Goal: Task Accomplishment & Management: Complete application form

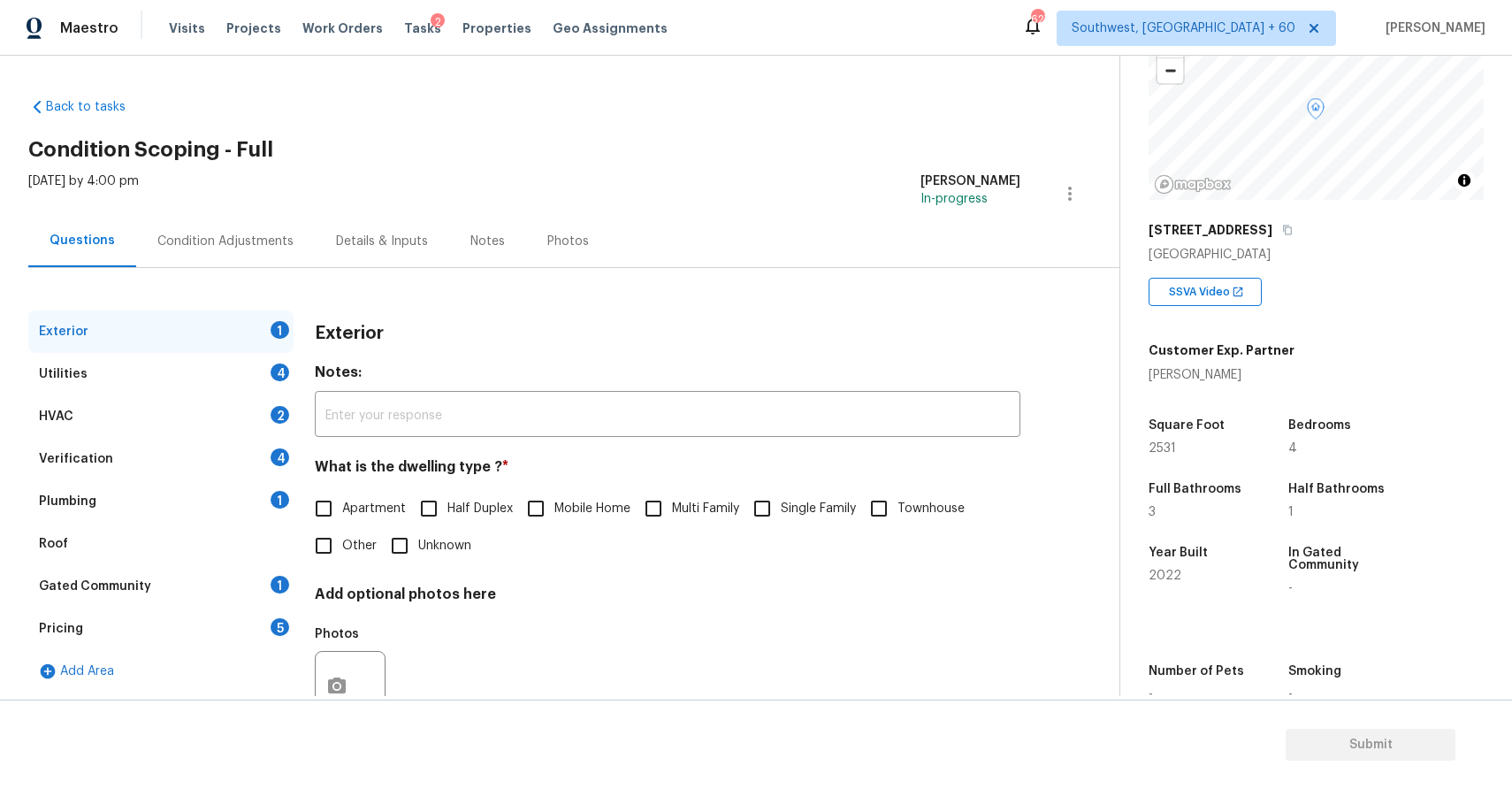
scroll to position [239, 0]
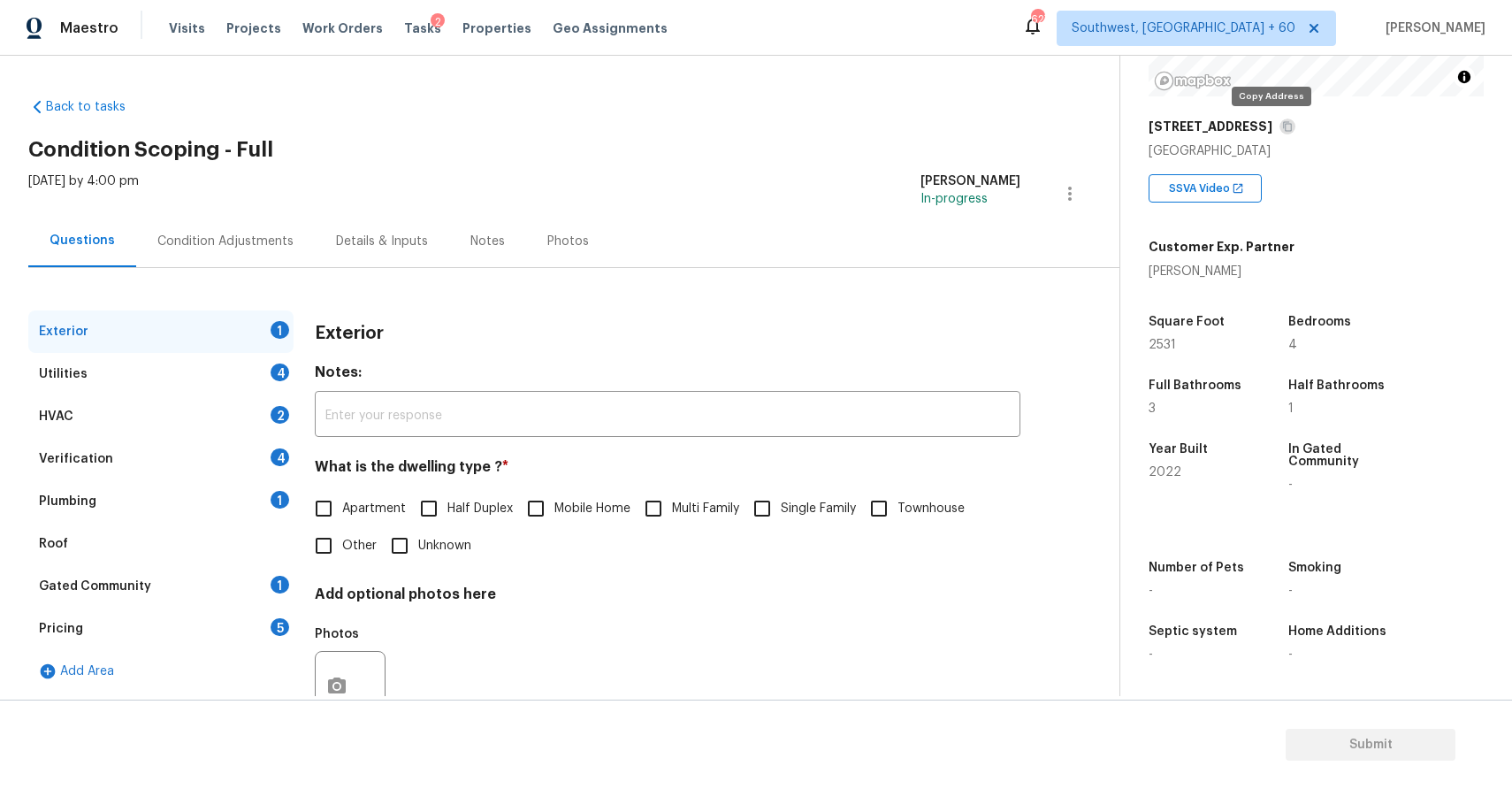
click at [250, 254] on div "Condition Adjustments" at bounding box center [225, 241] width 179 height 52
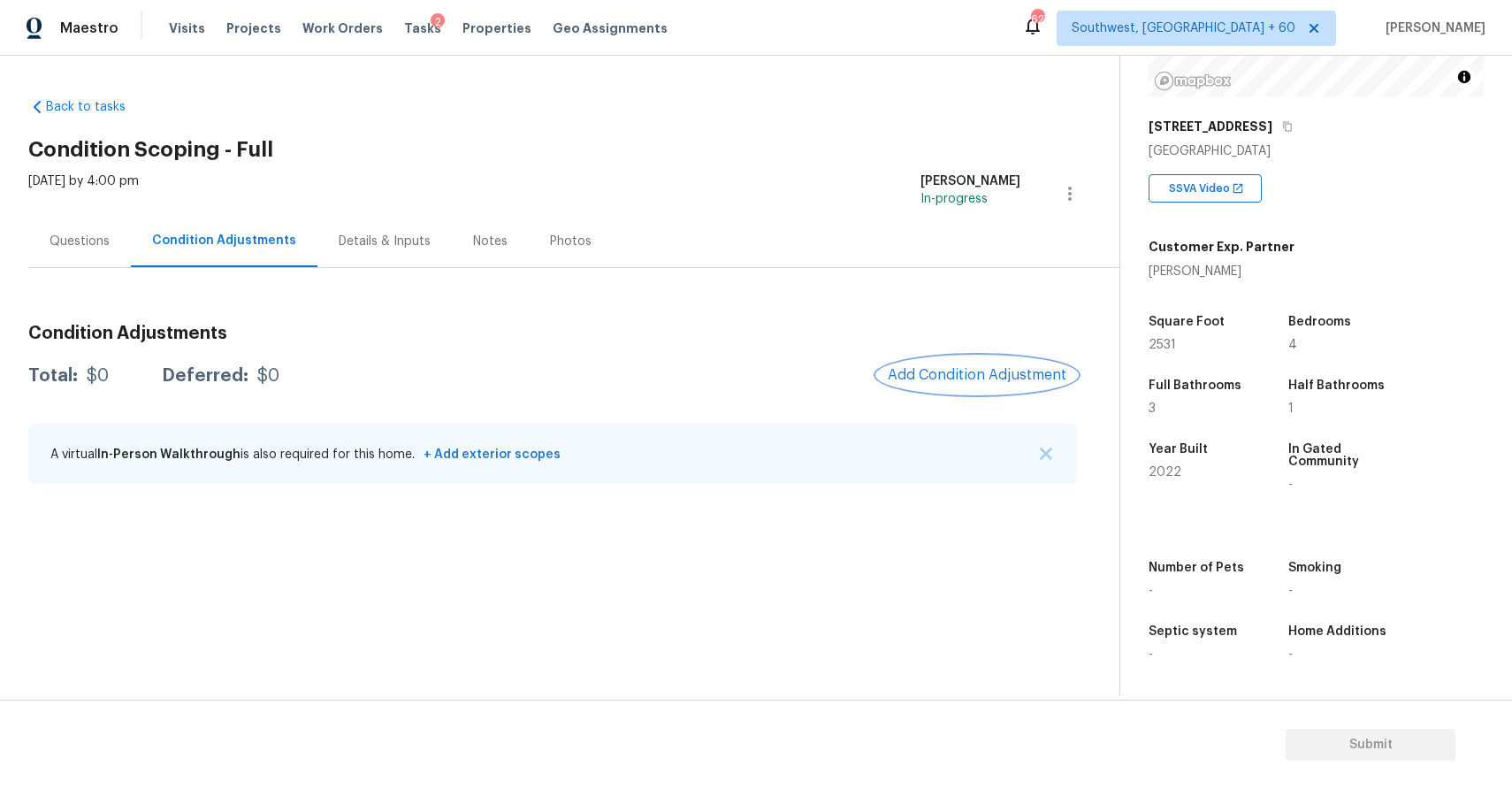
click at [1028, 381] on span "Add Condition Adjustment" at bounding box center [976, 375] width 179 height 16
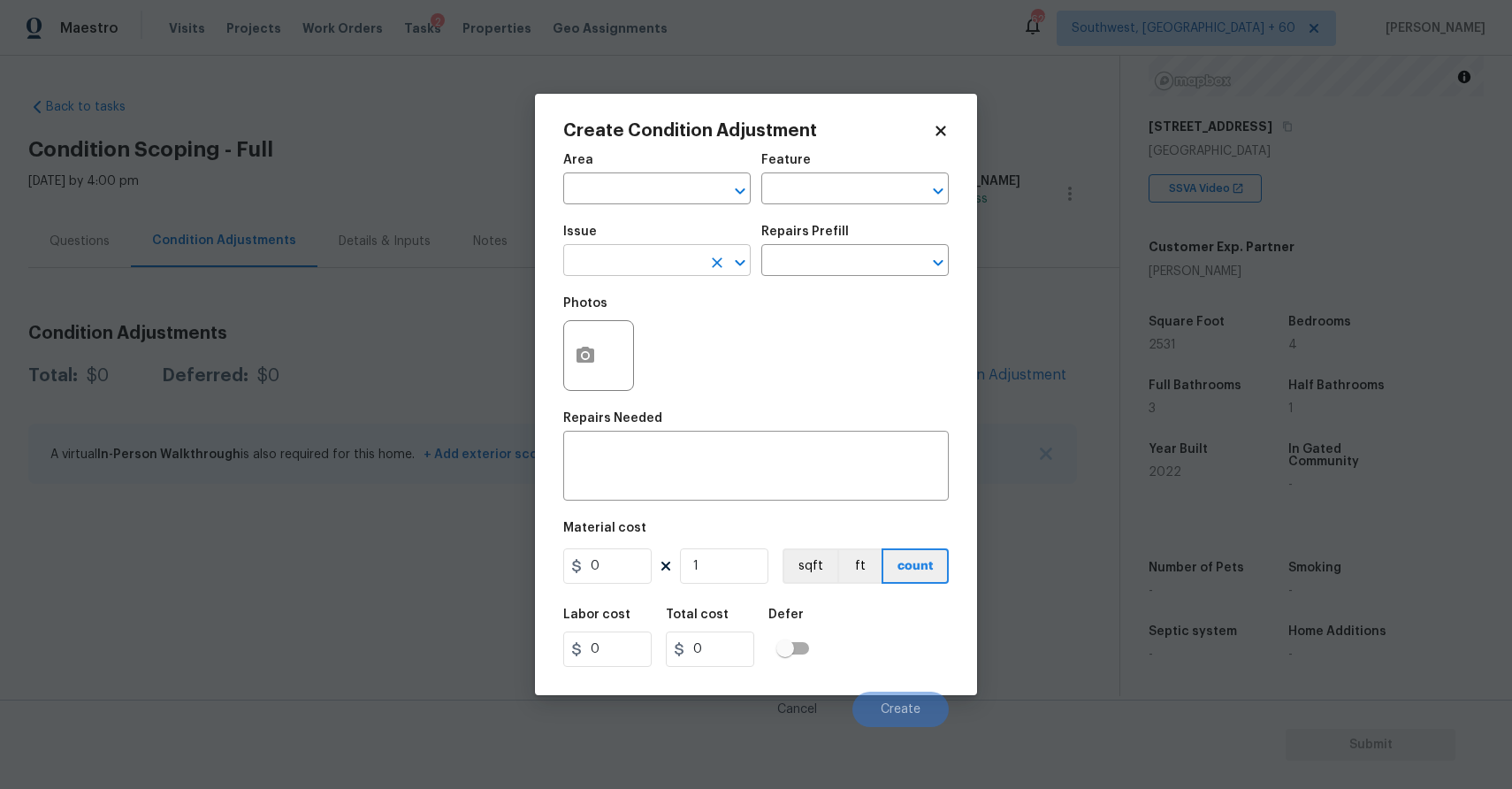
click at [669, 262] on input "text" at bounding box center [633, 263] width 138 height 28
click at [701, 341] on li "ACQ: HVAC" at bounding box center [657, 345] width 188 height 30
type input "ACQ: HVAC"
click at [794, 260] on input "text" at bounding box center [830, 263] width 138 height 28
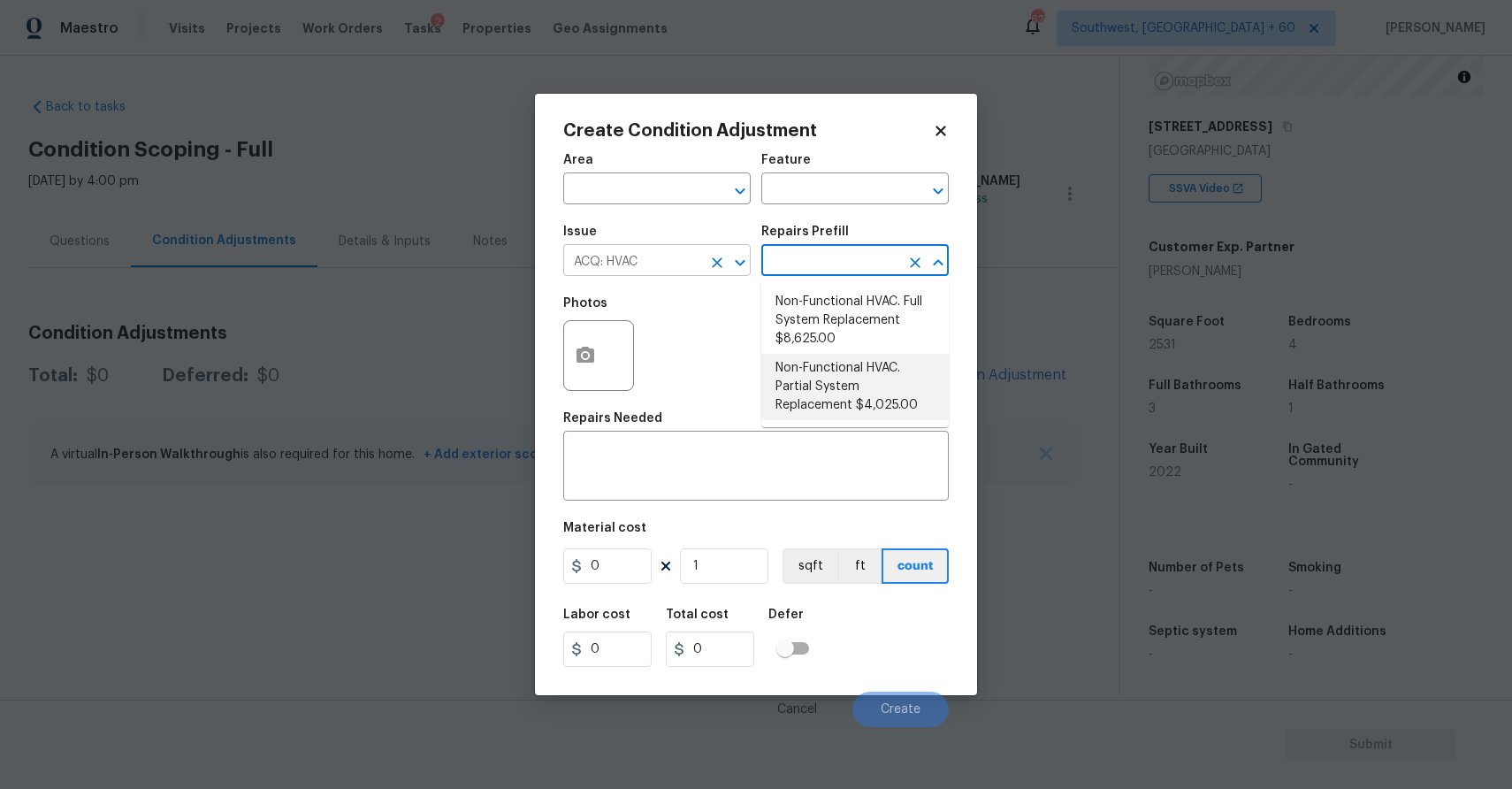
click at [716, 265] on icon "Clear" at bounding box center [717, 263] width 11 height 11
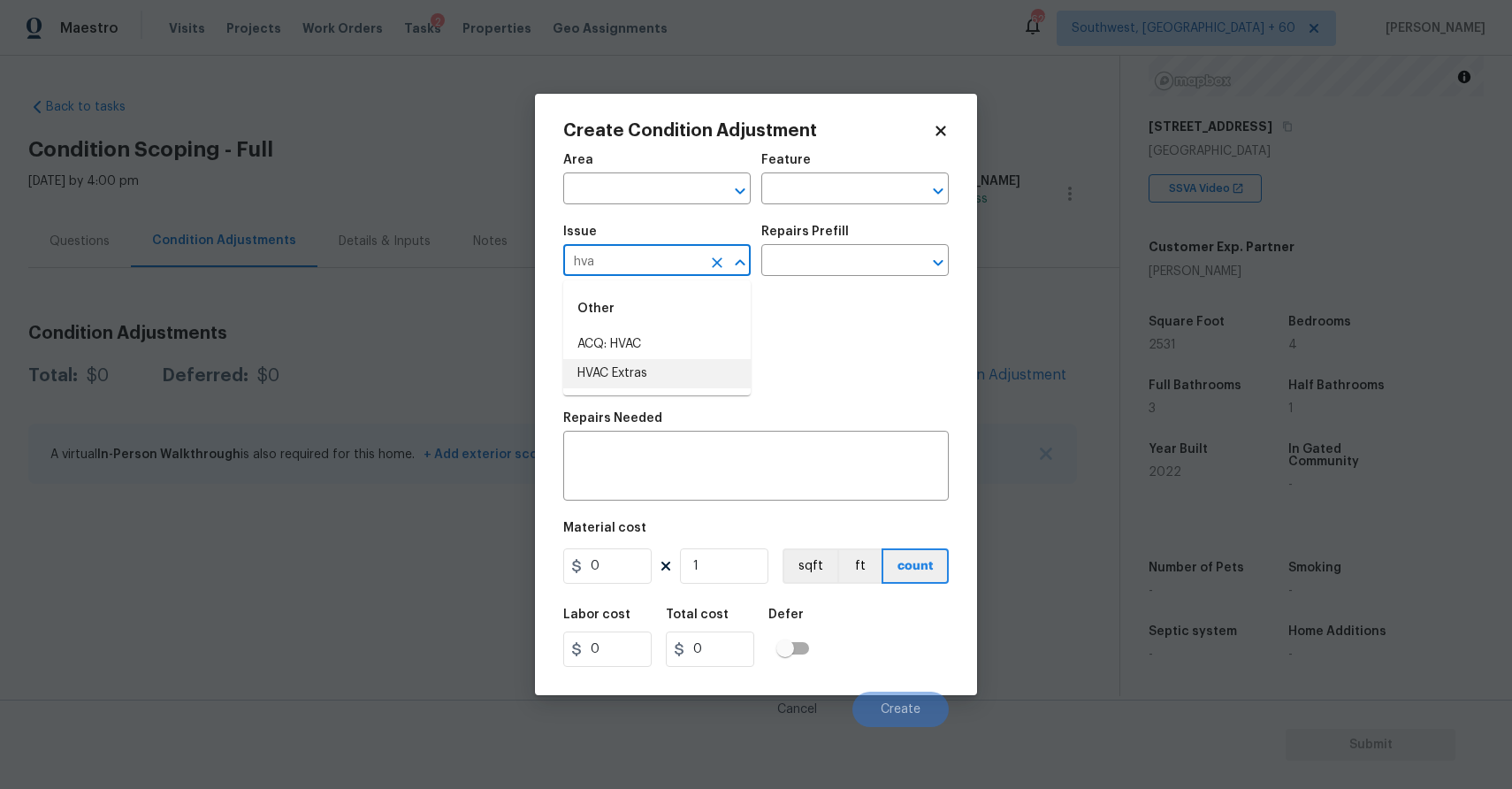
click at [636, 367] on li "HVAC Extras" at bounding box center [657, 374] width 188 height 30
type input "HVAC Extras"
click at [823, 280] on div "Issue HVAC Extras ​ Repairs Prefill ​" at bounding box center [756, 251] width 386 height 72
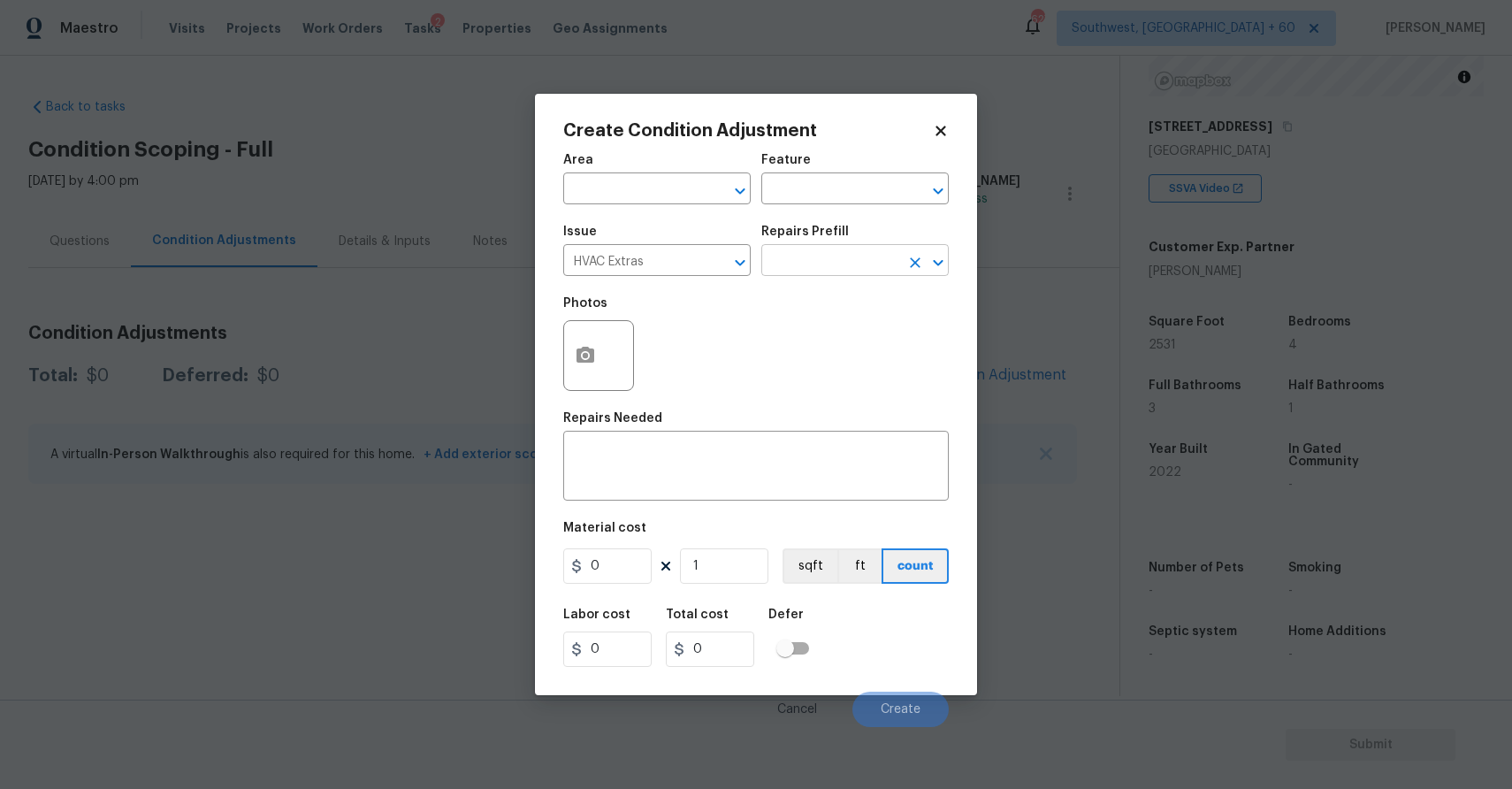
click at [845, 266] on input "text" at bounding box center [830, 263] width 138 height 28
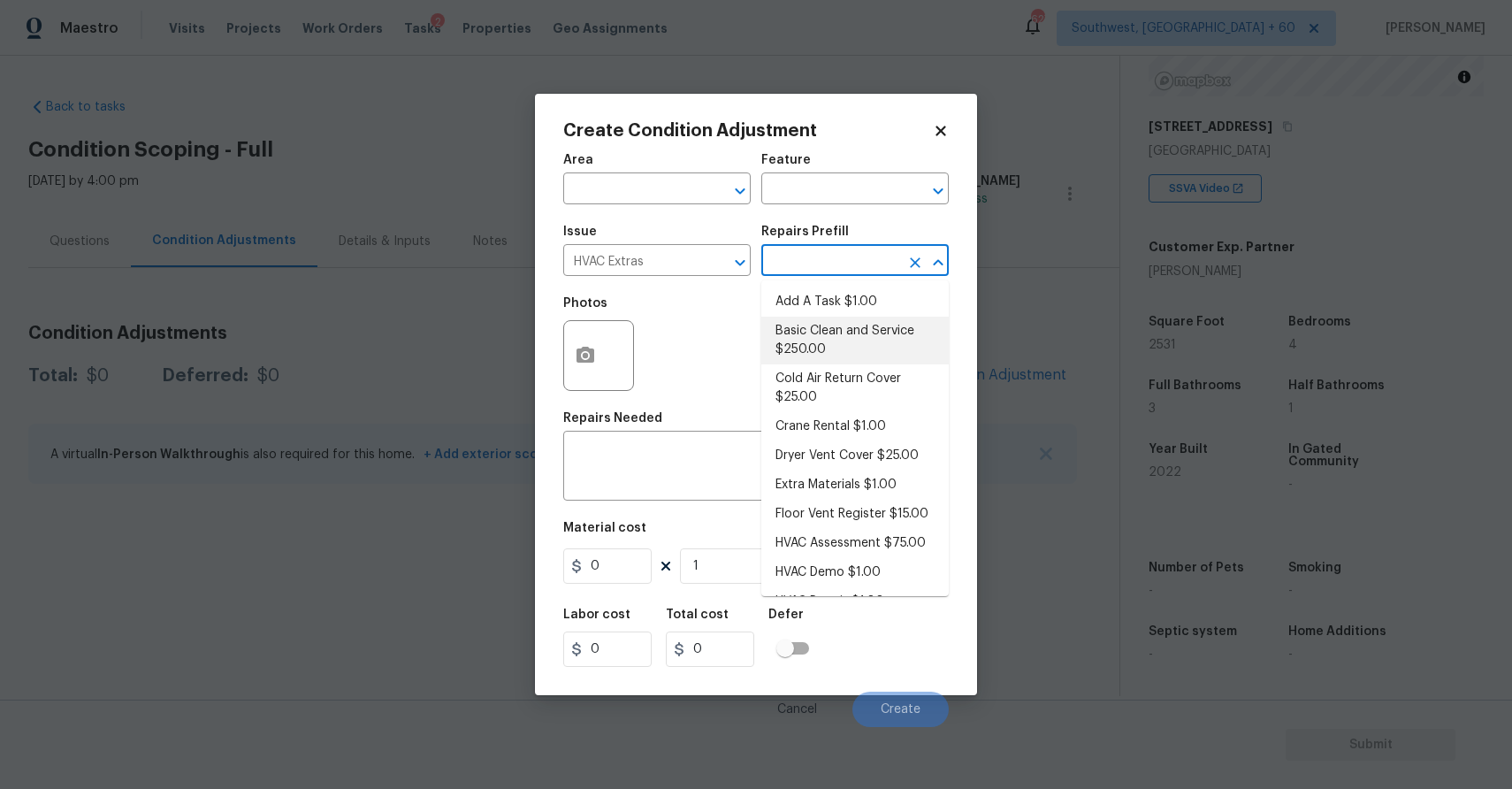
click at [862, 346] on li "Basic Clean and Service $250.00" at bounding box center [855, 341] width 188 height 47
type input "HVAC"
type textarea "General Service HVAC system including: cleaning condenser and evaporator coils,…"
type input "250"
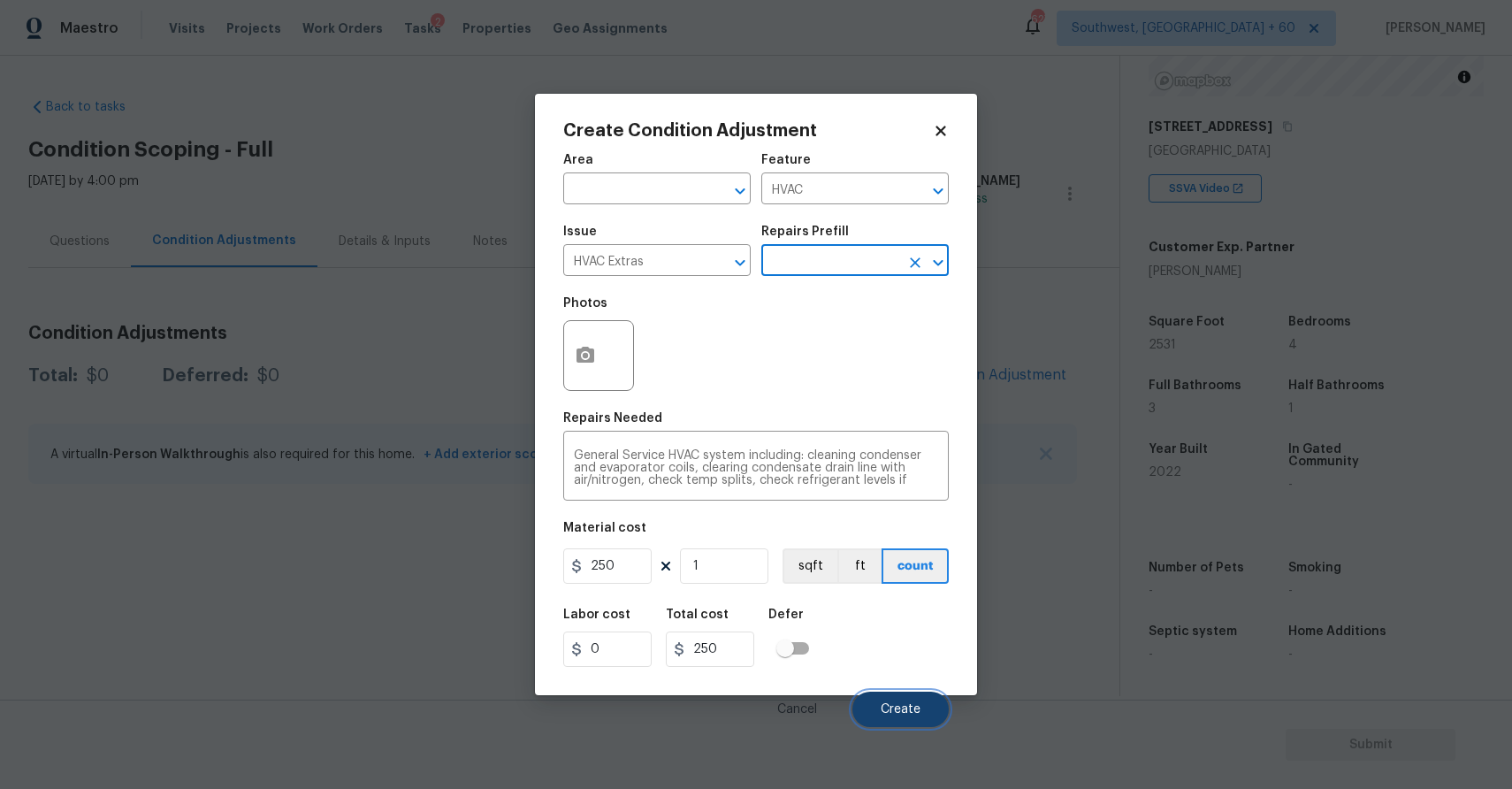
click at [904, 711] on span "Create" at bounding box center [900, 709] width 39 height 13
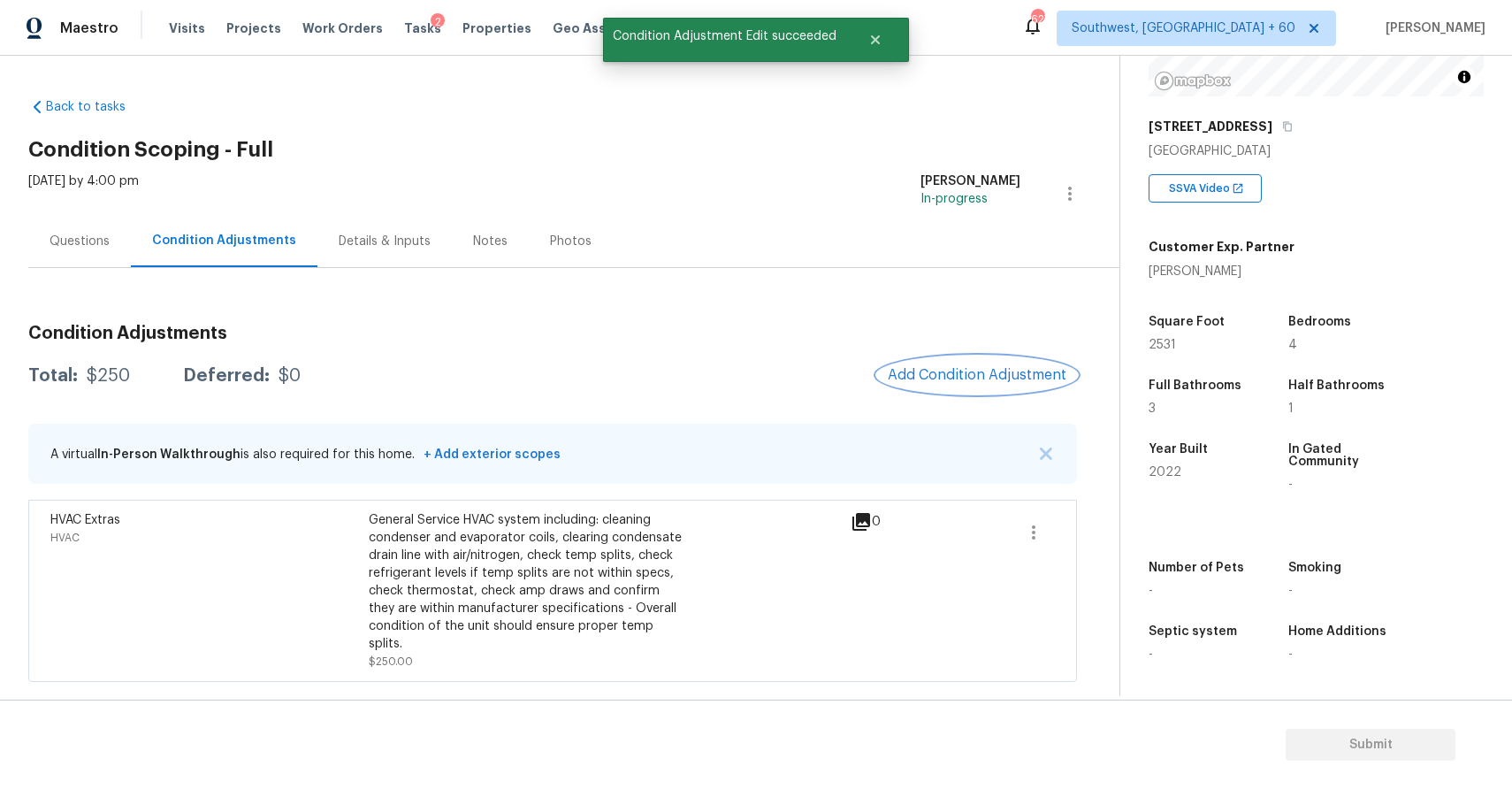
click at [956, 369] on span "Add Condition Adjustment" at bounding box center [976, 375] width 179 height 16
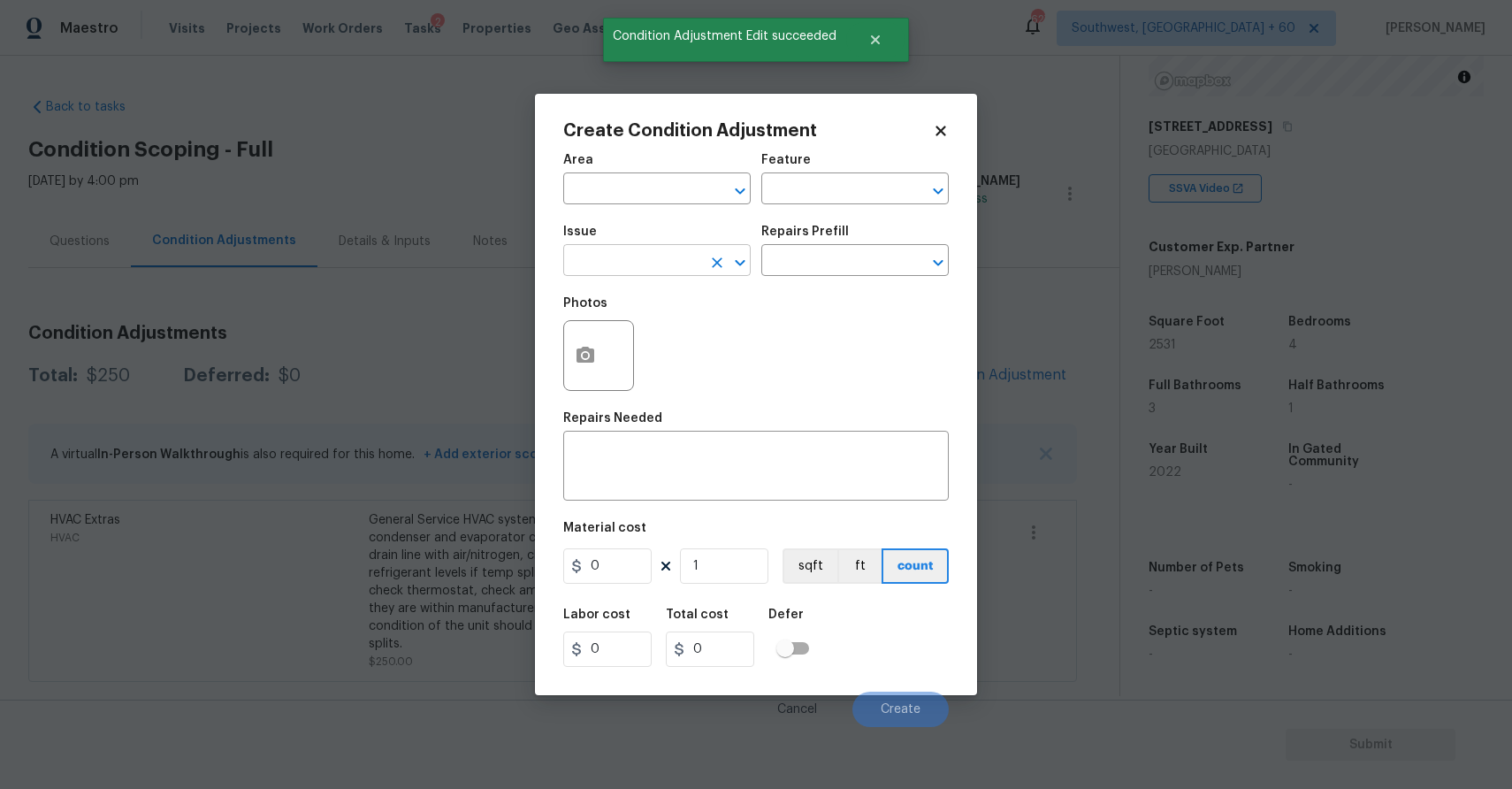
click at [670, 250] on input "text" at bounding box center [633, 263] width 138 height 28
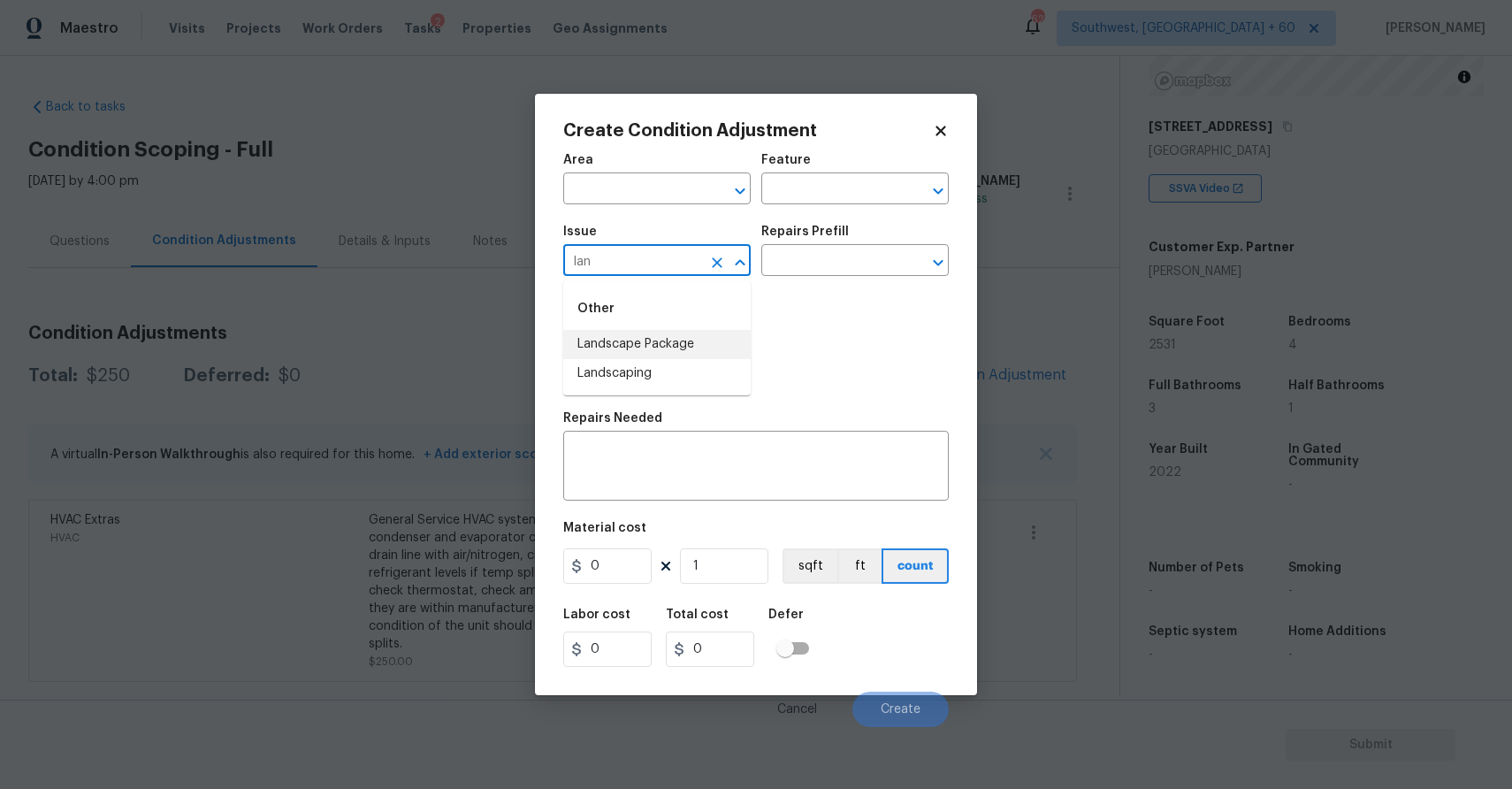
click at [678, 353] on li "Landscape Package" at bounding box center [657, 345] width 188 height 30
type input "Landscape Package"
click at [870, 251] on input "text" at bounding box center [830, 263] width 138 height 28
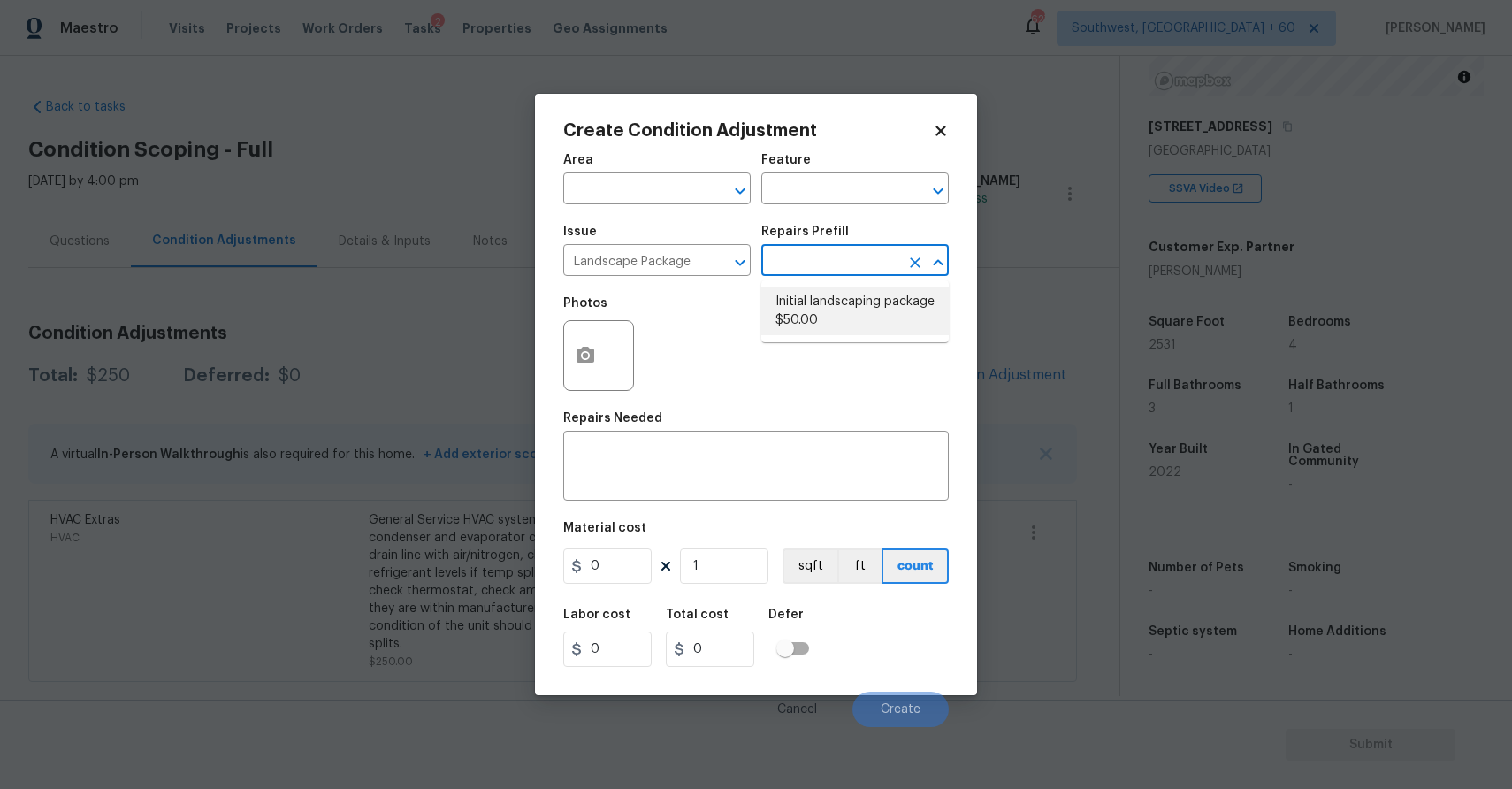
click at [870, 305] on li "Initial landscaping package $50.00" at bounding box center [855, 311] width 188 height 47
type input "Home Readiness Packages"
type textarea "Mowing of grass up to 6" in height. Mow, edge along driveways & sidewalks, trim…"
type input "50"
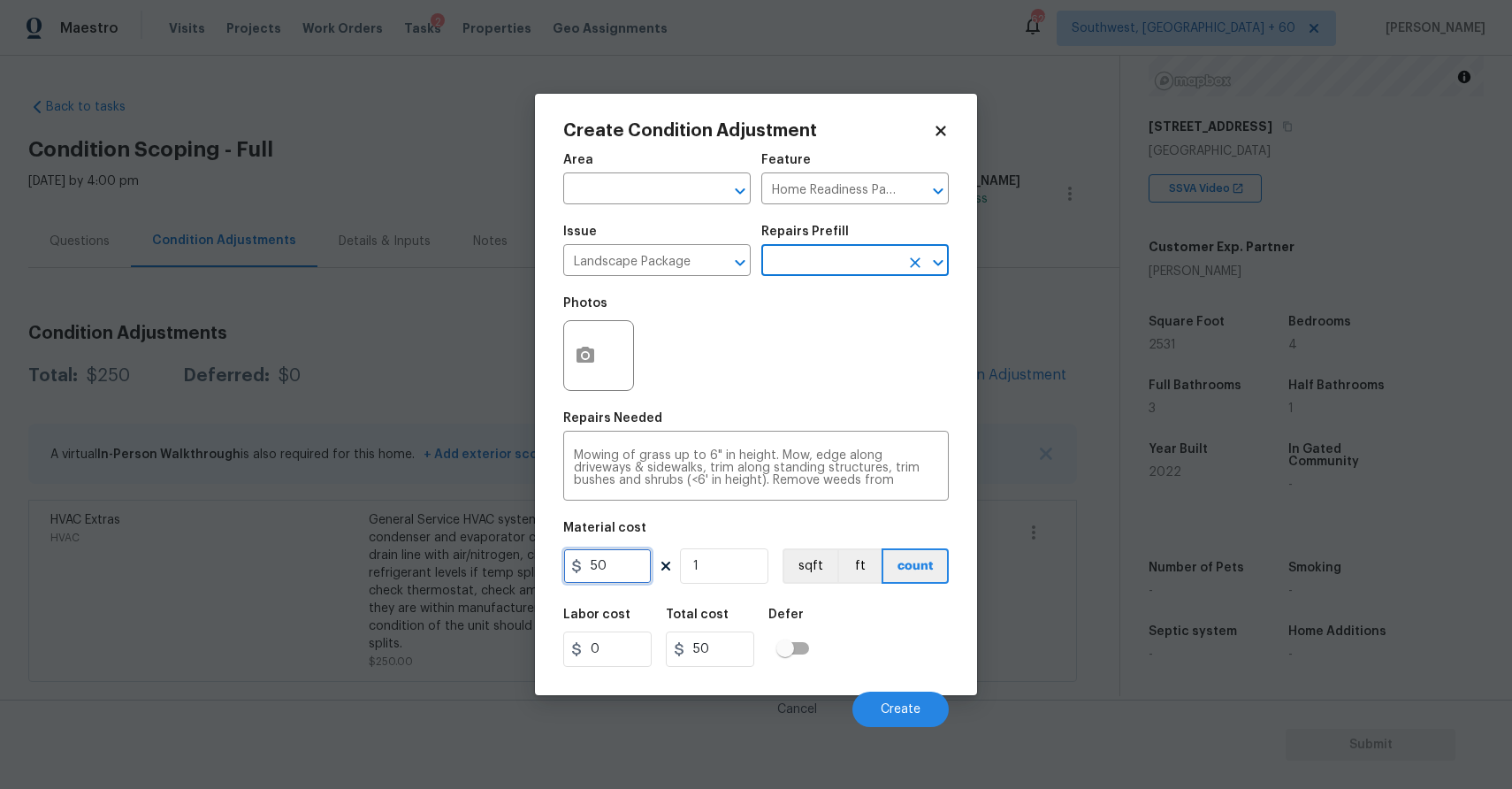
click at [628, 579] on input "50" at bounding box center [608, 566] width 89 height 36
type input "300"
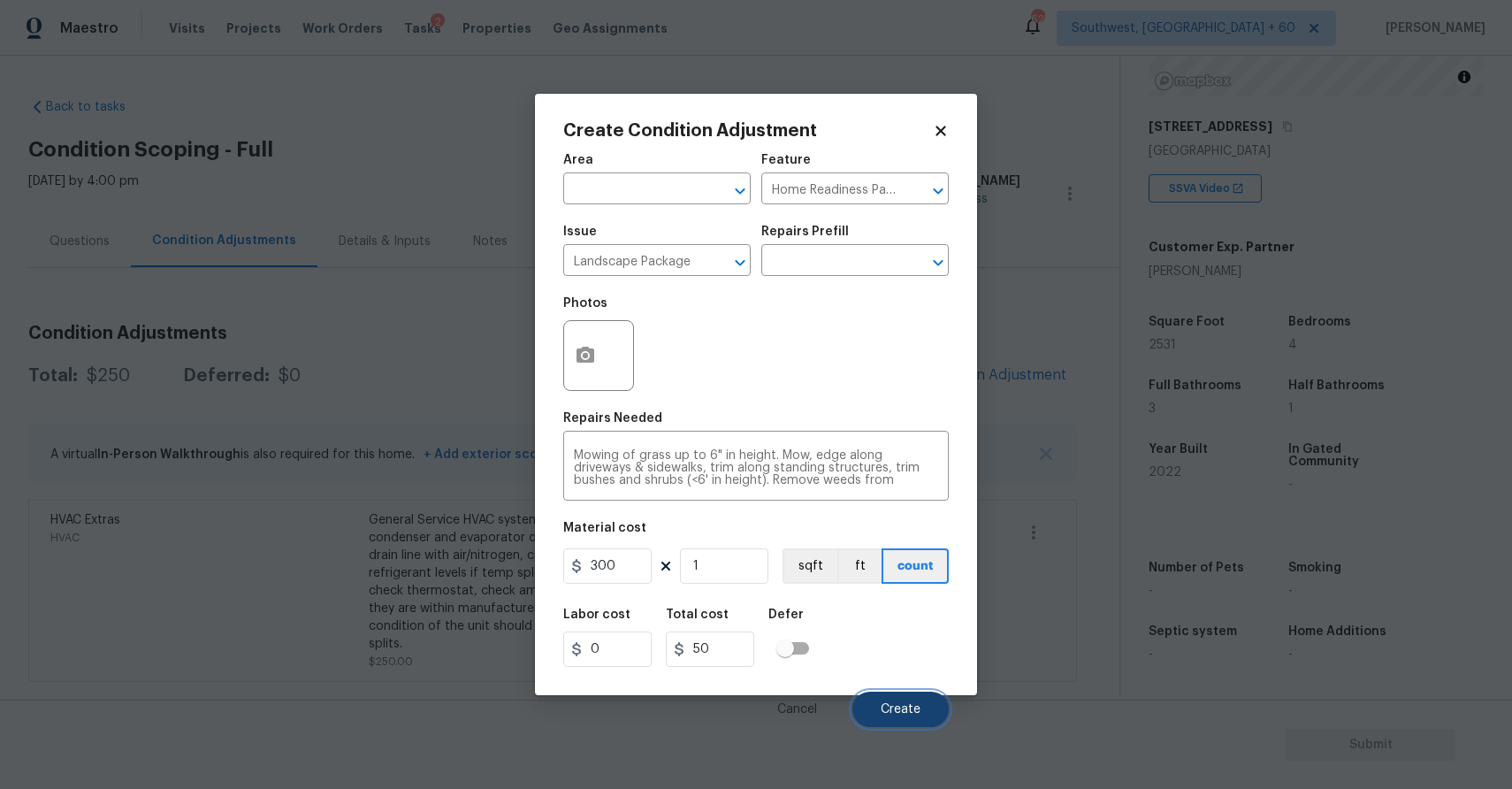
type input "300"
click at [904, 710] on span "Create" at bounding box center [900, 709] width 39 height 13
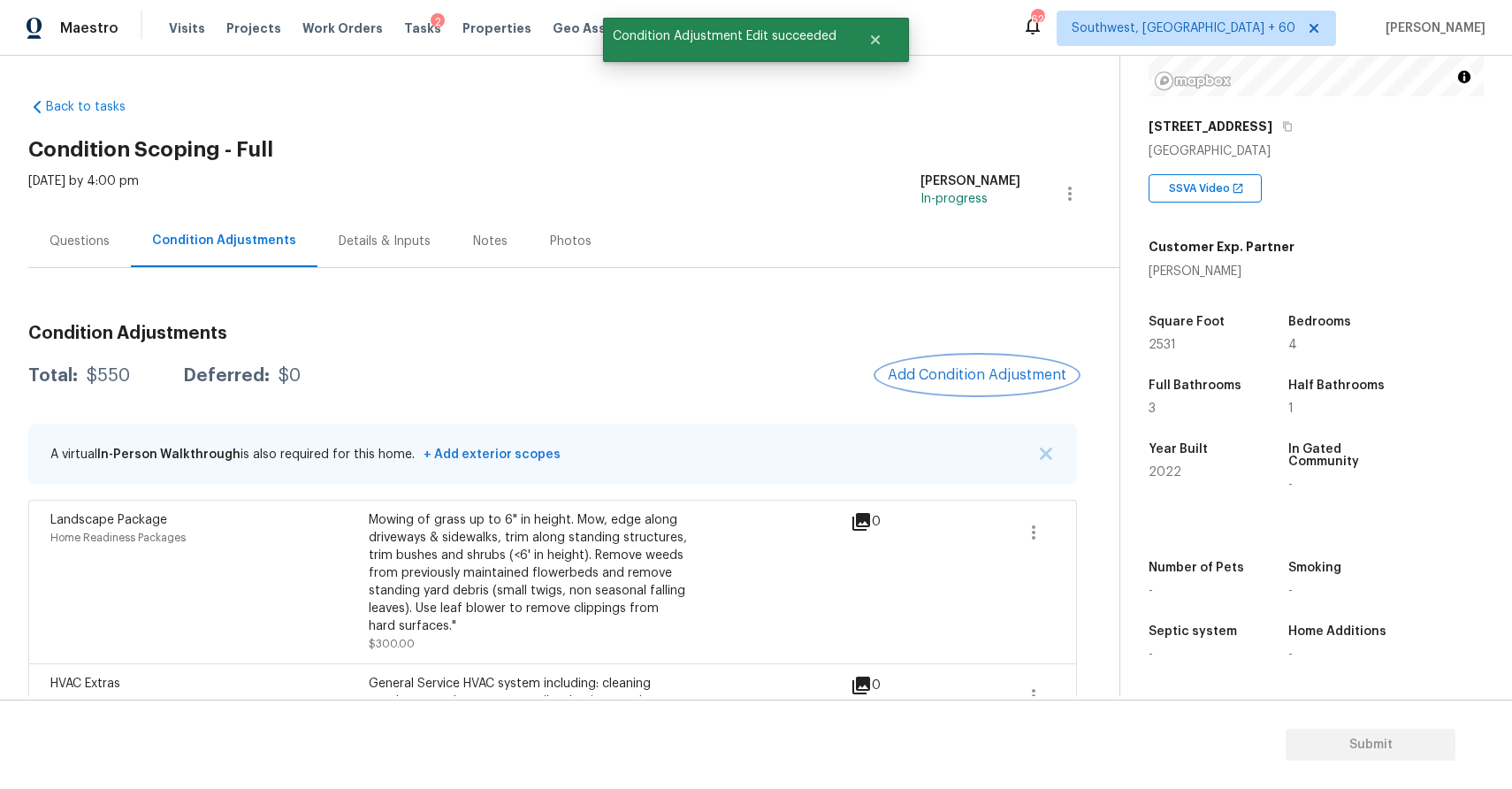
click at [970, 371] on span "Add Condition Adjustment" at bounding box center [976, 375] width 179 height 16
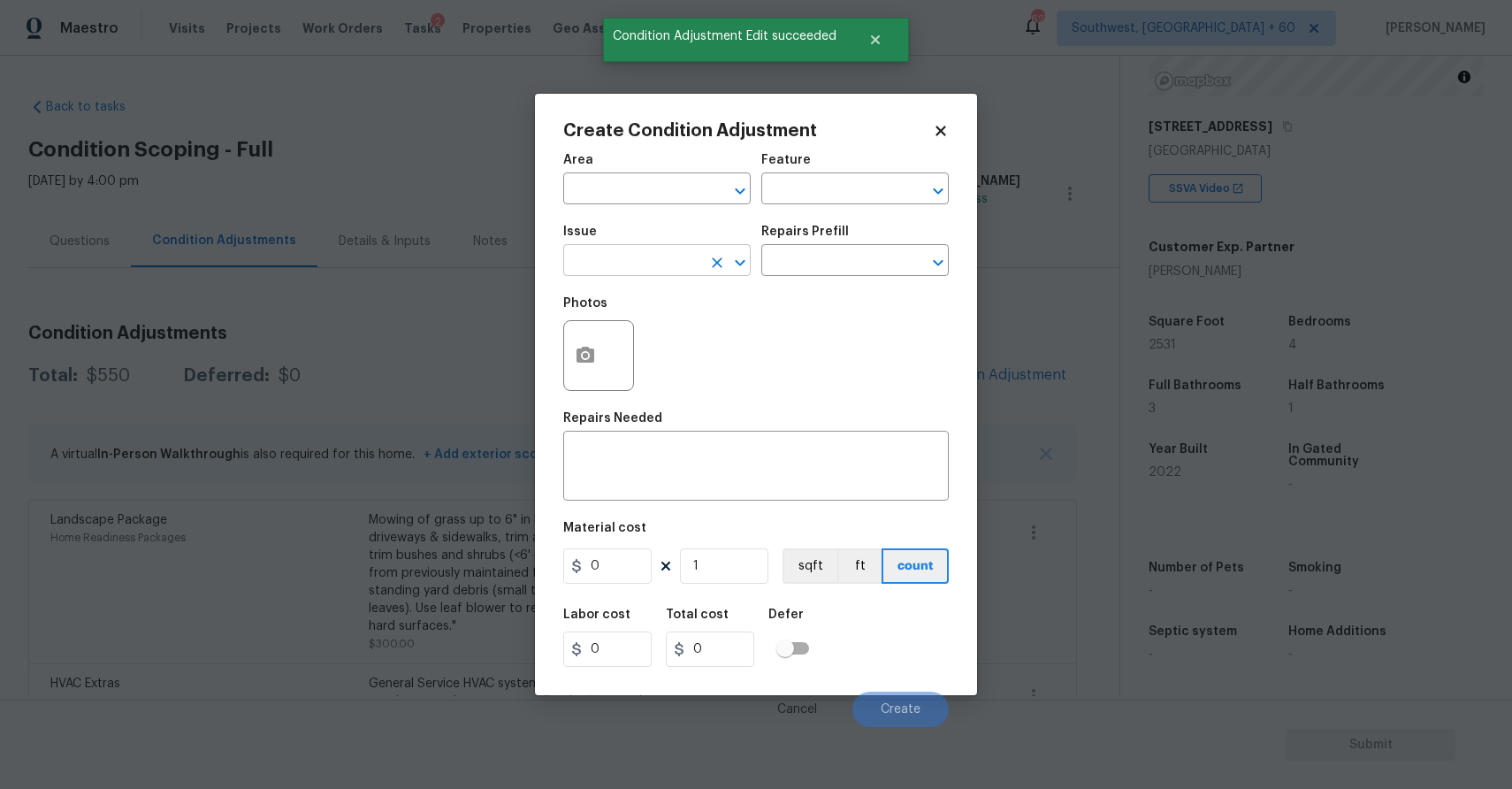
click at [588, 251] on input "text" at bounding box center [633, 263] width 138 height 28
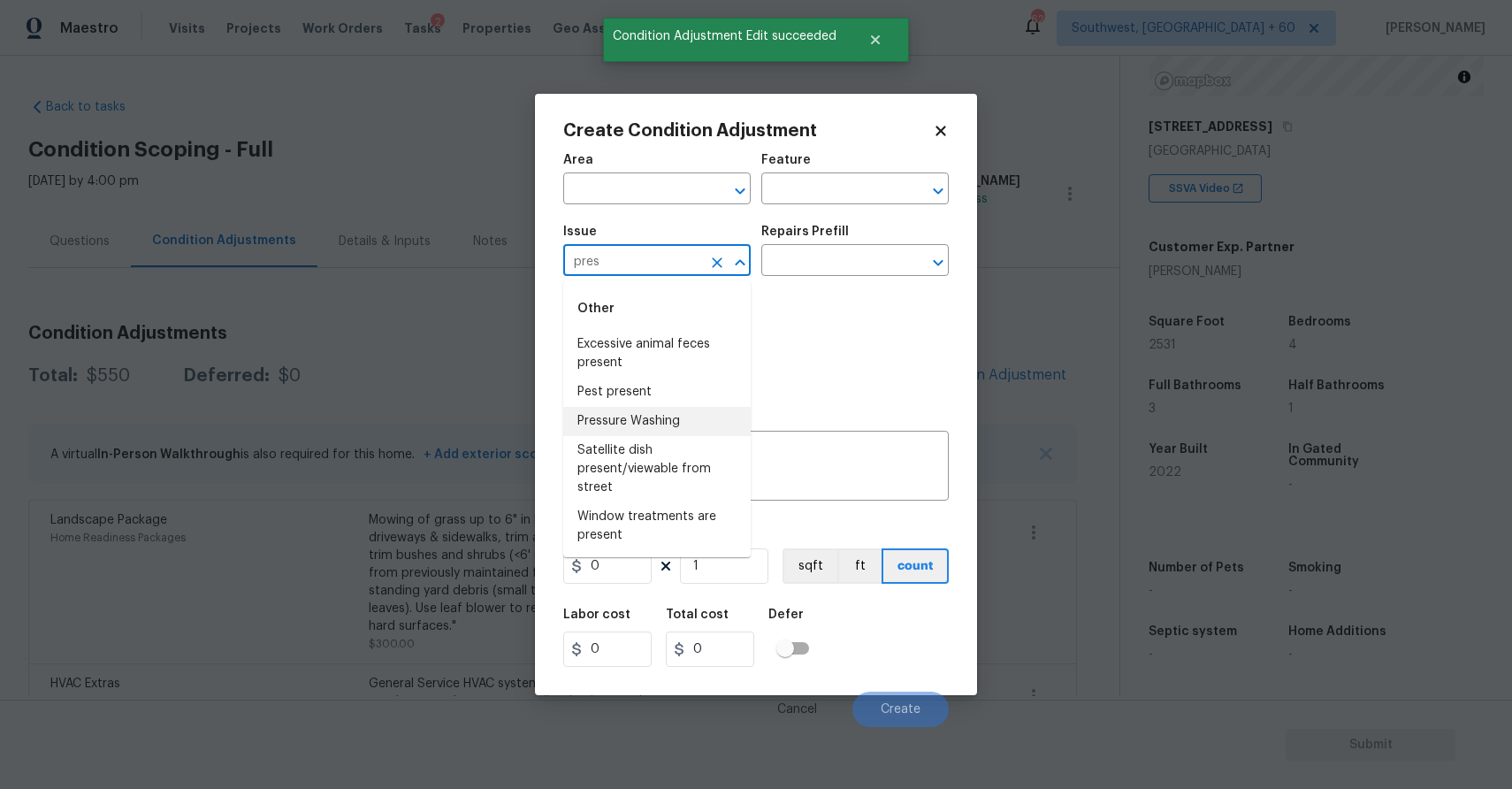
click at [655, 421] on li "Pressure Washing" at bounding box center [657, 422] width 188 height 30
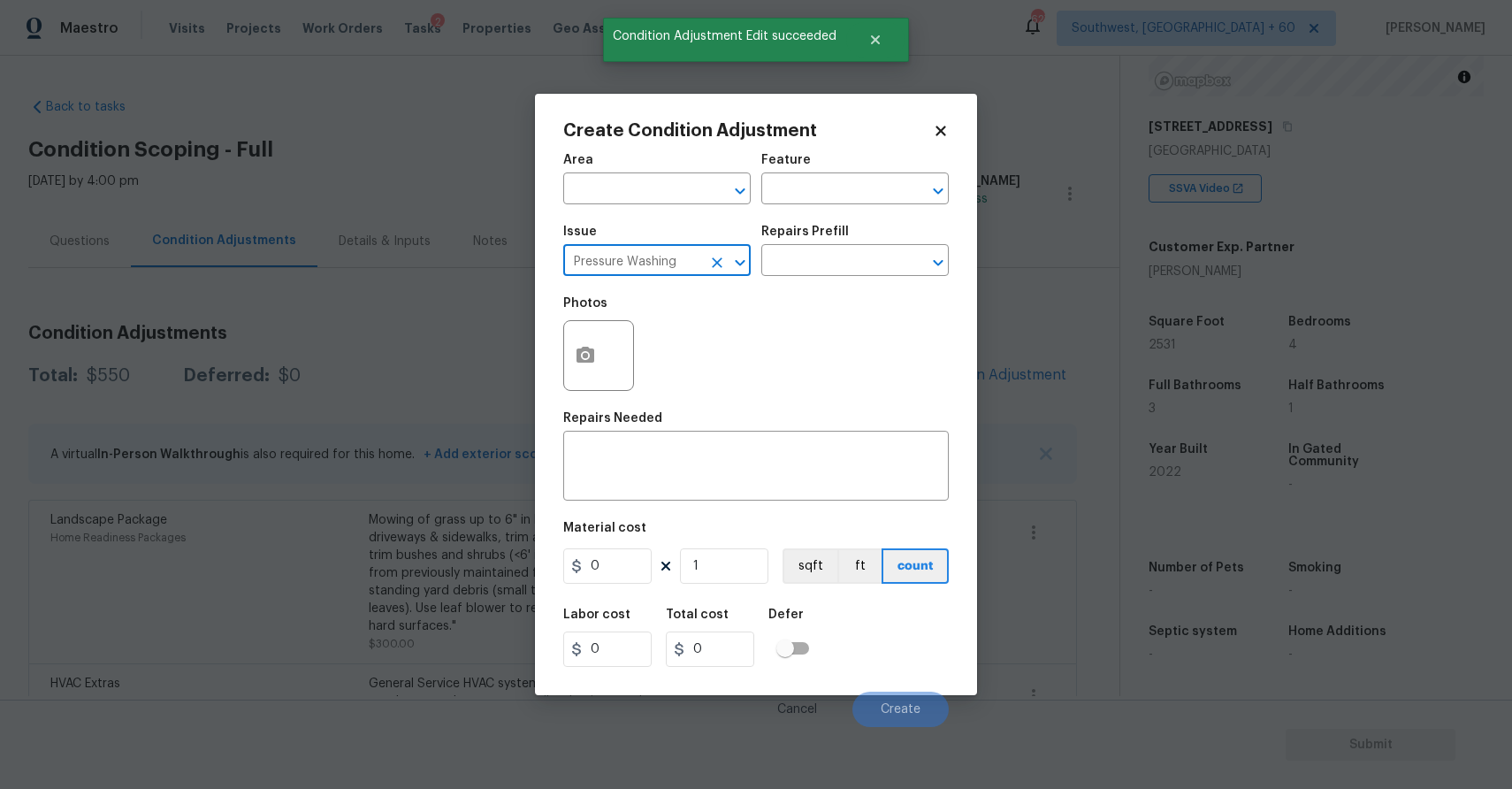
type input "Pressure Washing"
click at [769, 299] on div "Photos" at bounding box center [756, 344] width 386 height 115
click at [801, 270] on input "text" at bounding box center [830, 263] width 138 height 28
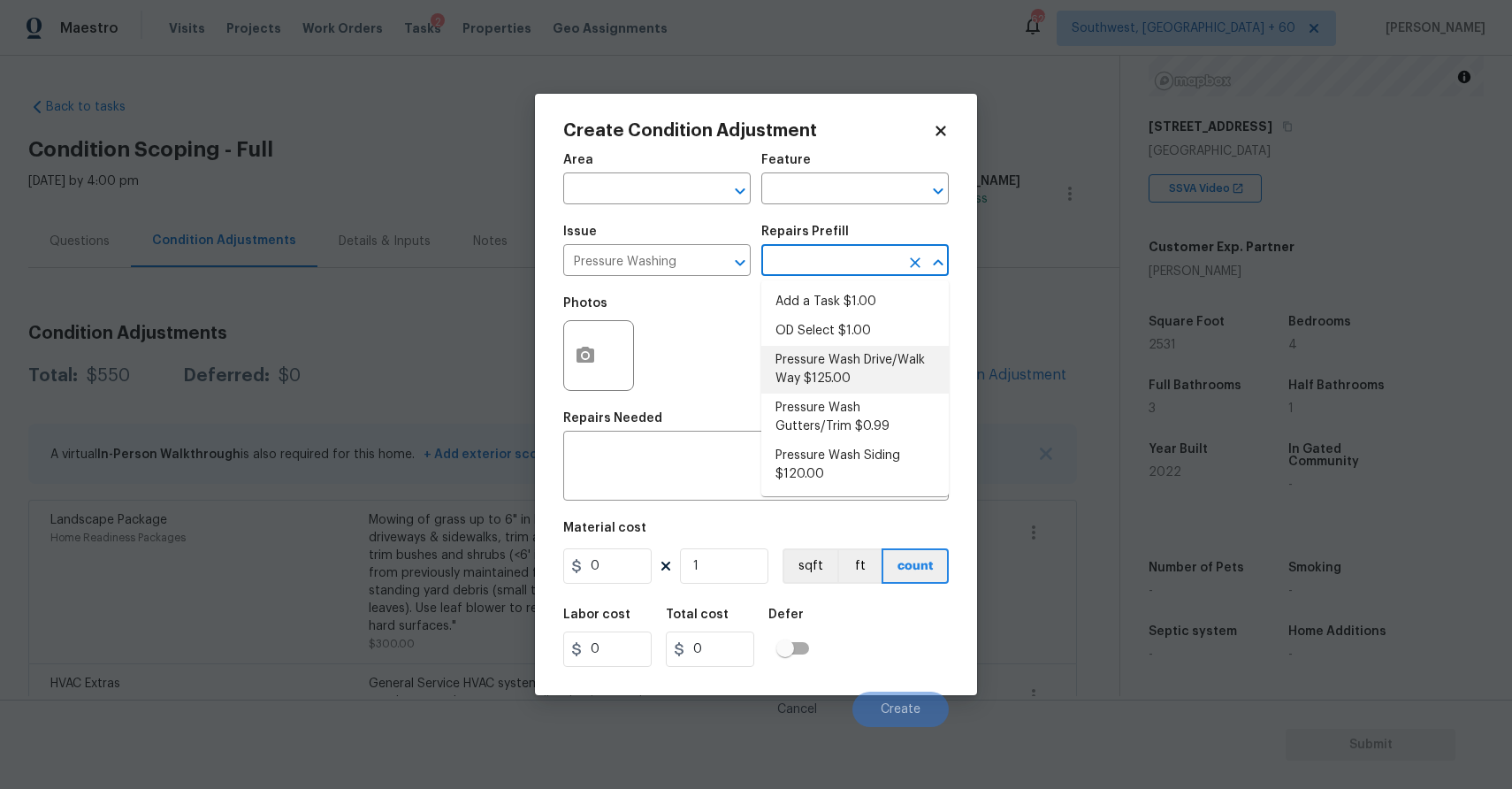
click at [845, 355] on li "Pressure Wash Drive/Walk Way $125.00" at bounding box center [855, 369] width 188 height 47
type input "Siding"
type textarea "Pressure wash the driveways/walkways as directed by the PM. Ensure that all deb…"
type input "125"
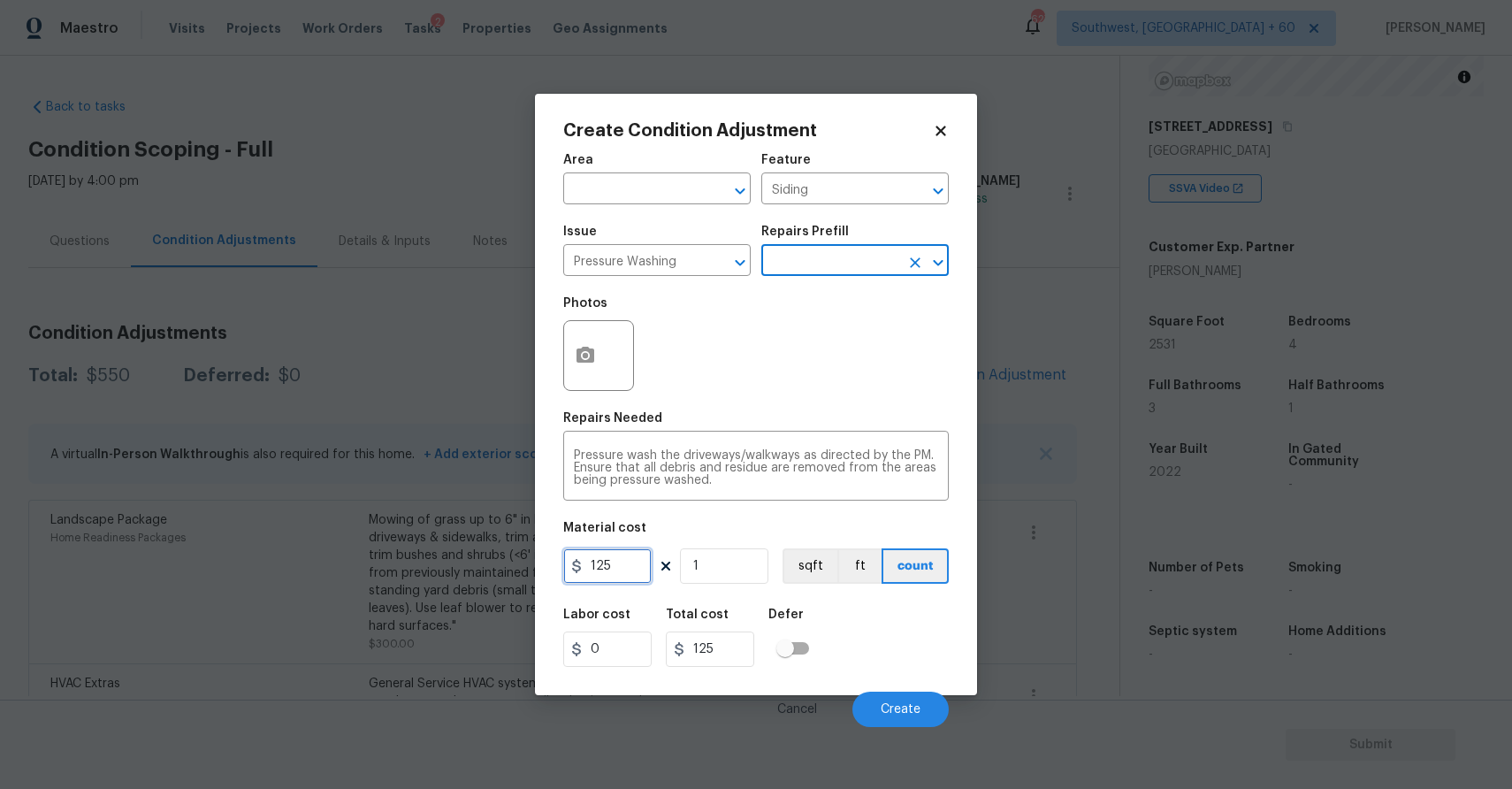
click at [624, 570] on input "125" at bounding box center [608, 566] width 89 height 36
type input "300"
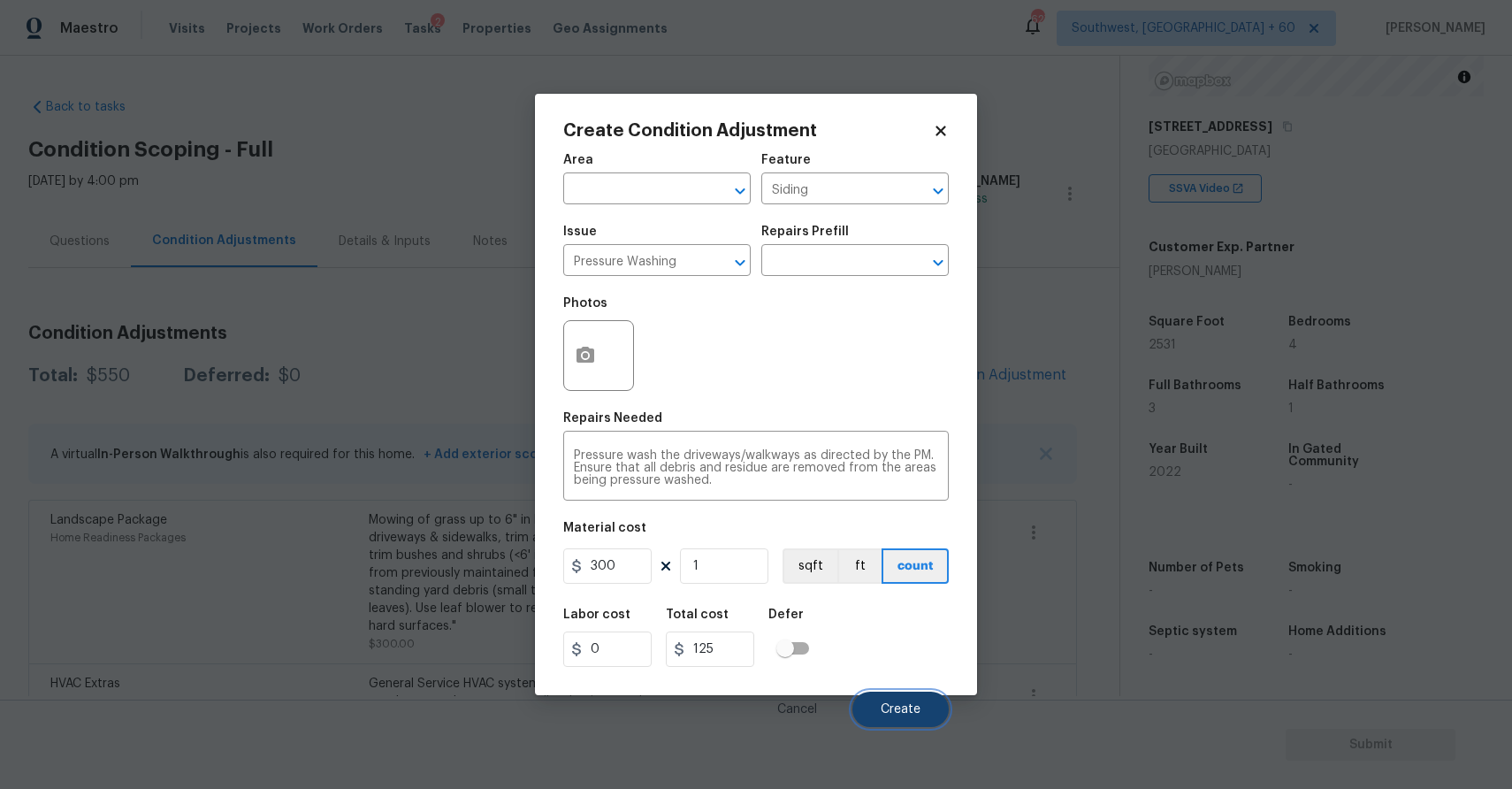
click at [913, 707] on span "Create" at bounding box center [900, 709] width 39 height 13
type input "300"
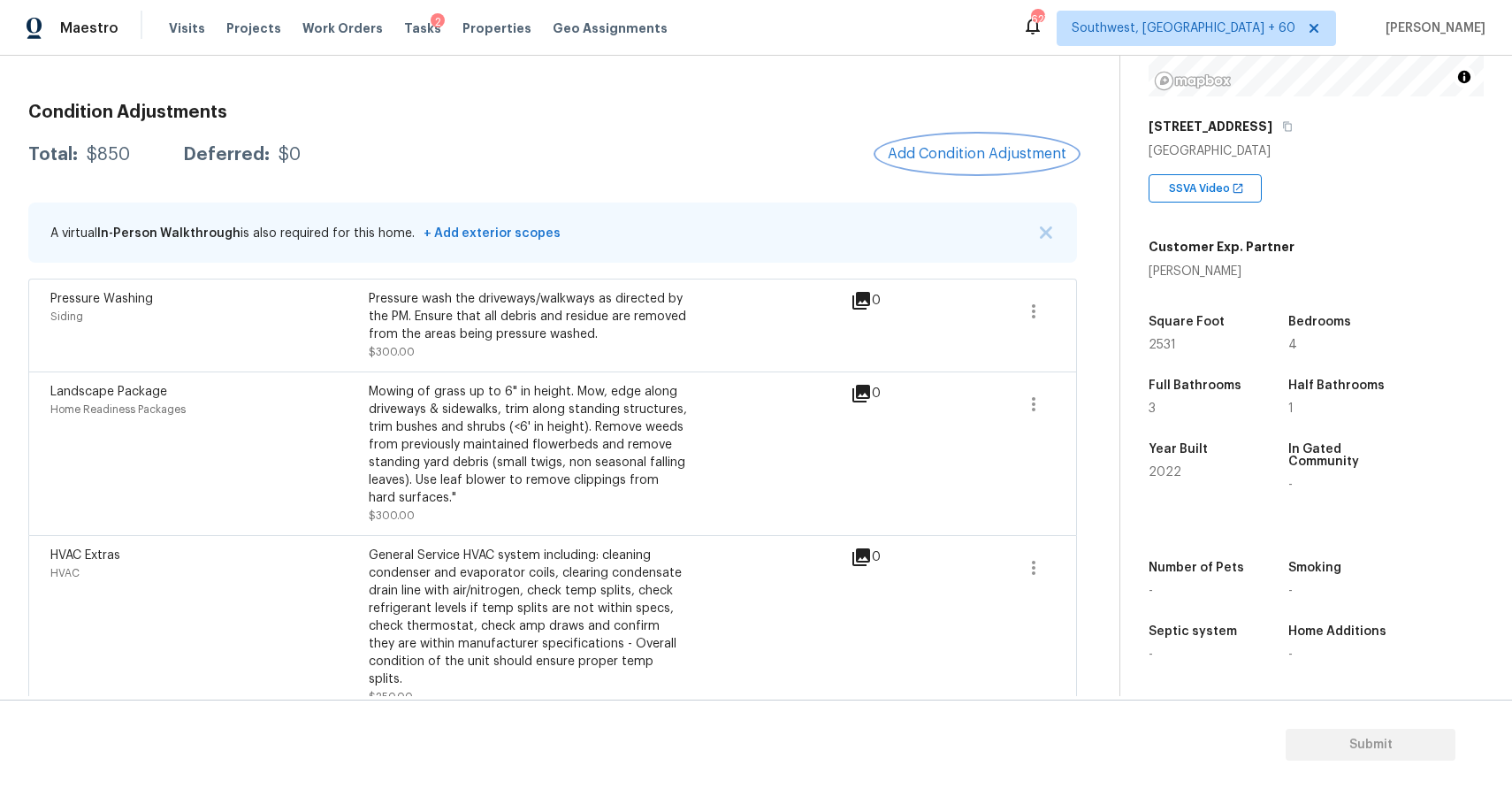
scroll to position [231, 0]
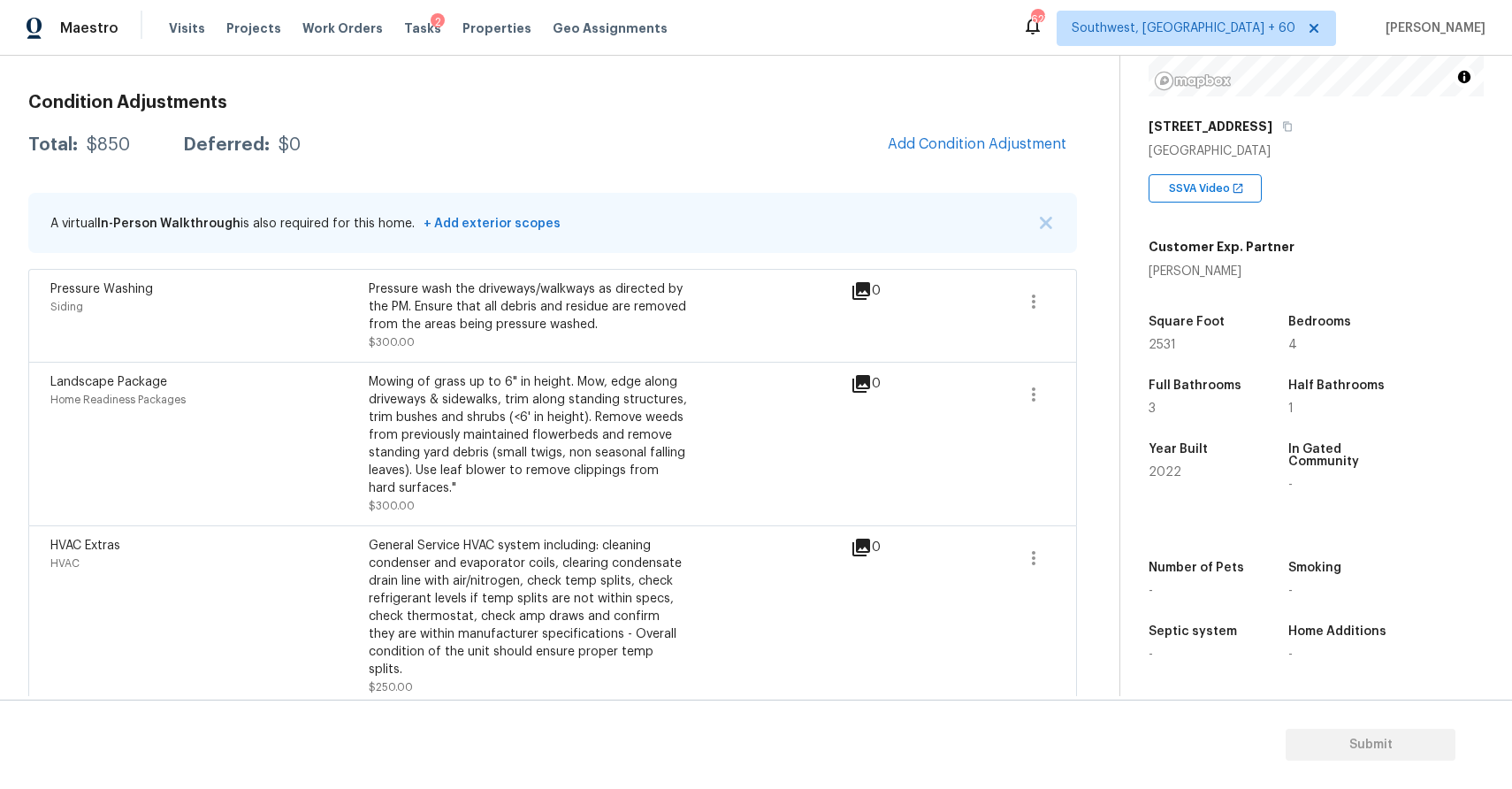
click at [1034, 60] on div "Condition Adjustments Total: $850 Deferred: $0 Add Condition Adjustment A virtu…" at bounding box center [553, 372] width 1049 height 671
click at [977, 83] on div "Condition Adjustments Total: $850 Deferred: $0 Add Condition Adjustment A virtu…" at bounding box center [553, 394] width 1049 height 628
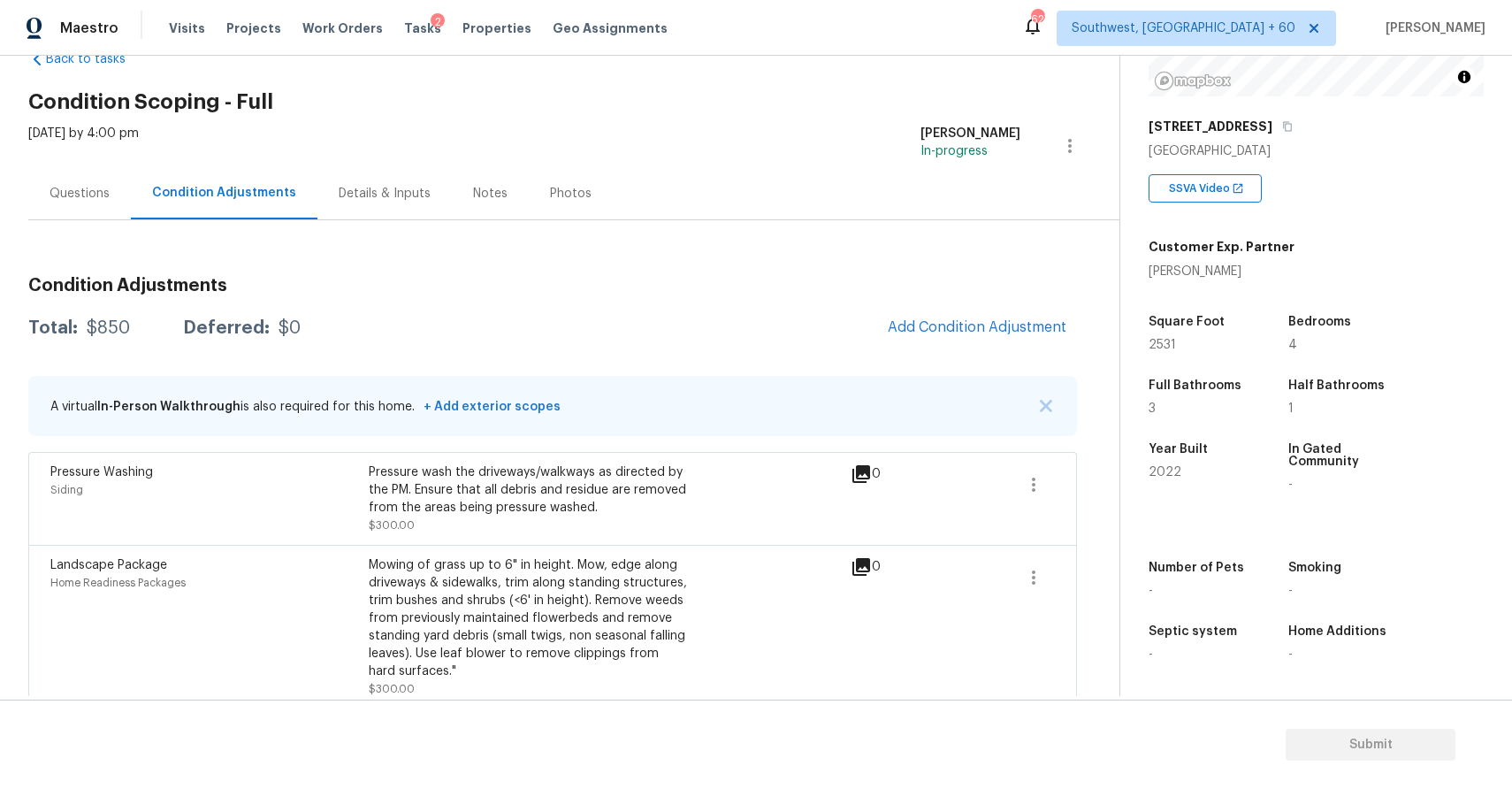
scroll to position [0, 0]
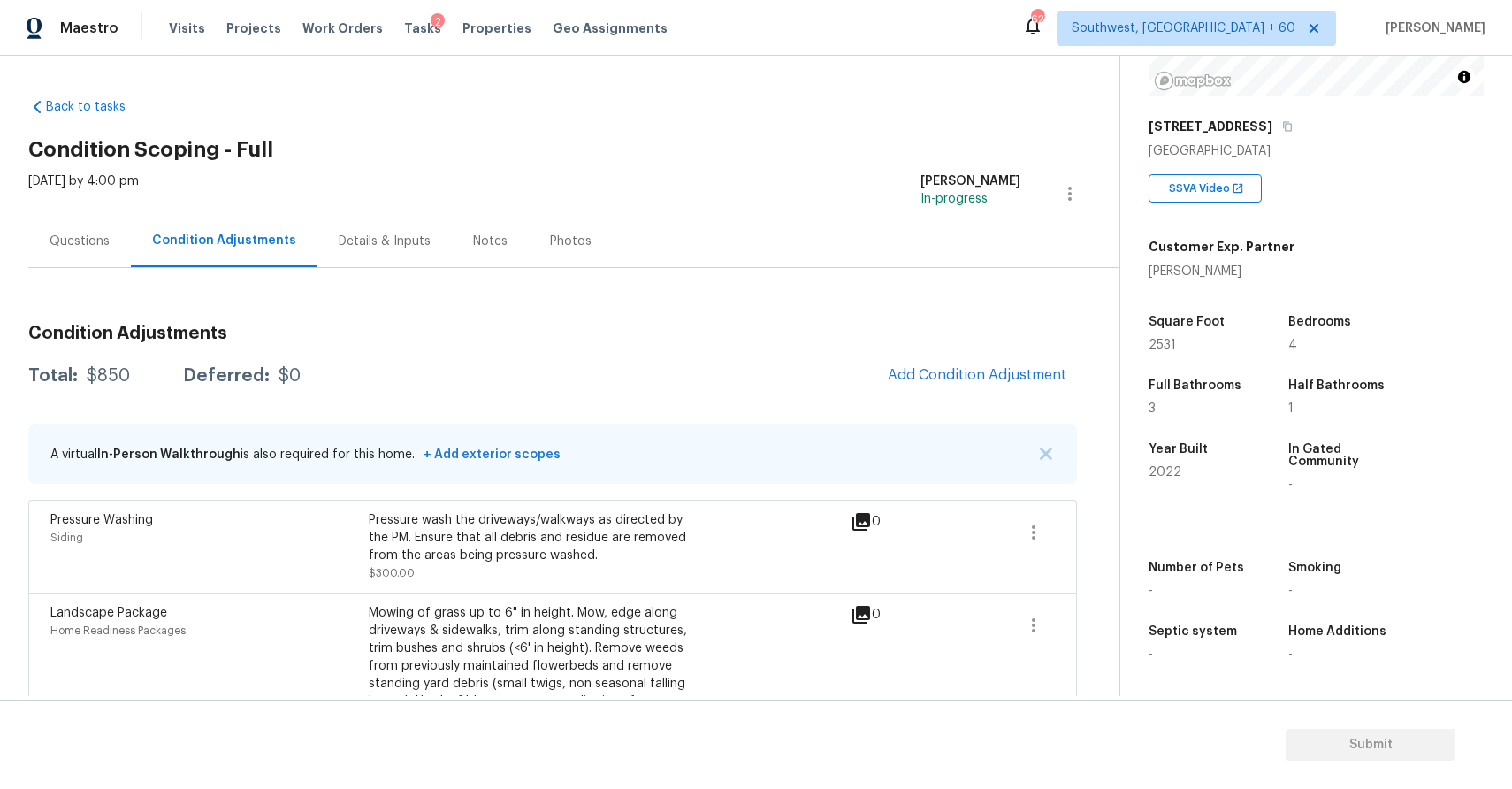
click at [103, 241] on div "Questions" at bounding box center [79, 242] width 60 height 18
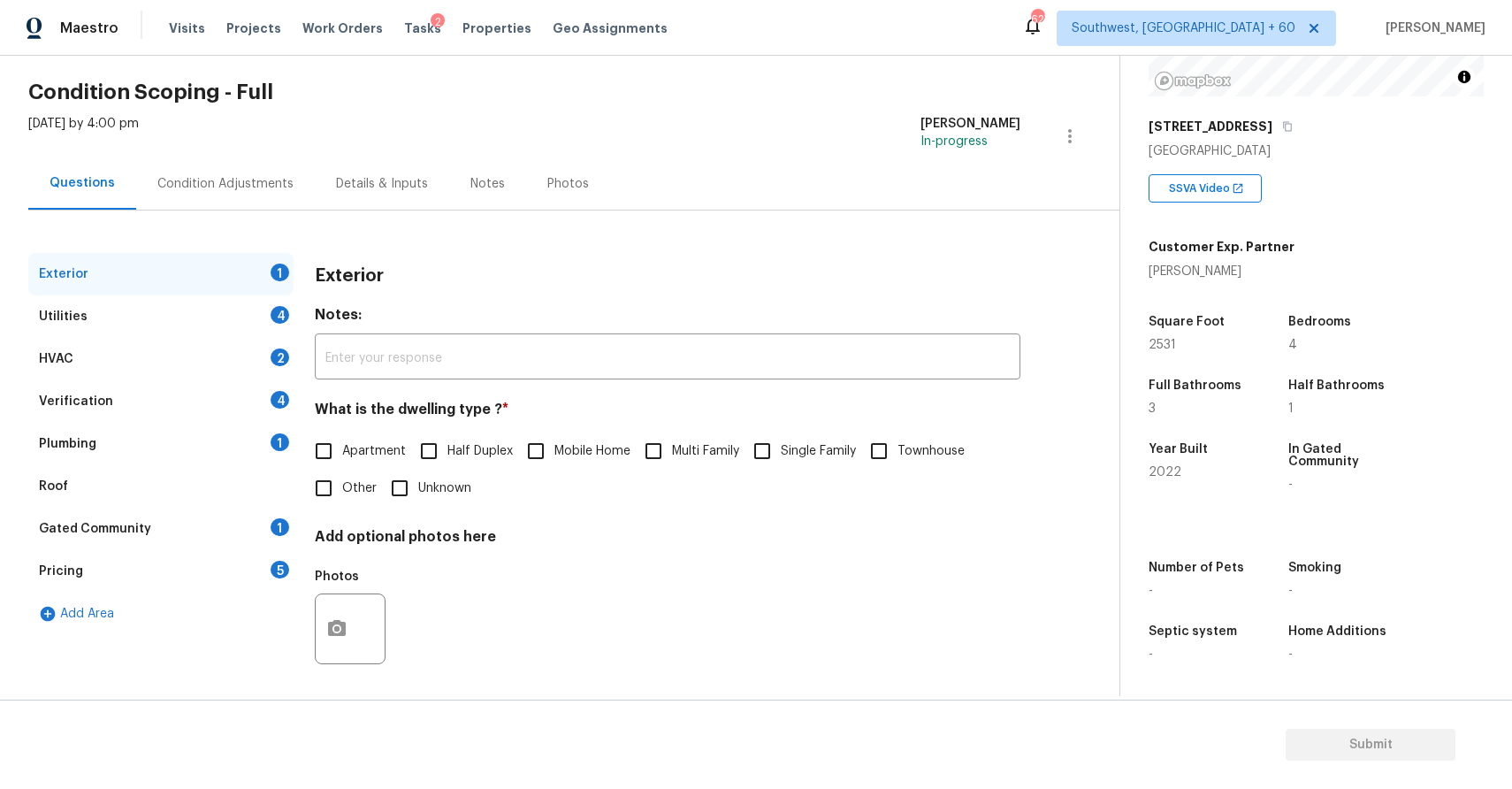
scroll to position [61, 0]
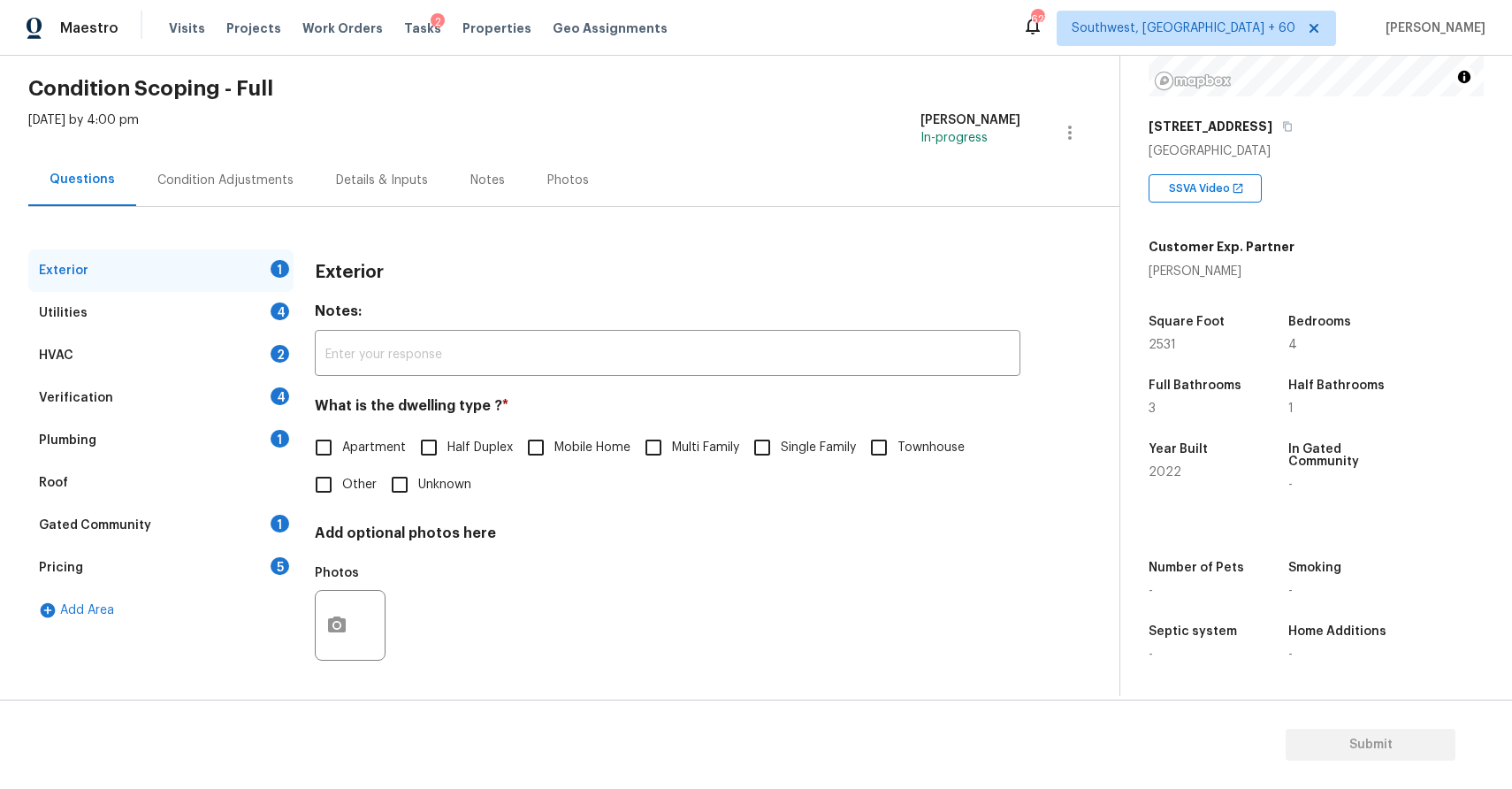
click at [767, 436] on input "Single Family" at bounding box center [762, 447] width 38 height 38
checkbox input "true"
click at [277, 308] on div "4" at bounding box center [279, 310] width 19 height 18
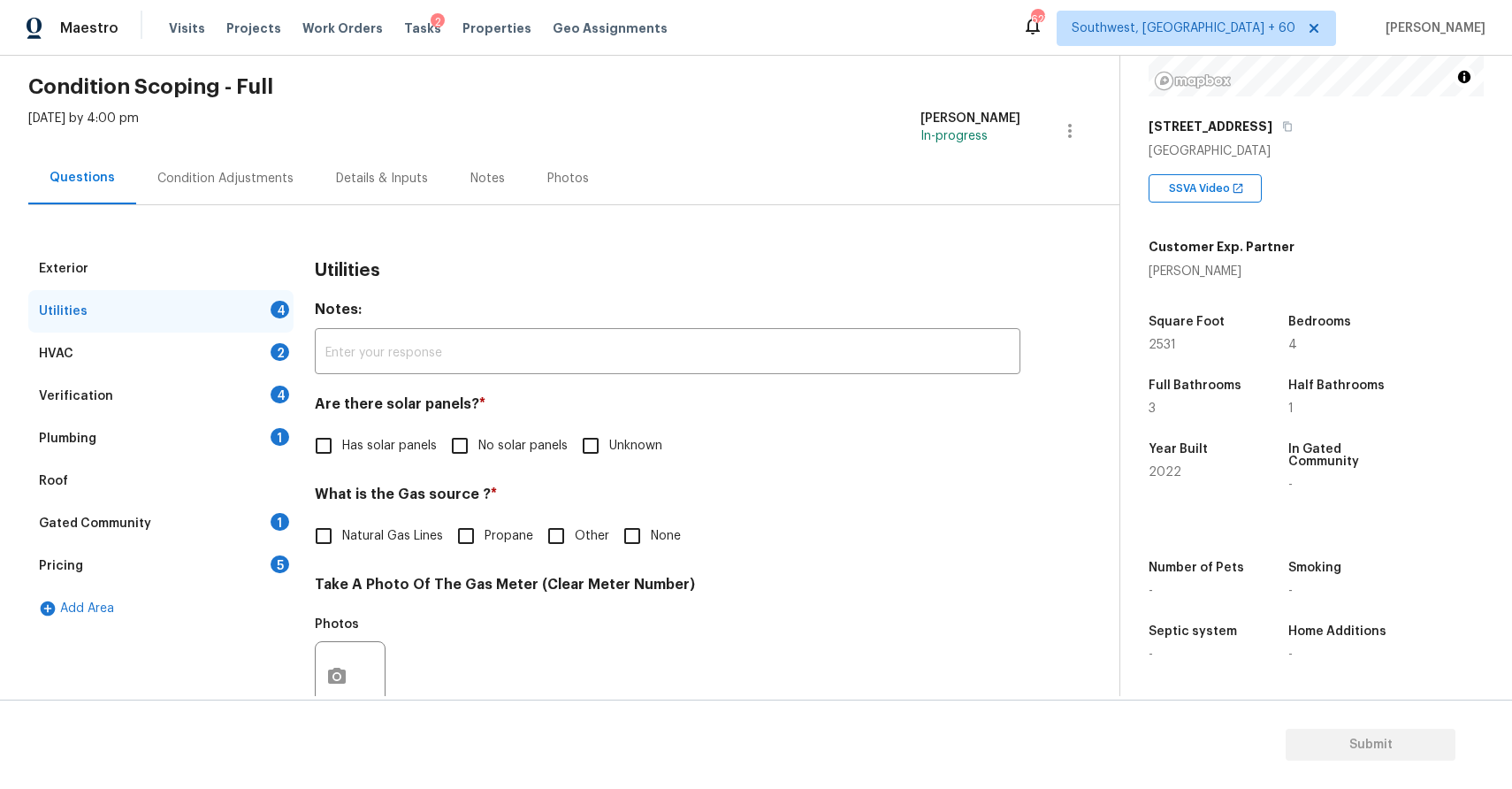
click at [454, 436] on input "No solar panels" at bounding box center [460, 446] width 38 height 38
checkbox input "true"
click at [395, 528] on span "Natural Gas Lines" at bounding box center [393, 536] width 101 height 19
click at [342, 528] on input "Natural Gas Lines" at bounding box center [324, 536] width 38 height 38
checkbox input "true"
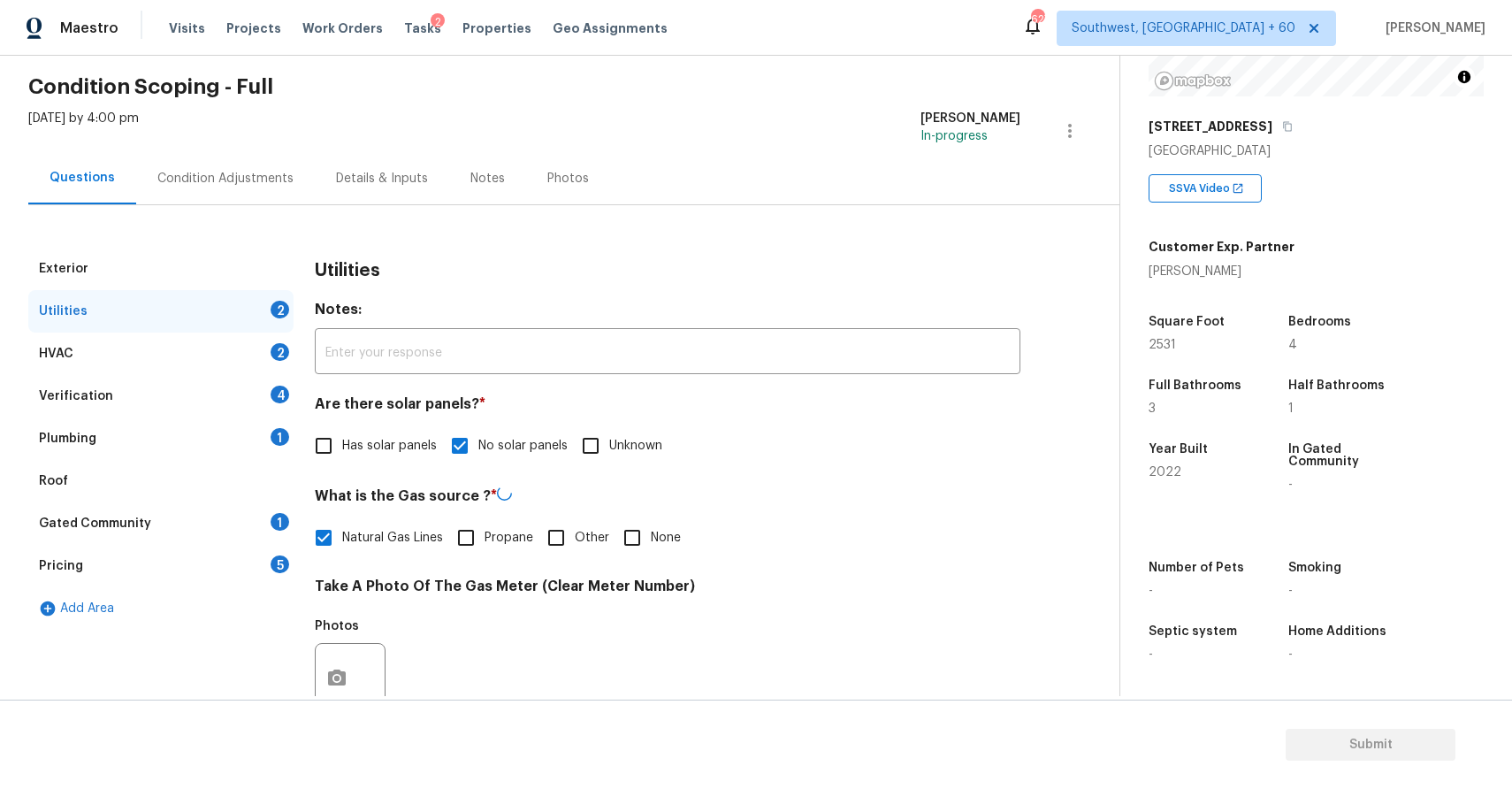
scroll to position [200, 0]
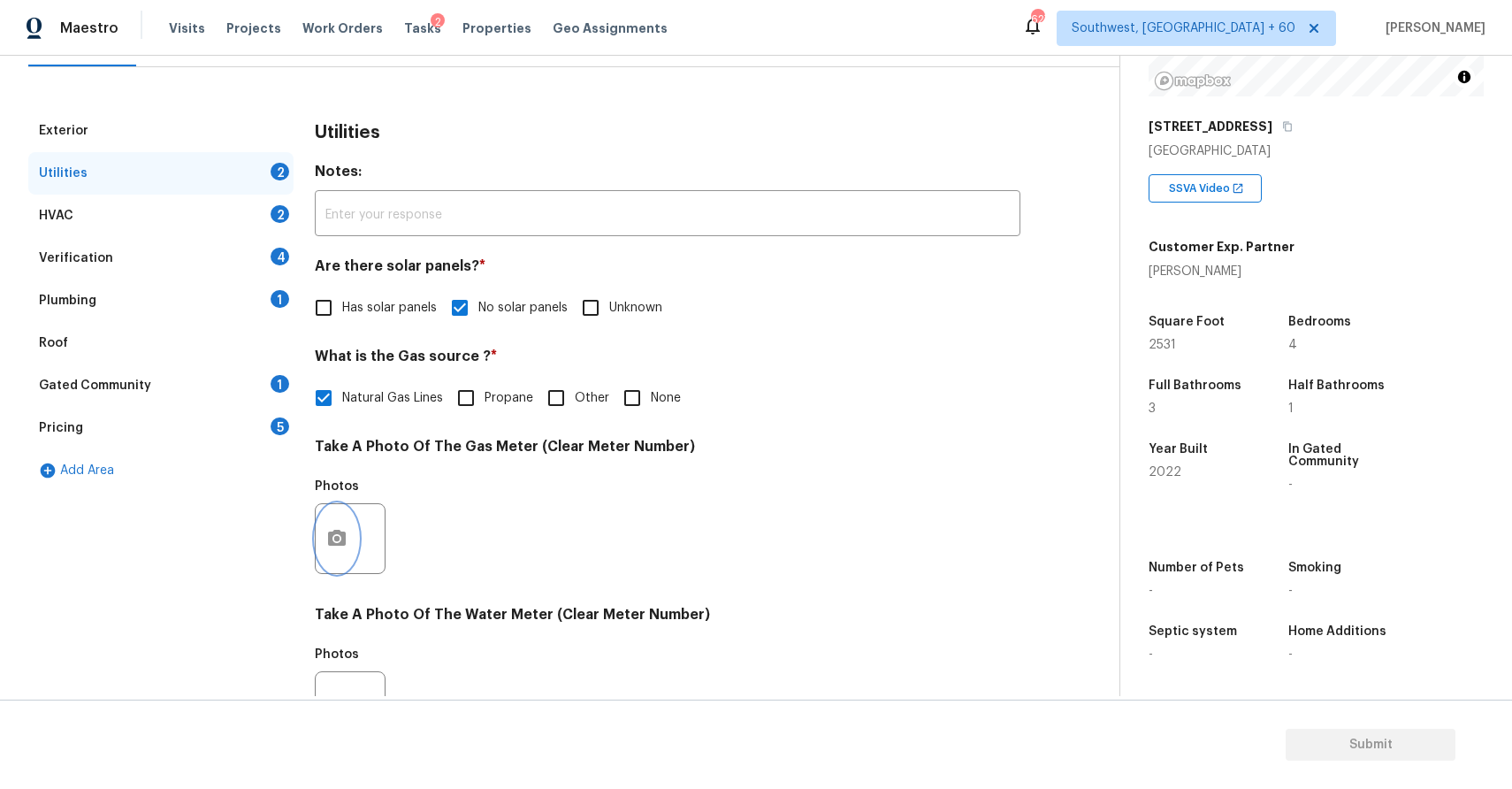
click at [339, 539] on circle "button" at bounding box center [337, 538] width 5 height 5
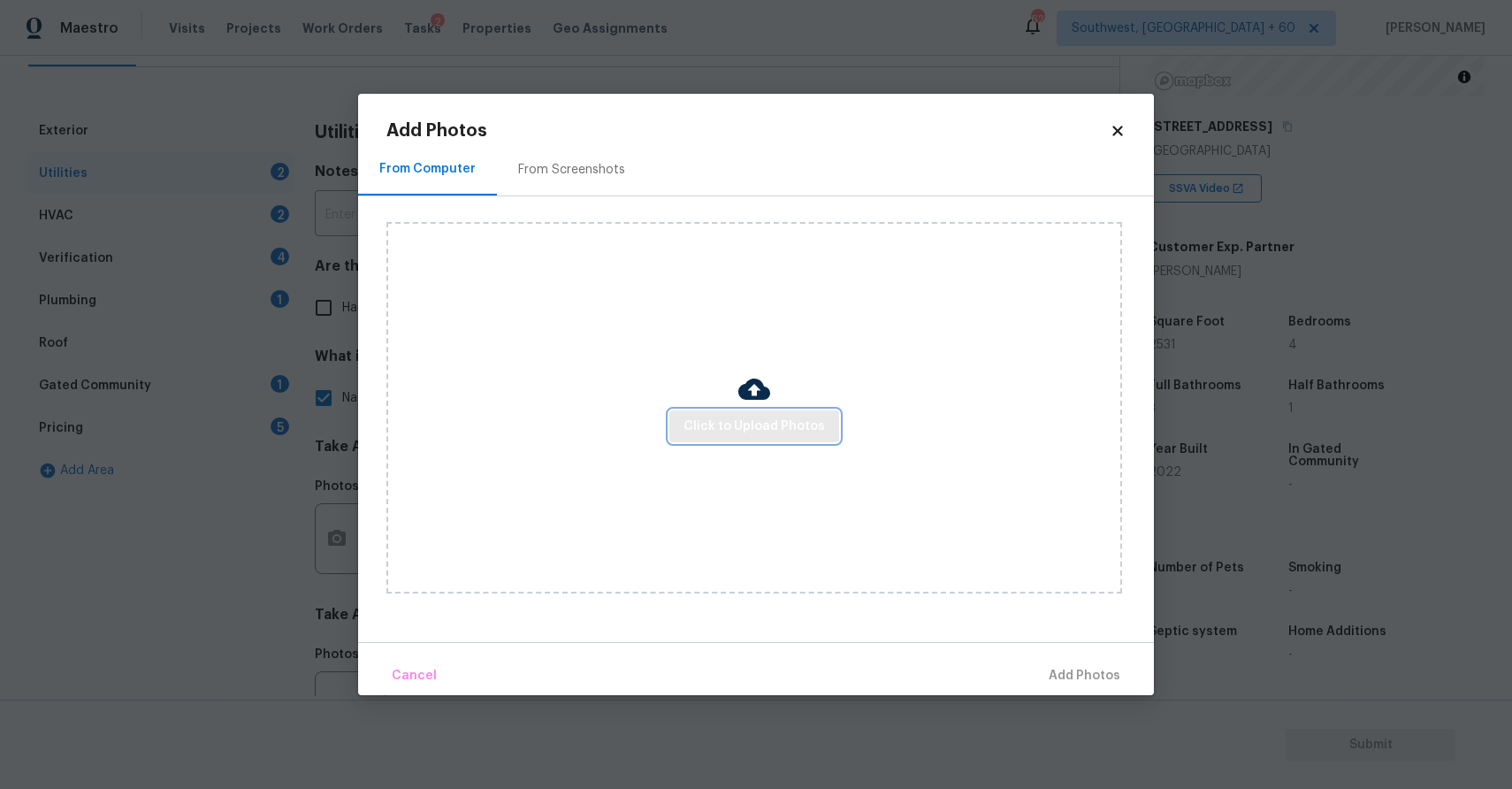
click at [794, 426] on span "Click to Upload Photos" at bounding box center [754, 427] width 141 height 22
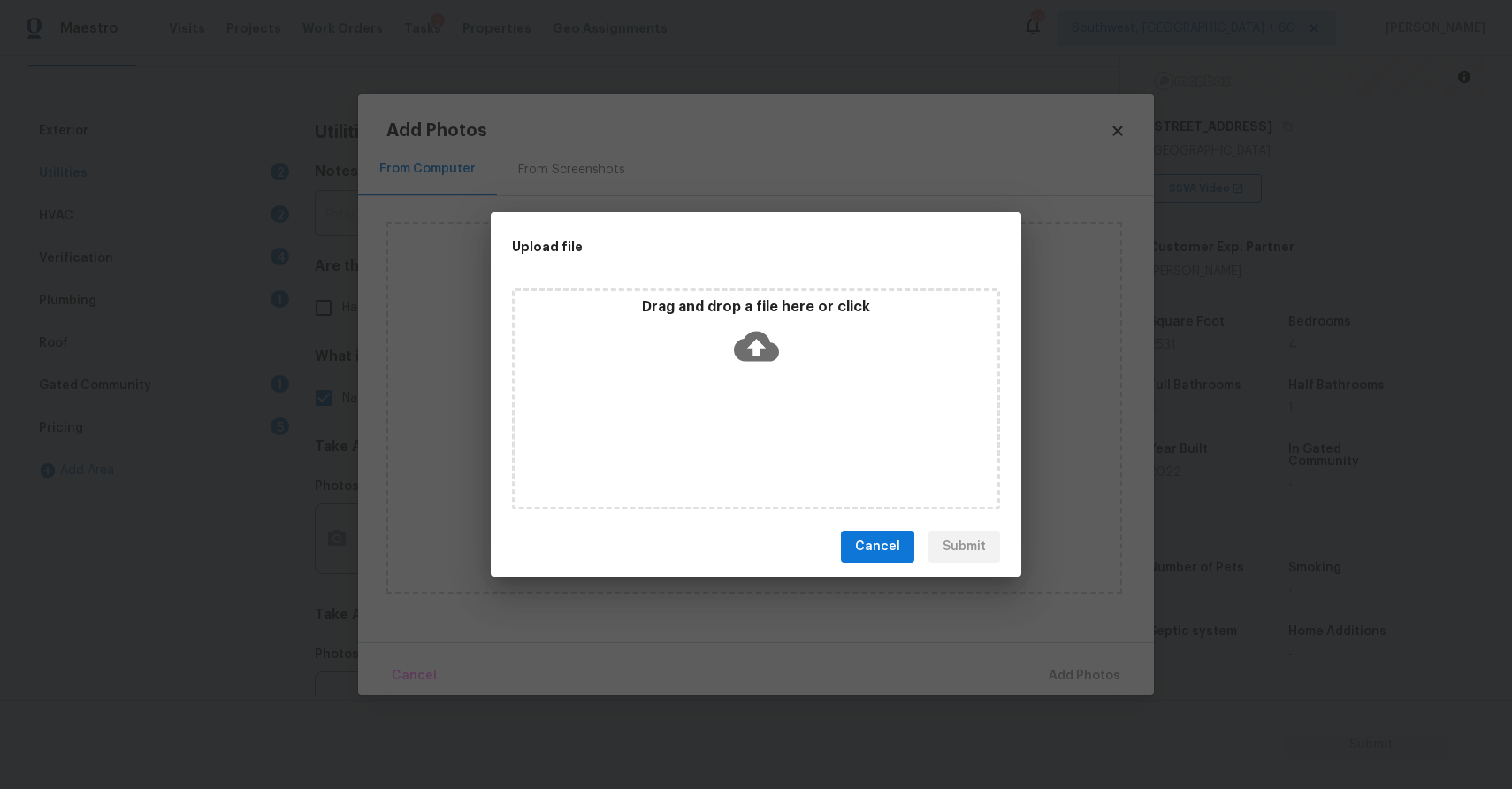
click at [1176, 335] on div "Upload file Drag and drop a file here or click Cancel Submit" at bounding box center [756, 394] width 1512 height 789
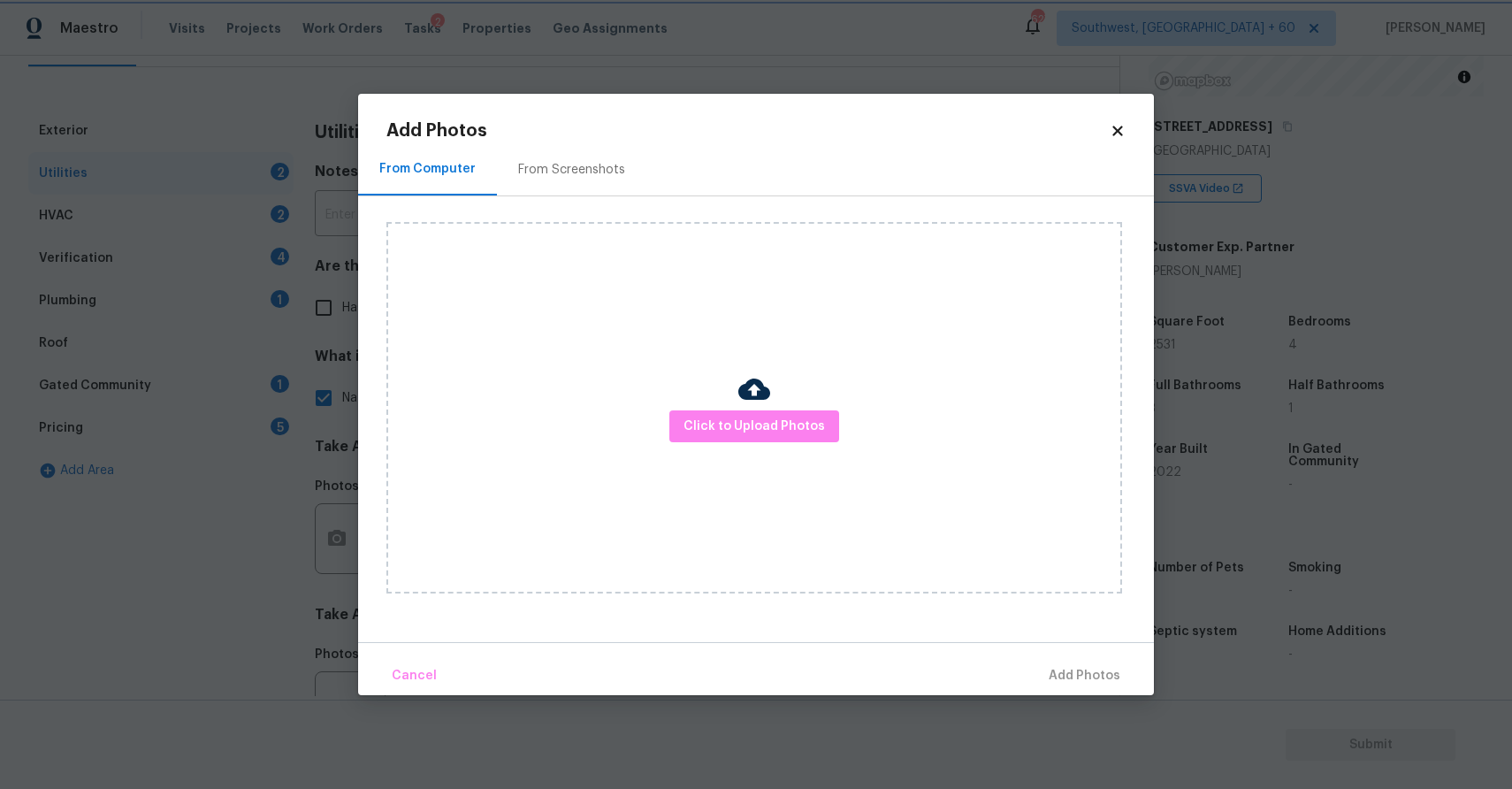
click at [1176, 335] on div "Upload file Drag and drop a file here or click Cancel Submit" at bounding box center [756, 394] width 1512 height 789
click at [1110, 134] on icon at bounding box center [1117, 131] width 16 height 16
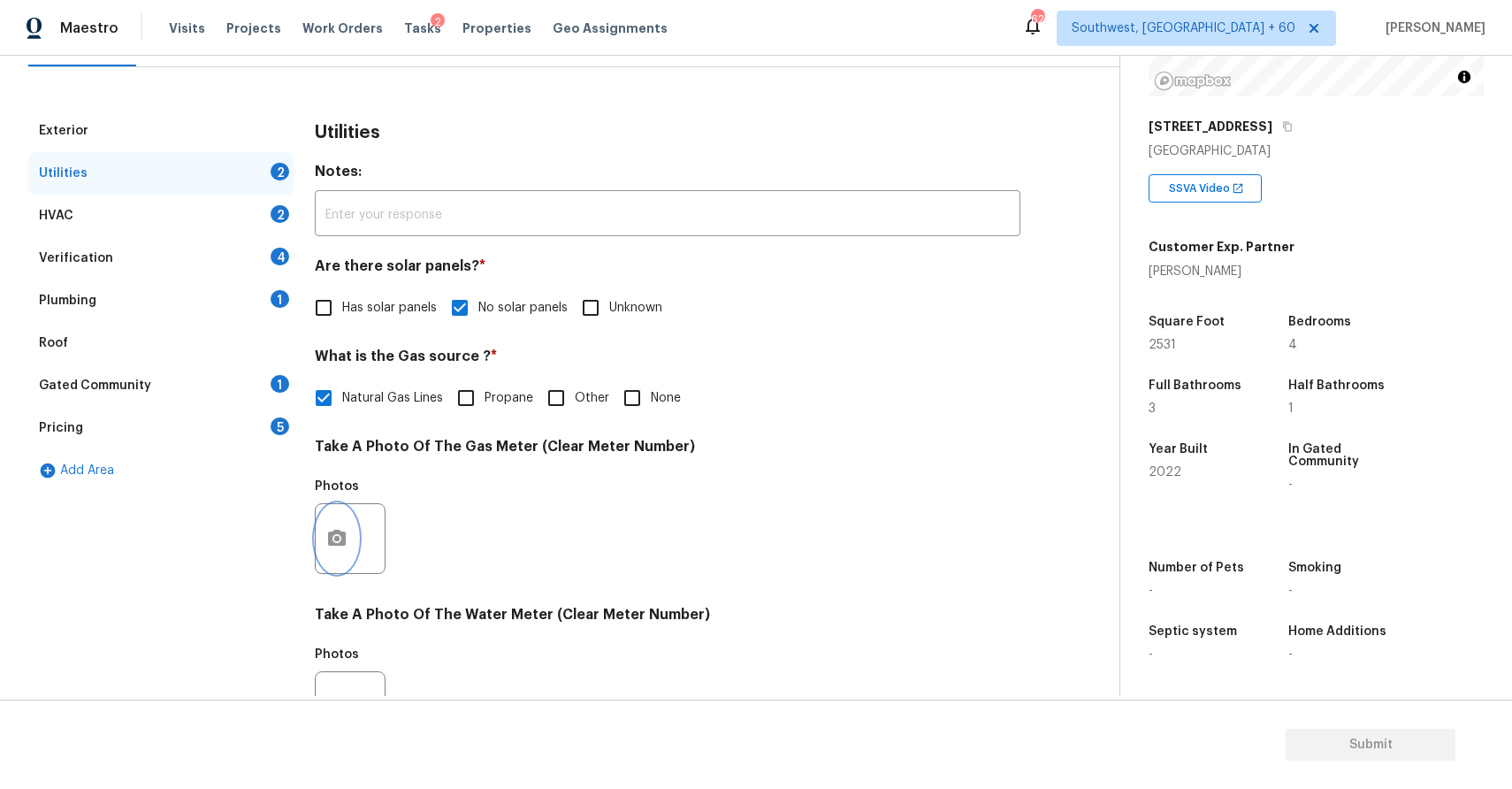
click at [343, 531] on icon "button" at bounding box center [338, 539] width 22 height 22
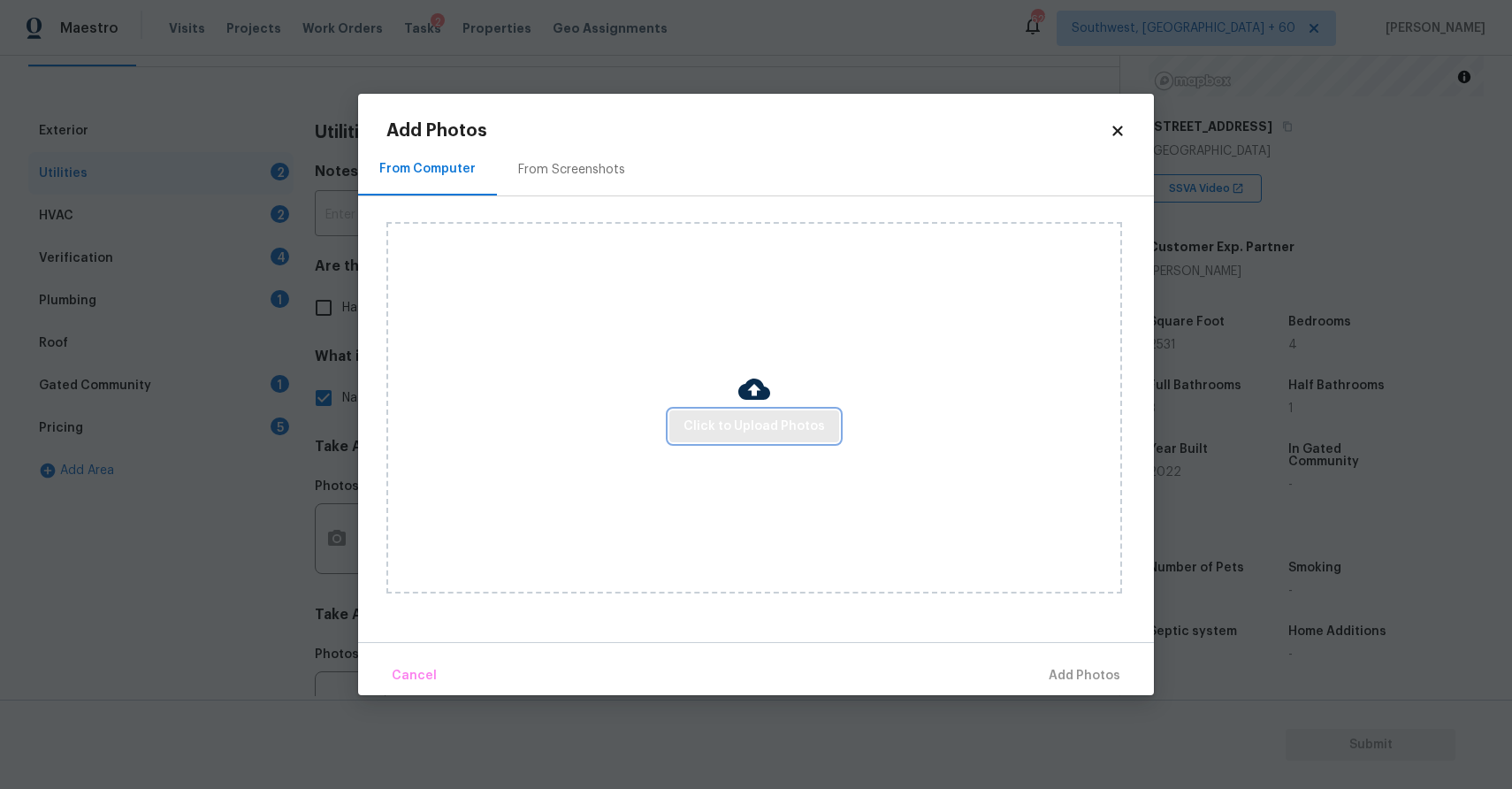
click at [760, 436] on span "Click to Upload Photos" at bounding box center [754, 427] width 141 height 22
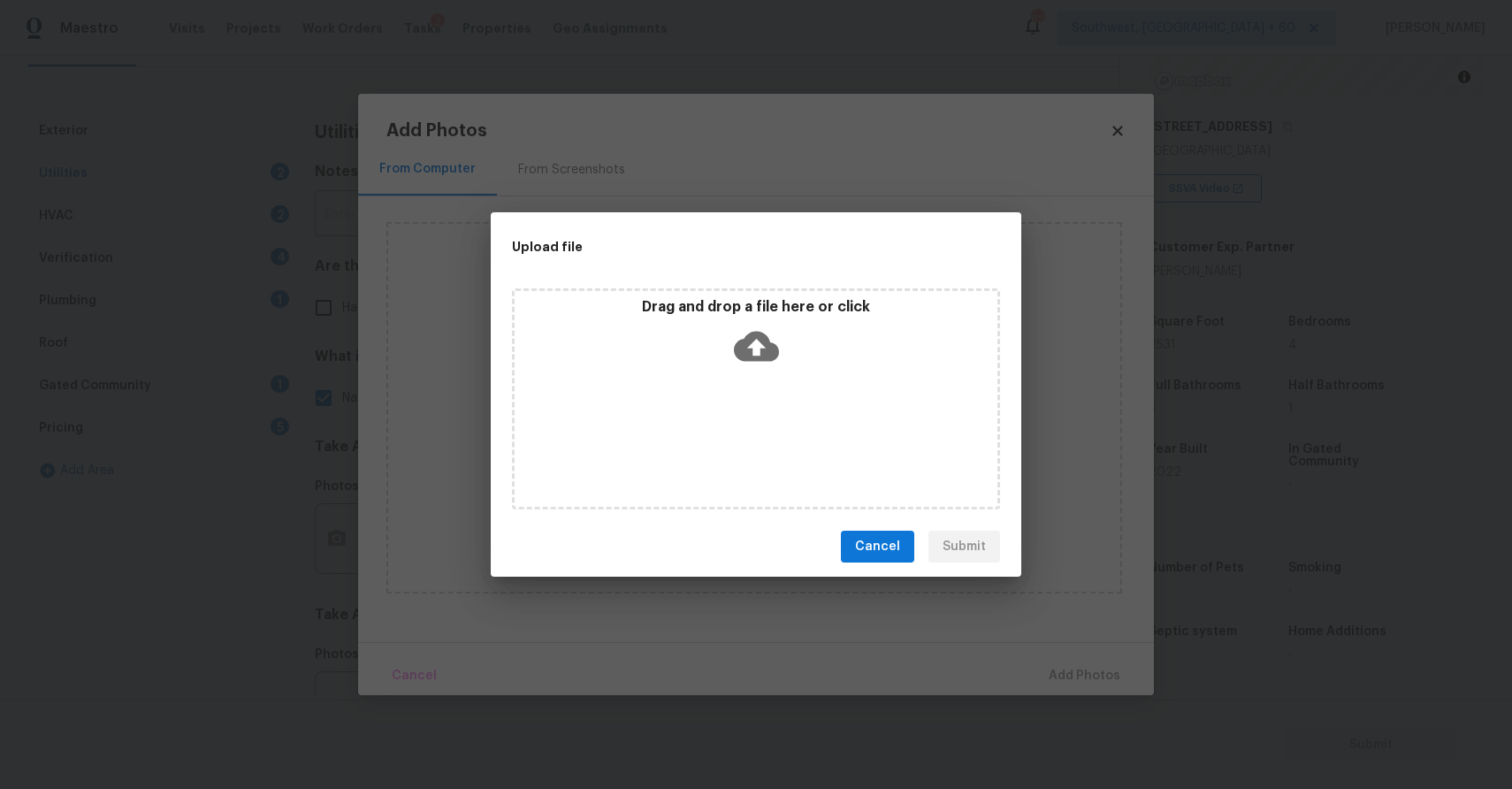
click at [760, 436] on div "Drag and drop a file here or click" at bounding box center [756, 399] width 489 height 221
click at [1208, 623] on div "Upload file Drag and drop a file here or click Cancel Submit" at bounding box center [756, 394] width 1512 height 789
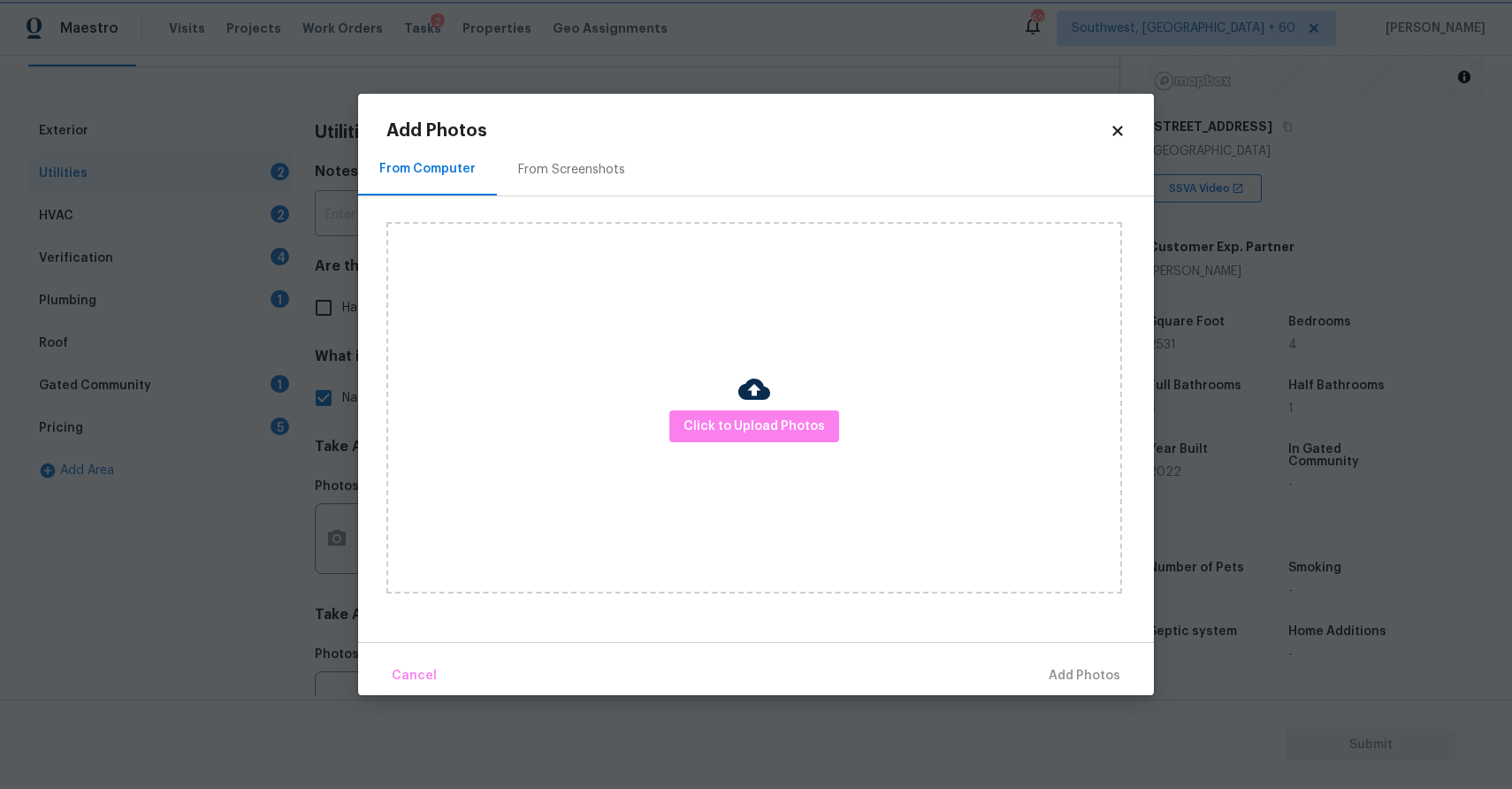
click at [1208, 623] on div "Upload file Drag and drop a file here or click Cancel Submit" at bounding box center [756, 394] width 1512 height 789
click at [1208, 623] on body "Maestro Visits Projects Work Orders Tasks 2 Properties Geo Assignments 627 Sout…" at bounding box center [756, 394] width 1512 height 789
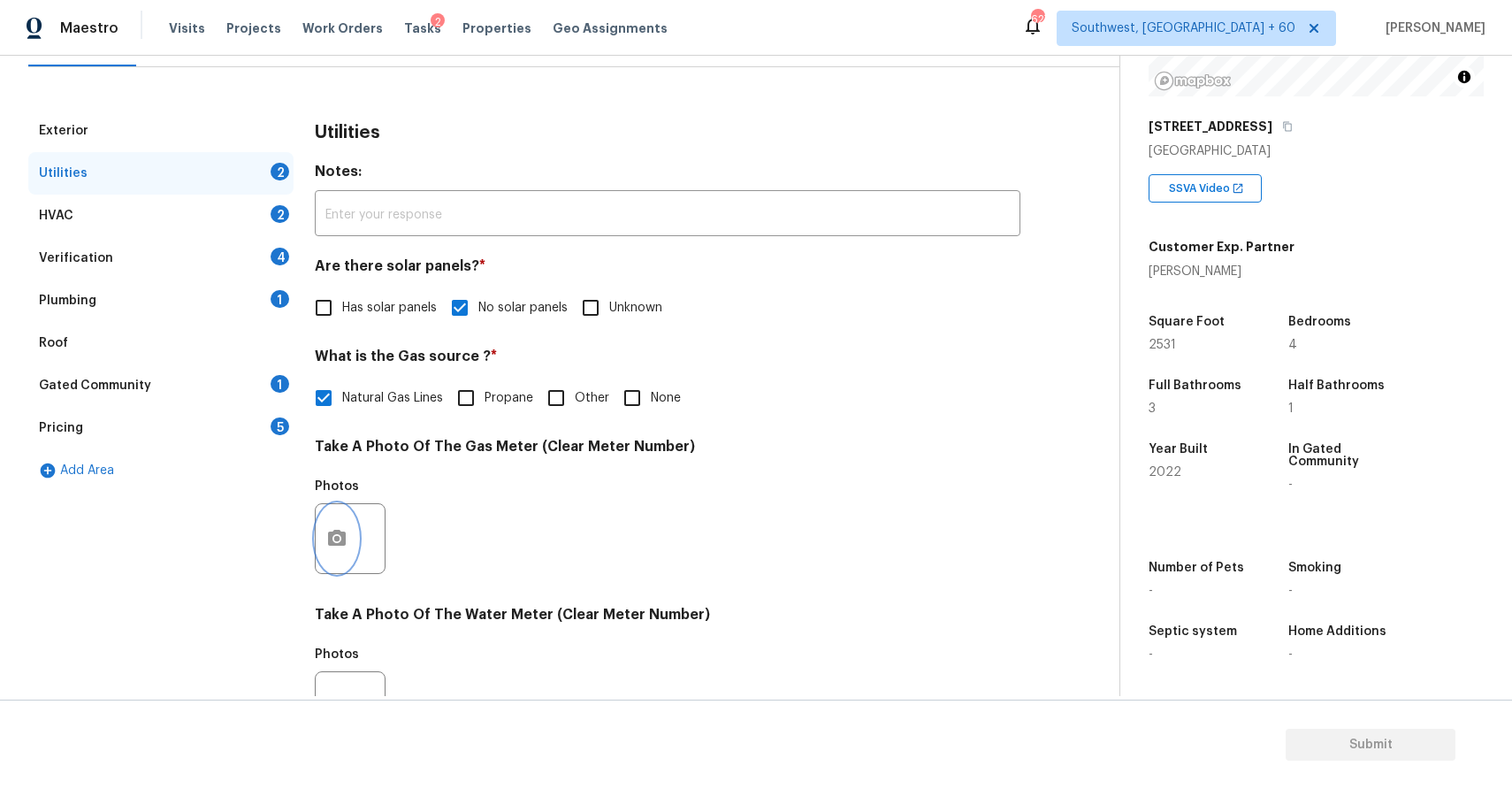
click at [328, 538] on icon "button" at bounding box center [337, 538] width 18 height 16
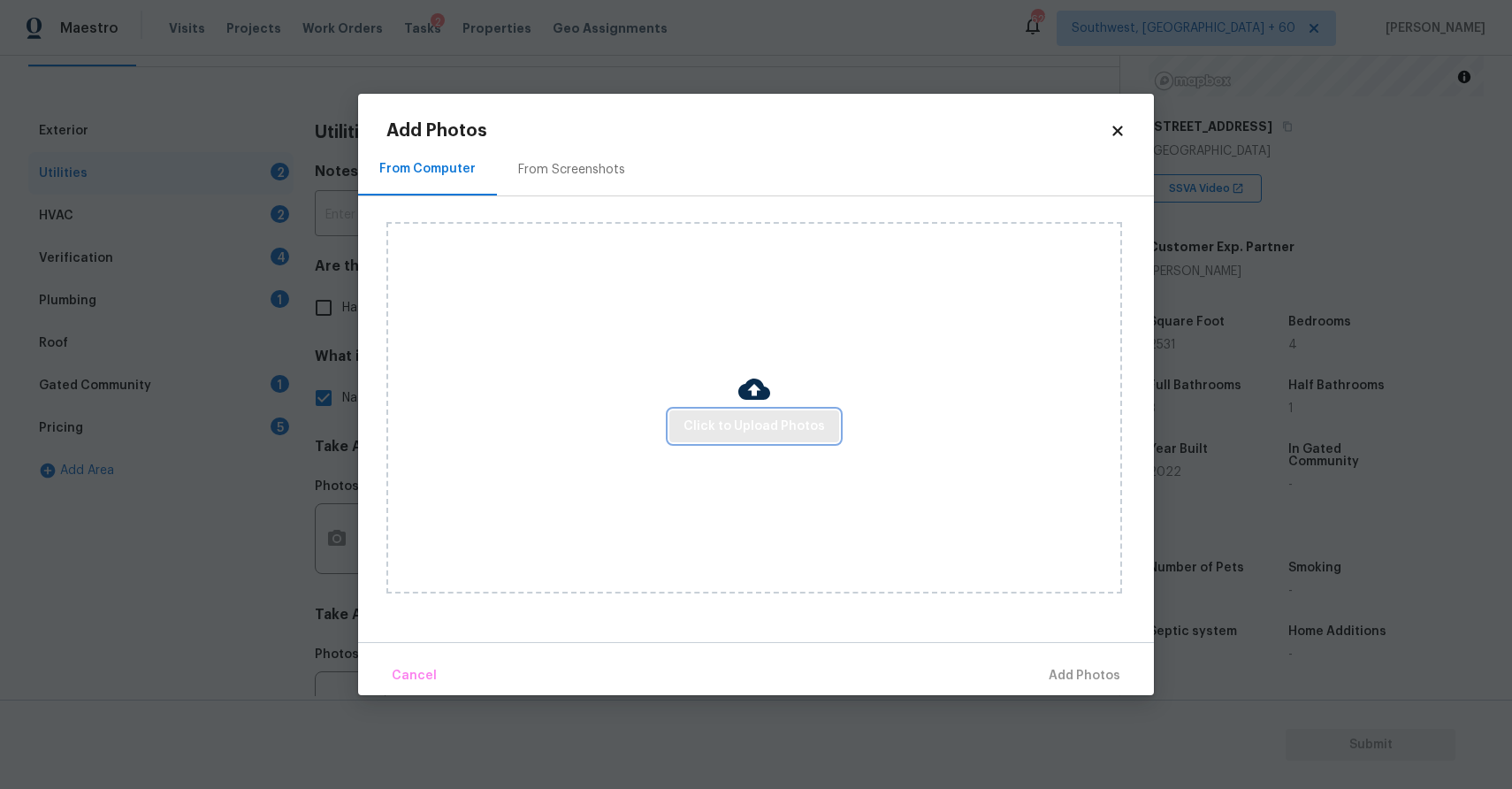
click at [783, 429] on span "Click to Upload Photos" at bounding box center [754, 427] width 141 height 22
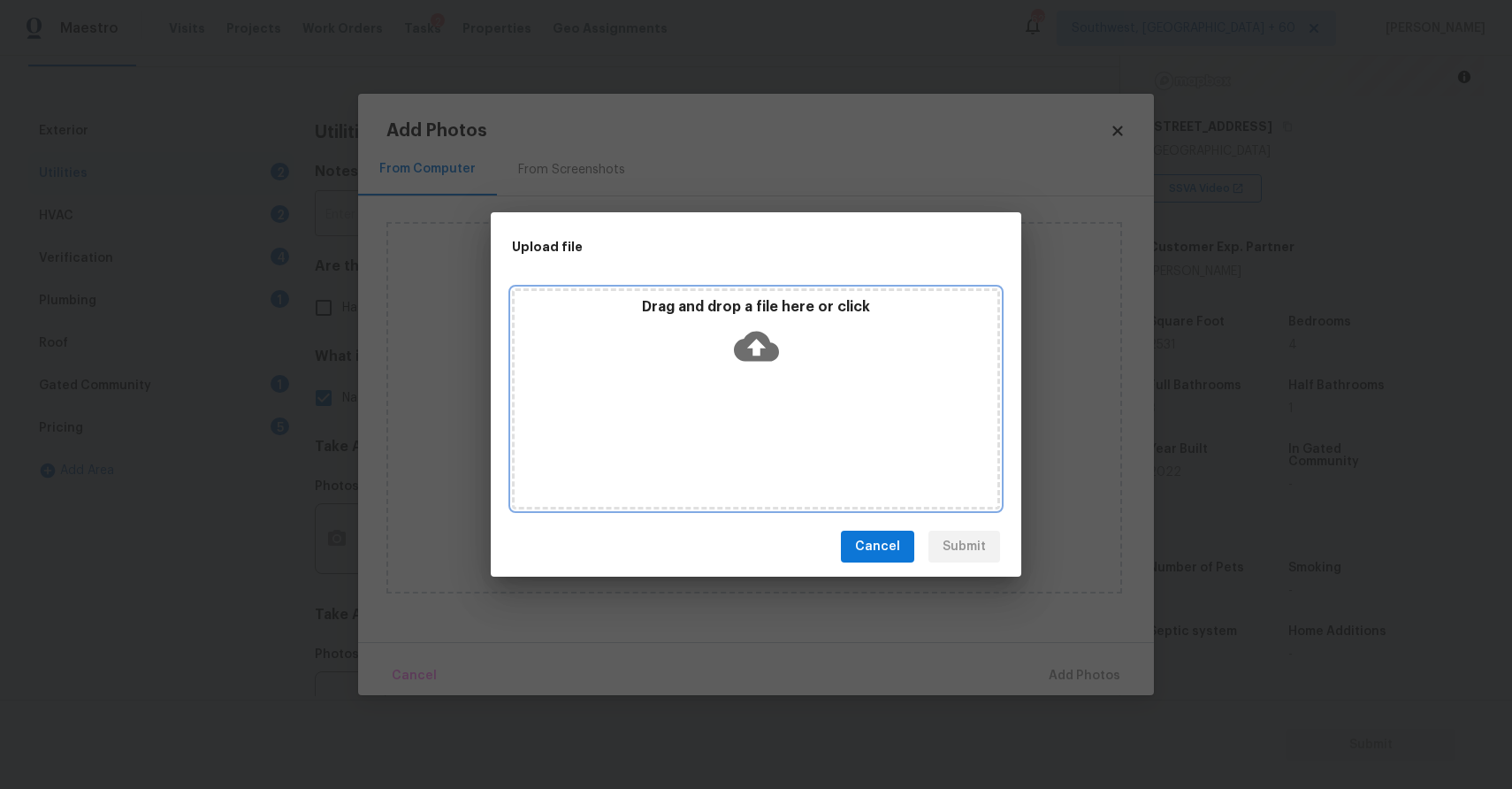
click at [783, 429] on div "Drag and drop a file here or click" at bounding box center [756, 399] width 489 height 221
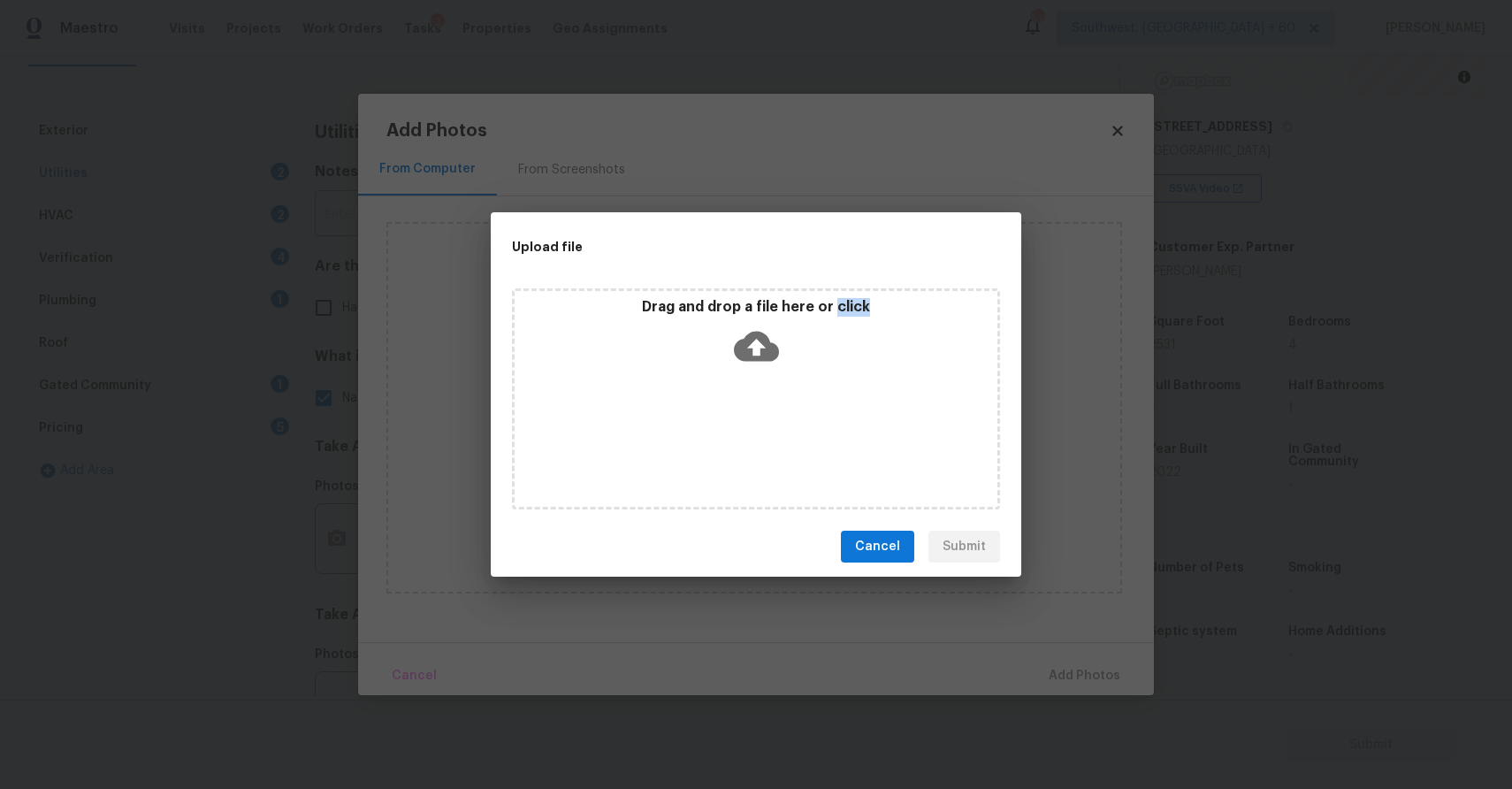
click at [1223, 631] on div "Upload file Drag and drop a file here or click Cancel Submit" at bounding box center [756, 394] width 1512 height 789
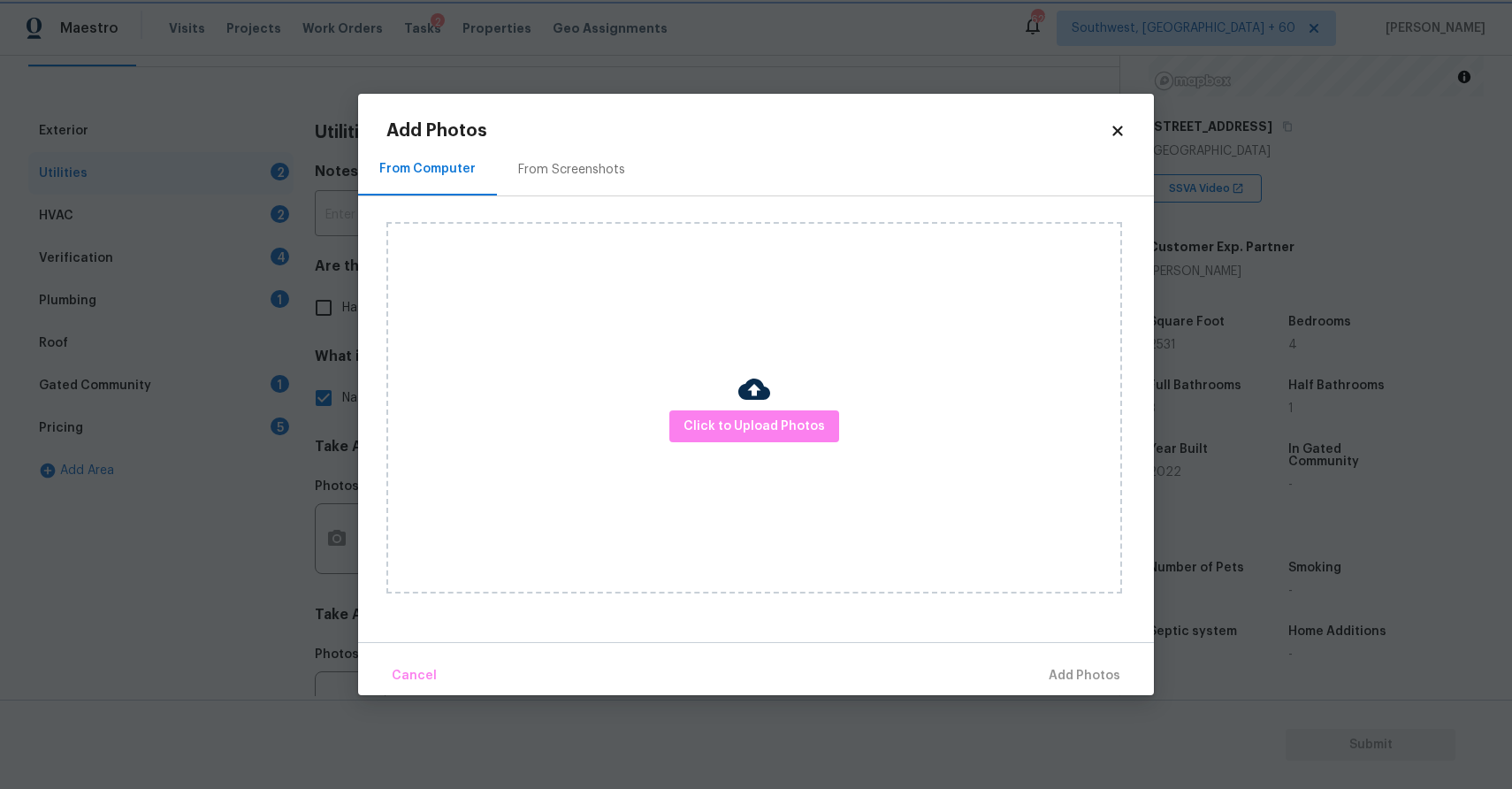
click at [1223, 631] on div "Upload file Drag and drop a file here or click Cancel Submit" at bounding box center [756, 394] width 1512 height 789
click at [1194, 568] on body "Maestro Visits Projects Work Orders Tasks 2 Properties Geo Assignments 627 Sout…" at bounding box center [756, 394] width 1512 height 789
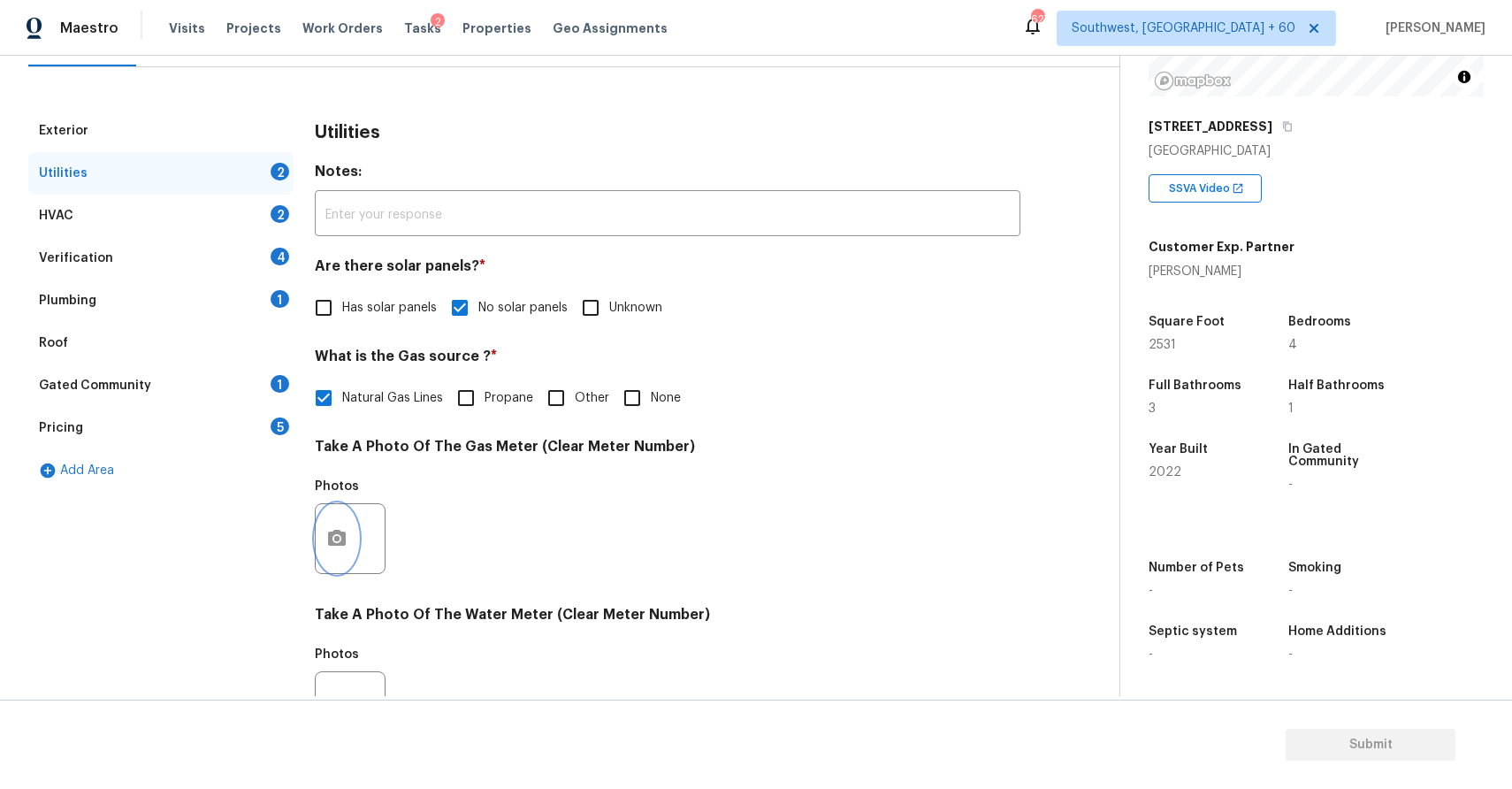
click at [343, 542] on icon "button" at bounding box center [337, 538] width 18 height 16
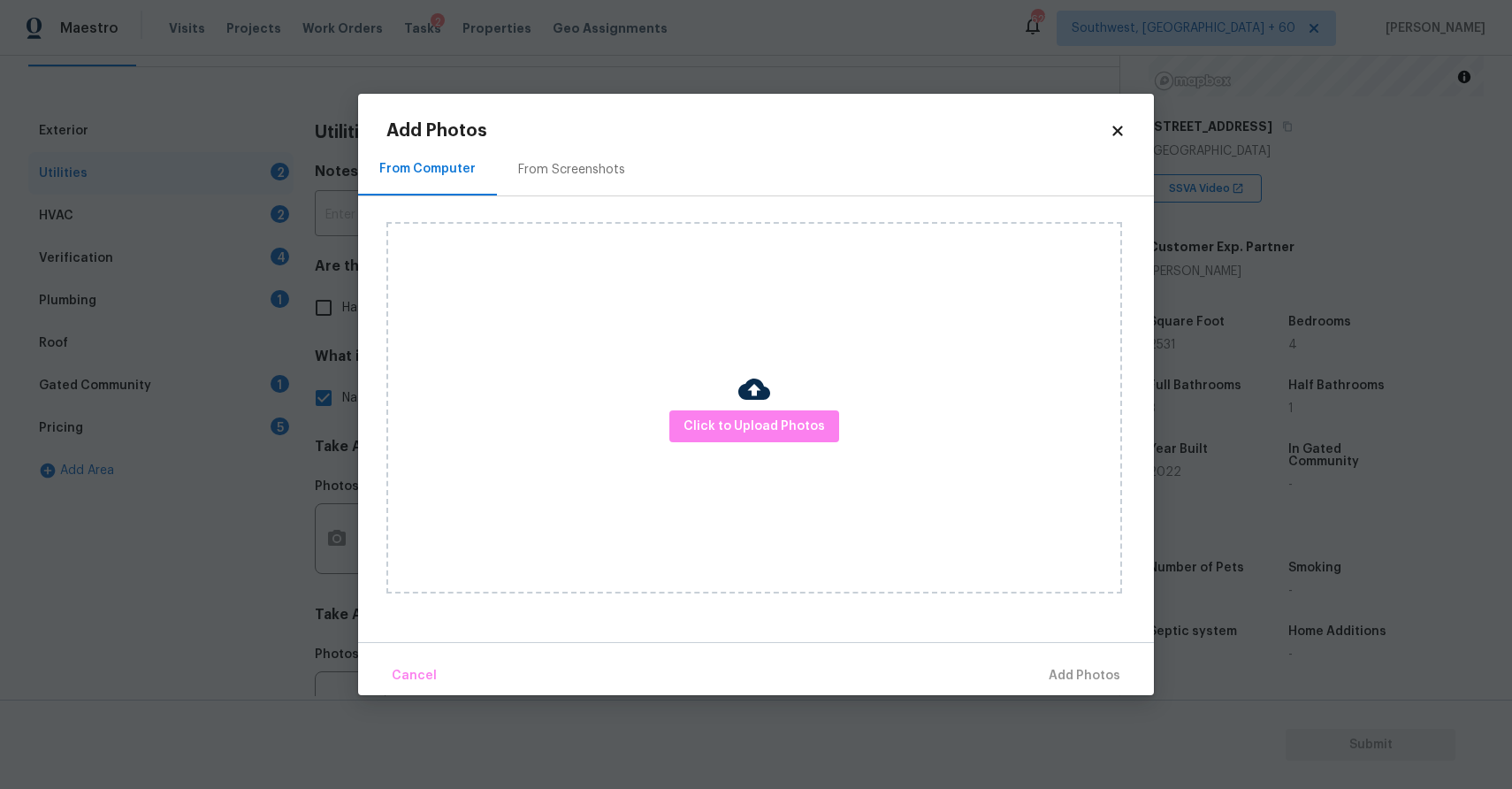
click at [756, 395] on img at bounding box center [754, 389] width 32 height 32
click at [765, 413] on button "Click to Upload Photos" at bounding box center [754, 427] width 170 height 33
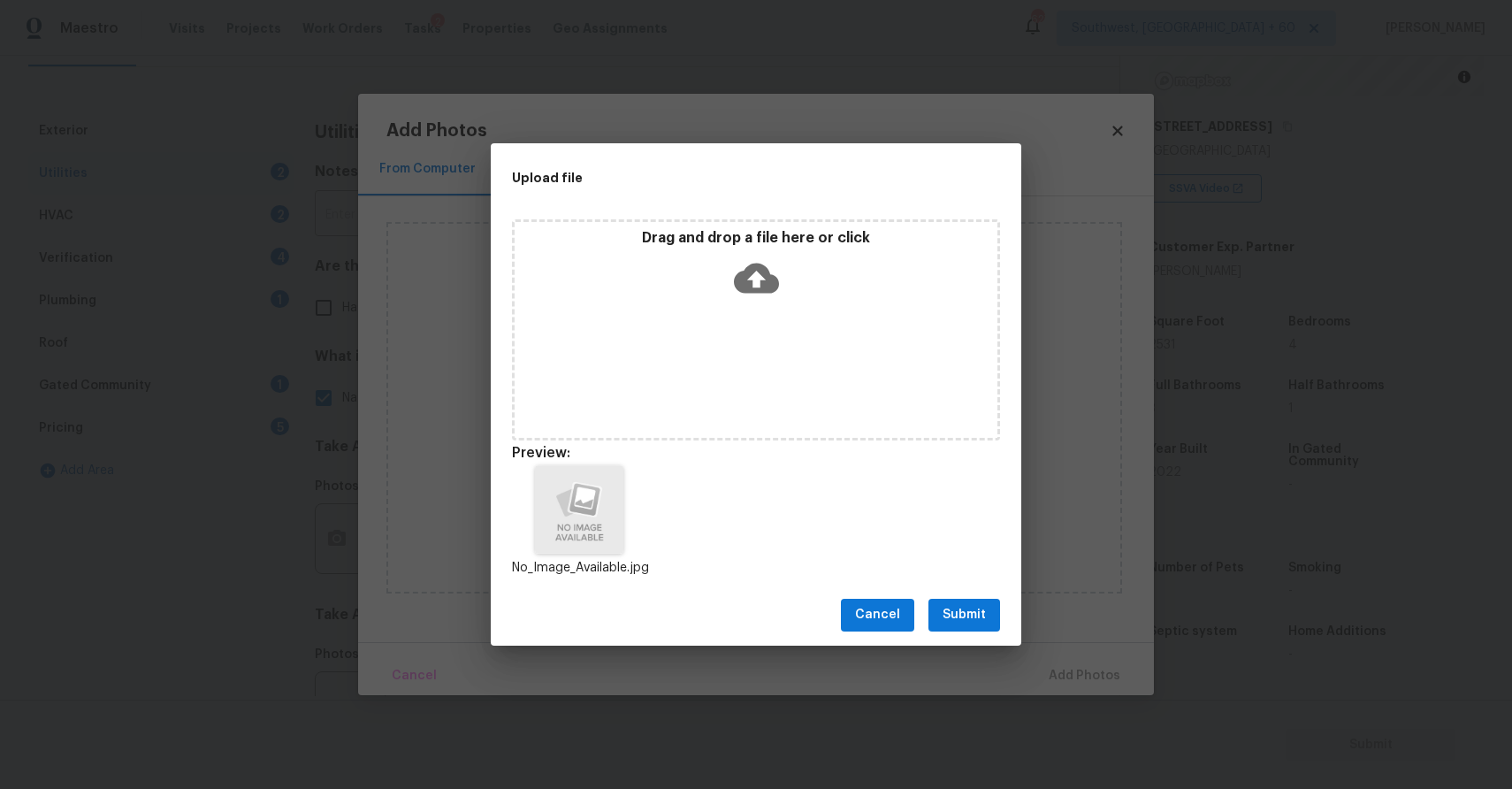
click at [971, 604] on span "Submit" at bounding box center [964, 615] width 43 height 22
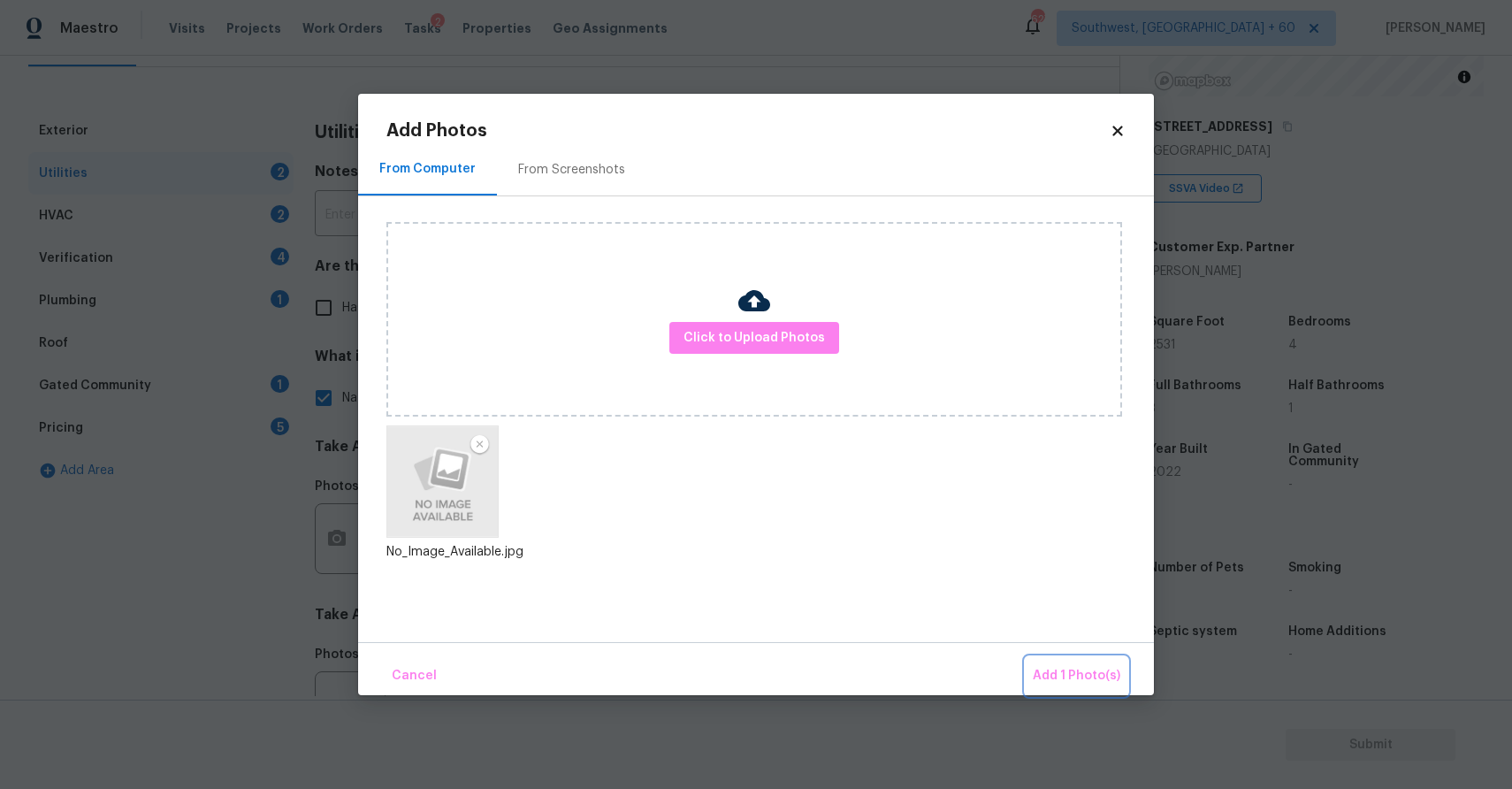
click at [1086, 678] on span "Add 1 Photo(s)" at bounding box center [1076, 676] width 88 height 22
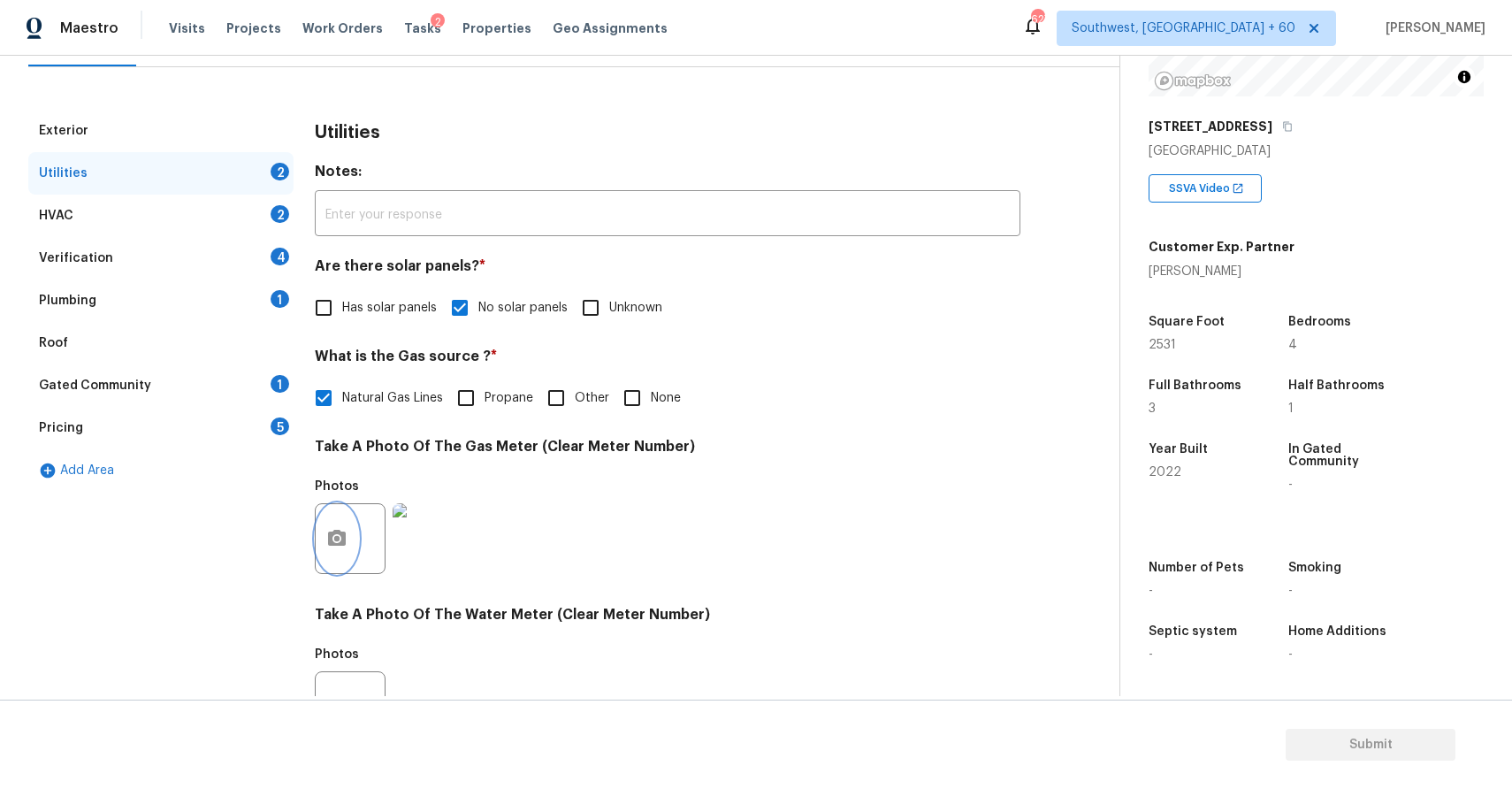
scroll to position [542, 0]
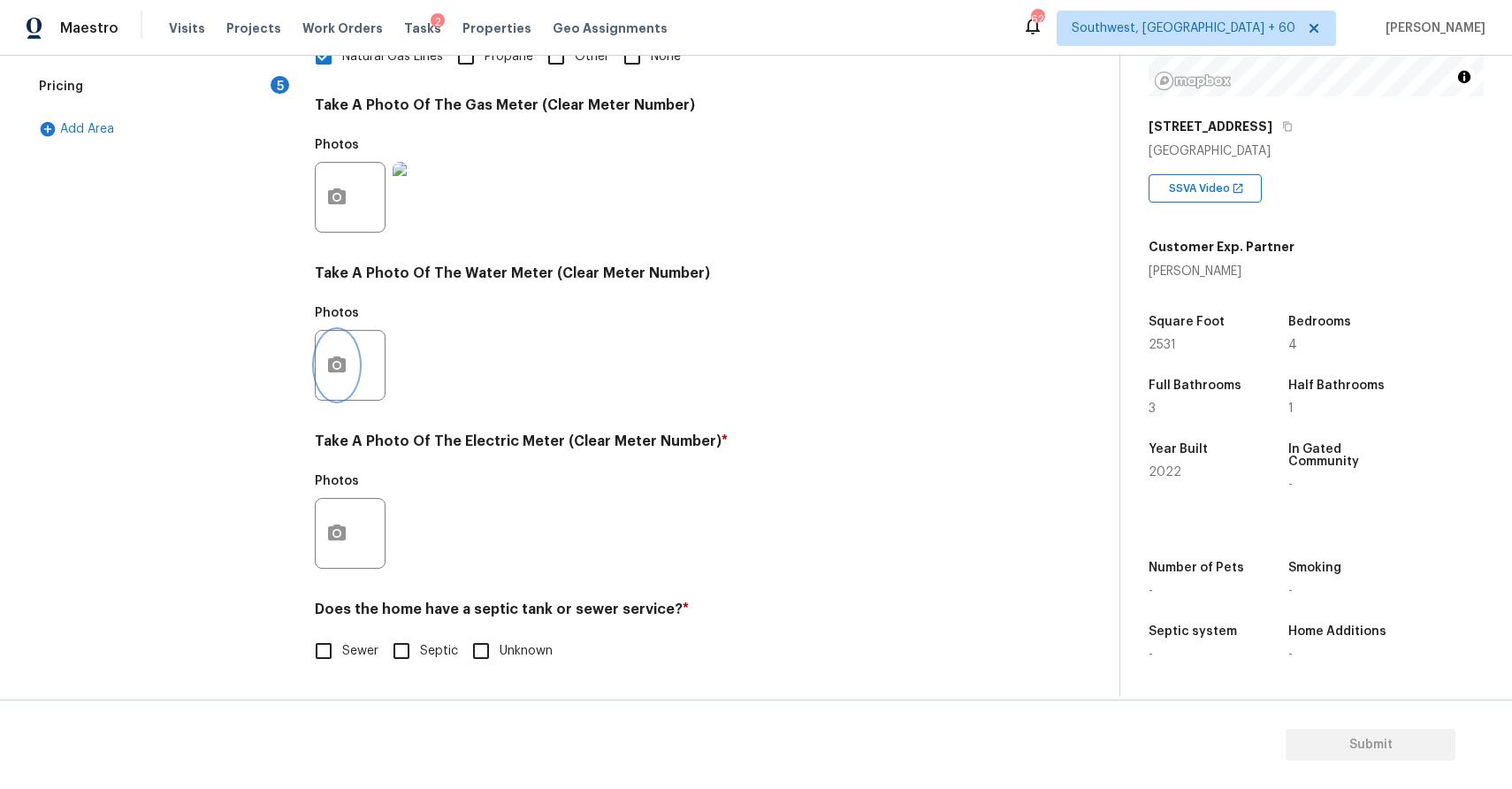
click at [338, 359] on icon "button" at bounding box center [337, 364] width 18 height 16
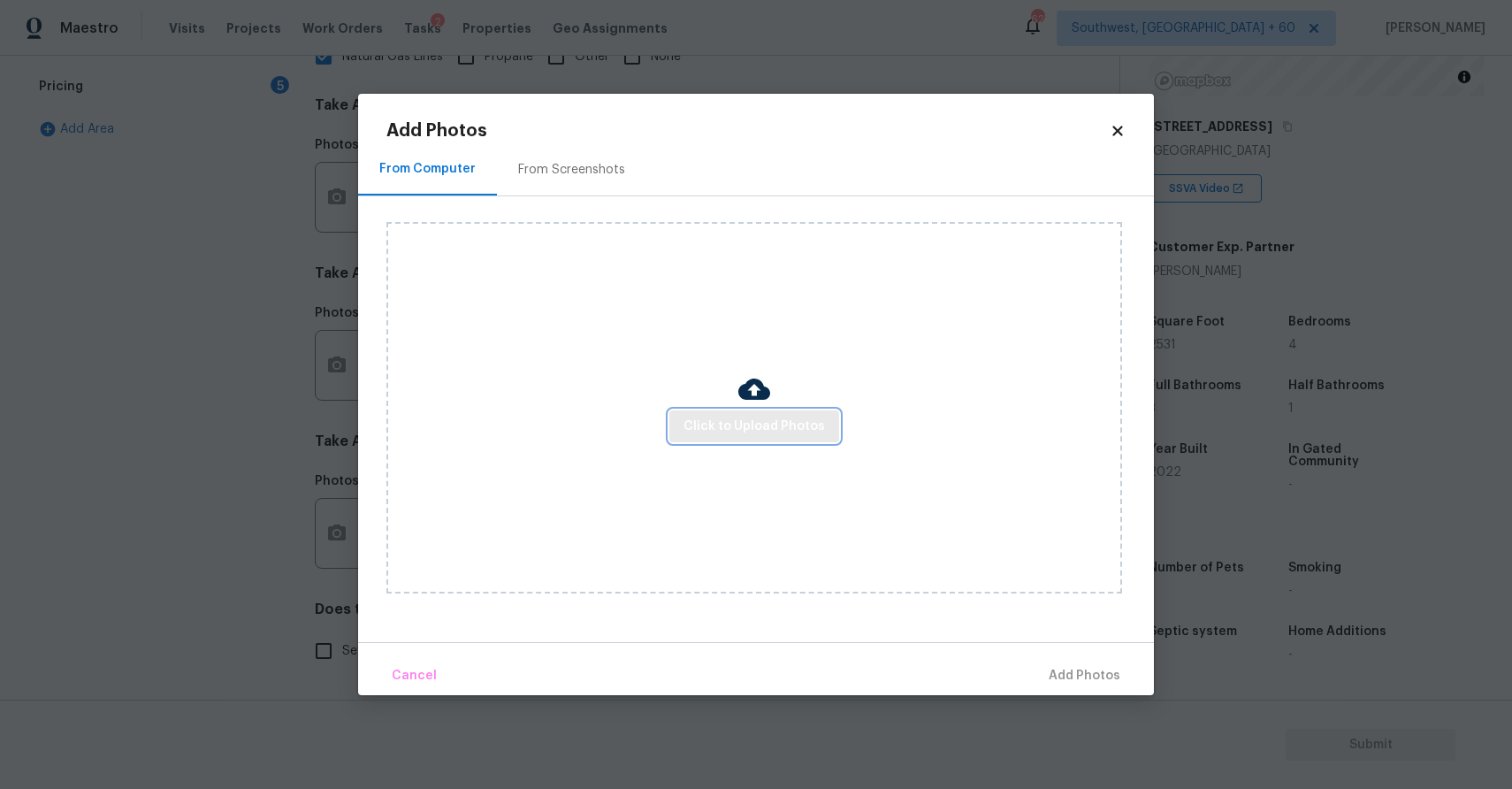
click at [717, 425] on span "Click to Upload Photos" at bounding box center [754, 427] width 141 height 22
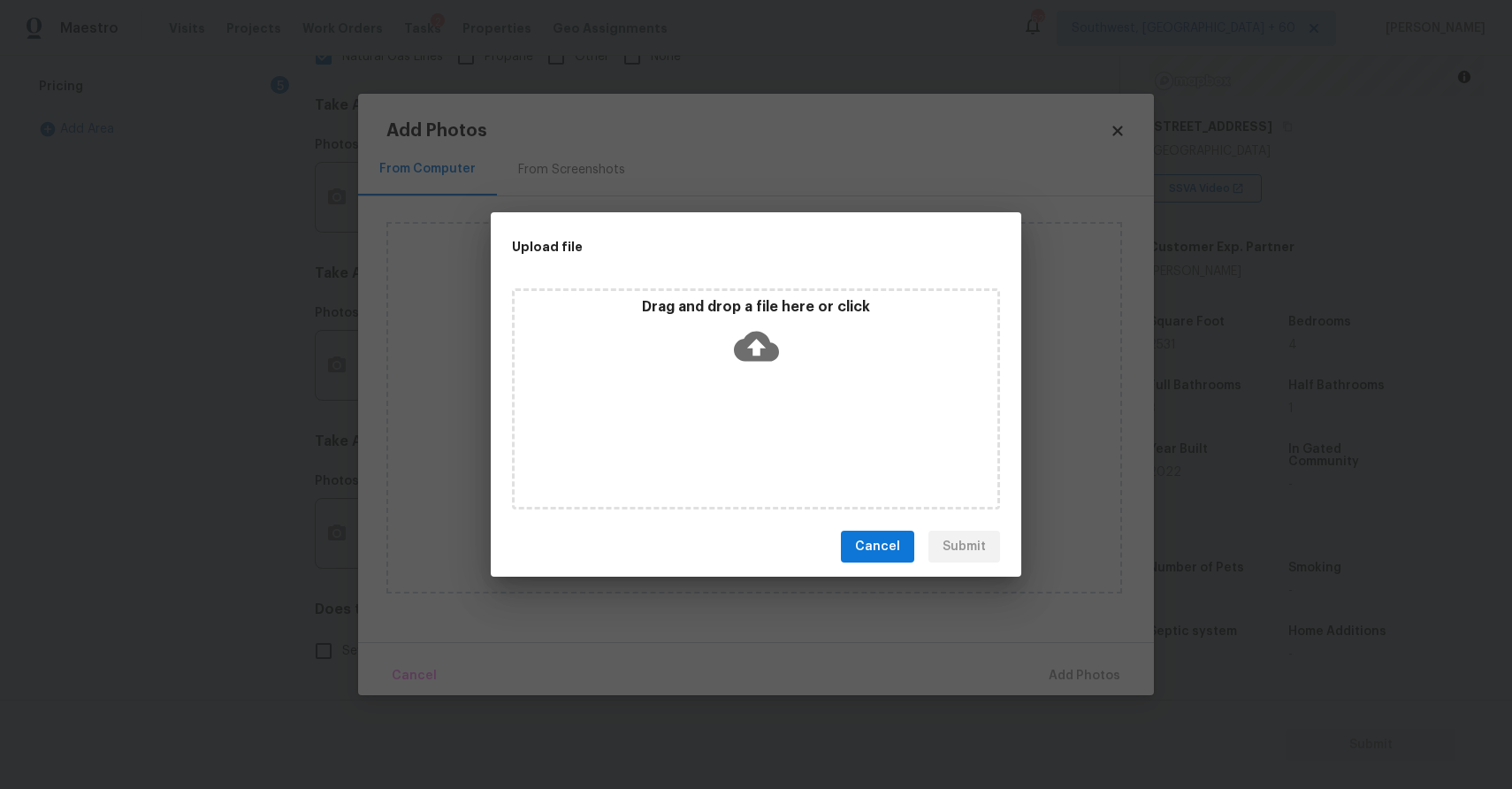
click at [717, 425] on div "Drag and drop a file here or click" at bounding box center [756, 399] width 489 height 221
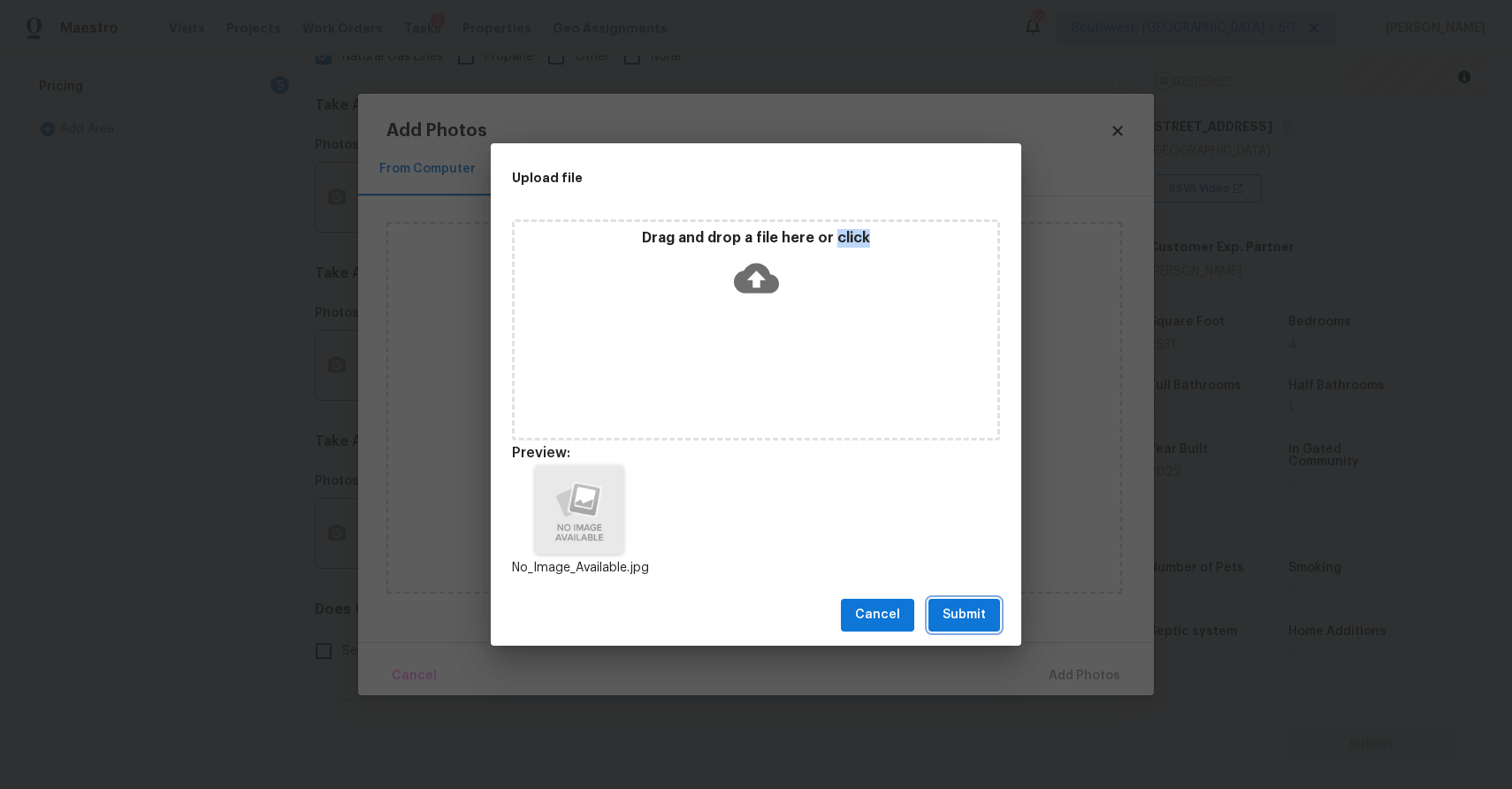
click at [970, 609] on span "Submit" at bounding box center [964, 615] width 43 height 22
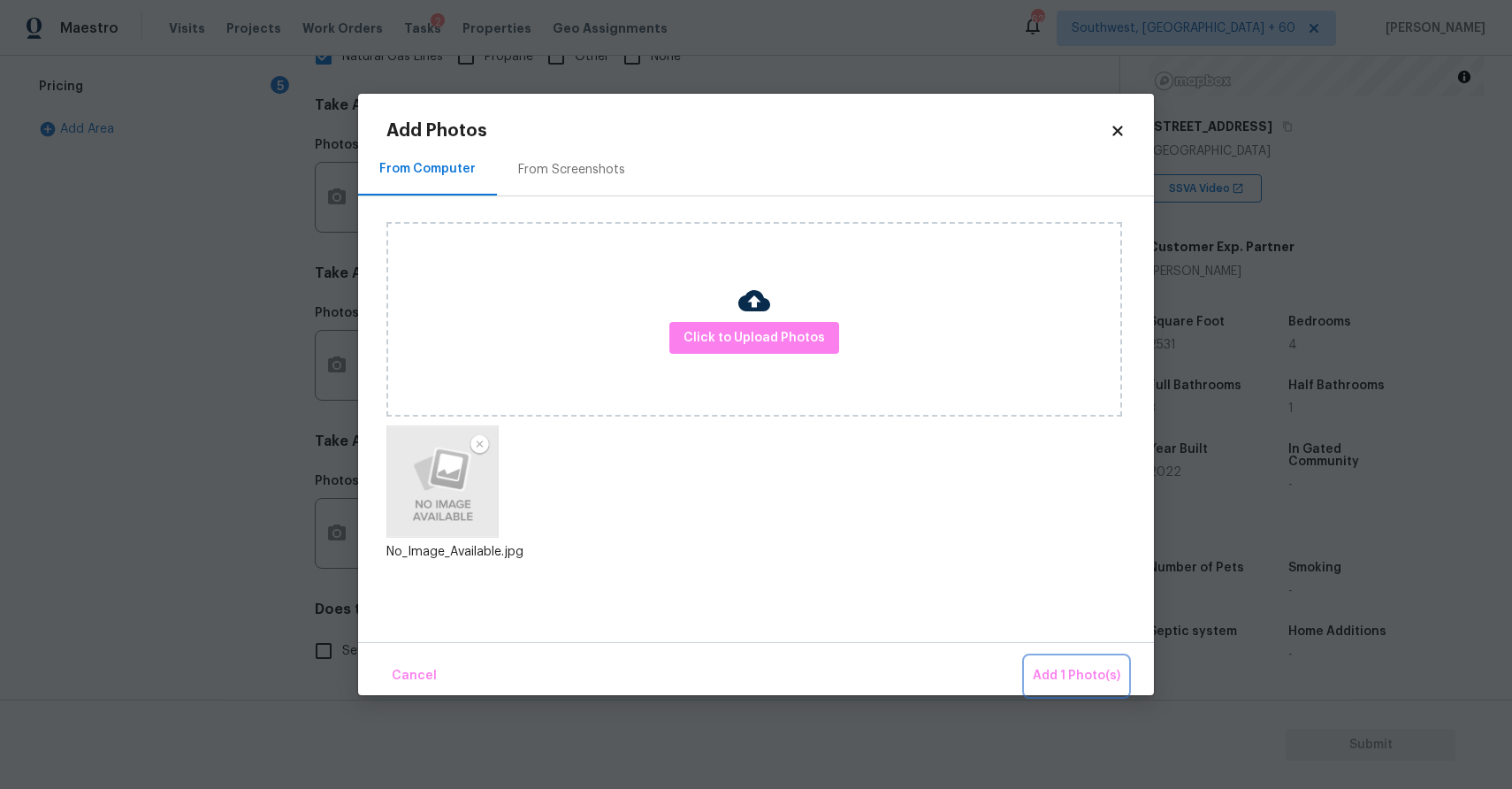
click at [1110, 667] on span "Add 1 Photo(s)" at bounding box center [1076, 676] width 88 height 22
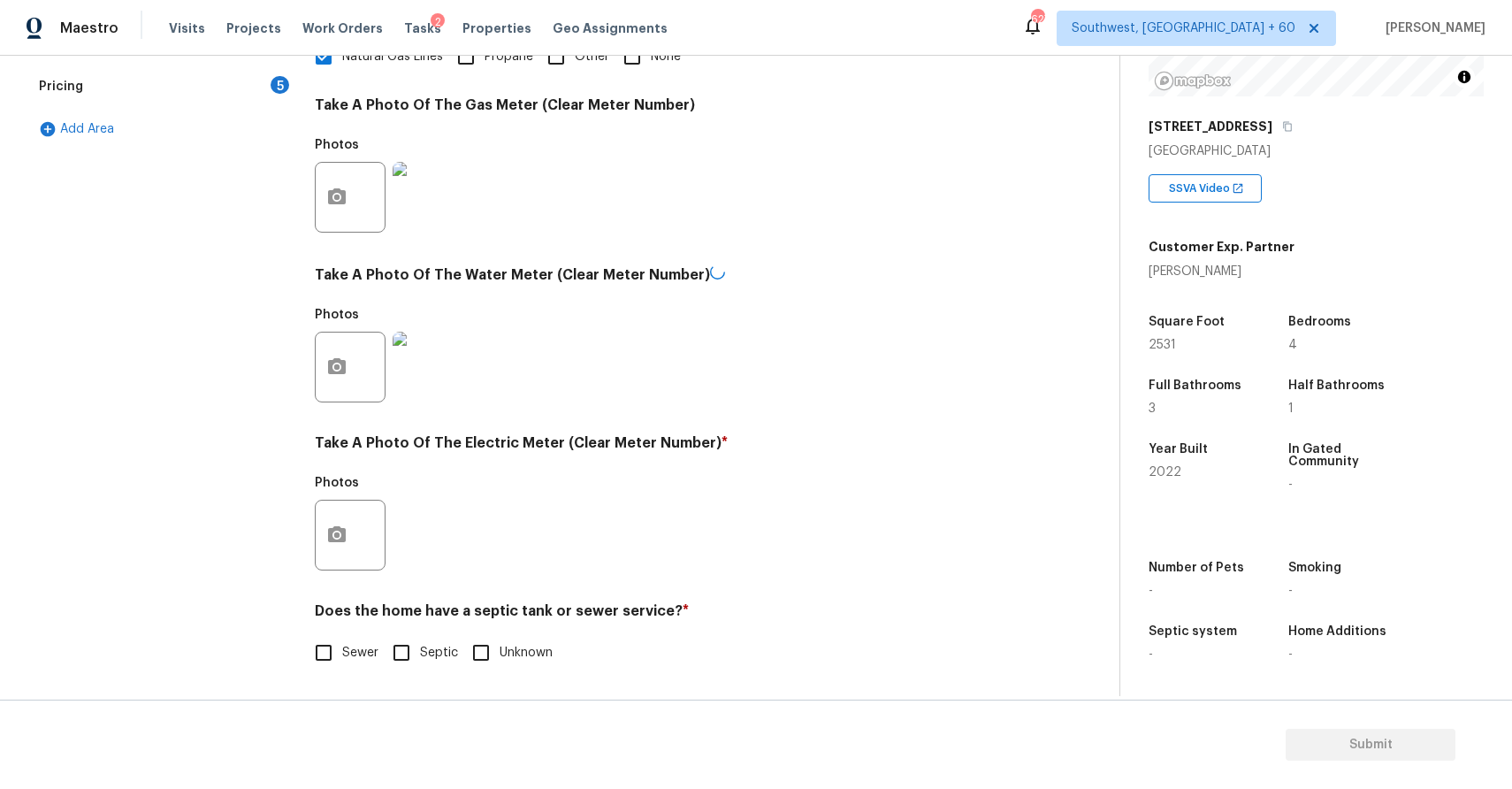
click at [355, 548] on div at bounding box center [350, 535] width 71 height 71
click at [373, 531] on div at bounding box center [350, 533] width 71 height 71
click at [344, 531] on icon "button" at bounding box center [337, 532] width 18 height 16
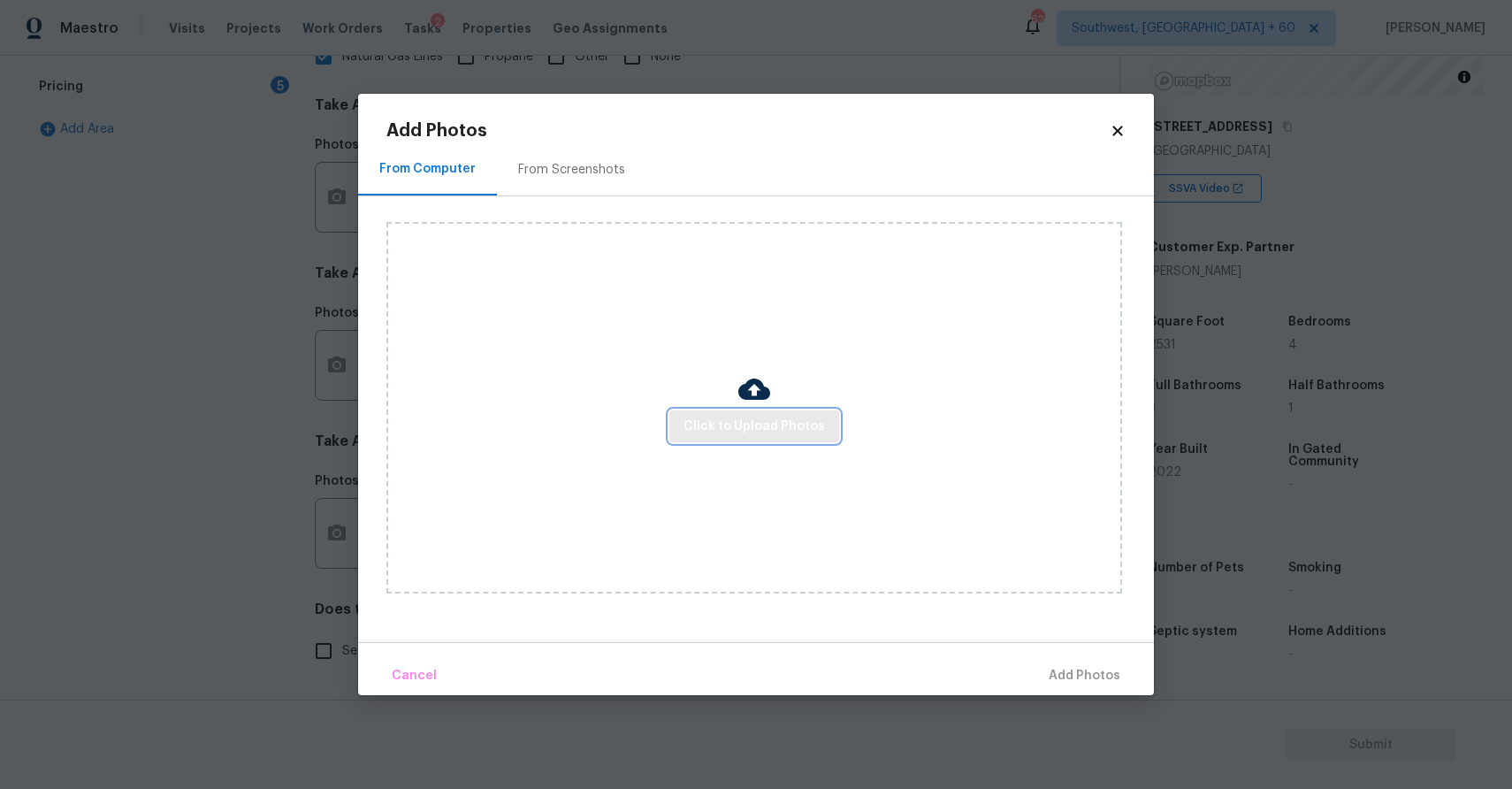
click at [794, 416] on span "Click to Upload Photos" at bounding box center [754, 427] width 141 height 22
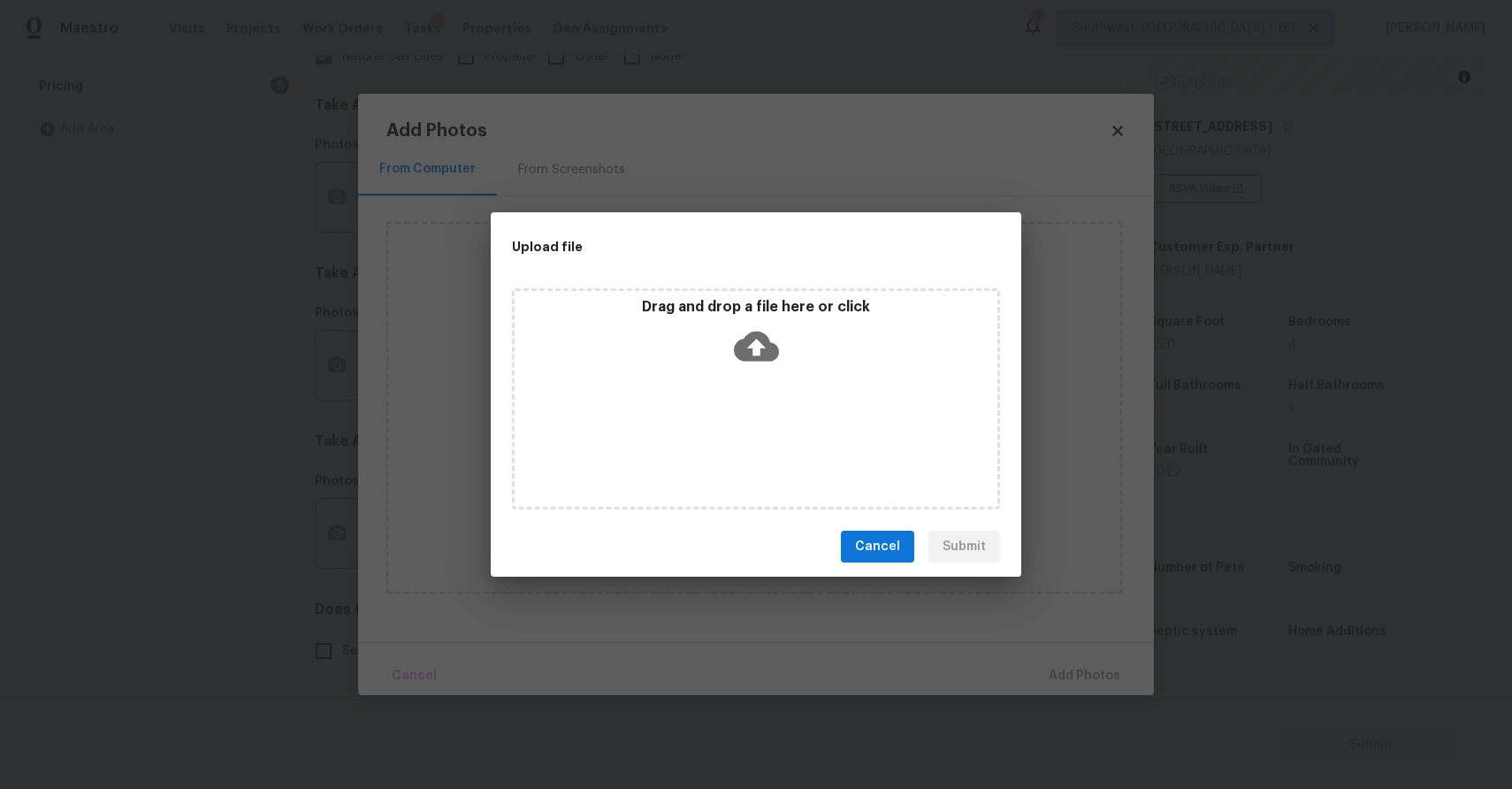
click at [725, 322] on div "Drag and drop a file here or click" at bounding box center [755, 336] width 483 height 76
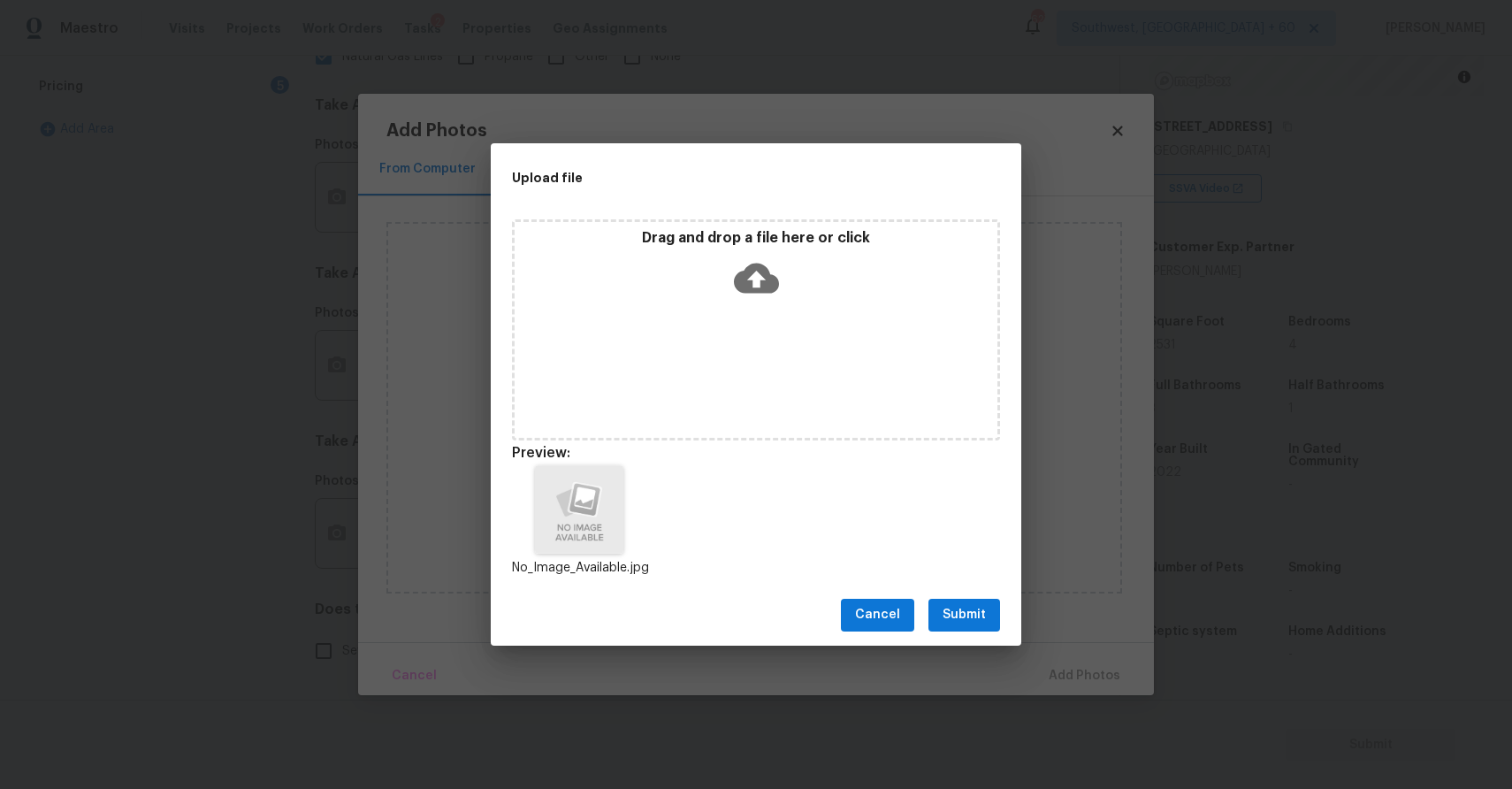
click at [977, 615] on span "Submit" at bounding box center [964, 615] width 43 height 22
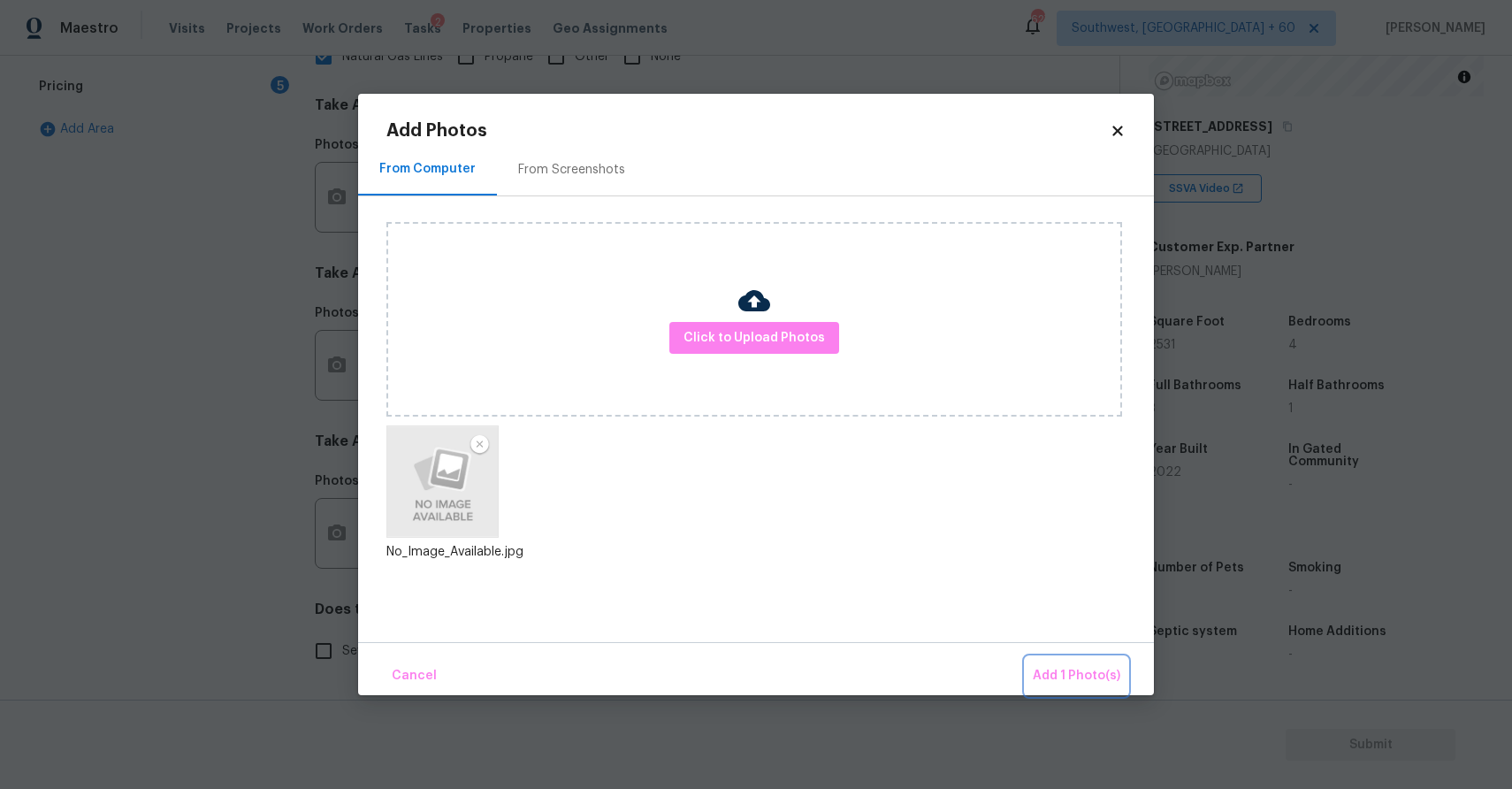
click at [1108, 677] on span "Add 1 Photo(s)" at bounding box center [1076, 676] width 88 height 22
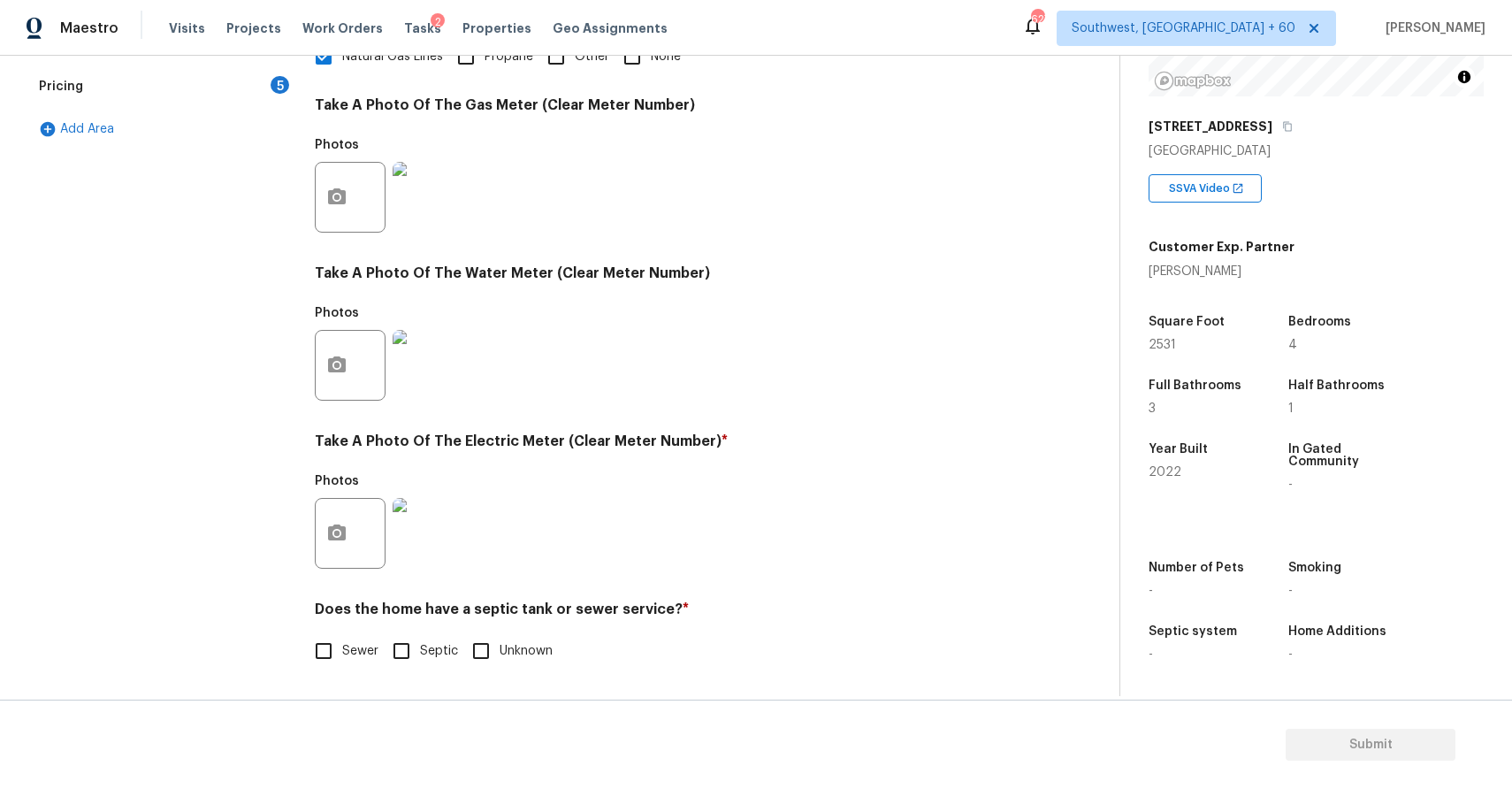
click at [332, 638] on input "Sewer" at bounding box center [324, 652] width 38 height 38
checkbox input "true"
click at [813, 394] on div "Photos" at bounding box center [667, 354] width 706 height 115
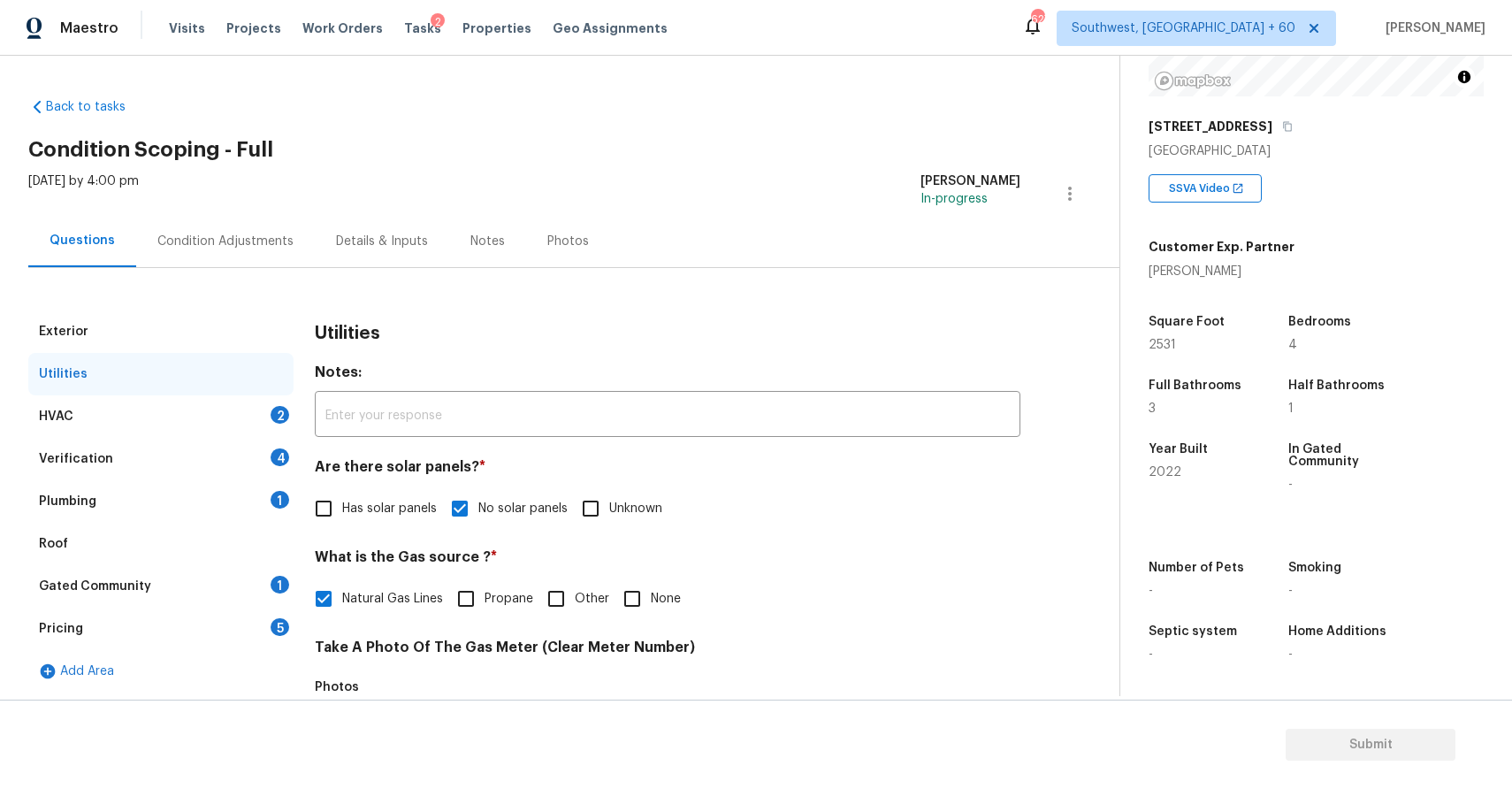
click at [573, 341] on div "Utilities" at bounding box center [667, 333] width 706 height 46
click at [890, 531] on div "Utilities Notes: ​ Are there solar panels? * Has solar panels No solar panels U…" at bounding box center [667, 771] width 706 height 922
click at [216, 400] on div "HVAC 2" at bounding box center [161, 416] width 265 height 42
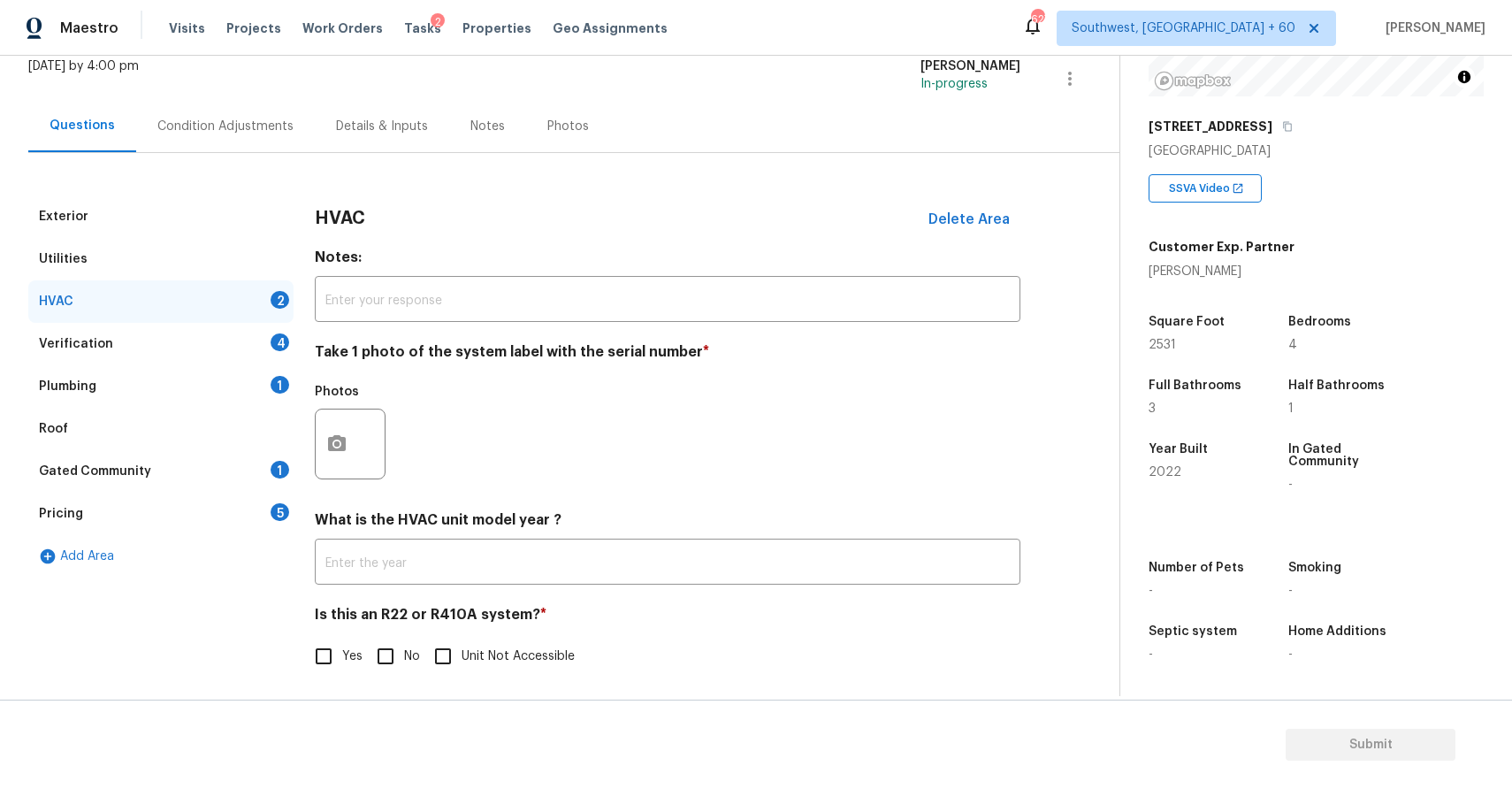
scroll to position [121, 0]
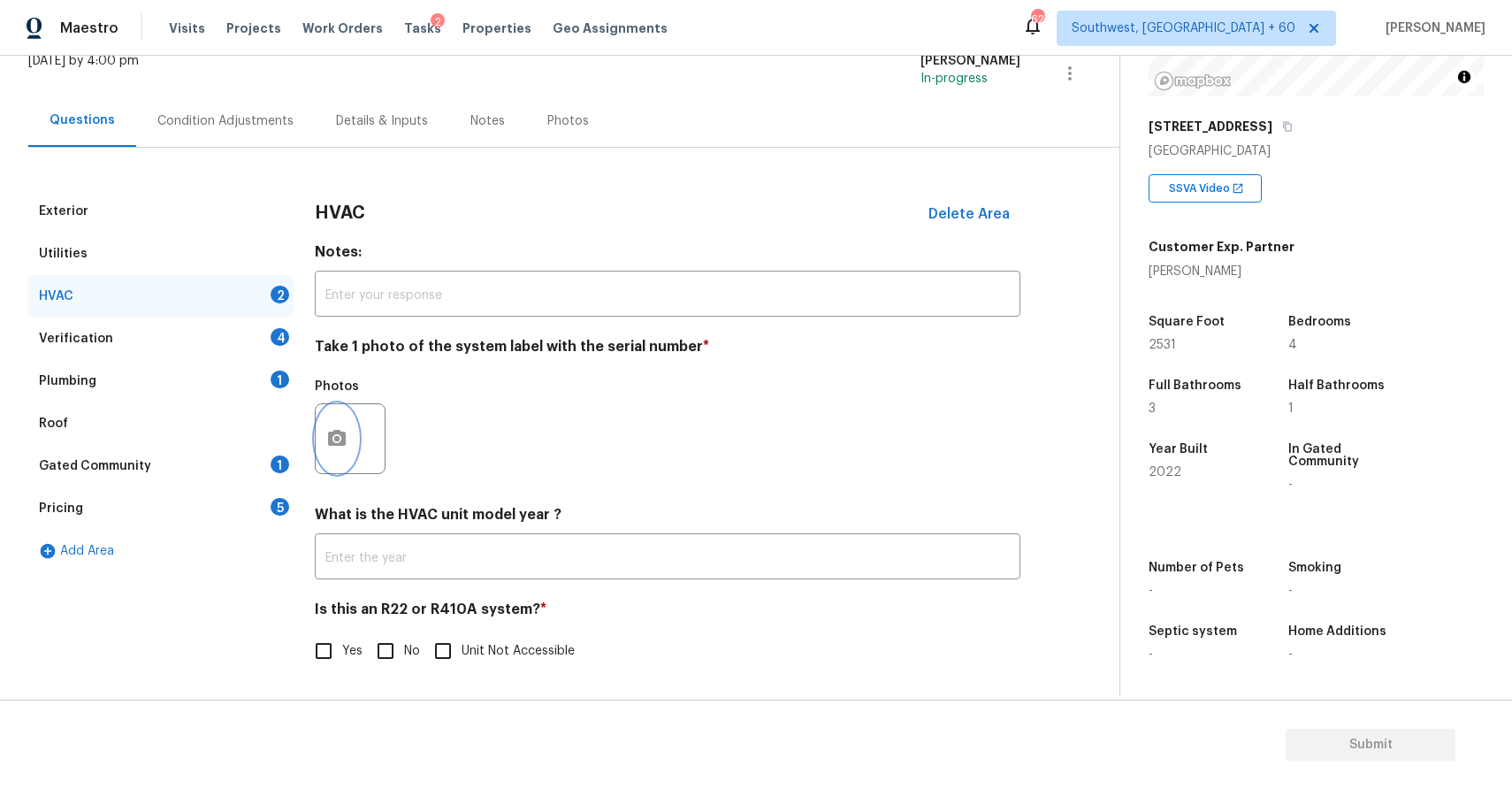
click at [316, 446] on button "button" at bounding box center [337, 438] width 42 height 69
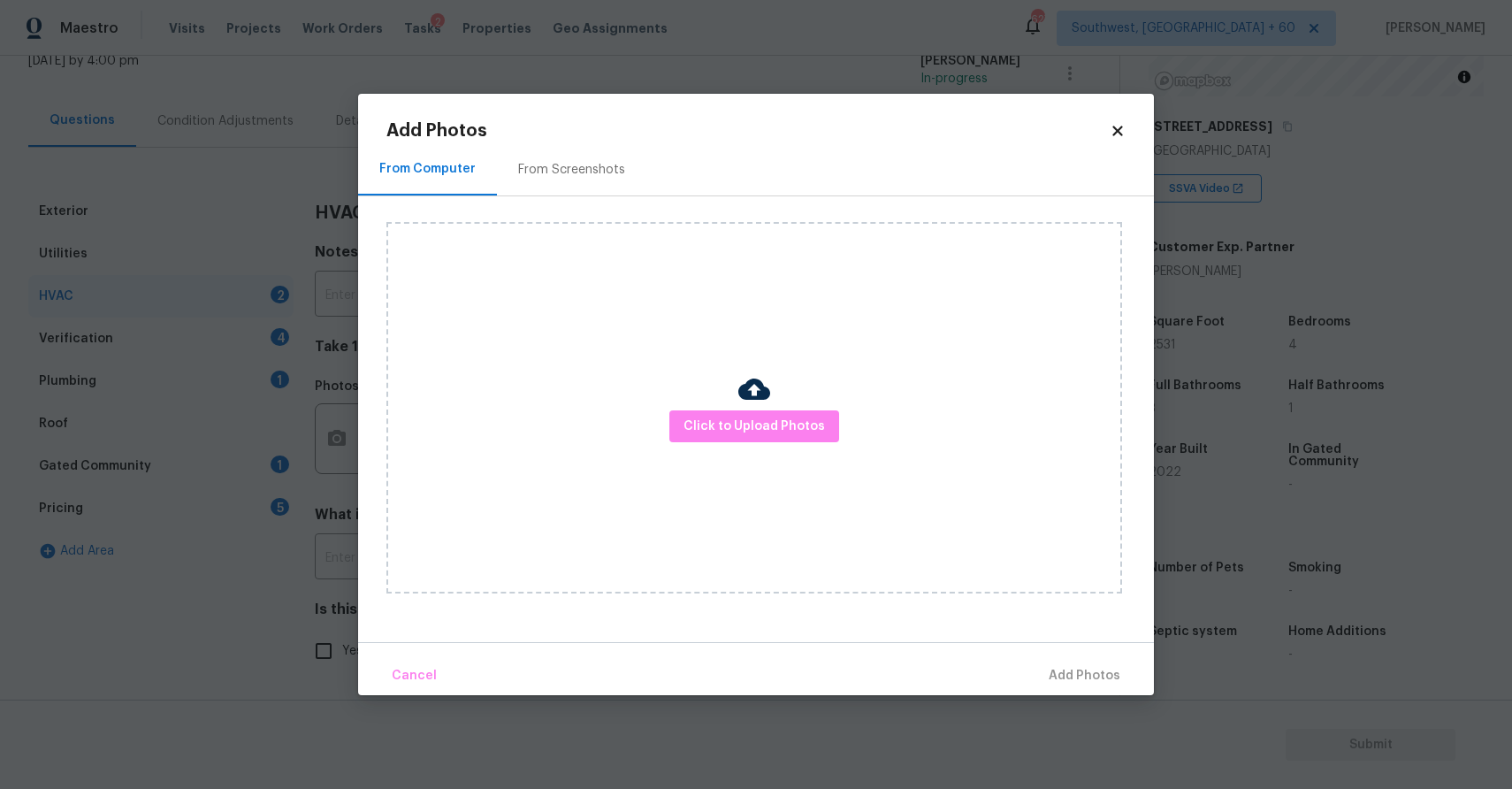
click at [806, 443] on div "Click to Upload Photos" at bounding box center [753, 408] width 735 height 371
click at [801, 428] on span "Click to Upload Photos" at bounding box center [754, 427] width 141 height 22
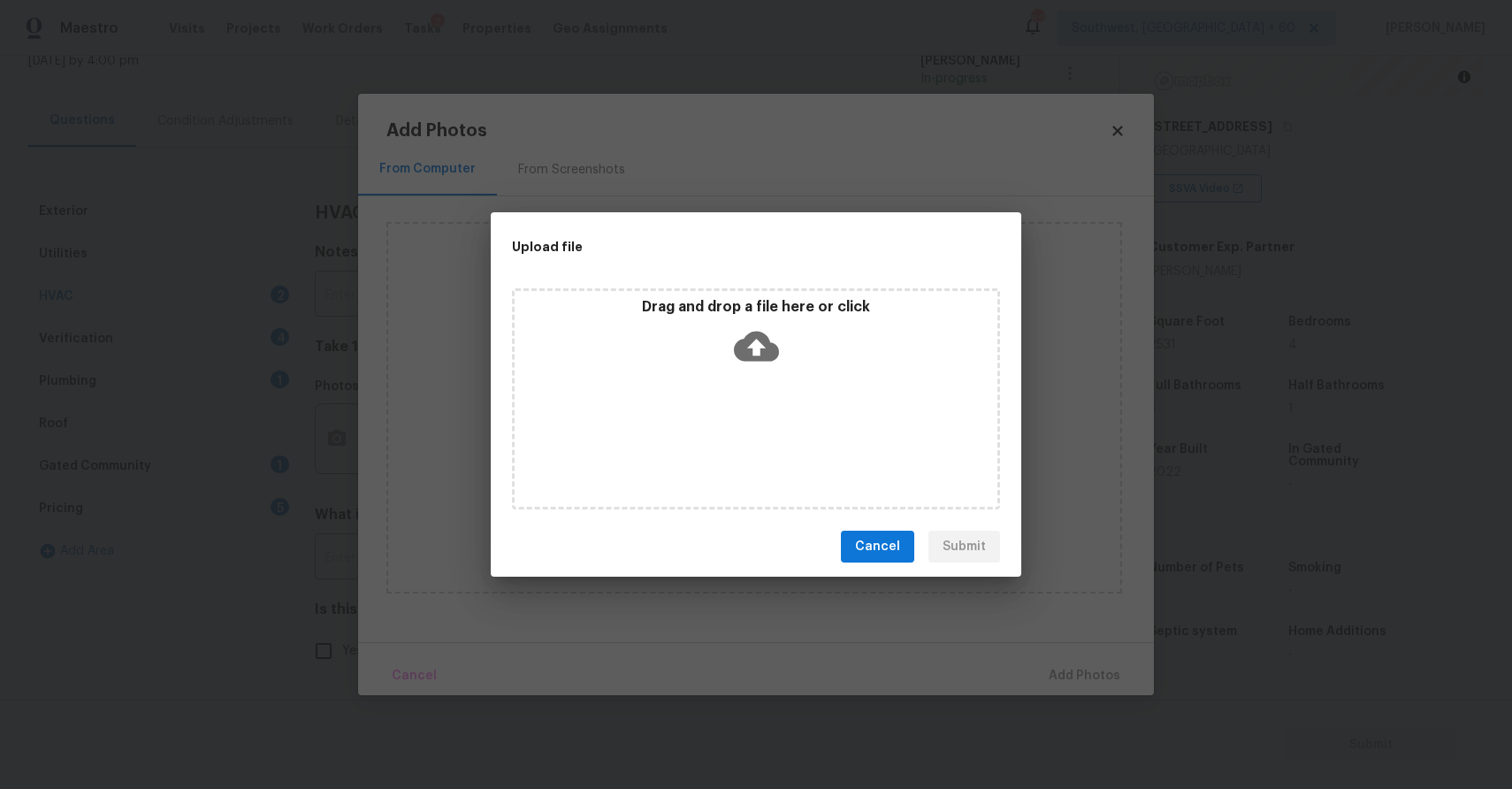
click at [801, 428] on div "Drag and drop a file here or click" at bounding box center [756, 399] width 489 height 221
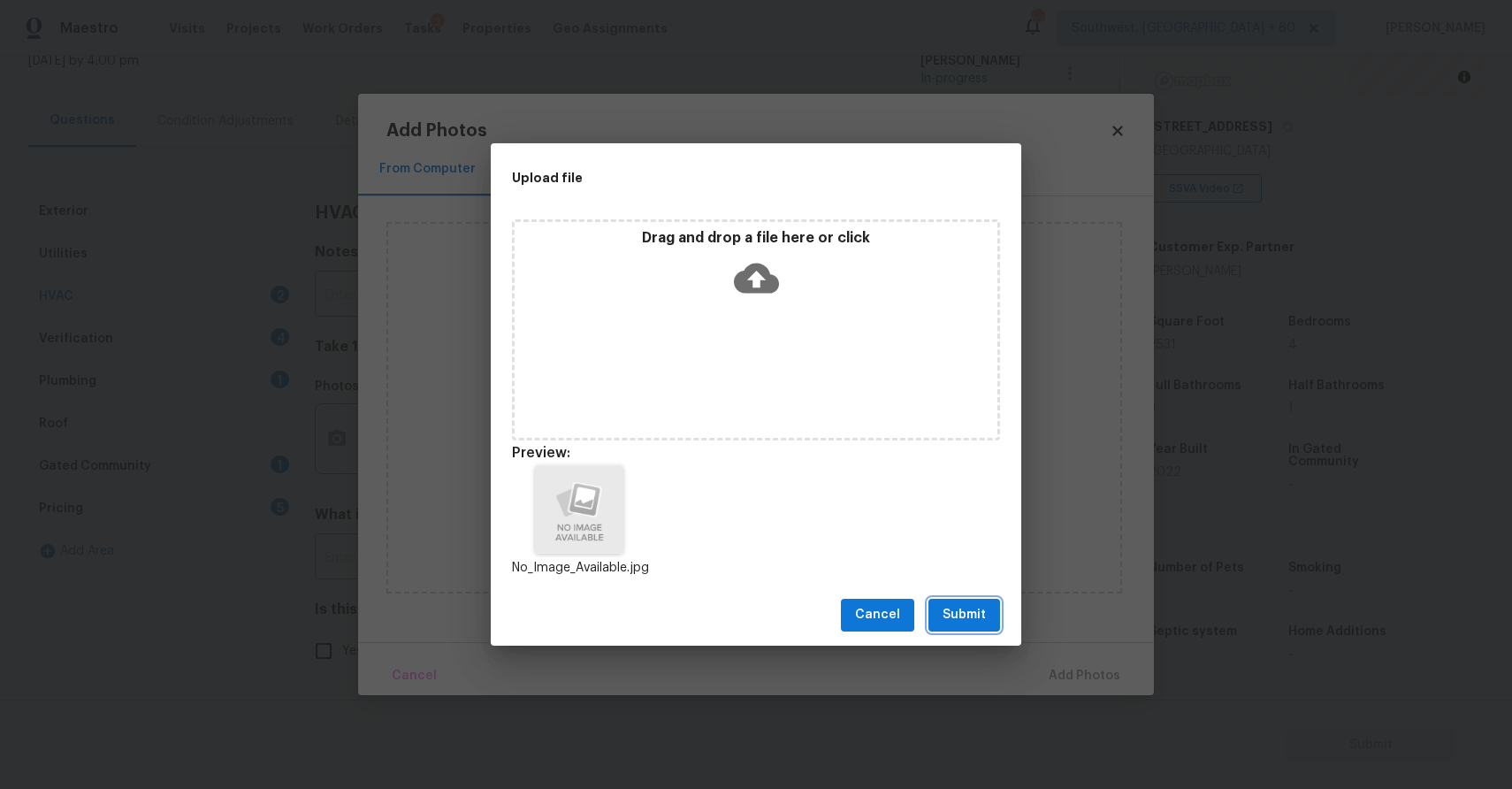
click at [959, 605] on span "Submit" at bounding box center [964, 615] width 43 height 22
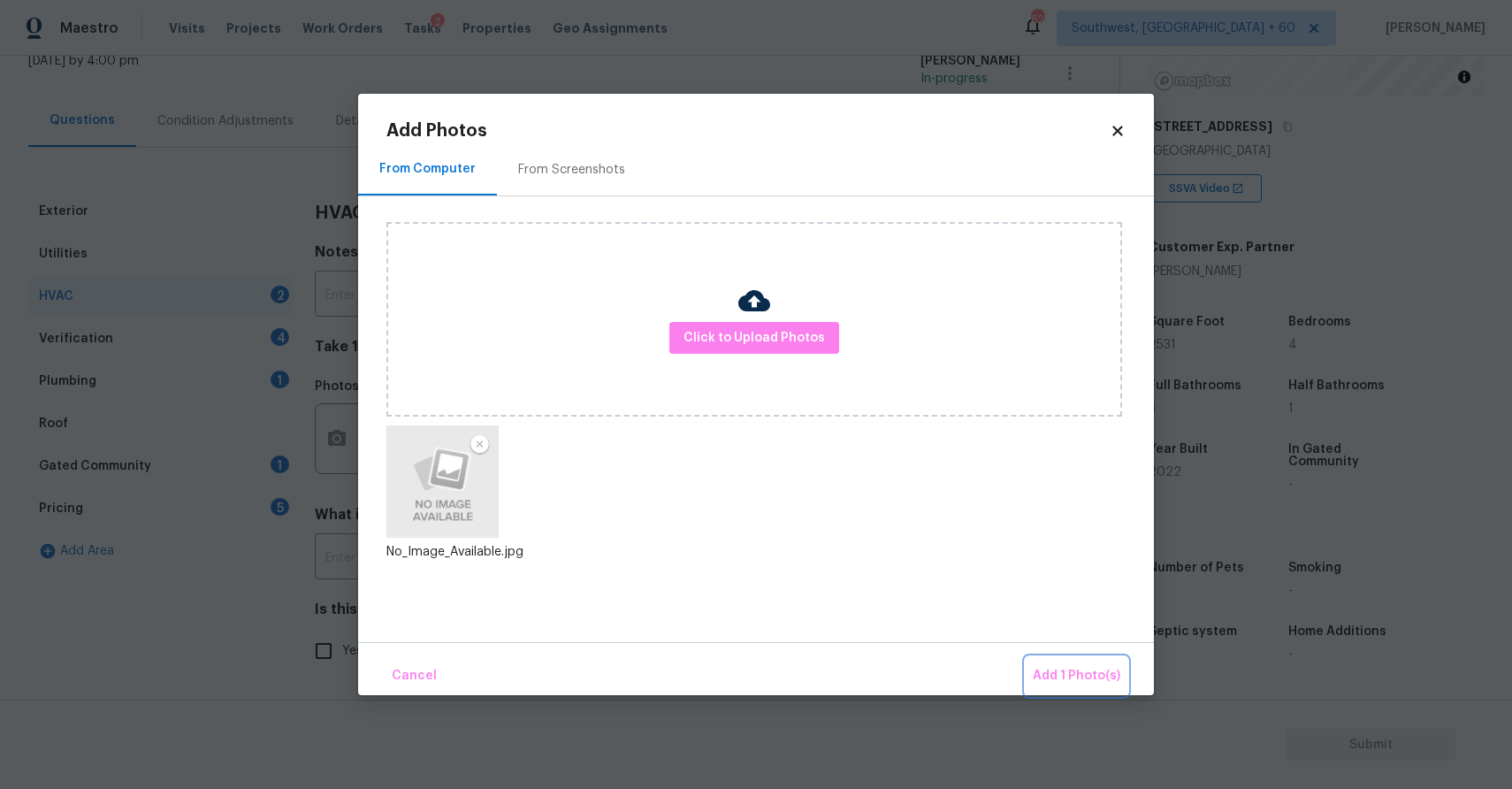
click at [1103, 661] on button "Add 1 Photo(s)" at bounding box center [1076, 676] width 102 height 39
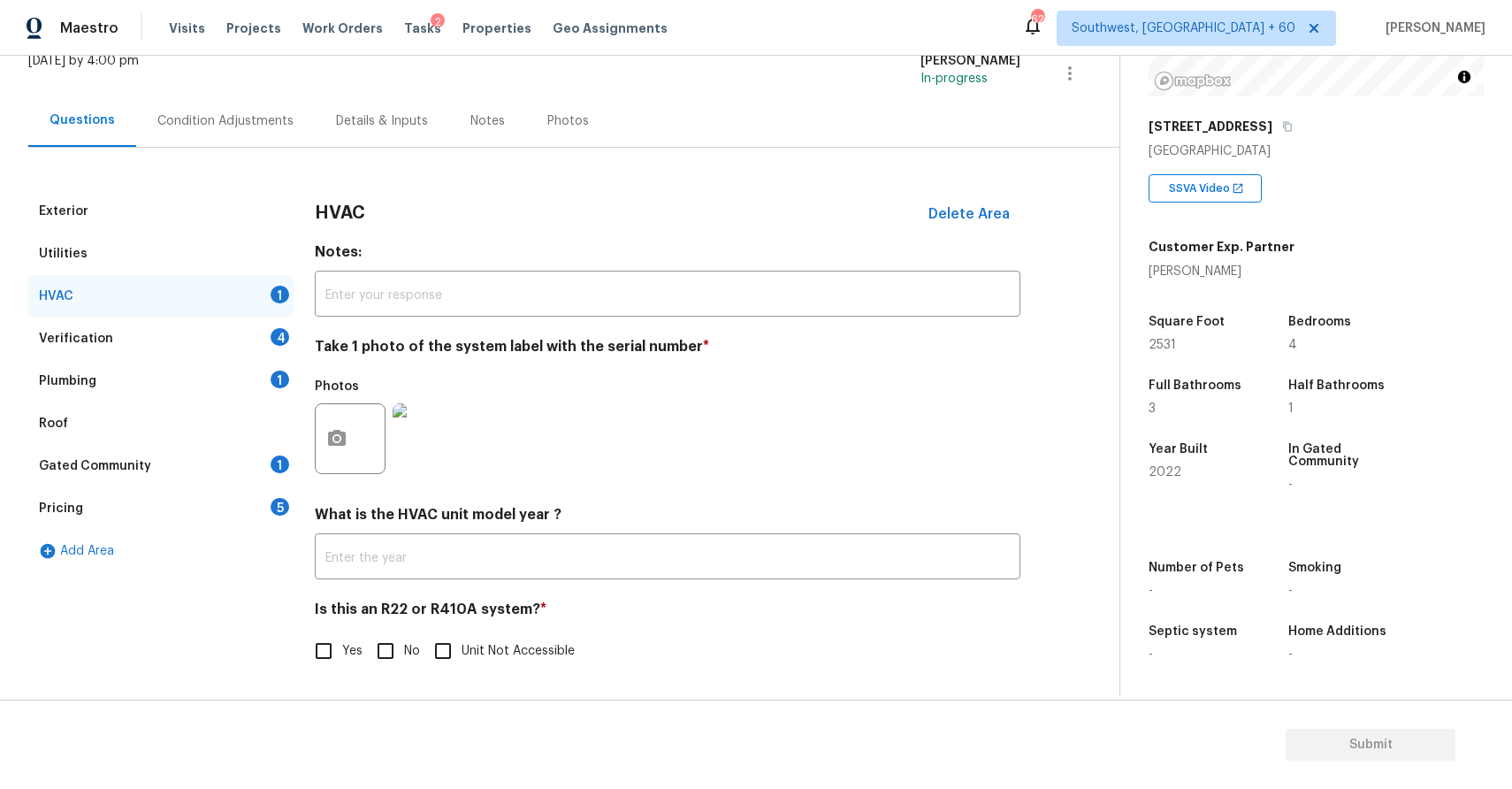
click at [386, 654] on input "No" at bounding box center [386, 652] width 38 height 38
checkbox input "true"
click at [244, 349] on div "Verification 4" at bounding box center [161, 339] width 265 height 42
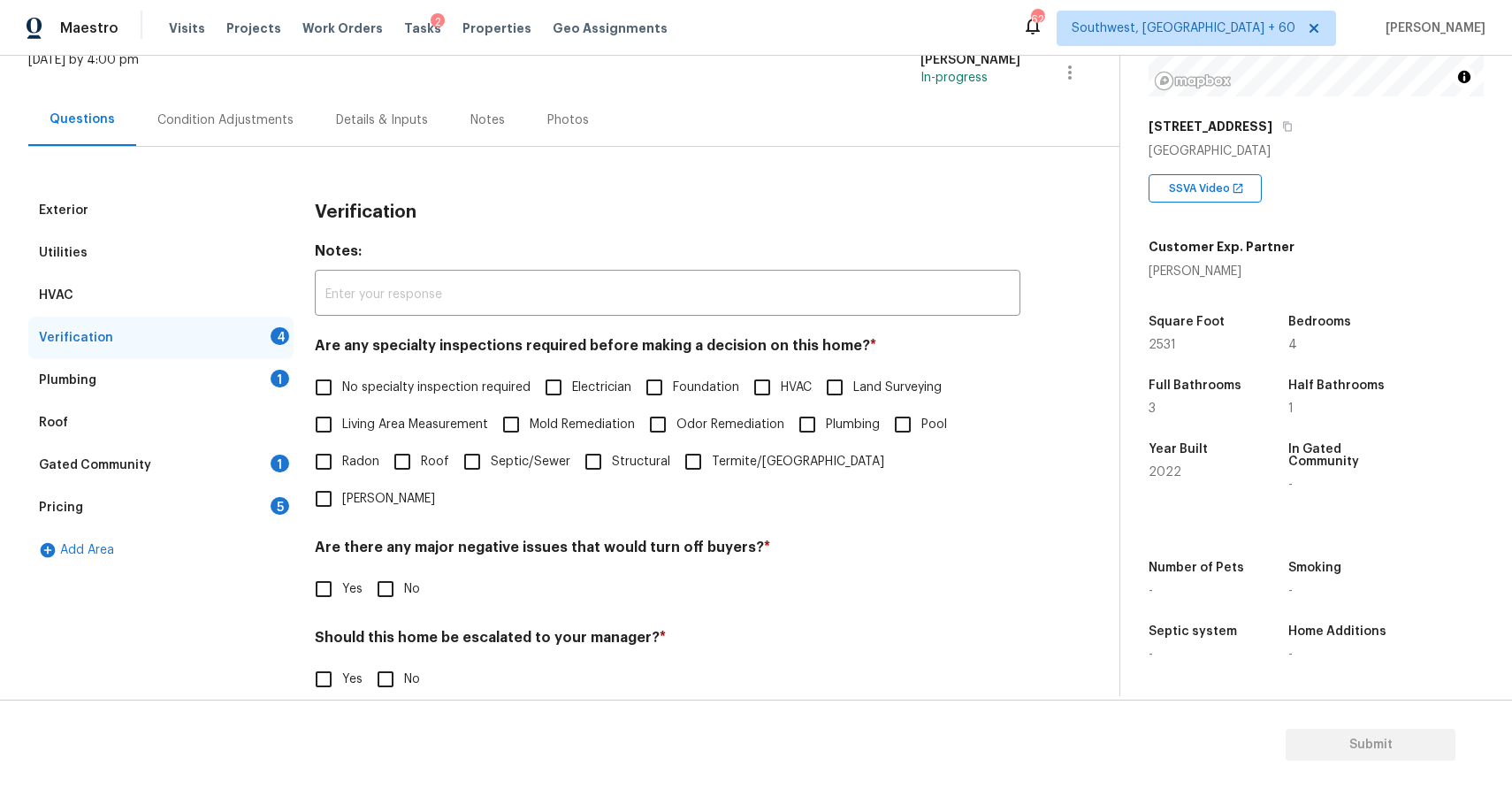
click at [421, 385] on span "No specialty inspection required" at bounding box center [436, 387] width 189 height 19
click at [342, 385] on input "No specialty inspection required" at bounding box center [324, 388] width 38 height 38
checkbox input "true"
click at [378, 571] on input "No" at bounding box center [386, 590] width 38 height 38
checkbox input "true"
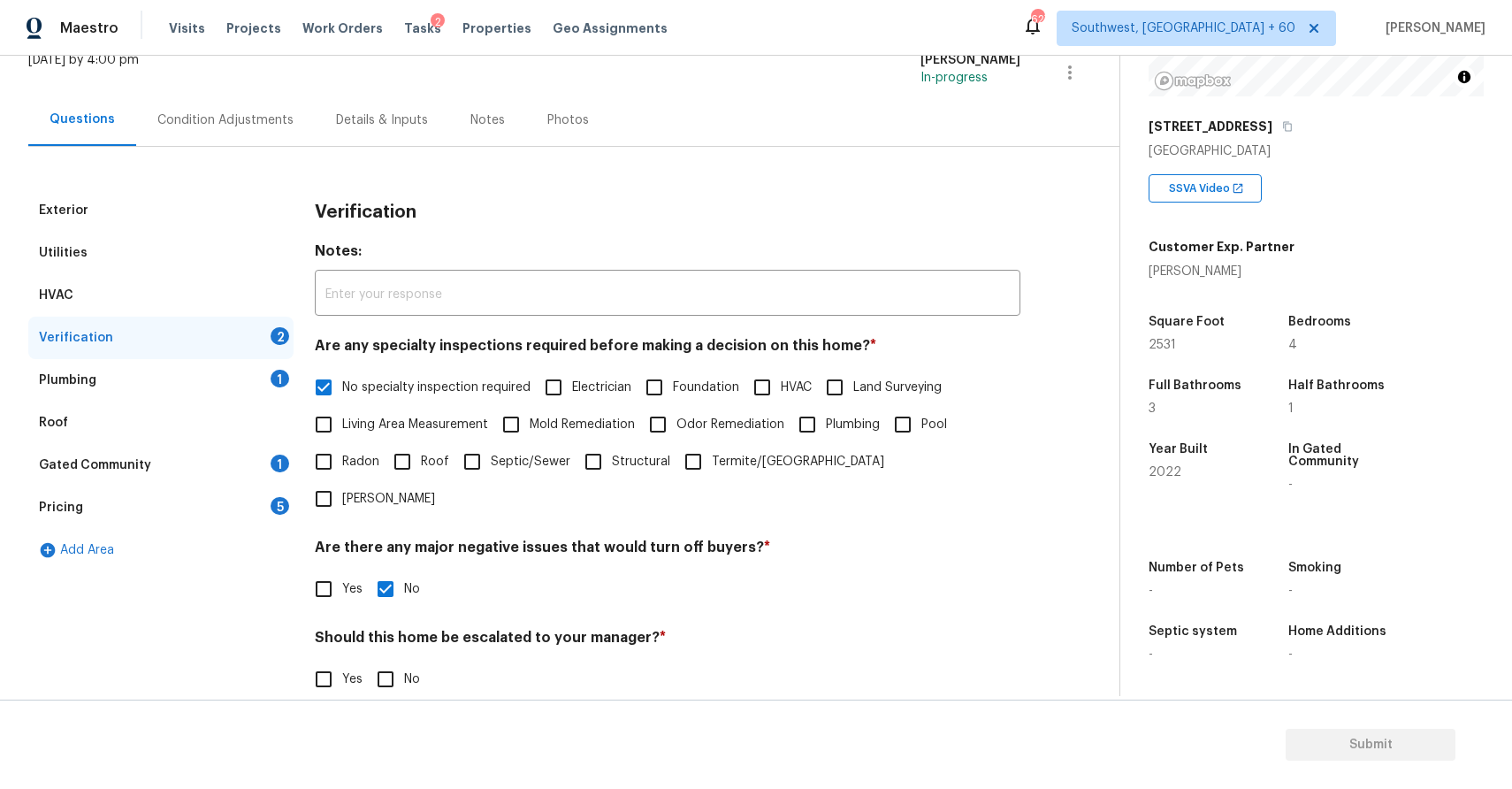
click at [405, 661] on label "No" at bounding box center [394, 679] width 53 height 38
click at [404, 661] on input "No" at bounding box center [386, 679] width 38 height 38
checkbox input "true"
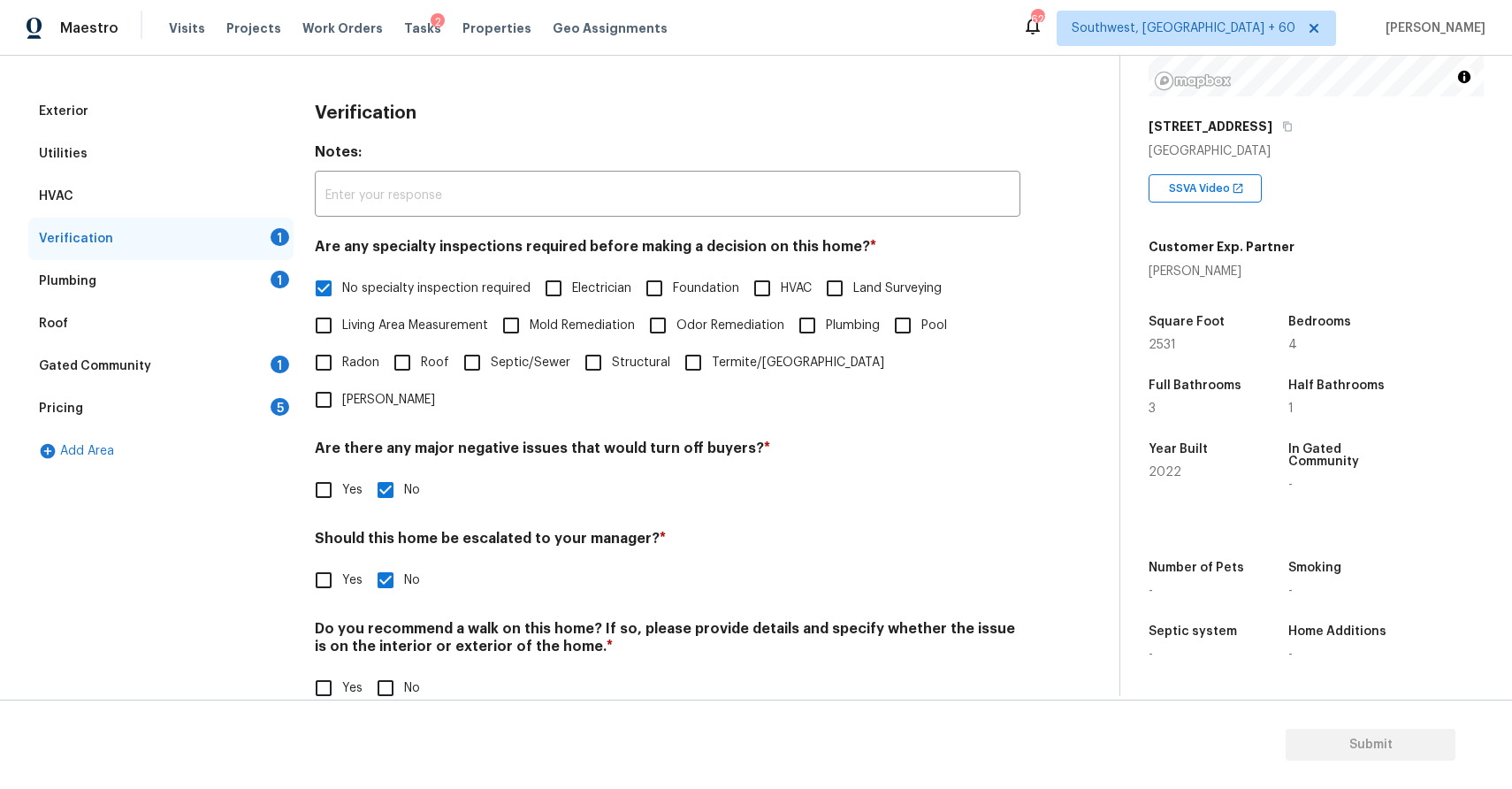
click at [391, 670] on input "No" at bounding box center [386, 688] width 38 height 38
checkbox input "true"
click at [268, 292] on div "Plumbing 1" at bounding box center [161, 280] width 265 height 42
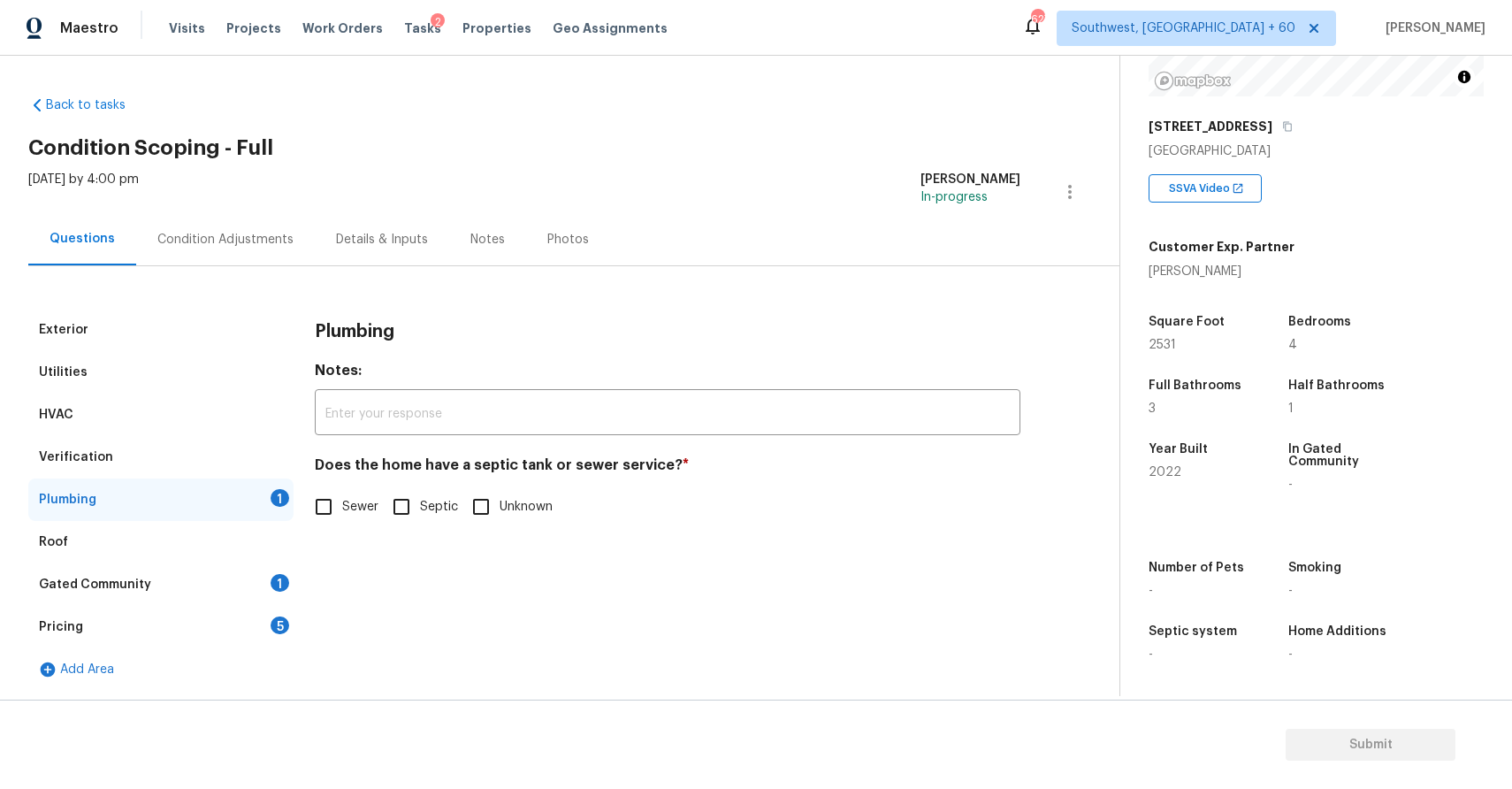
click at [327, 534] on div "Plumbing Notes: ​ Does the home have a septic tank or sewer service? * Sewer Se…" at bounding box center [667, 428] width 706 height 238
click at [317, 498] on input "Sewer" at bounding box center [324, 508] width 38 height 38
checkbox input "true"
click at [212, 609] on div "Pricing 5" at bounding box center [161, 627] width 265 height 42
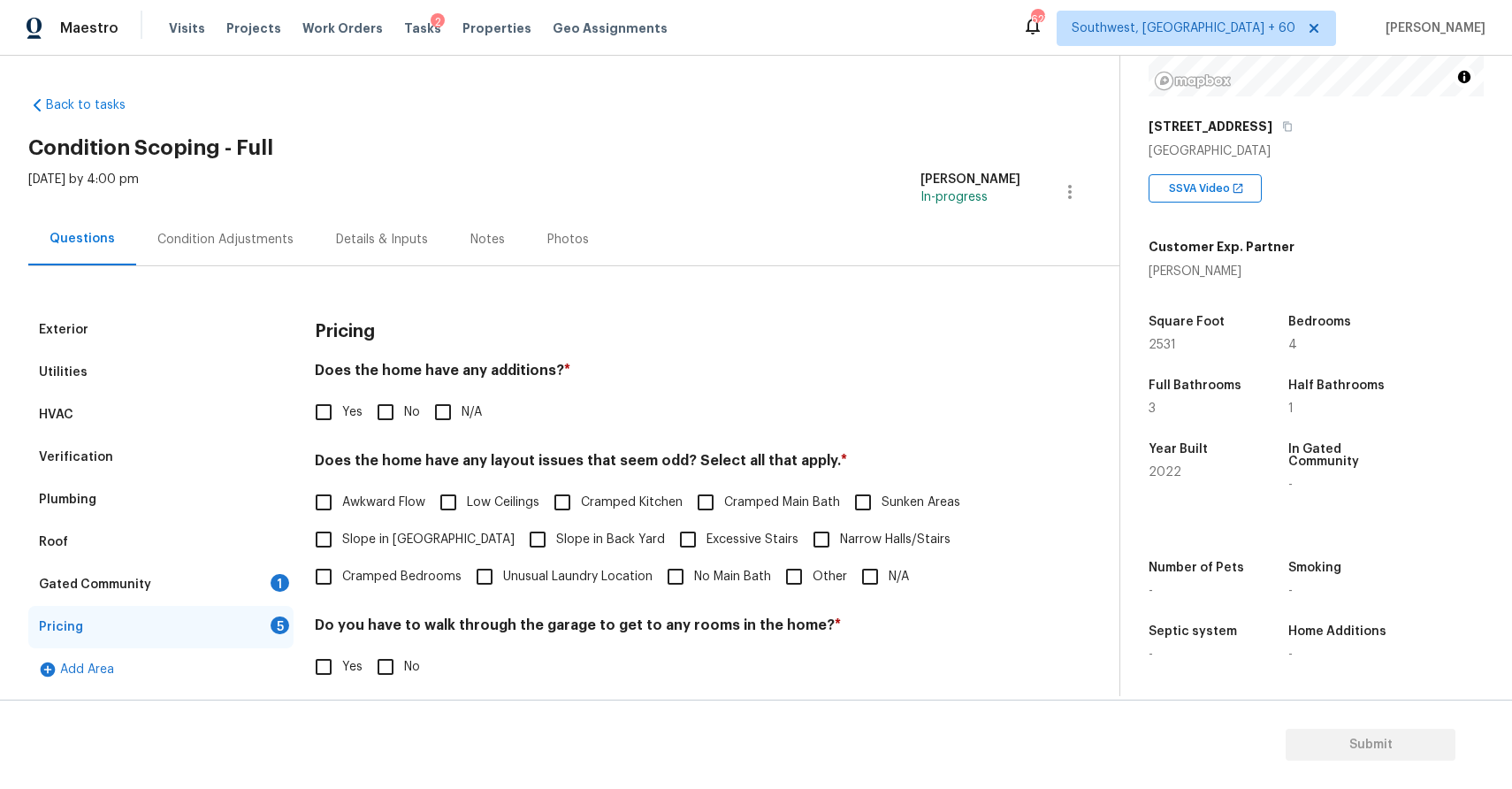
click at [251, 586] on div "Gated Community 1" at bounding box center [161, 585] width 265 height 42
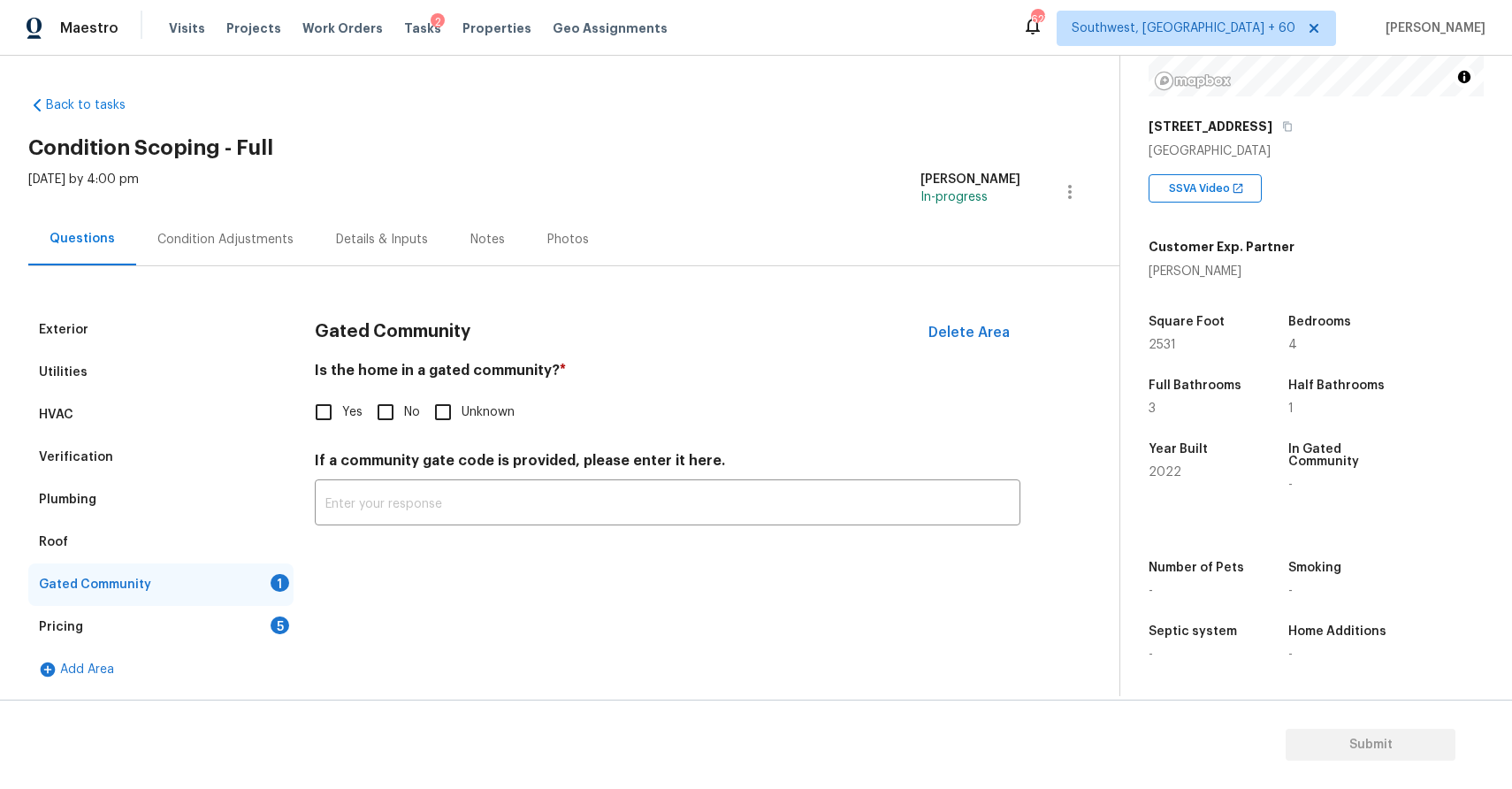
click at [398, 416] on input "No" at bounding box center [386, 413] width 38 height 38
checkbox input "true"
click at [207, 637] on div "Pricing 5" at bounding box center [161, 627] width 265 height 42
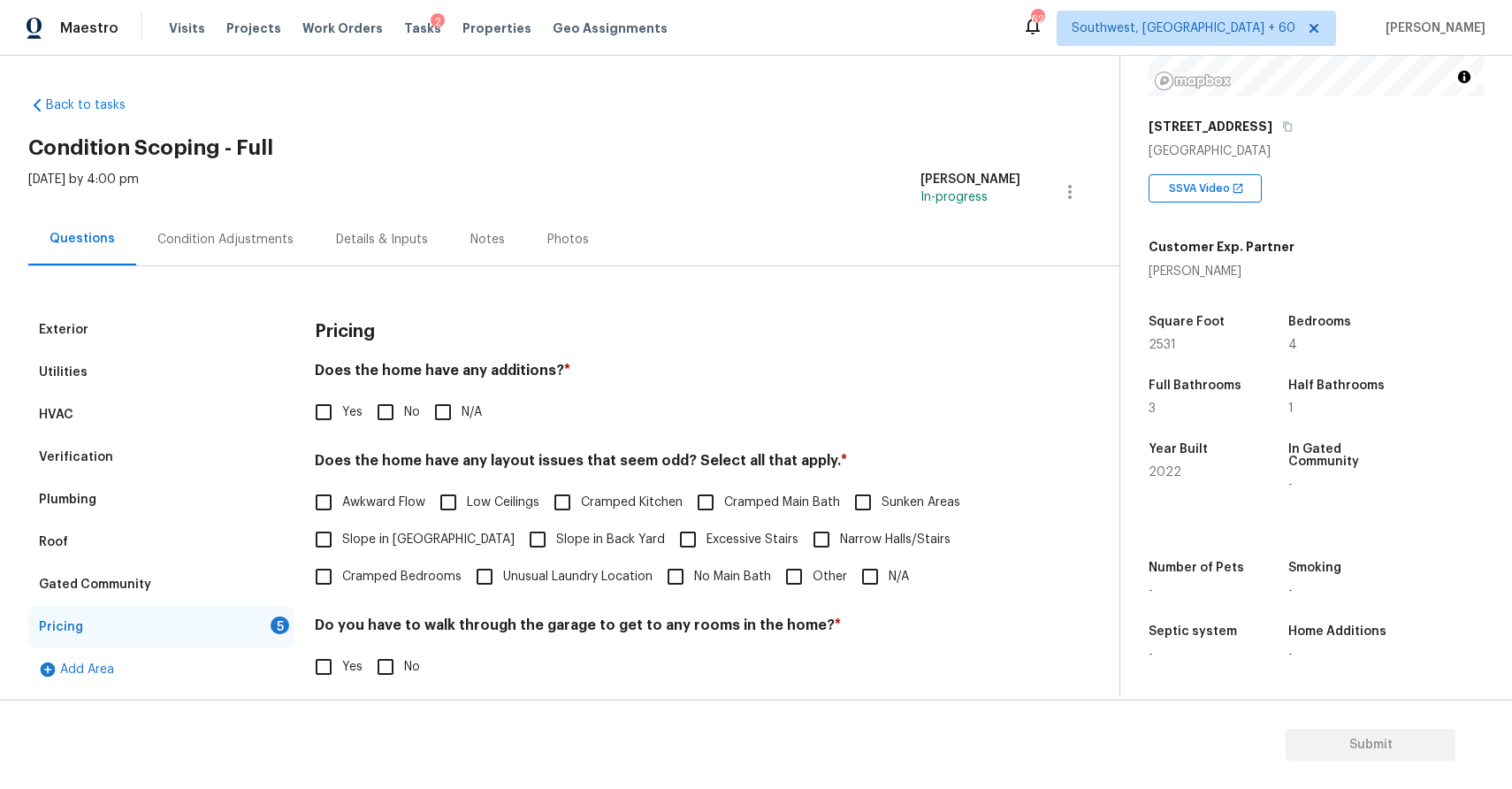
click at [436, 443] on div "Pricing Does the home have any additions? * Yes No N/A Does the home have any l…" at bounding box center [667, 598] width 706 height 579
click at [466, 402] on label "N/A" at bounding box center [453, 413] width 57 height 38
click at [462, 402] on input "N/A" at bounding box center [443, 413] width 38 height 38
checkbox input "true"
click at [868, 582] on input "N/A" at bounding box center [870, 577] width 38 height 38
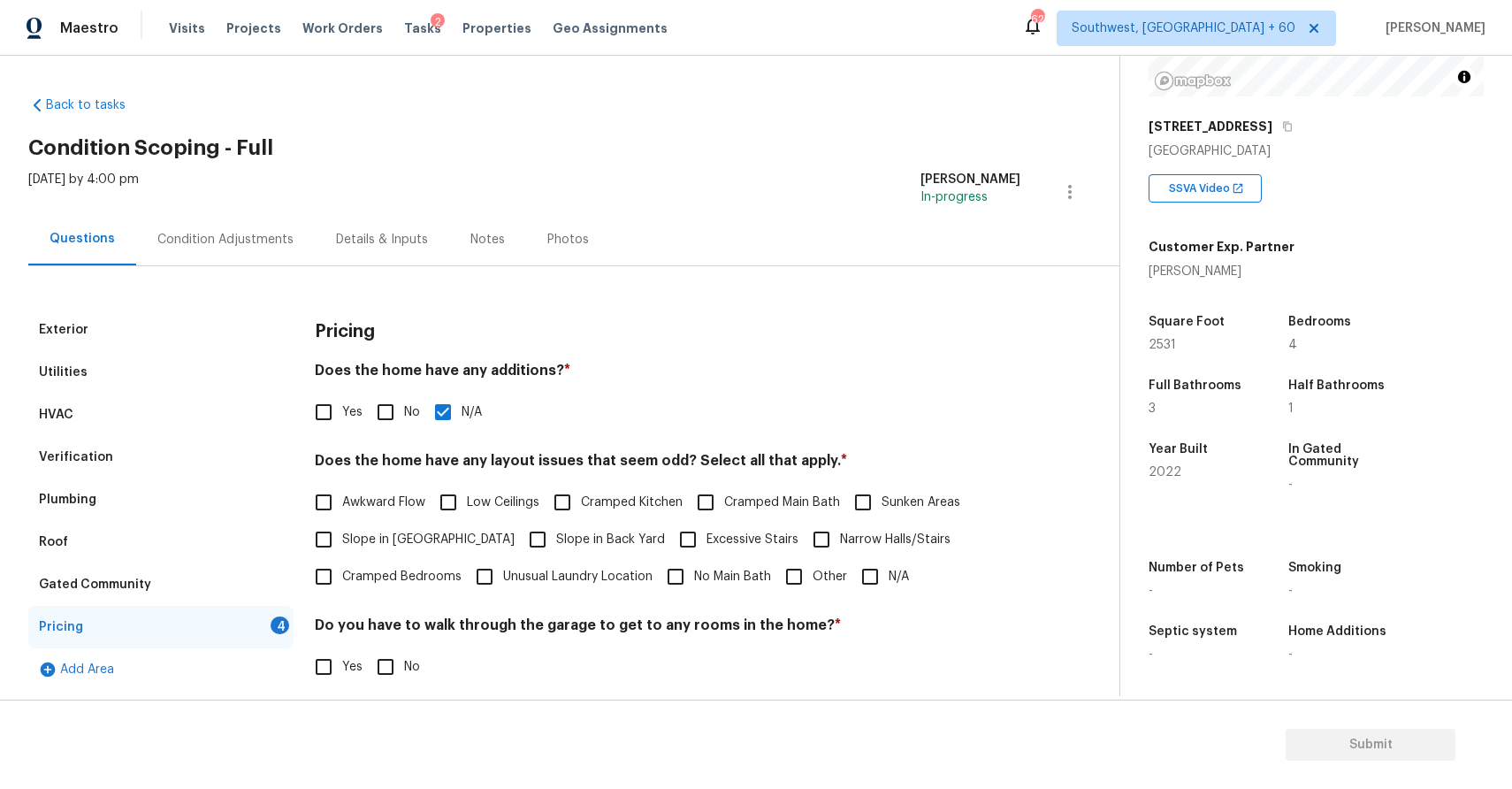
checkbox input "true"
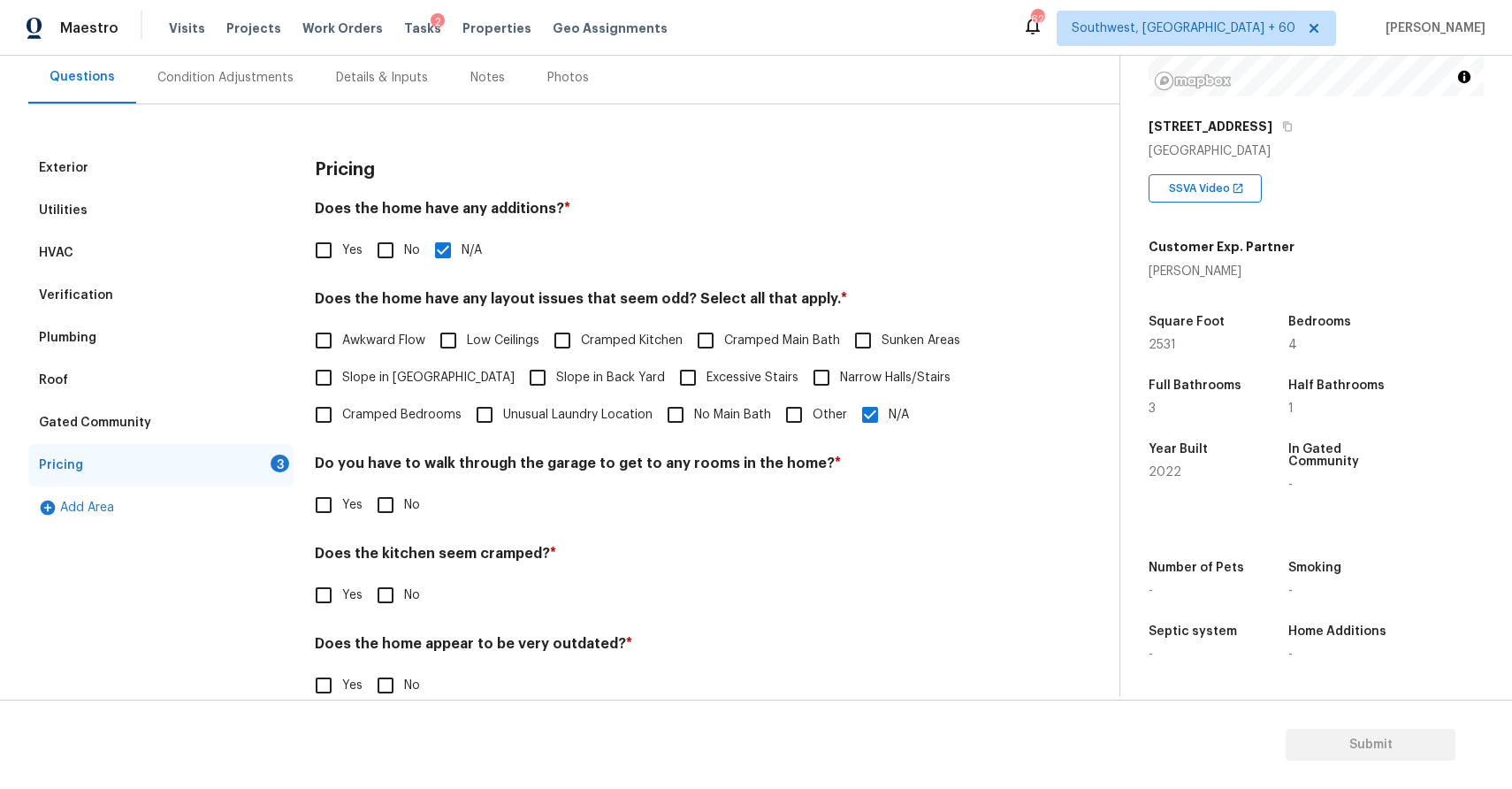
scroll to position [191, 0]
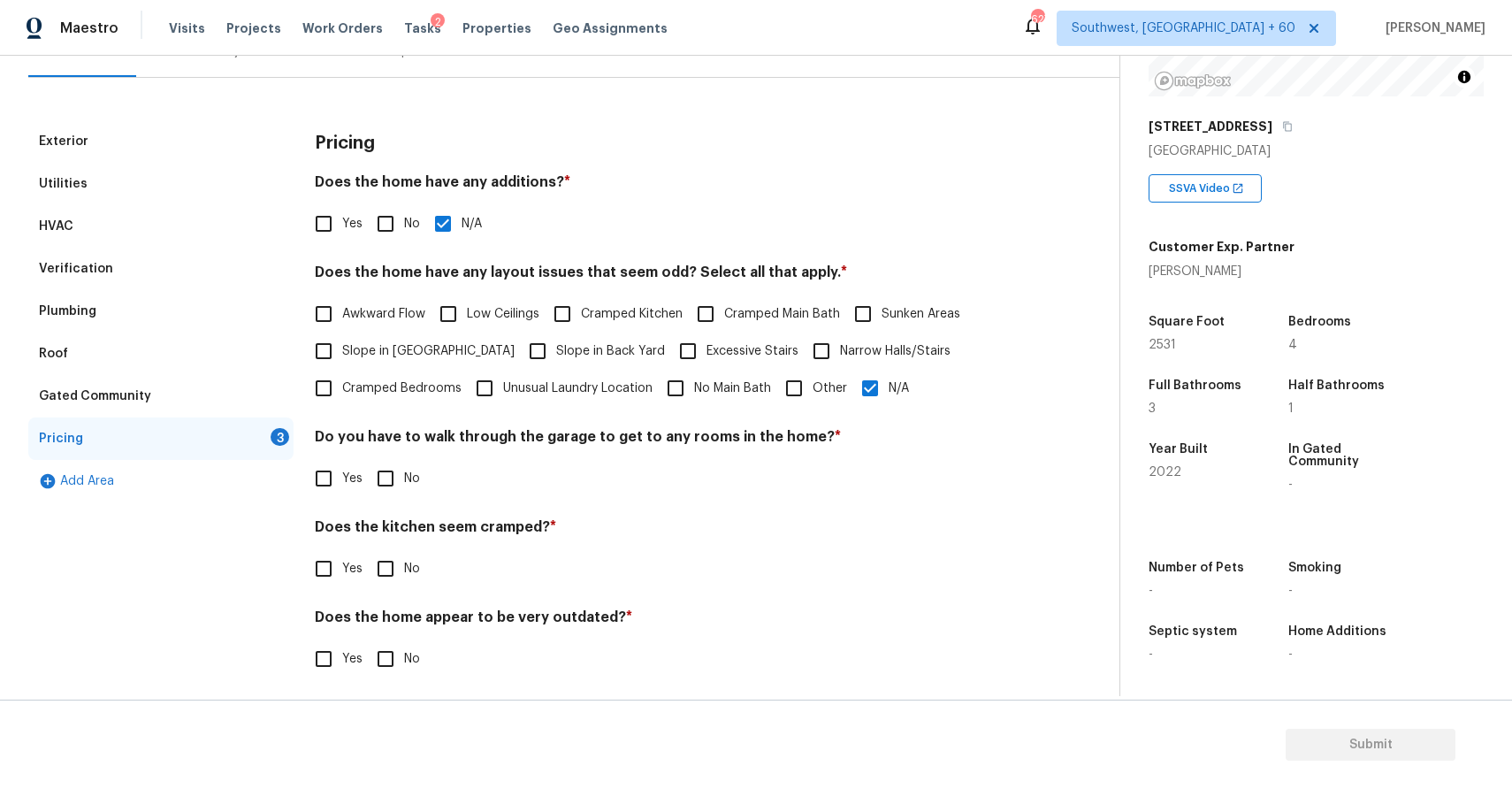
click at [414, 480] on span "No" at bounding box center [412, 479] width 16 height 19
click at [404, 480] on input "No" at bounding box center [386, 479] width 38 height 38
checkbox input "true"
click at [397, 566] on input "No" at bounding box center [386, 569] width 38 height 38
checkbox input "true"
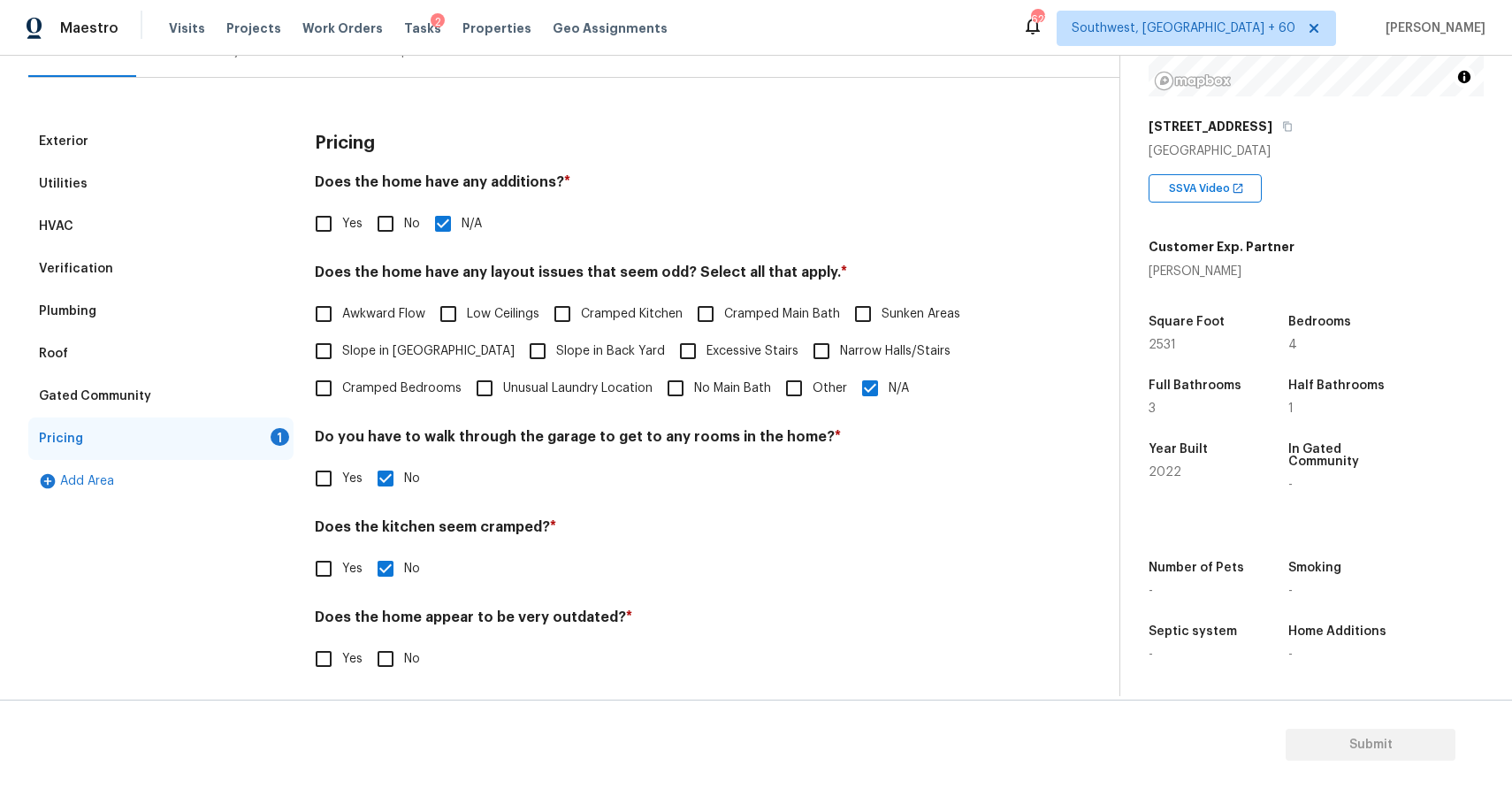
scroll to position [198, 0]
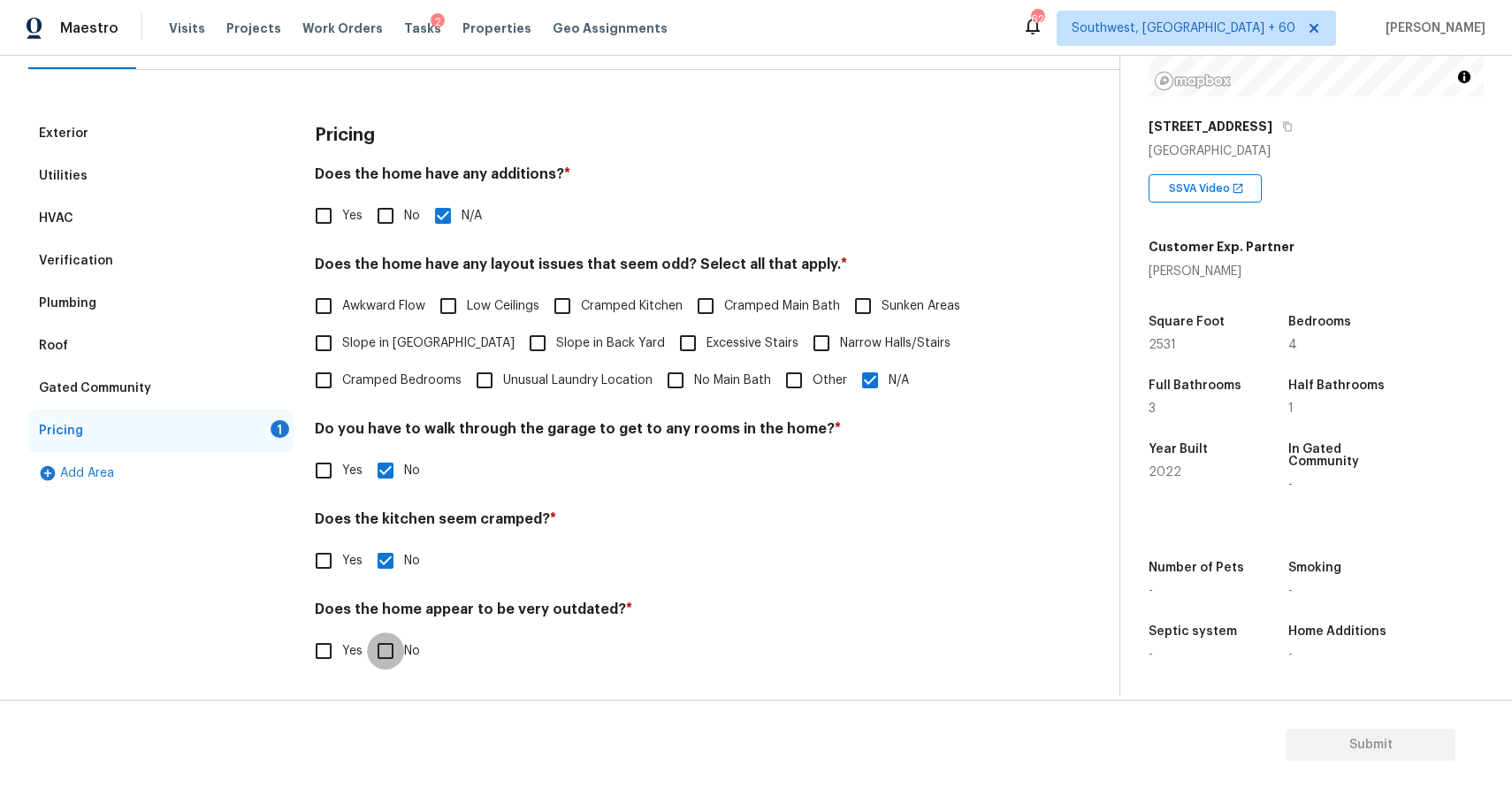
click at [380, 646] on input "No" at bounding box center [386, 652] width 38 height 38
checkbox input "true"
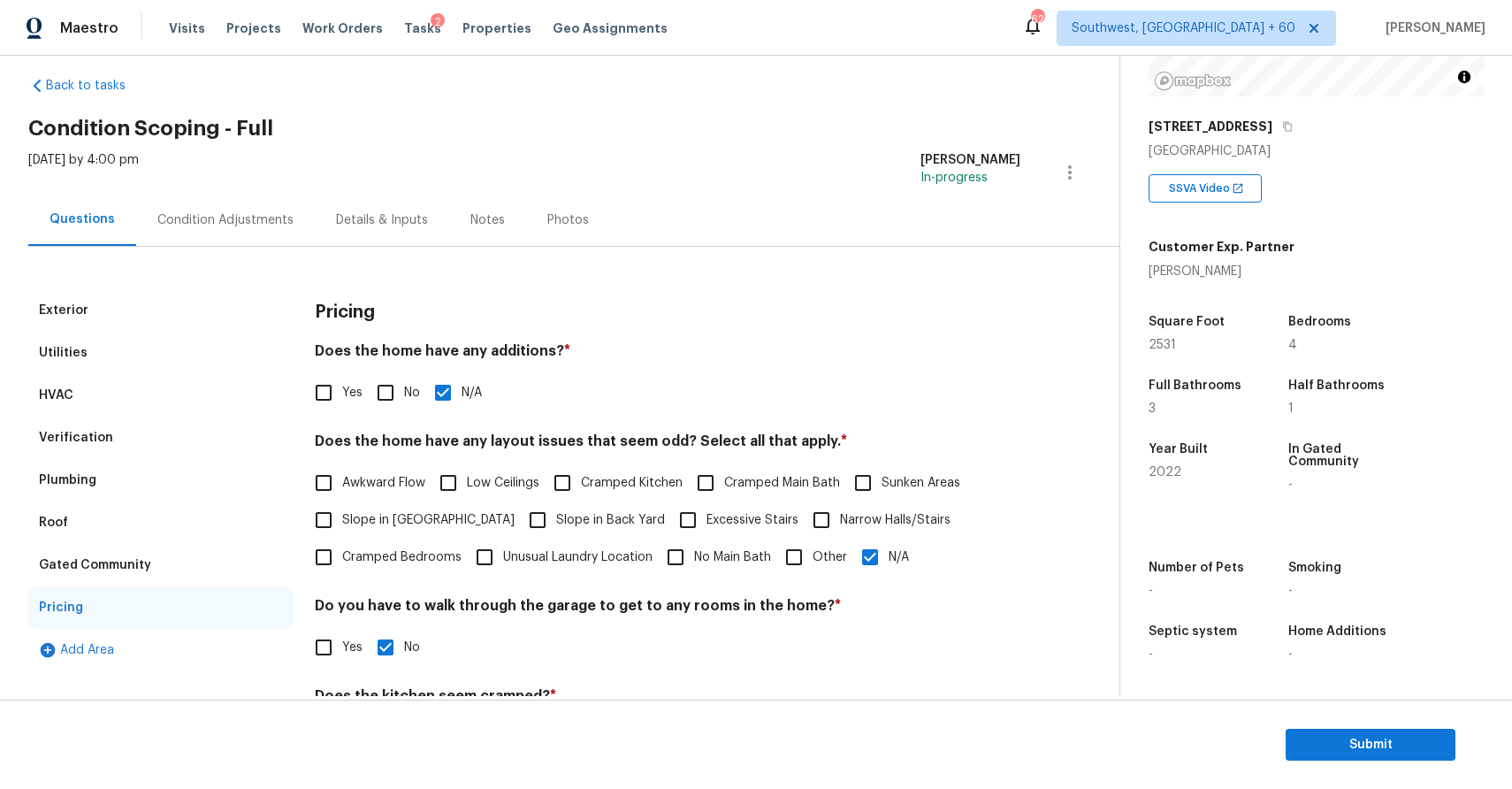
scroll to position [0, 0]
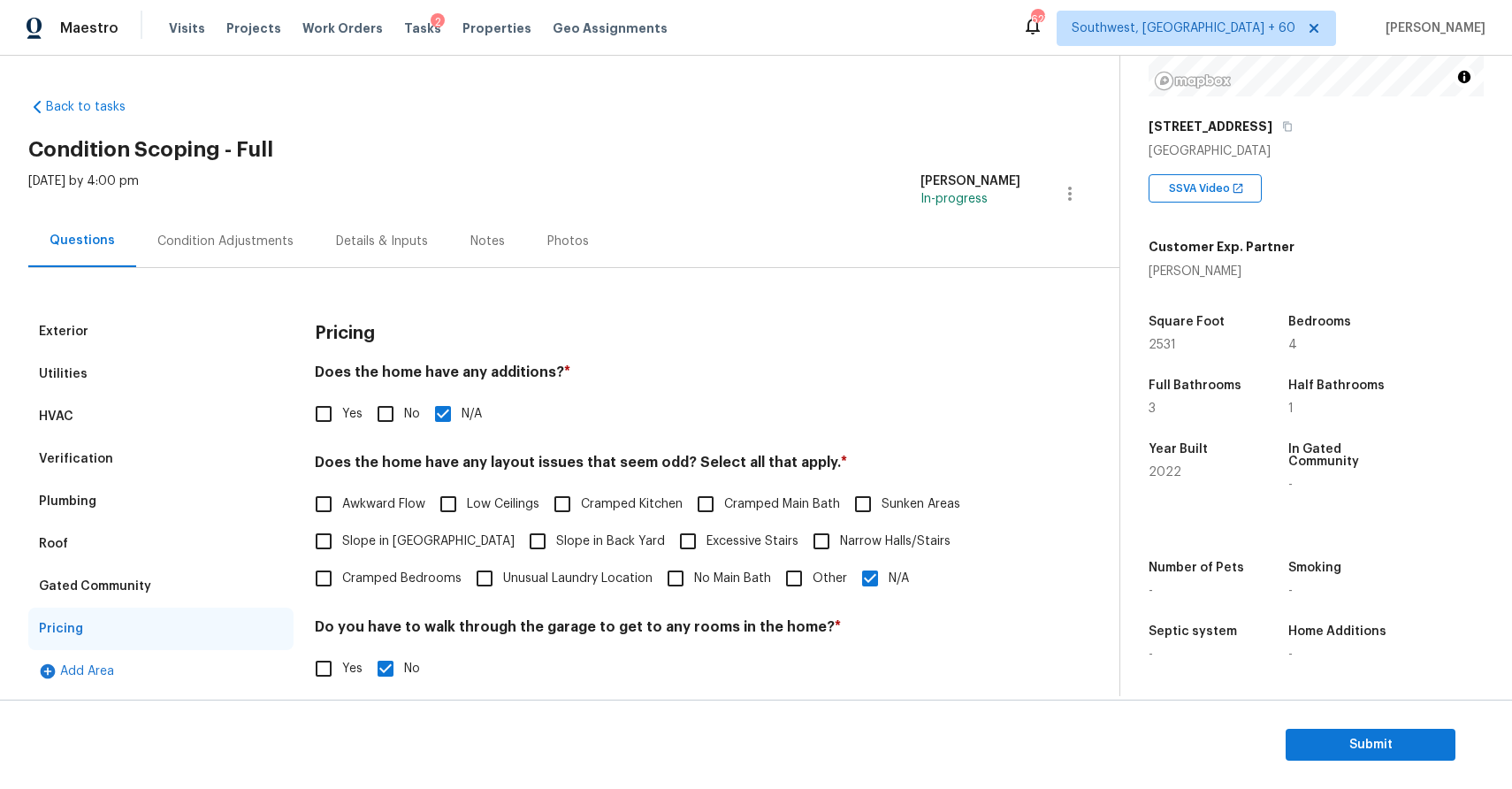
click at [272, 266] on div "Condition Adjustments" at bounding box center [225, 241] width 179 height 52
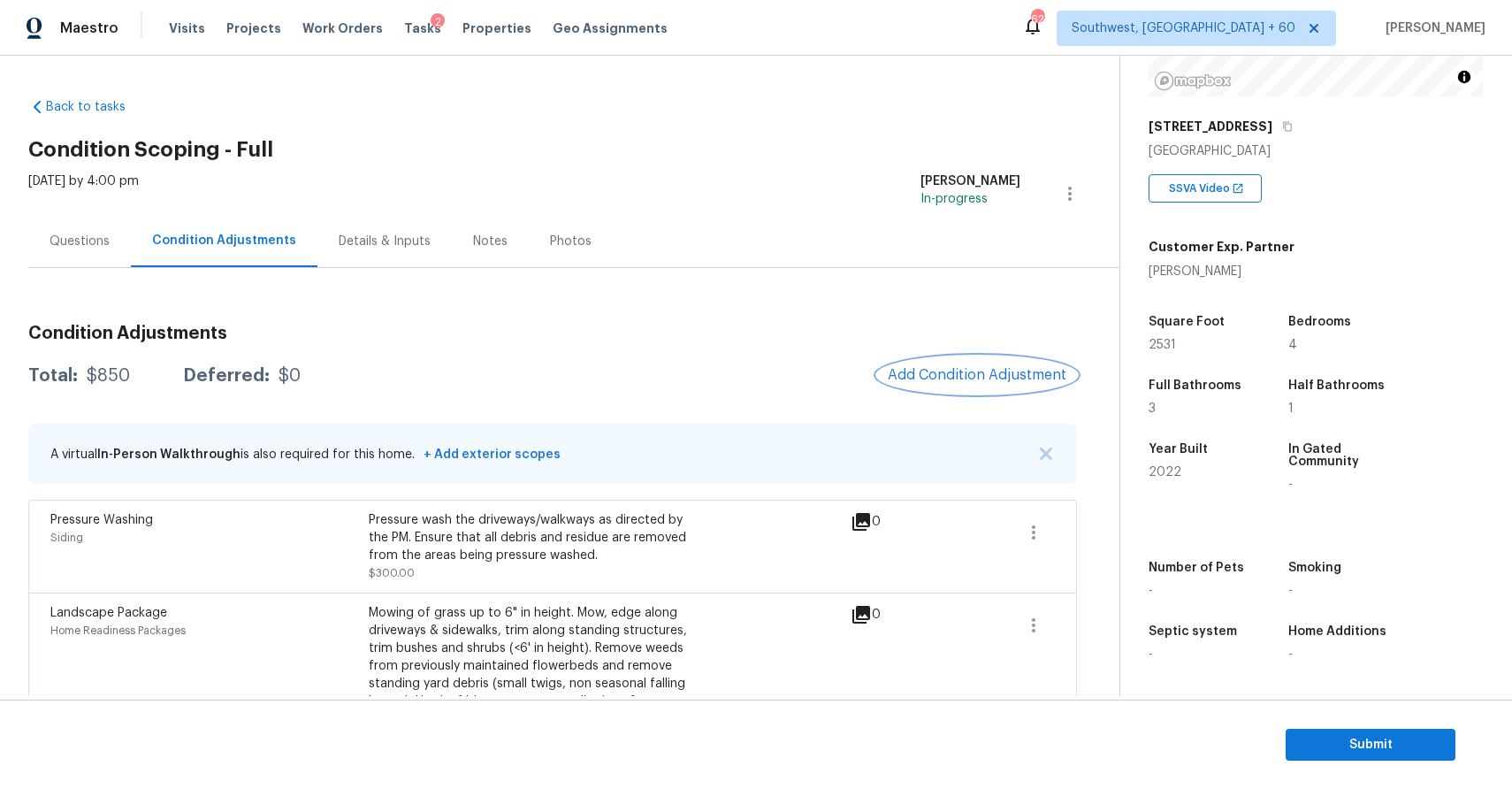
click at [975, 362] on button "Add Condition Adjustment" at bounding box center [977, 375] width 199 height 38
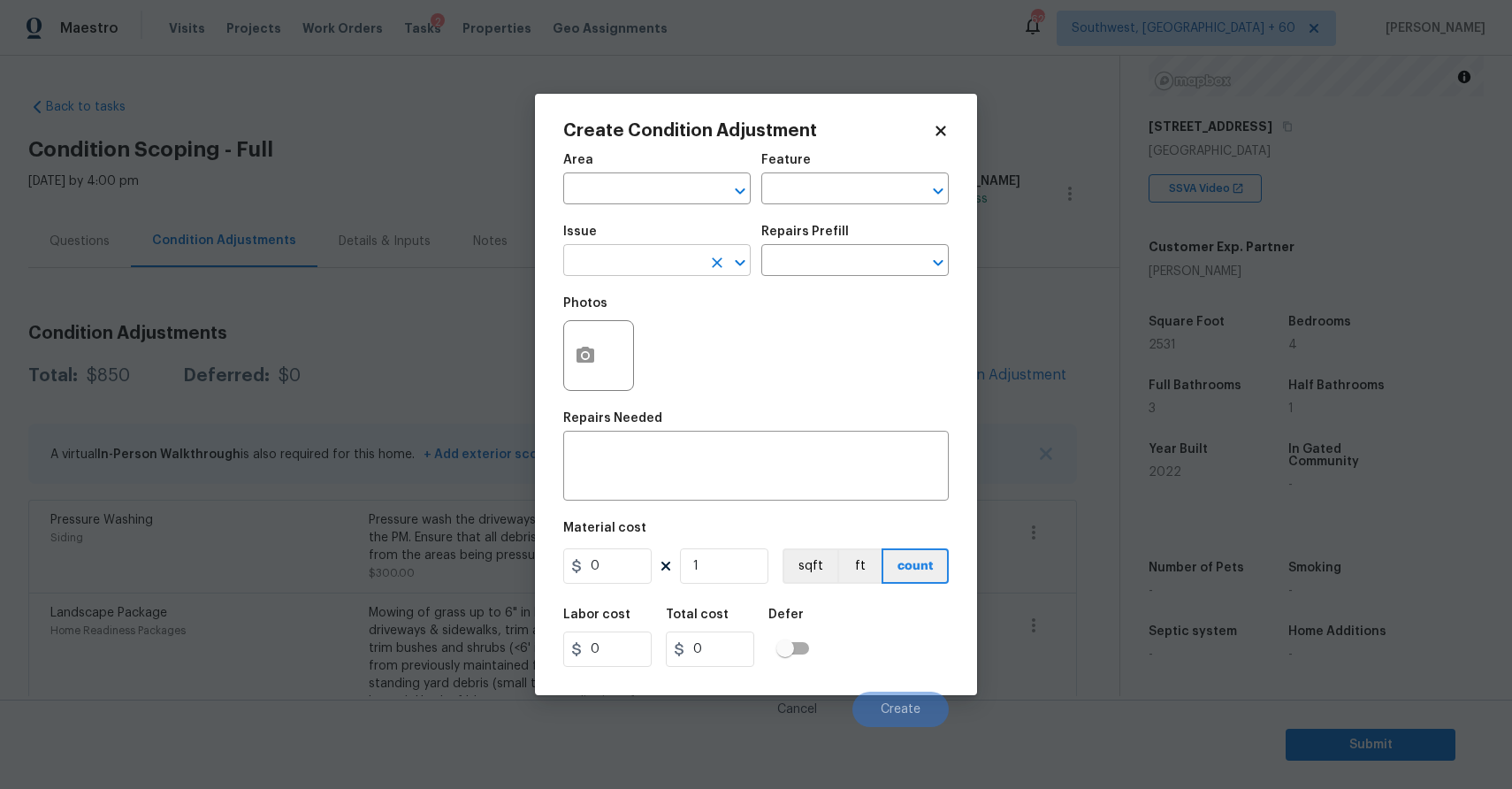
click at [614, 253] on input "text" at bounding box center [633, 263] width 138 height 28
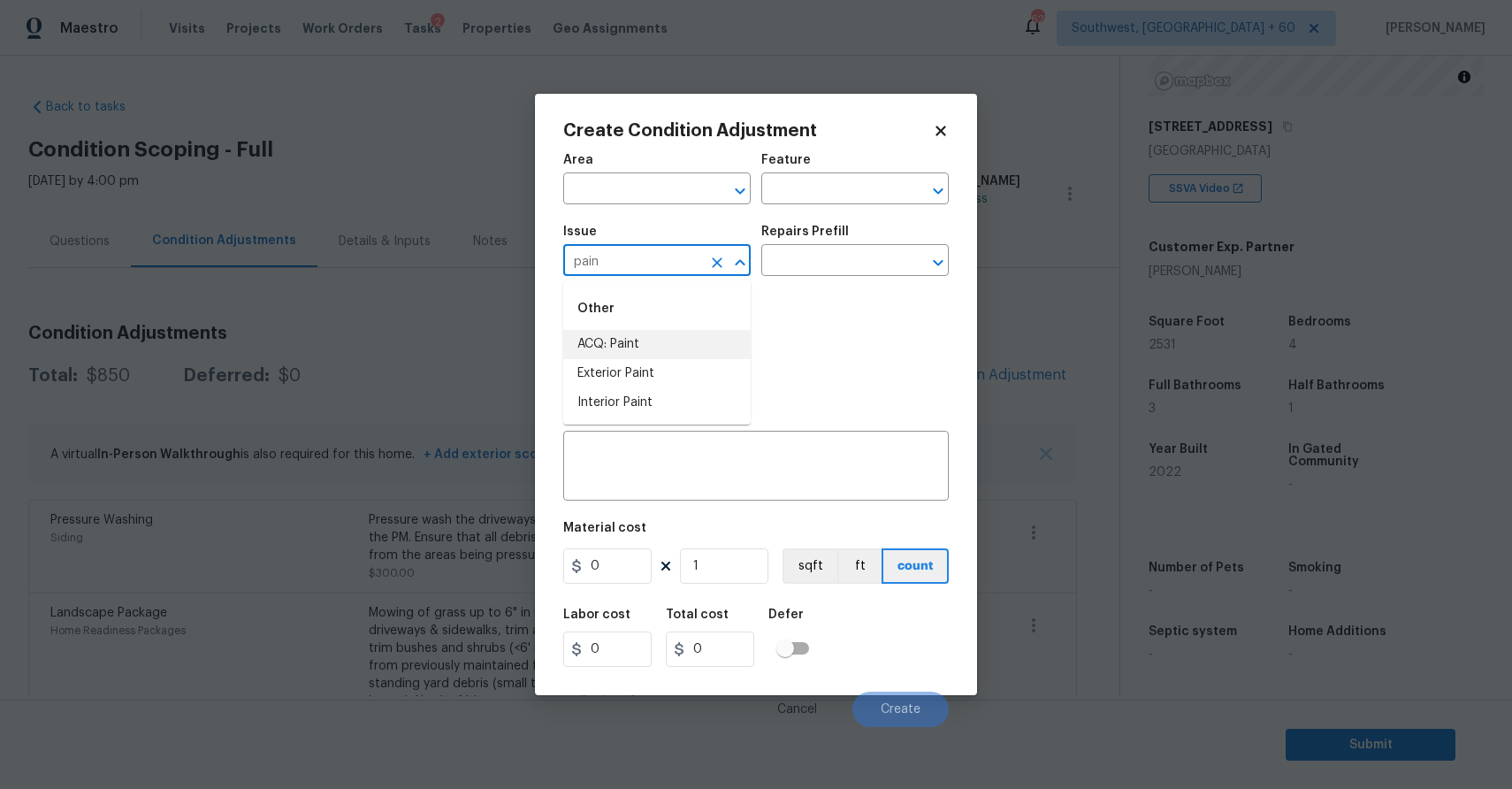
click at [656, 348] on li "ACQ: Paint" at bounding box center [657, 345] width 188 height 30
type input "ACQ: Paint"
click at [829, 265] on input "text" at bounding box center [830, 263] width 138 height 28
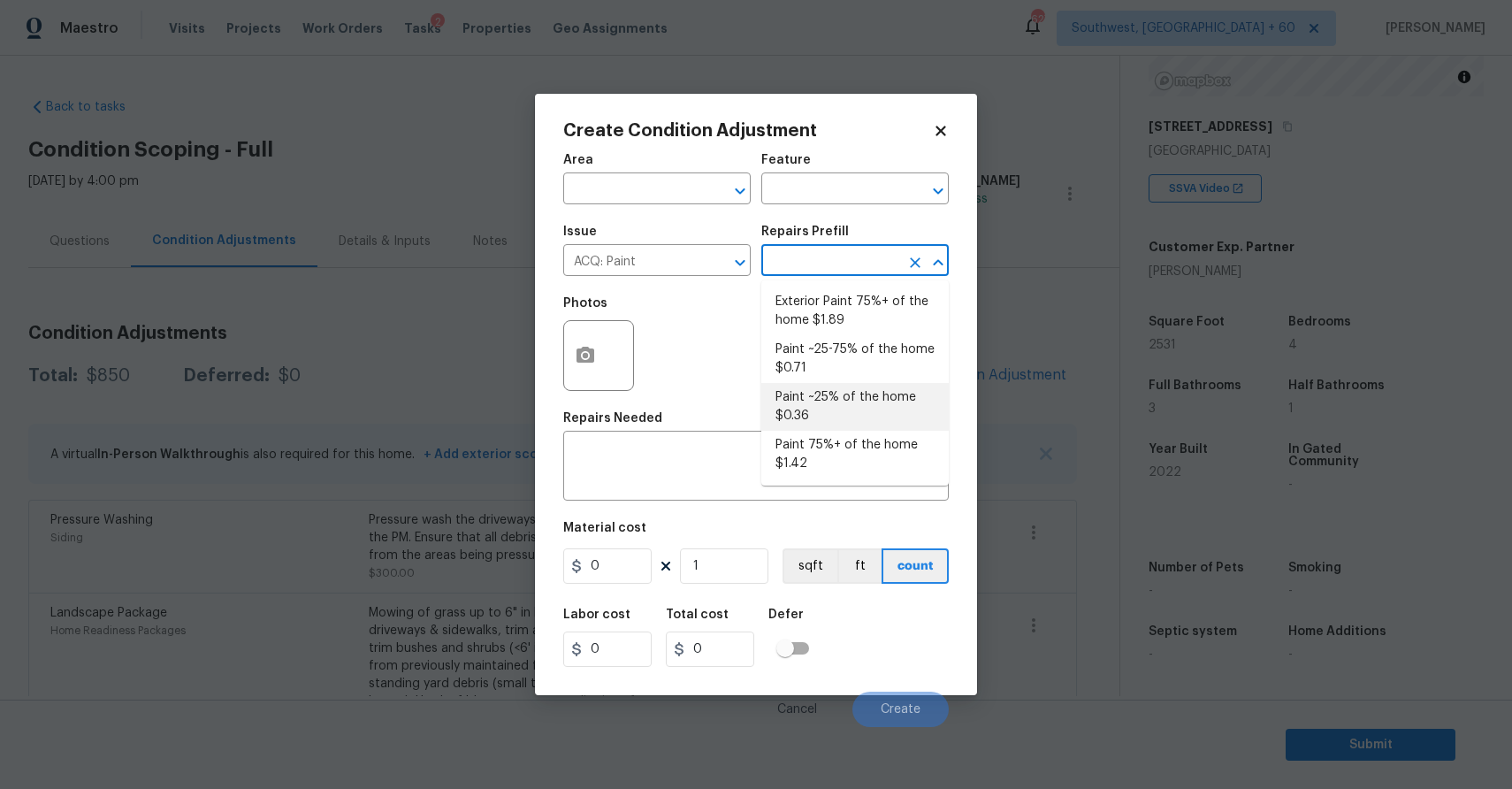
click at [851, 398] on li "Paint ~25% of the home $0.36" at bounding box center [855, 407] width 188 height 47
type input "Acquisition"
type textarea "Acquisition Scope: ~25% of the home needs interior paint"
type input "0.36"
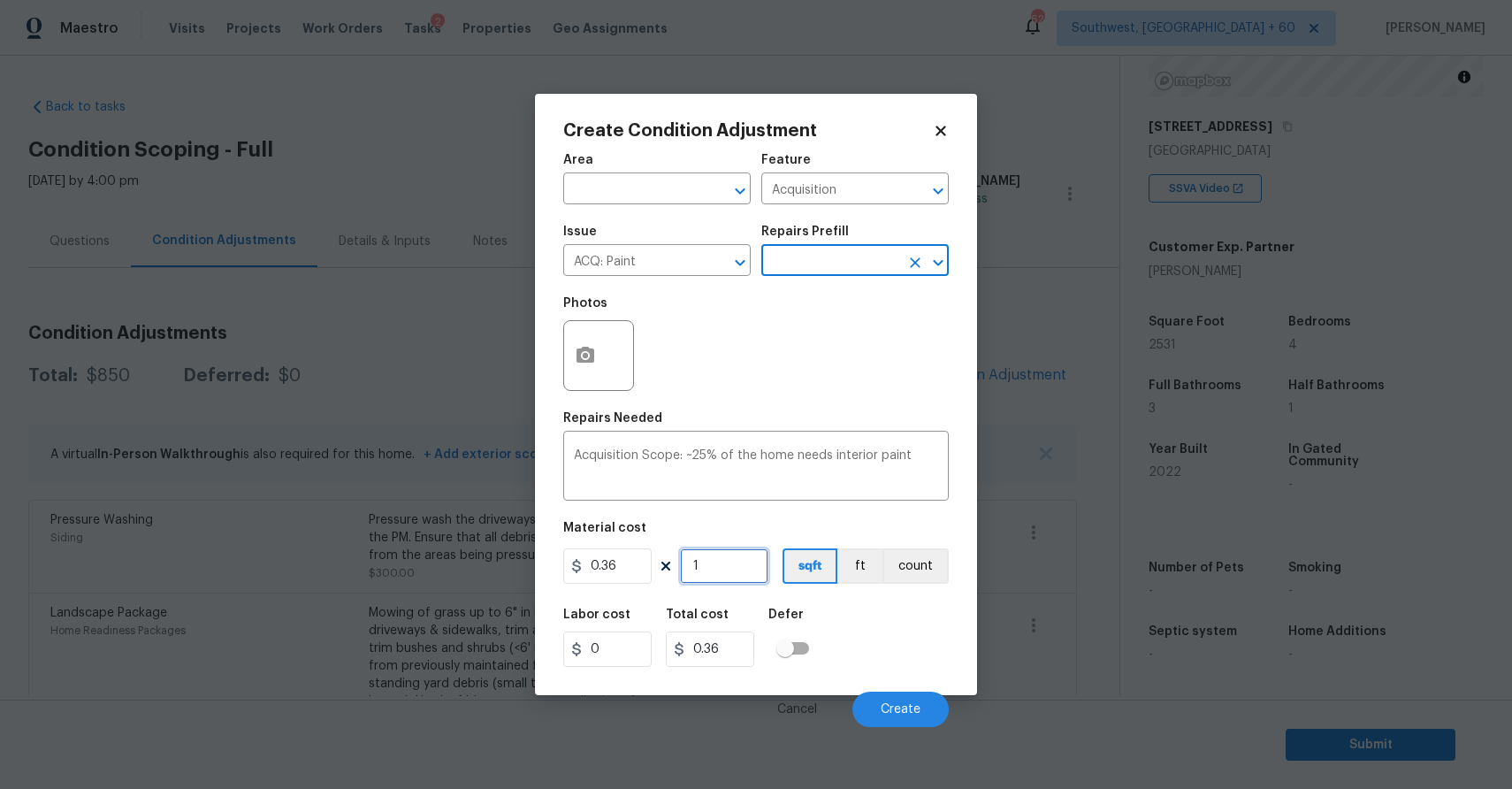
click at [711, 572] on input "1" at bounding box center [724, 566] width 89 height 36
type input "0"
type input "2"
type input "0.72"
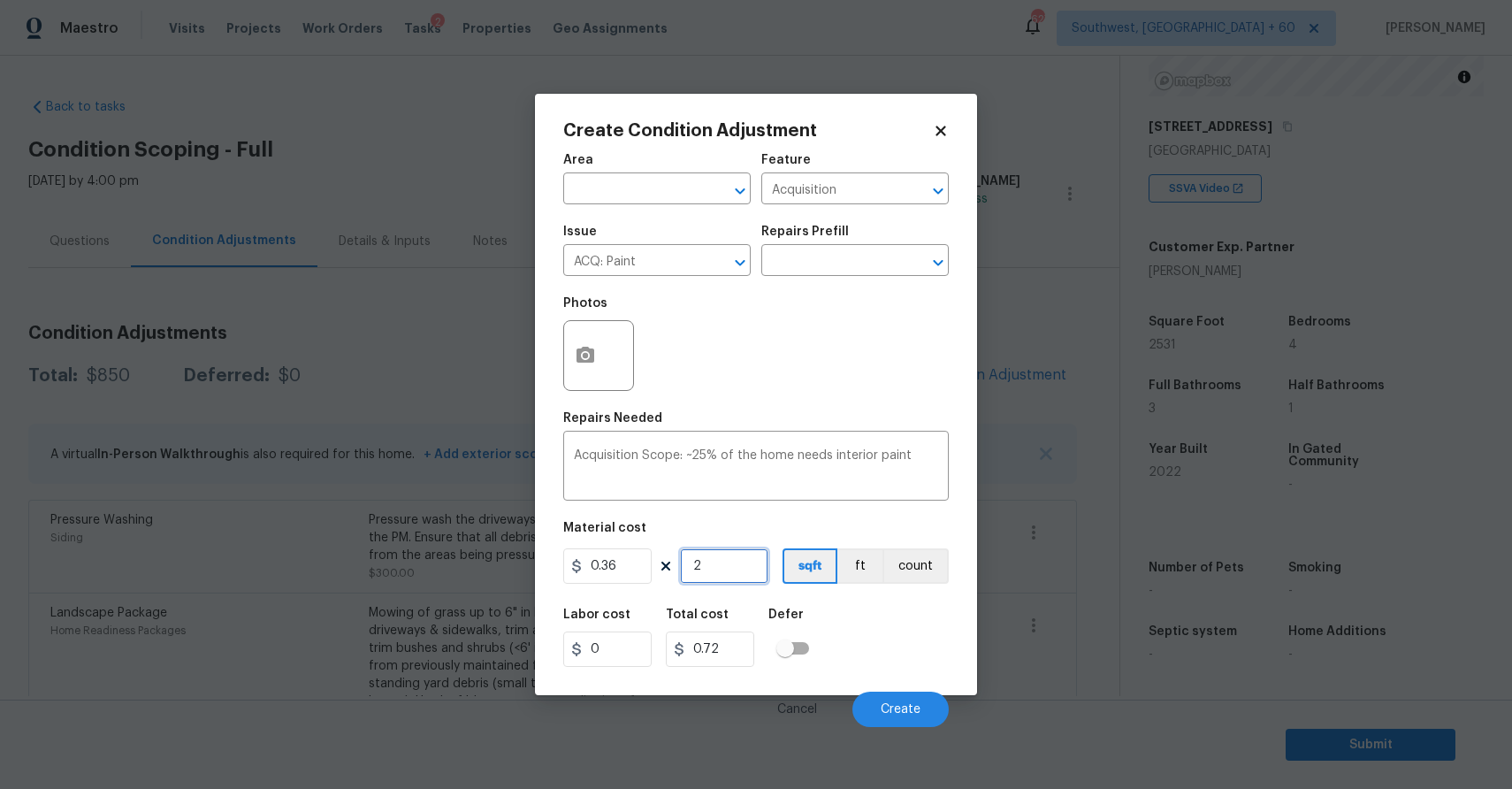
type input "25"
type input "9"
type input "253"
type input "91.08"
type input "2531"
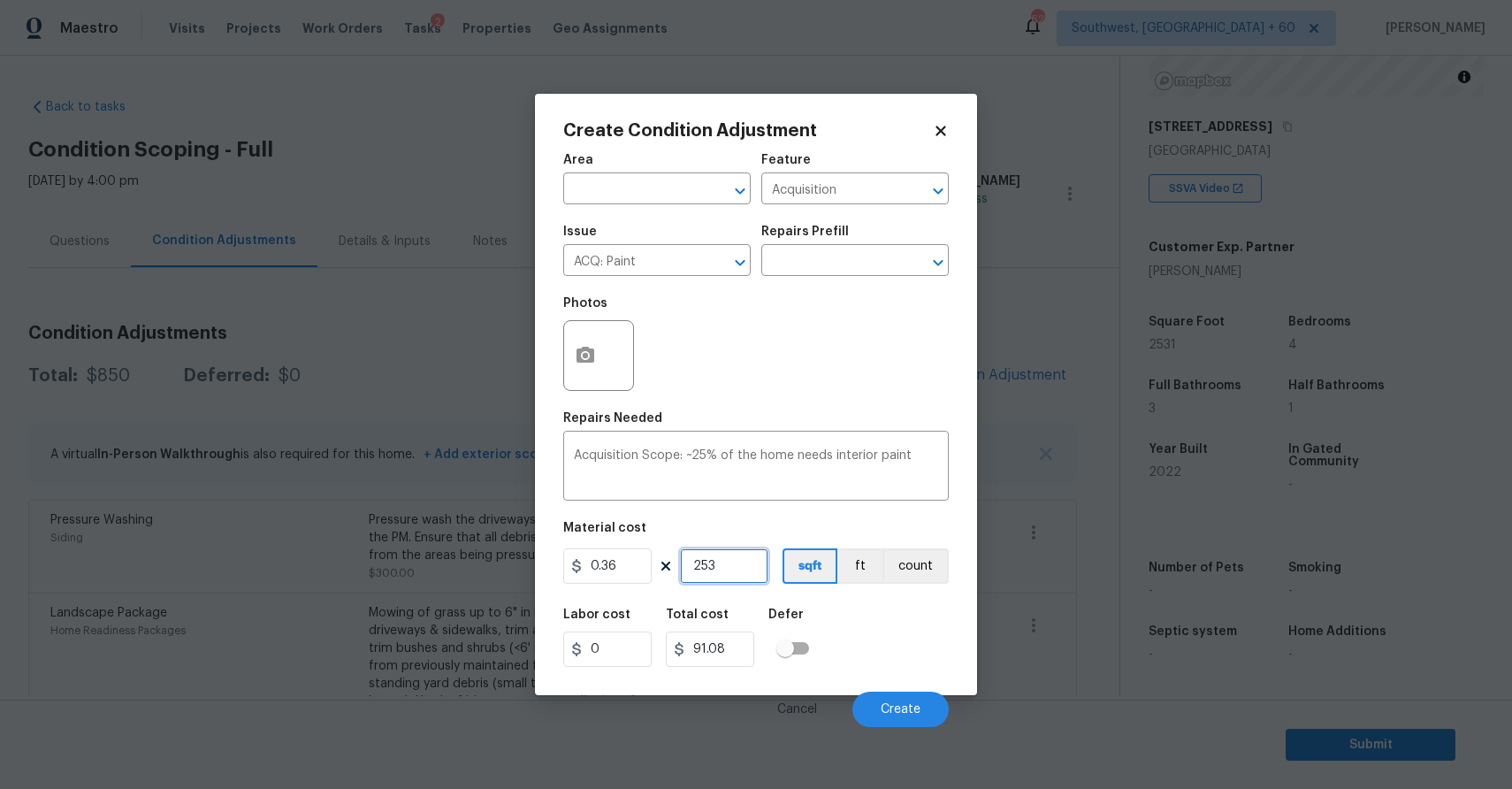
type input "911.16"
type input "2531"
click at [908, 694] on button "Create" at bounding box center [901, 710] width 97 height 36
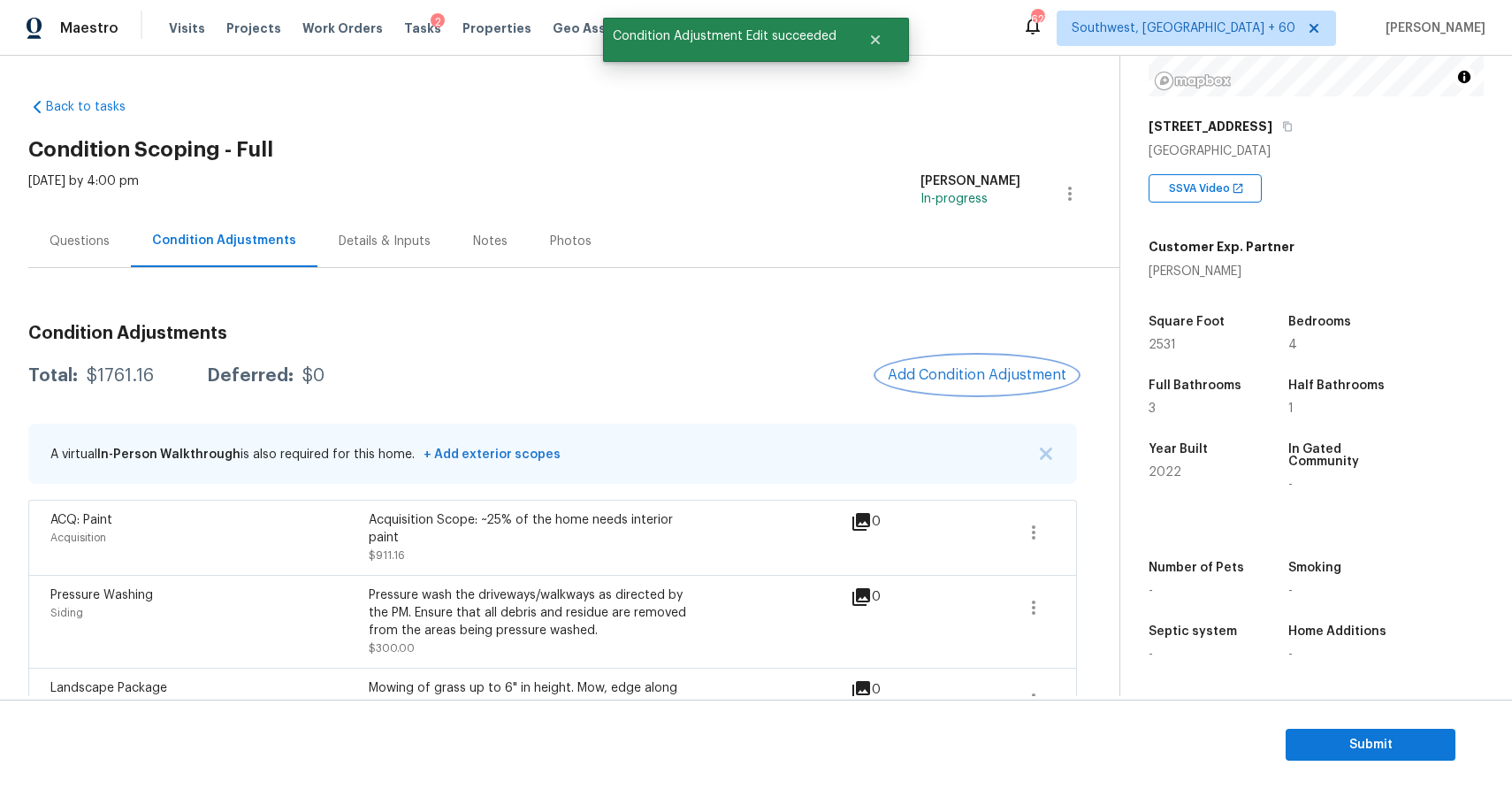
click at [984, 363] on button "Add Condition Adjustment" at bounding box center [977, 375] width 199 height 38
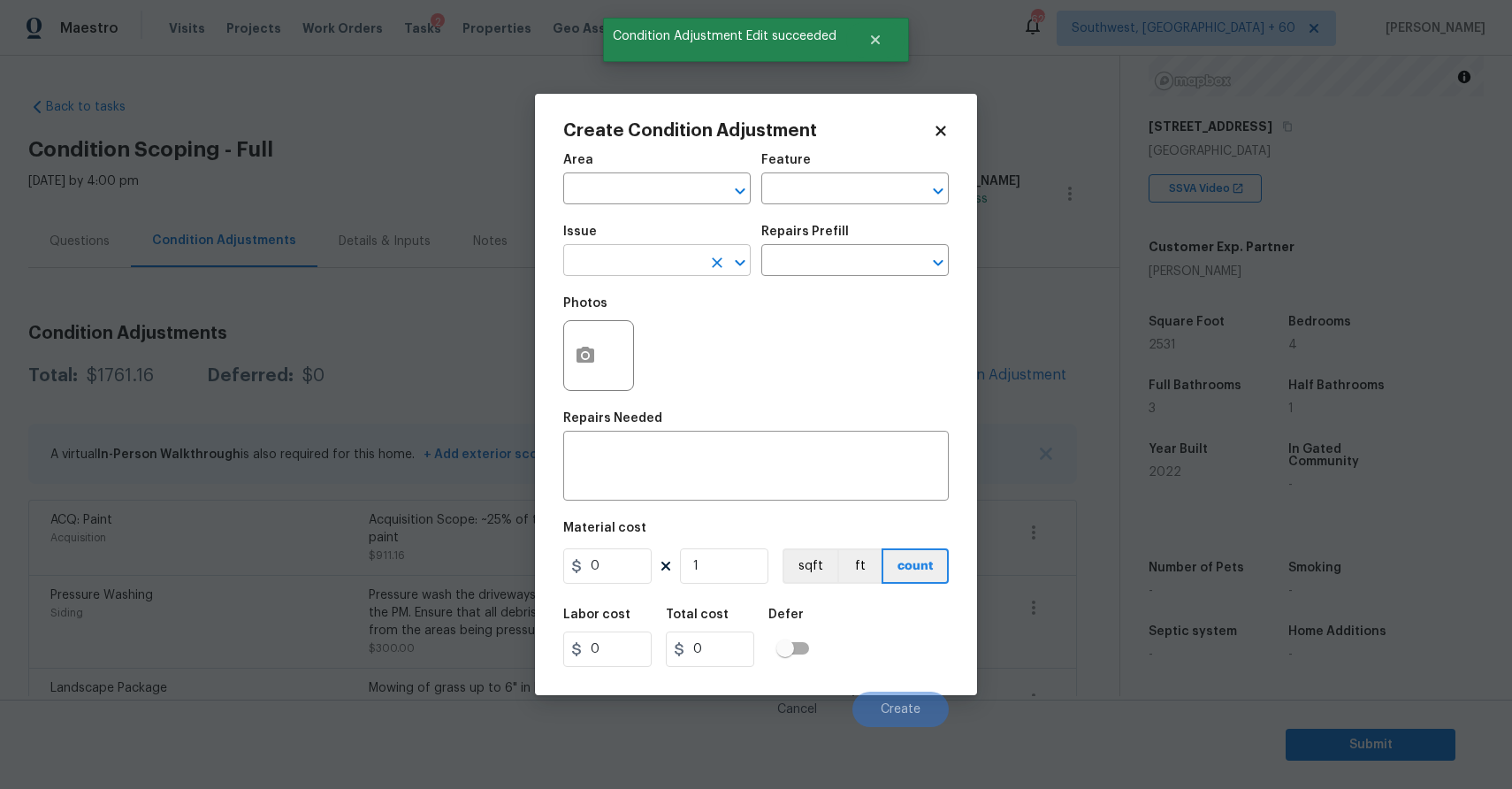
click at [624, 255] on input "text" at bounding box center [633, 263] width 138 height 28
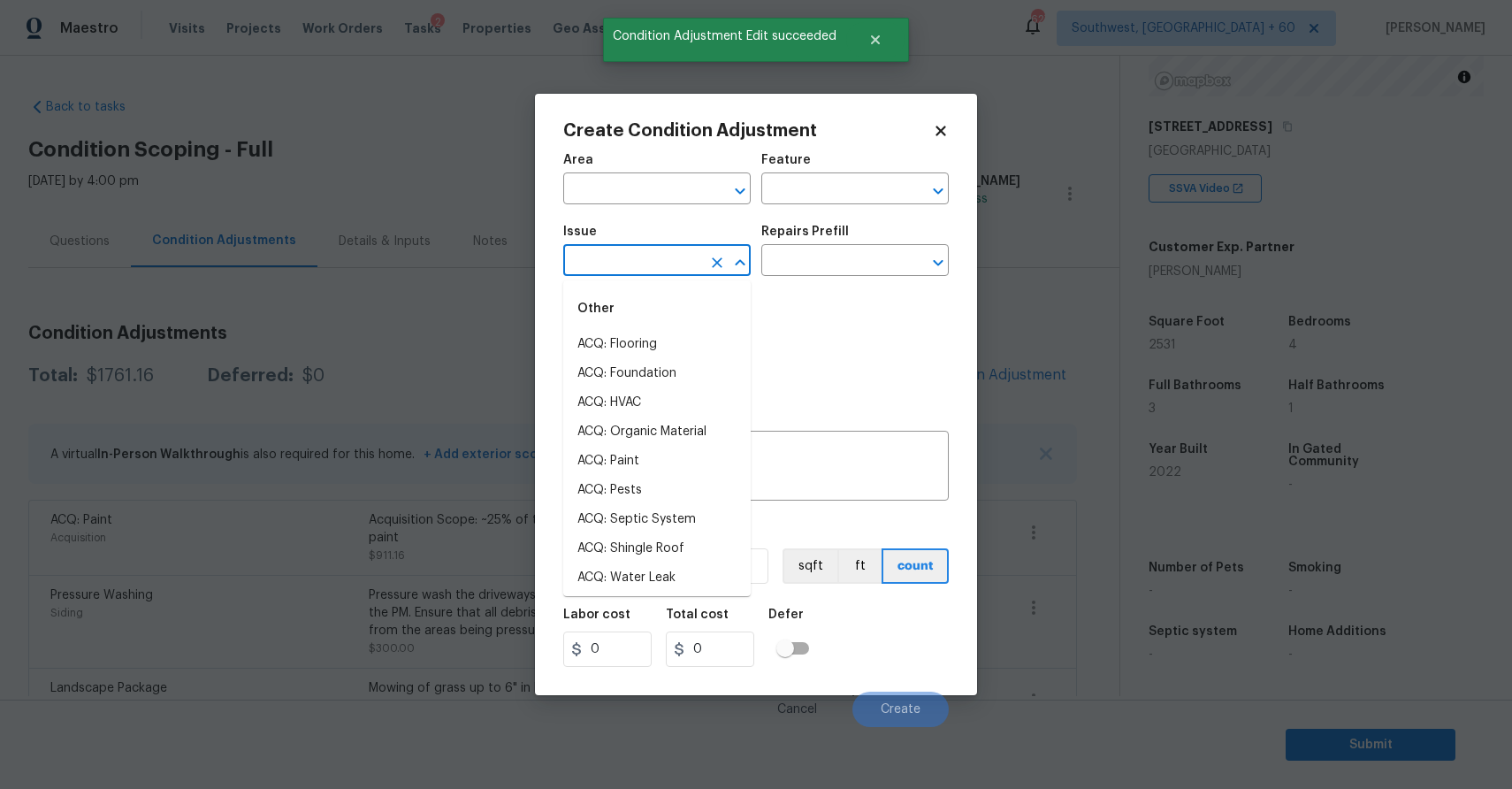
click at [655, 284] on ul "Other ACQ: Flooring ACQ: Foundation ACQ: HVAC ACQ: Organic Material ACQ: Paint …" at bounding box center [657, 438] width 188 height 316
click at [646, 259] on input "text" at bounding box center [633, 263] width 138 height 28
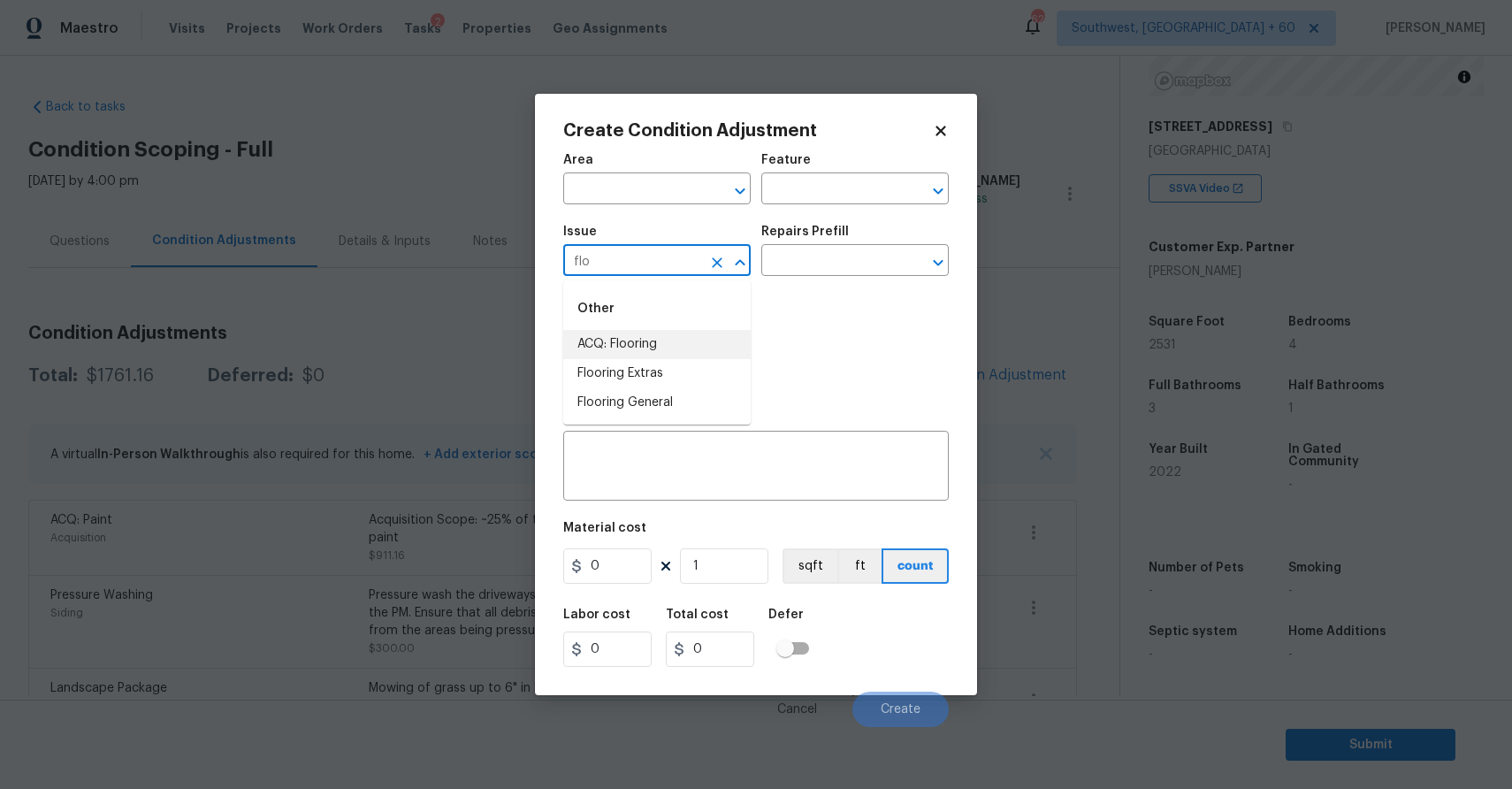
click at [692, 353] on li "ACQ: Flooring" at bounding box center [657, 345] width 188 height 30
type input "ACQ: Flooring"
click at [783, 280] on div "Issue ACQ: Flooring ​ Repairs Prefill ​" at bounding box center [756, 251] width 386 height 72
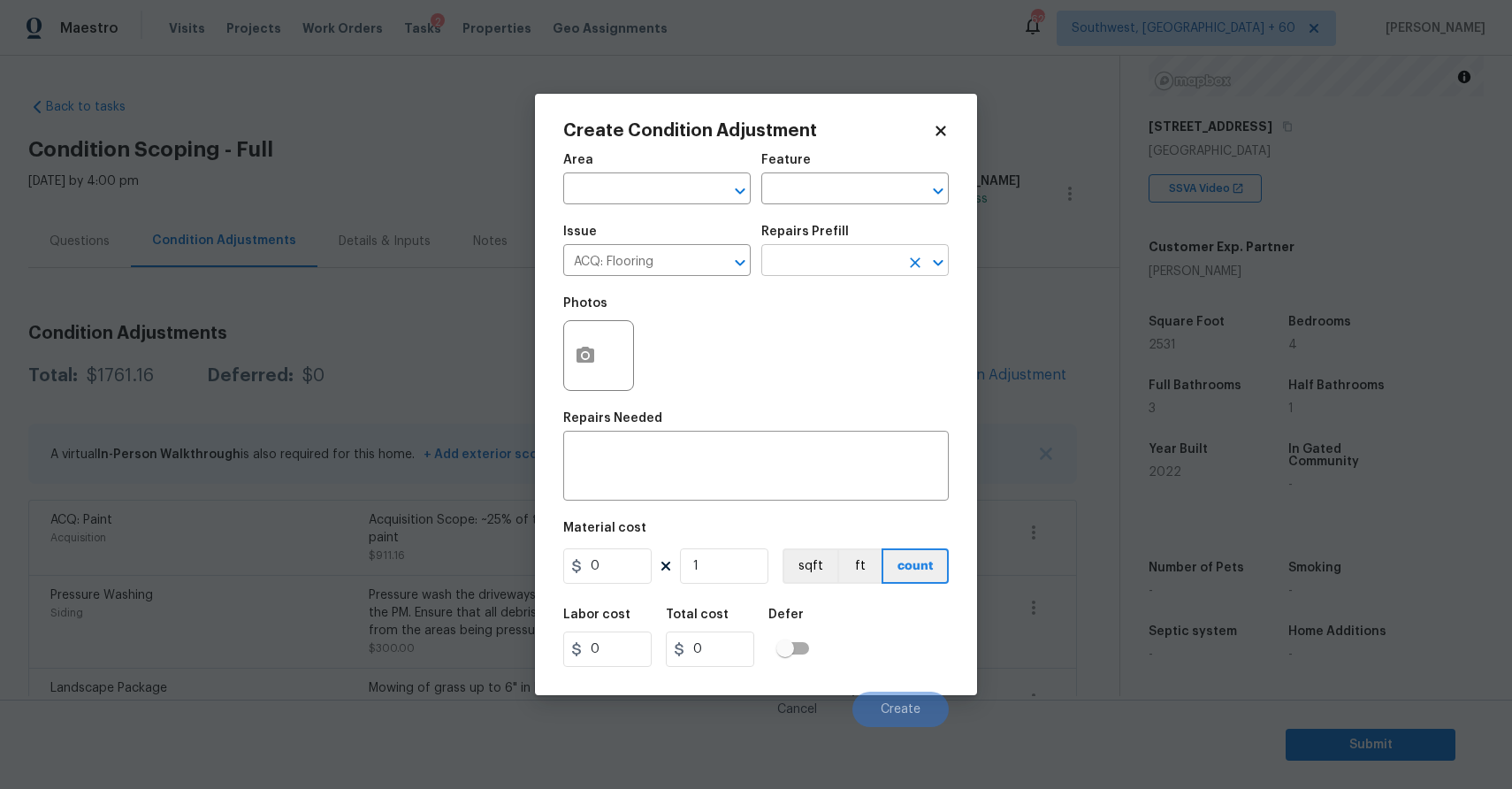
click at [844, 265] on input "text" at bounding box center [830, 263] width 138 height 28
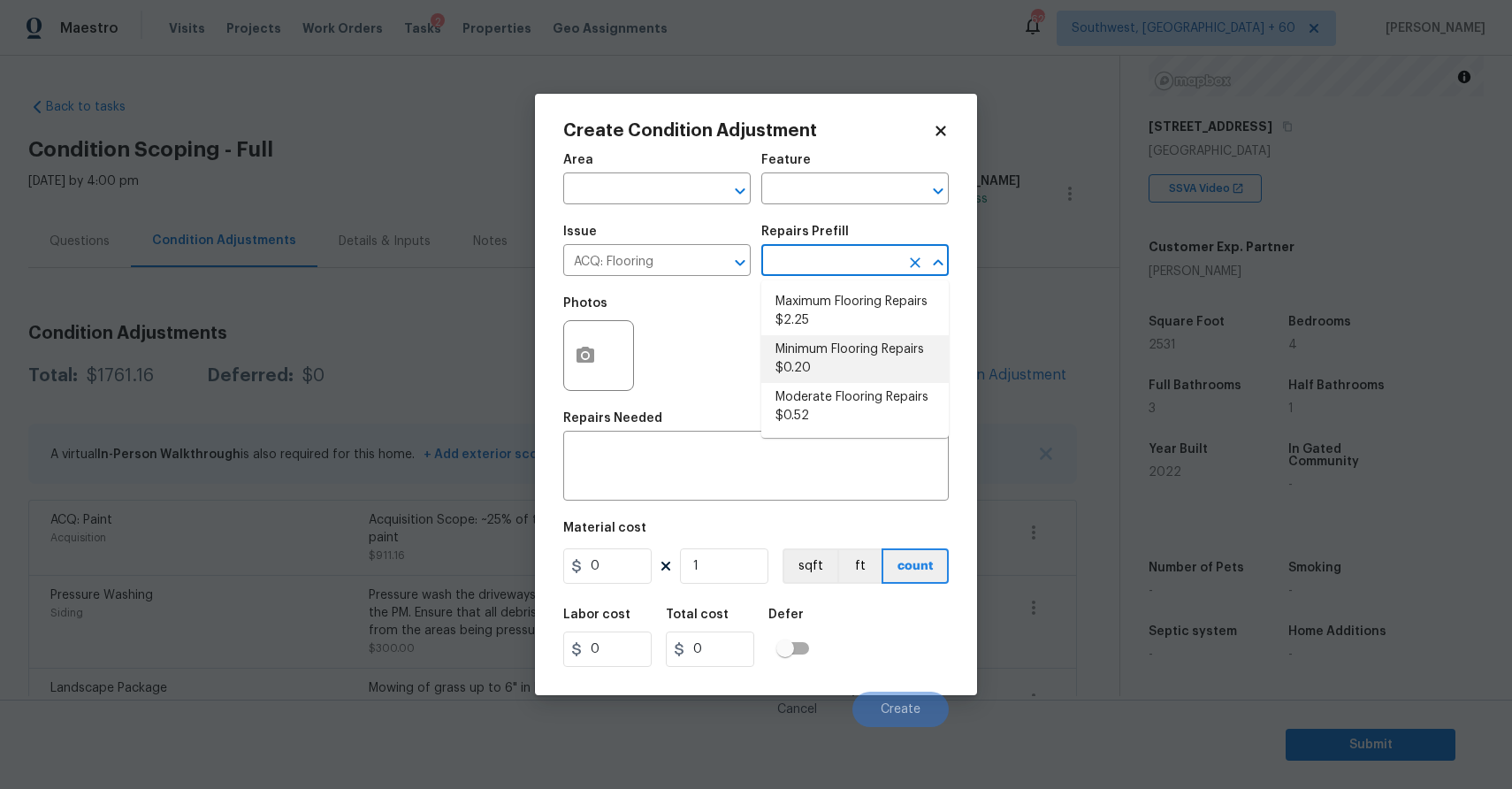
click at [861, 348] on li "Minimum Flooring Repairs $0.20" at bounding box center [855, 359] width 188 height 47
type input "Acquisition"
type textarea "Acquisition Scope: Minimum flooring repairs"
type input "0.2"
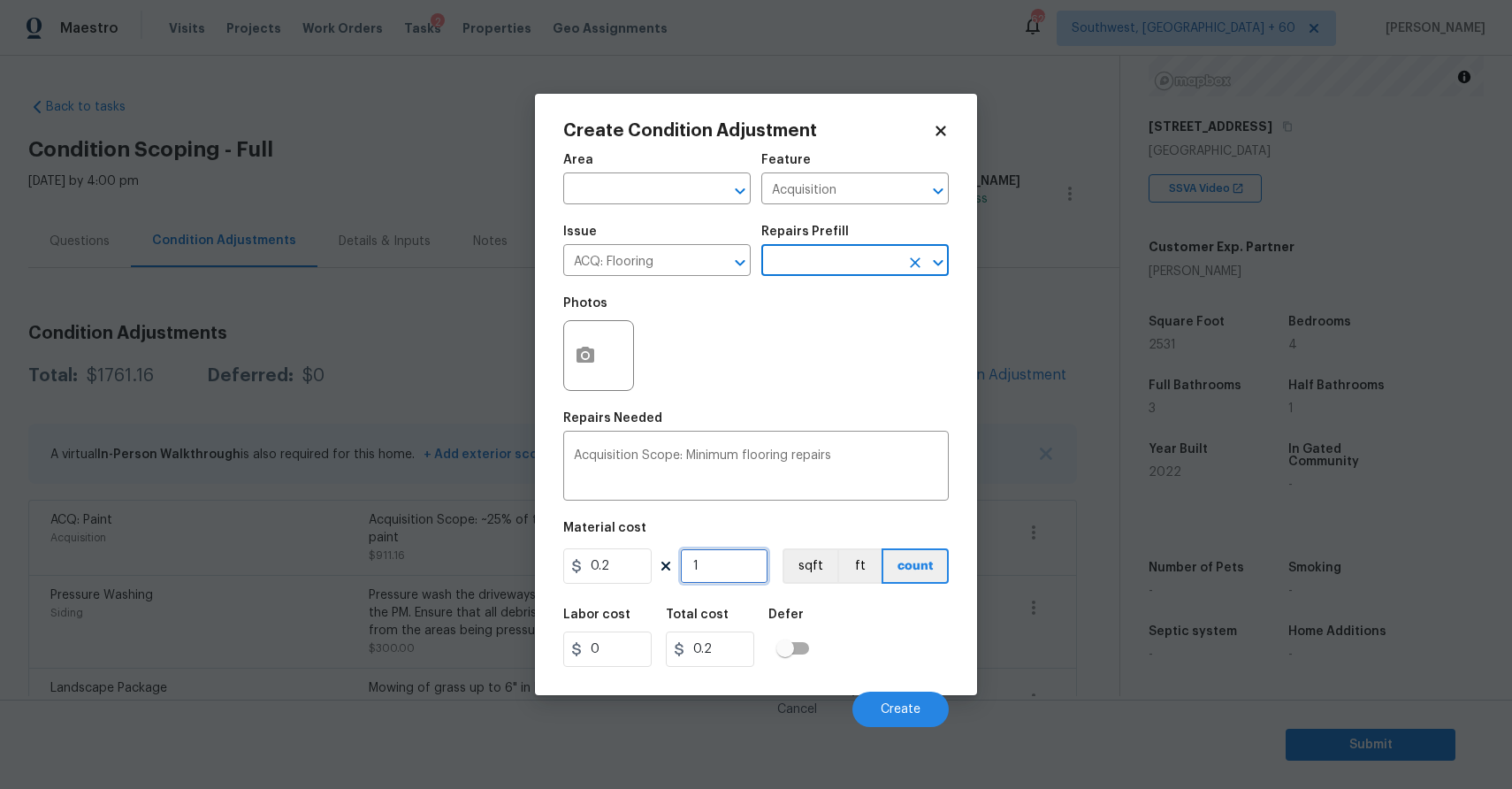
click at [719, 549] on input "1" at bounding box center [724, 566] width 89 height 36
type input "2"
type input "0.4"
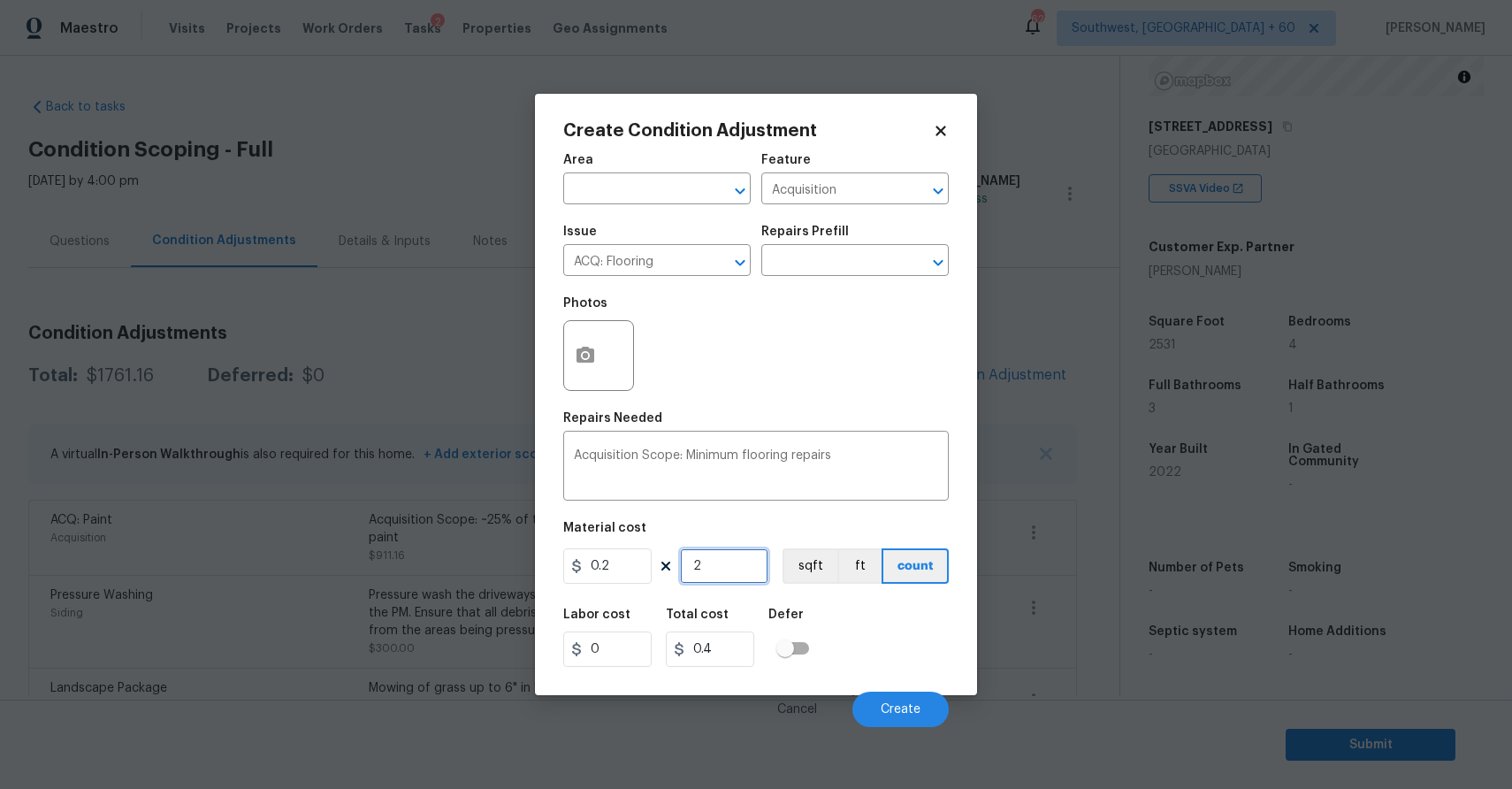
type input "25"
type input "5"
type input "253"
type input "50.6"
type input "2531"
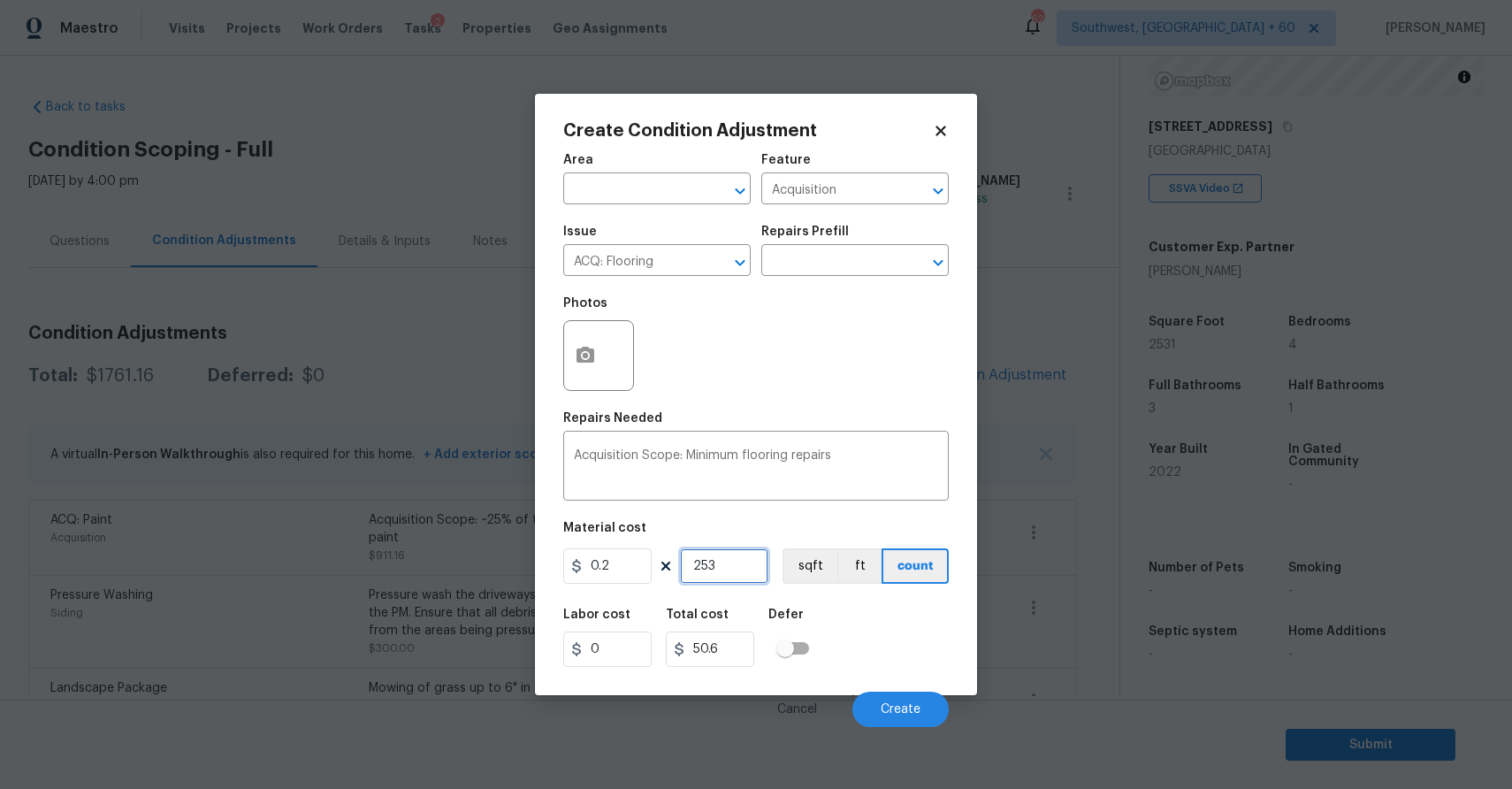
type input "506.2"
type input "2531"
click at [874, 701] on button "Create" at bounding box center [901, 710] width 97 height 36
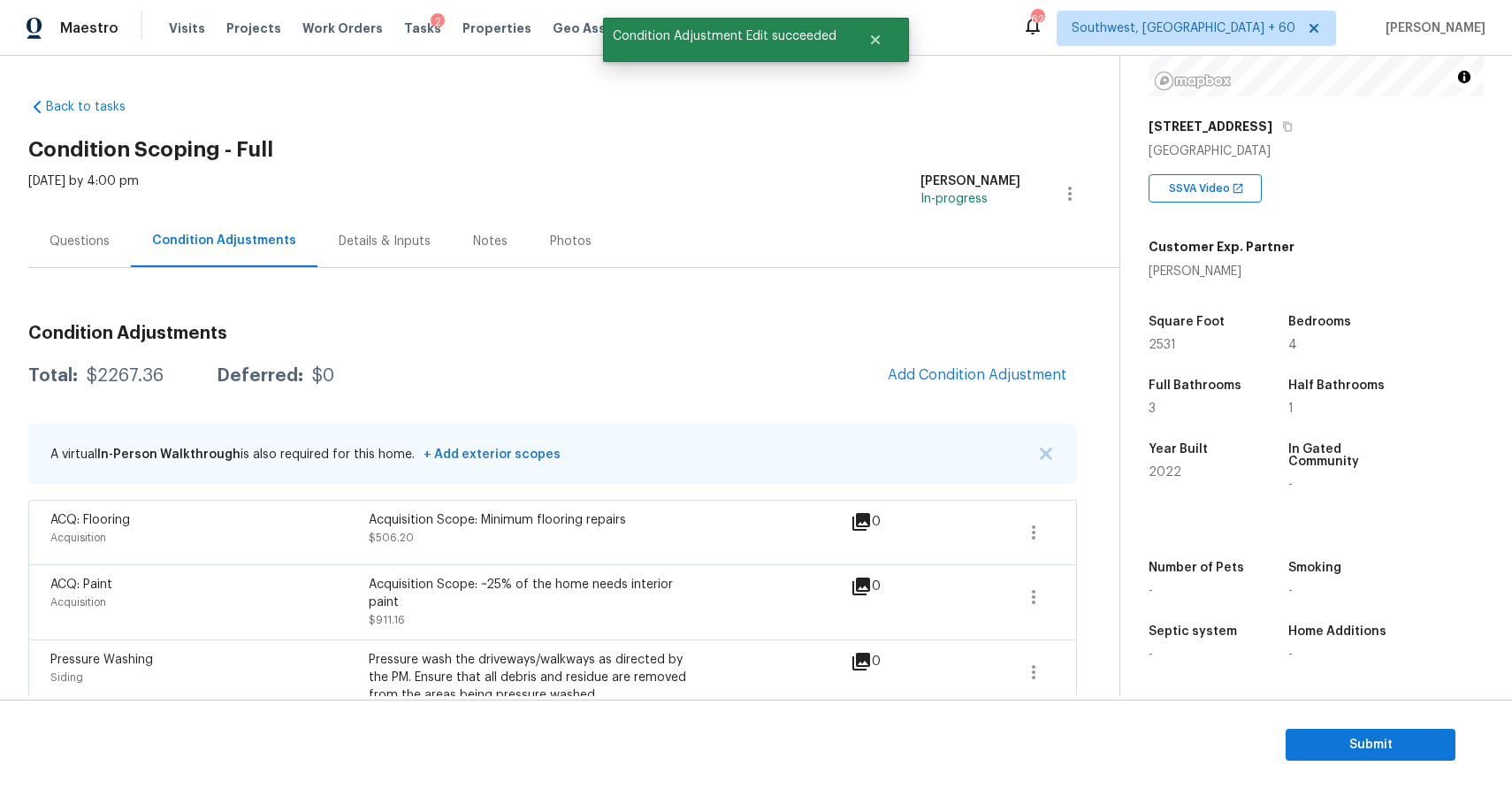
click at [100, 240] on div "Questions" at bounding box center [79, 242] width 60 height 18
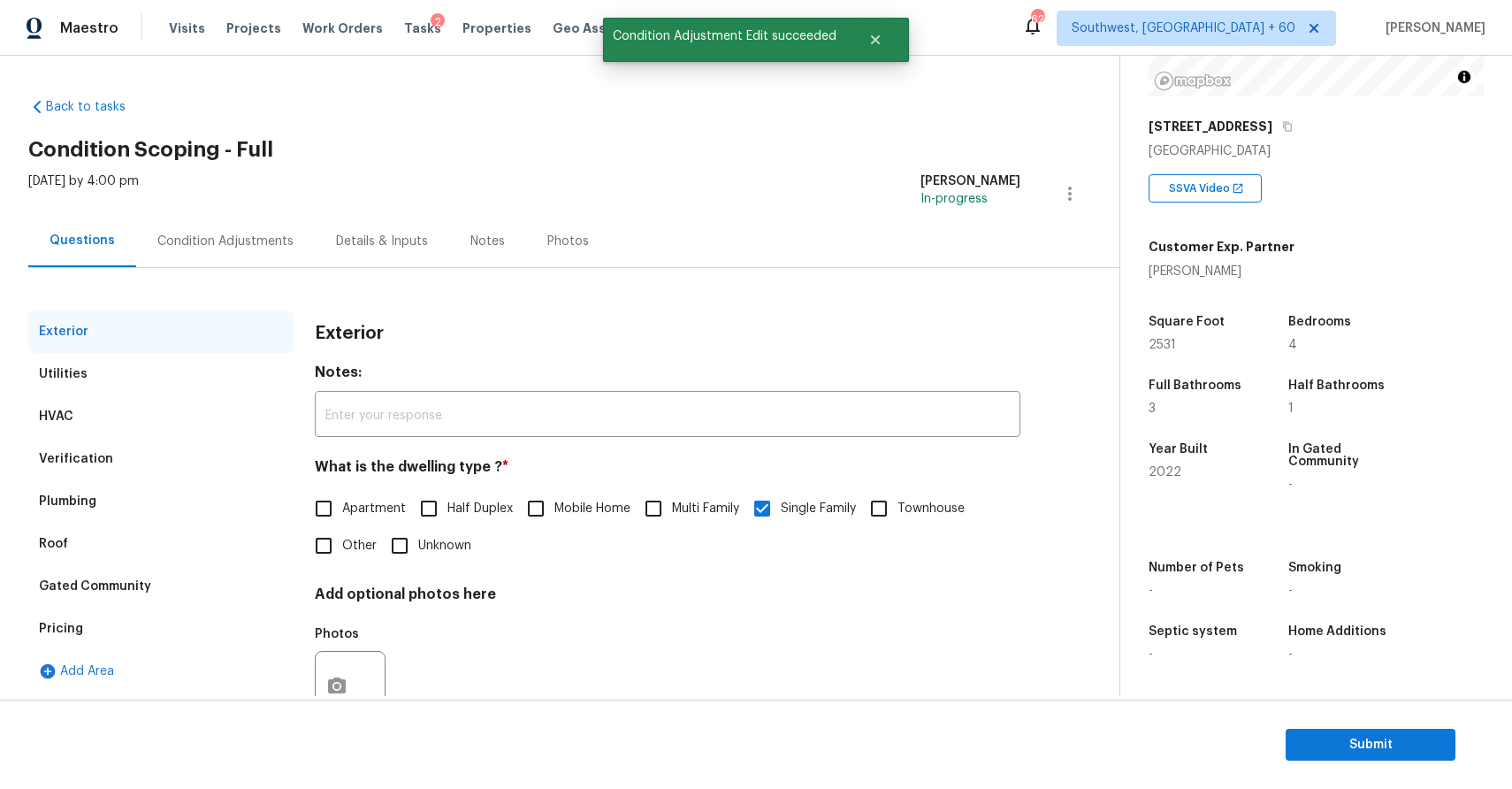
click at [197, 242] on div "Condition Adjustments" at bounding box center [225, 242] width 136 height 18
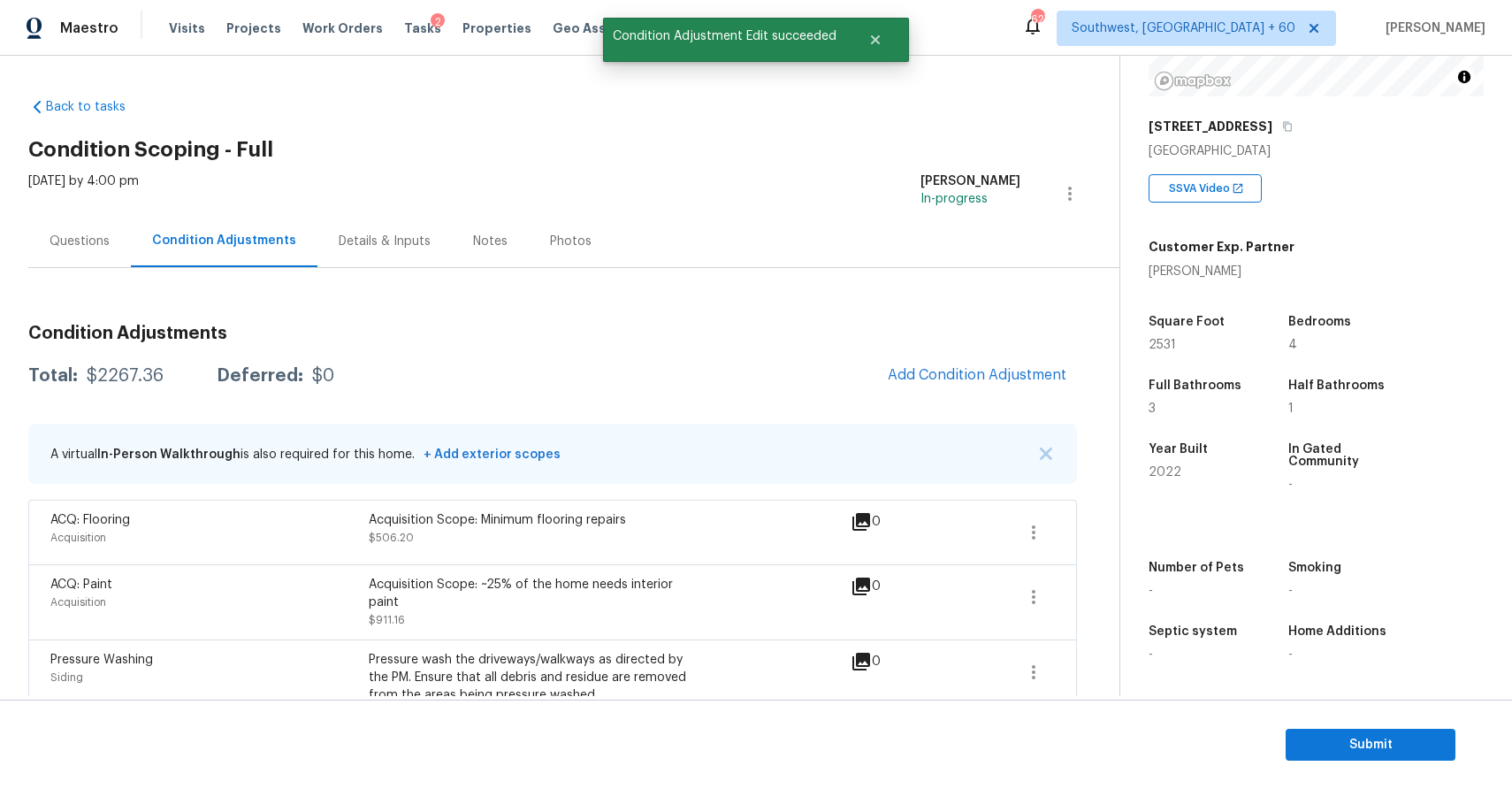
click at [128, 383] on div "$2267.36" at bounding box center [125, 376] width 77 height 18
copy div "$2267.36"
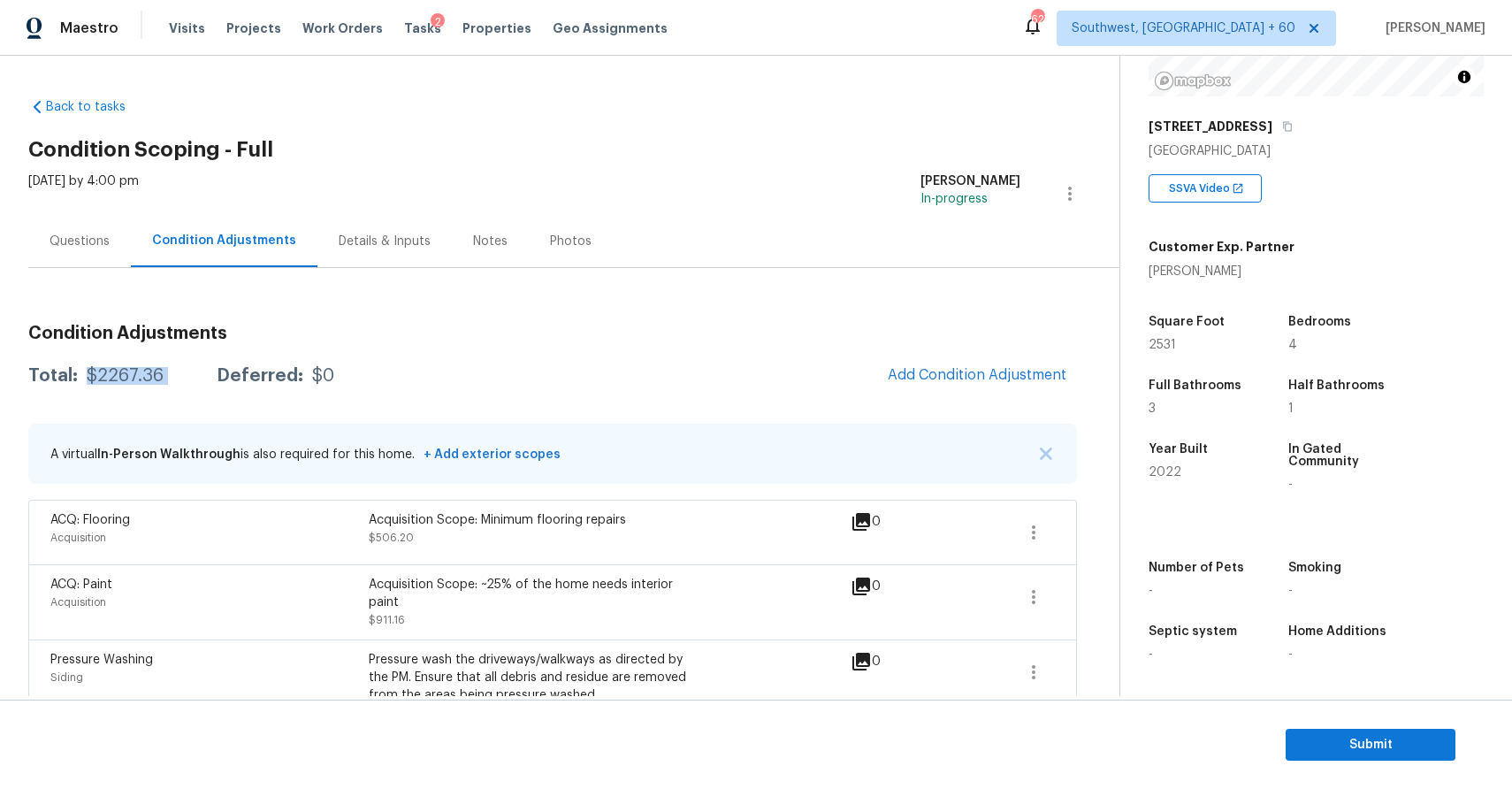
click at [78, 251] on div "Questions" at bounding box center [80, 241] width 103 height 52
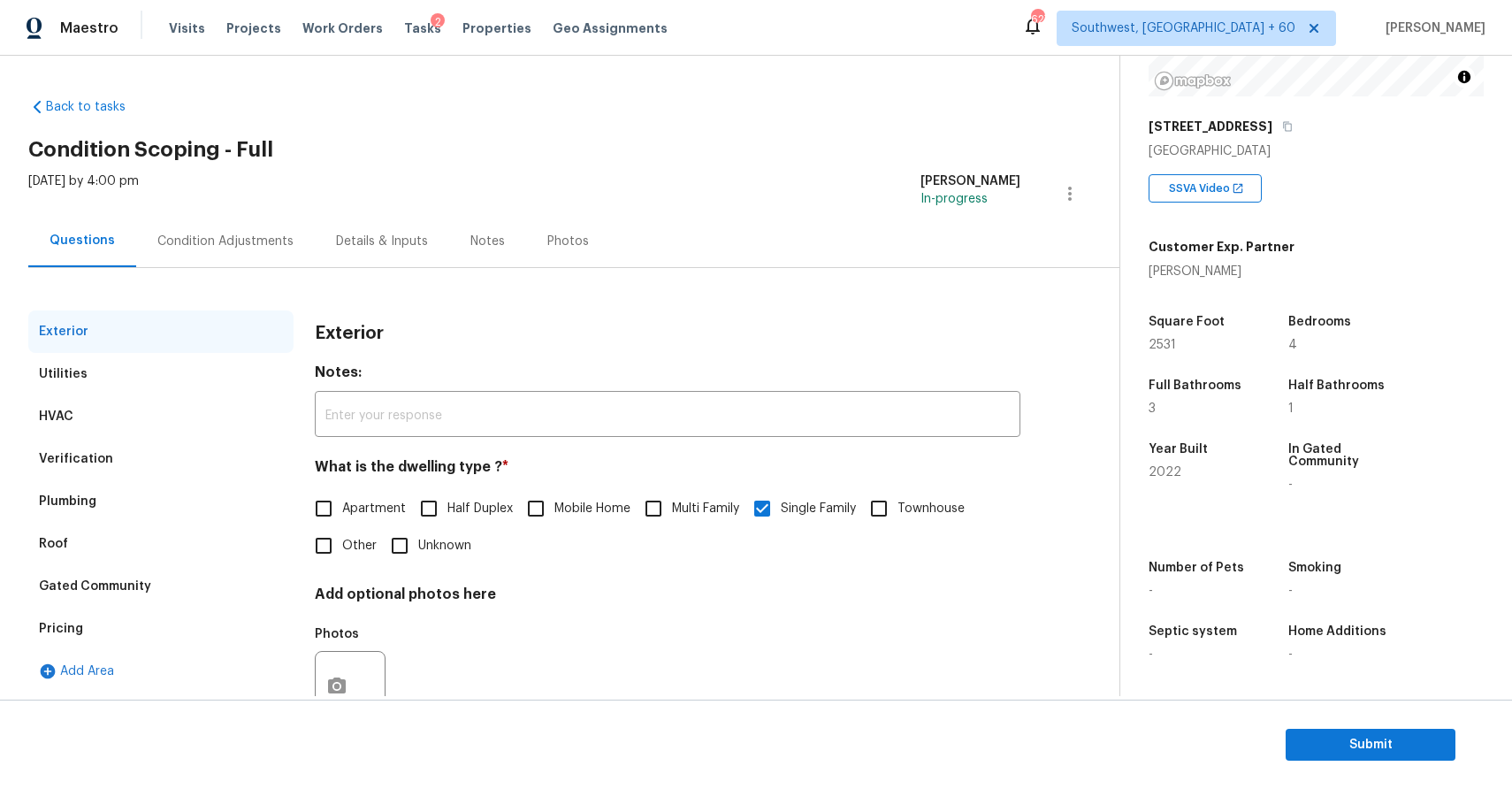
click at [196, 242] on div "Condition Adjustments" at bounding box center [225, 242] width 136 height 18
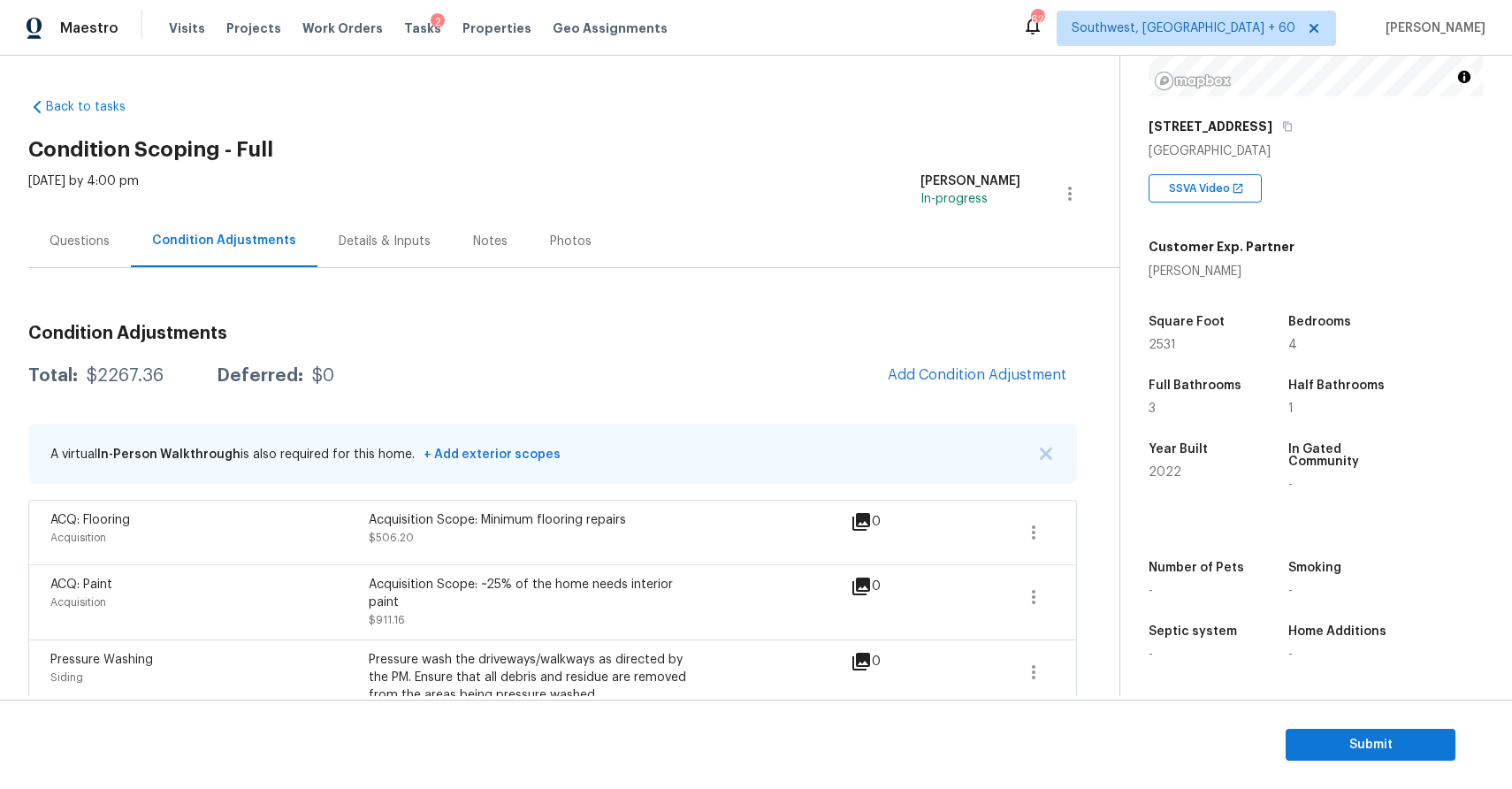
click at [104, 379] on div "$2267.36" at bounding box center [125, 376] width 77 height 18
copy div "2267.36"
click at [1046, 449] on img "button" at bounding box center [1046, 453] width 13 height 13
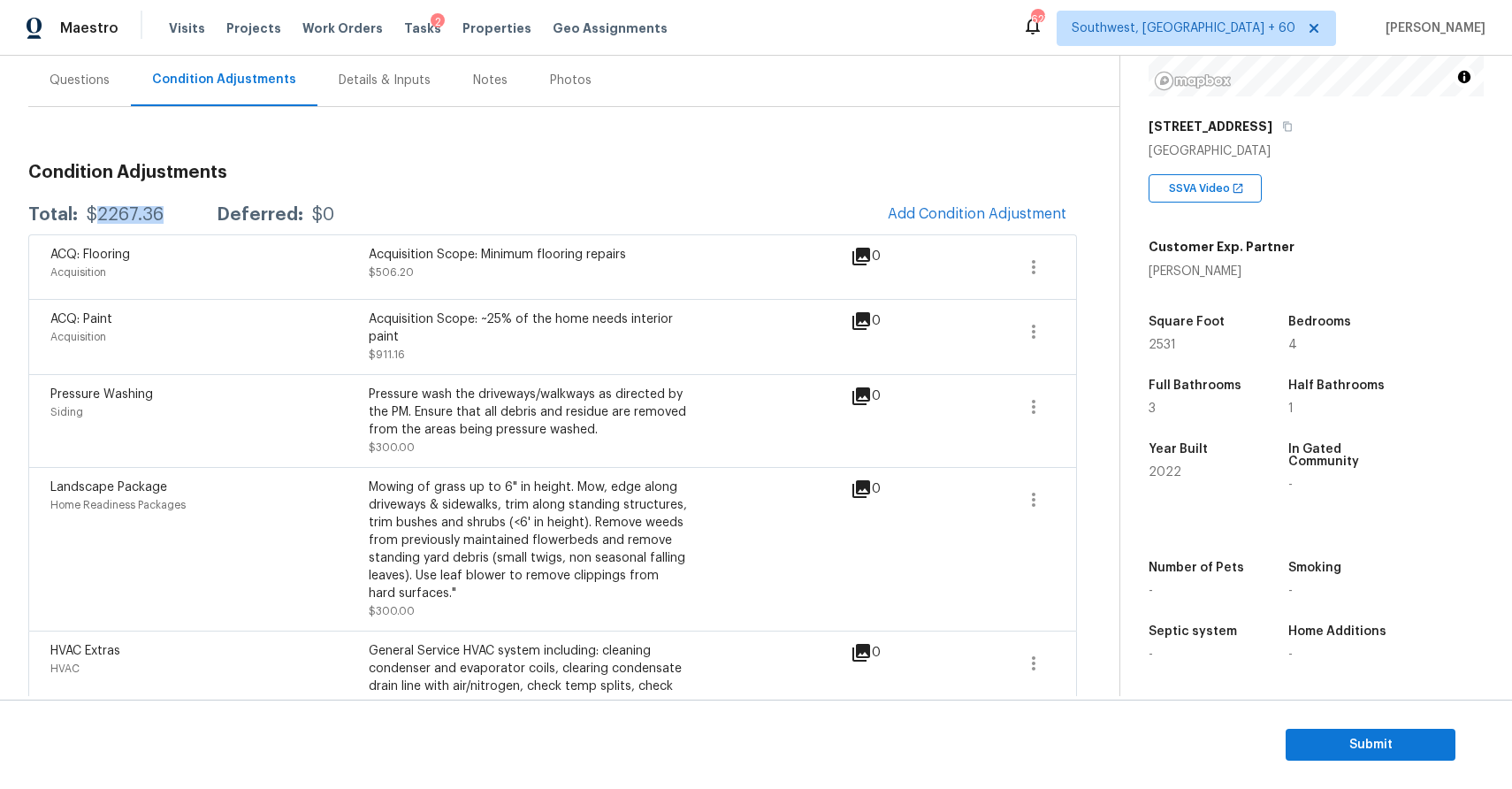
scroll to position [185, 0]
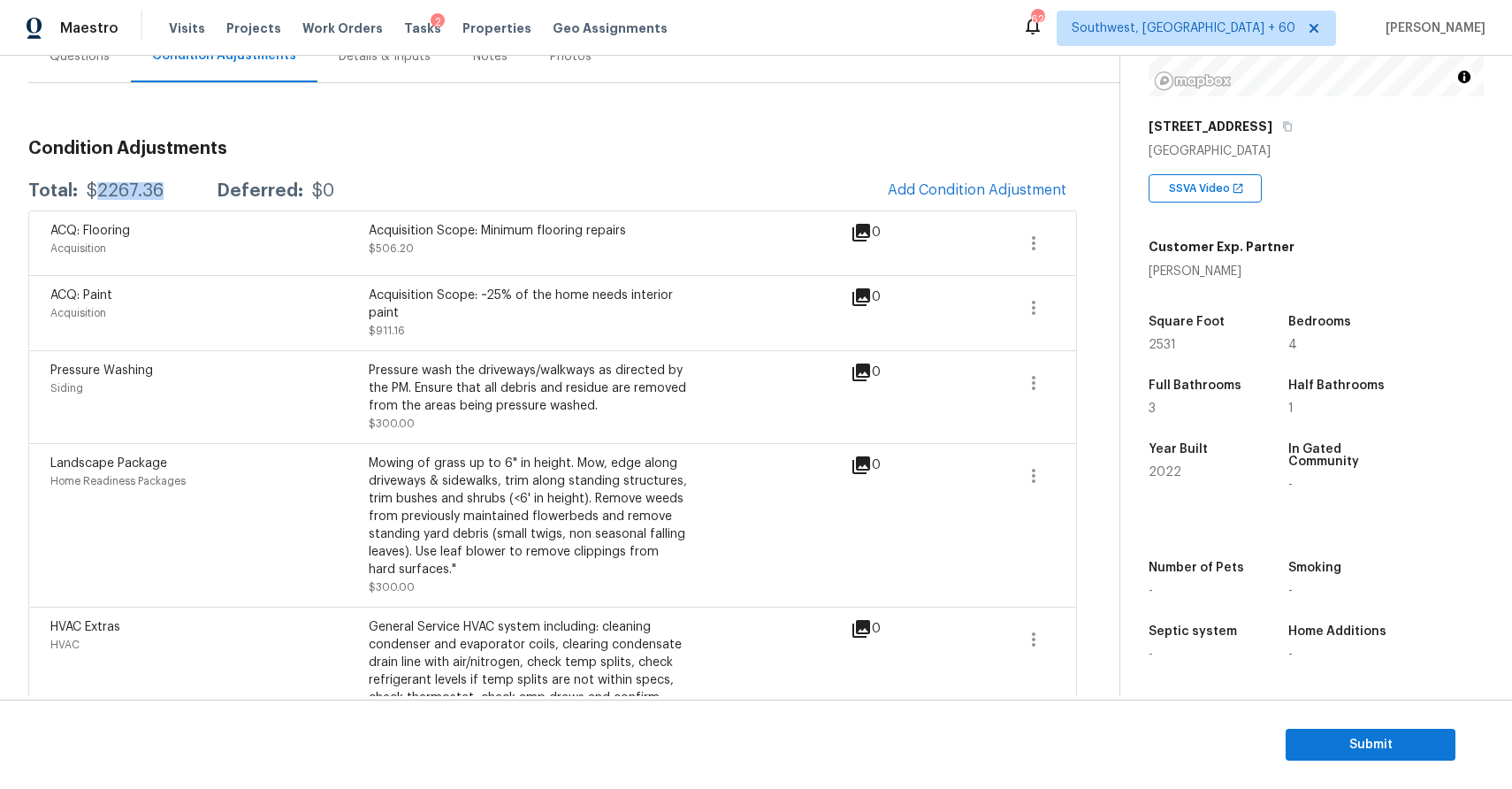
click at [716, 179] on div "Total: $2267.36 Deferred: $0 Add Condition Adjustment" at bounding box center [553, 191] width 1049 height 39
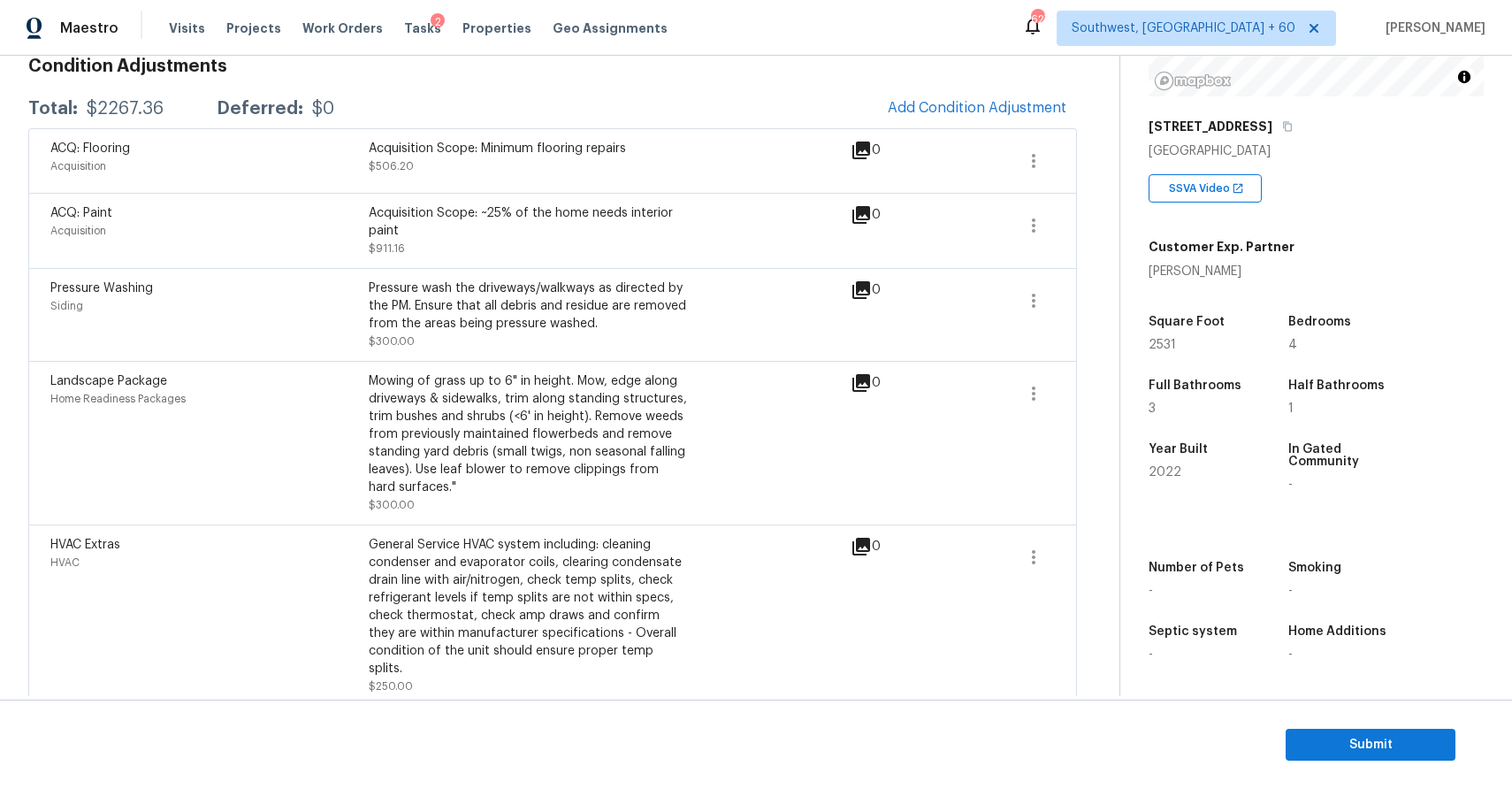
scroll to position [0, 0]
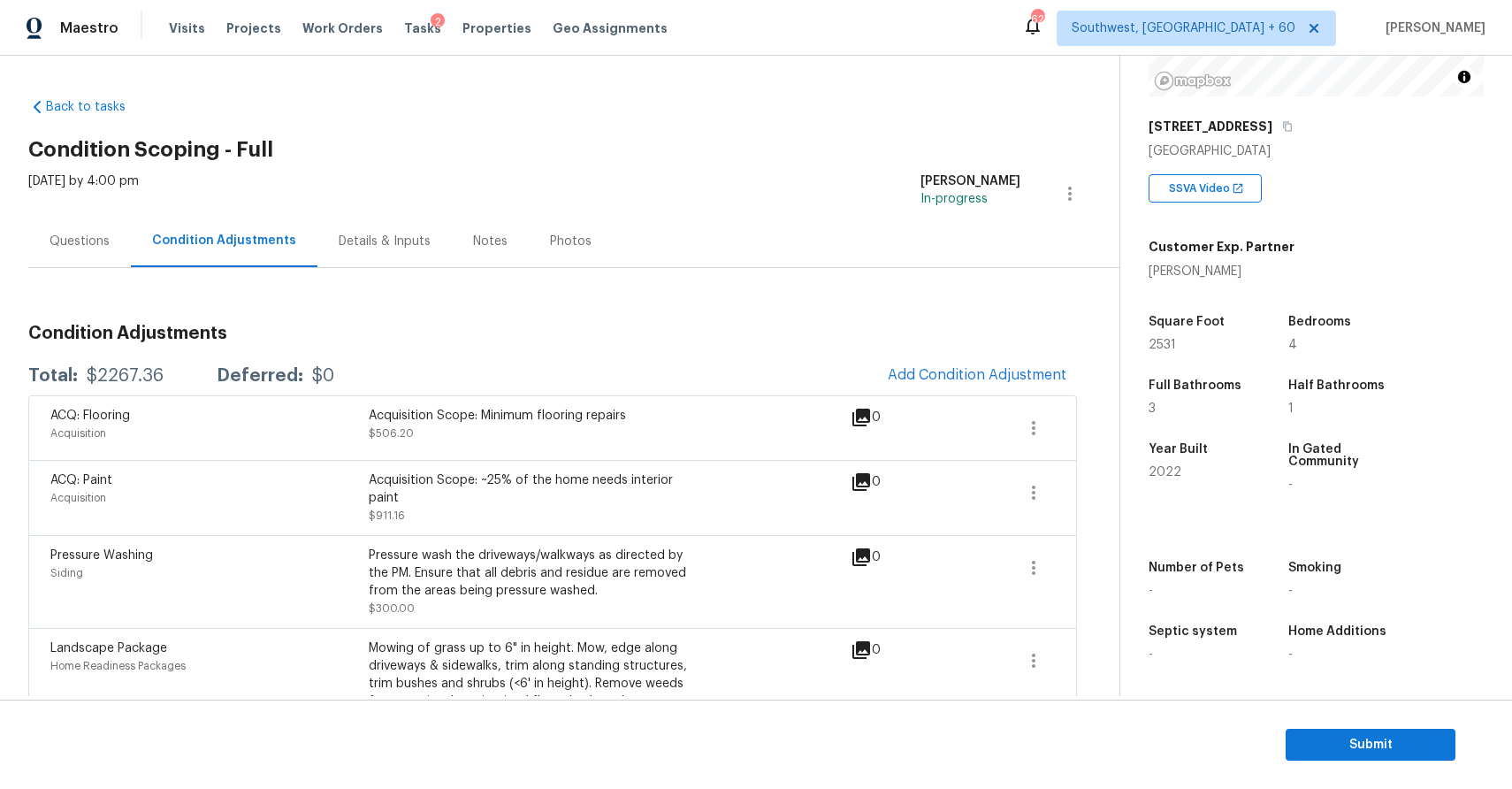
click at [38, 275] on div "Condition Adjustments Total: $2267.36 Deferred: $0 Add Condition Adjustment ACQ…" at bounding box center [553, 620] width 1049 height 706
click at [84, 244] on div "Questions" at bounding box center [79, 242] width 60 height 18
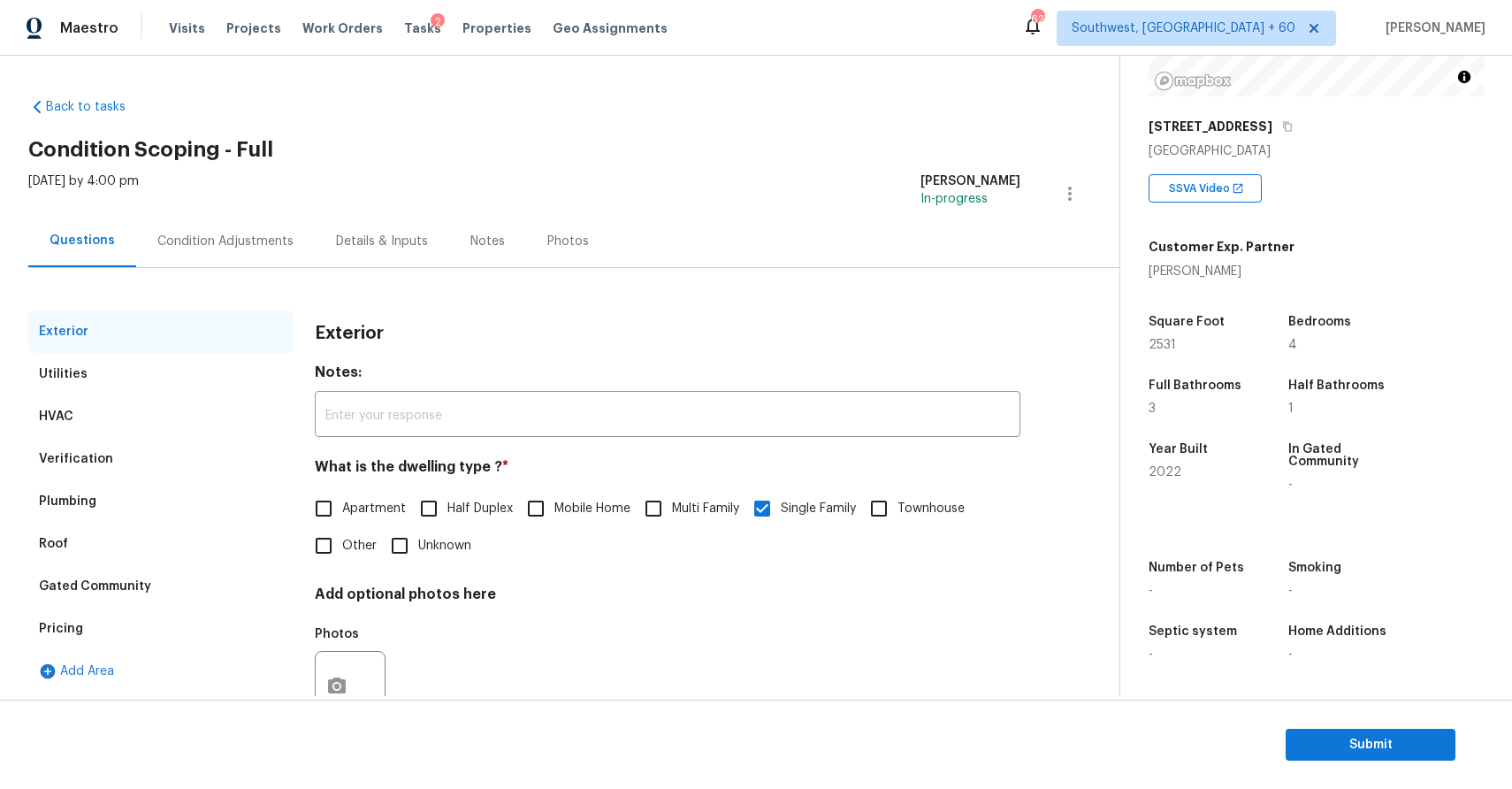
scroll to position [63, 0]
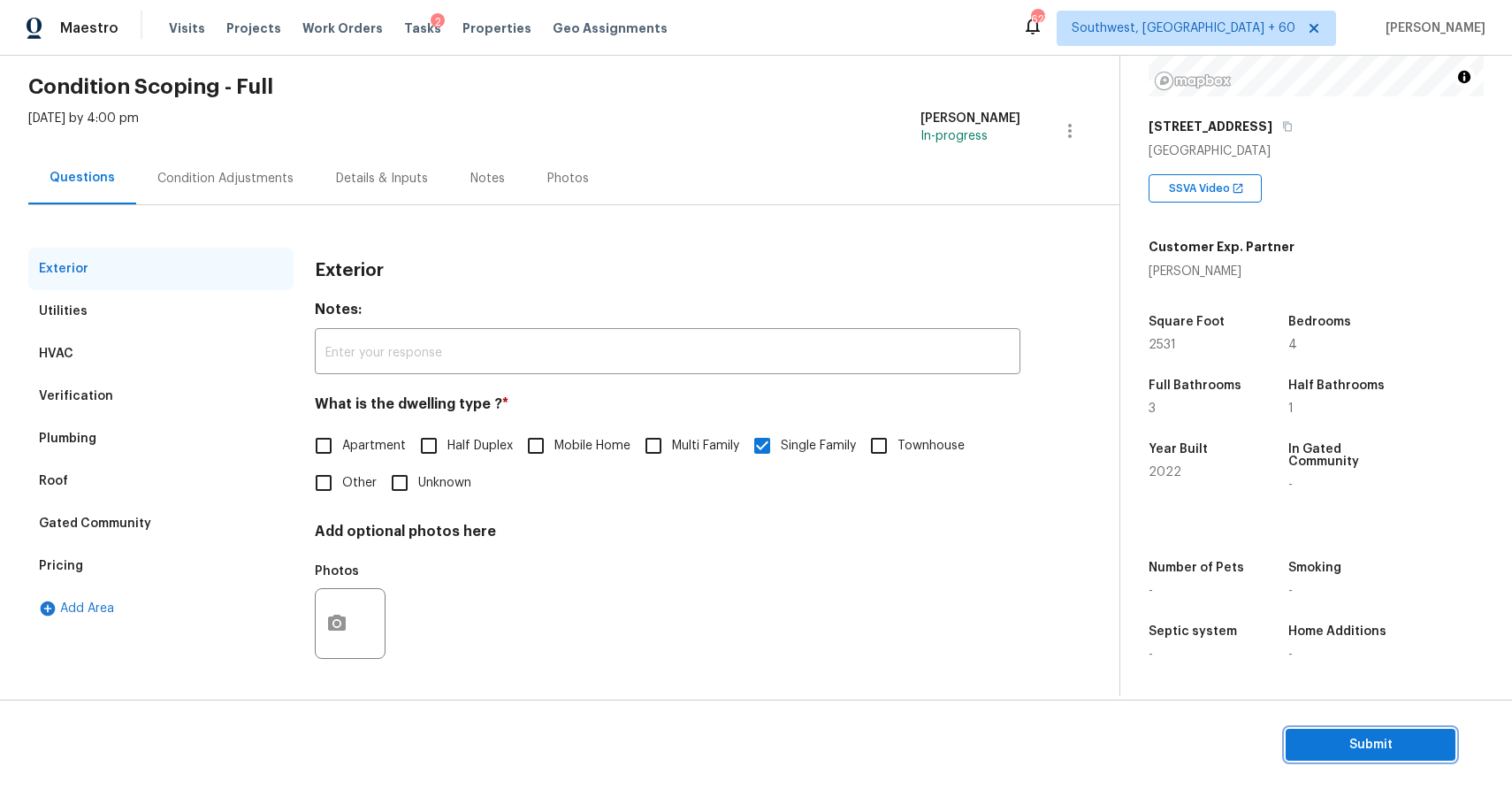
click at [1414, 739] on span "Submit" at bounding box center [1370, 746] width 141 height 22
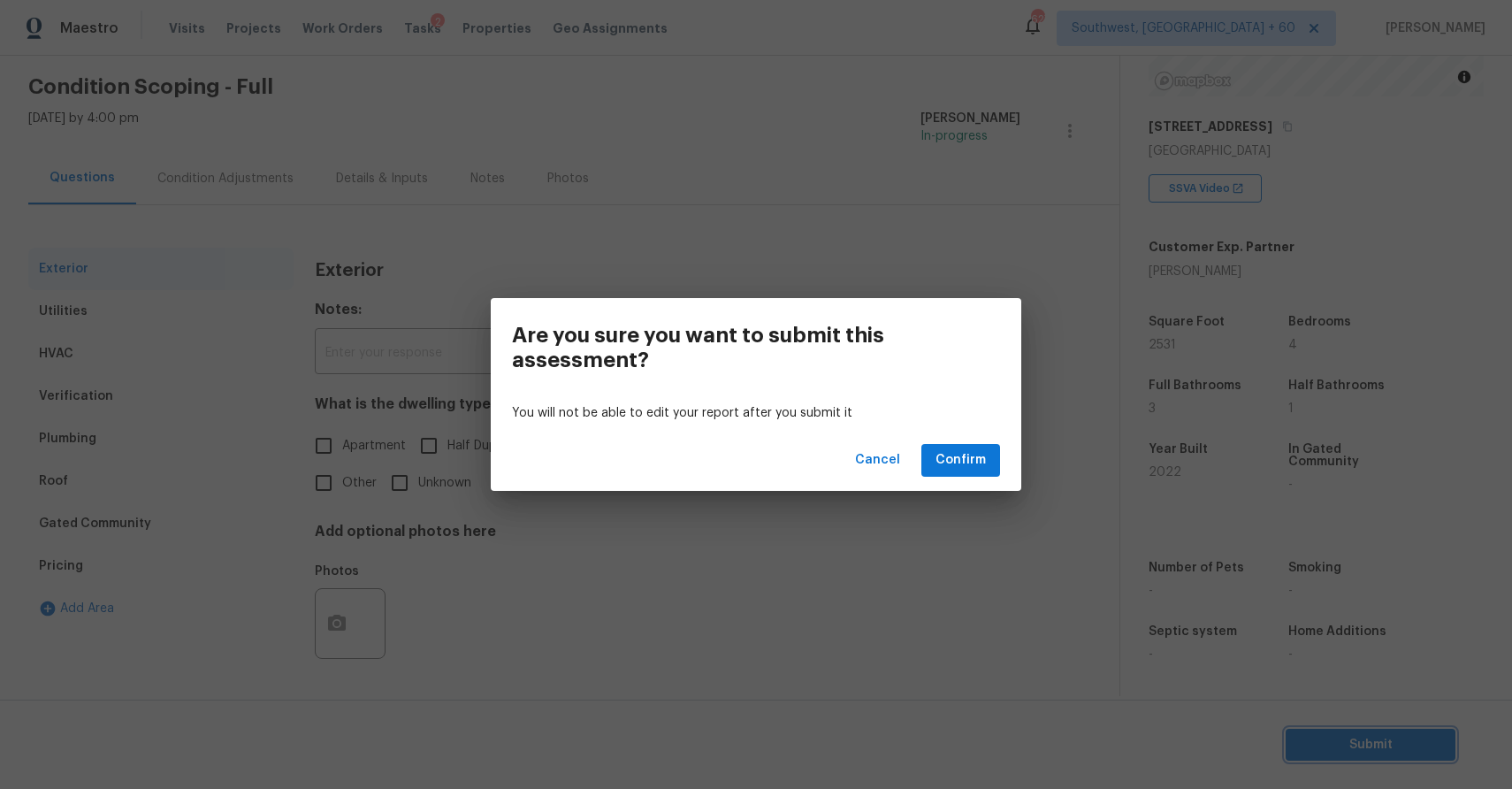
click at [993, 562] on div "Are you sure you want to submit this assessment? You will not be able to edit y…" at bounding box center [756, 394] width 1512 height 789
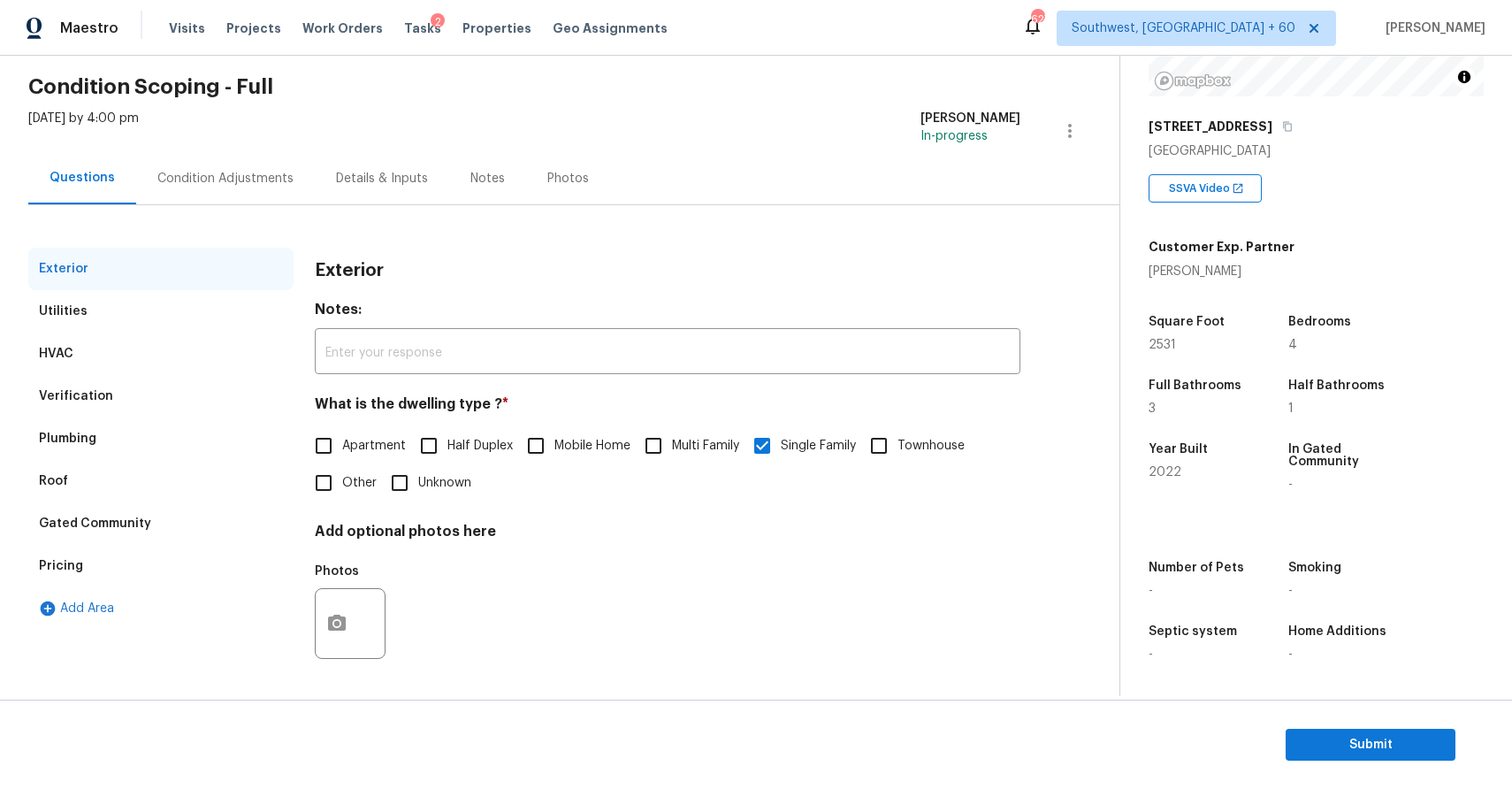
click at [224, 165] on div "Condition Adjustments" at bounding box center [225, 178] width 179 height 52
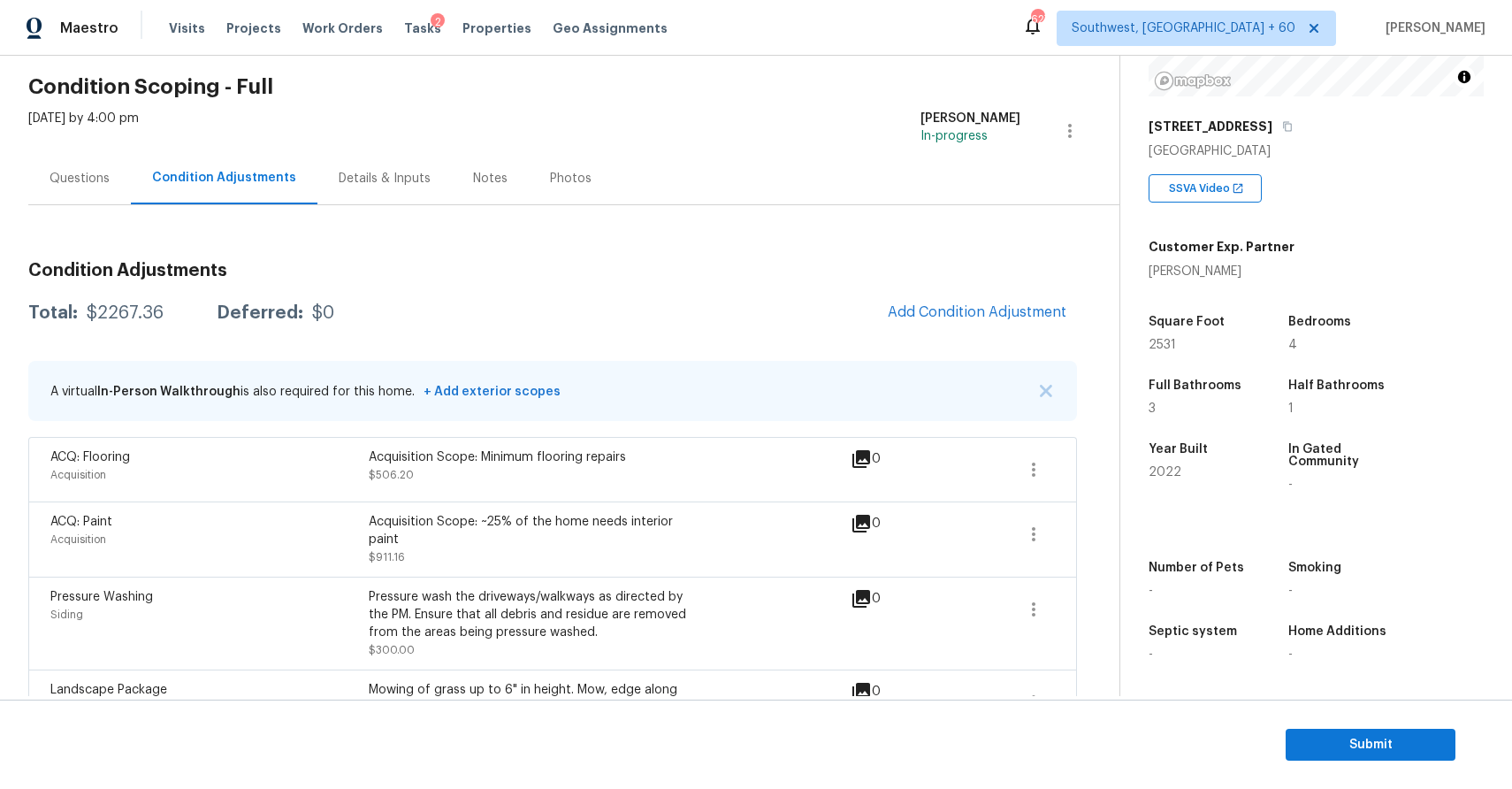
click at [72, 168] on div "Questions" at bounding box center [80, 178] width 103 height 52
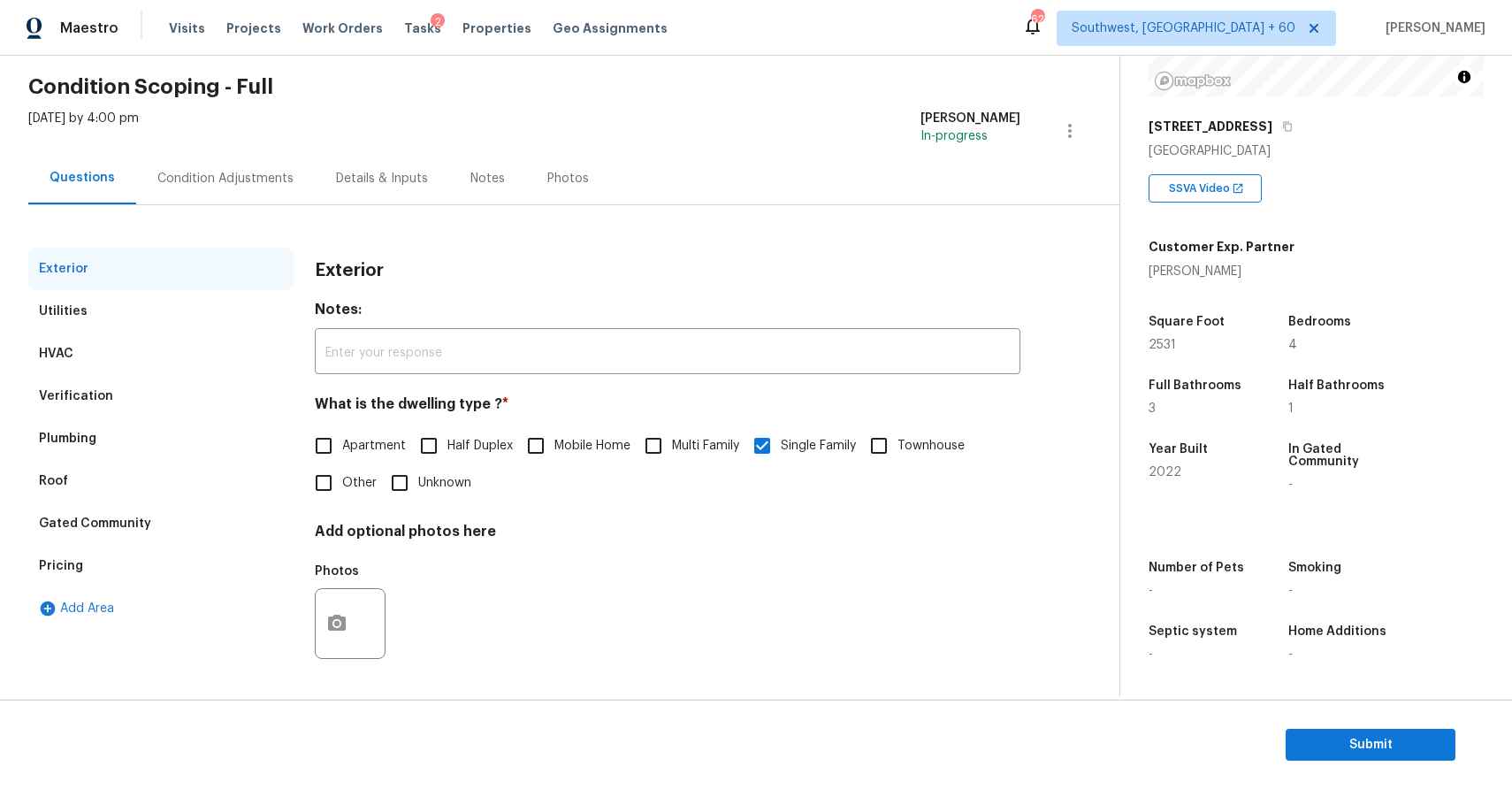
scroll to position [63, 0]
click at [183, 160] on div "Condition Adjustments" at bounding box center [225, 178] width 179 height 52
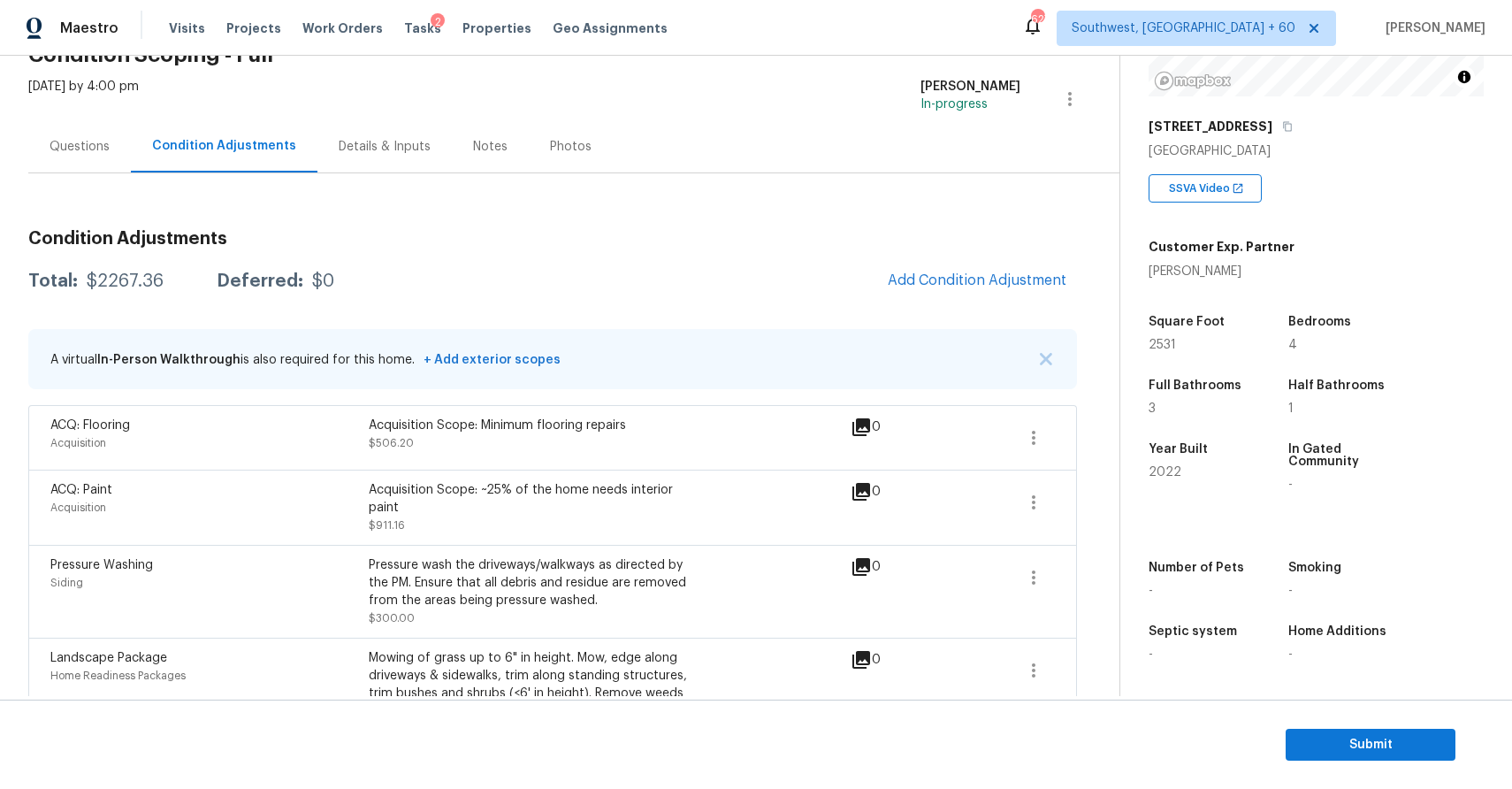
scroll to position [54, 0]
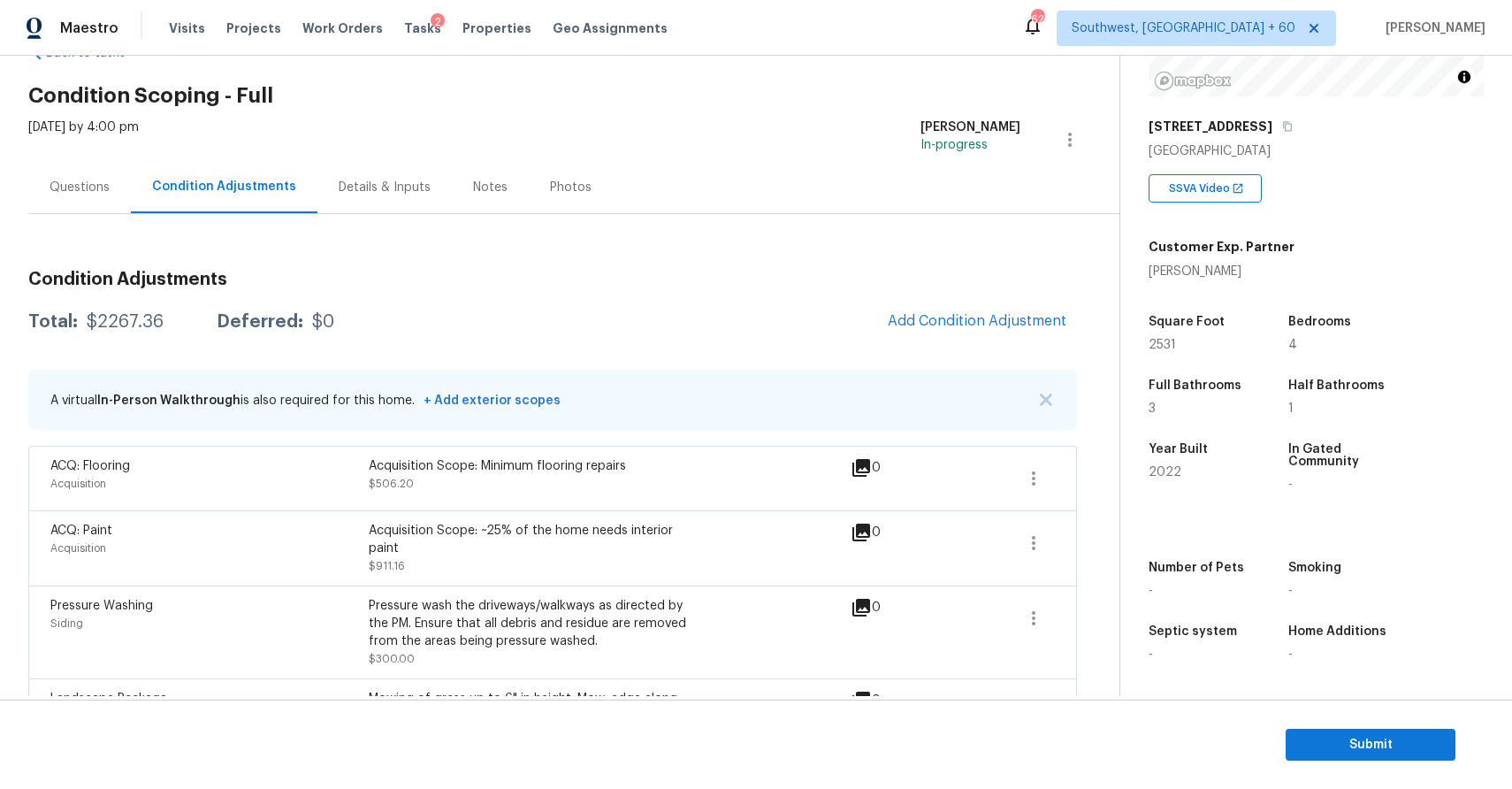
click at [79, 221] on div "Condition Adjustments Total: $2267.36 Deferred: $0 Add Condition Adjustment A v…" at bounding box center [553, 619] width 1049 height 811
click at [92, 196] on div "Questions" at bounding box center [80, 187] width 103 height 52
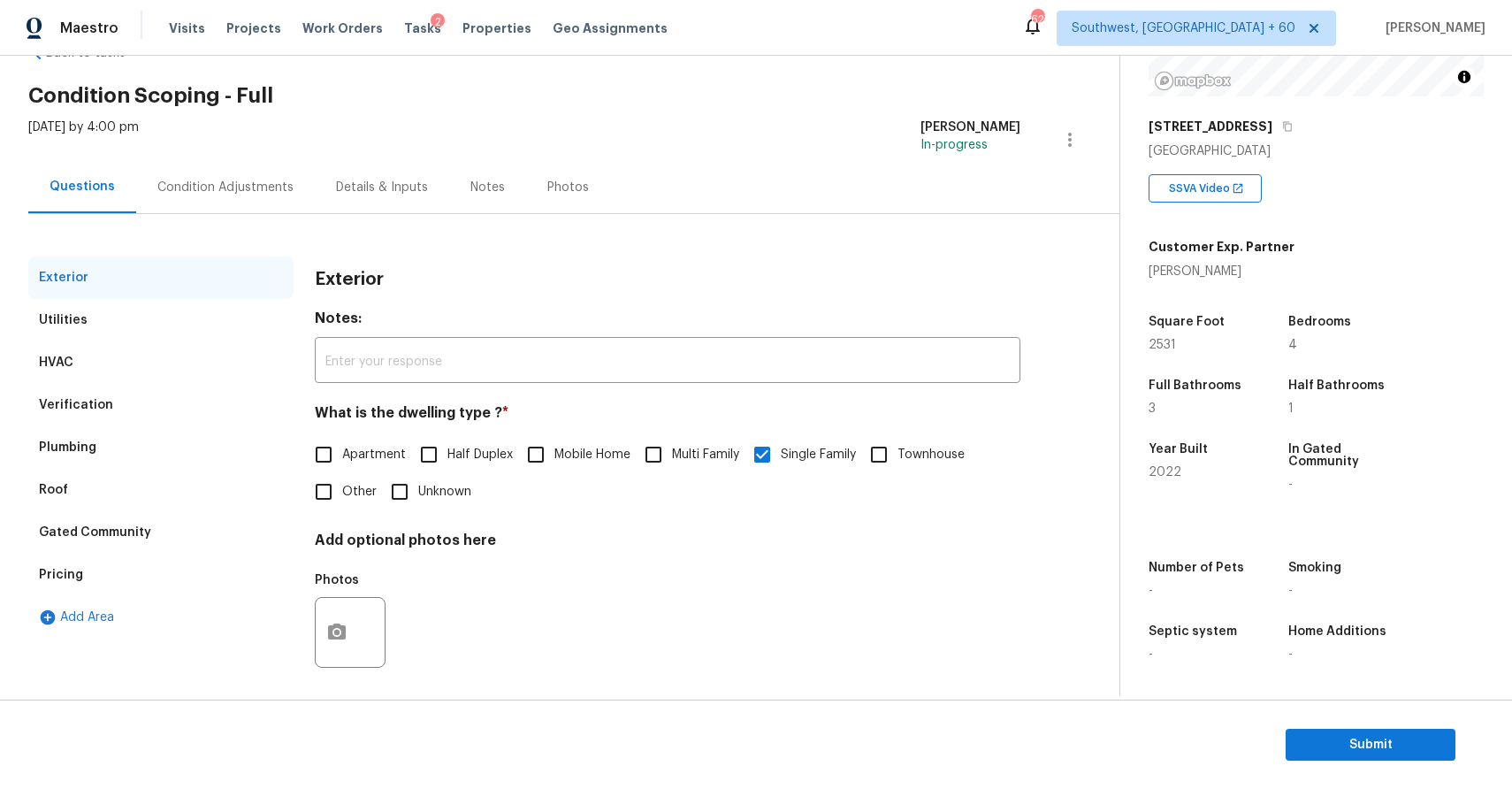
scroll to position [63, 0]
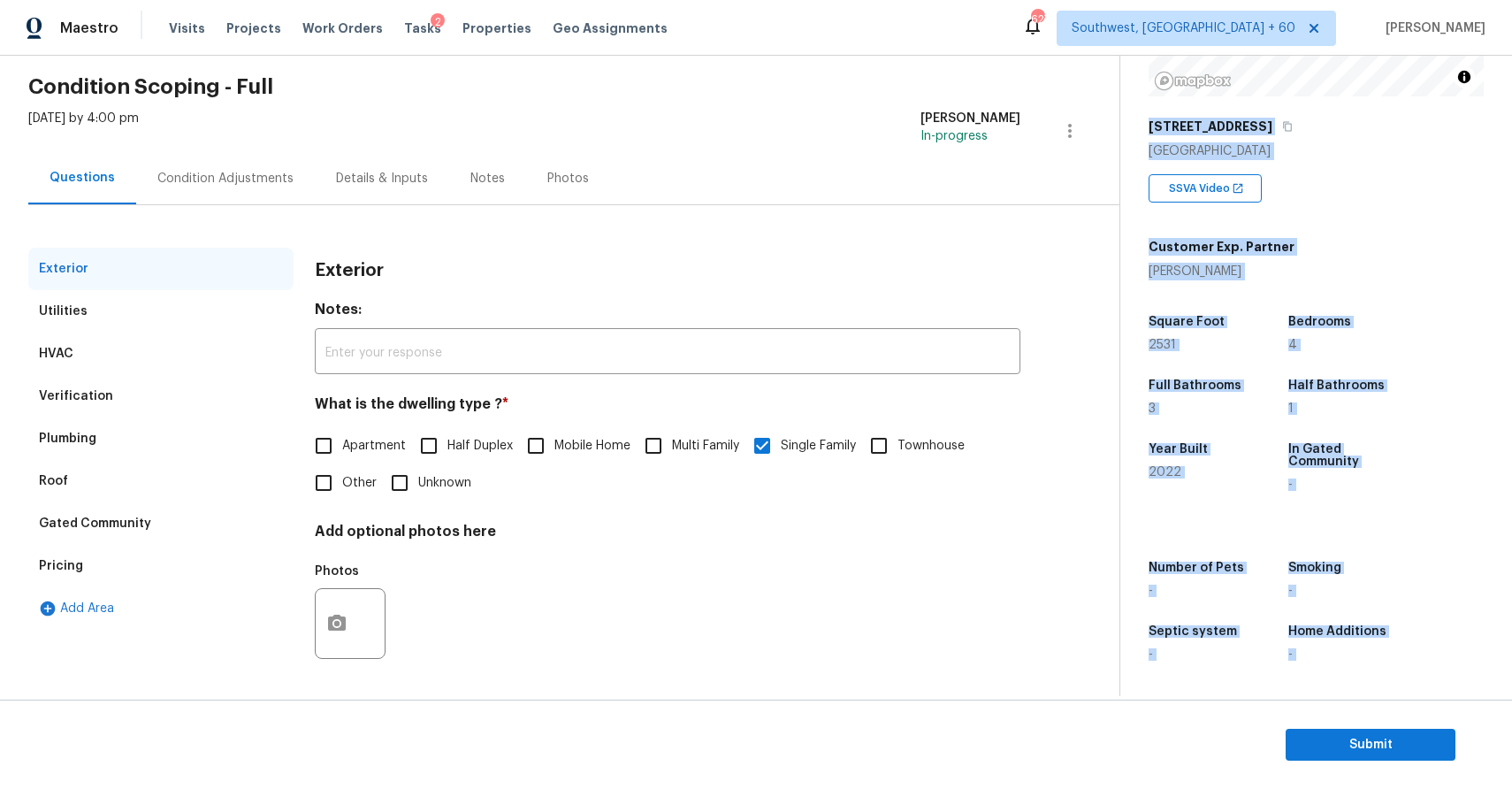
drag, startPoint x: 920, startPoint y: 706, endPoint x: 720, endPoint y: 390, distance: 374.0
click at [703, 393] on div "Back to tasks Condition Scoping - Full Mon, Sep 22 2025 by 4:00 pm Ranjith Kuma…" at bounding box center [756, 422] width 1512 height 734
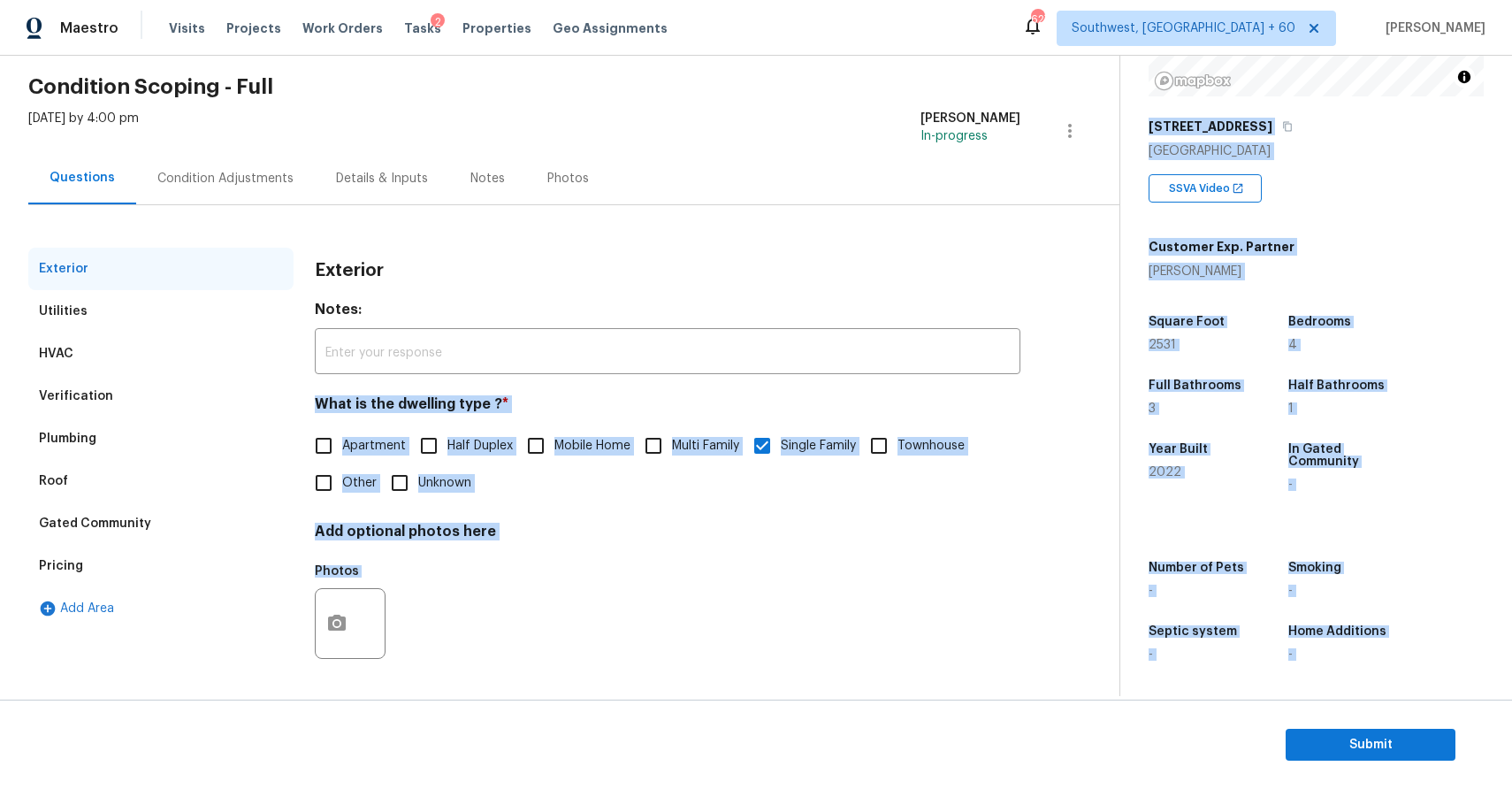
click at [938, 259] on div "Exterior" at bounding box center [667, 271] width 706 height 46
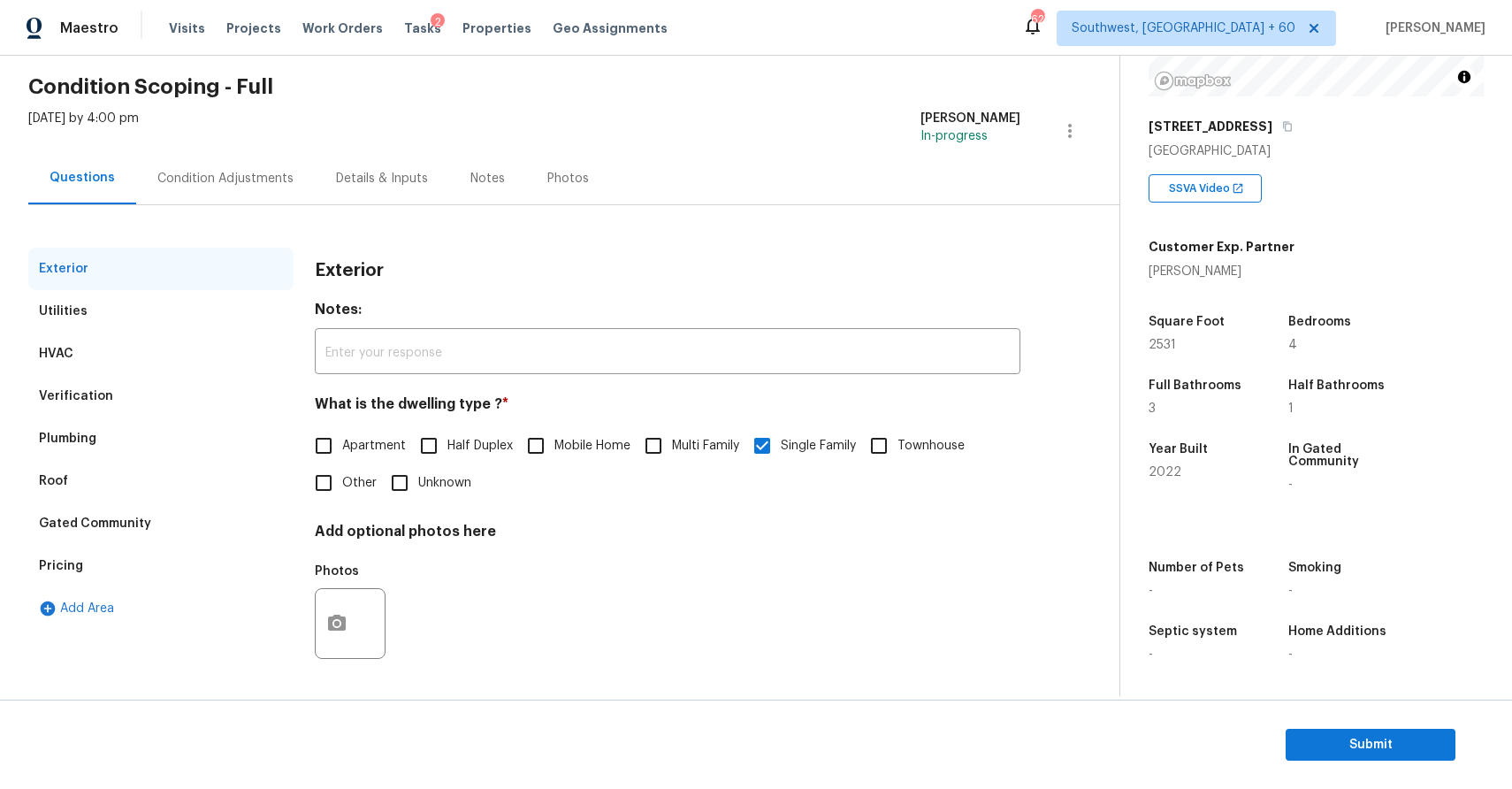
click at [1068, 523] on div "Exterior Utilities HVAC Verification Plumbing Roof Gated Community Pricing Add …" at bounding box center [553, 469] width 1049 height 443
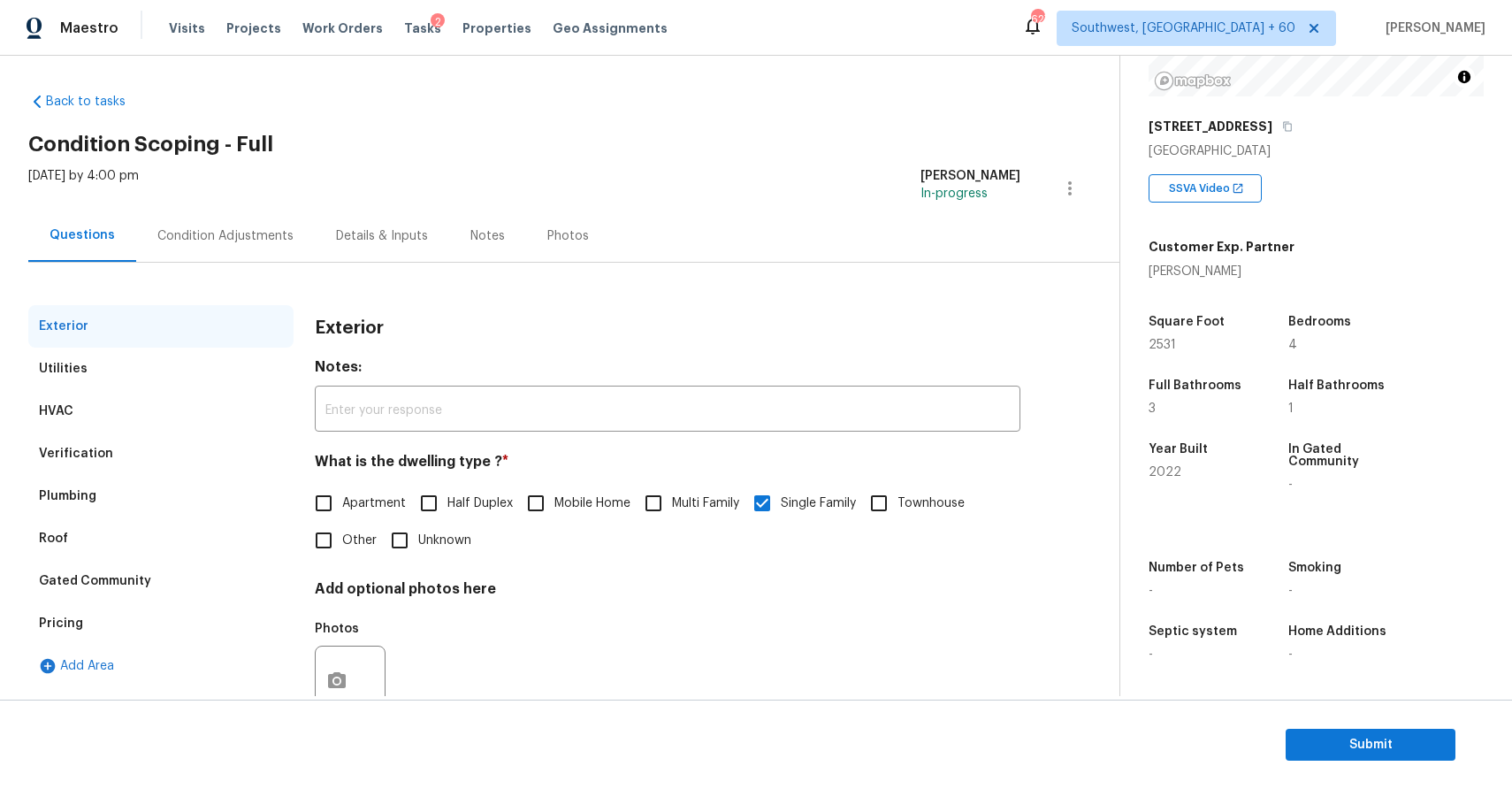
scroll to position [0, 0]
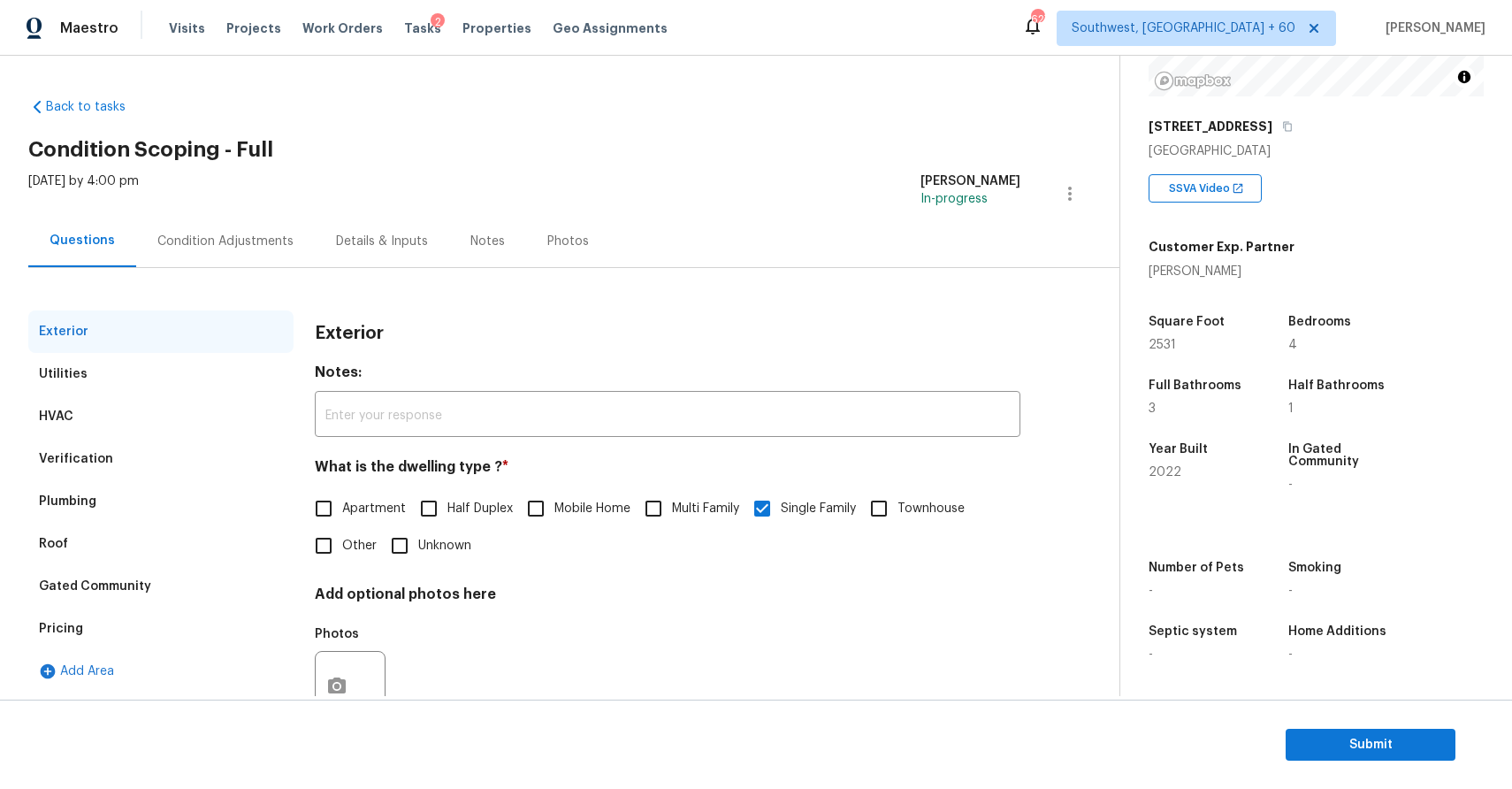
click at [182, 238] on div "Condition Adjustments" at bounding box center [225, 242] width 136 height 18
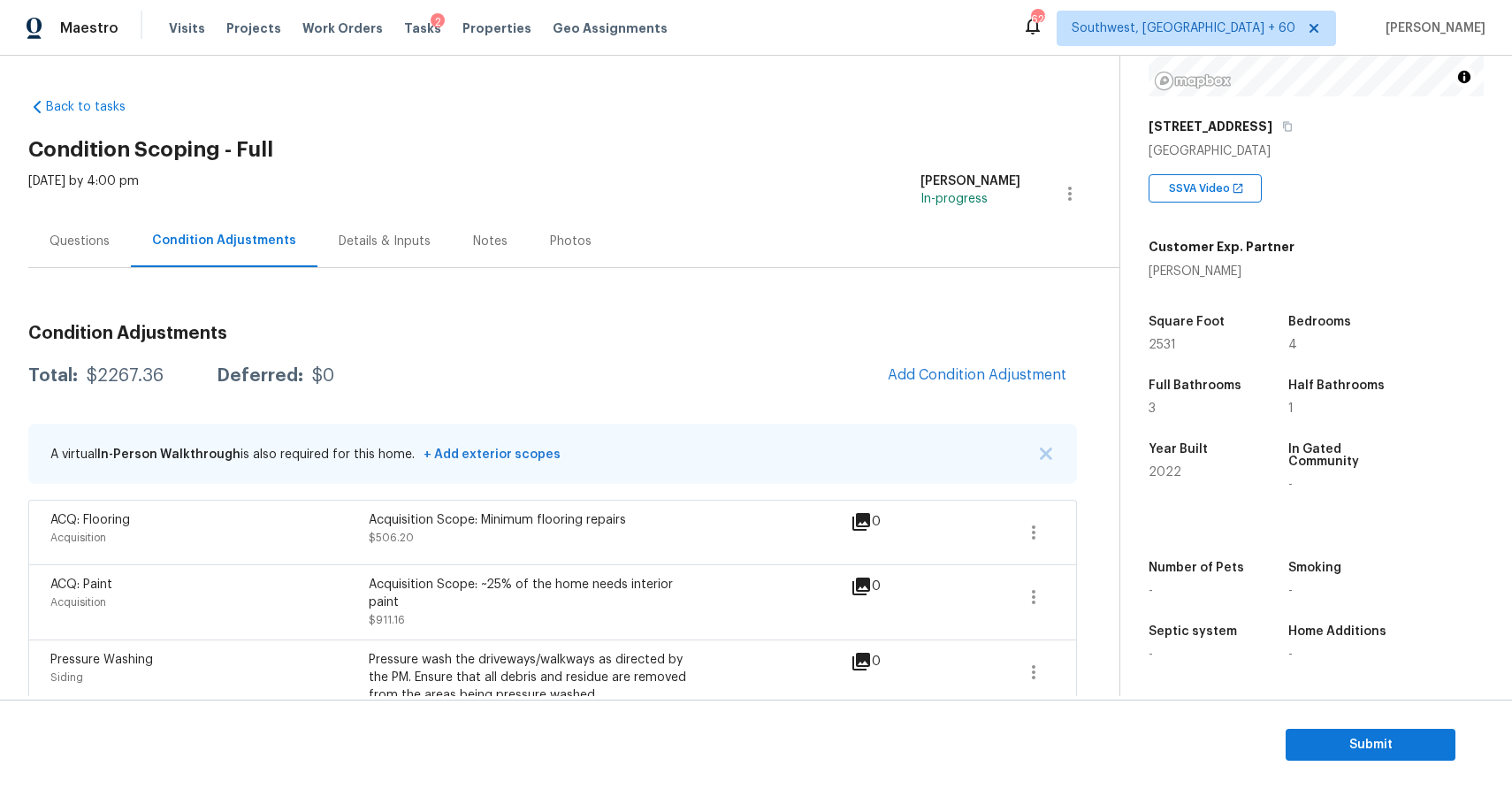
click at [1063, 457] on div "A virtual In-Person Walkthrough is also required for this home. + Add exterior …" at bounding box center [553, 453] width 1049 height 60
click at [1056, 456] on div "A virtual In-Person Walkthrough is also required for this home. + Add exterior …" at bounding box center [553, 453] width 1049 height 60
click at [1046, 455] on img "button" at bounding box center [1046, 453] width 13 height 13
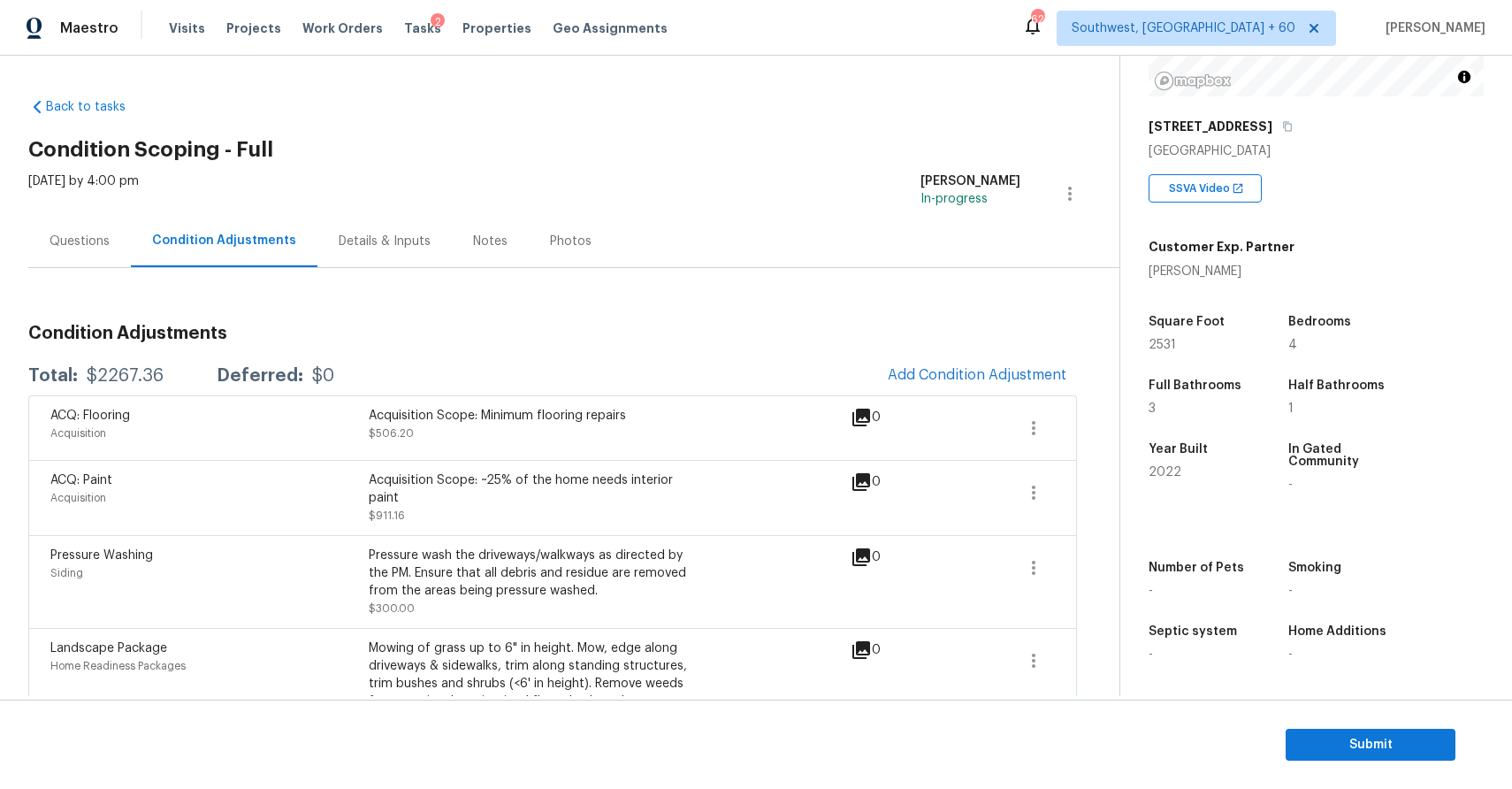
click at [77, 234] on div "Questions" at bounding box center [79, 242] width 60 height 18
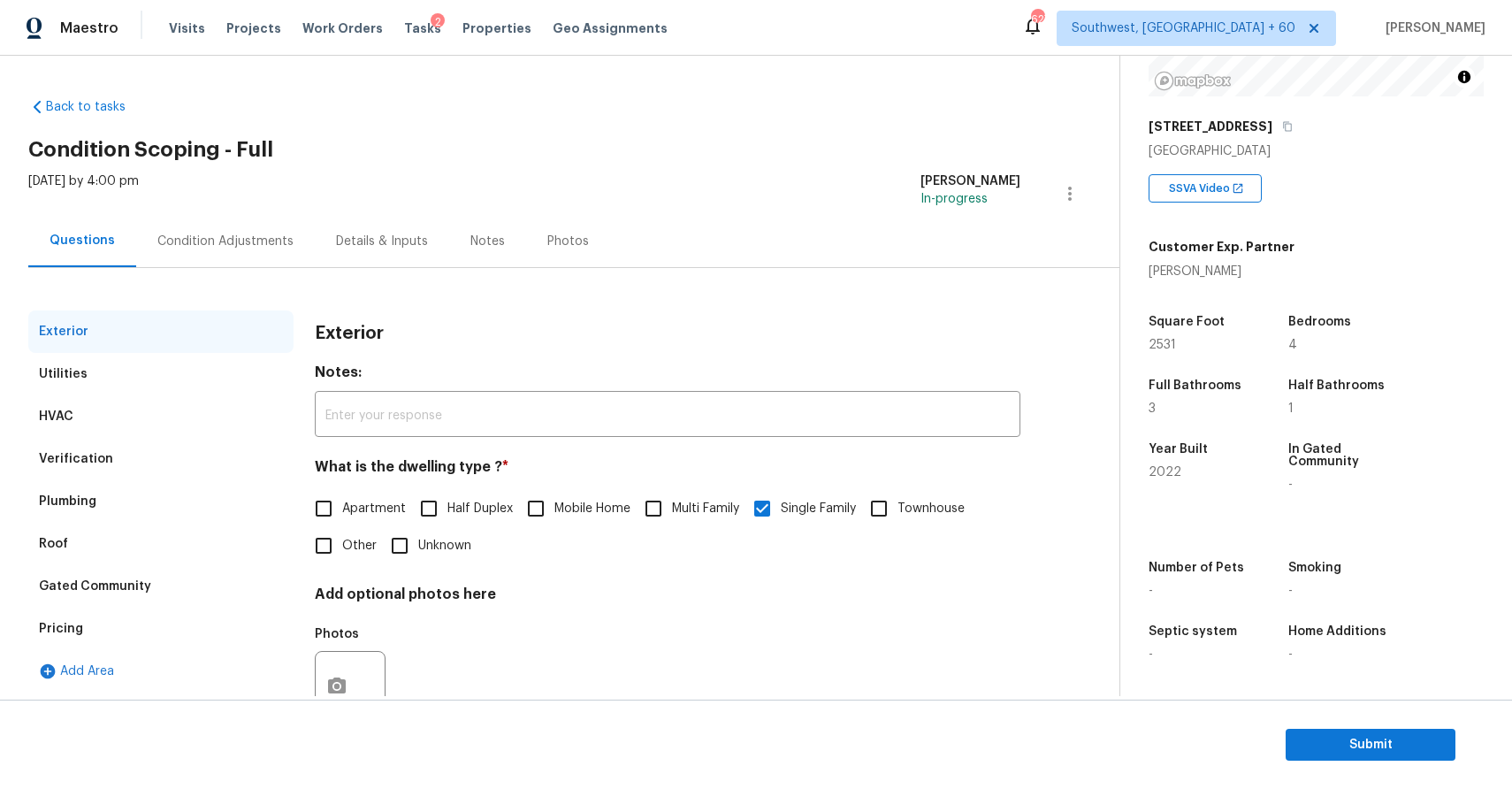
click at [293, 270] on div "Exterior Utilities HVAC Verification Plumbing Roof Gated Community Pricing Add …" at bounding box center [553, 511] width 1049 height 486
click at [218, 205] on div "Mon, Sep 22 2025 by 4:00 pm Ranjith Kumar P In-progress" at bounding box center [574, 194] width 1092 height 42
click at [247, 224] on div "Condition Adjustments" at bounding box center [225, 241] width 179 height 52
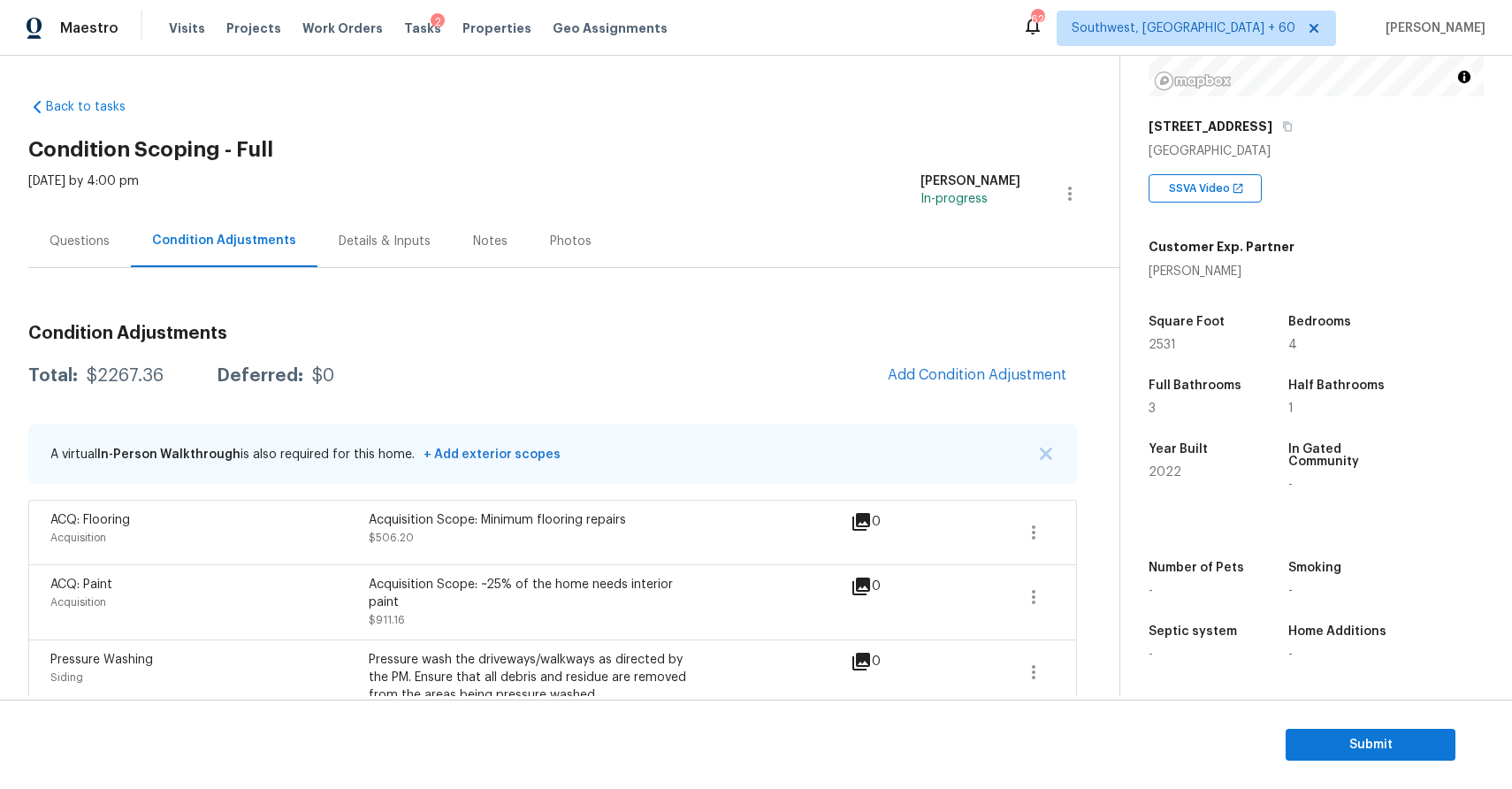
scroll to position [73, 0]
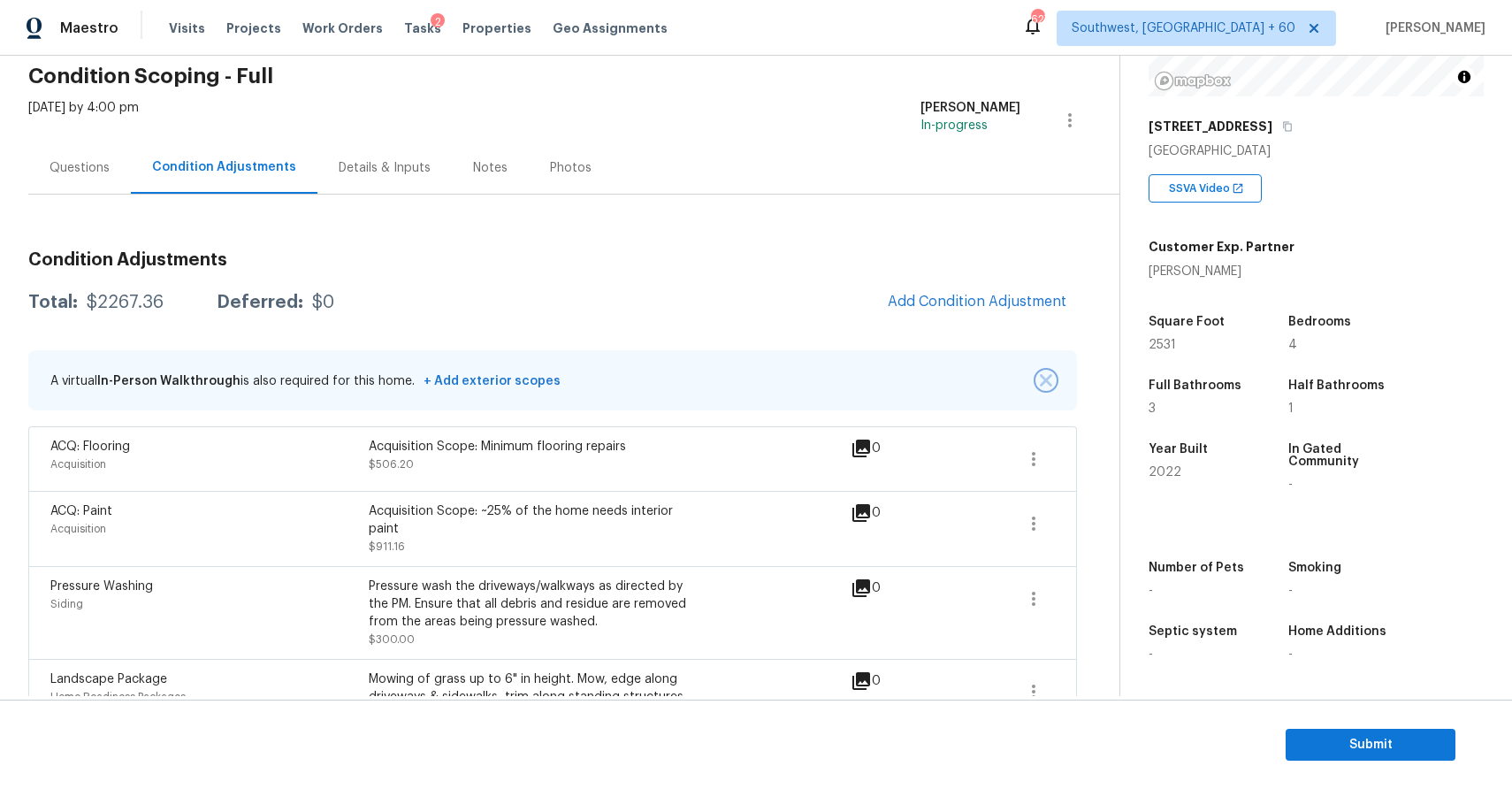
click at [1052, 375] on img "button" at bounding box center [1046, 380] width 13 height 13
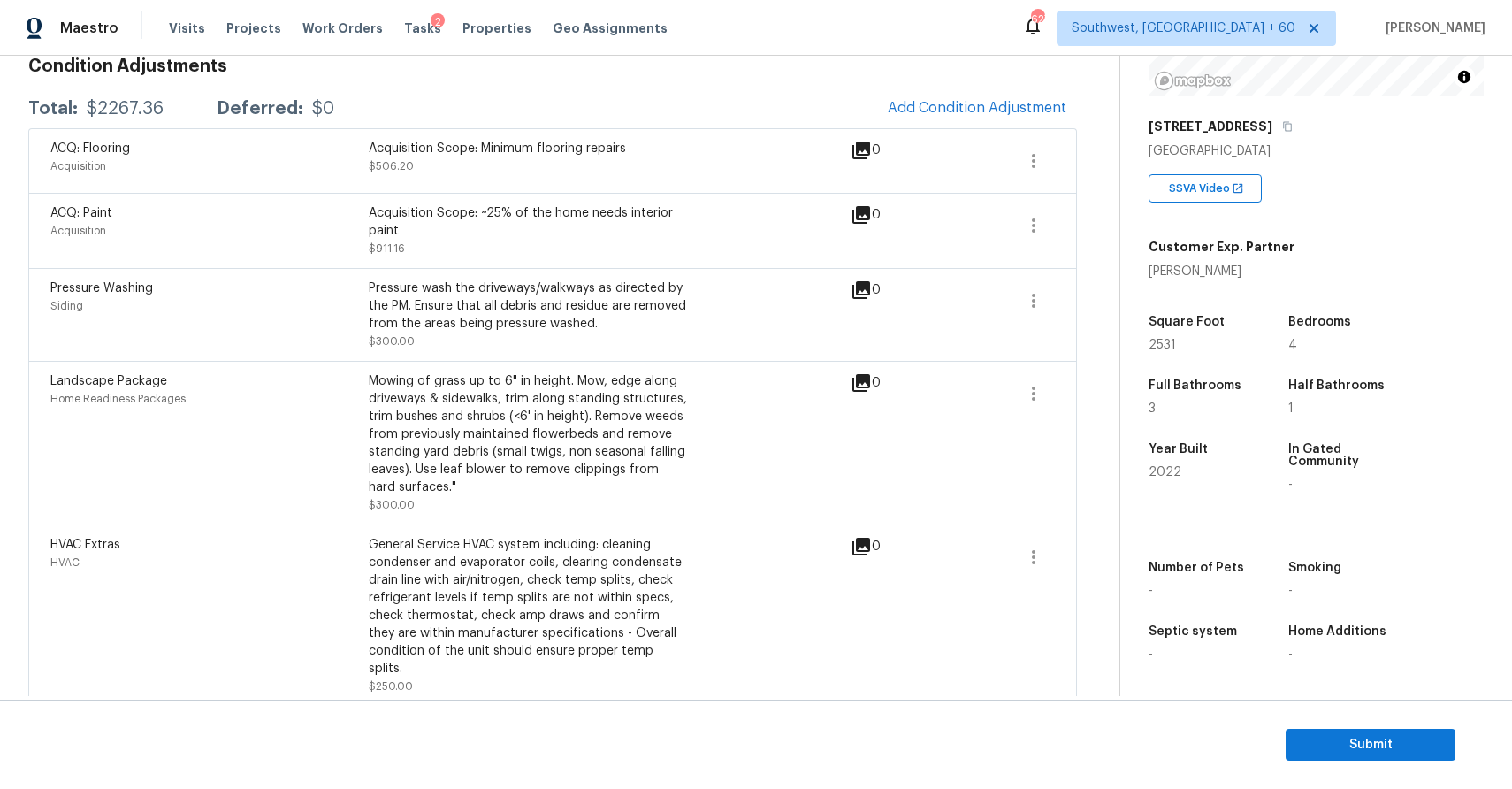
scroll to position [0, 0]
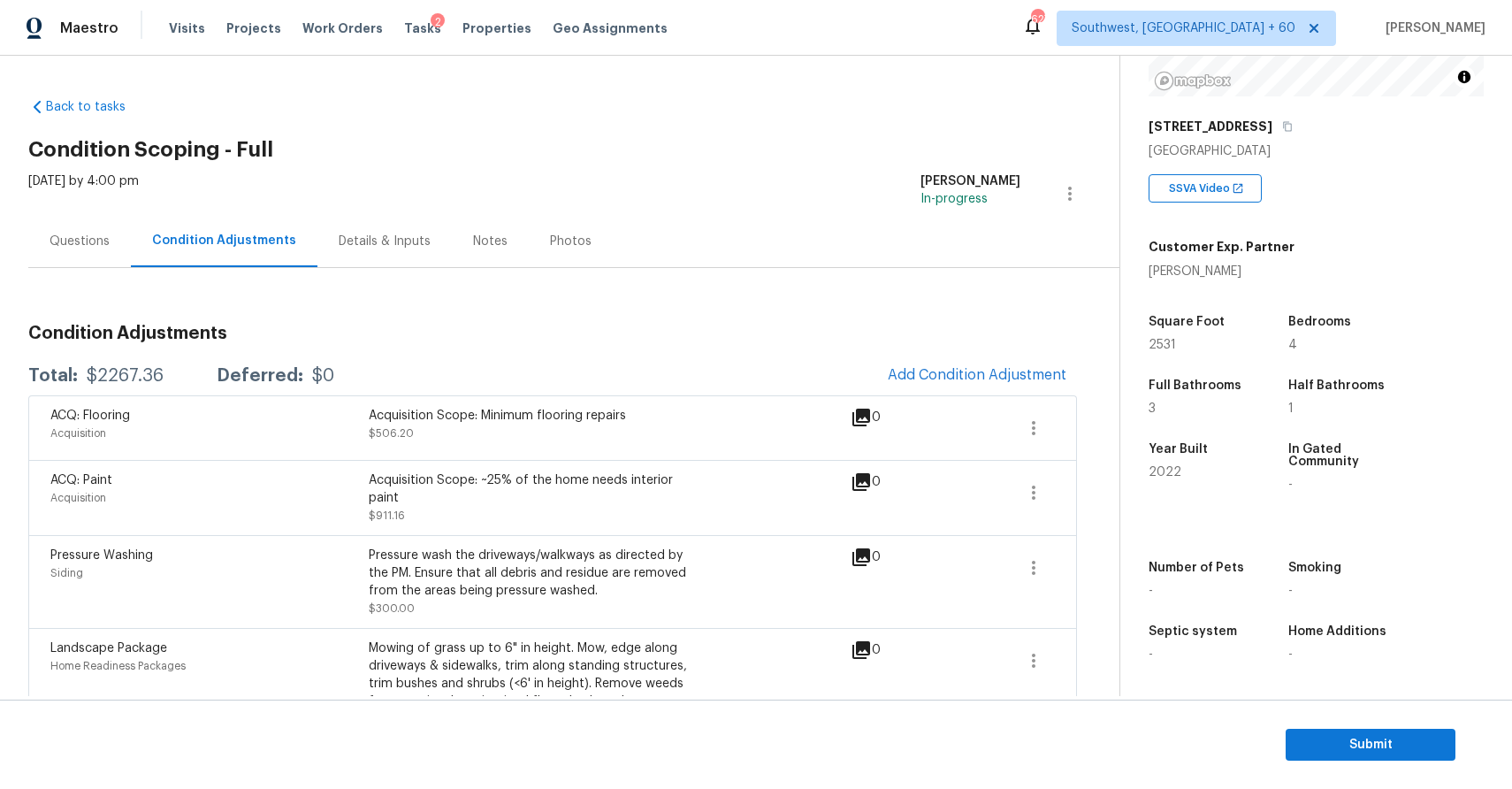
click at [74, 208] on div "Mon, Sep 22 2025 by 4:00 pm" at bounding box center [84, 194] width 111 height 42
click at [101, 216] on div "Questions" at bounding box center [80, 241] width 103 height 52
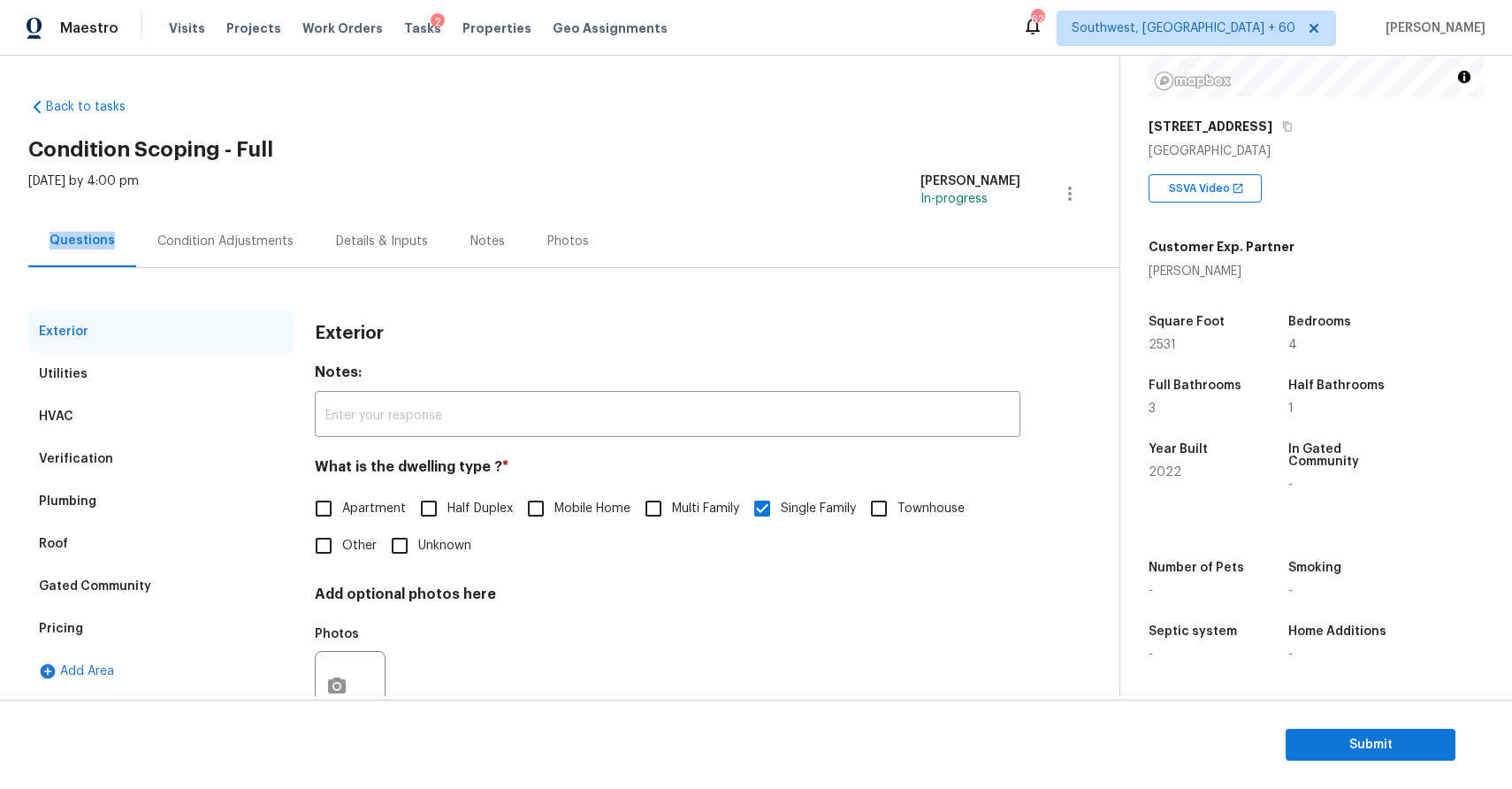
click at [229, 193] on div "Mon, Sep 22 2025 by 4:00 pm Ranjith Kumar P In-progress" at bounding box center [574, 194] width 1092 height 42
click at [254, 263] on div "Condition Adjustments" at bounding box center [225, 241] width 179 height 52
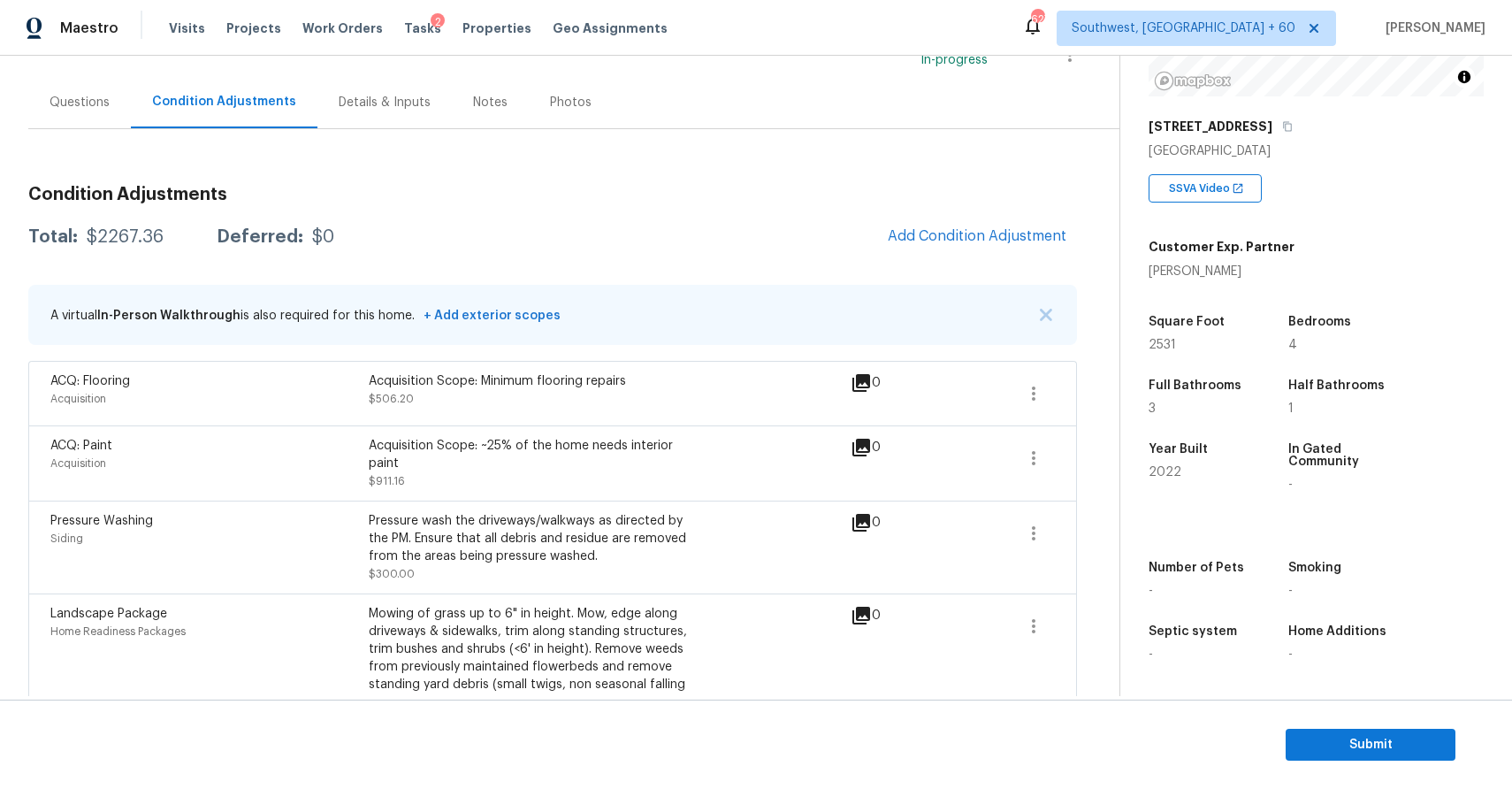
scroll to position [160, 0]
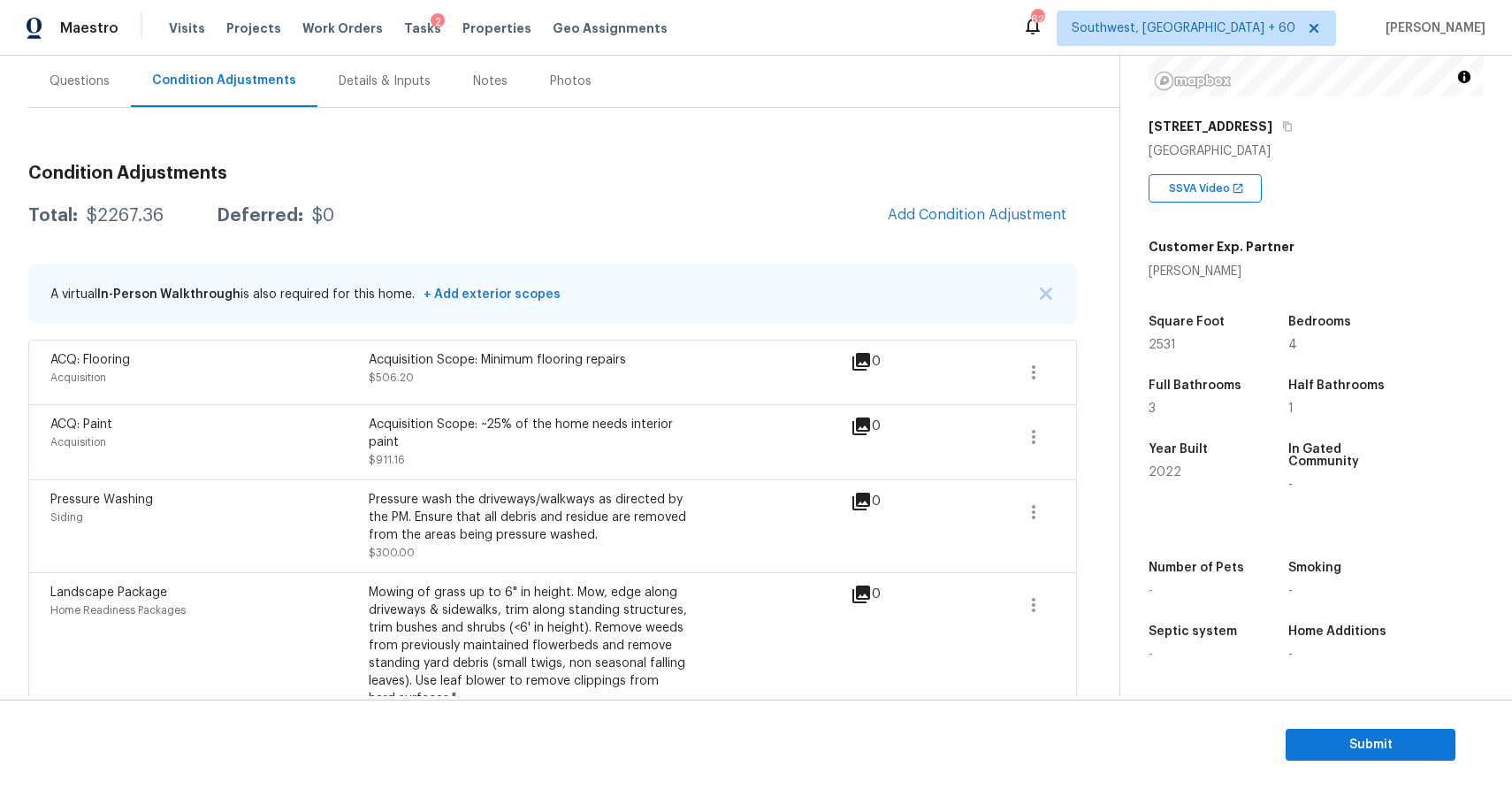
click at [538, 241] on div "Condition Adjustments Total: $2267.36 Deferred: $0 Add Condition Adjustment A v…" at bounding box center [553, 534] width 1049 height 768
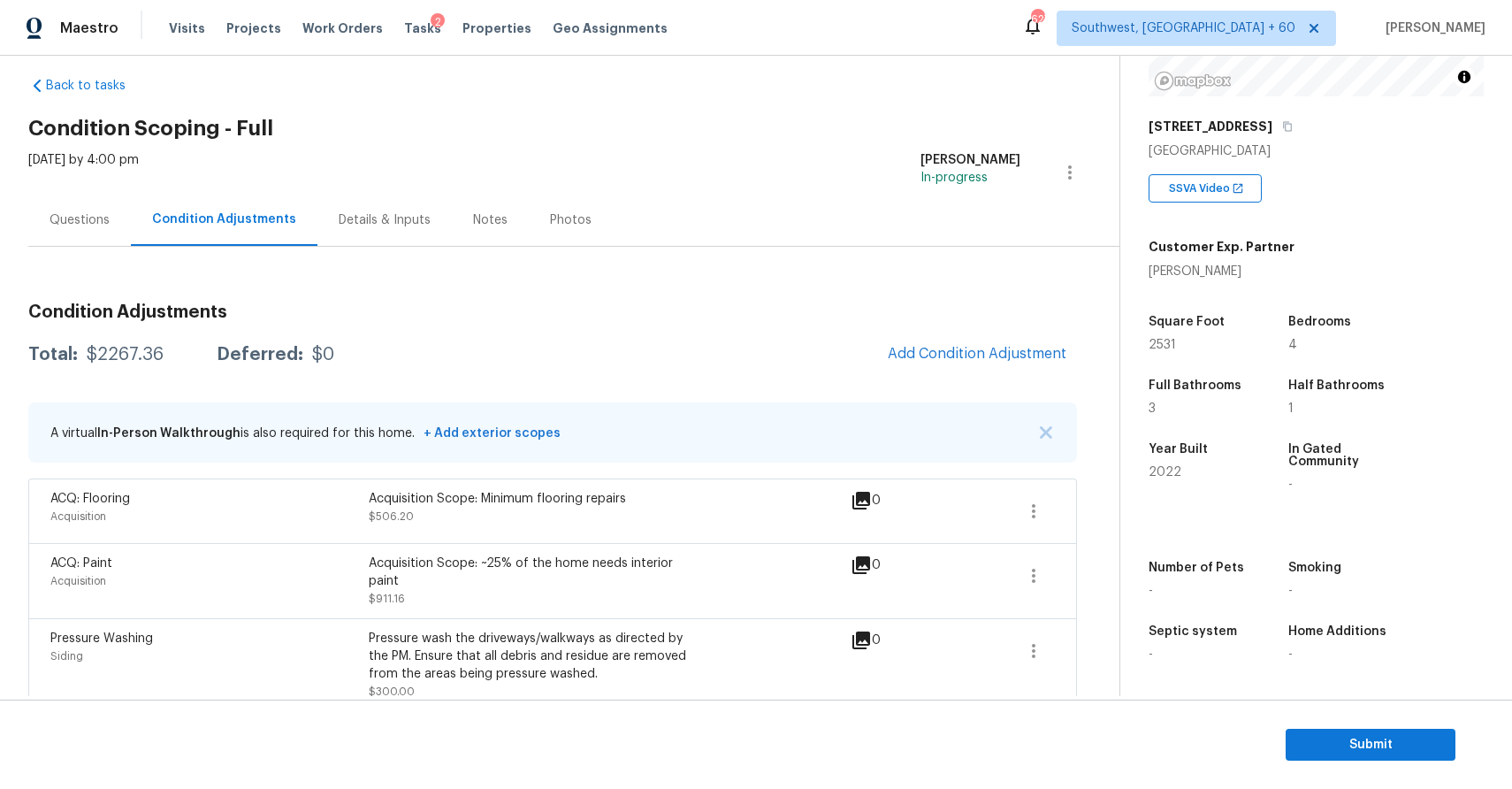
scroll to position [0, 0]
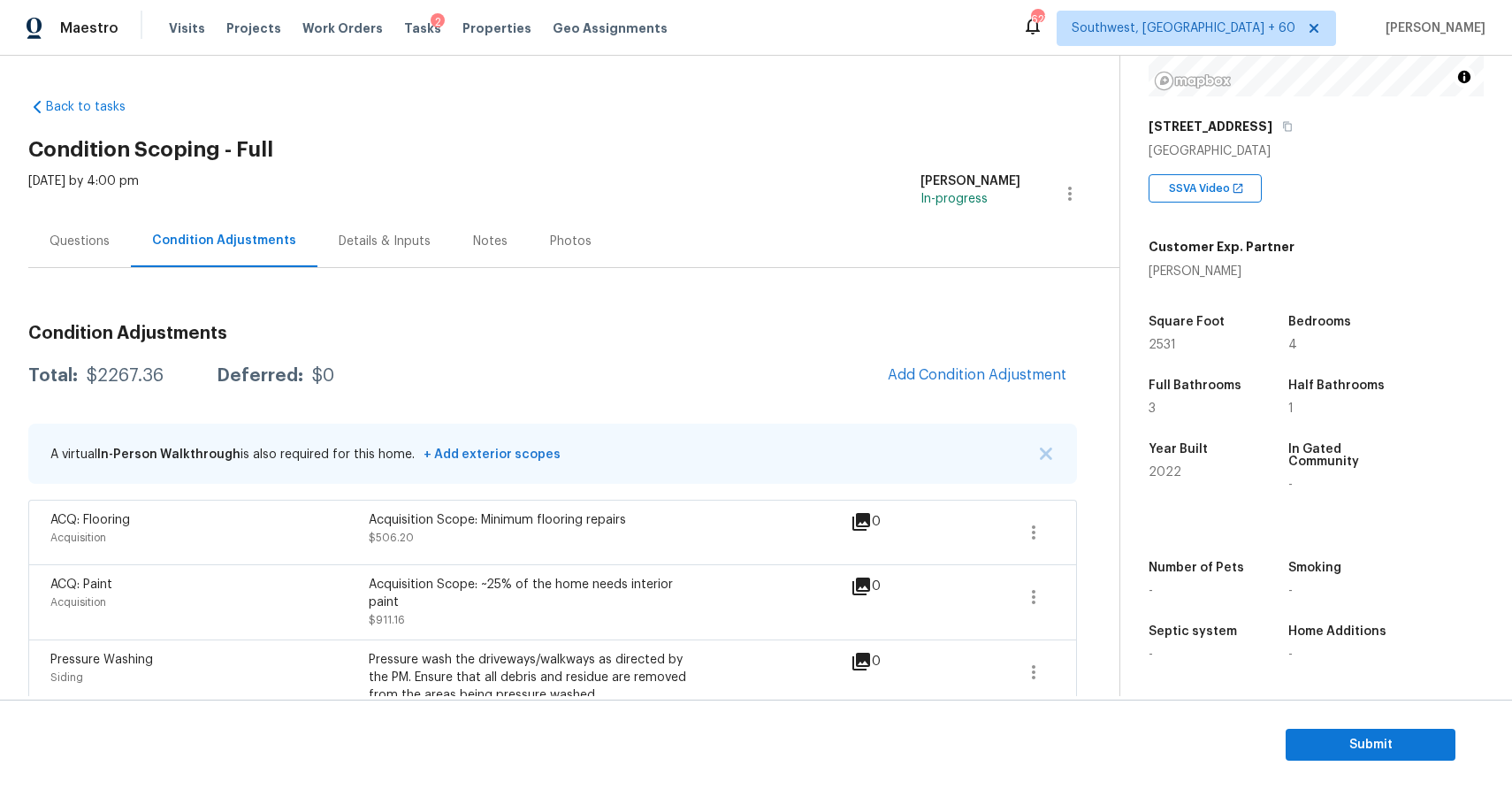
click at [70, 238] on div "Questions" at bounding box center [79, 242] width 60 height 18
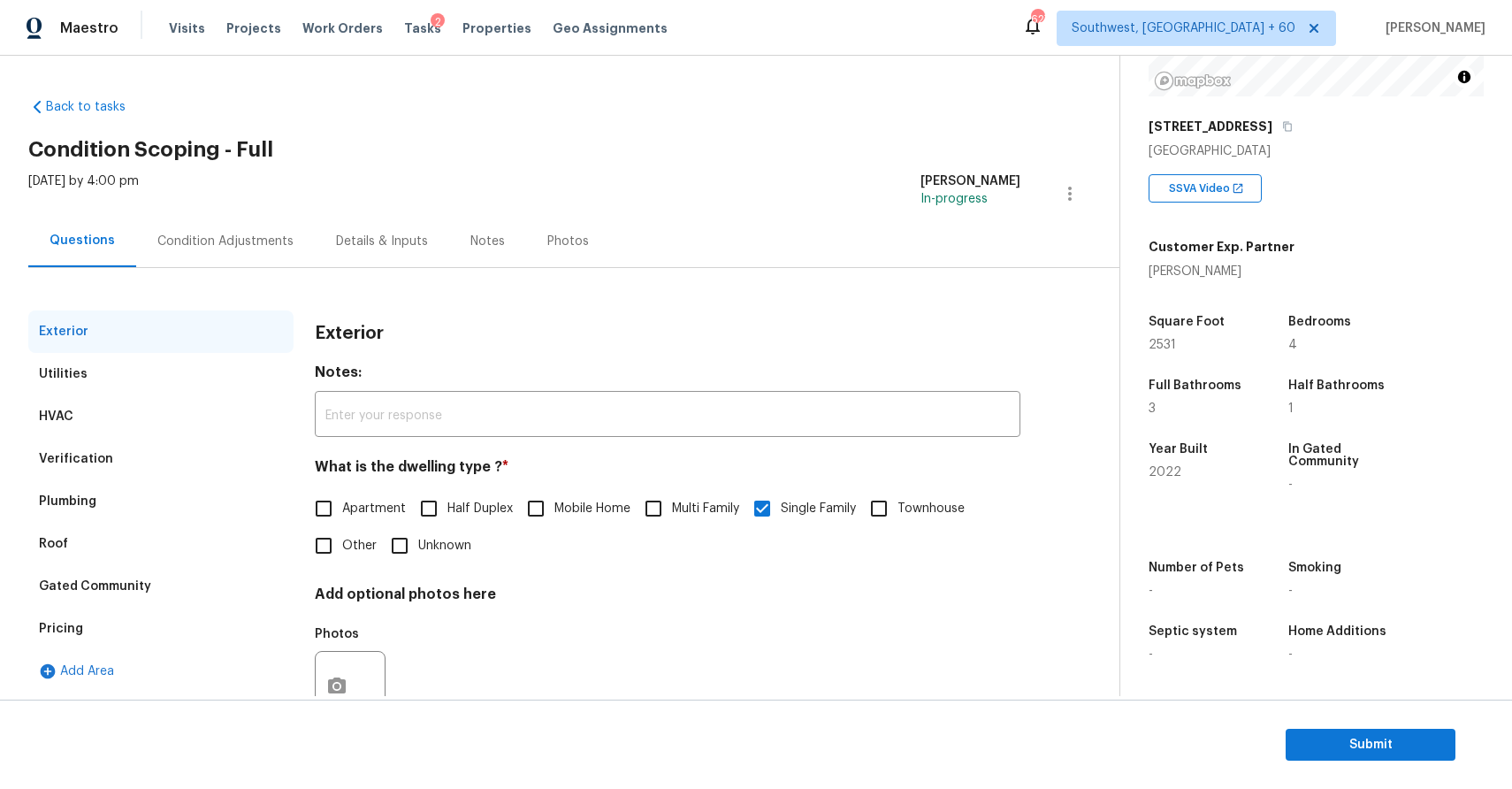
click at [251, 241] on div "Condition Adjustments" at bounding box center [225, 242] width 136 height 18
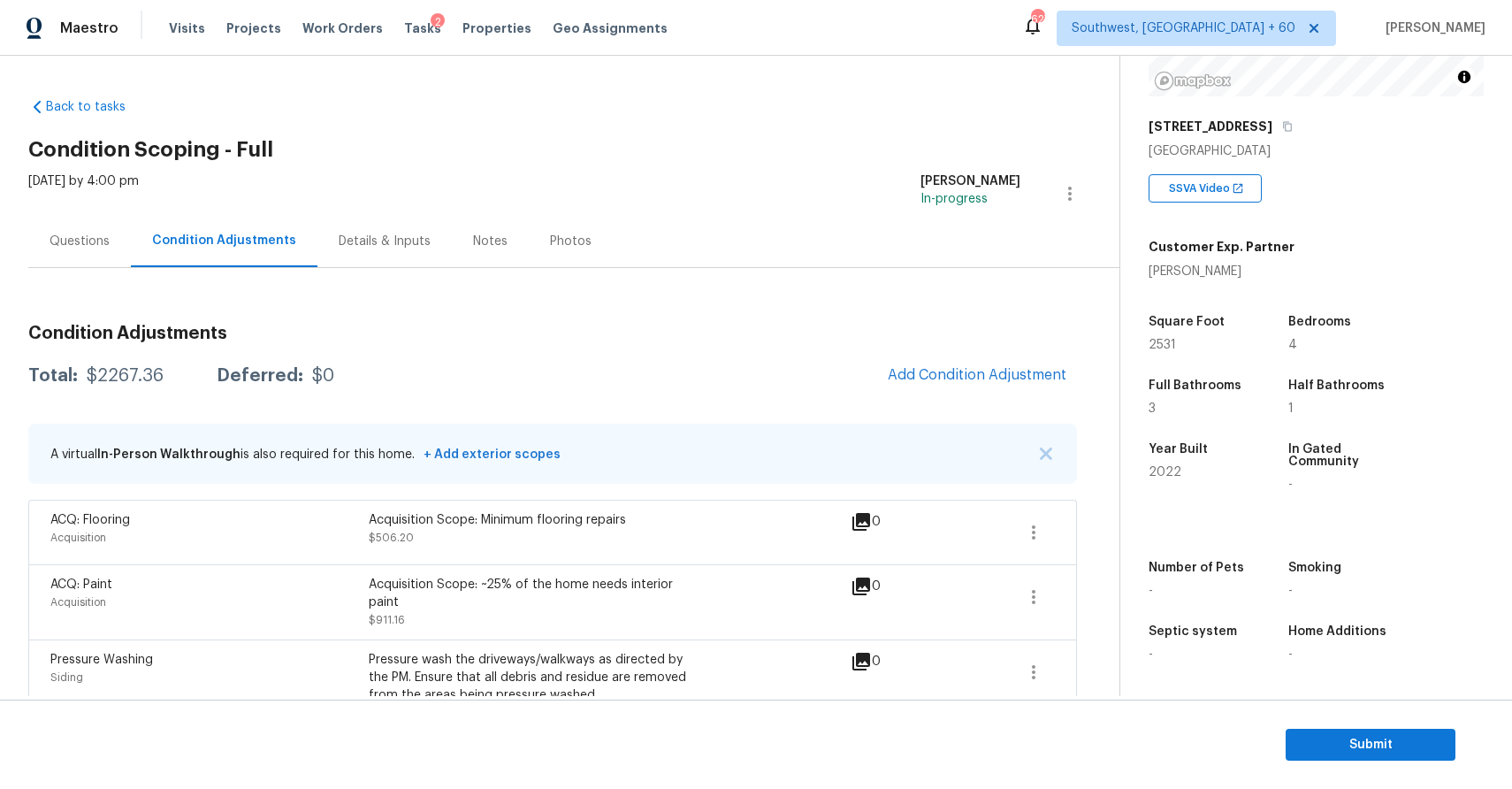
click at [81, 264] on div "Questions" at bounding box center [80, 241] width 103 height 52
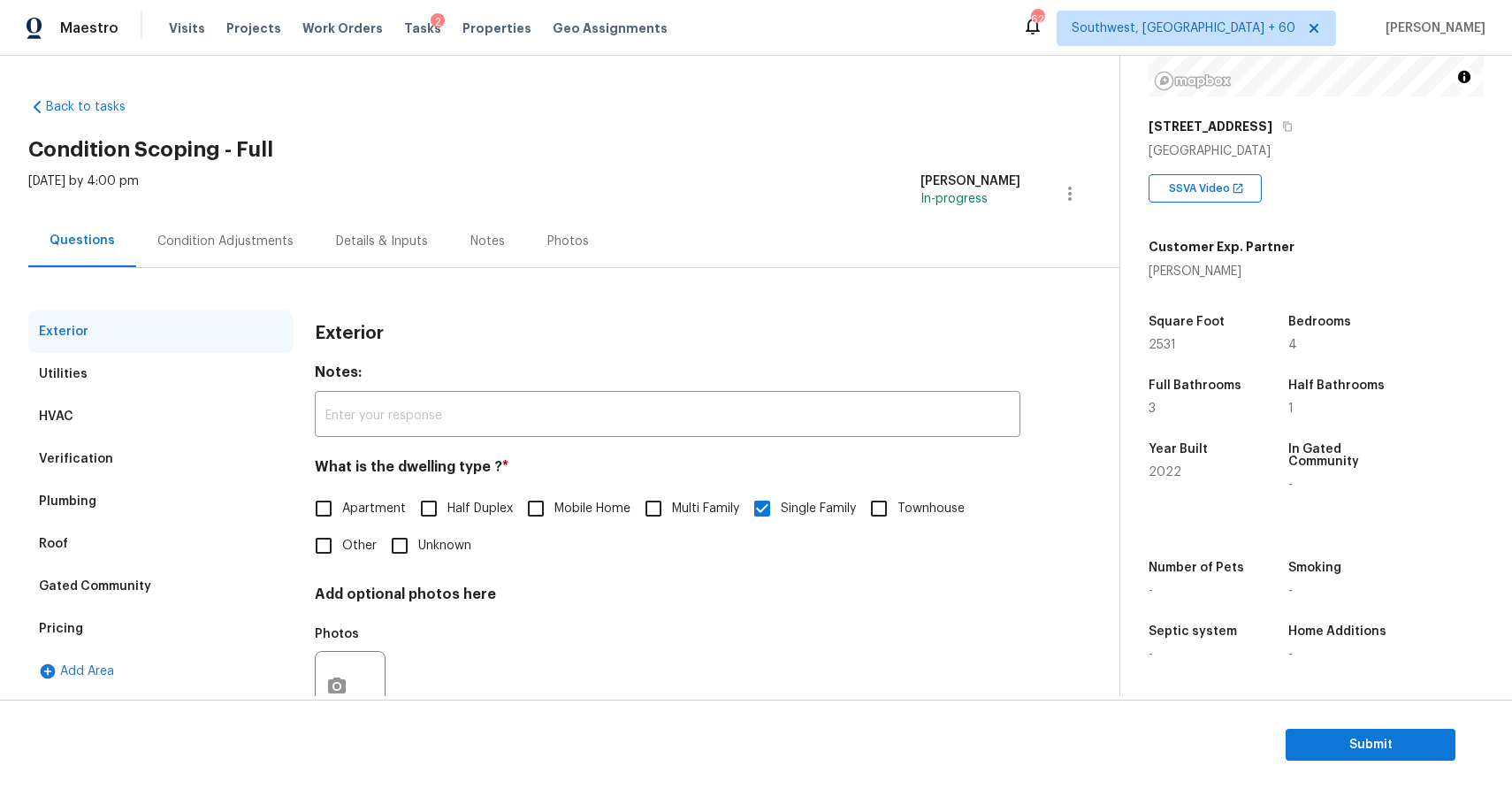
click at [296, 238] on div "Condition Adjustments" at bounding box center [225, 241] width 179 height 52
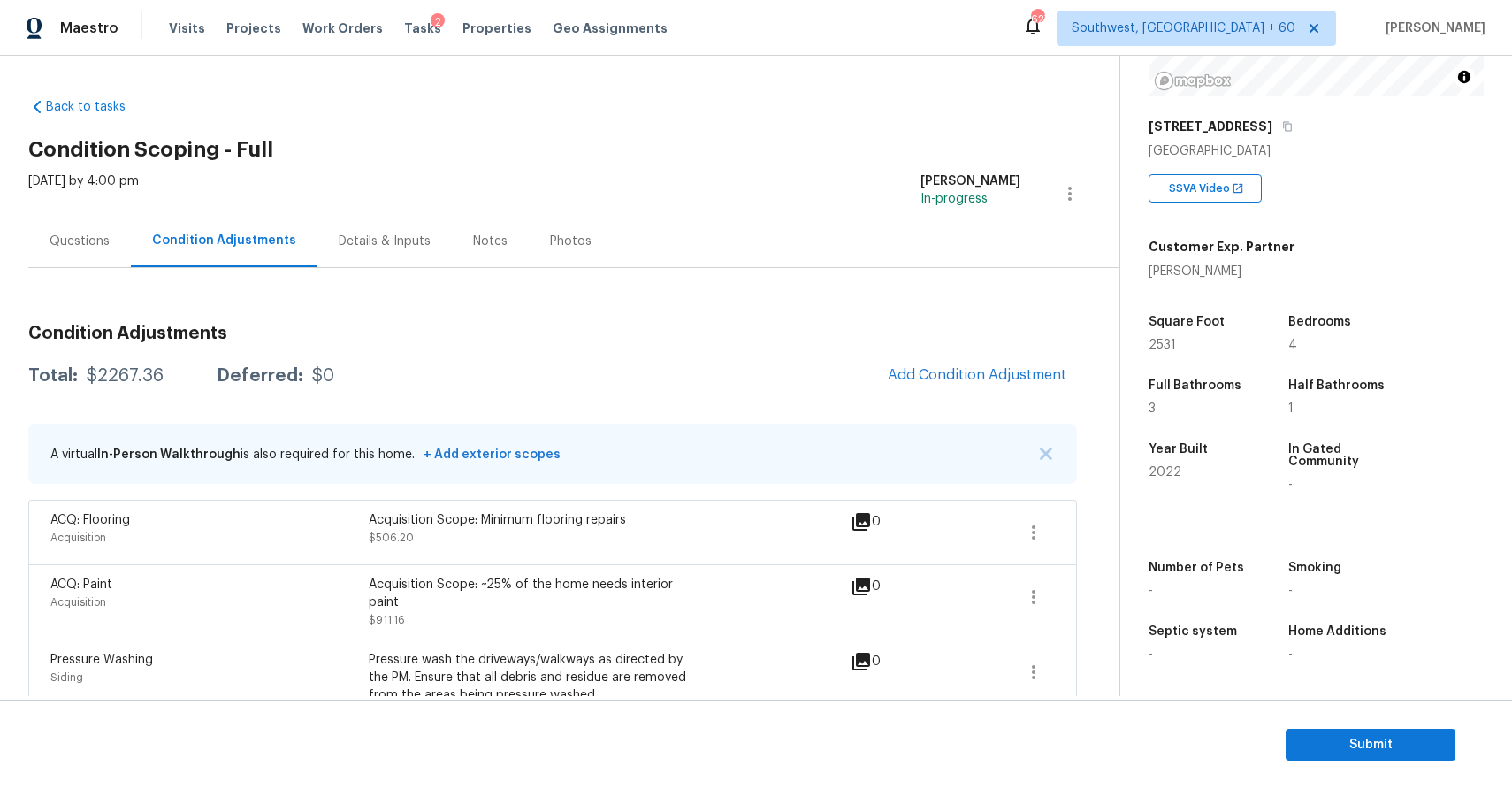
click at [89, 255] on div "Questions" at bounding box center [80, 241] width 103 height 52
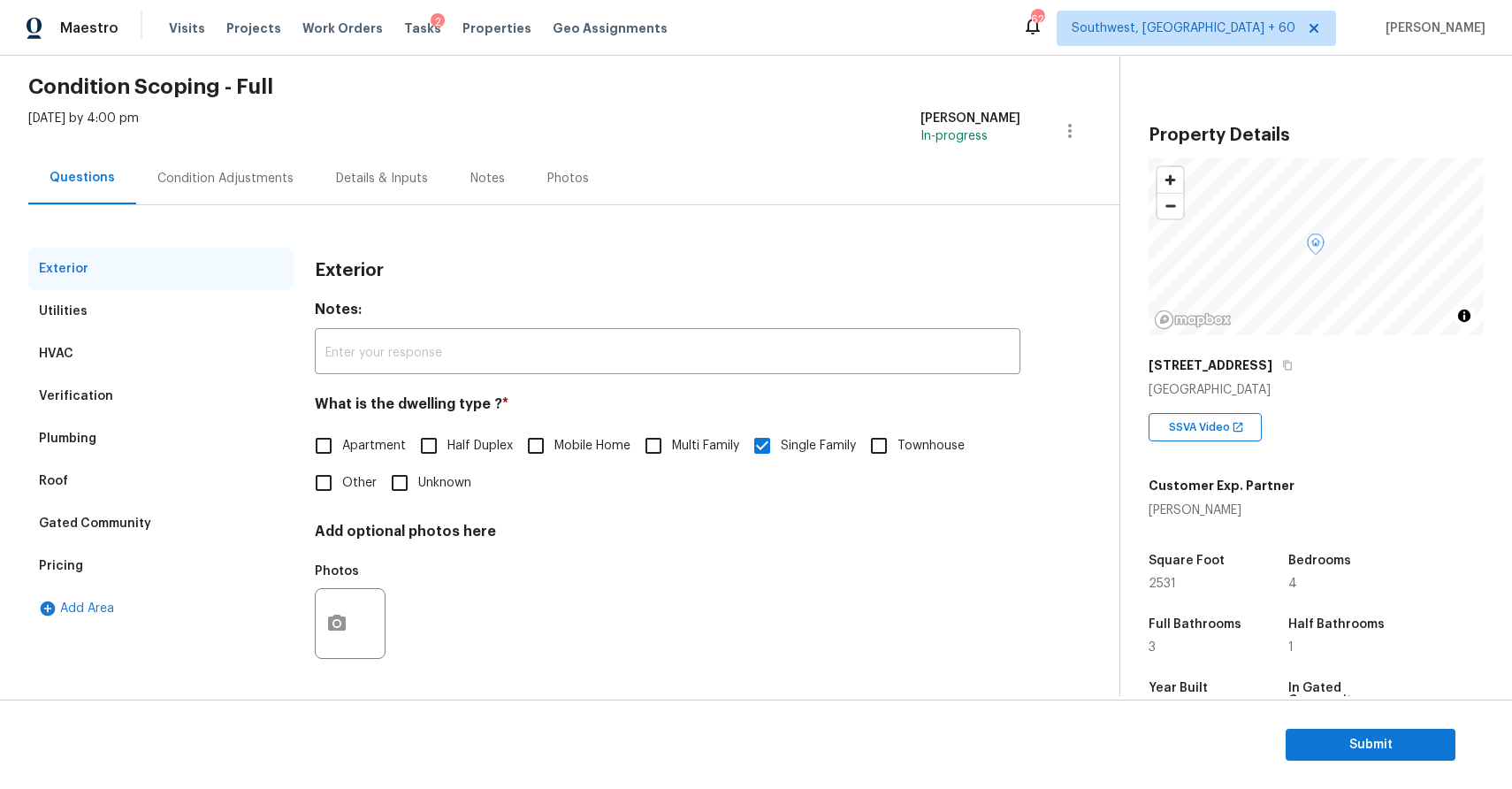
click at [241, 178] on div "Condition Adjustments" at bounding box center [225, 179] width 136 height 18
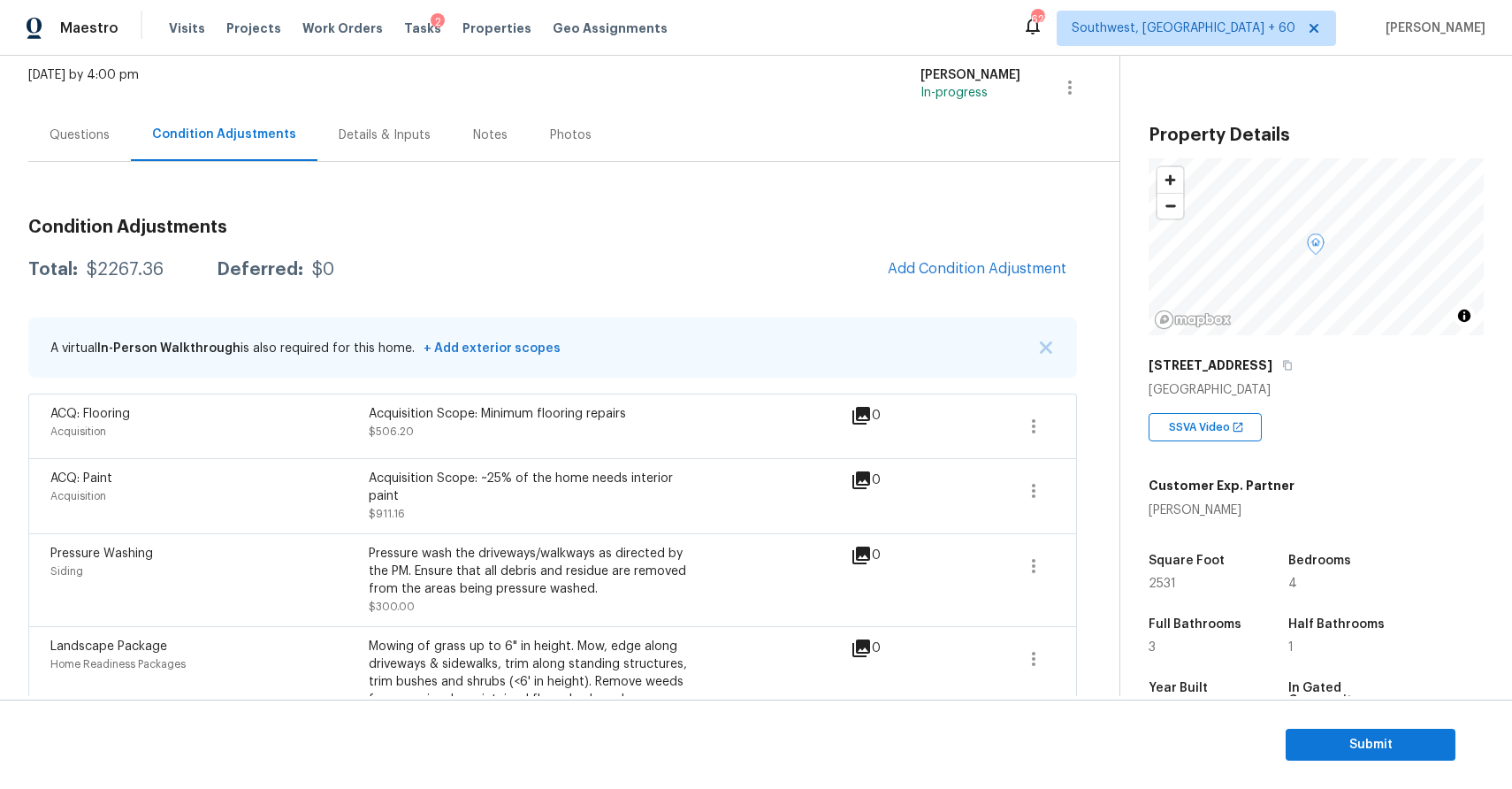
click at [67, 124] on div "Questions" at bounding box center [80, 134] width 103 height 52
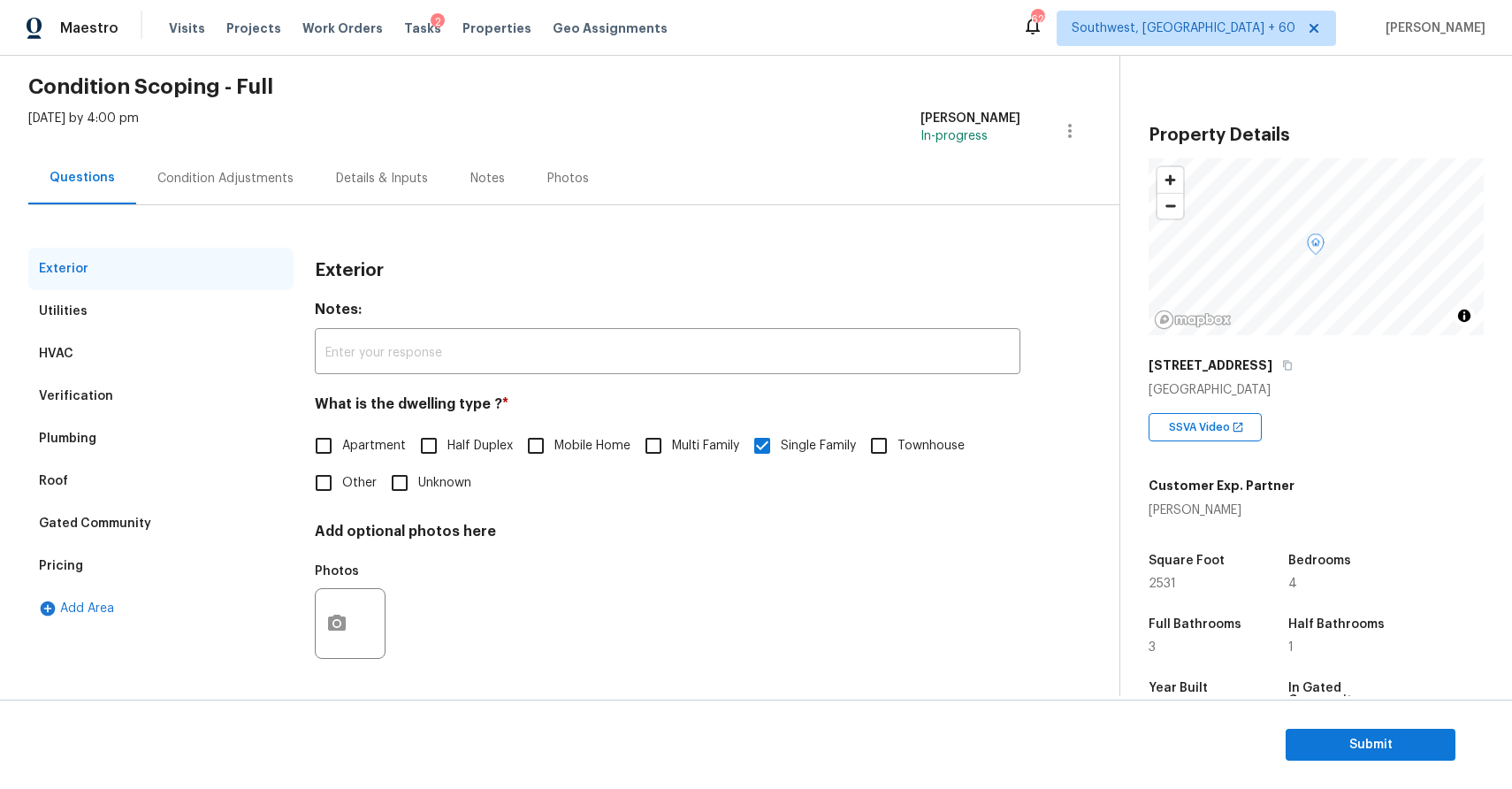
scroll to position [63, 0]
click at [1390, 759] on button "Submit" at bounding box center [1371, 745] width 170 height 33
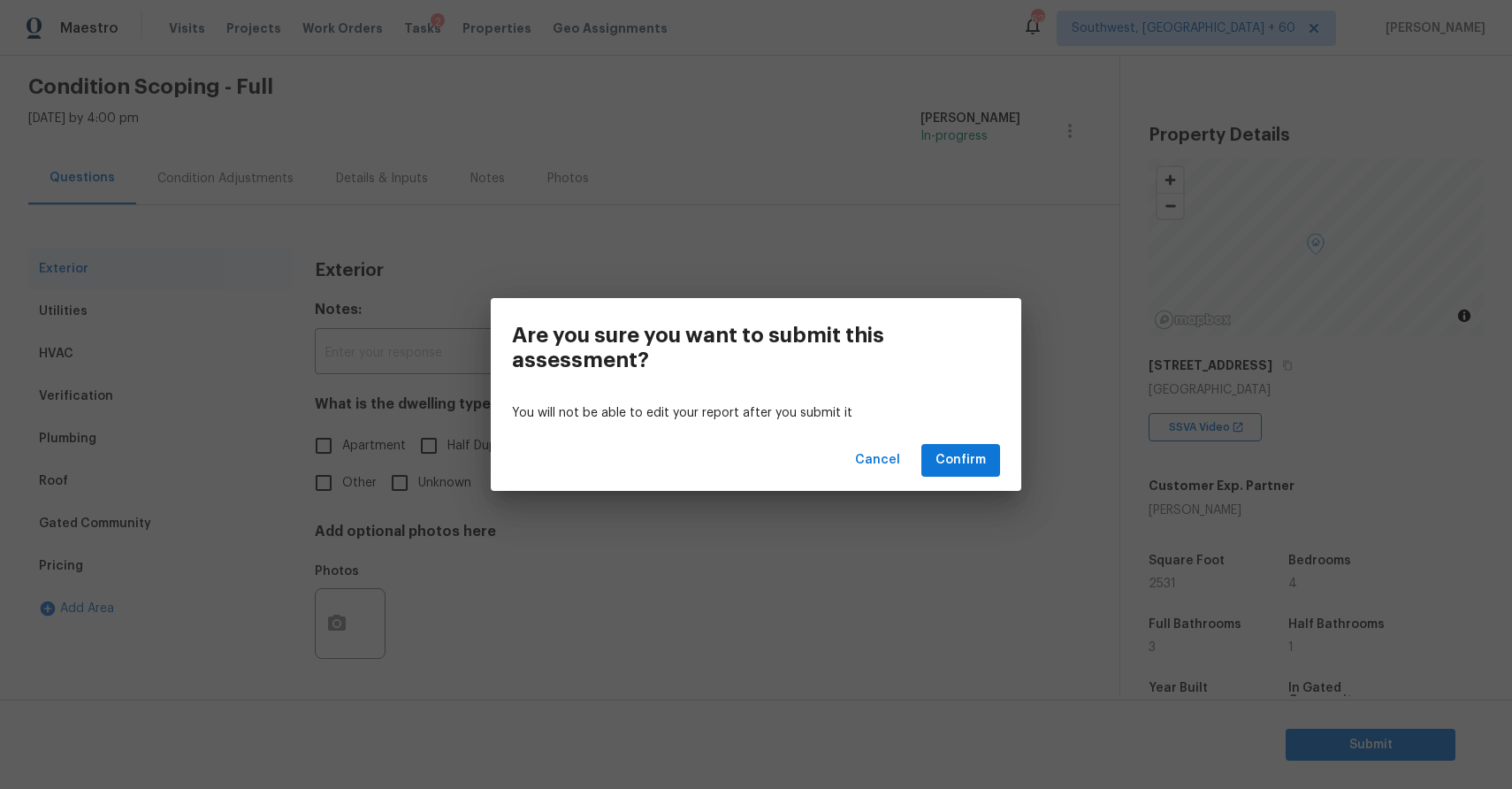
click at [1003, 469] on div "Cancel Confirm" at bounding box center [756, 460] width 531 height 61
click at [985, 465] on span "Confirm" at bounding box center [960, 460] width 50 height 22
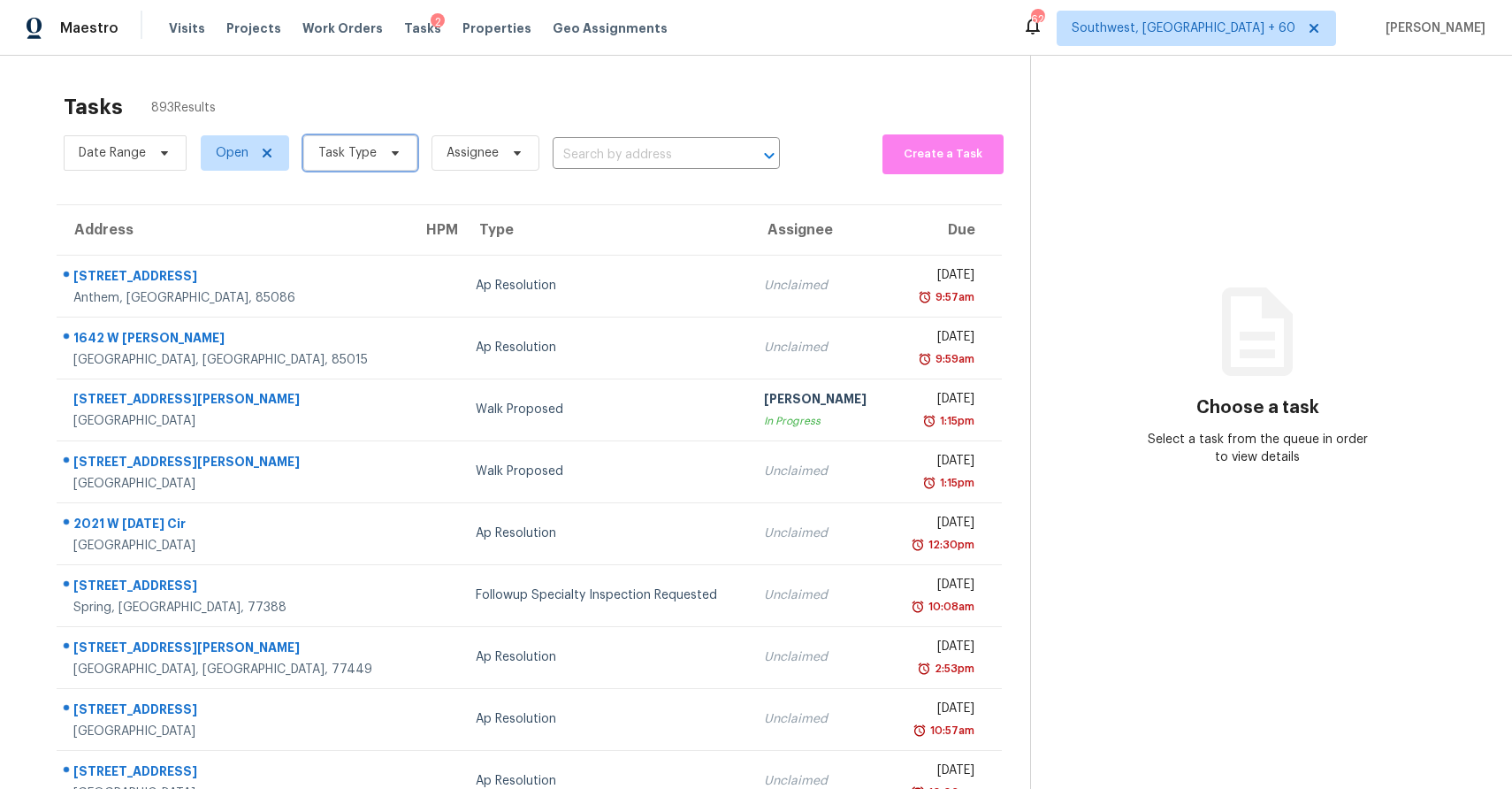
click at [377, 154] on span "Task Type" at bounding box center [360, 153] width 114 height 36
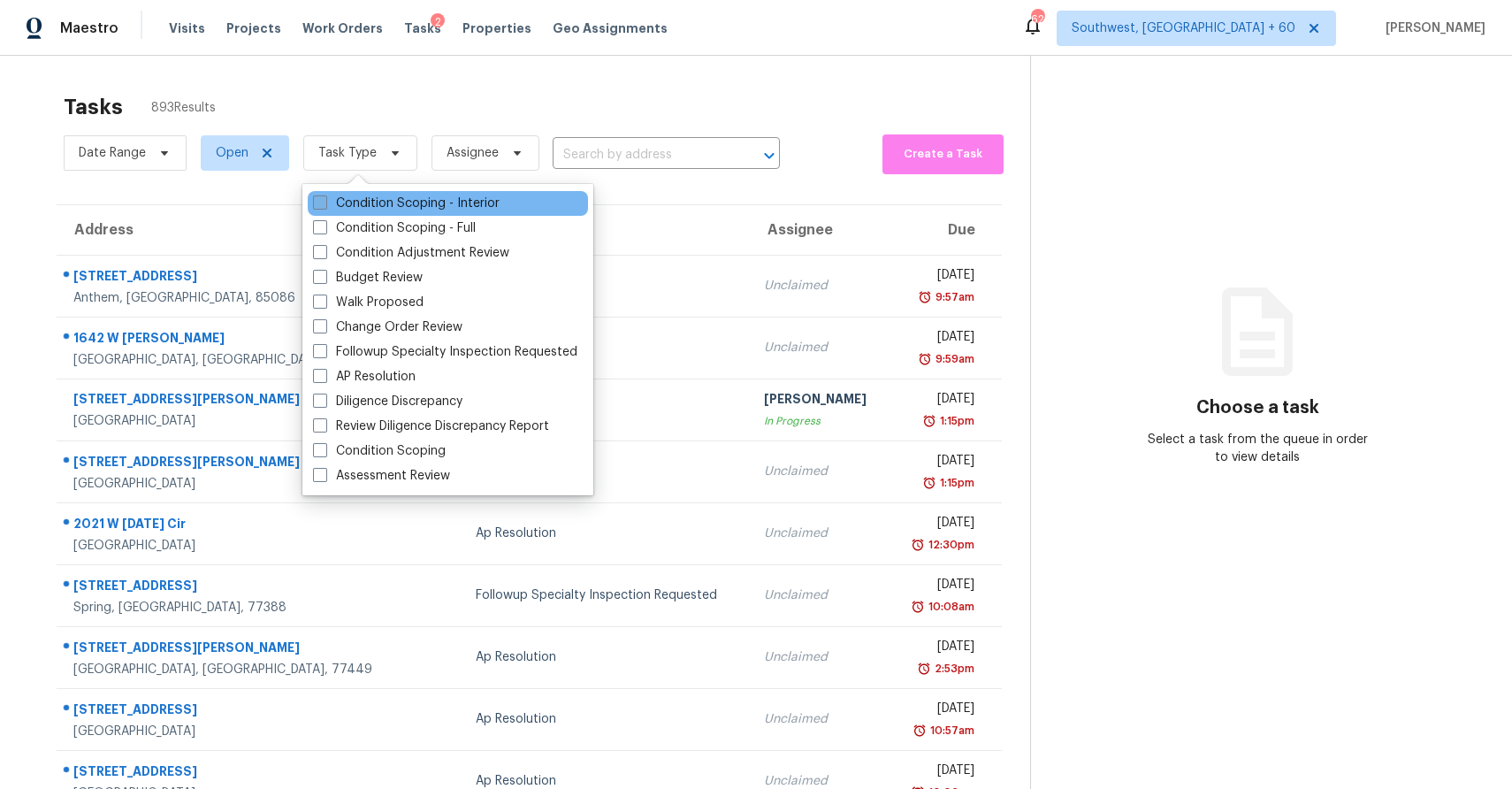
click at [419, 203] on label "Condition Scoping - Interior" at bounding box center [406, 203] width 187 height 18
click at [325, 203] on input "Condition Scoping - Interior" at bounding box center [319, 200] width 12 height 12
checkbox input "true"
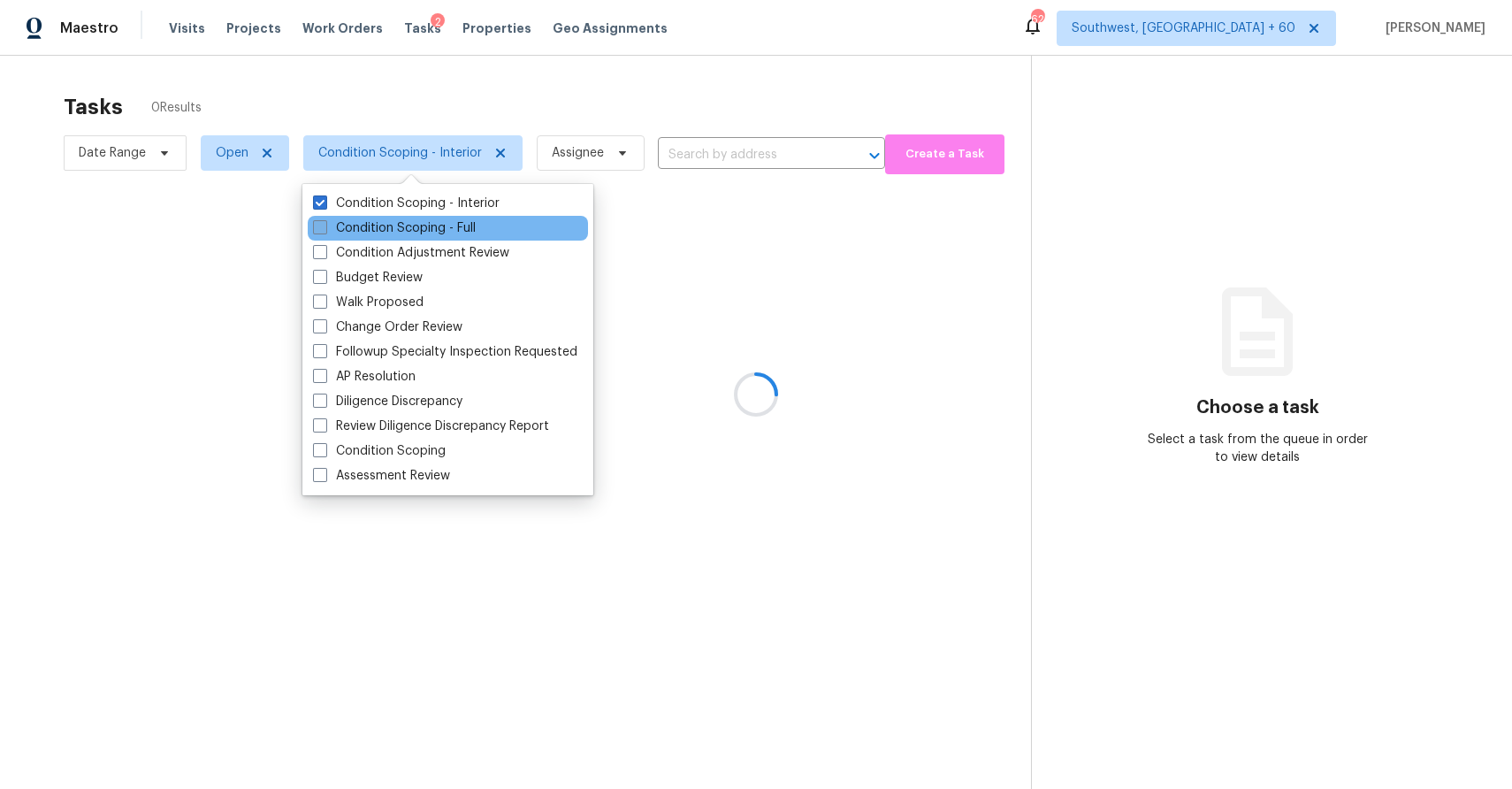
click at [381, 225] on label "Condition Scoping - Full" at bounding box center [394, 228] width 163 height 18
click at [325, 225] on input "Condition Scoping - Full" at bounding box center [319, 225] width 12 height 12
checkbox input "true"
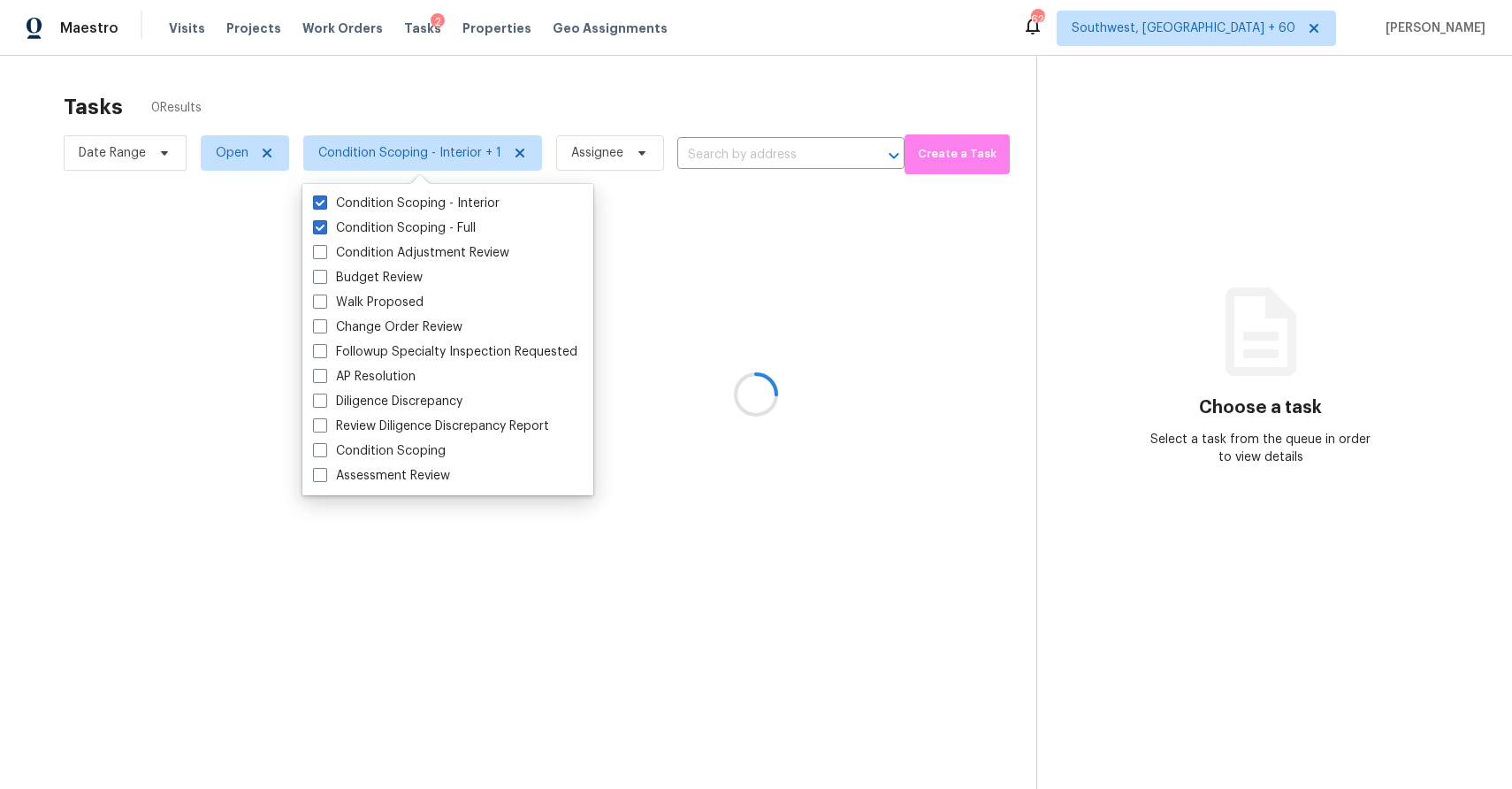
click at [534, 89] on div at bounding box center [756, 394] width 1512 height 789
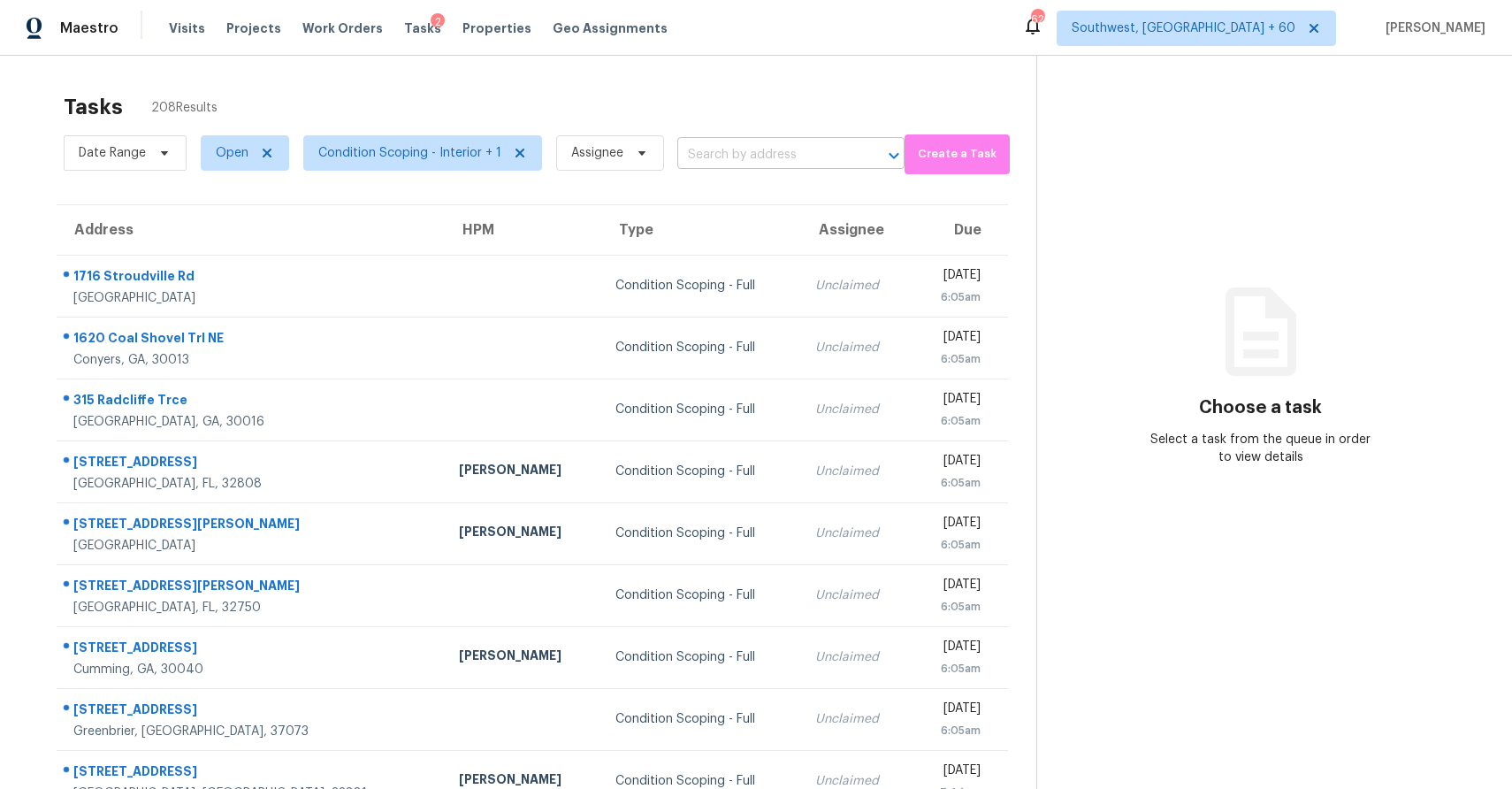
click at [749, 152] on input "text" at bounding box center [766, 155] width 178 height 28
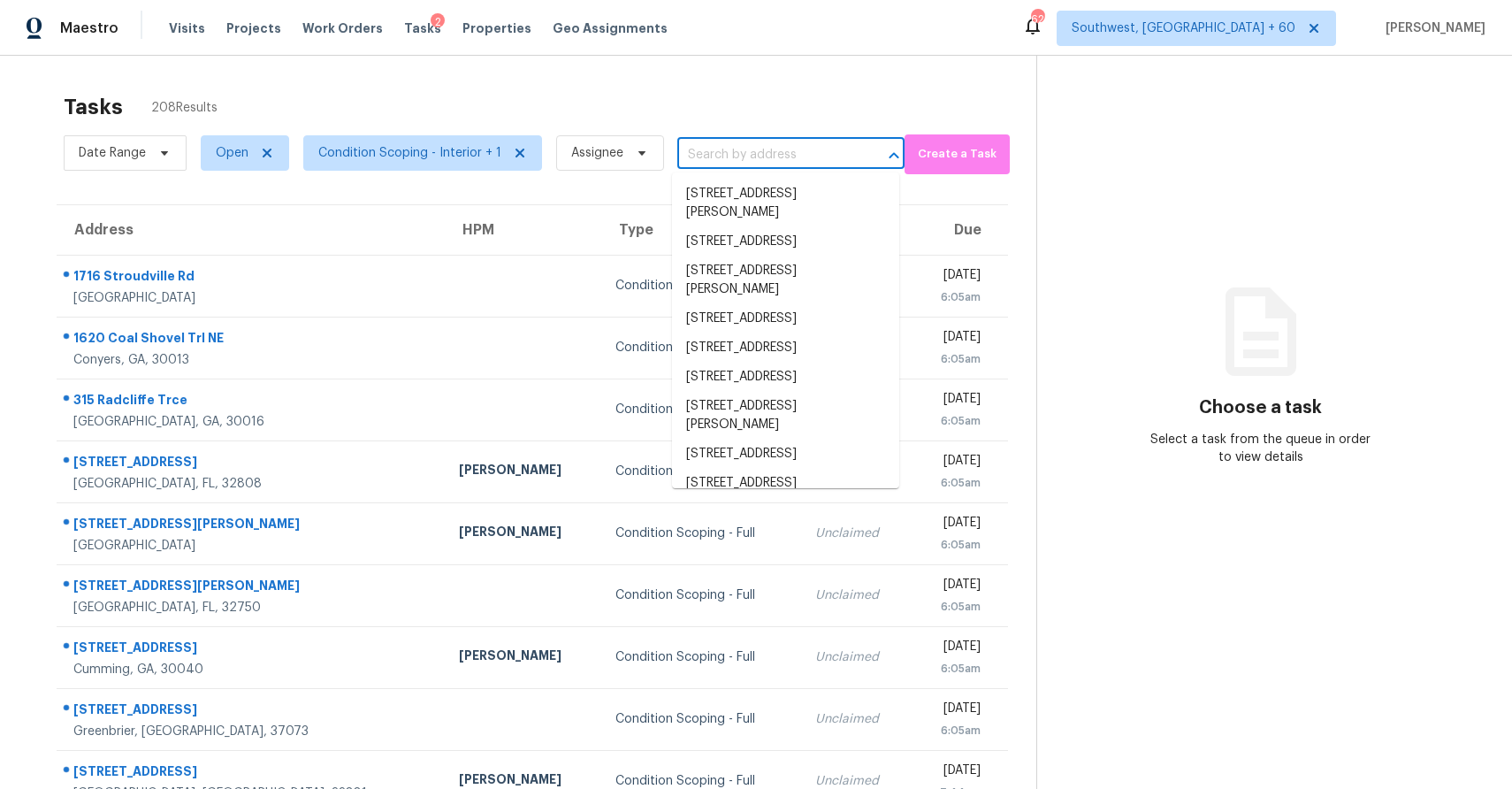
paste input "2006 Grays Peak Dr, Canyon Lake, TX 78133"
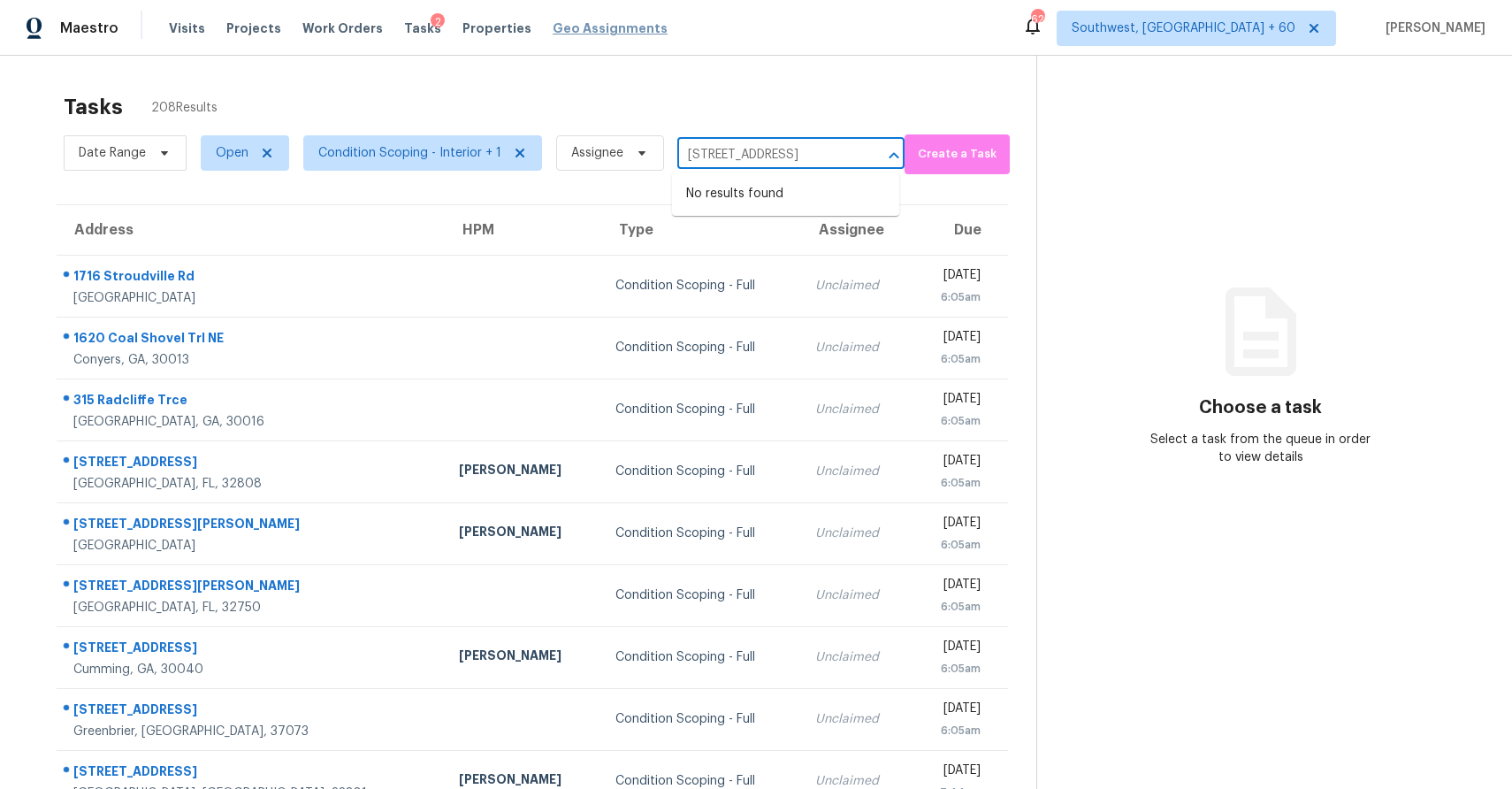
type input "2006 Grays Peak Dr, Canyon Lake, TX 78133"
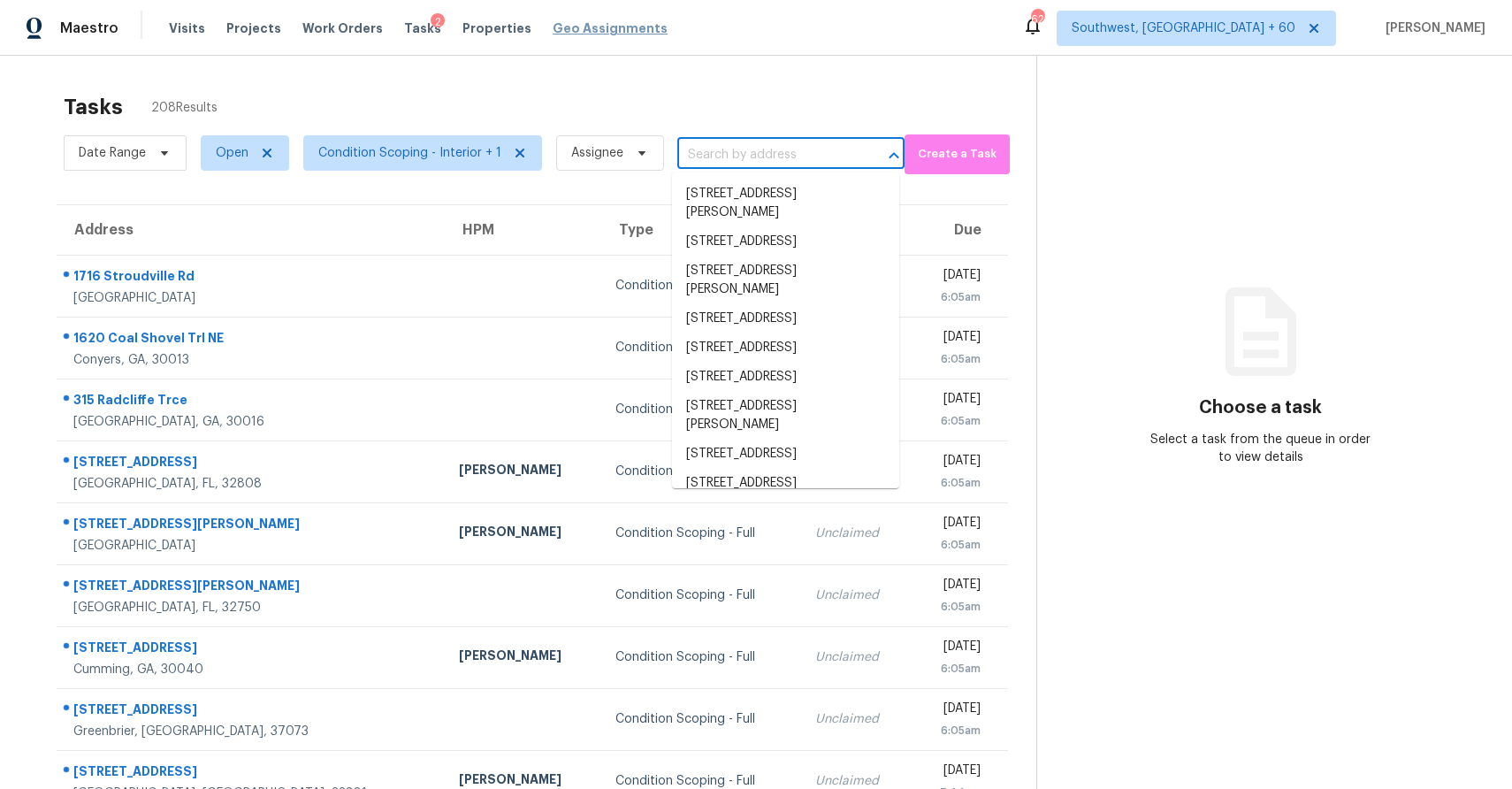
scroll to position [0, 0]
paste input "2006 Grays Peak Dr, Canyon Lake, TX 78133"
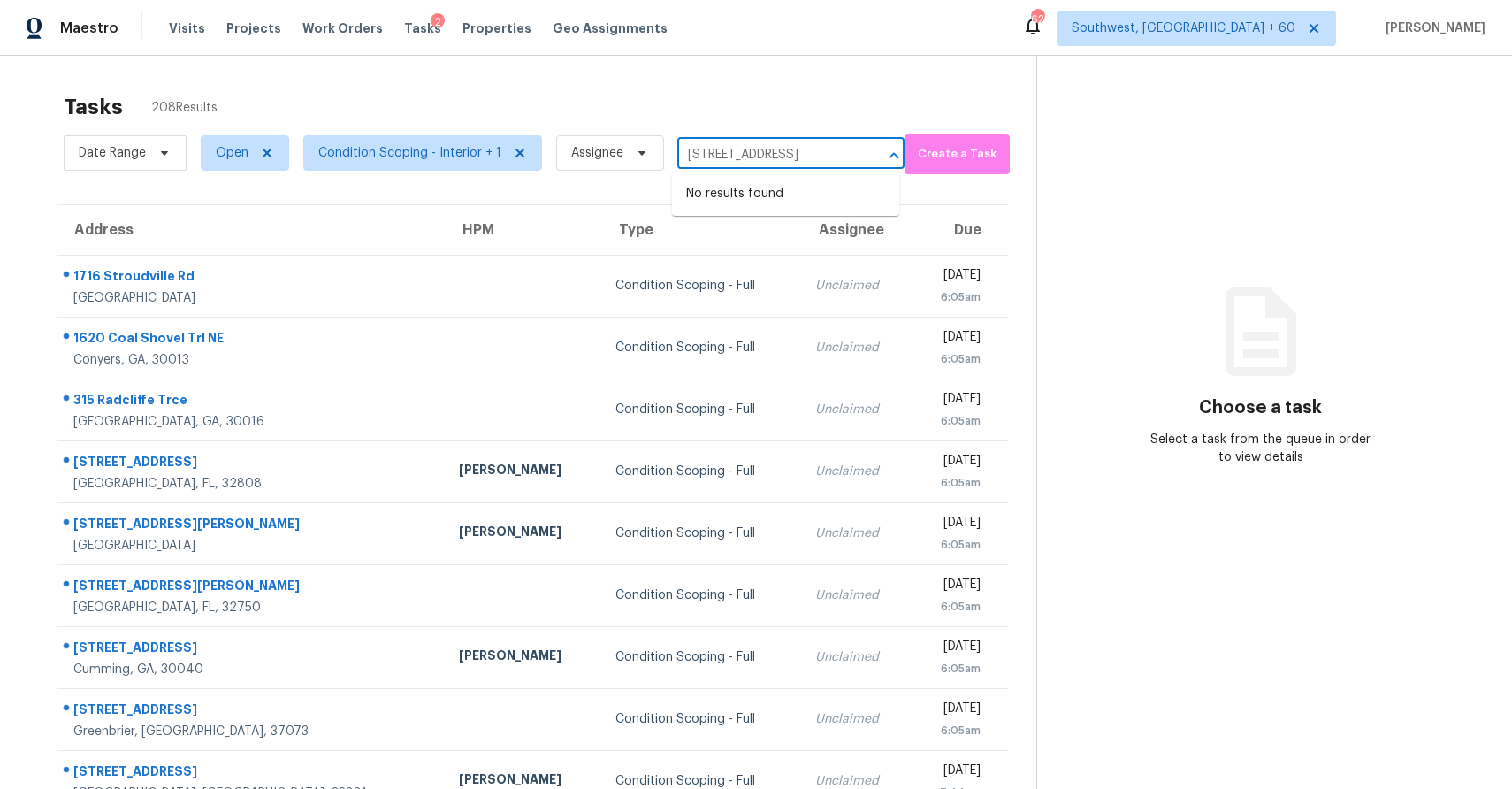
scroll to position [0, 87]
type input "2006 Grays Peak Dr, Canyon Lake, TX 78133"
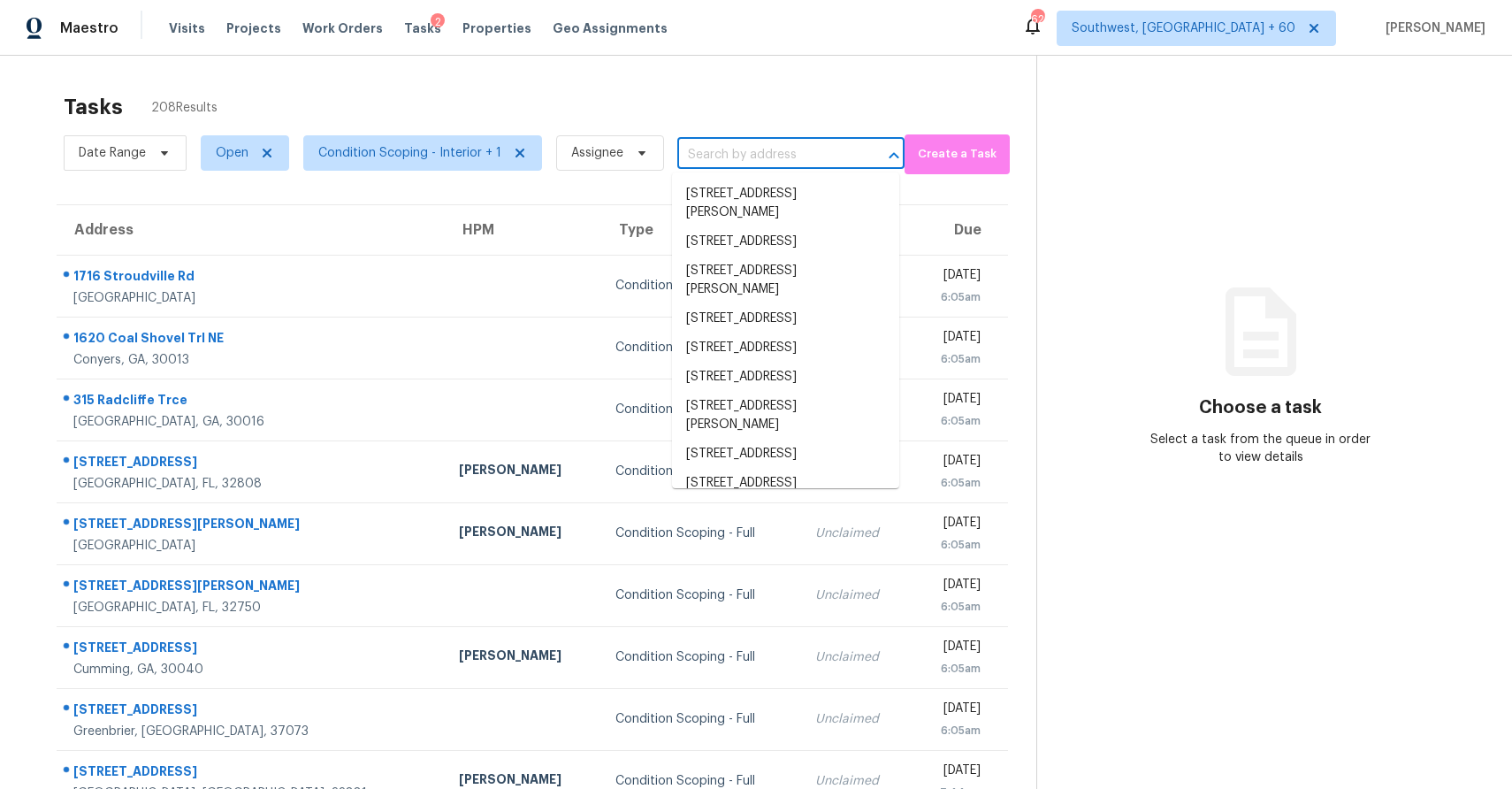
scroll to position [0, 0]
type input "v"
paste input "2006 Grays Peak Dr, Canyon Lake, TX 78133"
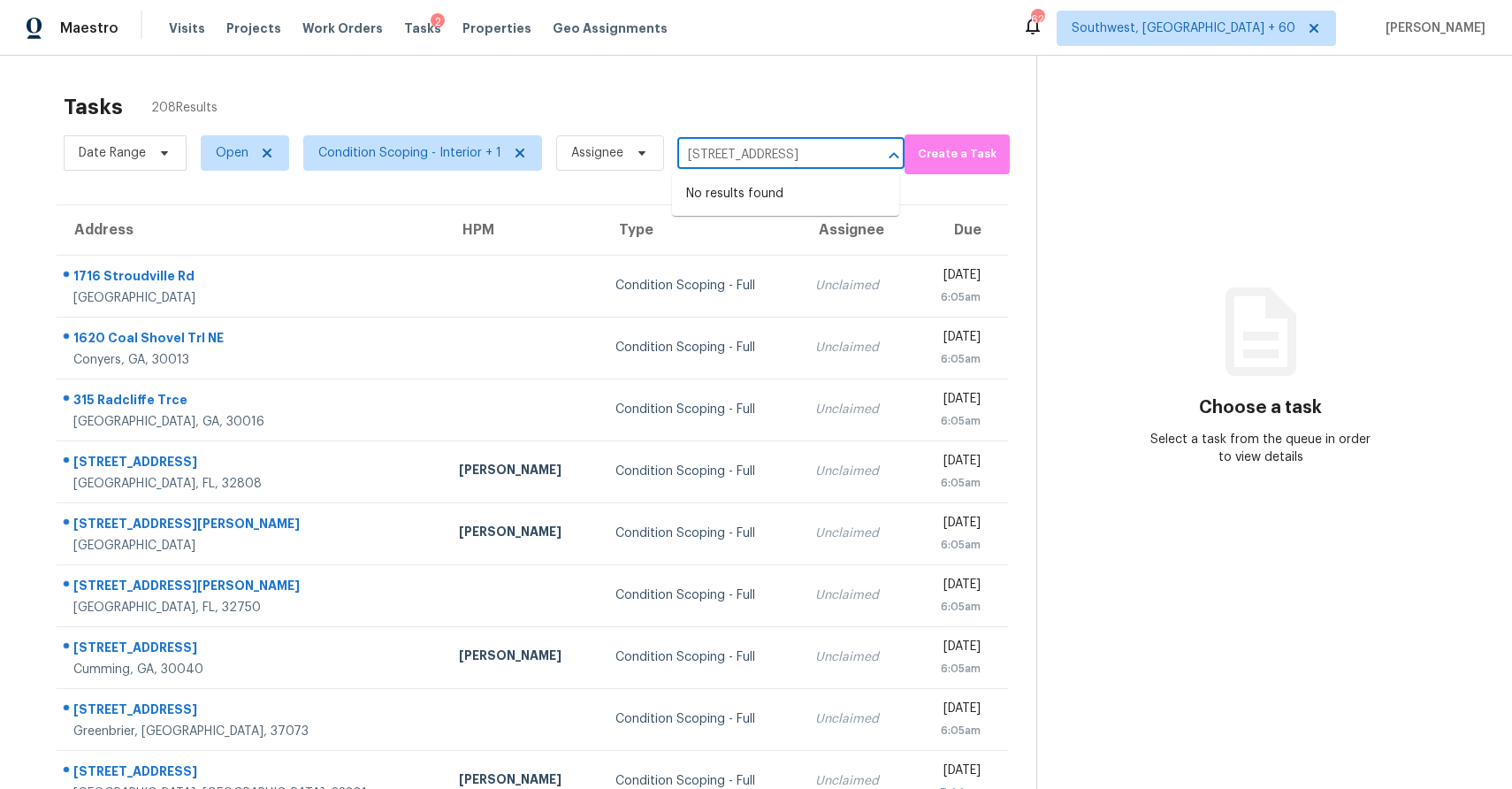
type input "2006 Grays Peak Dr, Canyon Lake, TX 78133"
click at [784, 136] on div "Date Range Open Condition Scoping - Interior + 1 Assignee ​" at bounding box center [485, 153] width 841 height 46
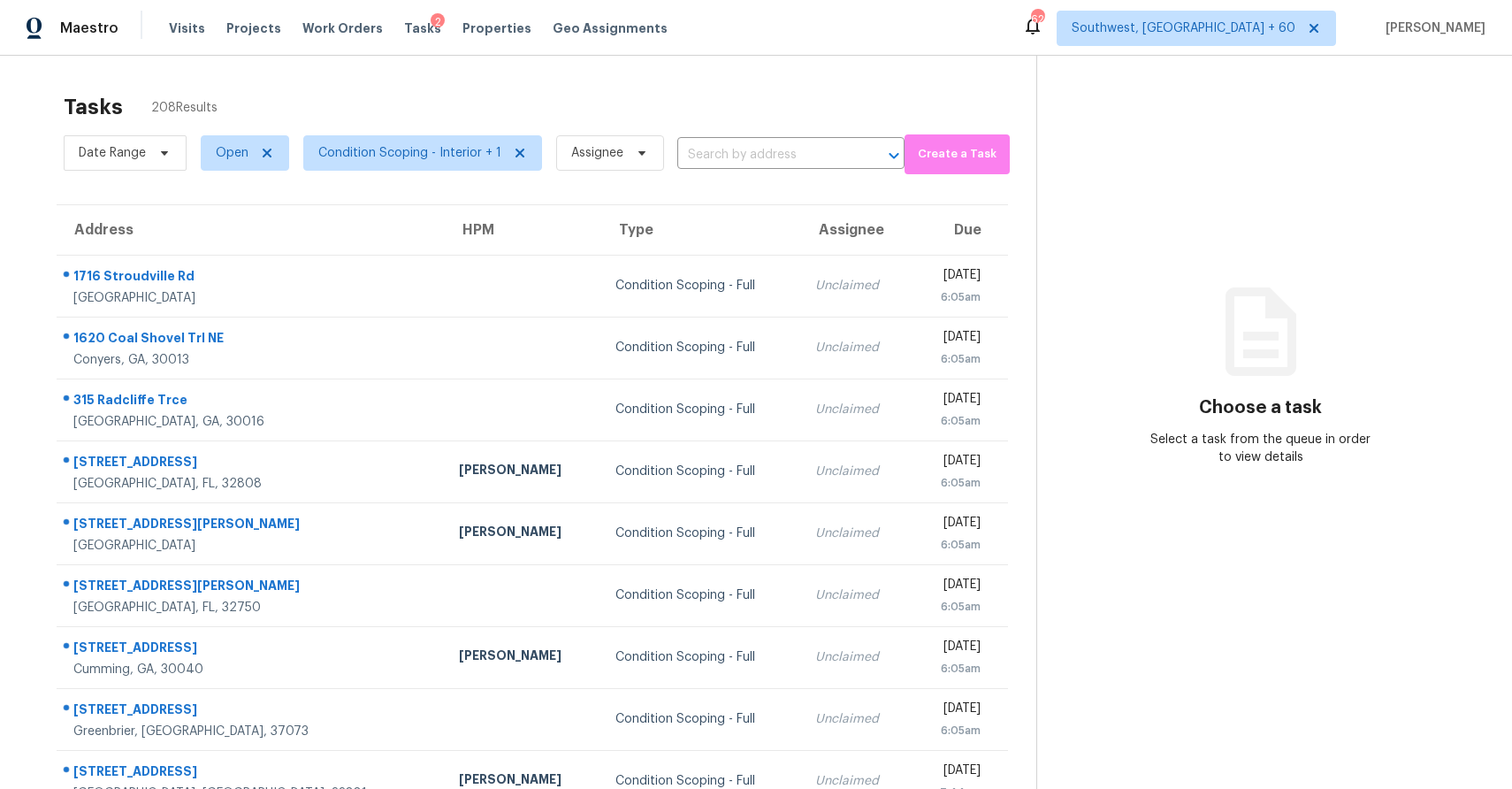
click at [784, 136] on div "Date Range Open Condition Scoping - Interior + 1 Assignee ​" at bounding box center [485, 153] width 841 height 46
click at [784, 146] on input "text" at bounding box center [766, 155] width 178 height 28
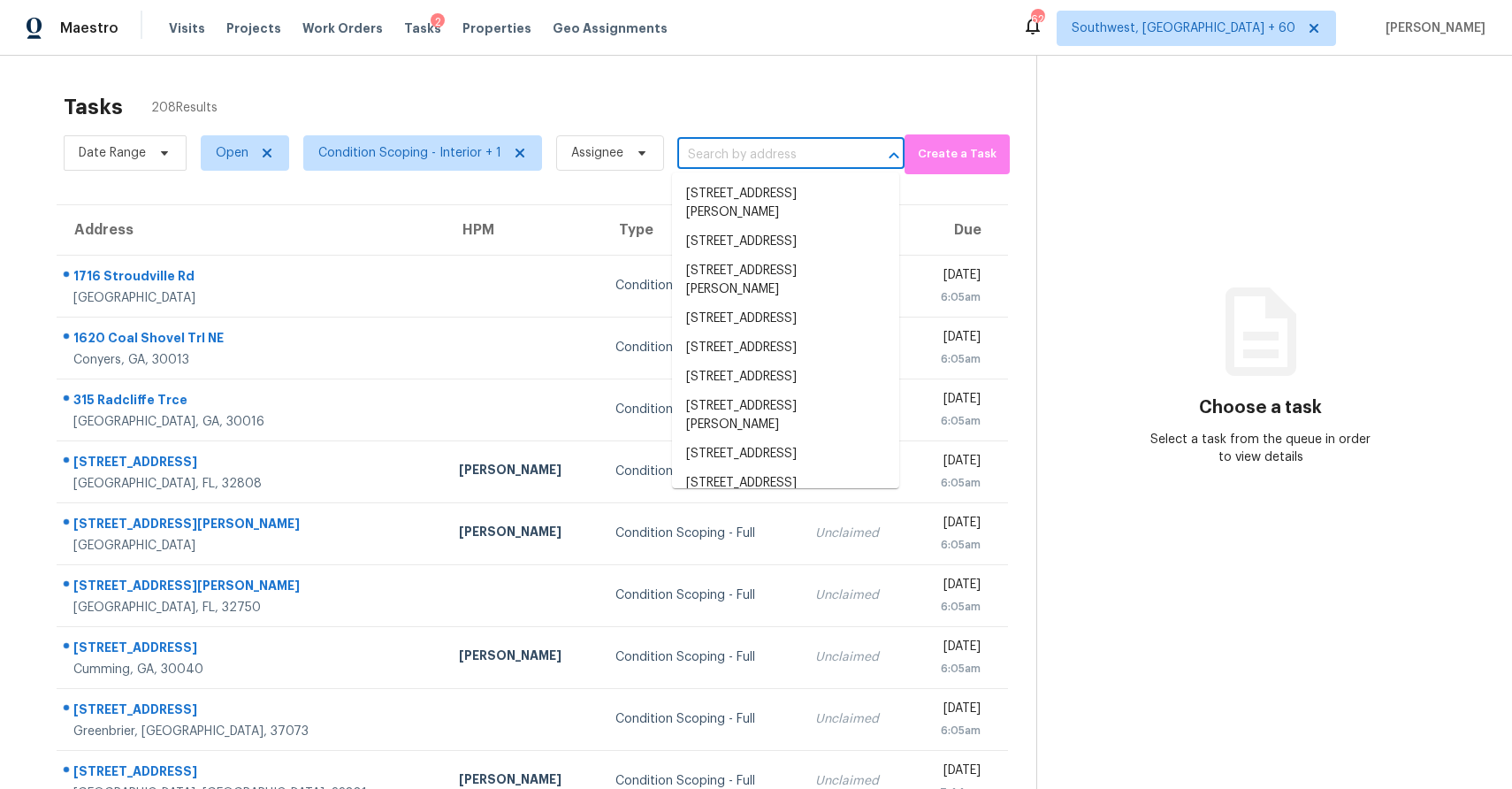
paste input "2006 Grays Peak Dr, Canyon Lake, TX 78133"
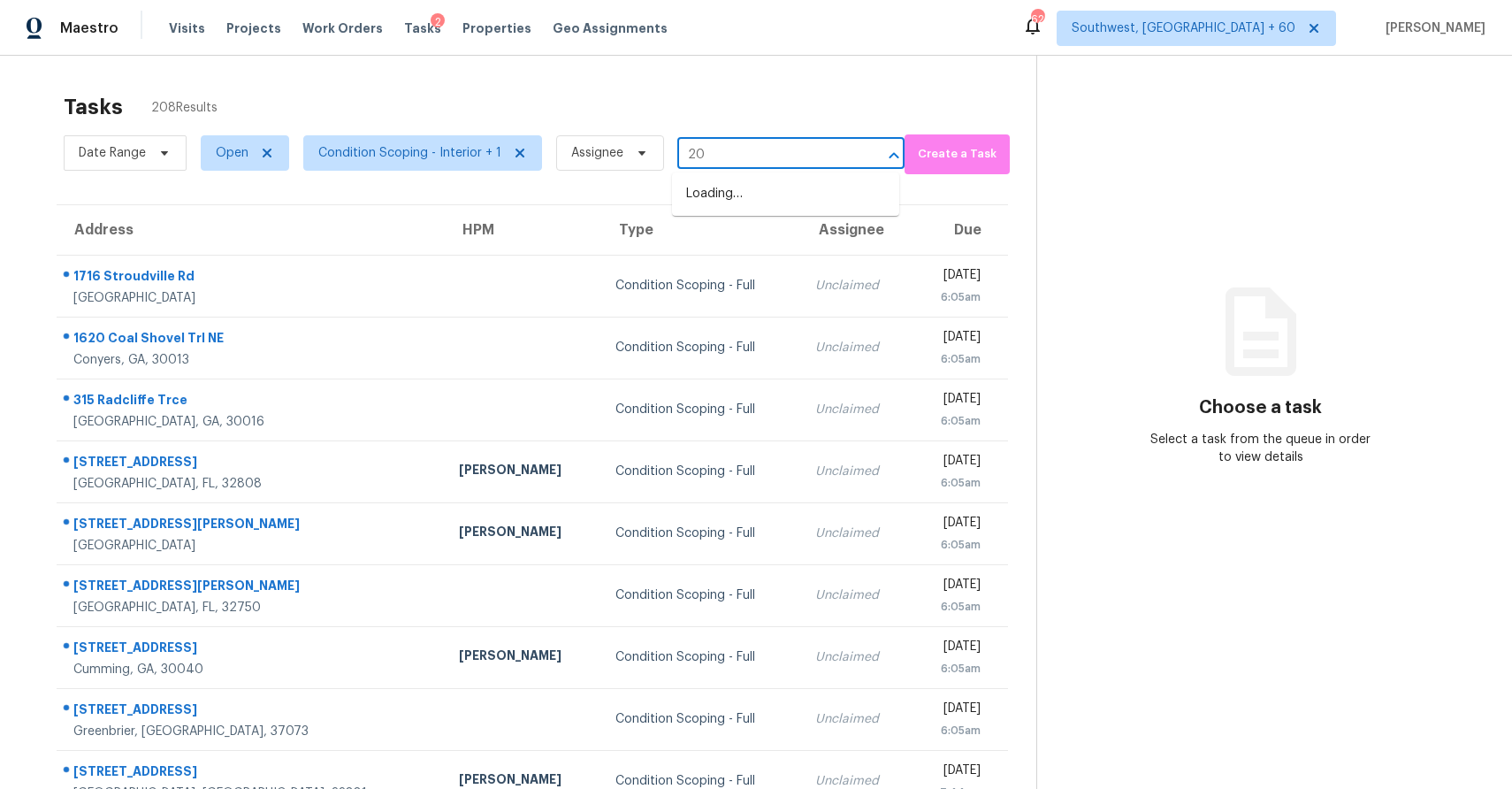
type input "2"
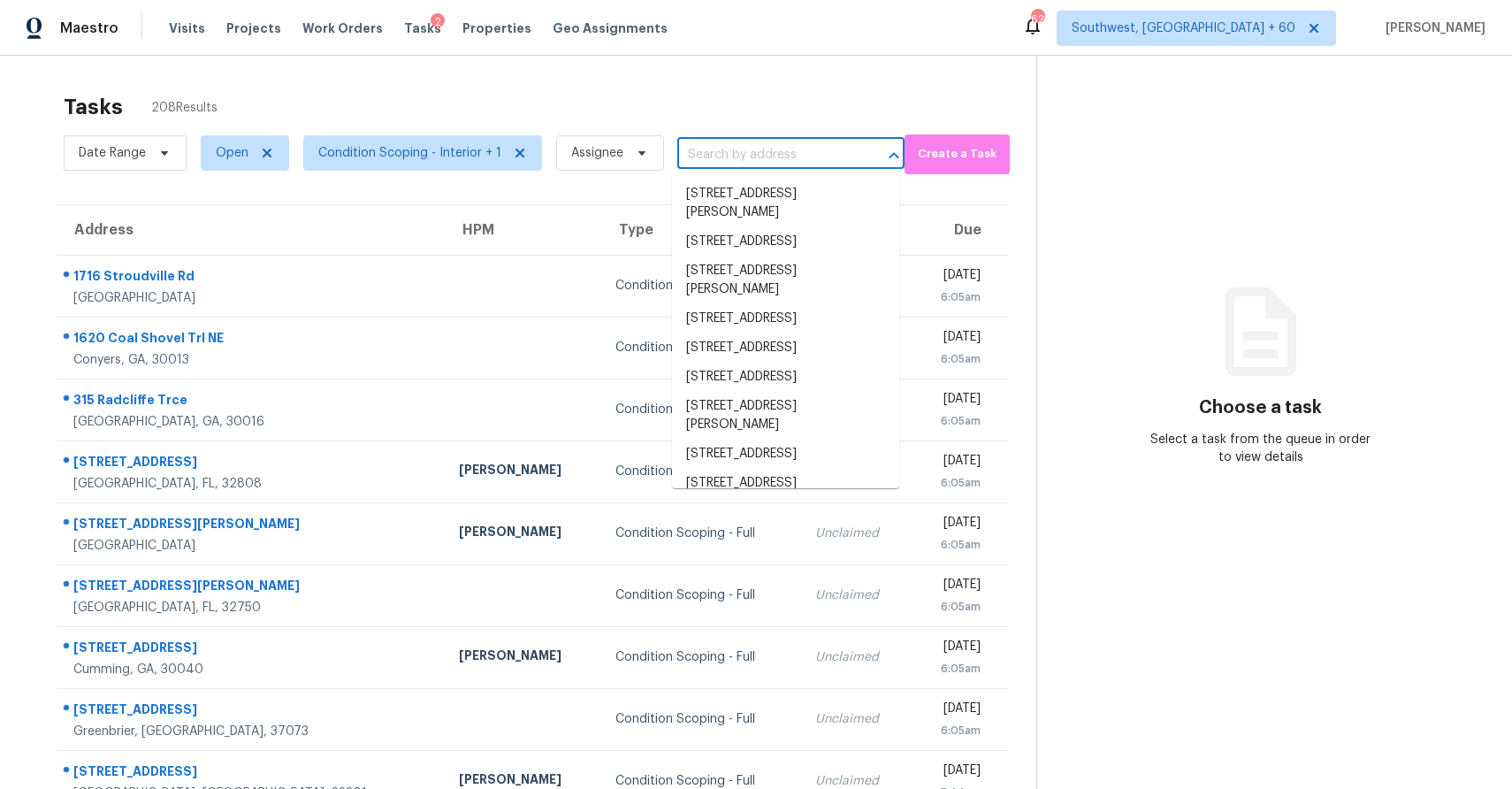
click at [760, 67] on div "Tasks 208 Results Date Range Open Condition Scoping - Interior + 1 Assignee ​ C…" at bounding box center [756, 488] width 1512 height 866
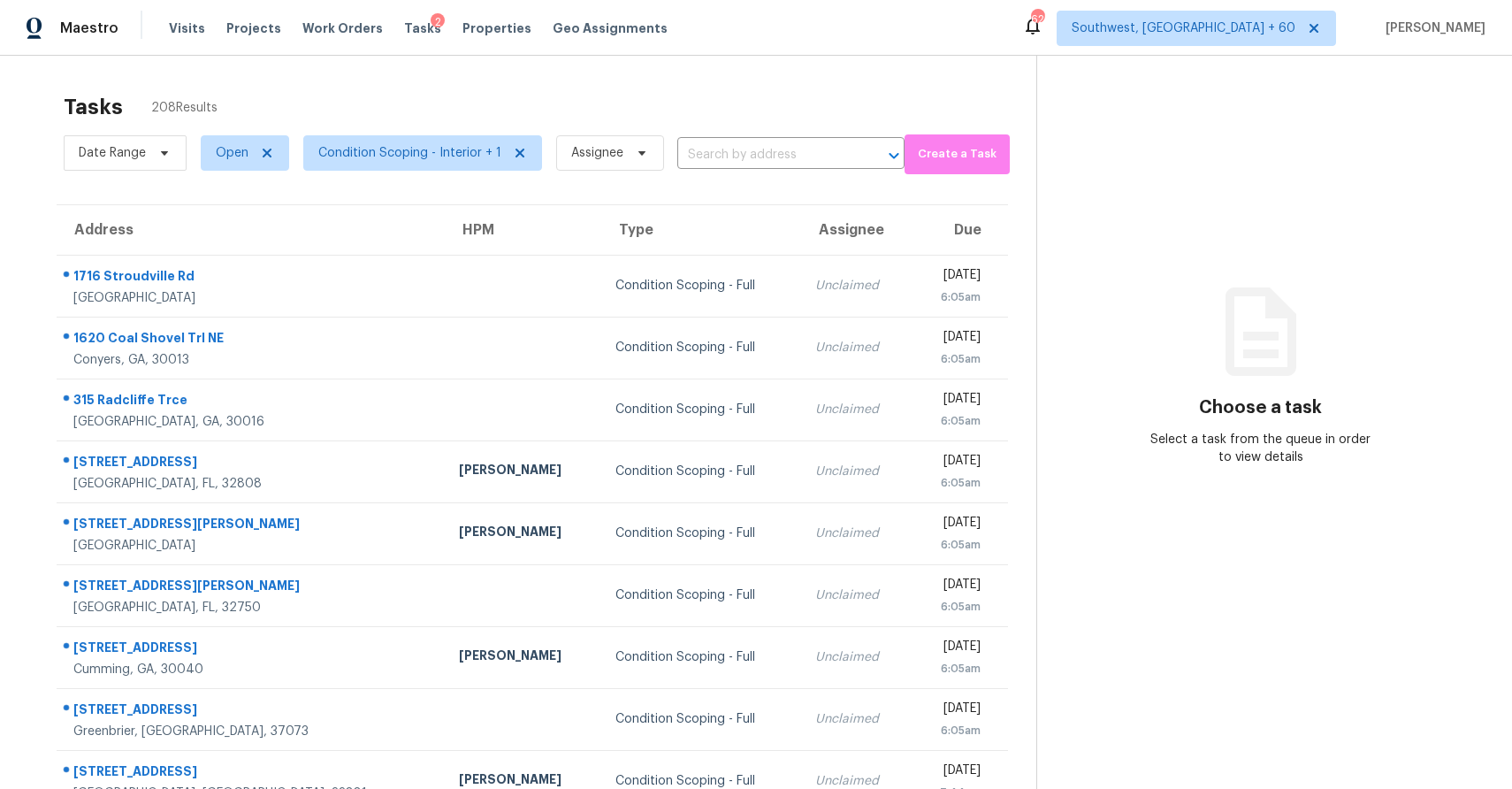
drag, startPoint x: 340, startPoint y: 64, endPoint x: 274, endPoint y: 61, distance: 66.1
click at [274, 61] on div "Tasks 208 Results Date Range Open Condition Scoping - Interior + 1 Assignee ​ C…" at bounding box center [756, 488] width 1512 height 866
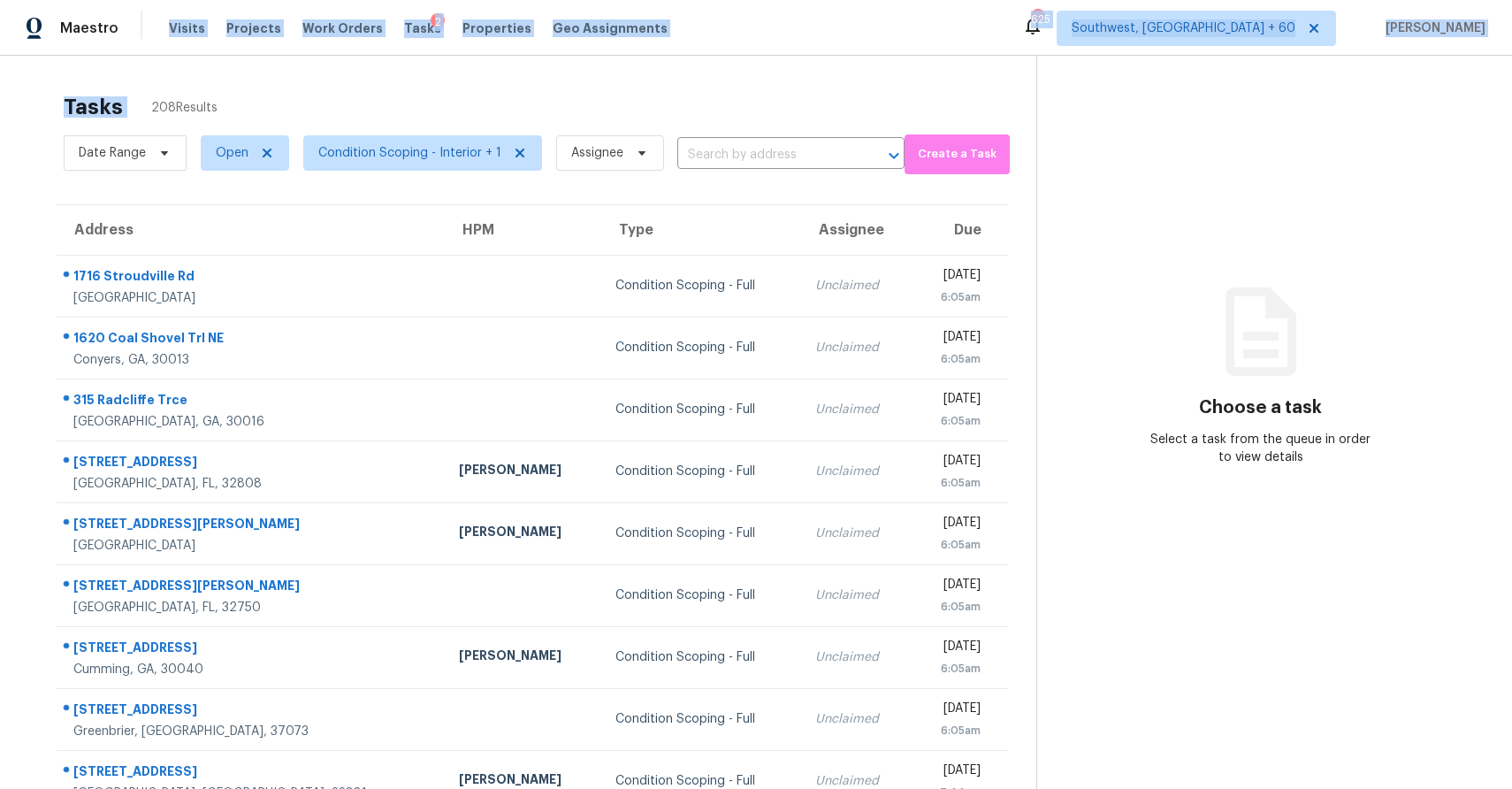
drag, startPoint x: 274, startPoint y: 61, endPoint x: 149, endPoint y: 26, distance: 129.8
click at [149, 26] on div "Maestro Visits Projects Work Orders Tasks 2 Properties Geo Assignments 625 Sout…" at bounding box center [756, 394] width 1512 height 789
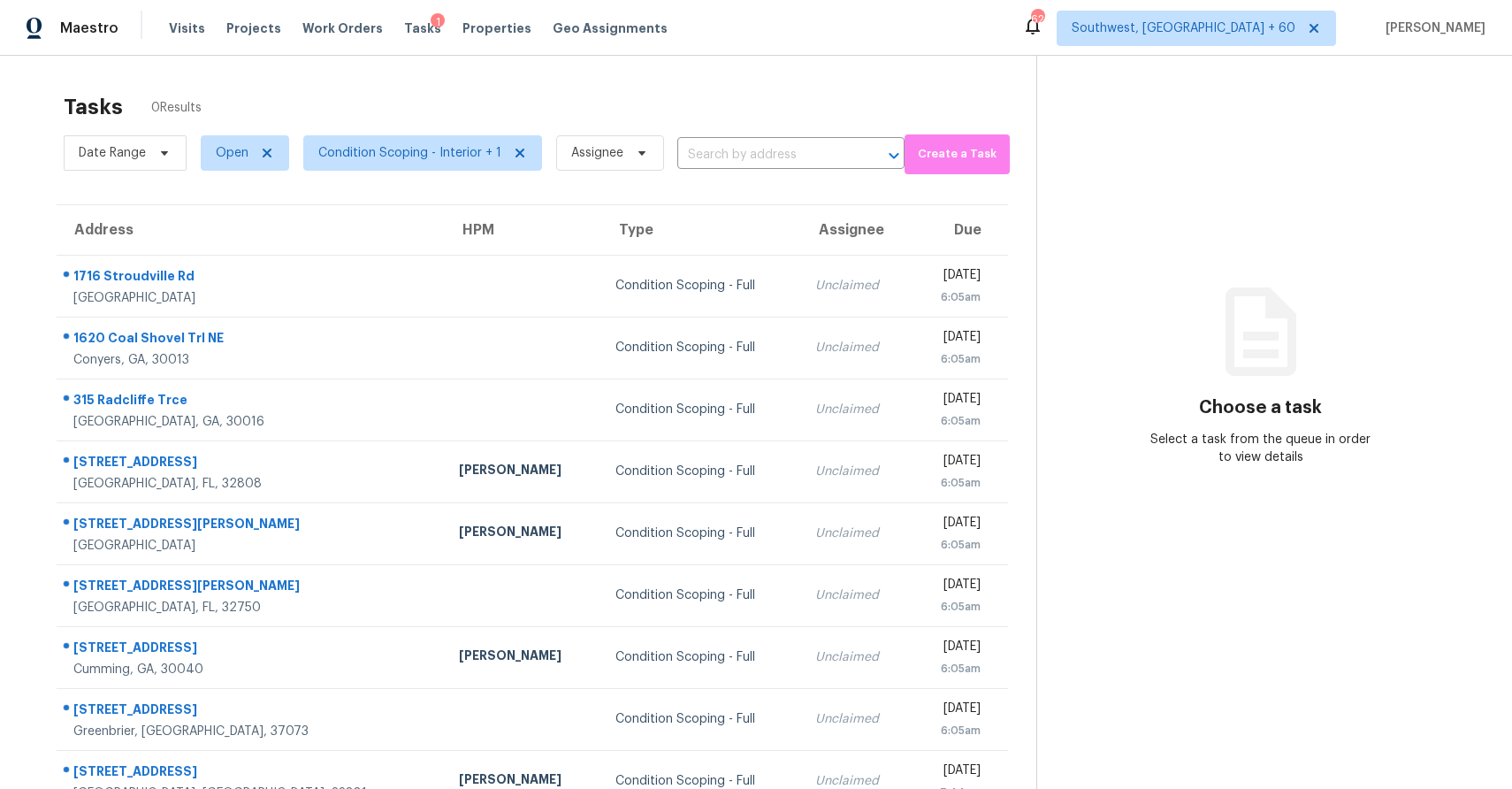
click at [801, 381] on td "Unclaimed" at bounding box center [856, 409] width 110 height 62
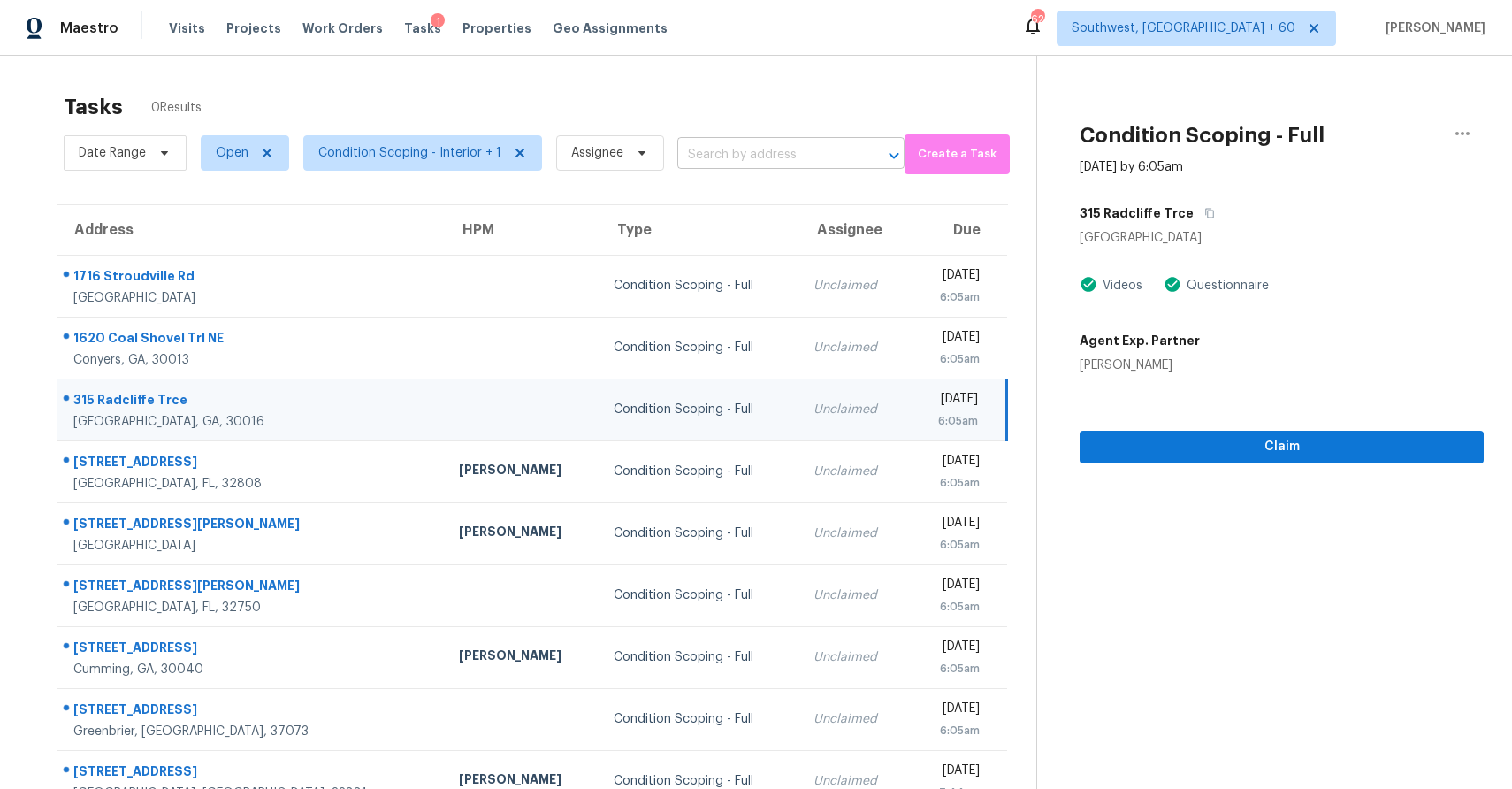
click at [784, 162] on input "text" at bounding box center [766, 155] width 178 height 28
paste input "[STREET_ADDRESS]"
type input "[STREET_ADDRESS]"
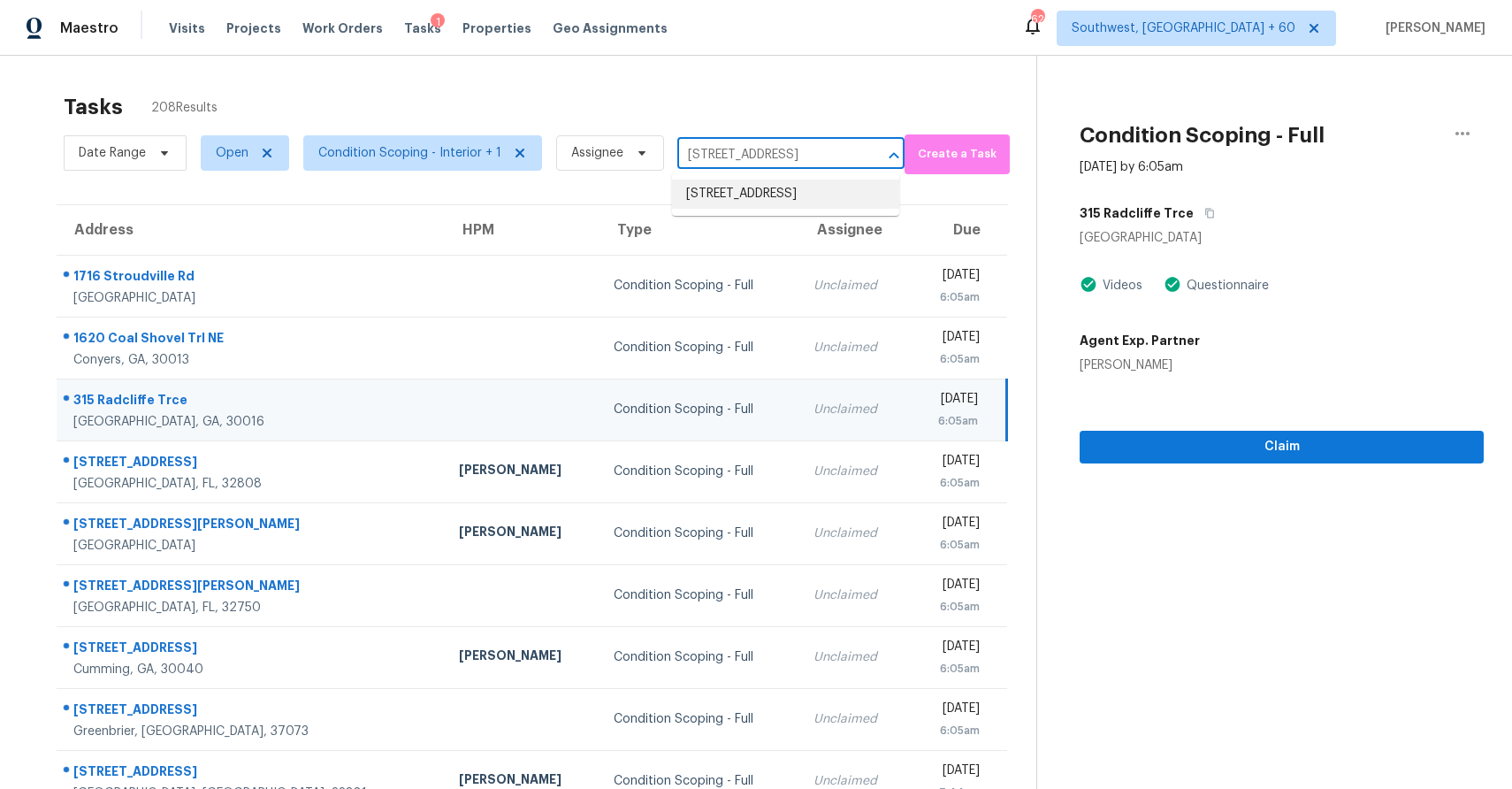
click at [786, 193] on li "[STREET_ADDRESS]" at bounding box center [786, 195] width 227 height 30
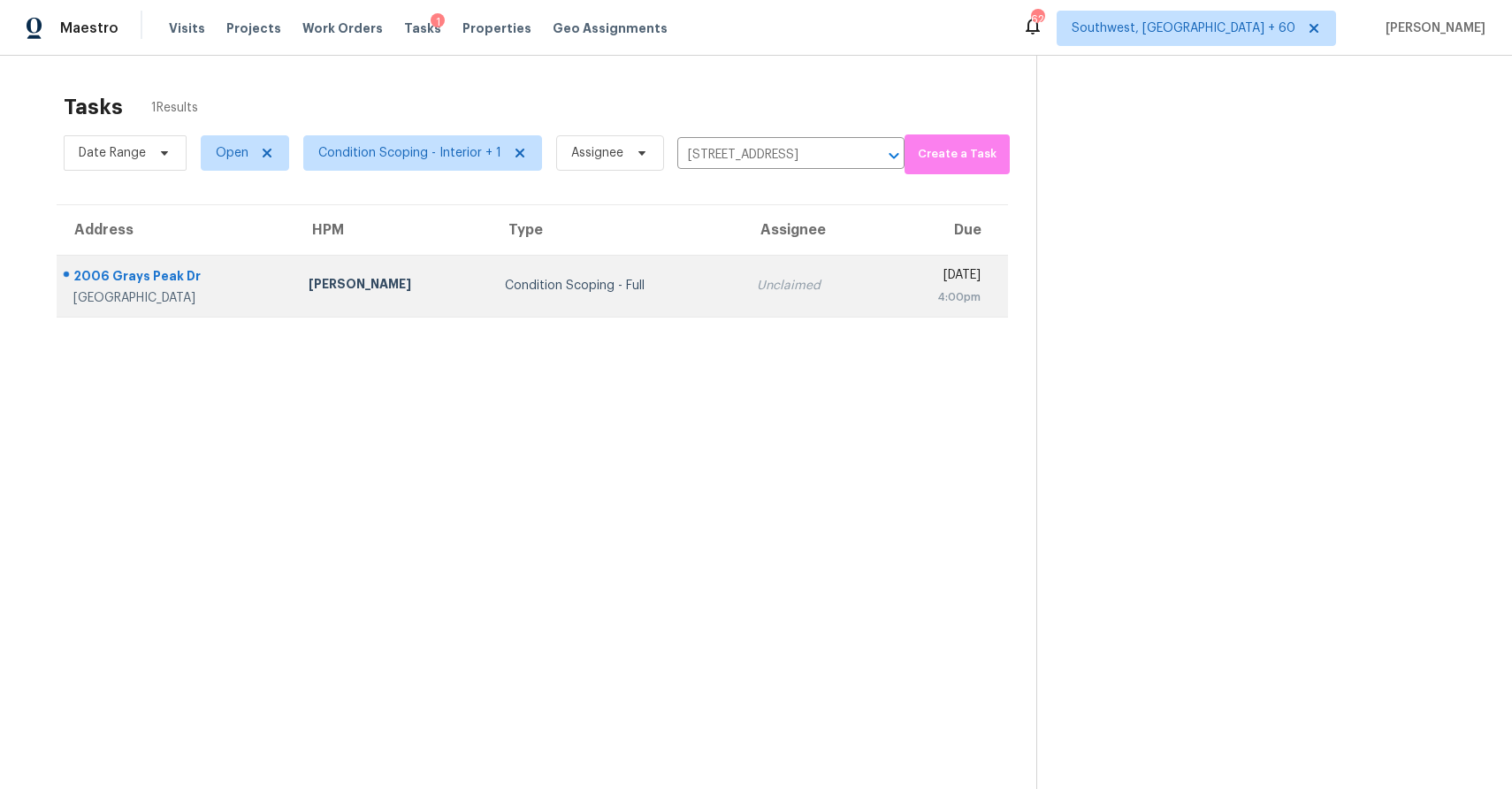
click at [743, 255] on td "Unclaimed" at bounding box center [812, 285] width 138 height 62
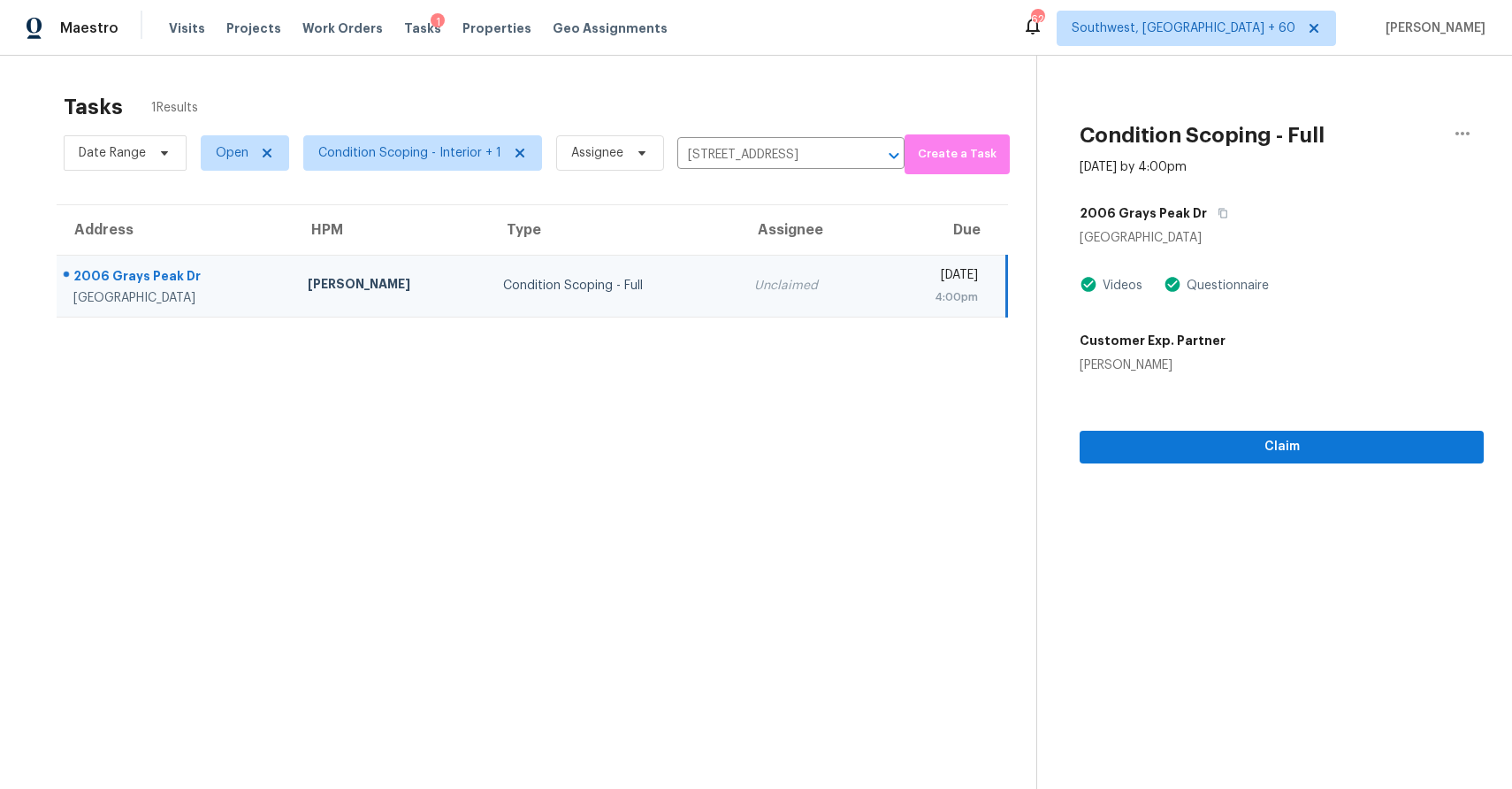
click at [1364, 423] on div "Claim" at bounding box center [1281, 419] width 404 height 89
click at [1366, 442] on span "Claim" at bounding box center [1281, 447] width 376 height 22
click at [716, 278] on div "[PERSON_NAME]" at bounding box center [794, 277] width 157 height 22
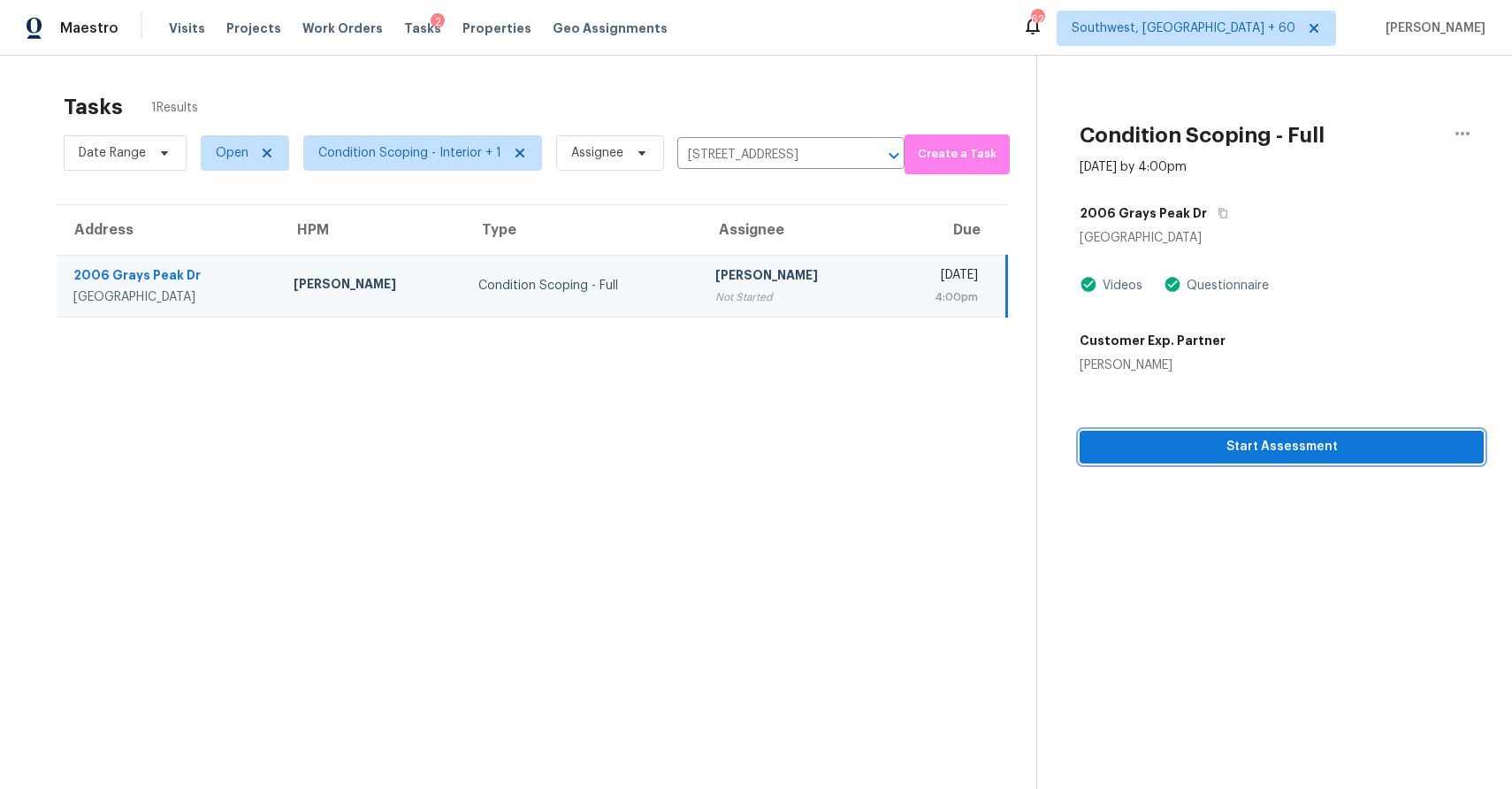
click at [1266, 446] on span "Start Assessment" at bounding box center [1281, 447] width 376 height 22
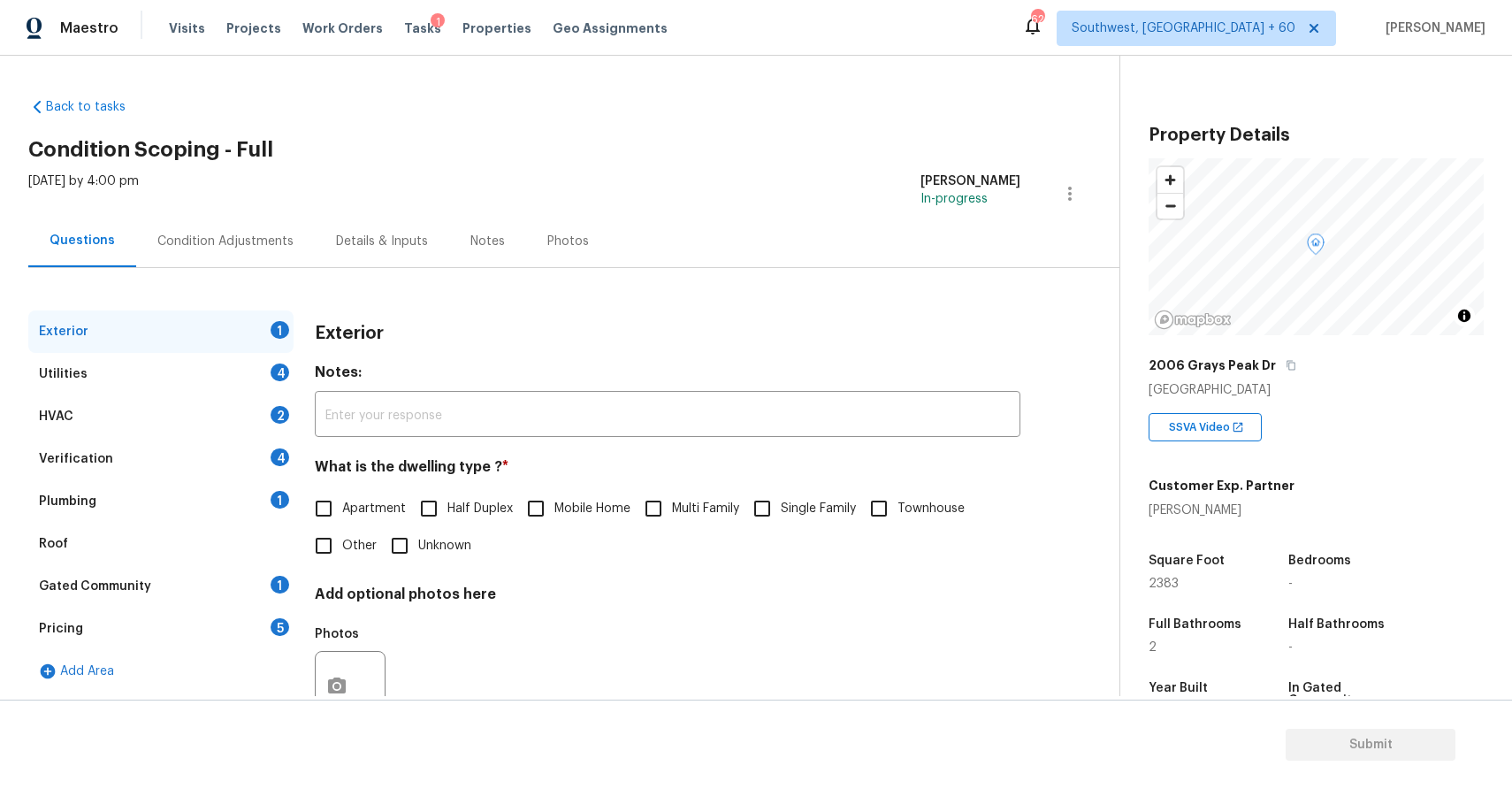
scroll to position [239, 0]
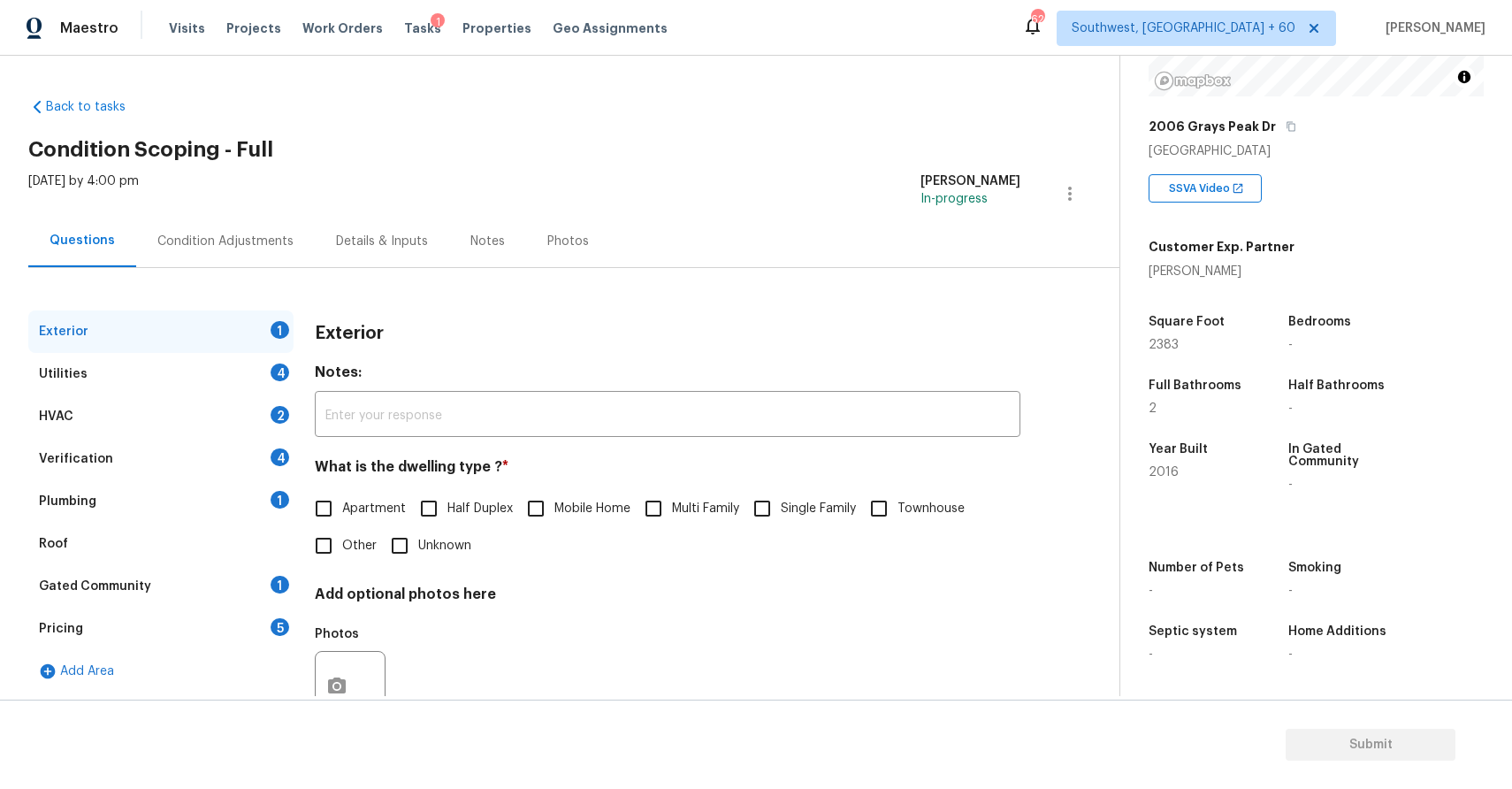
click at [794, 511] on span "Single Family" at bounding box center [818, 509] width 75 height 19
click at [781, 511] on input "Single Family" at bounding box center [762, 509] width 38 height 38
checkbox input "true"
click at [203, 369] on div "Utilities 4" at bounding box center [161, 373] width 265 height 42
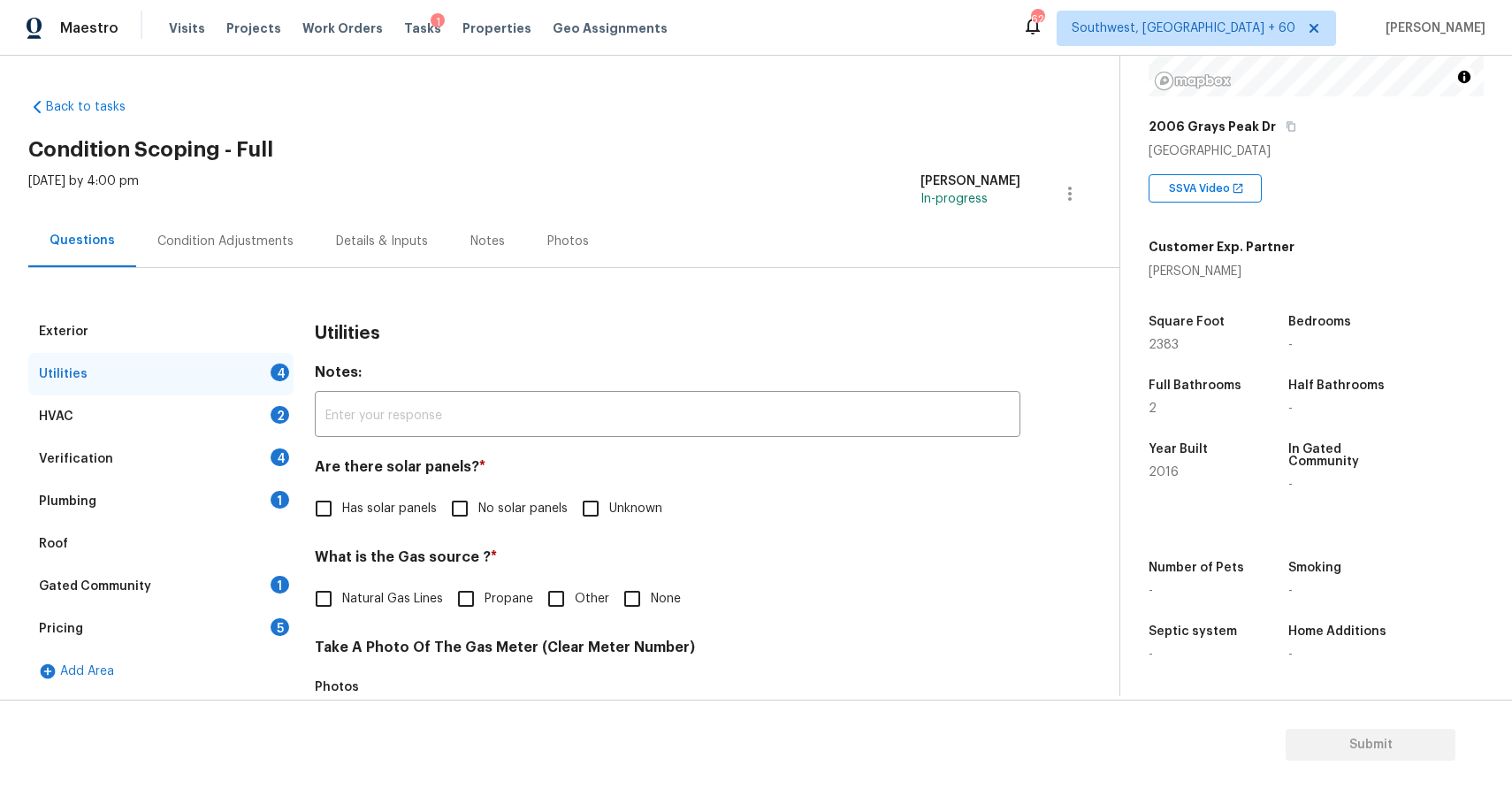
click at [499, 517] on span "No solar panels" at bounding box center [523, 509] width 89 height 19
click at [479, 517] on input "No solar panels" at bounding box center [460, 509] width 38 height 38
checkbox input "true"
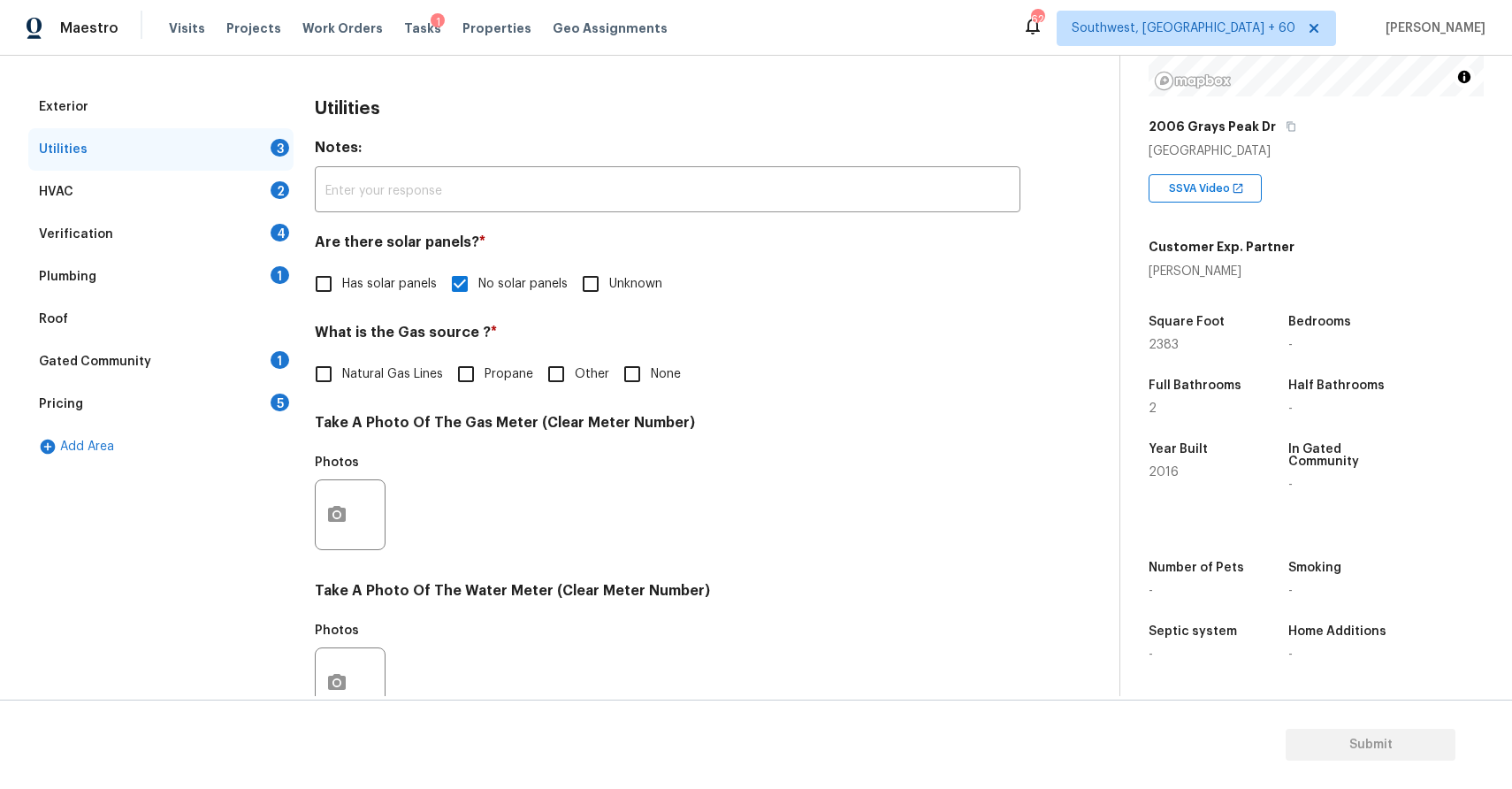
click at [646, 367] on input "None" at bounding box center [633, 374] width 38 height 38
click at [618, 371] on input "None" at bounding box center [633, 374] width 38 height 38
checkbox input "false"
click at [332, 504] on button "button" at bounding box center [337, 514] width 42 height 69
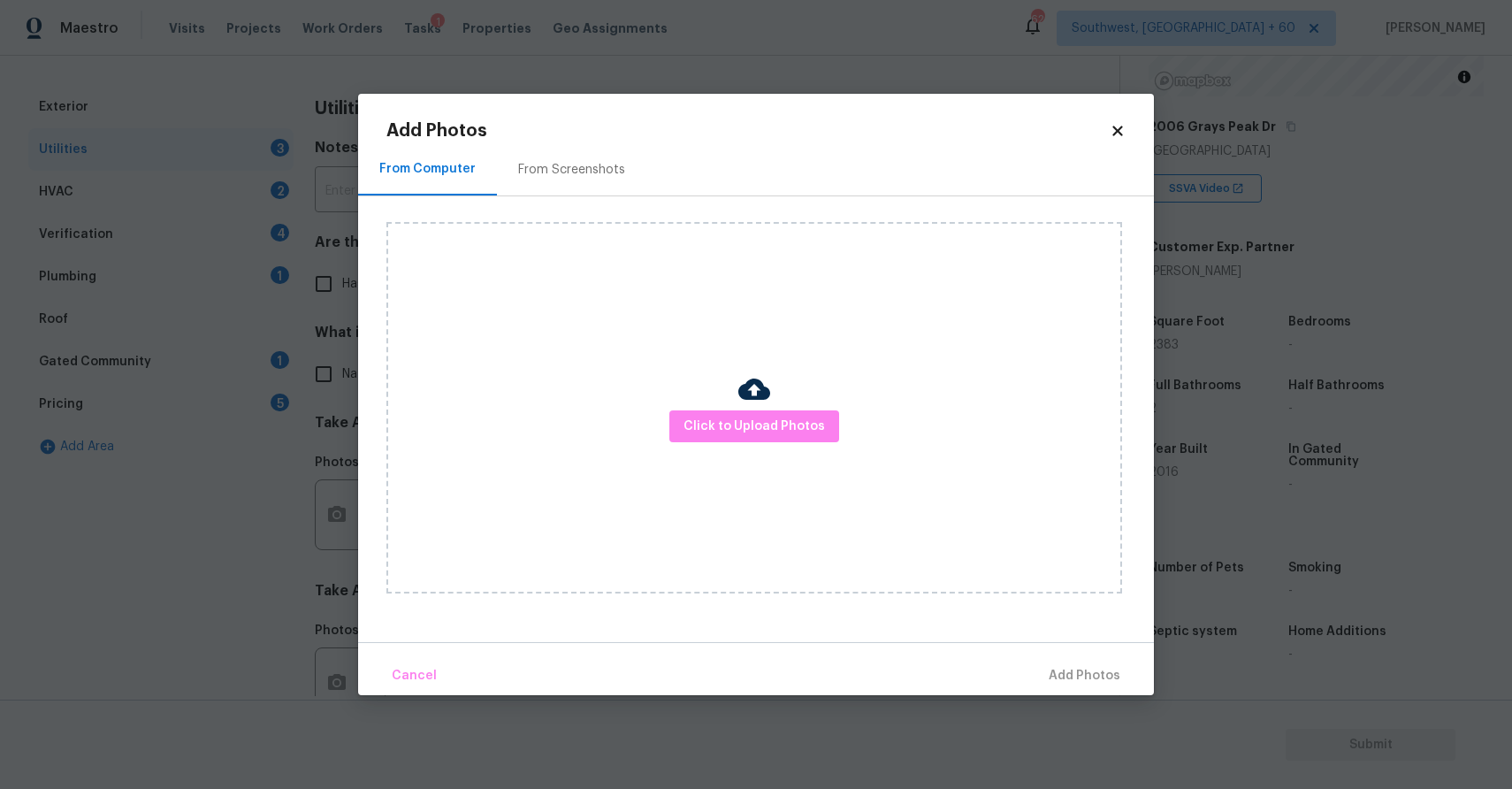
click at [758, 408] on div at bounding box center [754, 392] width 32 height 38
click at [761, 424] on span "Click to Upload Photos" at bounding box center [754, 427] width 141 height 22
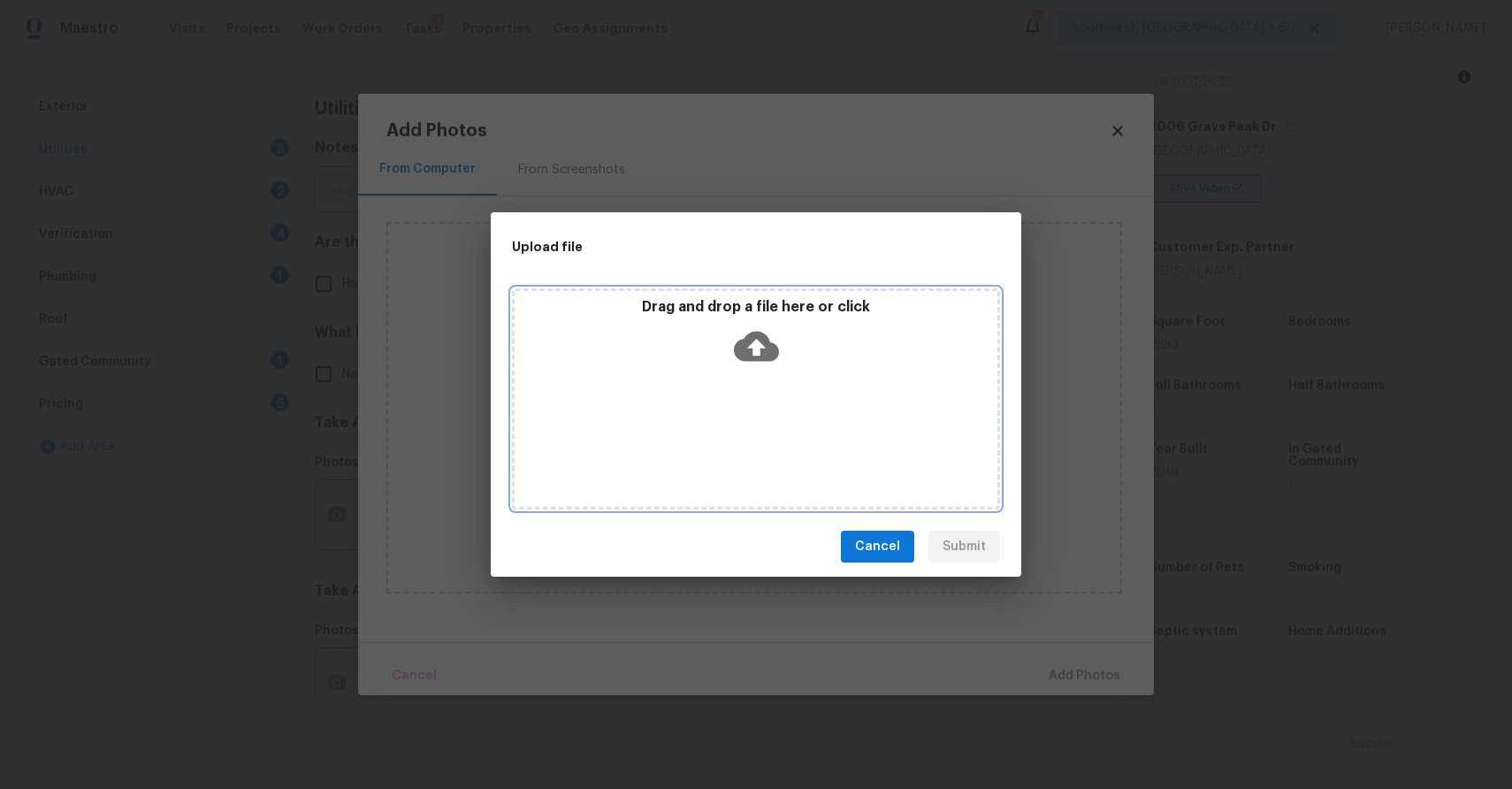
click at [761, 424] on div "Drag and drop a file here or click" at bounding box center [756, 399] width 489 height 221
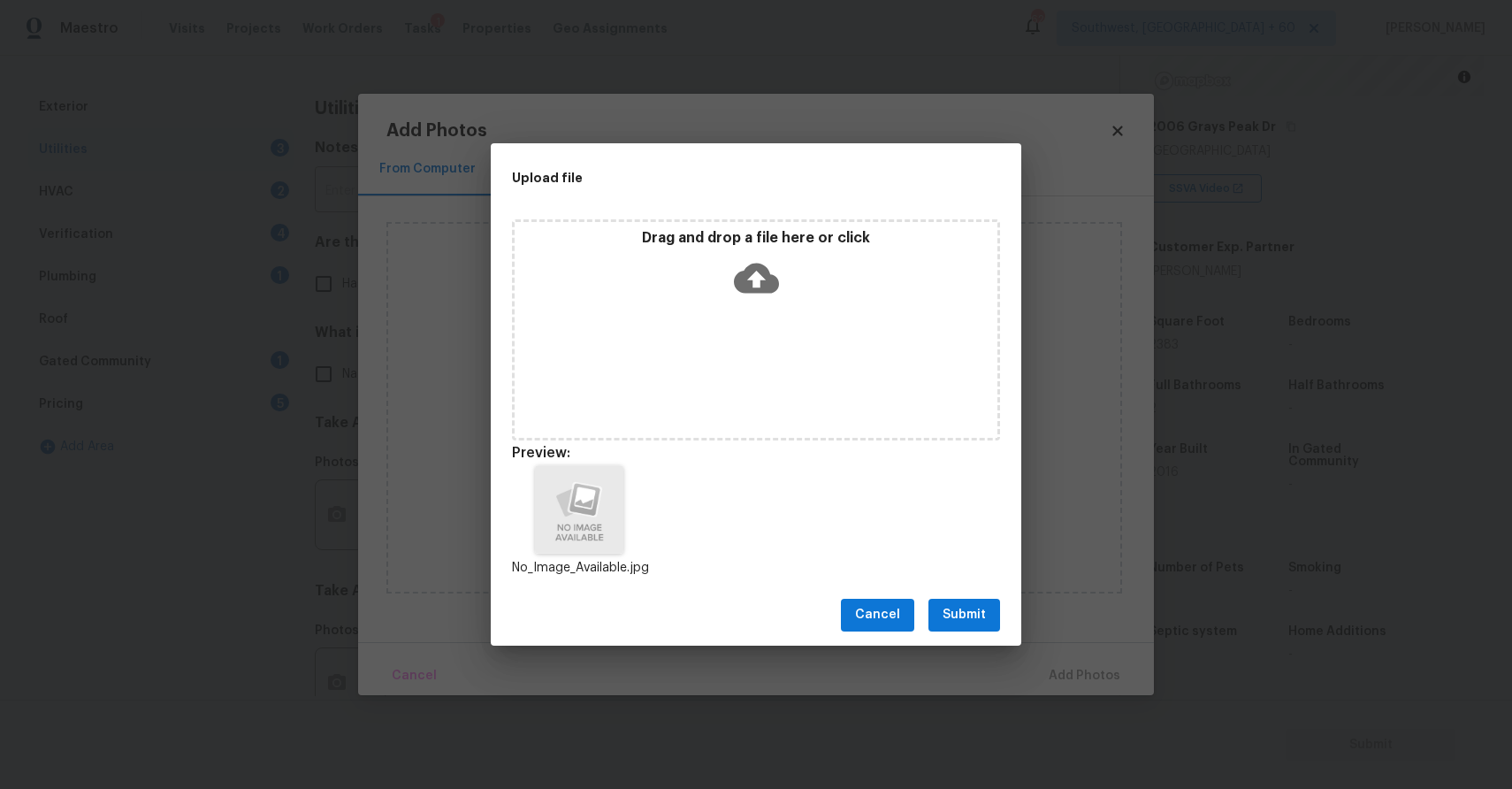
click at [979, 599] on button "Submit" at bounding box center [964, 615] width 72 height 33
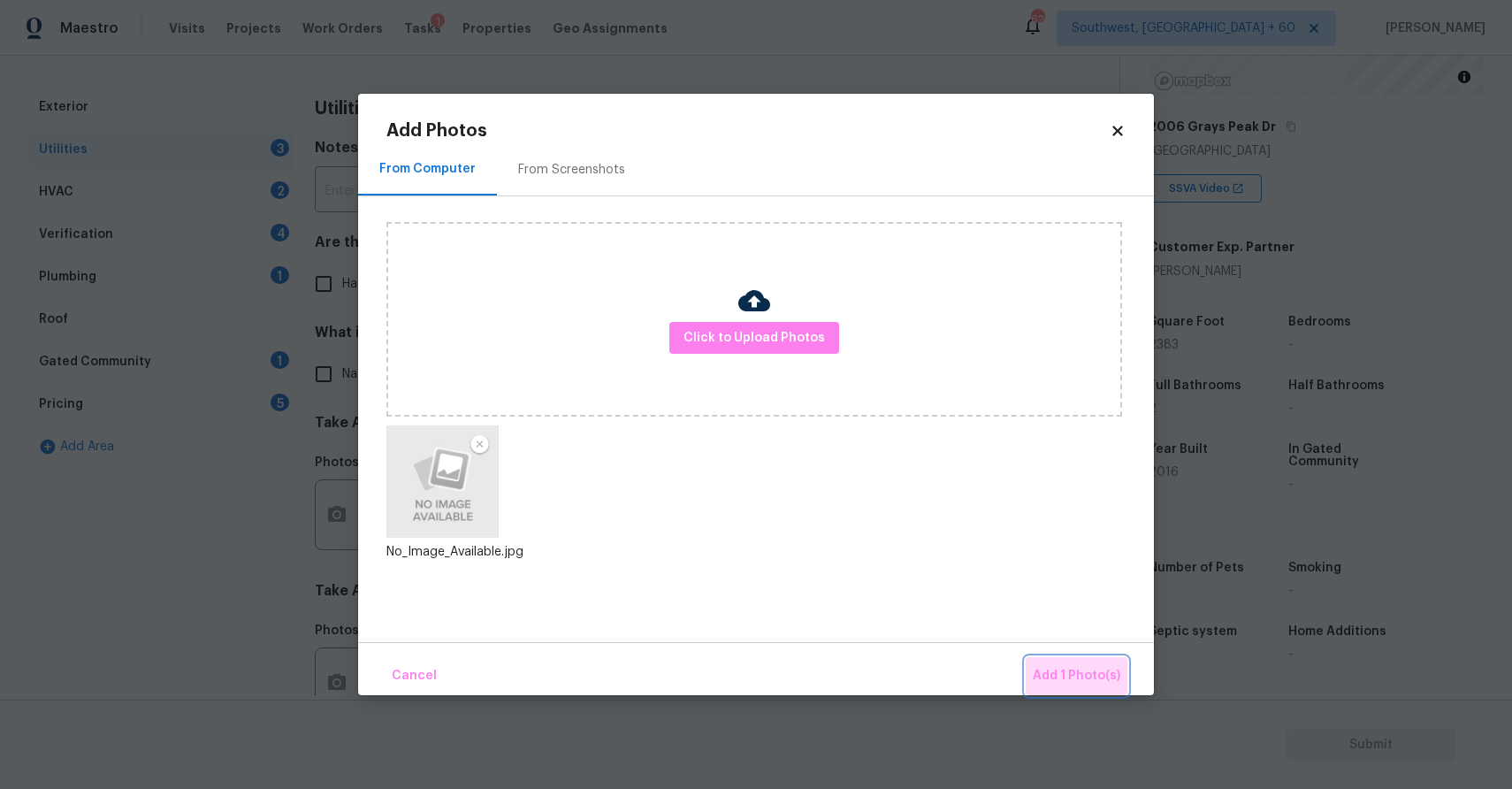
click at [1099, 676] on span "Add 1 Photo(s)" at bounding box center [1076, 676] width 88 height 22
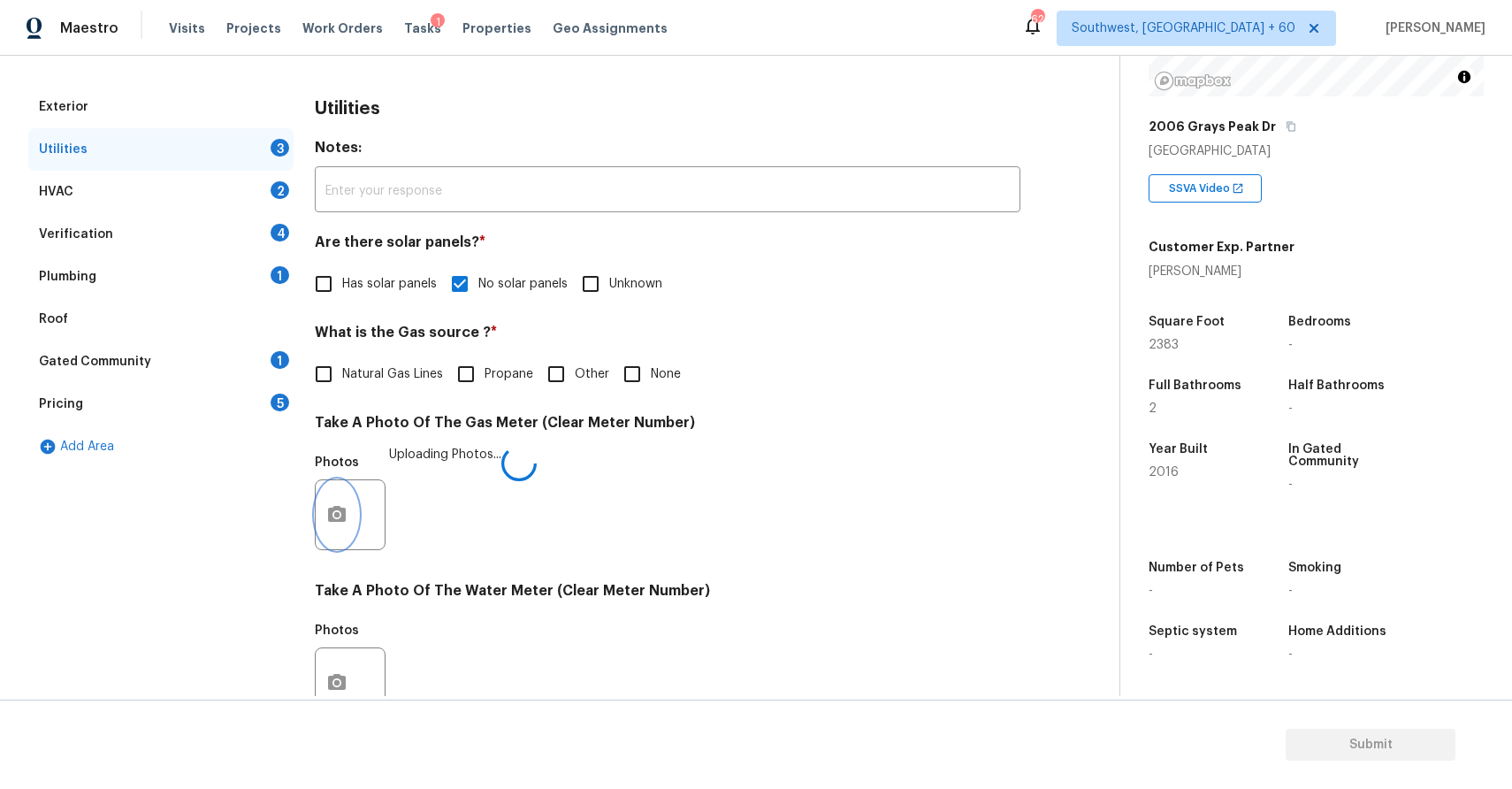
scroll to position [430, 0]
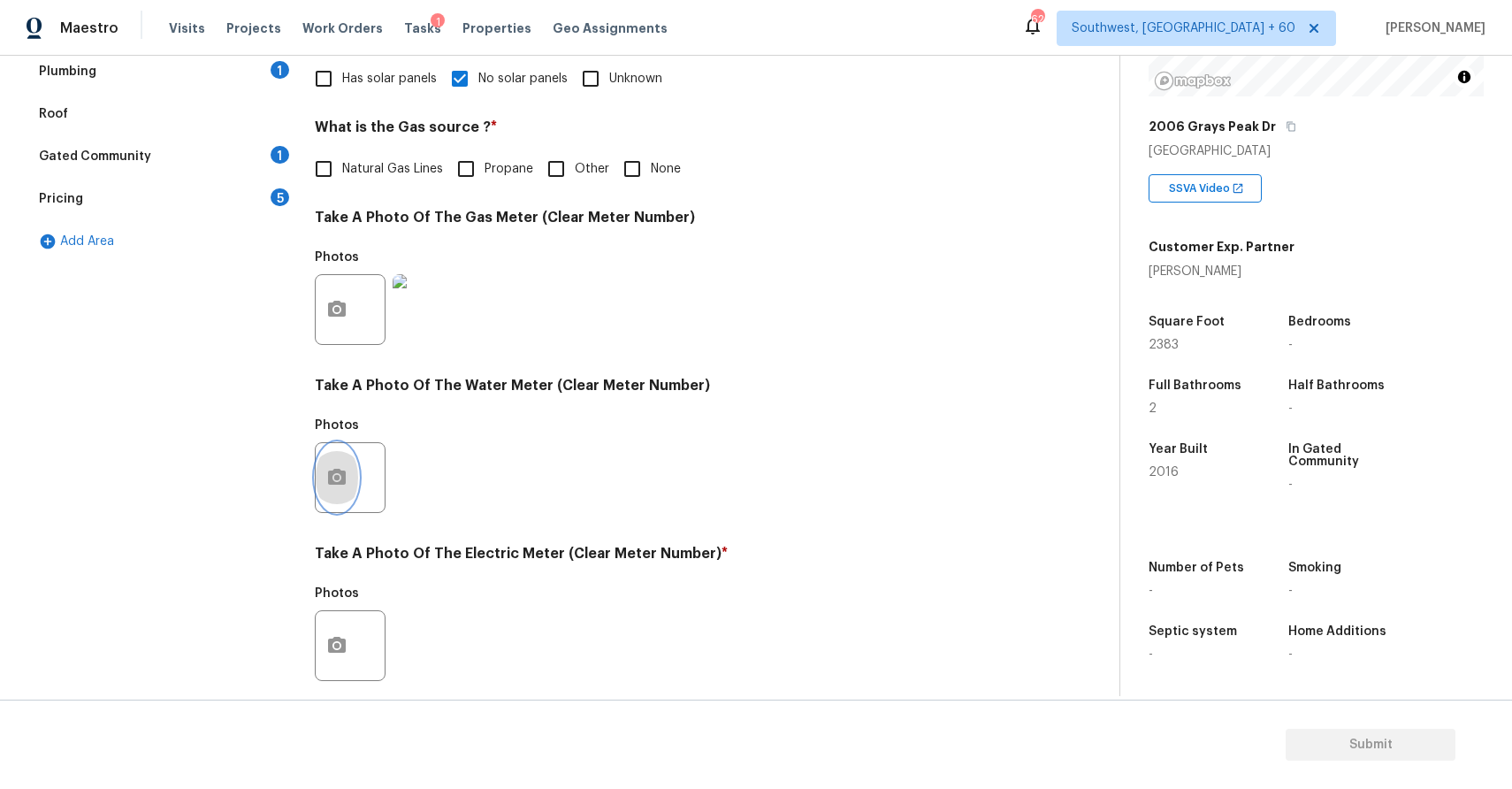
click at [343, 468] on icon "button" at bounding box center [338, 478] width 22 height 22
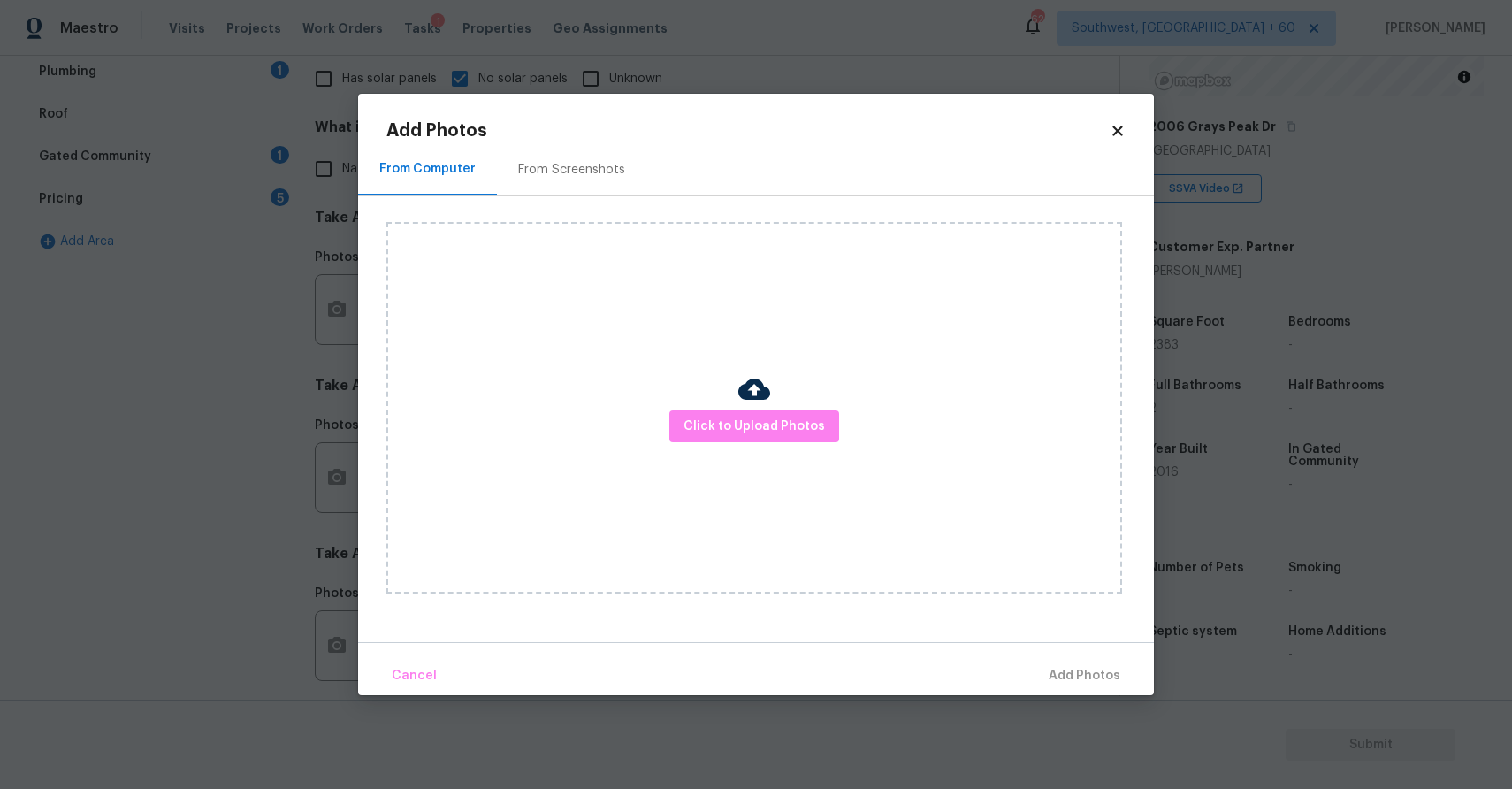
click at [694, 446] on div "Click to Upload Photos" at bounding box center [753, 408] width 735 height 371
click at [729, 421] on span "Click to Upload Photos" at bounding box center [754, 427] width 141 height 22
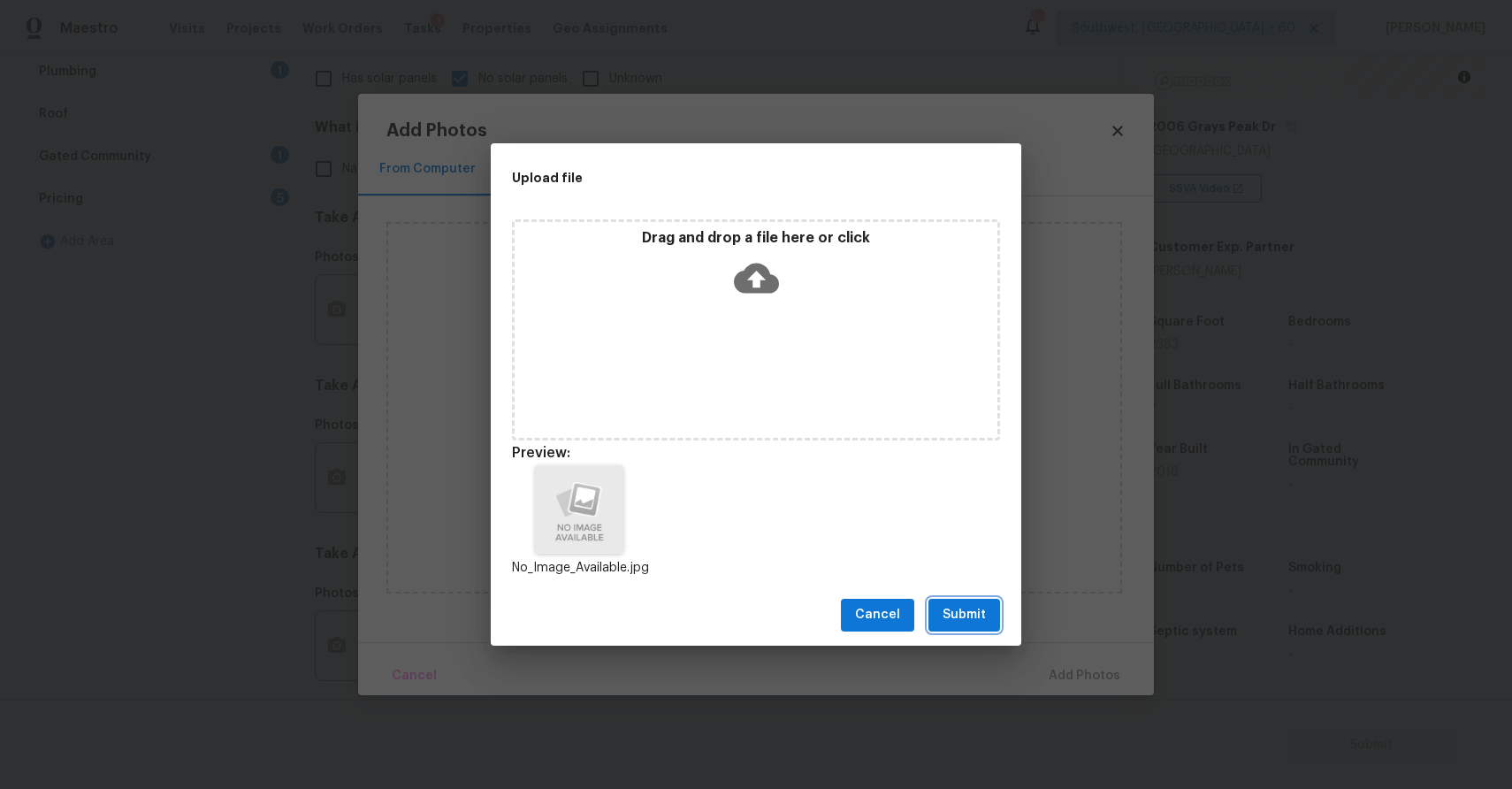
click at [940, 601] on button "Submit" at bounding box center [964, 615] width 72 height 33
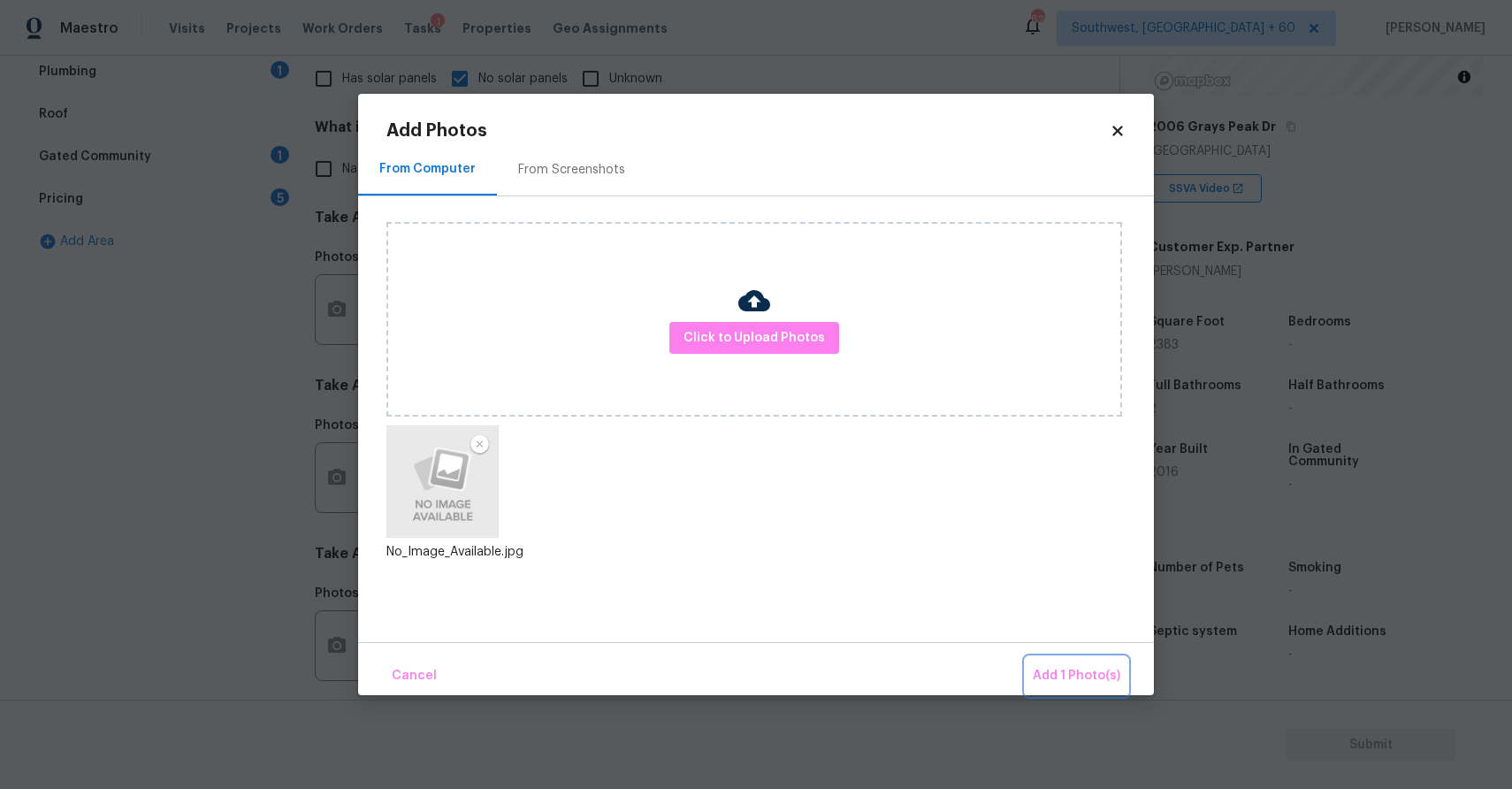
click at [1056, 667] on span "Add 1 Photo(s)" at bounding box center [1076, 676] width 88 height 22
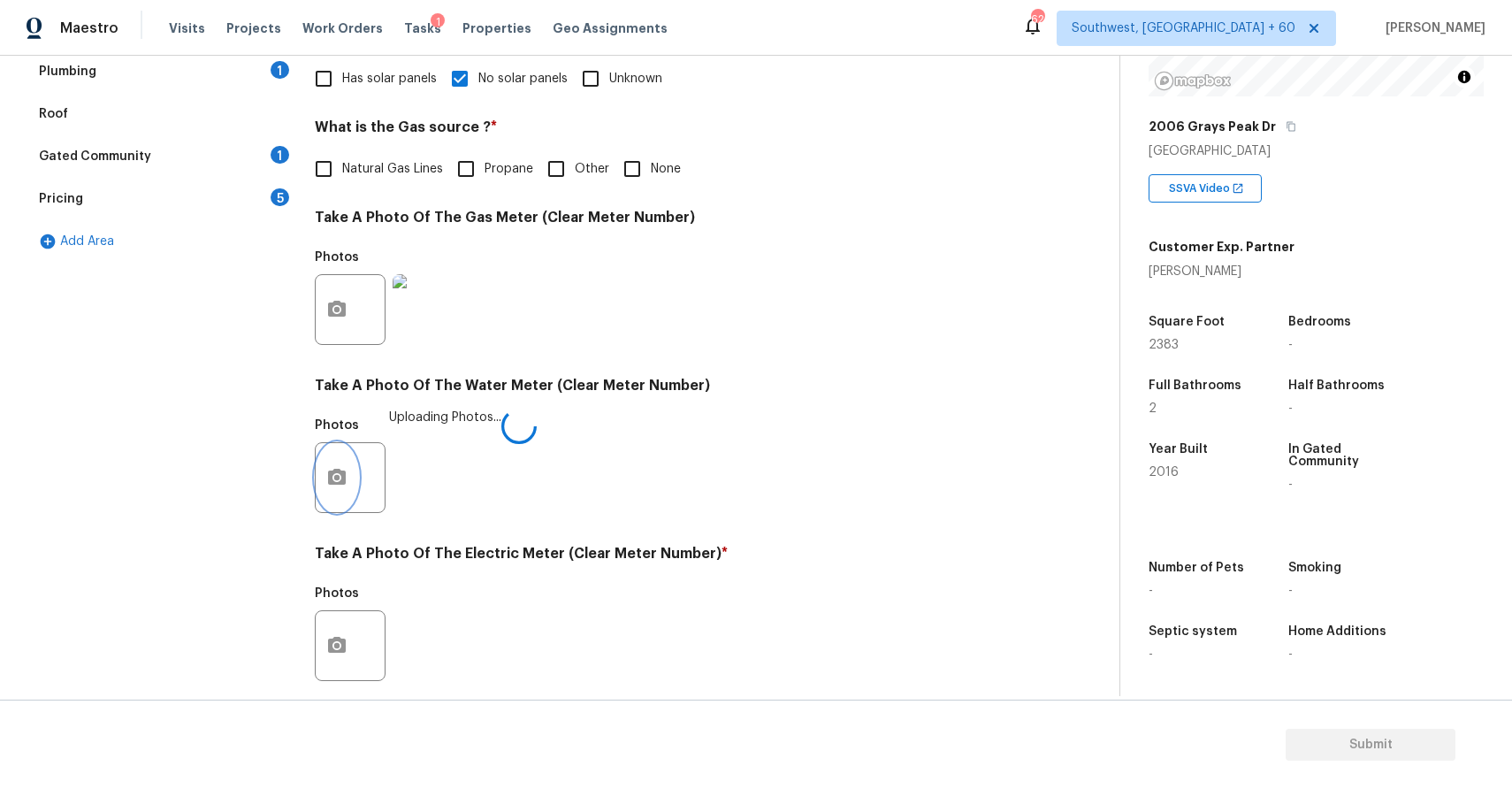
scroll to position [542, 0]
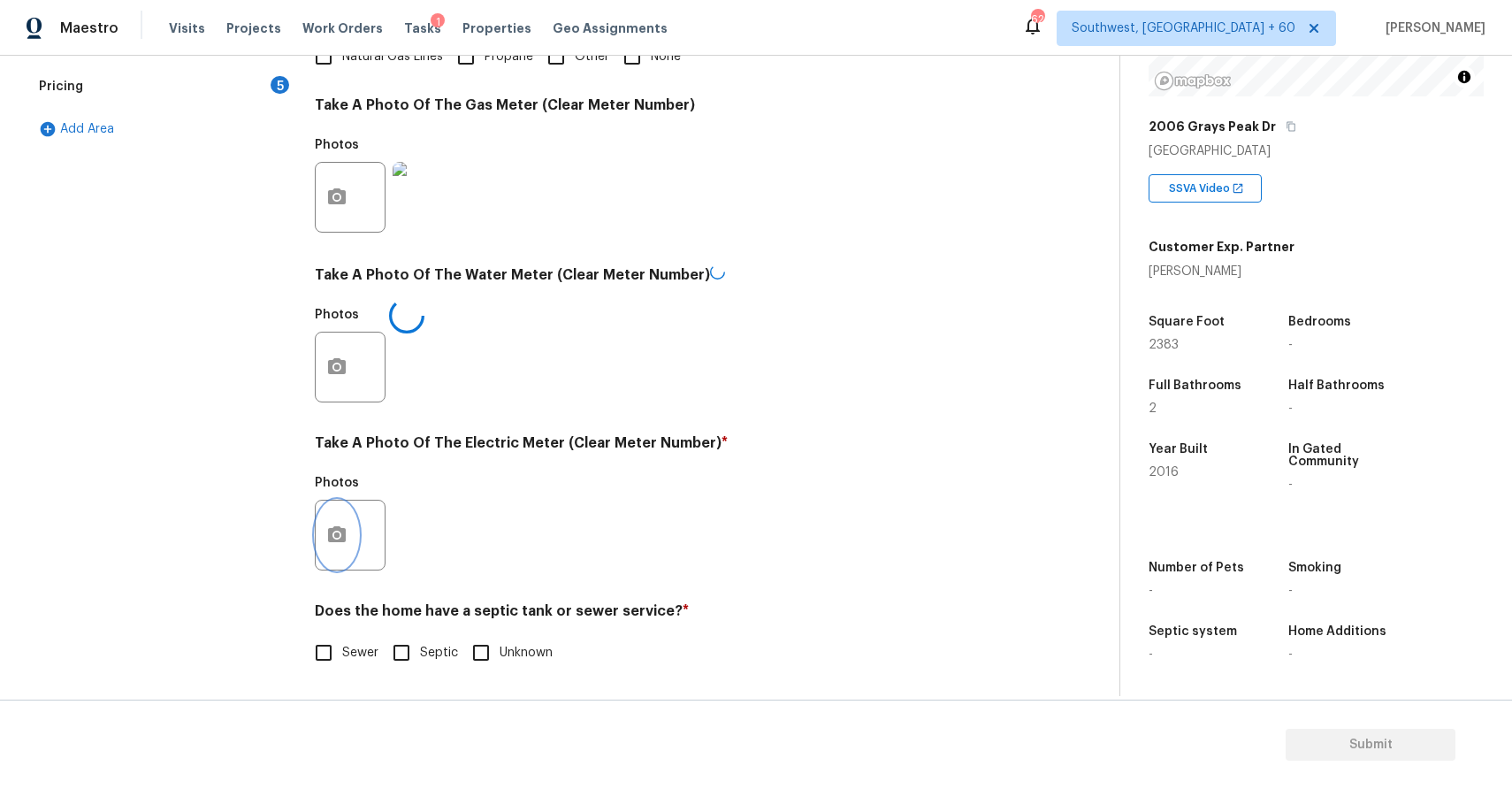
click at [350, 531] on button "button" at bounding box center [337, 535] width 42 height 69
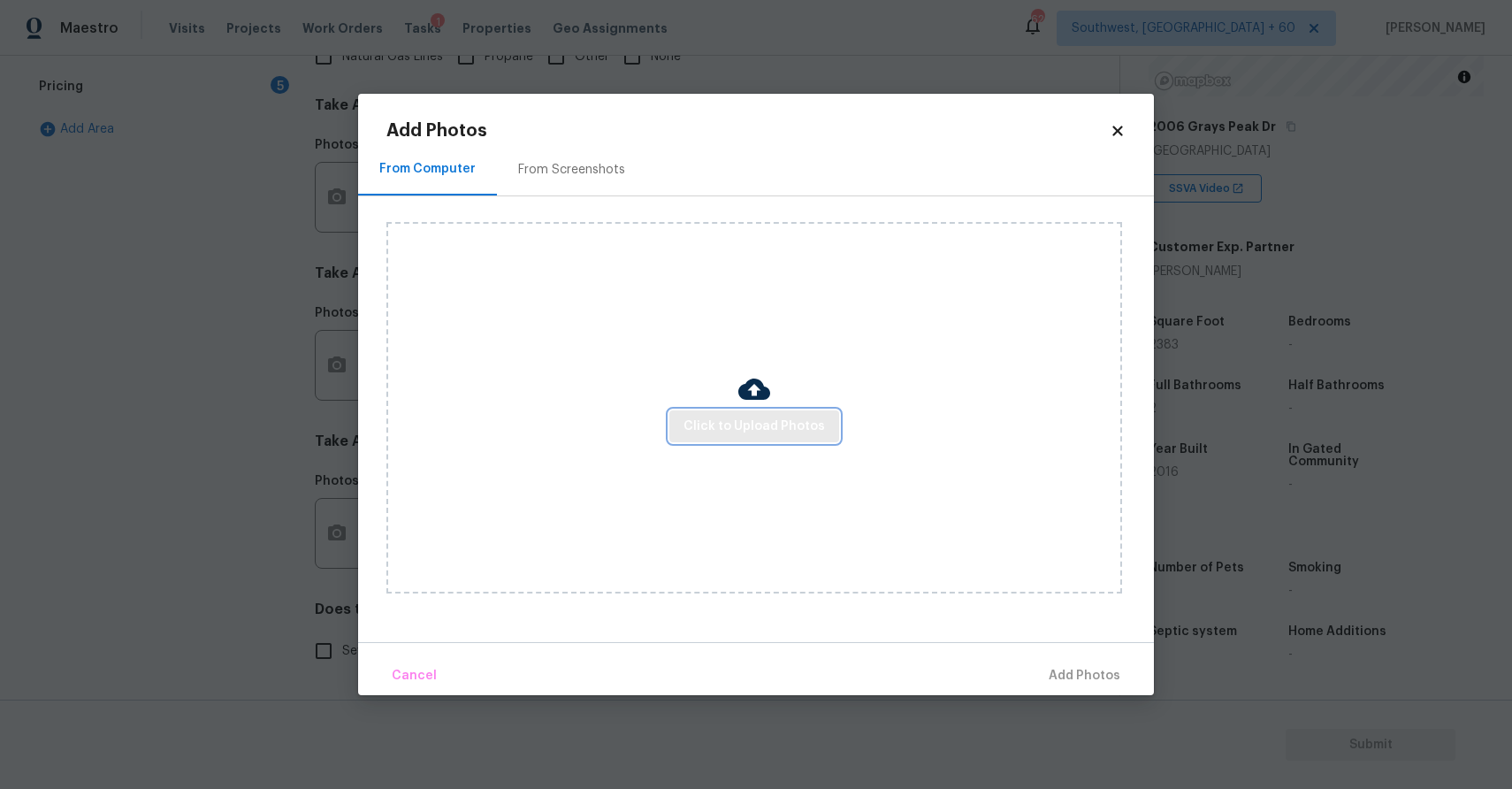
click at [744, 427] on span "Click to Upload Photos" at bounding box center [754, 427] width 141 height 22
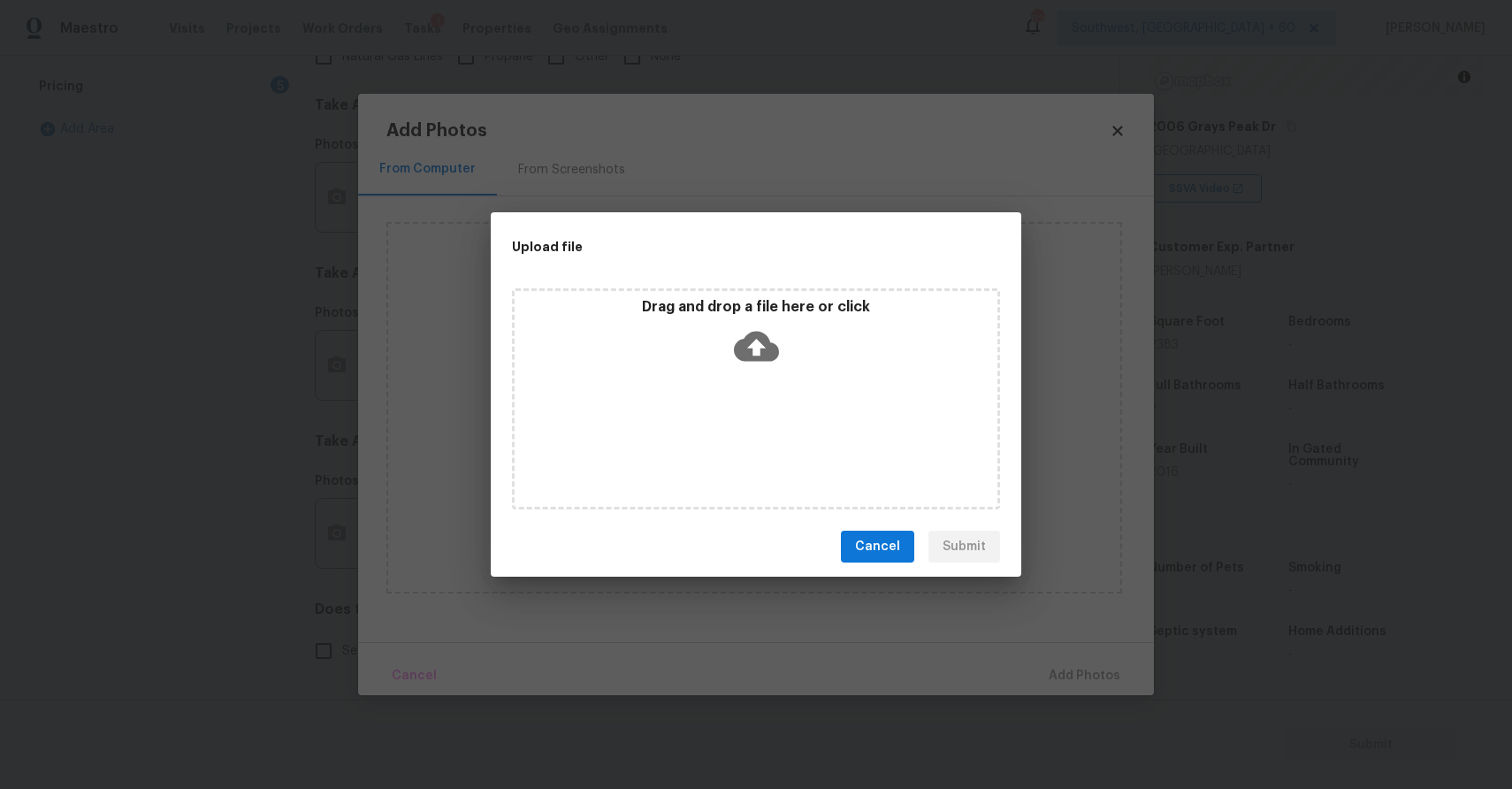
click at [744, 427] on div "Drag and drop a file here or click" at bounding box center [756, 399] width 489 height 221
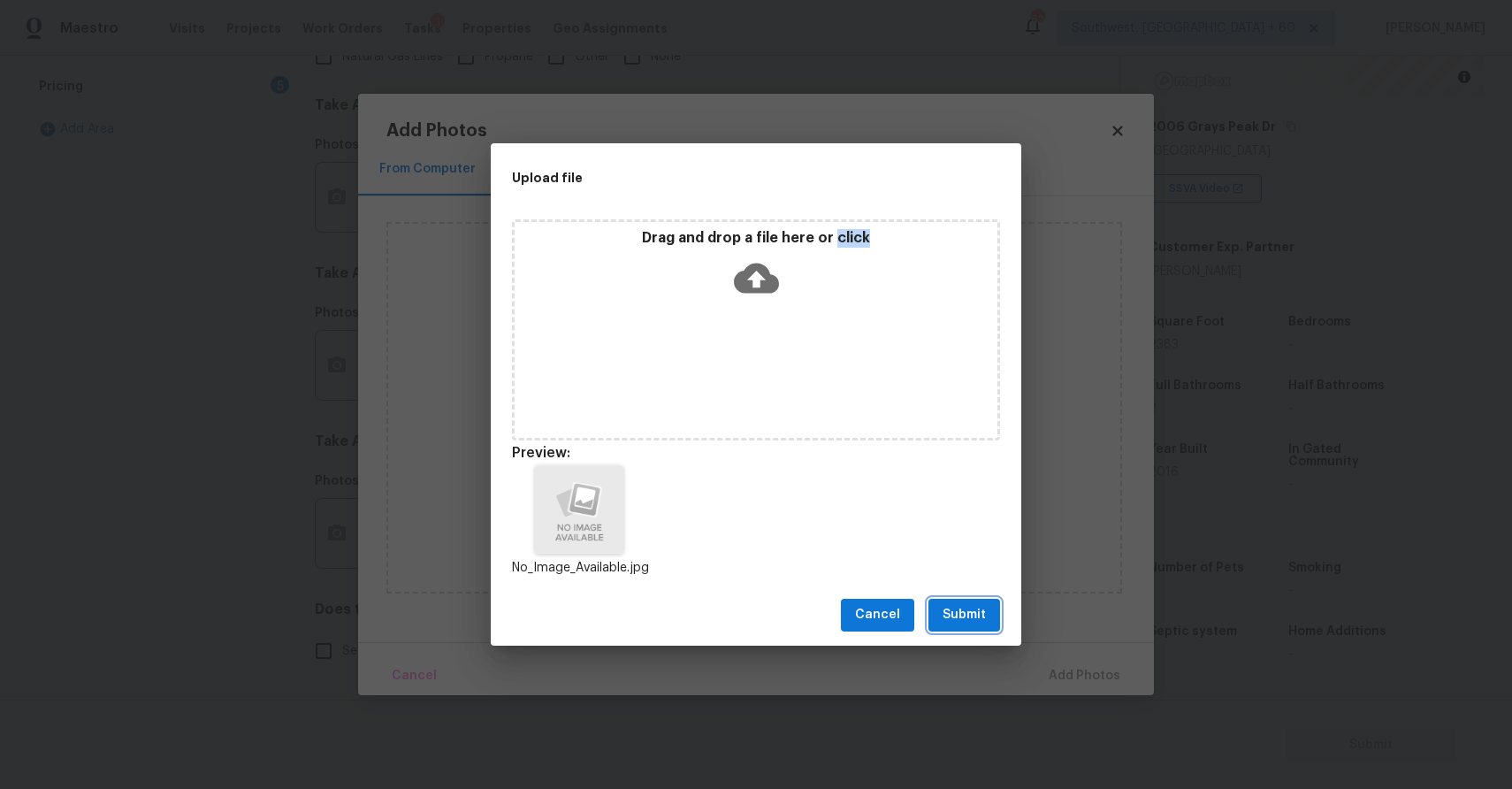
click at [979, 621] on span "Submit" at bounding box center [964, 615] width 43 height 22
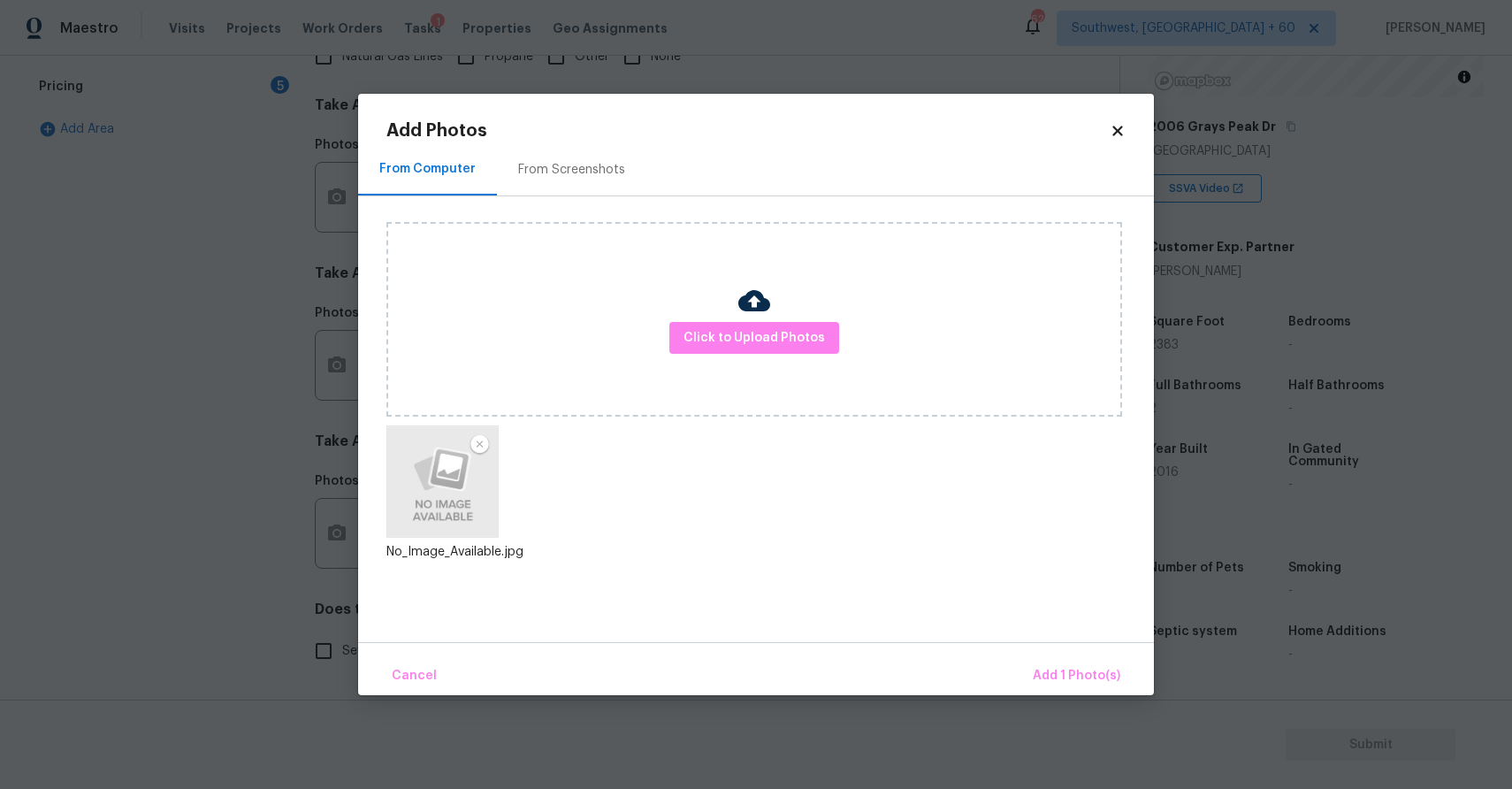
click at [1098, 652] on div "Cancel Add 1 Photo(s)" at bounding box center [756, 669] width 795 height 53
click at [1093, 663] on button "Add 1 Photo(s)" at bounding box center [1076, 676] width 102 height 39
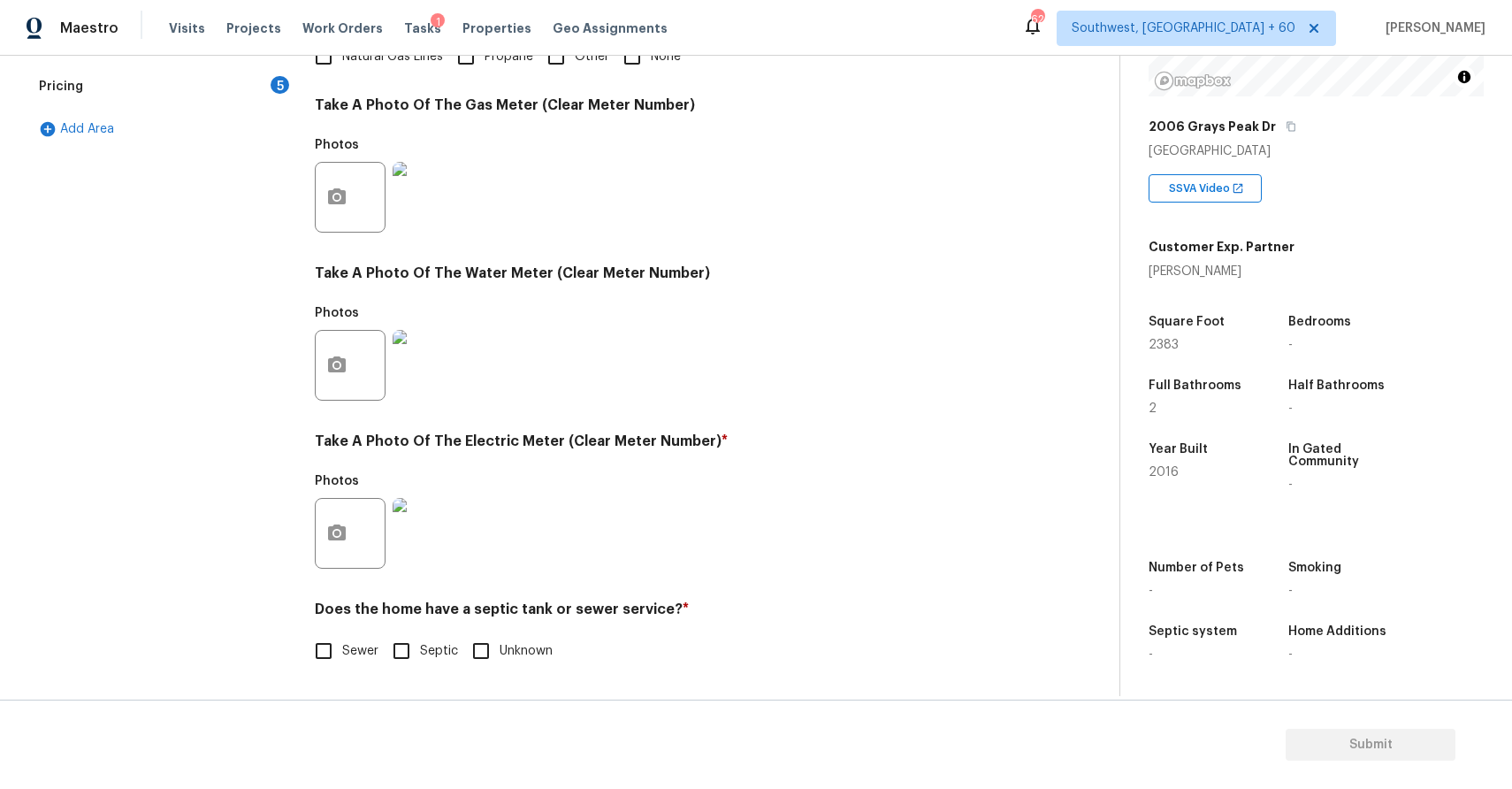
click at [420, 640] on label "Septic" at bounding box center [420, 652] width 75 height 38
click at [420, 640] on input "Septic" at bounding box center [402, 652] width 38 height 38
checkbox input "true"
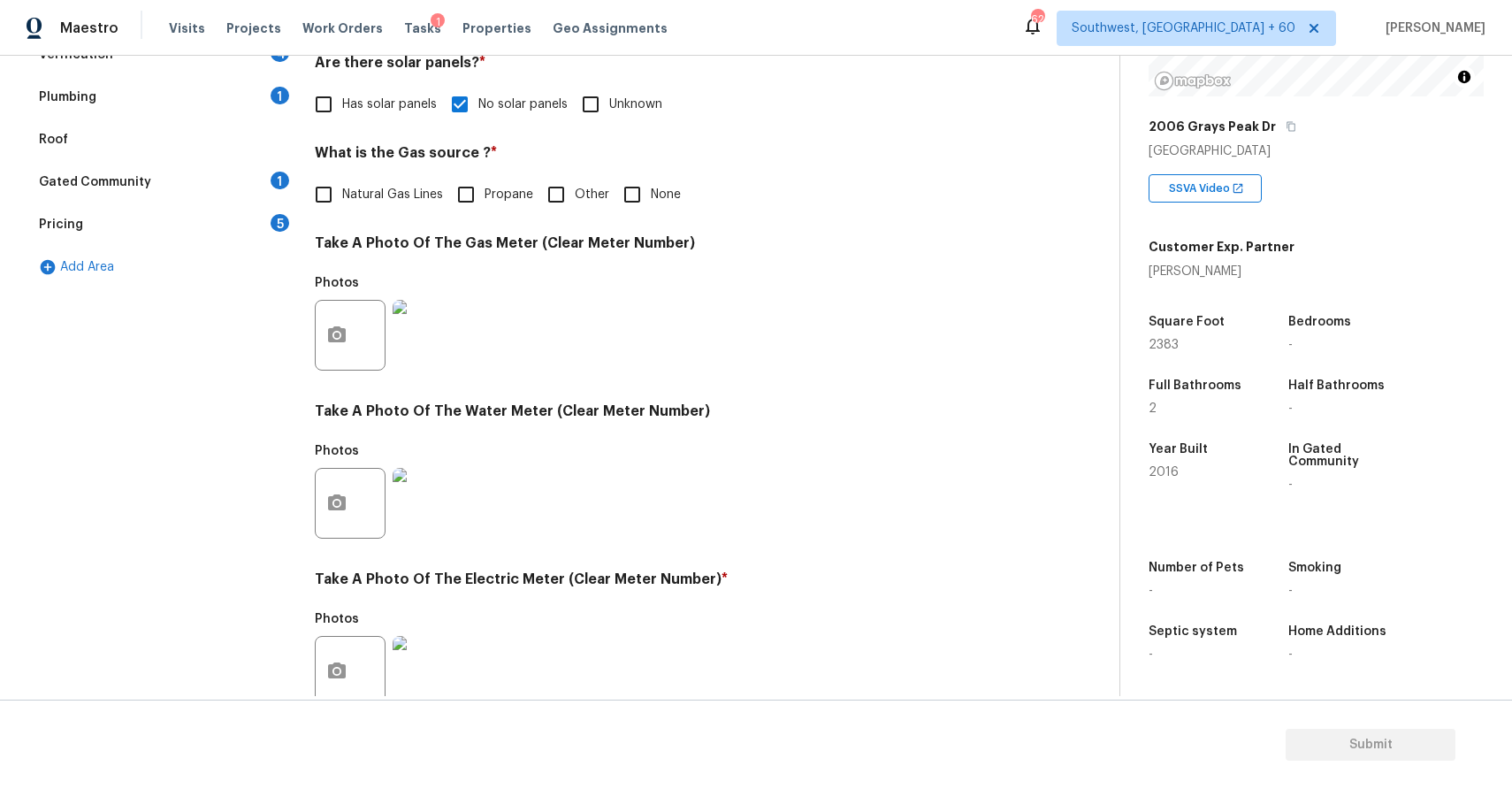
scroll to position [0, 0]
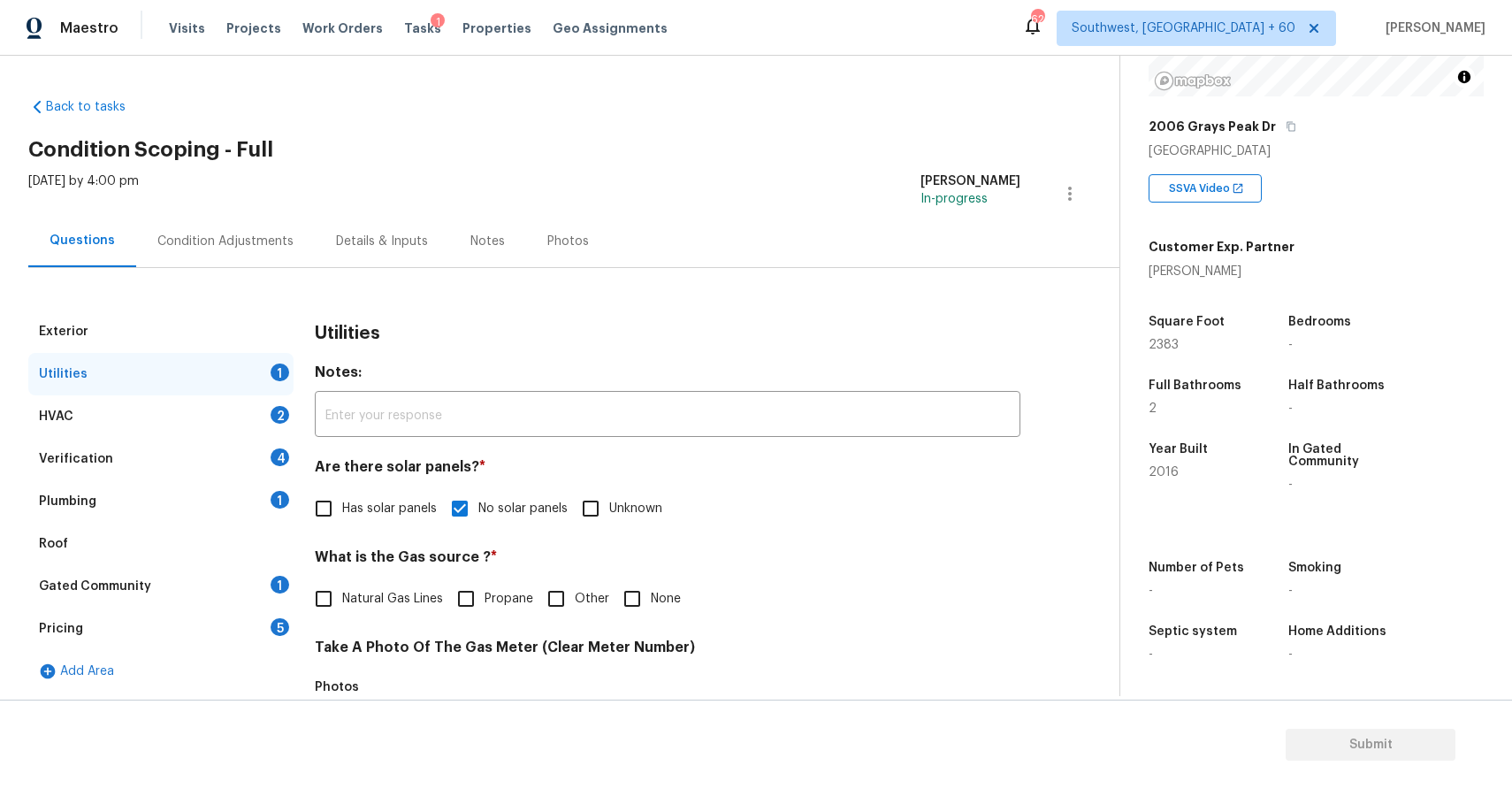
click at [229, 412] on div "HVAC 2" at bounding box center [161, 416] width 265 height 42
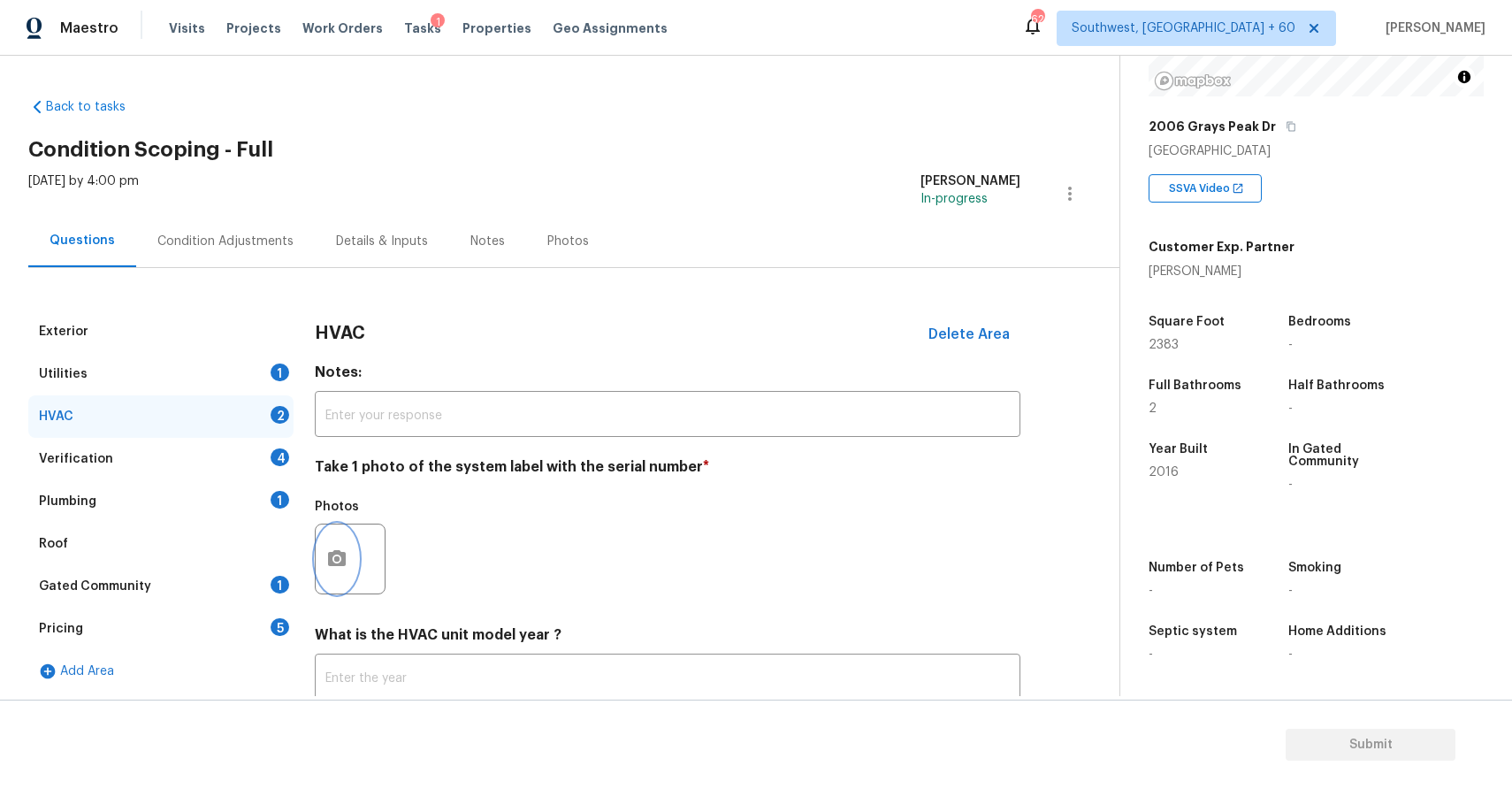
click at [342, 564] on icon "button" at bounding box center [337, 558] width 18 height 16
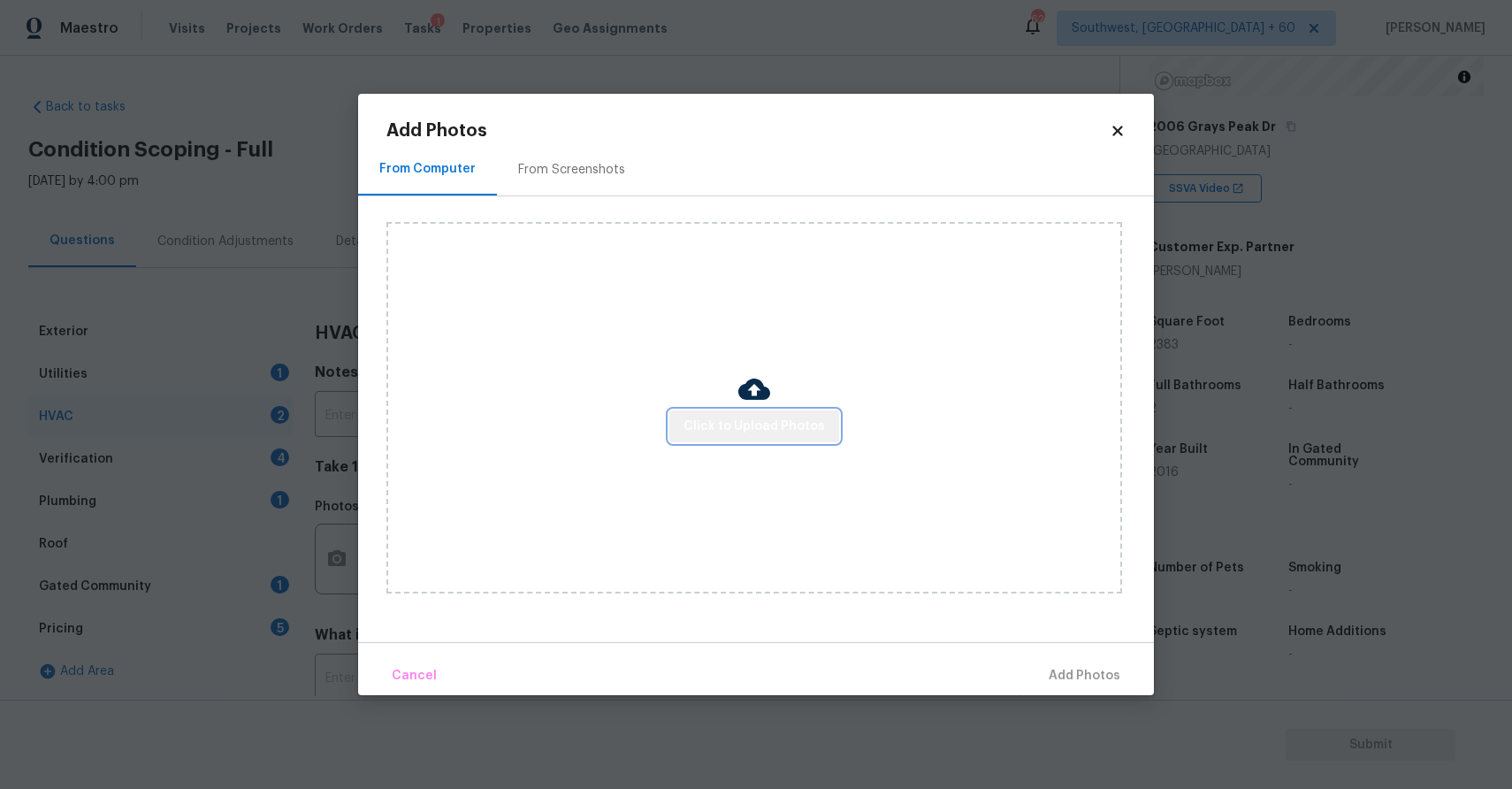
click at [780, 412] on button "Click to Upload Photos" at bounding box center [754, 427] width 170 height 33
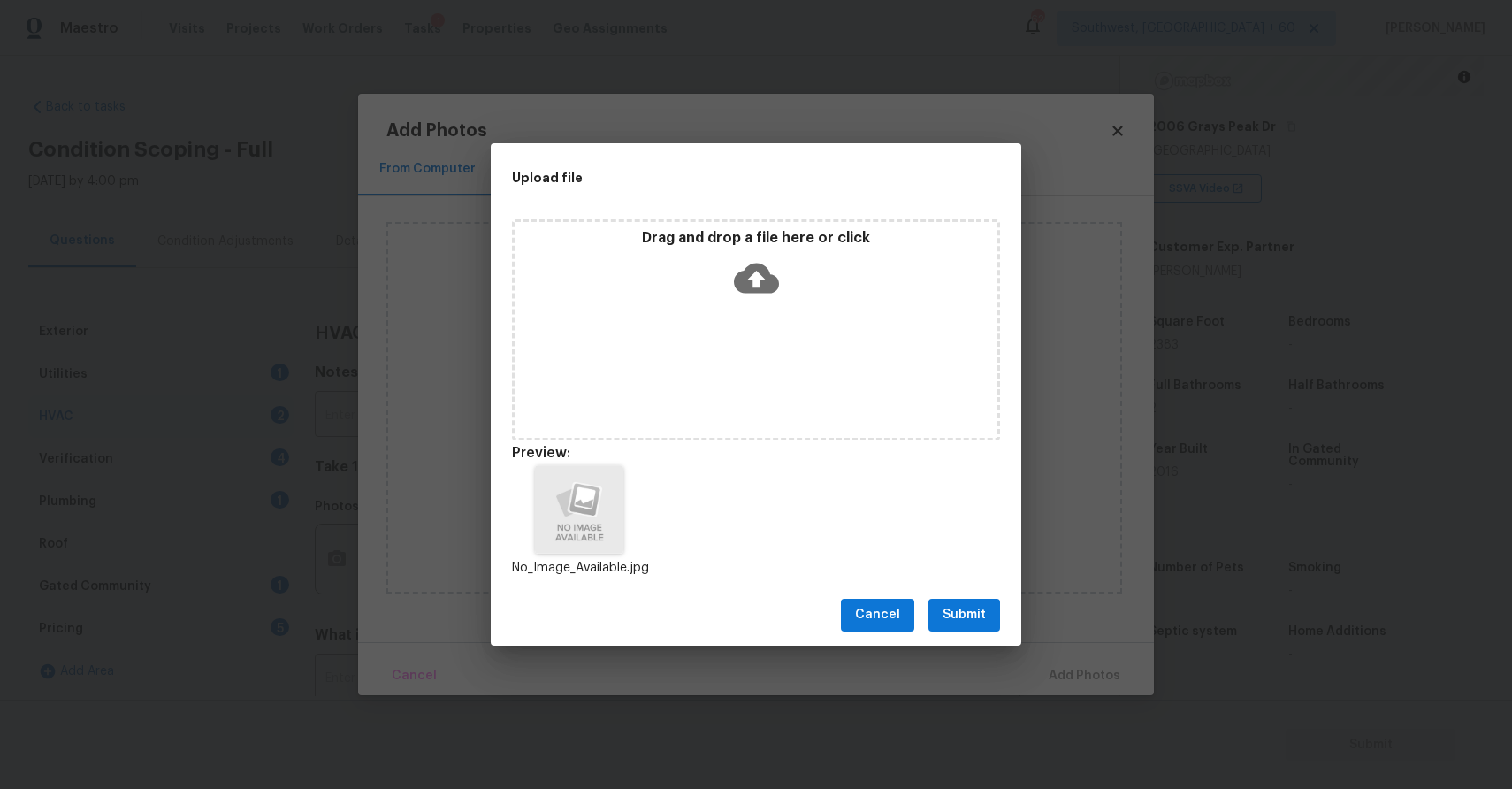
click at [997, 606] on button "Submit" at bounding box center [964, 615] width 72 height 33
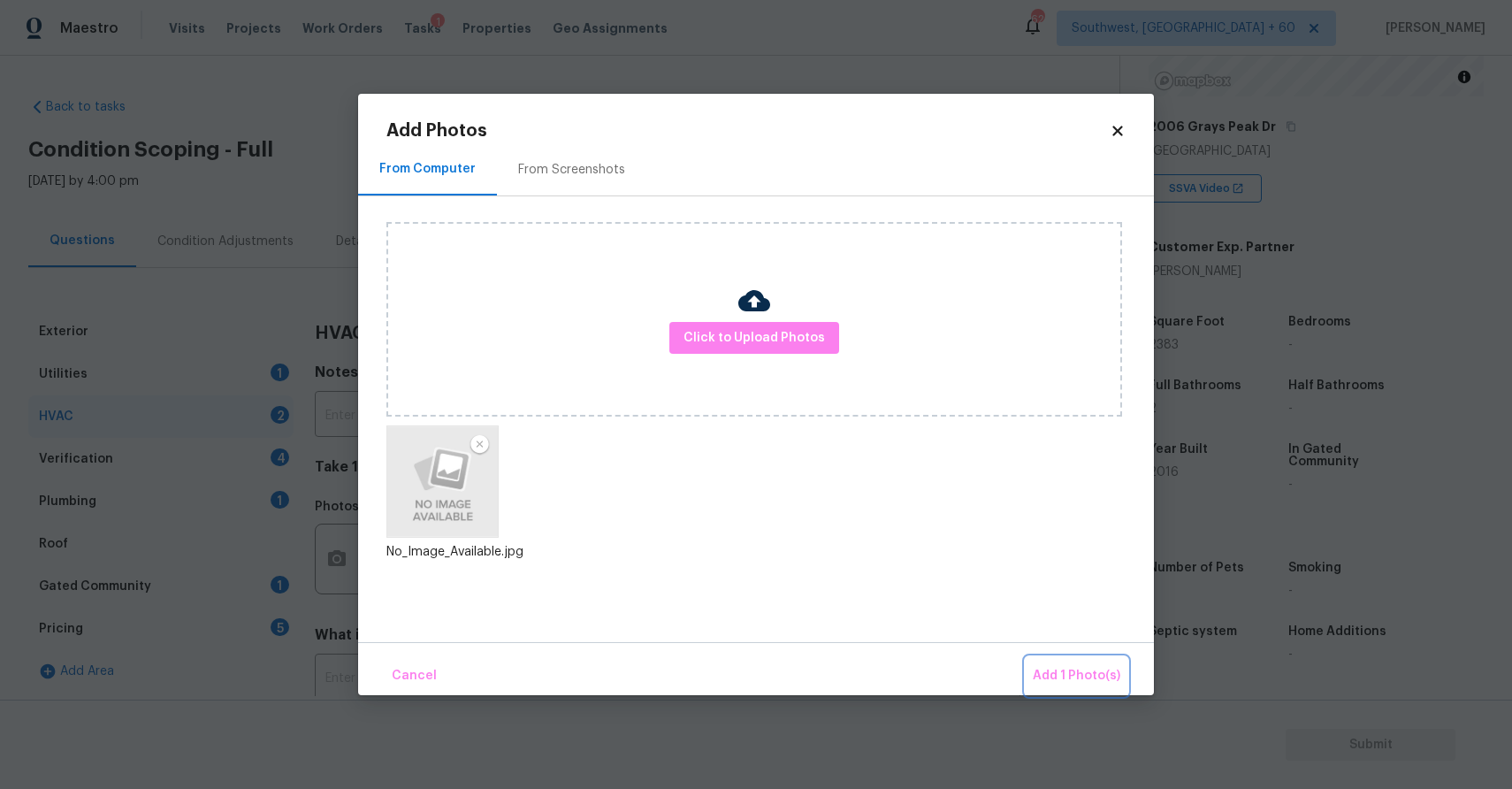
click at [1065, 661] on button "Add 1 Photo(s)" at bounding box center [1076, 676] width 102 height 39
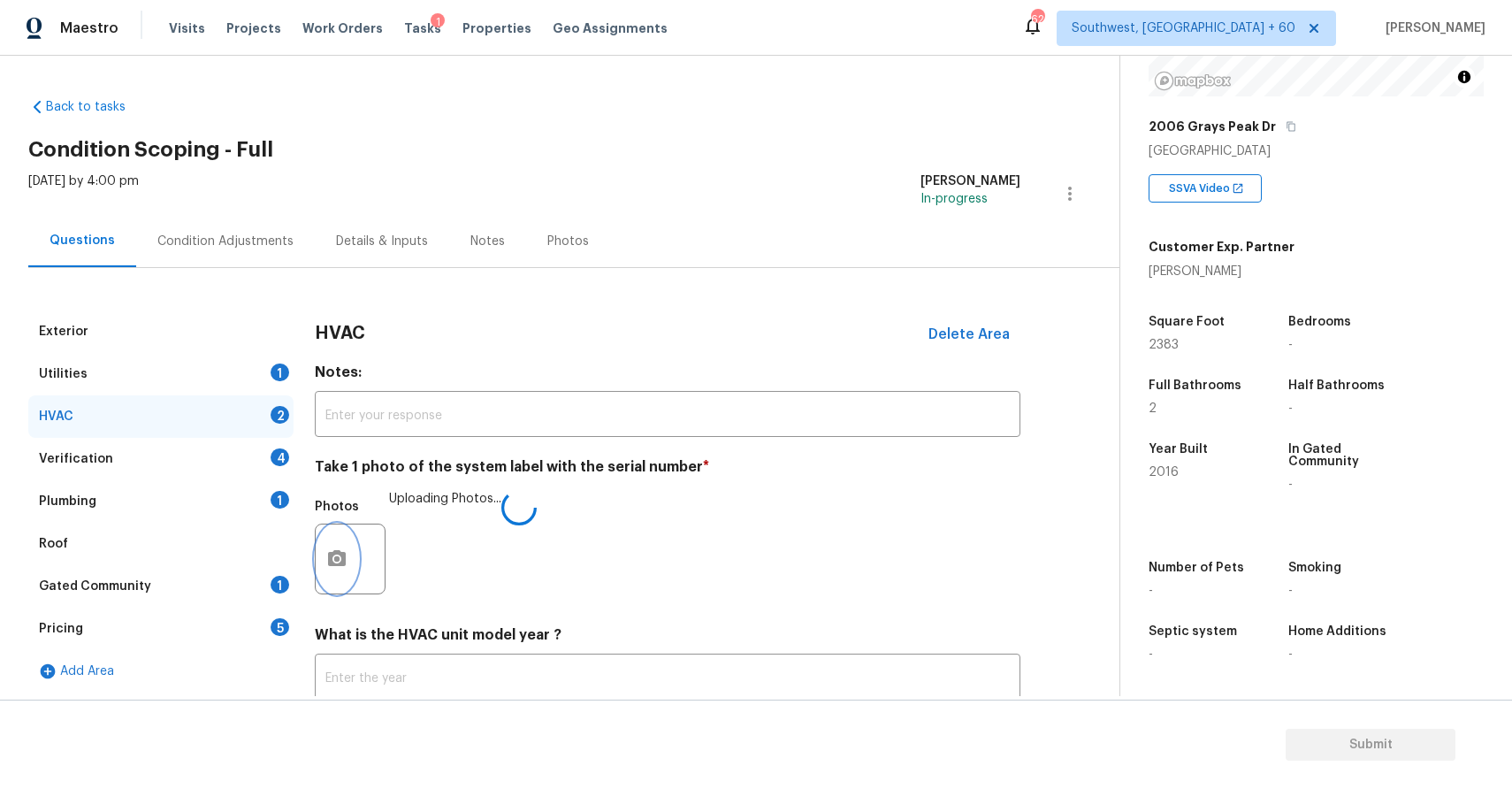
scroll to position [121, 0]
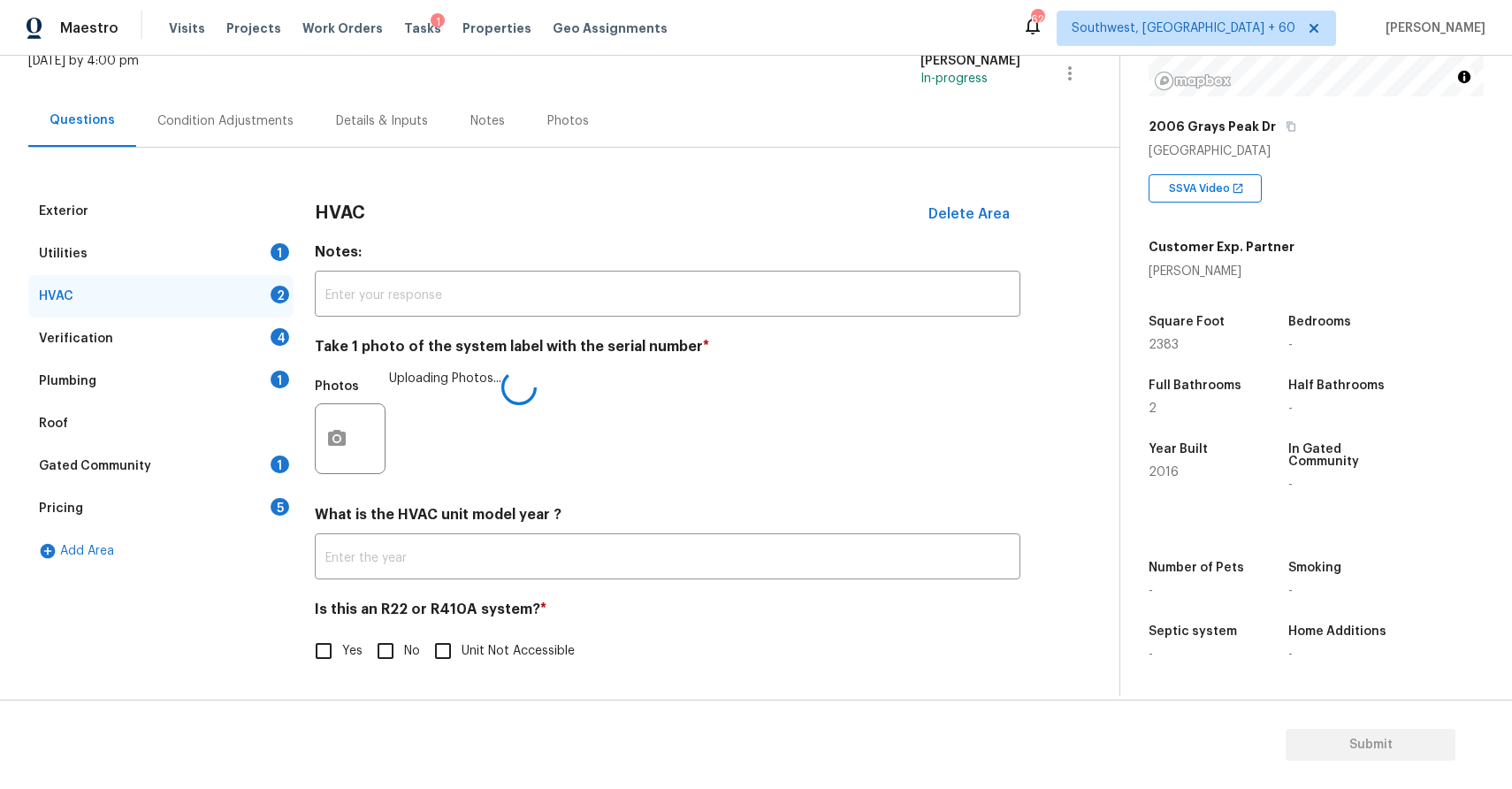
click at [390, 663] on input "No" at bounding box center [386, 652] width 38 height 38
checkbox input "true"
click at [254, 323] on div "Verification 4" at bounding box center [161, 339] width 265 height 42
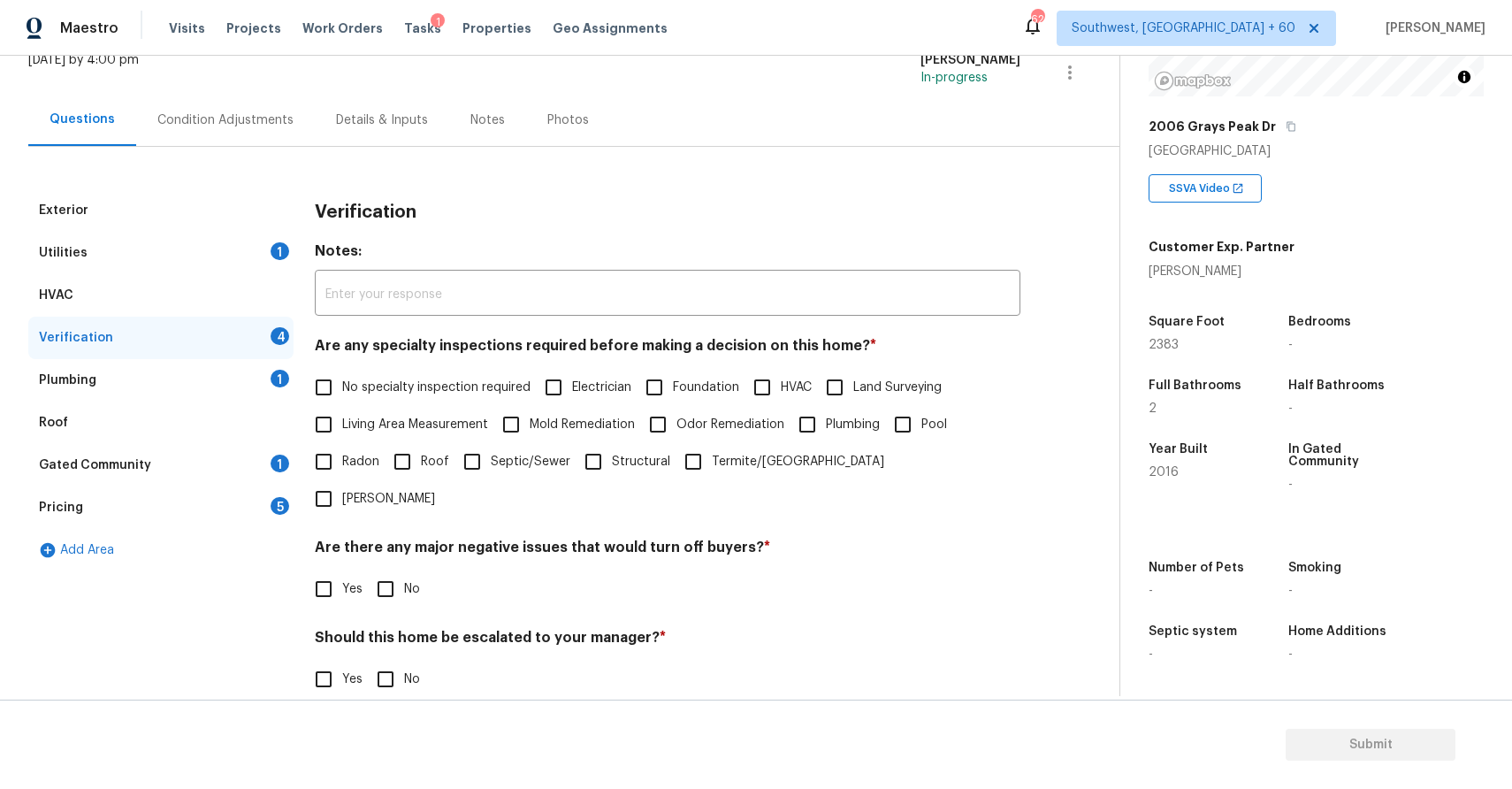
click at [377, 383] on span "No specialty inspection required" at bounding box center [436, 387] width 189 height 19
click at [342, 383] on input "No specialty inspection required" at bounding box center [324, 388] width 38 height 38
checkbox input "true"
click at [387, 571] on div "Verification Notes: ​ Are any specialty inspections required before making a de…" at bounding box center [667, 509] width 706 height 638
click at [391, 571] on input "No" at bounding box center [386, 590] width 38 height 38
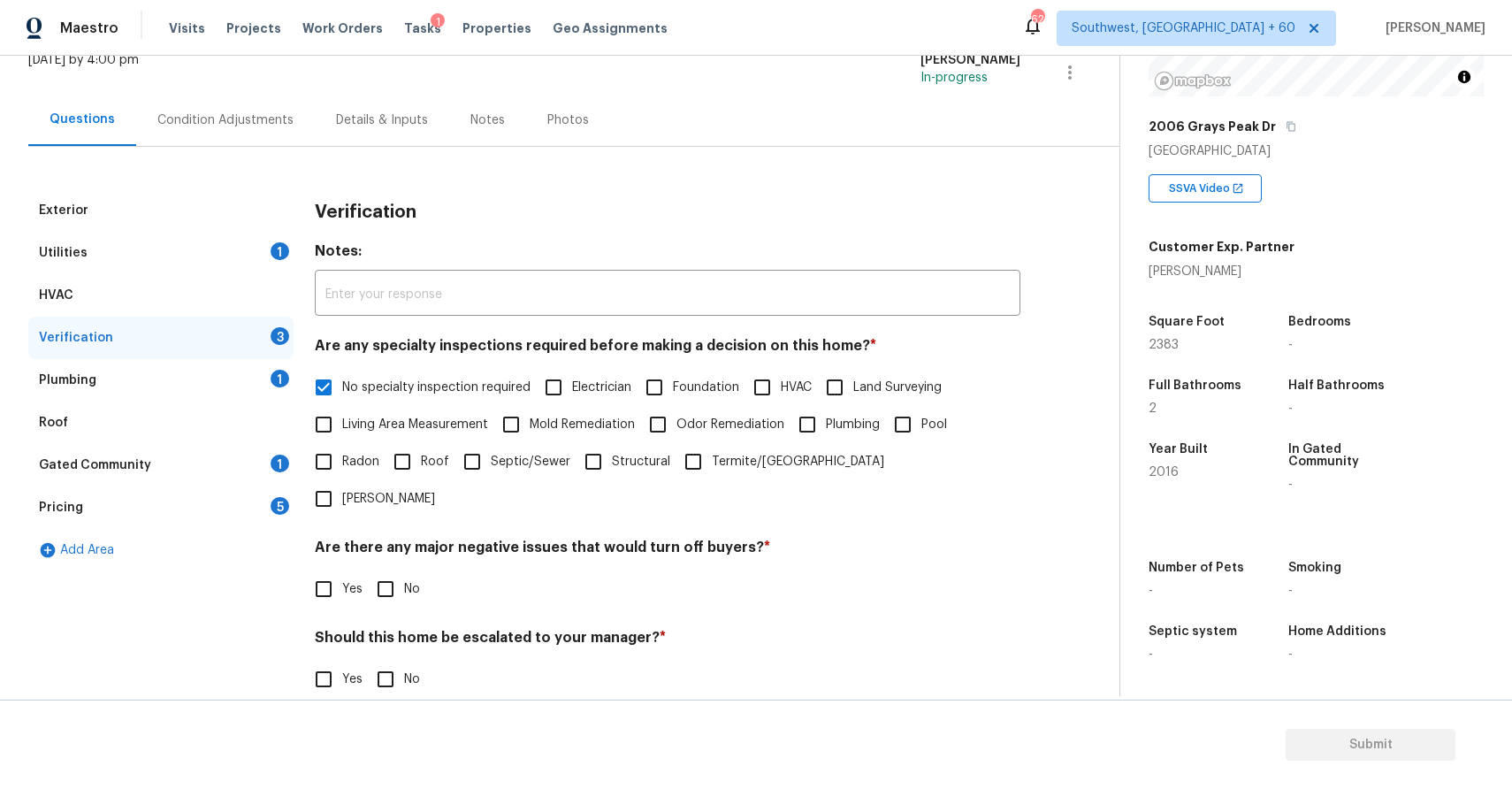
checkbox input "true"
click at [396, 661] on input "No" at bounding box center [386, 679] width 38 height 38
checkbox input "true"
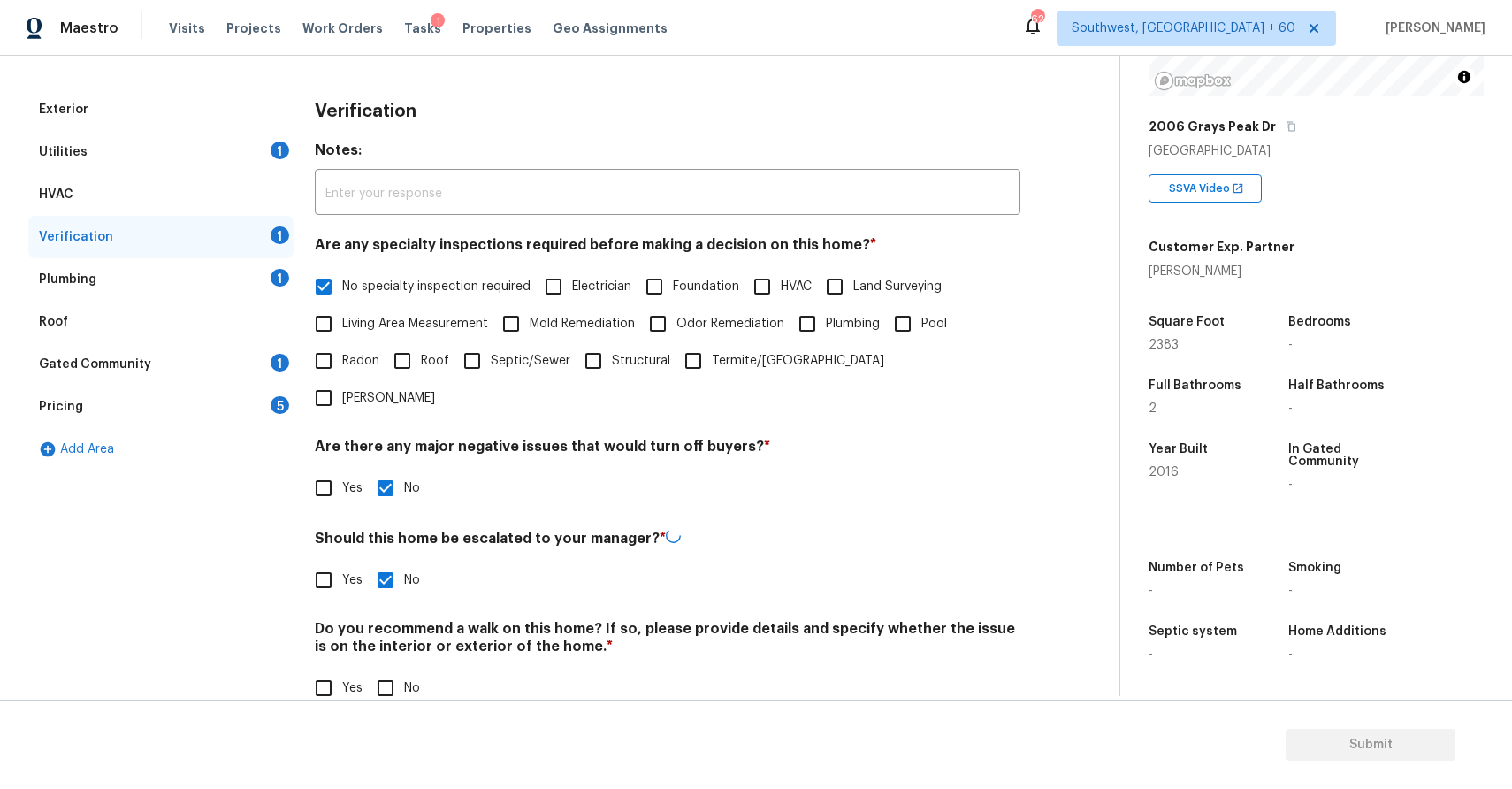
scroll to position [220, 0]
click at [400, 628] on div "Do you recommend a walk on this home? If so, please provide details and specify…" at bounding box center [667, 664] width 706 height 87
click at [403, 670] on input "No" at bounding box center [386, 688] width 38 height 38
checkbox input "true"
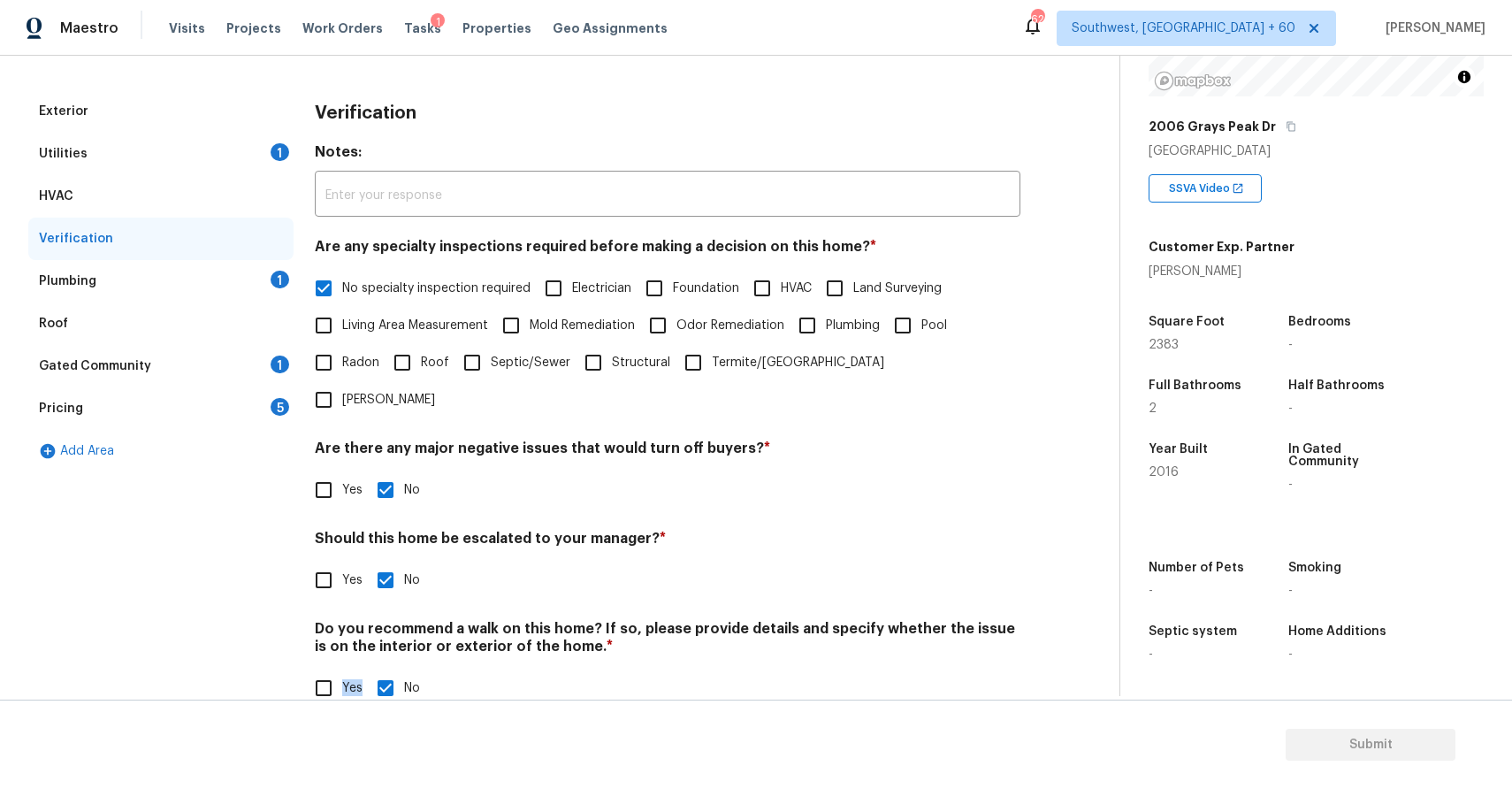
click at [75, 271] on div "Plumbing 1" at bounding box center [161, 280] width 265 height 42
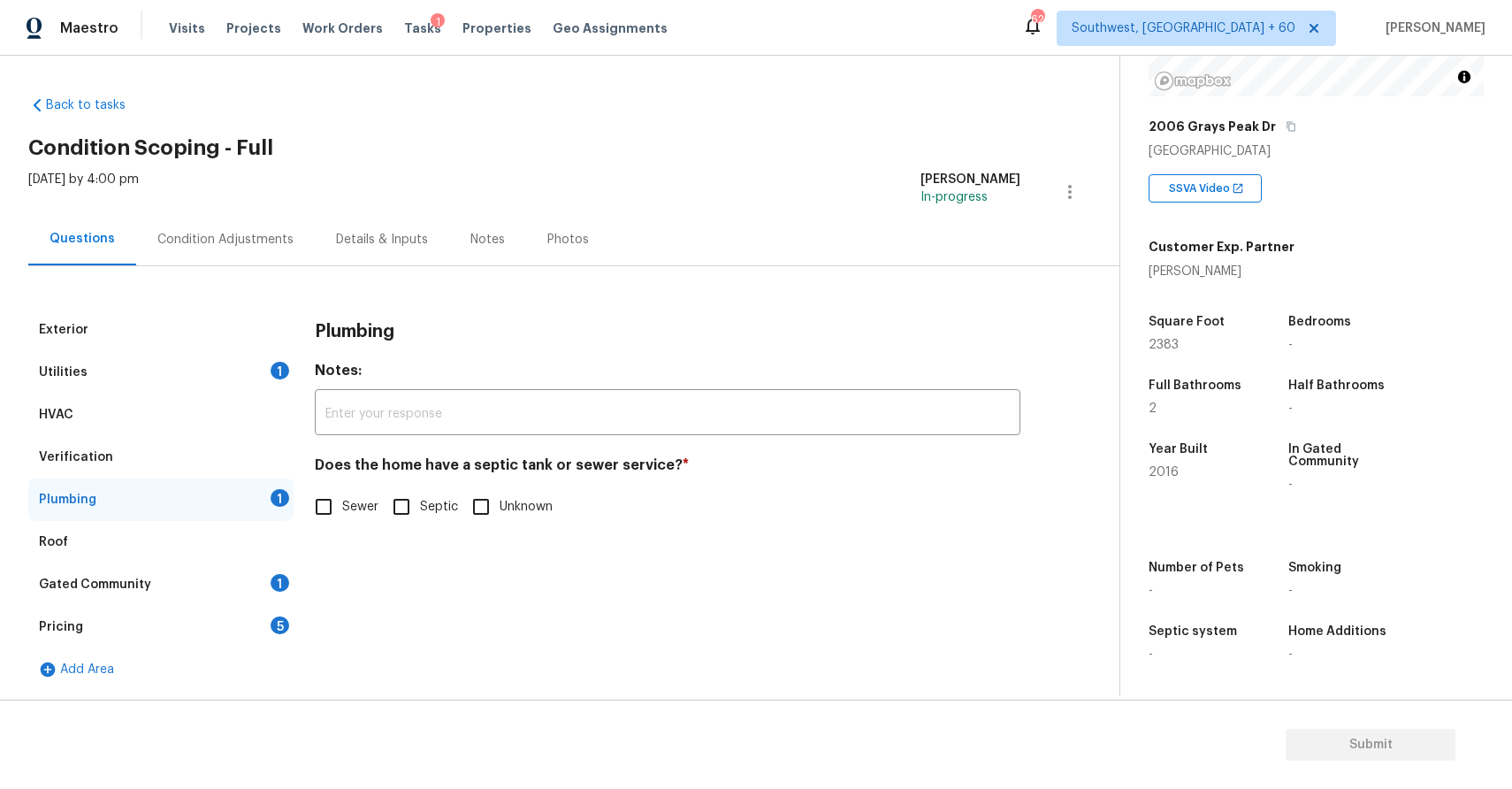
click at [323, 498] on input "Sewer" at bounding box center [324, 508] width 38 height 38
checkbox input "true"
click at [179, 585] on div "Gated Community 1" at bounding box center [161, 585] width 265 height 42
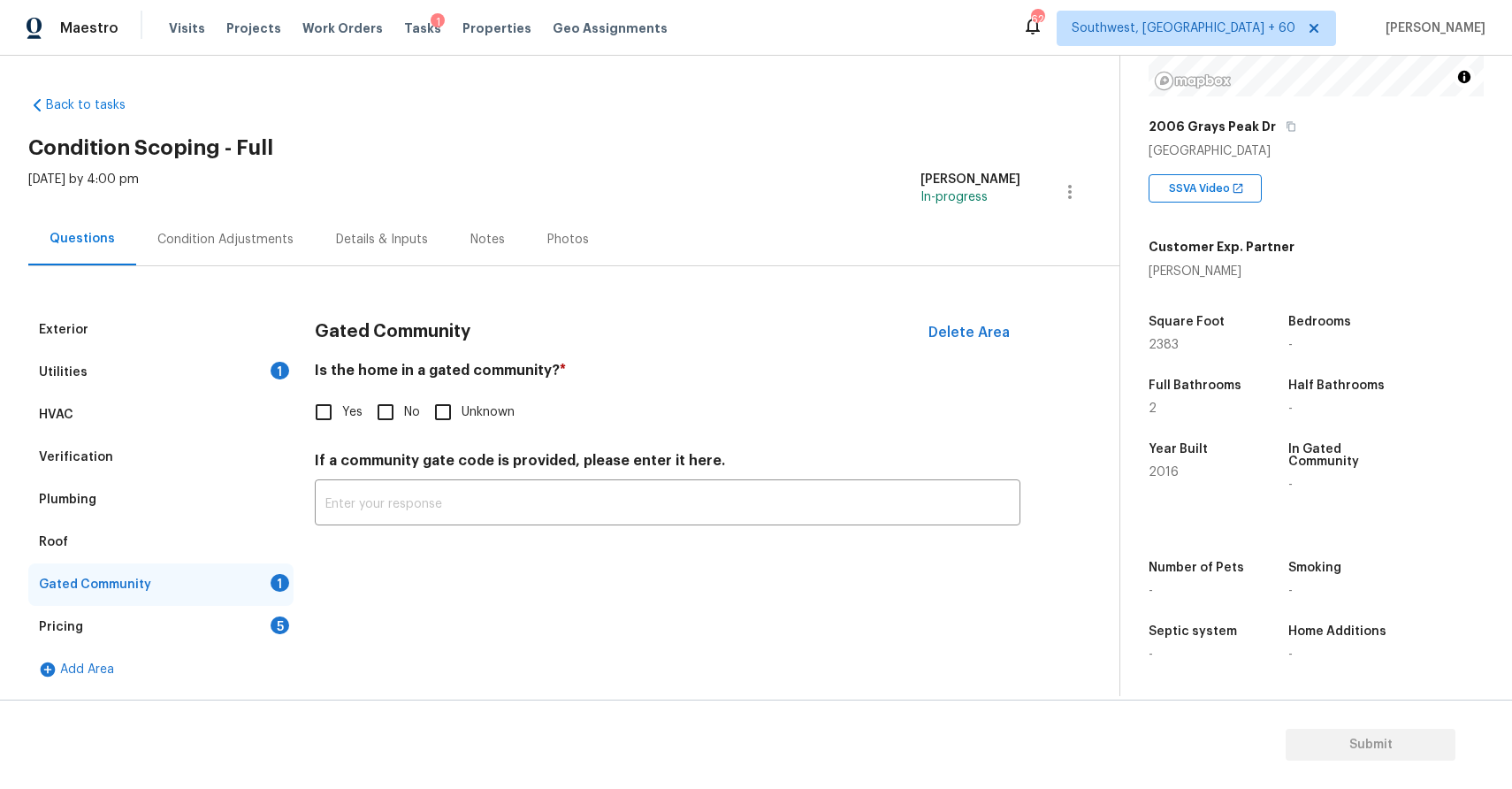
click at [144, 530] on div "Roof" at bounding box center [161, 542] width 265 height 42
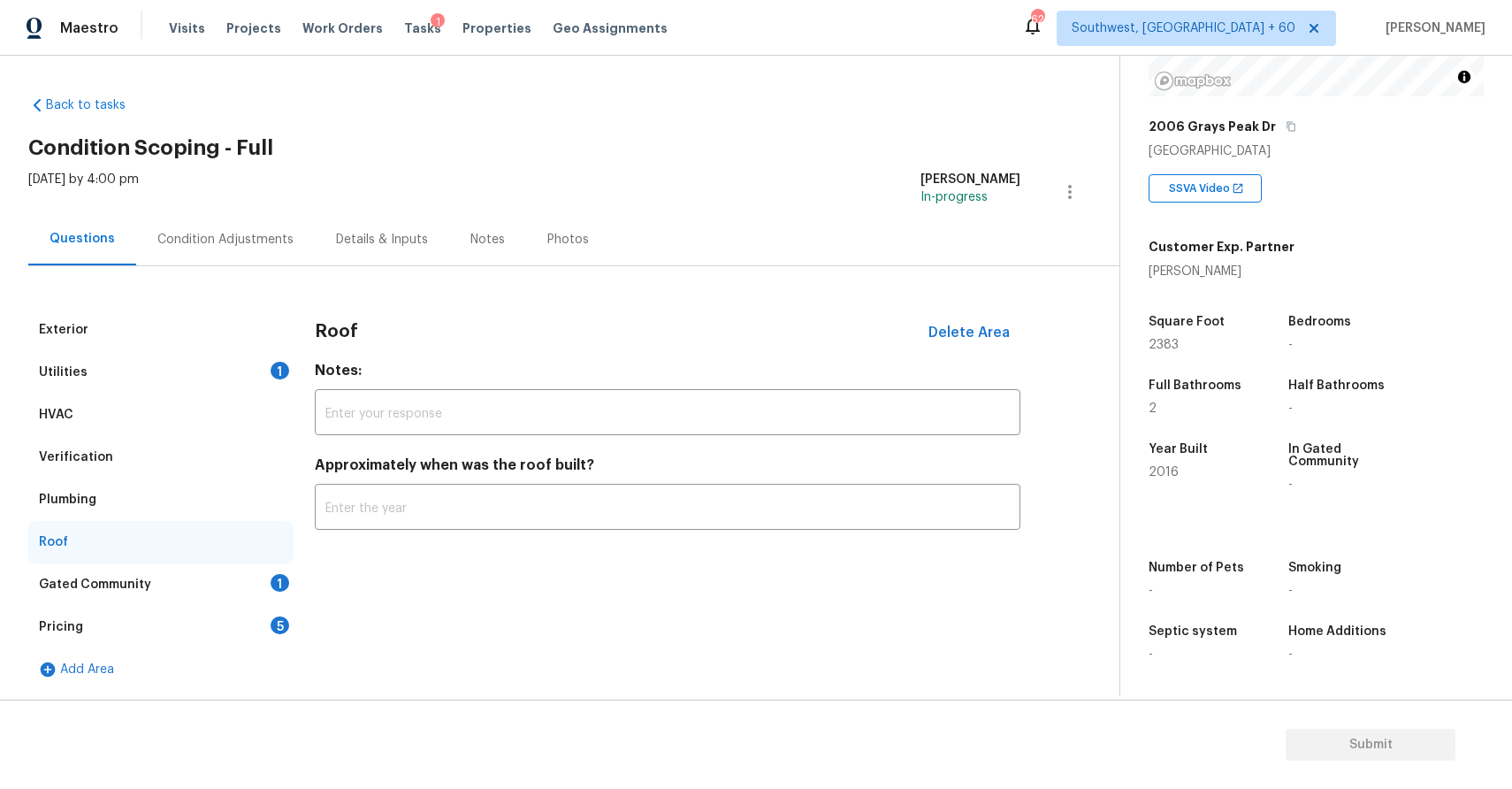
click at [186, 497] on div "Plumbing" at bounding box center [161, 500] width 265 height 42
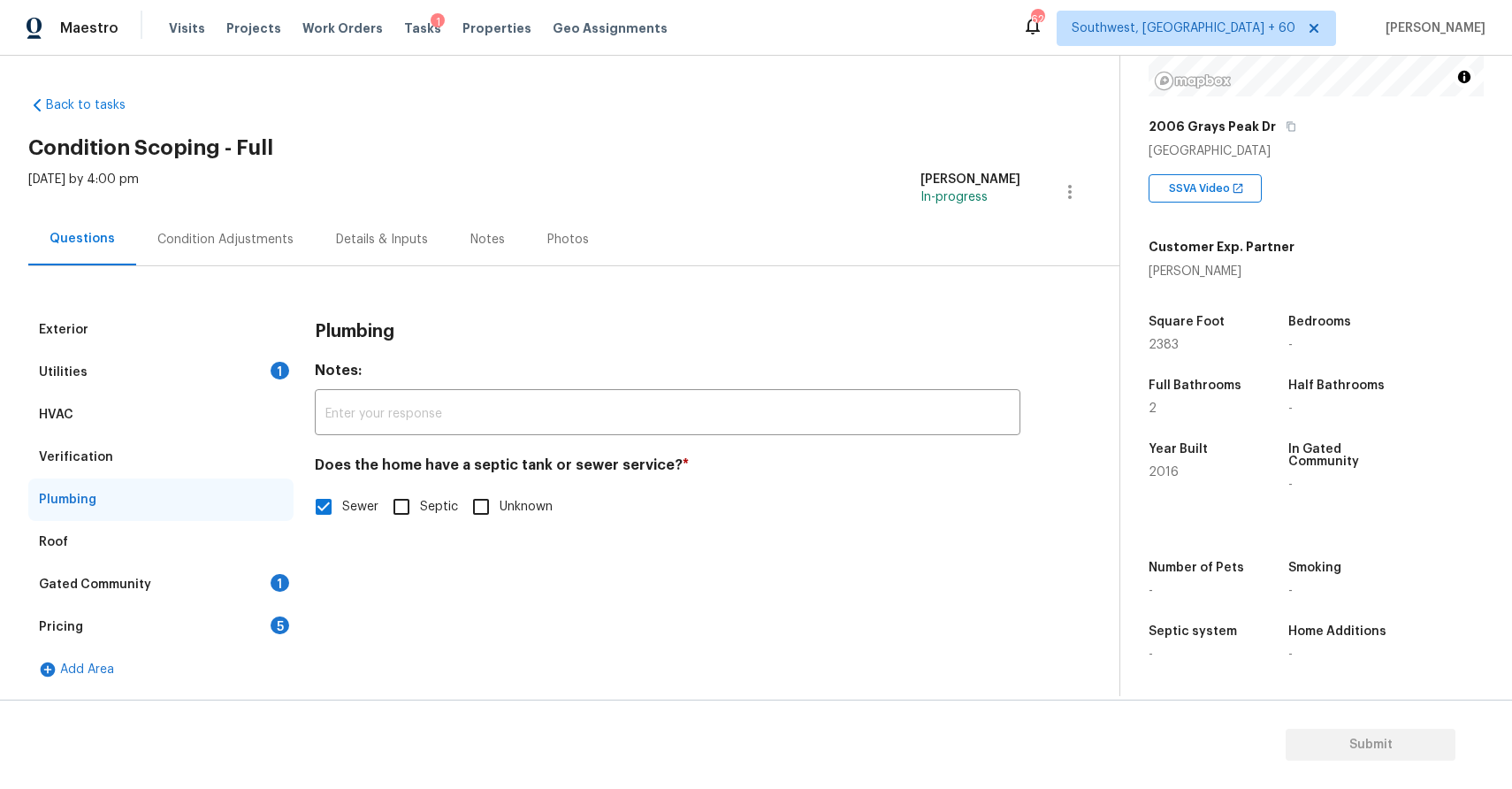
click at [425, 491] on label "Septic" at bounding box center [420, 508] width 75 height 38
click at [420, 491] on input "Septic" at bounding box center [402, 508] width 38 height 38
checkbox input "true"
checkbox input "false"
click at [182, 569] on div "Gated Community 1" at bounding box center [161, 585] width 265 height 42
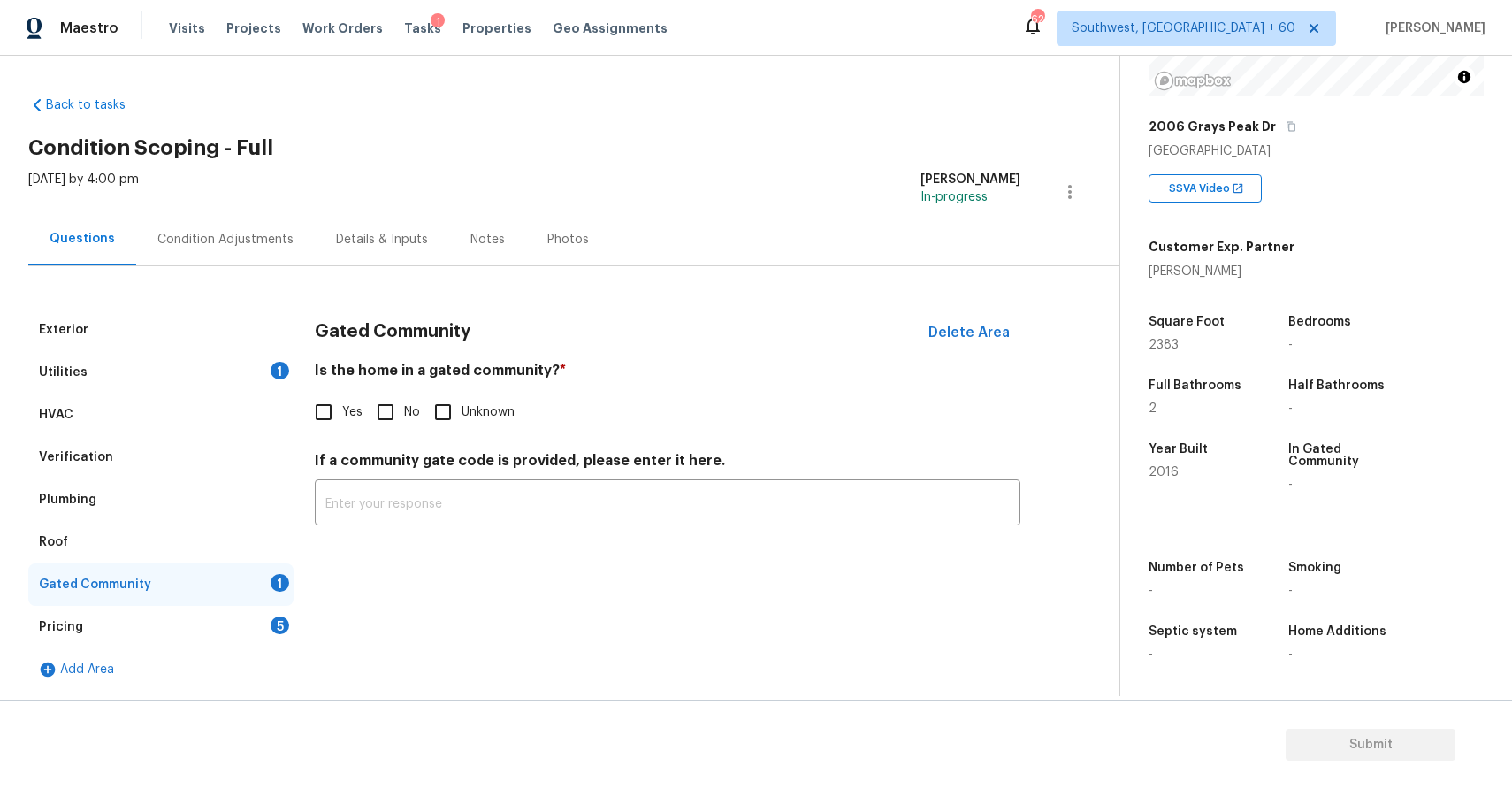
click at [388, 406] on input "No" at bounding box center [386, 413] width 38 height 38
checkbox input "true"
click at [226, 621] on div "Pricing 5" at bounding box center [161, 627] width 265 height 42
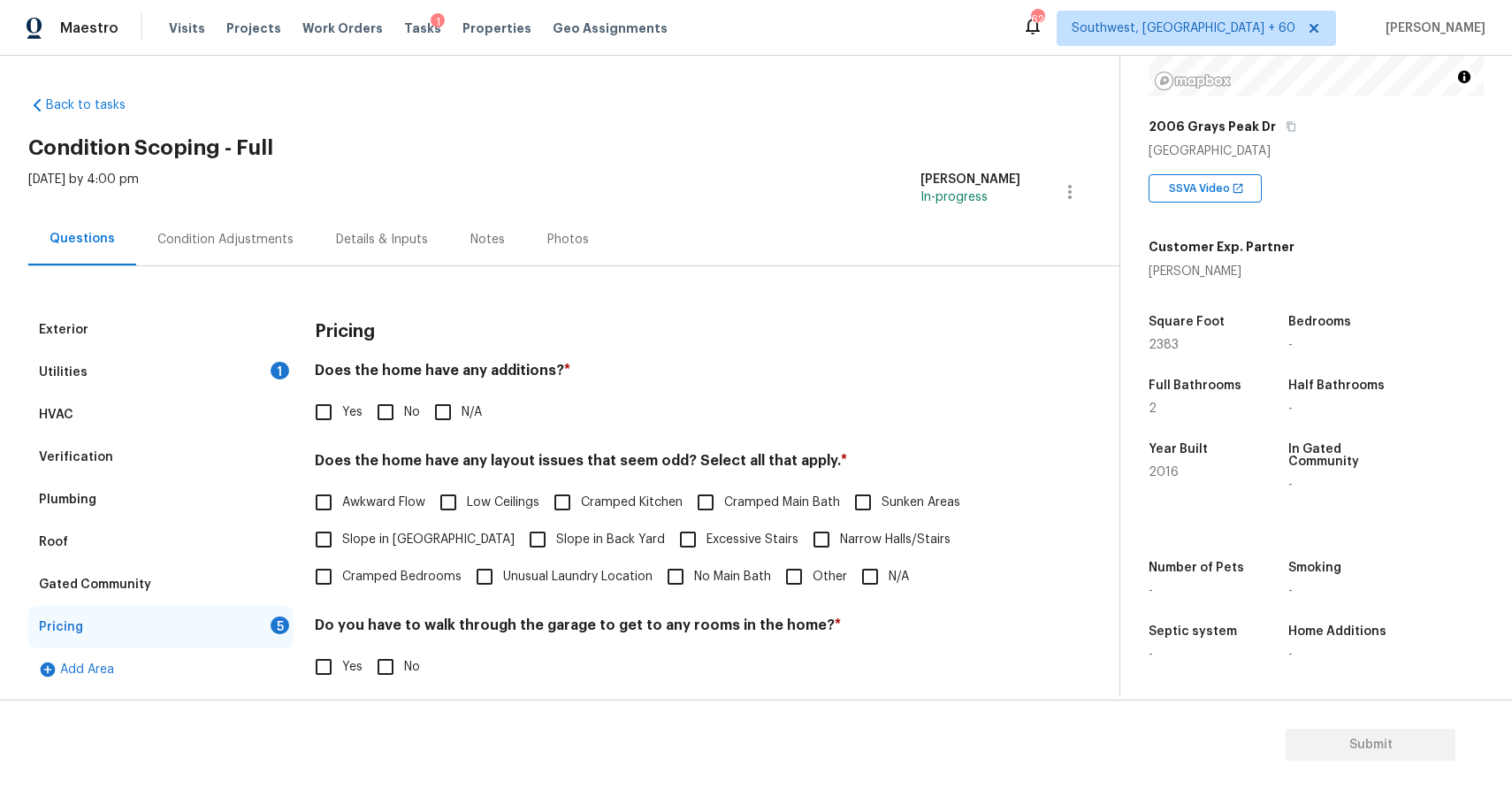
click at [447, 404] on input "N/A" at bounding box center [443, 413] width 38 height 38
checkbox input "true"
click at [862, 571] on input "N/A" at bounding box center [870, 577] width 38 height 38
checkbox input "true"
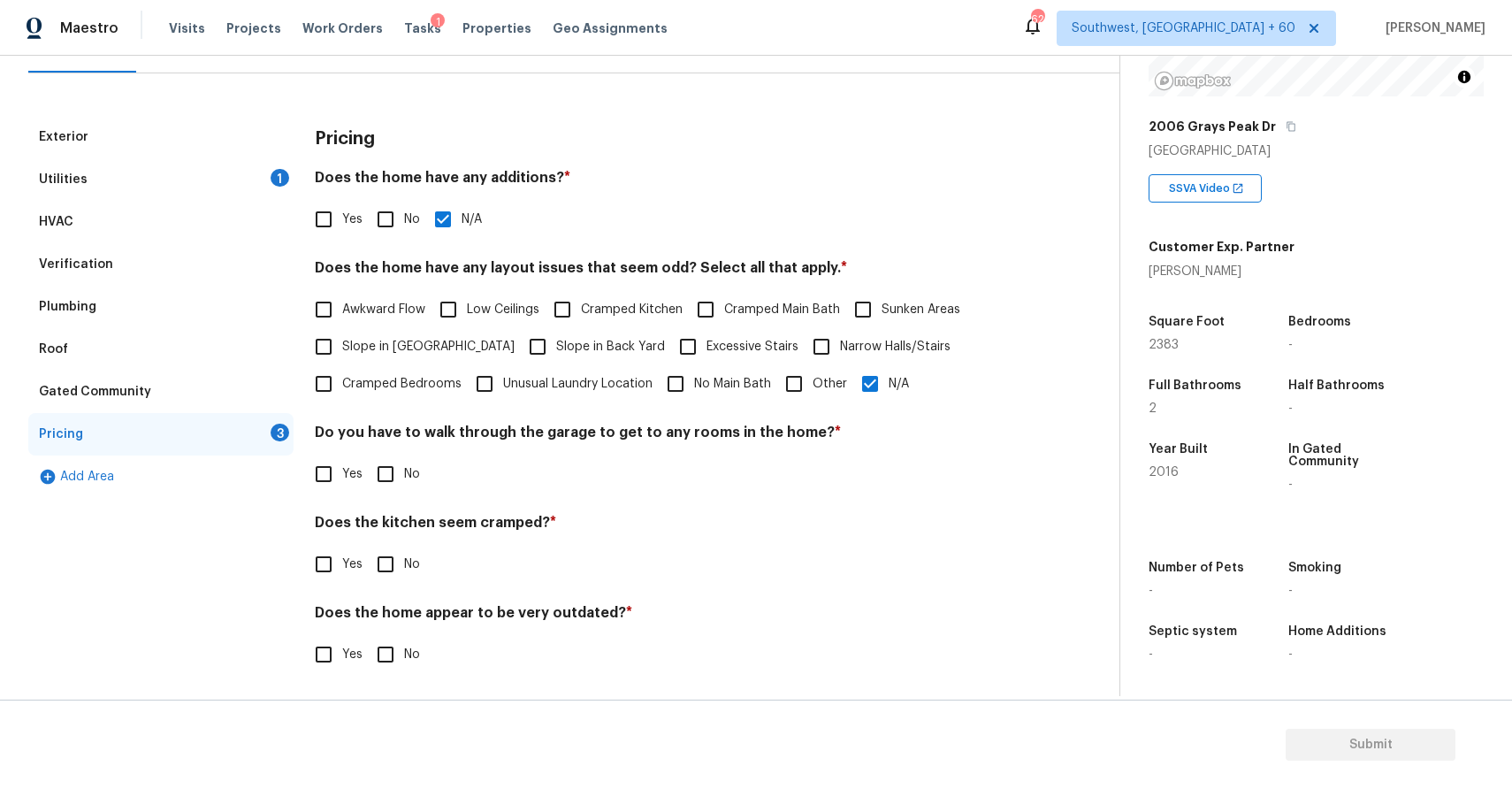
scroll to position [198, 0]
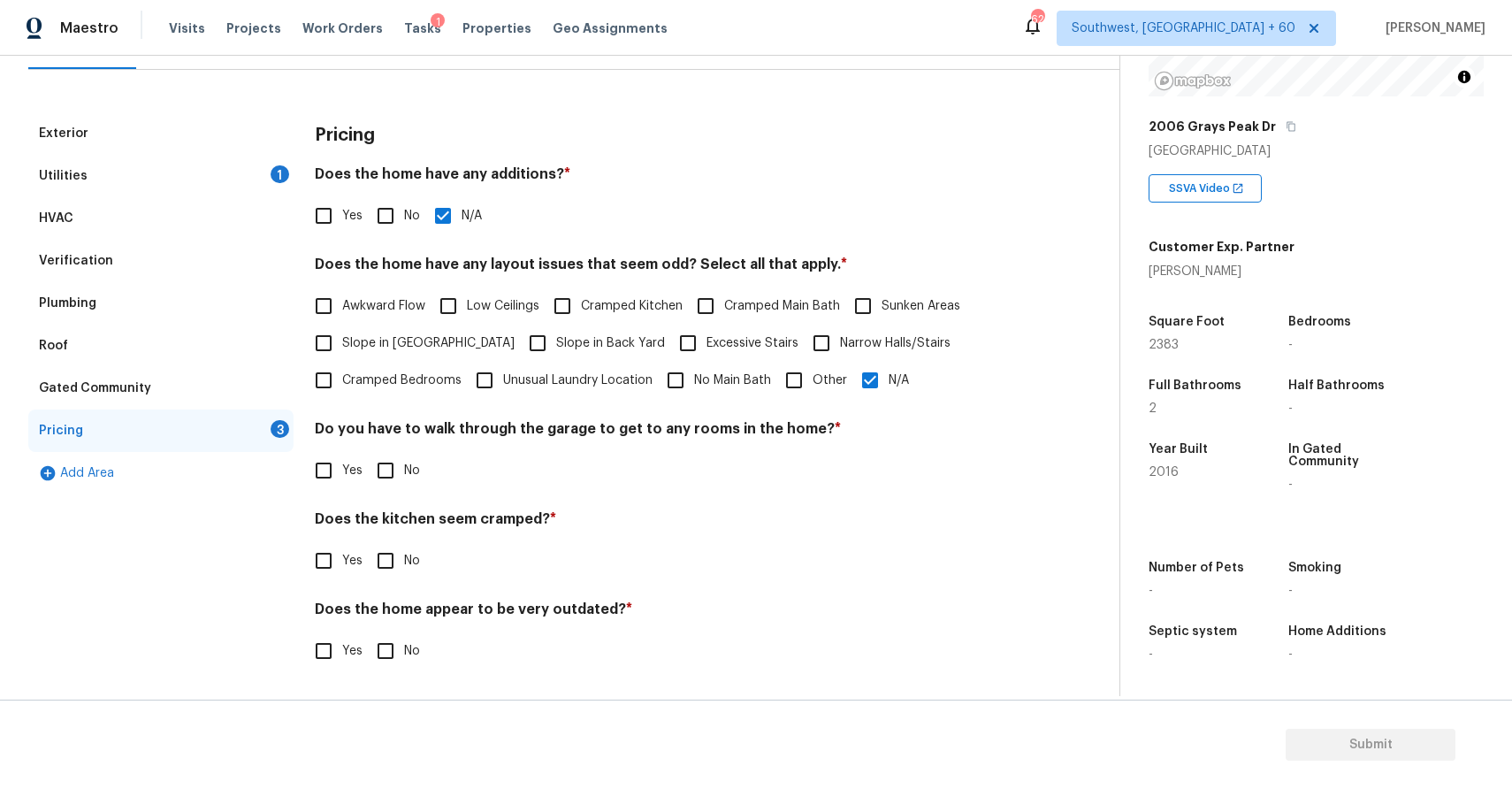
click at [382, 466] on input "No" at bounding box center [386, 471] width 38 height 38
checkbox input "true"
click at [382, 565] on input "No" at bounding box center [386, 561] width 38 height 38
checkbox input "true"
click at [391, 637] on input "No" at bounding box center [386, 652] width 38 height 38
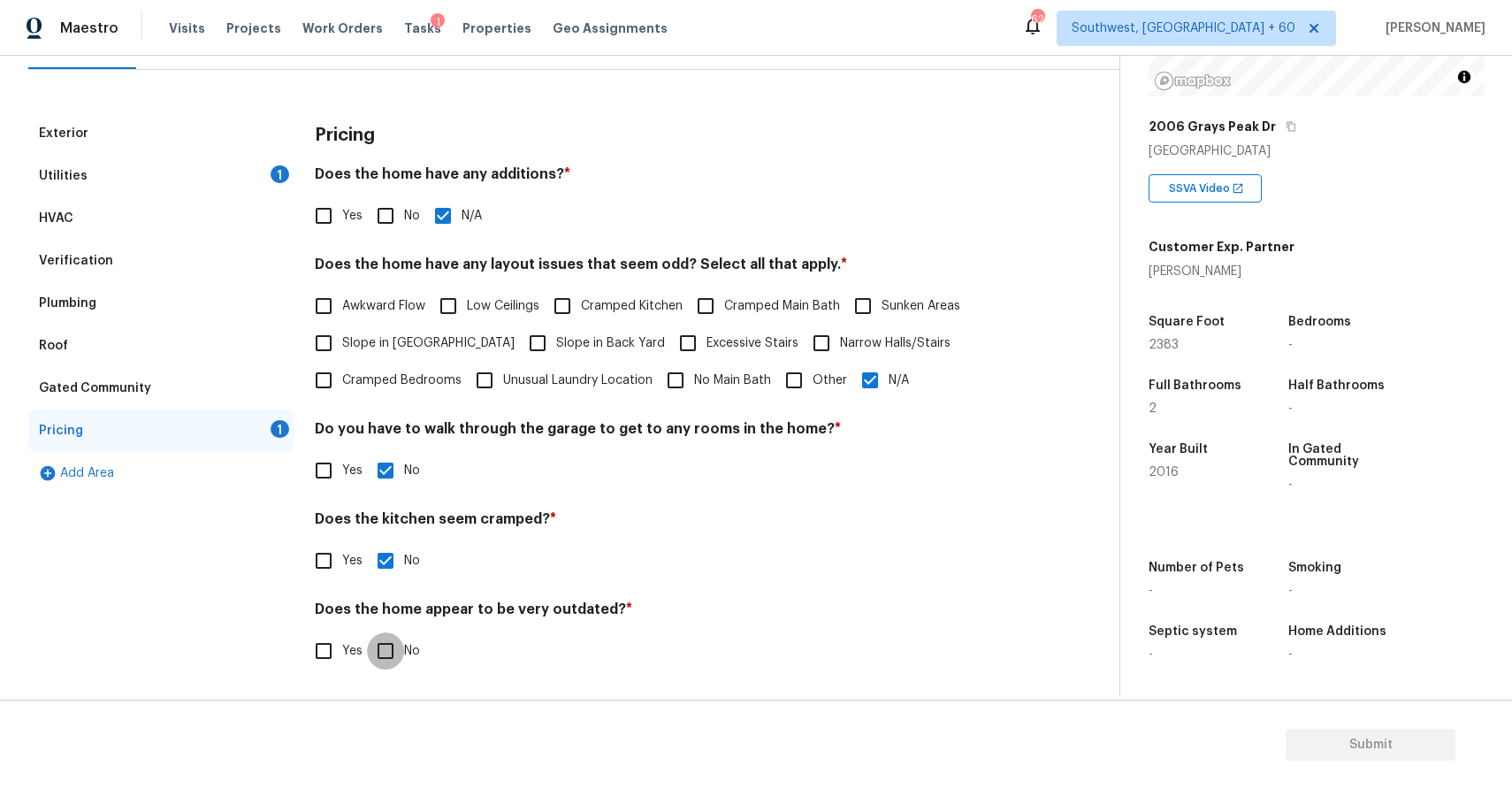
checkbox input "true"
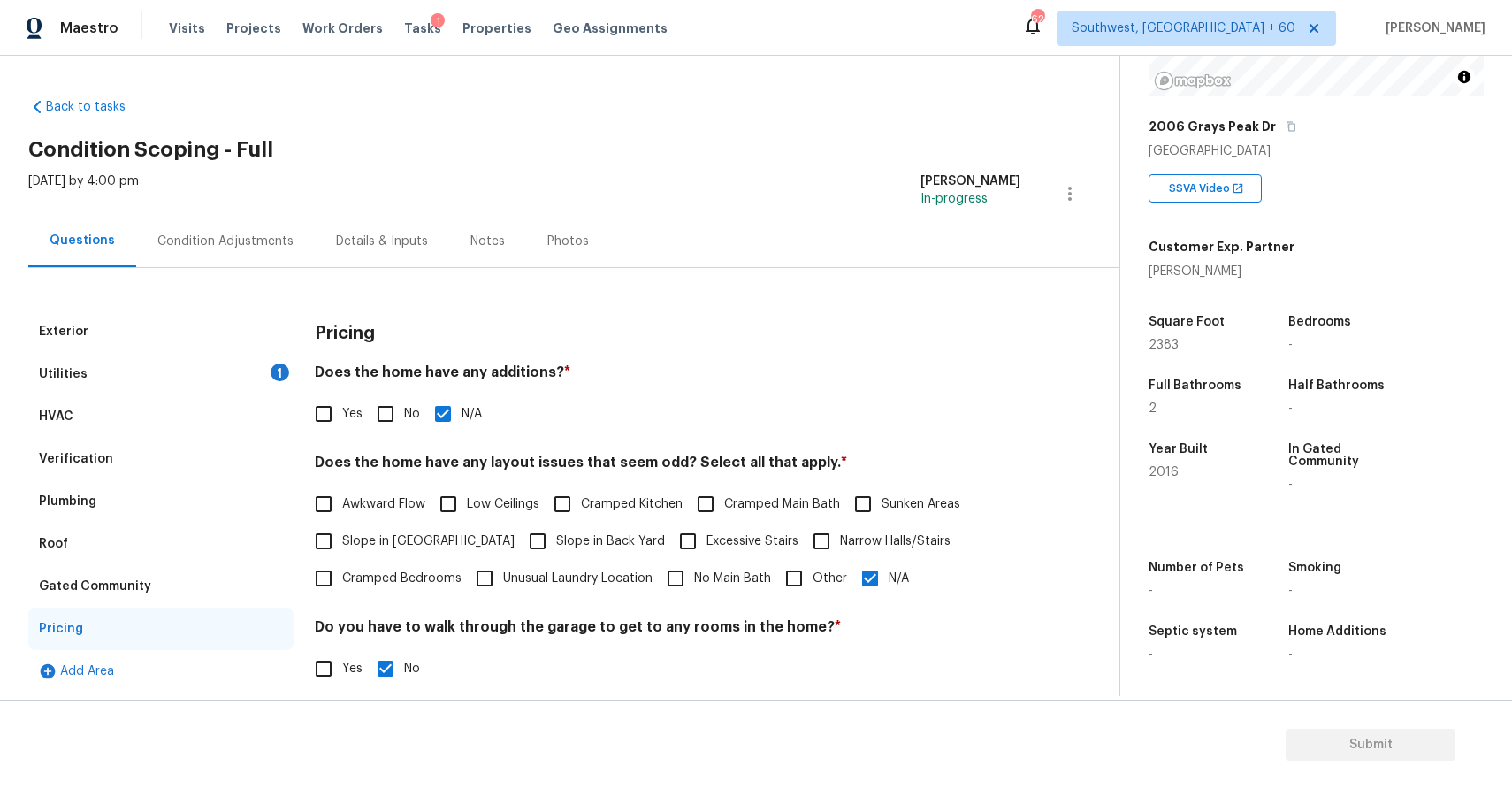
click at [244, 363] on div "Utilities 1" at bounding box center [161, 373] width 265 height 42
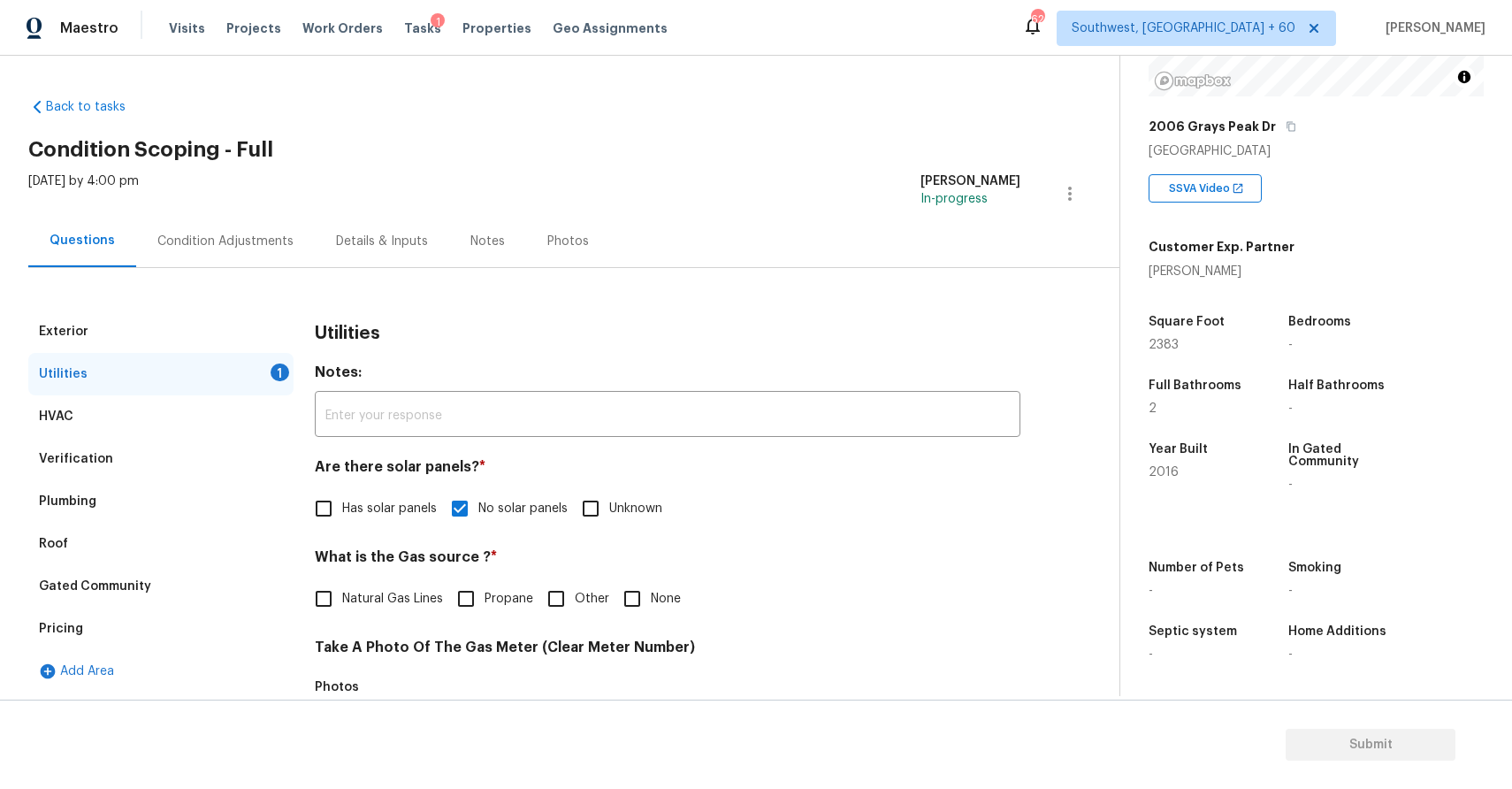
click at [675, 549] on h4 "What is the Gas source ? *" at bounding box center [667, 560] width 706 height 25
click at [209, 254] on div "Condition Adjustments" at bounding box center [225, 241] width 179 height 52
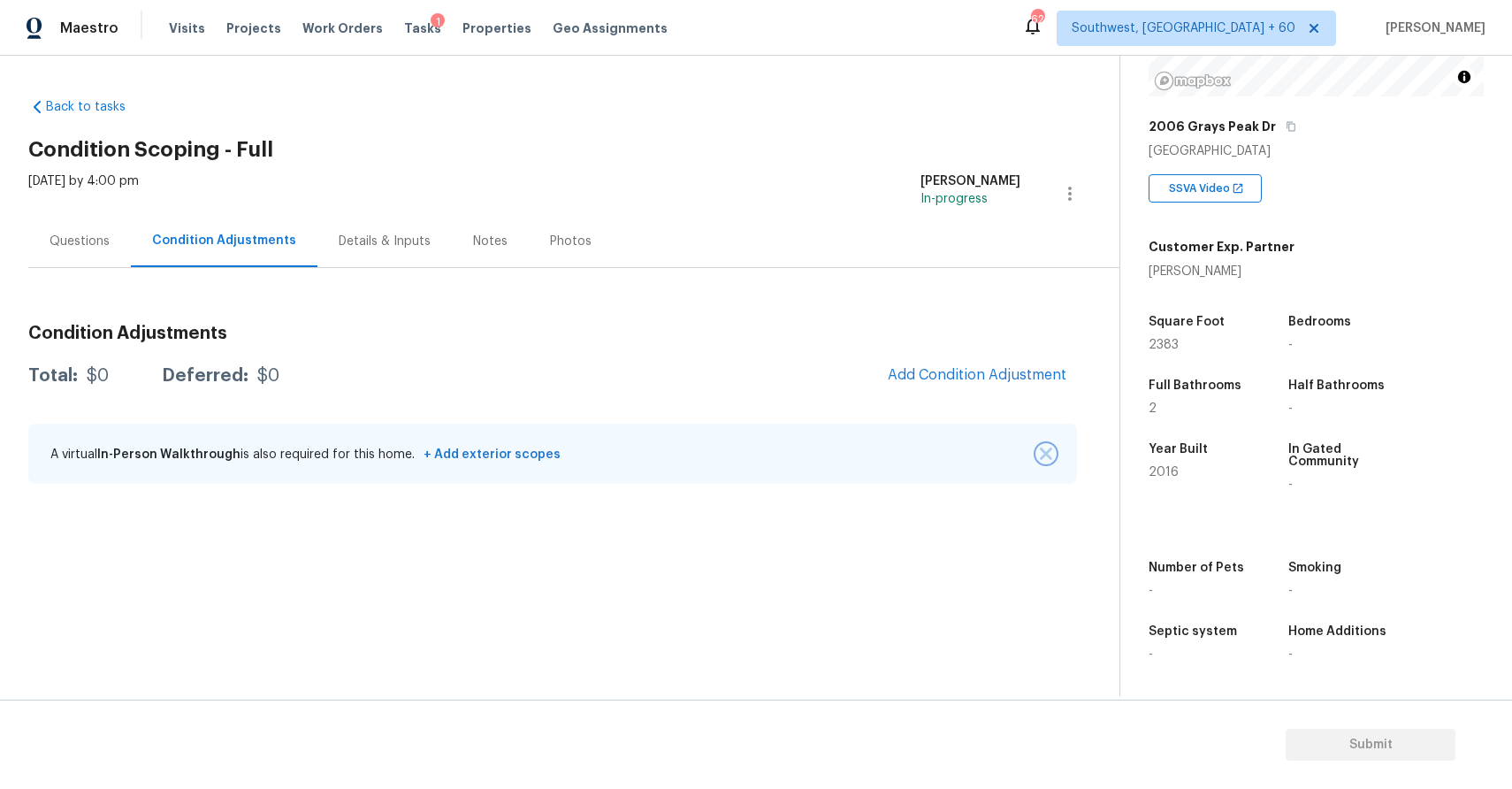
click at [1044, 453] on img "button" at bounding box center [1046, 453] width 13 height 13
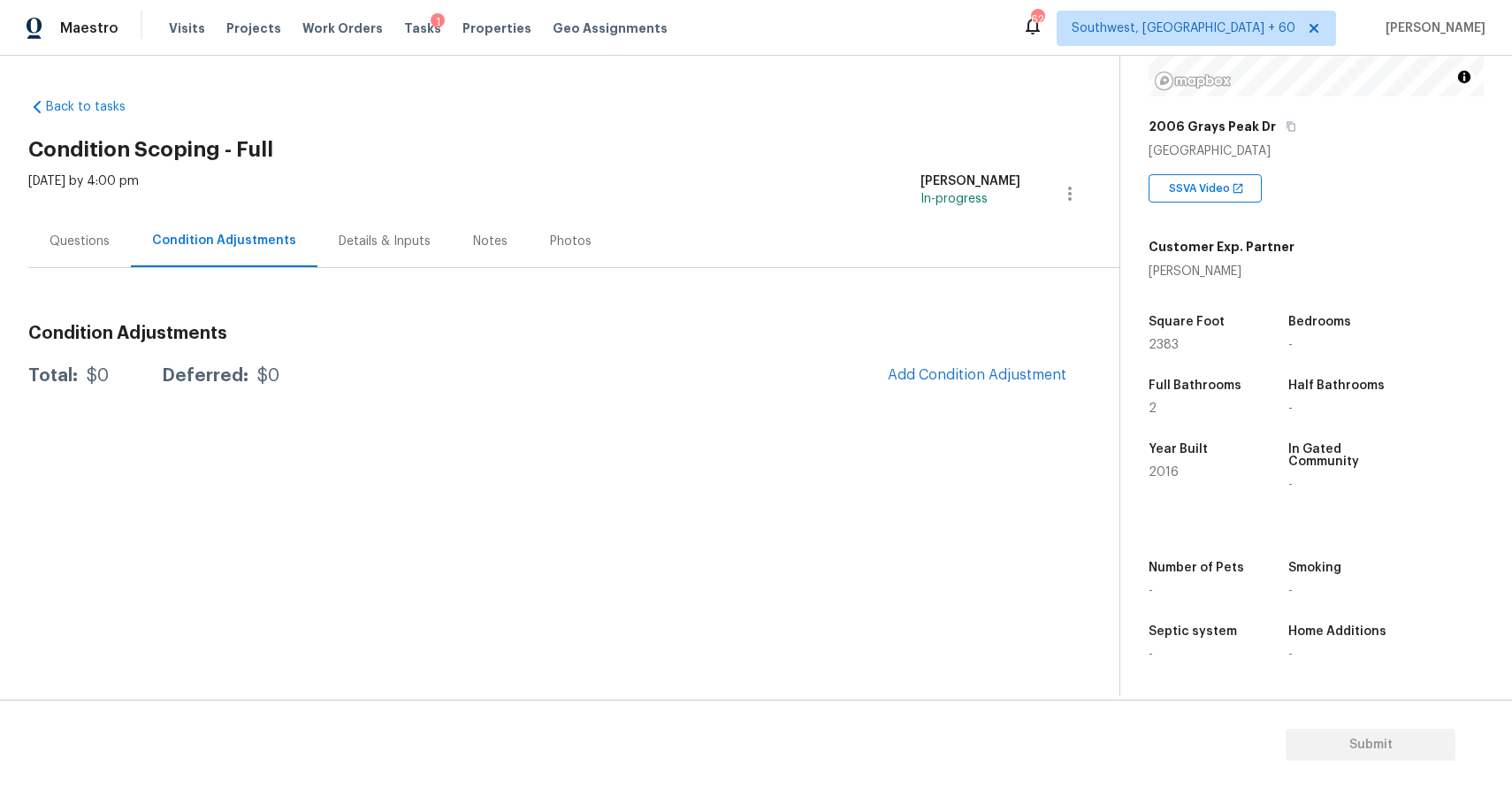
click at [770, 399] on div "Back to tasks Condition Scoping - Full Mon, Sep 22 2025 by 4:00 pm Ranjith Kuma…" at bounding box center [574, 242] width 1092 height 317
click at [94, 239] on div "Questions" at bounding box center [79, 242] width 60 height 18
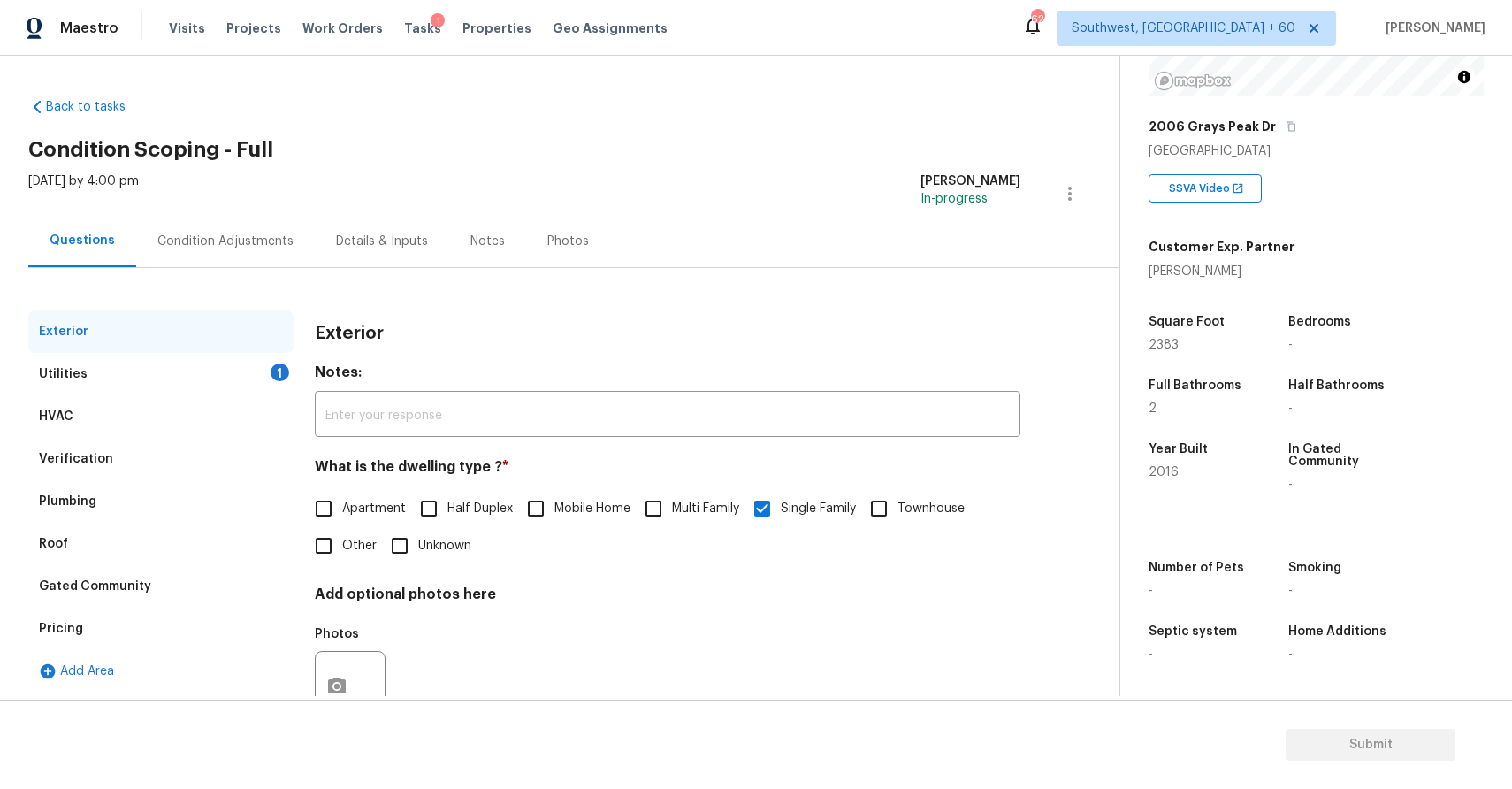
click at [232, 376] on div "Utilities 1" at bounding box center [161, 373] width 265 height 42
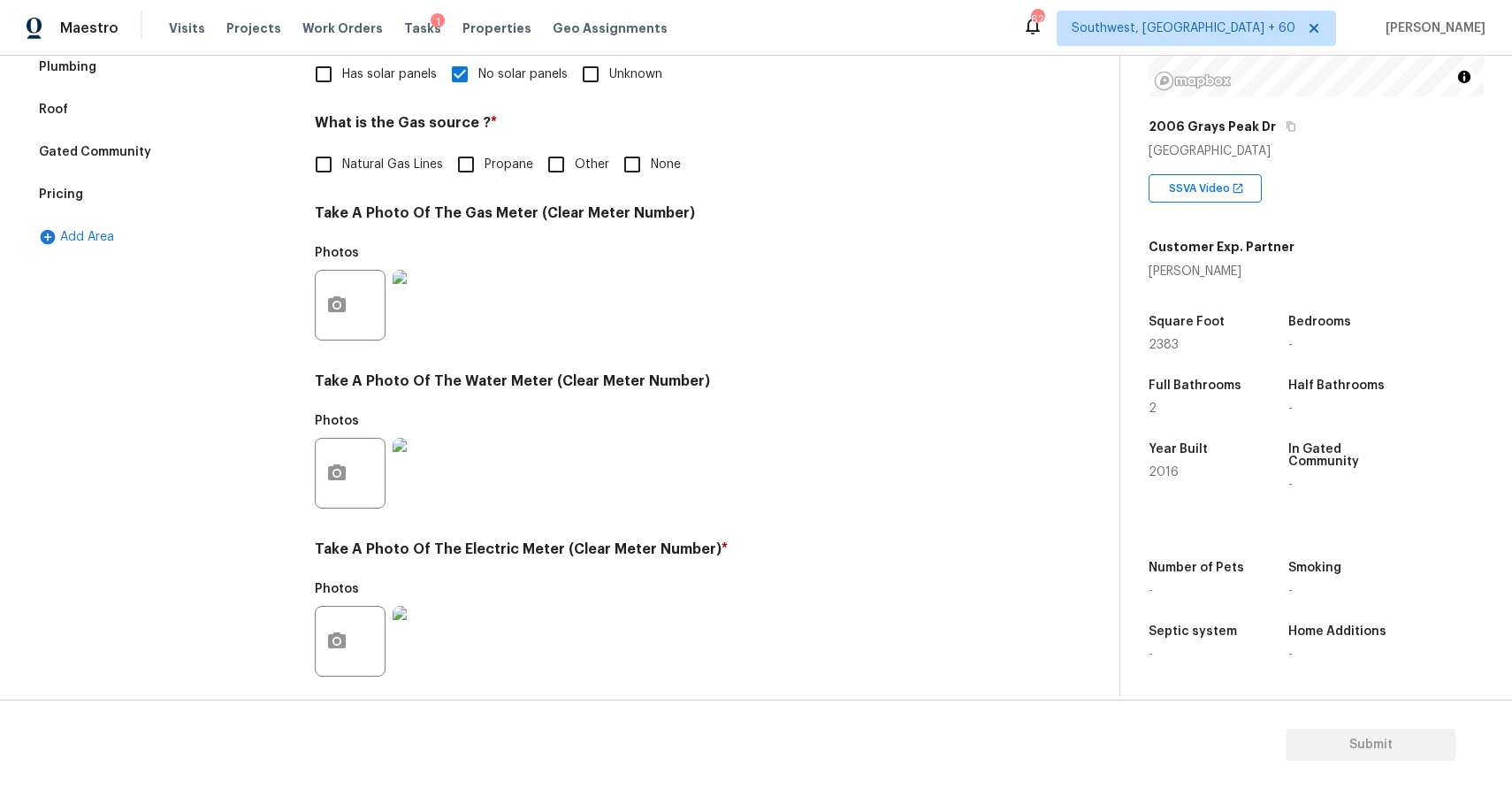
scroll to position [446, 0]
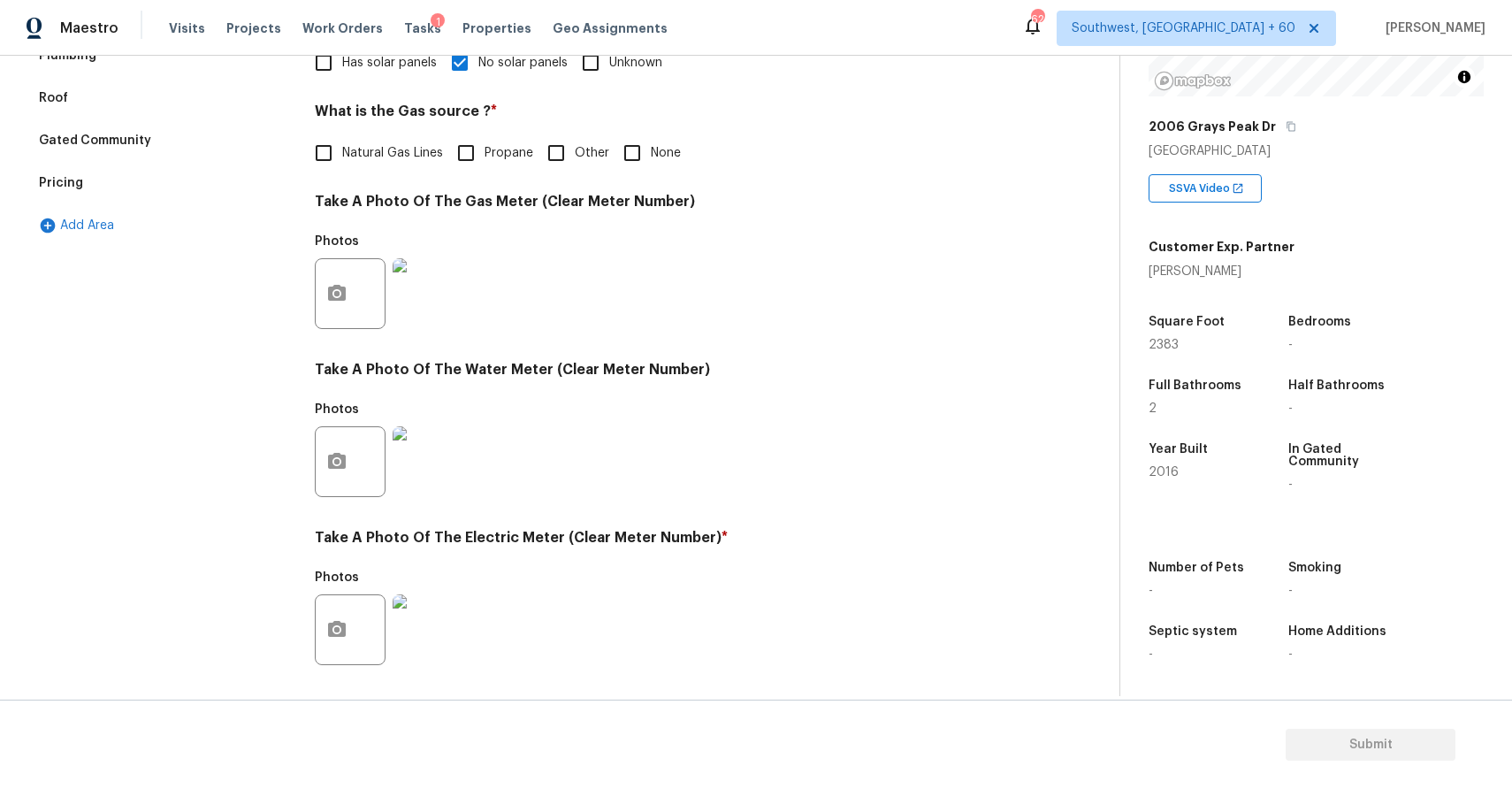
click at [939, 226] on div "Photos" at bounding box center [667, 282] width 706 height 115
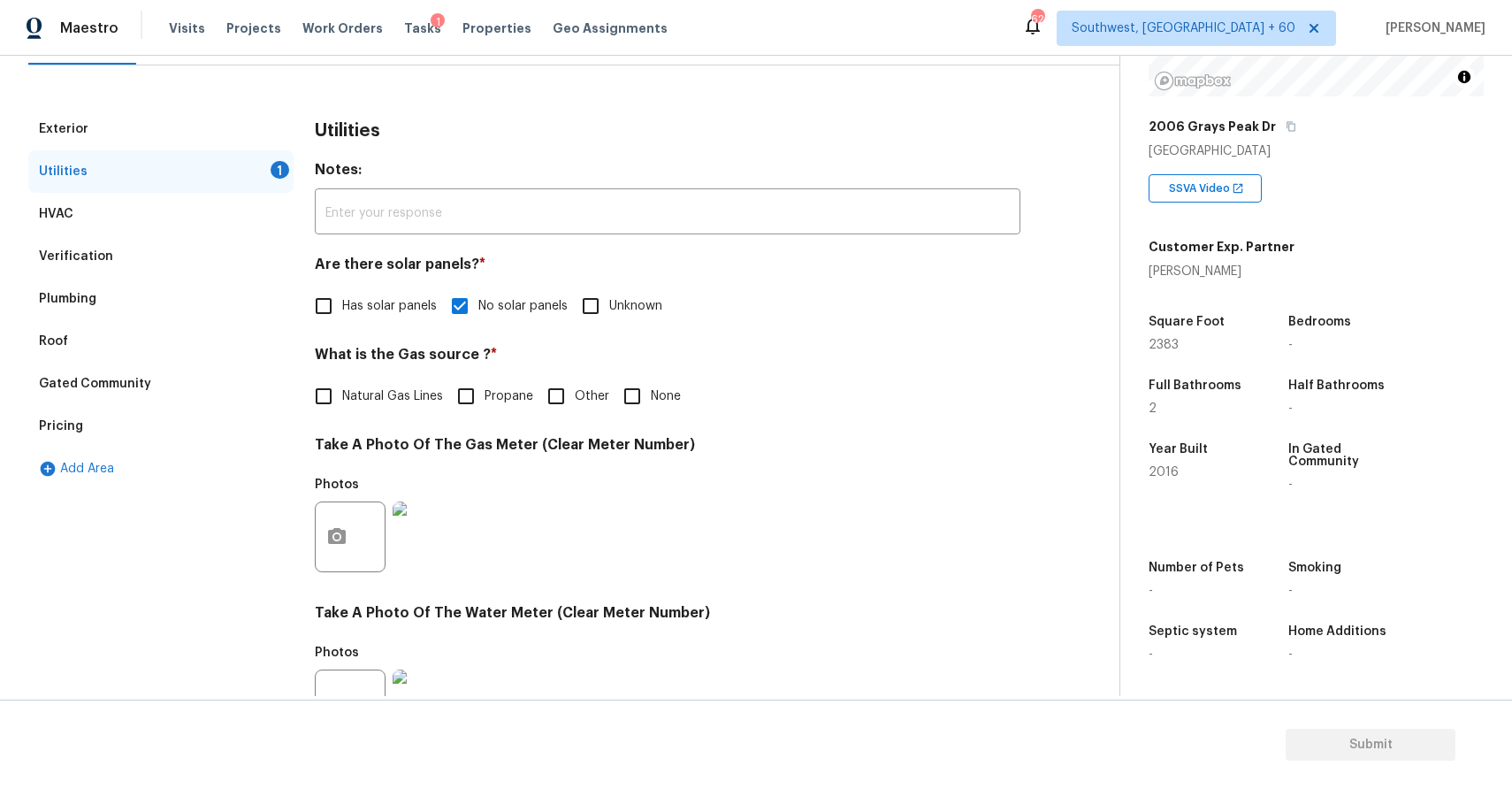
scroll to position [0, 0]
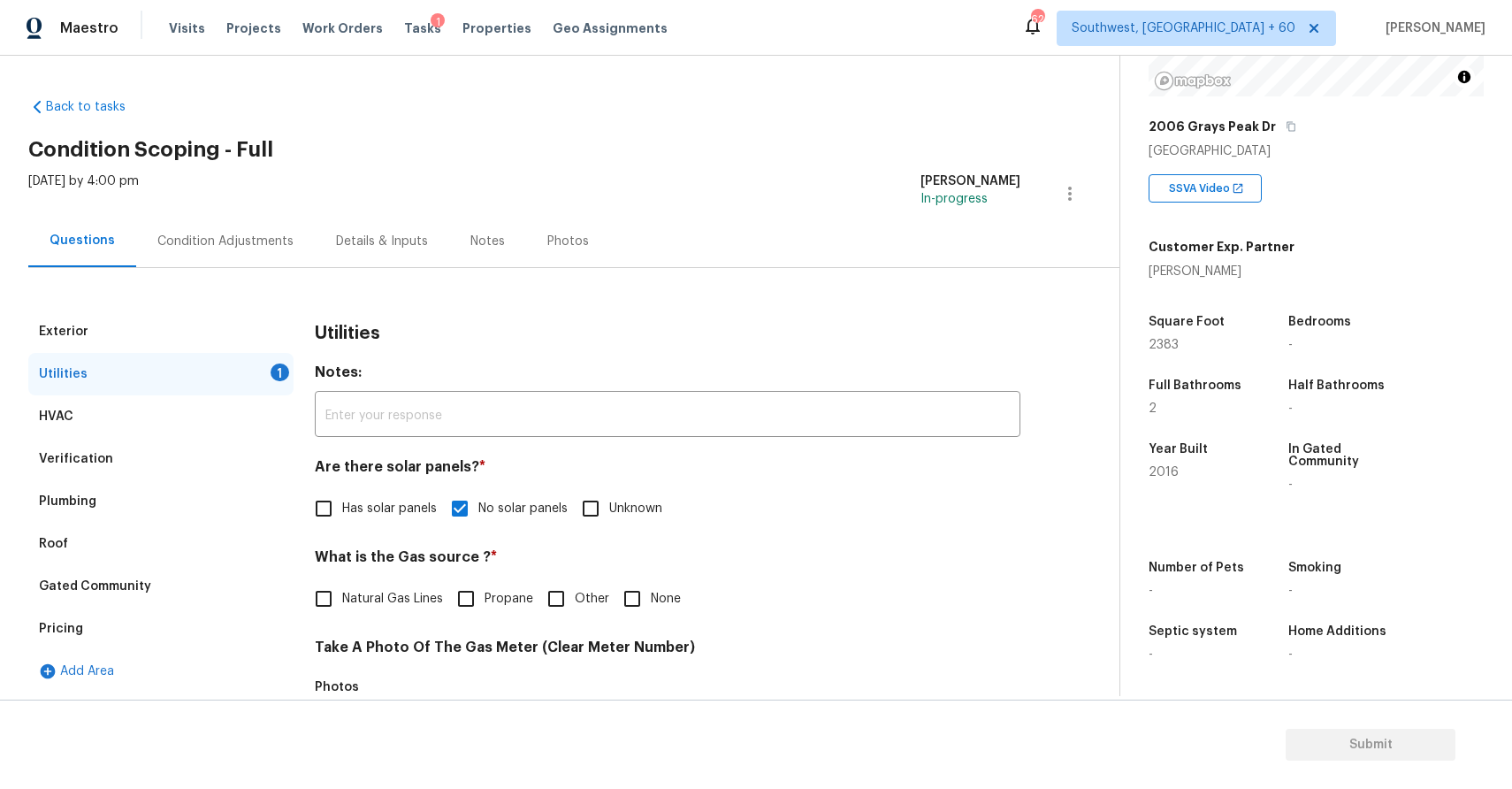
click at [205, 225] on div "Condition Adjustments" at bounding box center [225, 241] width 179 height 52
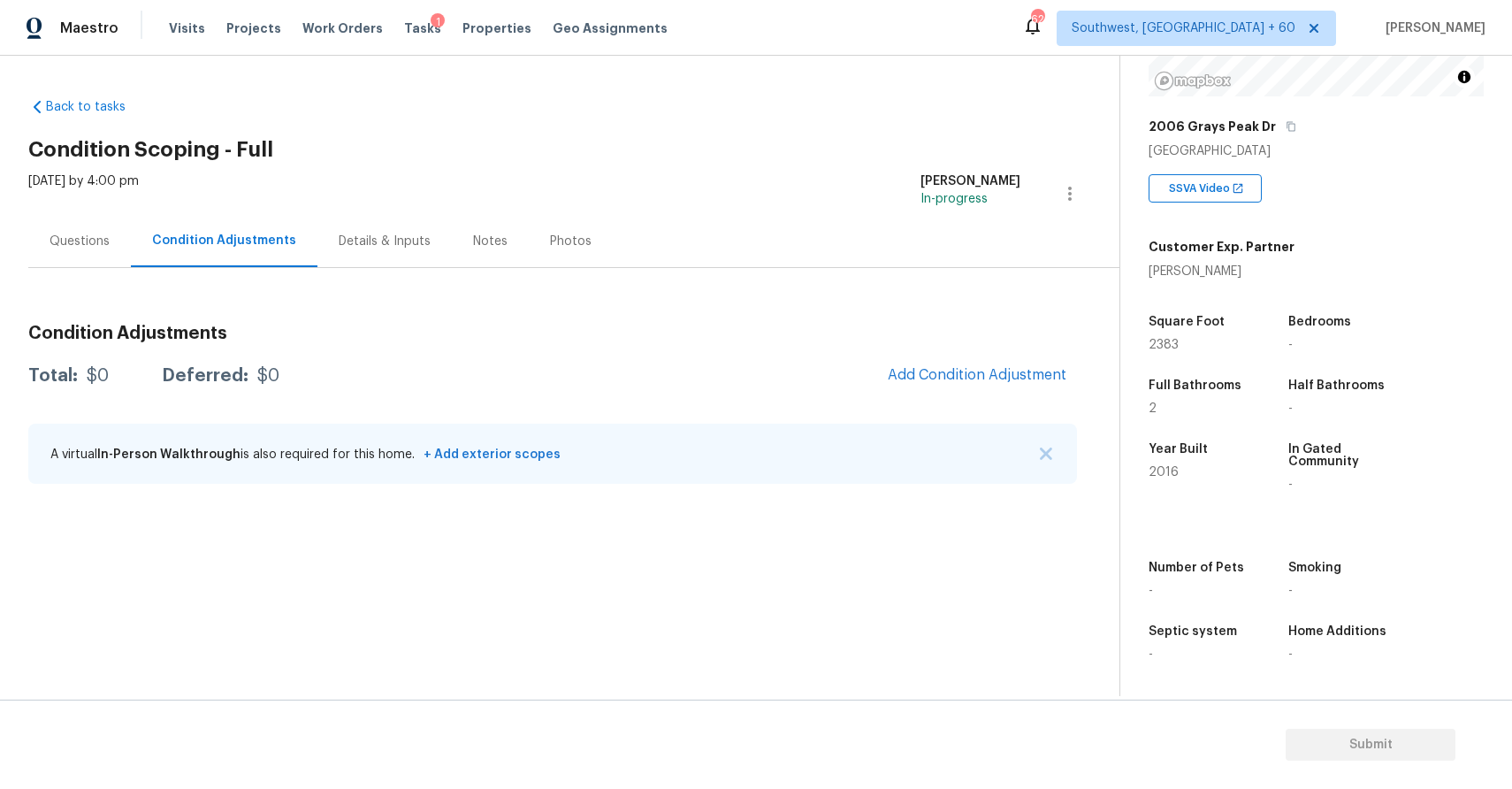
click at [1031, 454] on div "A virtual In-Person Walkthrough is also required for this home. + Add exterior …" at bounding box center [553, 453] width 1049 height 60
click at [1047, 454] on img "button" at bounding box center [1046, 453] width 13 height 13
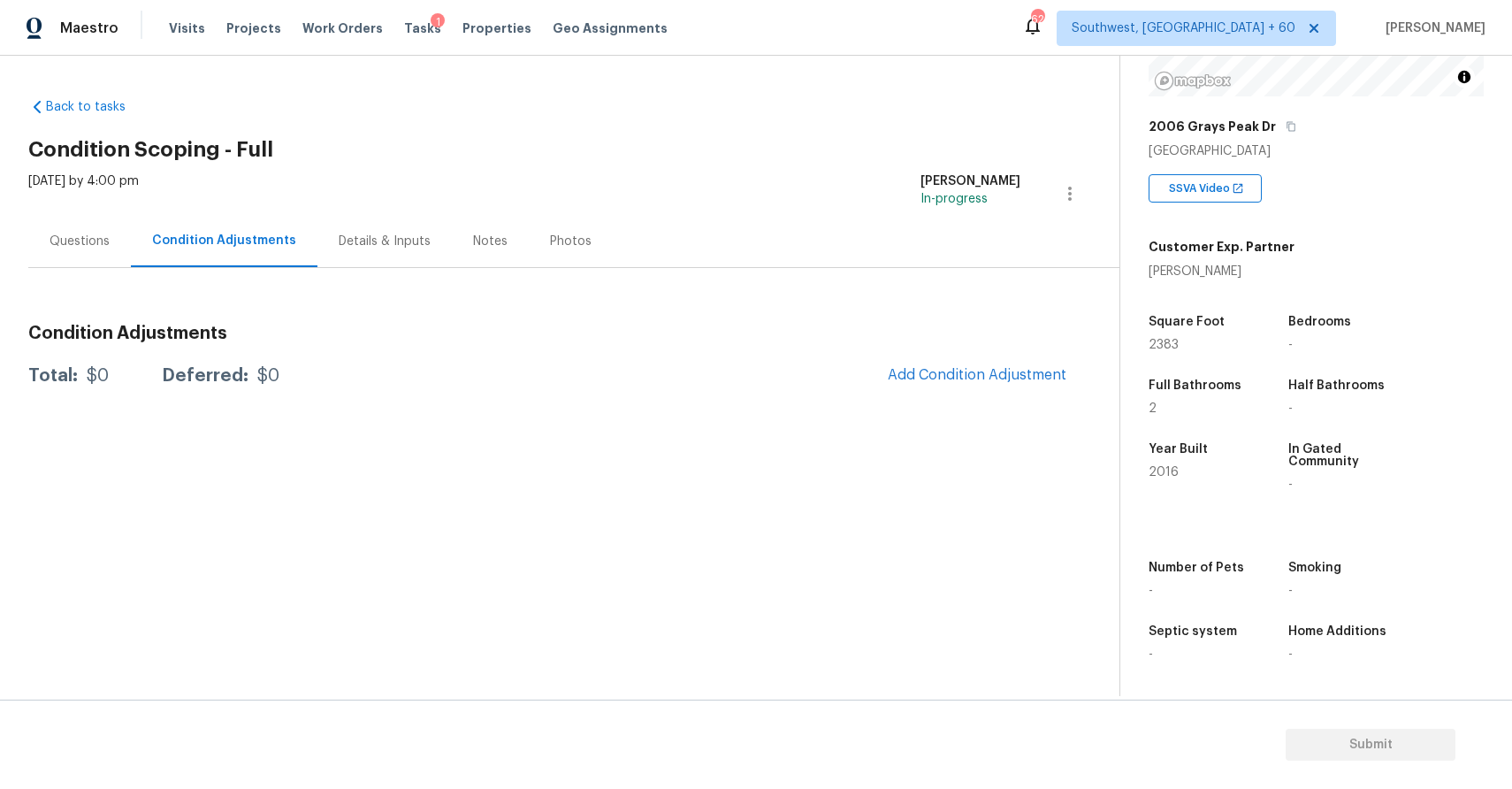
click at [1169, 446] on h5 "Year Built" at bounding box center [1178, 449] width 59 height 13
click at [1180, 431] on div "Year Built 2016" at bounding box center [1215, 466] width 133 height 76
click at [1010, 359] on button "Add Condition Adjustment" at bounding box center [977, 375] width 199 height 38
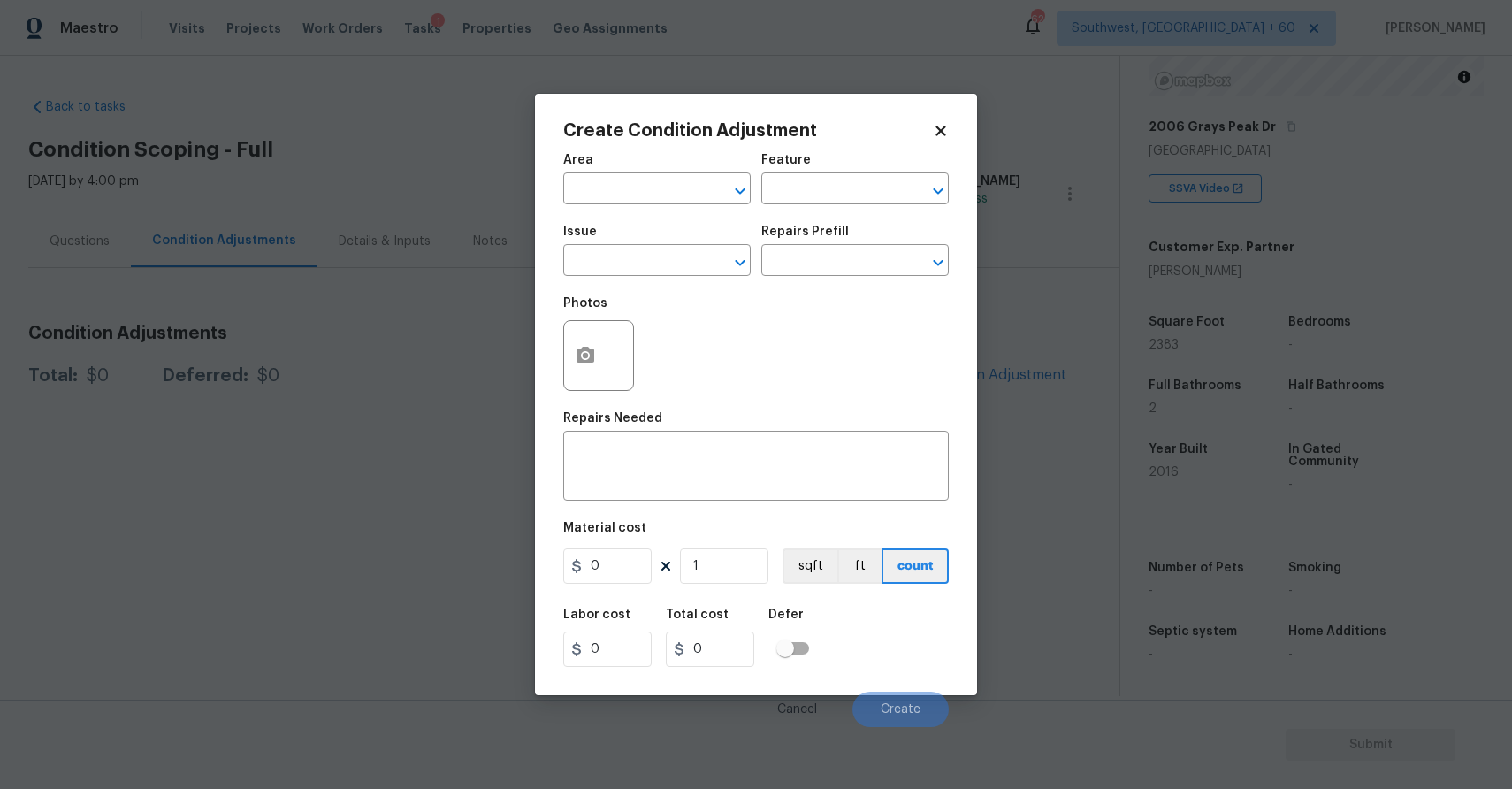
click at [649, 277] on span "Issue ​" at bounding box center [657, 251] width 188 height 72
click at [658, 259] on input "text" at bounding box center [633, 263] width 138 height 28
click at [676, 335] on li "Landscape Package" at bounding box center [657, 345] width 188 height 30
type input "Landscape Package"
click at [822, 265] on input "text" at bounding box center [830, 263] width 138 height 28
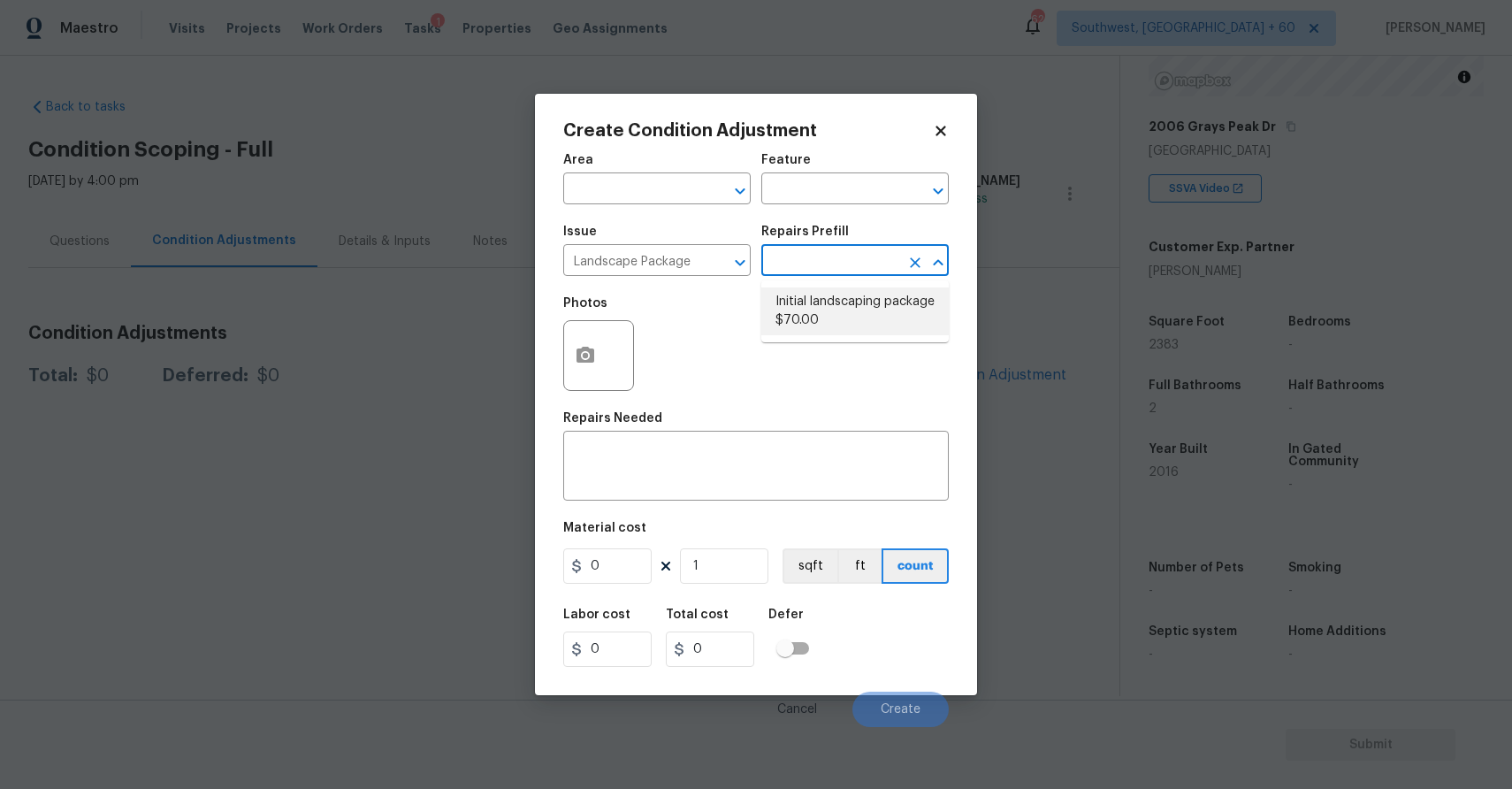
click at [908, 306] on li "Initial landscaping package $70.00" at bounding box center [855, 311] width 188 height 47
type input "Home Readiness Packages"
type textarea "Mowing of grass up to 6" in height. Mow, edge along driveways & sidewalks, trim…"
type input "70"
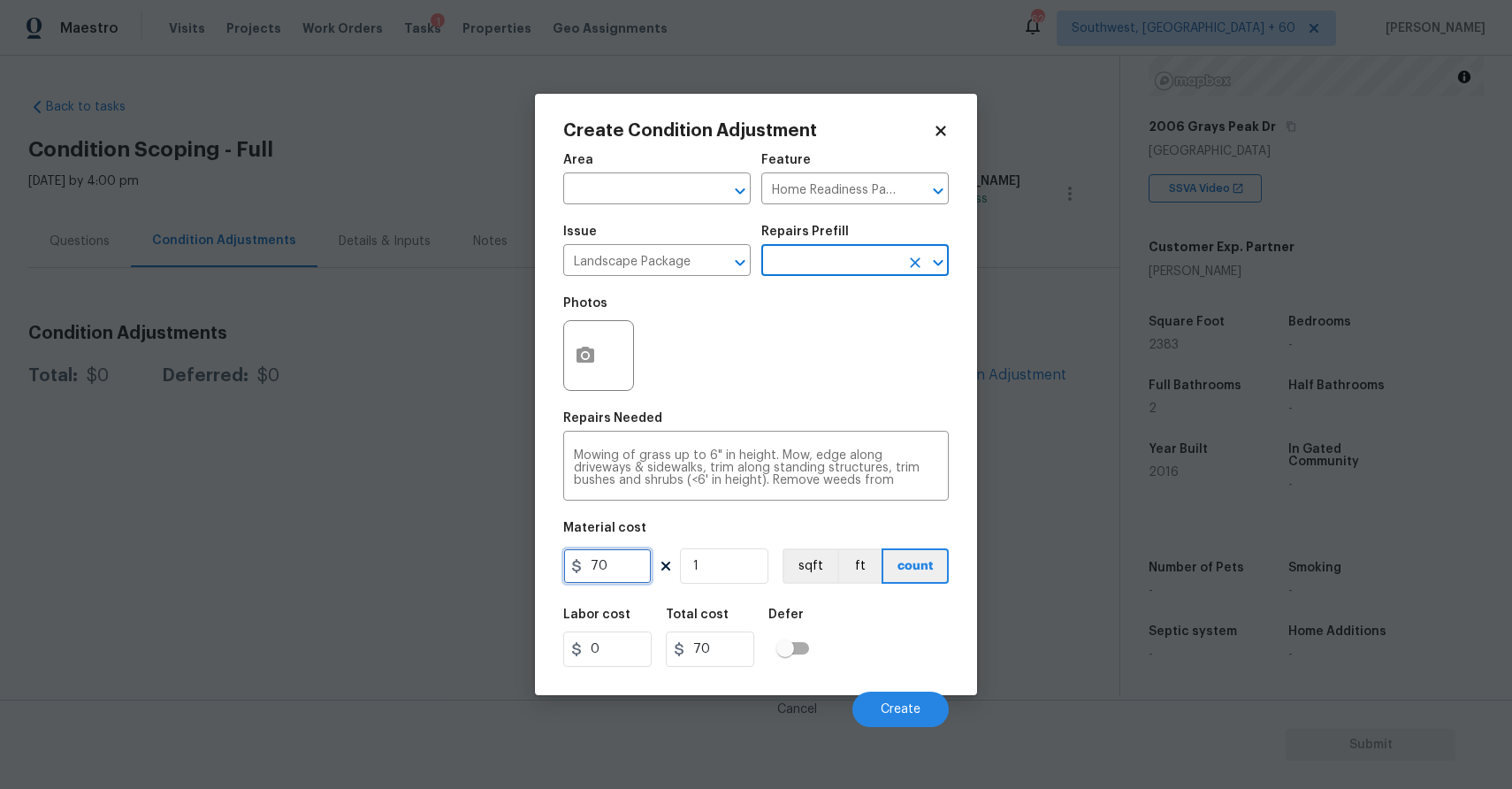
click at [618, 565] on input "70" at bounding box center [608, 566] width 89 height 36
type input "300"
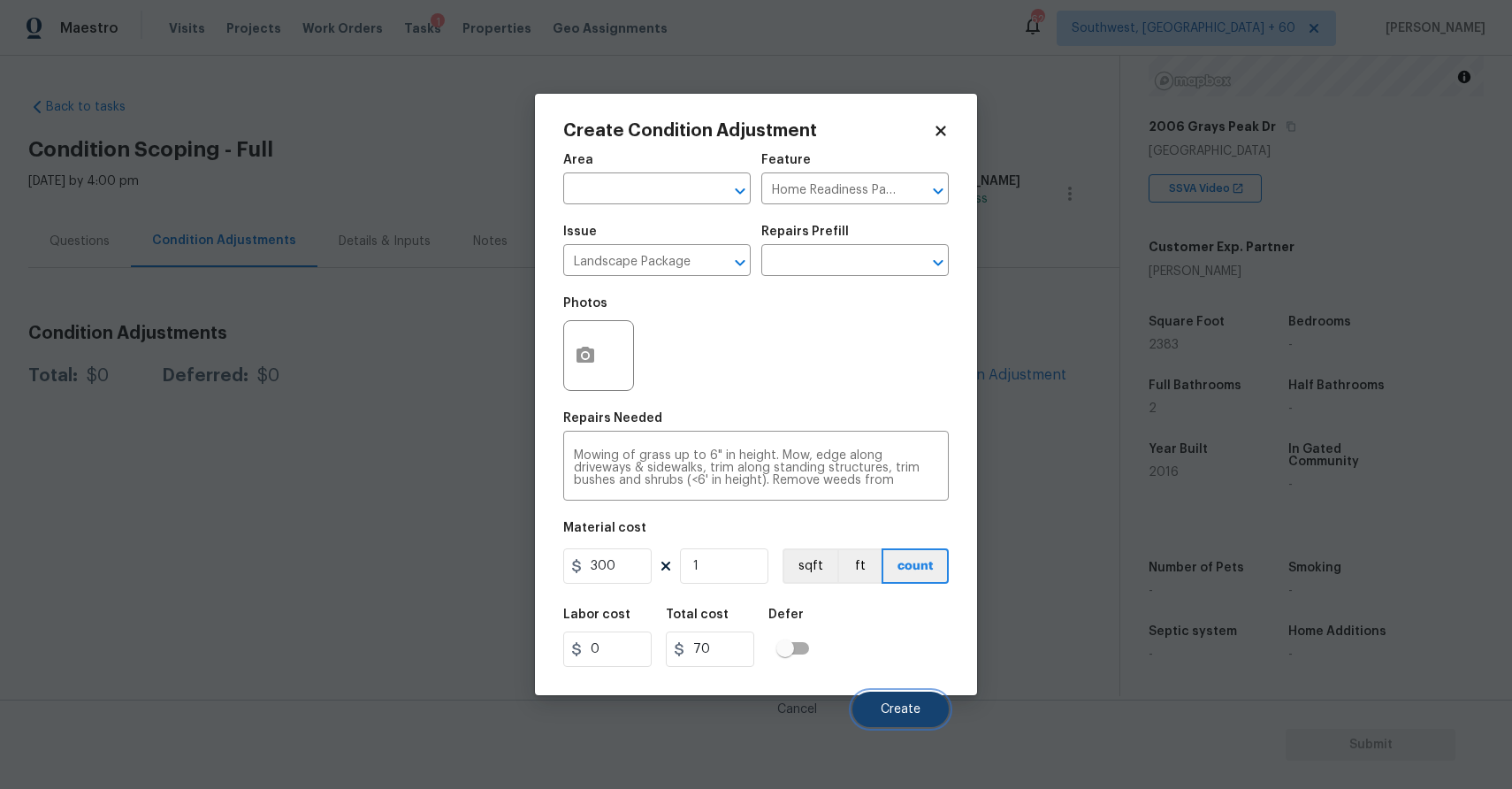
click at [913, 707] on span "Create" at bounding box center [900, 709] width 39 height 13
type input "300"
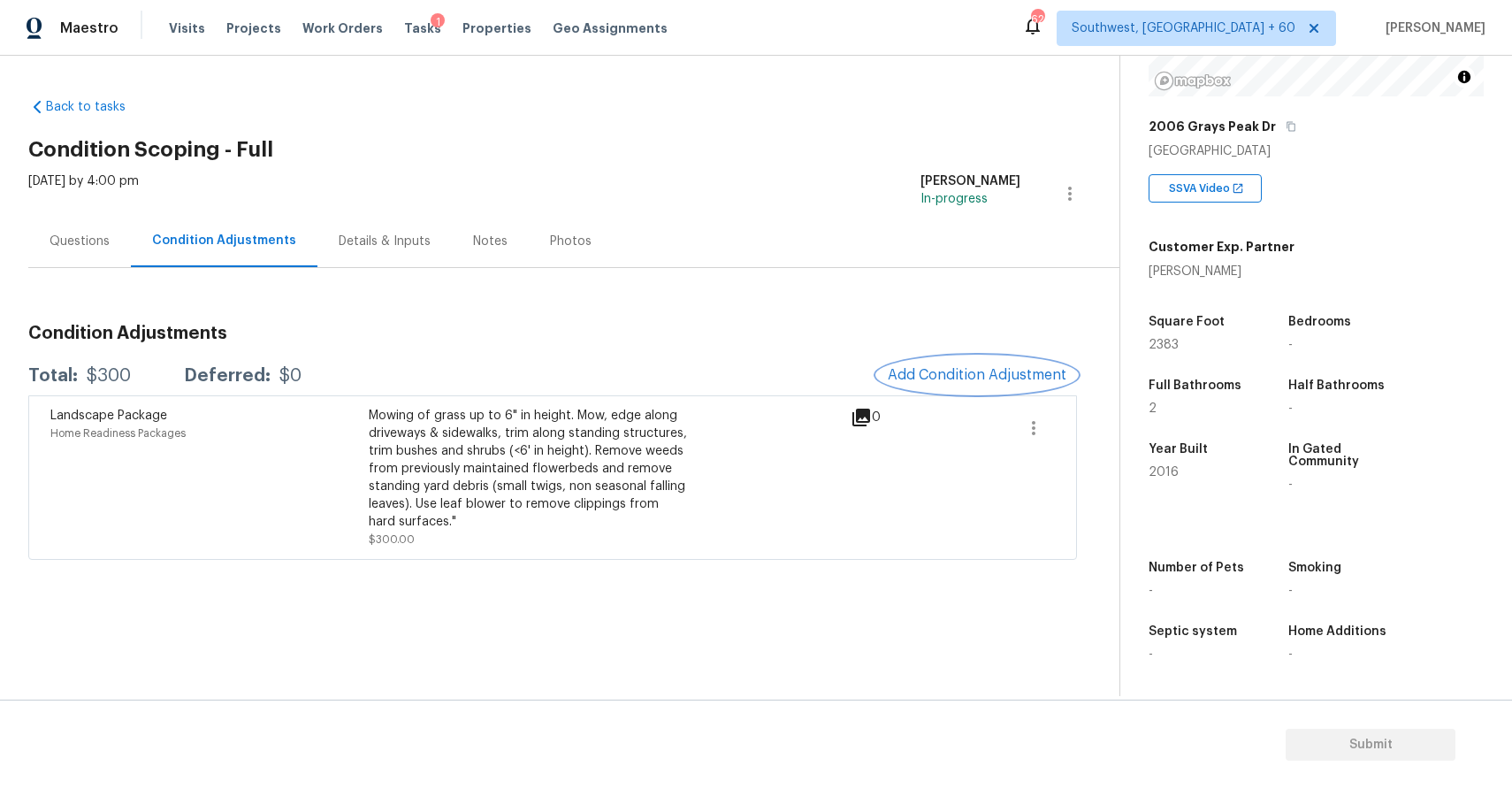
click at [970, 382] on span "Add Condition Adjustment" at bounding box center [976, 375] width 179 height 16
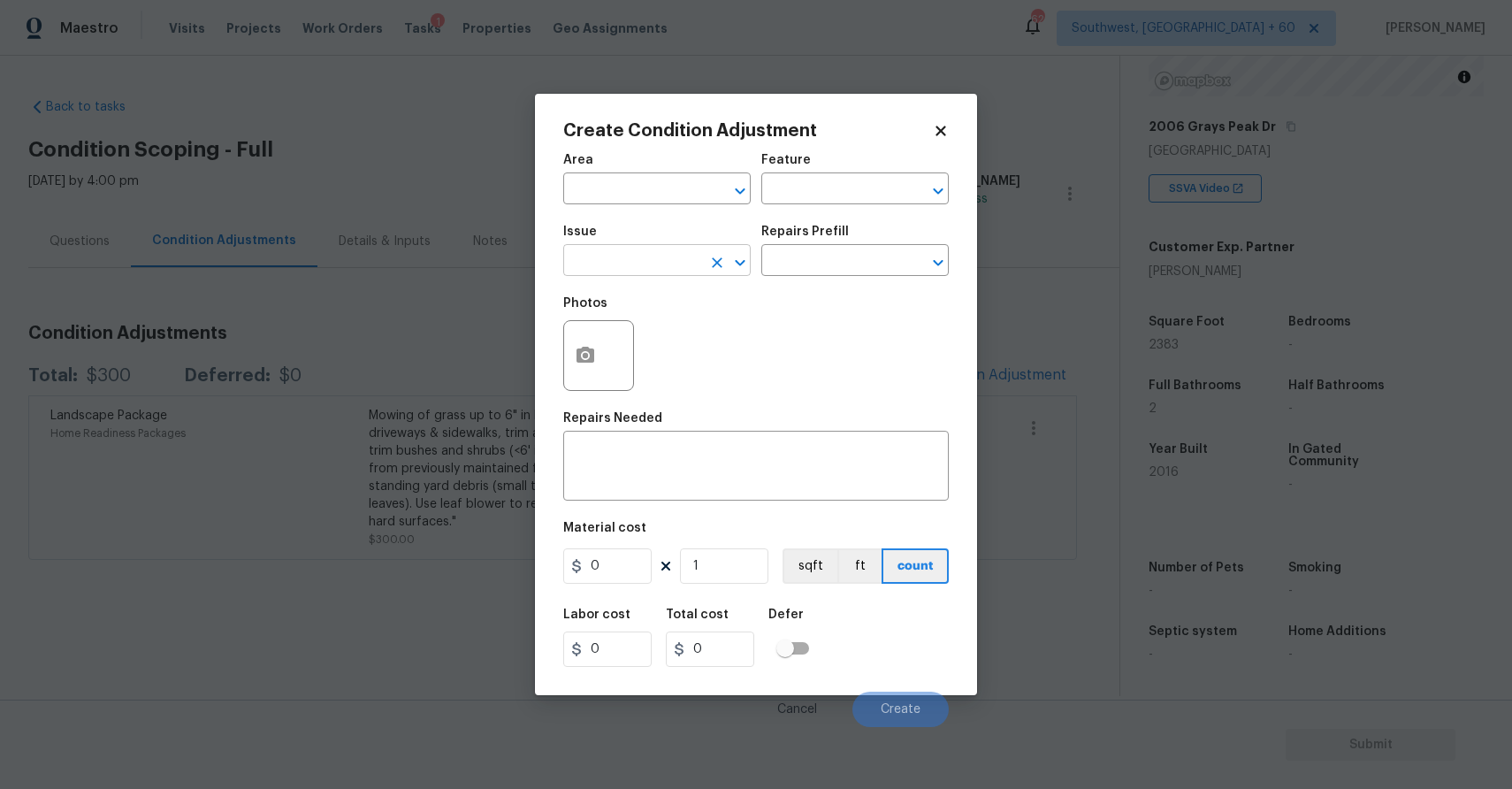
click at [611, 273] on input "text" at bounding box center [633, 263] width 138 height 28
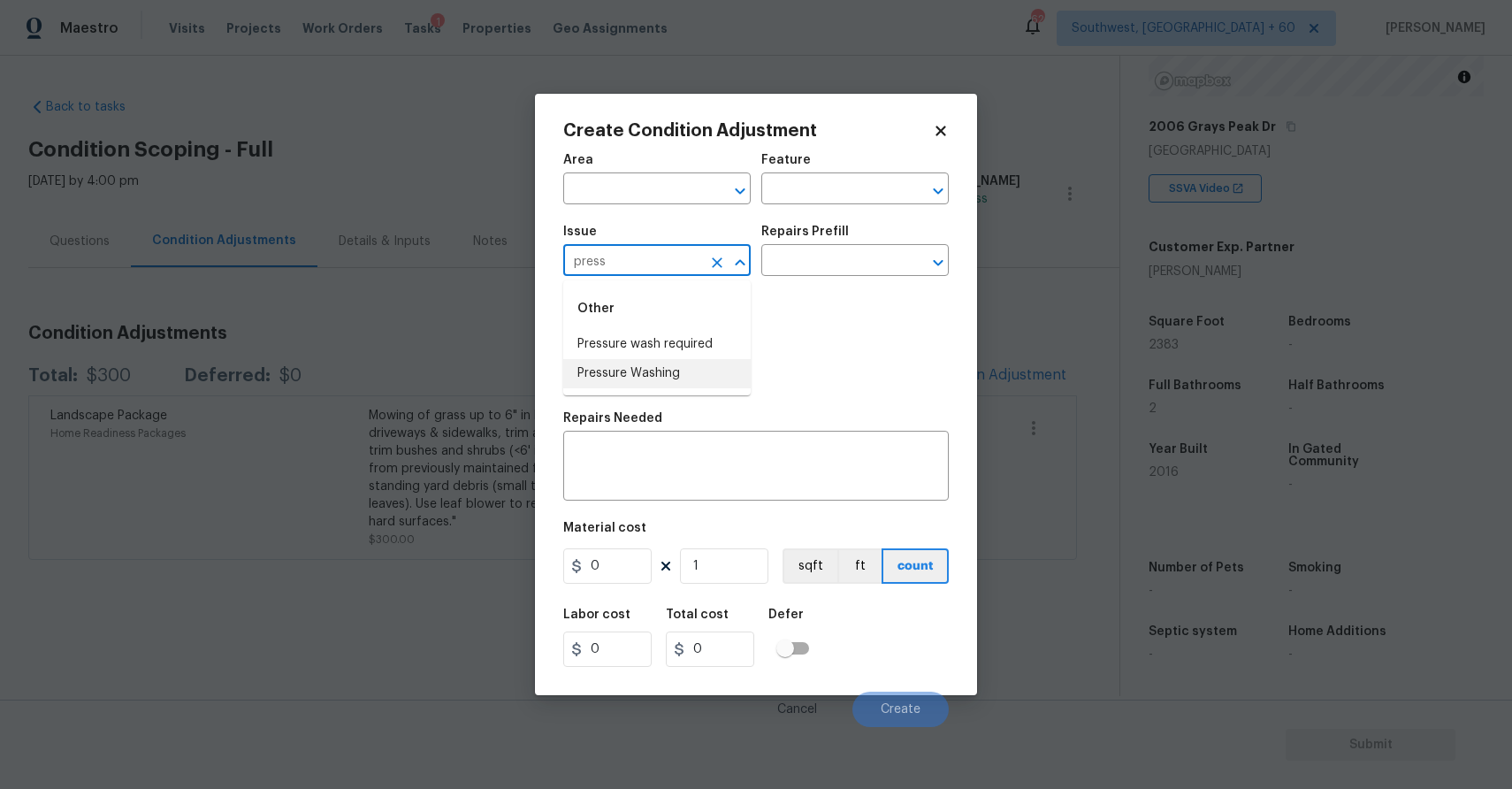
click at [642, 366] on li "Pressure Washing" at bounding box center [657, 374] width 188 height 30
type input "Pressure Washing"
click at [822, 246] on div "Repairs Prefill" at bounding box center [855, 236] width 188 height 23
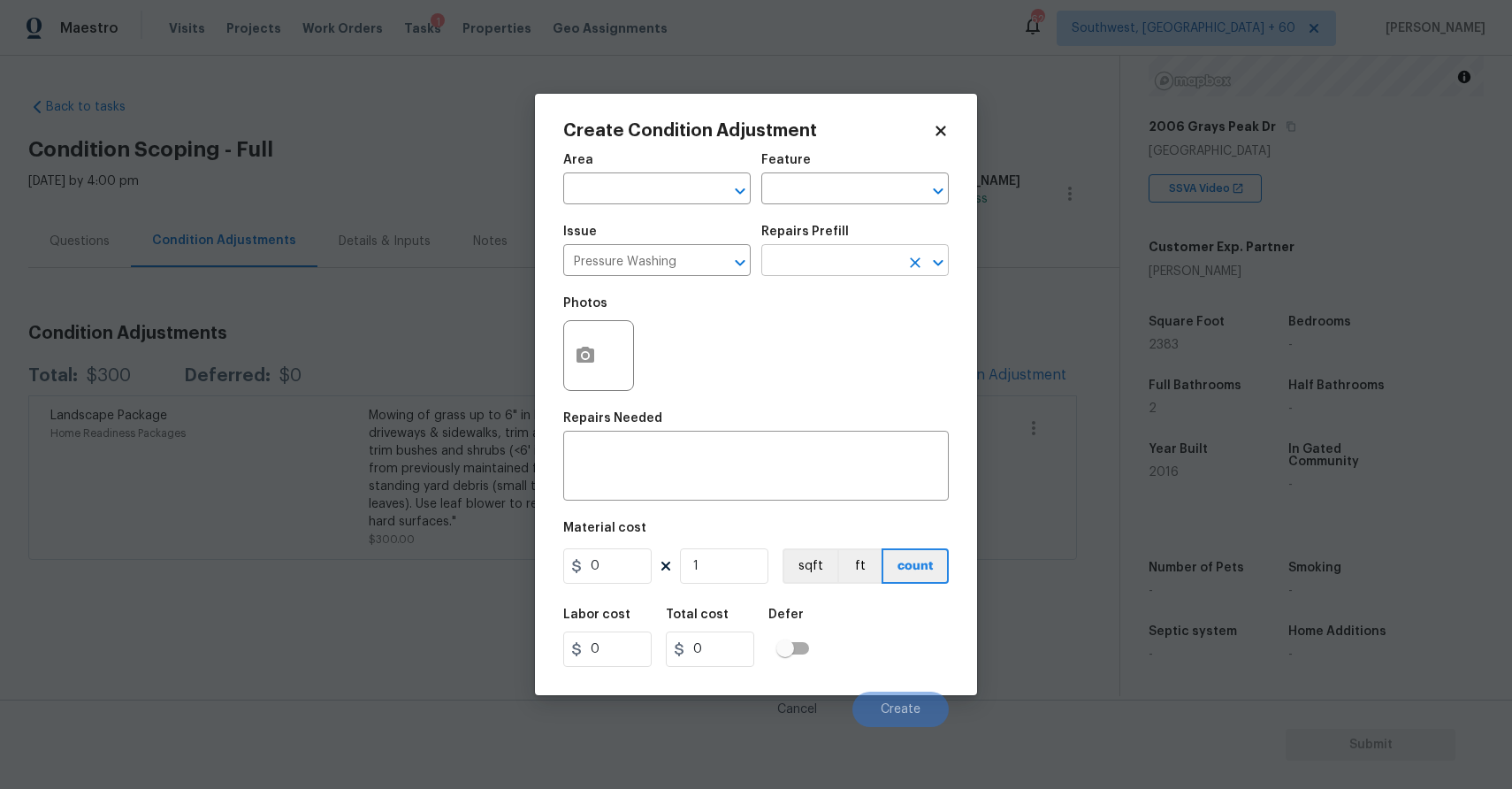
click at [809, 265] on input "text" at bounding box center [830, 263] width 138 height 28
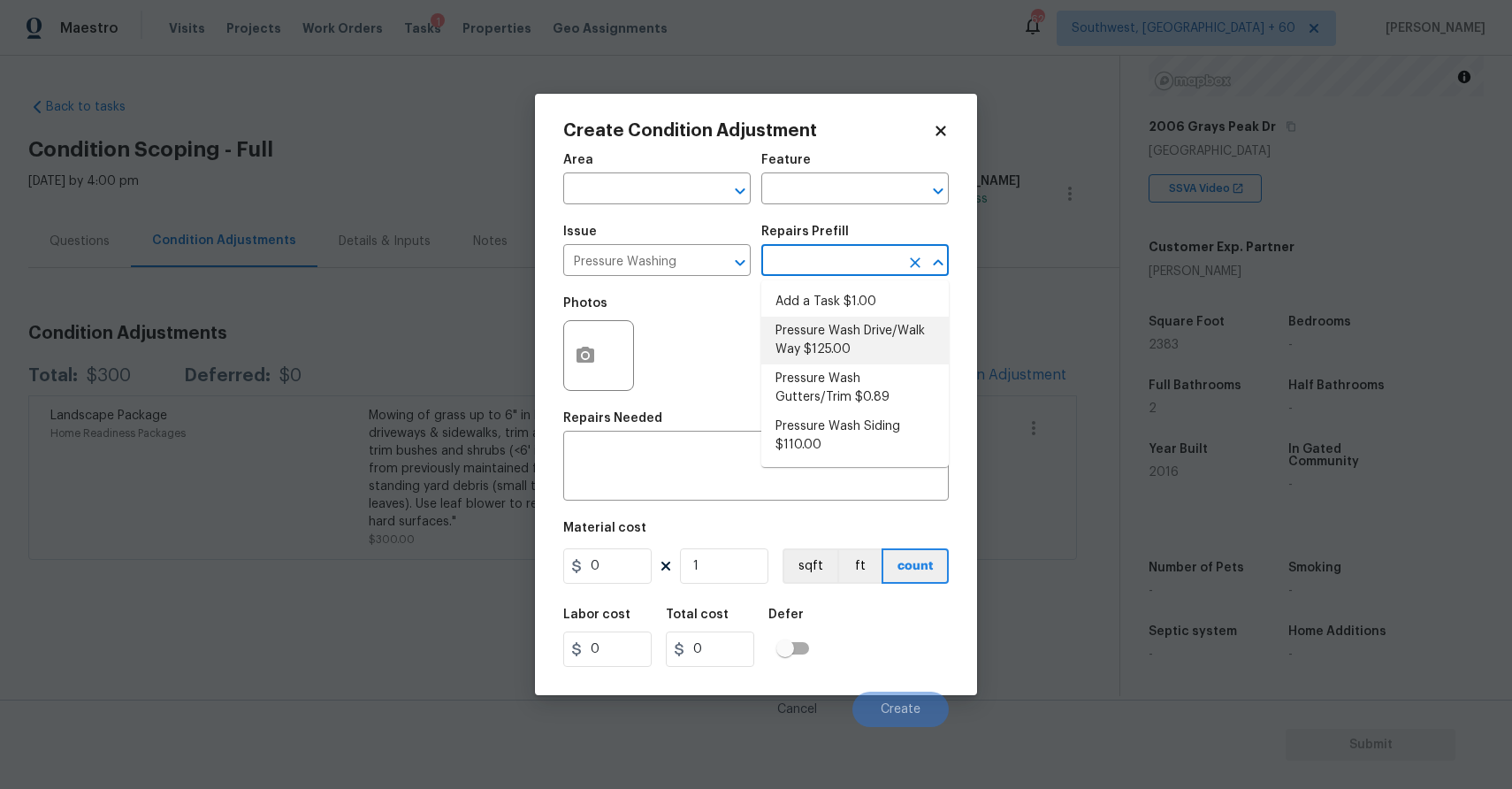
click at [889, 348] on li "Pressure Wash Drive/Walk Way $125.00" at bounding box center [855, 341] width 188 height 47
type input "Siding"
type textarea "Pressure wash the driveways/walkways as directed by the PM. Ensure that all deb…"
type input "125"
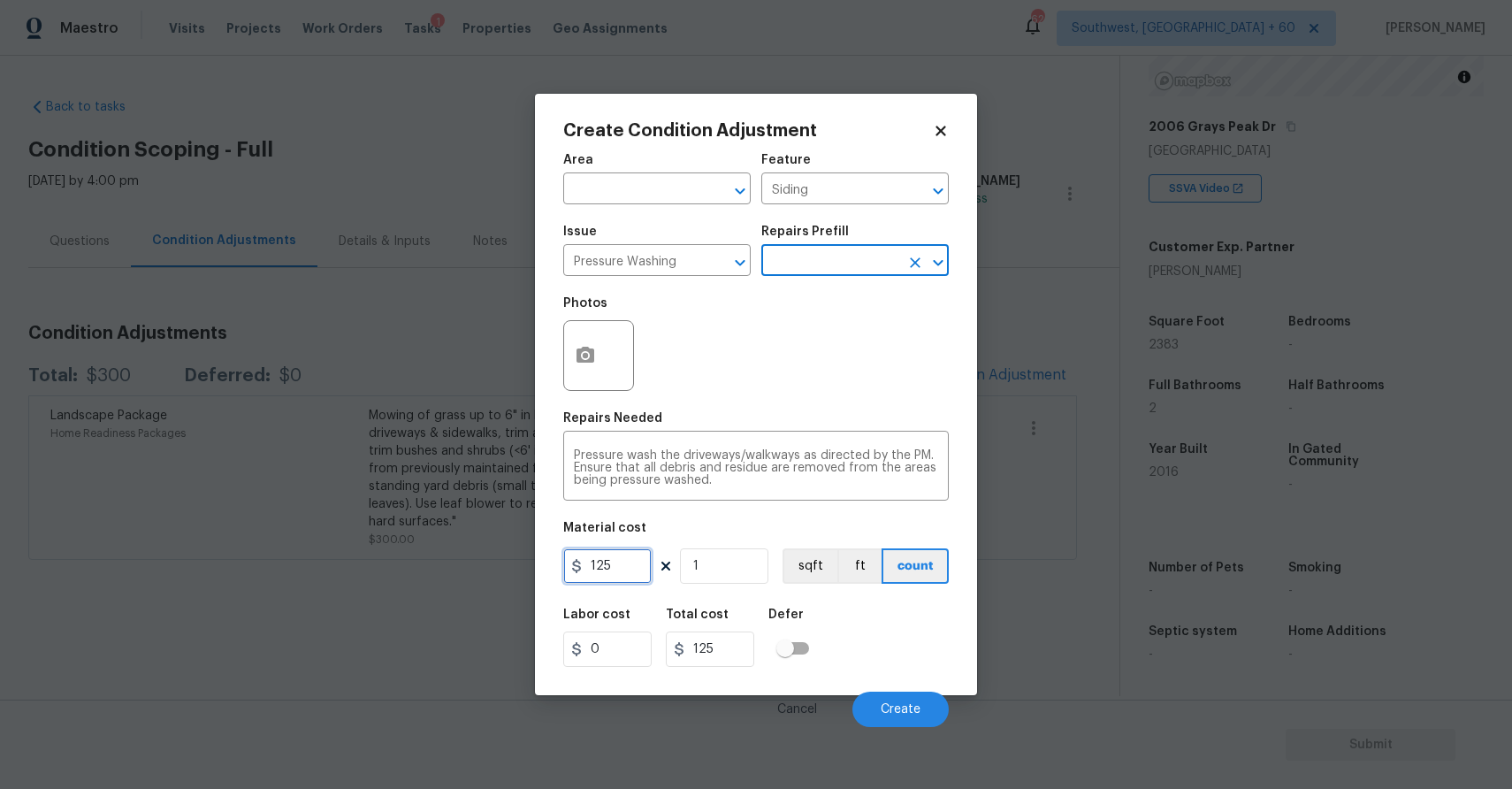
click at [602, 558] on input "125" at bounding box center [608, 566] width 89 height 36
type input "300"
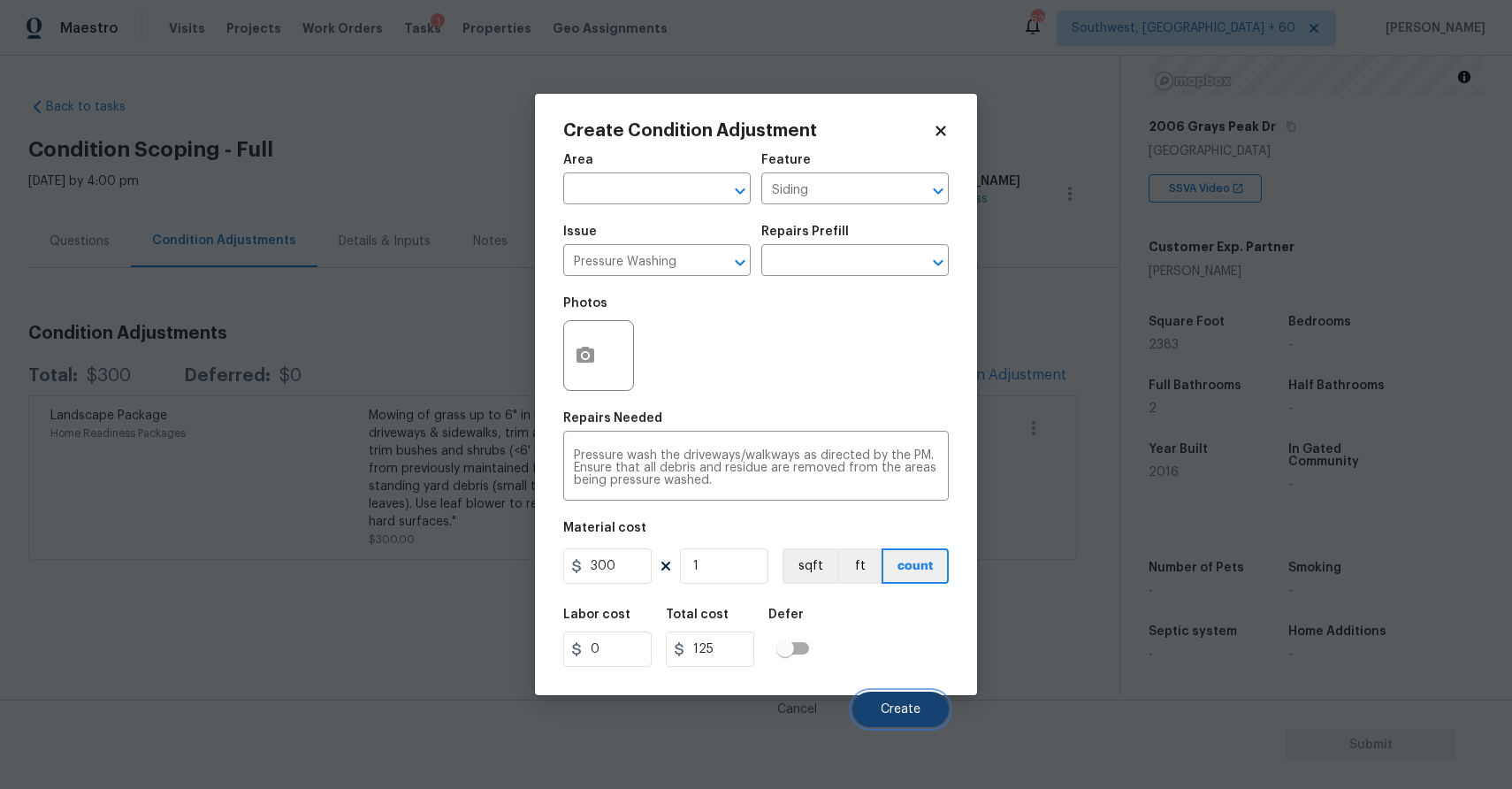
type input "300"
click at [883, 707] on span "Create" at bounding box center [900, 709] width 39 height 13
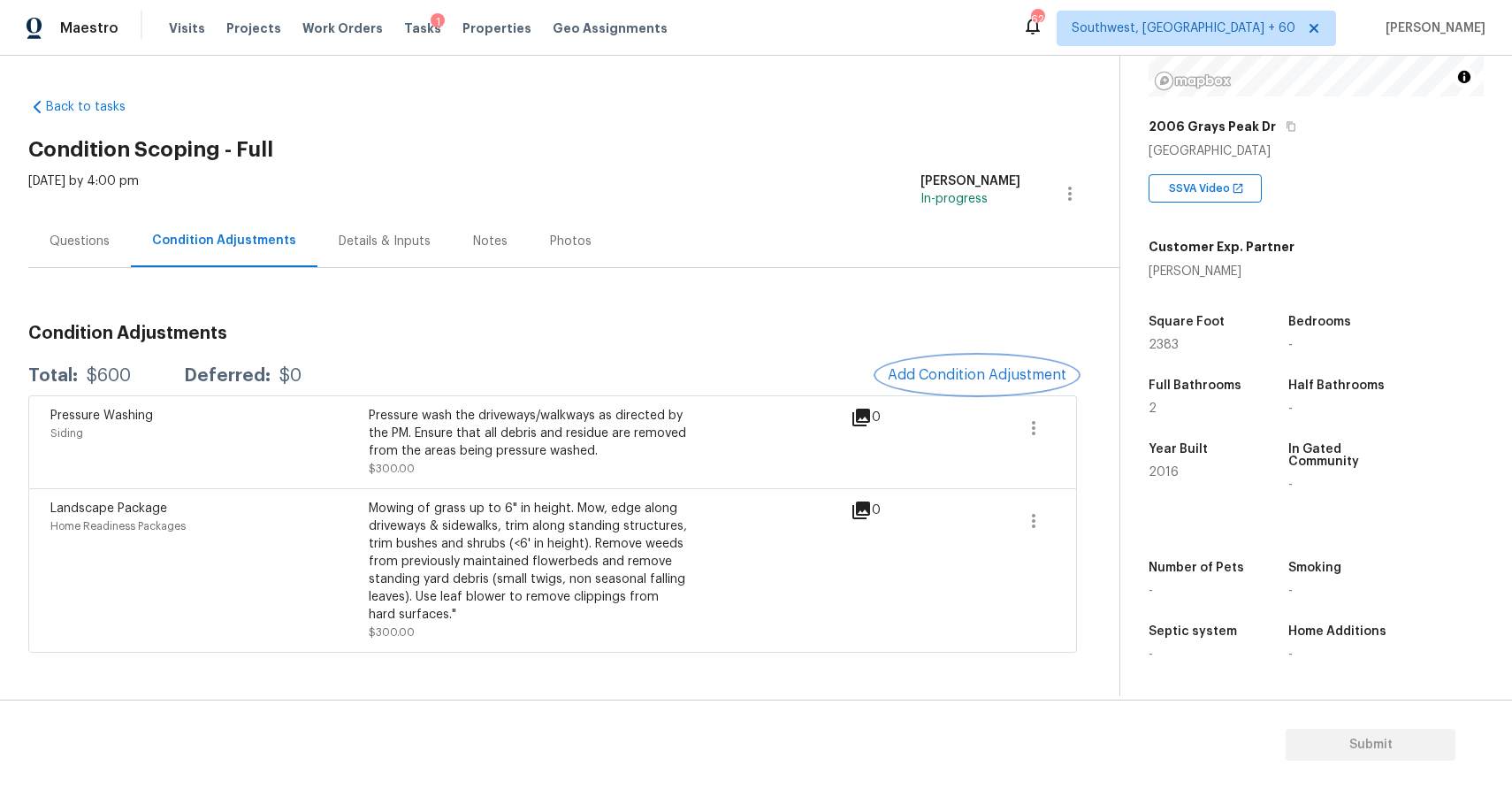
click at [977, 377] on span "Add Condition Adjustment" at bounding box center [976, 375] width 179 height 16
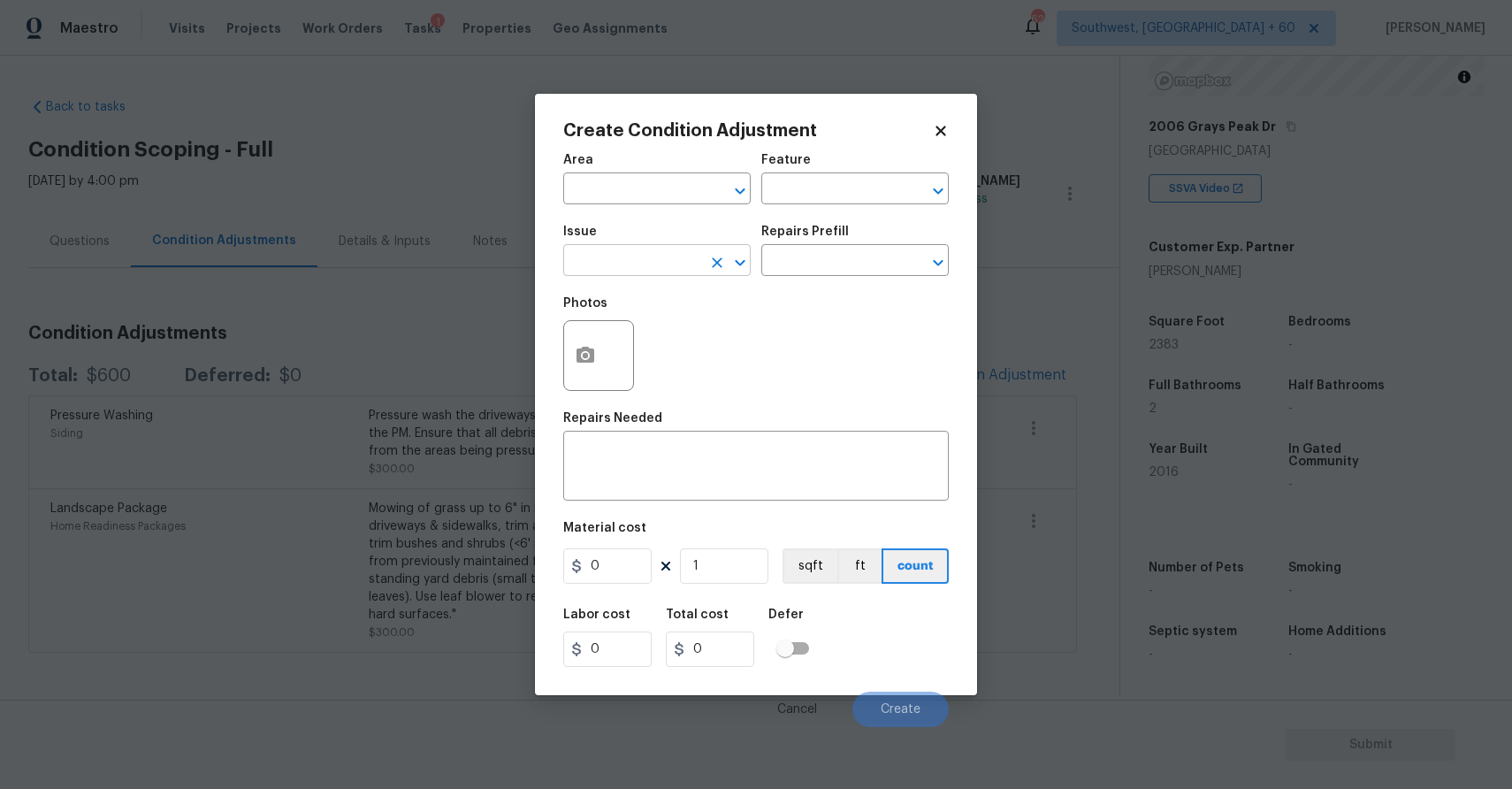
click at [616, 273] on input "text" at bounding box center [633, 263] width 138 height 28
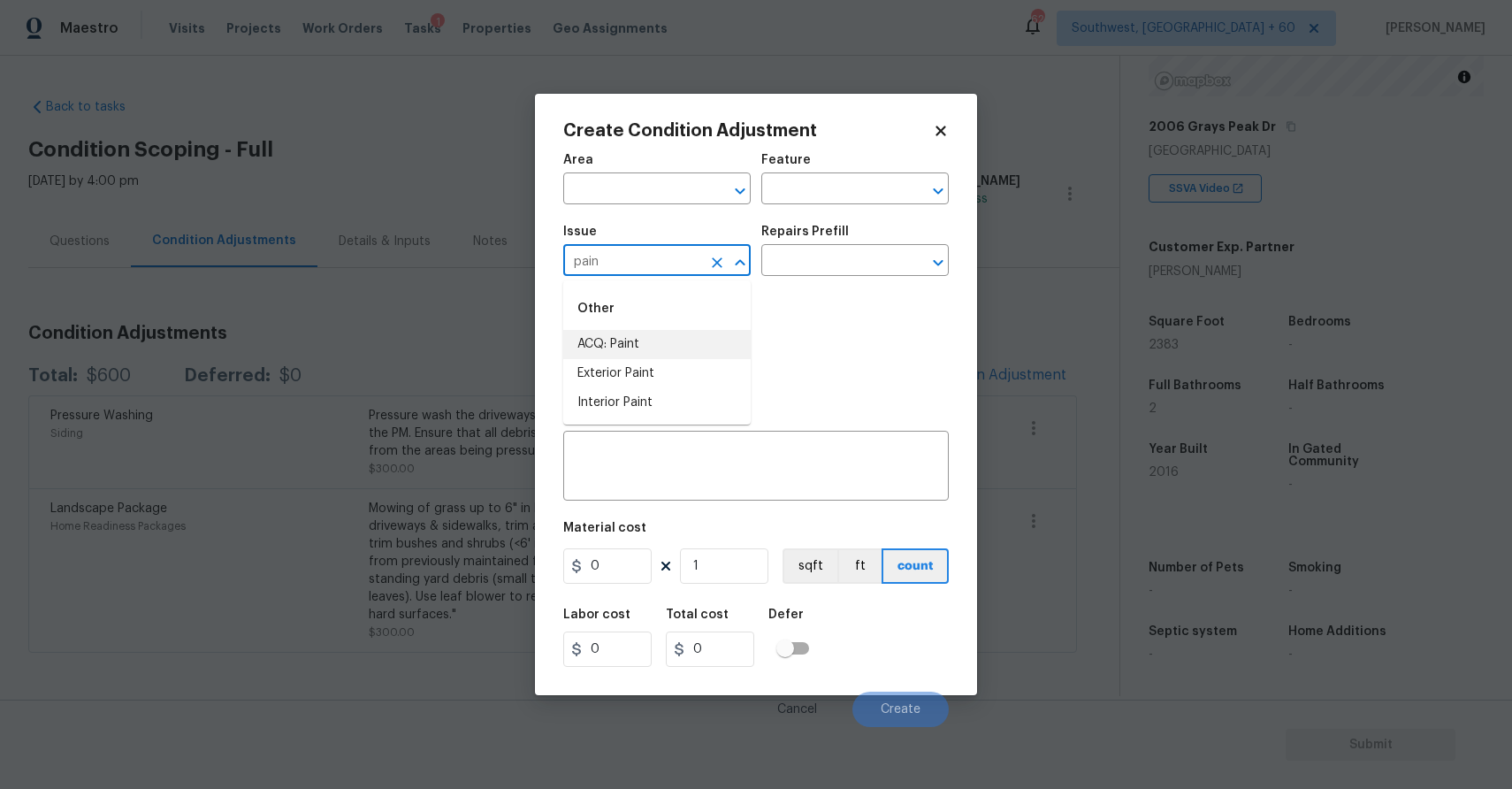
click at [640, 344] on li "ACQ: Paint" at bounding box center [657, 345] width 188 height 30
type input "ACQ: Paint"
click at [840, 252] on input "text" at bounding box center [830, 263] width 138 height 28
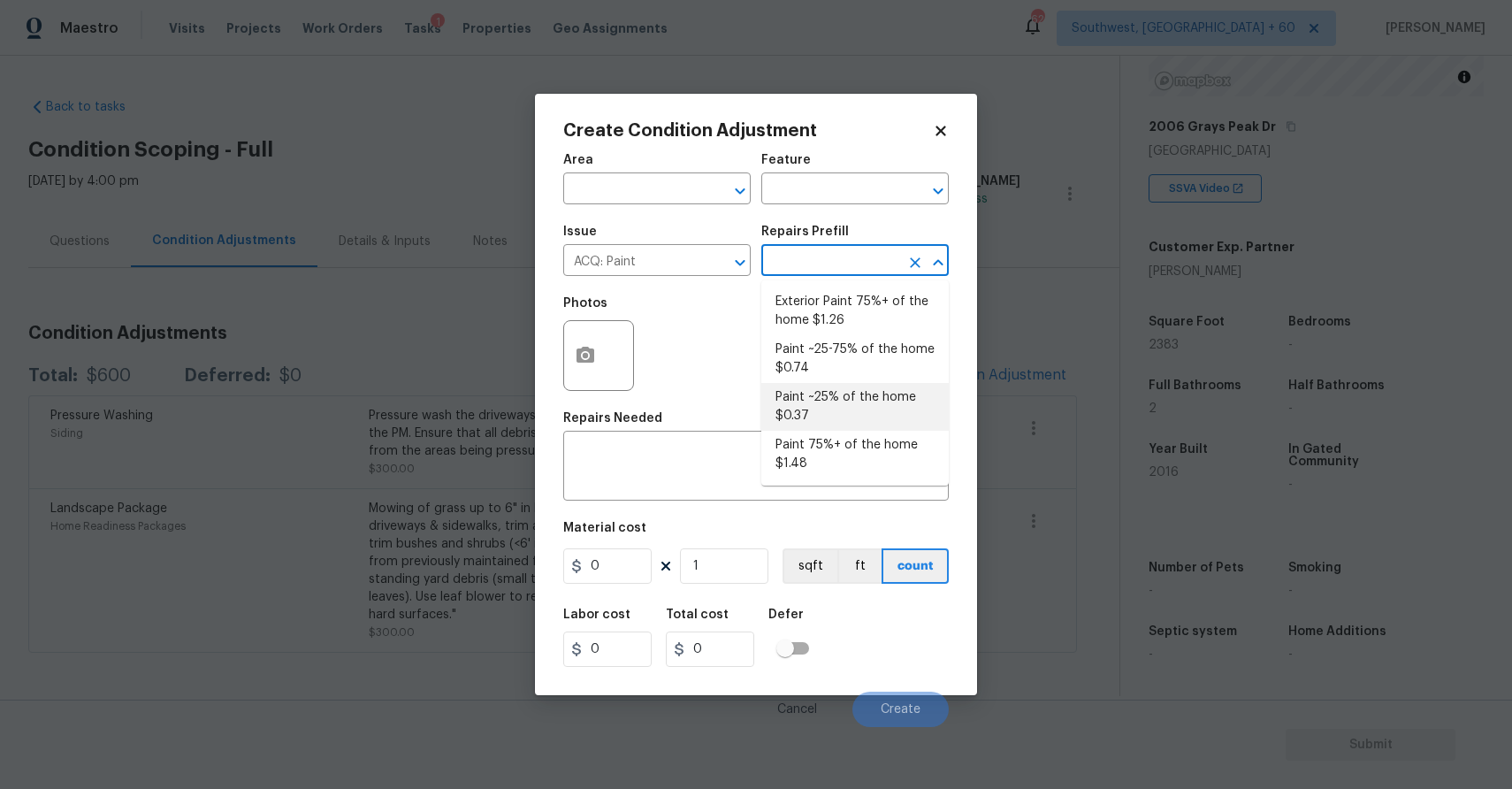
click at [856, 395] on li "Paint ~25% of the home $0.37" at bounding box center [855, 407] width 188 height 47
type input "Acquisition"
type textarea "Acquisition Scope: ~25% of the home needs interior paint"
type input "0.37"
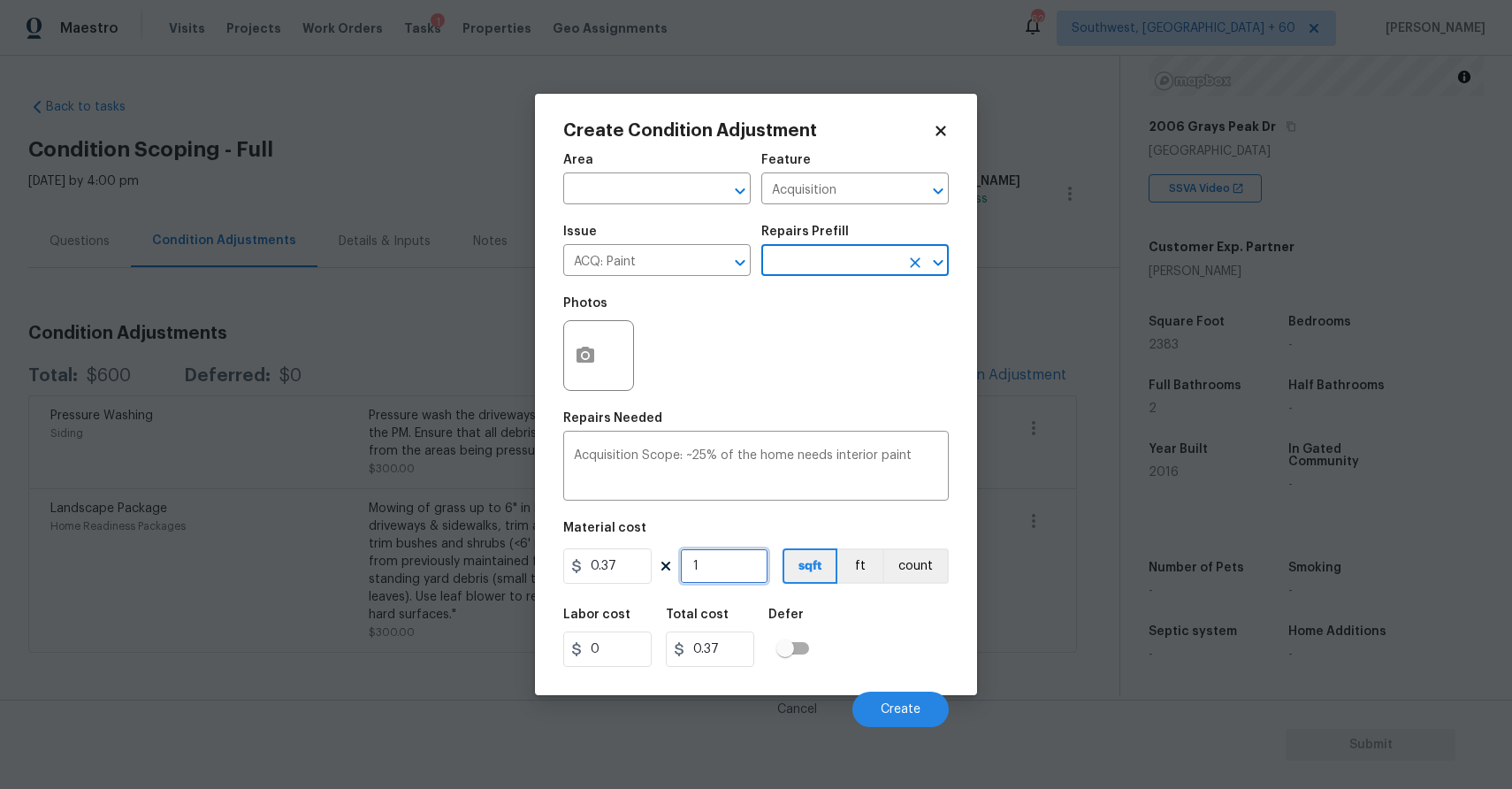
click at [727, 566] on input "1" at bounding box center [724, 566] width 89 height 36
type input "0"
type input "2"
type input "0.74"
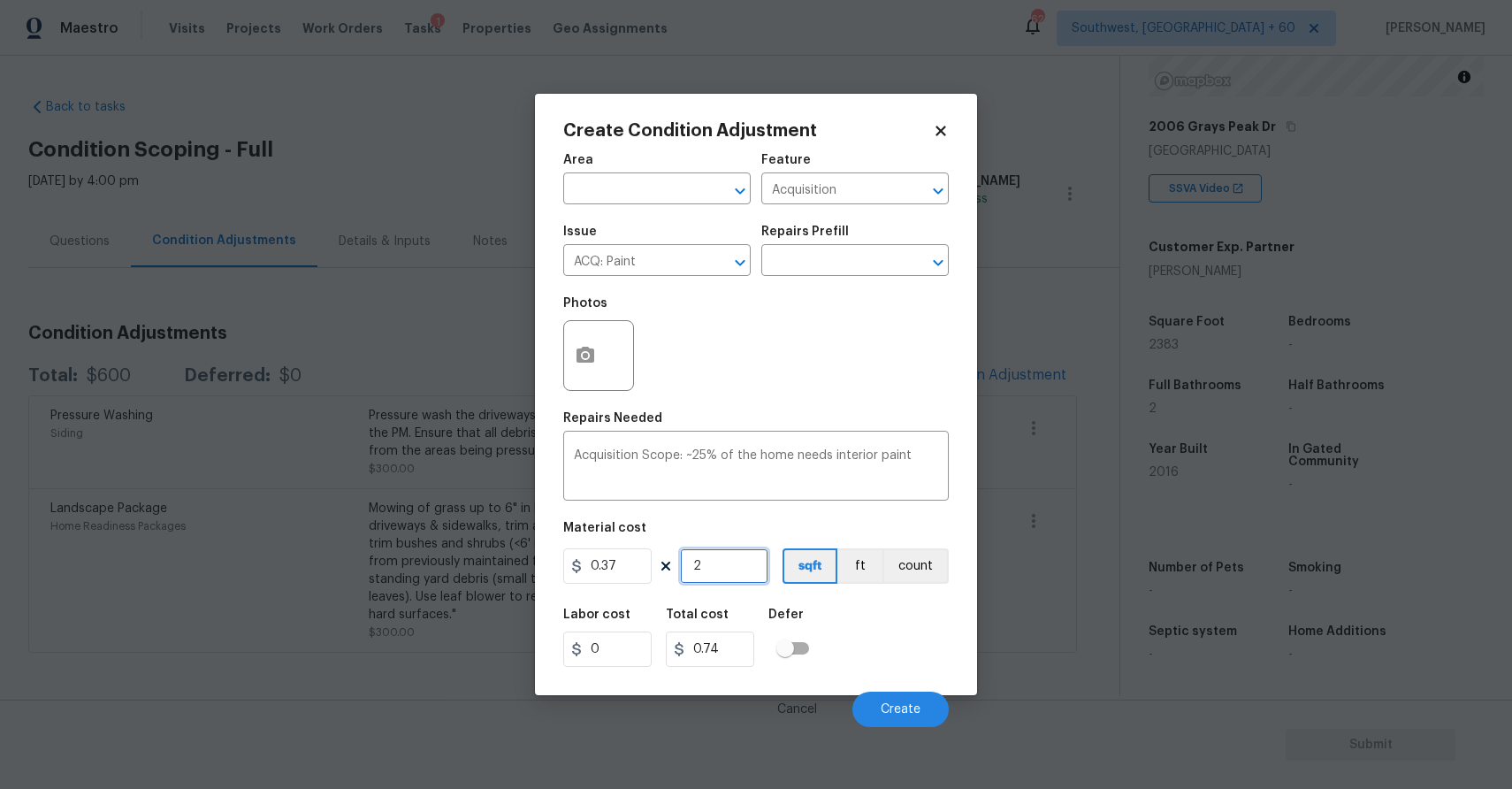
type input "23"
type input "8.51"
type input "238"
type input "88.06"
type input "2383"
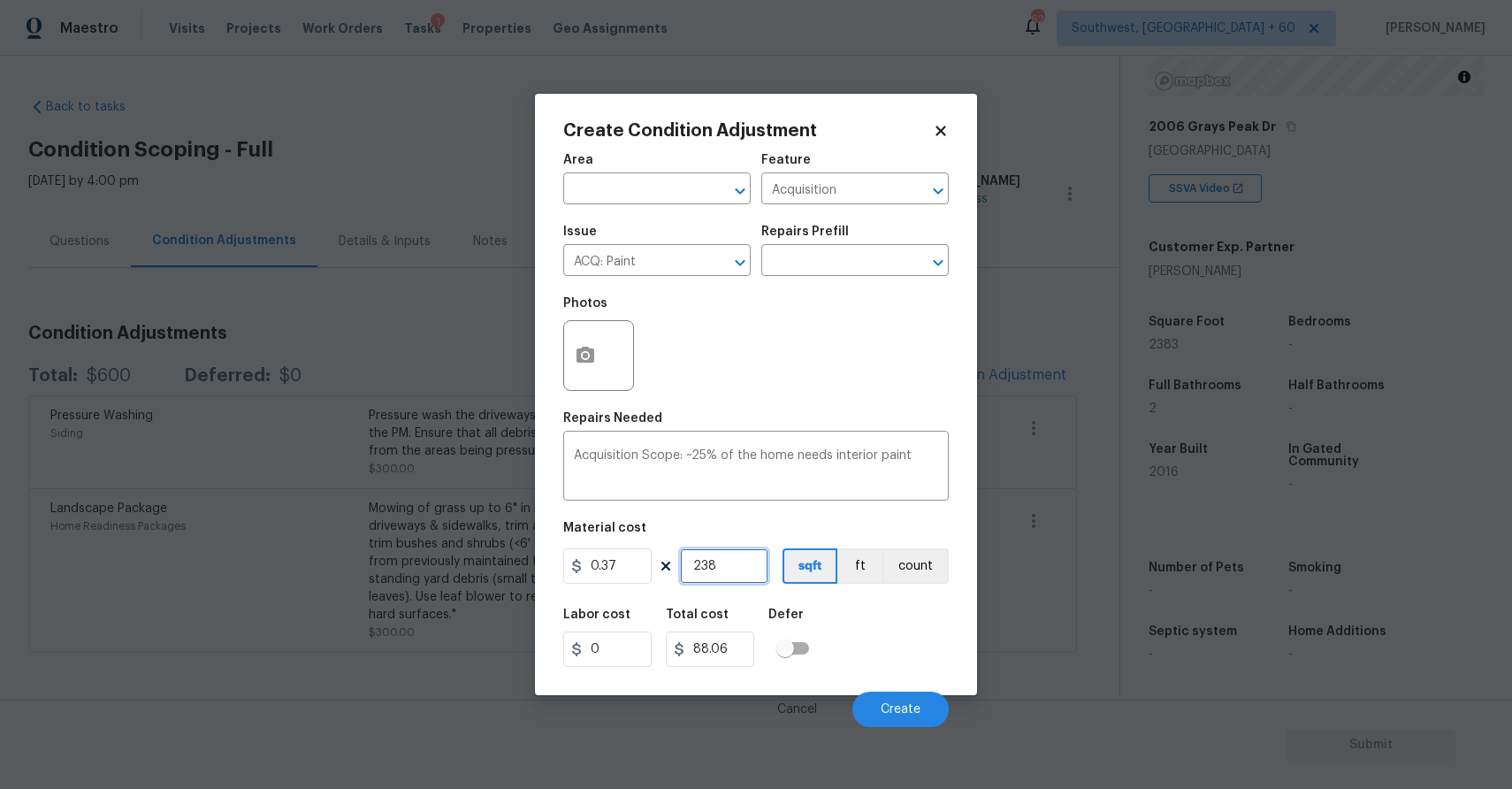
type input "881.71"
type input "2383"
click at [900, 722] on button "Create" at bounding box center [901, 710] width 97 height 36
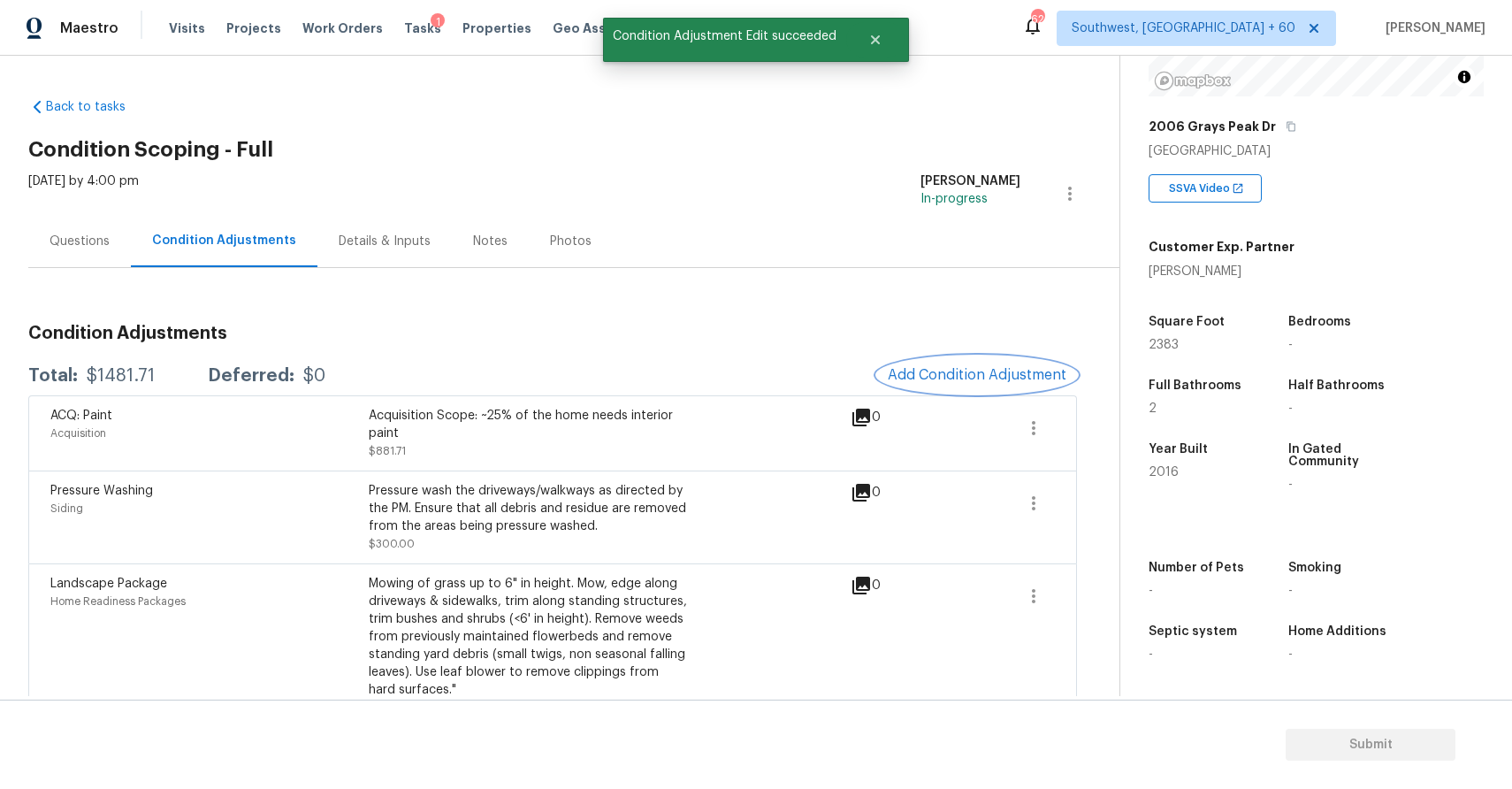
click at [965, 364] on button "Add Condition Adjustment" at bounding box center [977, 375] width 199 height 38
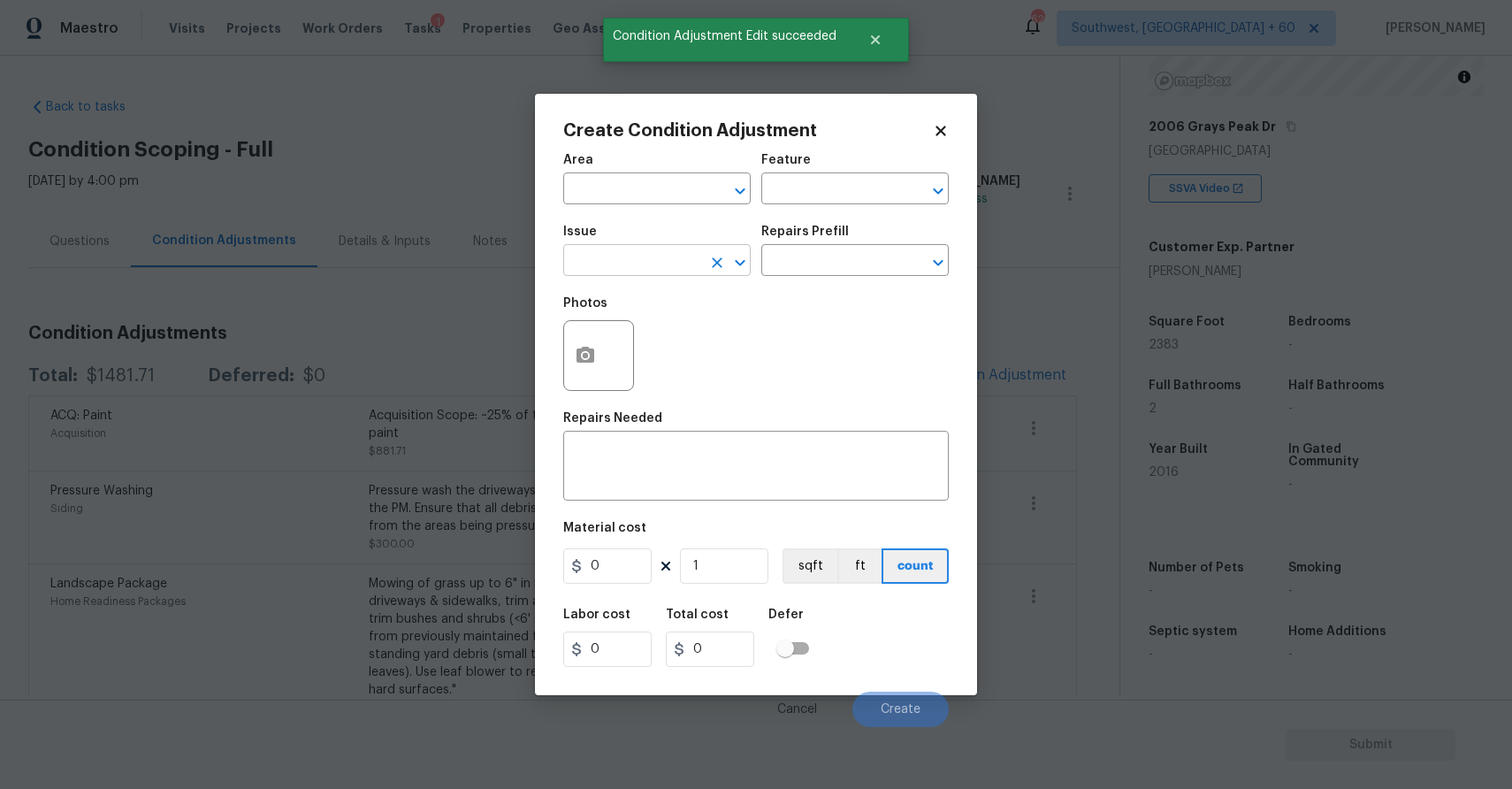
click at [624, 250] on input "text" at bounding box center [633, 263] width 138 height 28
click at [703, 336] on li "ACQ: Flooring" at bounding box center [657, 345] width 188 height 30
type input "ACQ: Flooring"
click at [818, 261] on input "text" at bounding box center [830, 263] width 138 height 28
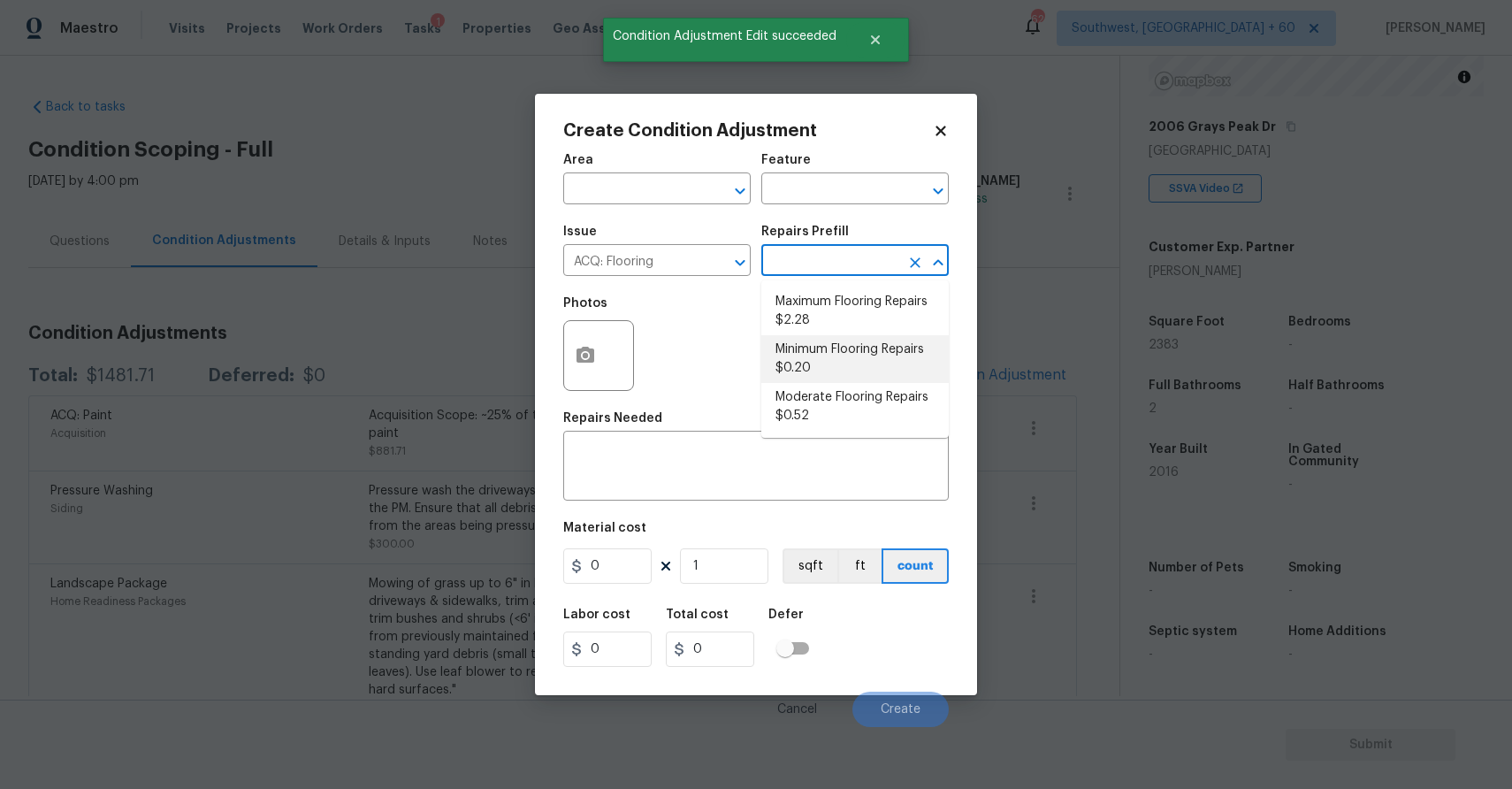
click at [847, 353] on li "Minimum Flooring Repairs $0.20" at bounding box center [855, 359] width 188 height 47
type input "Acquisition"
type textarea "Acquisition Scope: Minimum flooring repairs"
type input "0.2"
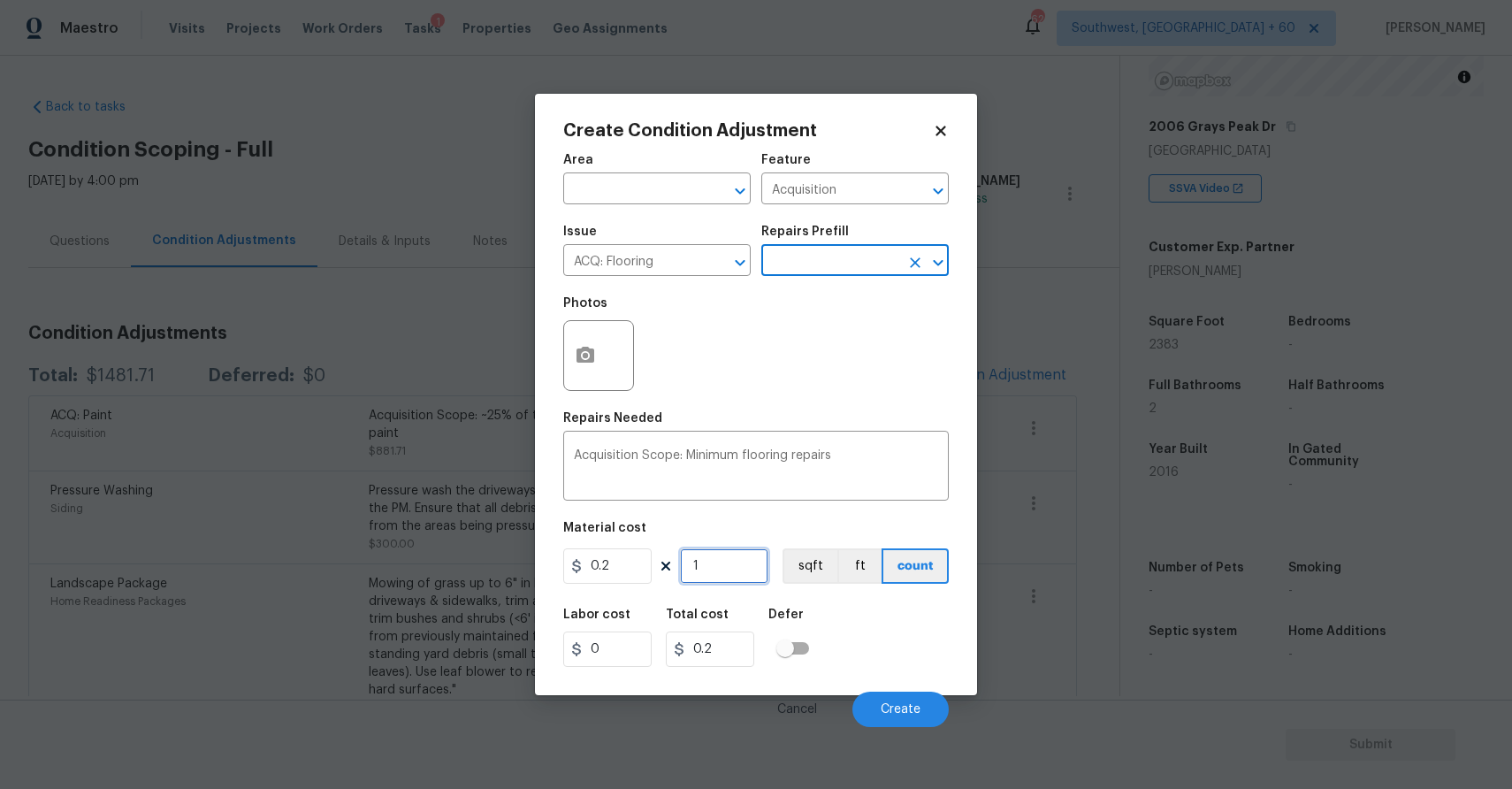
click at [742, 582] on input "1" at bounding box center [724, 566] width 89 height 36
type input "2"
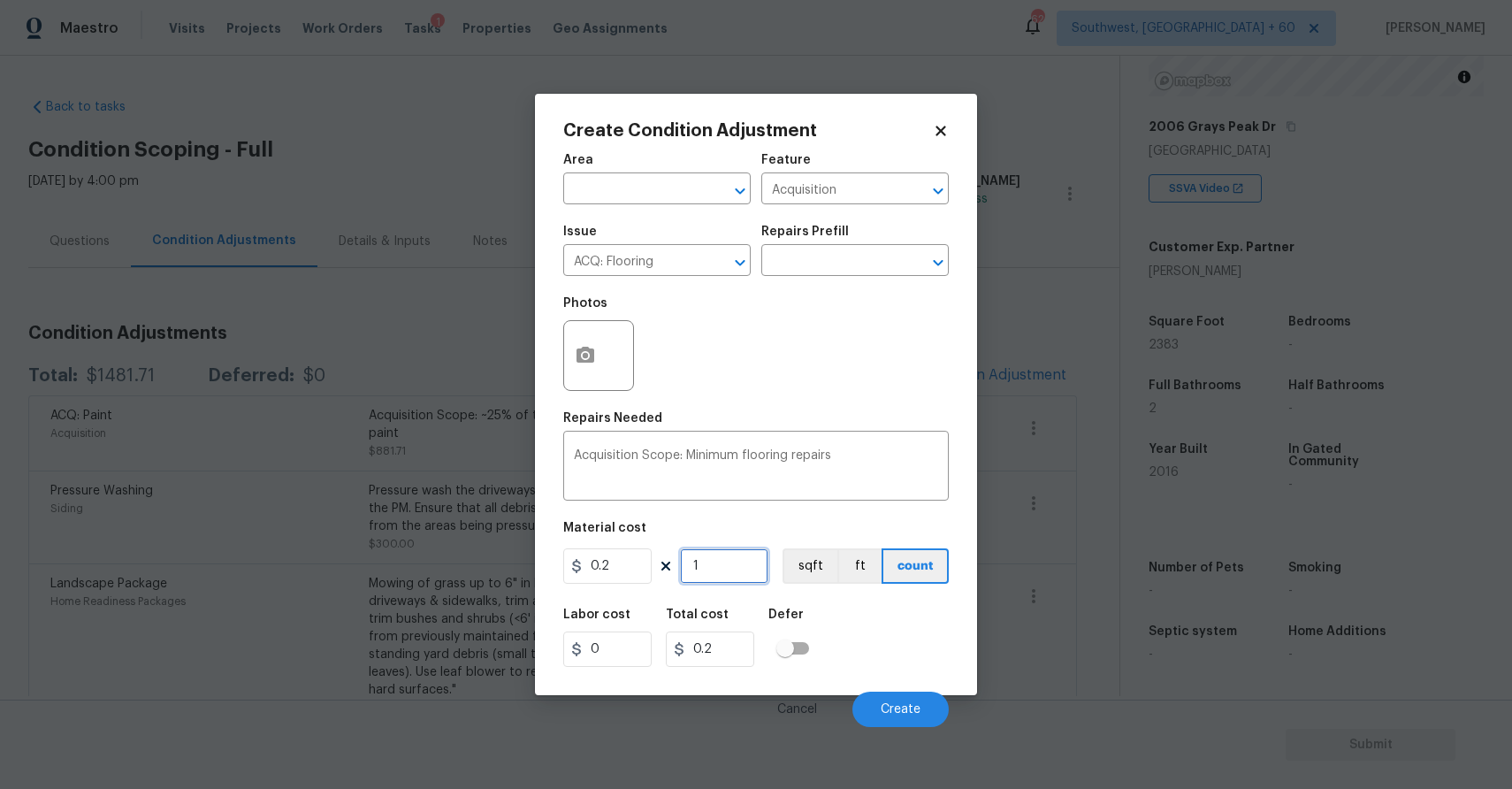
type input "0.4"
type input "23"
type input "4.6"
type input "238"
type input "47.6"
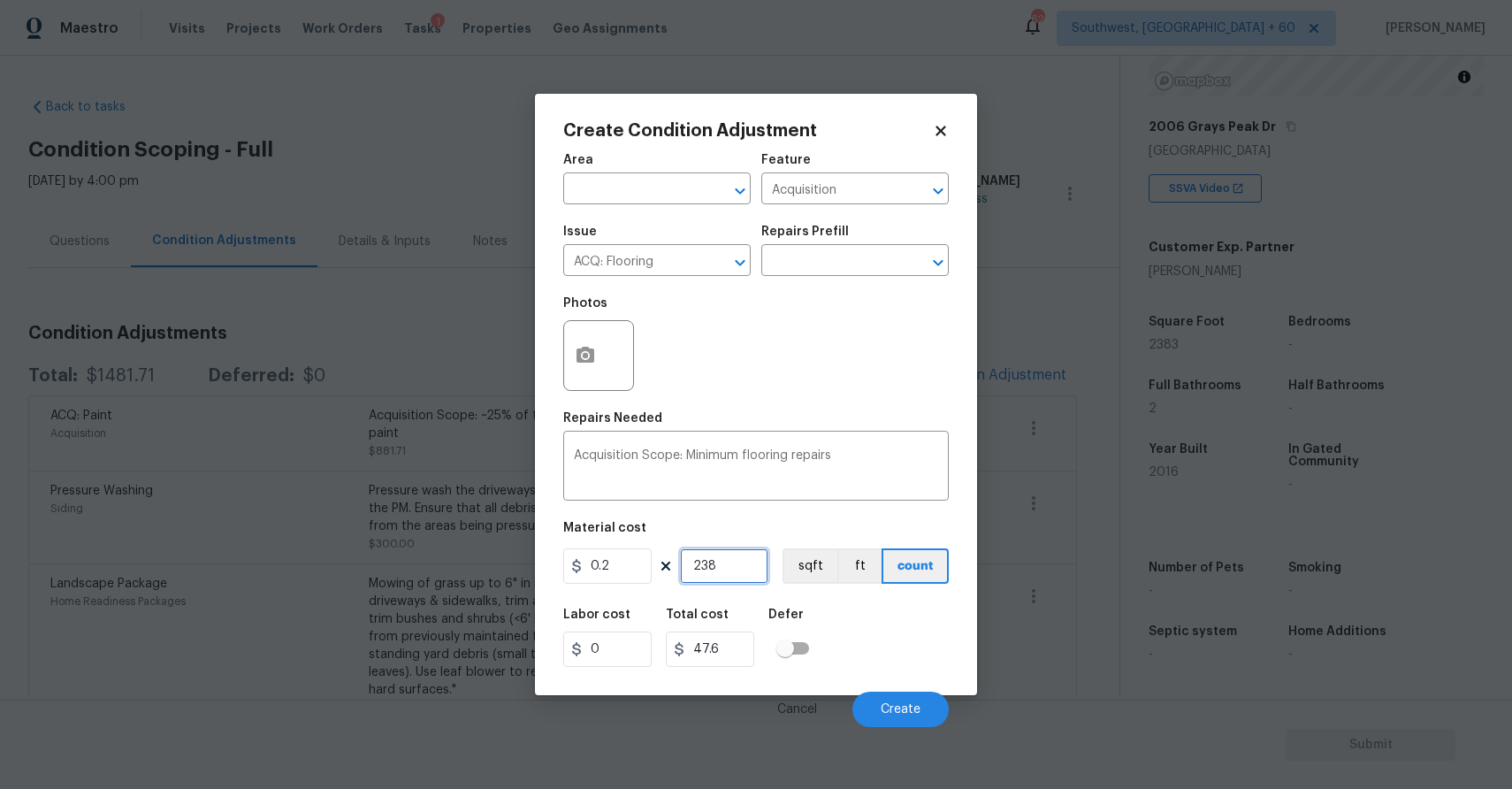
type input "2383"
type input "476.6"
type input "2383"
click at [896, 700] on button "Create" at bounding box center [901, 710] width 97 height 36
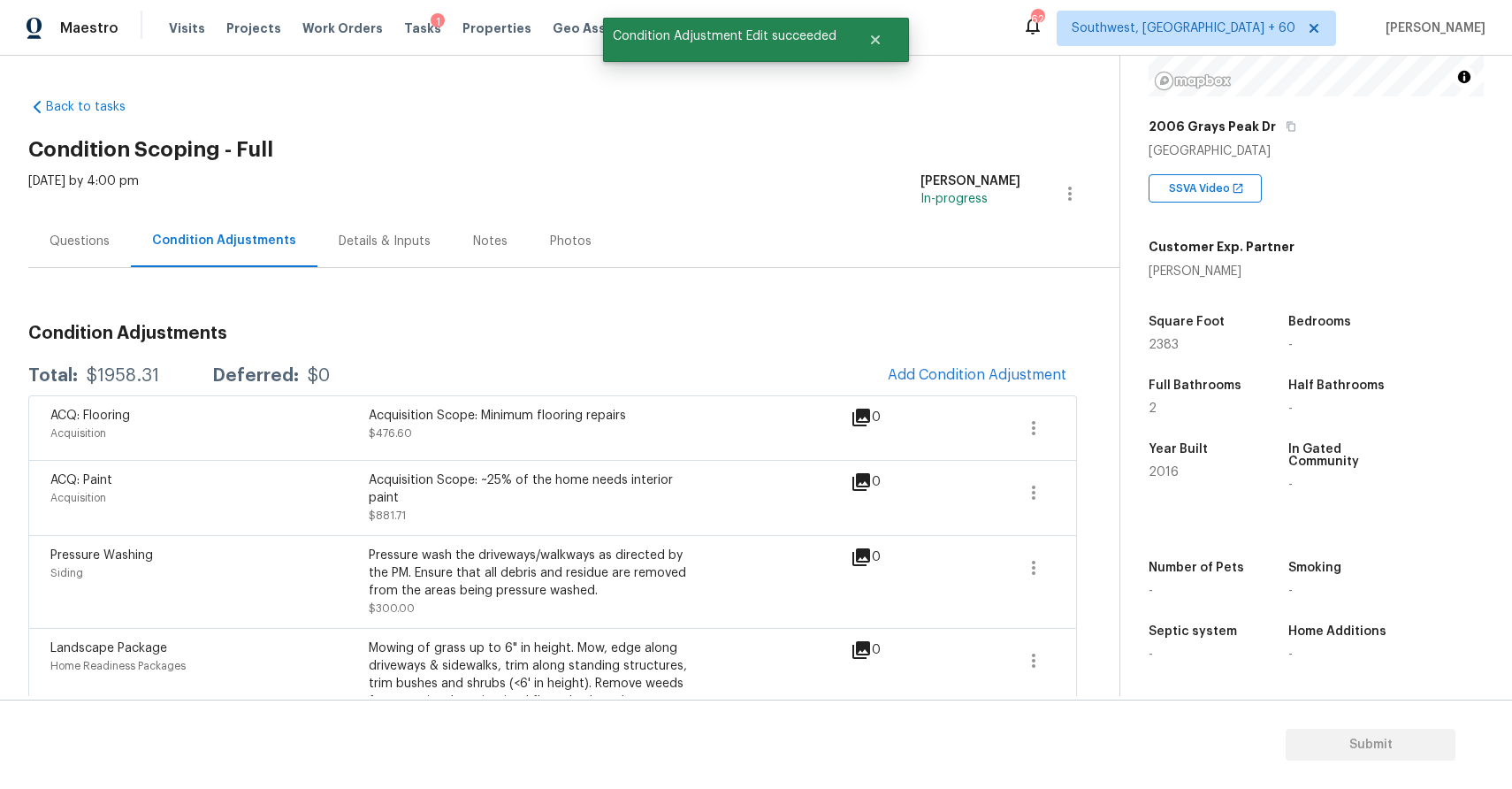
click at [72, 226] on div "Questions" at bounding box center [80, 241] width 103 height 52
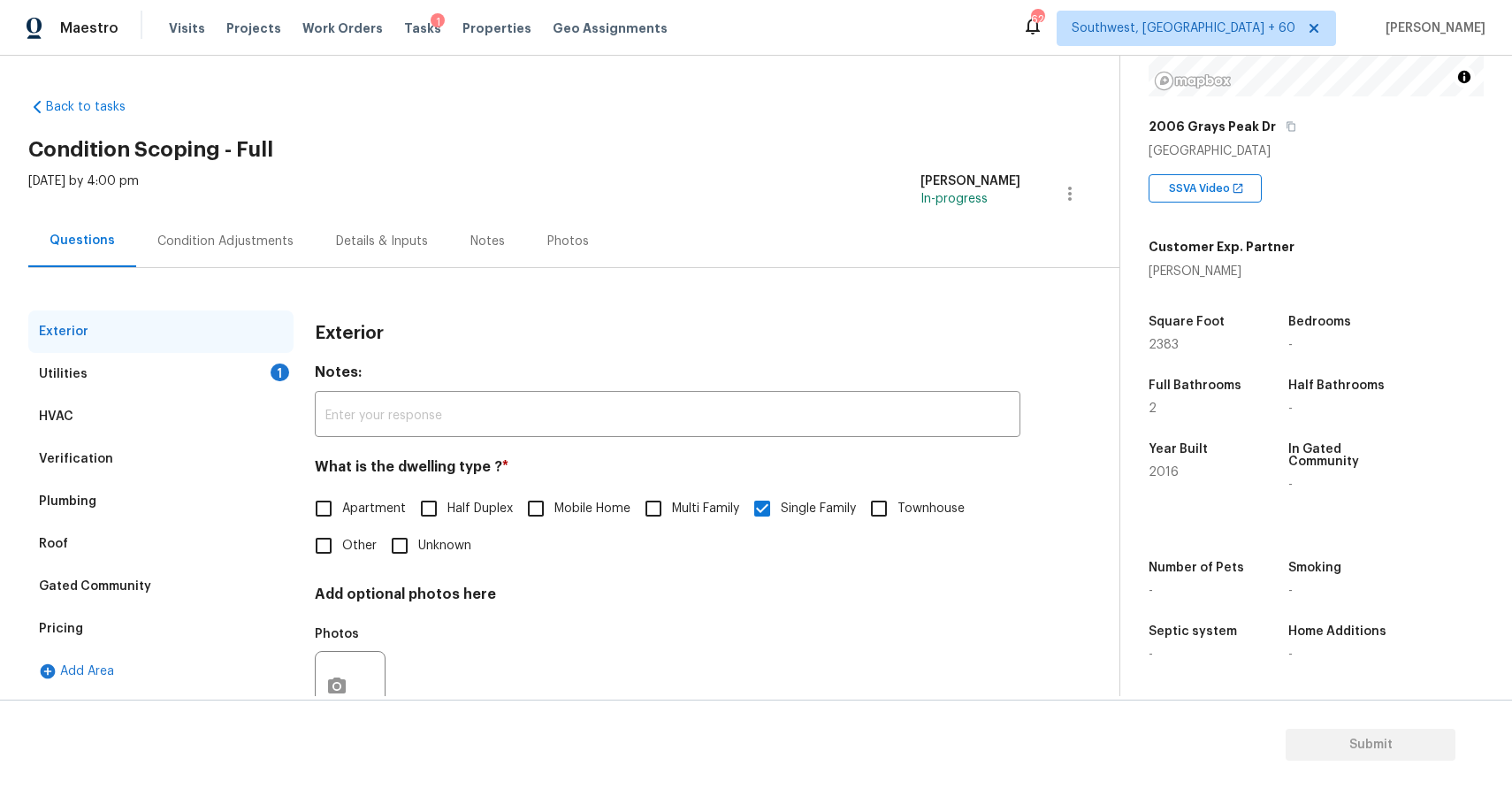
scroll to position [63, 0]
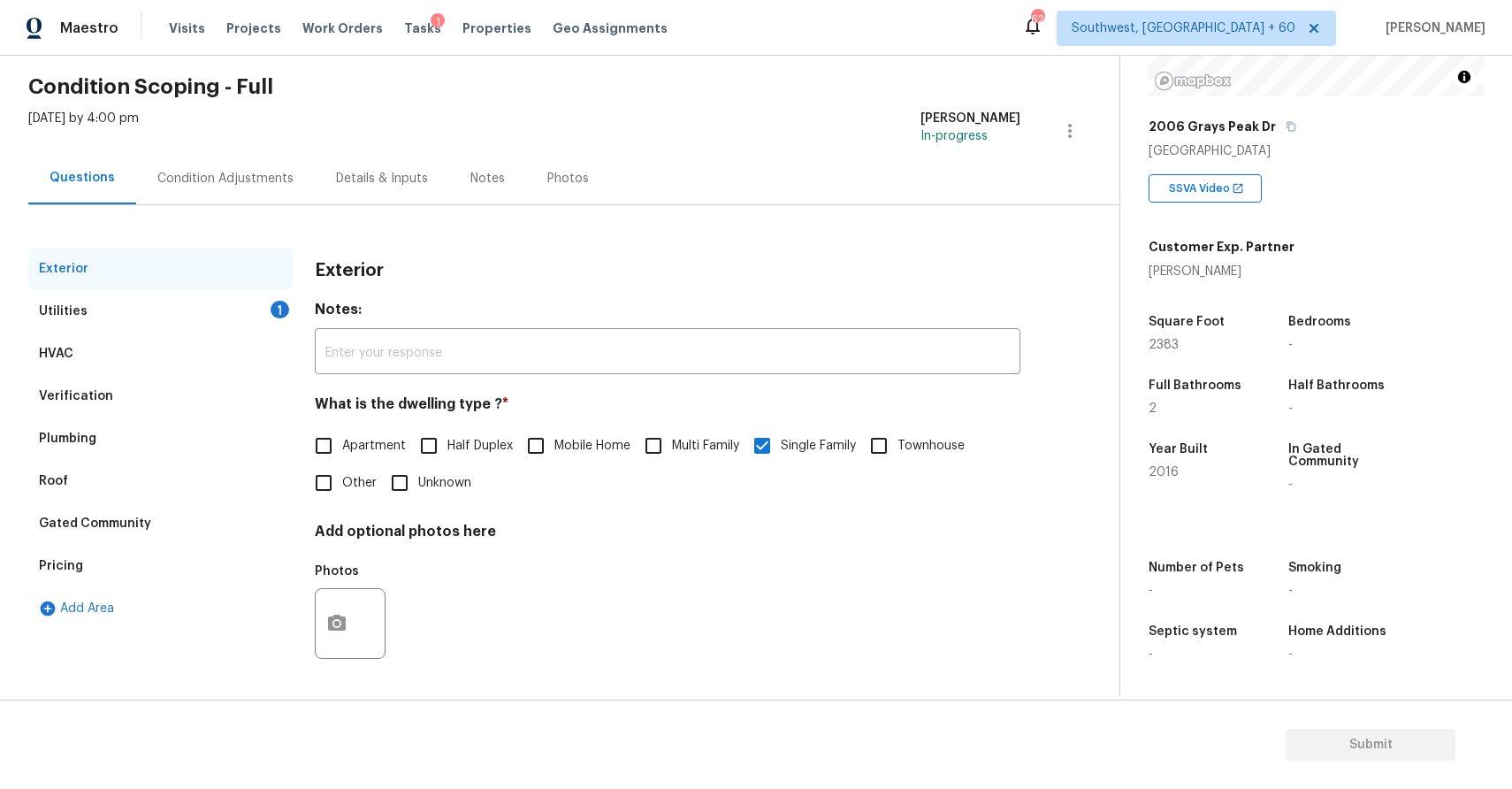
click at [156, 354] on div "HVAC" at bounding box center [161, 354] width 265 height 42
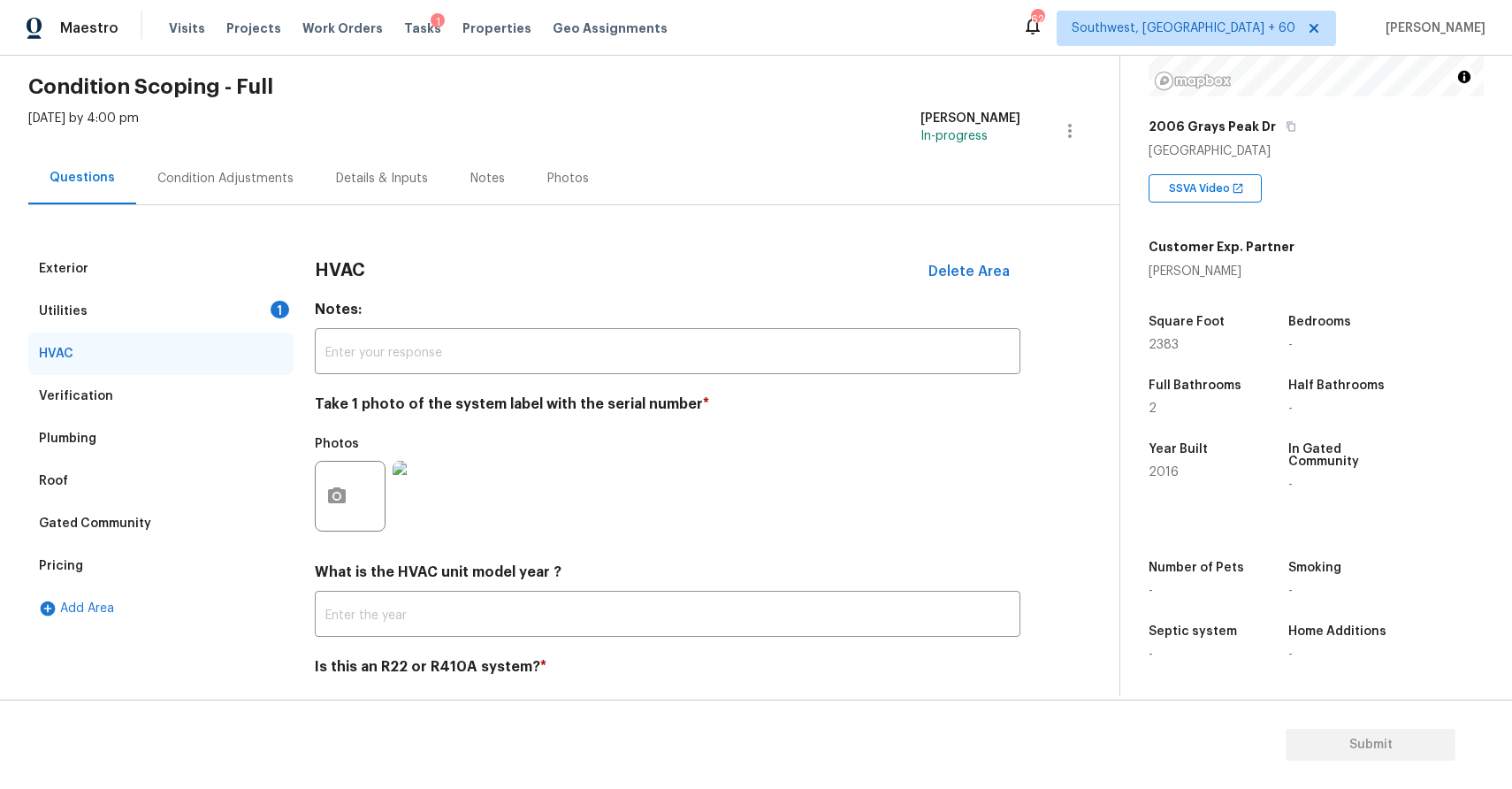
click at [181, 384] on div "Verification" at bounding box center [161, 396] width 265 height 42
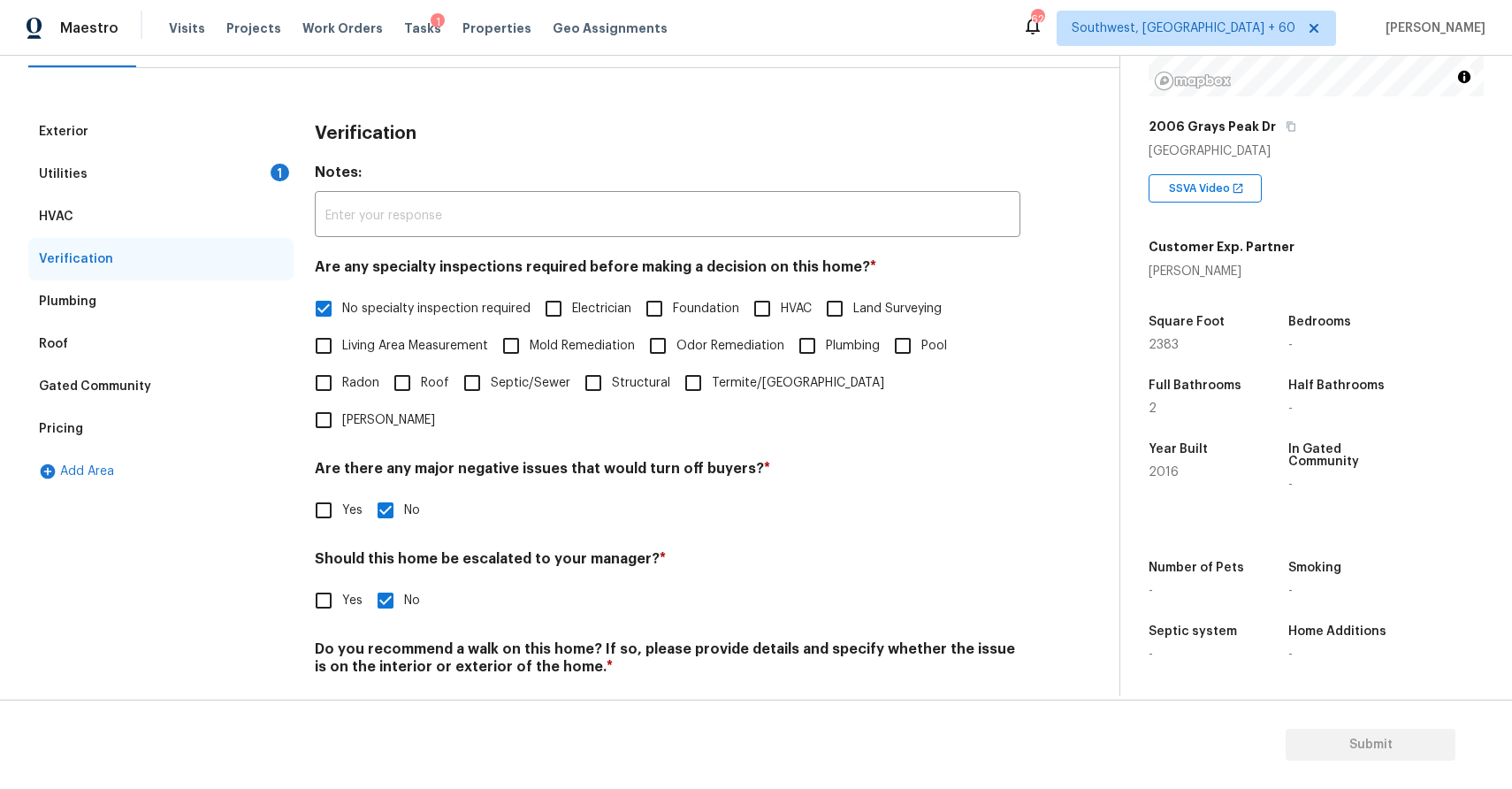
scroll to position [206, 0]
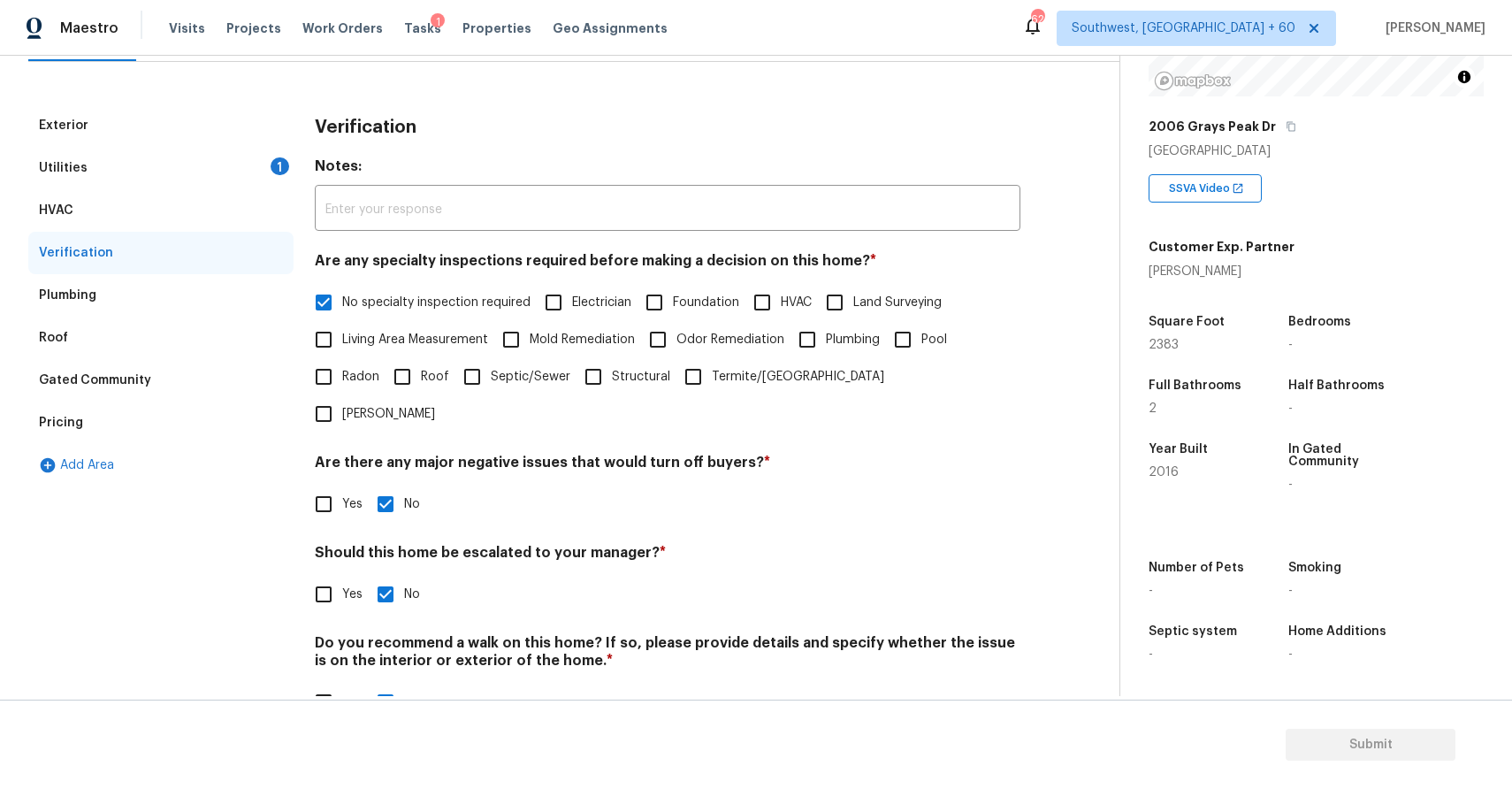
click at [147, 143] on div "Exterior" at bounding box center [161, 125] width 265 height 42
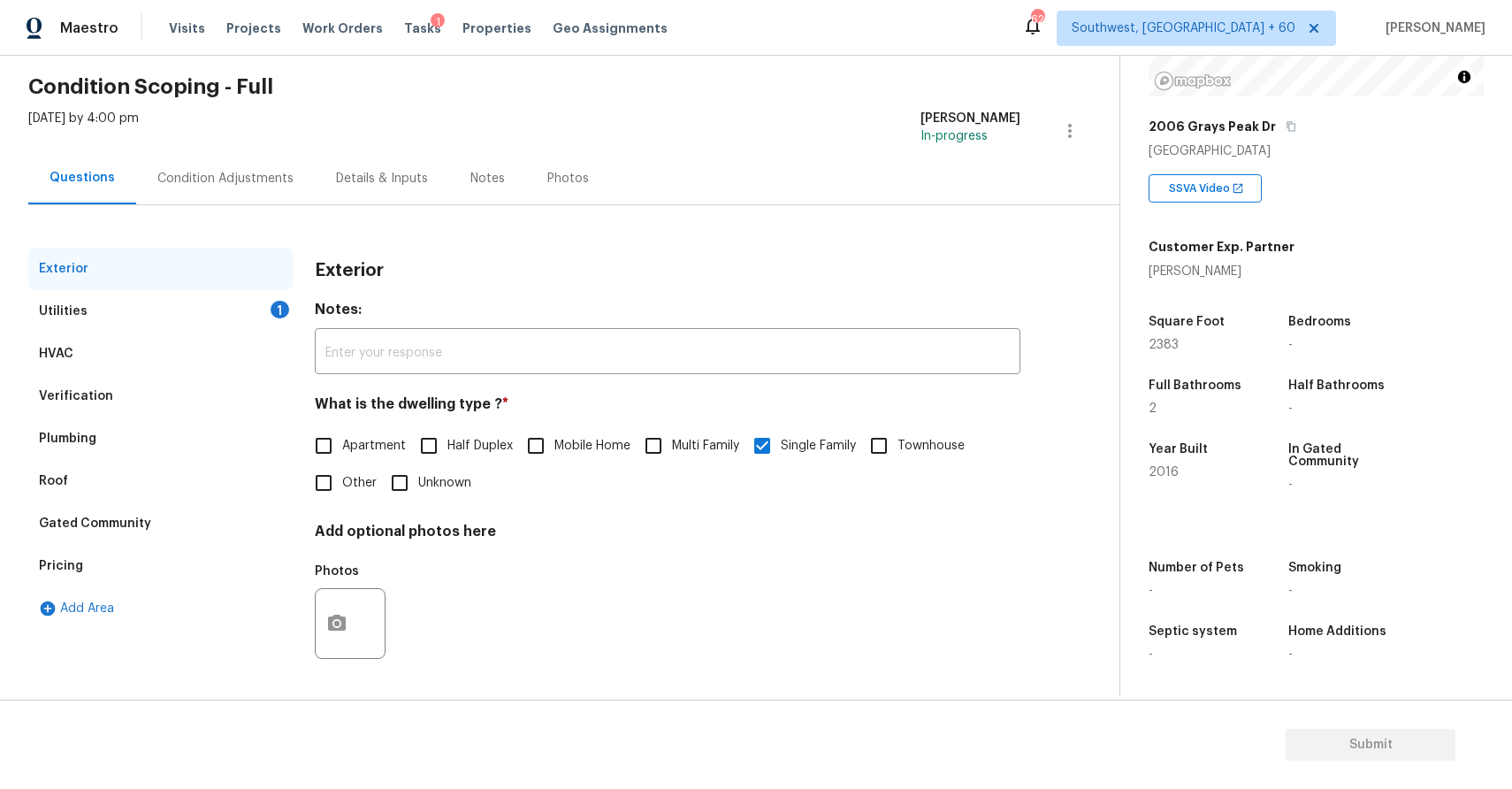
click at [168, 316] on div "Utilities 1" at bounding box center [161, 311] width 265 height 42
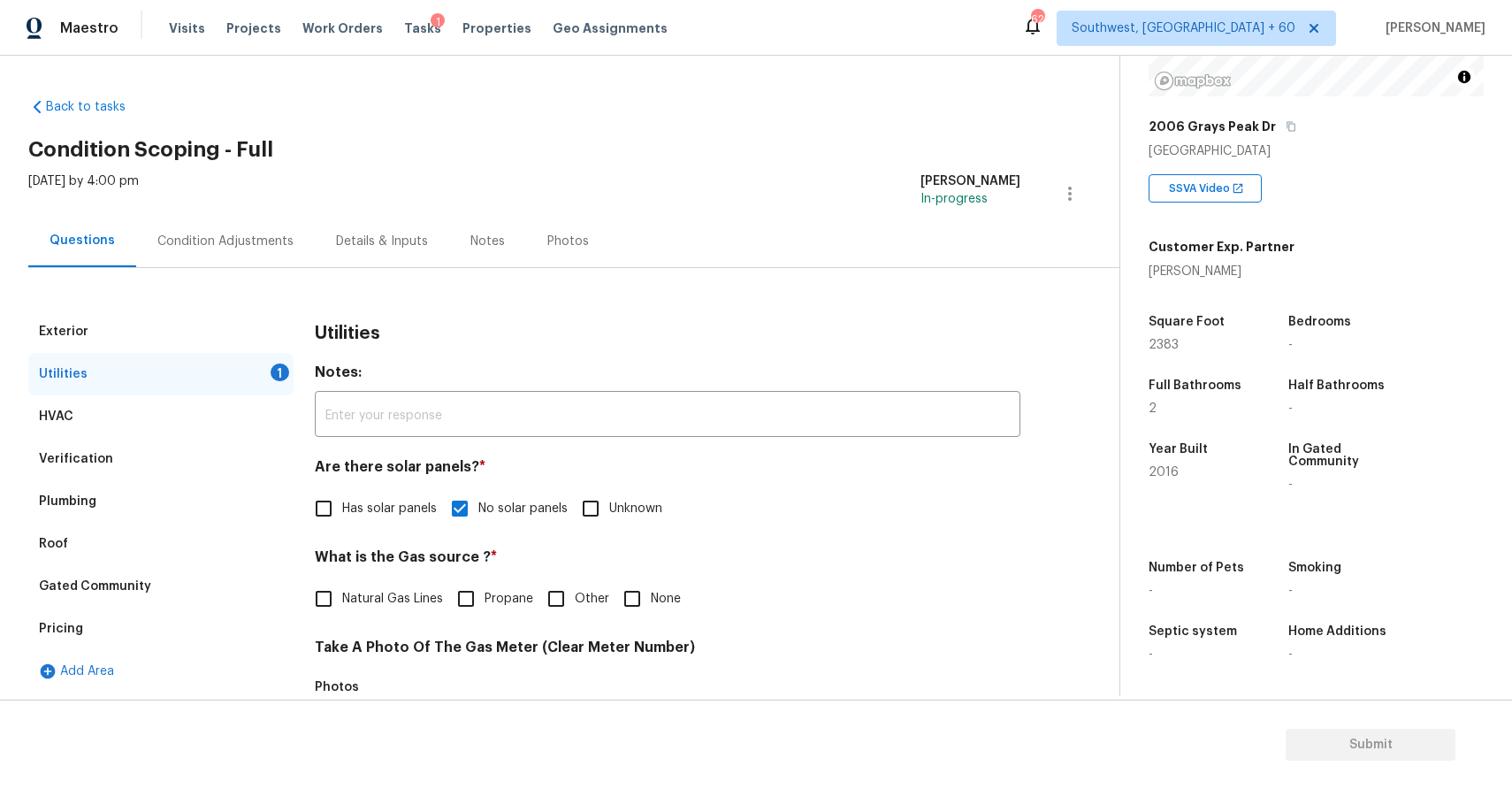
scroll to position [139, 0]
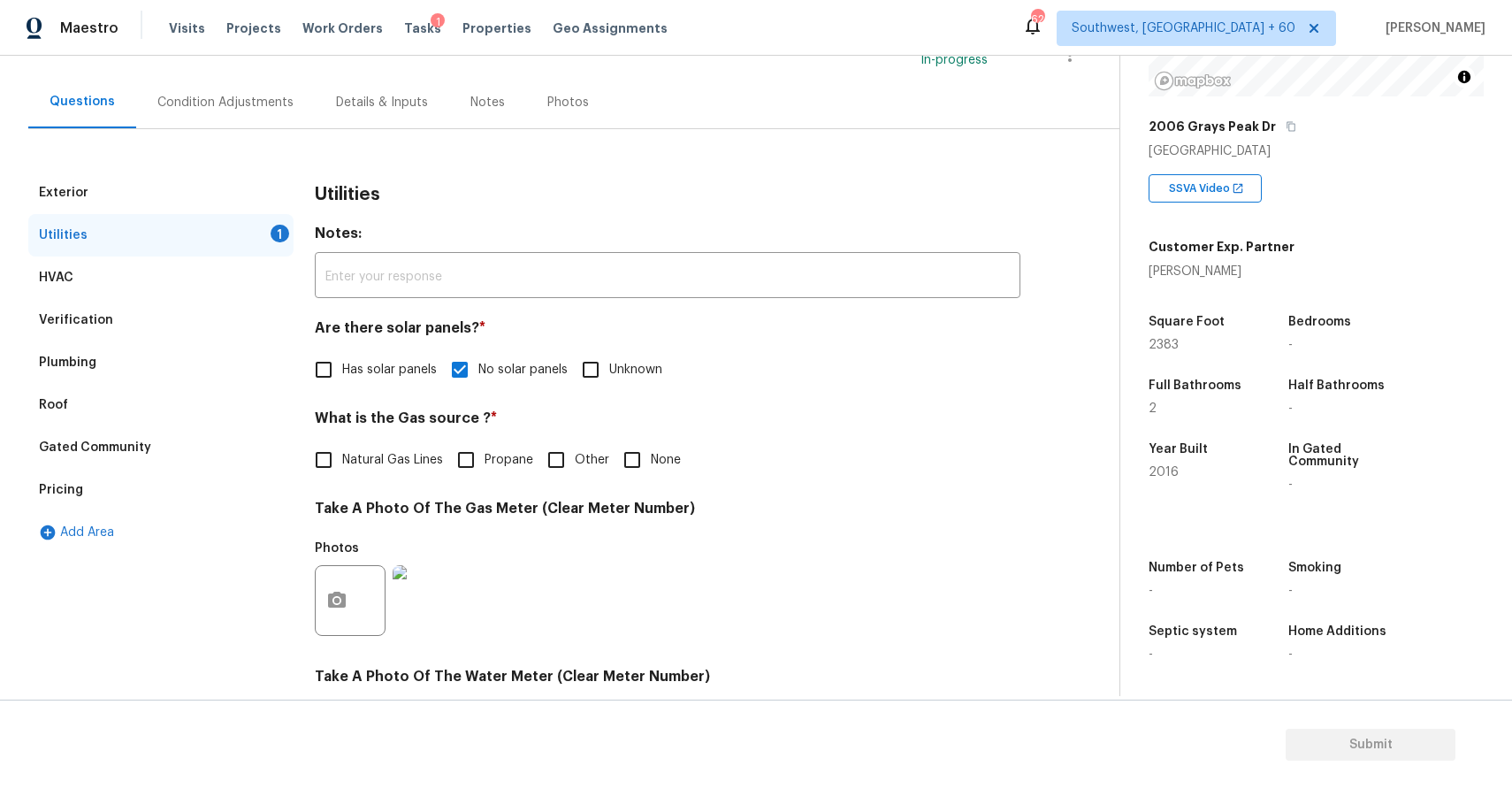
click at [986, 205] on div "Utilities" at bounding box center [667, 195] width 706 height 46
click at [161, 480] on div "Pricing" at bounding box center [161, 490] width 265 height 42
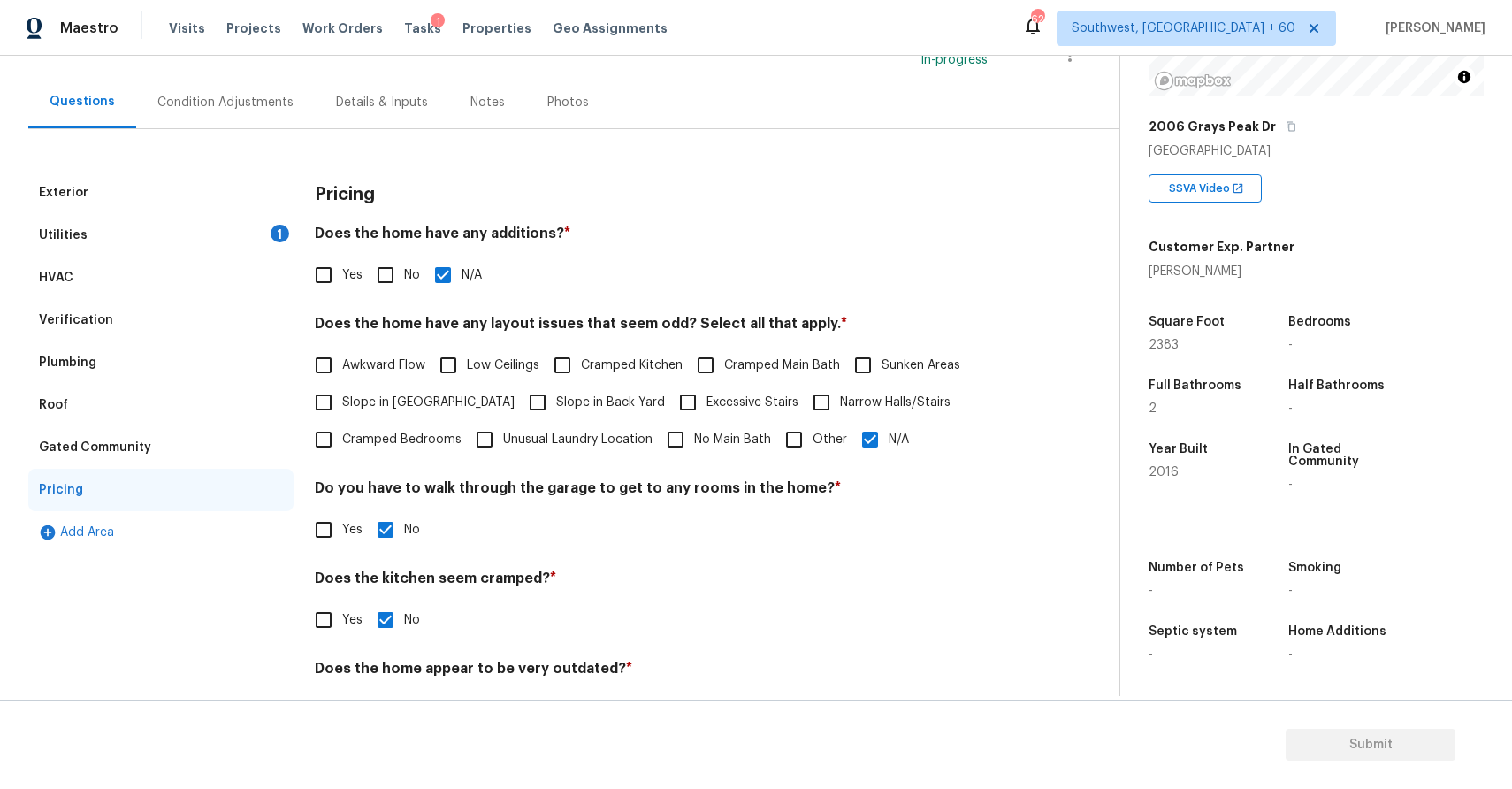
click at [428, 395] on span "Slope in [GEOGRAPHIC_DATA]" at bounding box center [428, 403] width 173 height 19
click at [342, 395] on input "Slope in [GEOGRAPHIC_DATA]" at bounding box center [324, 403] width 38 height 38
checkbox input "true"
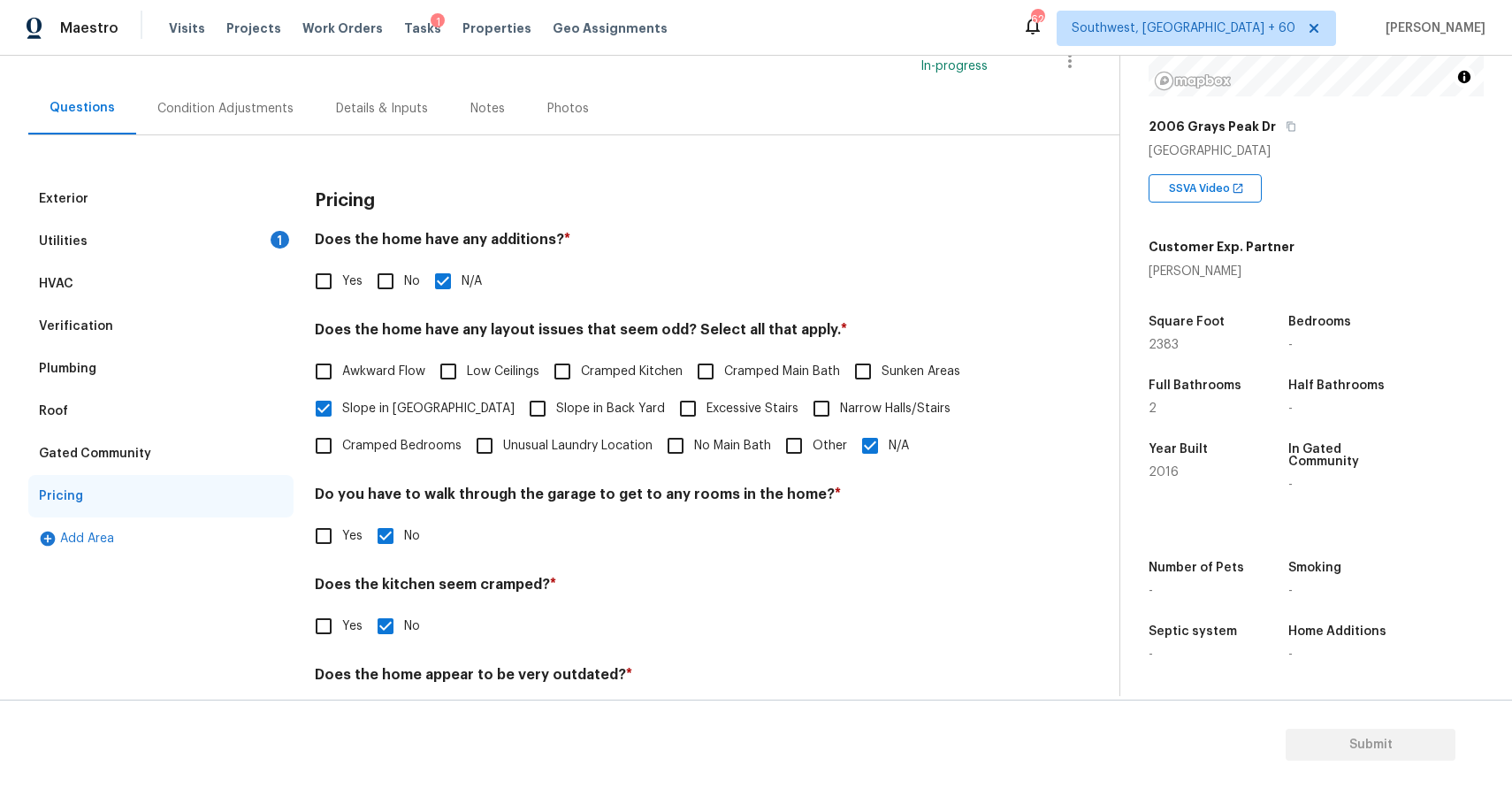
click at [557, 408] on span "Slope in Back Yard" at bounding box center [611, 409] width 109 height 19
click at [555, 408] on input "Slope in Back Yard" at bounding box center [538, 409] width 38 height 38
checkbox input "true"
click at [365, 408] on span "Slope in [GEOGRAPHIC_DATA]" at bounding box center [428, 411] width 173 height 19
click at [342, 408] on input "Slope in [GEOGRAPHIC_DATA]" at bounding box center [324, 411] width 38 height 38
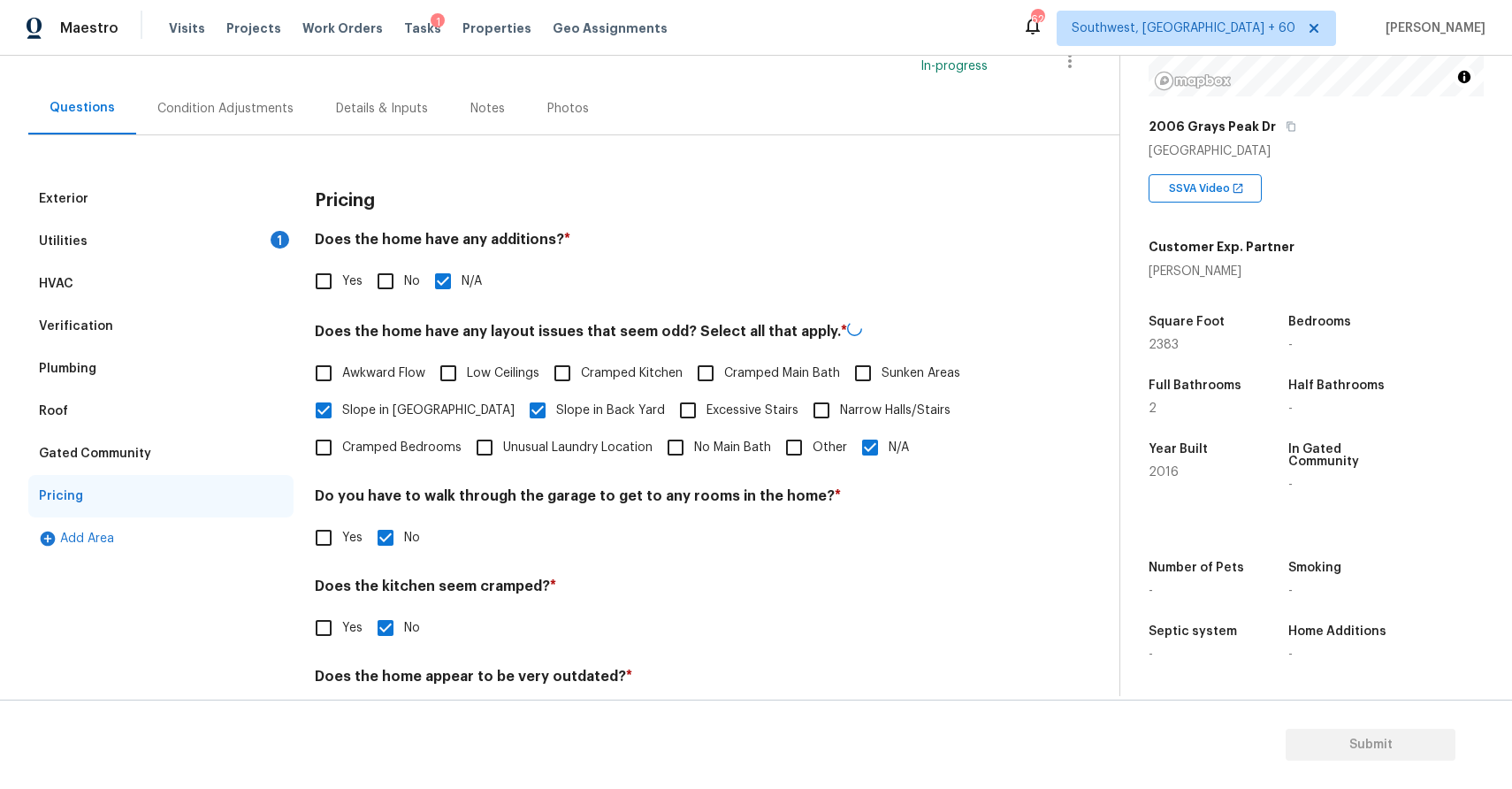
checkbox input "false"
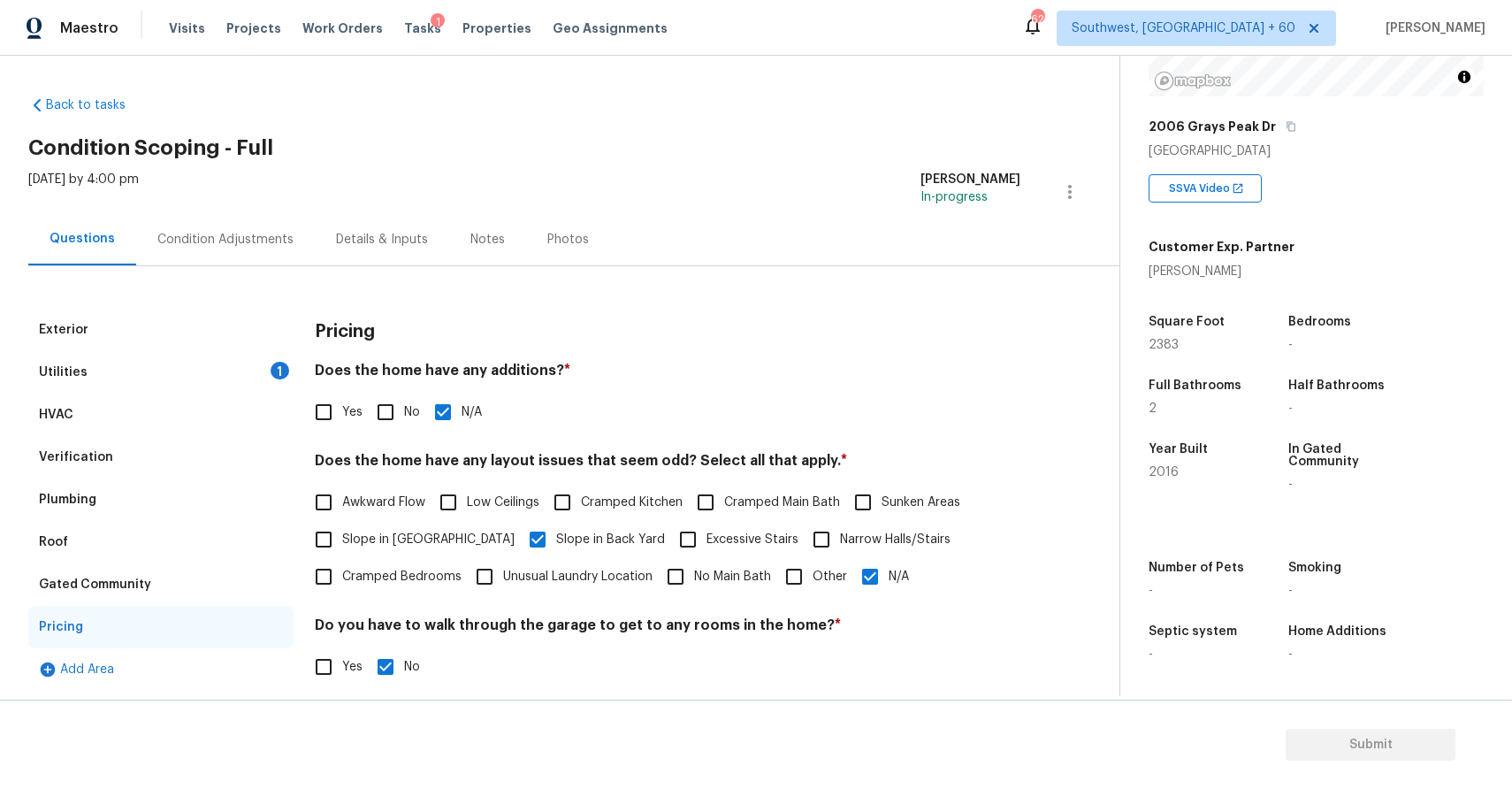
scroll to position [0, 0]
click at [182, 364] on div "Utilities 1" at bounding box center [161, 373] width 265 height 42
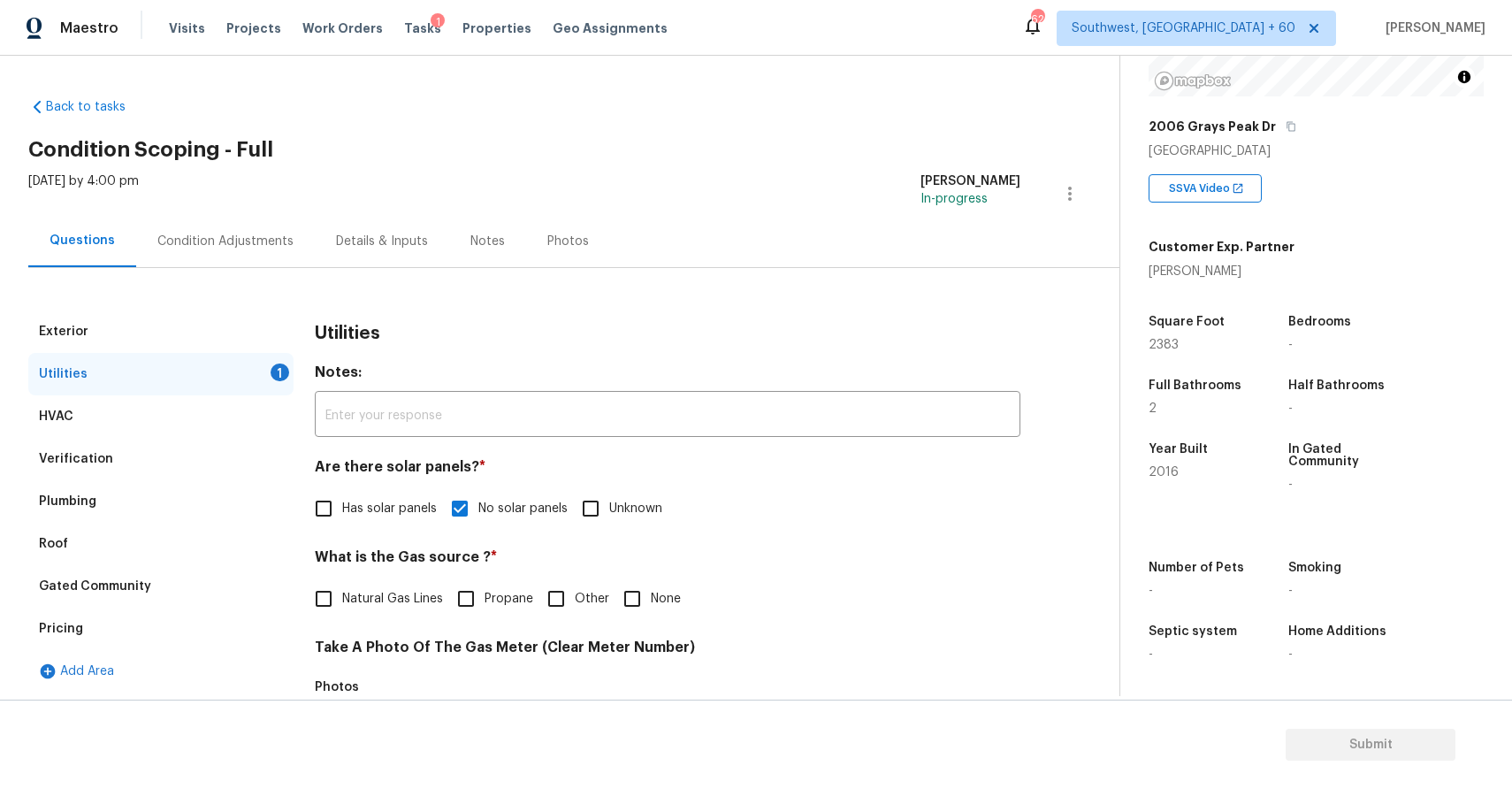
click at [375, 578] on div "What is the Gas source ? * Natural Gas Lines Propane Other None" at bounding box center [667, 583] width 706 height 69
click at [385, 601] on span "Natural Gas Lines" at bounding box center [393, 599] width 101 height 19
click at [342, 601] on input "Natural Gas Lines" at bounding box center [324, 599] width 38 height 38
checkbox input "true"
click at [189, 219] on div "Condition Adjustments" at bounding box center [225, 241] width 179 height 52
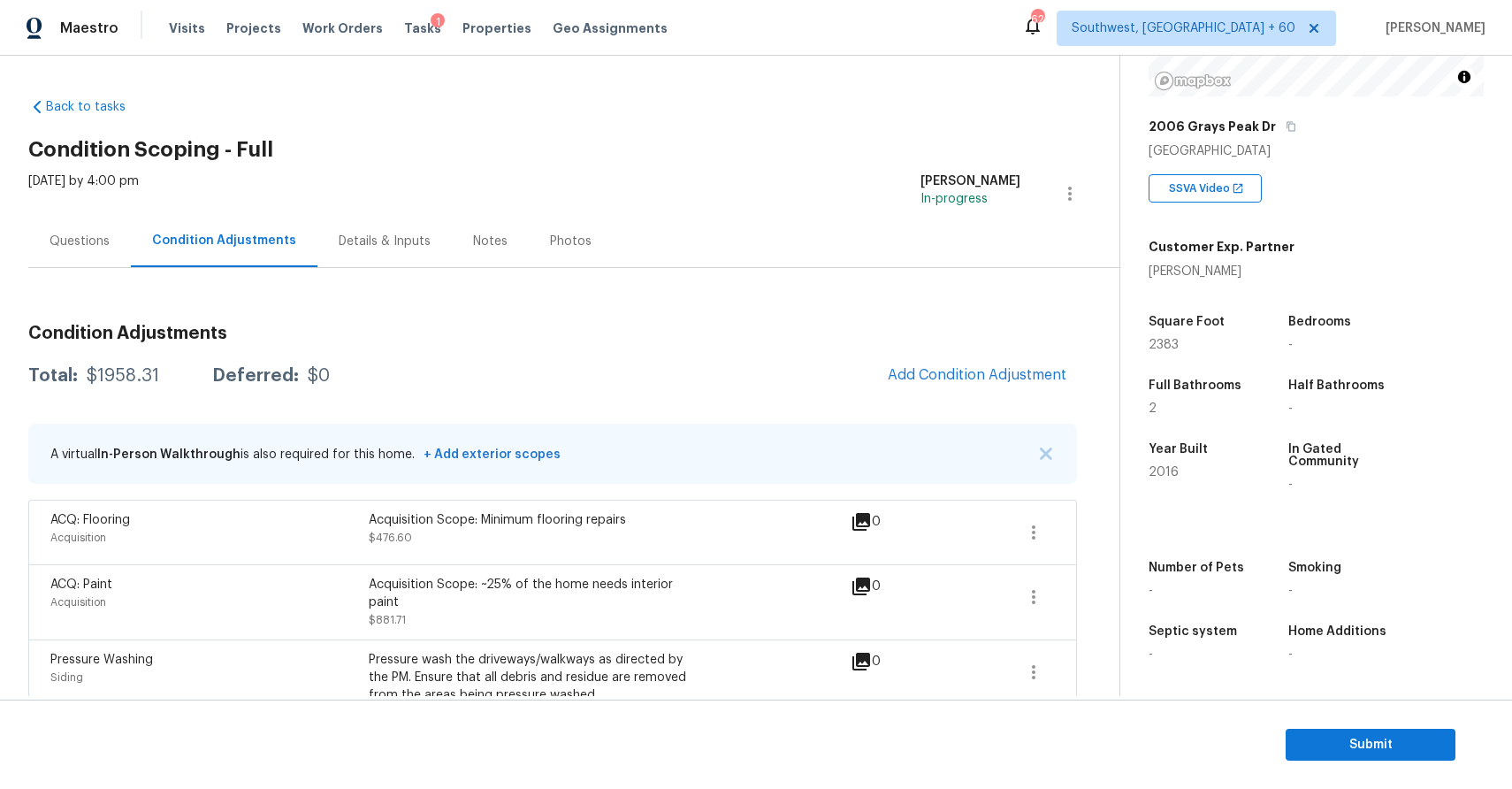
click at [97, 215] on div "Questions" at bounding box center [80, 241] width 103 height 52
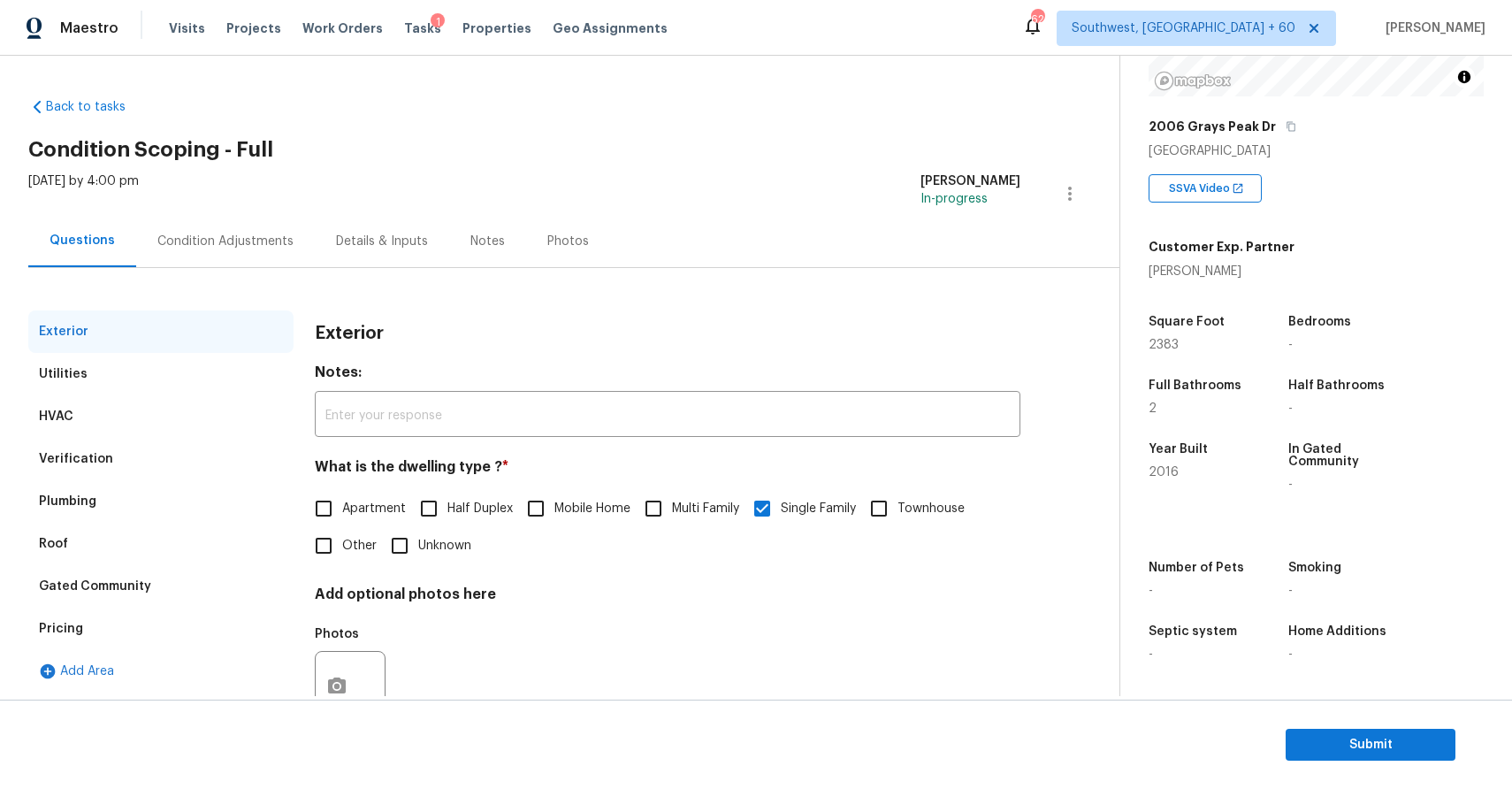
click at [177, 381] on div "Utilities" at bounding box center [161, 373] width 265 height 42
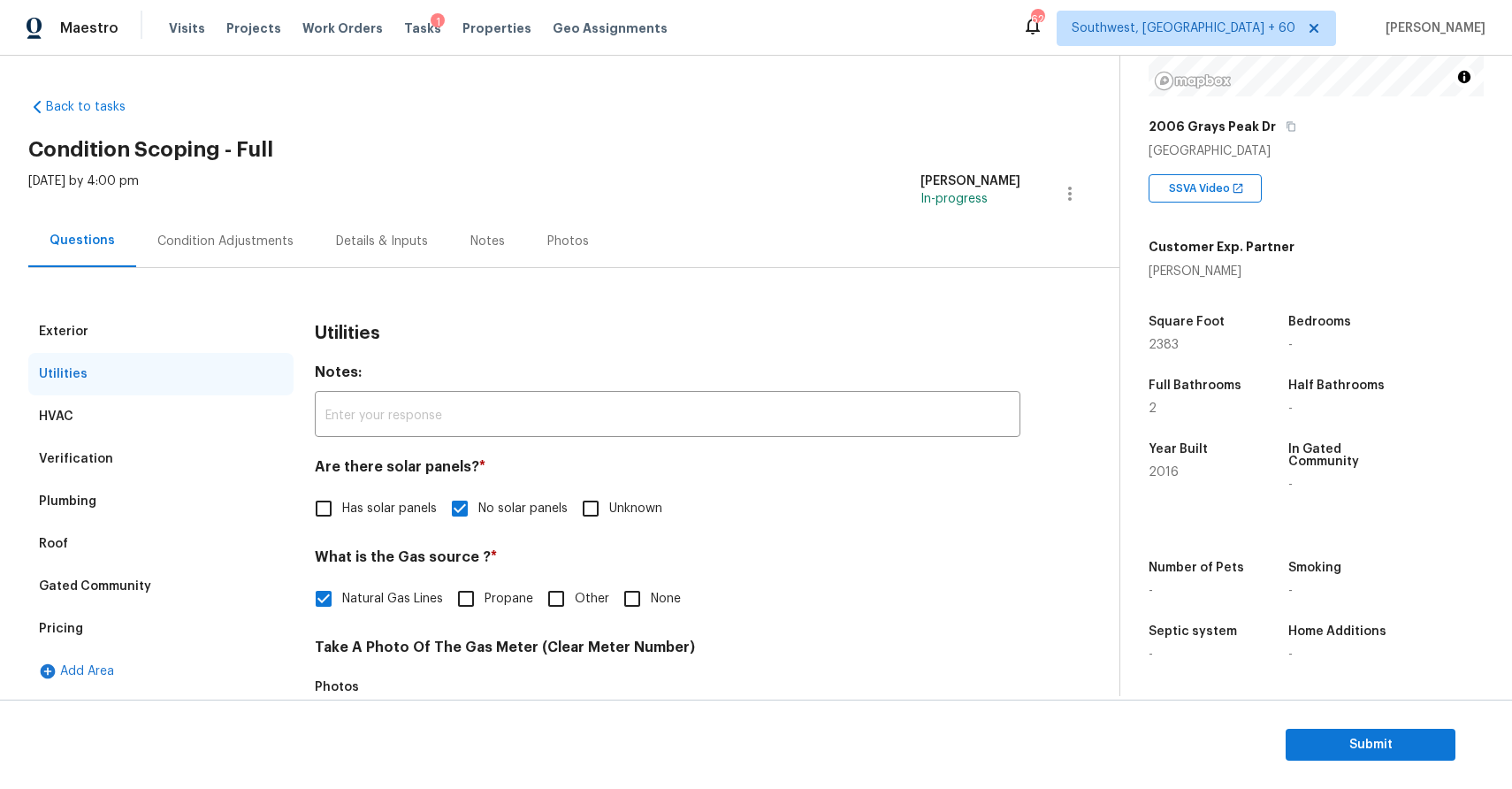
scroll to position [138, 0]
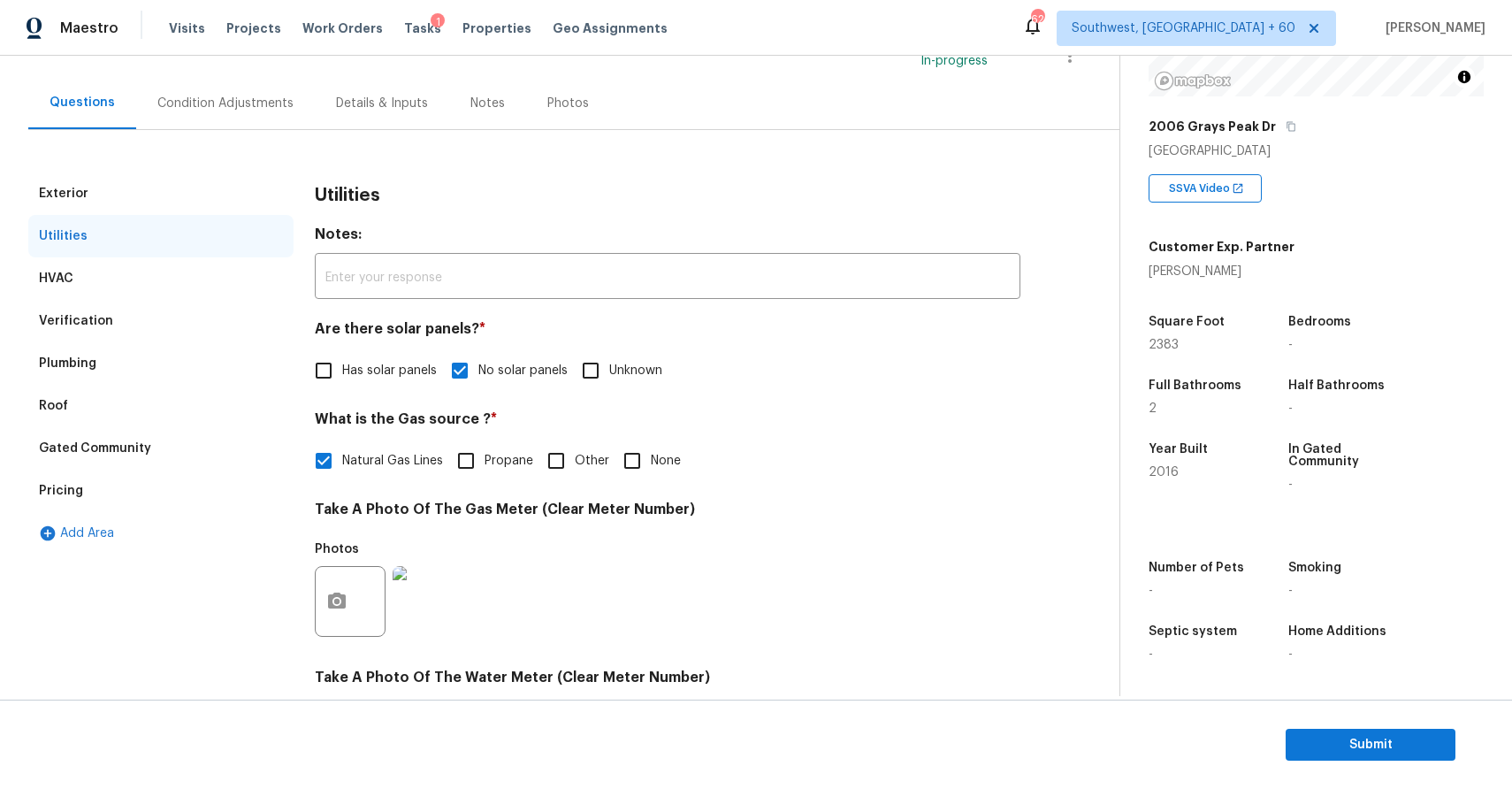
click at [622, 456] on input "None" at bounding box center [633, 461] width 38 height 38
checkbox input "true"
checkbox input "false"
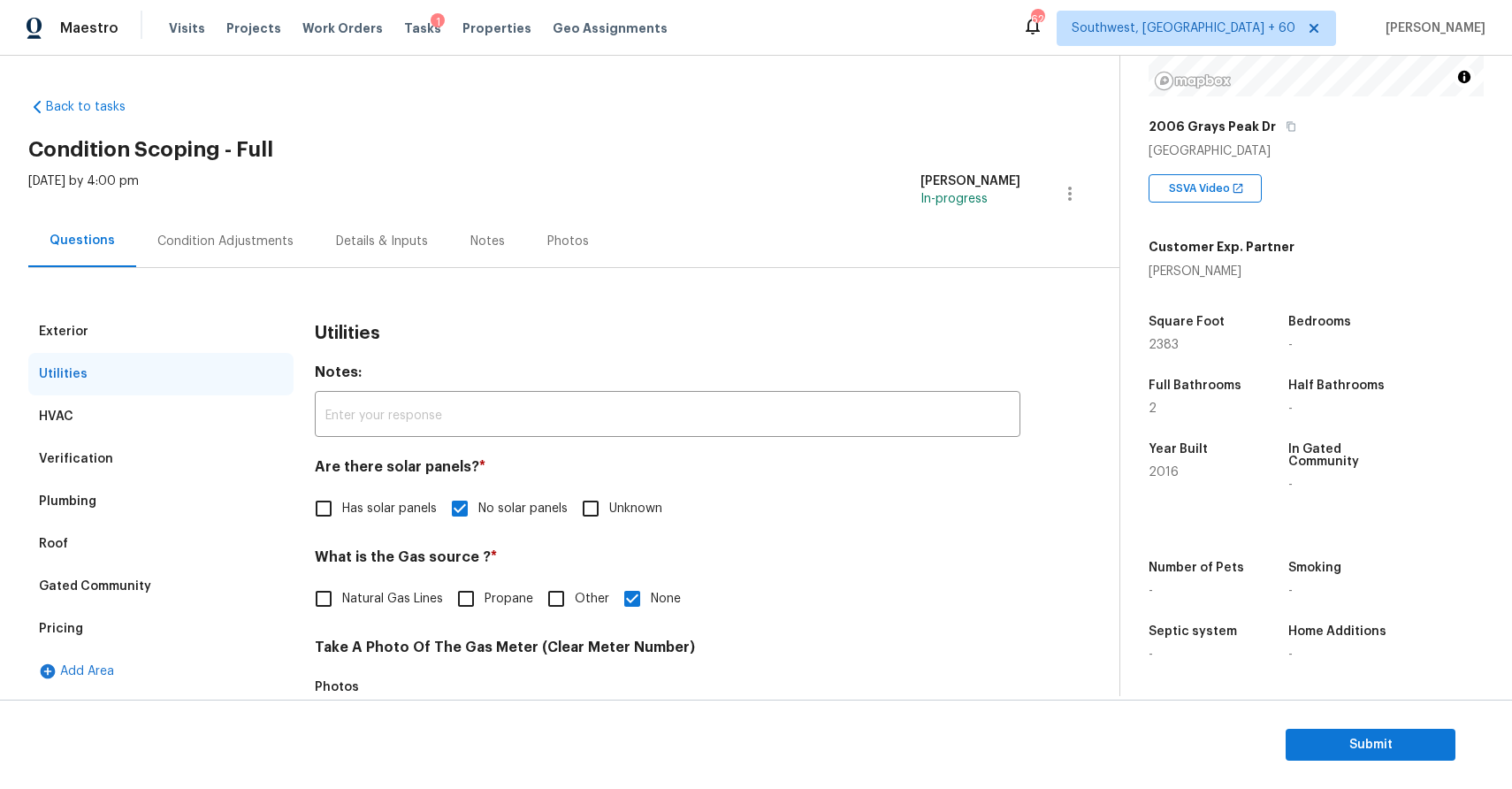
click at [190, 256] on div "Condition Adjustments" at bounding box center [225, 241] width 179 height 52
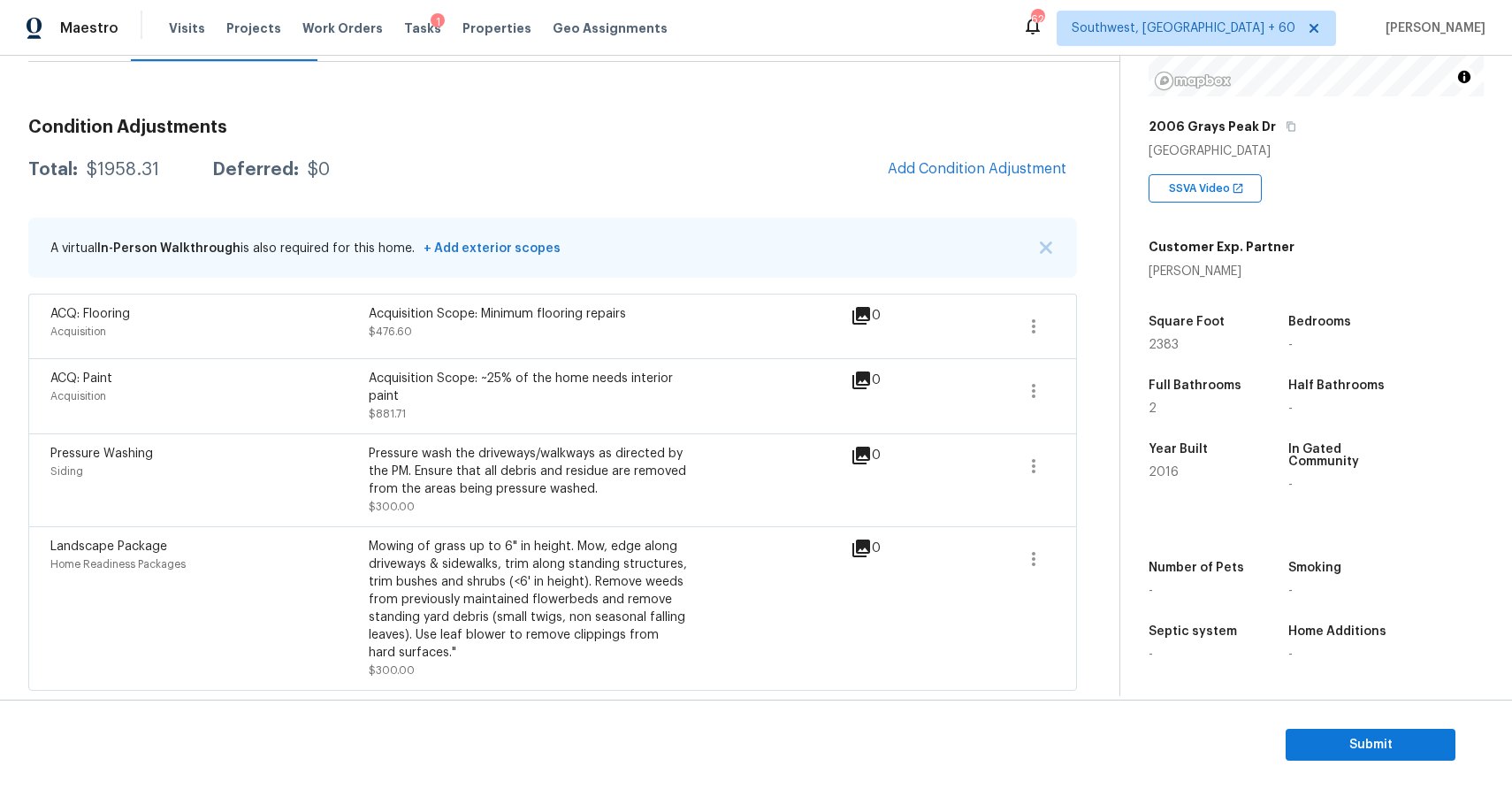
scroll to position [206, 0]
click at [989, 157] on button "Add Condition Adjustment" at bounding box center [977, 169] width 199 height 38
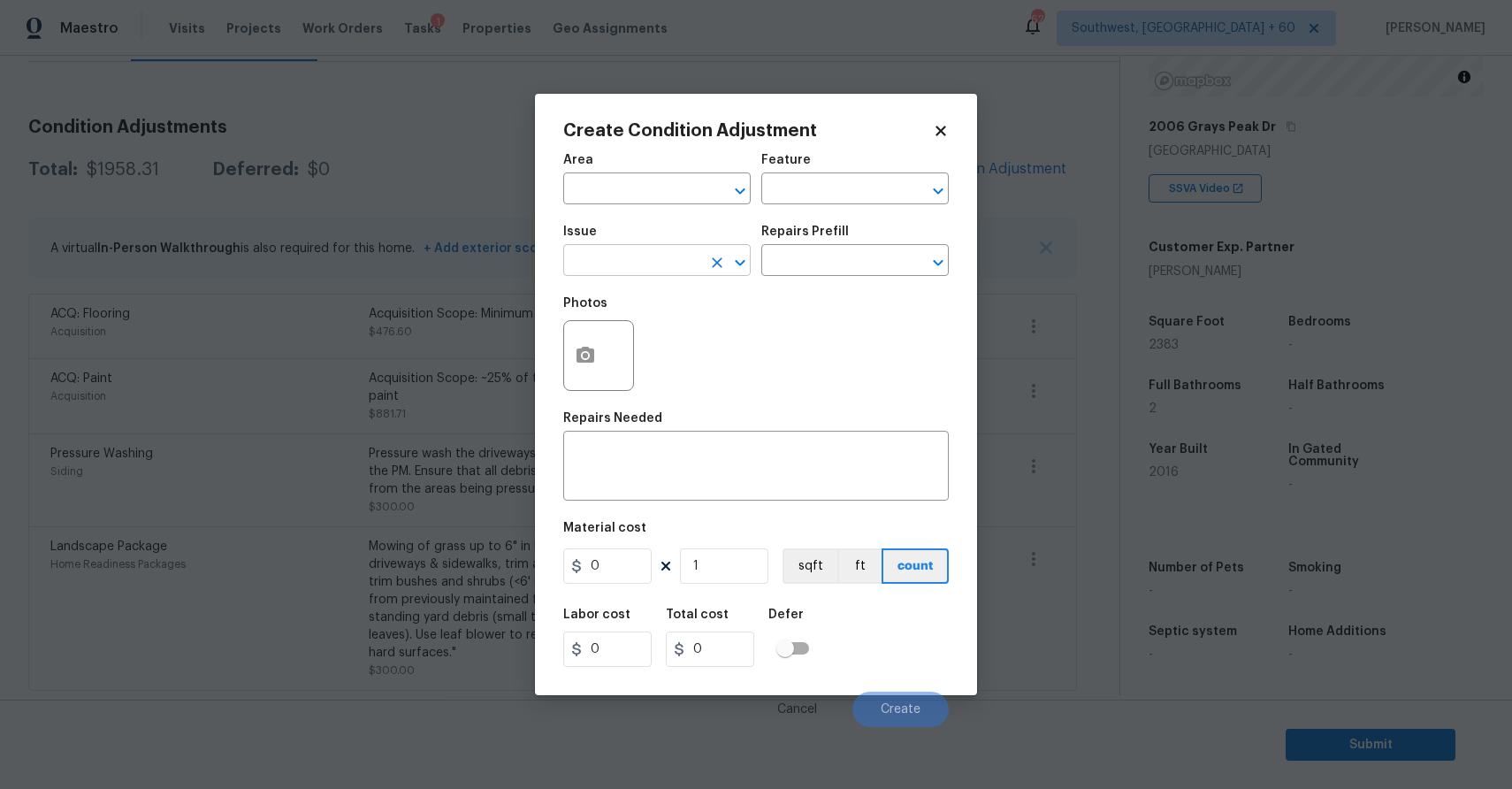
click at [604, 253] on input "text" at bounding box center [633, 263] width 138 height 28
click at [619, 351] on li "Pool" at bounding box center [657, 345] width 188 height 30
type input "Pool"
click at [807, 253] on input "text" at bounding box center [830, 263] width 138 height 28
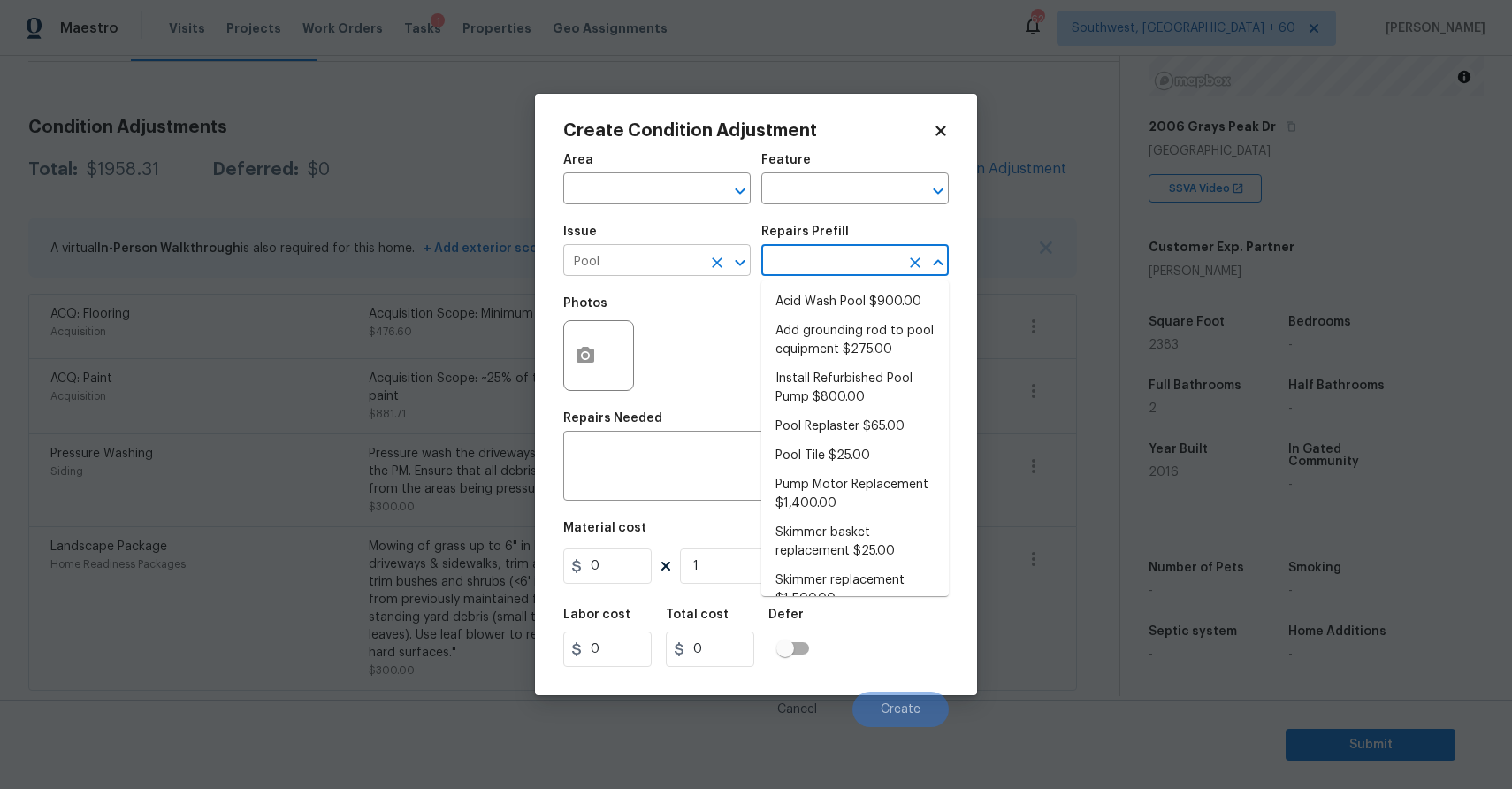
click at [725, 259] on icon "Clear" at bounding box center [718, 263] width 18 height 18
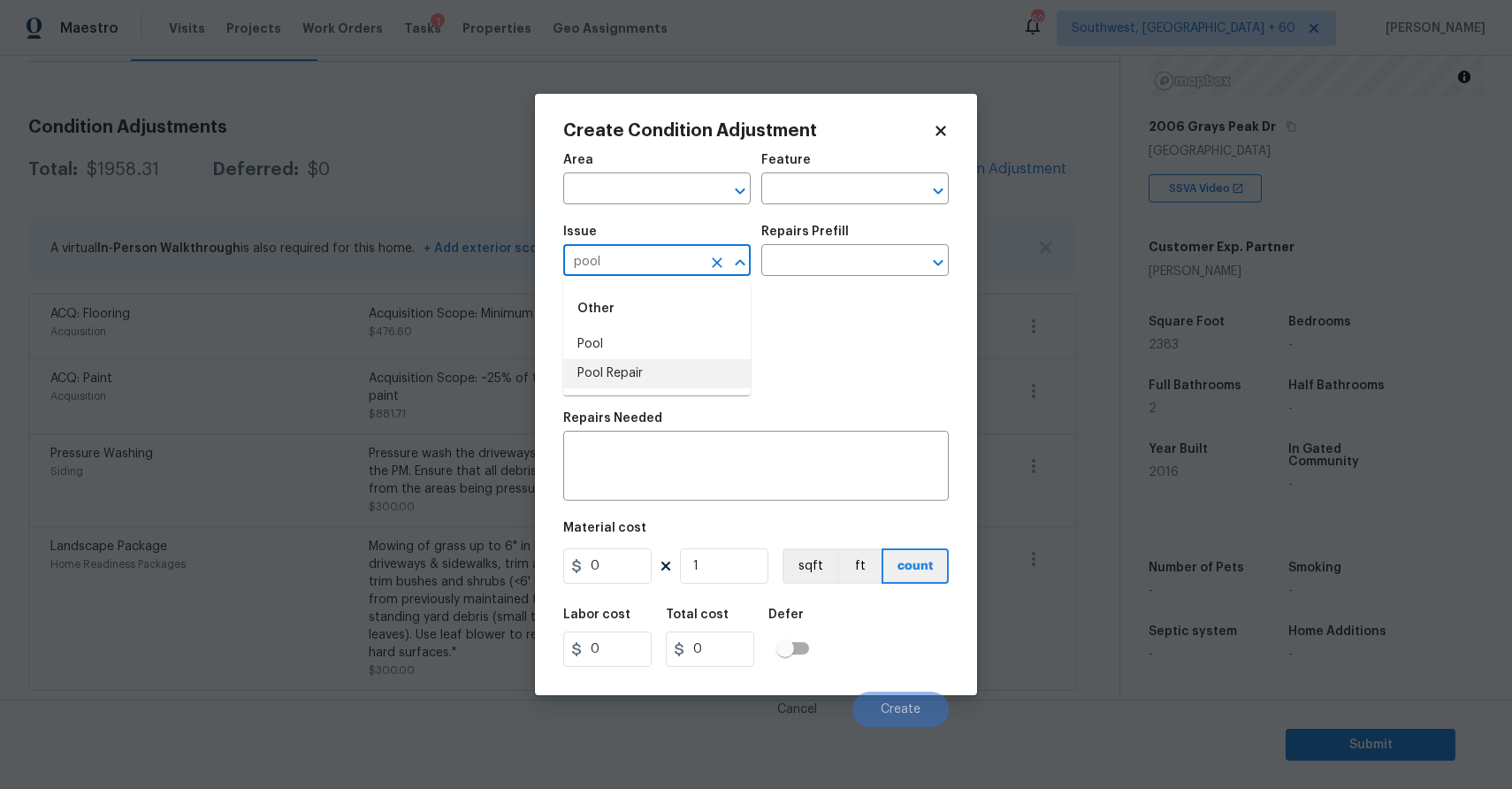
click at [695, 369] on li "Pool Repair" at bounding box center [657, 374] width 188 height 30
type input "Pool Repair"
click at [829, 264] on input "text" at bounding box center [830, 263] width 138 height 28
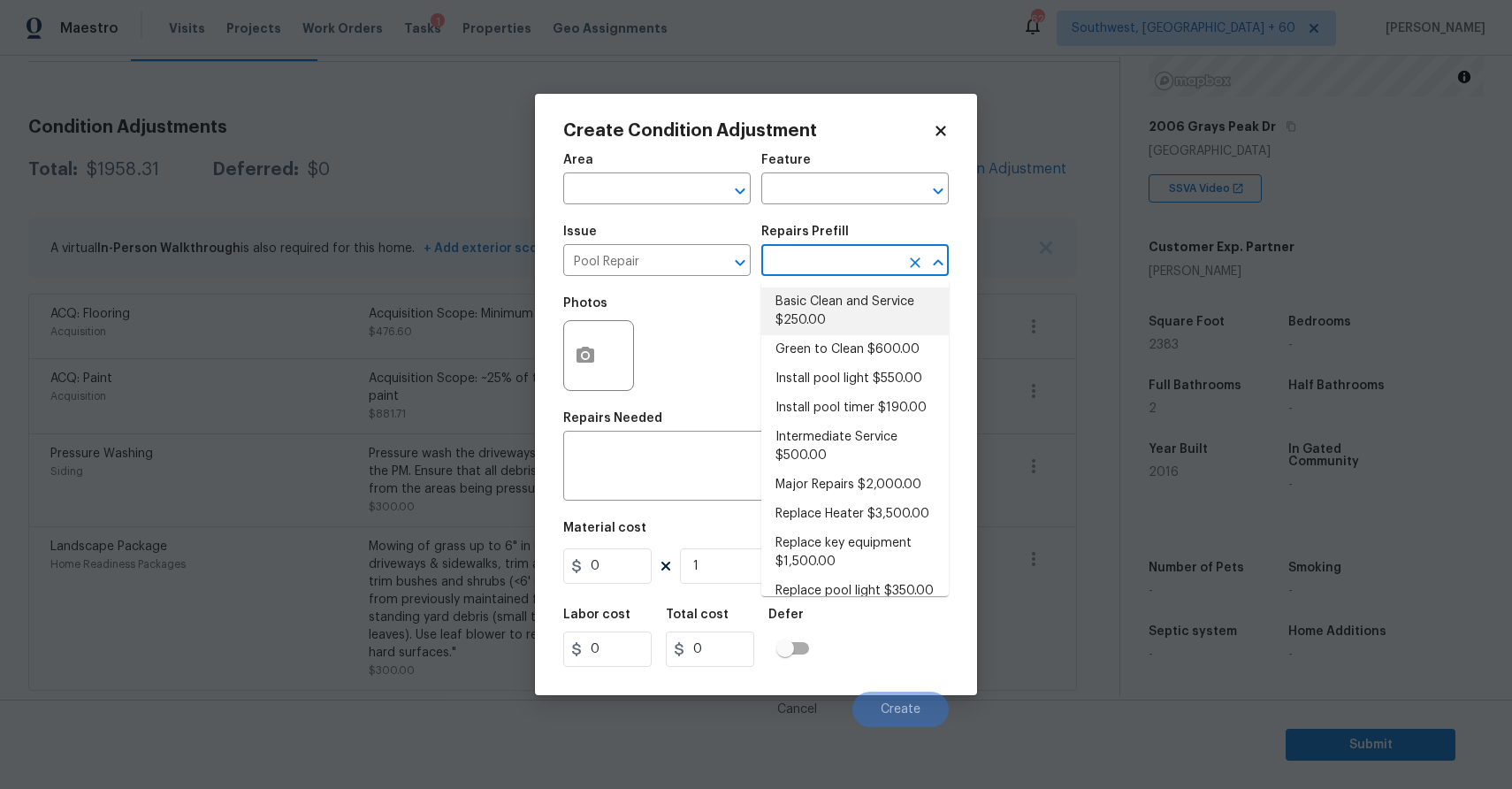
click at [873, 322] on li "Basic Clean and Service $250.00" at bounding box center [855, 311] width 188 height 47
type input "Pool"
type textarea "basic clean and service, balance chems, repair minor leaks at equipment, etc"
type input "250"
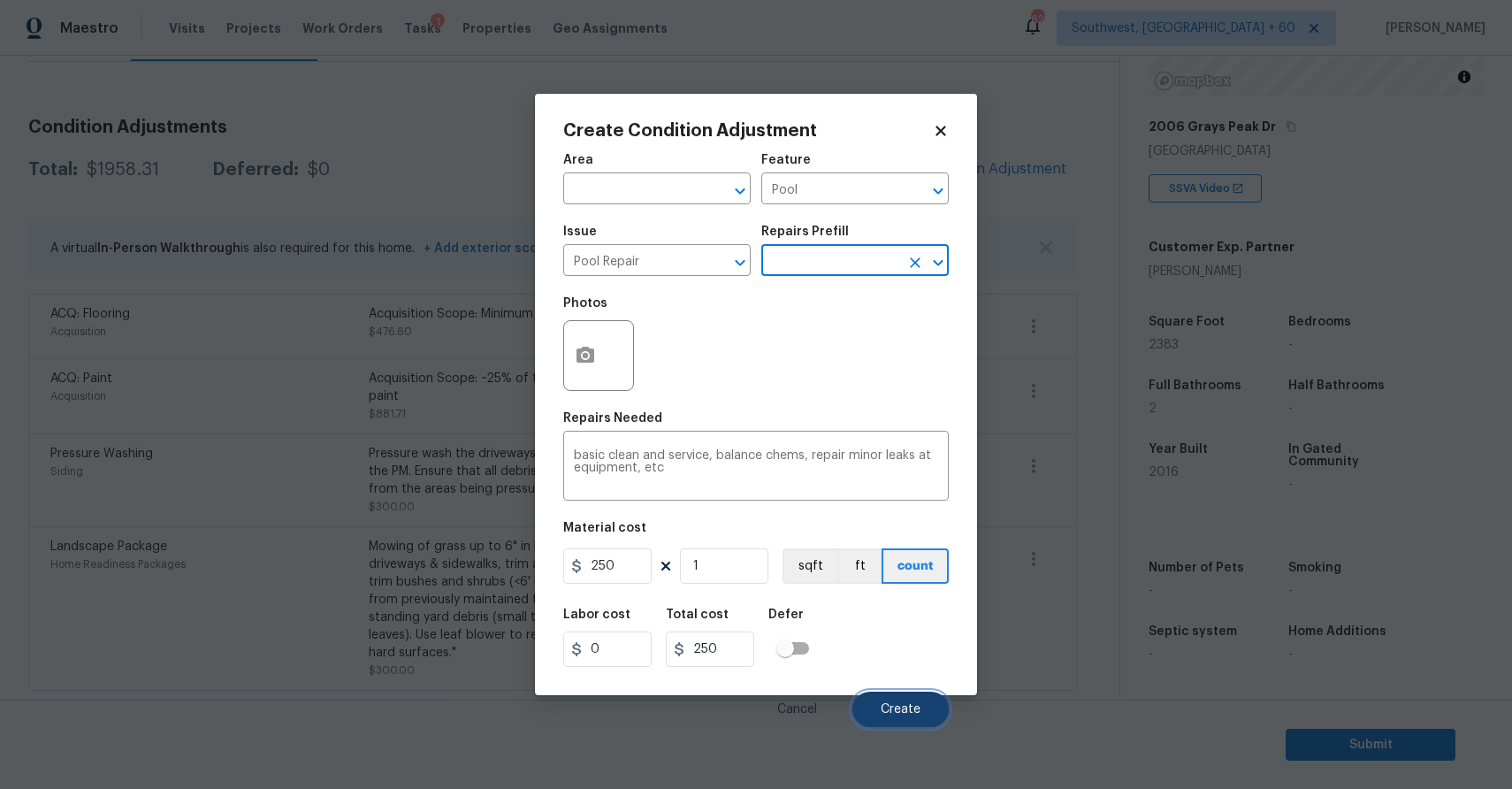
click at [892, 714] on span "Create" at bounding box center [900, 709] width 39 height 13
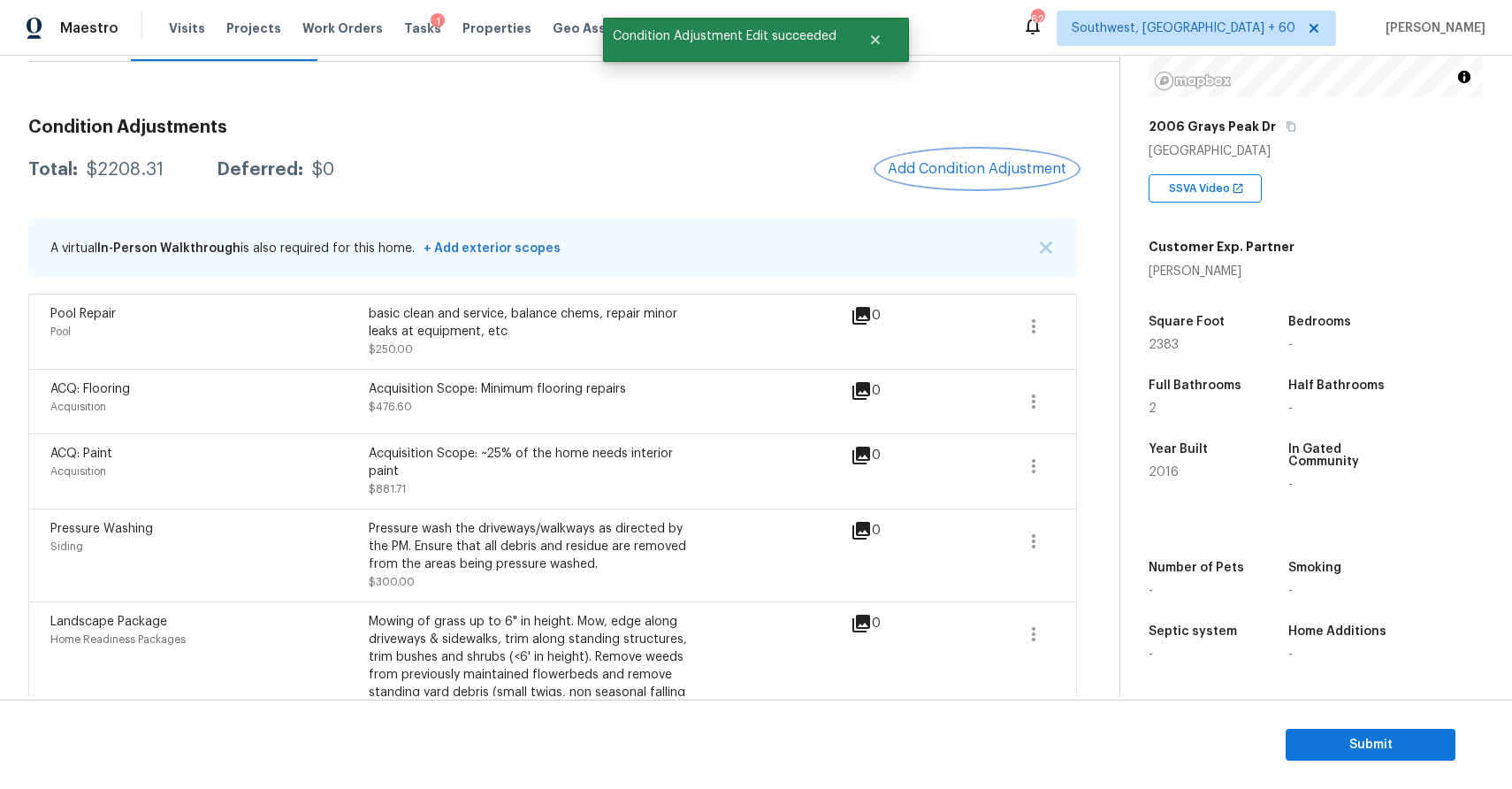
scroll to position [106, 0]
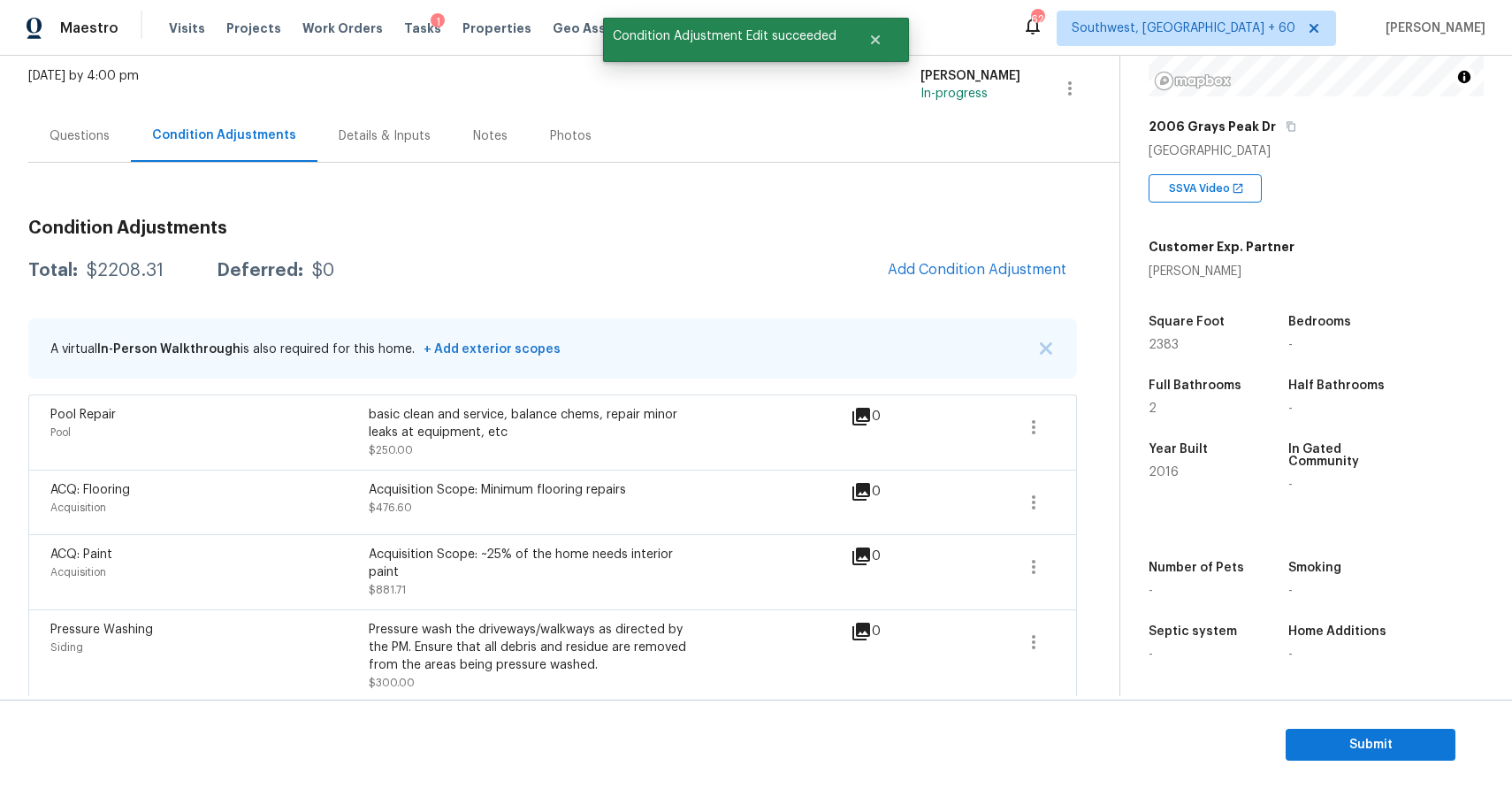
drag, startPoint x: 128, startPoint y: 222, endPoint x: 120, endPoint y: 197, distance: 26.2
click at [127, 219] on h3 "Condition Adjustments" at bounding box center [553, 228] width 1049 height 18
click at [51, 159] on div "Questions" at bounding box center [80, 135] width 103 height 52
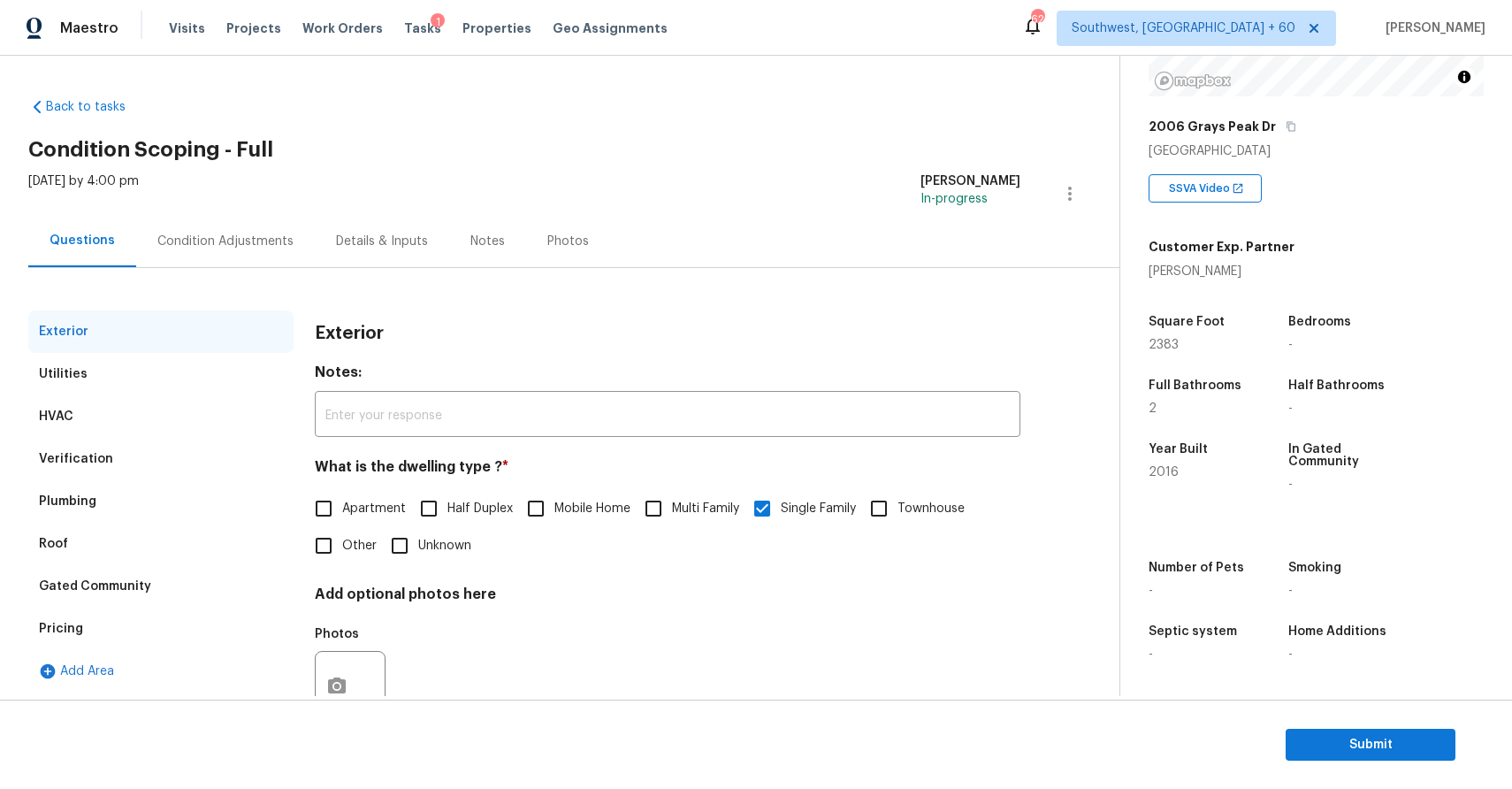
click at [243, 221] on div "Condition Adjustments" at bounding box center [225, 241] width 179 height 52
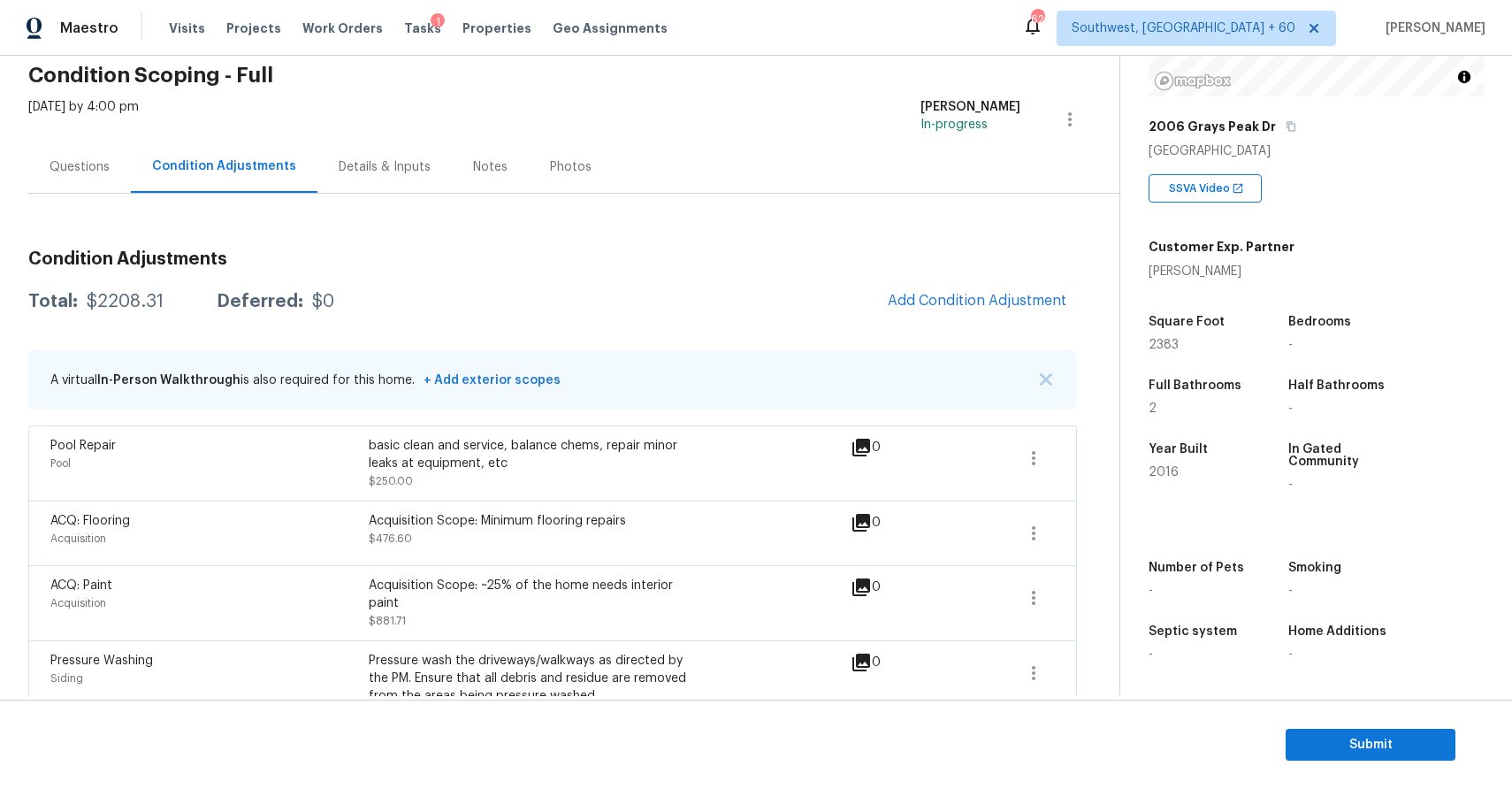
scroll to position [105, 0]
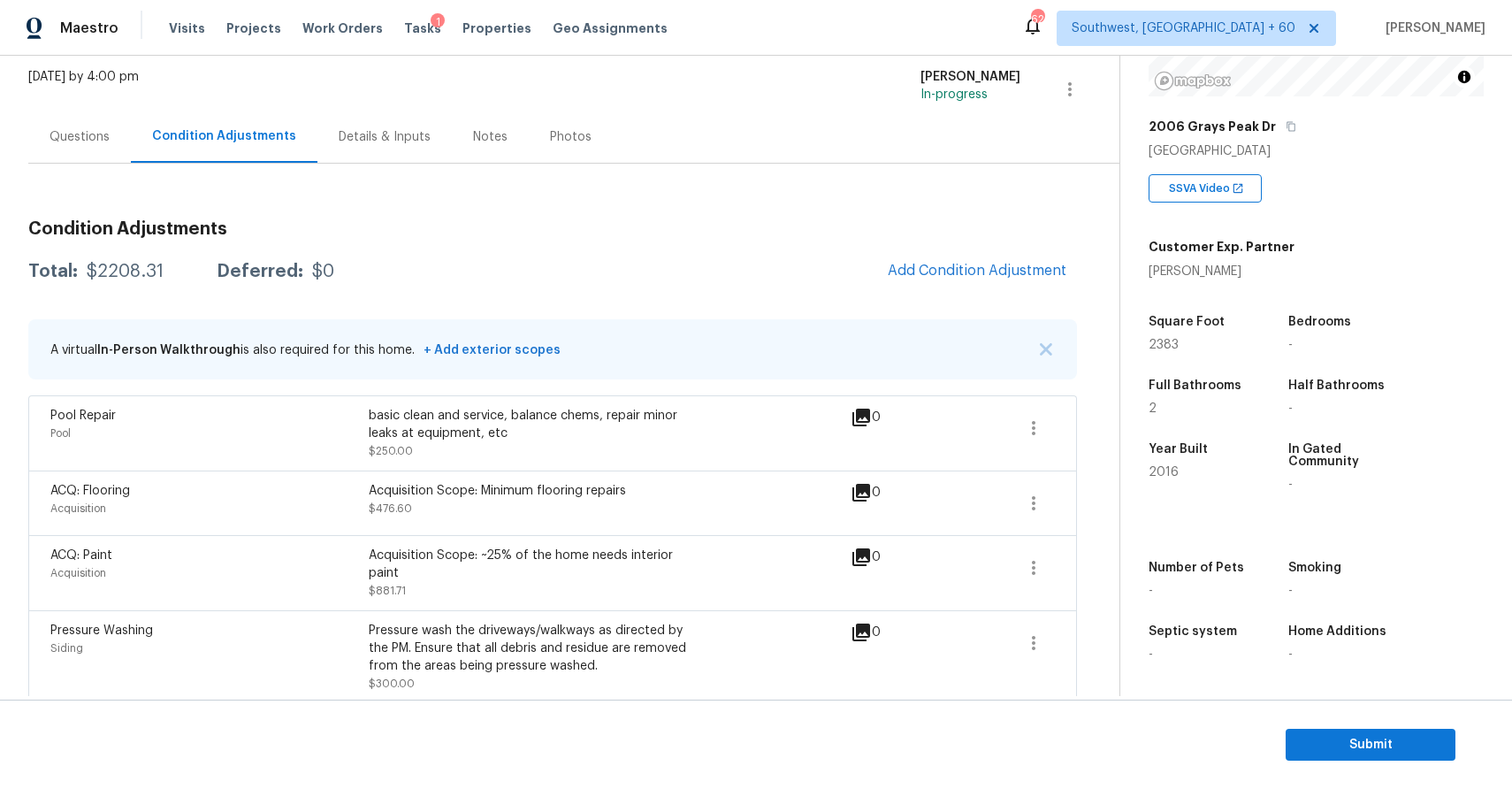
click at [85, 117] on div "Questions" at bounding box center [80, 136] width 103 height 52
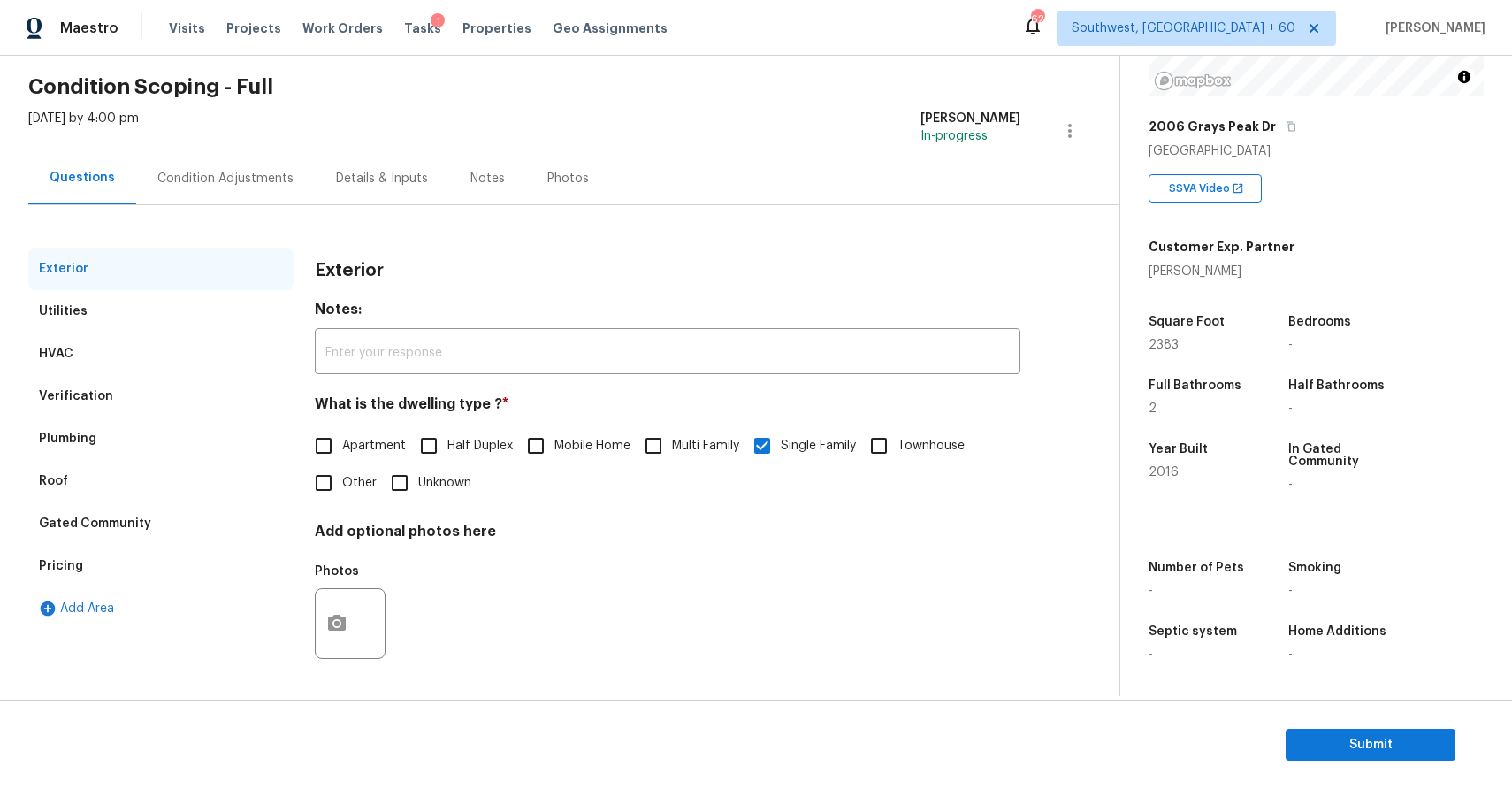
click at [228, 181] on div "Condition Adjustments" at bounding box center [225, 179] width 136 height 18
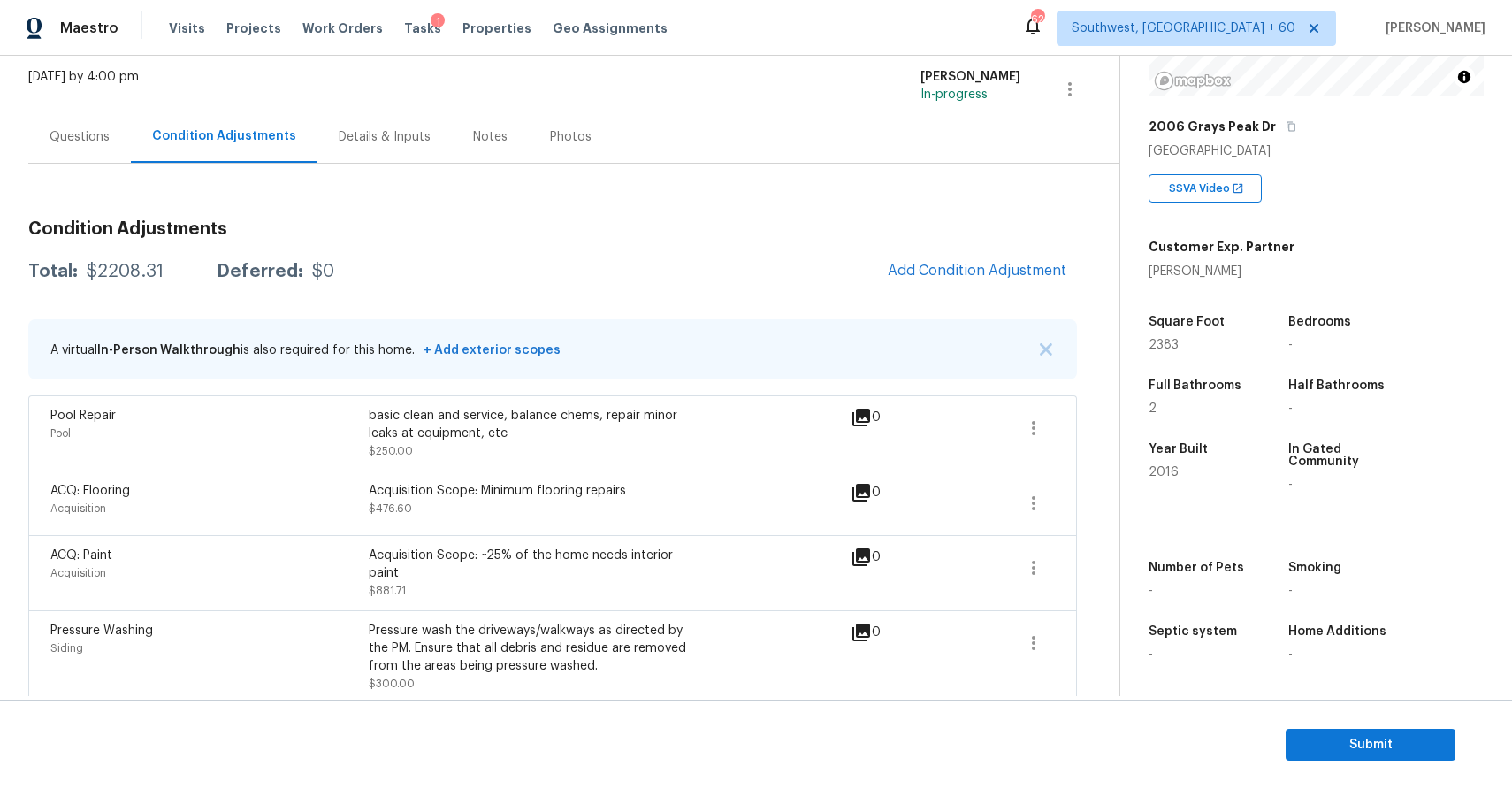
click at [142, 271] on div "$2208.31" at bounding box center [125, 272] width 77 height 18
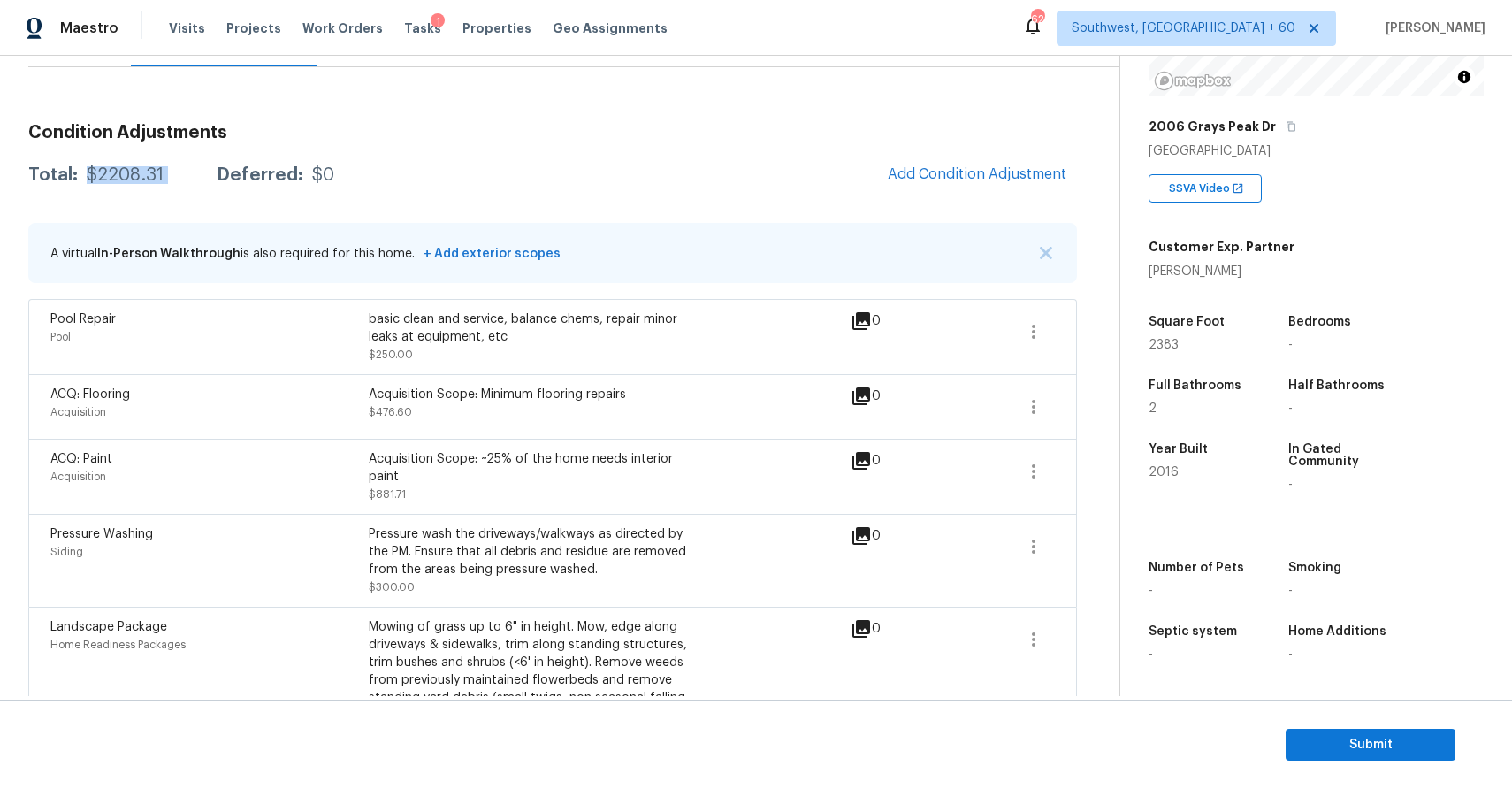
scroll to position [283, 0]
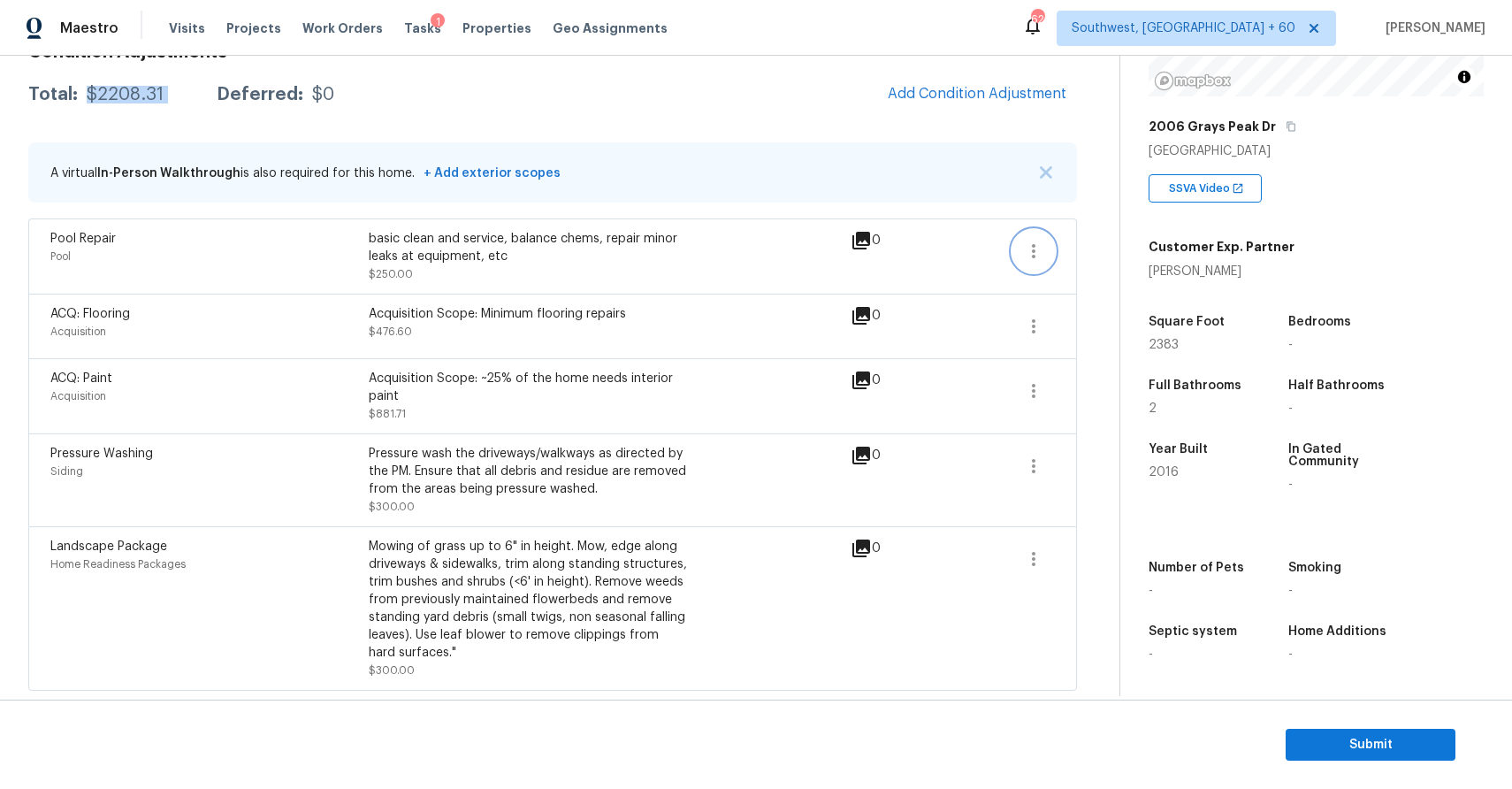
click at [1041, 250] on icon "button" at bounding box center [1034, 252] width 22 height 22
click at [1111, 242] on div "Edit" at bounding box center [1135, 246] width 138 height 18
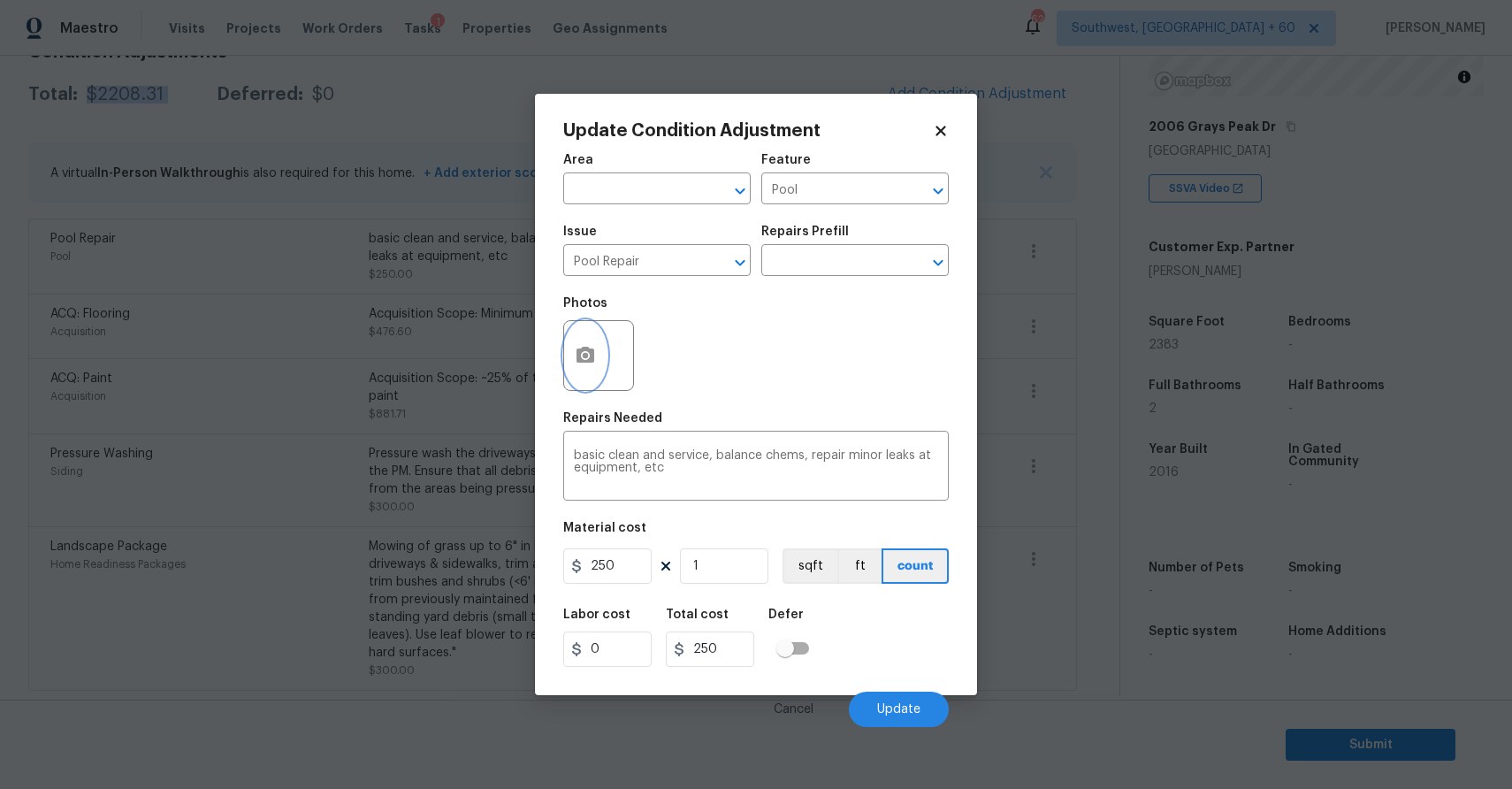
click at [603, 348] on button "button" at bounding box center [585, 355] width 42 height 69
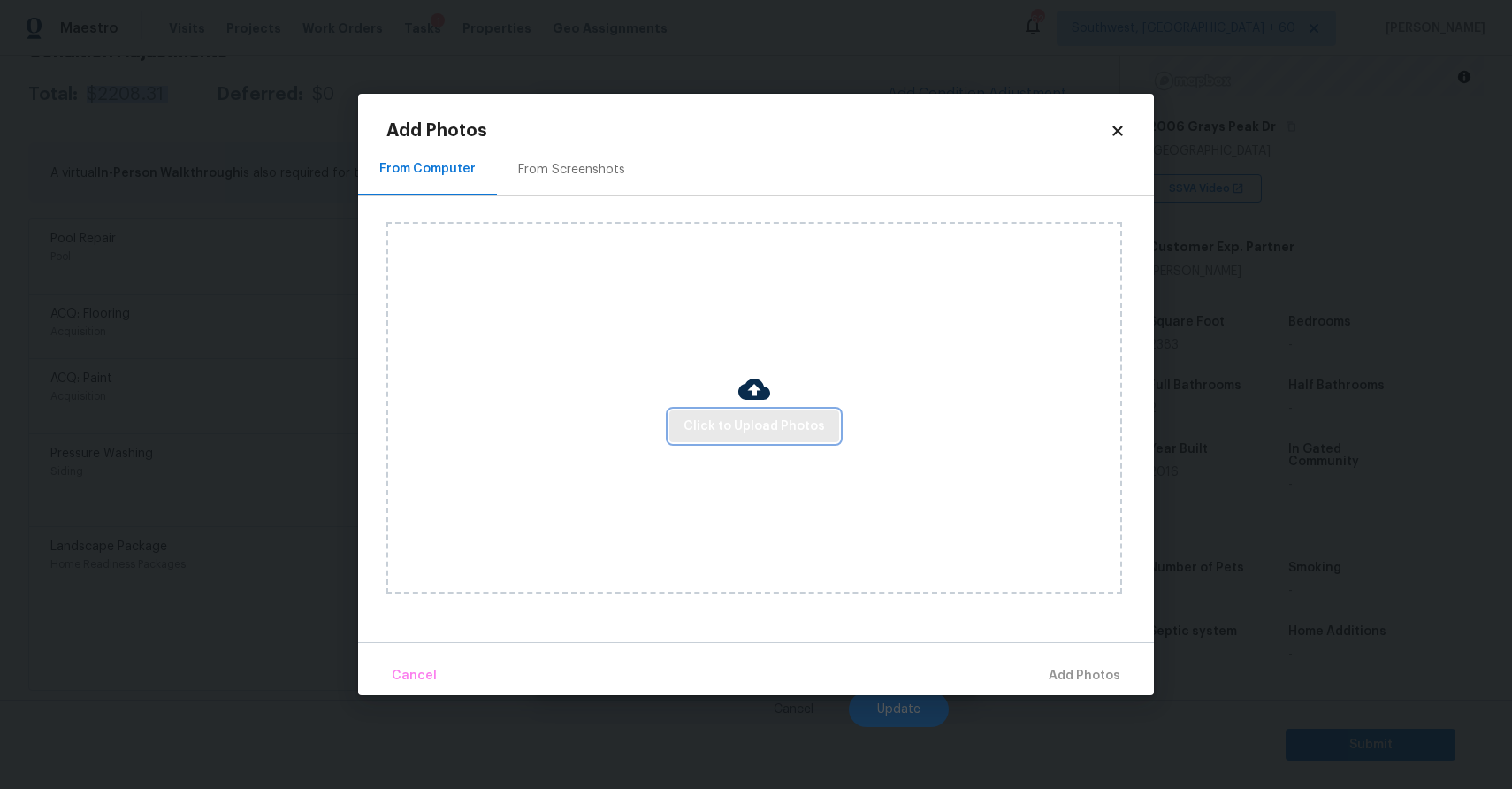
click at [749, 412] on button "Click to Upload Photos" at bounding box center [754, 427] width 170 height 33
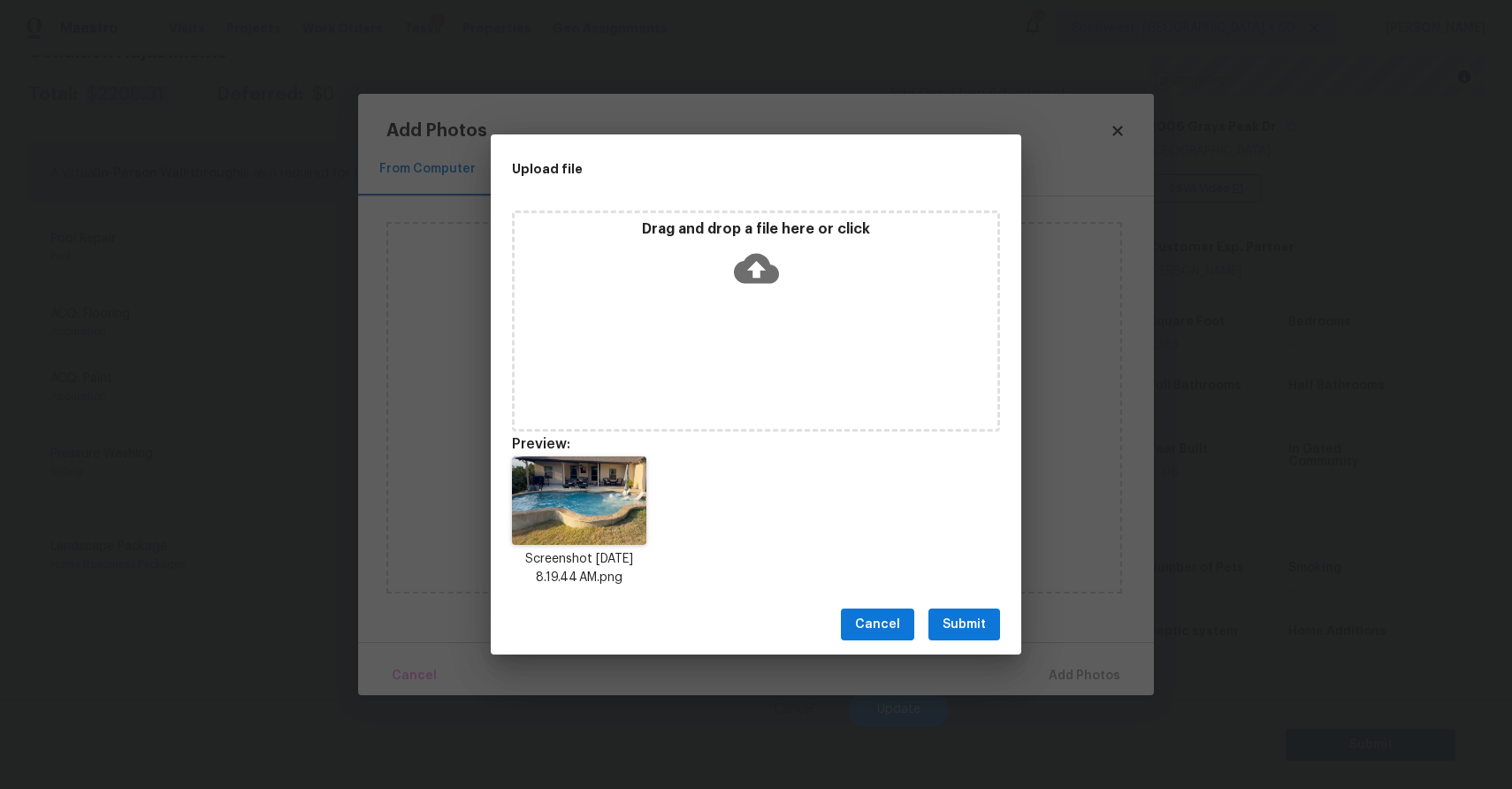
click at [957, 600] on div "Cancel Submit" at bounding box center [756, 625] width 531 height 61
click at [964, 614] on span "Submit" at bounding box center [964, 625] width 43 height 22
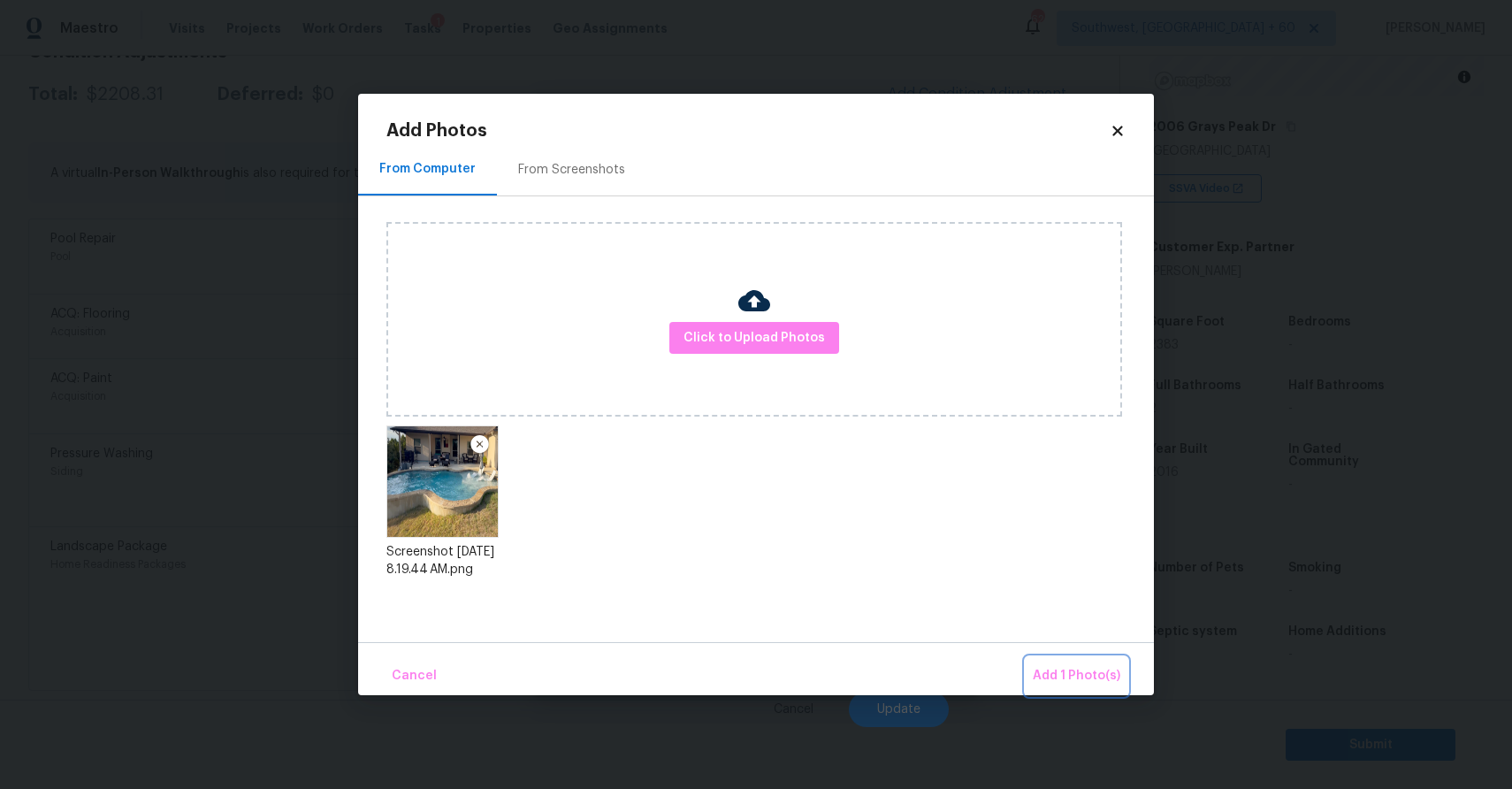
click at [1069, 680] on span "Add 1 Photo(s)" at bounding box center [1076, 676] width 88 height 22
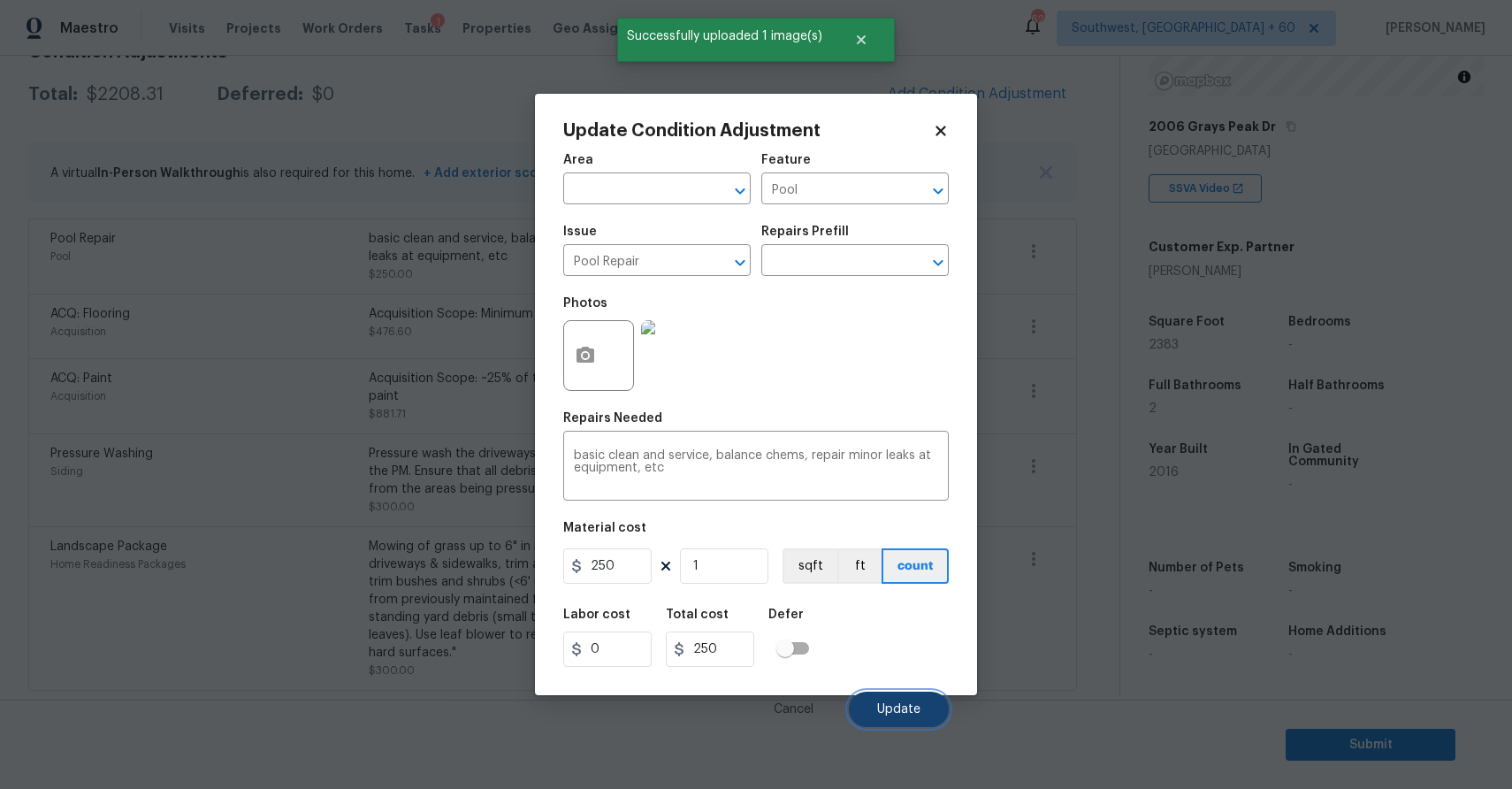
click at [879, 709] on span "Update" at bounding box center [899, 709] width 43 height 13
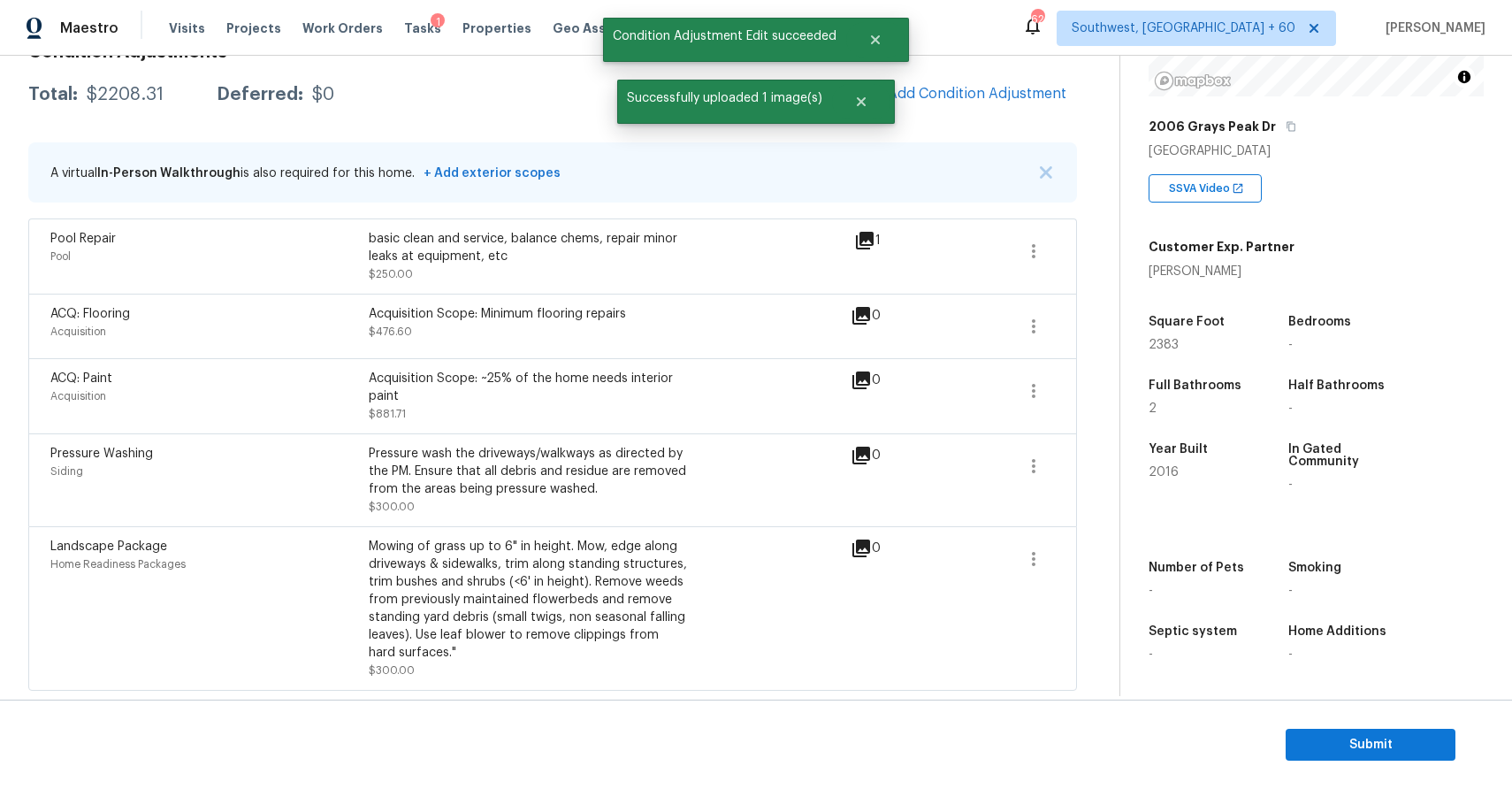
scroll to position [0, 0]
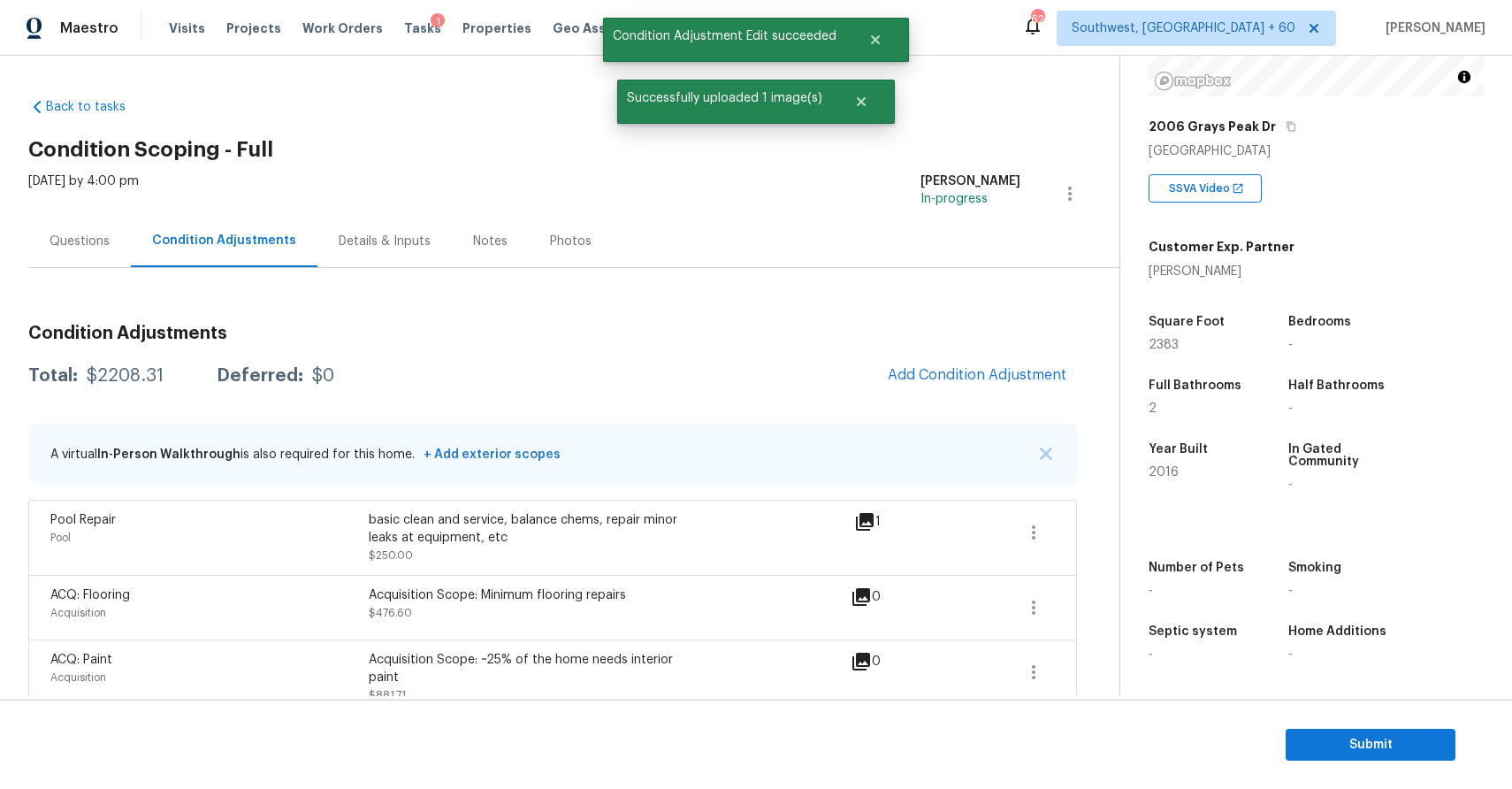
click at [86, 217] on div "Questions" at bounding box center [80, 241] width 103 height 52
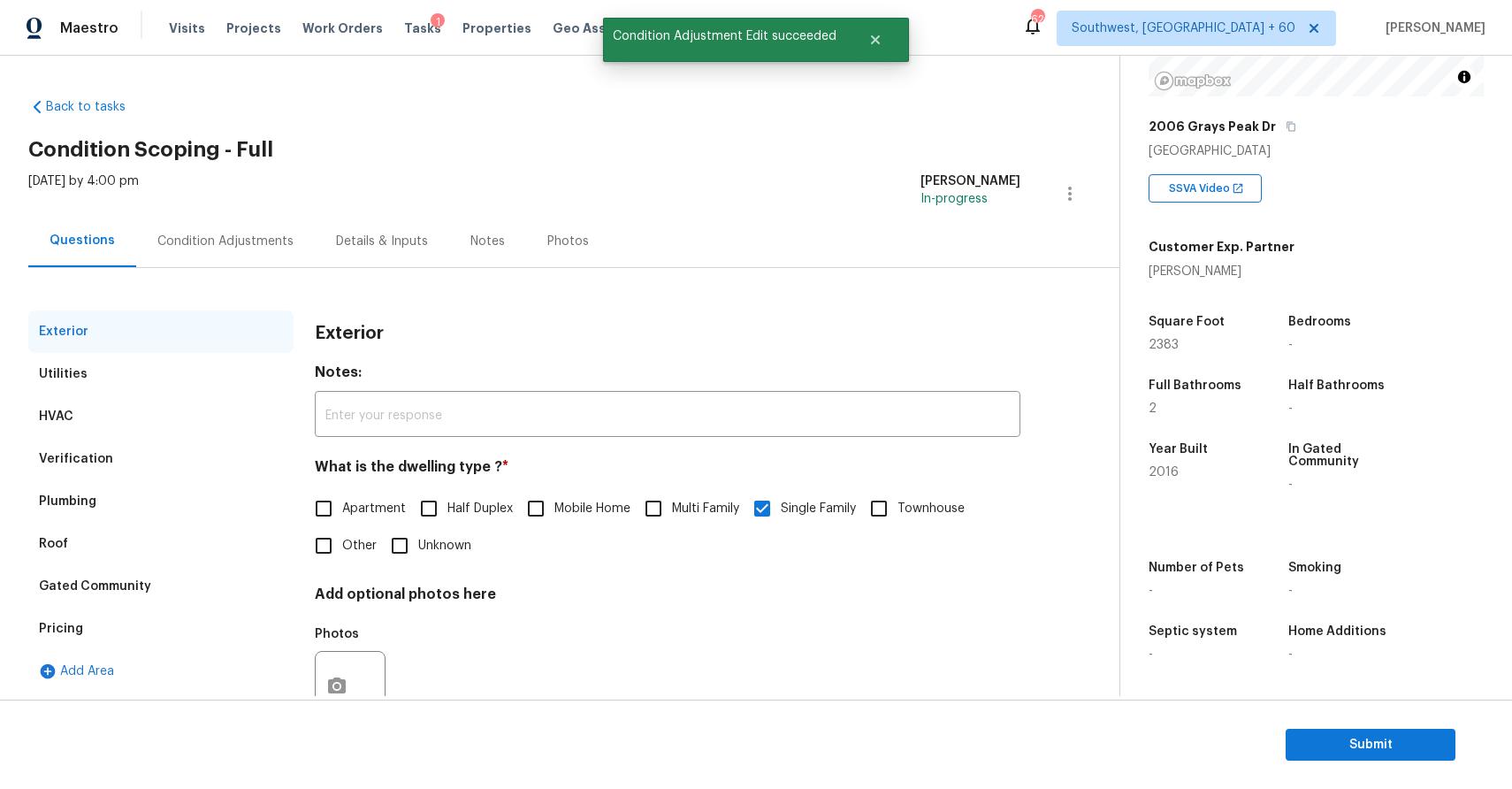
click at [248, 238] on div "Condition Adjustments" at bounding box center [225, 242] width 136 height 18
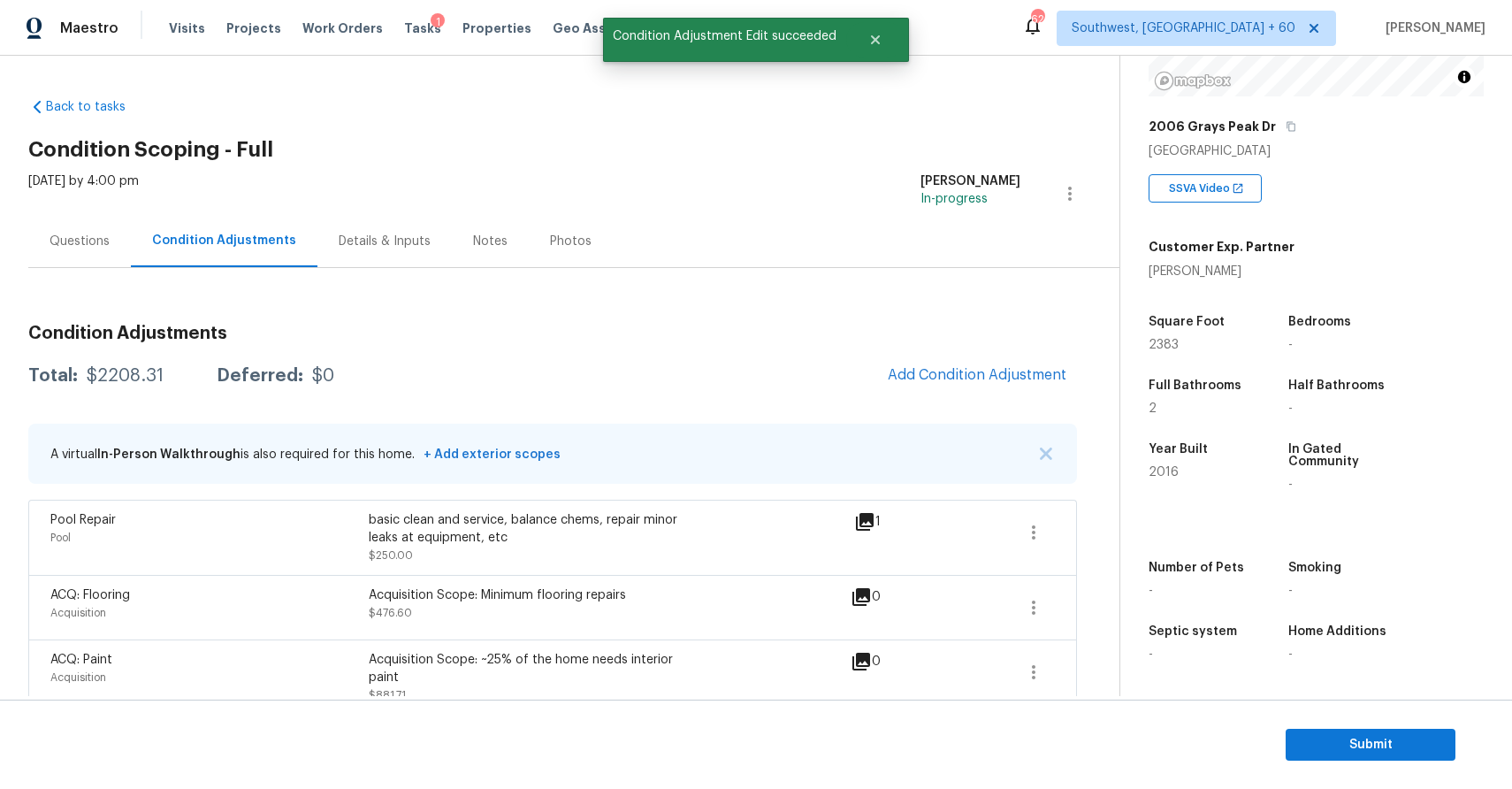
click at [138, 351] on div "Condition Adjustments Total: $2208.31 Deferred: $0 Add Condition Adjustment A v…" at bounding box center [553, 641] width 1049 height 662
click at [138, 353] on div "Condition Adjustments Total: $2208.31 Deferred: $0 Add Condition Adjustment A v…" at bounding box center [553, 641] width 1049 height 662
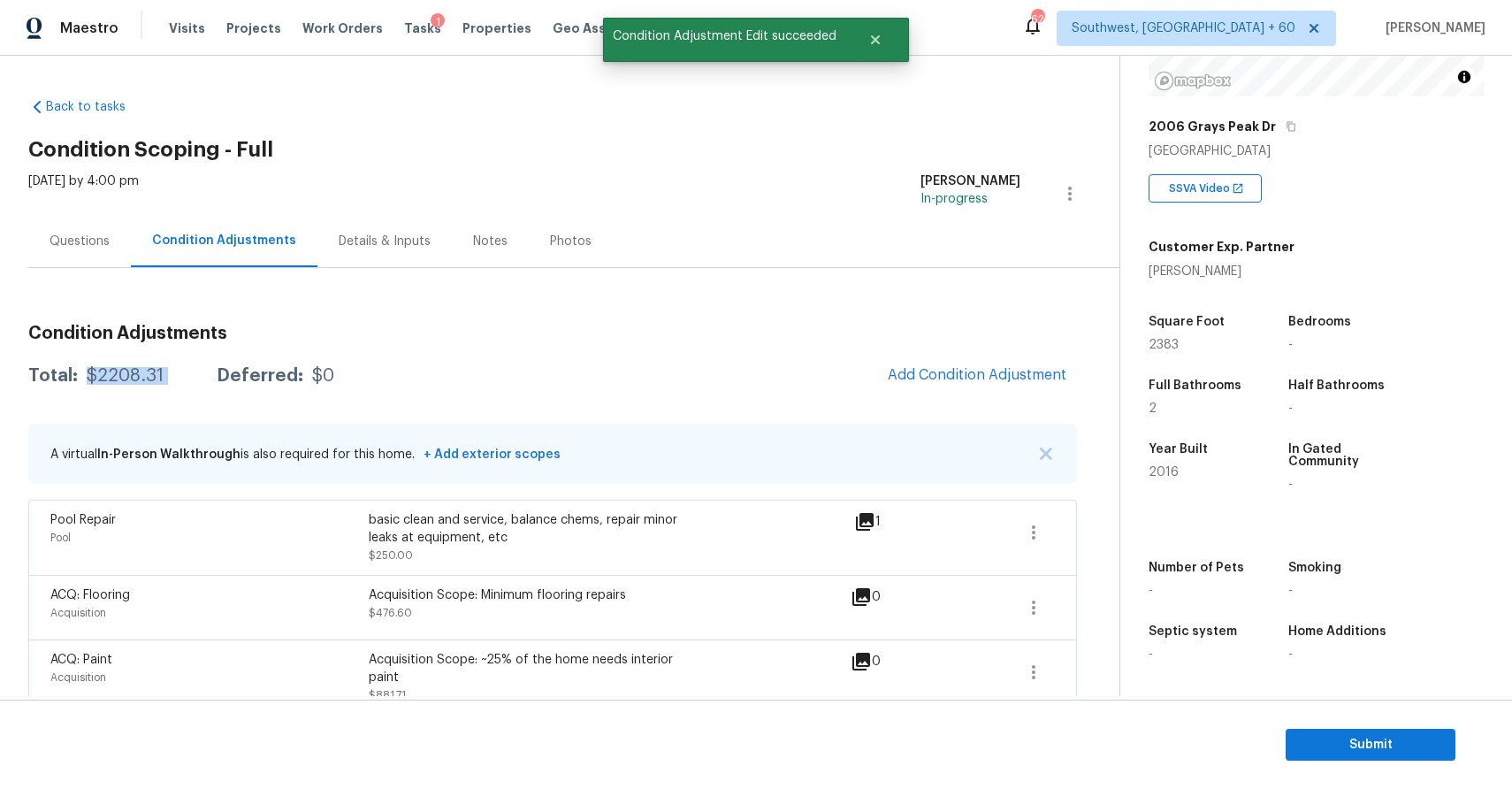
copy div "$2208.31"
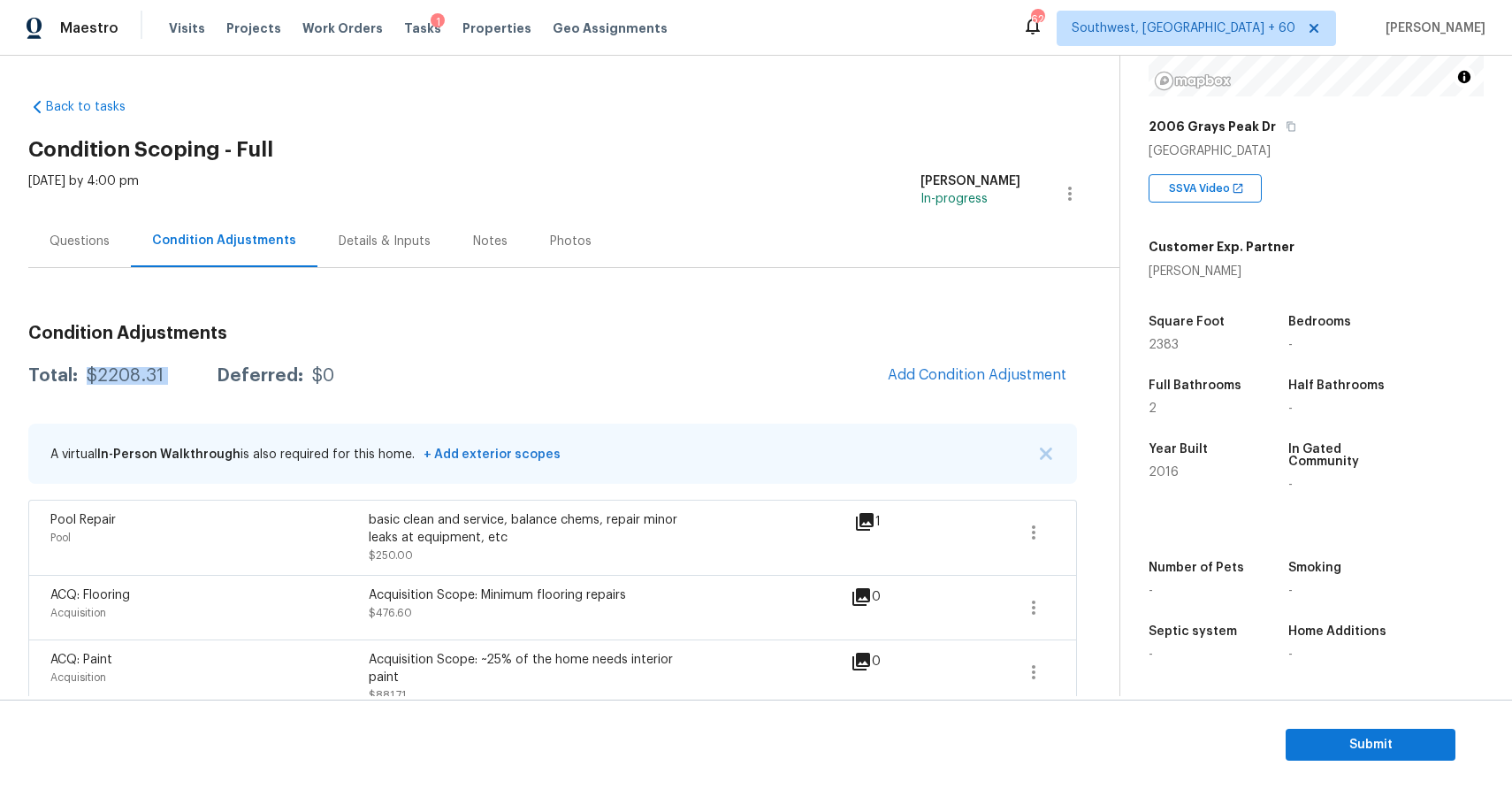
click at [63, 227] on div "Questions" at bounding box center [80, 241] width 103 height 52
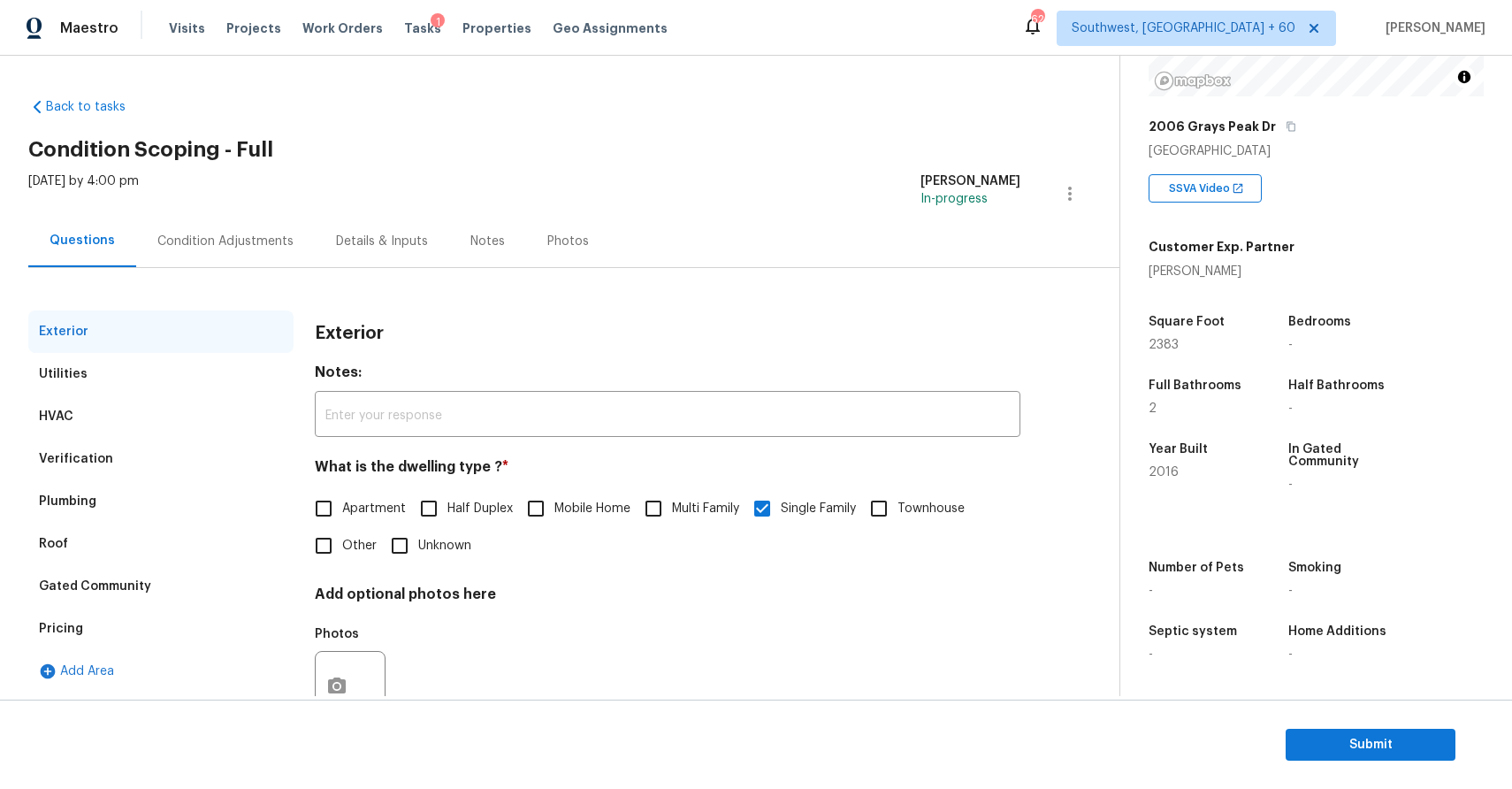
click at [219, 234] on div "Condition Adjustments" at bounding box center [225, 242] width 136 height 18
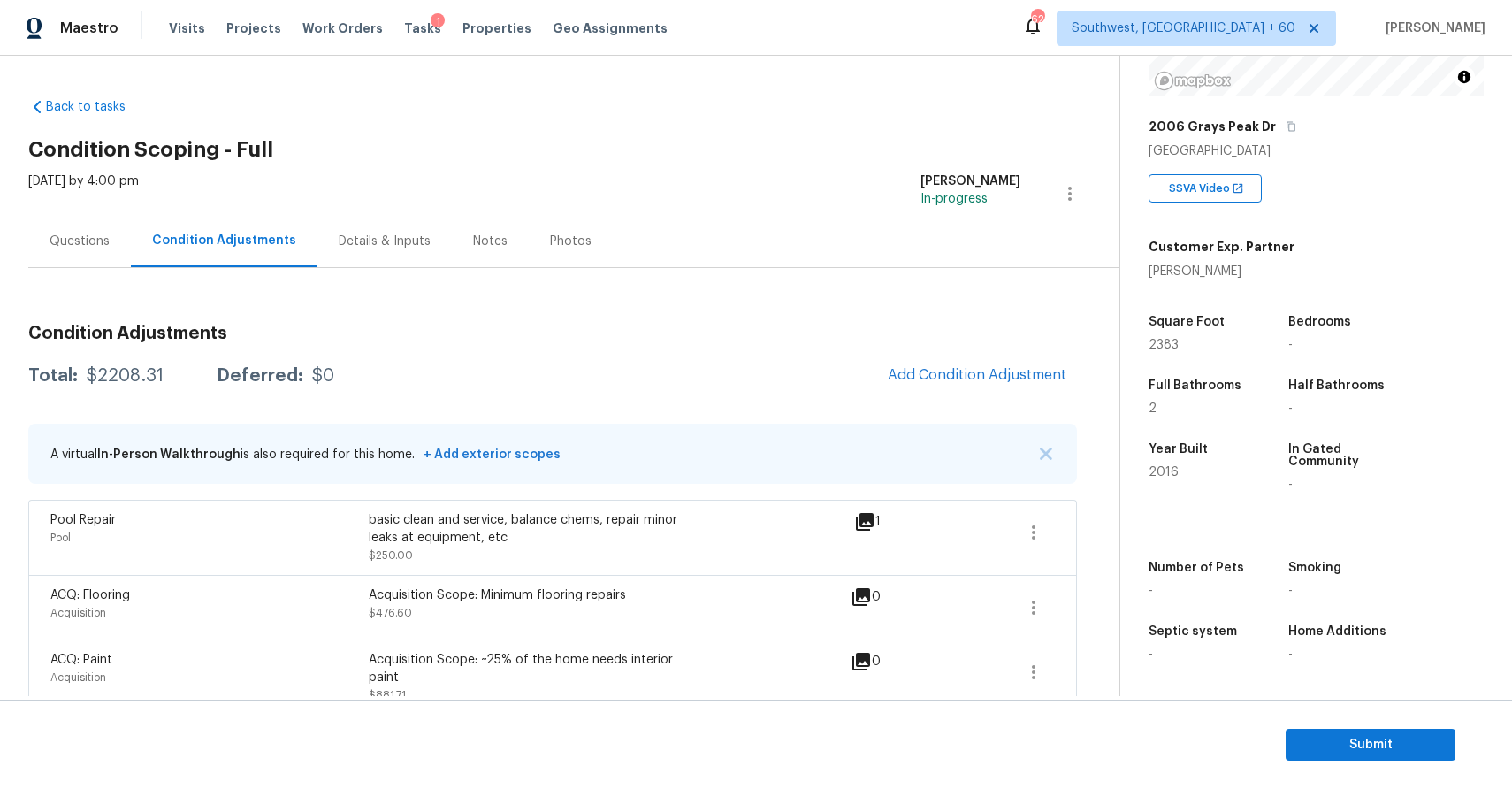
click at [95, 256] on div "Questions" at bounding box center [80, 241] width 103 height 52
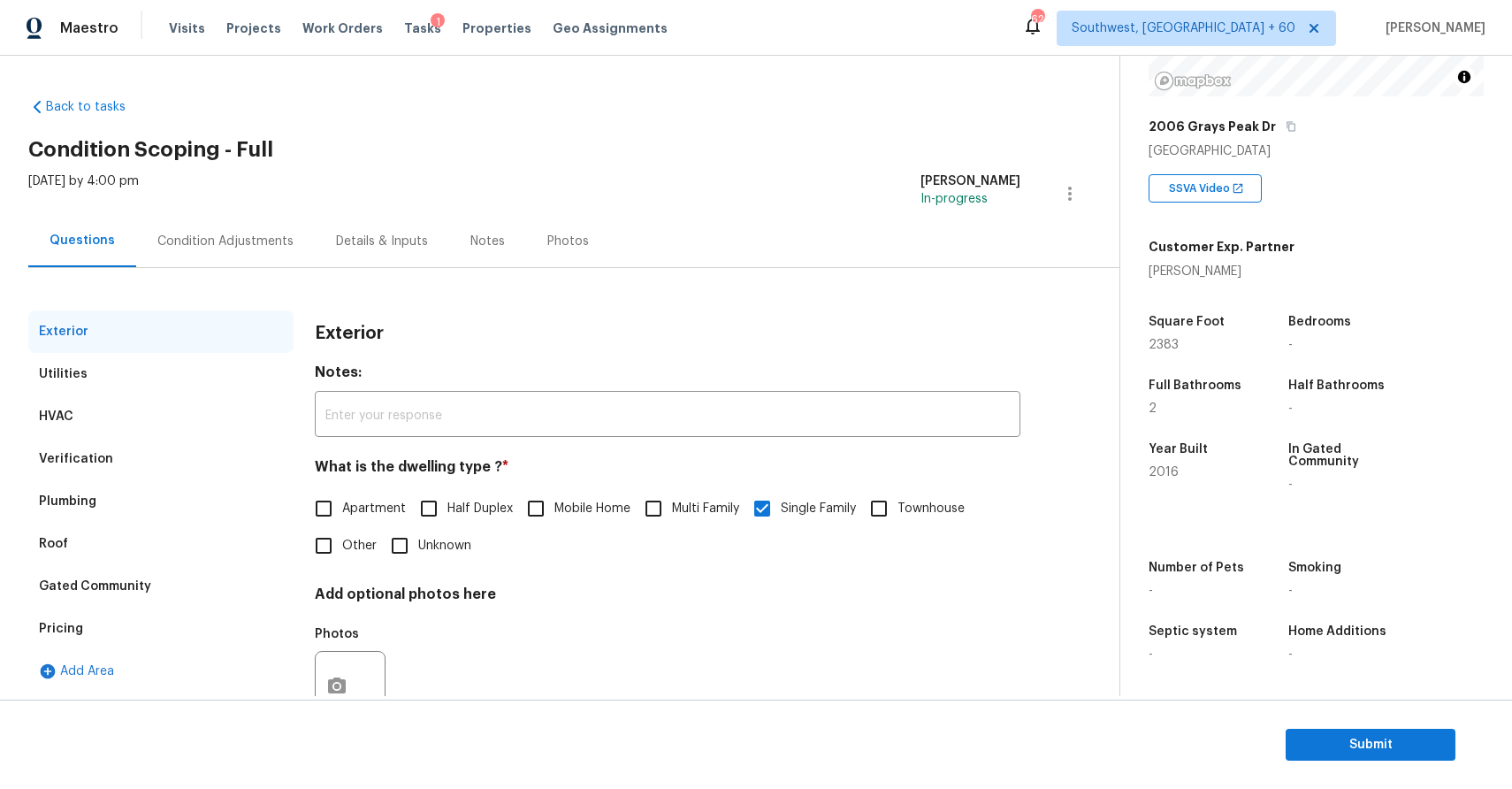
scroll to position [63, 0]
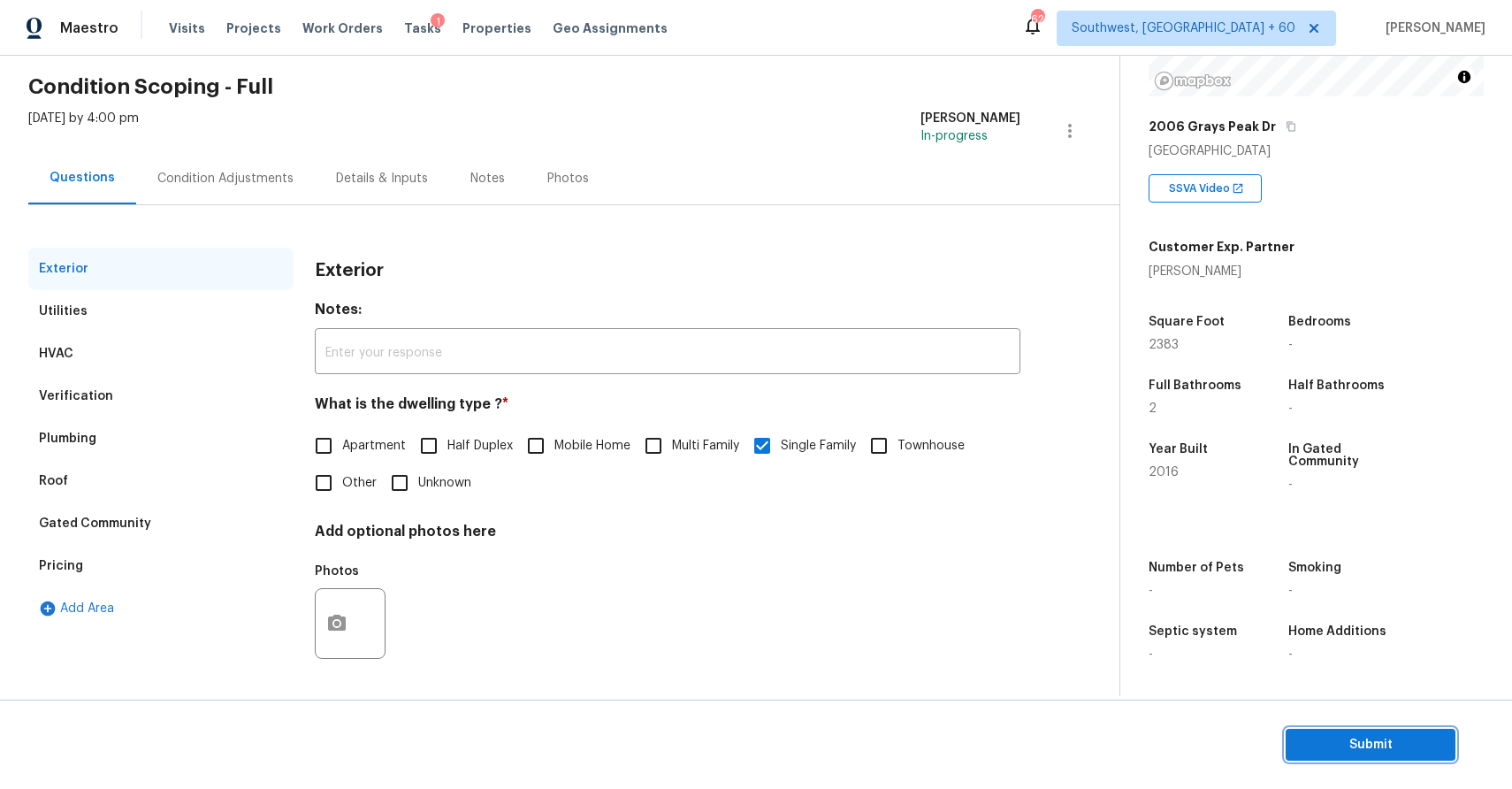
click at [1349, 736] on span "Submit" at bounding box center [1370, 746] width 141 height 22
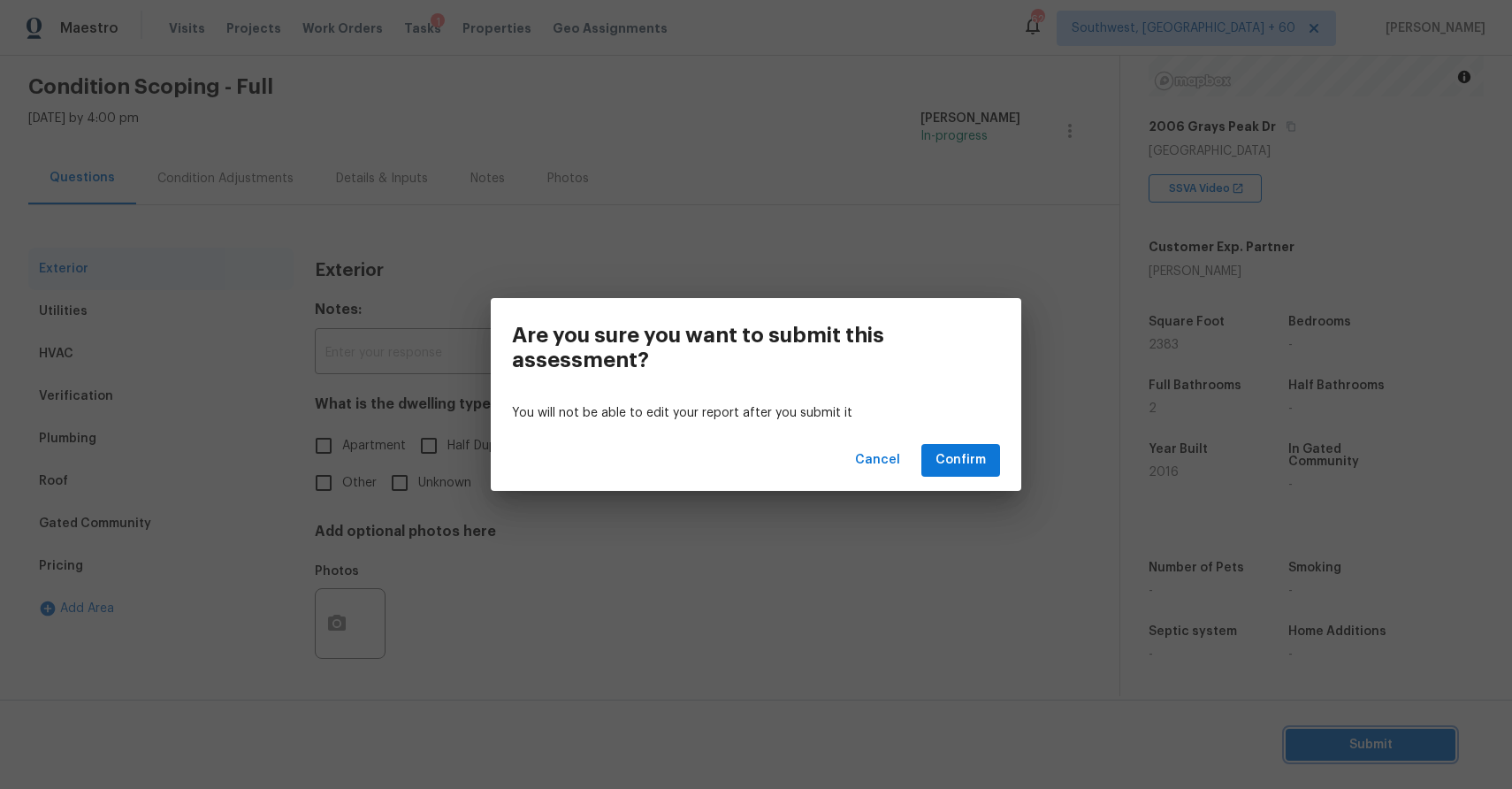
click at [924, 589] on div "Are you sure you want to submit this assessment? You will not be able to edit y…" at bounding box center [756, 394] width 1512 height 789
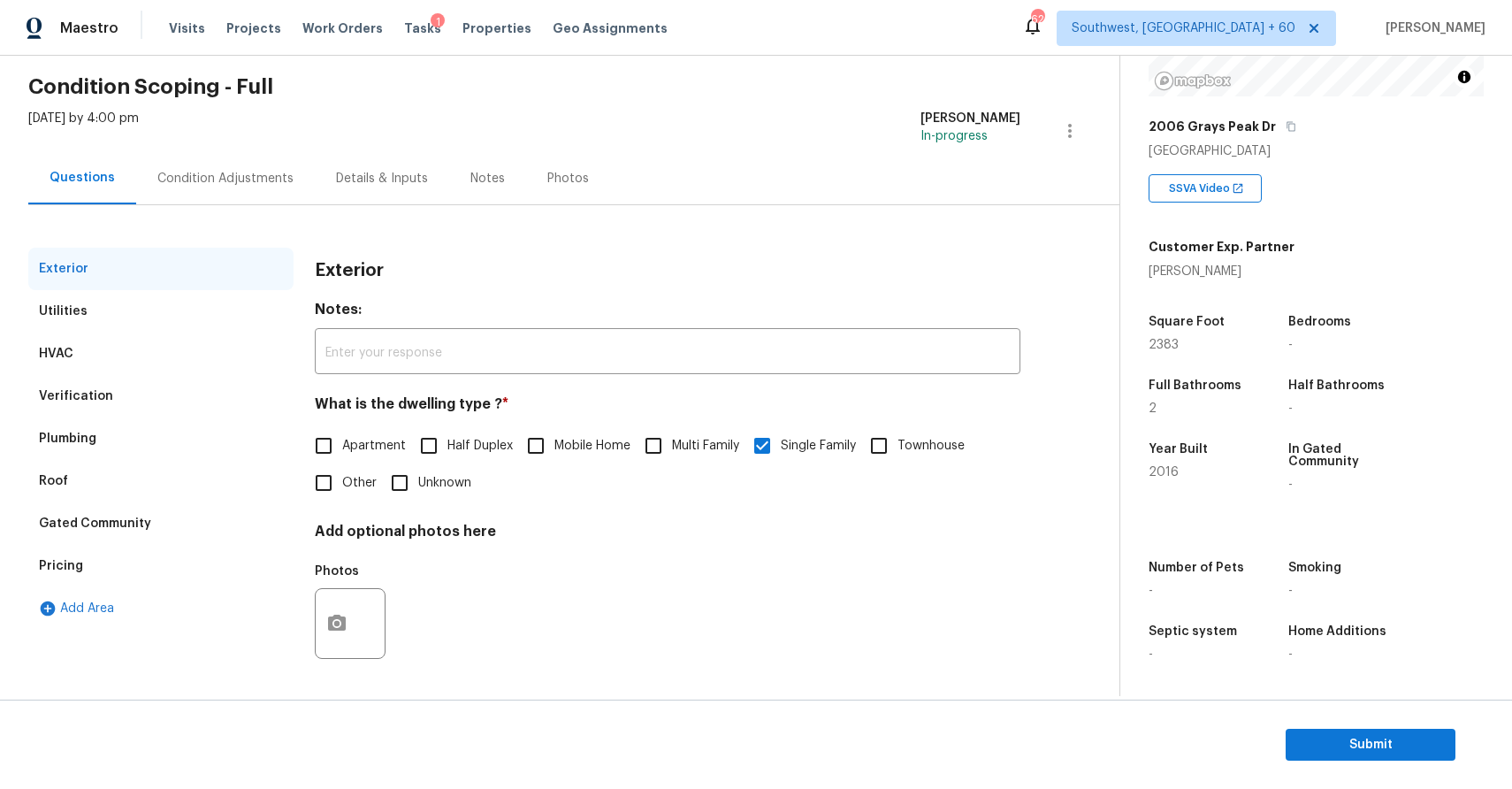
click at [256, 167] on div "Condition Adjustments" at bounding box center [225, 178] width 179 height 52
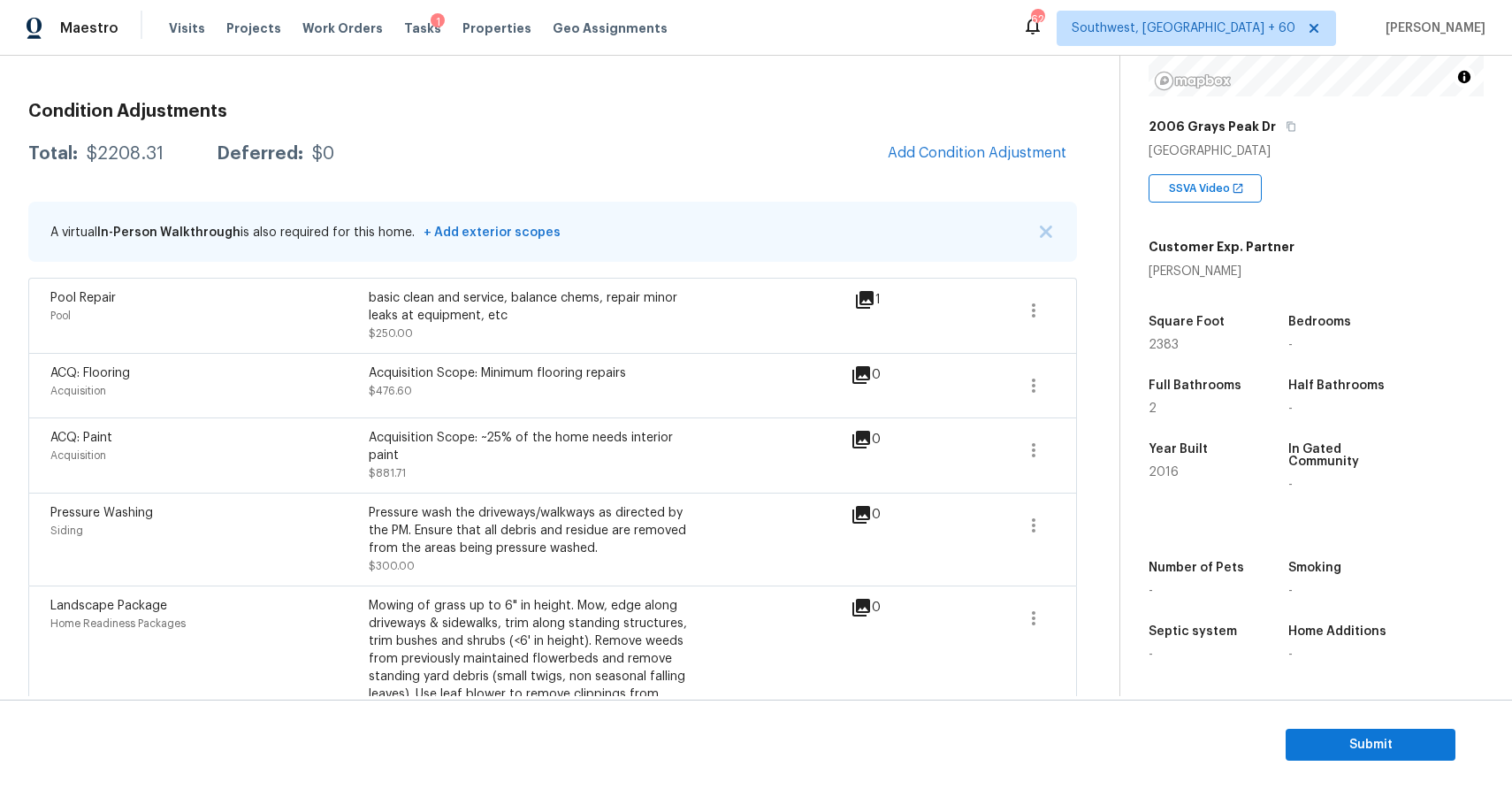
scroll to position [283, 0]
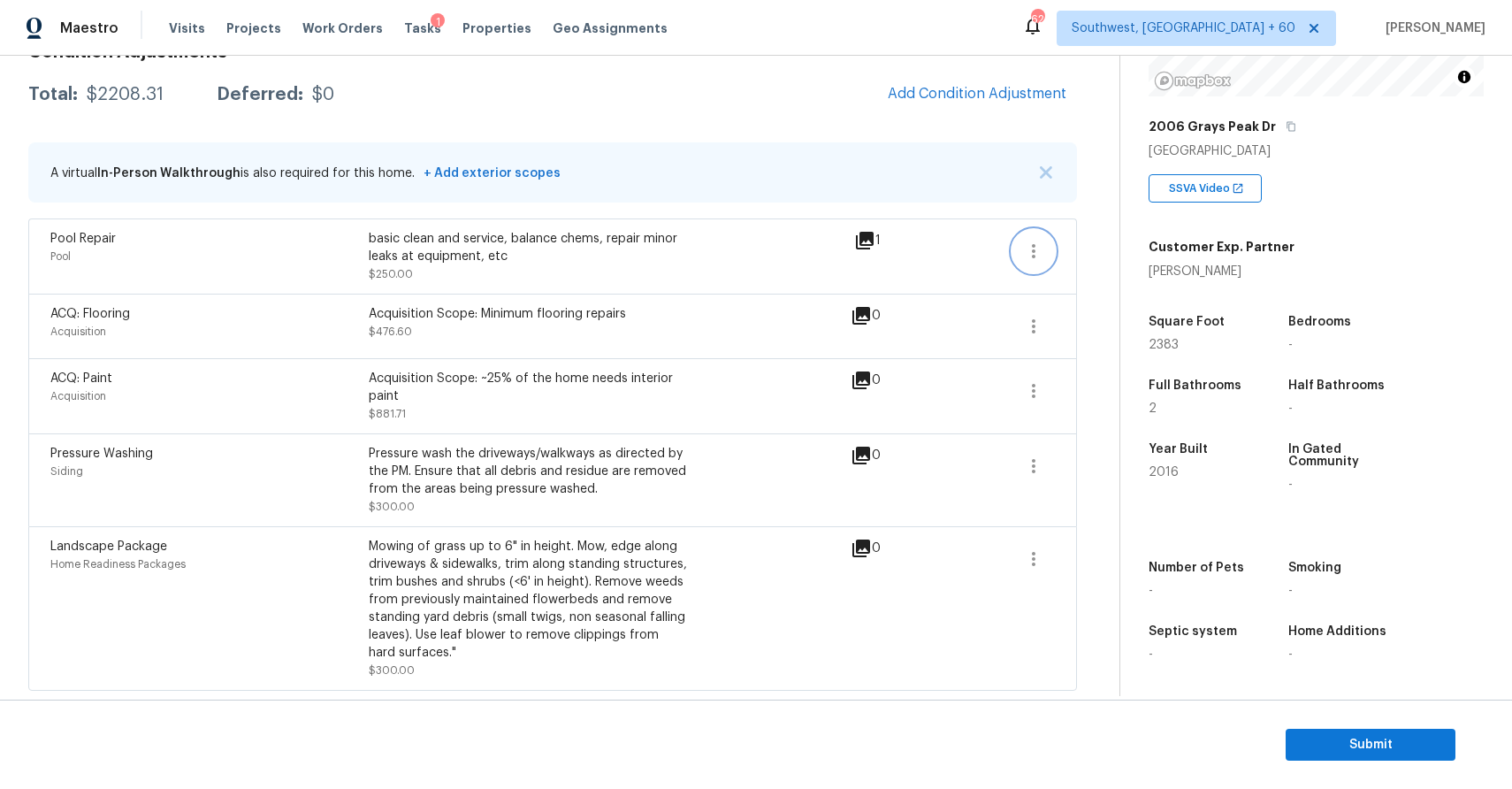
click at [1042, 248] on icon "button" at bounding box center [1034, 252] width 22 height 22
click at [1114, 251] on div "Edit" at bounding box center [1135, 246] width 138 height 18
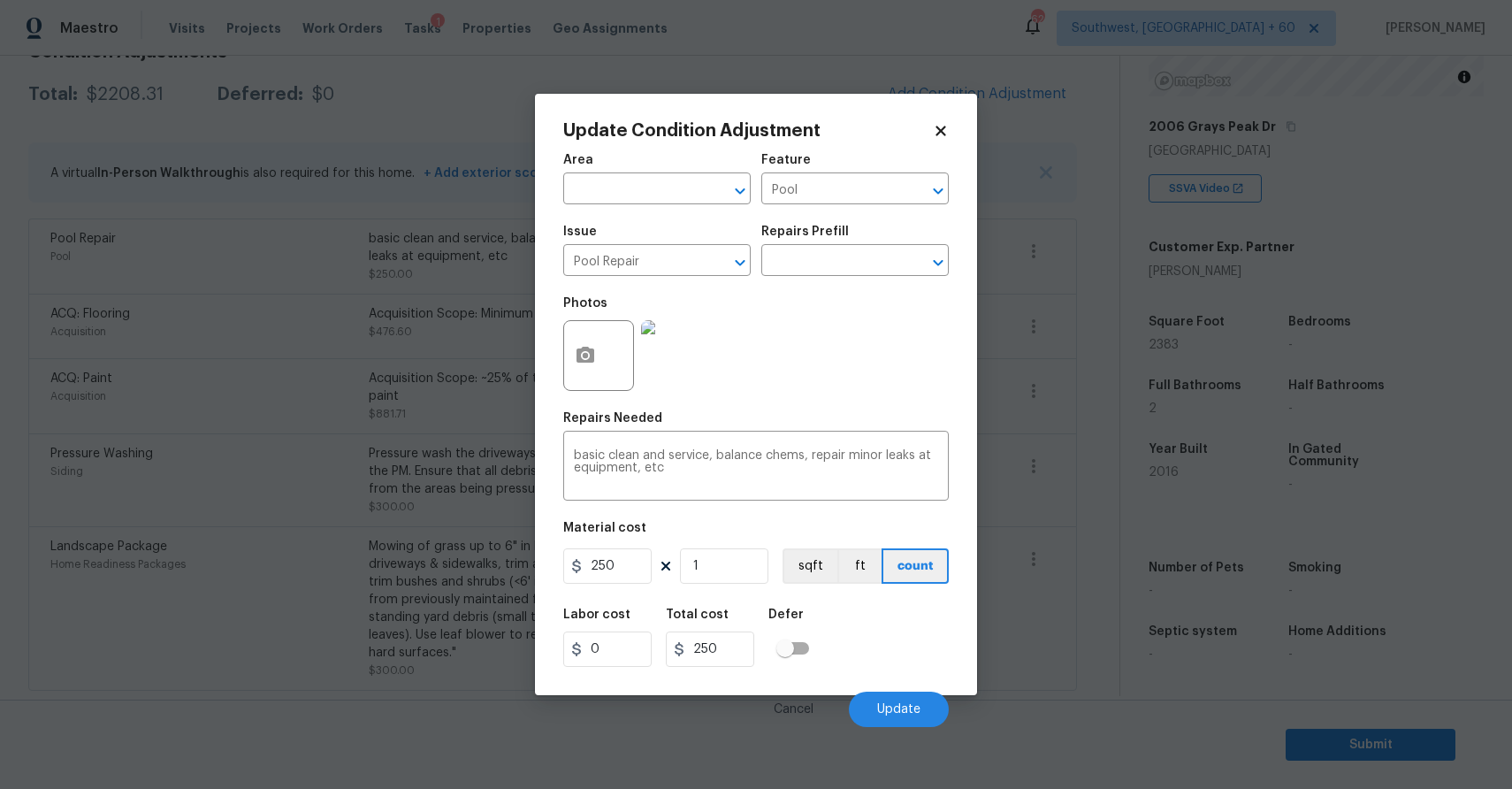
click at [1015, 86] on body "Maestro Visits Projects Work Orders Tasks 1 Properties Geo Assignments 629 Sout…" at bounding box center [756, 394] width 1512 height 789
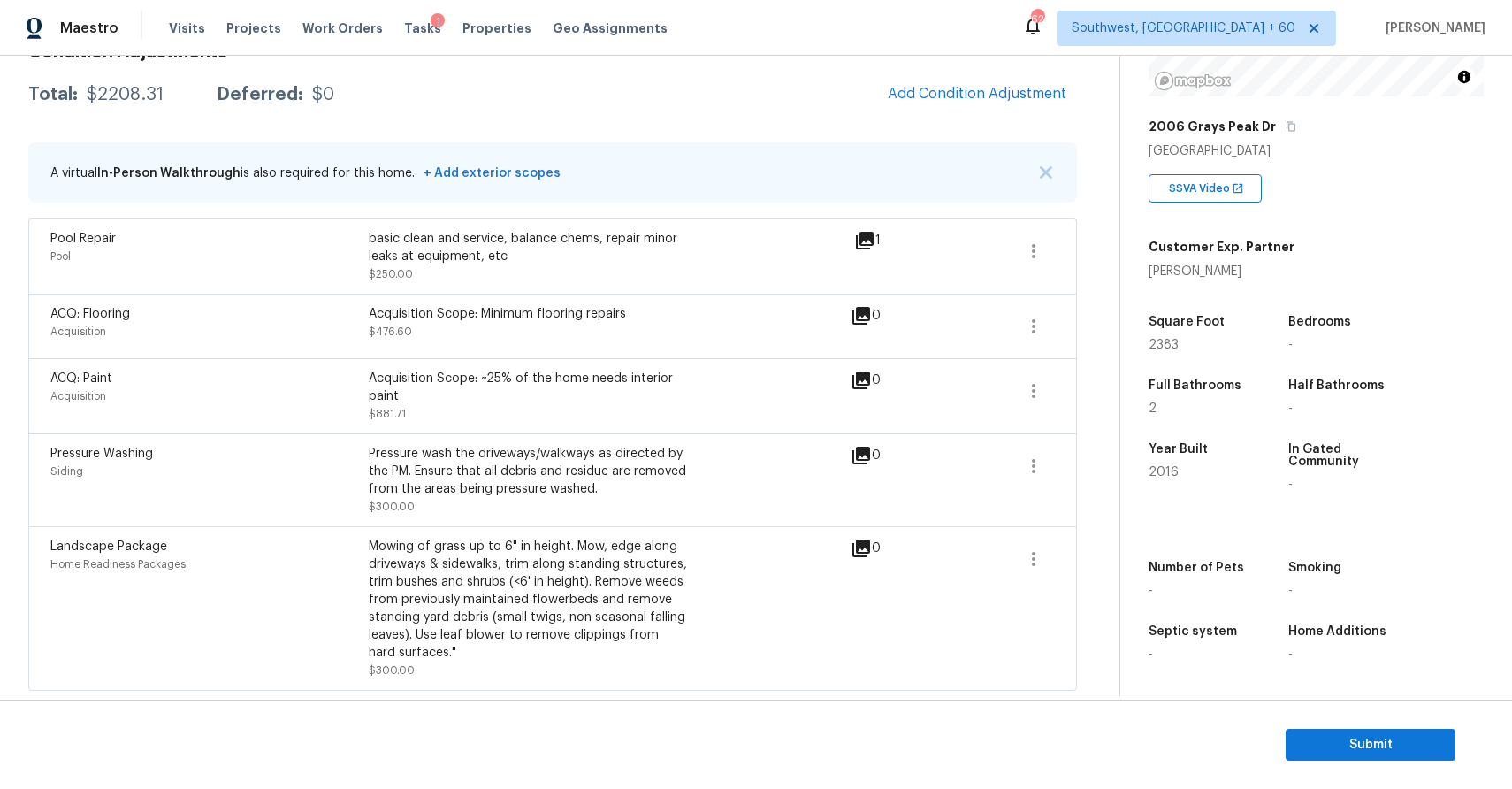
click at [1008, 321] on div "ACQ: Flooring Acquisition Acquisition Scope: Minimum flooring repairs $476.60 0" at bounding box center [553, 326] width 1005 height 42
click at [1045, 327] on button "button" at bounding box center [1033, 326] width 42 height 42
click at [1126, 324] on div "Edit" at bounding box center [1135, 322] width 138 height 18
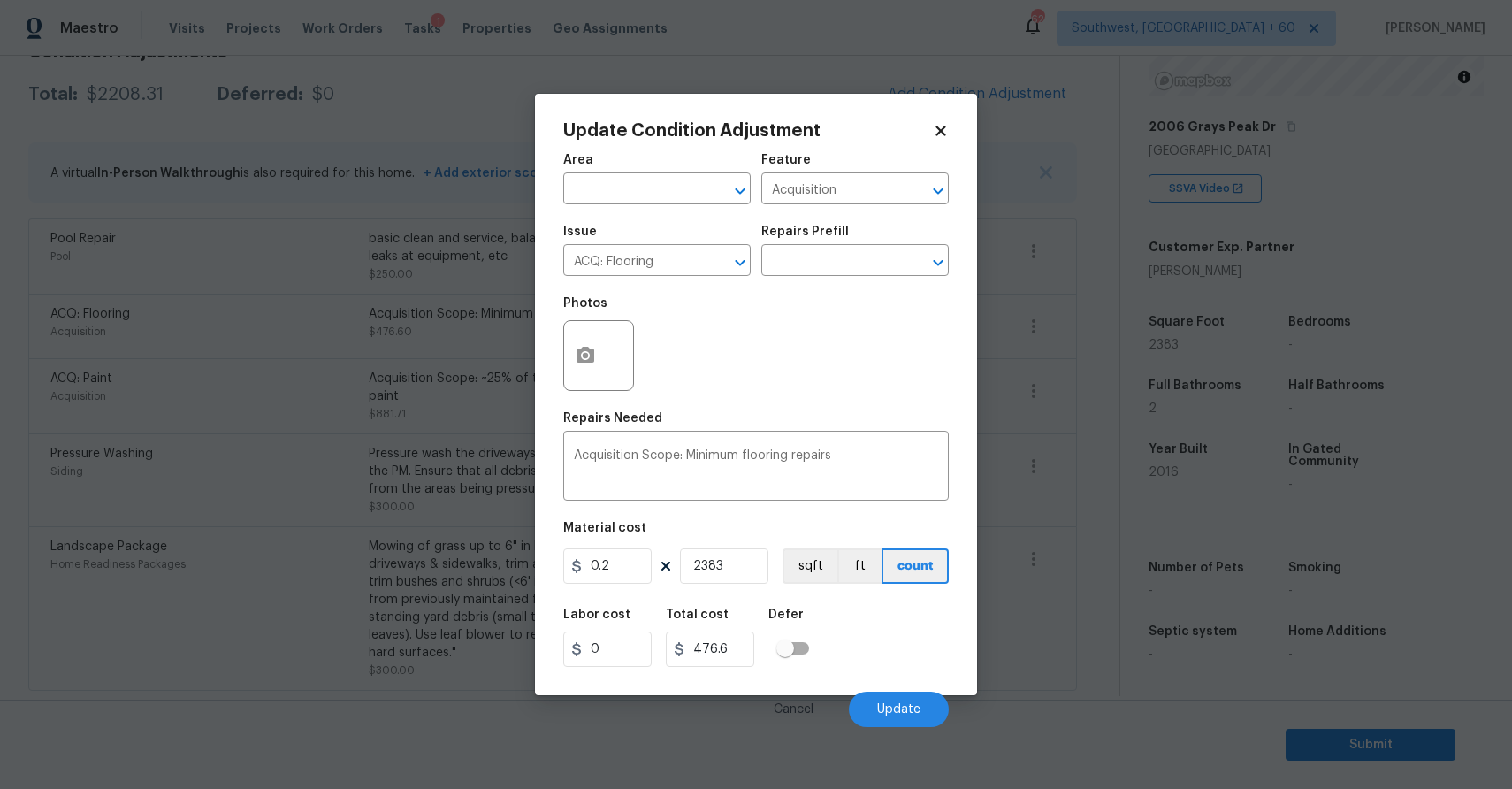
click at [1071, 307] on body "Maestro Visits Projects Work Orders Tasks 1 Properties Geo Assignments 629 Sout…" at bounding box center [756, 394] width 1512 height 789
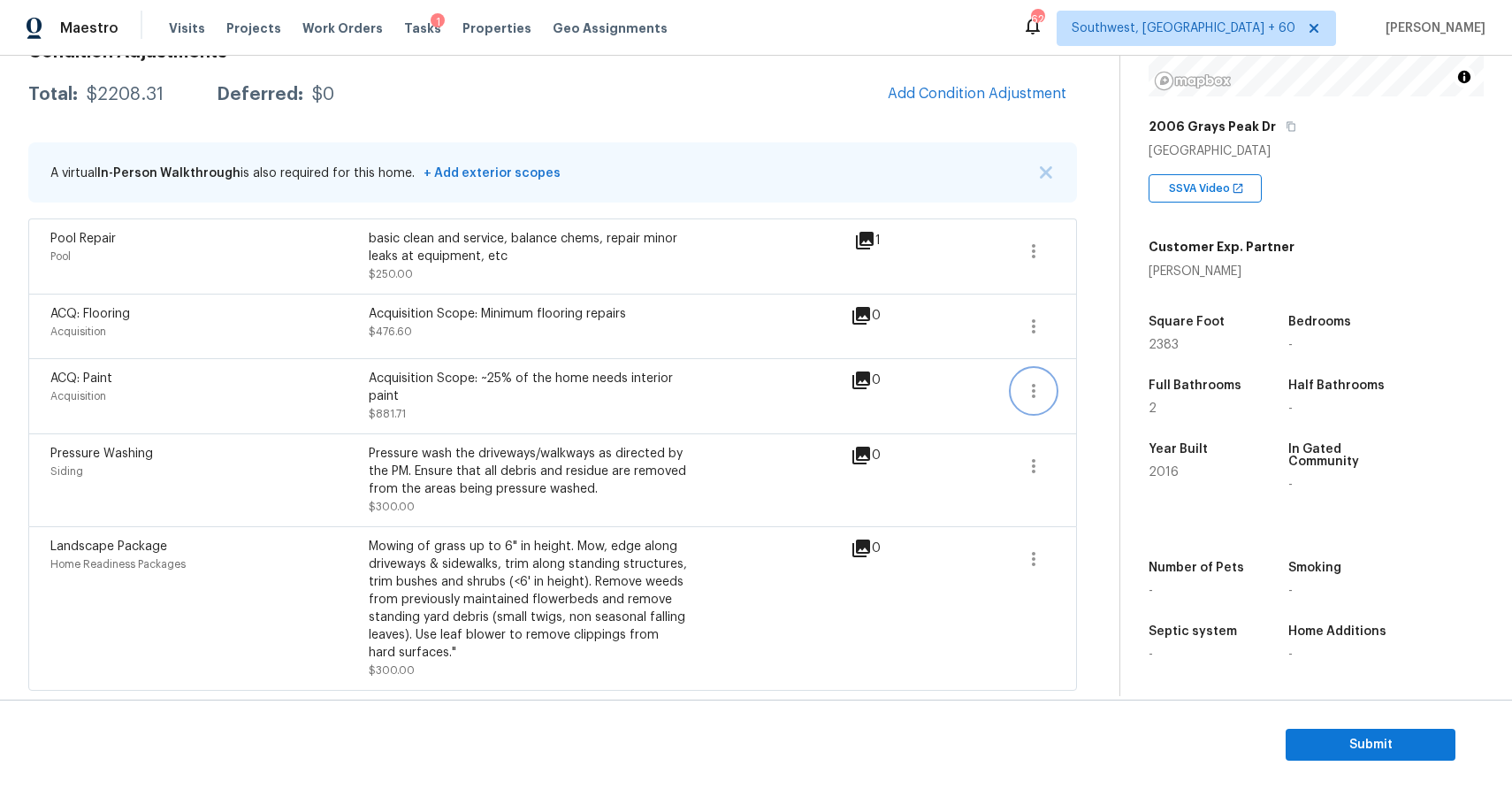
click at [1023, 384] on icon "button" at bounding box center [1034, 391] width 22 height 22
click at [1126, 389] on div "Edit" at bounding box center [1135, 387] width 138 height 18
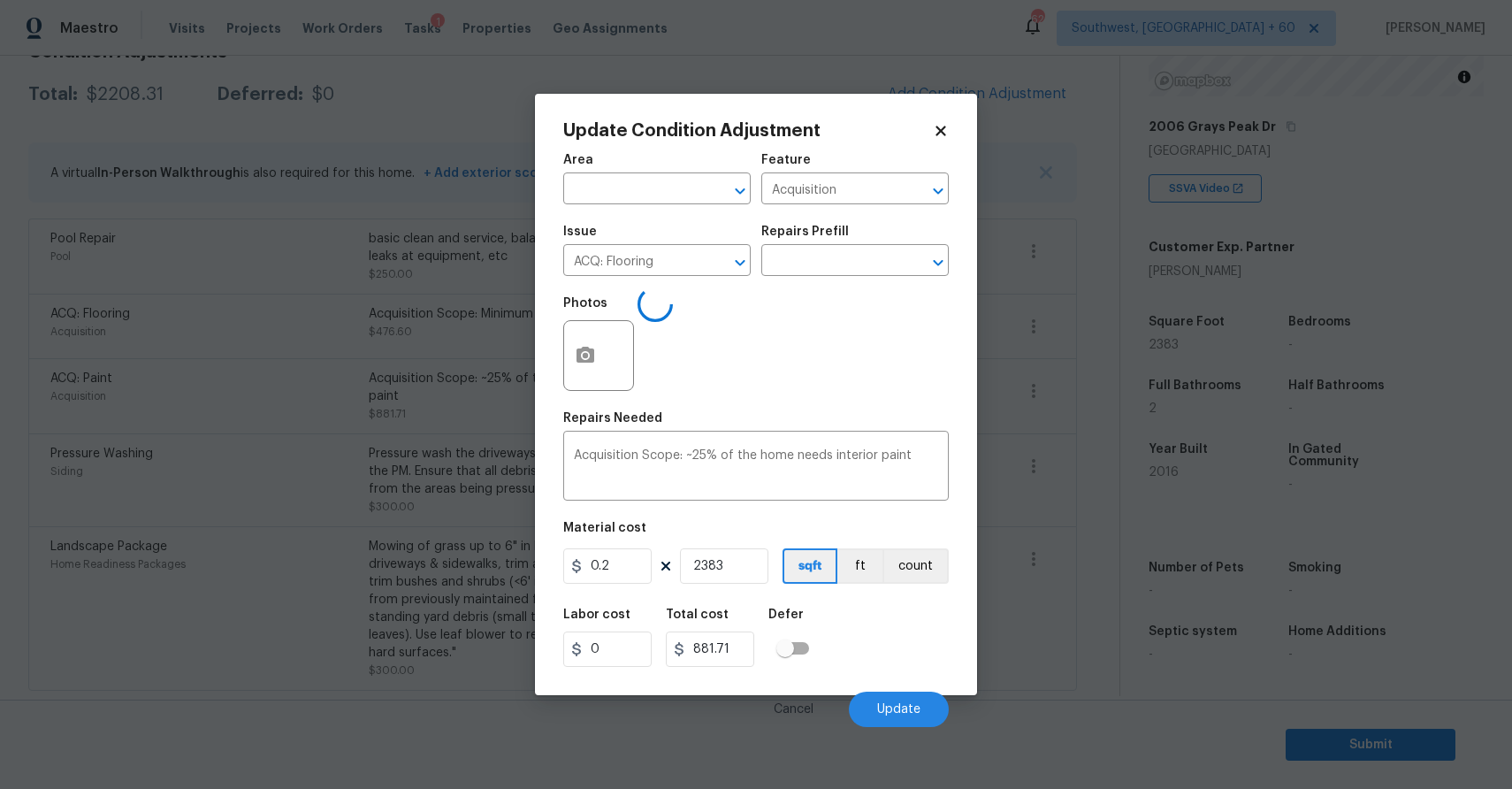
type input "ACQ: Paint"
type input "0.37"
click at [1049, 140] on body "Maestro Visits Projects Work Orders Tasks 1 Properties Geo Assignments 629 Sout…" at bounding box center [756, 394] width 1512 height 789
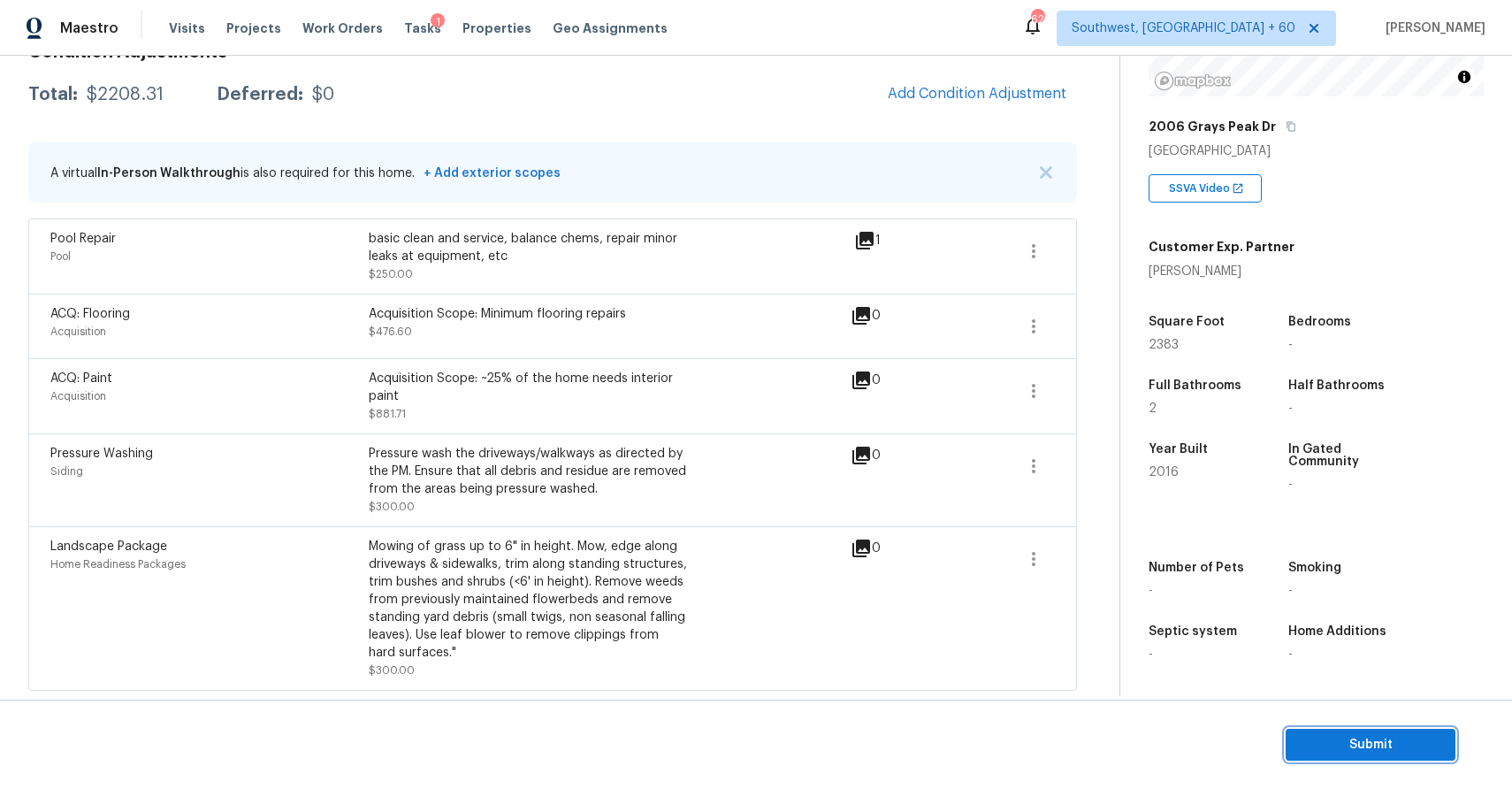
click at [1431, 758] on button "Submit" at bounding box center [1371, 745] width 170 height 33
click at [1372, 727] on section "Submit" at bounding box center [756, 745] width 1512 height 90
click at [1362, 737] on span "Submit" at bounding box center [1370, 746] width 141 height 22
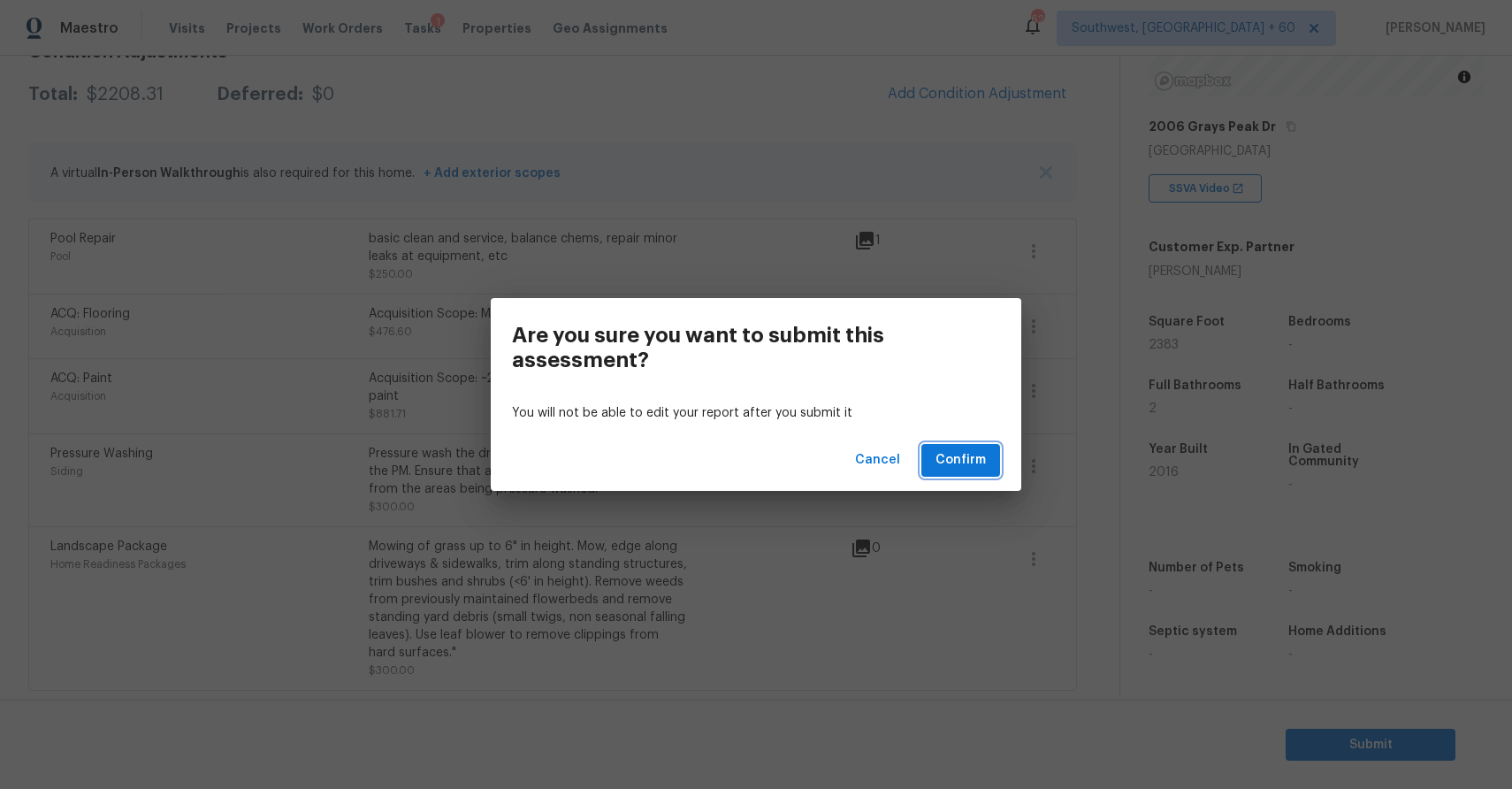
click at [959, 454] on span "Confirm" at bounding box center [960, 460] width 50 height 22
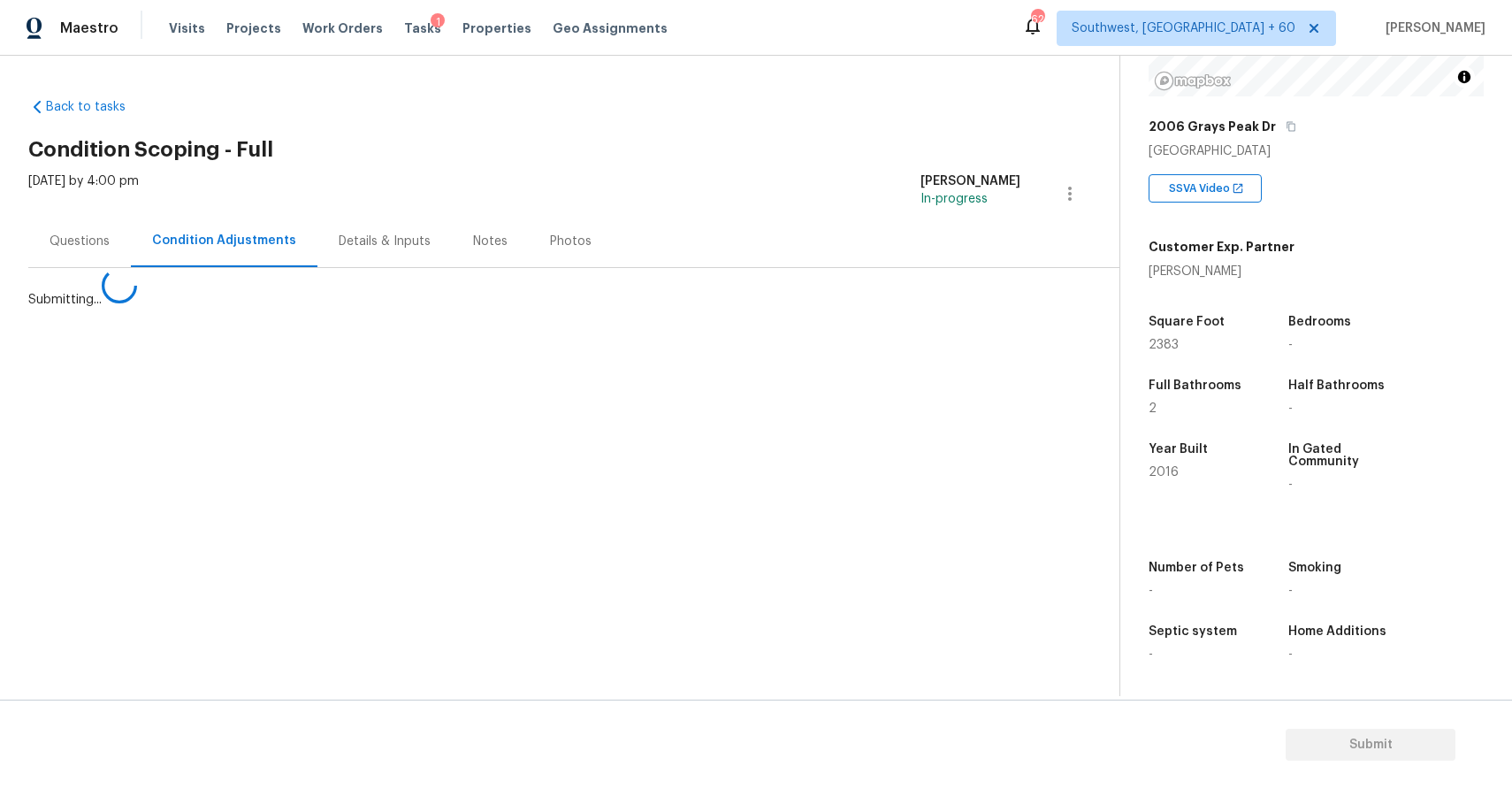
scroll to position [0, 0]
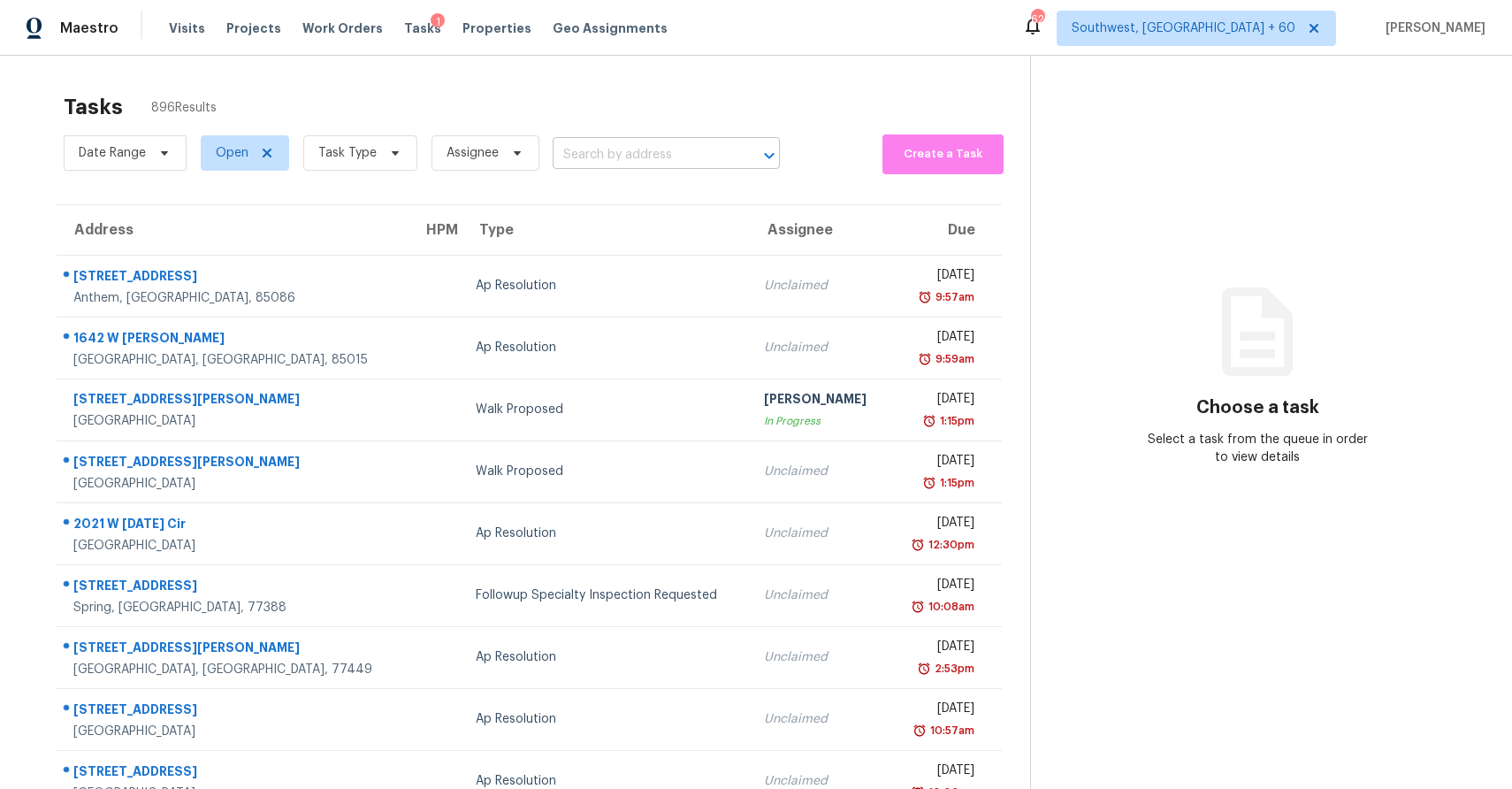
click at [582, 157] on input "text" at bounding box center [642, 155] width 178 height 28
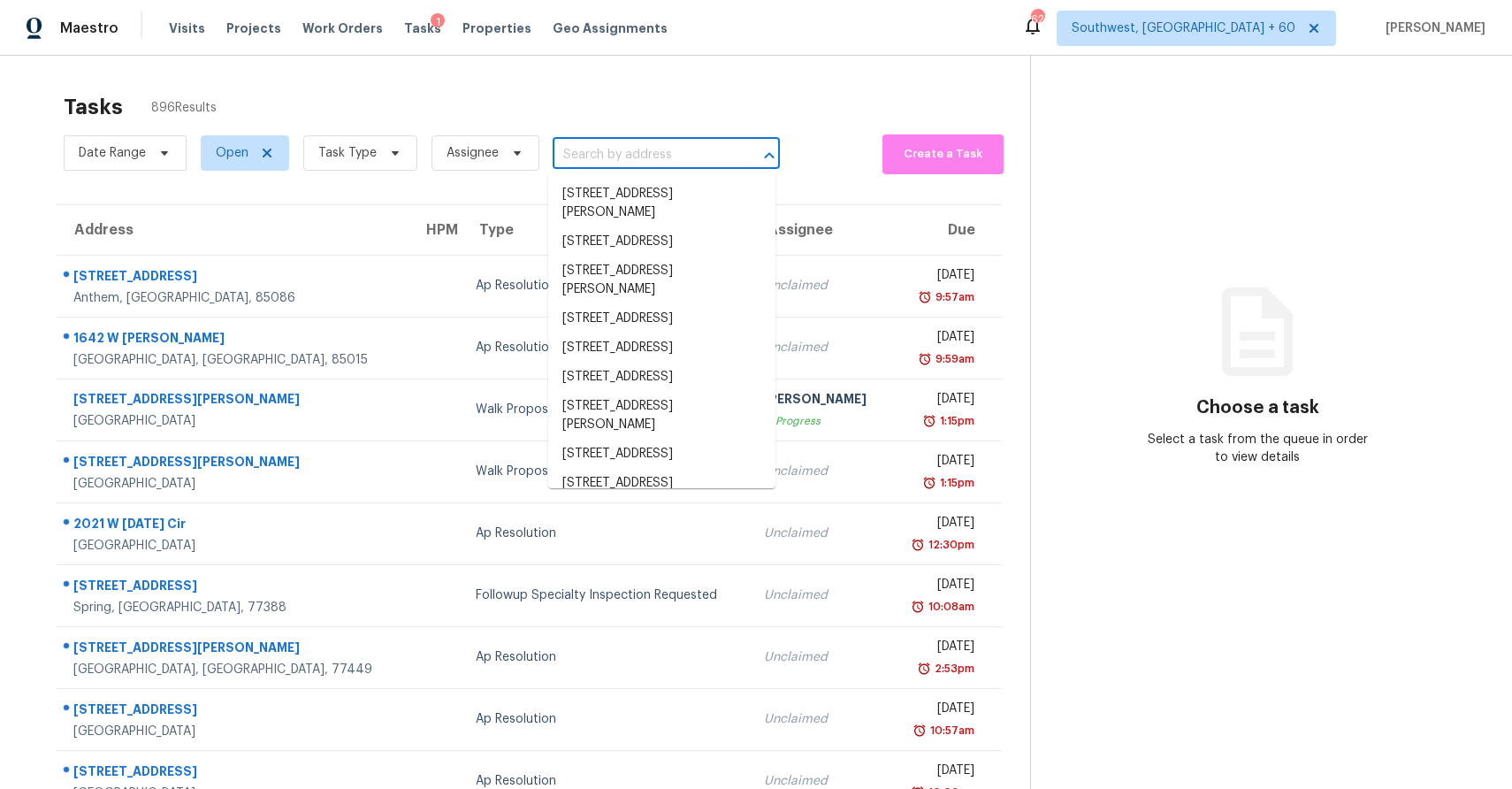
paste input "6902 Patterson Dr, Missouri City, TX 77459"
type input "6902 Patterson Dr, Missouri City, TX 77459"
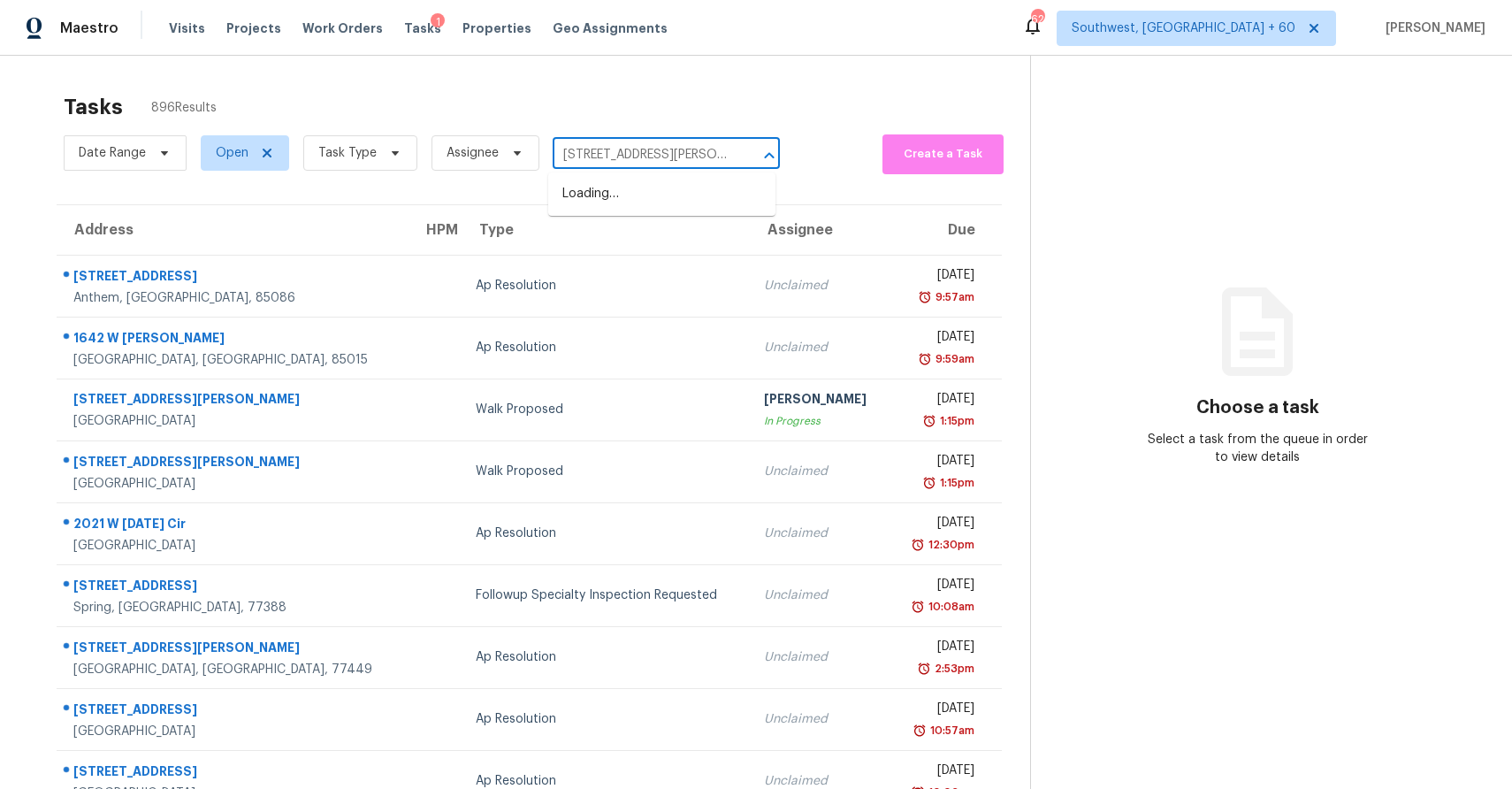
scroll to position [0, 78]
click at [678, 188] on li "6902 Patterson Dr, Missouri City, TX 77459" at bounding box center [661, 203] width 227 height 47
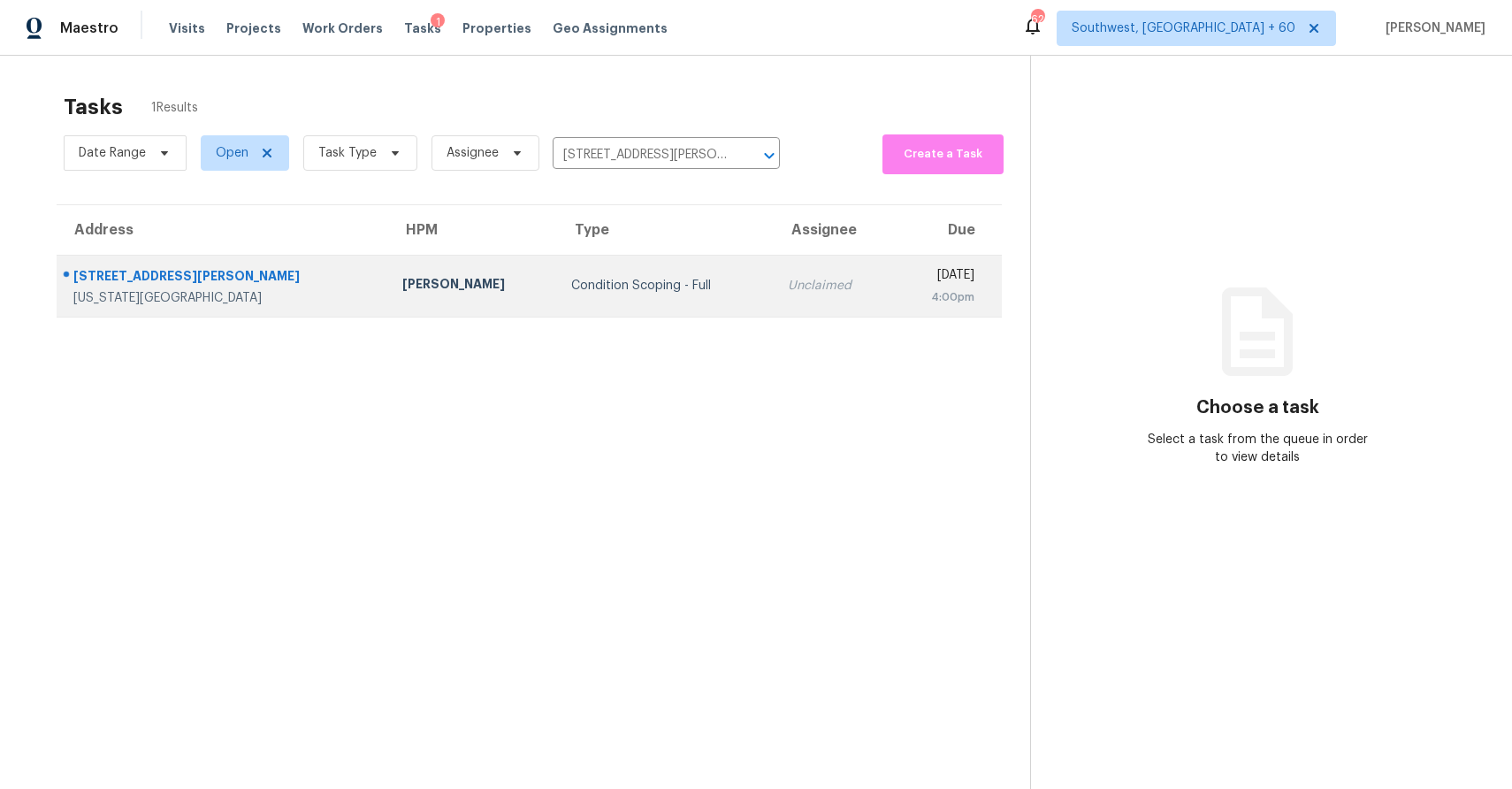
click at [788, 284] on div "Unclaimed" at bounding box center [832, 285] width 90 height 18
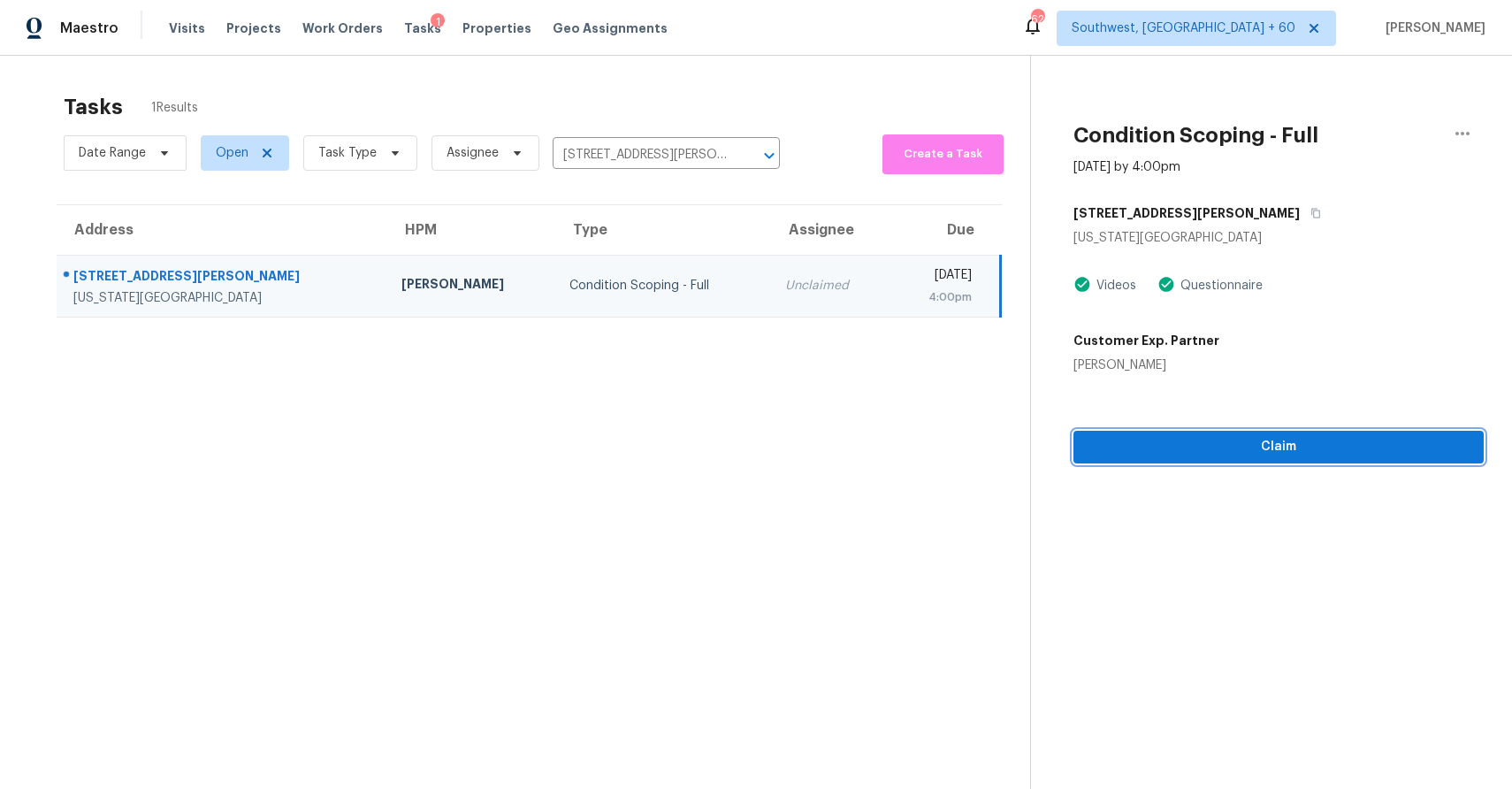
click at [1338, 456] on span "Claim" at bounding box center [1278, 447] width 382 height 22
click at [1292, 440] on span "Start Assessment" at bounding box center [1278, 447] width 382 height 22
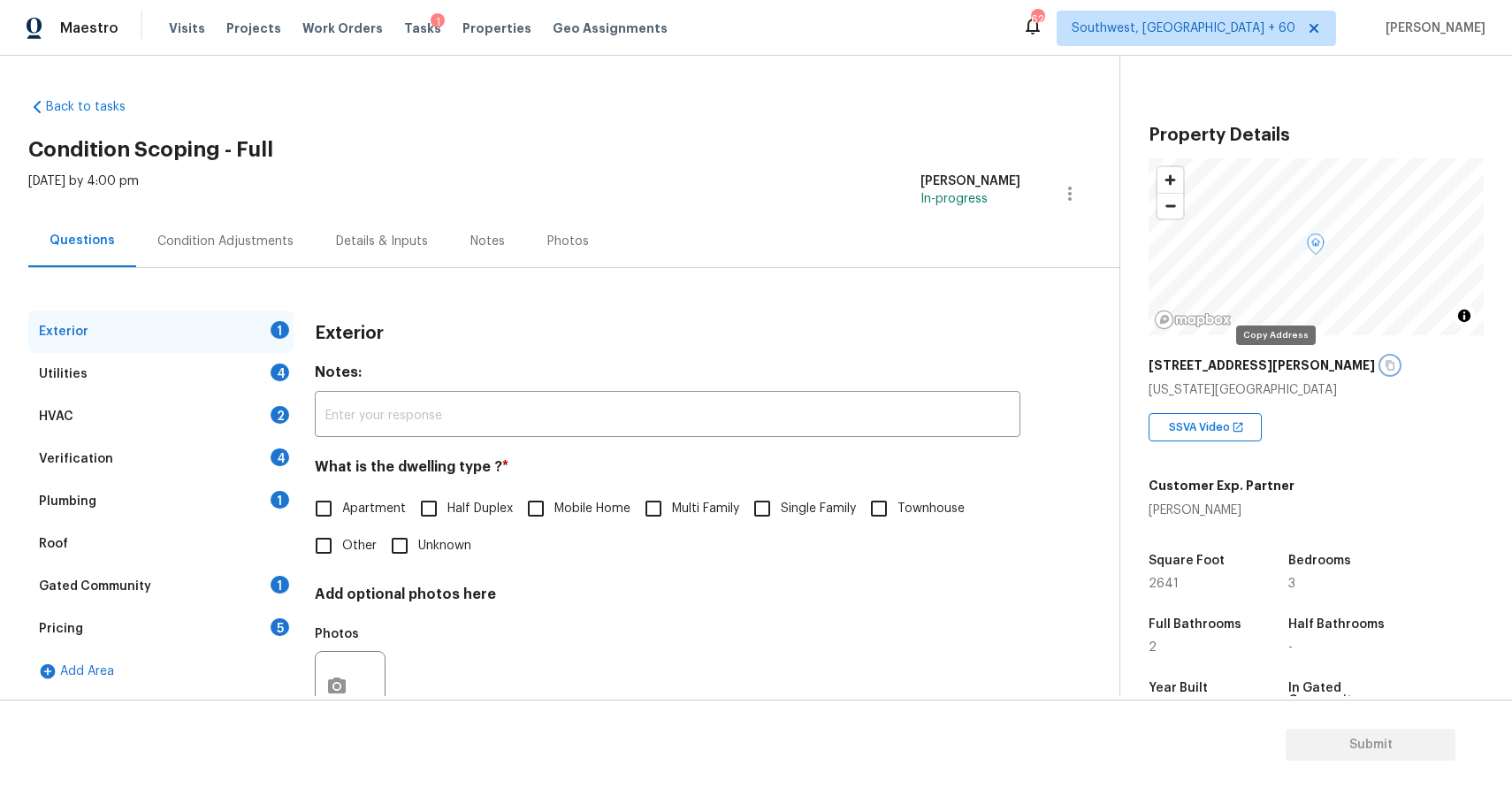
click at [1385, 361] on icon "button" at bounding box center [1390, 365] width 11 height 11
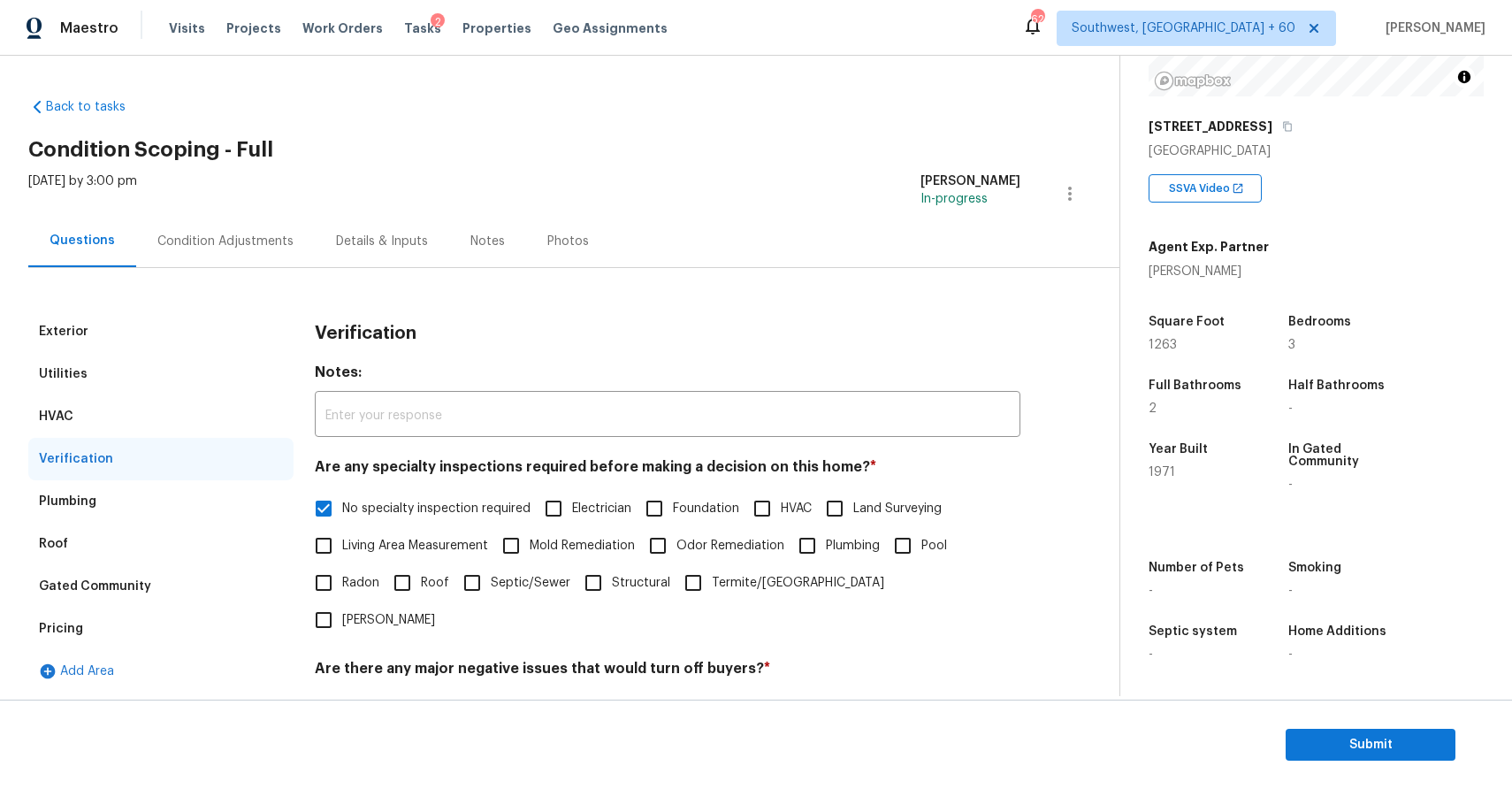
click at [223, 357] on div "Utilities" at bounding box center [161, 373] width 265 height 42
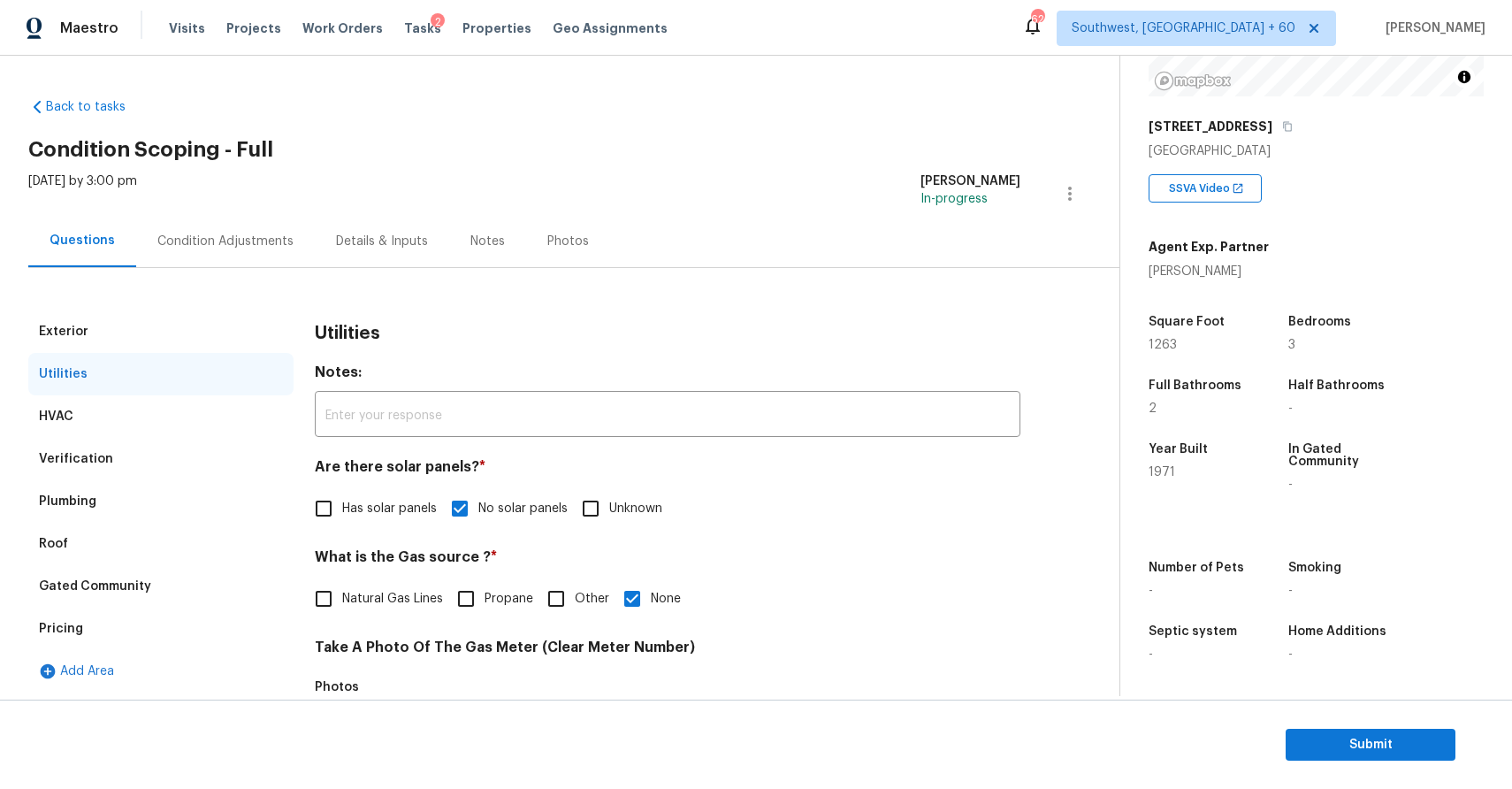
click at [239, 246] on div "Condition Adjustments" at bounding box center [225, 242] width 136 height 18
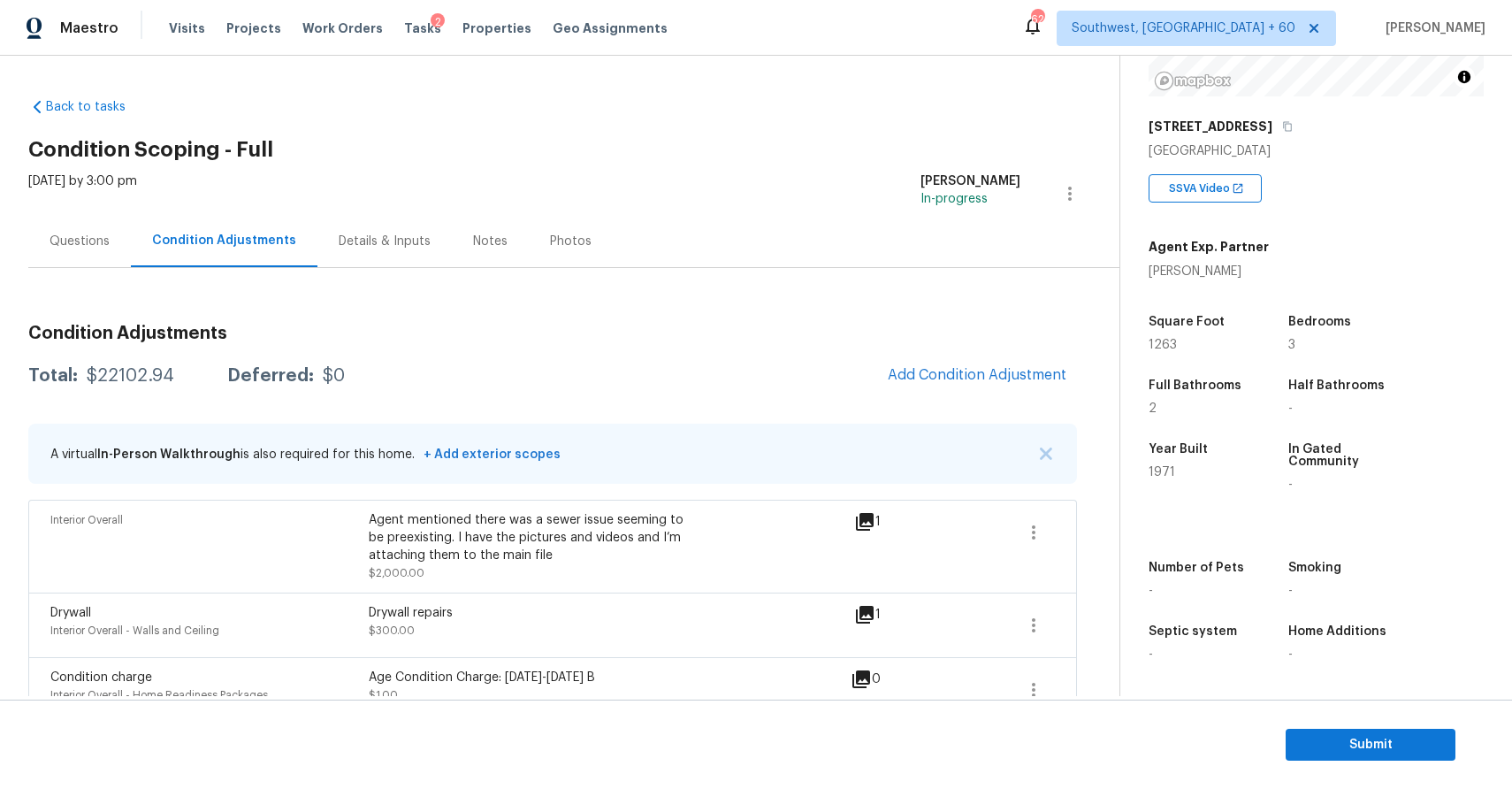
click at [82, 228] on div "Questions" at bounding box center [80, 241] width 103 height 52
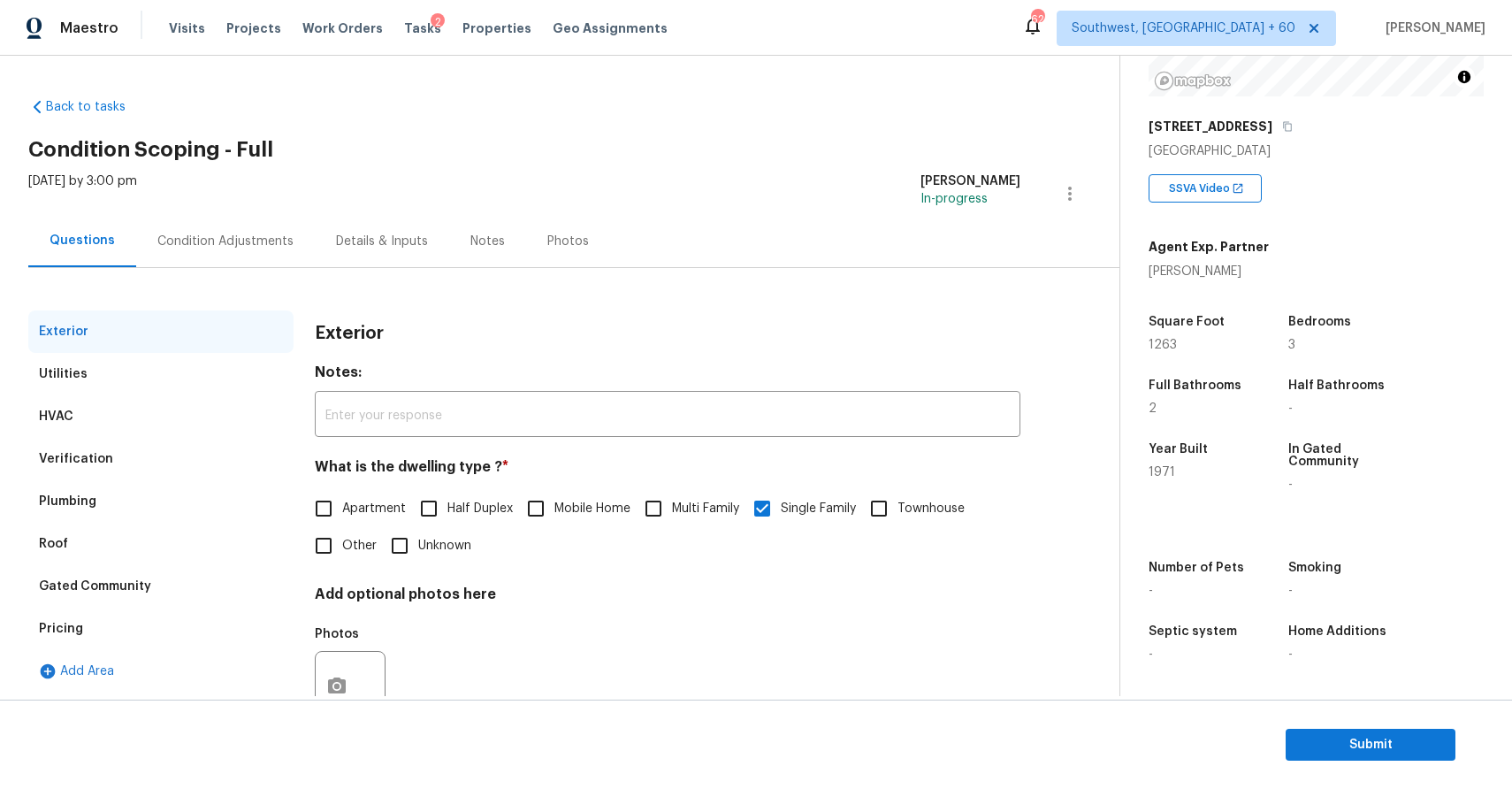
scroll to position [63, 0]
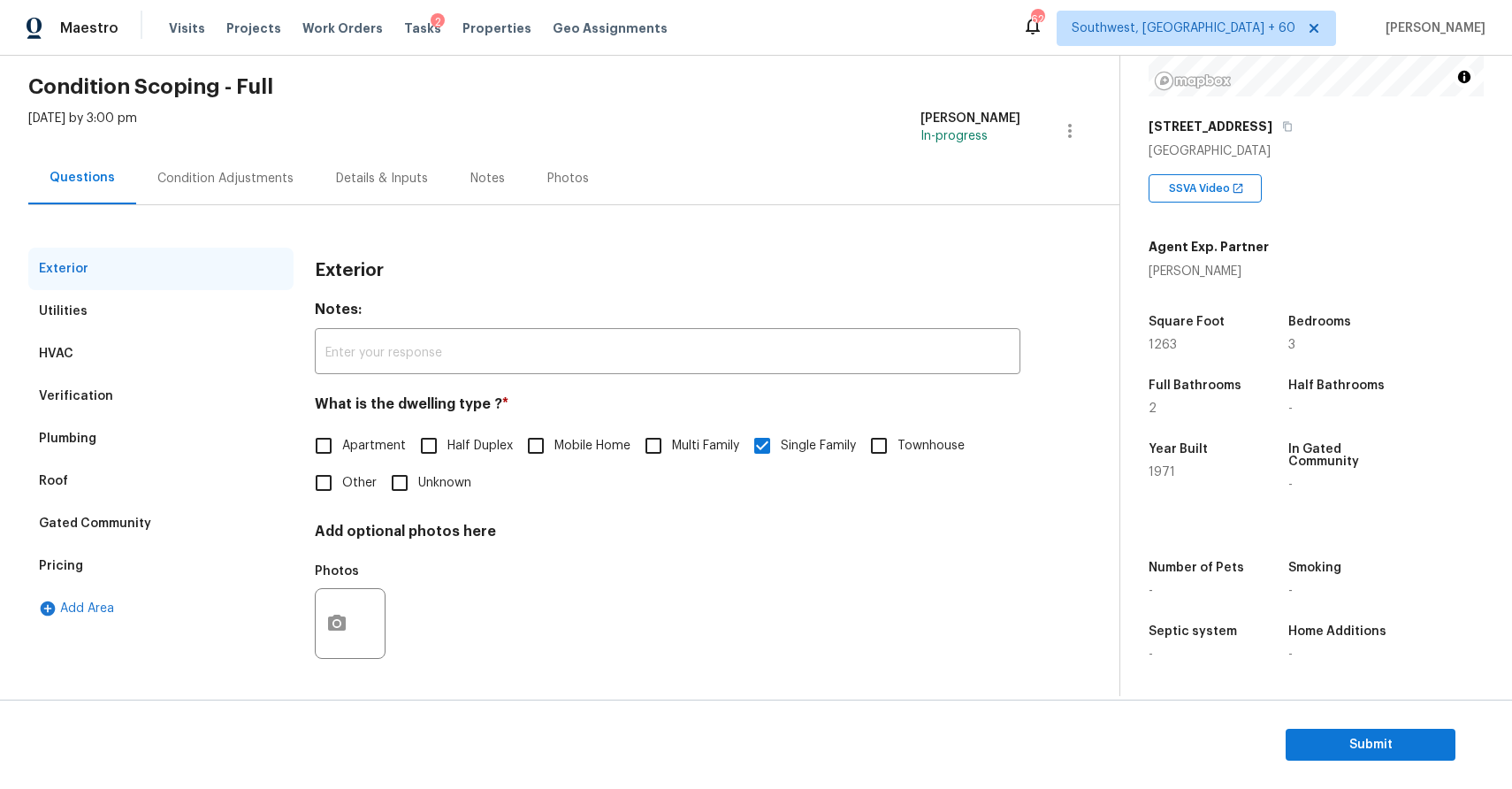
click at [165, 392] on div "Verification" at bounding box center [161, 396] width 265 height 42
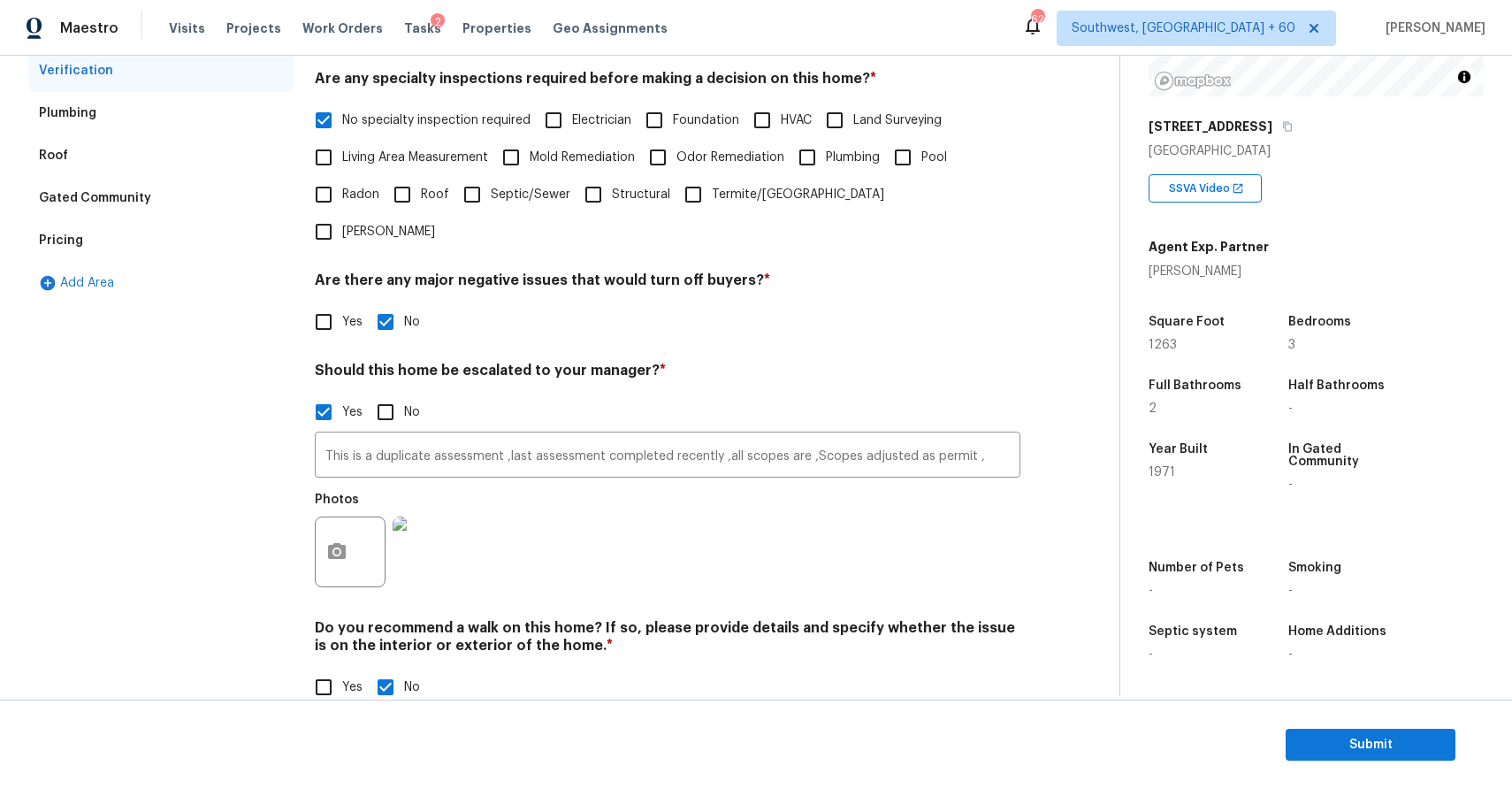
scroll to position [0, 0]
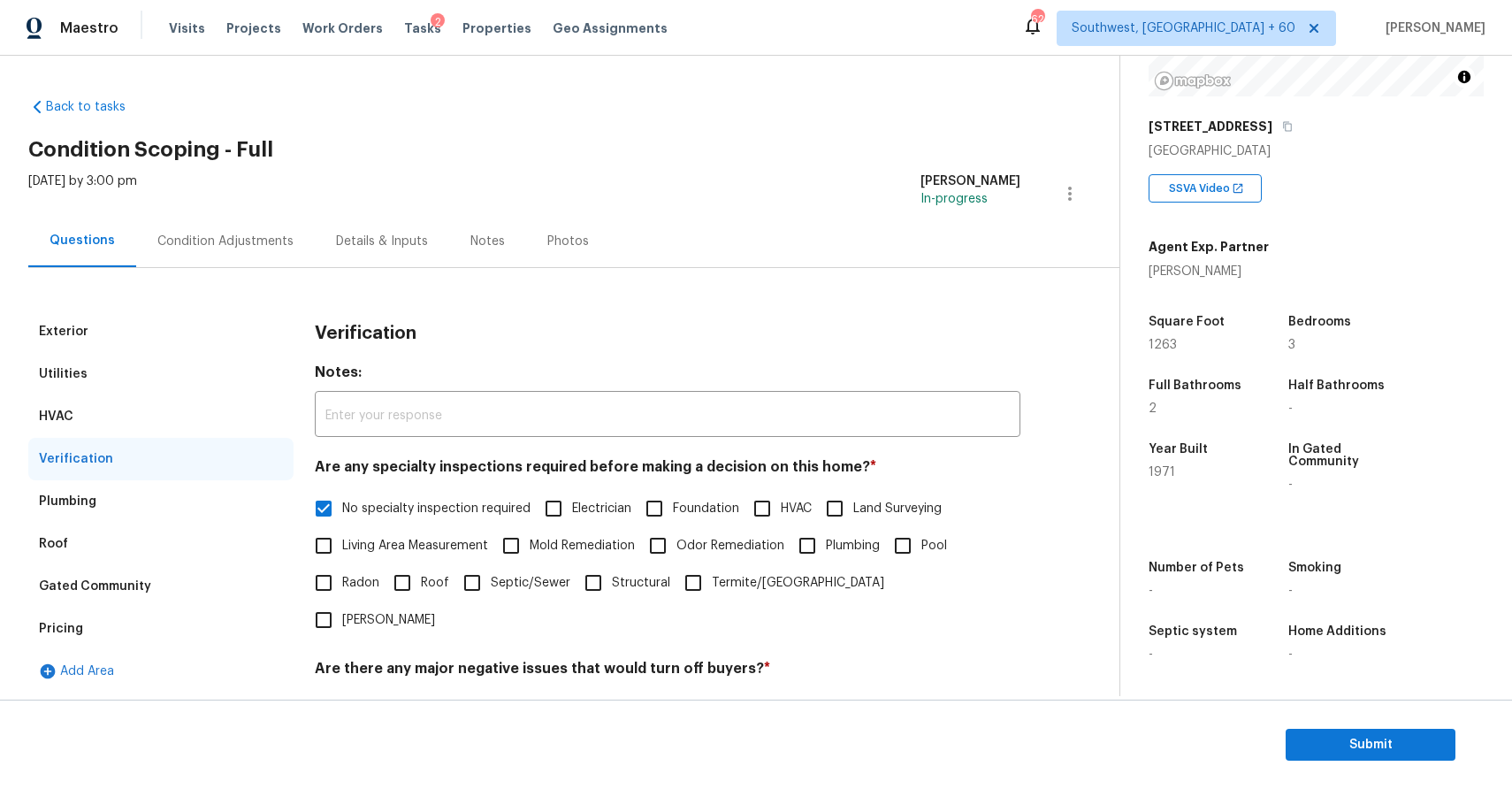
click at [231, 234] on div "Condition Adjustments" at bounding box center [225, 242] width 136 height 18
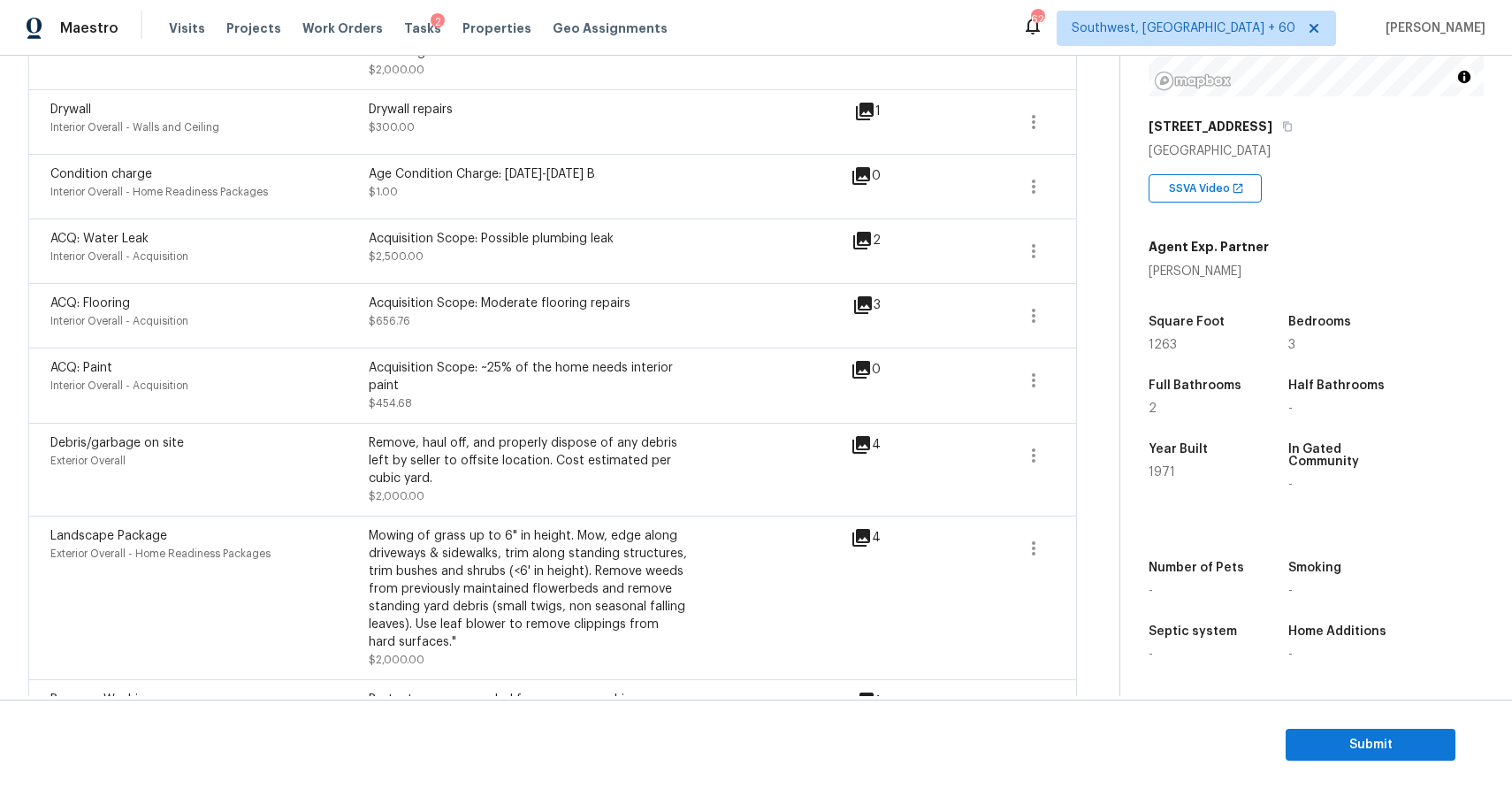
scroll to position [561, 0]
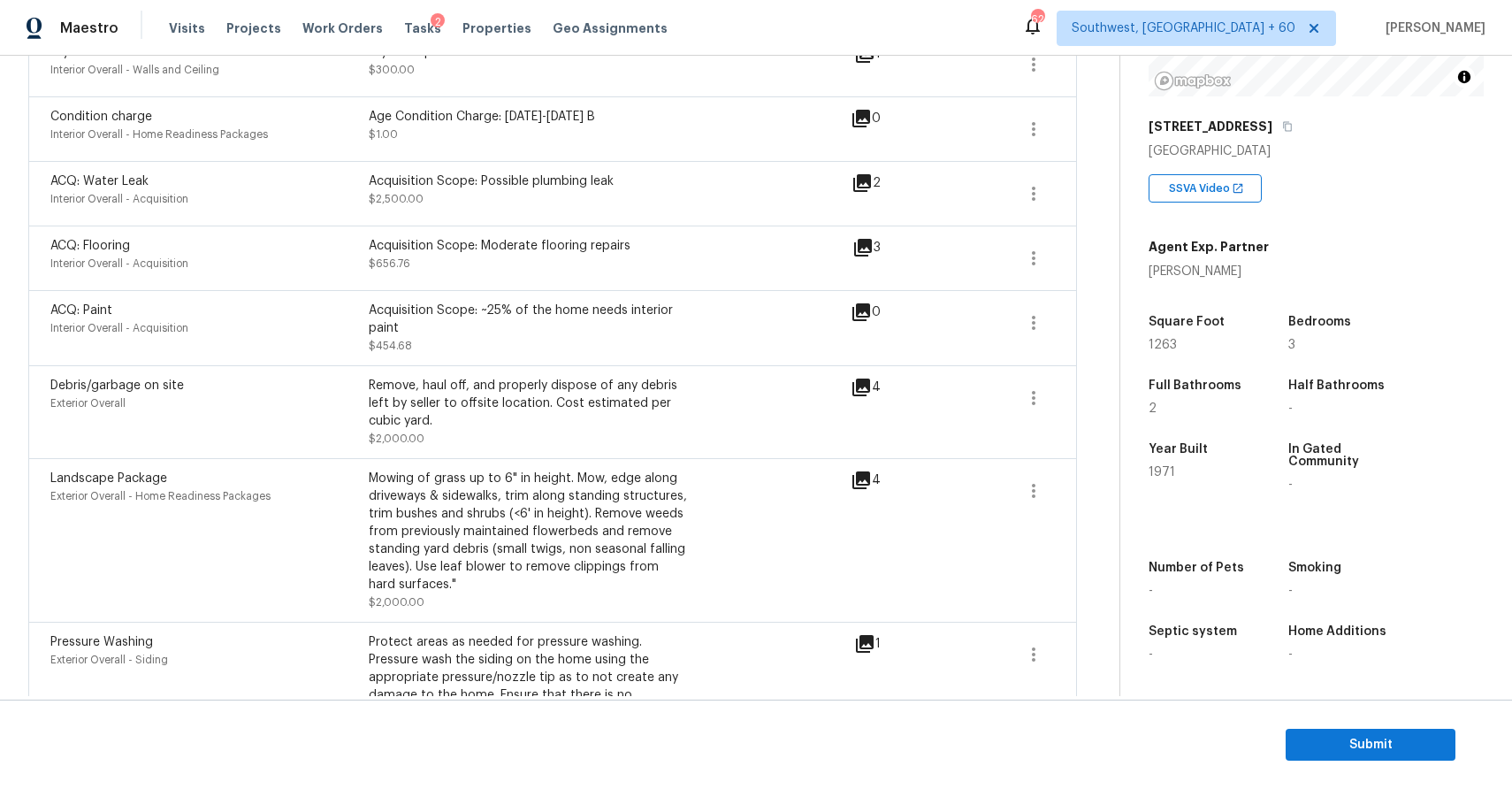
click at [1389, 761] on section "Submit" at bounding box center [756, 745] width 1512 height 90
click at [1389, 739] on span "Submit" at bounding box center [1370, 746] width 141 height 22
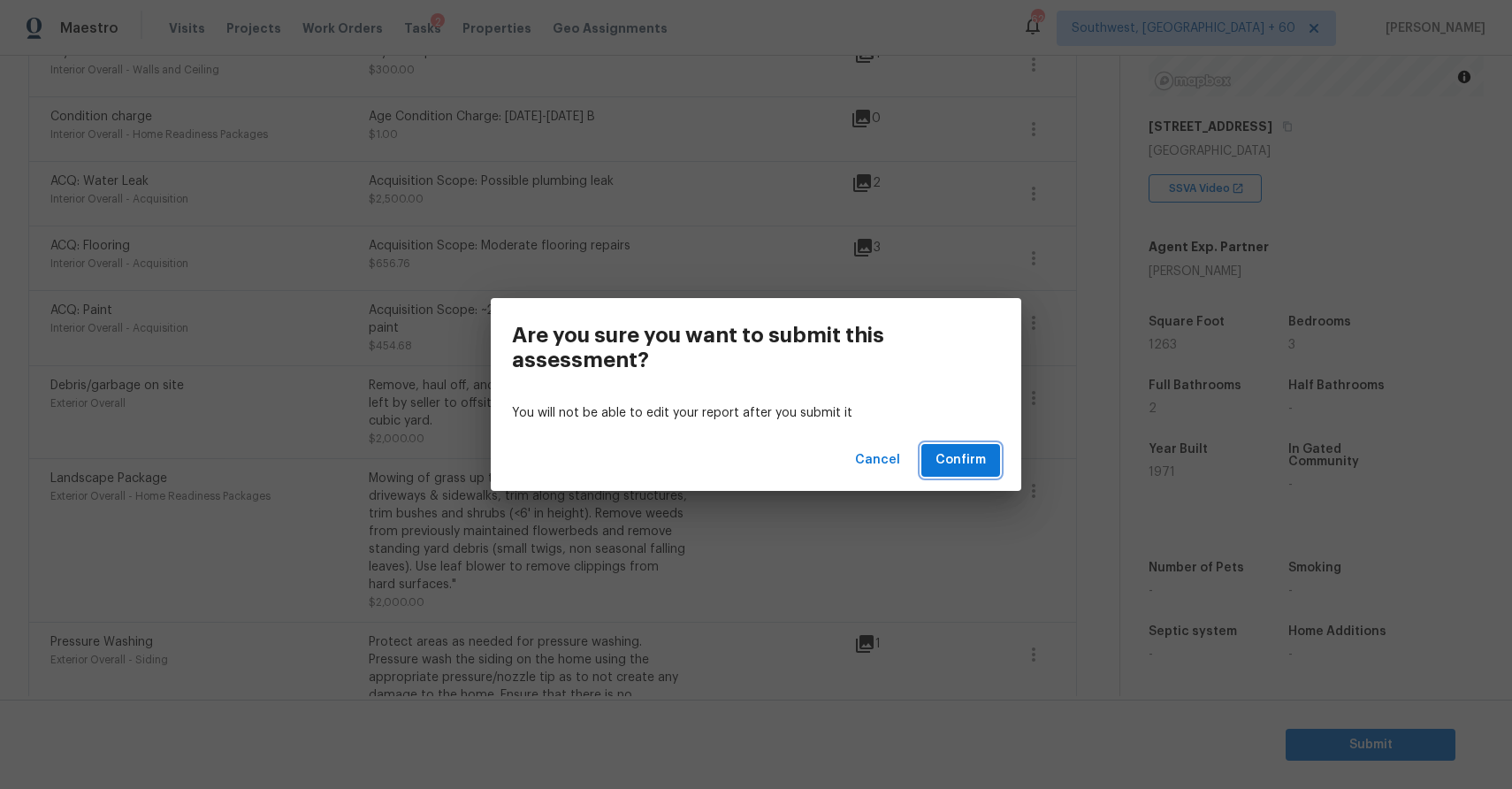
click at [975, 464] on span "Confirm" at bounding box center [960, 460] width 50 height 22
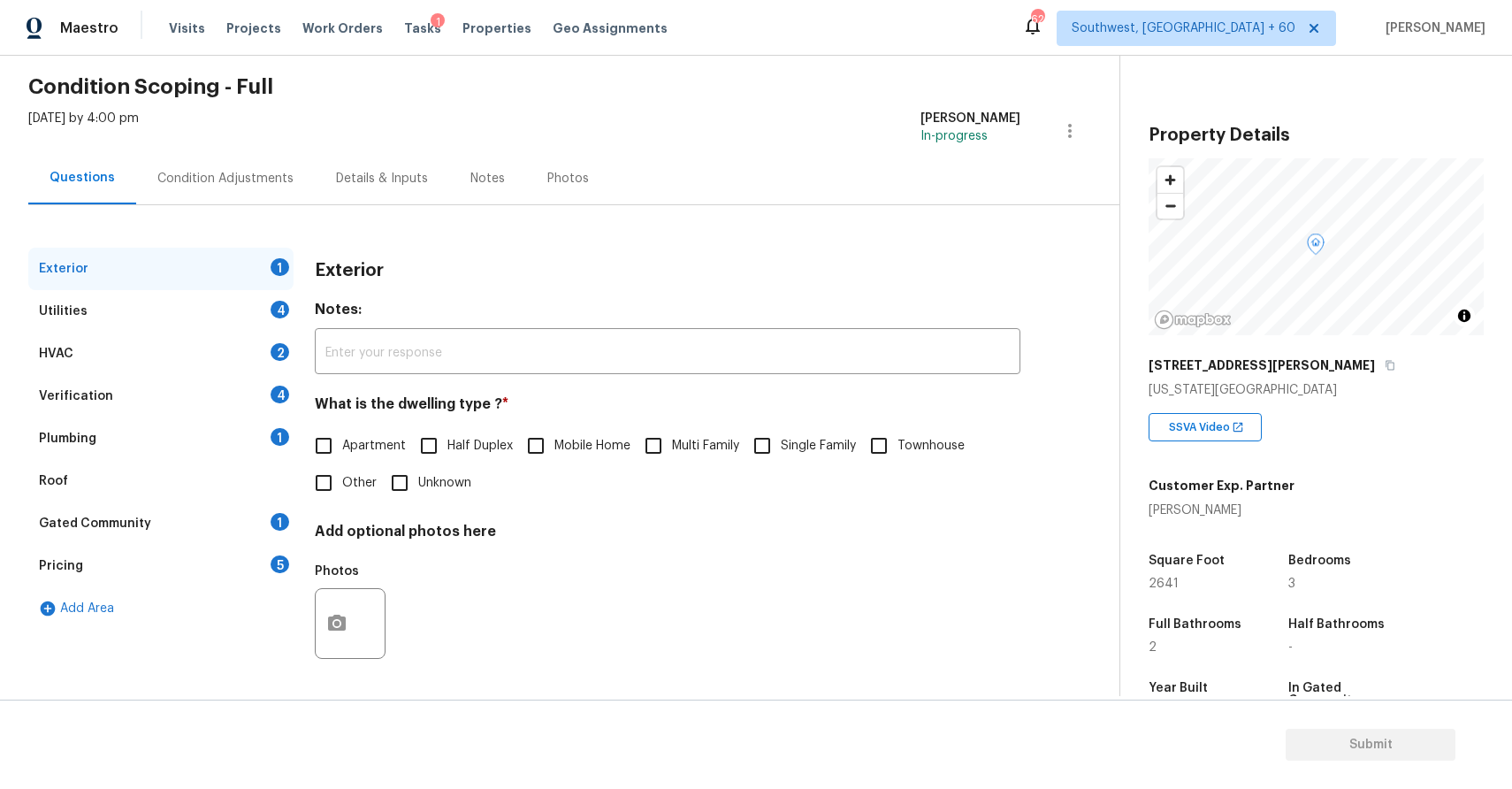
scroll to position [111, 0]
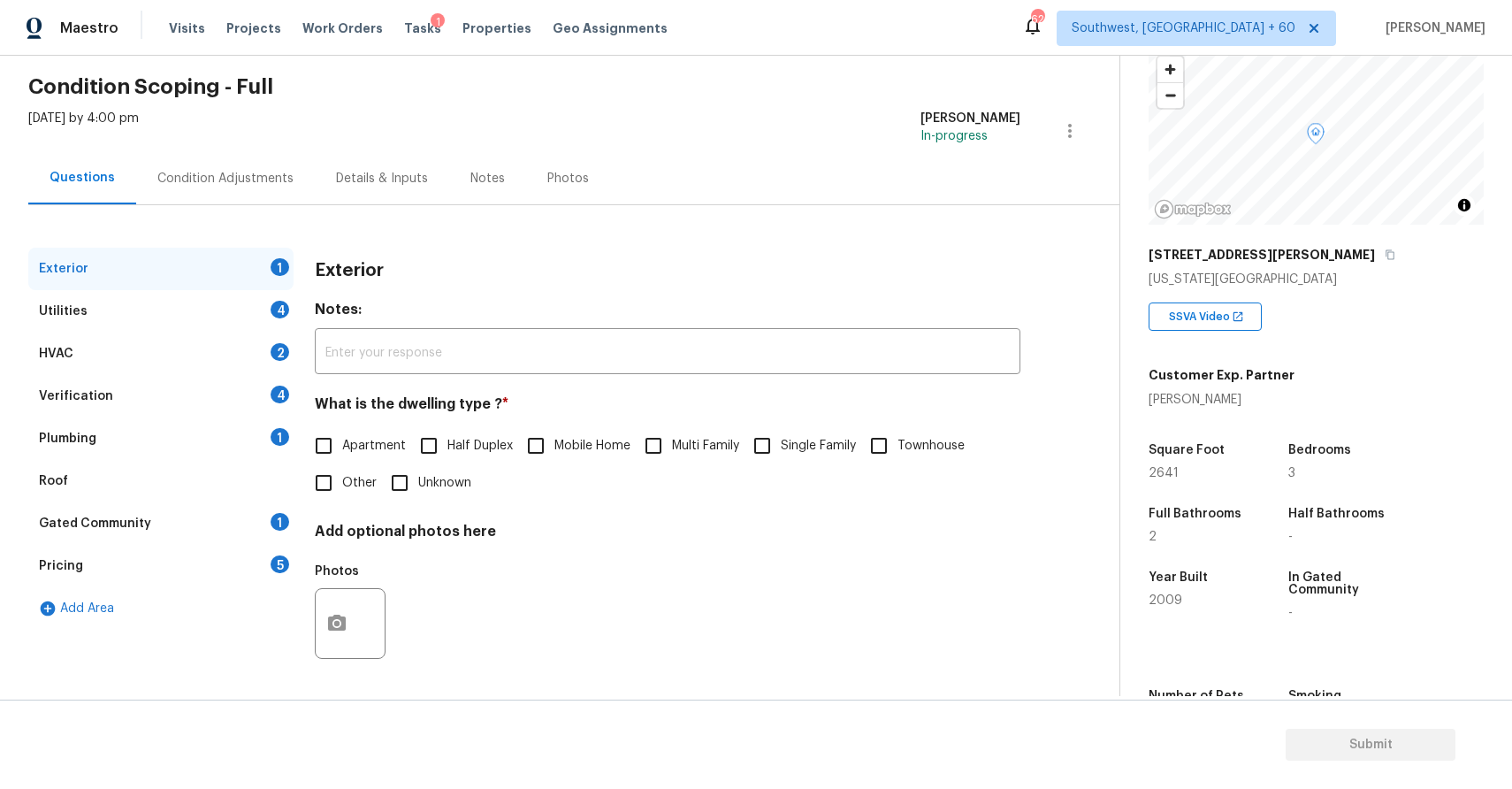
click at [183, 421] on div "Plumbing 1" at bounding box center [161, 438] width 265 height 42
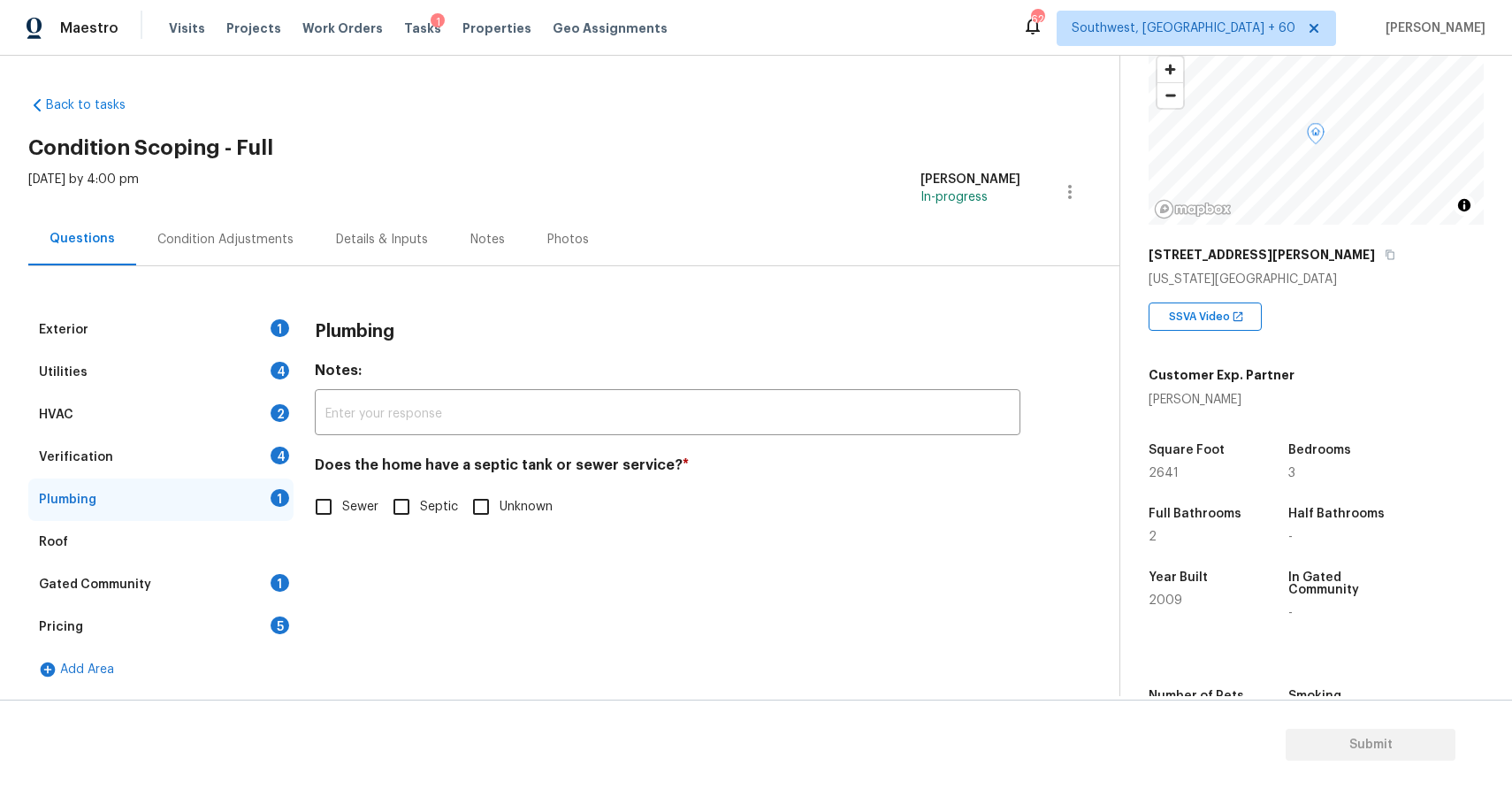
click at [212, 588] on div "Gated Community 1" at bounding box center [161, 585] width 265 height 42
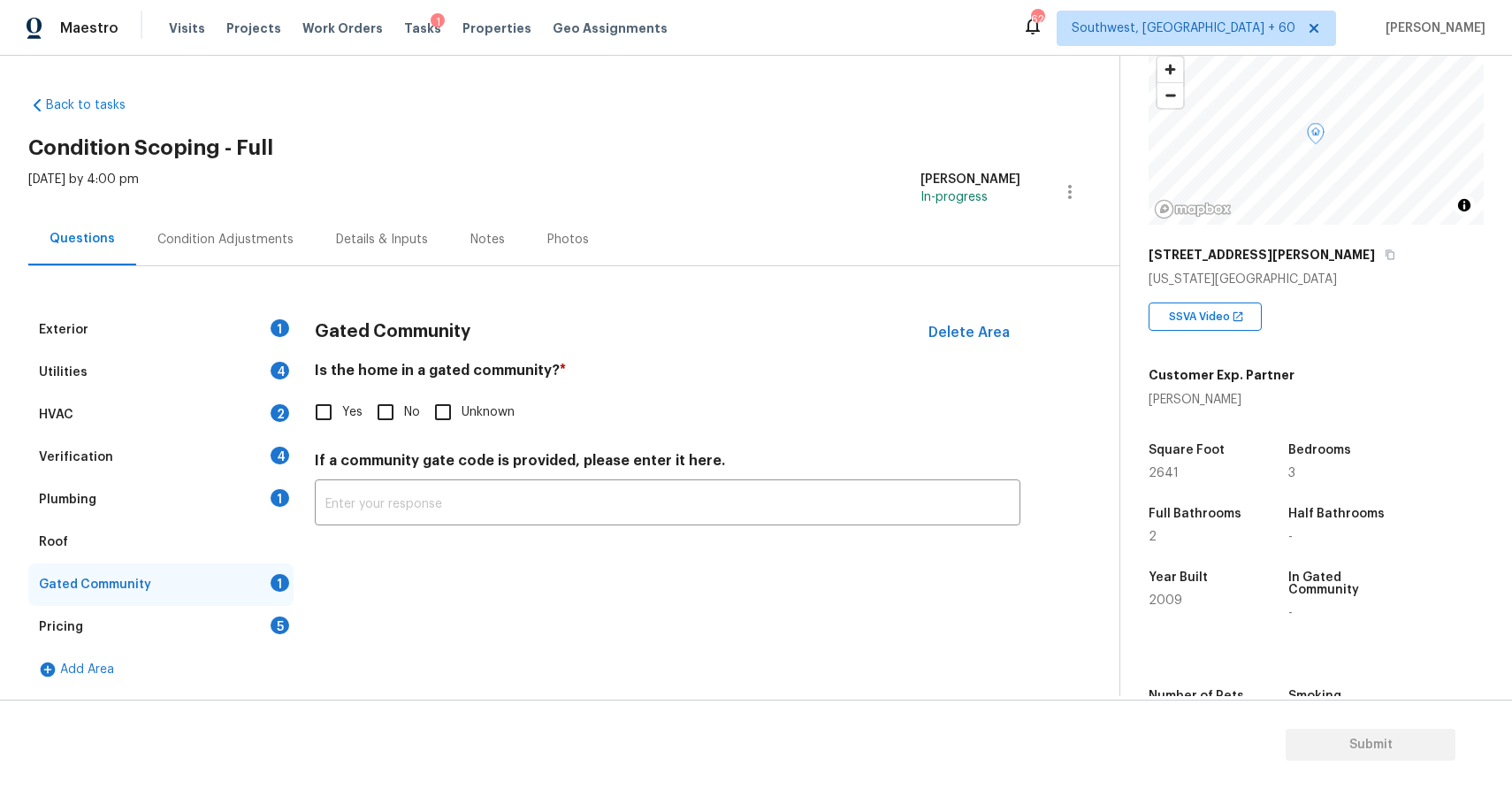
click at [216, 617] on div "Pricing 5" at bounding box center [161, 627] width 265 height 42
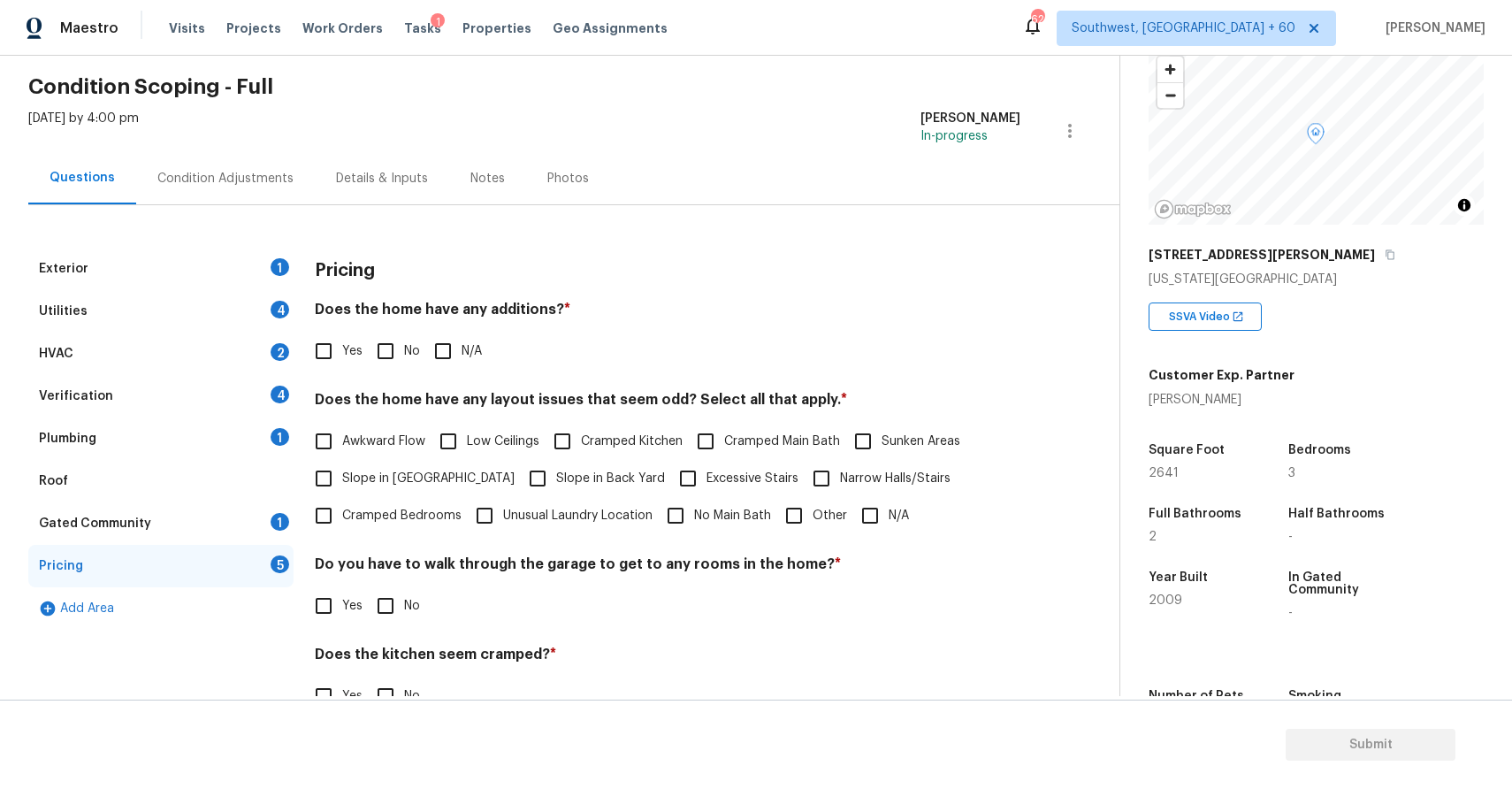
scroll to position [149, 0]
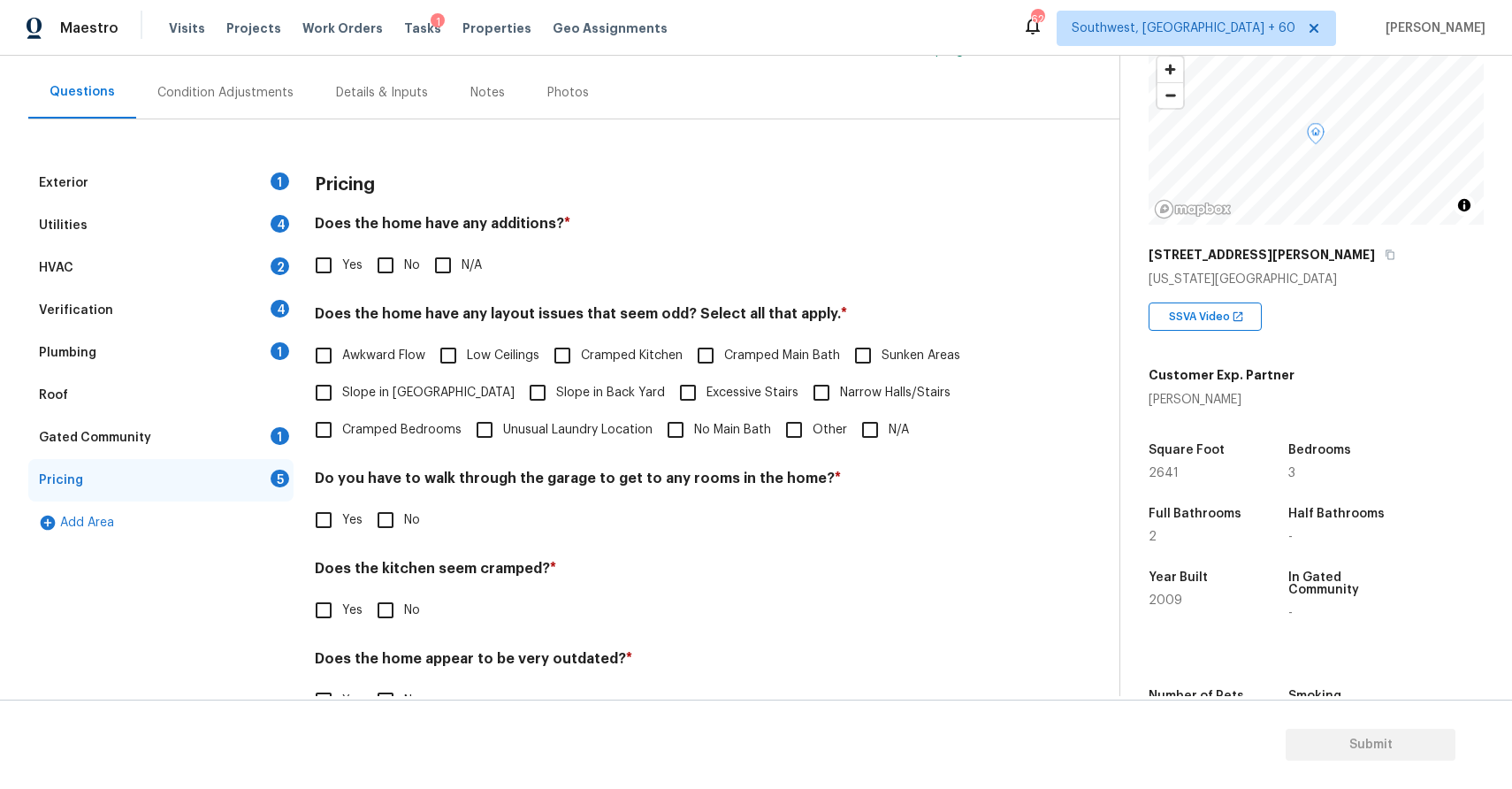
click at [789, 421] on input "Other" at bounding box center [794, 431] width 38 height 38
checkbox input "true"
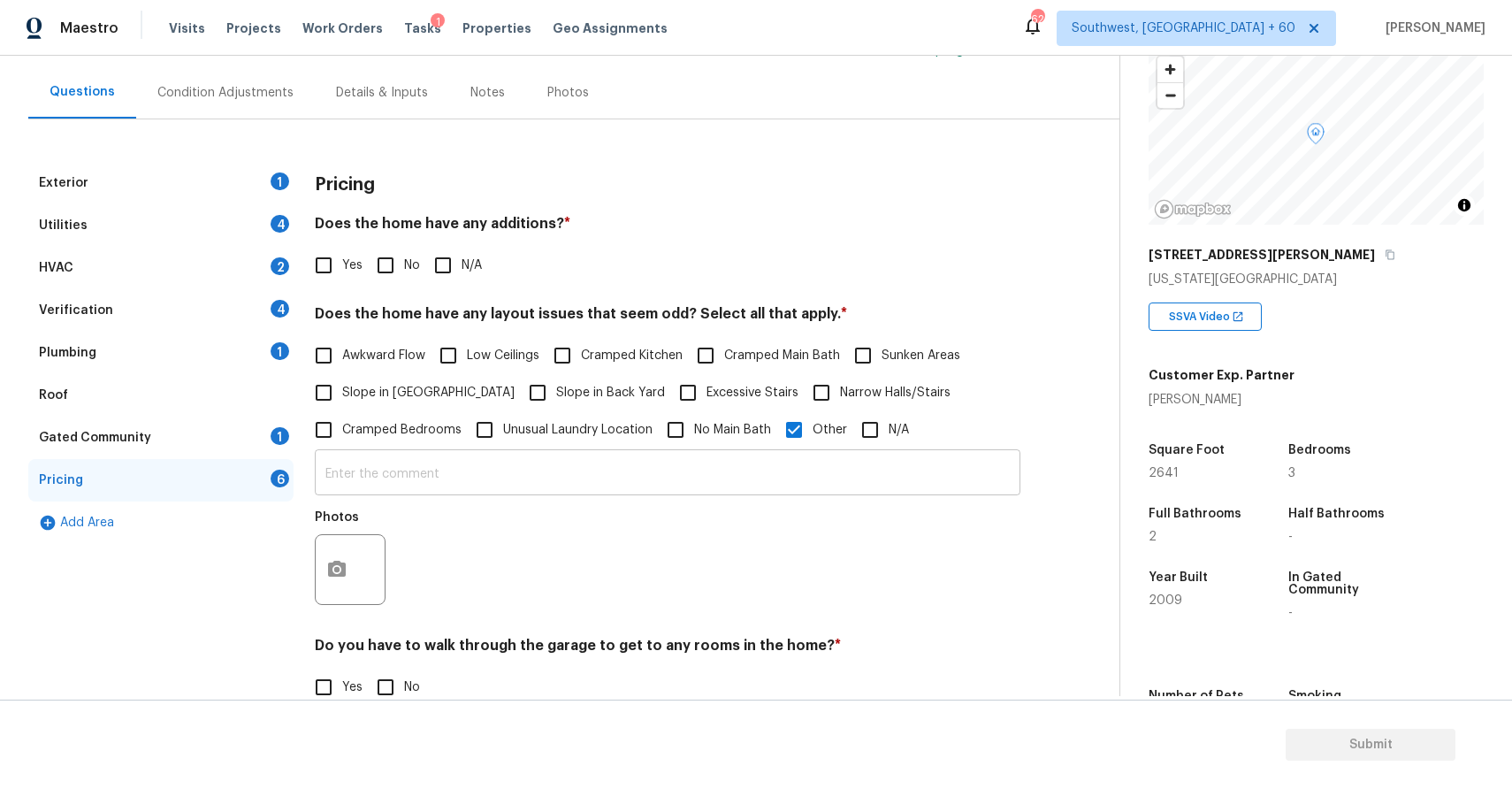
click at [701, 483] on input "text" at bounding box center [667, 475] width 706 height 41
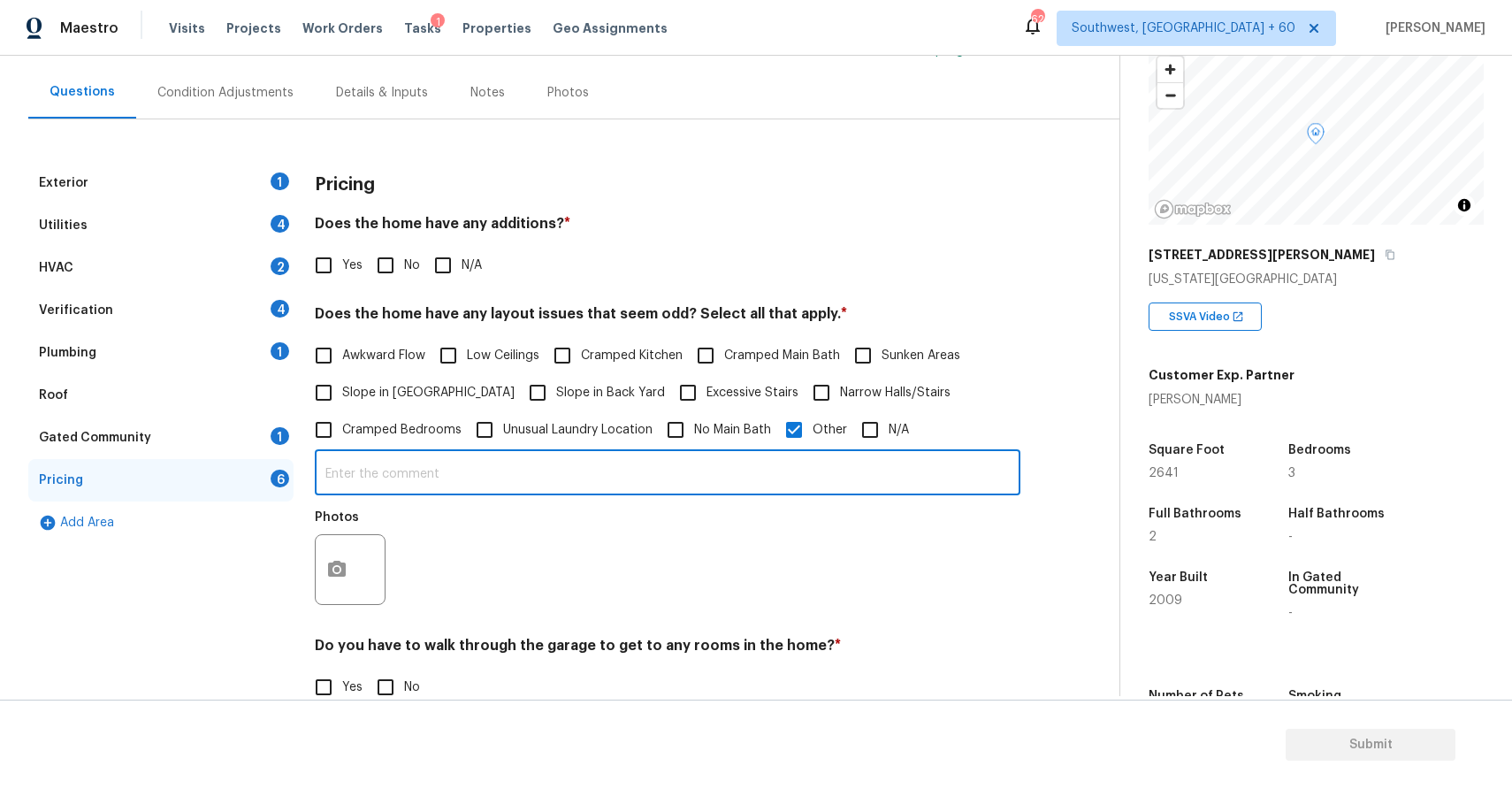
click at [701, 483] on input "text" at bounding box center [667, 475] width 706 height 41
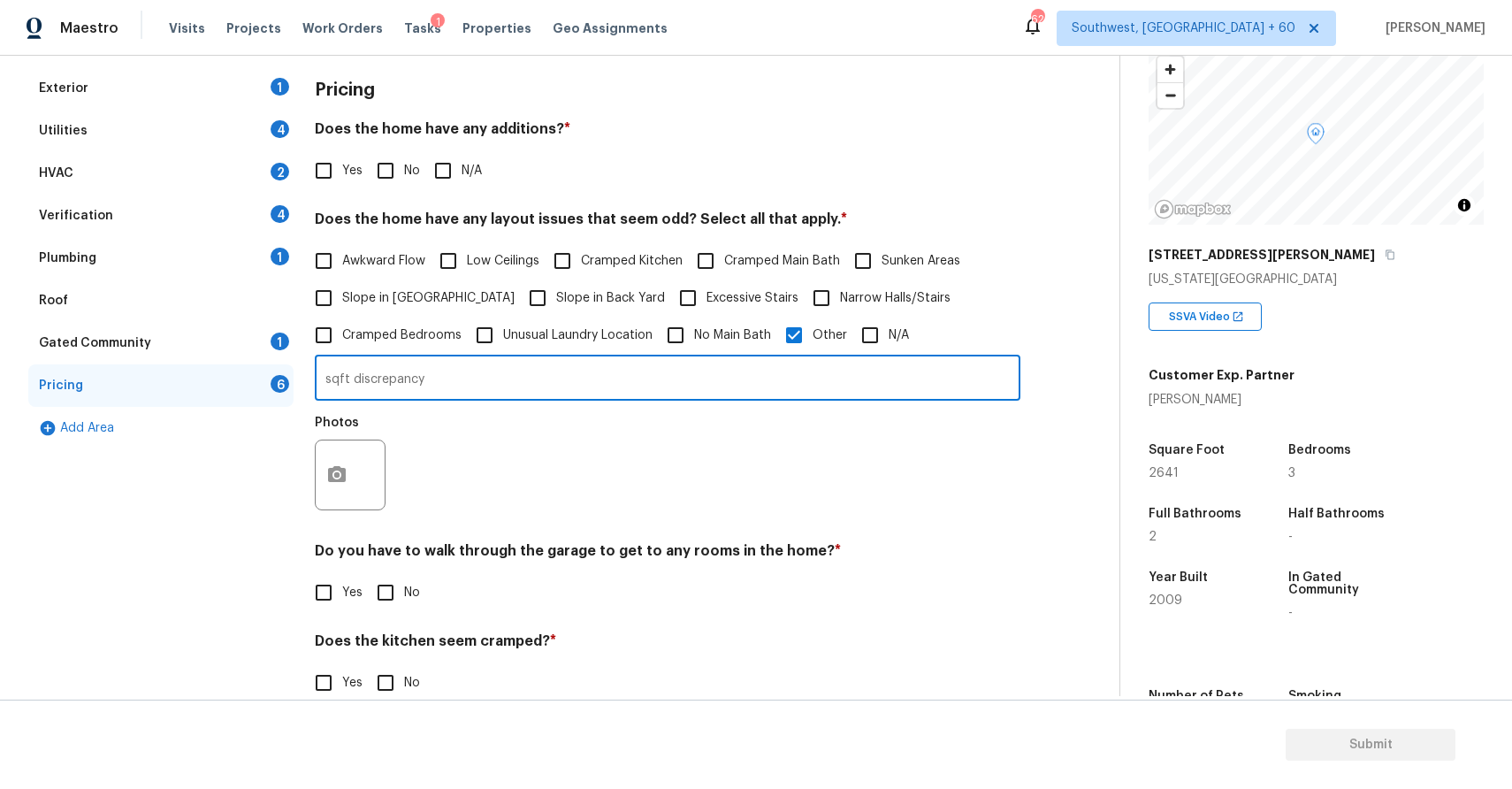
scroll to position [353, 0]
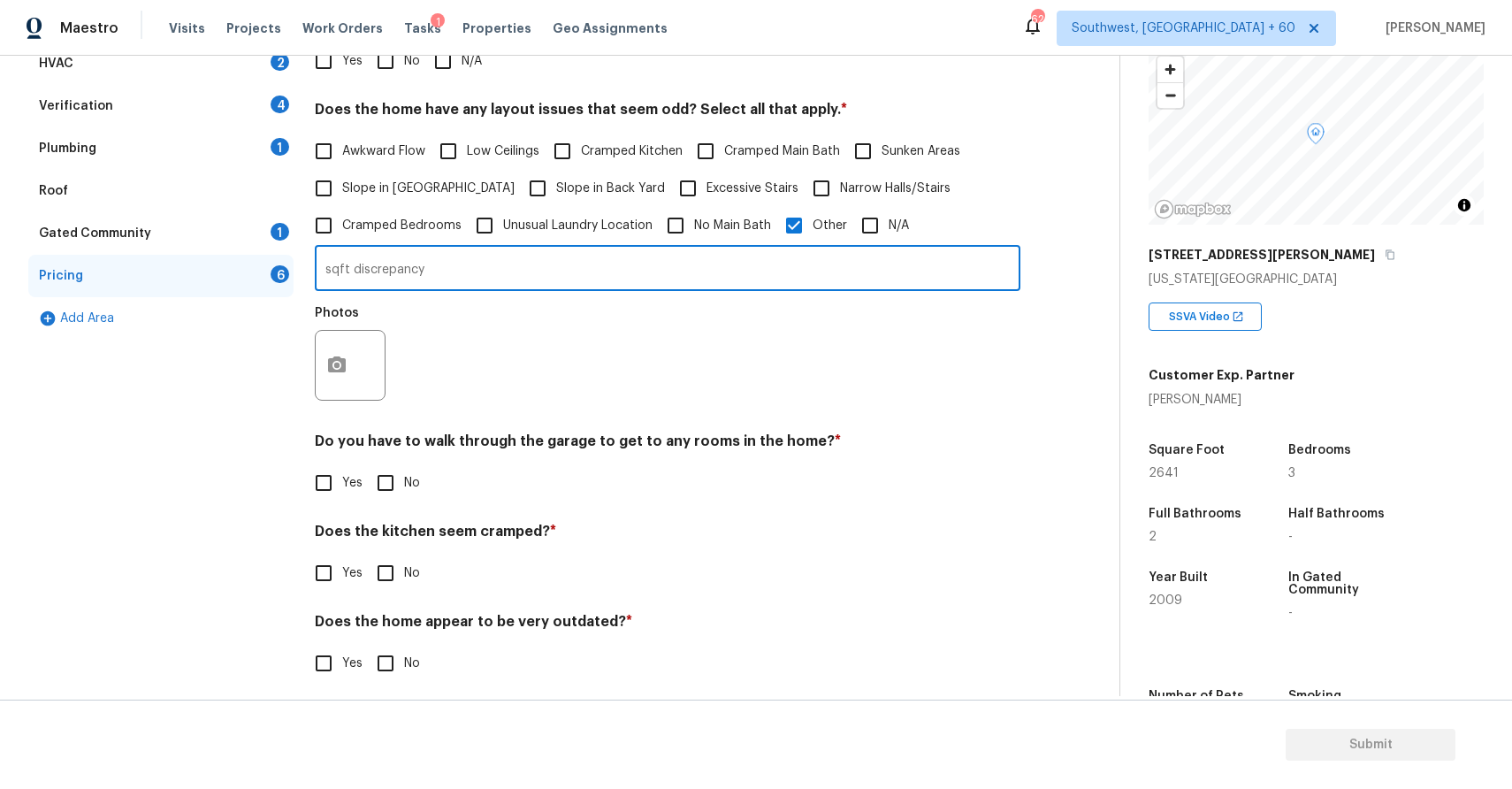
type input "sqft discrepancy"
click at [327, 368] on icon "button" at bounding box center [338, 365] width 22 height 22
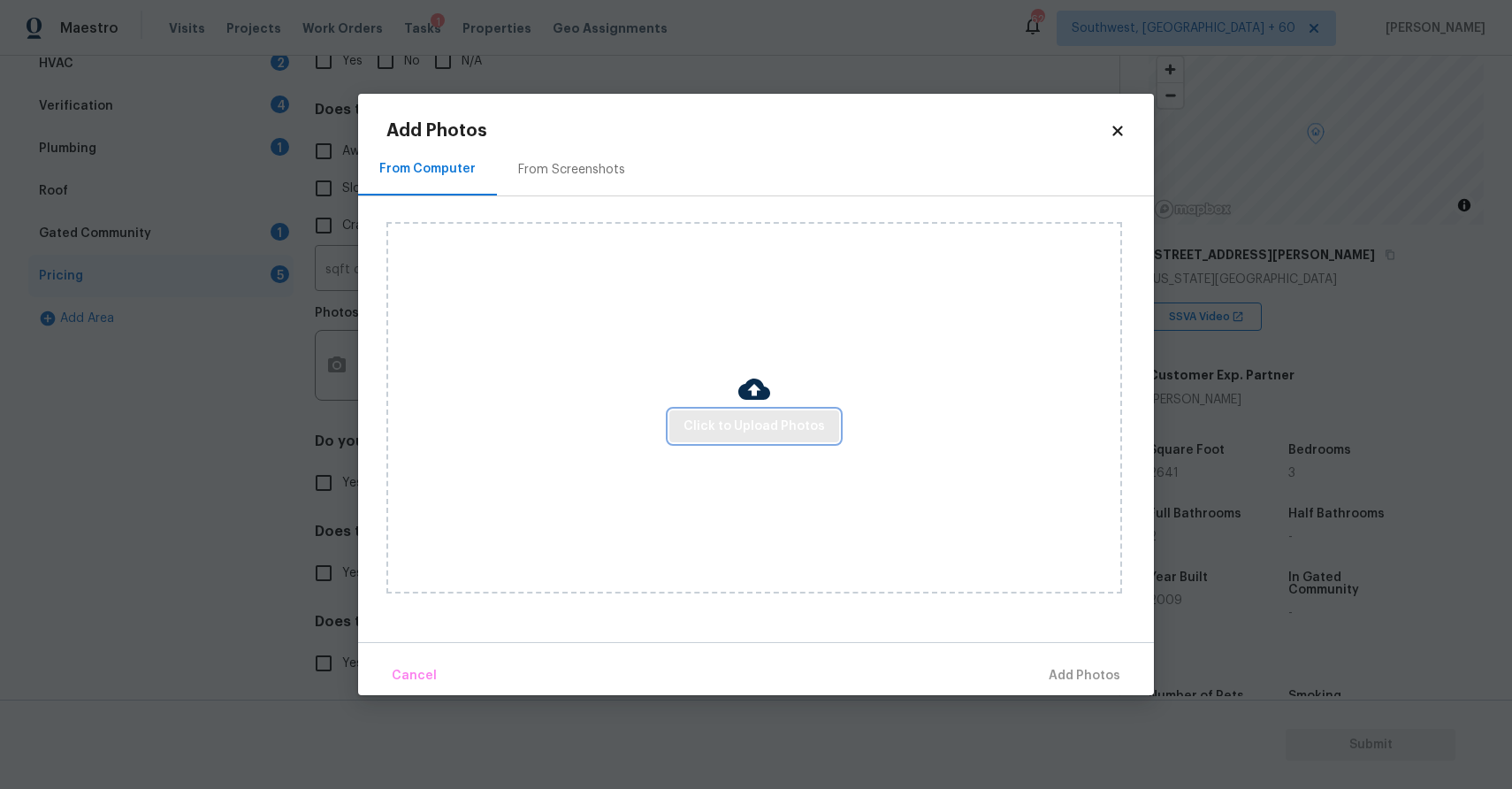
click at [711, 430] on span "Click to Upload Photos" at bounding box center [754, 427] width 141 height 22
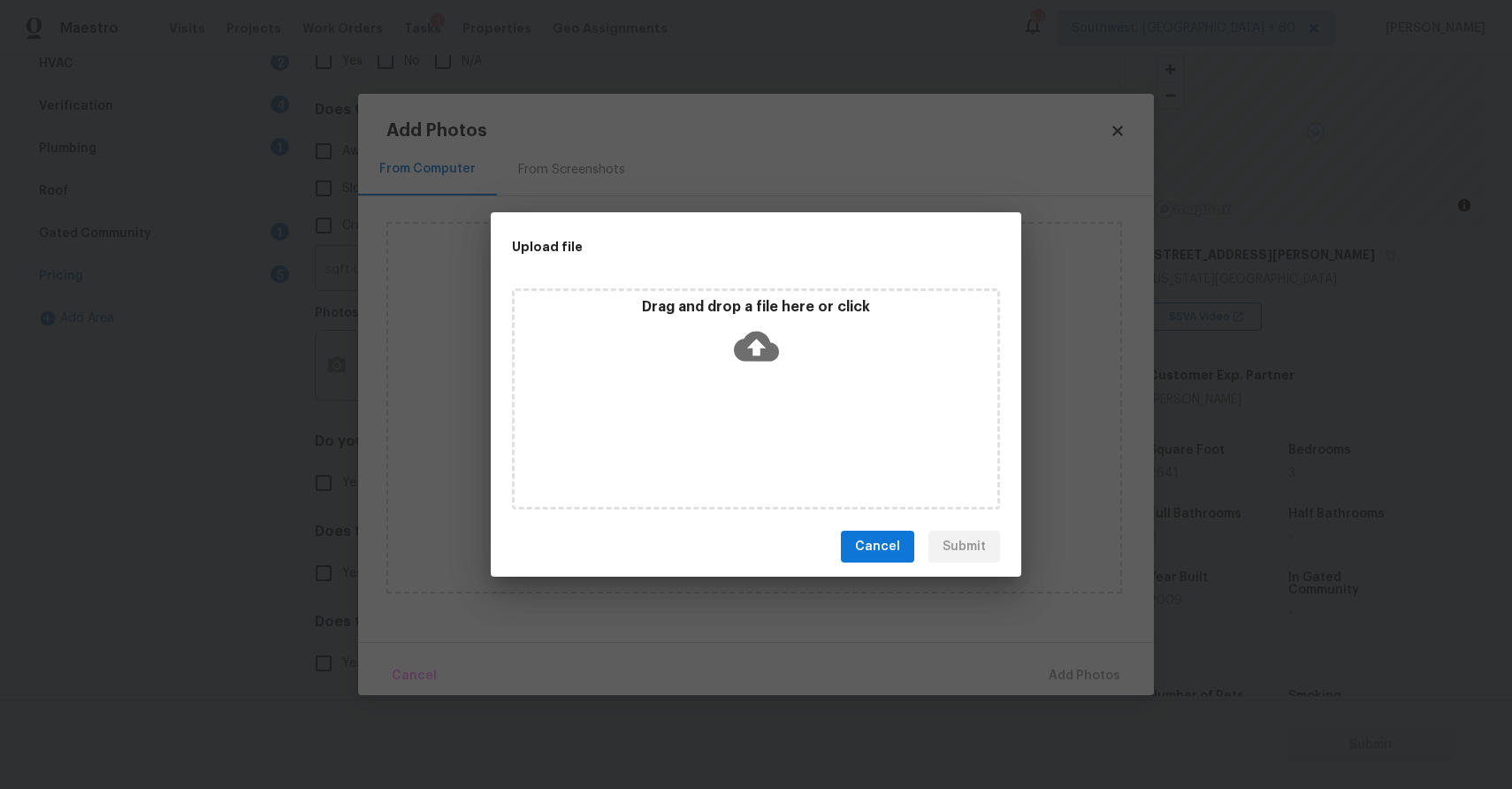
click at [711, 430] on div "Drag and drop a file here or click" at bounding box center [756, 399] width 489 height 221
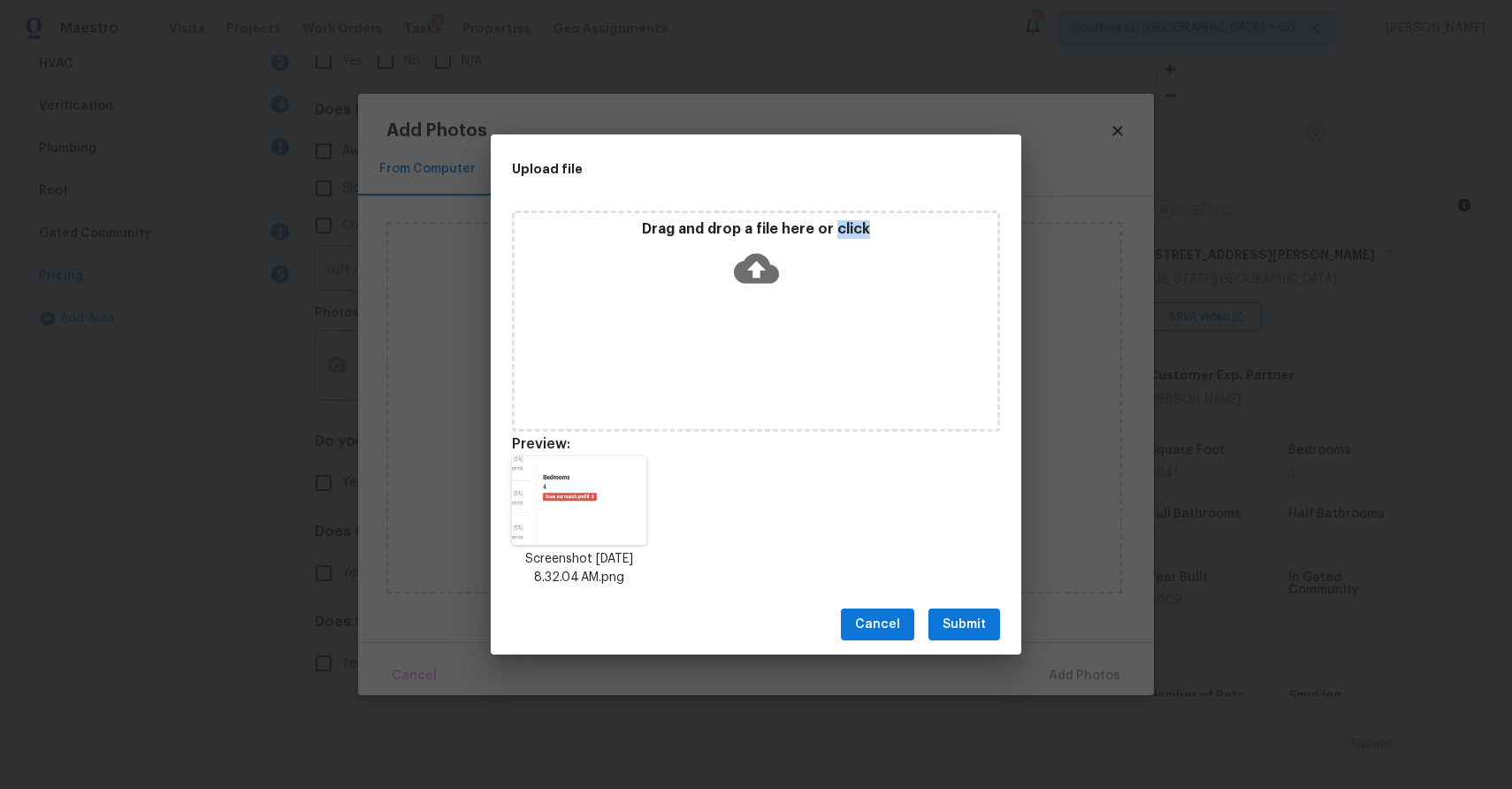
click at [985, 610] on button "Submit" at bounding box center [964, 624] width 72 height 33
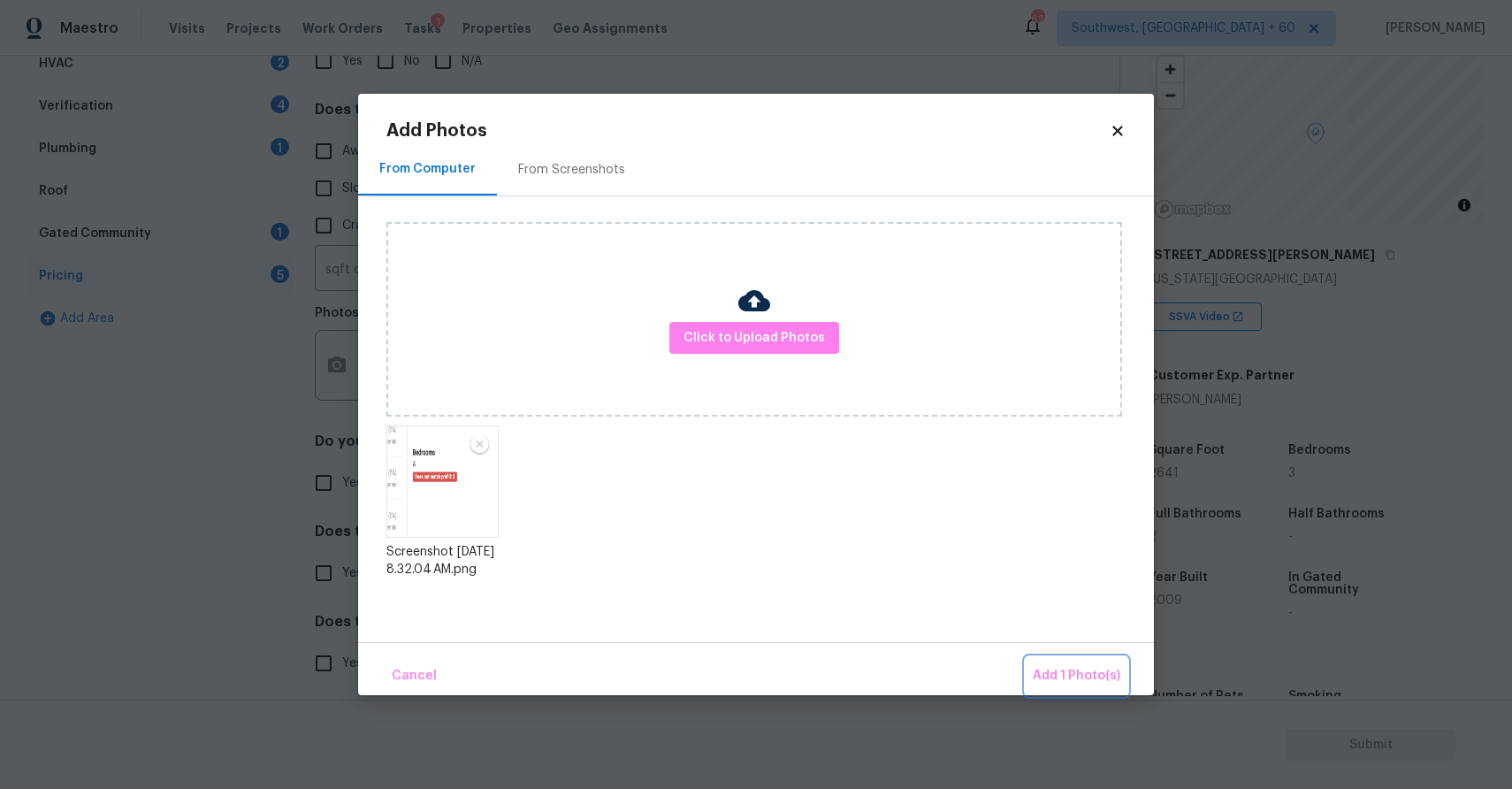
click at [1092, 675] on span "Add 1 Photo(s)" at bounding box center [1076, 676] width 88 height 22
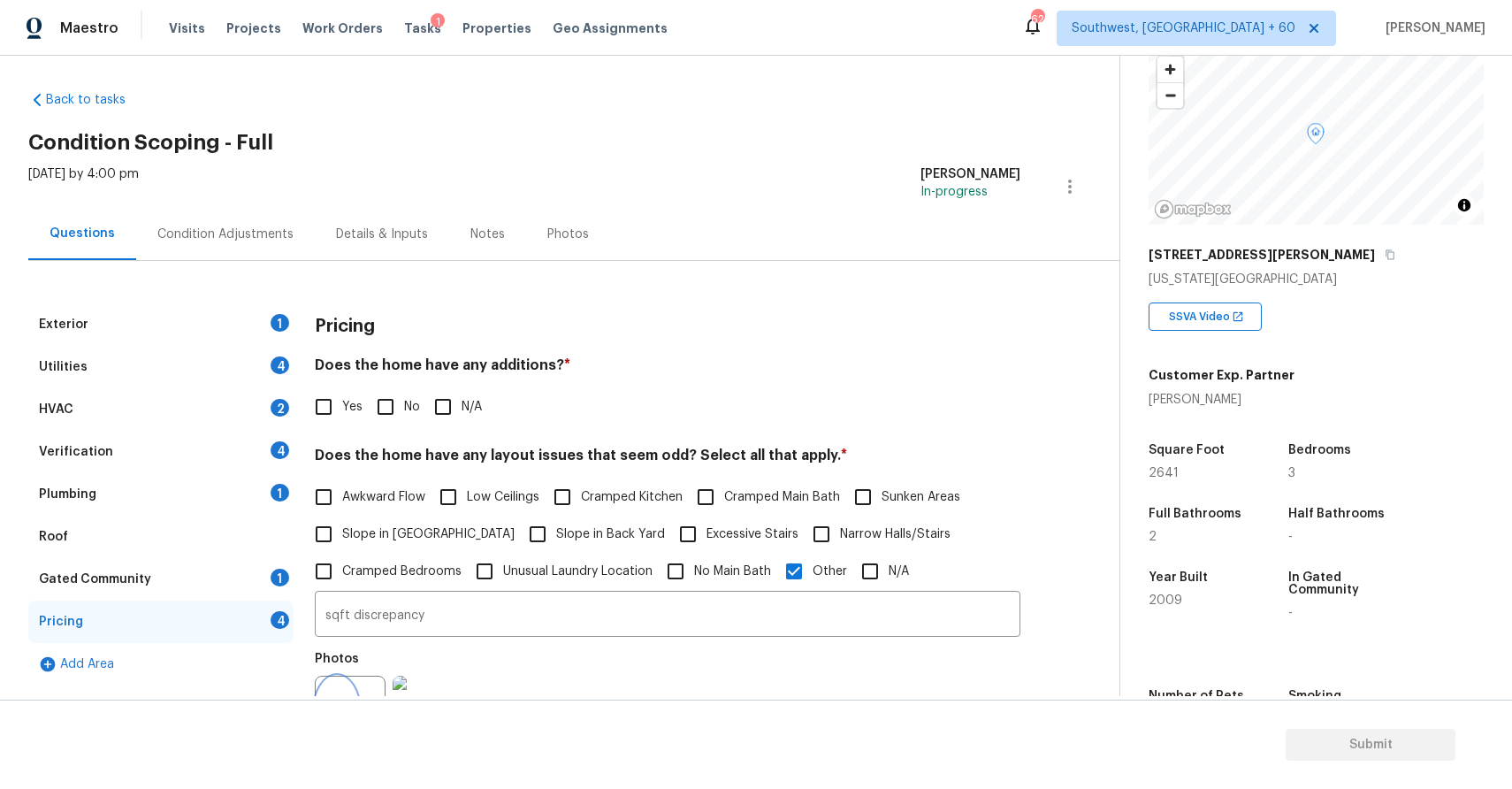
scroll to position [0, 0]
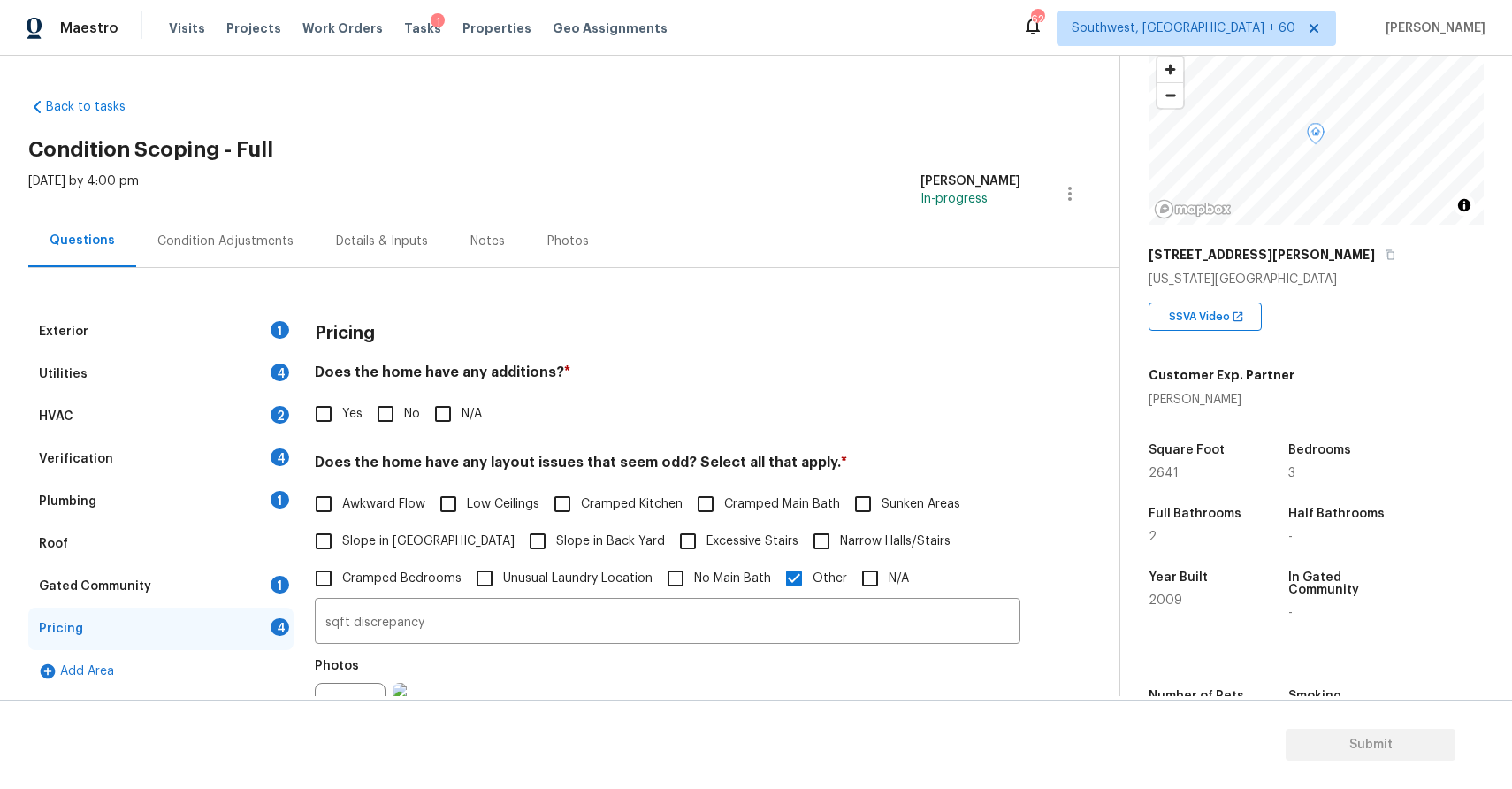
click at [255, 320] on div "Exterior 1" at bounding box center [161, 331] width 265 height 42
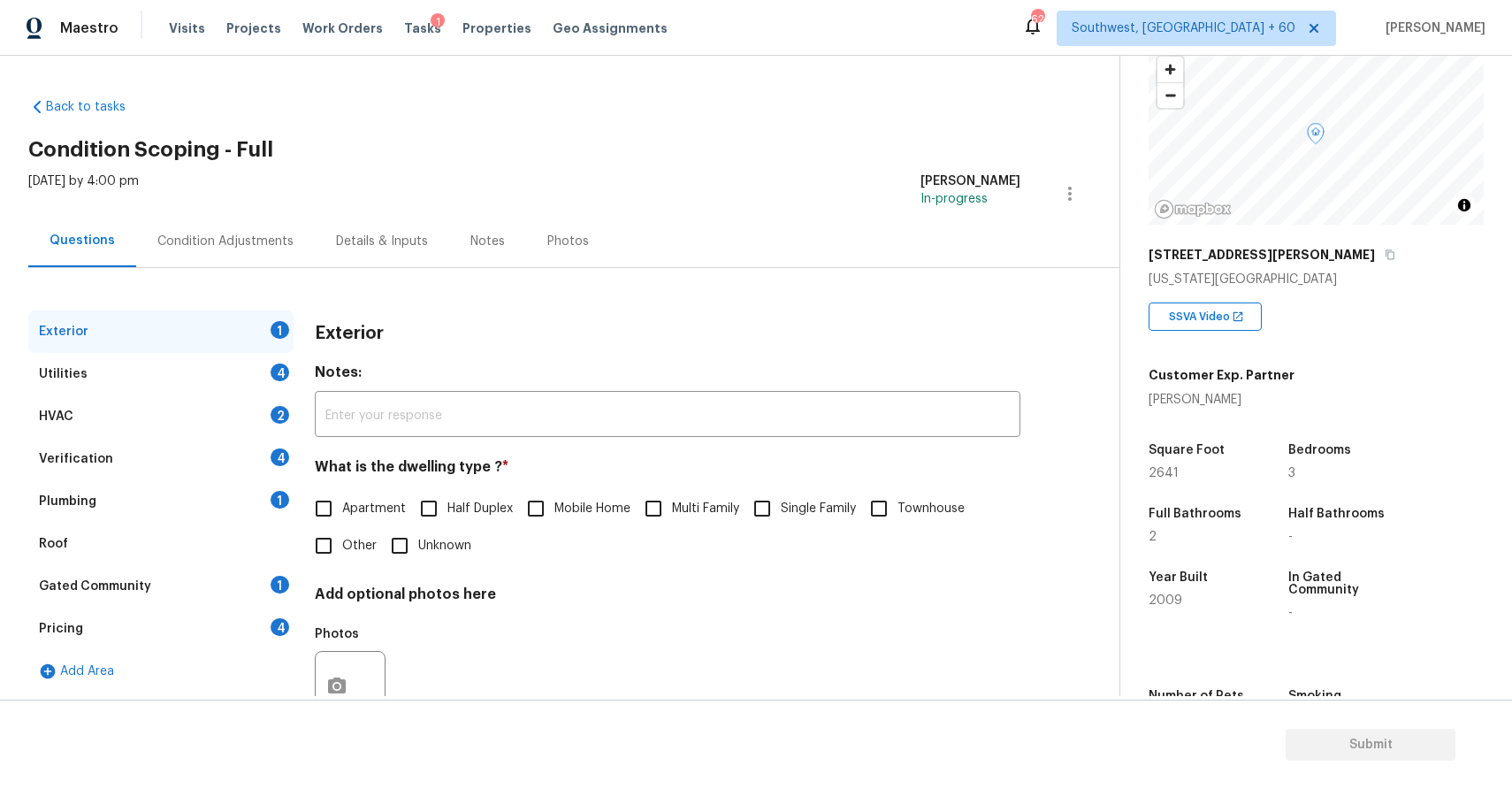
click at [774, 506] on input "Single Family" at bounding box center [762, 509] width 38 height 38
checkbox input "true"
click at [228, 369] on div "Utilities 4" at bounding box center [161, 373] width 265 height 42
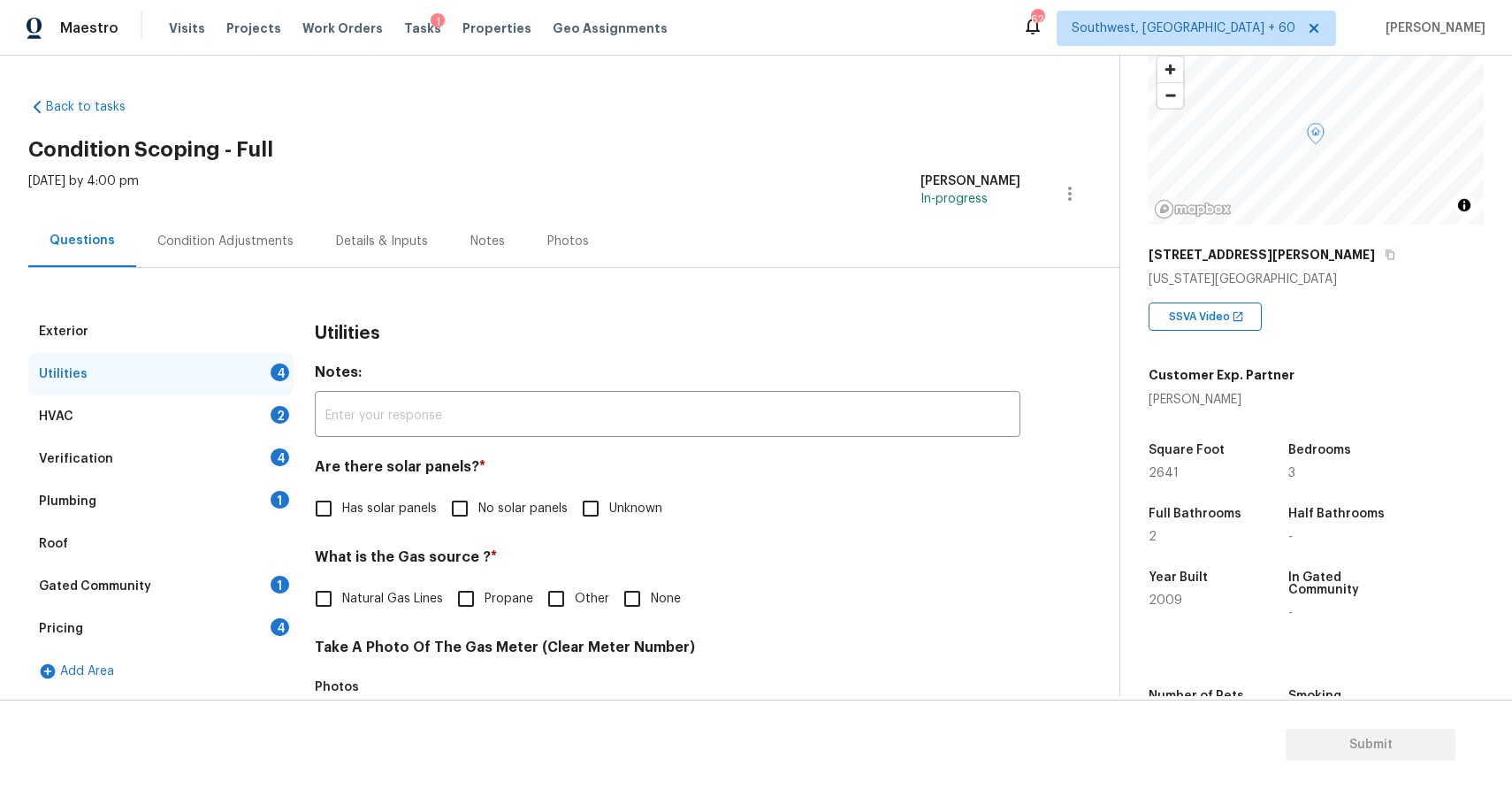
click at [487, 503] on span "No solar panels" at bounding box center [523, 509] width 89 height 19
click at [479, 503] on input "No solar panels" at bounding box center [460, 509] width 38 height 38
checkbox input "true"
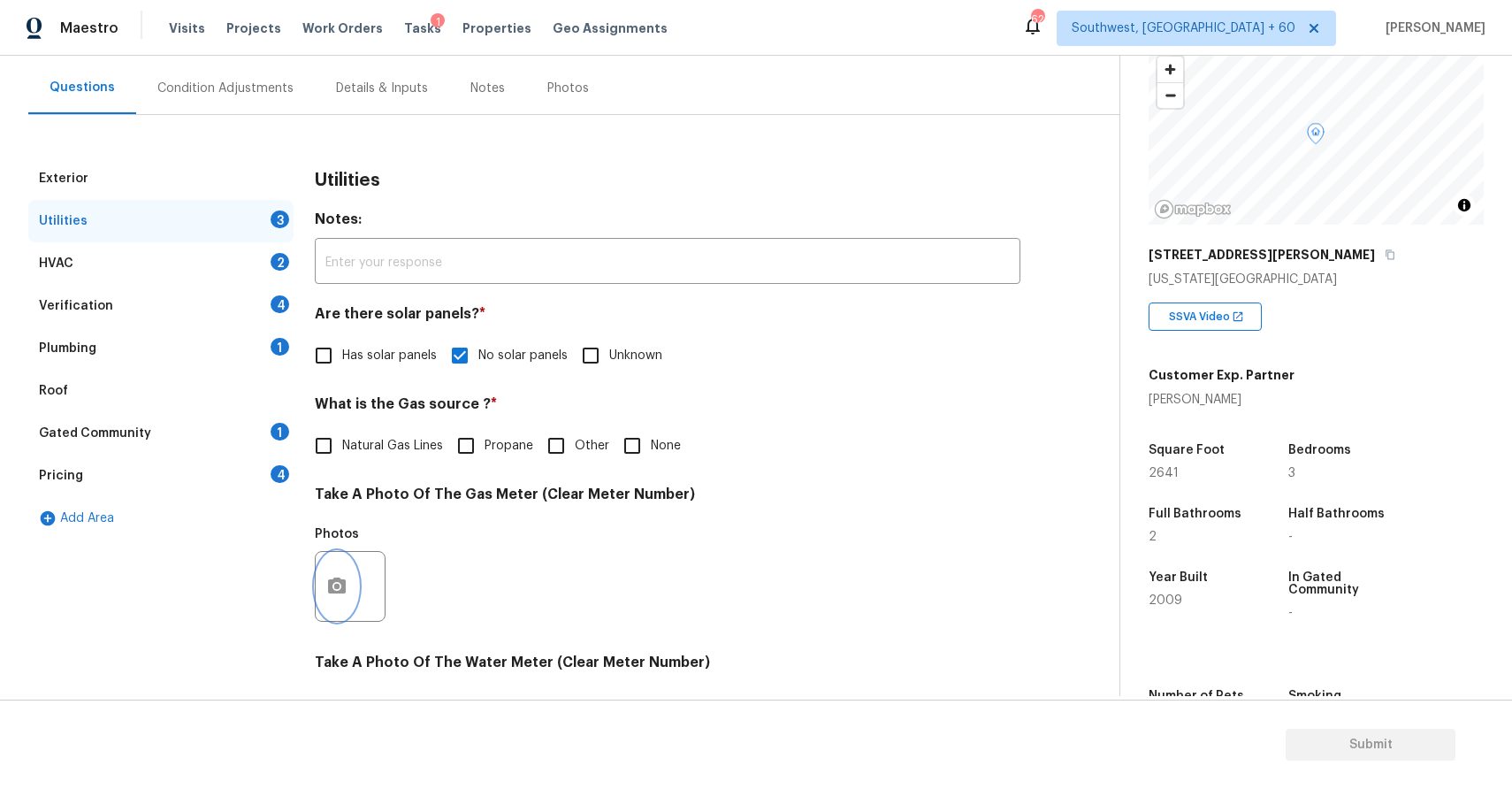
click at [339, 576] on icon "button" at bounding box center [338, 587] width 22 height 22
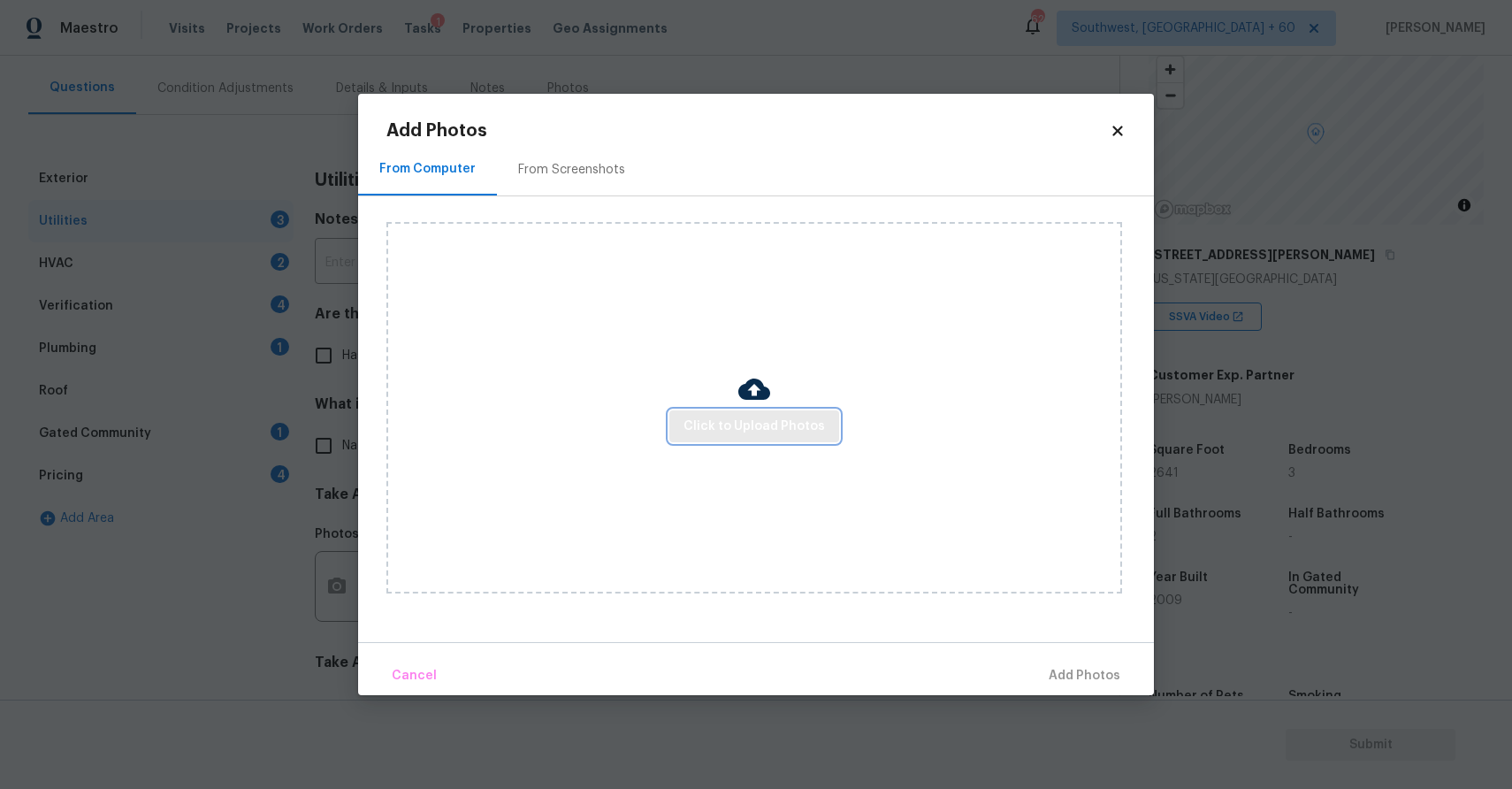
click at [798, 416] on span "Click to Upload Photos" at bounding box center [754, 427] width 141 height 22
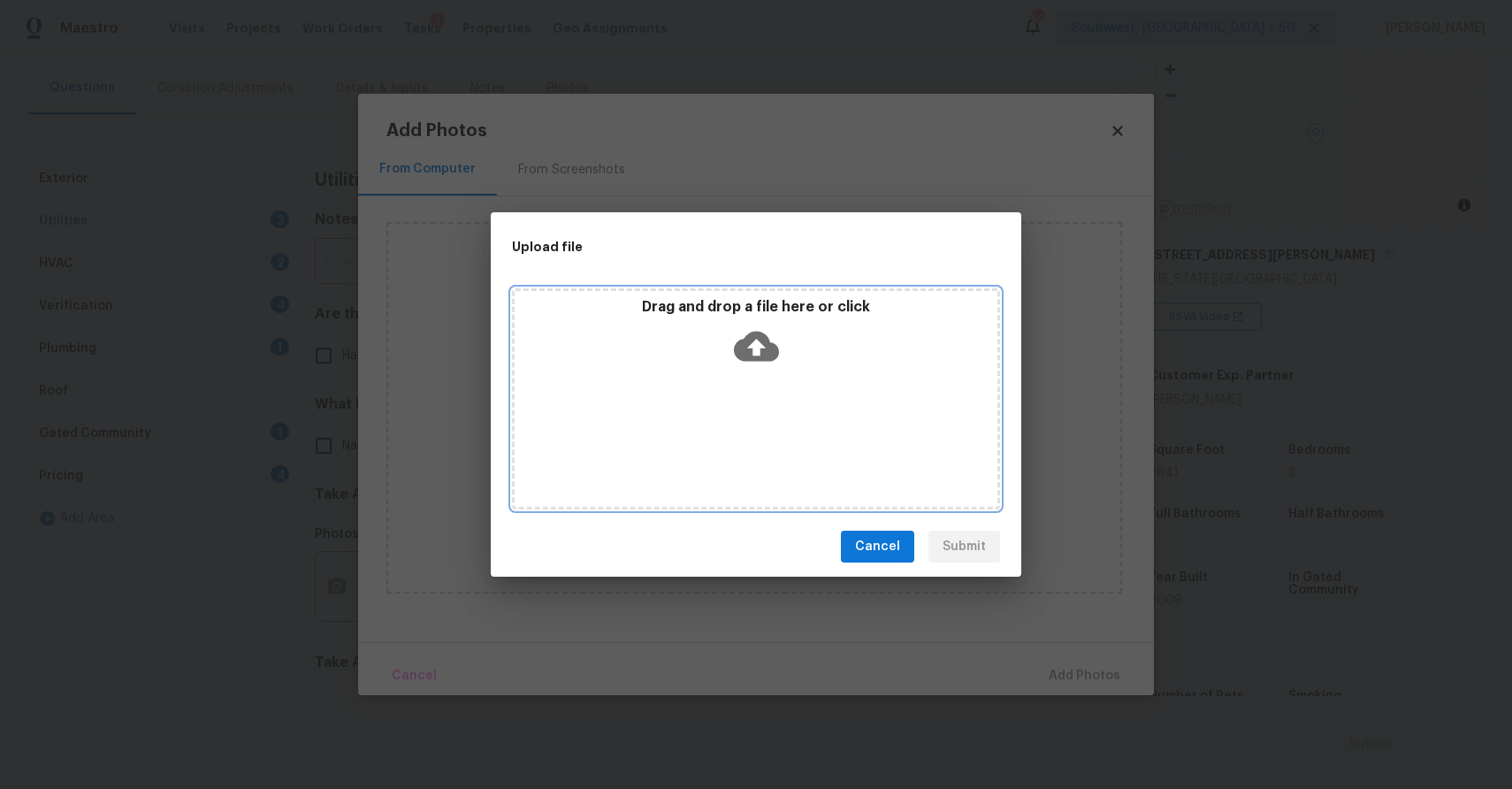
click at [689, 346] on div "Drag and drop a file here or click" at bounding box center [755, 336] width 483 height 76
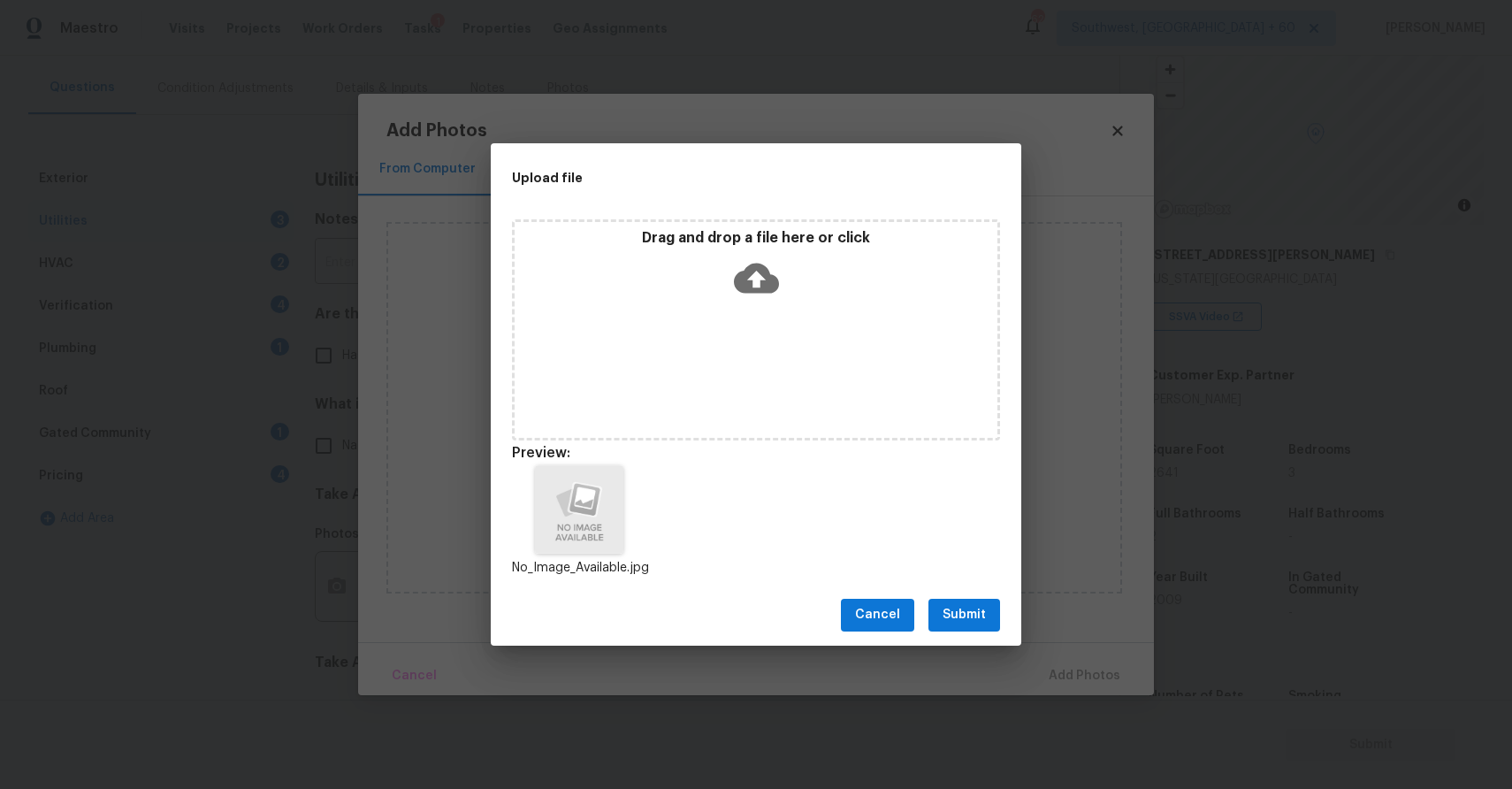
click at [964, 612] on span "Submit" at bounding box center [964, 615] width 43 height 22
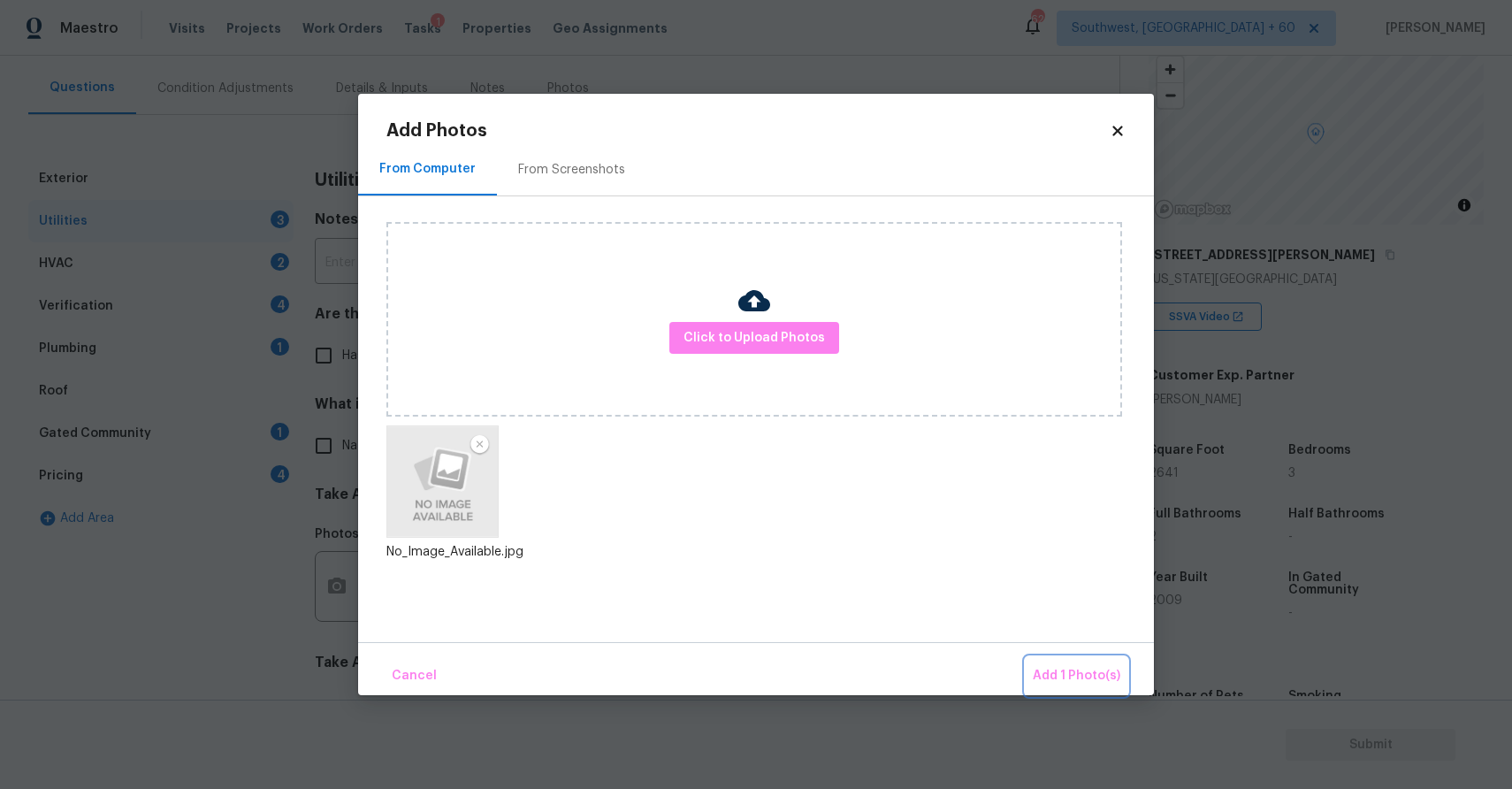
click at [1092, 680] on span "Add 1 Photo(s)" at bounding box center [1076, 676] width 88 height 22
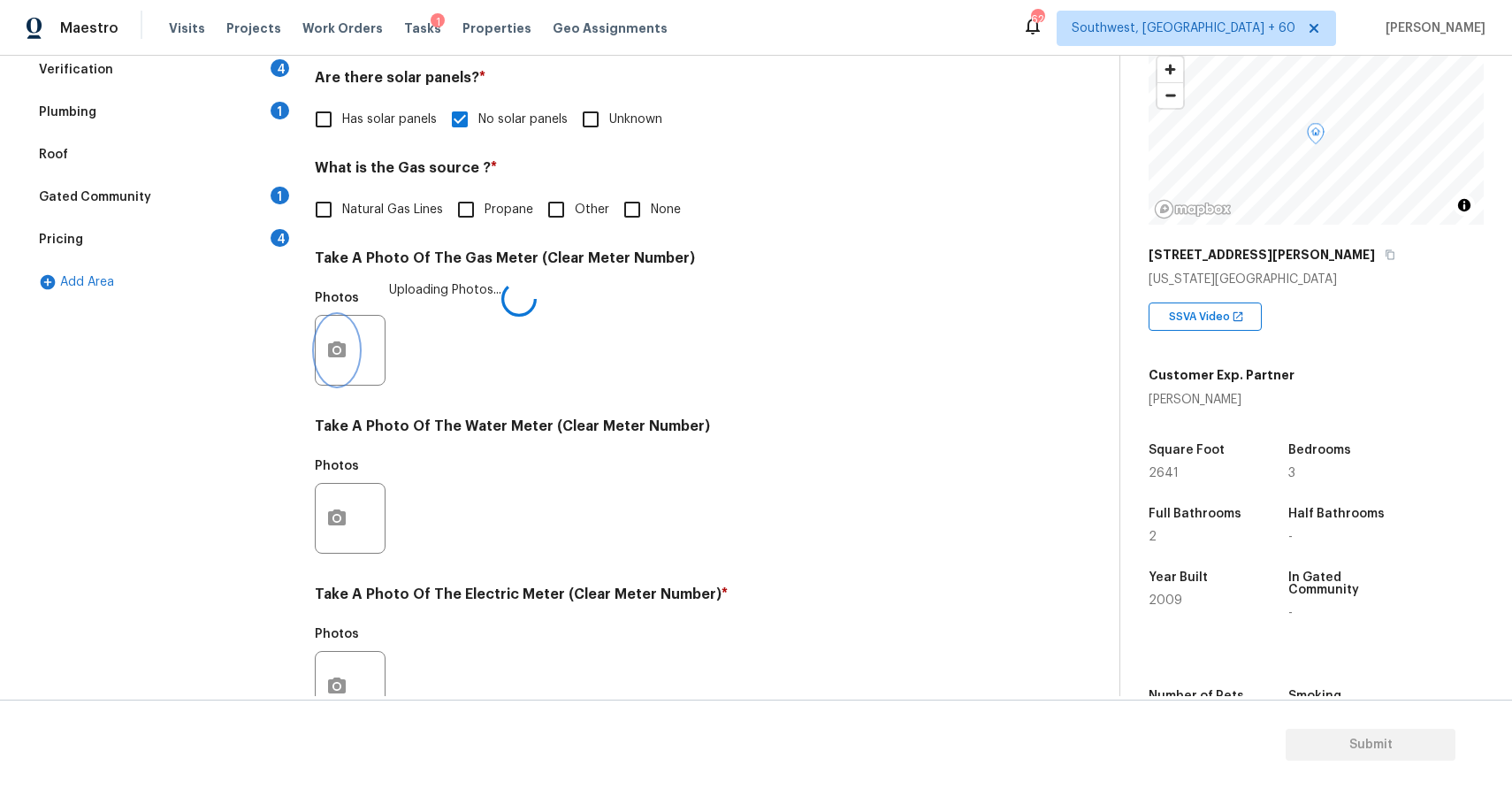
scroll to position [489, 0]
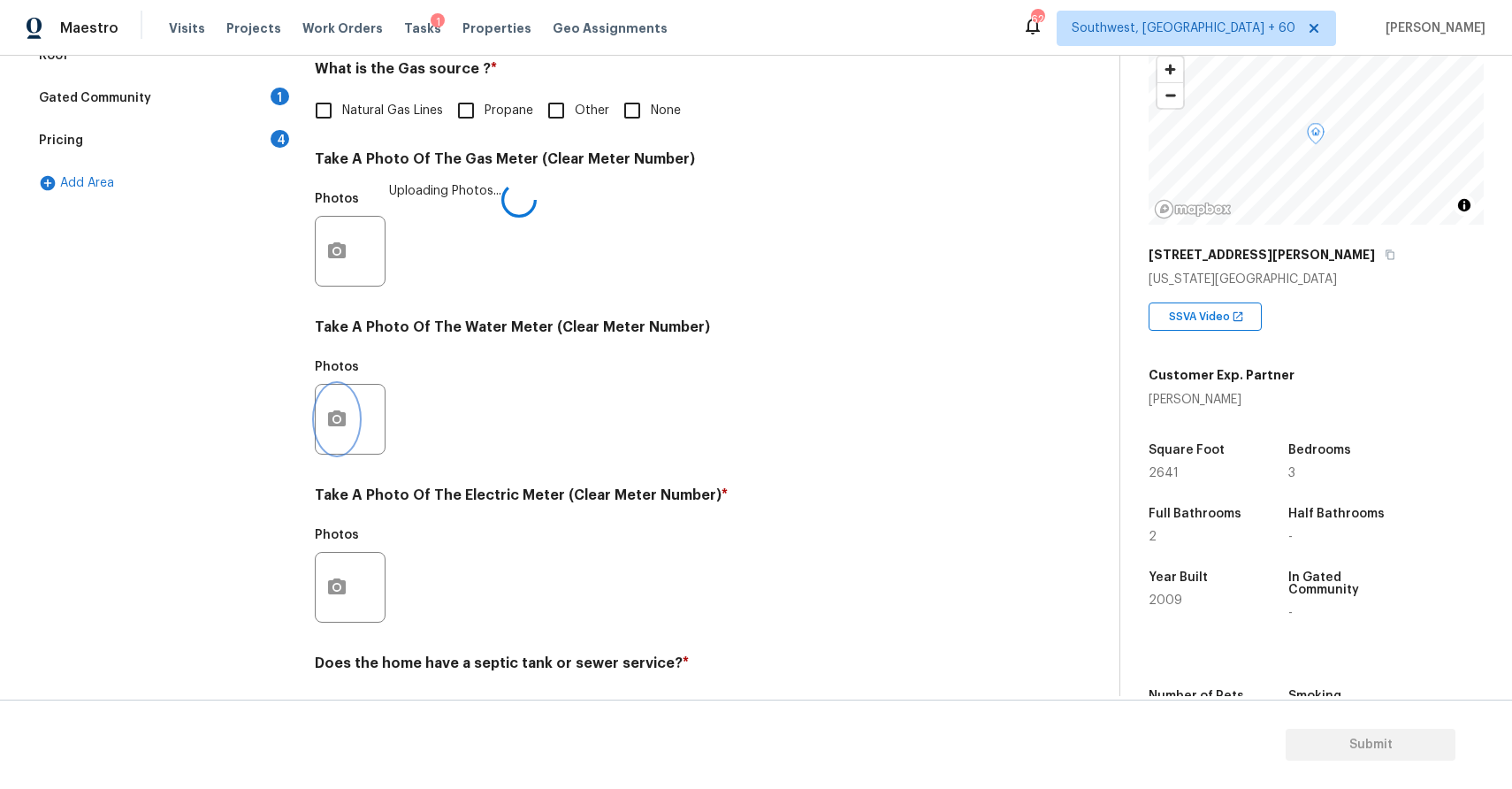
click at [343, 421] on icon "button" at bounding box center [337, 419] width 18 height 16
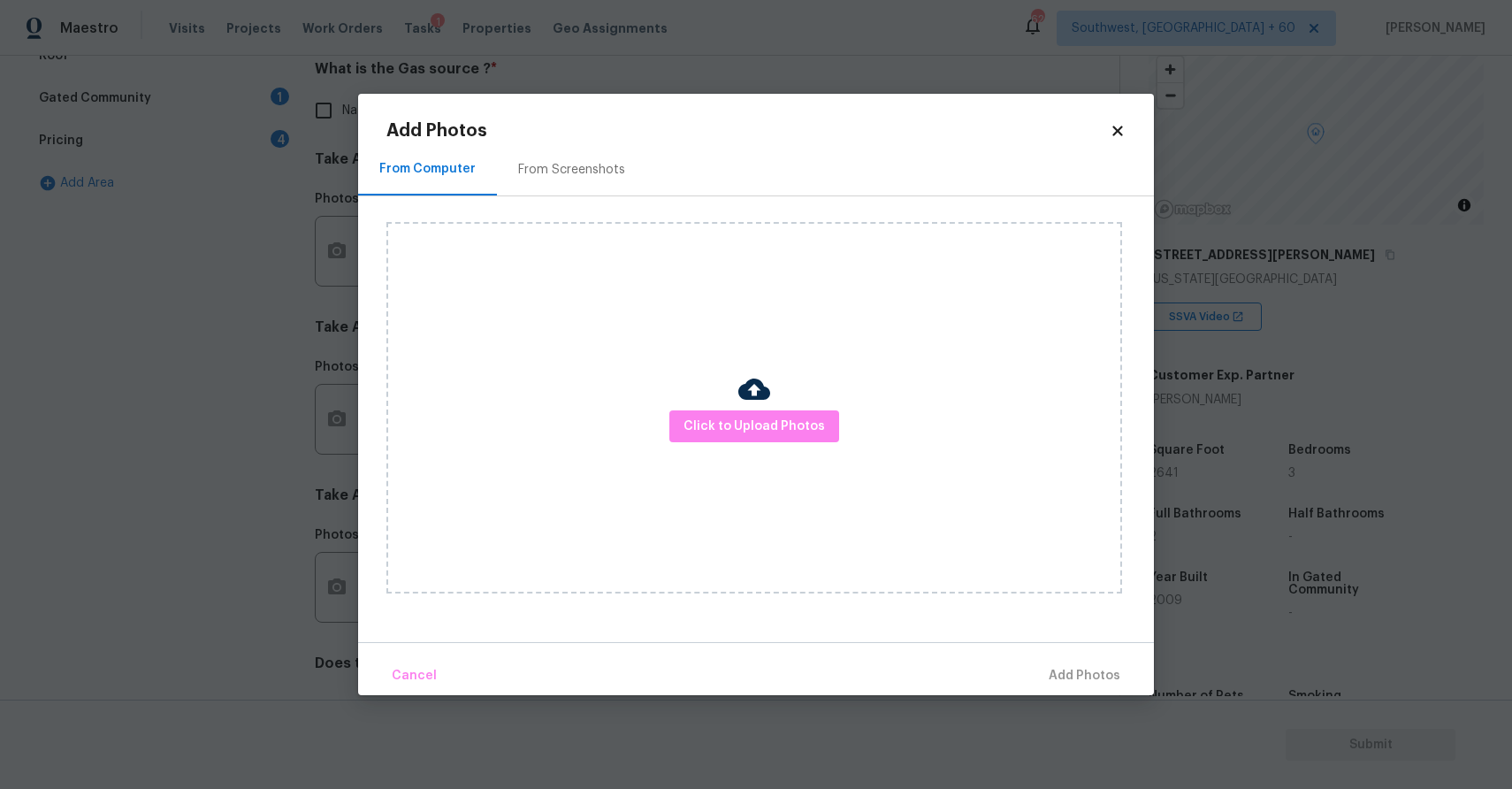
click at [812, 457] on div "Click to Upload Photos" at bounding box center [753, 408] width 735 height 371
click at [812, 439] on button "Click to Upload Photos" at bounding box center [754, 427] width 170 height 33
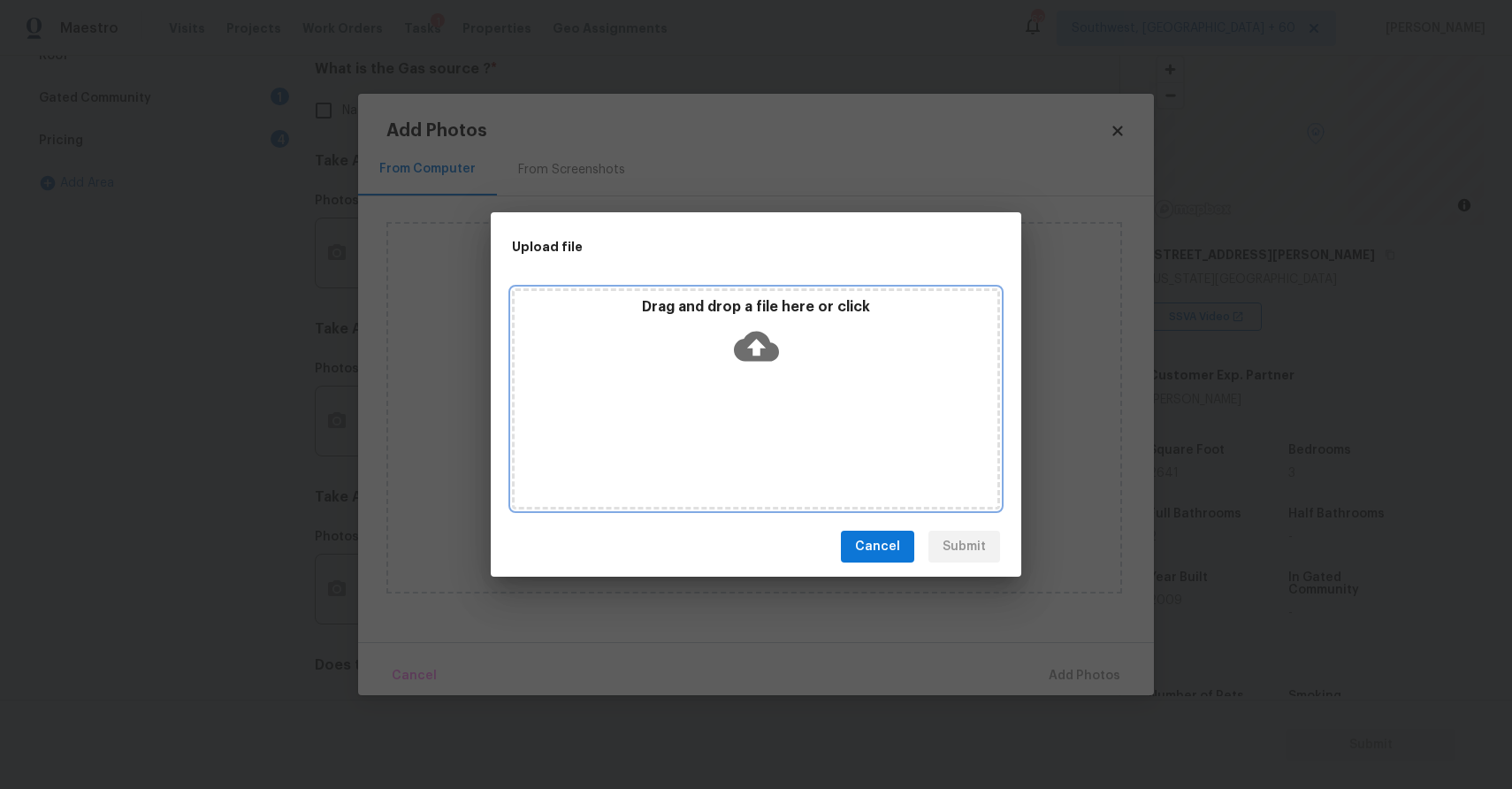
click at [790, 416] on div "Drag and drop a file here or click" at bounding box center [756, 399] width 489 height 221
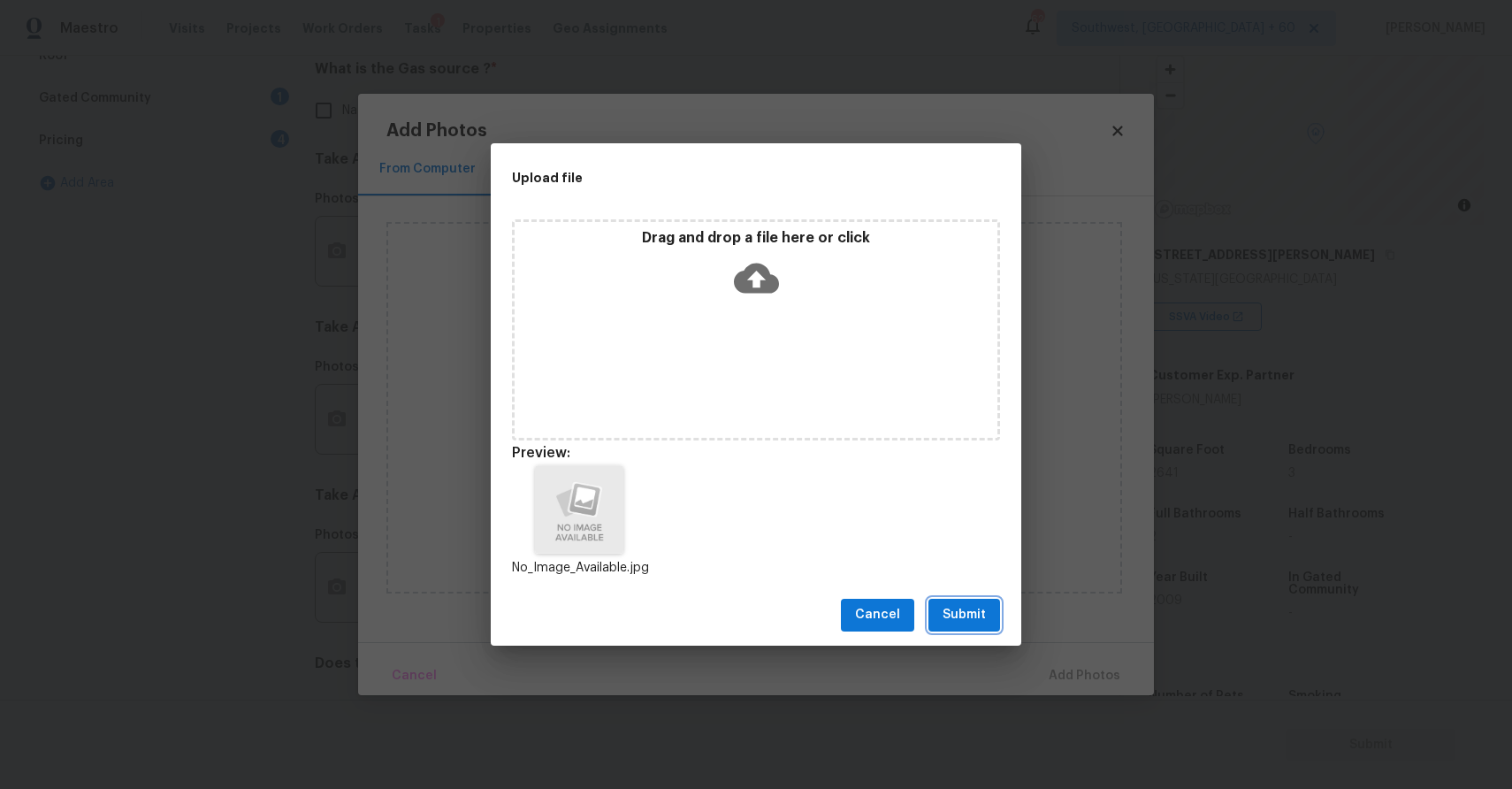
click at [986, 626] on button "Submit" at bounding box center [964, 615] width 72 height 33
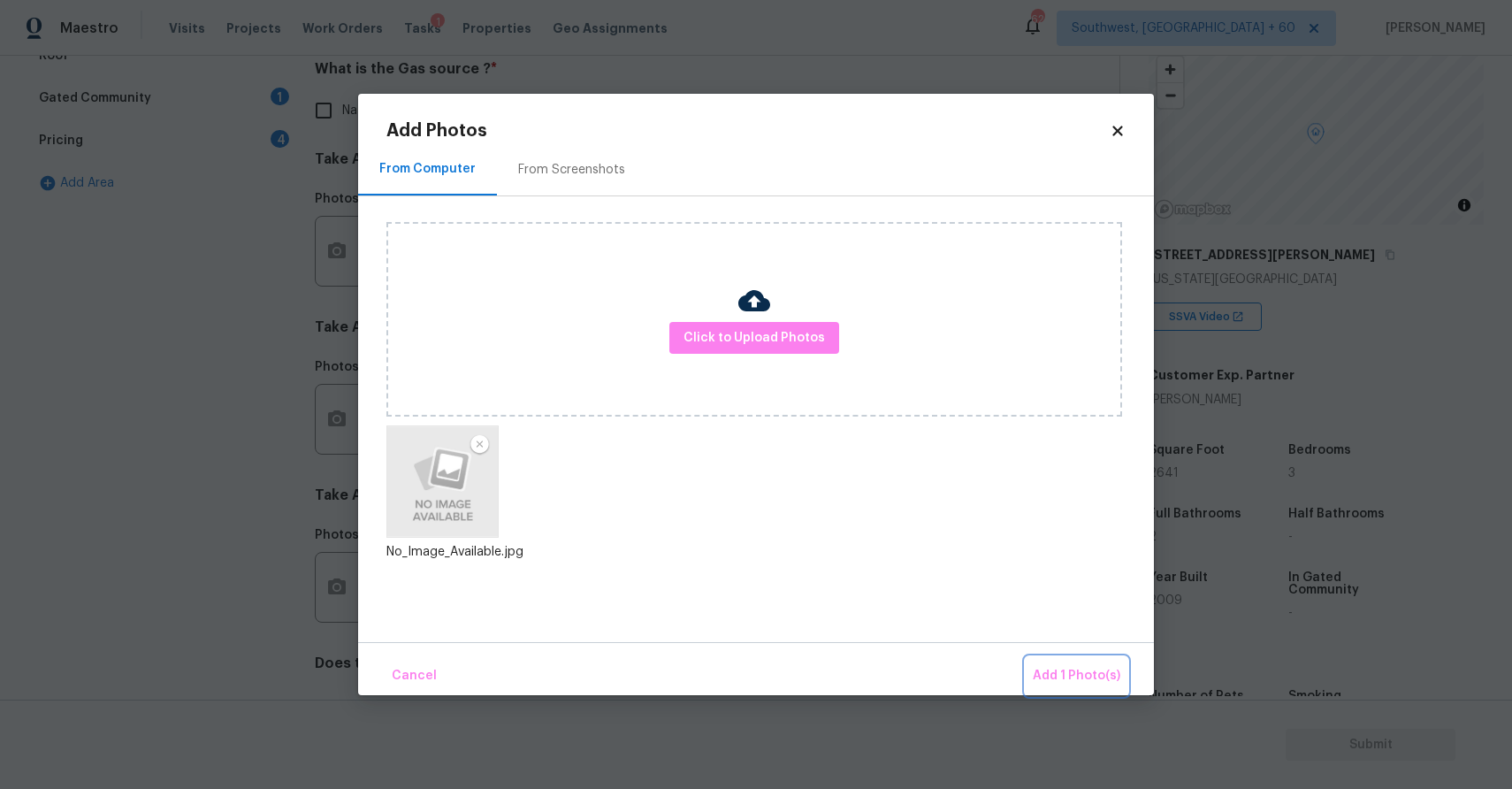
click at [1094, 682] on span "Add 1 Photo(s)" at bounding box center [1076, 676] width 88 height 22
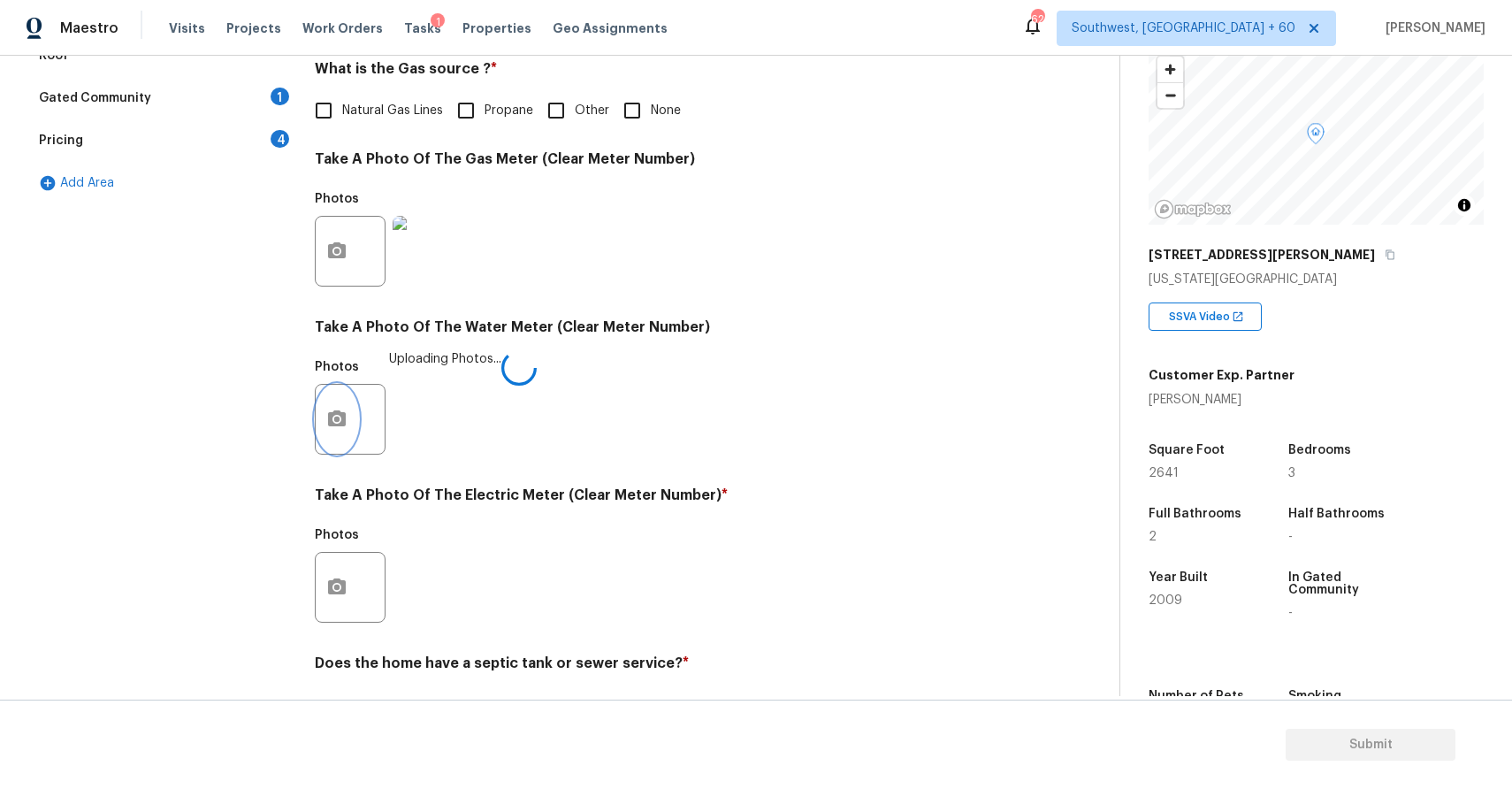
scroll to position [542, 0]
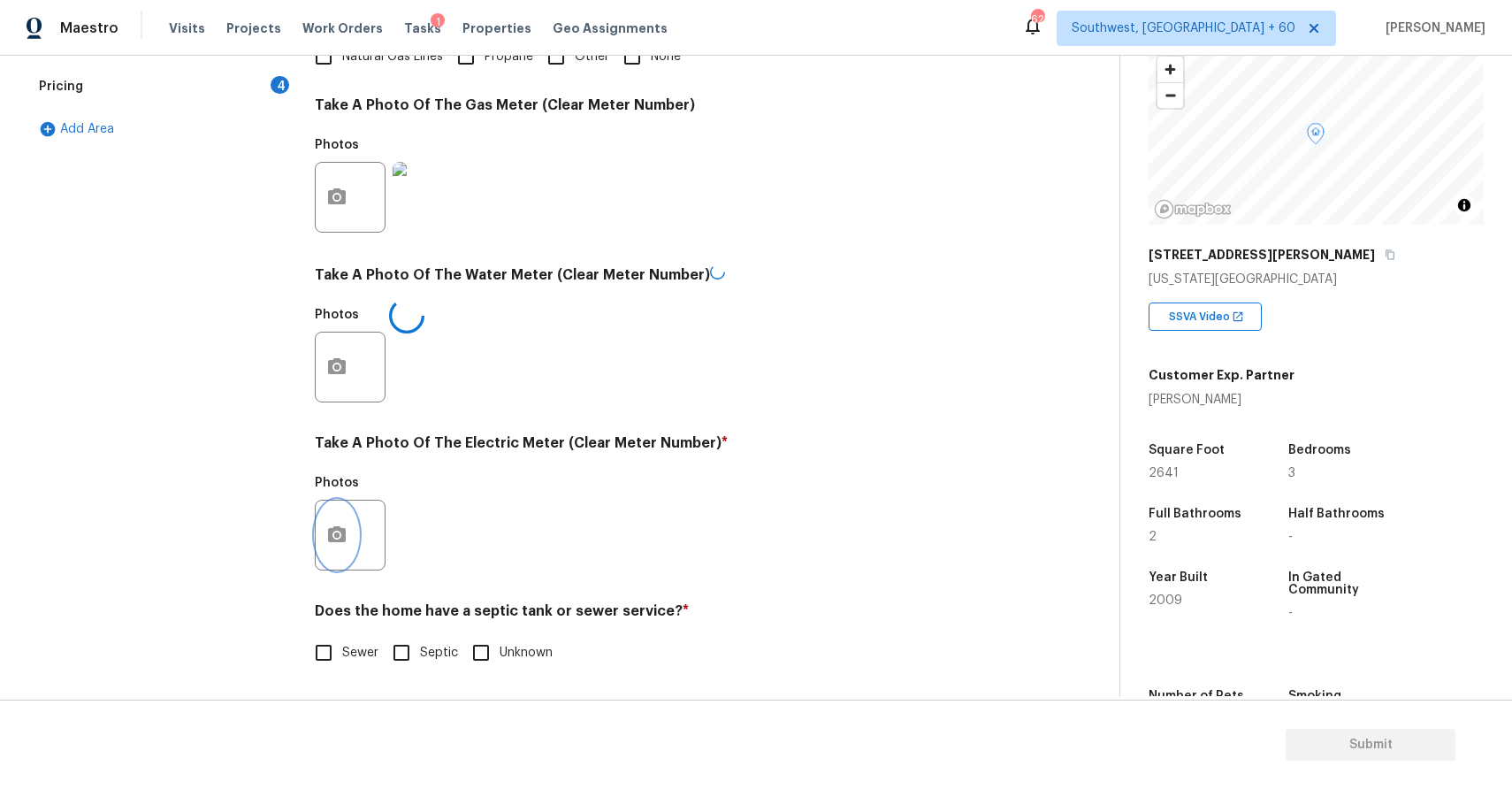
click at [350, 540] on button "button" at bounding box center [337, 535] width 42 height 69
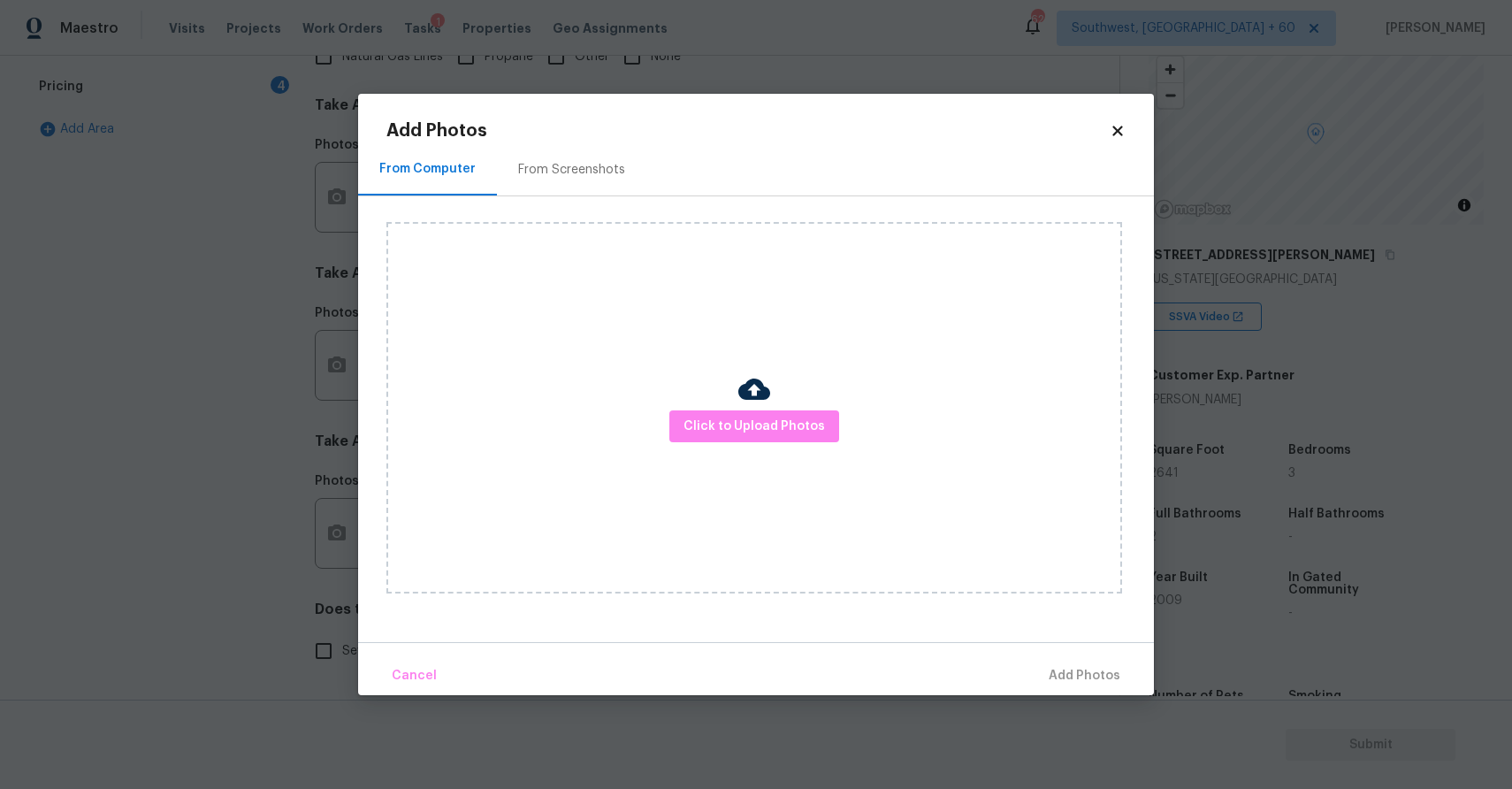
click at [786, 406] on div "Click to Upload Photos" at bounding box center [753, 408] width 735 height 371
click at [793, 416] on span "Click to Upload Photos" at bounding box center [754, 427] width 141 height 22
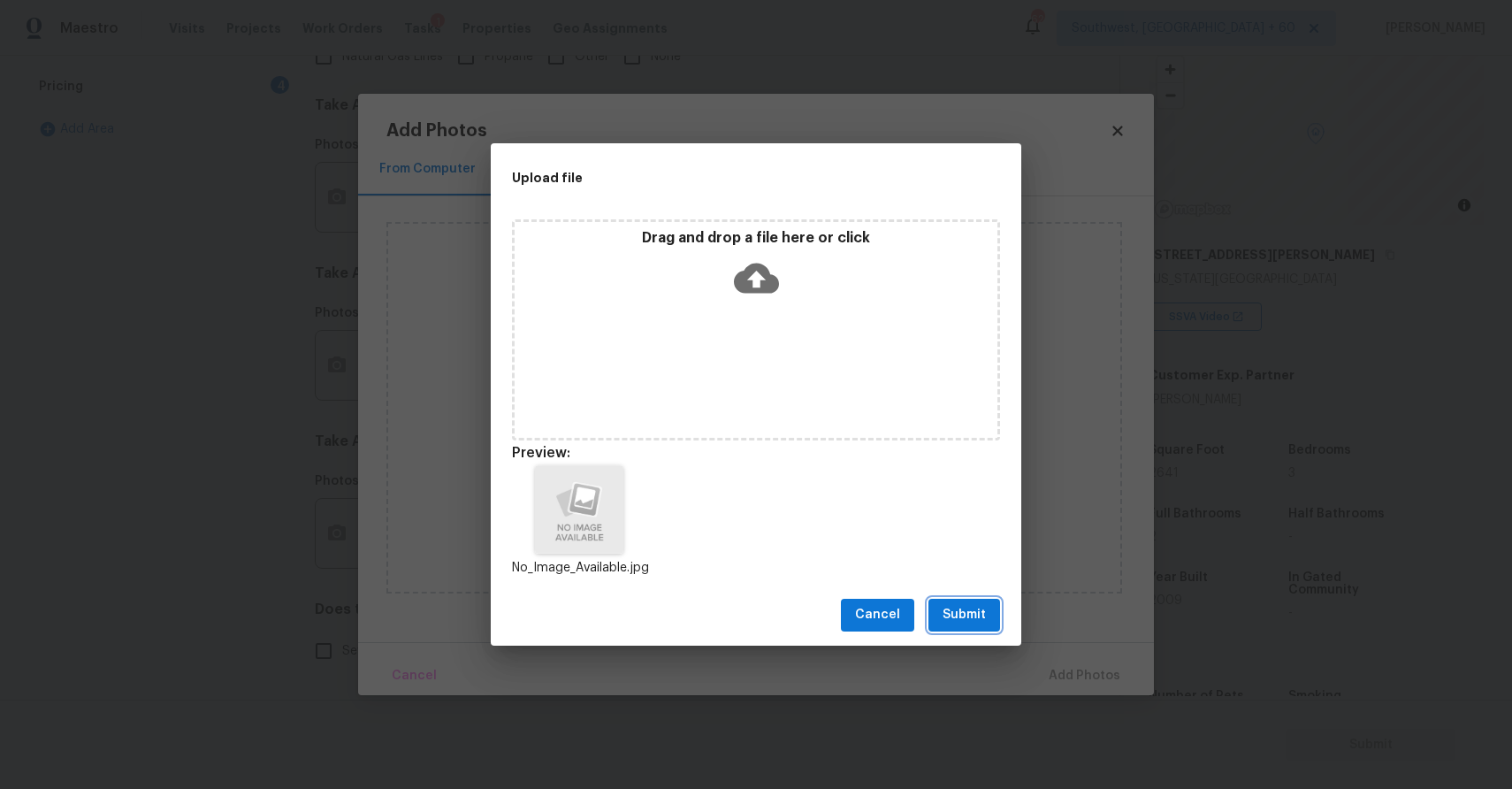
click at [972, 607] on span "Submit" at bounding box center [964, 615] width 43 height 22
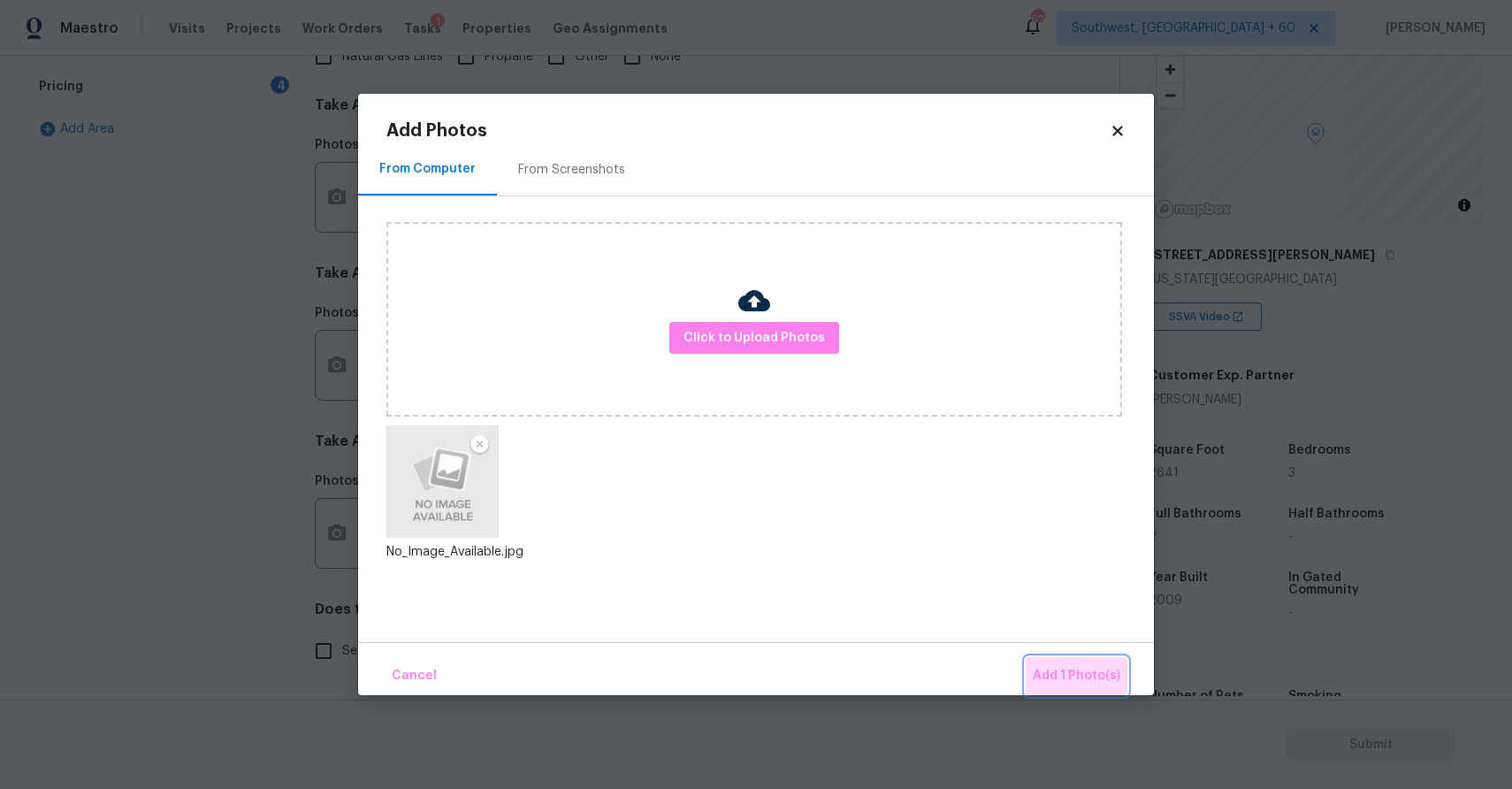
click at [1057, 664] on button "Add 1 Photo(s)" at bounding box center [1076, 676] width 102 height 39
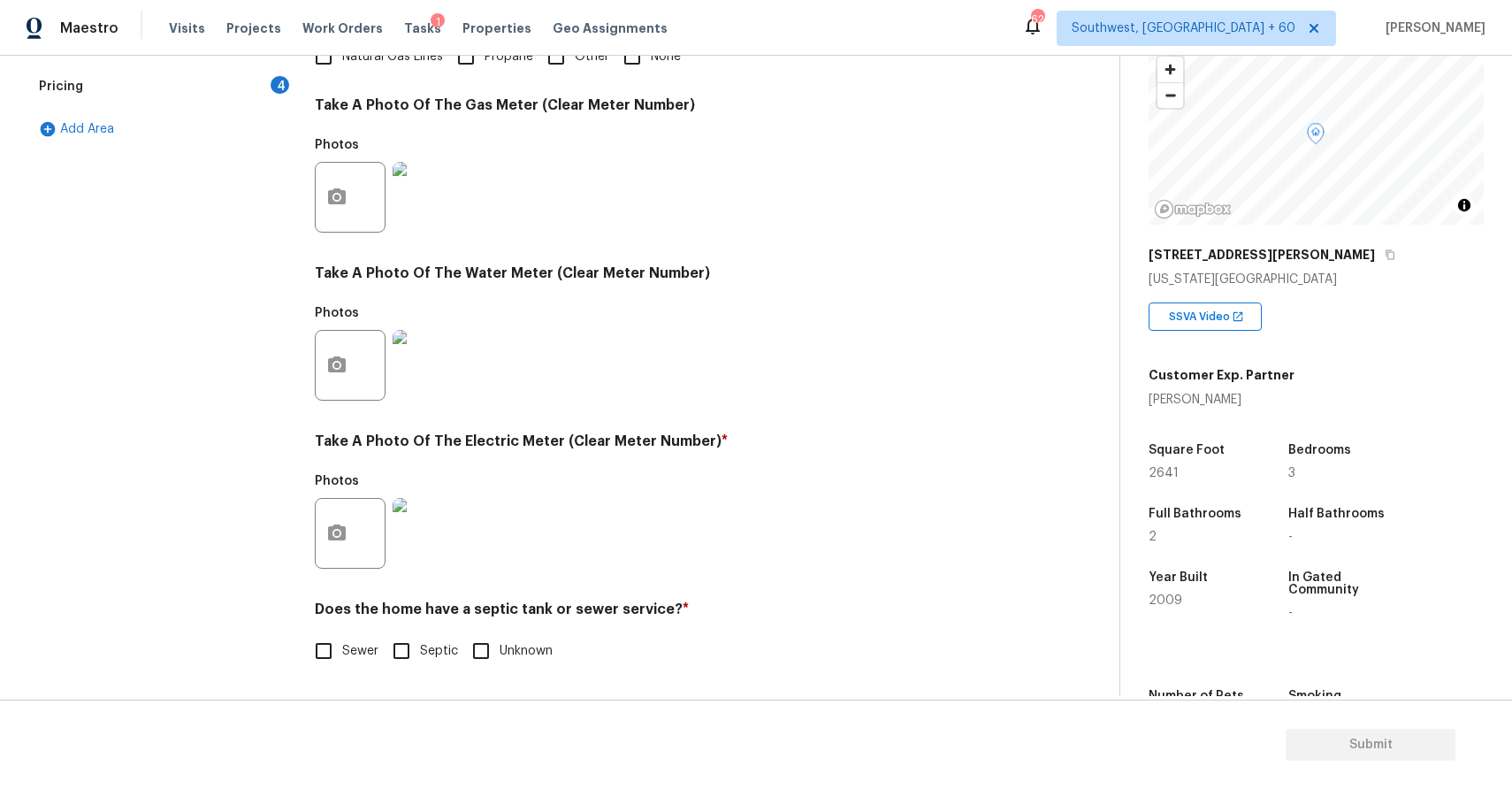
click at [334, 654] on input "Sewer" at bounding box center [324, 652] width 38 height 38
checkbox input "true"
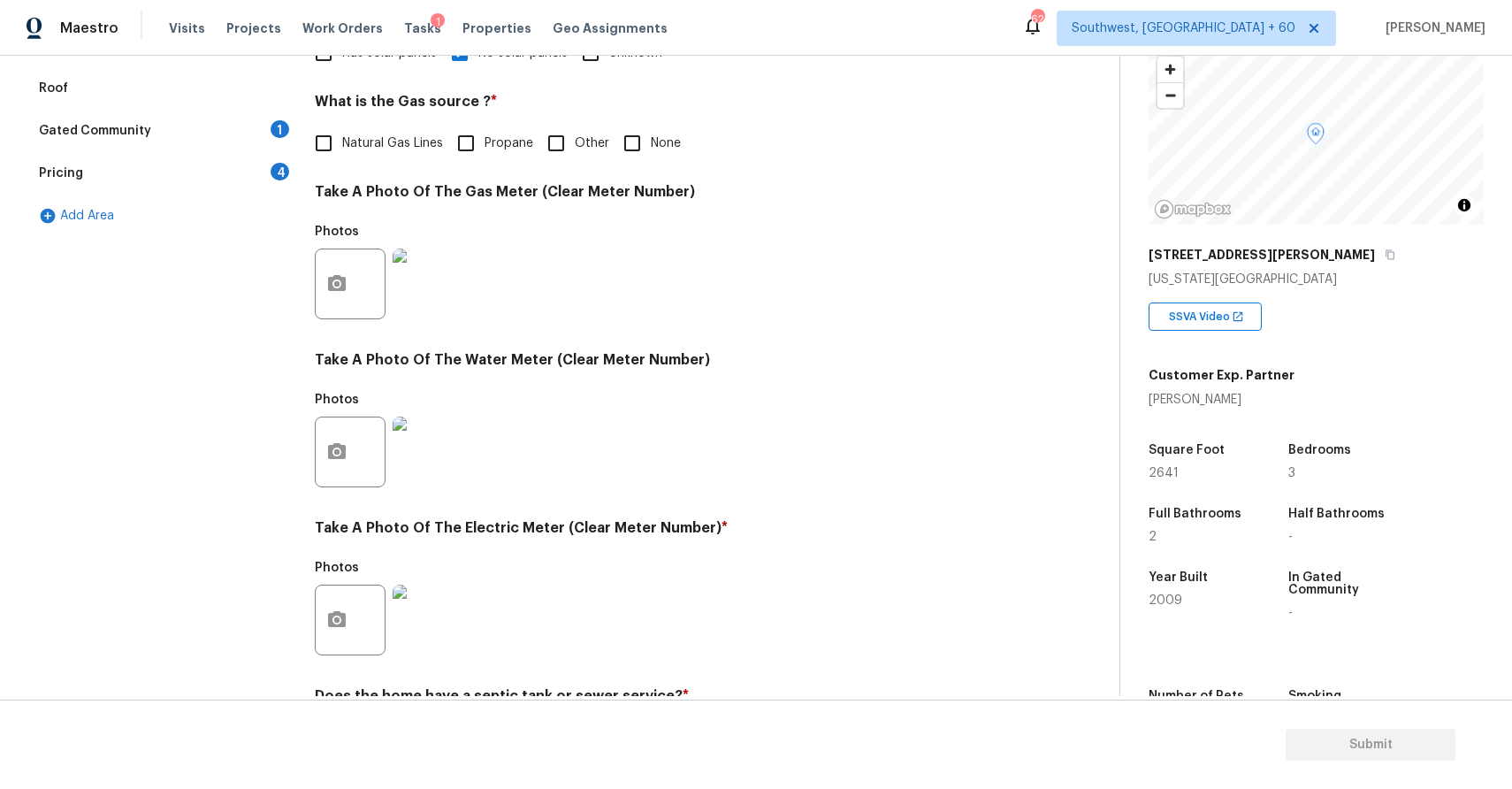
scroll to position [247, 0]
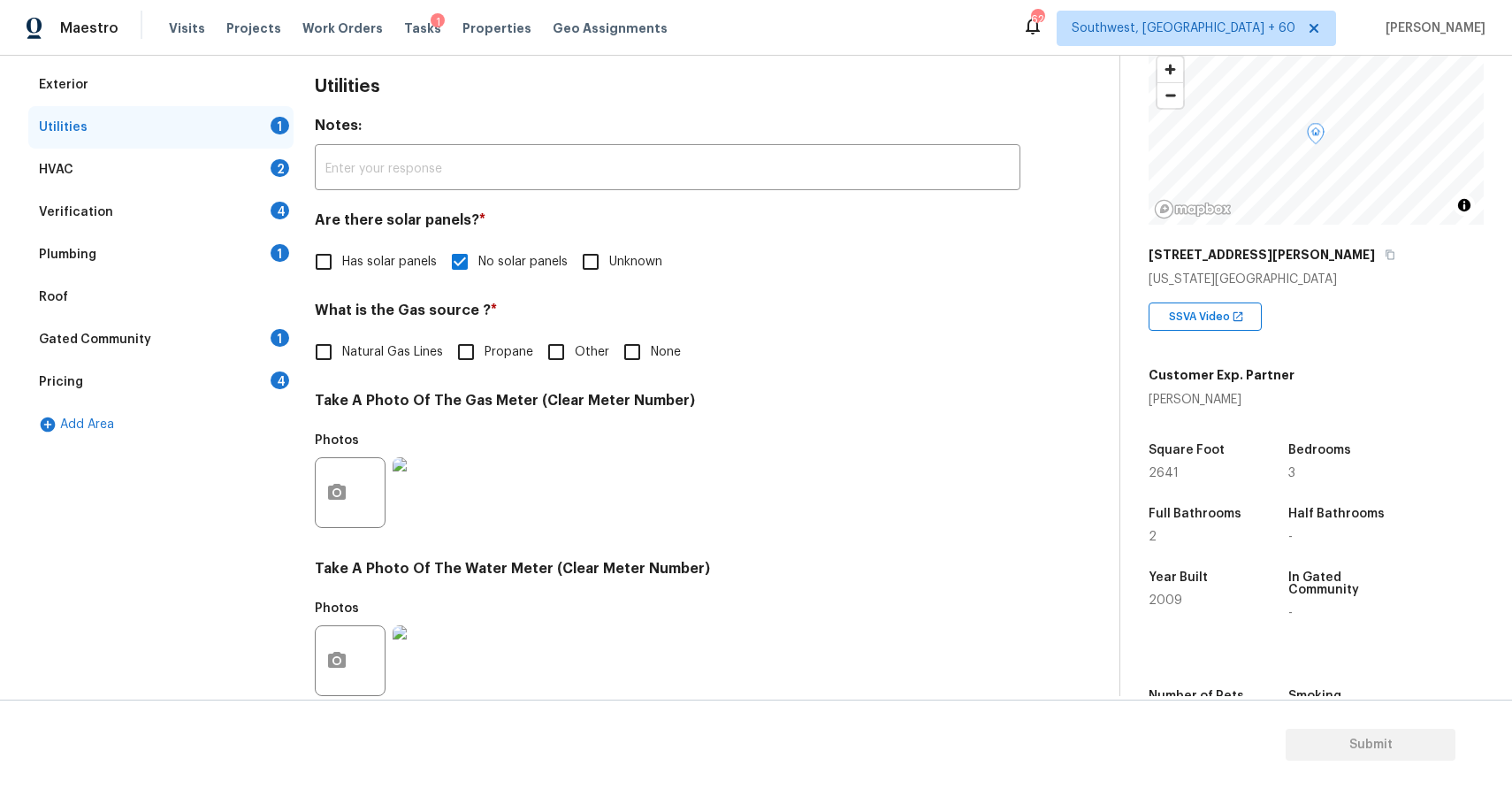
click at [279, 173] on div "2" at bounding box center [279, 168] width 19 height 18
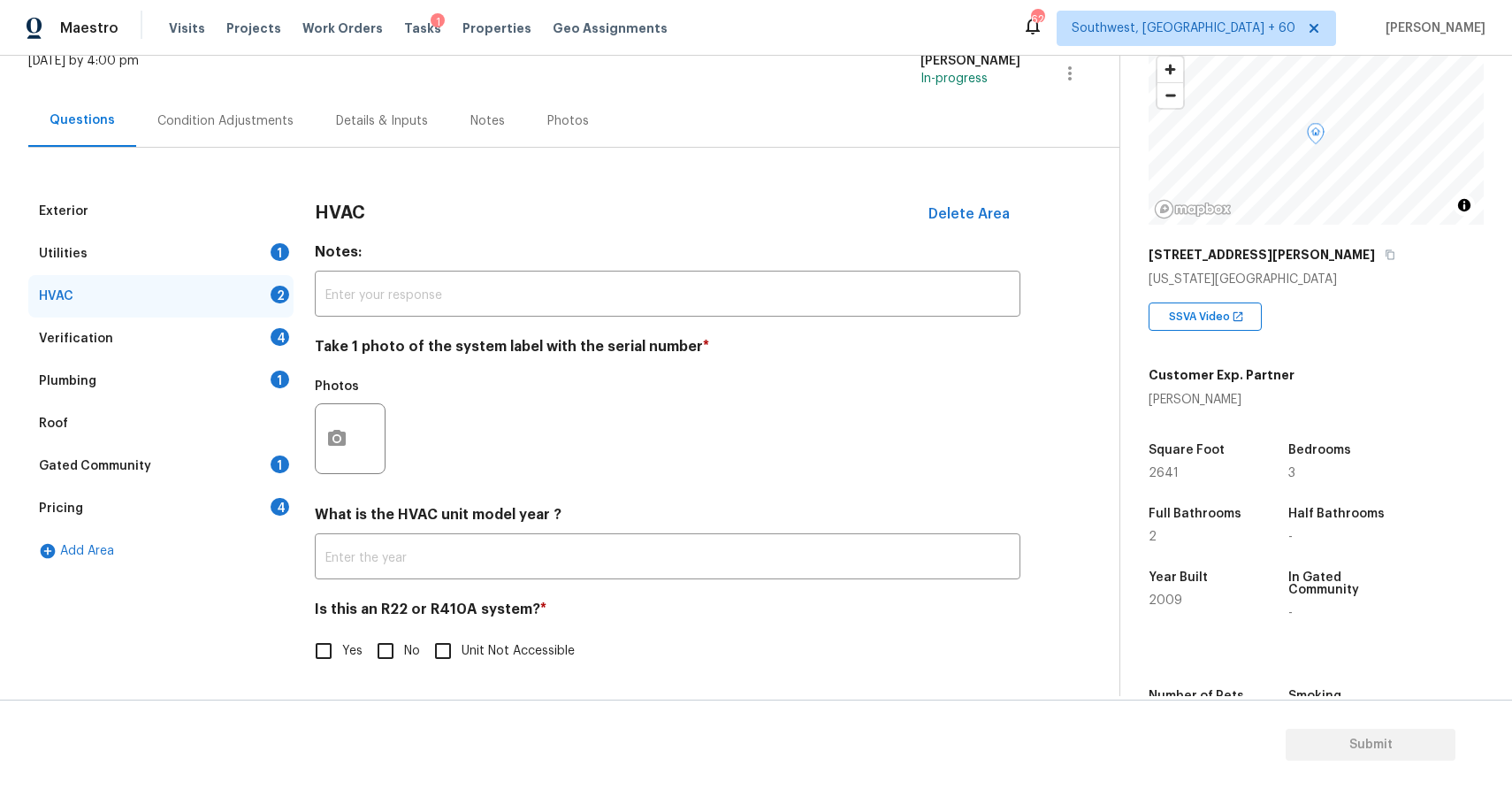
scroll to position [121, 0]
click at [352, 426] on button "button" at bounding box center [337, 438] width 42 height 69
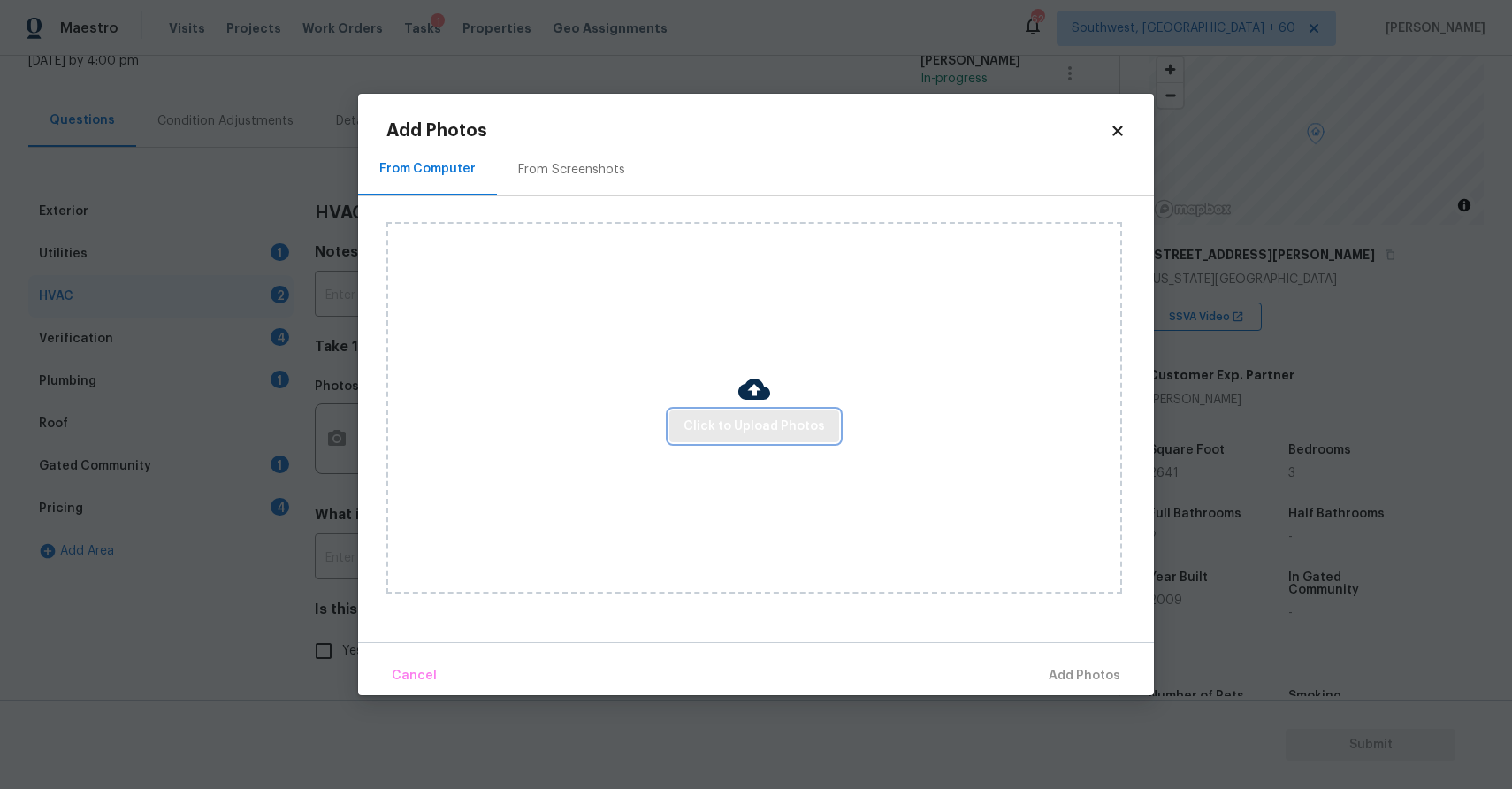
click at [817, 419] on span "Click to Upload Photos" at bounding box center [754, 427] width 141 height 22
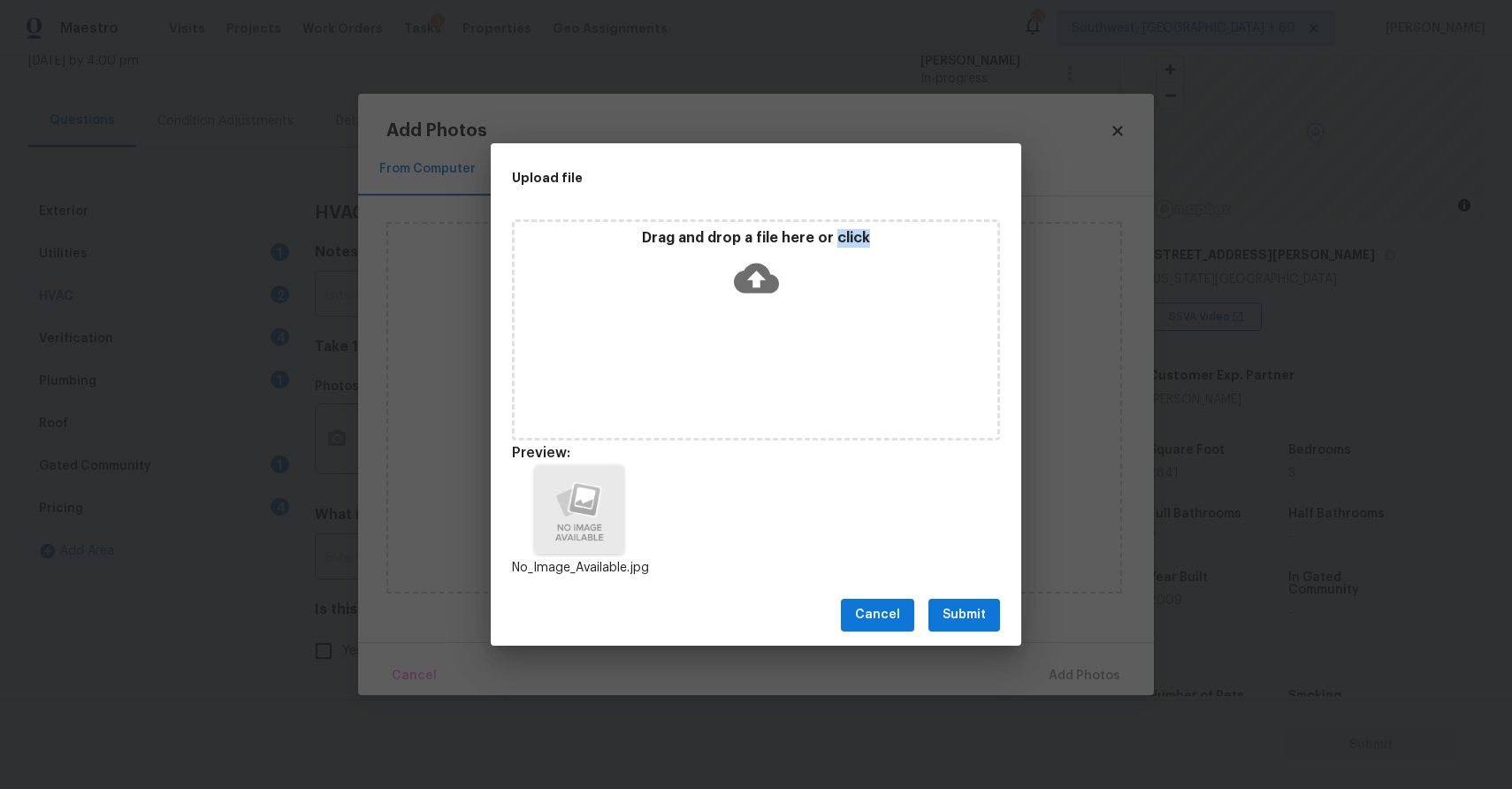
click at [971, 605] on span "Submit" at bounding box center [964, 615] width 43 height 22
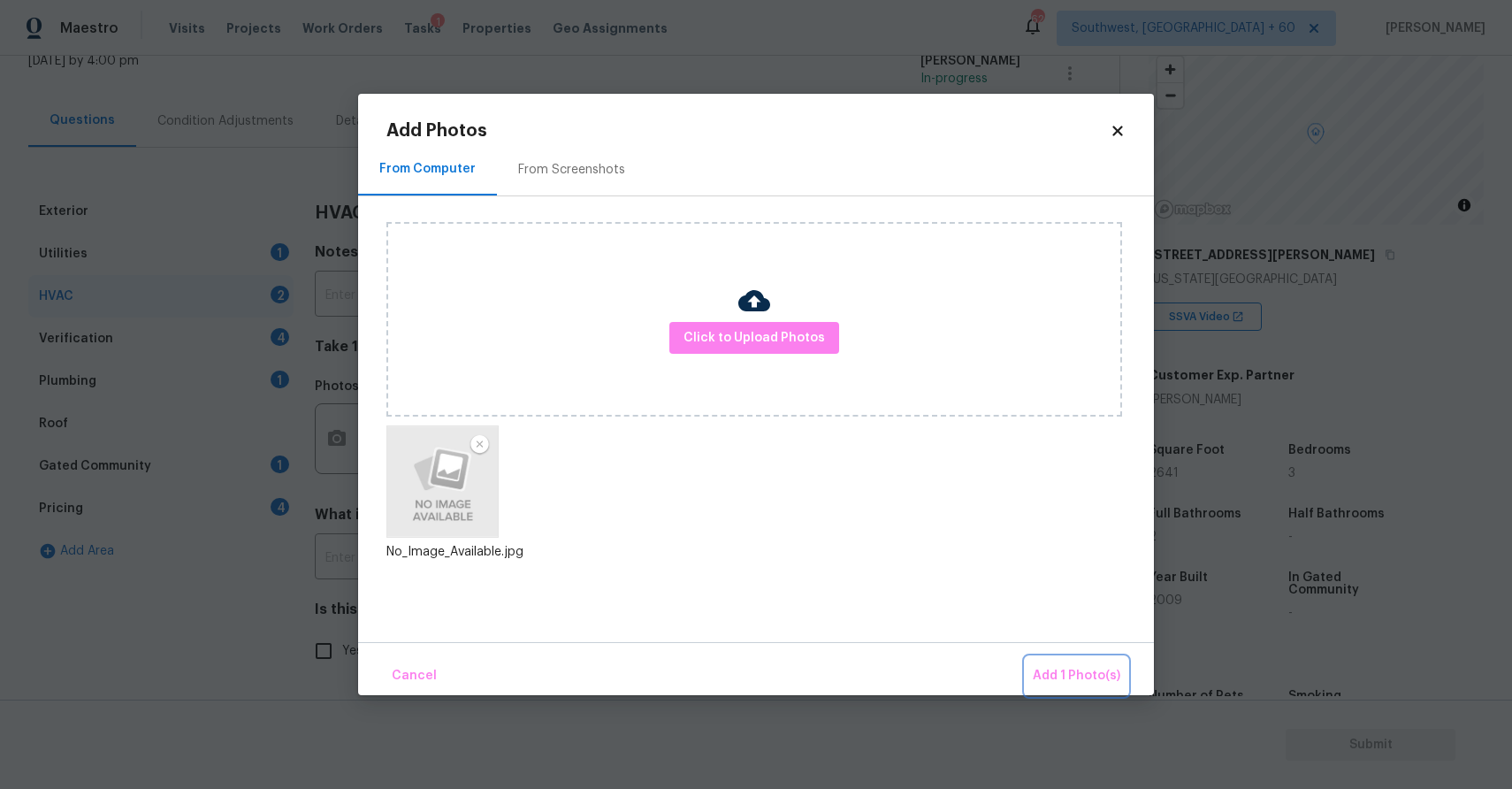
click at [1116, 675] on span "Add 1 Photo(s)" at bounding box center [1076, 676] width 88 height 22
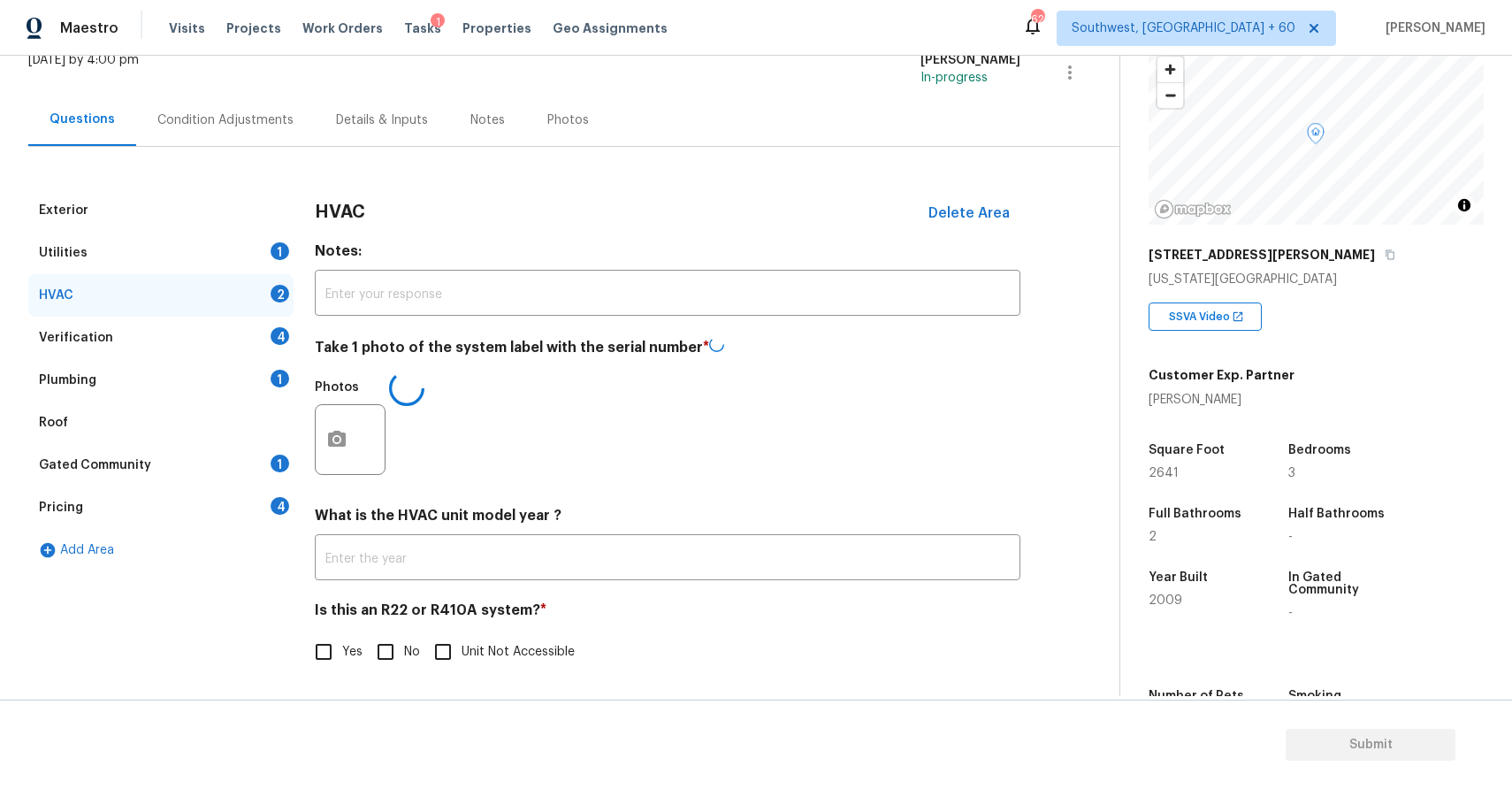
click at [398, 663] on input "No" at bounding box center [386, 652] width 38 height 38
checkbox input "true"
click at [547, 546] on input "text" at bounding box center [667, 558] width 706 height 41
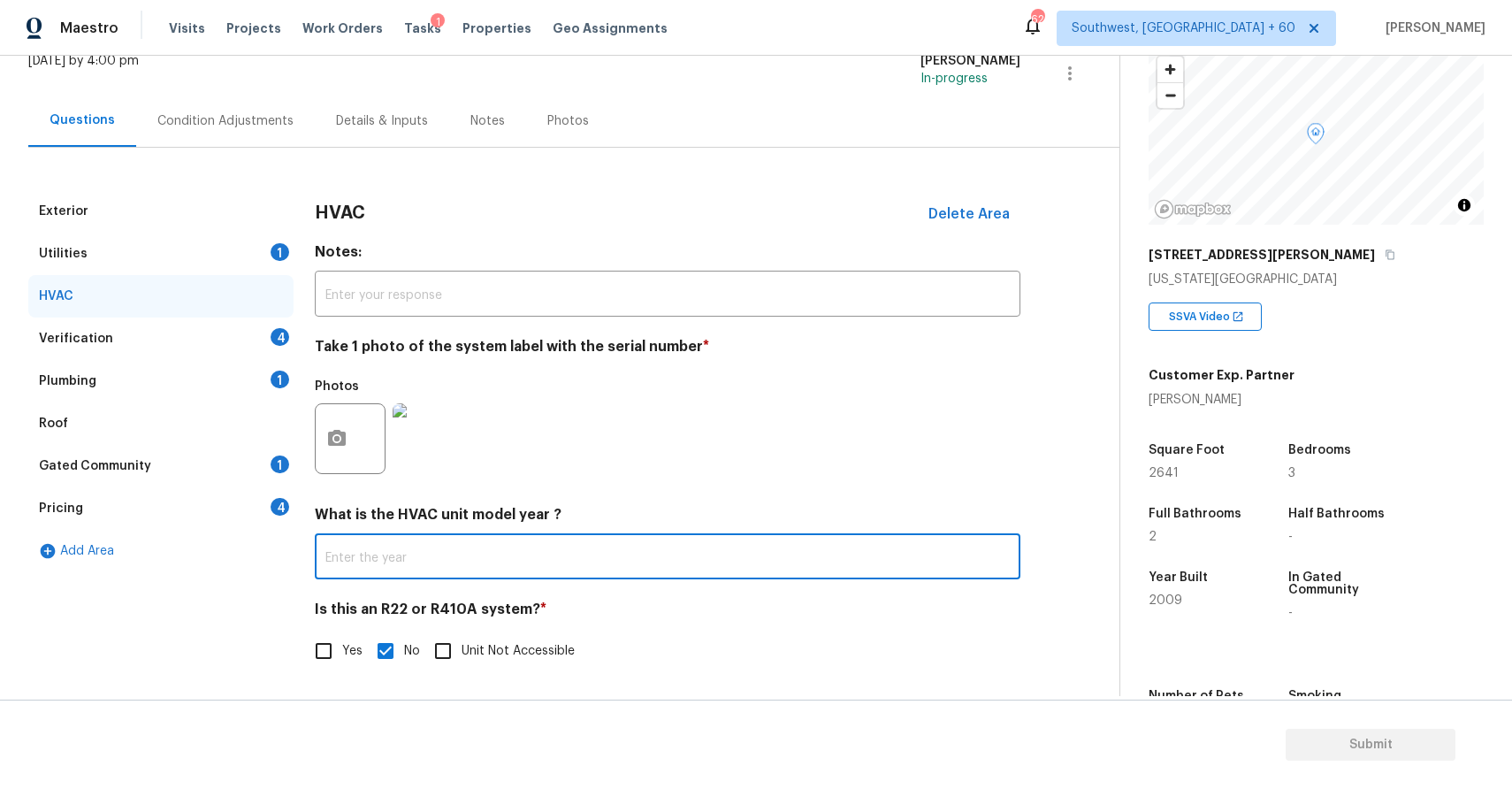
click at [278, 336] on div "4" at bounding box center [279, 337] width 19 height 18
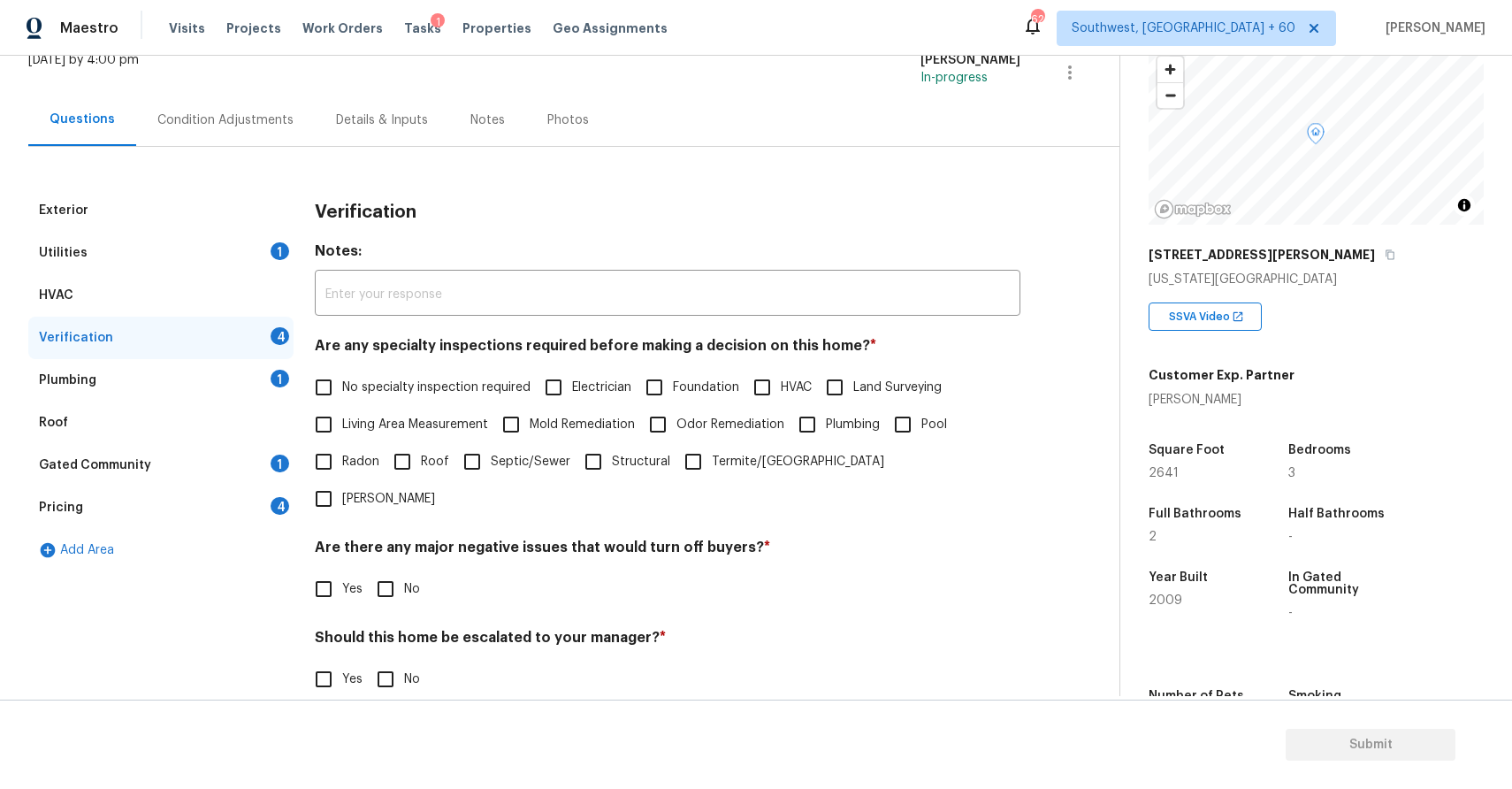
click at [457, 378] on label "No specialty inspection required" at bounding box center [417, 388] width 225 height 38
click at [342, 378] on input "No specialty inspection required" at bounding box center [324, 388] width 38 height 38
checkbox input "true"
click at [409, 581] on span "No" at bounding box center [412, 590] width 16 height 19
click at [404, 571] on input "No" at bounding box center [386, 590] width 38 height 38
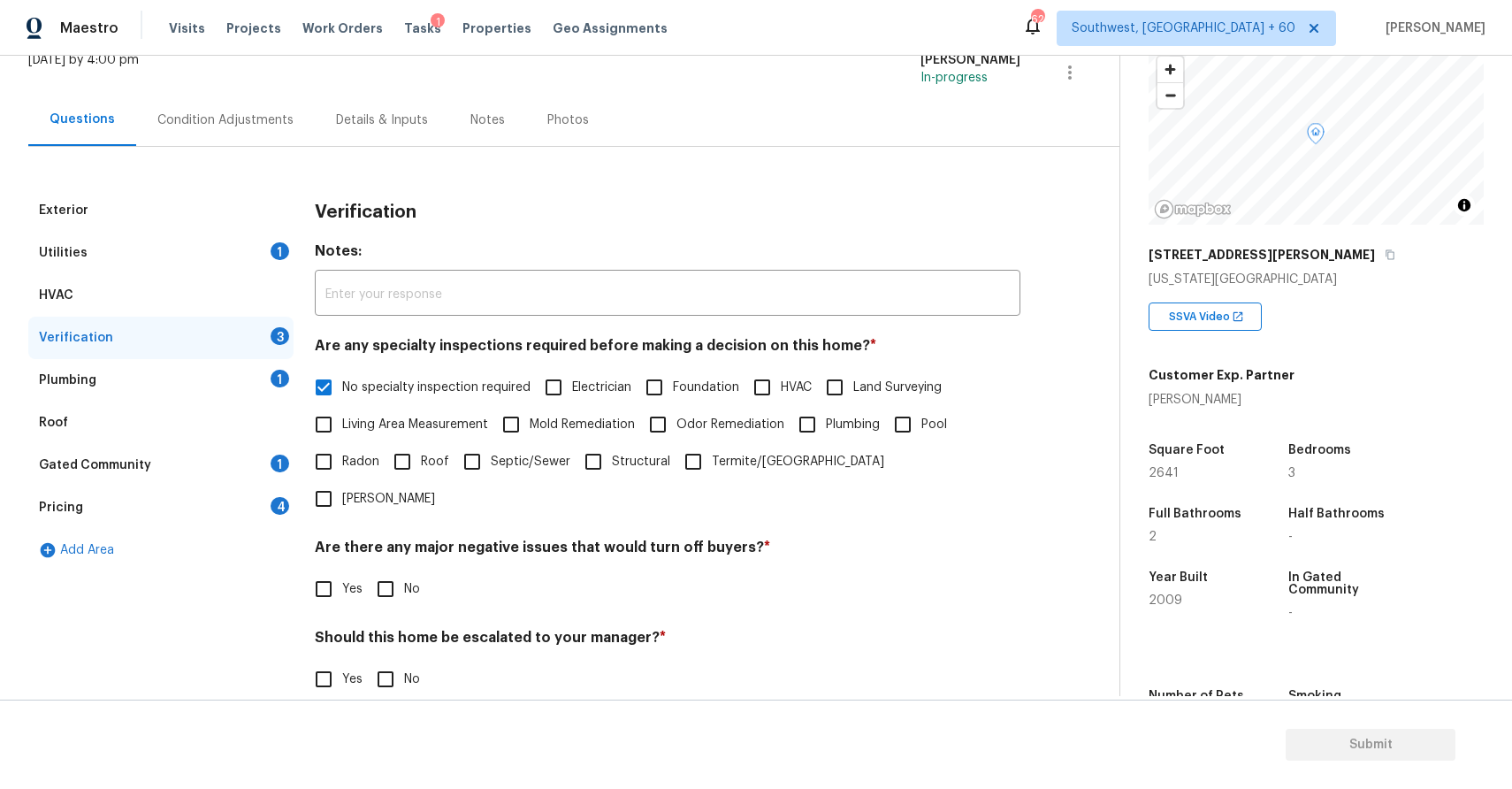
checkbox input "true"
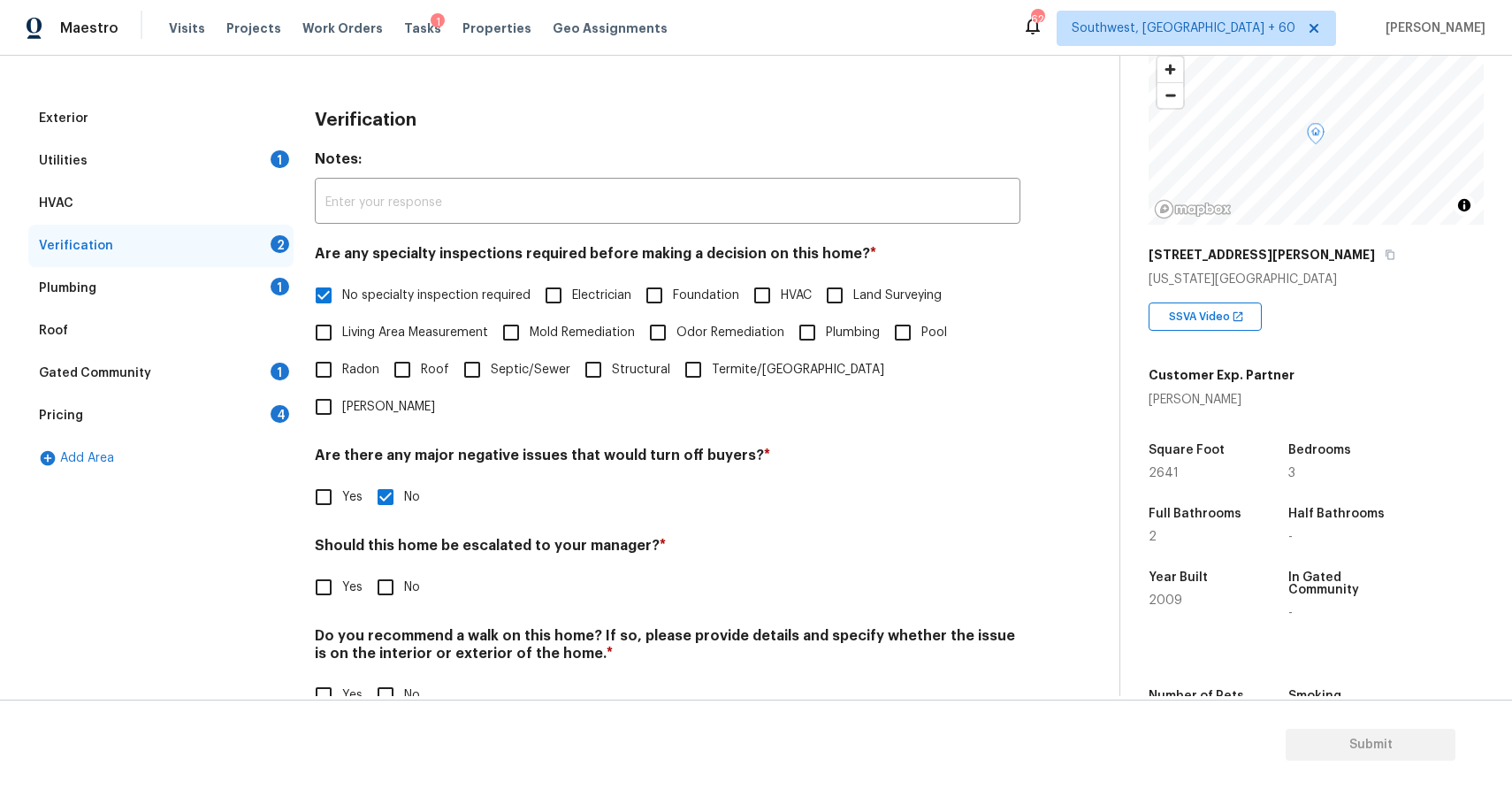
click at [374, 571] on div "Verification Notes: ​ Are any specialty inspections required before making a de…" at bounding box center [667, 417] width 706 height 638
click at [386, 569] on input "No" at bounding box center [386, 588] width 38 height 38
checkbox input "true"
click at [395, 676] on input "No" at bounding box center [386, 695] width 38 height 38
checkbox input "true"
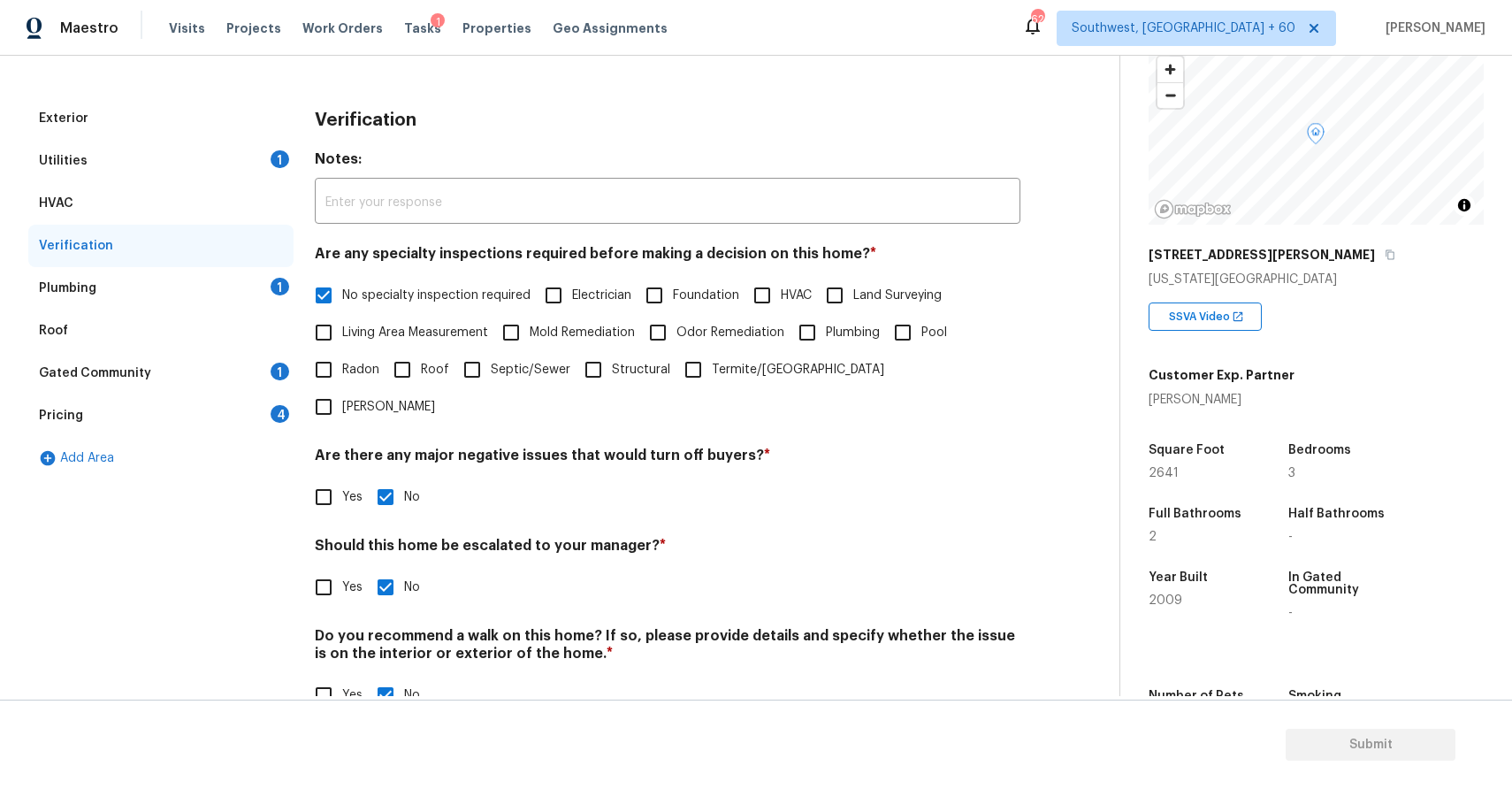
click at [268, 293] on div "Plumbing 1" at bounding box center [161, 288] width 265 height 42
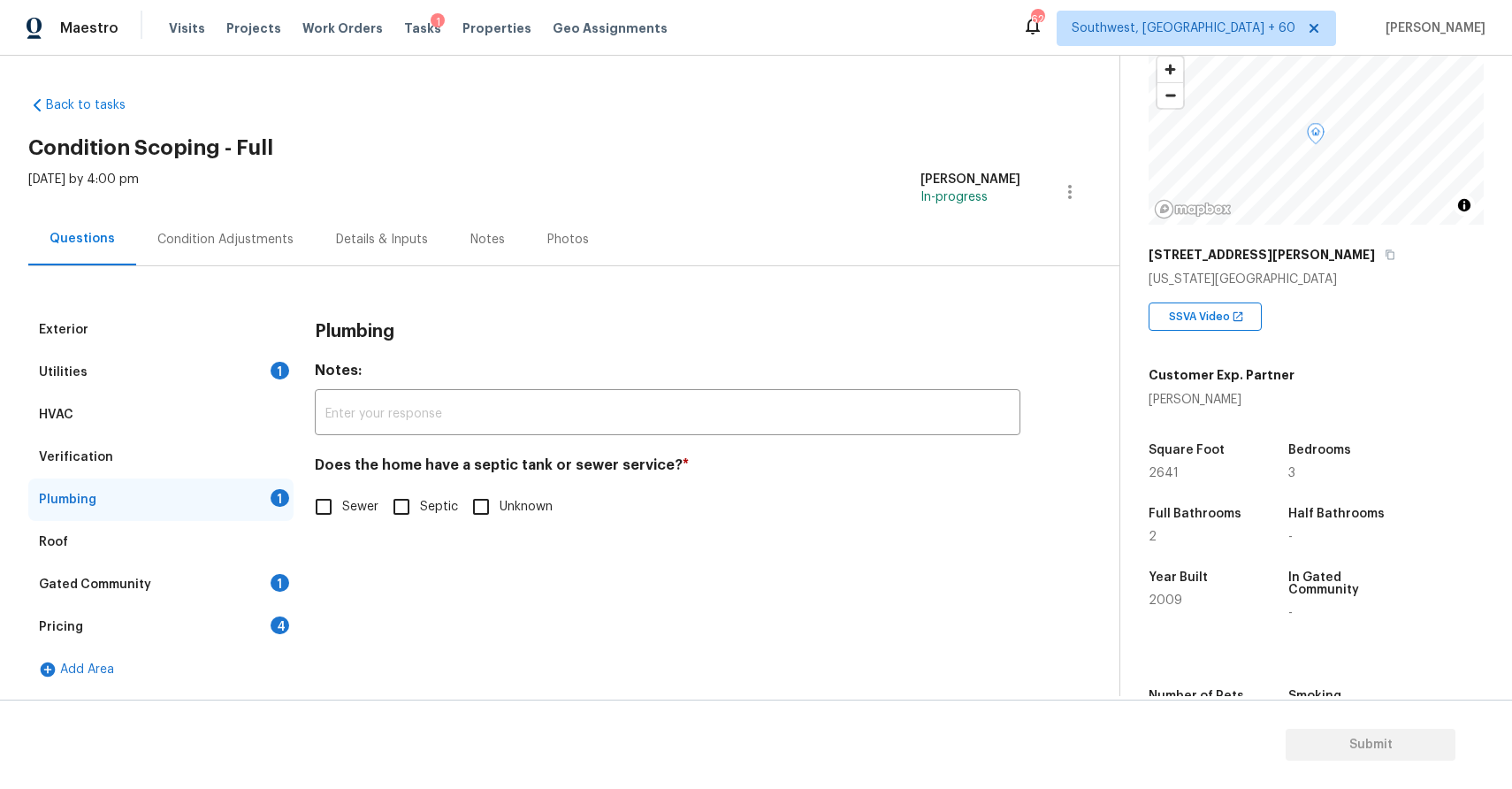
click at [389, 502] on input "Septic" at bounding box center [402, 508] width 38 height 38
checkbox input "true"
click at [346, 504] on span "Sewer" at bounding box center [360, 509] width 37 height 19
click at [342, 504] on input "Sewer" at bounding box center [324, 509] width 38 height 38
checkbox input "true"
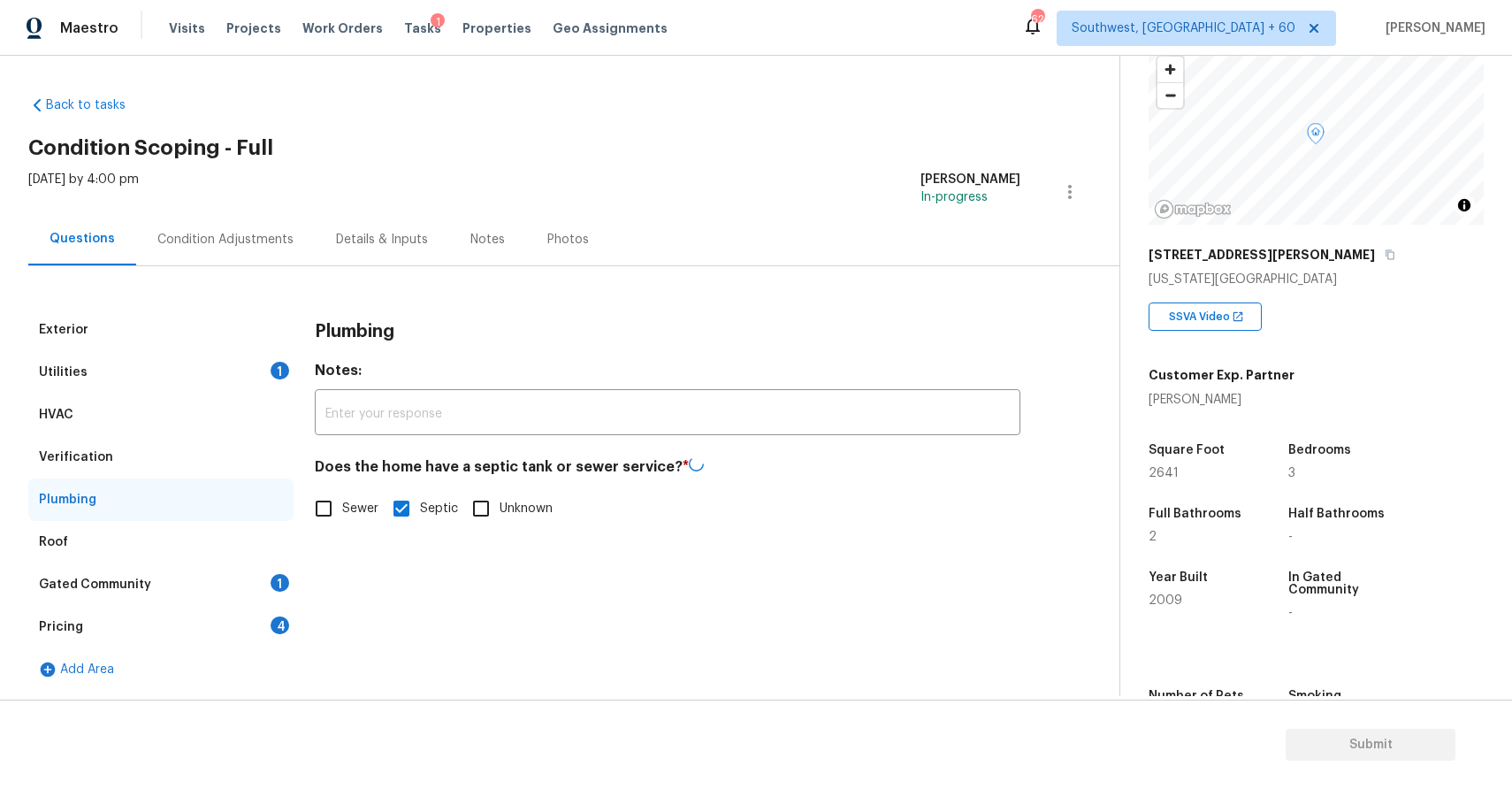
checkbox input "false"
click at [251, 581] on div "Gated Community 1" at bounding box center [161, 585] width 265 height 42
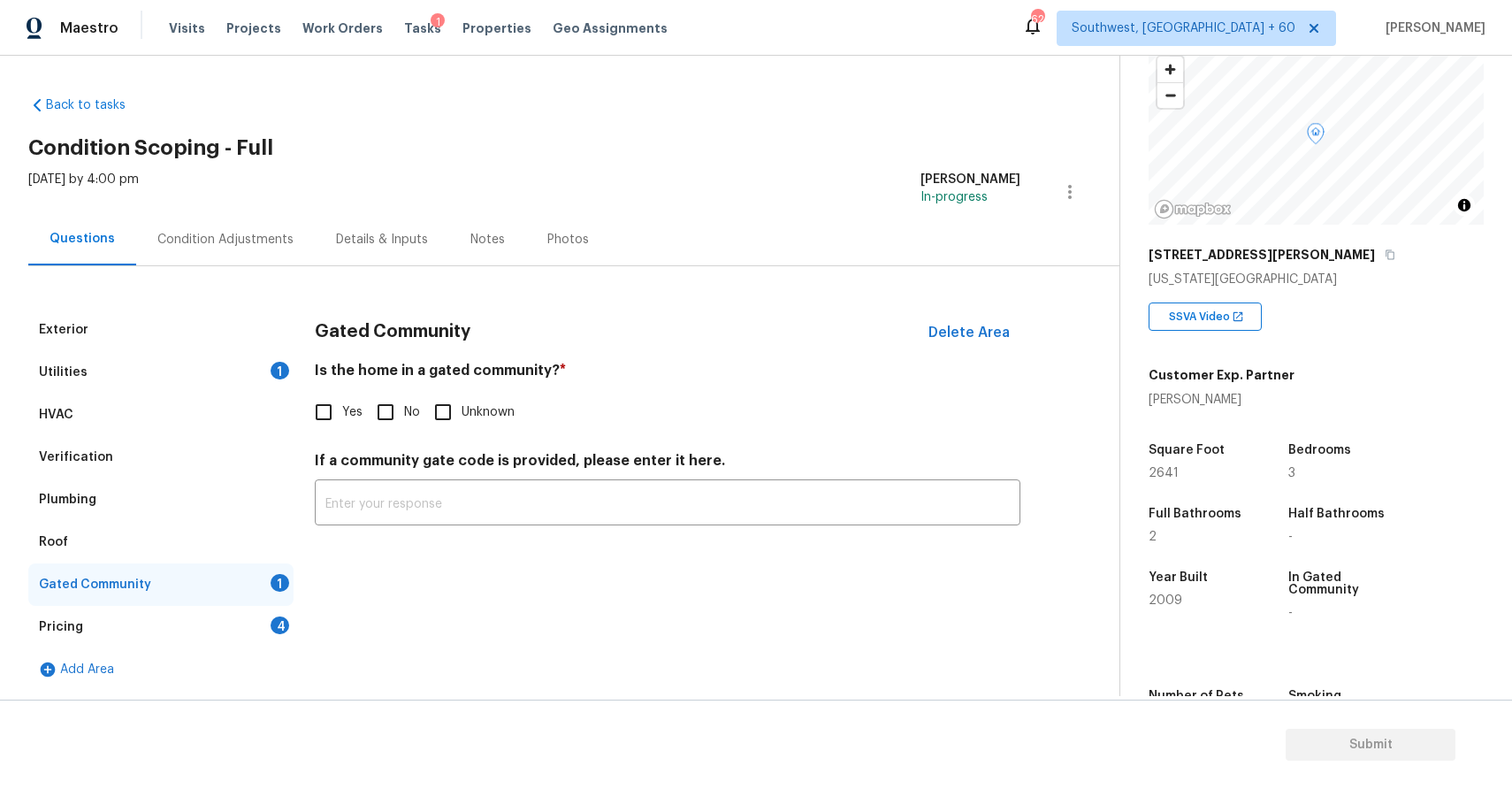
click at [378, 408] on input "No" at bounding box center [386, 413] width 38 height 38
checkbox input "true"
click at [232, 624] on div "Pricing 4" at bounding box center [161, 627] width 265 height 42
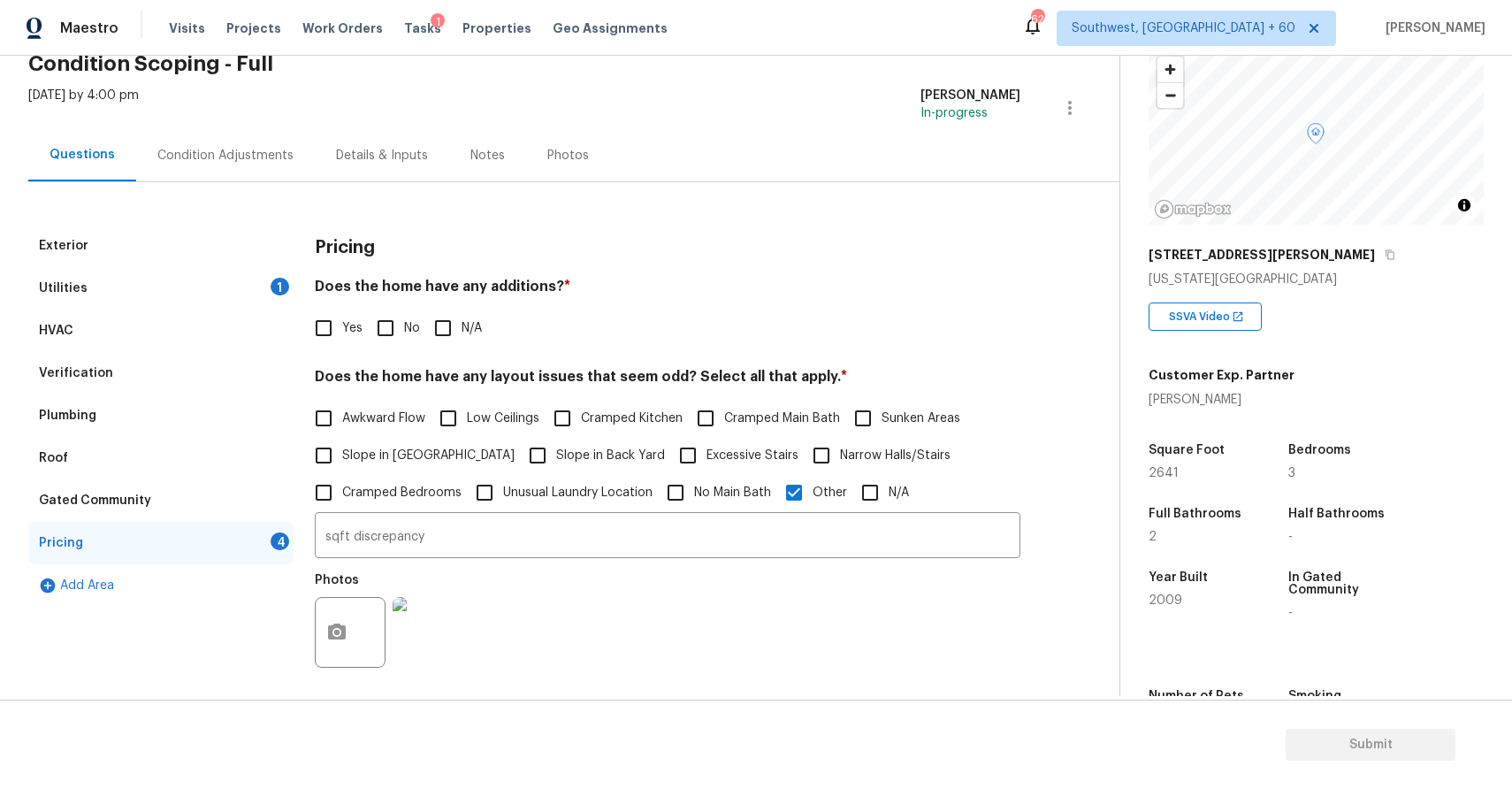
scroll to position [170, 0]
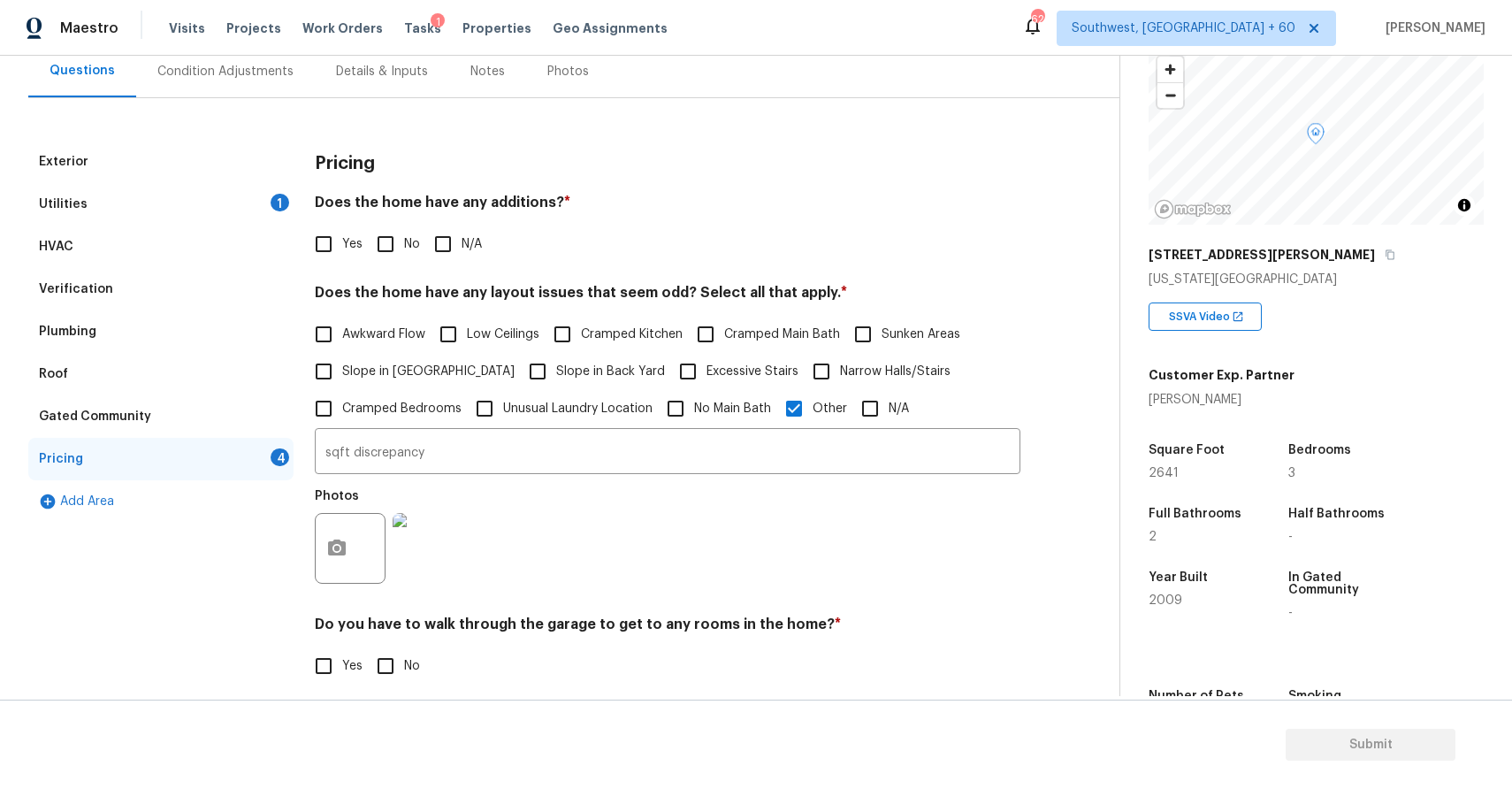
click at [434, 243] on input "N/A" at bounding box center [443, 244] width 38 height 38
checkbox input "true"
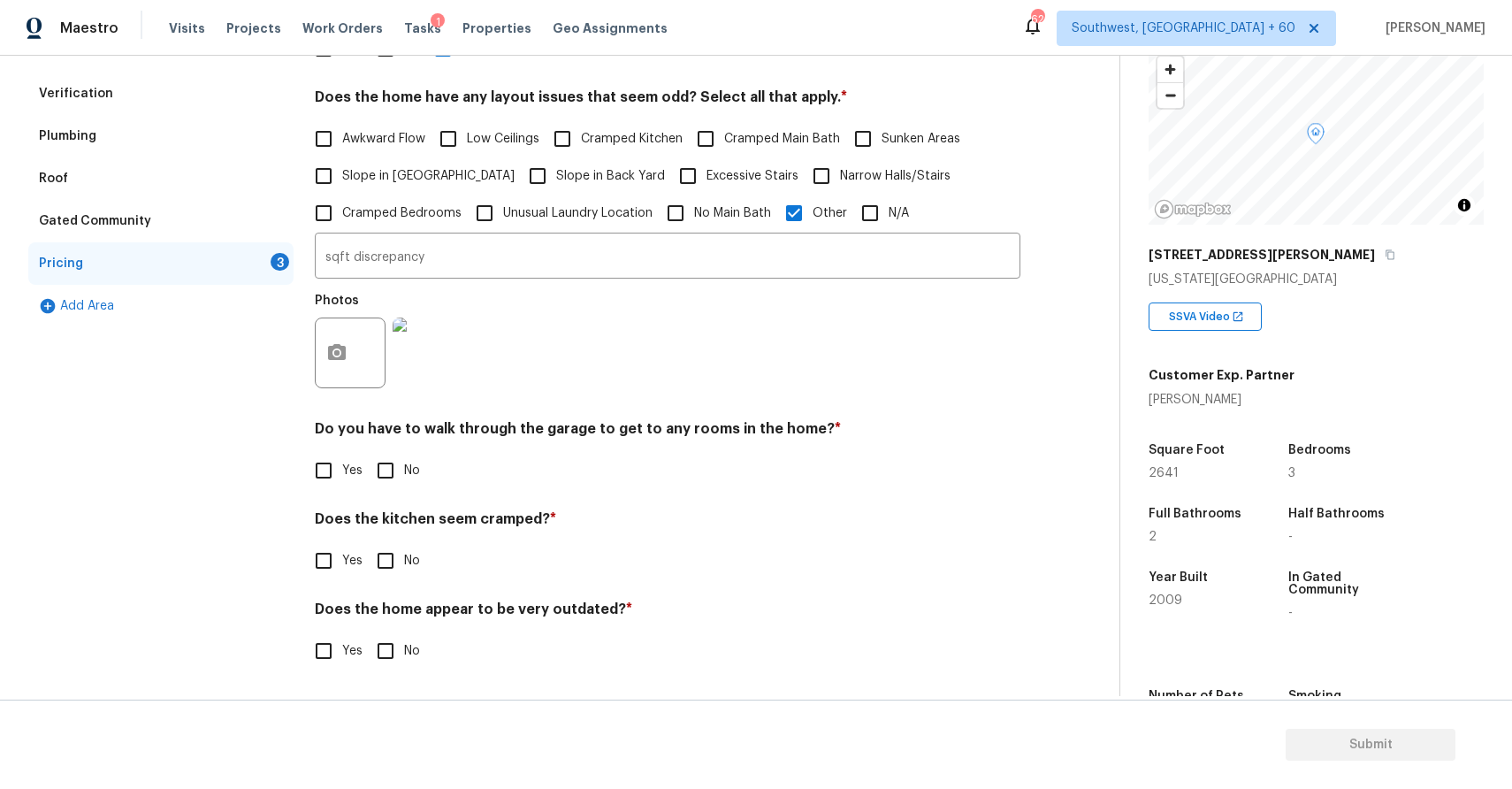
click at [395, 477] on input "No" at bounding box center [386, 471] width 38 height 38
checkbox input "true"
click at [378, 598] on div "Pricing Does the home have any additions? * Yes No N/A Does the home have any l…" at bounding box center [667, 318] width 706 height 748
click at [386, 588] on div "Pricing Does the home have any additions? * Yes No N/A Does the home have any l…" at bounding box center [667, 317] width 706 height 746
click at [395, 574] on input "No" at bounding box center [386, 561] width 38 height 38
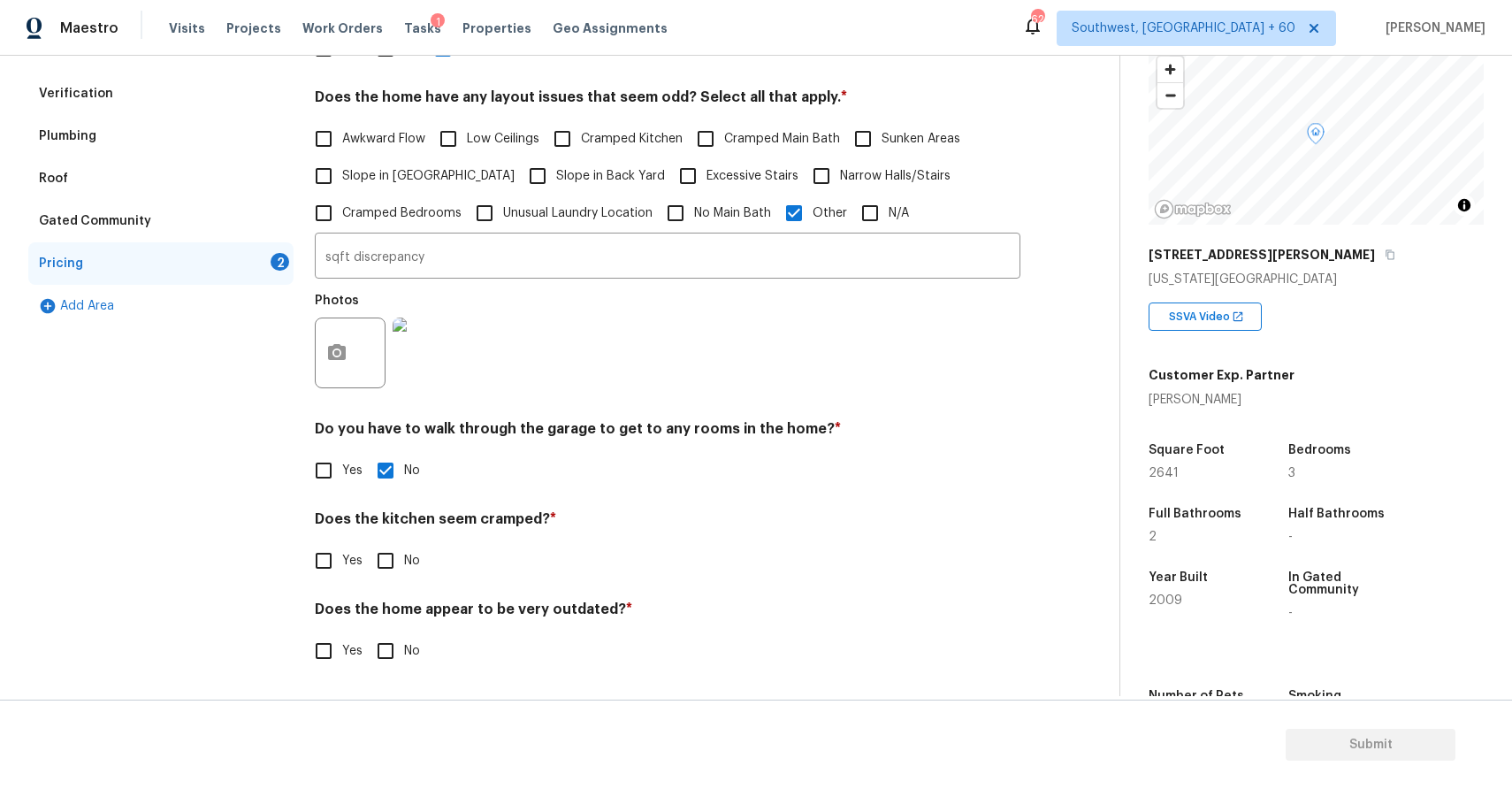
checkbox input "true"
click at [400, 647] on input "No" at bounding box center [386, 652] width 38 height 38
checkbox input "true"
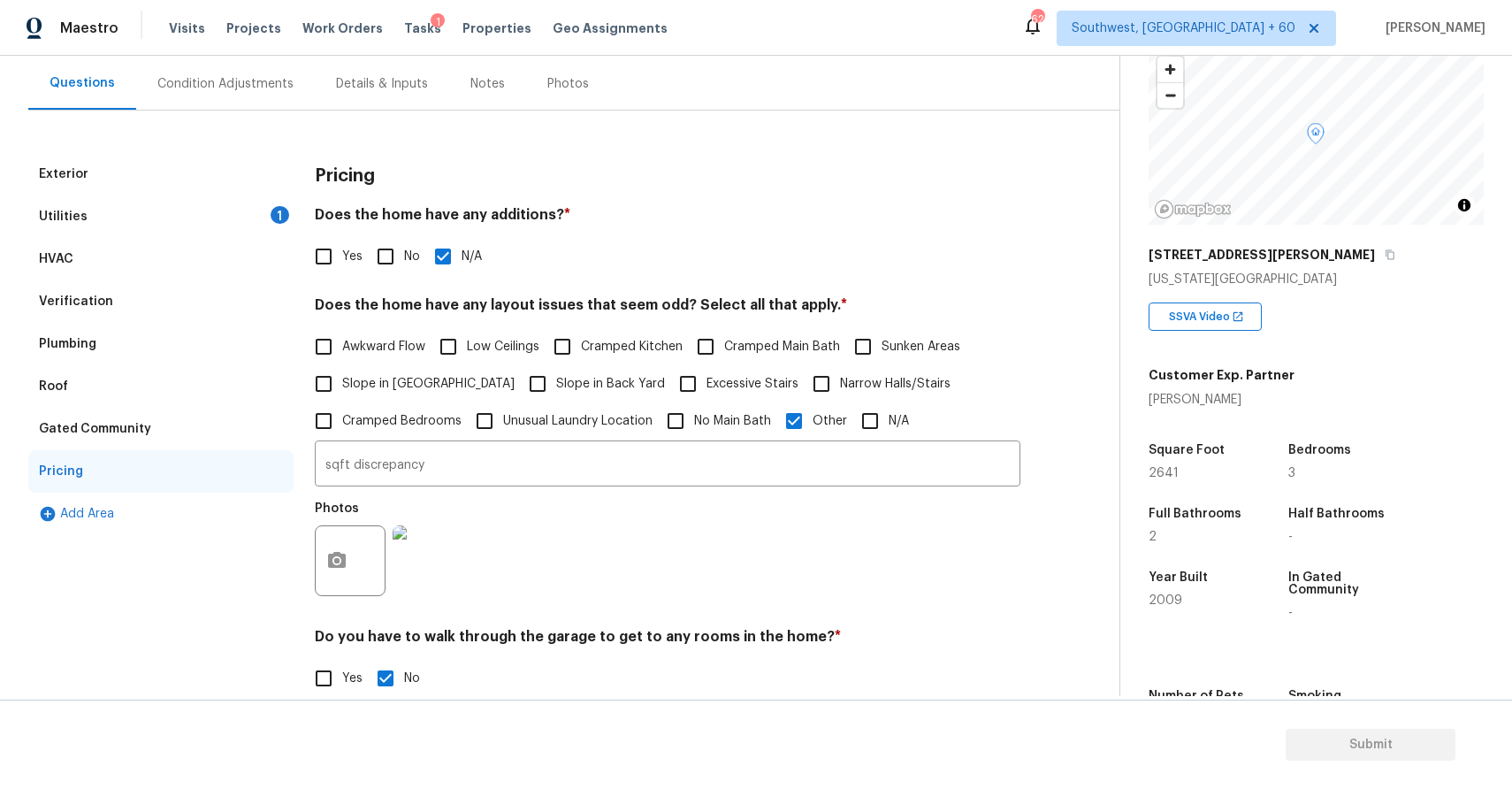
scroll to position [154, 0]
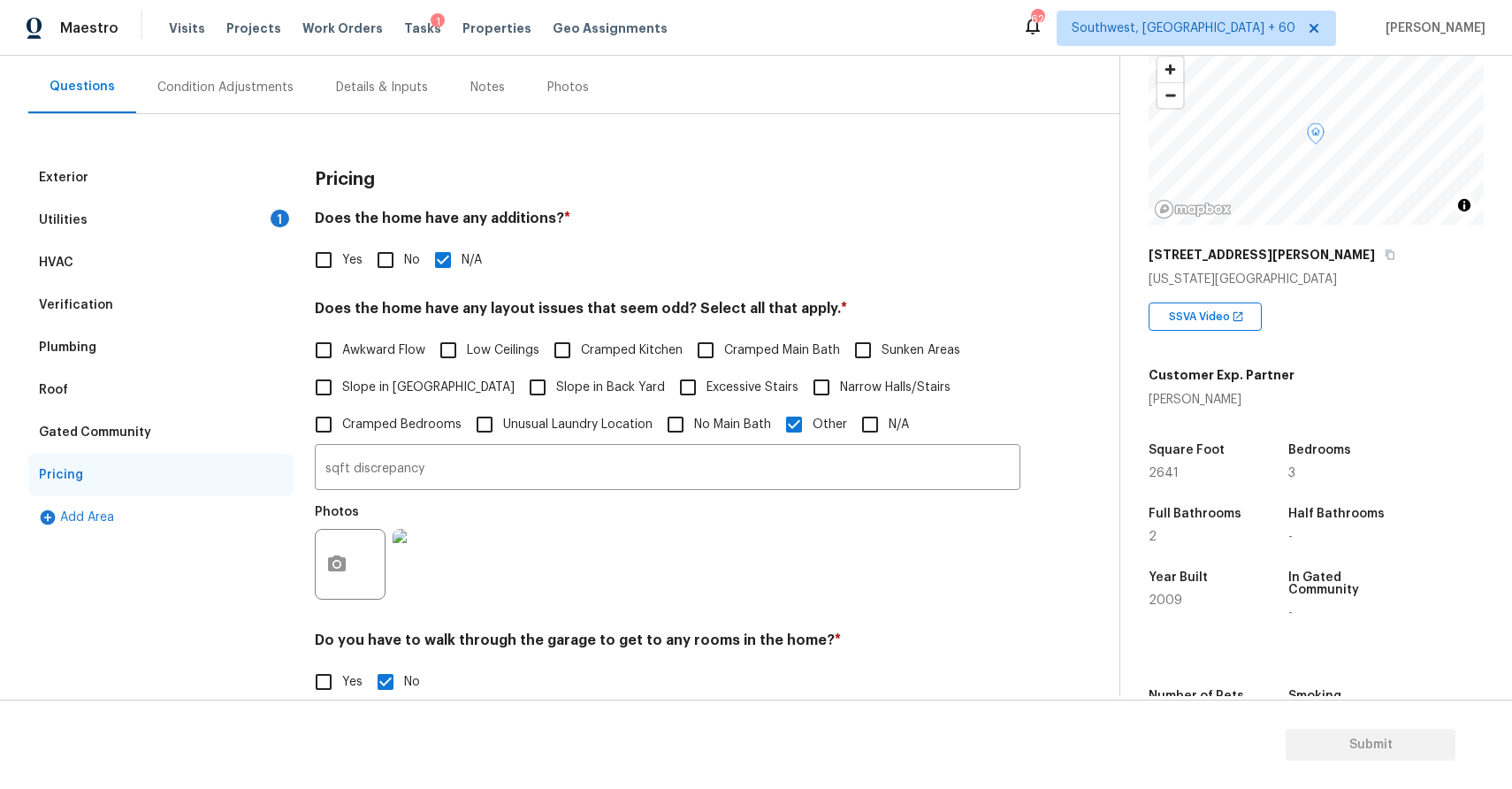
click at [244, 207] on div "Utilities 1" at bounding box center [161, 220] width 265 height 42
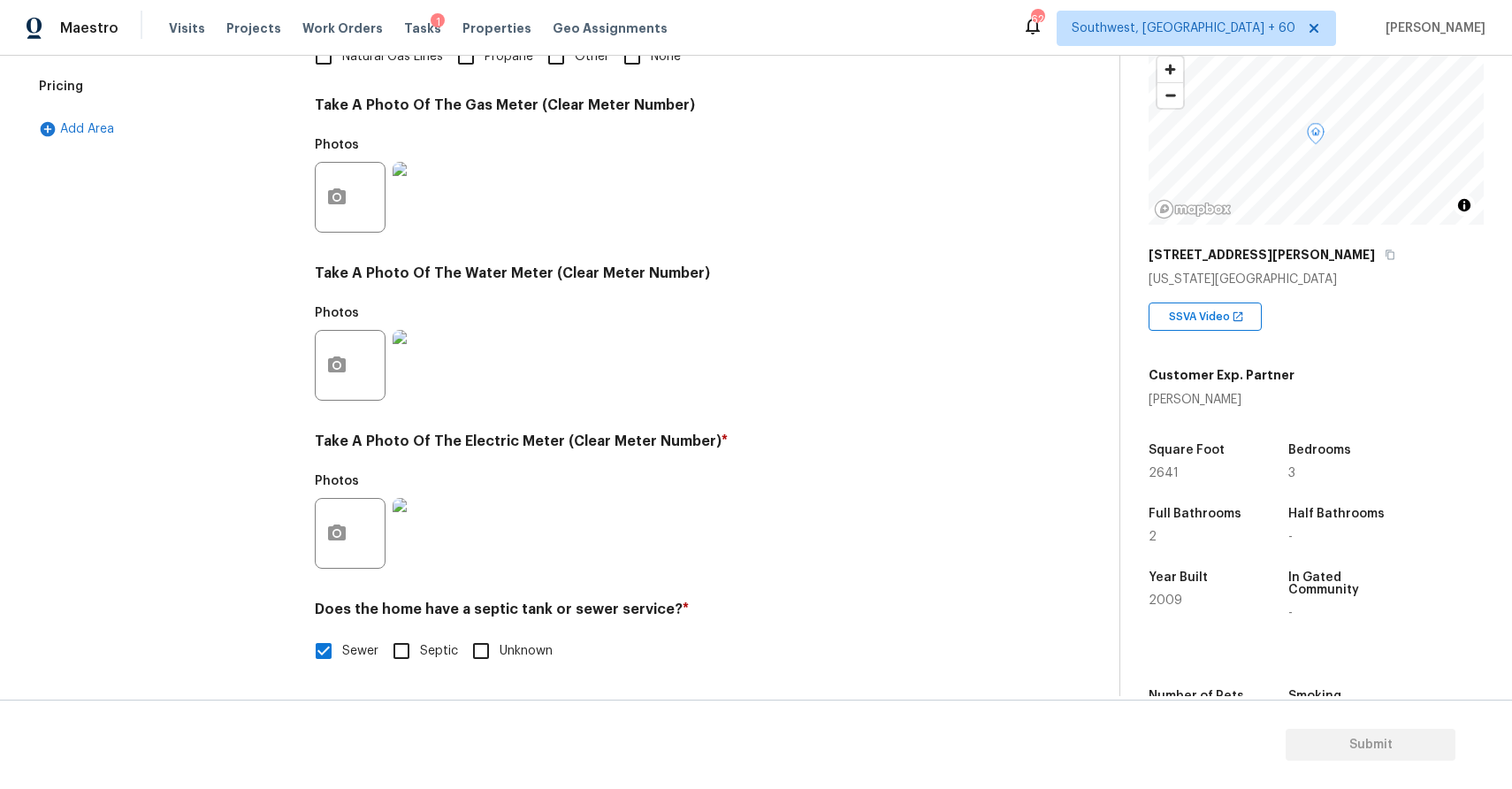
scroll to position [0, 0]
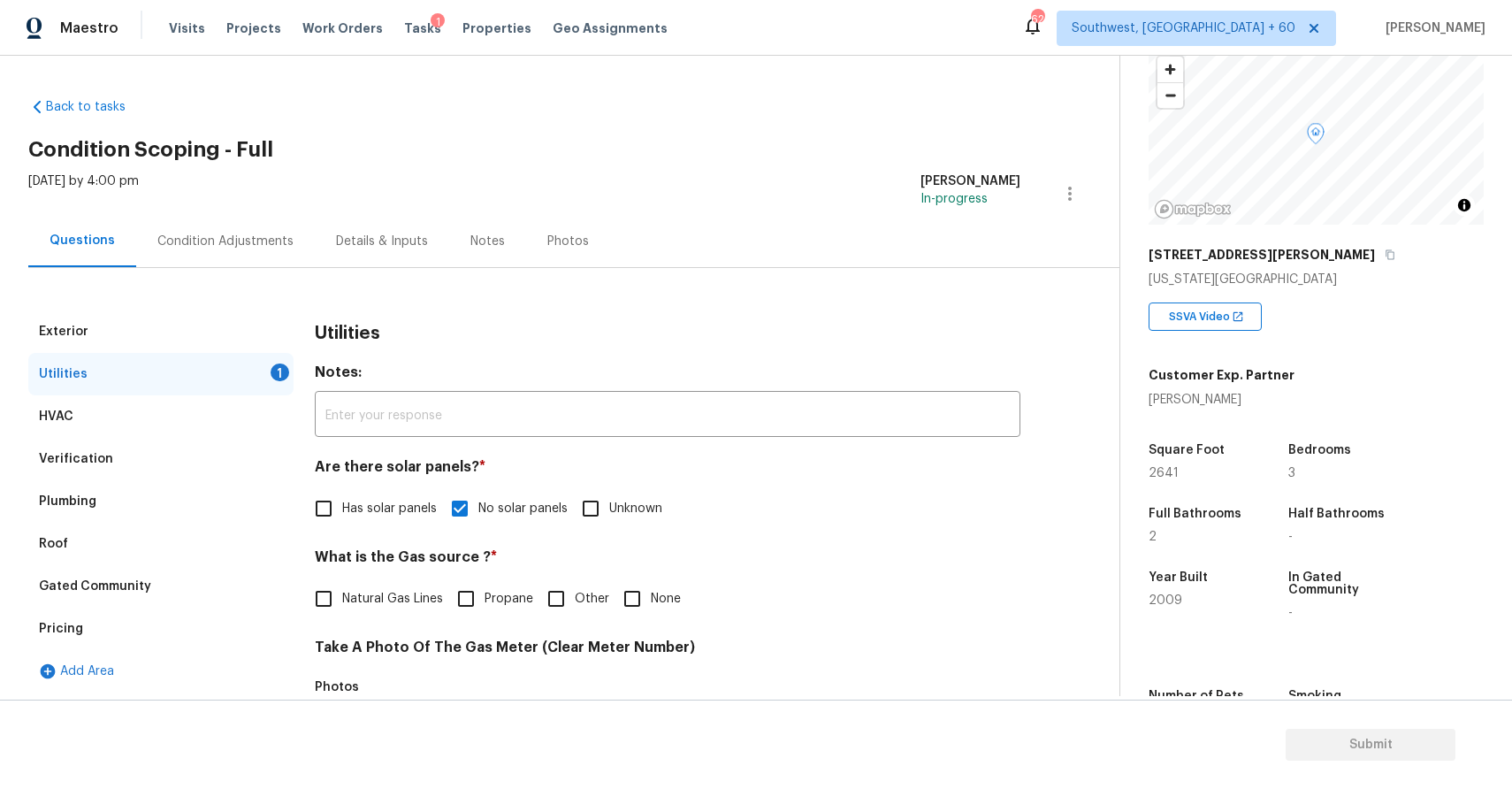
click at [246, 258] on div "Condition Adjustments" at bounding box center [225, 241] width 179 height 52
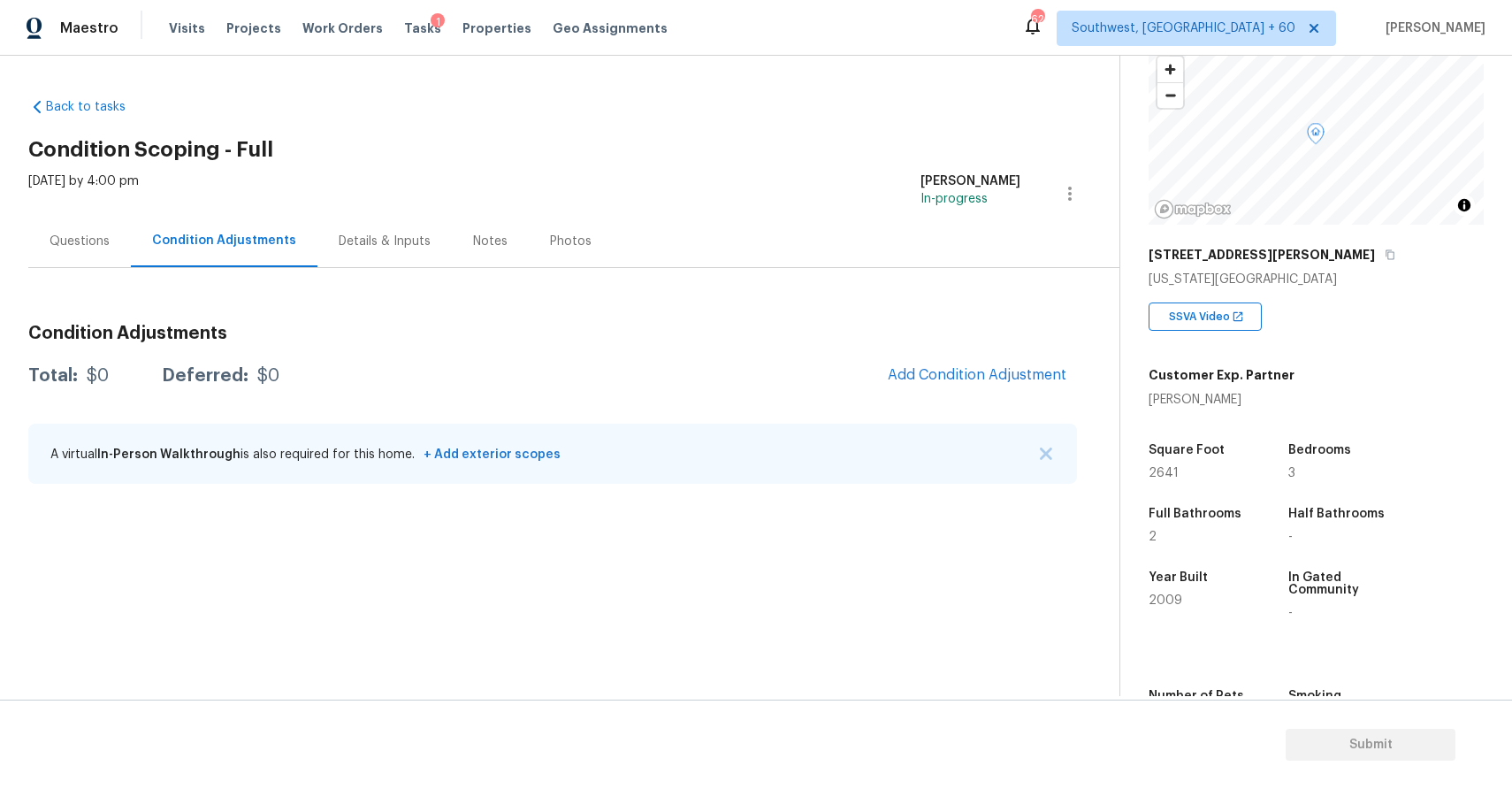
click at [1031, 439] on div "A virtual In-Person Walkthrough is also required for this home. + Add exterior …" at bounding box center [553, 453] width 1049 height 60
click at [1040, 446] on div "A virtual In-Person Walkthrough is also required for this home. + Add exterior …" at bounding box center [553, 453] width 1049 height 60
click at [966, 363] on button "Add Condition Adjustment" at bounding box center [977, 375] width 199 height 38
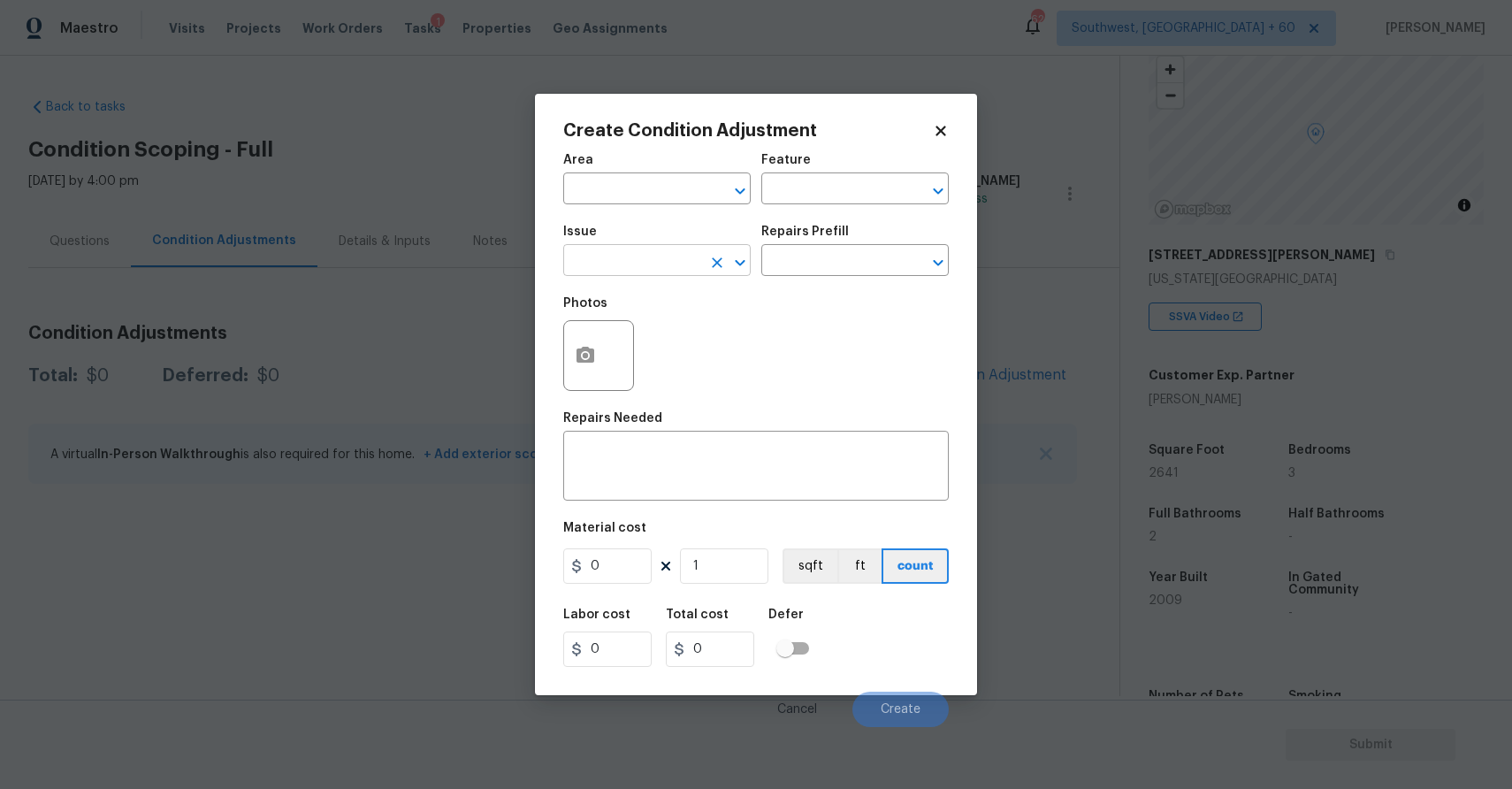
click at [670, 262] on input "text" at bounding box center [633, 263] width 138 height 28
click at [663, 354] on li "Landscape Package" at bounding box center [657, 345] width 188 height 30
type input "Landscape Package"
click at [828, 262] on input "text" at bounding box center [830, 263] width 138 height 28
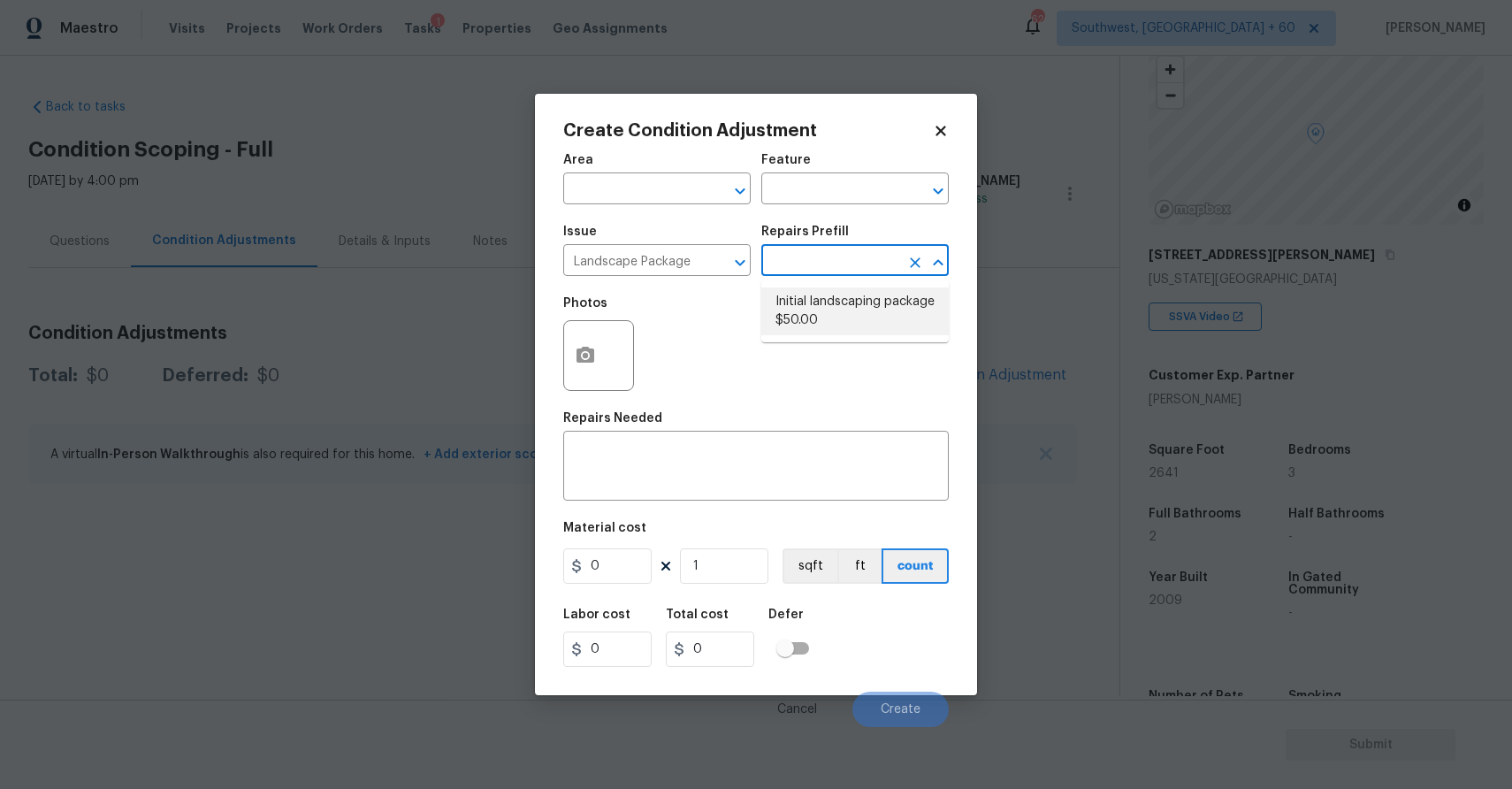
click at [804, 315] on li "Initial landscaping package $50.00" at bounding box center [855, 311] width 188 height 47
type input "Home Readiness Packages"
type textarea "Mowing of grass up to 6" in height. Mow, edge along driveways & sidewalks, trim…"
type input "50"
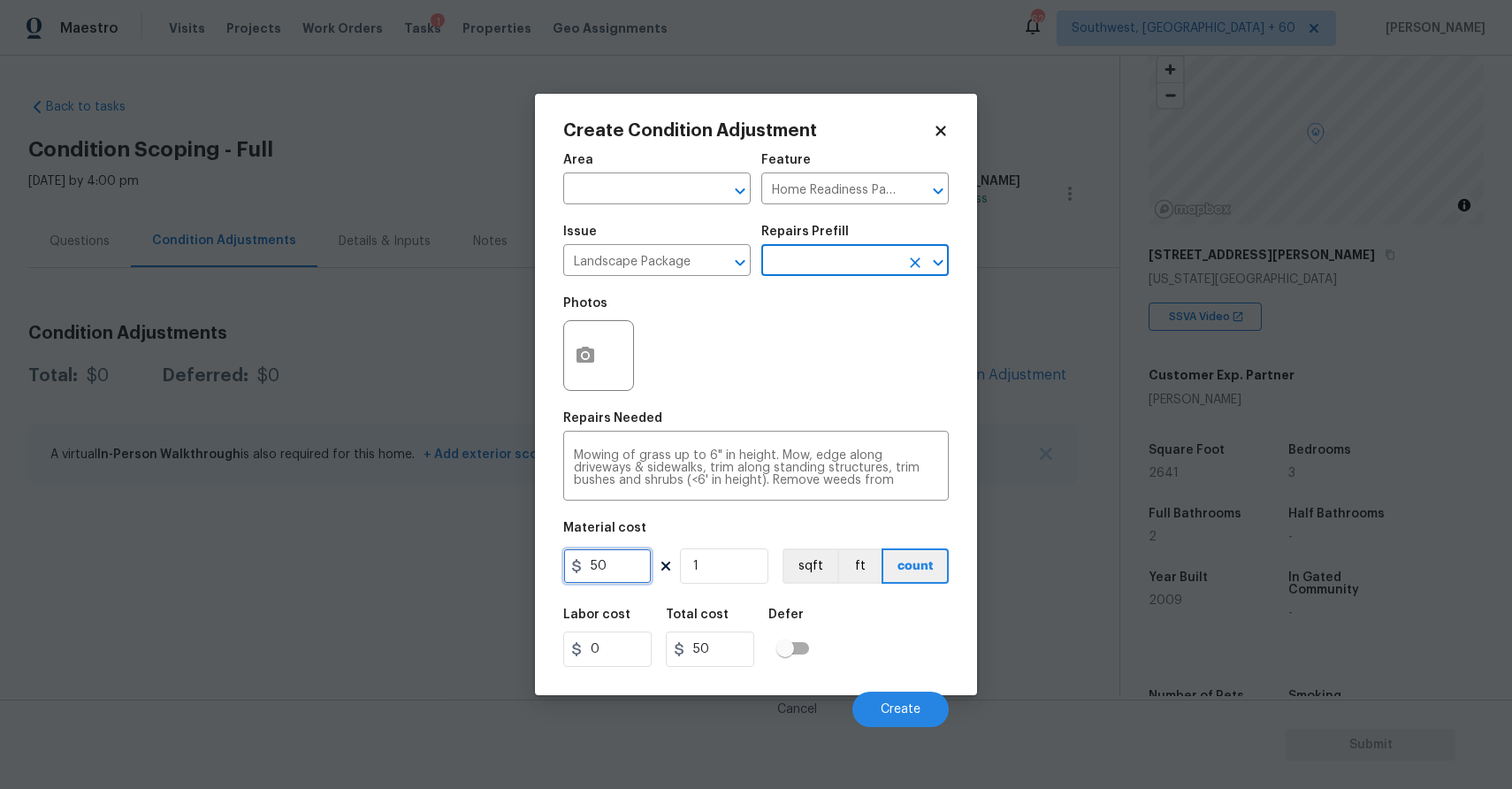
click at [638, 551] on input "50" at bounding box center [608, 566] width 89 height 36
type input "300"
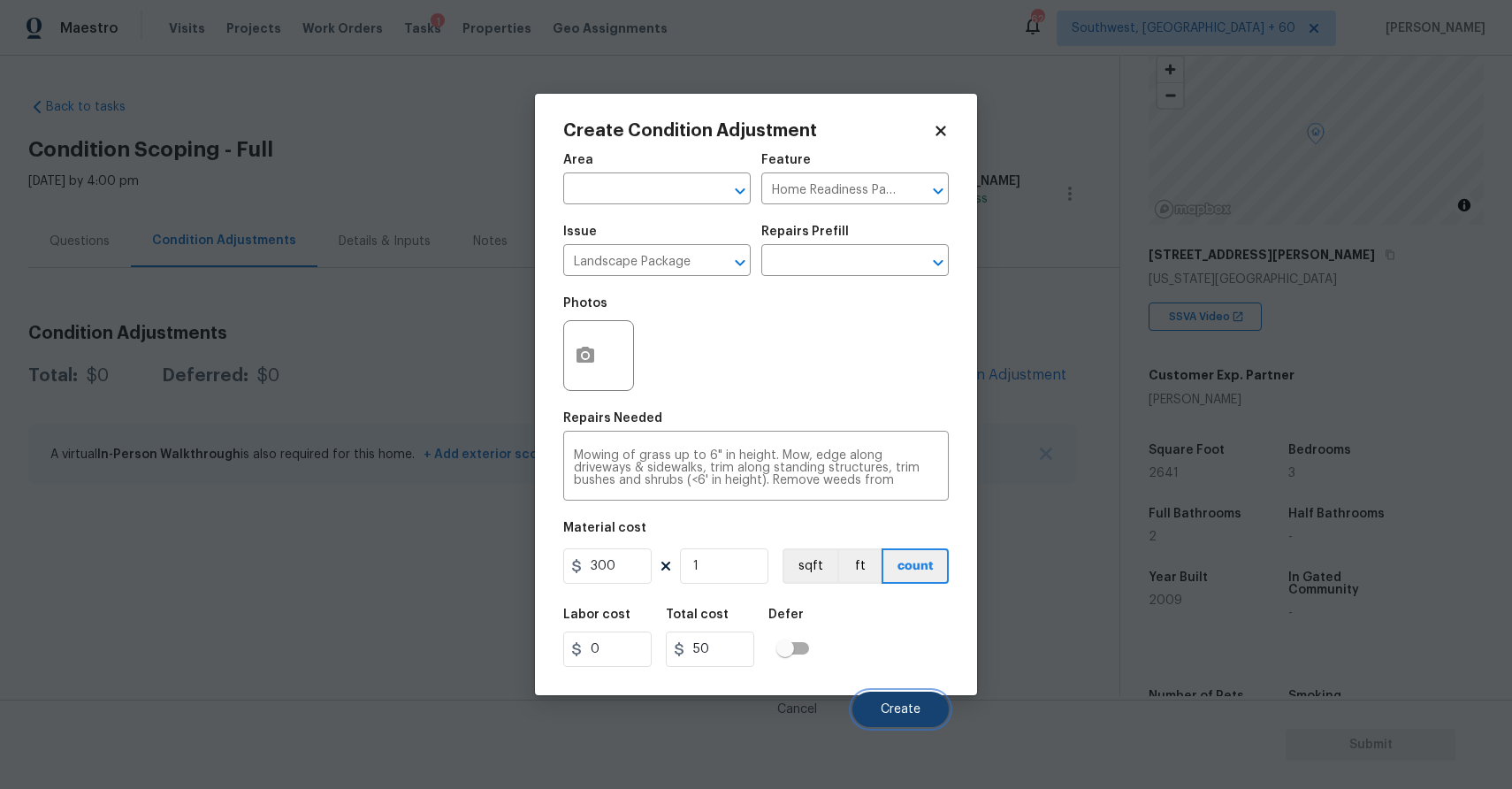
click at [908, 698] on button "Create" at bounding box center [901, 710] width 97 height 36
type input "300"
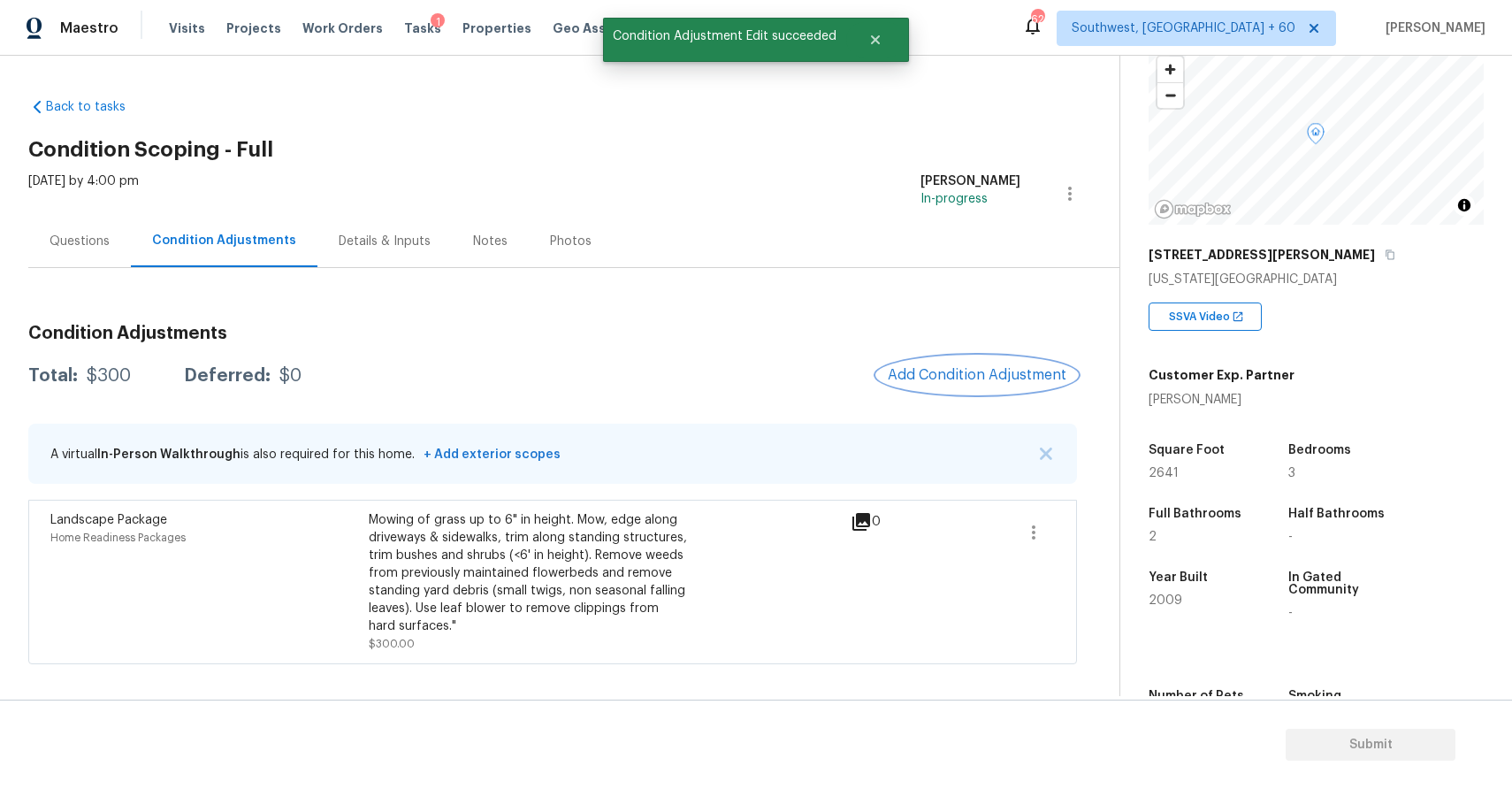
click at [981, 377] on span "Add Condition Adjustment" at bounding box center [976, 375] width 179 height 16
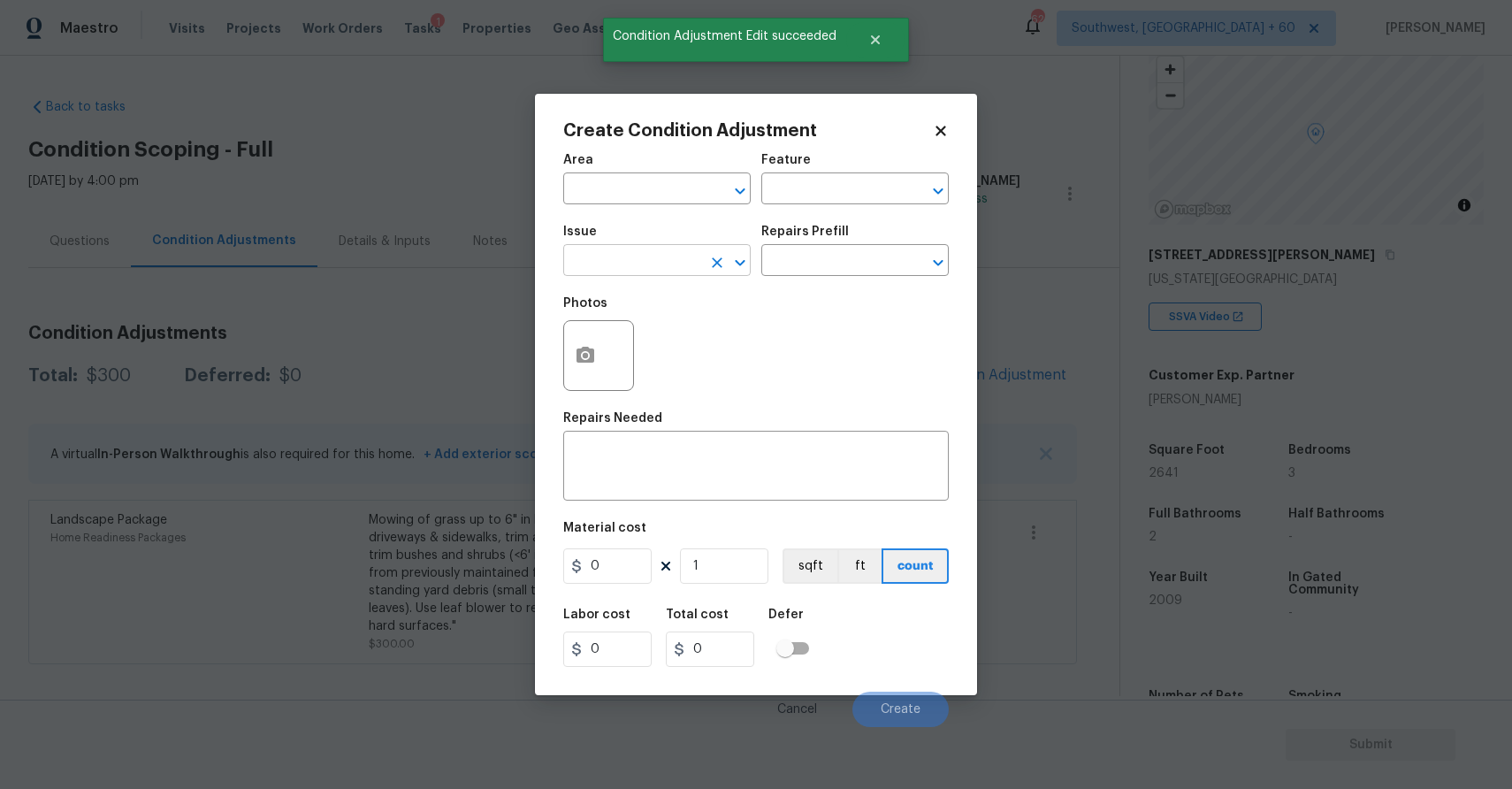
click at [659, 254] on input "text" at bounding box center [633, 263] width 138 height 28
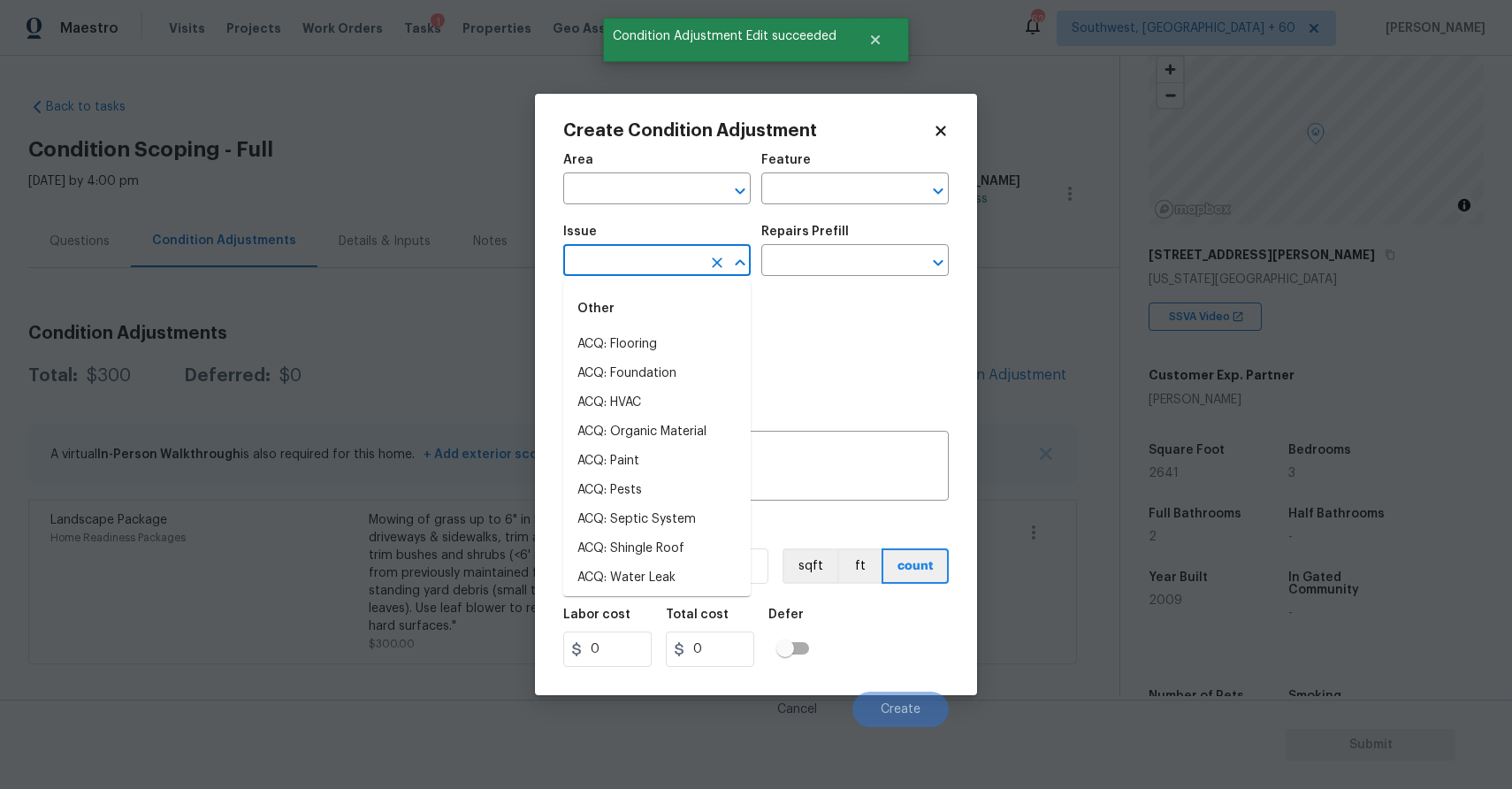
click at [659, 254] on input "text" at bounding box center [633, 263] width 138 height 28
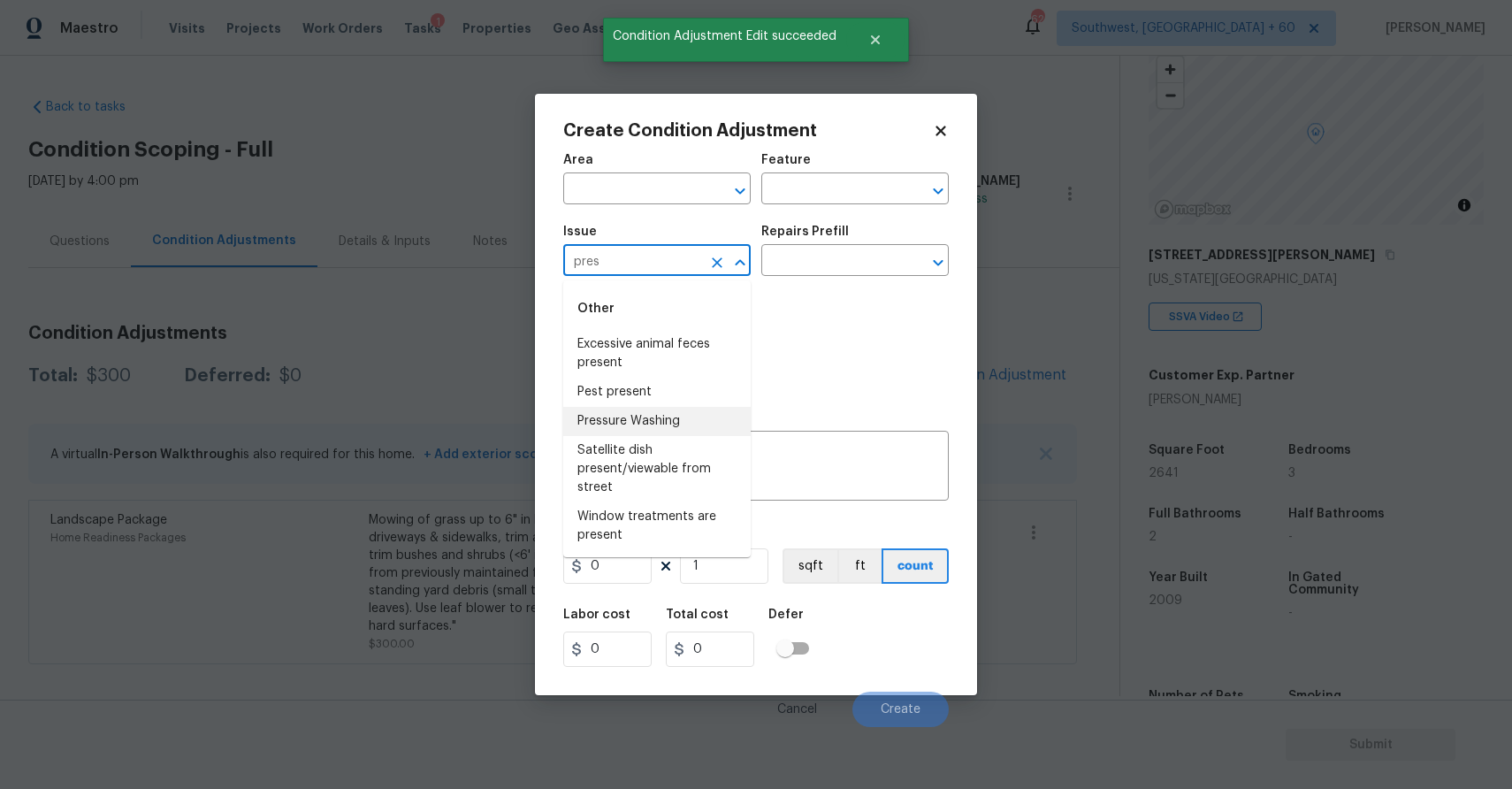
click at [642, 414] on li "Pressure Washing" at bounding box center [657, 422] width 188 height 30
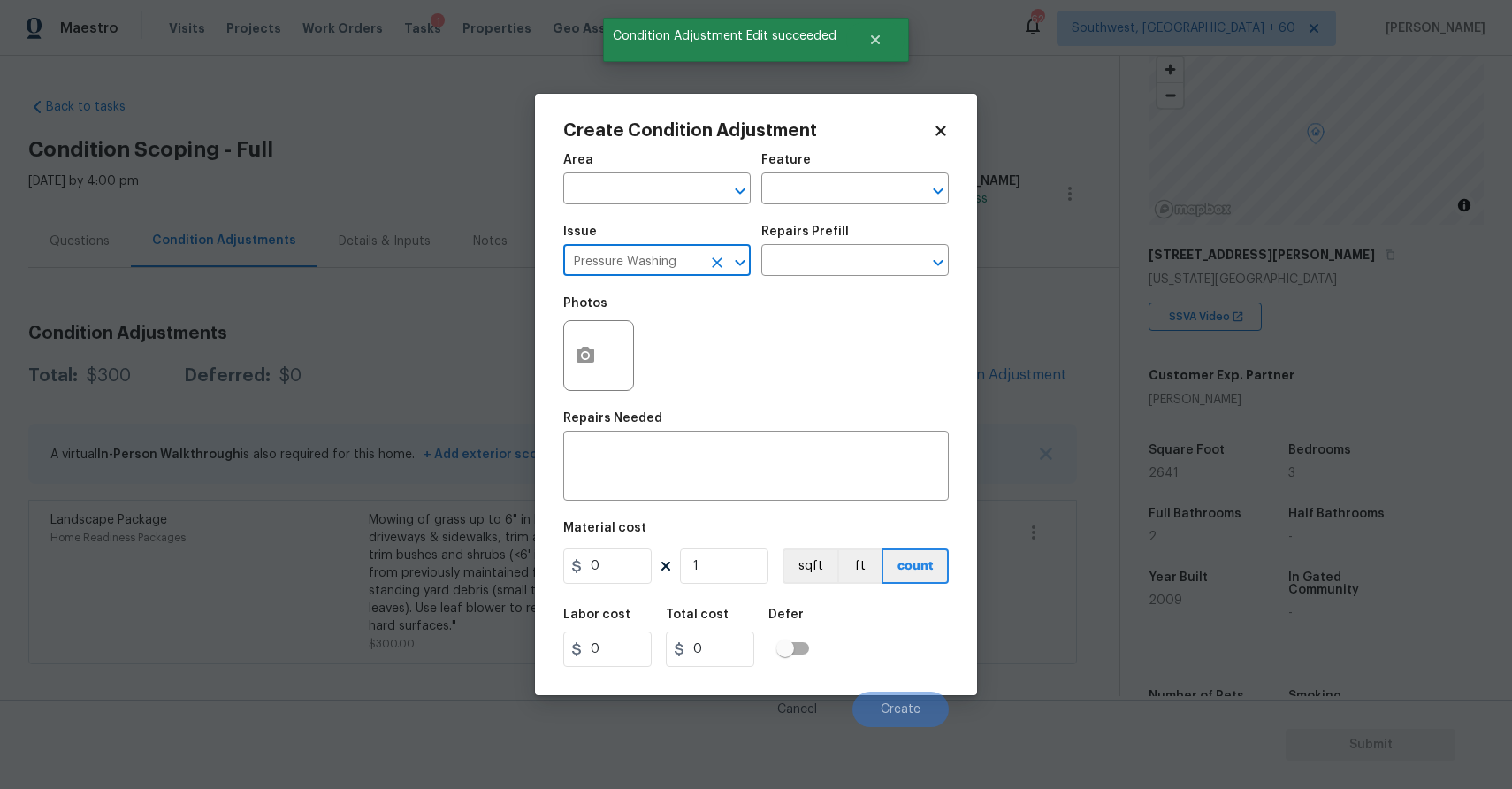
type input "Pressure Washing"
click at [800, 286] on div "Issue Pressure Washing ​ Repairs Prefill ​" at bounding box center [756, 251] width 386 height 72
click at [827, 264] on input "text" at bounding box center [830, 263] width 138 height 28
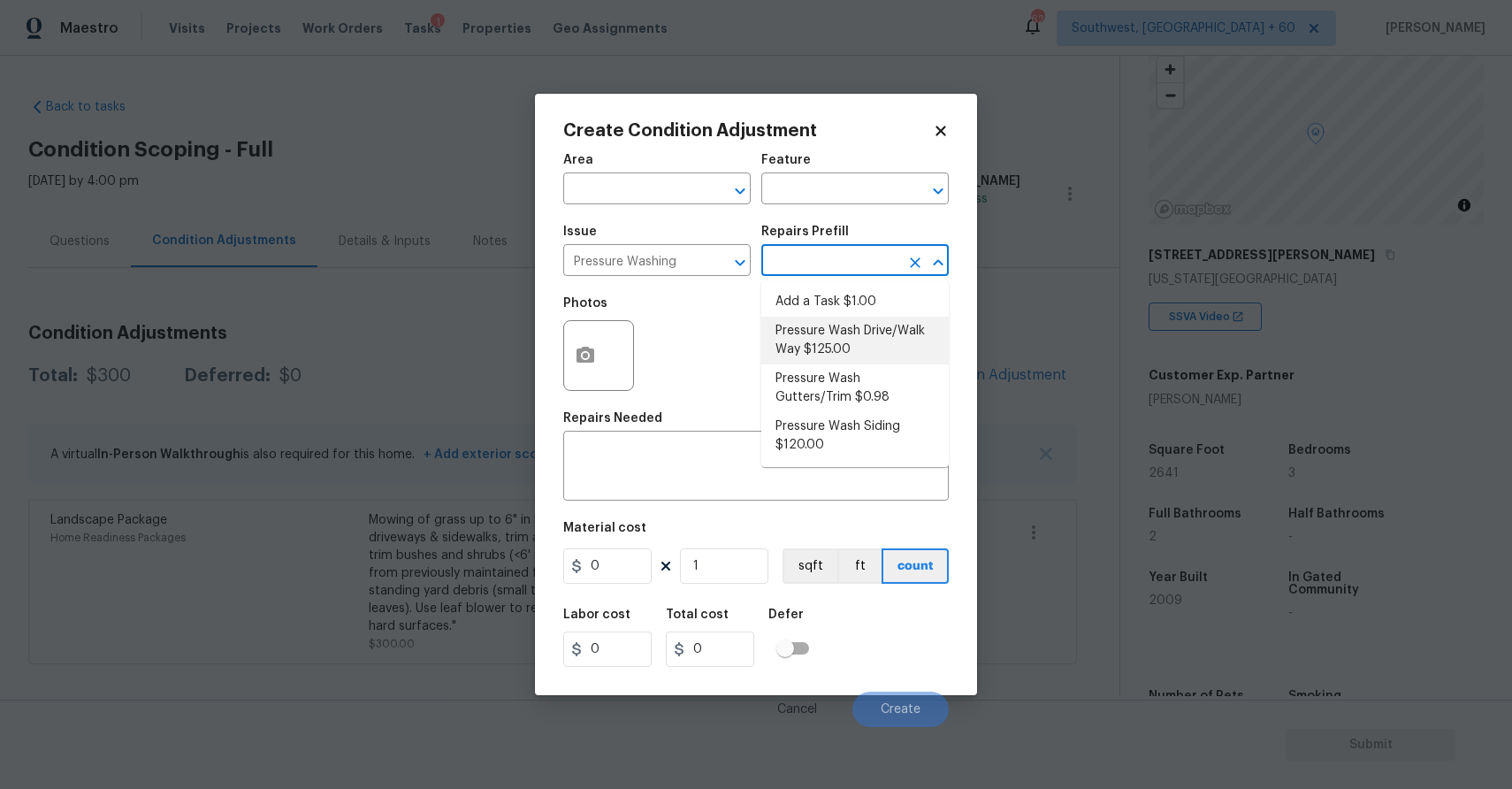
click at [819, 345] on li "Pressure Wash Drive/Walk Way $125.00" at bounding box center [855, 341] width 188 height 47
type input "Siding"
type textarea "Pressure wash the driveways/walkways as directed by the PM. Ensure that all deb…"
type input "125"
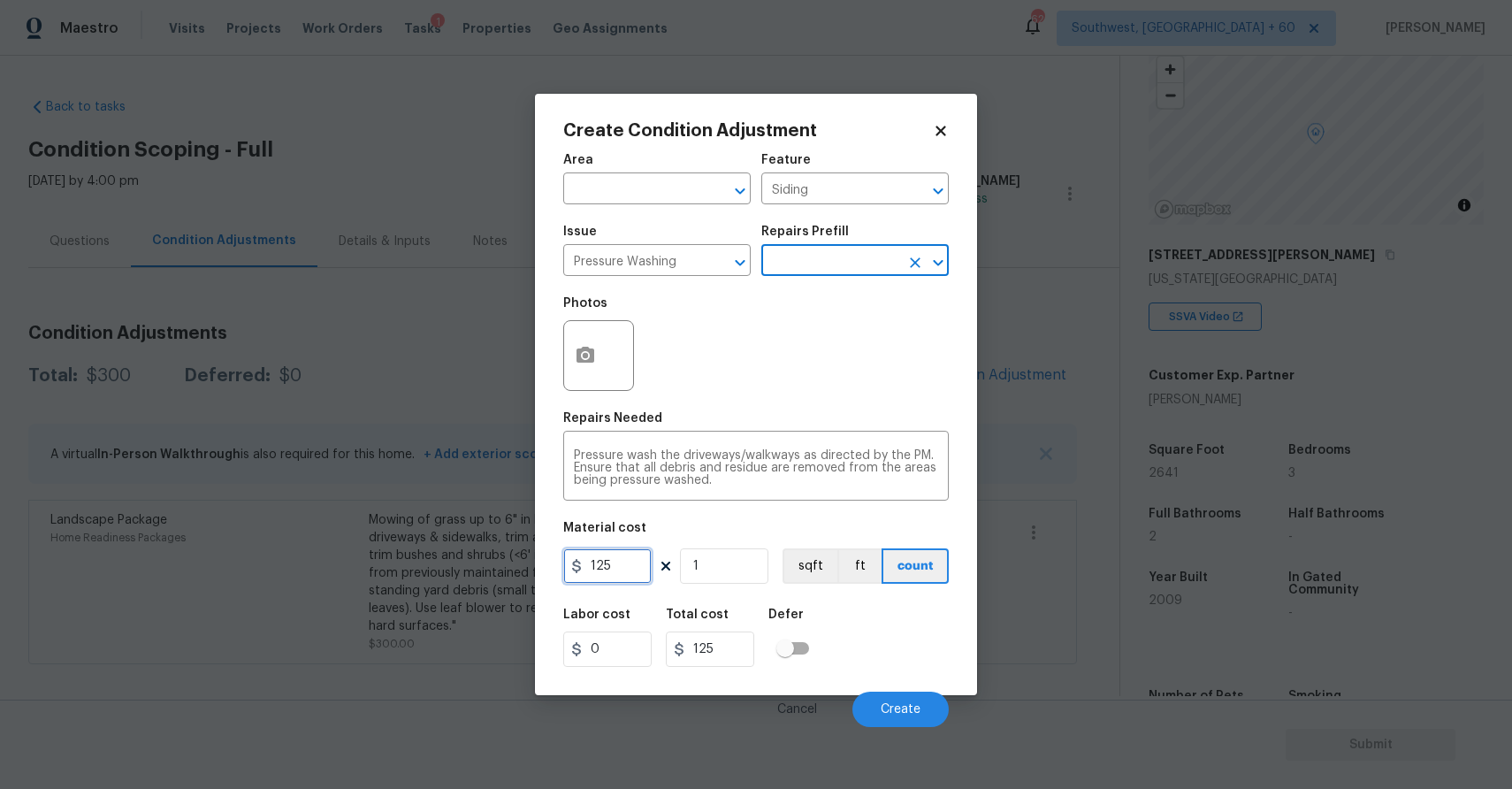
click at [641, 556] on input "125" at bounding box center [608, 566] width 89 height 36
type input "300"
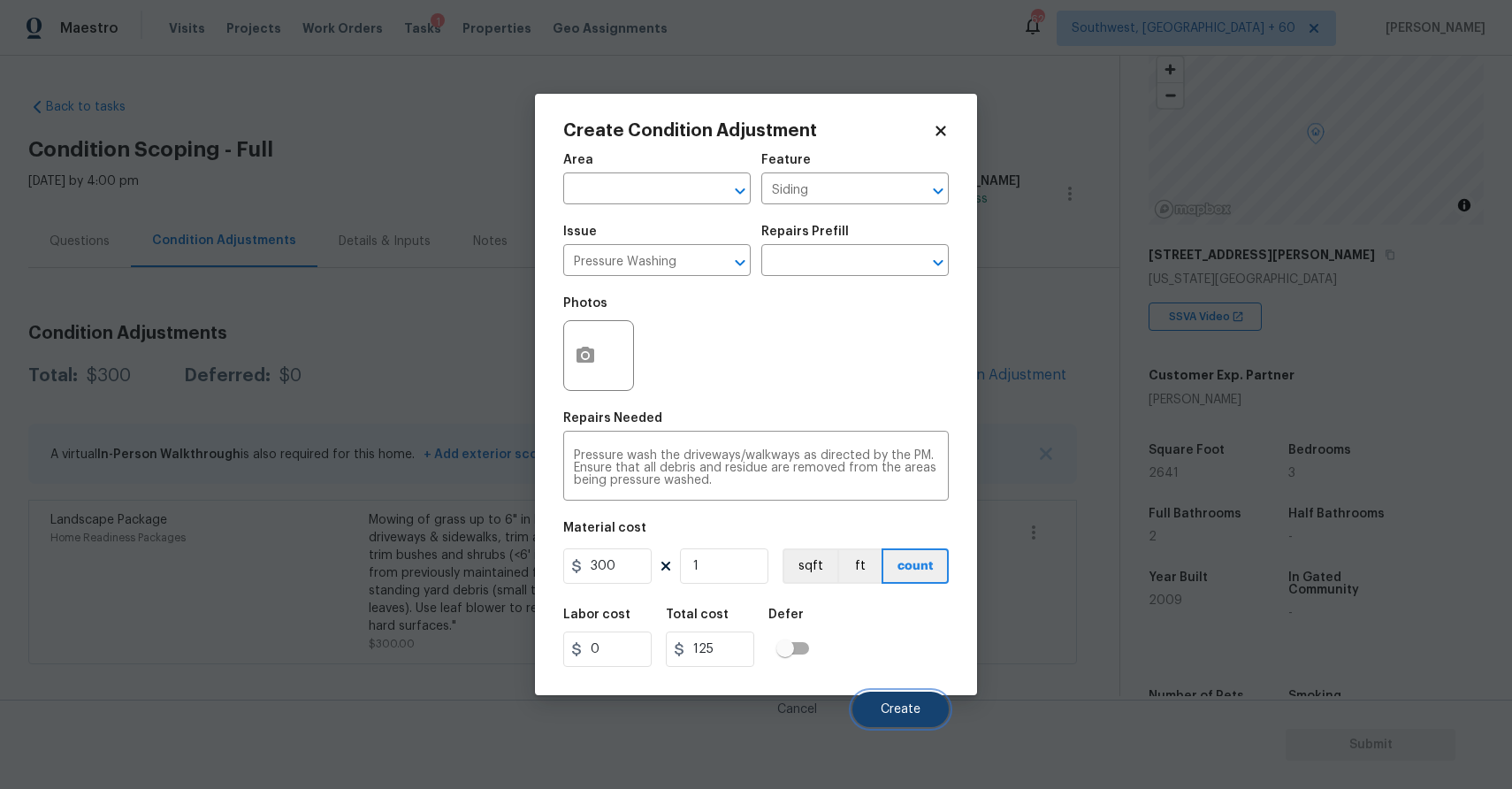
click at [880, 705] on button "Create" at bounding box center [901, 710] width 97 height 36
type input "300"
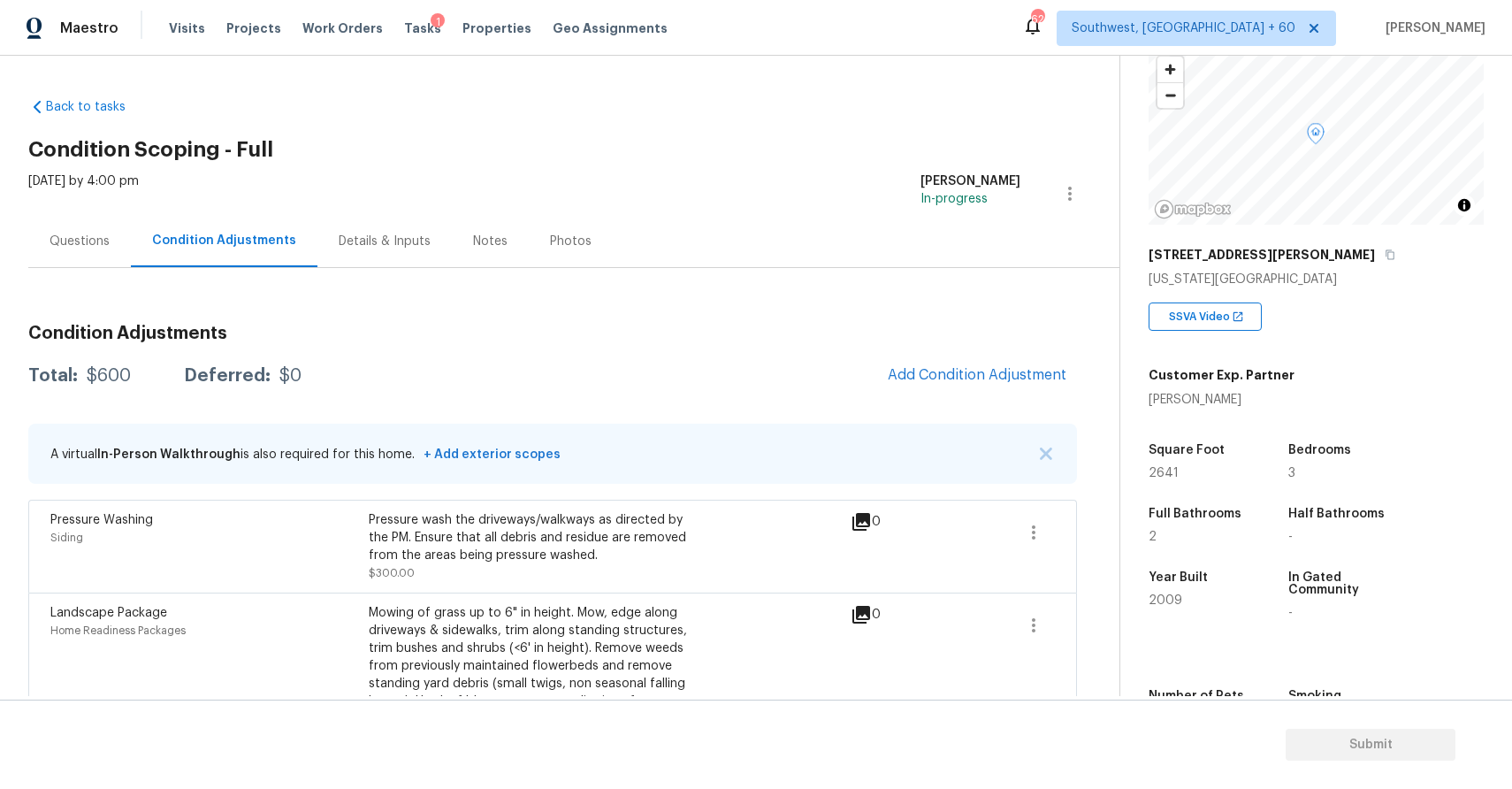
scroll to position [67, 0]
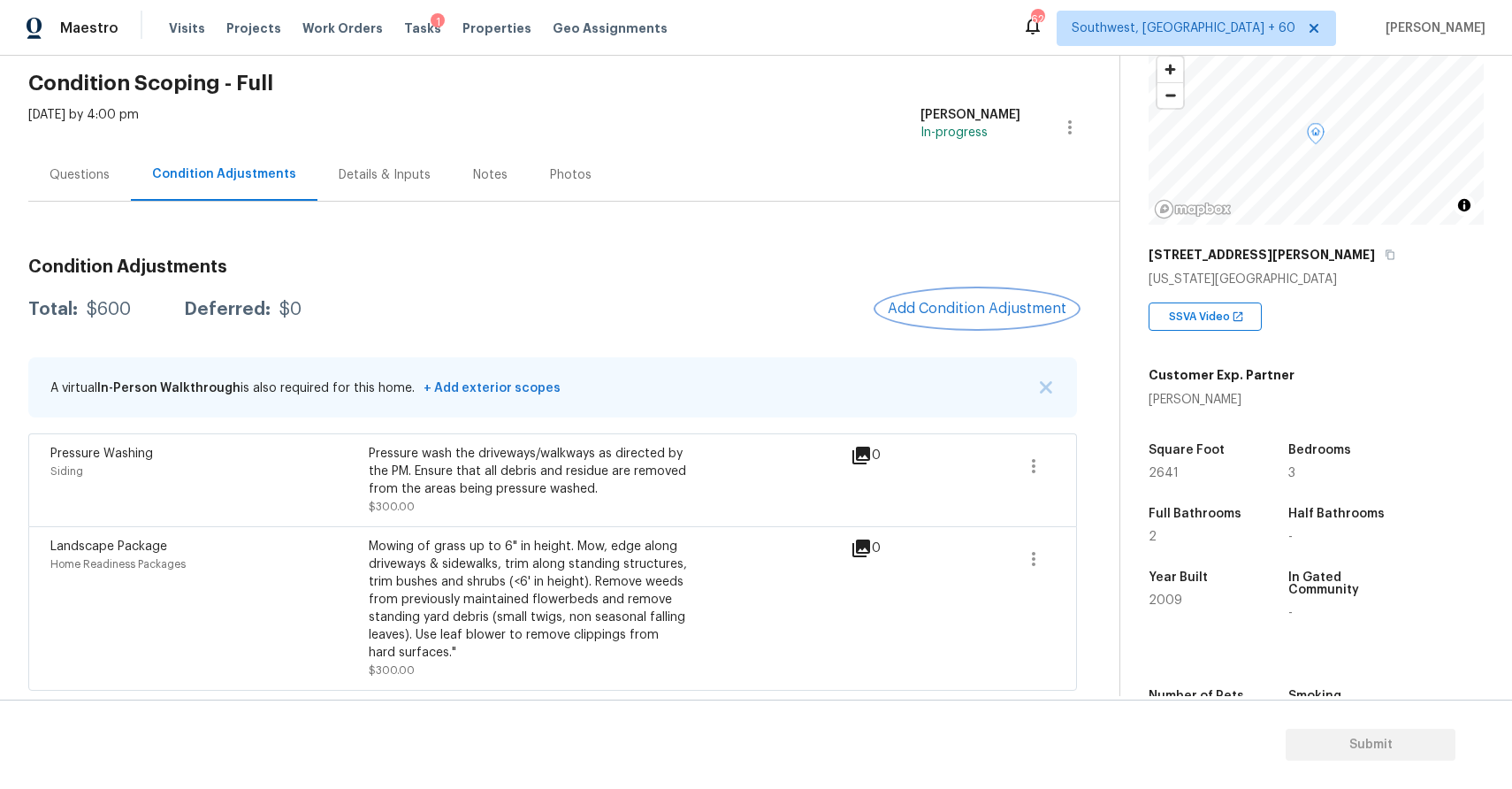
click at [977, 301] on span "Add Condition Adjustment" at bounding box center [976, 309] width 179 height 16
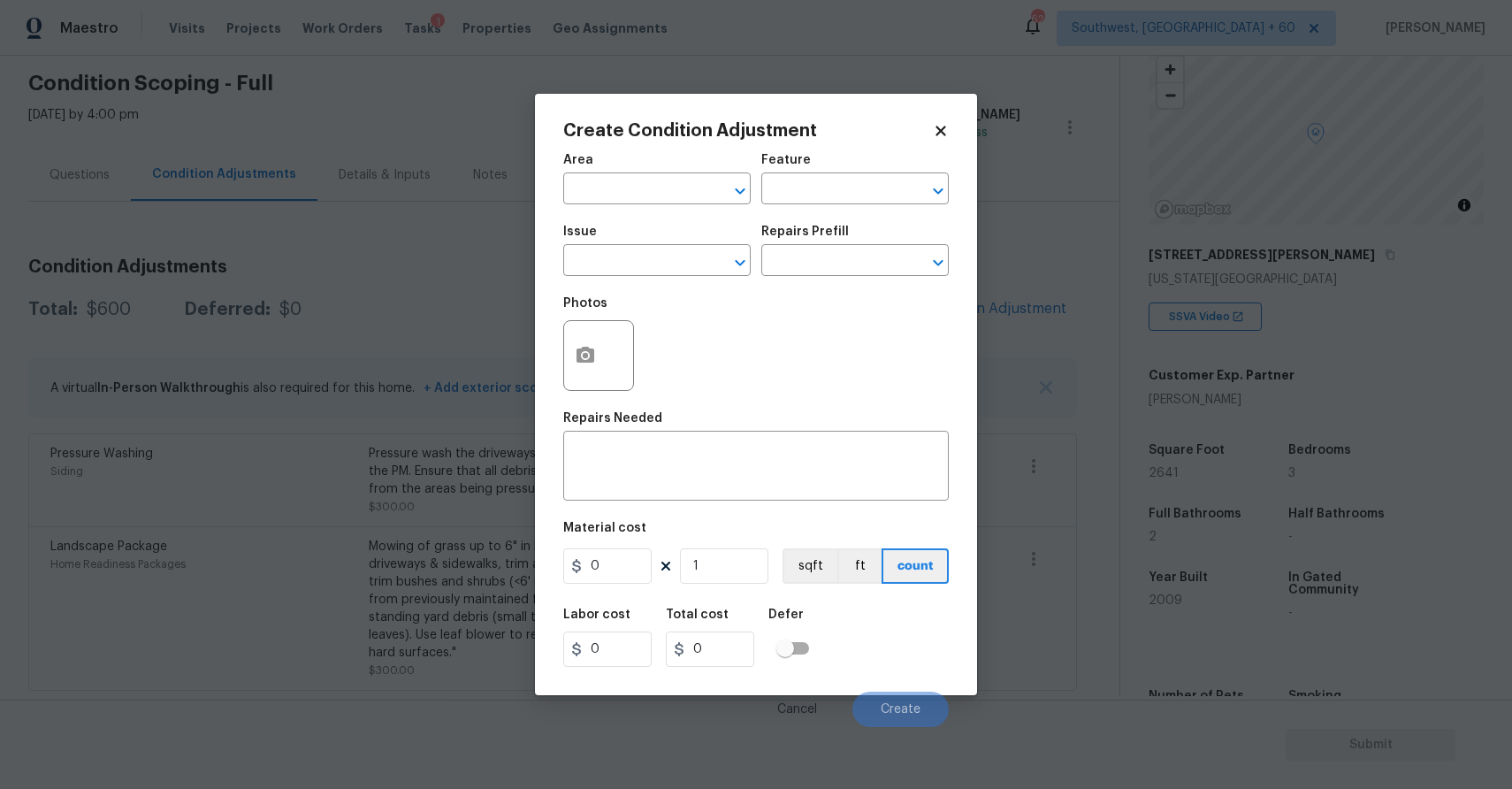
click at [1050, 213] on body "Maestro Visits Projects Work Orders Tasks 1 Properties Geo Assignments 629 Sout…" at bounding box center [756, 394] width 1512 height 789
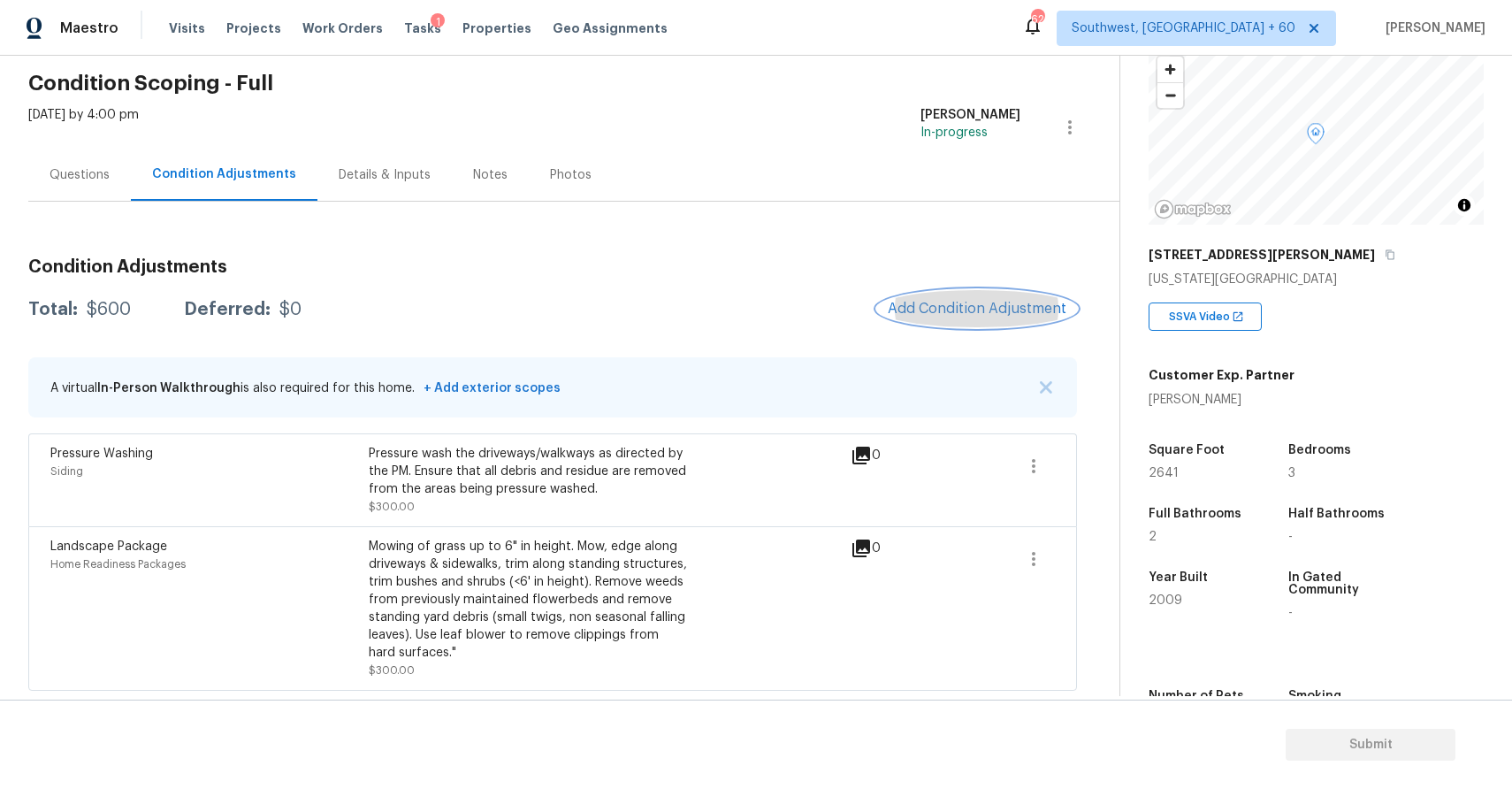
click at [1005, 298] on button "Add Condition Adjustment" at bounding box center [977, 309] width 199 height 38
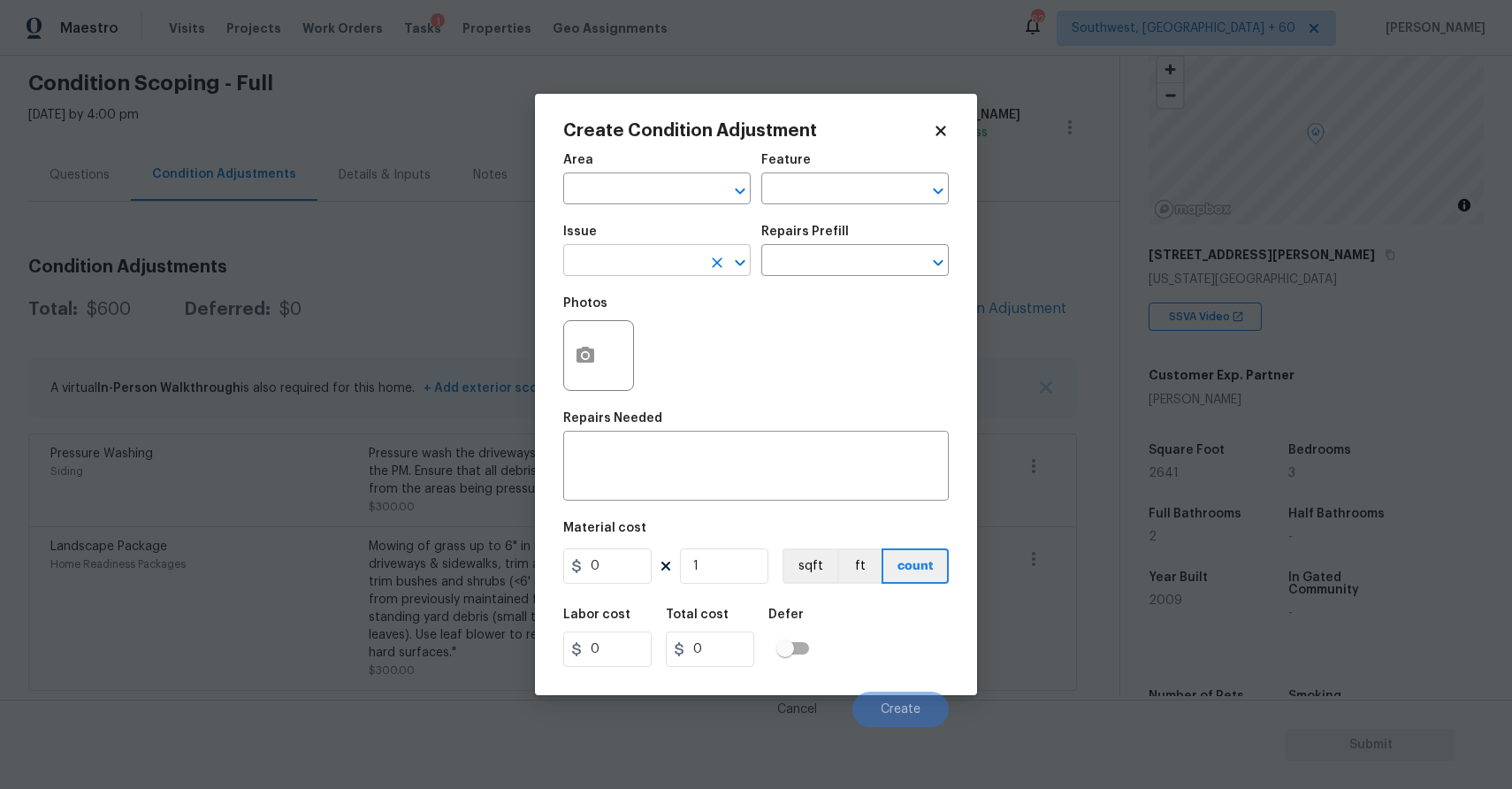
click at [646, 257] on input "text" at bounding box center [633, 263] width 138 height 28
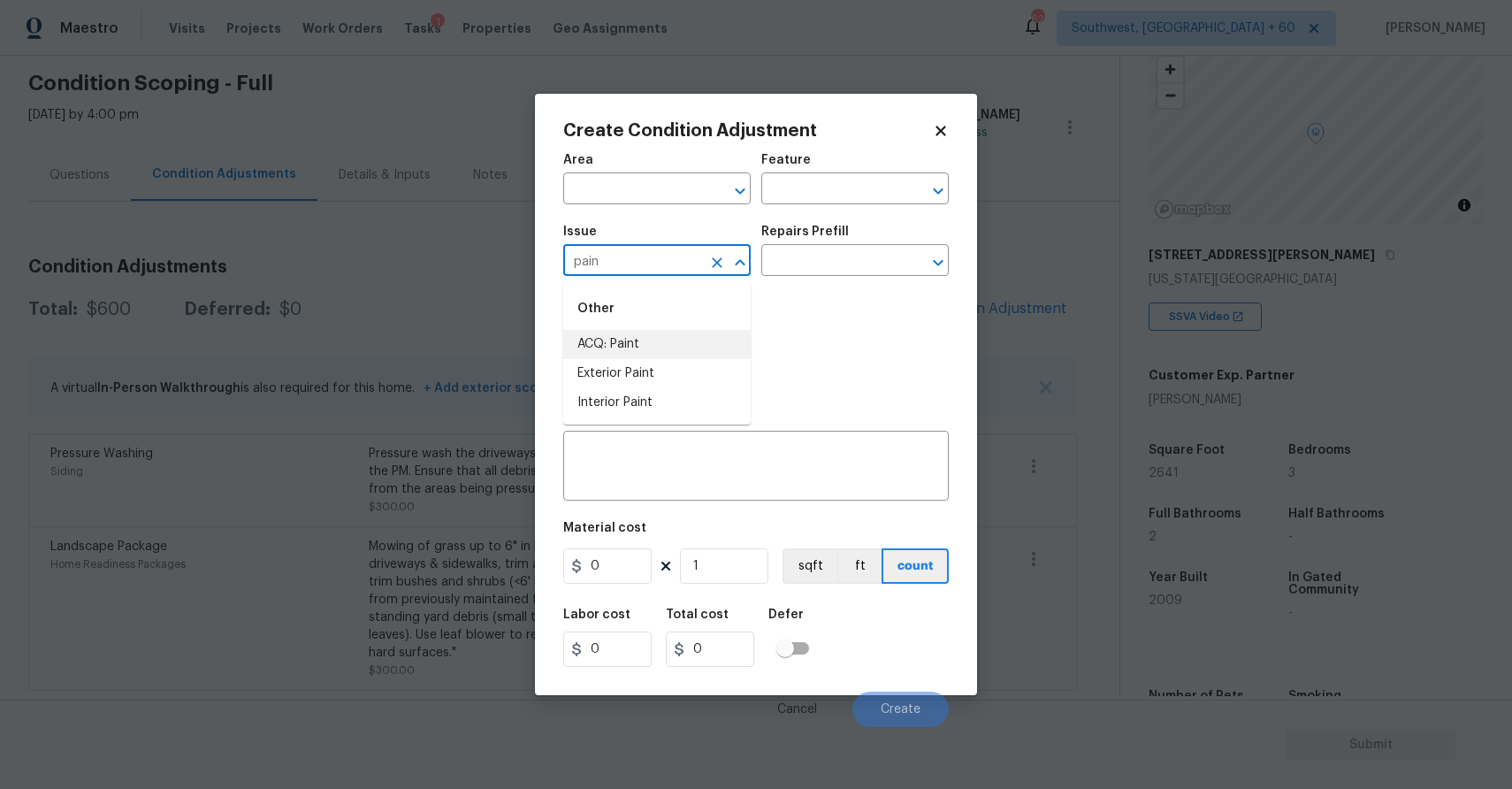
click at [649, 334] on li "ACQ: Paint" at bounding box center [657, 345] width 188 height 30
type input "ACQ: Paint"
click at [848, 259] on input "text" at bounding box center [830, 263] width 138 height 28
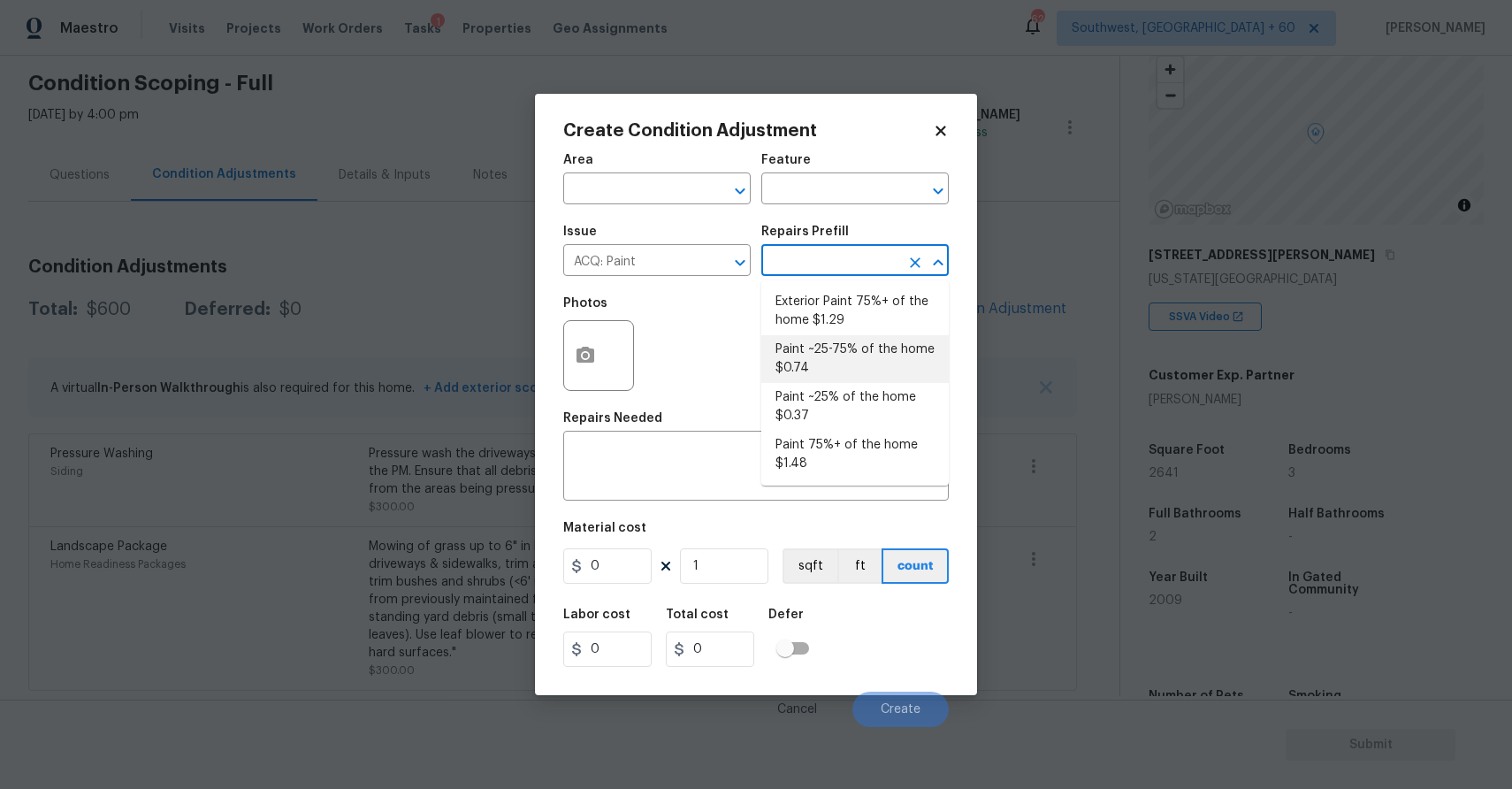
click at [880, 350] on li "Paint ~25-75% of the home $0.74" at bounding box center [855, 359] width 188 height 47
type input "Acquisition"
type textarea "Acquisition Scope: ~25 - 75% of the home needs interior paint"
type input "0.74"
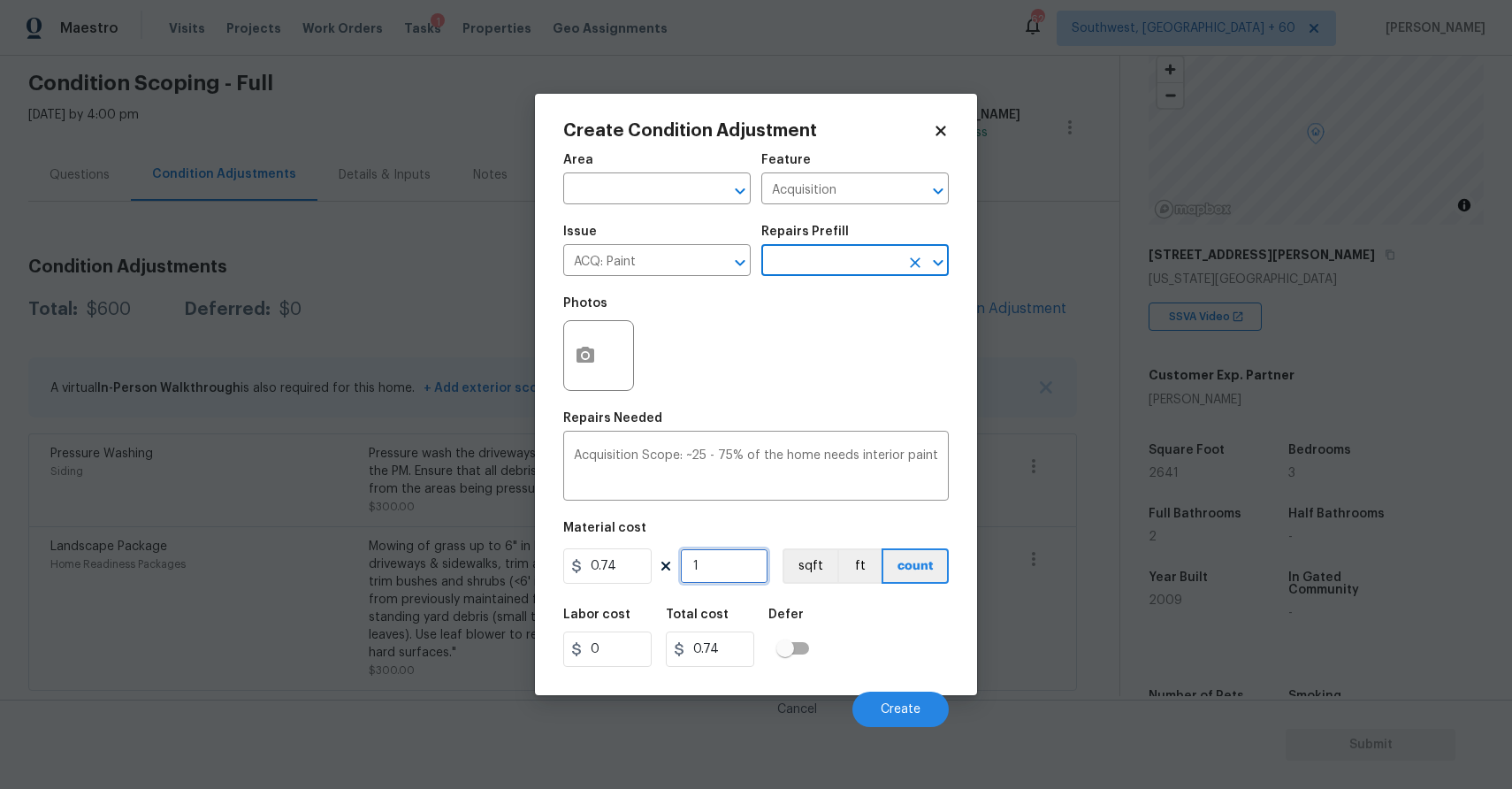
click at [714, 563] on input "1" at bounding box center [724, 566] width 89 height 36
type input "0"
type input "2"
type input "1.48"
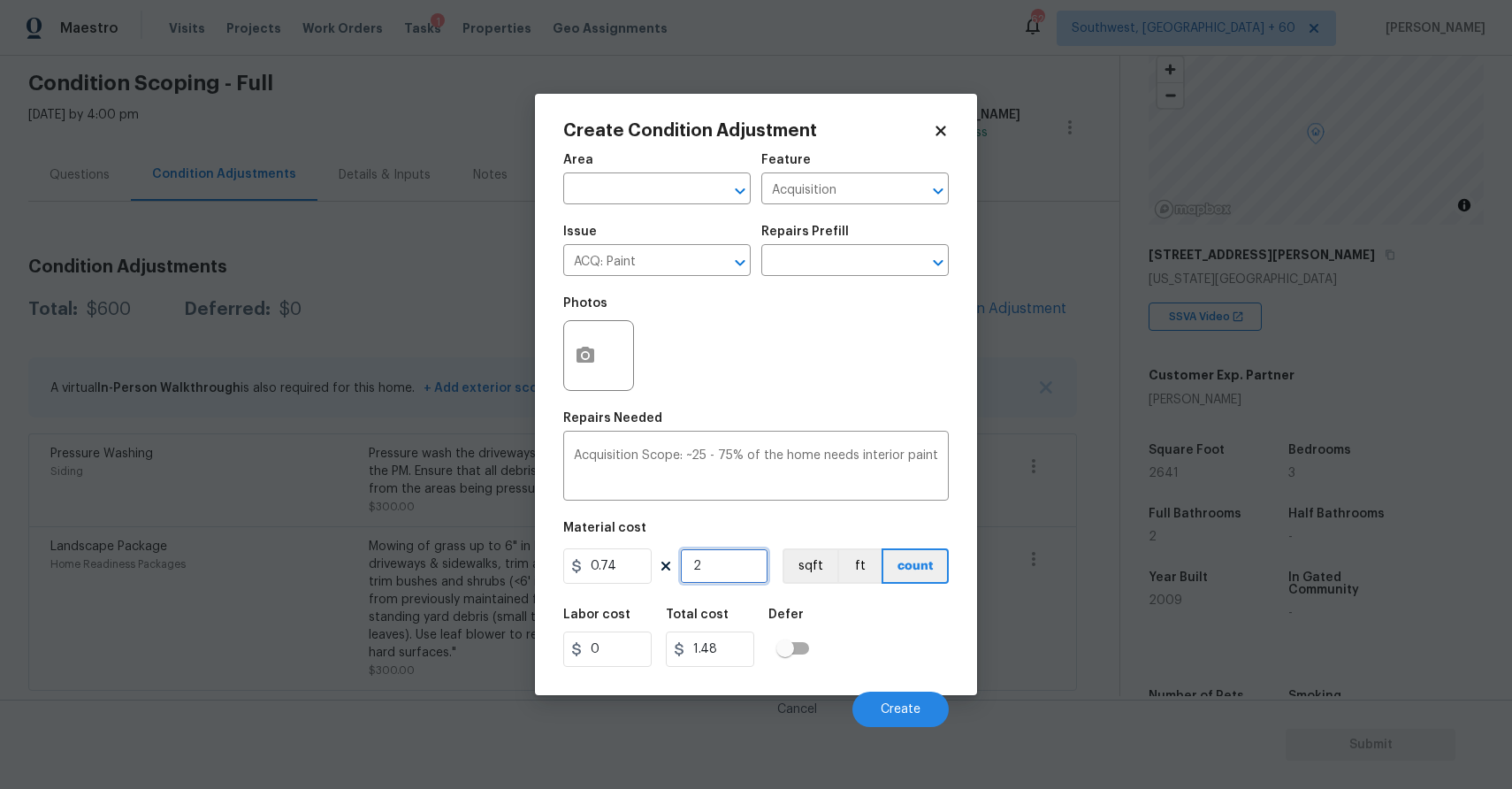
type input "26"
type input "19.24"
type input "264"
type input "195.36"
type input "2641"
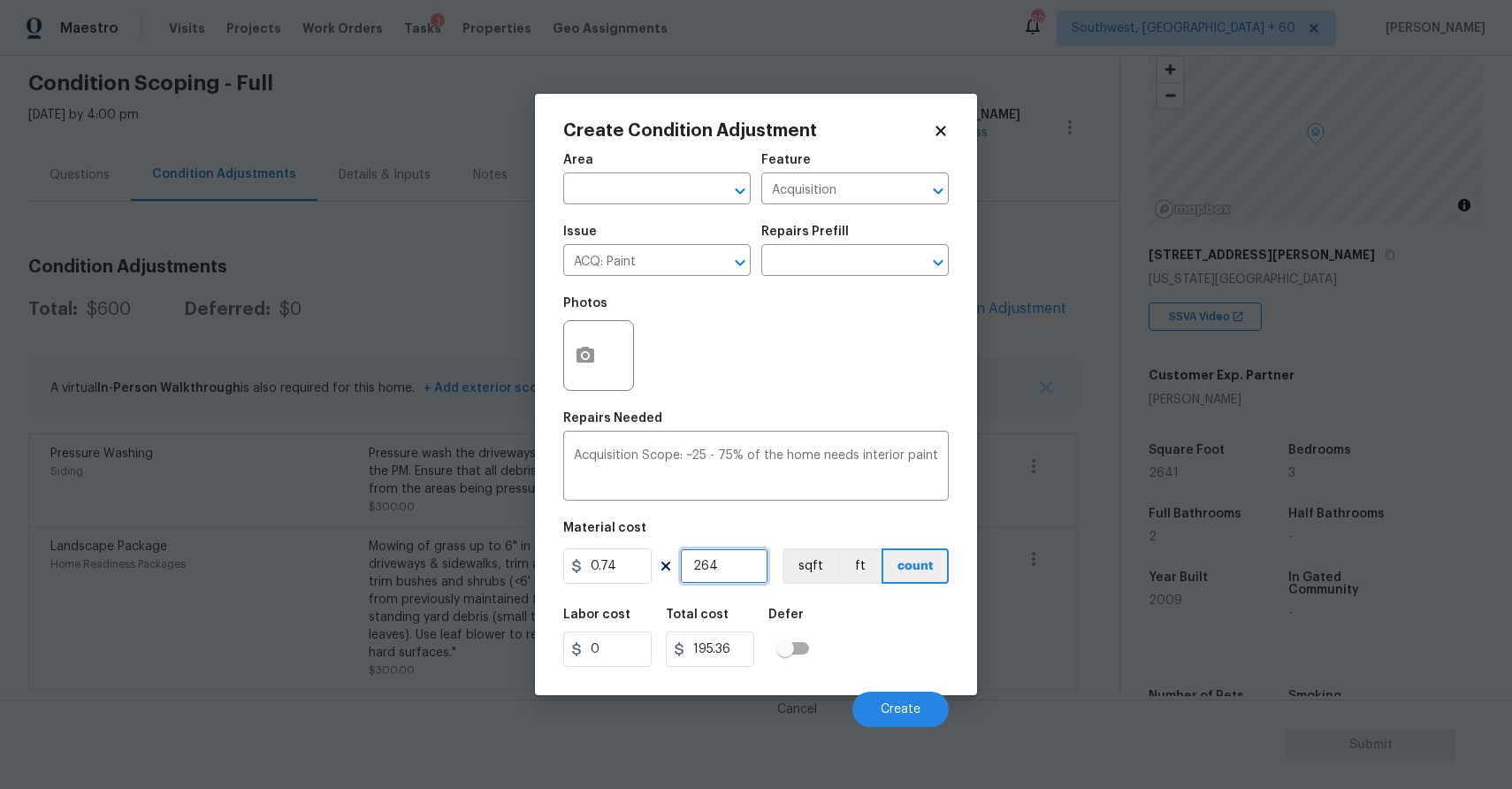
type input "1954.34"
type input "2641"
click at [604, 357] on button "button" at bounding box center [585, 355] width 42 height 69
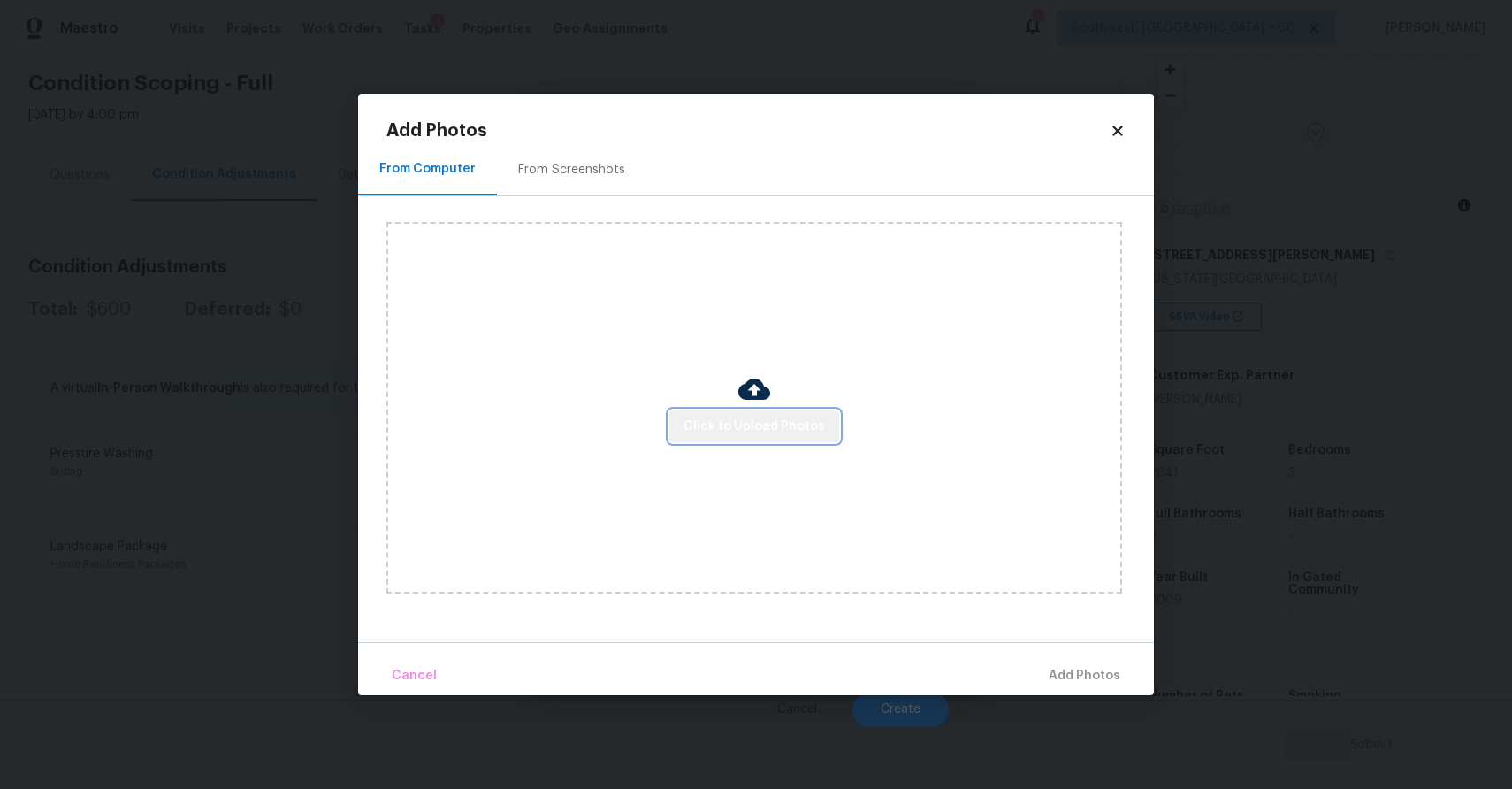
click at [761, 421] on span "Click to Upload Photos" at bounding box center [754, 427] width 141 height 22
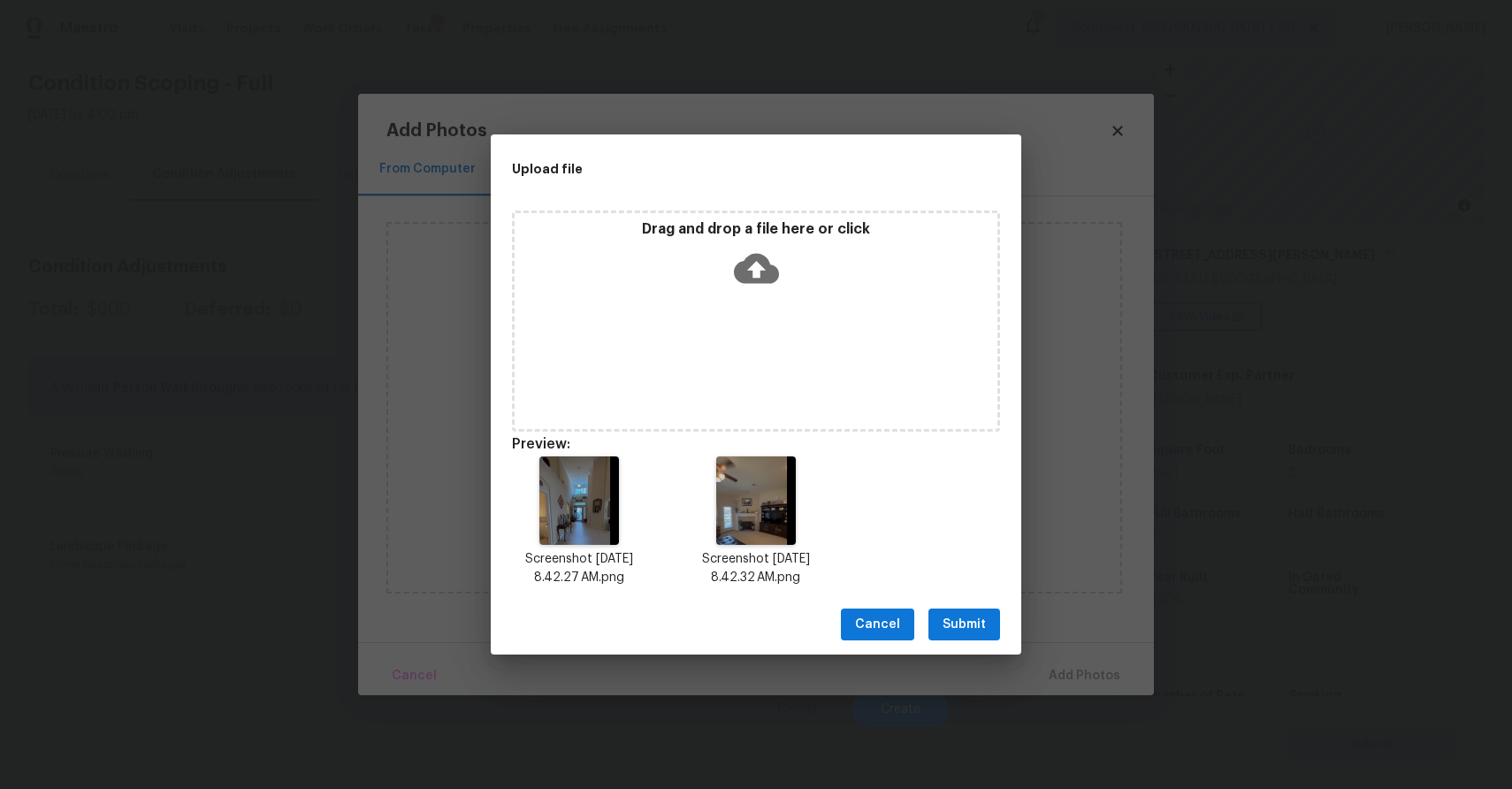
click at [970, 614] on span "Submit" at bounding box center [964, 625] width 43 height 22
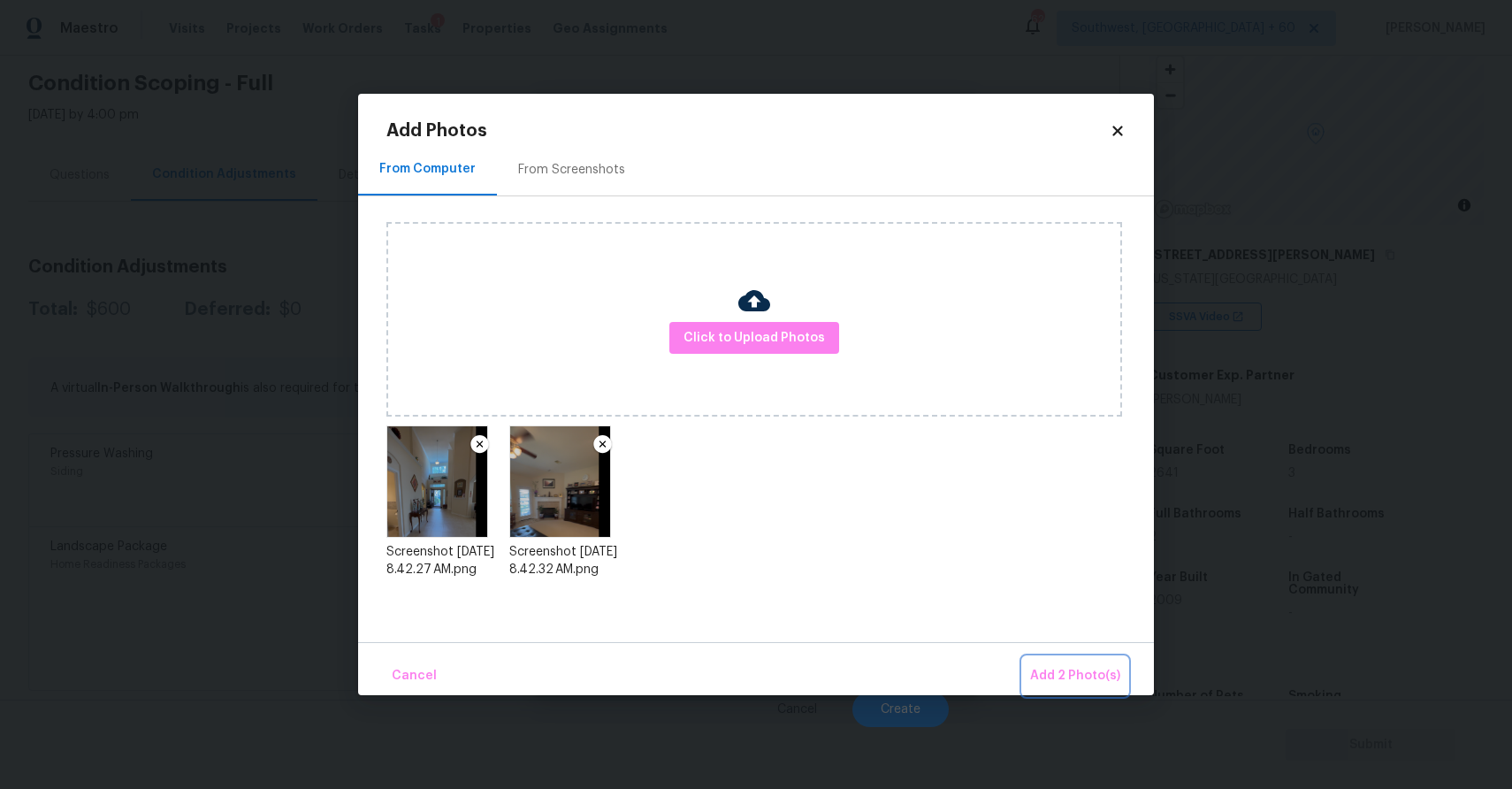
click at [1109, 668] on span "Add 2 Photo(s)" at bounding box center [1075, 676] width 90 height 22
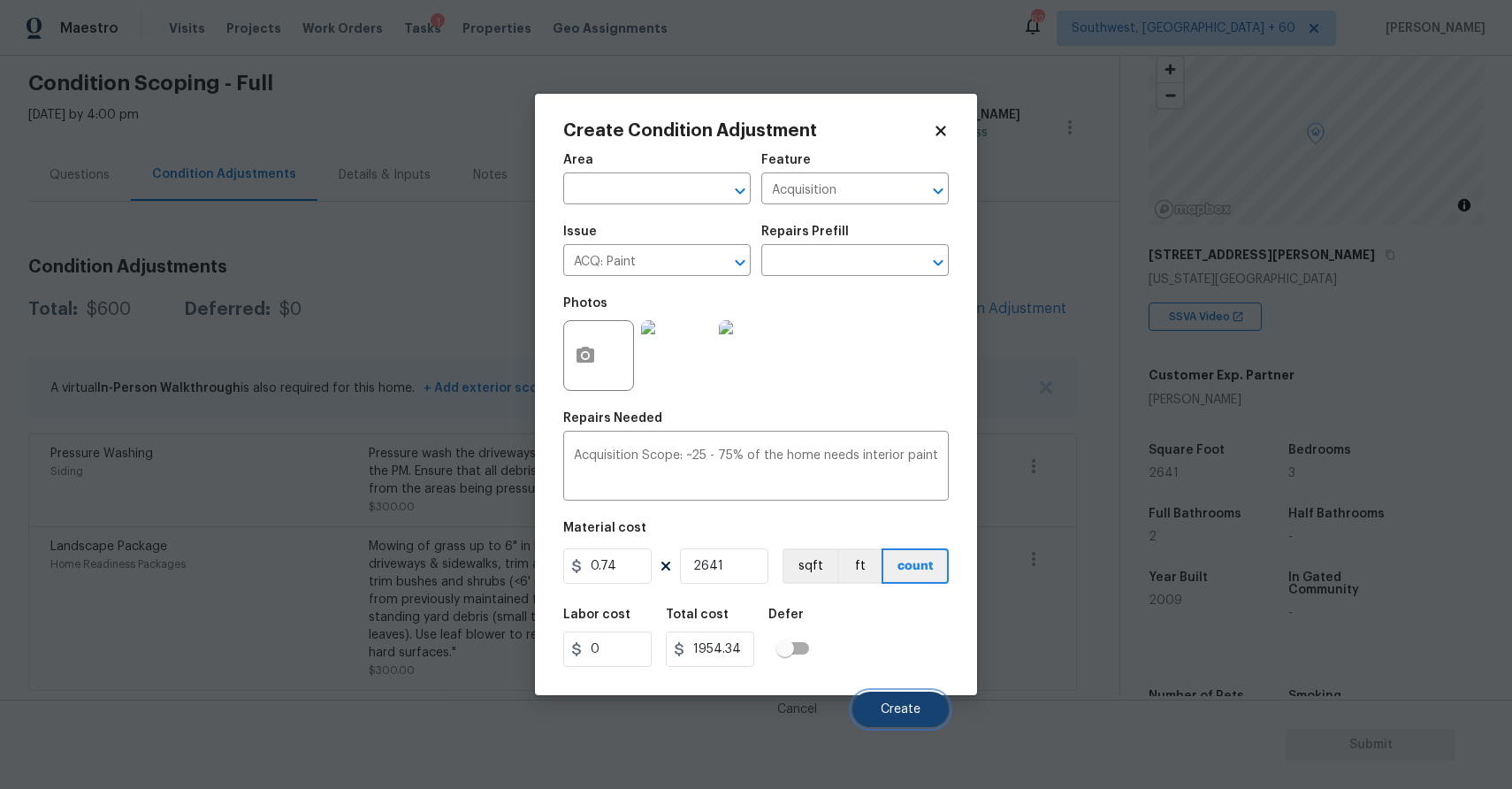
click at [895, 706] on span "Create" at bounding box center [900, 709] width 39 height 13
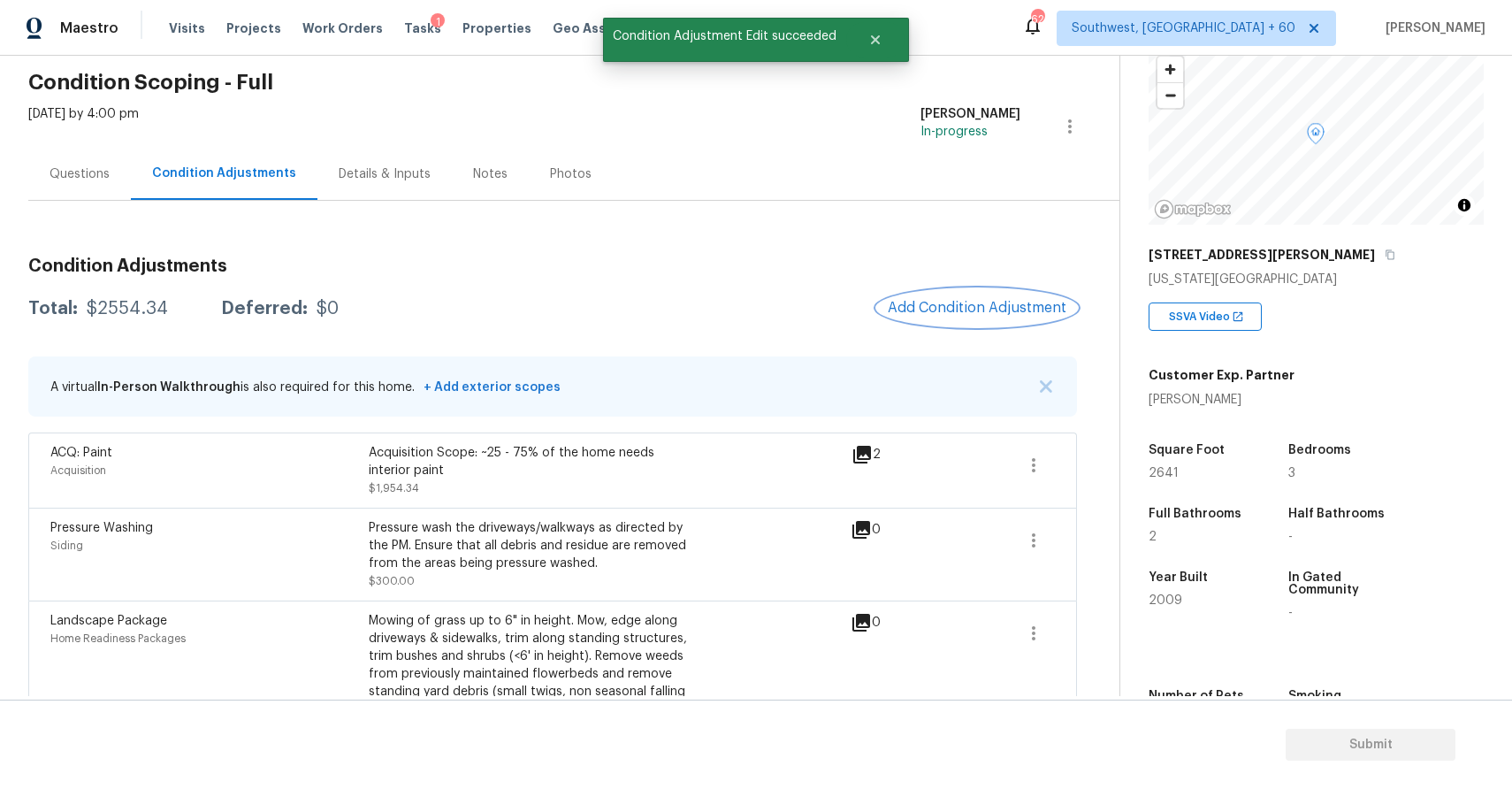
click at [958, 321] on button "Add Condition Adjustment" at bounding box center [977, 308] width 199 height 38
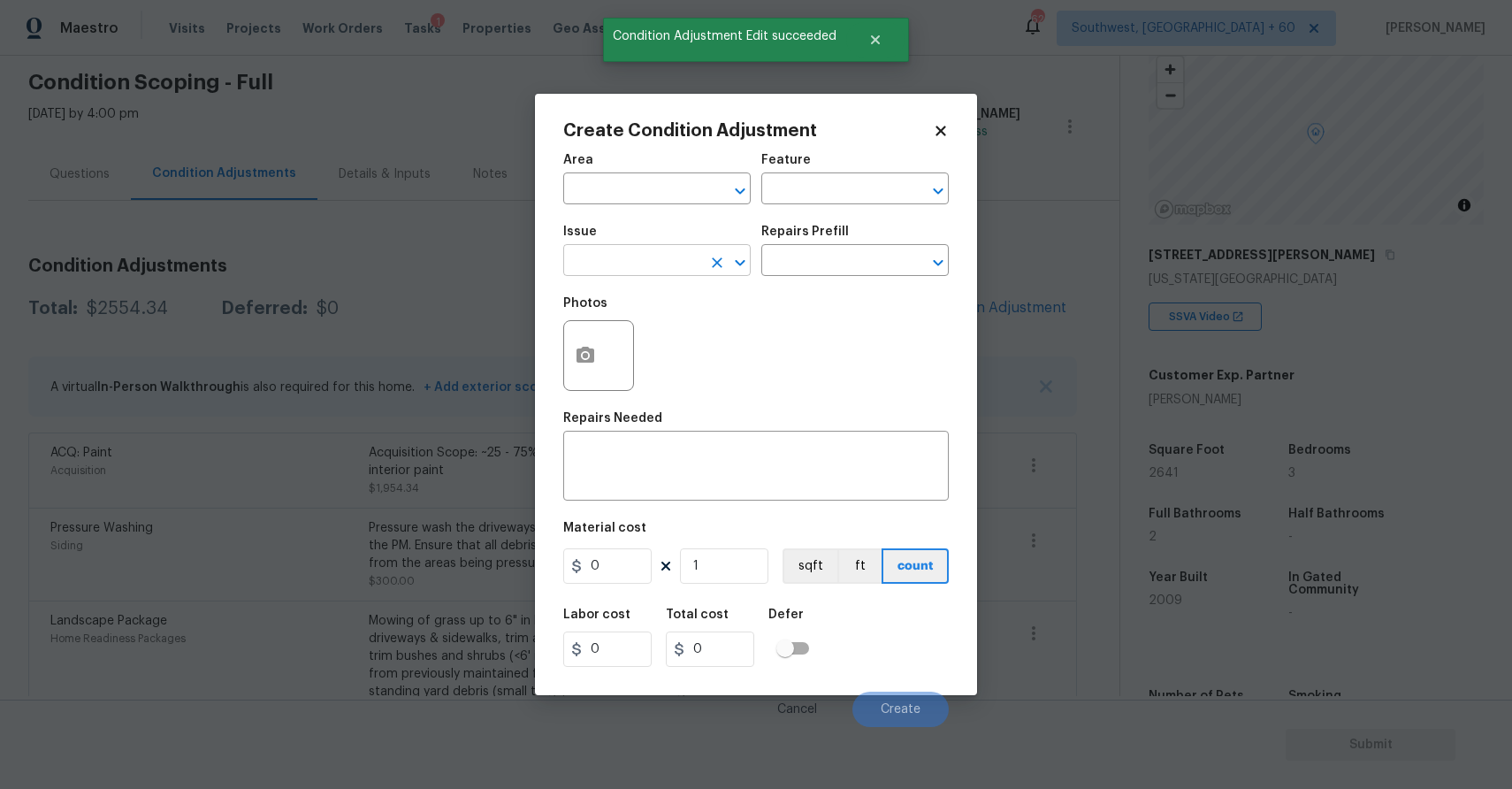
click at [698, 268] on input "text" at bounding box center [633, 263] width 138 height 28
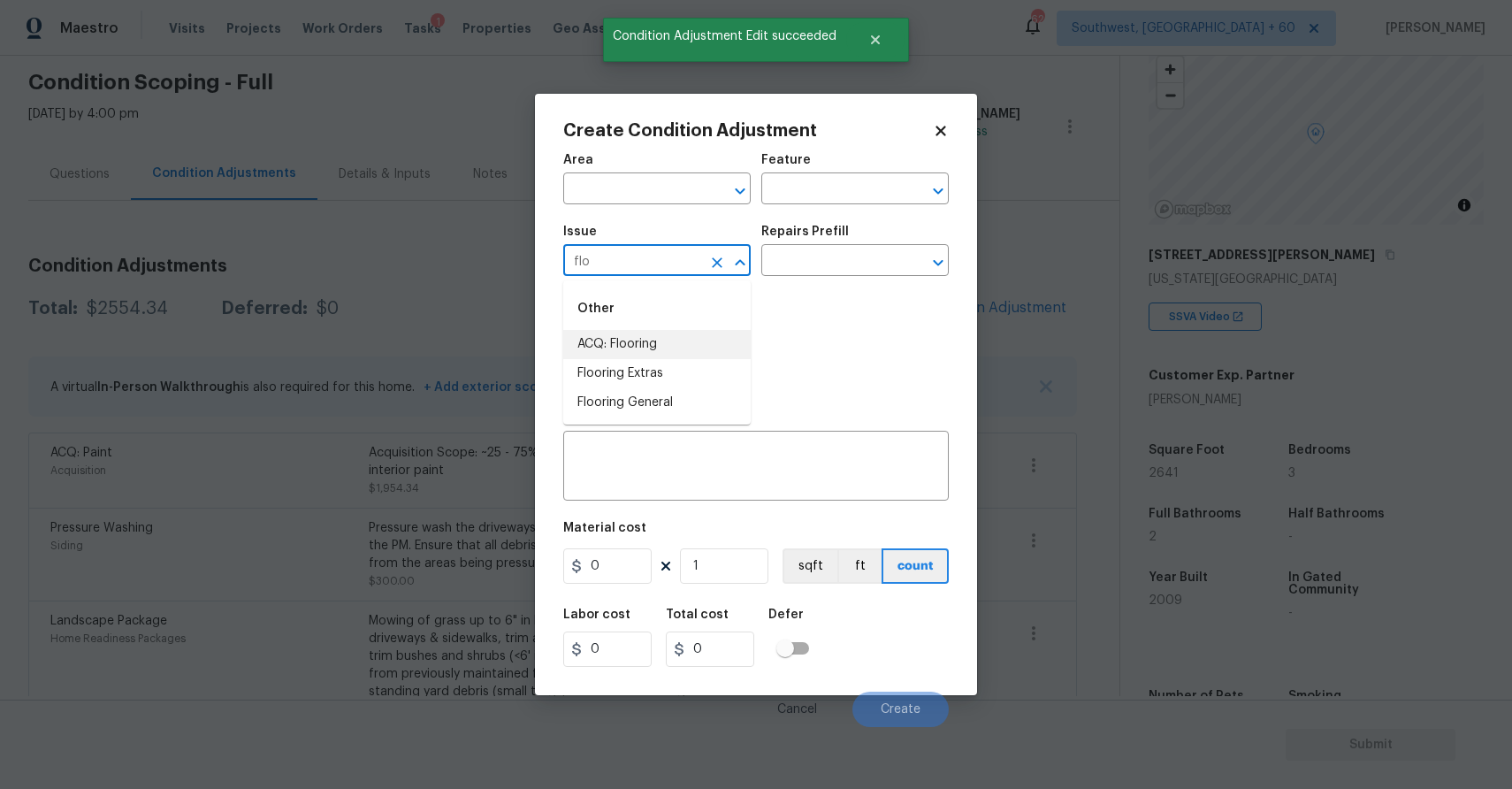
click at [701, 330] on li "ACQ: Flooring" at bounding box center [657, 345] width 188 height 30
type input "ACQ: Flooring"
click at [860, 247] on div "Repairs Prefill" at bounding box center [855, 236] width 188 height 23
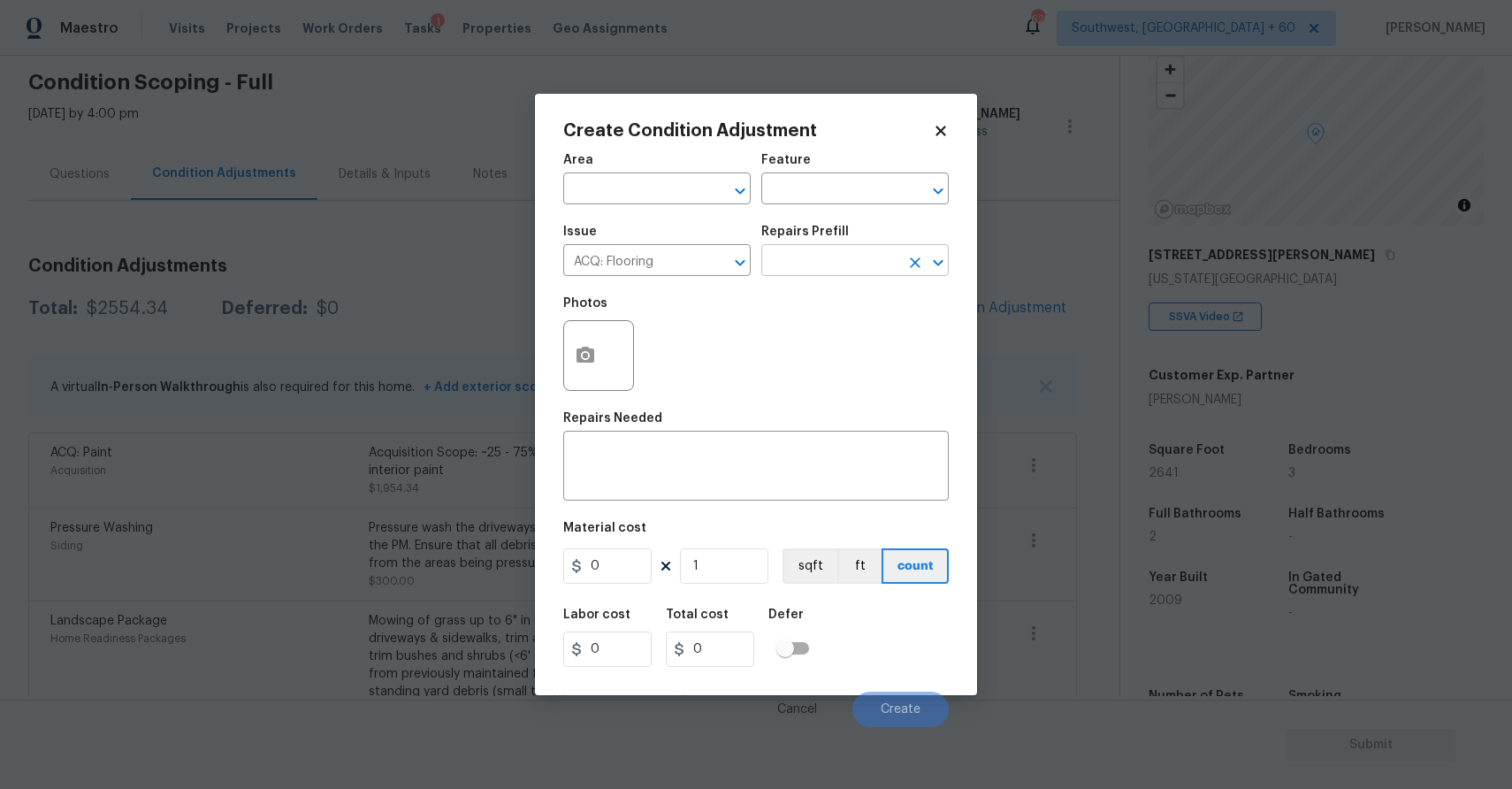
click at [869, 255] on input "text" at bounding box center [830, 263] width 138 height 28
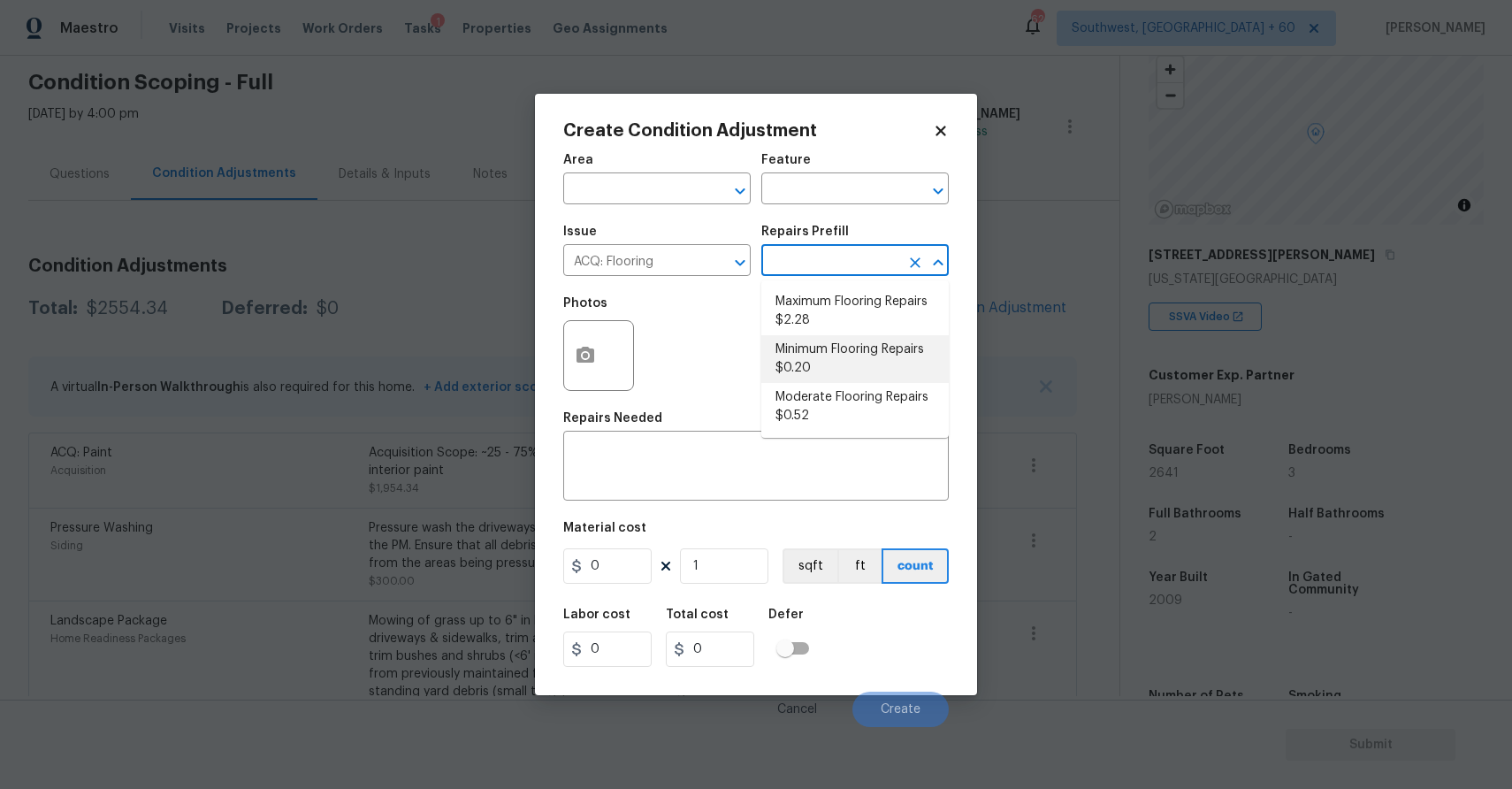
click at [869, 355] on li "Minimum Flooring Repairs $0.20" at bounding box center [855, 359] width 188 height 47
type input "Acquisition"
type textarea "Acquisition Scope: Minimum flooring repairs"
type input "0.2"
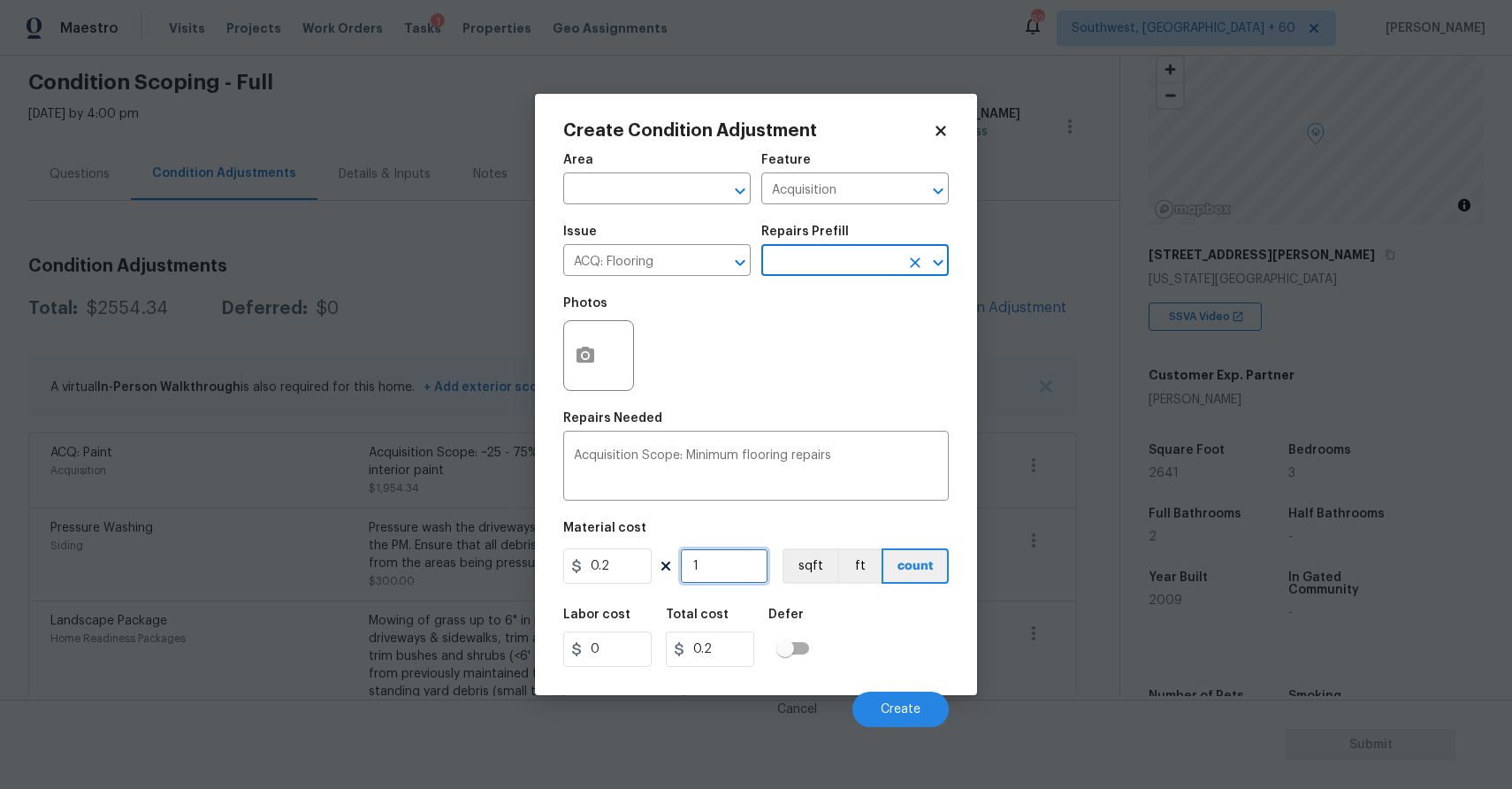
click at [725, 576] on input "1" at bounding box center [724, 566] width 89 height 36
type input "0"
type input "3"
type input "0.6"
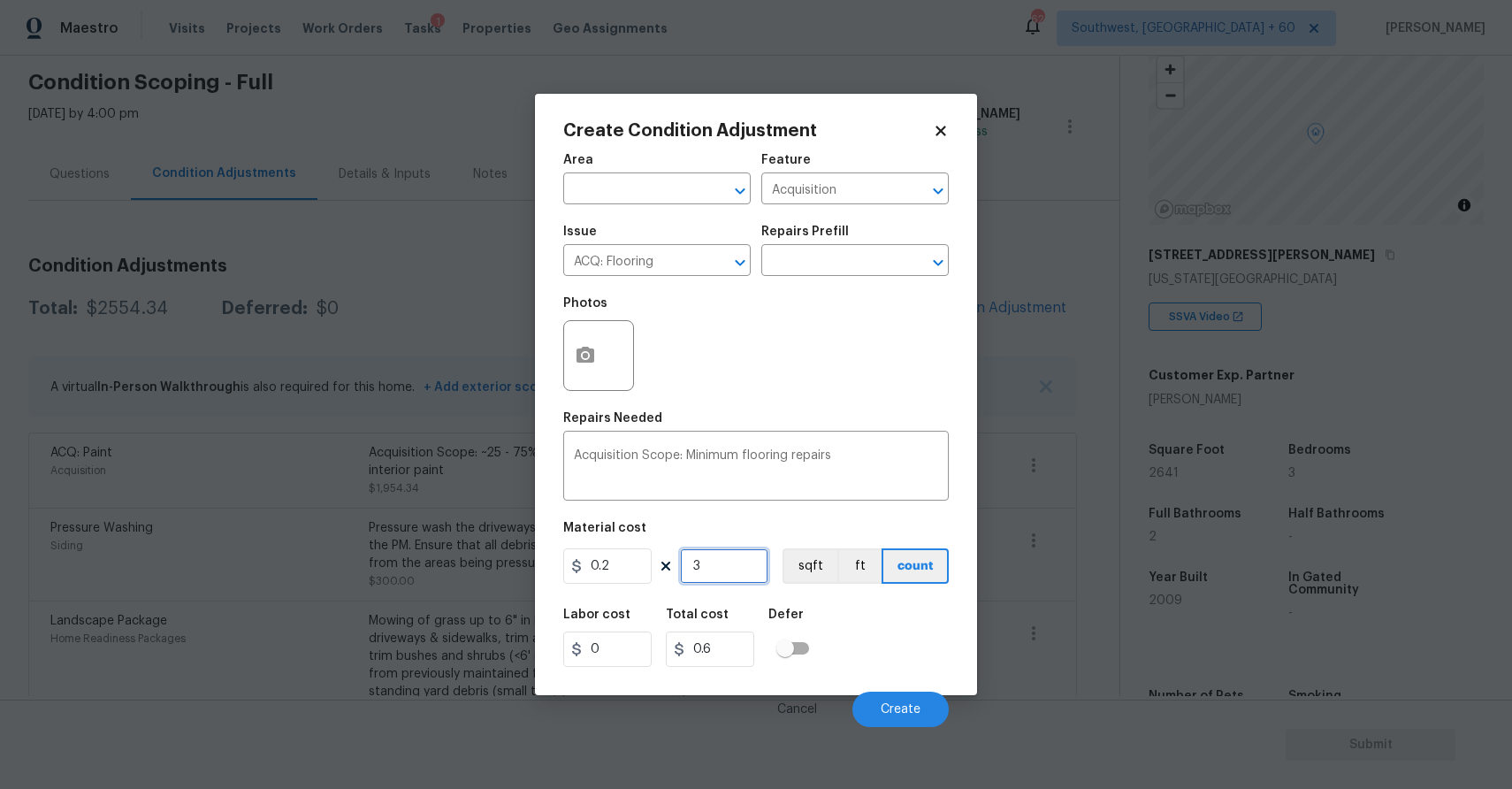
type input "0"
type input "2"
type input "0.4"
type input "2"
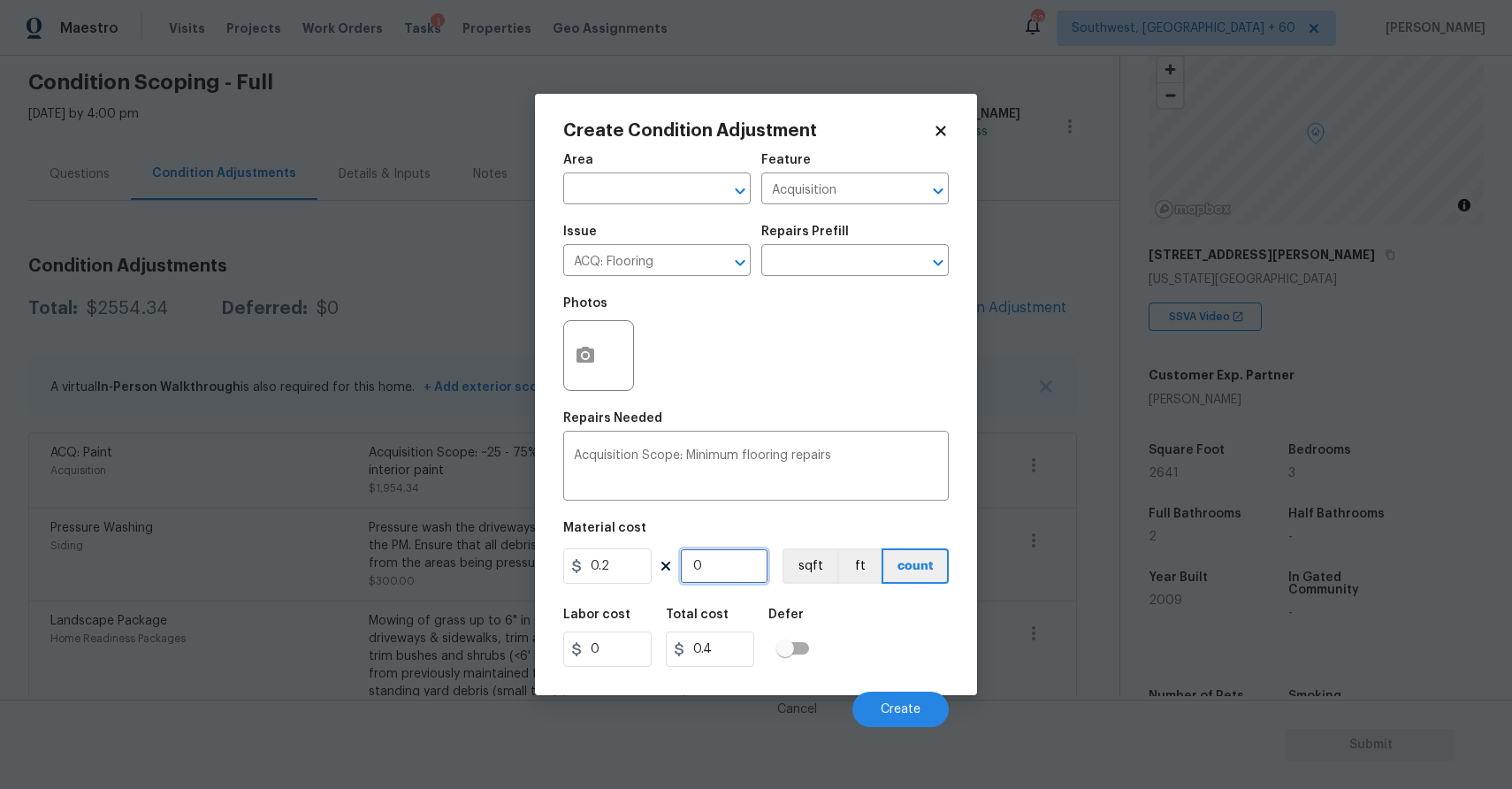
type input "0.4"
type input "22"
type input "4.4"
type input "2"
type input "0.4"
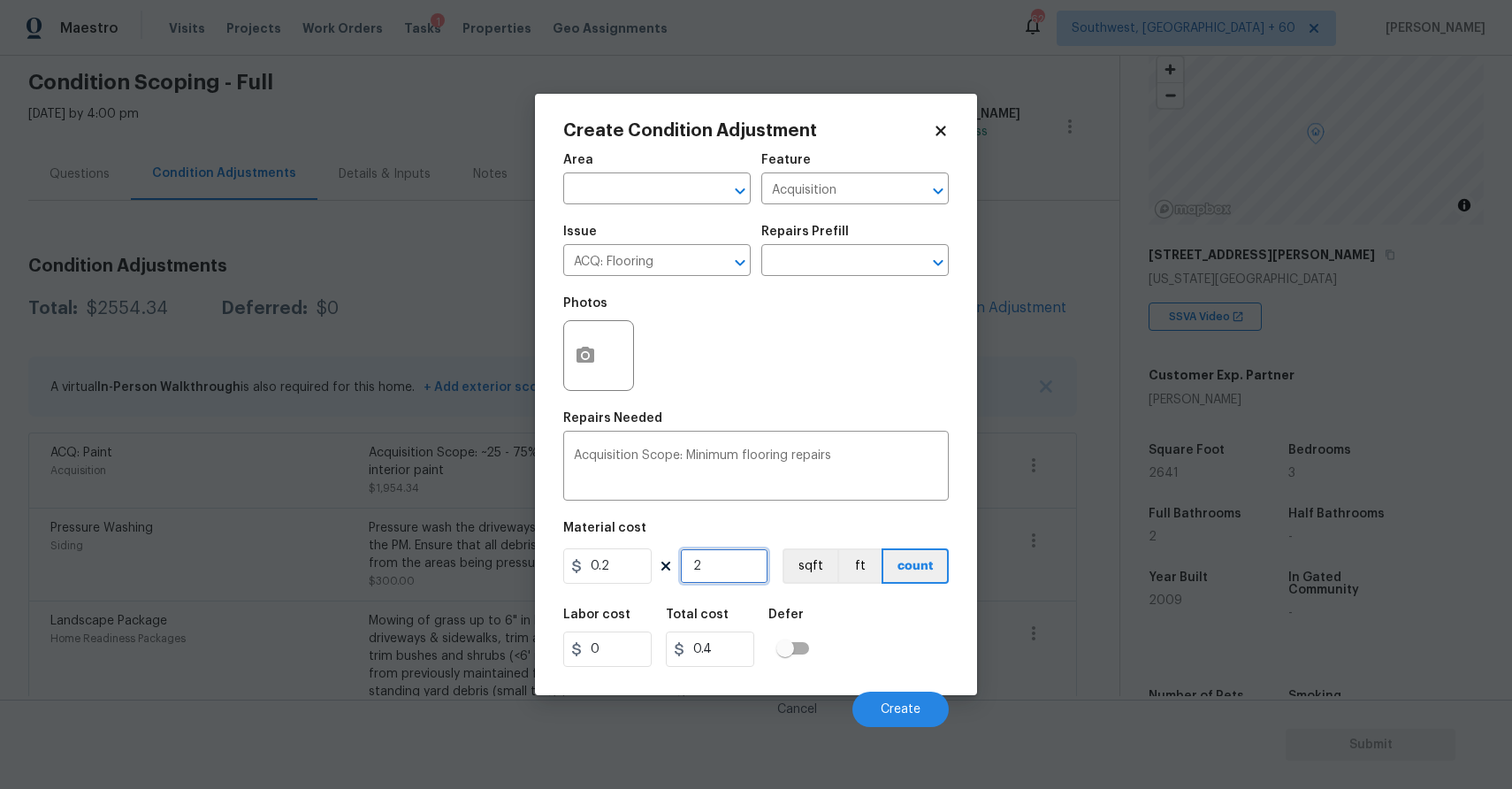
type input "26"
type input "5.2"
type input "264"
type input "52.8"
type input "2641"
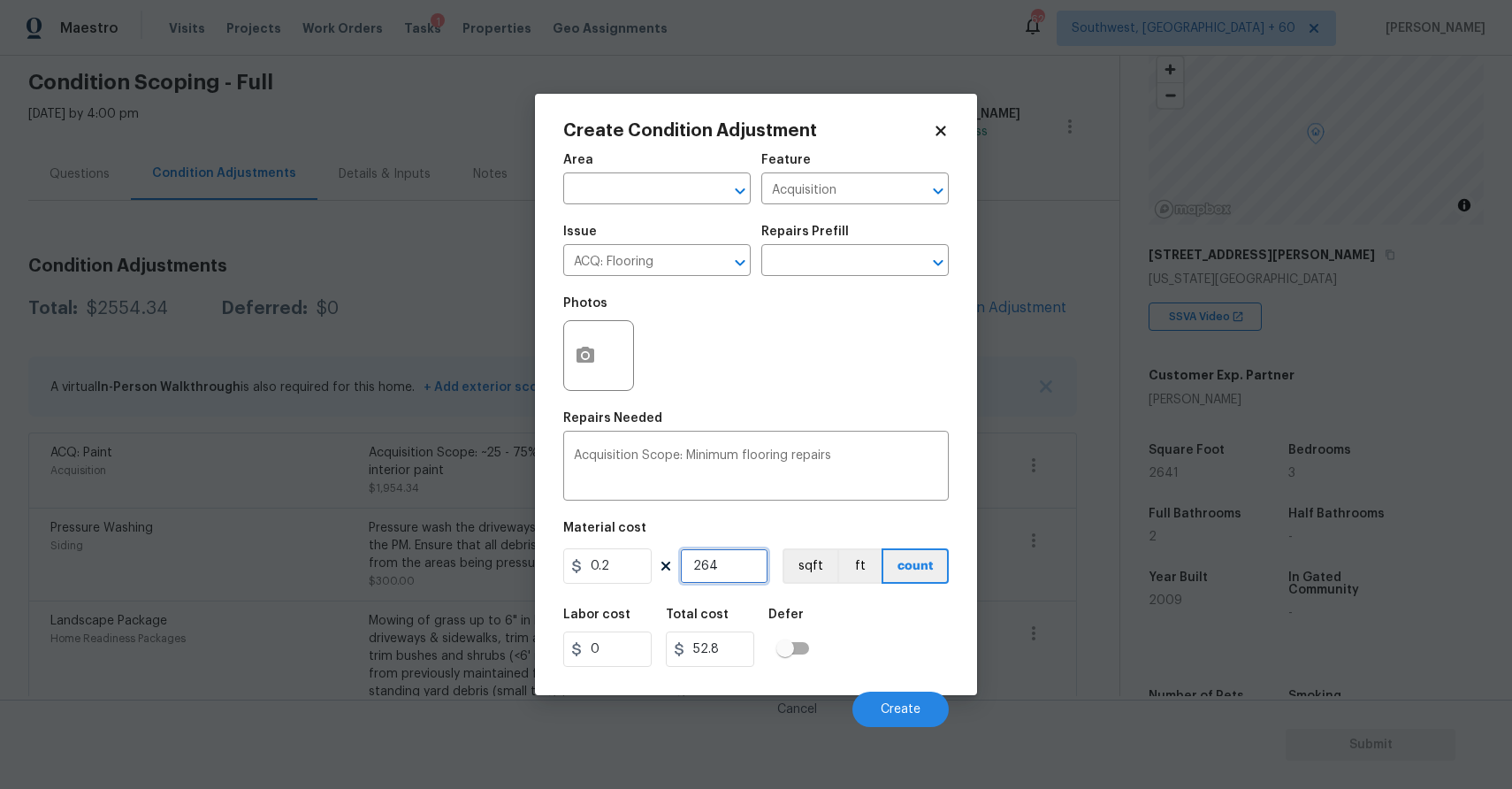
type input "528.2"
type input "2641"
click at [880, 701] on button "Create" at bounding box center [901, 710] width 97 height 36
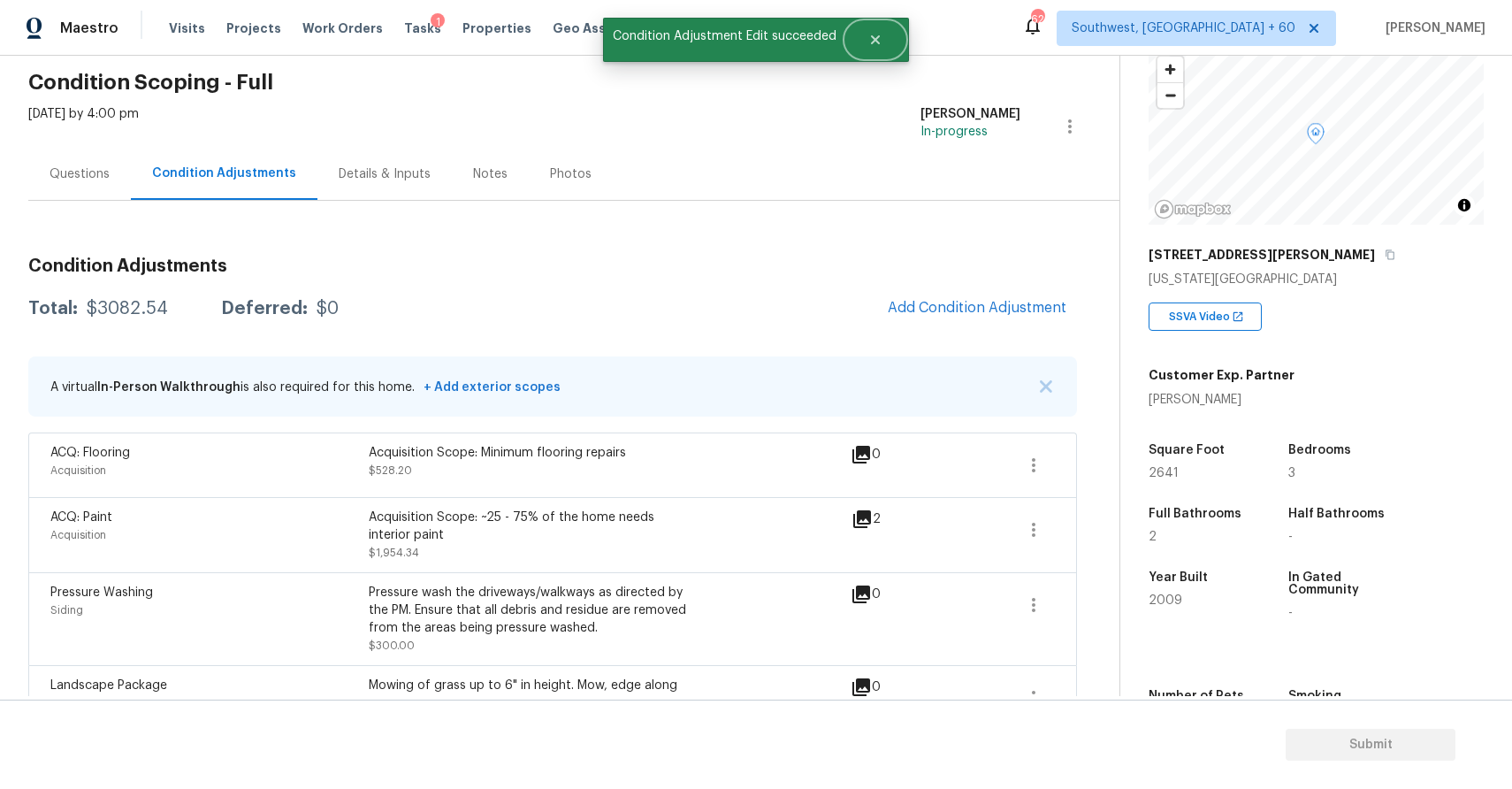
drag, startPoint x: 878, startPoint y: 39, endPoint x: 736, endPoint y: 55, distance: 142.9
click at [715, 34] on div "Condition Adjustment Edit succeeded" at bounding box center [756, 39] width 306 height 44
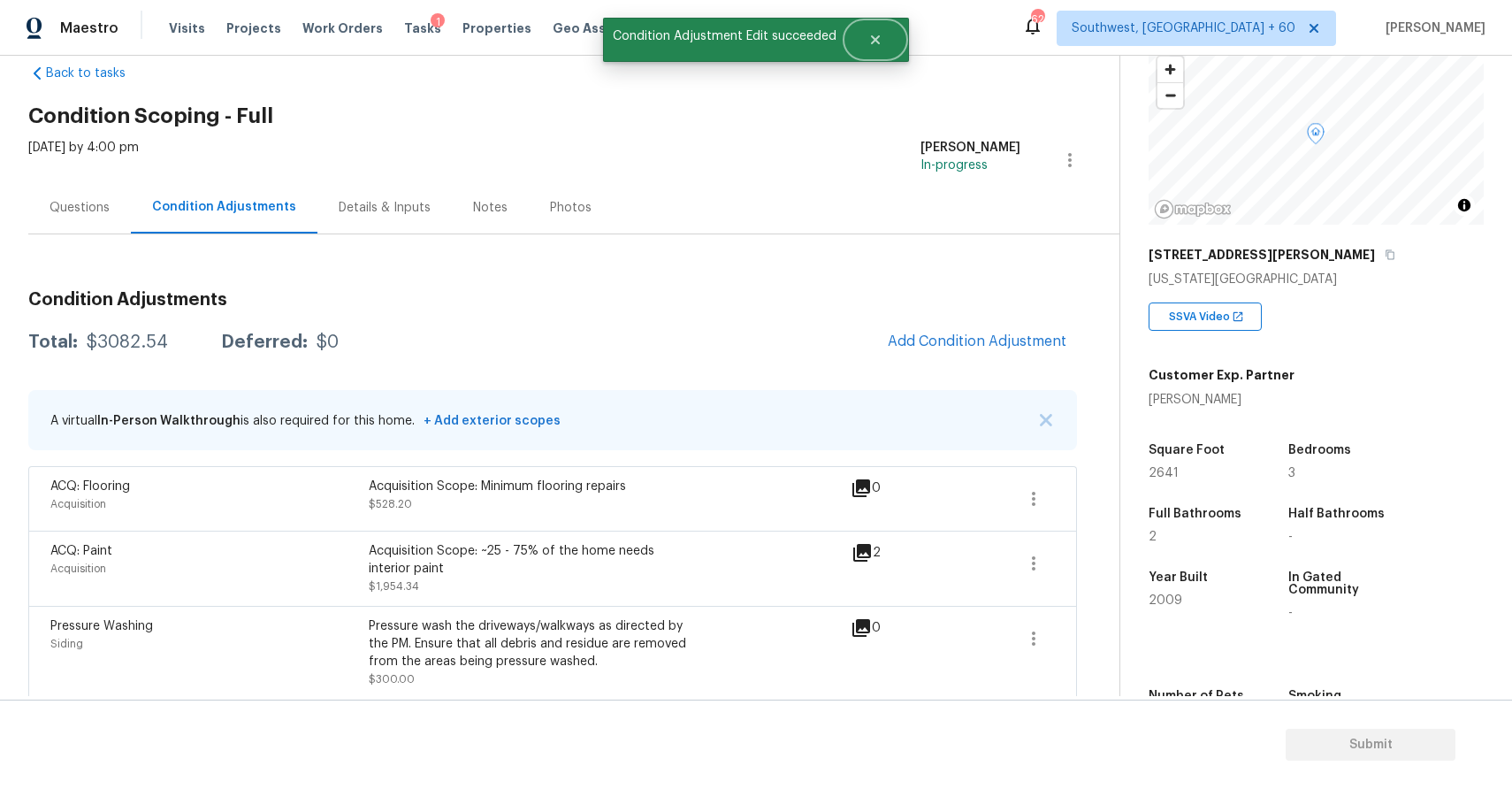
scroll to position [0, 0]
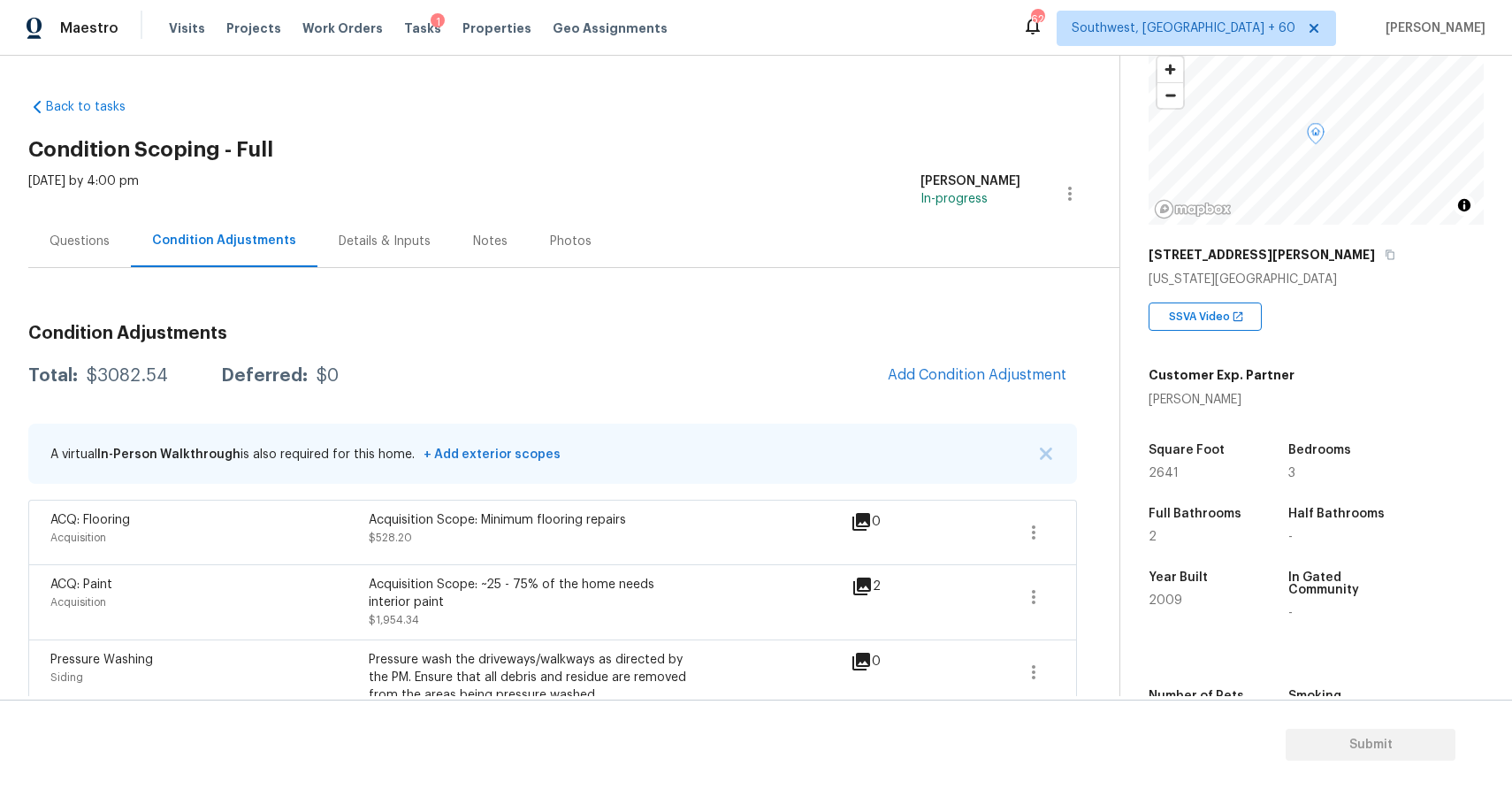
click at [96, 230] on div "Questions" at bounding box center [80, 241] width 103 height 52
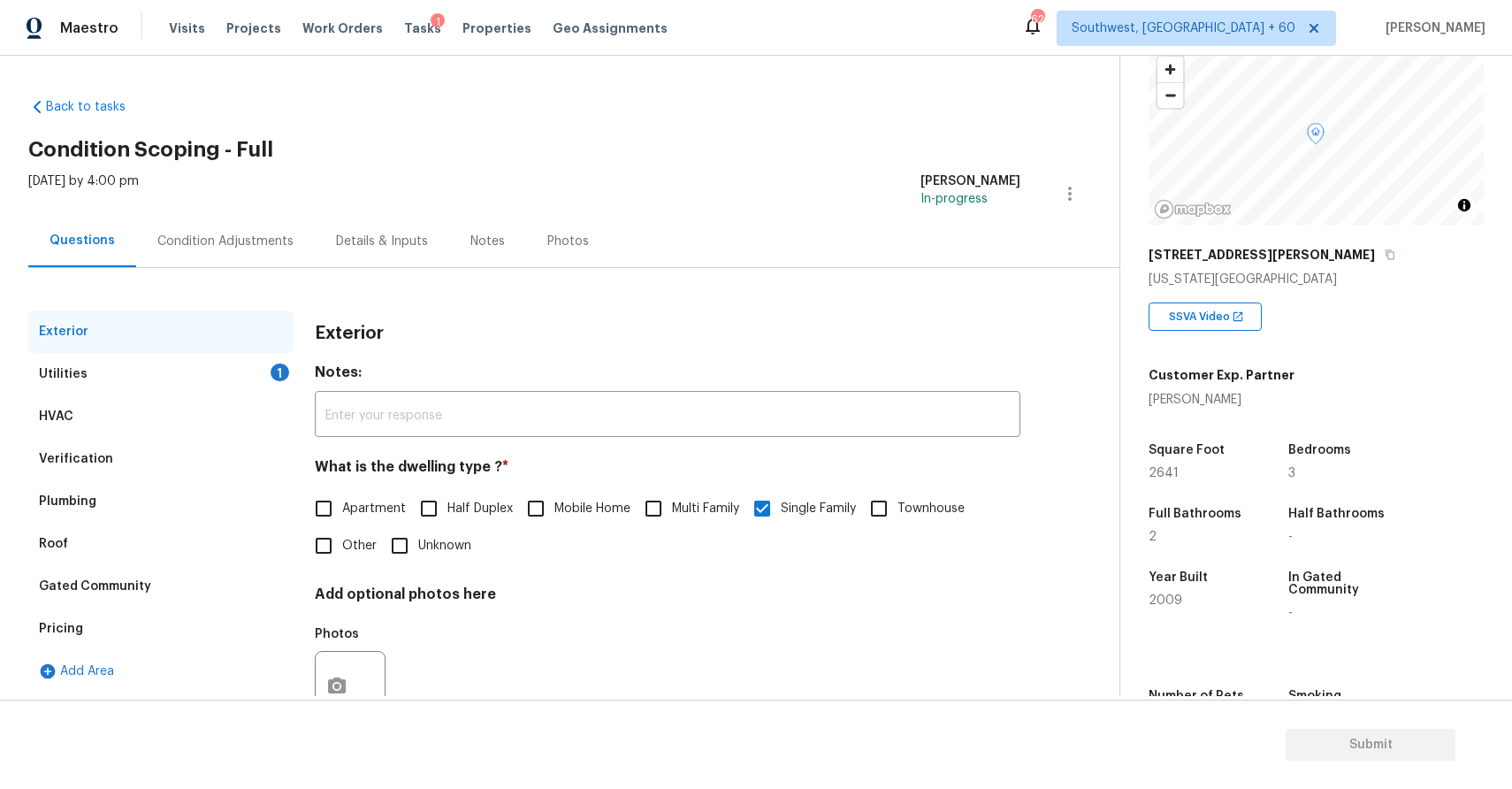
click at [219, 372] on div "Utilities 1" at bounding box center [161, 373] width 265 height 42
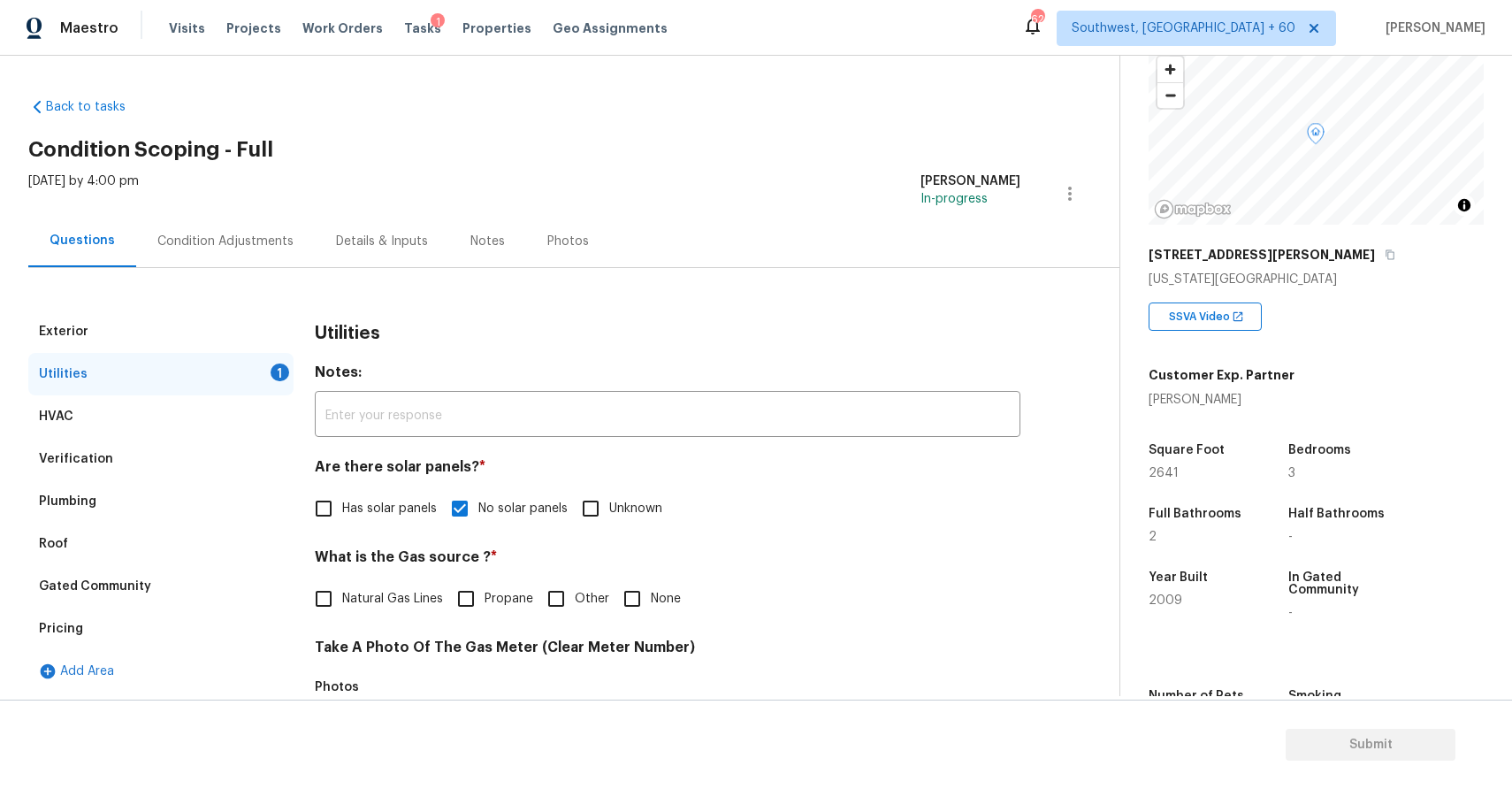
click at [361, 591] on span "Natural Gas Lines" at bounding box center [393, 599] width 101 height 19
click at [342, 591] on input "Natural Gas Lines" at bounding box center [324, 599] width 38 height 38
checkbox input "true"
click at [259, 246] on div "Condition Adjustments" at bounding box center [225, 242] width 136 height 18
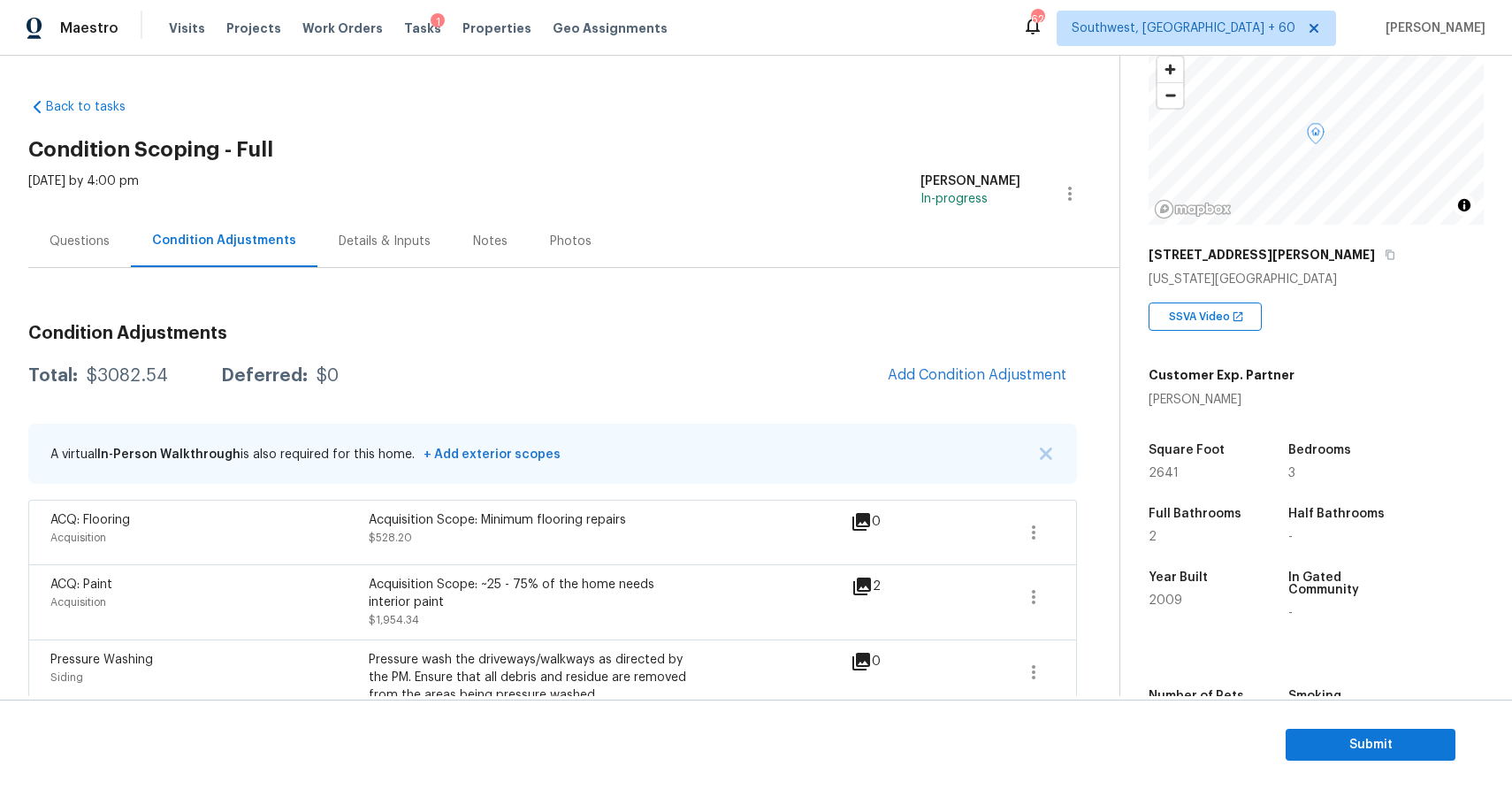
click at [95, 371] on div "$3082.54" at bounding box center [127, 376] width 81 height 18
copy div "$3082.54"
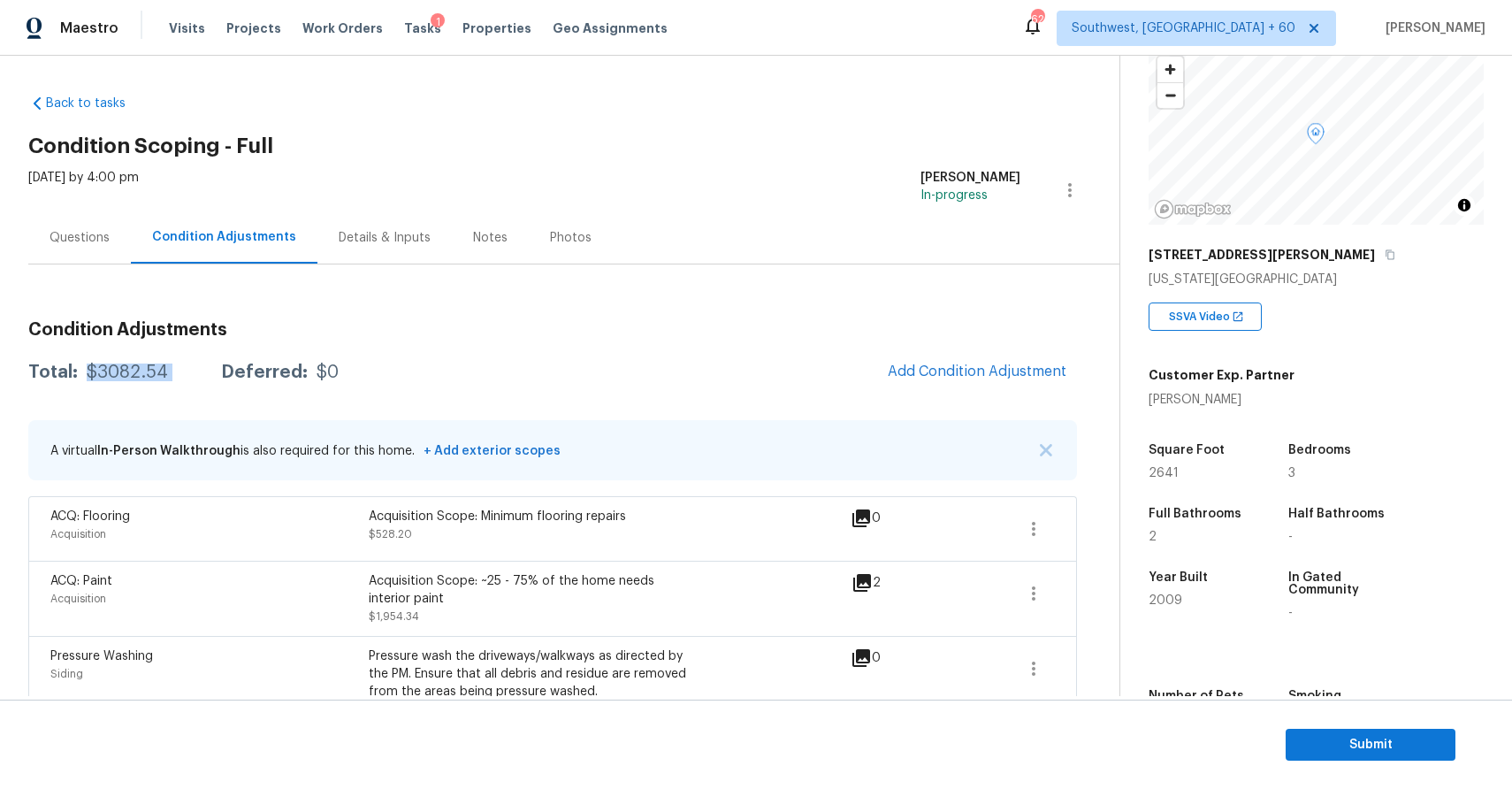
click at [62, 237] on div "Questions" at bounding box center [79, 238] width 60 height 18
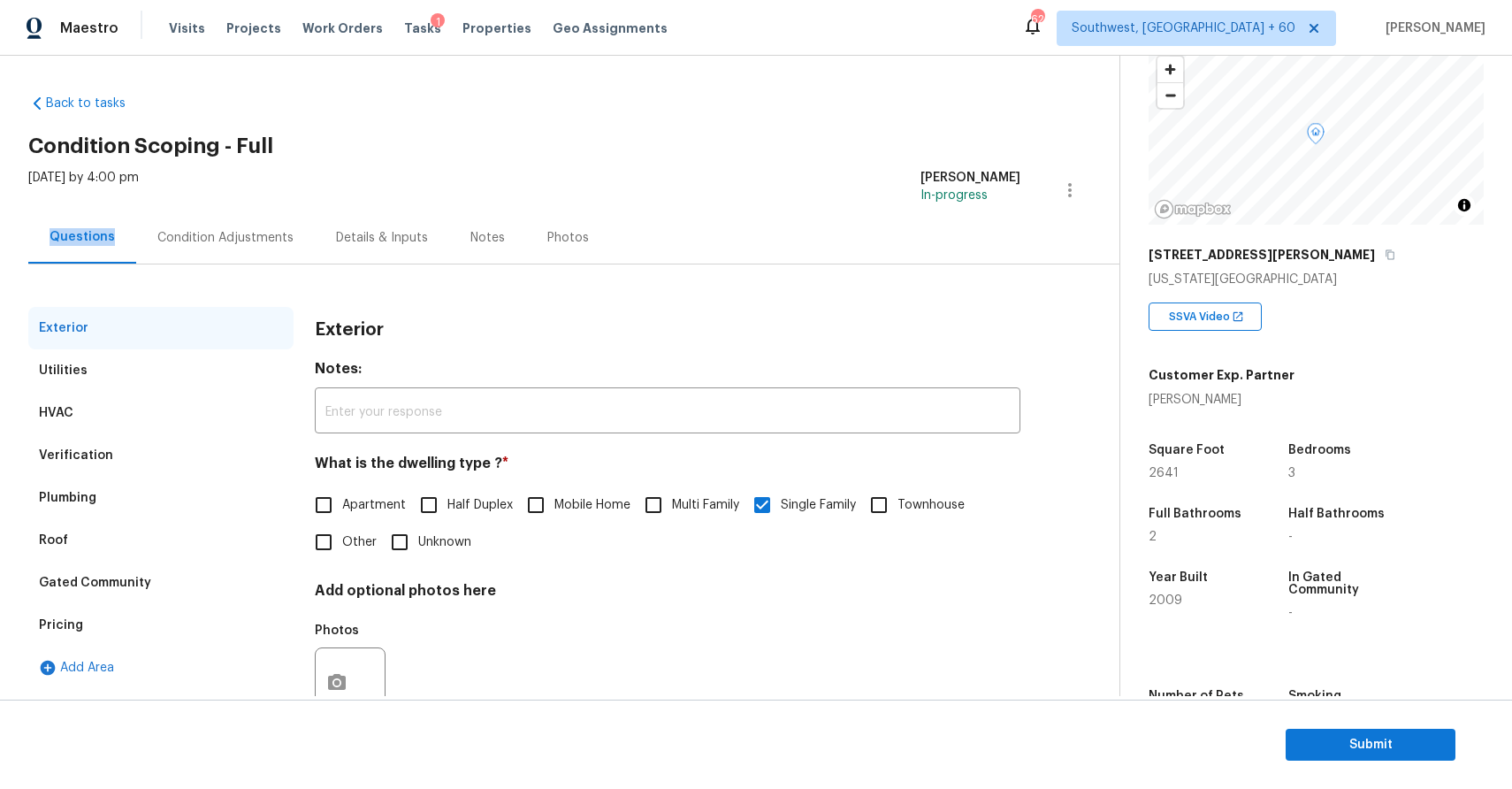
scroll to position [4, 0]
click at [81, 237] on div "Questions" at bounding box center [82, 237] width 65 height 18
click at [208, 220] on div "Condition Adjustments" at bounding box center [225, 237] width 179 height 52
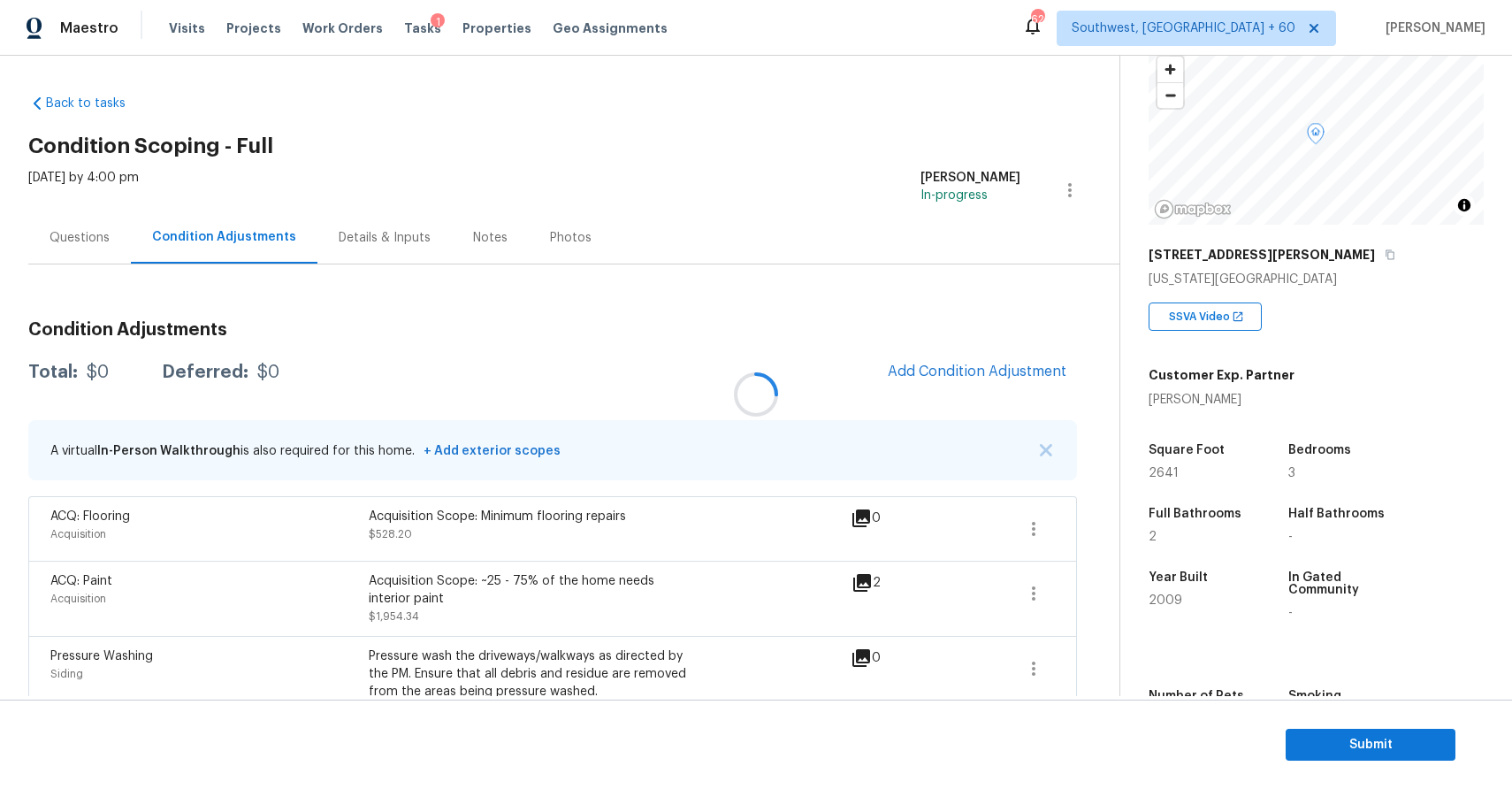
click at [109, 368] on div "$0" at bounding box center [98, 372] width 22 height 18
click at [111, 368] on div "$3082.54" at bounding box center [127, 372] width 81 height 18
copy div "$3082.54"
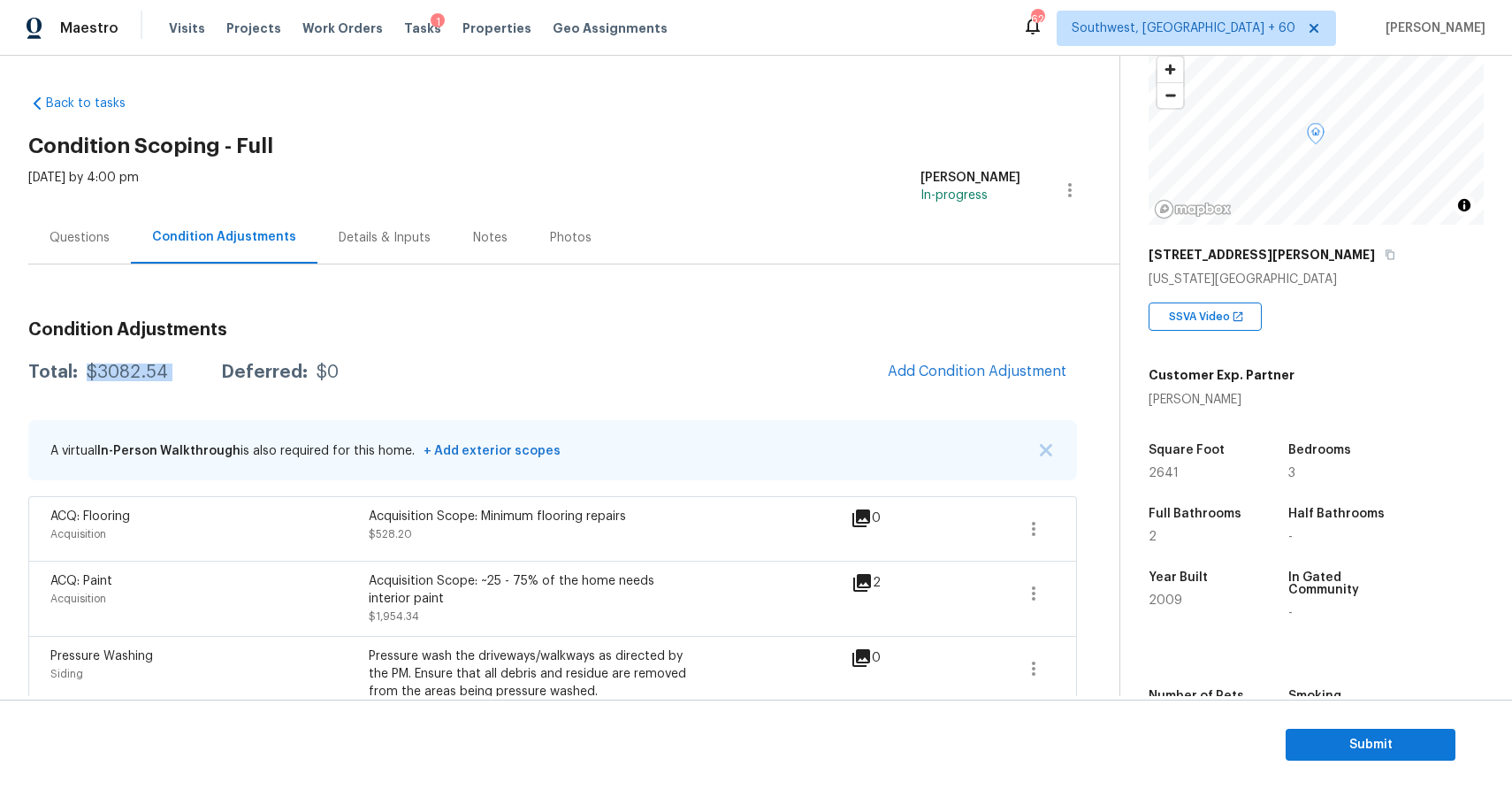
scroll to position [1, 0]
click at [94, 244] on div "Questions" at bounding box center [79, 241] width 60 height 18
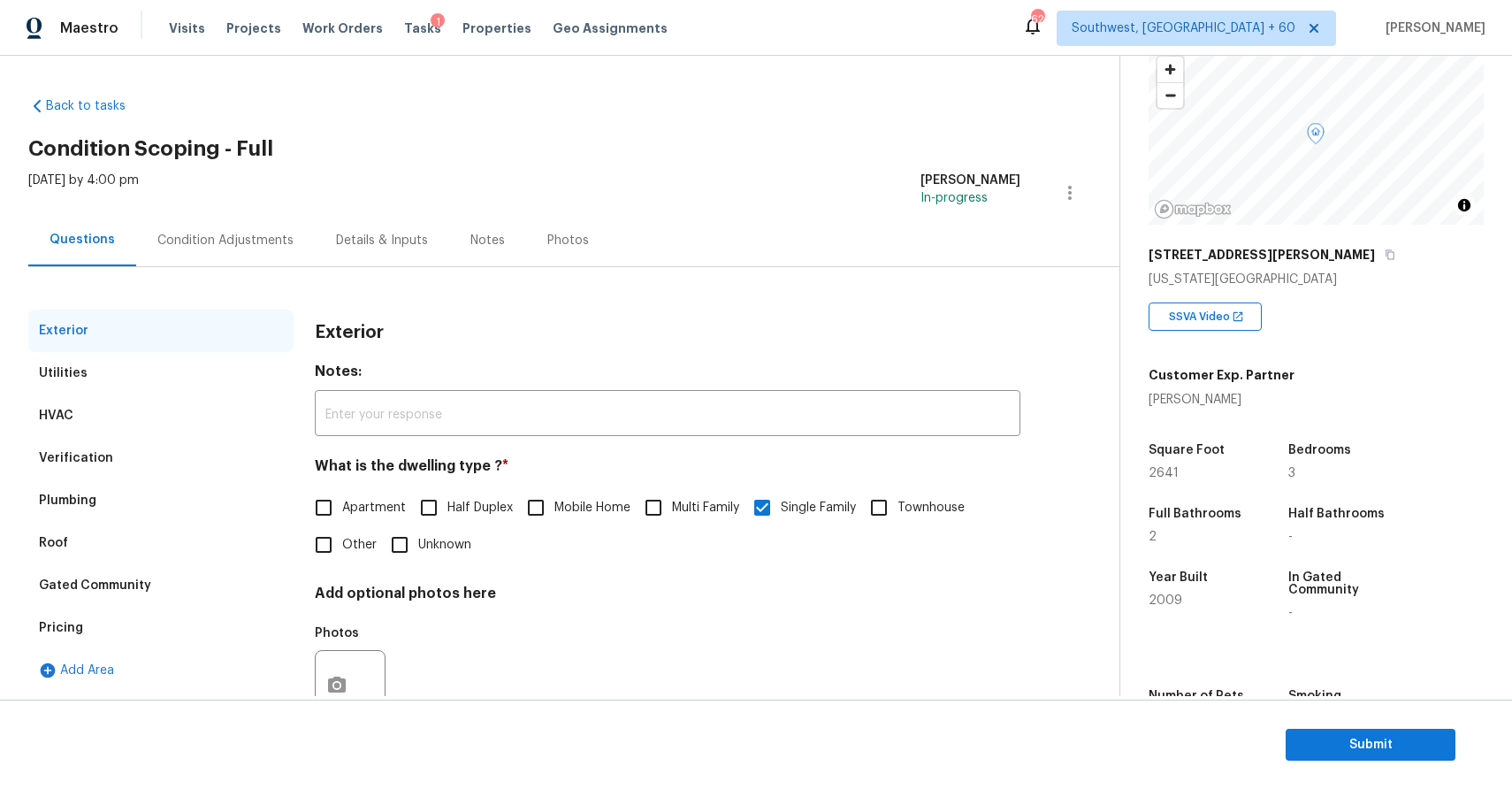
scroll to position [63, 0]
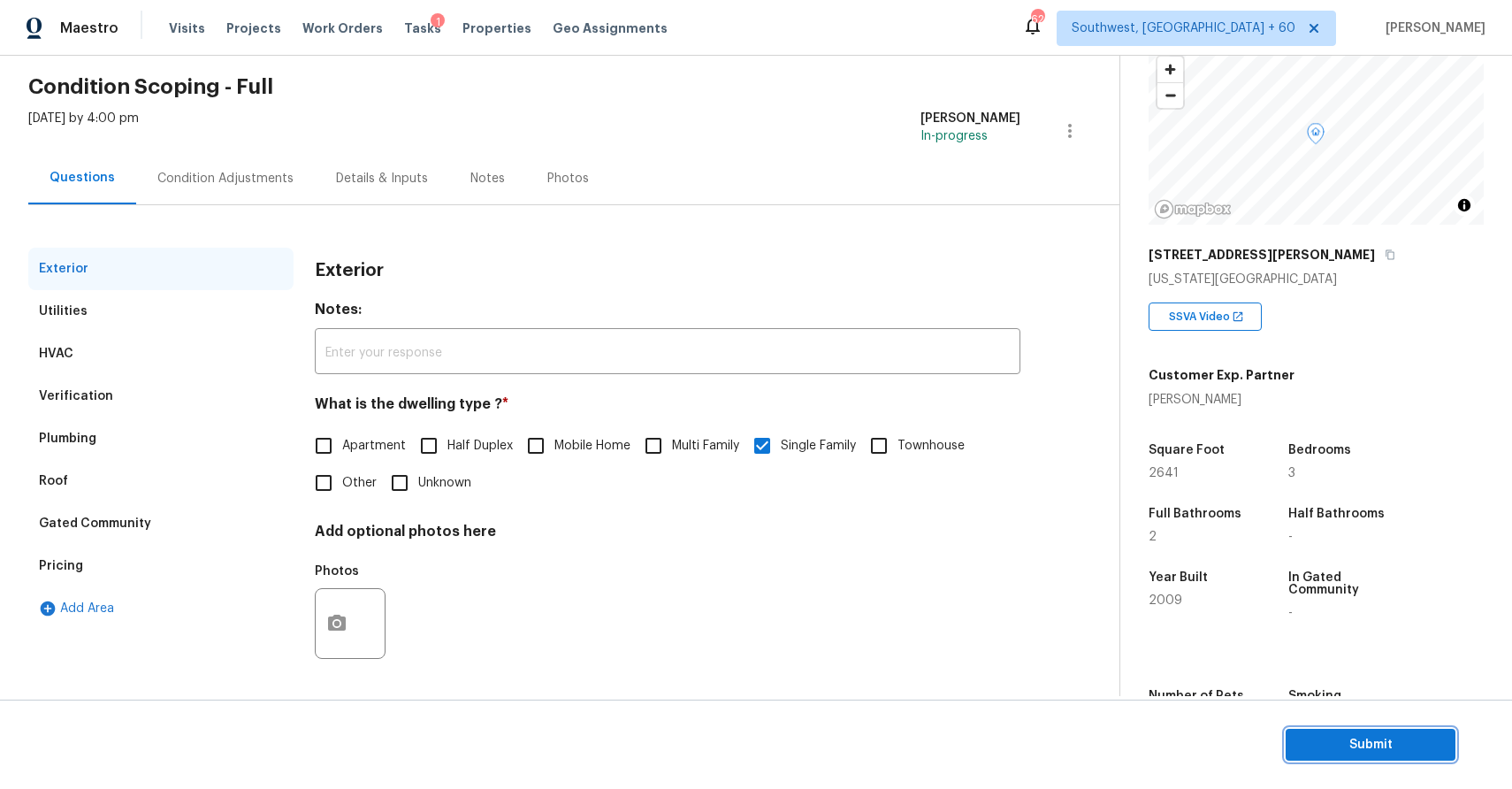
click at [1351, 750] on span "Submit" at bounding box center [1370, 746] width 141 height 22
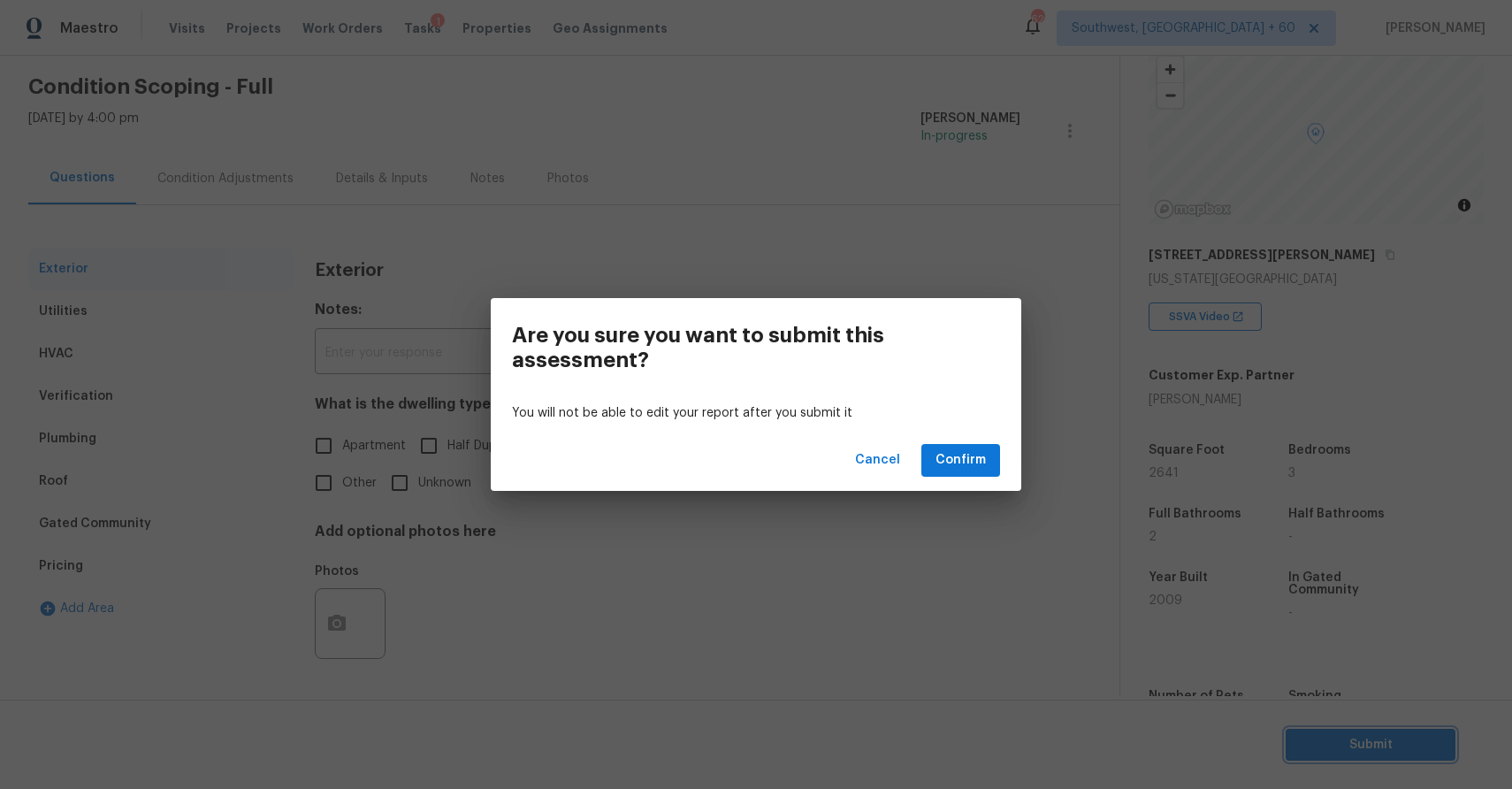
click at [924, 584] on div "Are you sure you want to submit this assessment? You will not be able to edit y…" at bounding box center [756, 394] width 1512 height 789
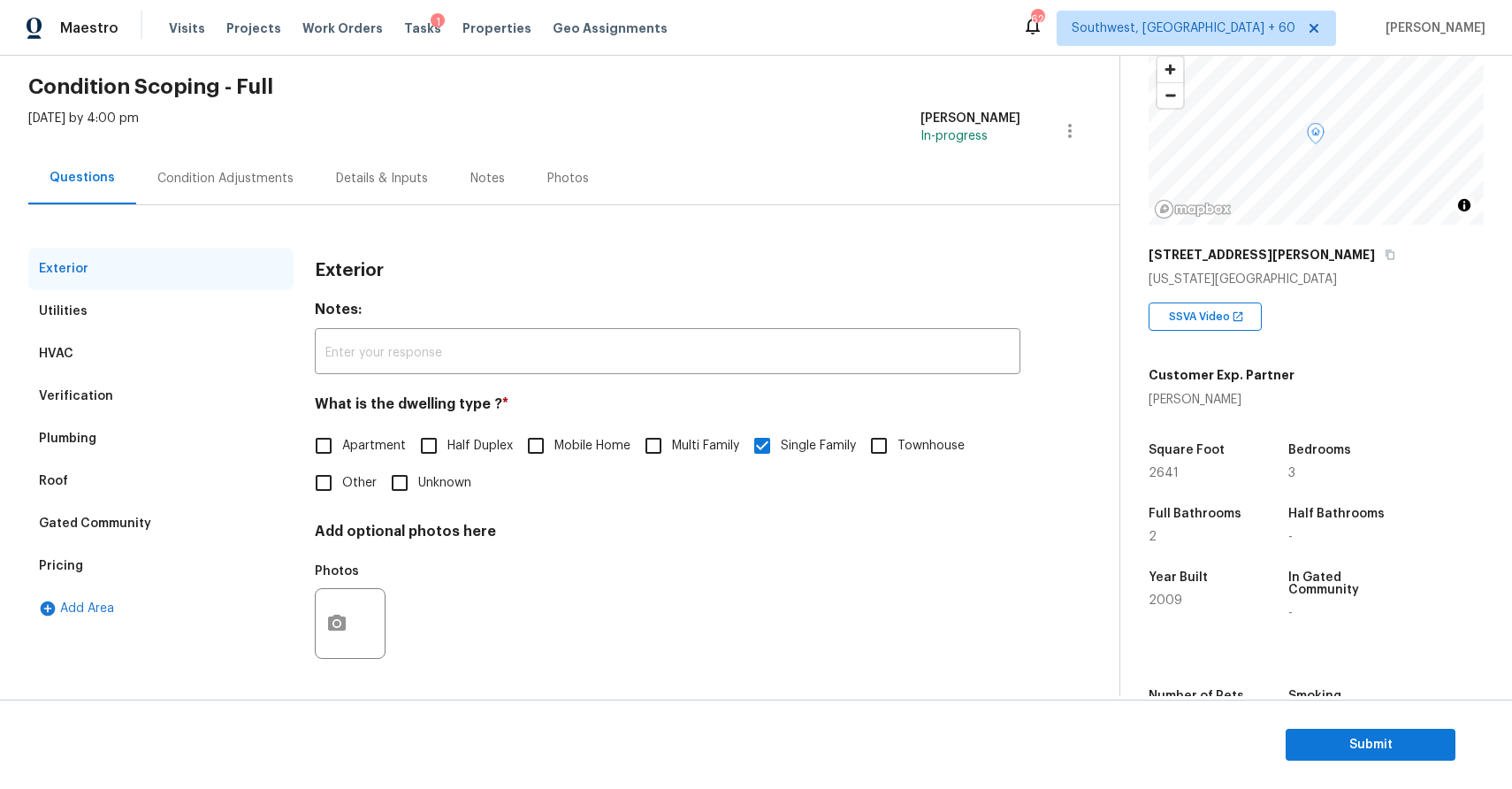
click at [234, 161] on div "Condition Adjustments" at bounding box center [225, 178] width 179 height 52
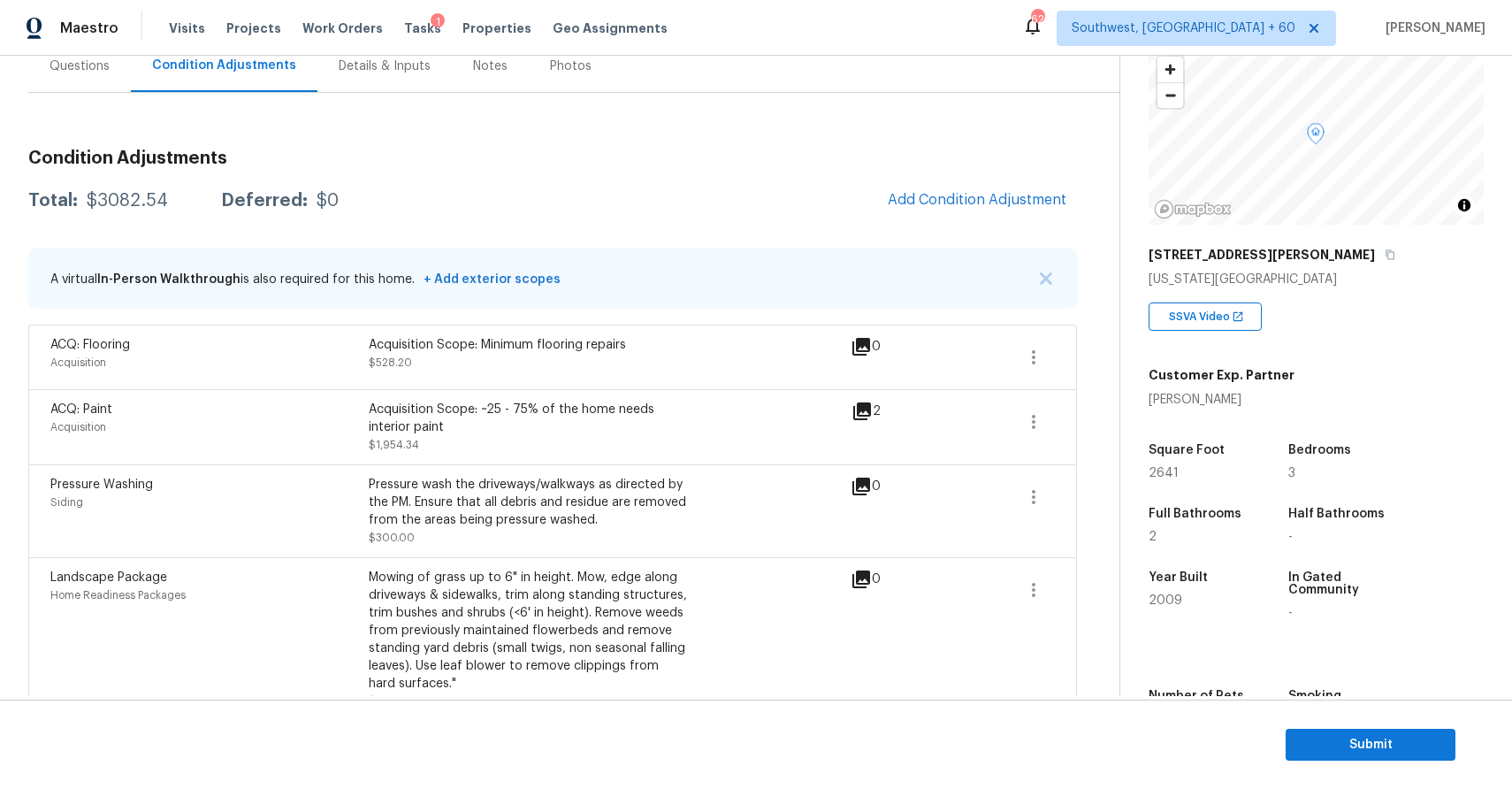
scroll to position [207, 0]
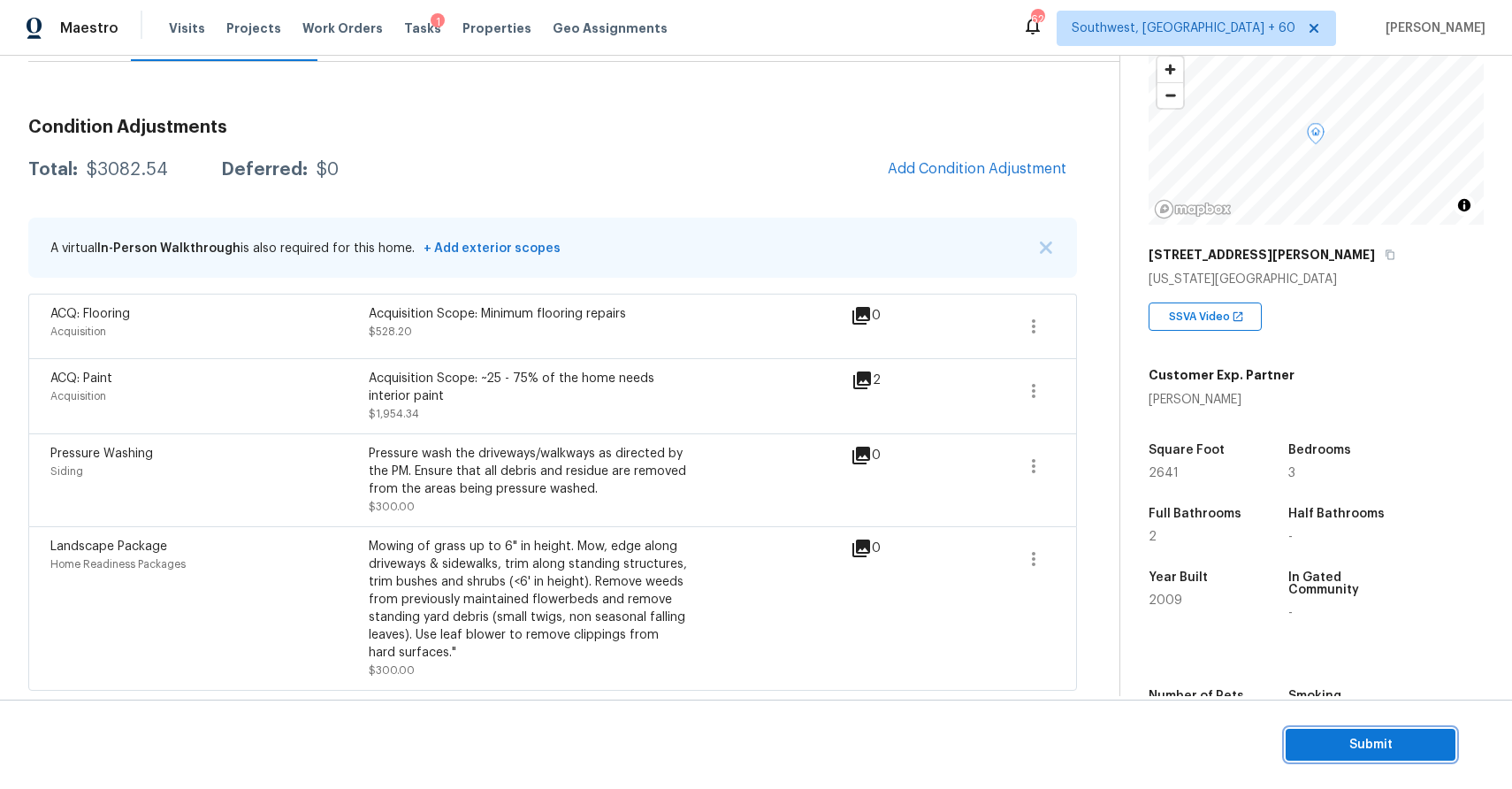
click at [1349, 745] on span "Submit" at bounding box center [1370, 746] width 141 height 22
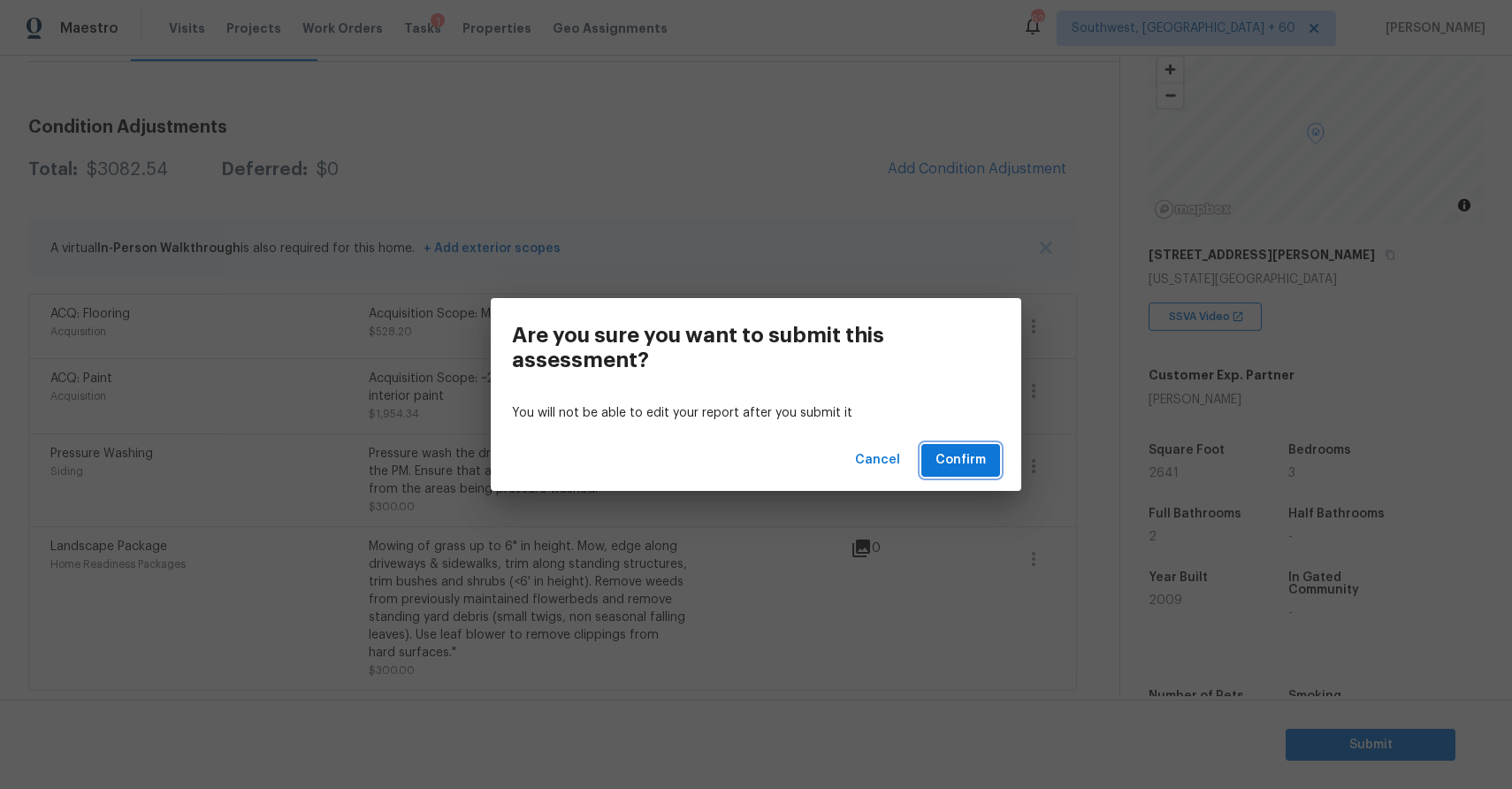
click at [985, 457] on span "Confirm" at bounding box center [960, 460] width 50 height 22
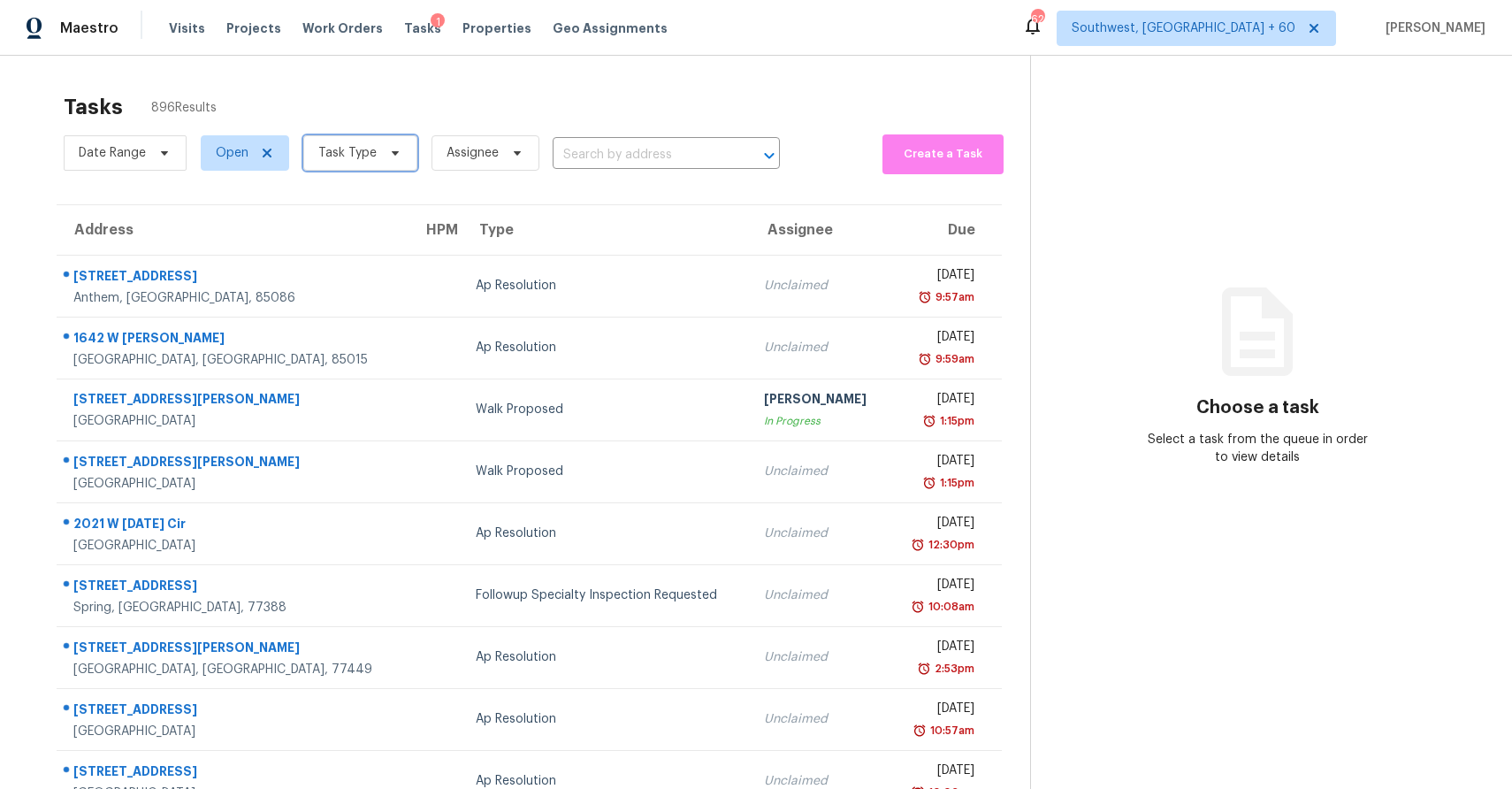
click at [365, 157] on span "Task Type" at bounding box center [347, 153] width 58 height 18
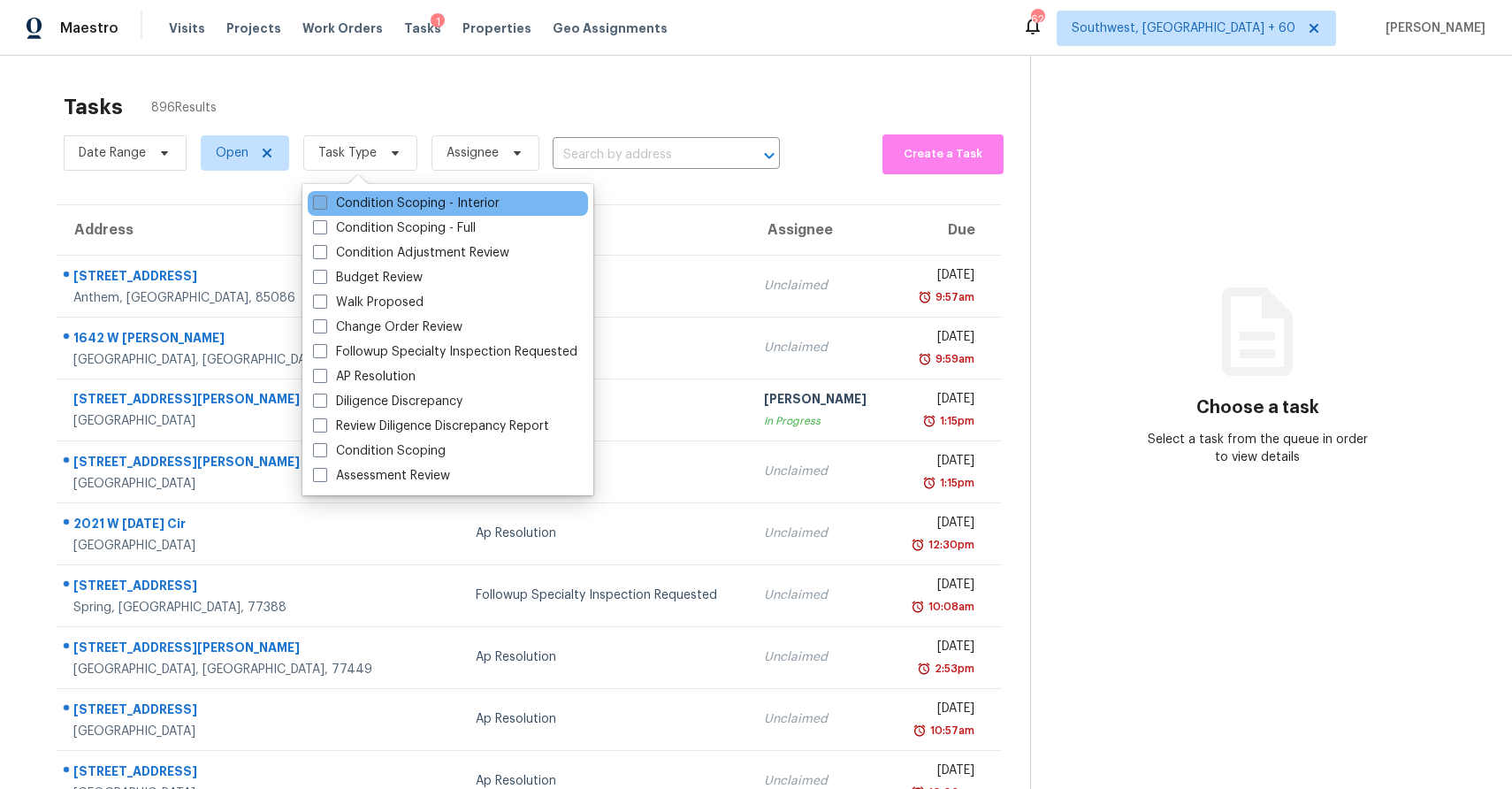
click at [477, 207] on label "Condition Scoping - Interior" at bounding box center [406, 203] width 187 height 18
click at [325, 206] on input "Condition Scoping - Interior" at bounding box center [319, 200] width 12 height 12
checkbox input "true"
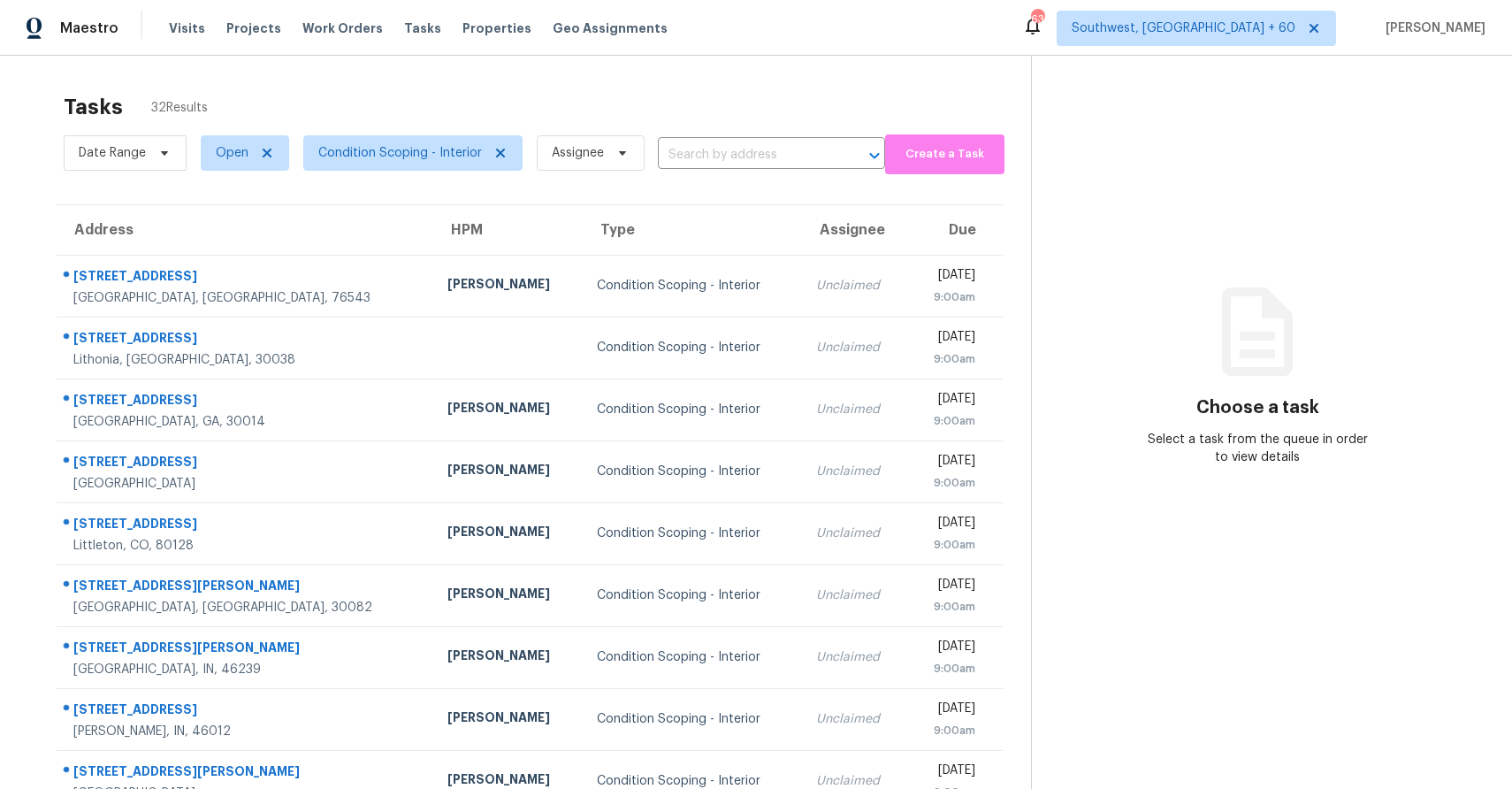
click at [435, 34] on div "Visits Projects Work Orders Tasks Properties Geo Assignments" at bounding box center [428, 29] width 520 height 36
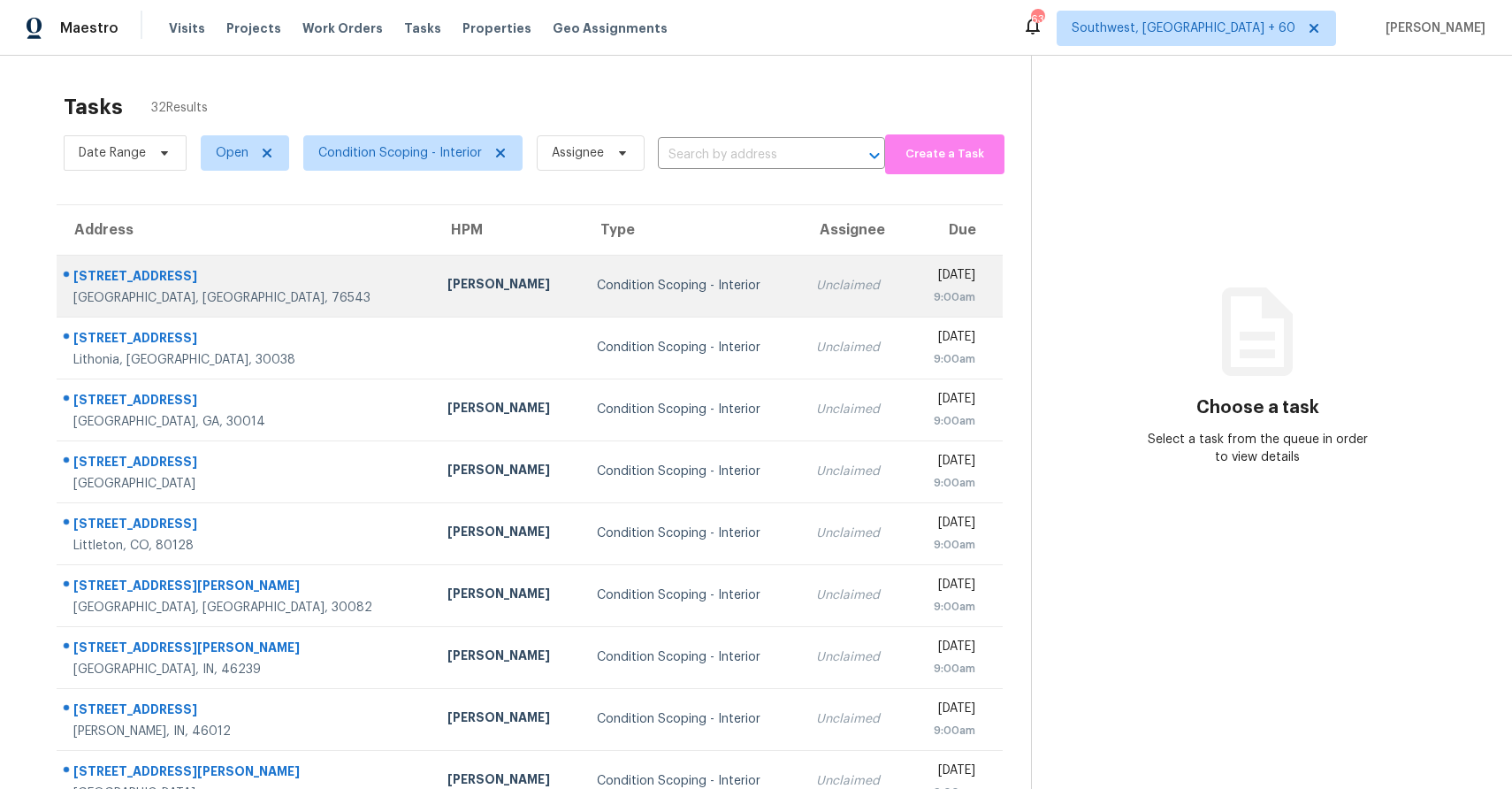
click at [607, 293] on div "Condition Scoping - Interior" at bounding box center [693, 285] width 191 height 18
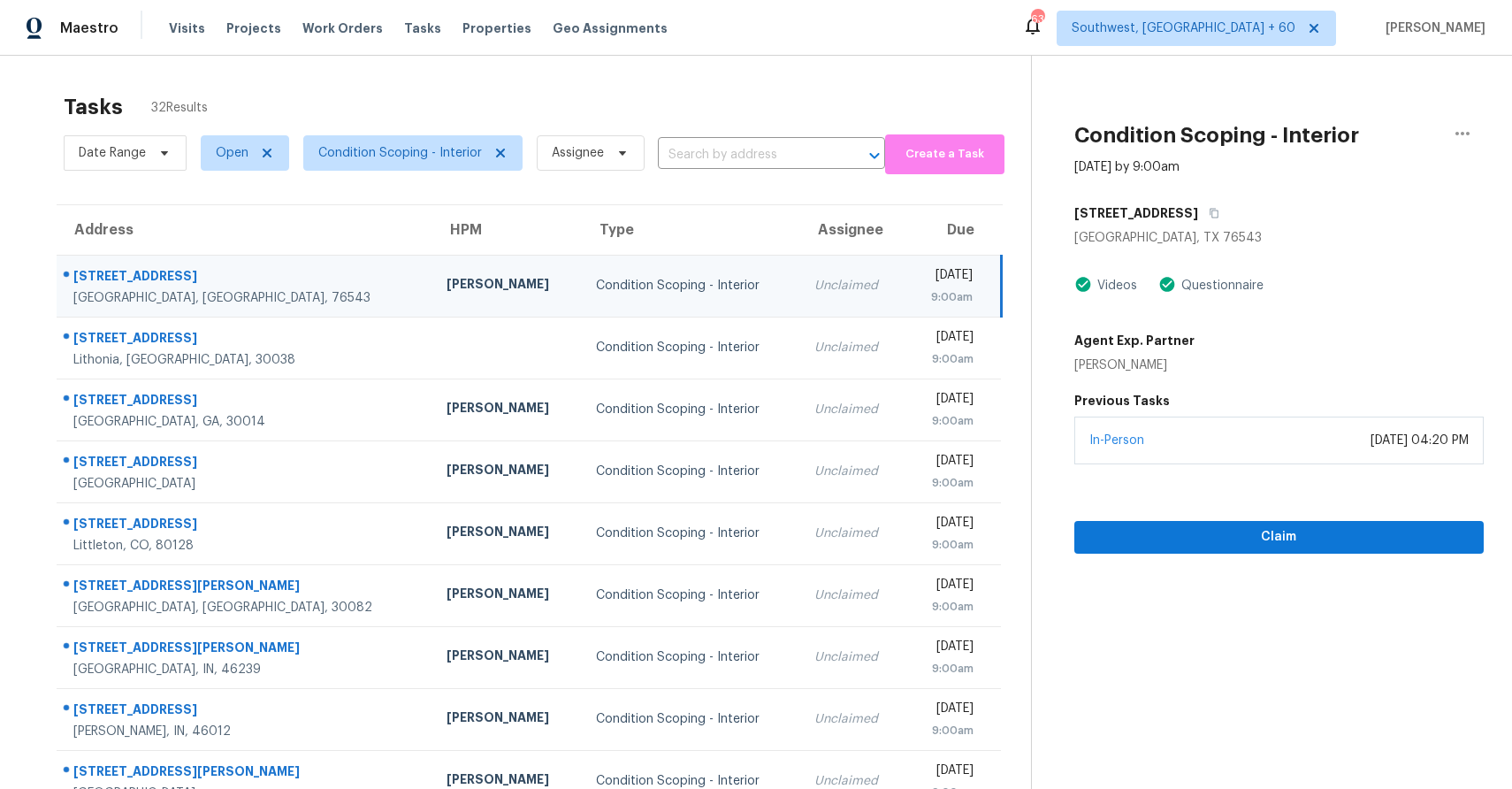
click at [1180, 234] on div "[GEOGRAPHIC_DATA], TX 76543" at bounding box center [1278, 238] width 410 height 18
click at [1209, 217] on icon "button" at bounding box center [1214, 213] width 11 height 11
click at [1323, 532] on span "Claim" at bounding box center [1279, 537] width 381 height 22
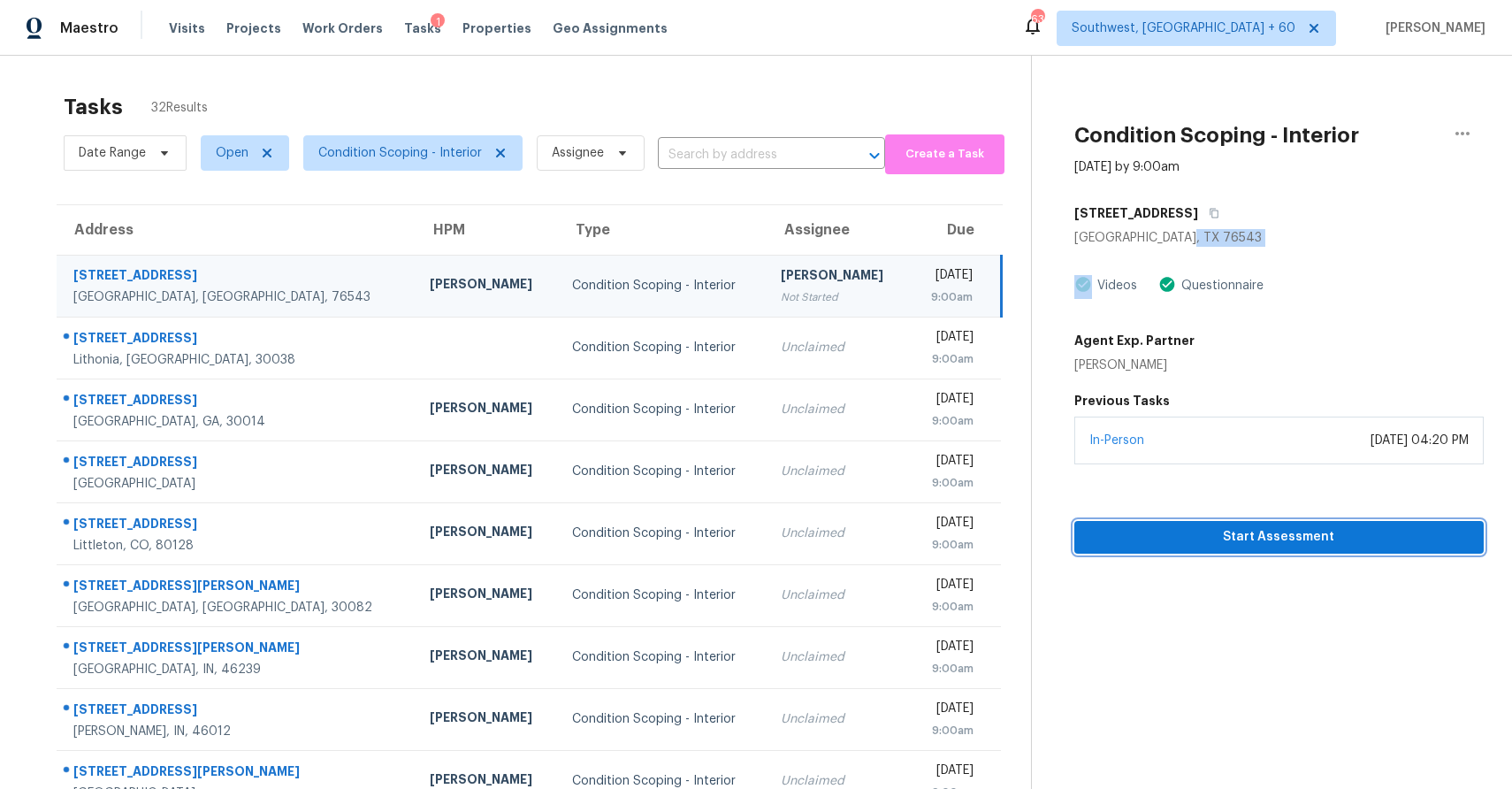
click at [1300, 547] on span "Start Assessment" at bounding box center [1279, 537] width 381 height 22
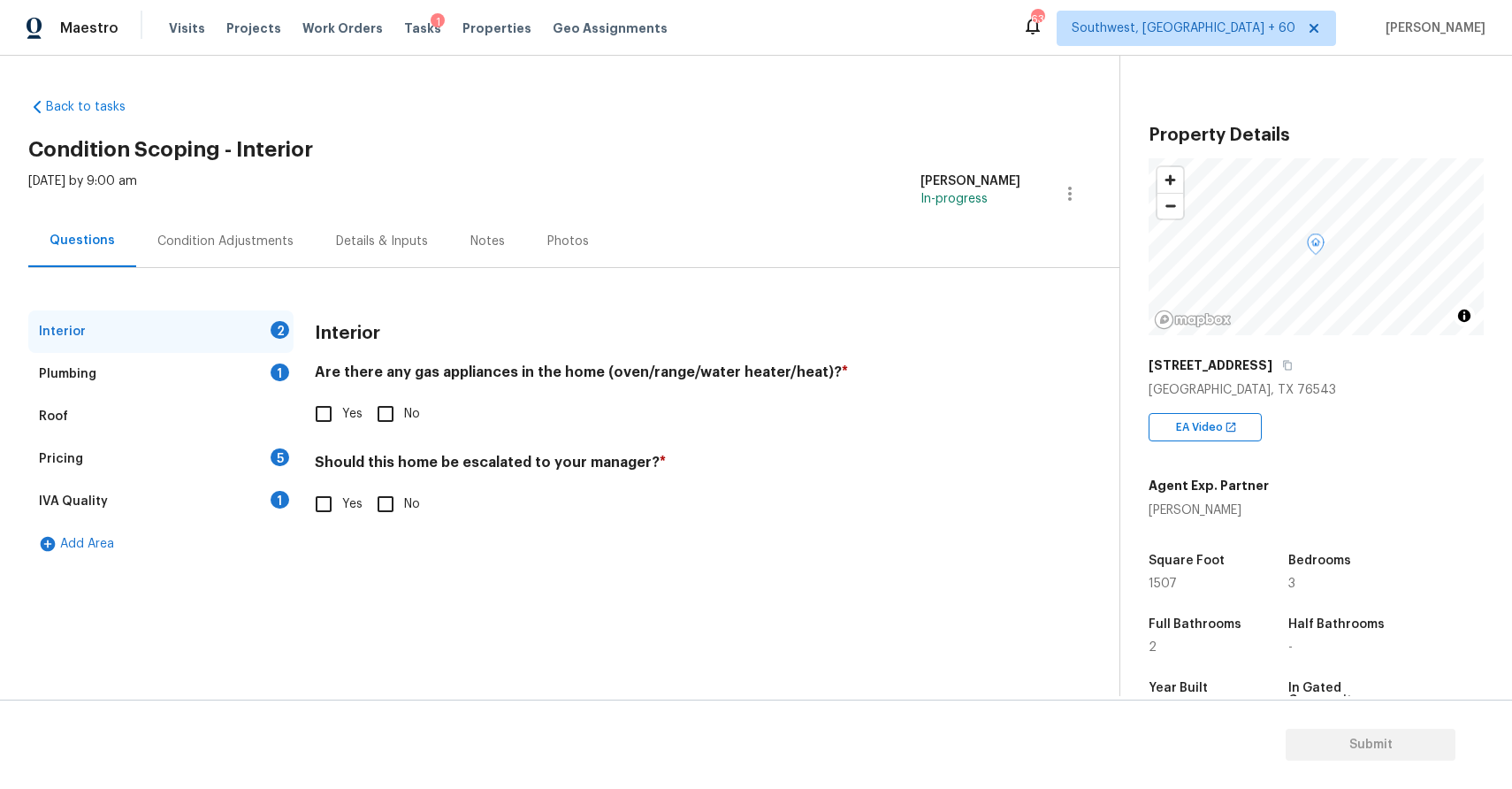
click at [1257, 358] on div "[STREET_ADDRESS]" at bounding box center [1317, 365] width 336 height 32
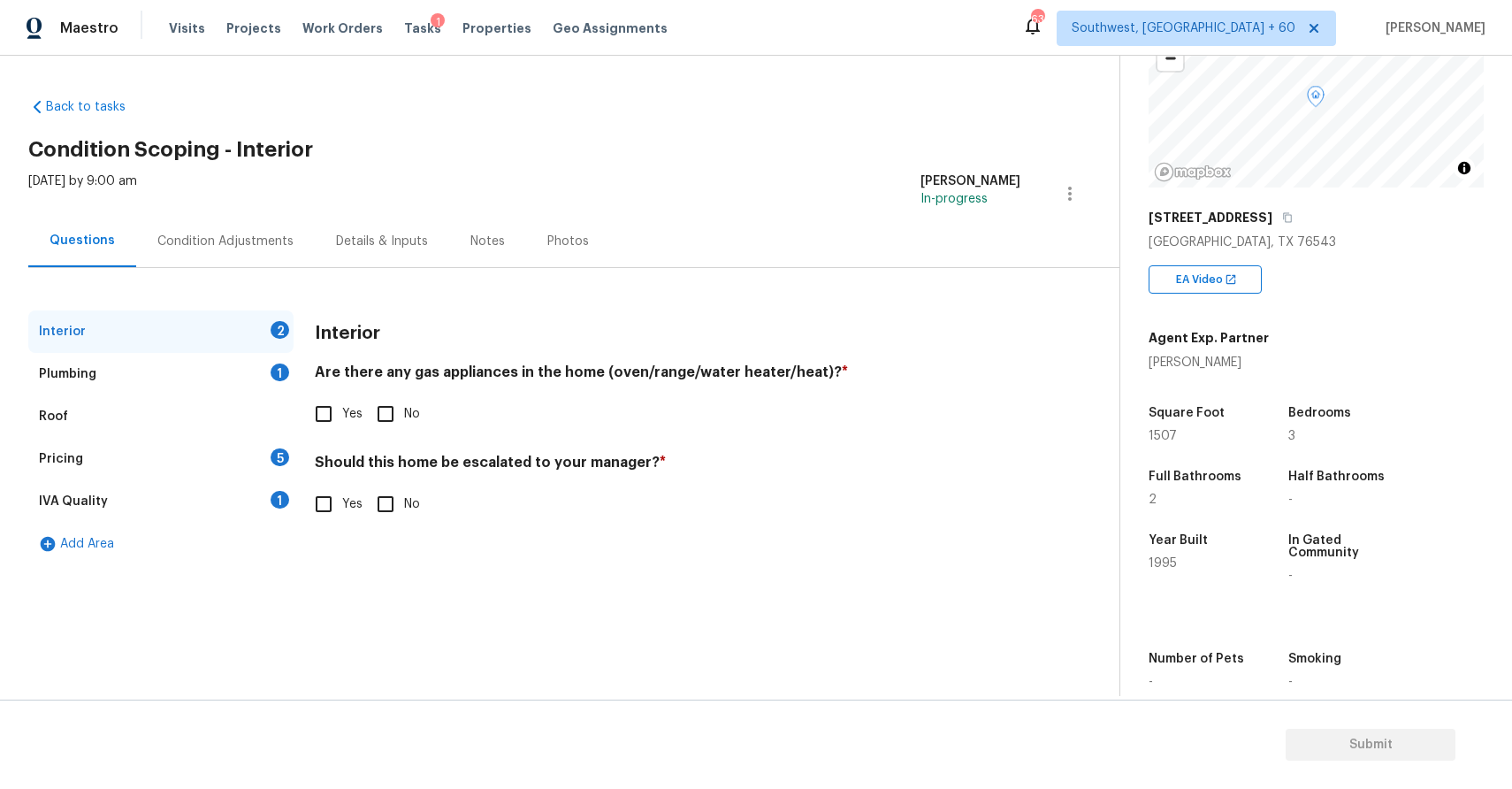
scroll to position [151, 0]
click at [234, 252] on div "Condition Adjustments" at bounding box center [225, 241] width 179 height 52
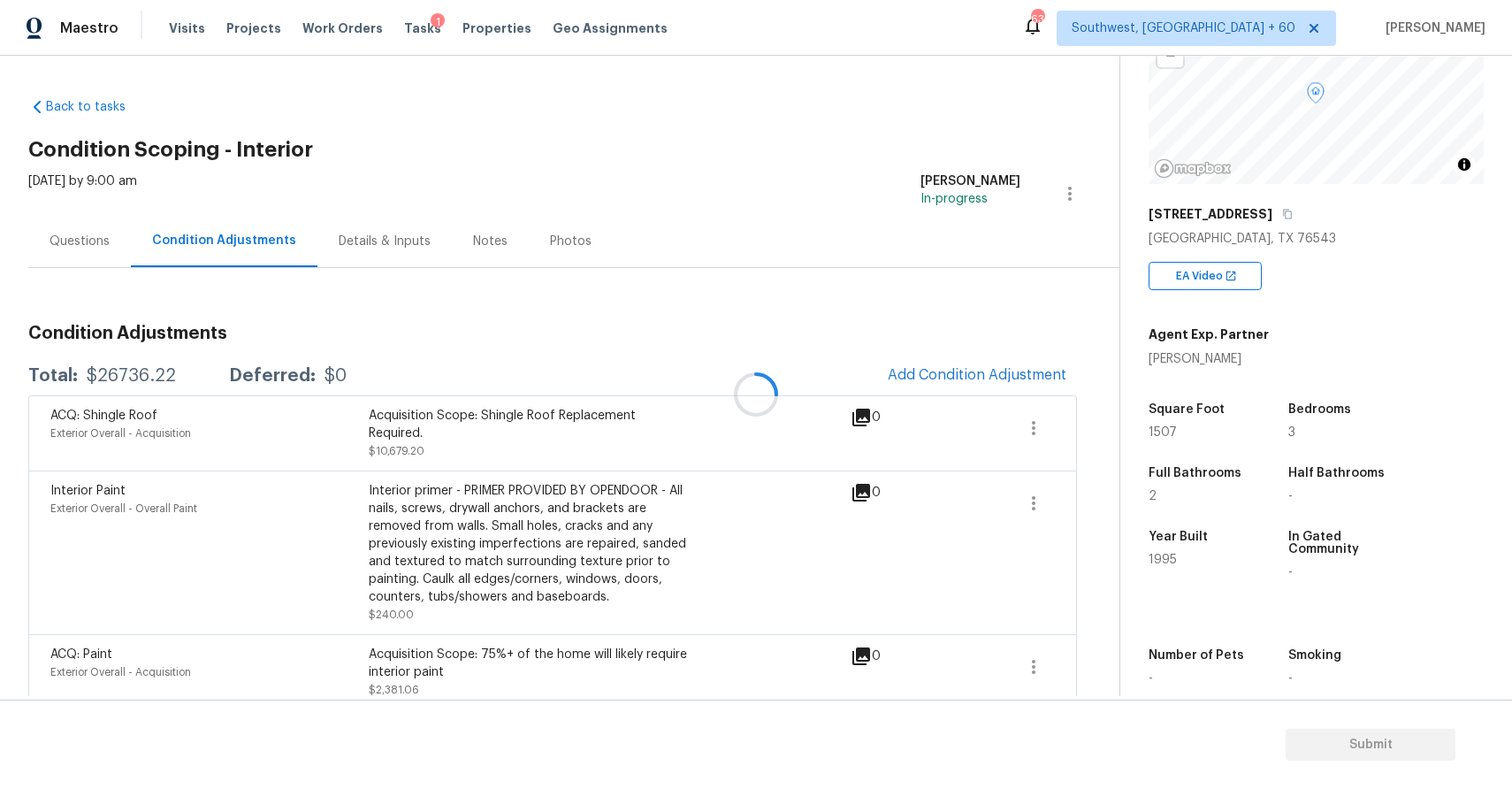
click at [984, 367] on div at bounding box center [756, 394] width 1512 height 789
click at [995, 367] on span "Add Condition Adjustment" at bounding box center [976, 375] width 179 height 16
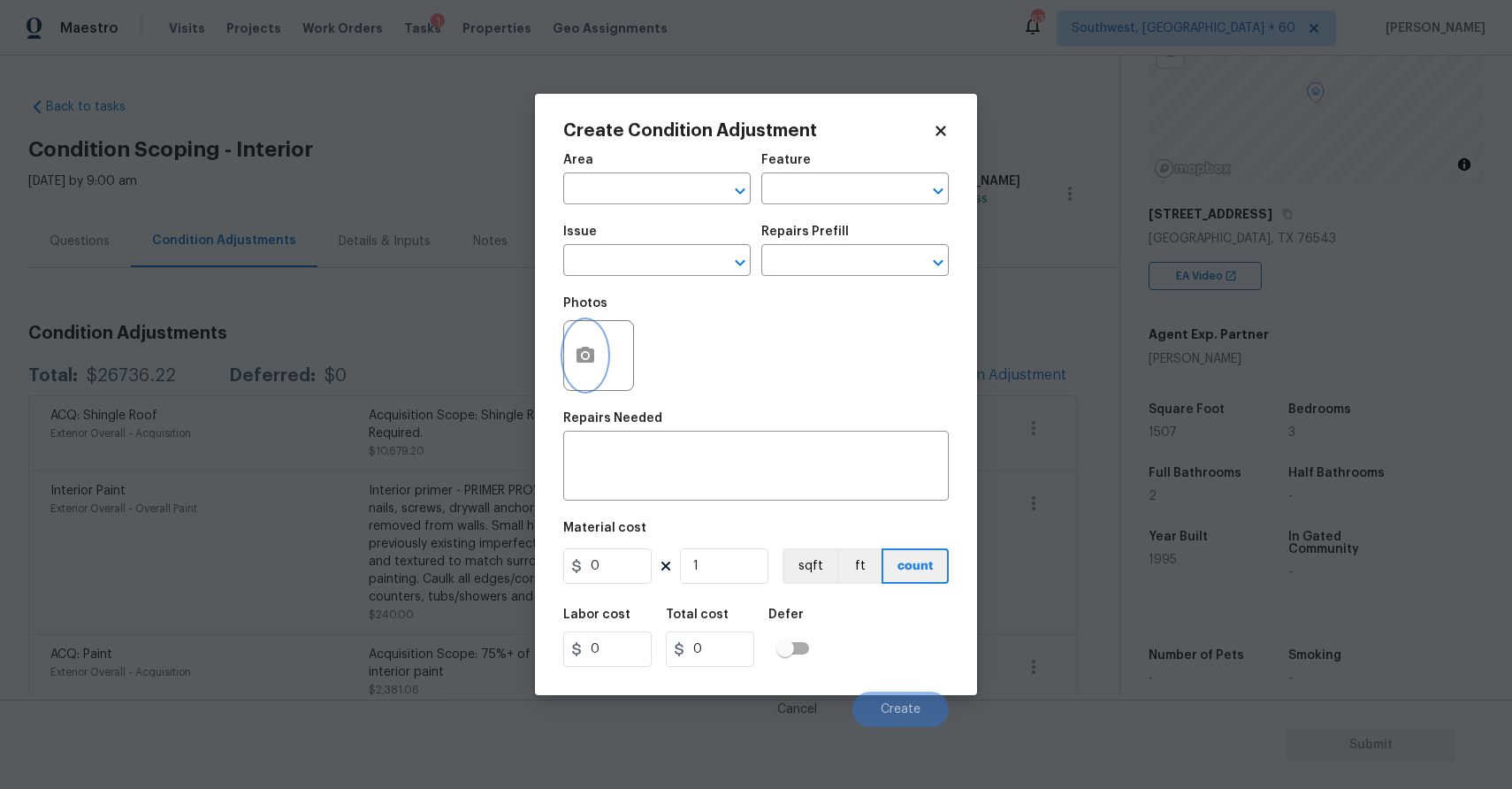
click at [579, 361] on icon "button" at bounding box center [585, 355] width 18 height 16
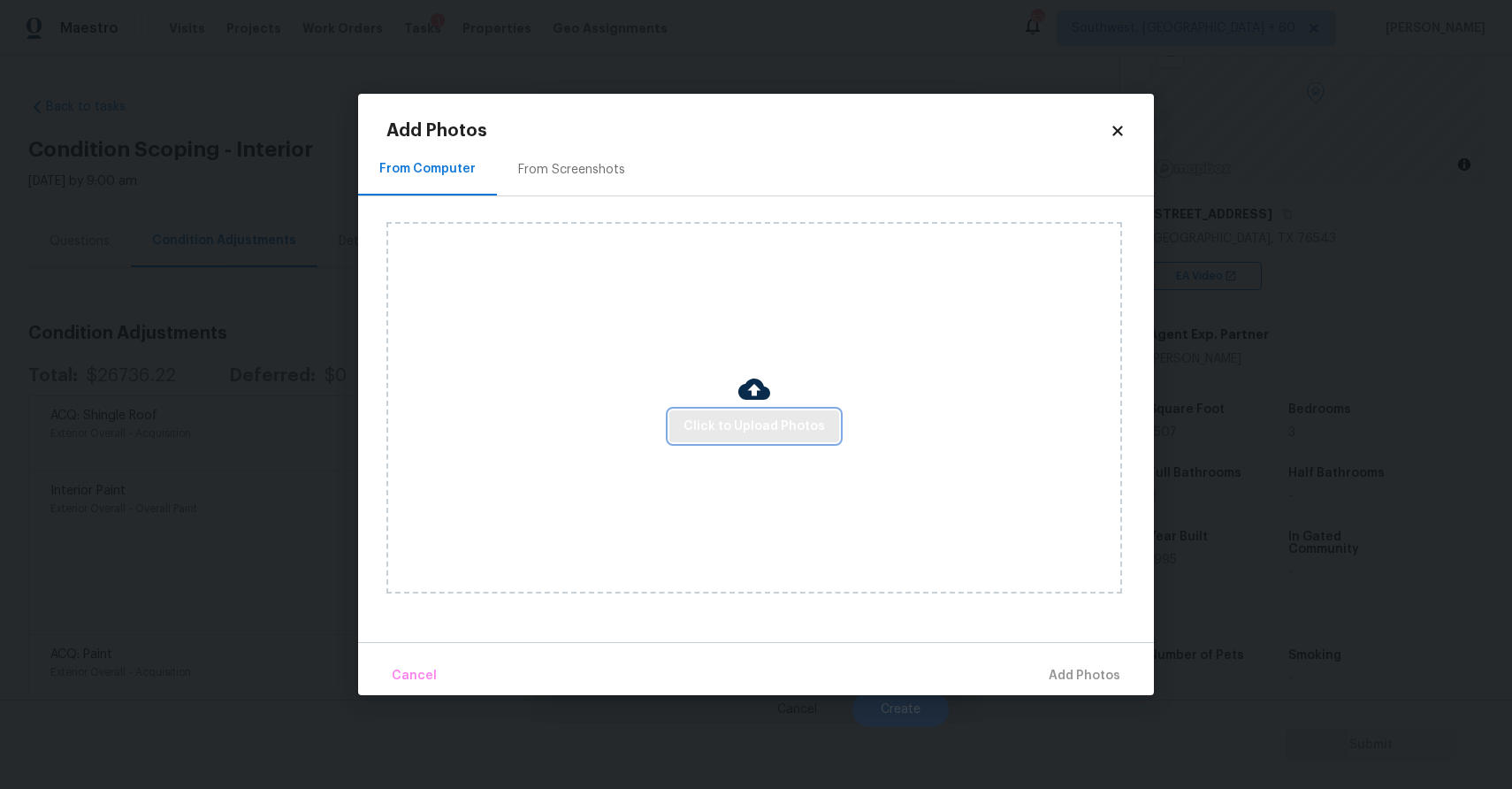
click at [757, 422] on span "Click to Upload Photos" at bounding box center [754, 427] width 141 height 22
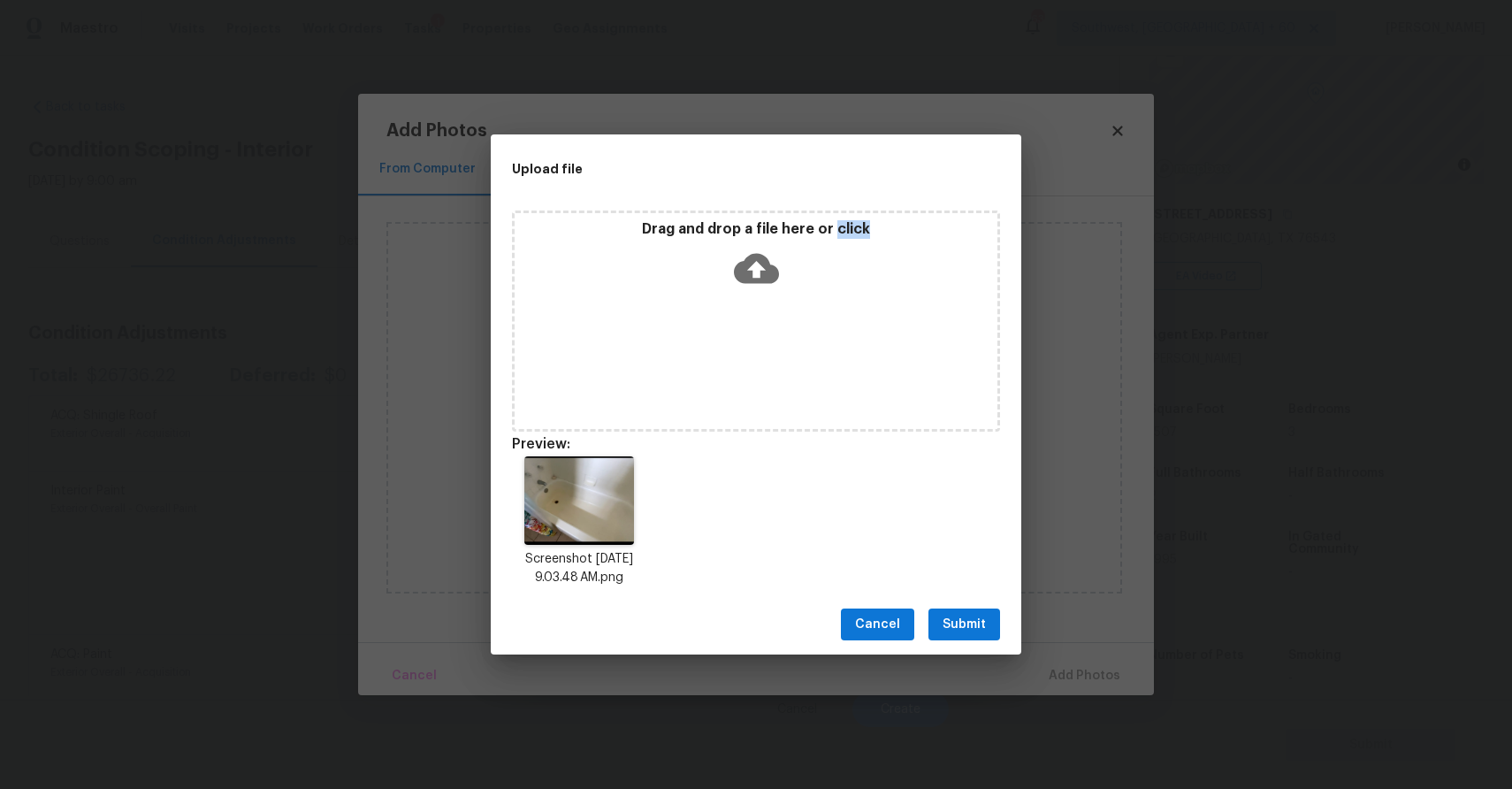
click at [718, 346] on div "Drag and drop a file here or click" at bounding box center [756, 321] width 489 height 221
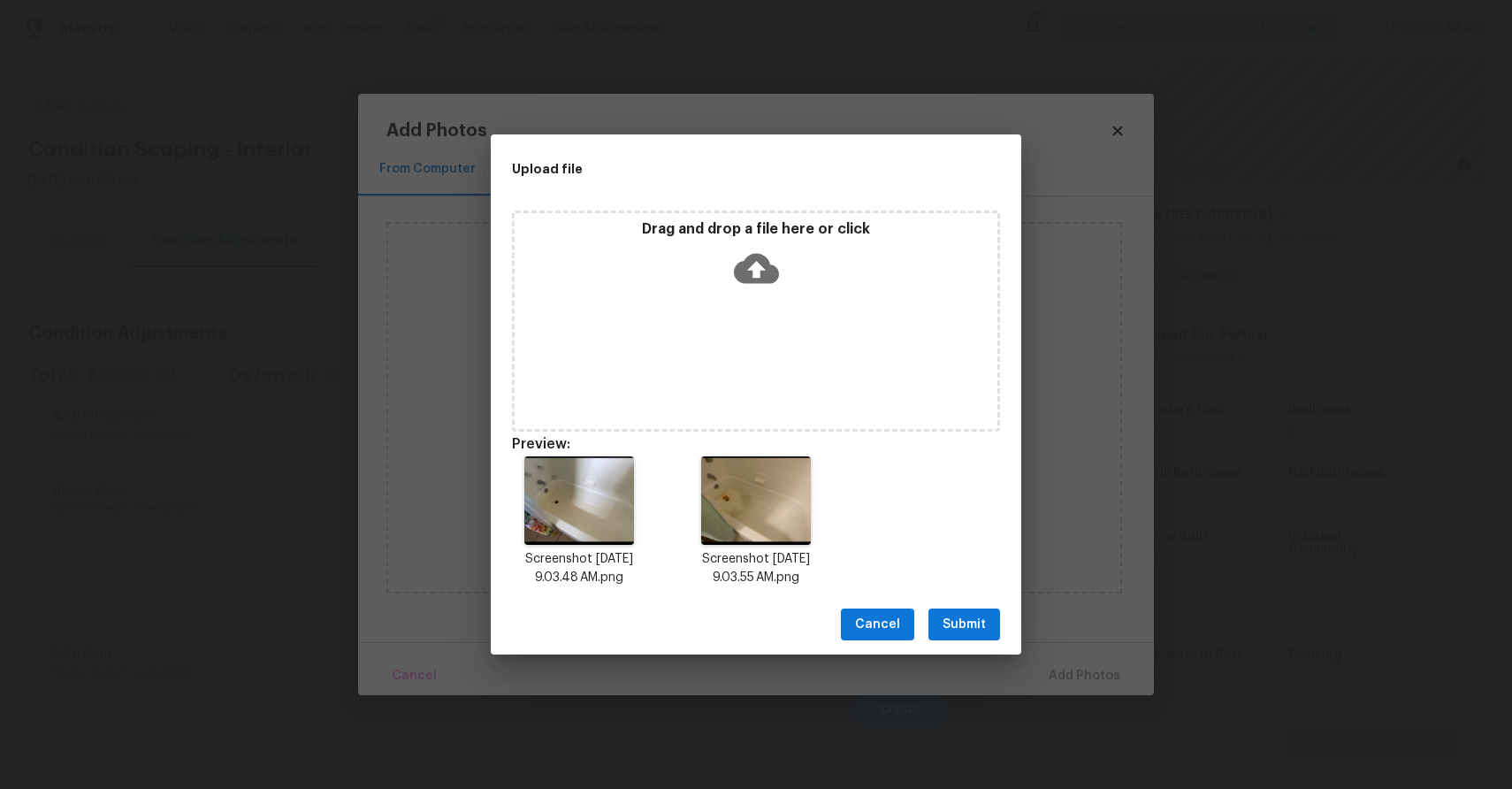
click at [959, 616] on span "Submit" at bounding box center [964, 625] width 43 height 22
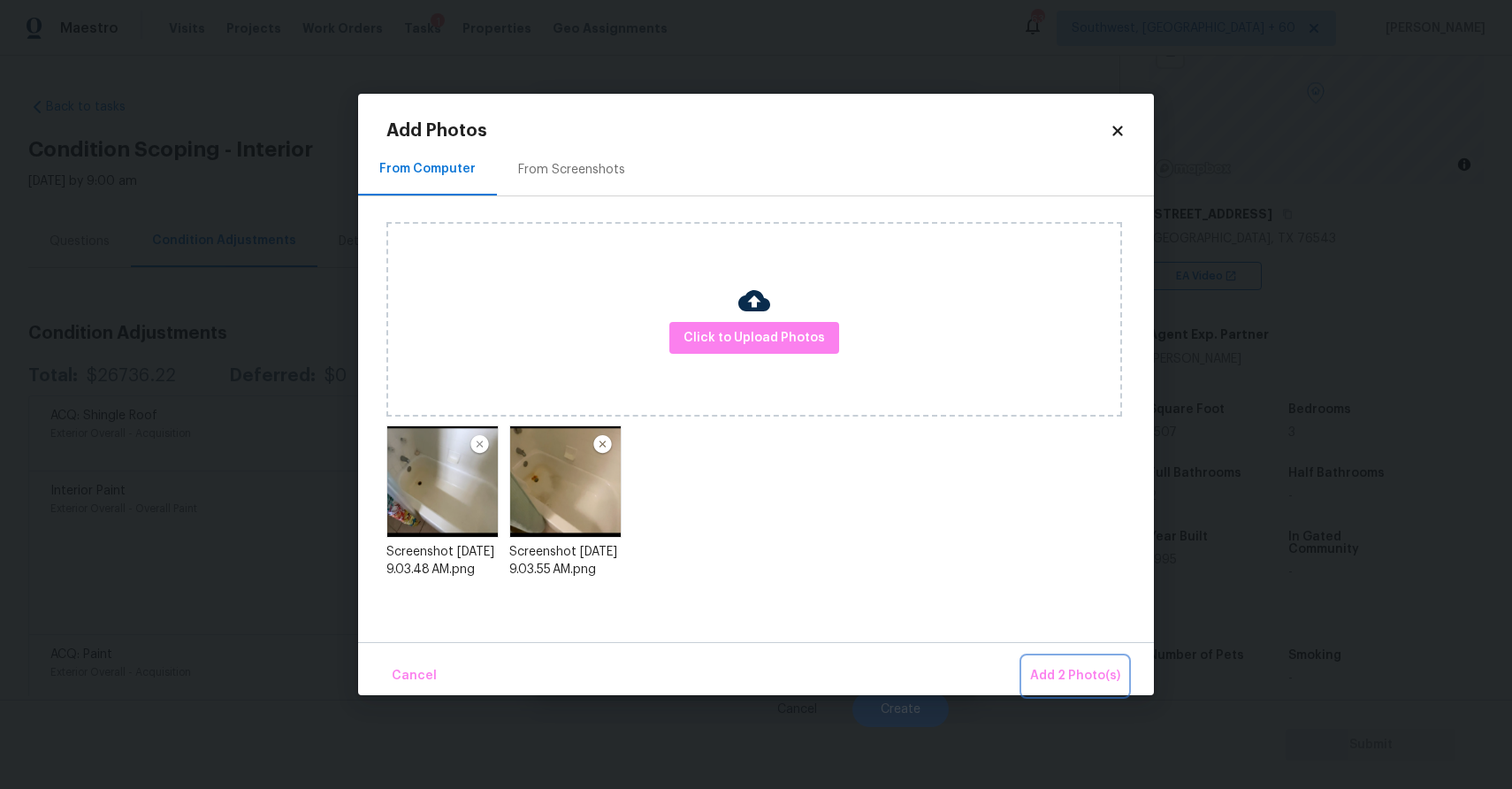
click at [1079, 667] on span "Add 2 Photo(s)" at bounding box center [1075, 676] width 90 height 22
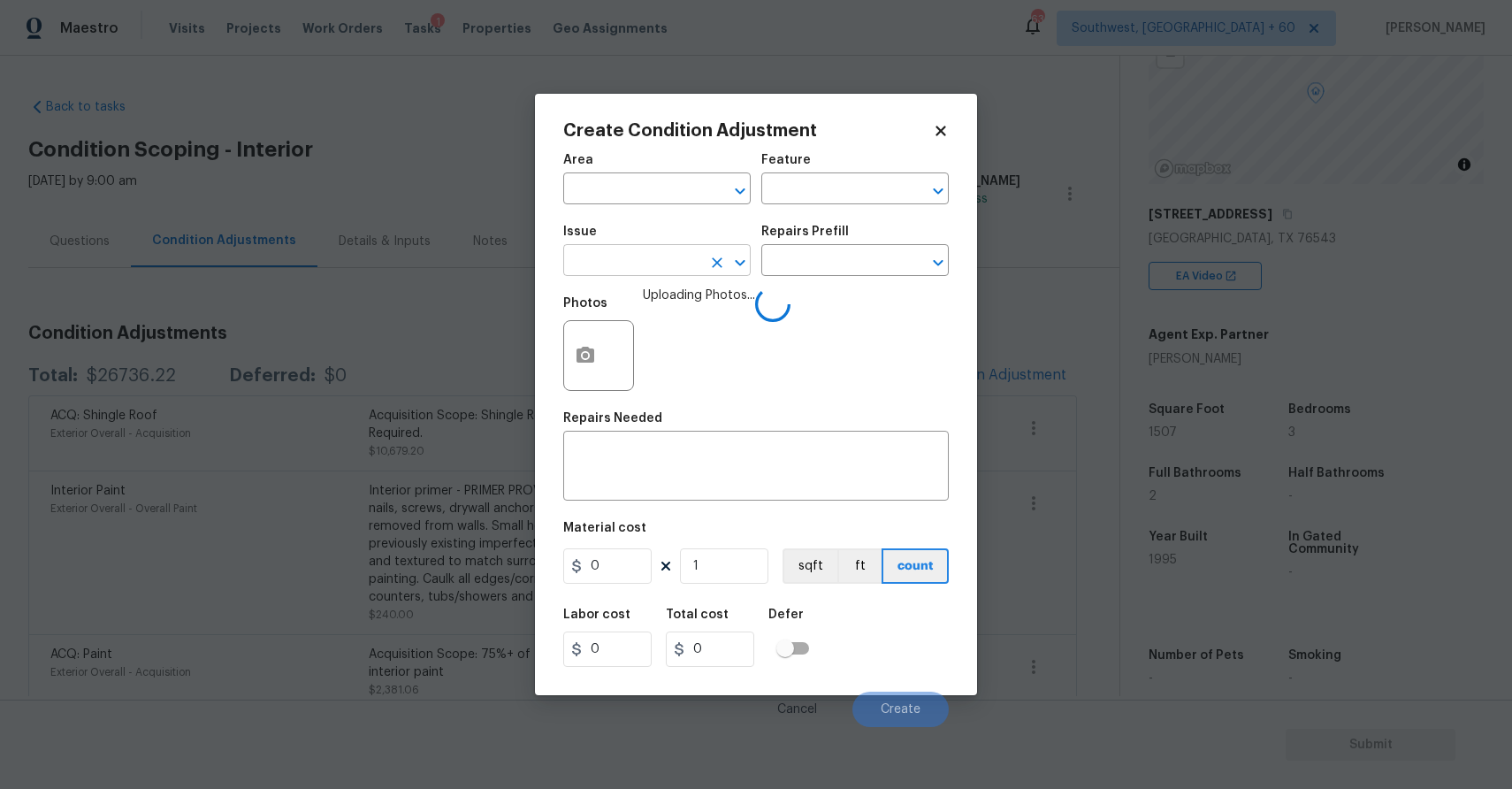
click at [660, 268] on input "text" at bounding box center [633, 263] width 138 height 28
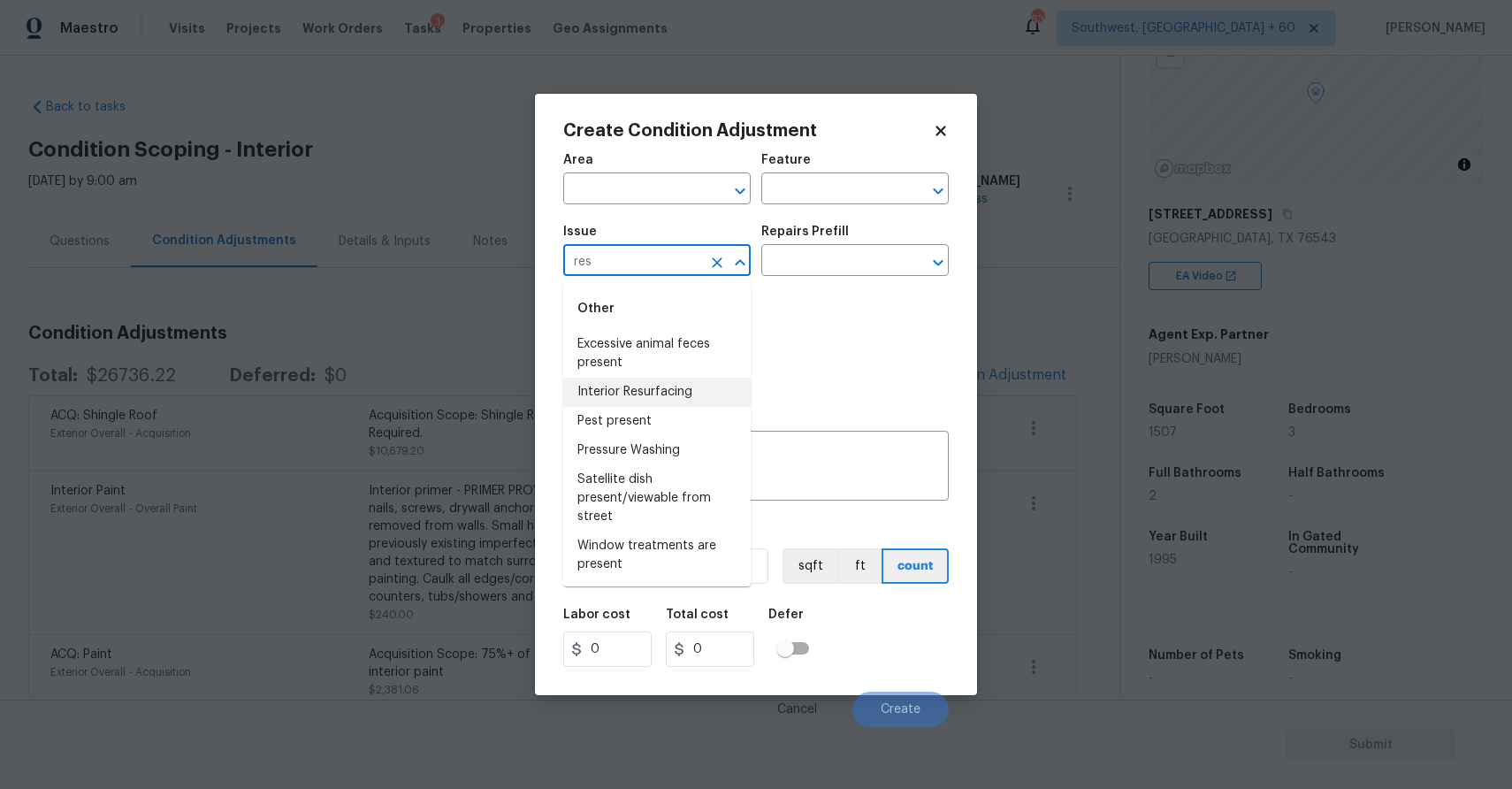
click at [655, 394] on li "Interior Resurfacing" at bounding box center [657, 393] width 188 height 30
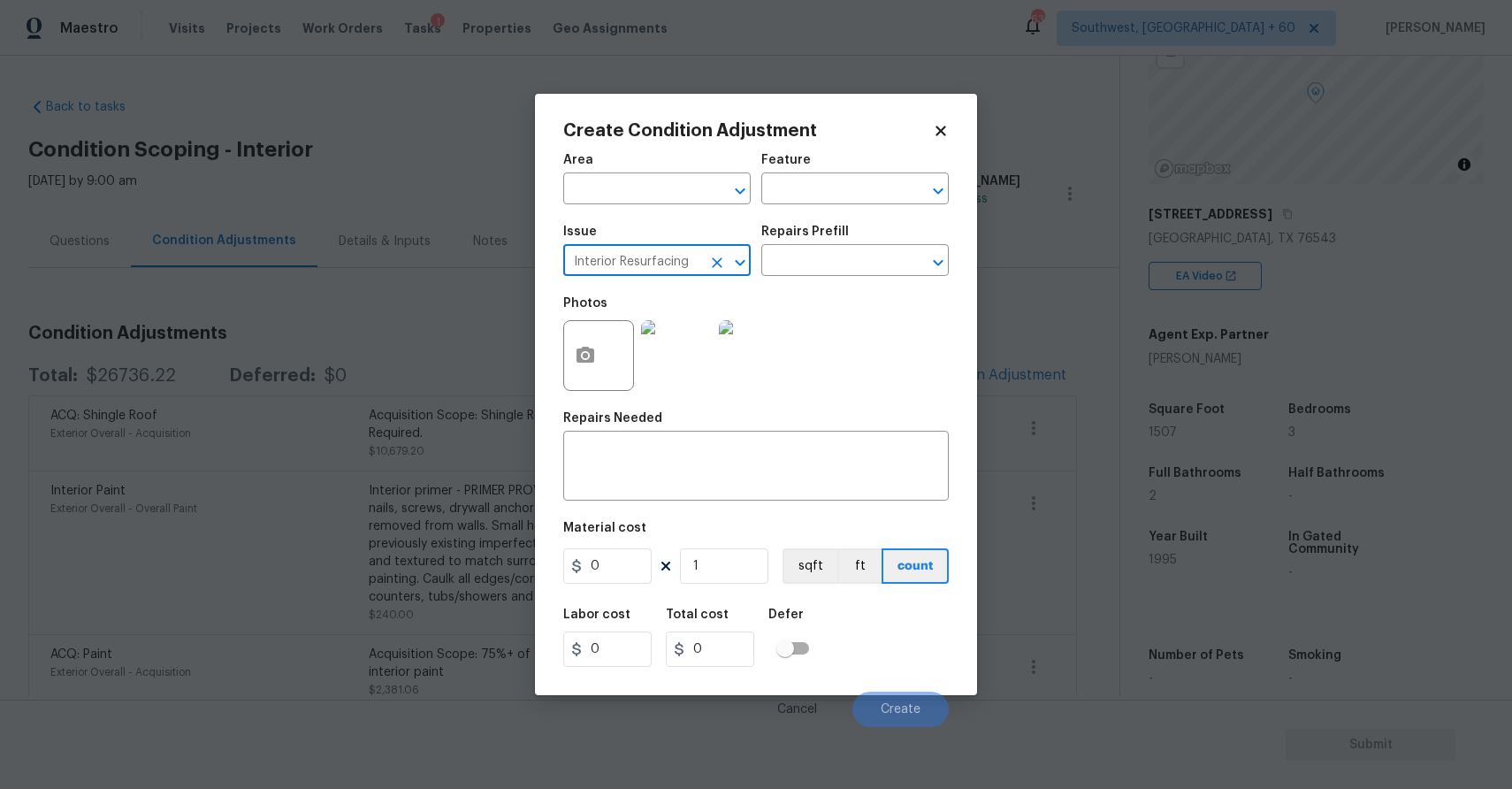
type input "Interior Resurfacing"
click at [852, 247] on div "Repairs Prefill" at bounding box center [855, 236] width 188 height 23
click at [875, 258] on input "text" at bounding box center [830, 263] width 138 height 28
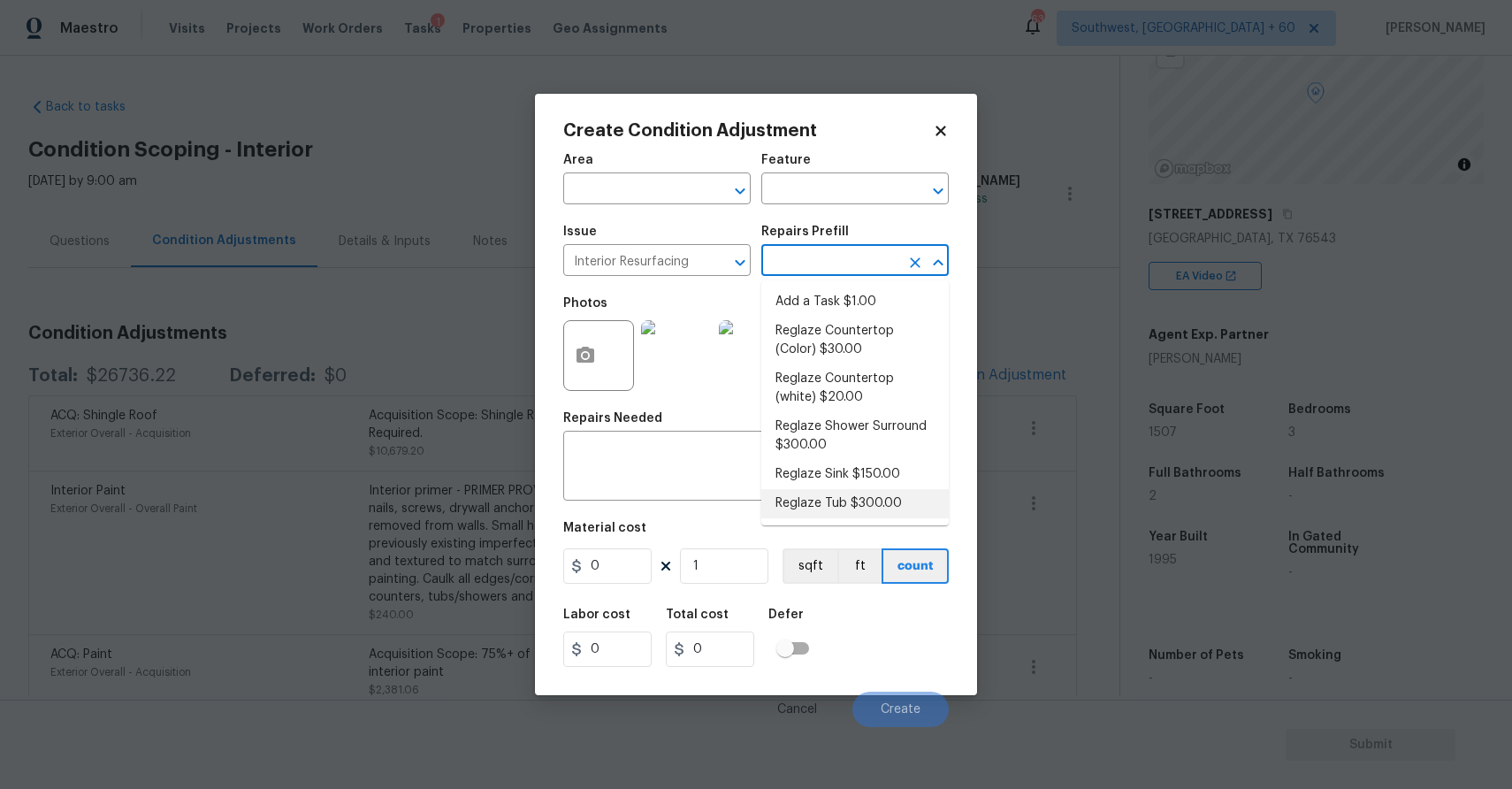
click at [877, 503] on li "Reglaze Tub $300.00" at bounding box center [855, 504] width 188 height 30
type textarea "Prep, mask, clean and reglaze the tub (white) both on the in and outer sides. H…"
type input "300"
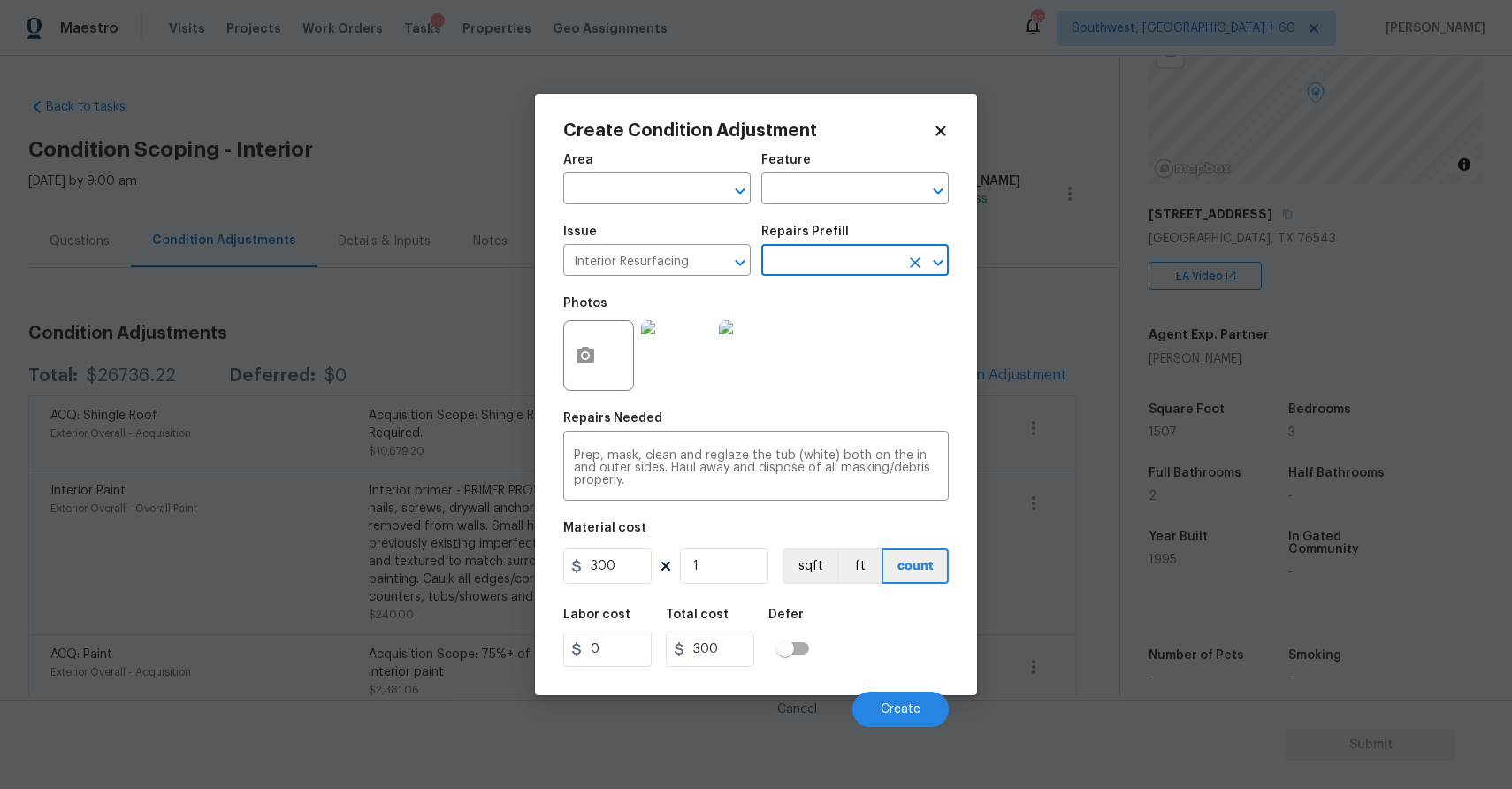
click at [724, 542] on div "Material cost" at bounding box center [756, 533] width 386 height 23
click at [724, 565] on input "1" at bounding box center [724, 566] width 89 height 36
type input "2"
type input "600"
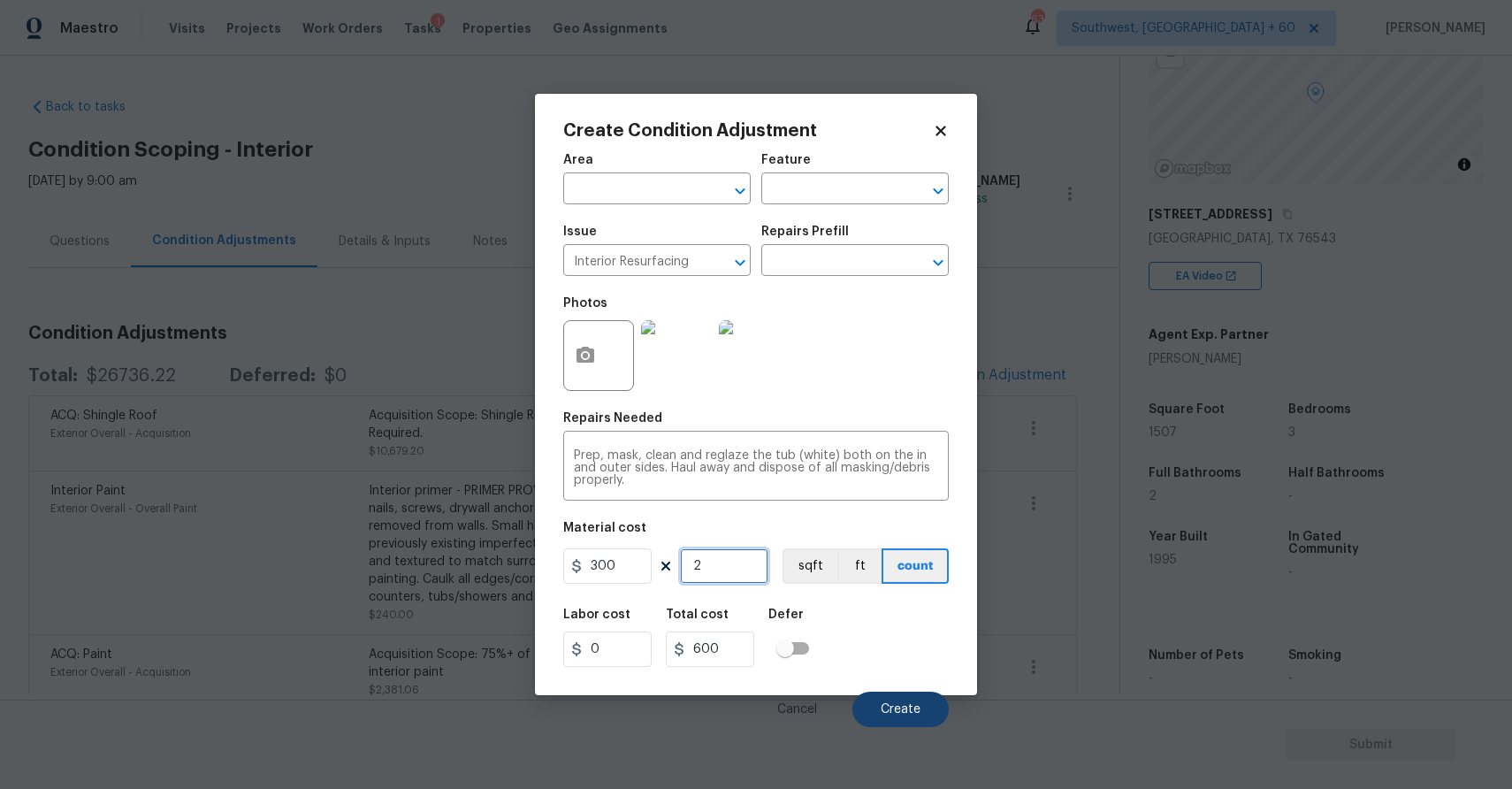
type input "2"
click at [914, 709] on span "Create" at bounding box center [900, 709] width 39 height 13
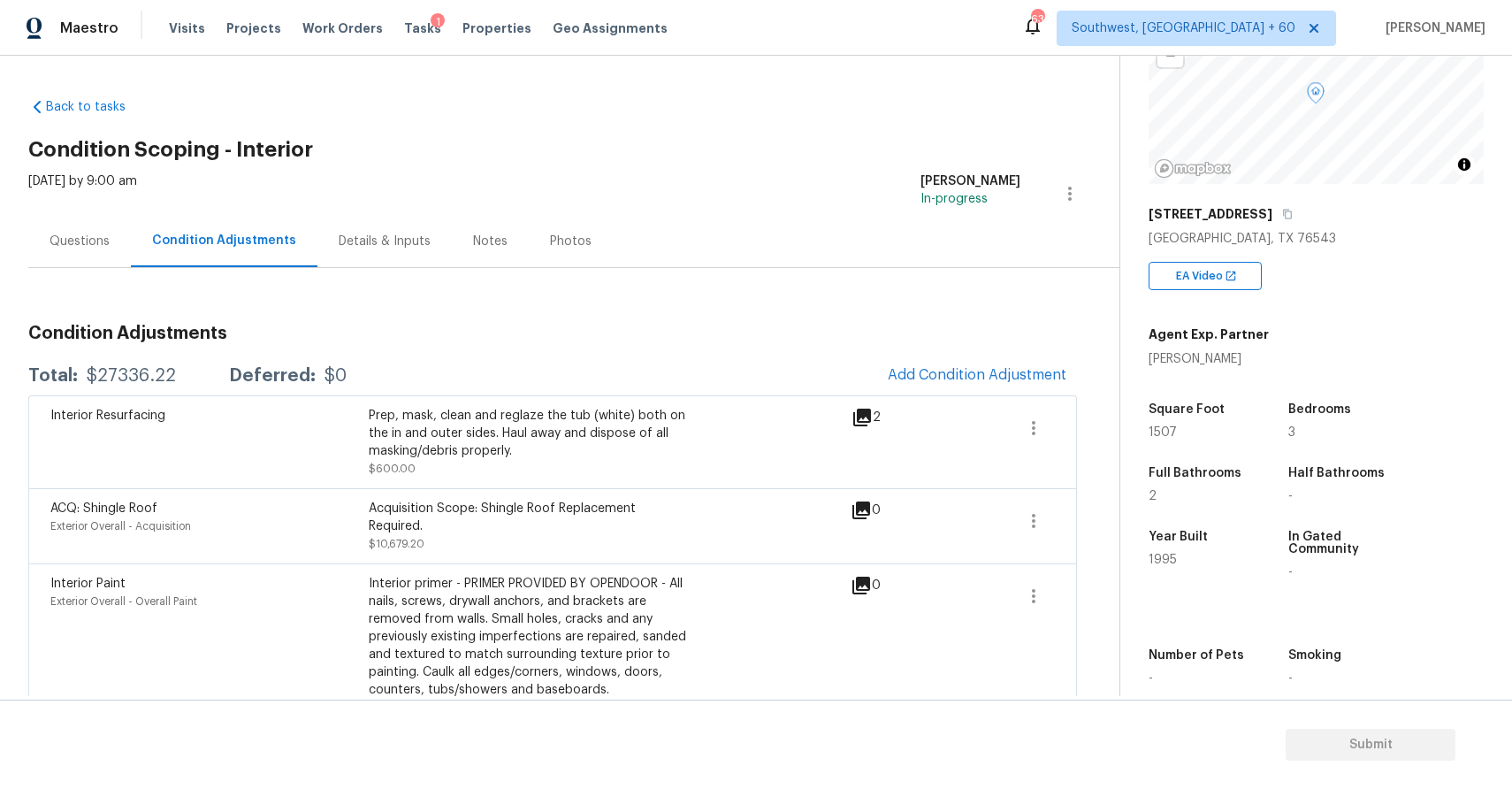
click at [87, 257] on div "Questions" at bounding box center [80, 241] width 103 height 52
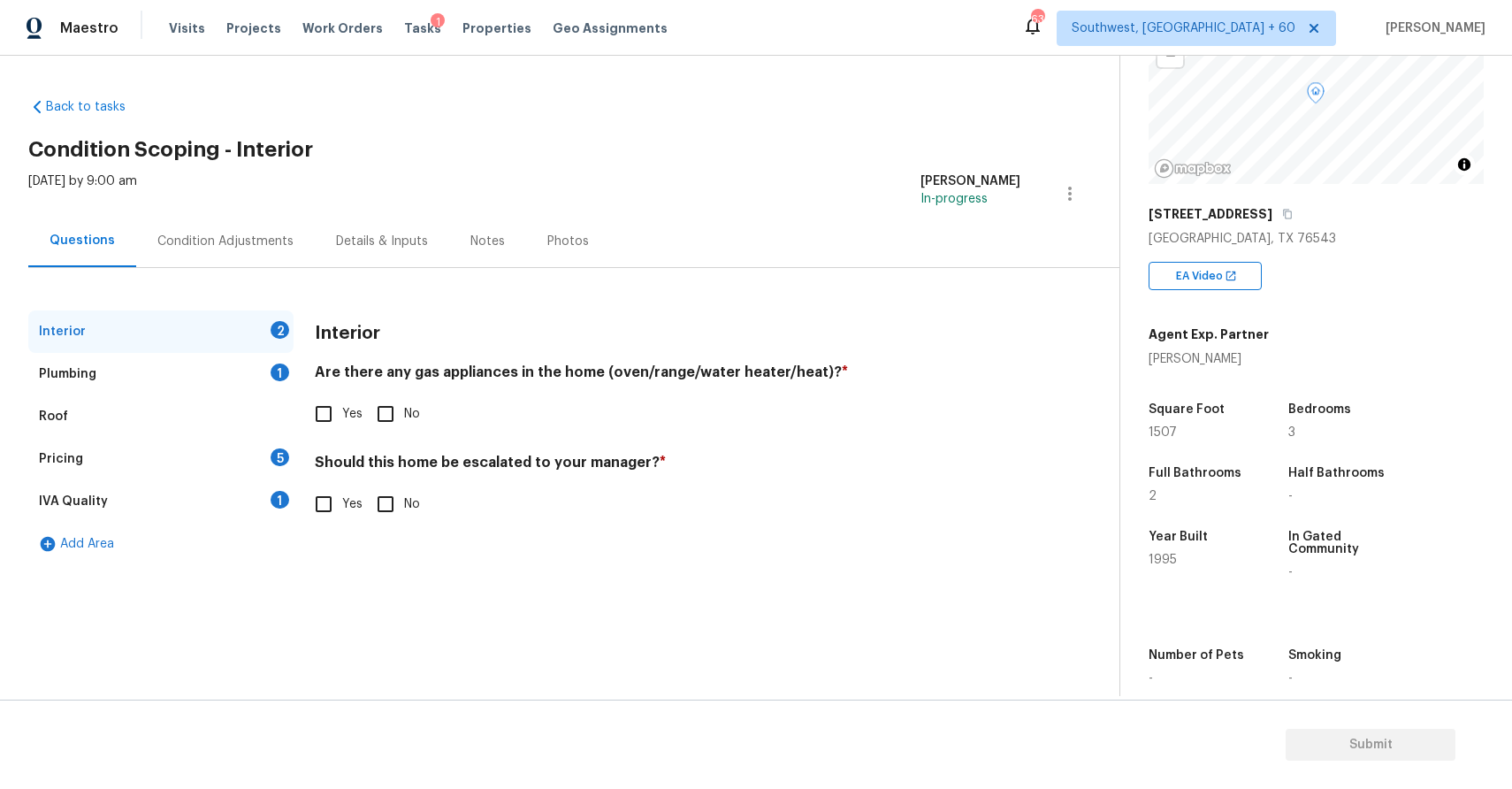
click at [319, 503] on input "Yes" at bounding box center [324, 505] width 38 height 38
checkbox input "true"
click at [358, 591] on div "Photos" at bounding box center [351, 596] width 74 height 23
click at [400, 567] on input "text" at bounding box center [667, 549] width 706 height 41
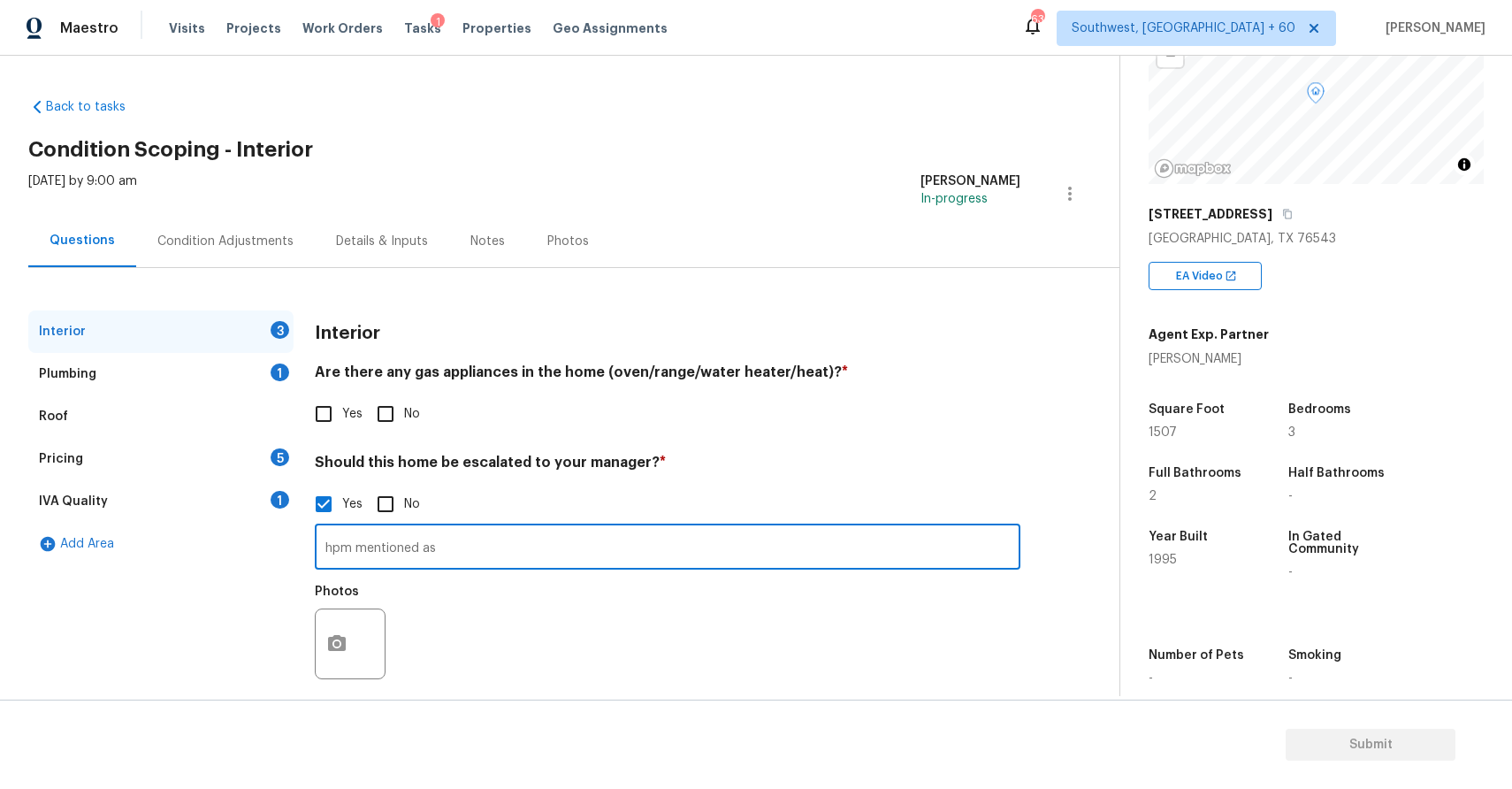
paste input "There are walkability issues from the front entry into the living room. We will…"
type input "hpm mentioned as There are walkability issues from the front entry into the liv…"
click at [341, 656] on button "button" at bounding box center [337, 644] width 42 height 69
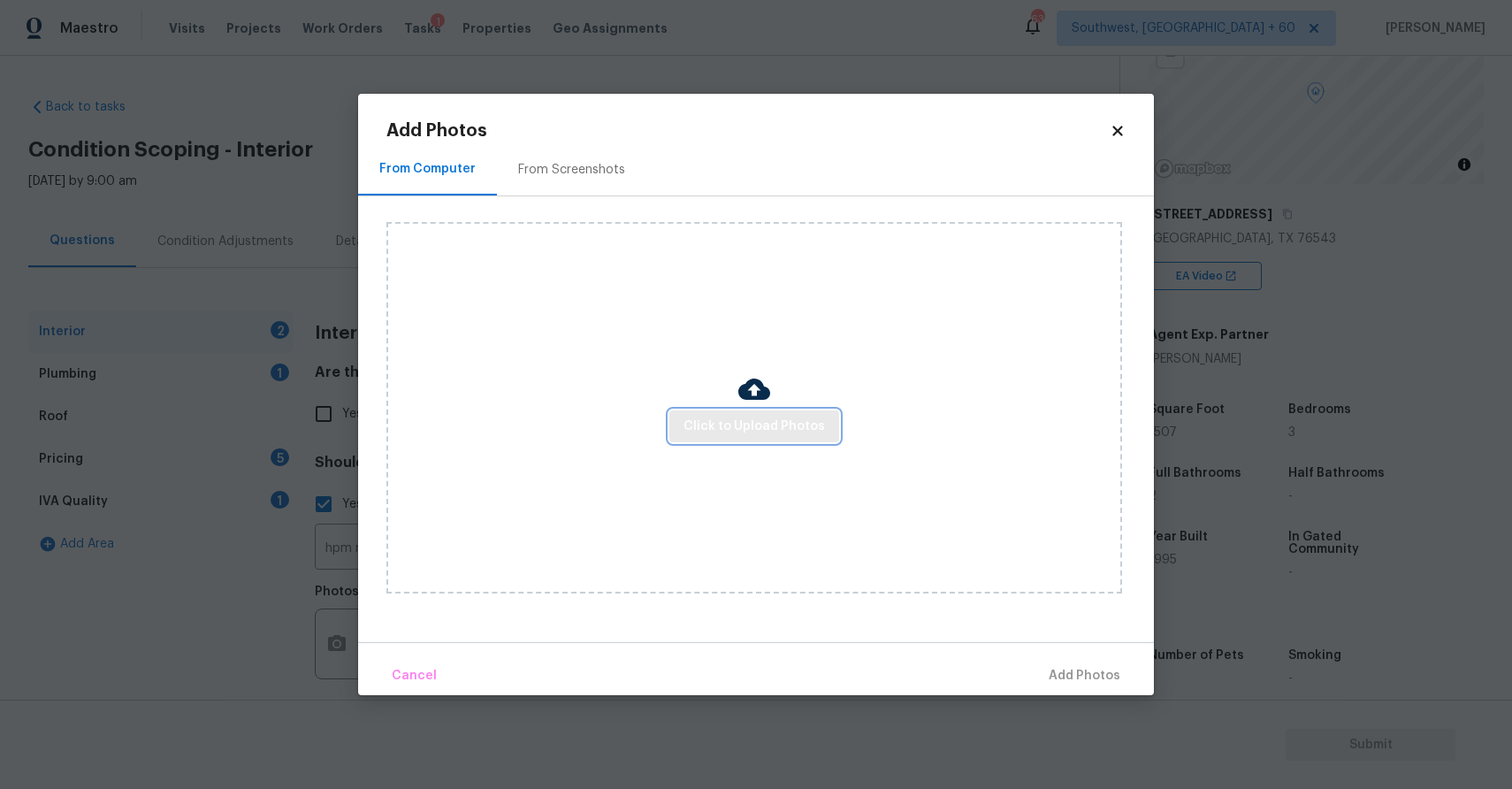
click at [702, 422] on span "Click to Upload Photos" at bounding box center [754, 427] width 141 height 22
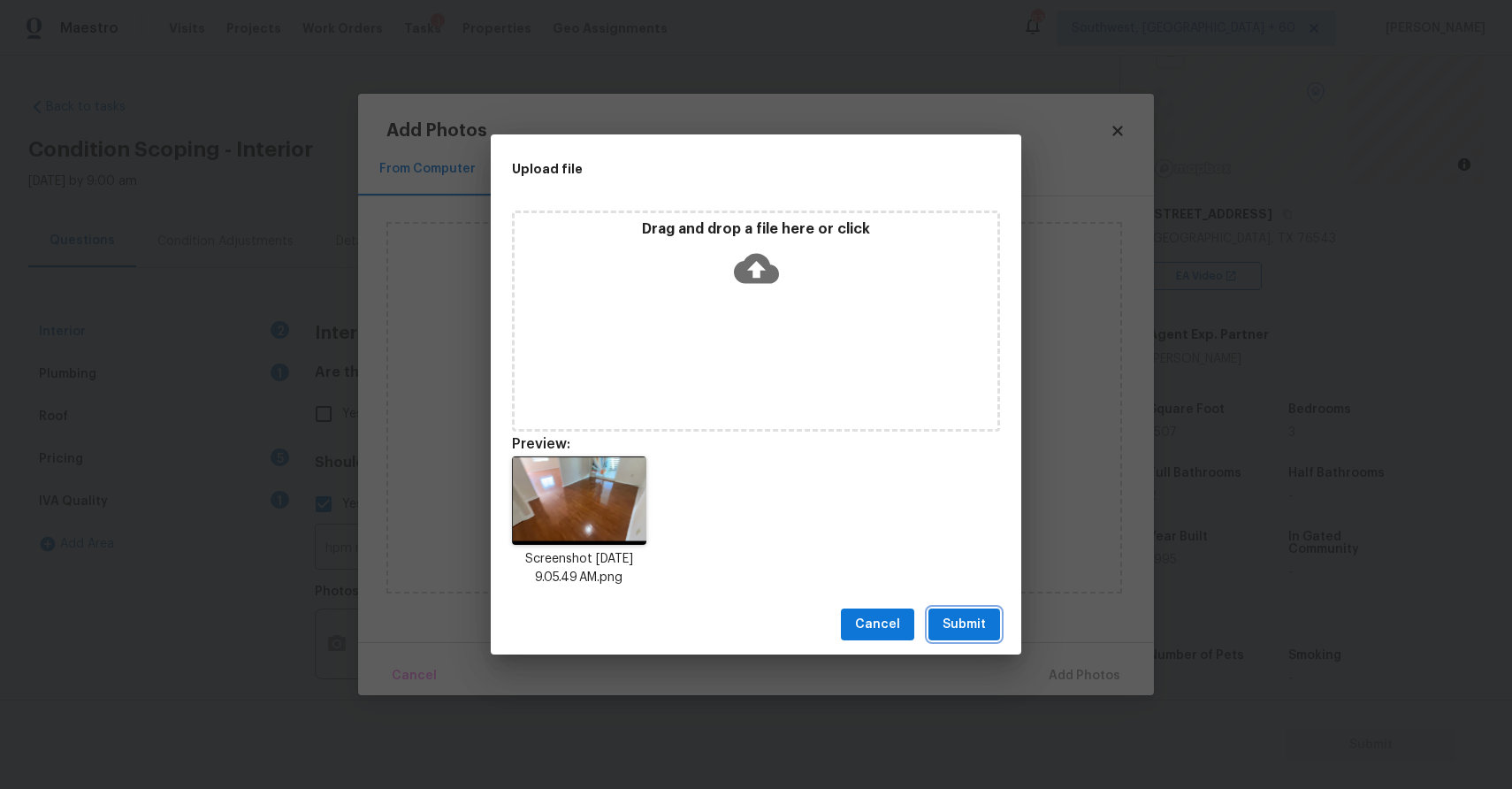
click at [964, 615] on span "Submit" at bounding box center [964, 625] width 43 height 22
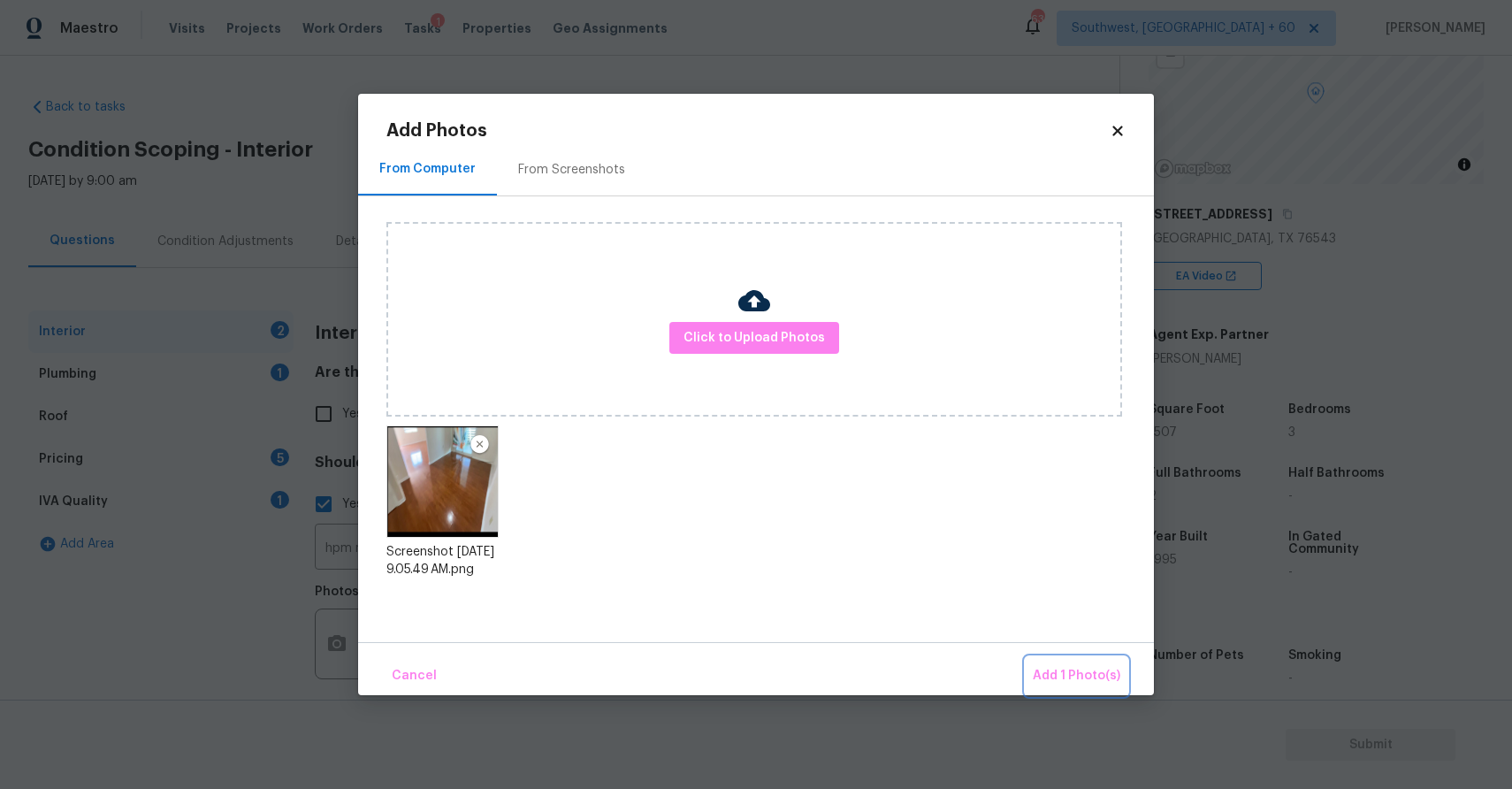
click at [1064, 664] on button "Add 1 Photo(s)" at bounding box center [1076, 676] width 102 height 39
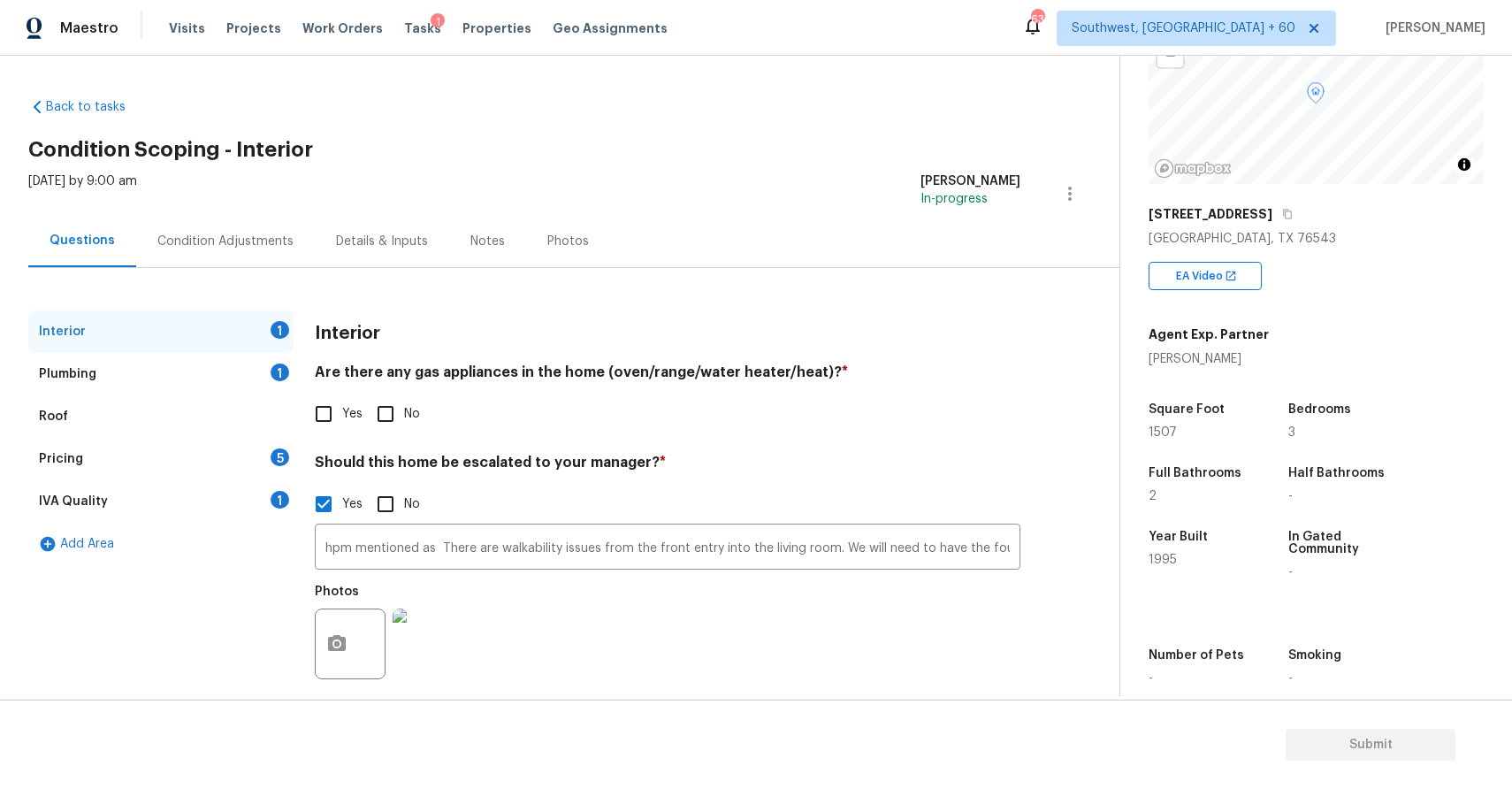
click at [255, 233] on div "Condition Adjustments" at bounding box center [225, 242] width 136 height 18
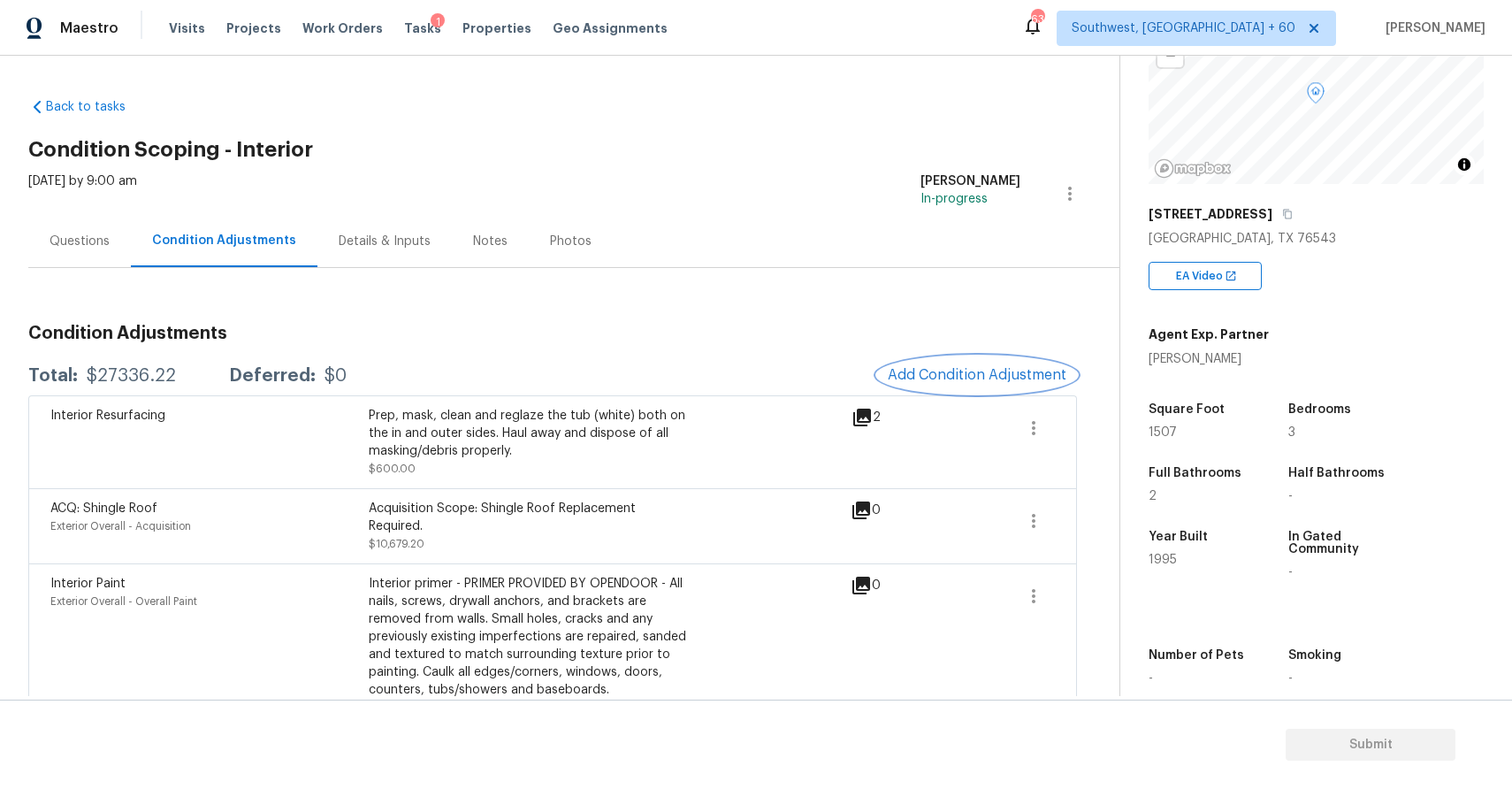
click at [946, 382] on span "Add Condition Adjustment" at bounding box center [976, 375] width 179 height 16
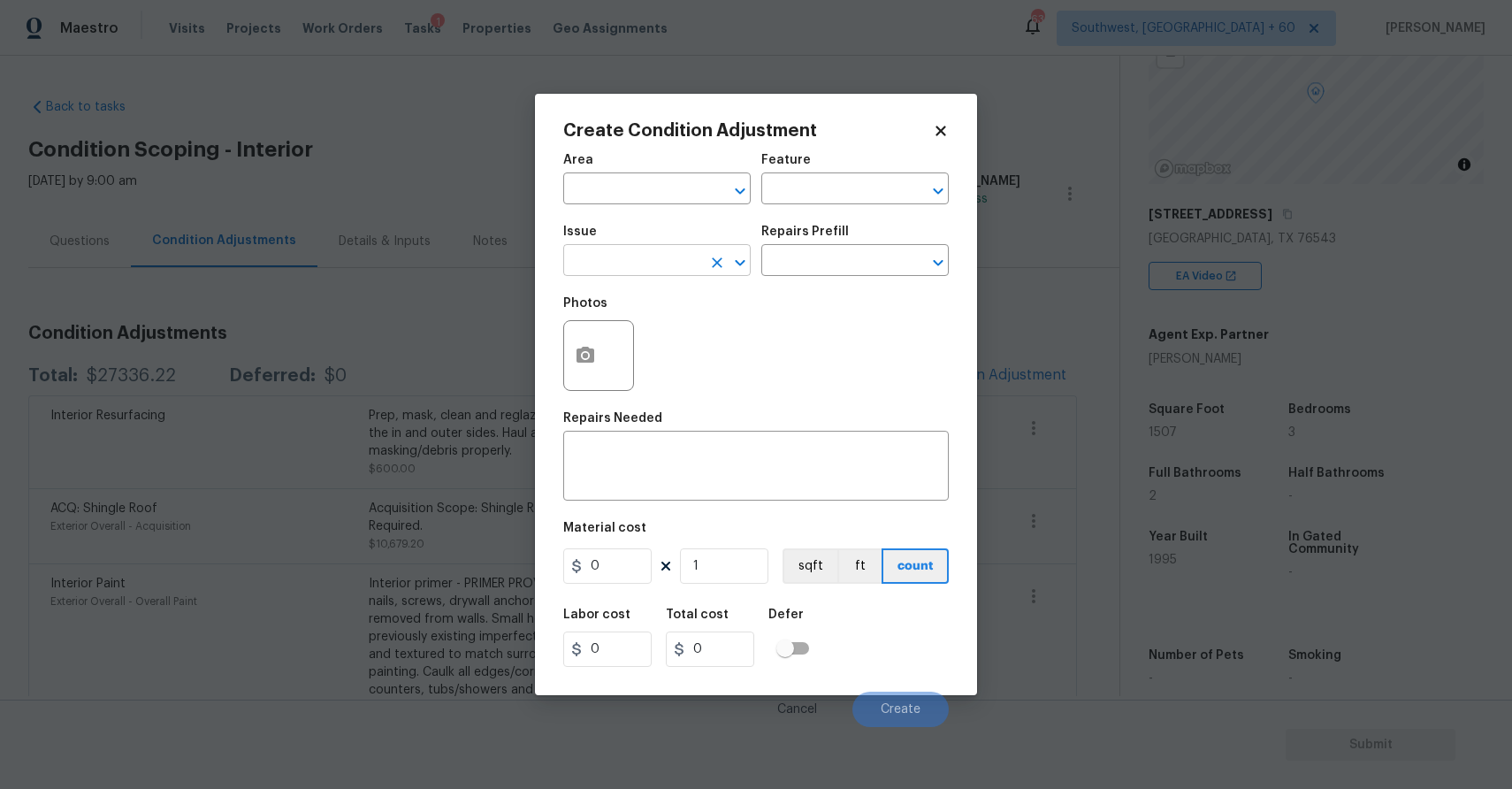
click at [675, 267] on input "text" at bounding box center [633, 263] width 138 height 28
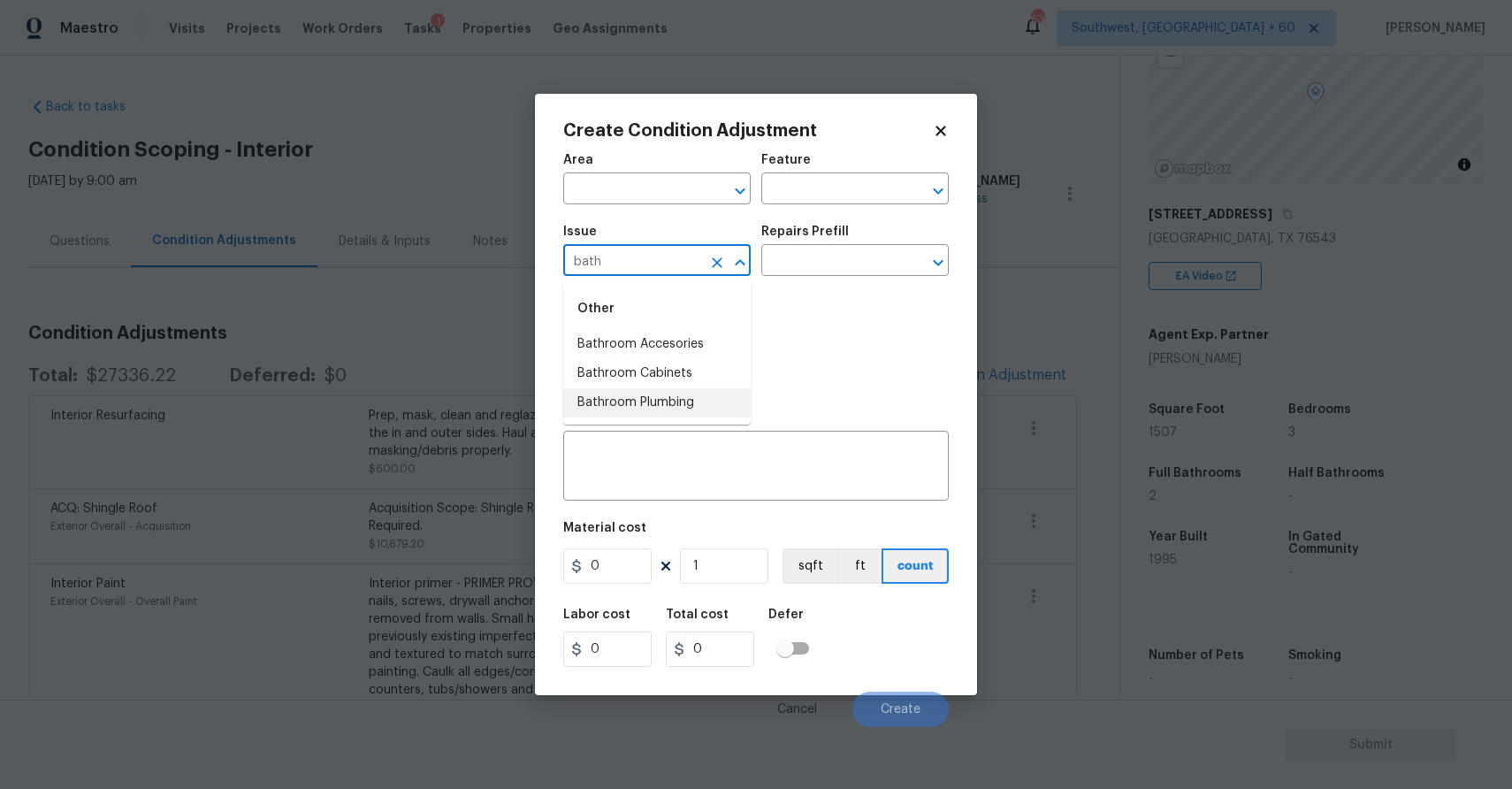
click at [651, 400] on li "Bathroom Plumbing" at bounding box center [657, 403] width 188 height 30
type input "Bathroom Plumbing"
click at [671, 446] on div "x ​" at bounding box center [756, 468] width 386 height 65
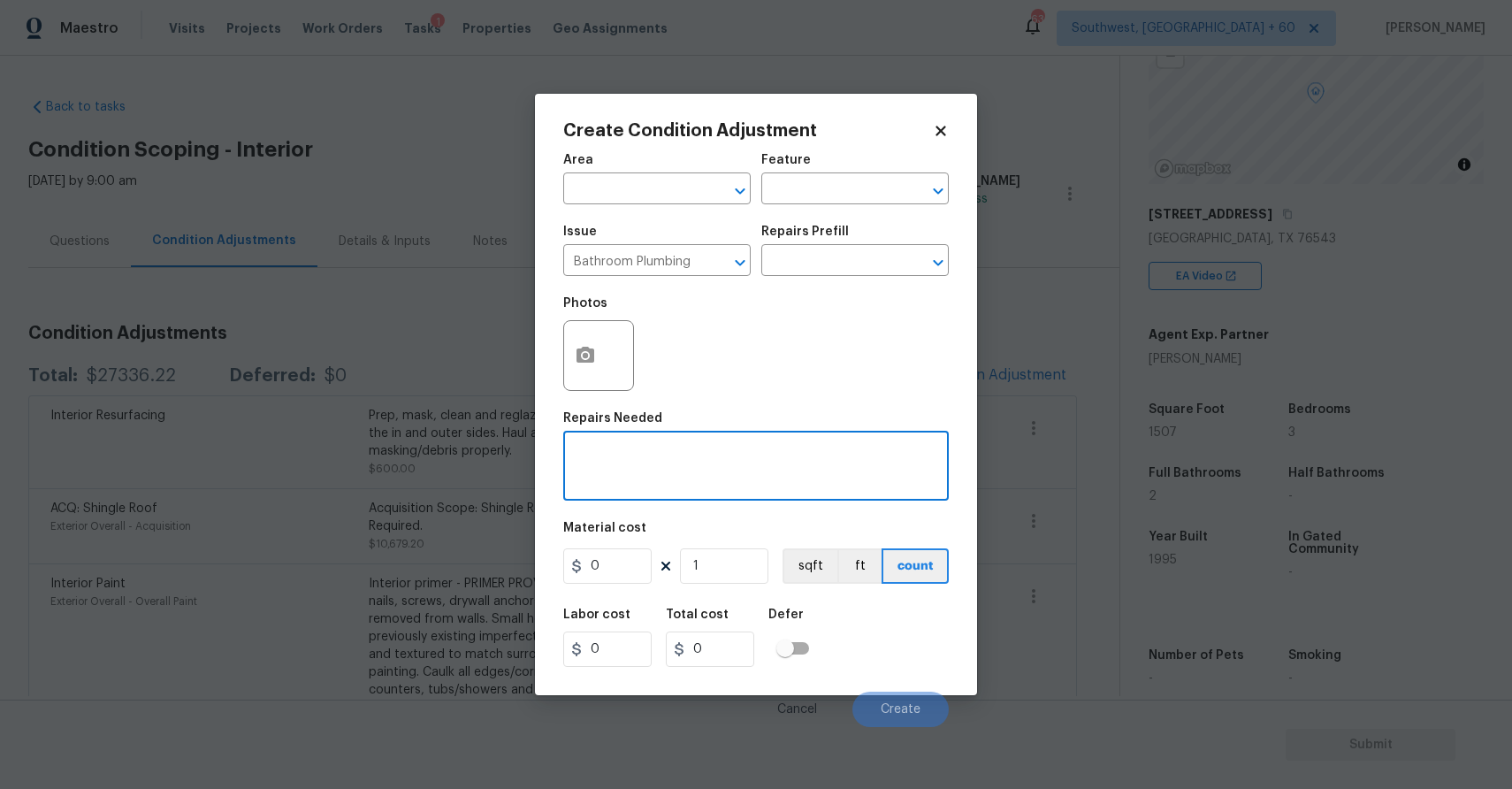
paste textarea "The heat vent in the secondary bathroom needs to be replaced."
type textarea "The heat vent in the secondary bathroom needs to be replaced. as per hpm"
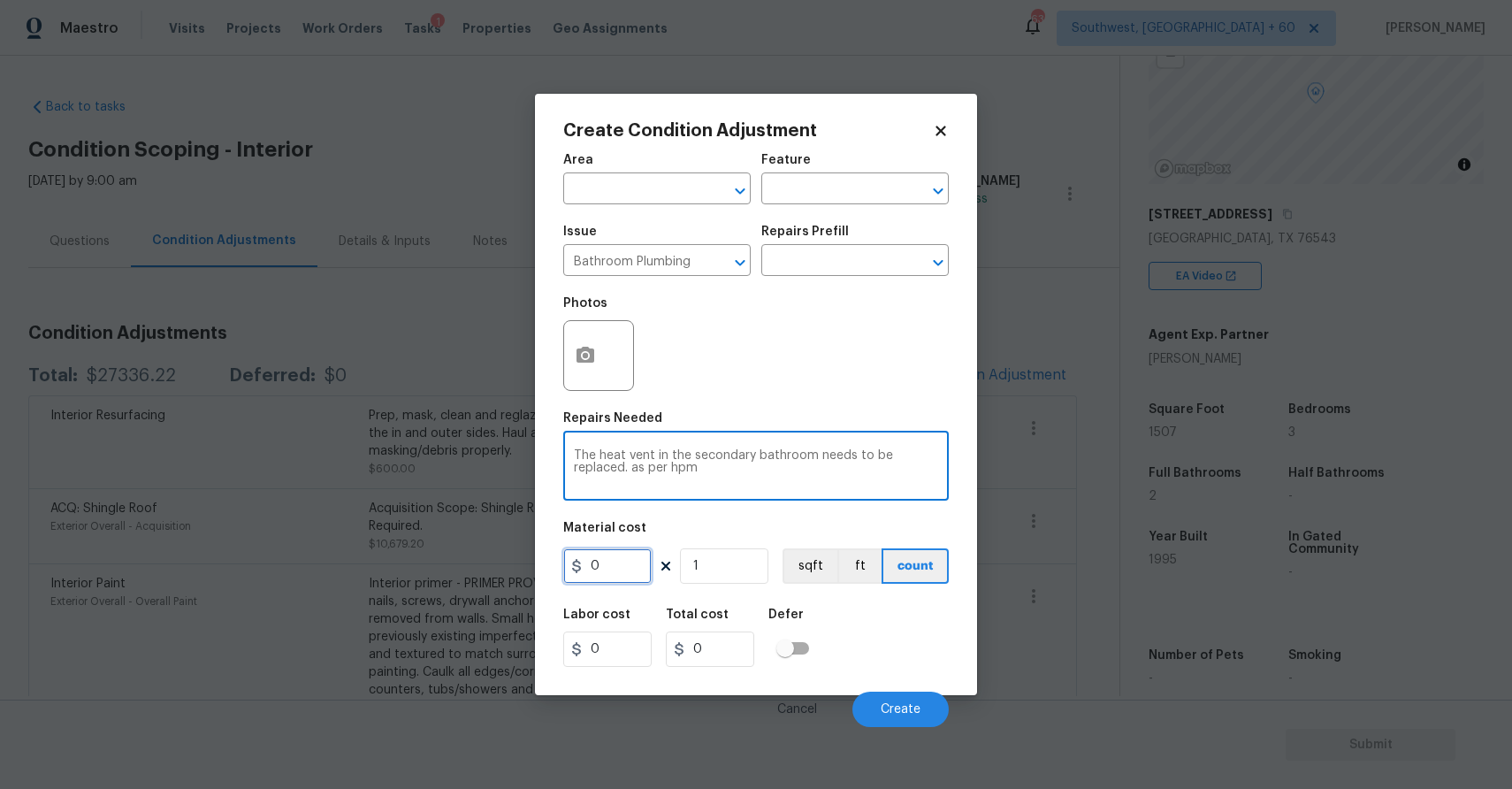
click at [614, 565] on input "0" at bounding box center [608, 566] width 89 height 36
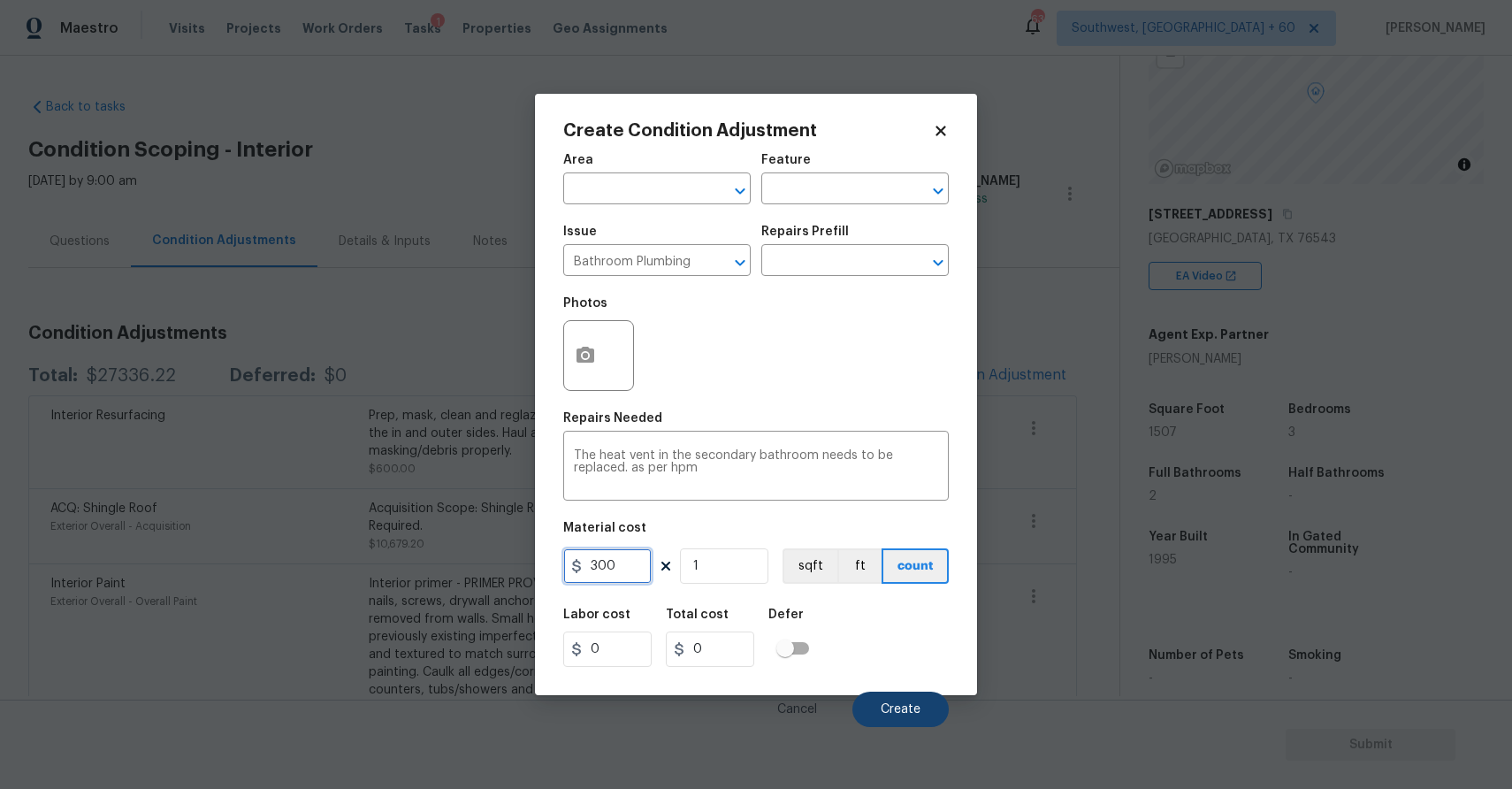
type input "300"
click at [882, 697] on button "Create" at bounding box center [901, 710] width 97 height 36
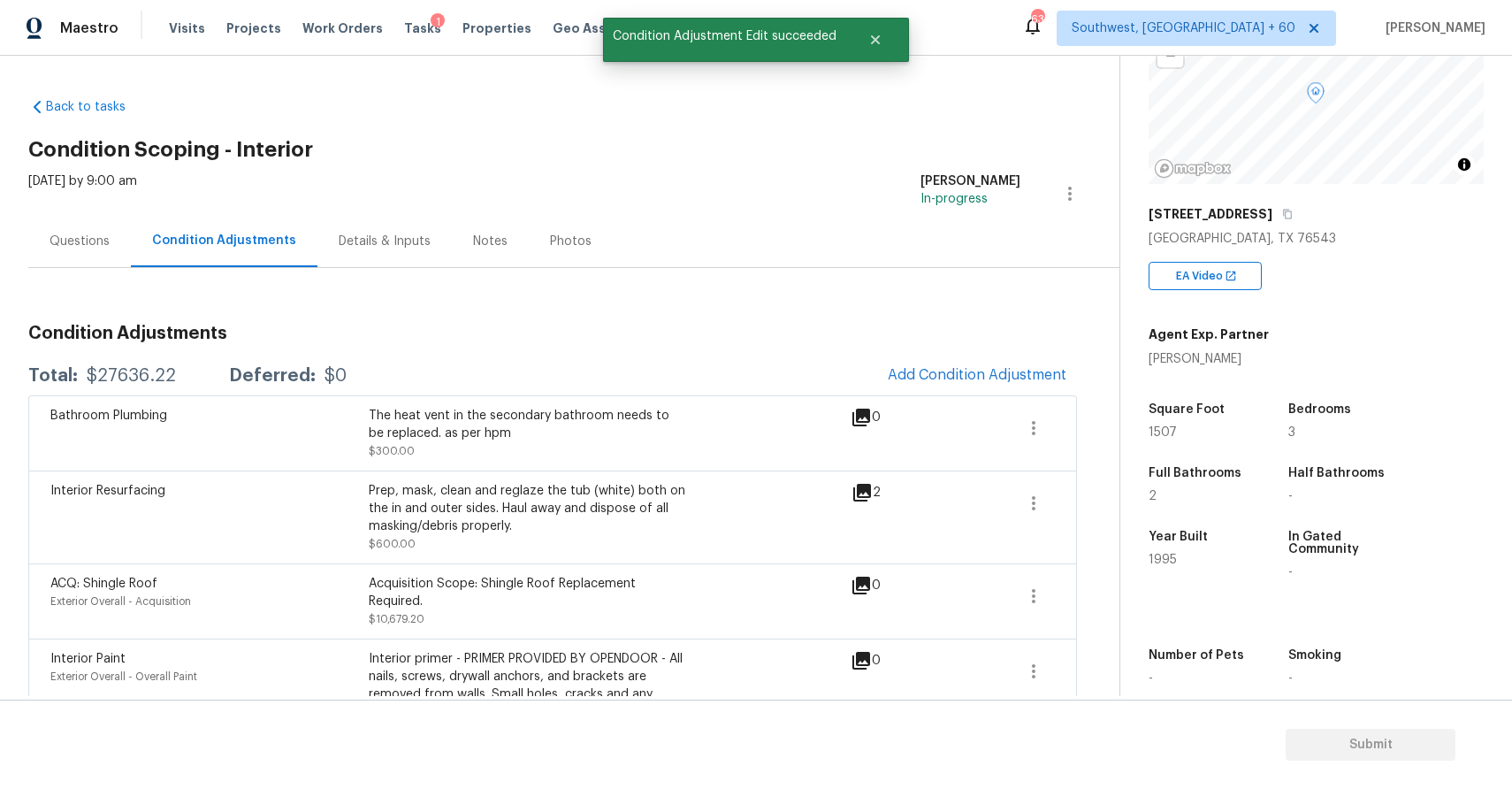
click at [69, 262] on div "Questions" at bounding box center [80, 241] width 103 height 52
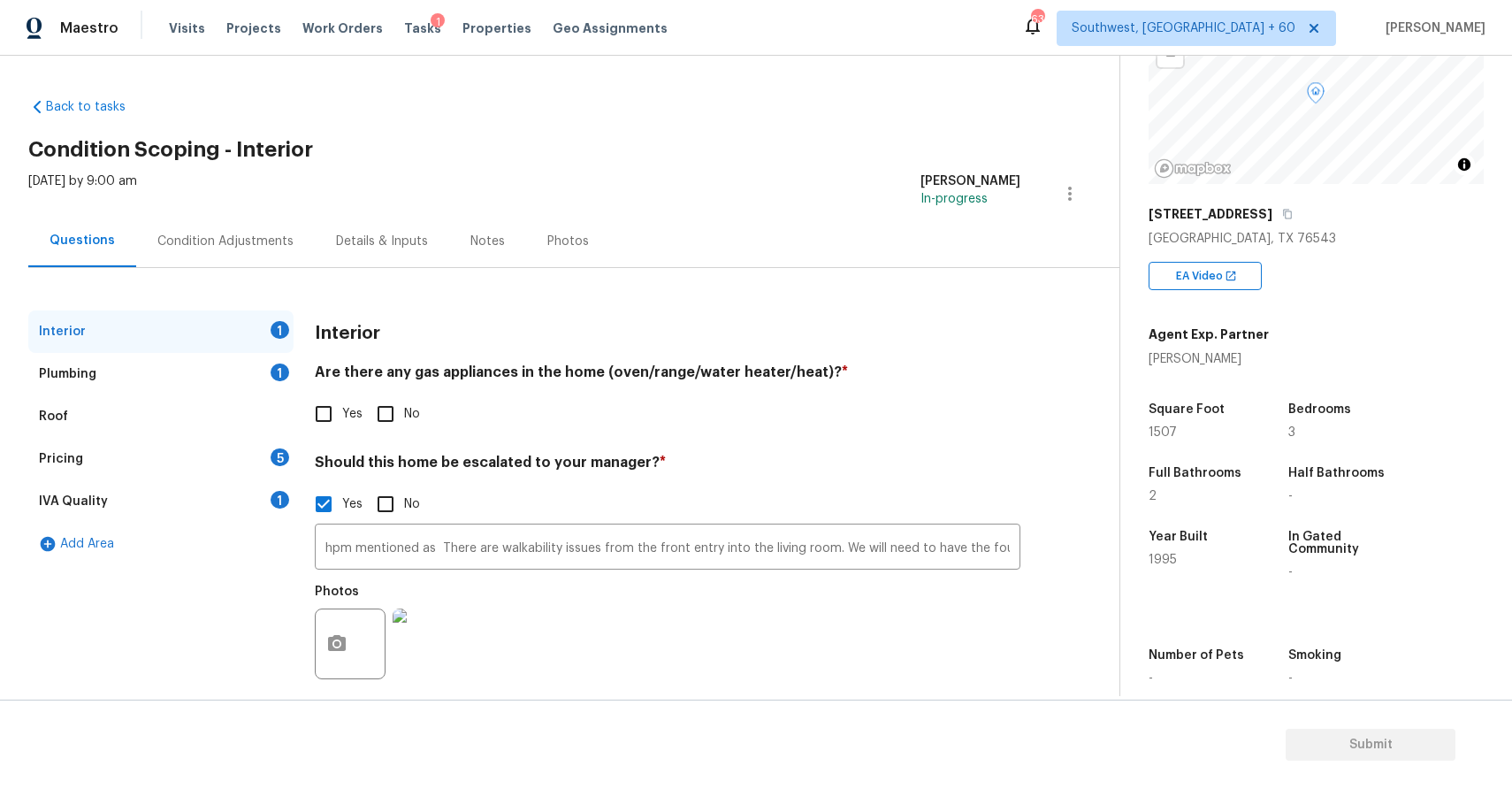
click at [259, 339] on div "Interior 1" at bounding box center [161, 331] width 265 height 42
click at [379, 412] on input "No" at bounding box center [386, 414] width 38 height 38
checkbox input "true"
click at [168, 355] on div "Plumbing 1" at bounding box center [161, 373] width 265 height 42
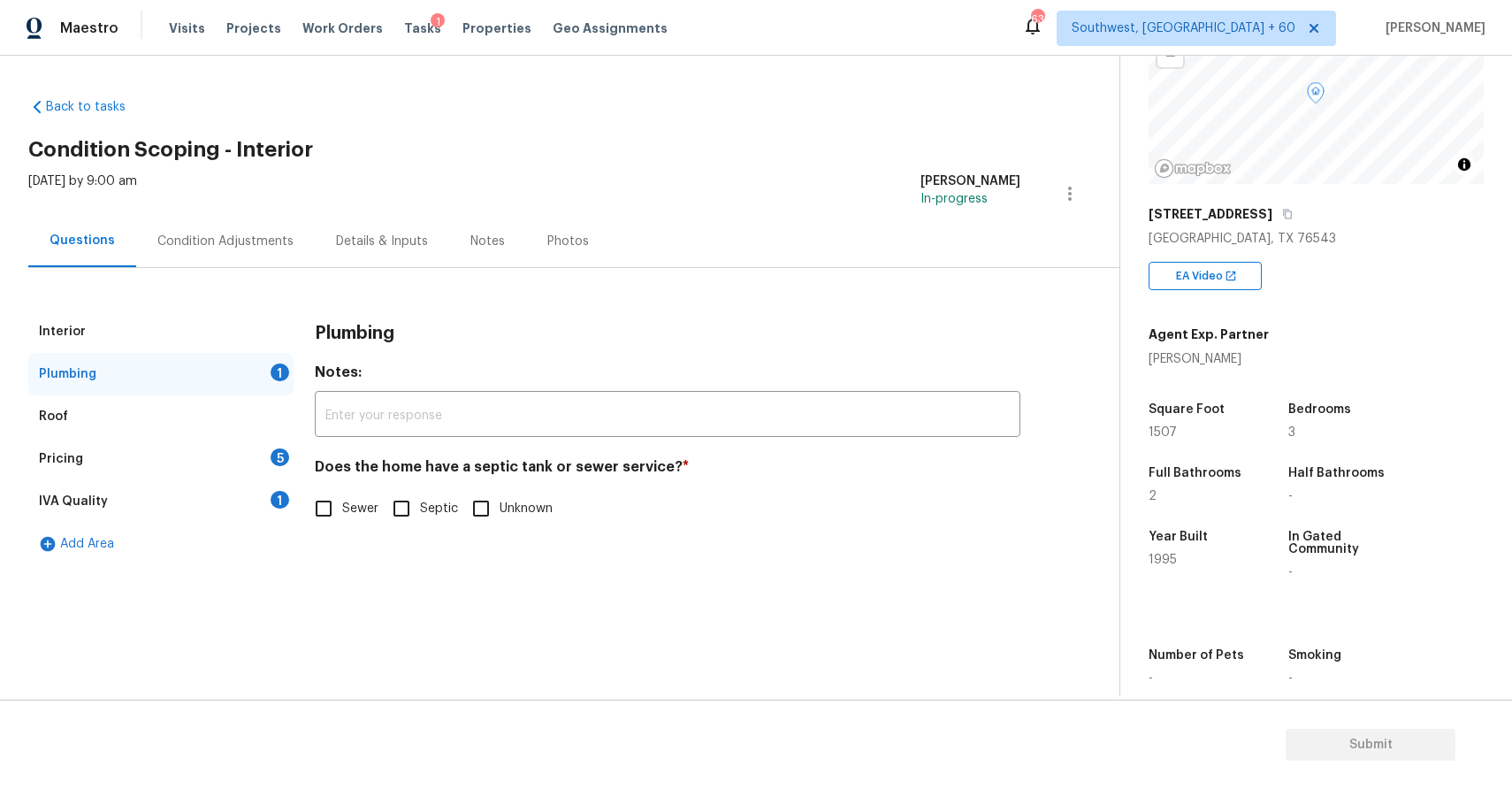
click at [326, 506] on input "Sewer" at bounding box center [324, 509] width 38 height 38
checkbox input "true"
click at [237, 460] on div "Pricing 5" at bounding box center [161, 458] width 265 height 42
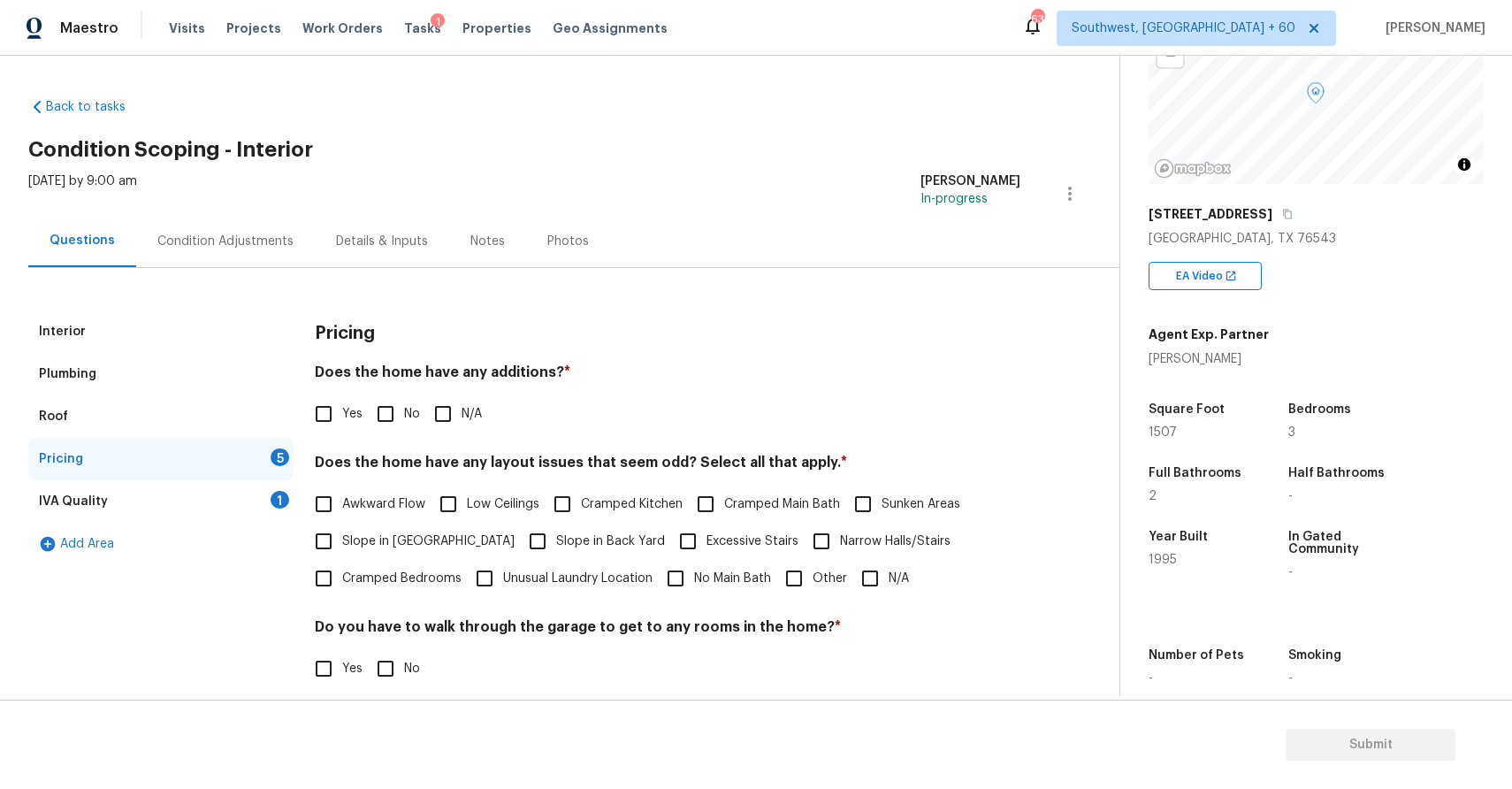
click at [446, 410] on input "N/A" at bounding box center [443, 414] width 38 height 38
checkbox input "true"
click at [877, 596] on input "N/A" at bounding box center [870, 579] width 38 height 38
click at [877, 596] on input "N/A" at bounding box center [870, 581] width 38 height 38
click at [879, 574] on input "N/A" at bounding box center [870, 579] width 38 height 38
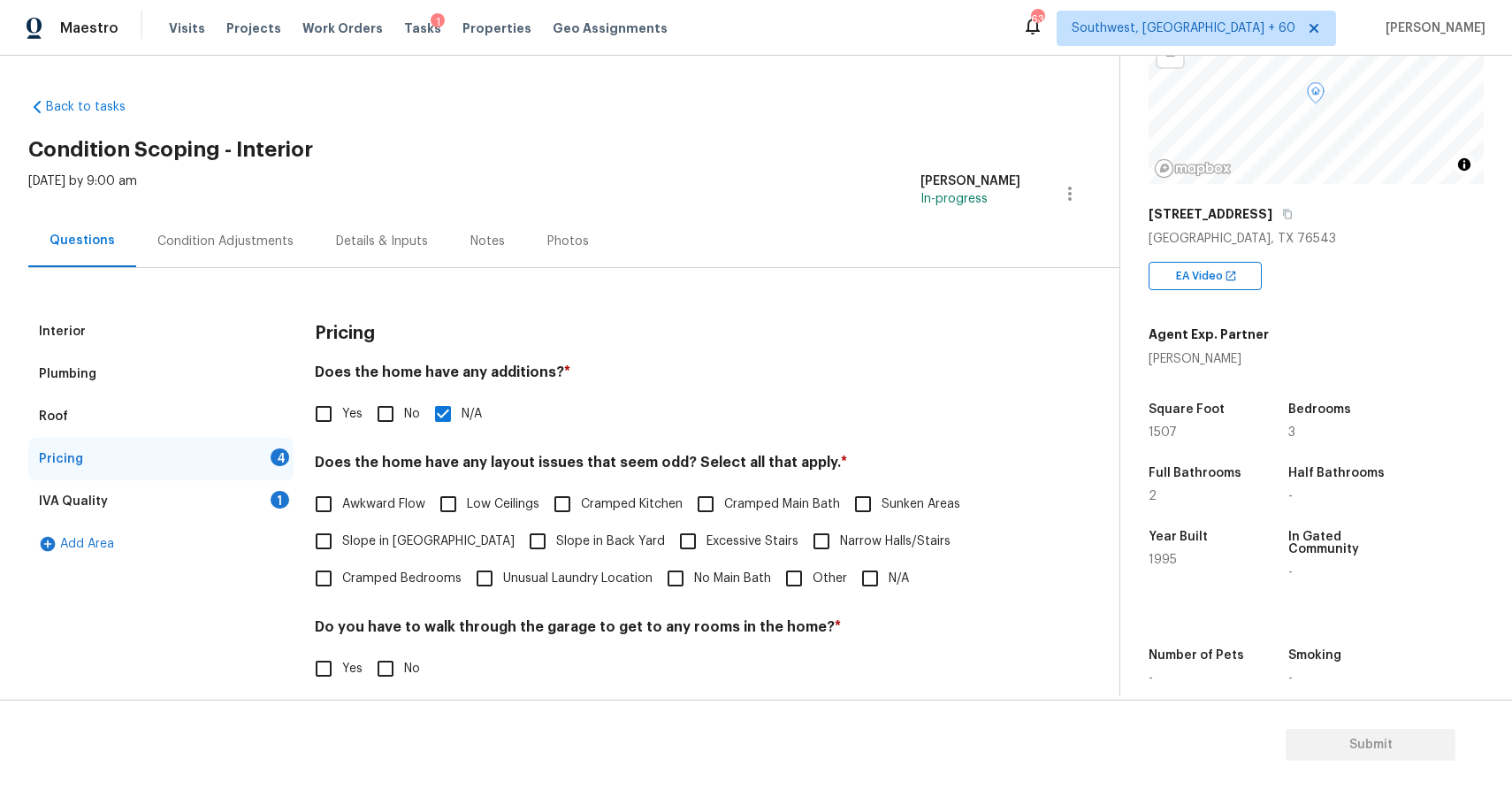
checkbox input "true"
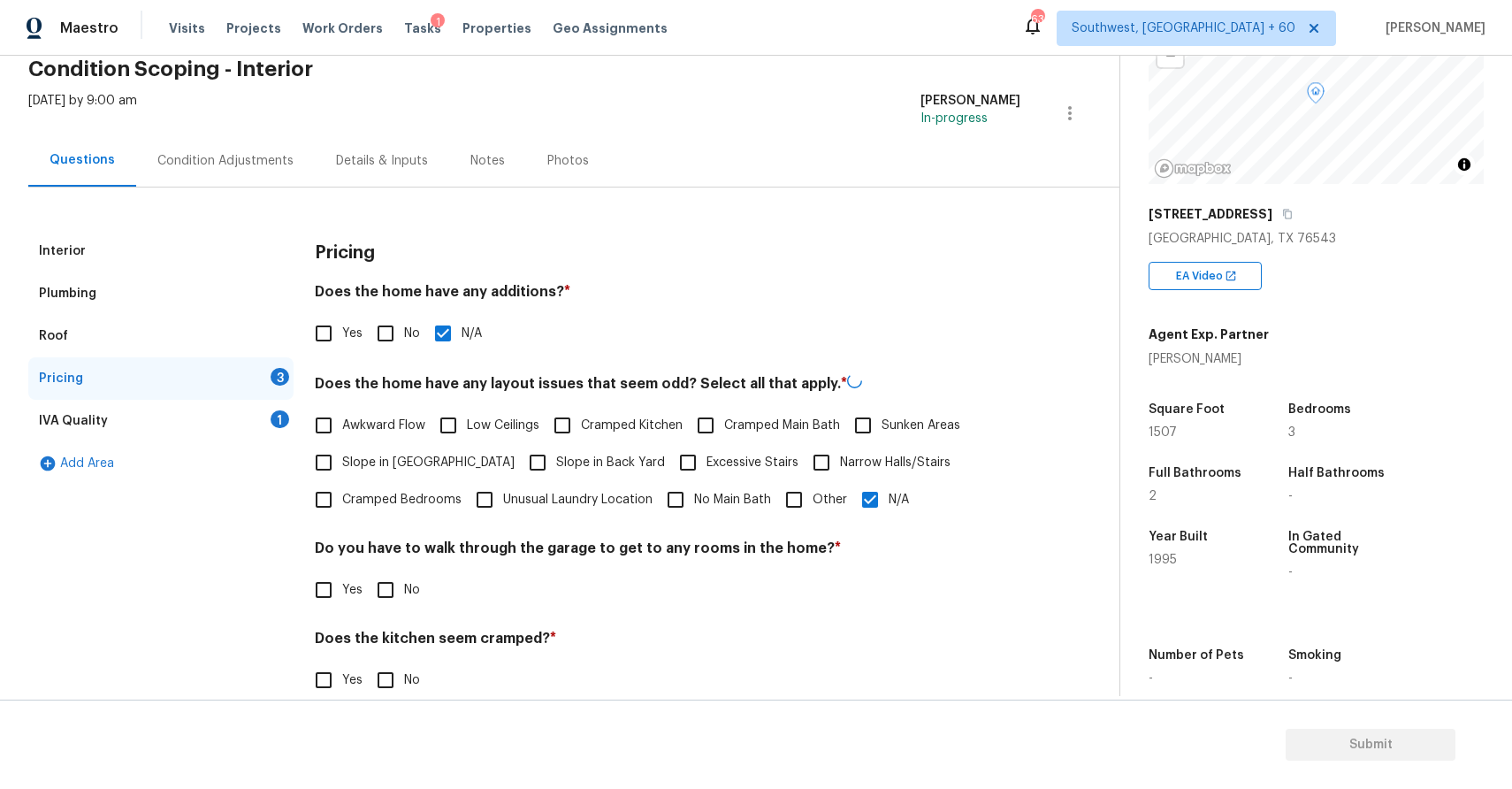
scroll to position [153, 0]
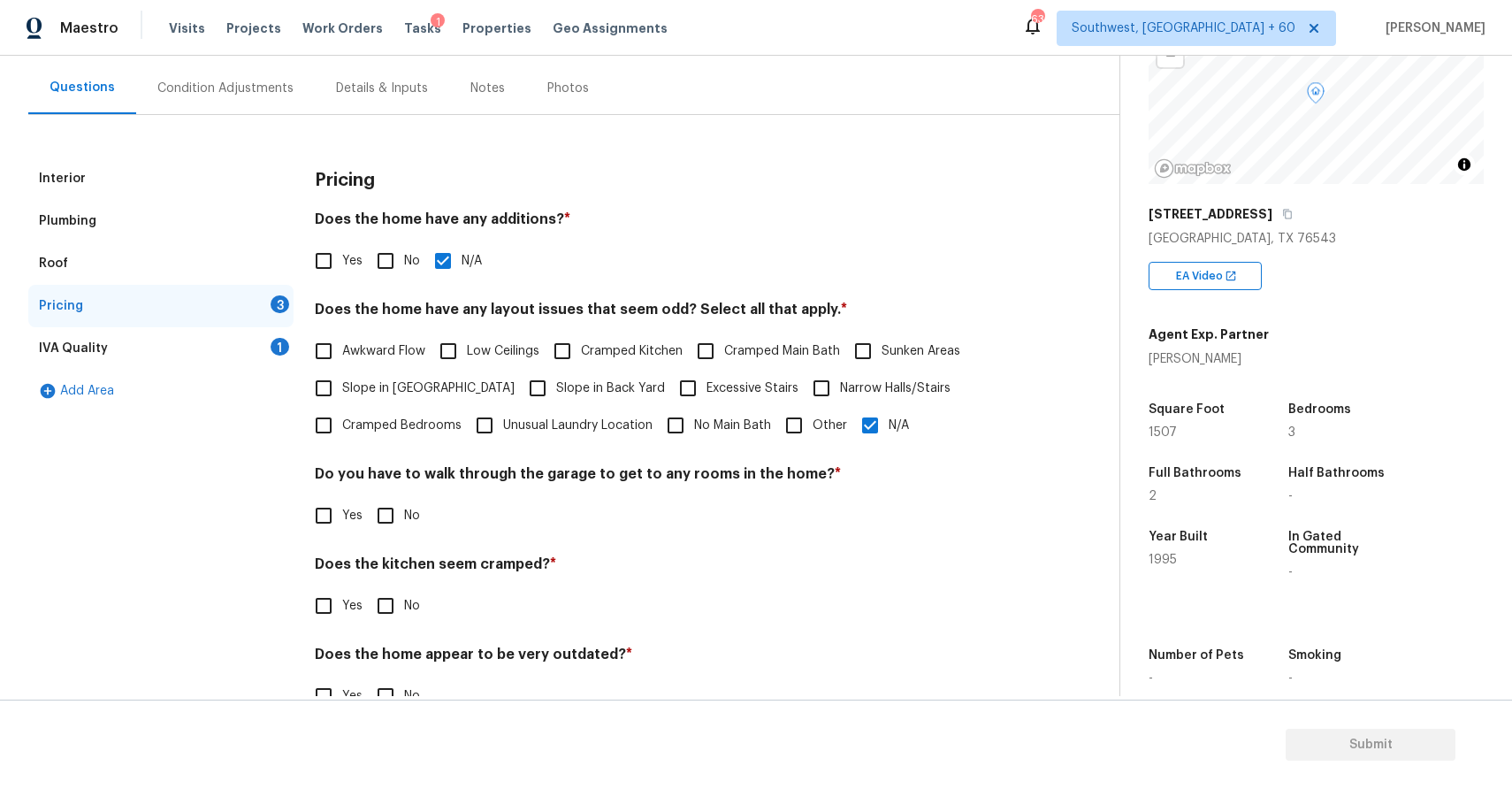
click at [399, 509] on input "No" at bounding box center [386, 515] width 38 height 38
checkbox input "true"
click at [378, 617] on input "No" at bounding box center [386, 608] width 38 height 38
checkbox input "true"
click at [395, 689] on input "No" at bounding box center [386, 696] width 38 height 38
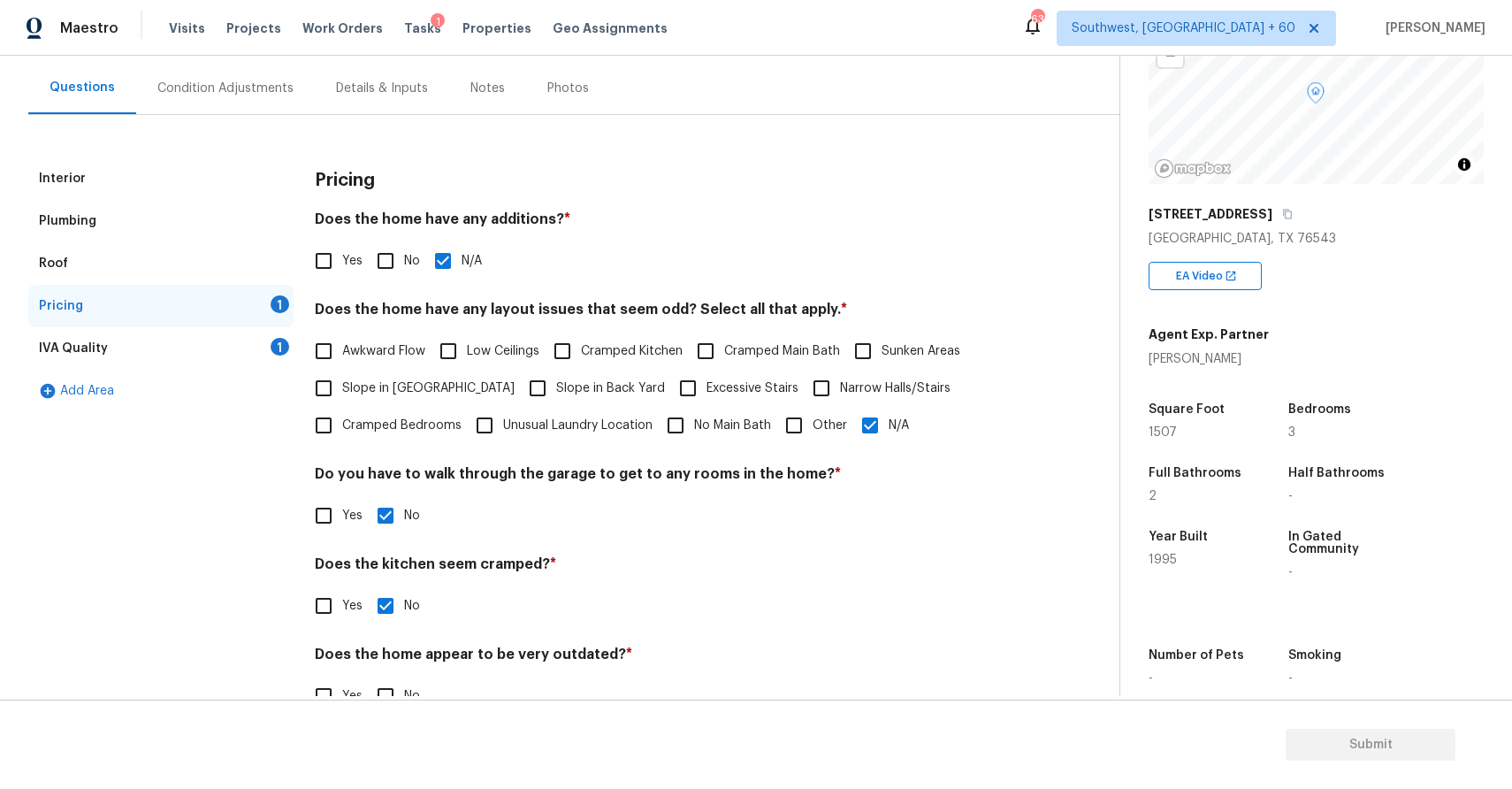
checkbox input "true"
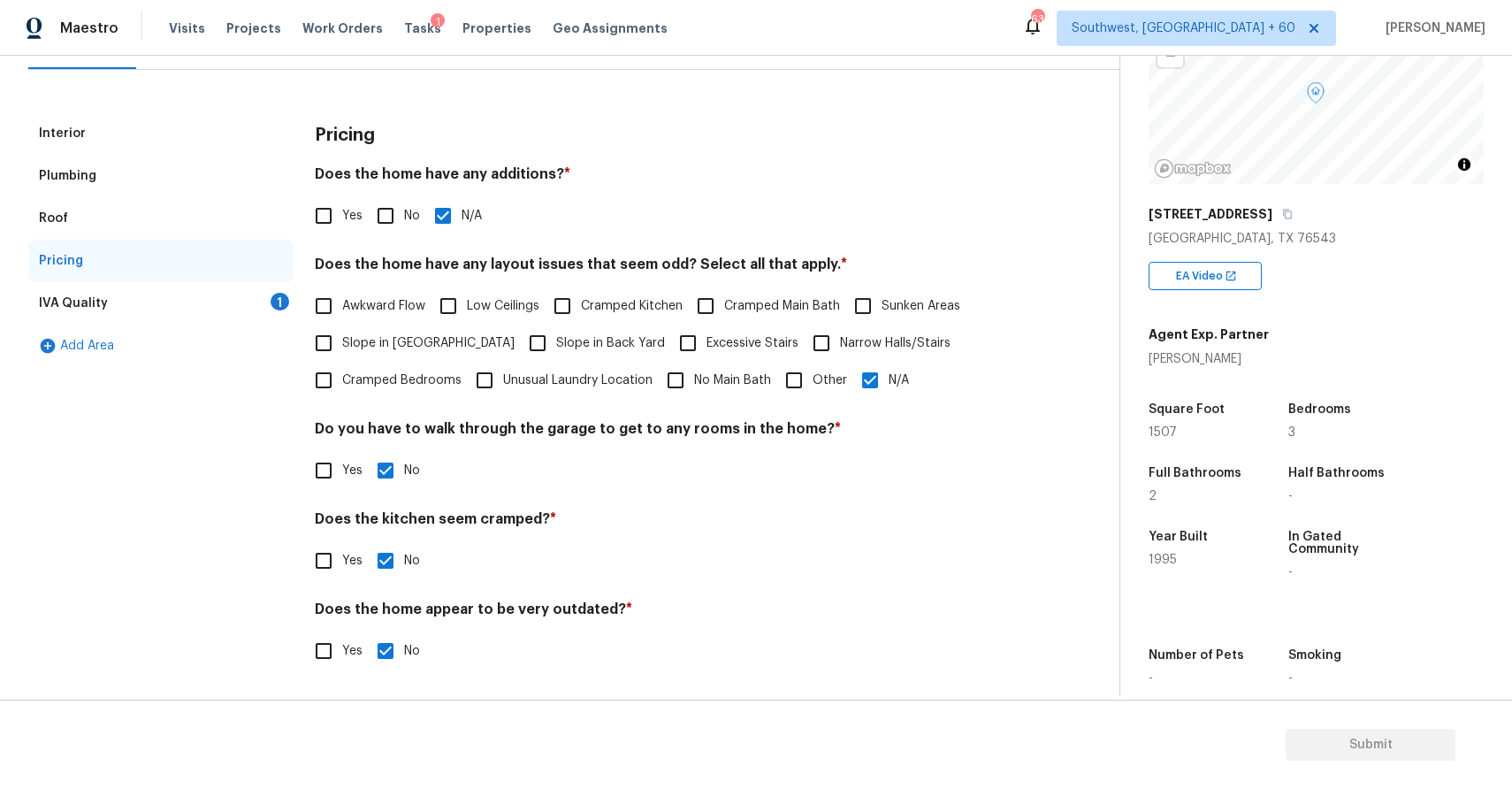
click at [256, 308] on div "IVA Quality 1" at bounding box center [161, 303] width 265 height 42
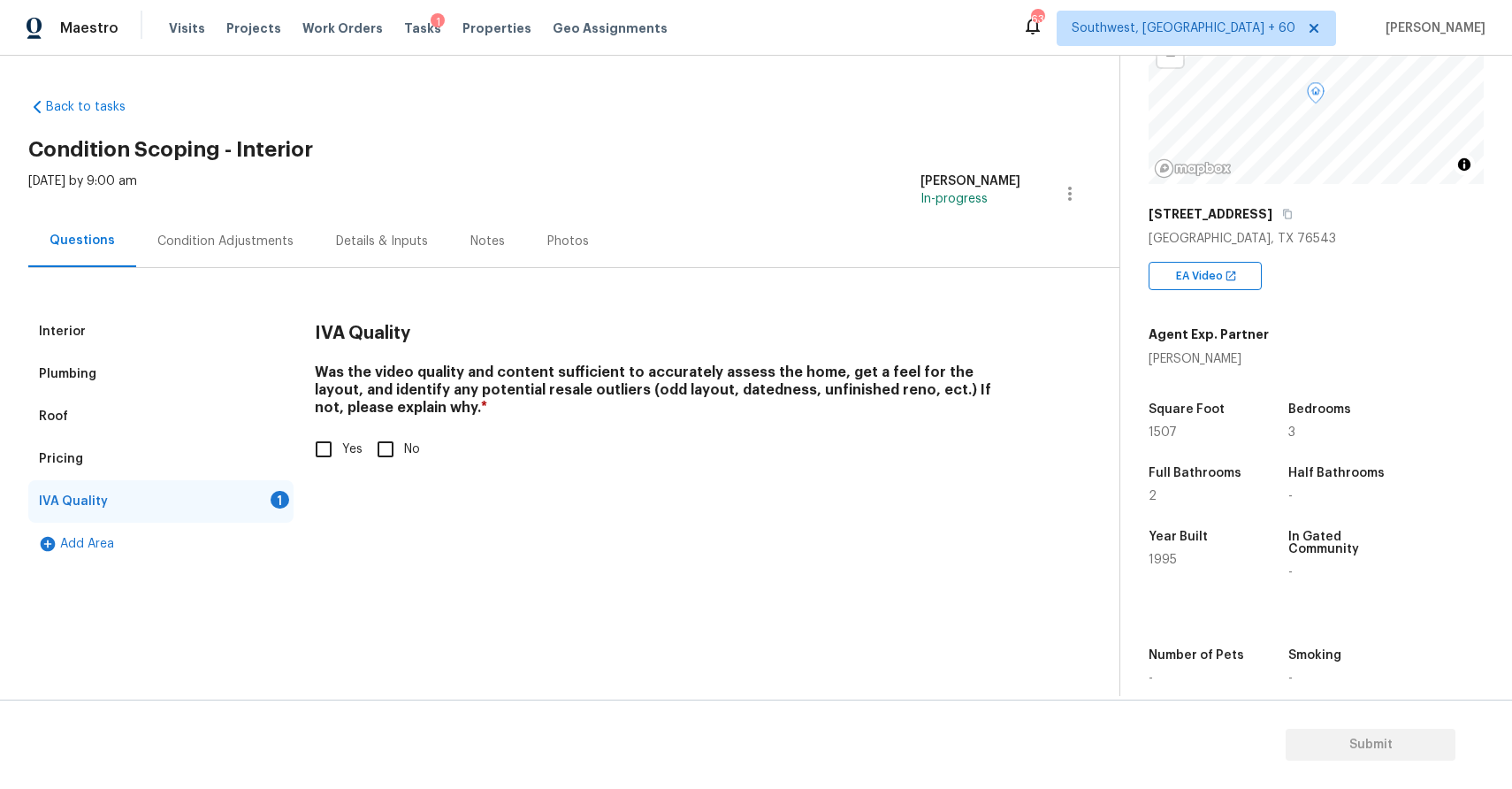
scroll to position [0, 0]
click at [305, 439] on input "Yes" at bounding box center [324, 449] width 38 height 38
checkbox input "true"
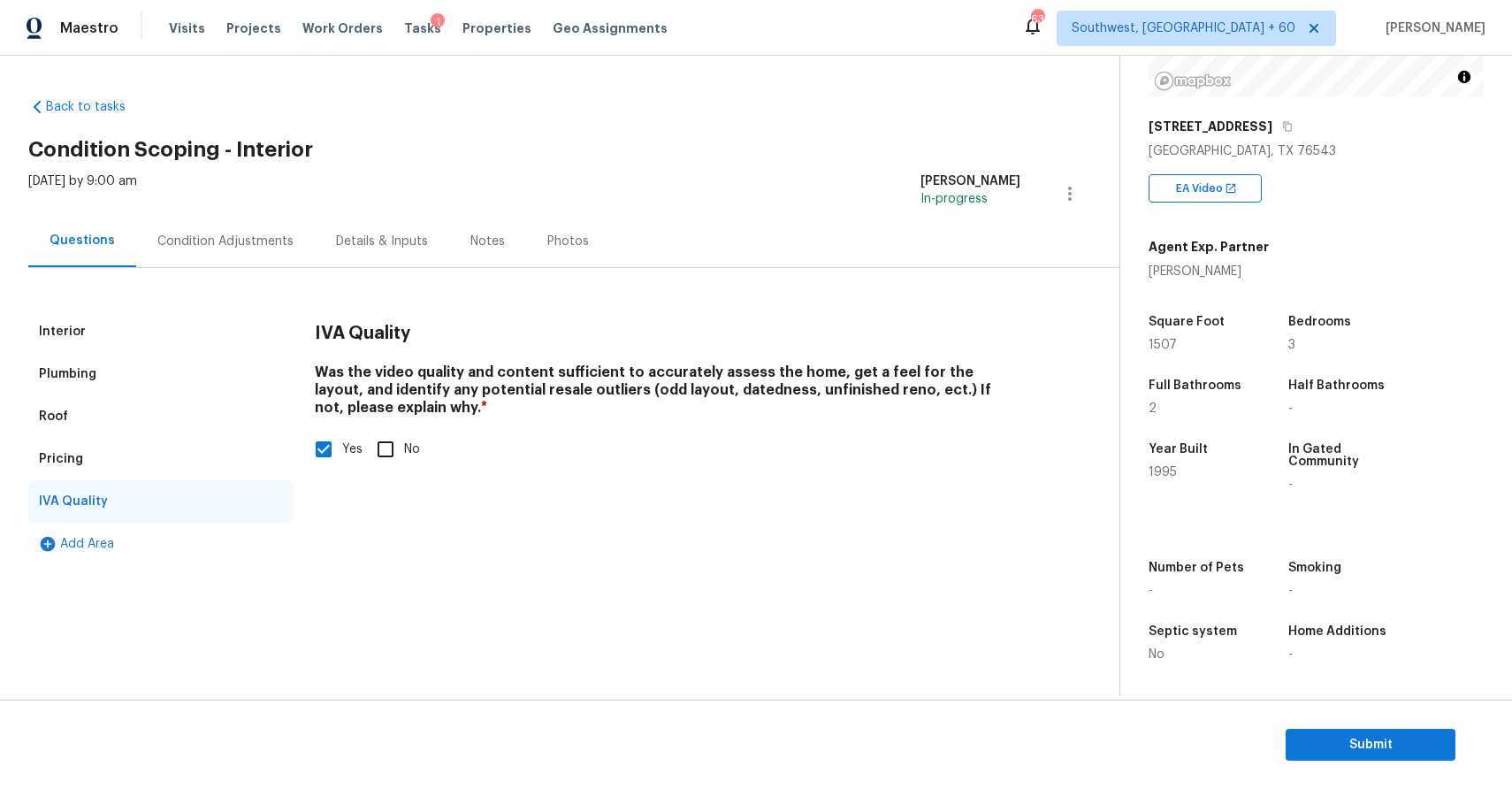
click at [204, 224] on div "Condition Adjustments" at bounding box center [225, 241] width 179 height 52
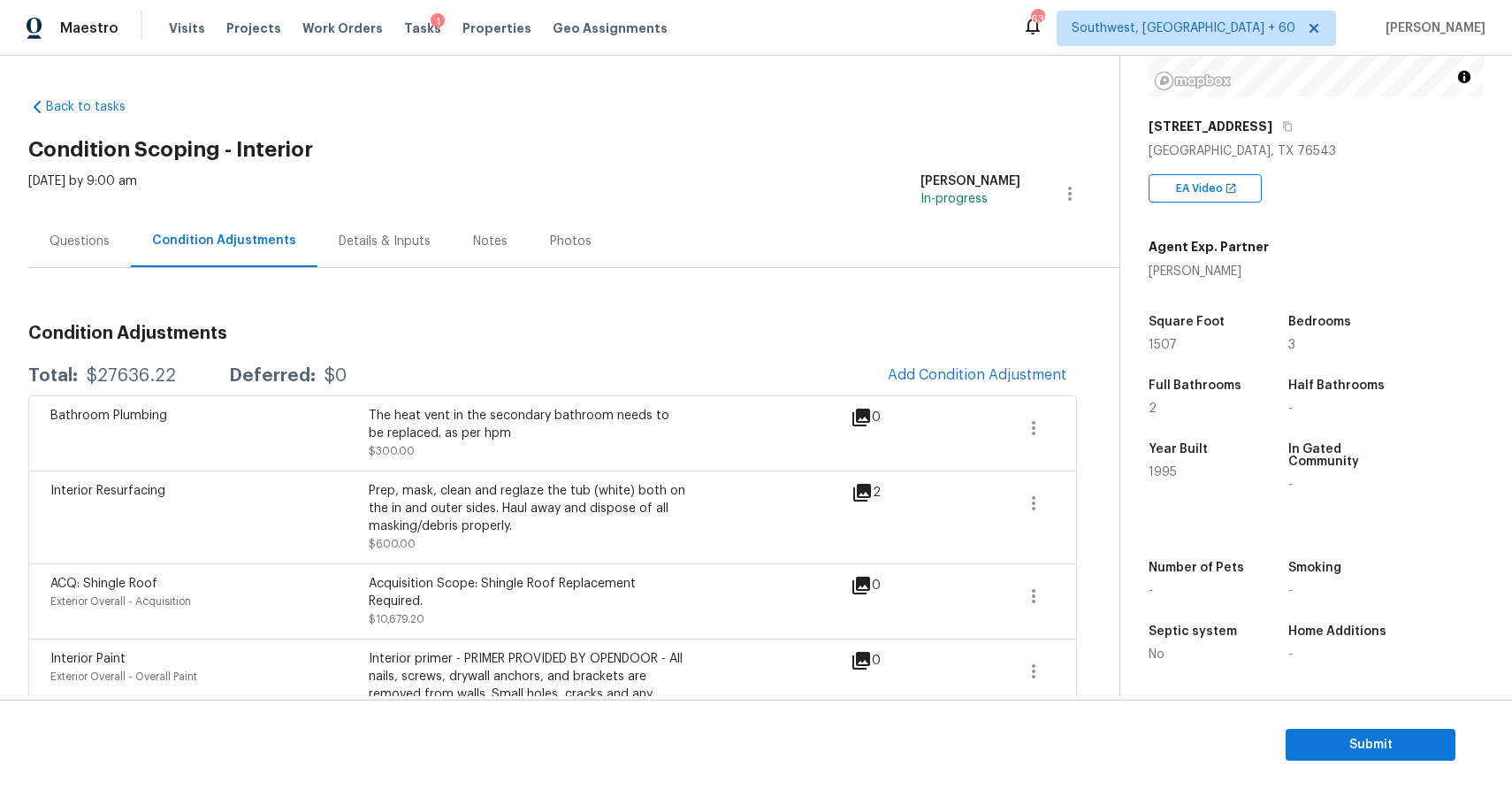
click at [157, 378] on div "$27636.22" at bounding box center [131, 376] width 89 height 18
copy div "27636.22"
click at [121, 356] on div "Total: $27636.22 Deferred: $0 Add Condition Adjustment" at bounding box center [553, 375] width 1049 height 39
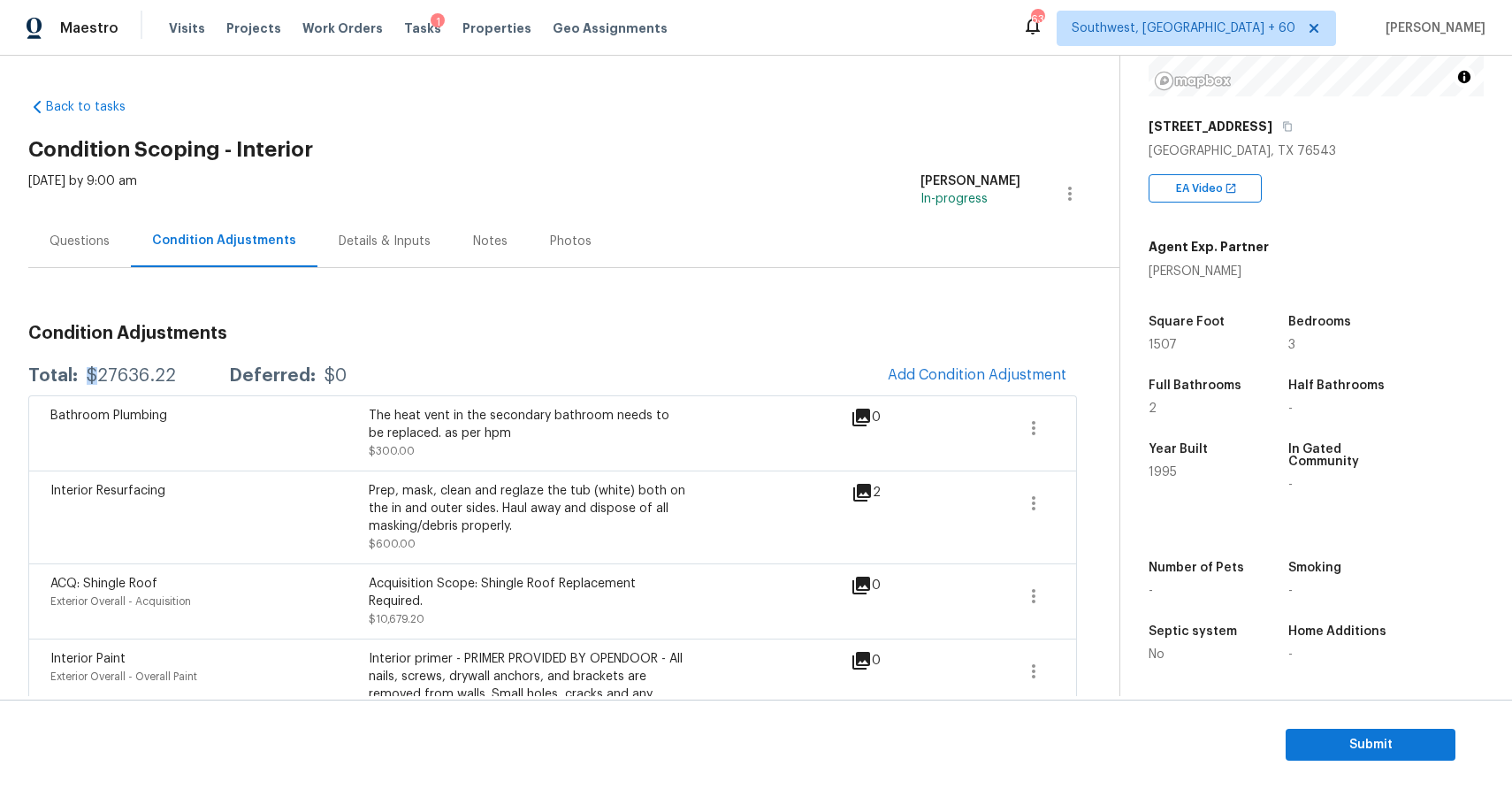
click at [121, 356] on div "Total: $27636.22 Deferred: $0 Add Condition Adjustment" at bounding box center [553, 375] width 1049 height 39
copy div "$27636.22"
click at [105, 205] on div "[DATE] by 9:00 am" at bounding box center [83, 194] width 109 height 42
click at [105, 234] on div "Questions" at bounding box center [79, 242] width 60 height 18
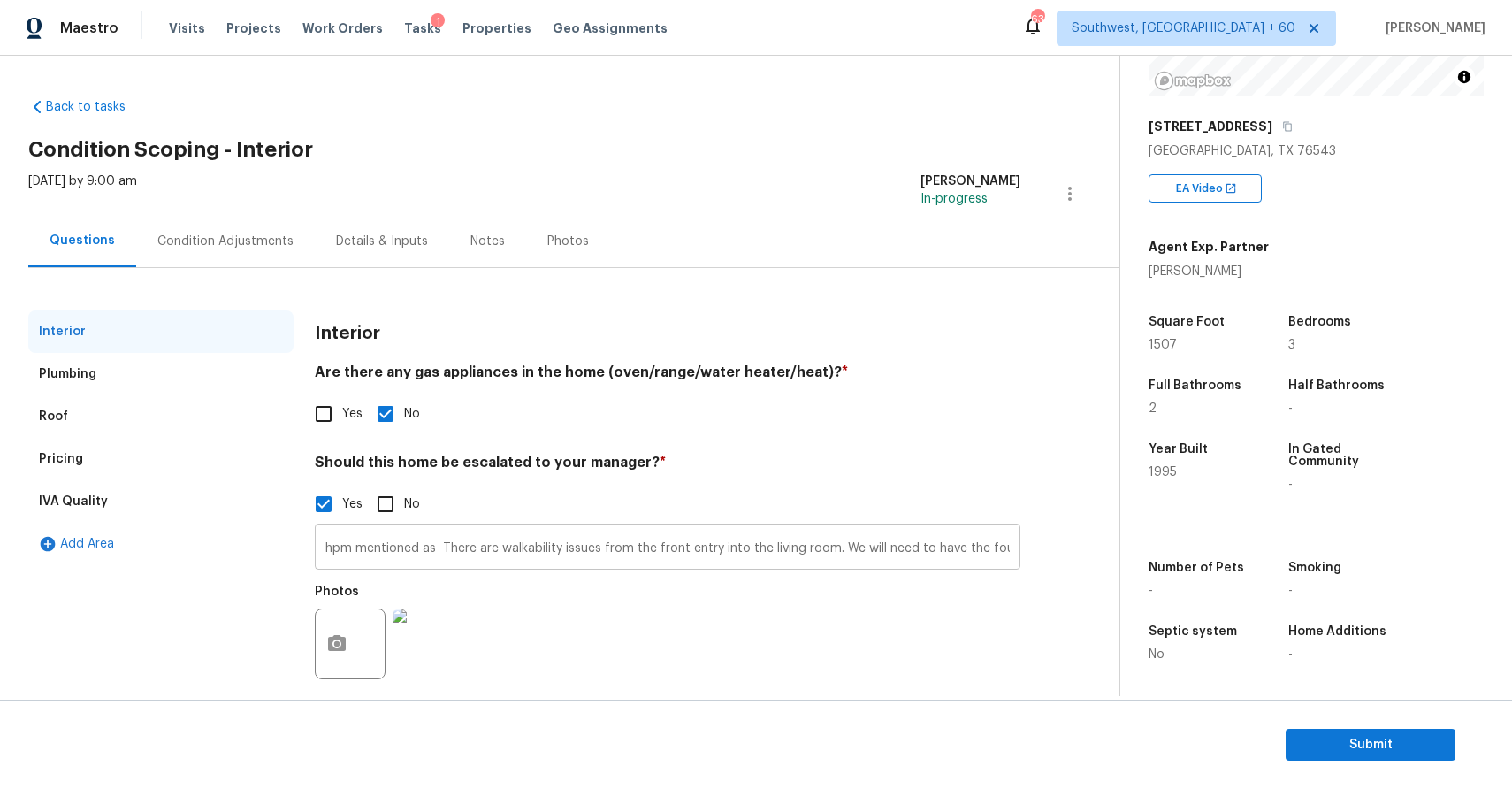
click at [751, 547] on input "hpm mentioned as There are walkability issues from the front entry into the liv…" at bounding box center [667, 549] width 706 height 41
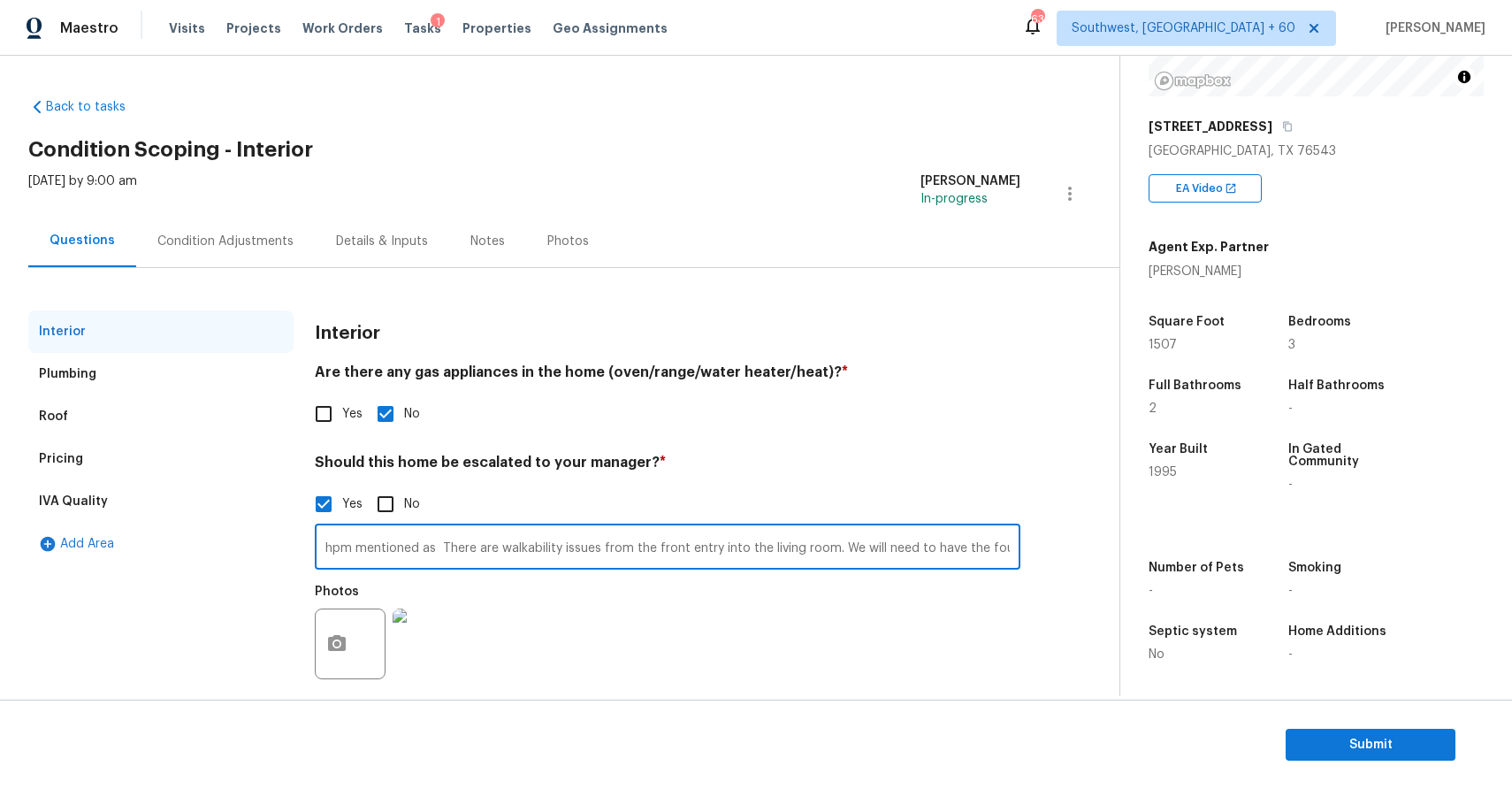
click at [751, 547] on input "hpm mentioned as There are walkability issues from the front entry into the liv…" at bounding box center [667, 549] width 706 height 41
click at [259, 236] on div "Condition Adjustments" at bounding box center [225, 242] width 136 height 18
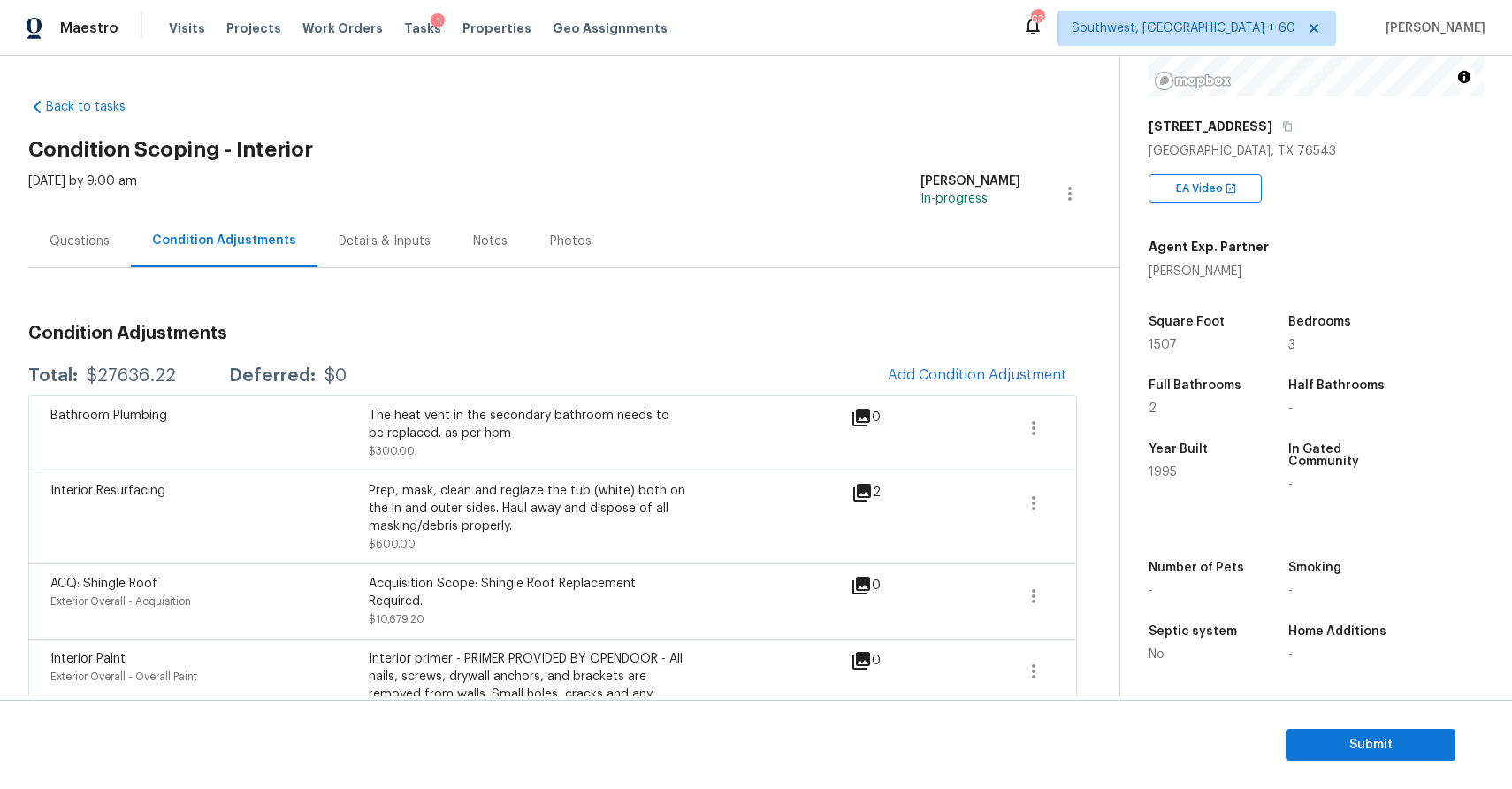
click at [1400, 724] on section "Submit" at bounding box center [756, 745] width 1512 height 90
click at [1434, 746] on span "Submit" at bounding box center [1370, 746] width 141 height 22
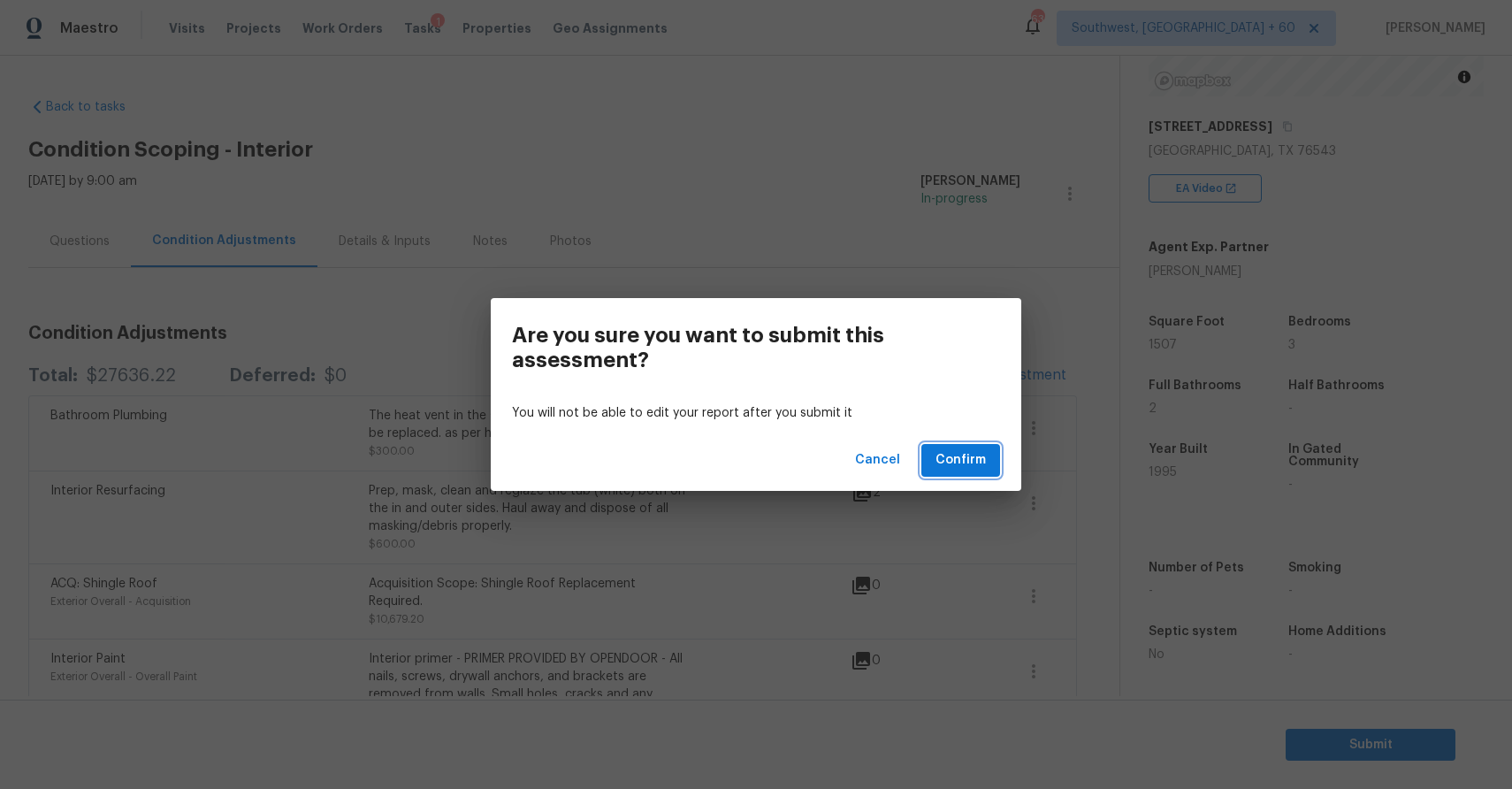
click at [979, 474] on button "Confirm" at bounding box center [960, 460] width 79 height 33
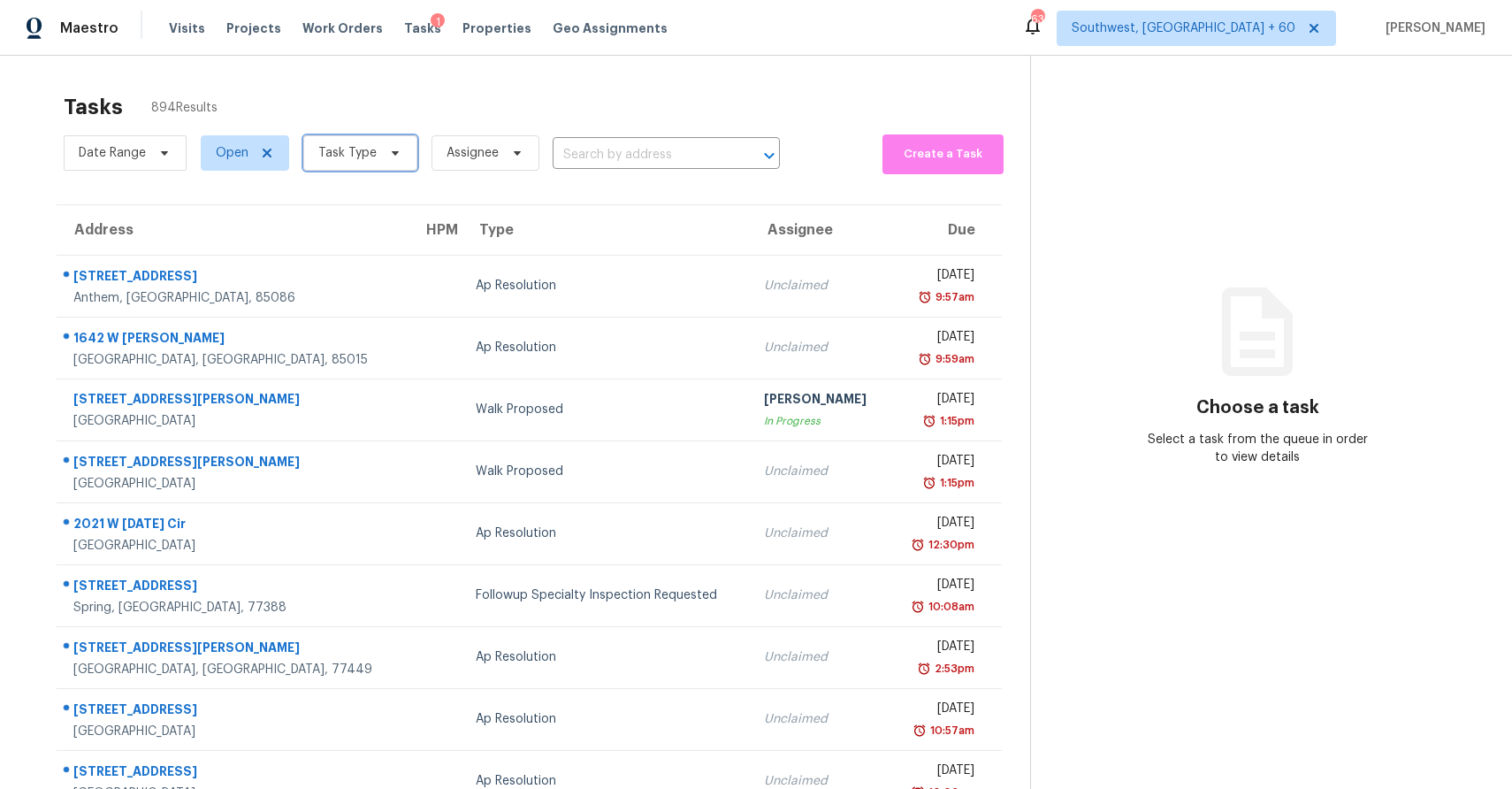
click at [383, 153] on span at bounding box center [393, 153] width 20 height 14
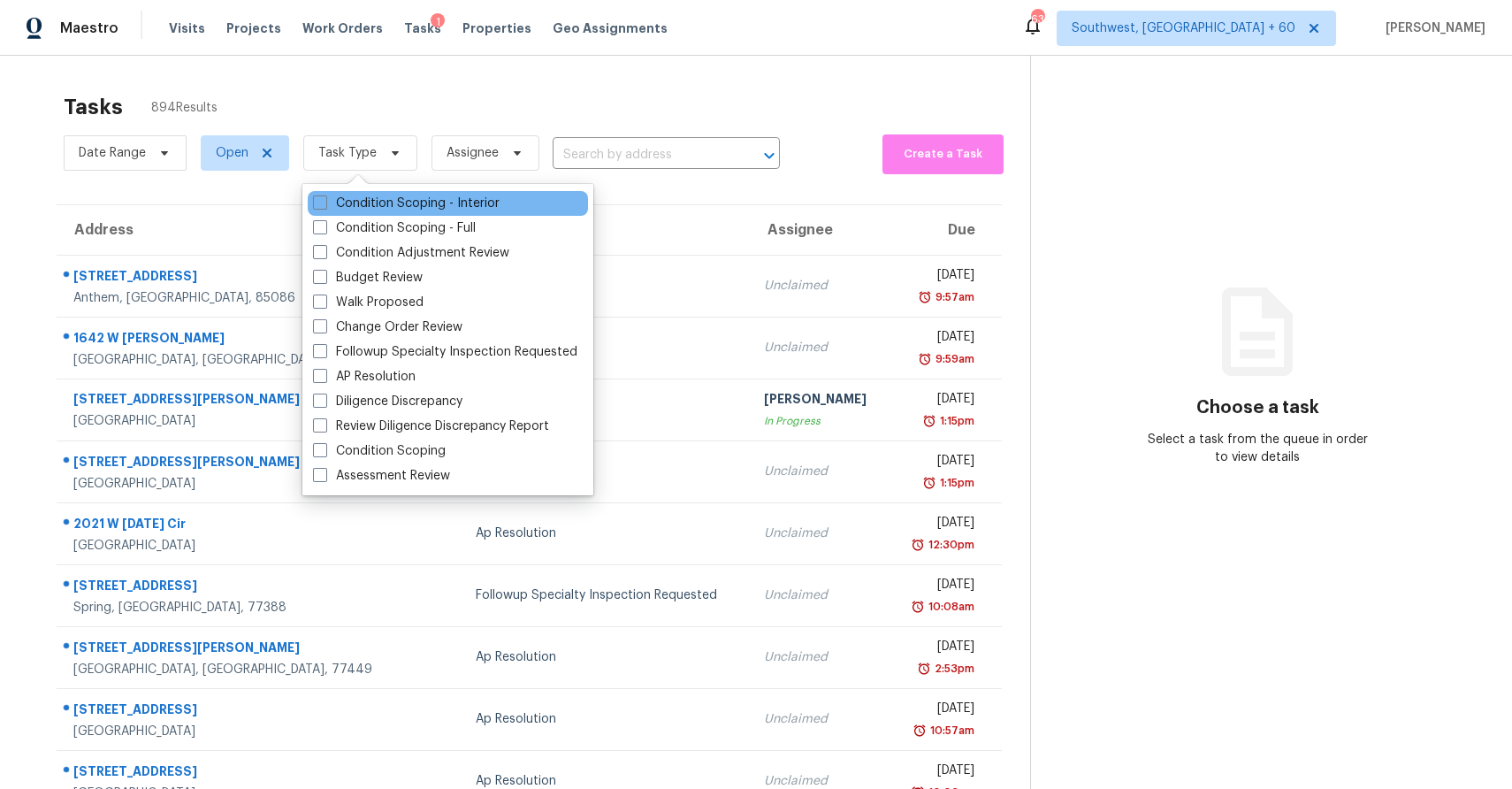
click at [462, 192] on div "Condition Scoping - Interior" at bounding box center [448, 203] width 280 height 25
click at [466, 203] on label "Condition Scoping - Interior" at bounding box center [406, 203] width 187 height 18
click at [325, 203] on input "Condition Scoping - Interior" at bounding box center [319, 200] width 12 height 12
checkbox input "true"
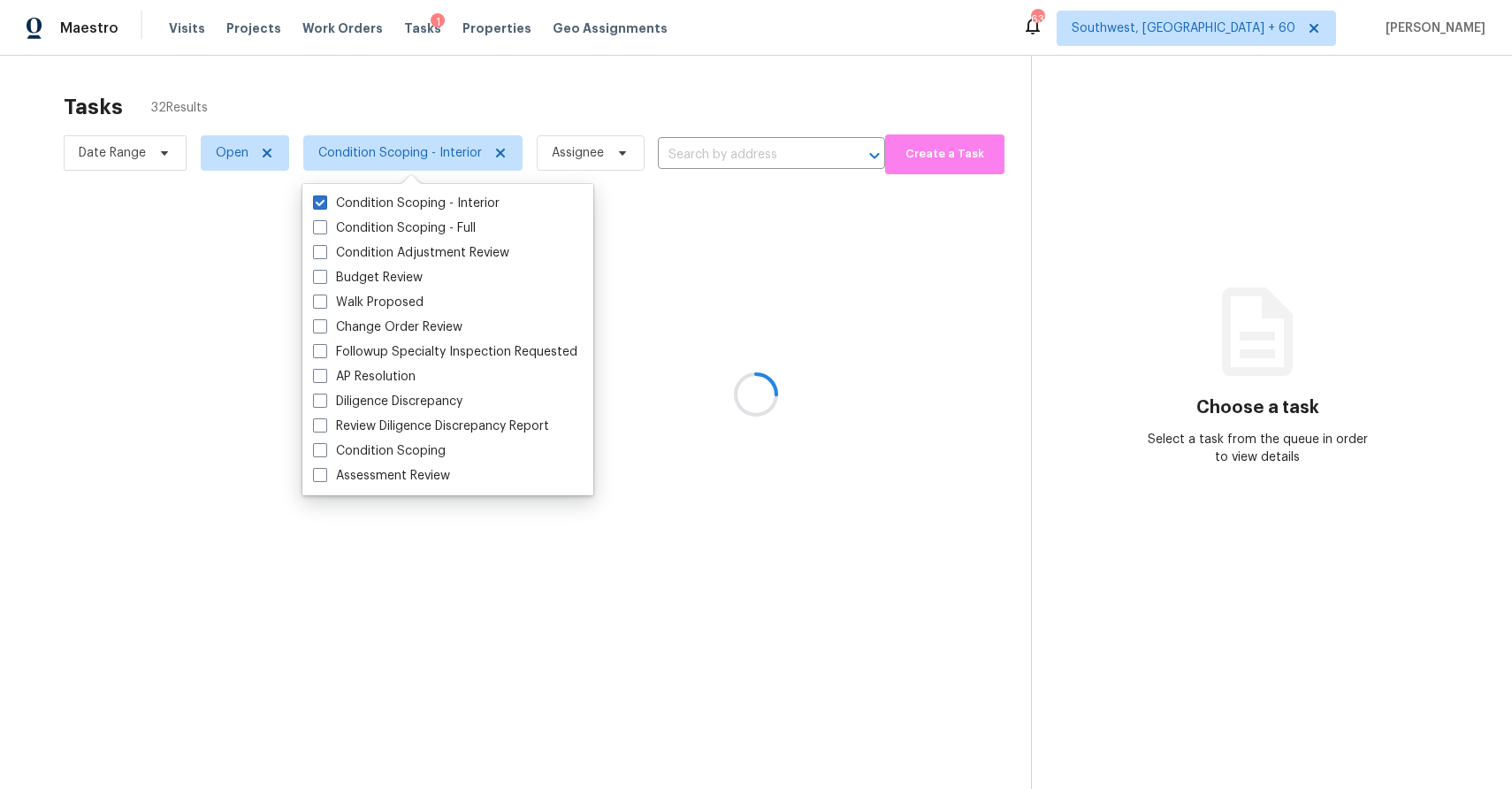
click at [581, 76] on div at bounding box center [756, 394] width 1512 height 789
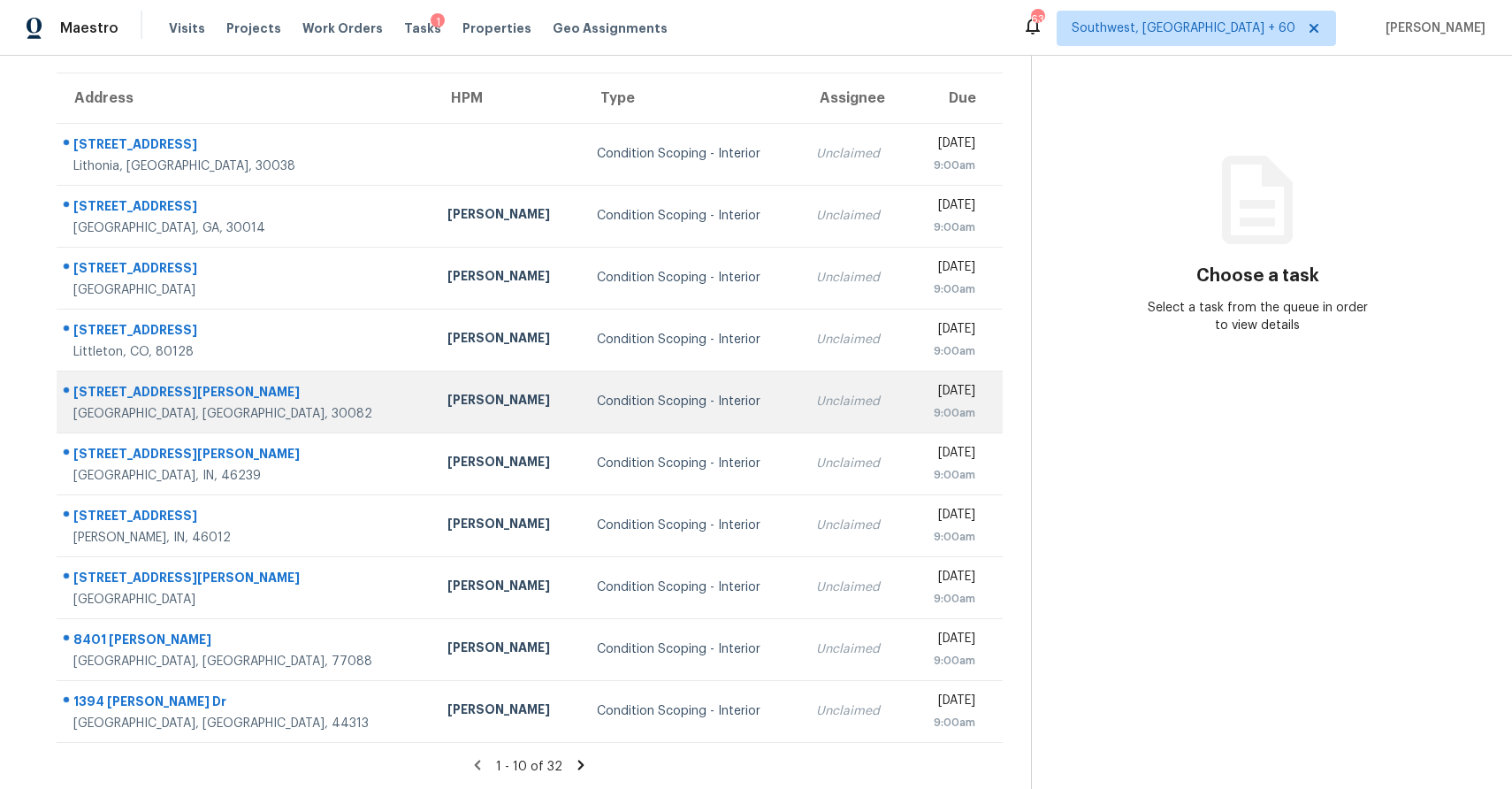
scroll to position [131, 0]
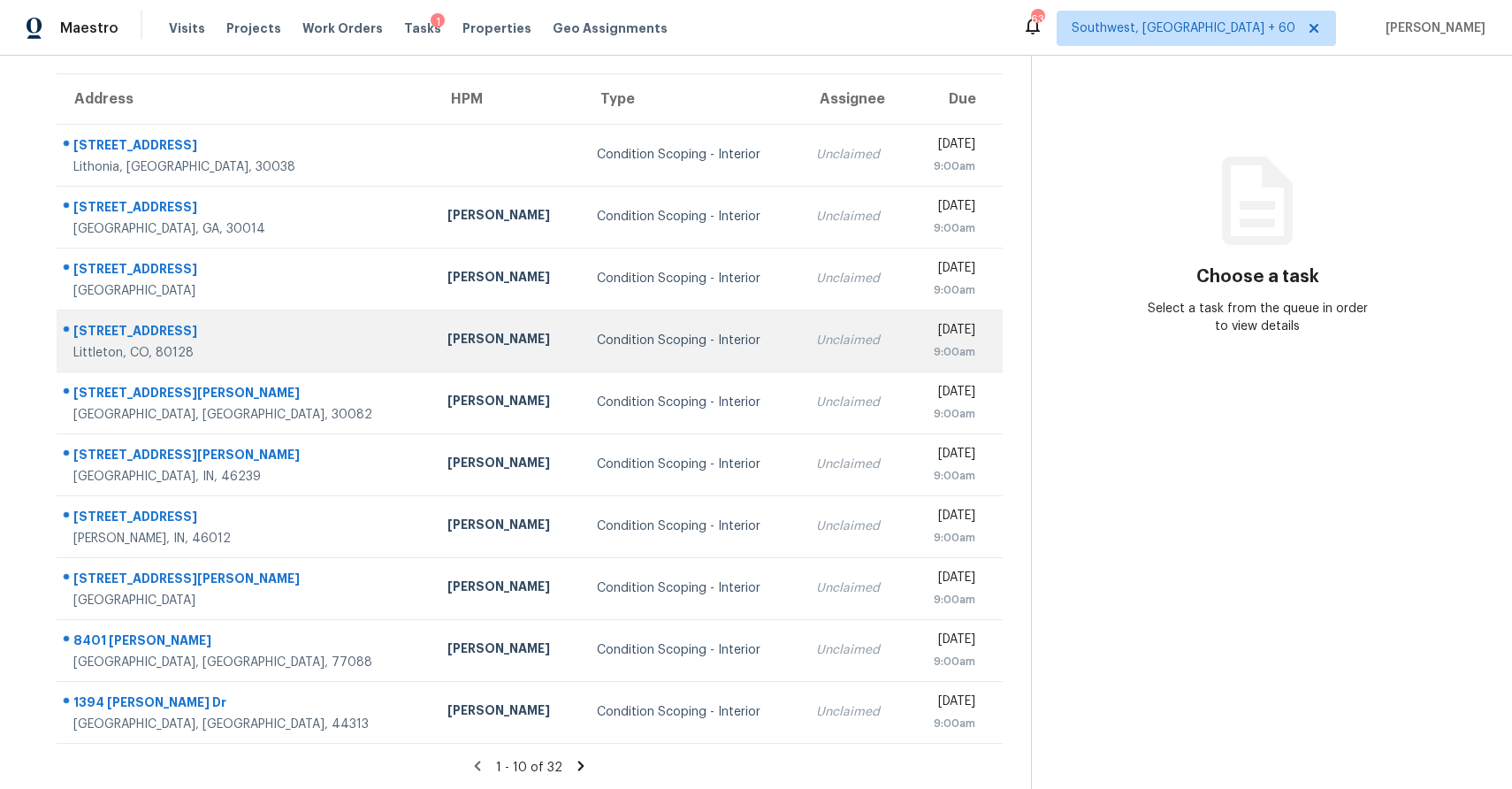
click at [663, 341] on div "Condition Scoping - Interior" at bounding box center [693, 341] width 191 height 18
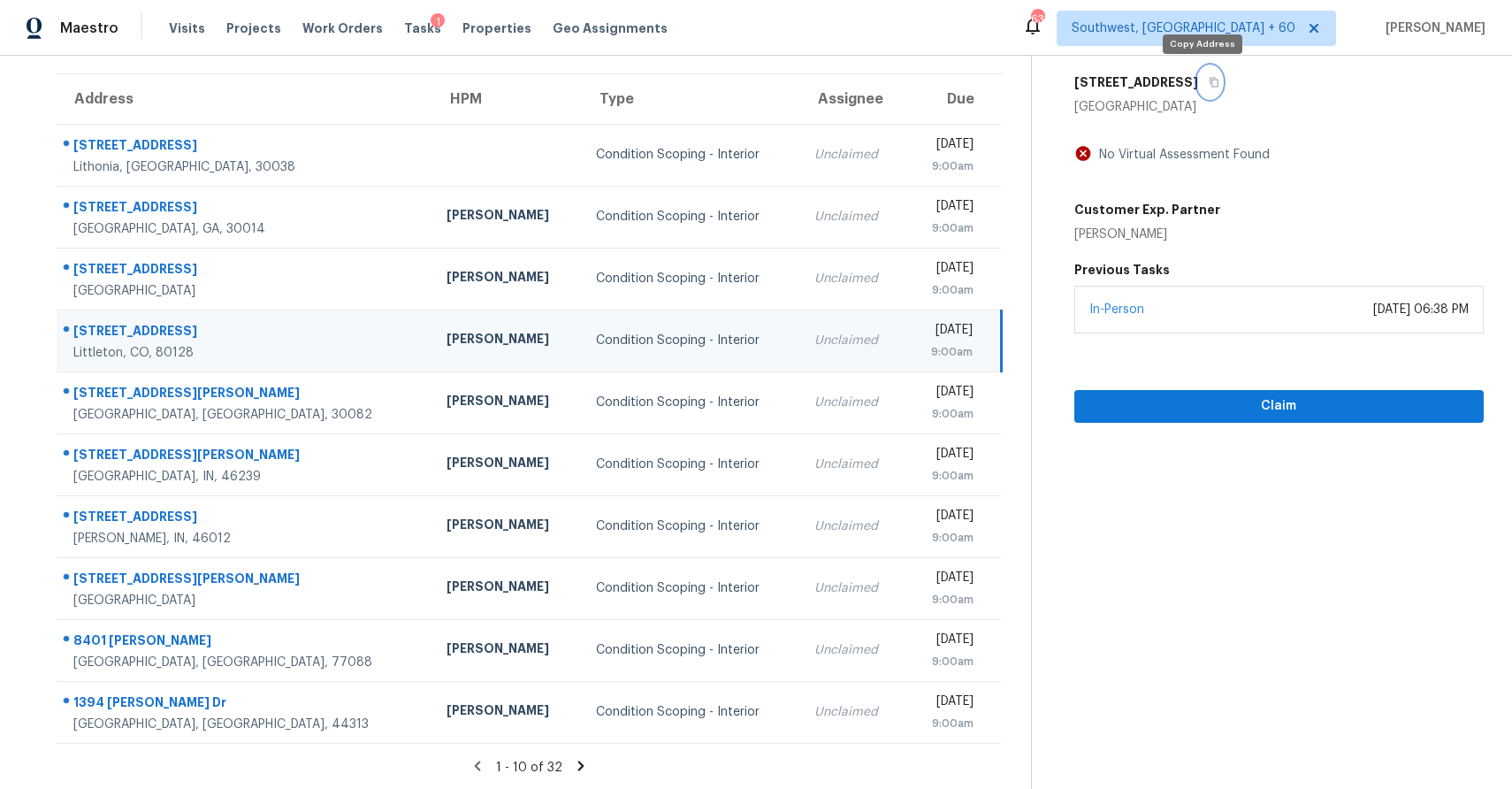
click at [1205, 93] on button "button" at bounding box center [1210, 82] width 24 height 32
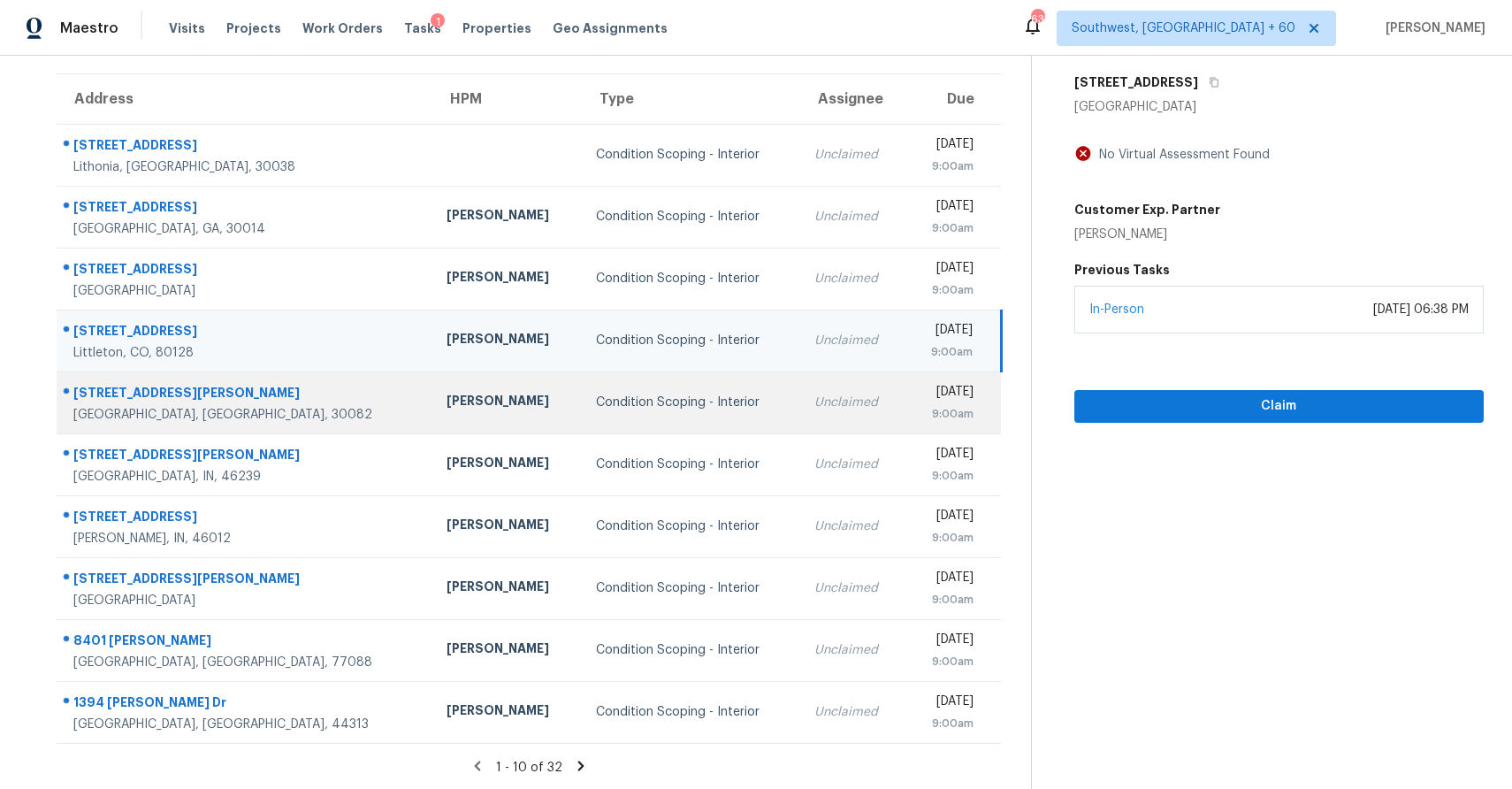
click at [623, 379] on td "Condition Scoping - Interior" at bounding box center [690, 402] width 218 height 62
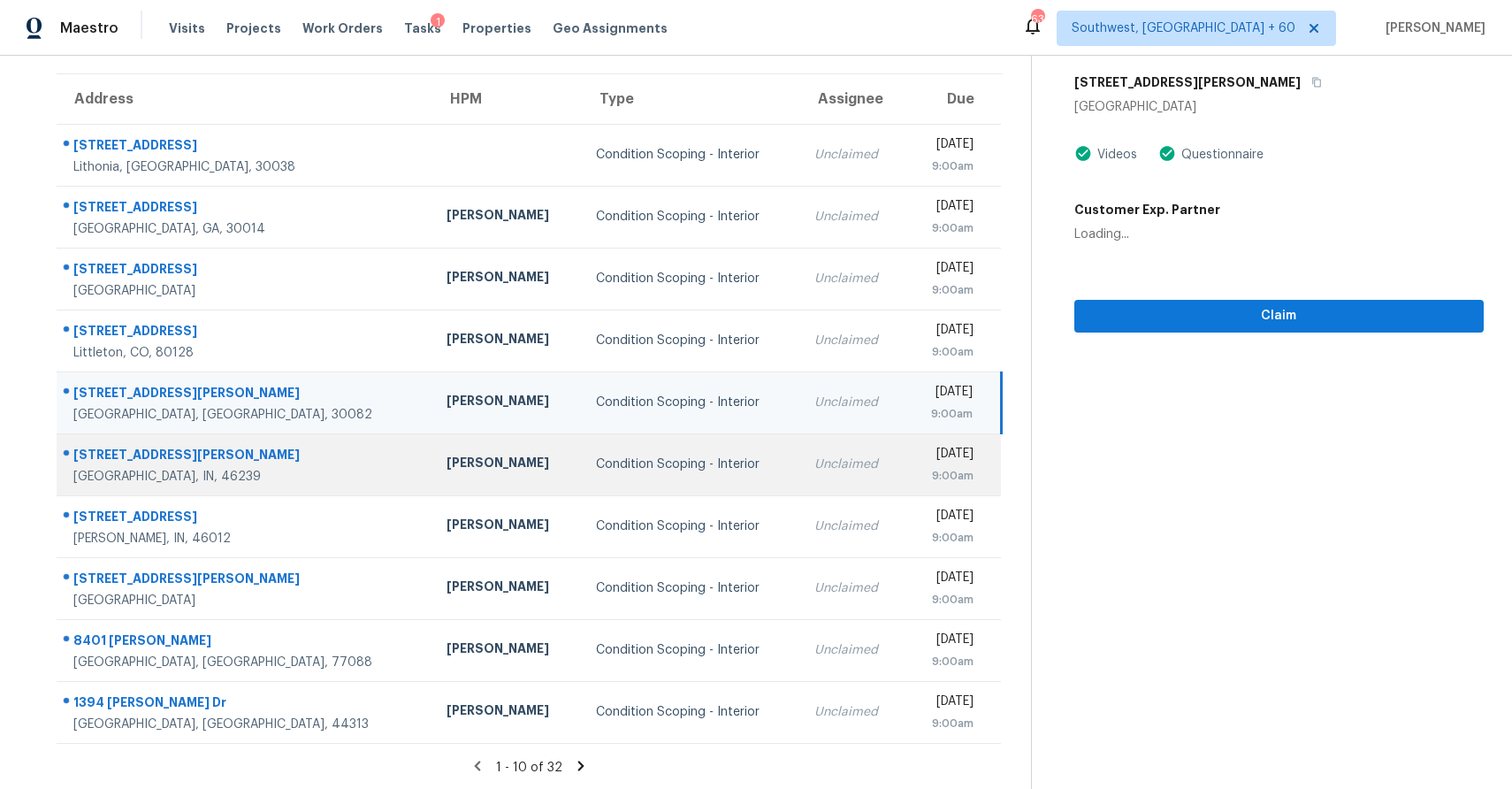
click at [618, 442] on td "Condition Scoping - Interior" at bounding box center [690, 464] width 218 height 62
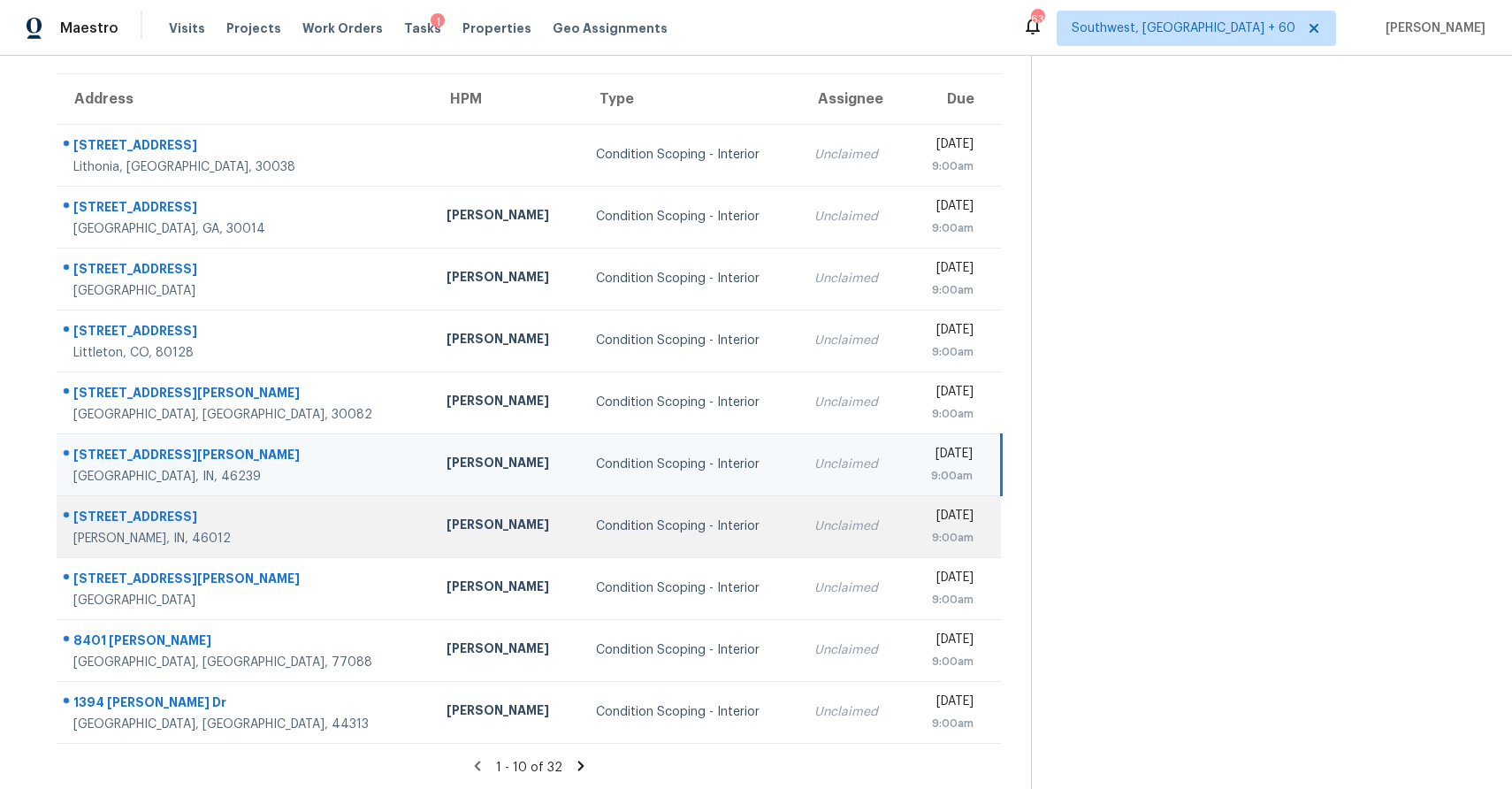
click at [603, 519] on div "Condition Scoping - Interior" at bounding box center [691, 526] width 190 height 18
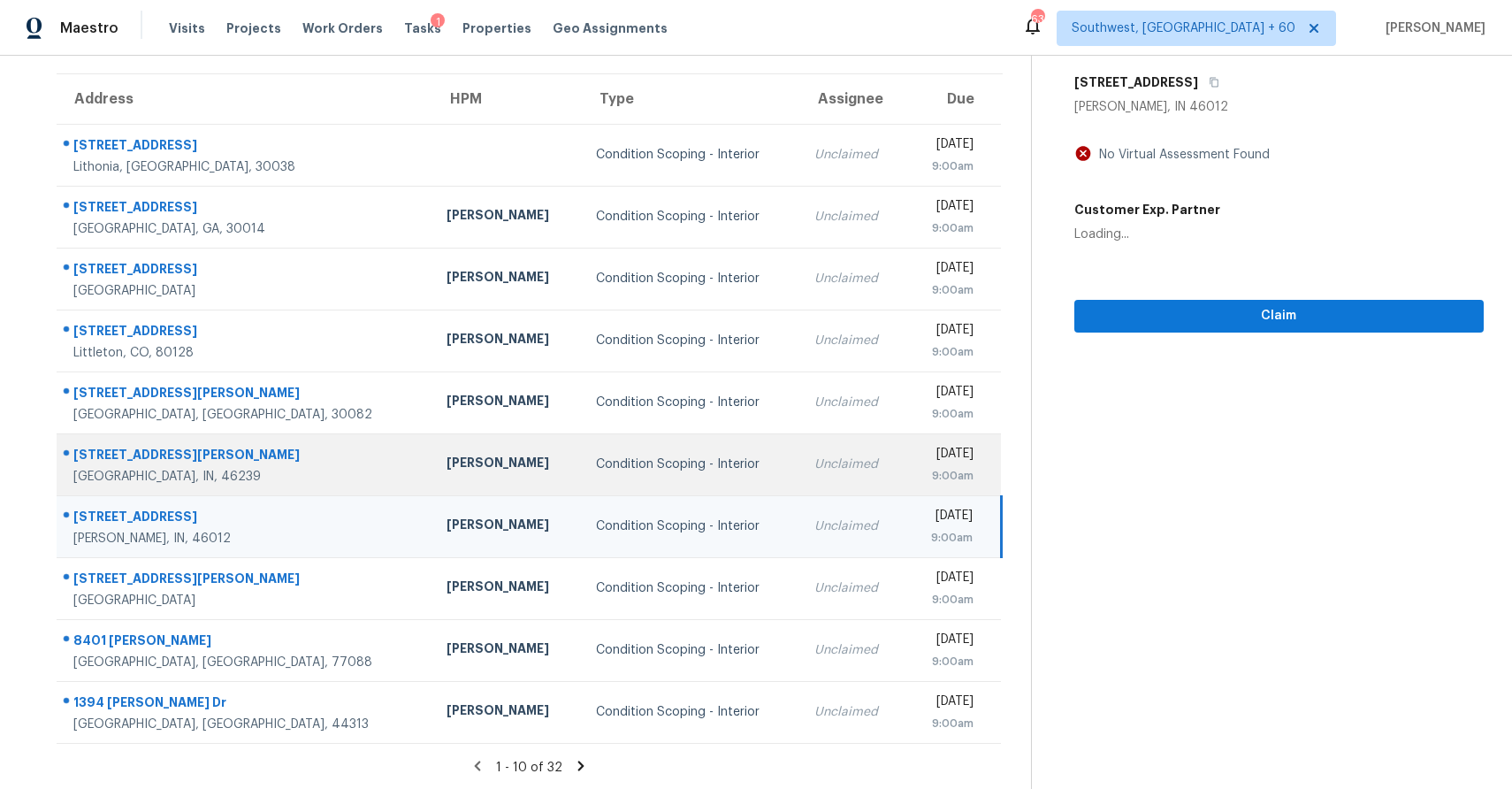
click at [620, 438] on td "Condition Scoping - Interior" at bounding box center [690, 464] width 218 height 62
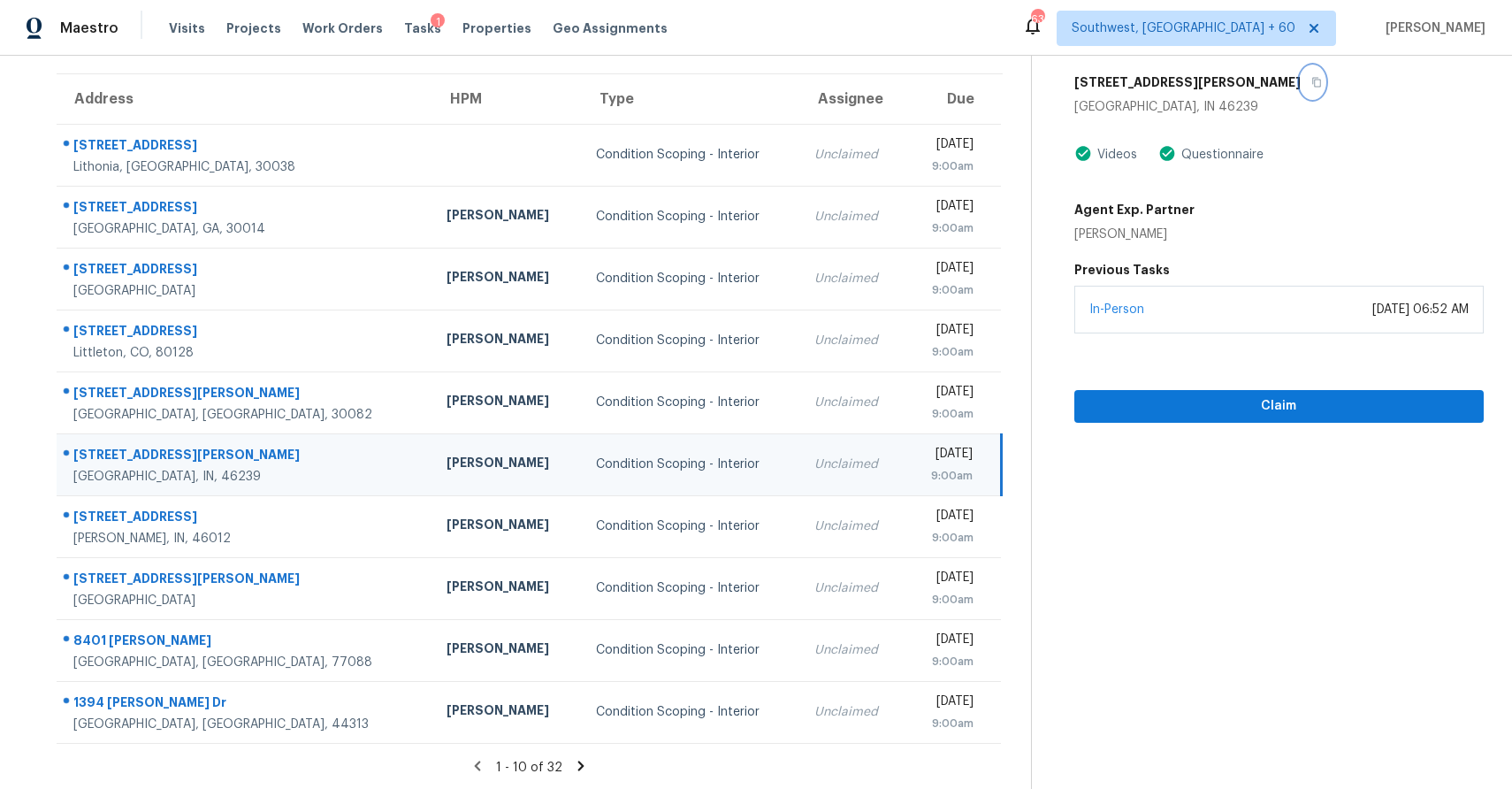
click at [1301, 72] on button "button" at bounding box center [1313, 82] width 24 height 32
click at [578, 762] on icon at bounding box center [581, 765] width 6 height 10
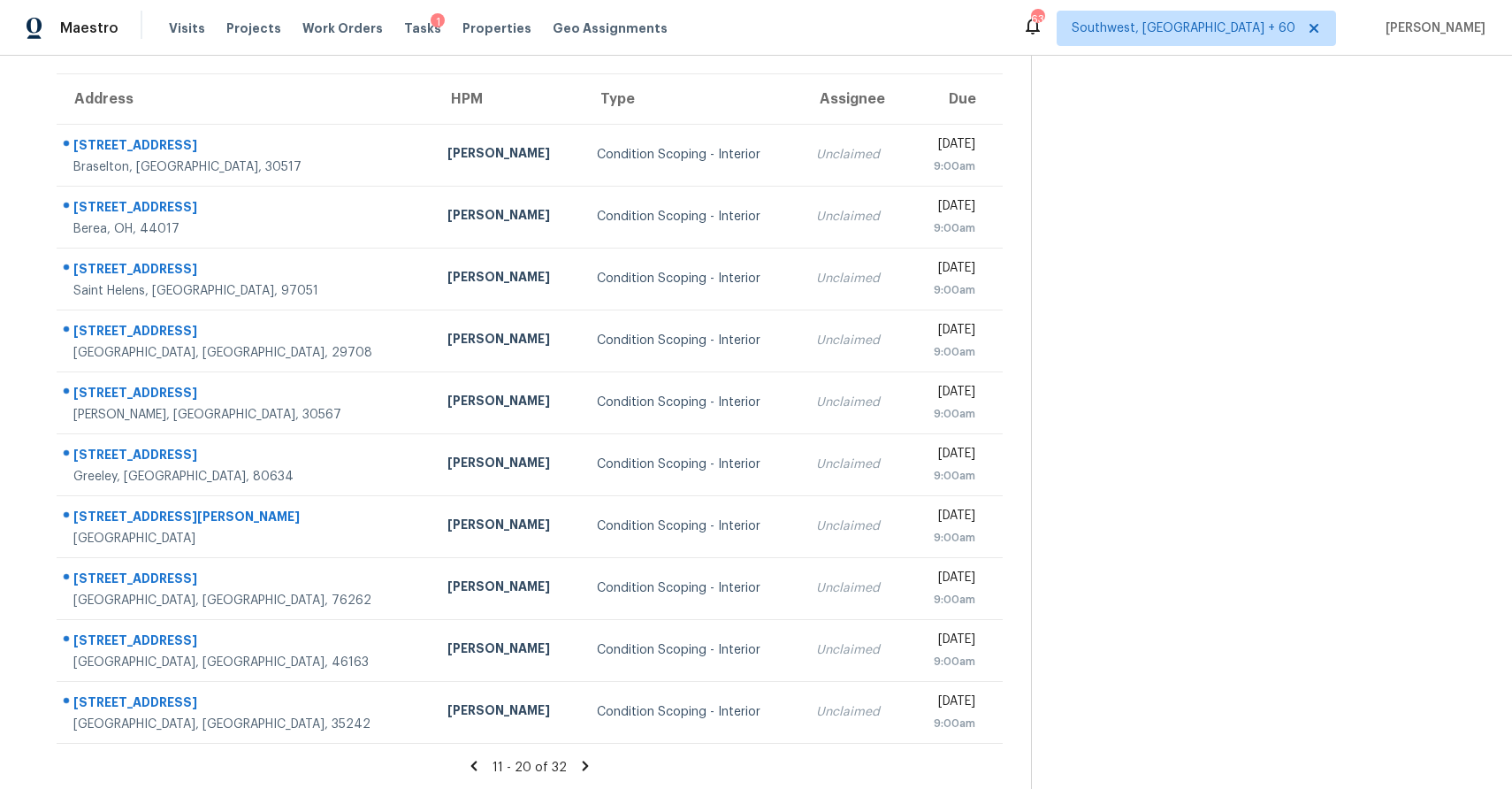
click at [578, 762] on icon at bounding box center [585, 766] width 16 height 16
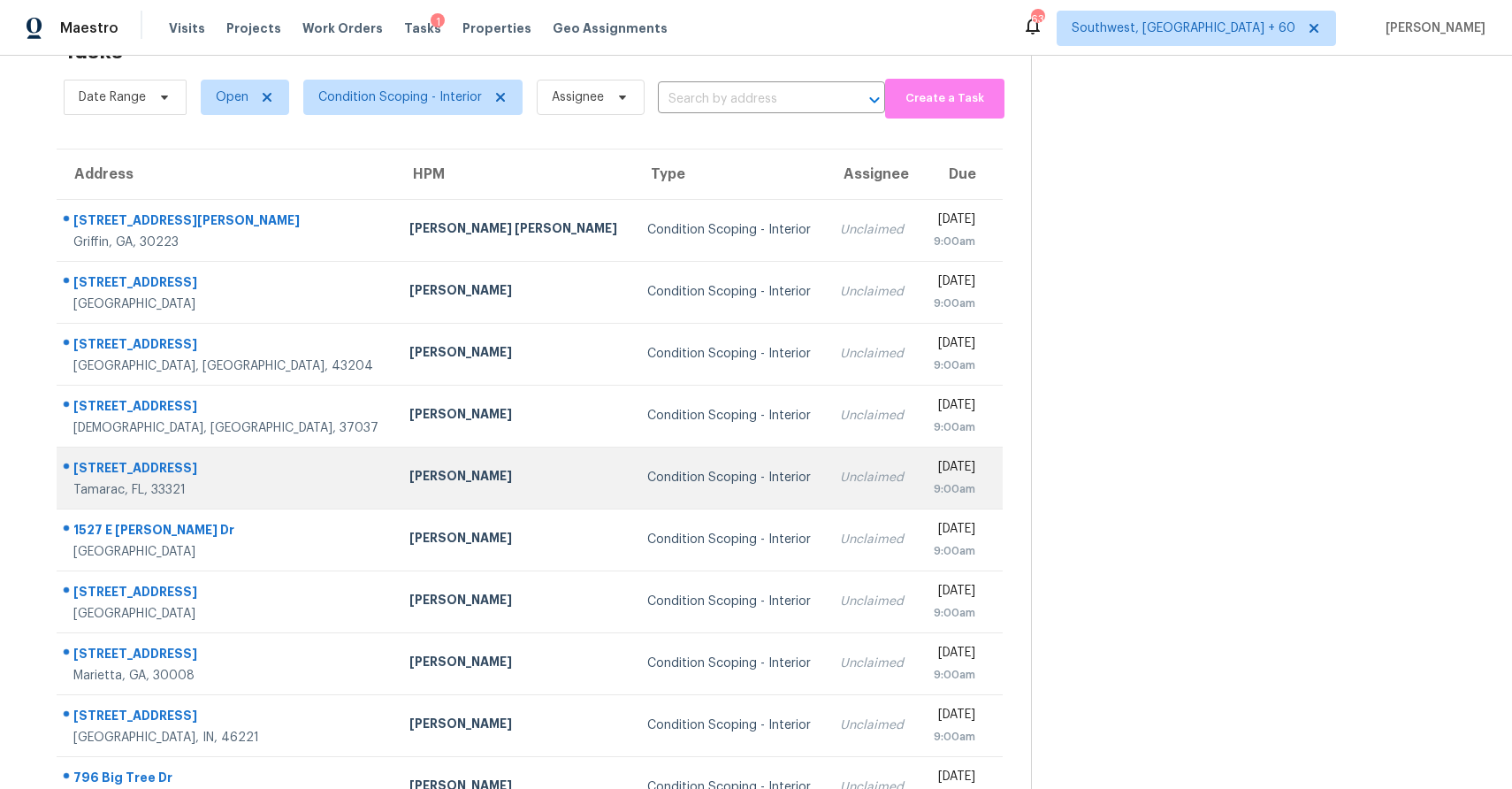
scroll to position [131, 0]
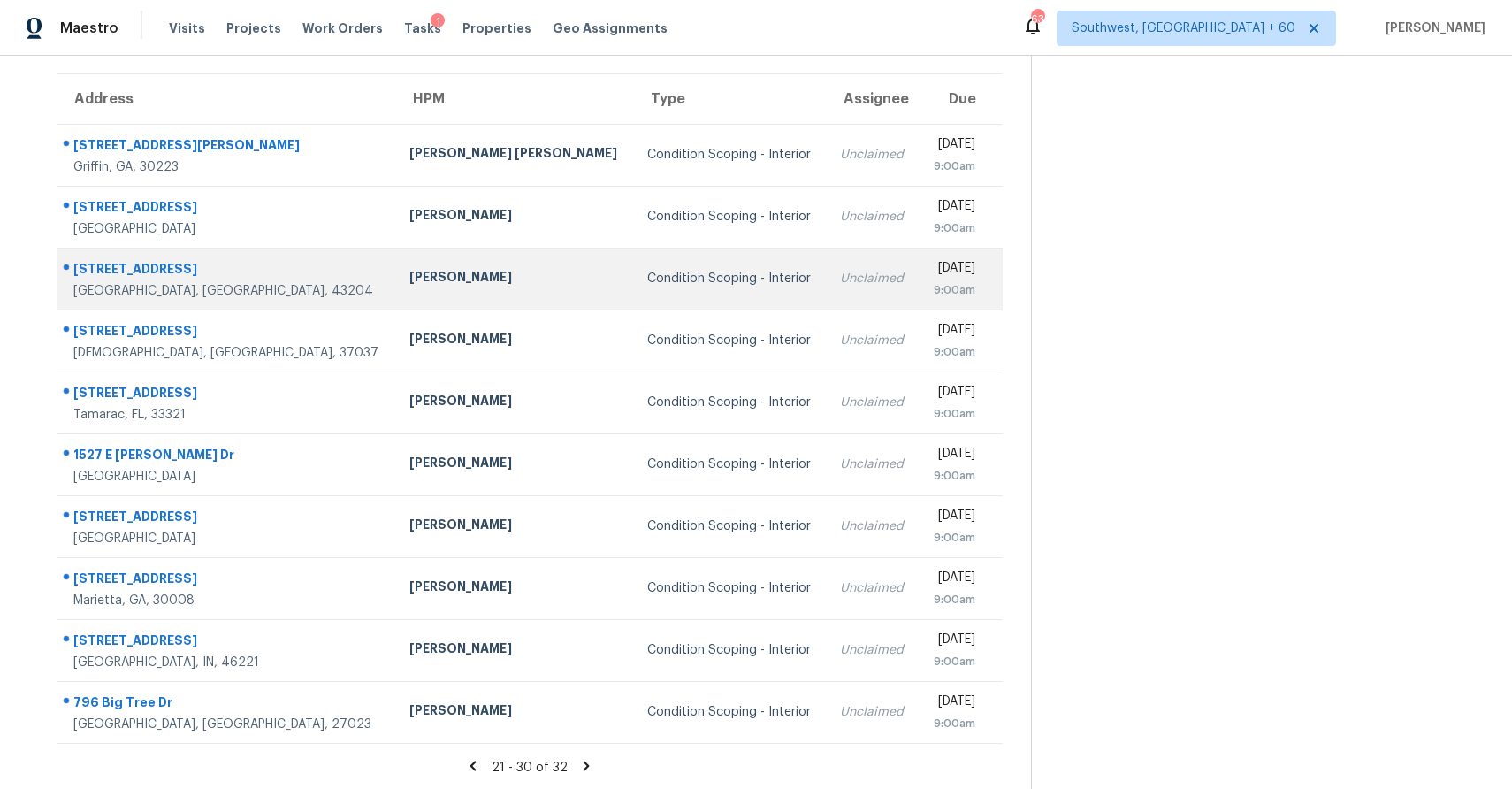
click at [659, 293] on td "Condition Scoping - Interior" at bounding box center [729, 278] width 193 height 62
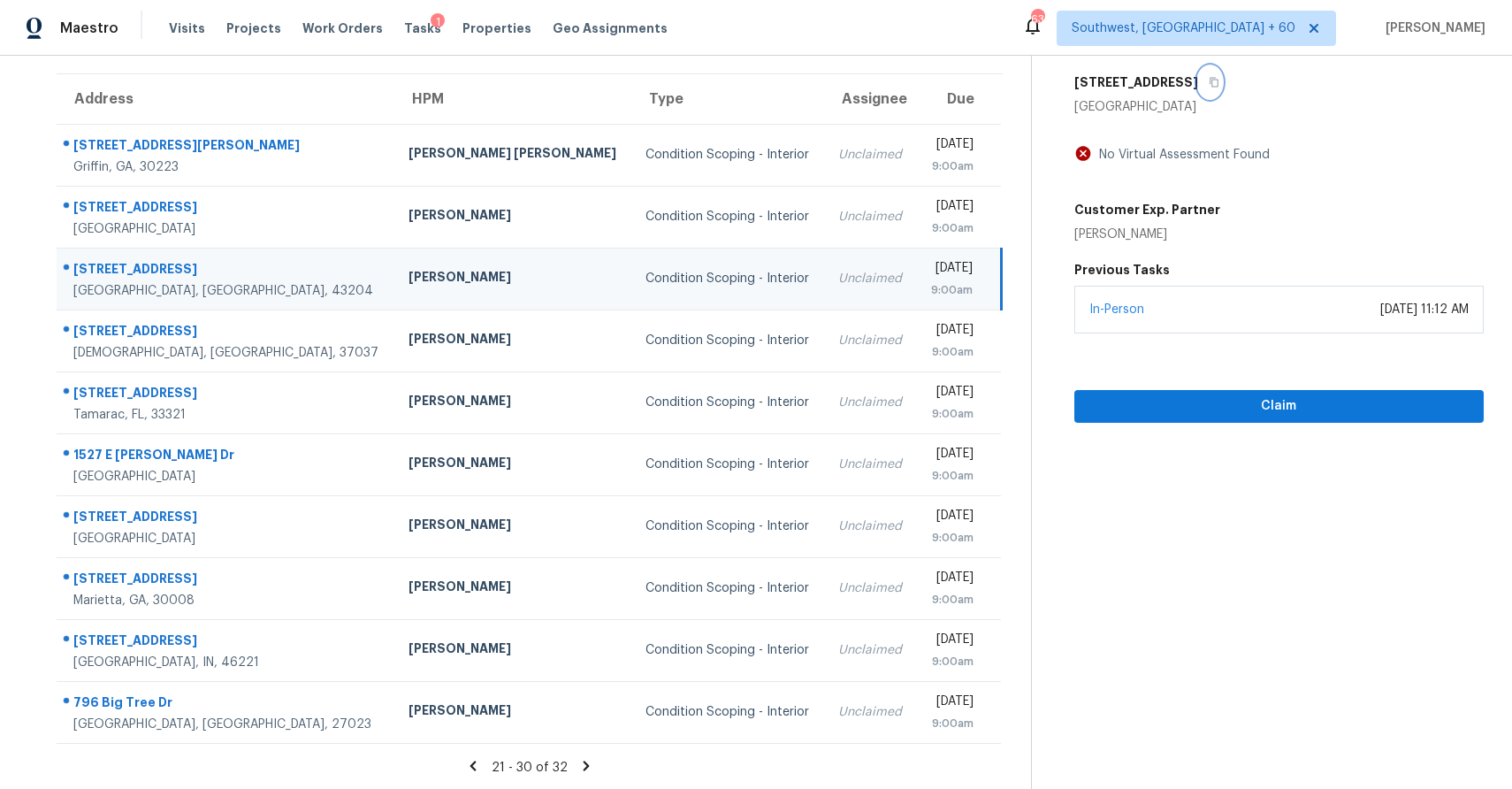
click at [1198, 80] on button "button" at bounding box center [1210, 82] width 24 height 32
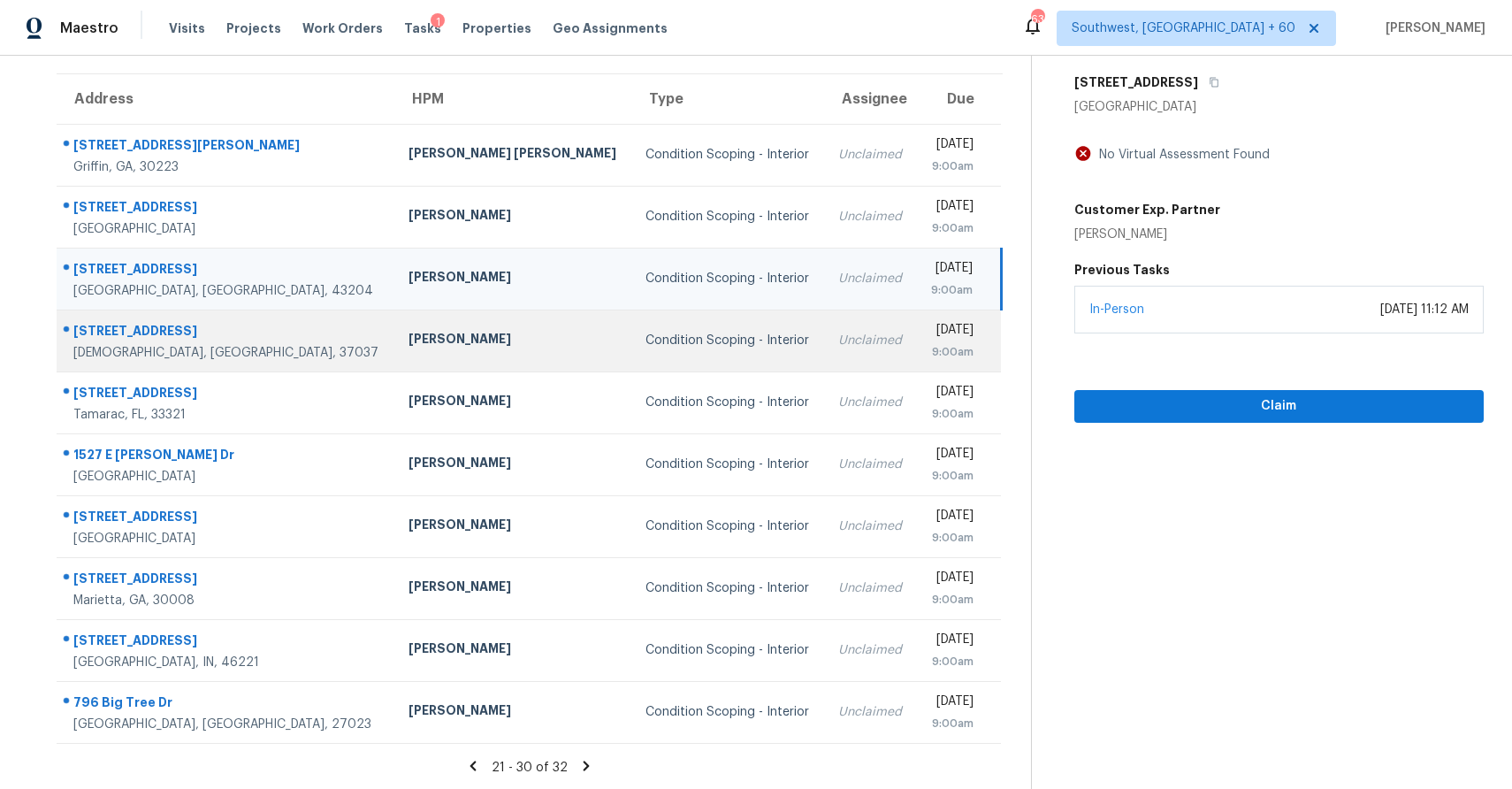
click at [632, 321] on td "Condition Scoping - Interior" at bounding box center [727, 341] width 192 height 62
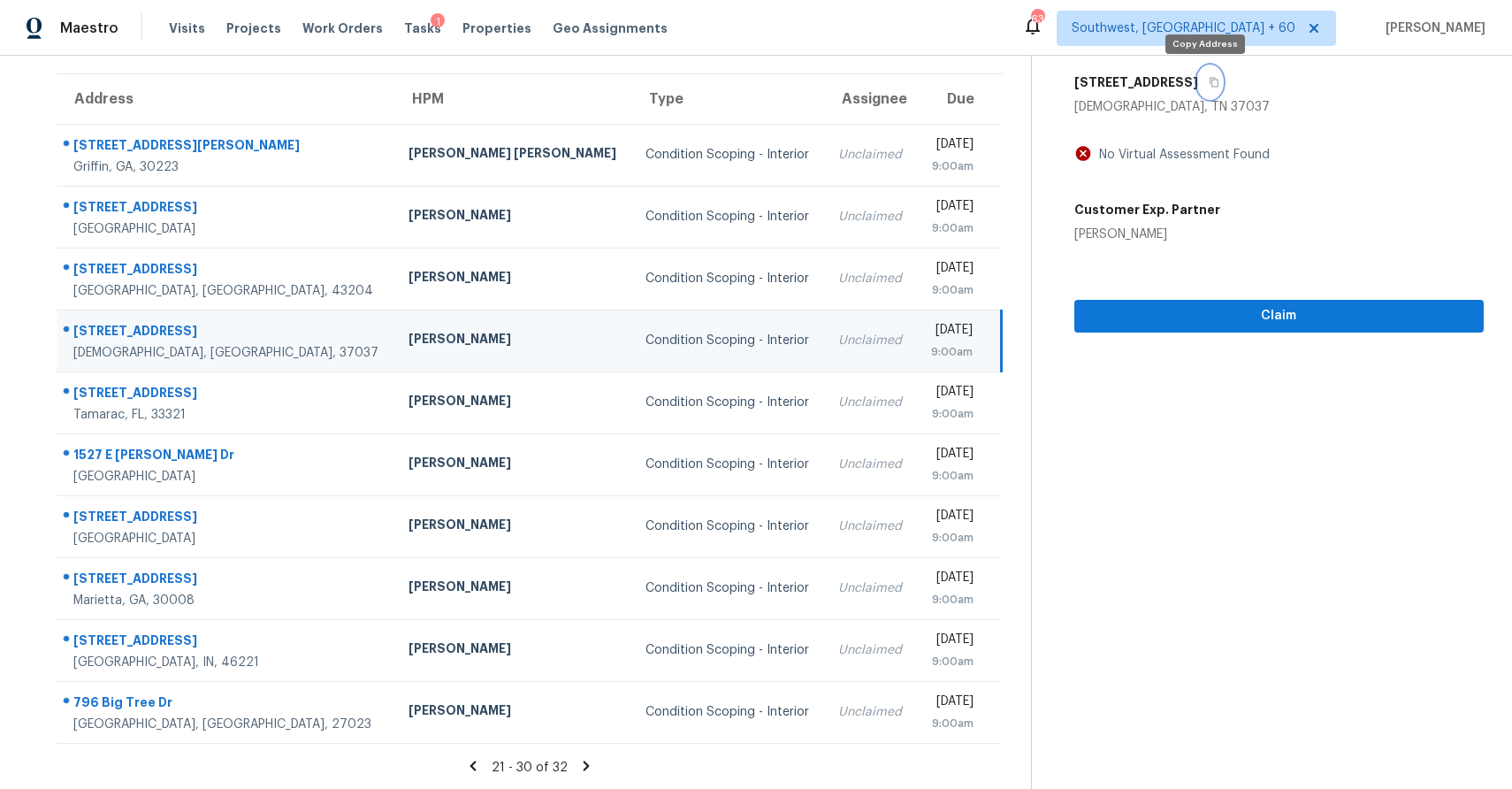
click at [1205, 91] on button "button" at bounding box center [1210, 82] width 24 height 32
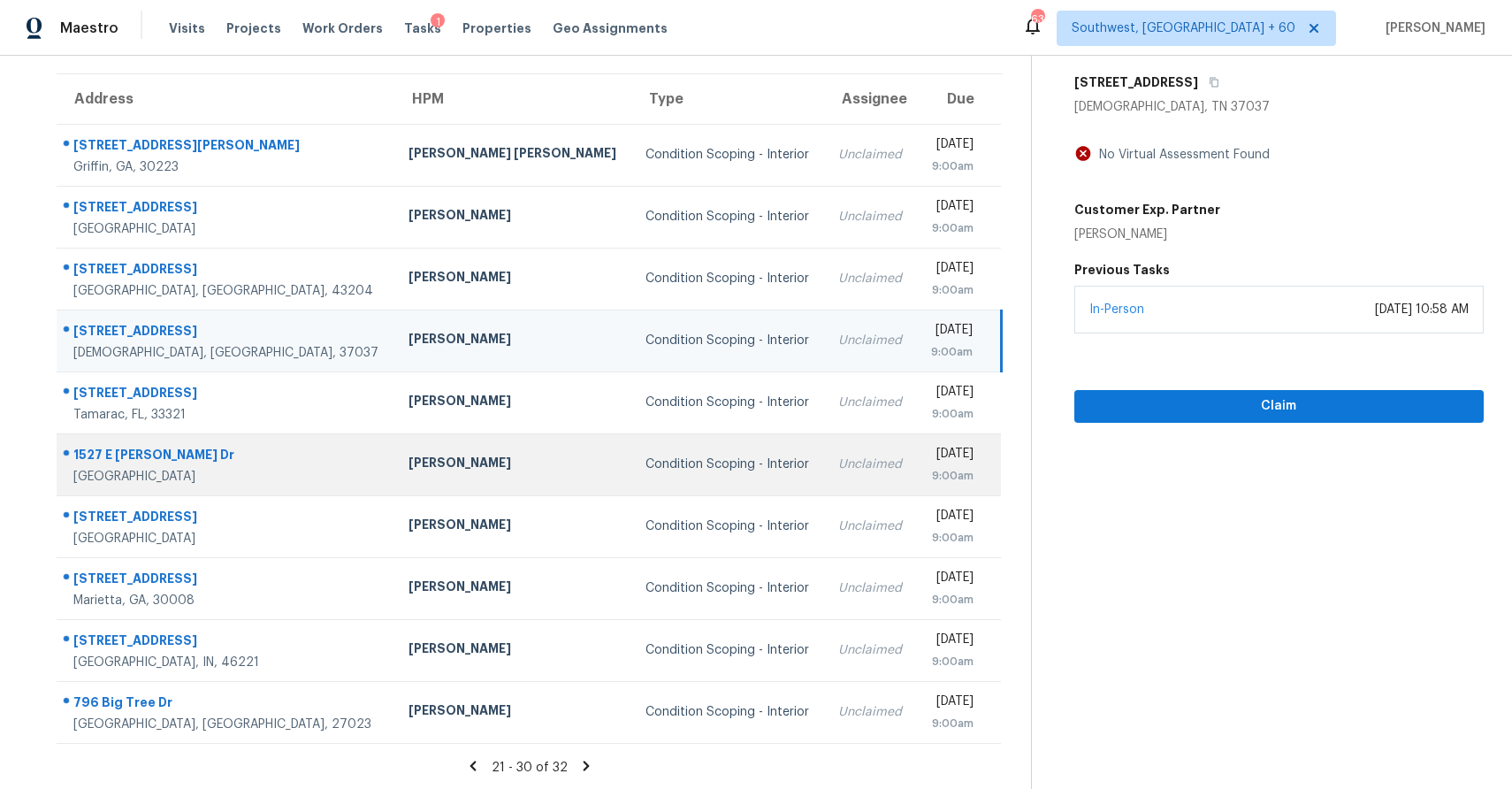
click at [633, 472] on td "Condition Scoping - Interior" at bounding box center [727, 464] width 192 height 62
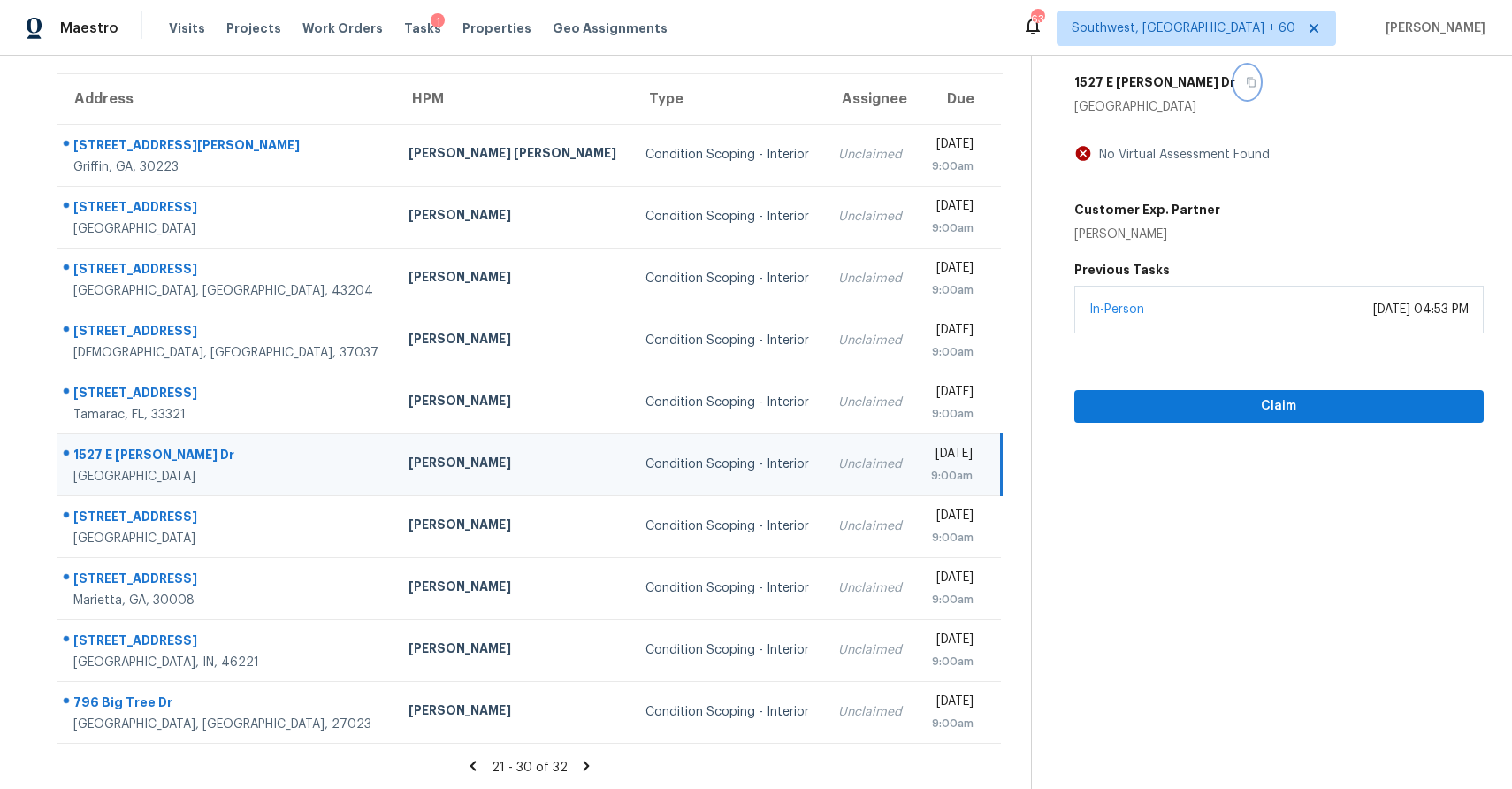
click at [1247, 84] on icon "button" at bounding box center [1250, 83] width 9 height 10
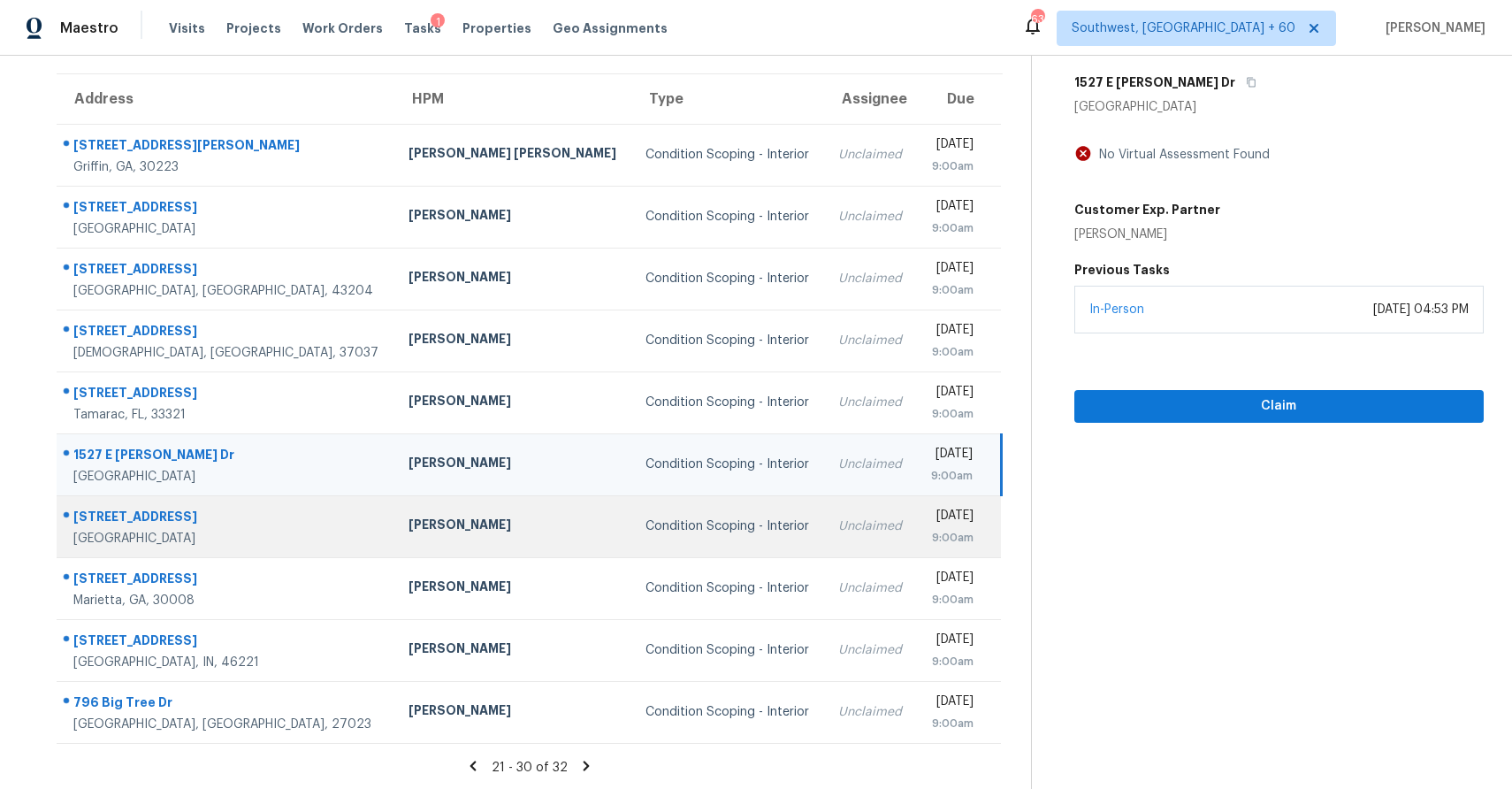
click at [645, 519] on div "Condition Scoping - Interior" at bounding box center [727, 526] width 165 height 18
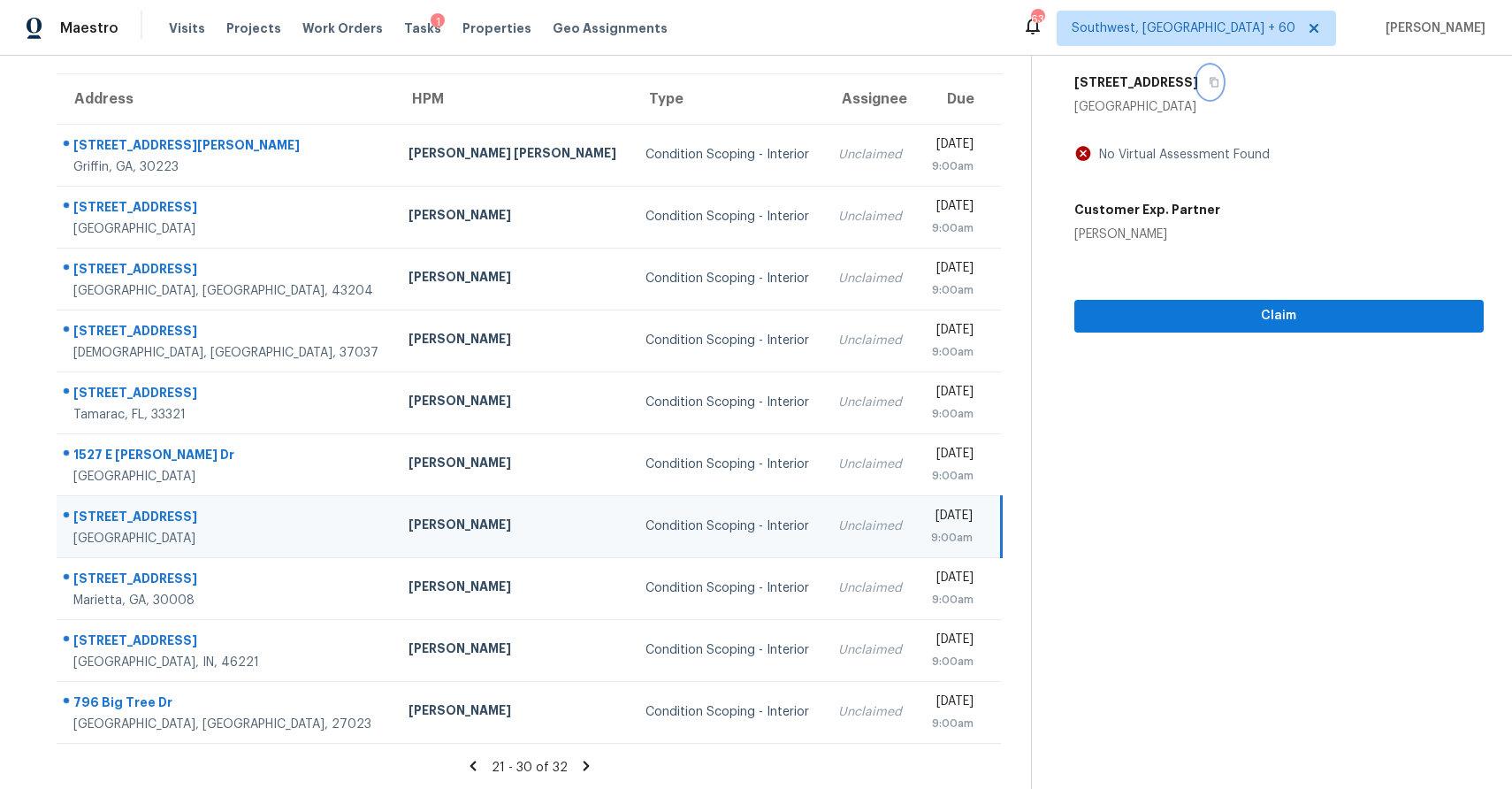
click at [1198, 70] on button "button" at bounding box center [1210, 82] width 24 height 32
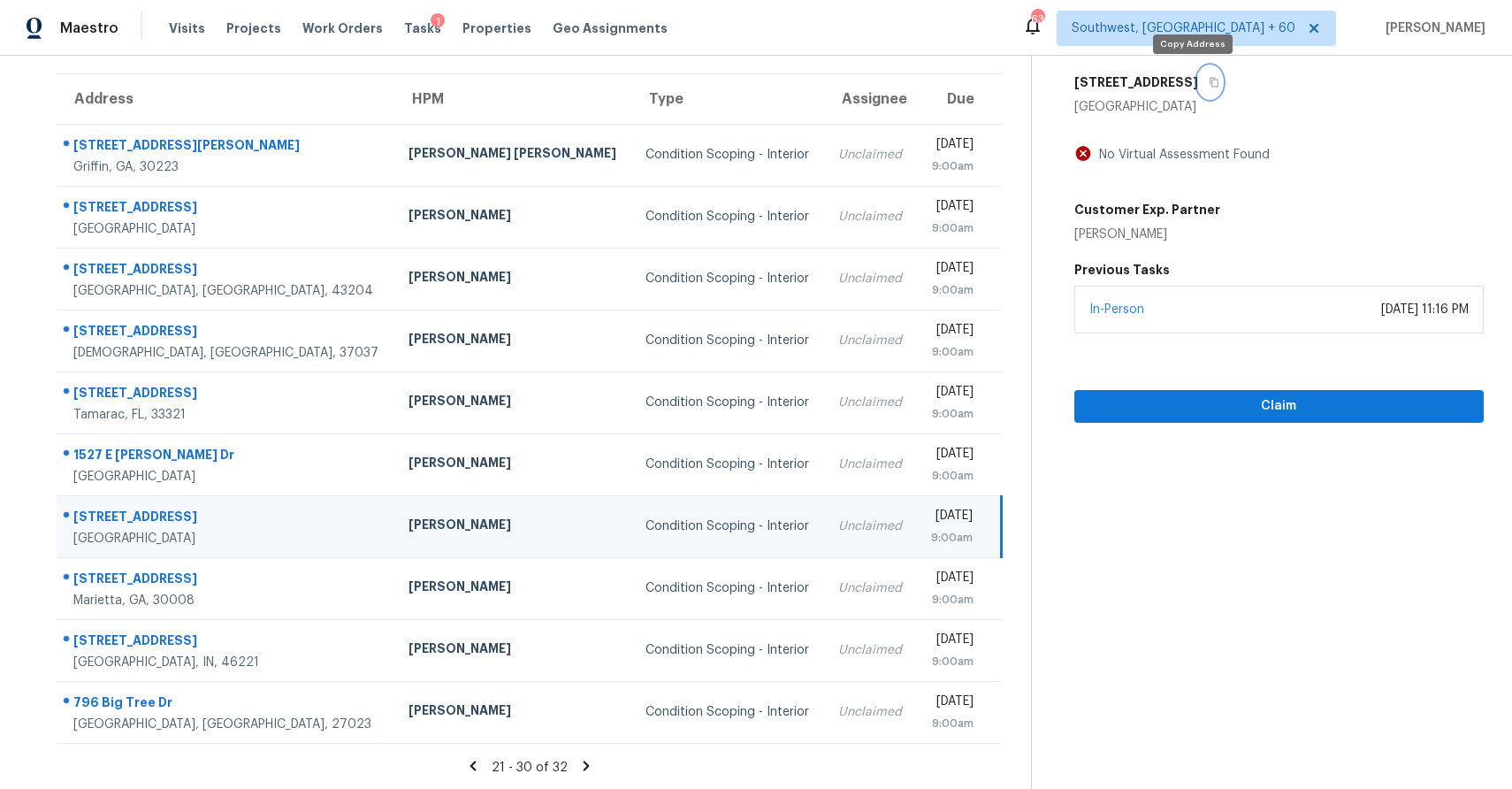
click at [1198, 70] on button "button" at bounding box center [1210, 82] width 24 height 32
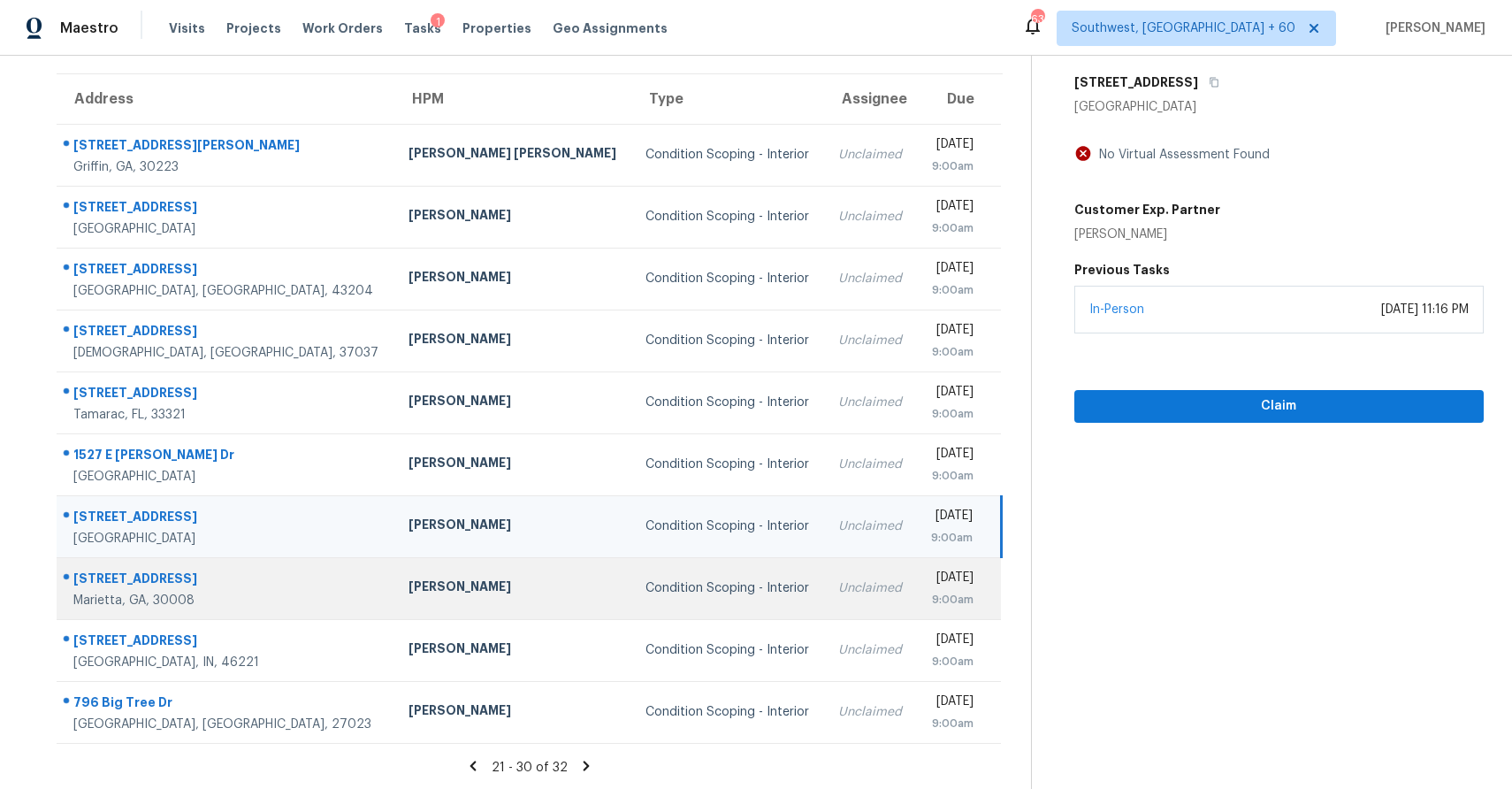
click at [633, 568] on td "Condition Scoping - Interior" at bounding box center [727, 588] width 192 height 62
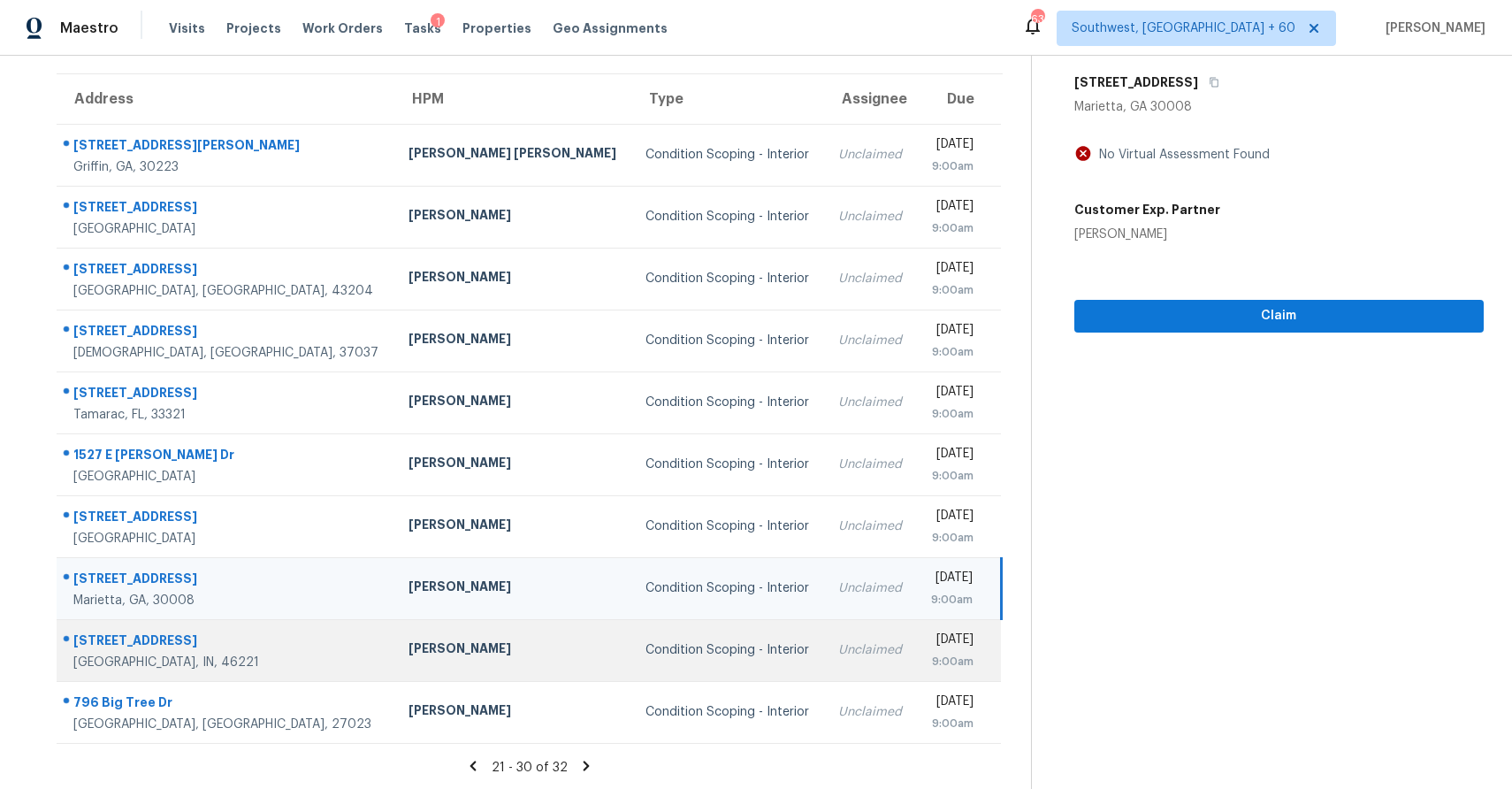
click at [684, 627] on td "Condition Scoping - Interior" at bounding box center [727, 650] width 192 height 62
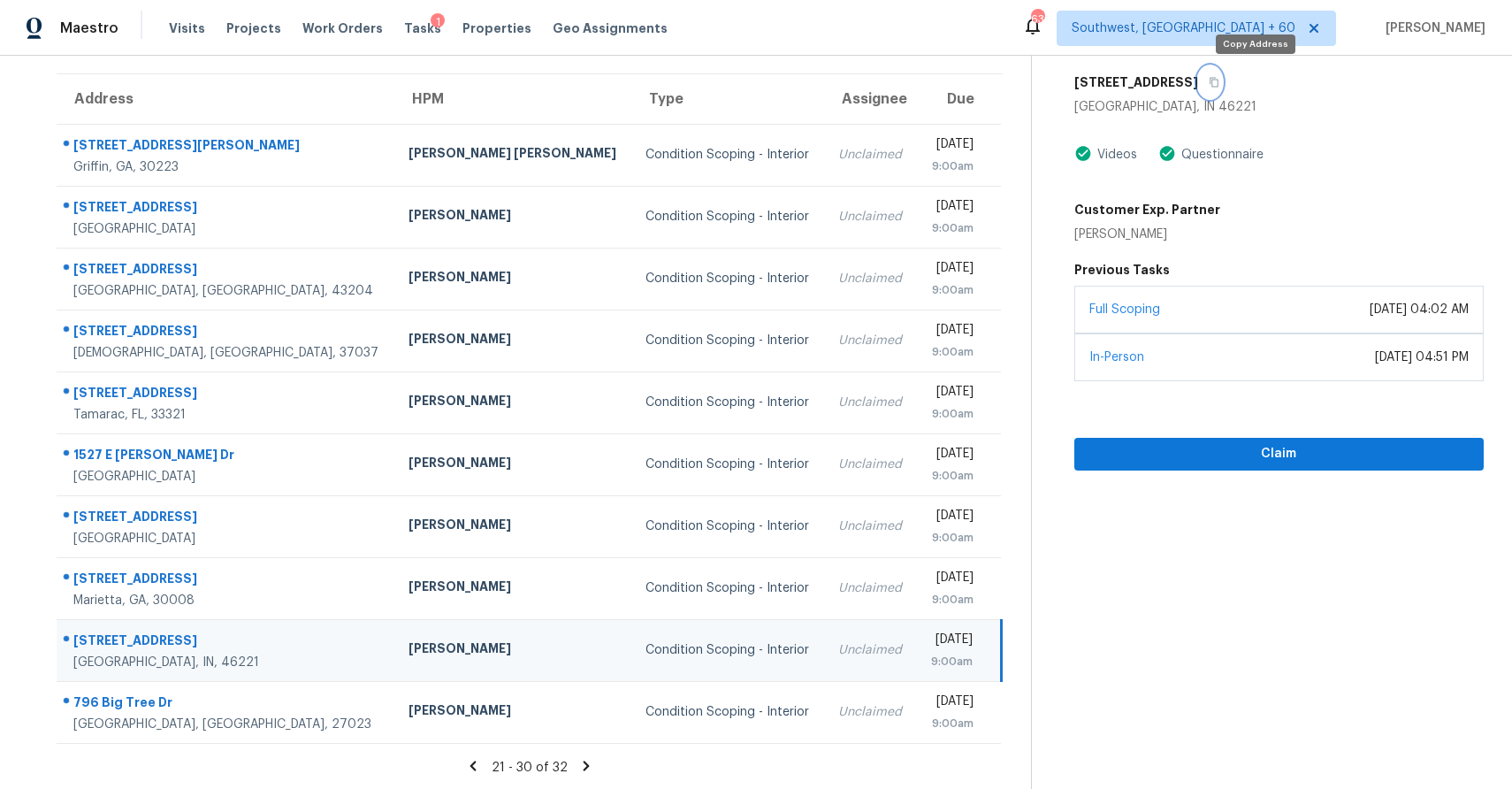
click at [1222, 87] on button "button" at bounding box center [1210, 82] width 24 height 32
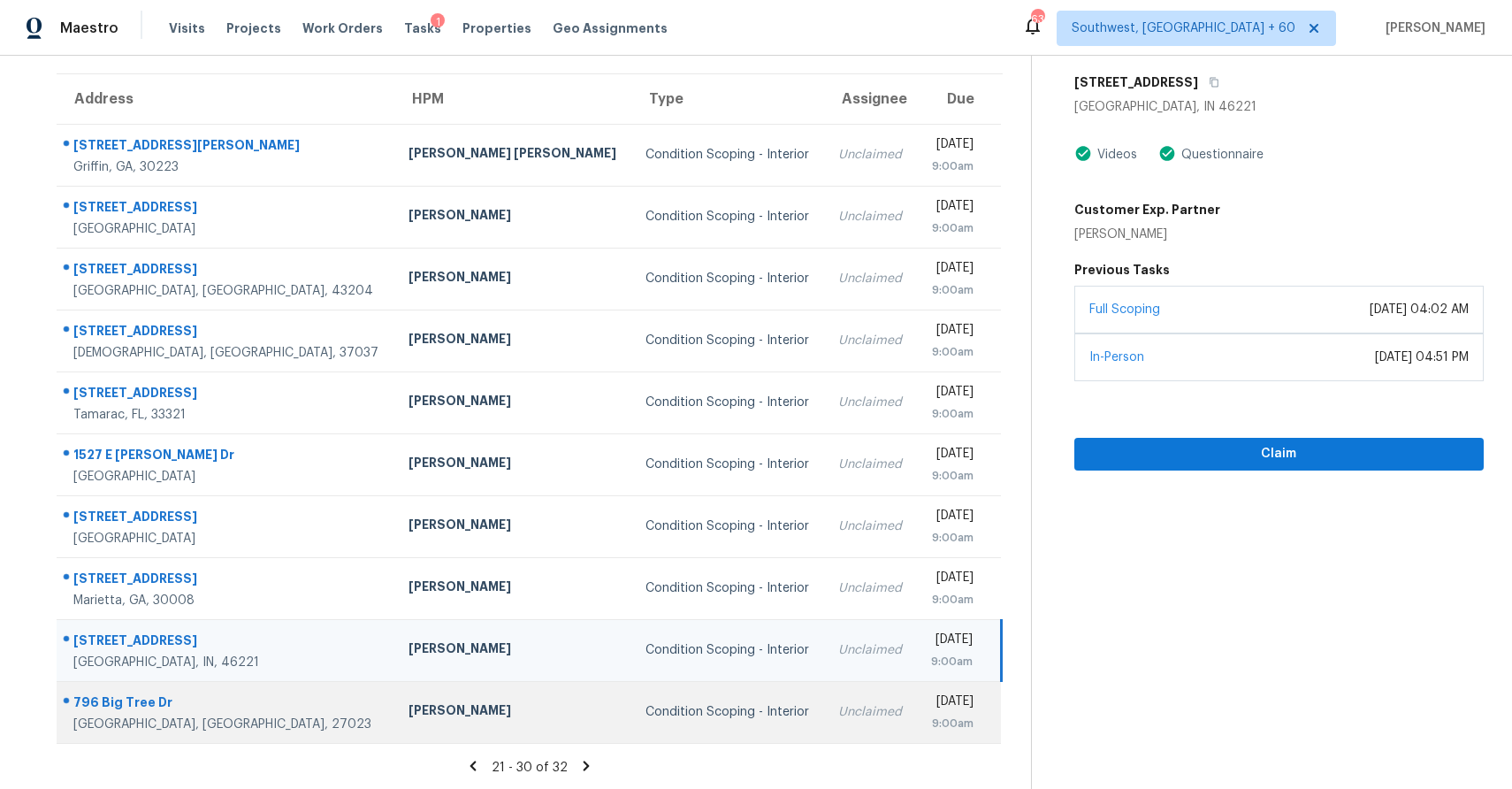
click at [632, 725] on td "Condition Scoping - Interior" at bounding box center [727, 712] width 192 height 62
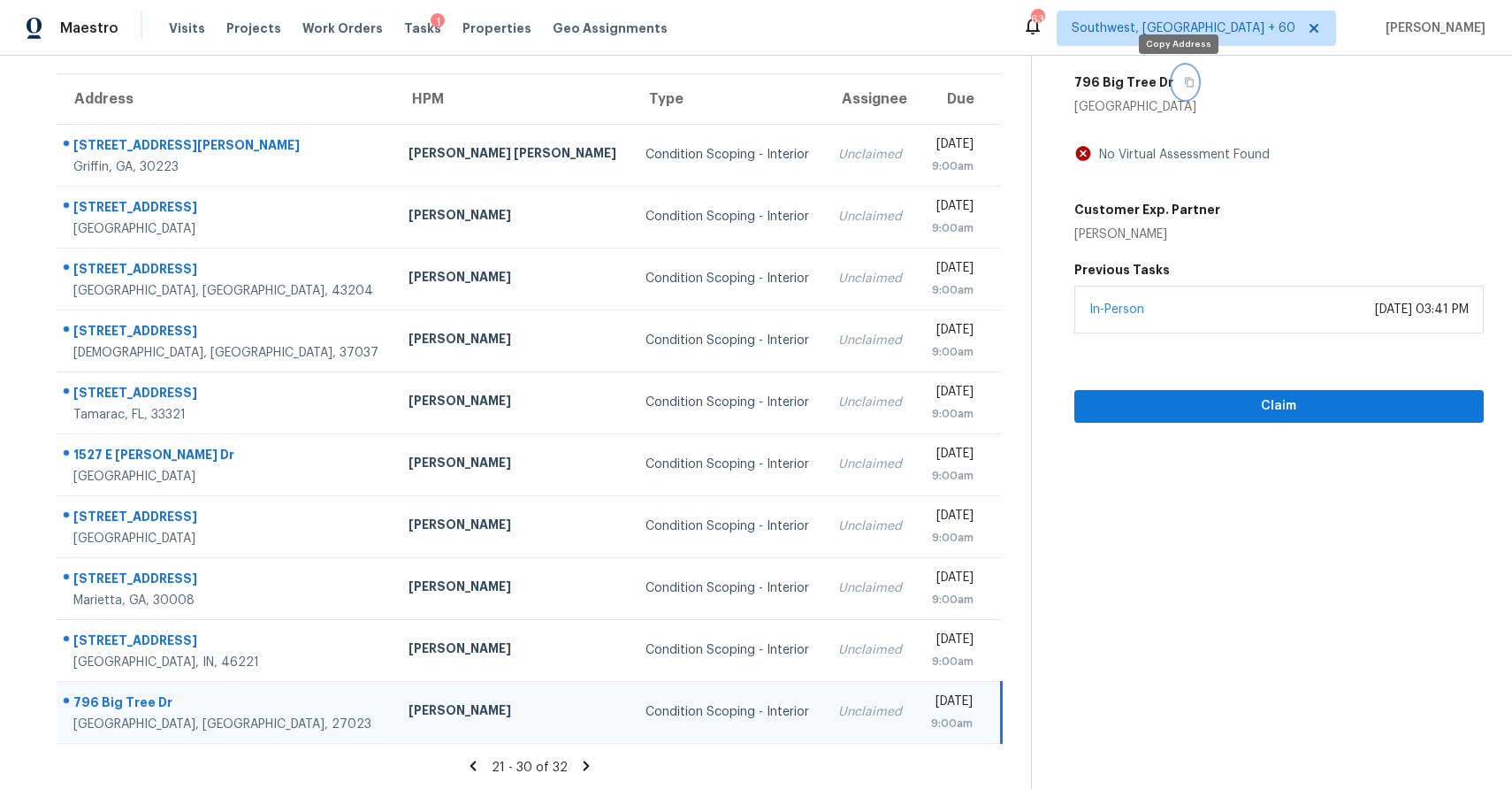
click at [1185, 72] on button "button" at bounding box center [1185, 82] width 24 height 32
click at [586, 760] on icon at bounding box center [586, 765] width 16 height 16
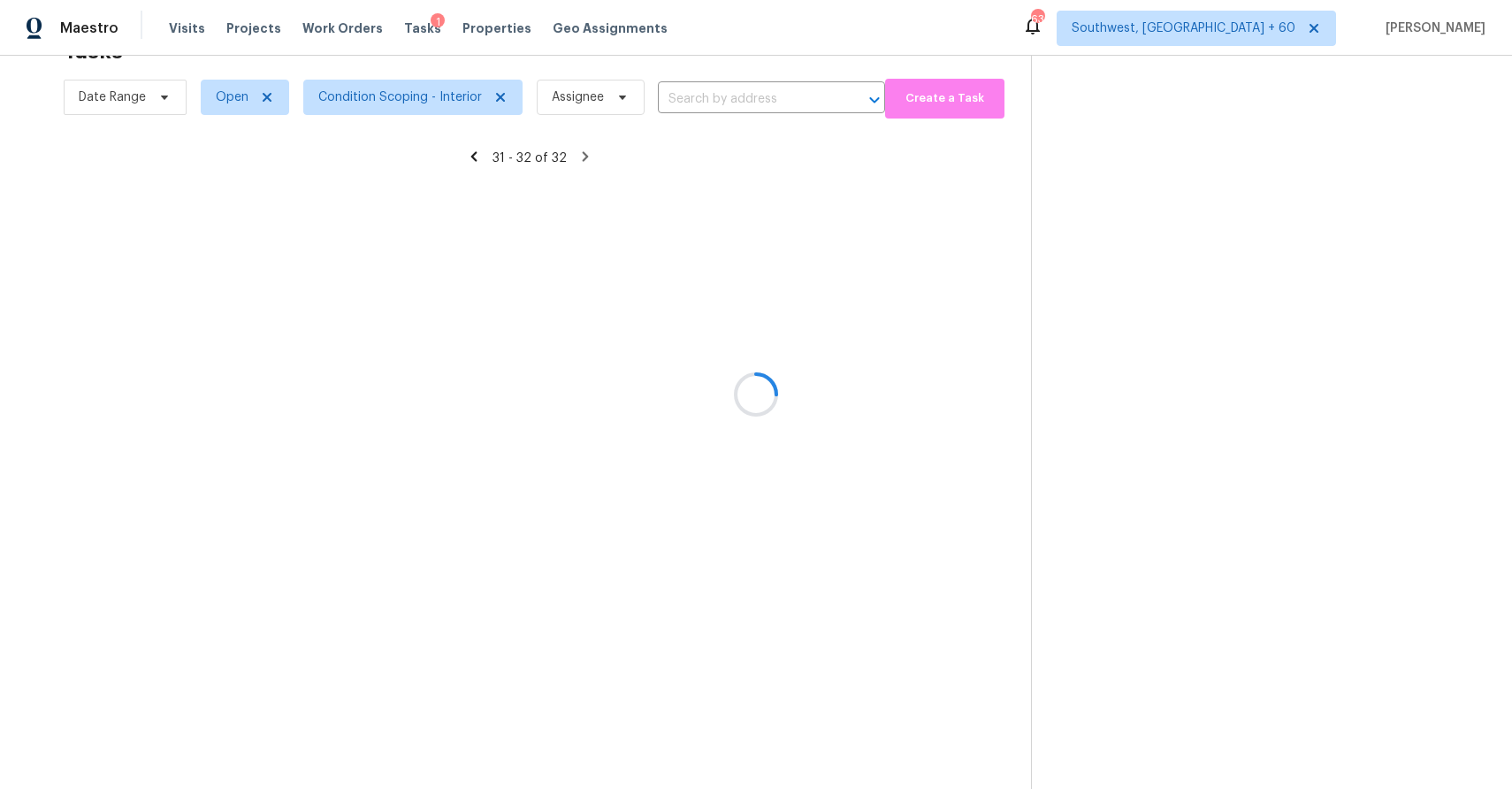
scroll to position [55, 0]
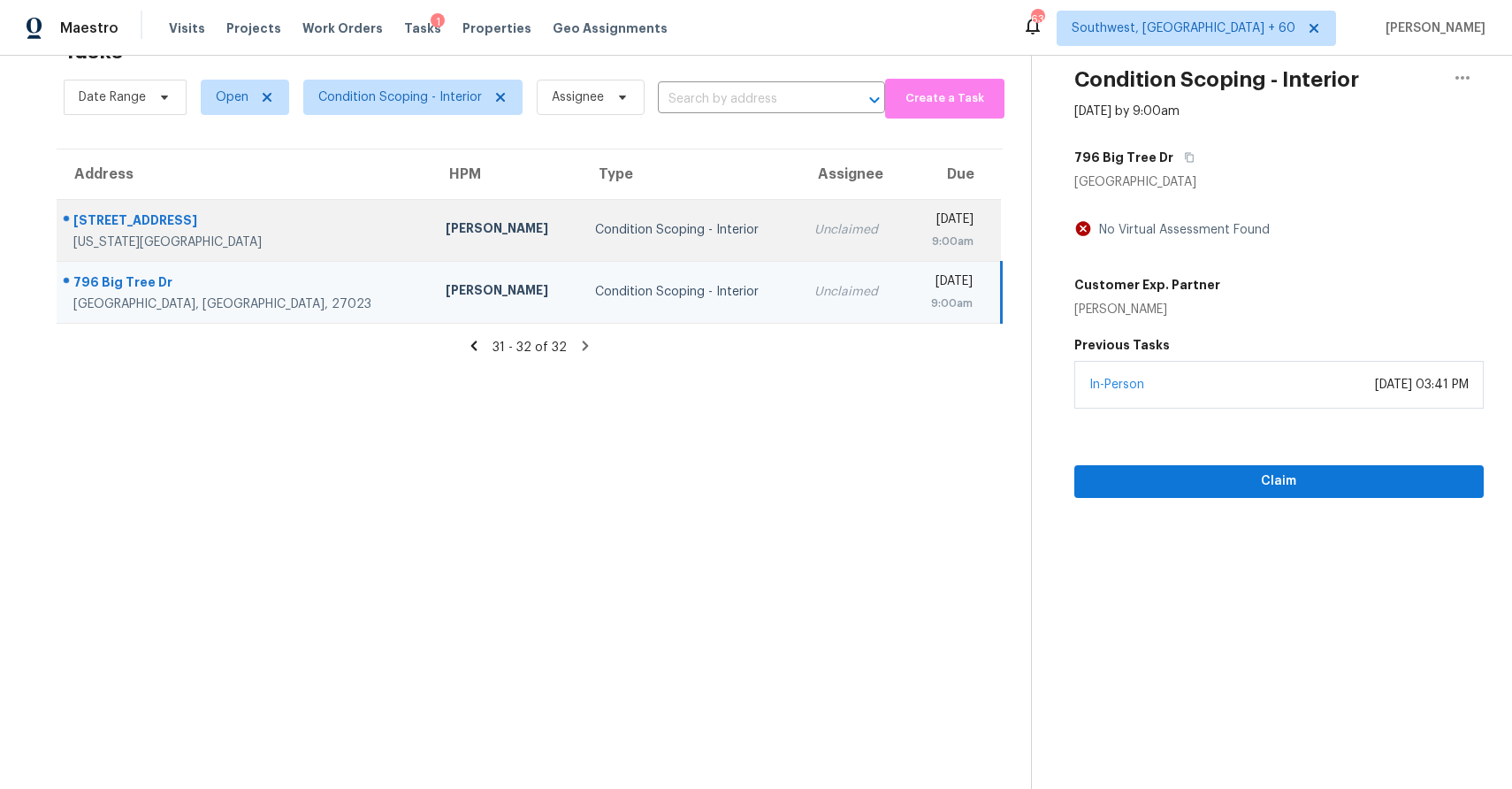
click at [800, 243] on td "Unclaimed" at bounding box center [853, 230] width 106 height 62
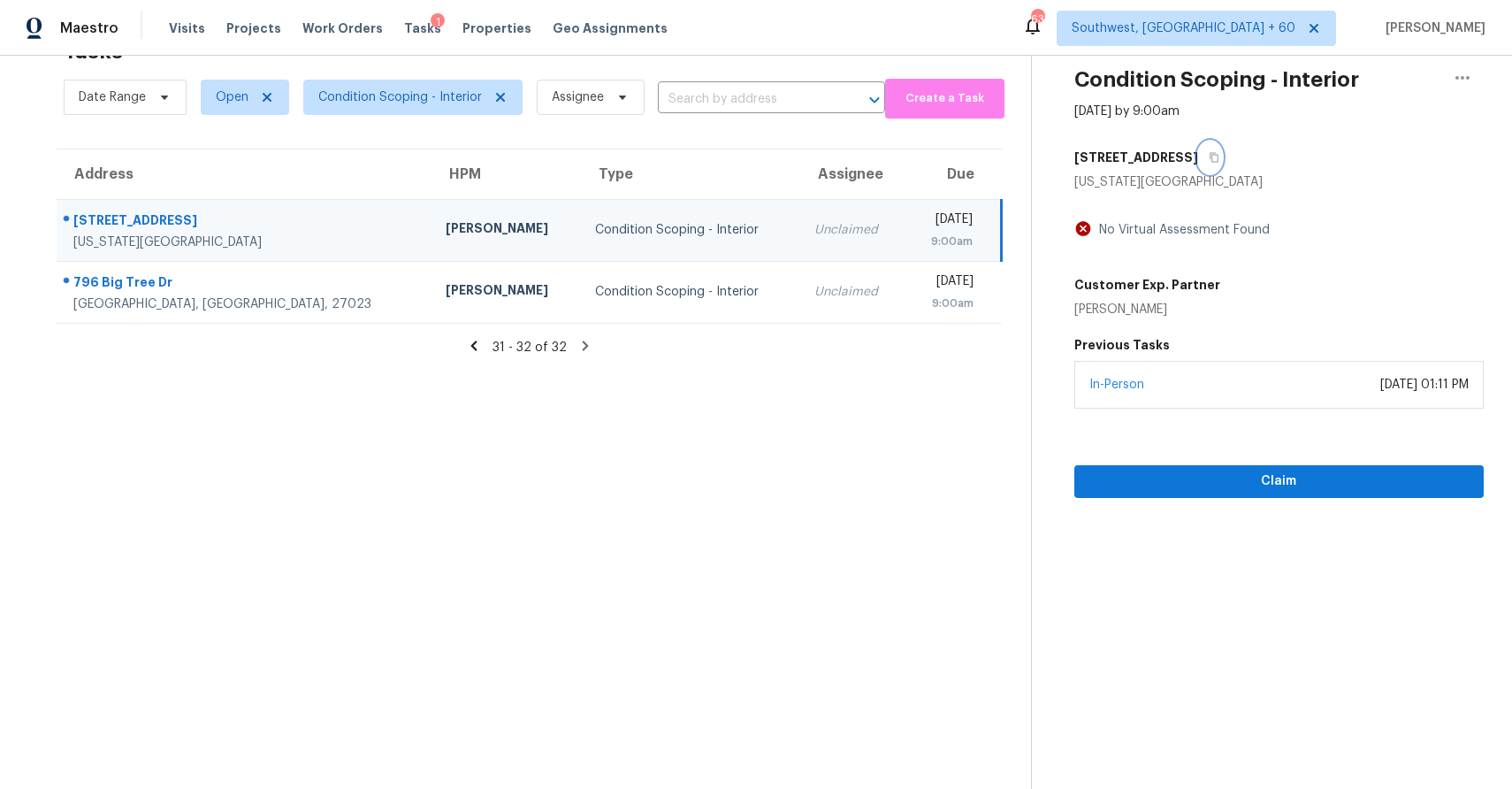
click at [1210, 161] on icon "button" at bounding box center [1214, 158] width 9 height 10
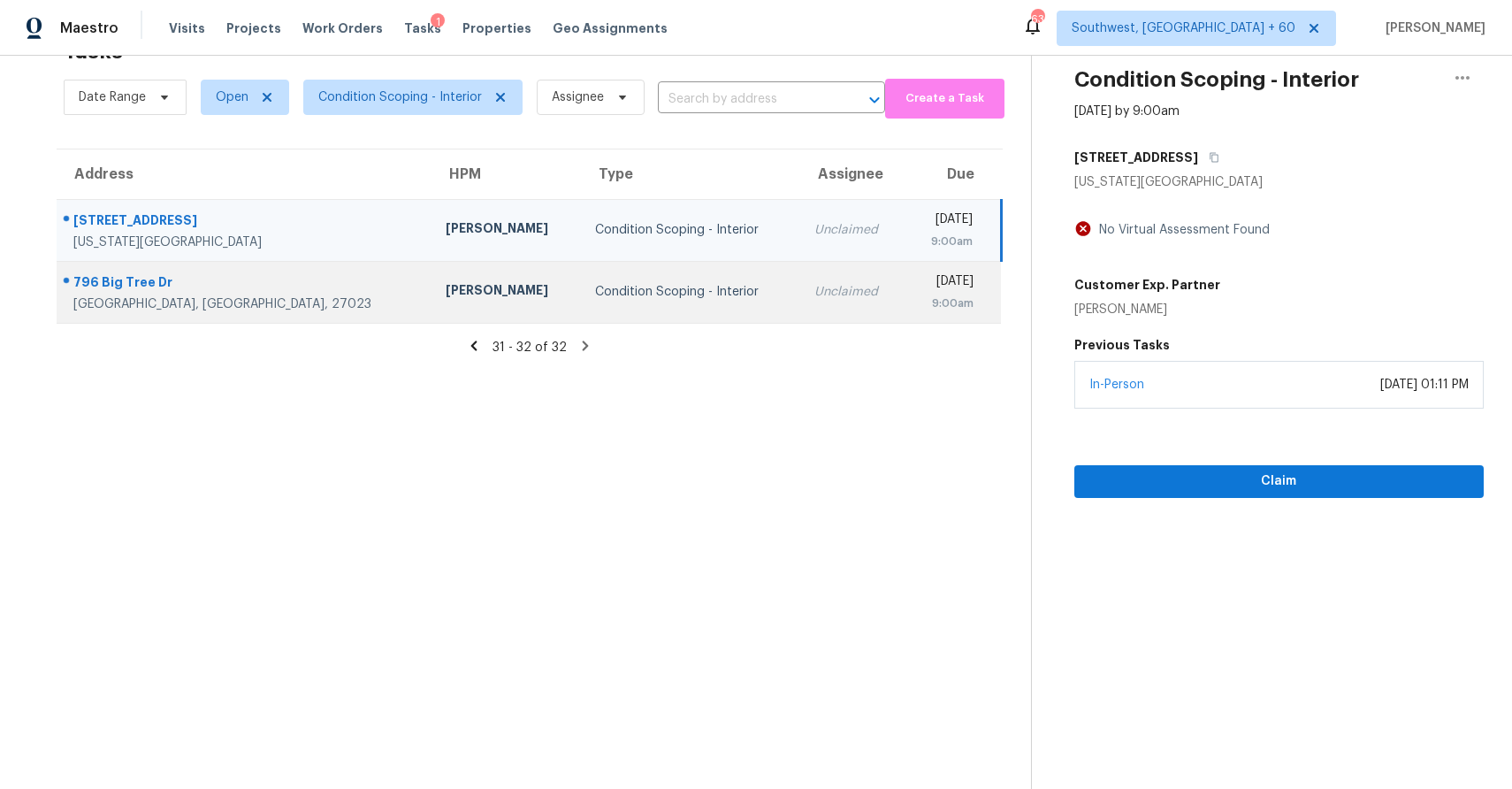
click at [595, 283] on div "Condition Scoping - Interior" at bounding box center [691, 292] width 191 height 18
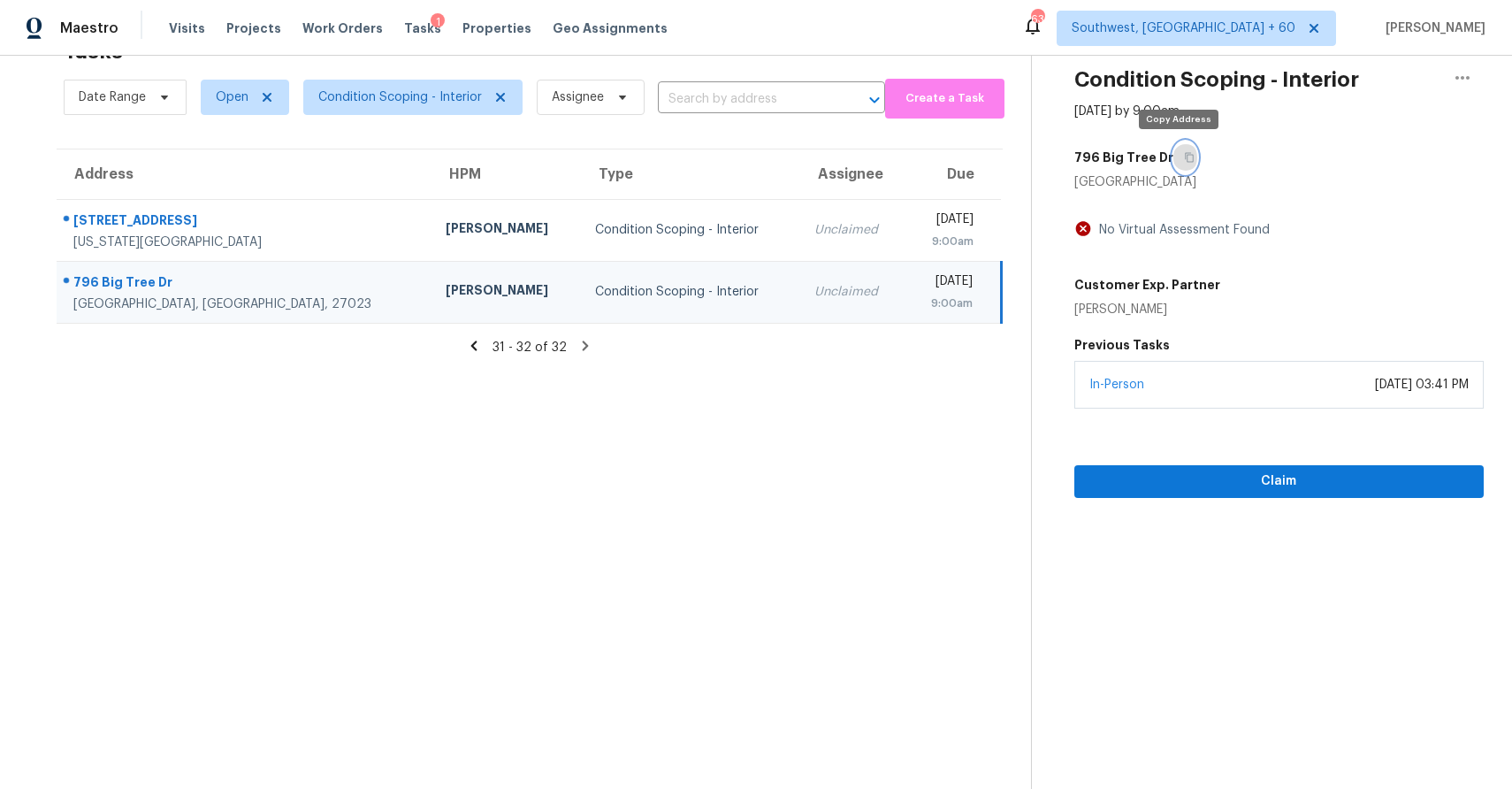
click at [1184, 159] on icon "button" at bounding box center [1188, 158] width 9 height 10
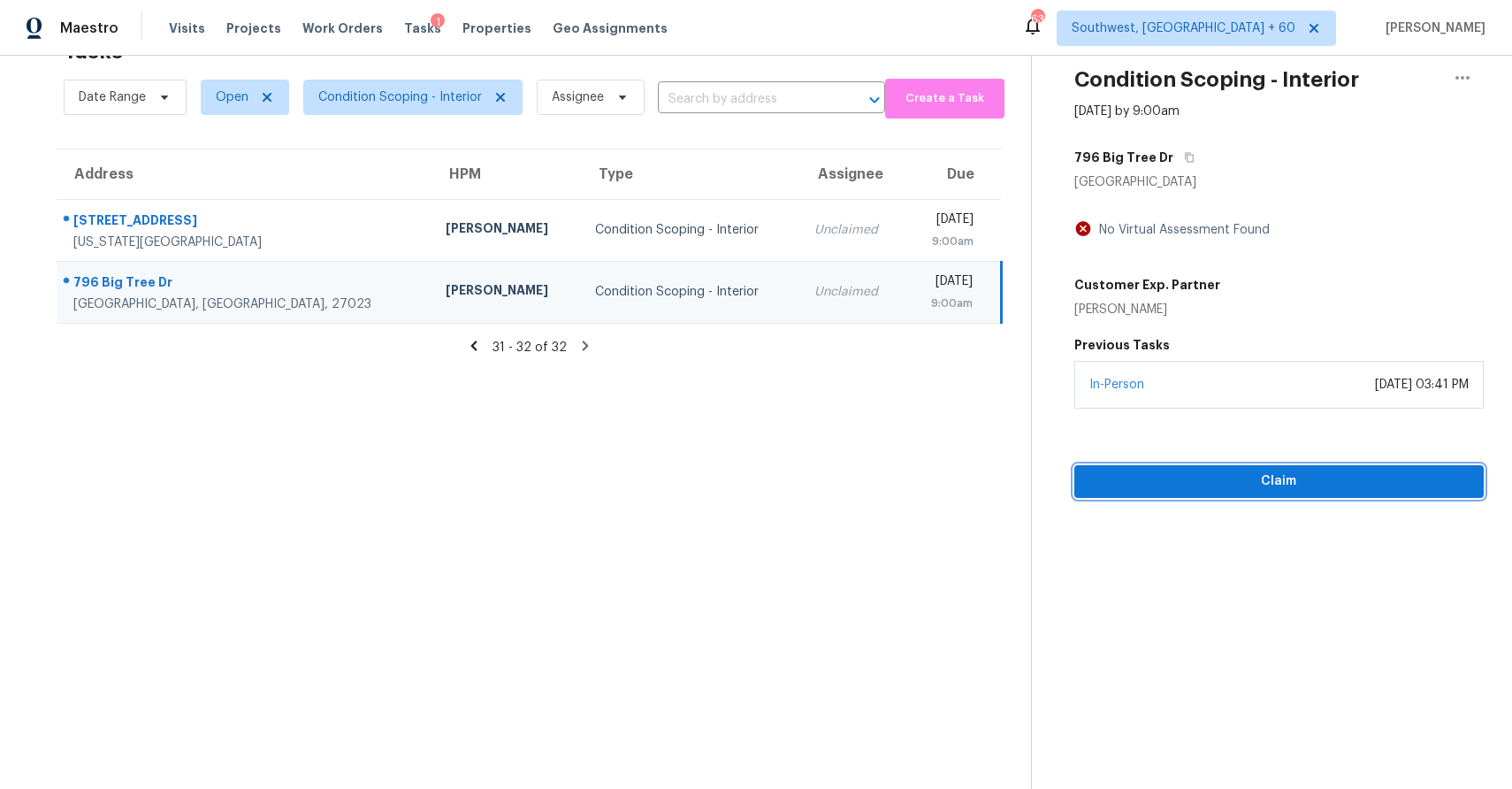
click at [1317, 479] on span "Claim" at bounding box center [1279, 482] width 381 height 22
click at [1335, 478] on span "Start Assessment" at bounding box center [1279, 482] width 381 height 22
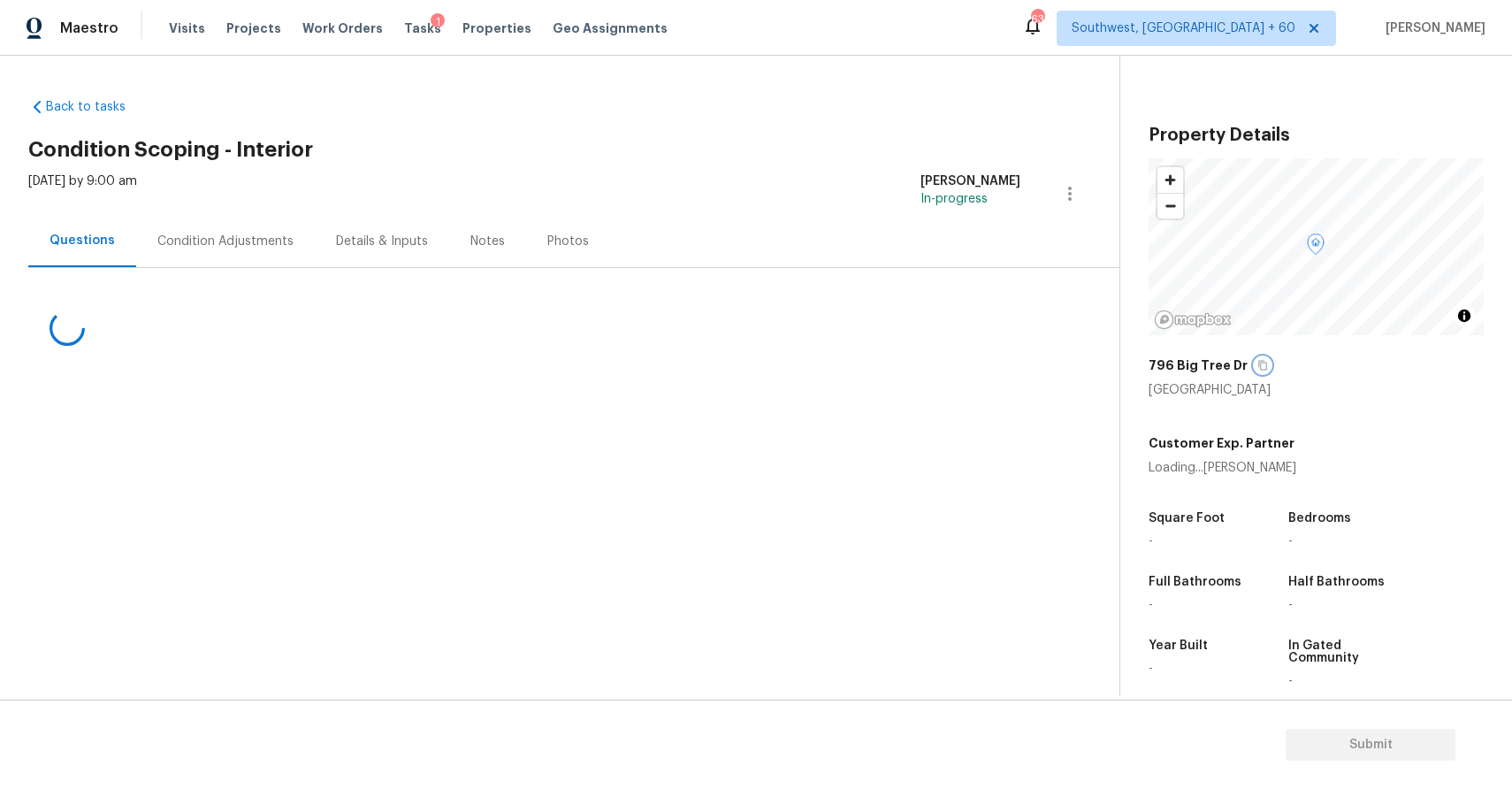
click at [1257, 365] on icon "button" at bounding box center [1262, 365] width 11 height 11
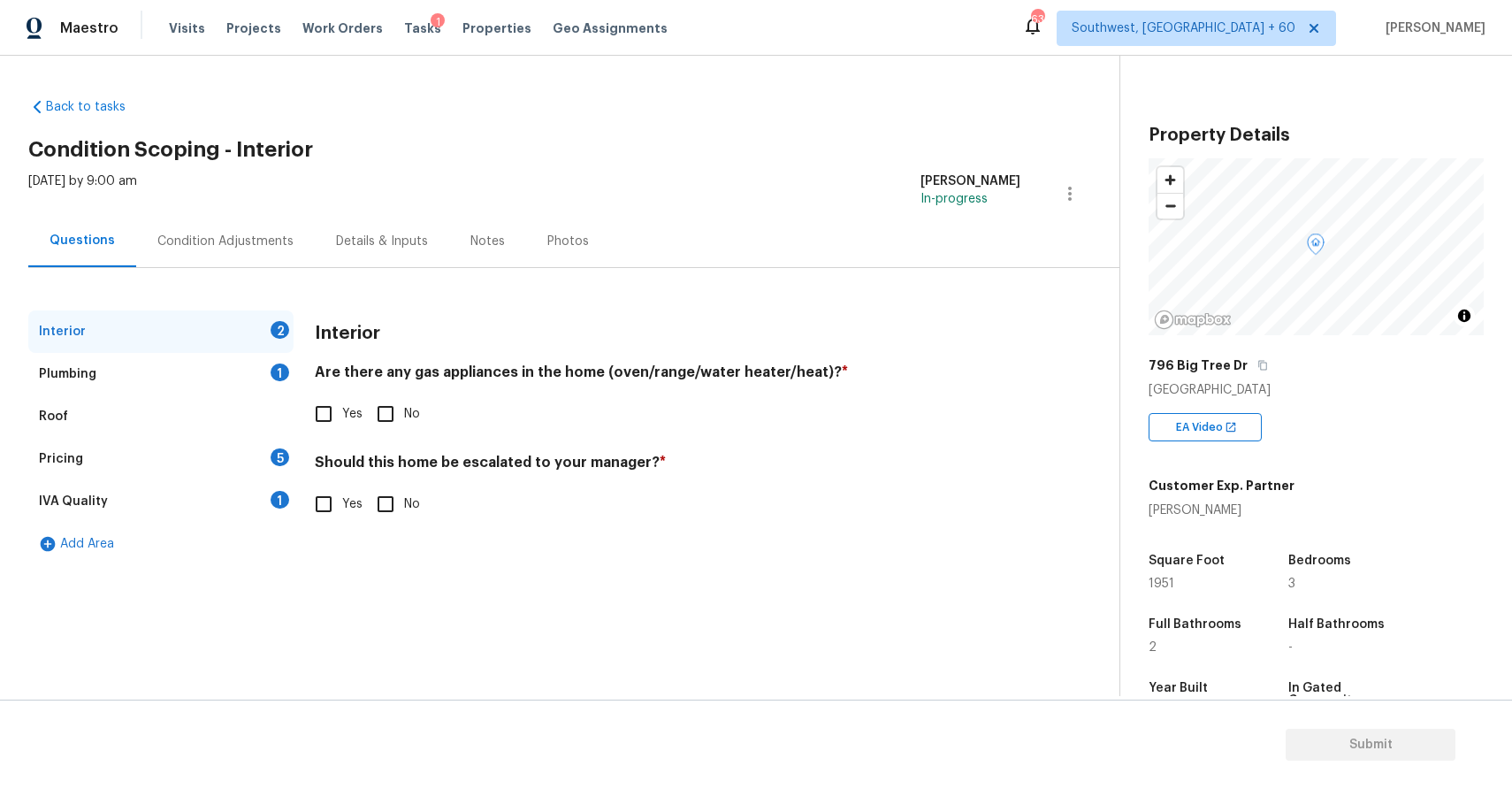
click at [259, 447] on div "Pricing 5" at bounding box center [161, 458] width 265 height 42
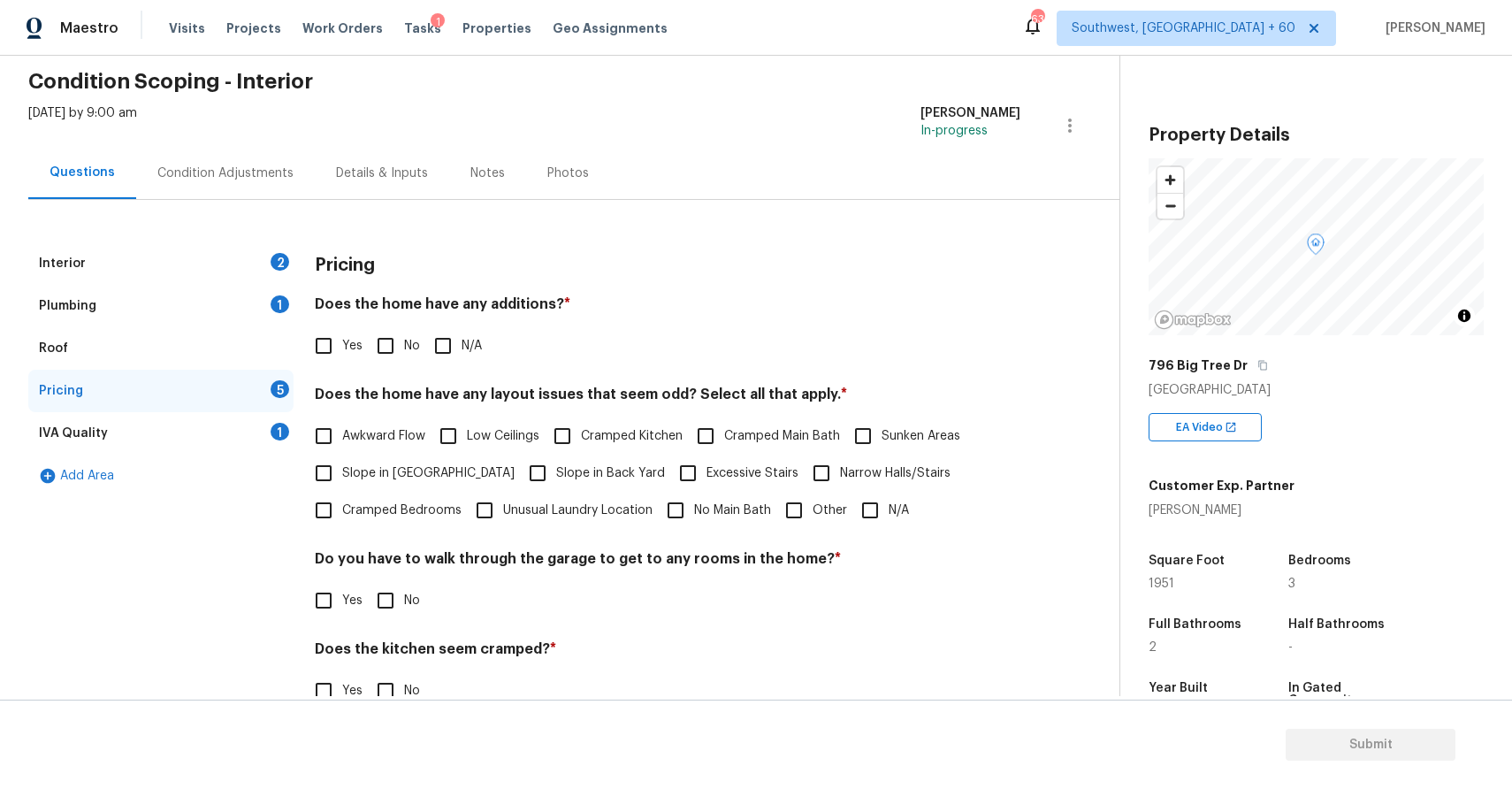
scroll to position [132, 0]
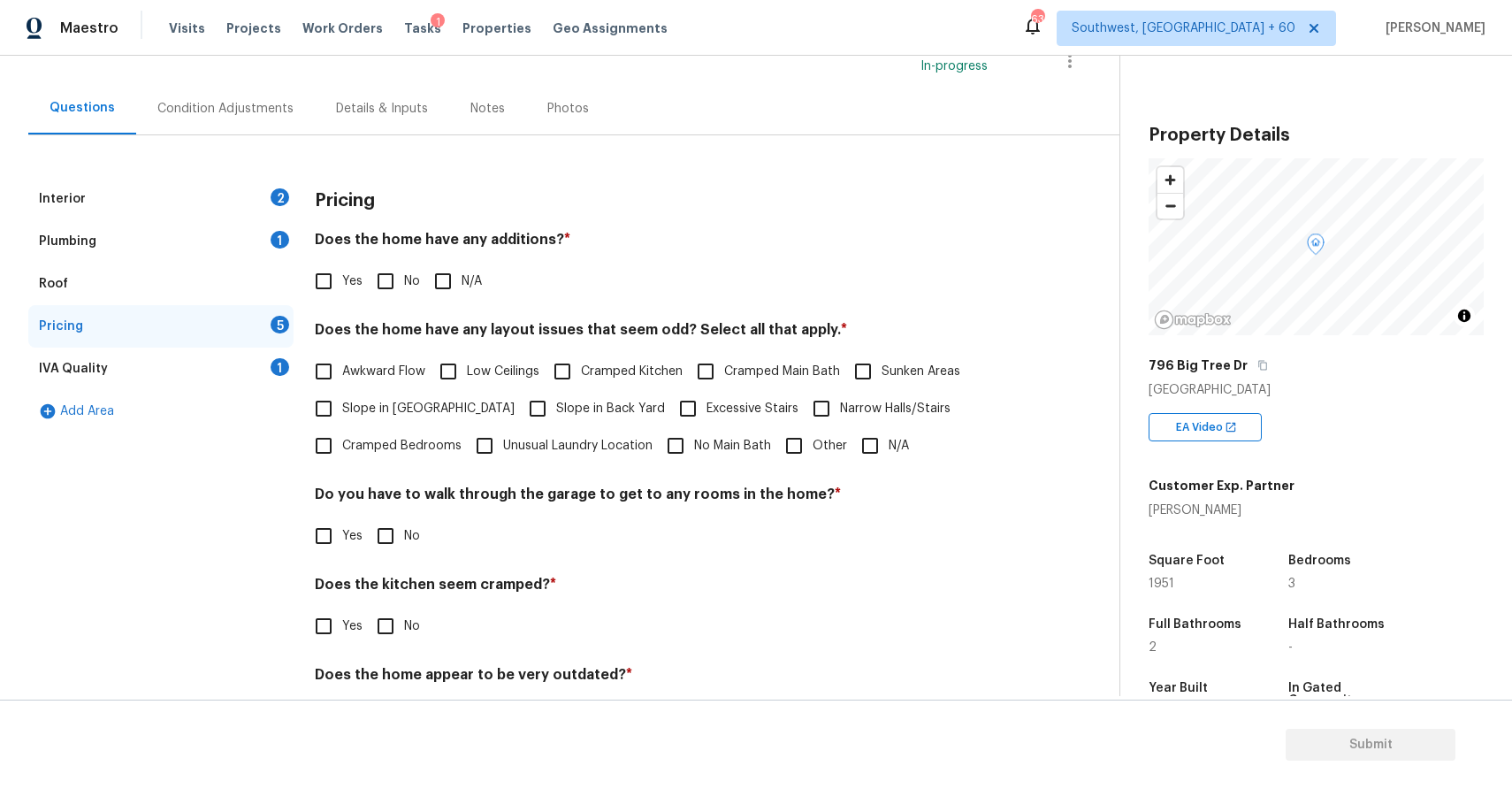
click at [435, 410] on span "Slope in Front Yard" at bounding box center [428, 409] width 173 height 19
click at [342, 410] on input "Slope in Front Yard" at bounding box center [324, 409] width 38 height 38
checkbox input "true"
click at [557, 405] on span "Slope in Back Yard" at bounding box center [611, 411] width 109 height 19
click at [528, 405] on input "Slope in Back Yard" at bounding box center [538, 411] width 38 height 38
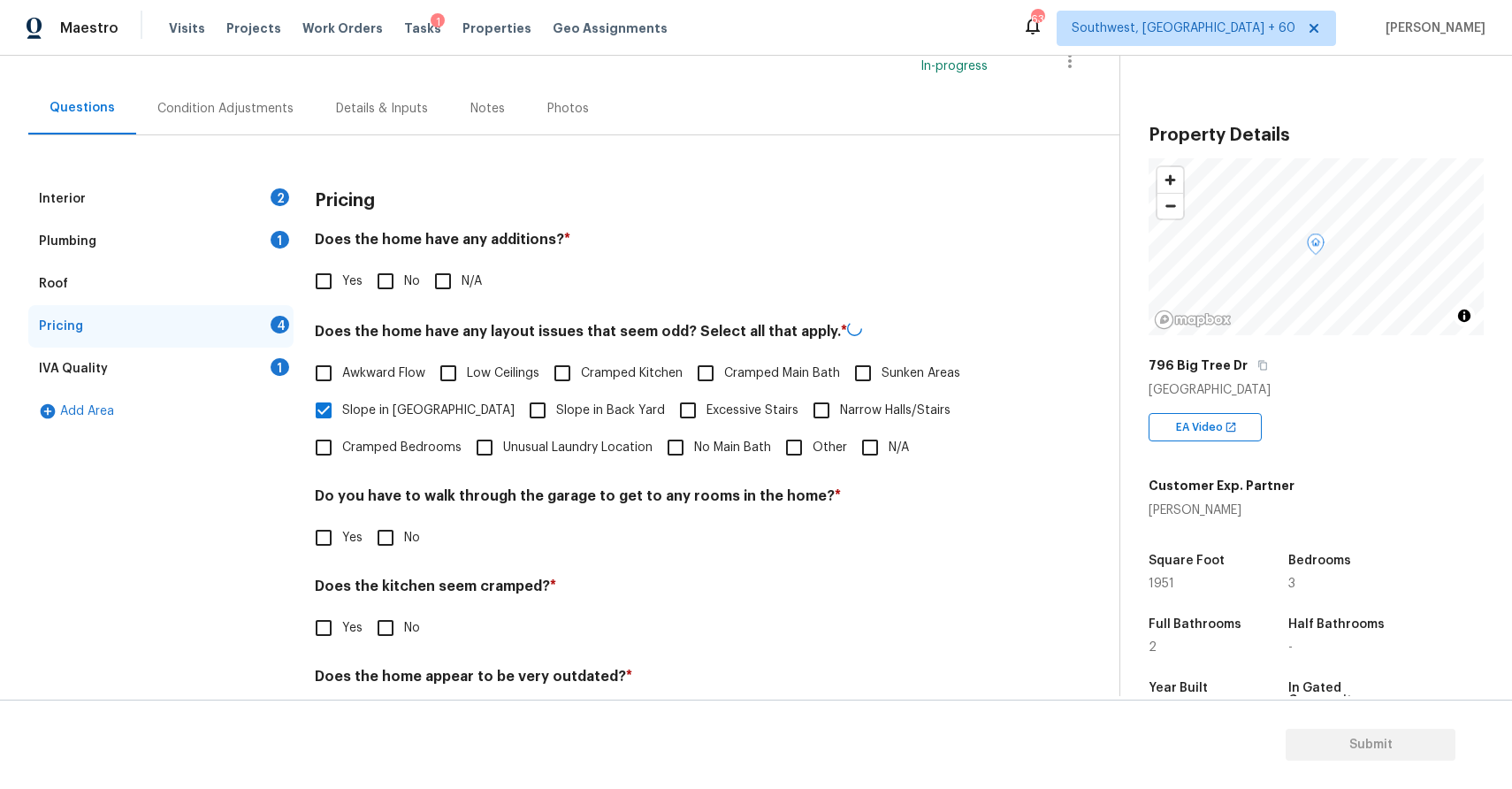
checkbox input "true"
click at [726, 236] on h4 "Does the home have any additions? *" at bounding box center [667, 243] width 706 height 25
click at [293, 195] on div "Interior 2" at bounding box center [161, 198] width 265 height 42
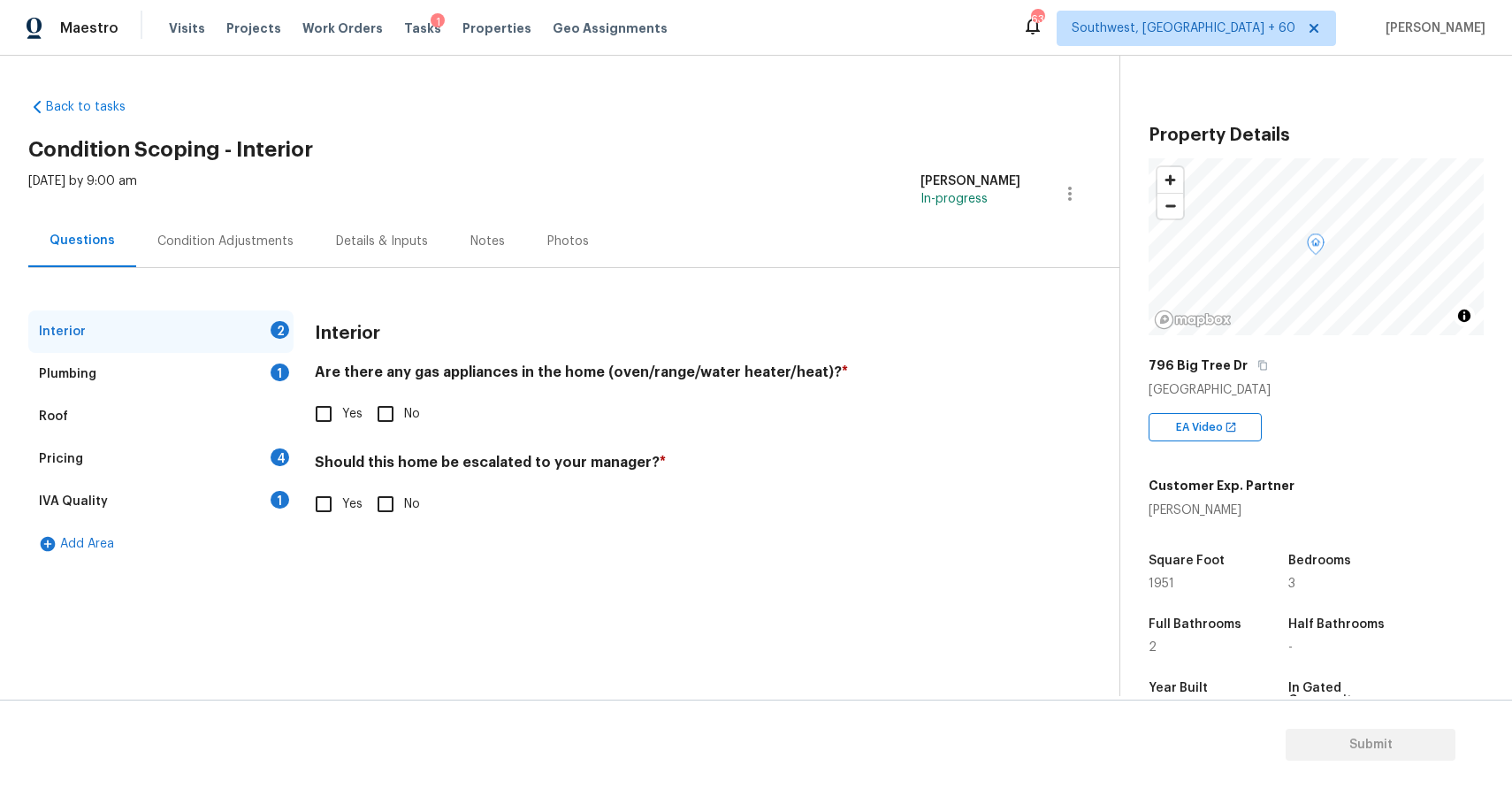
scroll to position [0, 0]
click at [386, 413] on input "No" at bounding box center [386, 414] width 38 height 38
checkbox input "true"
click at [237, 378] on div "Plumbing 1" at bounding box center [161, 373] width 265 height 42
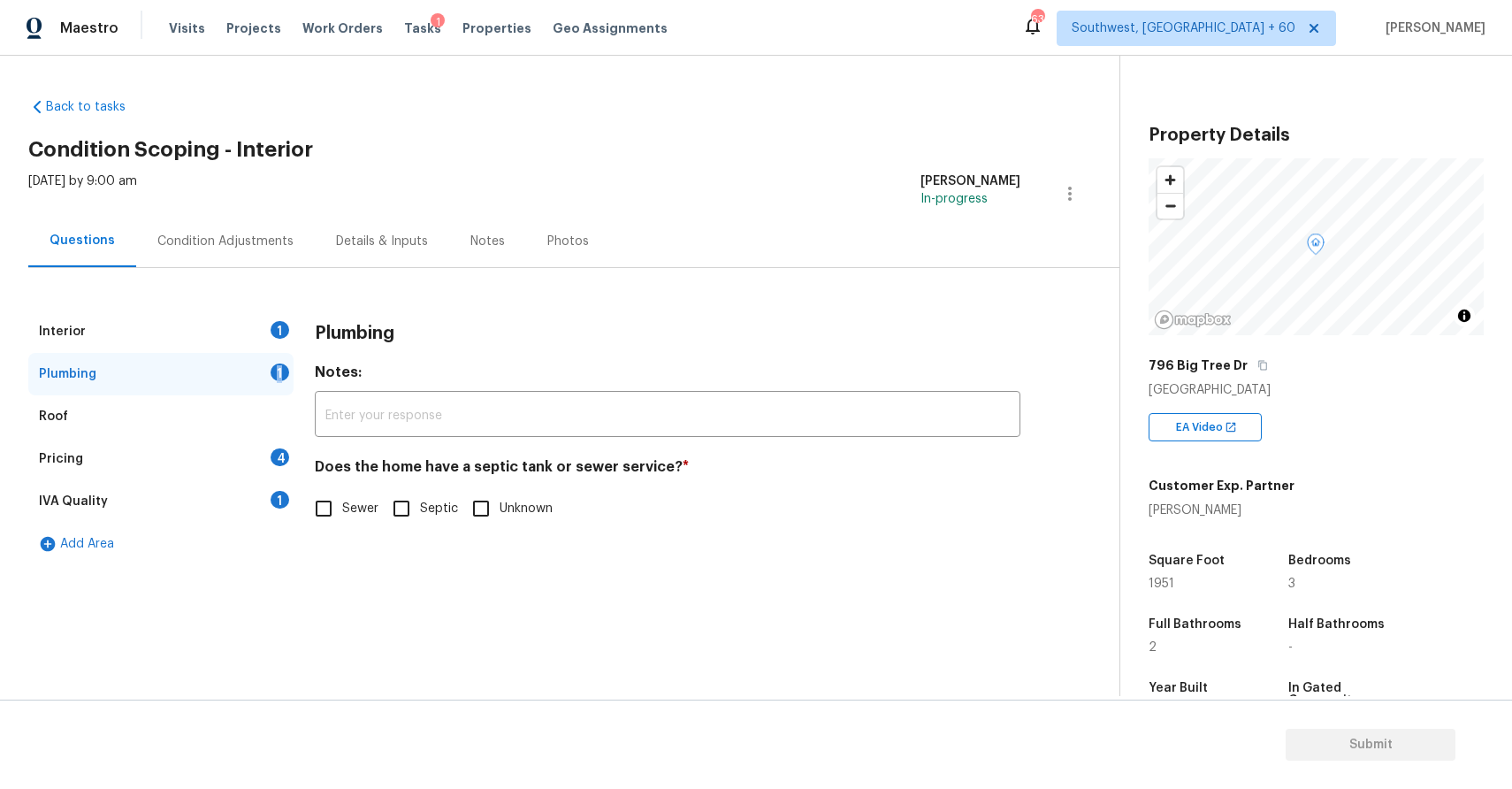
click at [325, 506] on input "Sewer" at bounding box center [324, 509] width 38 height 38
checkbox input "true"
click at [207, 464] on div "Pricing 4" at bounding box center [161, 458] width 265 height 42
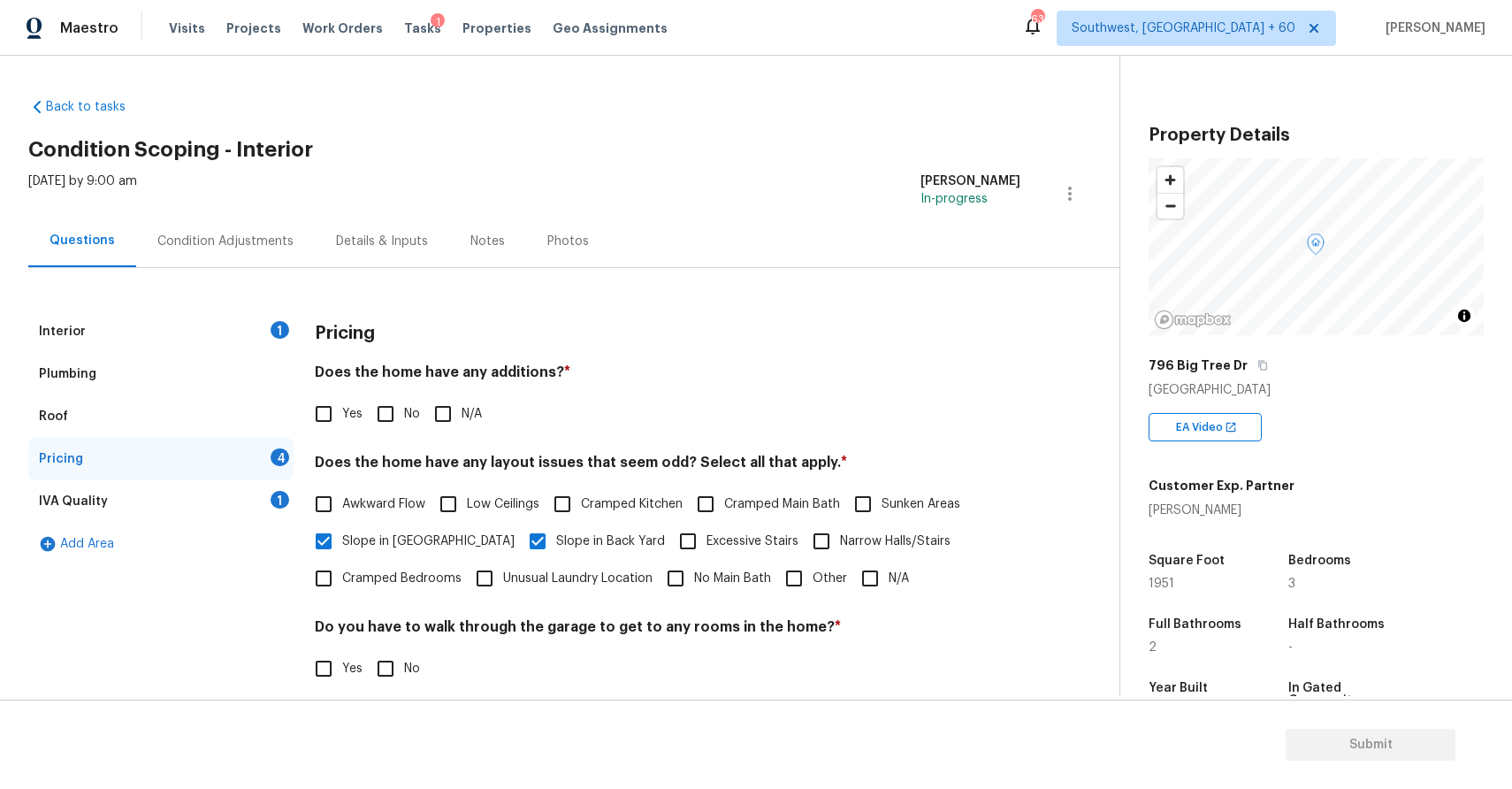
click at [628, 494] on label "Cramped Kitchen" at bounding box center [613, 505] width 139 height 38
click at [581, 494] on input "Cramped Kitchen" at bounding box center [563, 505] width 38 height 38
checkbox input "true"
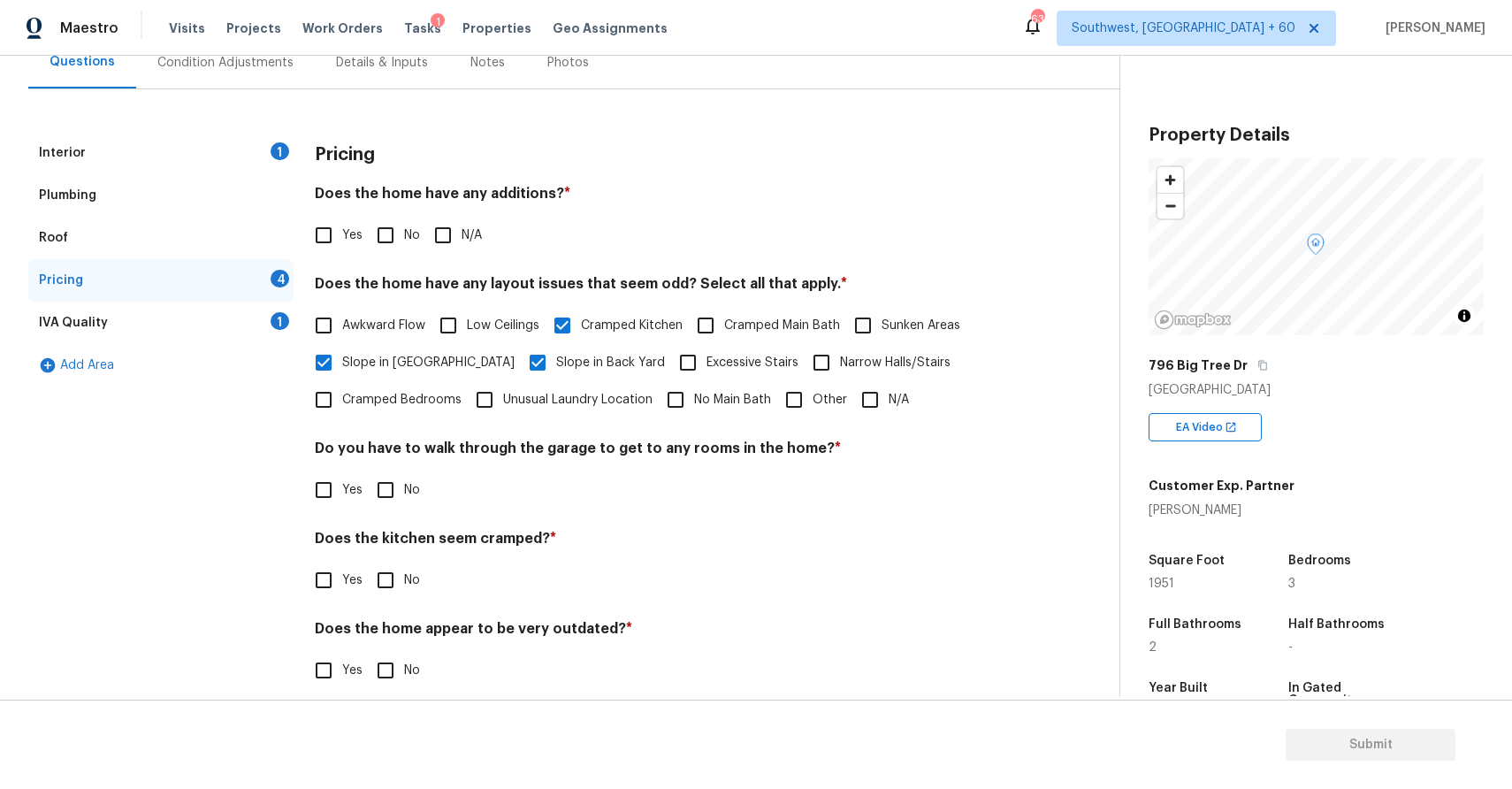
scroll to position [198, 0]
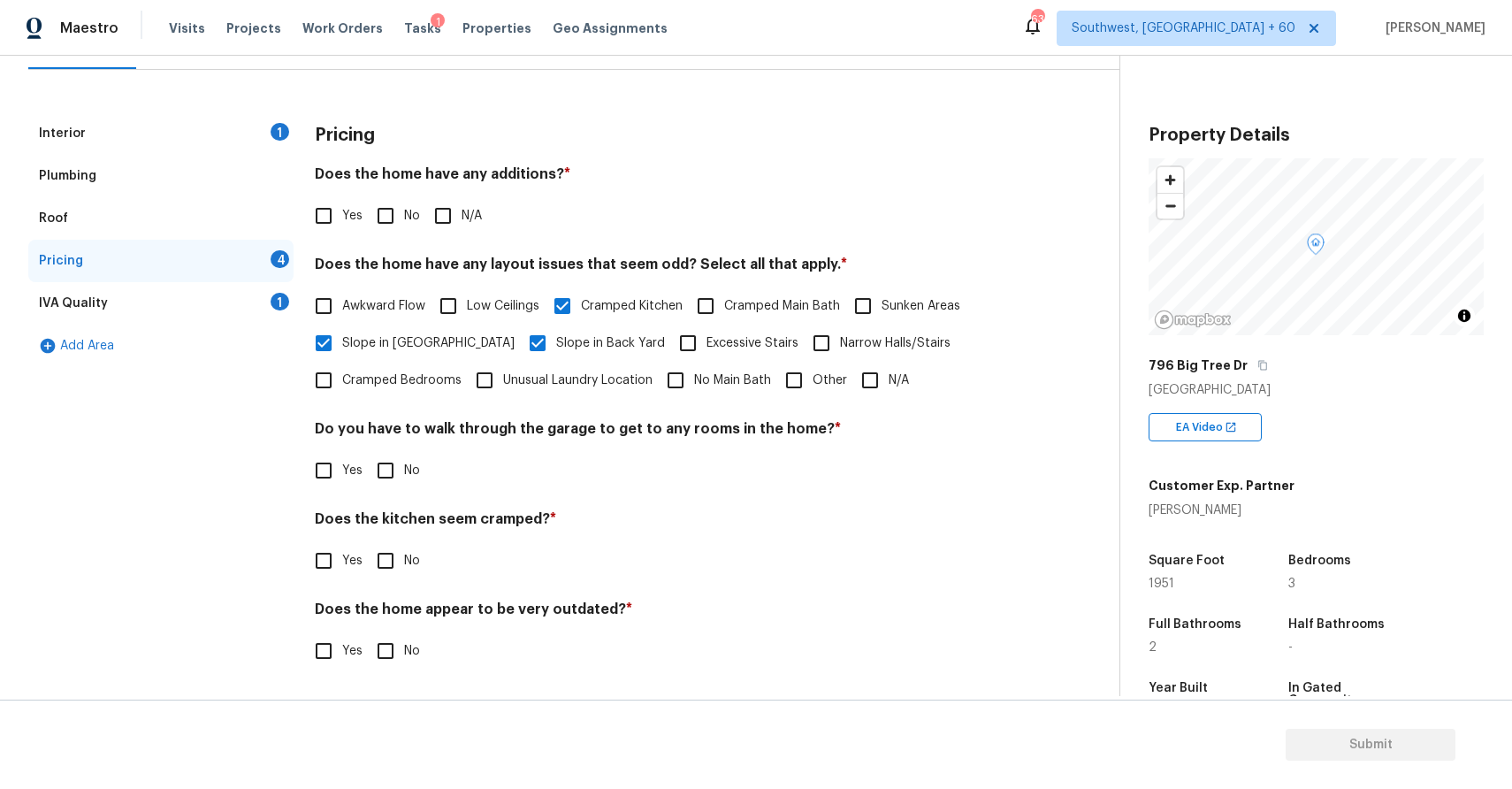
click at [449, 222] on input "N/A" at bounding box center [443, 216] width 38 height 38
checkbox input "true"
click at [394, 463] on input "No" at bounding box center [386, 471] width 38 height 38
checkbox input "true"
click at [398, 569] on input "No" at bounding box center [386, 563] width 38 height 38
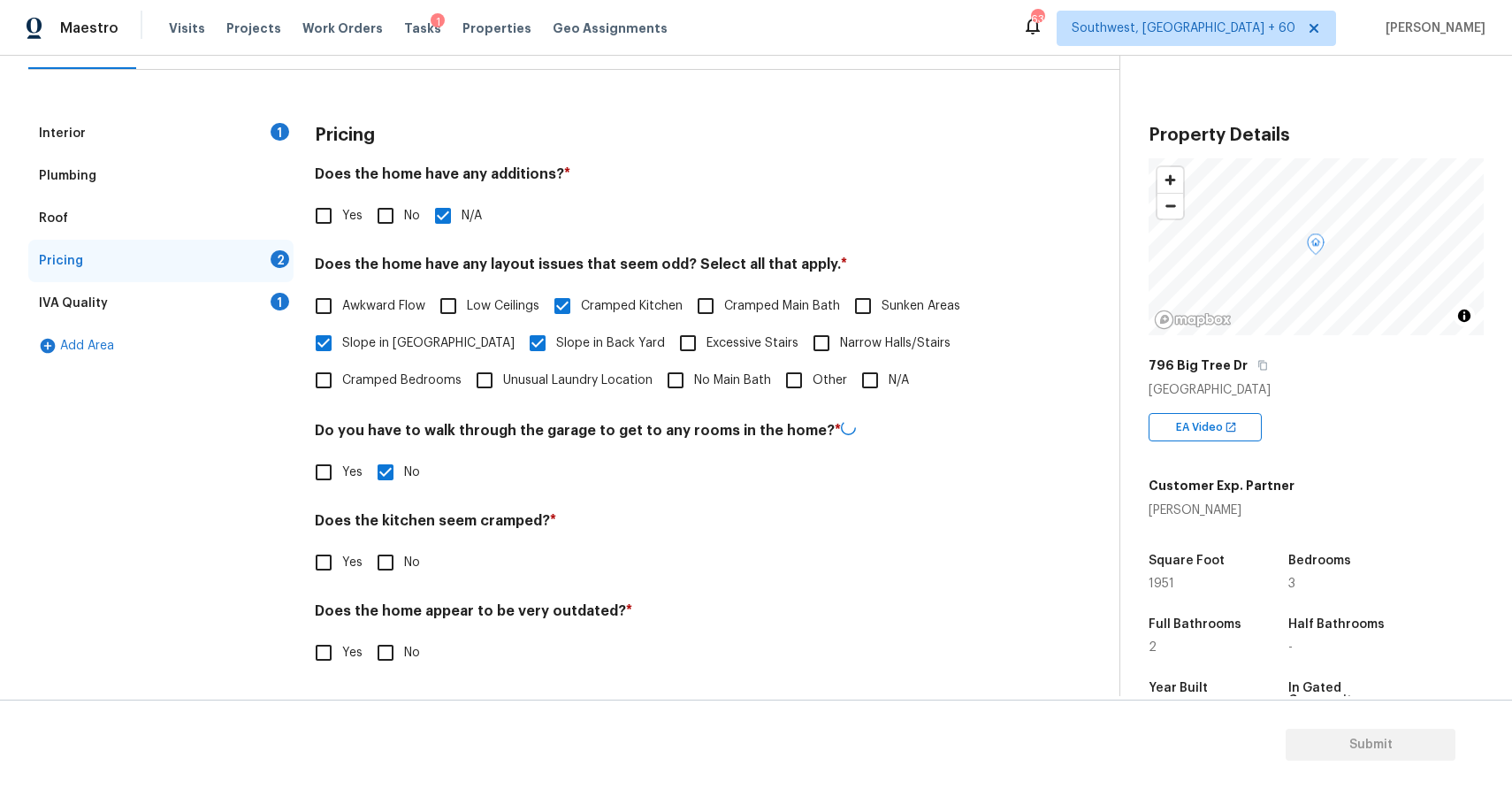
checkbox input "true"
click at [396, 666] on input "No" at bounding box center [386, 652] width 38 height 38
checkbox input "true"
click at [227, 301] on div "IVA Quality 1" at bounding box center [161, 303] width 265 height 42
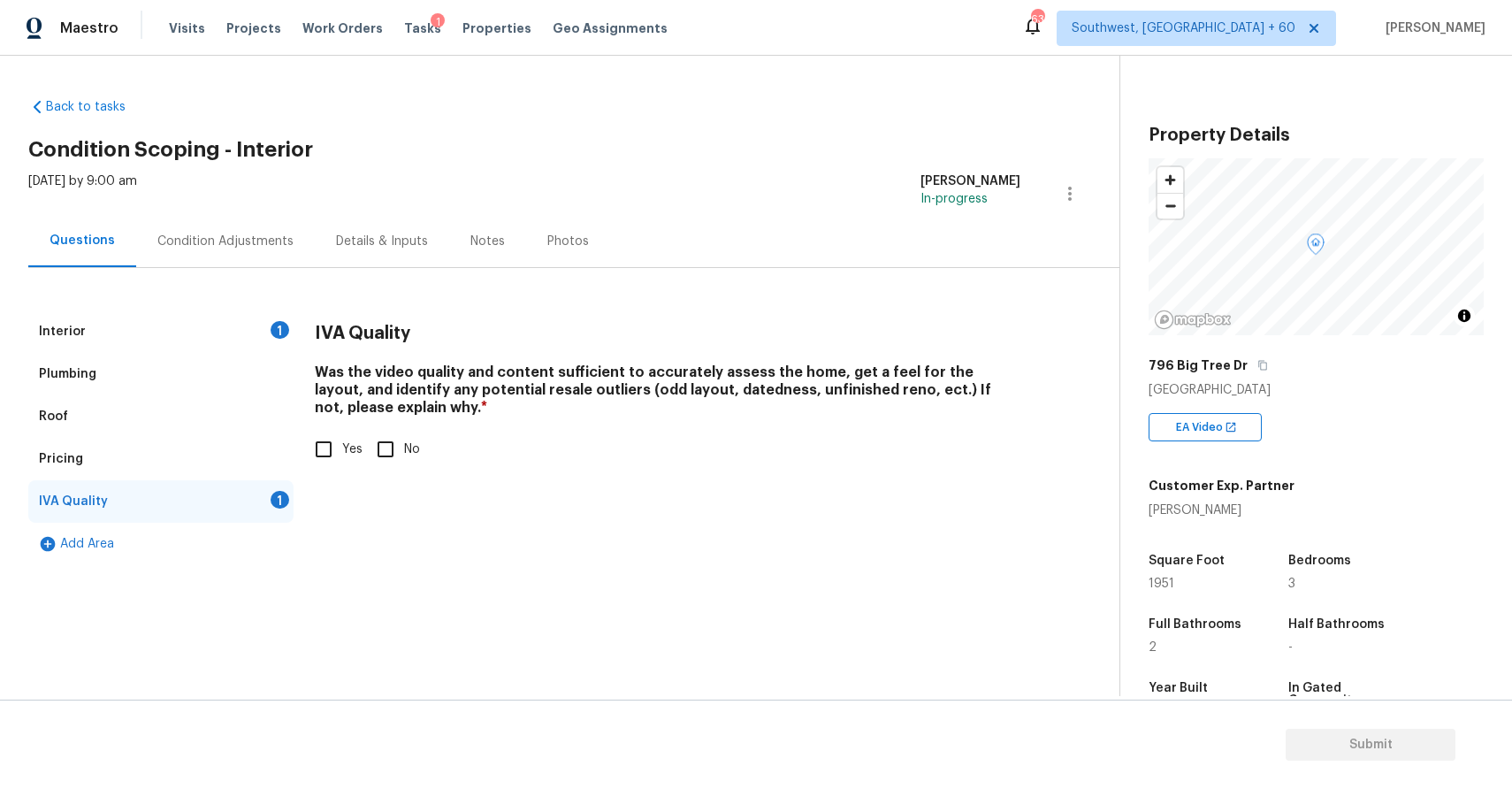
click at [161, 446] on div "Pricing" at bounding box center [161, 458] width 265 height 42
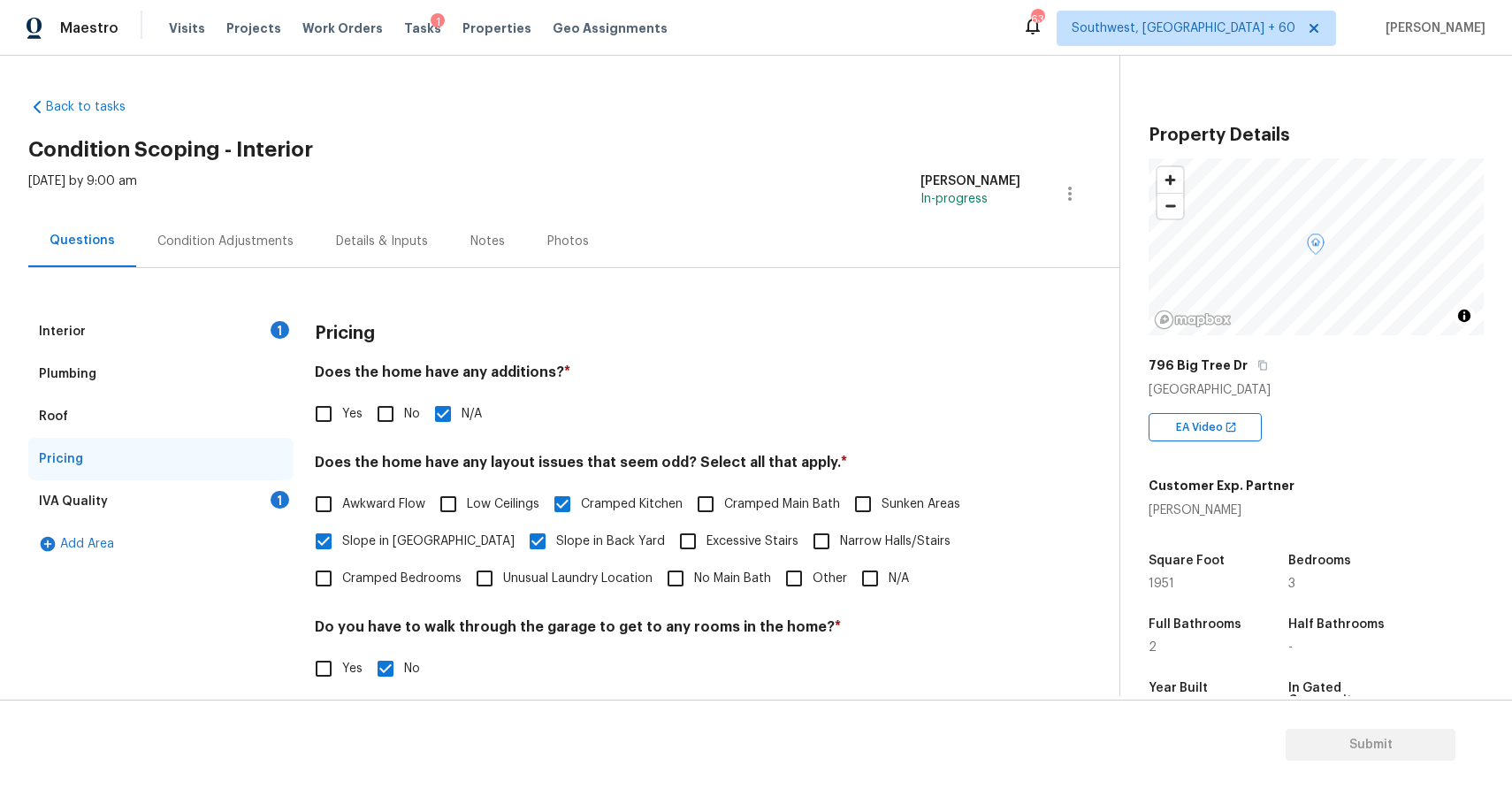
scroll to position [198, 0]
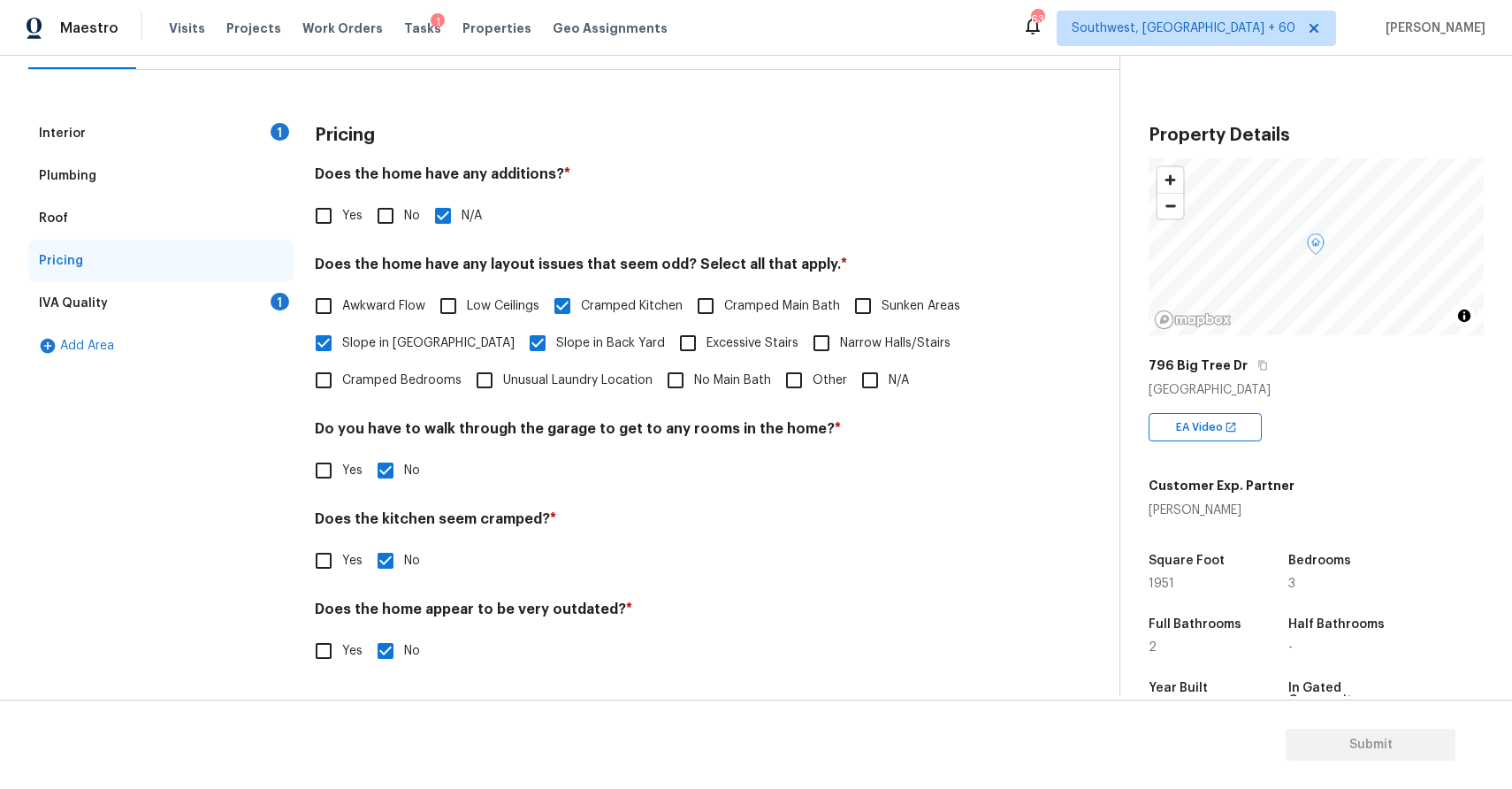
click at [337, 563] on input "Yes" at bounding box center [324, 561] width 38 height 38
checkbox input "true"
checkbox input "false"
click at [464, 603] on input "text" at bounding box center [667, 605] width 706 height 41
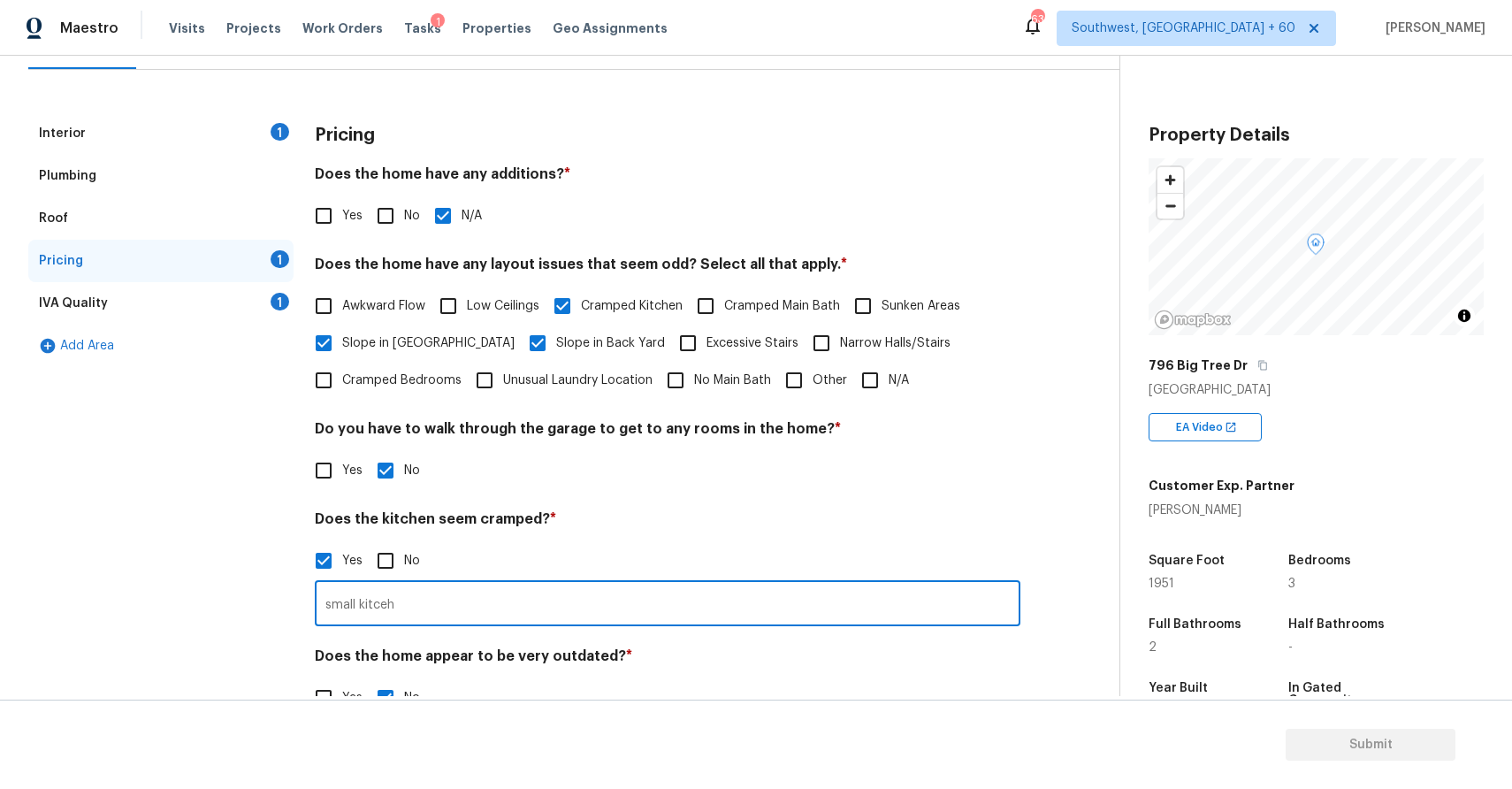
scroll to position [245, 0]
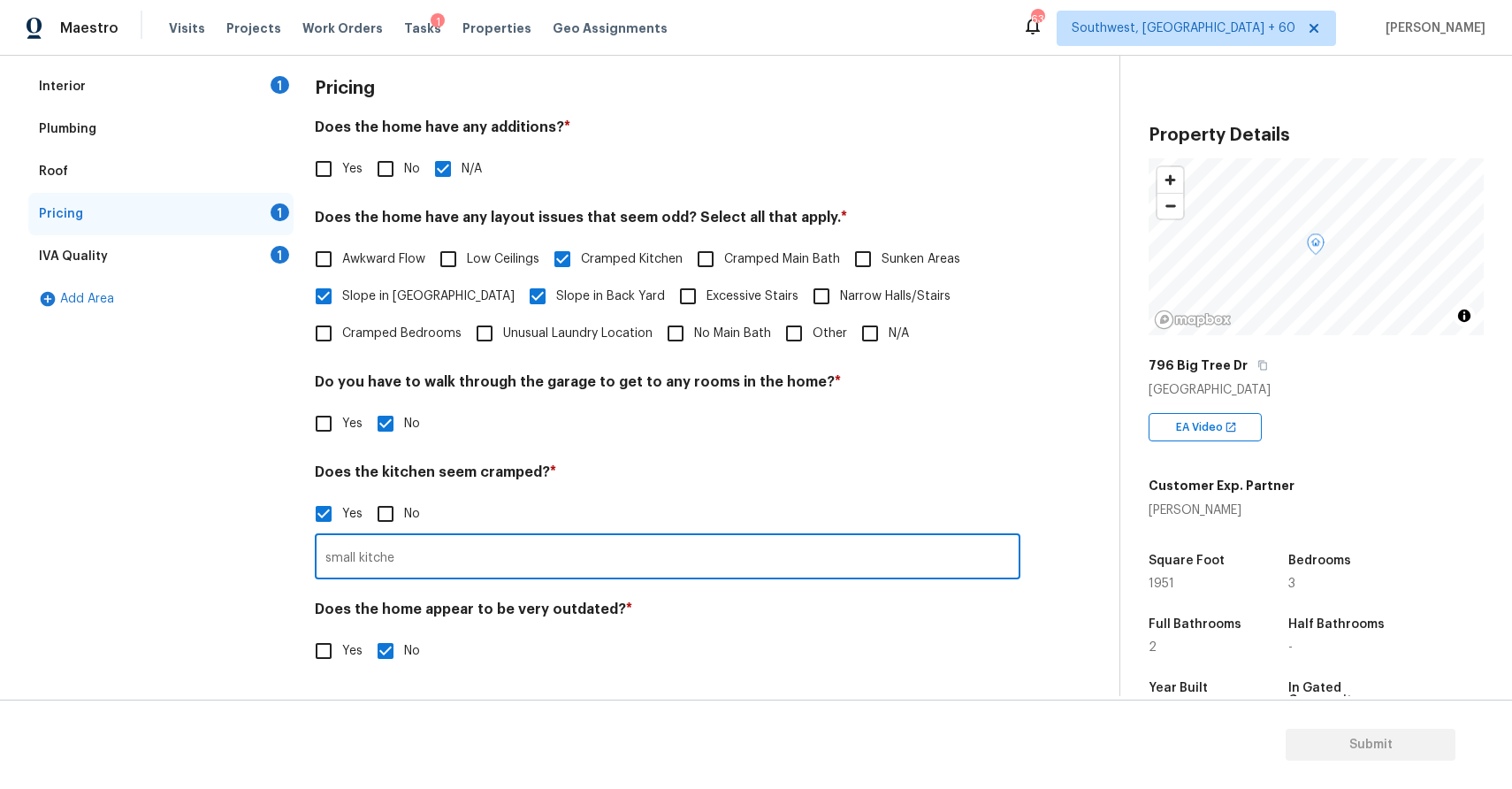
type input "small kitchen"
click at [236, 253] on div "IVA Quality 1" at bounding box center [161, 256] width 265 height 42
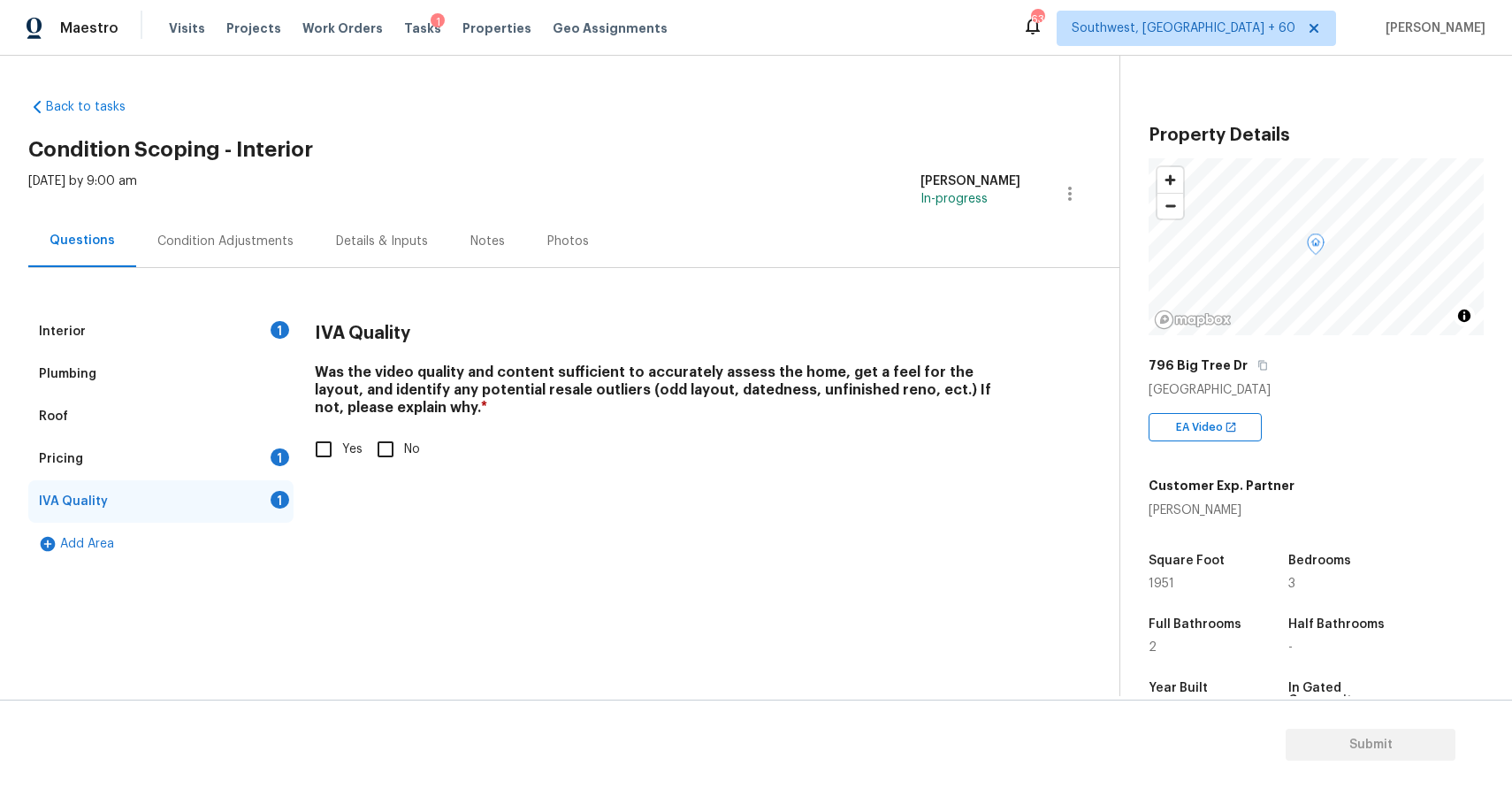
scroll to position [0, 0]
click at [319, 472] on div "IVA Quality Was the video quality and content sufficient to accurately assess t…" at bounding box center [667, 399] width 706 height 179
click at [344, 470] on div "IVA Quality Was the video quality and content sufficient to accurately assess t…" at bounding box center [667, 399] width 706 height 179
click at [341, 437] on input "Yes" at bounding box center [324, 449] width 38 height 38
checkbox input "true"
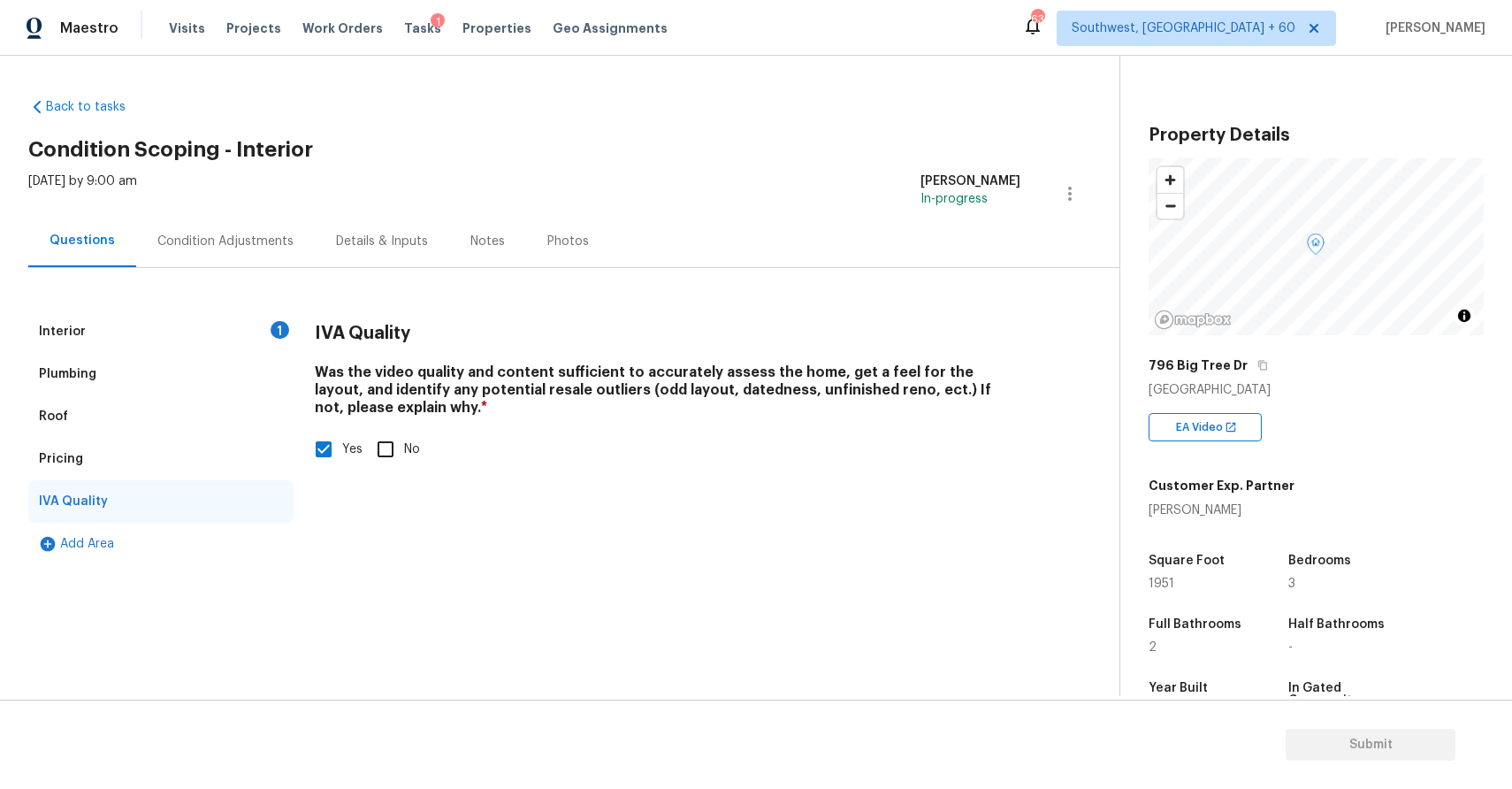
click at [278, 227] on div "Condition Adjustments" at bounding box center [225, 241] width 179 height 52
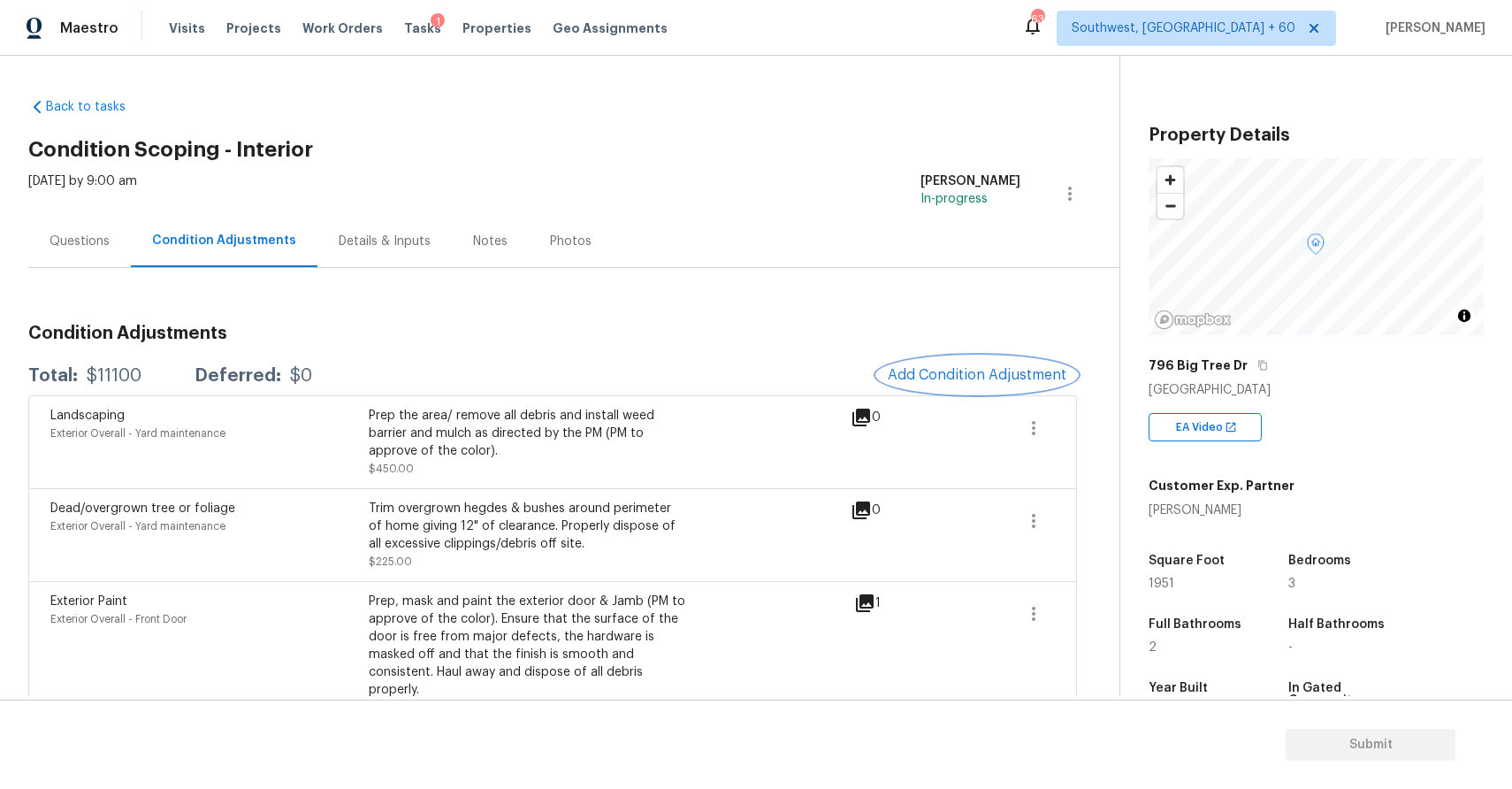
click at [939, 357] on button "Add Condition Adjustment" at bounding box center [977, 375] width 199 height 38
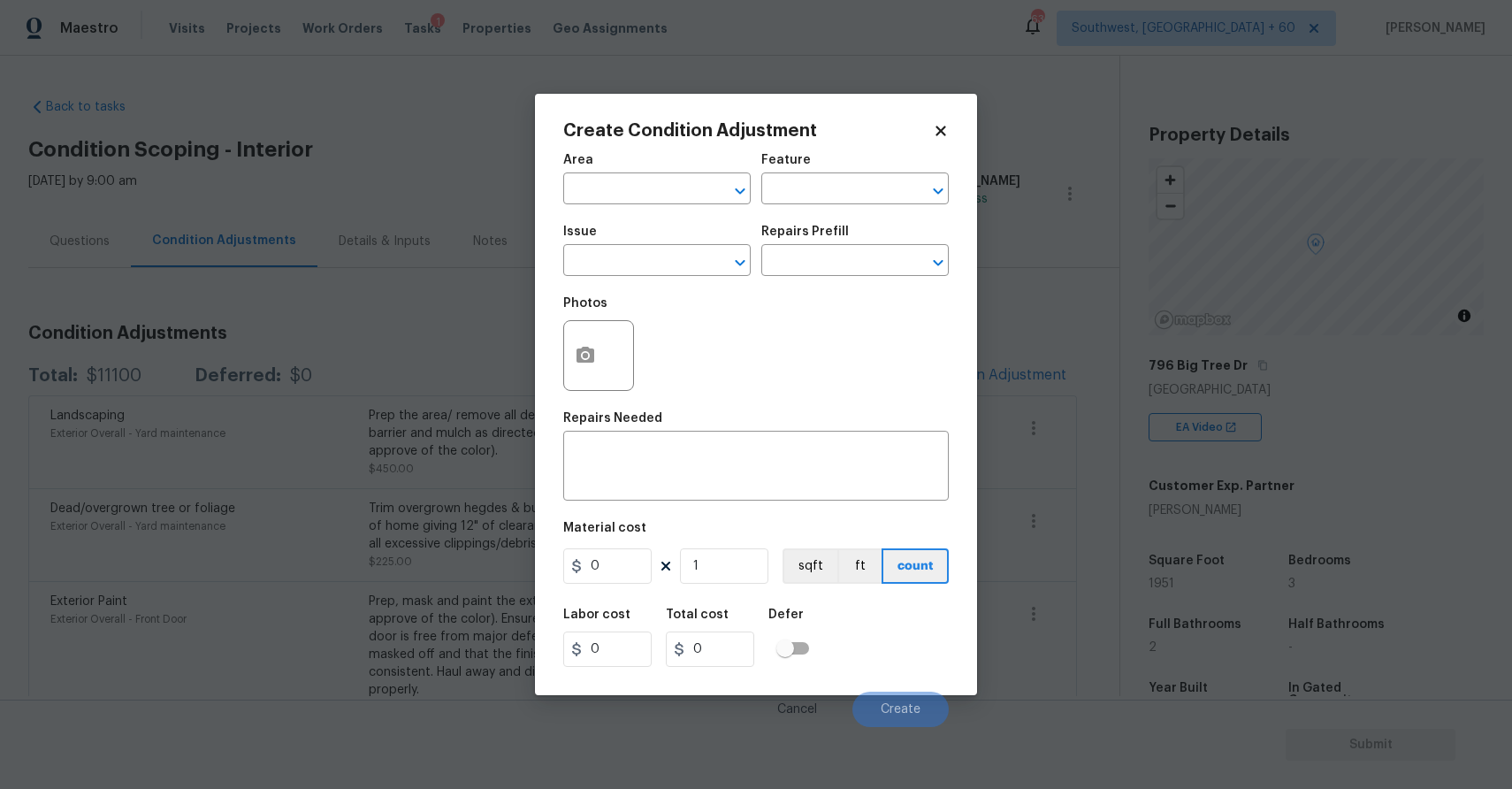
click at [632, 241] on div "Issue" at bounding box center [657, 236] width 188 height 23
click at [653, 255] on input "text" at bounding box center [633, 263] width 138 height 28
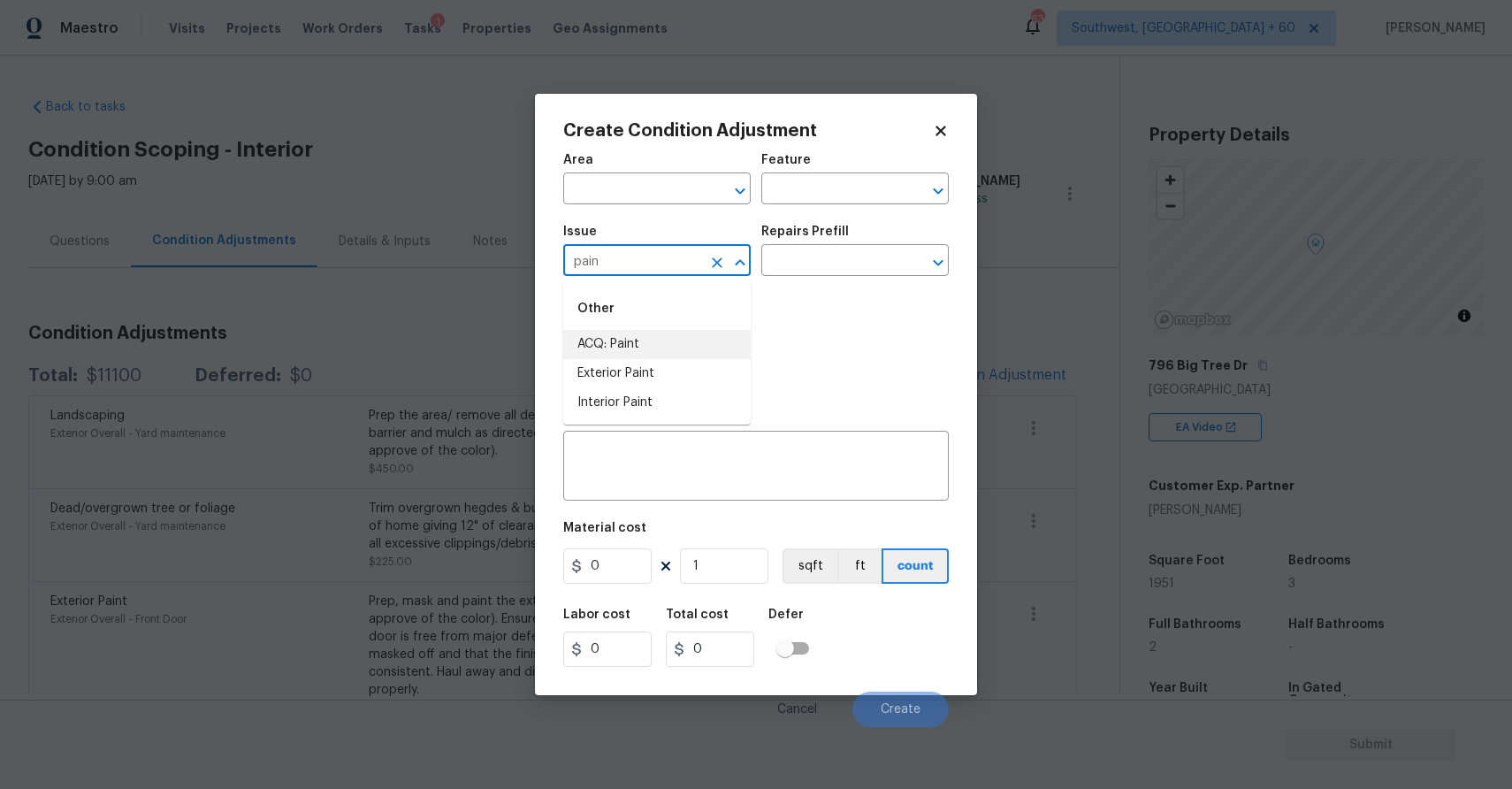
click at [680, 344] on li "ACQ: Paint" at bounding box center [657, 345] width 188 height 30
type input "ACQ: Paint"
click at [782, 262] on input "text" at bounding box center [830, 263] width 138 height 28
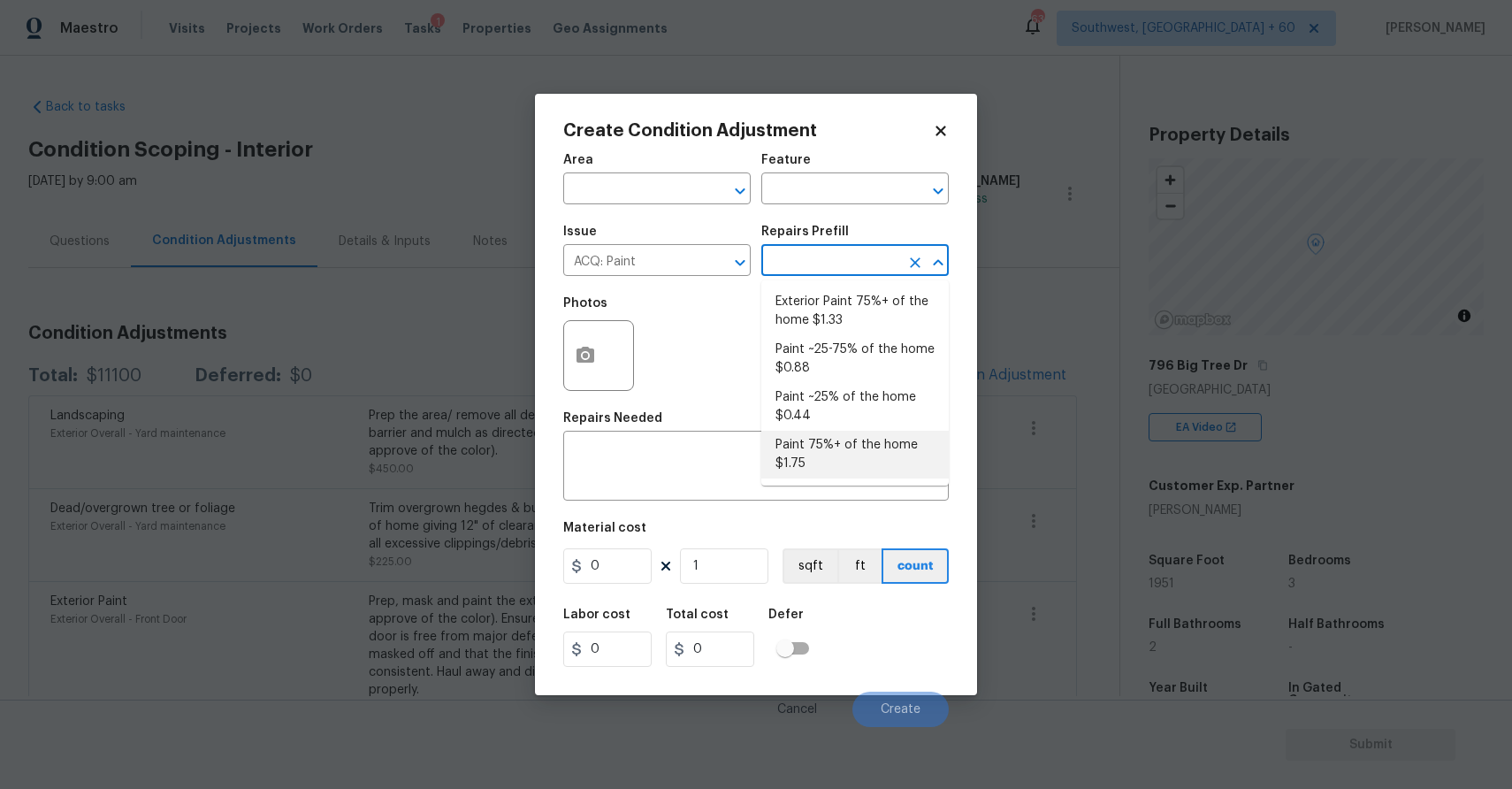
click at [861, 432] on li "Paint 75%+ of the home $1.75" at bounding box center [855, 454] width 188 height 47
type input "Acquisition"
type textarea "Acquisition Scope: 75%+ of the home will likely require interior paint"
type input "1.75"
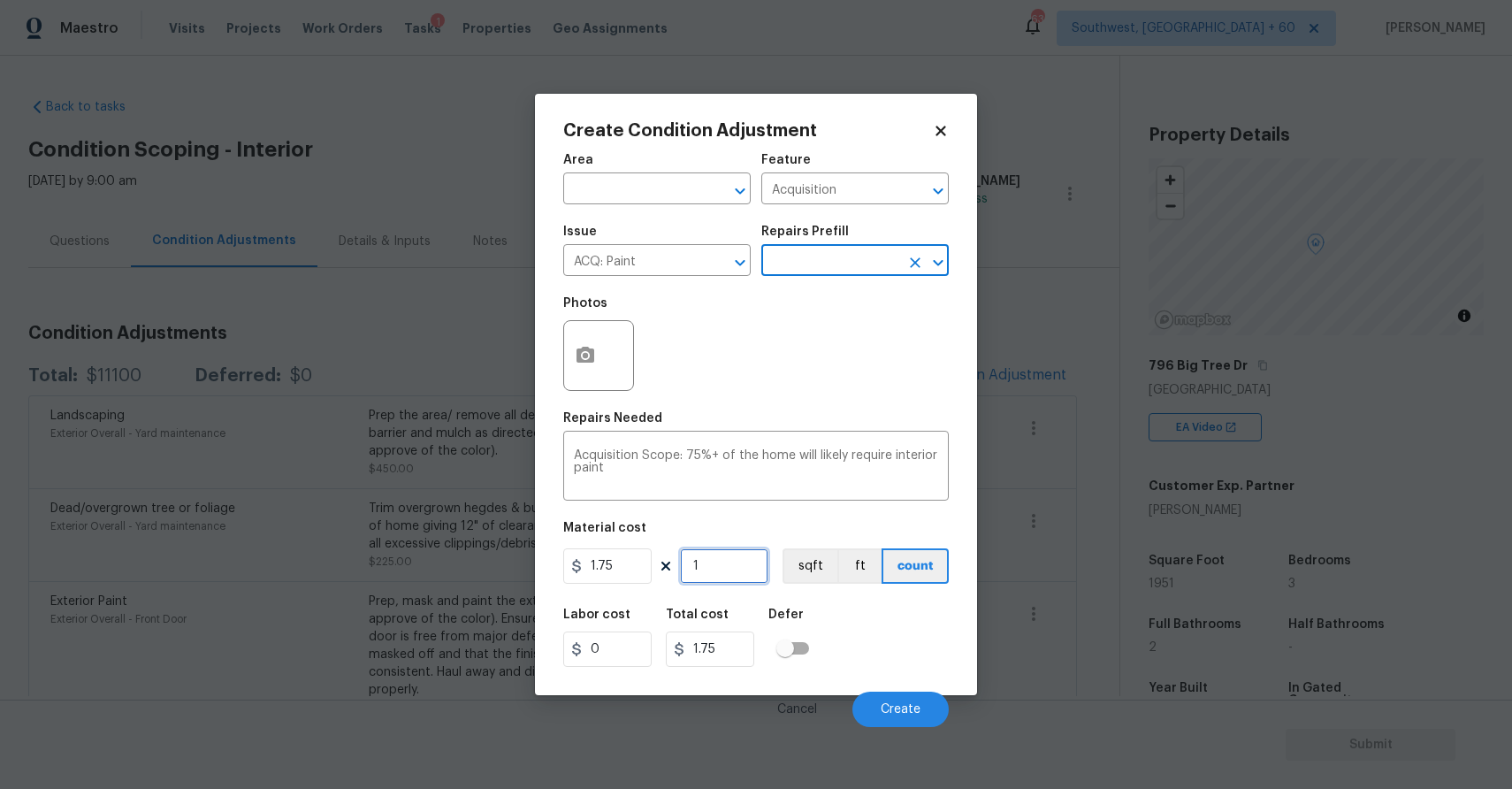
click at [732, 576] on input "1" at bounding box center [724, 566] width 89 height 36
type input "19"
type input "33.25"
type input "195"
type input "341.25"
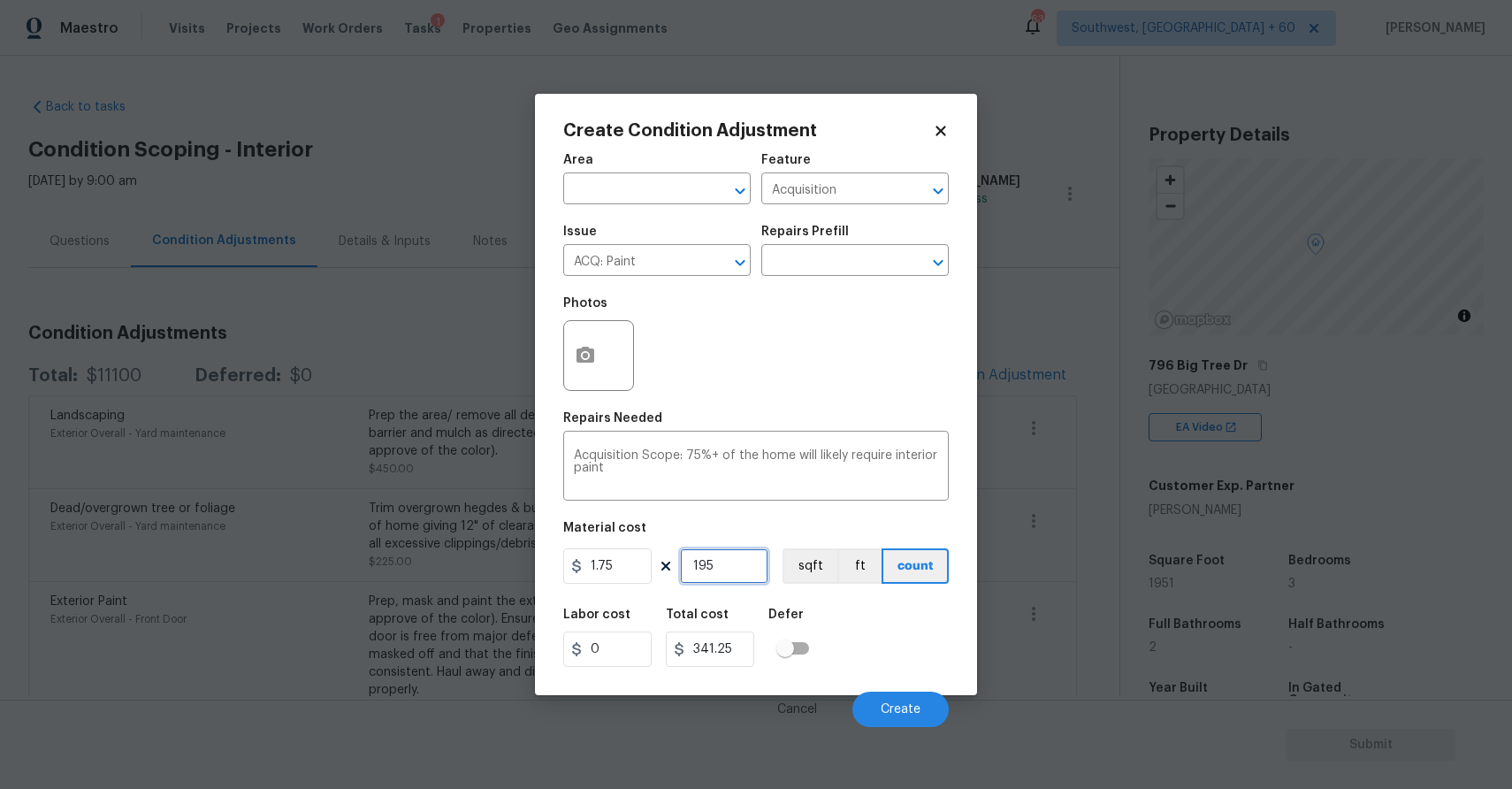
type input "1951"
type input "3414.25"
type input "1951"
click at [580, 355] on icon "button" at bounding box center [585, 355] width 18 height 16
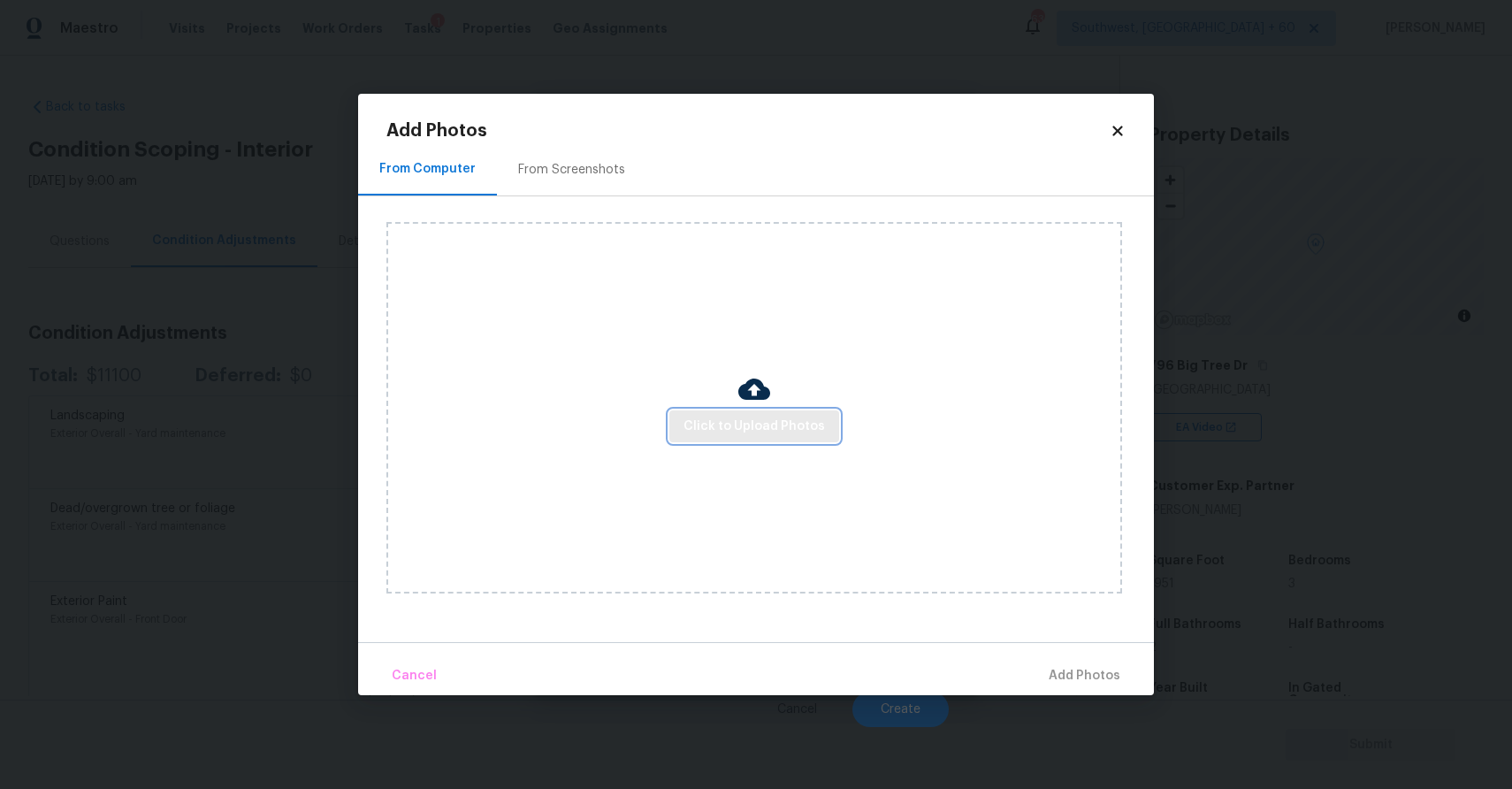
click at [685, 421] on button "Click to Upload Photos" at bounding box center [754, 427] width 170 height 33
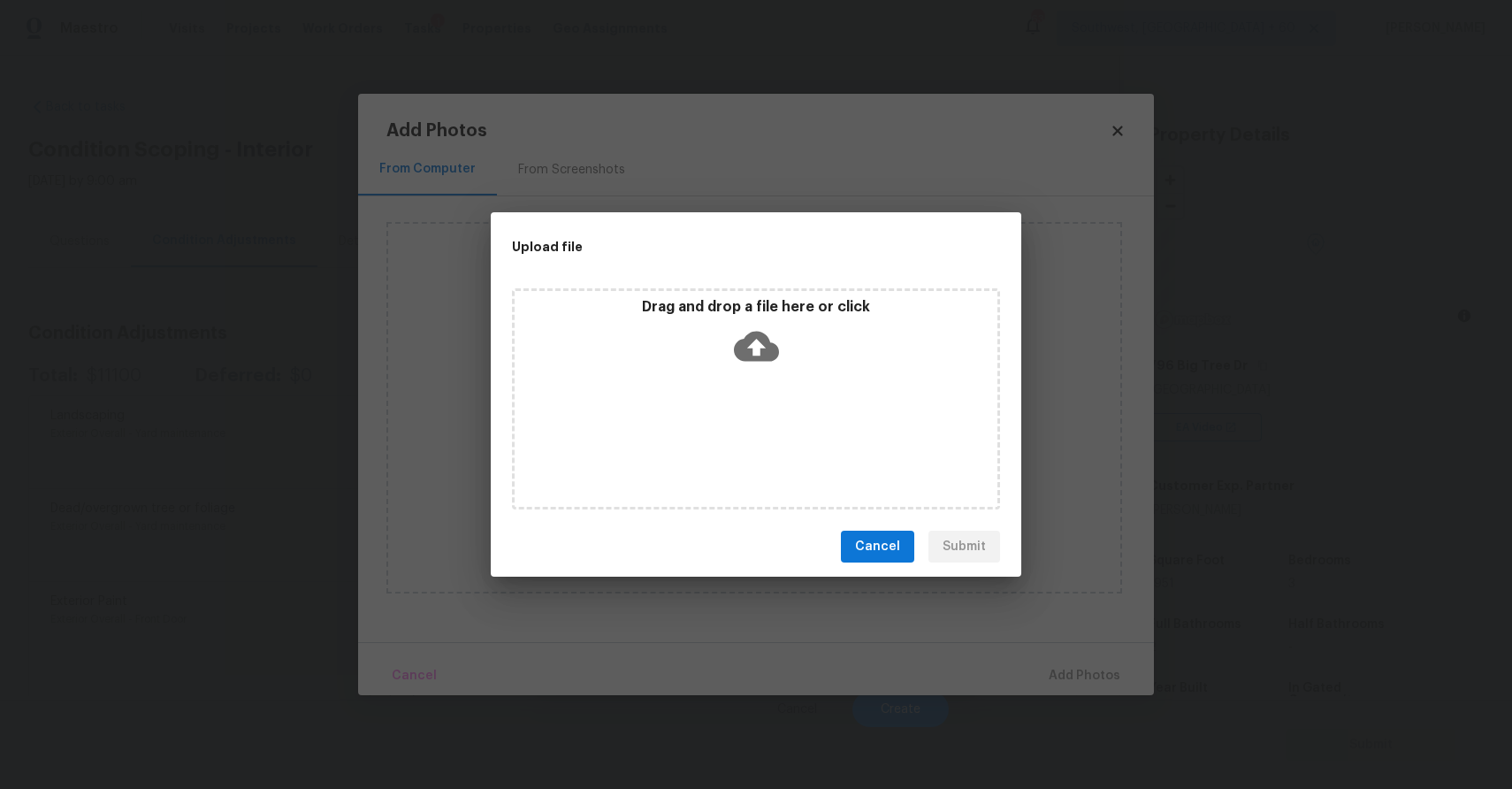
click at [685, 421] on div "Drag and drop a file here or click" at bounding box center [756, 399] width 489 height 221
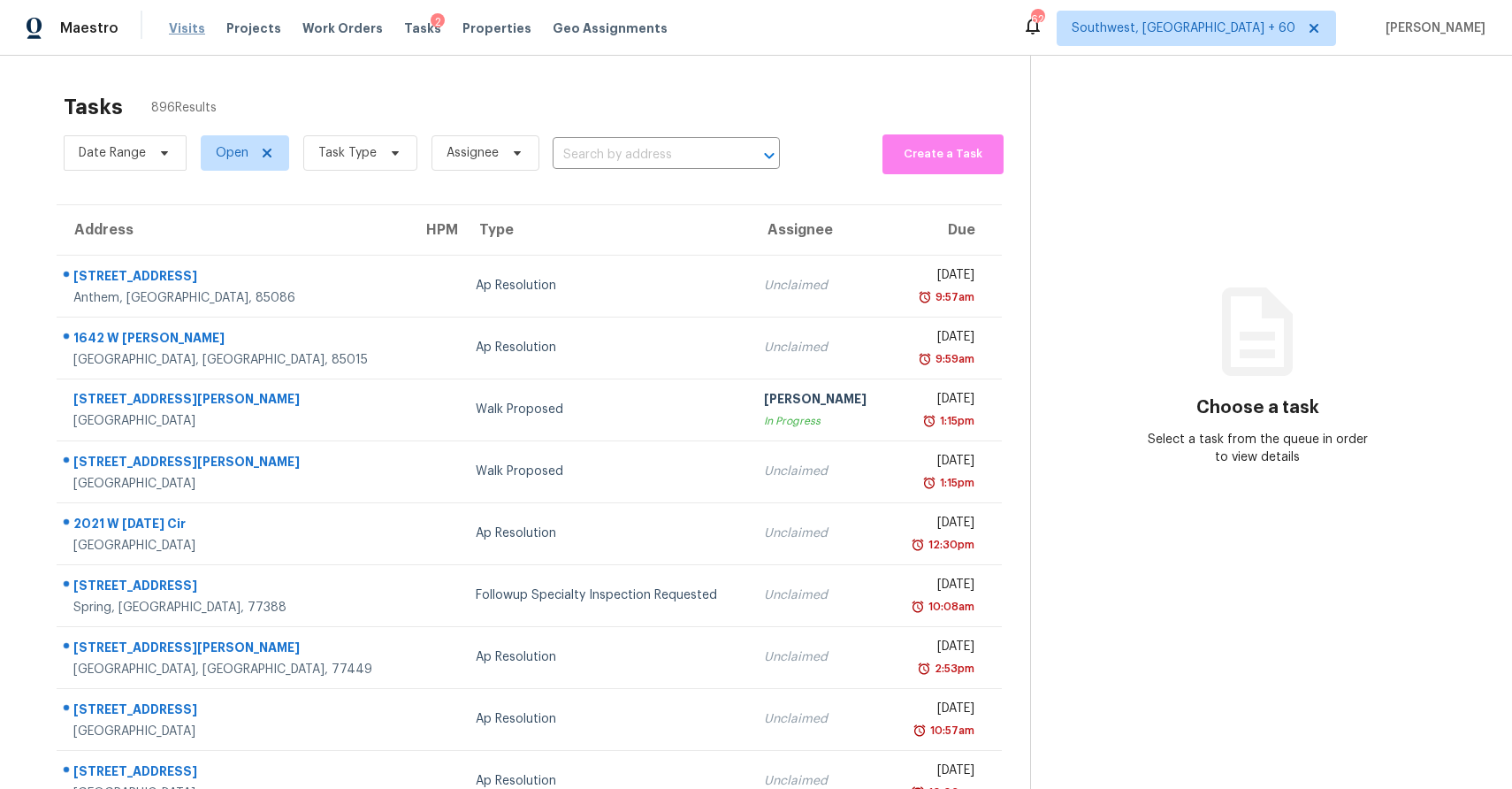
click at [179, 37] on span "Visits" at bounding box center [187, 29] width 37 height 18
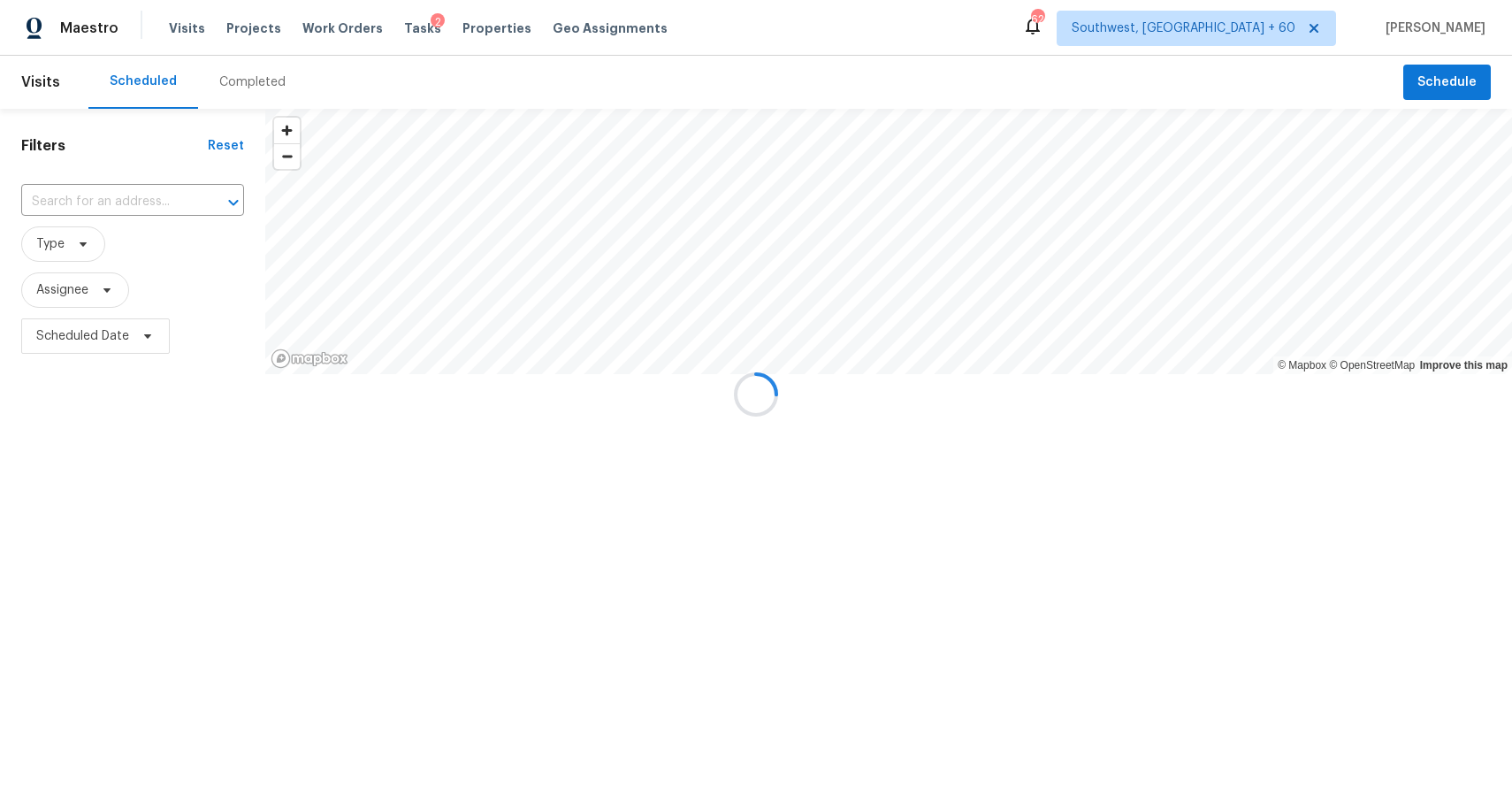
click at [280, 102] on div at bounding box center [756, 394] width 1512 height 789
click at [263, 89] on div at bounding box center [756, 394] width 1512 height 789
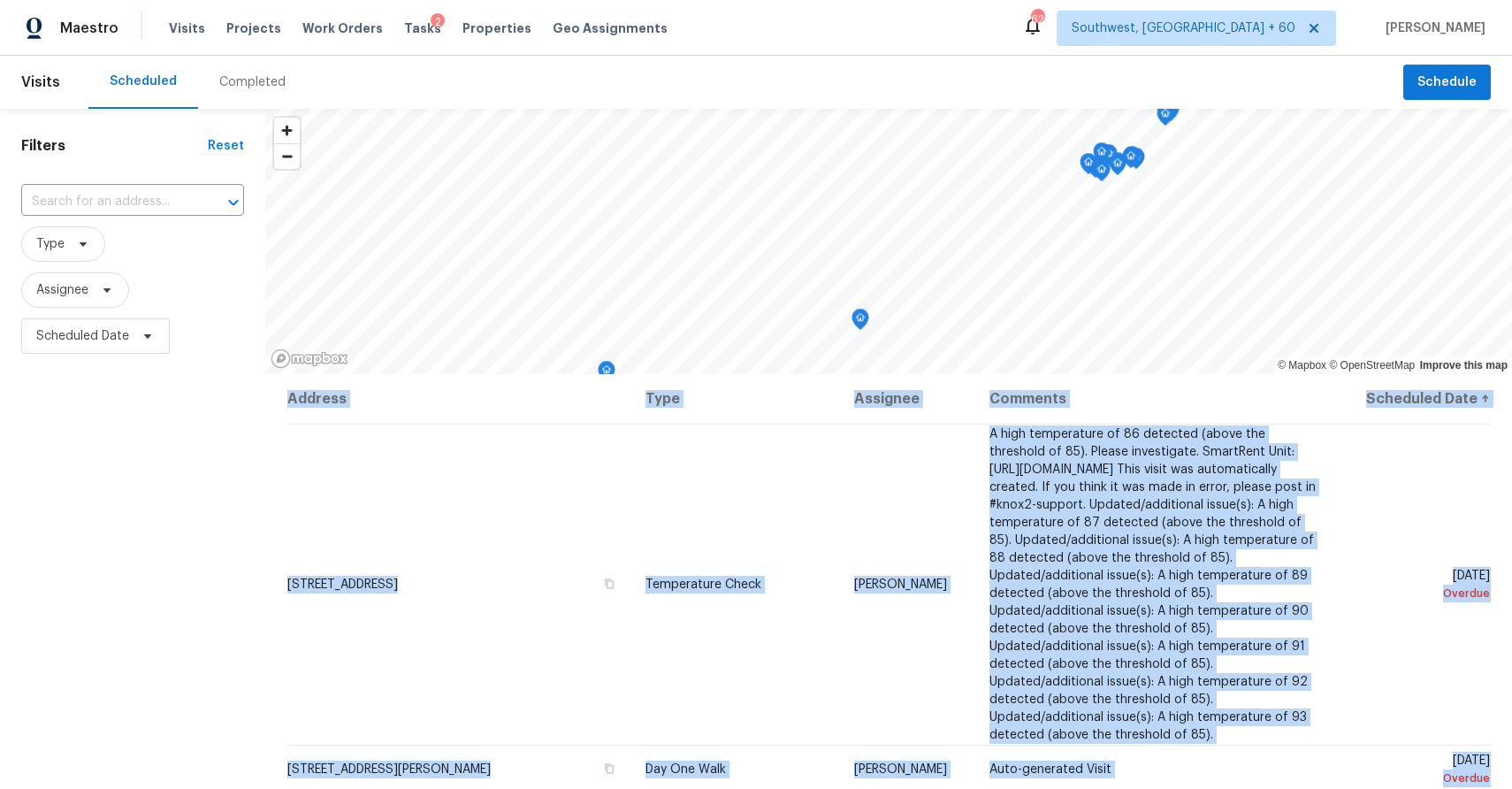
click at [262, 83] on div "Completed" at bounding box center [252, 82] width 66 height 18
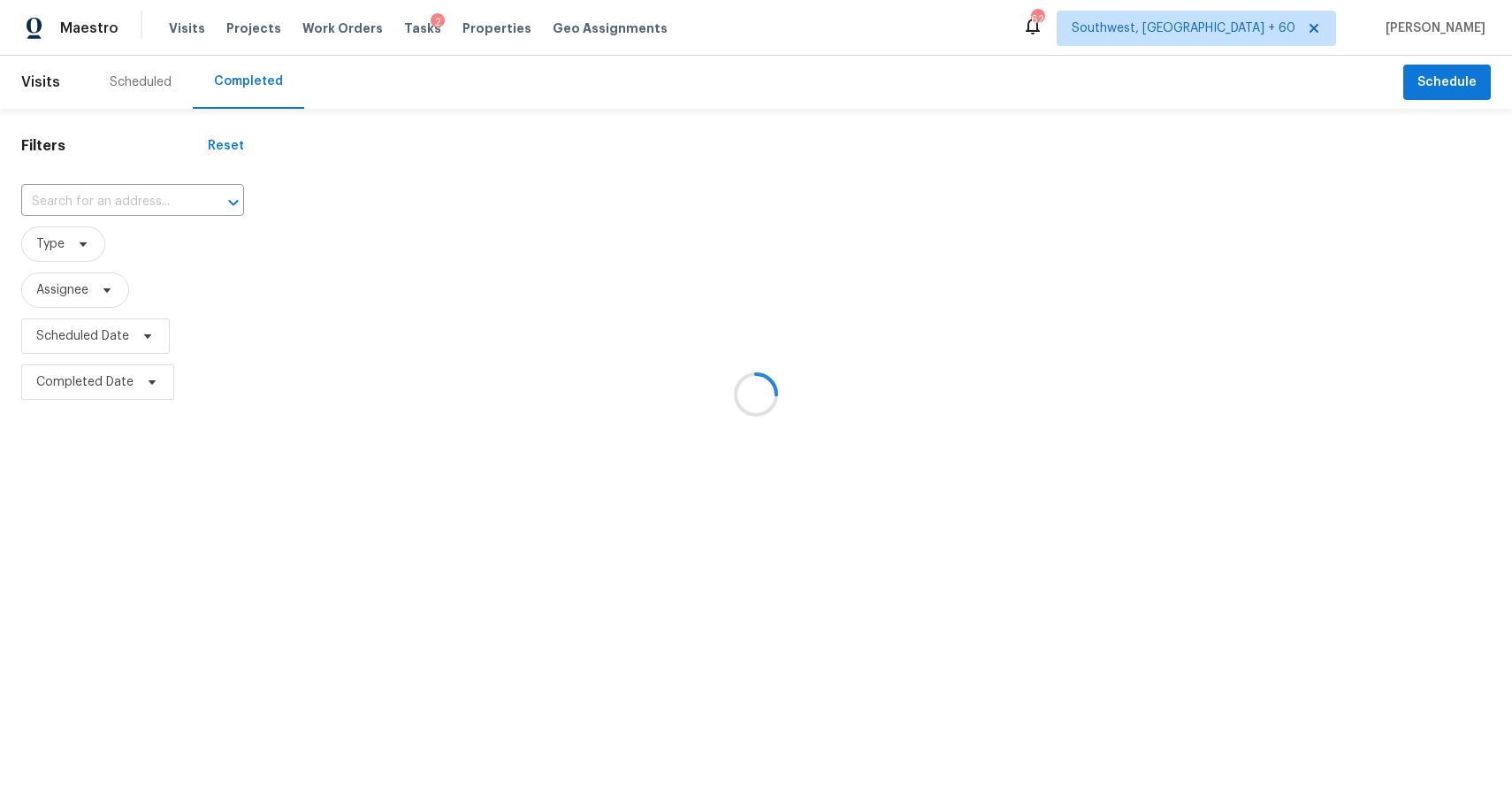
click at [262, 83] on div at bounding box center [756, 394] width 1512 height 789
click at [110, 197] on div at bounding box center [756, 394] width 1512 height 789
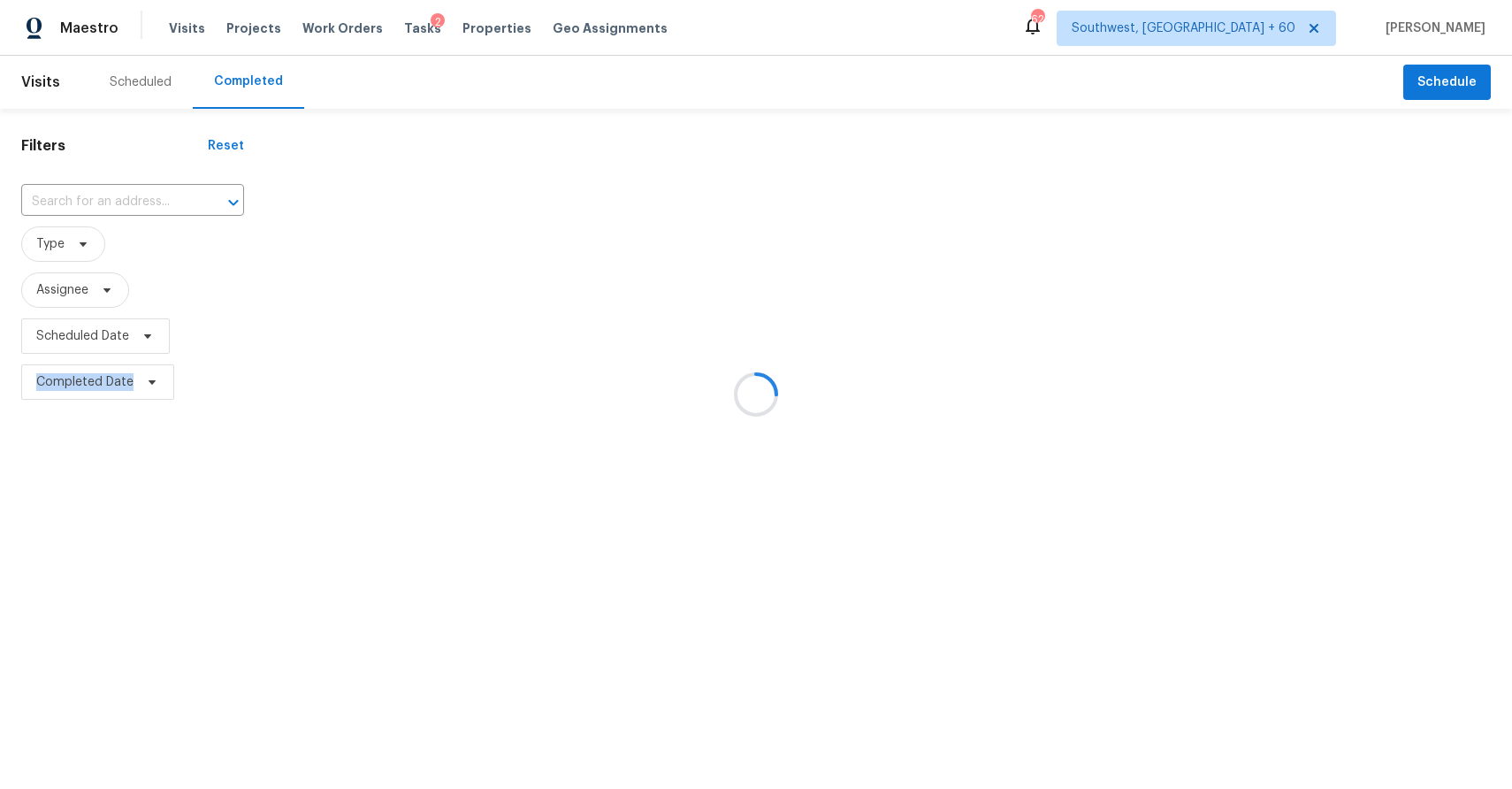
click at [110, 197] on div at bounding box center [756, 394] width 1512 height 789
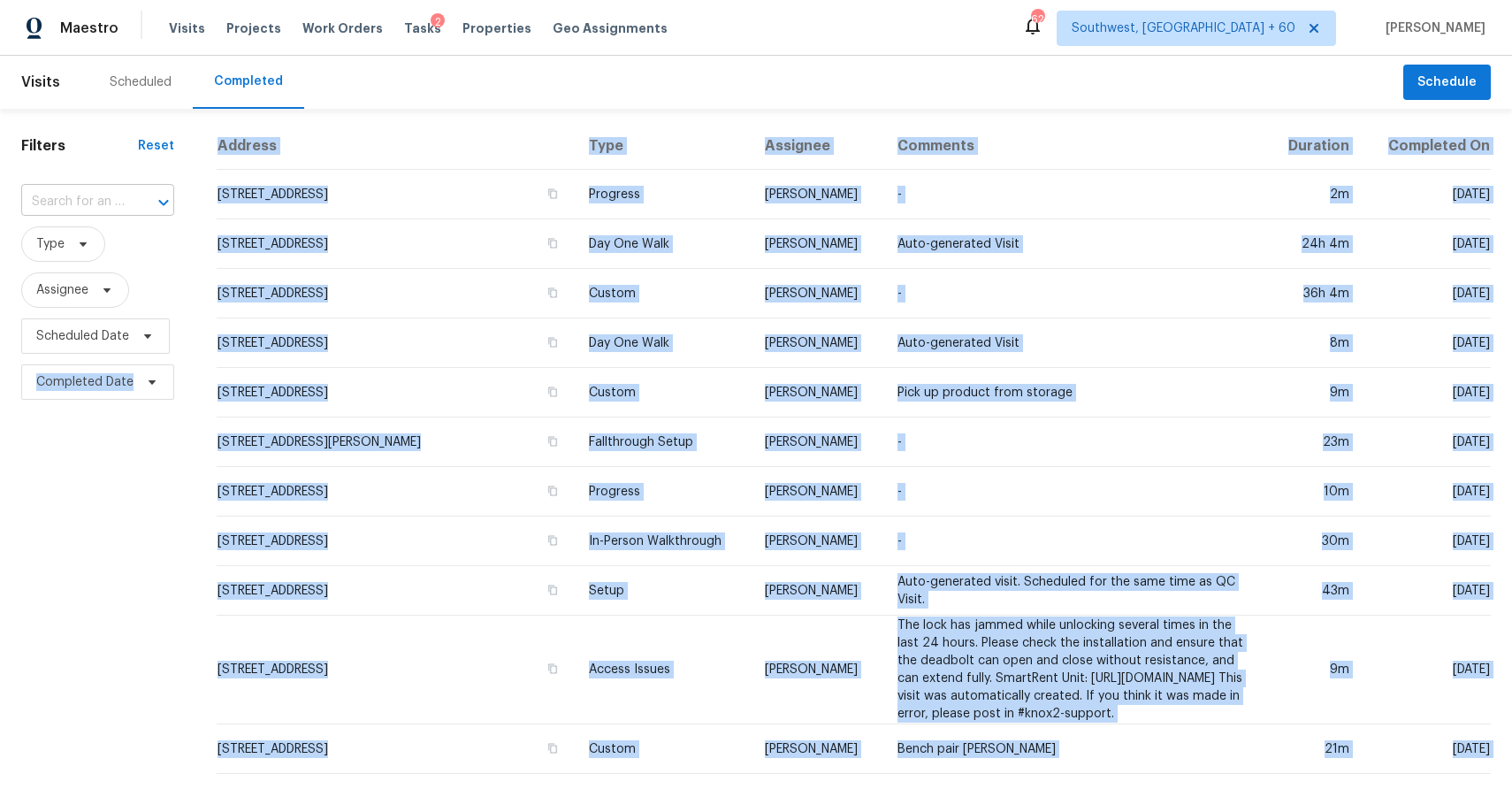
click at [112, 199] on input "text" at bounding box center [73, 202] width 104 height 28
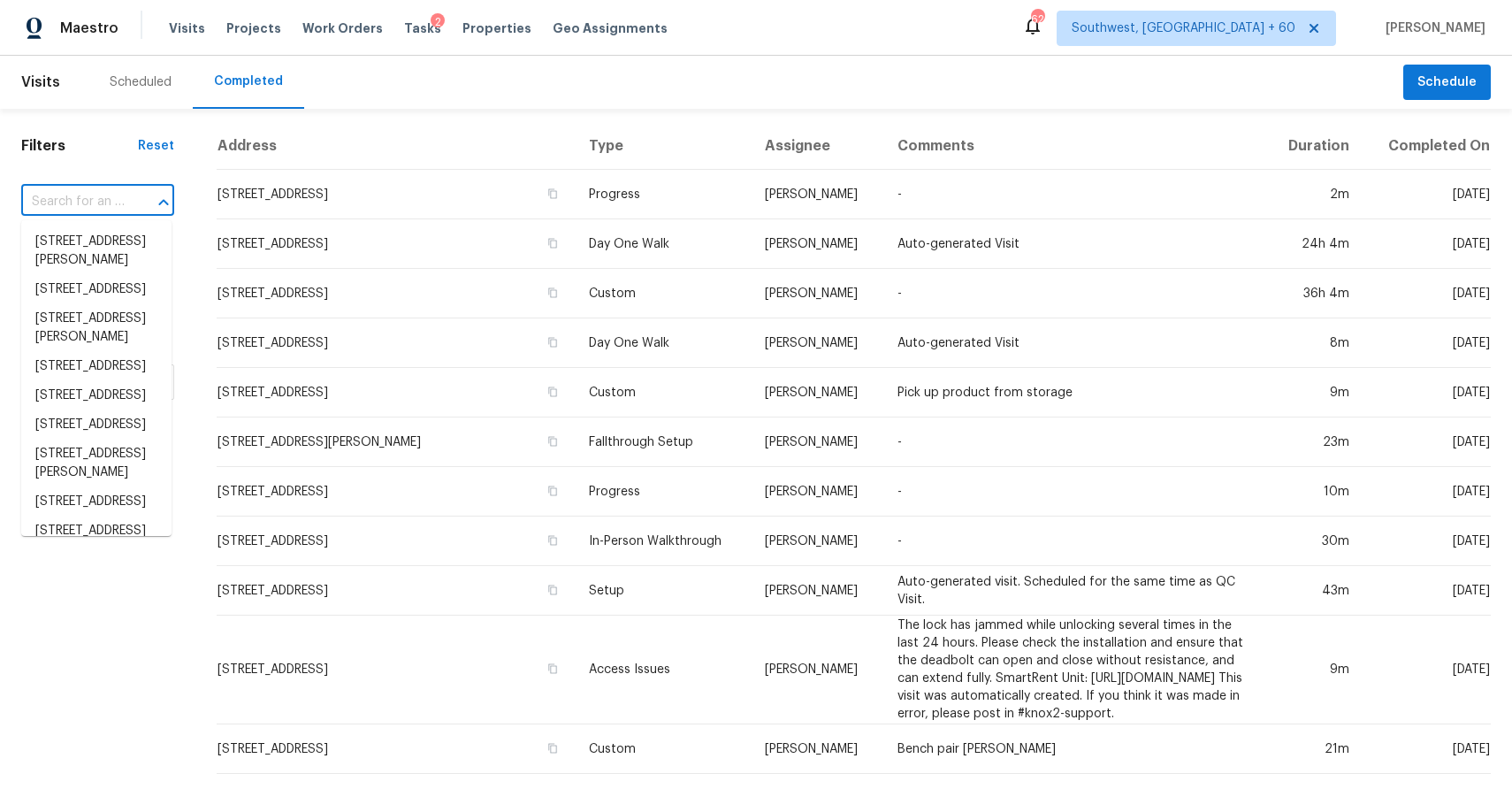
paste input "[STREET_ADDRESS]"
type input "[STREET_ADDRESS]"
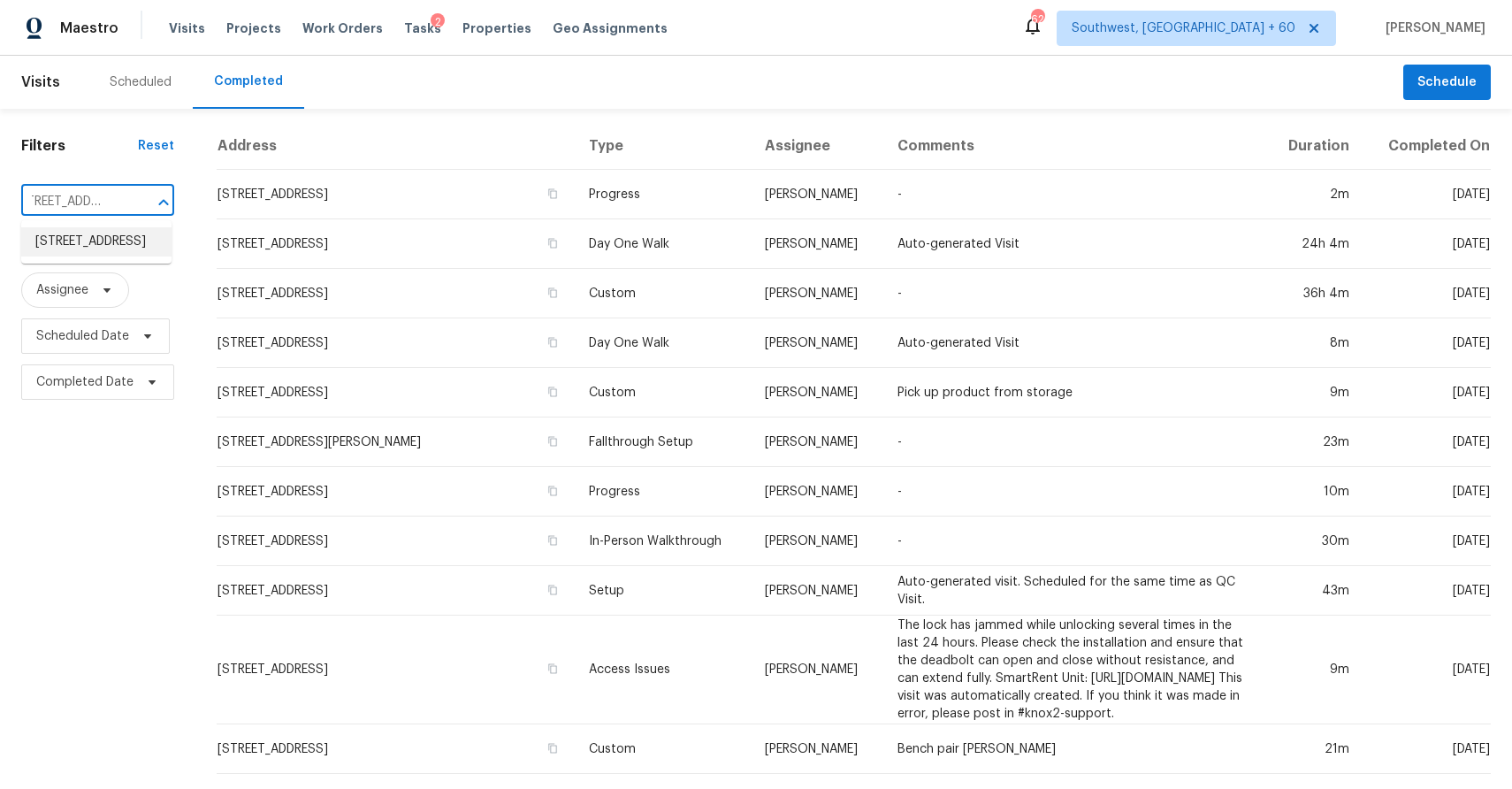
click at [101, 255] on li "[STREET_ADDRESS]" at bounding box center [97, 242] width 150 height 30
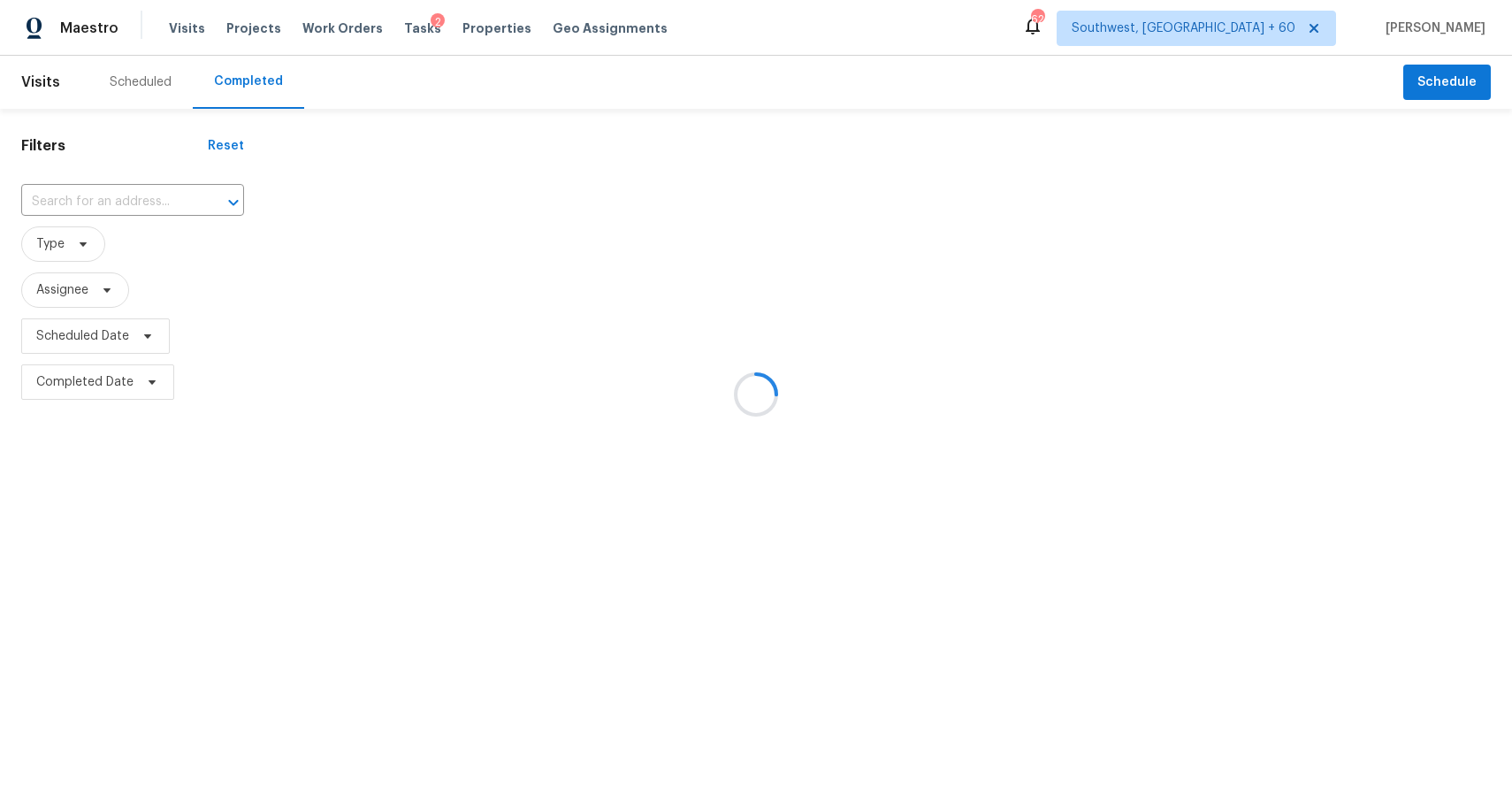
type input "[STREET_ADDRESS]"
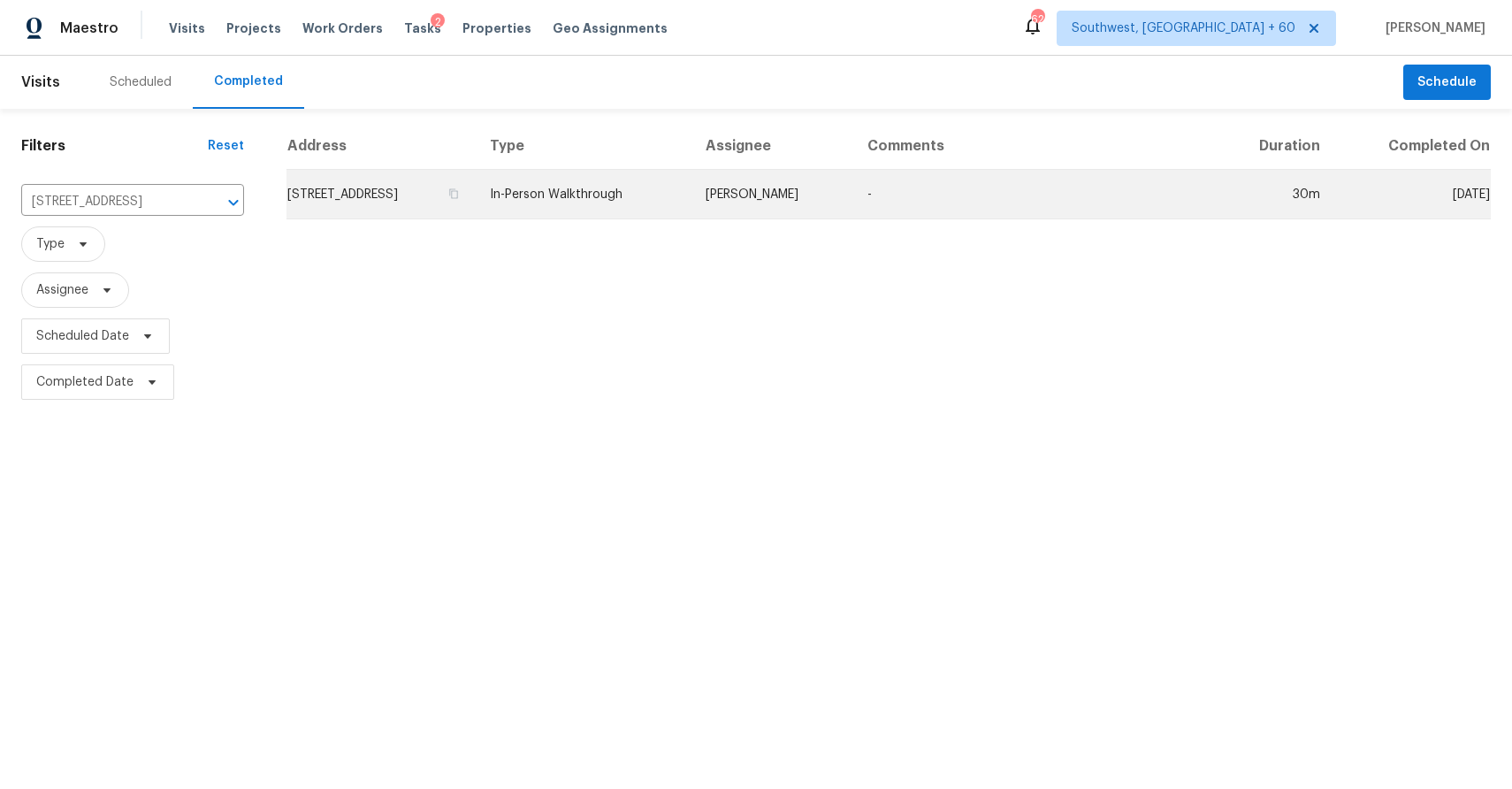
click at [892, 193] on td "-" at bounding box center [1034, 195] width 361 height 49
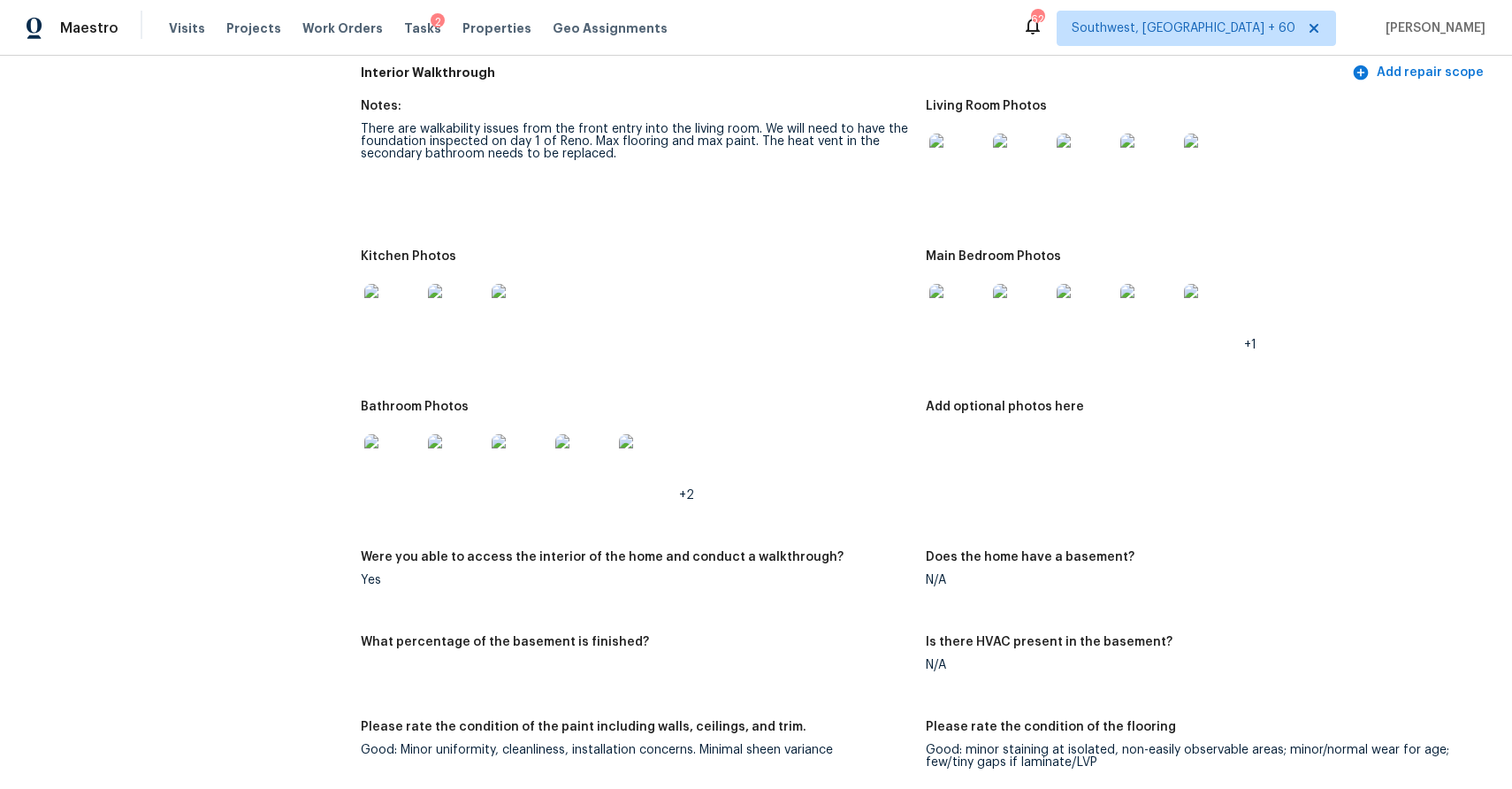
scroll to position [1758, 0]
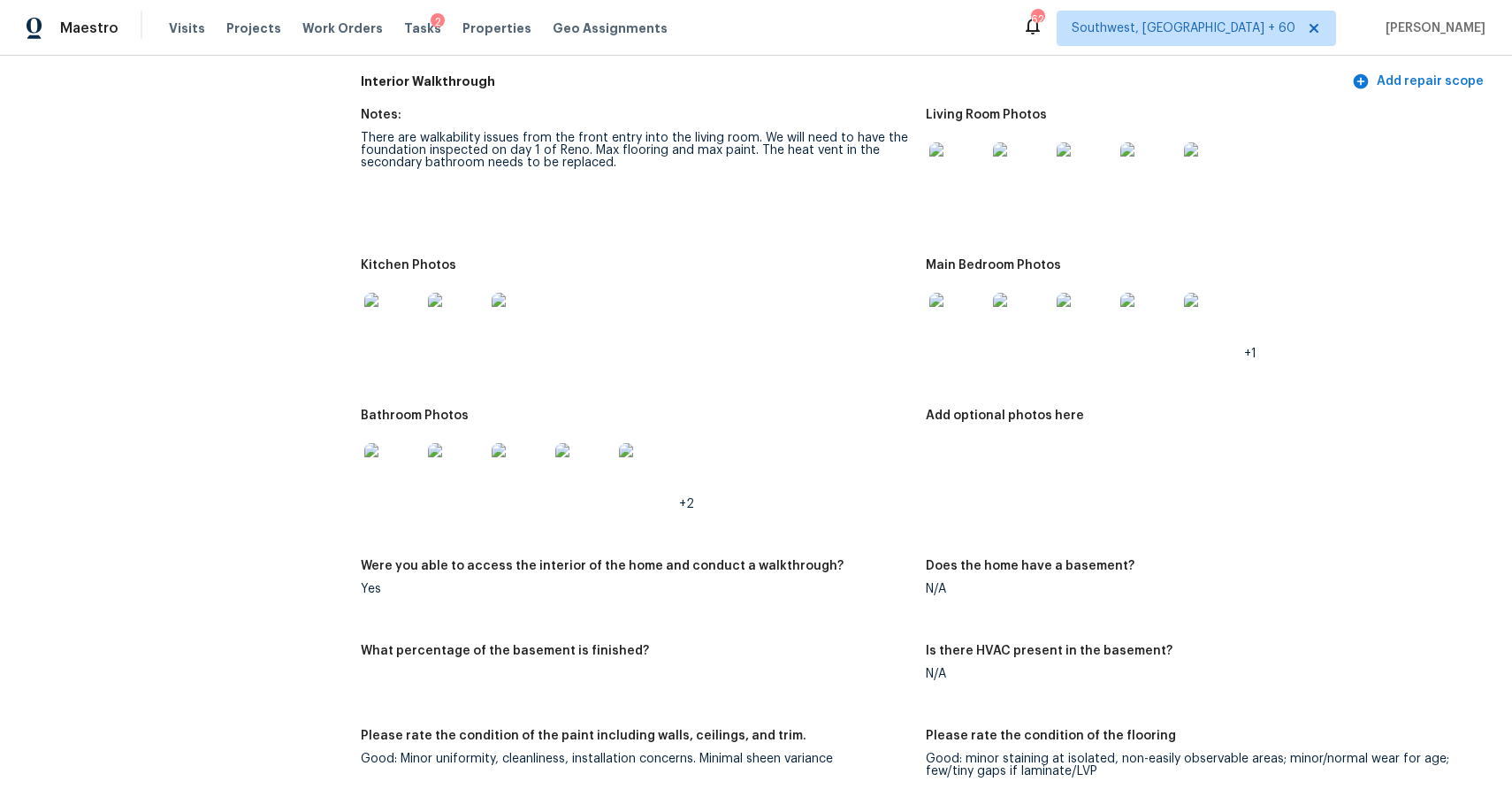
click at [936, 164] on img at bounding box center [957, 170] width 56 height 56
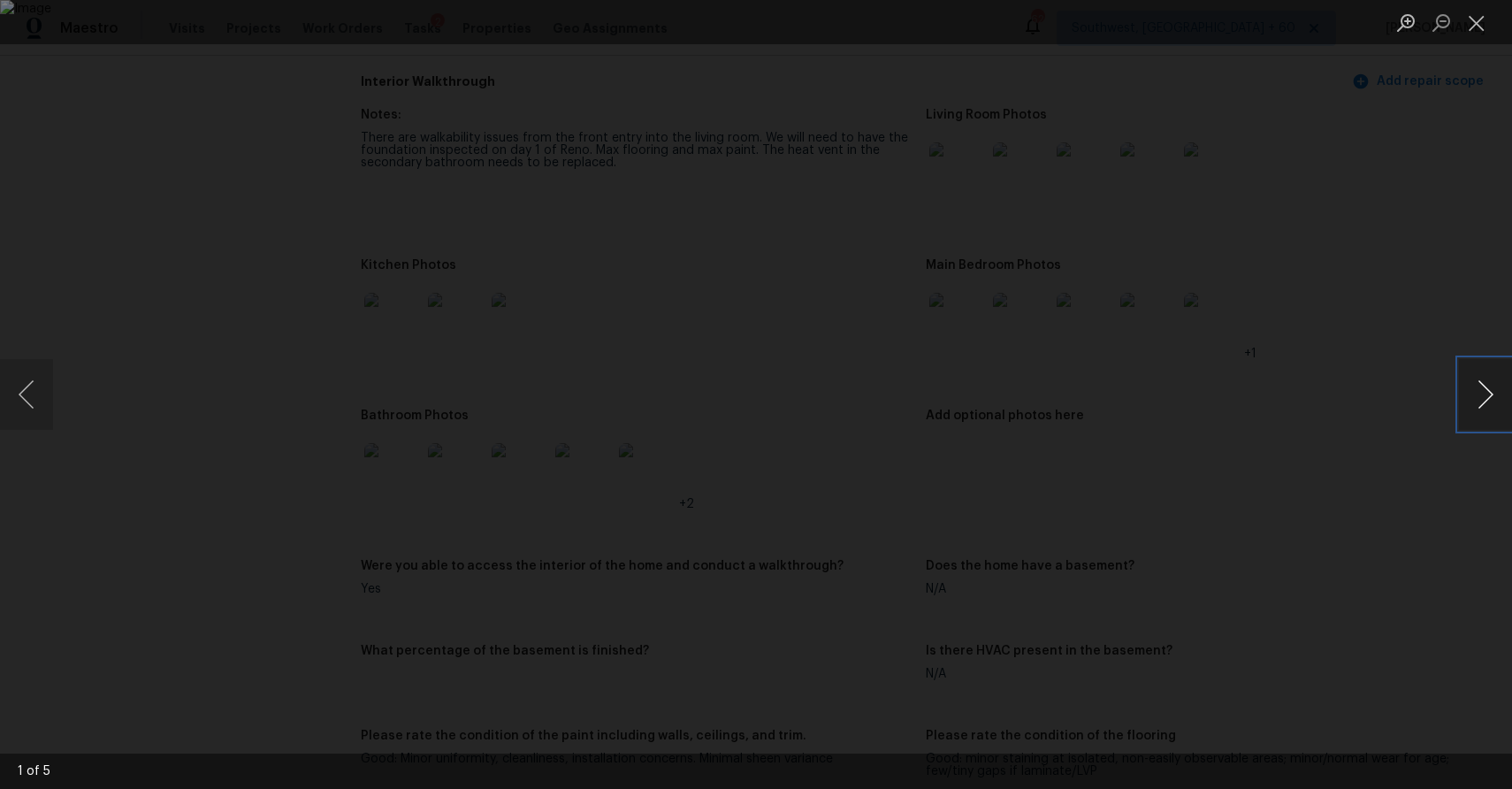
click at [1489, 409] on button "Next image" at bounding box center [1485, 395] width 53 height 71
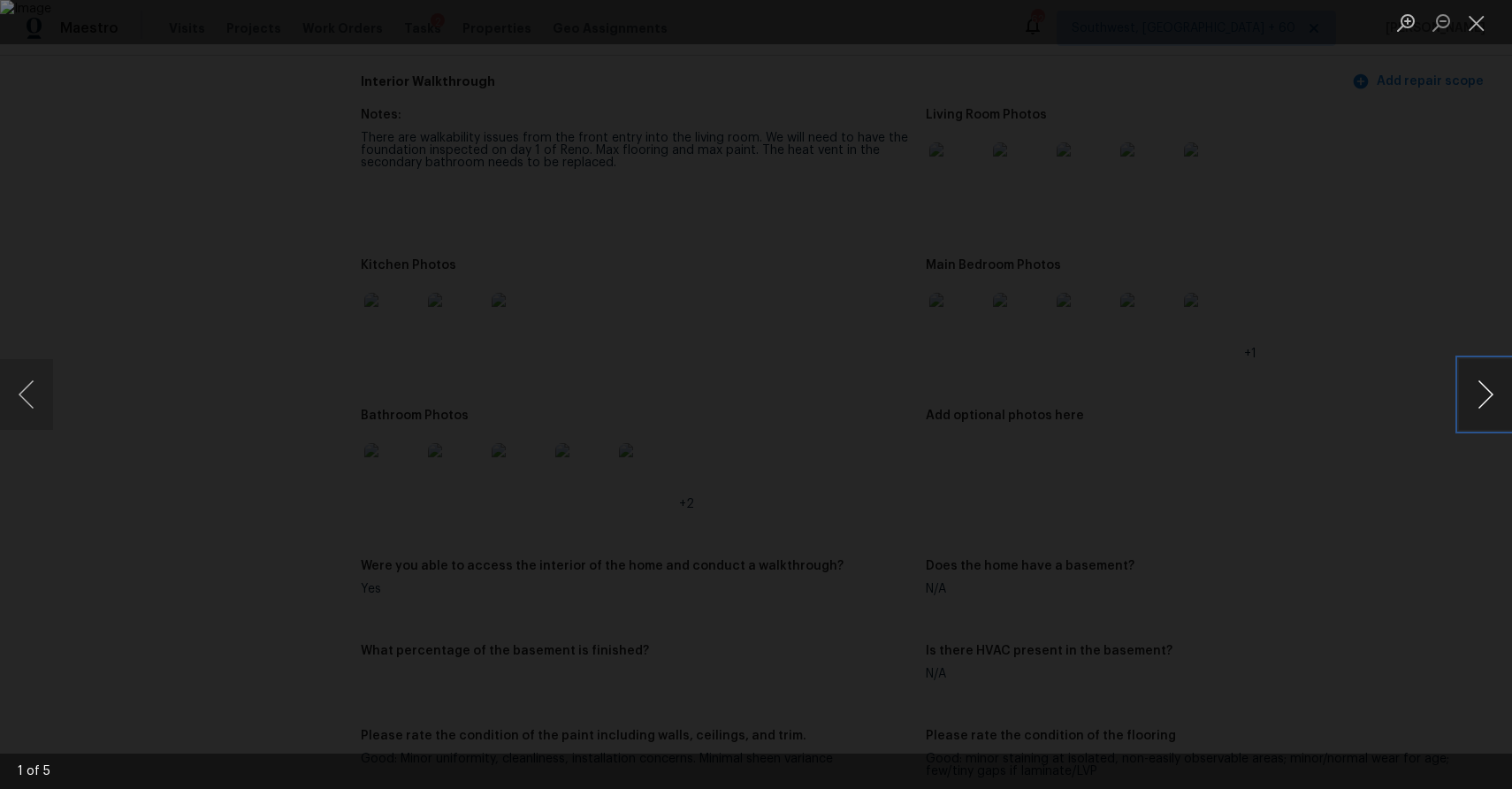
click at [1491, 403] on button "Next image" at bounding box center [1485, 395] width 53 height 71
click at [1403, 273] on div "Lightbox" at bounding box center [756, 394] width 1512 height 789
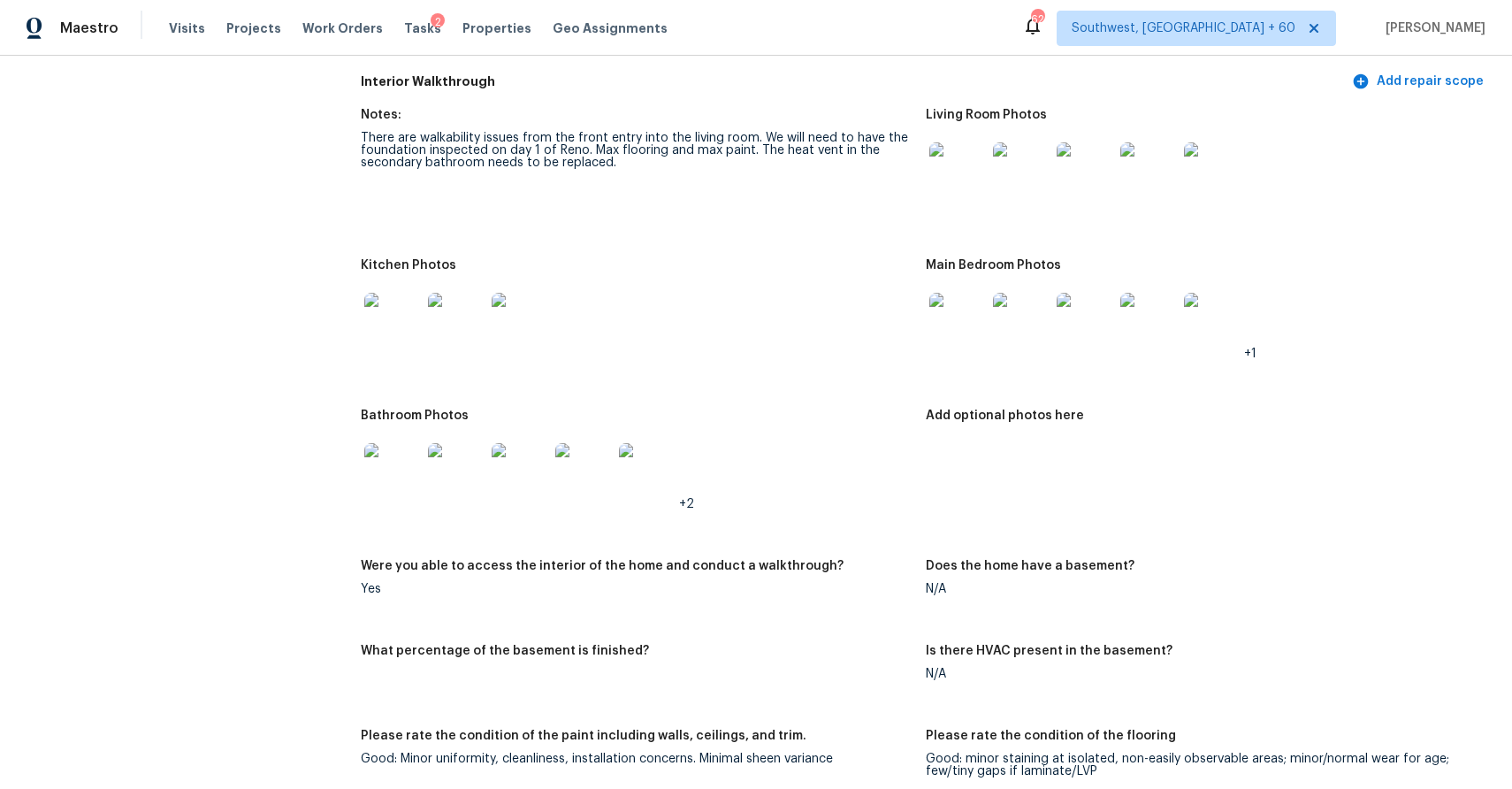
click at [945, 321] on img at bounding box center [957, 321] width 56 height 56
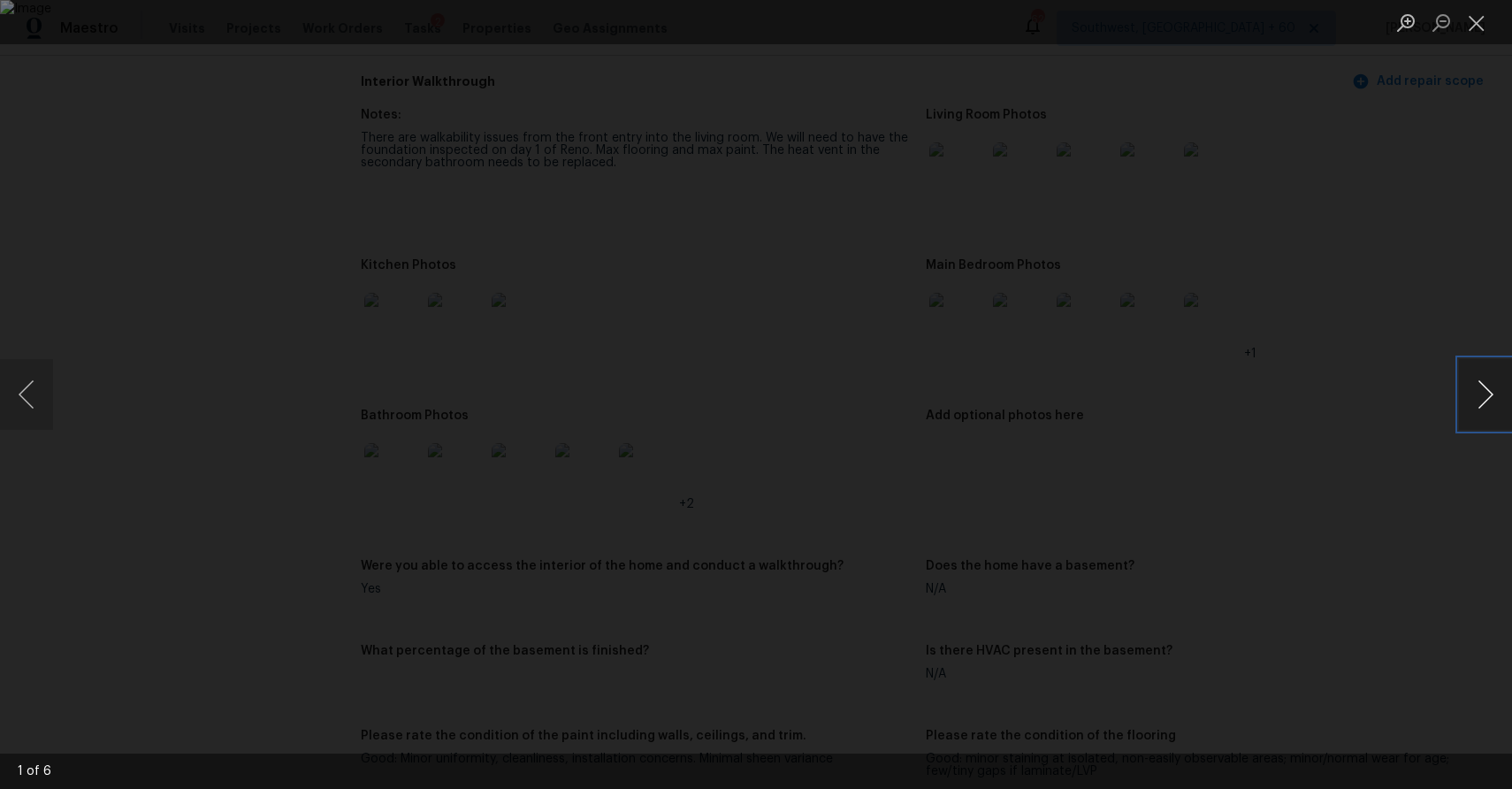
click at [1477, 413] on button "Next image" at bounding box center [1485, 395] width 53 height 71
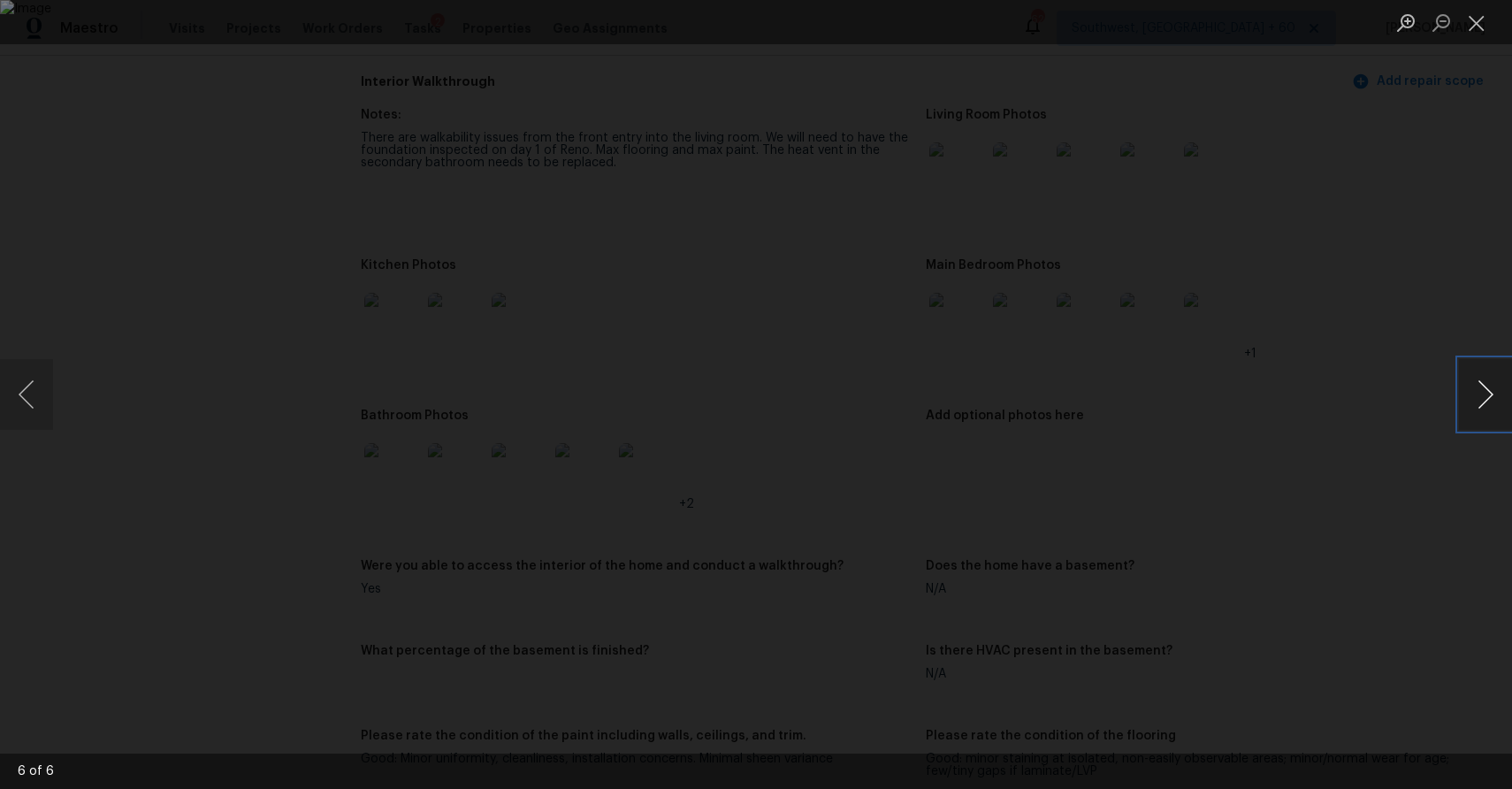
click at [1477, 413] on button "Next image" at bounding box center [1485, 395] width 53 height 71
click at [1443, 305] on div "Lightbox" at bounding box center [756, 394] width 1512 height 789
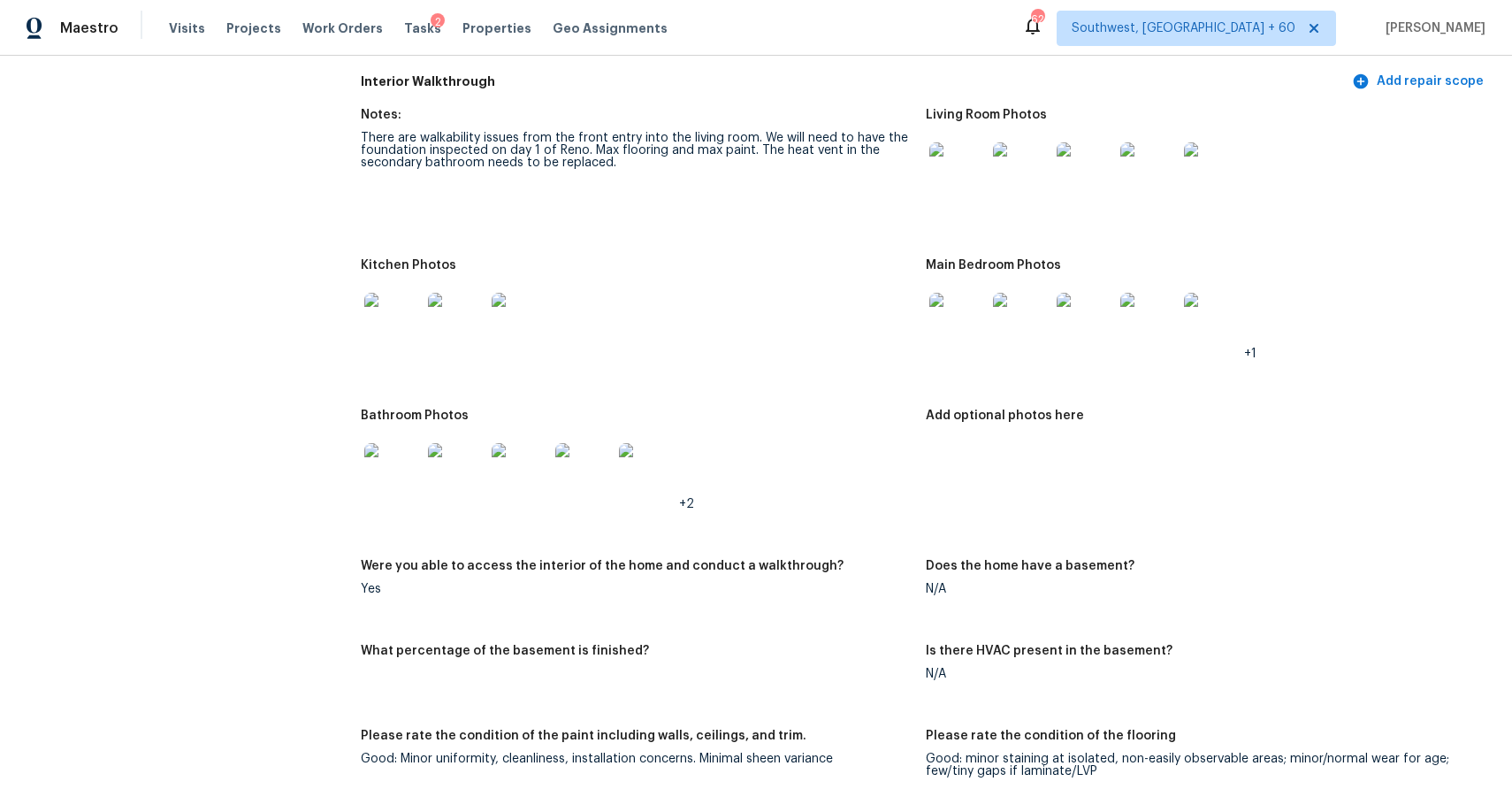
click at [386, 311] on img at bounding box center [392, 321] width 56 height 56
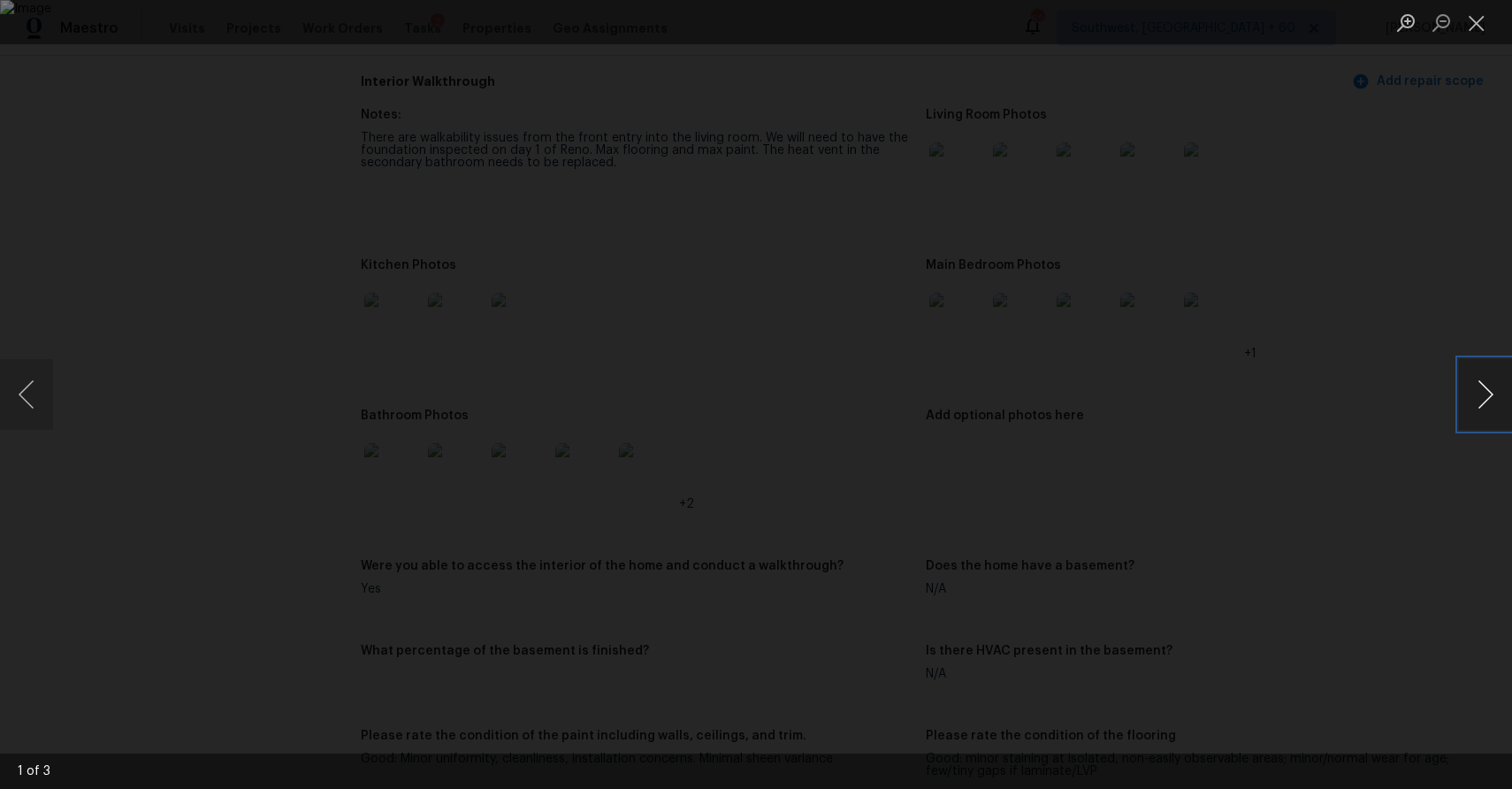
click at [1483, 394] on button "Next image" at bounding box center [1485, 395] width 53 height 71
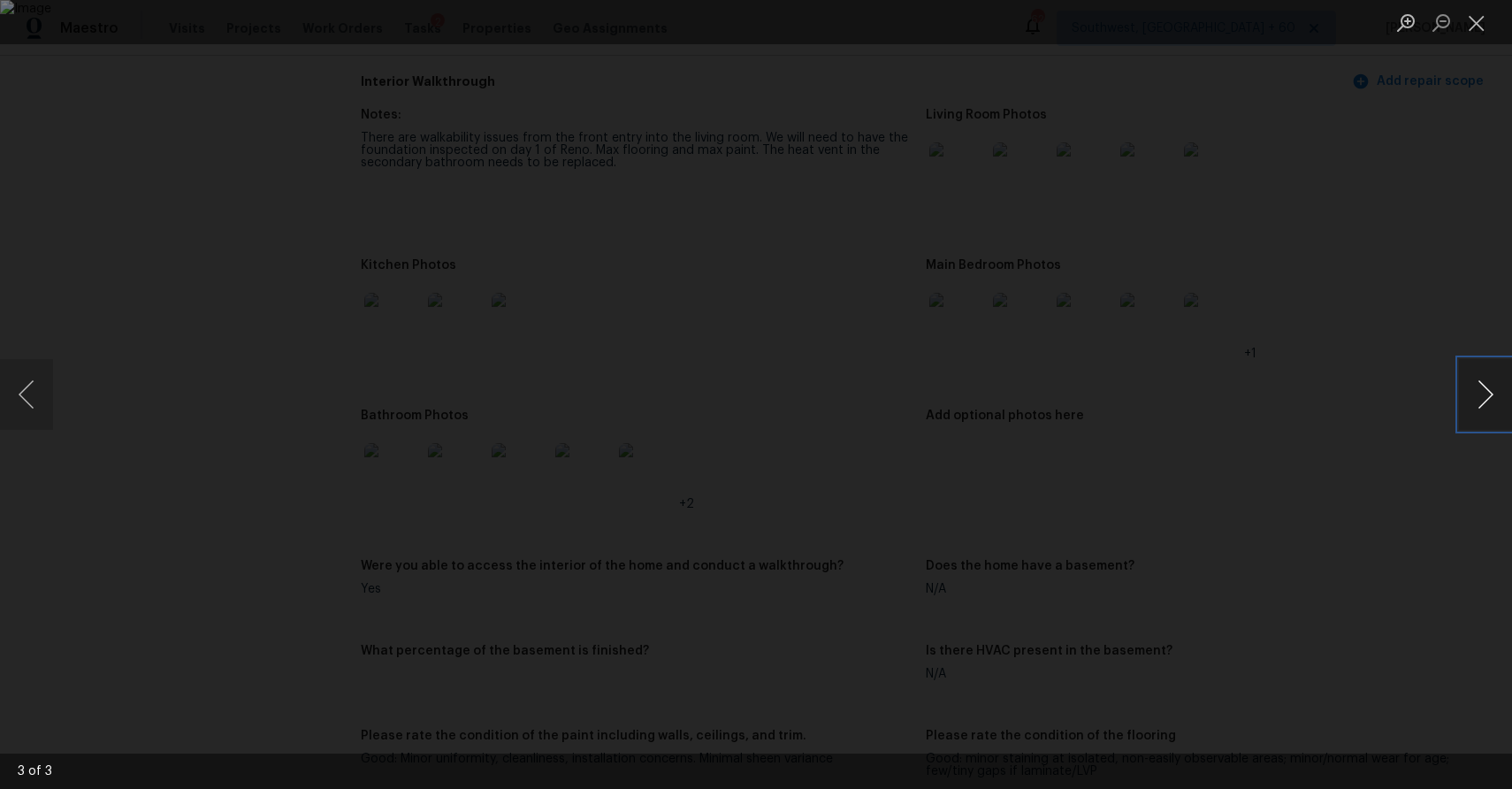
click at [1483, 394] on button "Next image" at bounding box center [1485, 395] width 53 height 71
click at [1426, 310] on div "Lightbox" at bounding box center [756, 394] width 1512 height 789
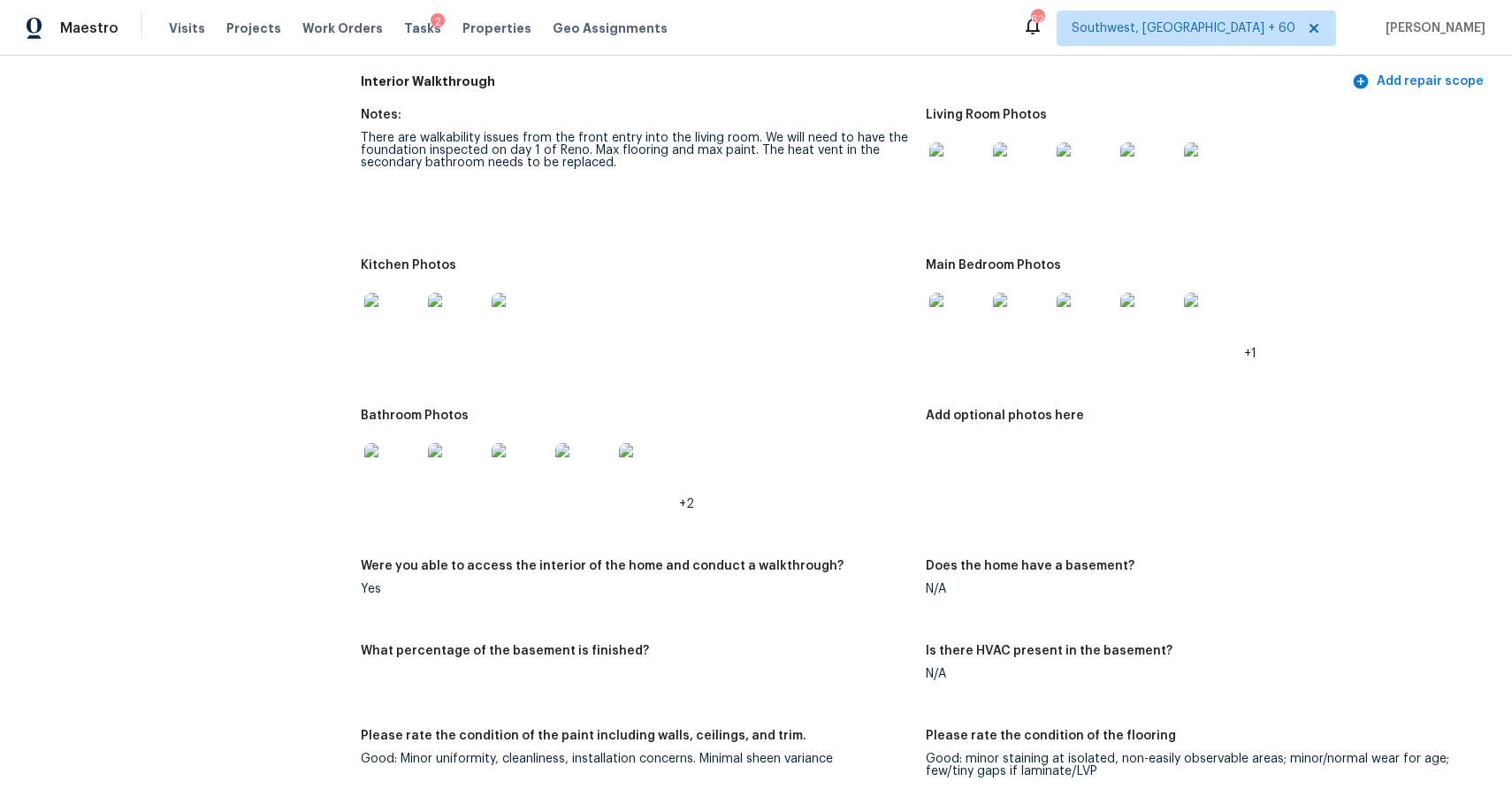
click at [388, 451] on img at bounding box center [392, 471] width 56 height 56
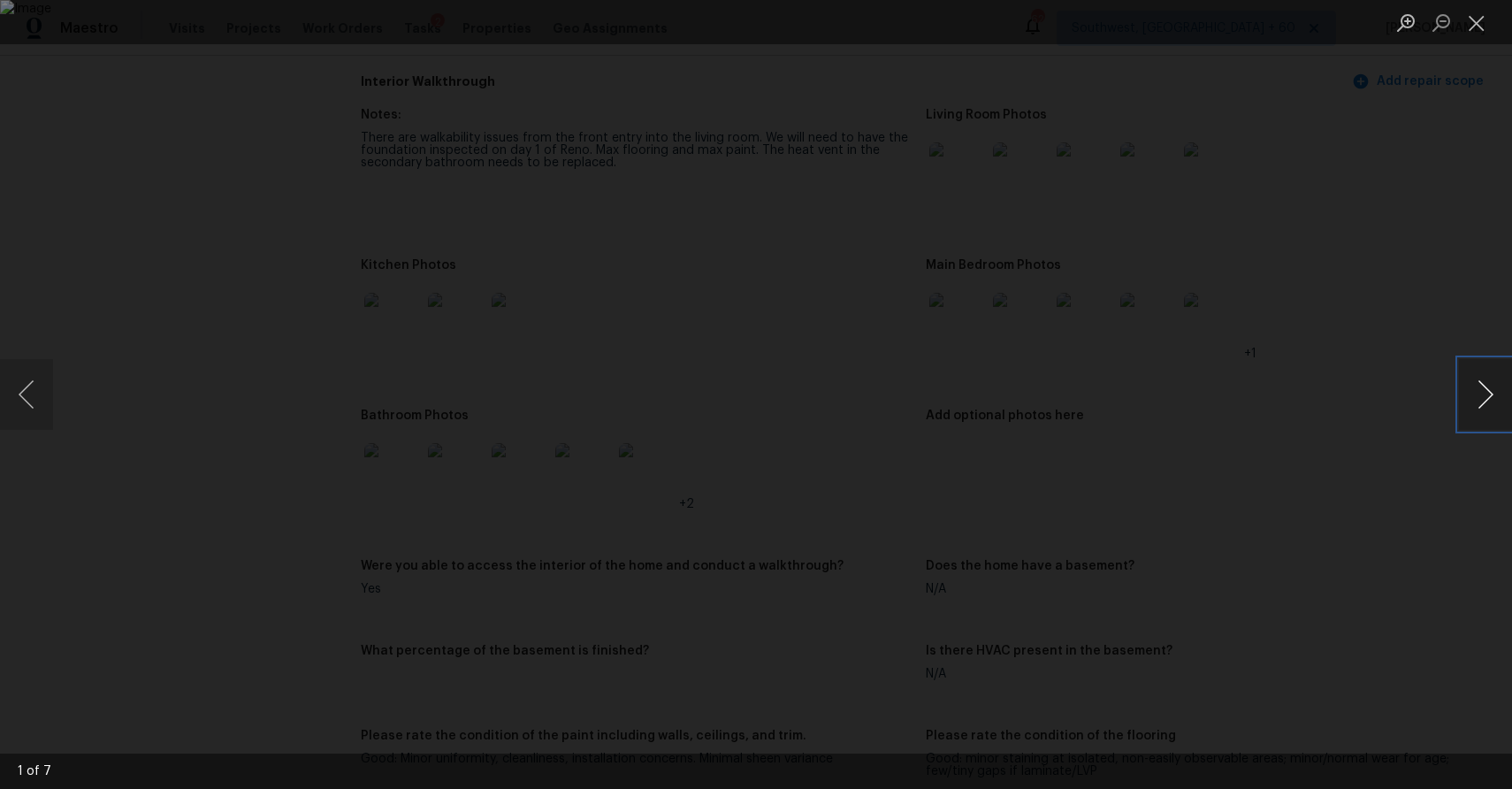
click at [1474, 386] on button "Next image" at bounding box center [1485, 395] width 53 height 71
click at [1390, 257] on div "Lightbox" at bounding box center [756, 394] width 1512 height 789
click at [1416, 324] on div "Lightbox" at bounding box center [756, 394] width 1512 height 789
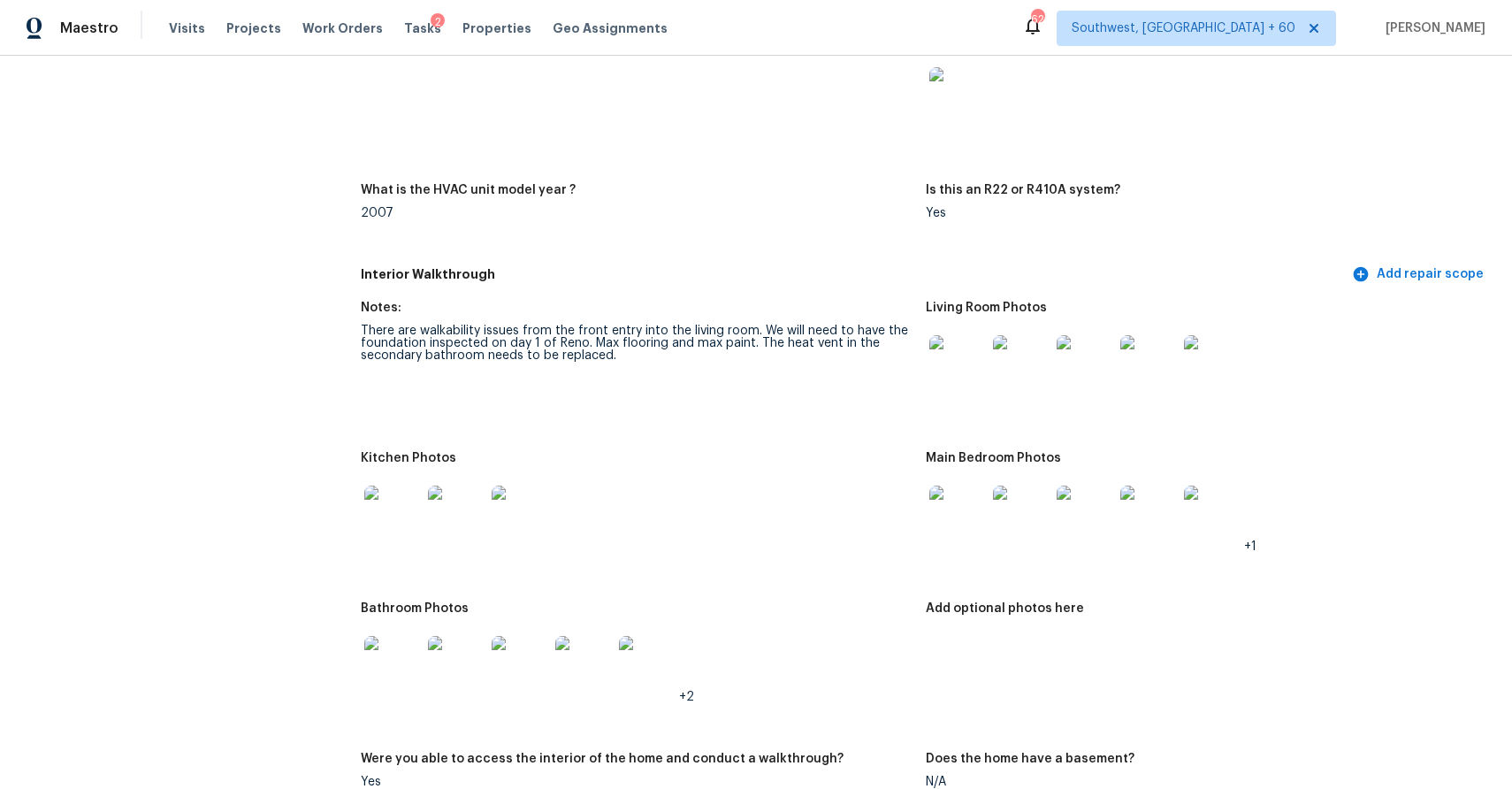
scroll to position [1531, 0]
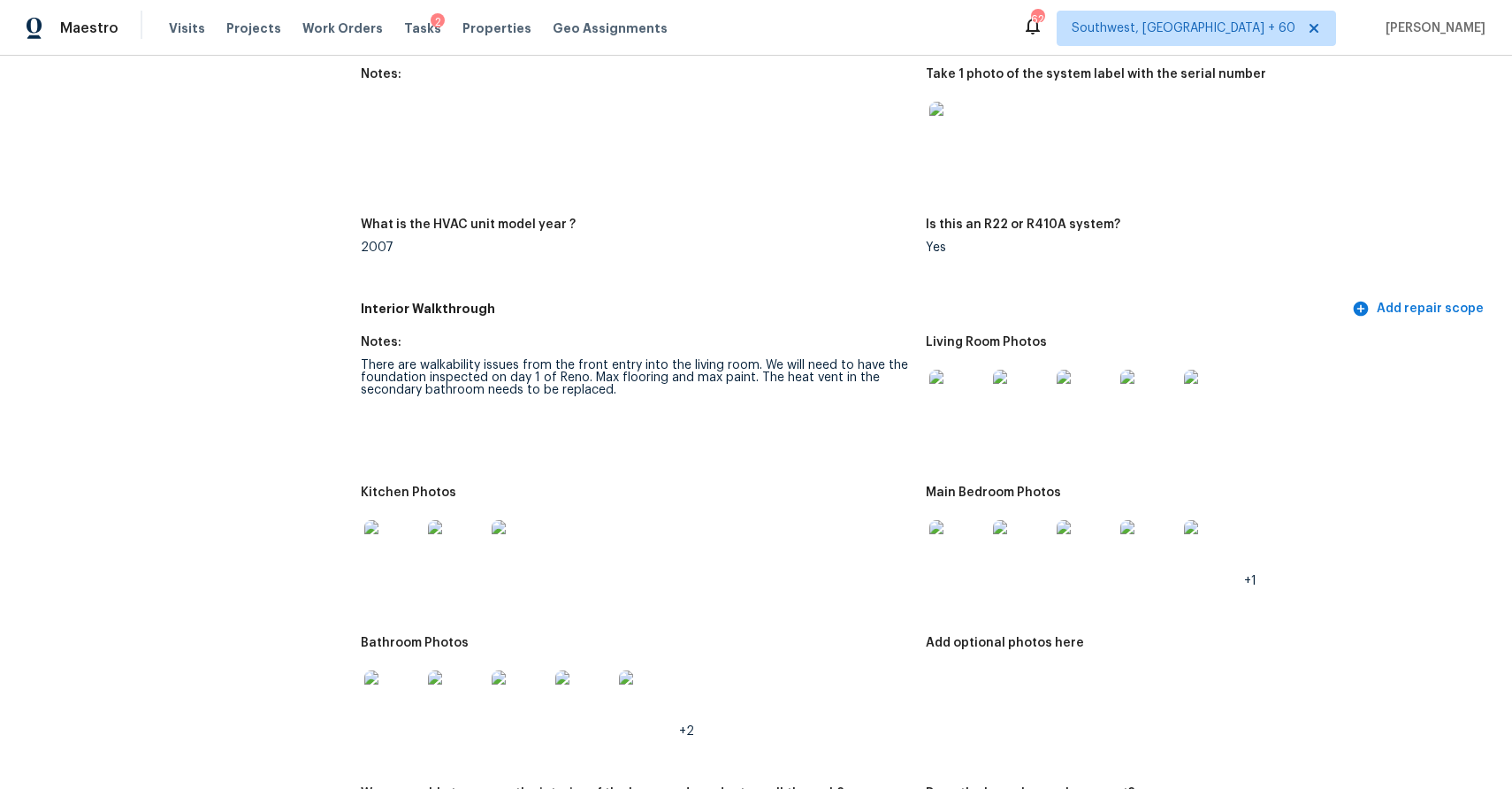
click at [399, 564] on img at bounding box center [392, 548] width 56 height 56
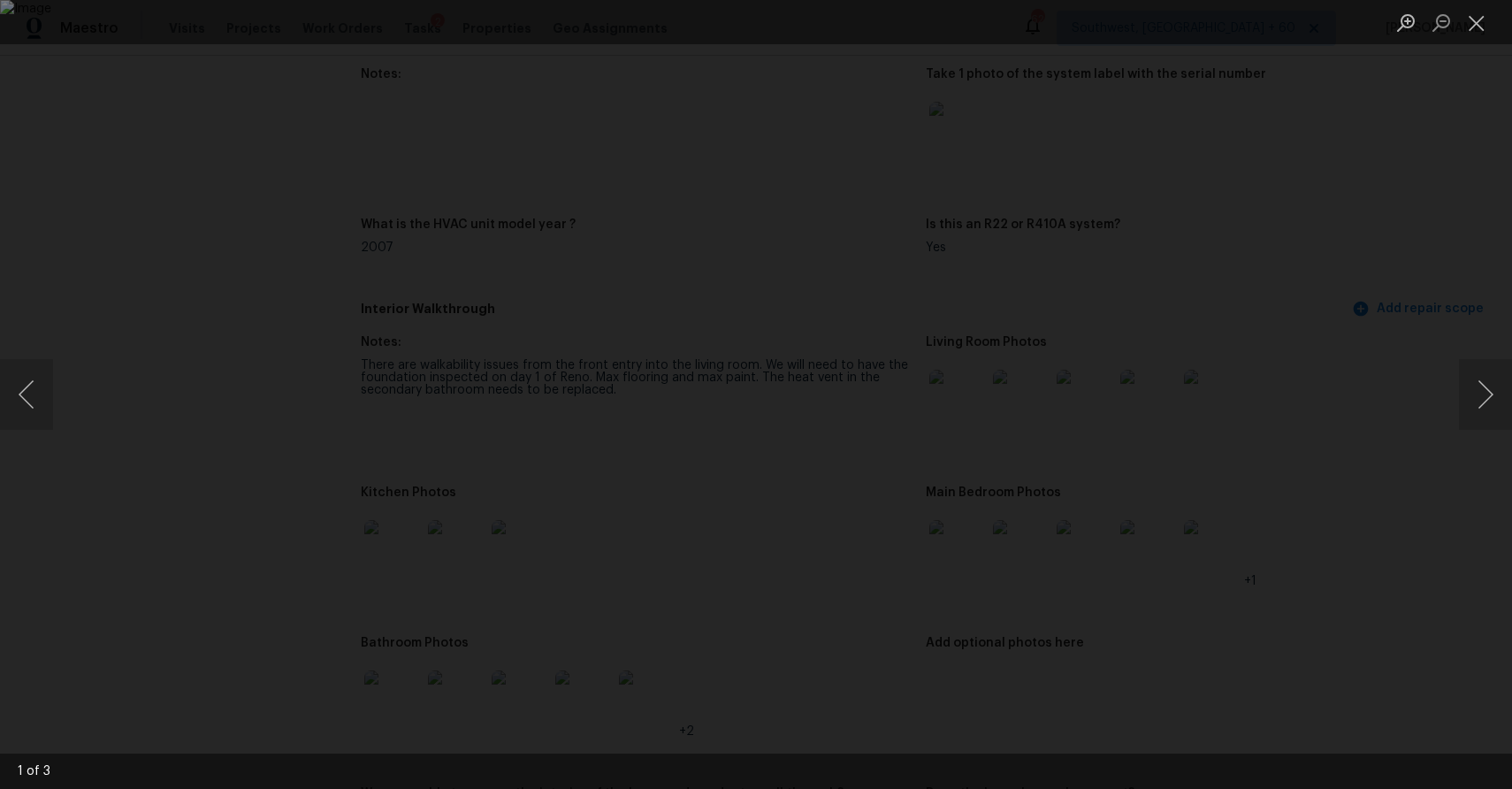
click at [1455, 393] on div "Lightbox" at bounding box center [756, 394] width 1512 height 789
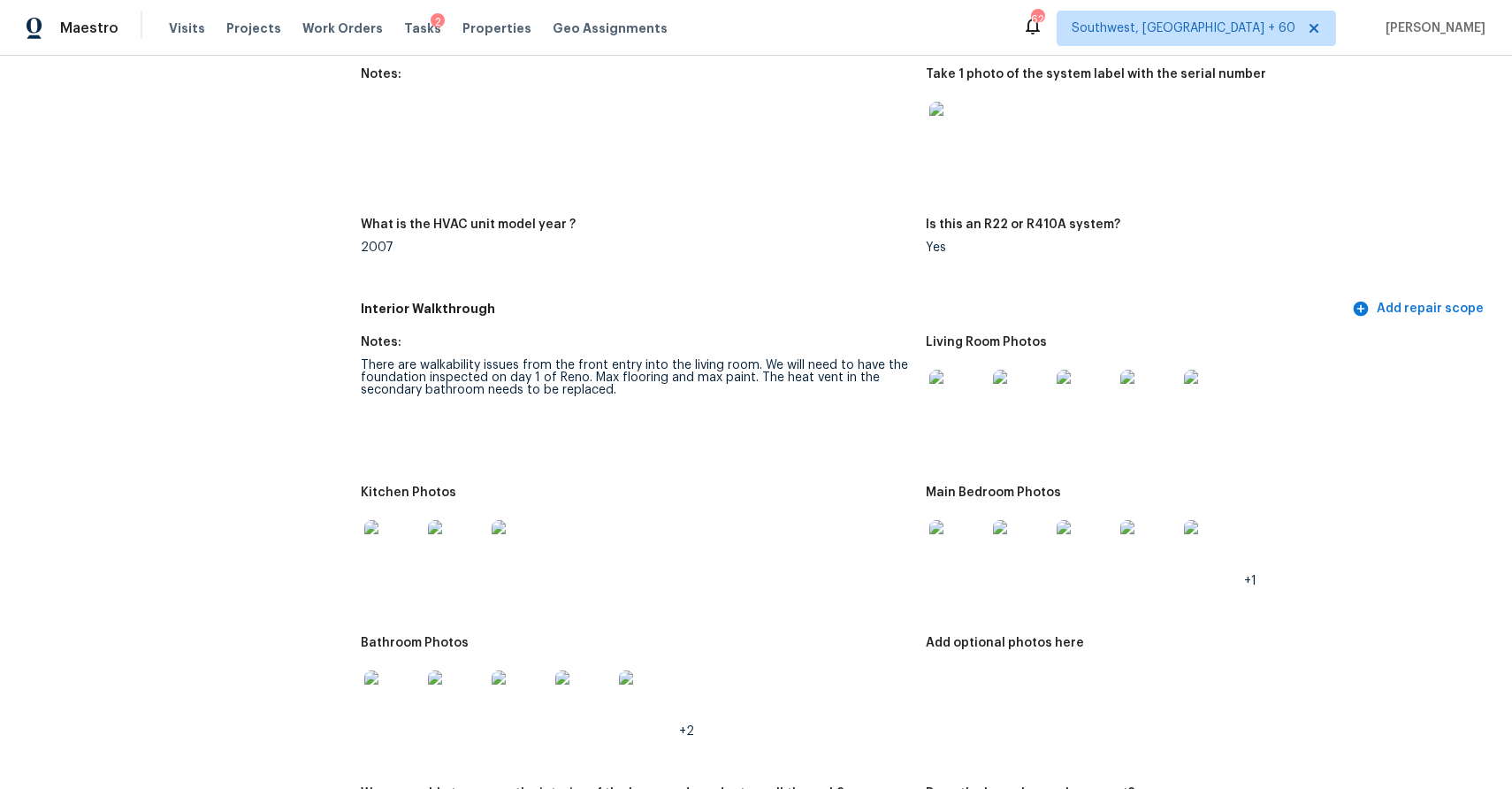
click at [463, 581] on div at bounding box center [456, 548] width 64 height 78
click at [465, 549] on img at bounding box center [456, 548] width 56 height 56
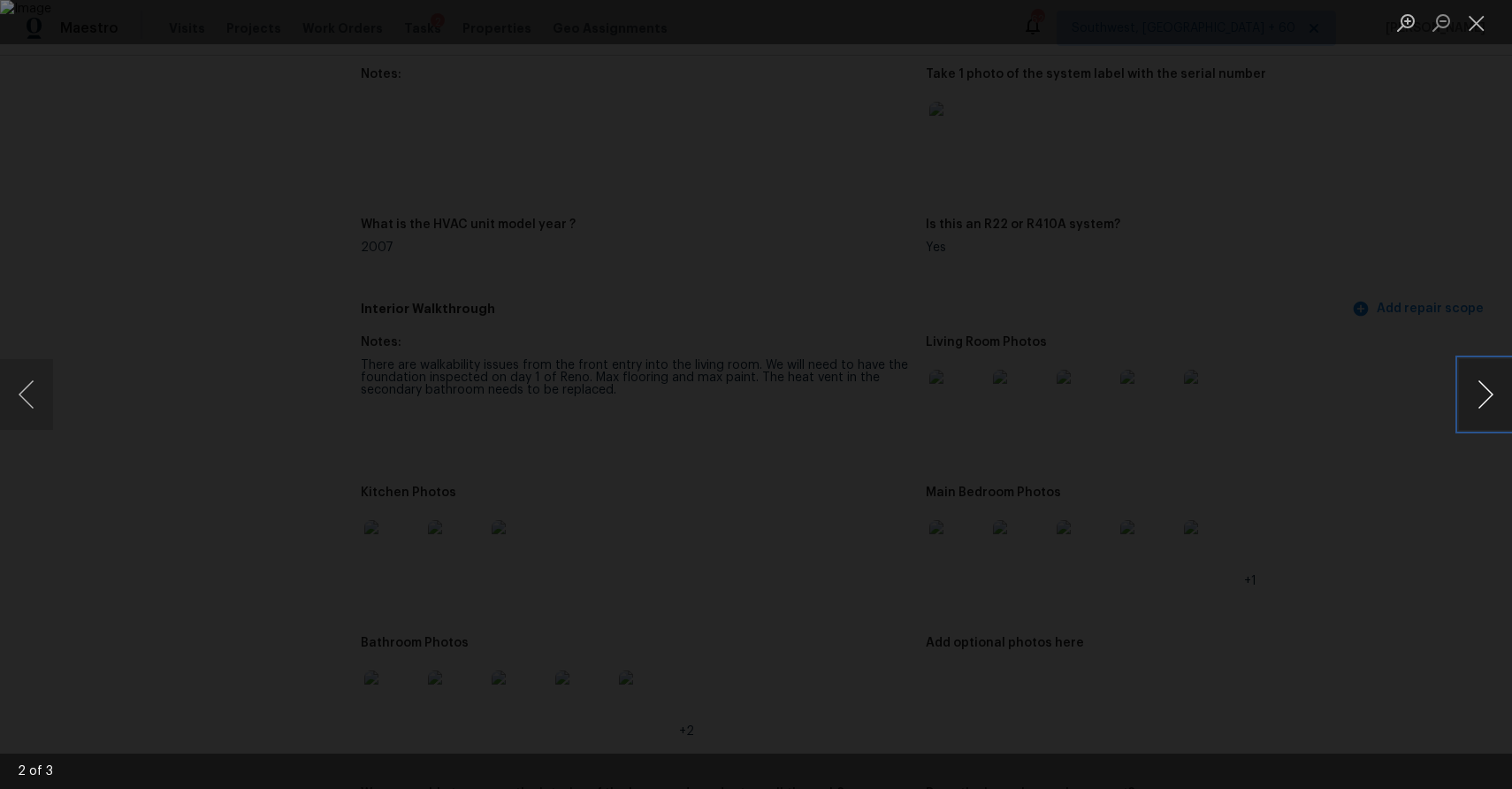
click at [1485, 392] on button "Next image" at bounding box center [1485, 395] width 53 height 71
click at [1405, 251] on div "Lightbox" at bounding box center [756, 394] width 1512 height 789
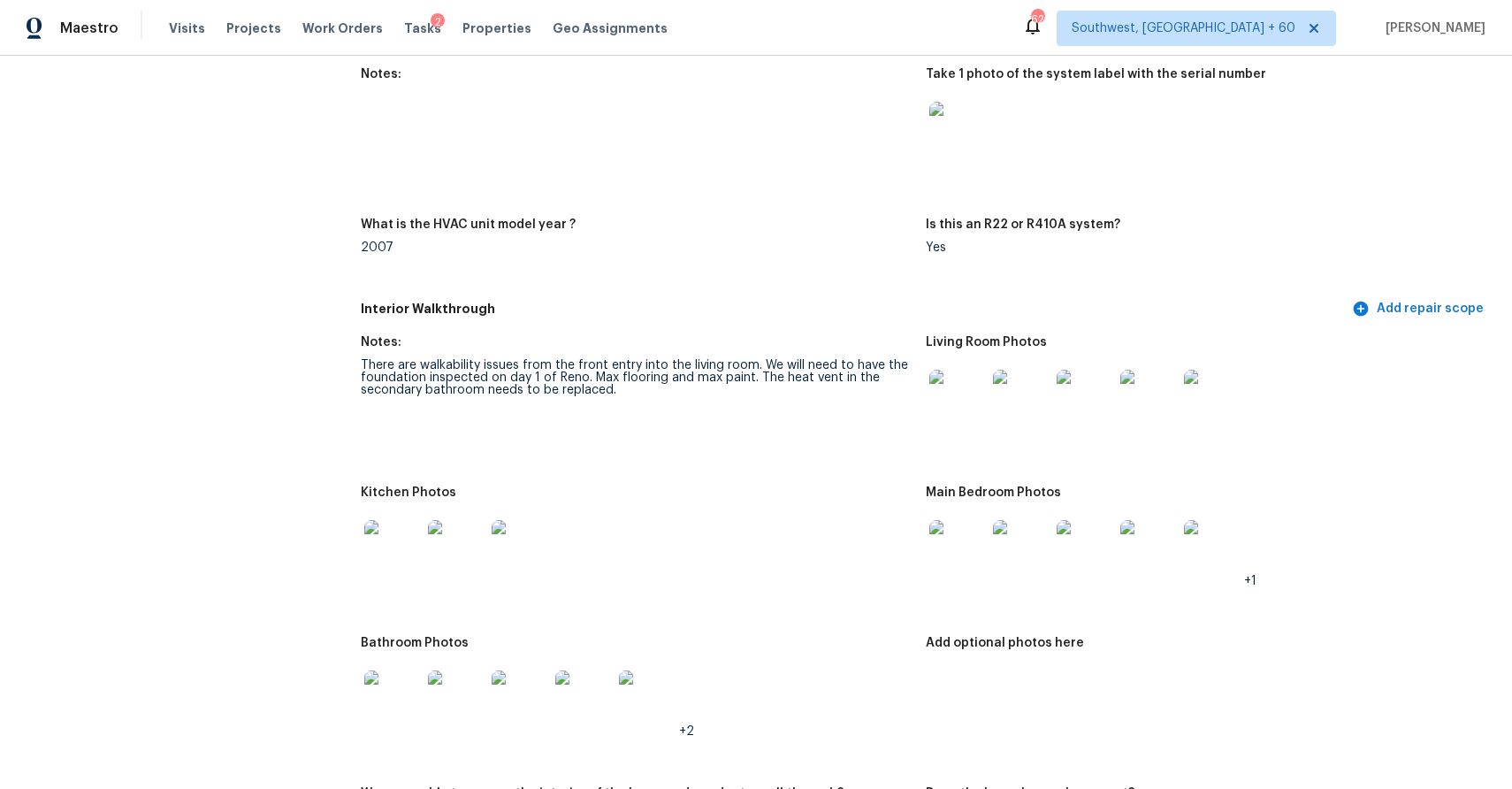
click at [395, 701] on img at bounding box center [392, 698] width 56 height 56
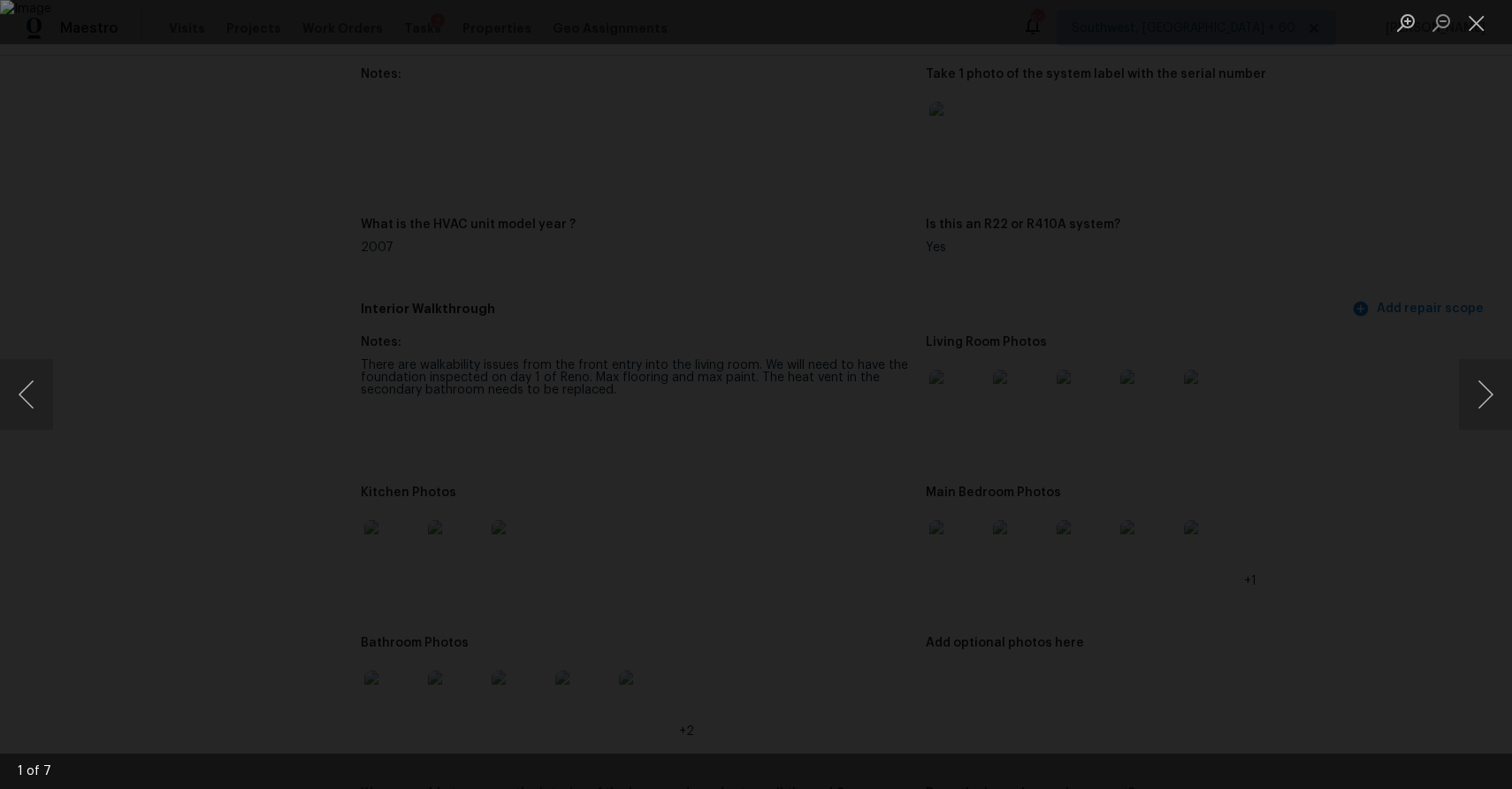
click at [1399, 396] on div "Lightbox" at bounding box center [756, 394] width 1512 height 789
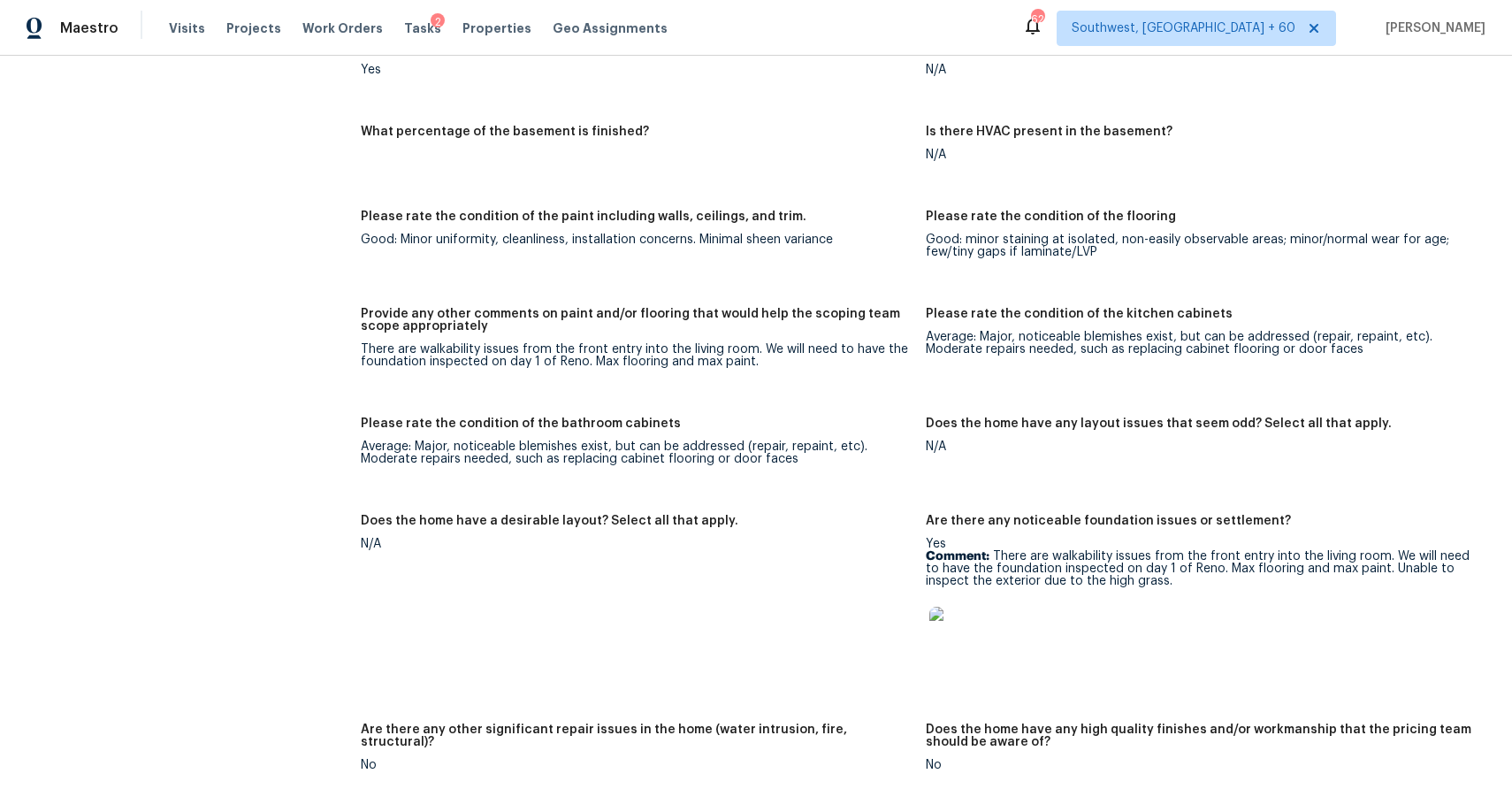
scroll to position [2366, 0]
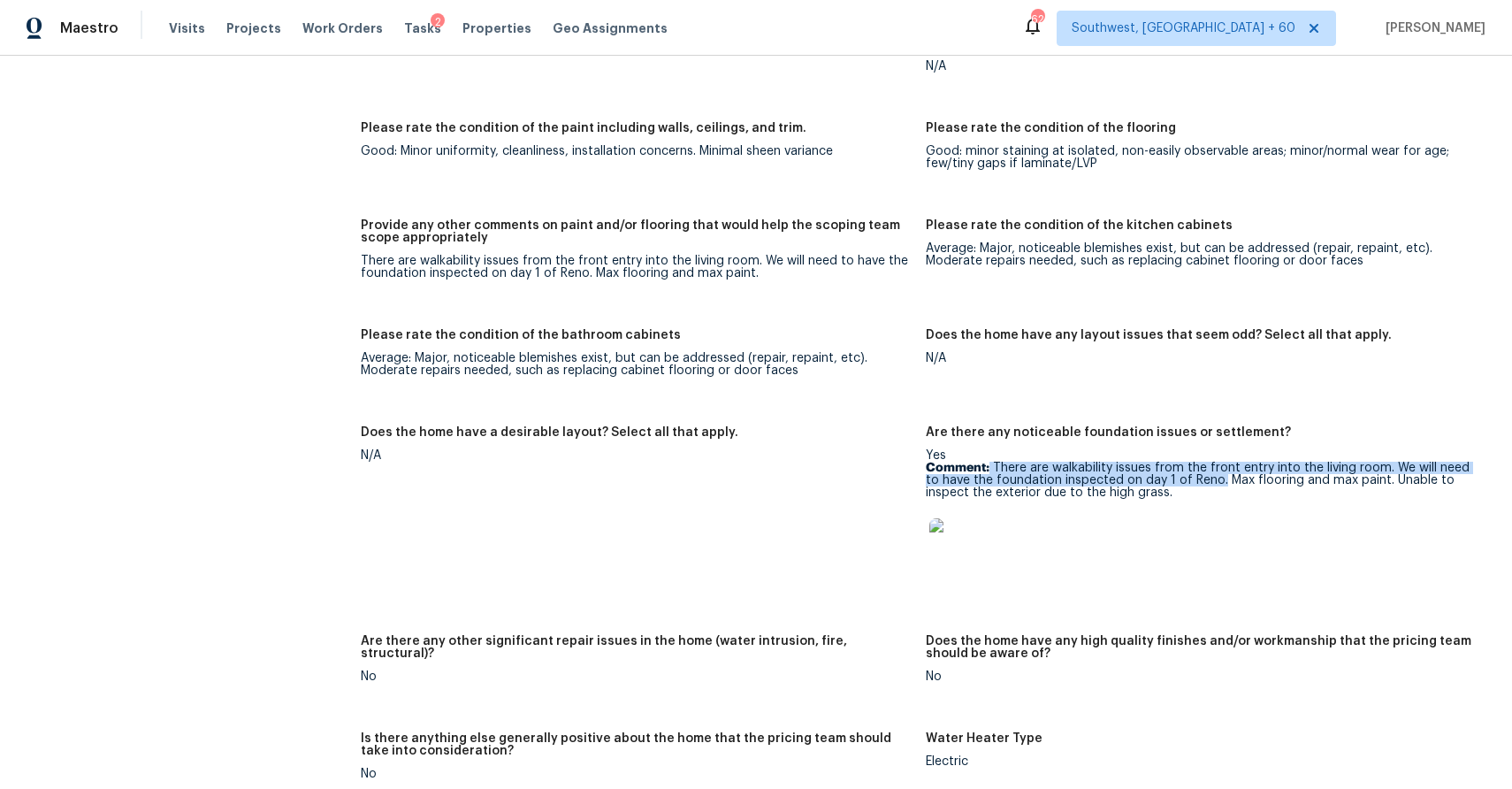
drag, startPoint x: 990, startPoint y: 468, endPoint x: 1219, endPoint y: 481, distance: 229.4
click at [1219, 481] on p "Comment: There are walkability issues from the front entry into the living room…" at bounding box center [1201, 481] width 551 height 38
copy p "There are walkability issues from the front entry into the living room. We will…"
click at [950, 559] on img at bounding box center [957, 546] width 56 height 56
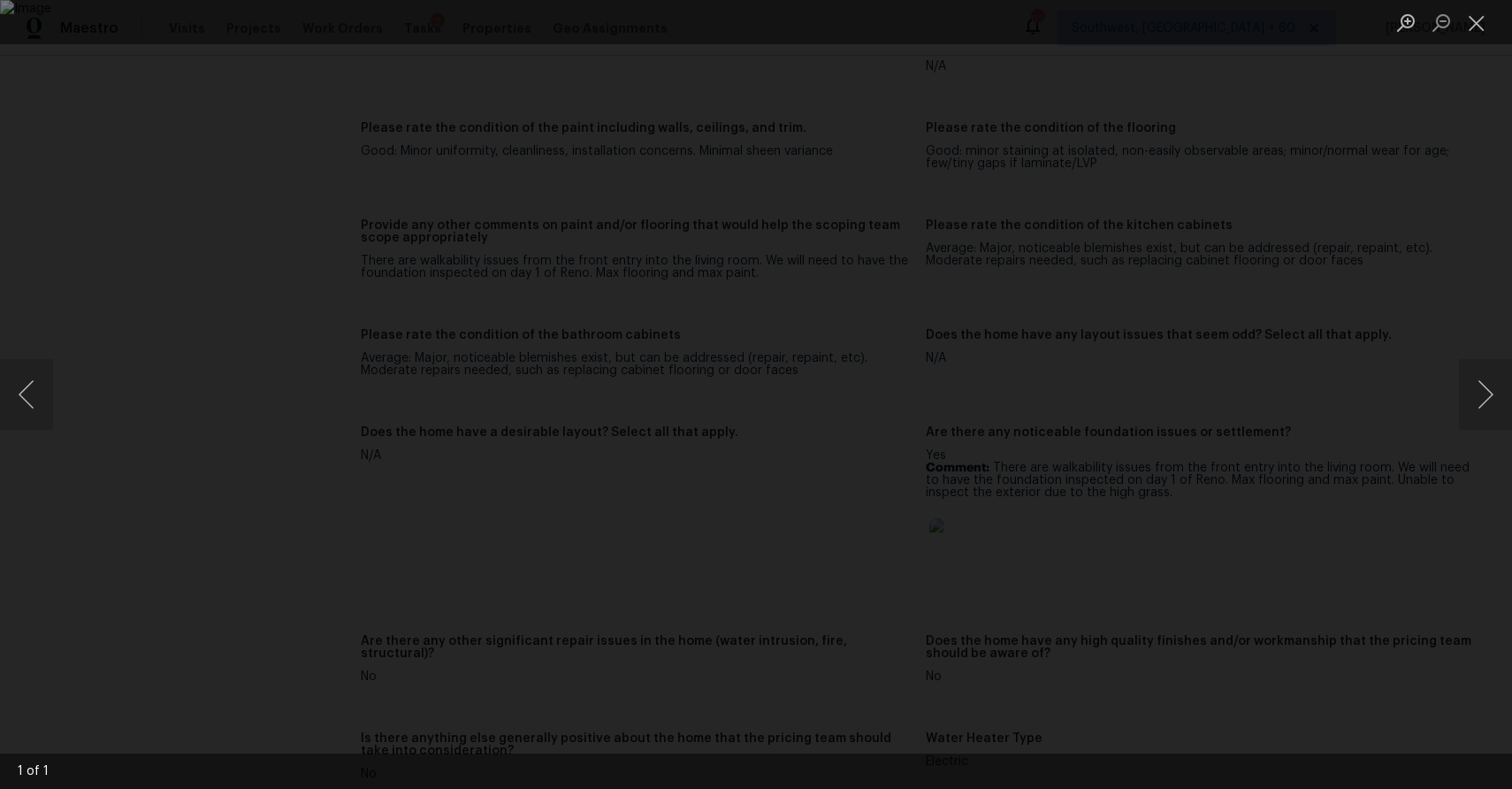
click at [1427, 277] on div "Lightbox" at bounding box center [756, 394] width 1512 height 789
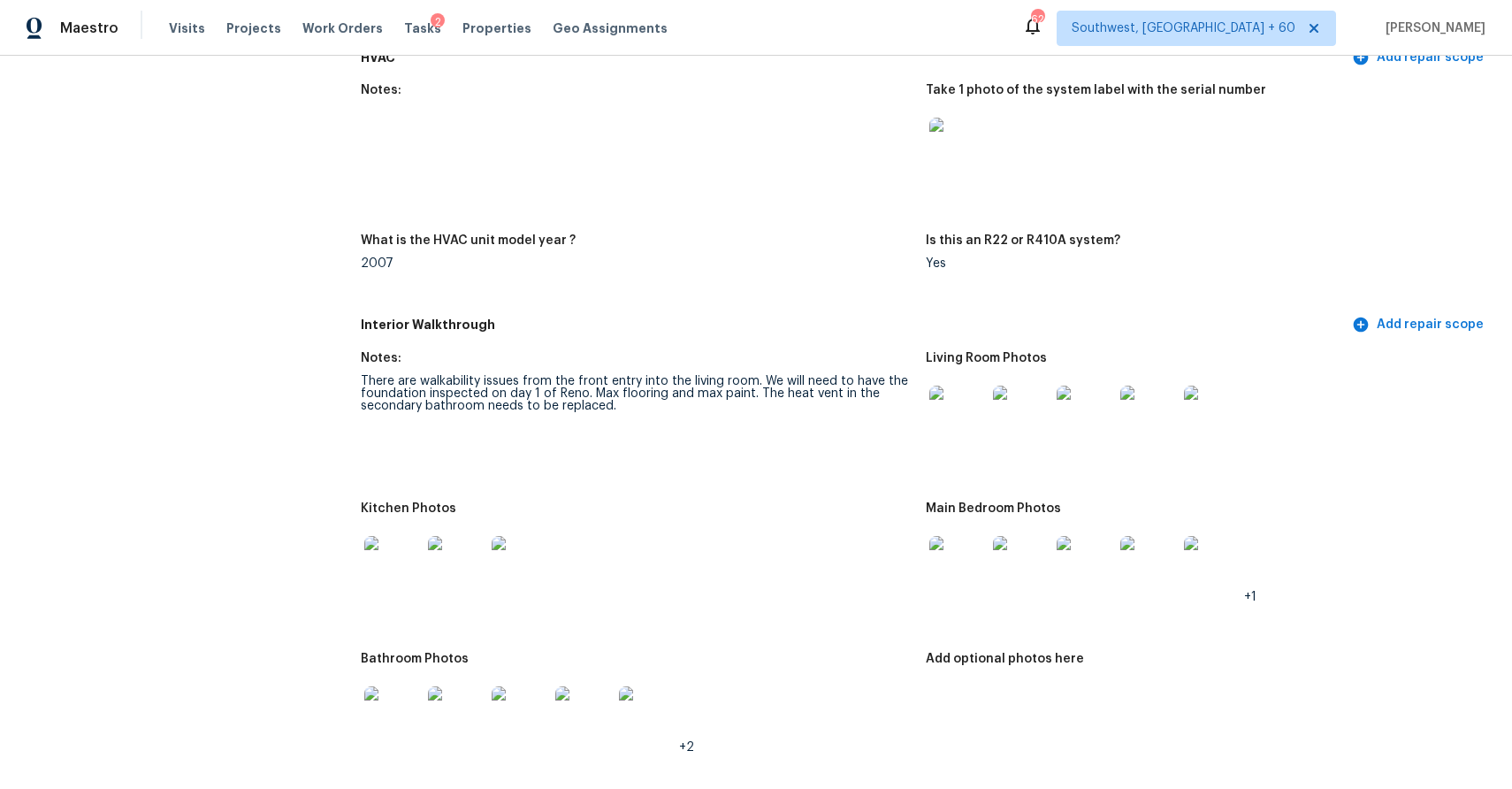
scroll to position [1478, 0]
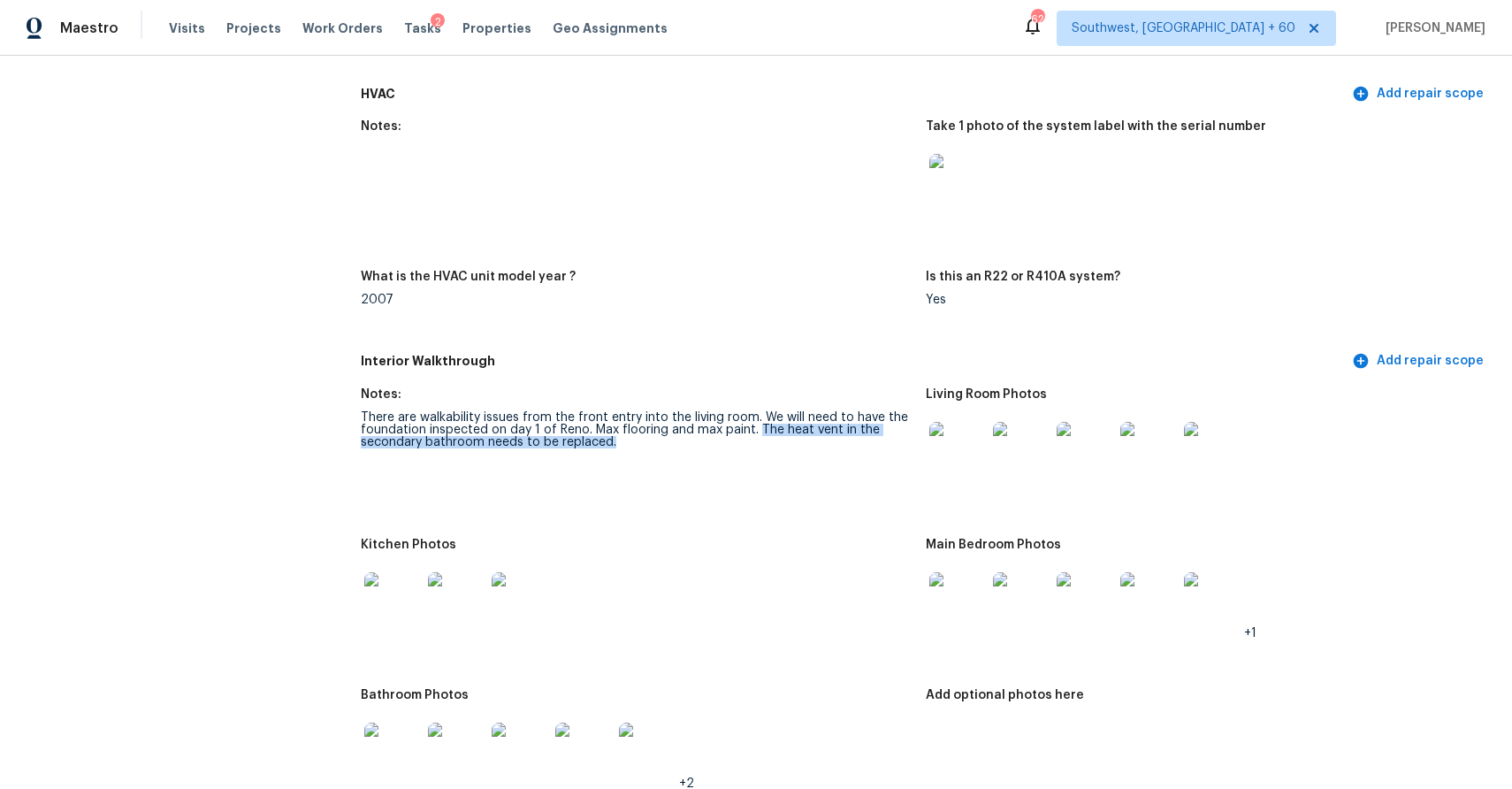
drag, startPoint x: 752, startPoint y: 425, endPoint x: 769, endPoint y: 447, distance: 27.8
click at [769, 447] on div "There are walkability issues from the front entry into the living room. We will…" at bounding box center [637, 431] width 551 height 38
copy div "The heat vent in the secondary bathroom needs to be replaced."
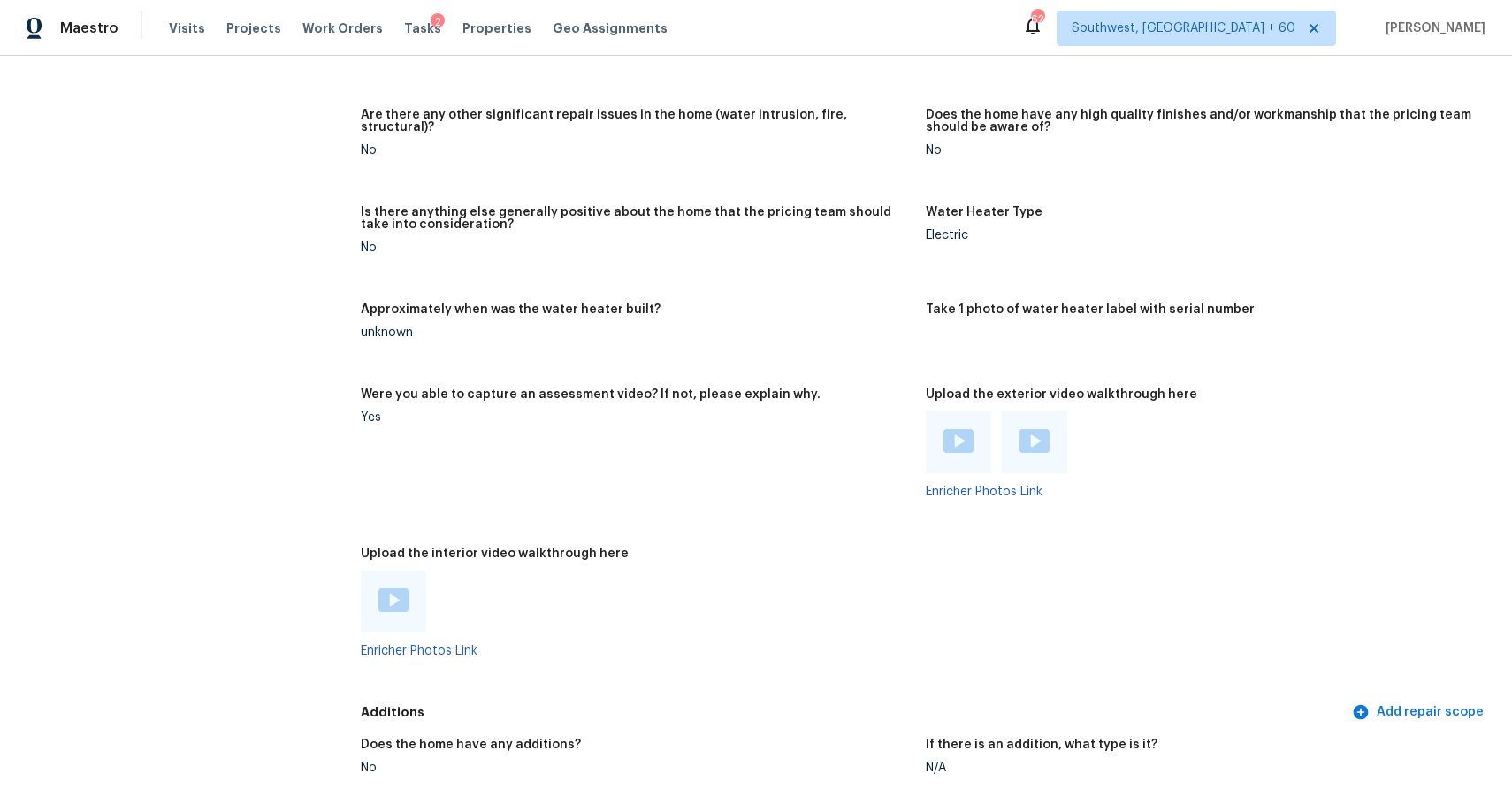
scroll to position [3046, 0]
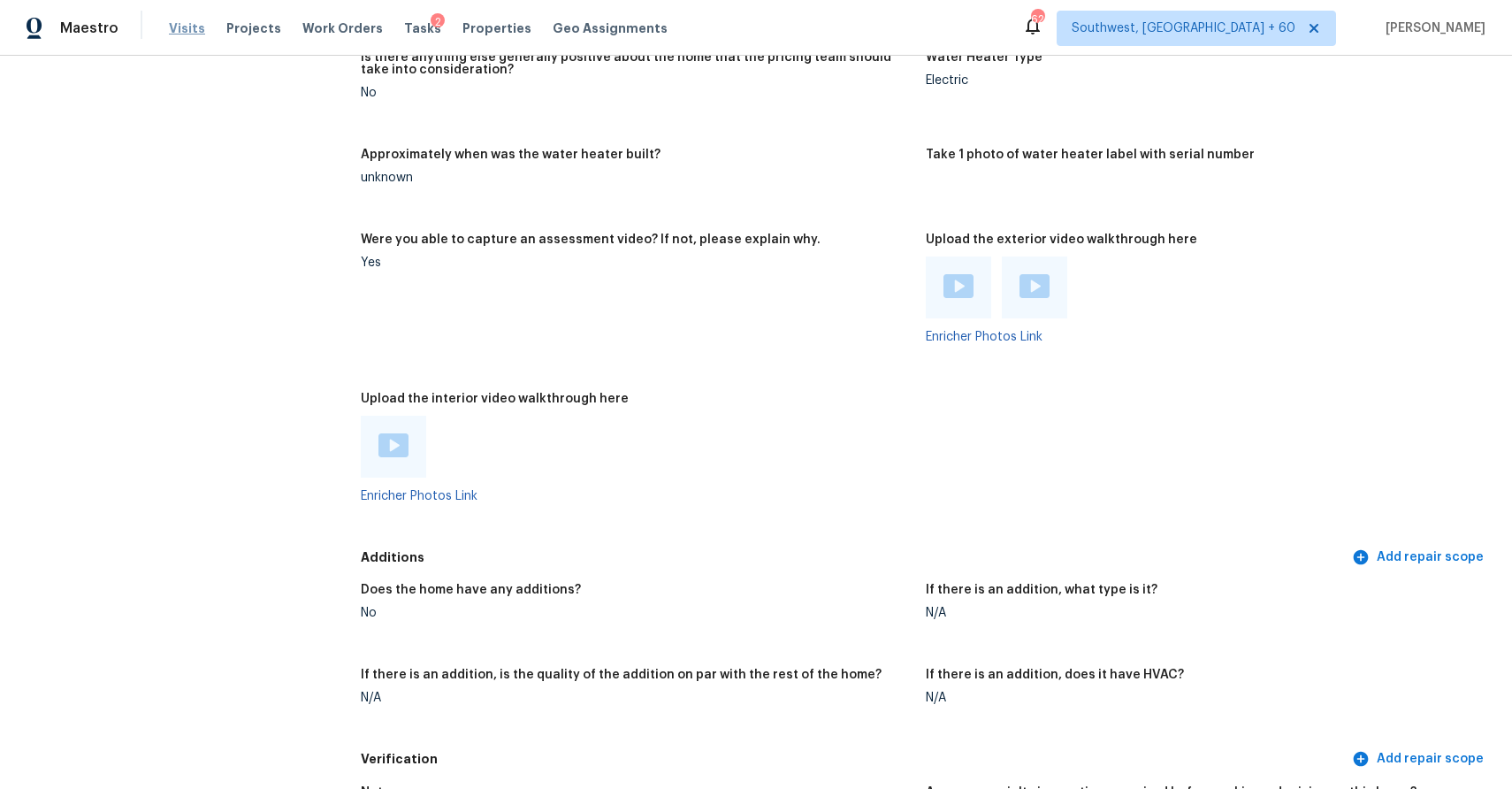
click at [191, 25] on span "Visits" at bounding box center [187, 29] width 37 height 18
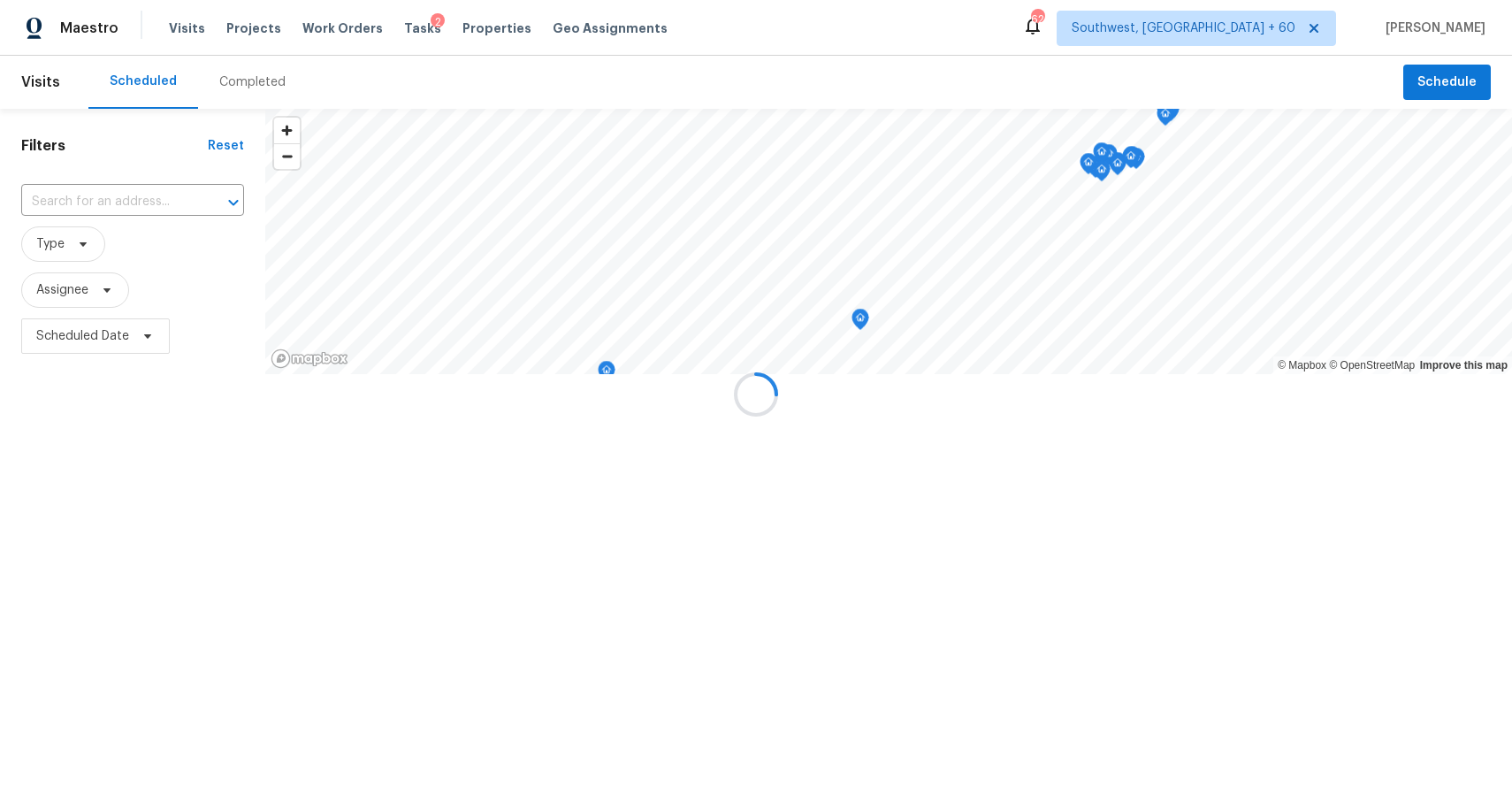
click at [228, 74] on div at bounding box center [756, 394] width 1512 height 789
click at [251, 81] on div "Completed" at bounding box center [252, 82] width 66 height 18
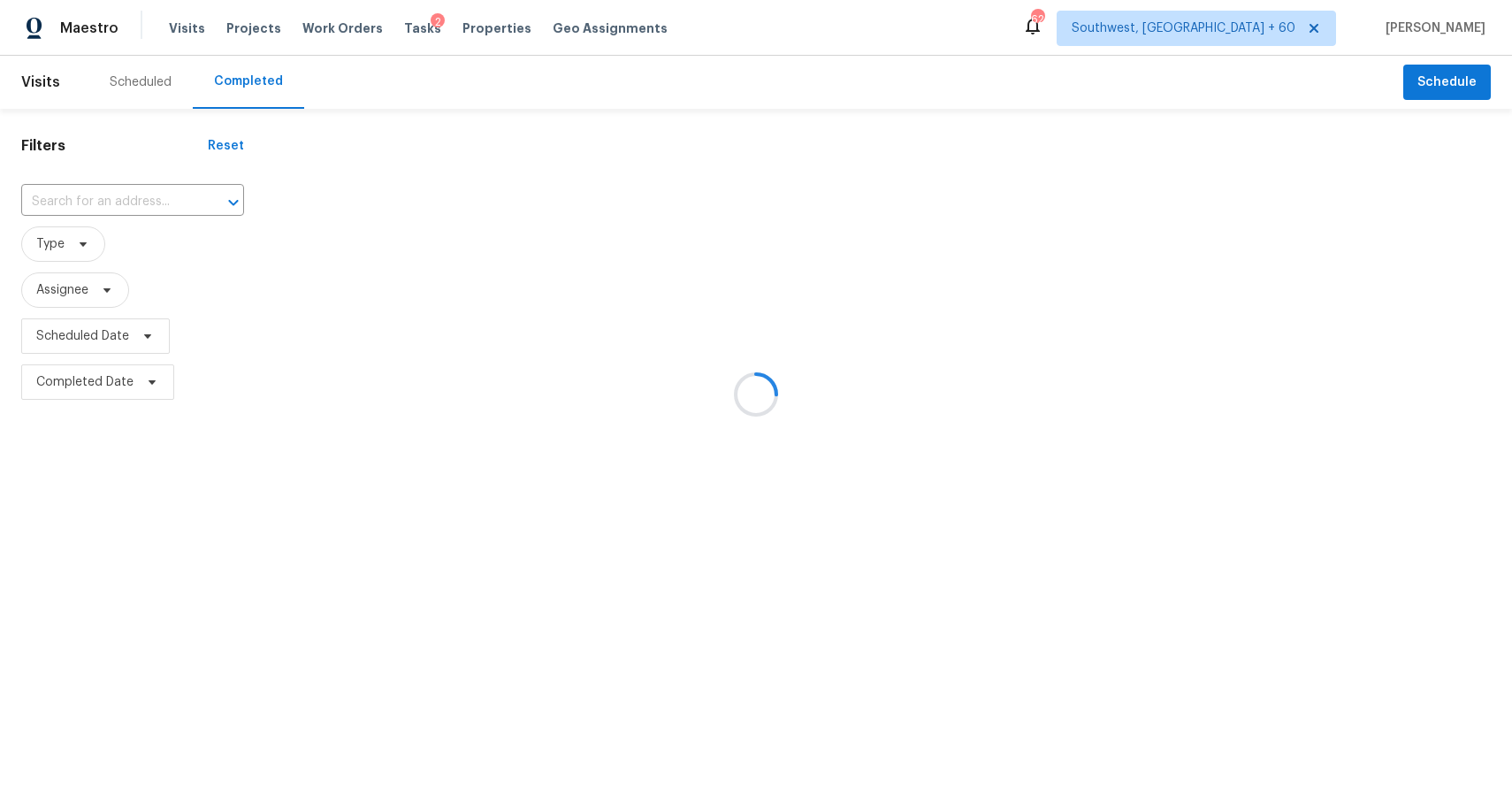
click at [251, 81] on div at bounding box center [756, 394] width 1512 height 789
click at [145, 189] on div at bounding box center [756, 394] width 1512 height 789
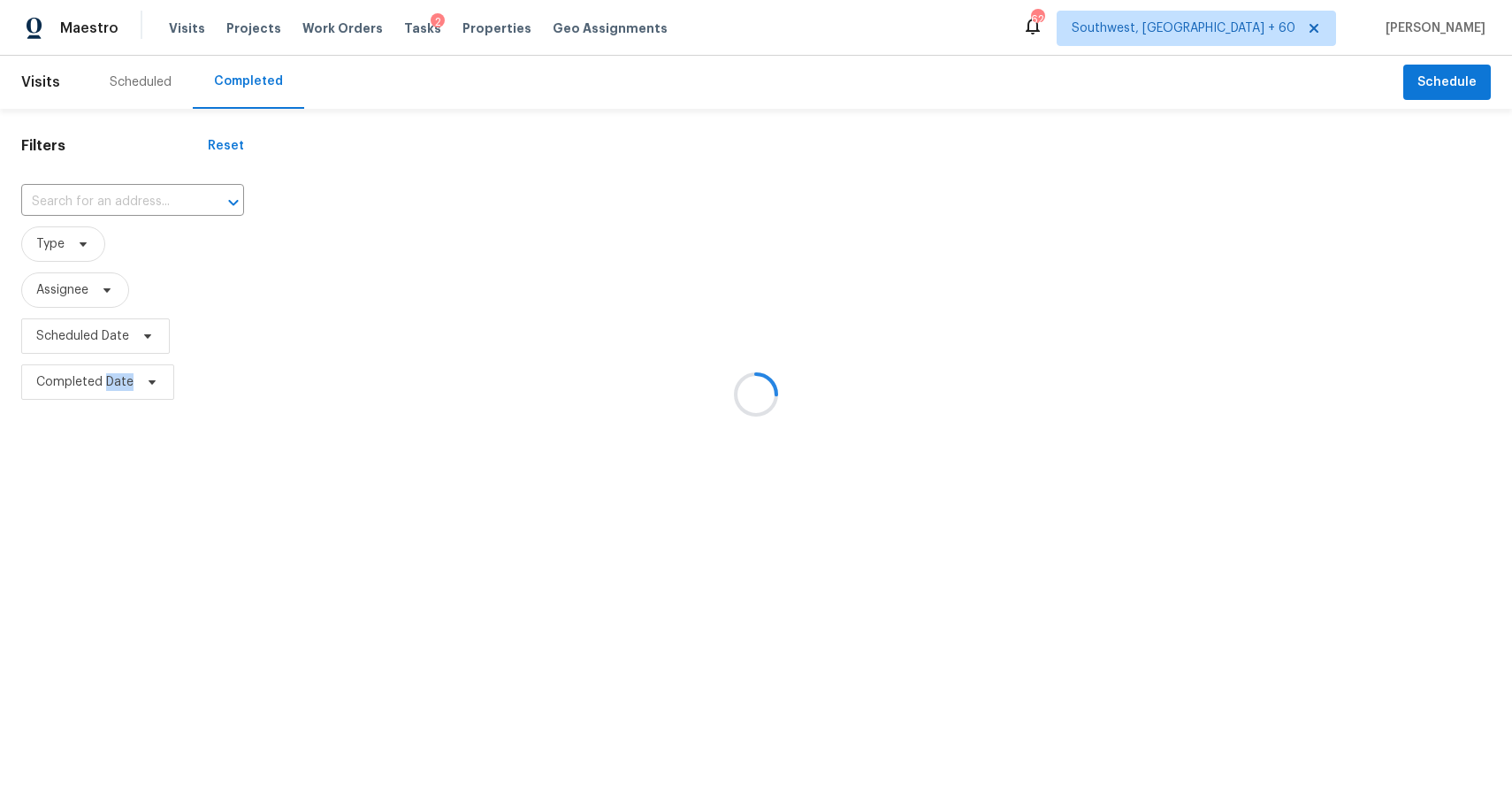
click at [164, 199] on div at bounding box center [756, 394] width 1512 height 789
click at [153, 194] on div at bounding box center [756, 394] width 1512 height 789
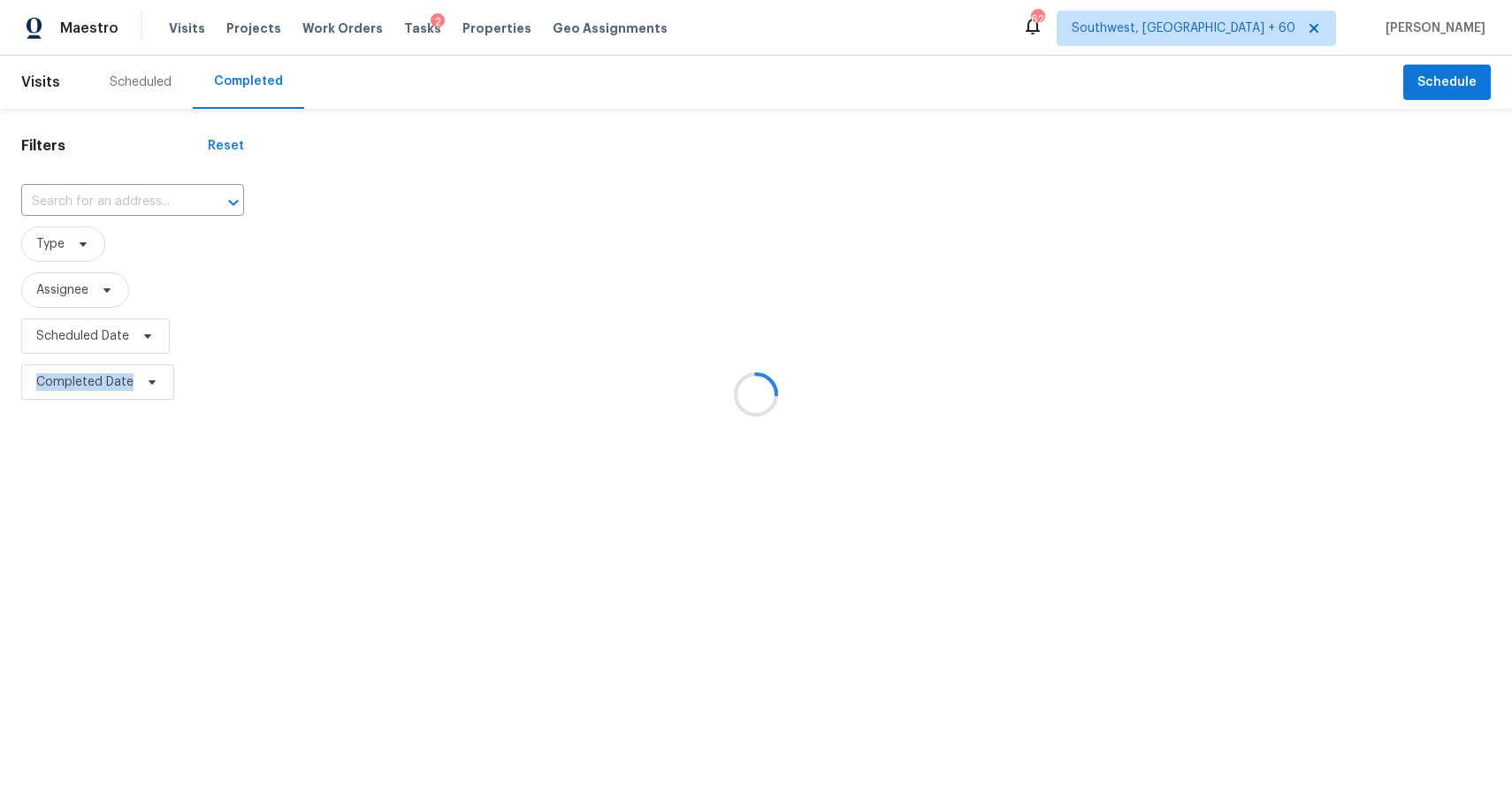
click at [153, 194] on div at bounding box center [756, 394] width 1512 height 789
click at [223, 194] on icon "Open" at bounding box center [234, 202] width 22 height 22
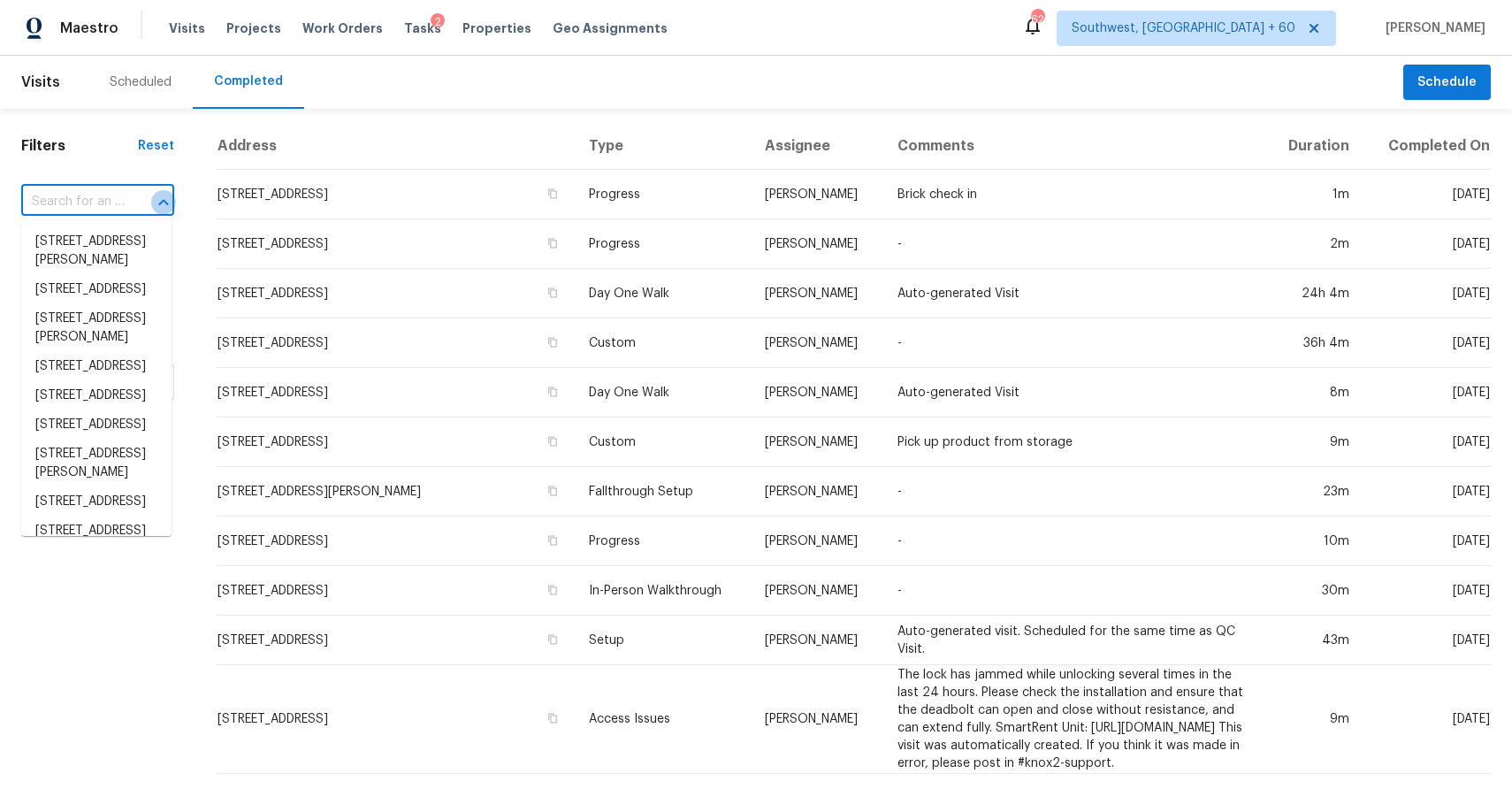
click at [153, 194] on icon "Close" at bounding box center [164, 202] width 22 height 22
paste input "[STREET_ADDRESS]"
type input "[STREET_ADDRESS]"
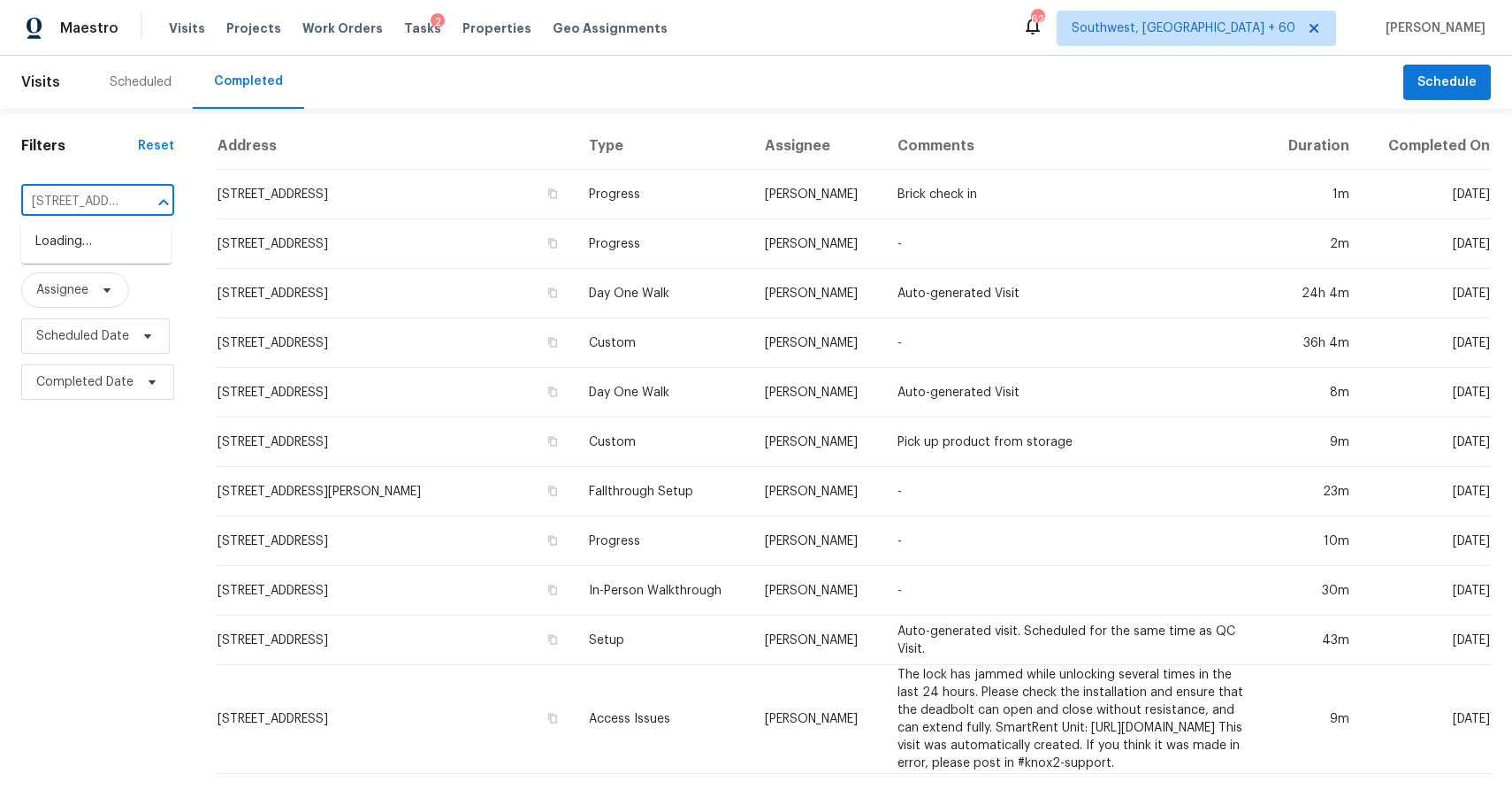
scroll to position [0, 139]
click at [91, 247] on li "[STREET_ADDRESS]" at bounding box center [97, 242] width 150 height 30
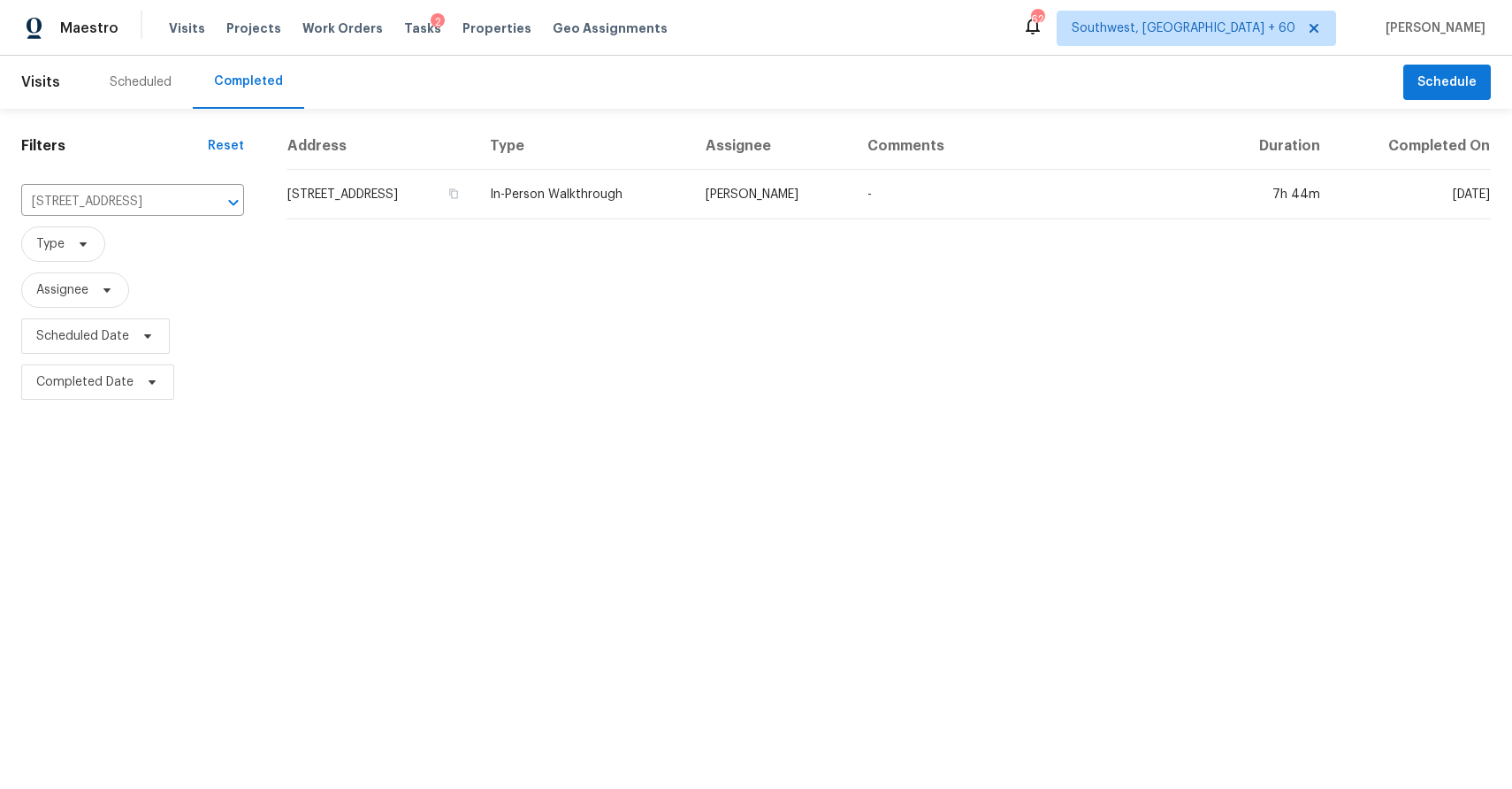
click at [672, 151] on th "Type" at bounding box center [583, 146] width 216 height 46
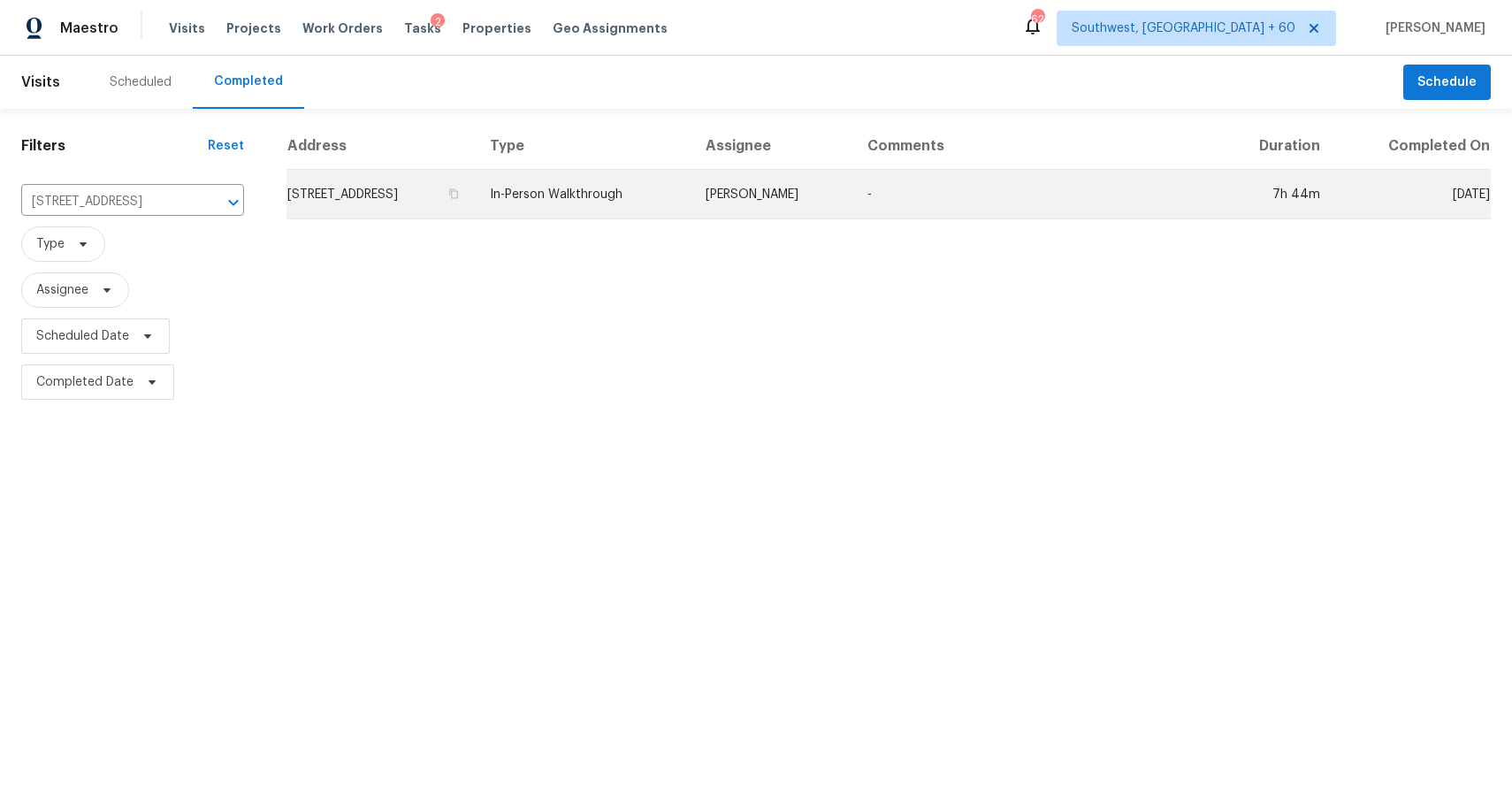
click at [692, 192] on td "In-Person Walkthrough" at bounding box center [583, 195] width 216 height 49
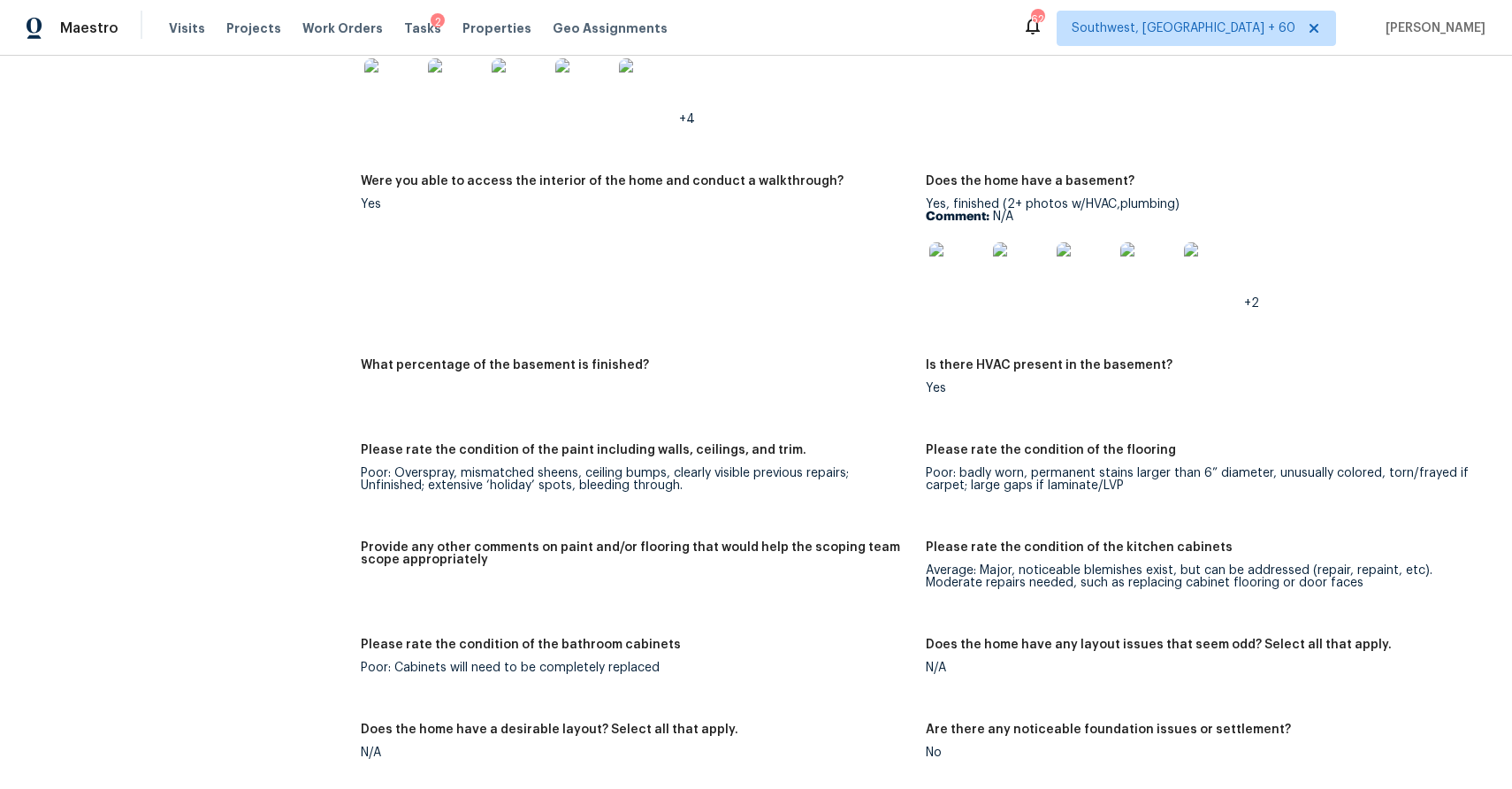
scroll to position [2995, 0]
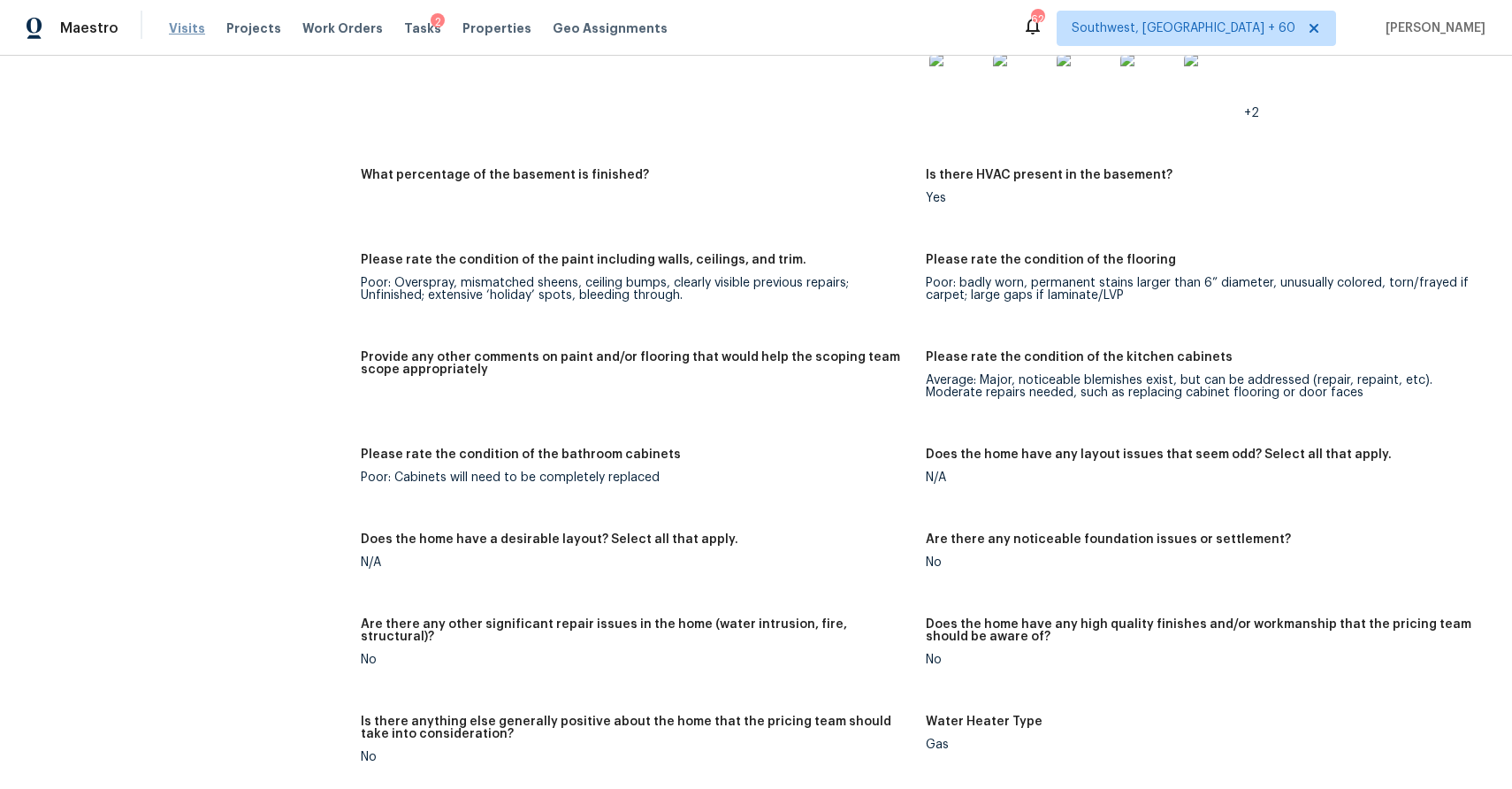
click at [183, 31] on span "Visits" at bounding box center [187, 29] width 37 height 18
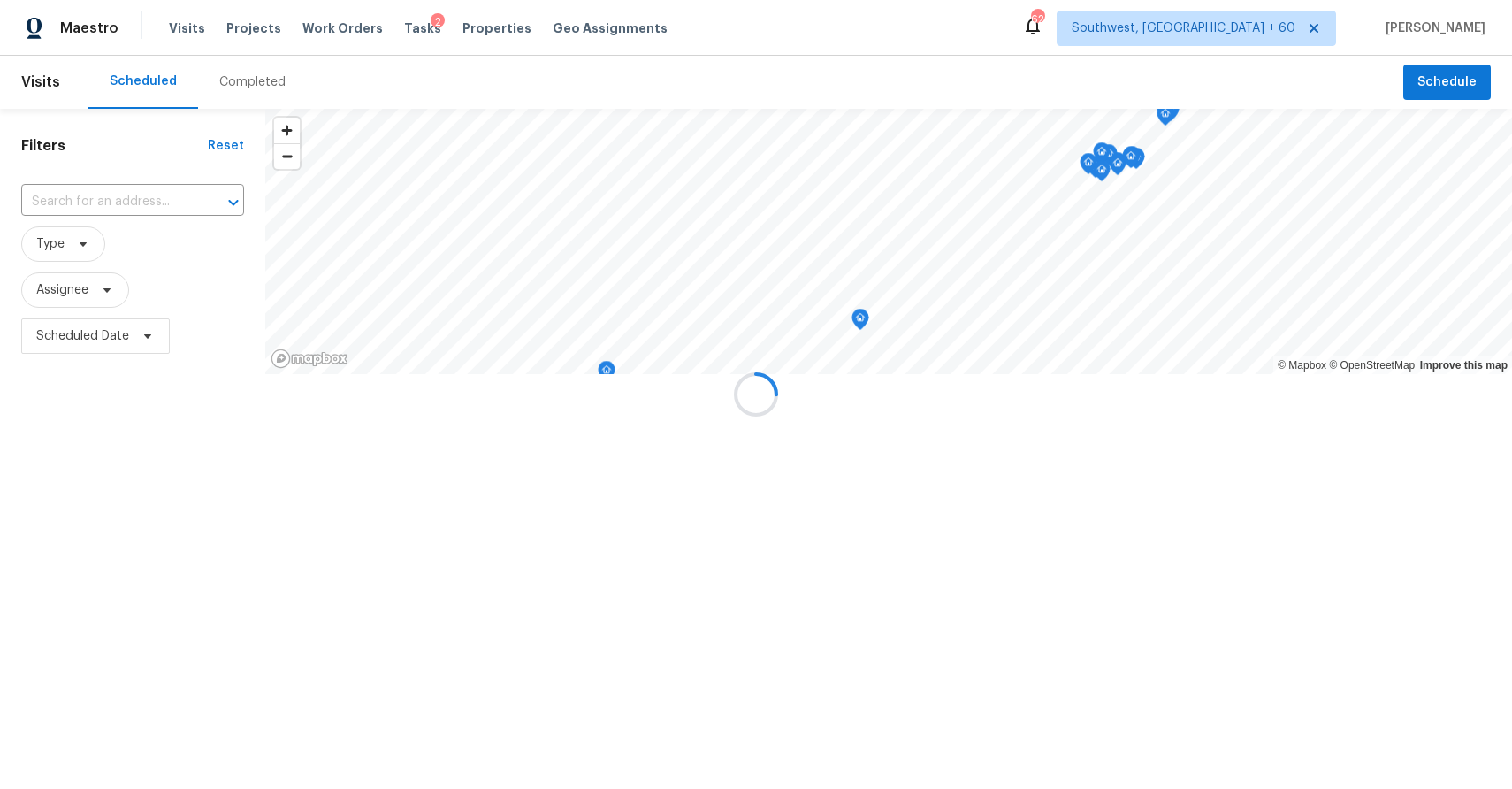
click at [226, 89] on div at bounding box center [756, 394] width 1512 height 789
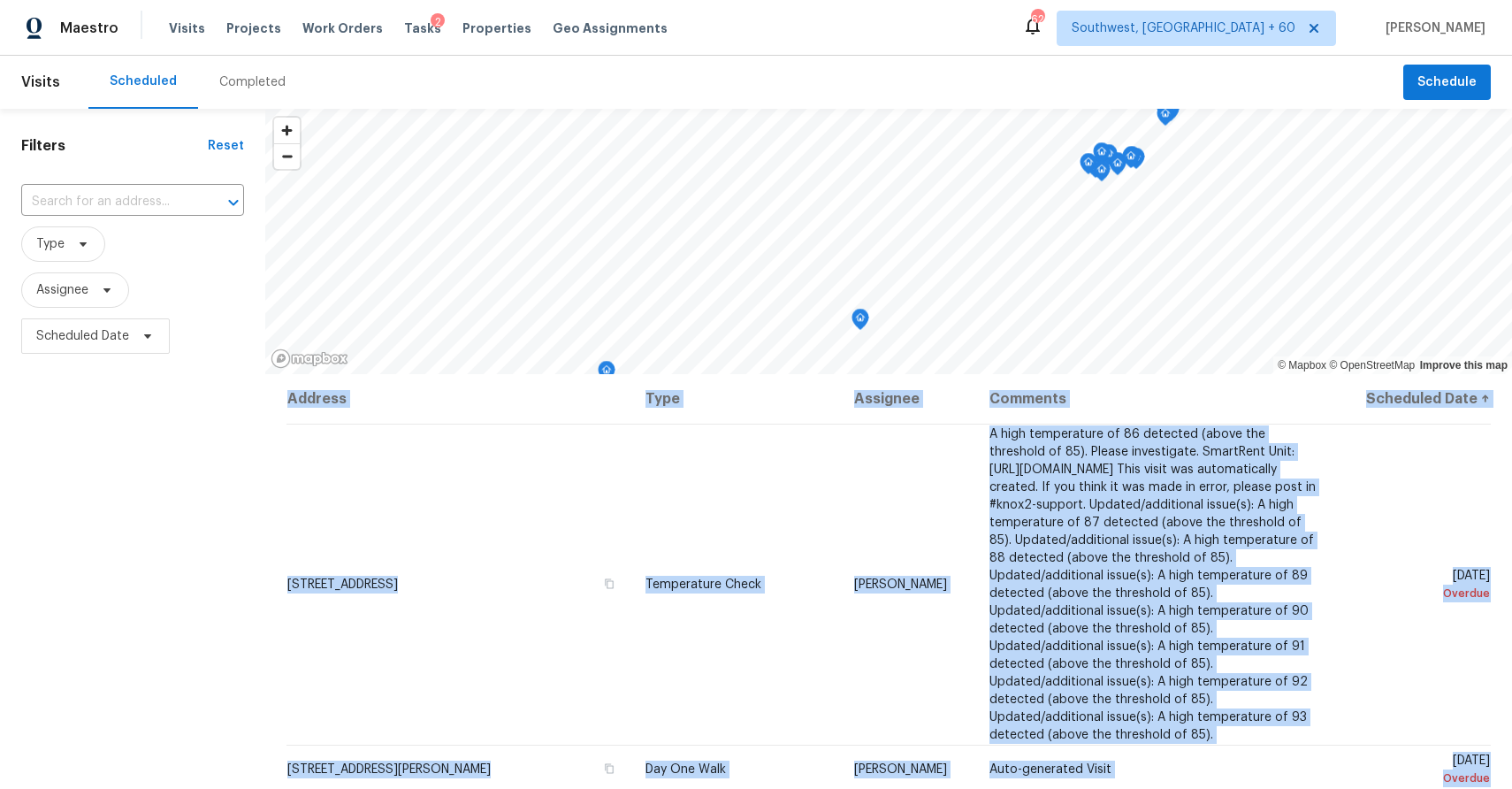
click at [250, 88] on div "Completed" at bounding box center [252, 82] width 66 height 18
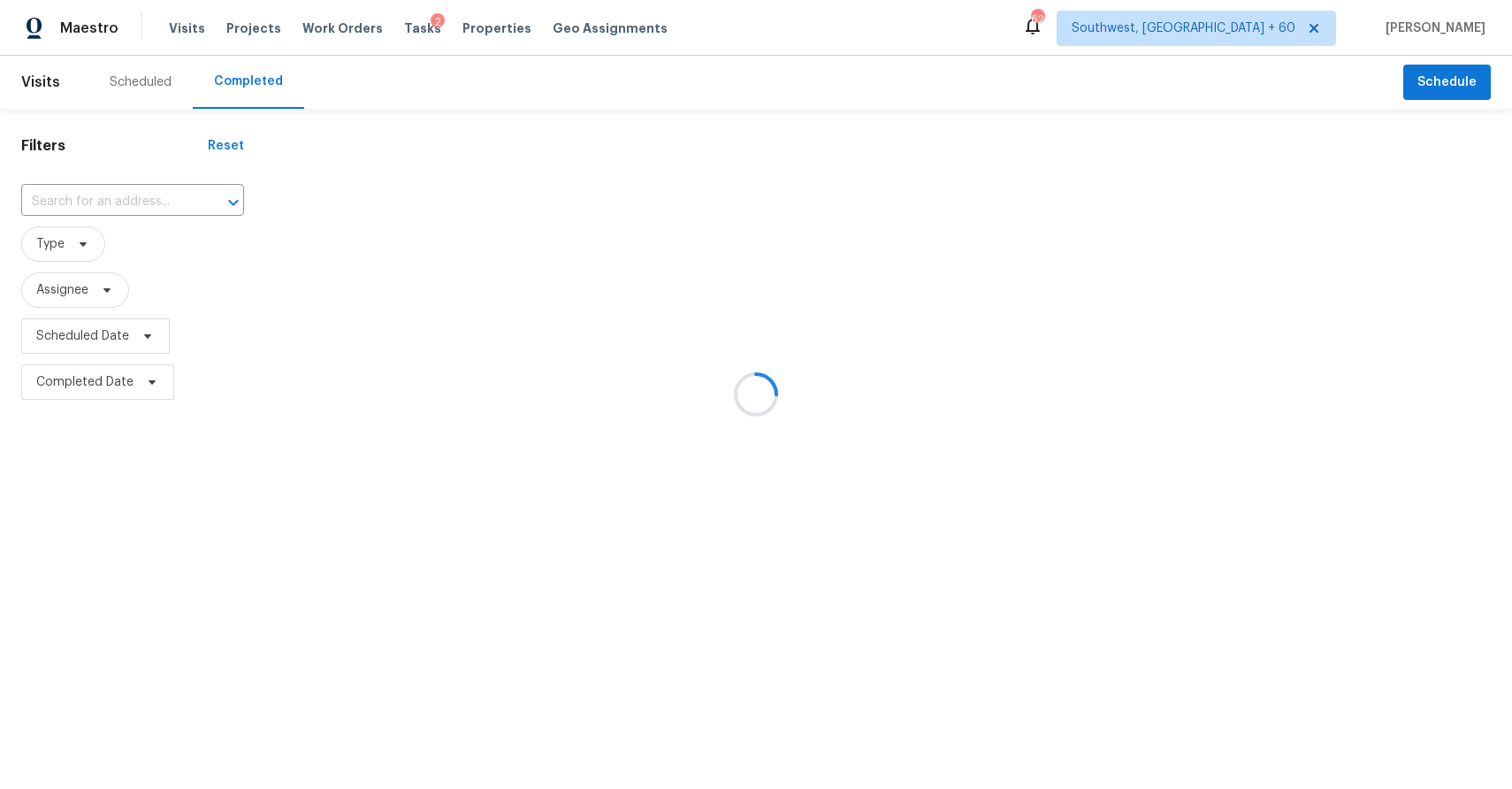
click at [131, 207] on div at bounding box center [756, 394] width 1512 height 789
click at [198, 207] on div at bounding box center [221, 202] width 46 height 25
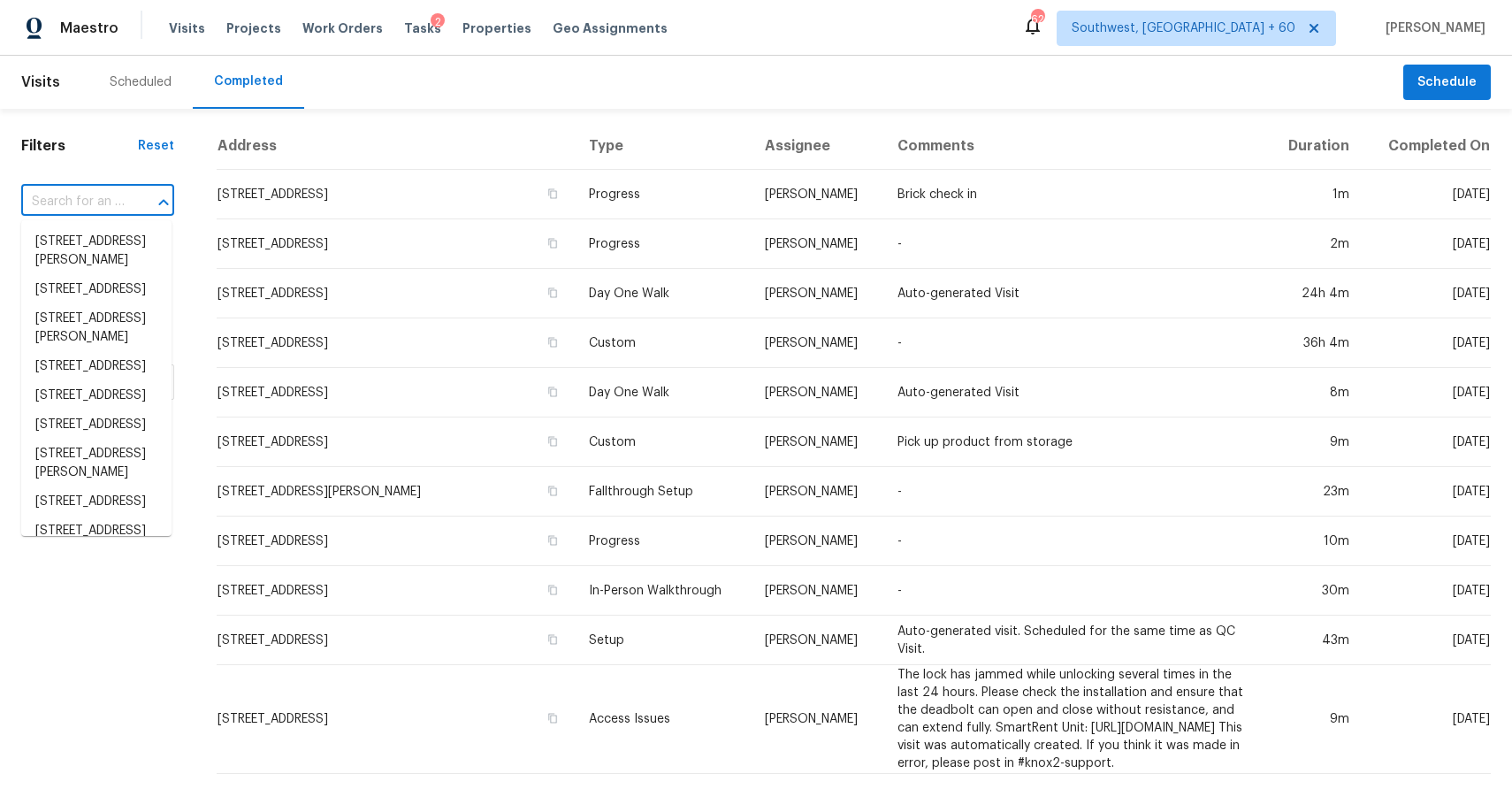
click at [118, 203] on input "text" at bounding box center [73, 202] width 104 height 28
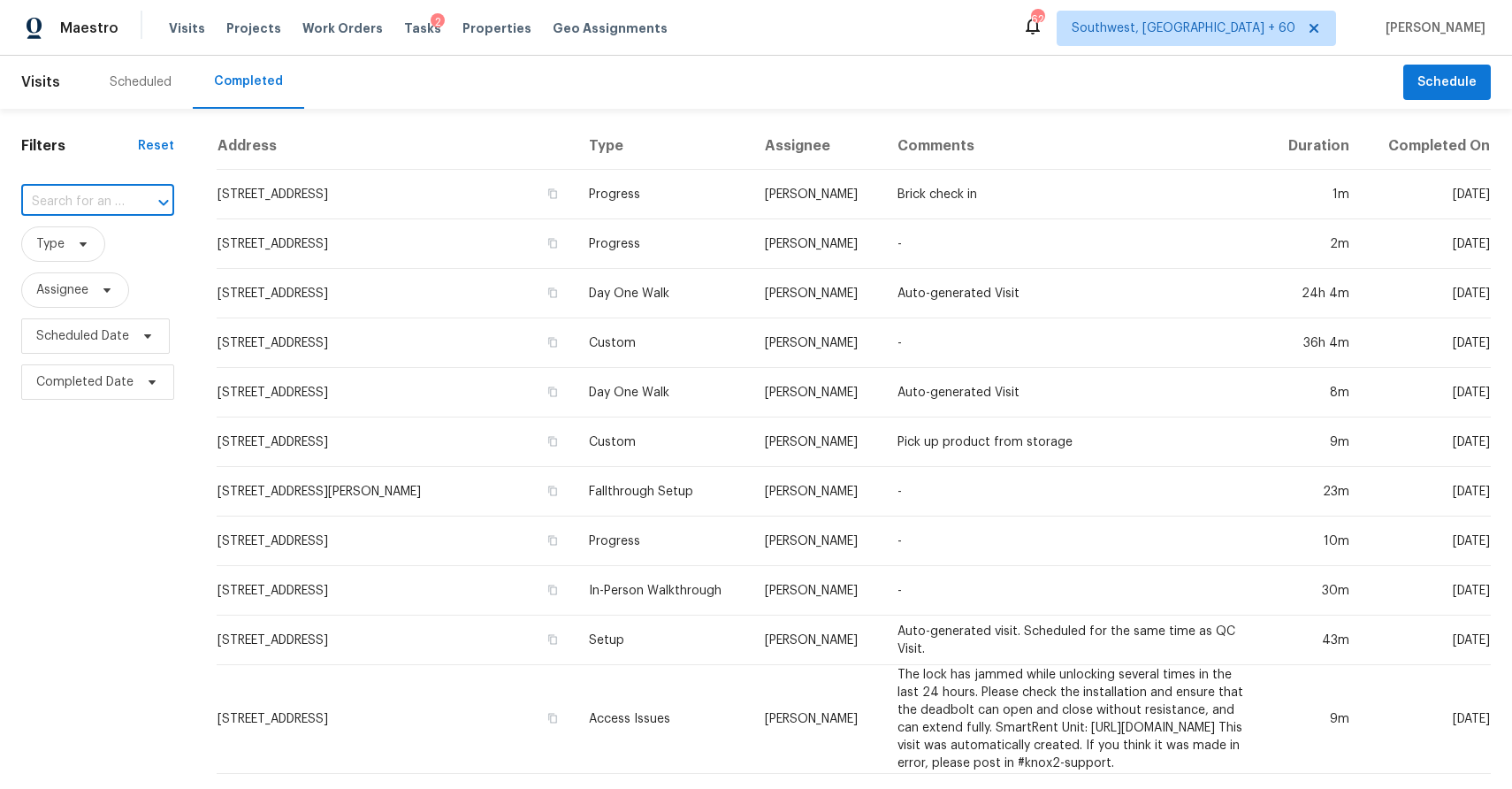
paste input "9133 Fitzgerald Dr, Indianapolis, IN 46239"
type input "9133 Fitzgerald Dr, Indianapolis, IN 46239"
click at [80, 253] on li "9133 Fitzgerald Dr, Indianapolis, IN 46239" at bounding box center [97, 251] width 150 height 47
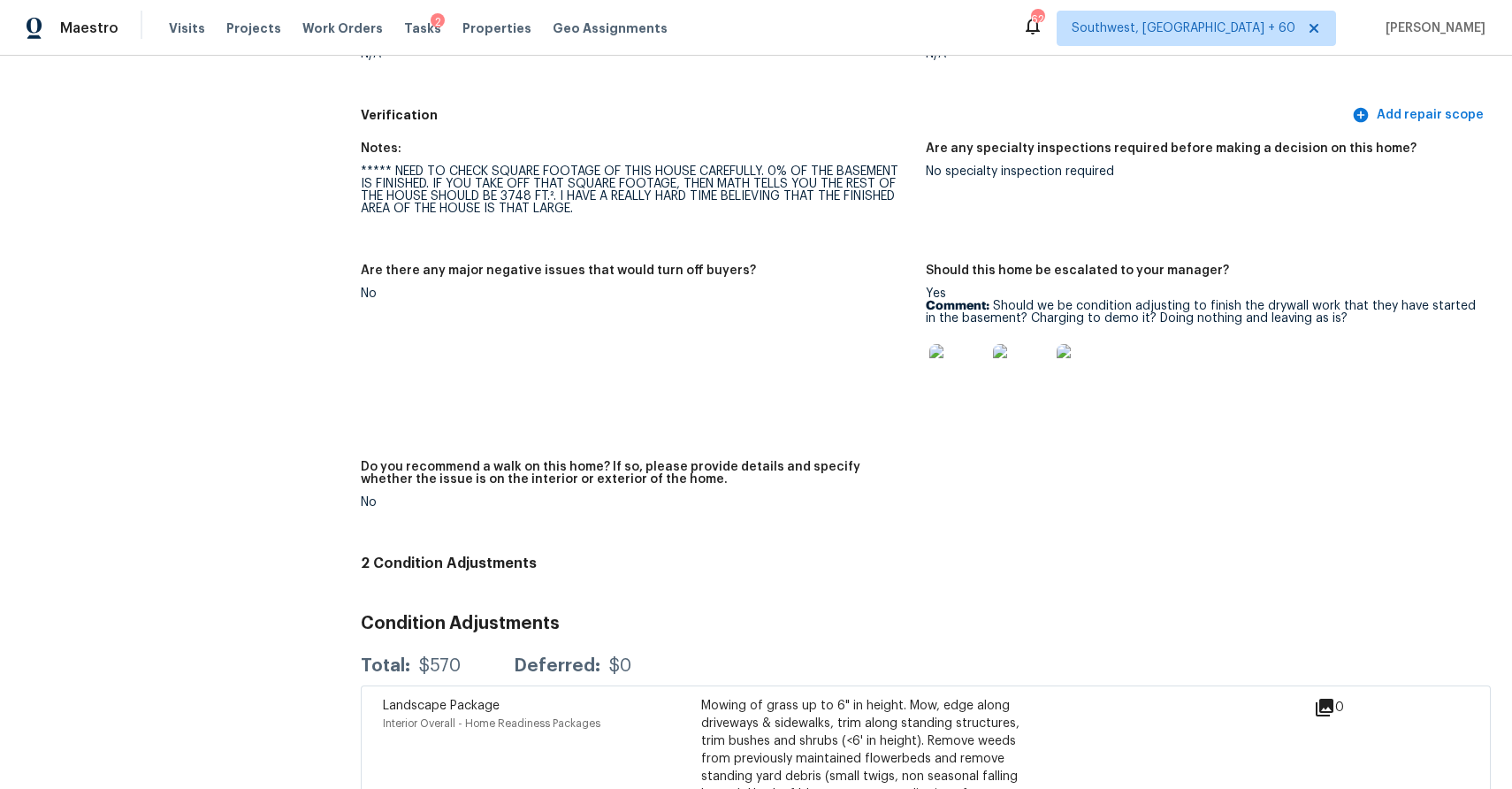
scroll to position [4251, 0]
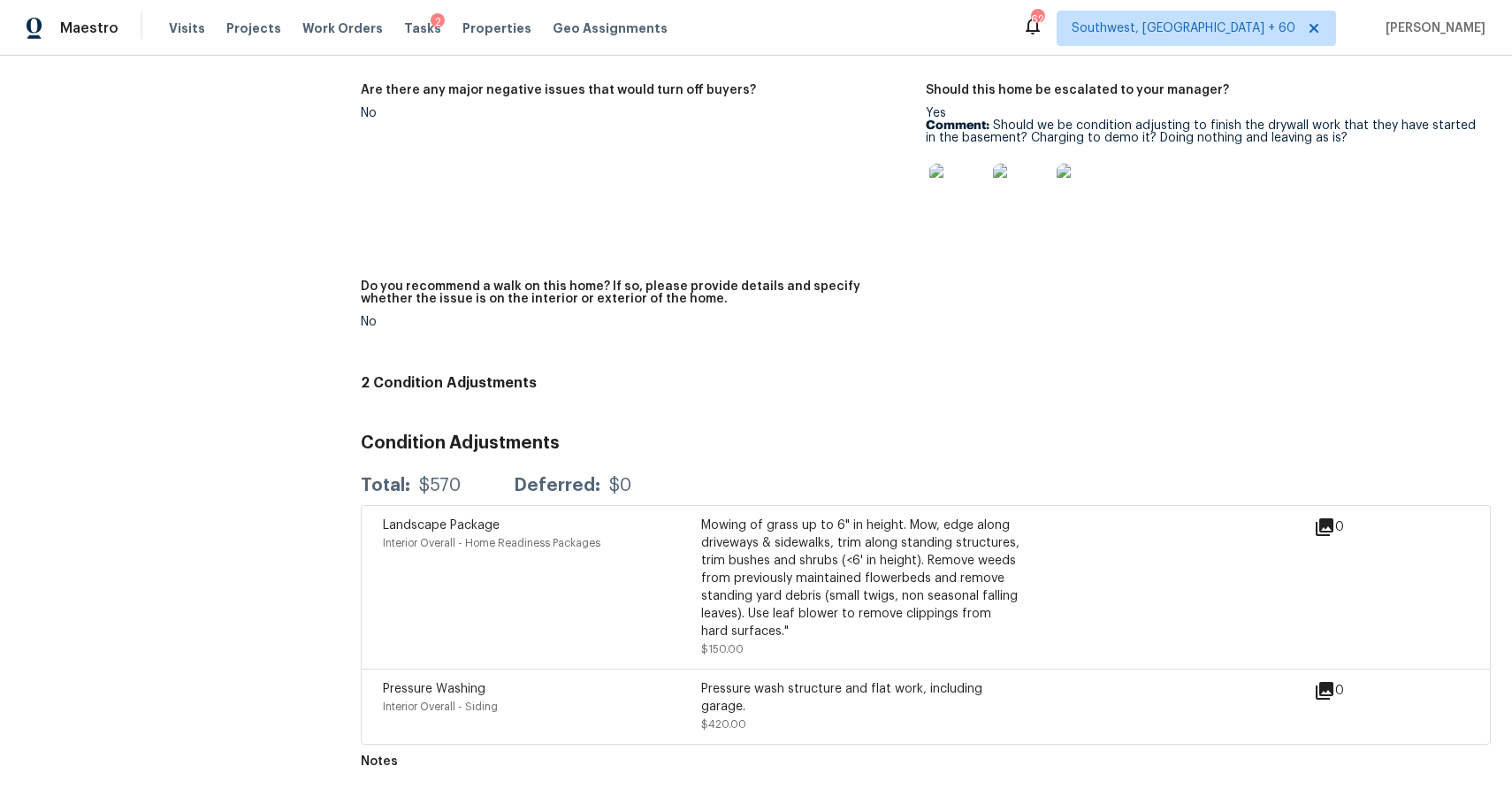
click at [201, 20] on div "Visits Projects Work Orders Tasks 2 Properties Geo Assignments" at bounding box center [428, 29] width 520 height 36
click at [189, 26] on span "Visits" at bounding box center [187, 29] width 37 height 18
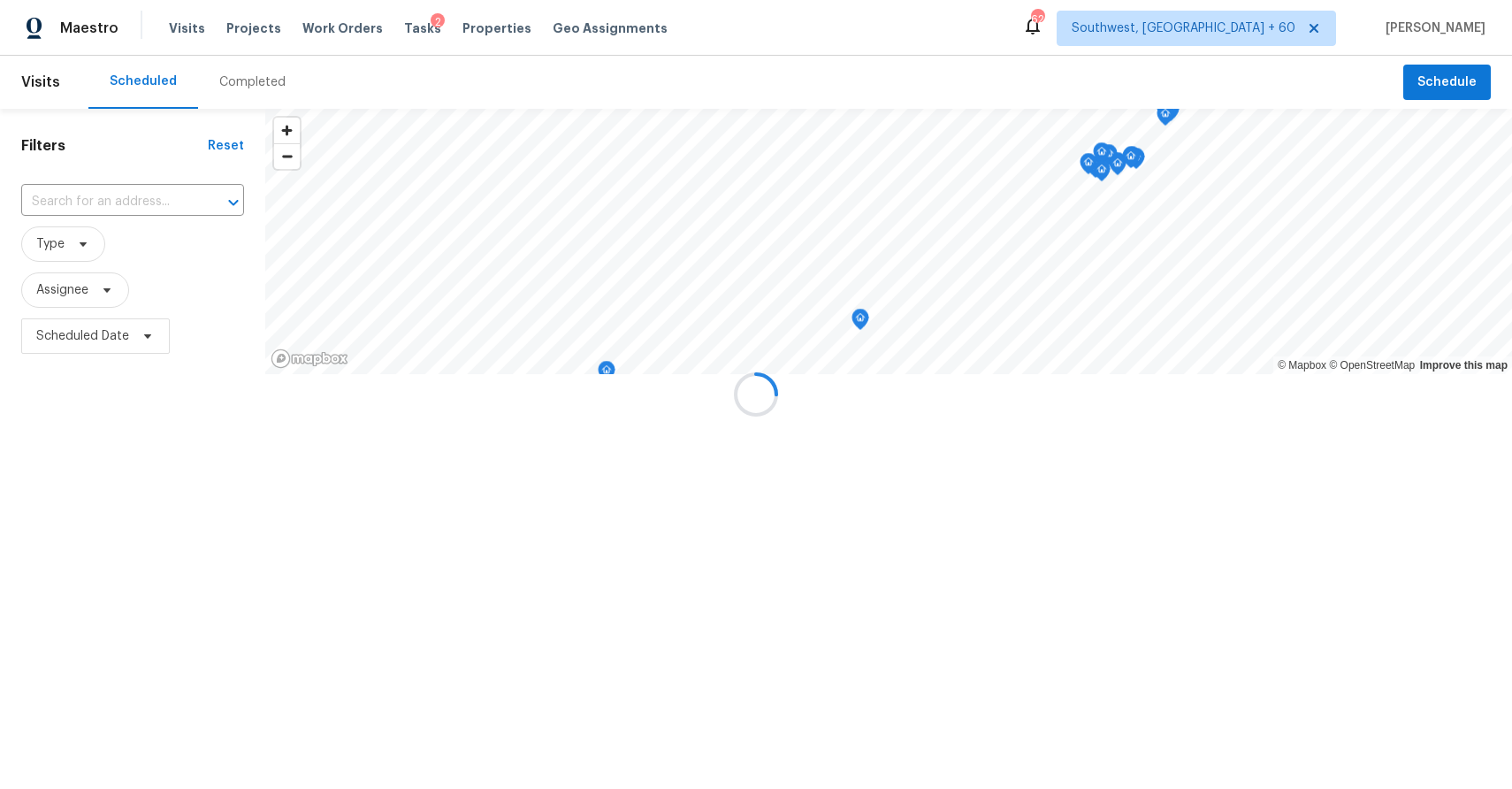
click at [233, 68] on div at bounding box center [756, 394] width 1512 height 789
click at [244, 69] on div at bounding box center [756, 394] width 1512 height 789
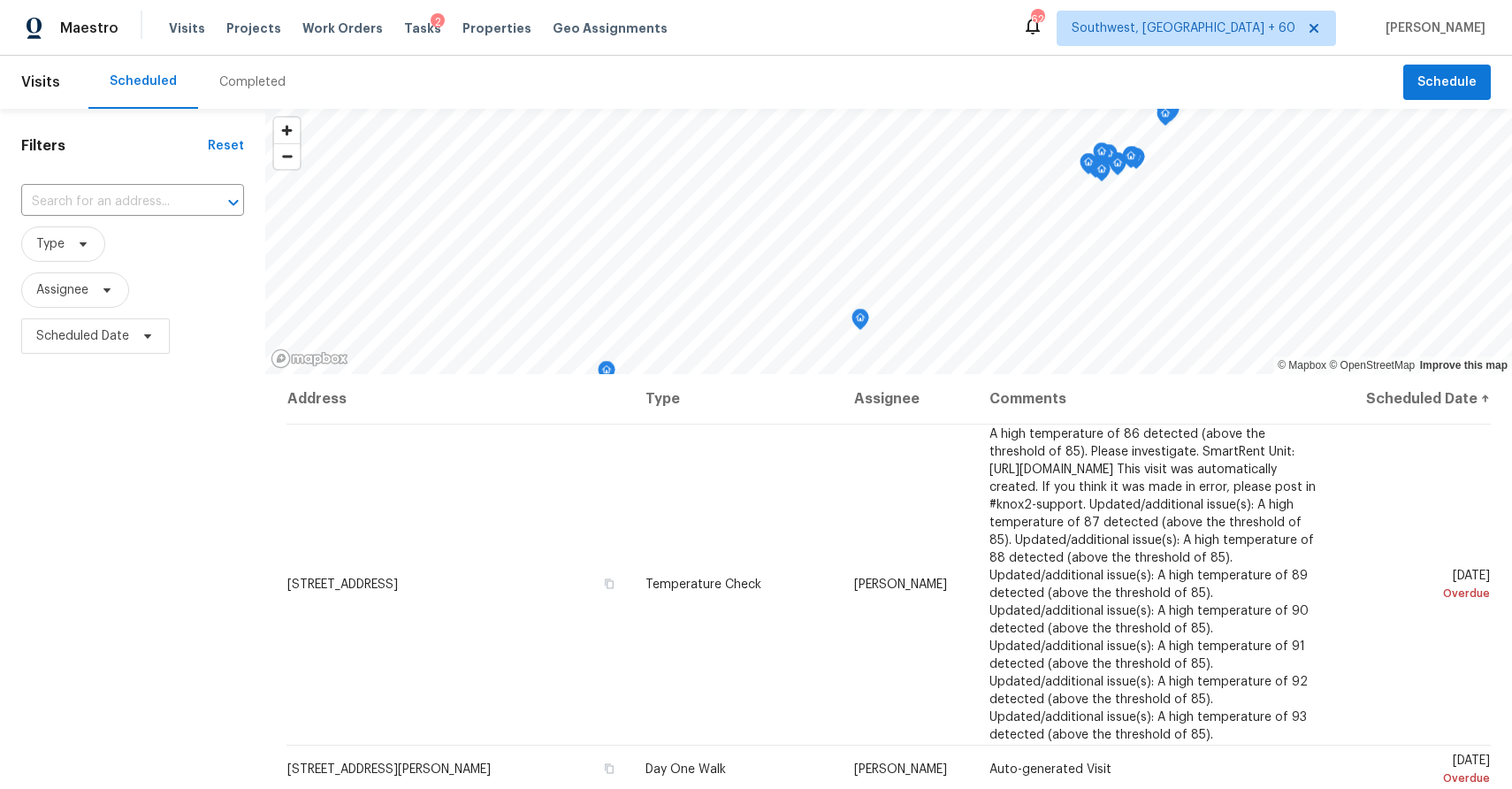
click at [256, 70] on div "Completed" at bounding box center [253, 82] width 109 height 53
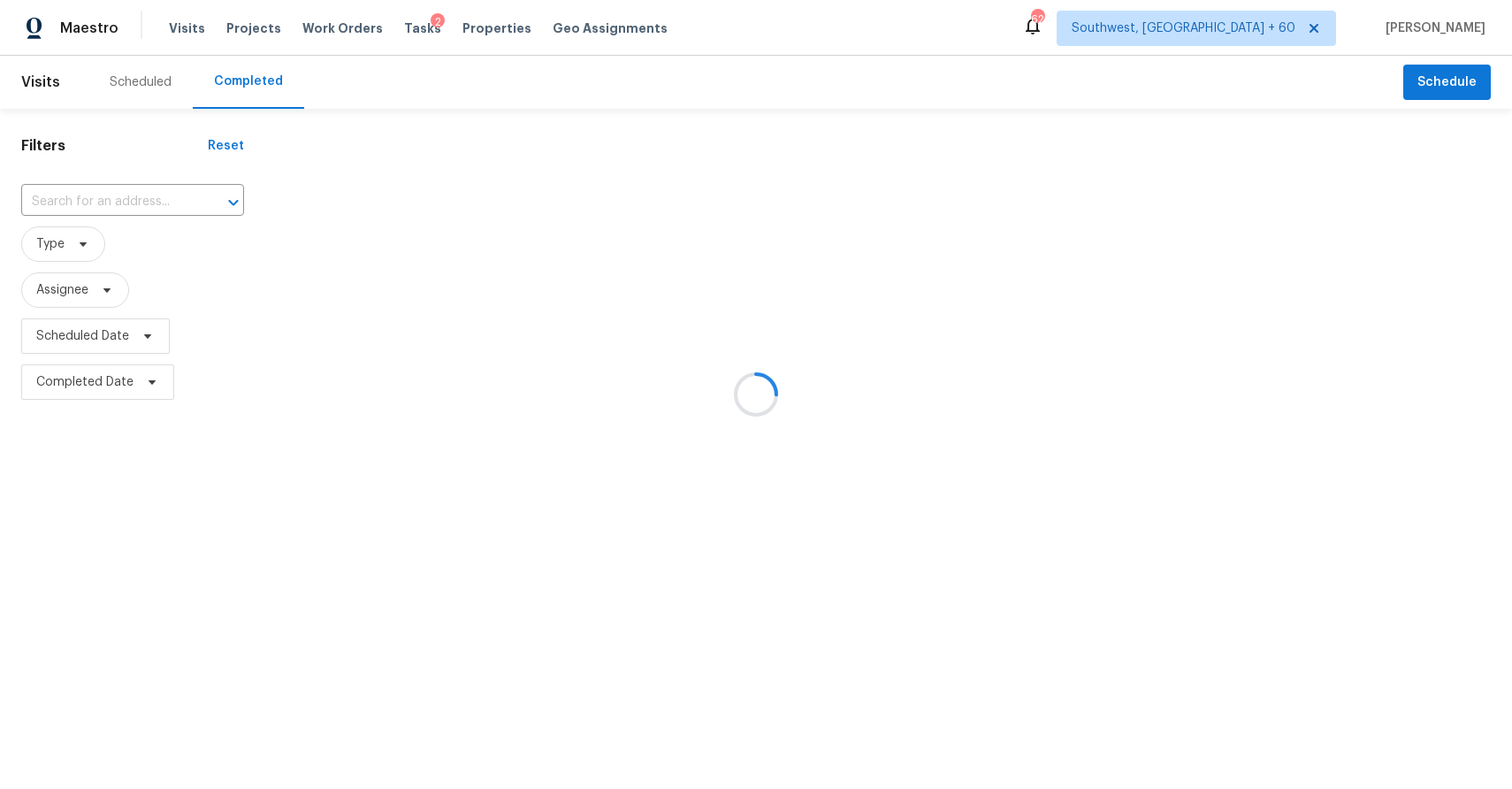
click at [131, 200] on div at bounding box center [756, 394] width 1512 height 789
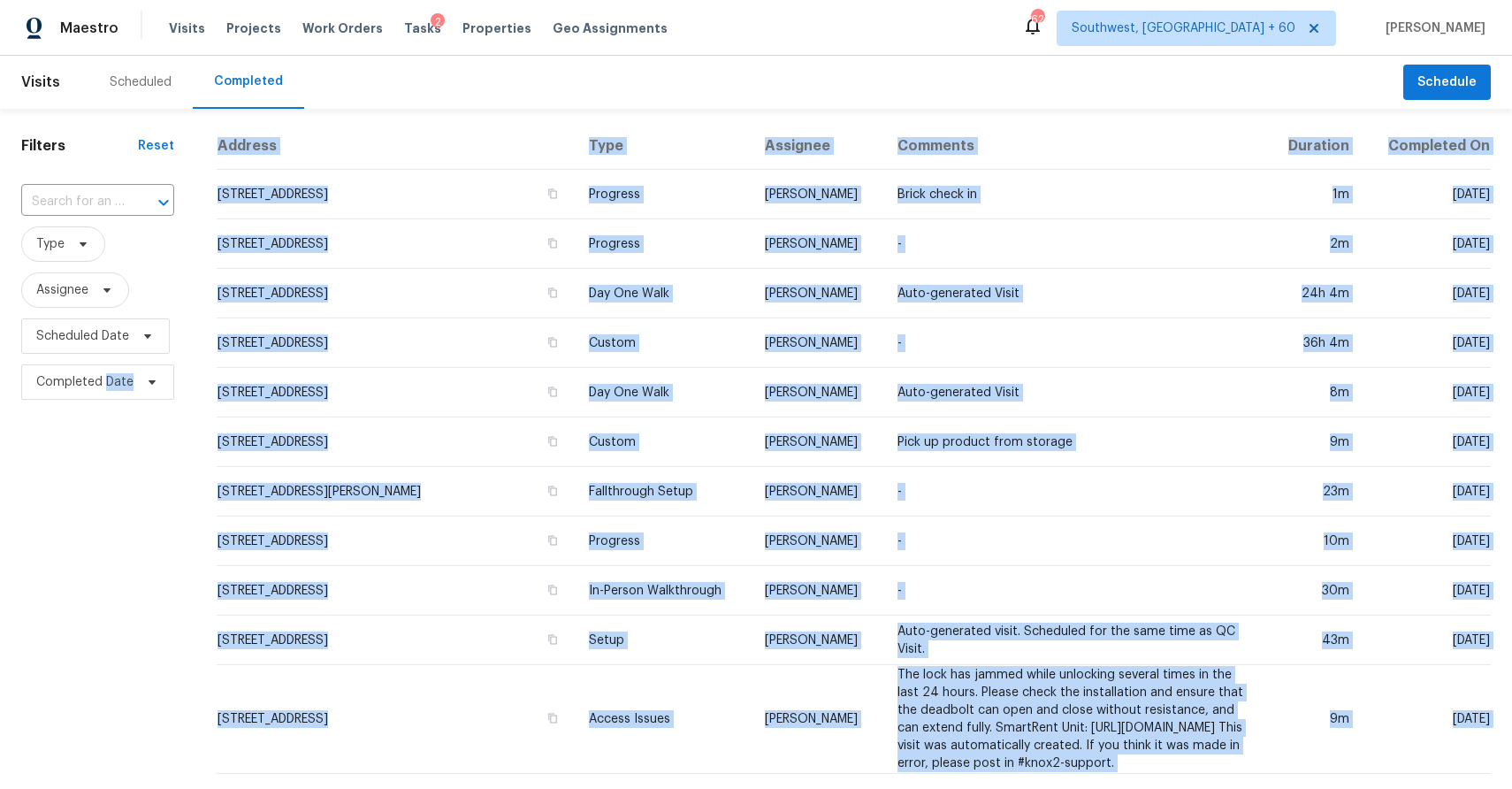
click at [131, 200] on div at bounding box center [151, 202] width 46 height 25
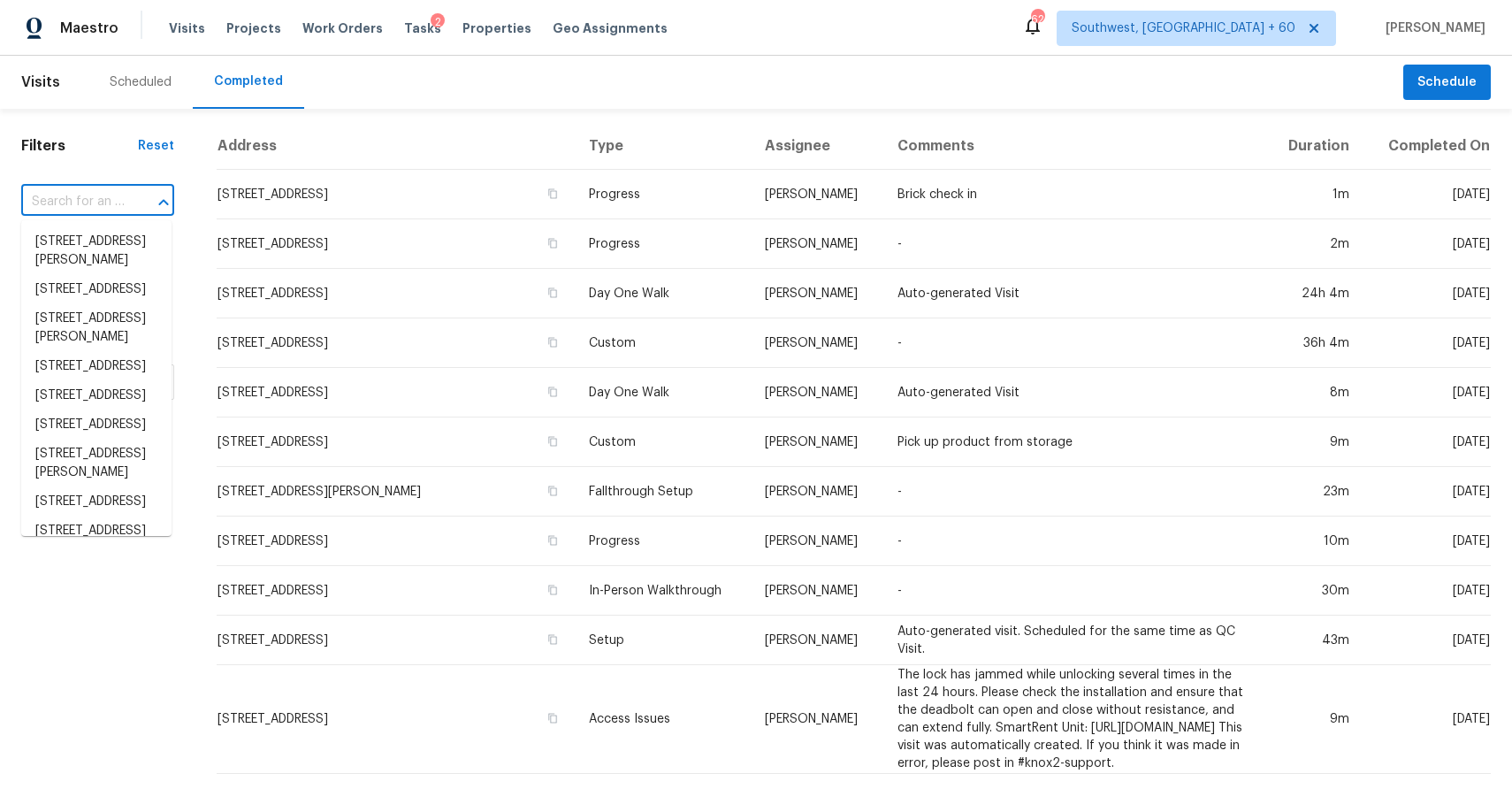
paste input "798 S Hague Ave, Columbus, OH 43204"
type input "798 S Hague Ave, Columbus, OH 43204"
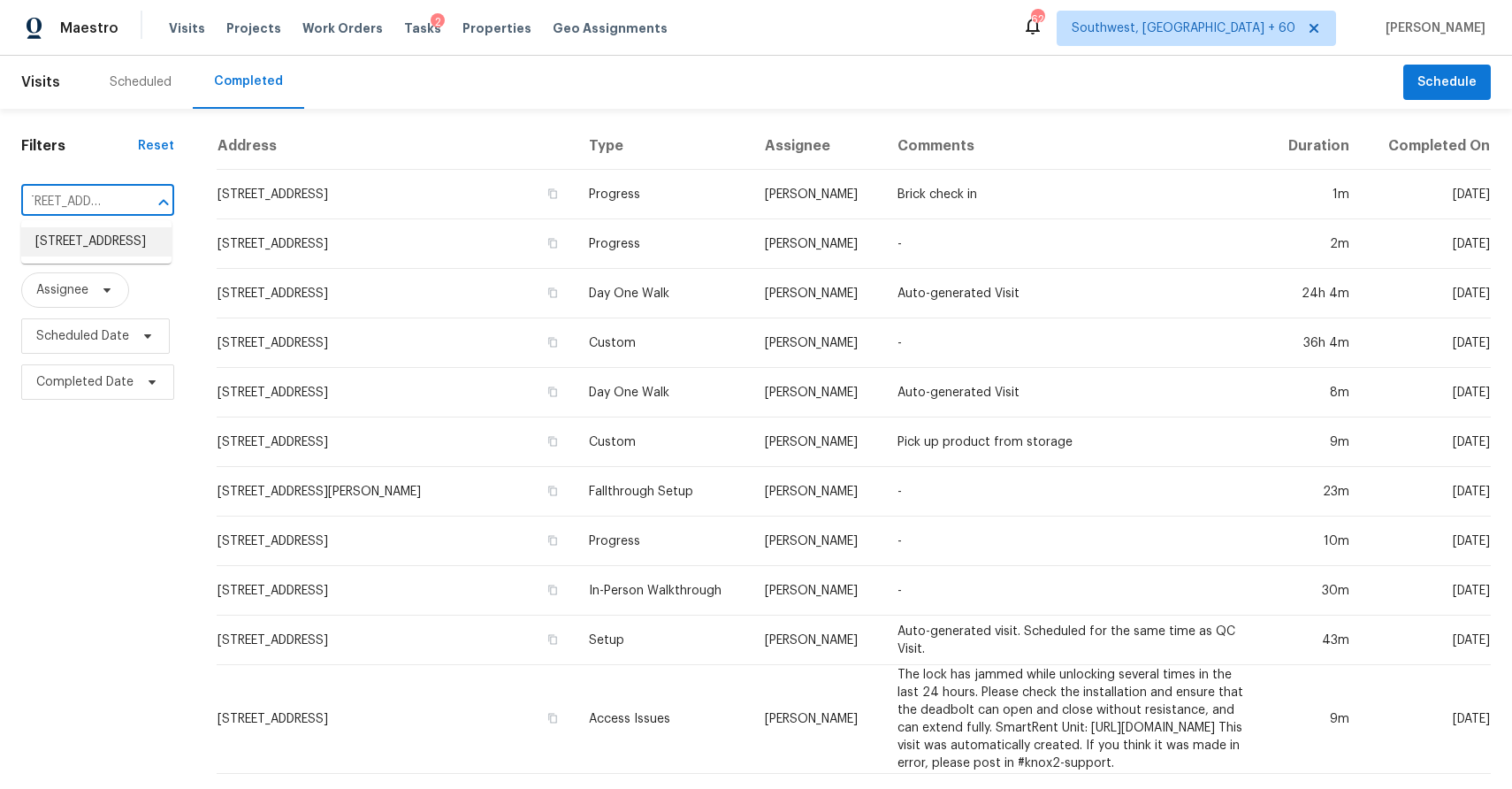
click at [81, 245] on li "798 S Hague Ave, Columbus, OH 43204" at bounding box center [97, 242] width 150 height 30
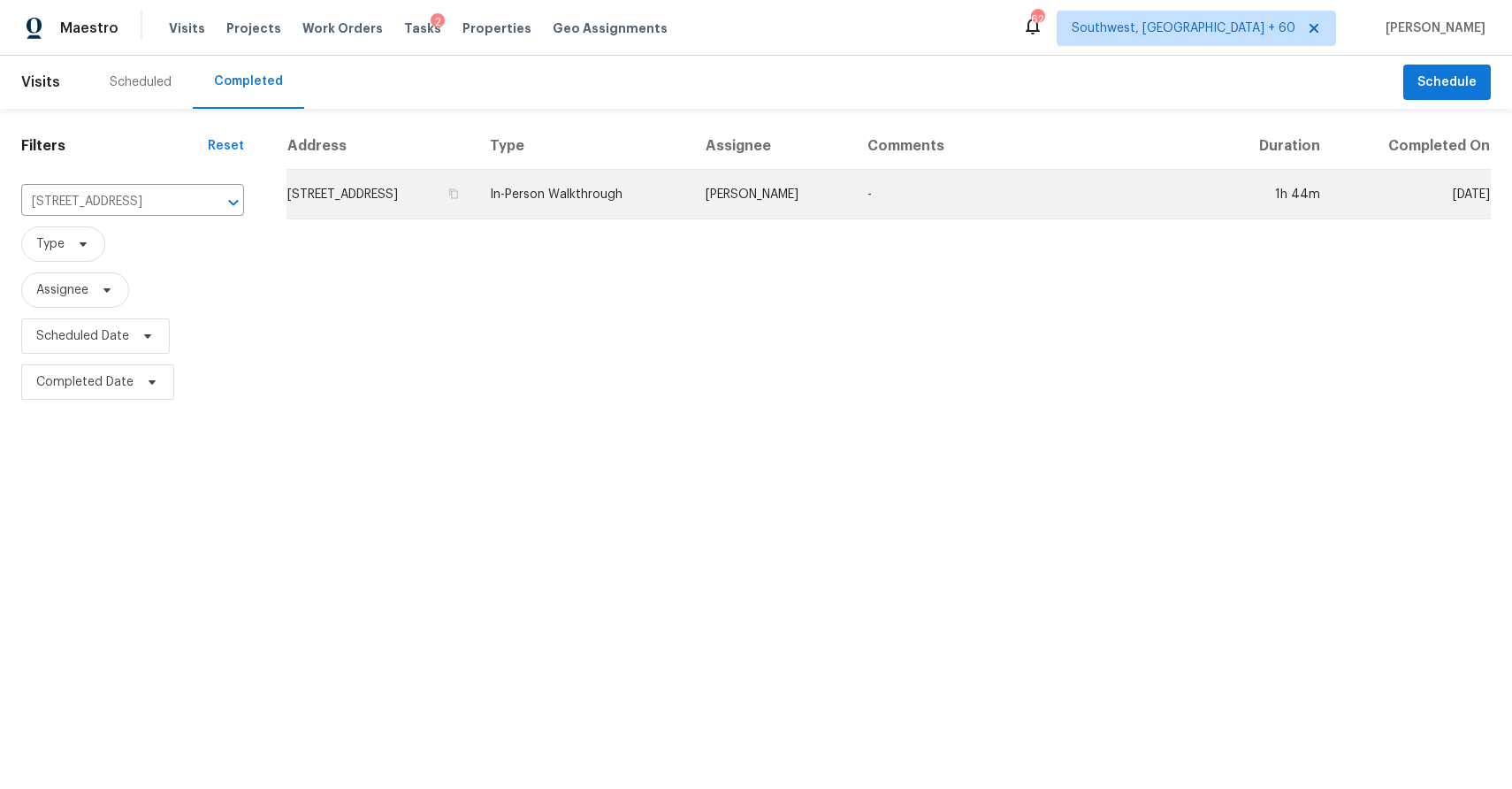
click at [968, 213] on td "-" at bounding box center [1034, 195] width 361 height 49
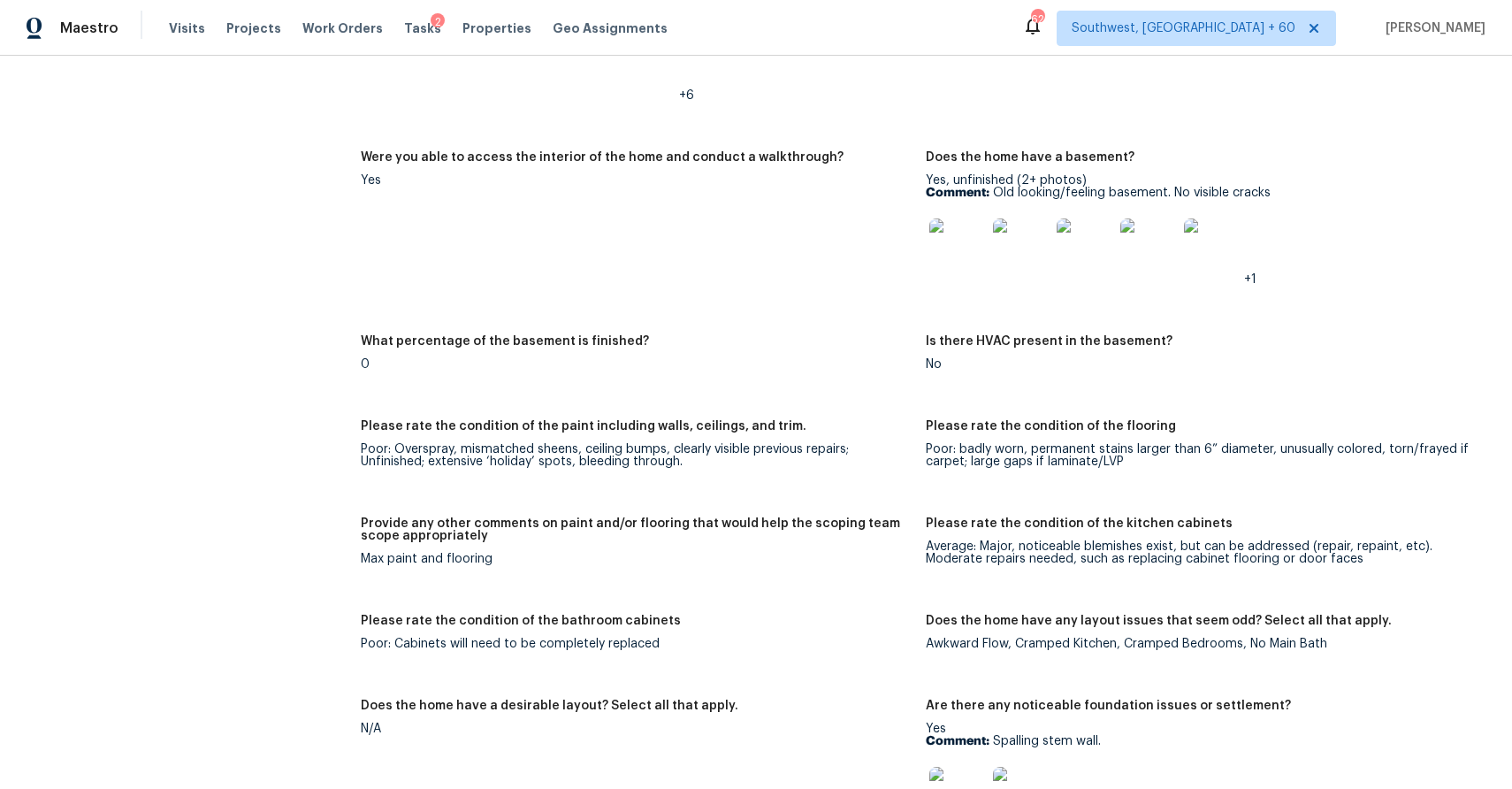
scroll to position [2415, 0]
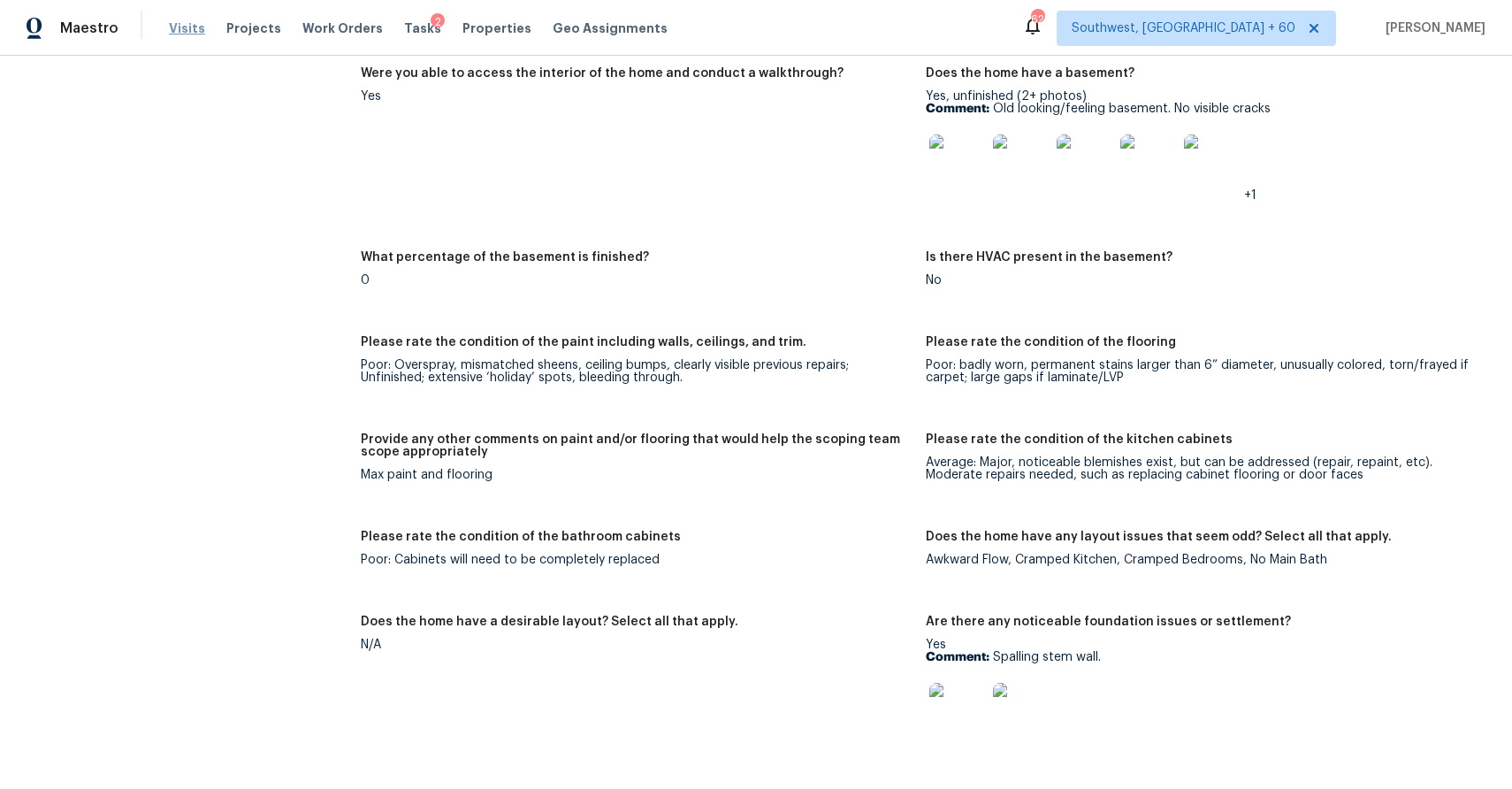
click at [171, 26] on span "Visits" at bounding box center [187, 29] width 37 height 18
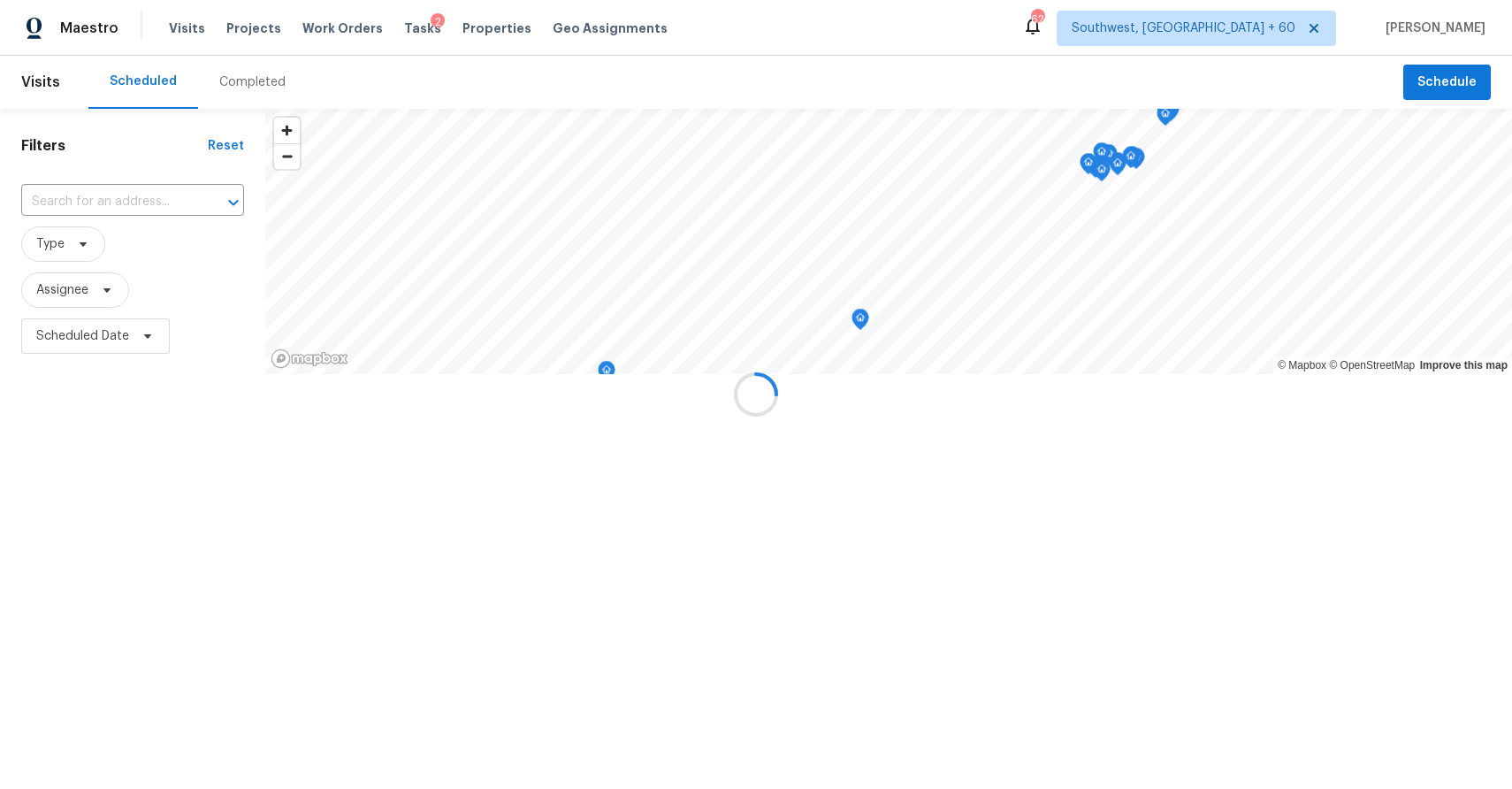
click at [242, 69] on div at bounding box center [756, 394] width 1512 height 789
click at [257, 78] on div at bounding box center [756, 394] width 1512 height 789
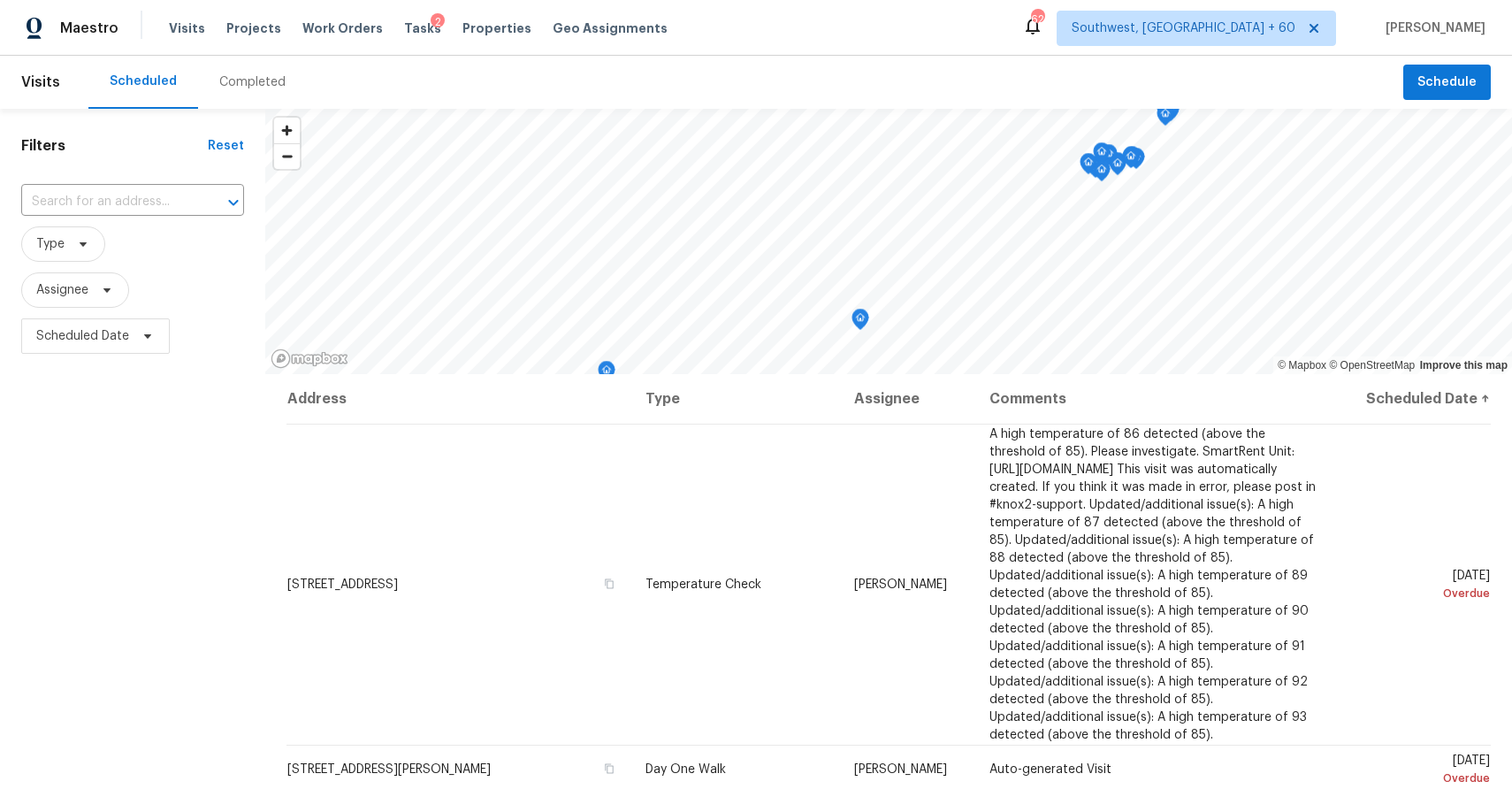
click at [249, 81] on div "Completed" at bounding box center [252, 82] width 66 height 18
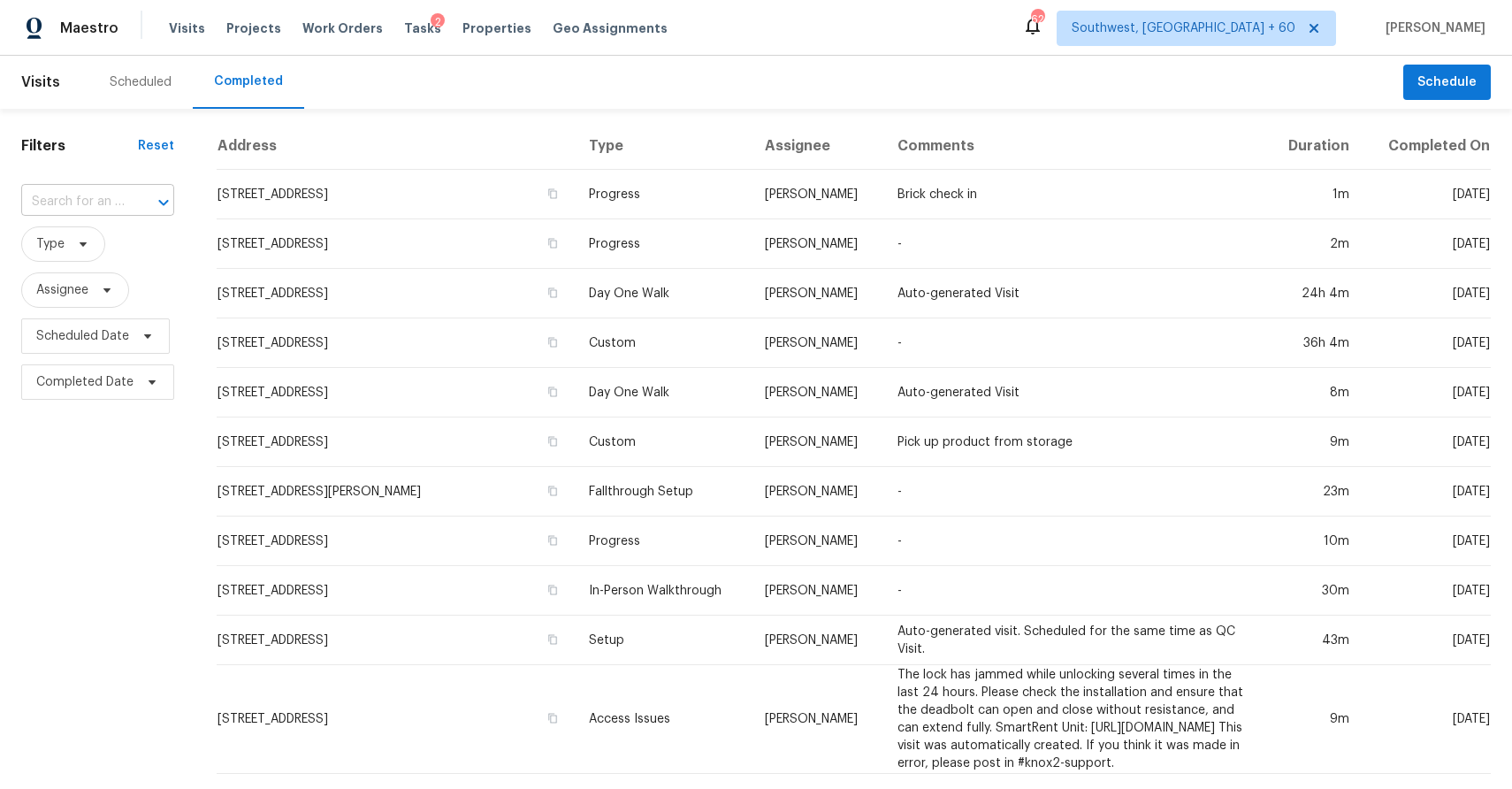
click at [147, 199] on div at bounding box center [151, 202] width 46 height 25
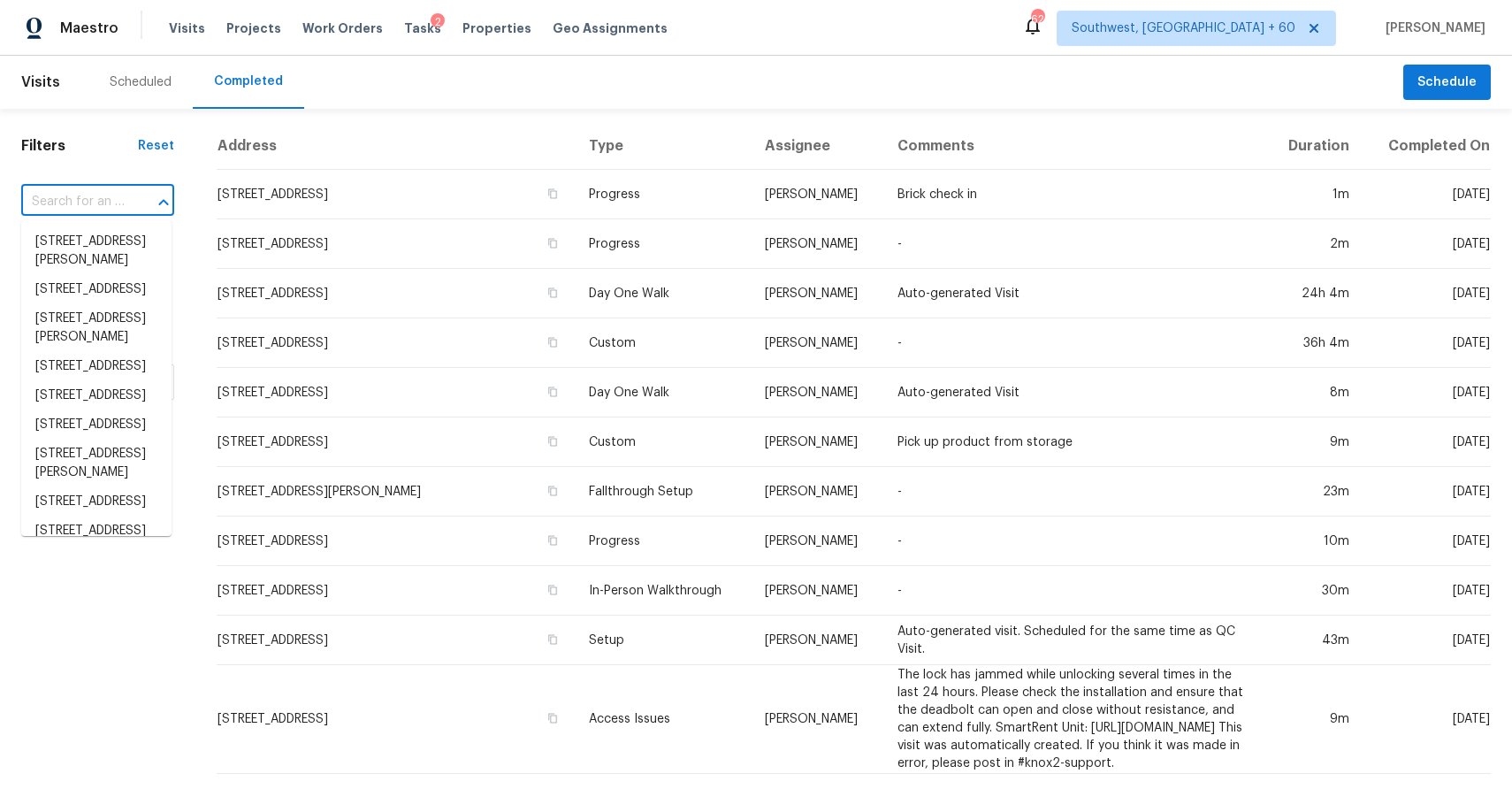
paste input "2822 Ridgewood Dr, Christiana, TN 37037"
type input "2822 Ridgewood Dr, Christiana, TN 37037"
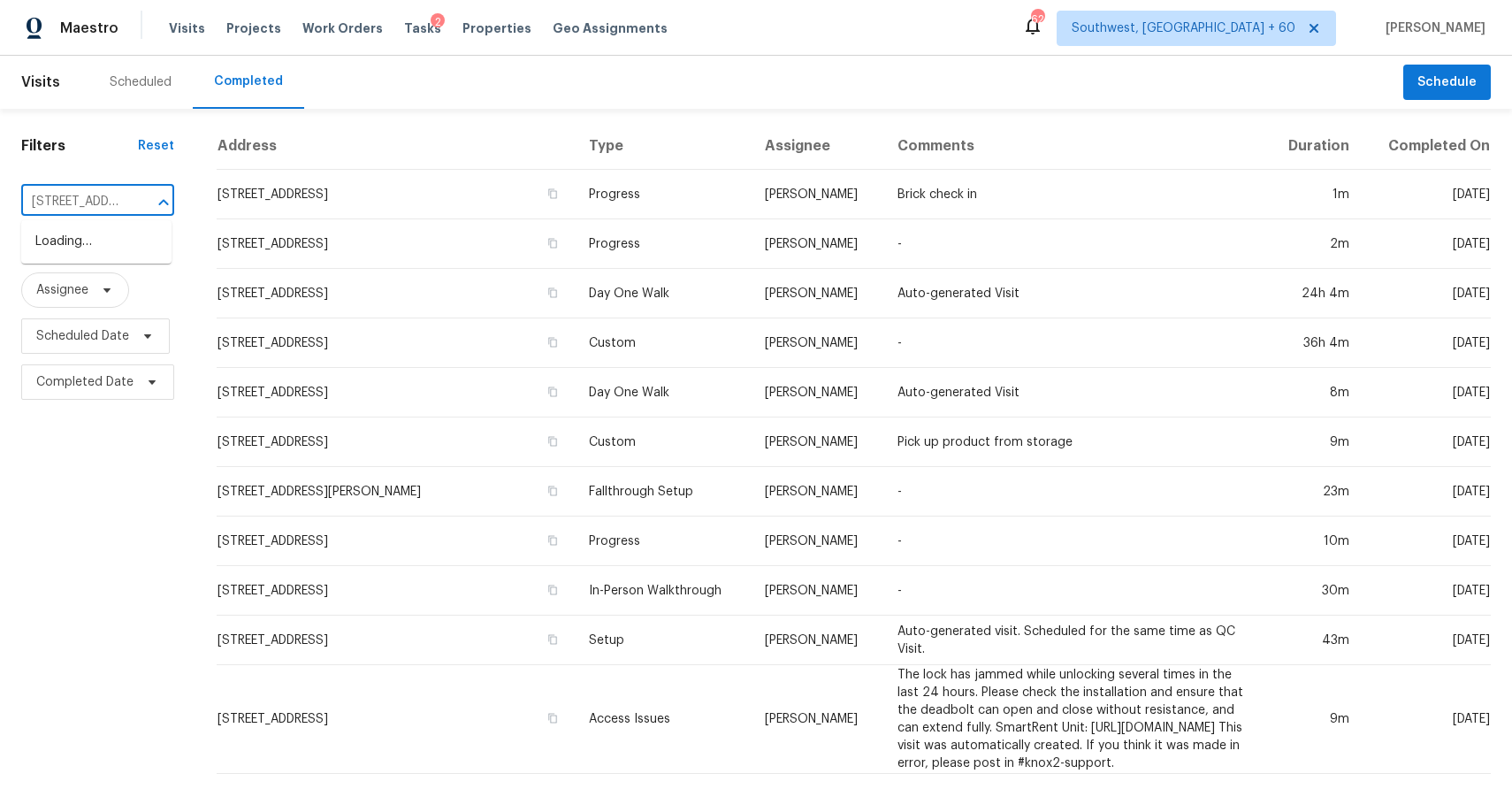
scroll to position [0, 149]
click at [128, 242] on li "2822 Ridgewood Dr, Christiana, TN 37037" at bounding box center [97, 242] width 150 height 30
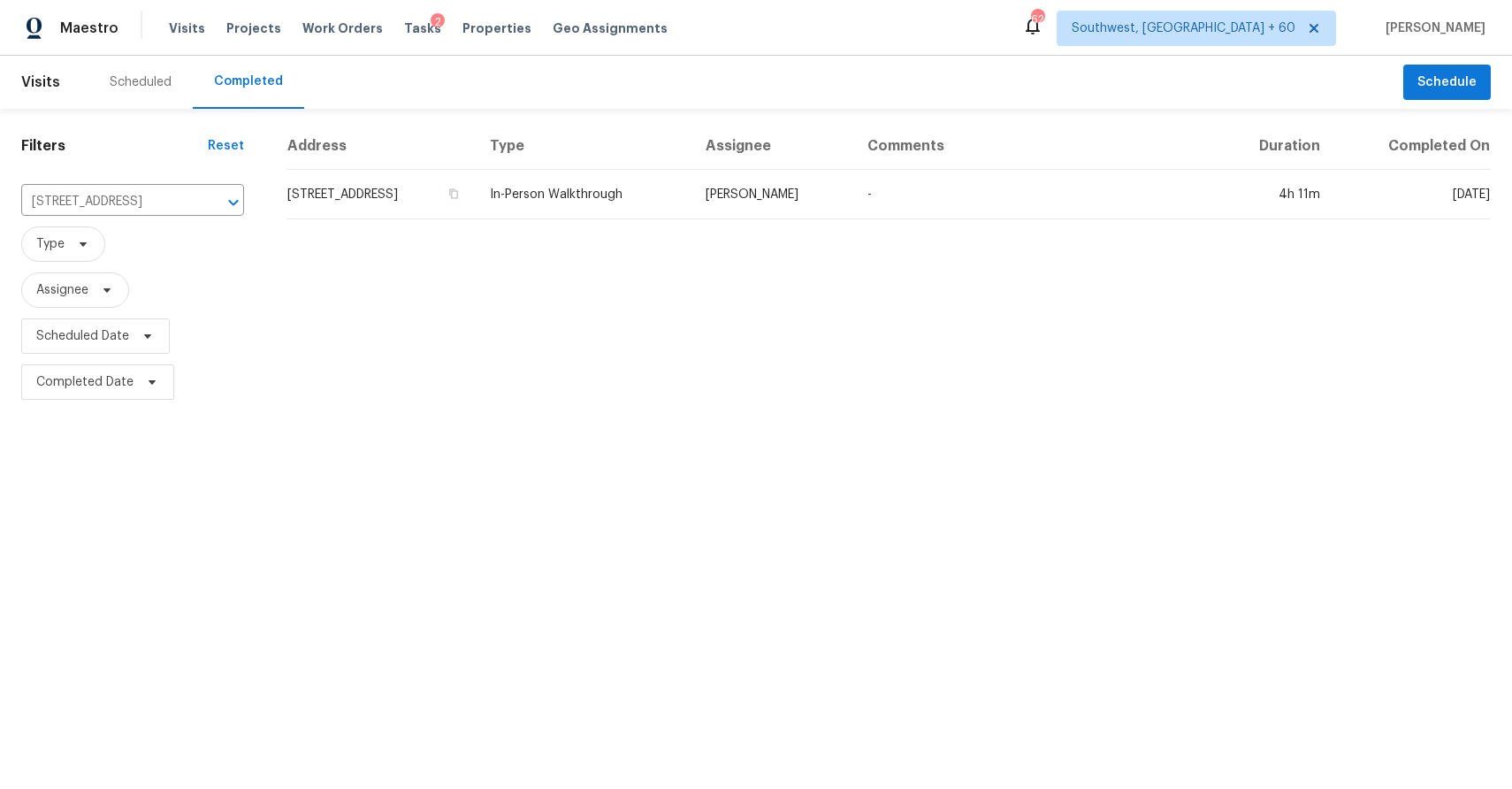
click at [854, 166] on th "Assignee" at bounding box center [773, 146] width 162 height 46
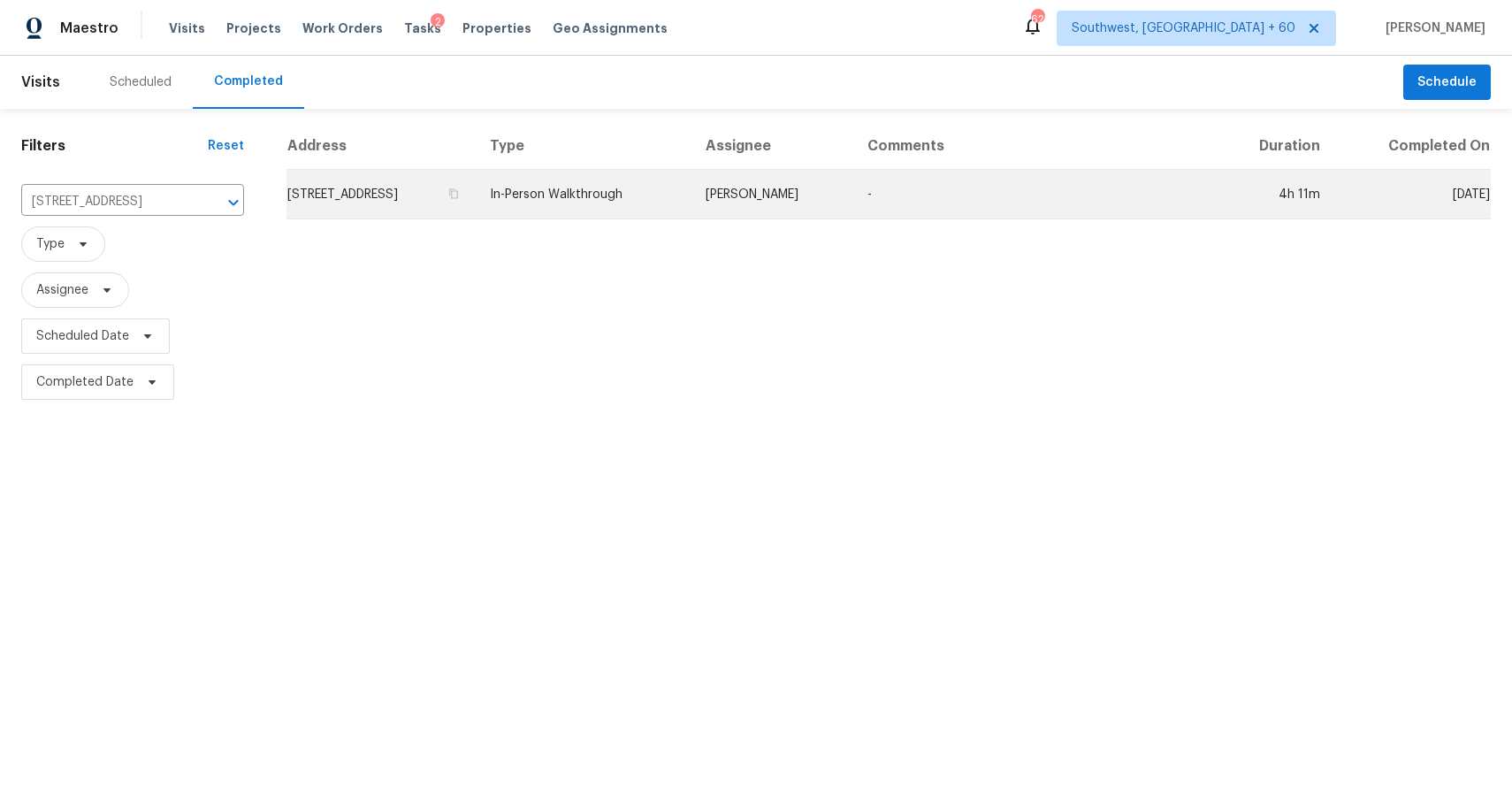
click at [854, 181] on td "Eric Ovalle" at bounding box center [773, 195] width 162 height 49
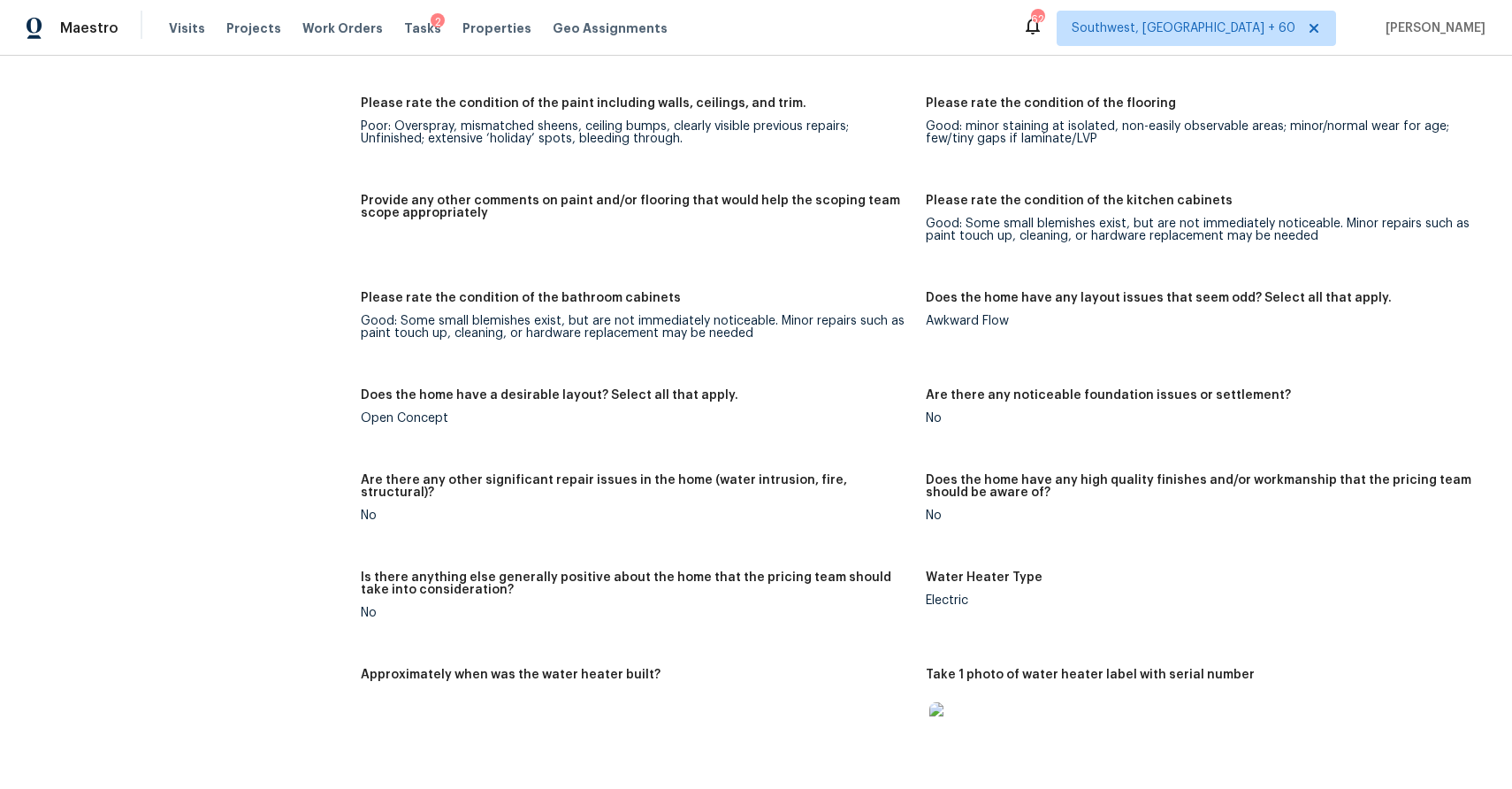
scroll to position [2635, 0]
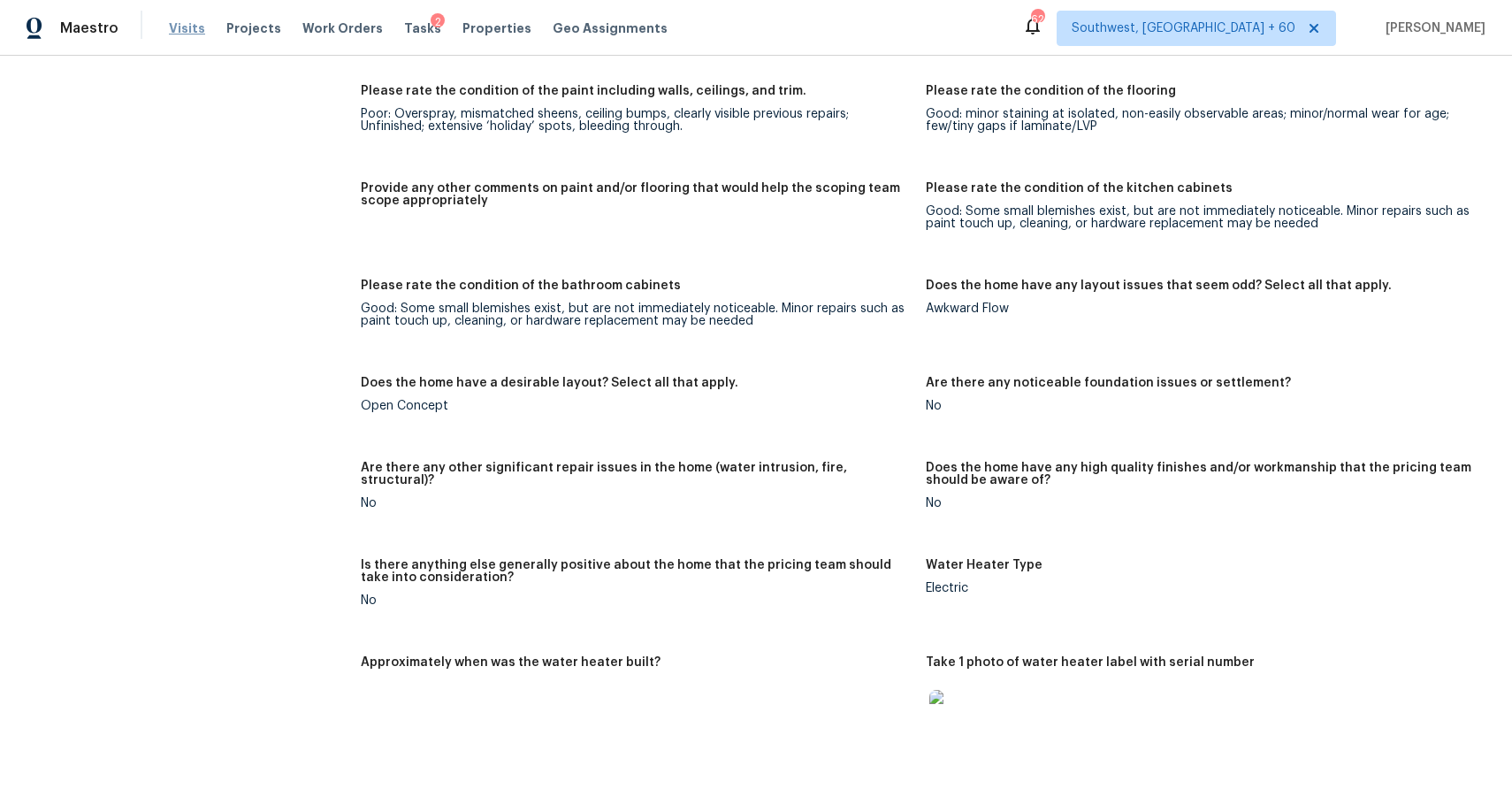
click at [173, 24] on span "Visits" at bounding box center [187, 29] width 37 height 18
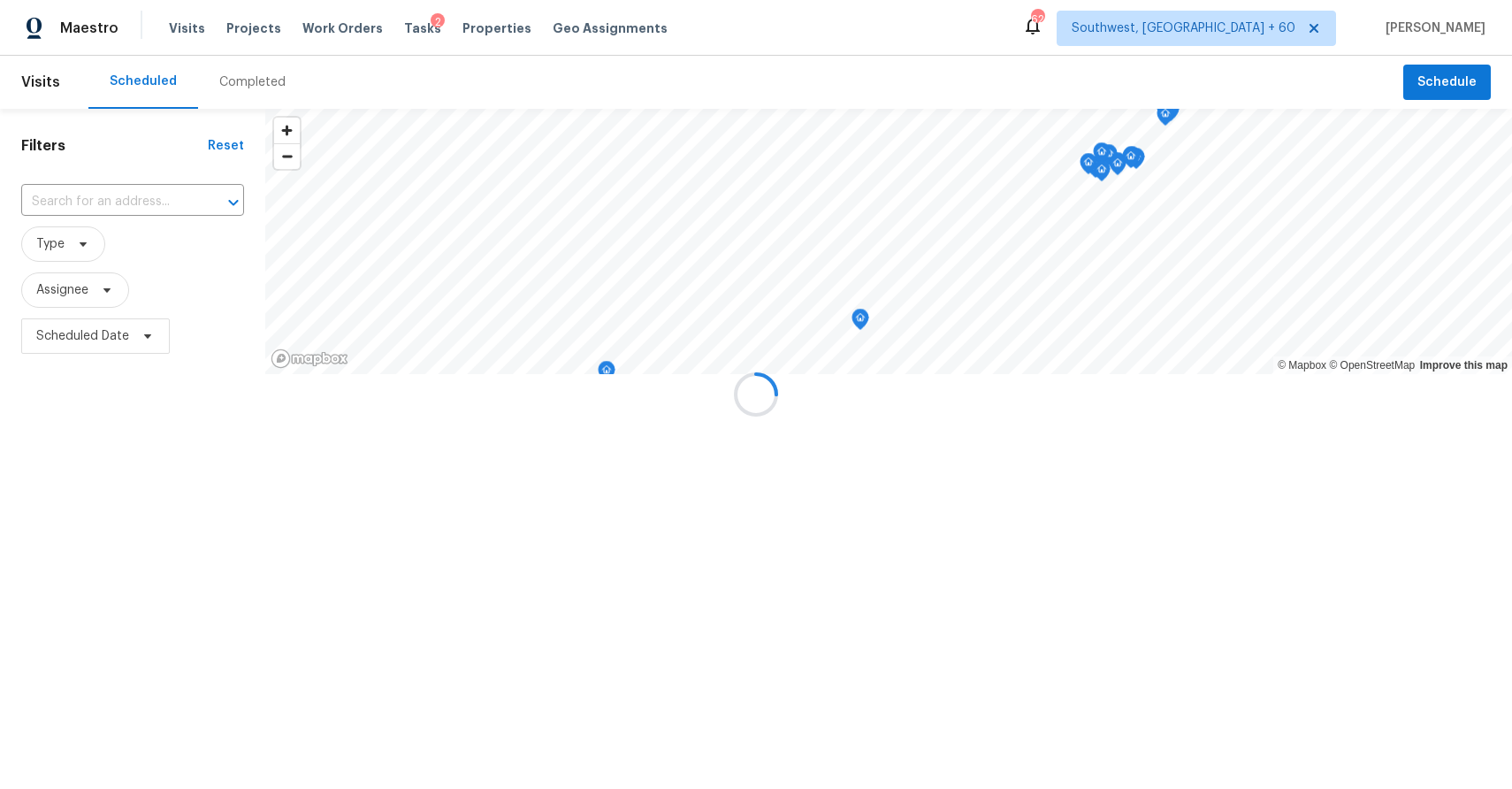
click at [248, 68] on div at bounding box center [756, 394] width 1512 height 789
click at [269, 76] on div at bounding box center [756, 394] width 1512 height 789
click at [266, 80] on div "Completed" at bounding box center [252, 82] width 66 height 18
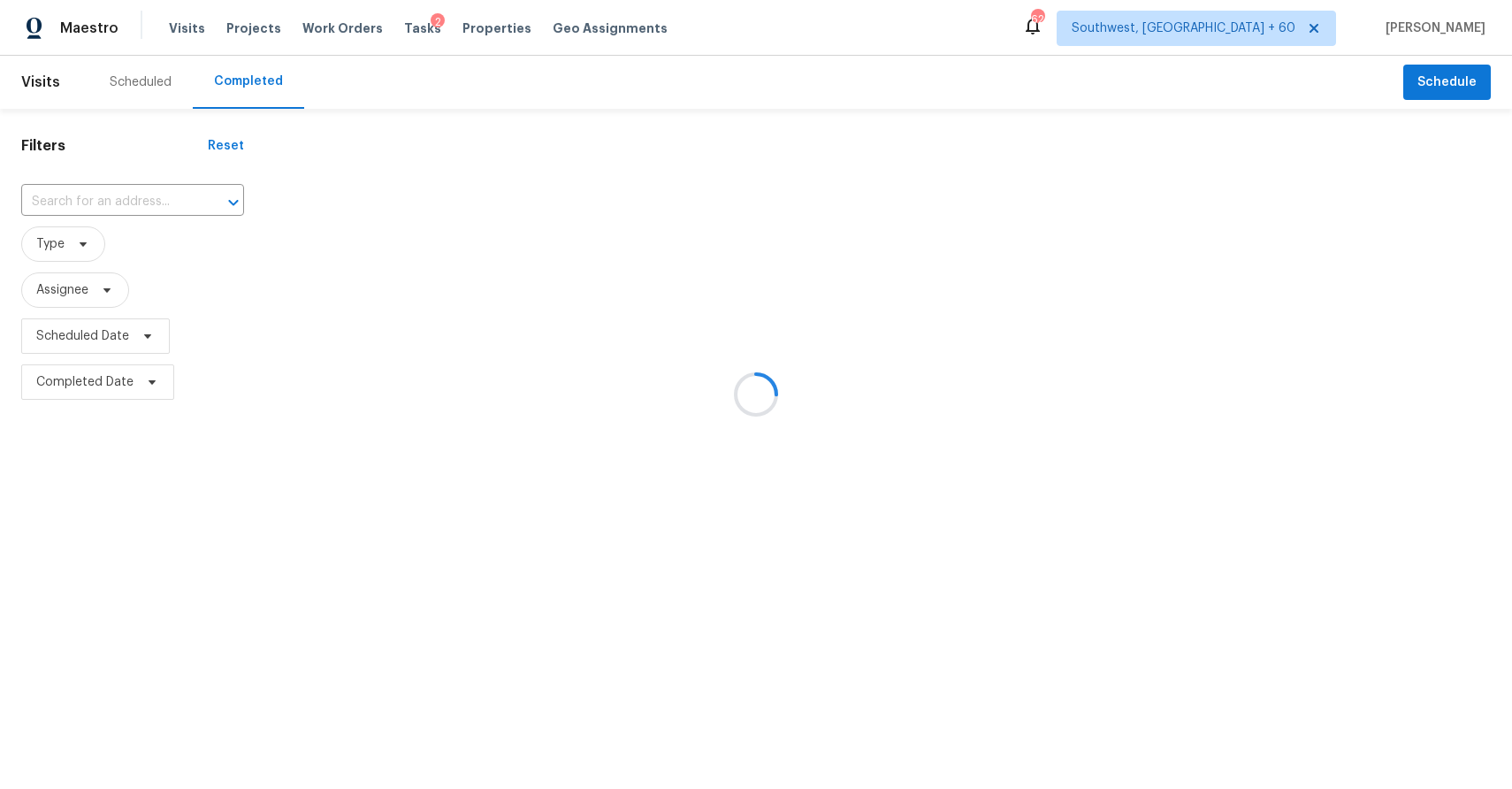
click at [153, 191] on div at bounding box center [756, 394] width 1512 height 789
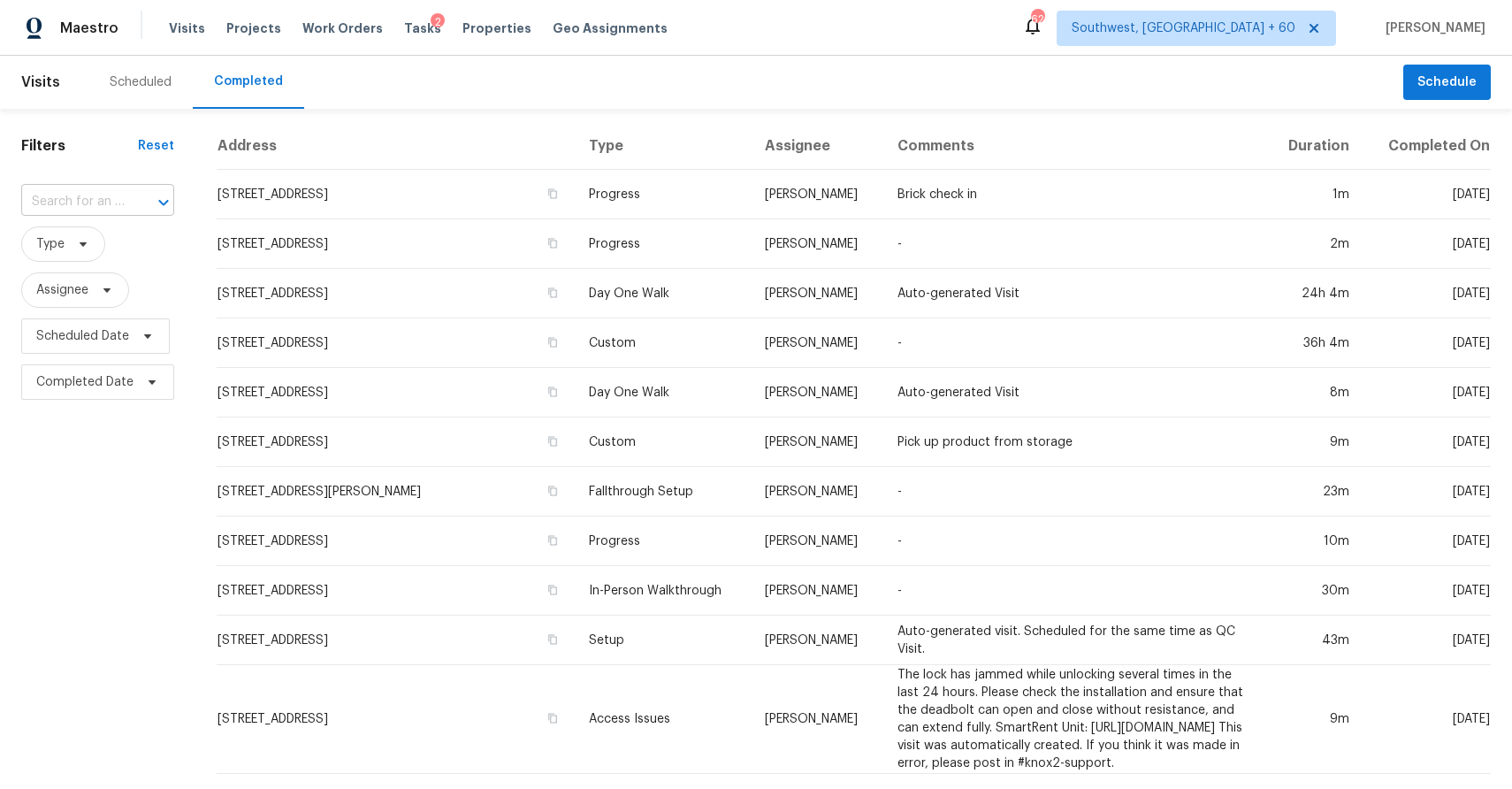
click at [117, 204] on input "text" at bounding box center [73, 202] width 104 height 28
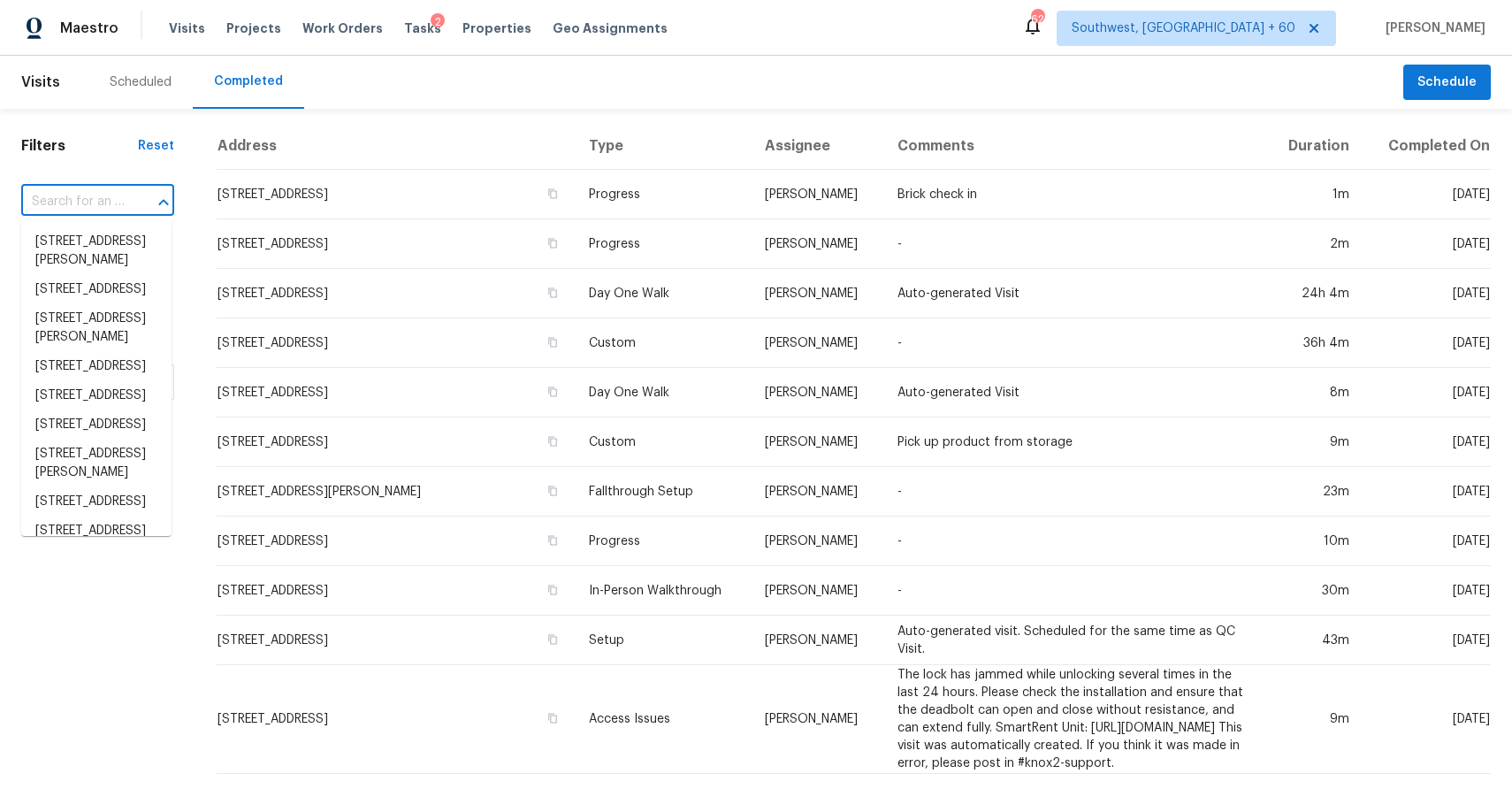
paste input "1527 E Irene Dr, Casa Grande, AZ 85122"
type input "1527 E Irene Dr, Casa Grande, AZ 85122"
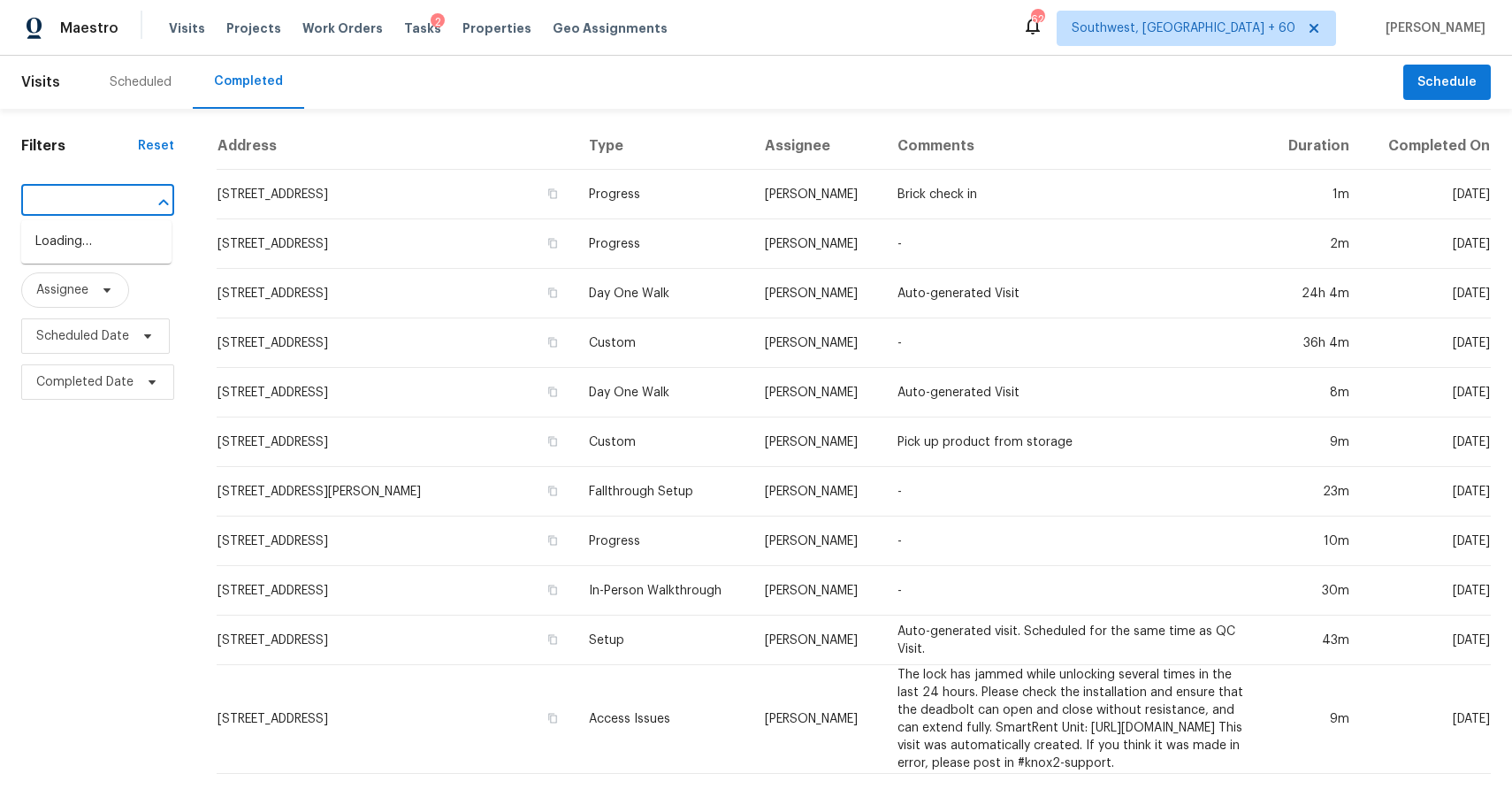
scroll to position [0, 132]
click at [90, 241] on li "1527 E Irene Dr, Casa Grande, AZ 85122" at bounding box center [97, 251] width 150 height 47
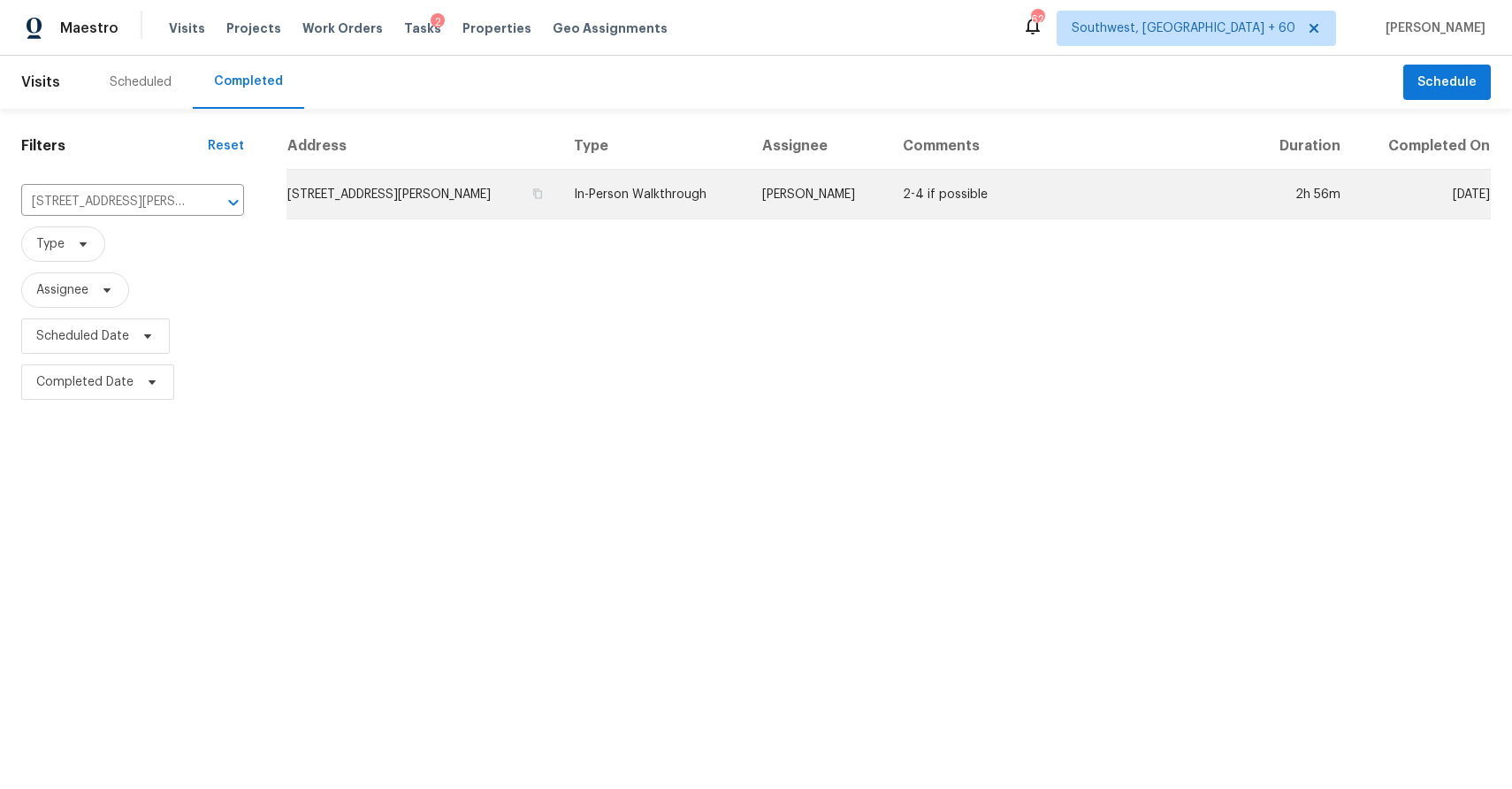
click at [821, 202] on td "Melissa Muralt-Ochoa" at bounding box center [818, 195] width 141 height 49
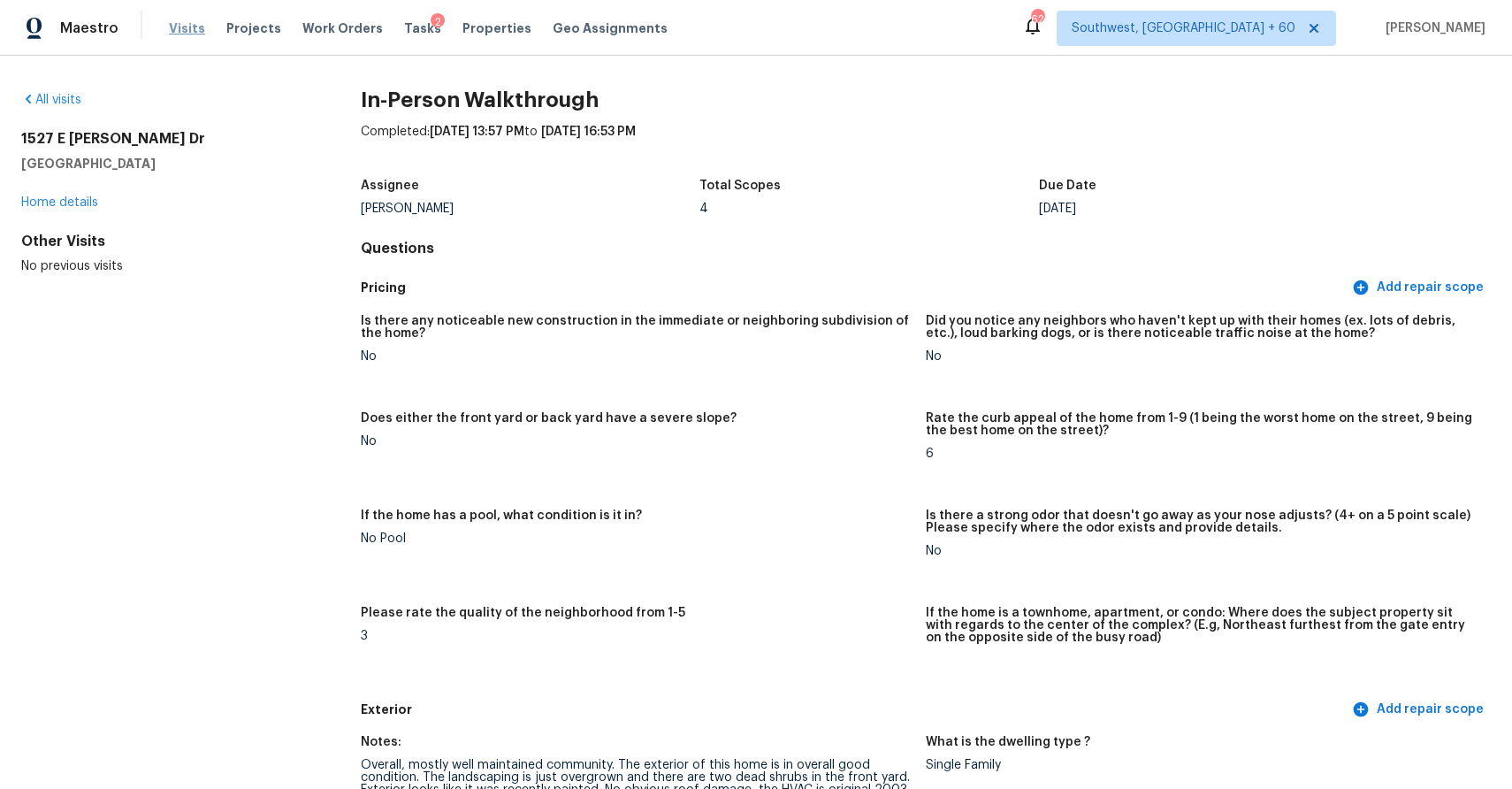
click at [180, 24] on span "Visits" at bounding box center [187, 29] width 37 height 18
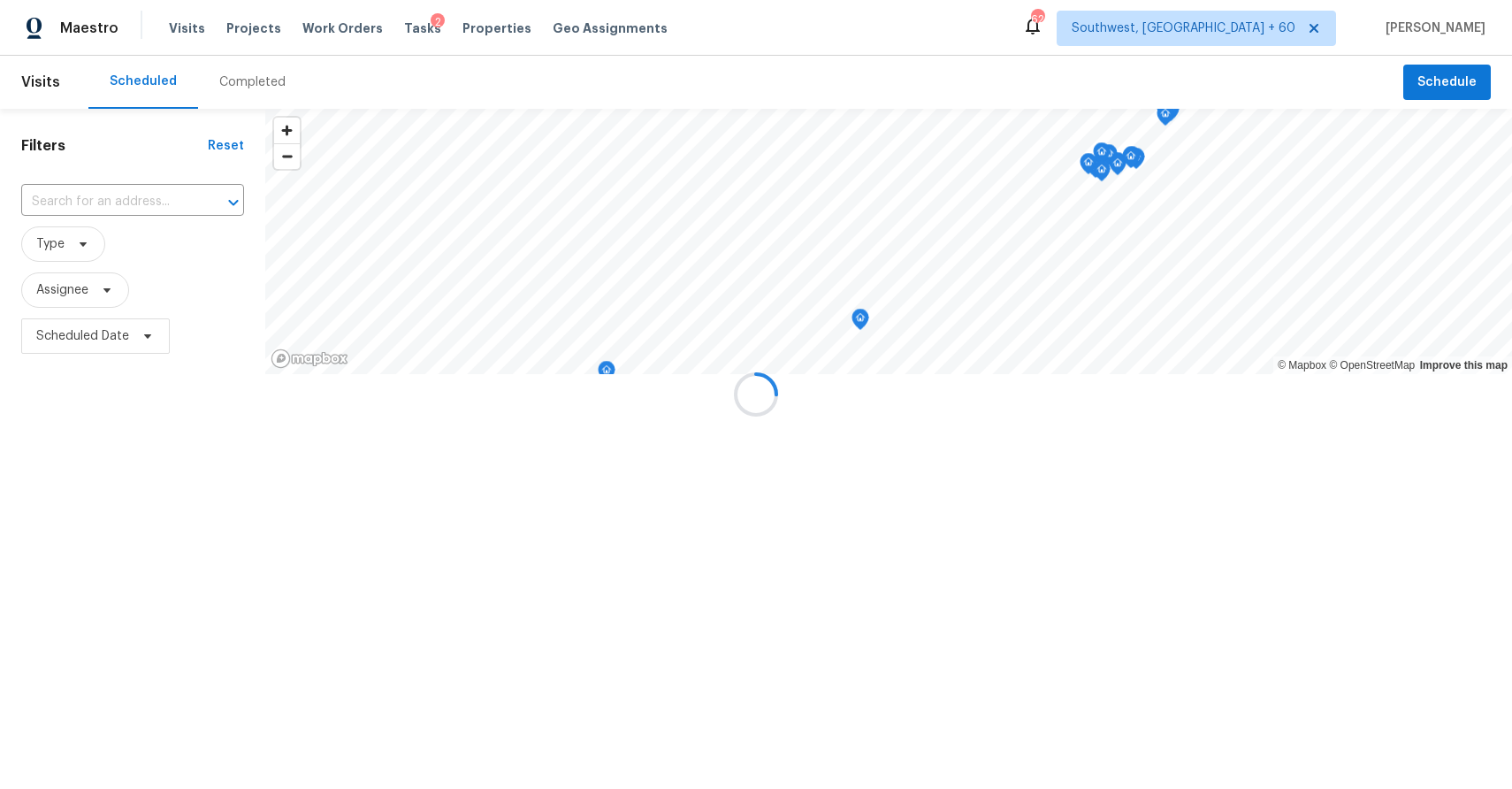
click at [250, 80] on div at bounding box center [756, 394] width 1512 height 789
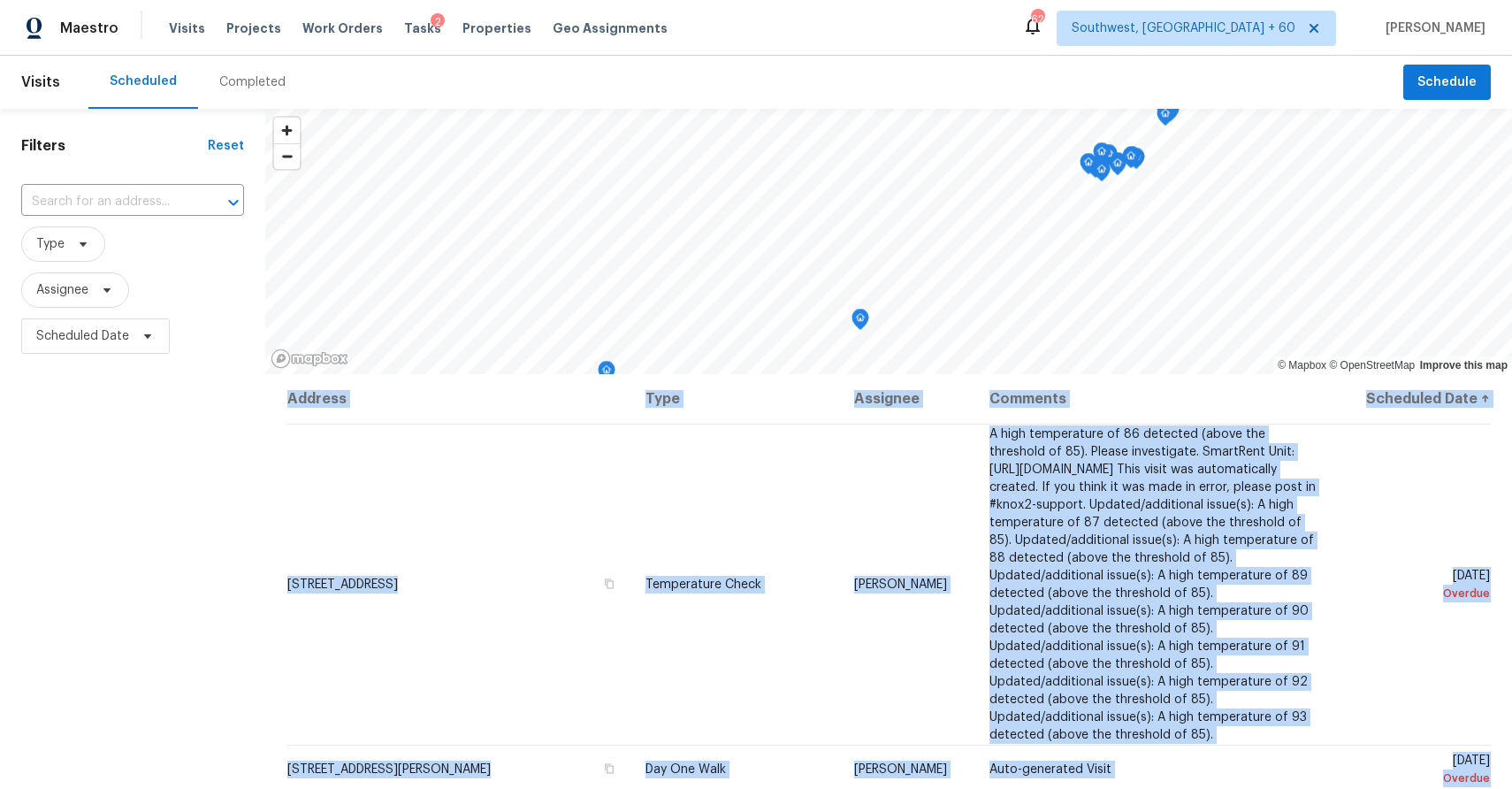
click at [243, 80] on div "Completed" at bounding box center [252, 82] width 66 height 18
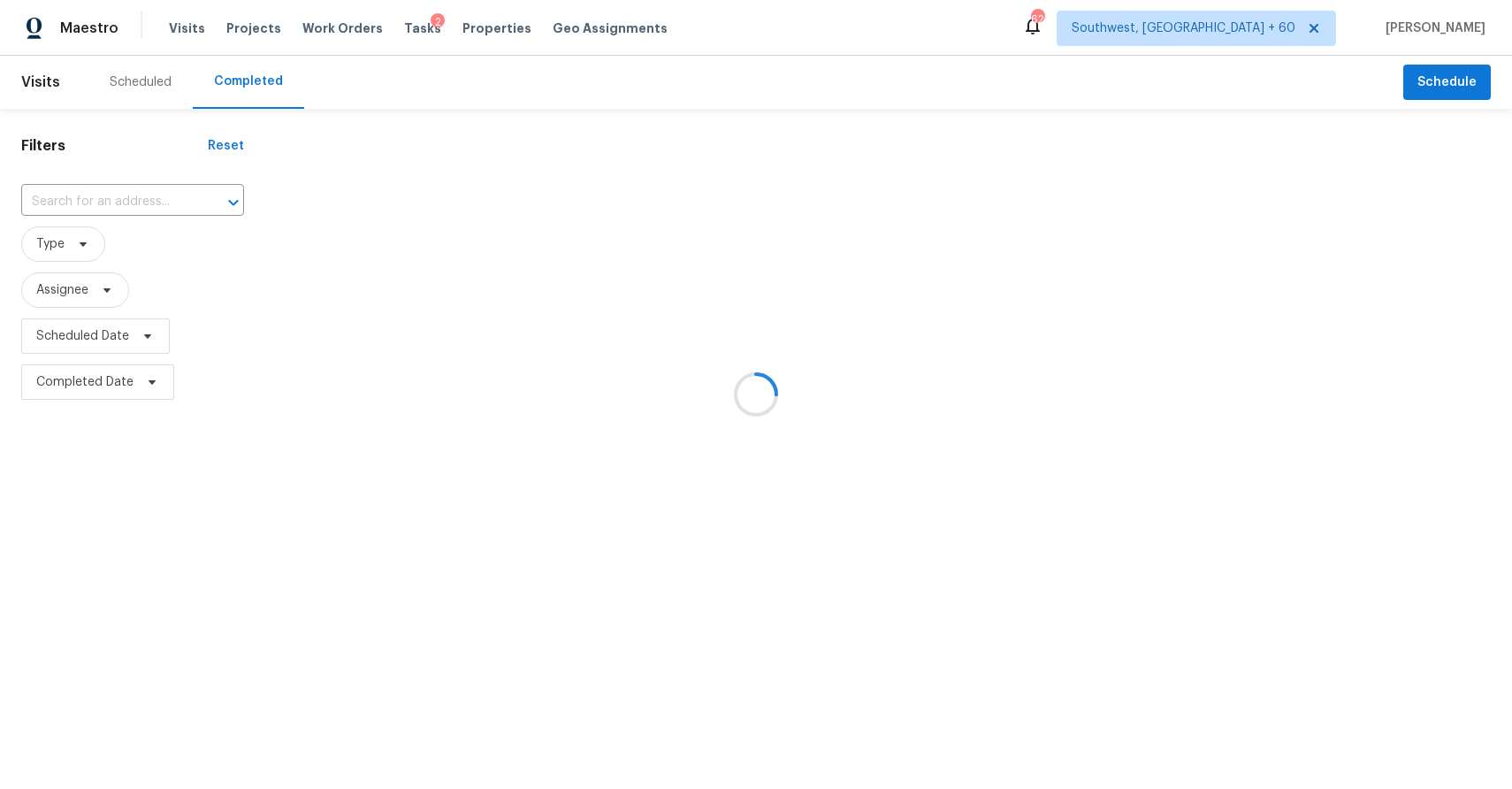
click at [116, 199] on div at bounding box center [756, 394] width 1512 height 789
click at [116, 199] on input "text" at bounding box center [109, 202] width 174 height 28
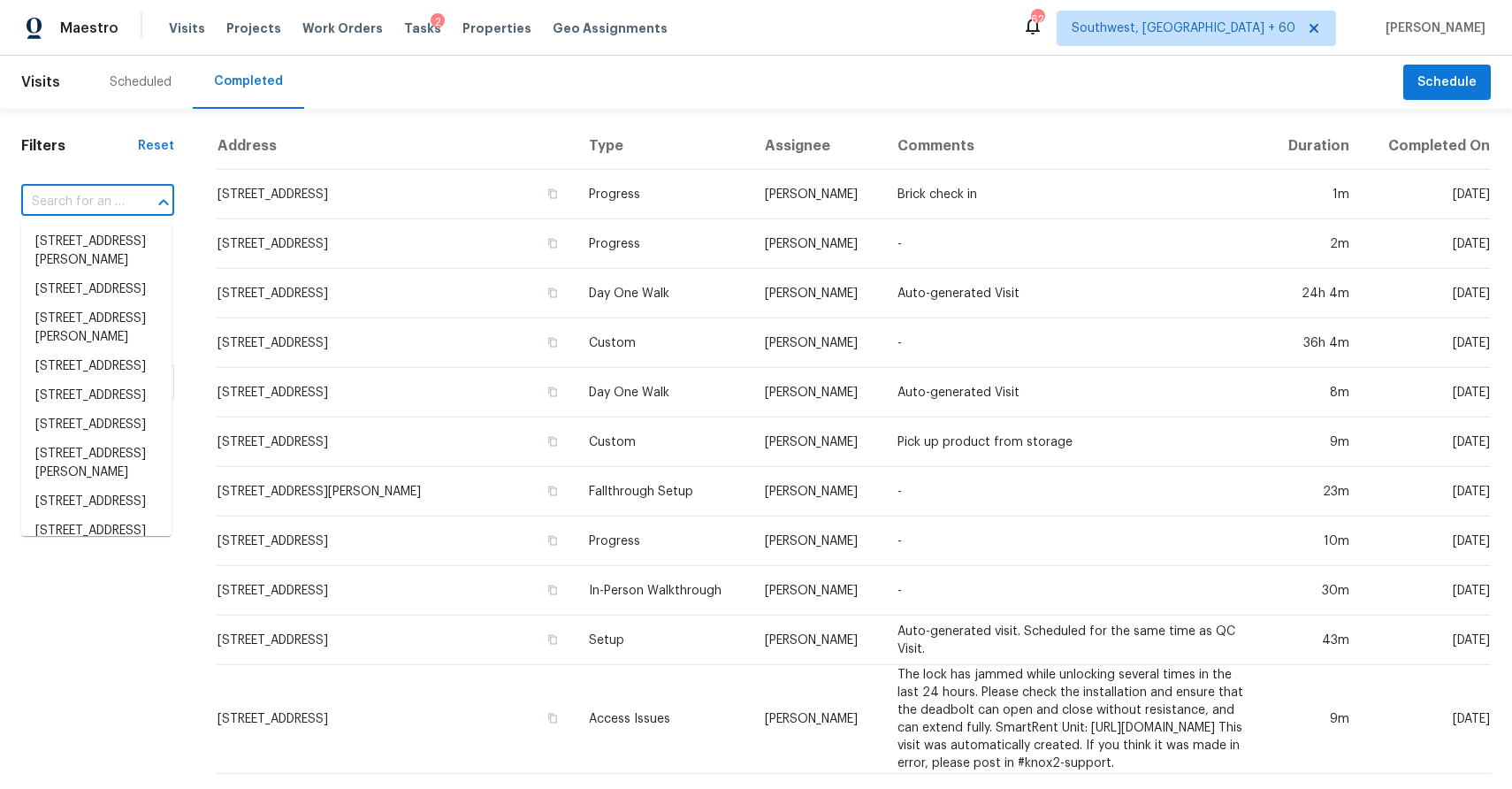
paste input "5901 Small Hill Ct, Citrus Heights, CA 95621"
type input "5901 Small Hill Ct, Citrus Heights, CA 95621"
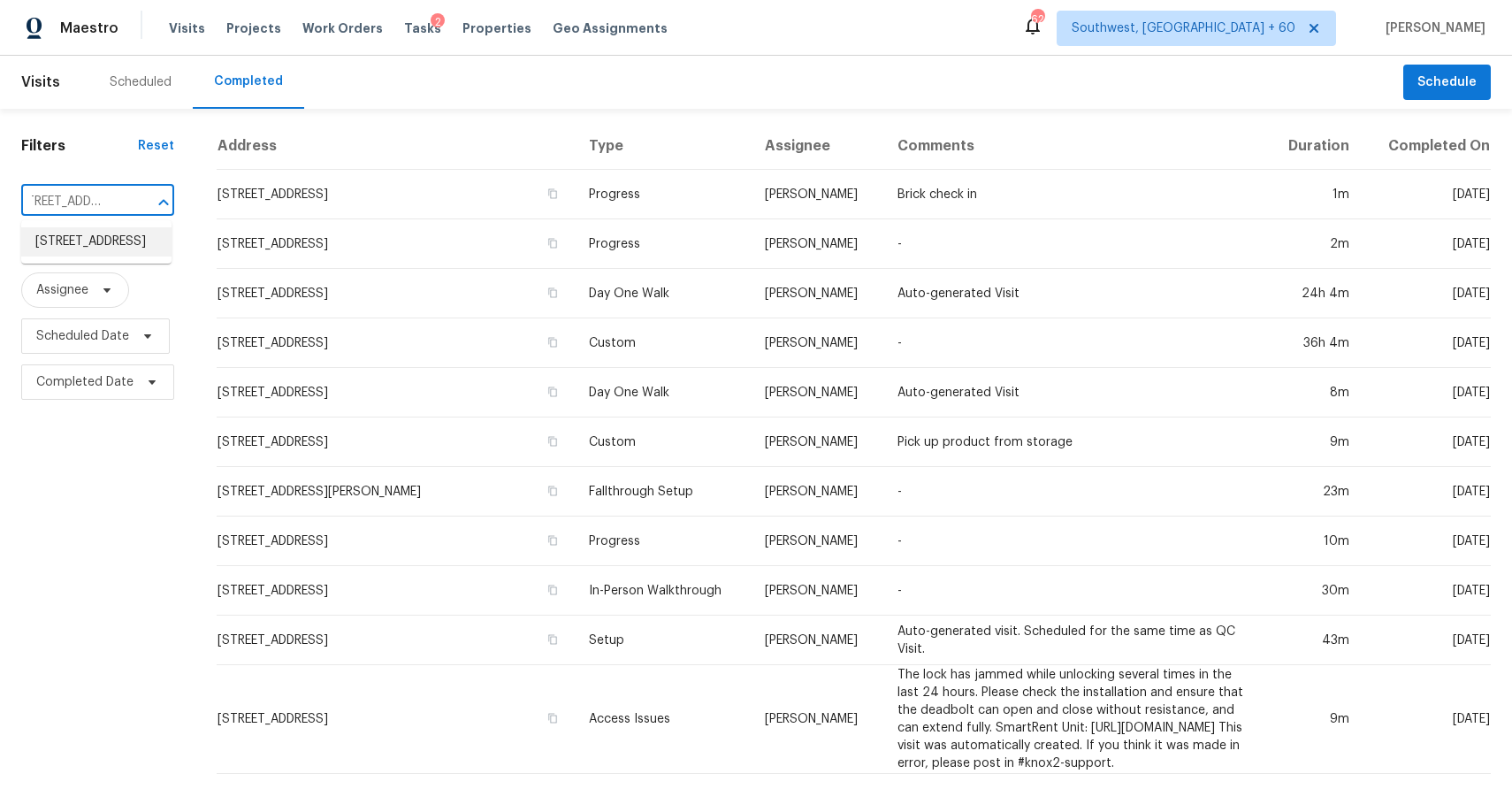
click at [101, 232] on li "5901 Small Hill Ct, Citrus Heights, CA 95621" at bounding box center [97, 242] width 150 height 30
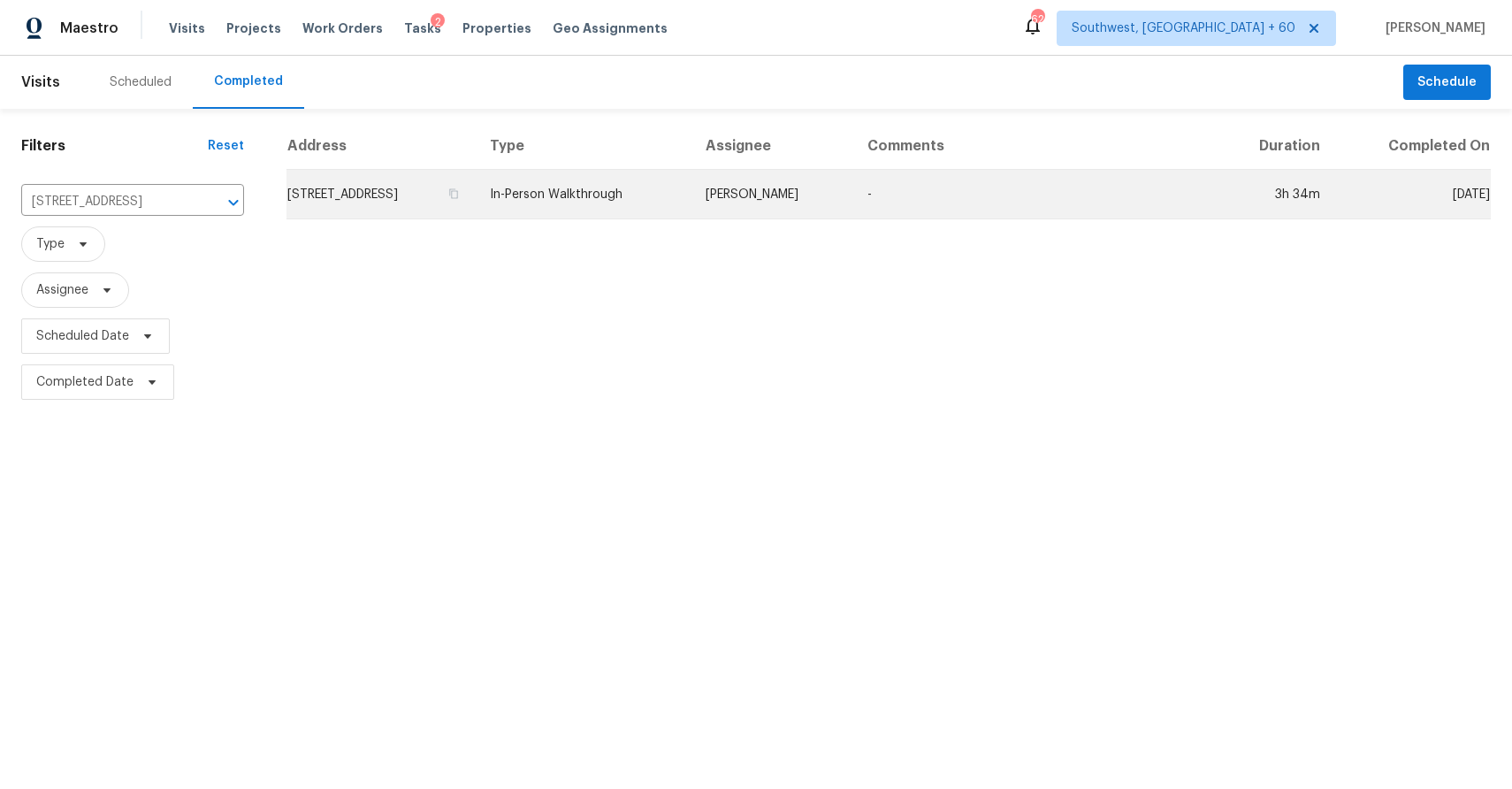
click at [692, 187] on td "In-Person Walkthrough" at bounding box center [583, 195] width 216 height 49
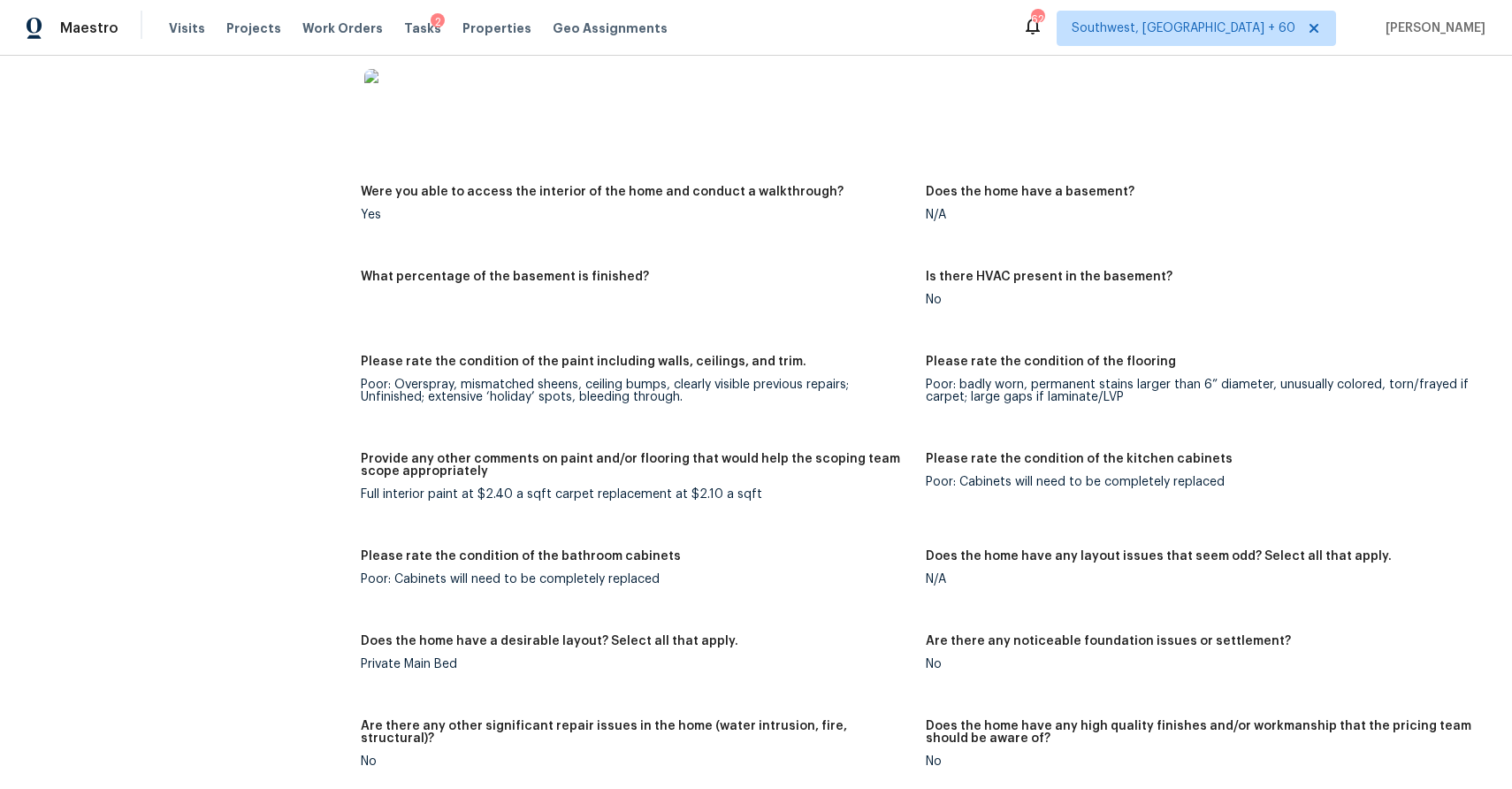
scroll to position [2426, 0]
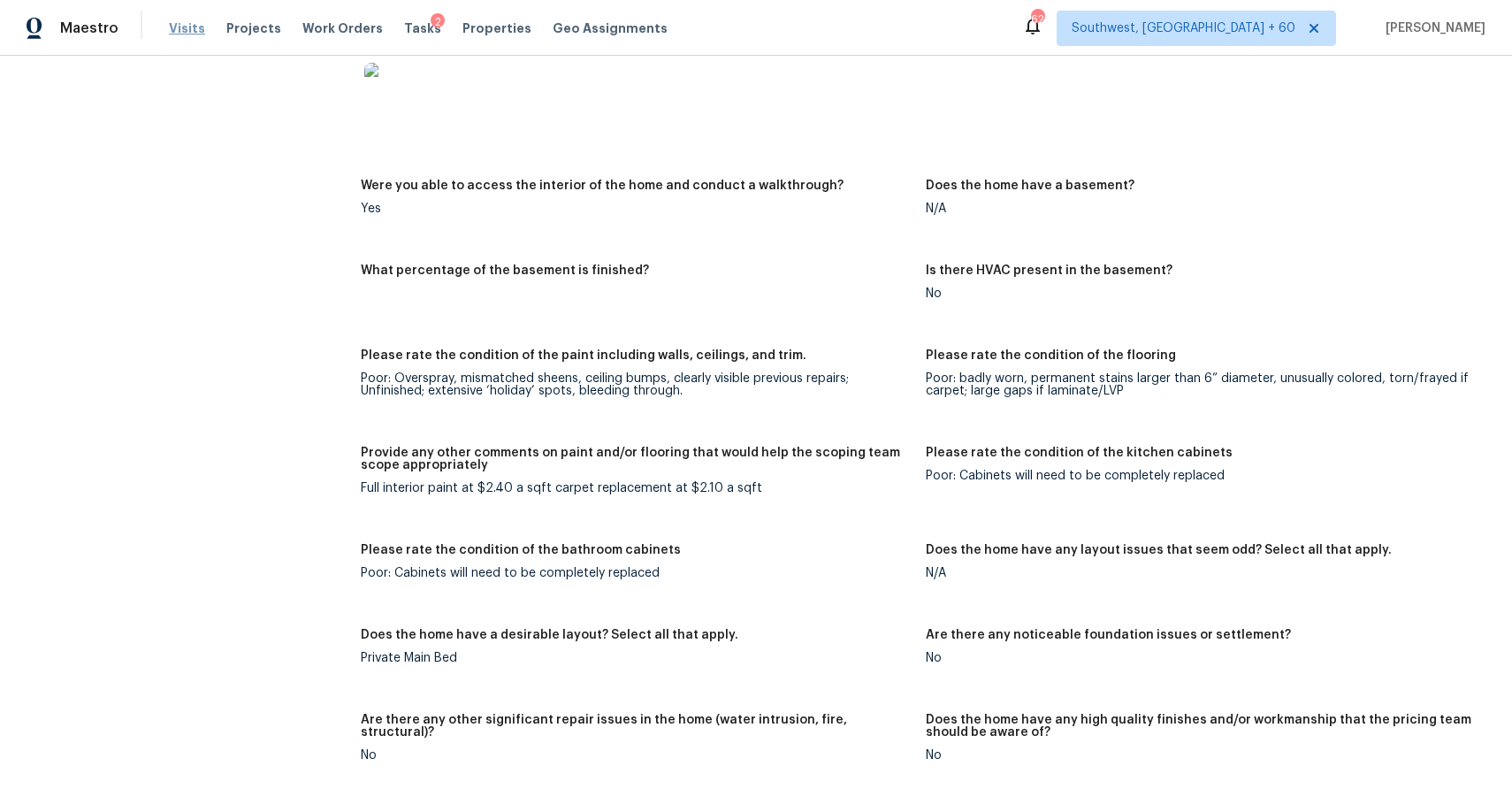
click at [186, 32] on span "Visits" at bounding box center [187, 29] width 37 height 18
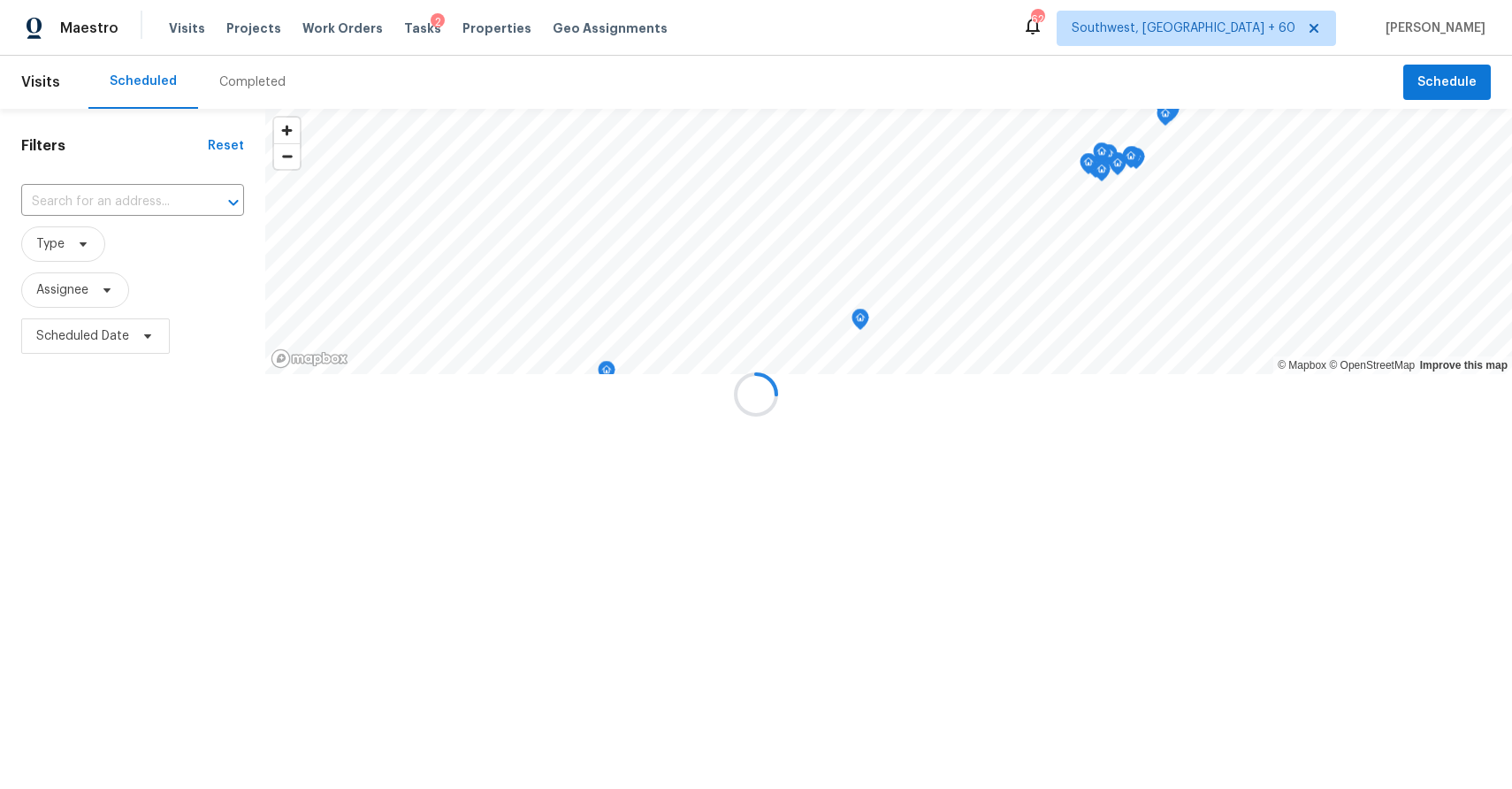
click at [234, 78] on div at bounding box center [756, 394] width 1512 height 789
click at [263, 62] on div at bounding box center [756, 394] width 1512 height 789
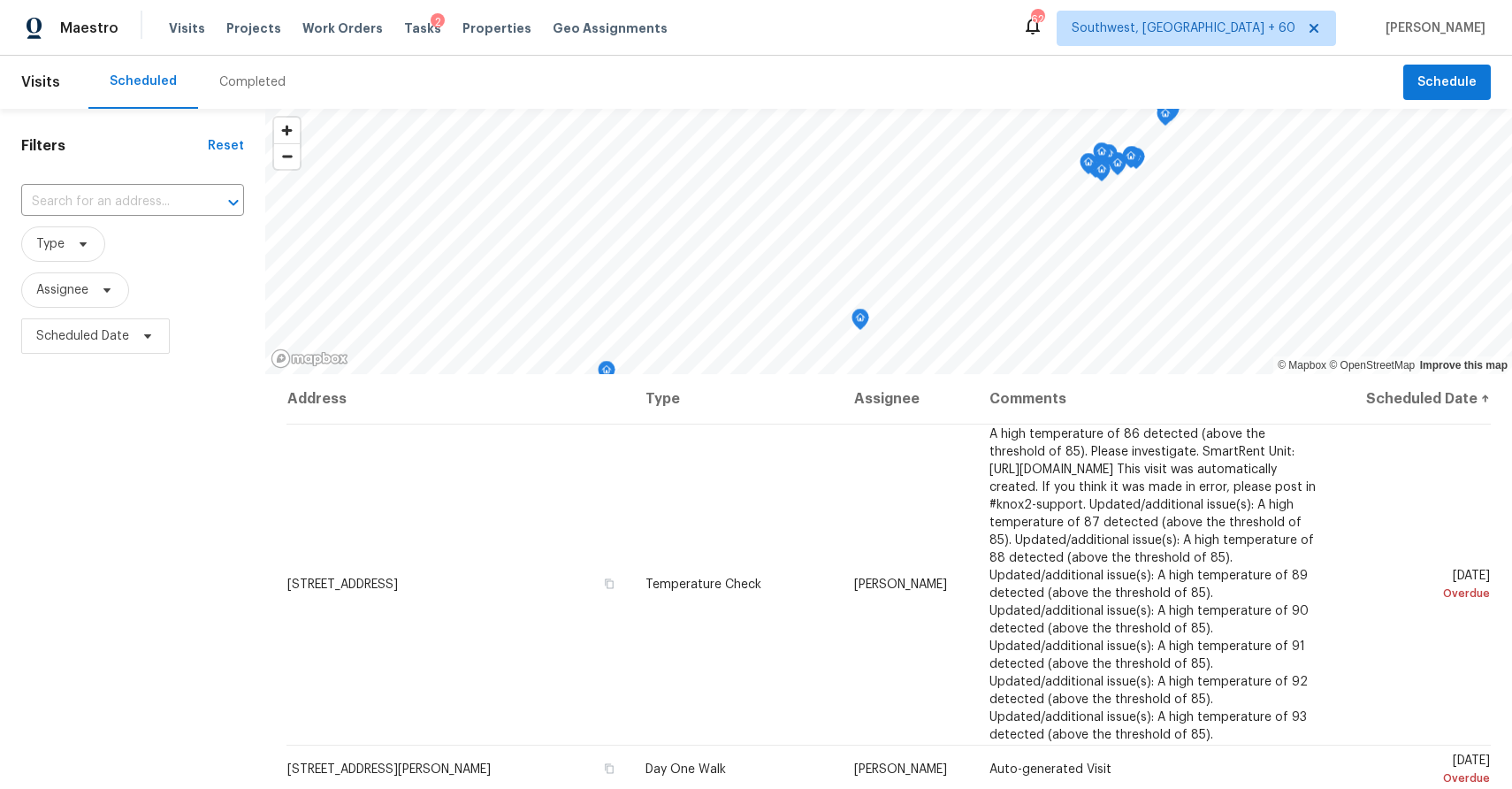
click at [272, 75] on div "Completed" at bounding box center [252, 82] width 66 height 18
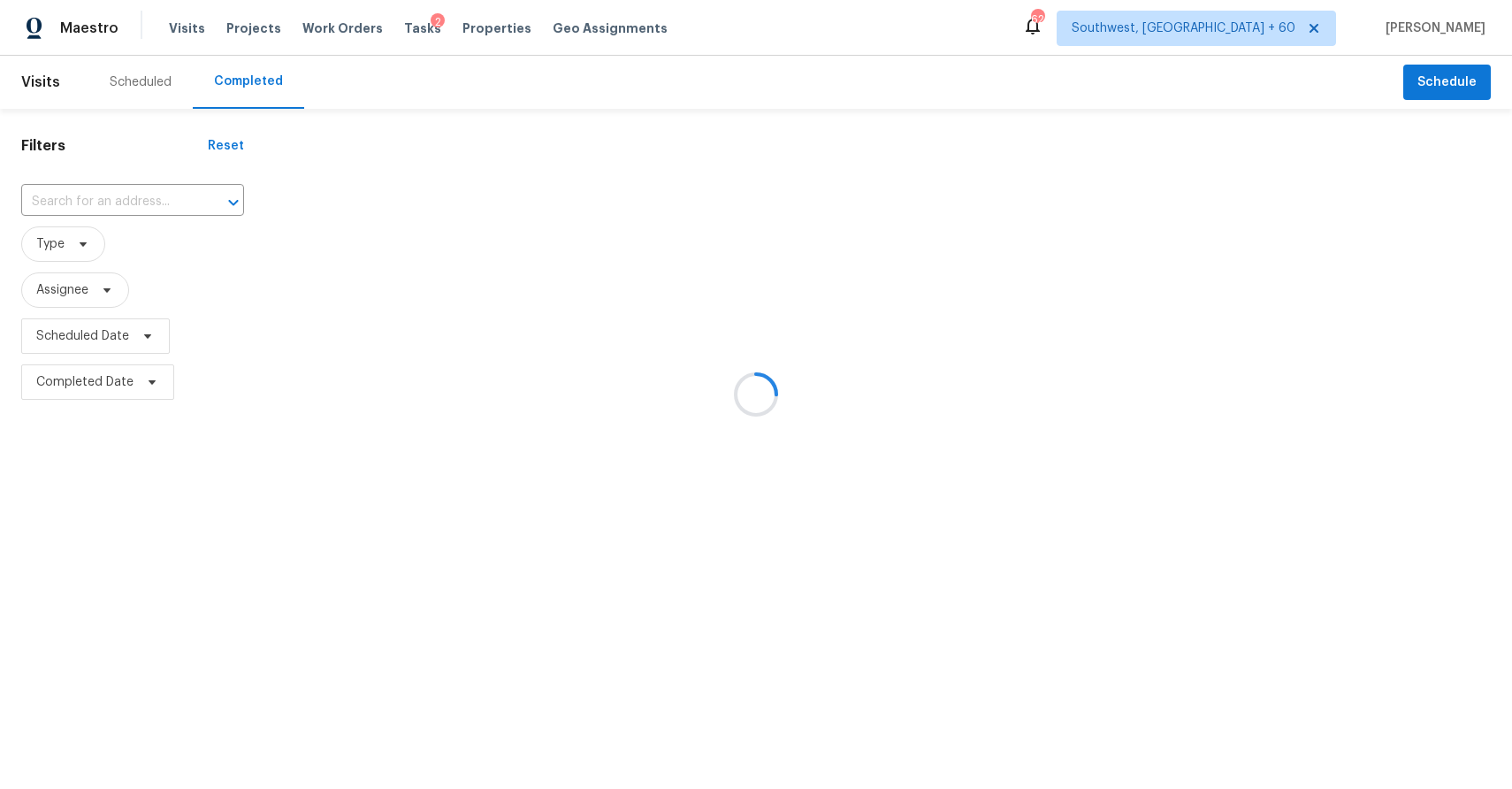
click at [128, 186] on div at bounding box center [756, 394] width 1512 height 789
click at [136, 190] on div at bounding box center [756, 394] width 1512 height 789
click at [104, 196] on input "text" at bounding box center [109, 202] width 174 height 28
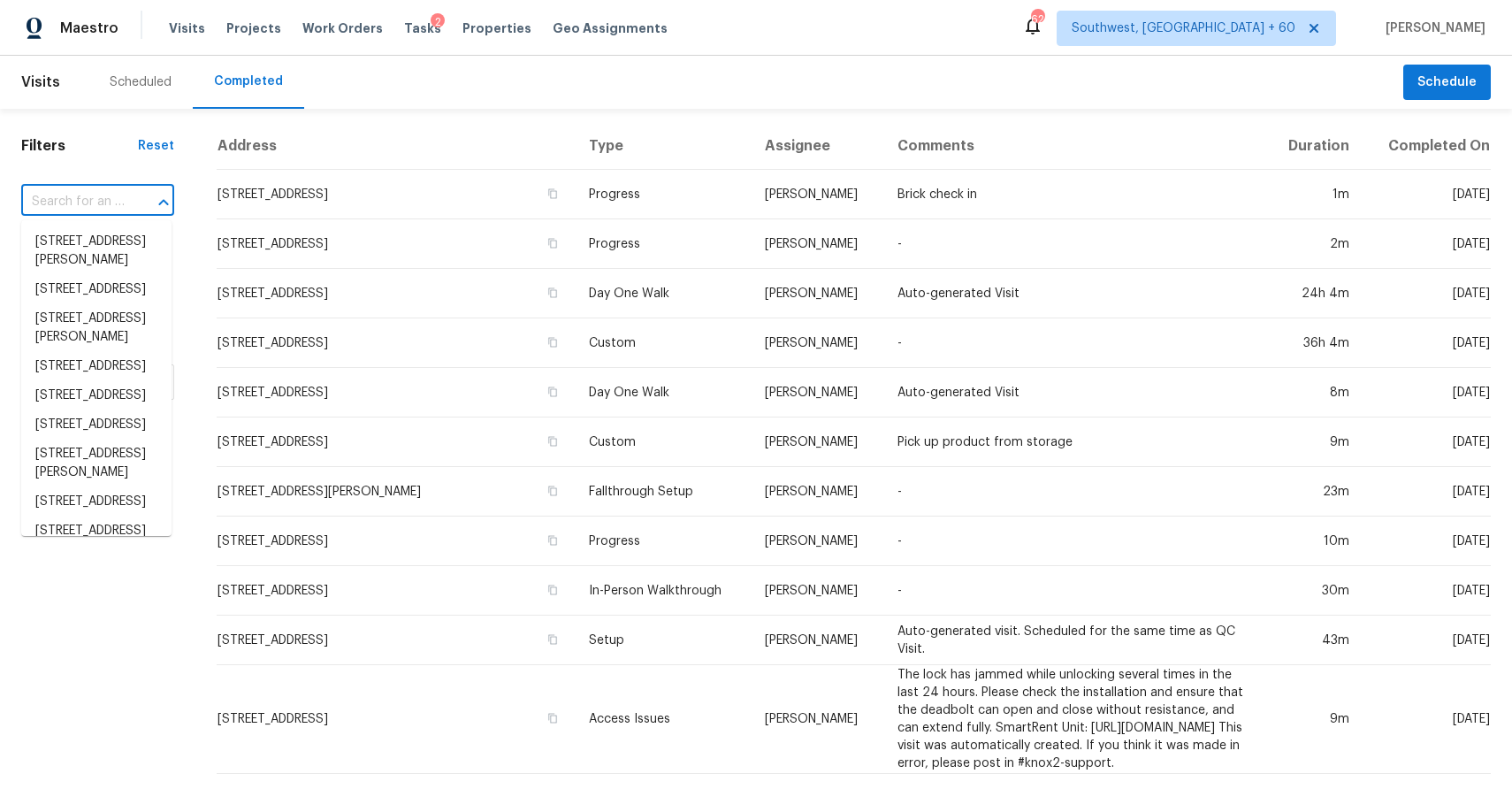
paste input "6536 Emerald Crossing Way, Indianapolis, IN 46221"
type input "6536 Emerald Crossing Way, Indianapolis, IN 46221"
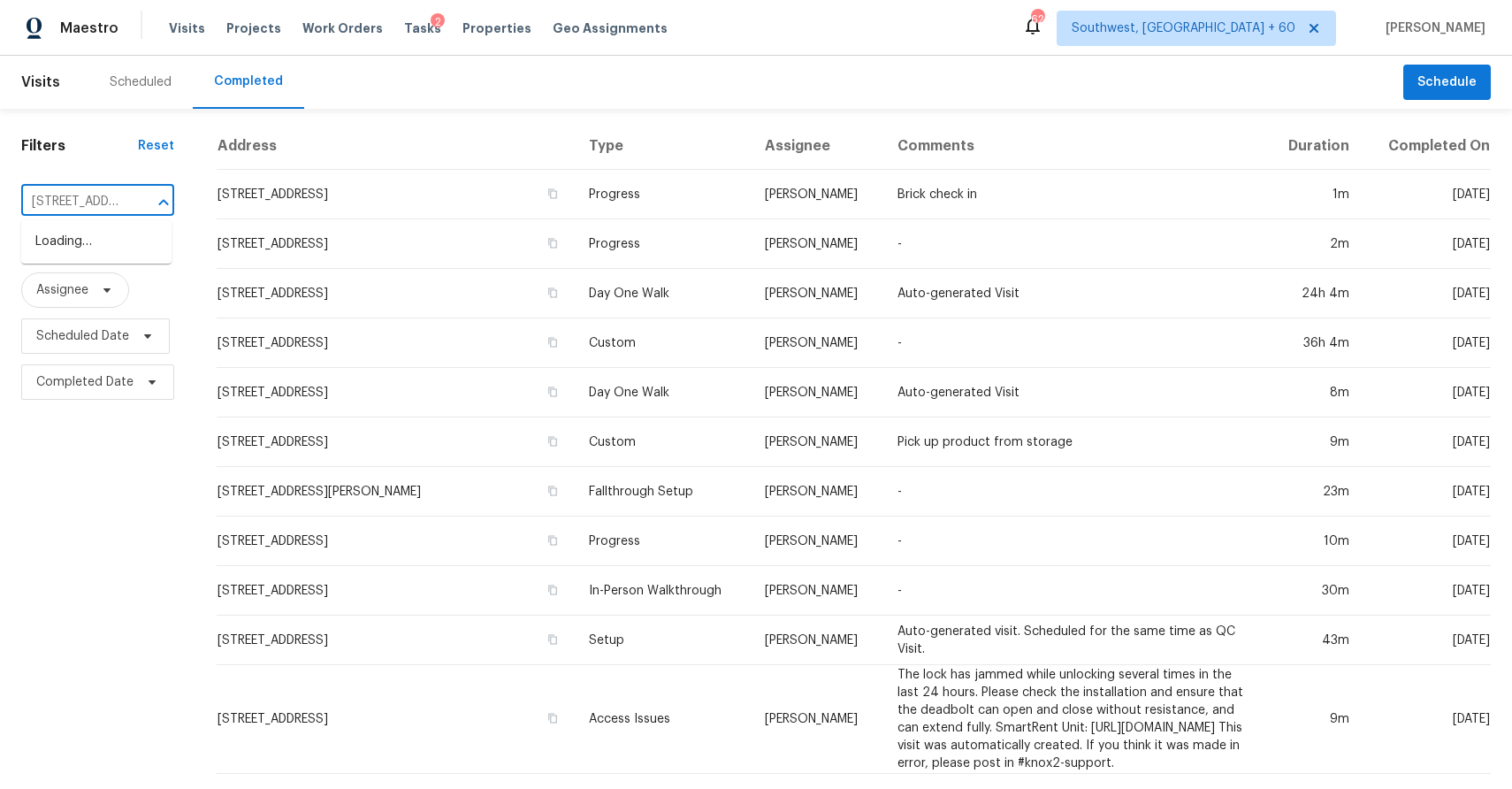
scroll to position [0, 204]
click at [96, 251] on li "6536 Emerald Crossing Way, Indianapolis, IN 46221" at bounding box center [97, 242] width 150 height 30
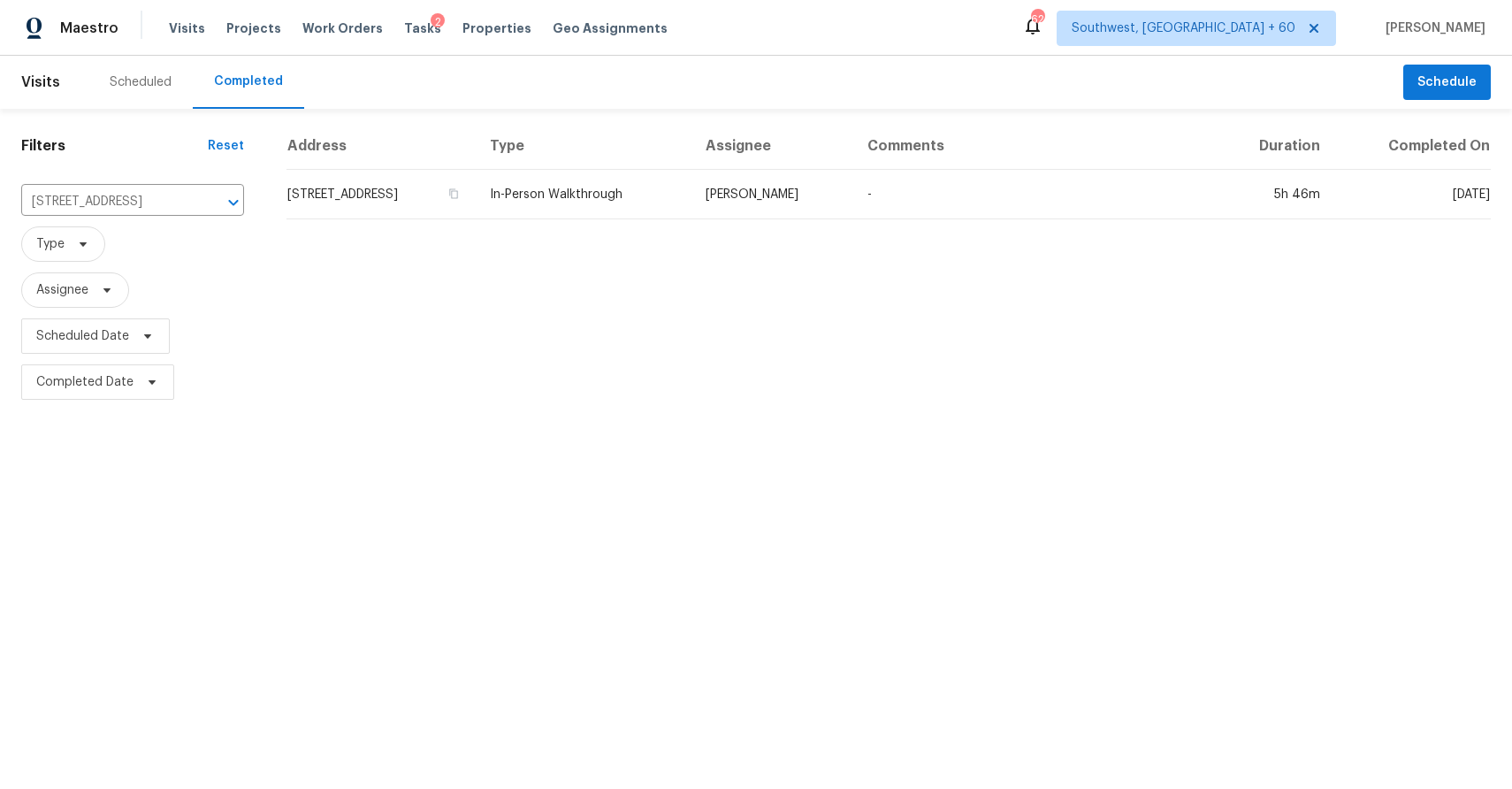
click at [692, 168] on th "Type" at bounding box center [583, 146] width 216 height 46
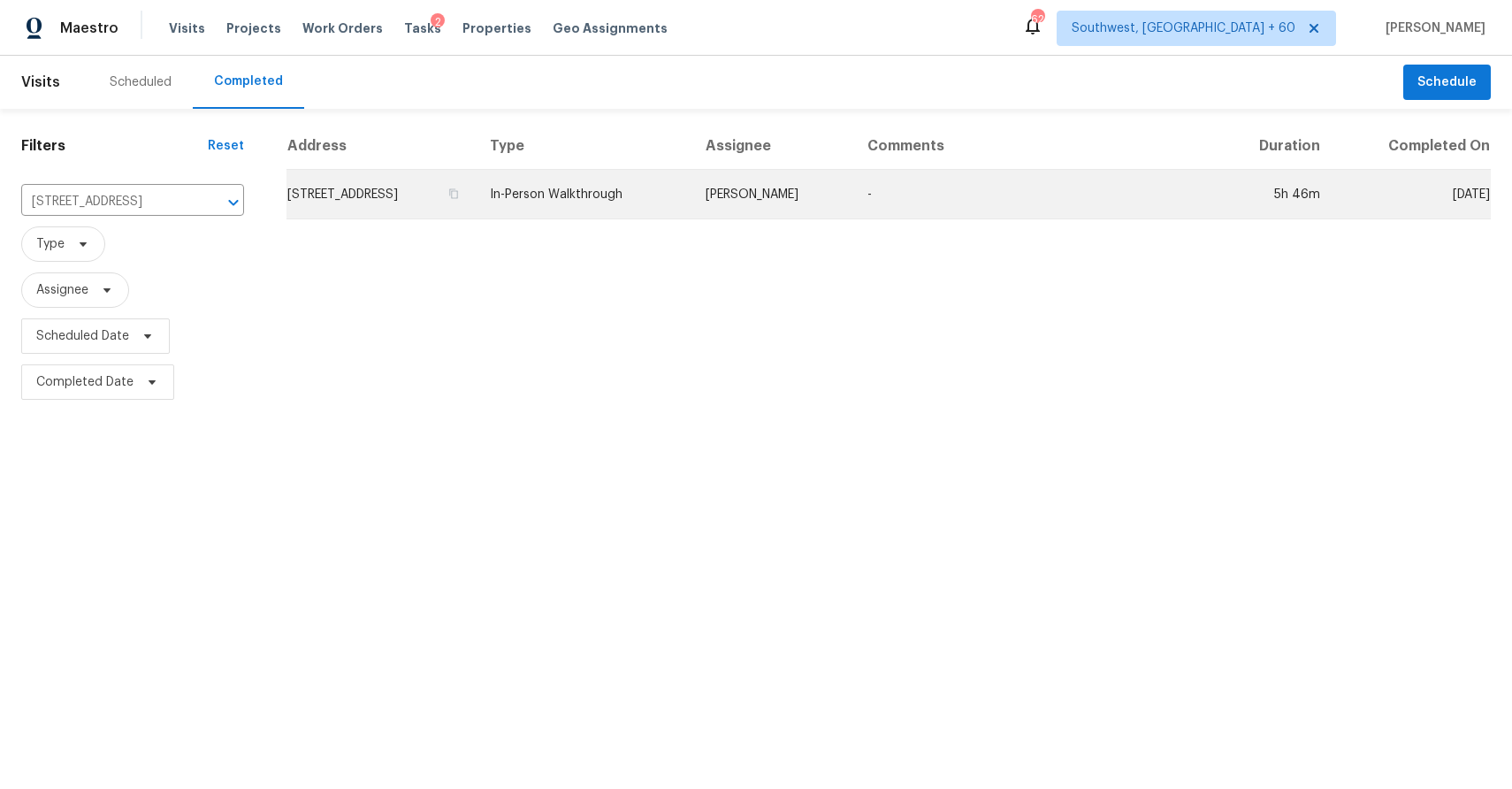
click at [692, 180] on td "In-Person Walkthrough" at bounding box center [583, 195] width 216 height 49
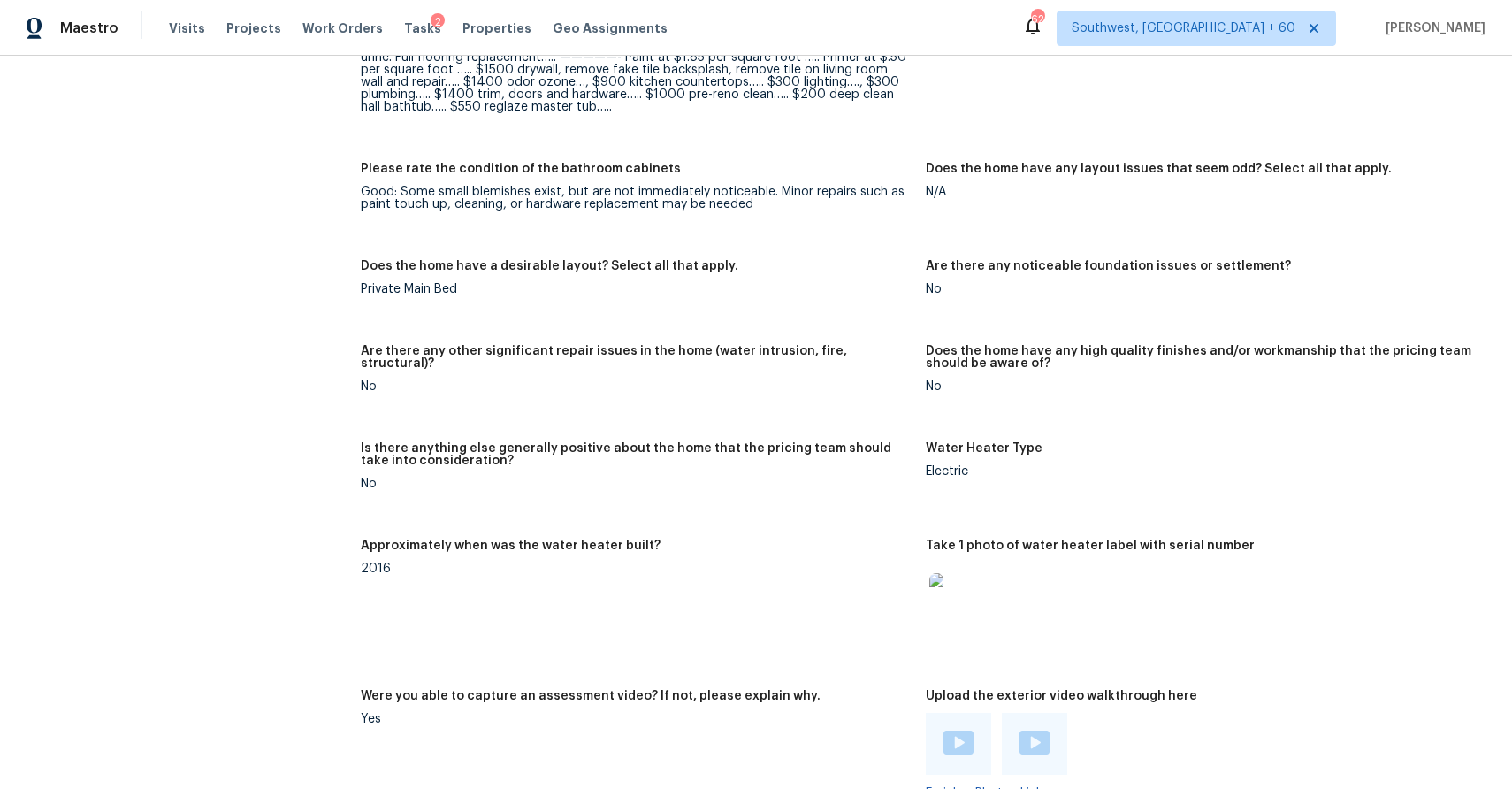
scroll to position [2573, 0]
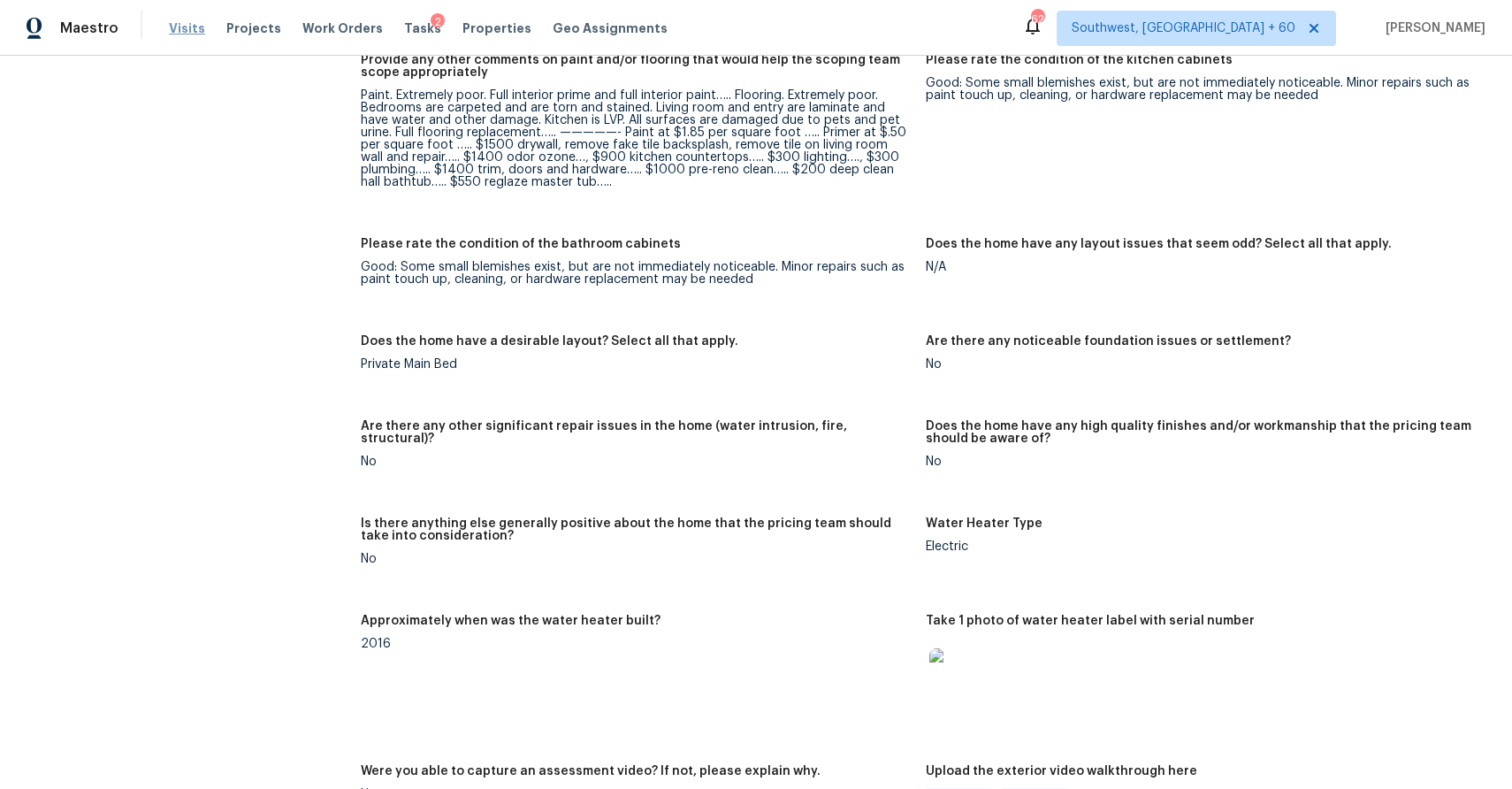
click at [186, 25] on span "Visits" at bounding box center [187, 29] width 37 height 18
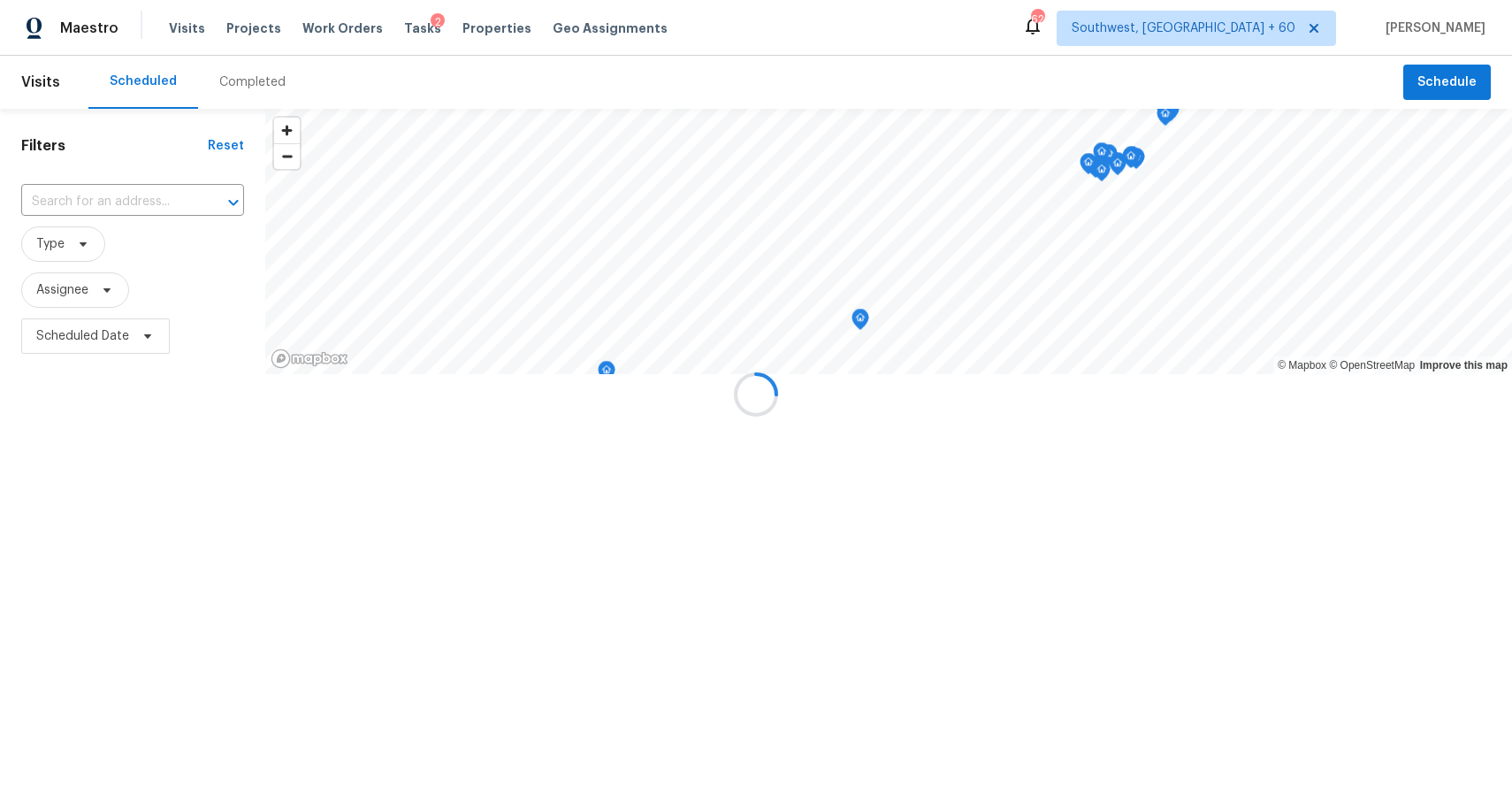
click at [229, 83] on div at bounding box center [756, 394] width 1512 height 789
click at [229, 83] on div "Completed" at bounding box center [252, 82] width 66 height 18
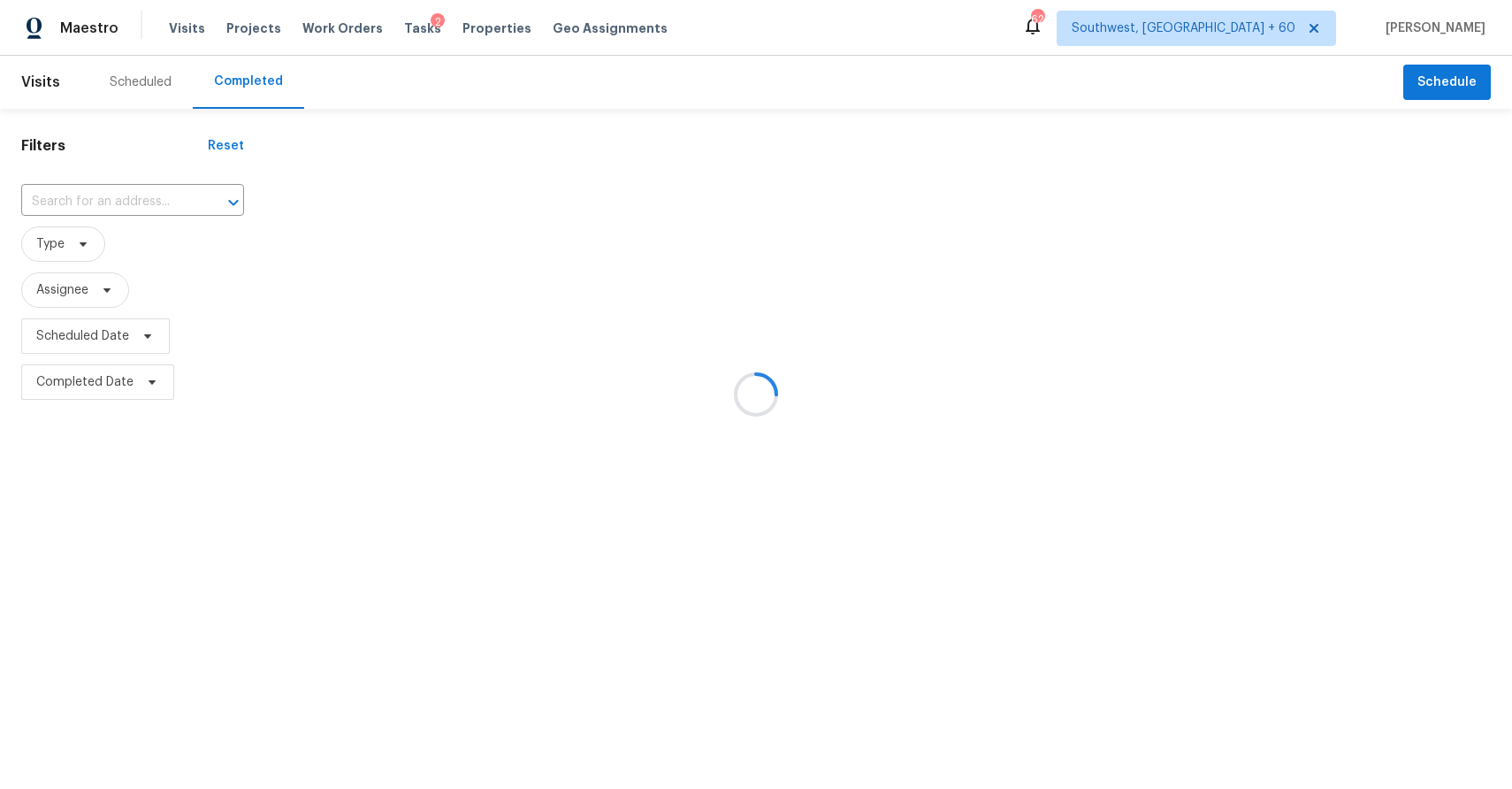
click at [253, 81] on div at bounding box center [756, 394] width 1512 height 789
click at [102, 222] on div at bounding box center [756, 394] width 1512 height 789
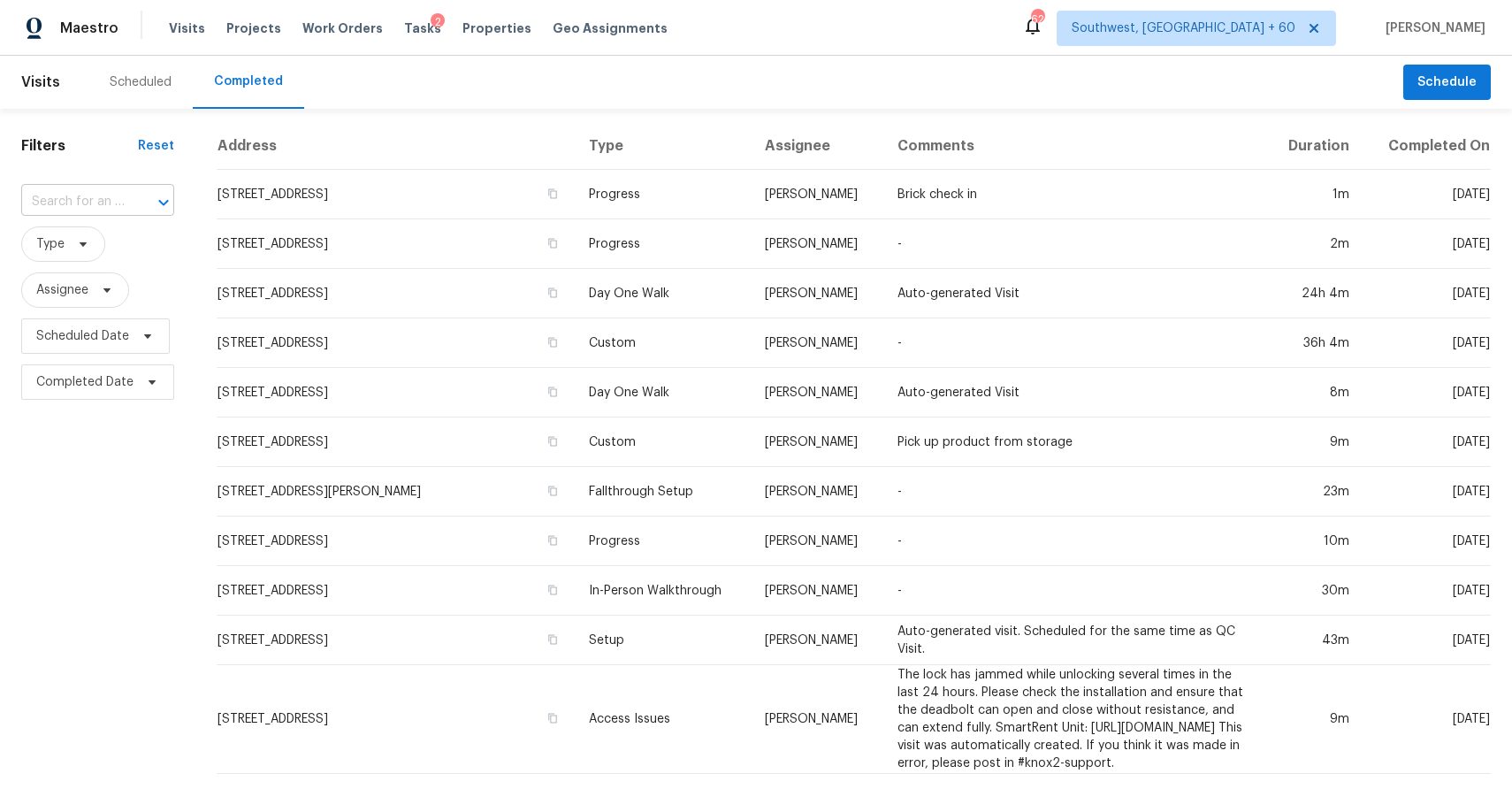
click at [123, 195] on div "​" at bounding box center [98, 202] width 153 height 28
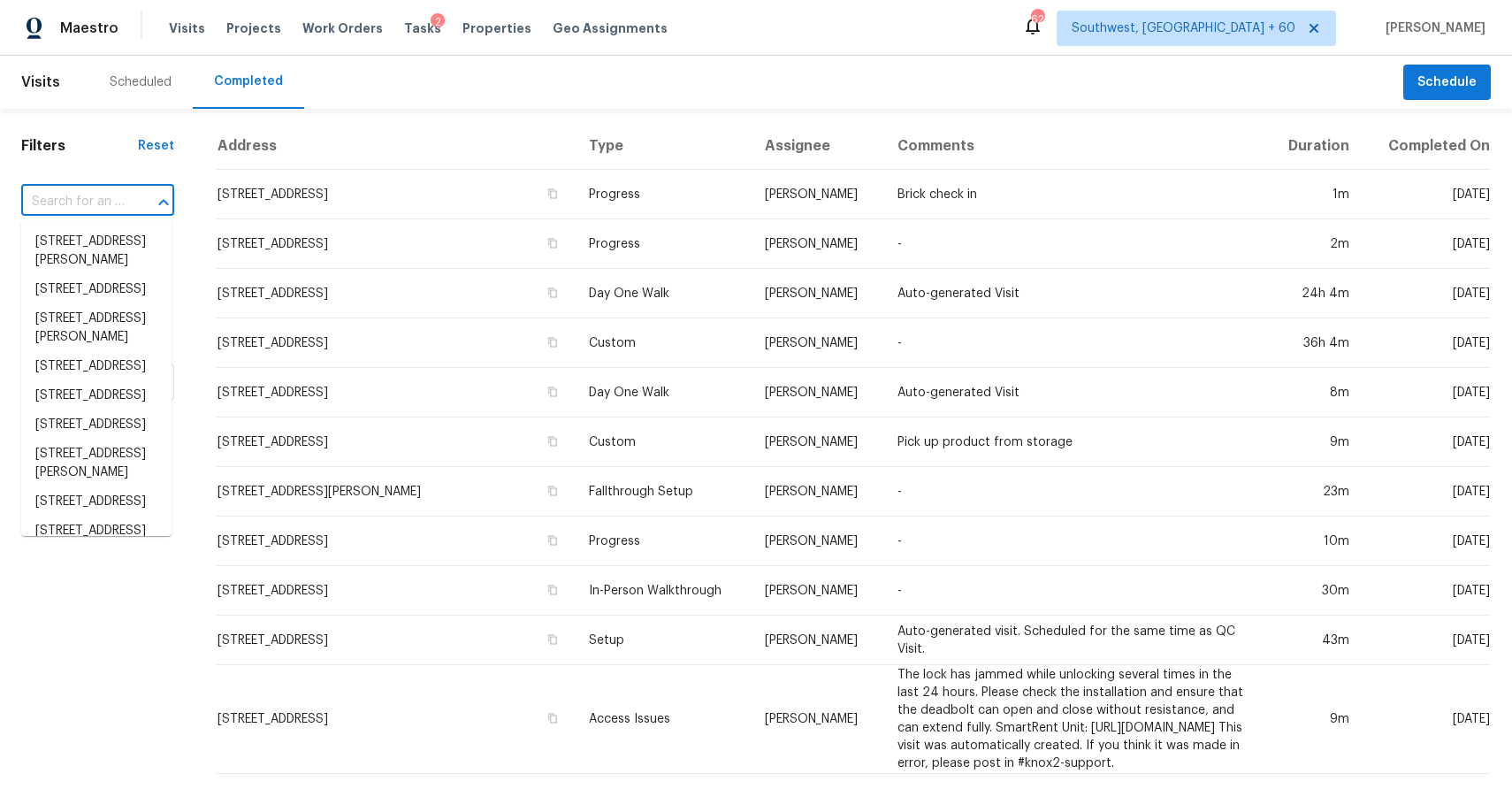
paste input "796 Big Tree Dr, Lewisville, NC 27023"
type input "796 Big Tree Dr, Lewisville, NC 27023"
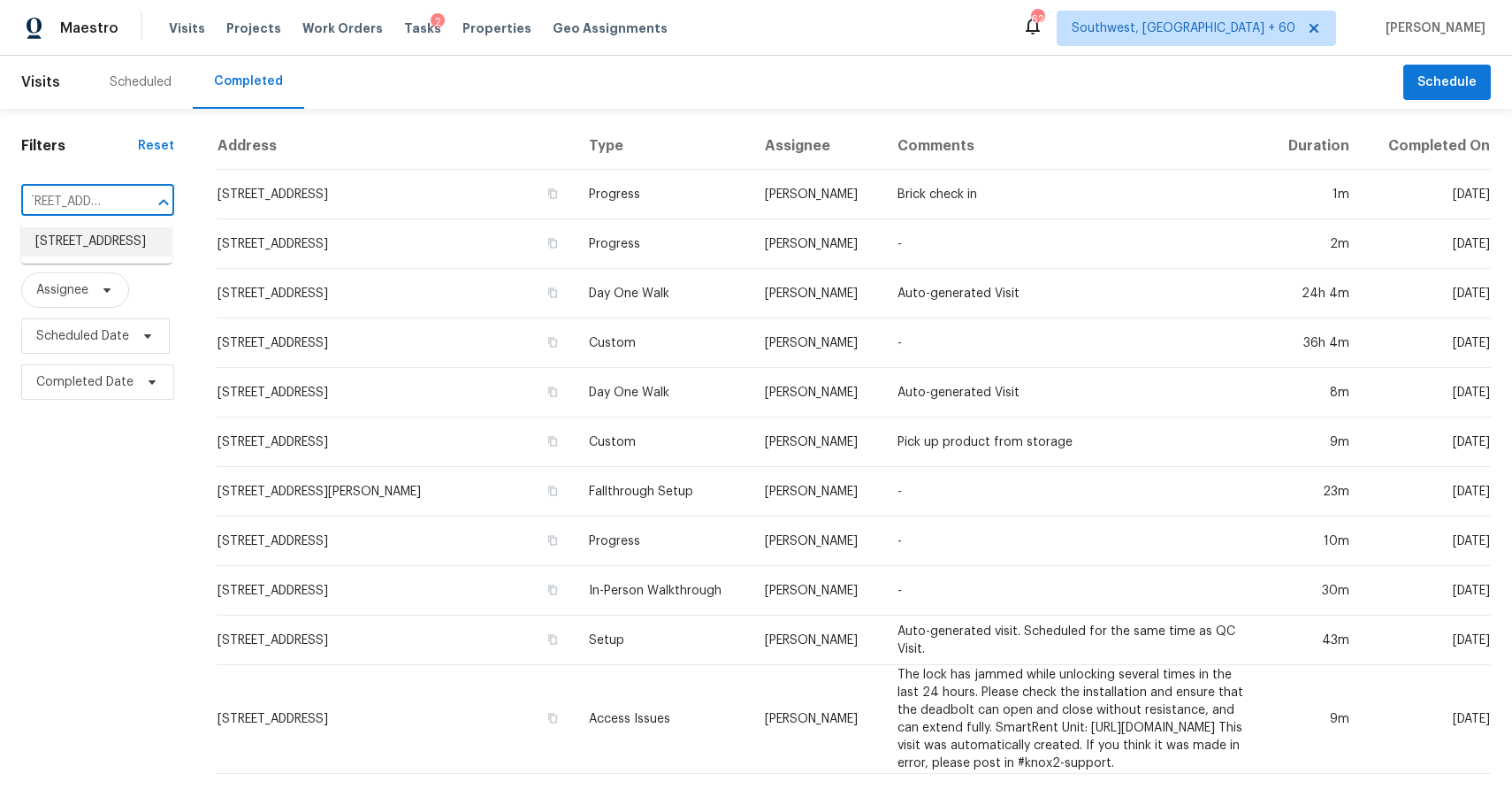
click at [116, 257] on li "796 Big Tree Dr, Lewisville, NC 27023" at bounding box center [97, 242] width 150 height 30
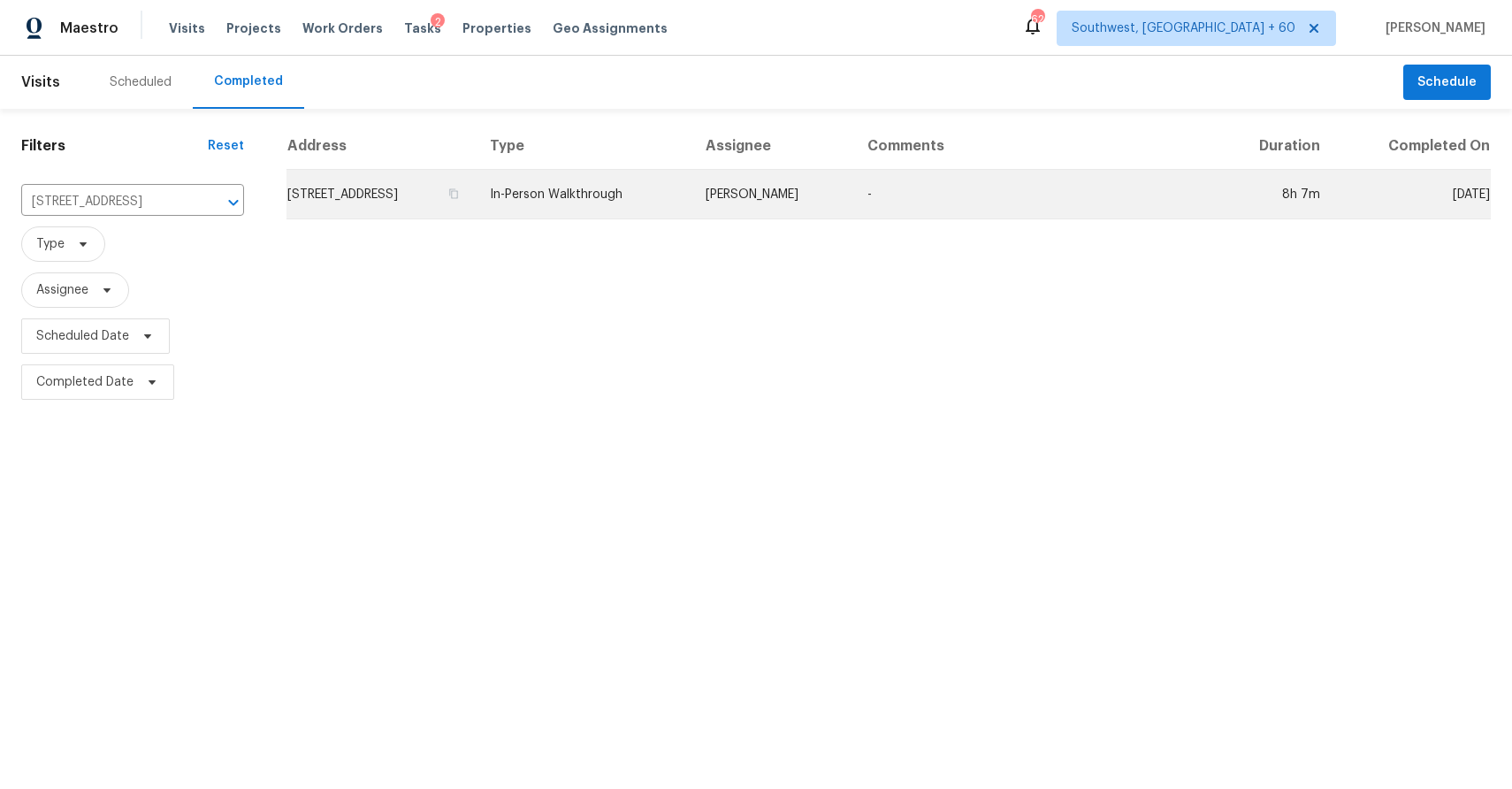
click at [783, 185] on td "Ken Romain" at bounding box center [773, 195] width 162 height 49
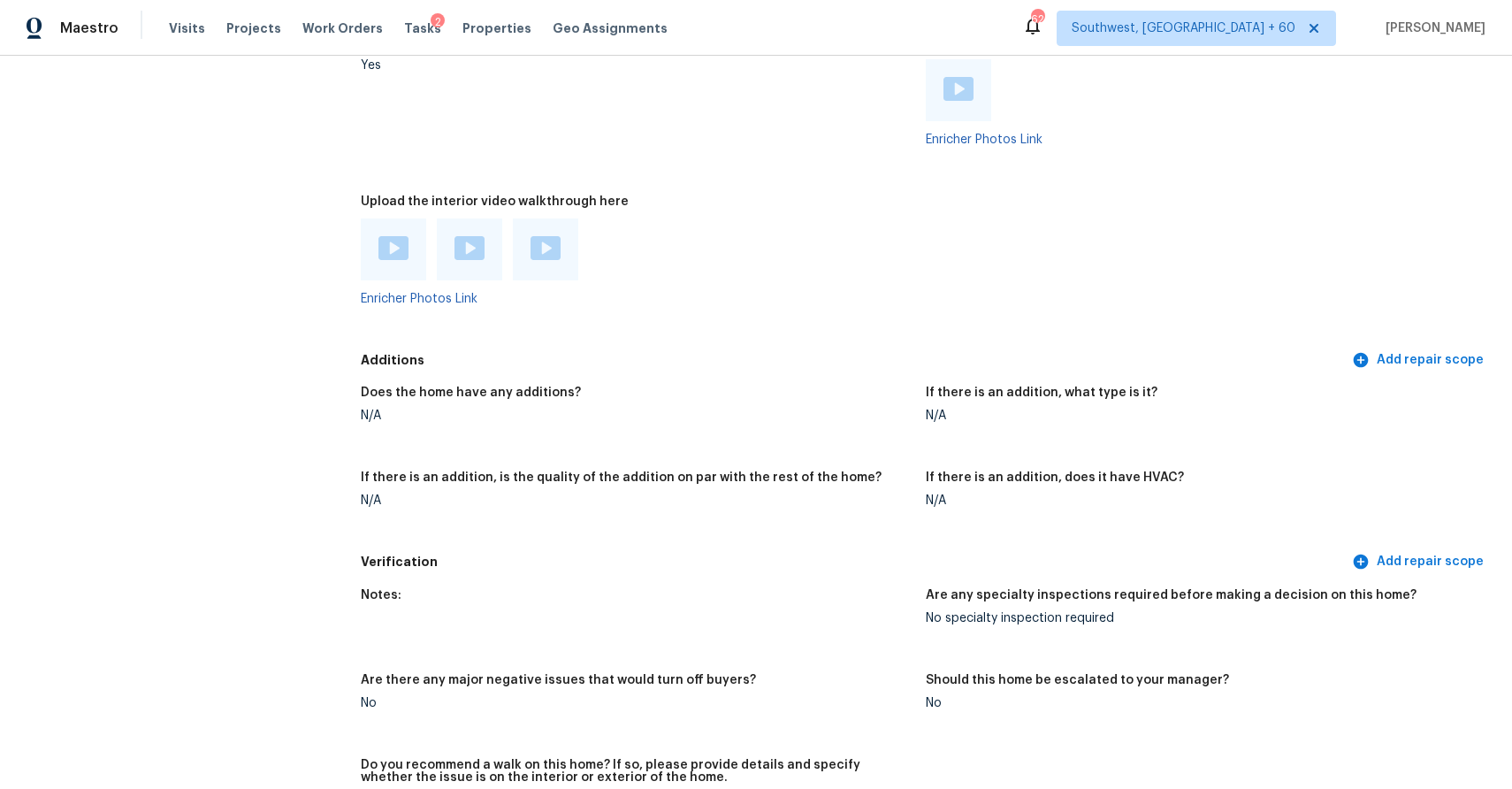
scroll to position [3028, 0]
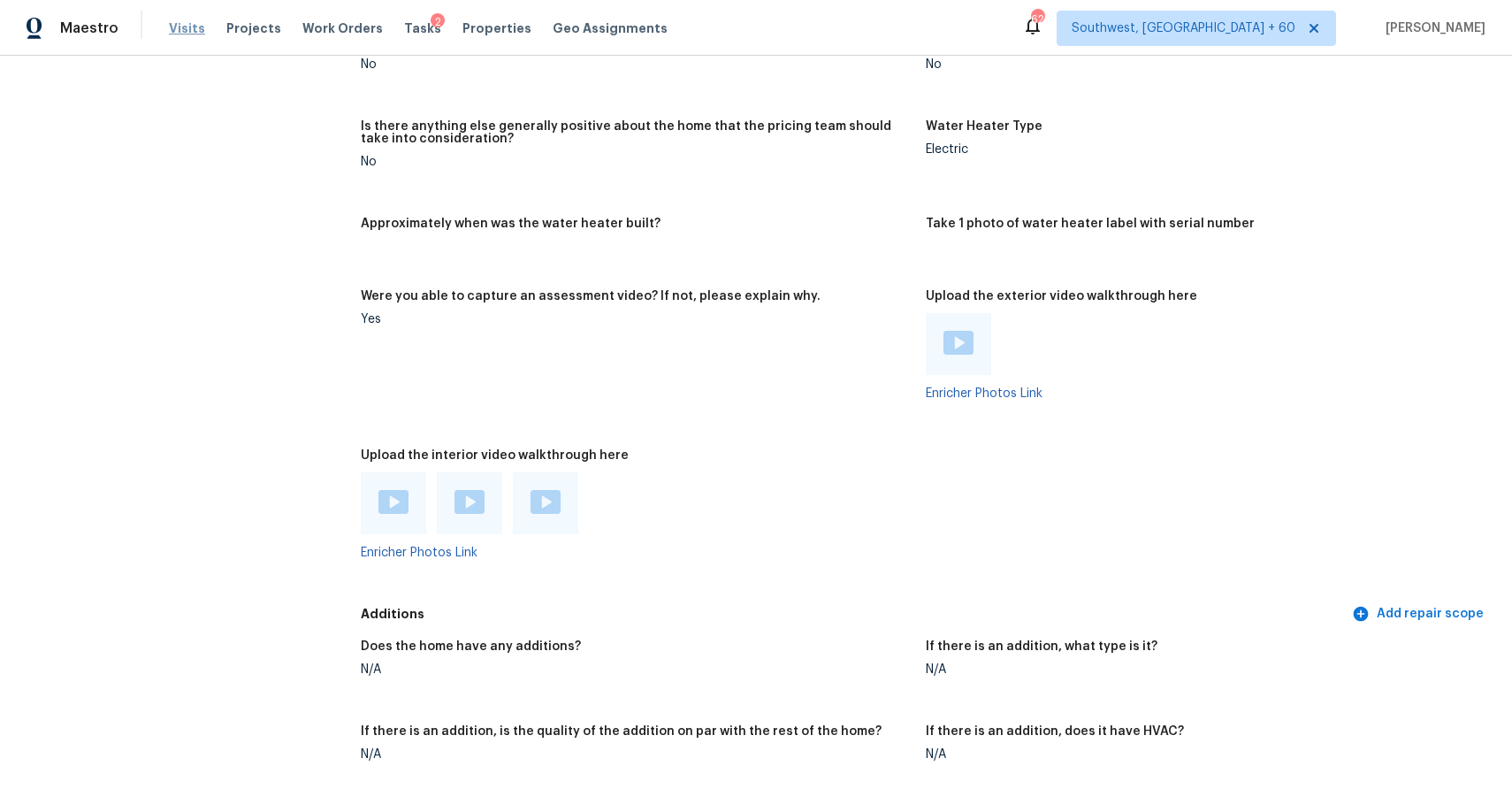
click at [197, 29] on span "Visits" at bounding box center [187, 29] width 37 height 18
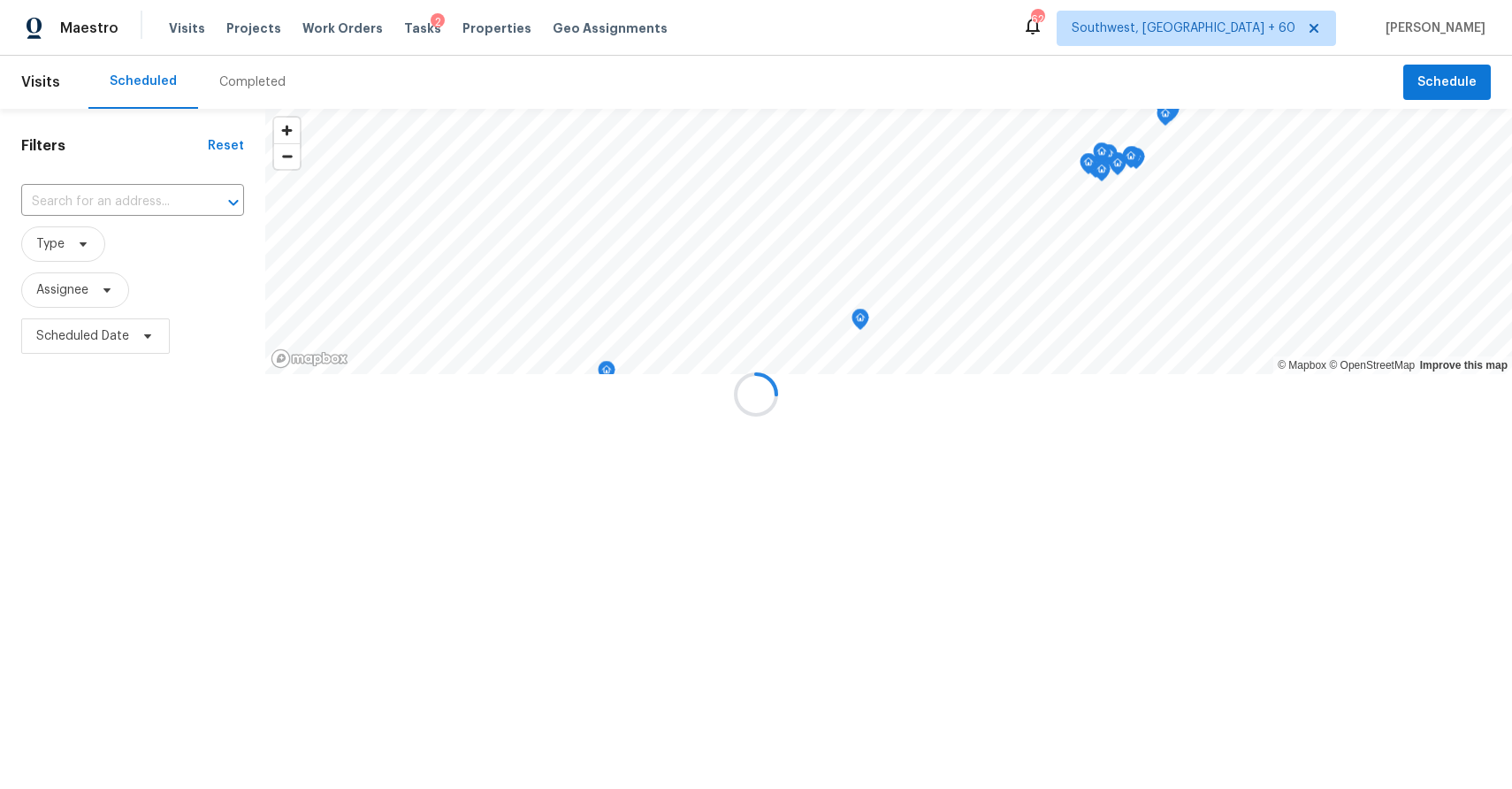
click at [225, 88] on div at bounding box center [756, 394] width 1512 height 789
click at [225, 88] on div "Completed" at bounding box center [252, 82] width 66 height 18
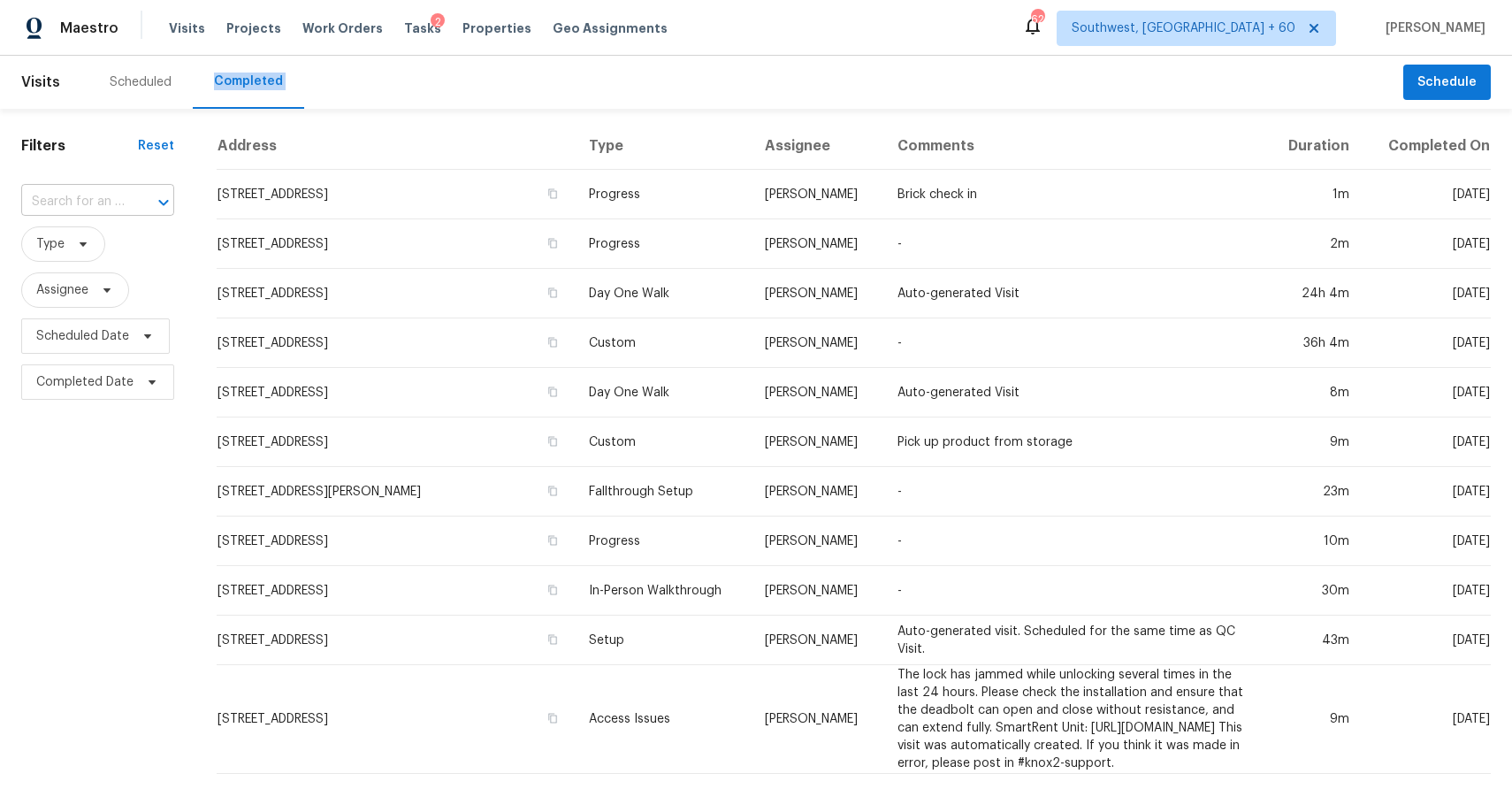
click at [136, 206] on div at bounding box center [151, 202] width 46 height 25
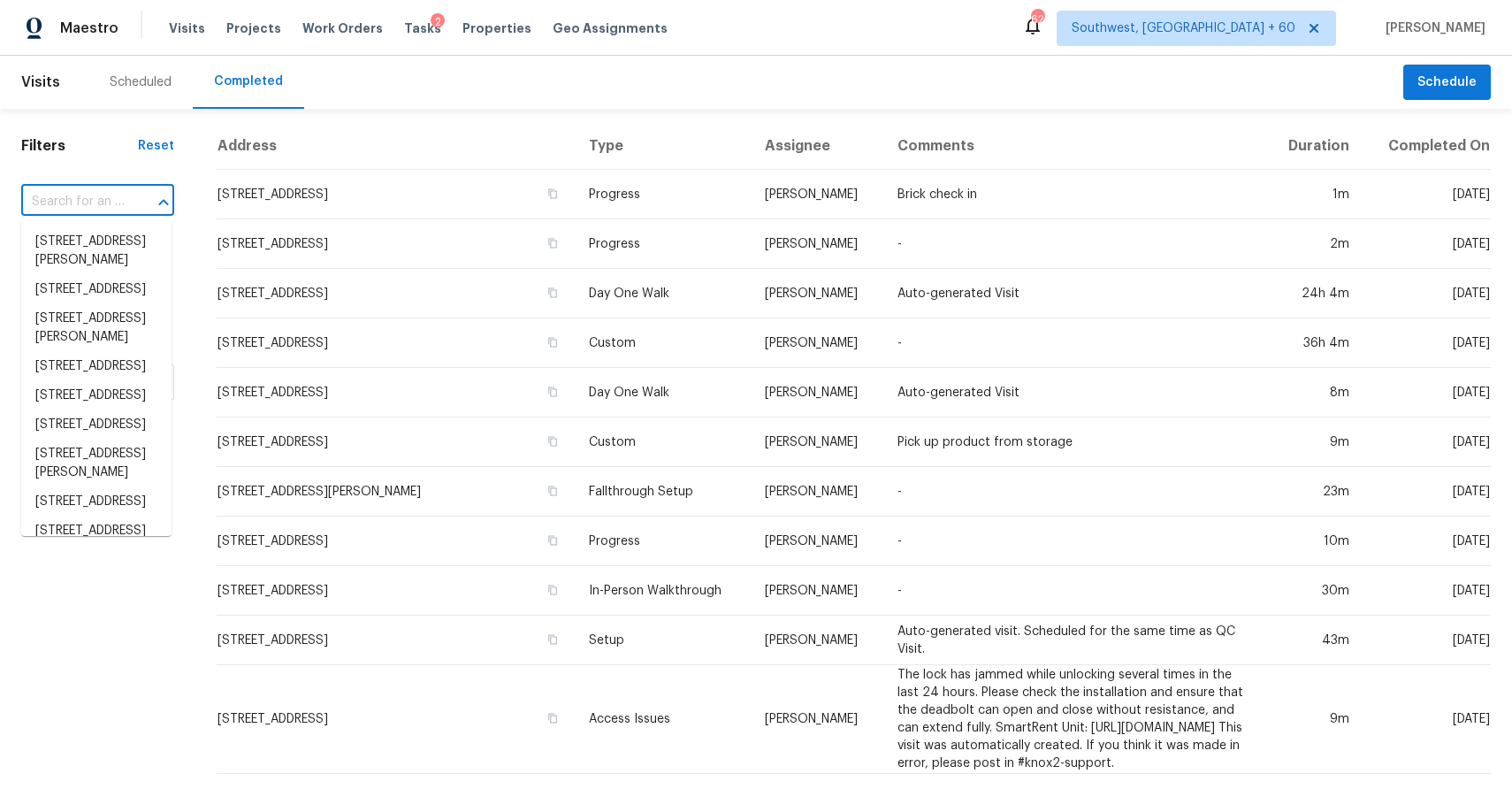
paste input "3217 SW 38th St, Oklahoma City, OK 73119"
type input "3217 SW 38th St, Oklahoma City, OK 73119"
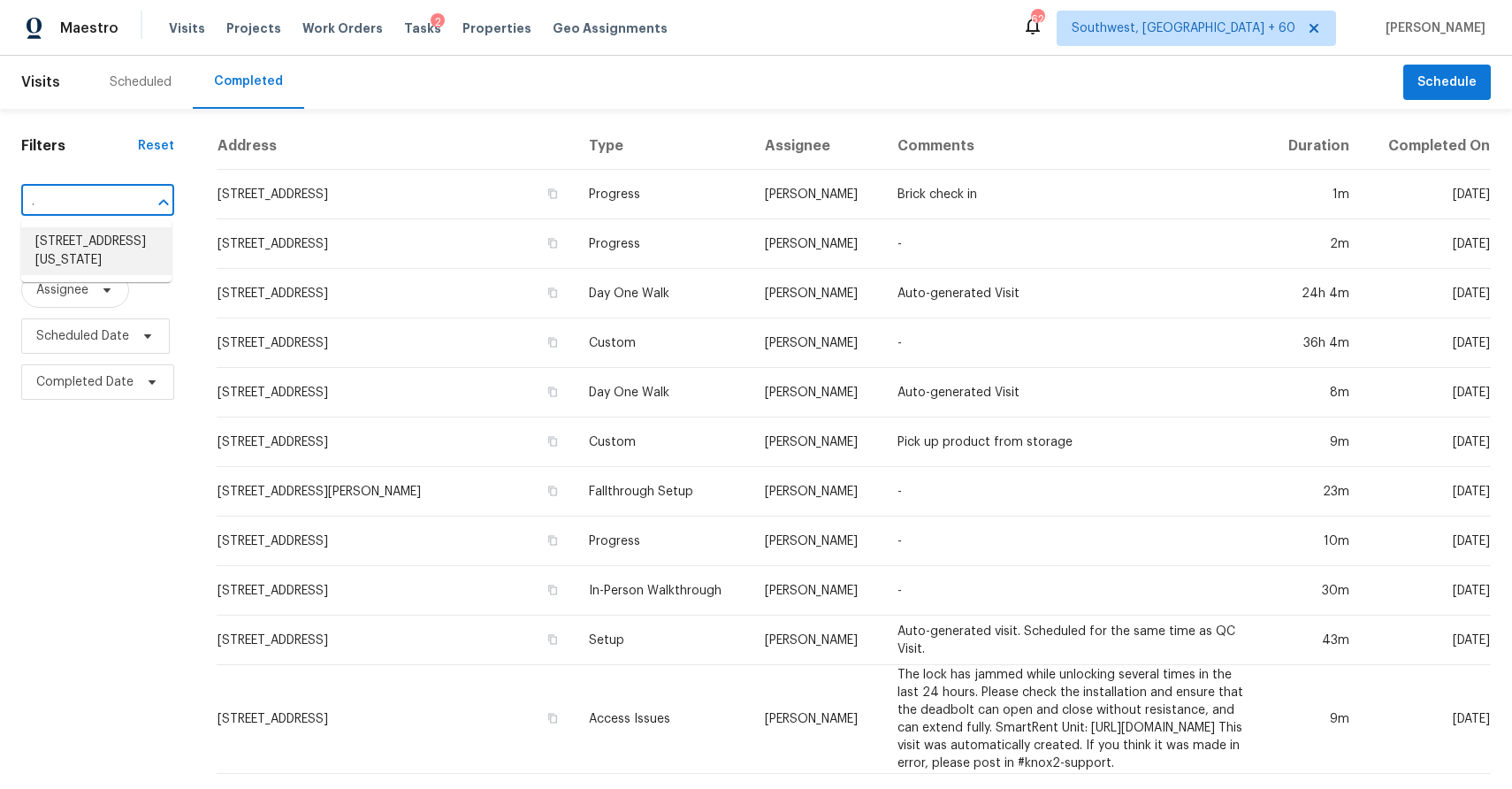
click at [97, 257] on li "3217 SW 38th St, Oklahoma City, OK 73119" at bounding box center [97, 251] width 150 height 47
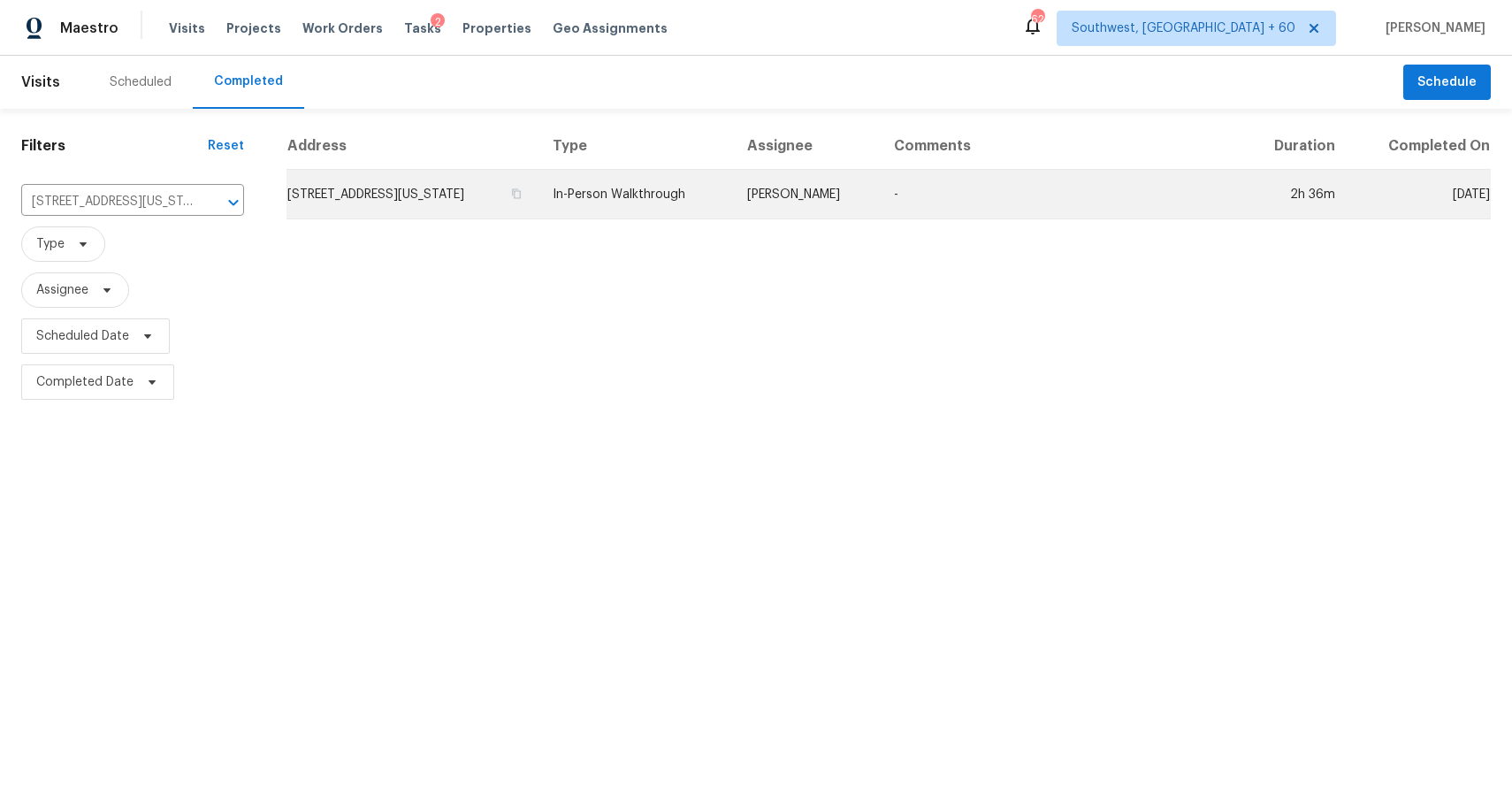
click at [725, 179] on td "In-Person Walkthrough" at bounding box center [636, 195] width 194 height 49
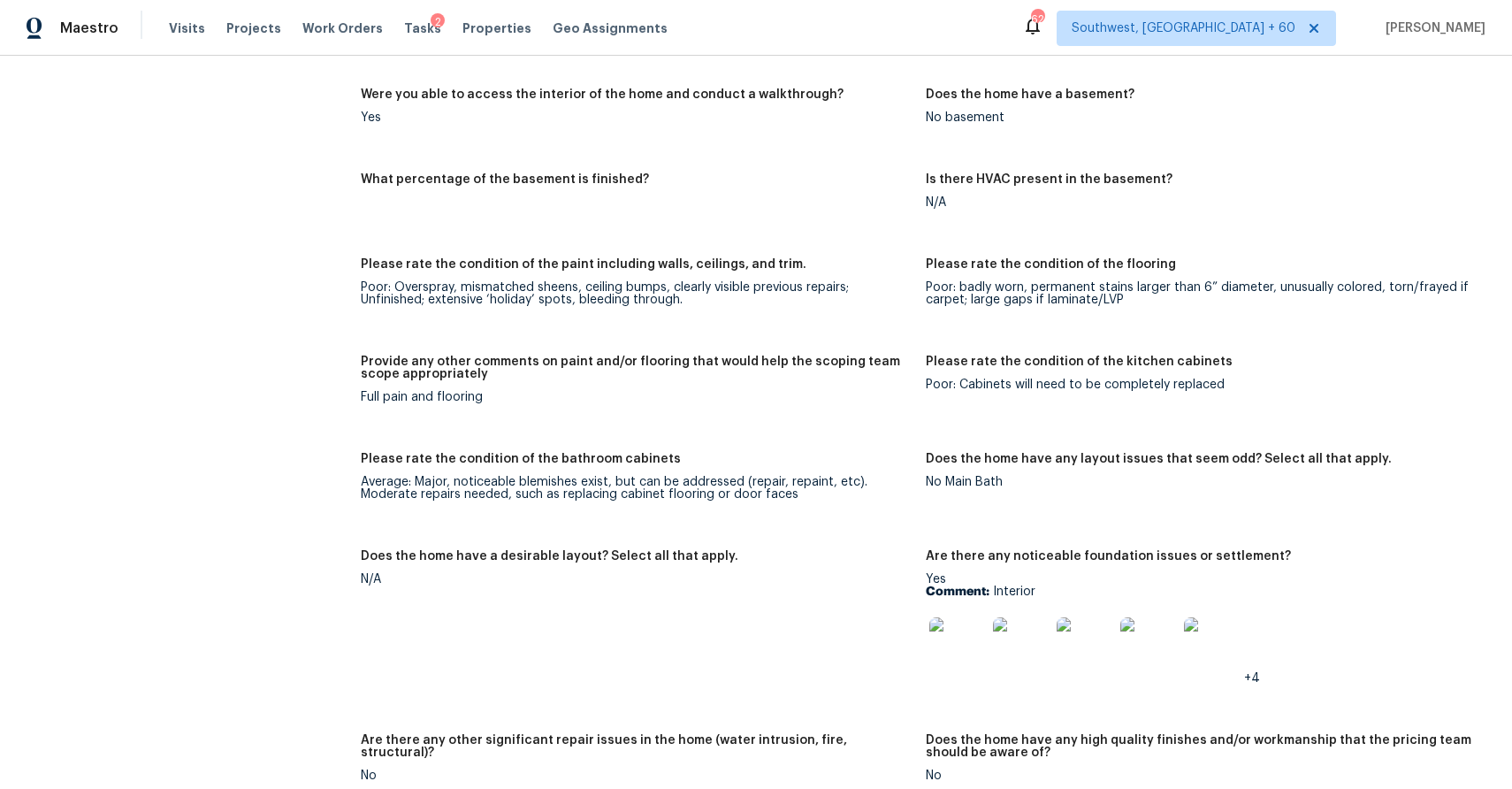
scroll to position [3037, 0]
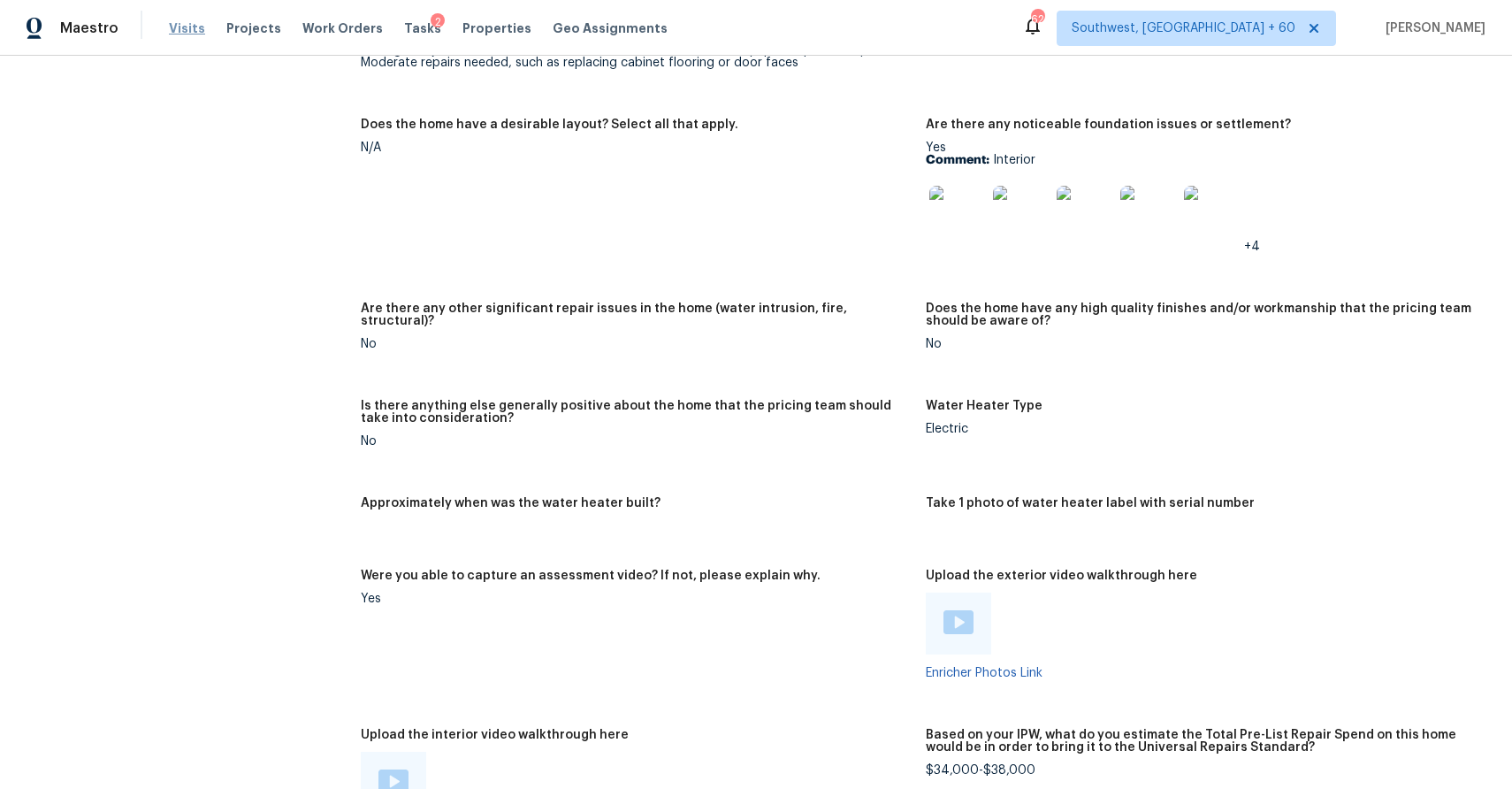
click at [169, 30] on span "Visits" at bounding box center [187, 29] width 37 height 18
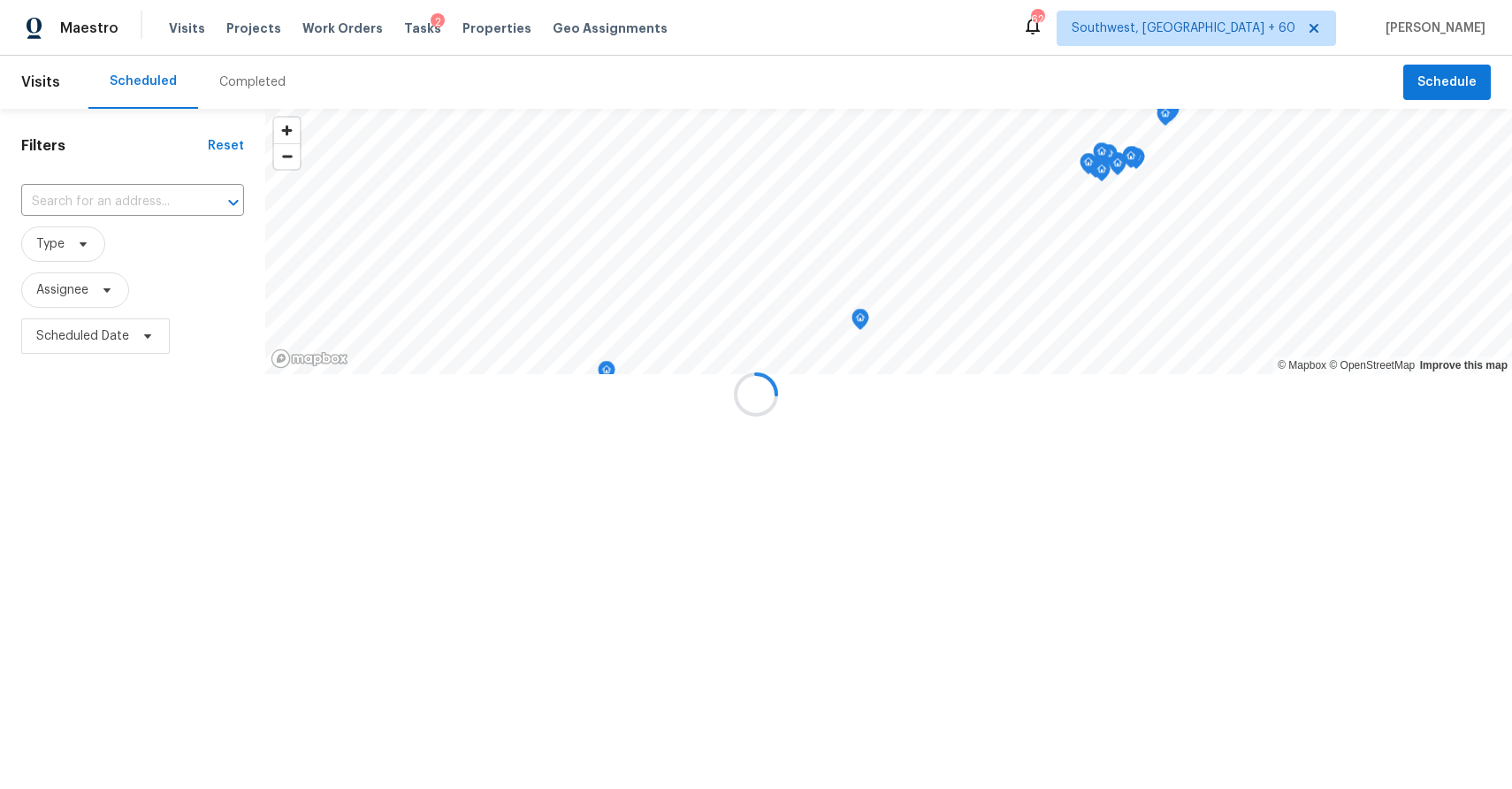
click at [244, 89] on div at bounding box center [756, 394] width 1512 height 789
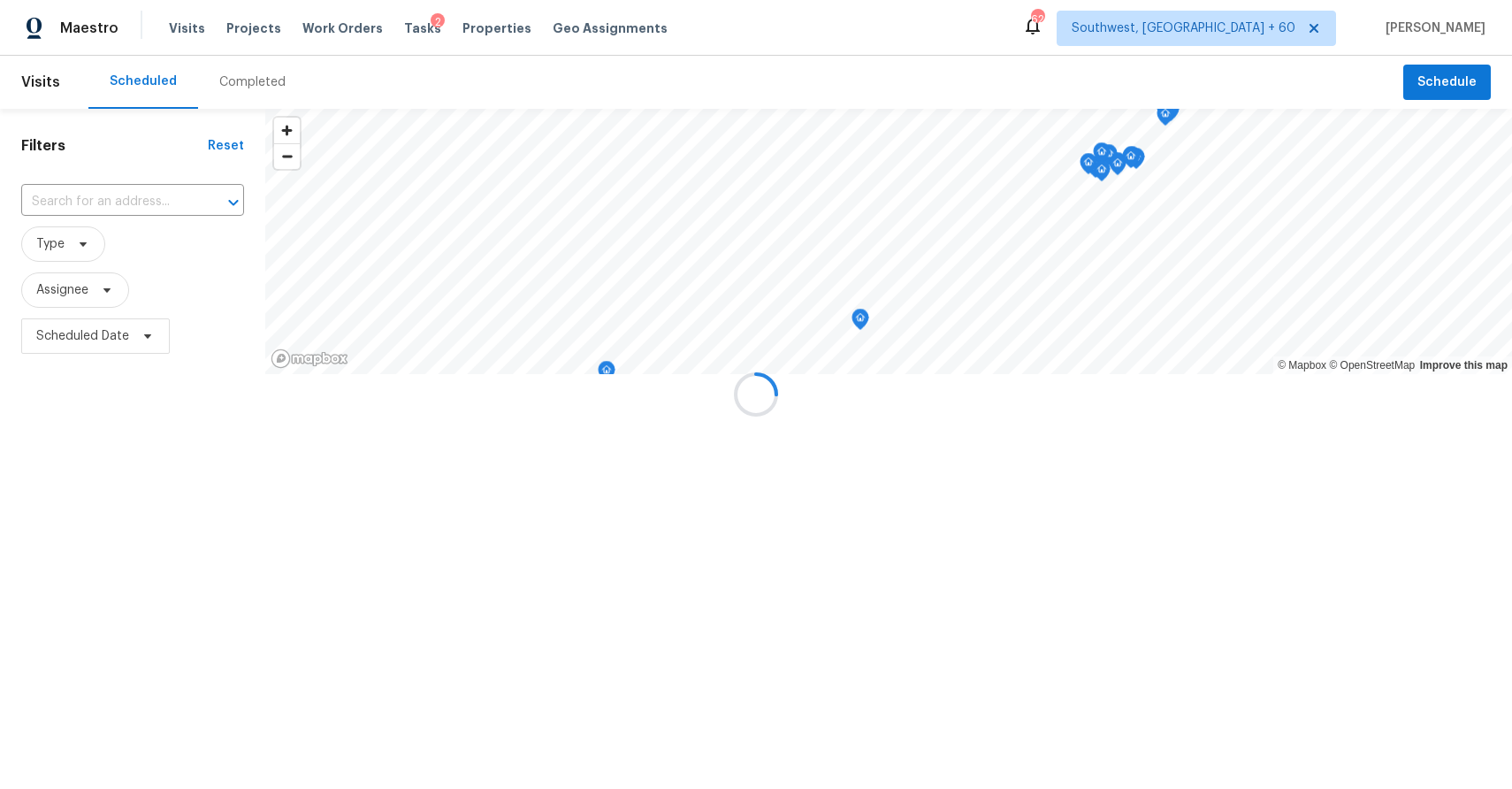
click at [244, 89] on div at bounding box center [756, 394] width 1512 height 789
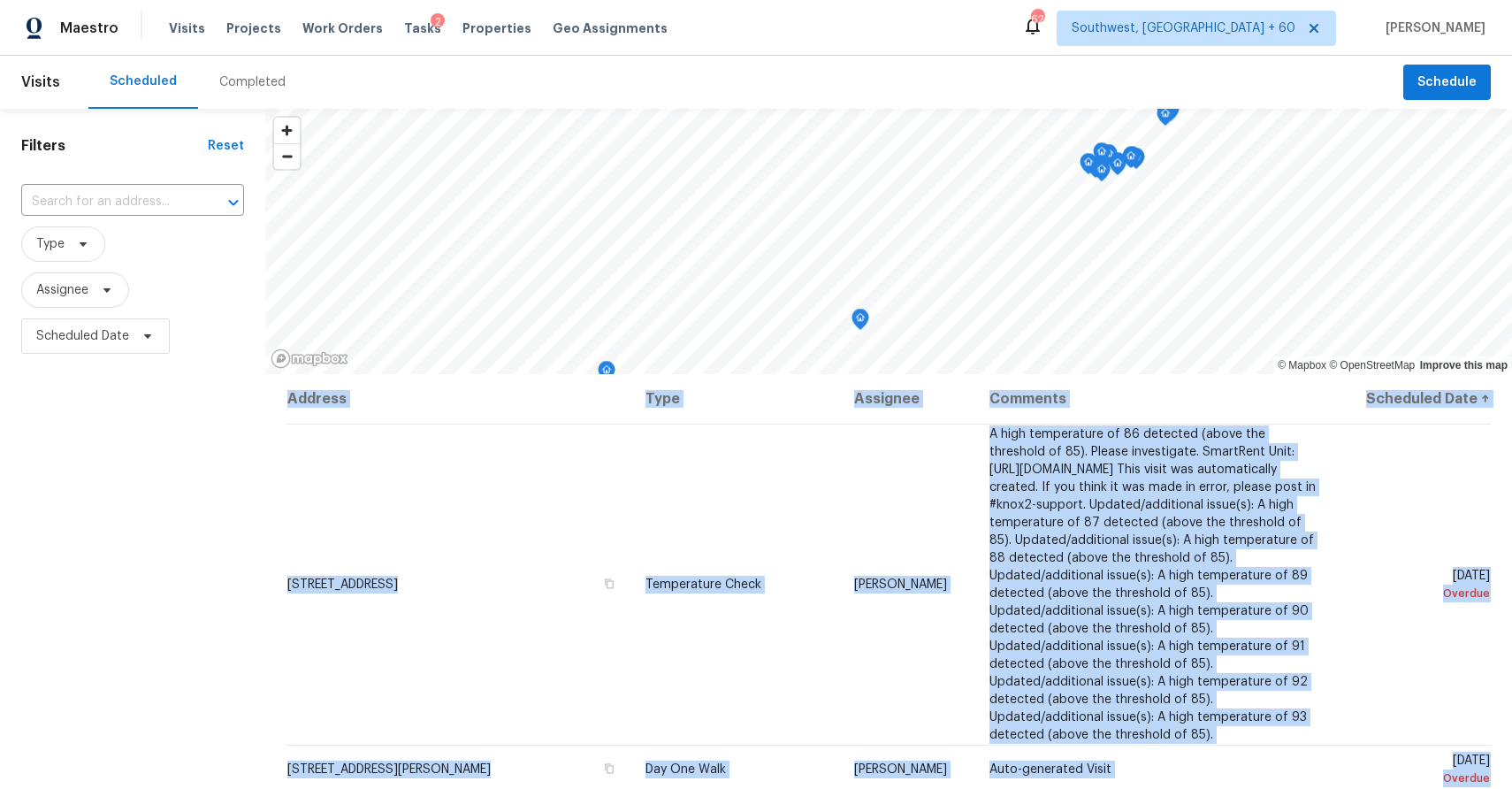
click at [262, 72] on div "Completed" at bounding box center [253, 82] width 109 height 53
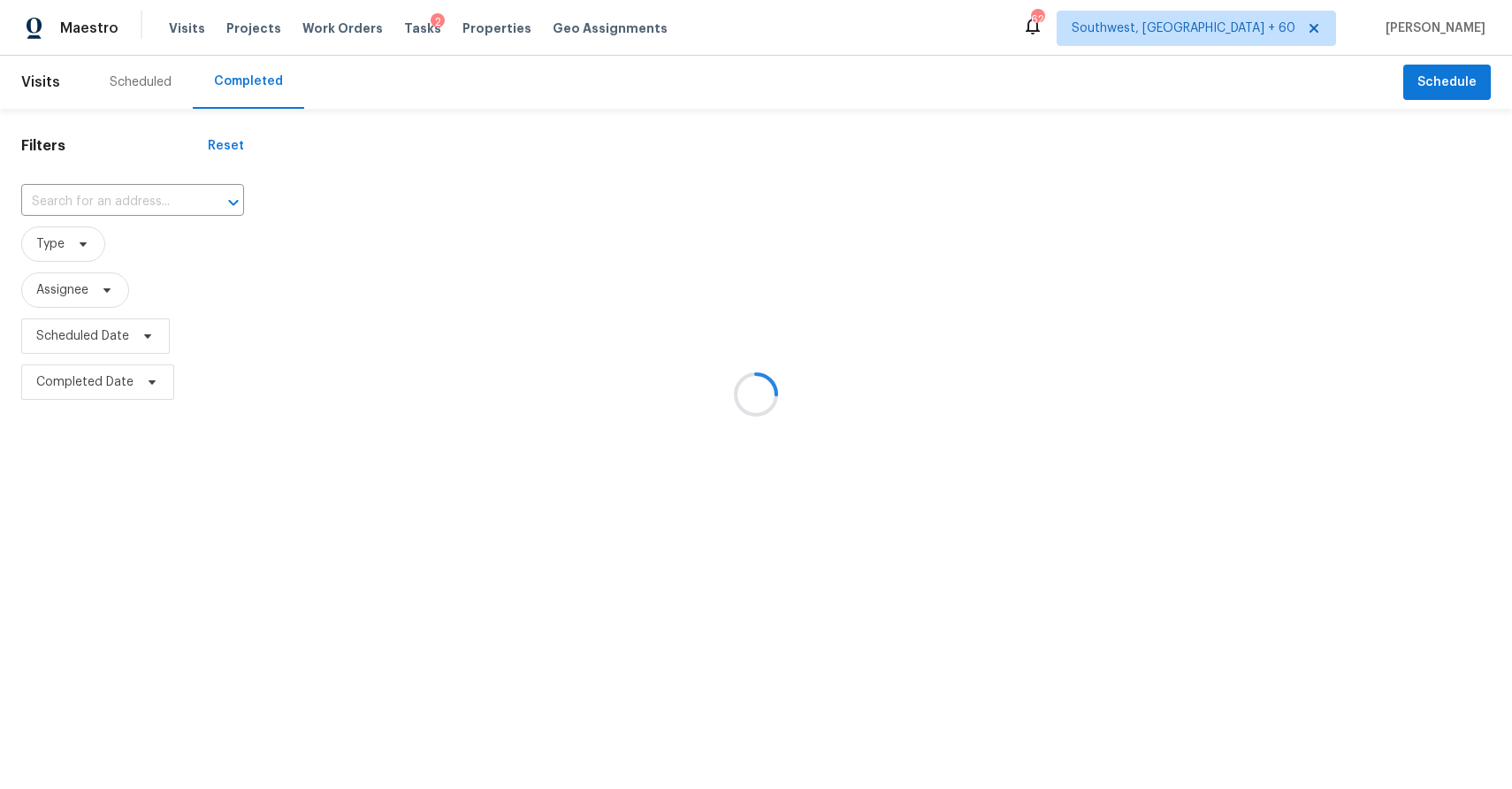
click at [79, 216] on div at bounding box center [756, 394] width 1512 height 789
click at [107, 194] on div at bounding box center [756, 394] width 1512 height 789
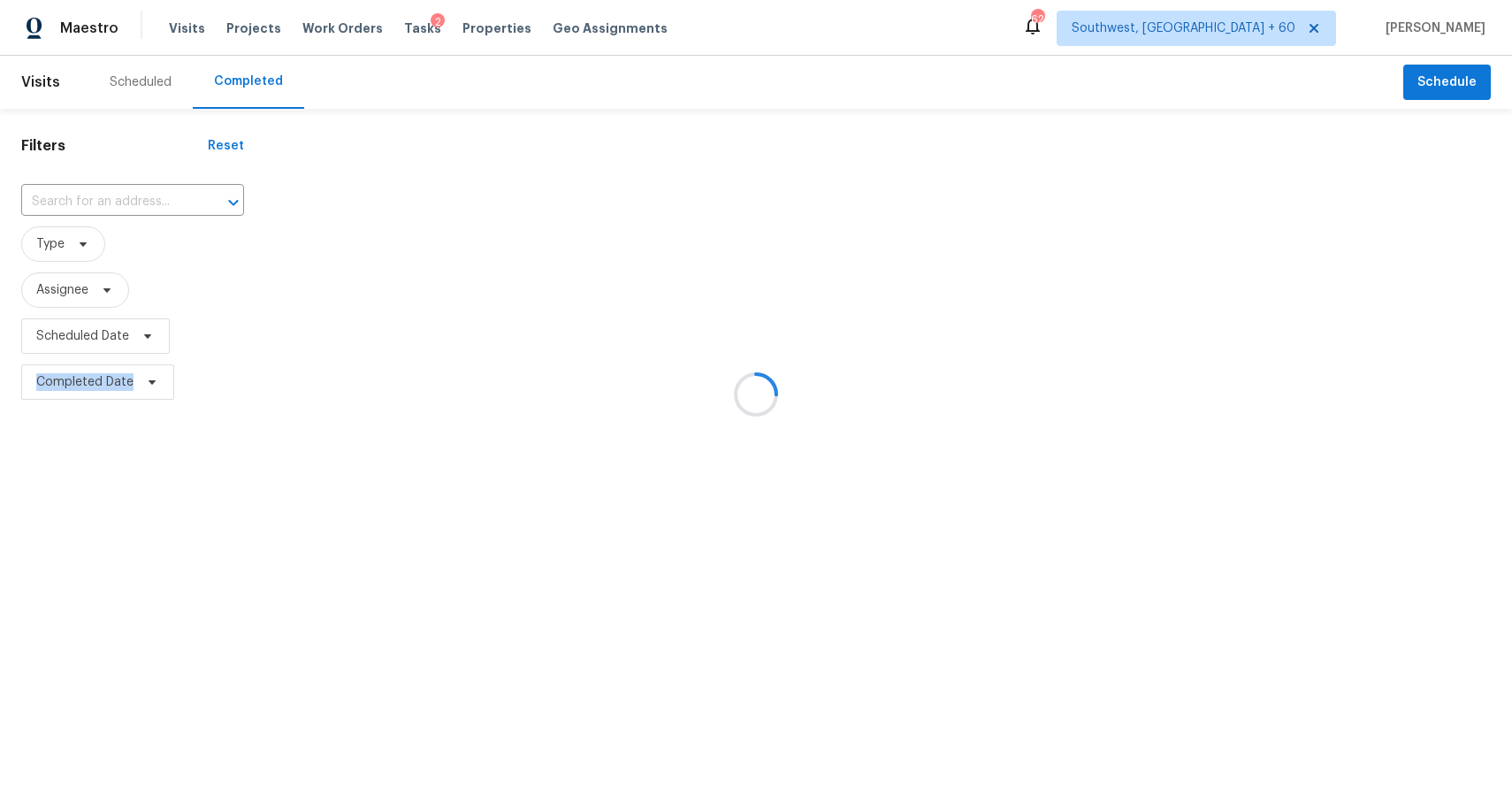
click at [115, 199] on div at bounding box center [756, 394] width 1512 height 789
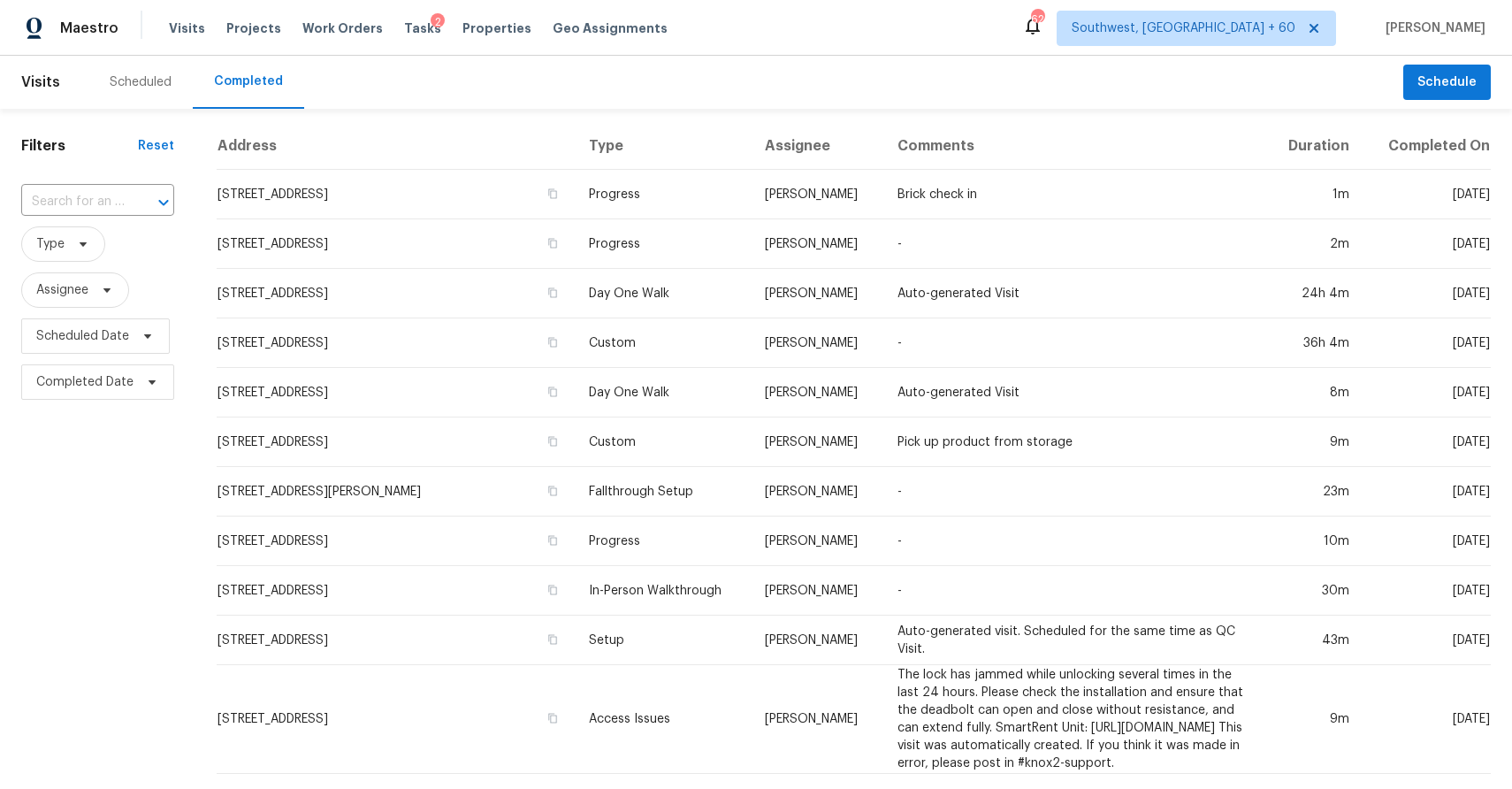
click at [115, 199] on input "text" at bounding box center [73, 202] width 104 height 28
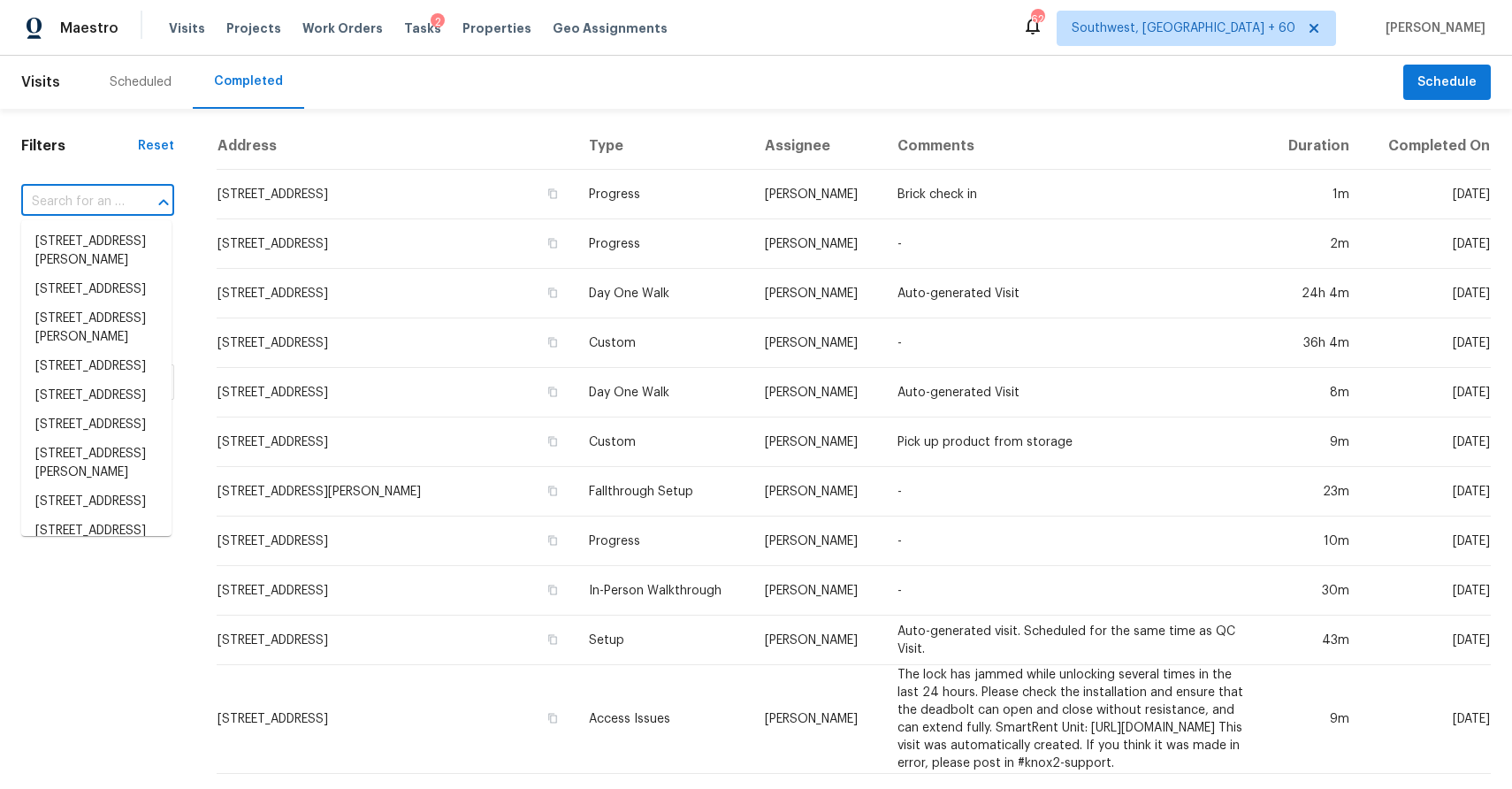
paste input "796 Big Tree Dr, Lewisville, NC 27023"
type input "796 Big Tree Dr, Lewisville, NC 27023"
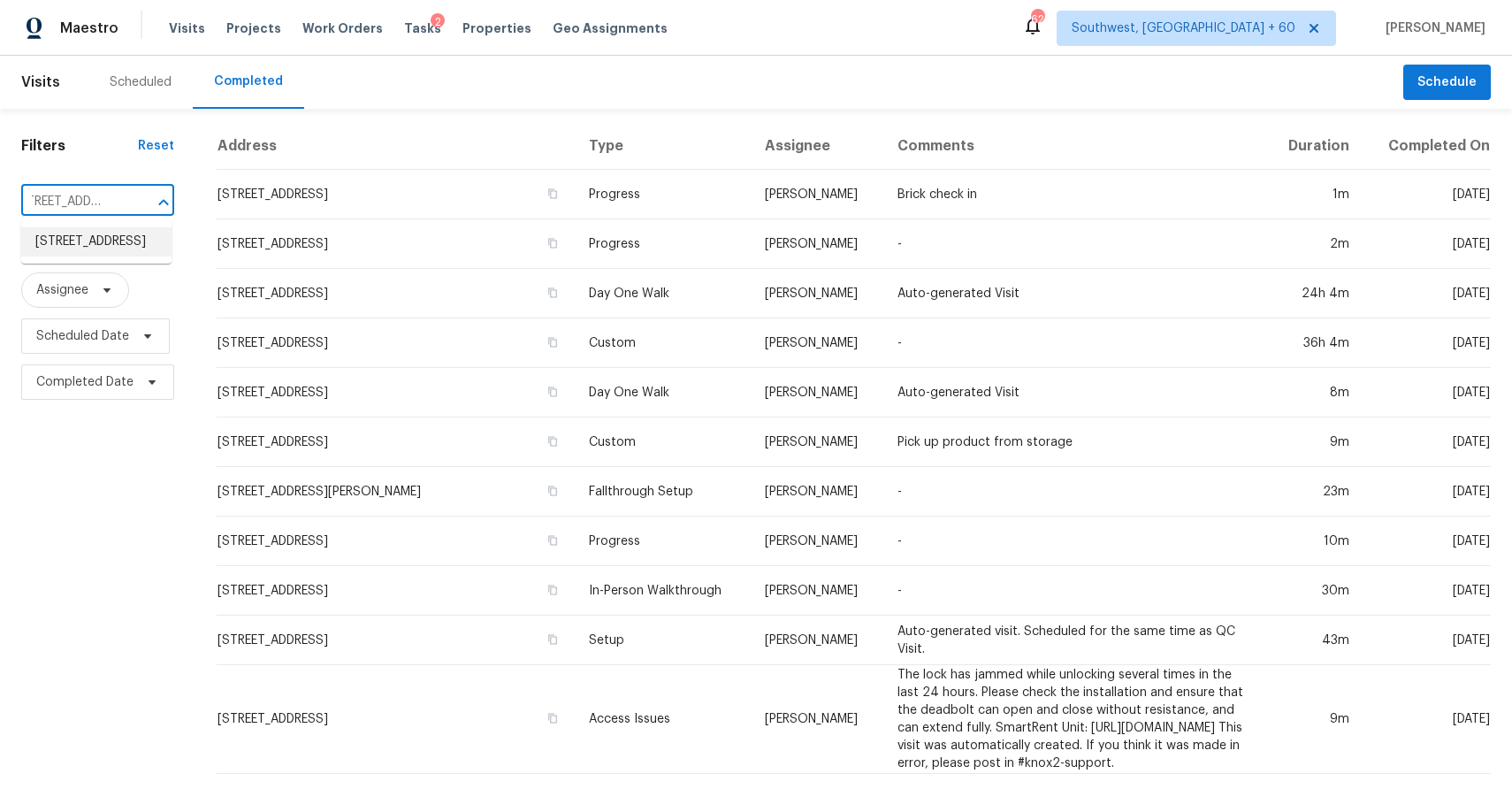
click at [68, 256] on li "796 Big Tree Dr, Lewisville, NC 27023" at bounding box center [97, 242] width 150 height 30
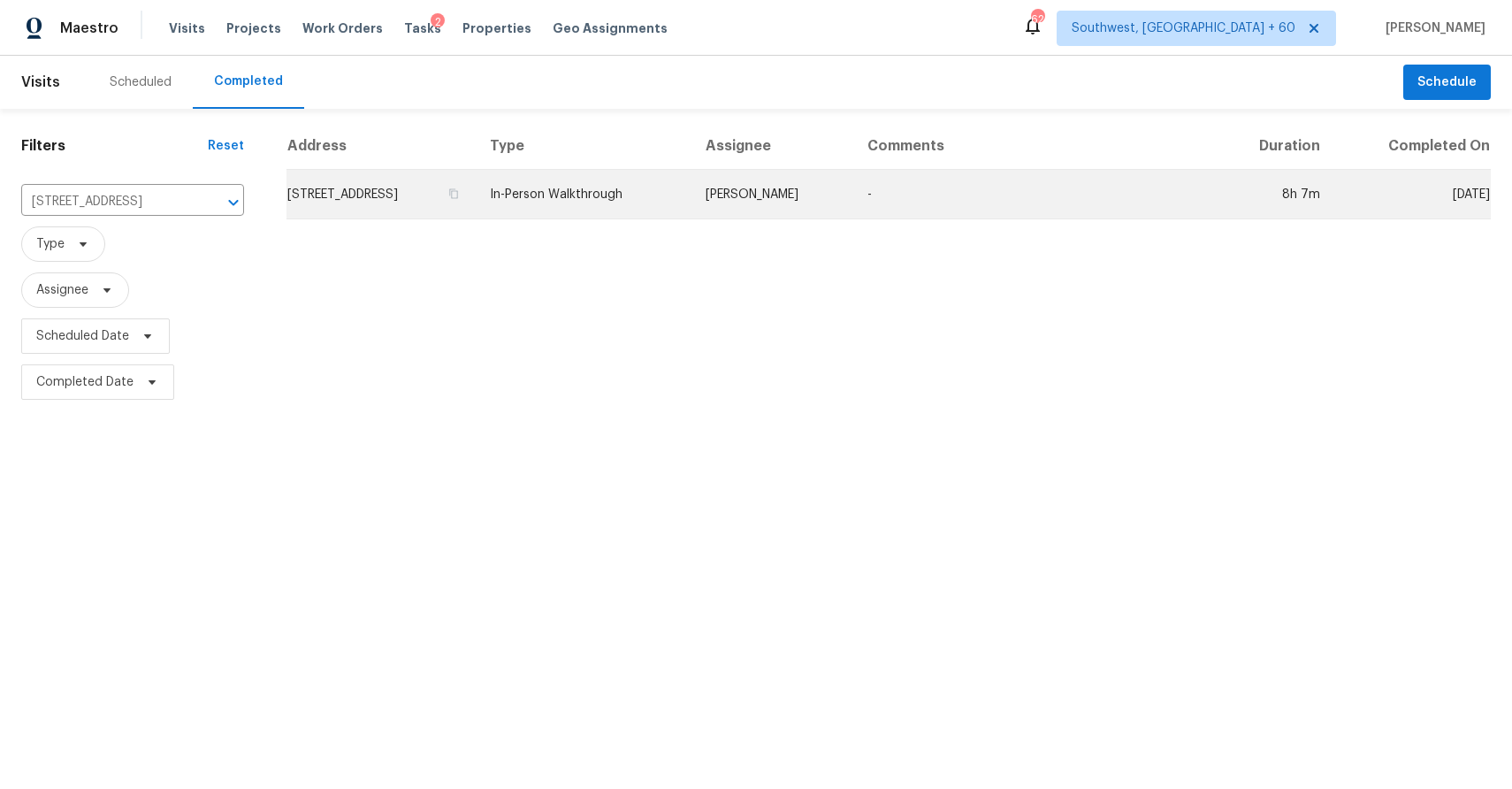
click at [692, 190] on td "In-Person Walkthrough" at bounding box center [583, 195] width 216 height 49
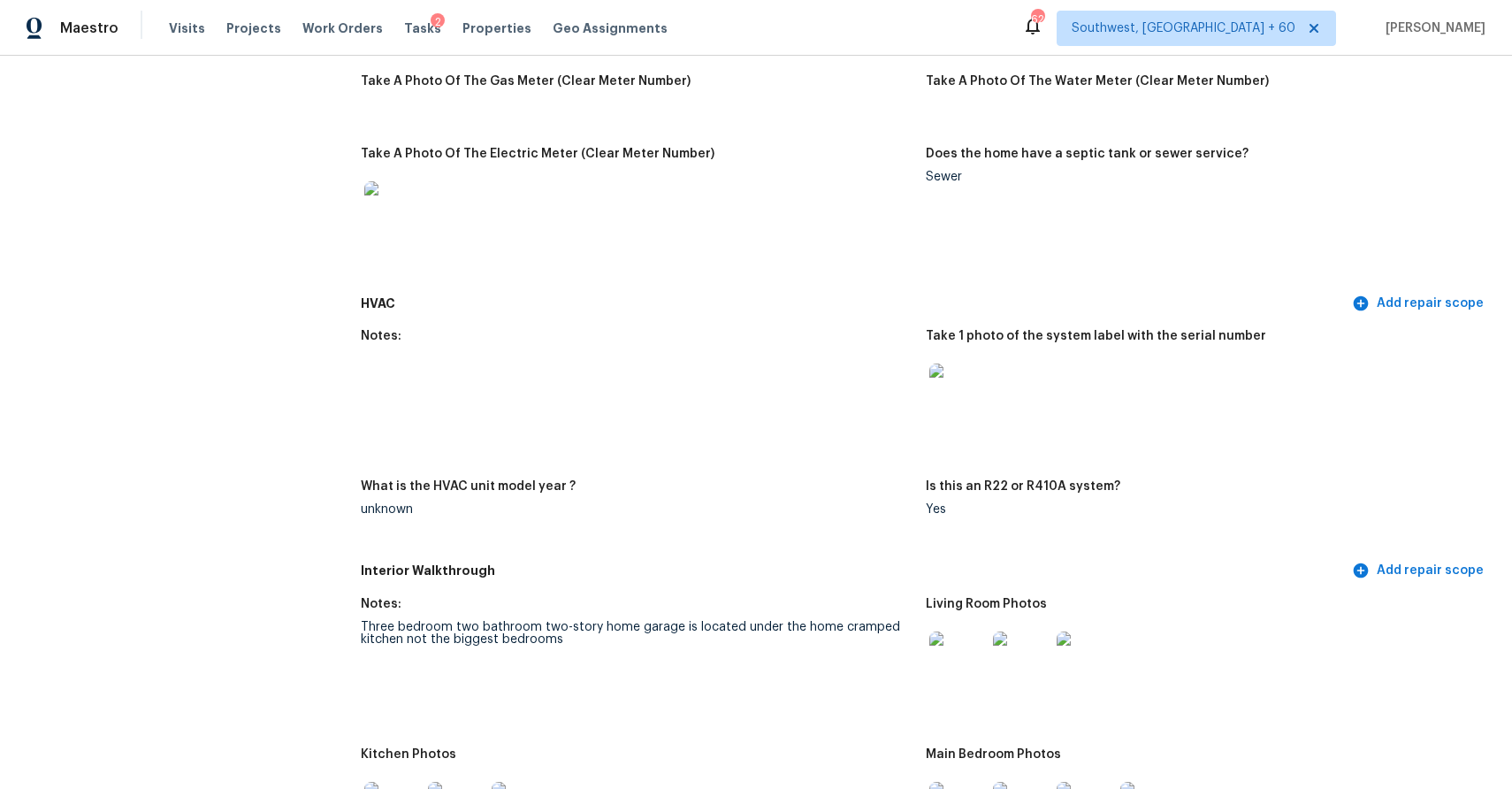
scroll to position [1350, 0]
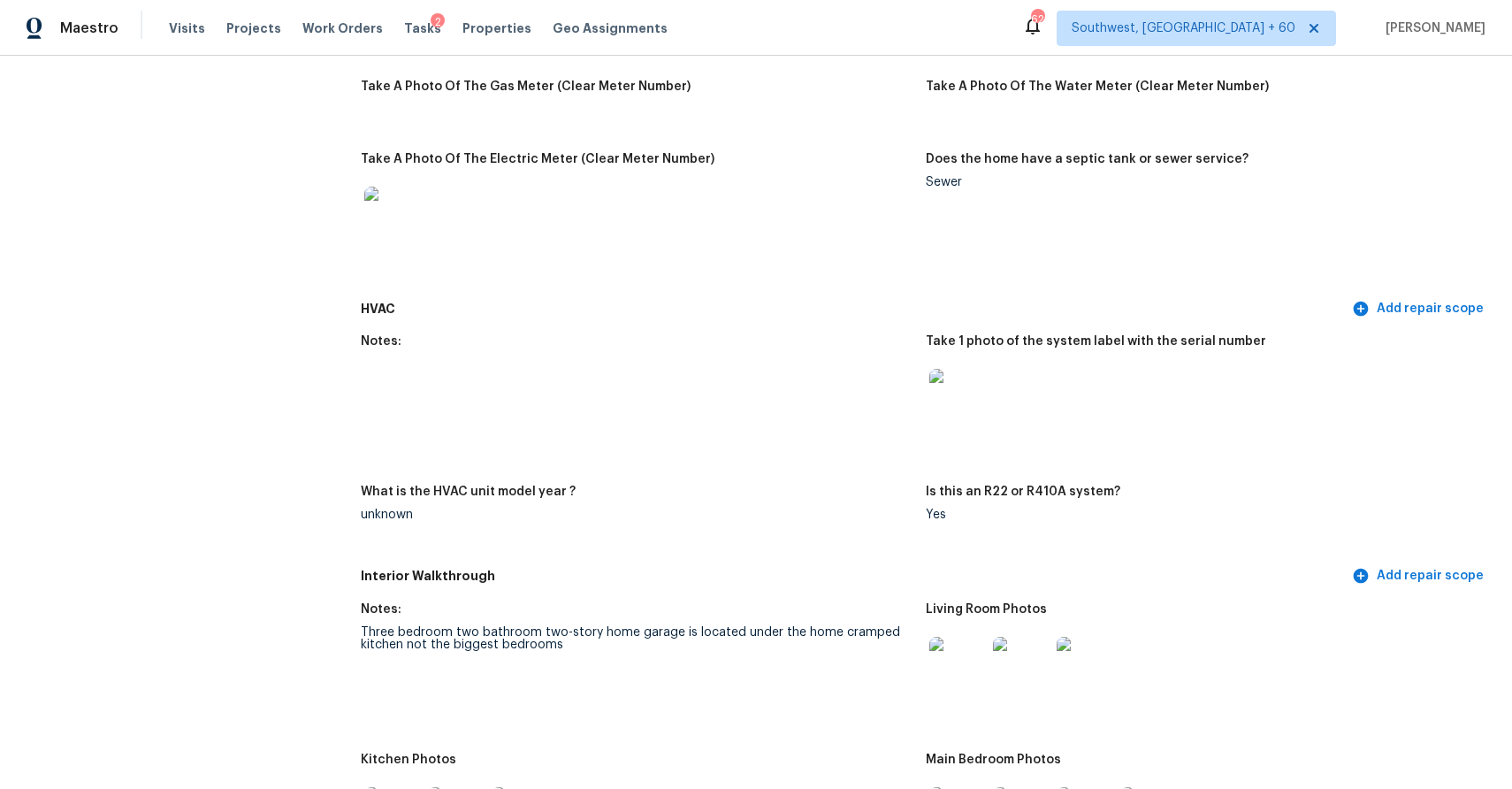
click at [959, 661] on img at bounding box center [957, 665] width 56 height 56
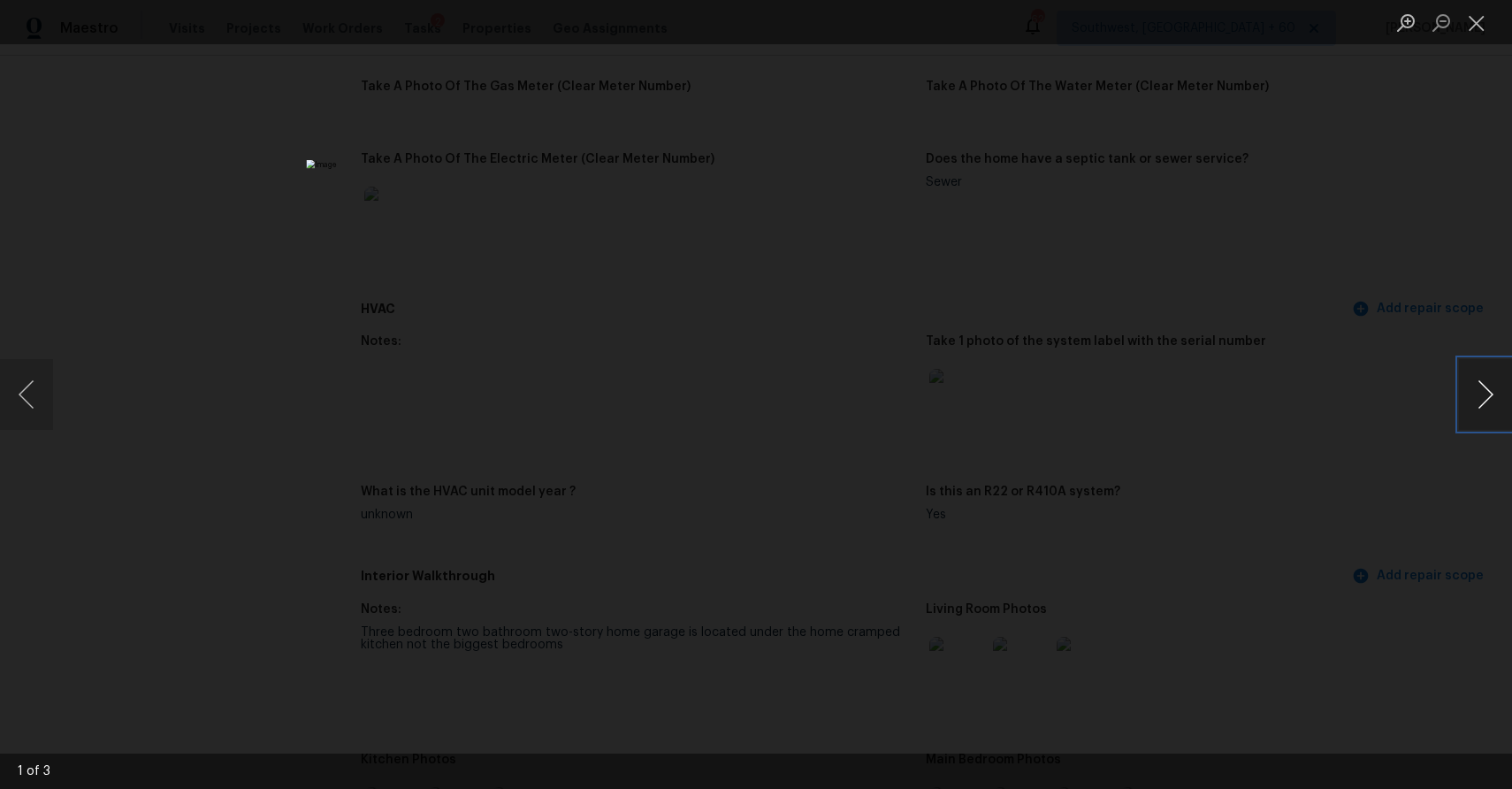
click at [1487, 368] on button "Next image" at bounding box center [1485, 395] width 53 height 71
click at [1392, 320] on div "Lightbox" at bounding box center [756, 394] width 1512 height 789
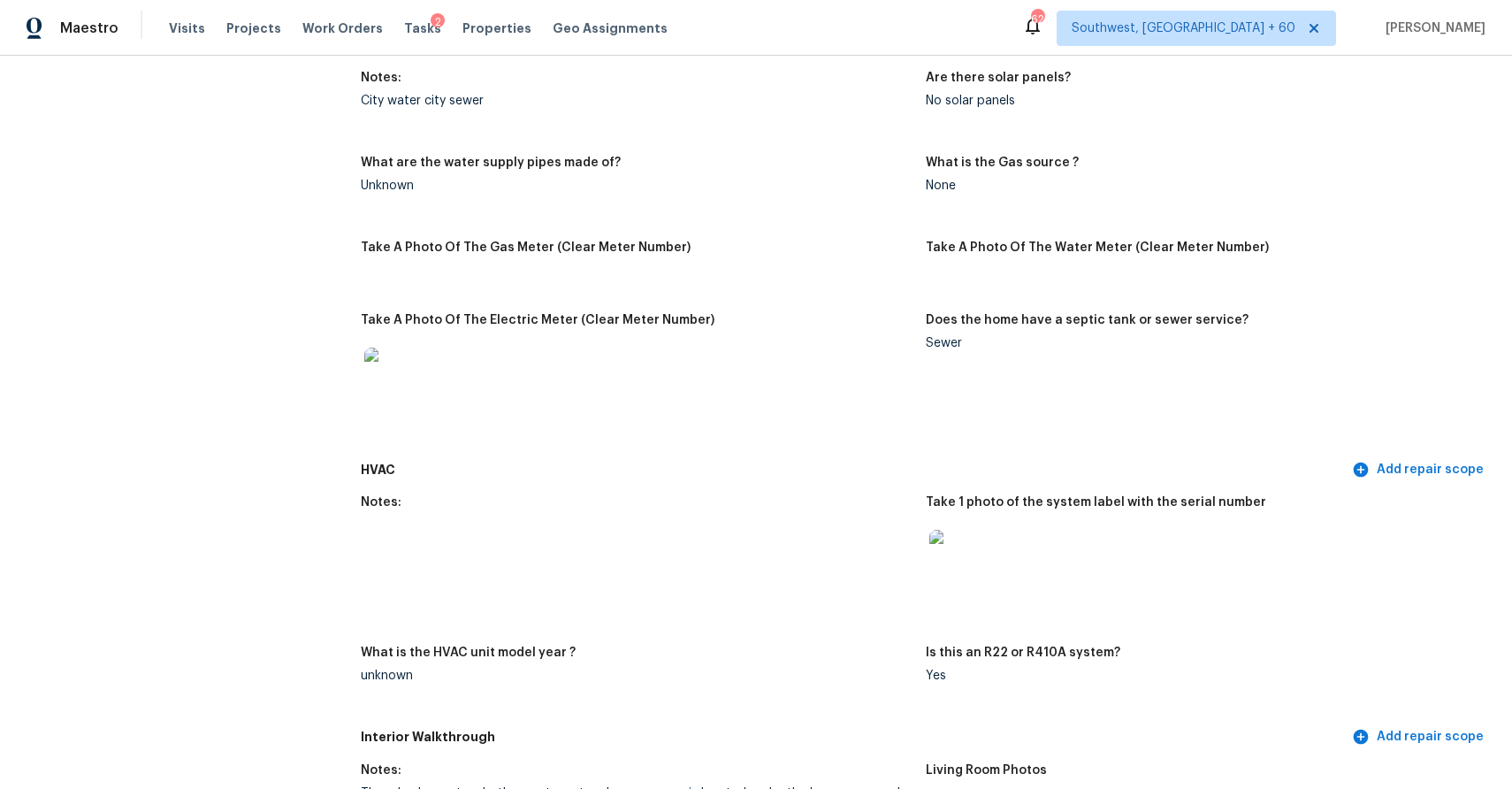
scroll to position [1456, 0]
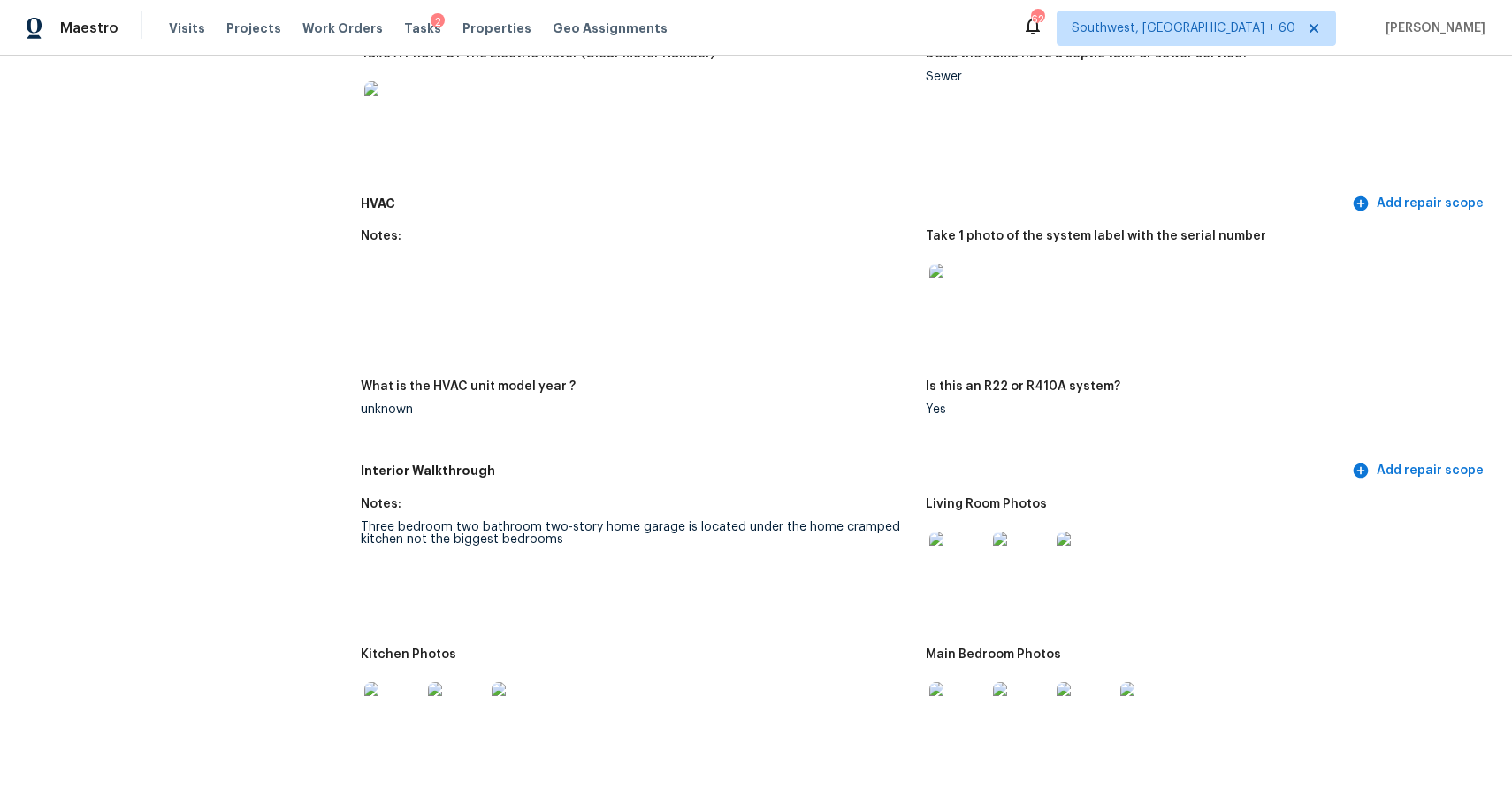
click at [949, 563] on img at bounding box center [957, 559] width 56 height 56
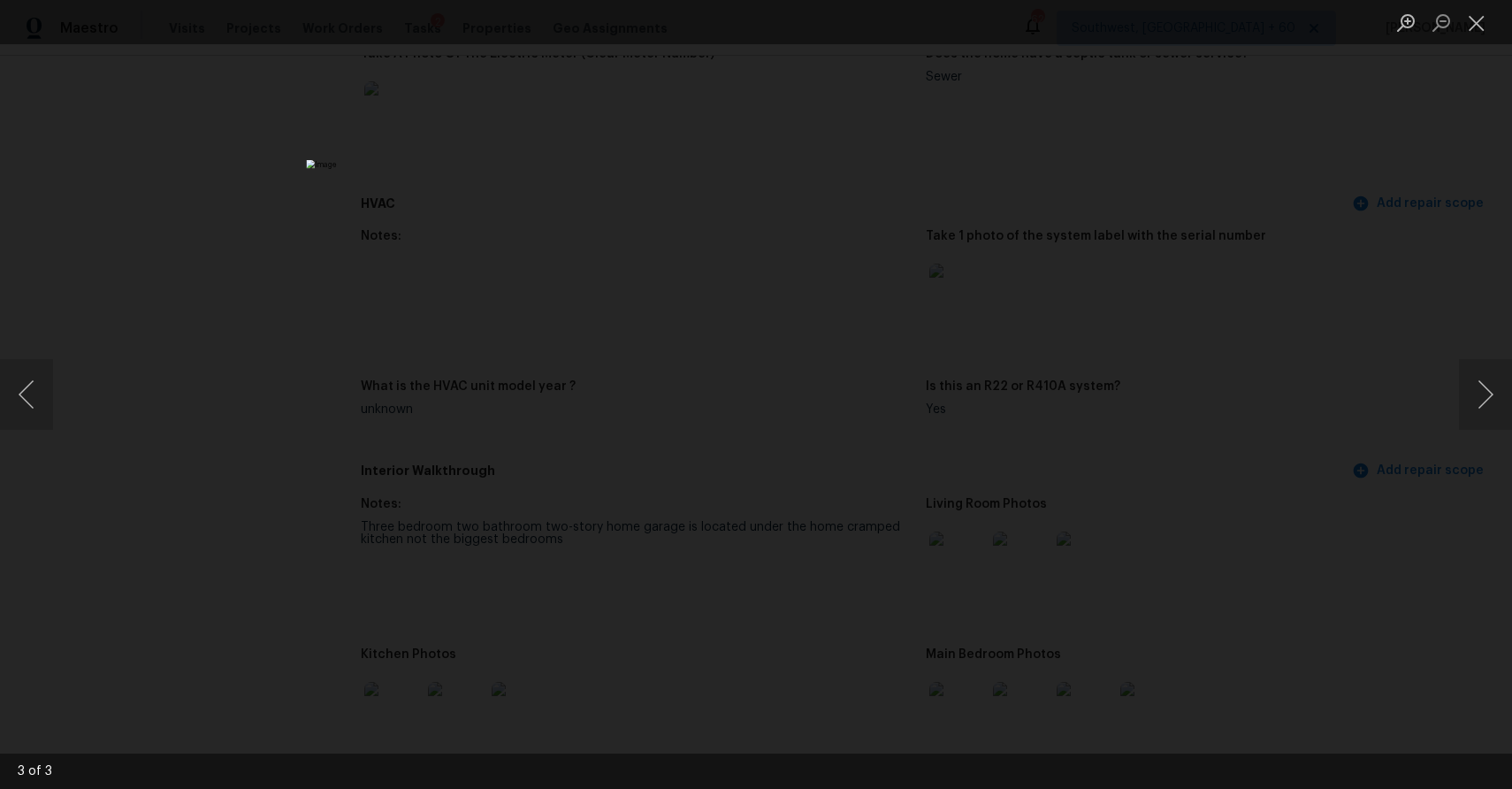
click at [1269, 296] on div "Lightbox" at bounding box center [756, 394] width 1512 height 789
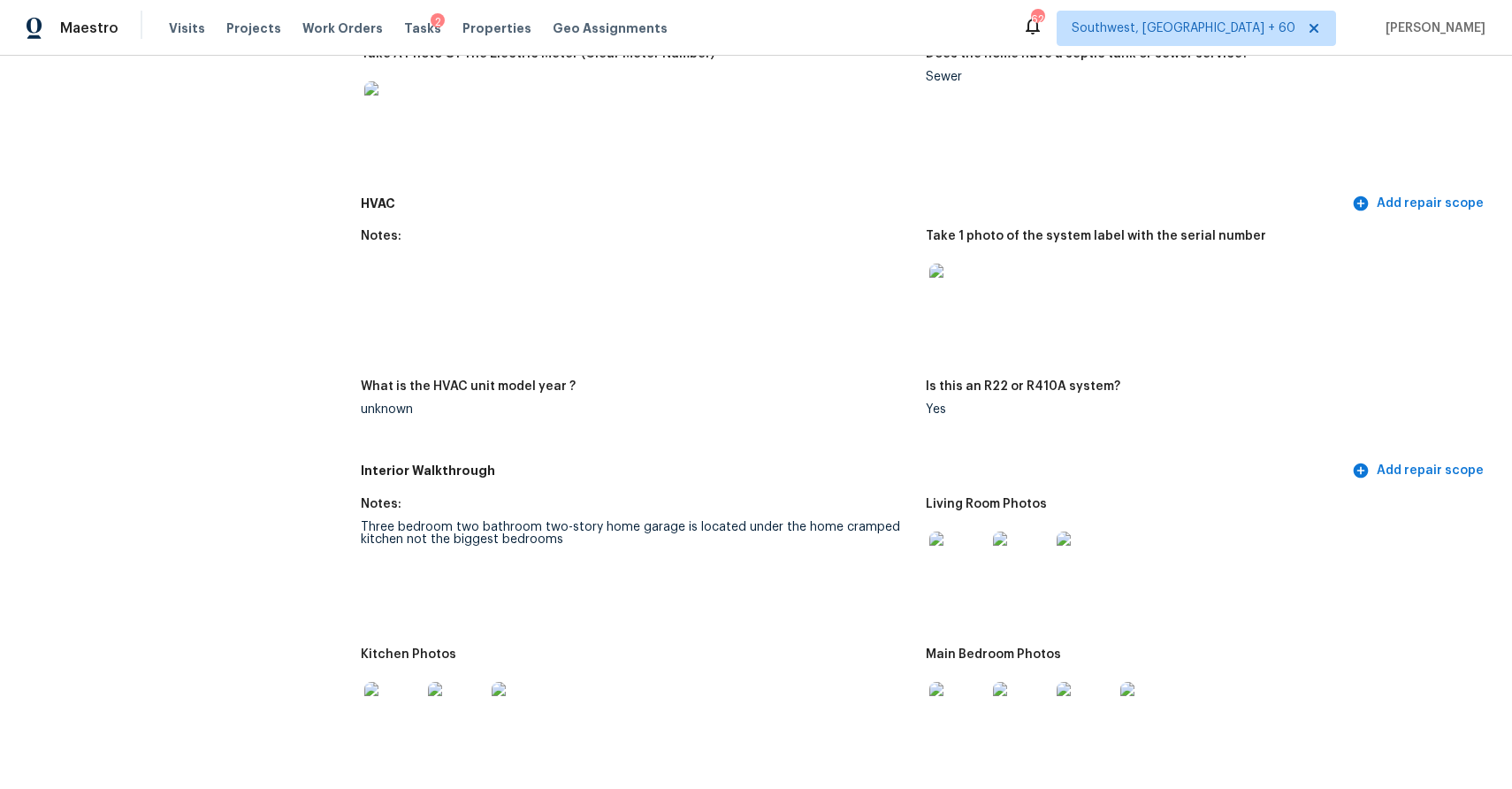
click at [958, 675] on div at bounding box center [957, 710] width 64 height 78
click at [964, 691] on img at bounding box center [957, 710] width 56 height 56
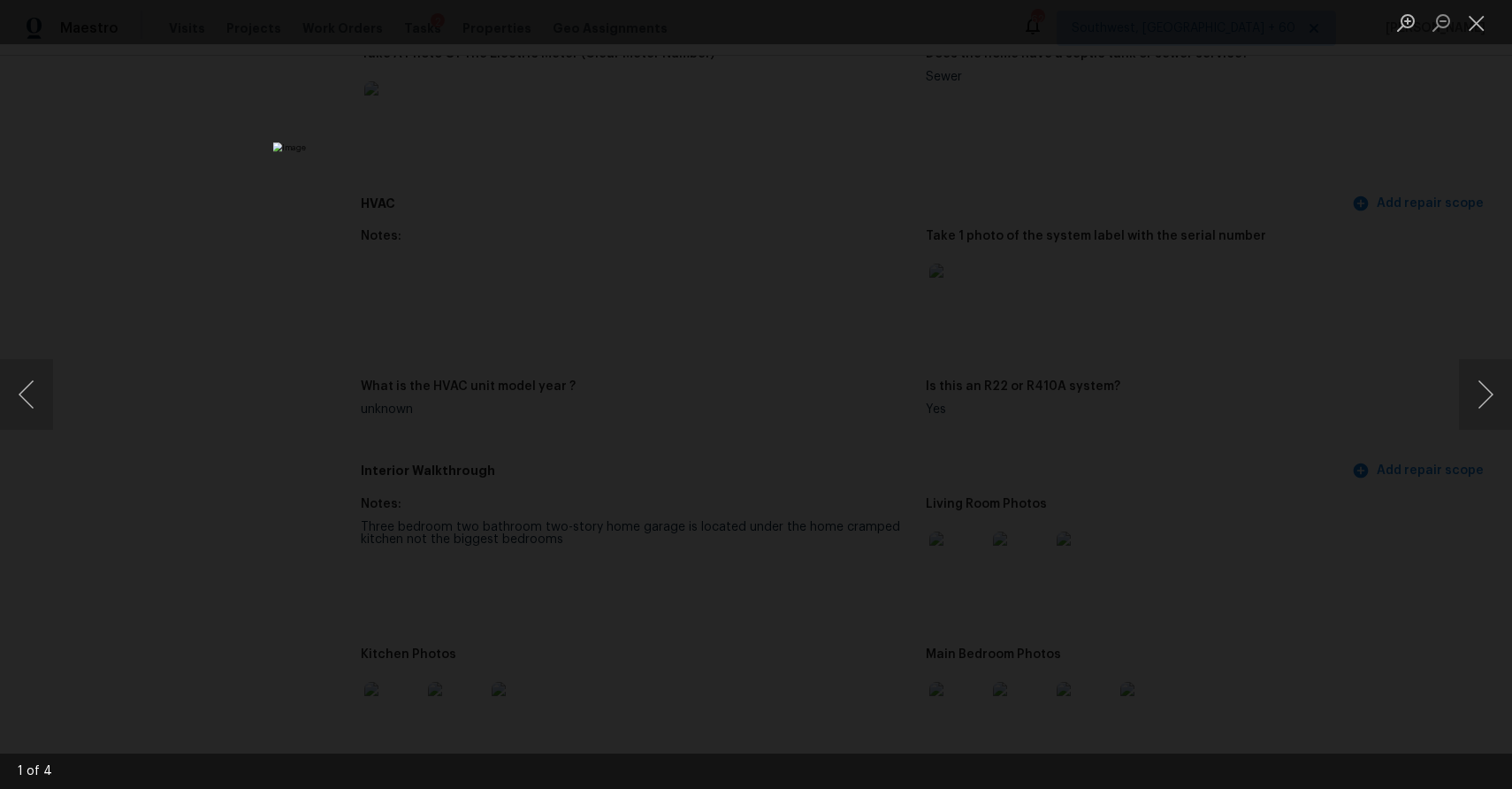
click at [1164, 298] on div "Lightbox" at bounding box center [756, 394] width 1512 height 789
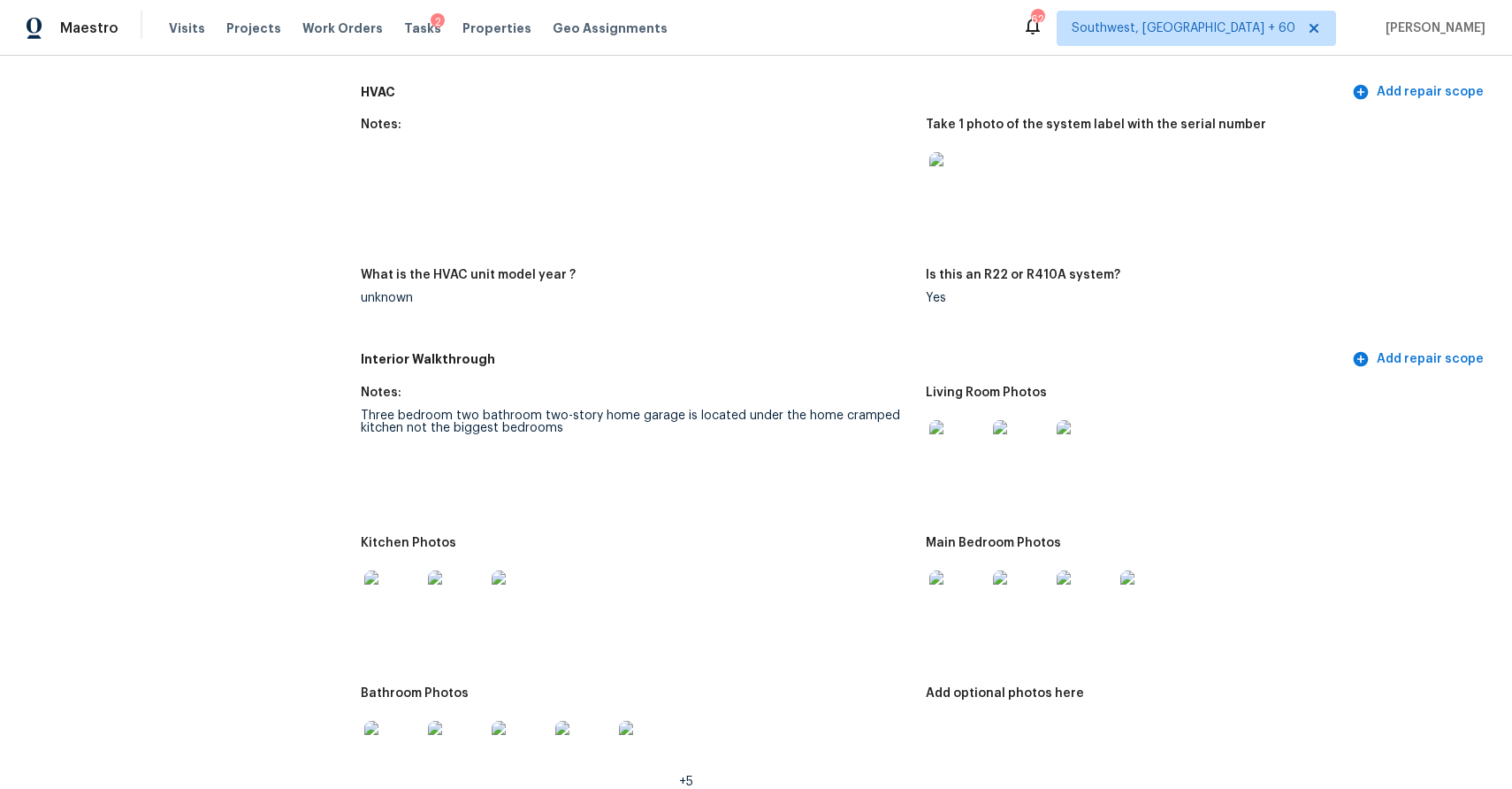
scroll to position [1569, 0]
click at [948, 616] on img at bounding box center [957, 595] width 56 height 56
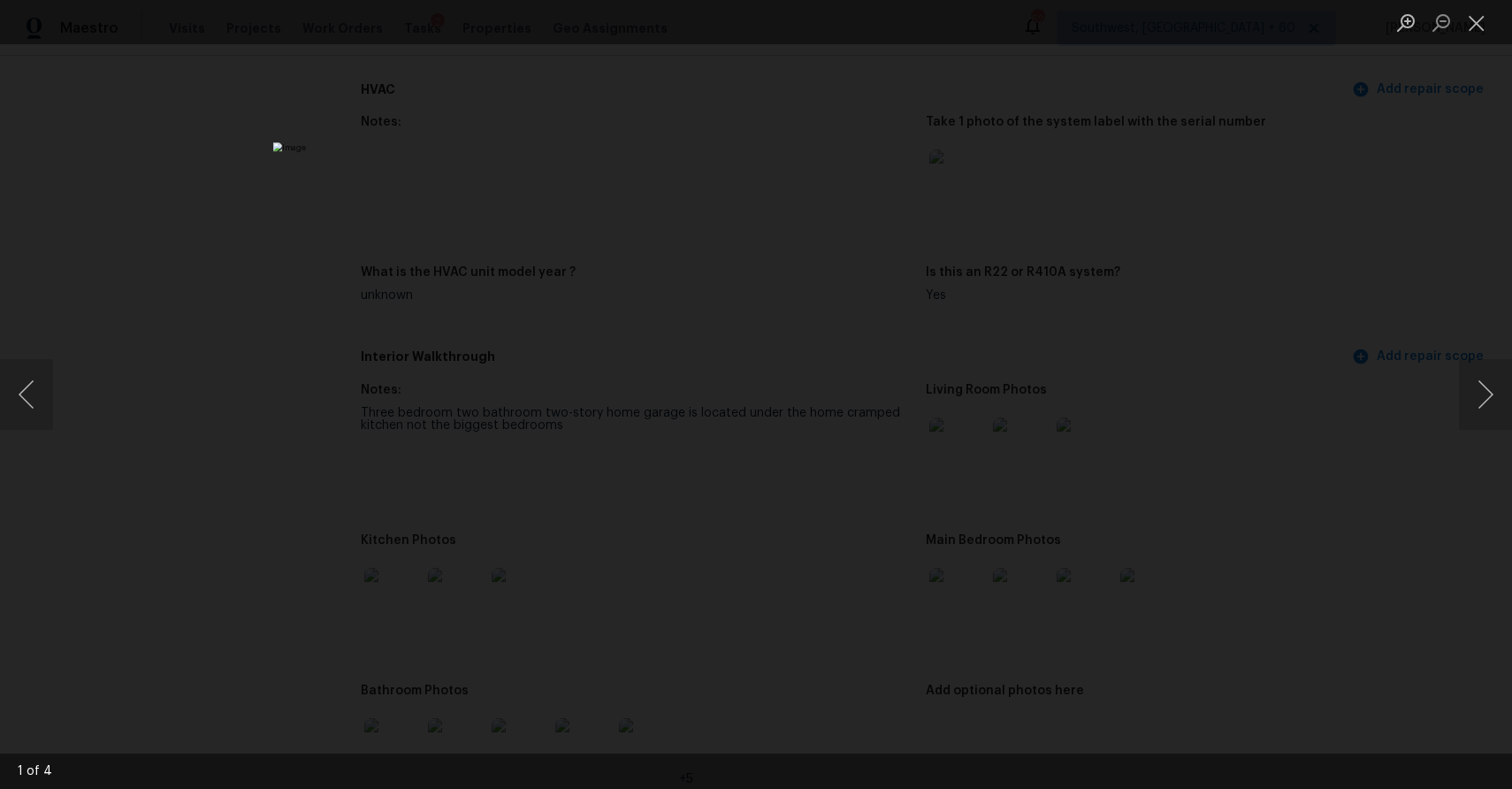
click at [948, 616] on img "Lightbox" at bounding box center [756, 394] width 965 height 505
click at [1481, 369] on button "Next image" at bounding box center [1485, 395] width 53 height 71
click at [1481, 385] on button "Next image" at bounding box center [1485, 395] width 53 height 71
click at [1315, 316] on div "Lightbox" at bounding box center [756, 394] width 1512 height 789
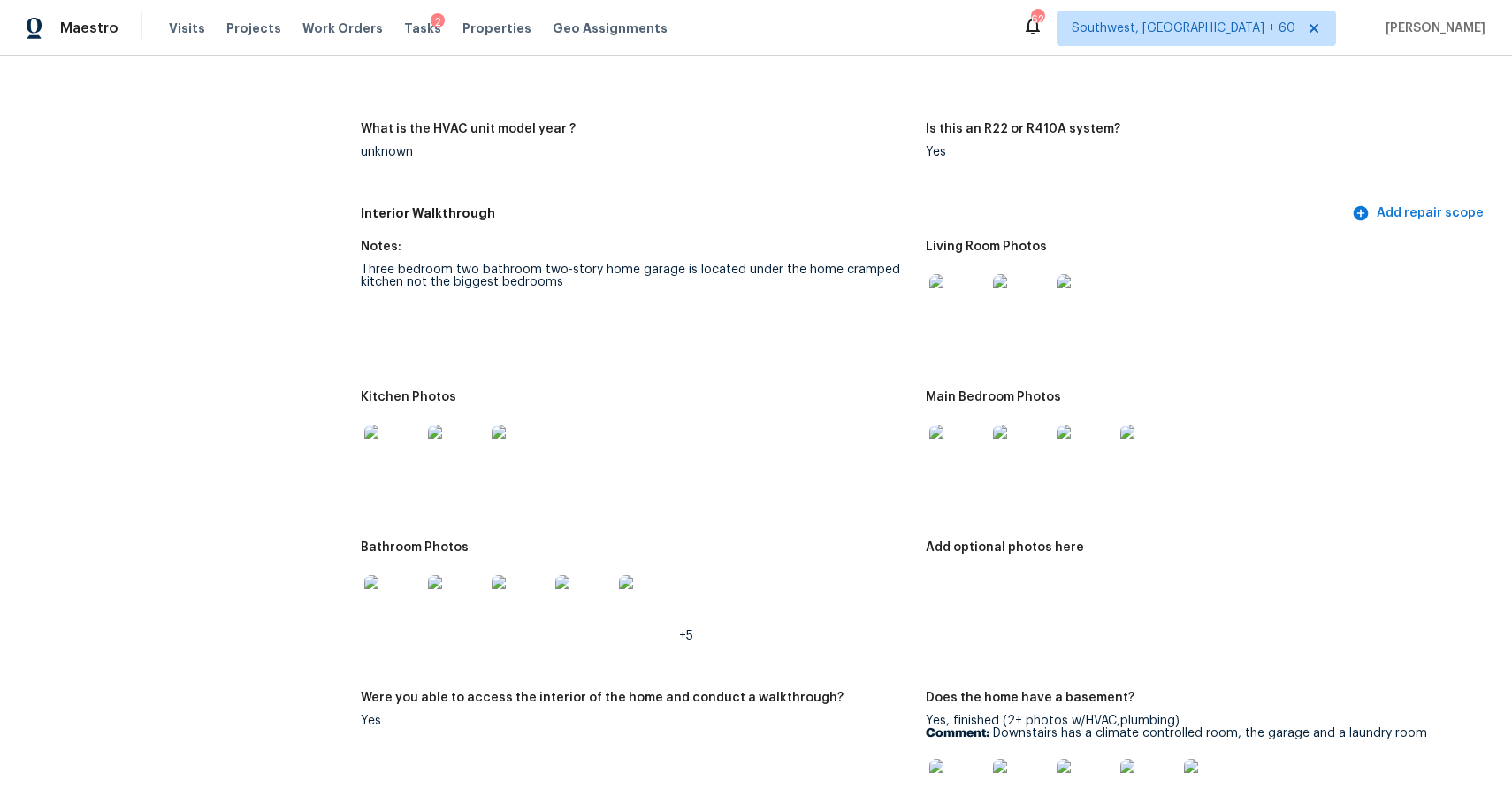
scroll to position [1766, 0]
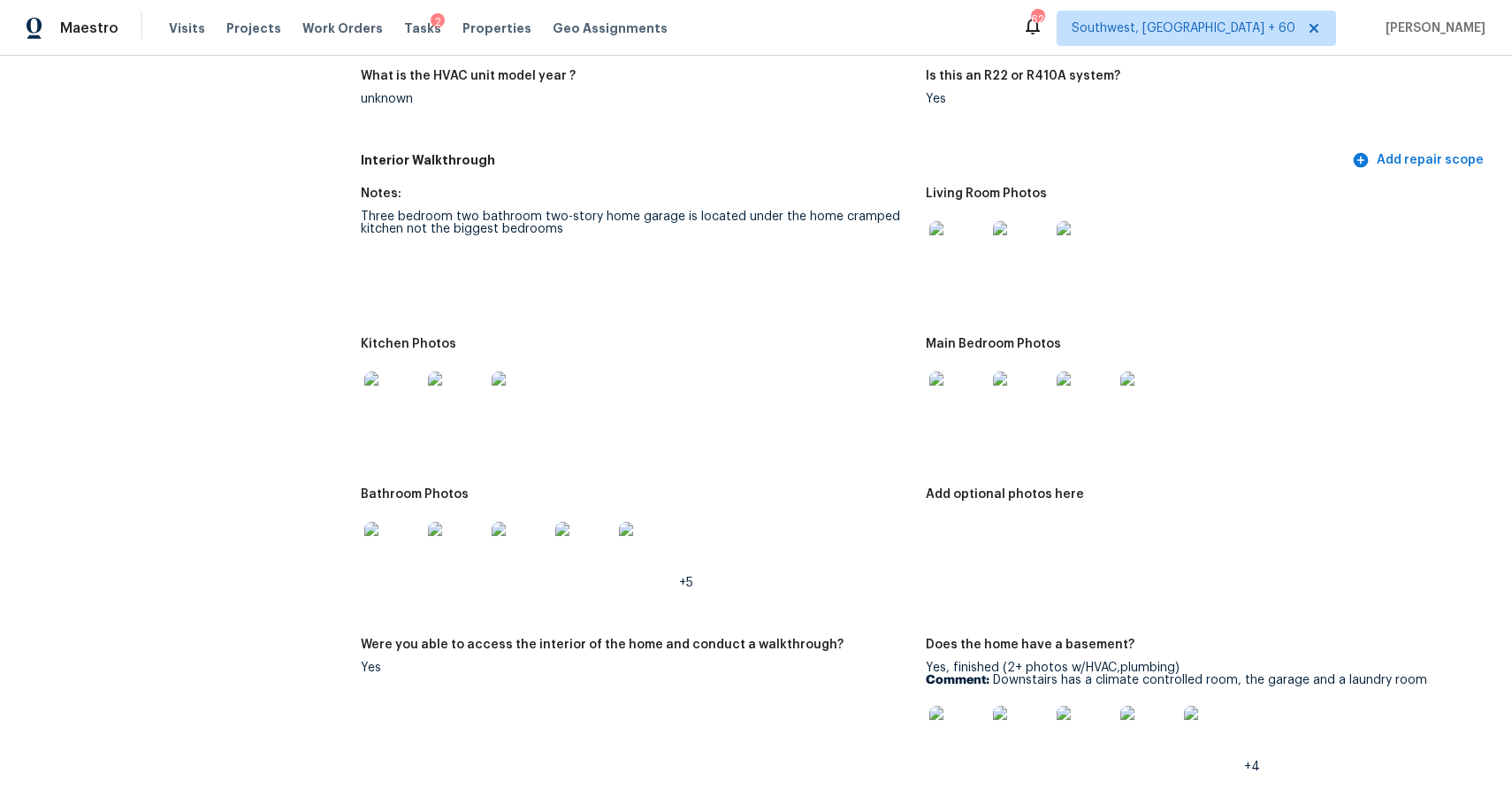
click at [394, 404] on img at bounding box center [392, 399] width 56 height 56
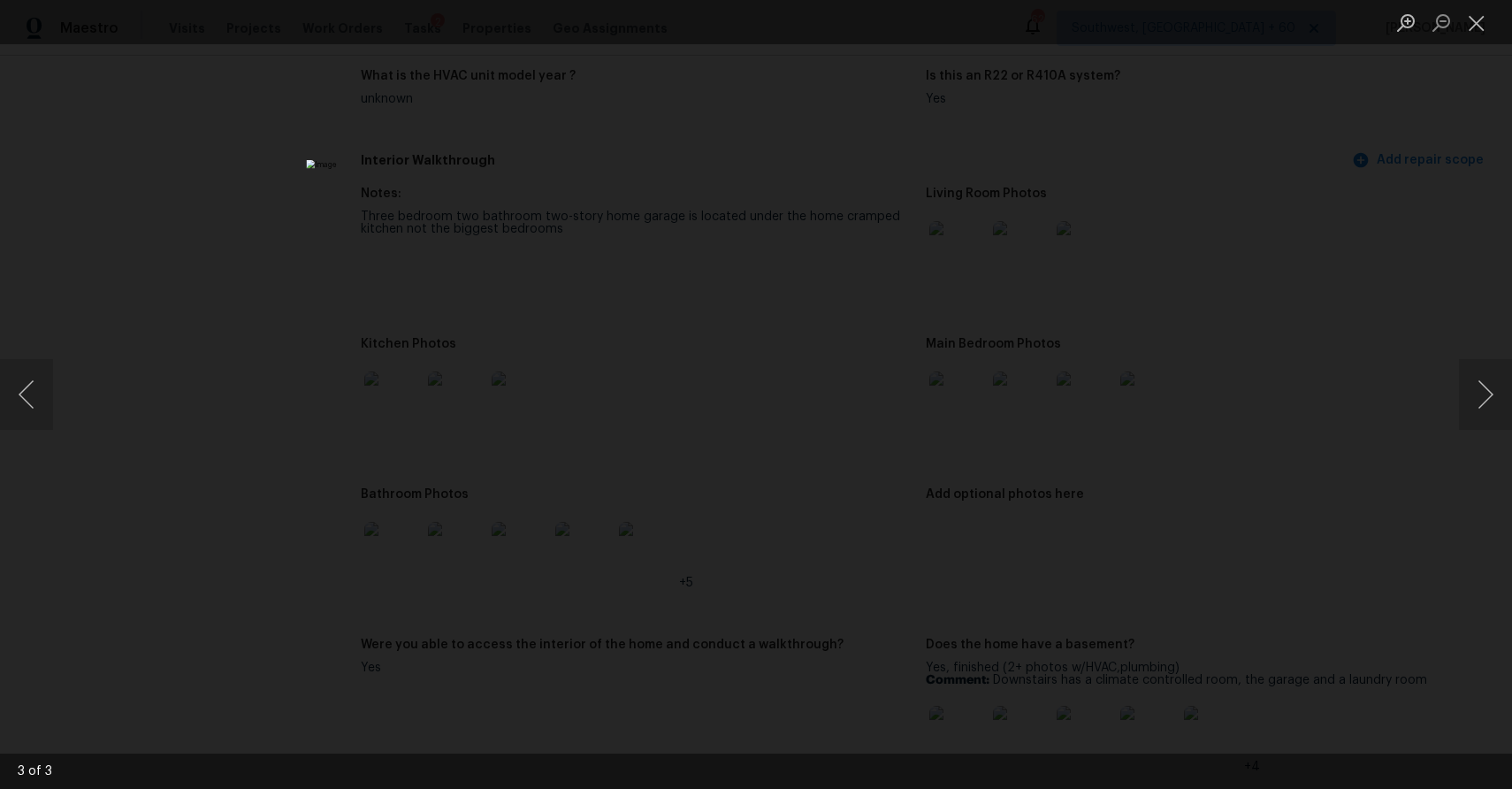
click at [1153, 523] on div "Lightbox" at bounding box center [756, 394] width 1512 height 789
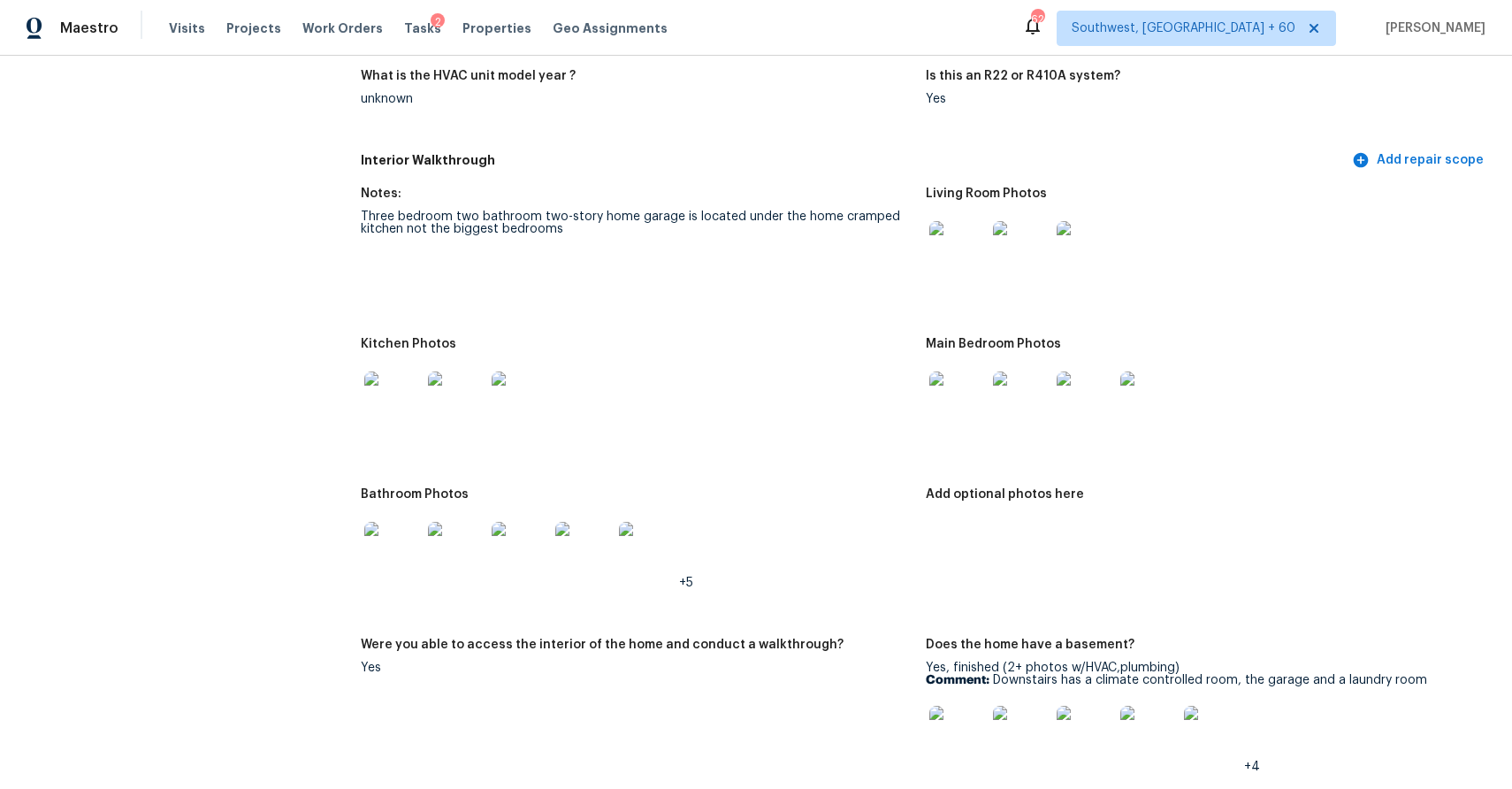
click at [399, 541] on img at bounding box center [392, 550] width 56 height 56
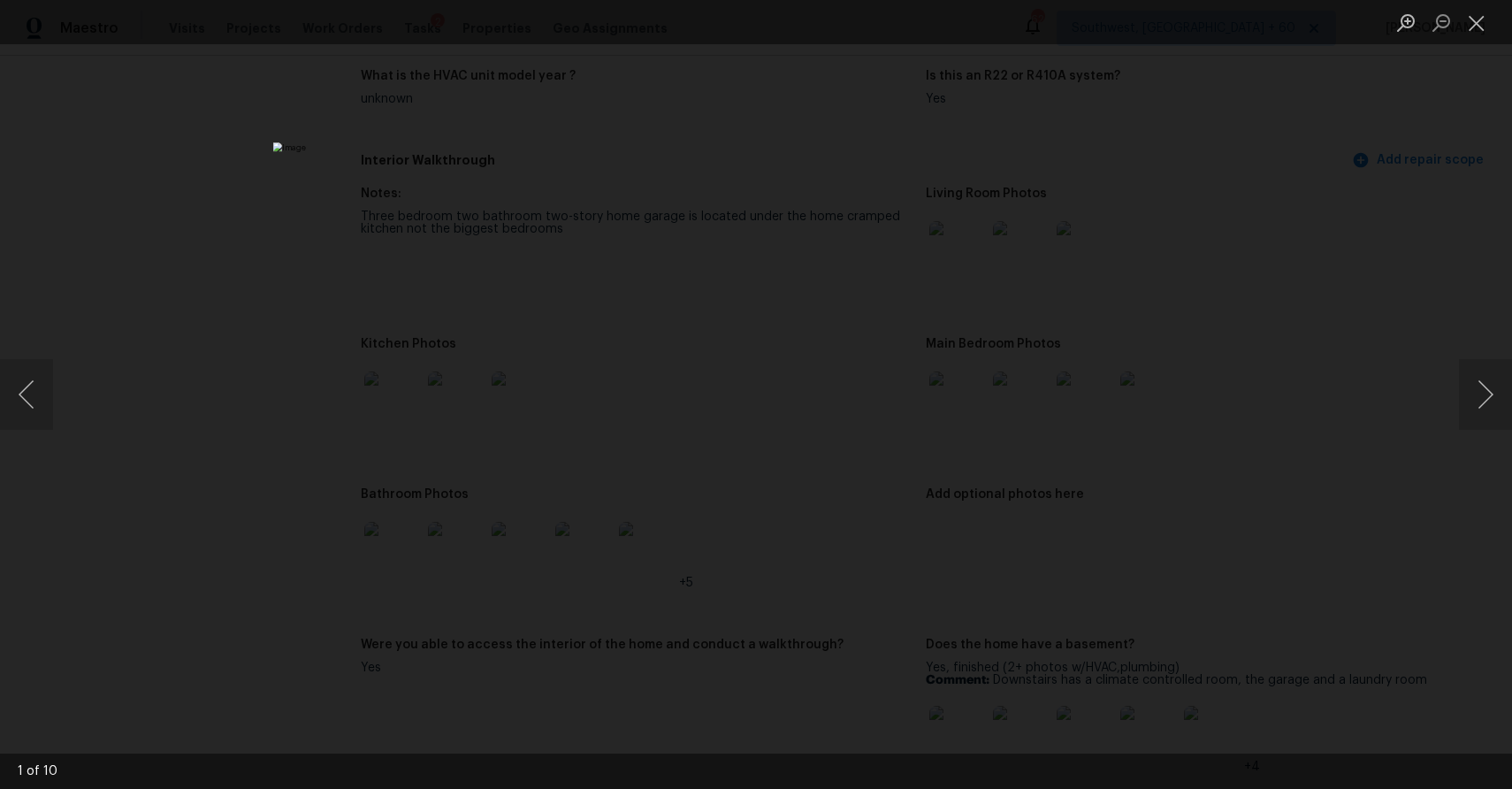
click at [1000, 307] on img "Lightbox" at bounding box center [756, 394] width 965 height 505
click at [1476, 393] on button "Next image" at bounding box center [1485, 395] width 53 height 71
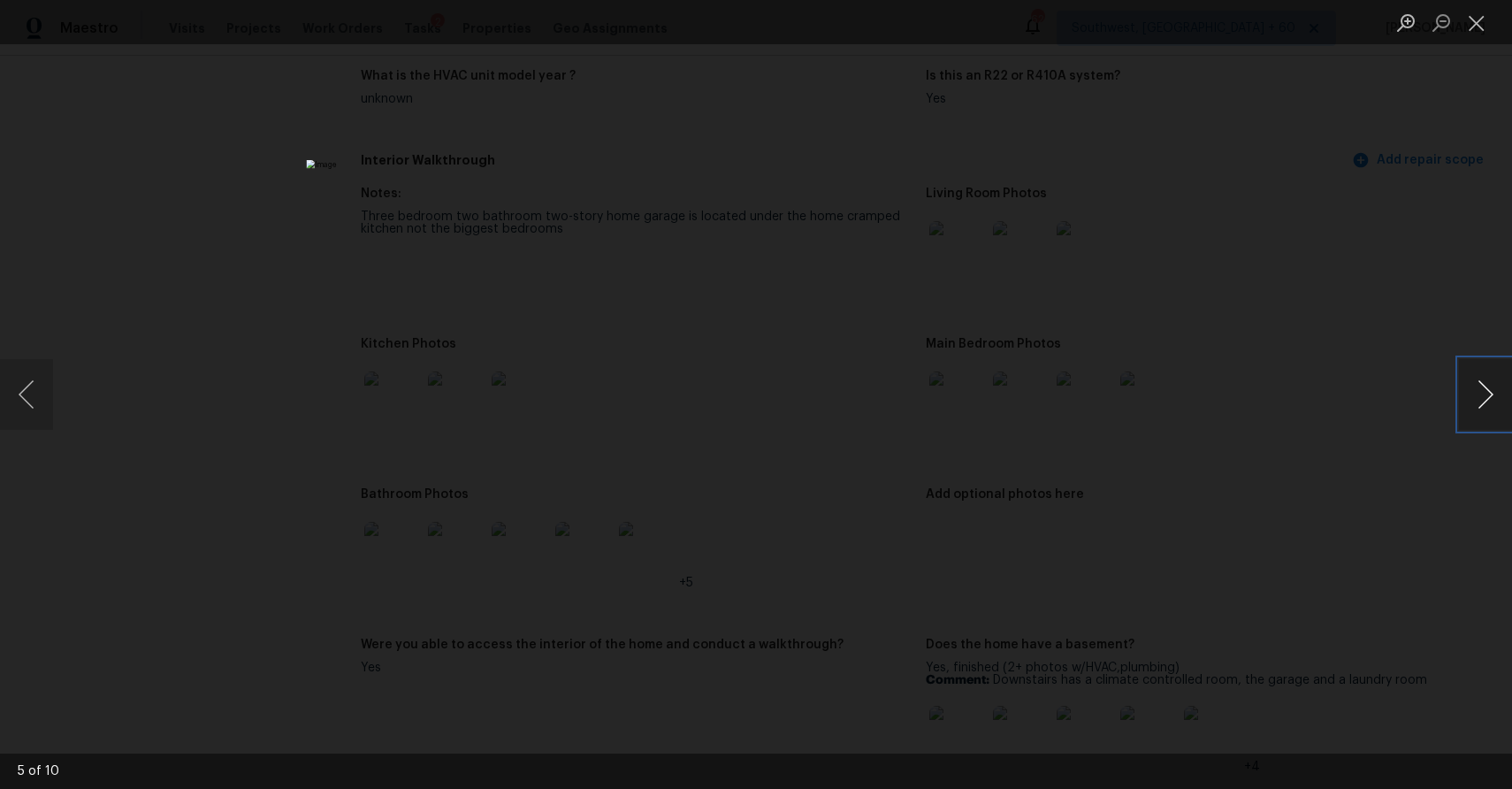
click at [1474, 400] on button "Next image" at bounding box center [1485, 395] width 53 height 71
click at [17, 374] on button "Previous image" at bounding box center [27, 395] width 53 height 71
click at [60, 395] on div "Lightbox" at bounding box center [756, 394] width 1512 height 789
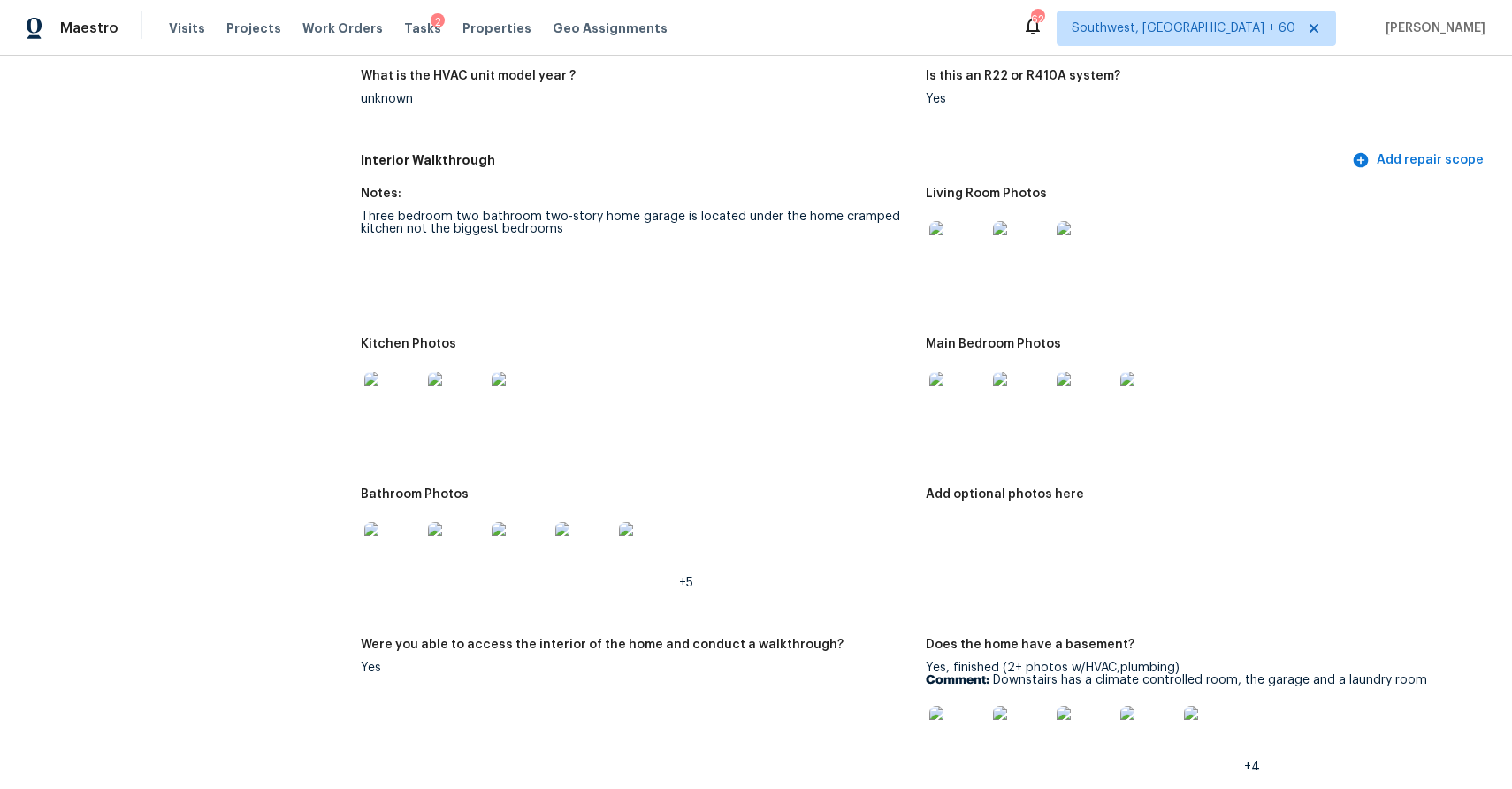
click at [16, 395] on div "All visits 796 Big Tree Dr Lewisville, NC 27023 Home details Other Visits No pr…" at bounding box center [756, 422] width 1512 height 734
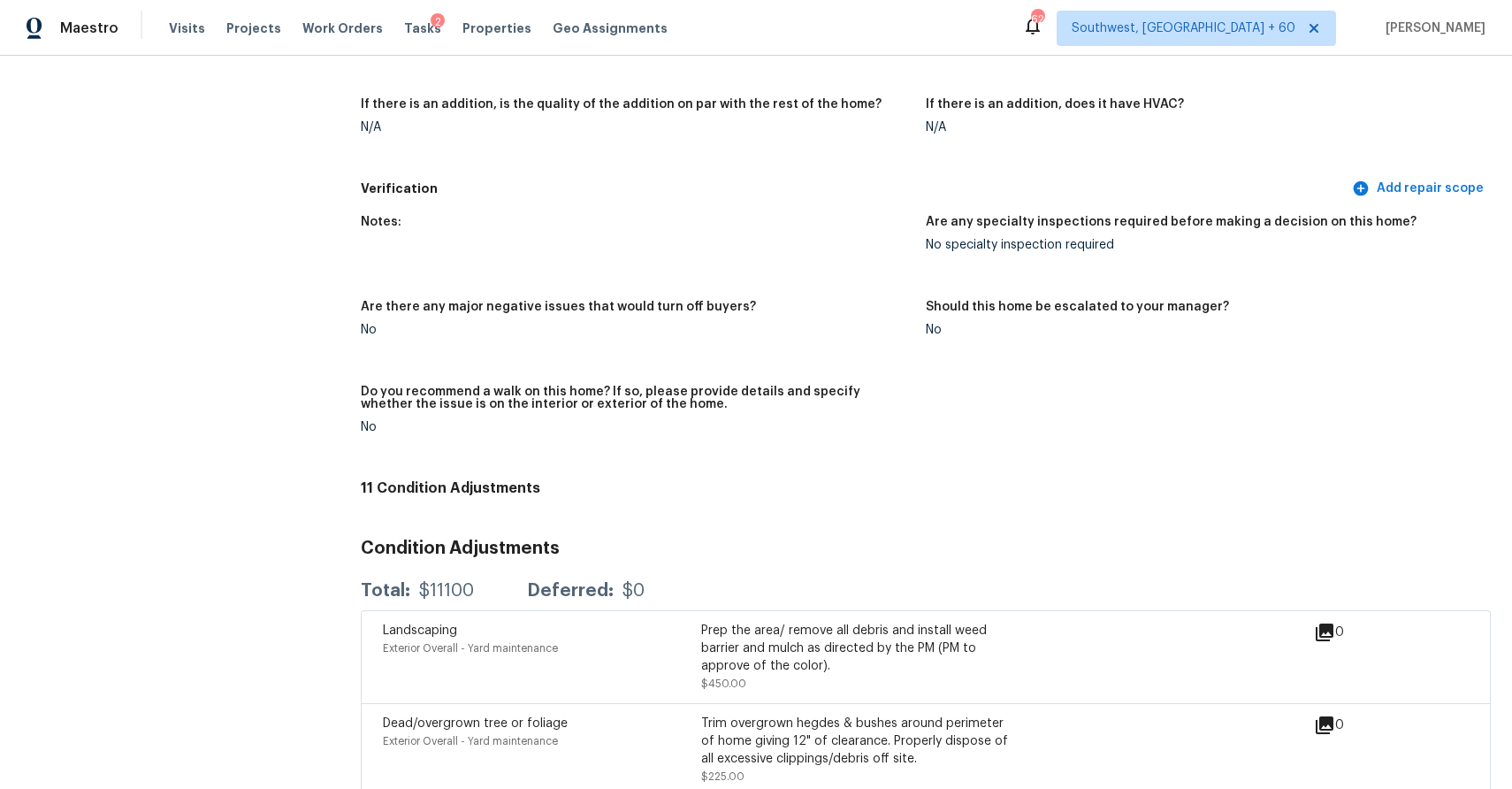
scroll to position [3639, 0]
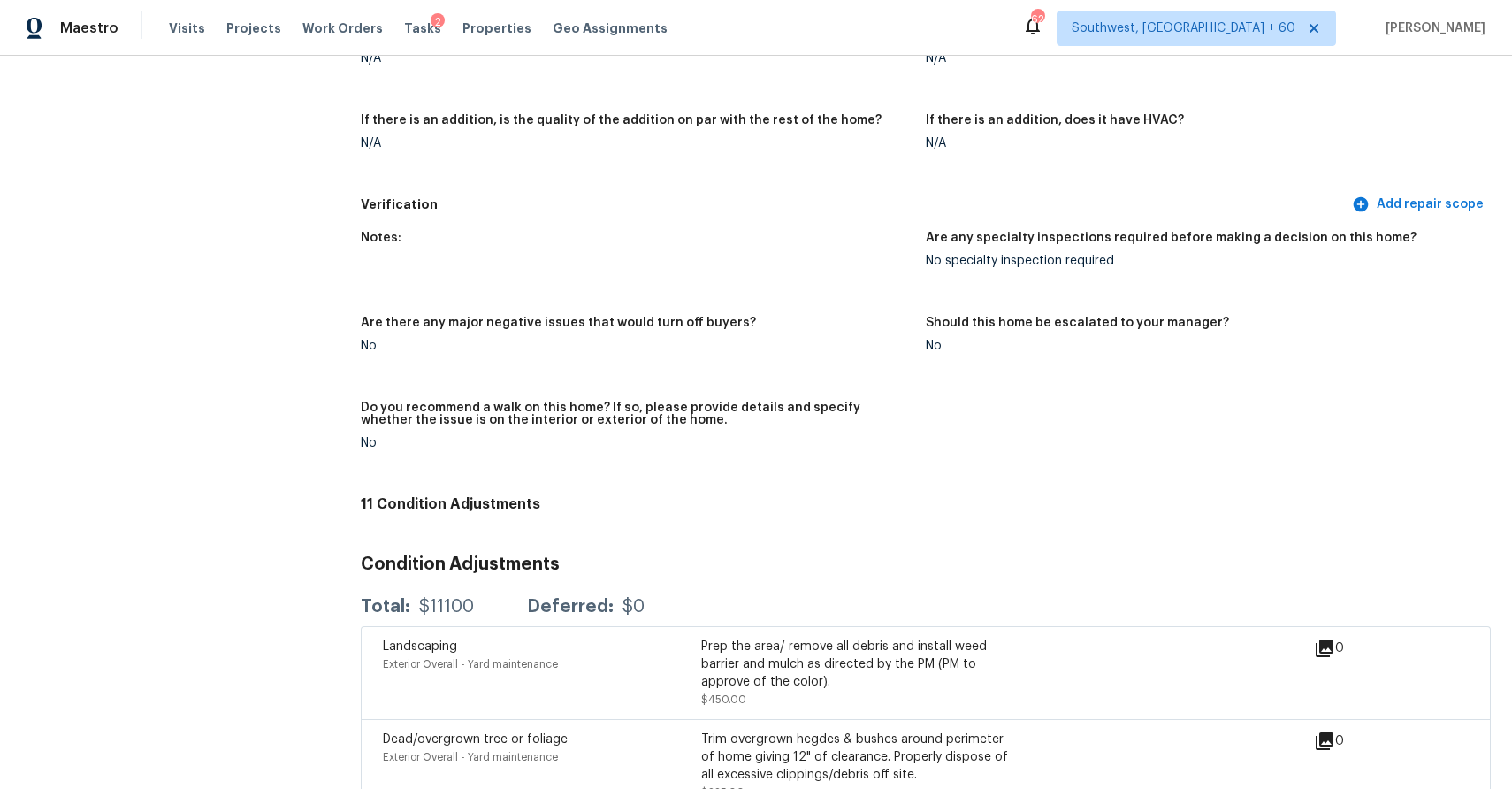
click at [162, 30] on div "Maestro Visits Projects Work Orders Tasks 2 Properties Geo Assignments" at bounding box center [344, 29] width 689 height 36
click at [169, 29] on span "Visits" at bounding box center [187, 29] width 37 height 18
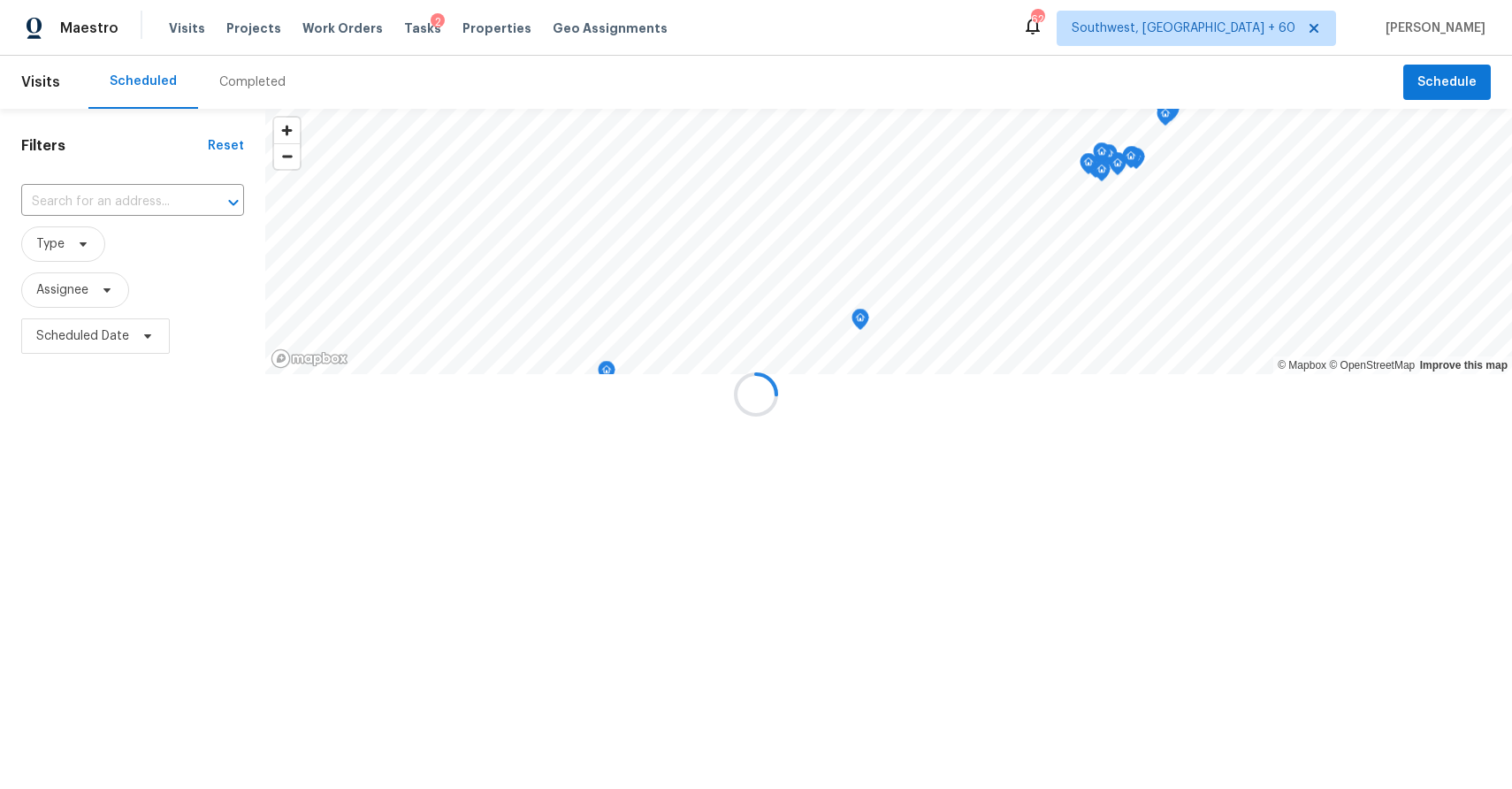
click at [238, 64] on div at bounding box center [756, 394] width 1512 height 789
click at [251, 73] on div at bounding box center [756, 394] width 1512 height 789
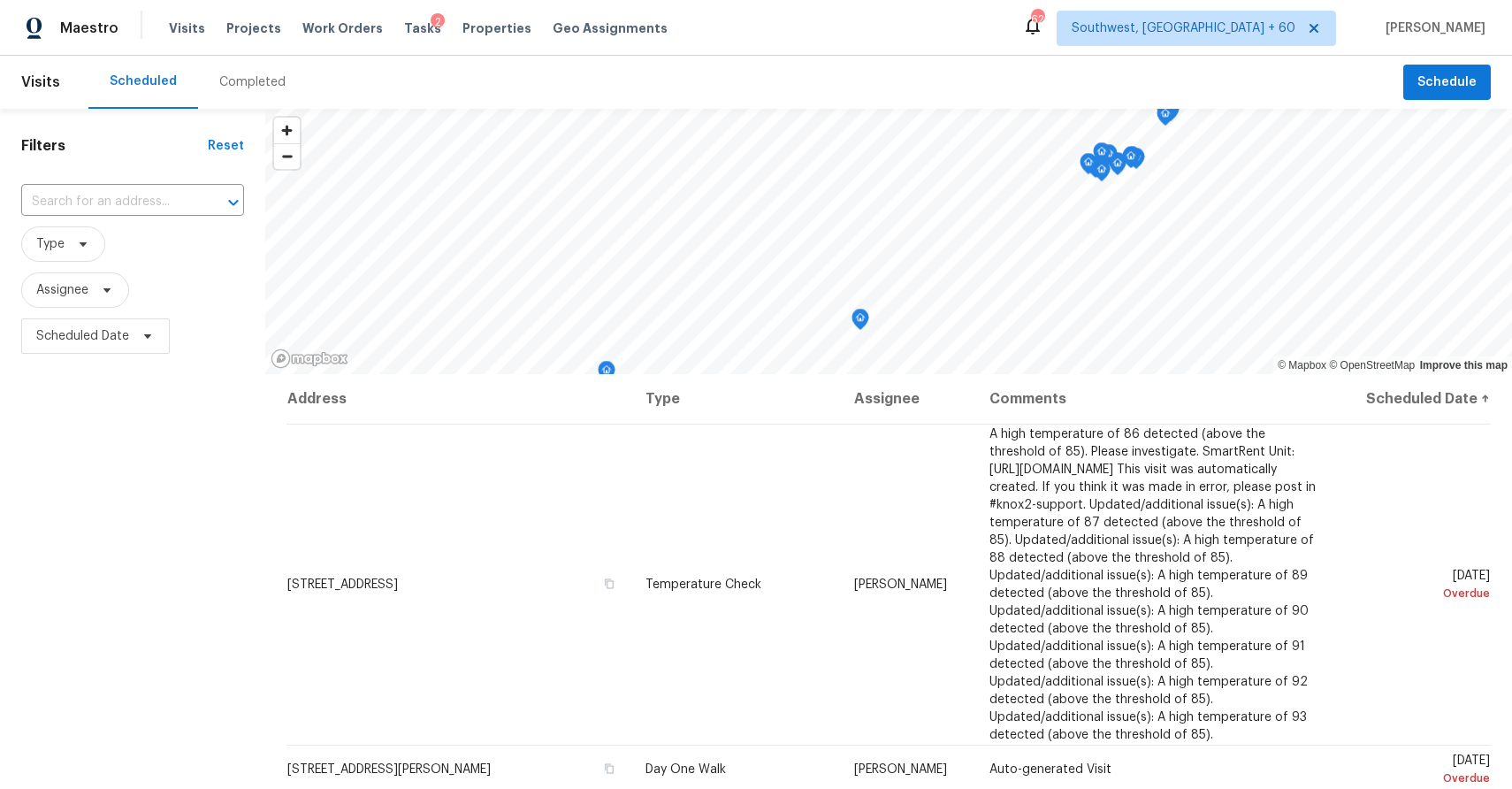
click at [251, 73] on div "Completed" at bounding box center [252, 82] width 66 height 18
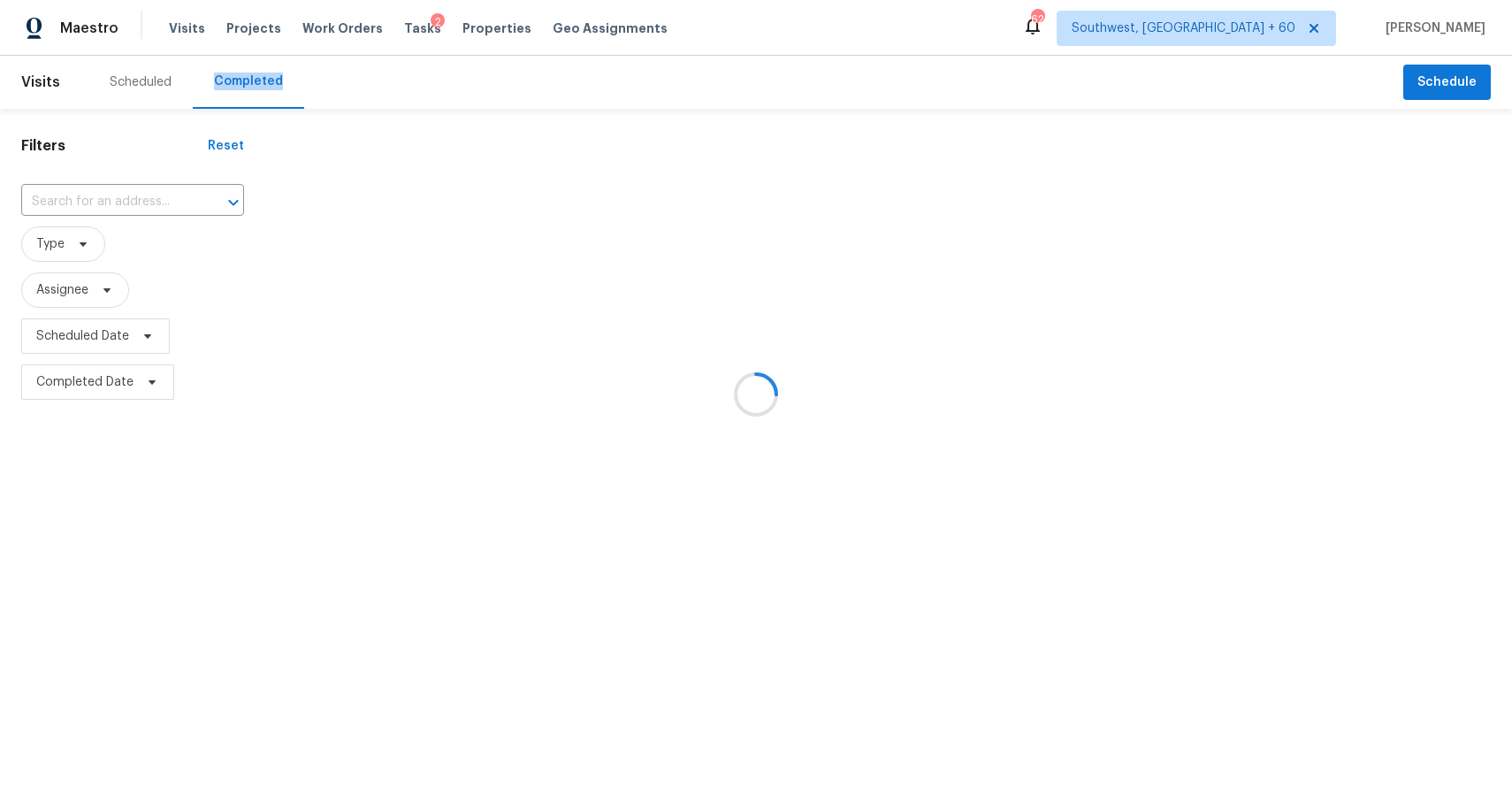
click at [251, 73] on div at bounding box center [756, 394] width 1512 height 789
click at [100, 198] on div at bounding box center [756, 394] width 1512 height 789
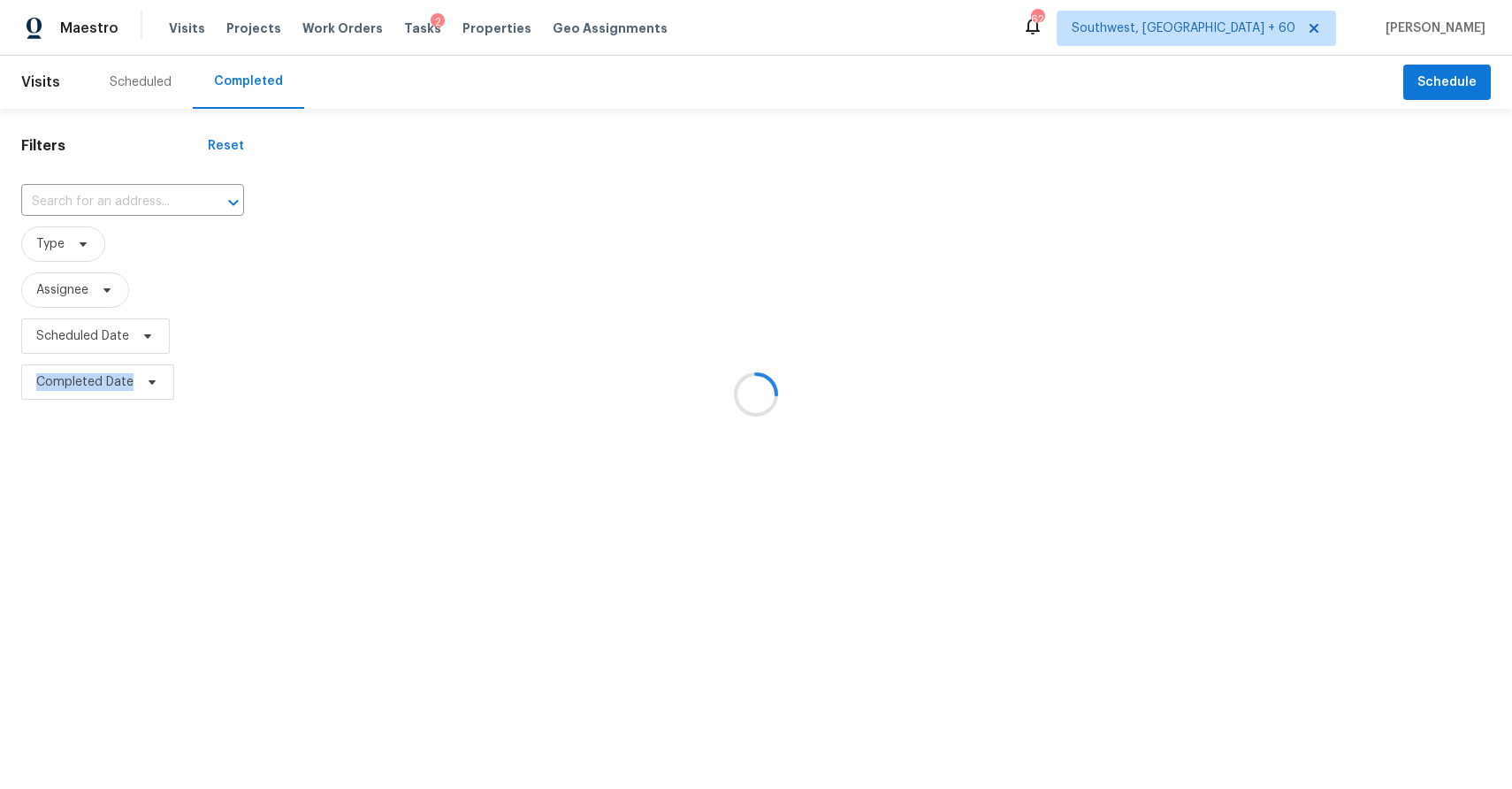
click at [100, 198] on div at bounding box center [756, 394] width 1512 height 789
click at [100, 198] on input "text" at bounding box center [109, 202] width 174 height 28
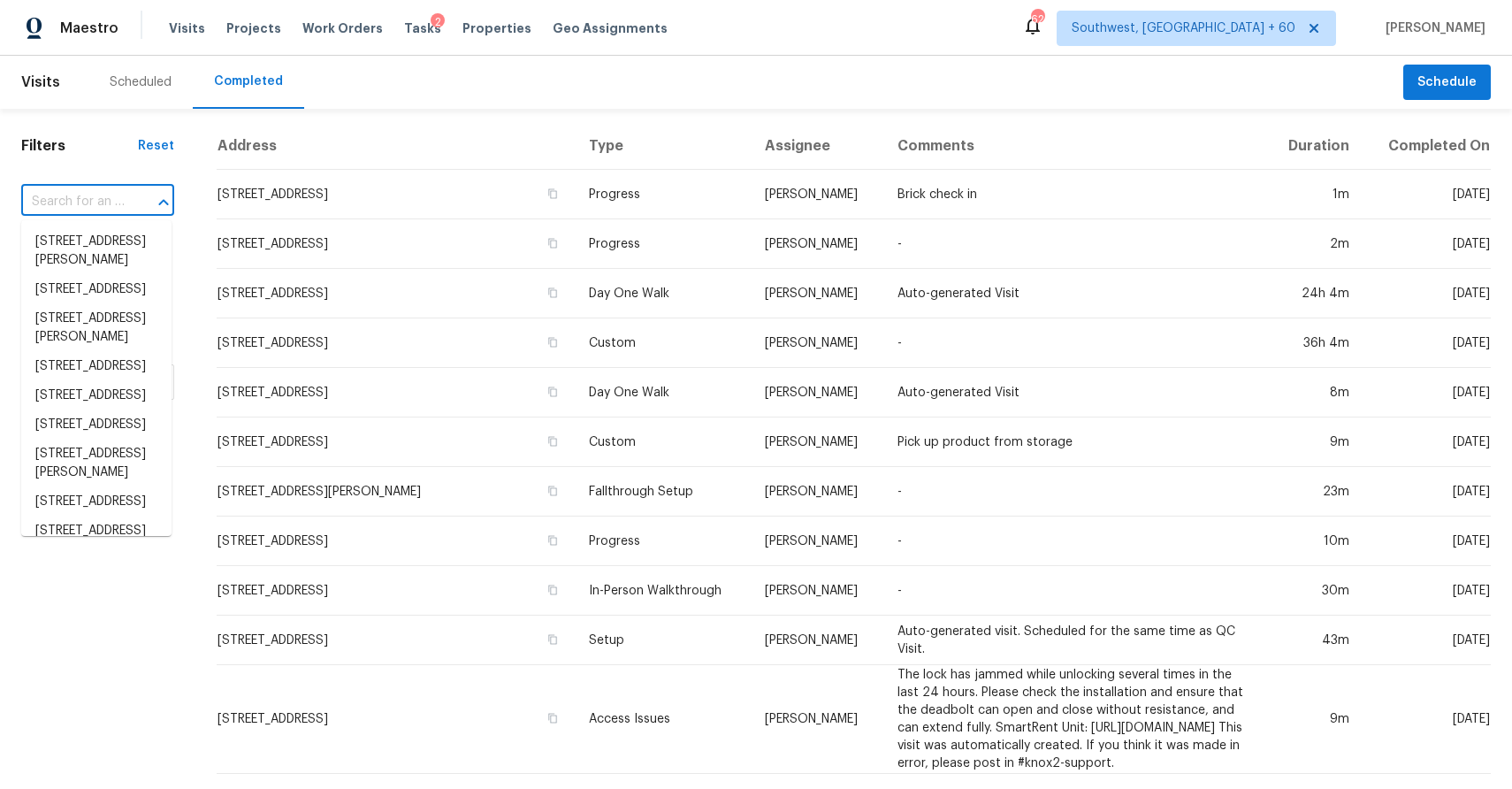
click at [100, 198] on input "text" at bounding box center [73, 202] width 104 height 28
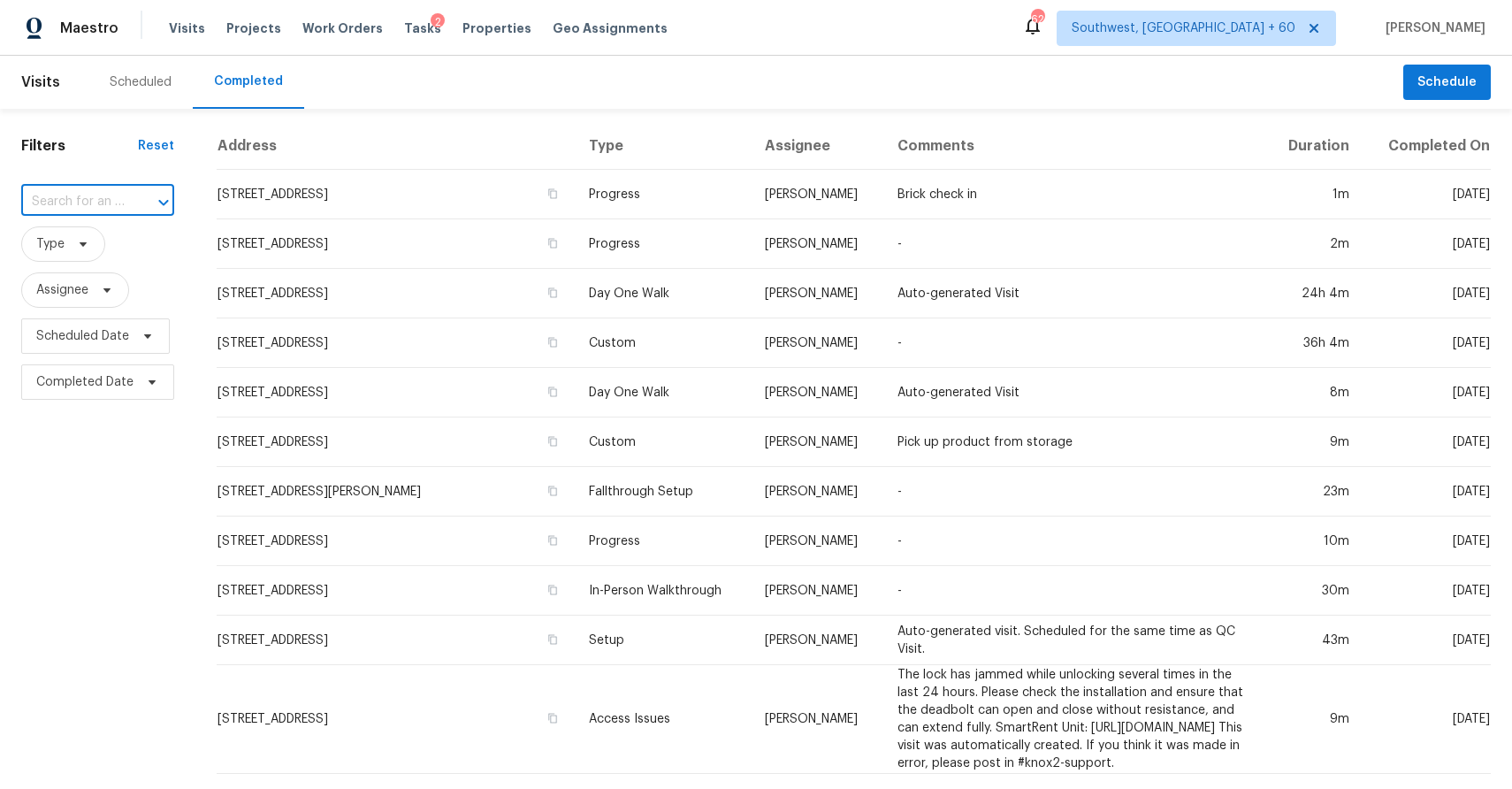
paste input "5925 Dogwood Mnr, Lithonia, GA 30038"
type input "5925 Dogwood Mnr, Lithonia, GA 30038"
click at [128, 205] on div at bounding box center [151, 202] width 46 height 25
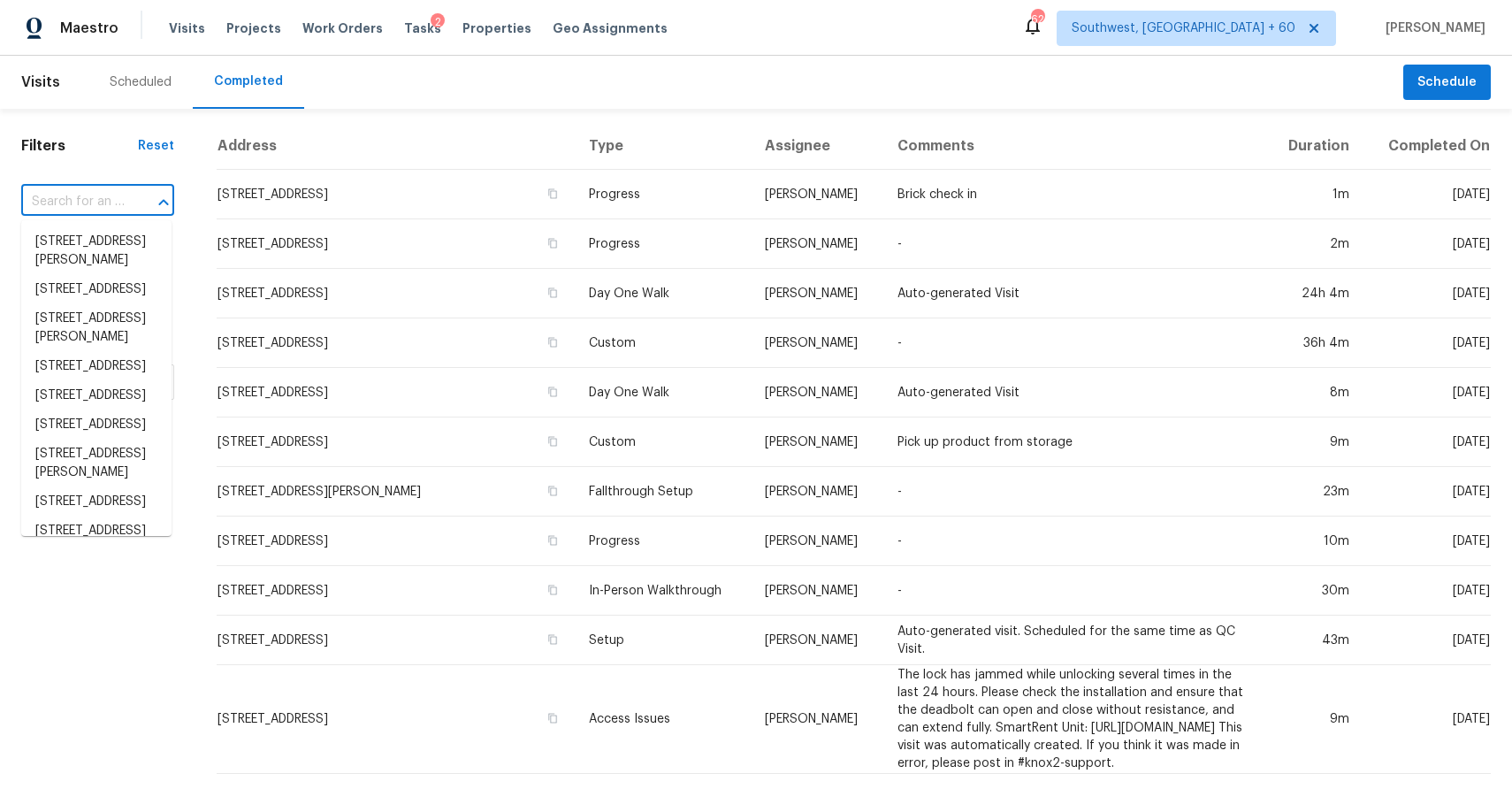
paste input "5925 Dogwood Mnr, Lithonia, GA 30038"
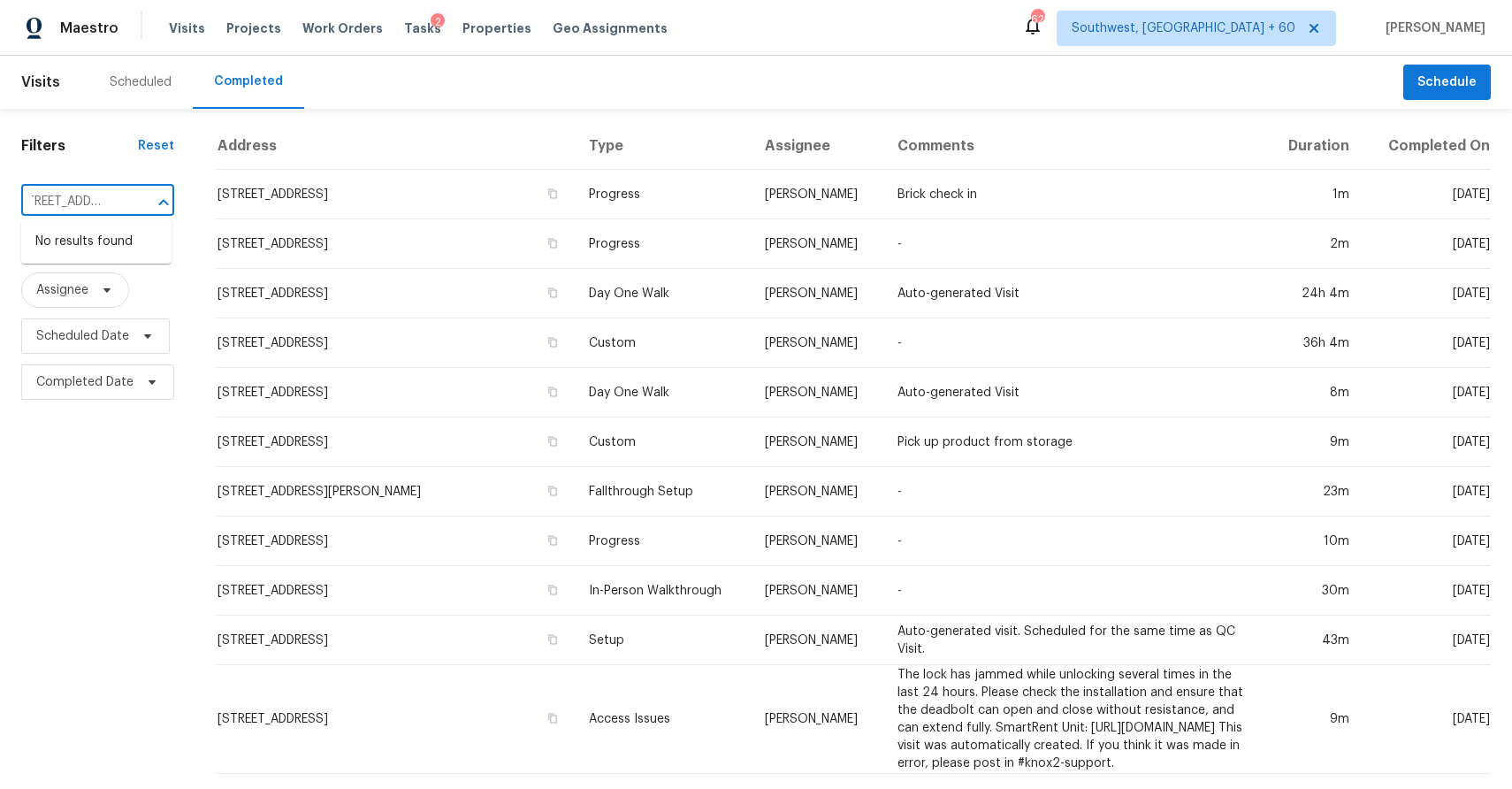
type input "5925 Dogwood Mnr, Lithonia, GA 30038"
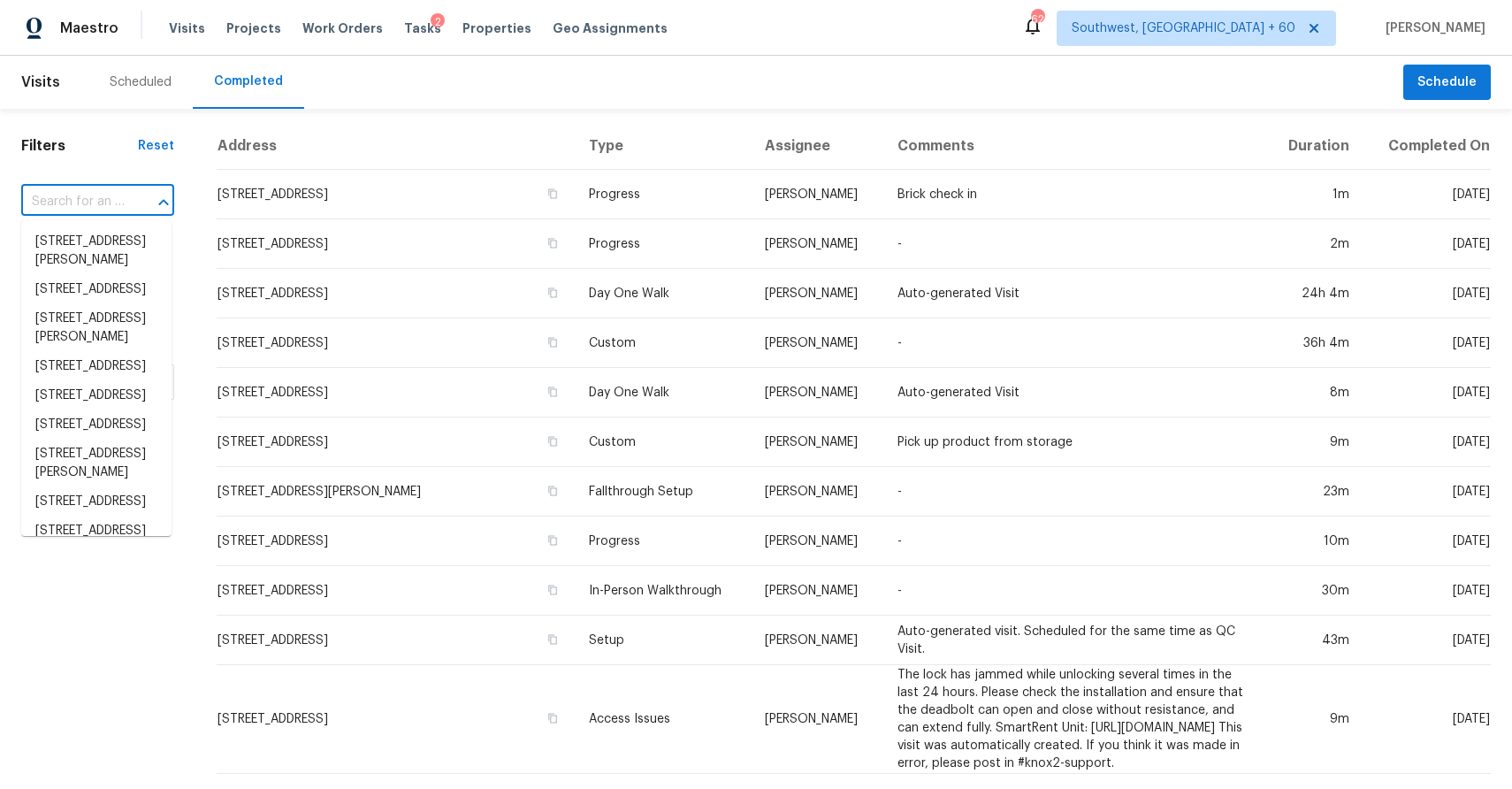
scroll to position [0, 0]
paste input "5925 Dogwood Mnr, Lithonia, GA 30038"
type input "5925"
click at [138, 575] on div "Filters Reset 5925 ​ Type Assignee Scheduled Date Completed Date" at bounding box center [98, 687] width 195 height 1158
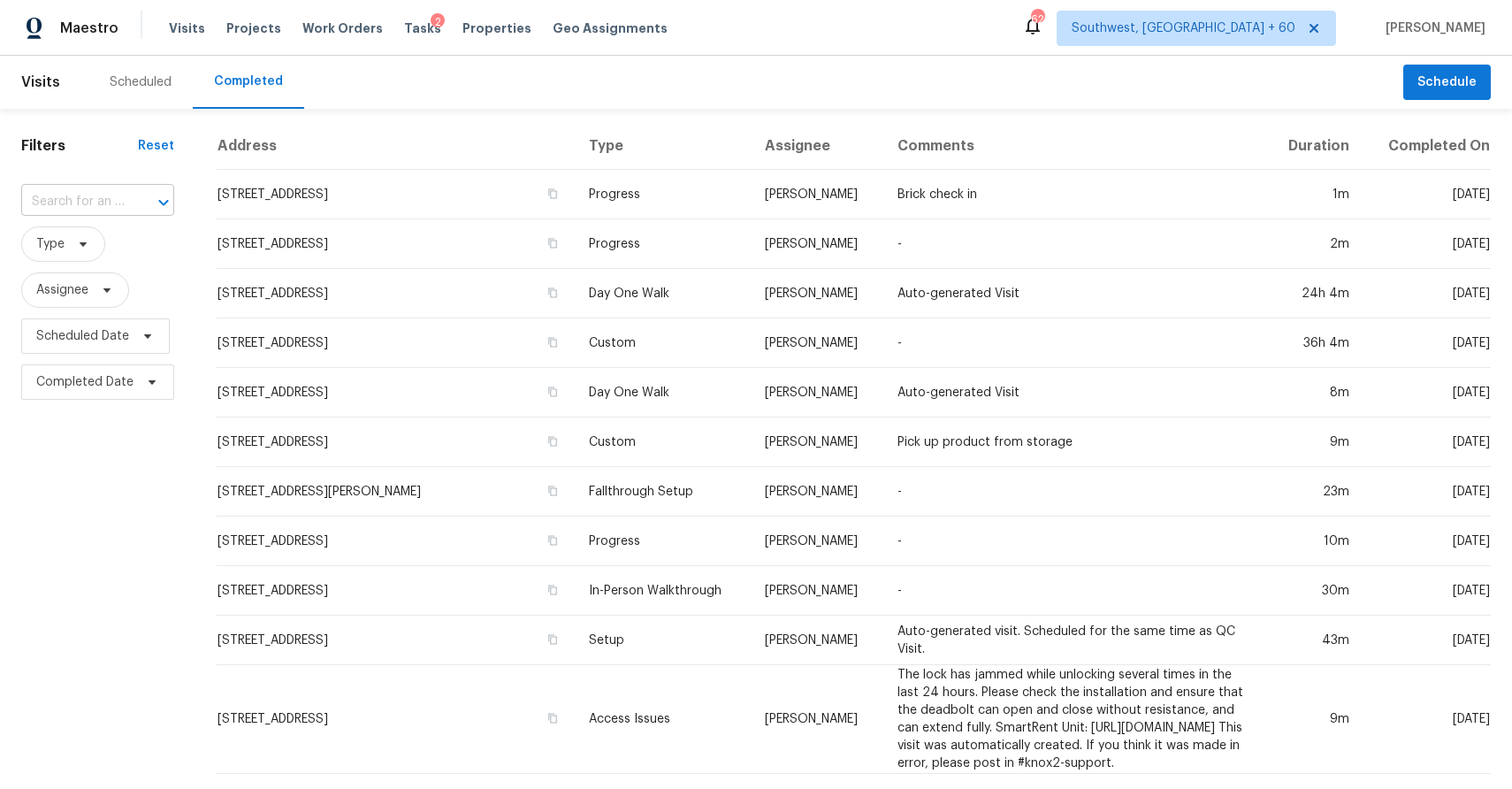
click at [106, 199] on input "text" at bounding box center [73, 202] width 104 height 28
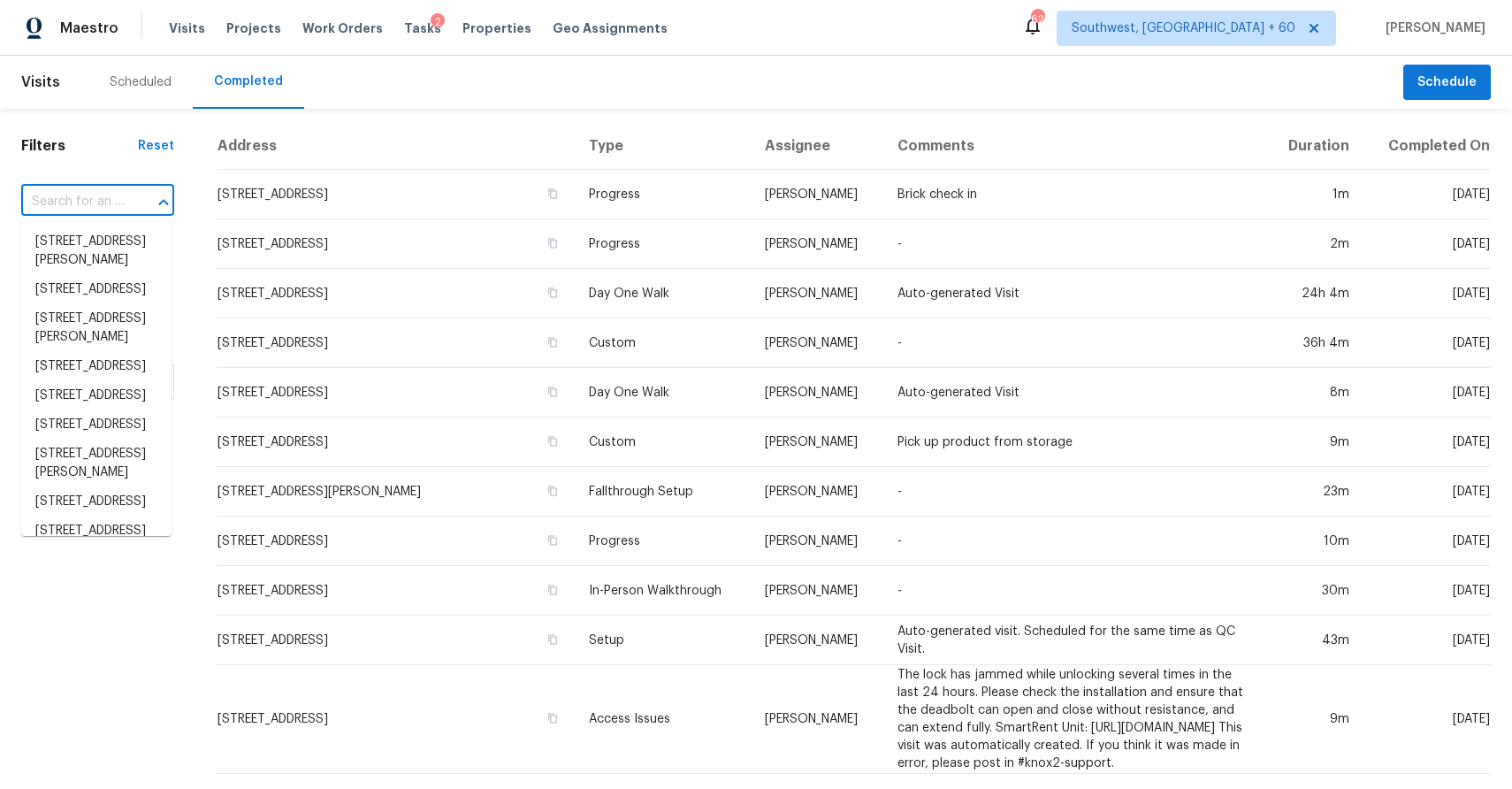
scroll to position [1040, 0]
paste input "3691 Kraddle Creek Dr, Covington, GA 30014"
type input "3691 Kraddle Creek Dr, Covington, GA 30014"
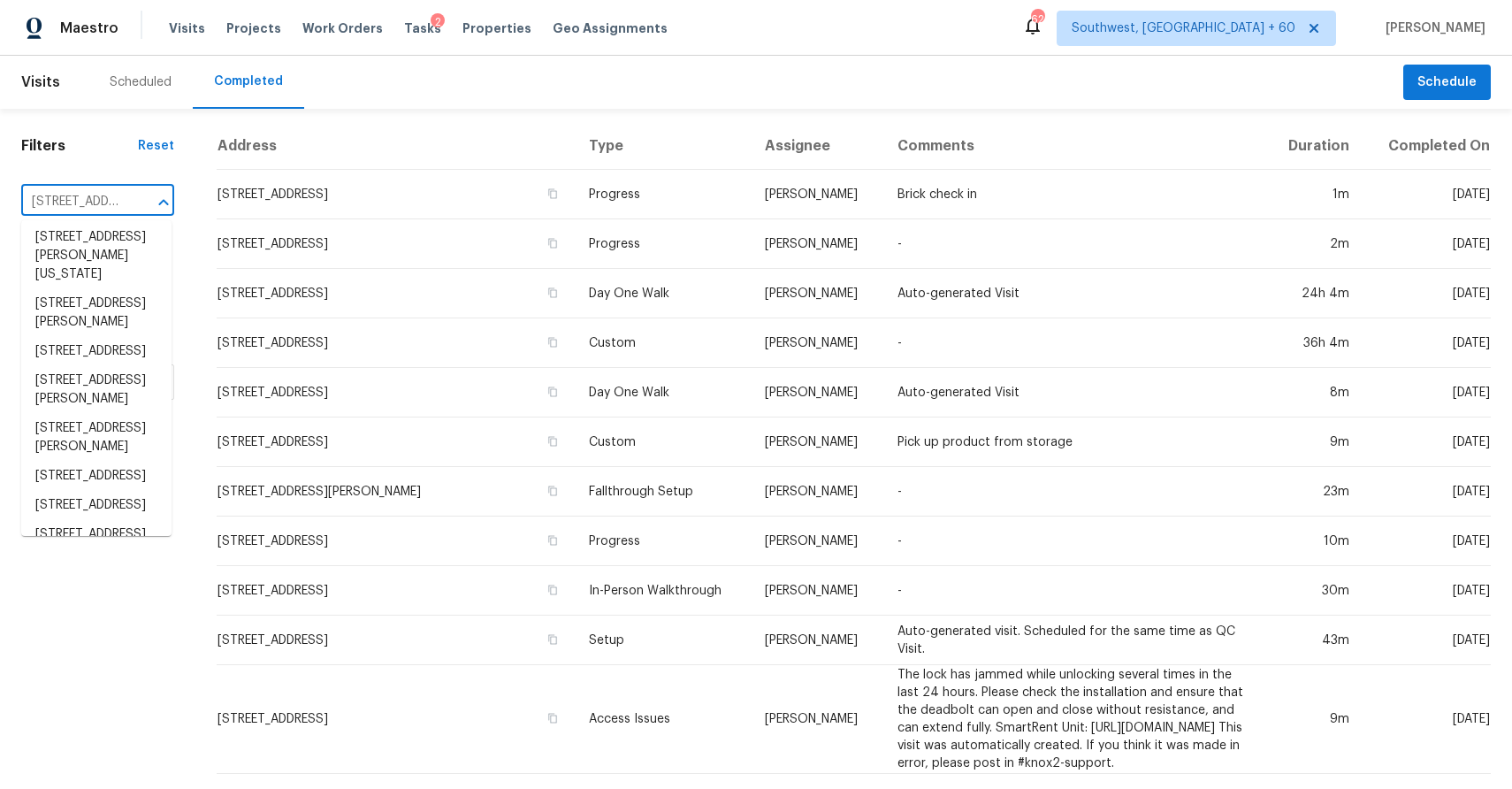
scroll to position [0, 169]
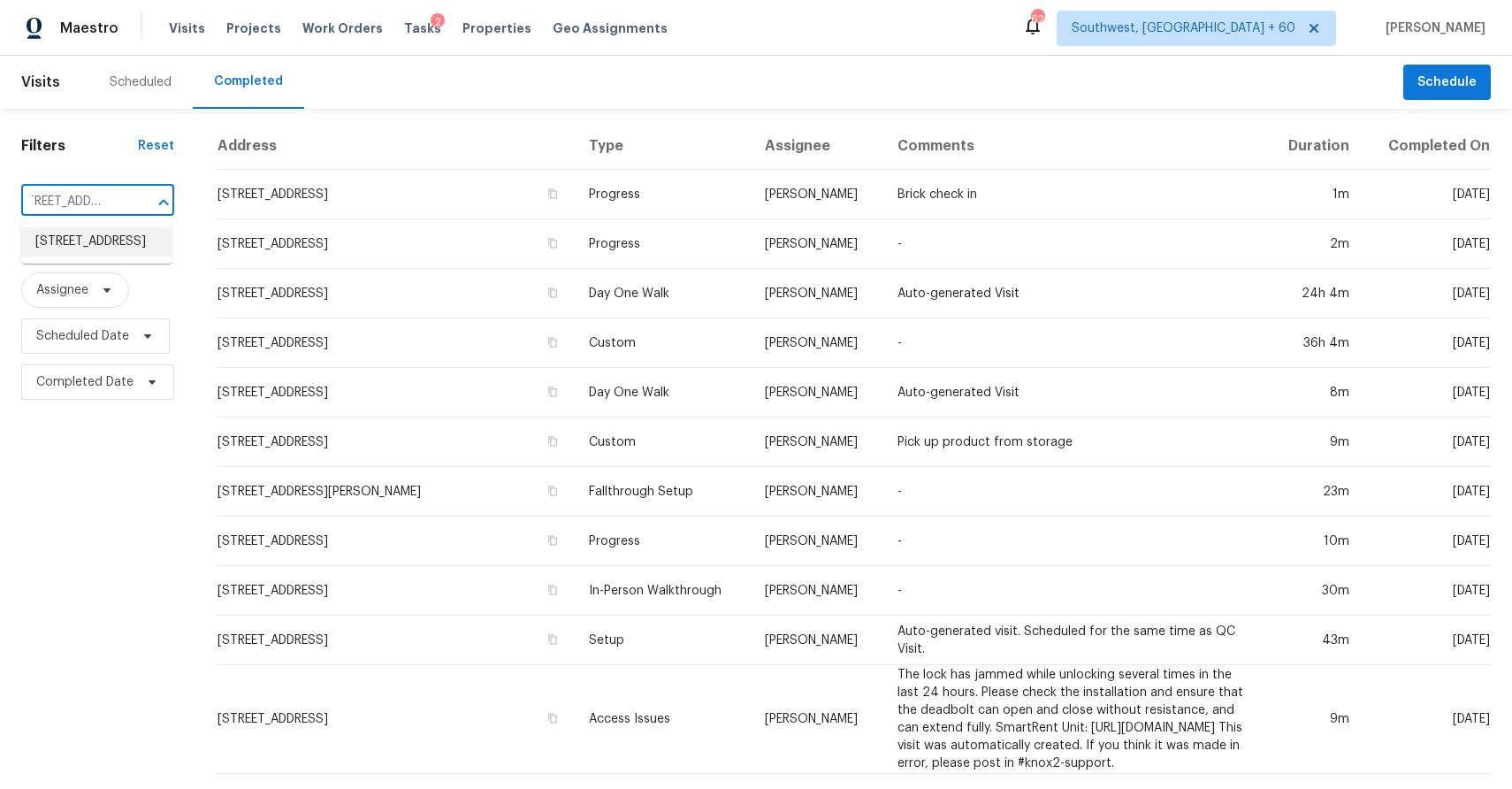
click at [114, 249] on li "3691 Kraddle Creek Dr, Covington, GA 30014" at bounding box center [97, 242] width 150 height 30
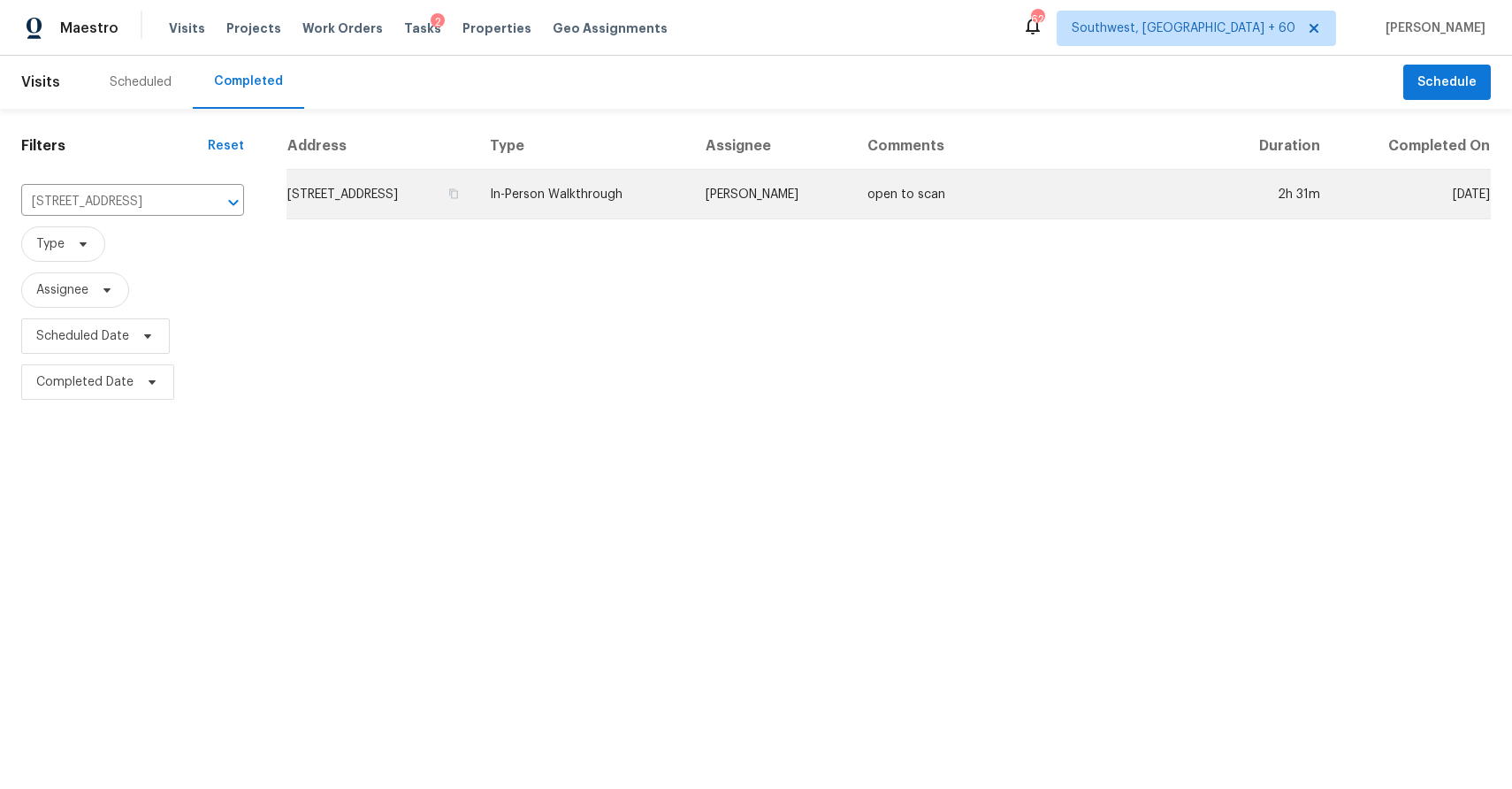
click at [692, 201] on td "In-Person Walkthrough" at bounding box center [583, 195] width 216 height 49
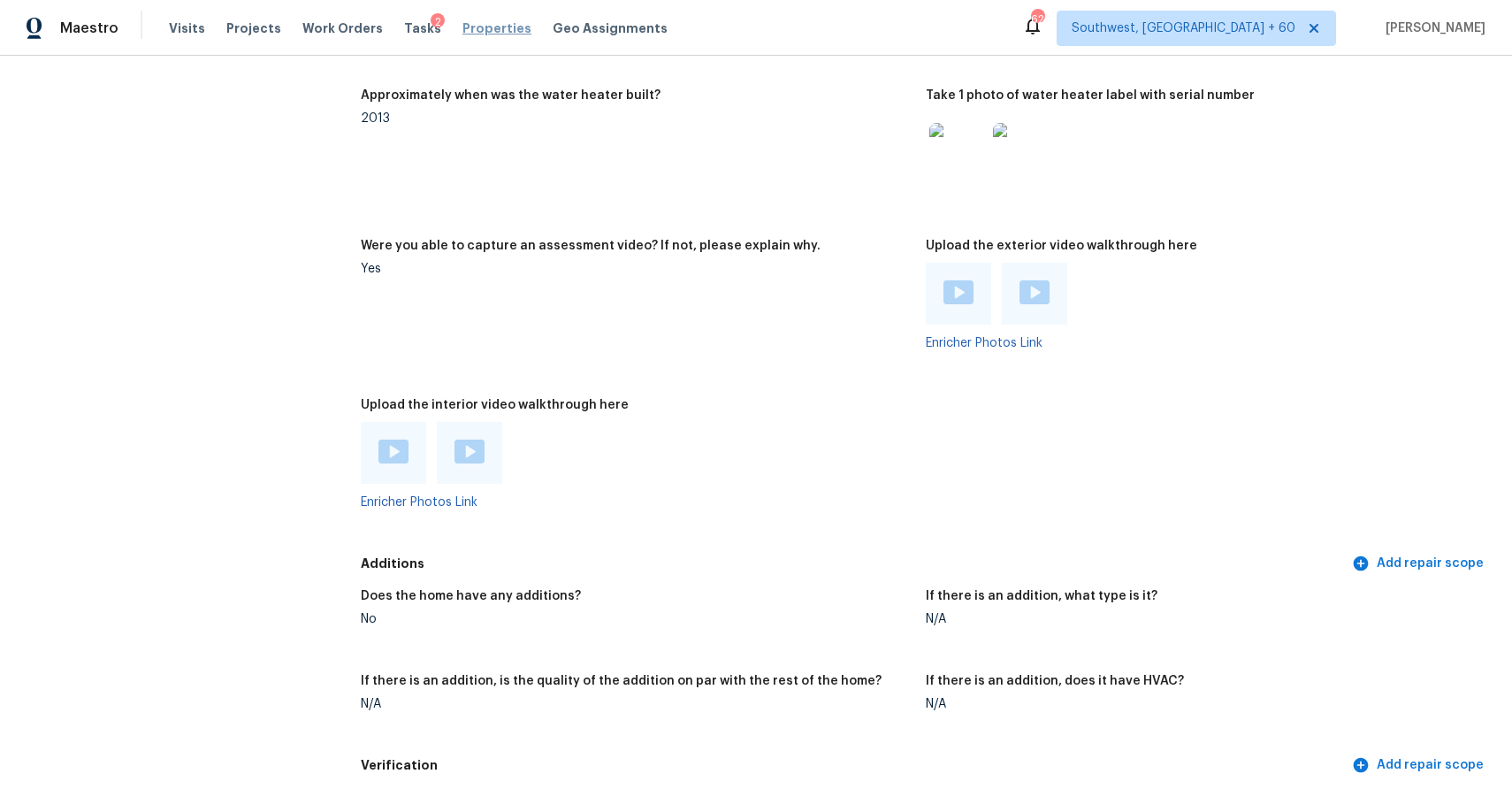
scroll to position [3473, 0]
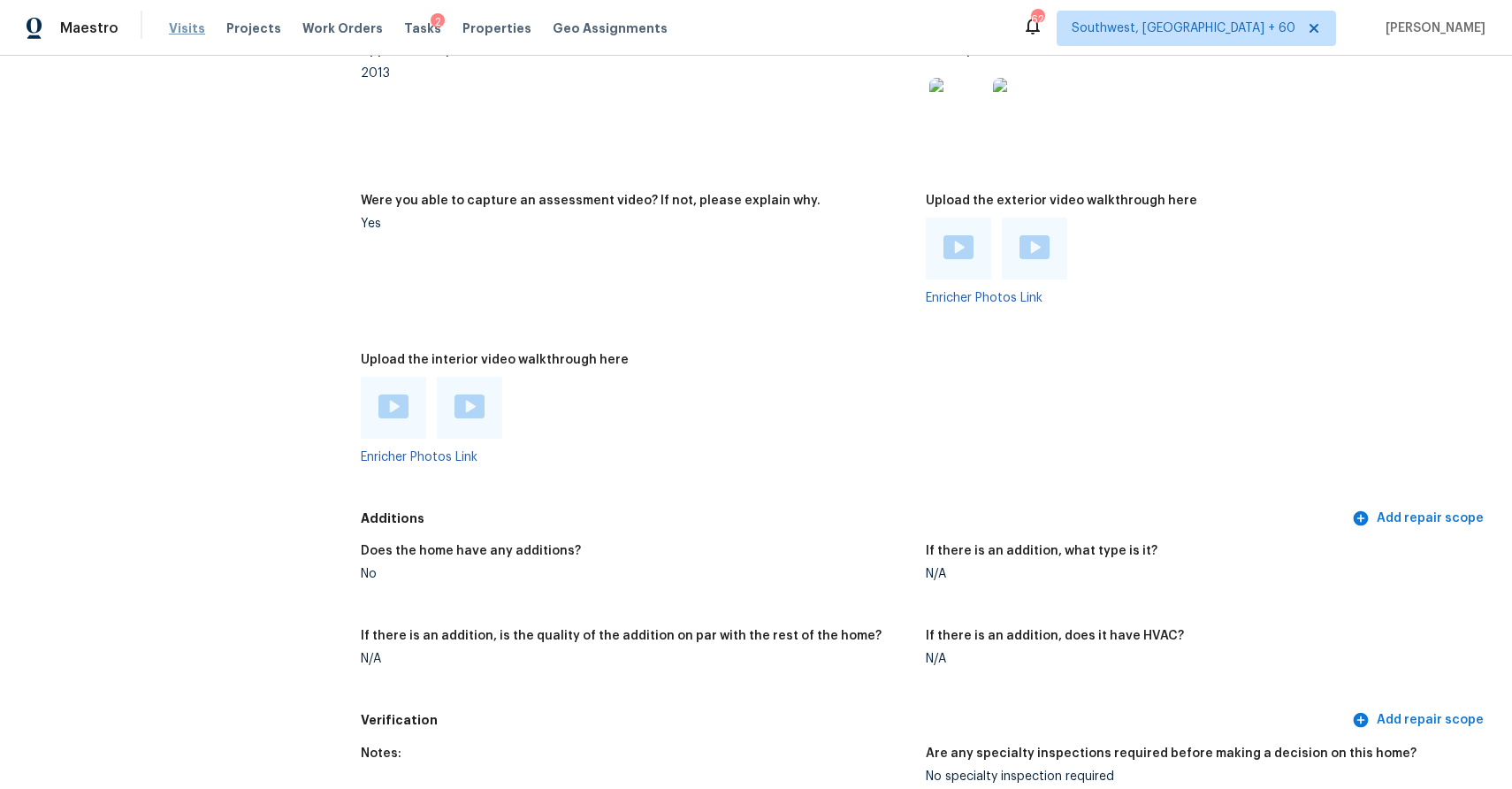
click at [182, 33] on span "Visits" at bounding box center [187, 29] width 37 height 18
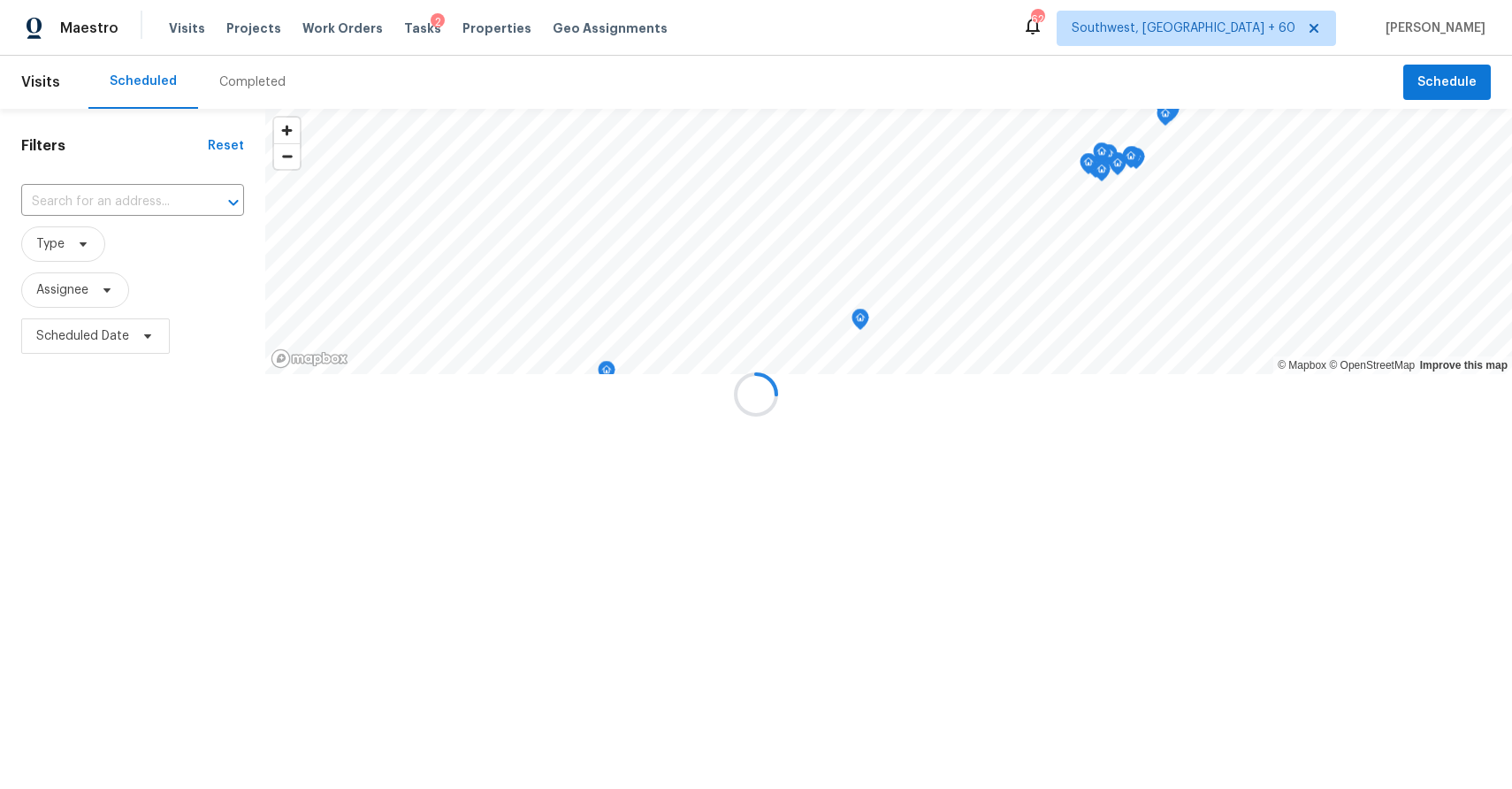
click at [255, 75] on div at bounding box center [756, 394] width 1512 height 789
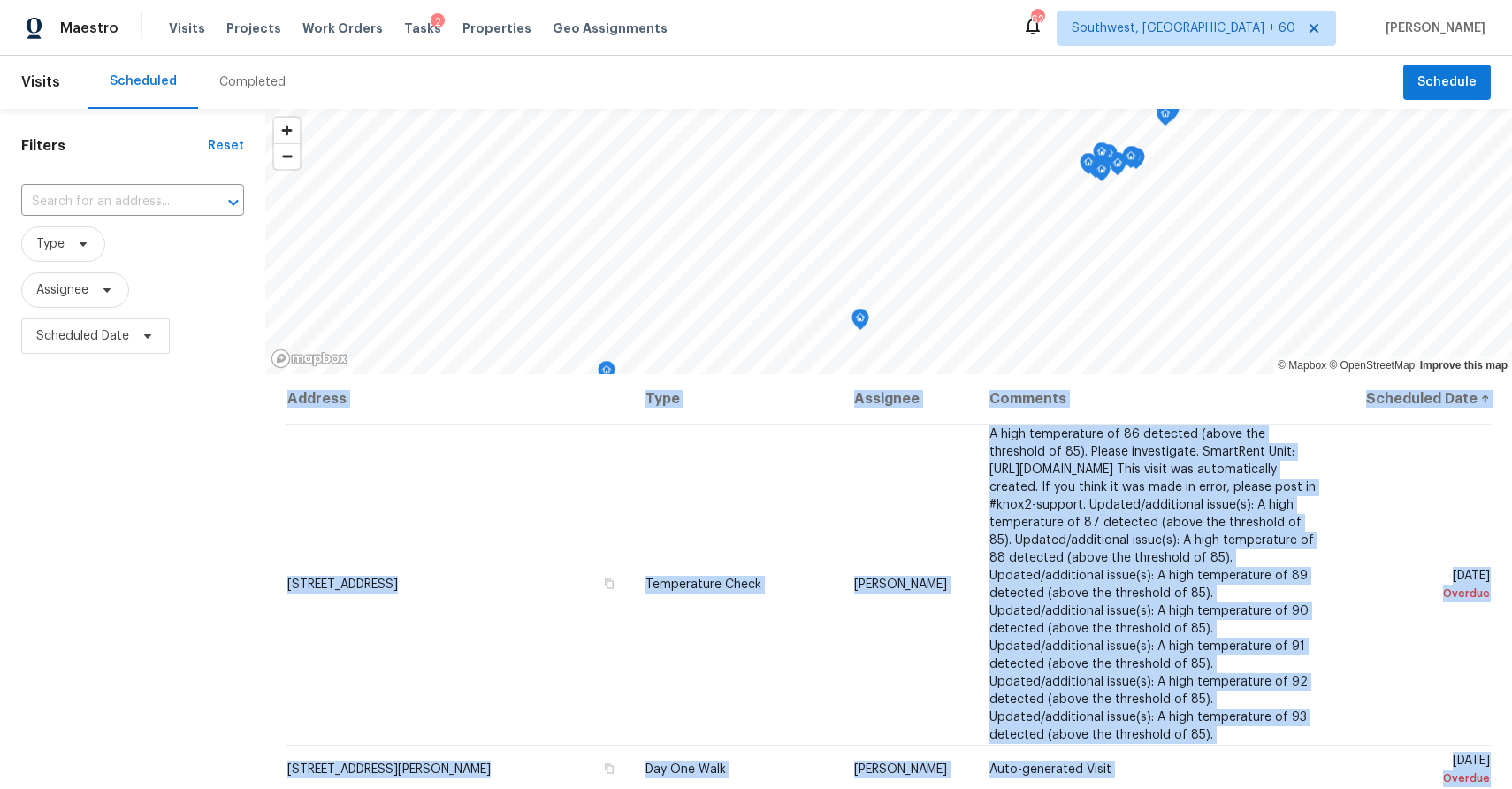
click at [255, 75] on div "Completed" at bounding box center [252, 82] width 66 height 18
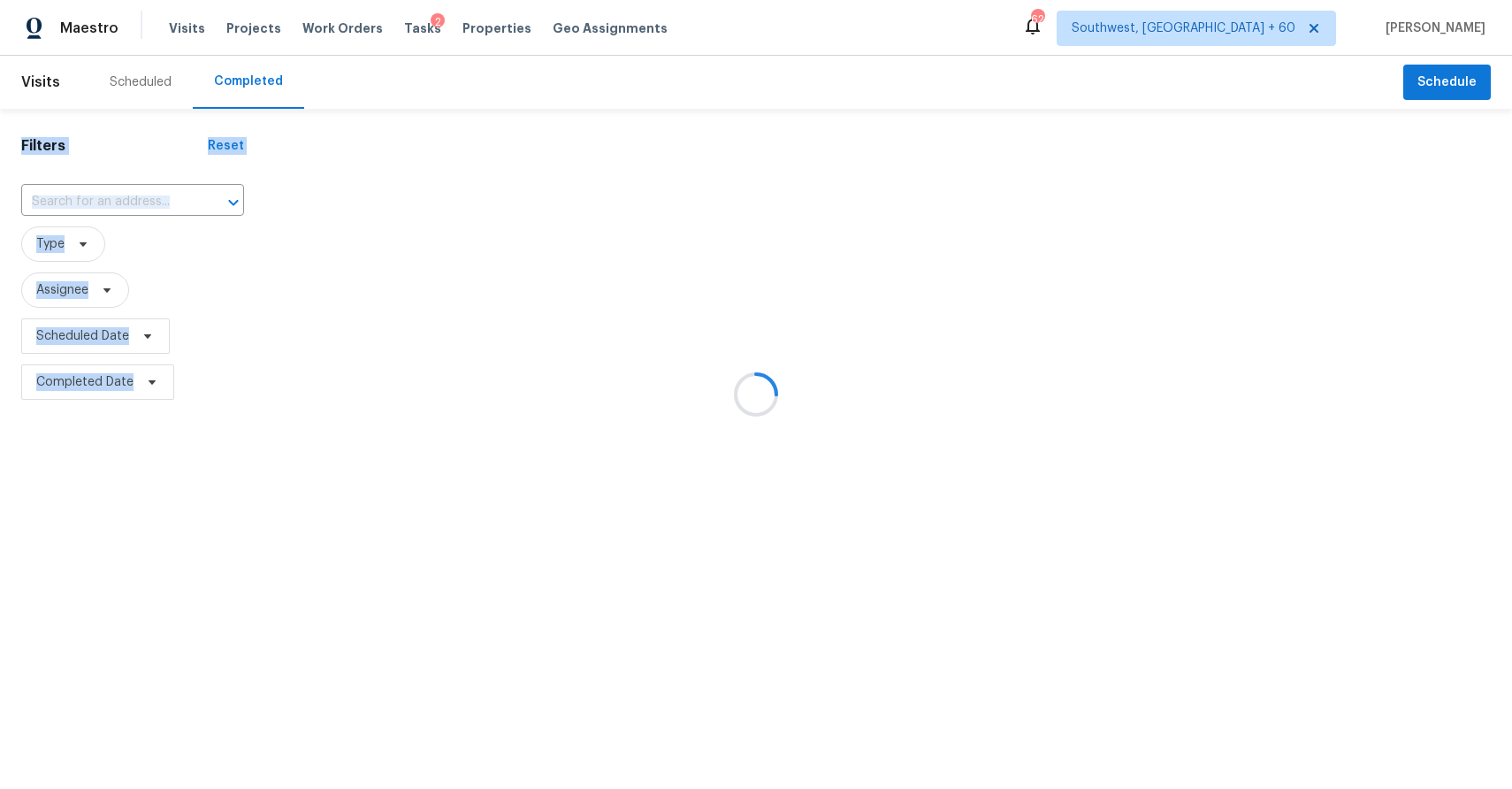
click at [94, 210] on div at bounding box center [756, 394] width 1512 height 789
click at [99, 201] on div at bounding box center [756, 394] width 1512 height 789
click at [99, 201] on input "text" at bounding box center [109, 202] width 174 height 28
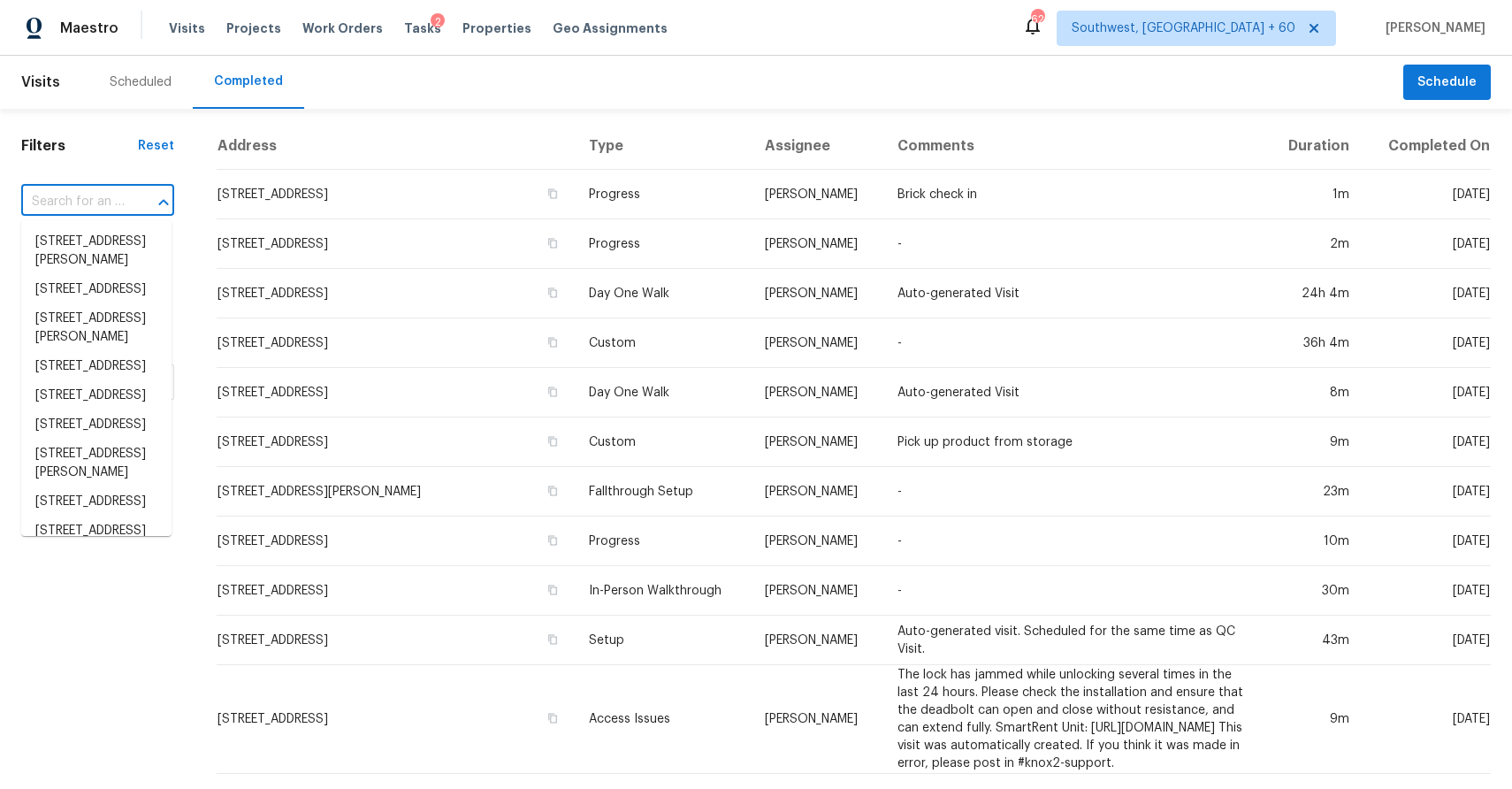
click at [99, 201] on input "text" at bounding box center [73, 202] width 104 height 28
paste input "4550 Delta Ave, Jacksonville, FL 32205"
type input "4550 Delta Ave, Jacksonville, FL 32205"
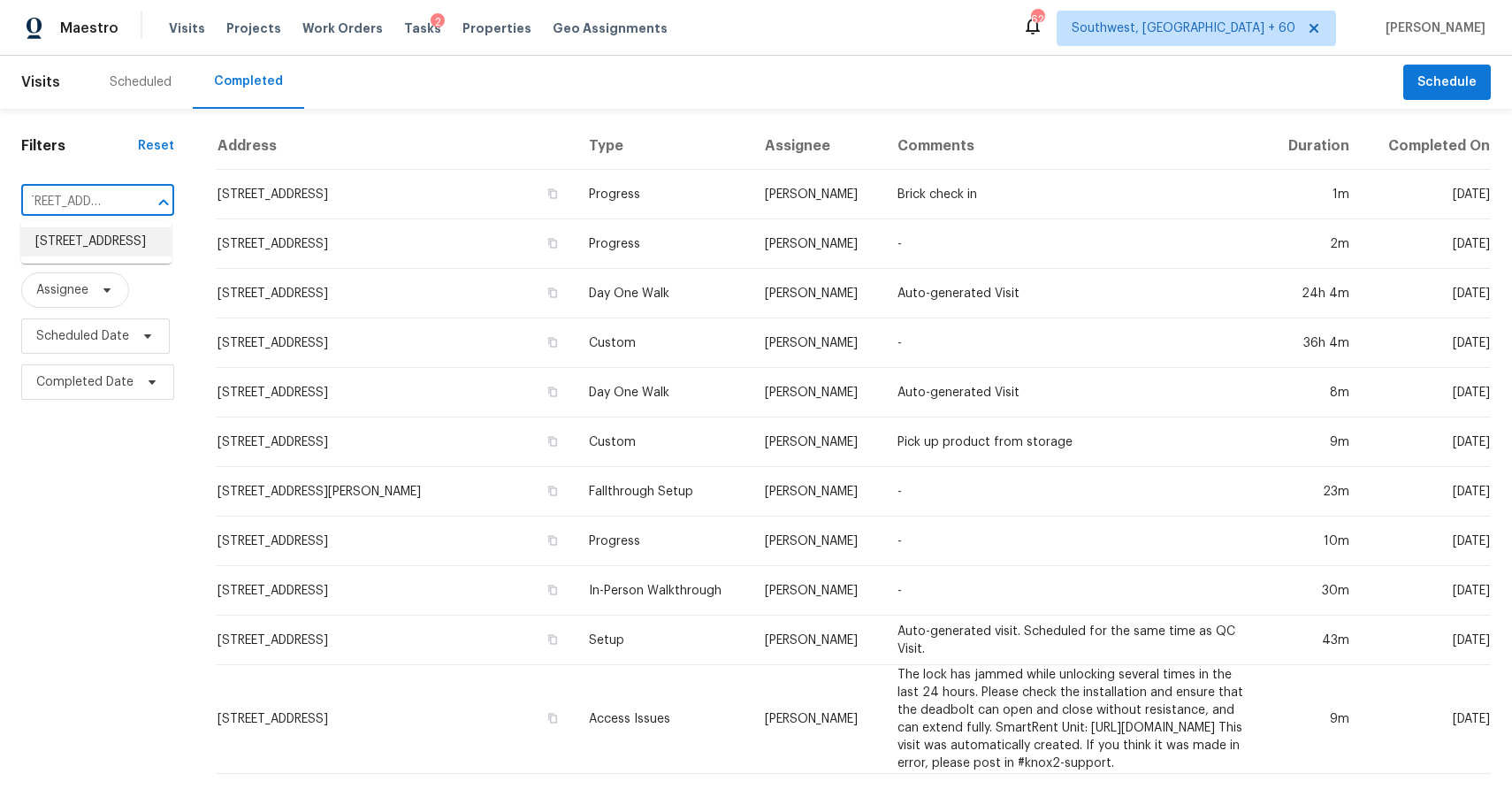
click at [81, 247] on li "4550 Delta Ave, Jacksonville, FL 32205" at bounding box center [97, 242] width 150 height 30
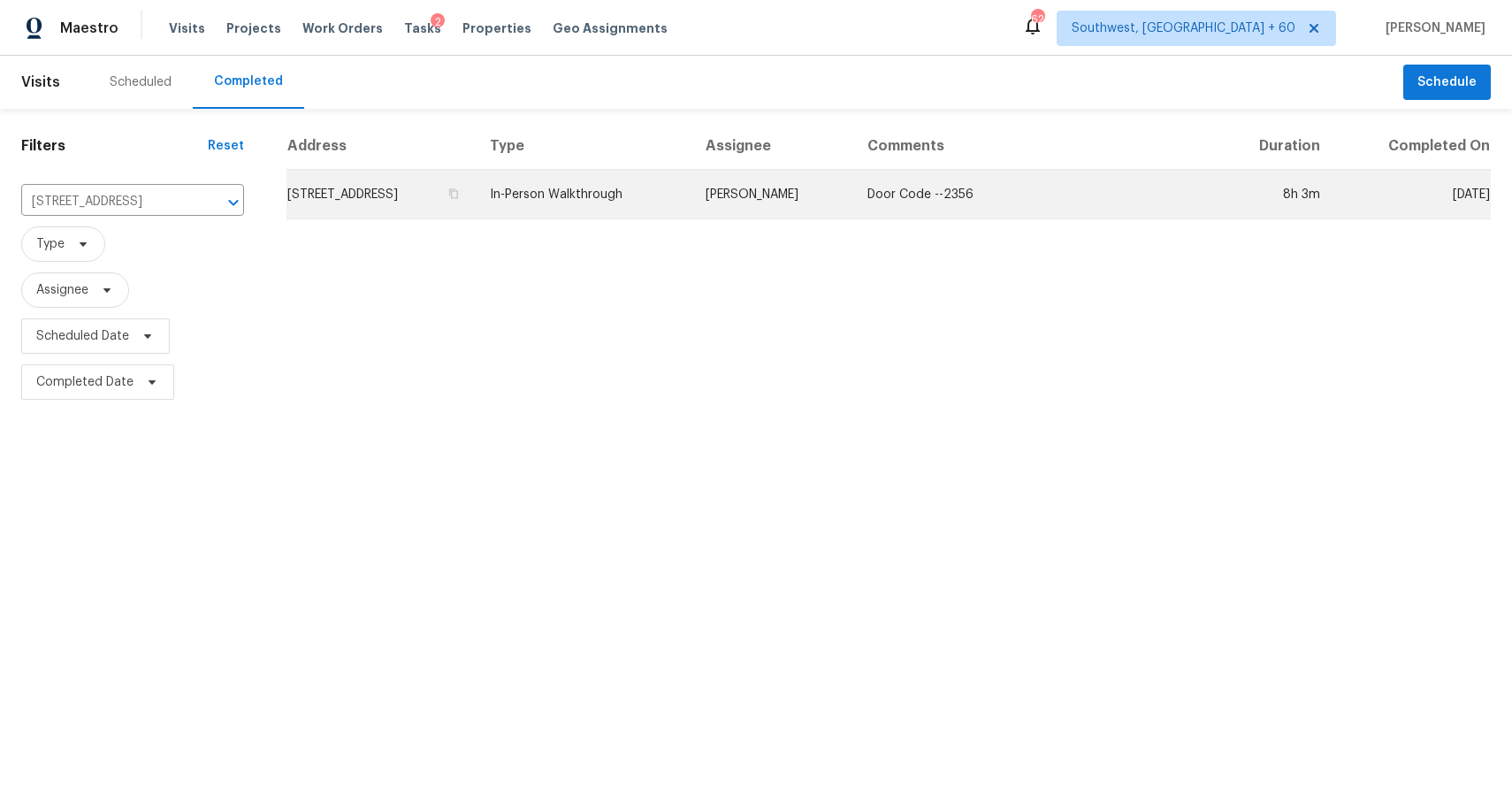
click at [476, 178] on td "4550 Delta Ave, Jacksonville, FL 32205" at bounding box center [381, 195] width 189 height 49
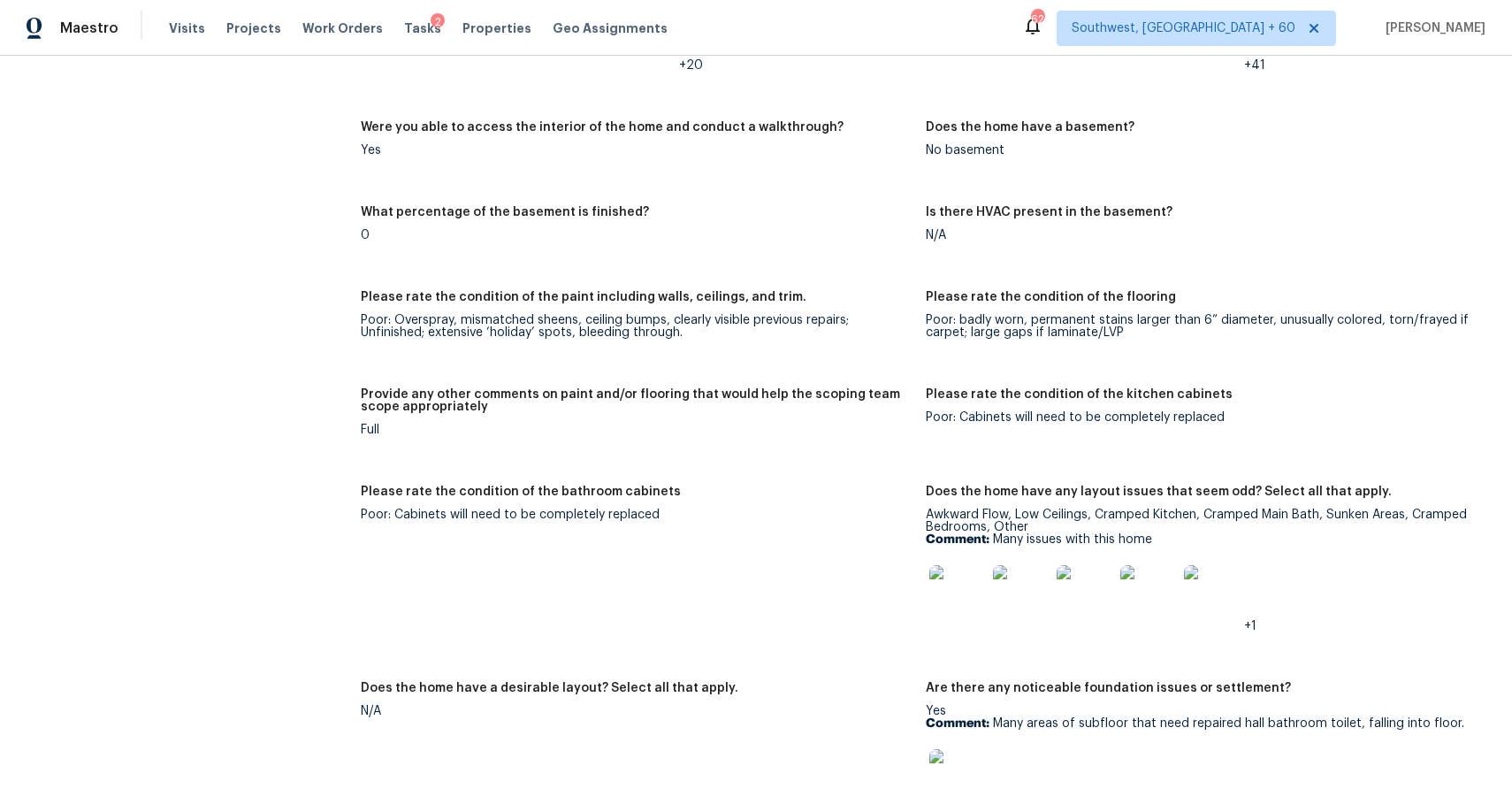
scroll to position [3415, 0]
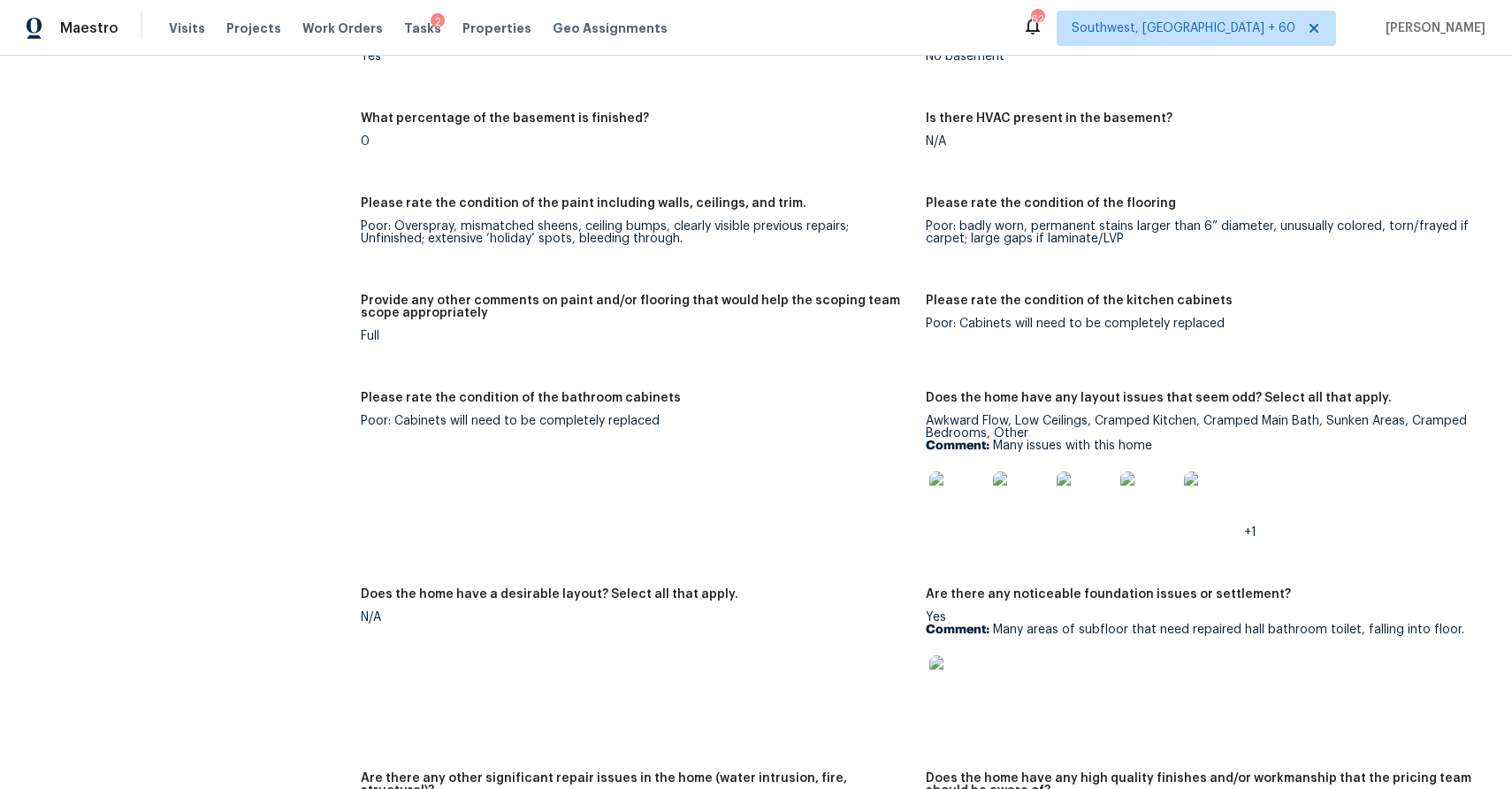
click at [187, 18] on div "Visits Projects Work Orders Tasks 2 Properties Geo Assignments" at bounding box center [428, 29] width 520 height 36
click at [180, 34] on span "Visits" at bounding box center [187, 29] width 37 height 18
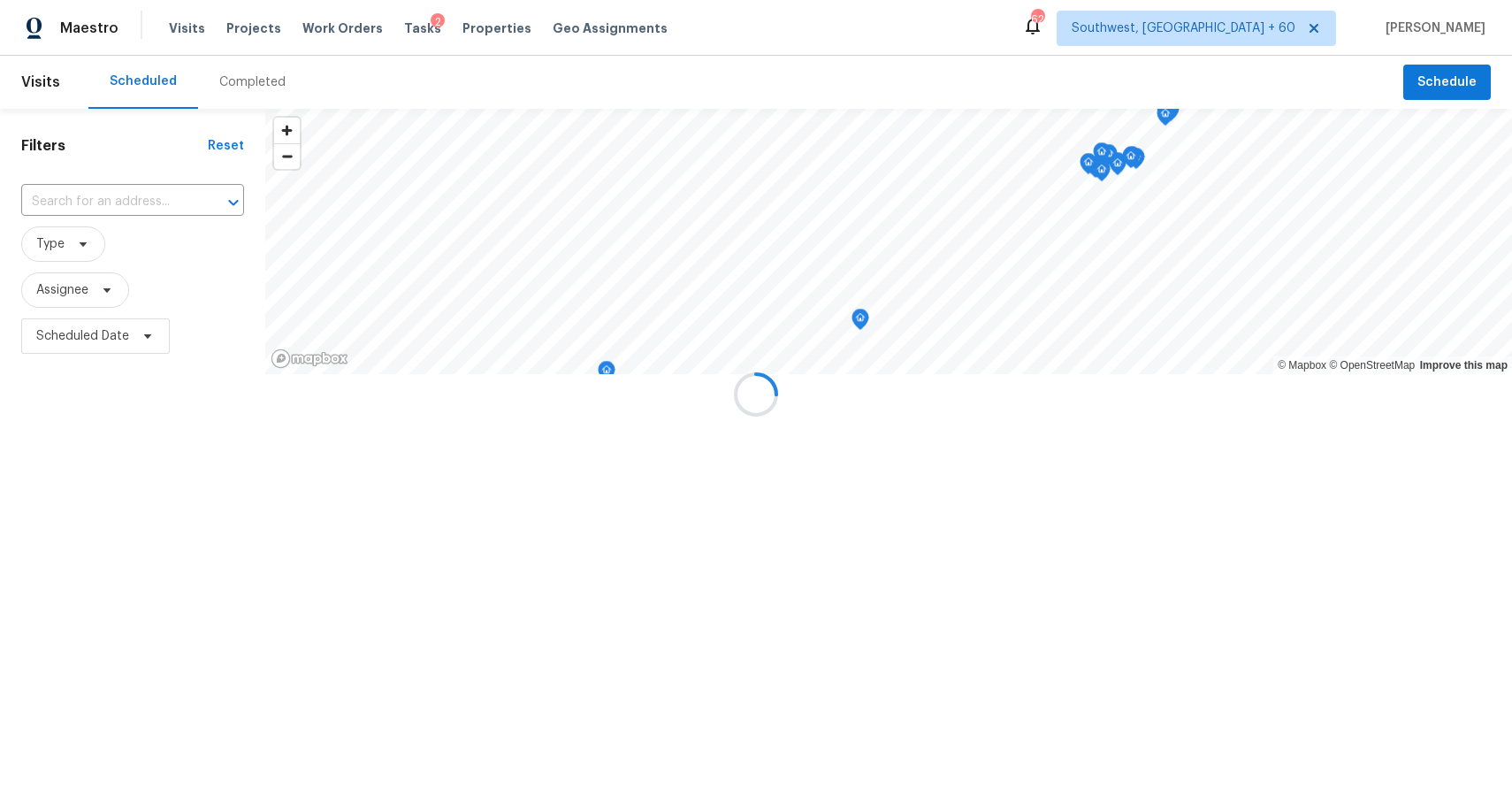
click at [243, 78] on div at bounding box center [756, 394] width 1512 height 789
click at [243, 78] on div "Completed" at bounding box center [252, 82] width 66 height 18
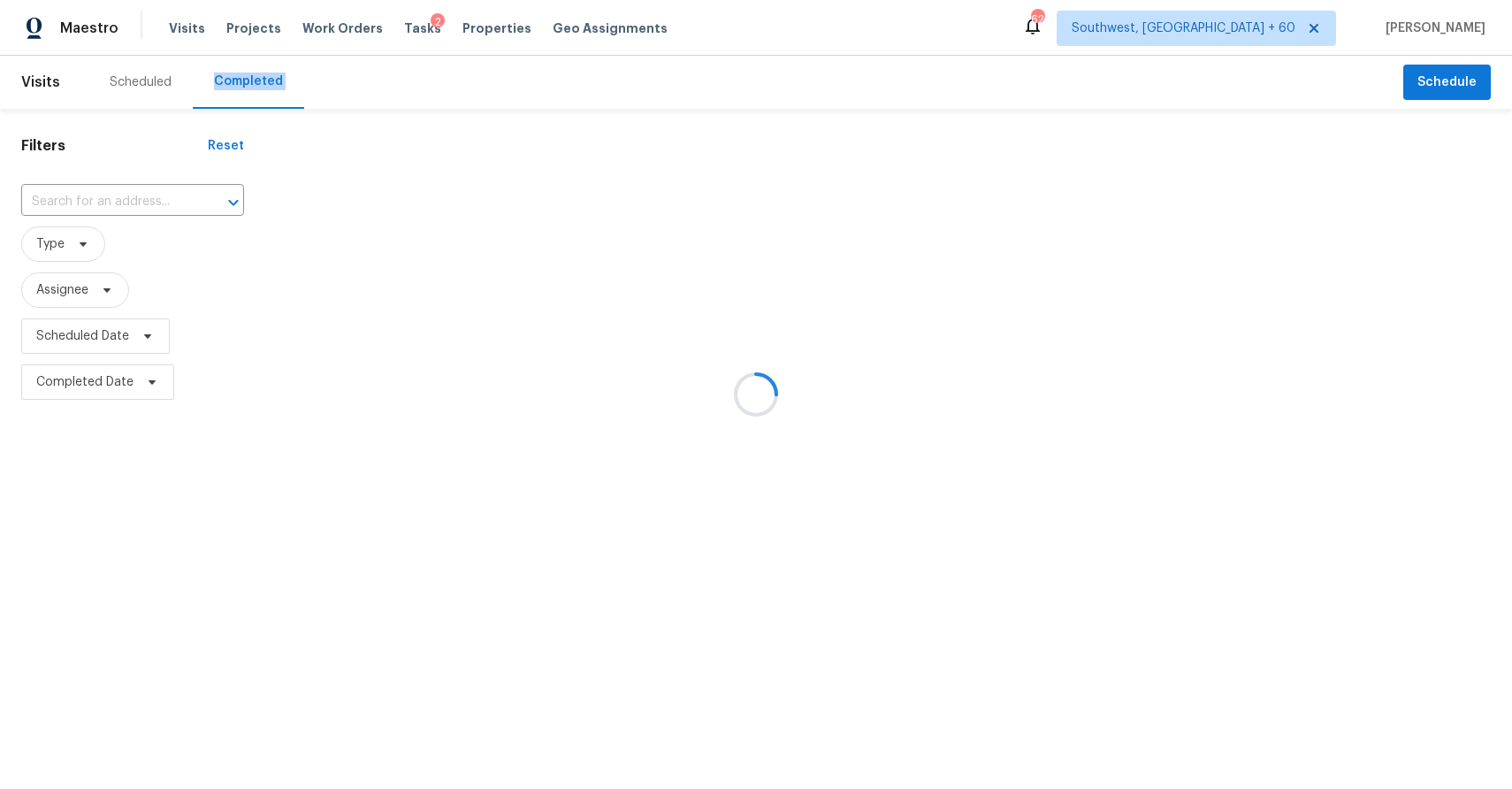
click at [243, 78] on div at bounding box center [756, 394] width 1512 height 789
click at [131, 186] on div at bounding box center [756, 394] width 1512 height 789
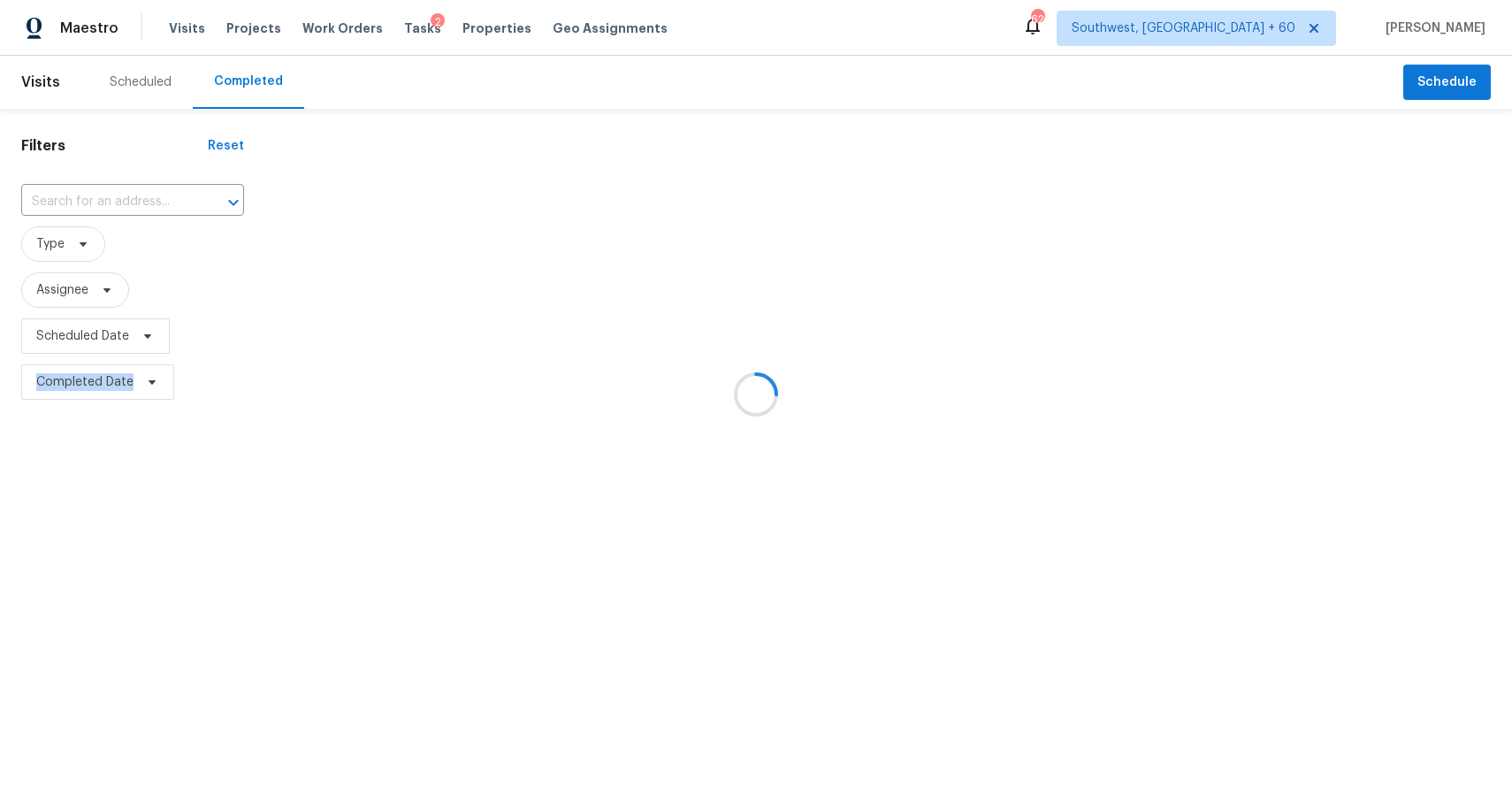
click at [131, 186] on div at bounding box center [756, 394] width 1512 height 789
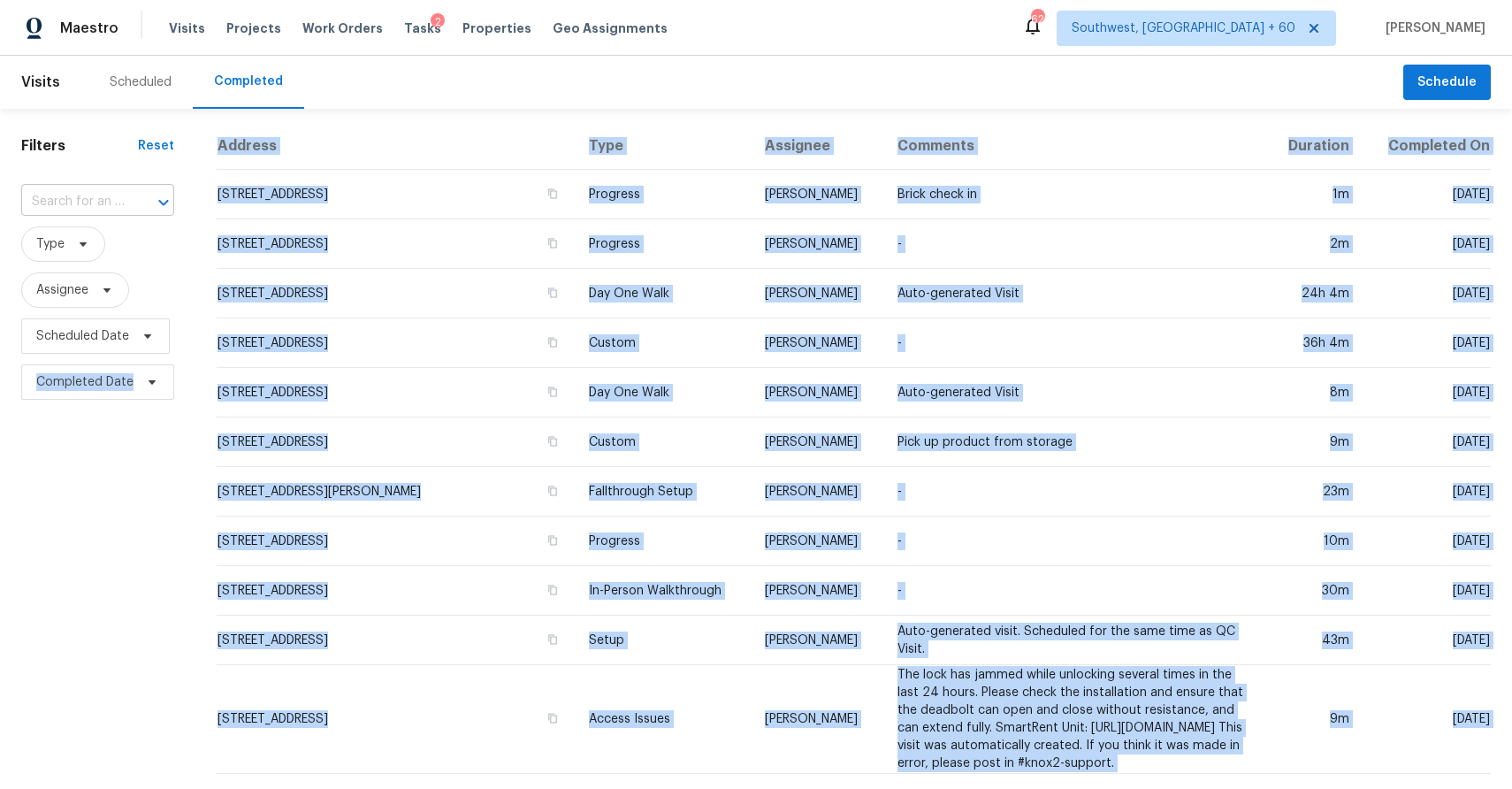
click at [129, 192] on div at bounding box center [151, 202] width 46 height 25
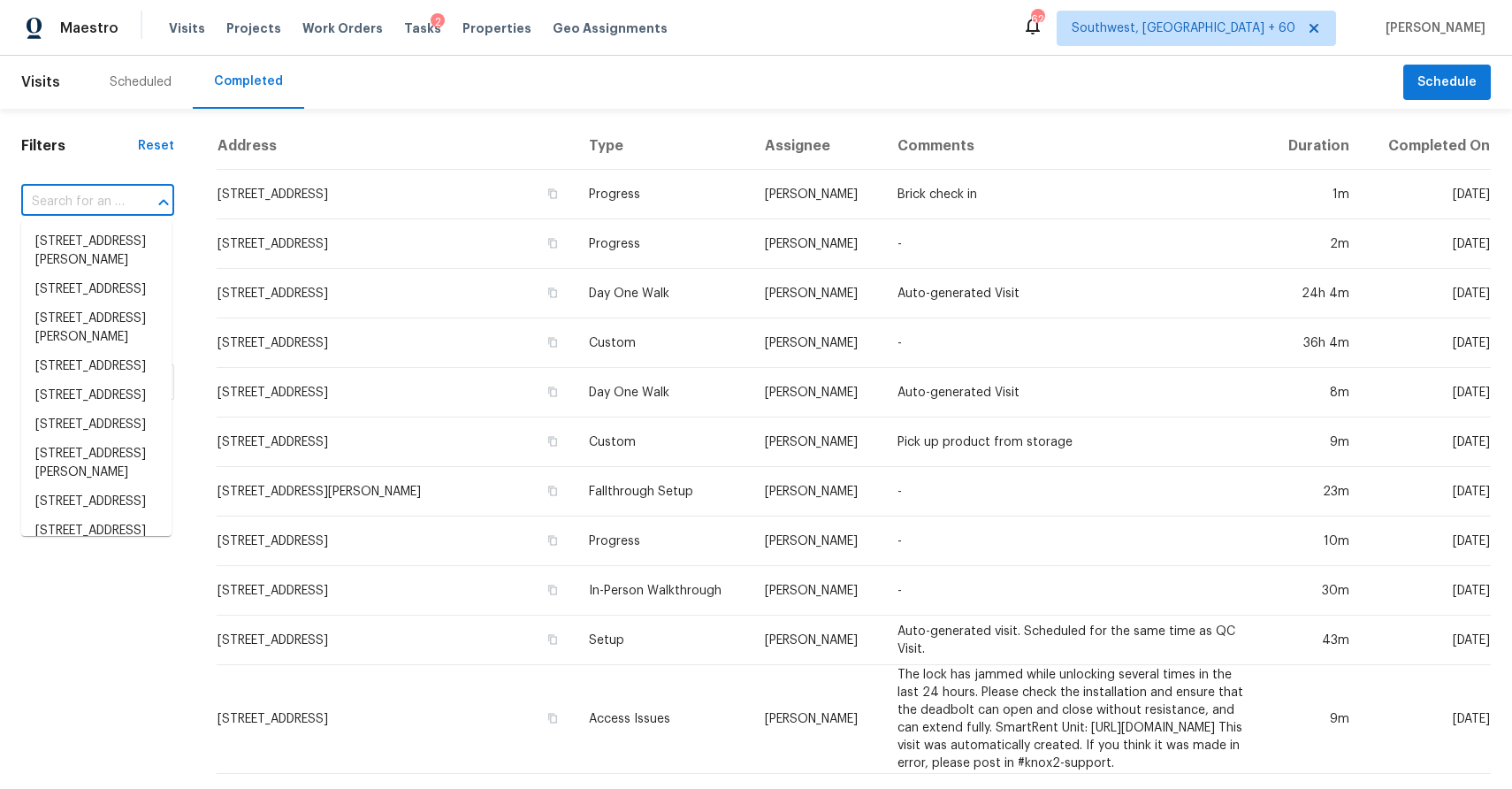
paste input "90 Vanya Ln SE, Smyrna, GA 30082"
type input "90 Vanya Ln SE, Smyrna, GA 30082"
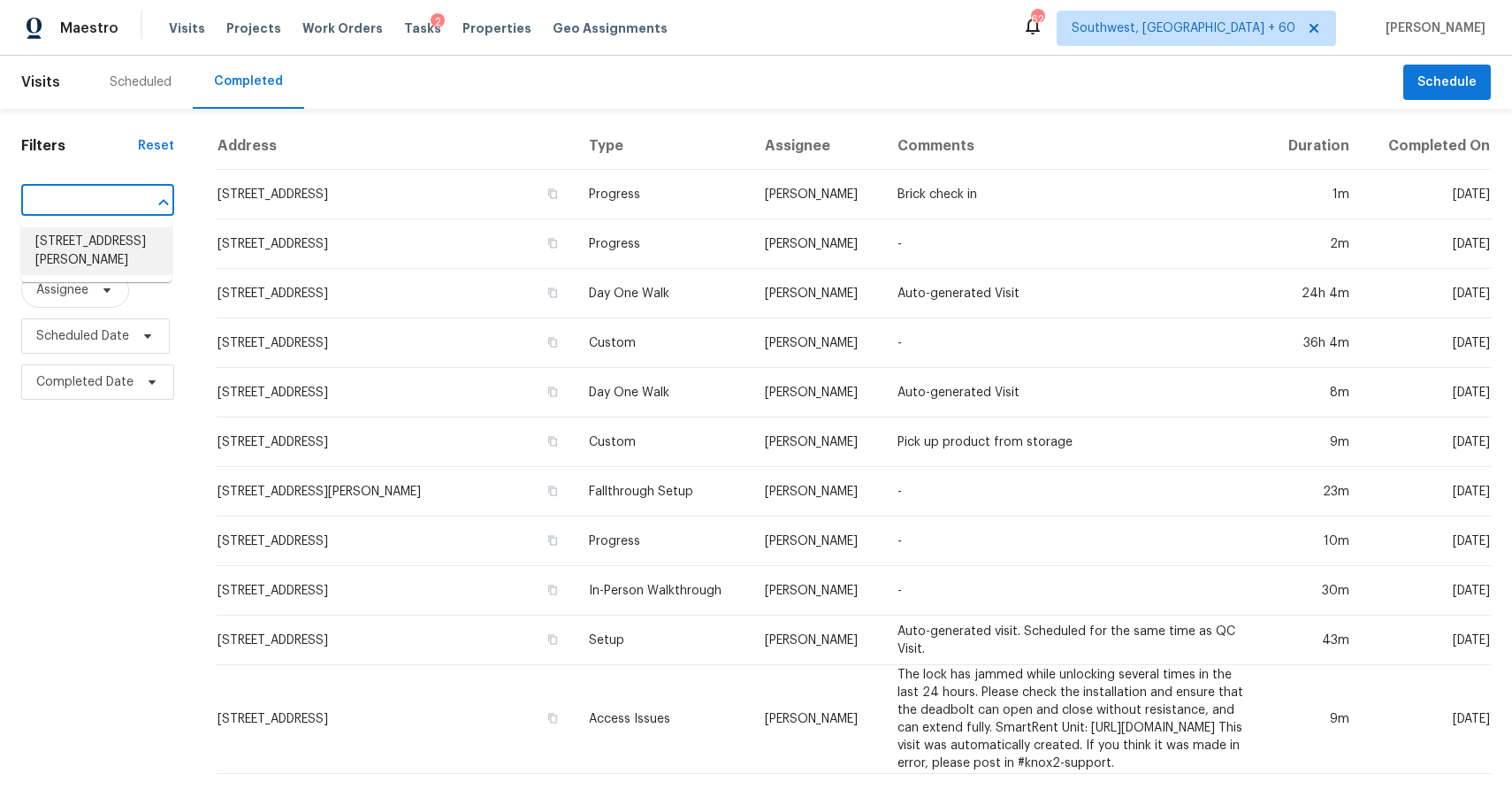
click at [84, 259] on li "90 Vanya Ln SE, Smyrna, GA 30082" at bounding box center [97, 251] width 150 height 47
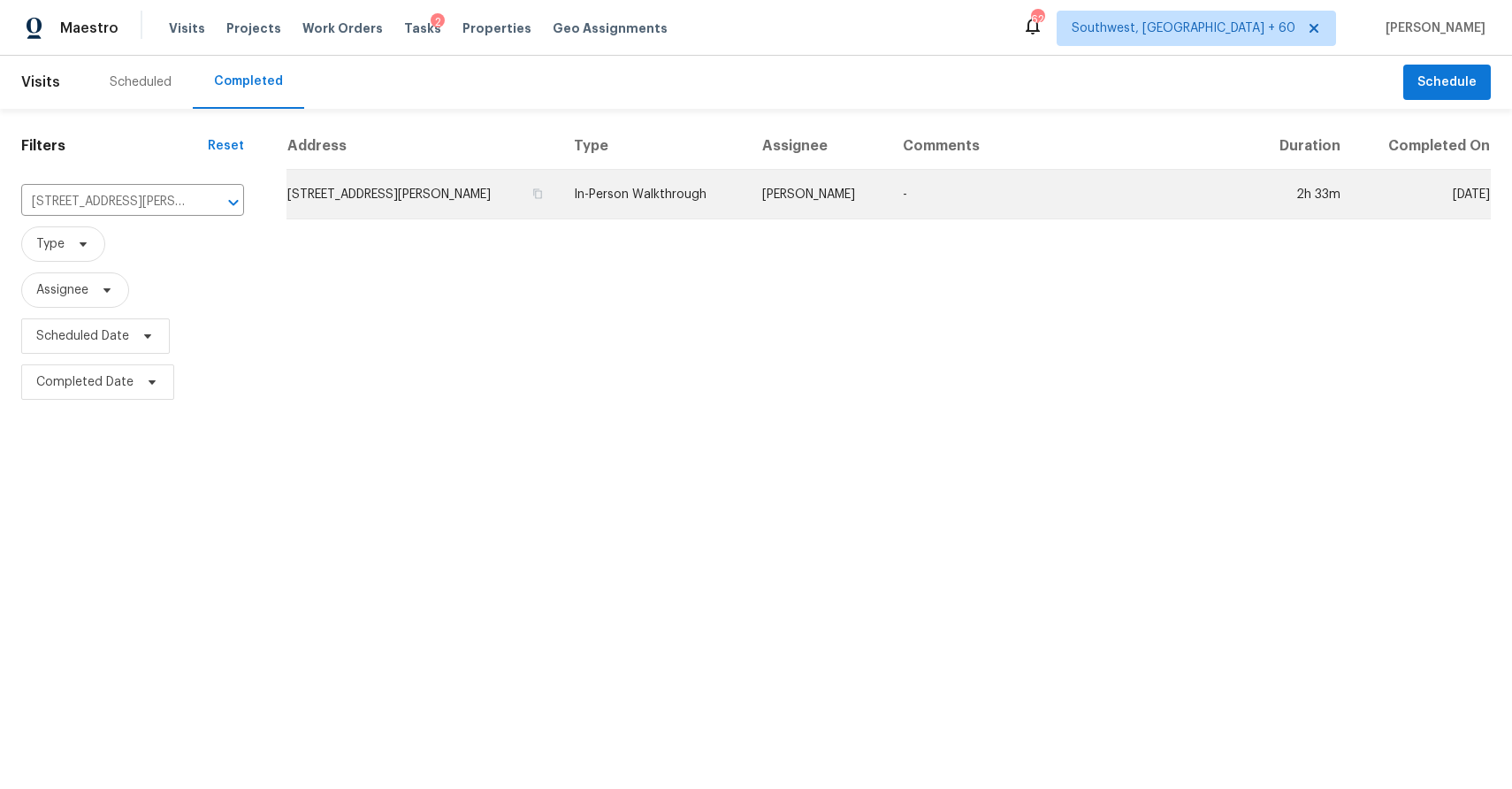
click at [710, 191] on td "In-Person Walkthrough" at bounding box center [653, 195] width 188 height 49
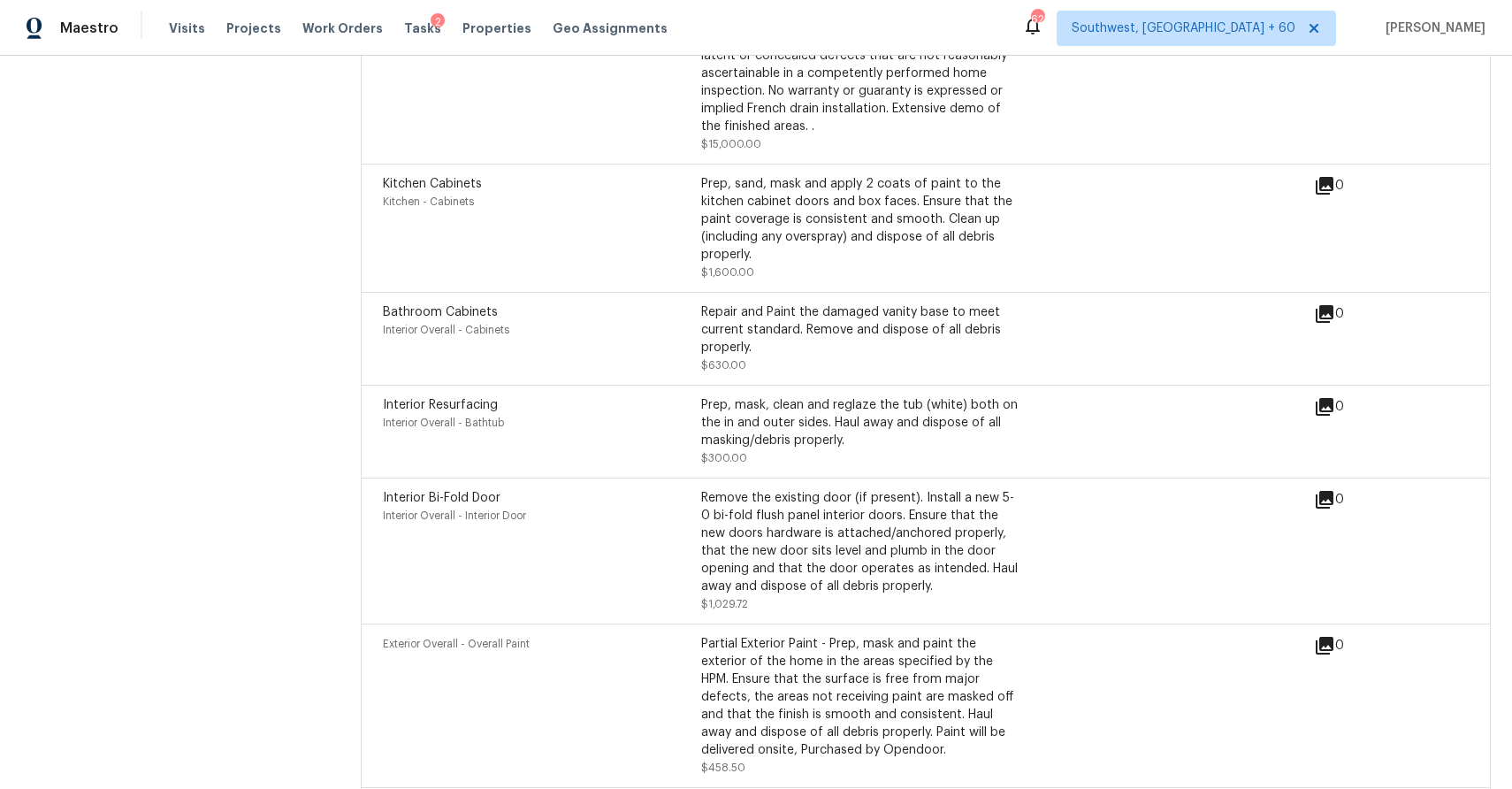
scroll to position [5906, 0]
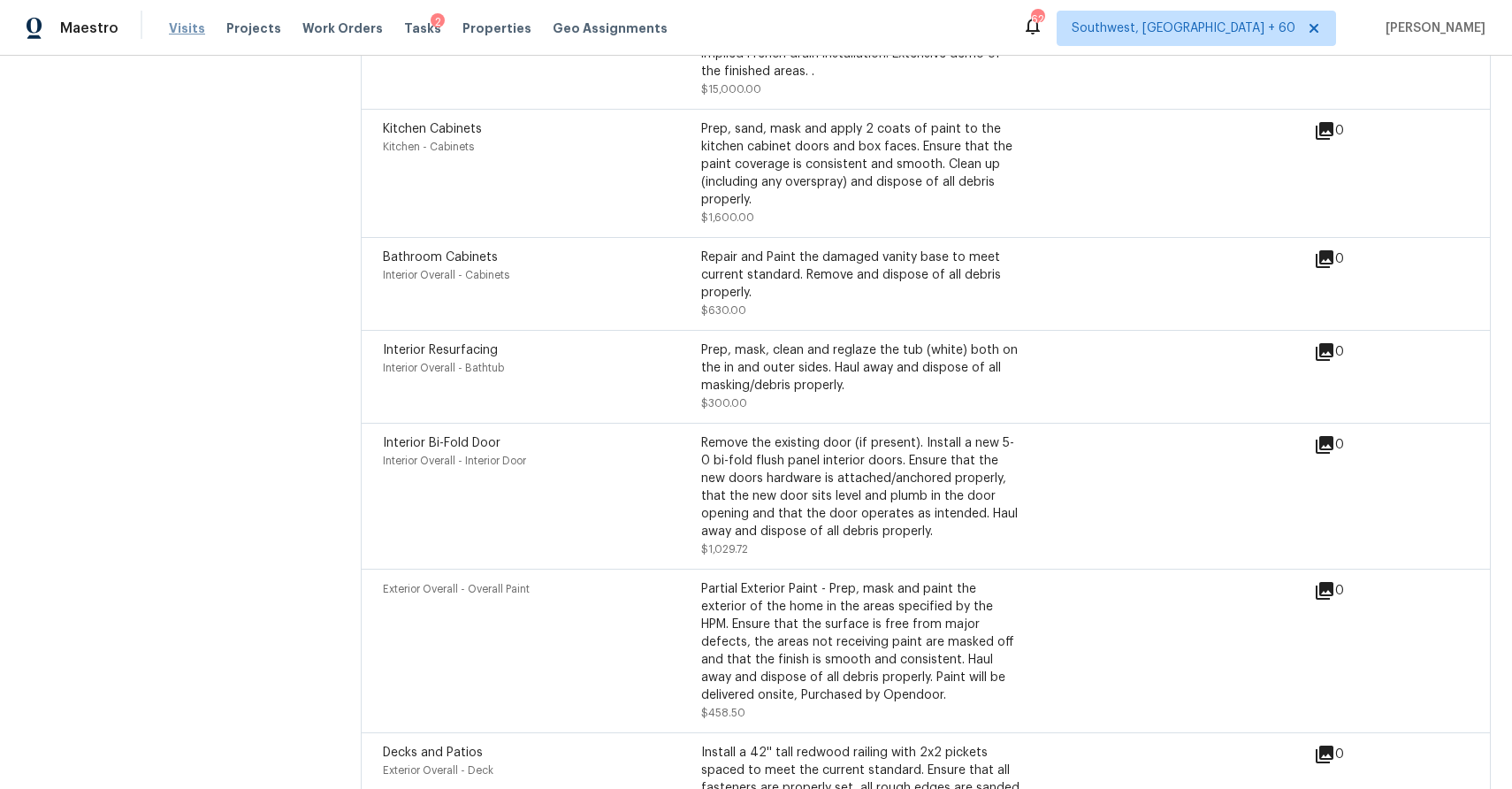
click at [181, 29] on span "Visits" at bounding box center [187, 29] width 37 height 18
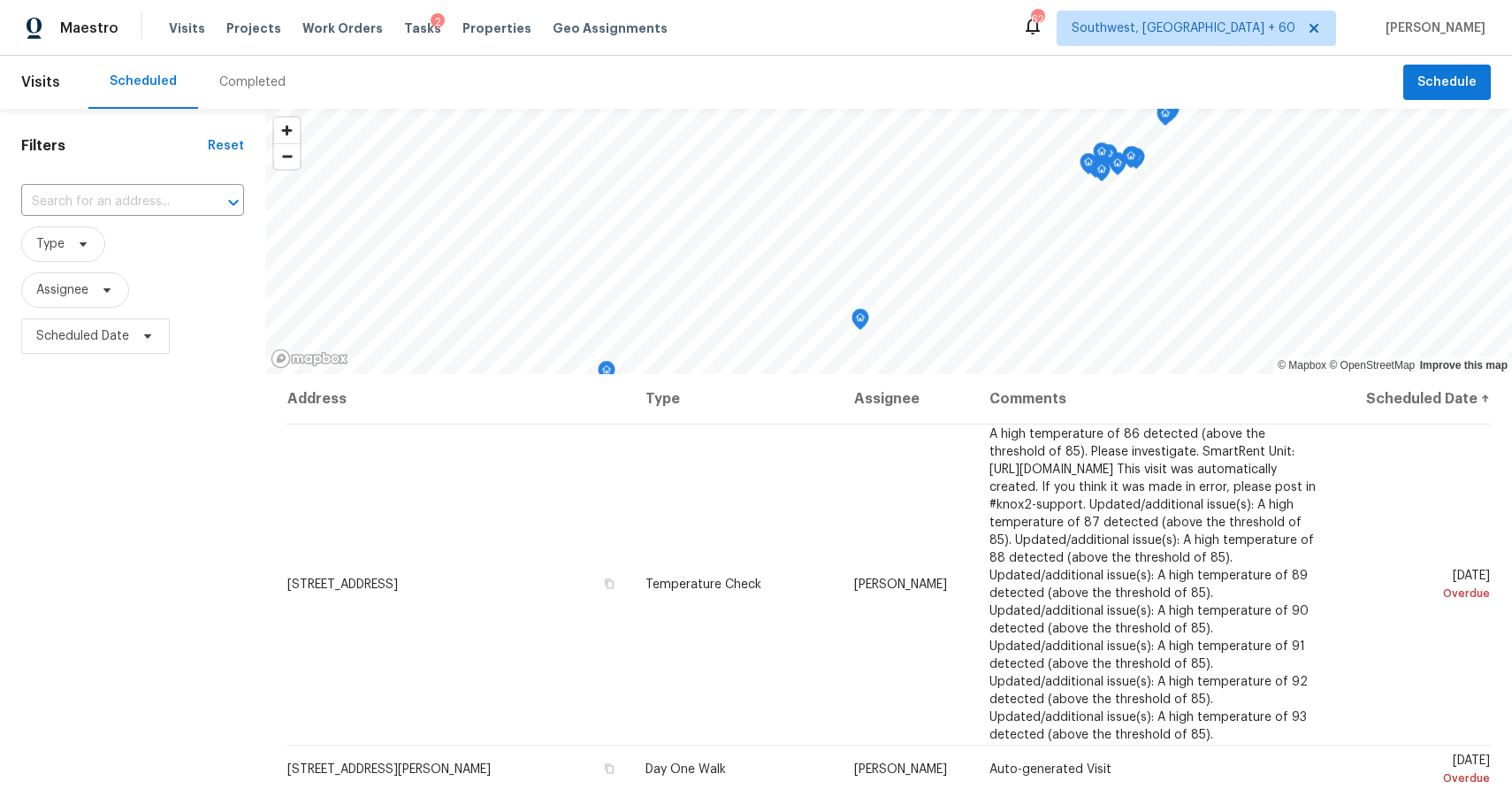
click at [258, 77] on div "Completed" at bounding box center [252, 82] width 66 height 18
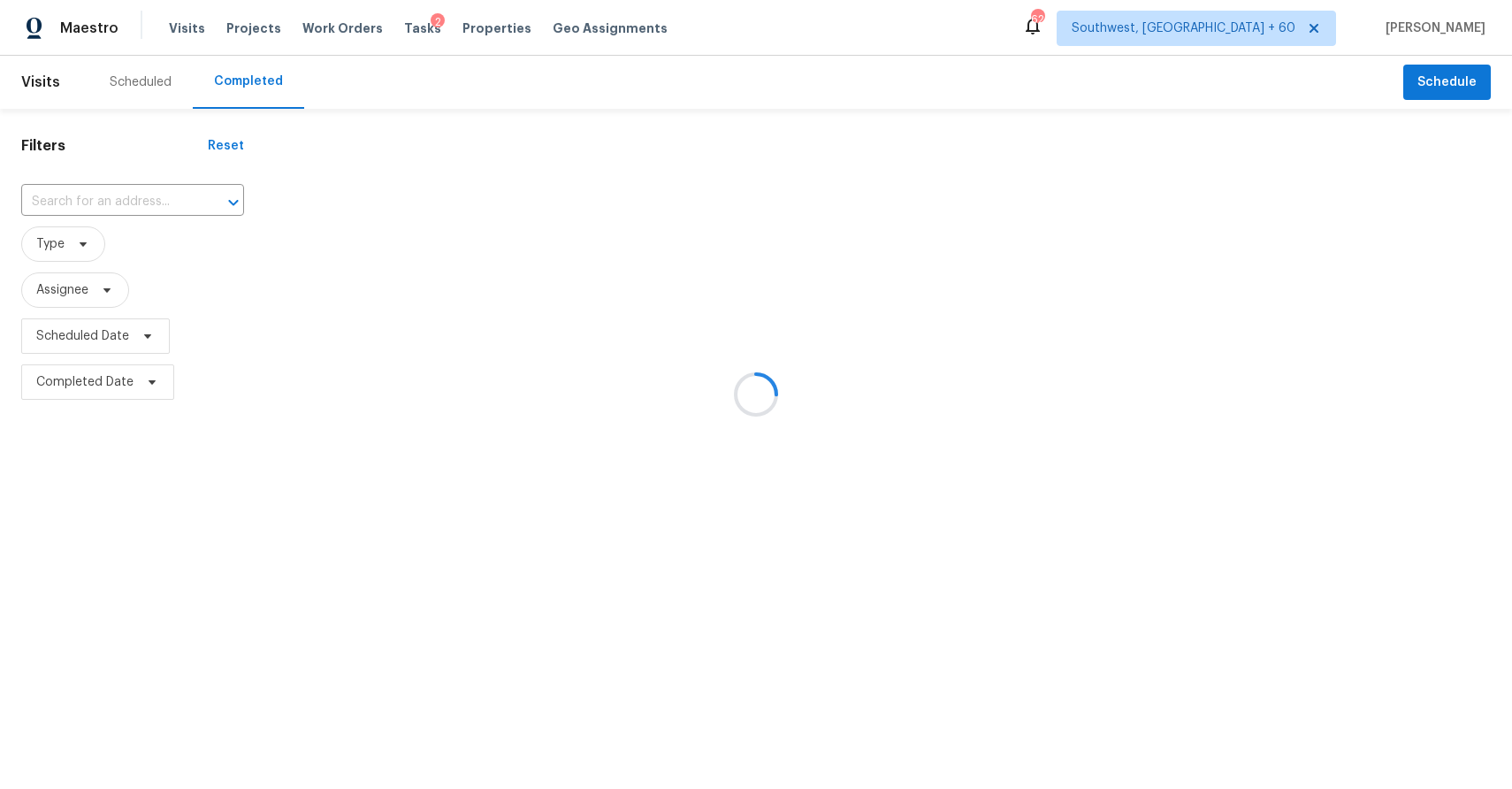
click at [258, 77] on div at bounding box center [756, 394] width 1512 height 789
click at [127, 198] on div at bounding box center [756, 394] width 1512 height 789
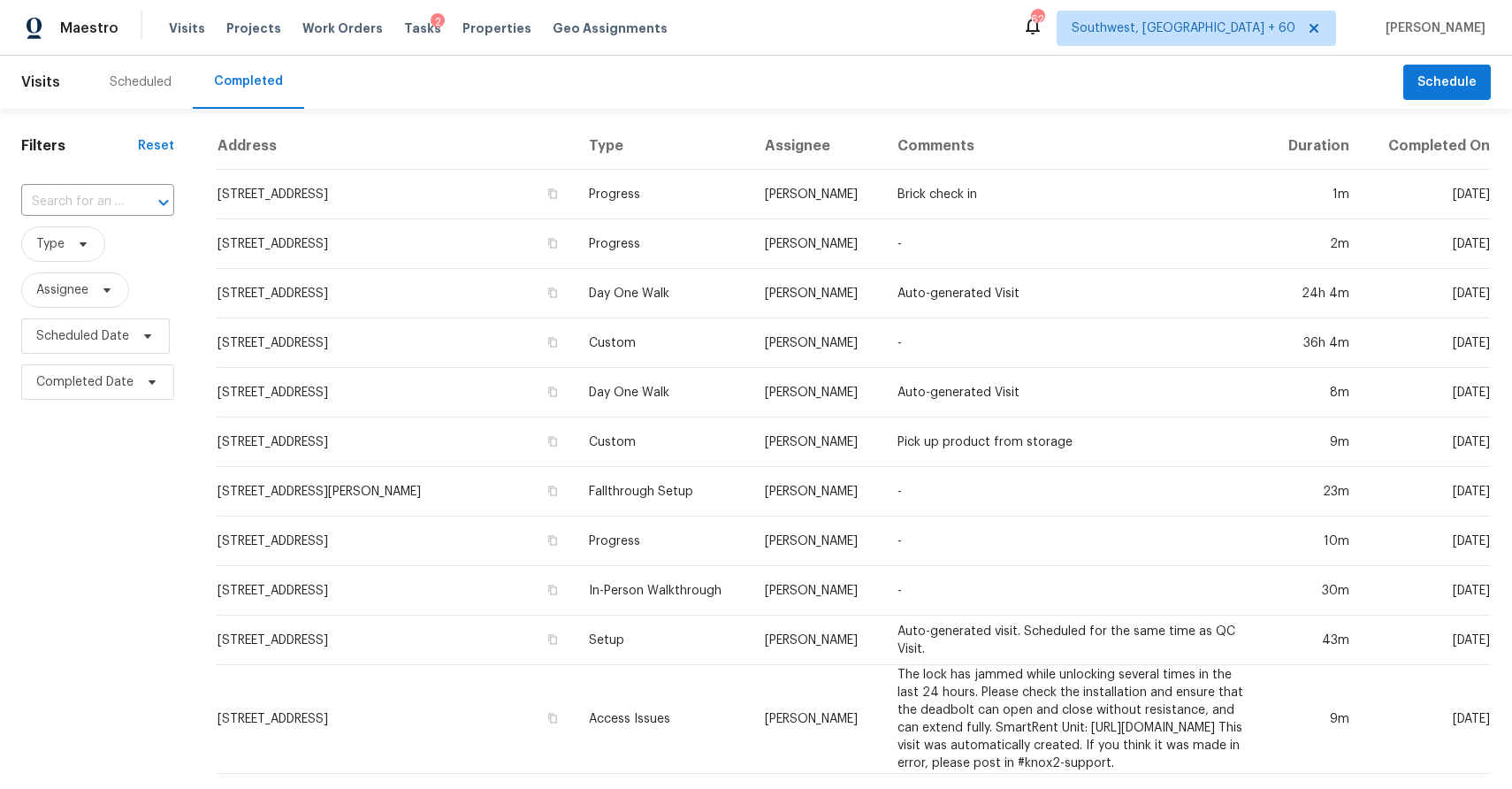
click at [128, 198] on div at bounding box center [151, 202] width 46 height 25
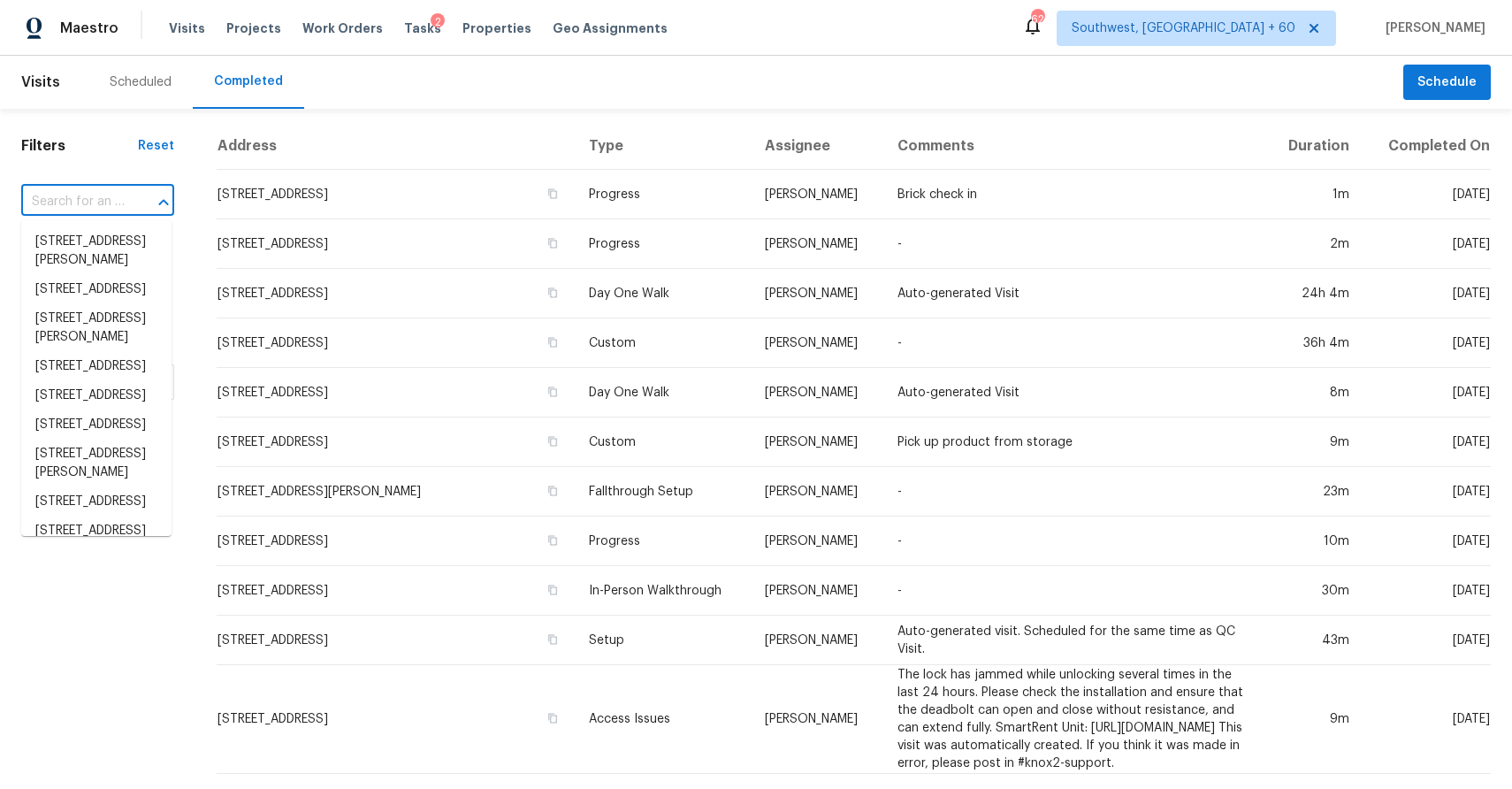
click at [128, 198] on div at bounding box center [151, 202] width 46 height 25
paste input "9133 Fitzgerald Dr, Indianapolis, IN 46239"
type input "9133 Fitzgerald Dr, Indianapolis, IN 46239"
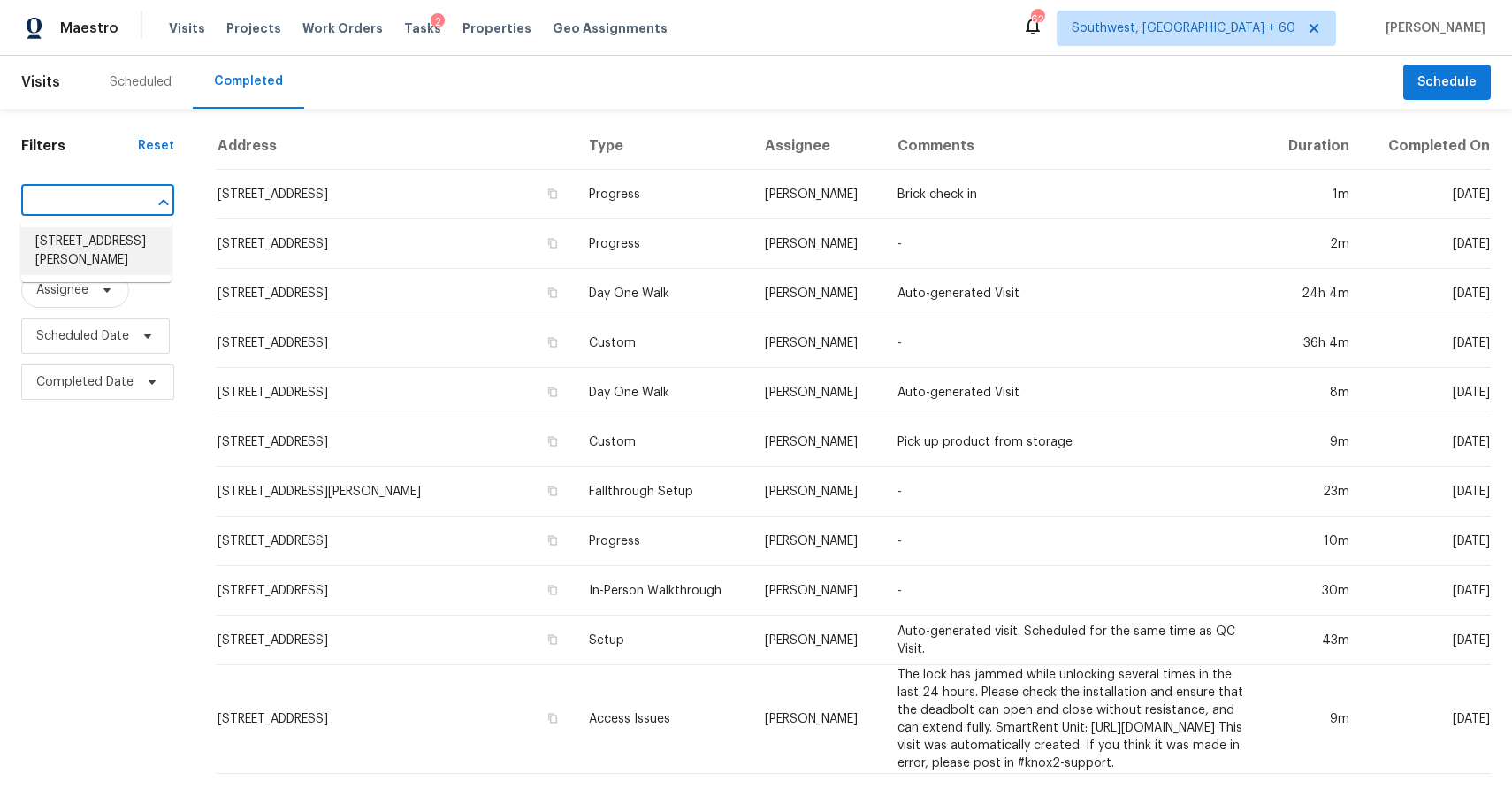
click at [81, 261] on li "9133 Fitzgerald Dr, Indianapolis, IN 46239" at bounding box center [97, 251] width 150 height 47
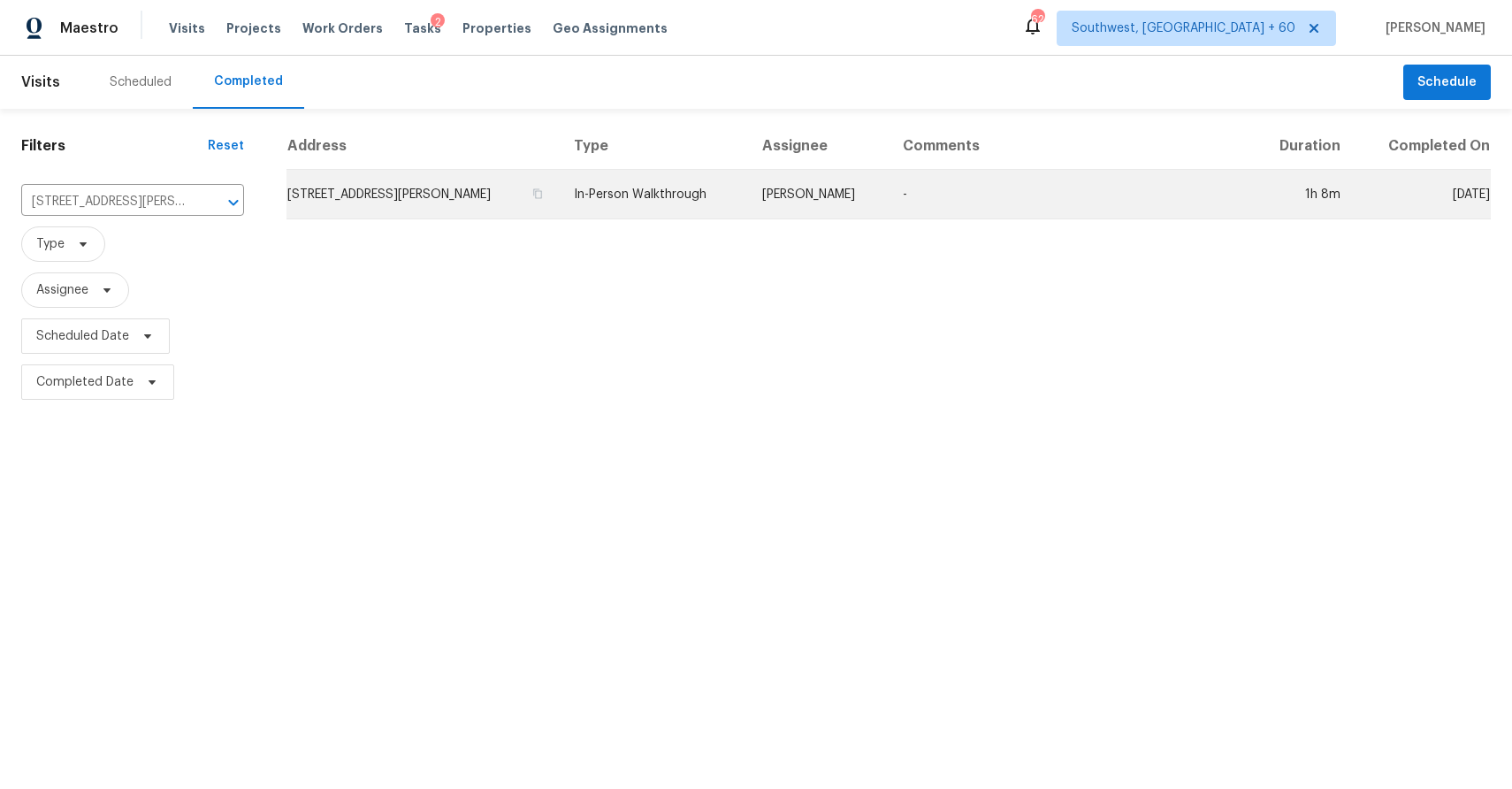
click at [747, 194] on td "In-Person Walkthrough" at bounding box center [653, 195] width 188 height 49
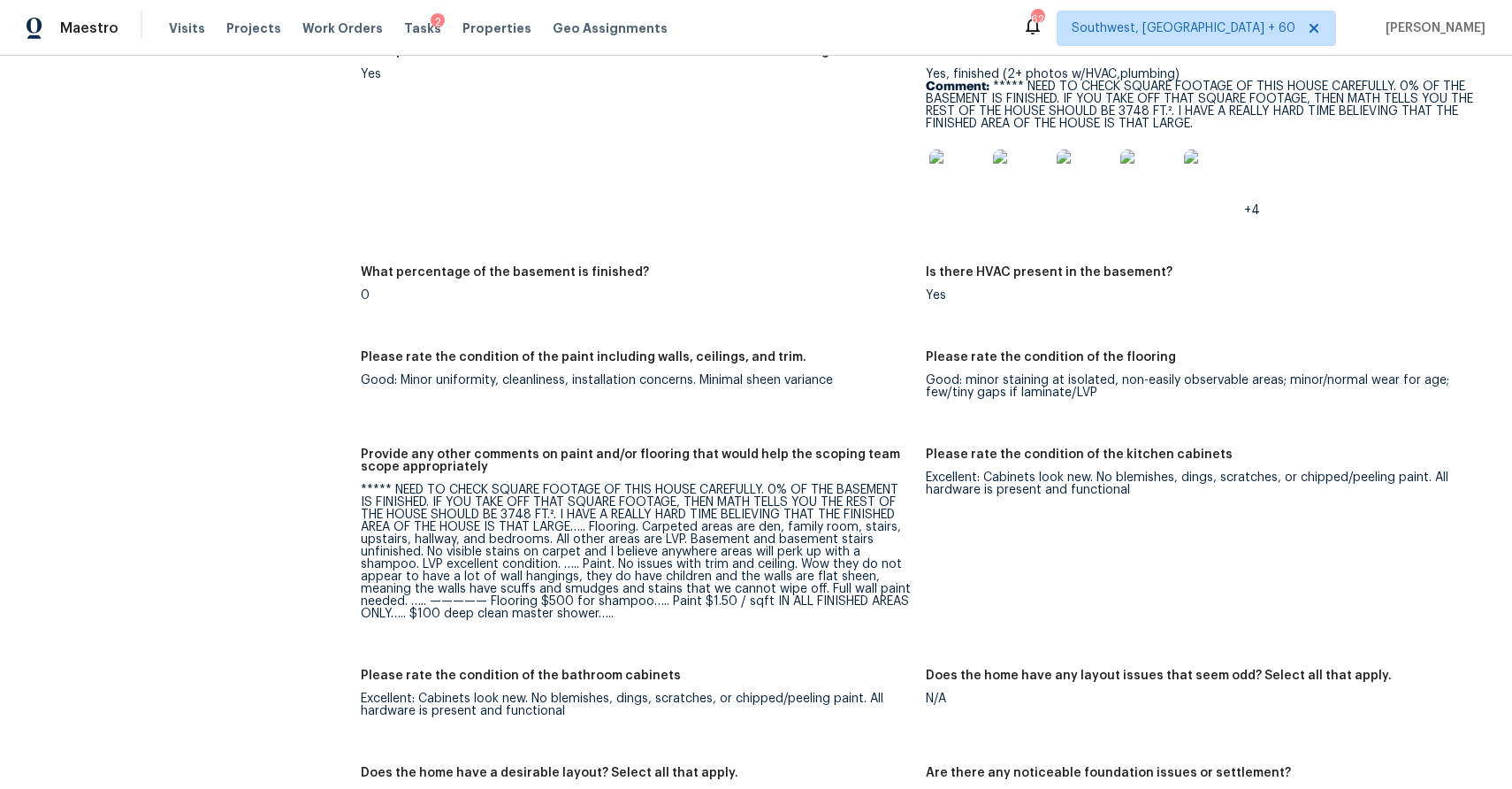
scroll to position [2465, 0]
click at [185, 26] on span "Visits" at bounding box center [187, 29] width 37 height 18
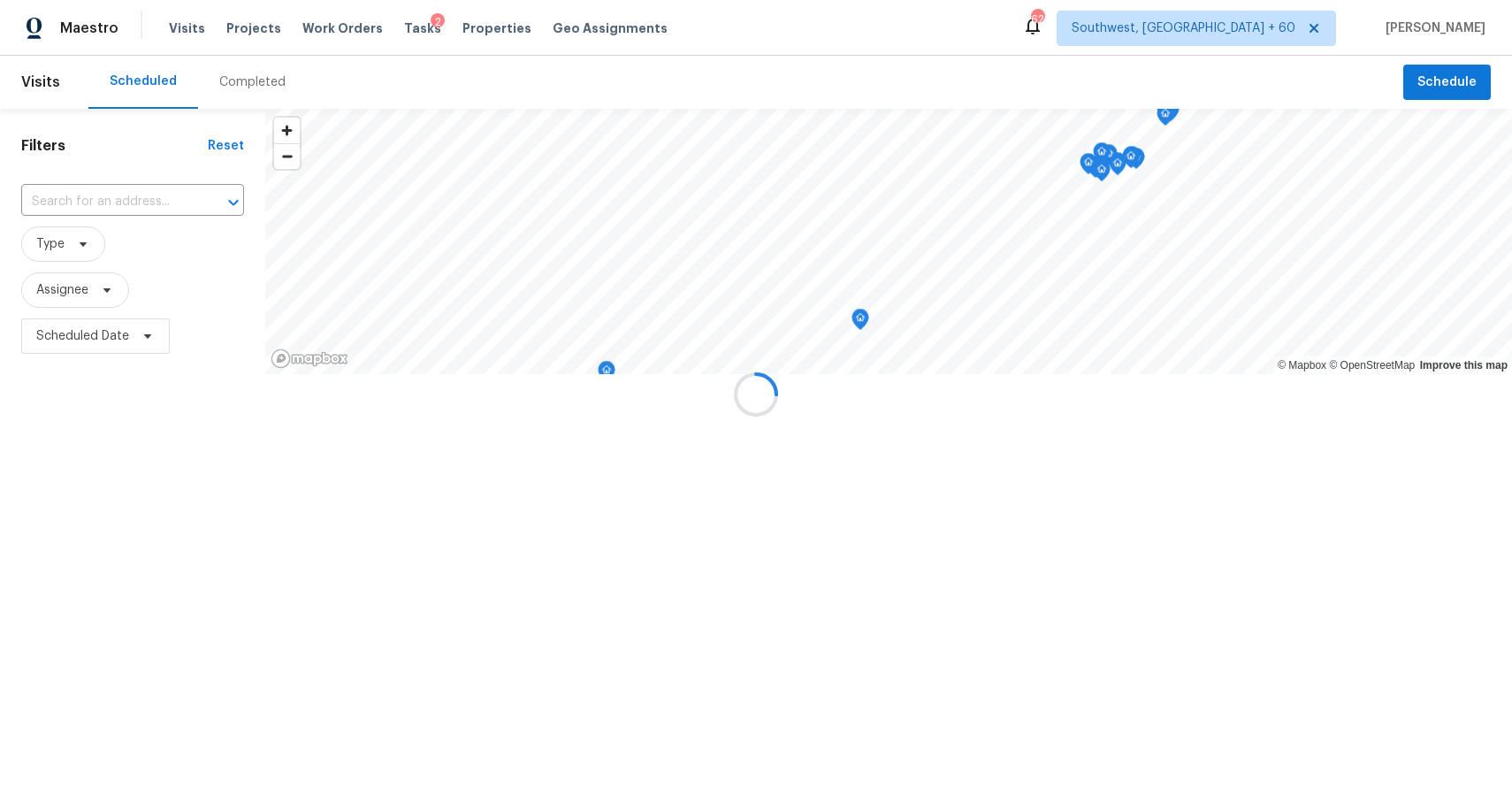
click at [220, 76] on div at bounding box center [756, 394] width 1512 height 789
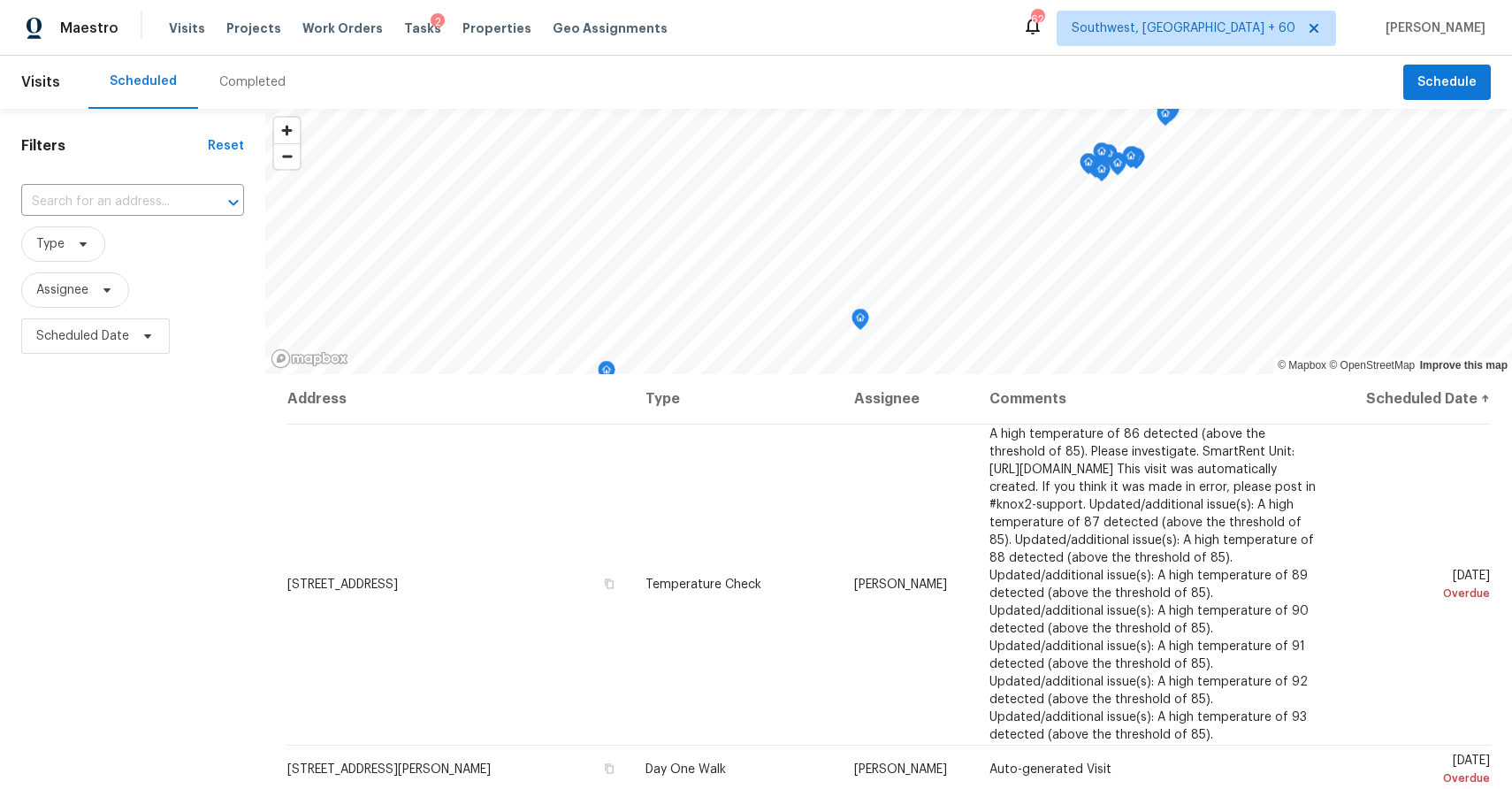
click at [261, 86] on div "Completed" at bounding box center [252, 82] width 66 height 18
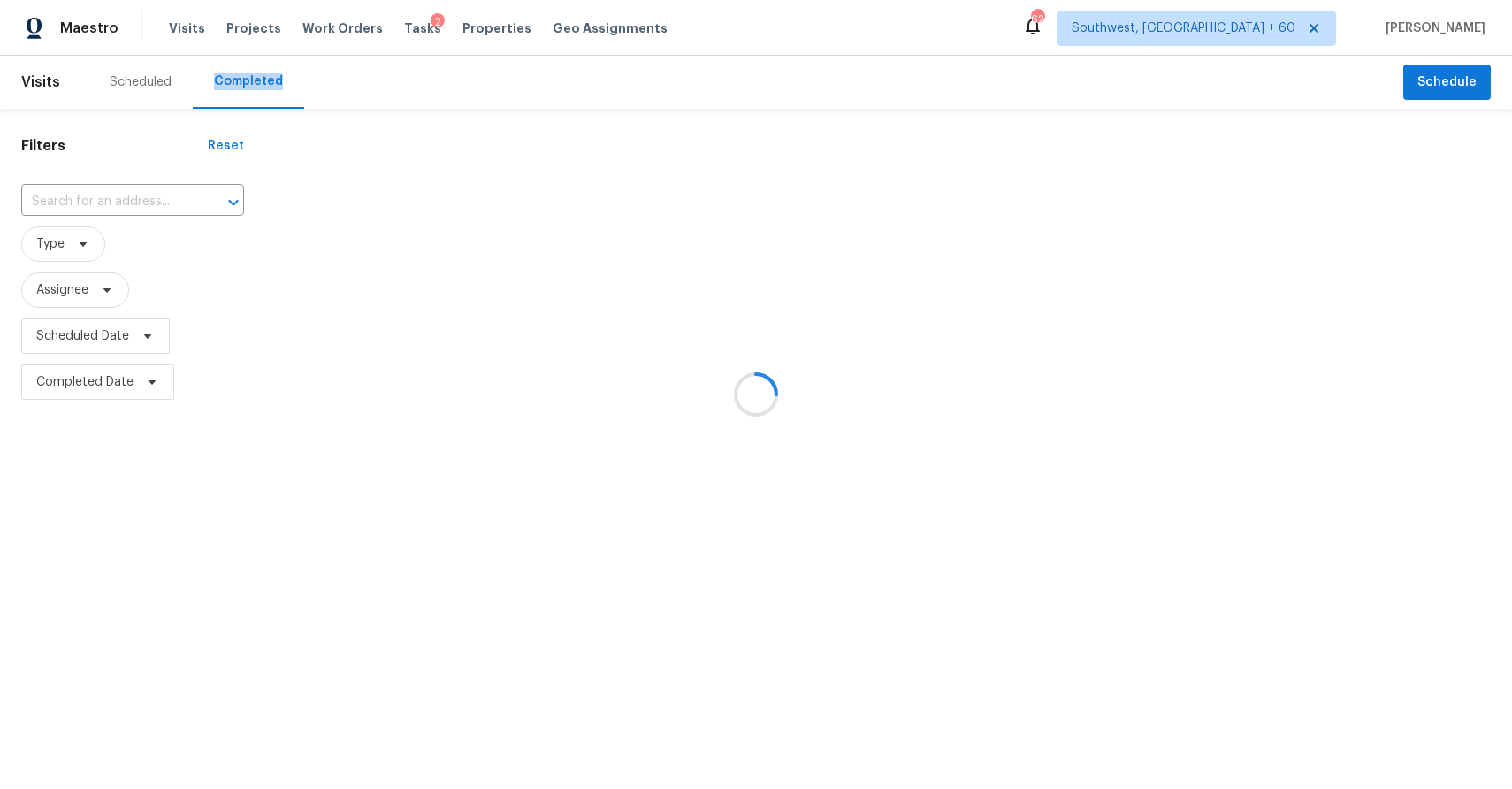
click at [122, 206] on div at bounding box center [756, 394] width 1512 height 789
click at [126, 187] on div at bounding box center [756, 394] width 1512 height 789
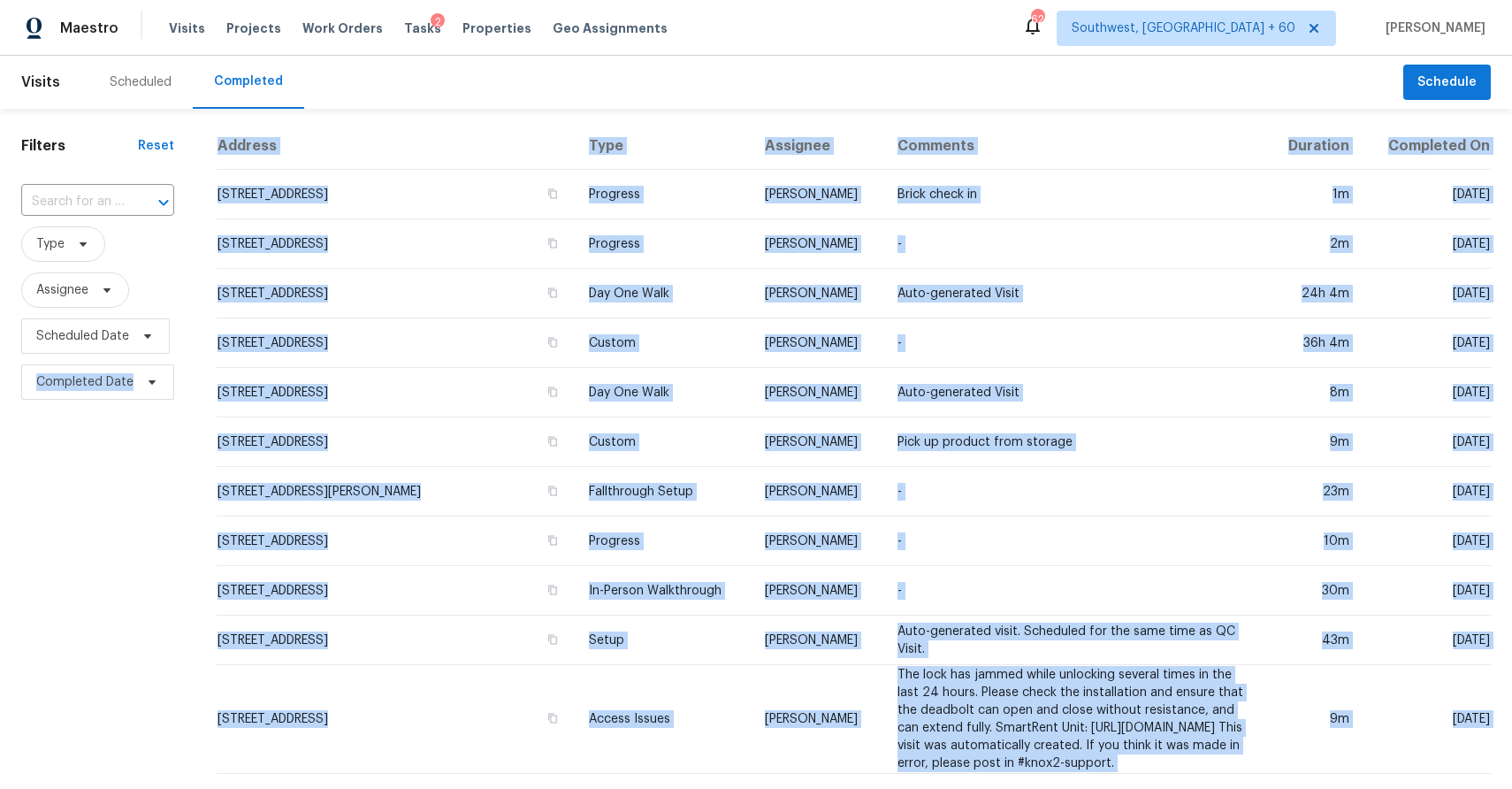
click at [126, 187] on div "​" at bounding box center [98, 201] width 153 height 39
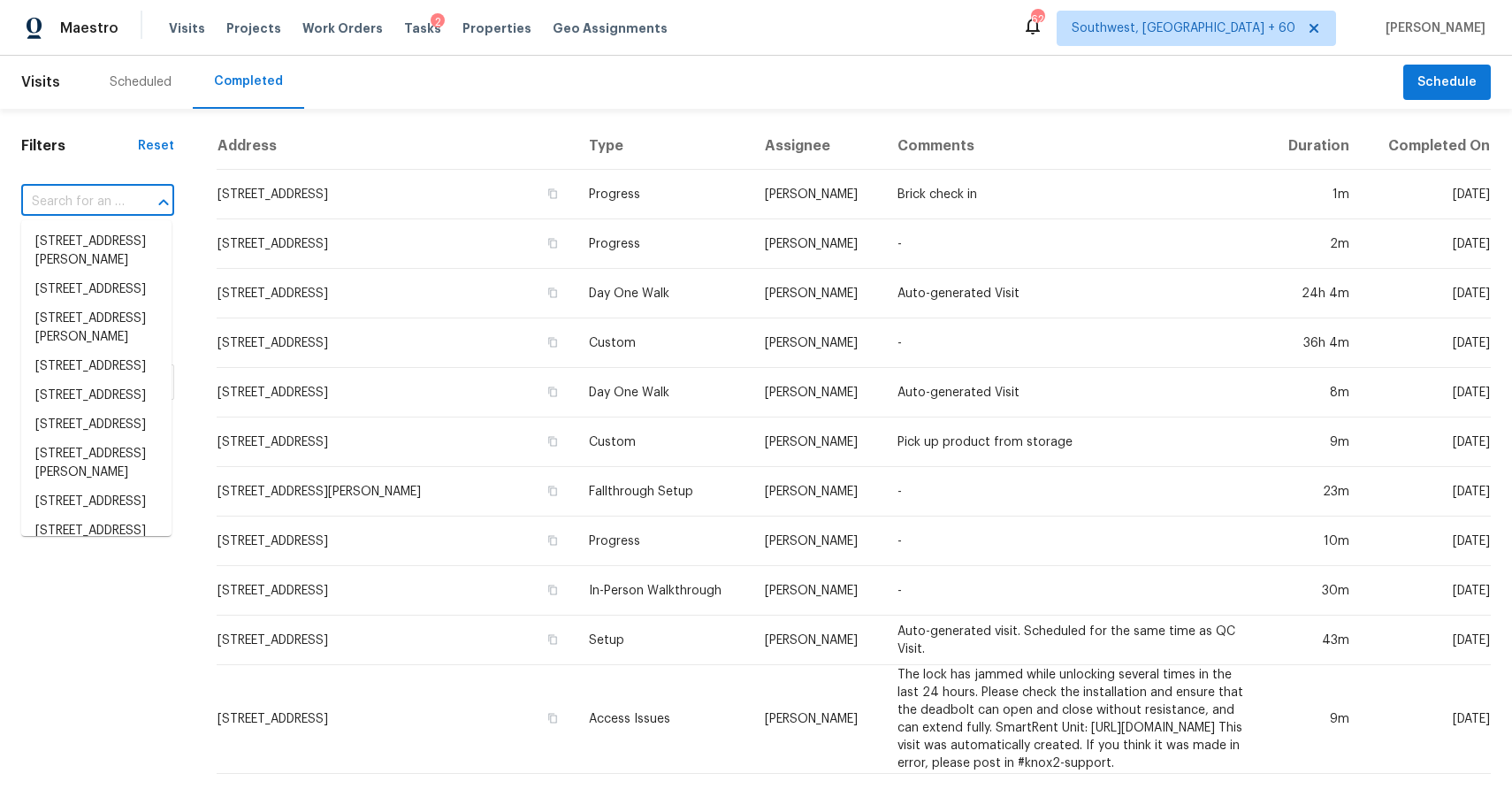
click at [126, 187] on div "​" at bounding box center [98, 201] width 153 height 39
click at [95, 207] on input "text" at bounding box center [73, 202] width 104 height 28
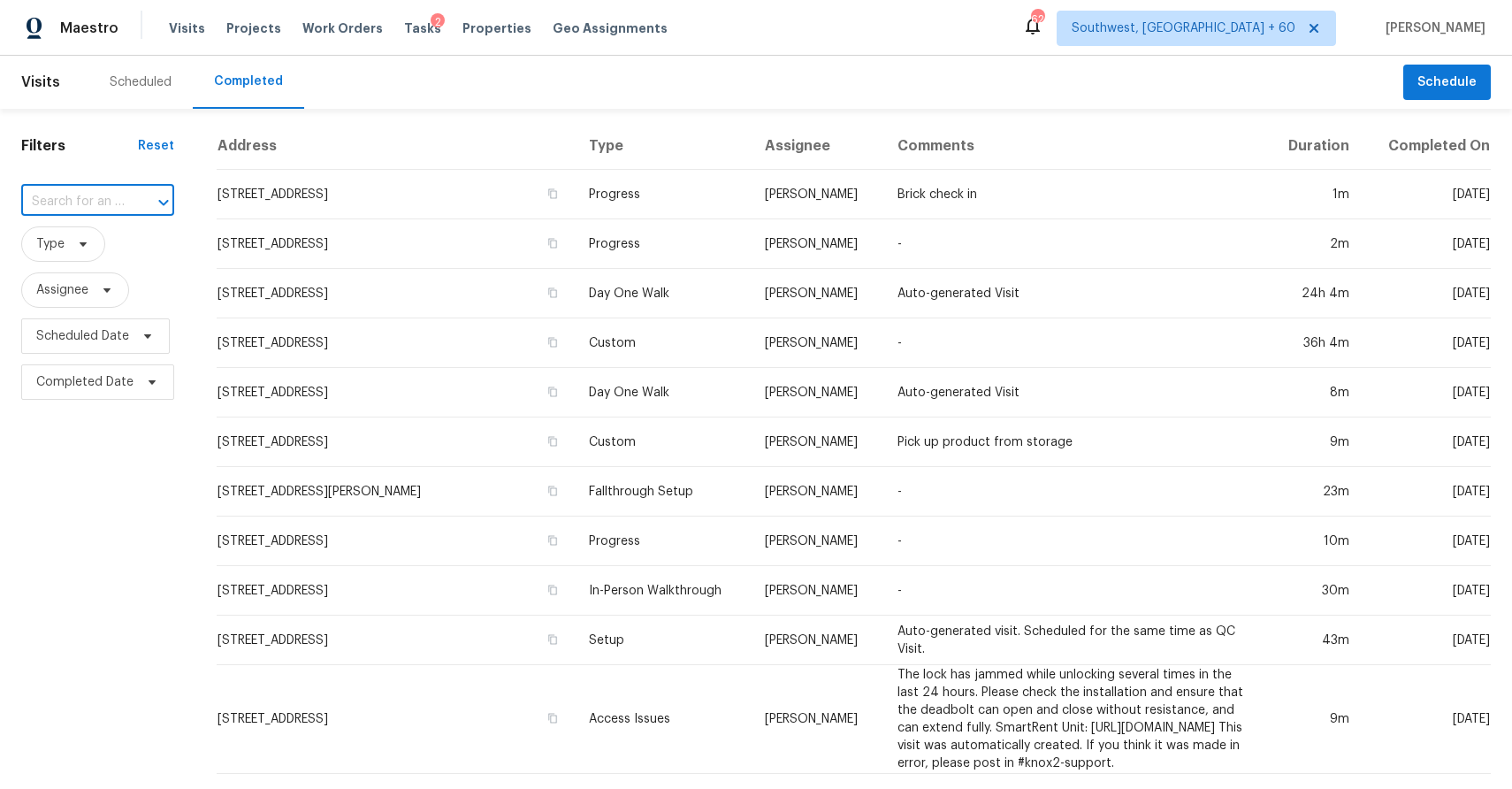
paste input "611 Oxford Rd, Anderson, IN 46012"
type input "611 Oxford Rd, Anderson, IN 46012"
click at [128, 258] on li "611 Oxford Rd, Anderson, IN 46012" at bounding box center [97, 251] width 150 height 47
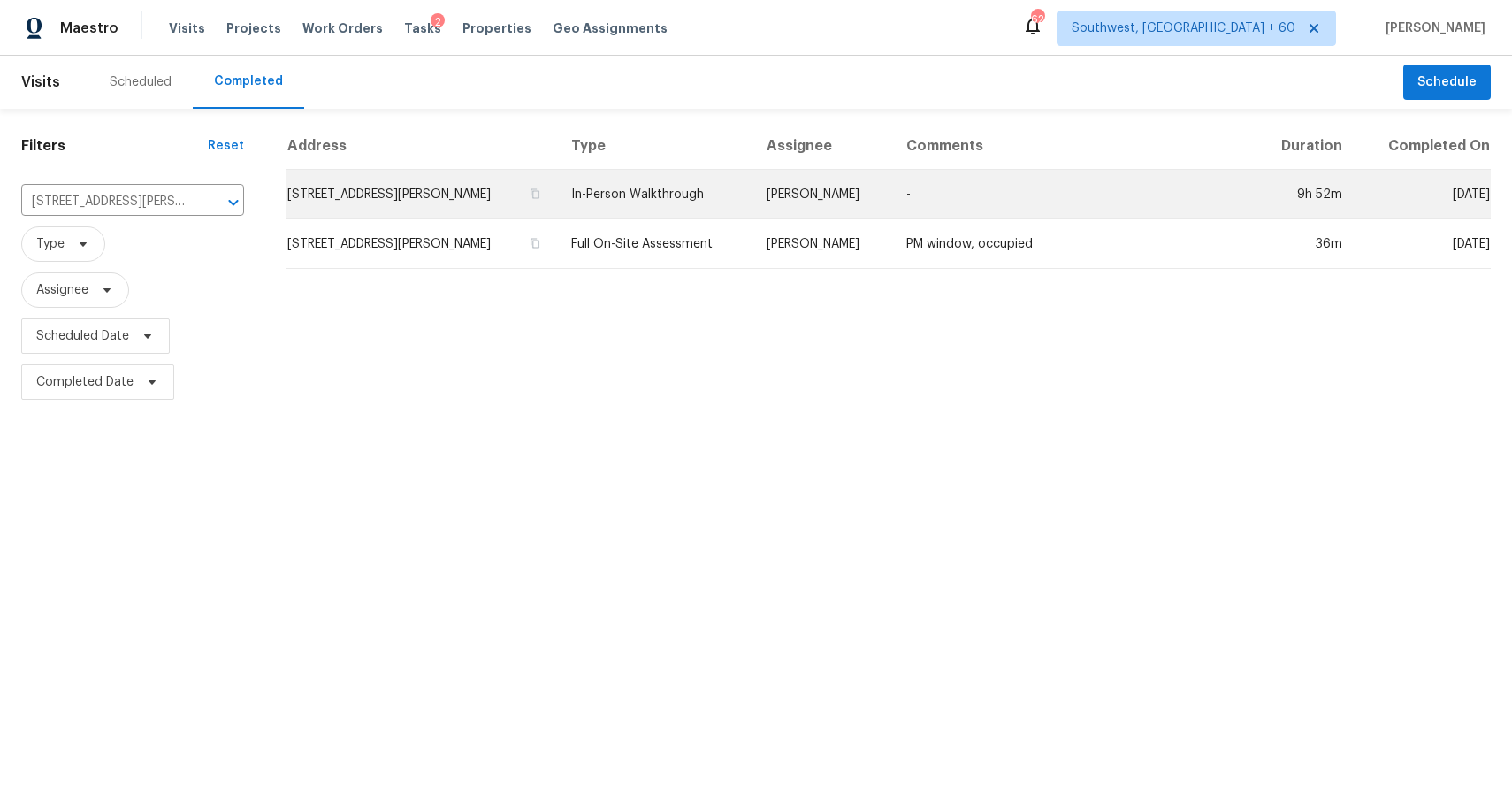
click at [675, 184] on td "In-Person Walkthrough" at bounding box center [654, 195] width 195 height 49
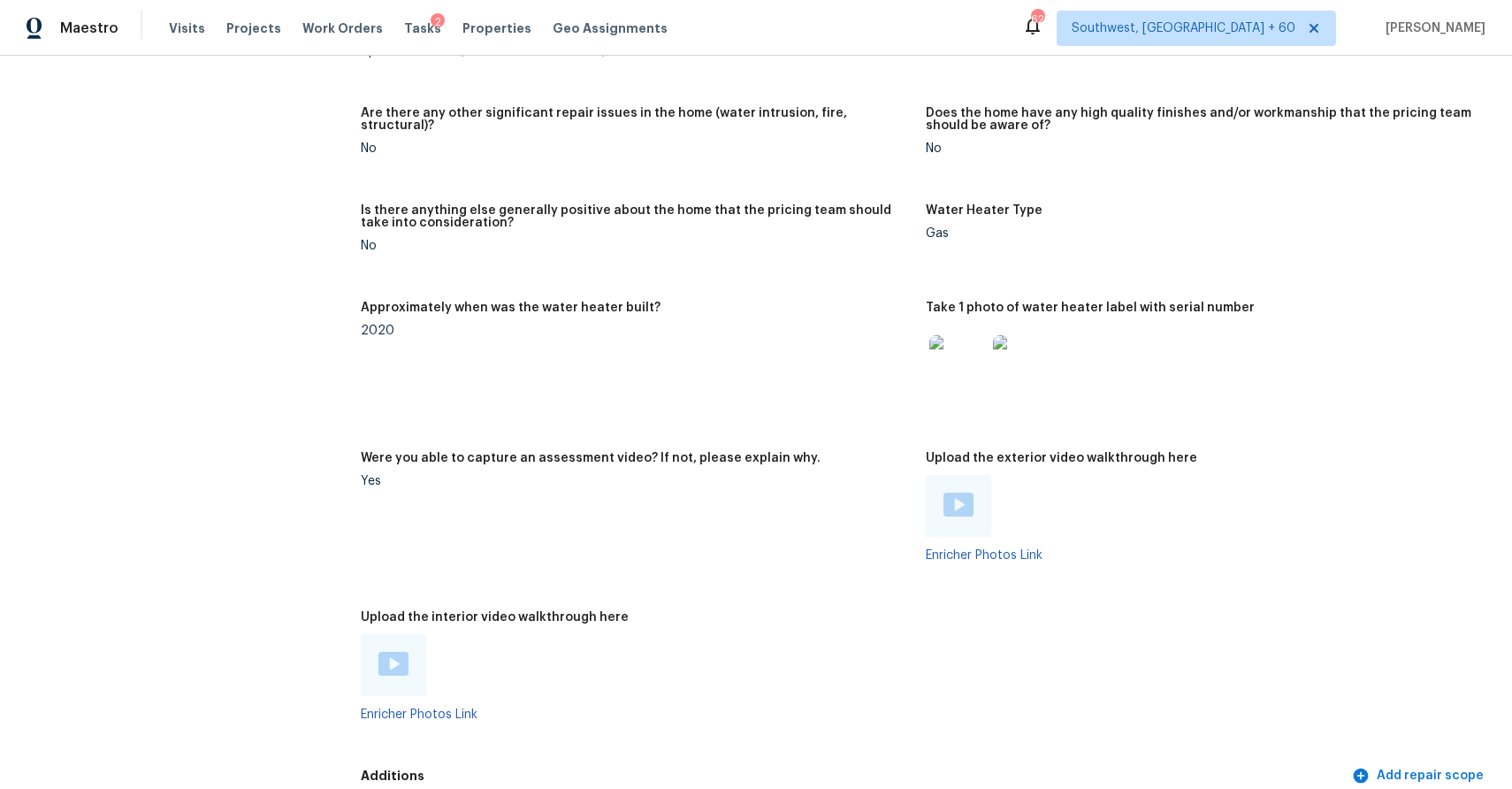
scroll to position [3528, 0]
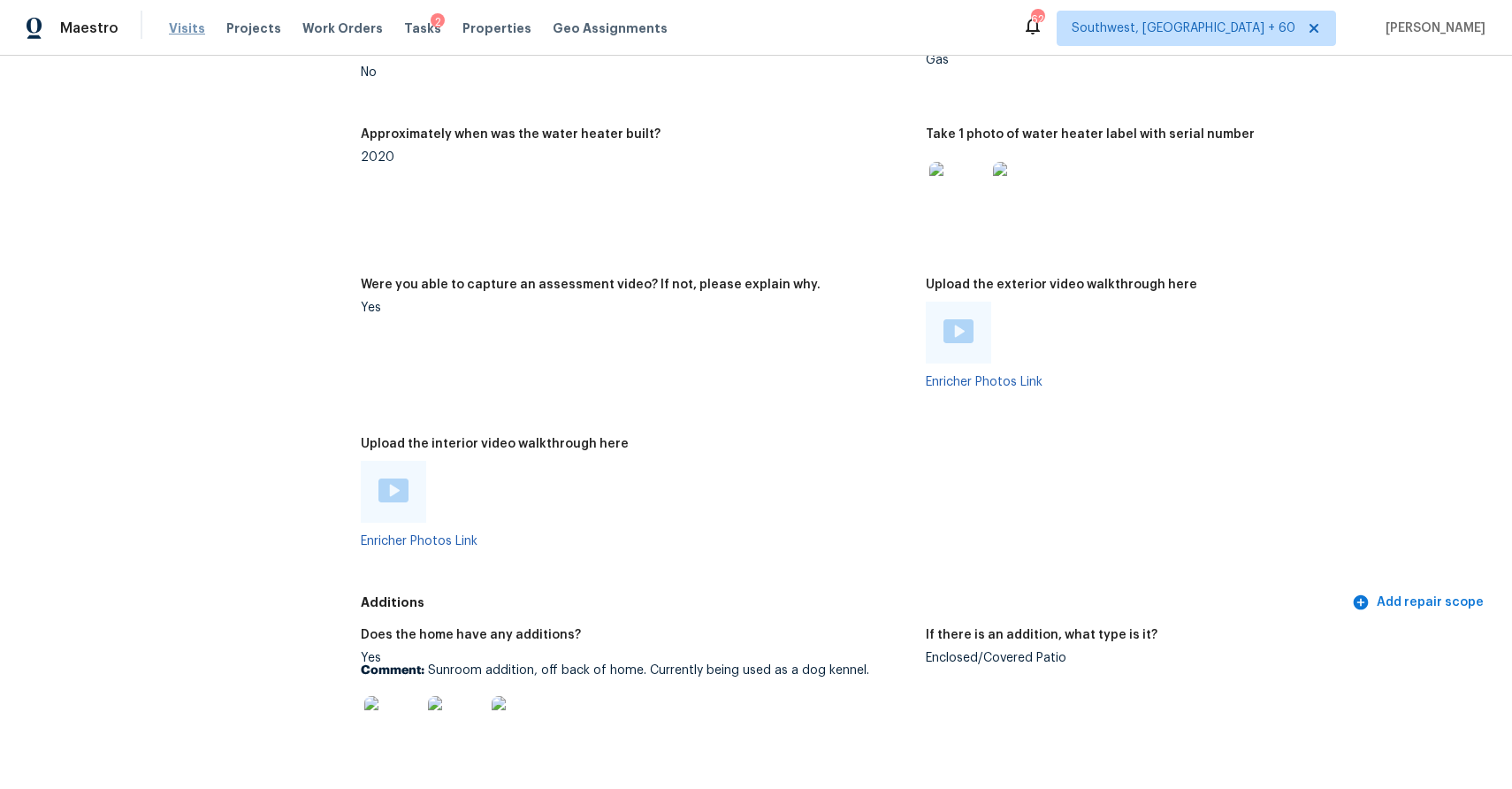
click at [177, 27] on span "Visits" at bounding box center [187, 29] width 37 height 18
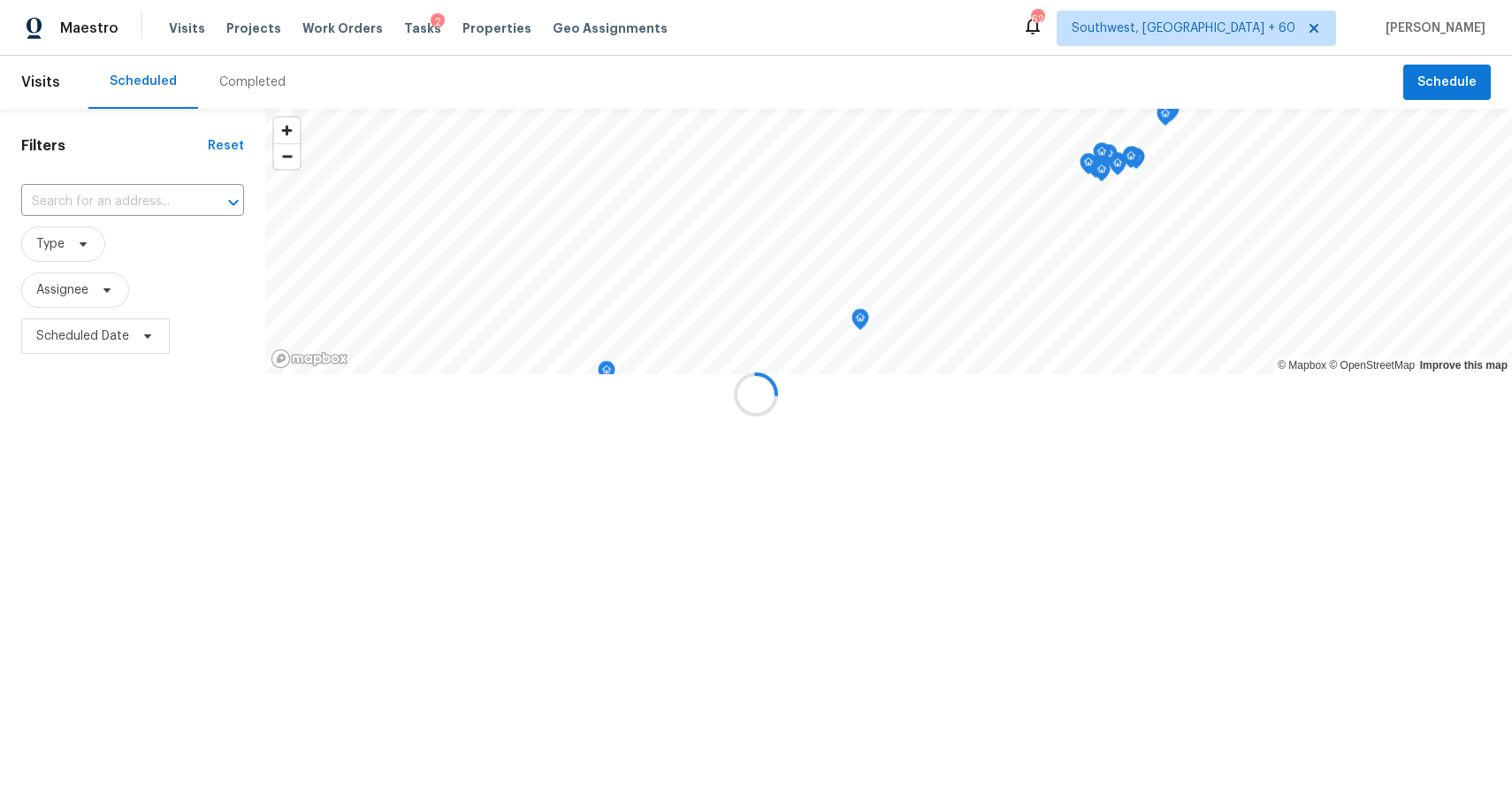
click at [258, 83] on div at bounding box center [756, 394] width 1512 height 789
click at [258, 83] on div "Completed" at bounding box center [252, 82] width 66 height 18
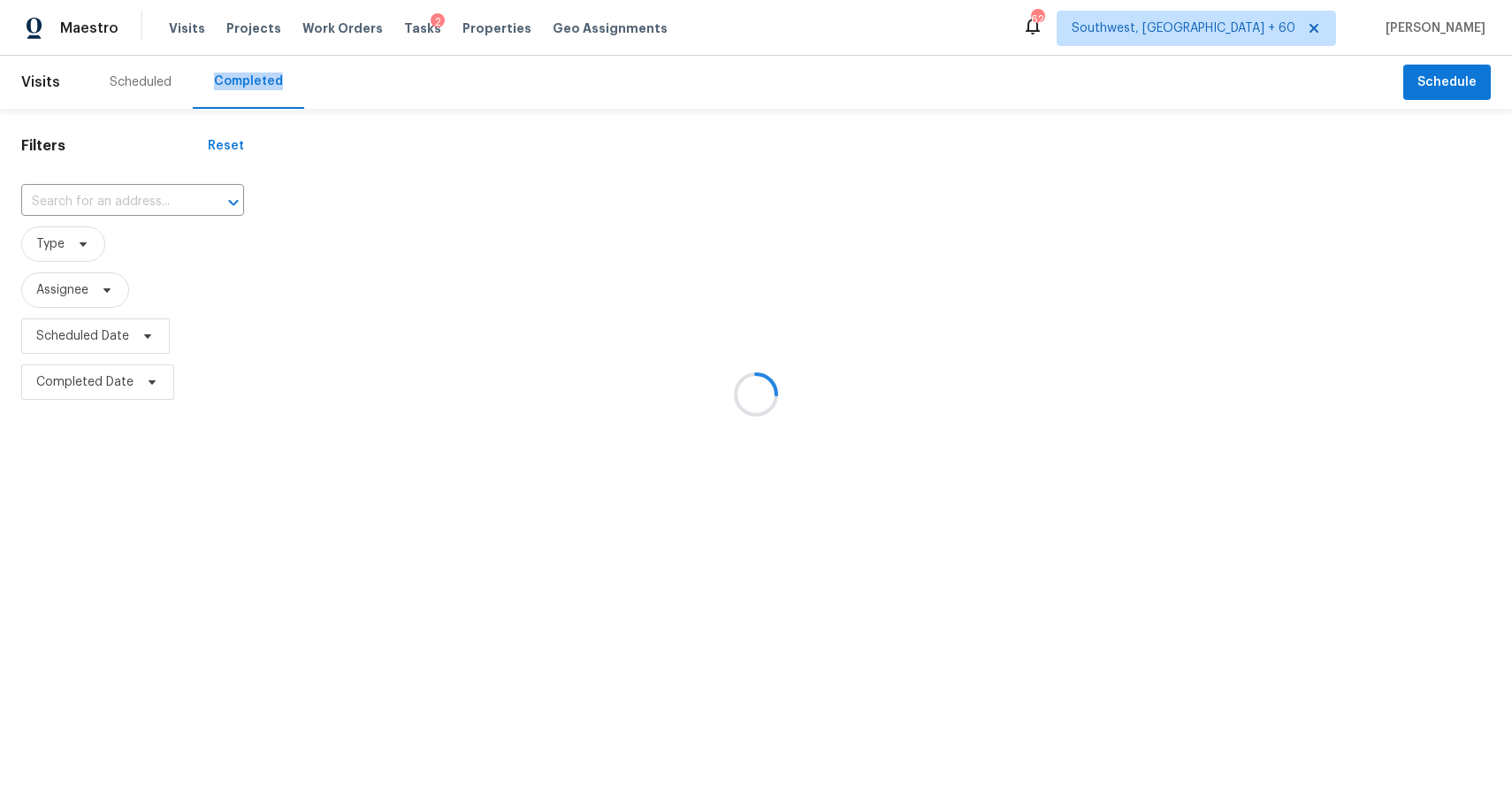
click at [258, 83] on div at bounding box center [756, 394] width 1512 height 789
click at [146, 192] on div at bounding box center [756, 394] width 1512 height 789
click at [151, 203] on div at bounding box center [756, 394] width 1512 height 789
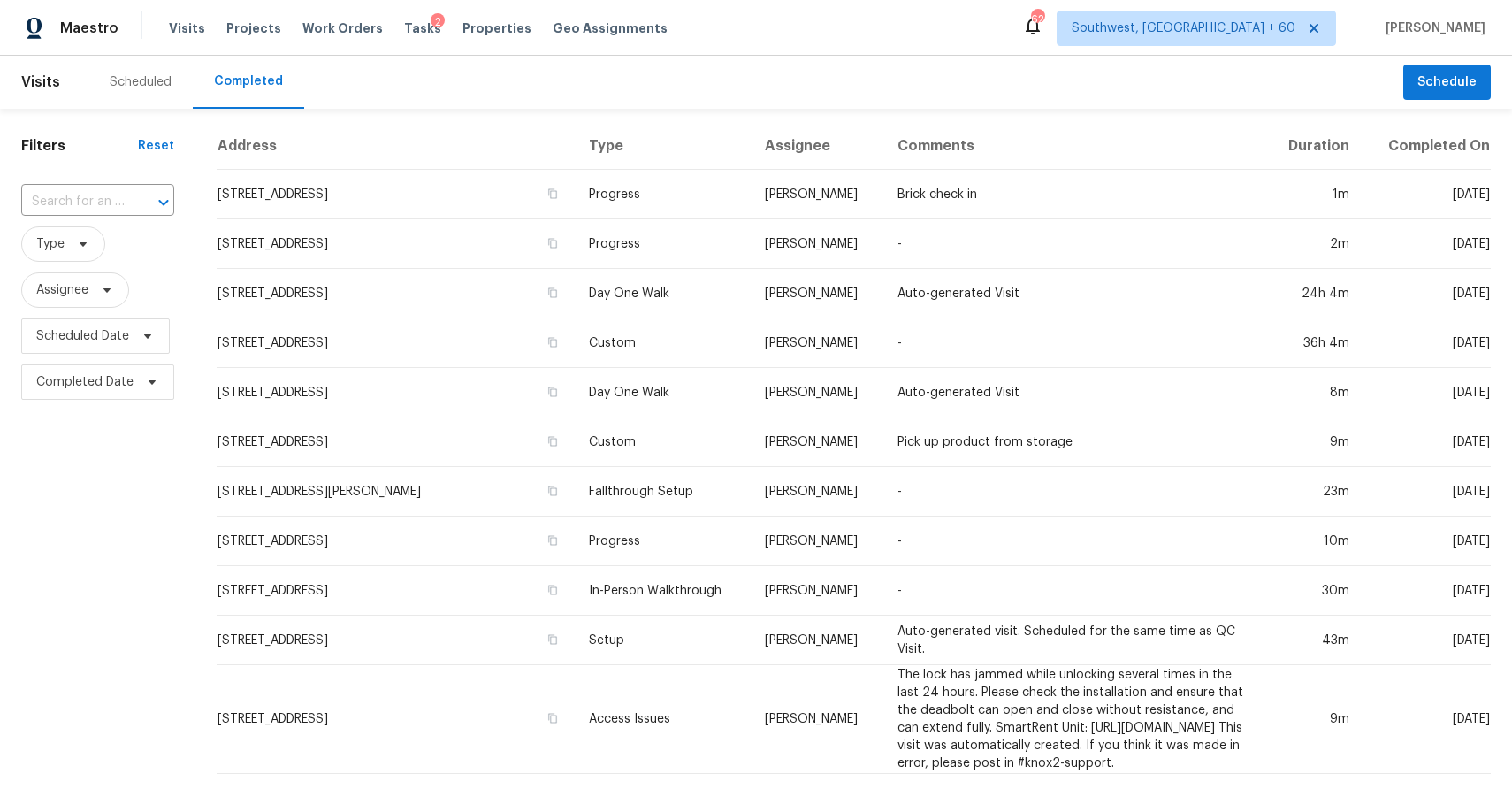
click at [153, 203] on icon "Open" at bounding box center [164, 202] width 22 height 22
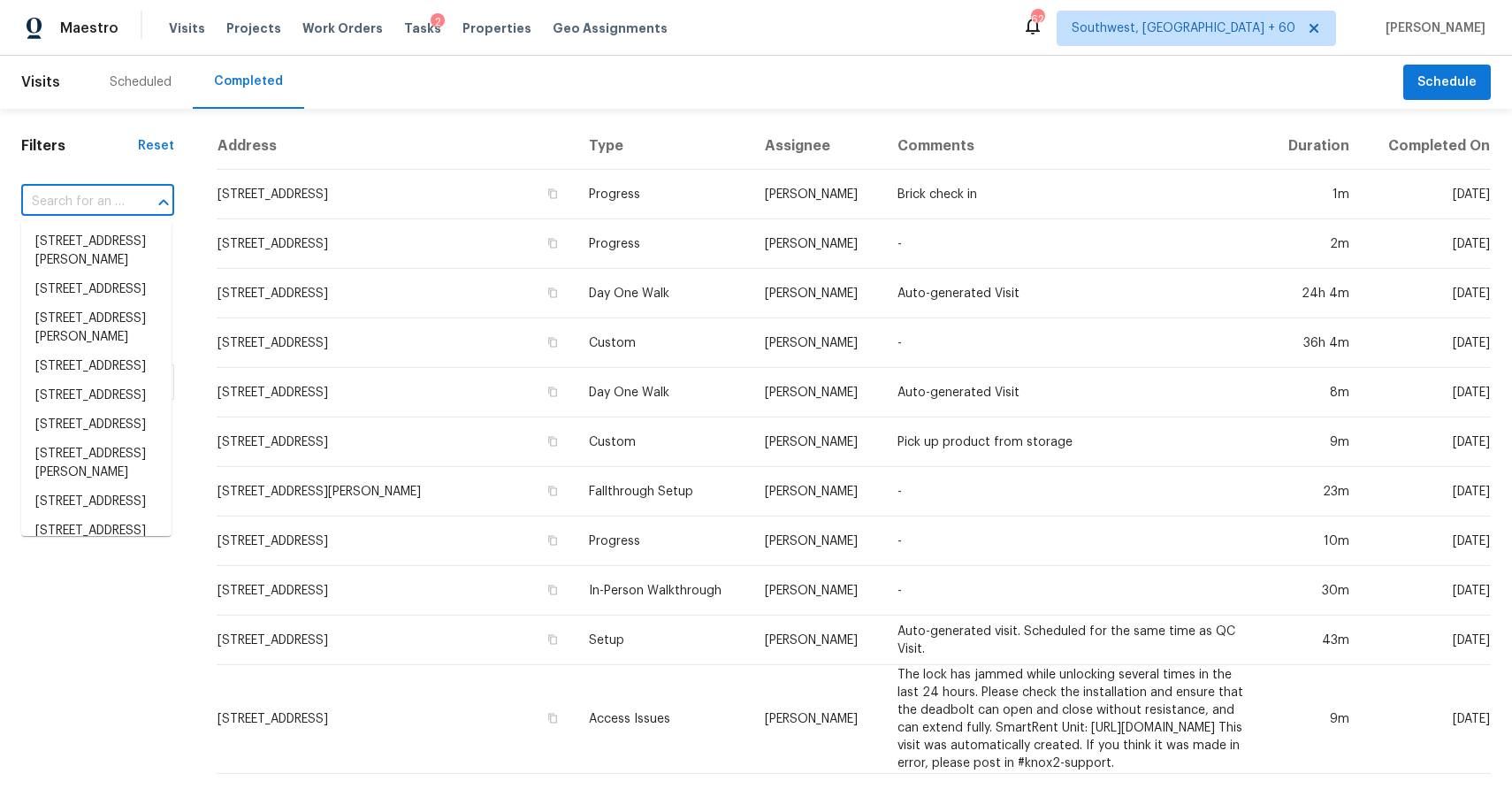
paste input "5213 Glen Harwell Rd, Plant City, FL 33566"
type input "5213 Glen Harwell Rd, Plant City, FL 33566"
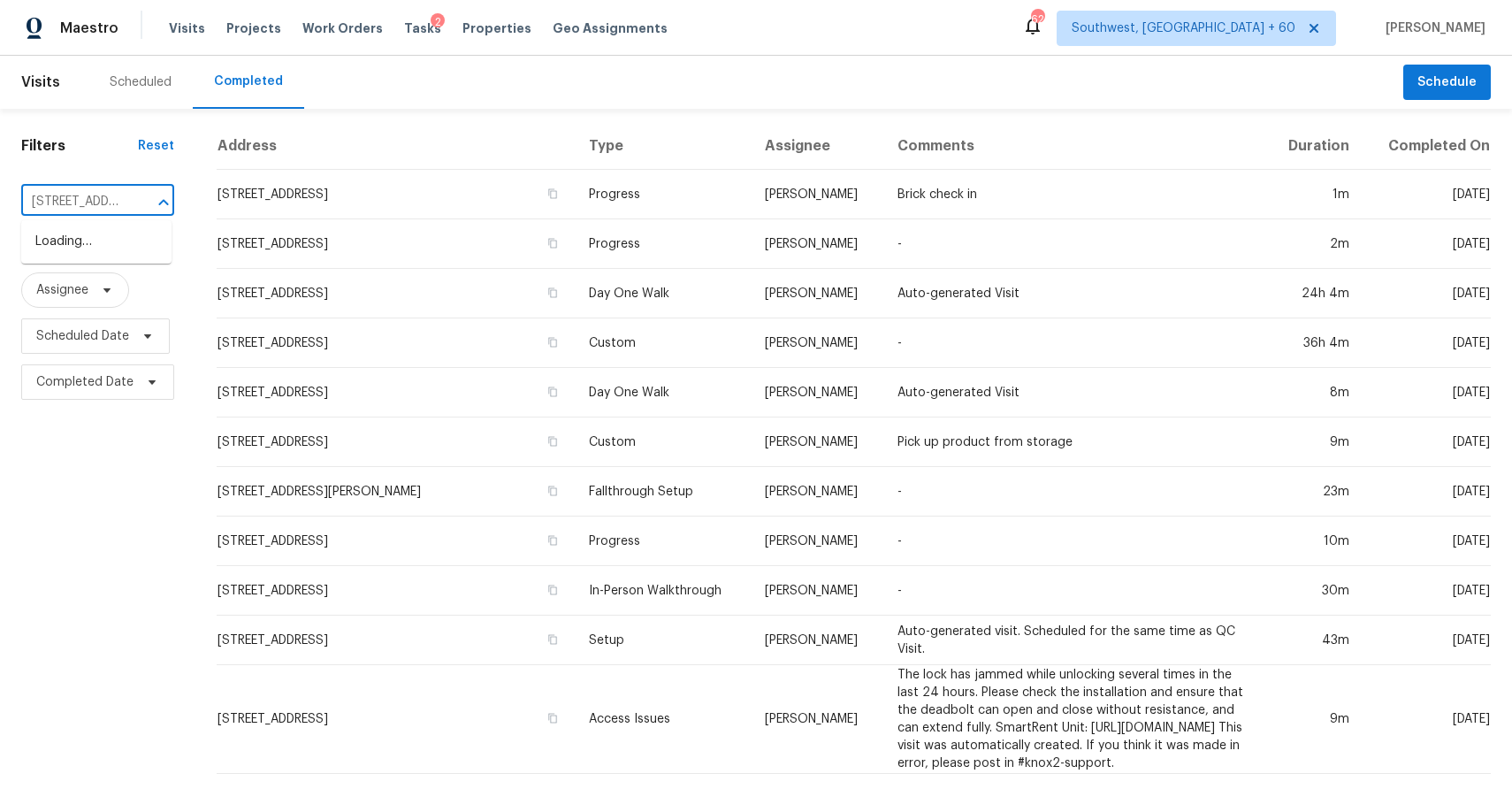
scroll to position [0, 153]
click at [115, 256] on li "5213 Glen Harwell Rd, Plant City, FL 33566" at bounding box center [97, 251] width 150 height 47
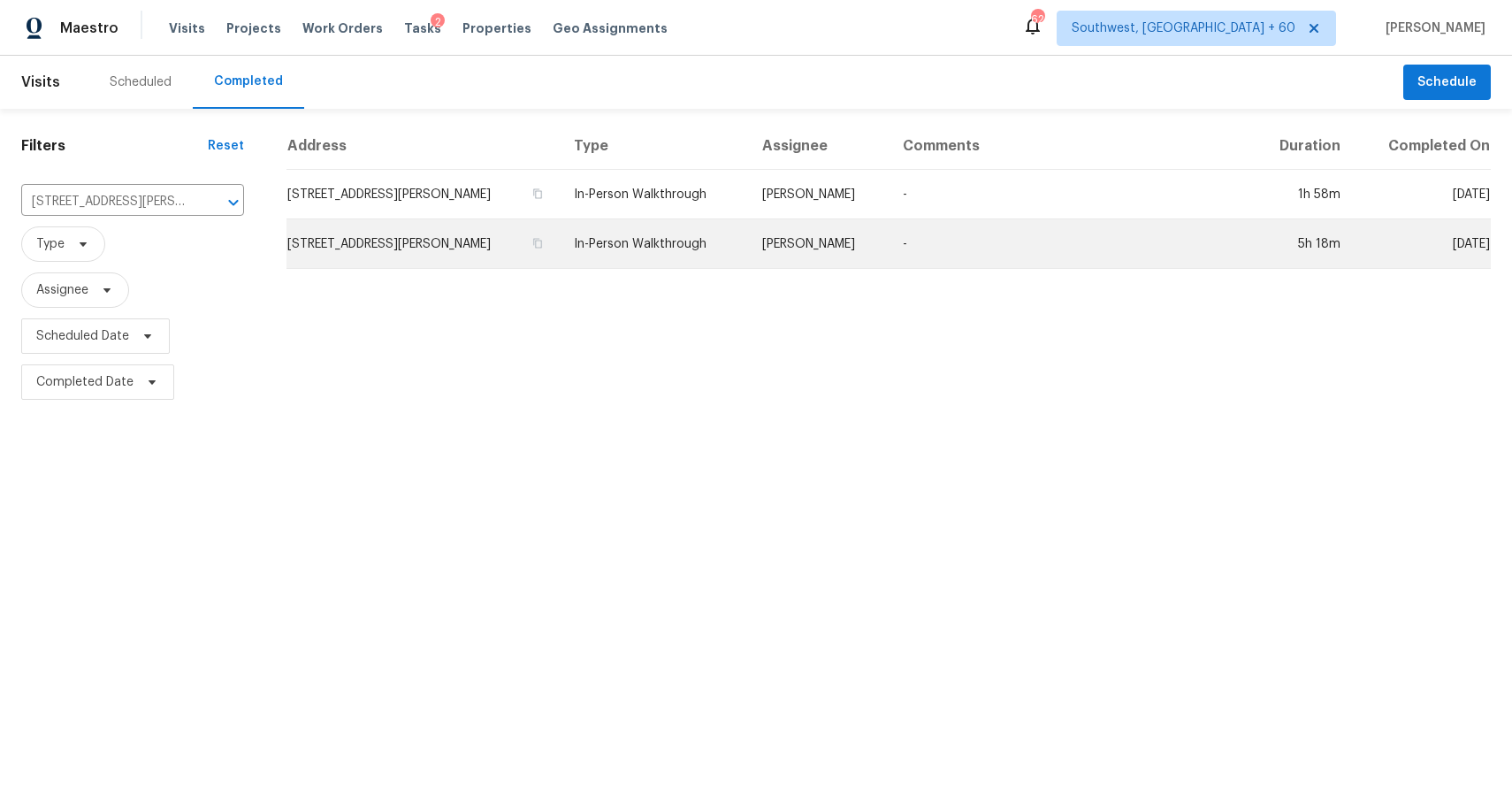
click at [794, 221] on td "Bobby Fortin" at bounding box center [818, 244] width 141 height 49
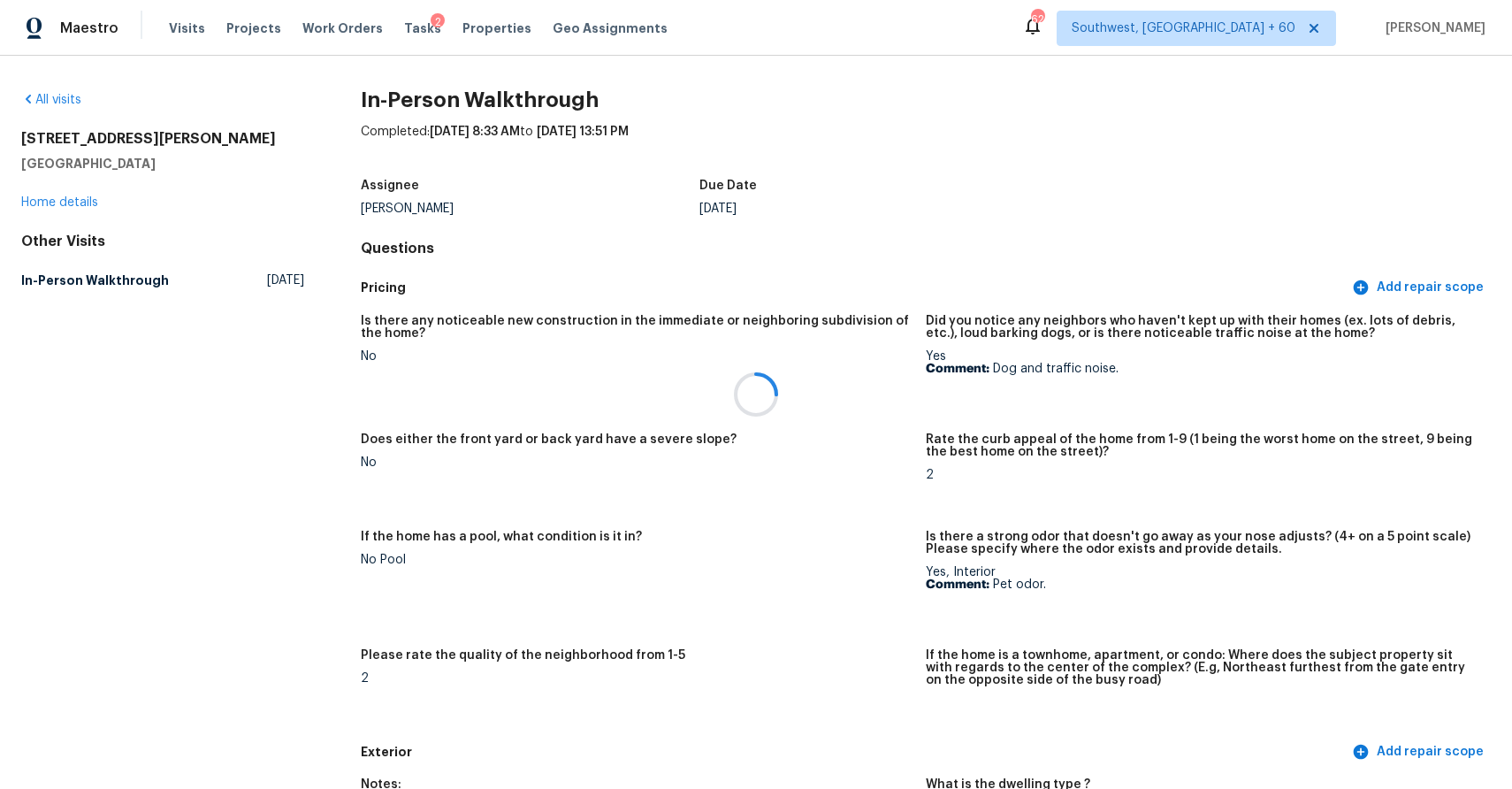
click at [185, 42] on div at bounding box center [756, 394] width 1512 height 789
click at [267, 277] on span "Fri, Sep 19 2025" at bounding box center [286, 280] width 38 height 18
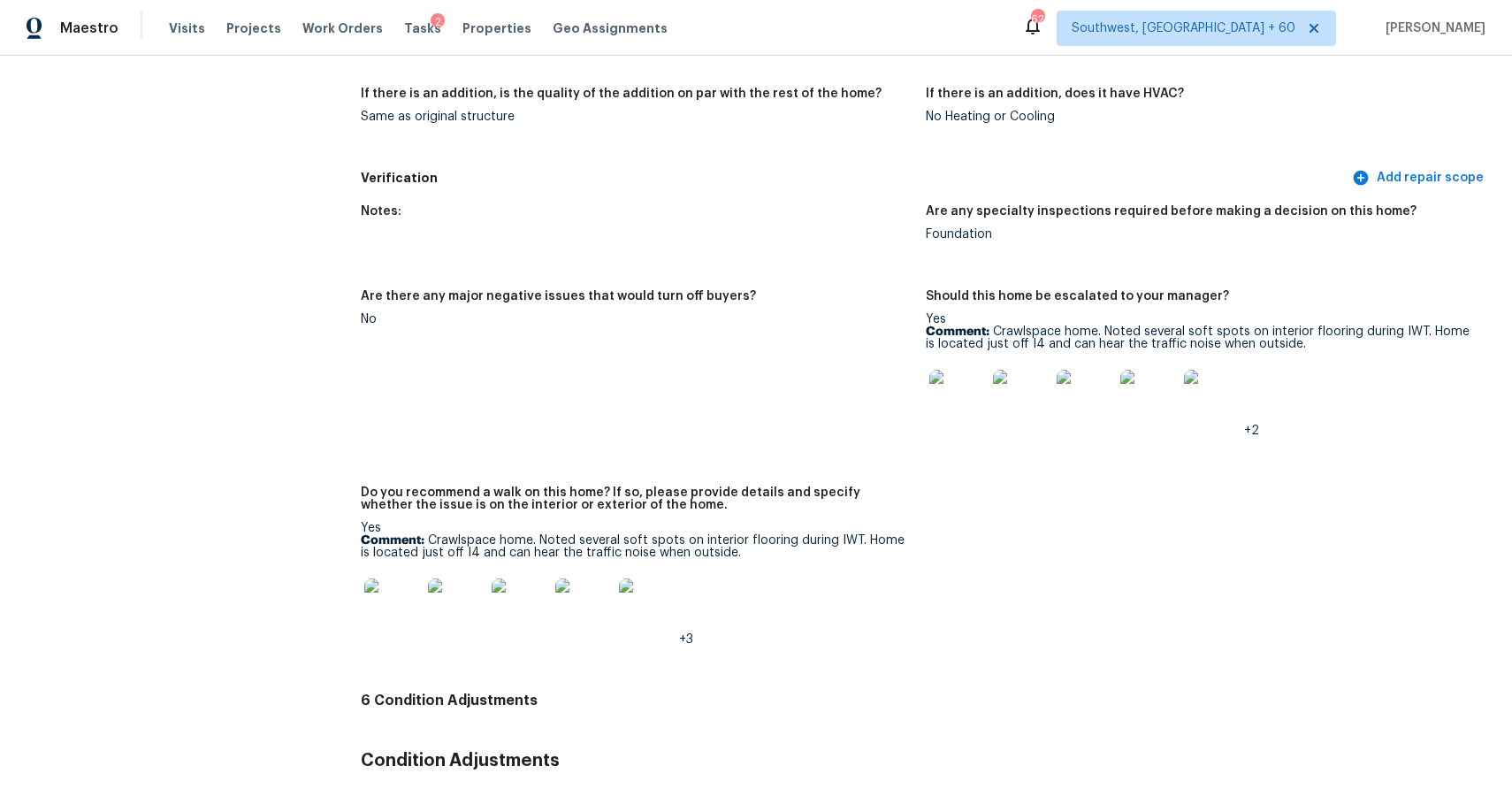
scroll to position [3937, 0]
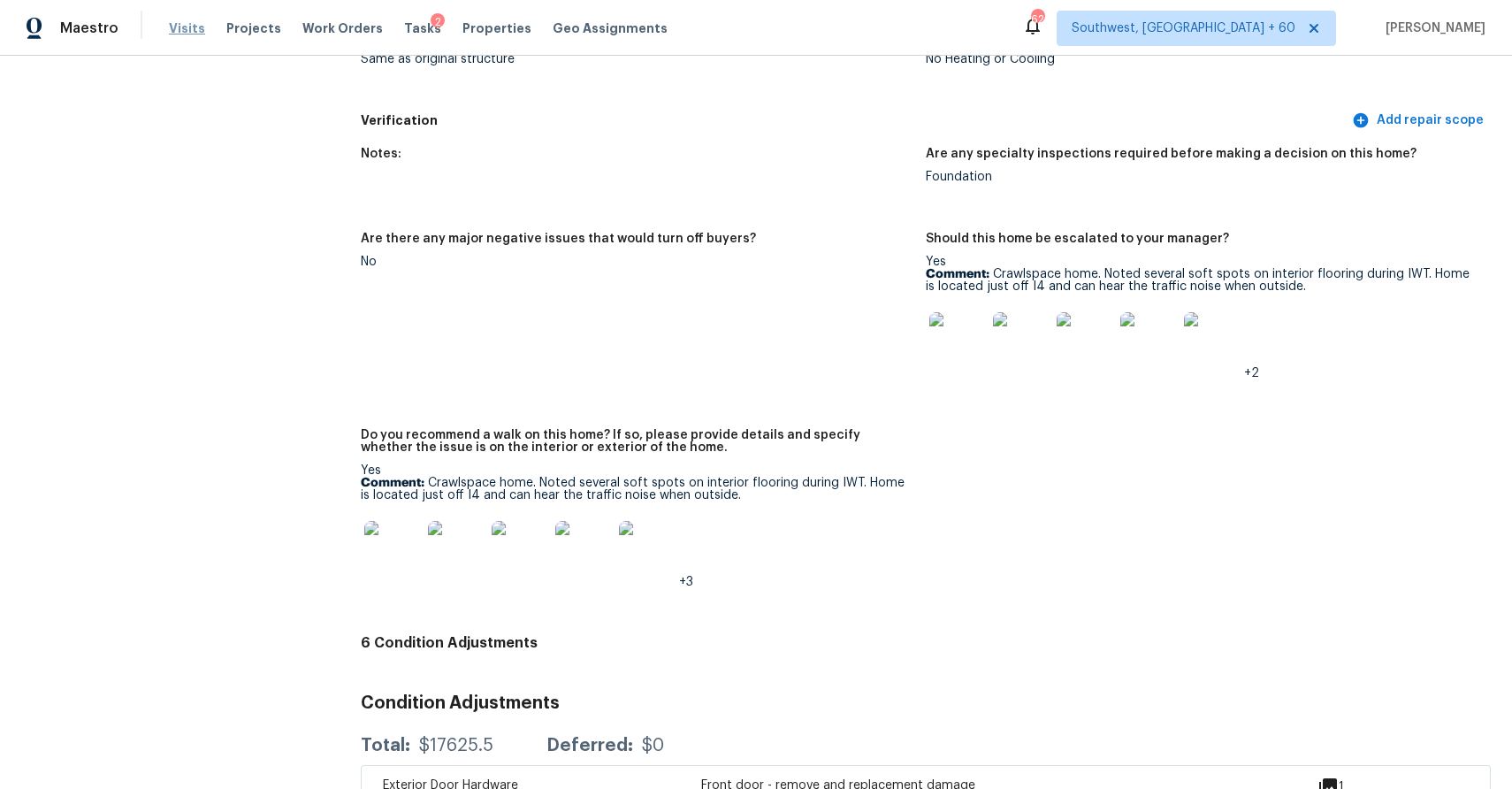
click at [177, 29] on span "Visits" at bounding box center [187, 29] width 37 height 18
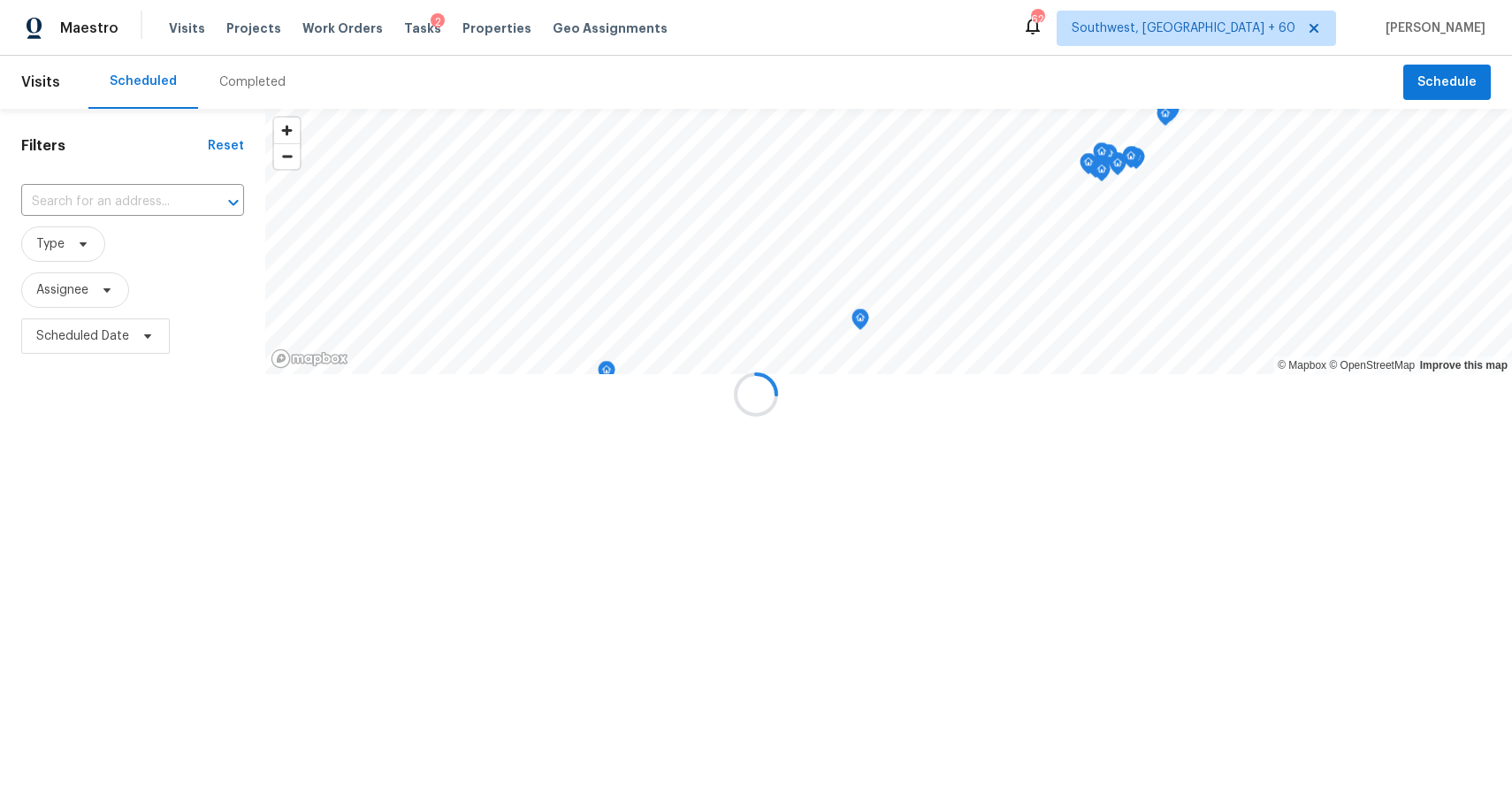
click at [218, 68] on div at bounding box center [756, 394] width 1512 height 789
click at [255, 72] on div at bounding box center [756, 394] width 1512 height 789
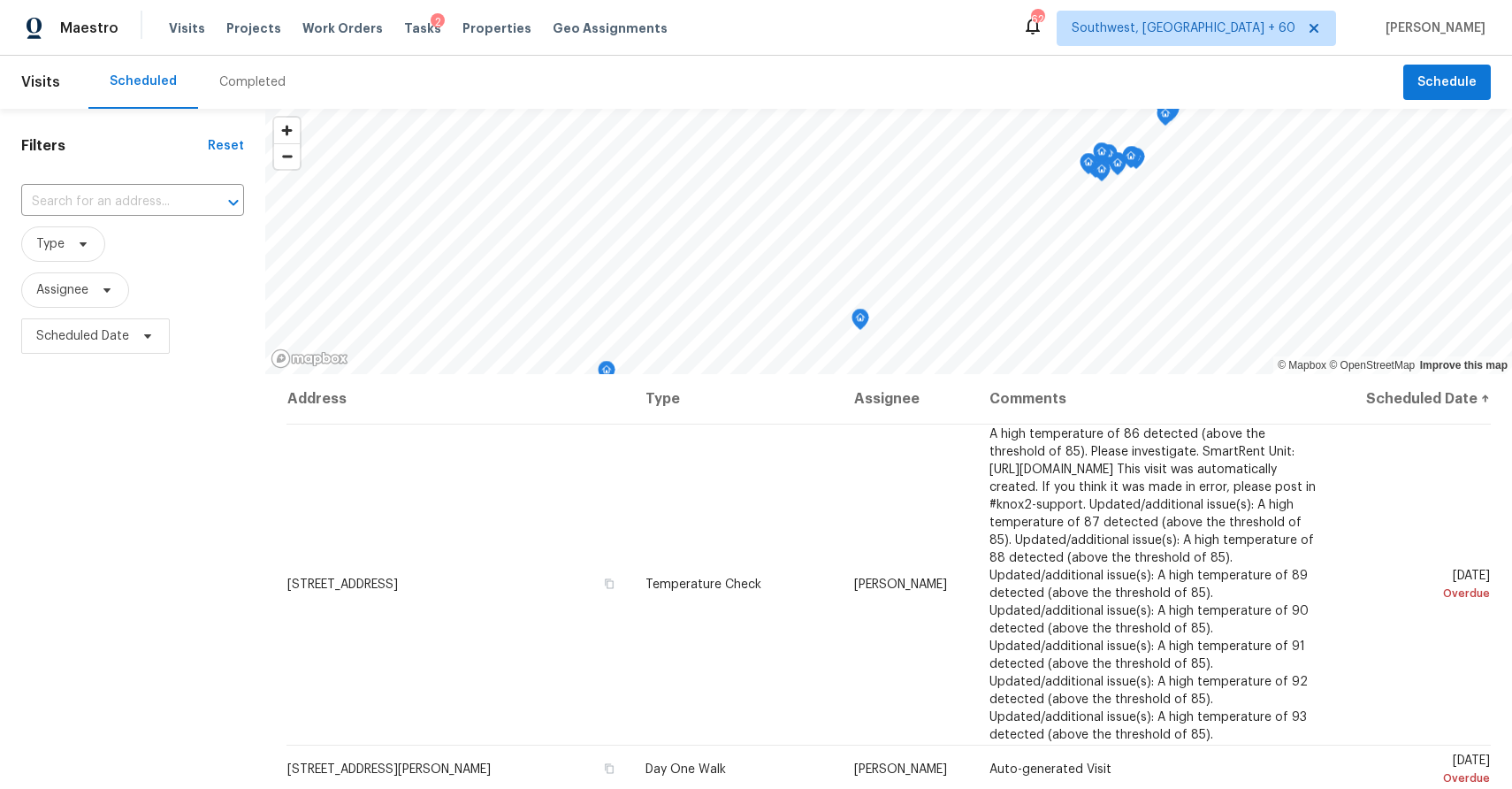
click at [255, 72] on div "Completed" at bounding box center [253, 82] width 109 height 53
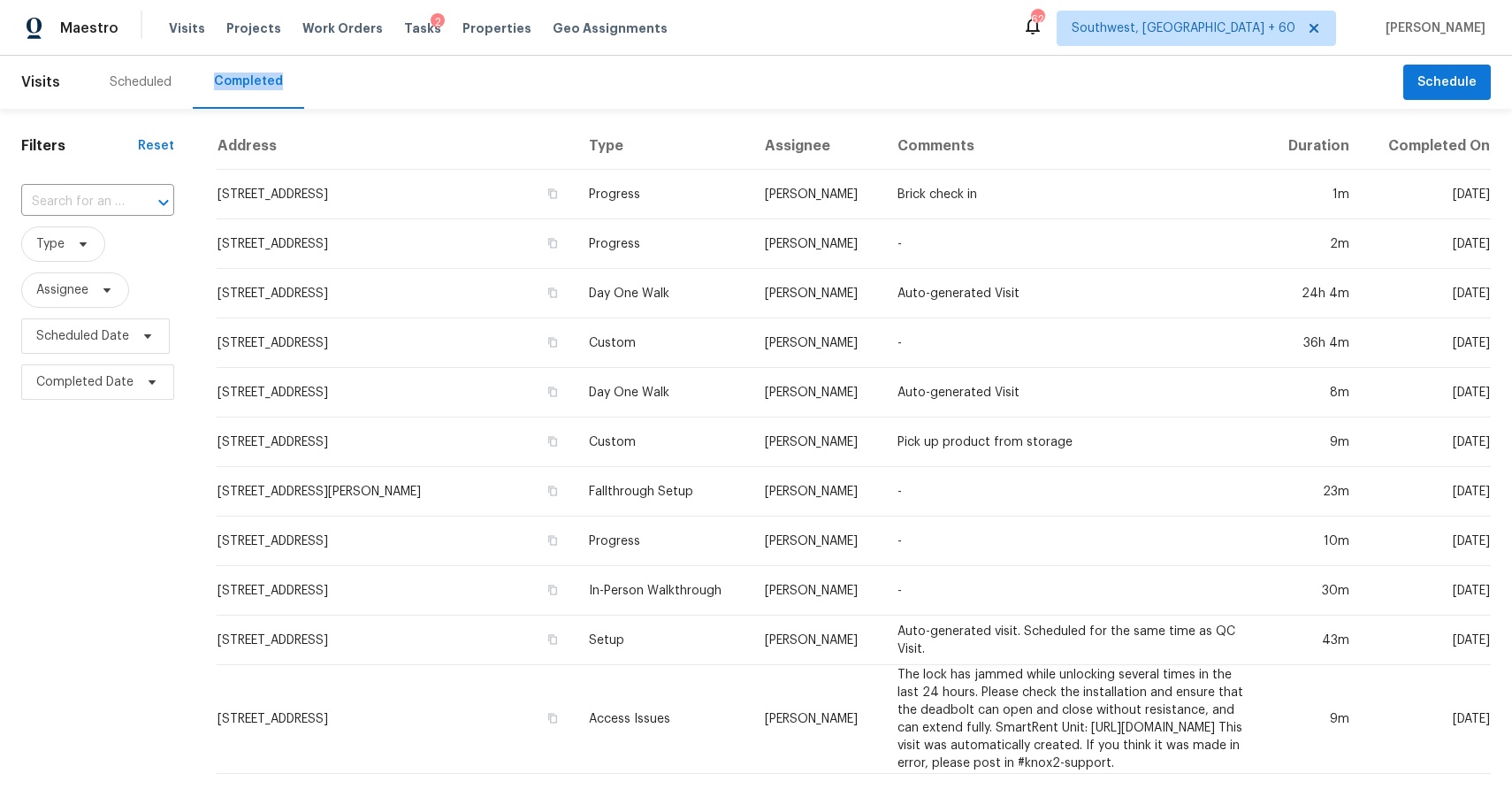
click at [301, 175] on td "6204 River Birch Dr, Gastonia, NC 28056" at bounding box center [395, 195] width 358 height 49
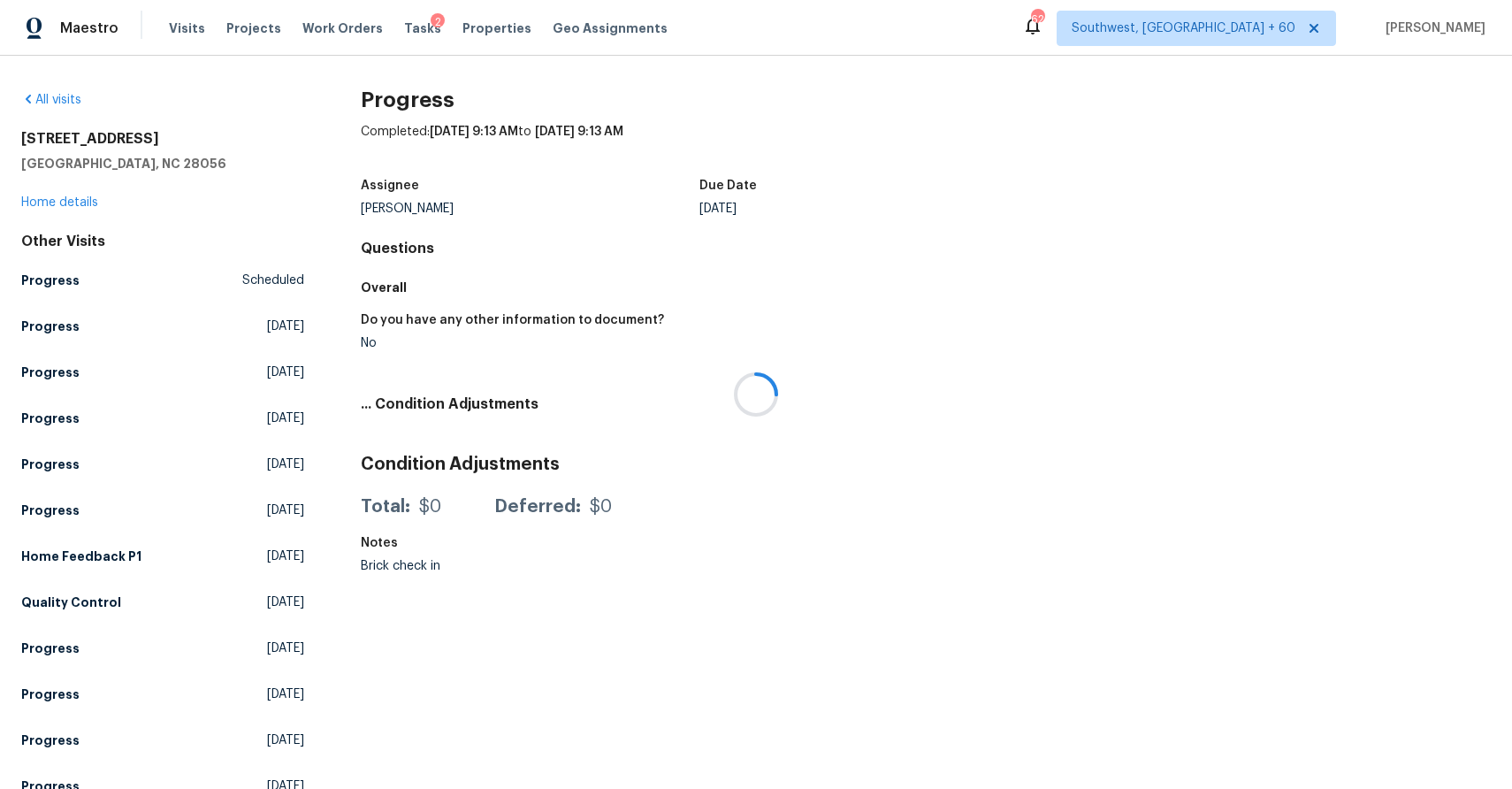
click at [138, 22] on div at bounding box center [756, 394] width 1512 height 789
click at [176, 25] on span "Visits" at bounding box center [187, 29] width 37 height 18
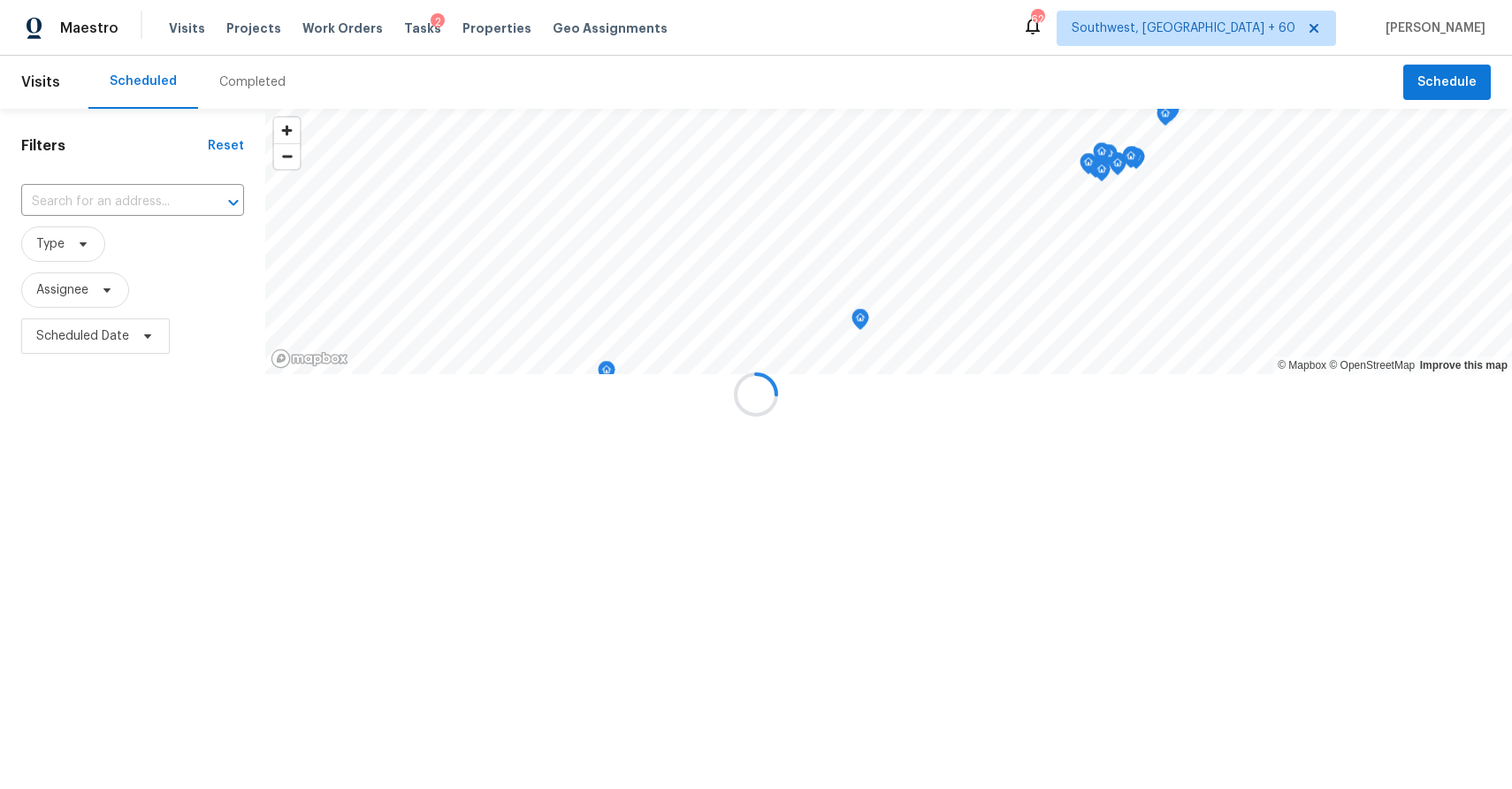
click at [216, 87] on div at bounding box center [756, 394] width 1512 height 789
click at [219, 87] on div "Completed" at bounding box center [252, 82] width 66 height 18
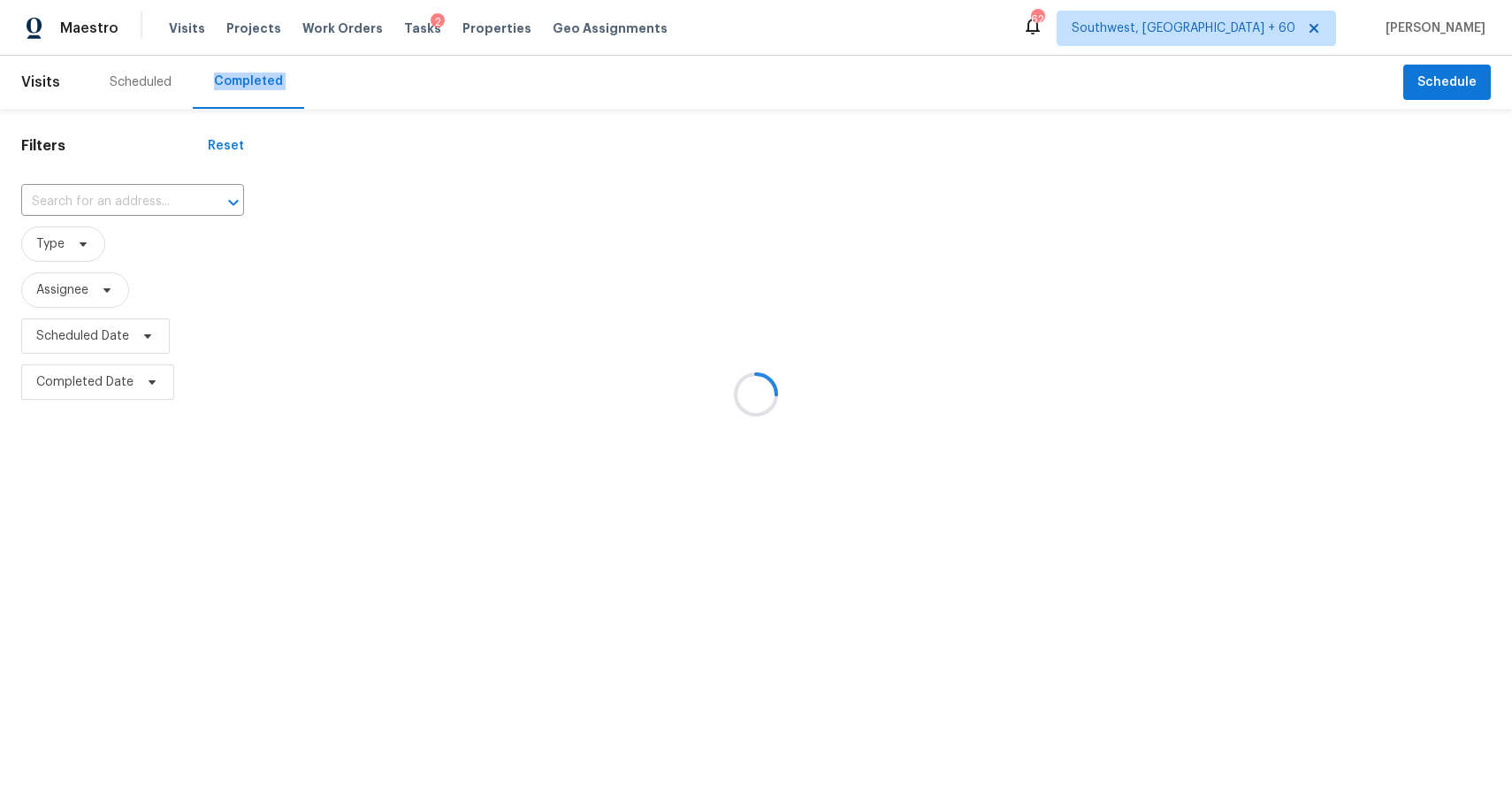
click at [242, 84] on div at bounding box center [756, 394] width 1512 height 789
click at [116, 196] on div at bounding box center [756, 394] width 1512 height 789
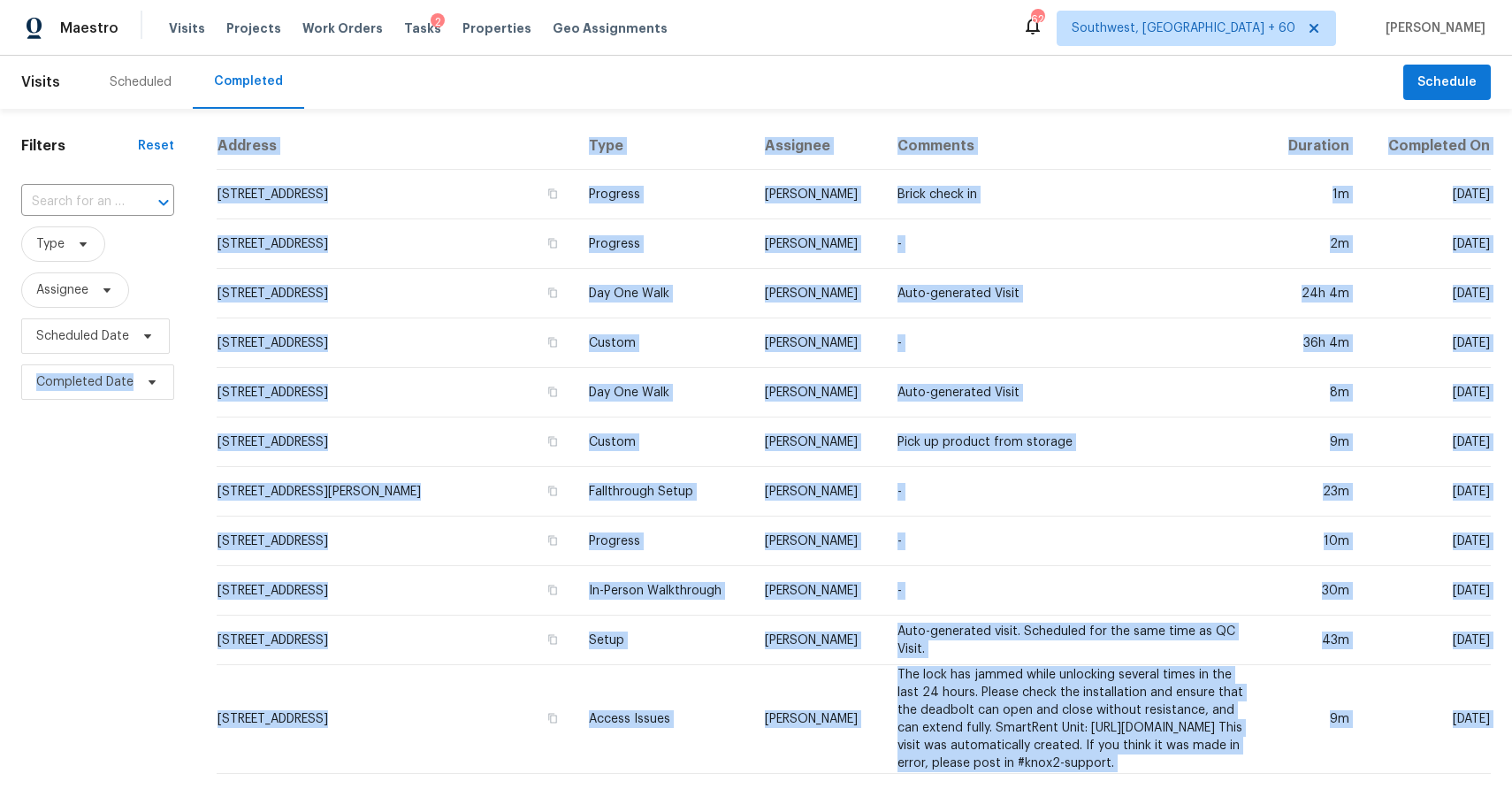
click at [116, 196] on input "text" at bounding box center [73, 202] width 104 height 28
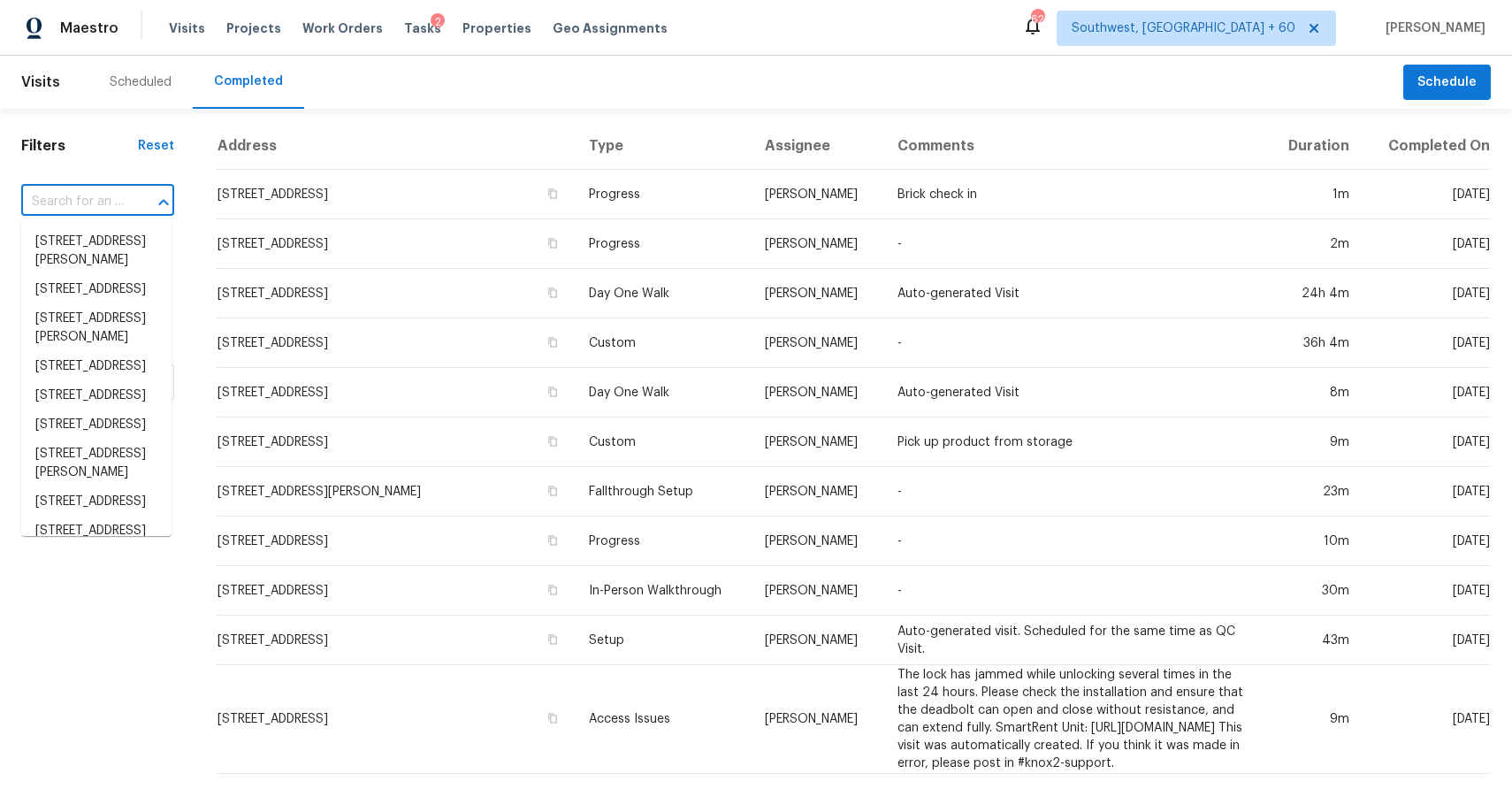
paste input "8401 Hanfro Ln, Houston, TX 77088"
type input "8401 Hanfro Ln, Houston, TX 77088"
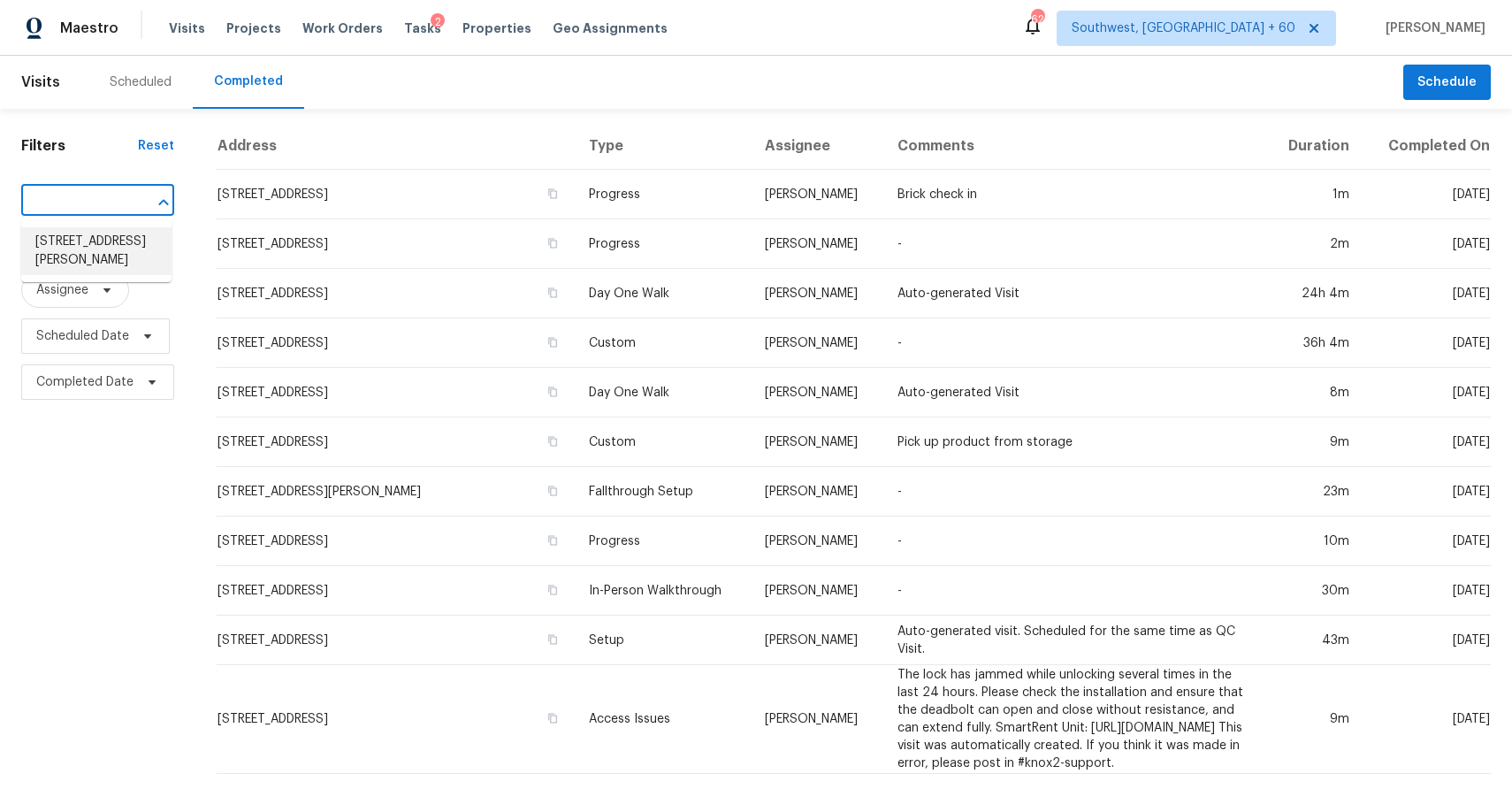
click at [99, 250] on li "8401 Hanfro Ln, Houston, TX 77088" at bounding box center [97, 251] width 150 height 47
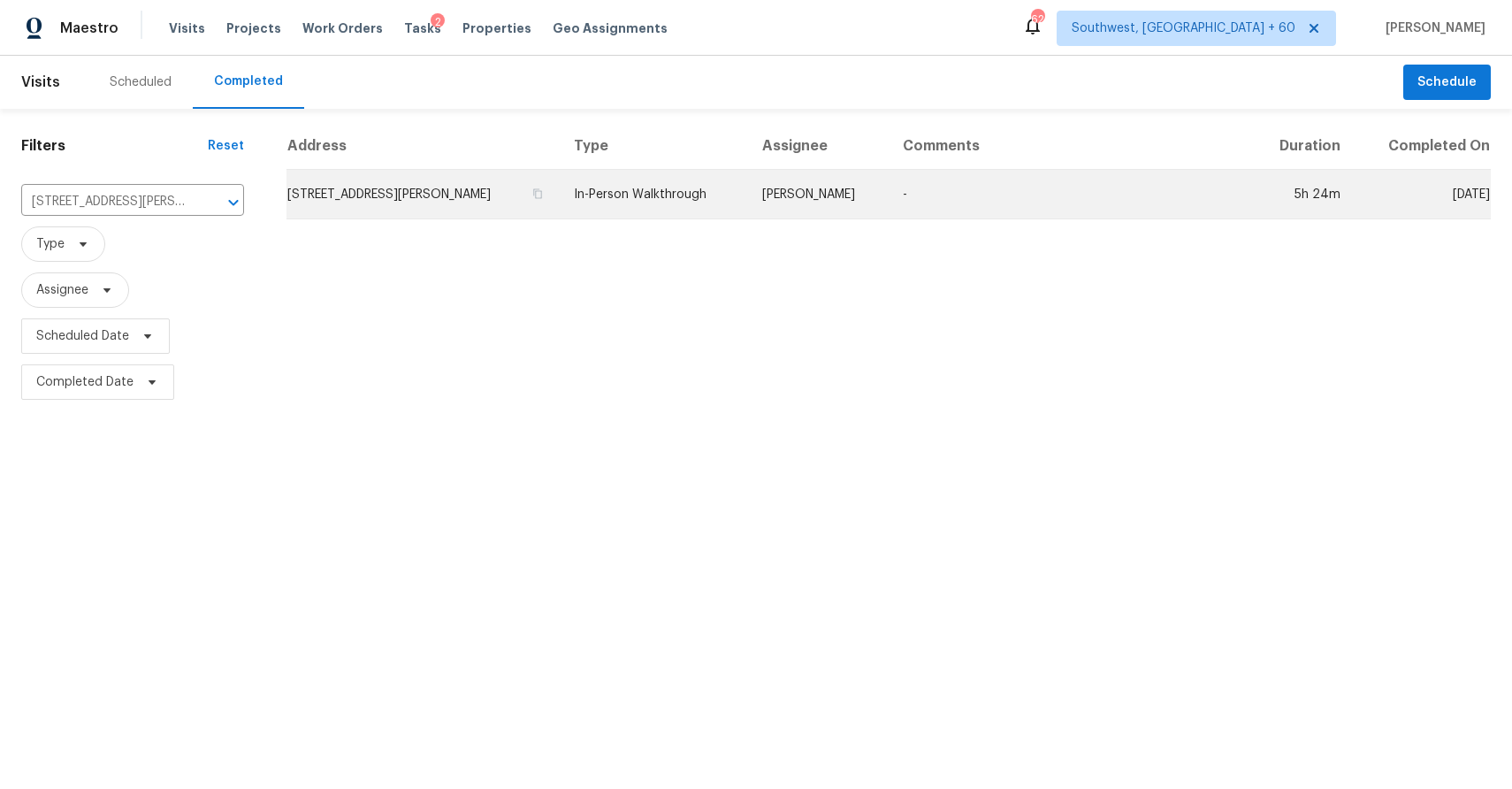
click at [685, 194] on td "In-Person Walkthrough" at bounding box center [653, 195] width 188 height 49
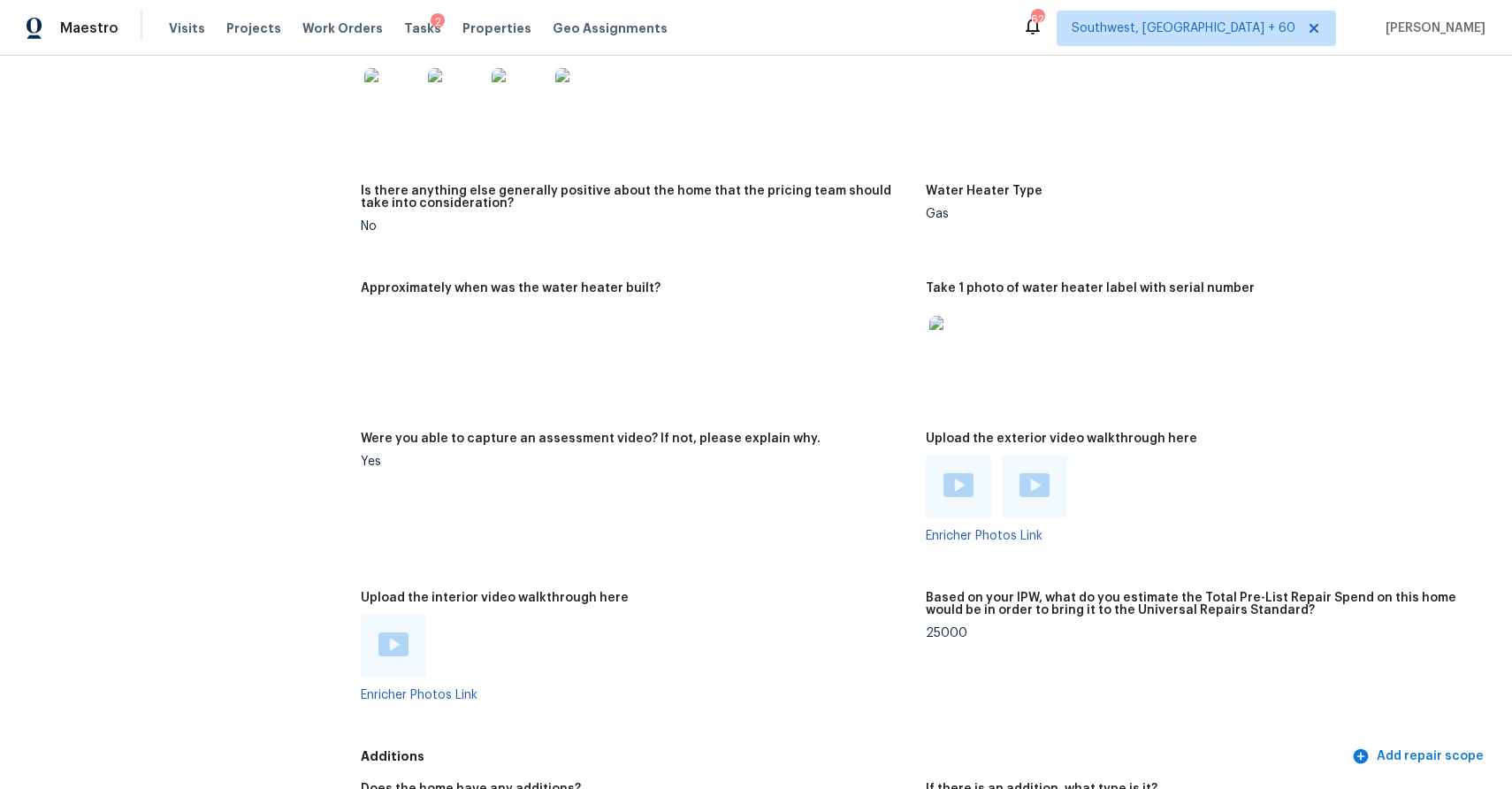
scroll to position [3585, 0]
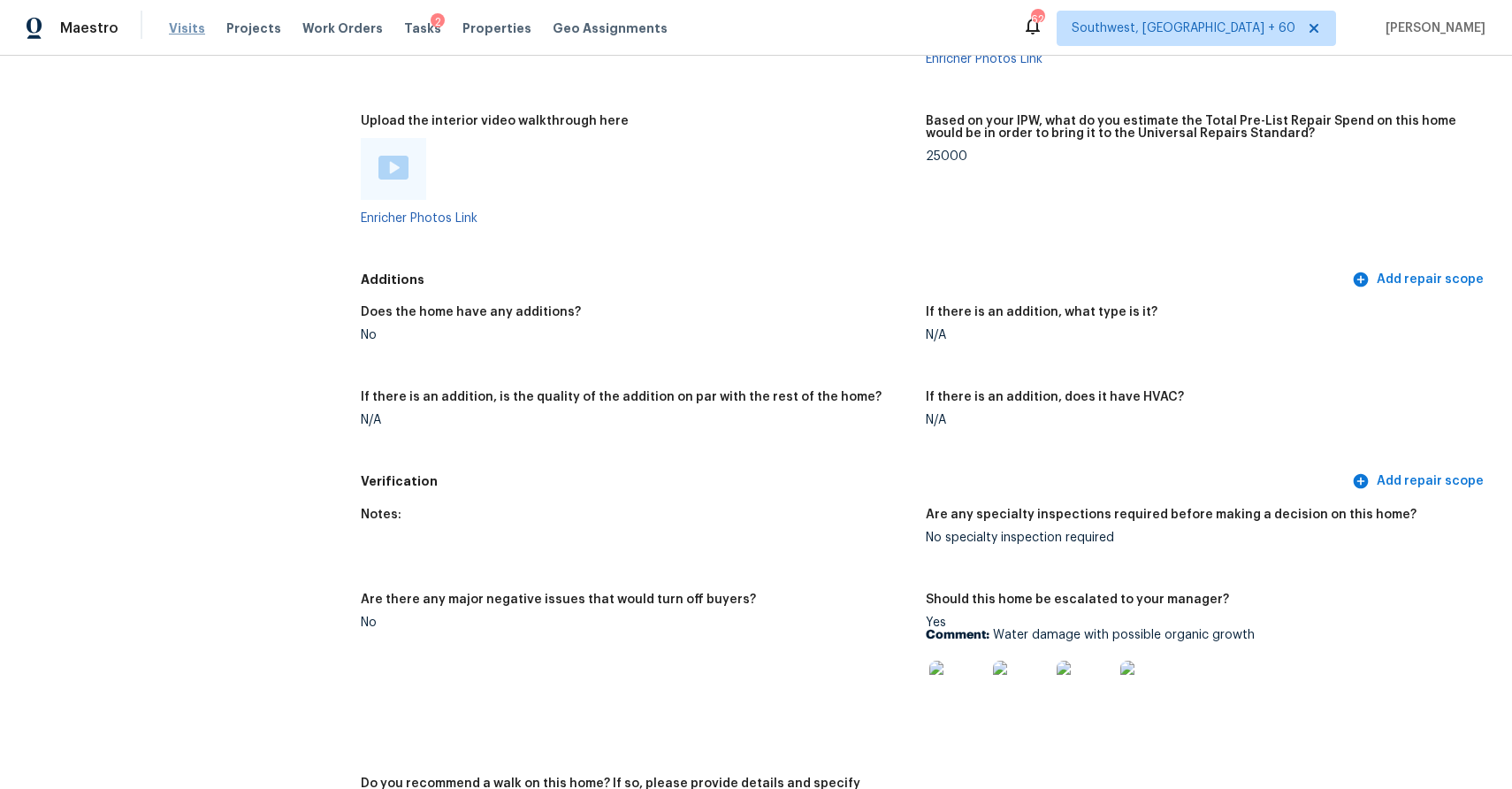
click at [176, 28] on span "Visits" at bounding box center [187, 29] width 37 height 18
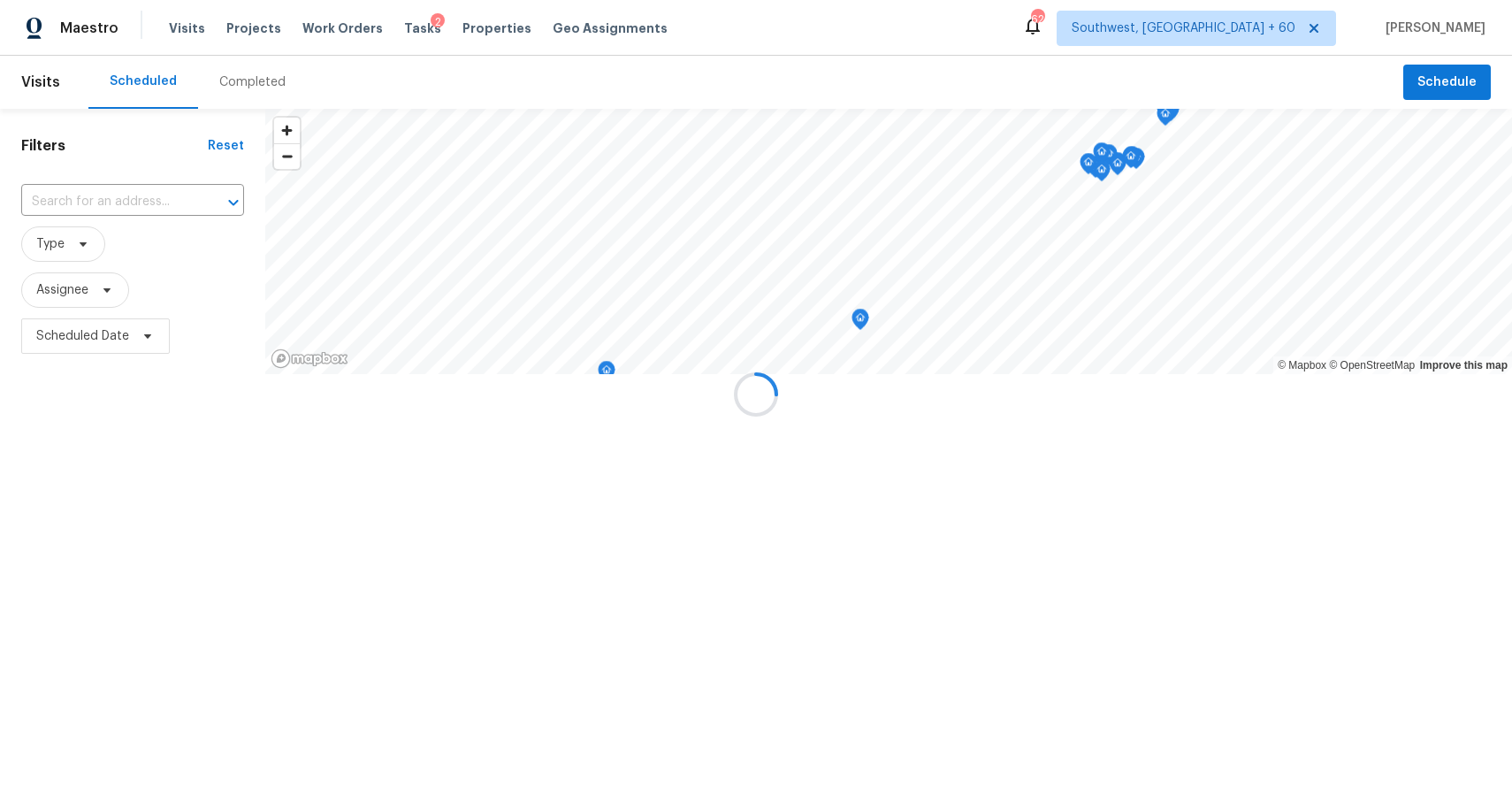
click at [238, 77] on div at bounding box center [756, 394] width 1512 height 789
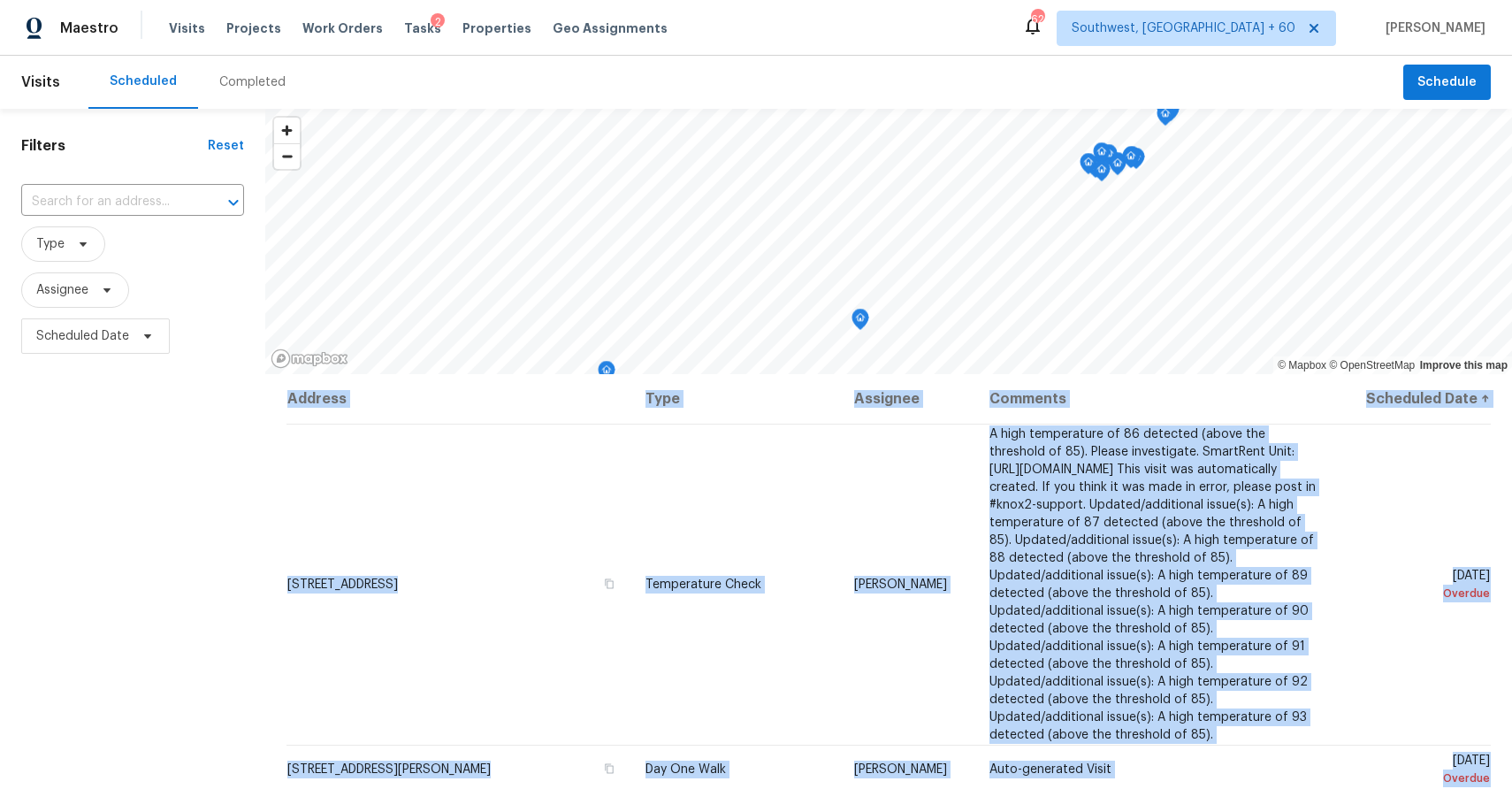
click at [238, 77] on div "Completed" at bounding box center [252, 82] width 66 height 18
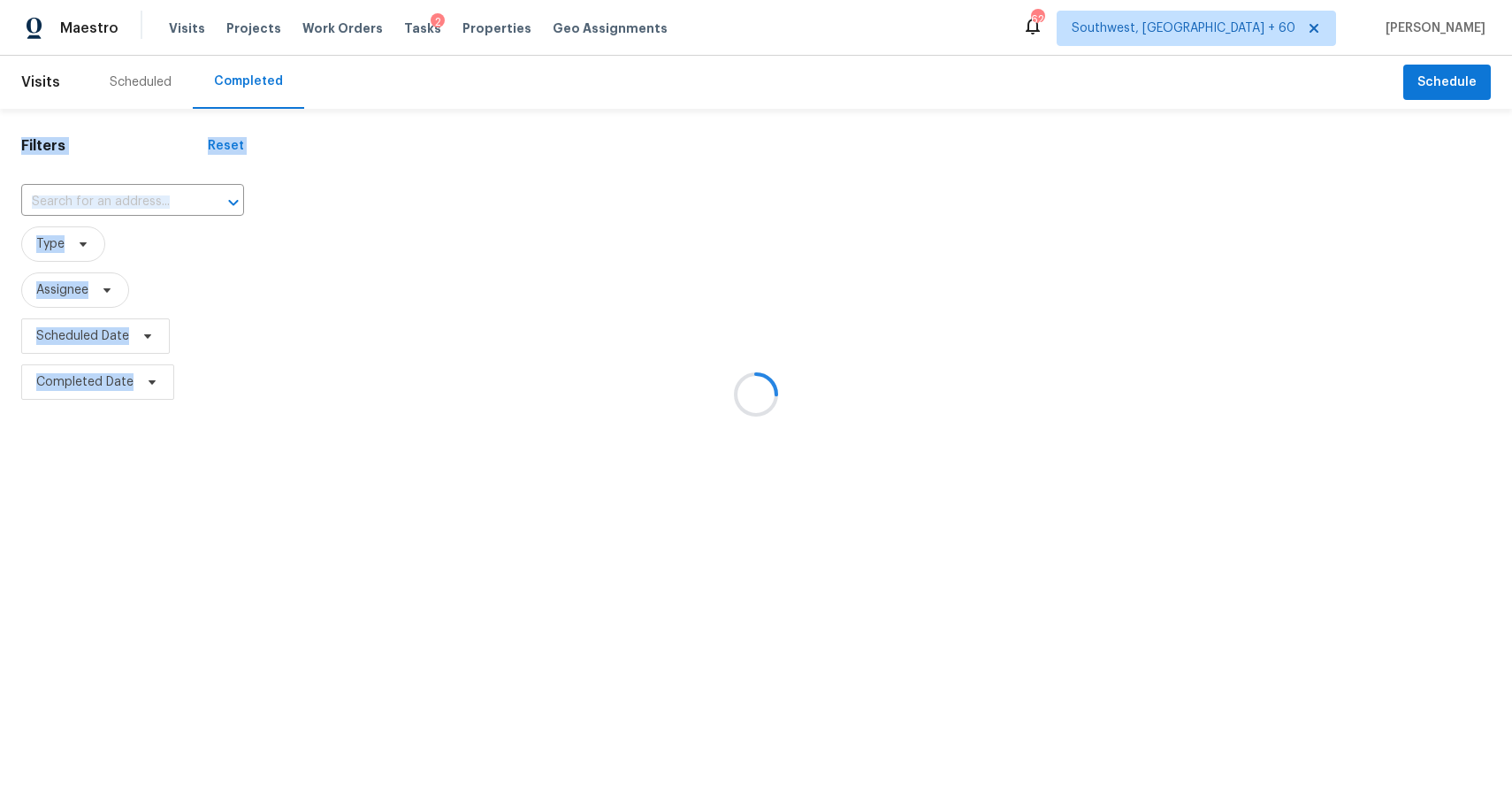
click at [238, 77] on div at bounding box center [756, 394] width 1512 height 789
click at [107, 192] on div at bounding box center [756, 394] width 1512 height 789
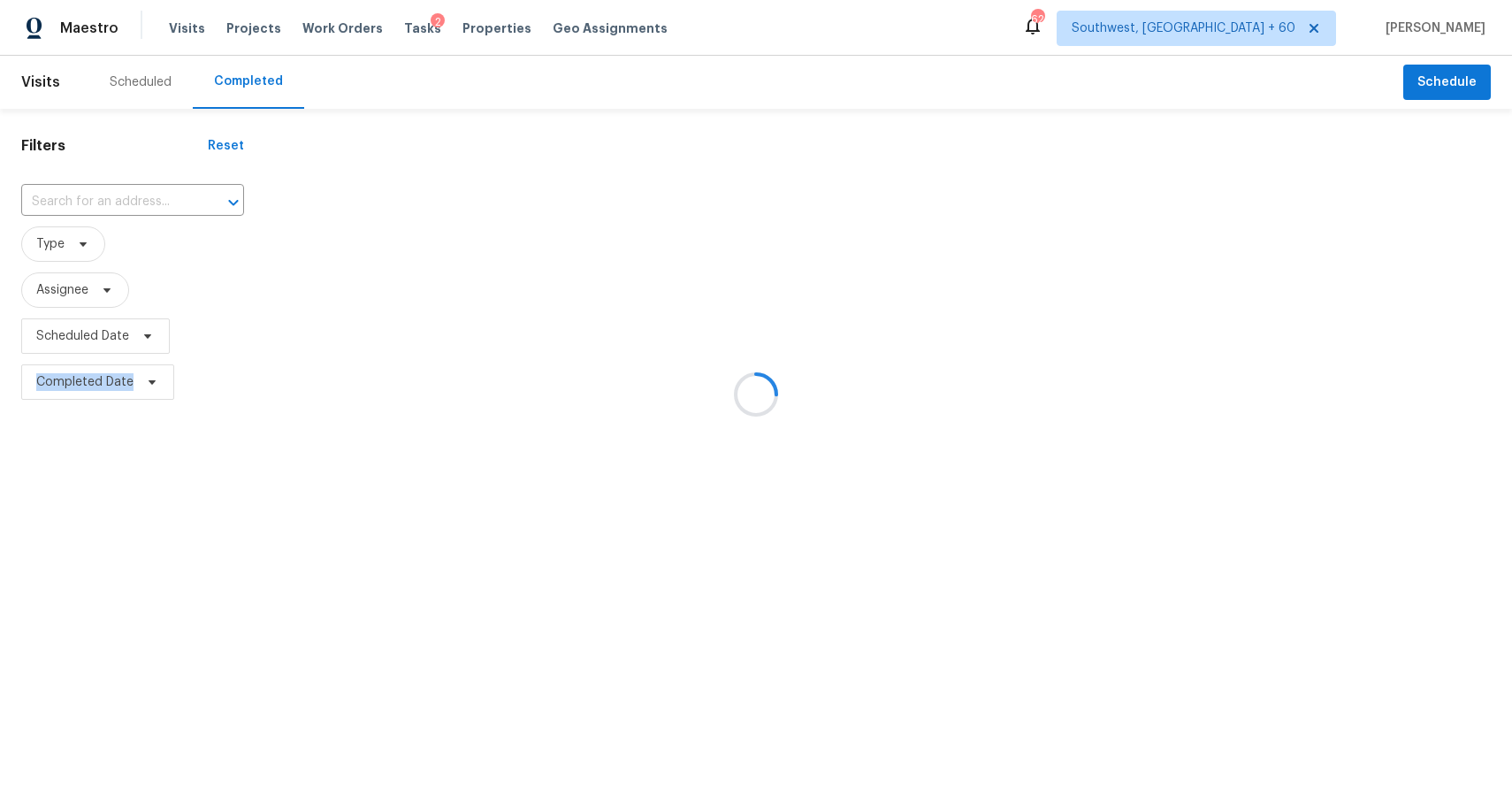
click at [107, 192] on div at bounding box center [756, 394] width 1512 height 789
click at [107, 192] on input "text" at bounding box center [109, 202] width 174 height 28
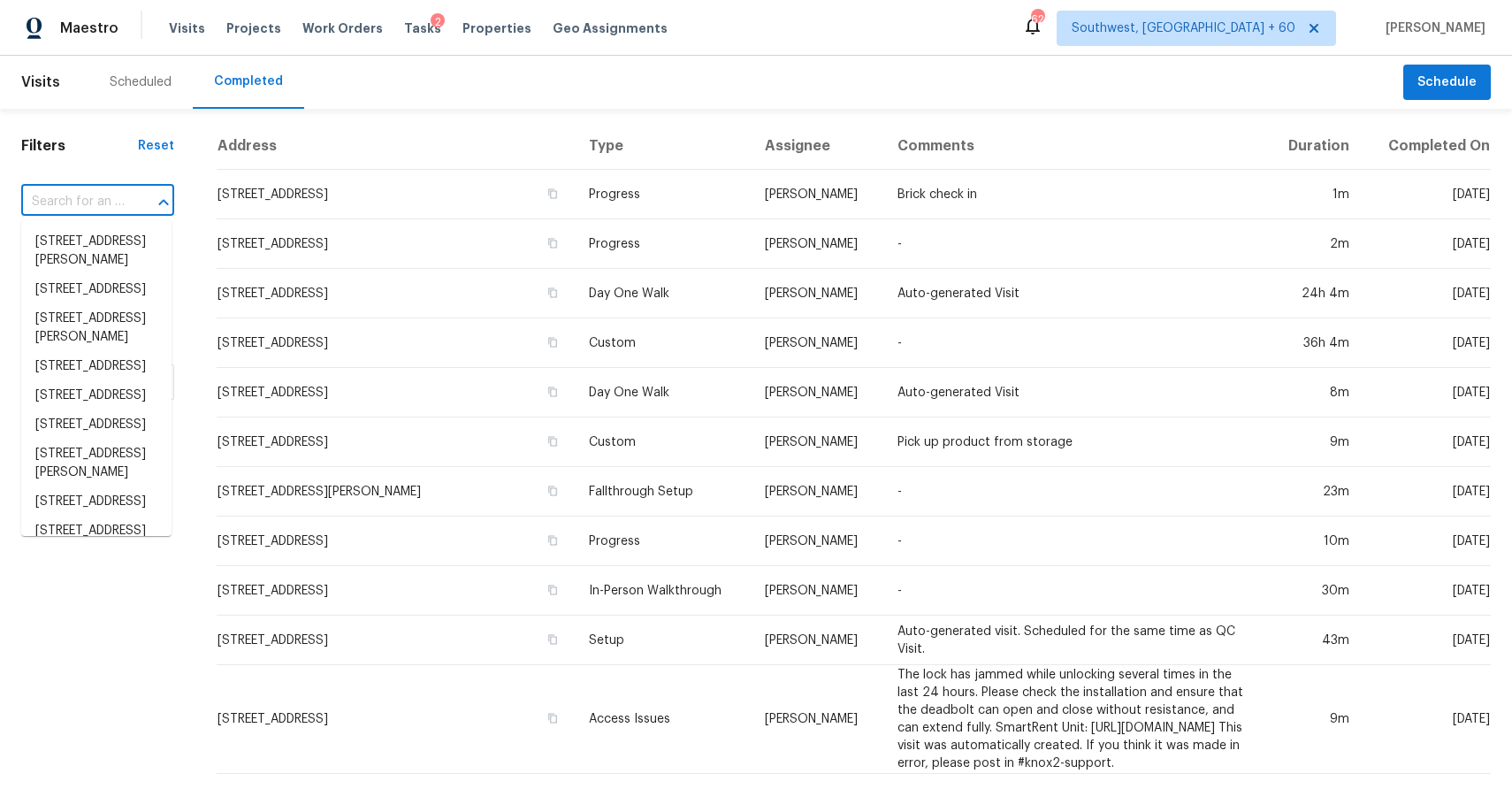
click at [107, 192] on input "text" at bounding box center [73, 202] width 104 height 28
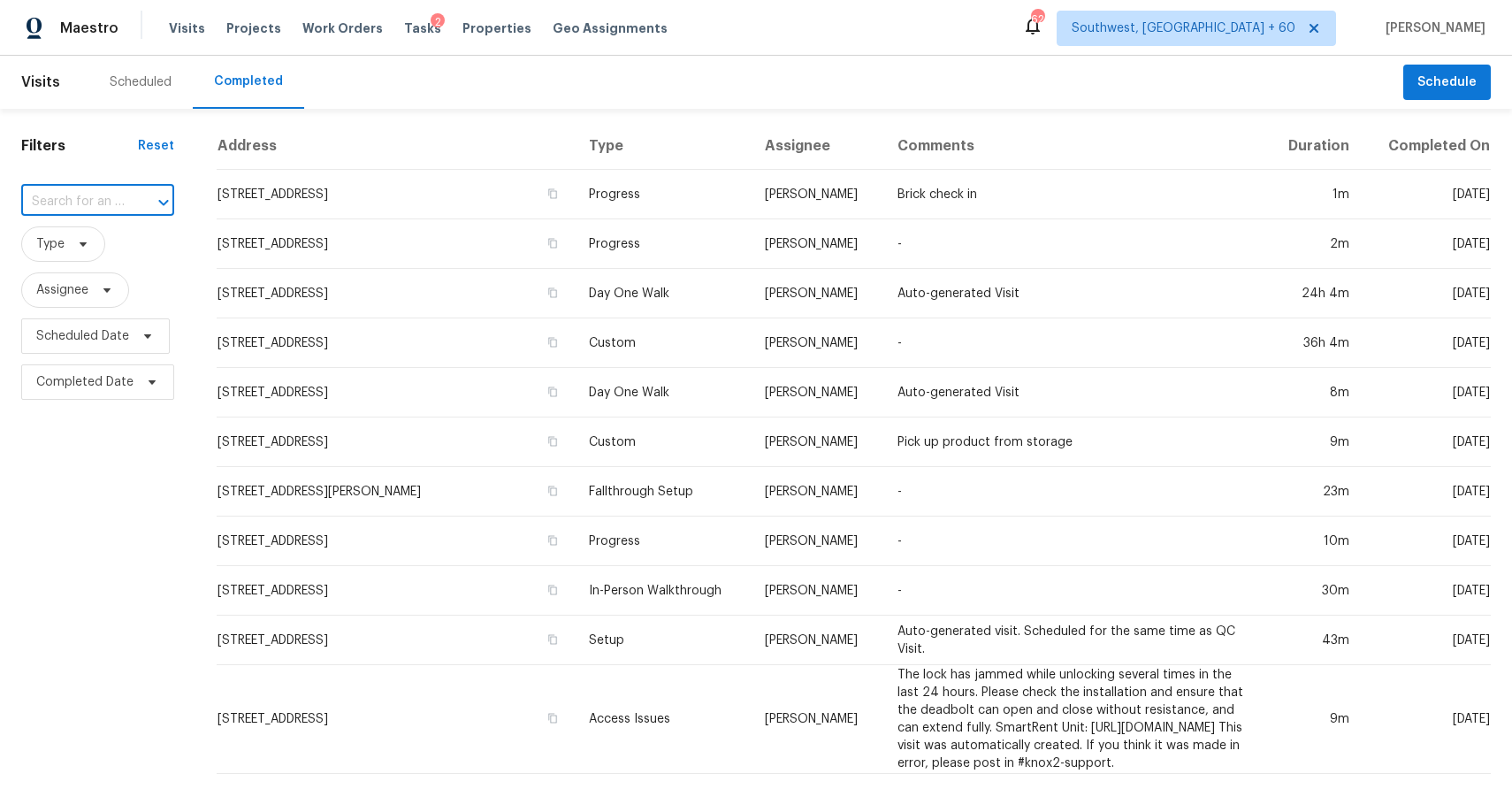
paste input "1394 Dewitt Dr, Akron, OH 44313"
type input "1394 Dewitt Dr, Akron, OH 44313"
click at [107, 248] on li "1394 Dewitt Dr, Akron, OH 44313" at bounding box center [97, 251] width 150 height 47
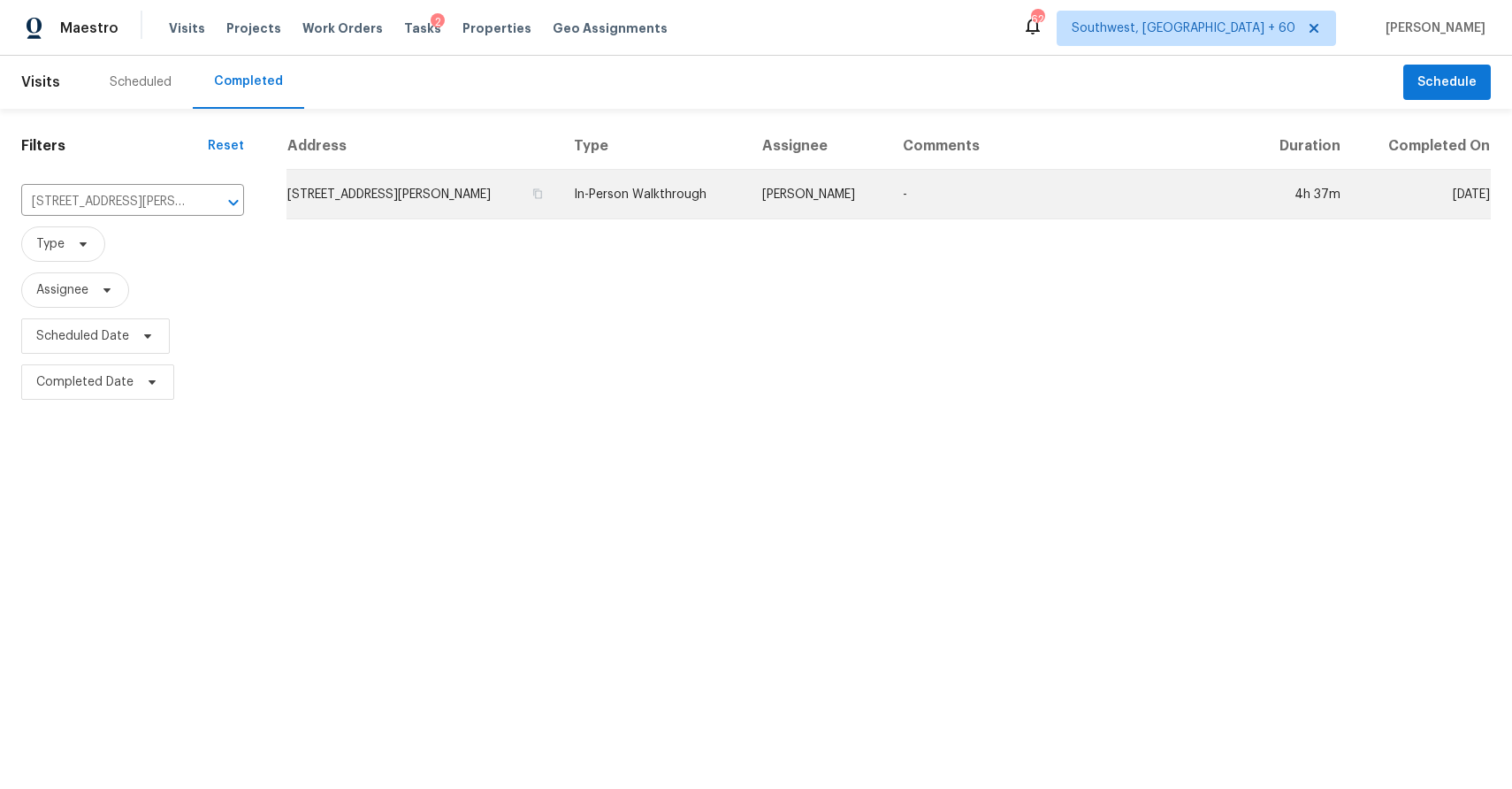
click at [875, 188] on td "Marissa Casias" at bounding box center [818, 195] width 141 height 49
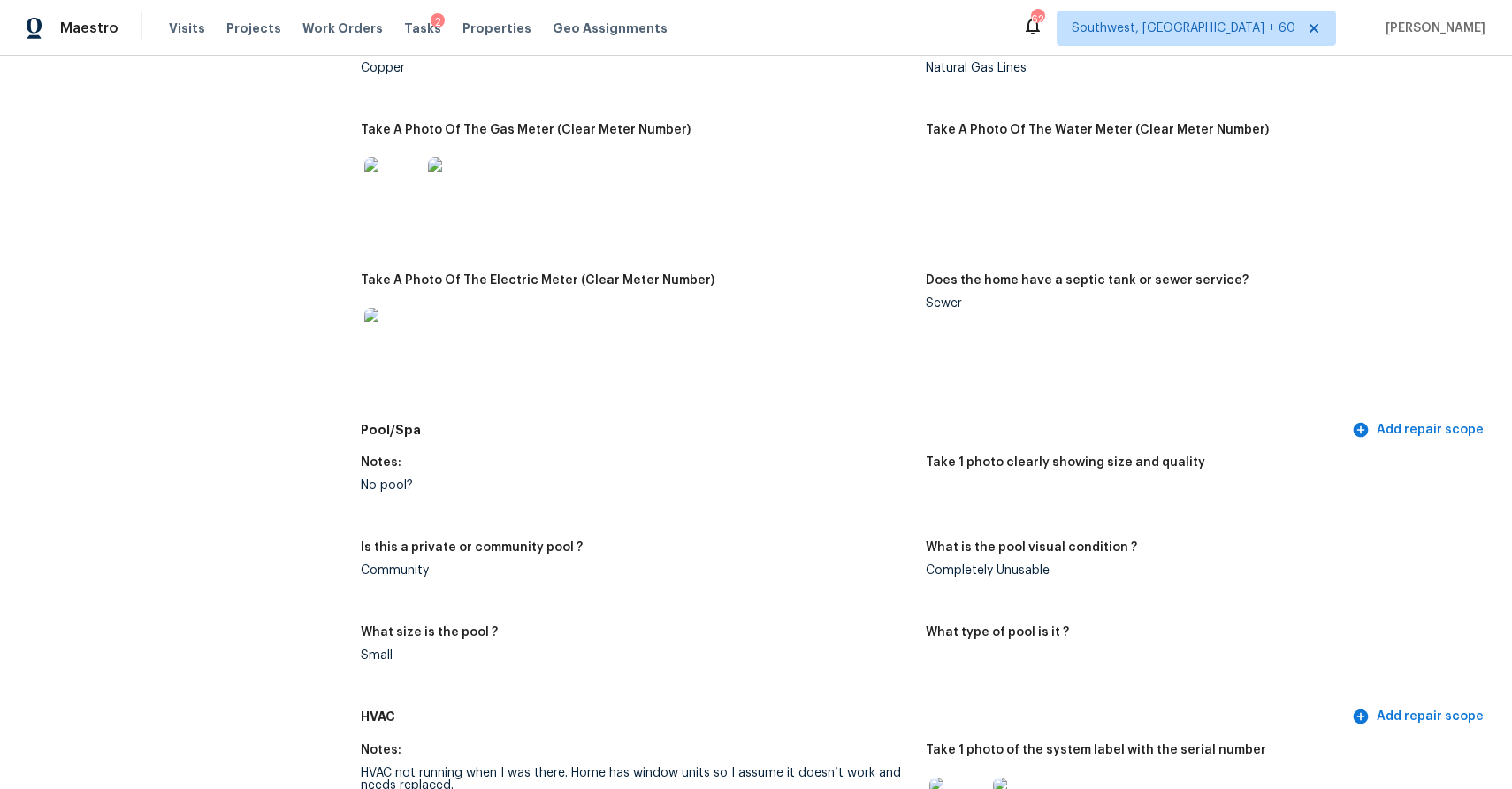
scroll to position [1558, 0]
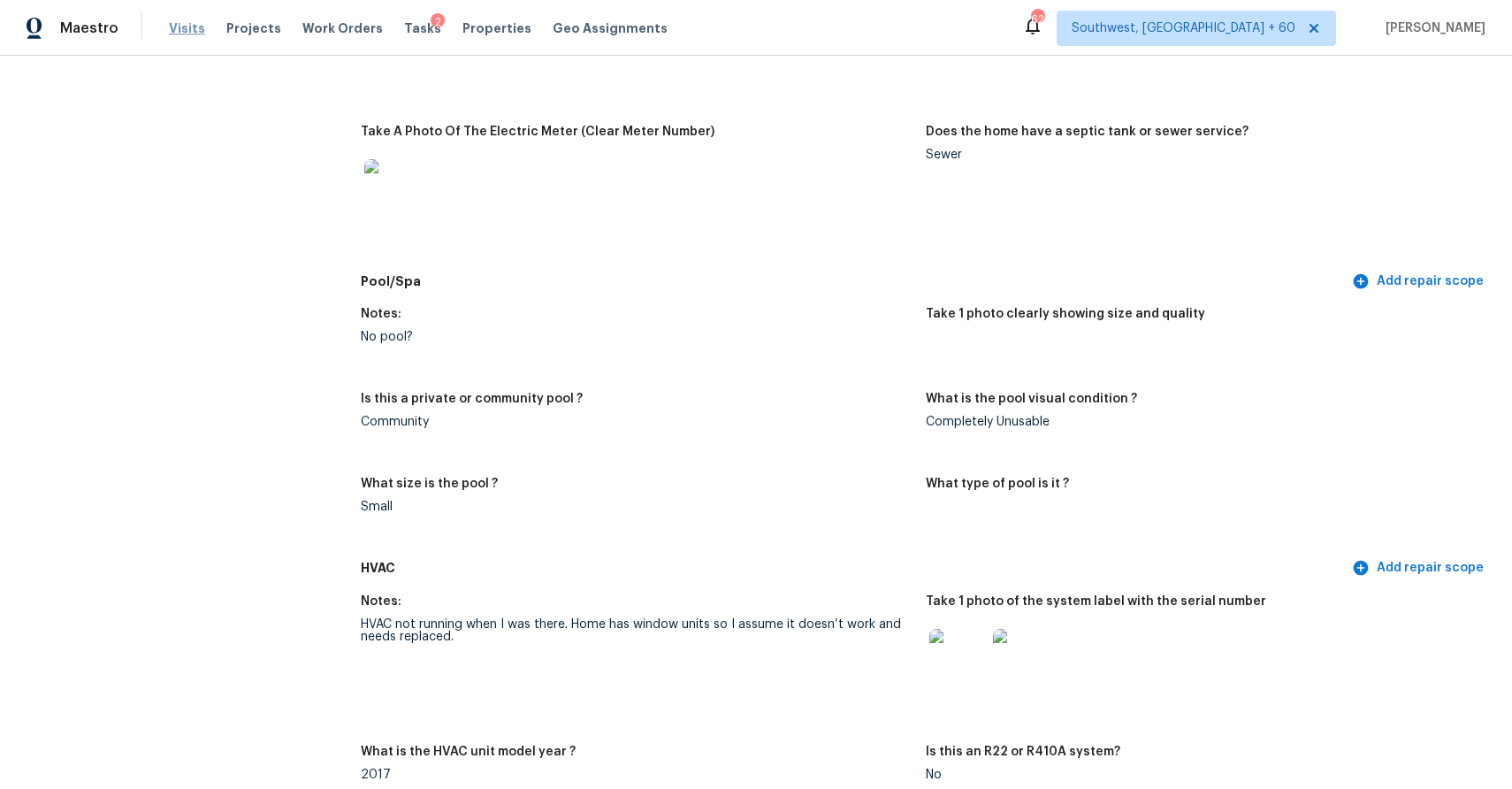
click at [188, 22] on span "Visits" at bounding box center [187, 29] width 37 height 18
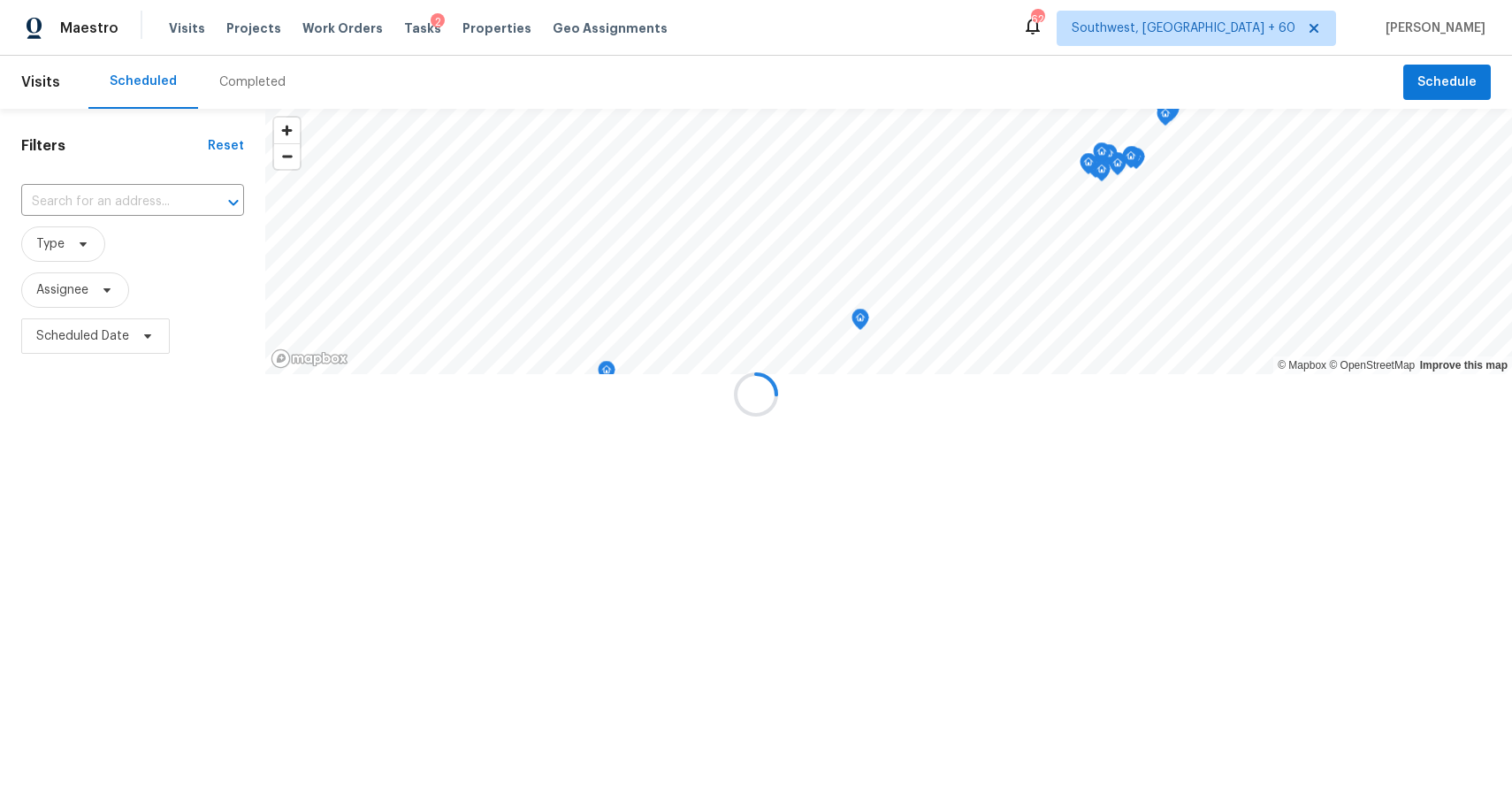
click at [269, 95] on div at bounding box center [756, 394] width 1512 height 789
click at [259, 81] on div at bounding box center [756, 394] width 1512 height 789
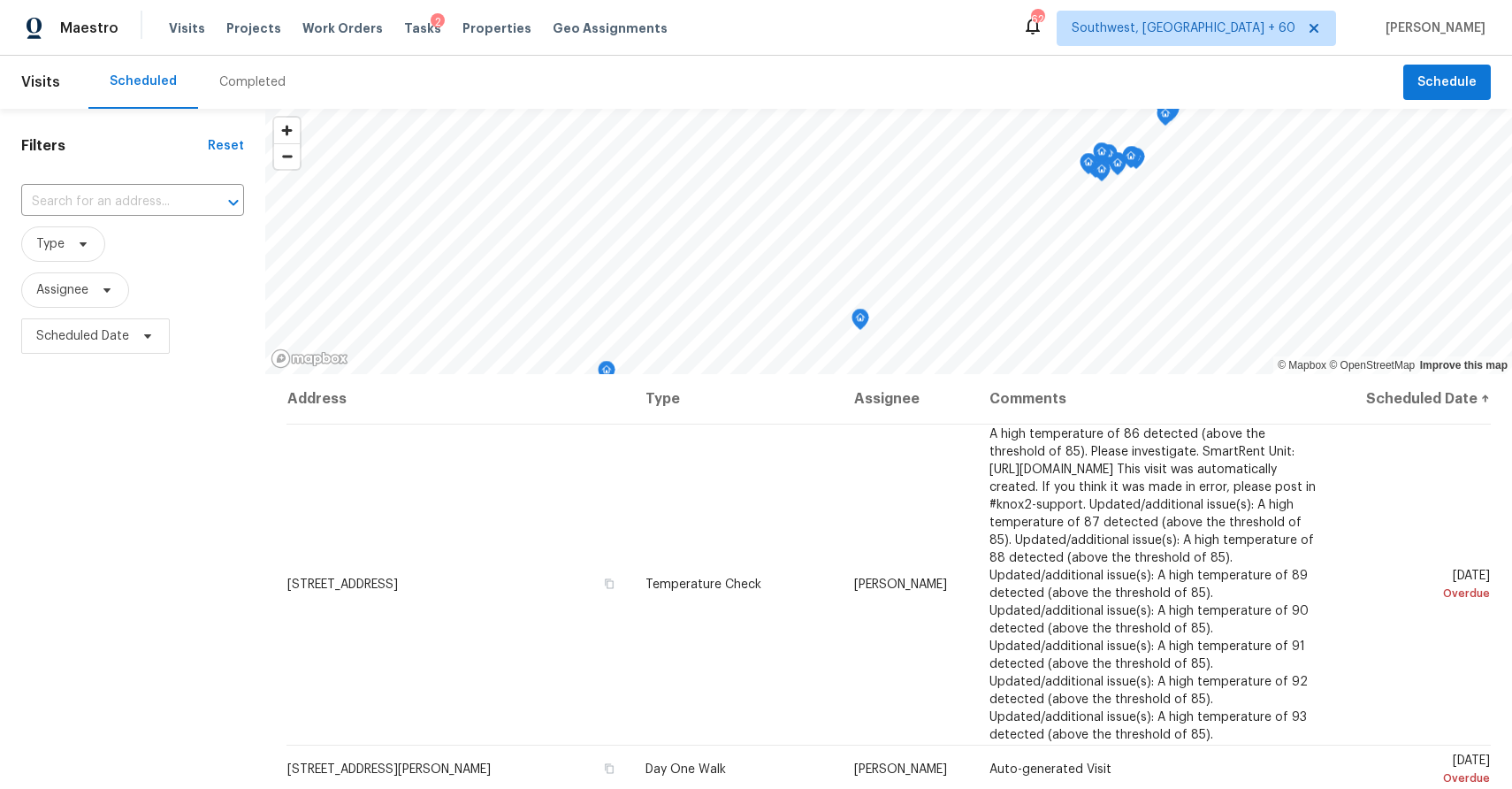
click at [259, 81] on div "Completed" at bounding box center [252, 82] width 66 height 18
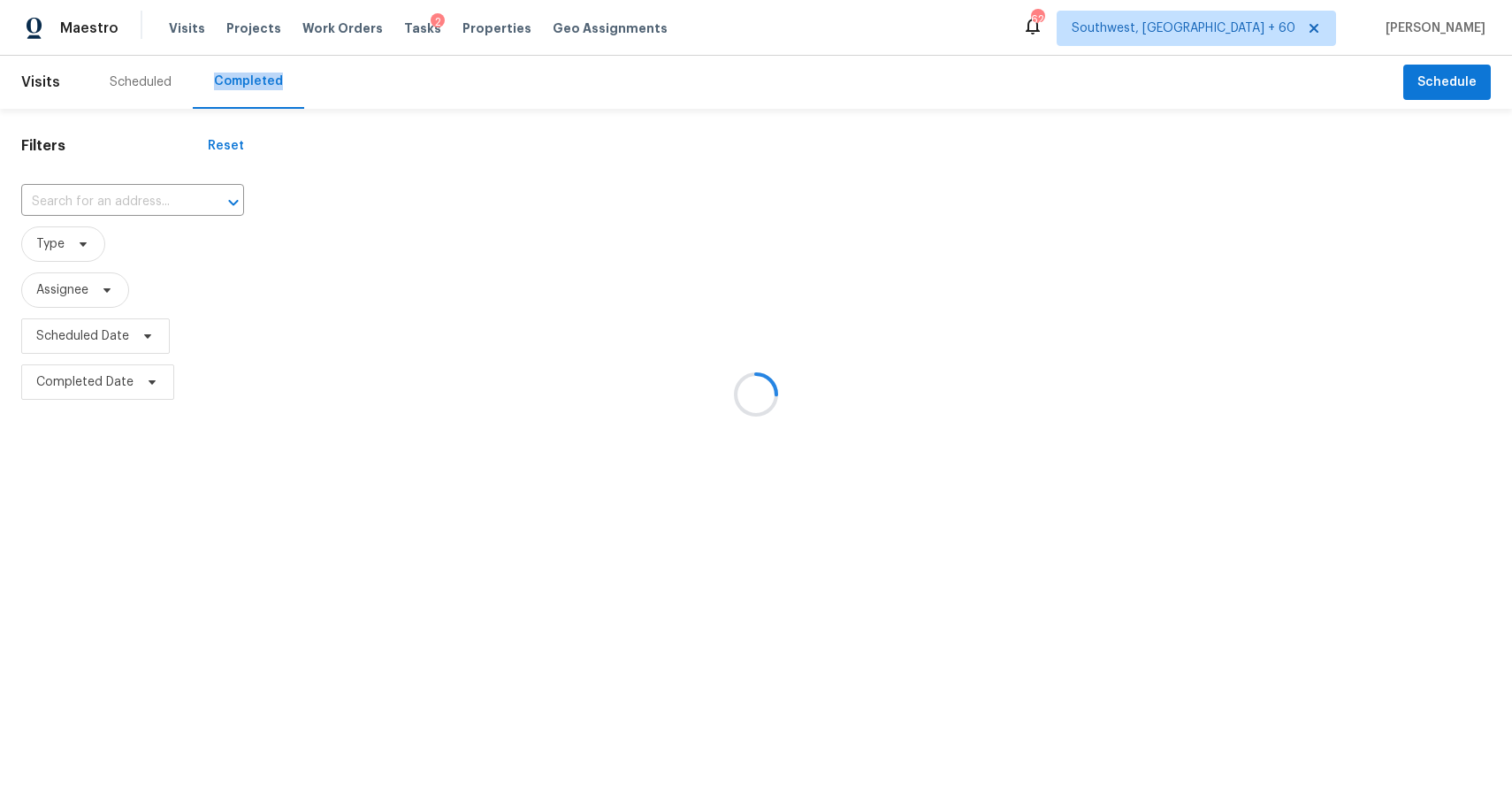
click at [301, 166] on div at bounding box center [756, 394] width 1512 height 789
click at [146, 198] on div at bounding box center [756, 394] width 1512 height 789
click at [109, 195] on div at bounding box center [756, 394] width 1512 height 789
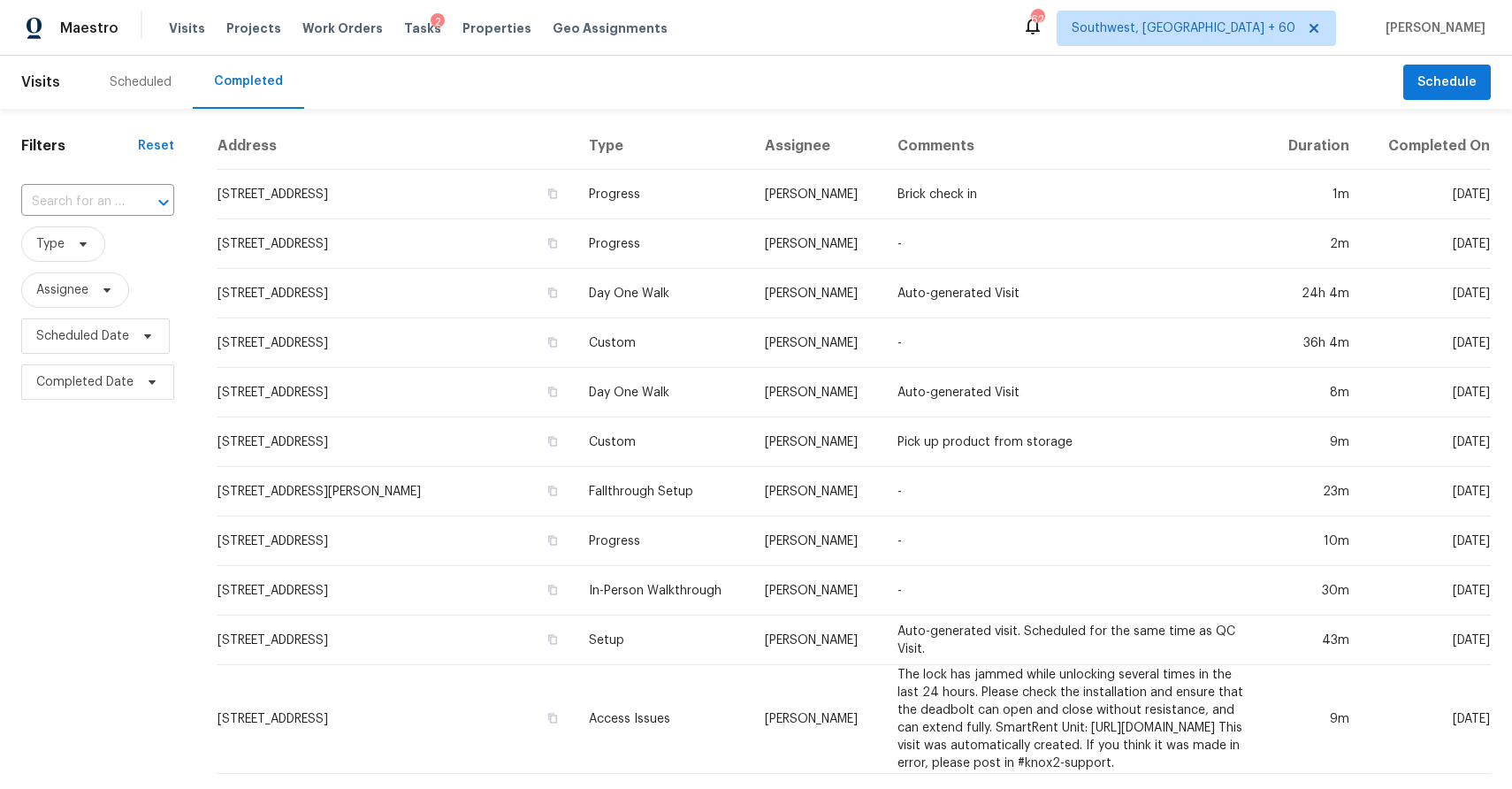
click at [109, 195] on input "text" at bounding box center [73, 202] width 104 height 28
paste input "47 Fonthill Cv, Braselton, GA 30517"
type input "47 Fonthill Cv, Braselton, GA 30517"
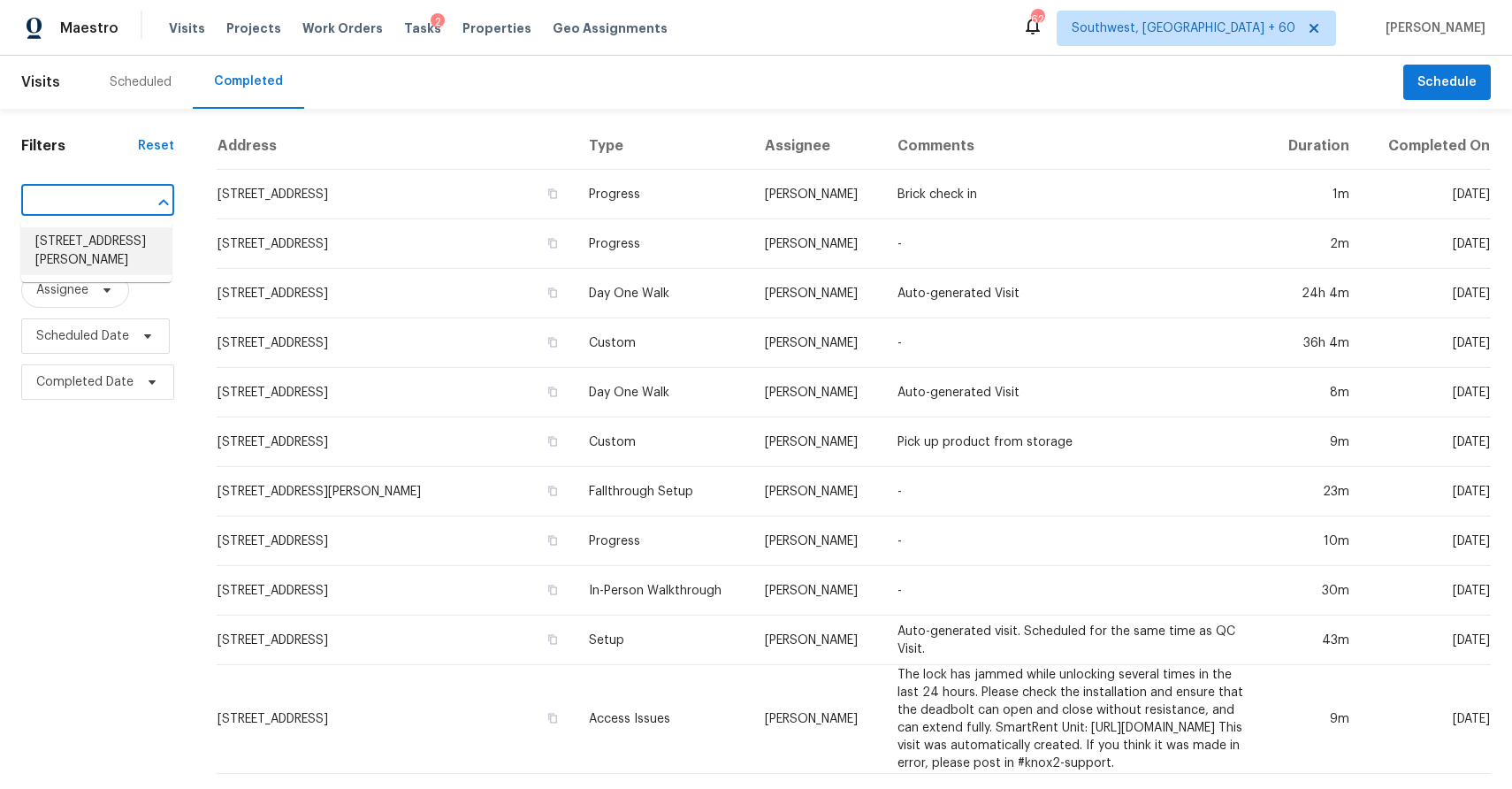
click at [100, 248] on li "47 Fonthill Cv, Braselton, GA 30517" at bounding box center [97, 251] width 150 height 47
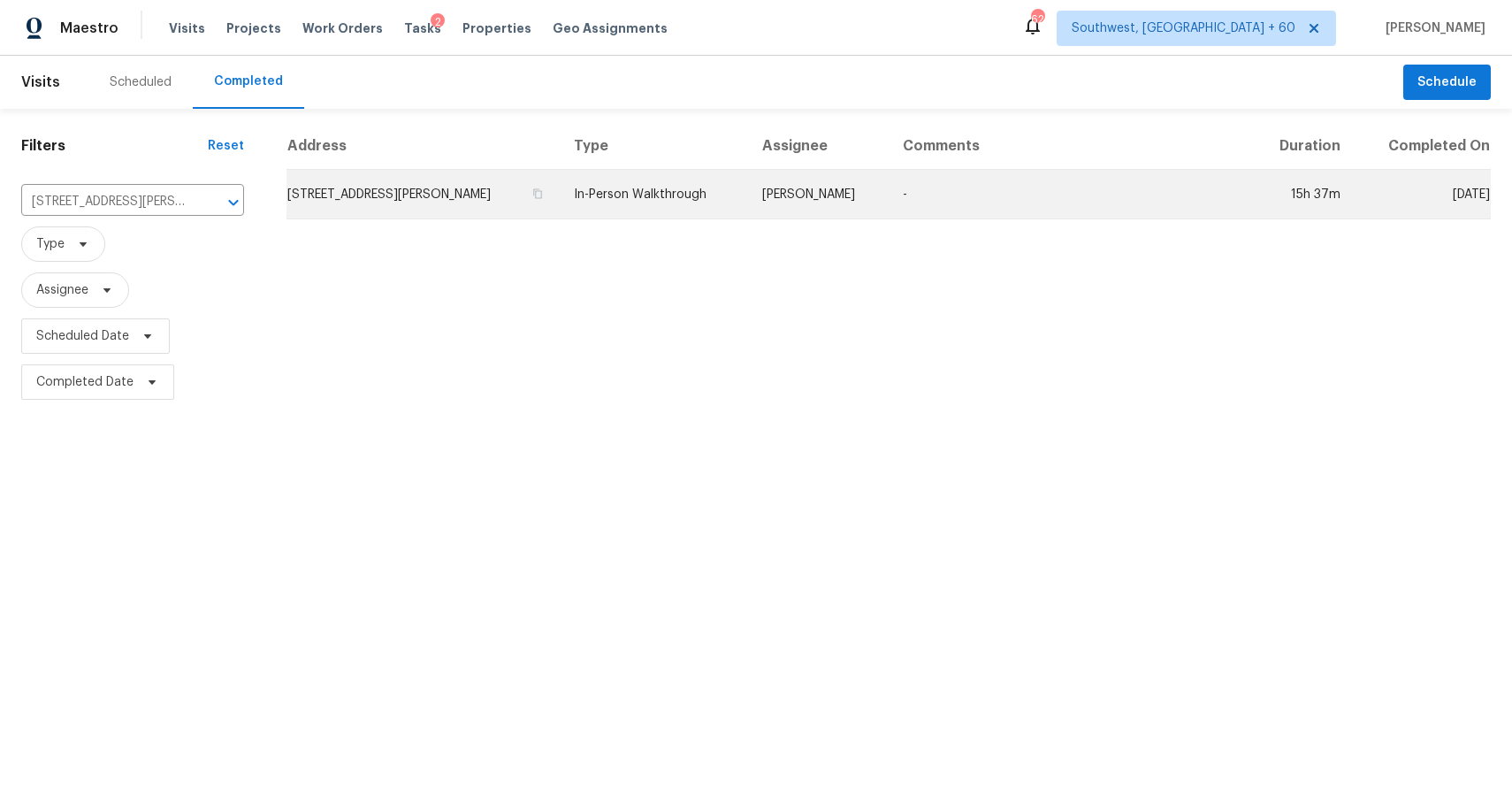
click at [915, 198] on td "-" at bounding box center [1069, 195] width 361 height 49
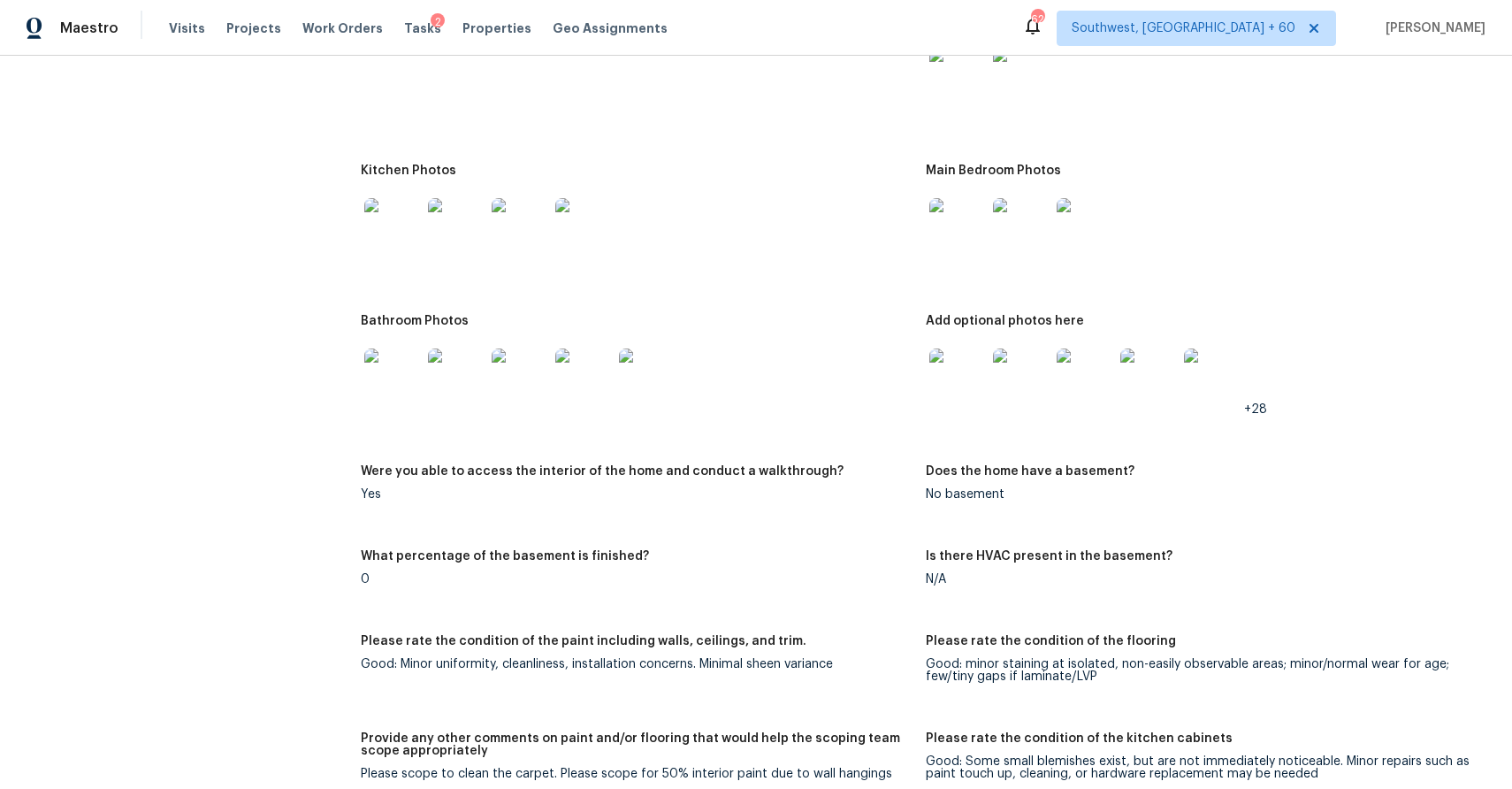
scroll to position [2271, 0]
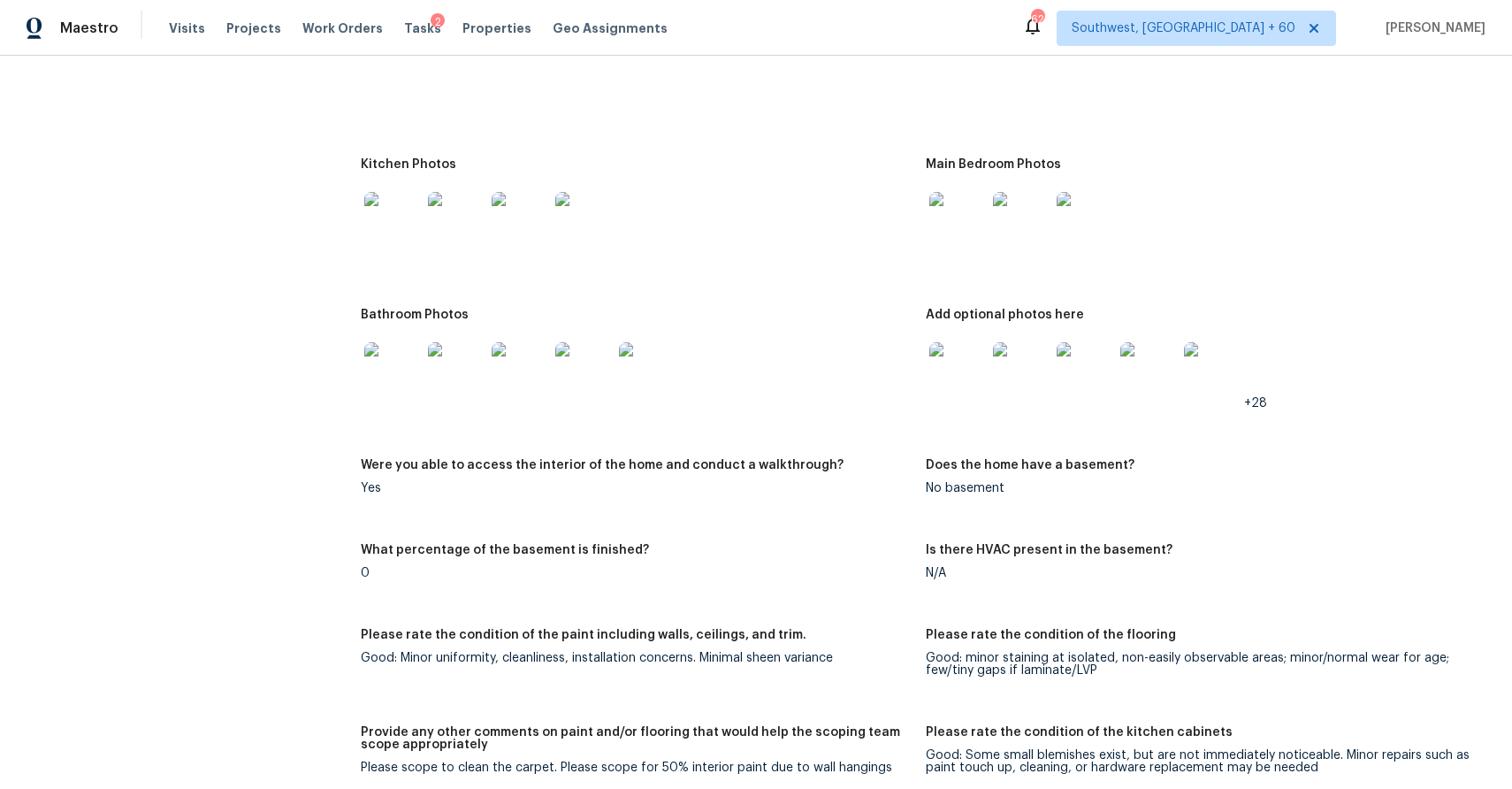
click at [962, 208] on img at bounding box center [957, 219] width 56 height 56
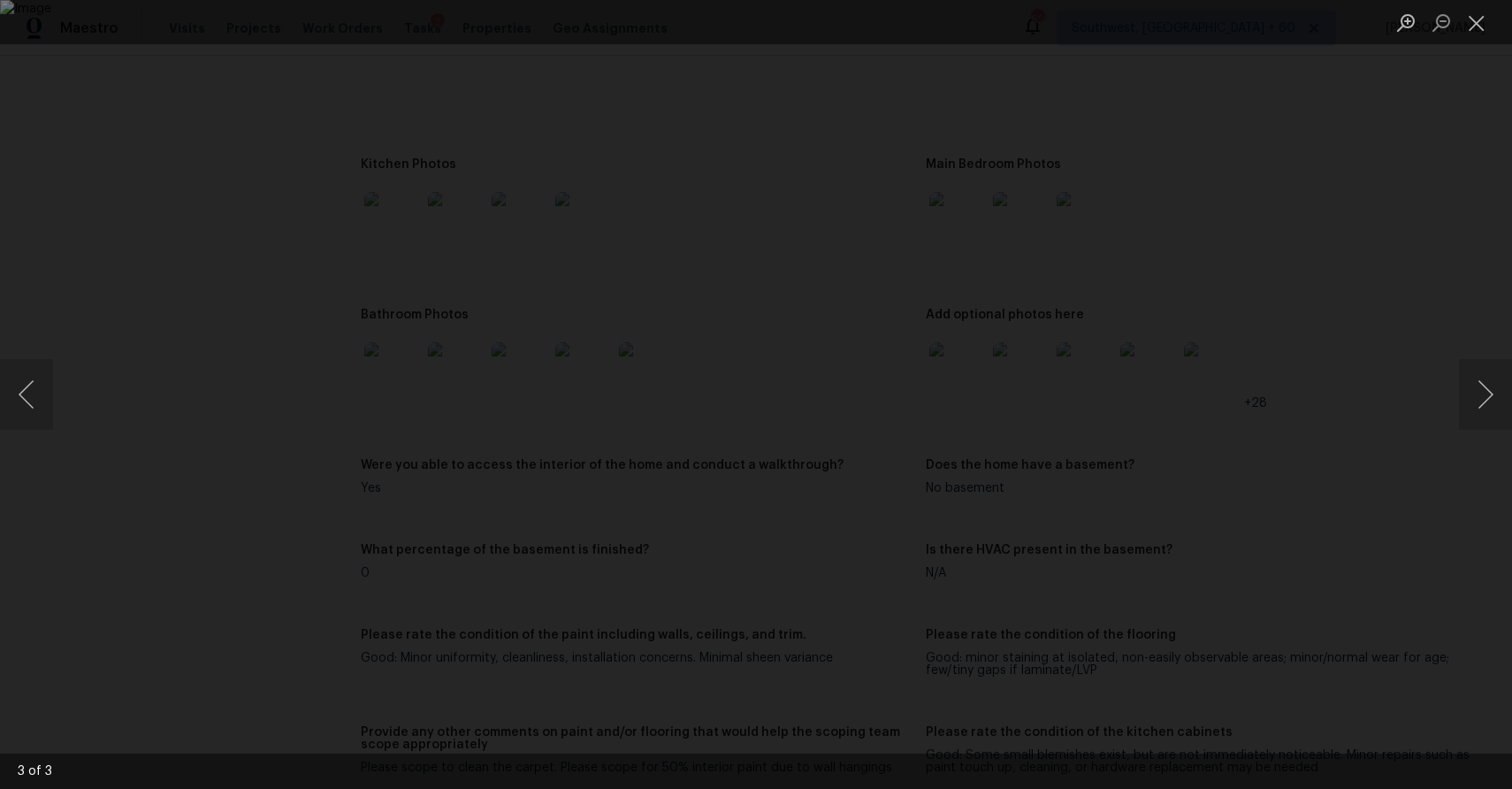
click at [1332, 333] on div "Lightbox" at bounding box center [756, 394] width 1512 height 789
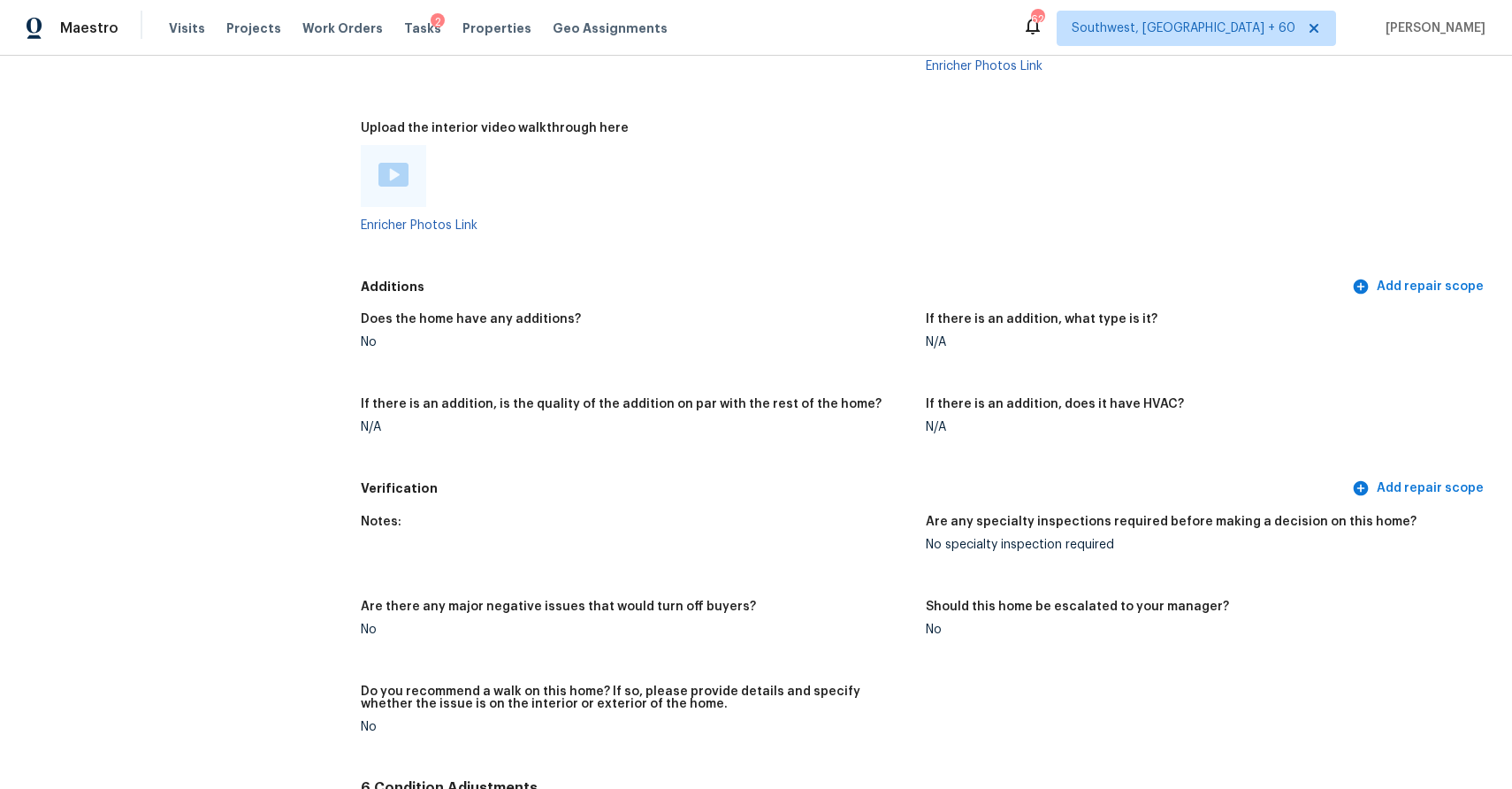
scroll to position [3798, 0]
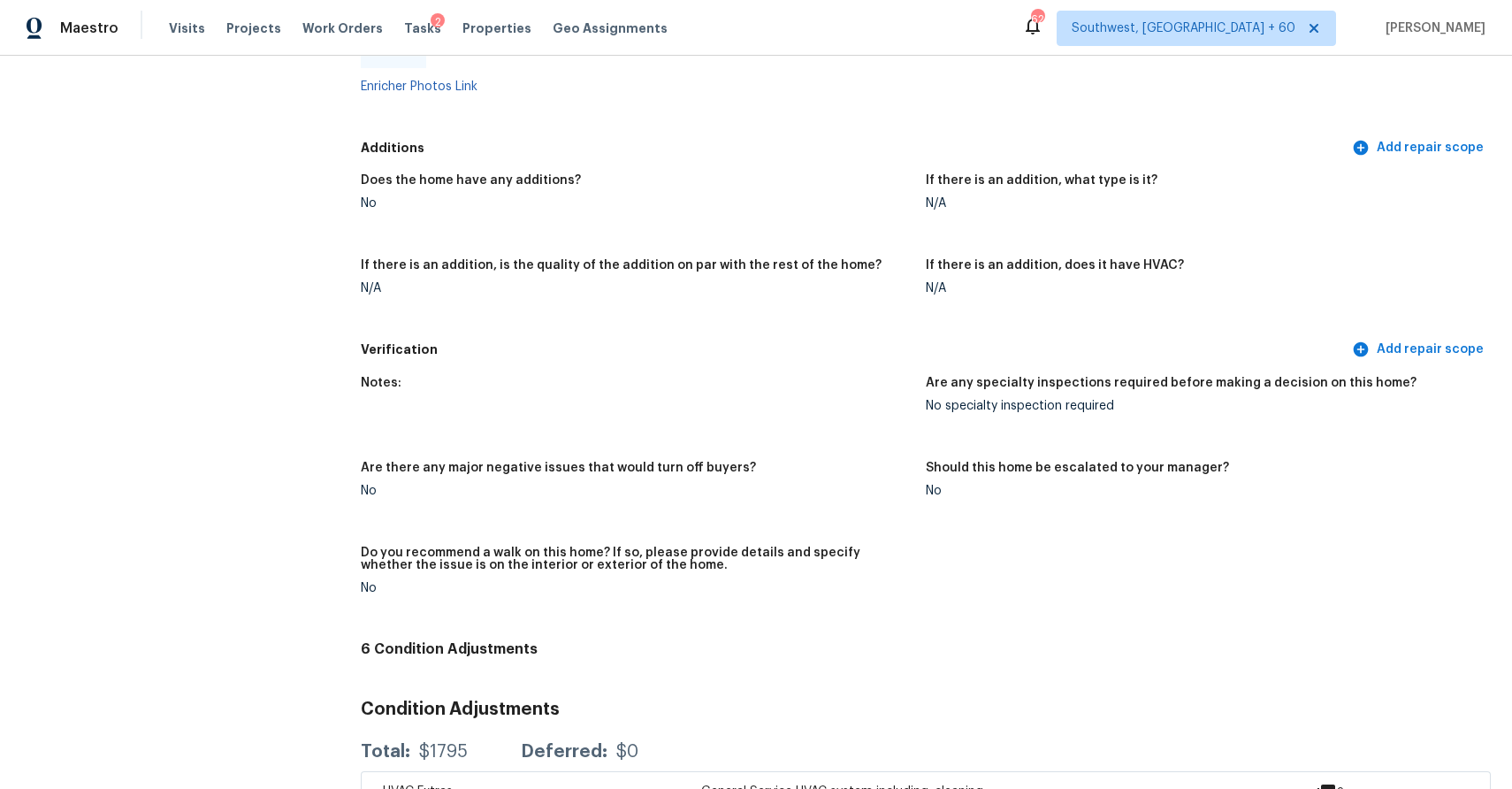
click at [186, 16] on div "Visits Projects Work Orders Tasks 2 Properties Geo Assignments" at bounding box center [428, 29] width 520 height 36
click at [192, 30] on span "Visits" at bounding box center [187, 29] width 37 height 18
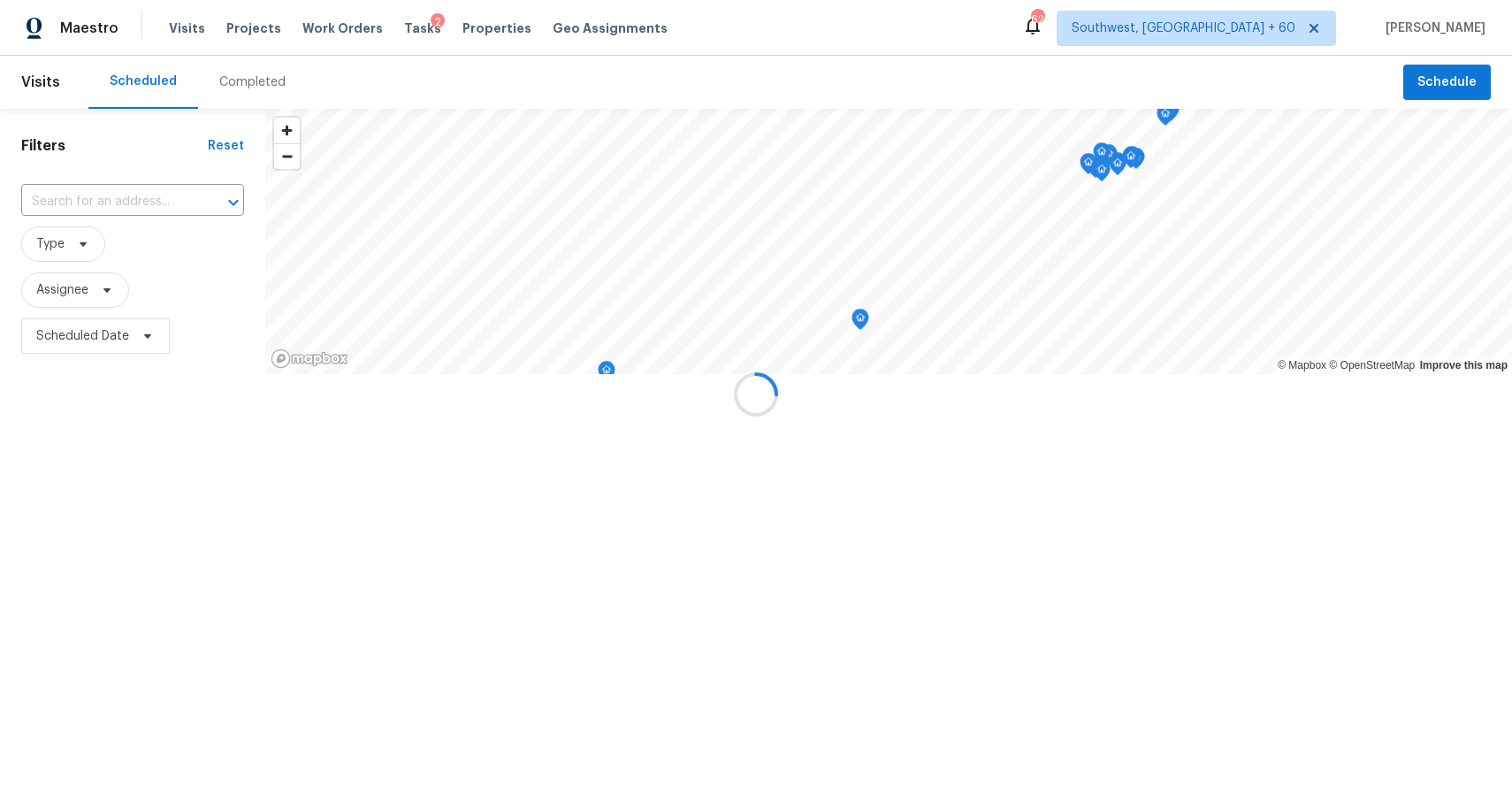
click at [262, 82] on div at bounding box center [756, 394] width 1512 height 789
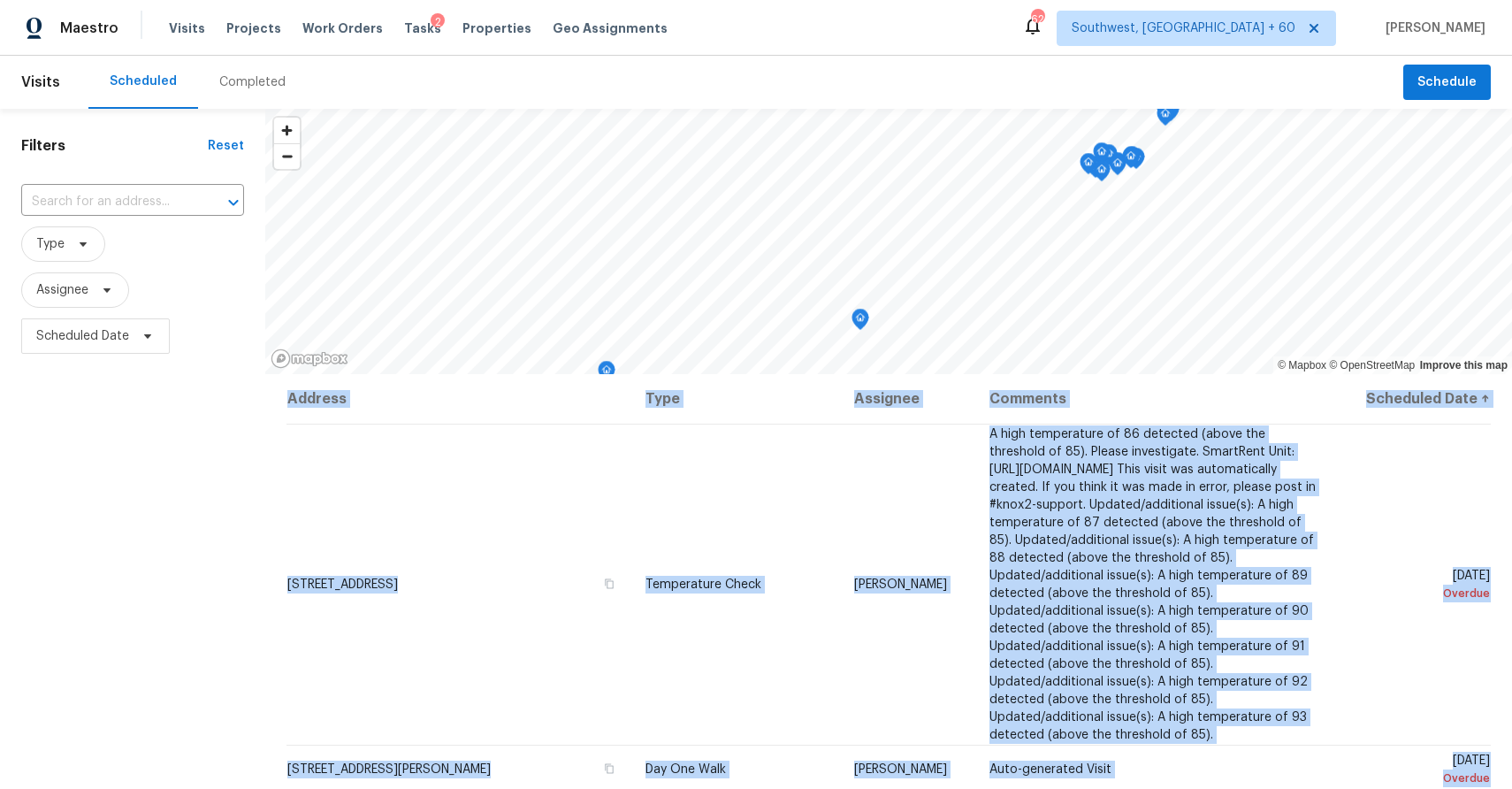
click at [262, 82] on div "Completed" at bounding box center [252, 82] width 66 height 18
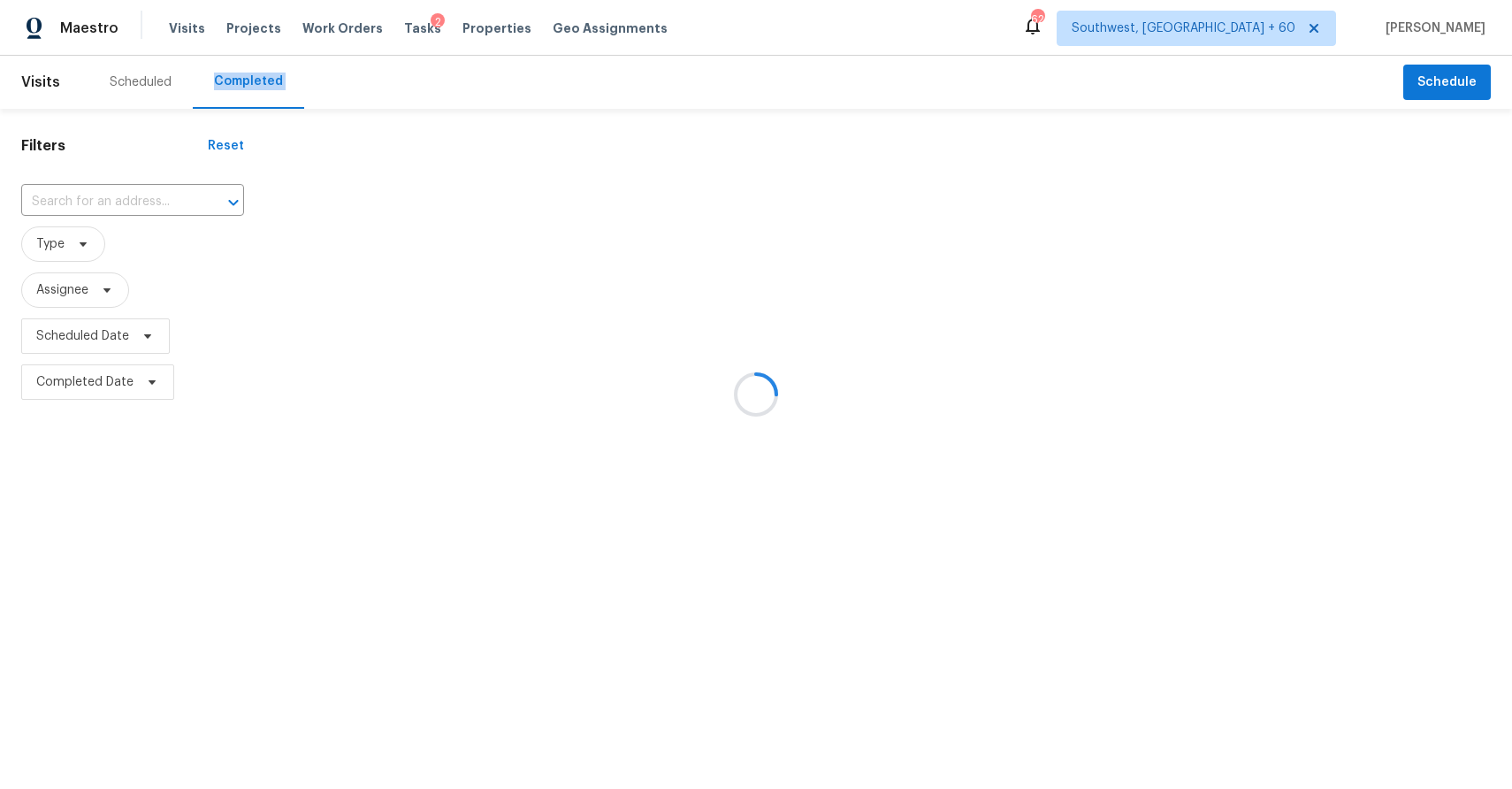
click at [132, 209] on div at bounding box center [756, 394] width 1512 height 789
click at [123, 204] on div at bounding box center [756, 394] width 1512 height 789
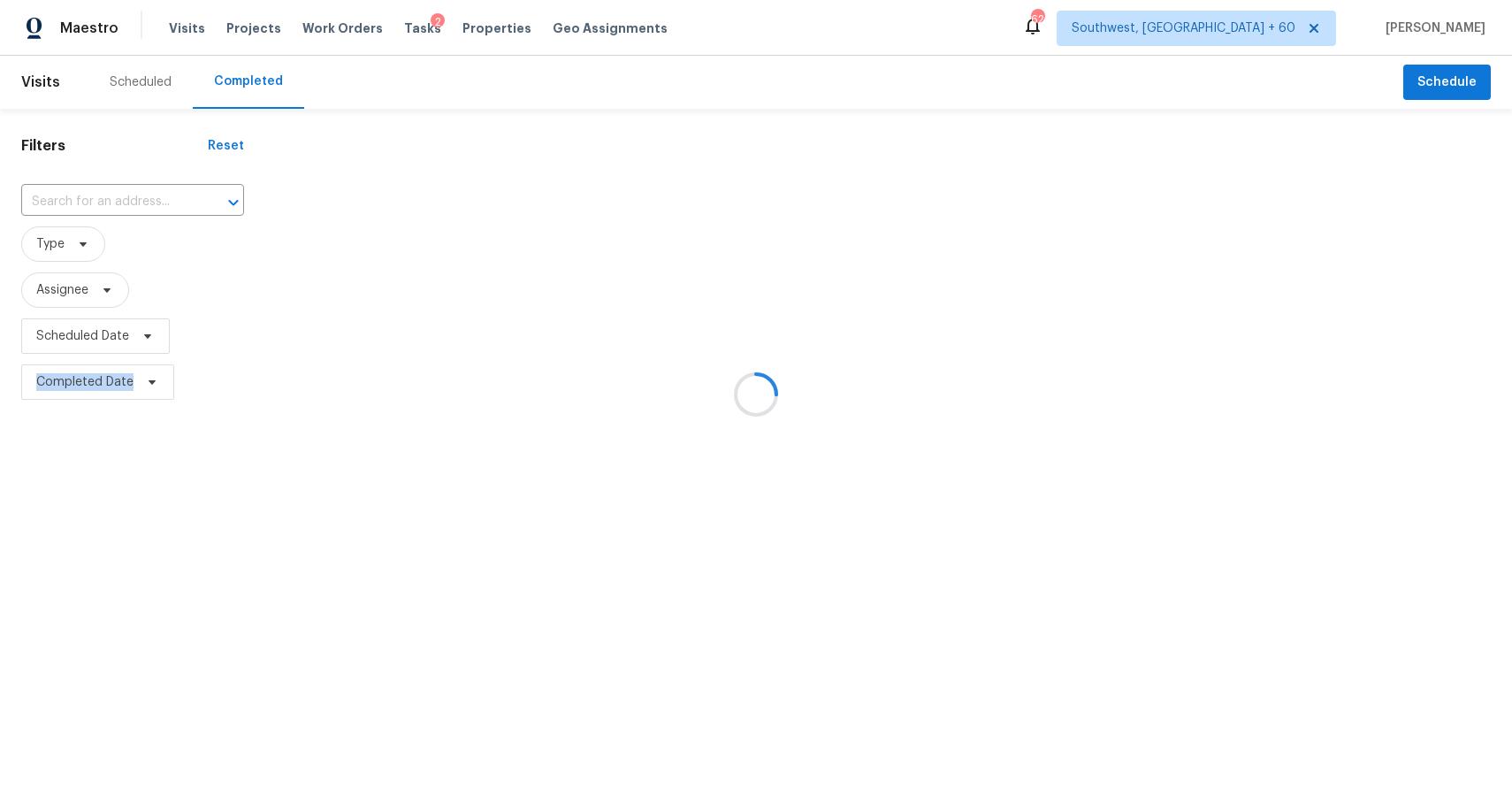
click at [123, 204] on div at bounding box center [756, 394] width 1512 height 789
click at [119, 196] on div at bounding box center [756, 394] width 1512 height 789
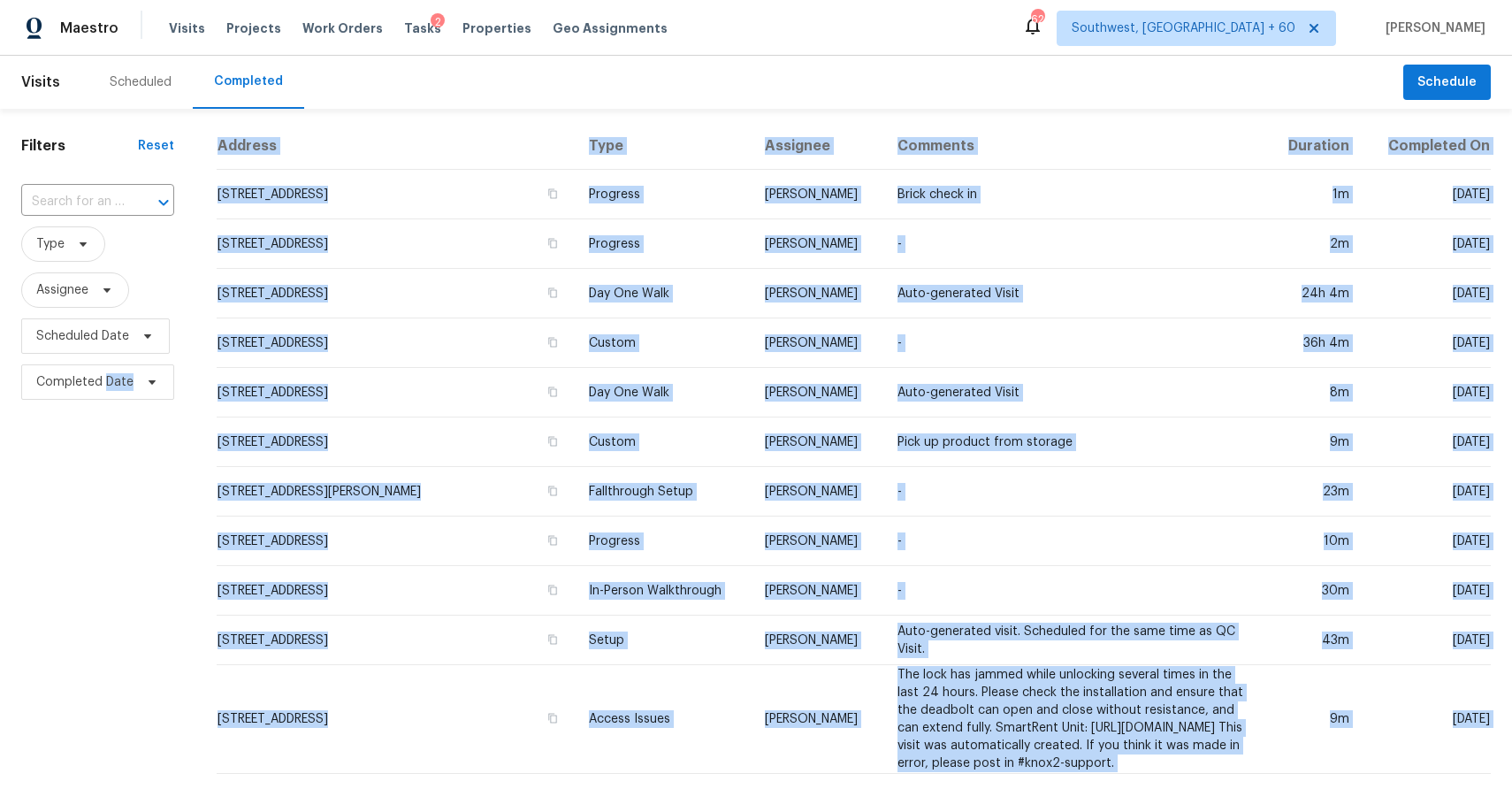
click at [119, 196] on input "text" at bounding box center [73, 202] width 104 height 28
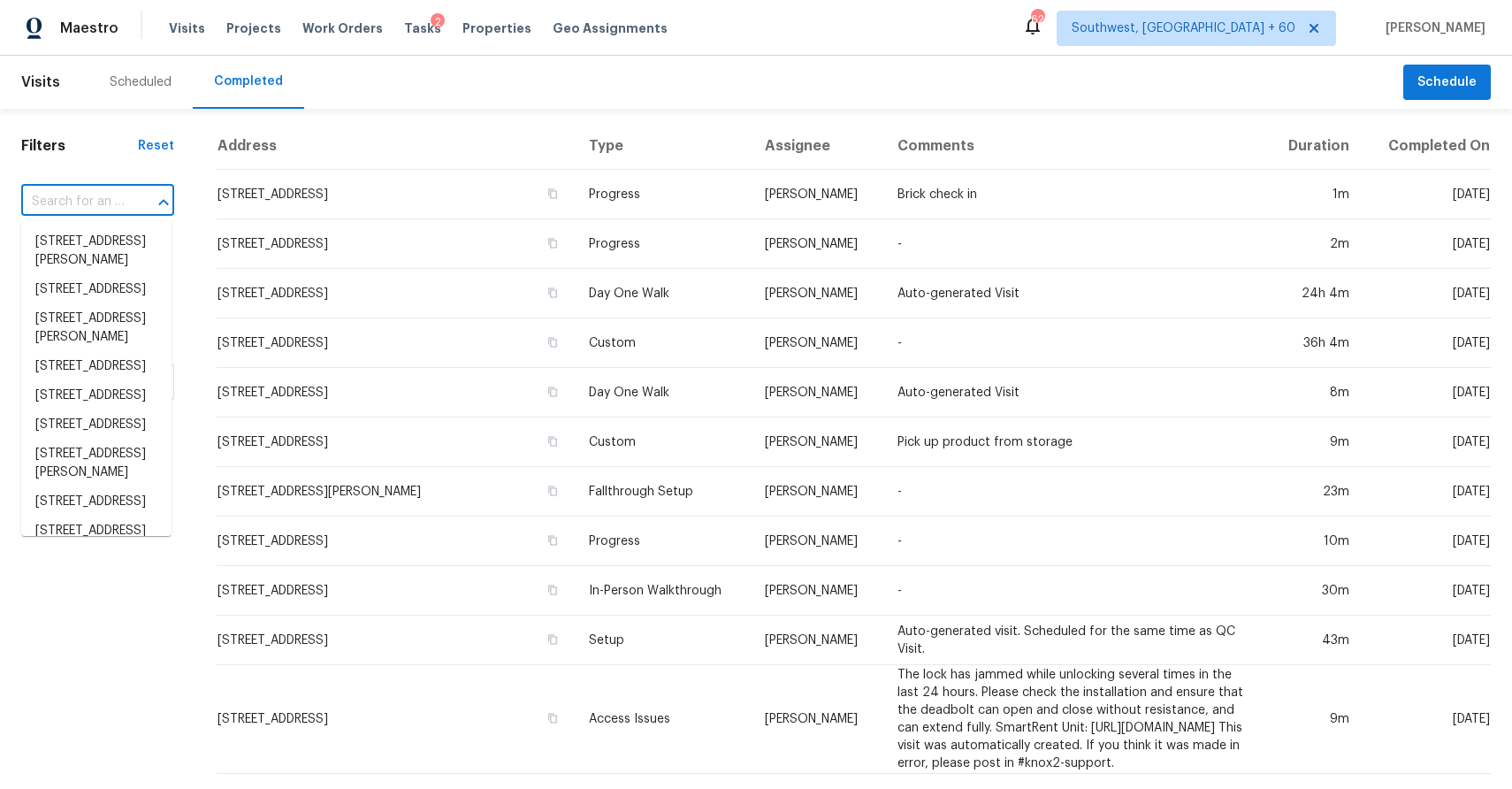
paste input "202 Eastland Rd, Berea, OH 44017"
type input "202 Eastland Rd, Berea, OH 44017"
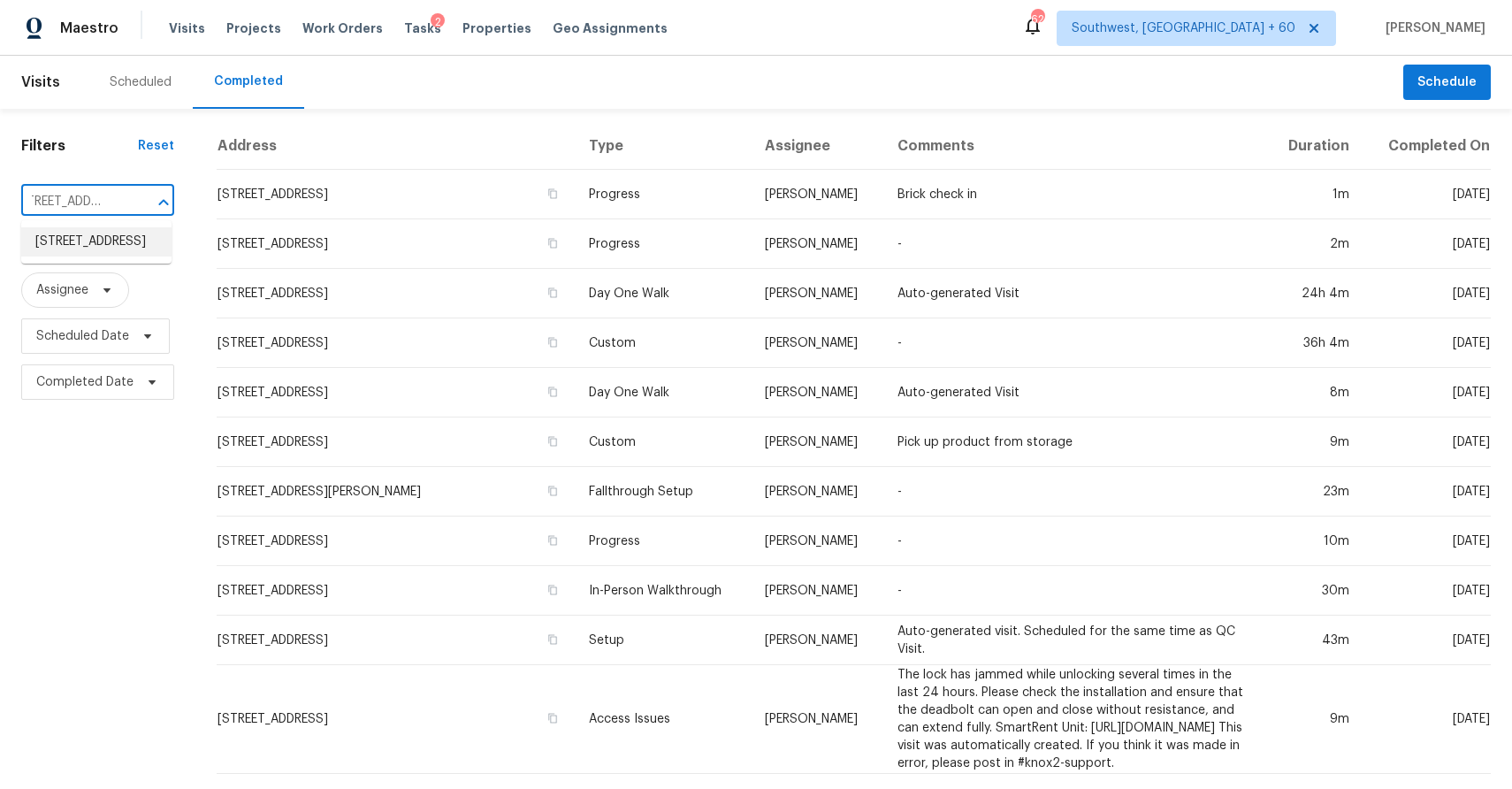
click at [64, 251] on li "202 Eastland Rd, Berea, OH 44017" at bounding box center [97, 242] width 150 height 30
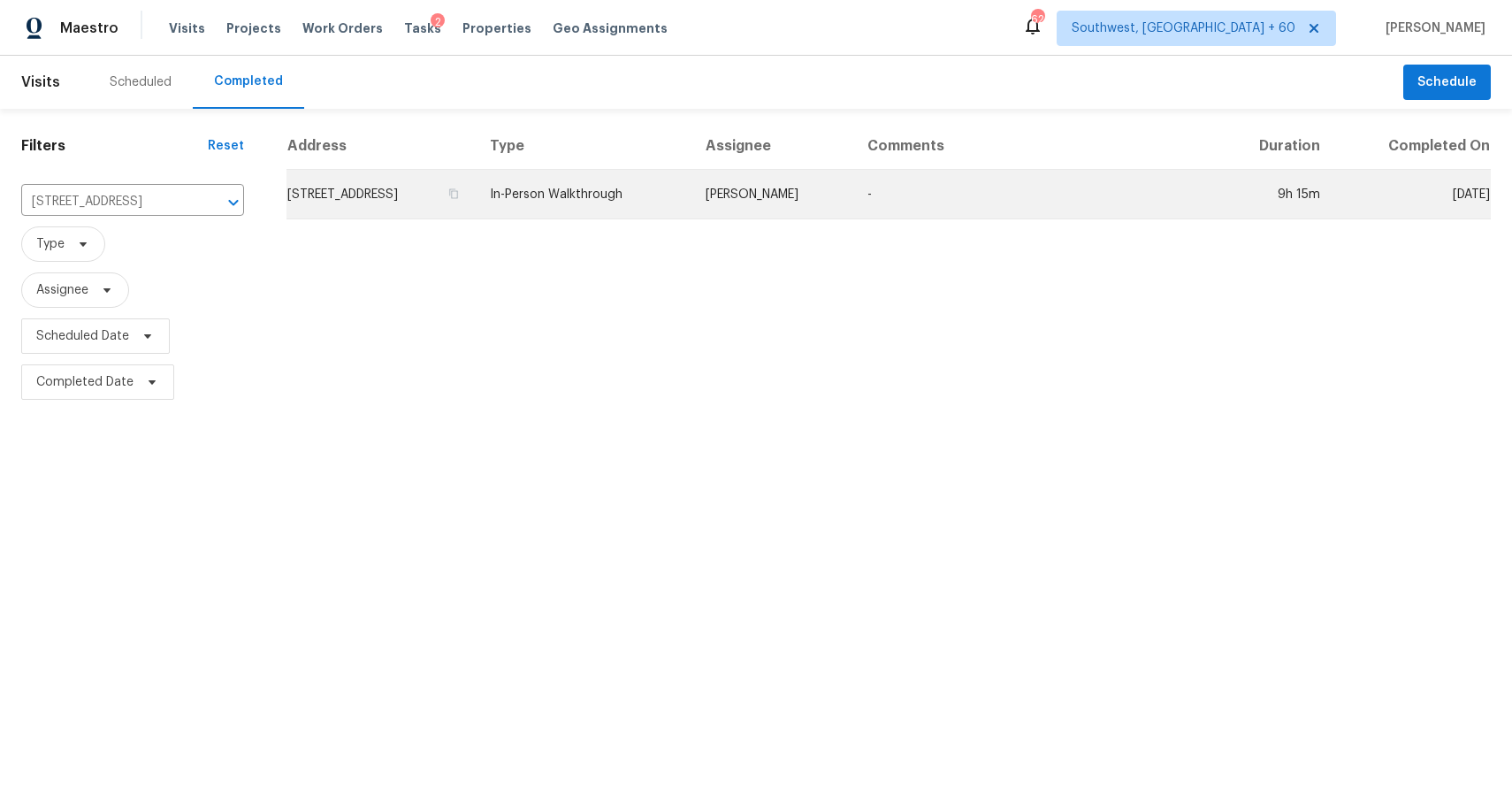
click at [802, 202] on td "Rebecca McMillen" at bounding box center [773, 195] width 162 height 49
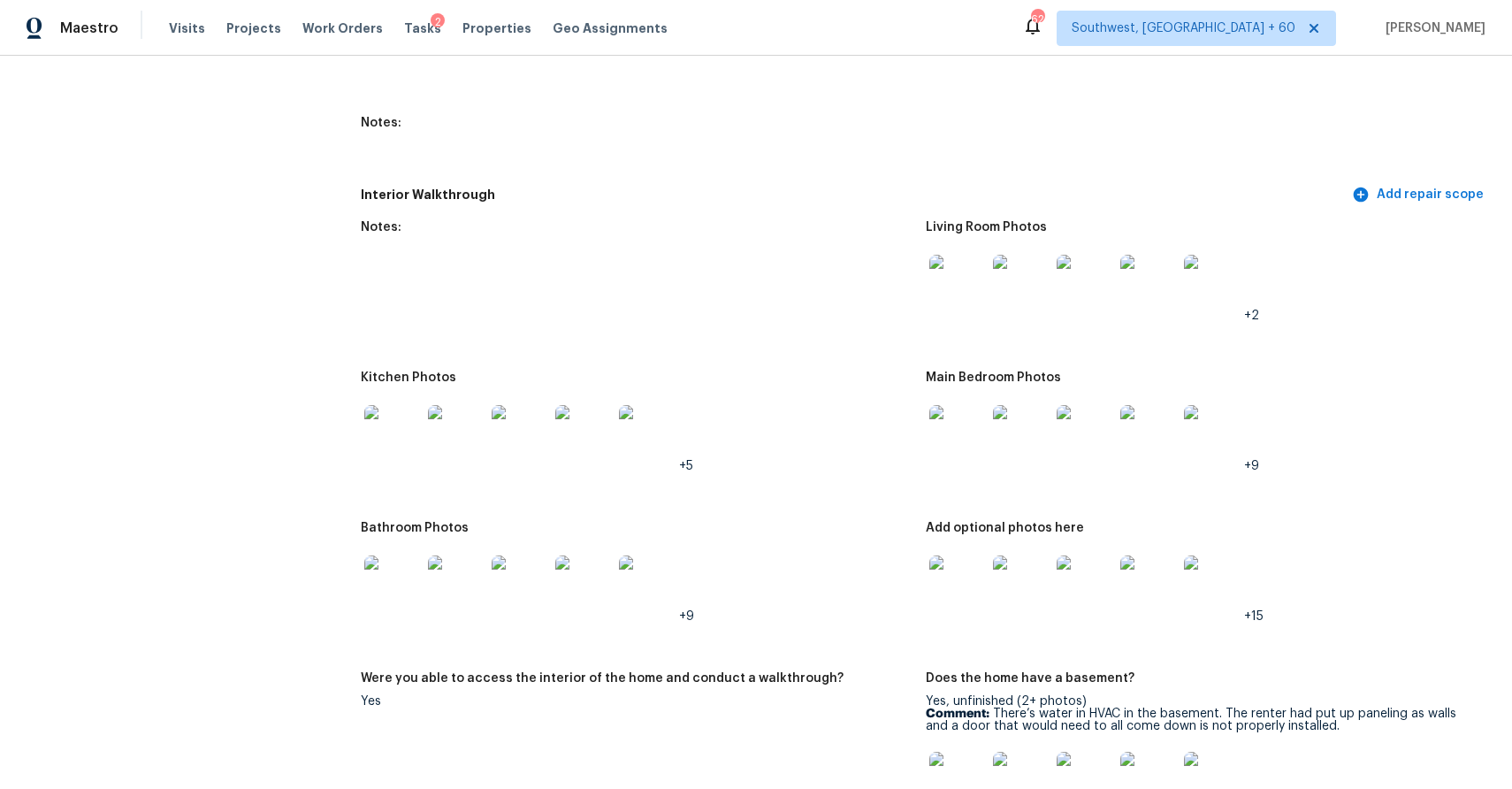
scroll to position [2118, 0]
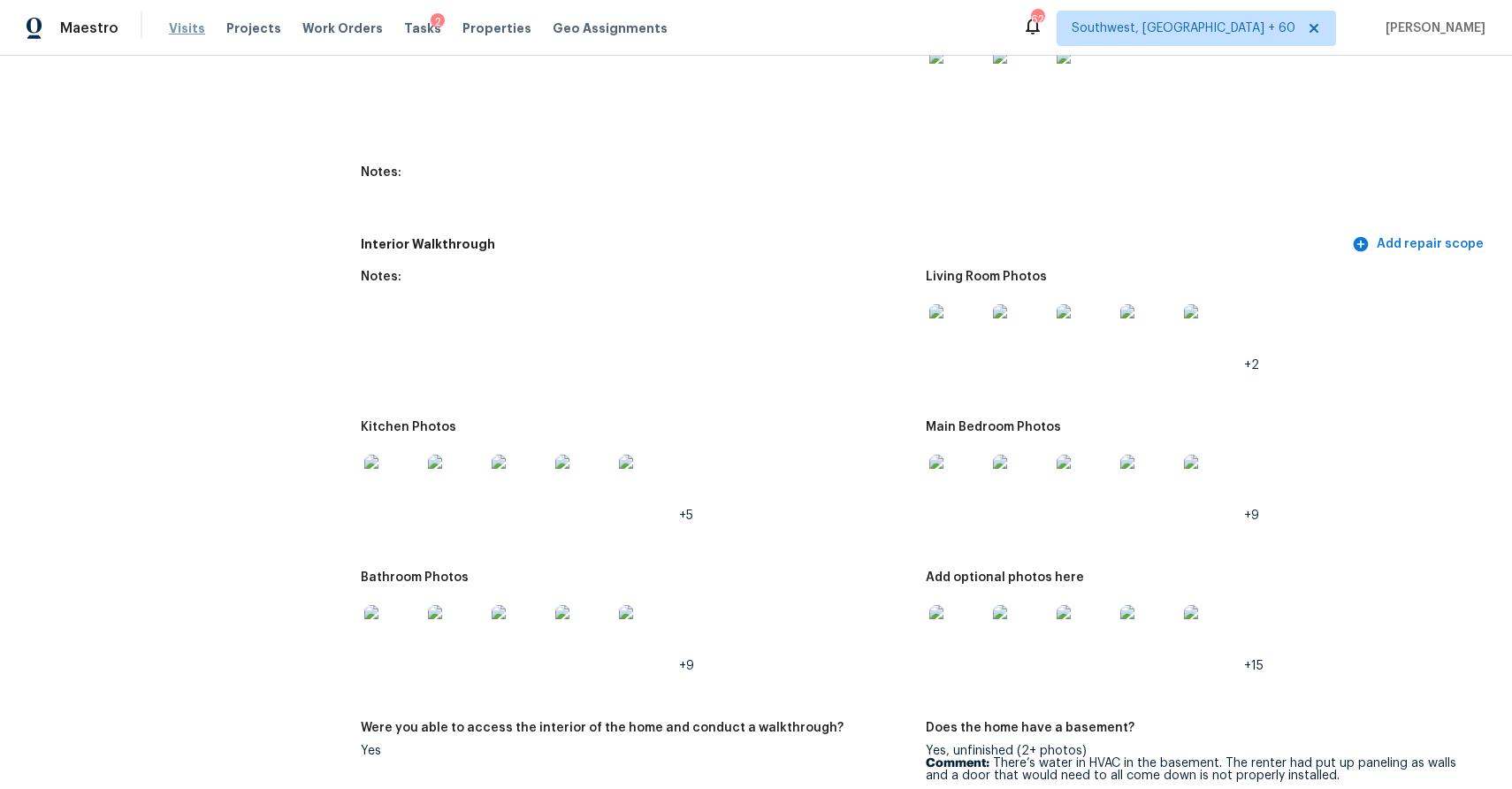
click at [178, 22] on span "Visits" at bounding box center [187, 29] width 37 height 18
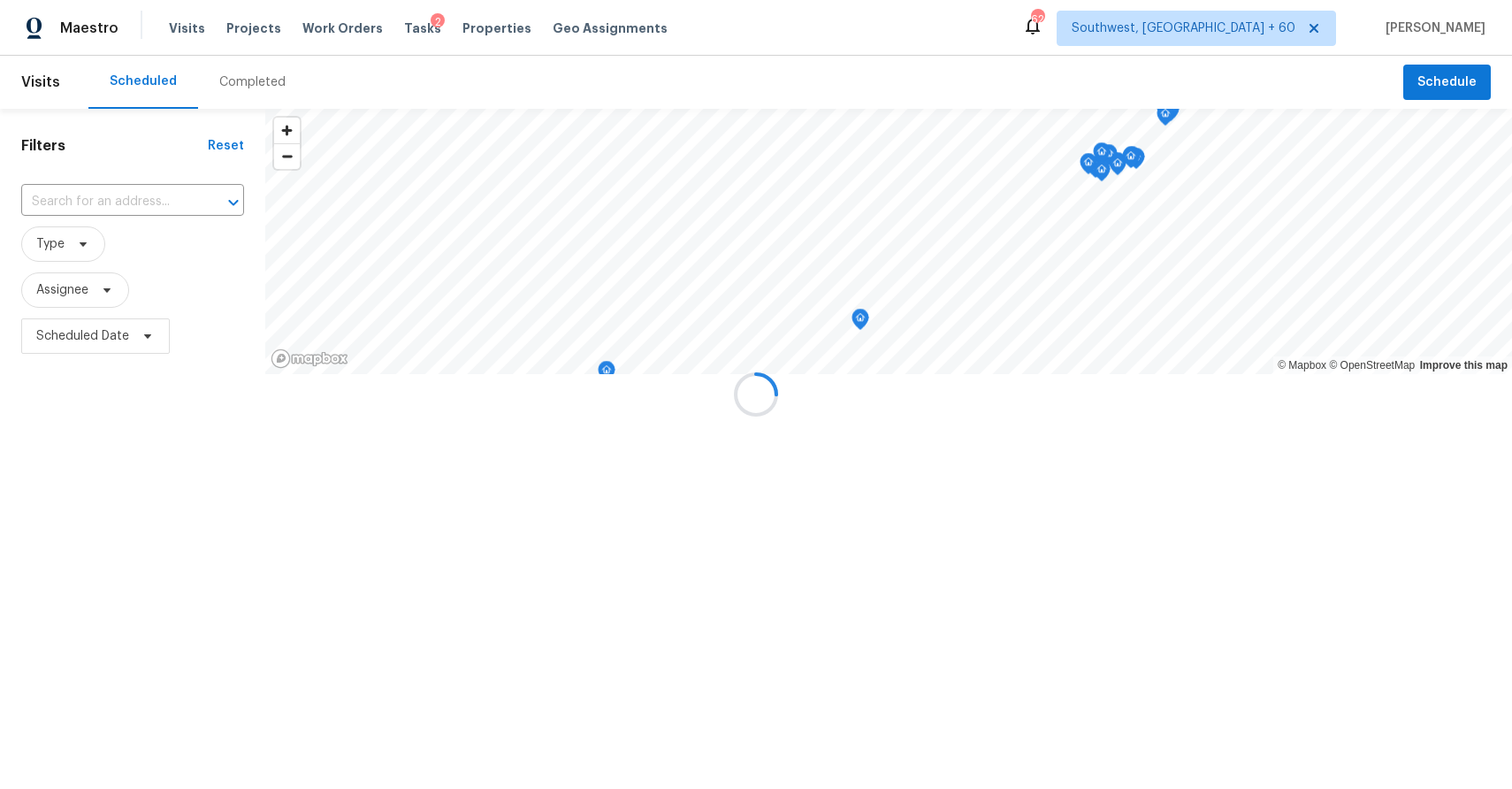
click at [259, 85] on div at bounding box center [756, 394] width 1512 height 789
click at [252, 78] on div at bounding box center [756, 394] width 1512 height 789
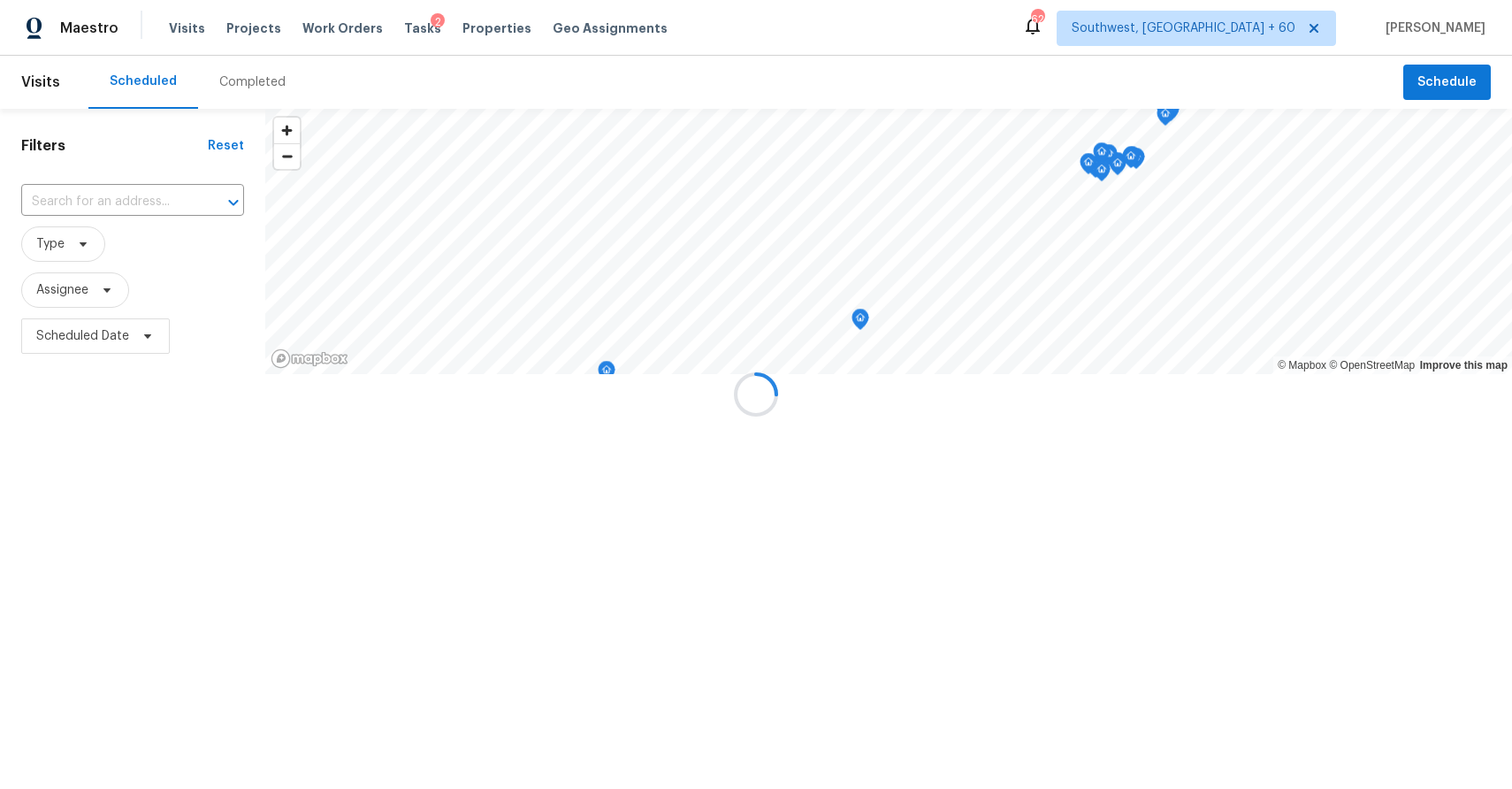
click at [252, 78] on div at bounding box center [756, 394] width 1512 height 789
click at [252, 78] on div "Completed" at bounding box center [252, 82] width 66 height 18
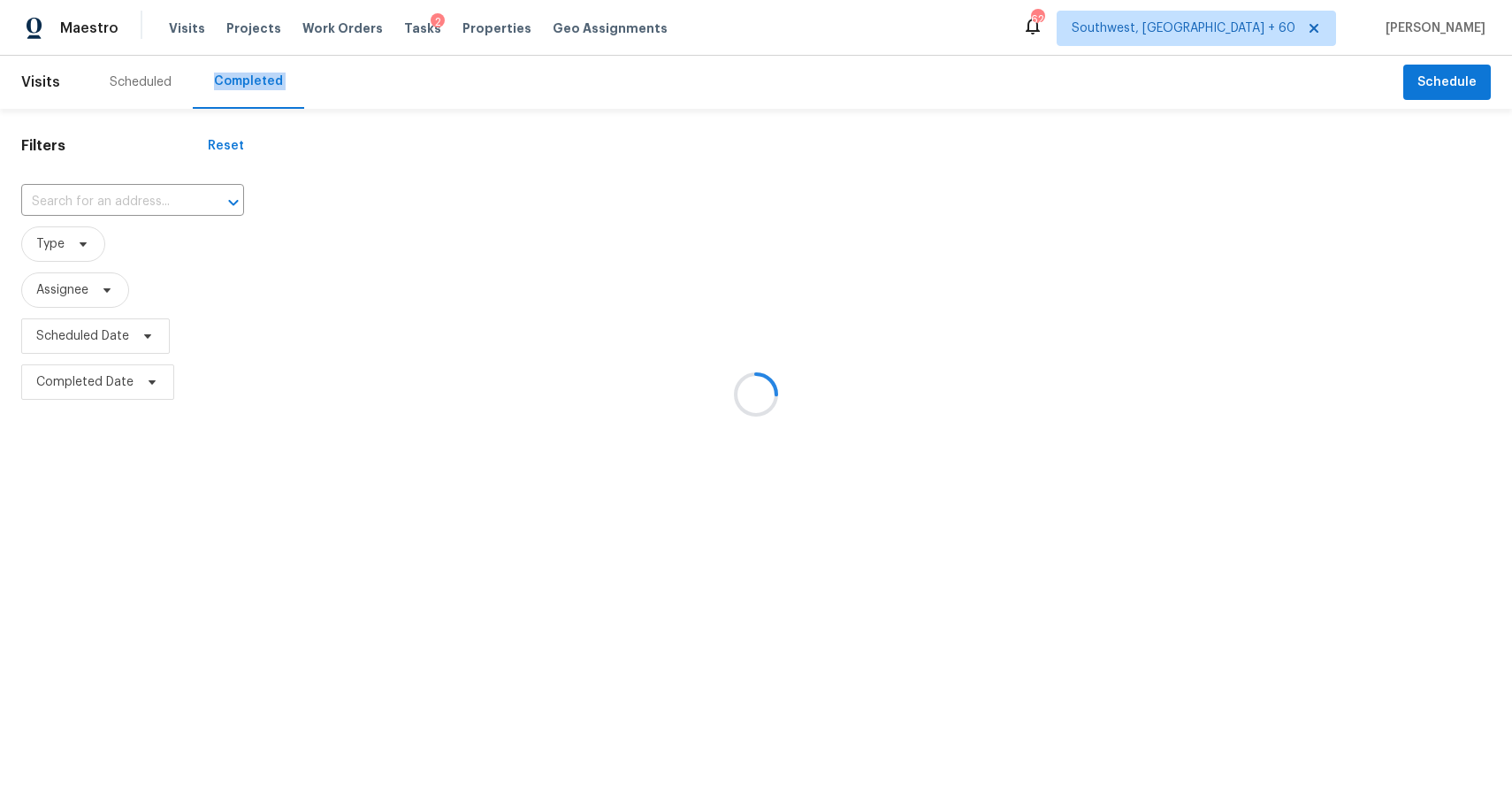
click at [252, 78] on div at bounding box center [756, 394] width 1512 height 789
click at [125, 192] on div at bounding box center [756, 394] width 1512 height 789
click at [136, 195] on div at bounding box center [756, 394] width 1512 height 789
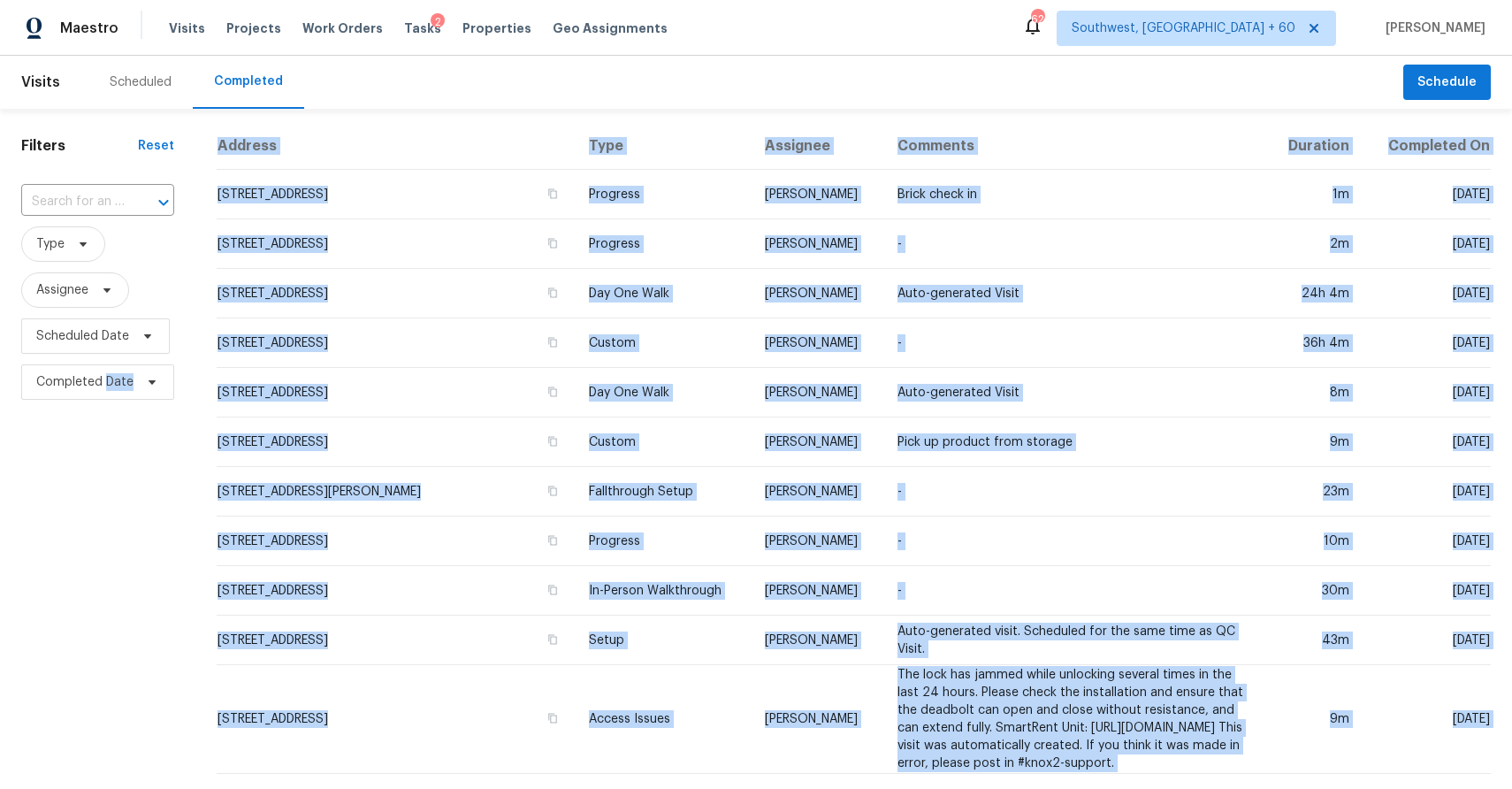
click at [123, 191] on div "​" at bounding box center [98, 202] width 153 height 28
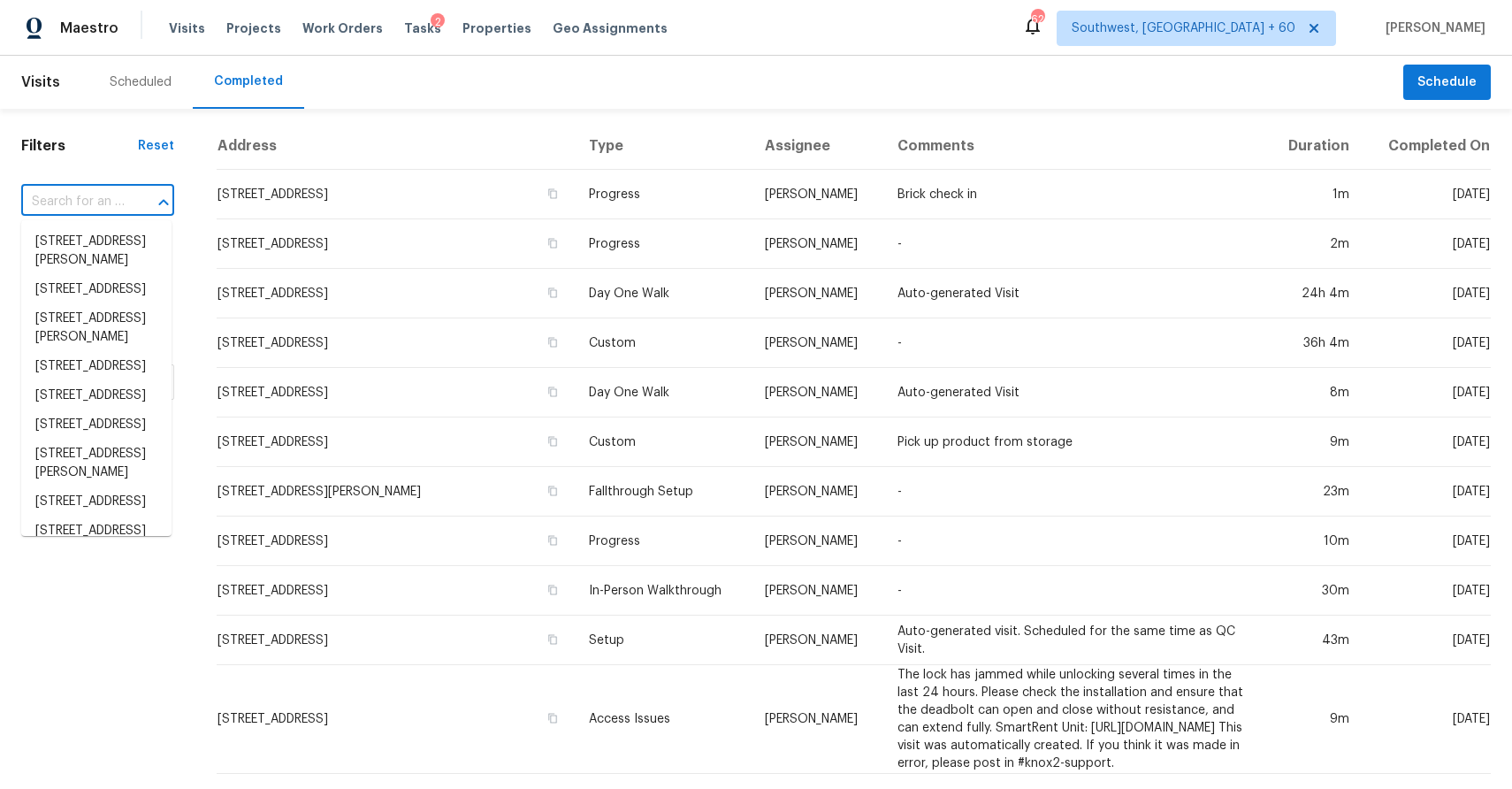
click at [123, 191] on div "​" at bounding box center [98, 202] width 153 height 28
paste input "202 Eastland Rd, Berea, OH 44017"
type input "202 Eastland Rd, Berea, OH 44017"
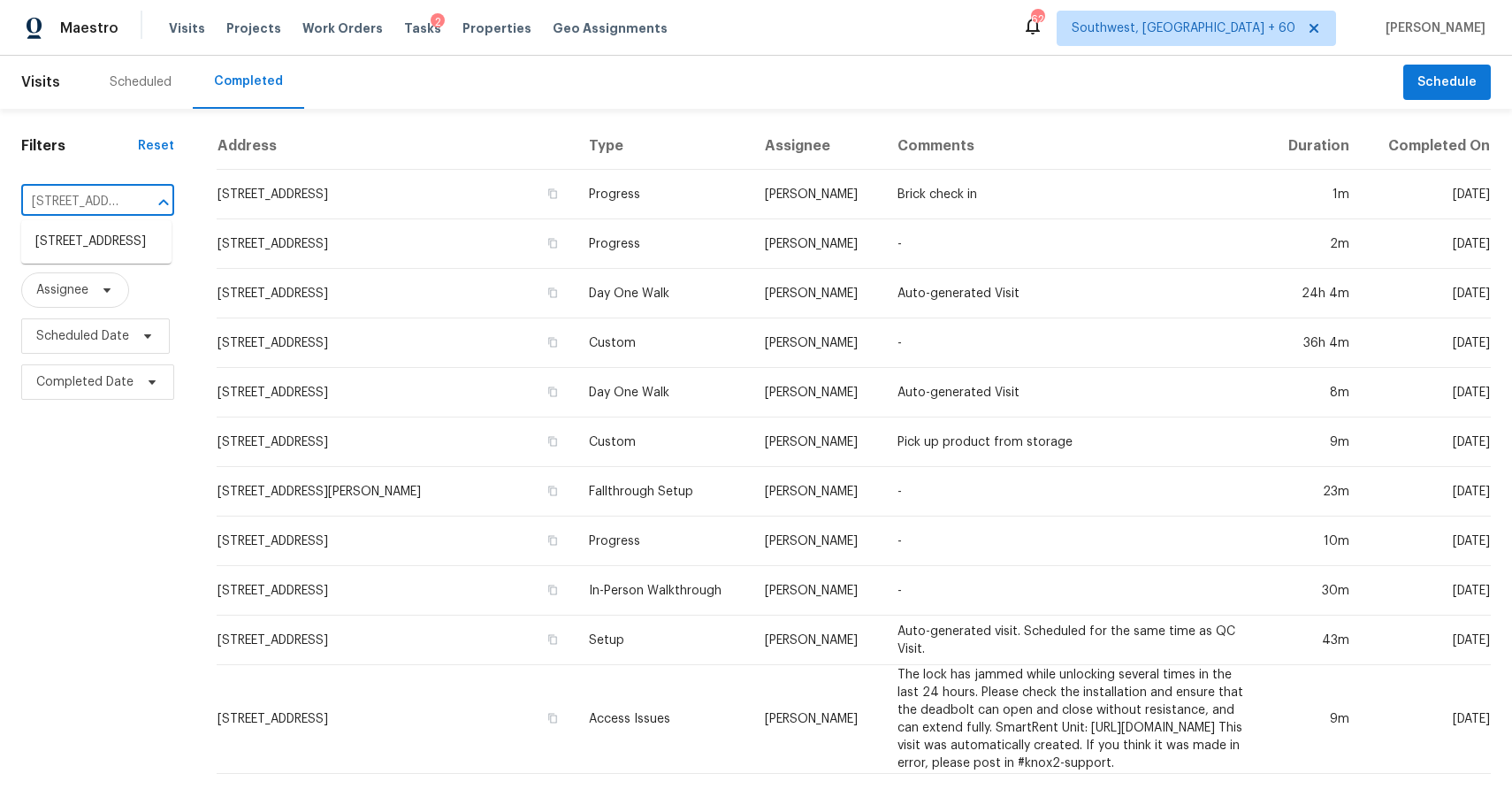
scroll to position [0, 107]
click at [81, 244] on li "202 Eastland Rd, Berea, OH 44017" at bounding box center [97, 242] width 150 height 30
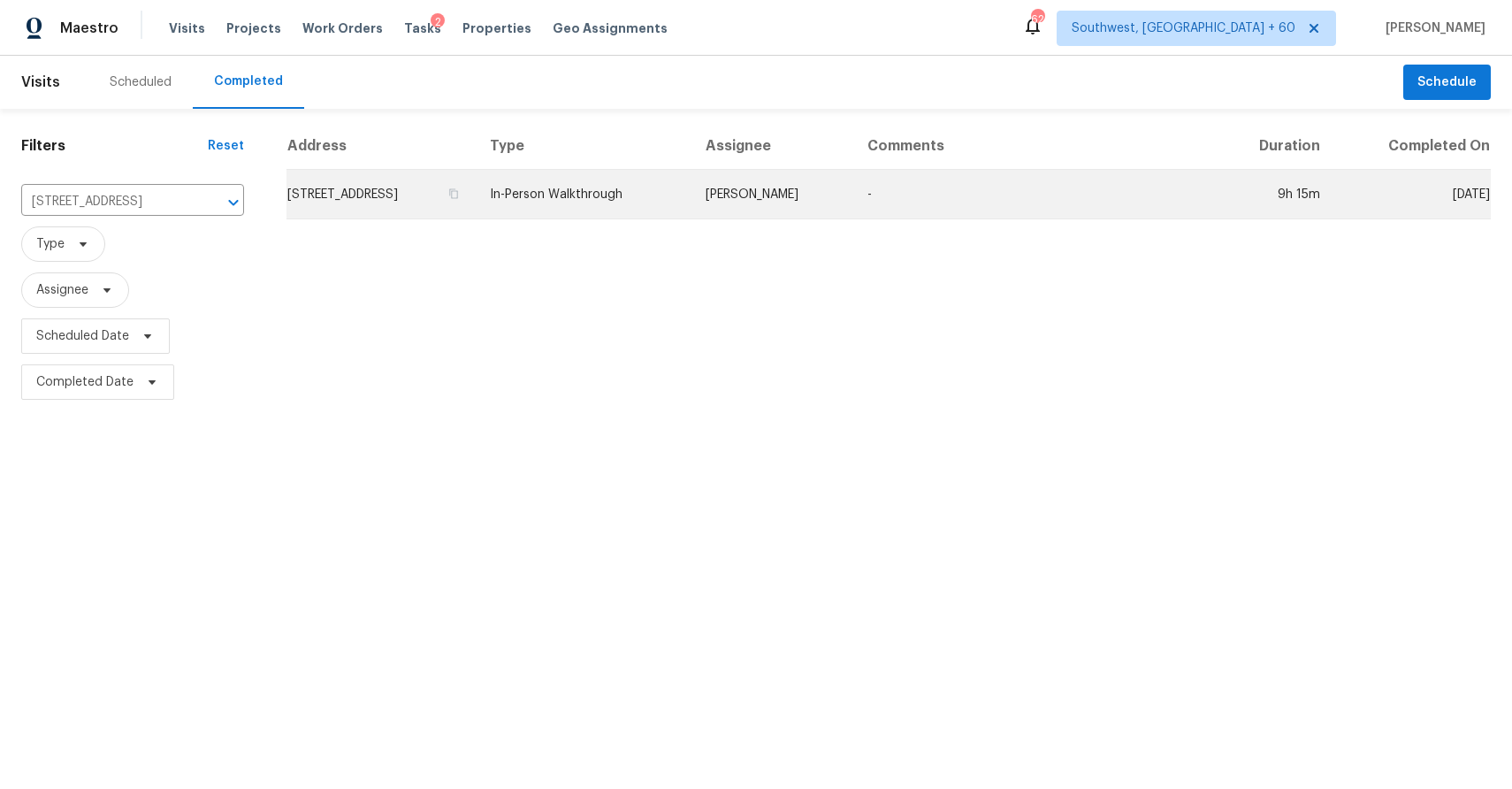
click at [748, 203] on td "Rebecca McMillen" at bounding box center [773, 195] width 162 height 49
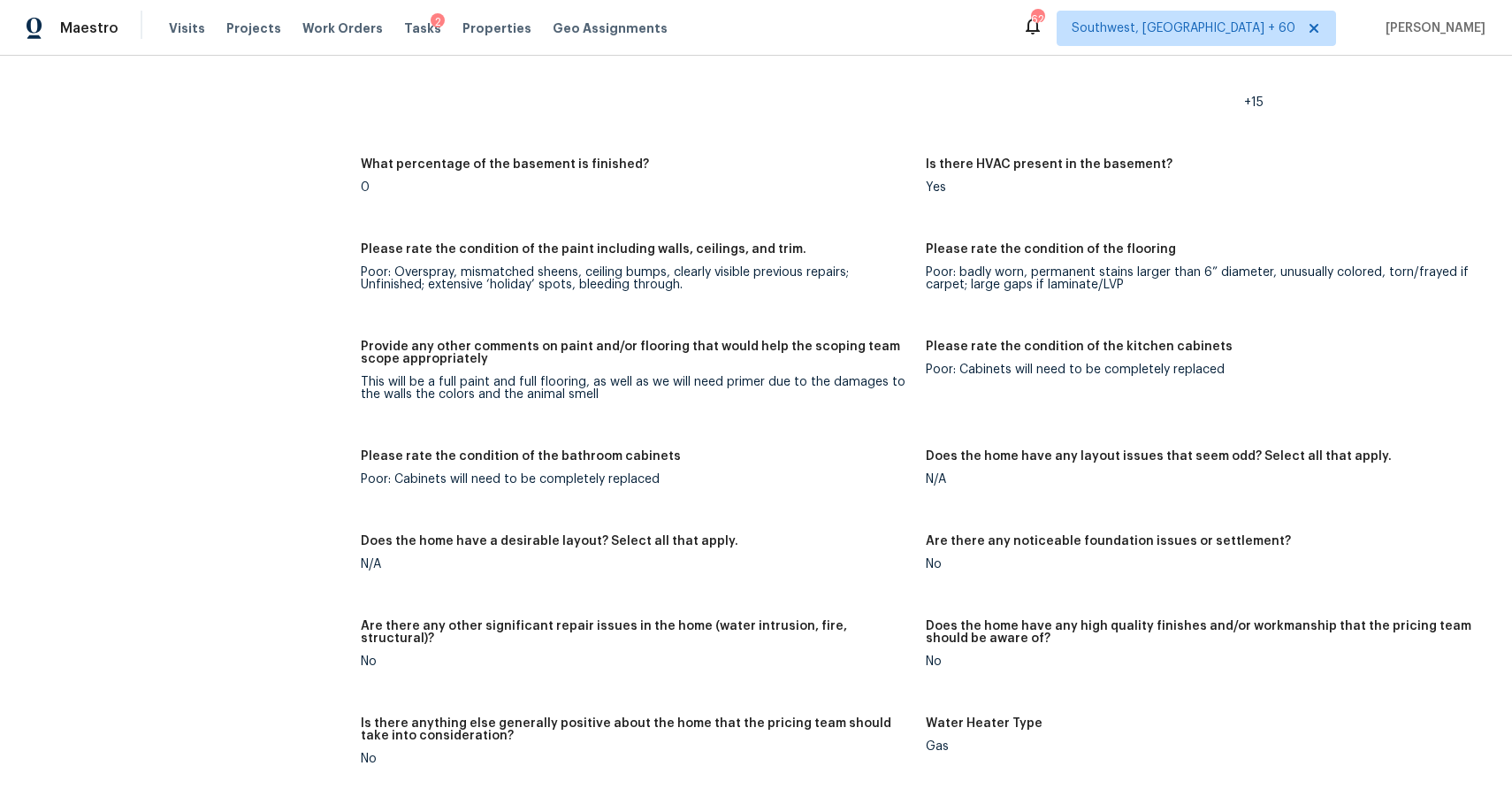
scroll to position [2895, 0]
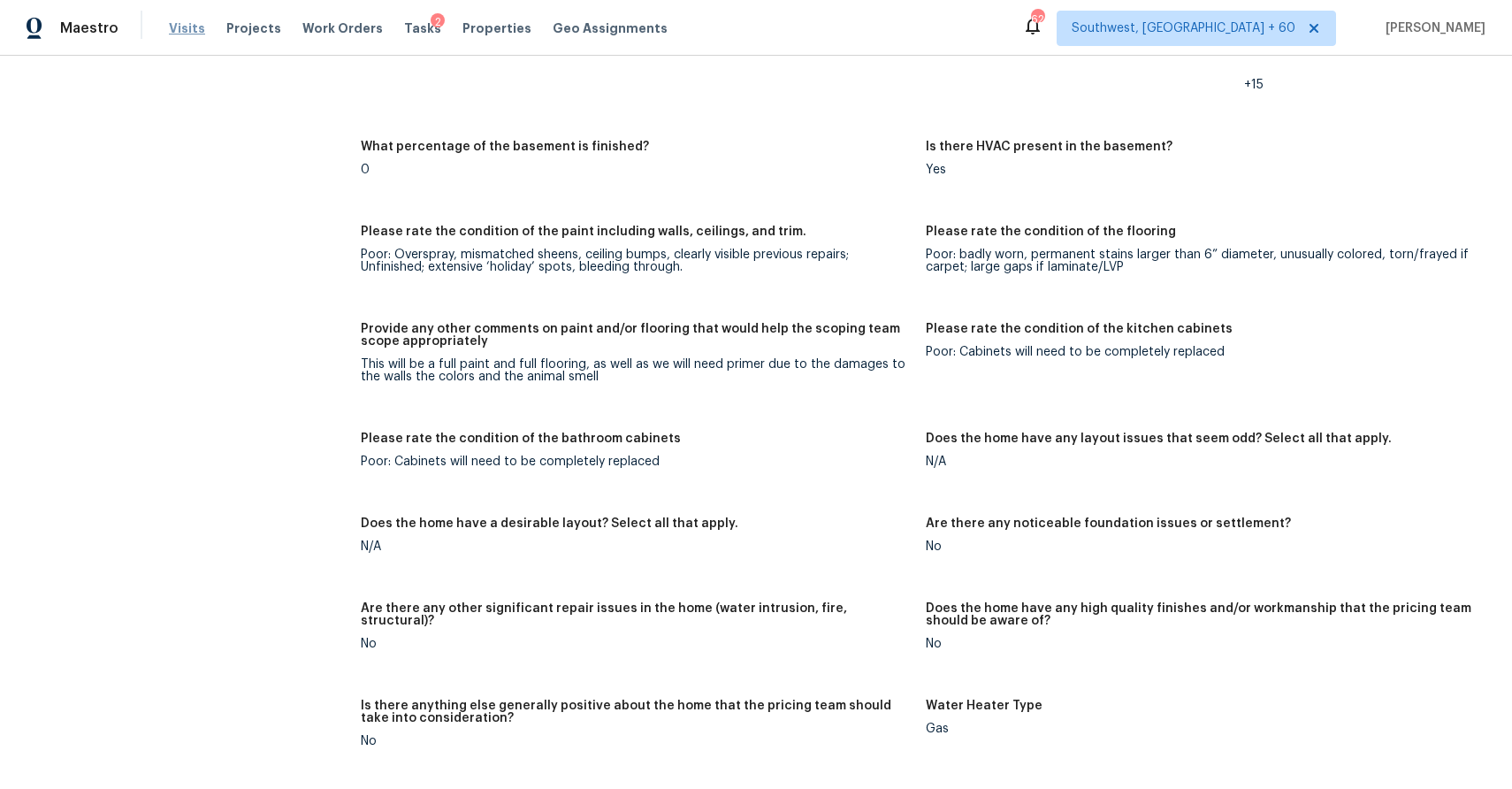
click at [181, 26] on span "Visits" at bounding box center [187, 29] width 37 height 18
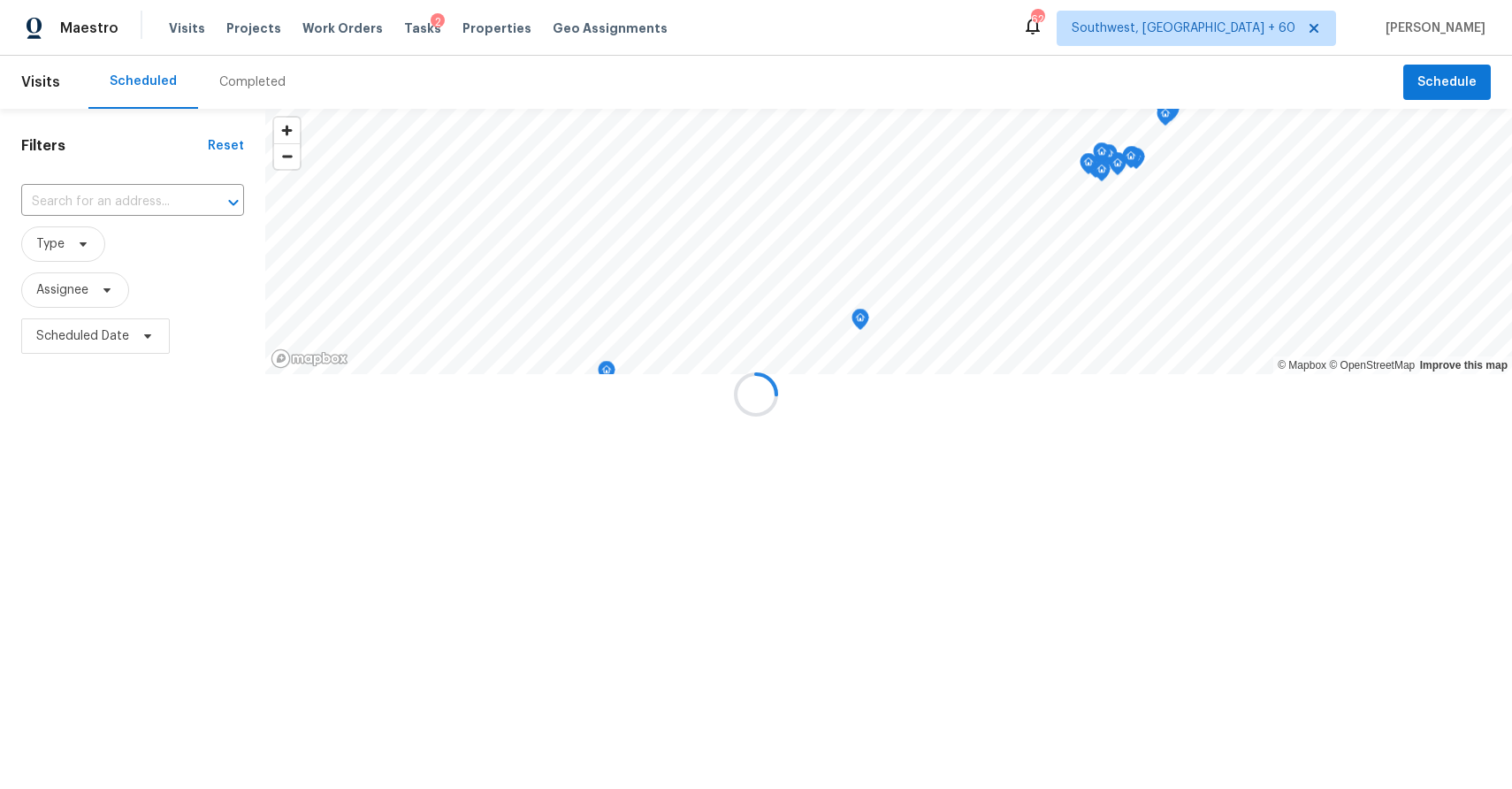
click at [259, 78] on div "Completed" at bounding box center [252, 82] width 66 height 18
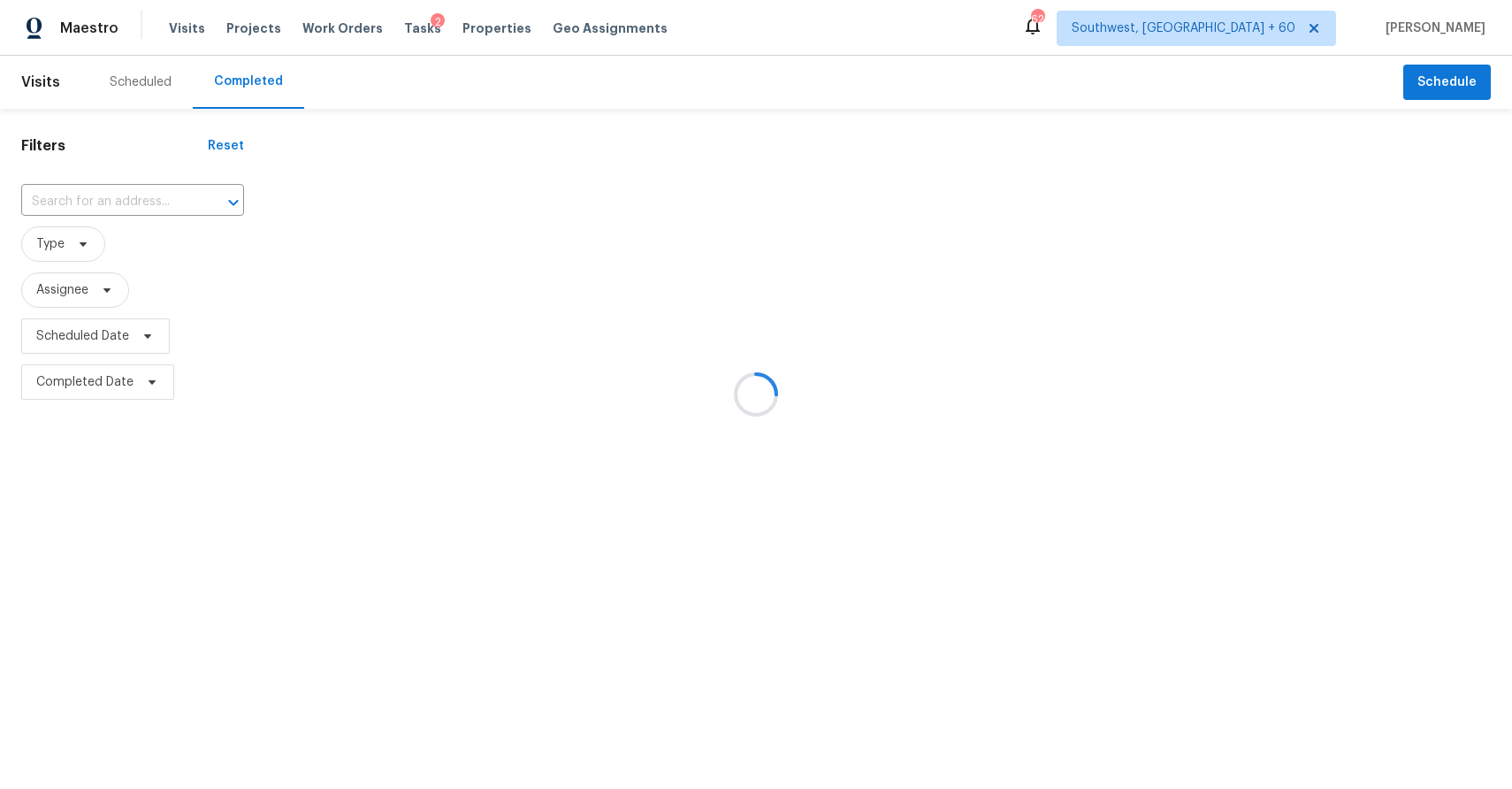
click at [106, 195] on div at bounding box center [756, 394] width 1512 height 789
click at [106, 195] on input "text" at bounding box center [109, 202] width 174 height 28
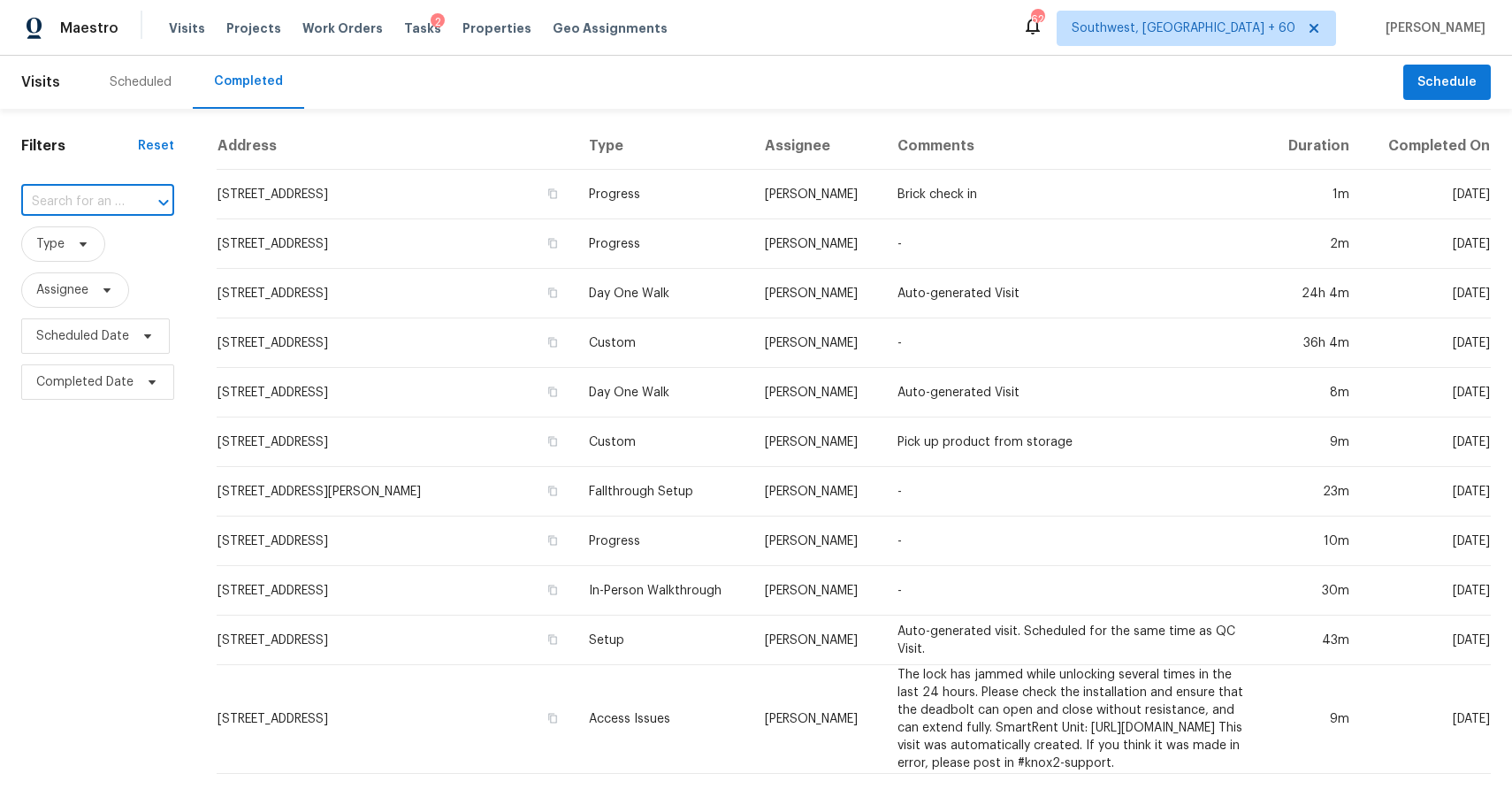
paste input "729 Shellstone Pl, Fort Mill, SC 29708"
type input "729 Shellstone Pl, Fort Mill, SC 29708"
click at [107, 240] on li "729 Shellstone Pl, Fort Mill, SC 29708" at bounding box center [97, 242] width 150 height 30
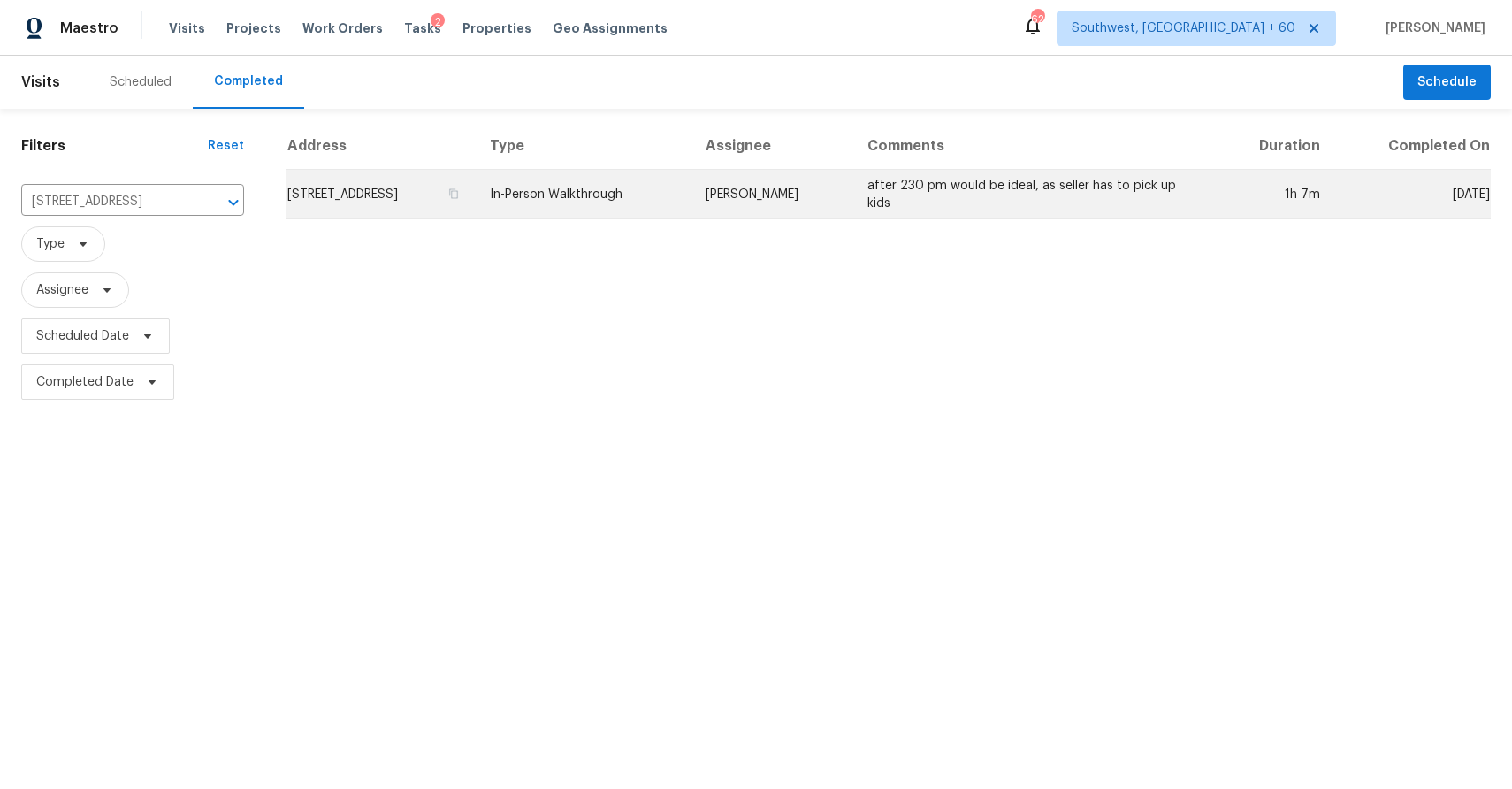
click at [904, 181] on td "after 230 pm would be ideal, as seller has to pick up kids" at bounding box center [1034, 195] width 361 height 49
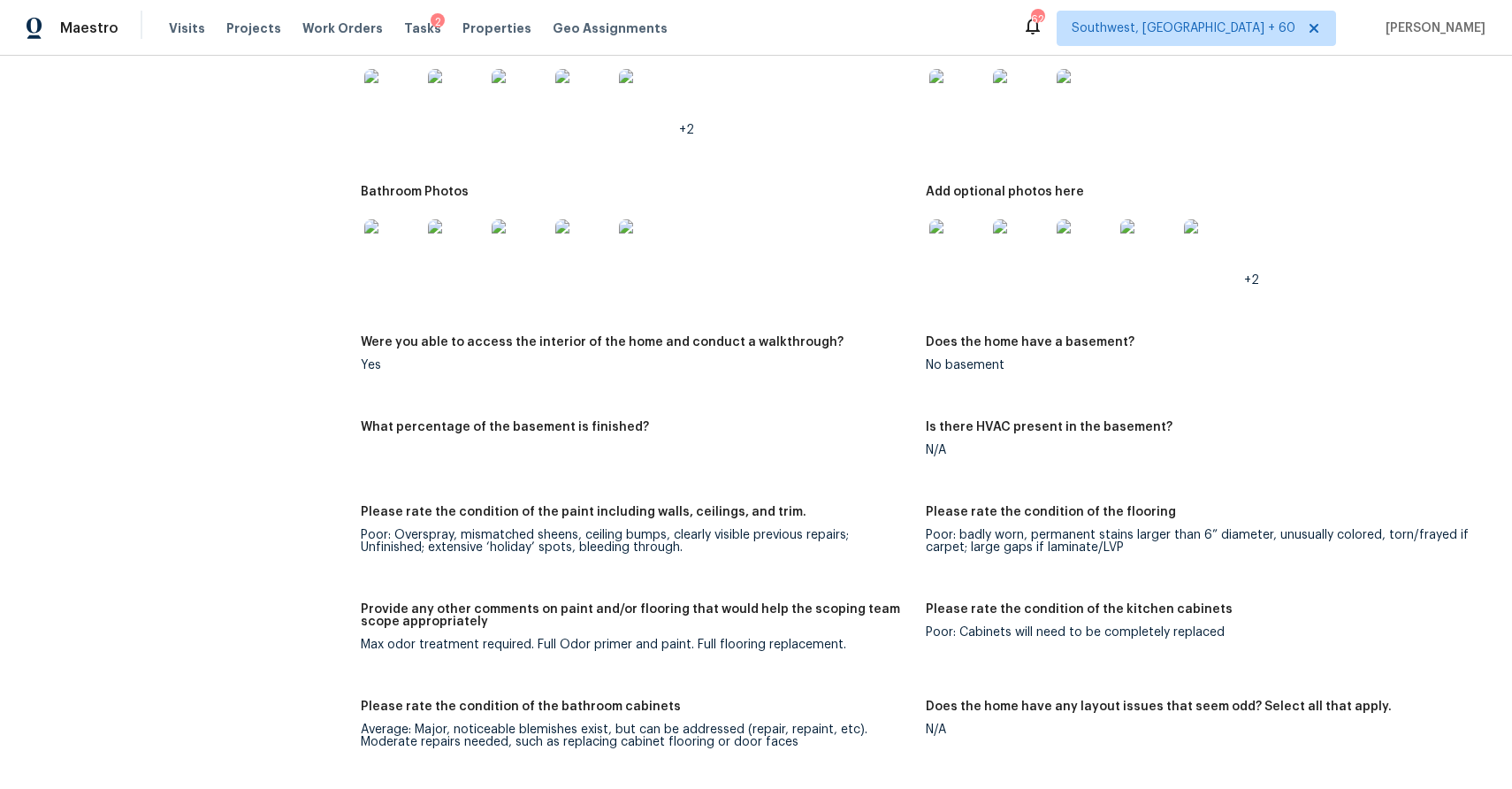
scroll to position [2497, 0]
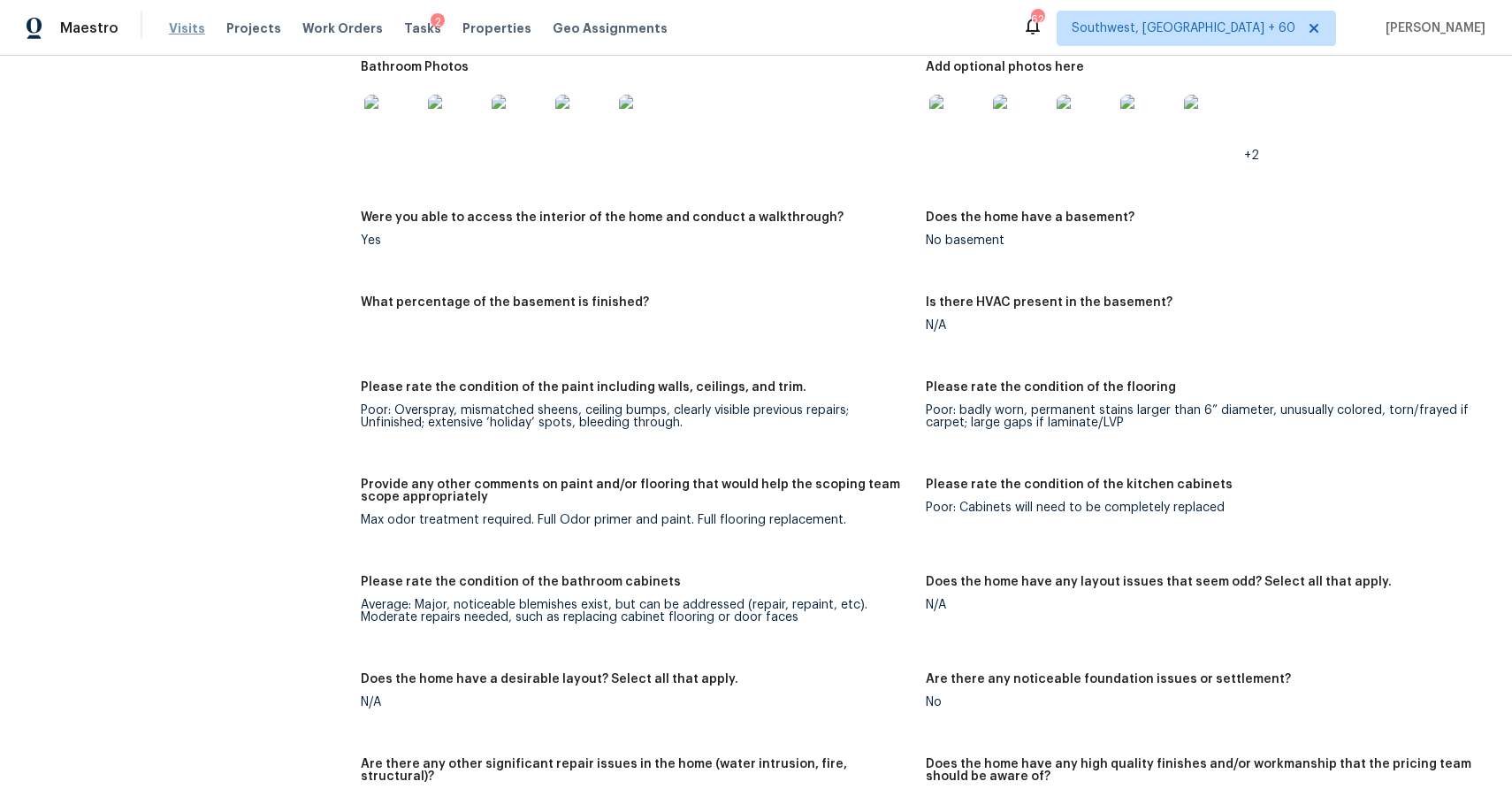
click at [198, 28] on span "Visits" at bounding box center [187, 29] width 37 height 18
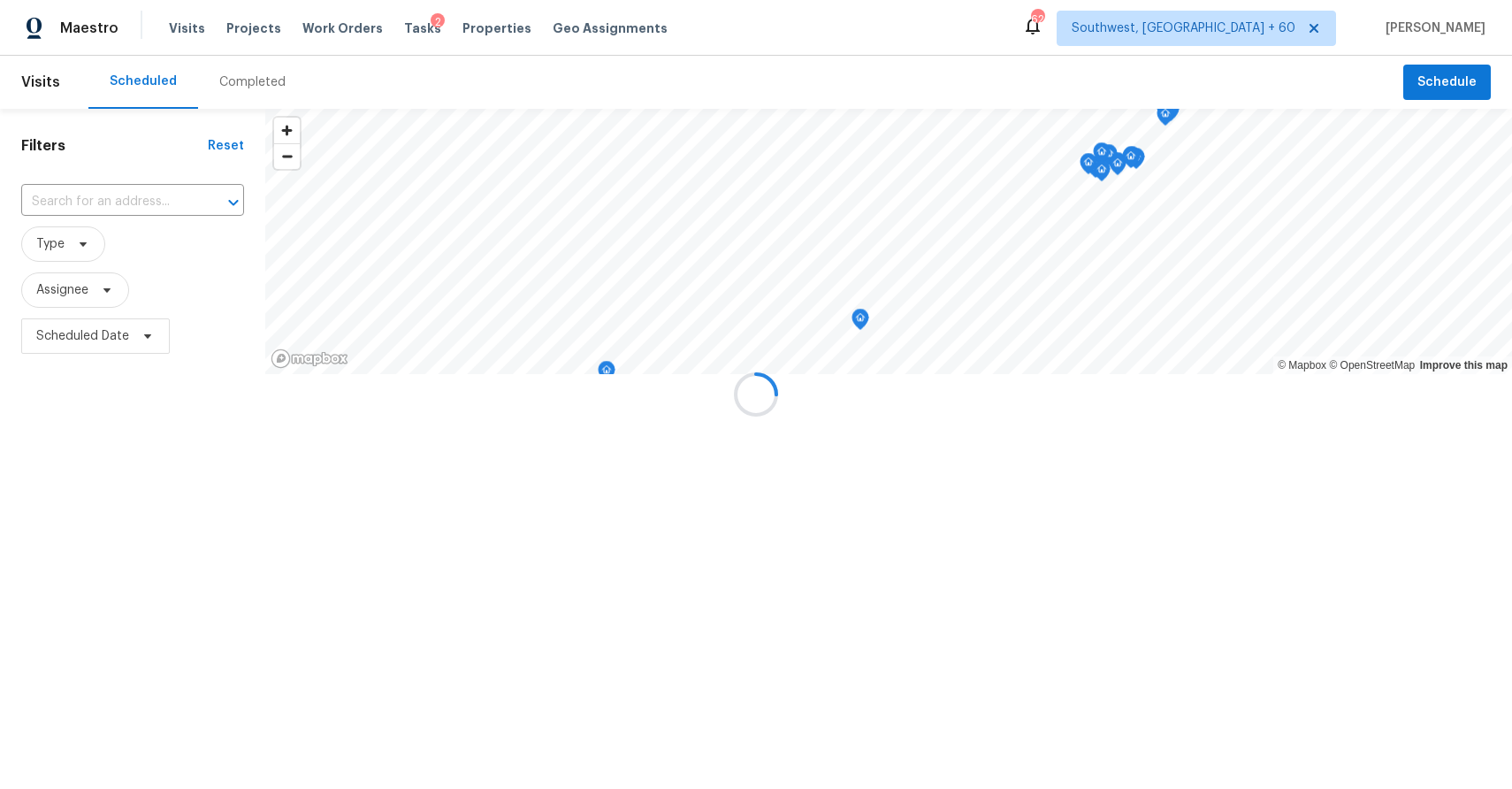
click at [276, 81] on div at bounding box center [756, 394] width 1512 height 789
click at [276, 81] on div "Completed" at bounding box center [252, 82] width 66 height 18
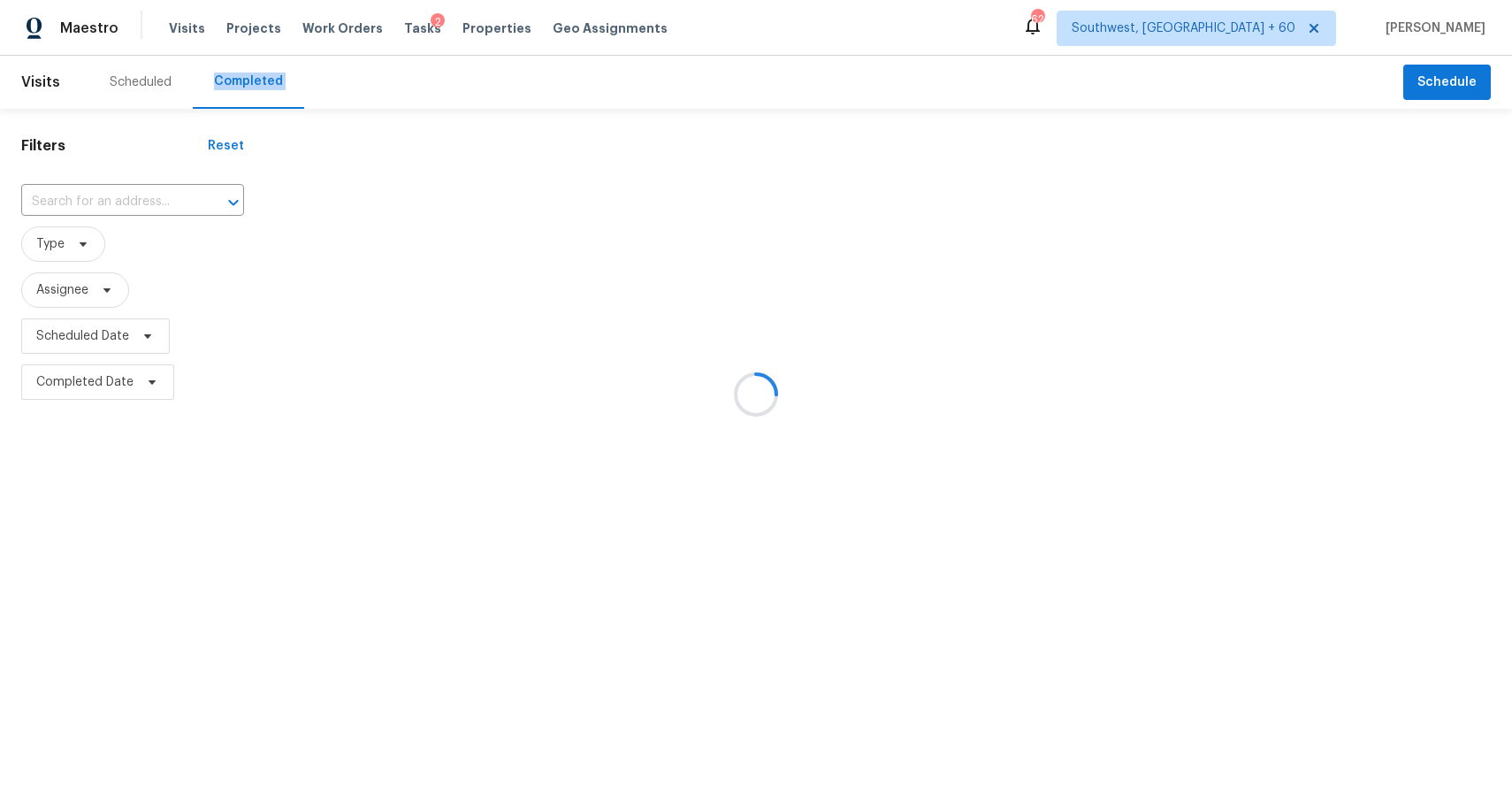
click at [276, 81] on div at bounding box center [756, 394] width 1512 height 789
click at [123, 192] on div at bounding box center [756, 394] width 1512 height 789
click at [138, 213] on div at bounding box center [756, 394] width 1512 height 789
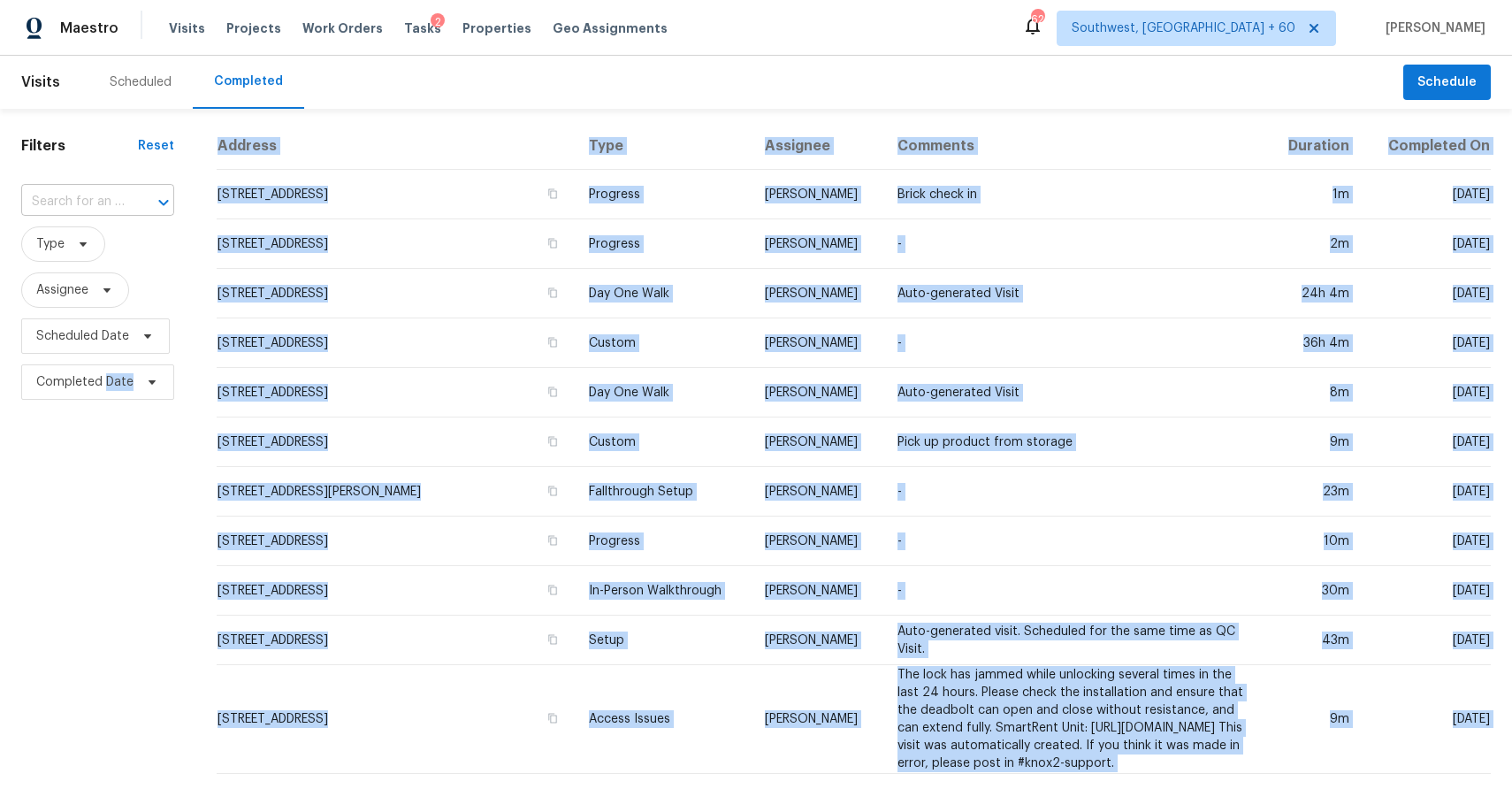
click at [131, 197] on div at bounding box center [151, 202] width 46 height 25
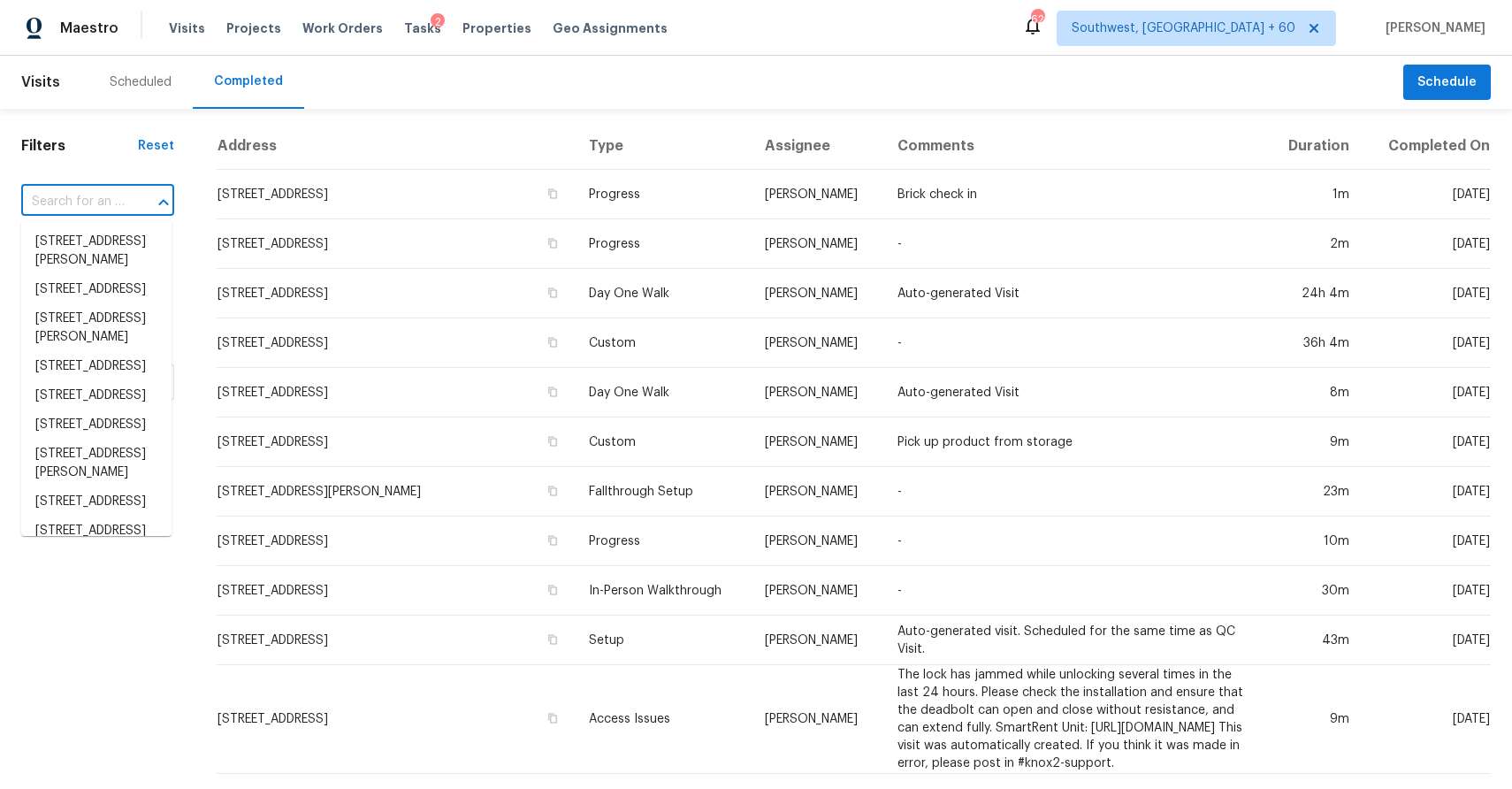
paste input "830 Walnut Creek Cir, Pendergrass, GA 30567"
type input "830 Walnut Creek Cir, Pendergrass, GA 30567"
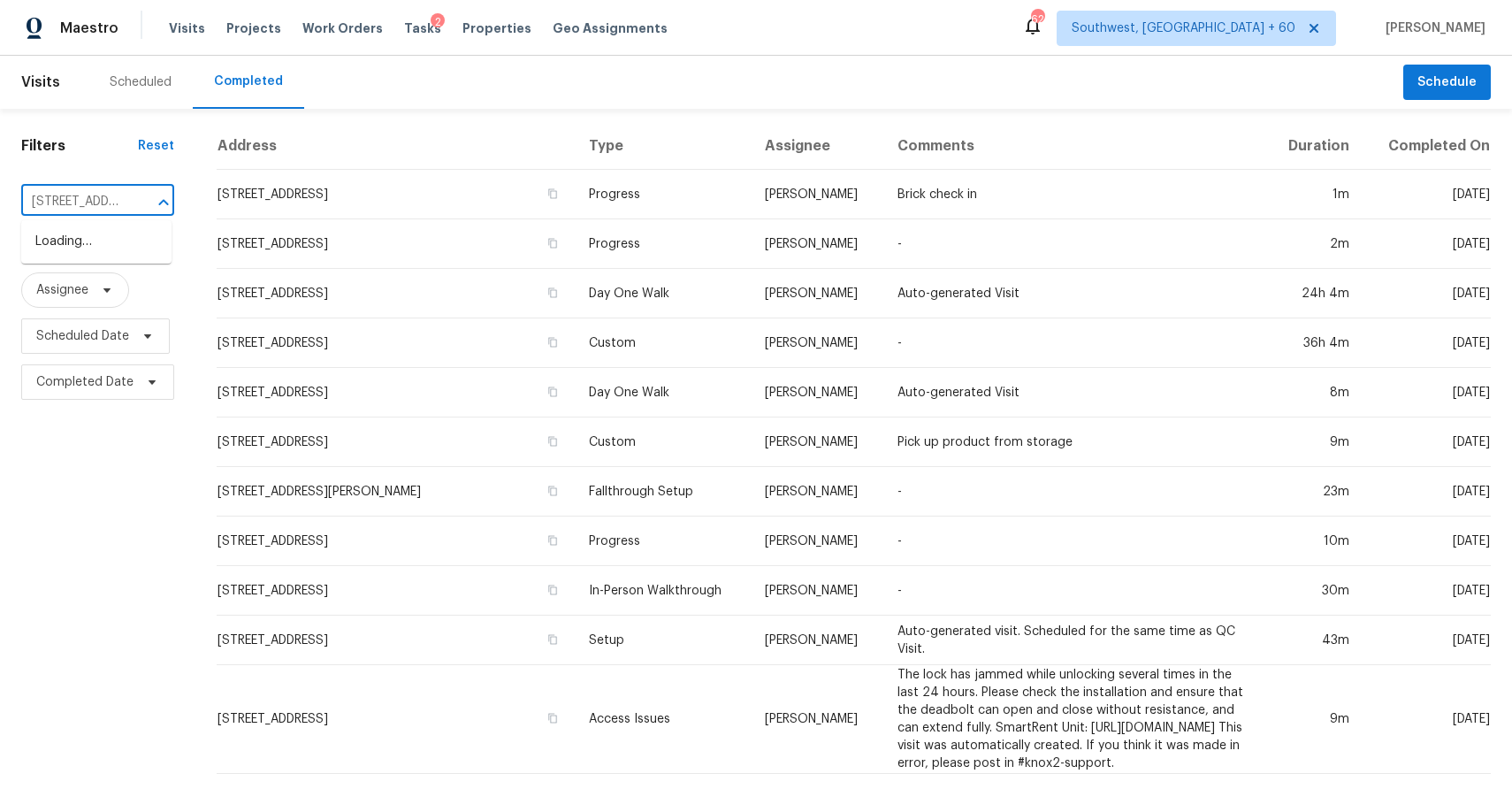
scroll to position [0, 175]
click at [112, 254] on li "830 Walnut Creek Cir, Pendergrass, GA 30567" at bounding box center [97, 242] width 150 height 30
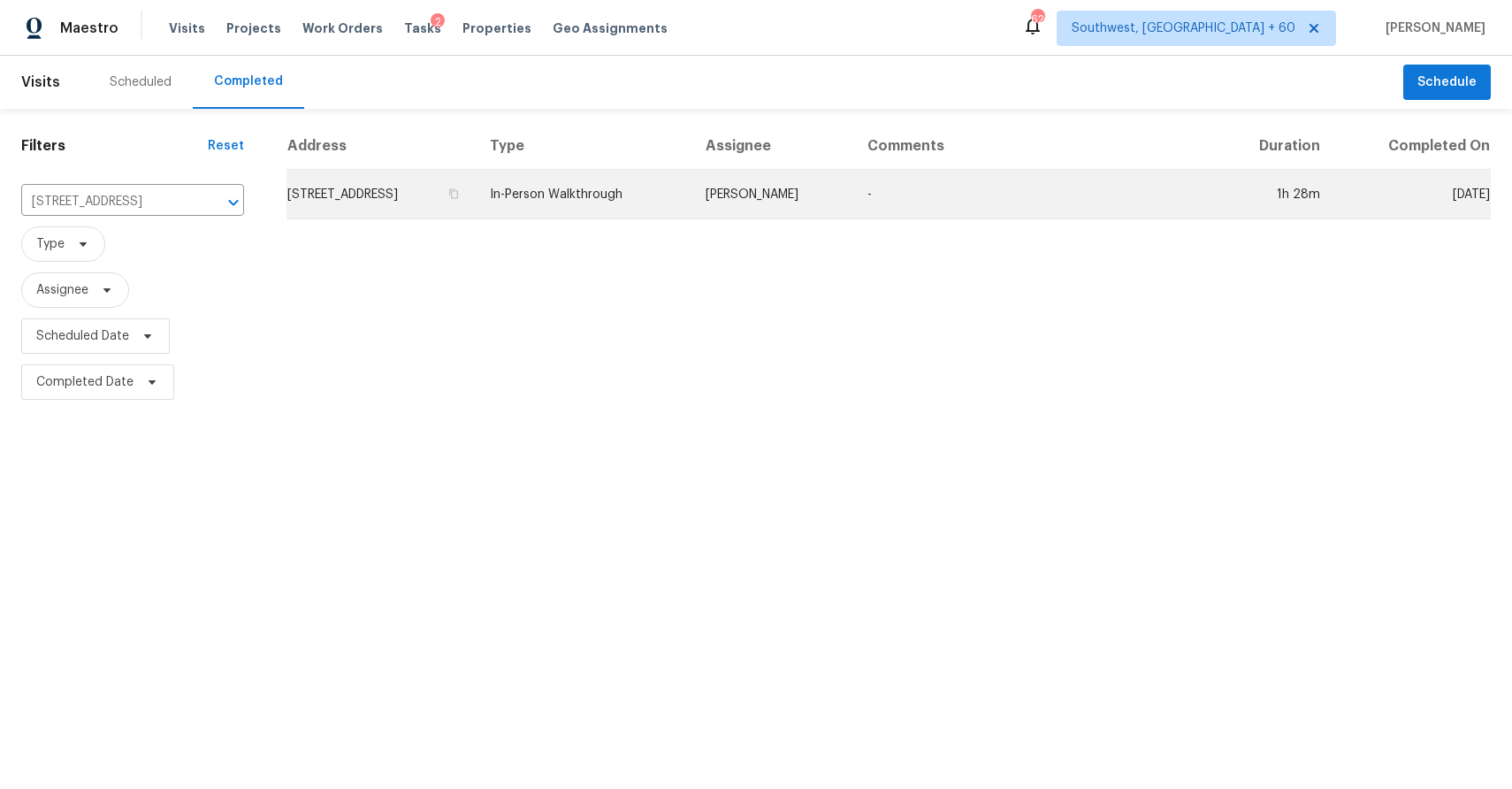
click at [805, 186] on td "[PERSON_NAME]" at bounding box center [773, 195] width 162 height 49
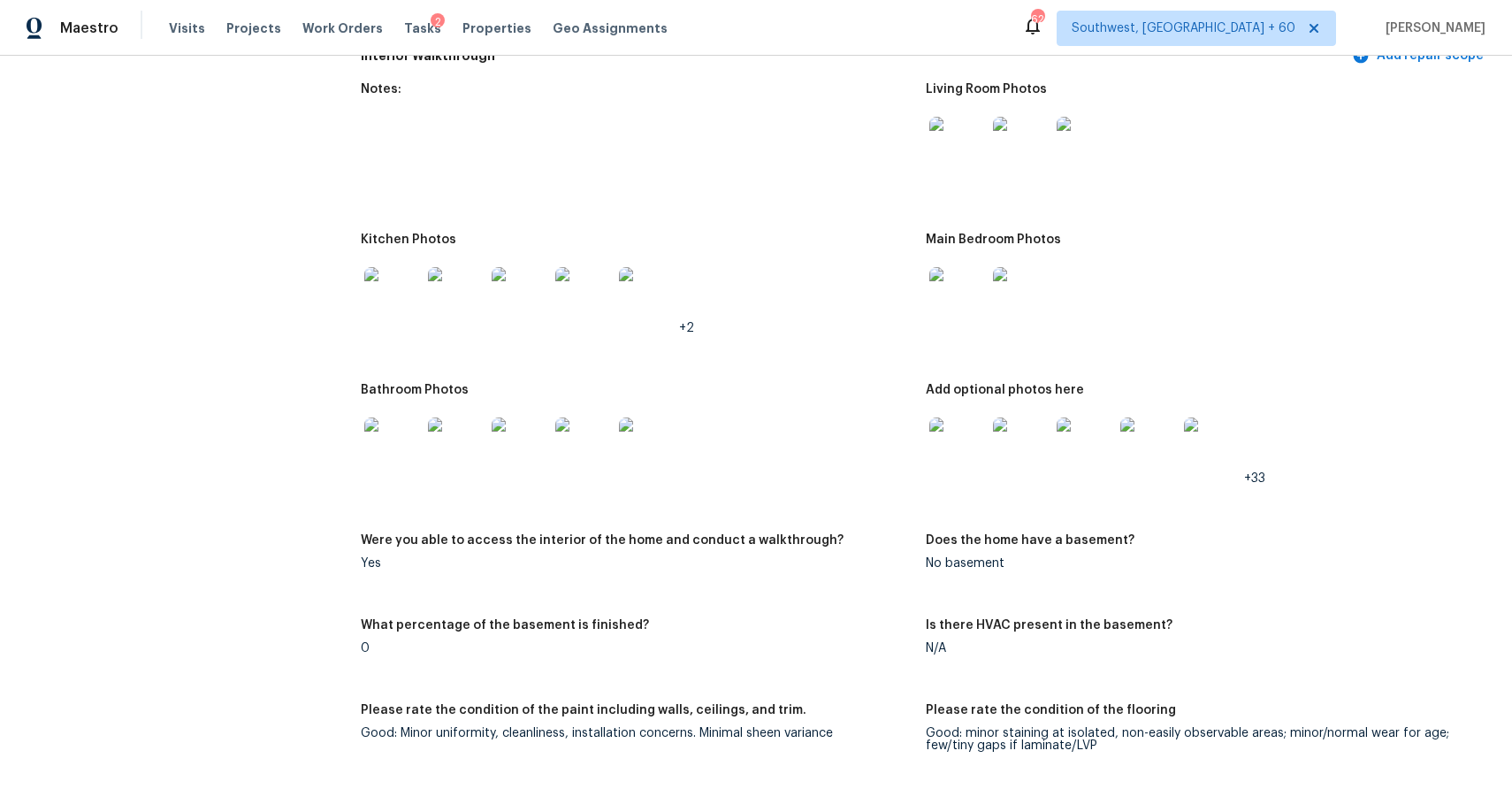
scroll to position [1975, 0]
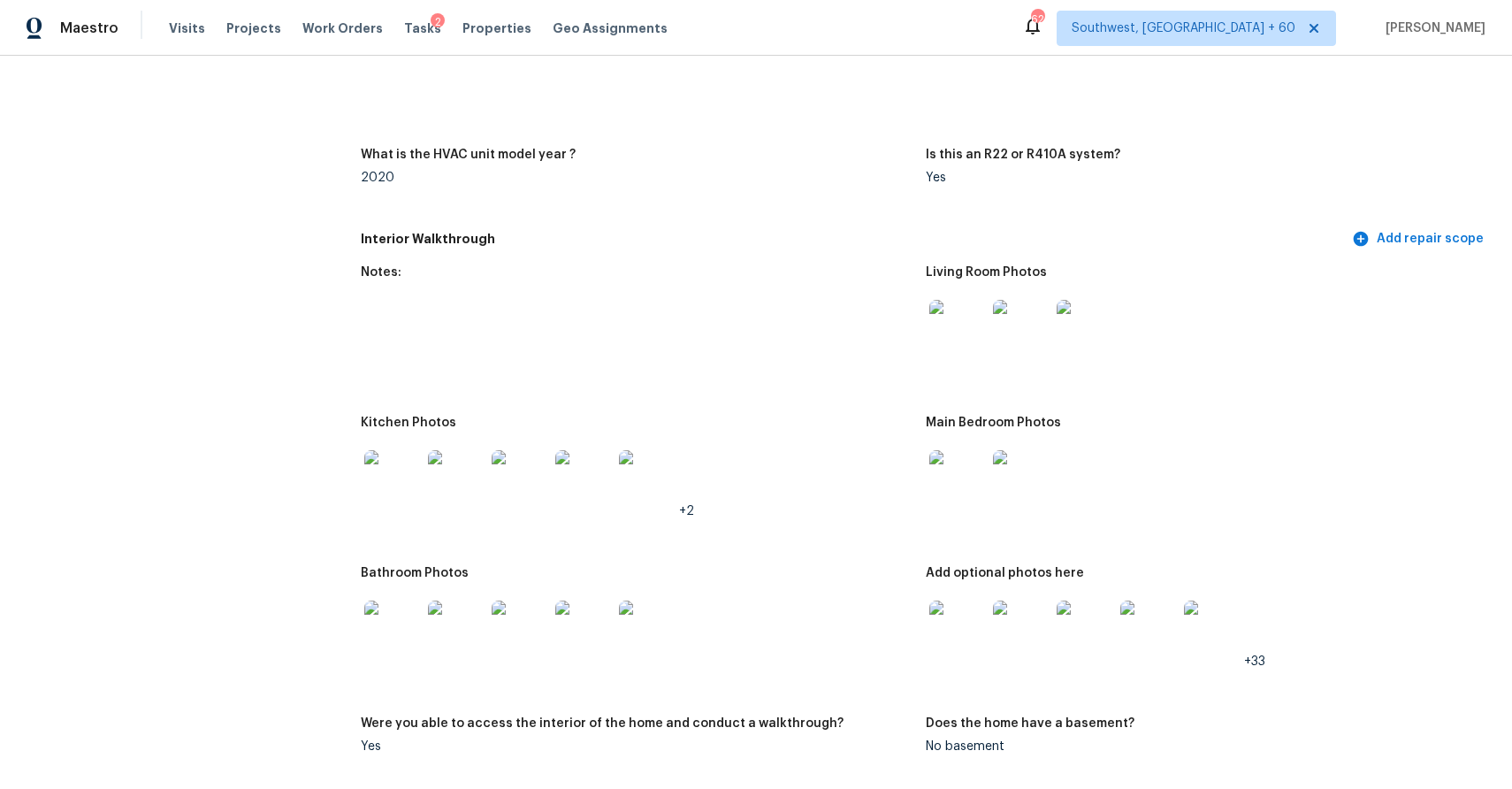
click at [966, 328] on img at bounding box center [957, 328] width 56 height 56
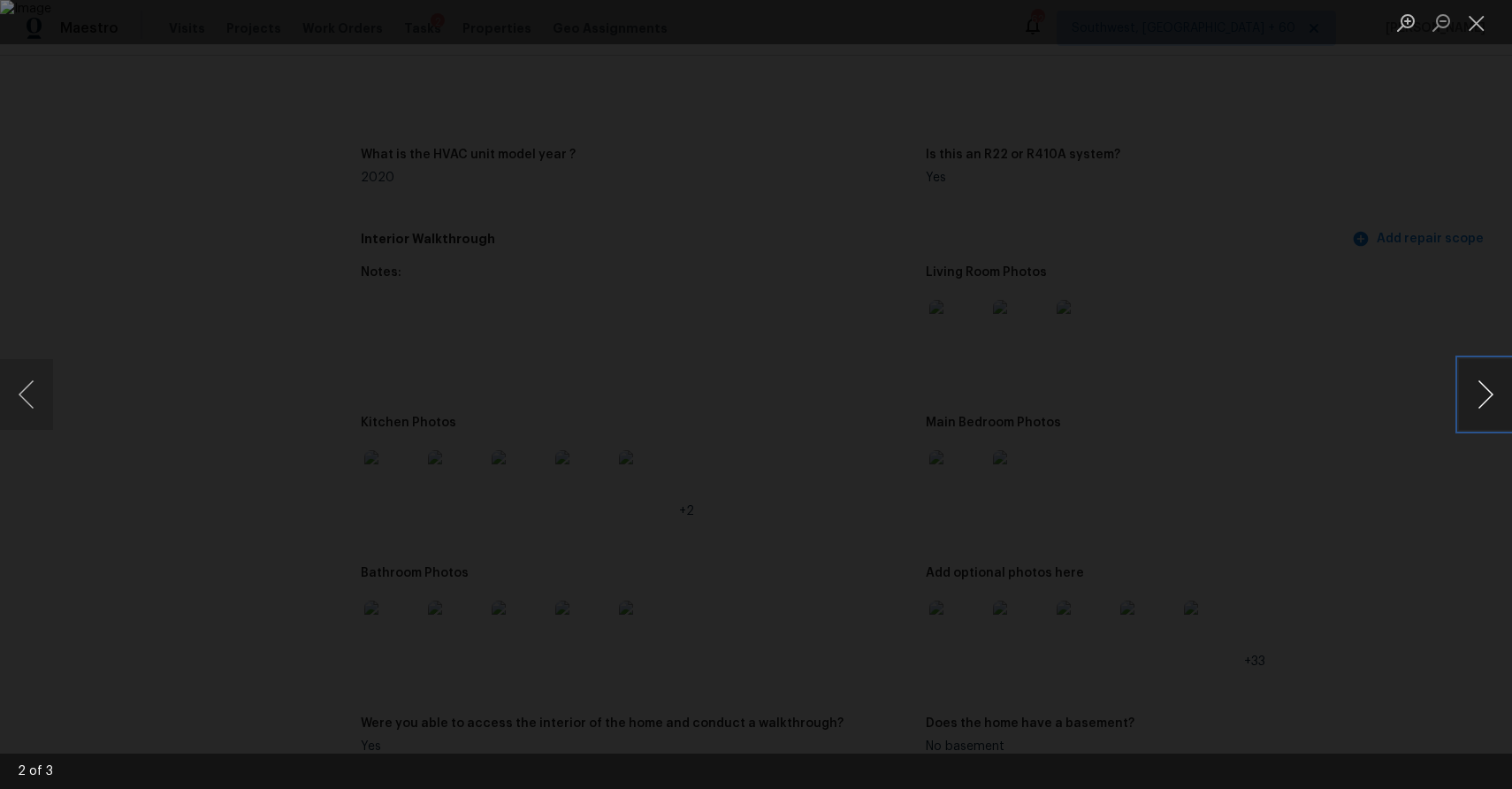
click at [1474, 408] on button "Next image" at bounding box center [1485, 395] width 53 height 71
click at [1473, 408] on button "Next image" at bounding box center [1485, 395] width 53 height 71
click at [1343, 427] on div "Lightbox" at bounding box center [756, 394] width 1512 height 789
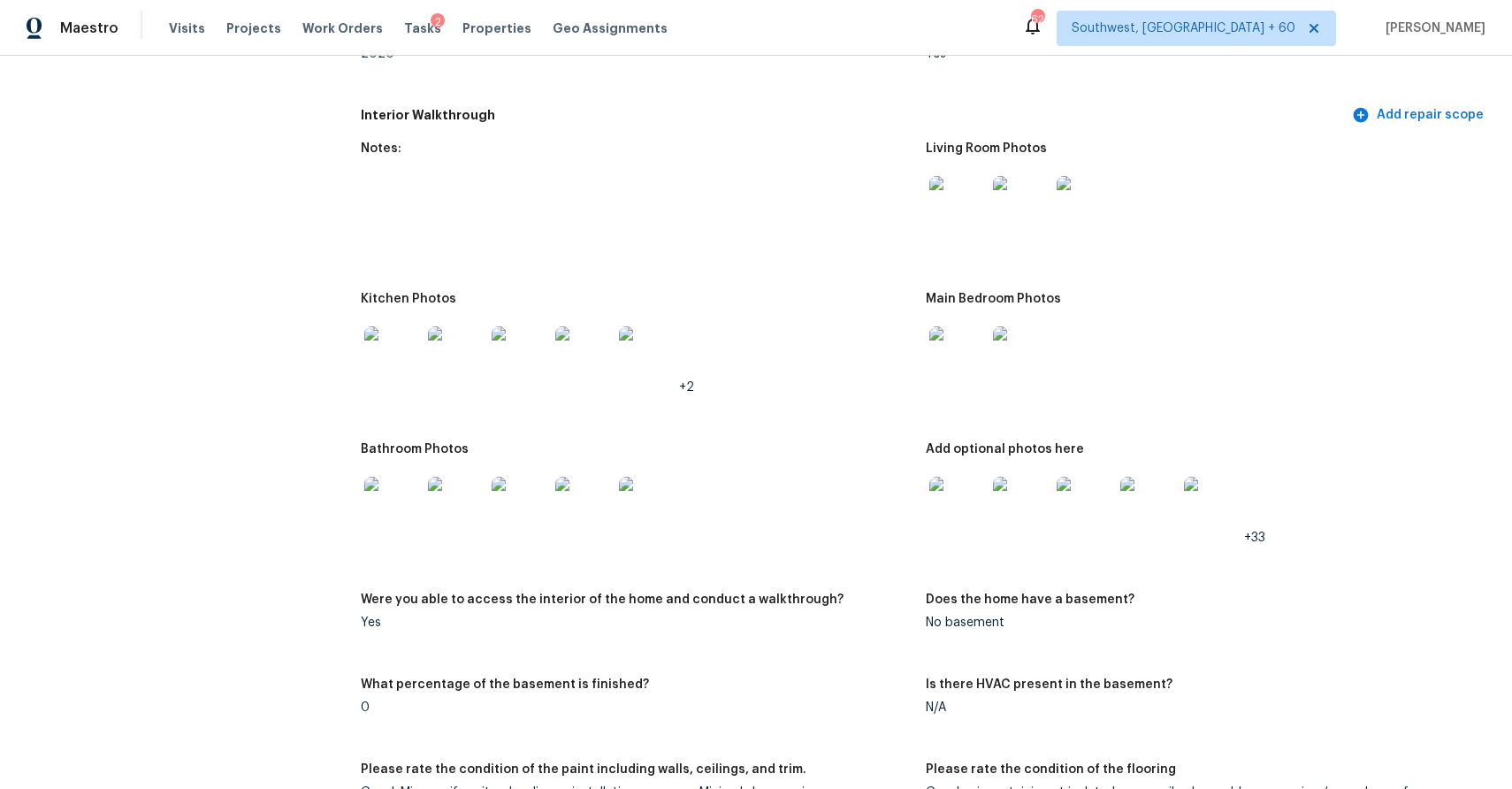
scroll to position [2130, 0]
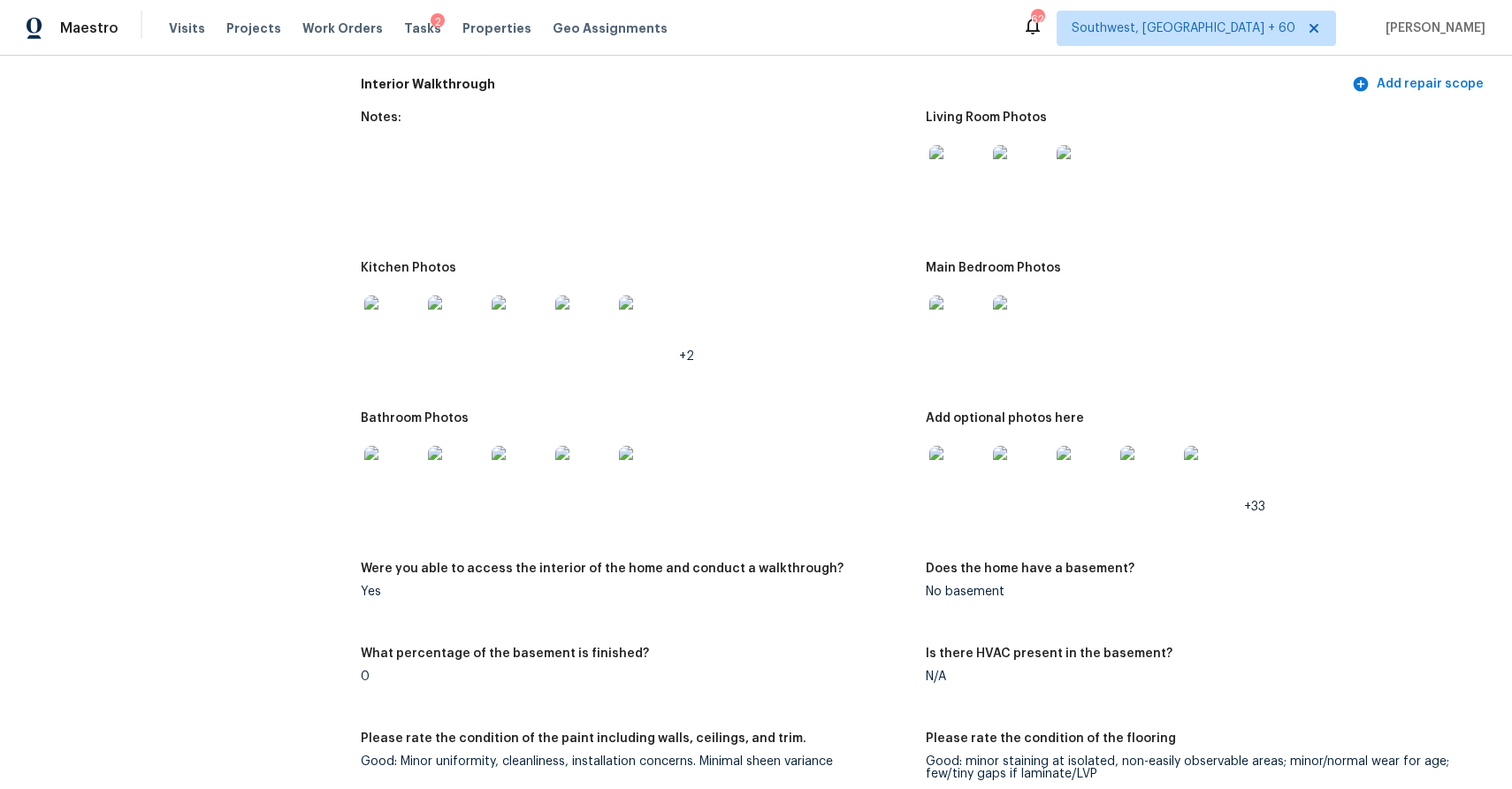
click at [957, 485] on img at bounding box center [957, 474] width 56 height 56
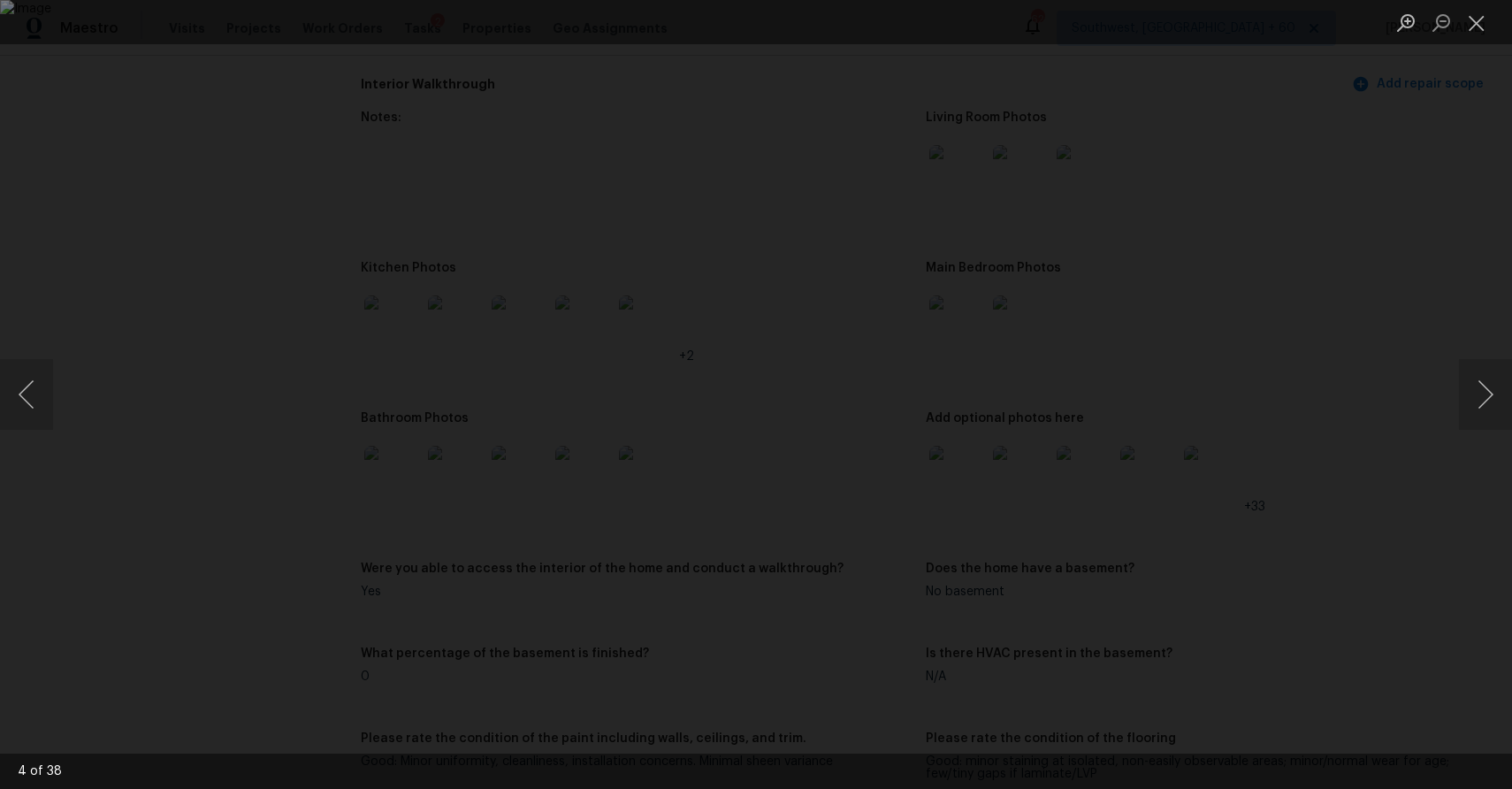
click at [1278, 502] on div "Lightbox" at bounding box center [756, 394] width 1512 height 789
click at [1311, 347] on div "Lightbox" at bounding box center [756, 394] width 1512 height 789
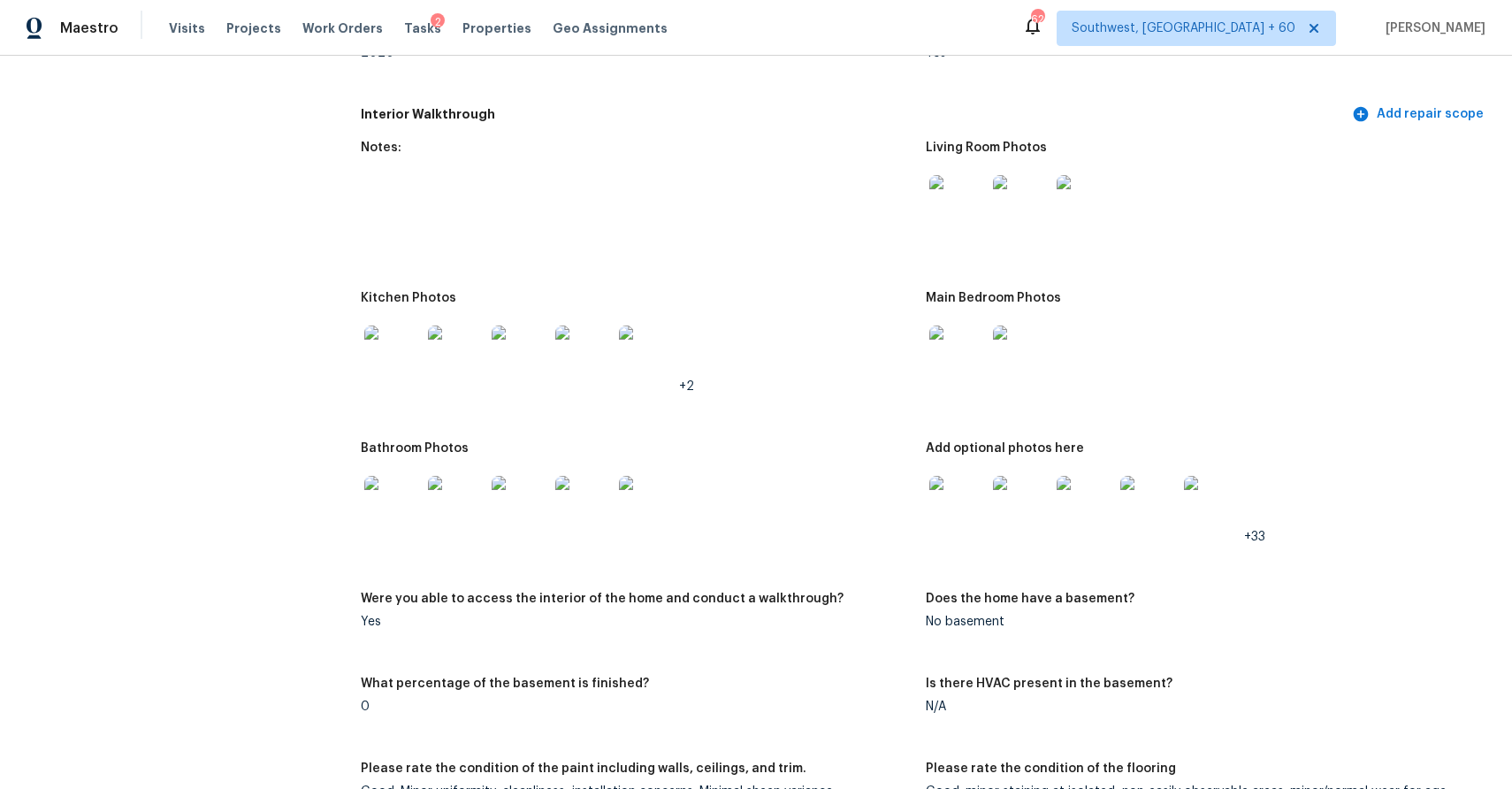
scroll to position [2058, 0]
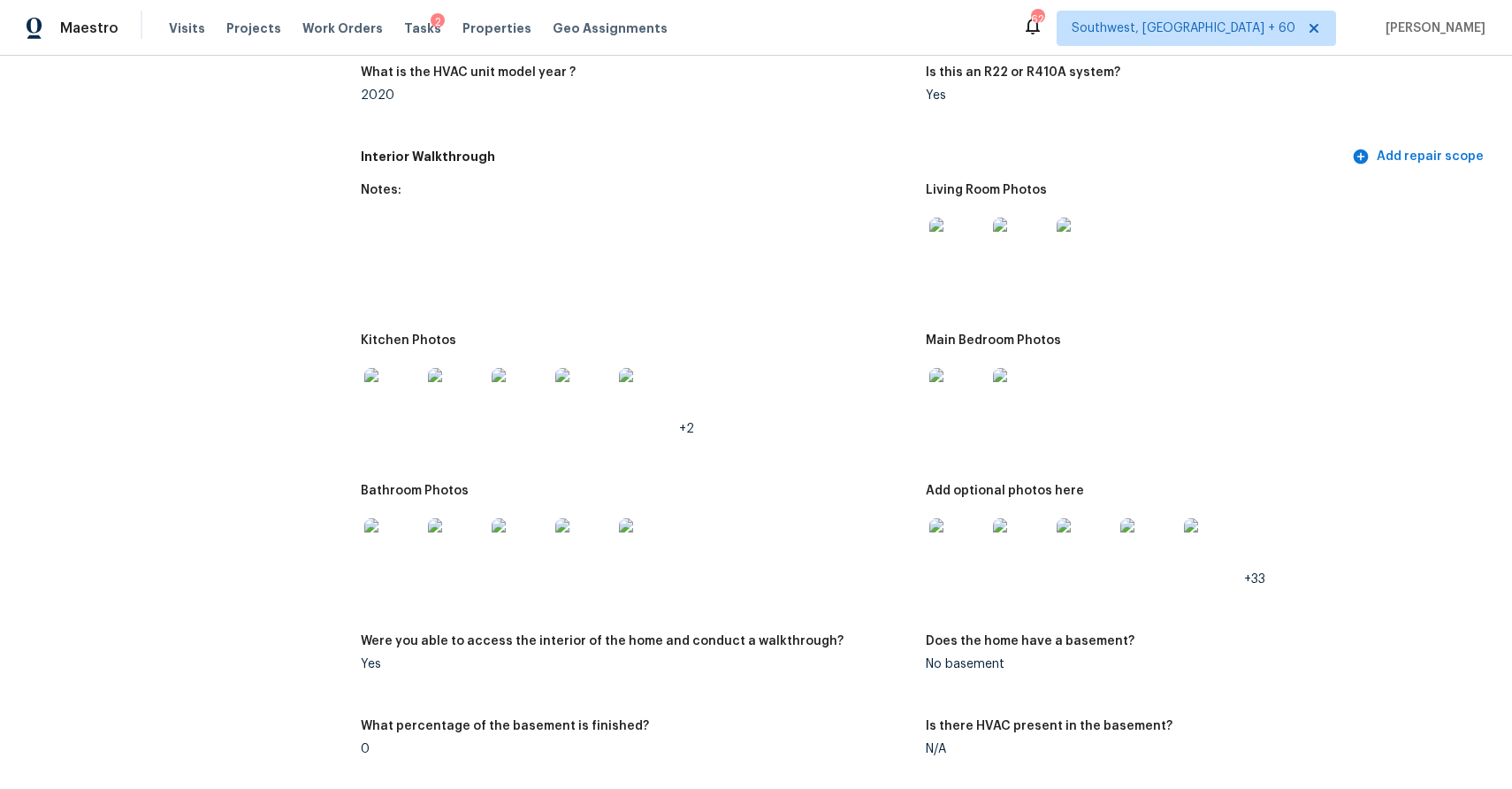
click at [945, 377] on img at bounding box center [957, 396] width 56 height 56
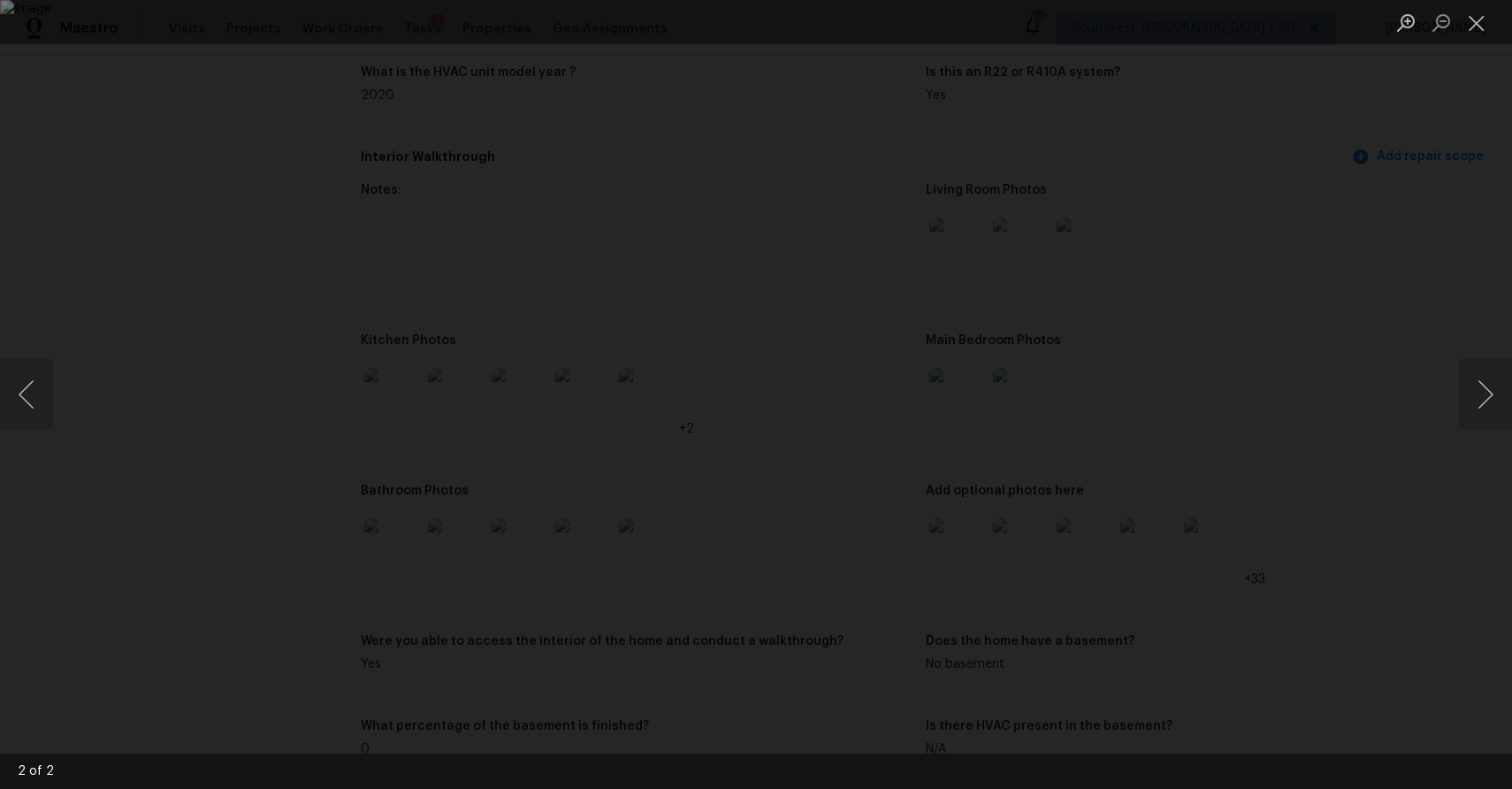
click at [1411, 501] on div "Lightbox" at bounding box center [756, 394] width 1512 height 789
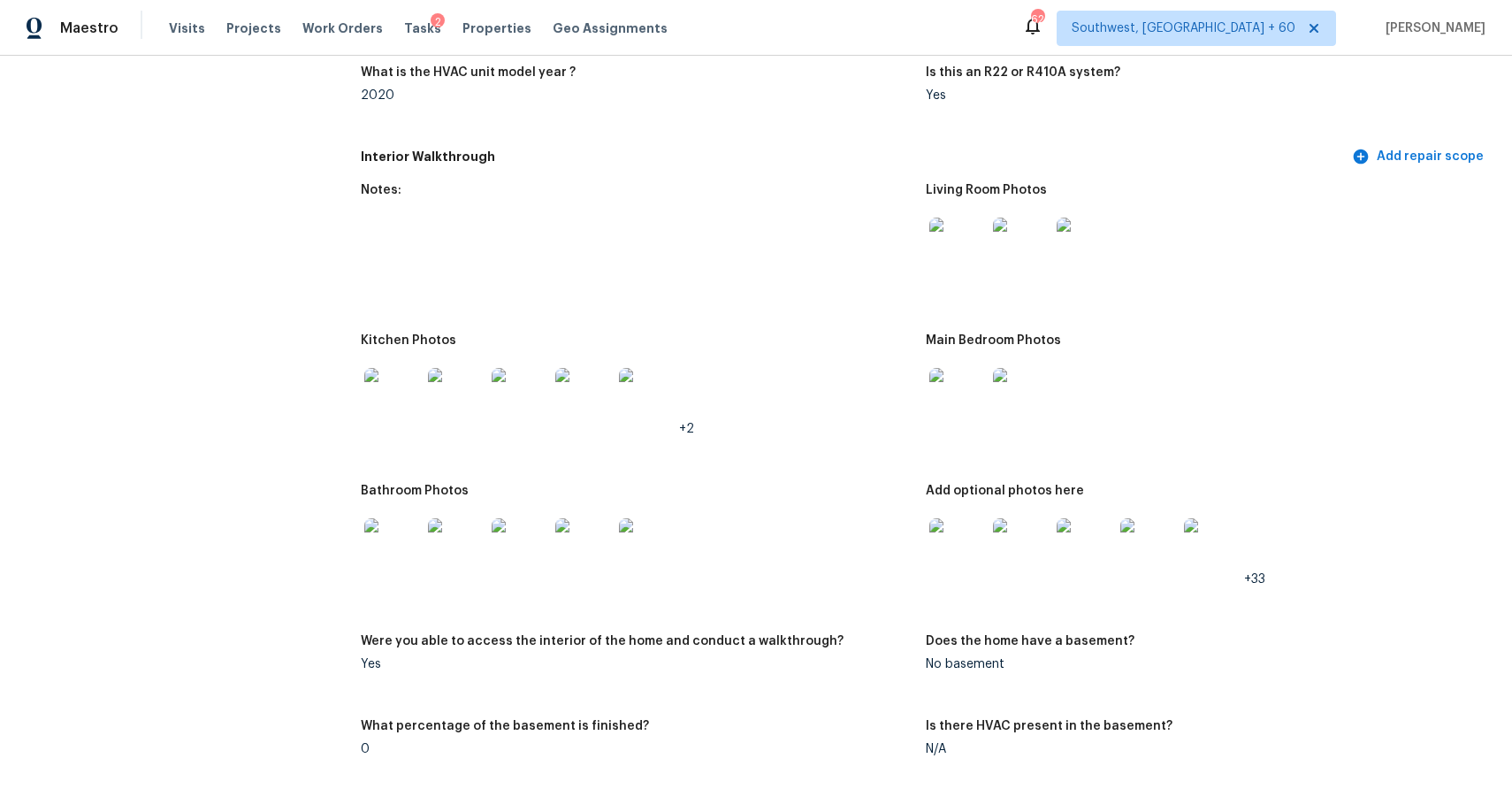
click at [978, 559] on img at bounding box center [957, 546] width 56 height 56
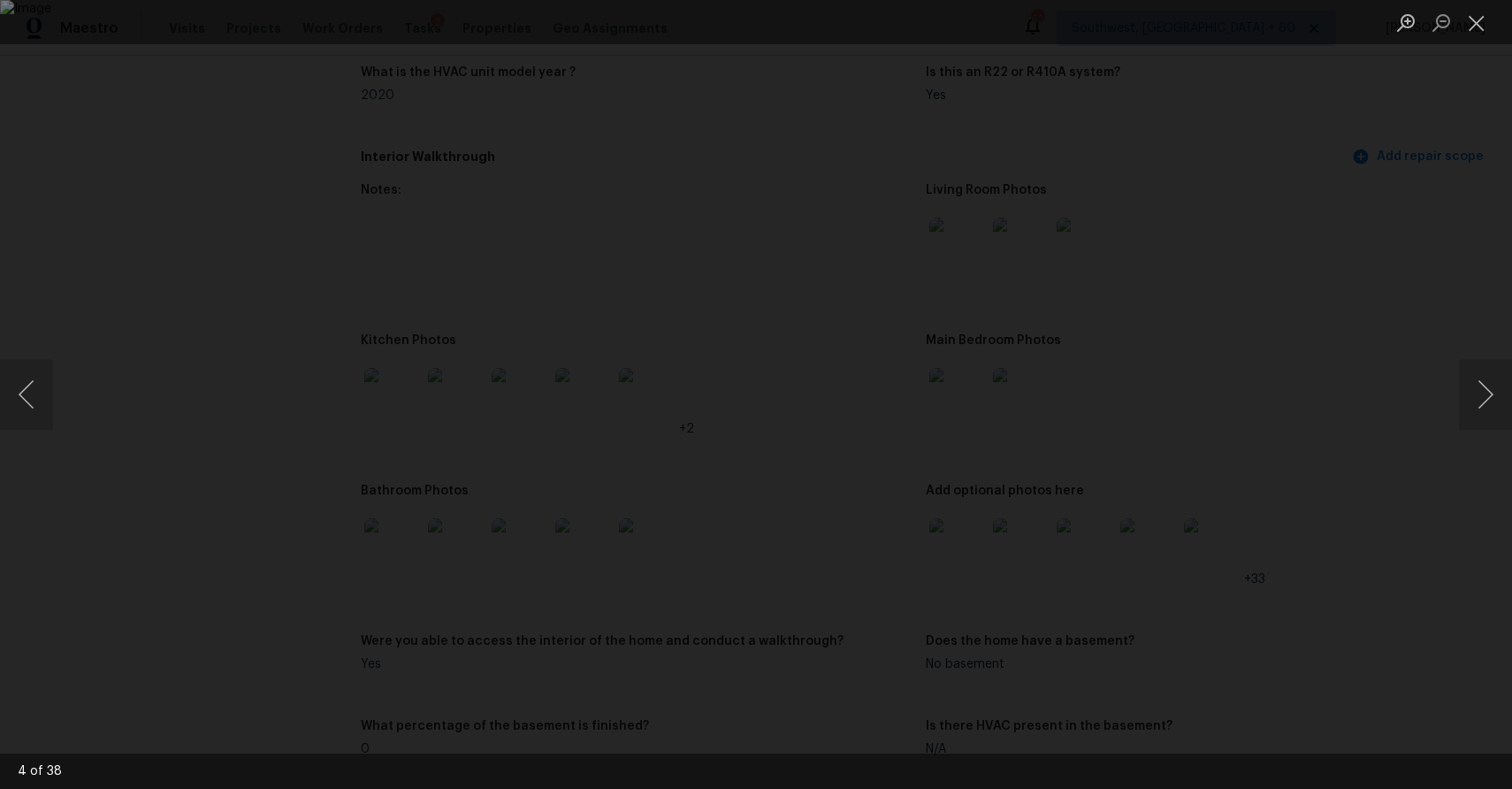
click at [1326, 436] on div "Lightbox" at bounding box center [756, 394] width 1512 height 789
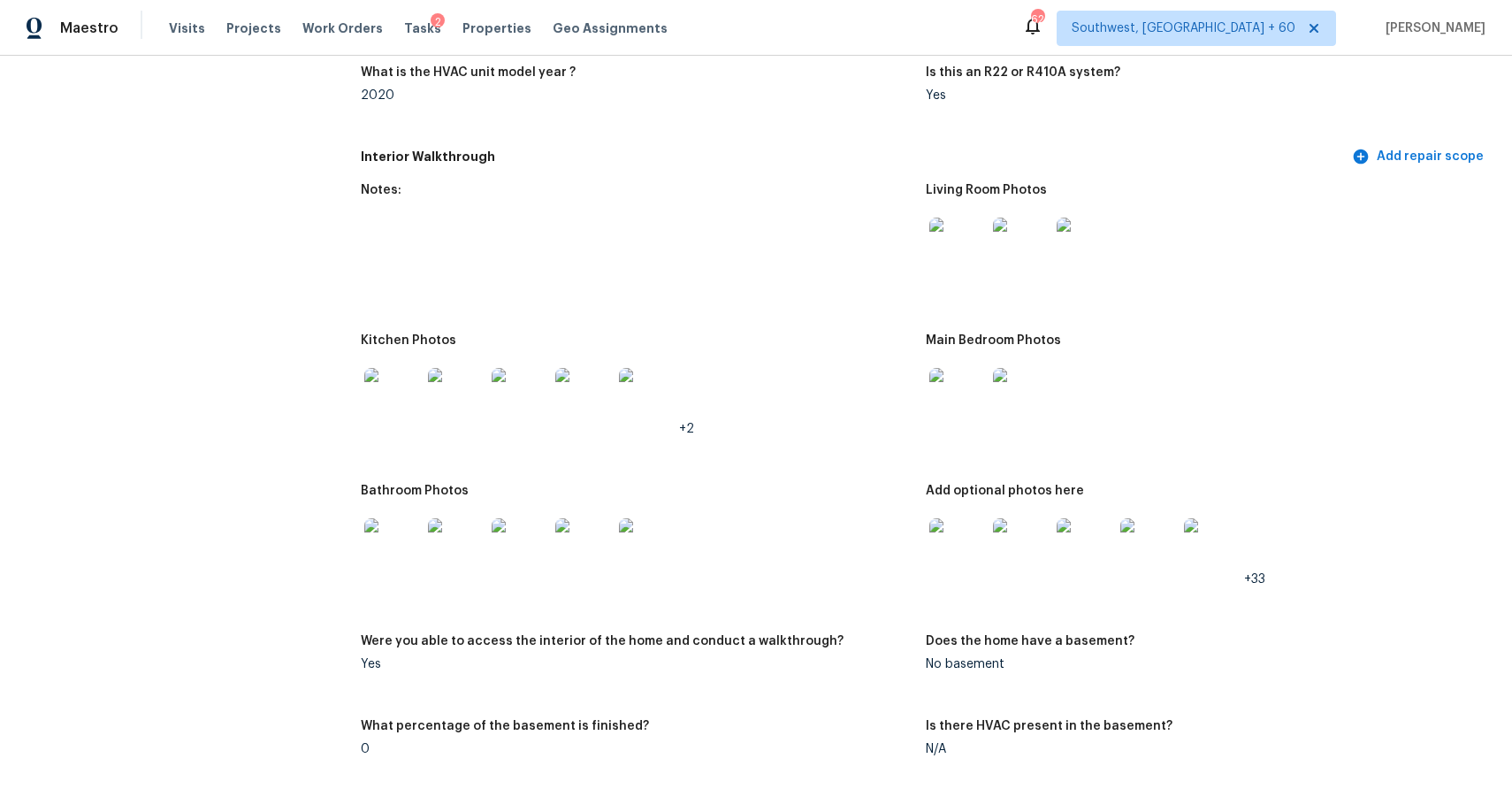
click at [964, 234] on img at bounding box center [957, 245] width 56 height 56
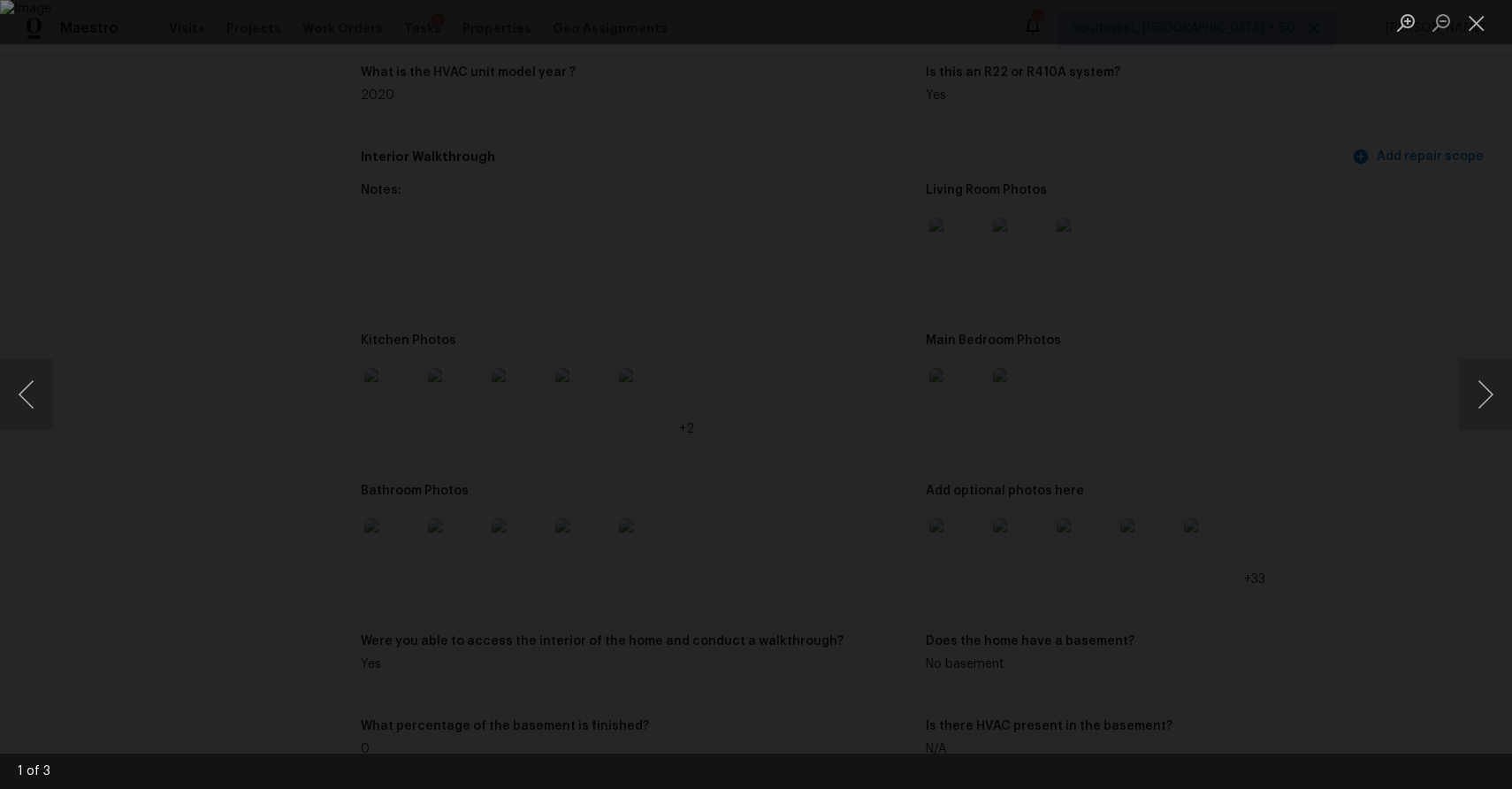
click at [1307, 395] on div "Lightbox" at bounding box center [756, 394] width 1512 height 789
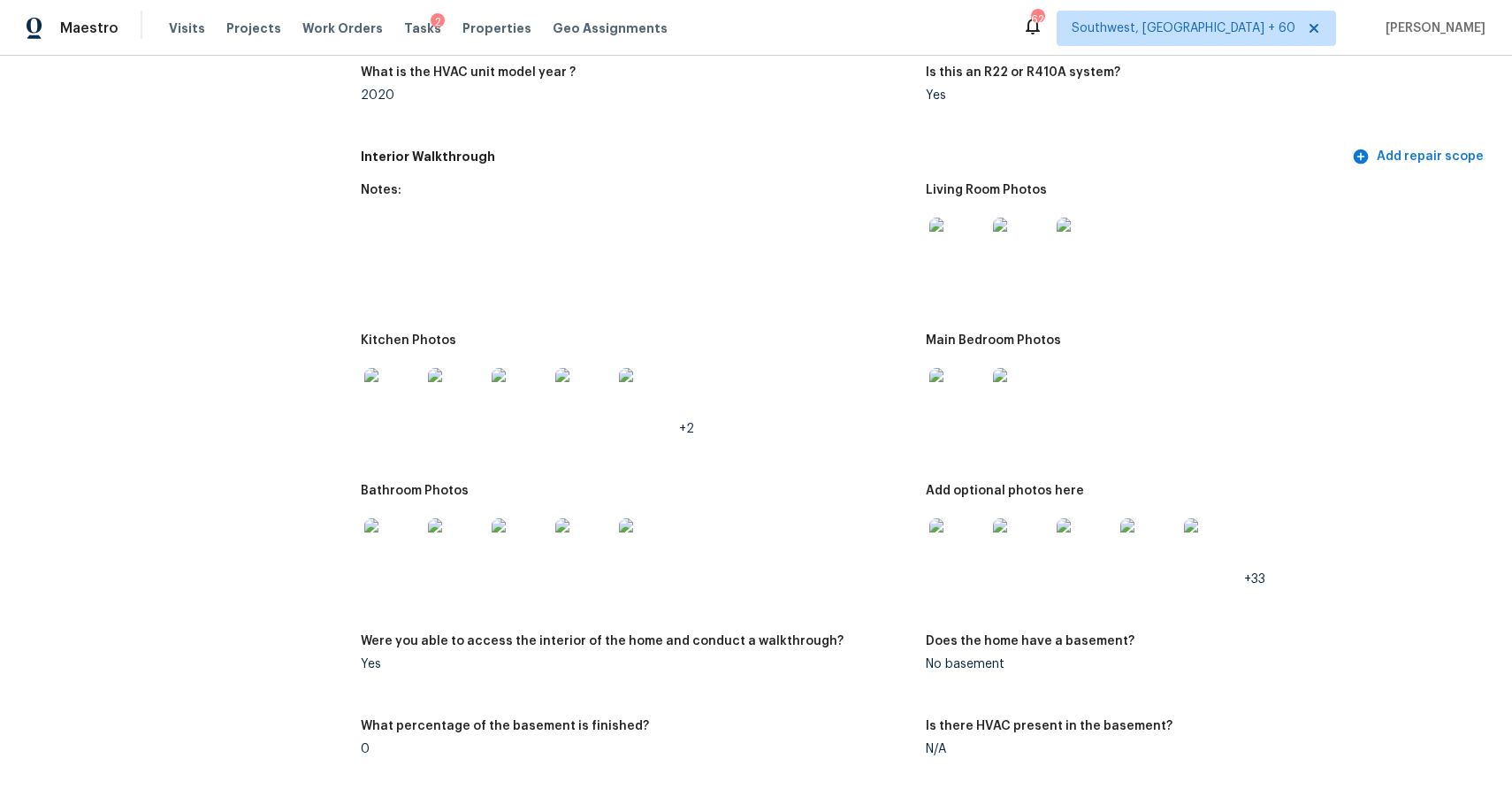
click at [1046, 390] on img at bounding box center [1021, 396] width 56 height 56
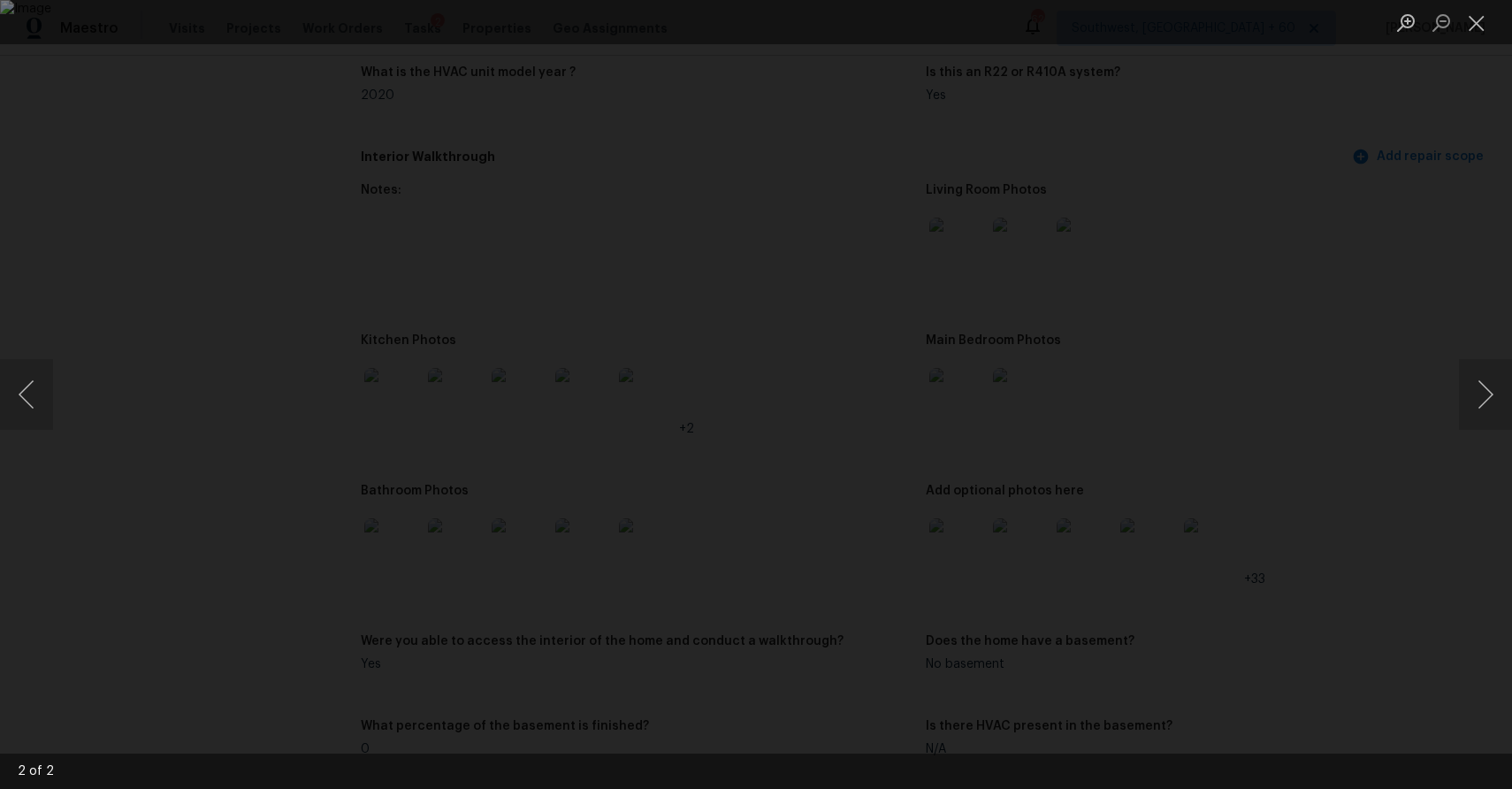
click at [1387, 443] on div "Lightbox" at bounding box center [756, 394] width 1512 height 789
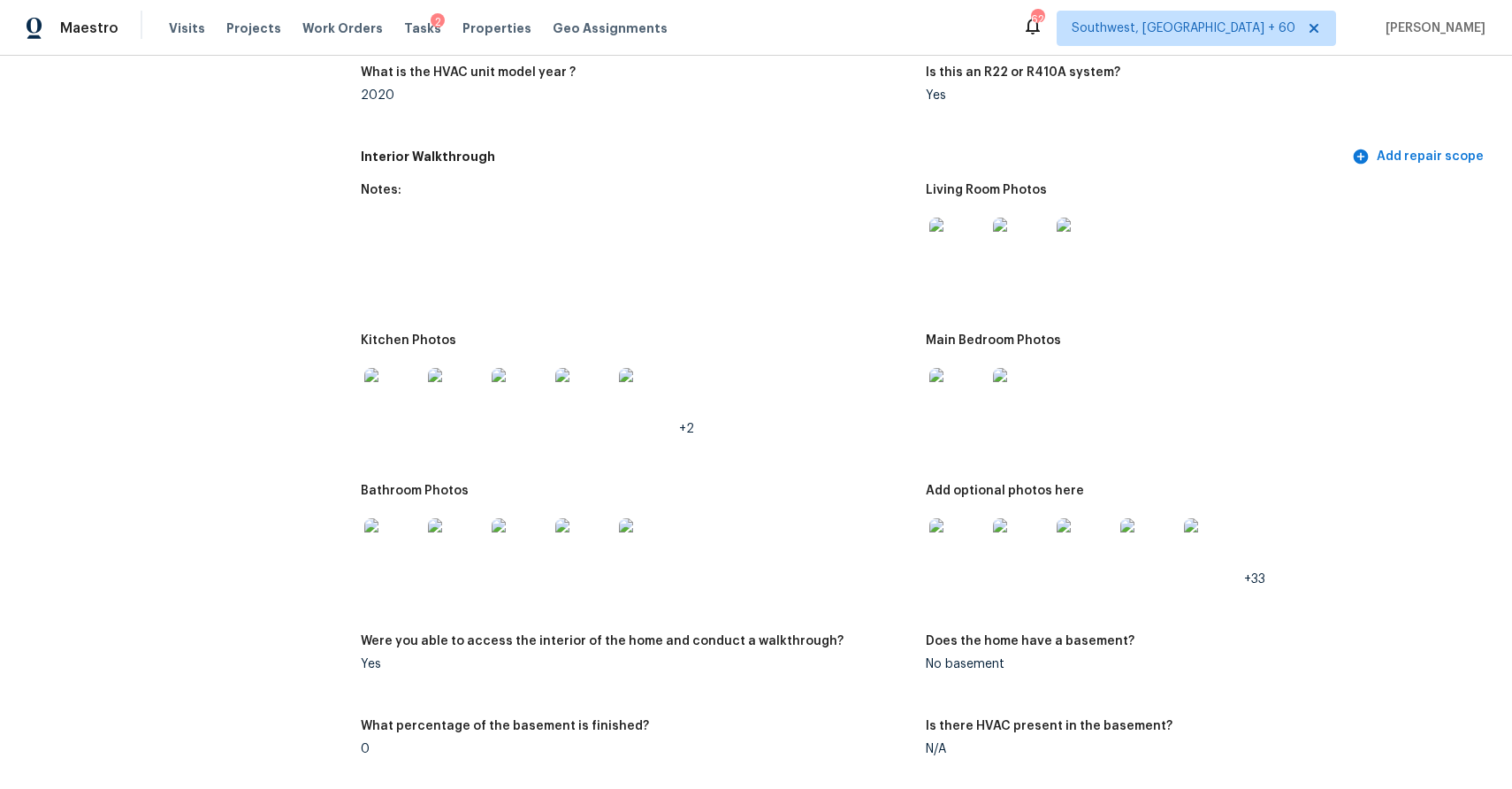
click at [964, 539] on img at bounding box center [957, 546] width 56 height 56
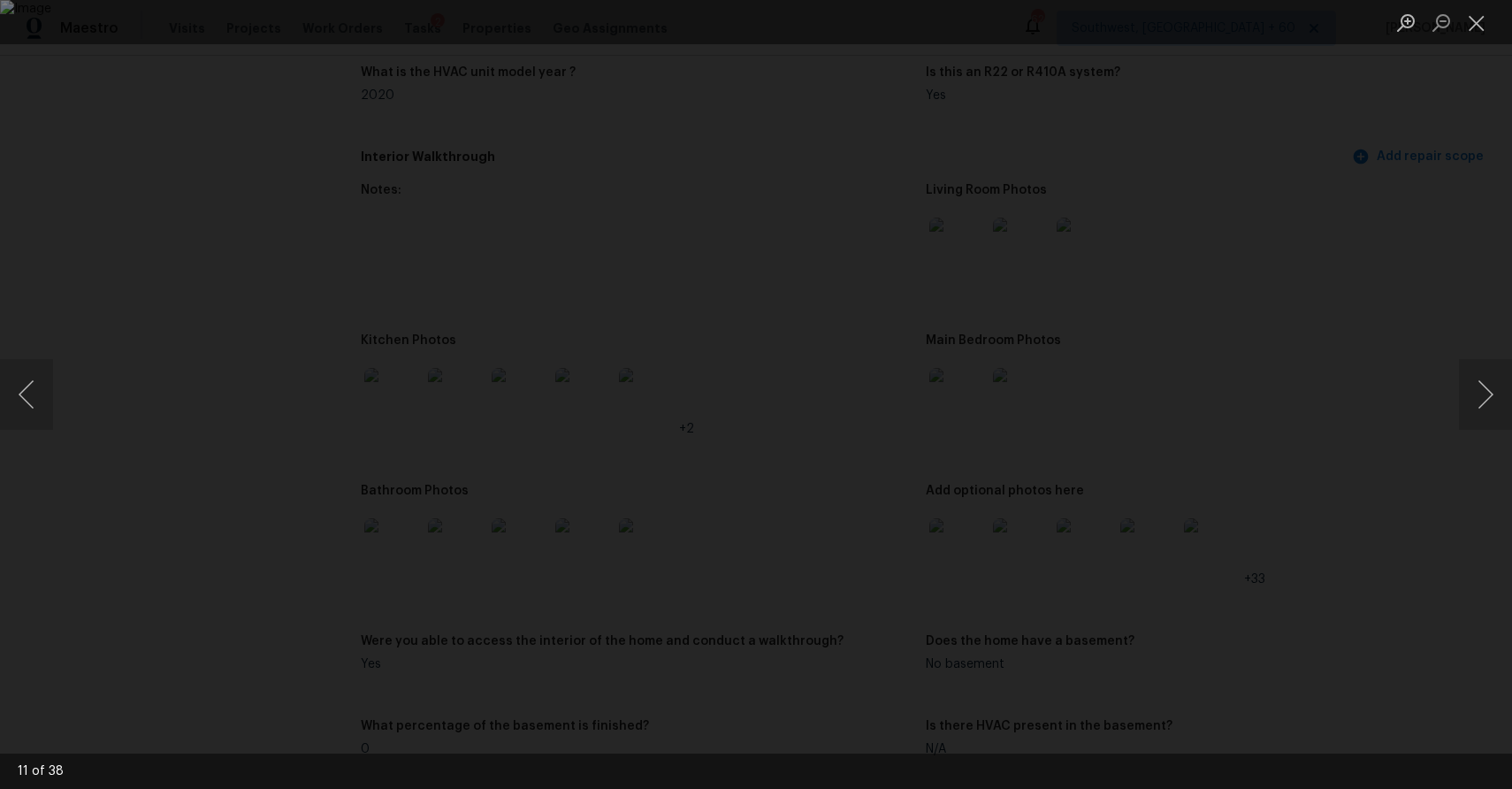
click at [1254, 453] on div "Lightbox" at bounding box center [756, 394] width 1512 height 789
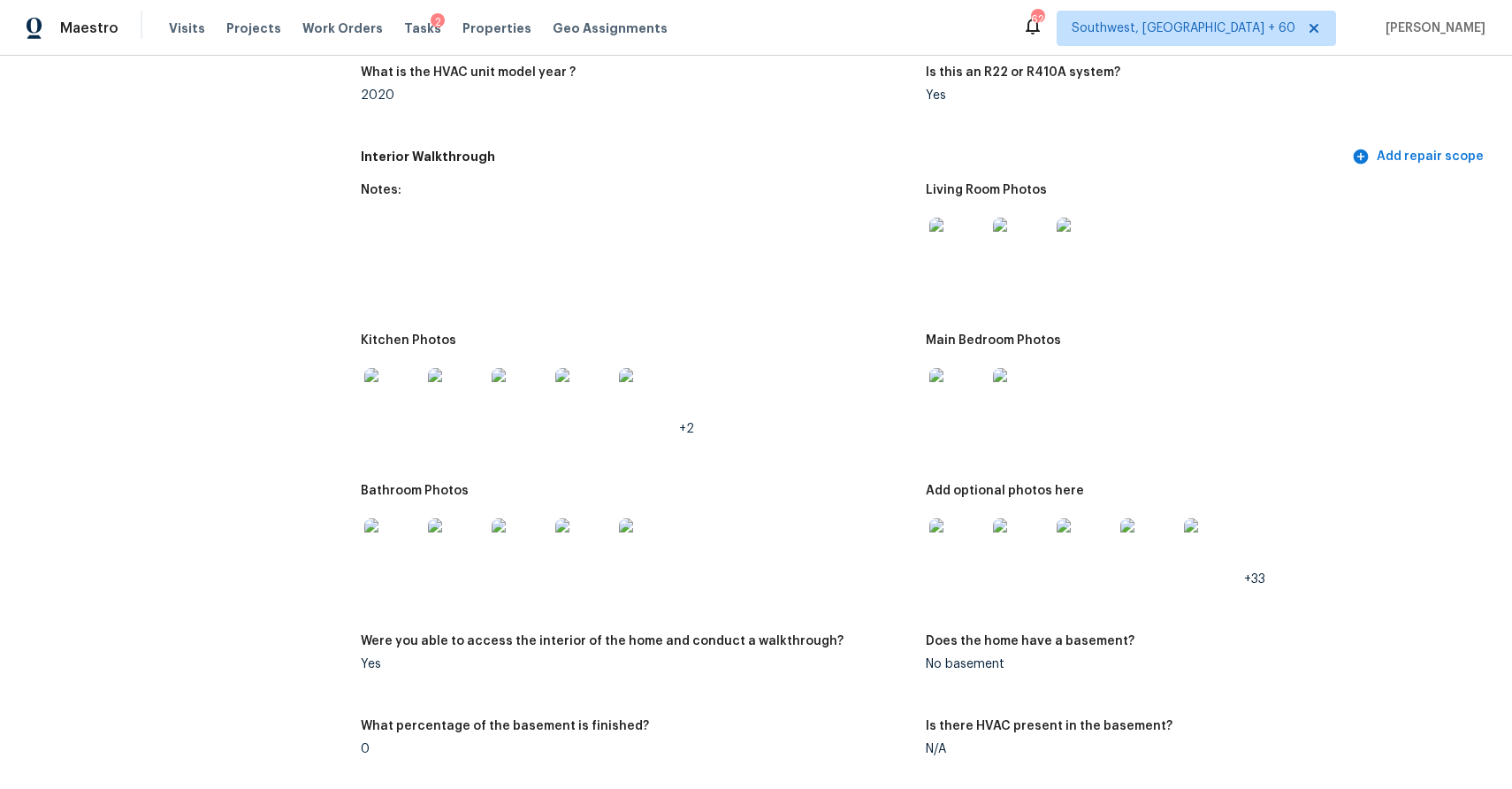
scroll to position [2185, 0]
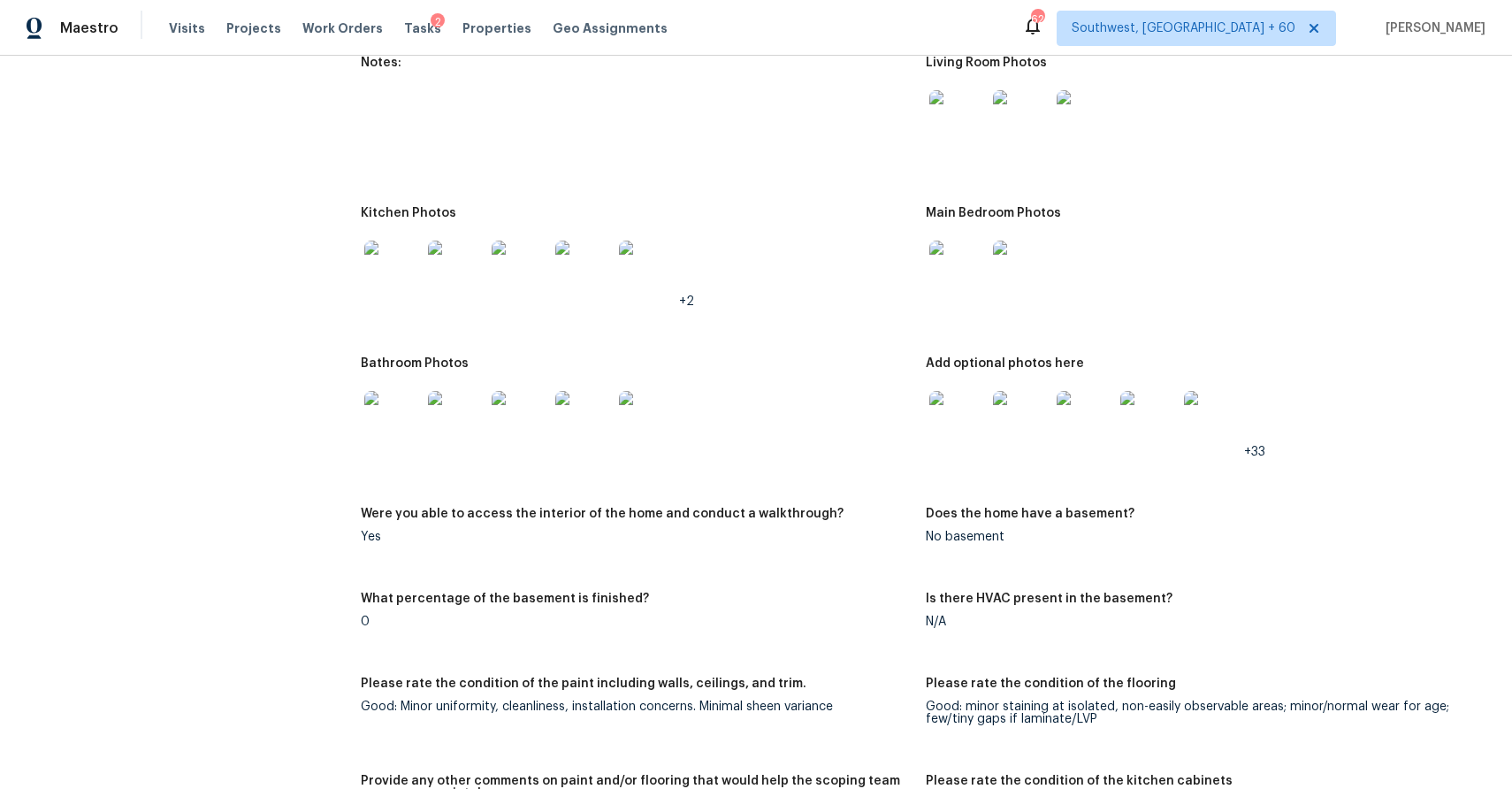
click at [395, 402] on img at bounding box center [392, 419] width 56 height 56
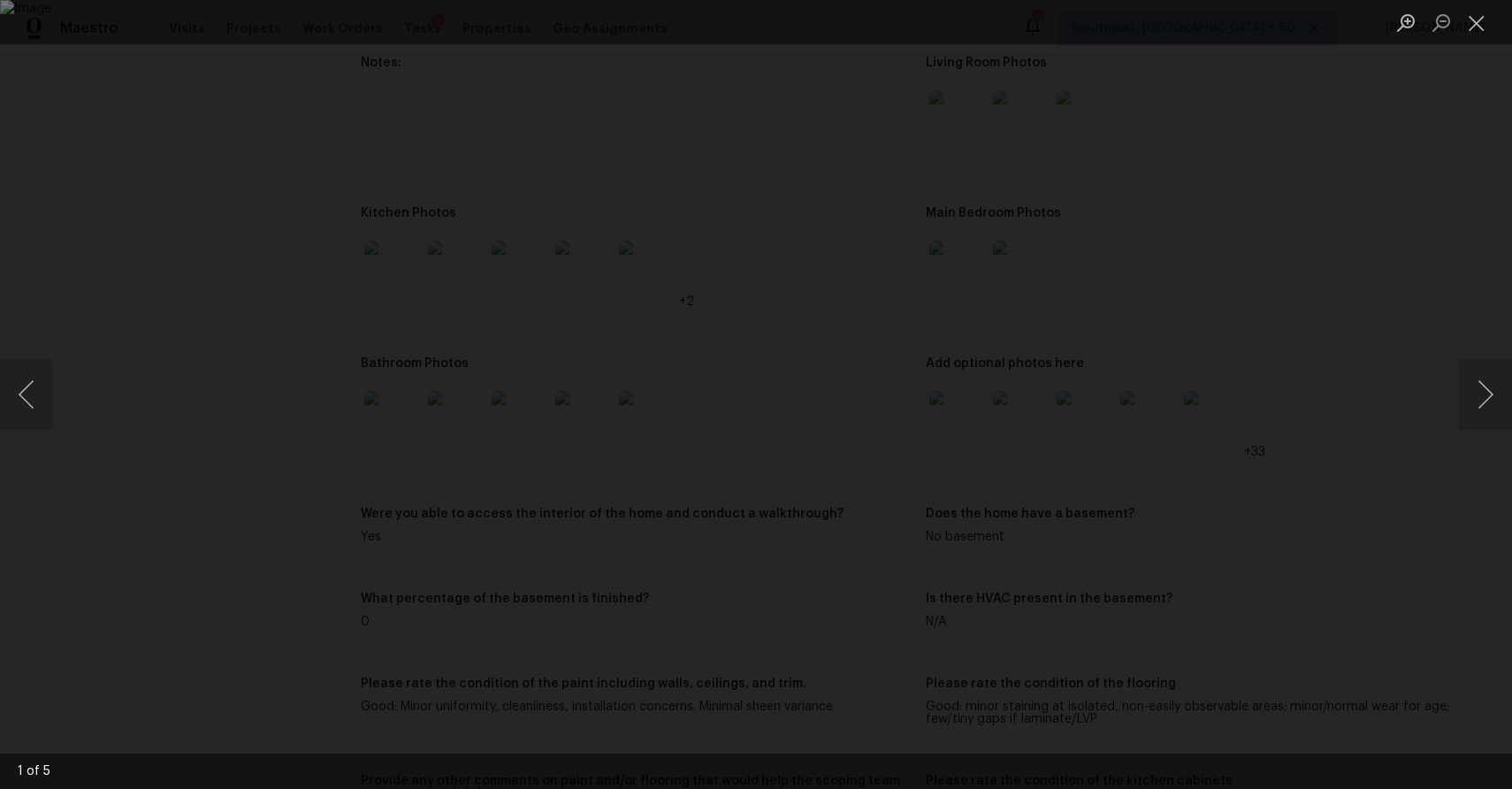
click at [1391, 327] on div "Lightbox" at bounding box center [756, 394] width 1512 height 789
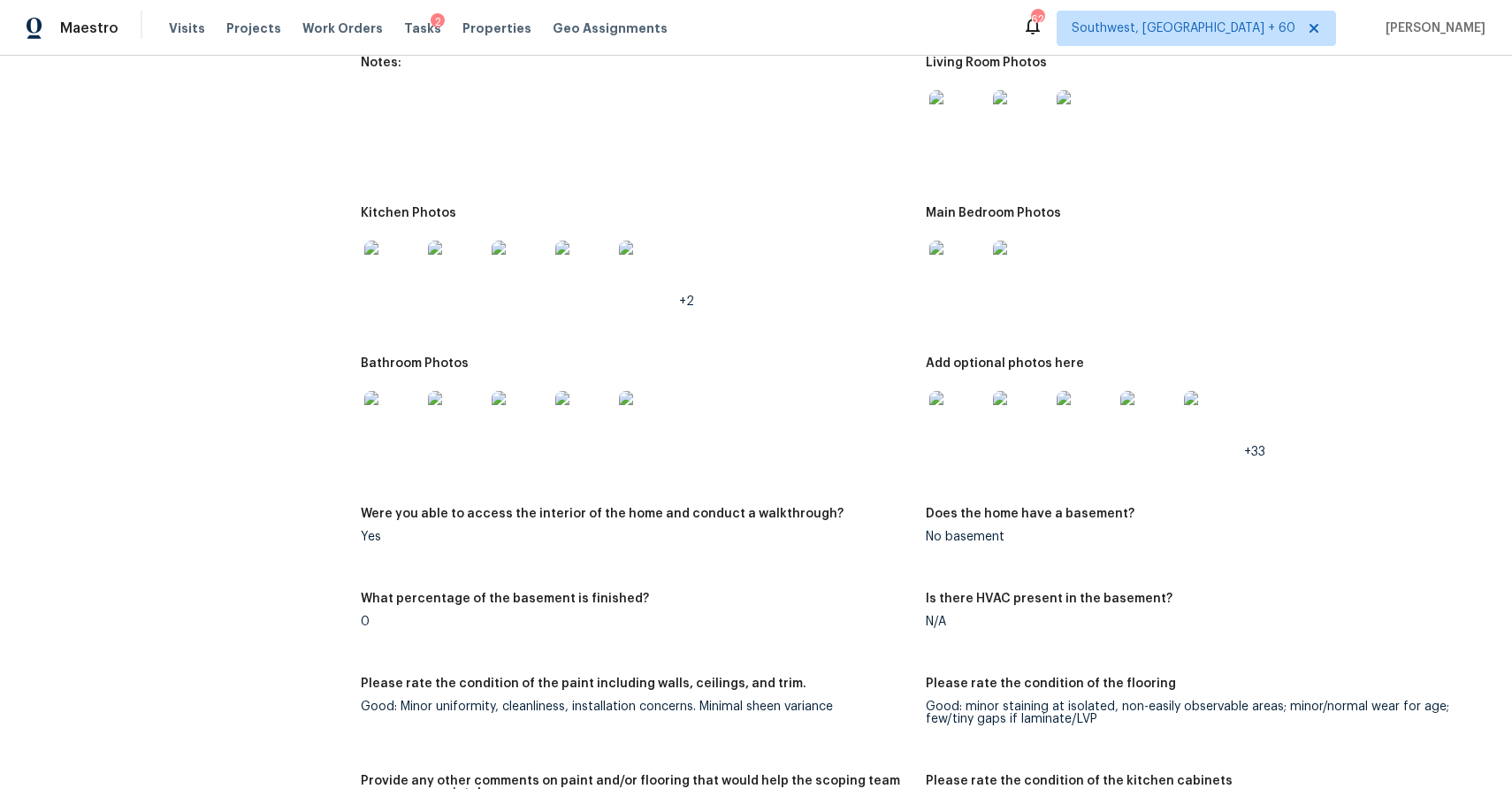
click at [396, 263] on img at bounding box center [392, 269] width 56 height 56
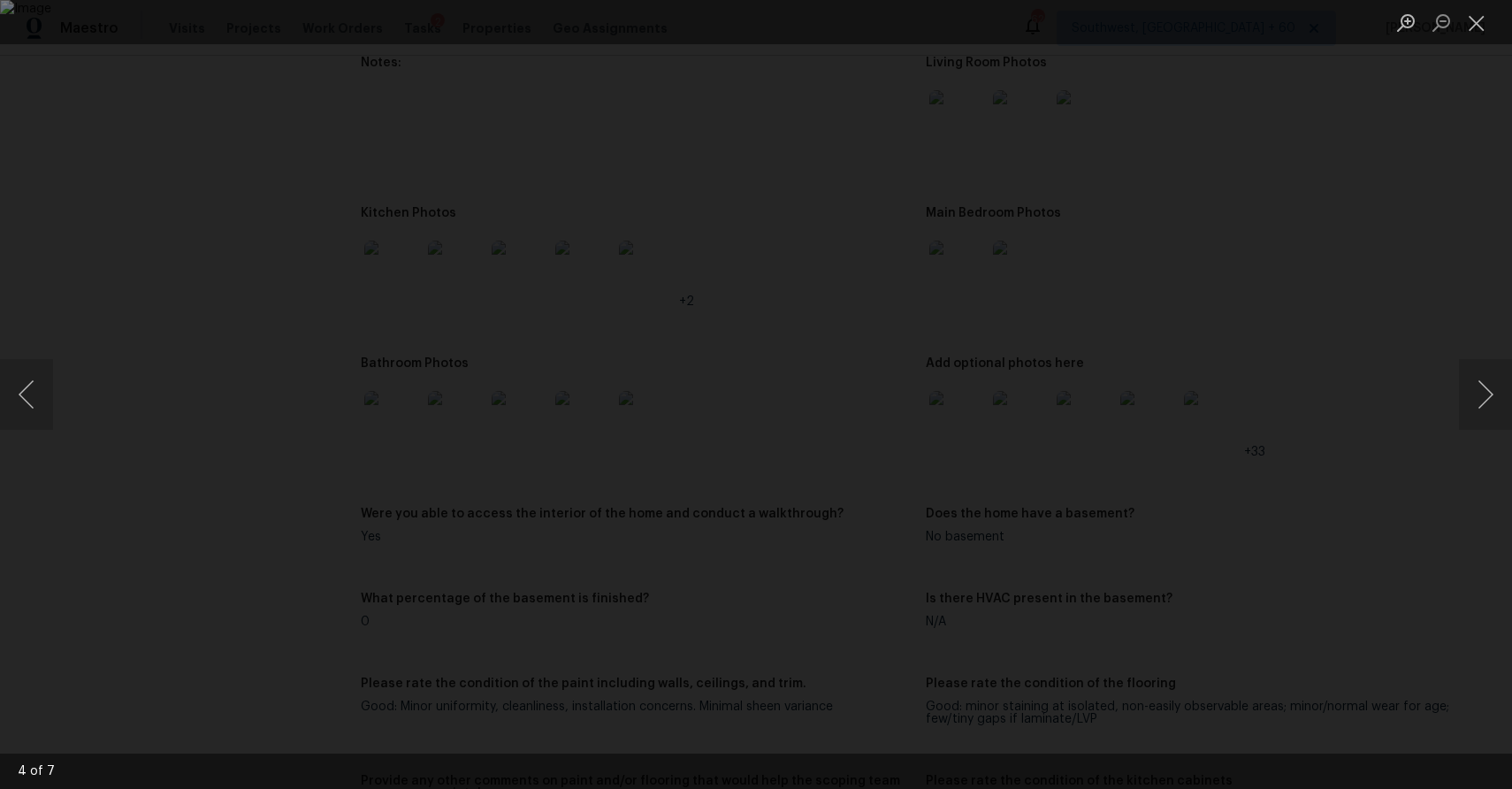
click at [1360, 223] on div "Lightbox" at bounding box center [756, 394] width 1512 height 789
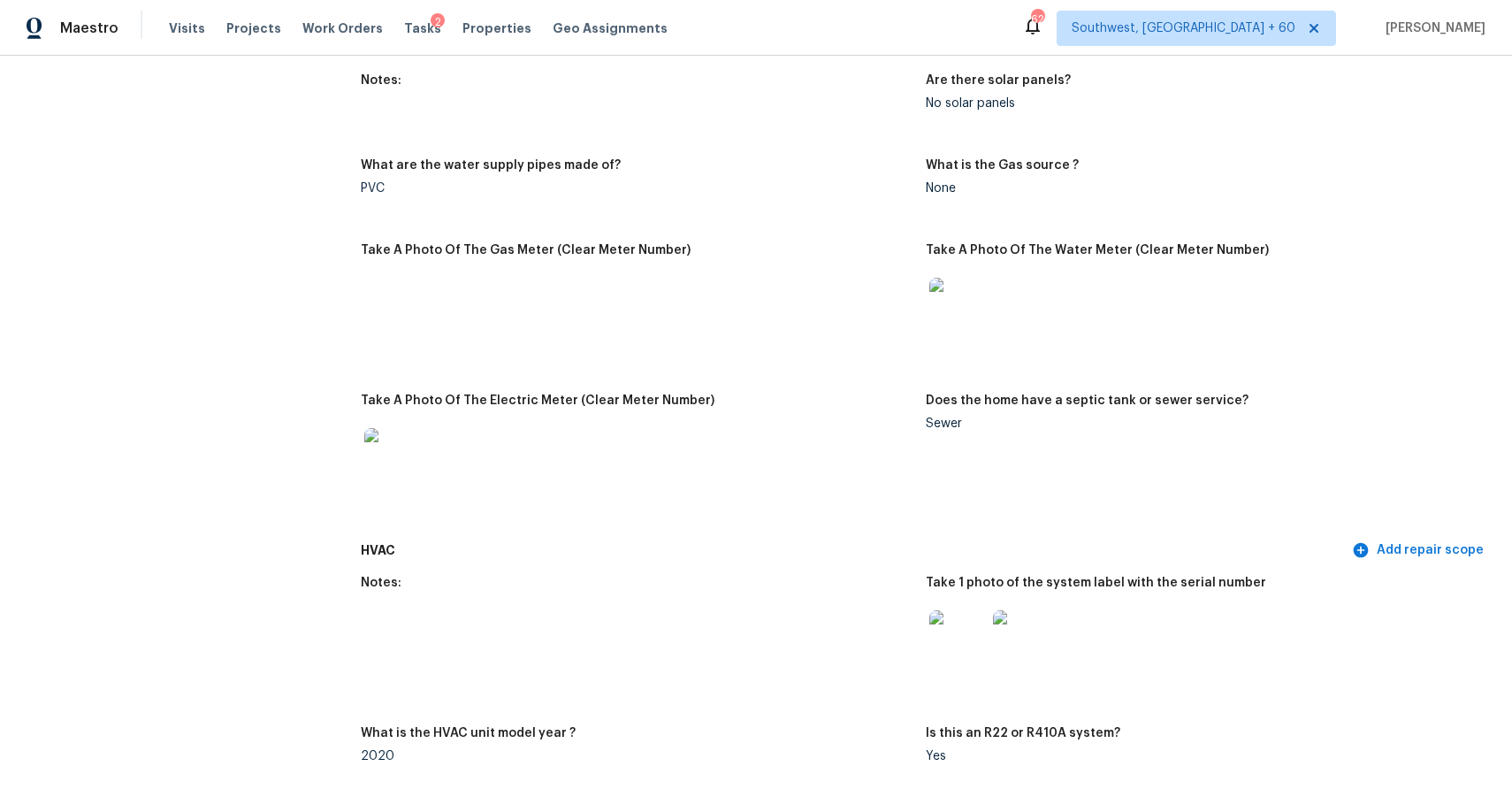
scroll to position [1611, 0]
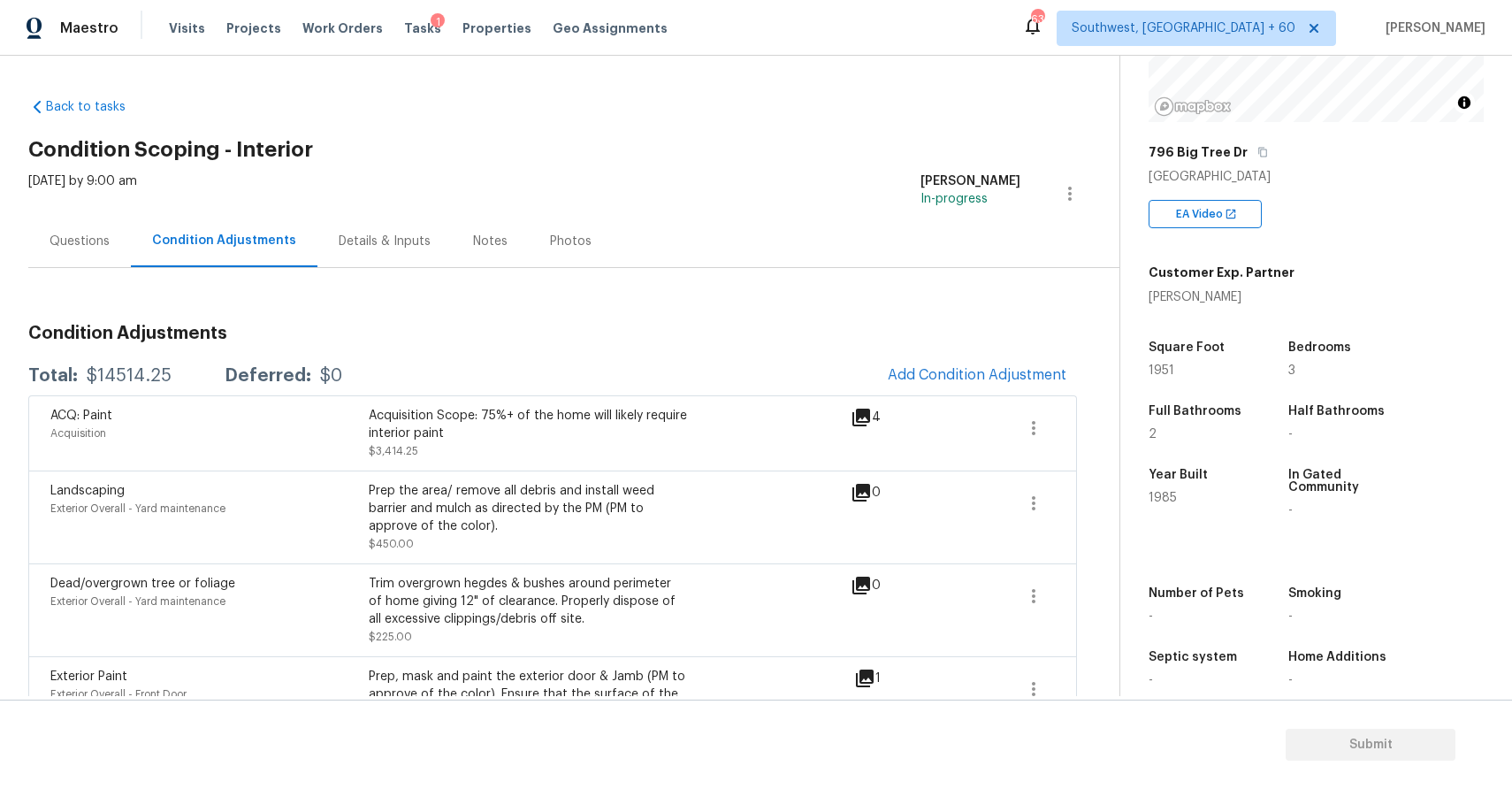
click at [991, 371] on span "Add Condition Adjustment" at bounding box center [976, 375] width 179 height 16
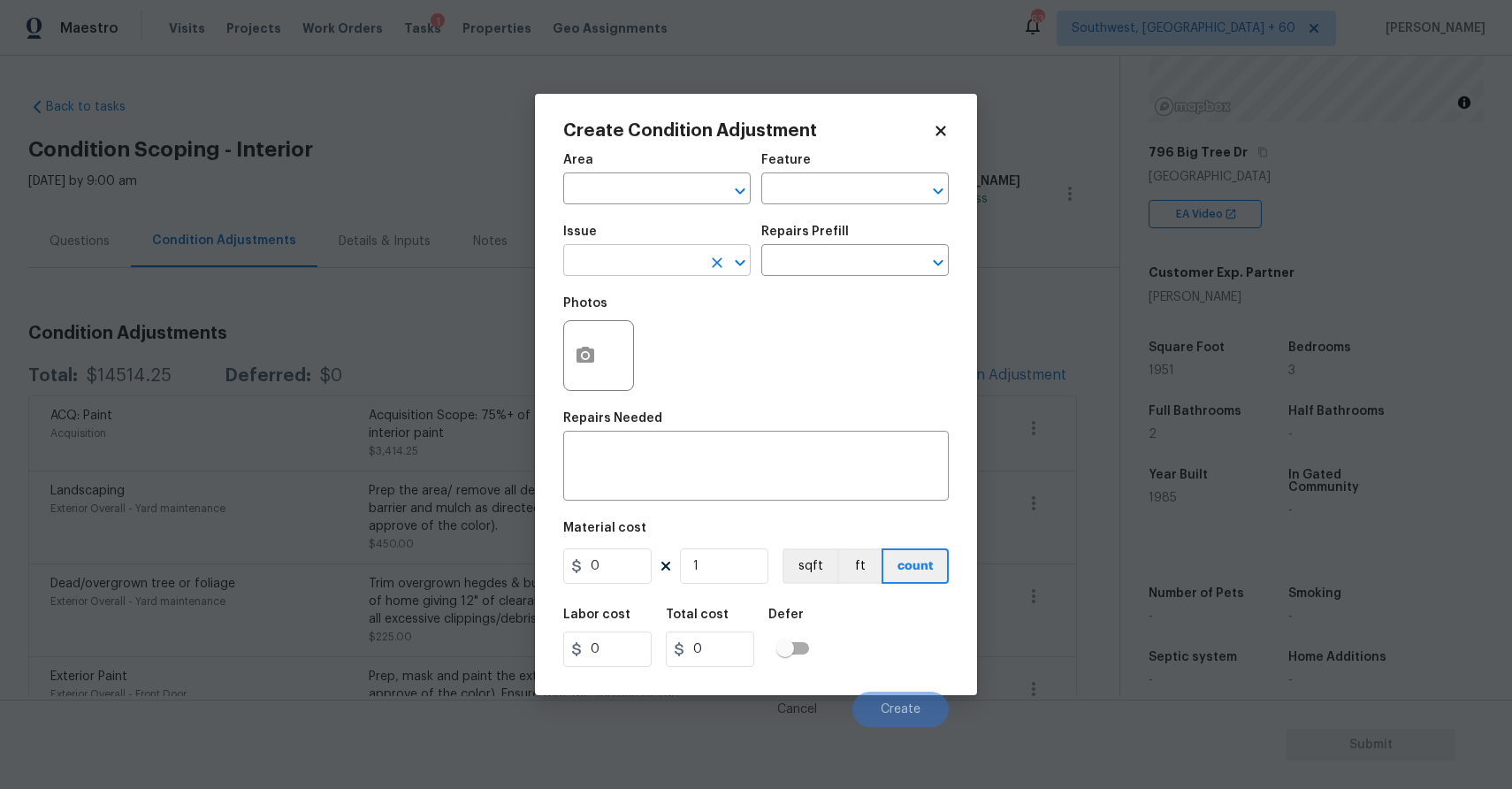
click at [661, 266] on input "text" at bounding box center [633, 263] width 138 height 28
click at [694, 355] on li "Kitchen Cabinets" at bounding box center [657, 345] width 188 height 30
type input "Kitchen Cabinets"
click at [768, 301] on div "Photos" at bounding box center [756, 344] width 386 height 115
click at [811, 247] on div "Repairs Prefill" at bounding box center [855, 236] width 188 height 23
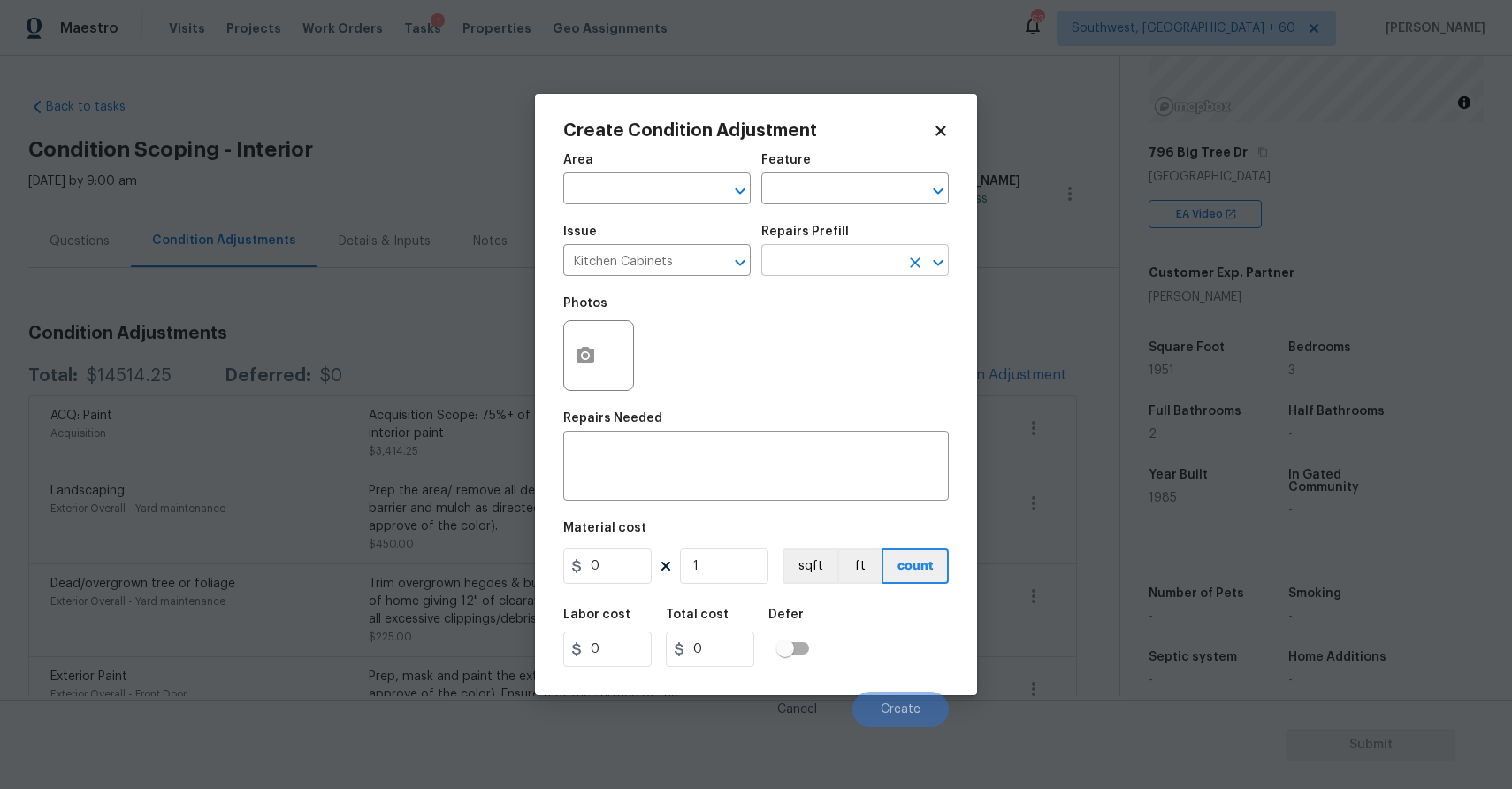
click at [836, 253] on input "text" at bounding box center [830, 263] width 138 height 28
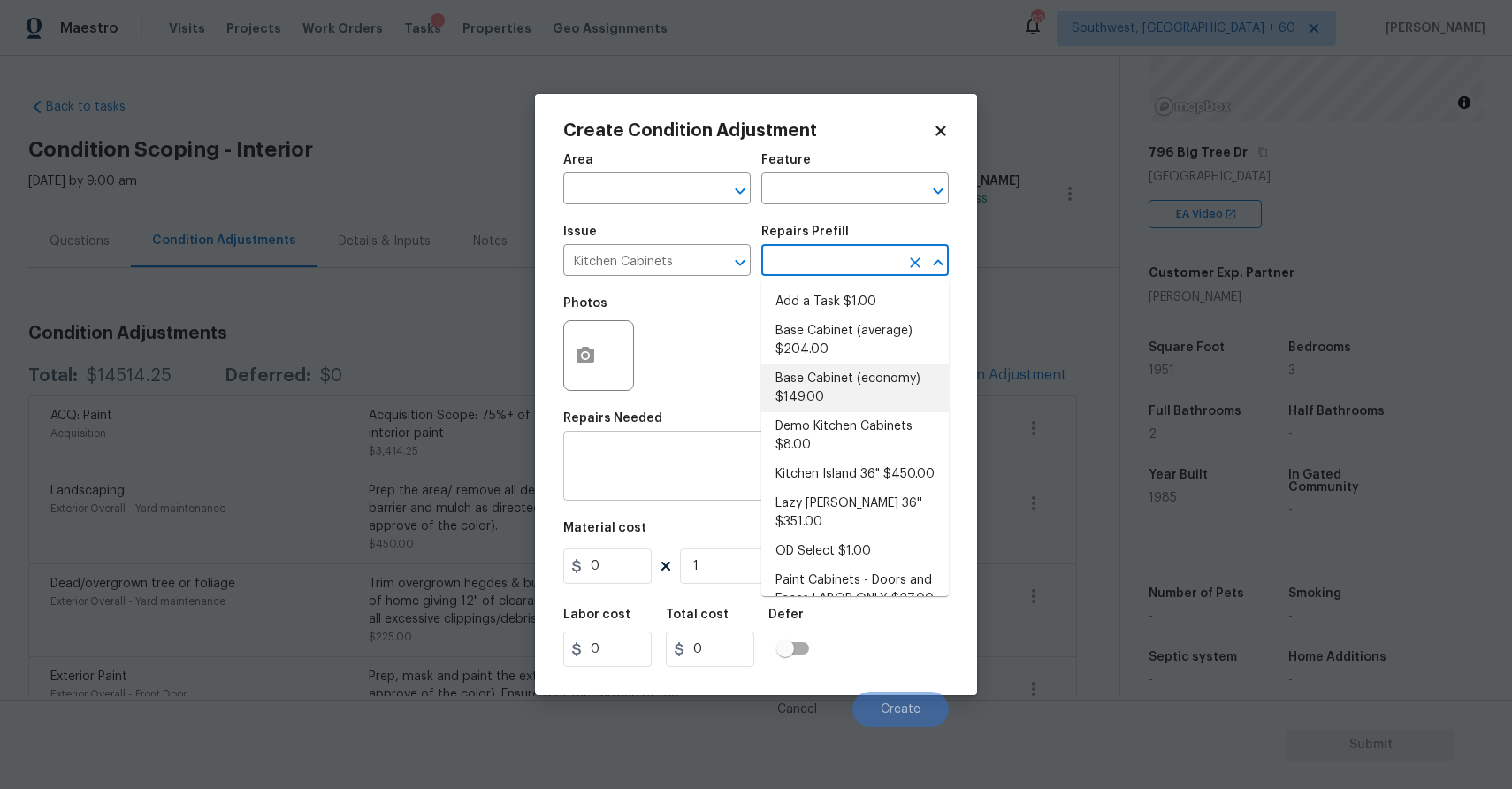
click at [692, 451] on textarea at bounding box center [755, 468] width 364 height 38
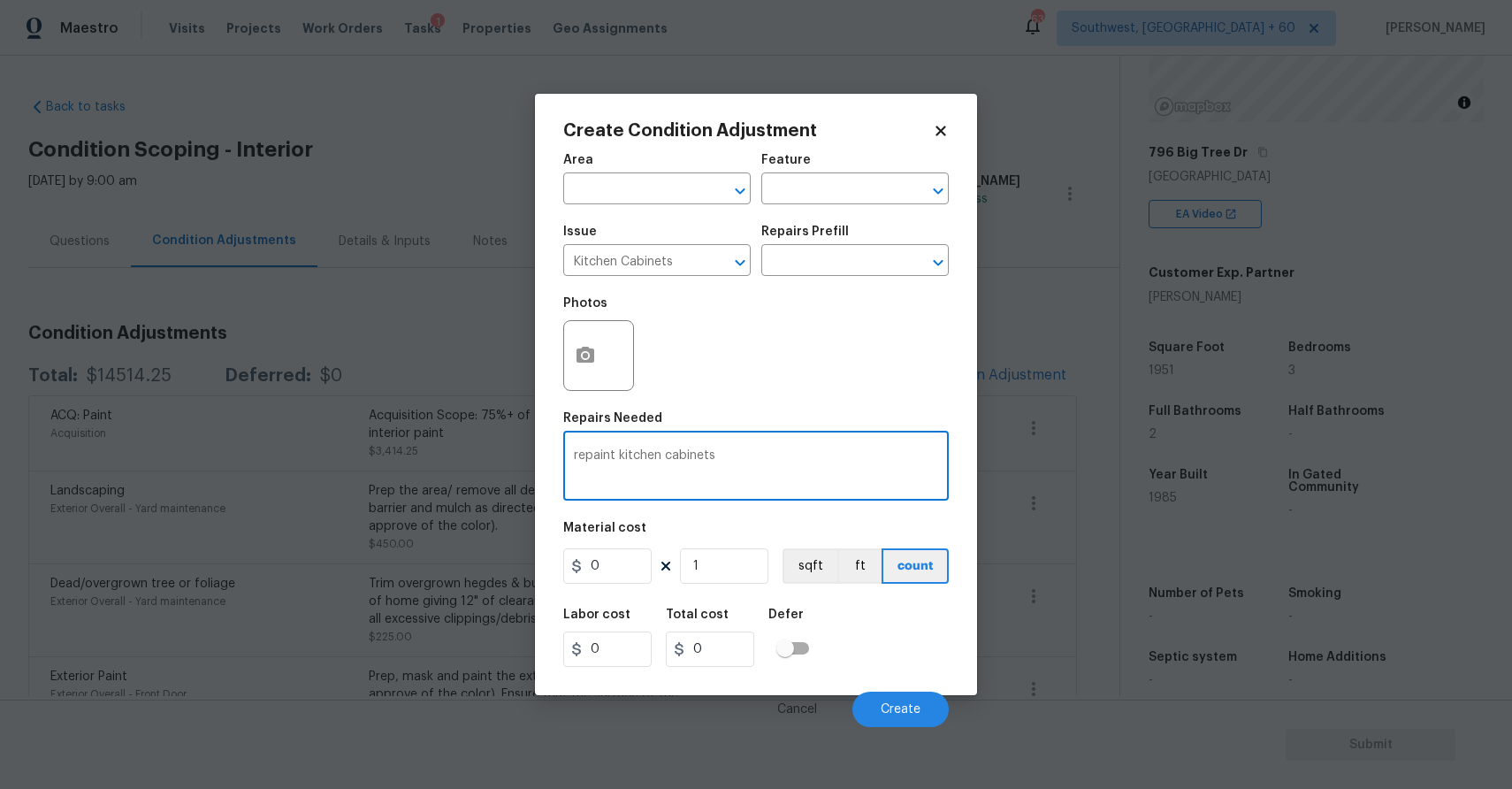
type textarea "repaint kitchen cabinets"
click at [624, 551] on input "0" at bounding box center [608, 566] width 89 height 36
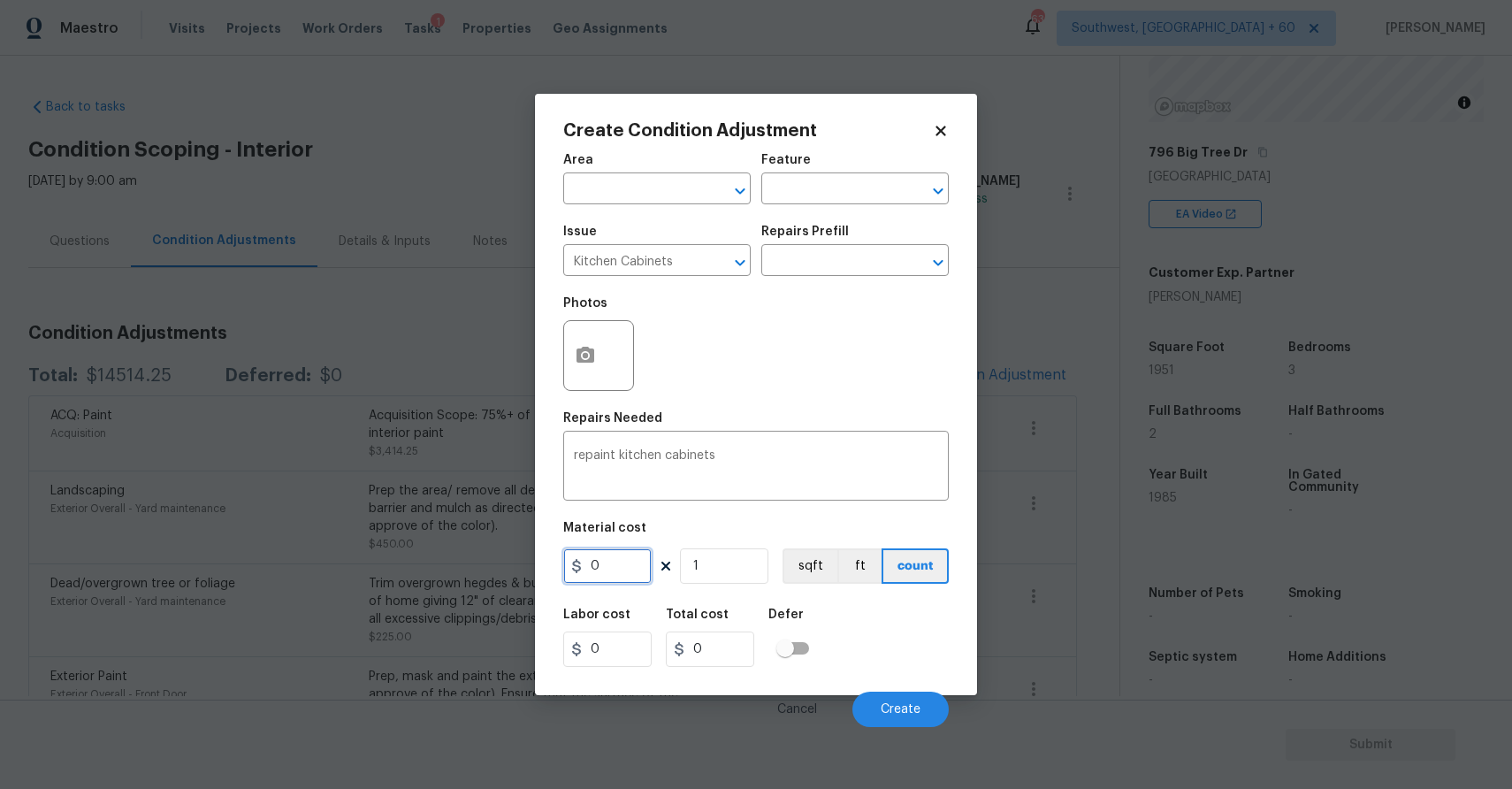
click at [624, 551] on input "0" at bounding box center [608, 566] width 89 height 36
type input "1200"
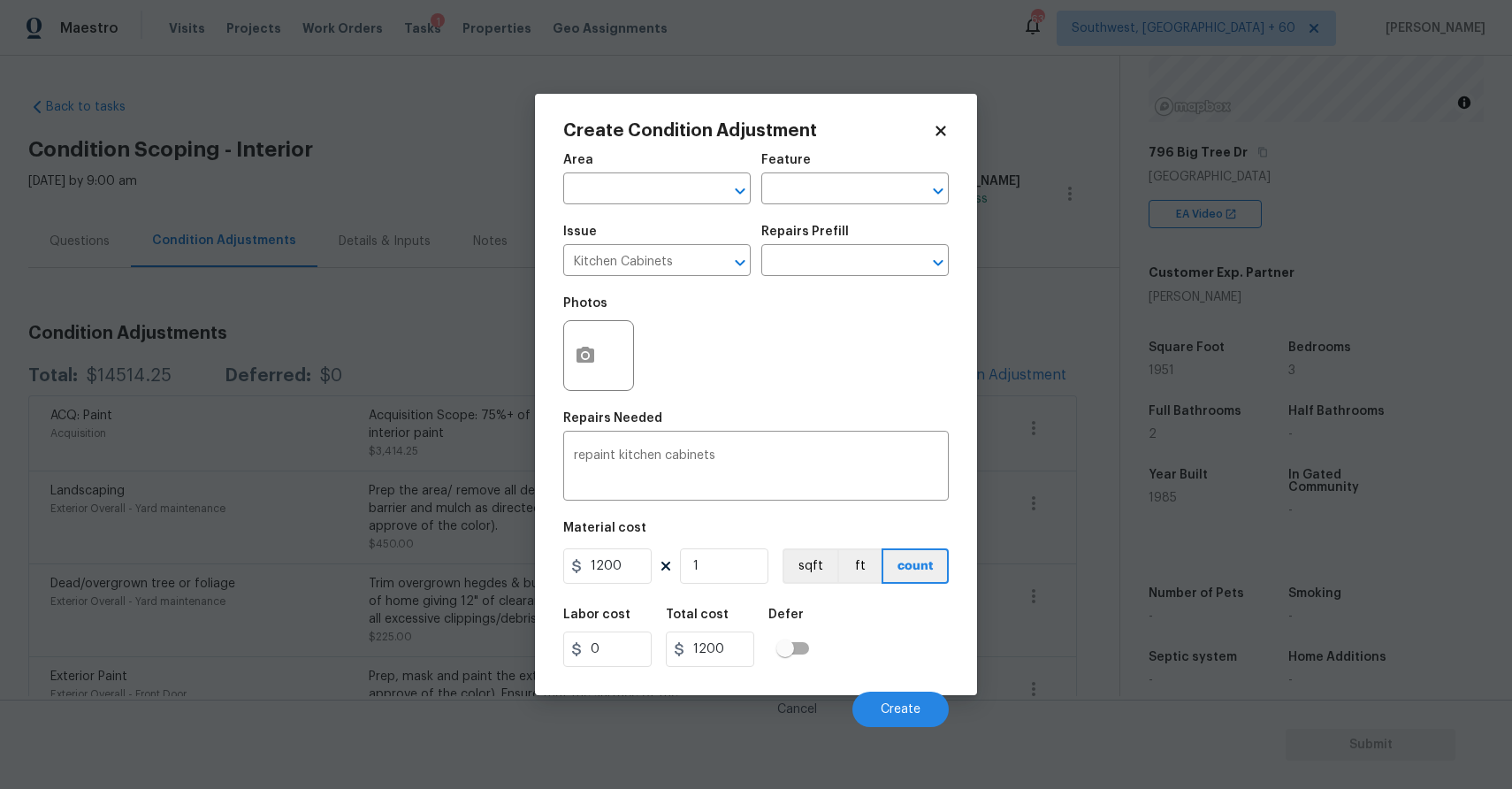
click at [609, 332] on div at bounding box center [599, 355] width 71 height 71
click at [589, 354] on icon "button" at bounding box center [585, 355] width 18 height 16
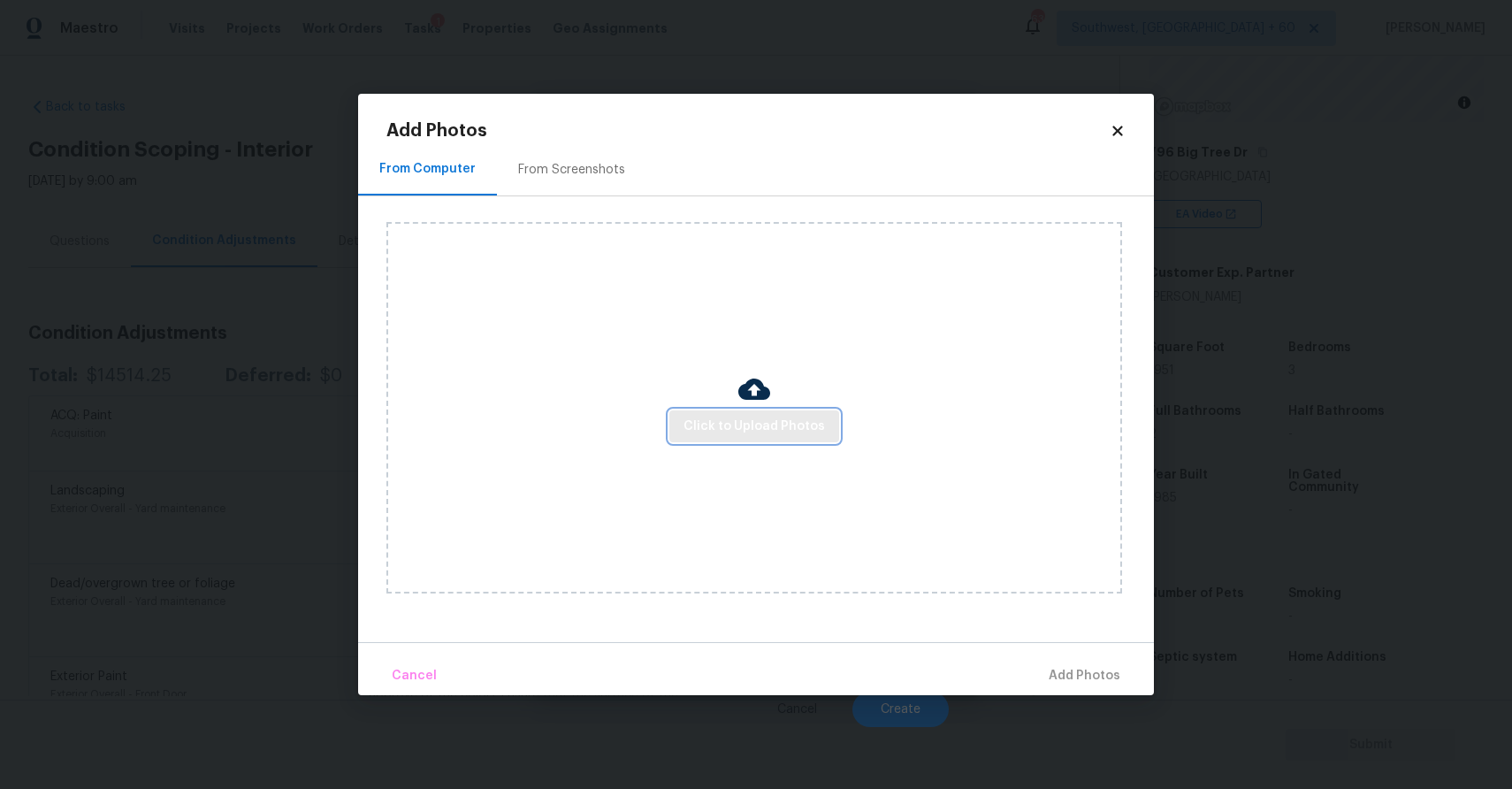
click at [759, 432] on span "Click to Upload Photos" at bounding box center [754, 427] width 141 height 22
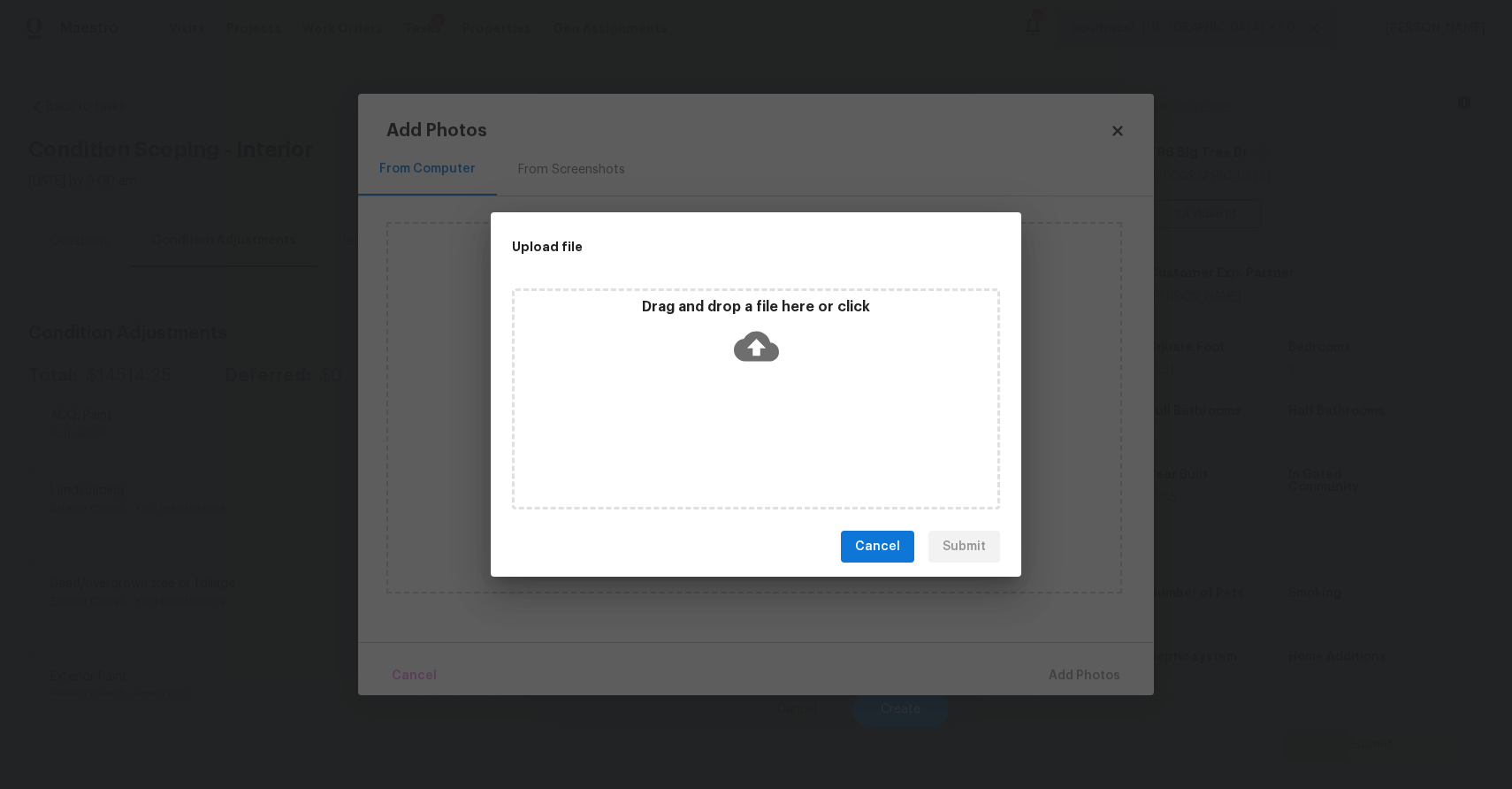
click at [759, 432] on div "Drag and drop a file here or click" at bounding box center [756, 399] width 489 height 221
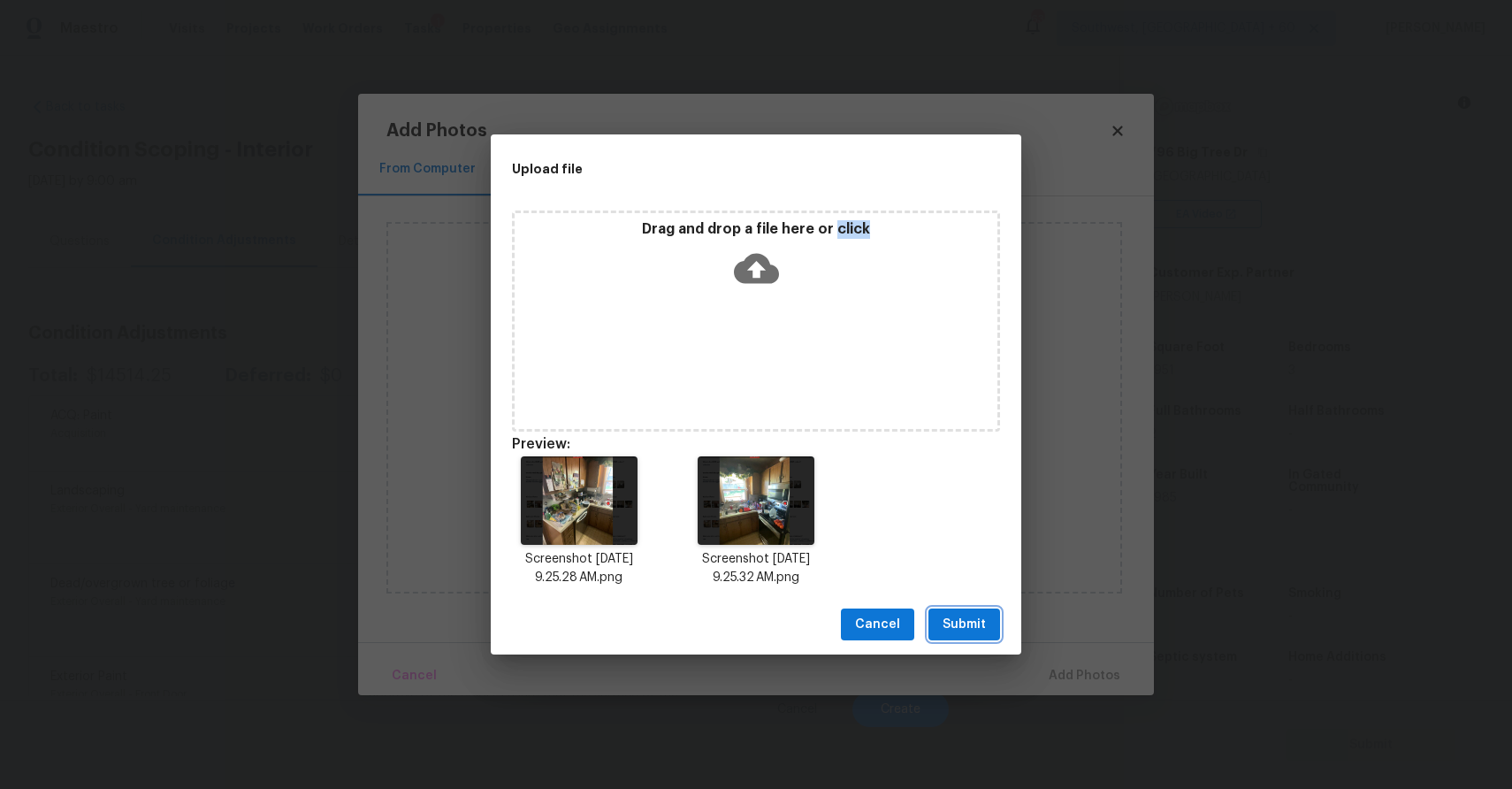
click at [970, 634] on span "Submit" at bounding box center [964, 625] width 43 height 22
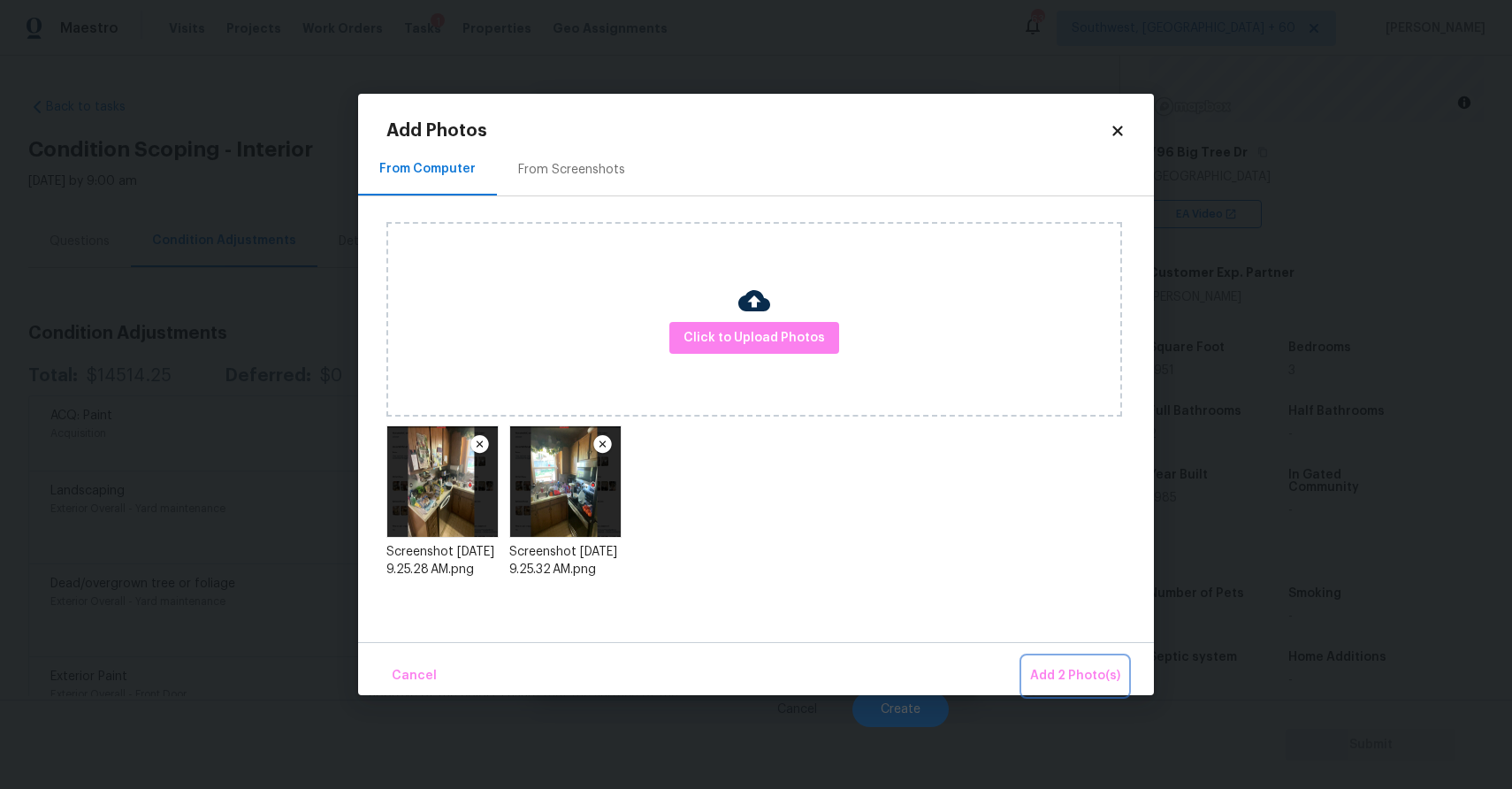
click at [1076, 684] on span "Add 2 Photo(s)" at bounding box center [1075, 676] width 90 height 22
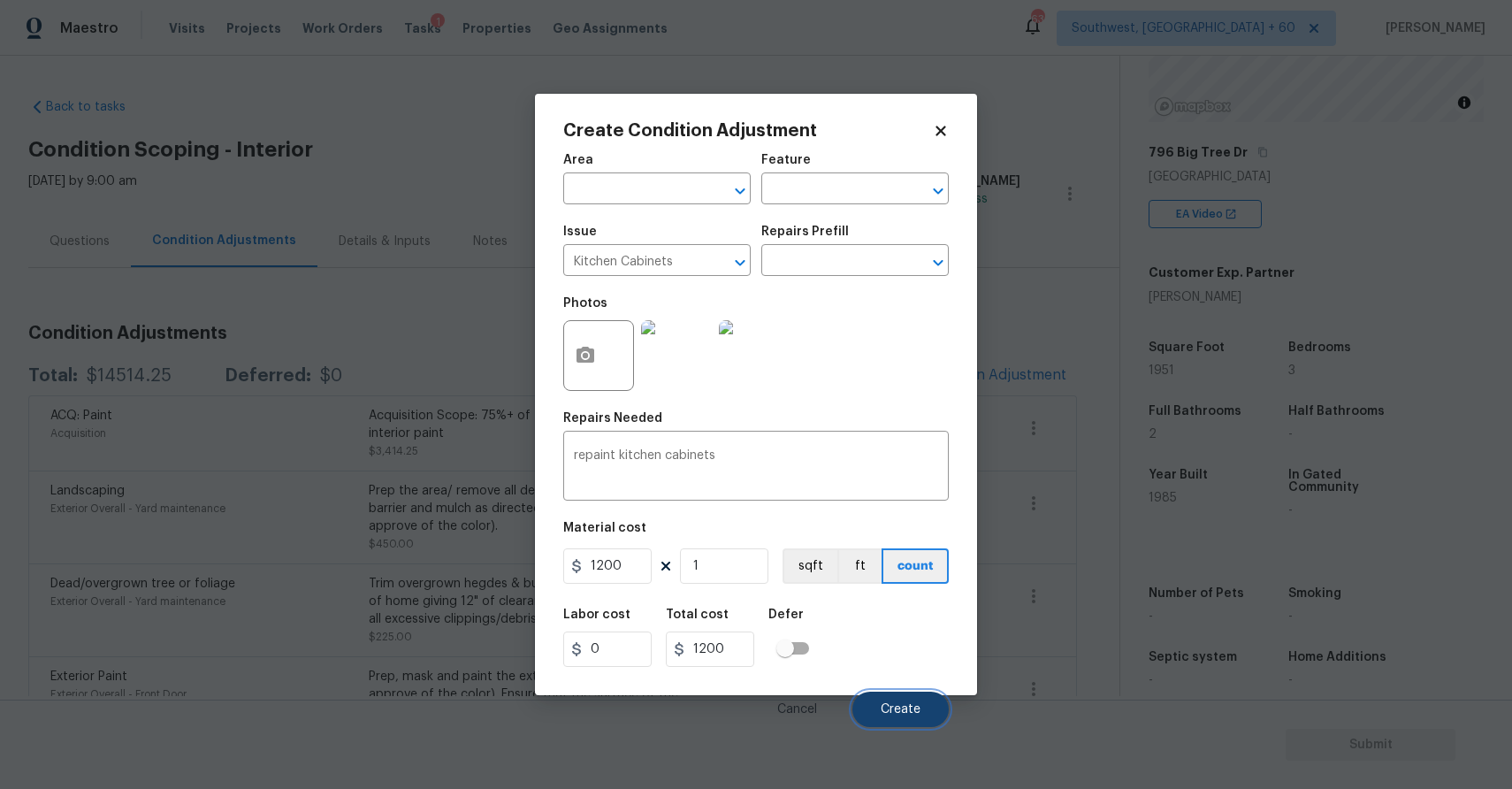
click at [912, 703] on span "Create" at bounding box center [900, 709] width 39 height 13
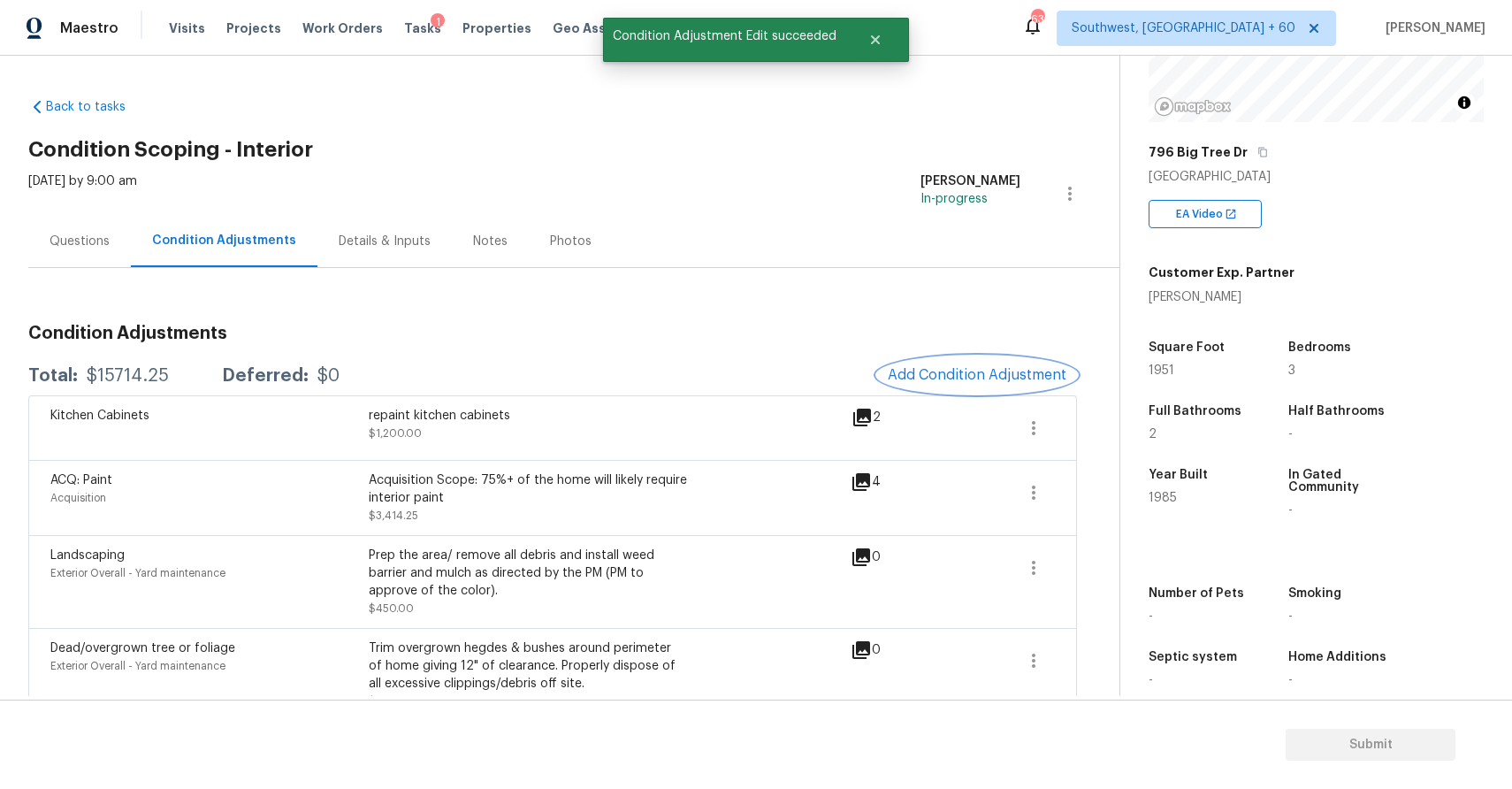
scroll to position [64, 0]
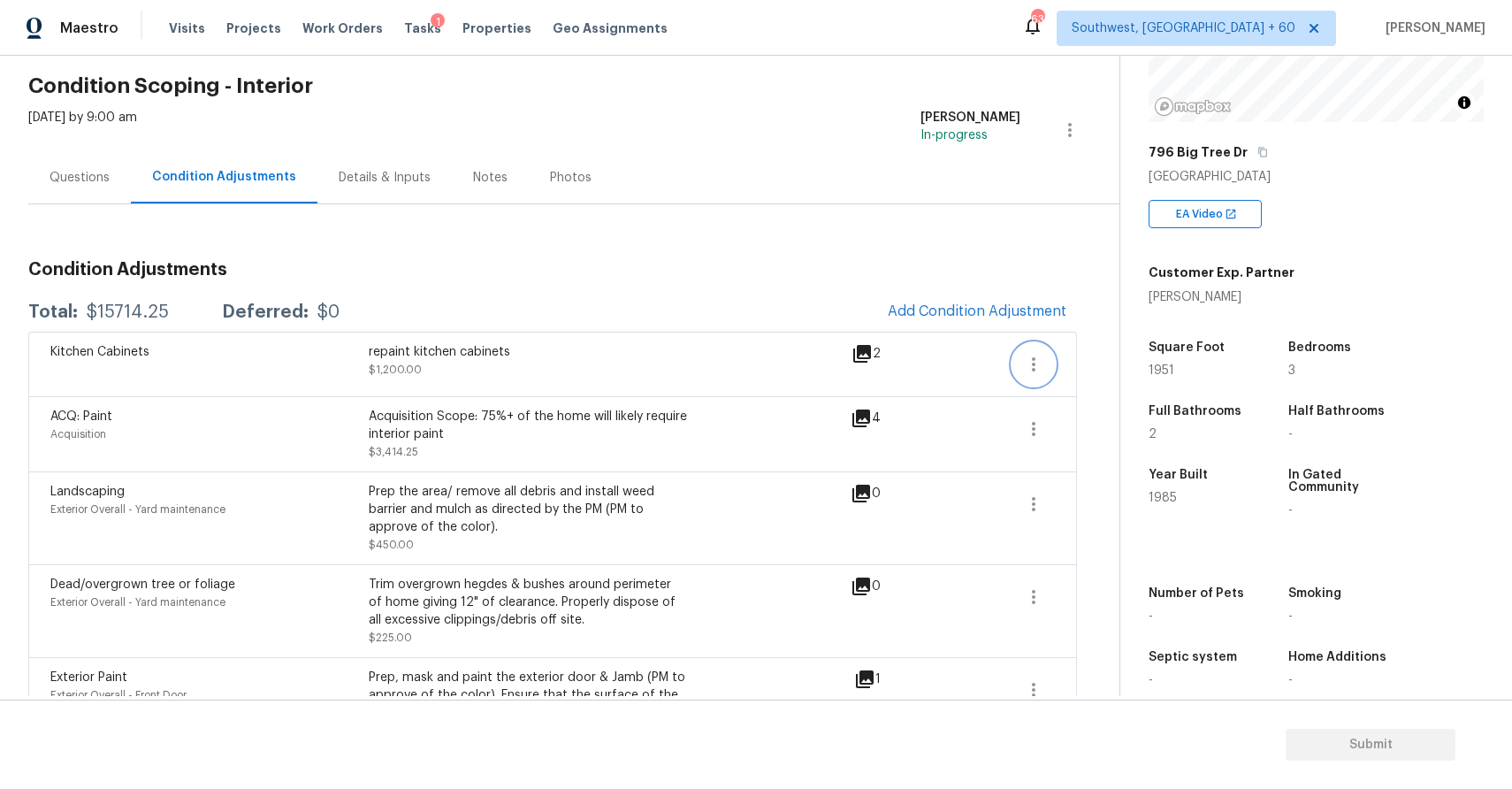
click at [1036, 371] on icon "button" at bounding box center [1034, 364] width 22 height 22
click at [1096, 359] on div "Edit" at bounding box center [1135, 361] width 138 height 18
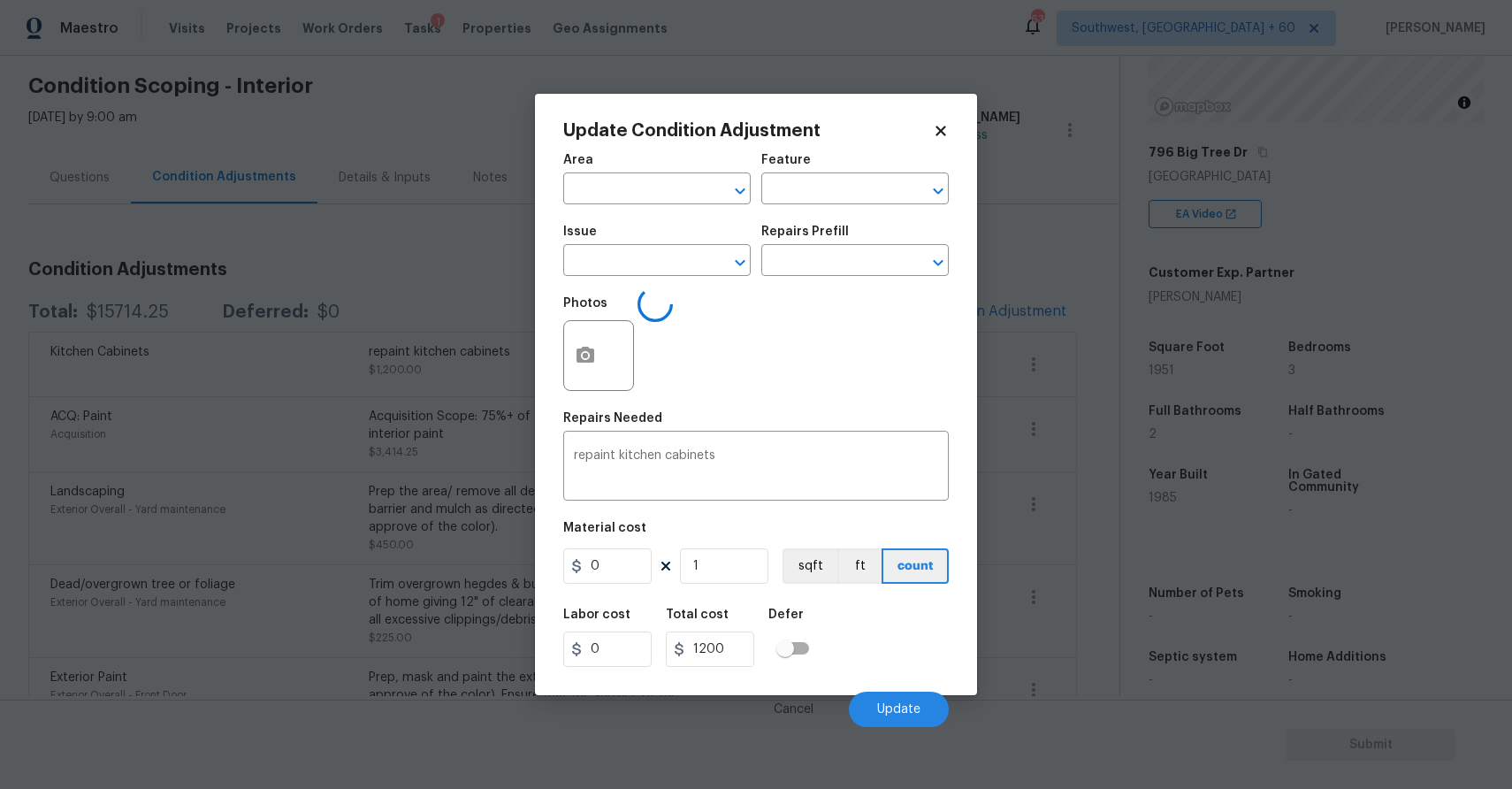
type input "Kitchen Cabinets"
type input "1200"
click at [749, 448] on div "repaint kitchen cabinets x ​" at bounding box center [756, 468] width 386 height 65
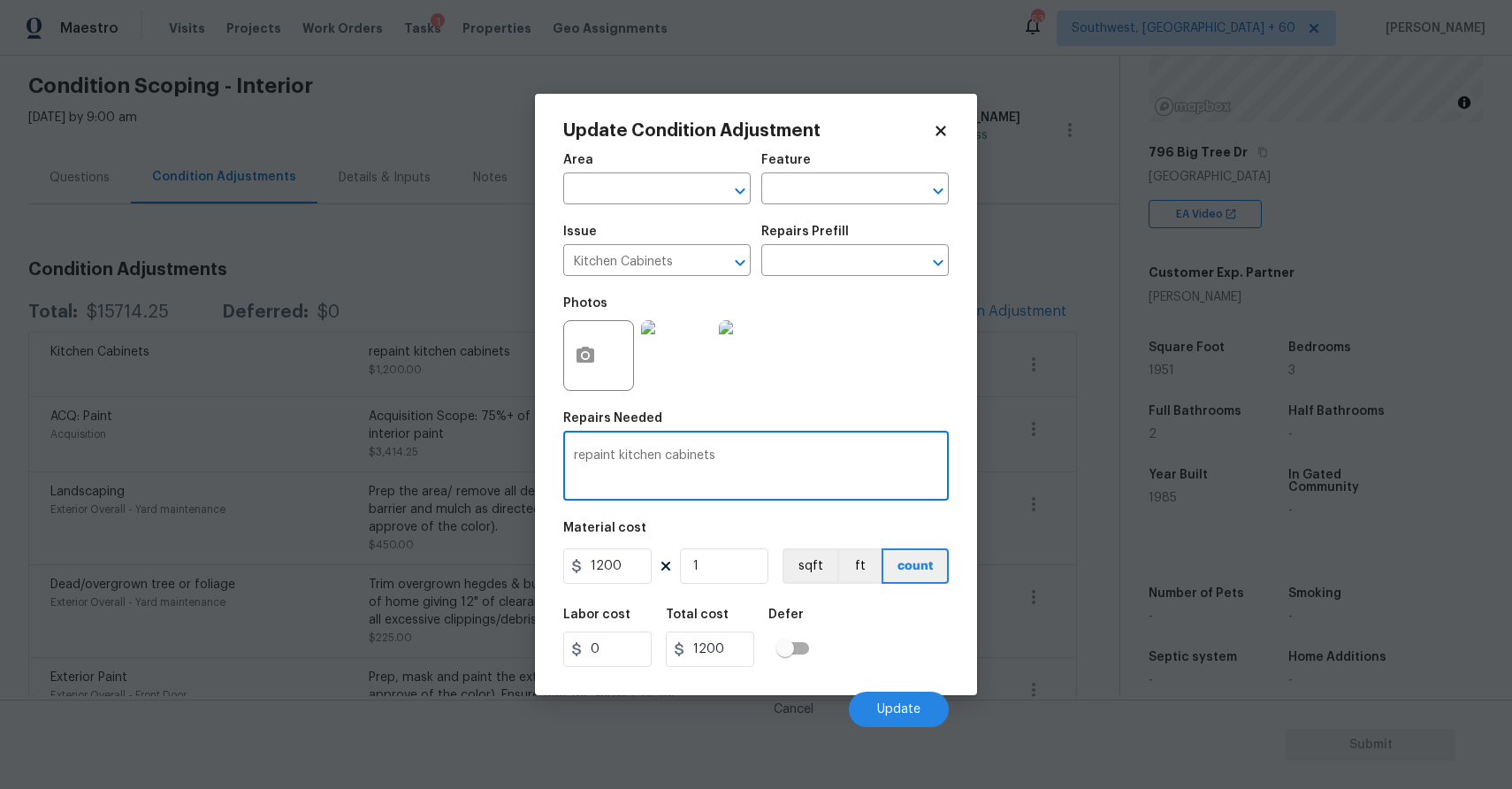
click at [669, 456] on textarea "repaint kitchen cabinets" at bounding box center [755, 468] width 364 height 38
click at [666, 454] on textarea "repaint kitchen cabinets" at bounding box center [755, 468] width 364 height 38
type textarea "repaint kitchen and bathroom cabinets"
click at [604, 571] on input "1200" at bounding box center [608, 566] width 89 height 36
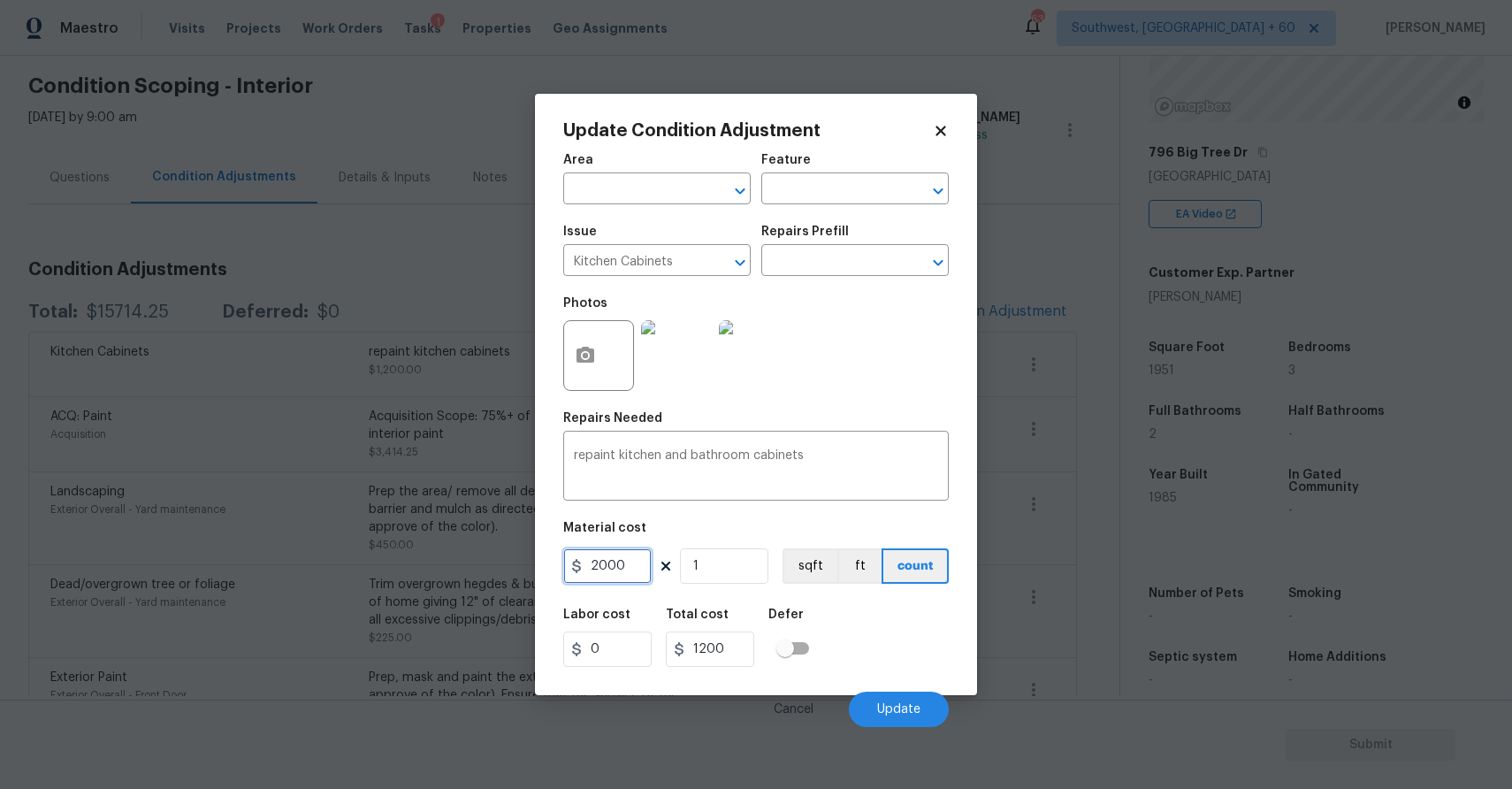
type input "2000"
click at [591, 338] on button "button" at bounding box center [585, 355] width 42 height 69
type input "2000"
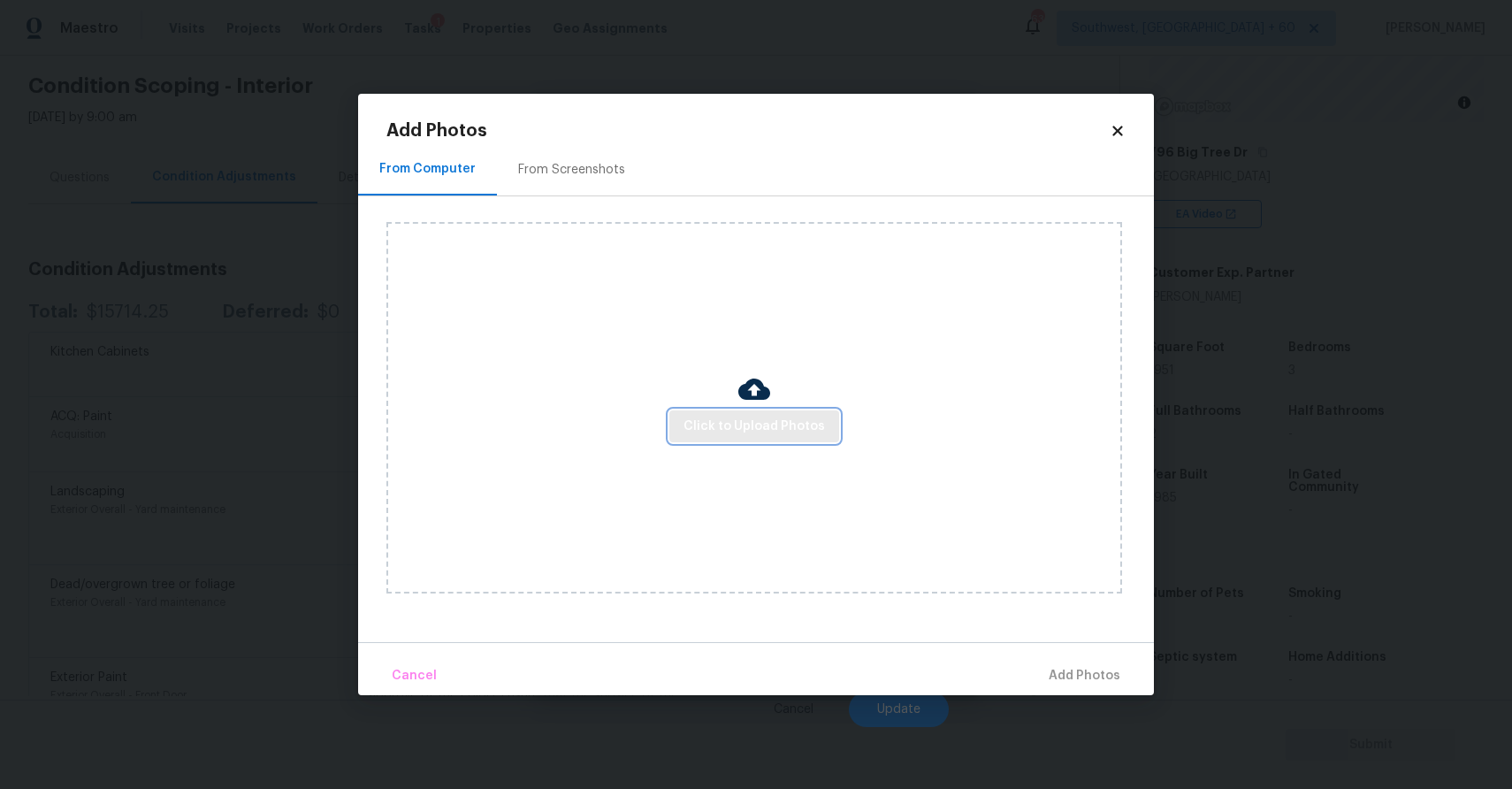
click at [765, 411] on button "Click to Upload Photos" at bounding box center [754, 427] width 170 height 33
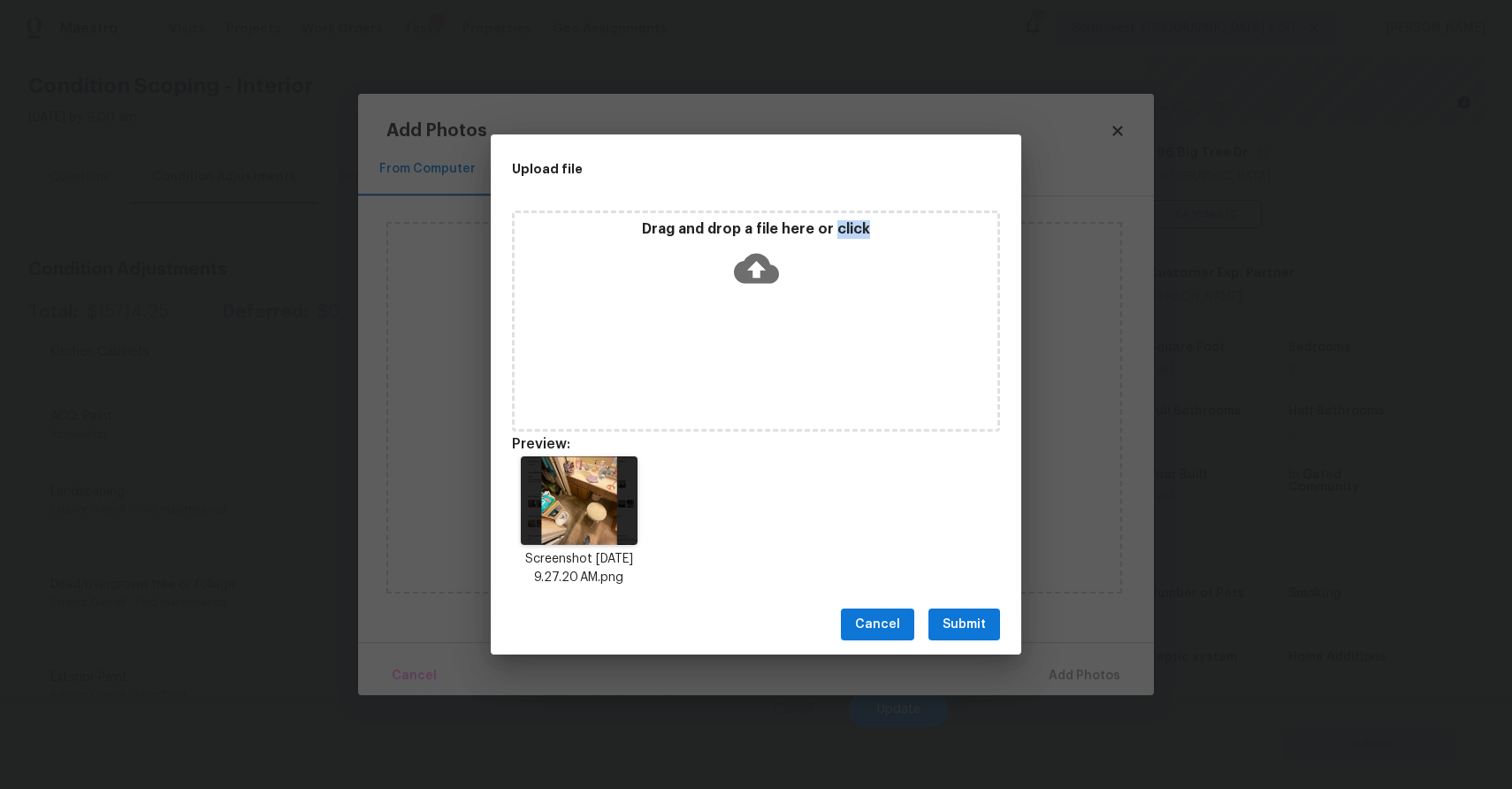
click at [943, 614] on button "Submit" at bounding box center [964, 624] width 72 height 33
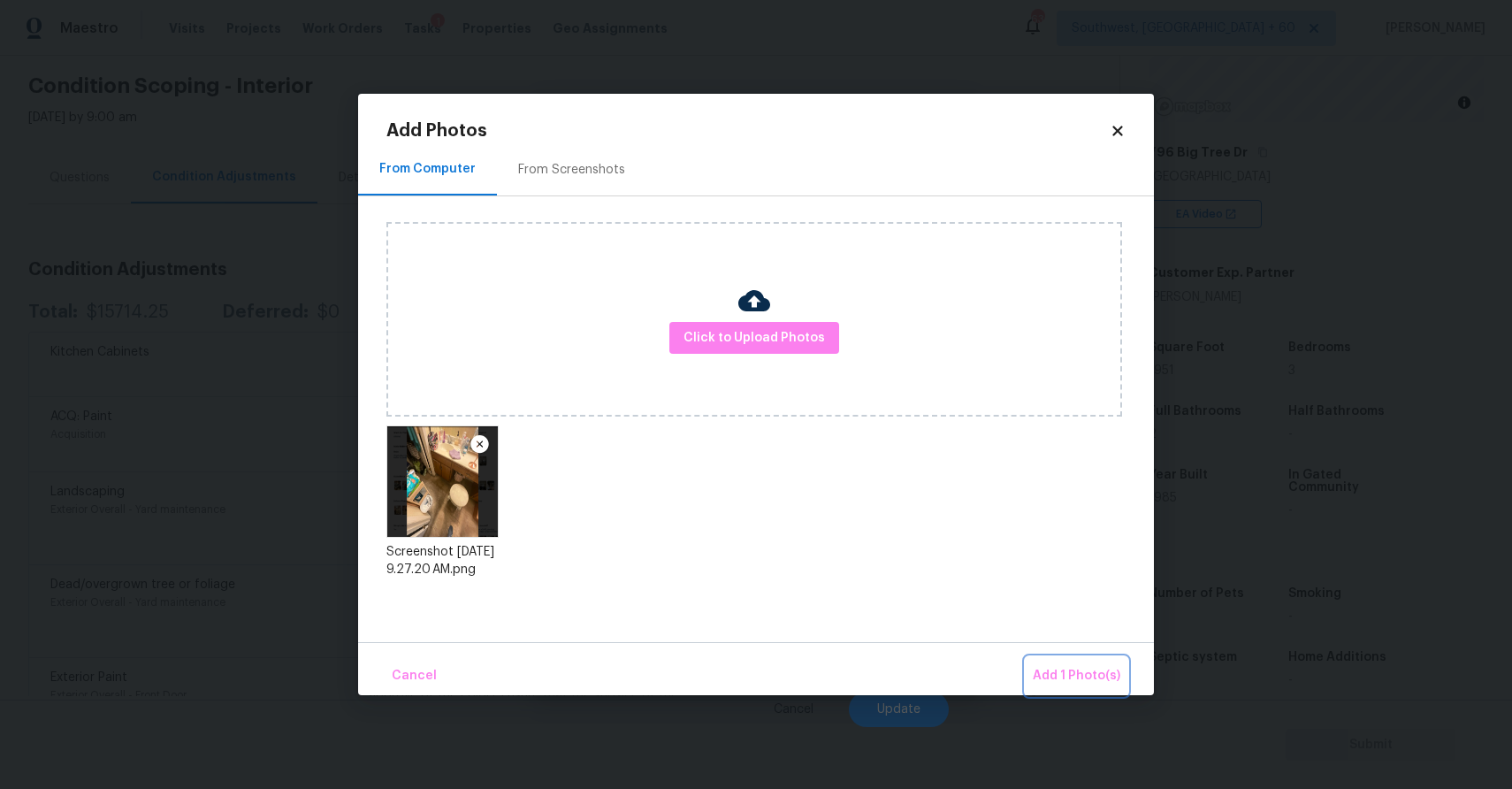
click at [1030, 659] on button "Add 1 Photo(s)" at bounding box center [1076, 676] width 102 height 39
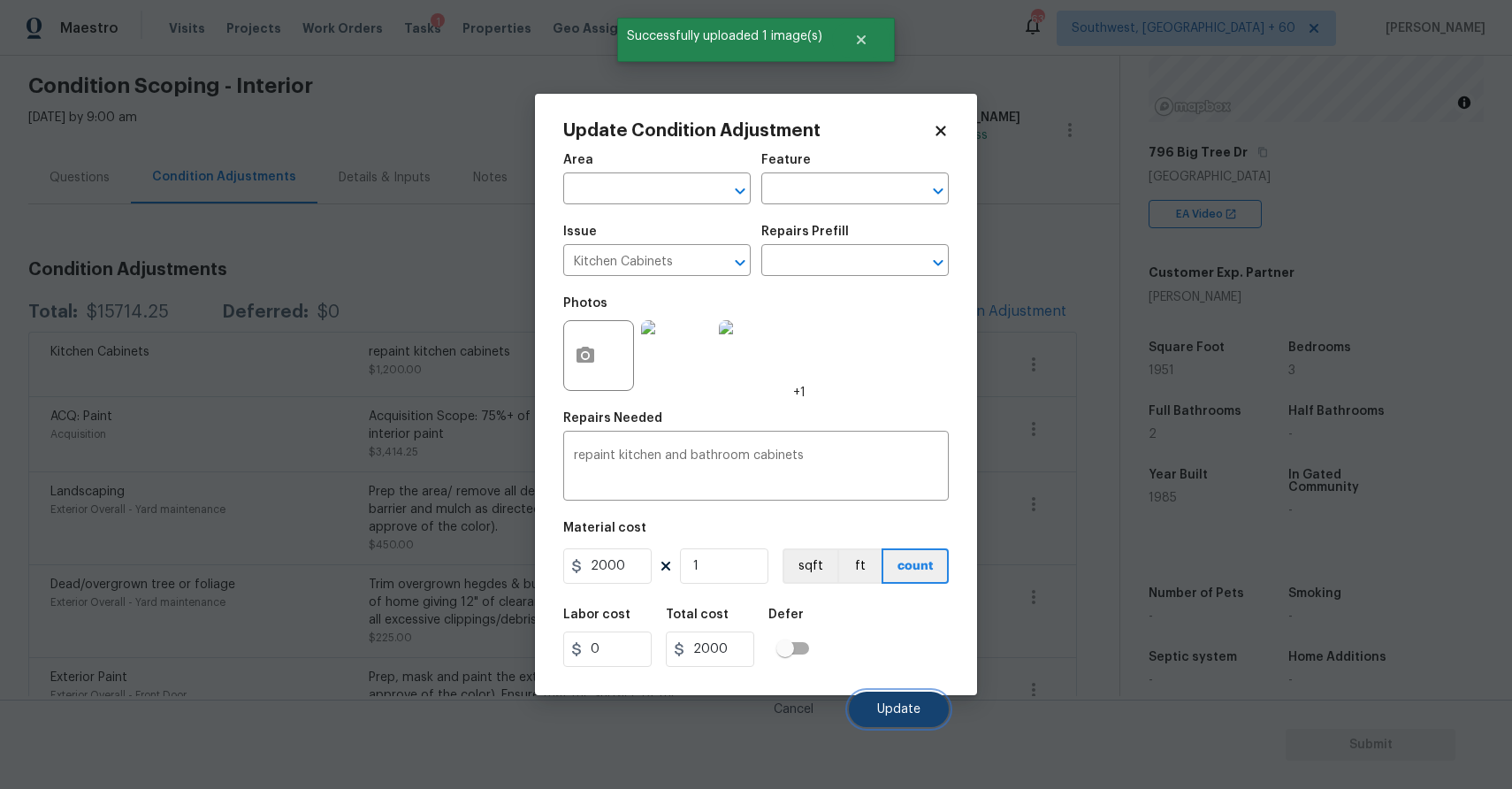
click at [904, 701] on button "Update" at bounding box center [898, 710] width 100 height 36
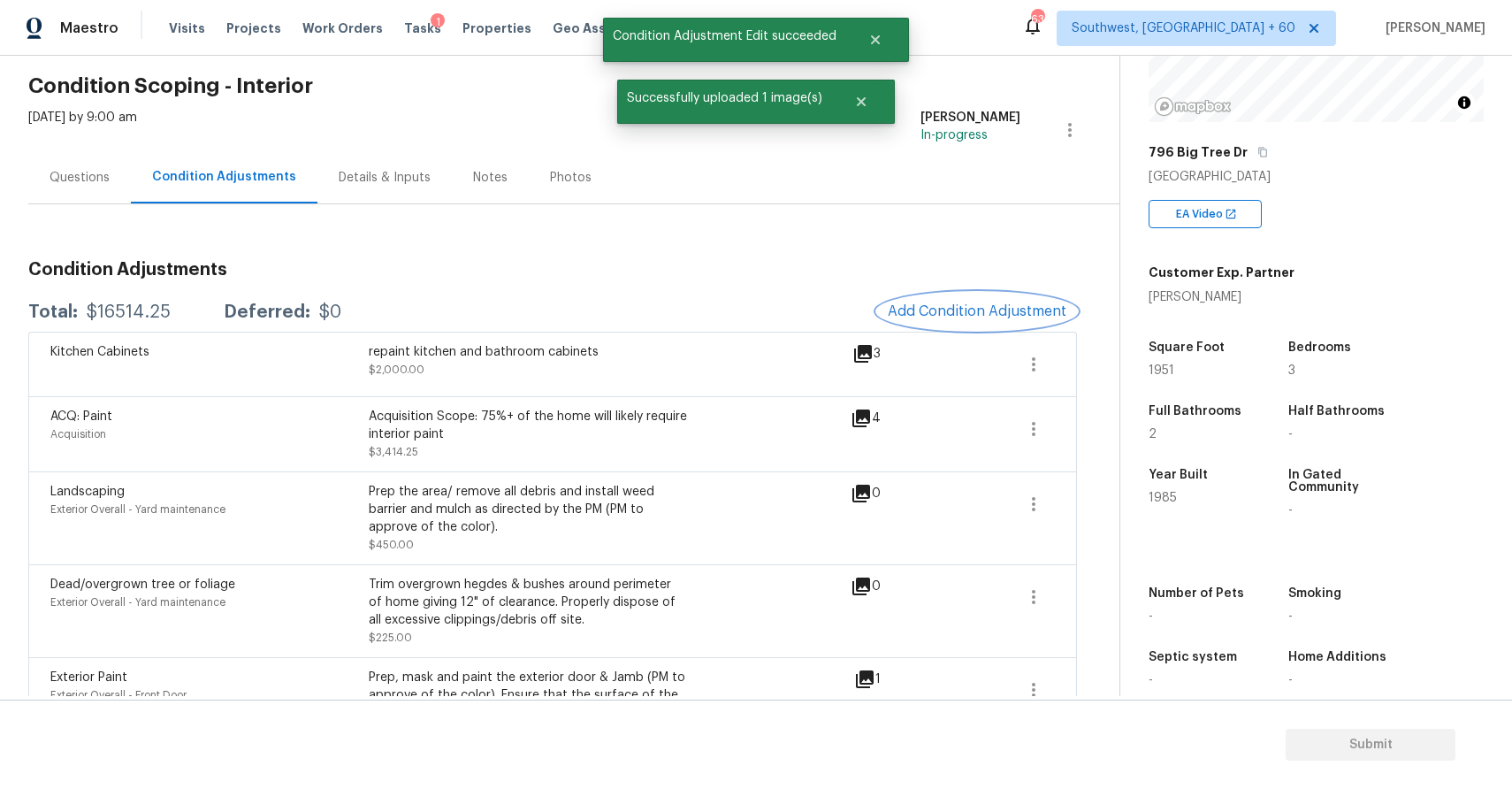
click at [989, 301] on button "Add Condition Adjustment" at bounding box center [977, 312] width 199 height 38
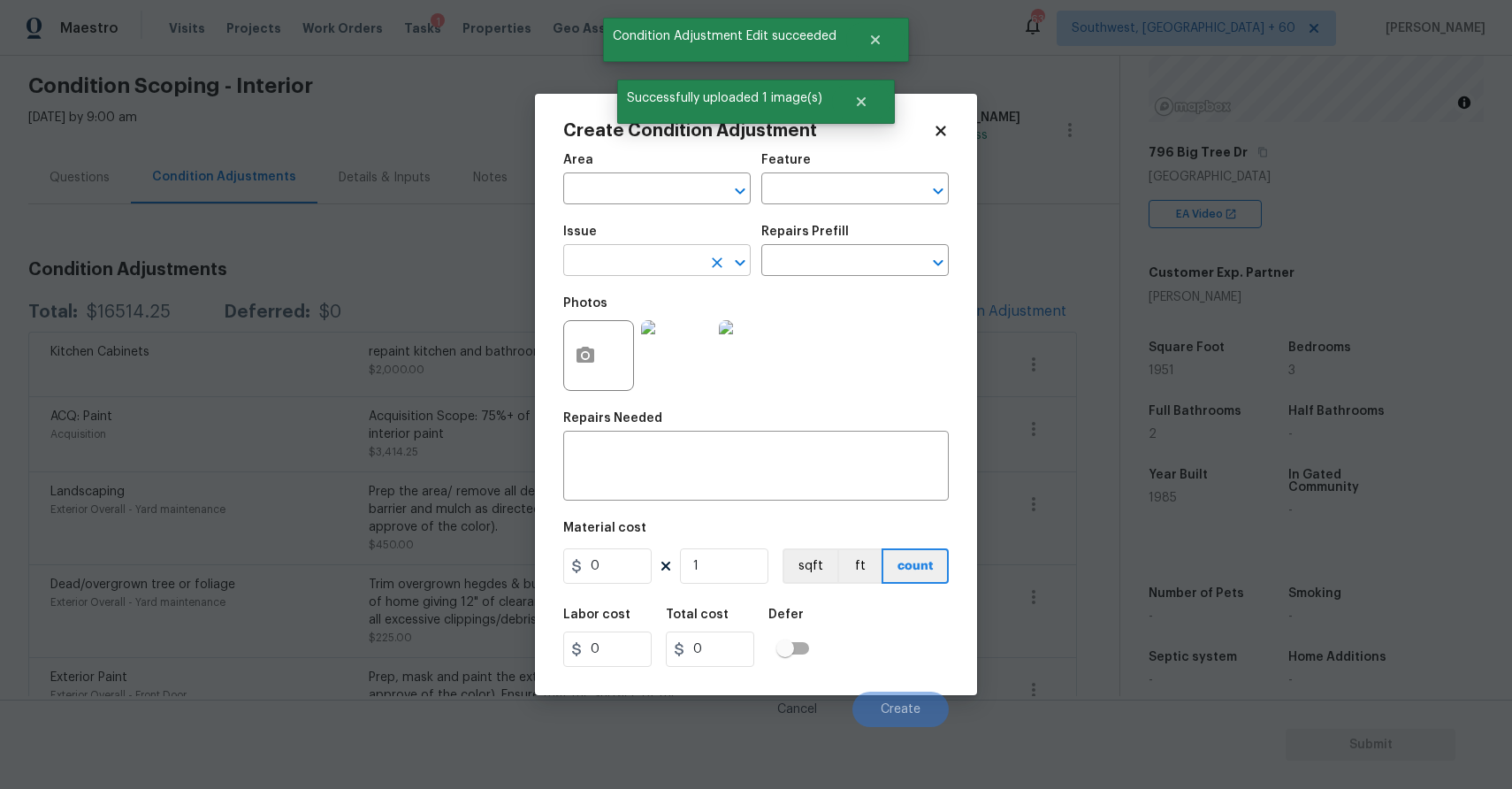
click at [717, 268] on icon "Clear" at bounding box center [718, 263] width 18 height 18
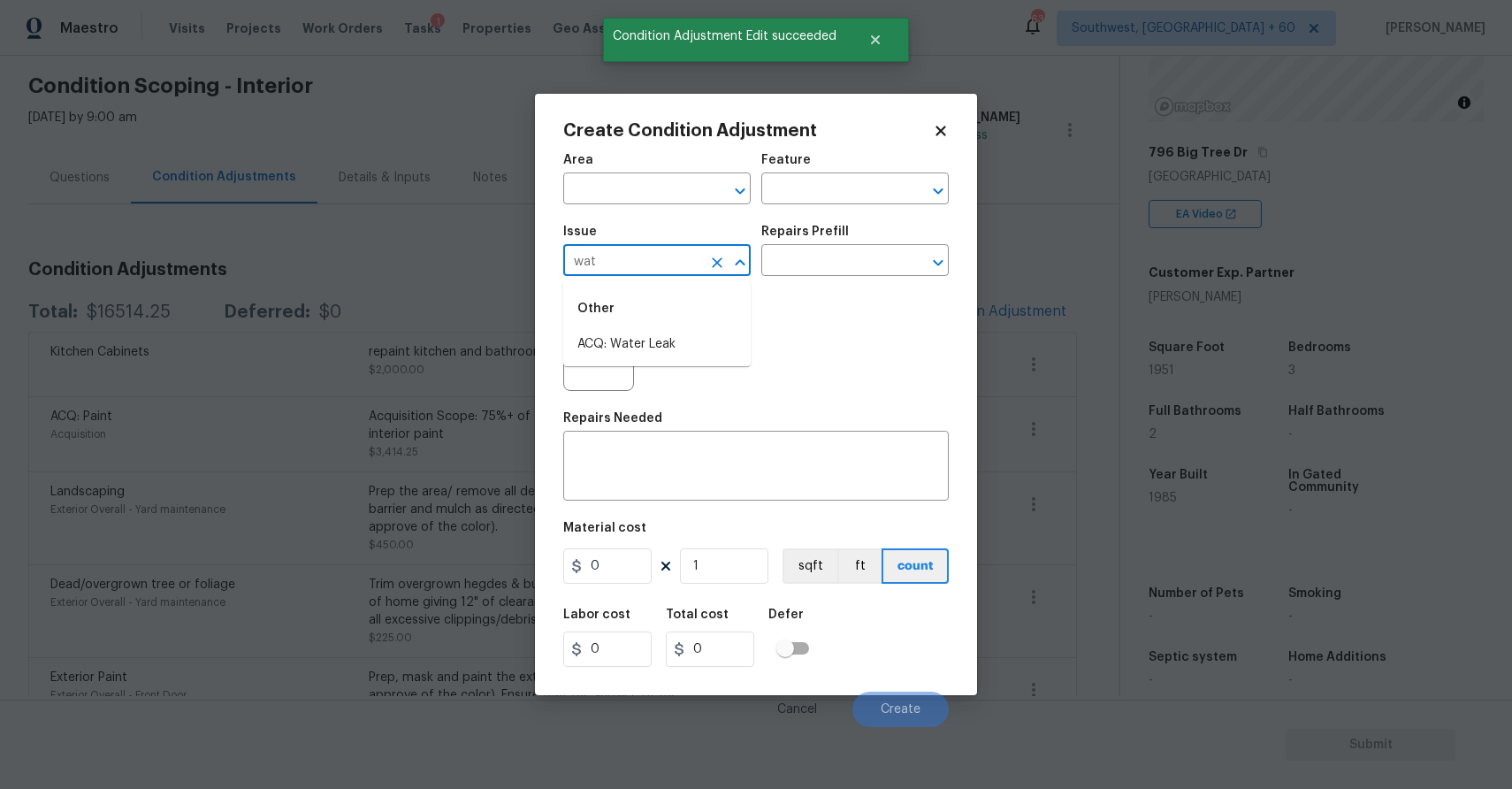
click at [583, 319] on div "Other" at bounding box center [657, 308] width 188 height 42
click at [610, 341] on li "ACQ: Water Leak" at bounding box center [657, 345] width 188 height 30
type input "ACQ: Water Leak"
click at [851, 255] on input "text" at bounding box center [830, 263] width 138 height 28
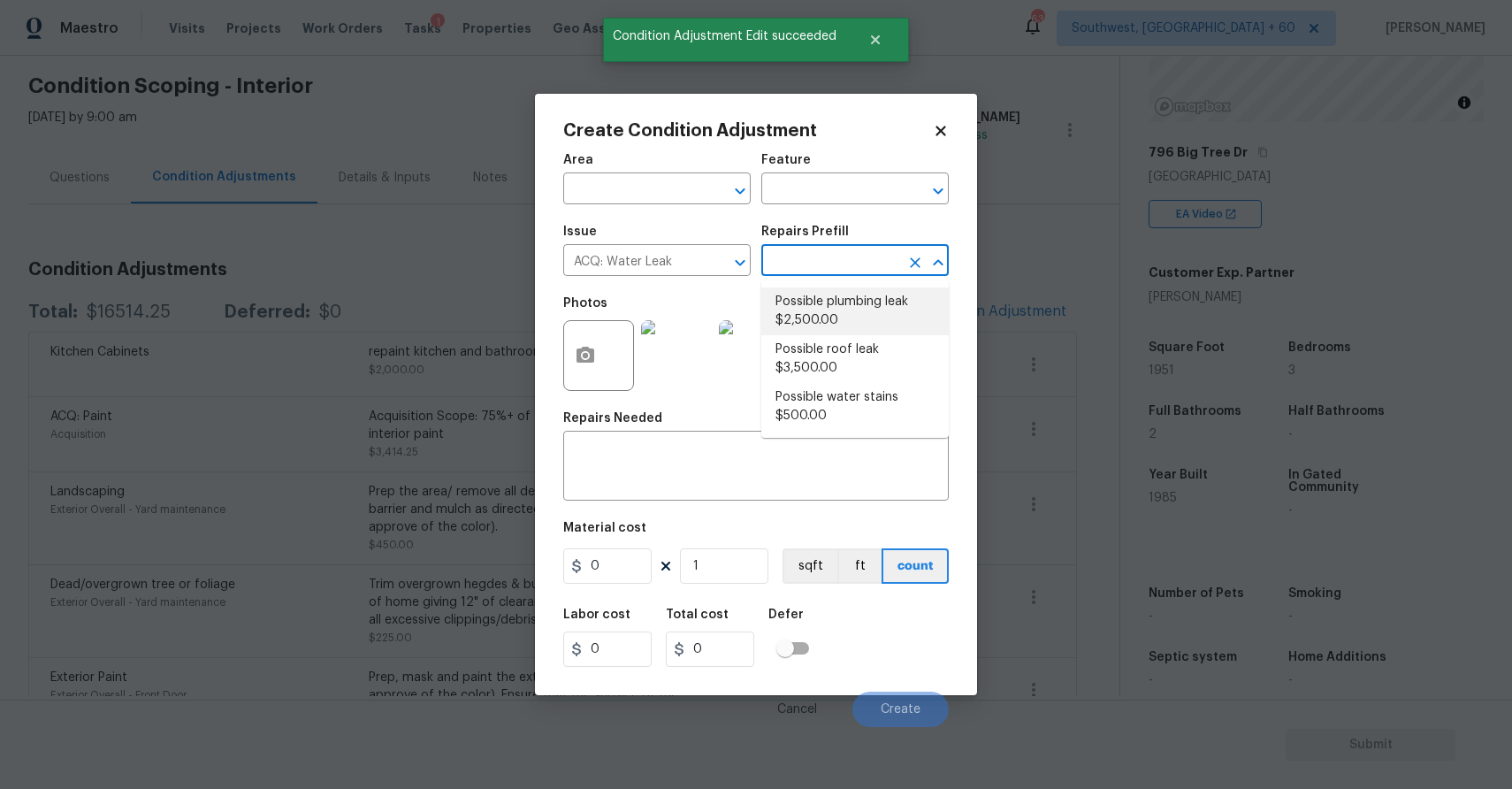
click at [856, 344] on li "Possible roof leak $3,500.00" at bounding box center [855, 359] width 188 height 47
type input "Acquisition"
type textarea "Acquisition Scope: Possible roof leak"
type input "3500"
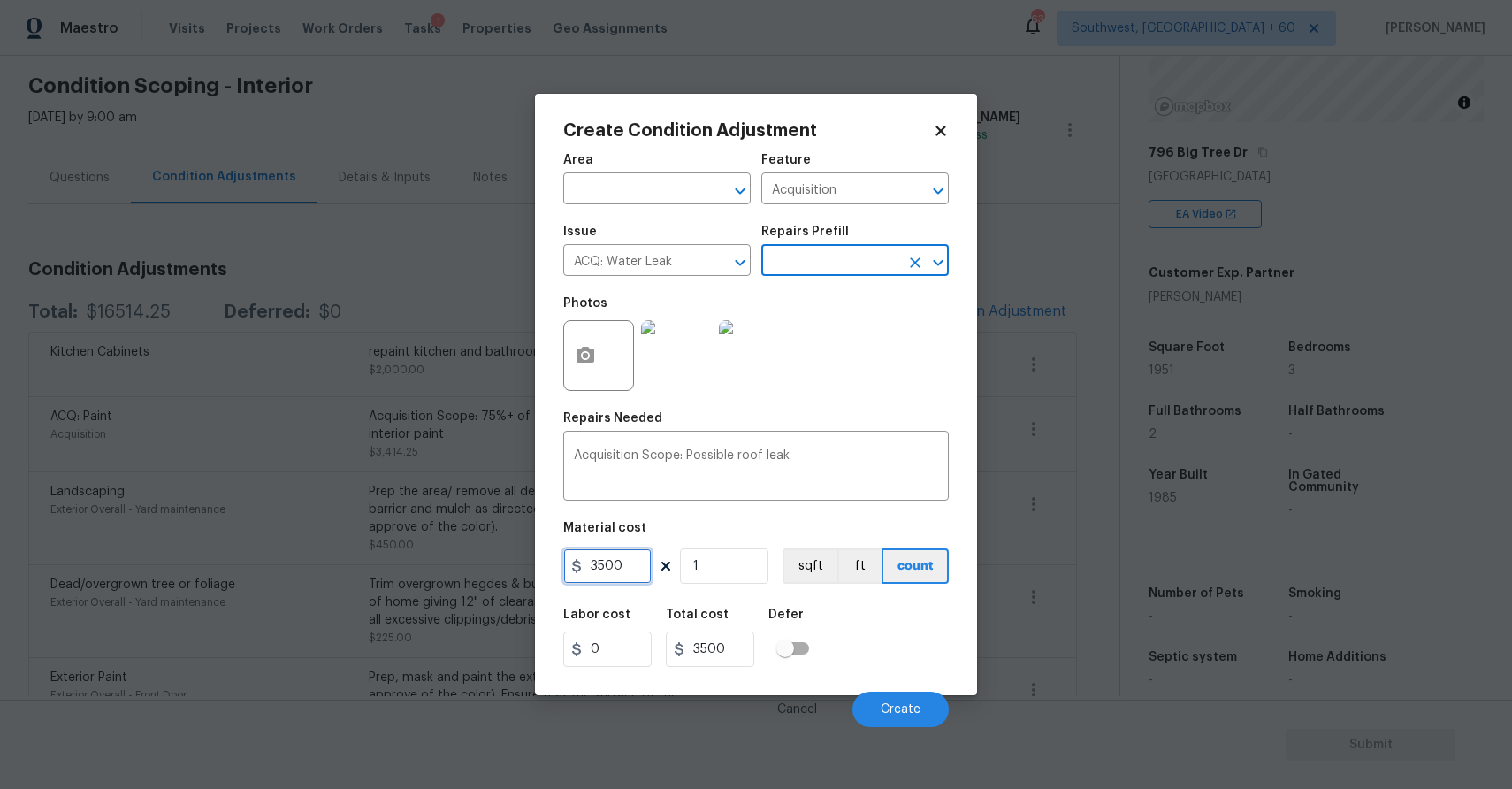
click at [598, 565] on input "3500" at bounding box center [608, 566] width 89 height 36
type input "2500"
click at [581, 353] on icon "button" at bounding box center [585, 355] width 18 height 16
type input "2500"
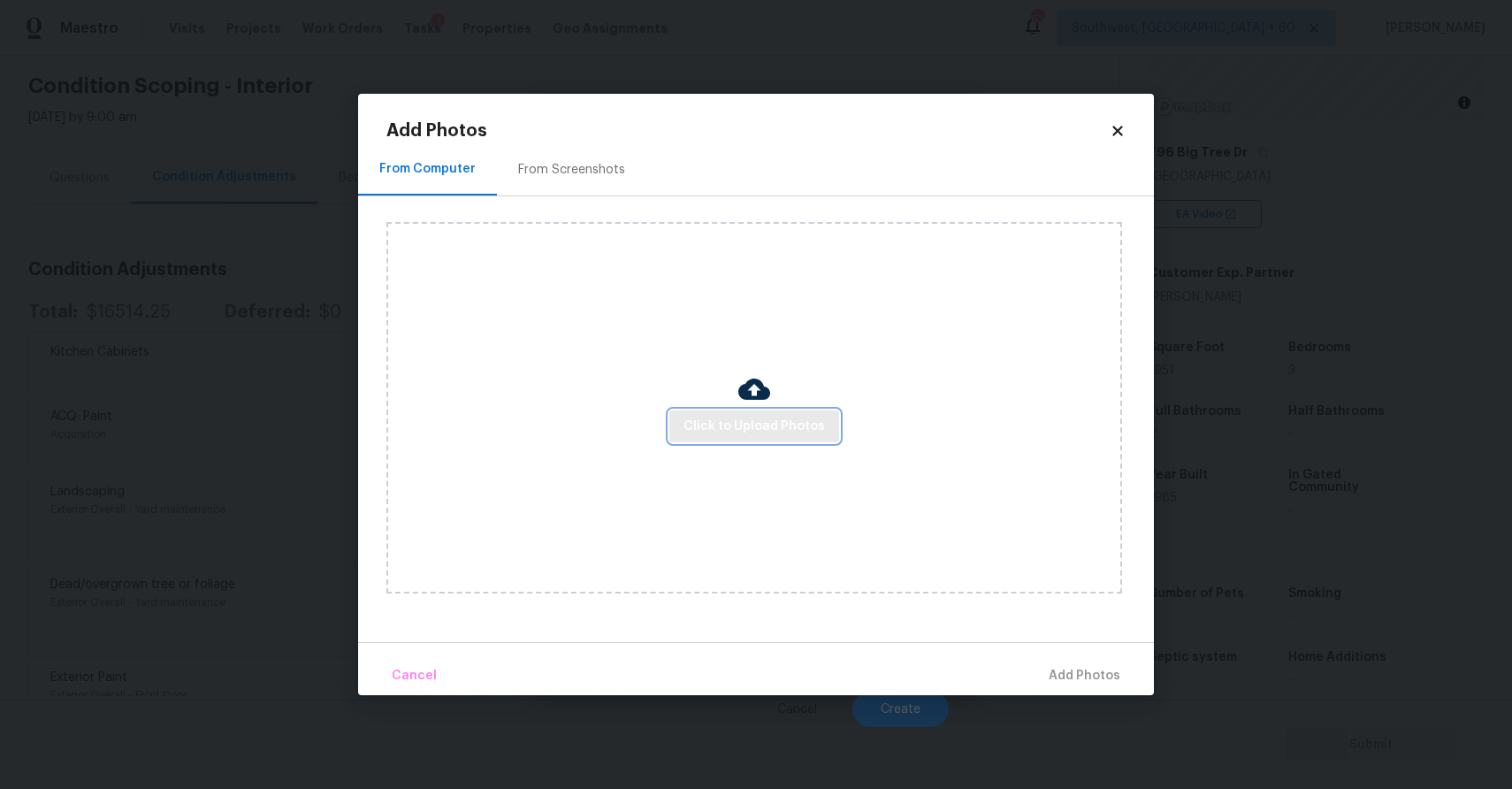
click at [767, 429] on span "Click to Upload Photos" at bounding box center [754, 427] width 141 height 22
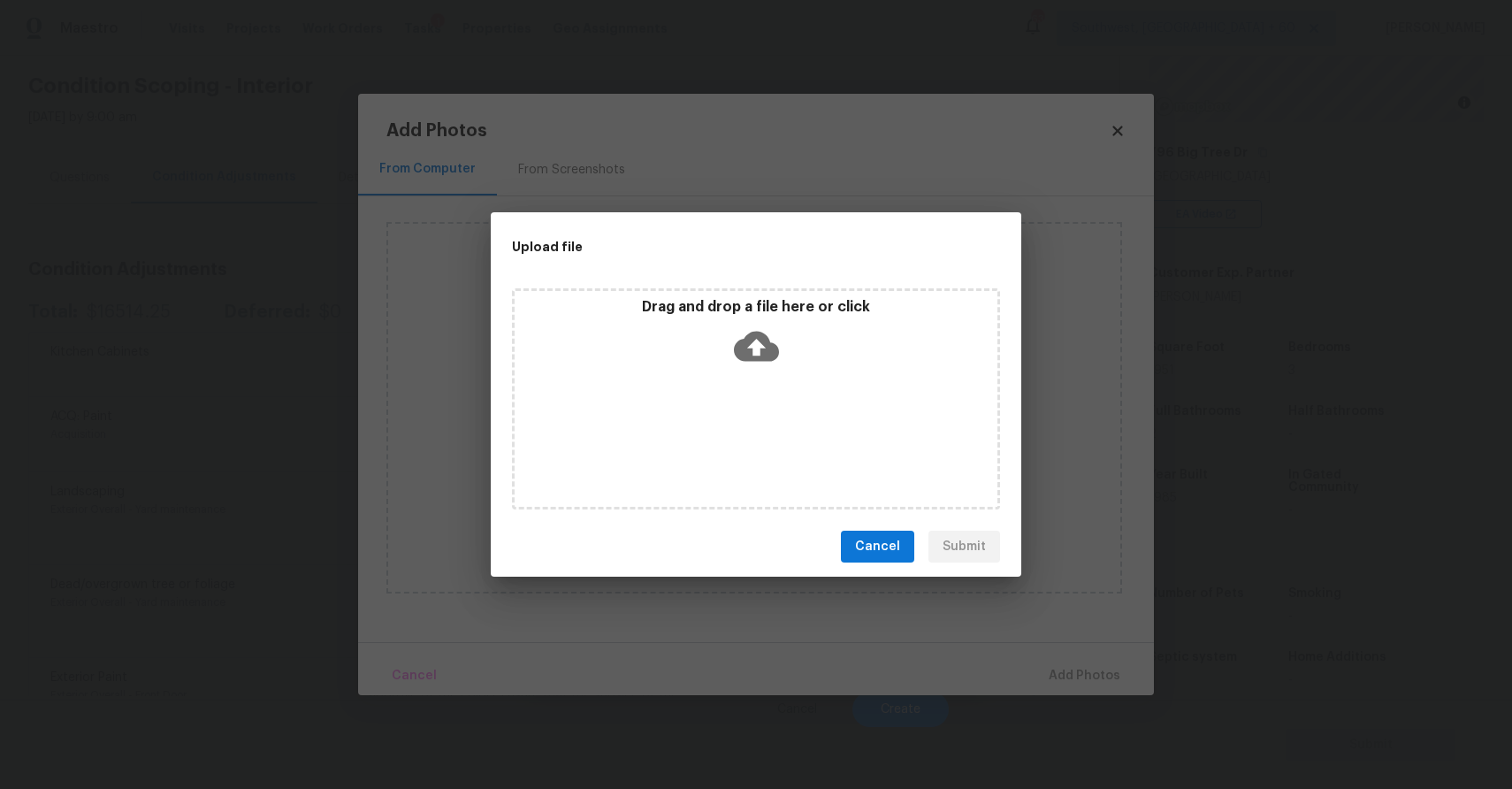
click at [718, 353] on div "Drag and drop a file here or click" at bounding box center [755, 336] width 483 height 76
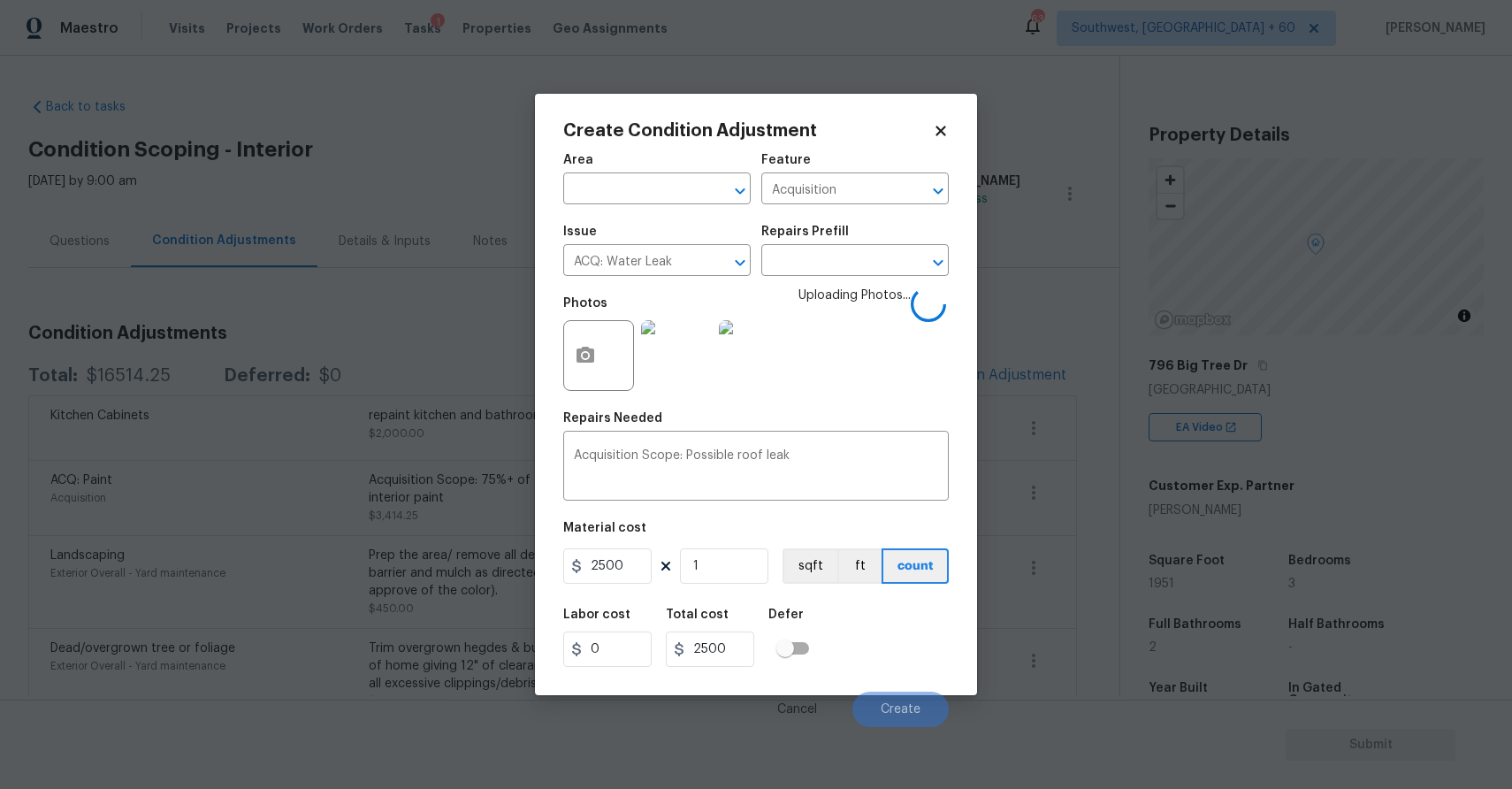
scroll to position [213, 0]
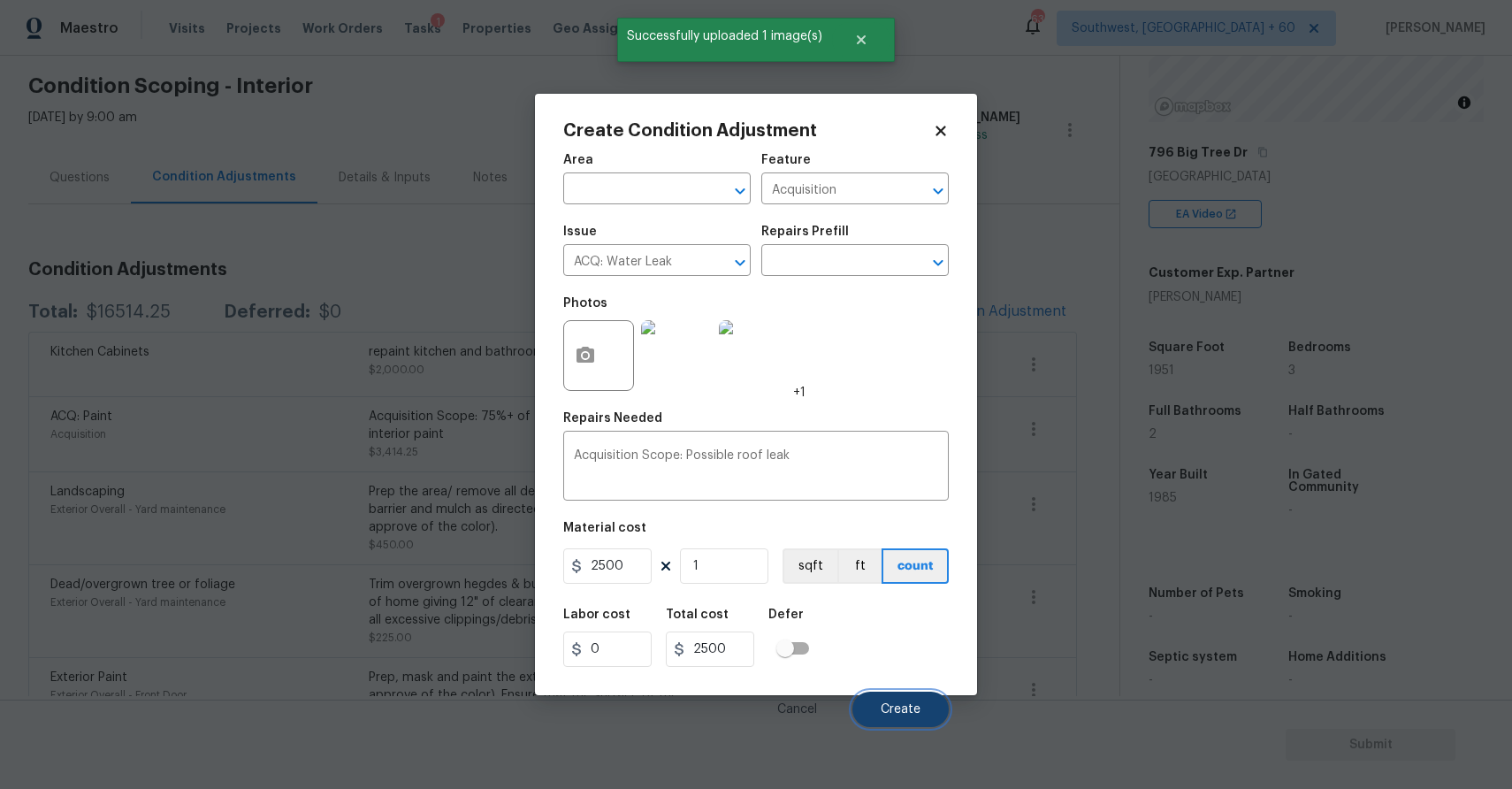
click at [904, 723] on button "Create" at bounding box center [901, 710] width 97 height 36
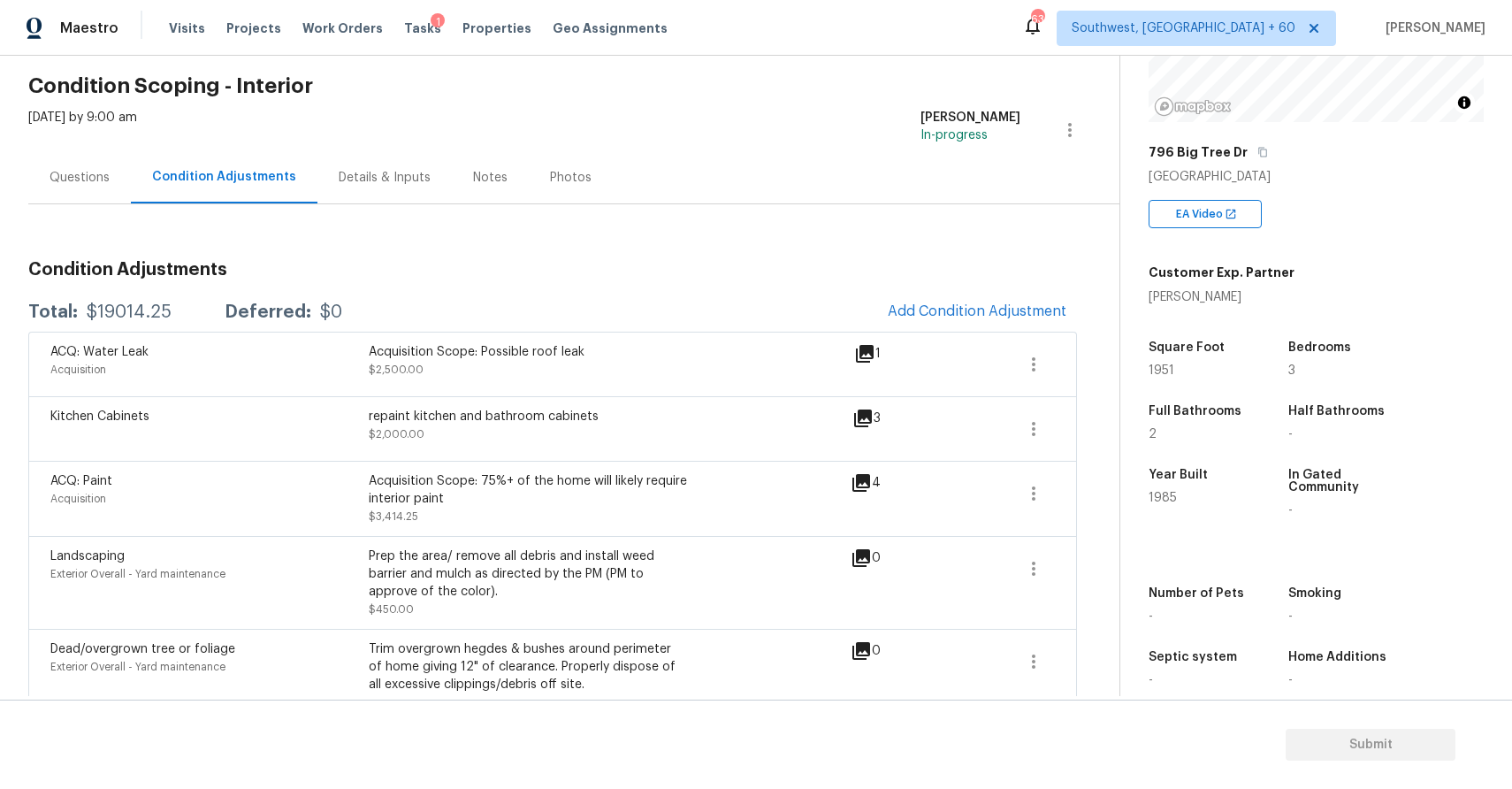
click at [100, 195] on div "Questions" at bounding box center [80, 177] width 103 height 52
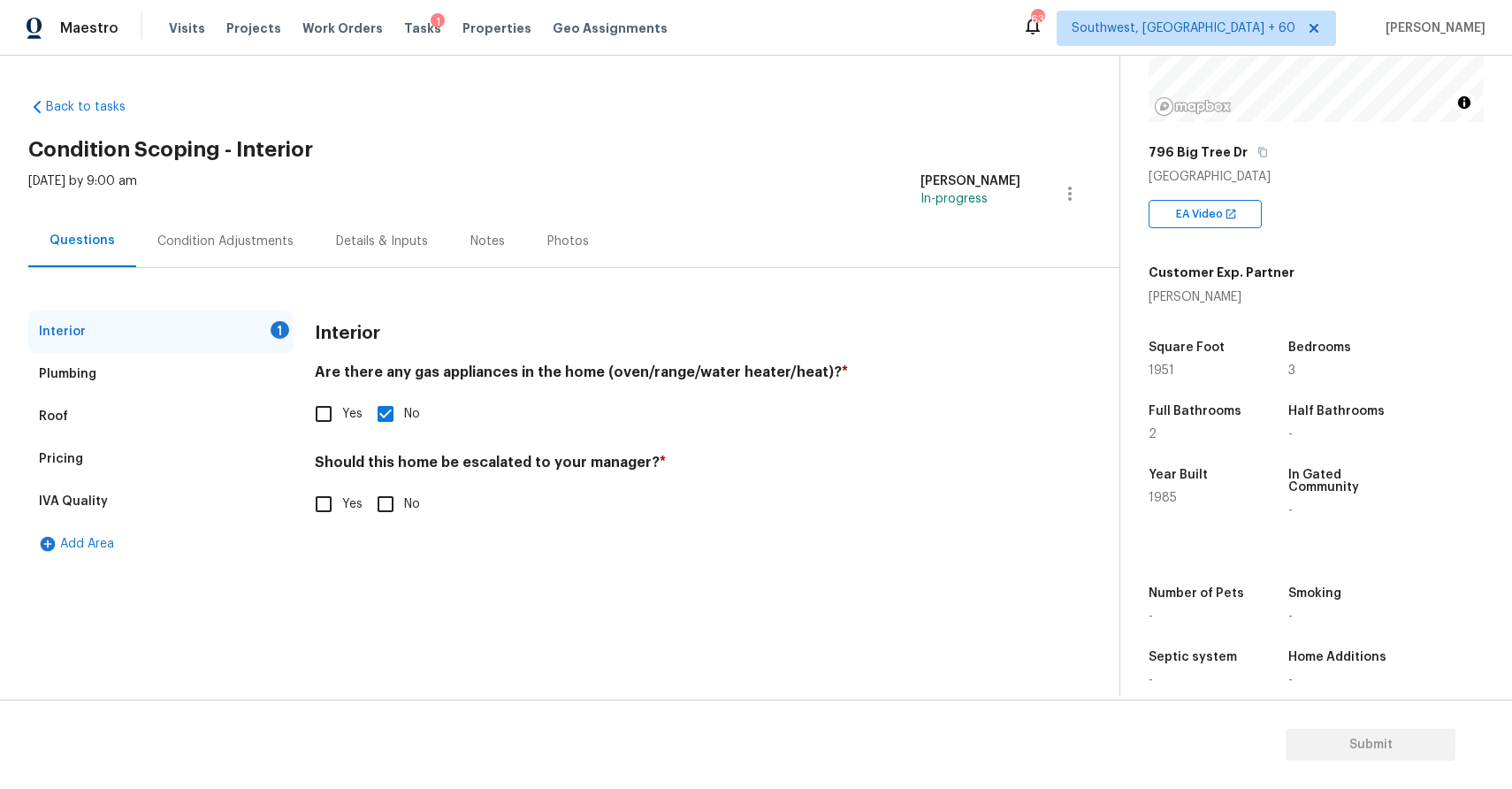
click at [378, 506] on input "No" at bounding box center [386, 505] width 38 height 38
checkbox input "true"
click at [240, 258] on div "Condition Adjustments" at bounding box center [225, 241] width 179 height 52
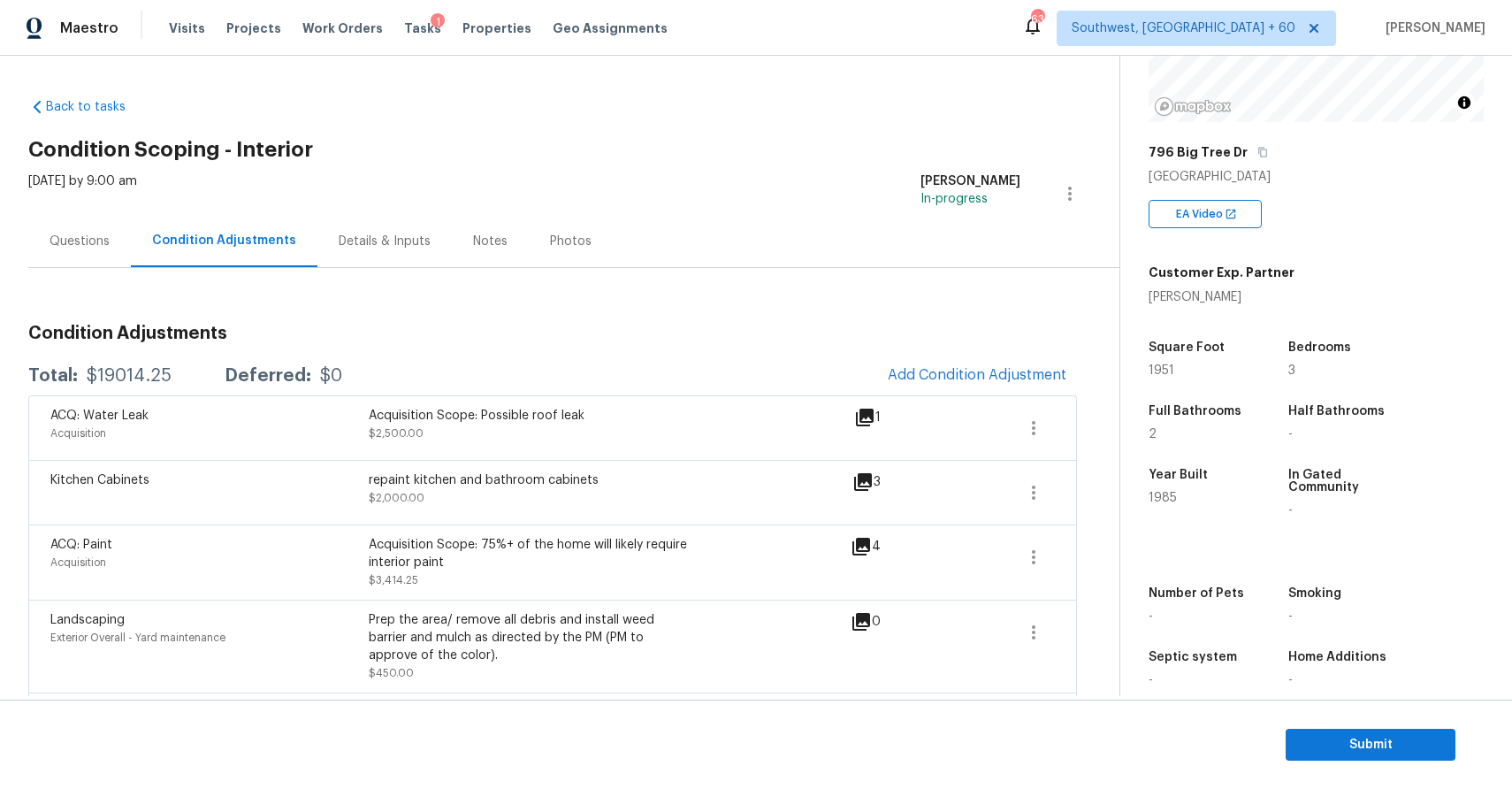
click at [111, 381] on div "$19014.25" at bounding box center [129, 376] width 85 height 18
copy div "$19014.25"
click at [74, 245] on div "Questions" at bounding box center [79, 242] width 60 height 18
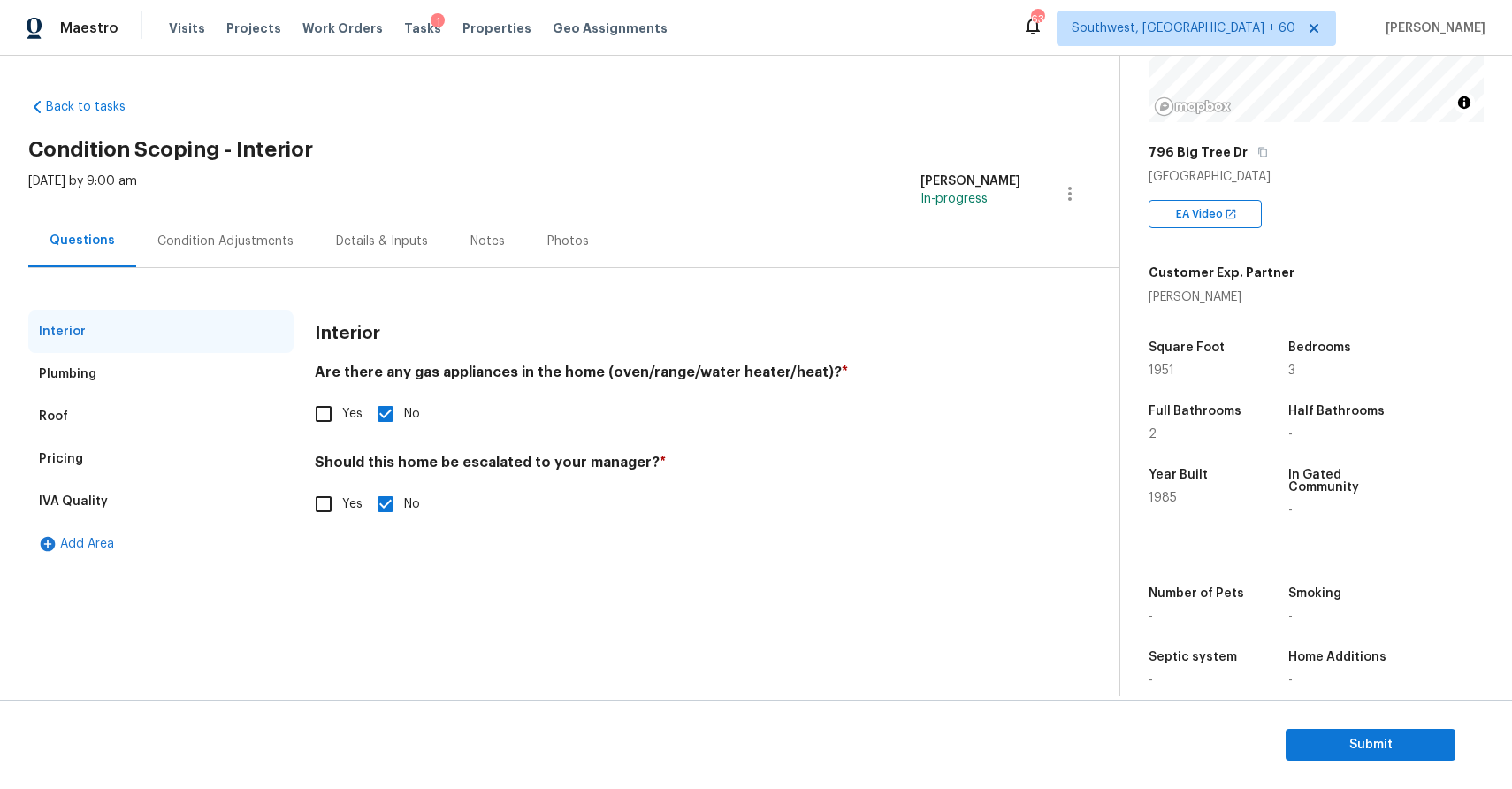
click at [137, 174] on div "[DATE] by 9:00 am" at bounding box center [83, 194] width 109 height 42
click at [220, 228] on div "Condition Adjustments" at bounding box center [225, 241] width 179 height 52
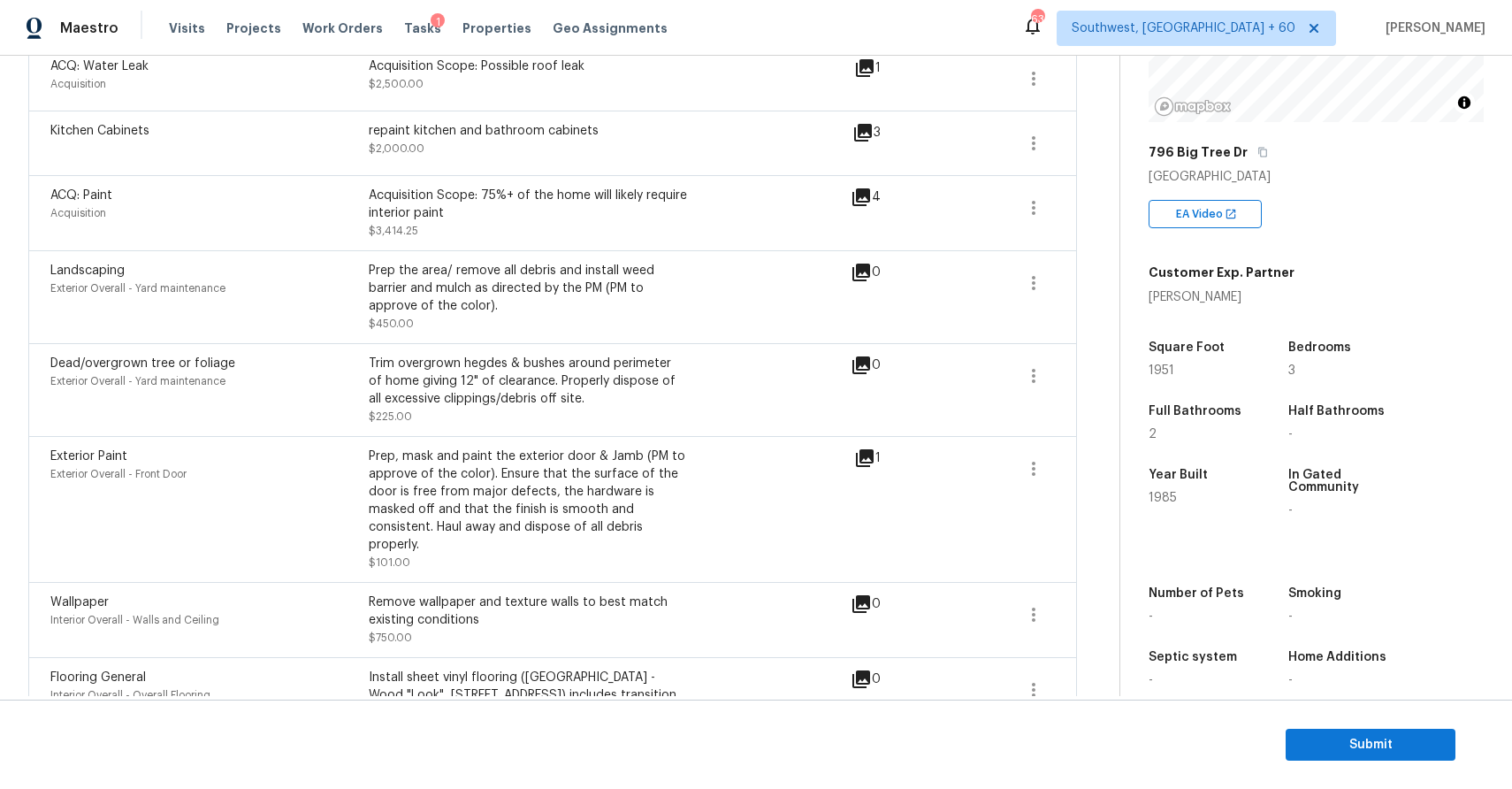
scroll to position [813, 0]
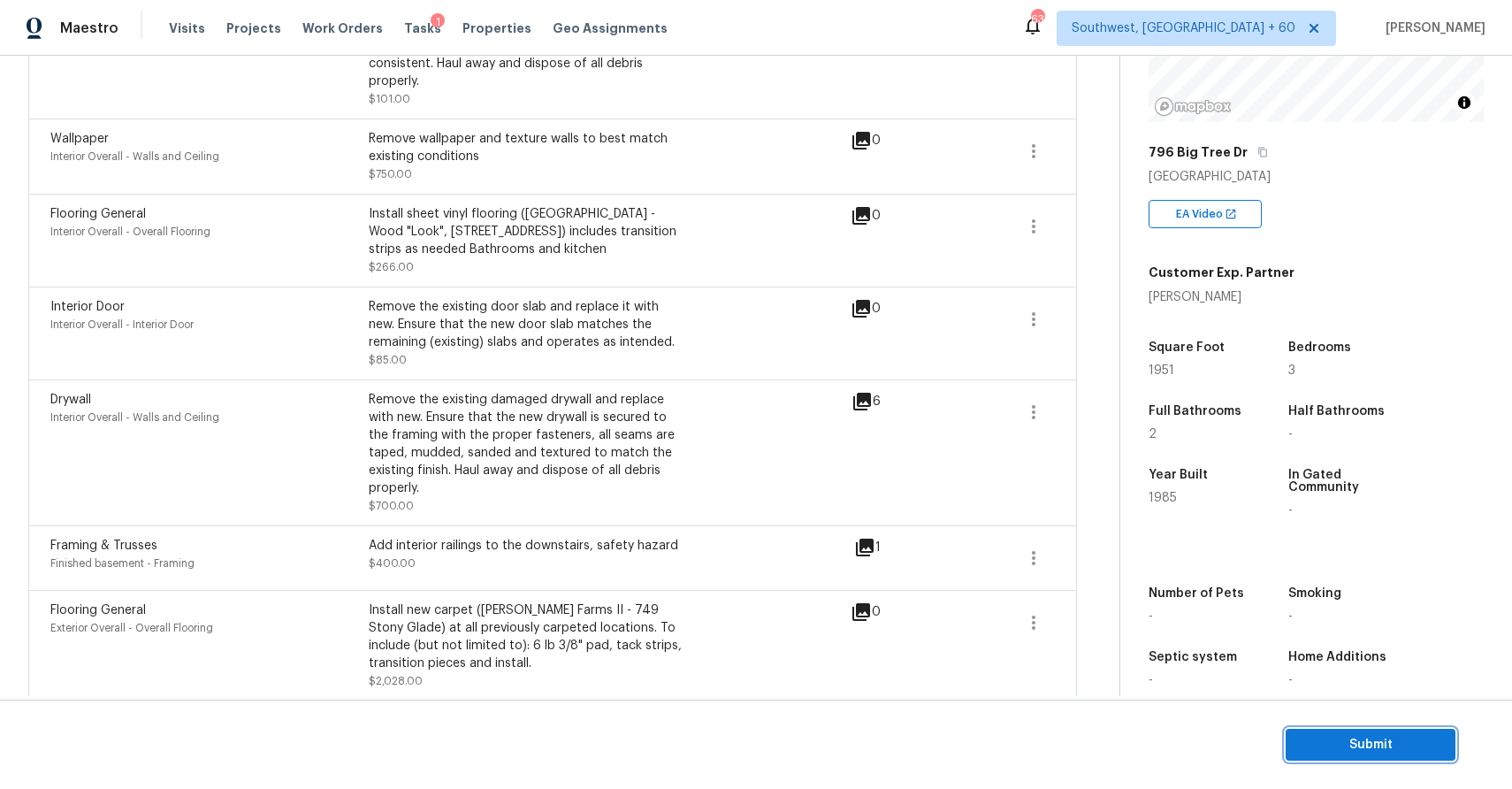
click at [1323, 740] on span "Submit" at bounding box center [1370, 746] width 141 height 22
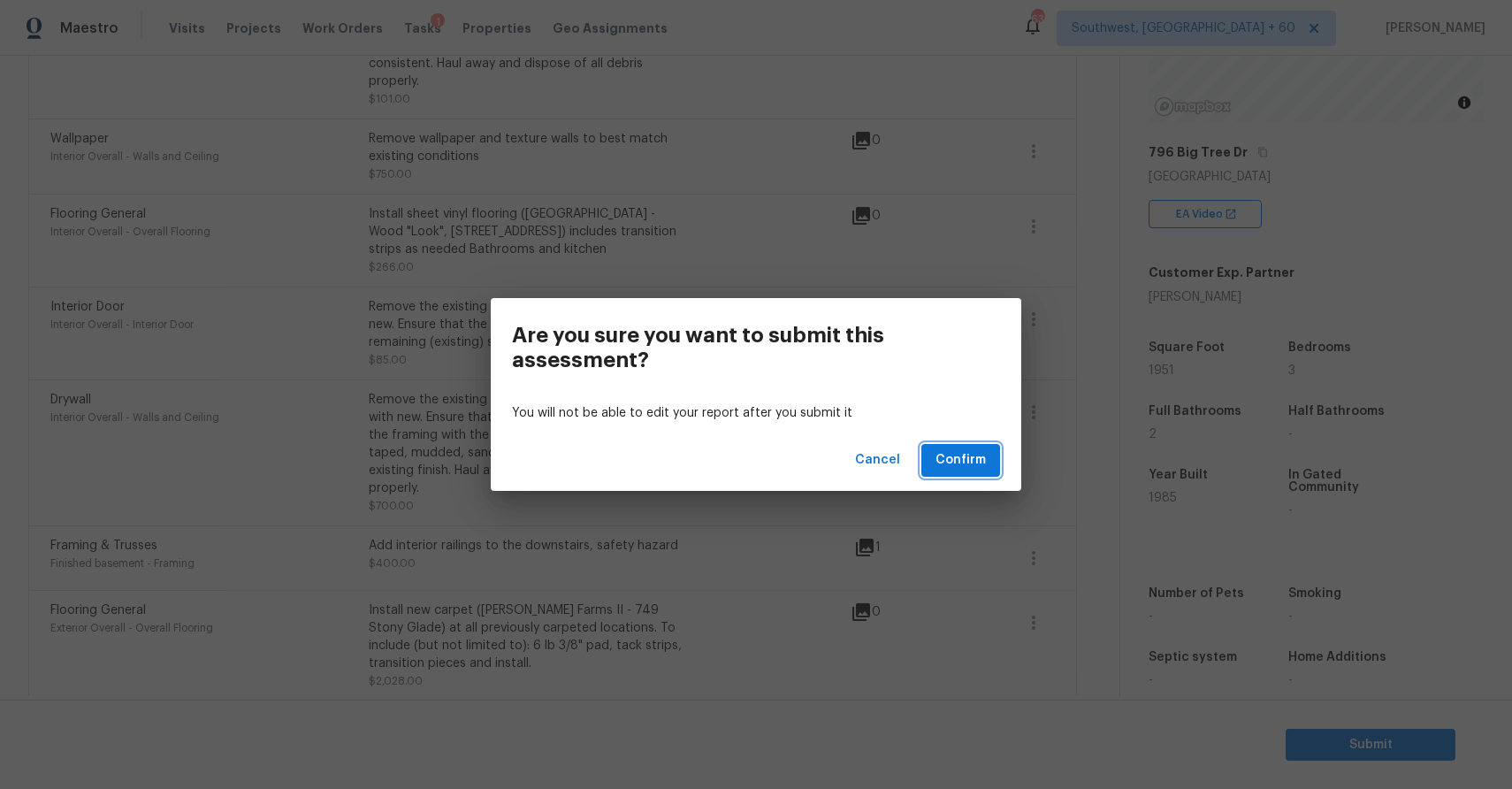
click at [967, 467] on span "Confirm" at bounding box center [960, 460] width 50 height 22
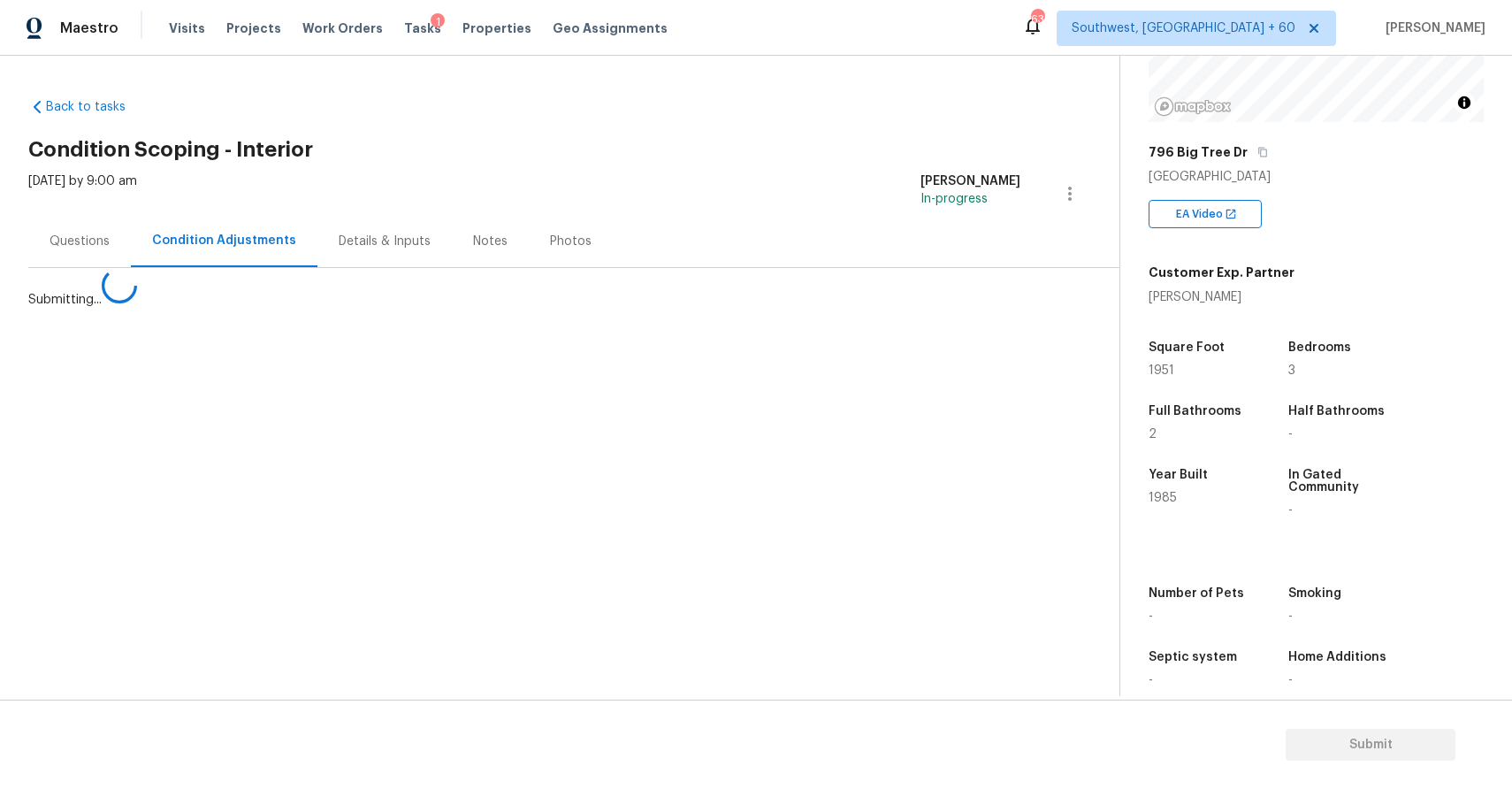
scroll to position [0, 0]
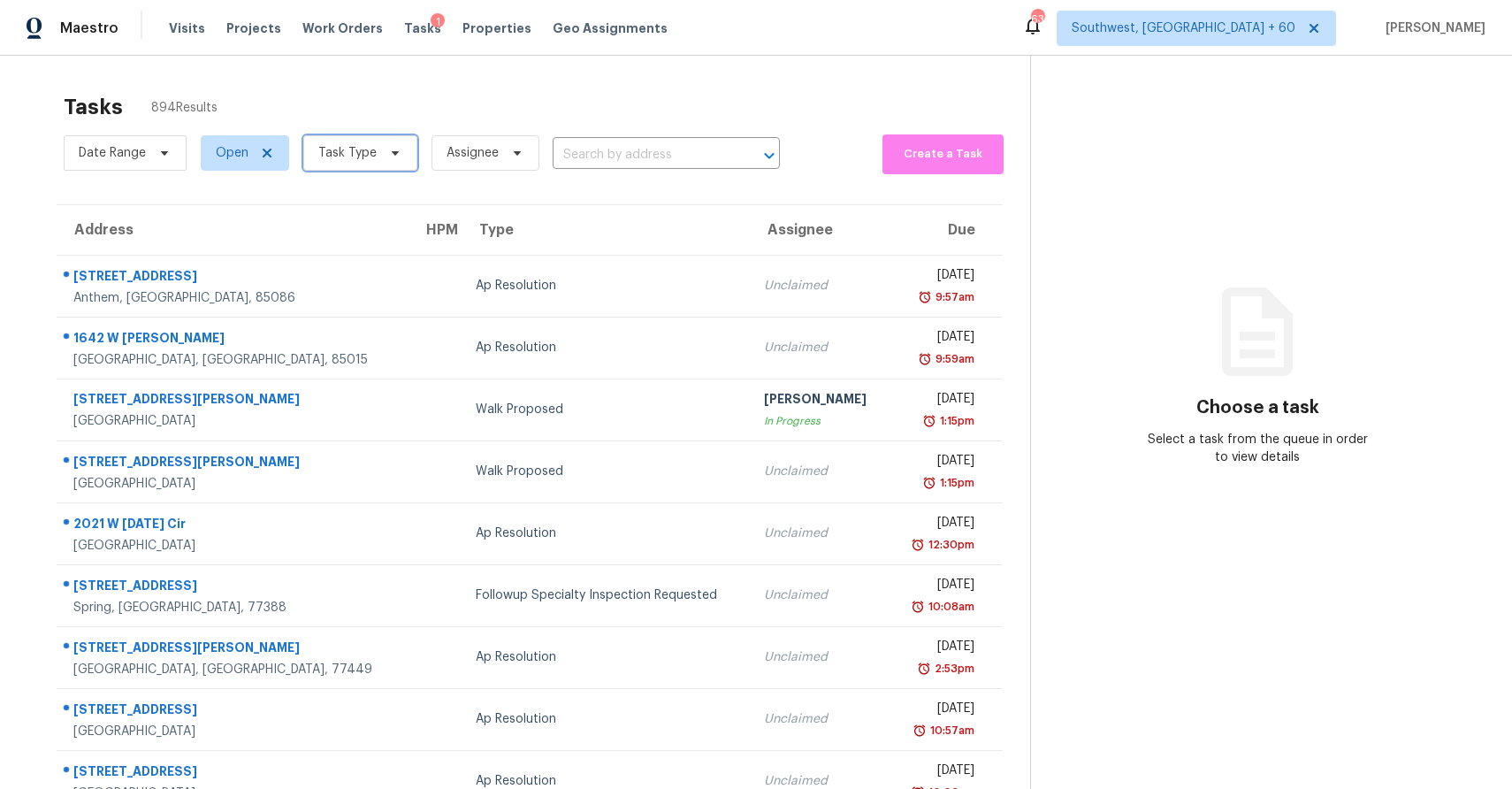
click at [391, 157] on icon at bounding box center [395, 153] width 14 height 14
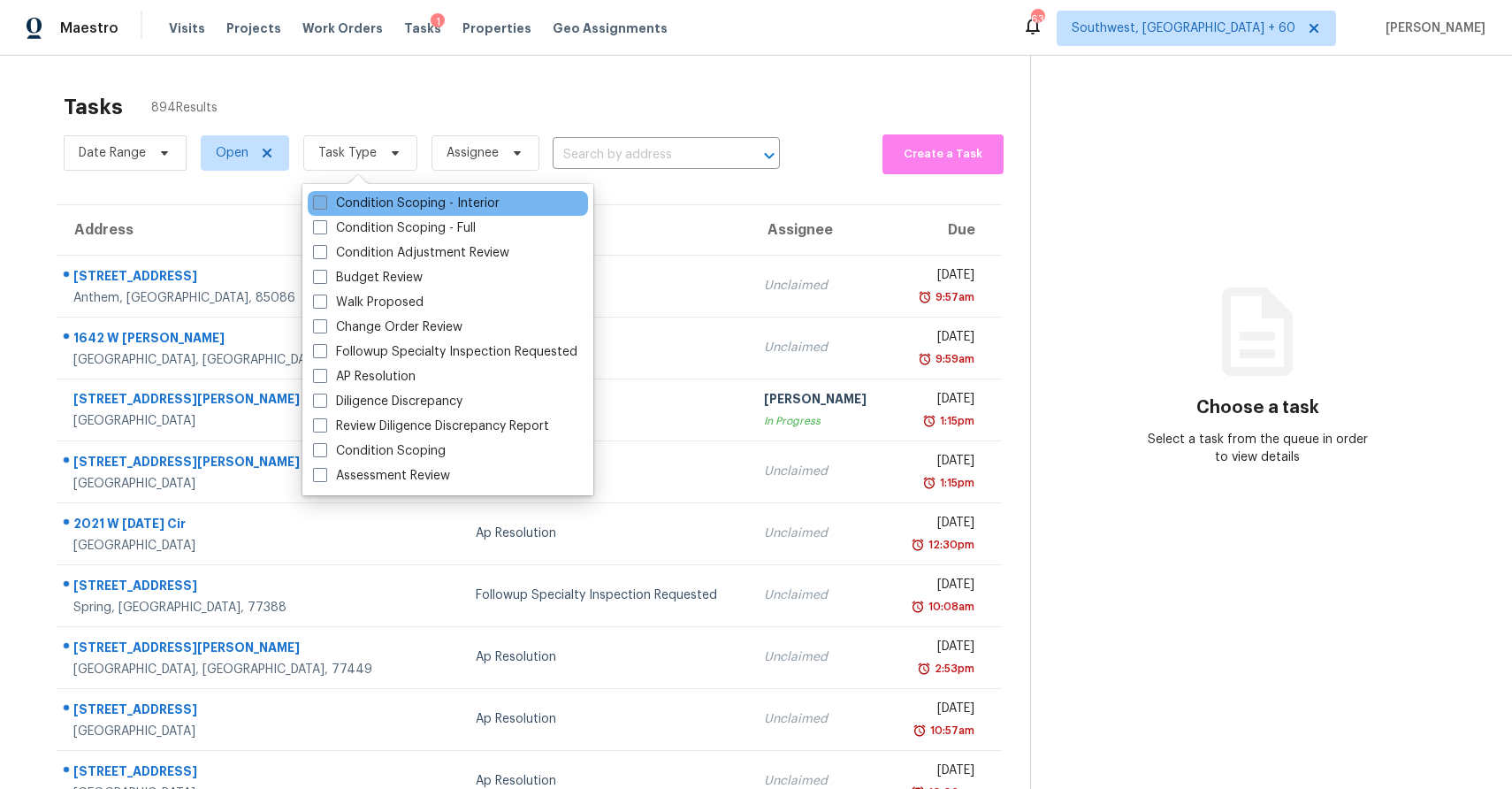
click at [446, 207] on label "Condition Scoping - Interior" at bounding box center [406, 203] width 187 height 18
click at [325, 206] on input "Condition Scoping - Interior" at bounding box center [319, 200] width 12 height 12
checkbox input "true"
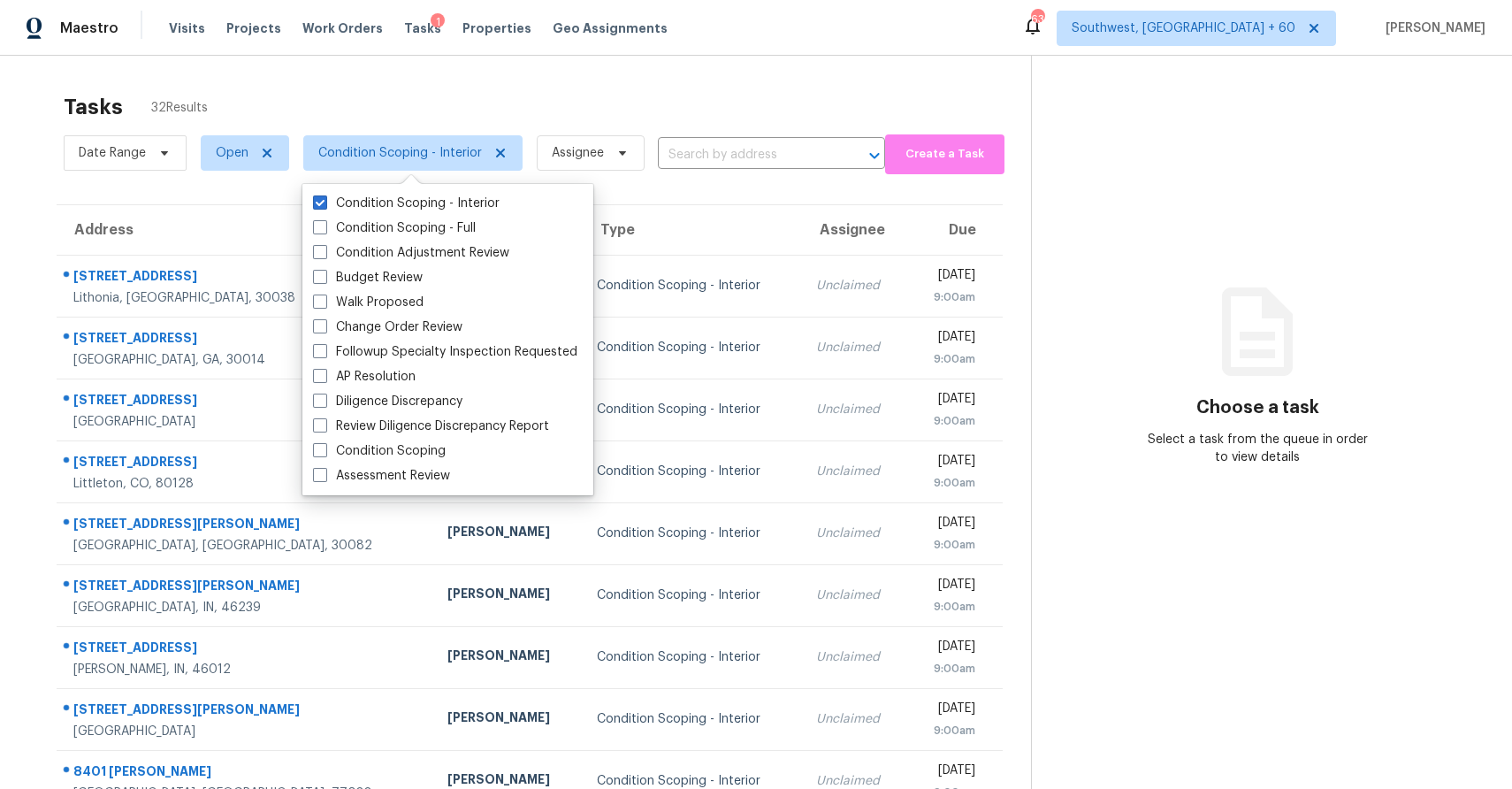
click at [620, 102] on div "Tasks 32 Results" at bounding box center [548, 107] width 967 height 46
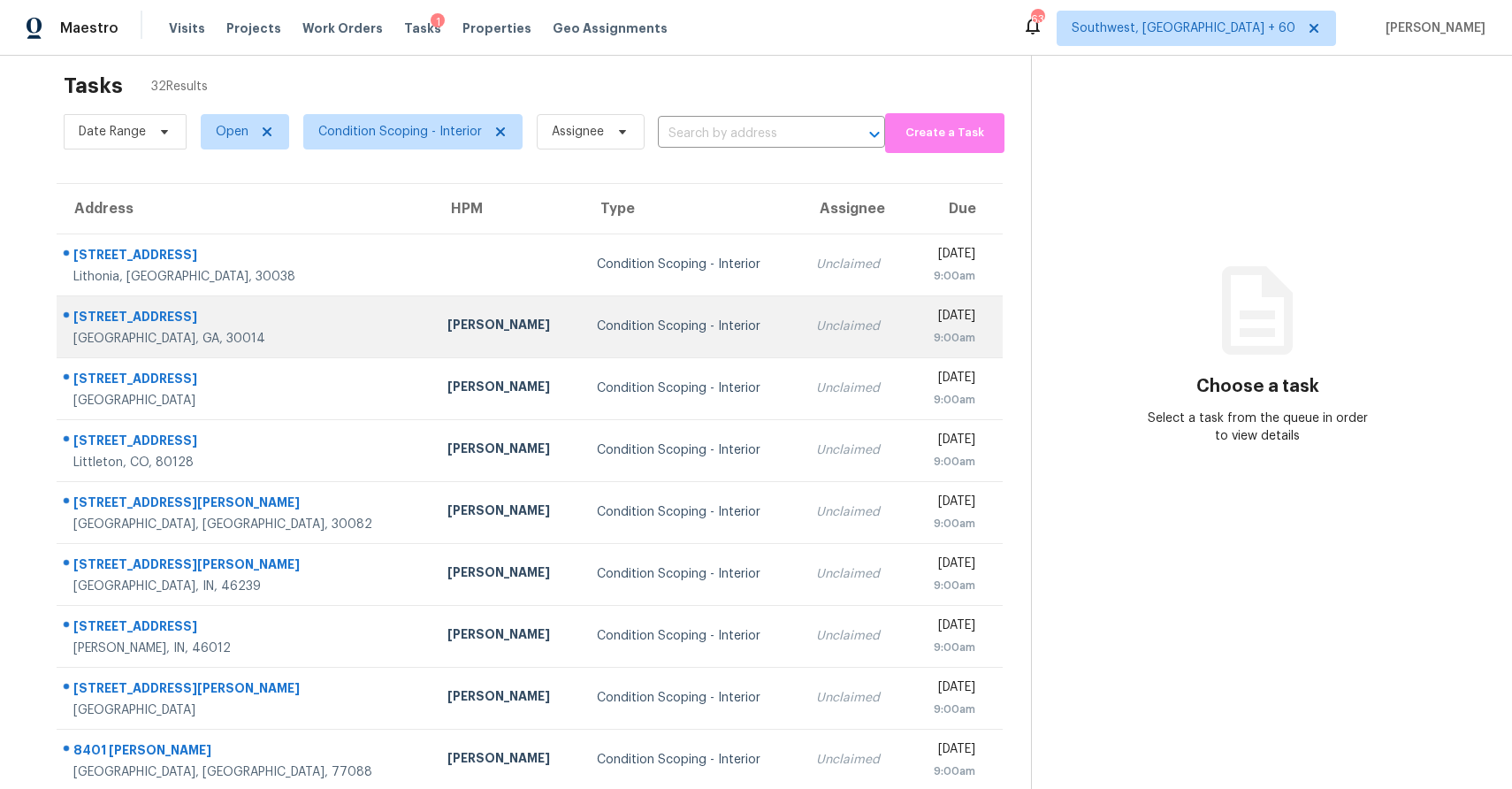
scroll to position [29, 0]
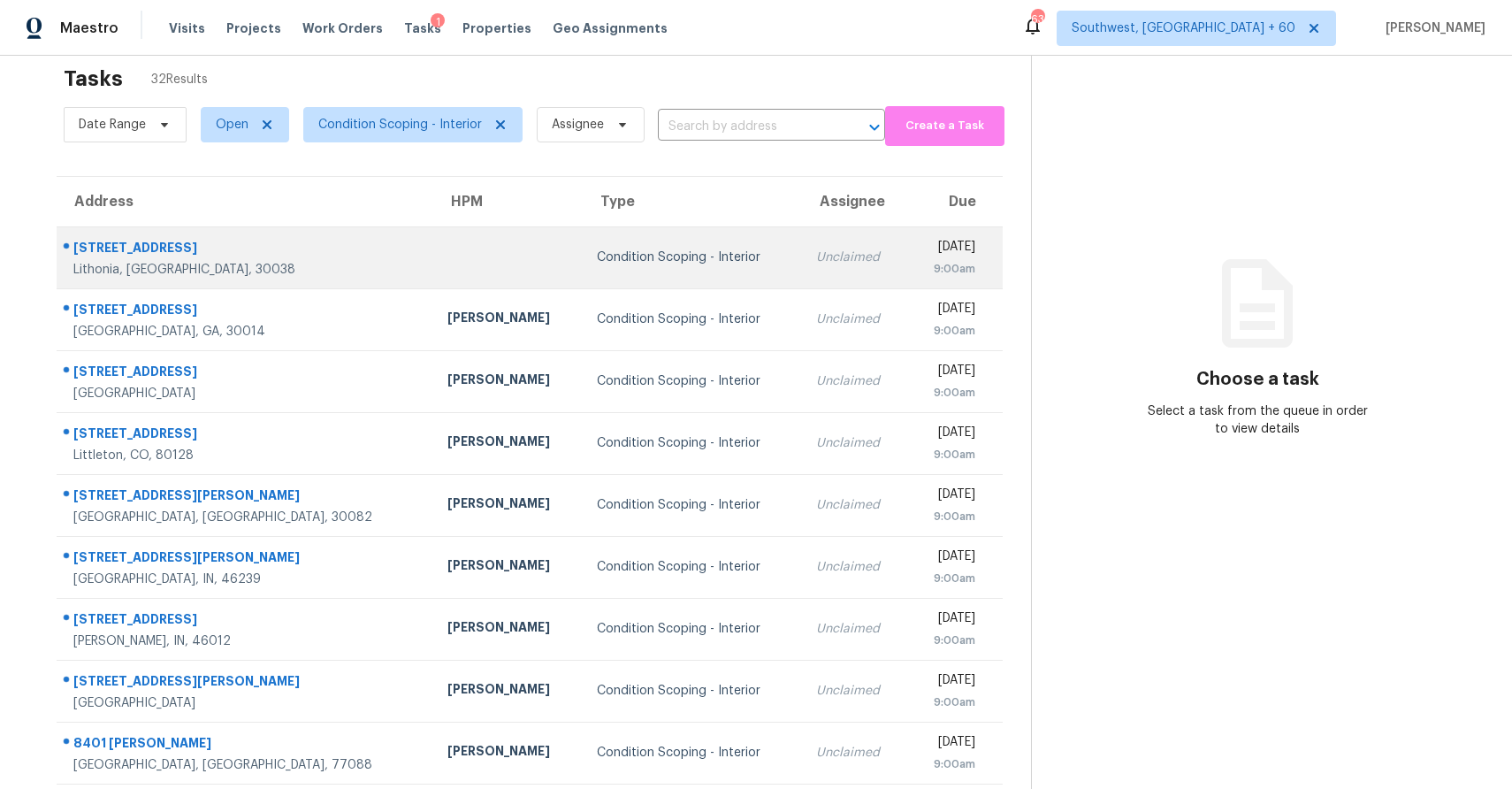
click at [802, 254] on td "Unclaimed" at bounding box center [855, 257] width 106 height 62
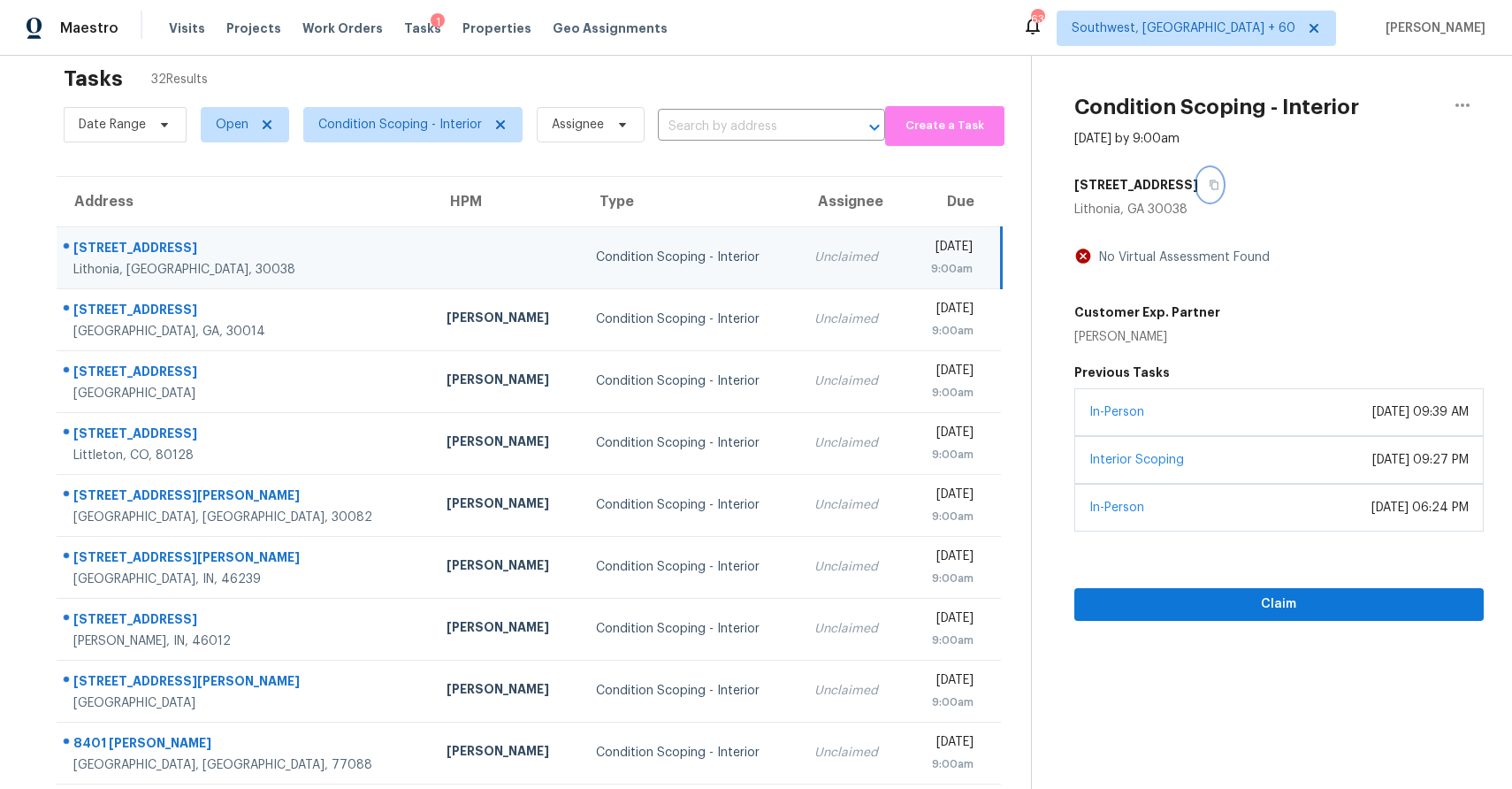
click at [1210, 181] on icon "button" at bounding box center [1214, 186] width 9 height 10
drag, startPoint x: 1204, startPoint y: 180, endPoint x: 838, endPoint y: 7, distance: 404.8
click at [835, 4] on div "Maestro Visits Projects Work Orders Tasks 1 Properties Geo Assignments 639 Sout…" at bounding box center [756, 394] width 1512 height 789
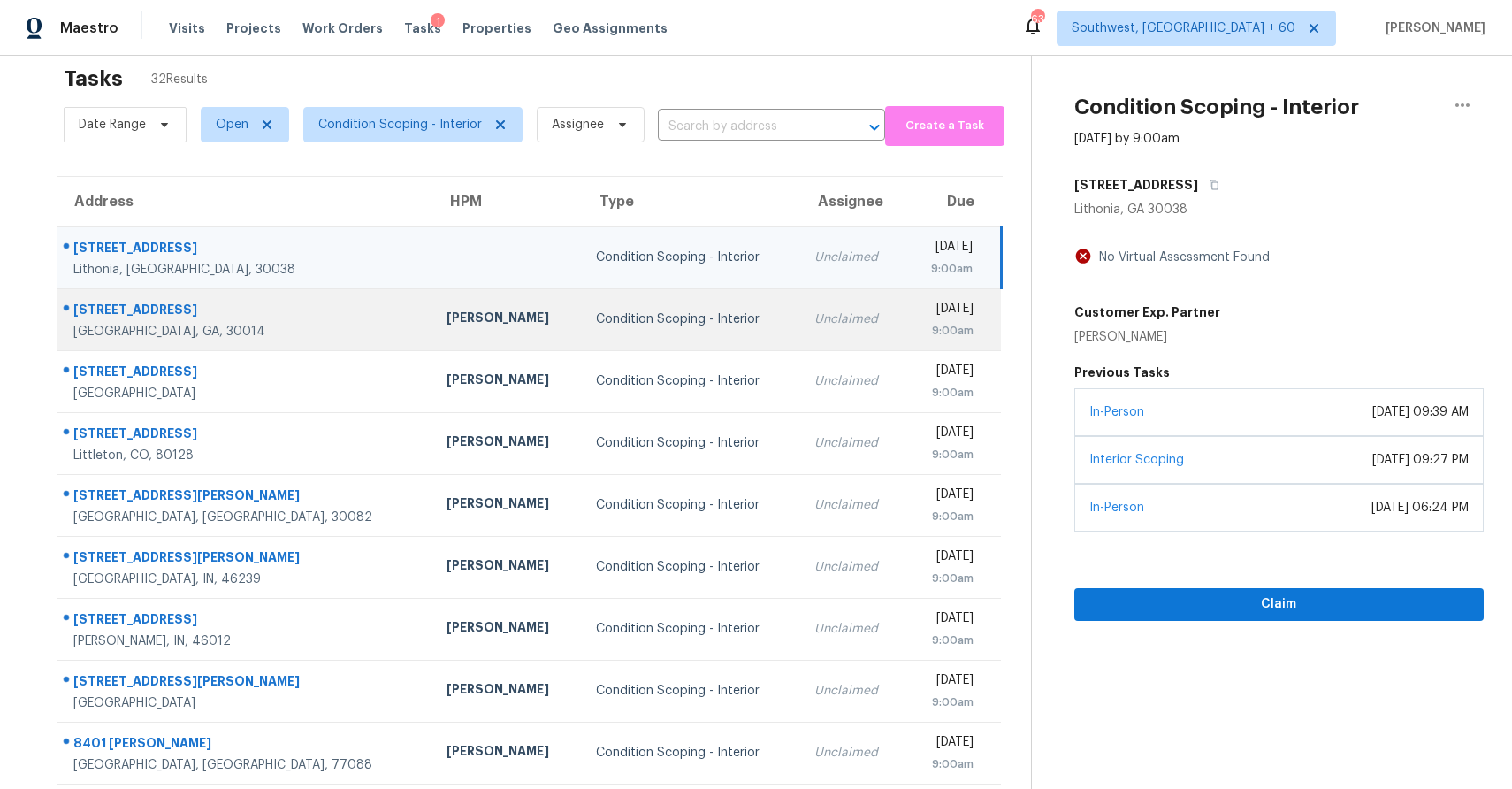
click at [432, 325] on td "[PERSON_NAME]" at bounding box center [506, 319] width 149 height 62
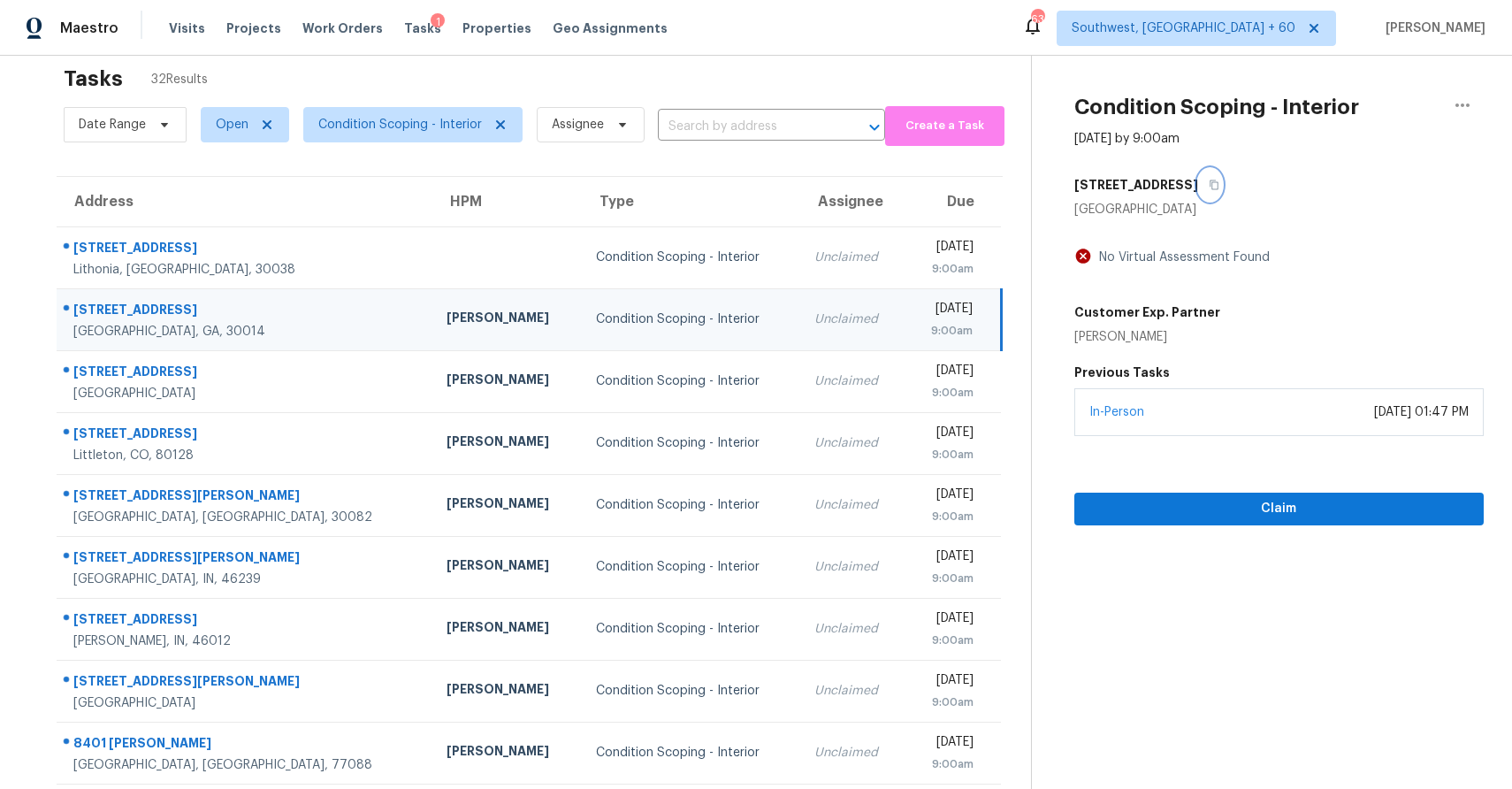
click at [1219, 183] on icon "button" at bounding box center [1214, 186] width 9 height 10
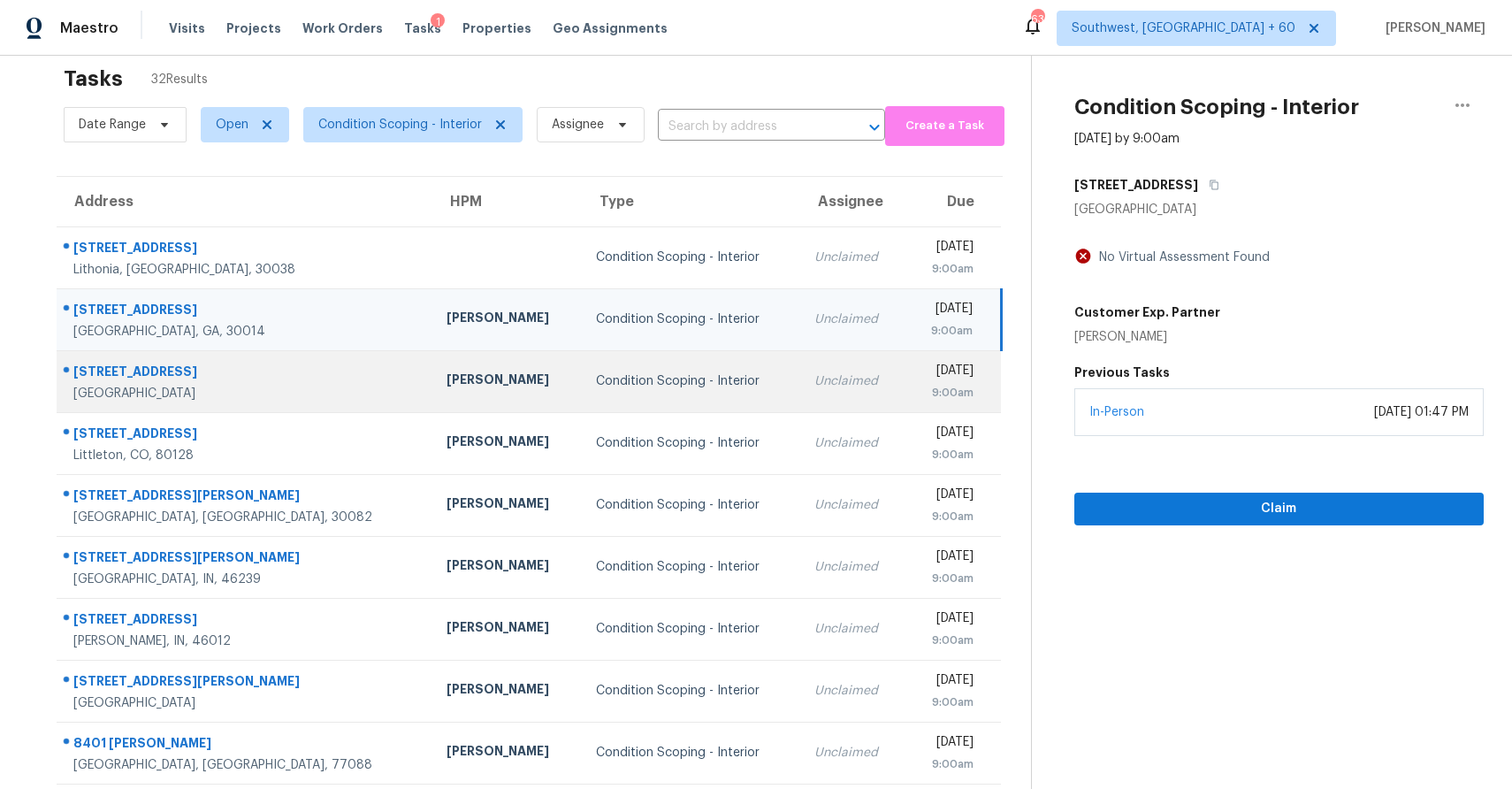
click at [432, 387] on td "[PERSON_NAME]" at bounding box center [506, 381] width 149 height 62
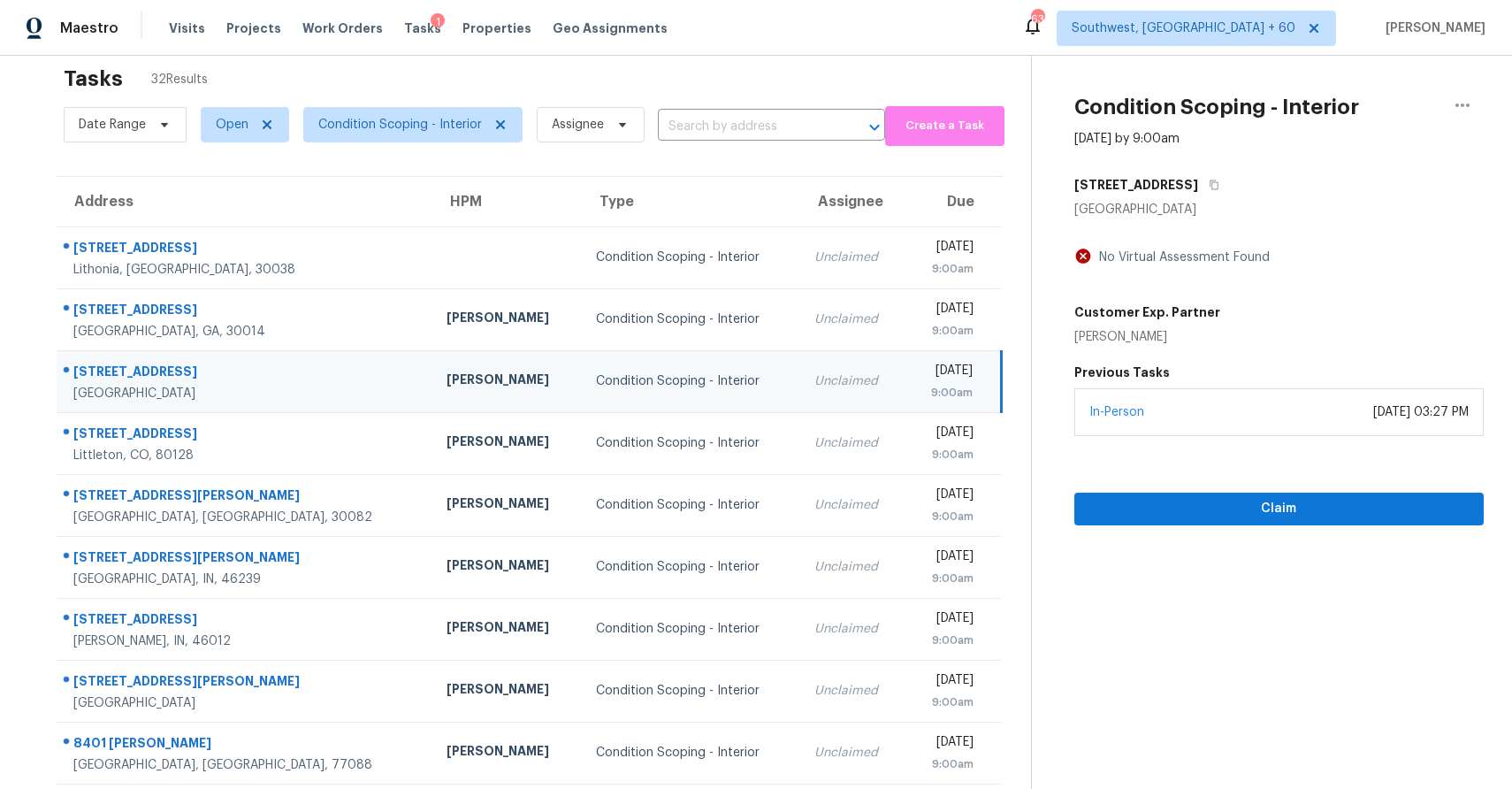
click at [1160, 171] on div "[STREET_ADDRESS]" at bounding box center [1278, 185] width 410 height 32
click at [1198, 178] on button "button" at bounding box center [1210, 185] width 24 height 32
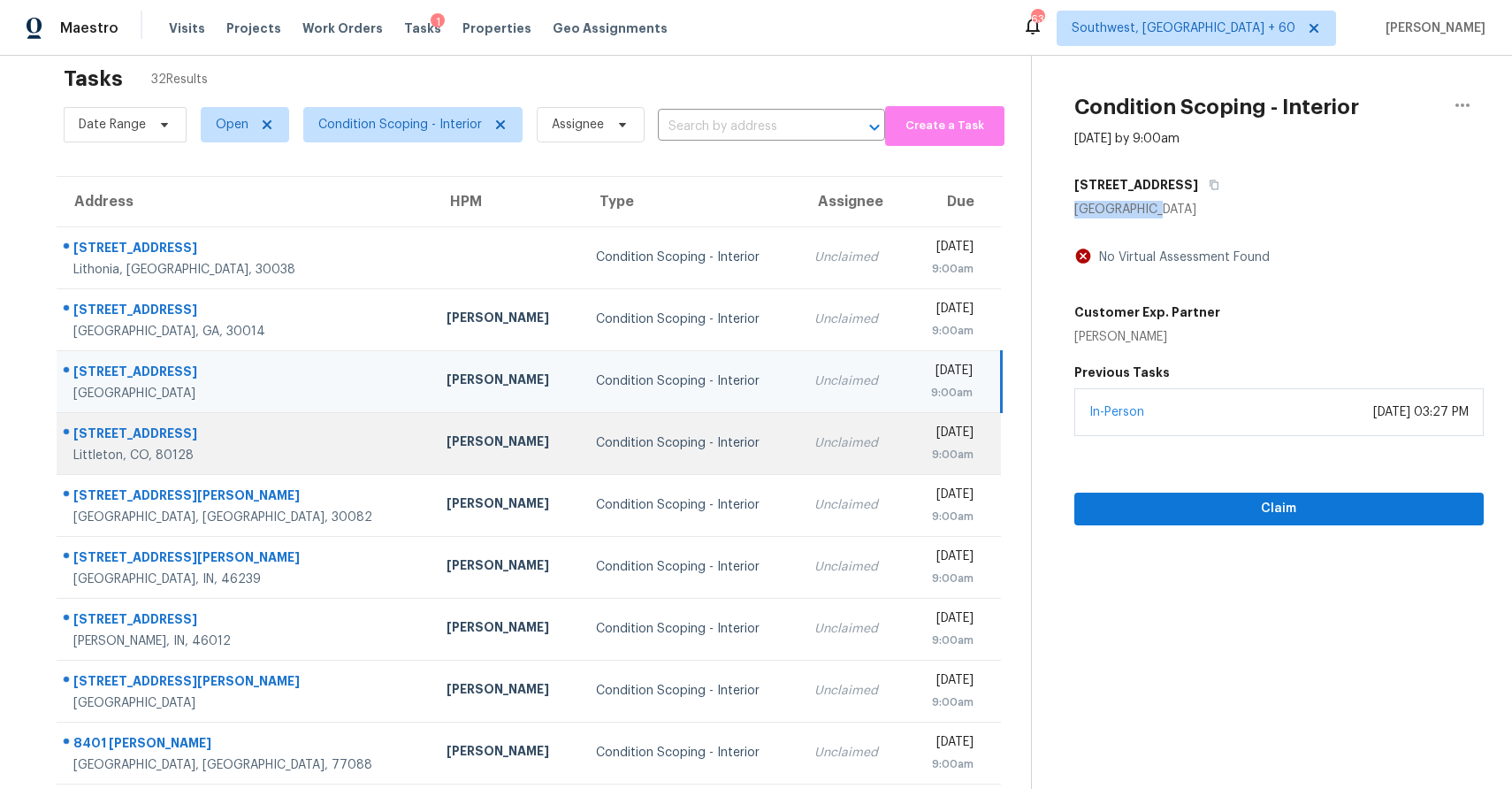
click at [581, 429] on td "Condition Scoping - Interior" at bounding box center [690, 442] width 218 height 62
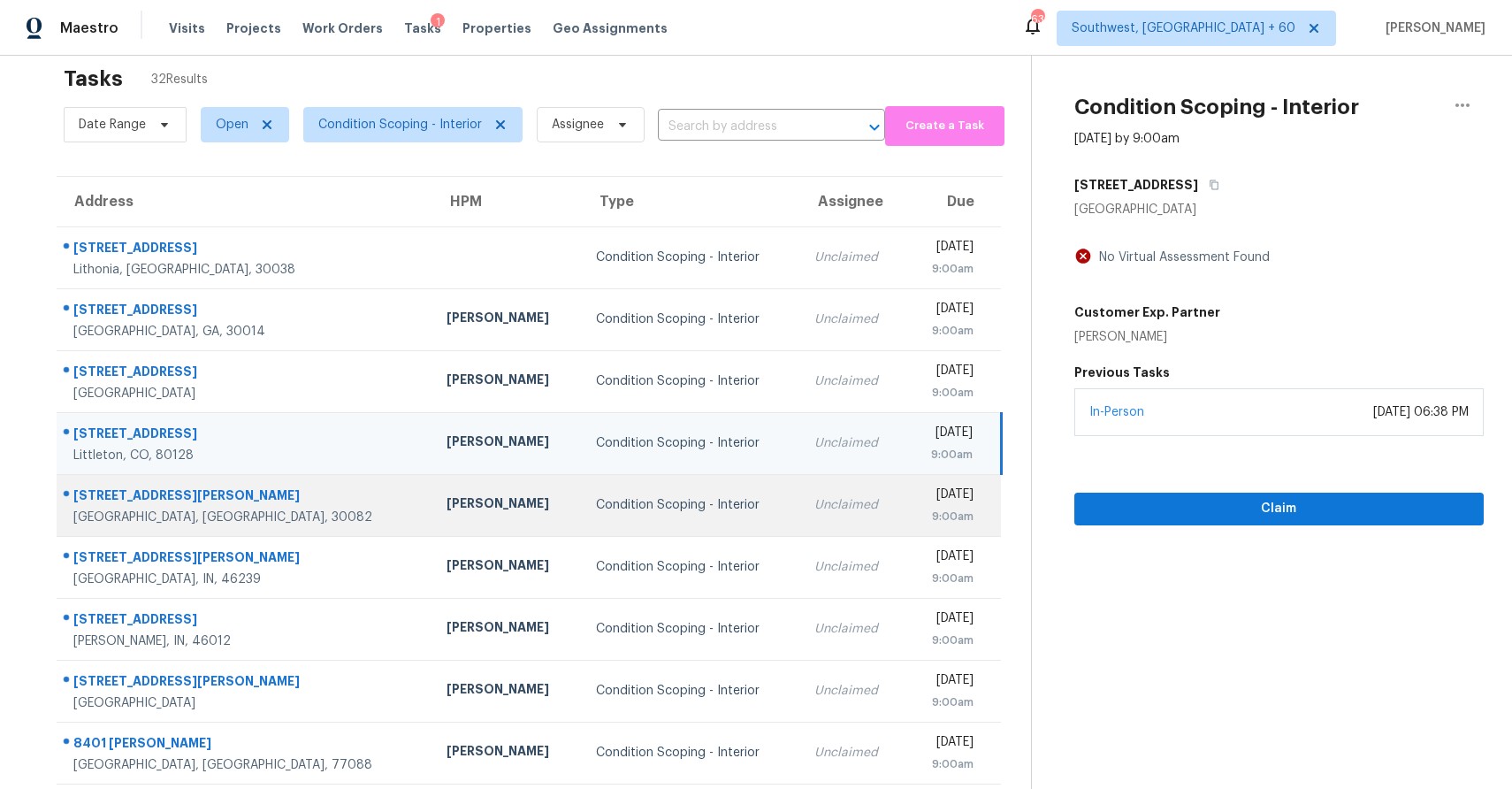
click at [800, 483] on td "Unclaimed" at bounding box center [853, 505] width 106 height 62
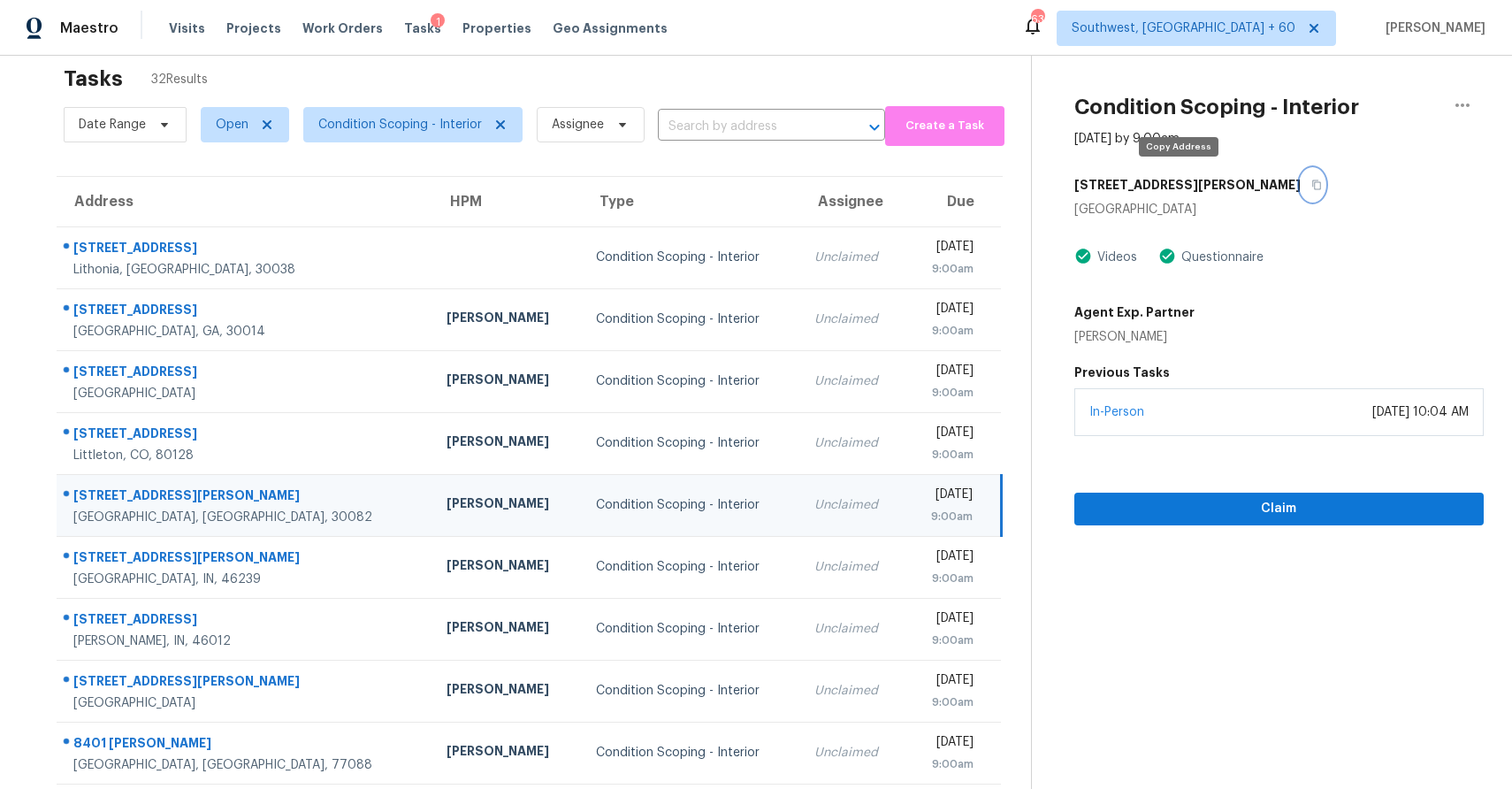
click at [1312, 188] on icon "button" at bounding box center [1317, 185] width 11 height 11
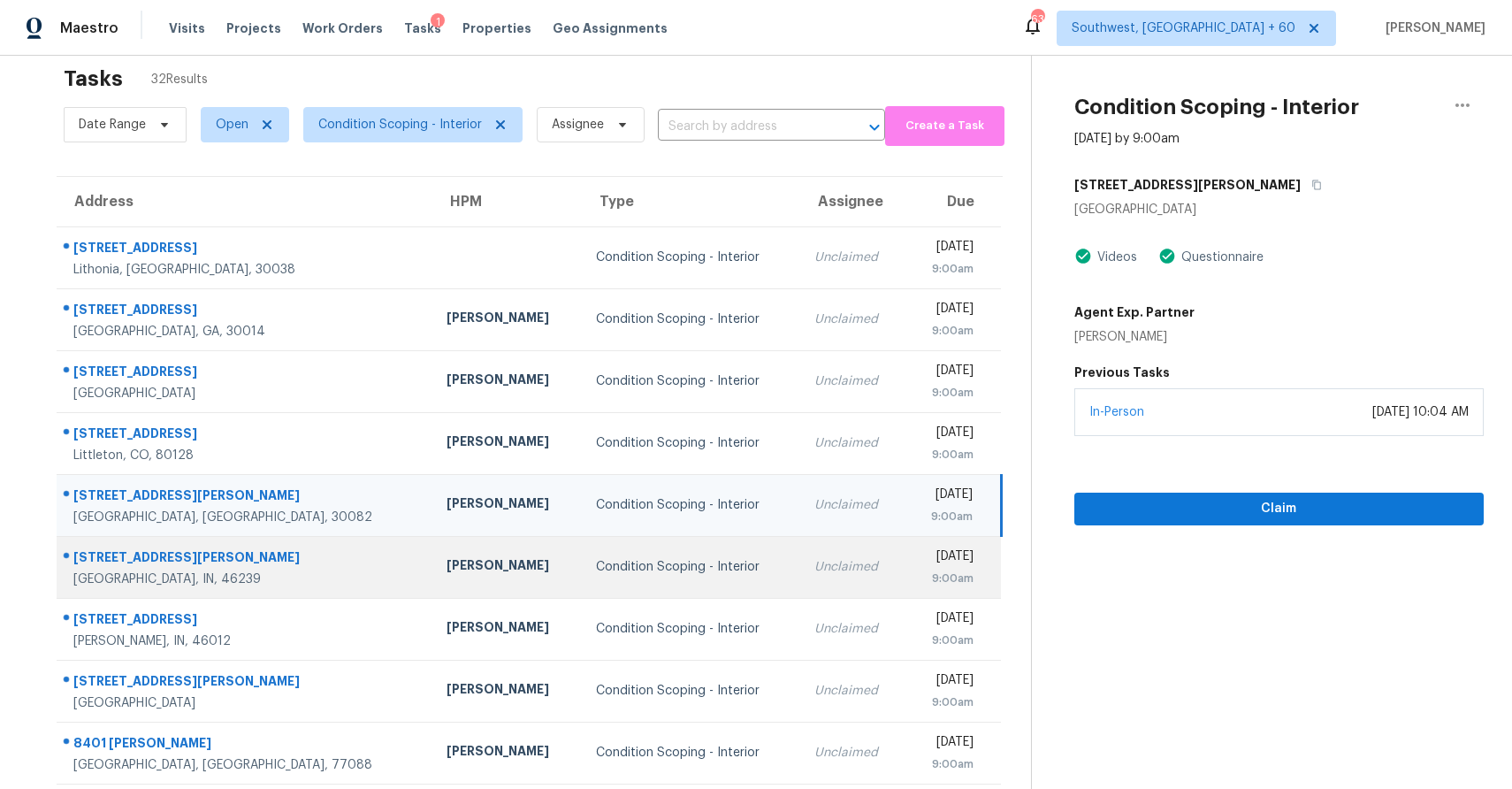
click at [596, 560] on div "Condition Scoping - Interior" at bounding box center [691, 567] width 190 height 18
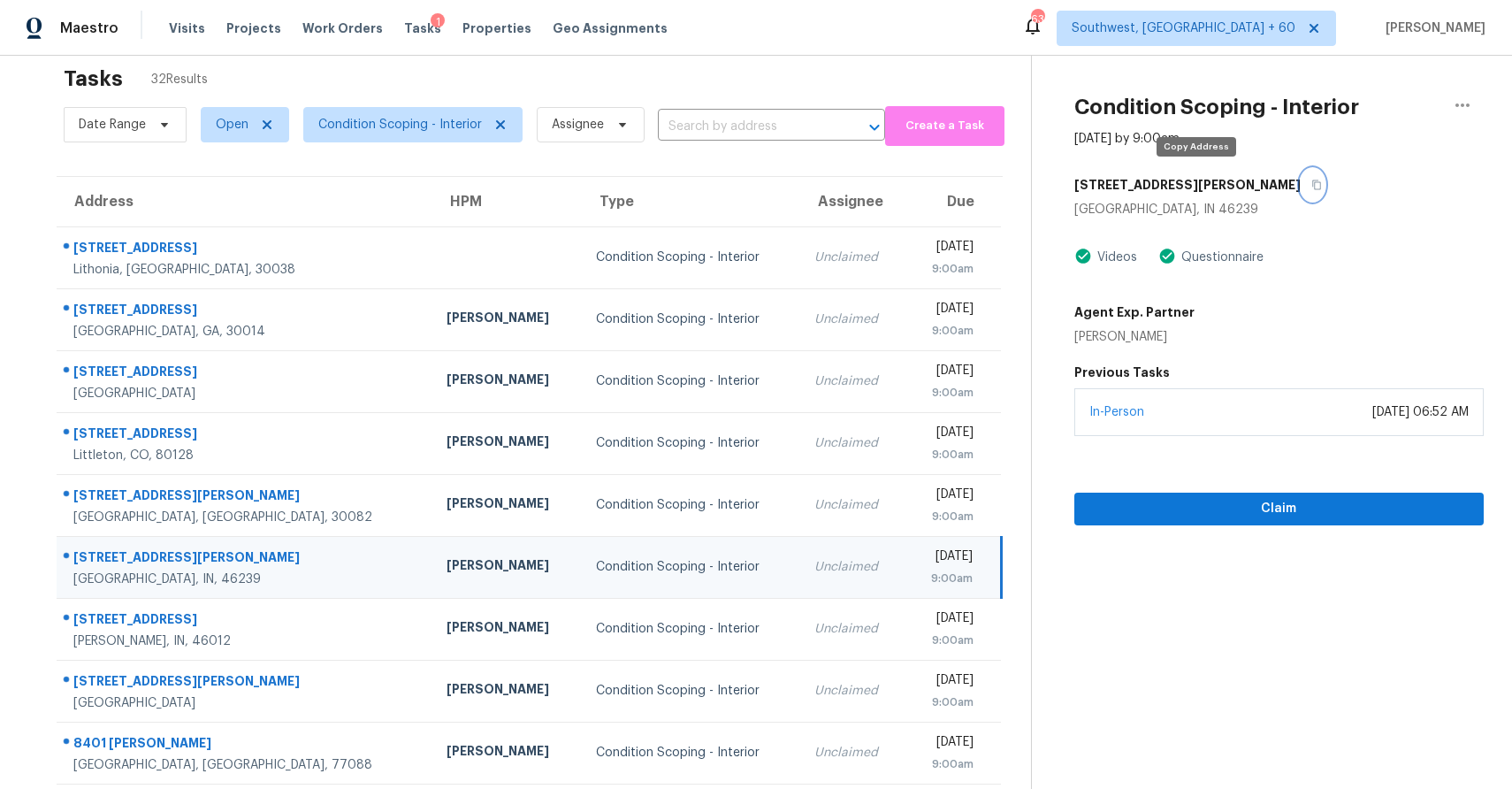
click at [1312, 183] on icon "button" at bounding box center [1317, 185] width 11 height 11
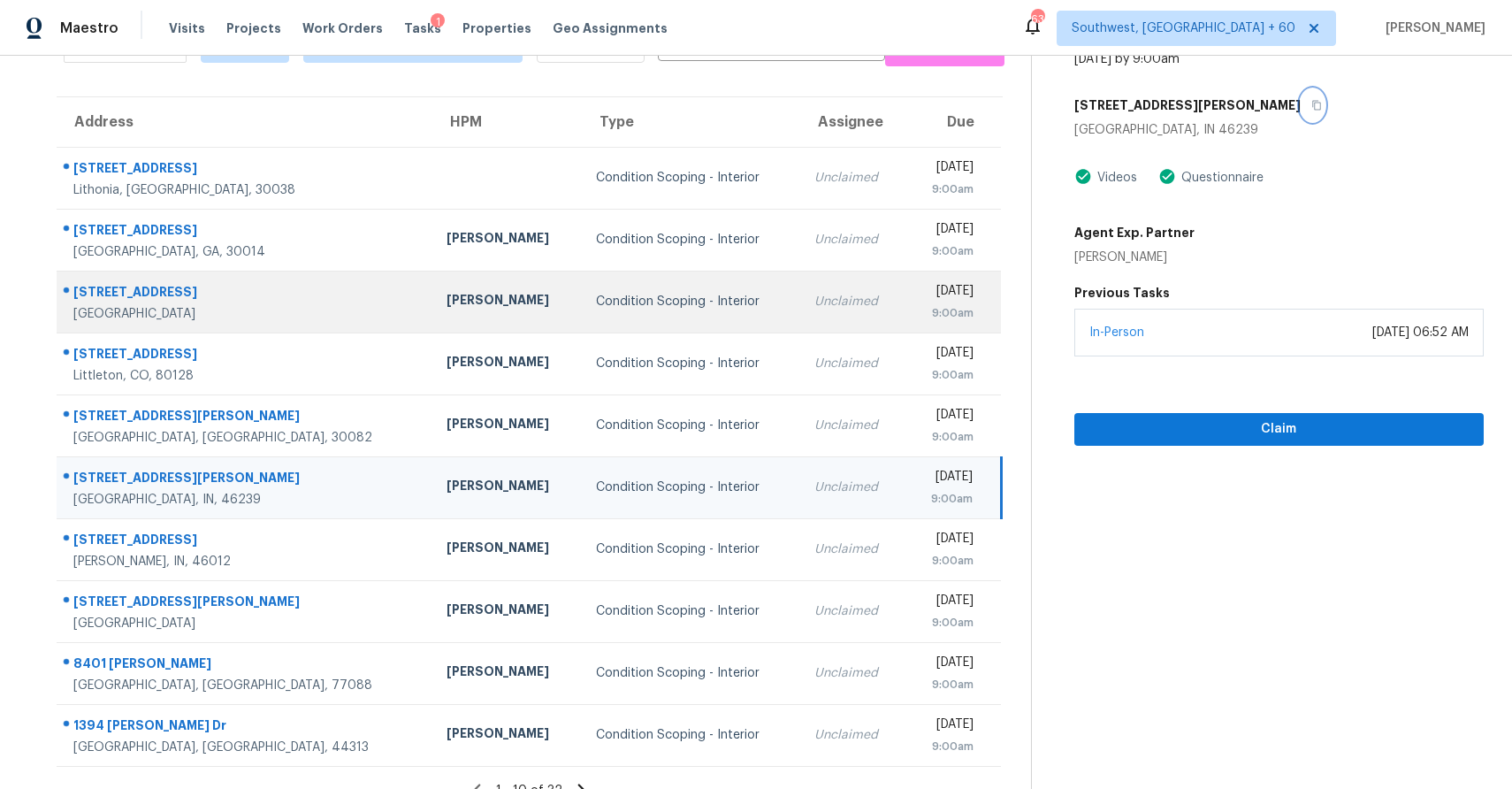
scroll to position [100, 0]
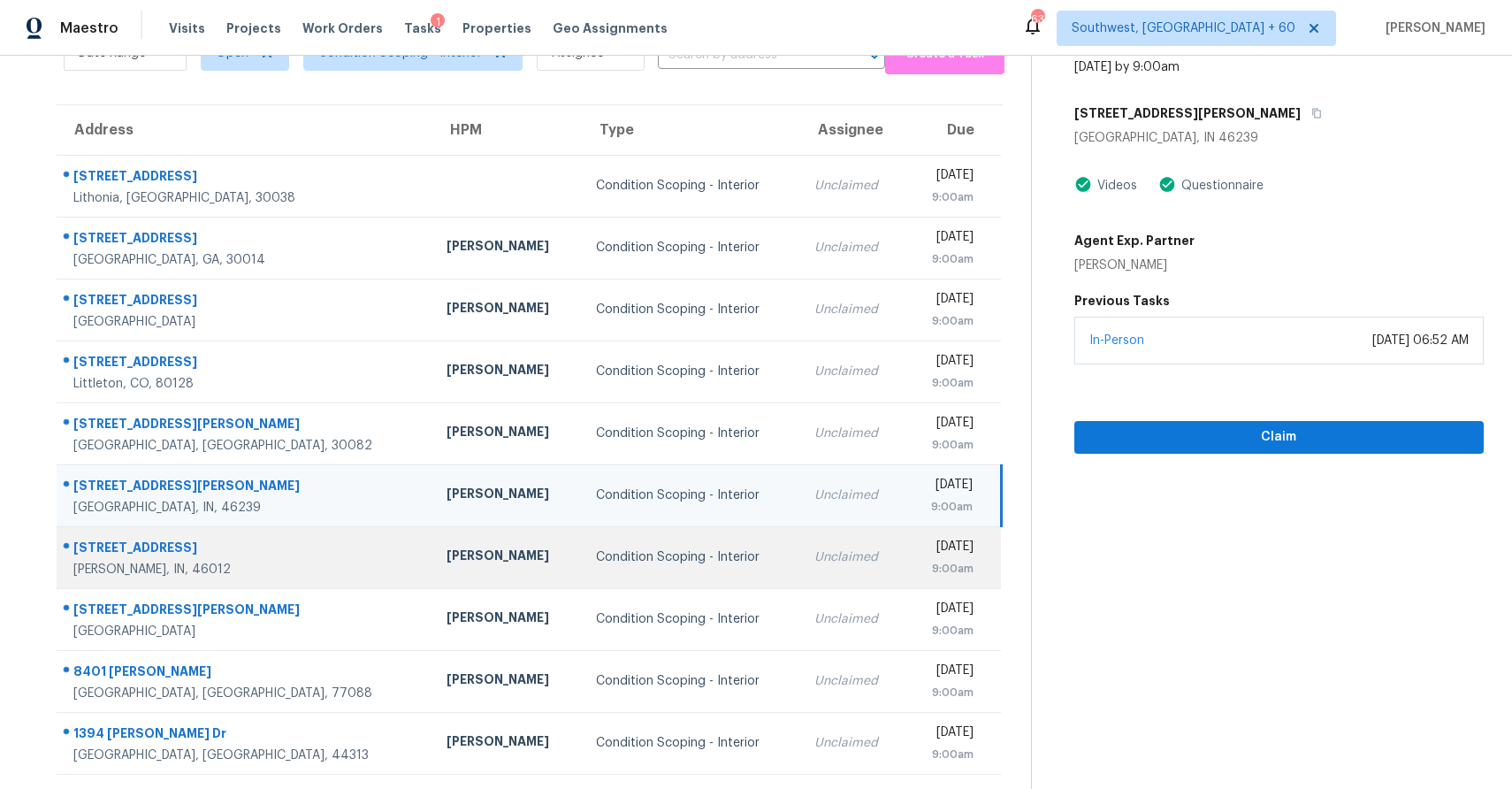
click at [669, 550] on td "Condition Scoping - Interior" at bounding box center [690, 557] width 218 height 62
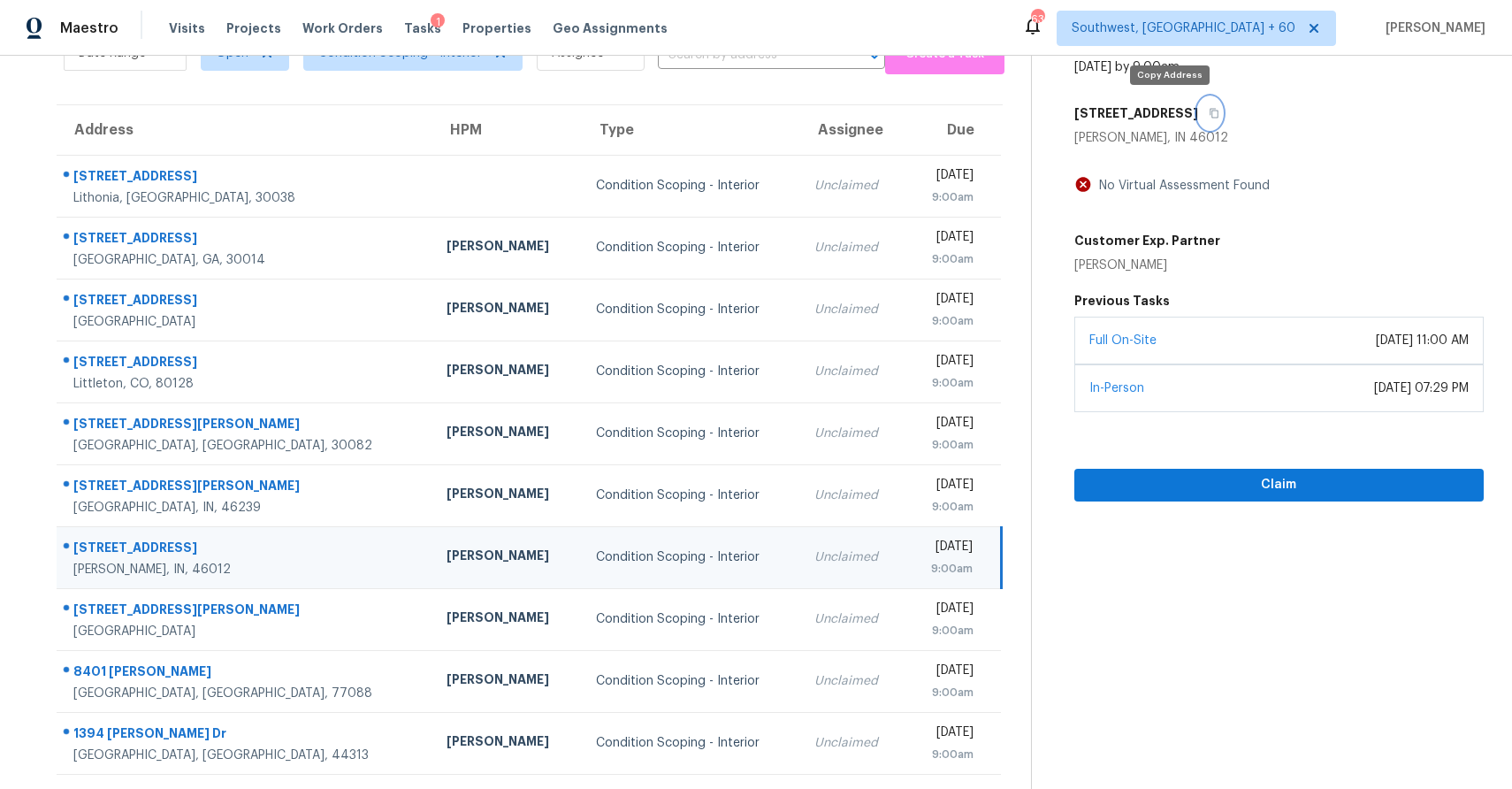
click at [1210, 111] on icon "button" at bounding box center [1214, 114] width 9 height 10
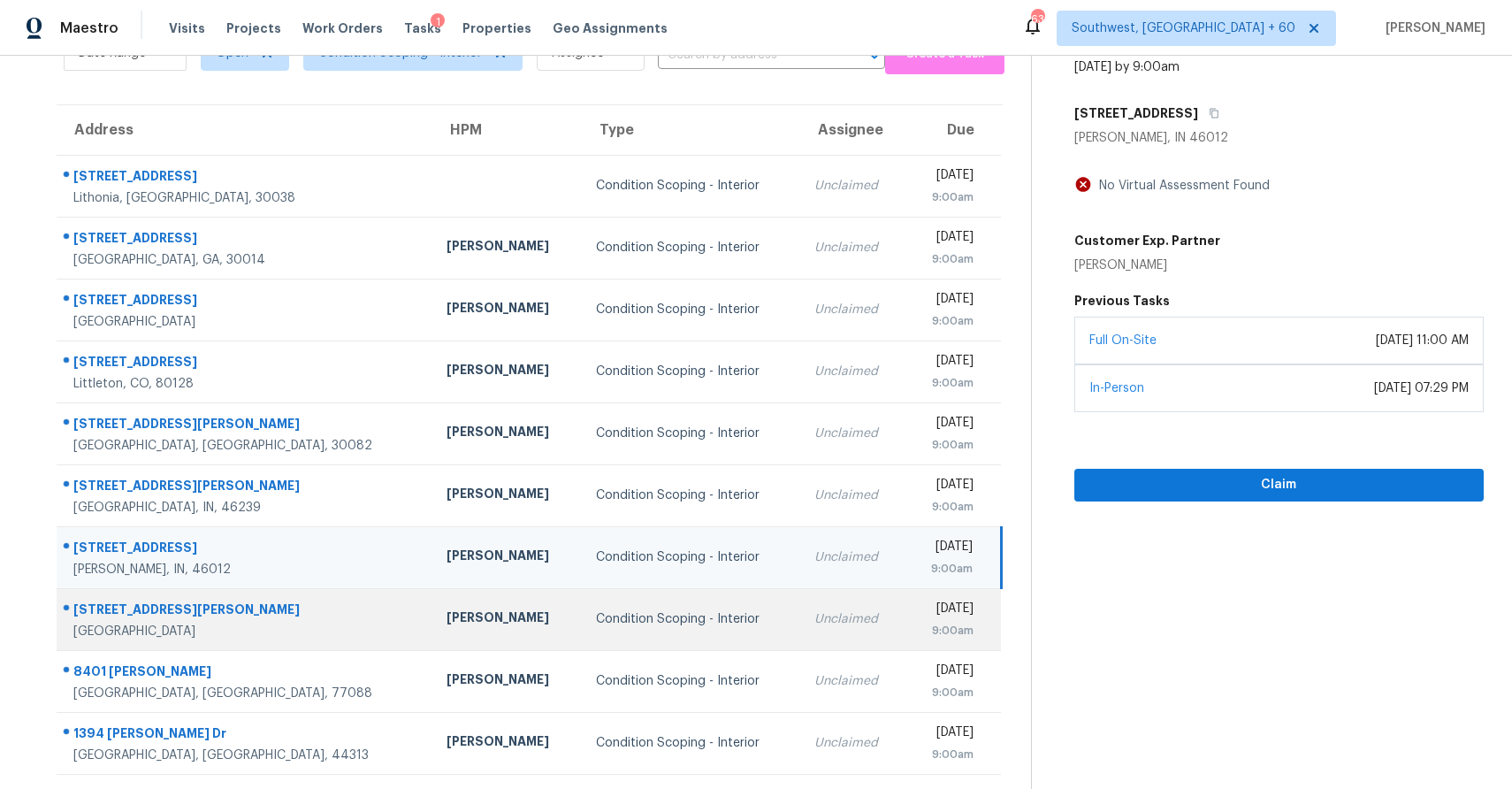
click at [596, 626] on div "Condition Scoping - Interior" at bounding box center [691, 619] width 190 height 18
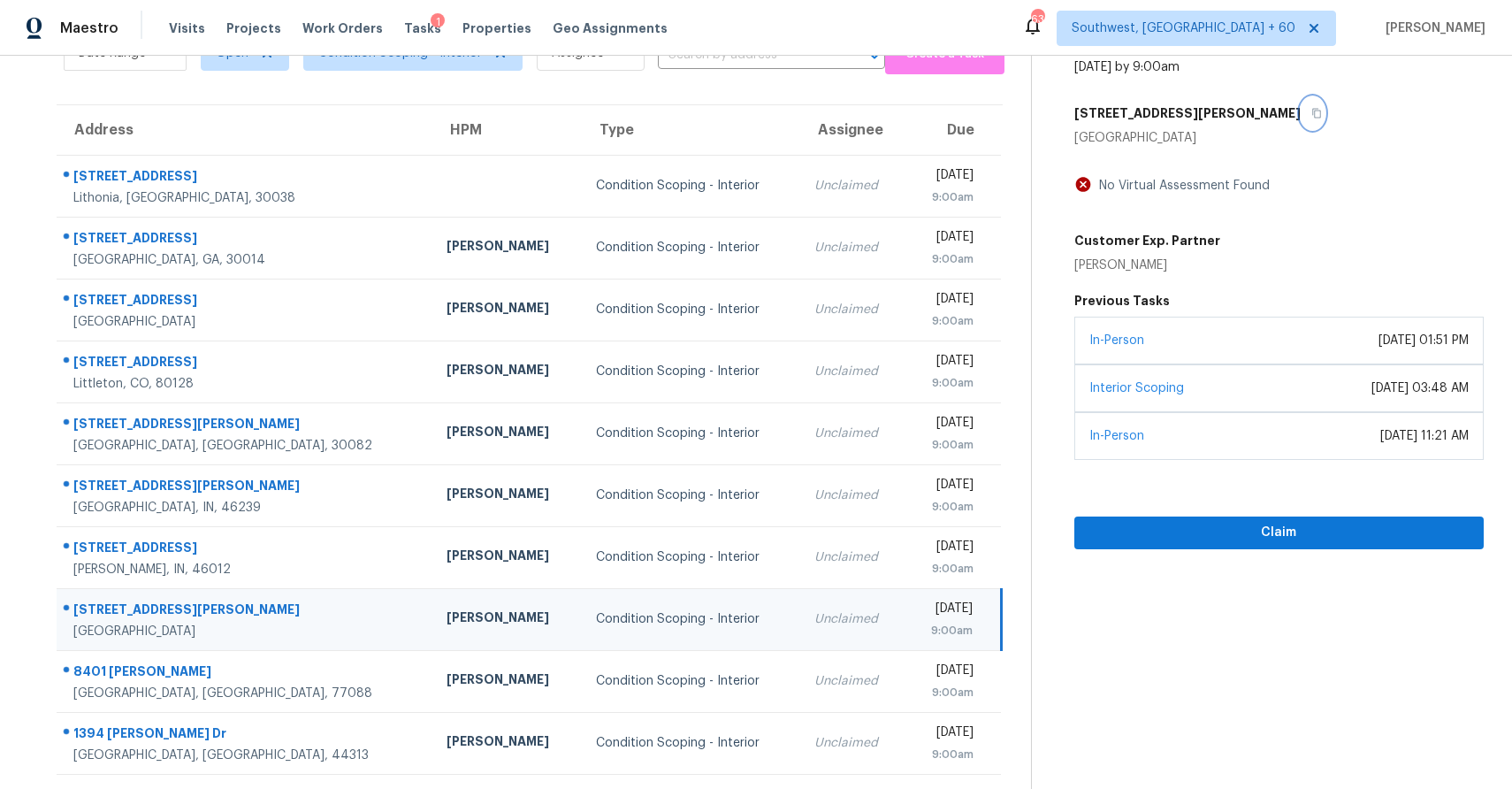
click at [1301, 107] on button "button" at bounding box center [1313, 114] width 24 height 32
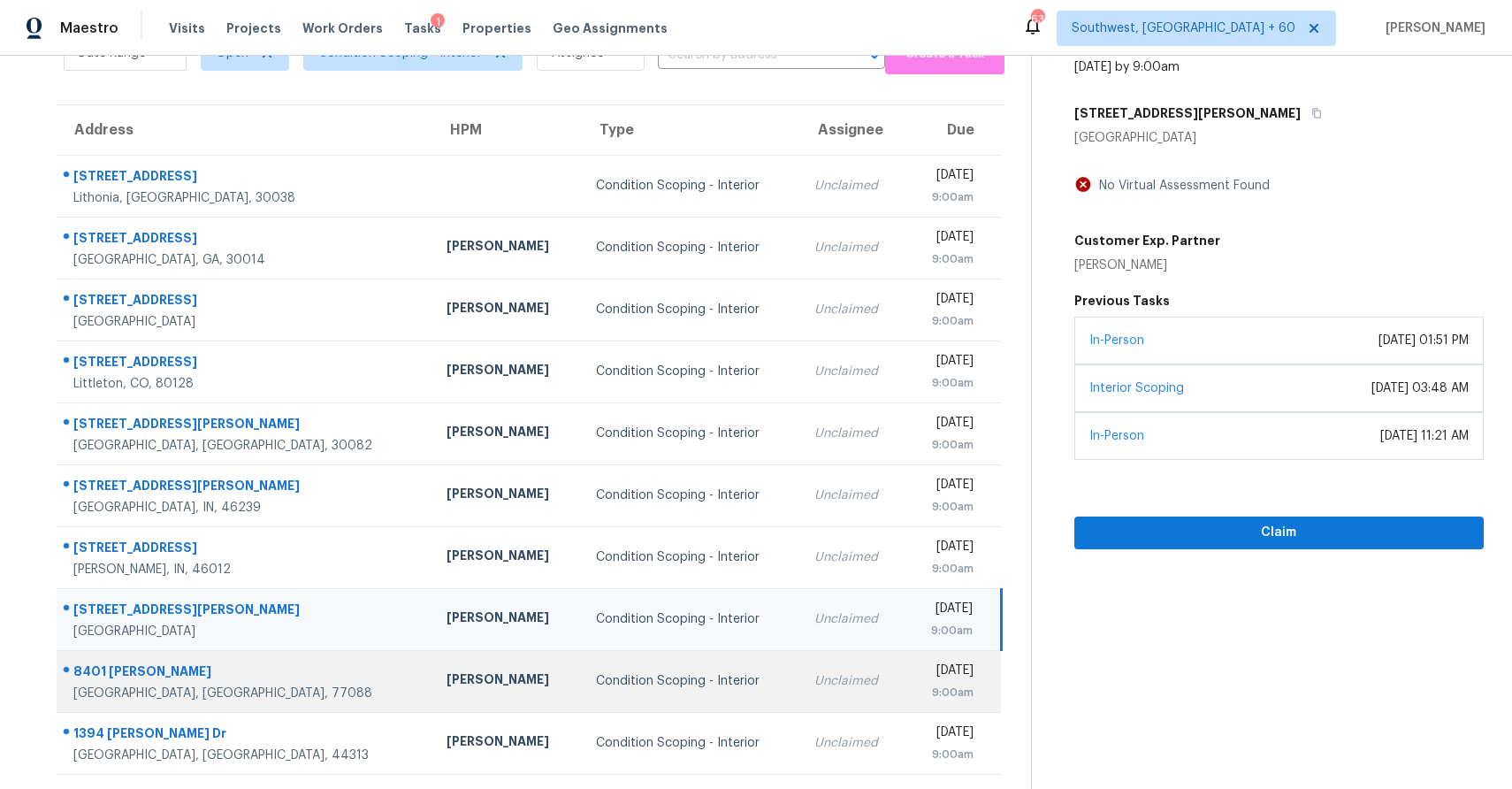
click at [800, 674] on td "Unclaimed" at bounding box center [853, 680] width 106 height 62
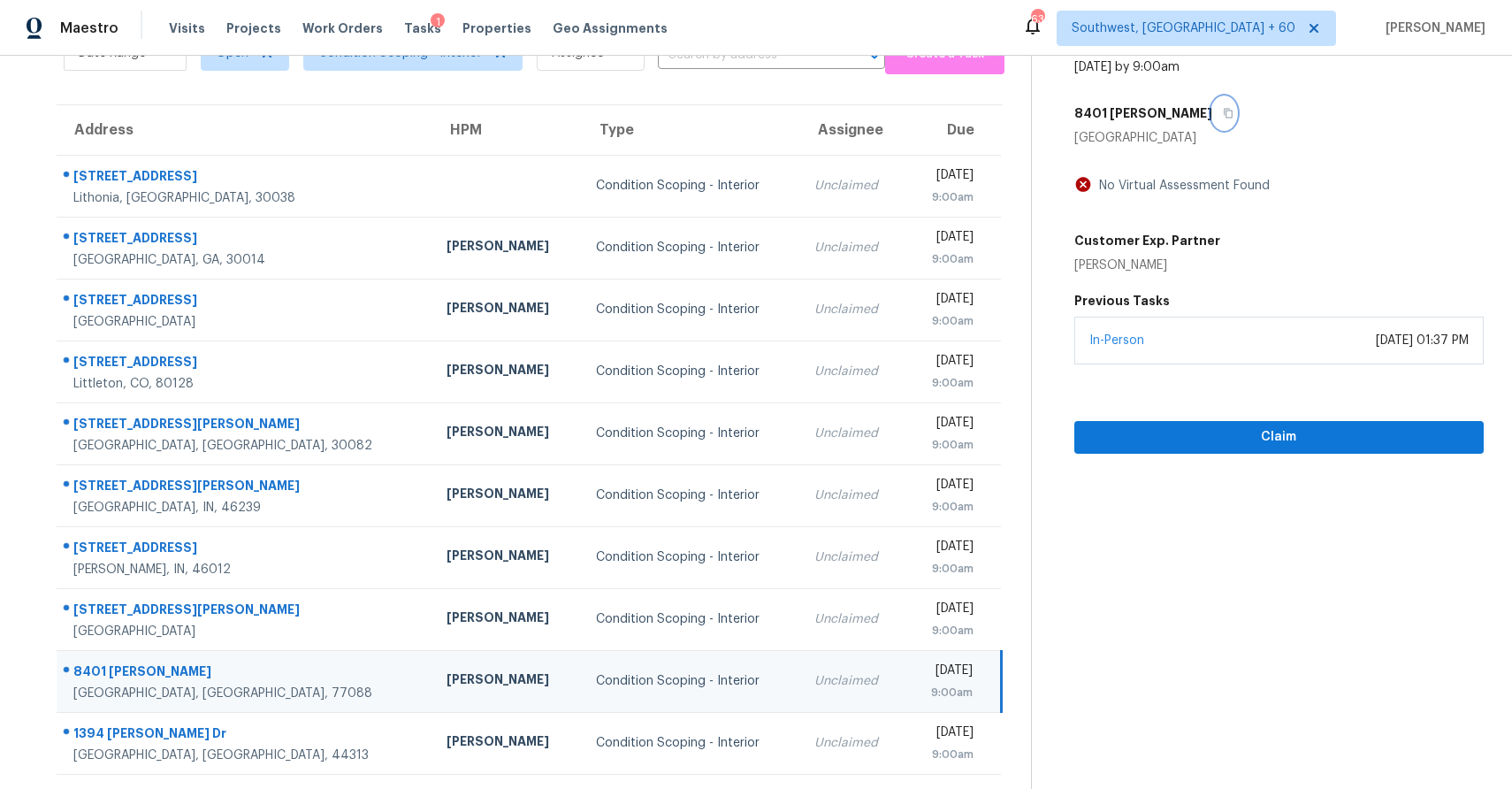
click at [1223, 112] on icon "button" at bounding box center [1228, 113] width 11 height 11
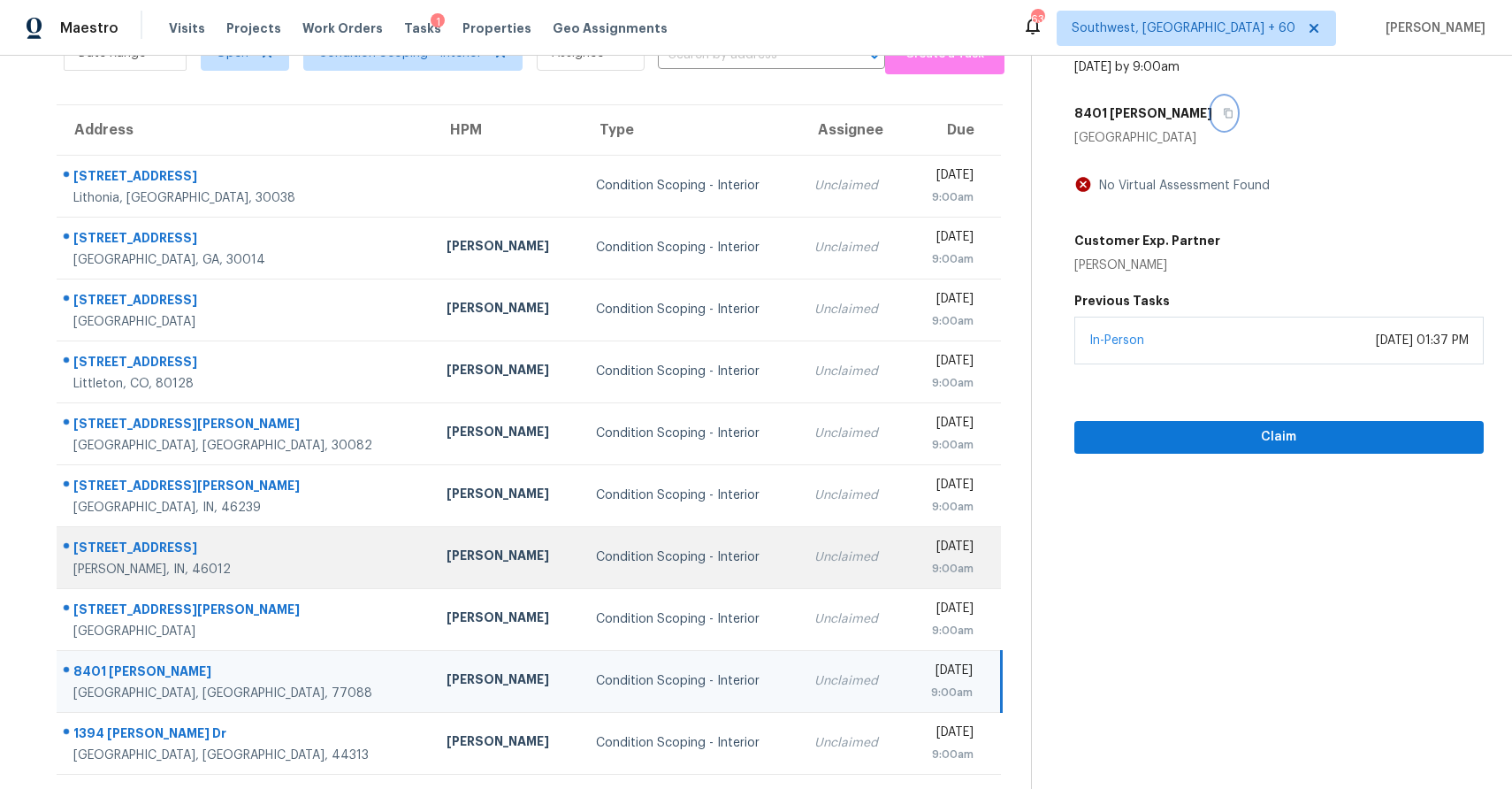
scroll to position [131, 0]
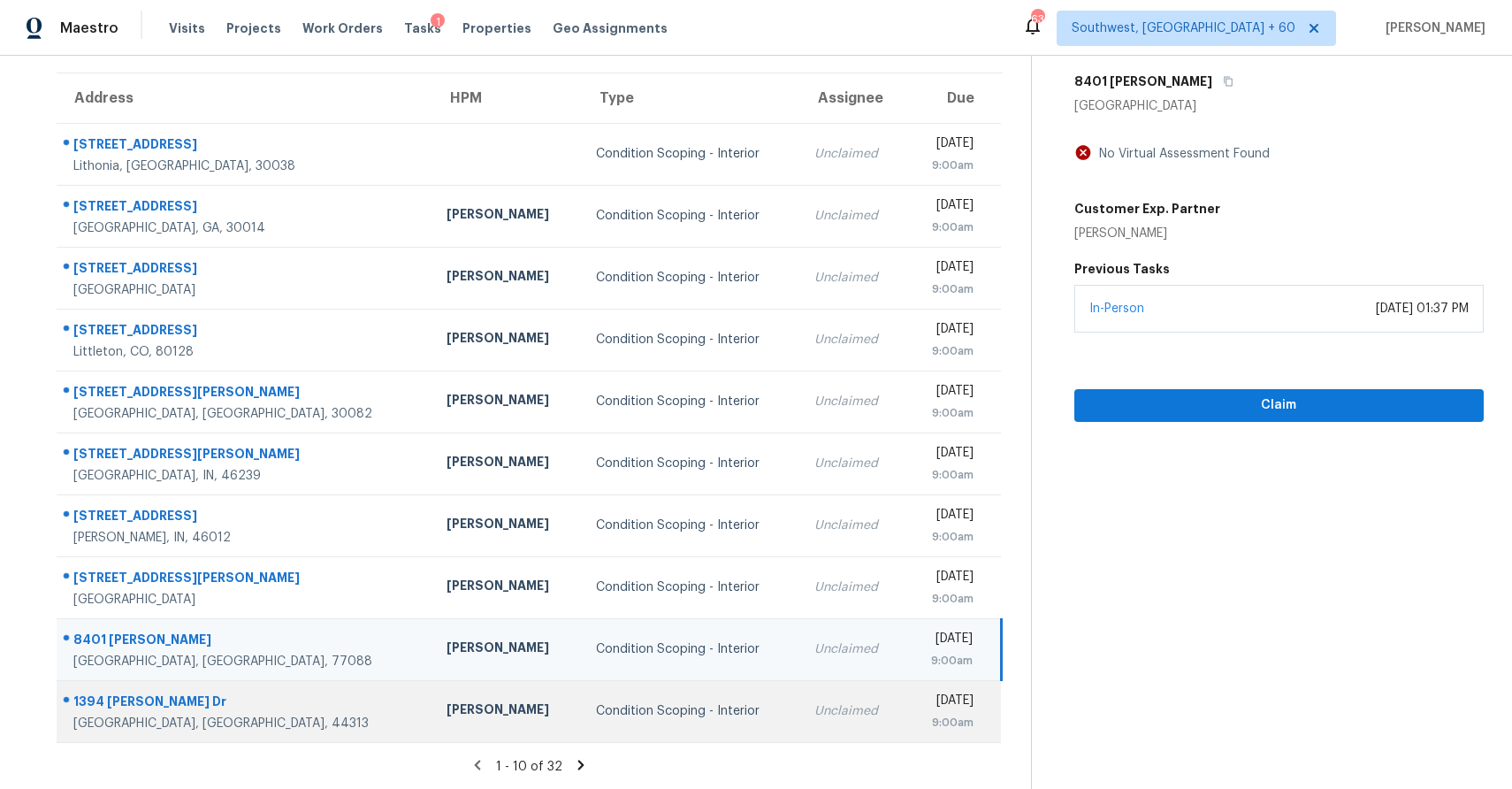
click at [800, 702] on td "Unclaimed" at bounding box center [853, 711] width 106 height 62
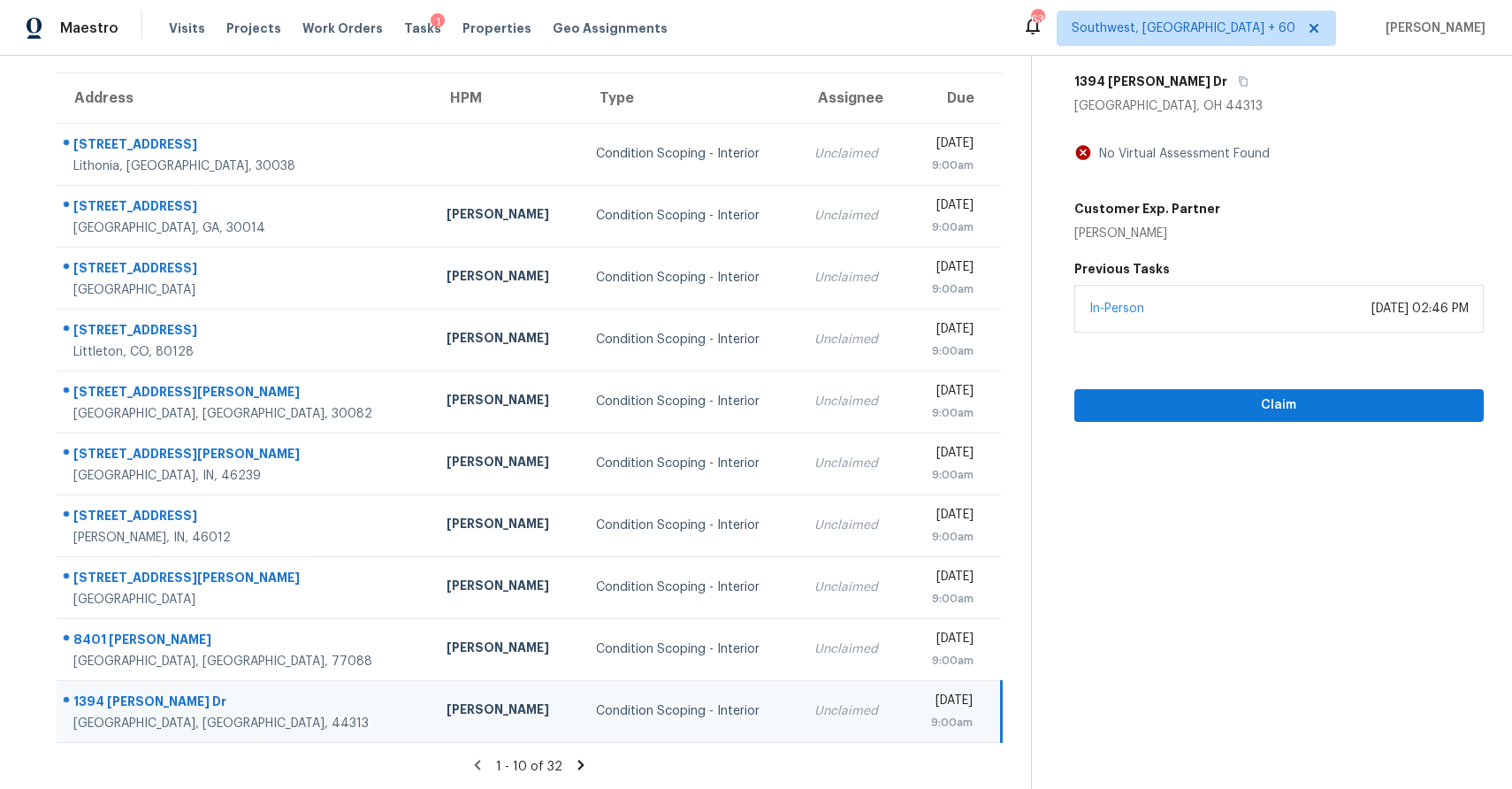
click at [1186, 86] on div "1394 [PERSON_NAME] Dr" at bounding box center [1278, 81] width 410 height 32
click at [1227, 71] on button "button" at bounding box center [1239, 81] width 24 height 32
click at [573, 760] on icon at bounding box center [581, 765] width 16 height 16
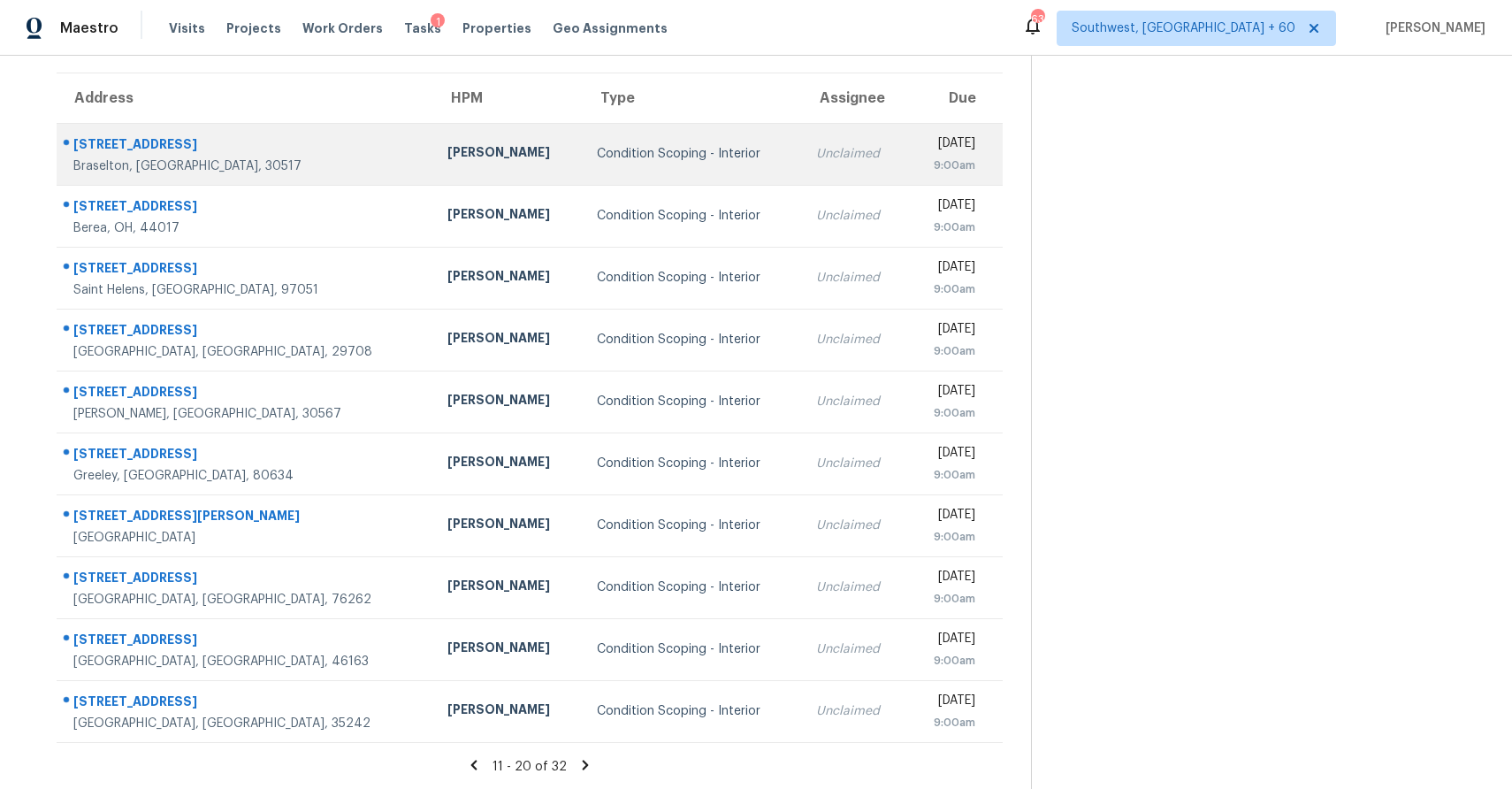
click at [662, 152] on div "Condition Scoping - Interior" at bounding box center [693, 154] width 191 height 18
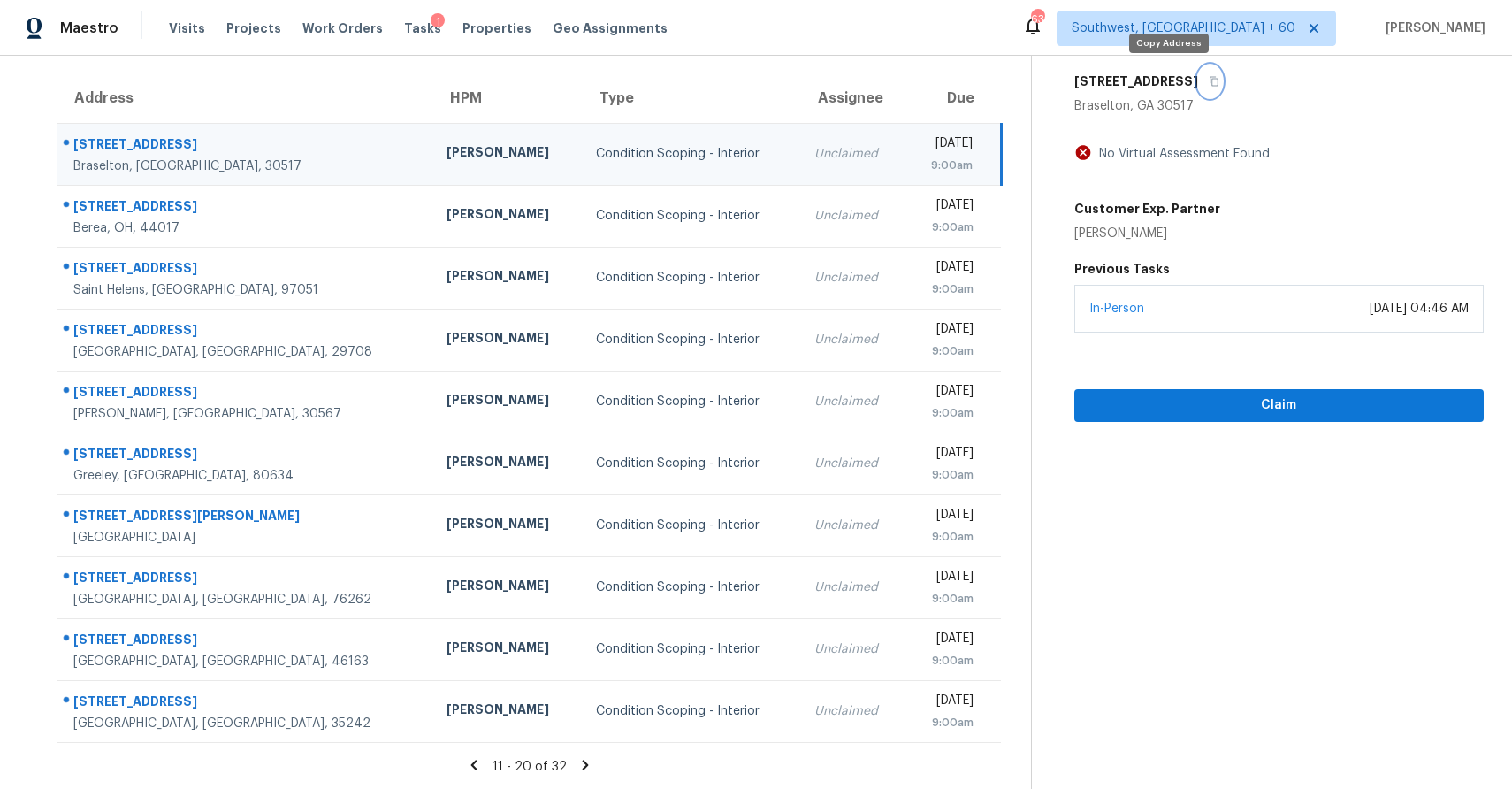
click at [1210, 83] on icon "button" at bounding box center [1214, 82] width 9 height 10
click at [1212, 402] on span "Claim" at bounding box center [1279, 406] width 381 height 22
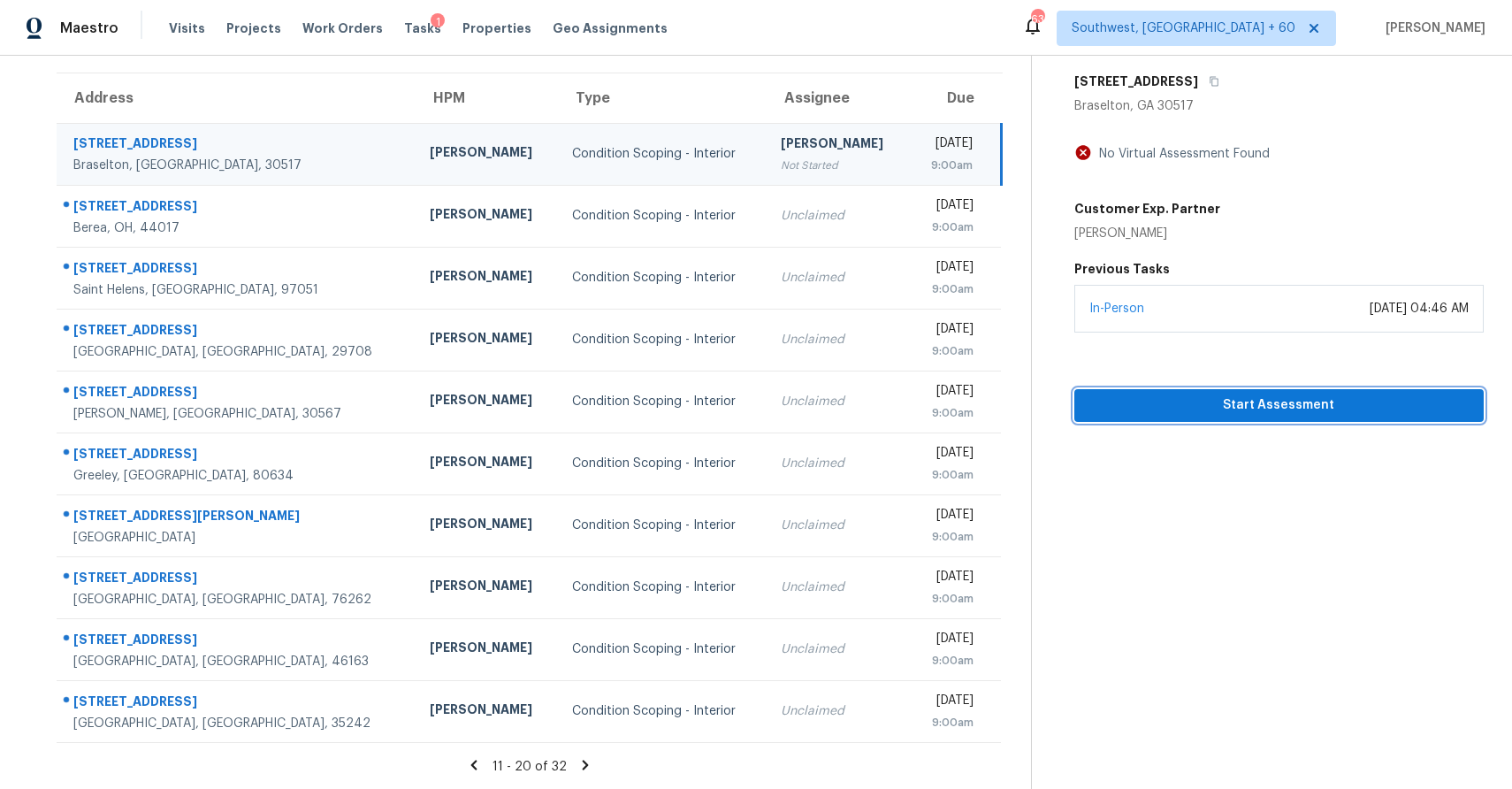
click at [1330, 399] on span "Start Assessment" at bounding box center [1279, 406] width 381 height 22
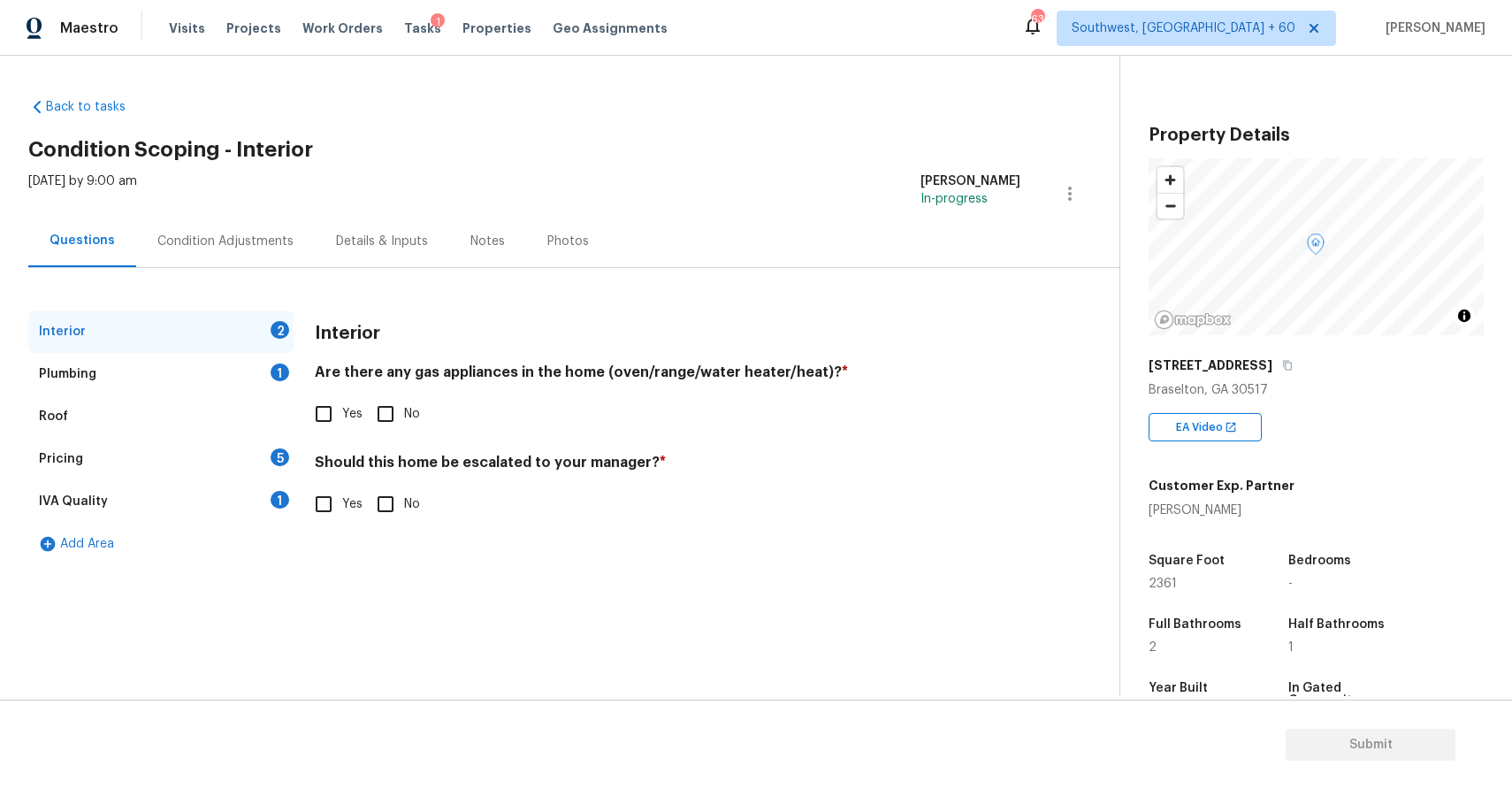
click at [137, 214] on div "[DATE] by 9:00 am" at bounding box center [83, 194] width 109 height 42
click at [250, 236] on div "Condition Adjustments" at bounding box center [225, 242] width 136 height 18
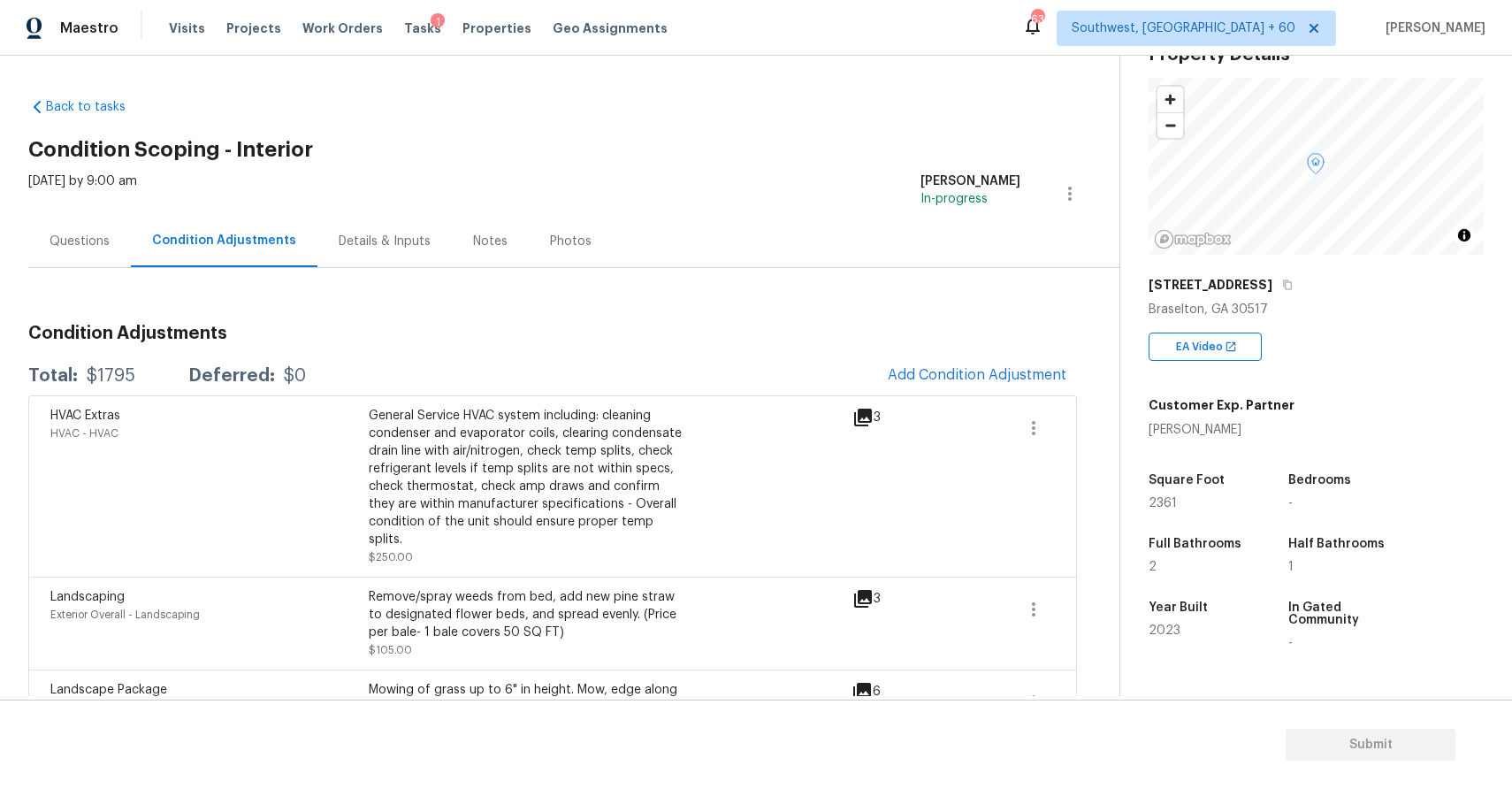
scroll to position [98, 0]
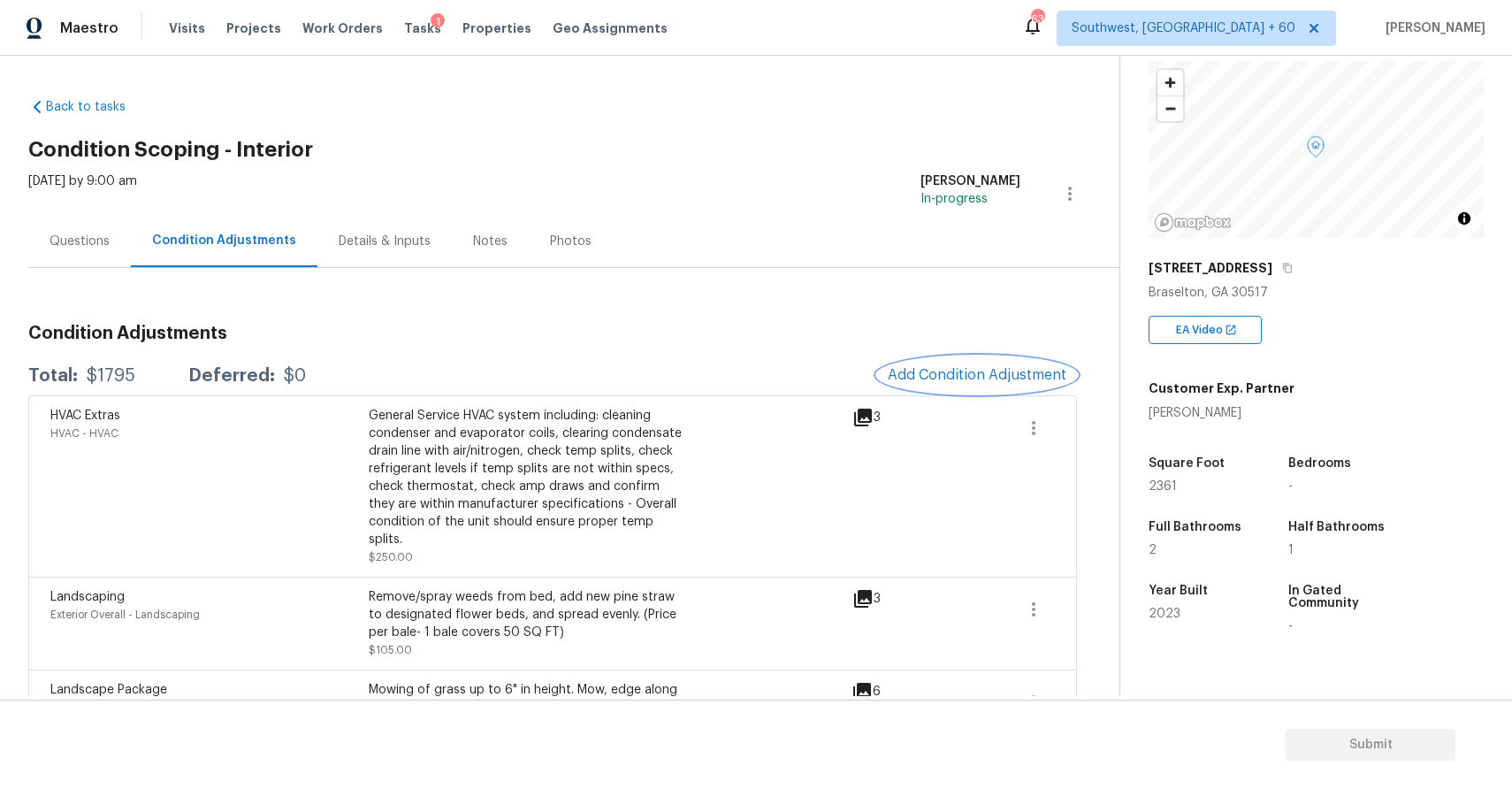
click at [980, 371] on span "Add Condition Adjustment" at bounding box center [976, 375] width 179 height 16
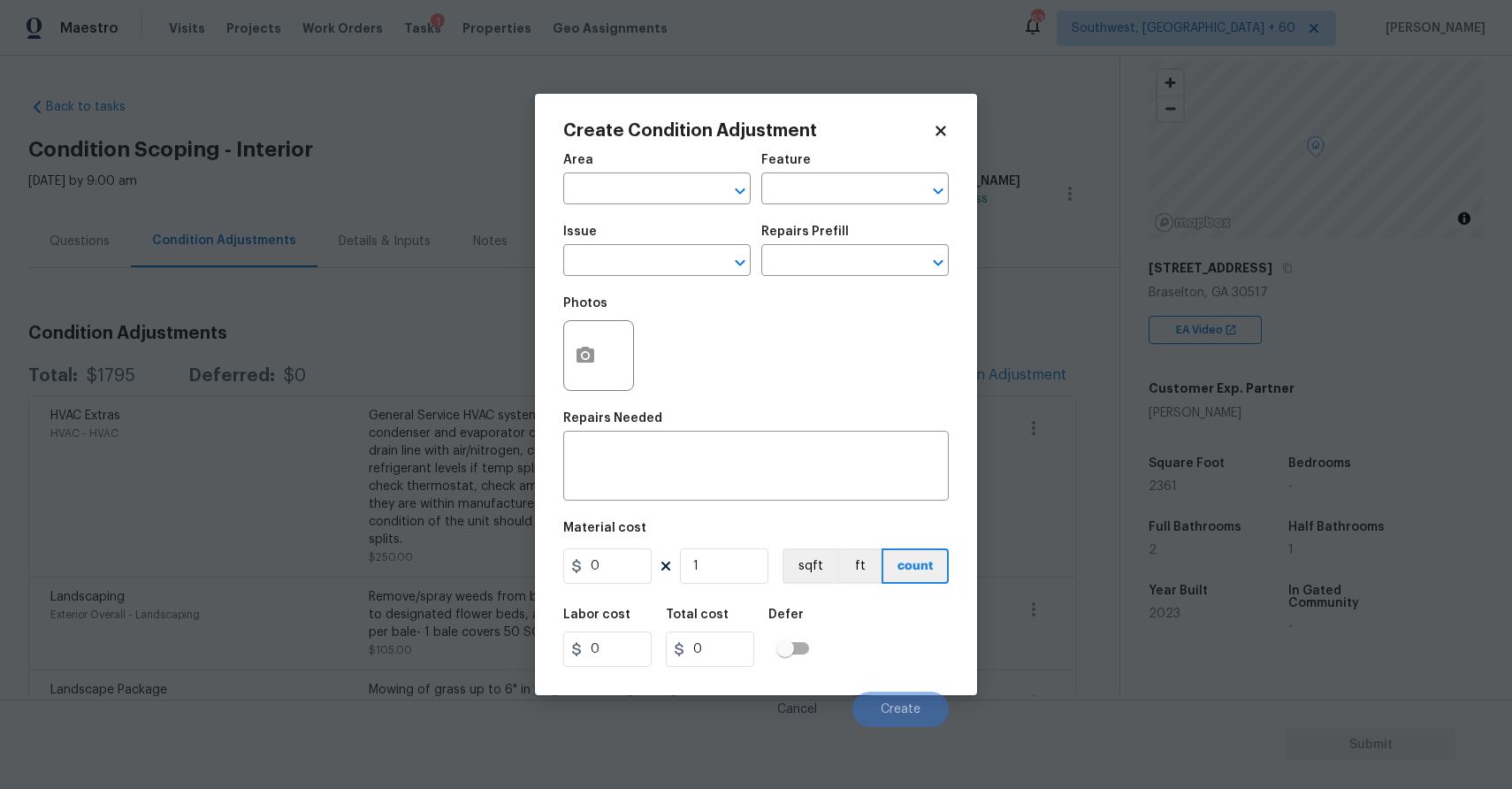
click at [630, 276] on span "Issue ​" at bounding box center [657, 251] width 188 height 72
click at [636, 273] on input "text" at bounding box center [633, 263] width 138 height 28
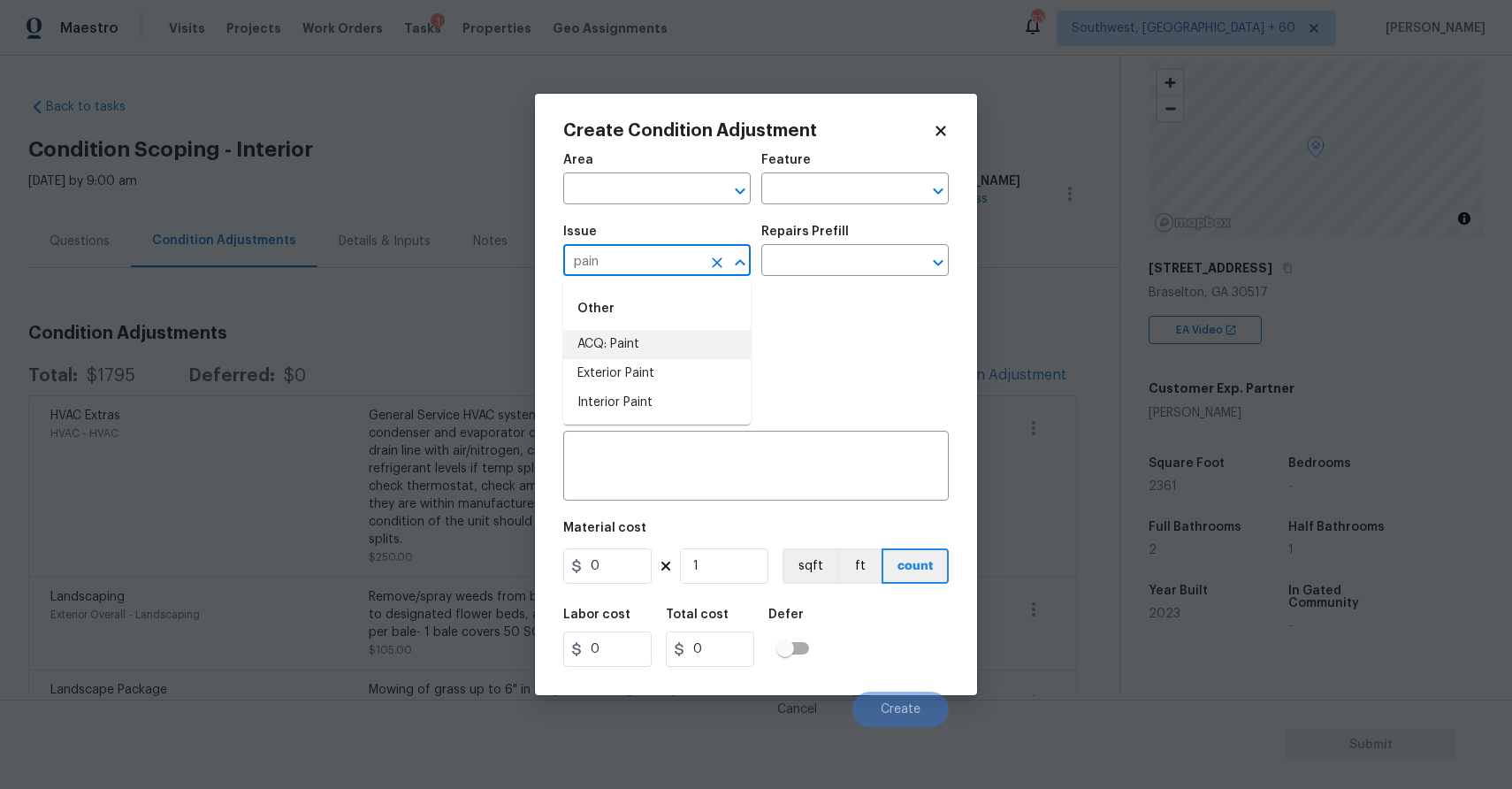
click at [647, 351] on li "ACQ: Paint" at bounding box center [657, 345] width 188 height 30
type input "ACQ: Paint"
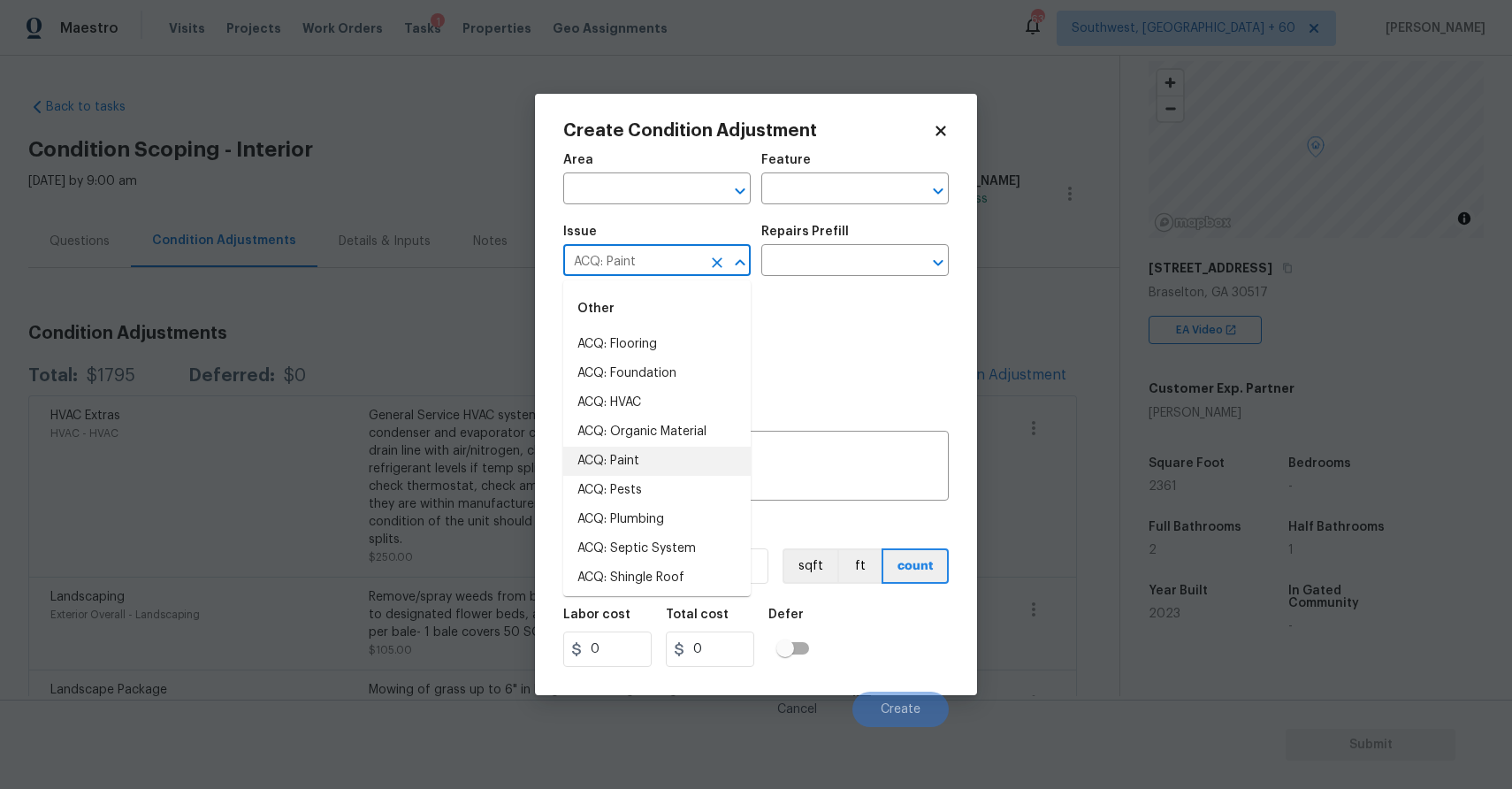
click at [677, 467] on li "ACQ: Paint" at bounding box center [657, 461] width 188 height 30
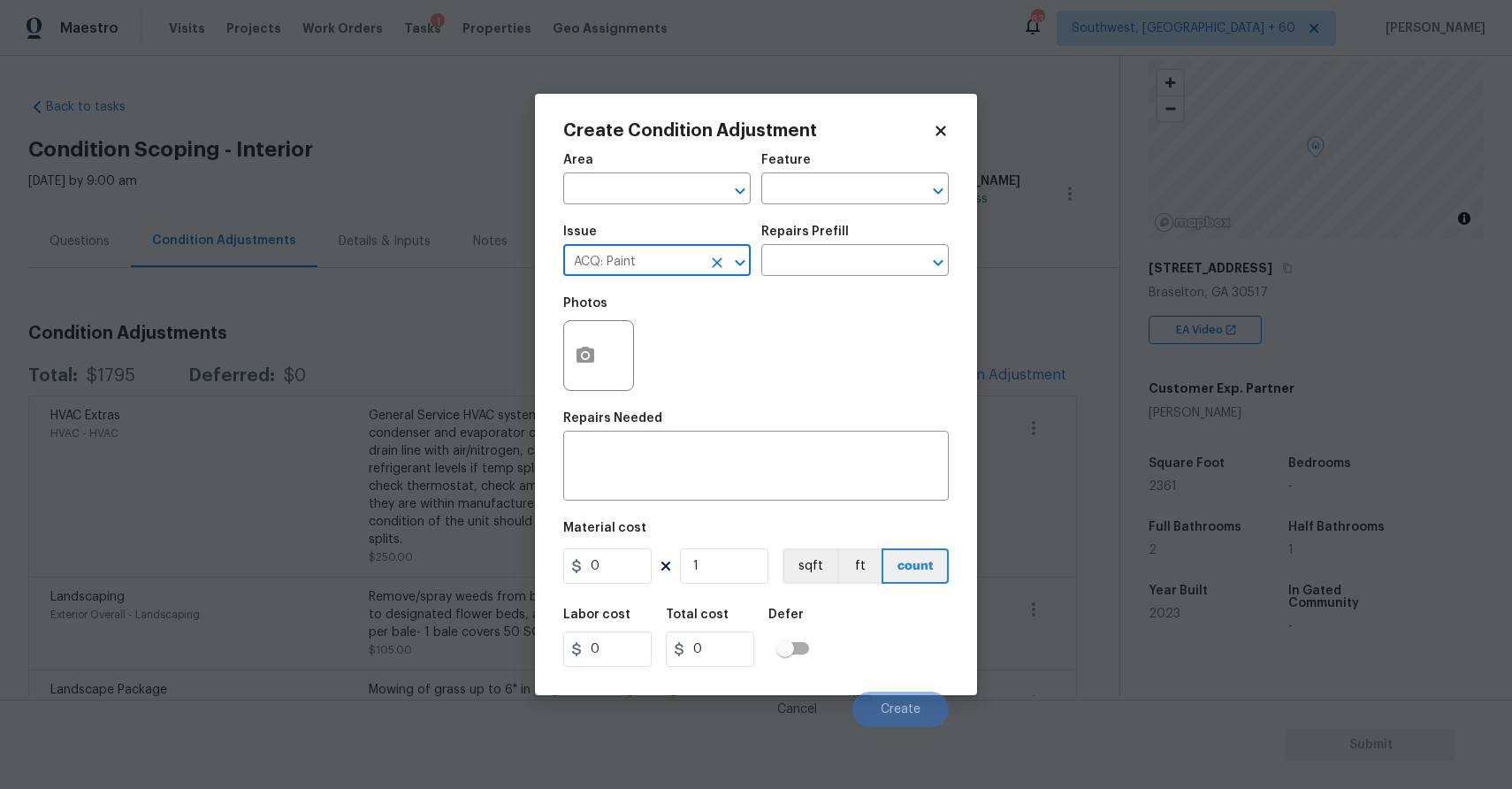
click at [853, 277] on div "Issue ACQ: Paint ​ Repairs Prefill ​" at bounding box center [756, 251] width 386 height 72
click at [858, 265] on input "text" at bounding box center [830, 263] width 138 height 28
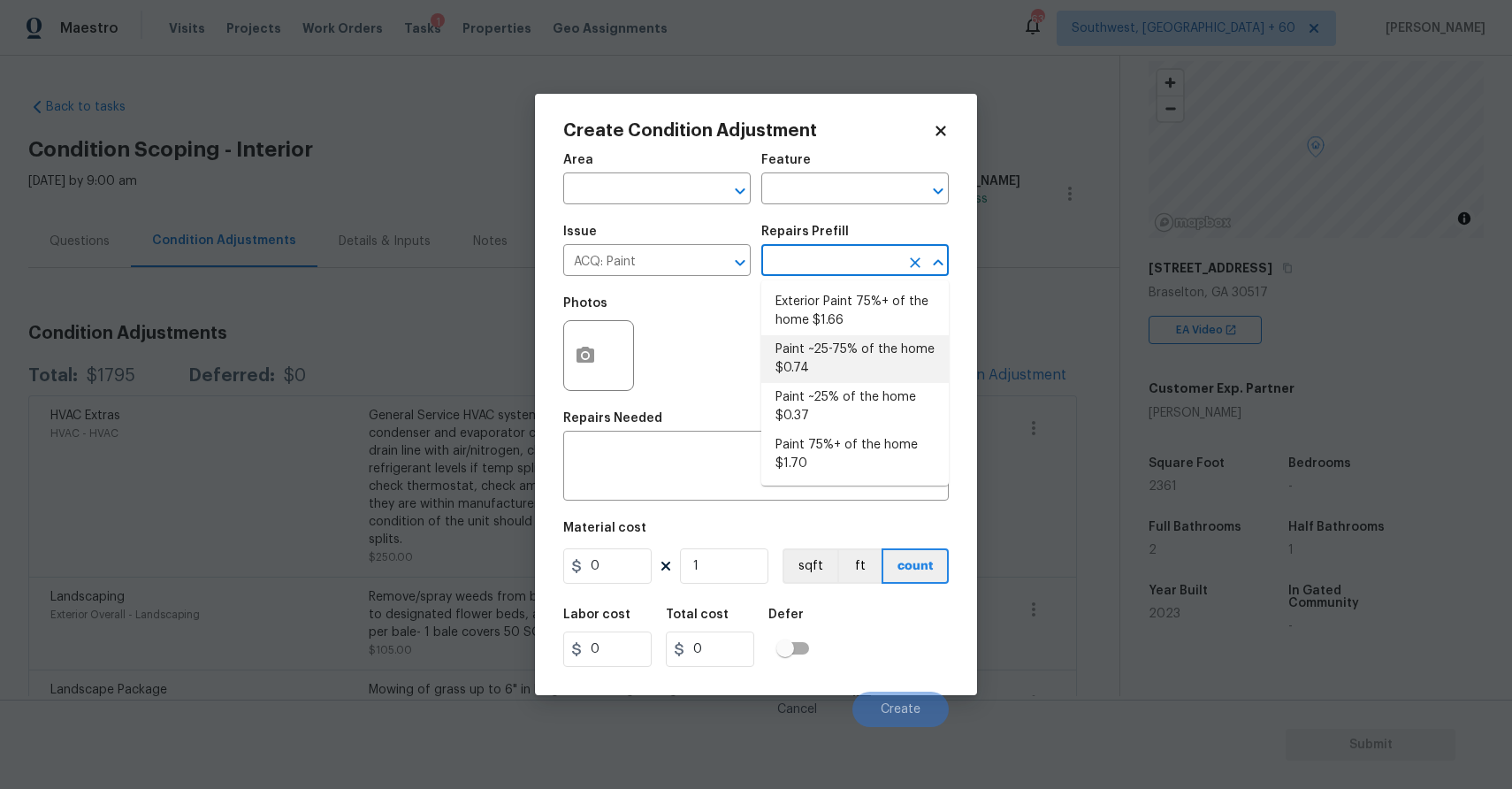
click at [834, 339] on li "Paint ~25-75% of the home $0.74" at bounding box center [855, 359] width 188 height 47
type input "Acquisition"
type textarea "Acquisition Scope: ~25 - 75% of the home needs interior paint"
type input "0.74"
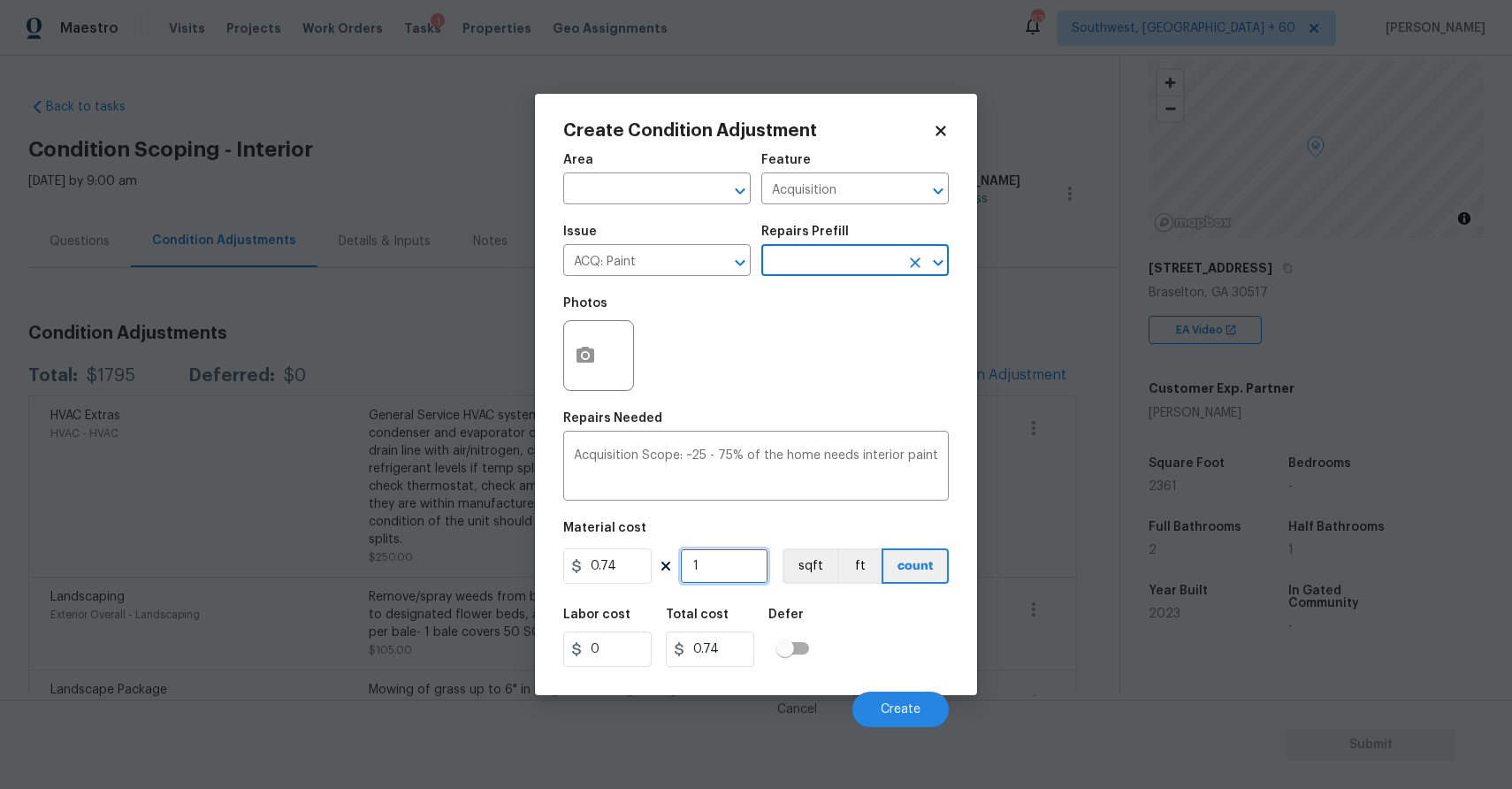
click at [704, 569] on input "1" at bounding box center [724, 566] width 89 height 36
type input "0"
type input "2"
type input "1.48"
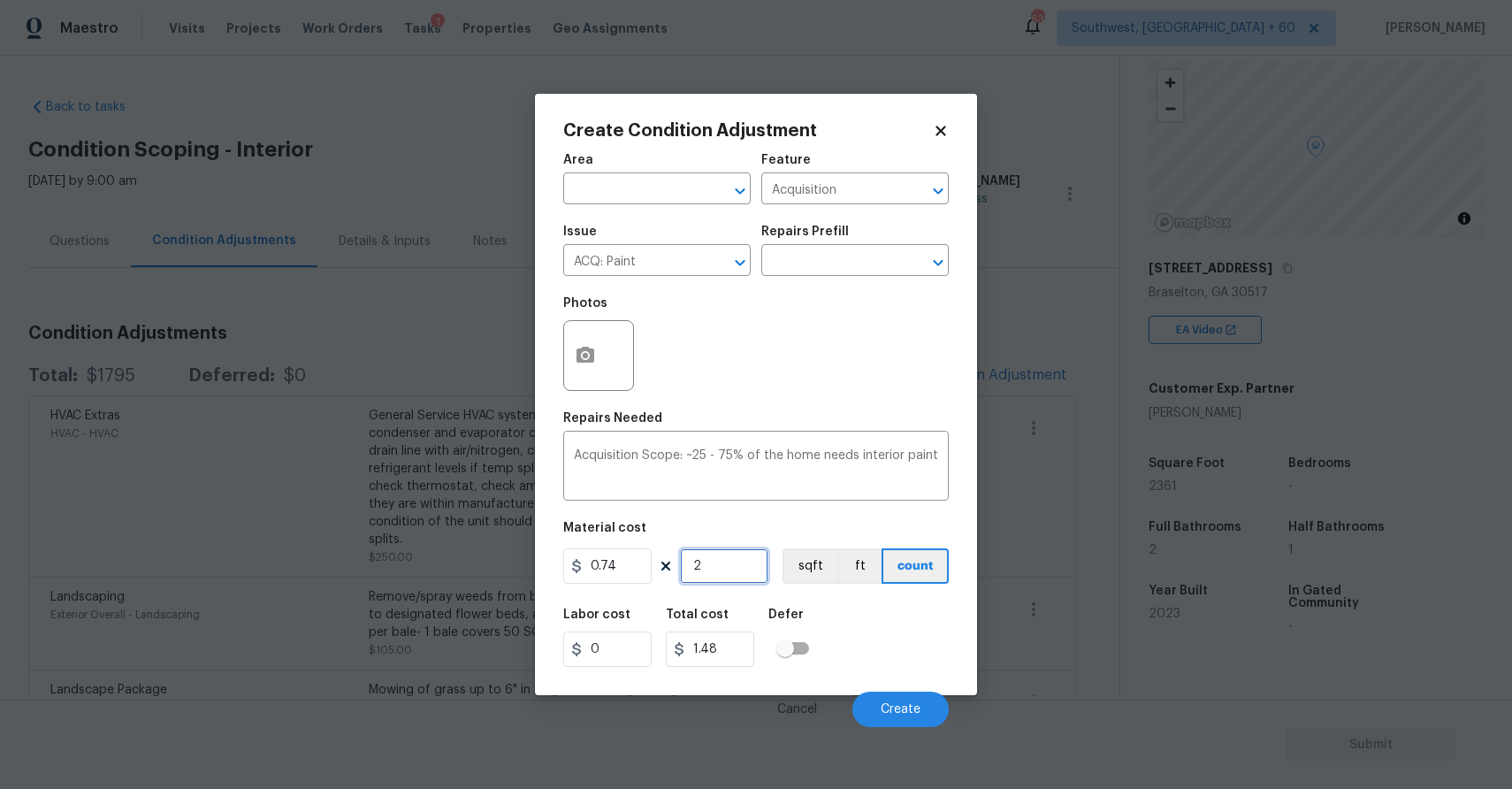
type input "23"
type input "17.02"
type input "236"
type input "174.64"
type input "2361"
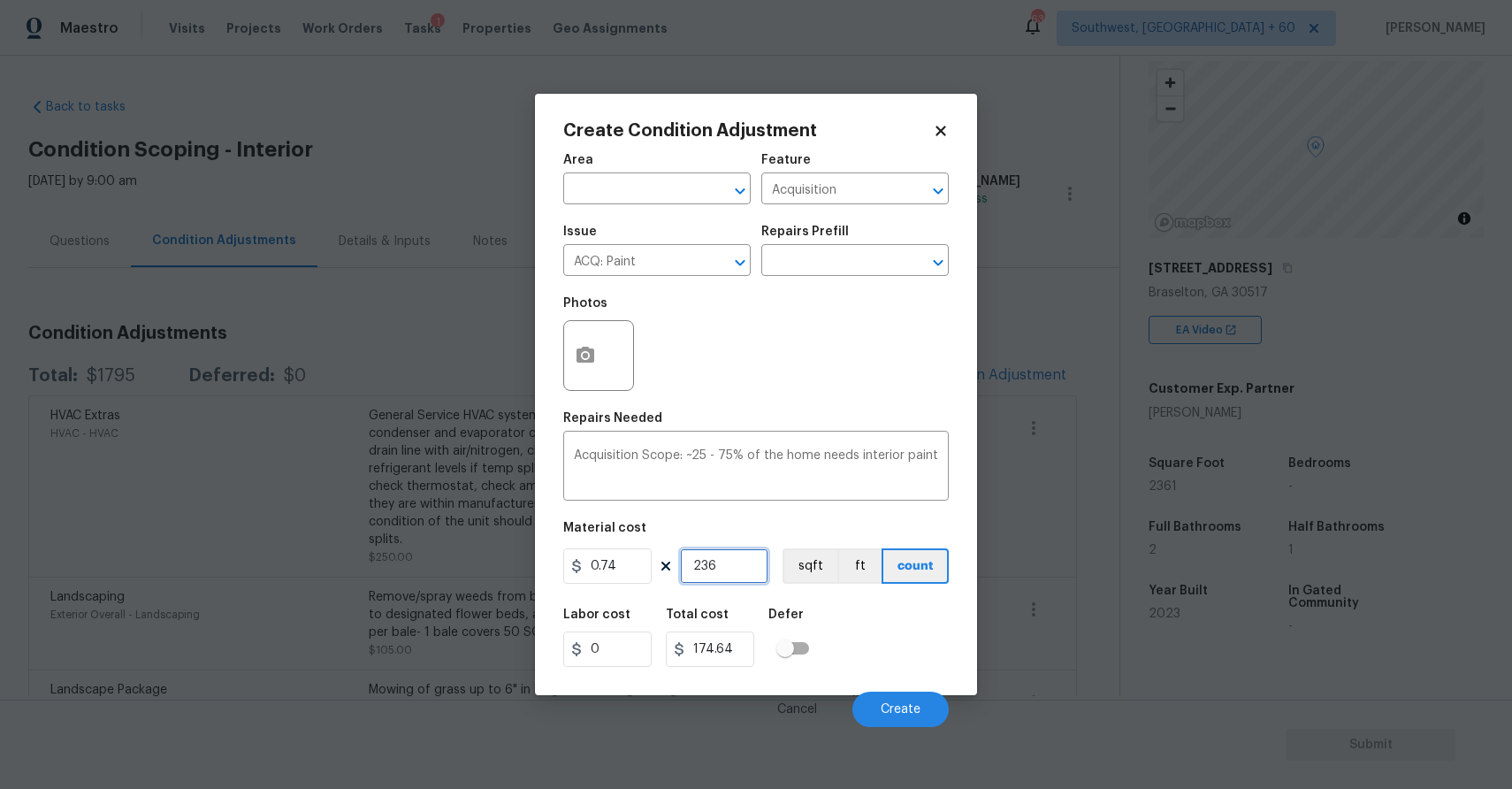
type input "1747.14"
type input "2361"
click at [597, 350] on button "button" at bounding box center [585, 355] width 42 height 69
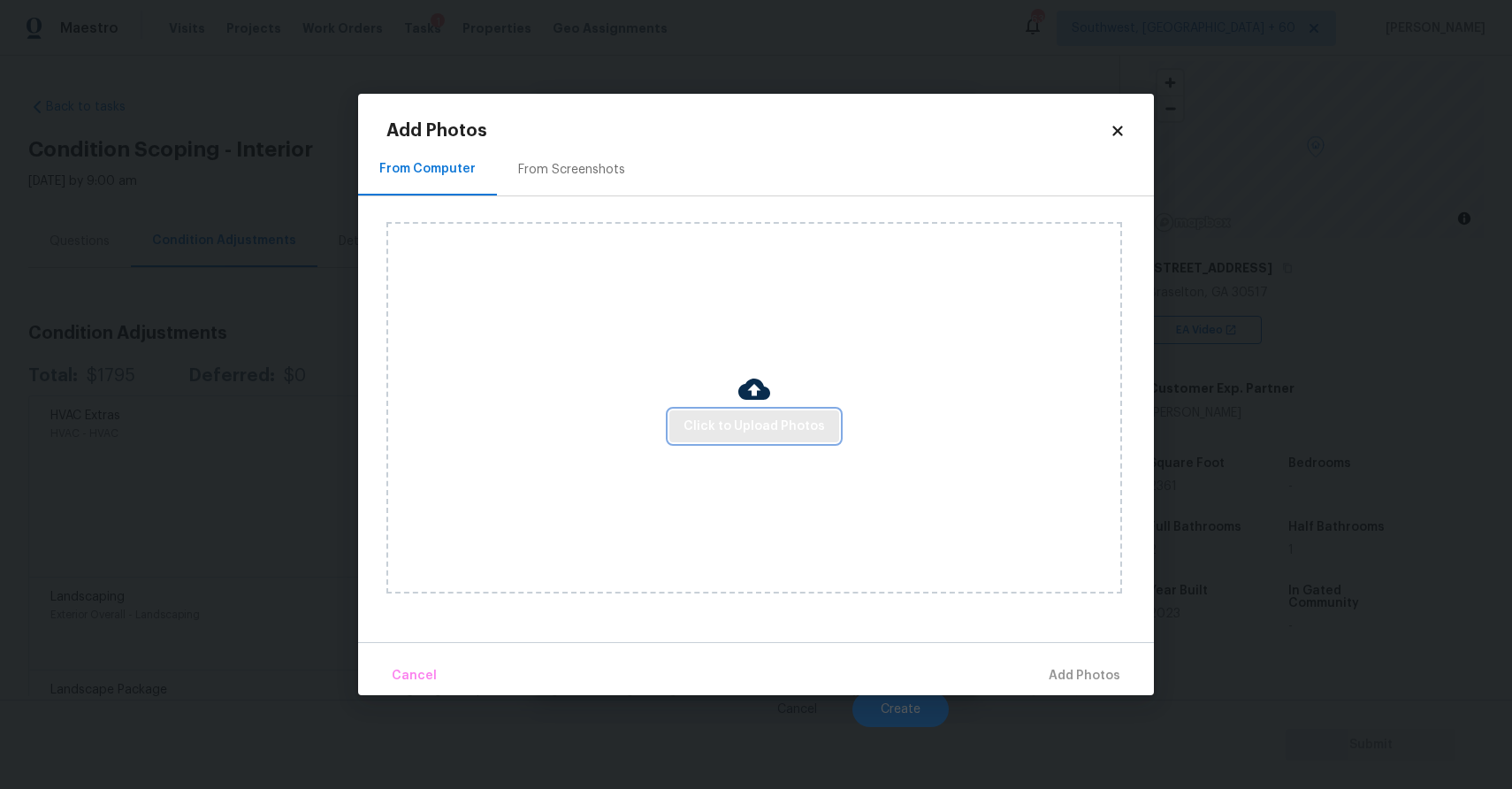
click at [729, 435] on span "Click to Upload Photos" at bounding box center [754, 427] width 141 height 22
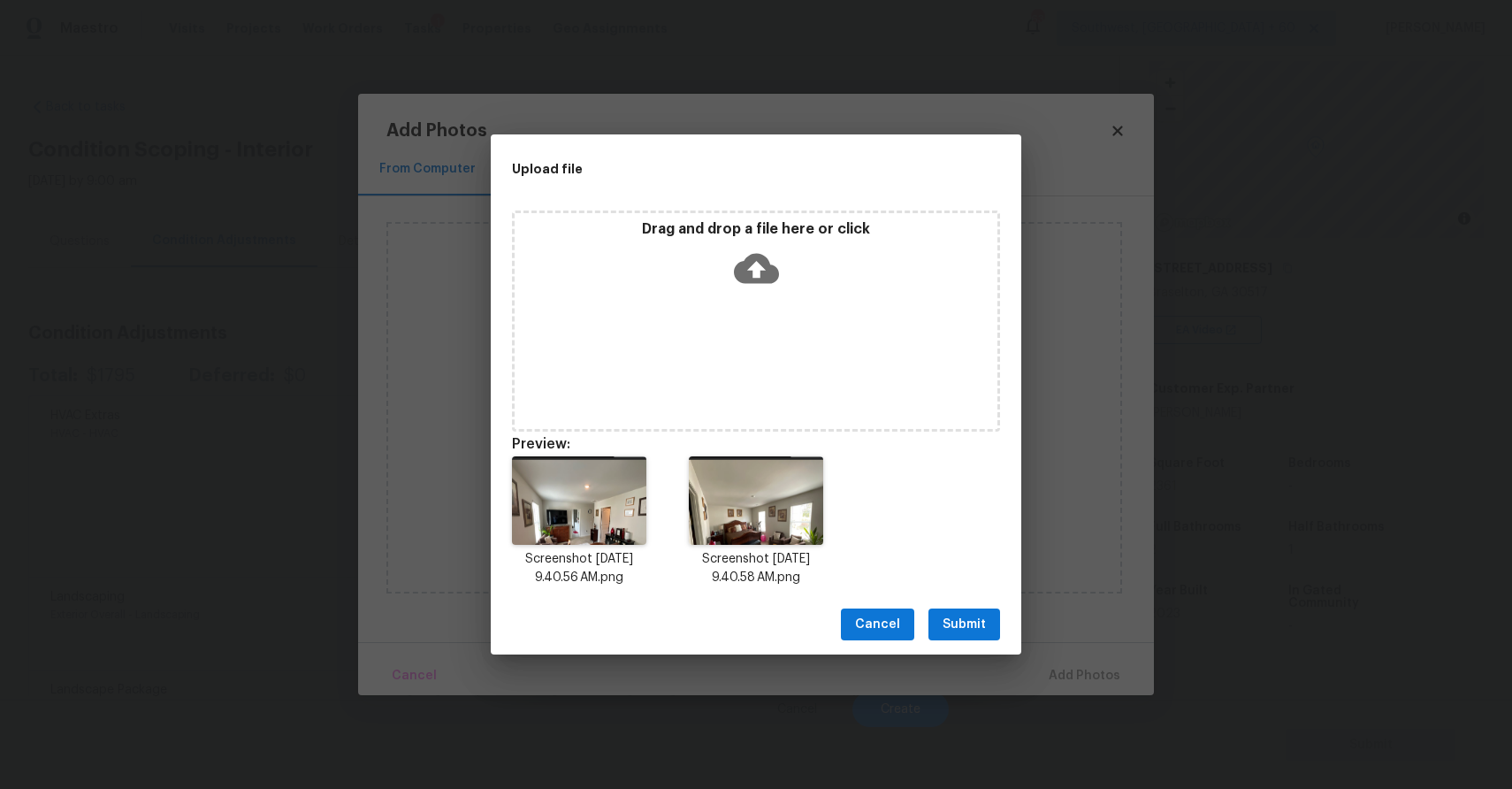
click at [932, 629] on button "Submit" at bounding box center [964, 624] width 72 height 33
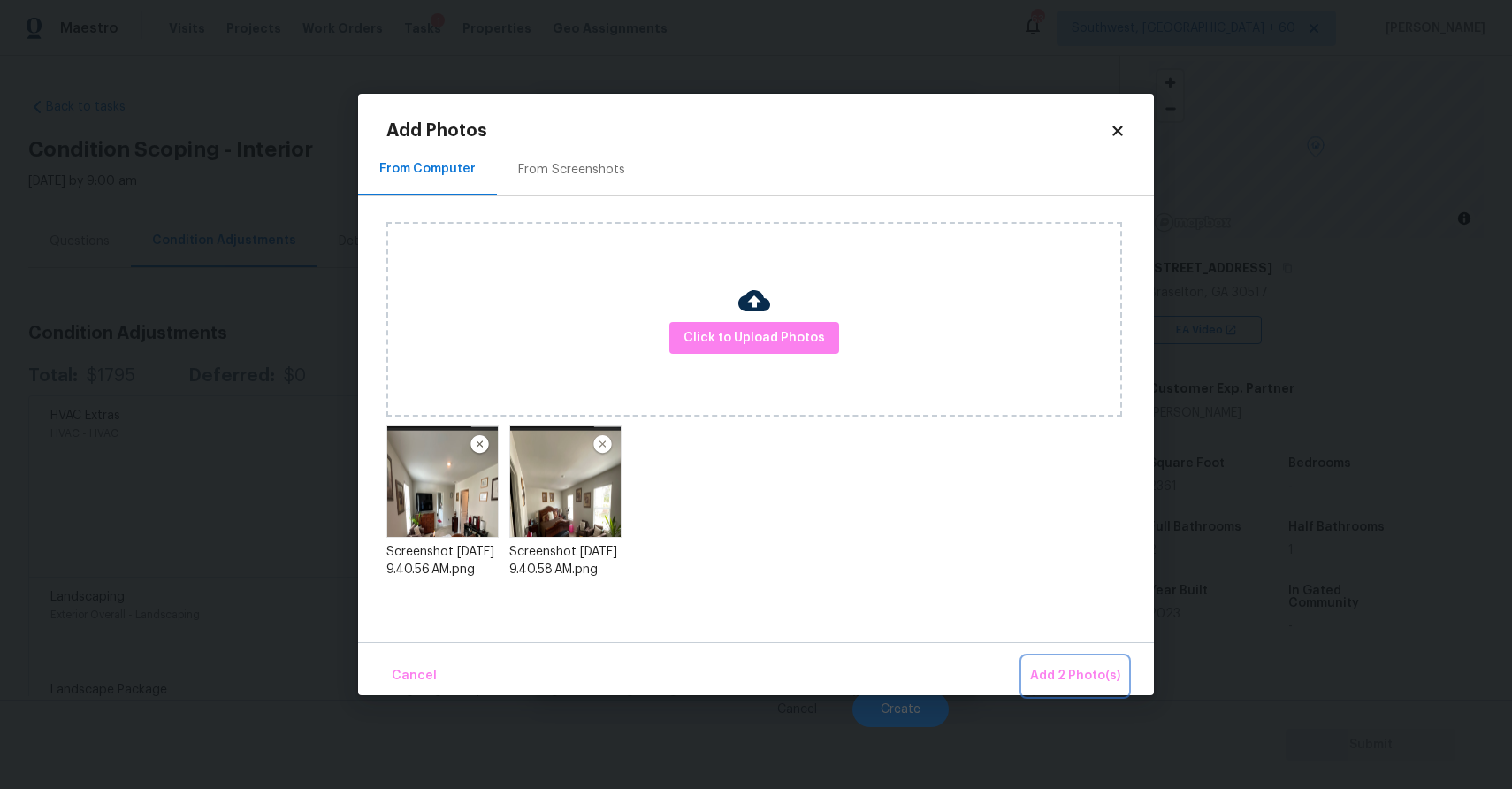
click at [1074, 660] on button "Add 2 Photo(s)" at bounding box center [1076, 676] width 105 height 39
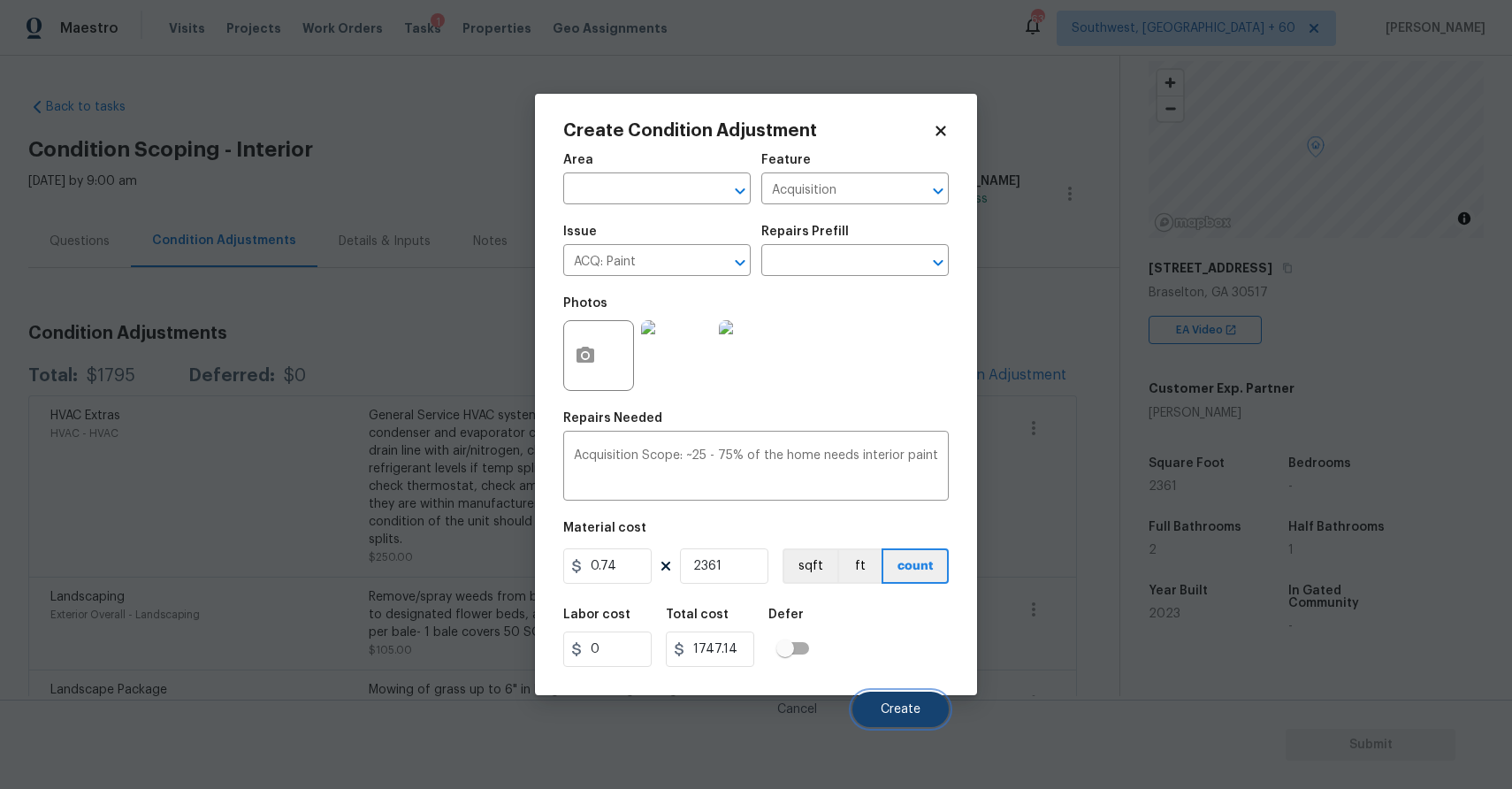
click at [921, 716] on button "Create" at bounding box center [901, 710] width 97 height 36
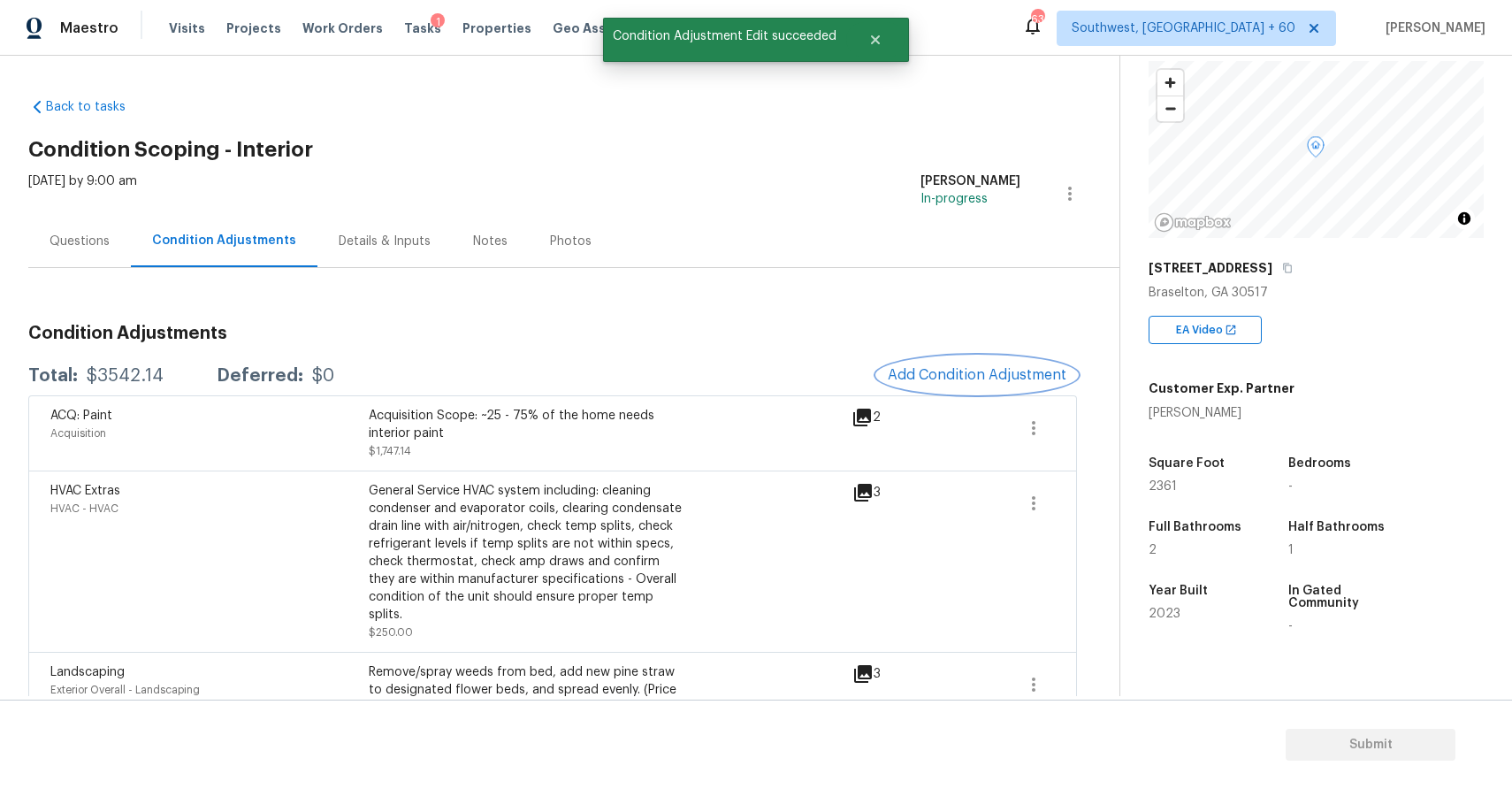
click at [955, 378] on span "Add Condition Adjustment" at bounding box center [976, 375] width 179 height 16
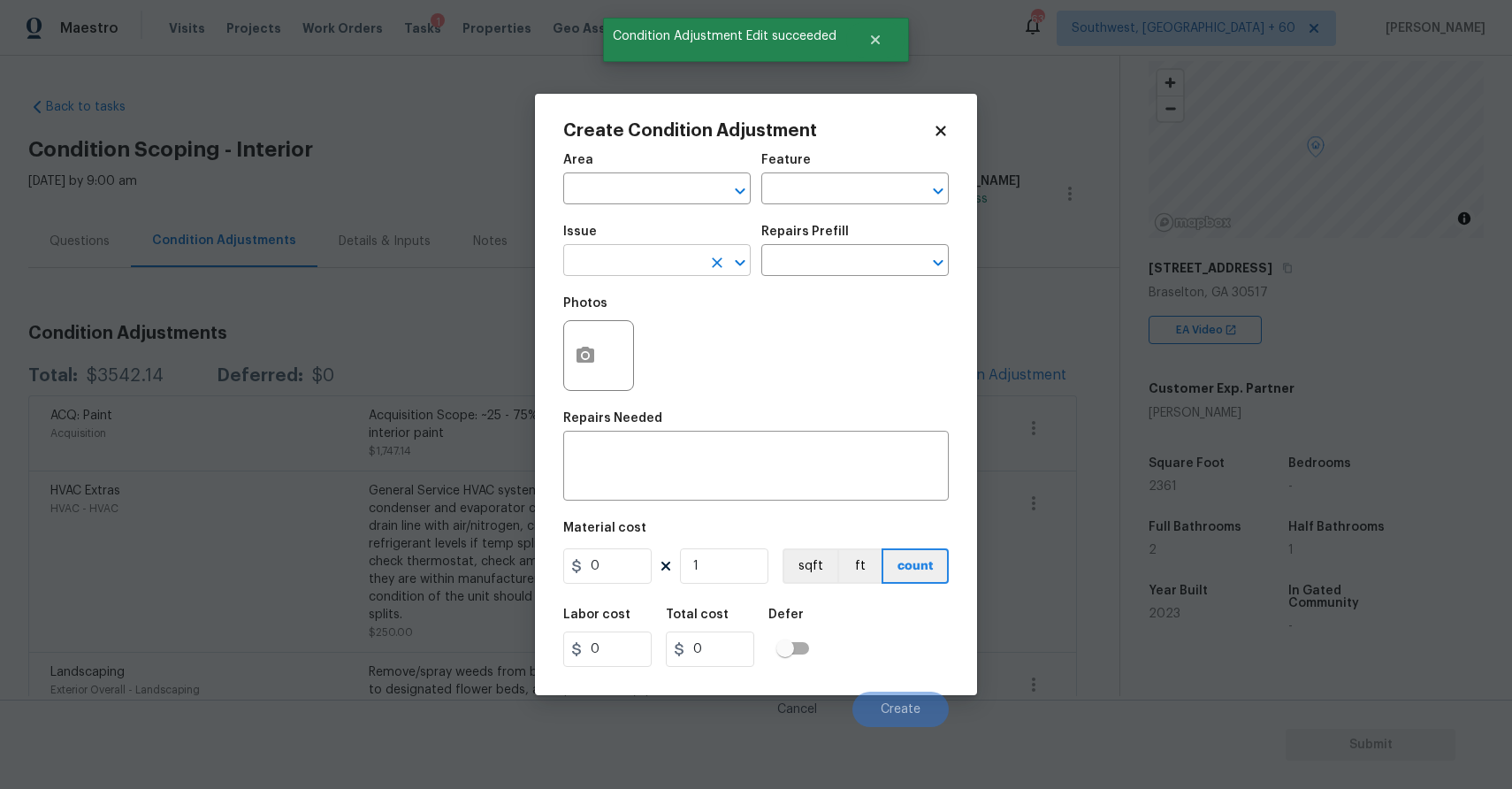
click at [592, 255] on input "text" at bounding box center [633, 263] width 138 height 28
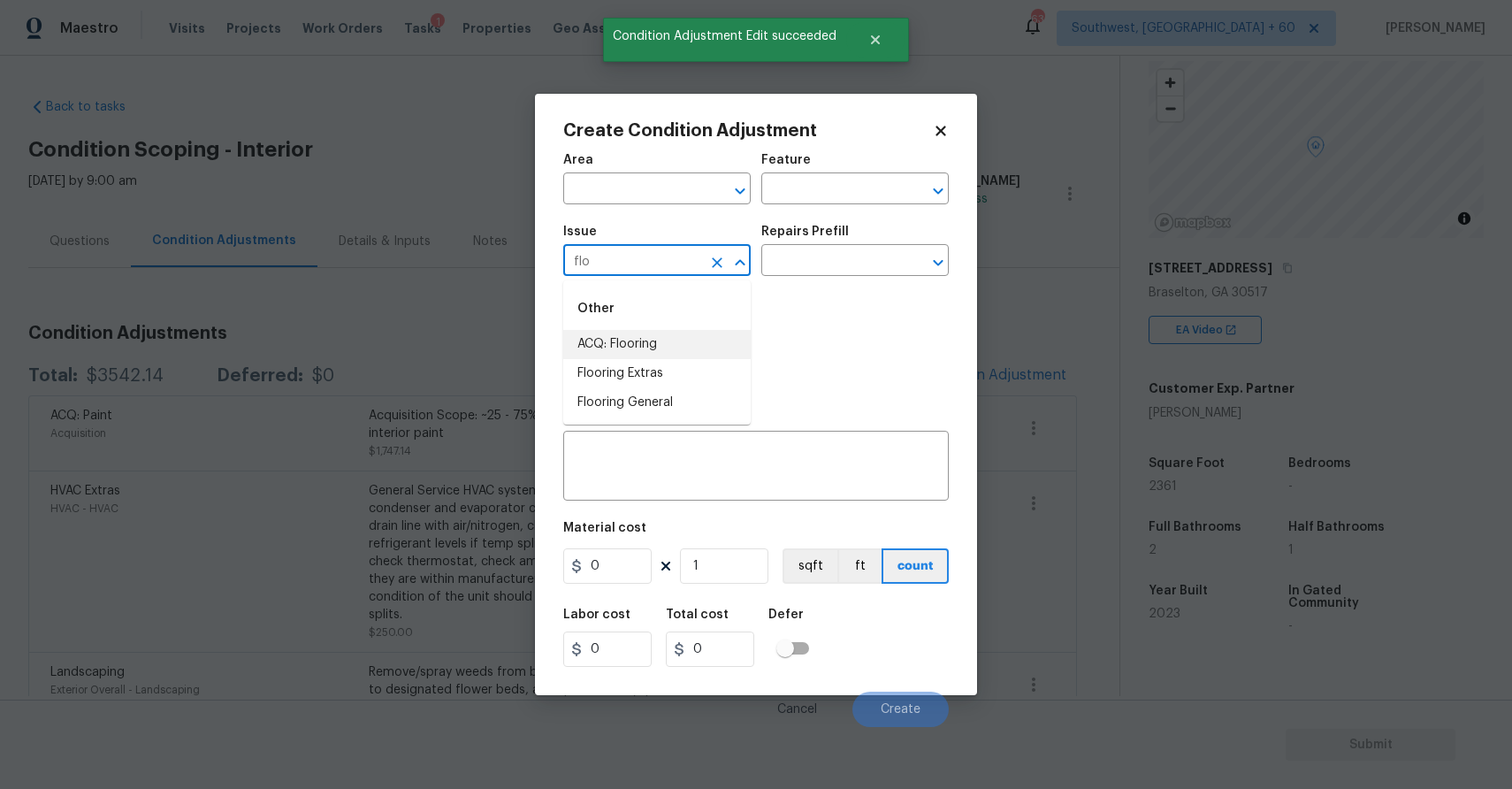
click at [686, 348] on li "ACQ: Flooring" at bounding box center [657, 345] width 188 height 30
type input "ACQ: Flooring"
click at [843, 234] on div "Repairs Prefill" at bounding box center [855, 236] width 188 height 23
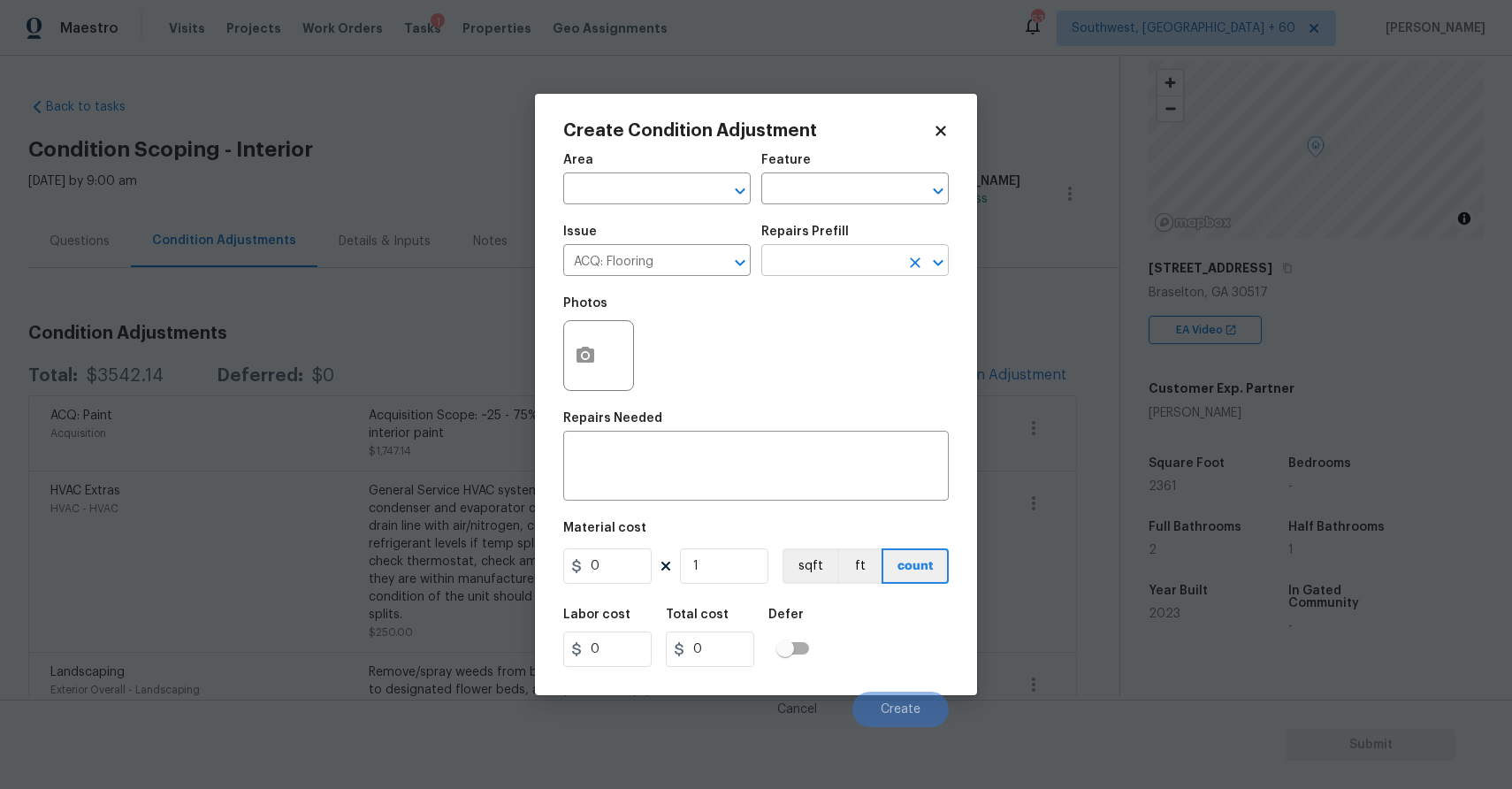
click at [869, 267] on input "text" at bounding box center [830, 263] width 138 height 28
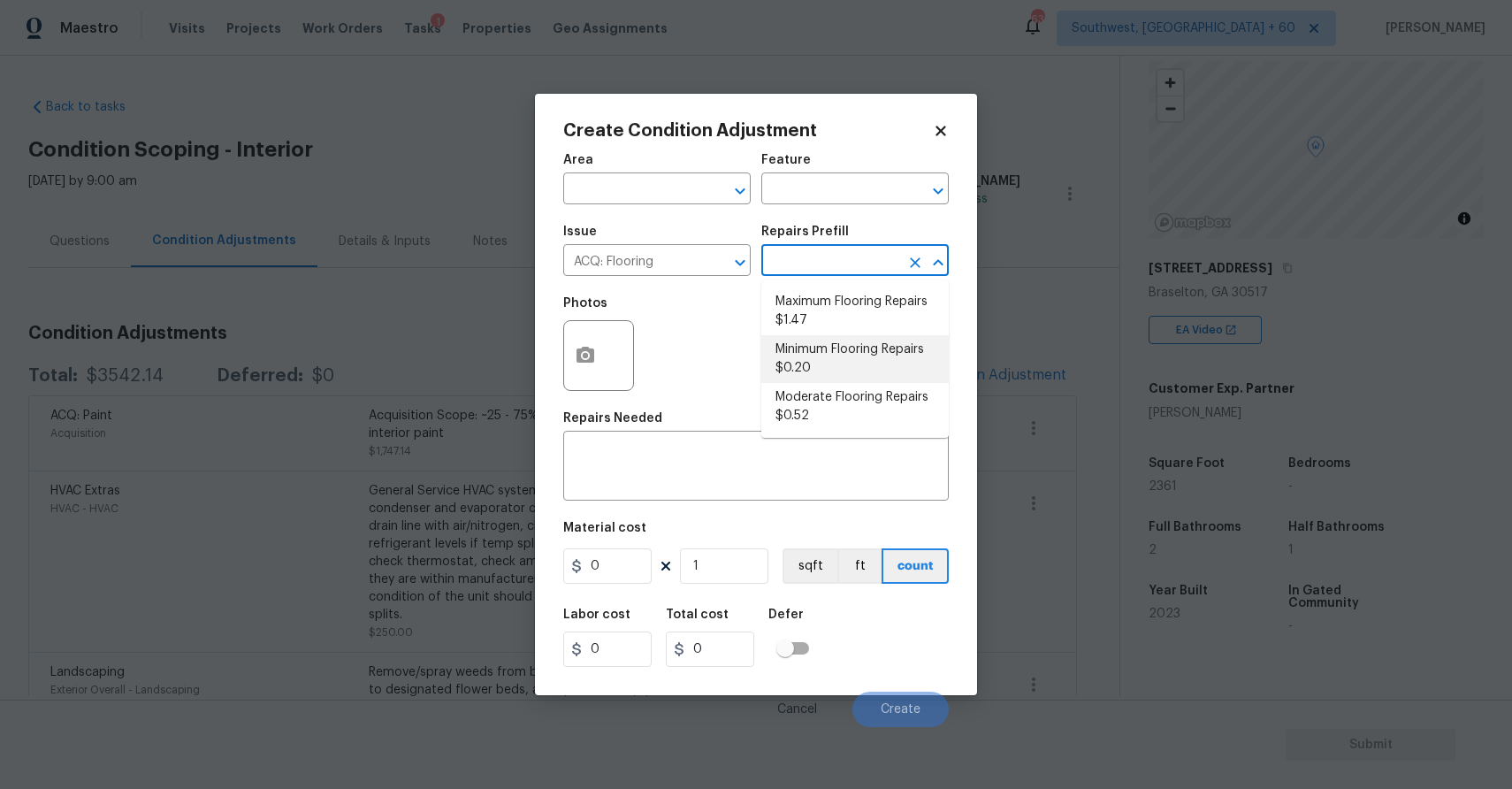
click at [862, 355] on li "Minimum Flooring Repairs $0.20" at bounding box center [855, 359] width 188 height 47
type input "Acquisition"
type textarea "Acquisition Scope: Minimum flooring repairs"
type input "0.2"
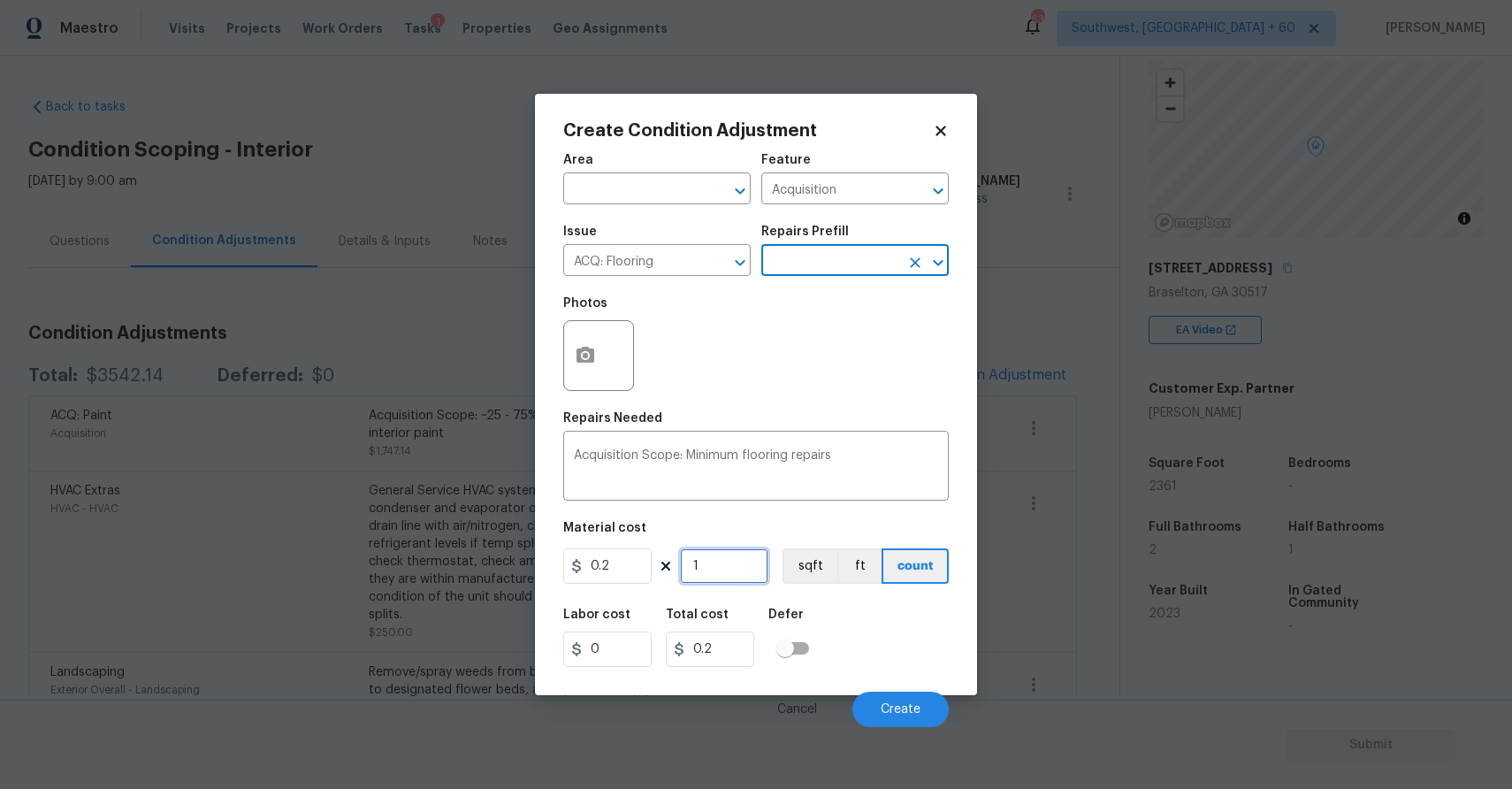
click at [715, 557] on input "1" at bounding box center [724, 566] width 89 height 36
click at [733, 574] on input "1" at bounding box center [724, 566] width 89 height 36
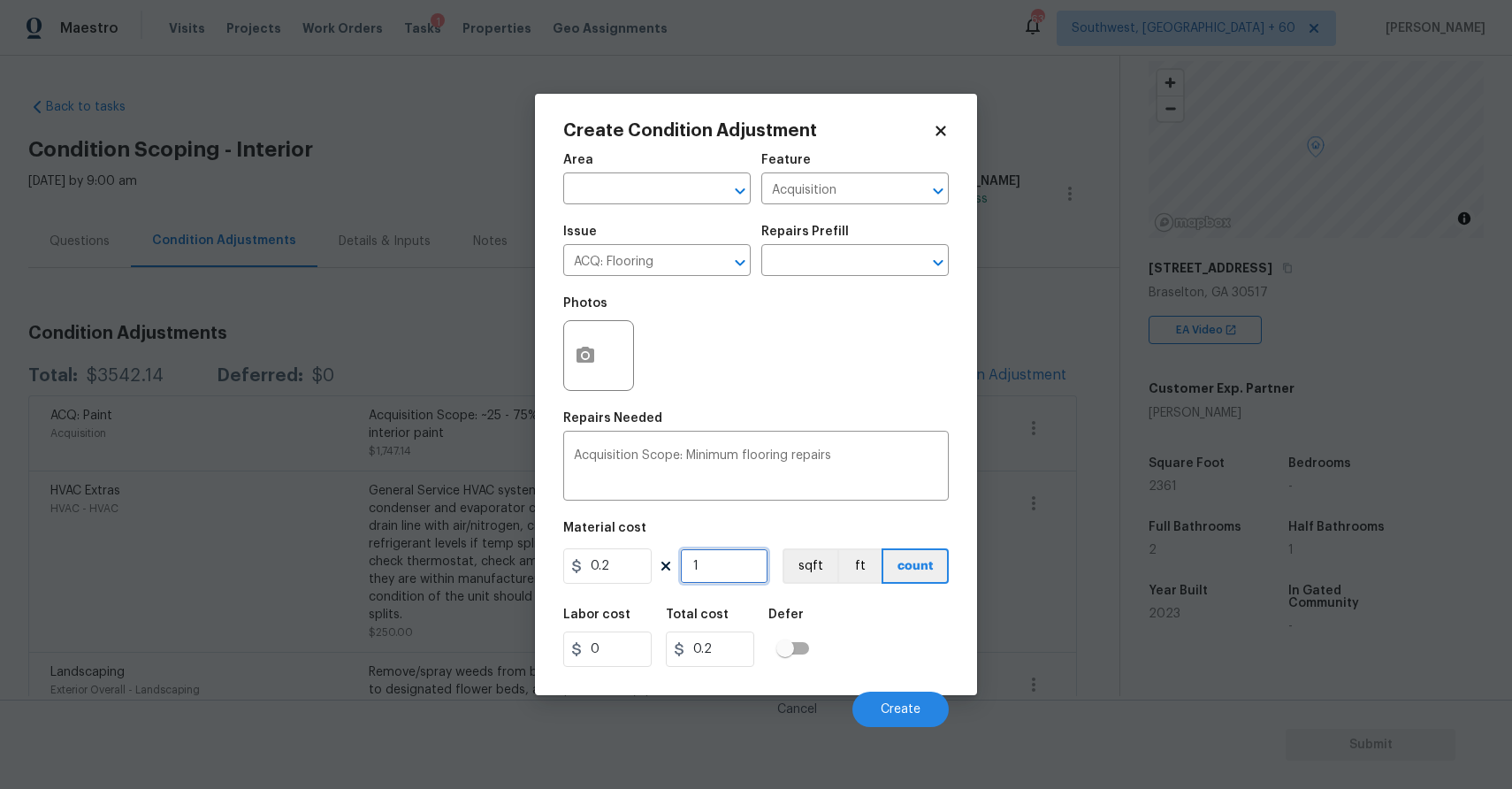
type input "2"
type input "0.4"
type input "23"
type input "4.6"
type input "236"
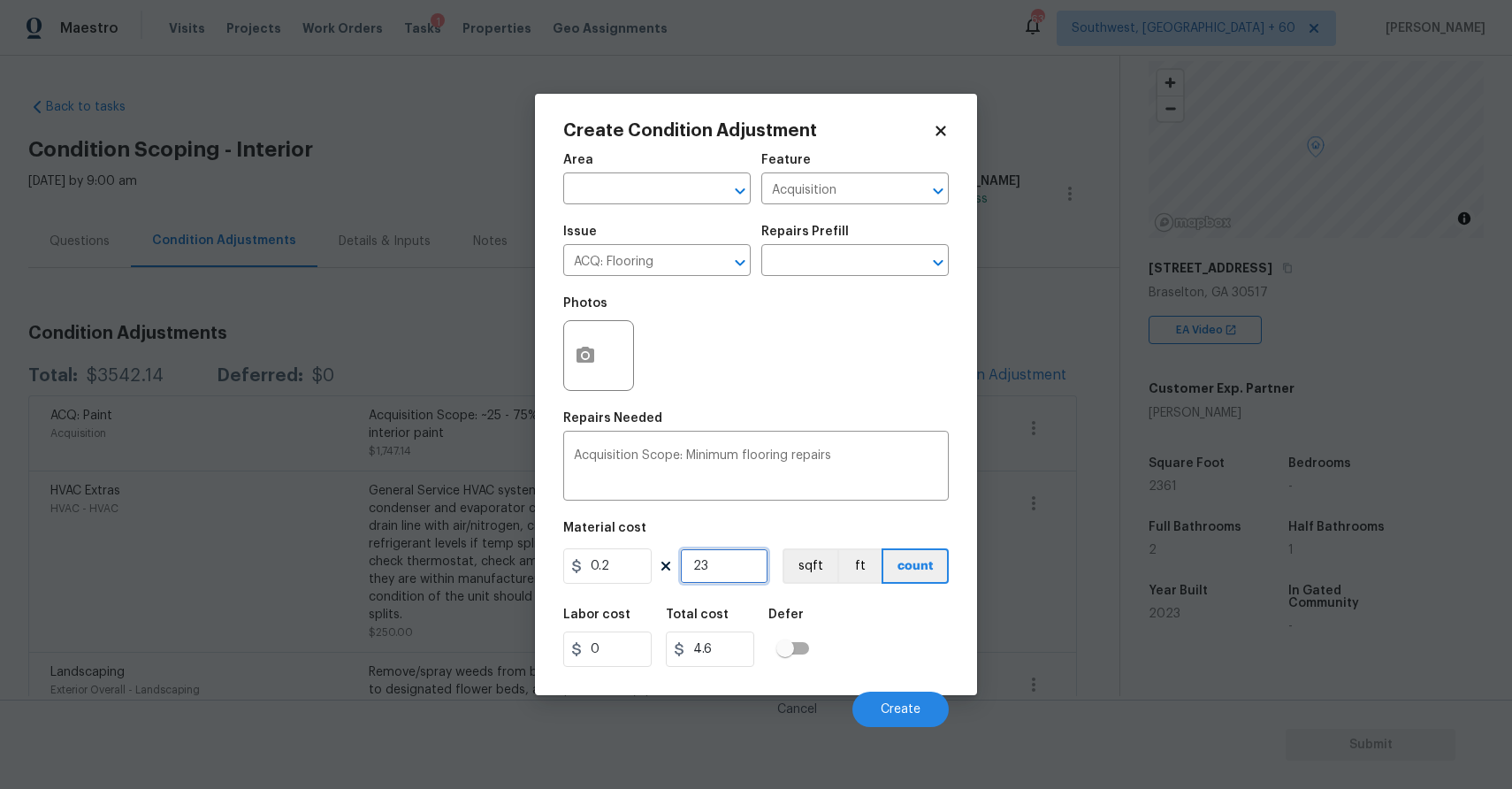
type input "47.2"
type input "2361"
type input "472.2"
type input "2361"
click at [918, 702] on button "Create" at bounding box center [901, 710] width 97 height 36
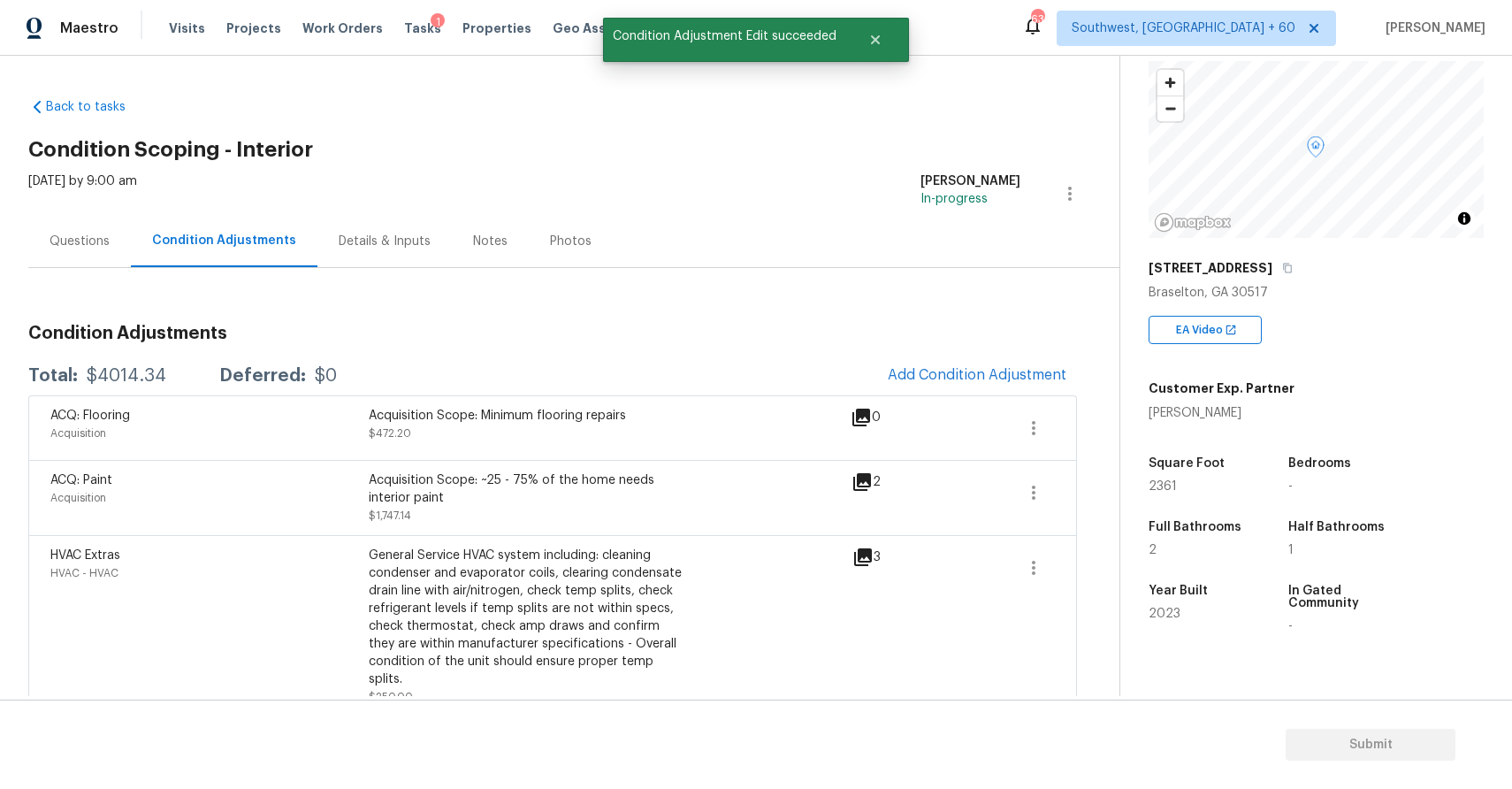
click at [79, 236] on div "Questions" at bounding box center [79, 242] width 60 height 18
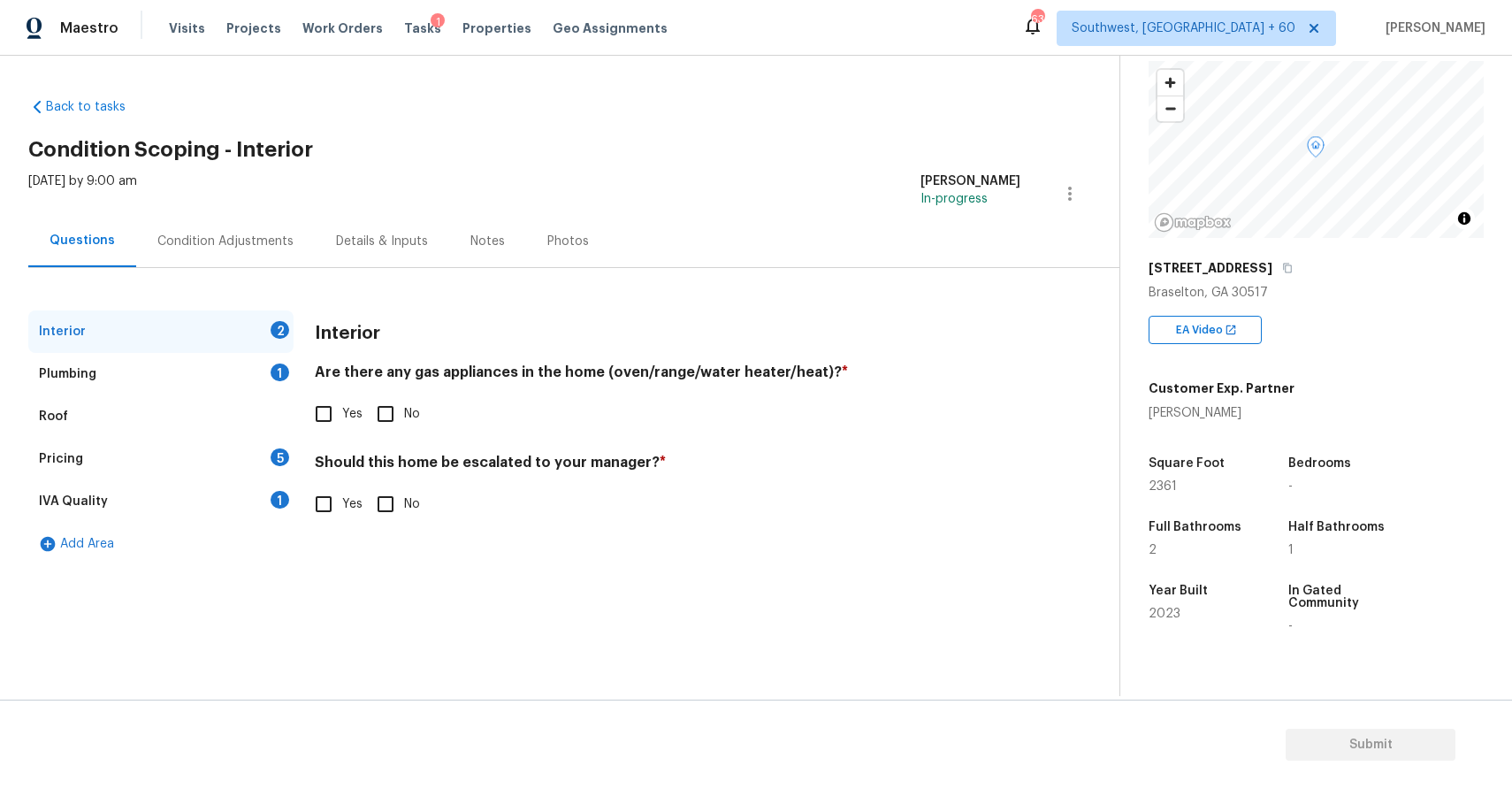
click at [325, 416] on input "Yes" at bounding box center [324, 414] width 38 height 38
checkbox input "true"
click at [407, 499] on span "No" at bounding box center [412, 505] width 16 height 19
click at [404, 499] on input "No" at bounding box center [386, 505] width 38 height 38
checkbox input "true"
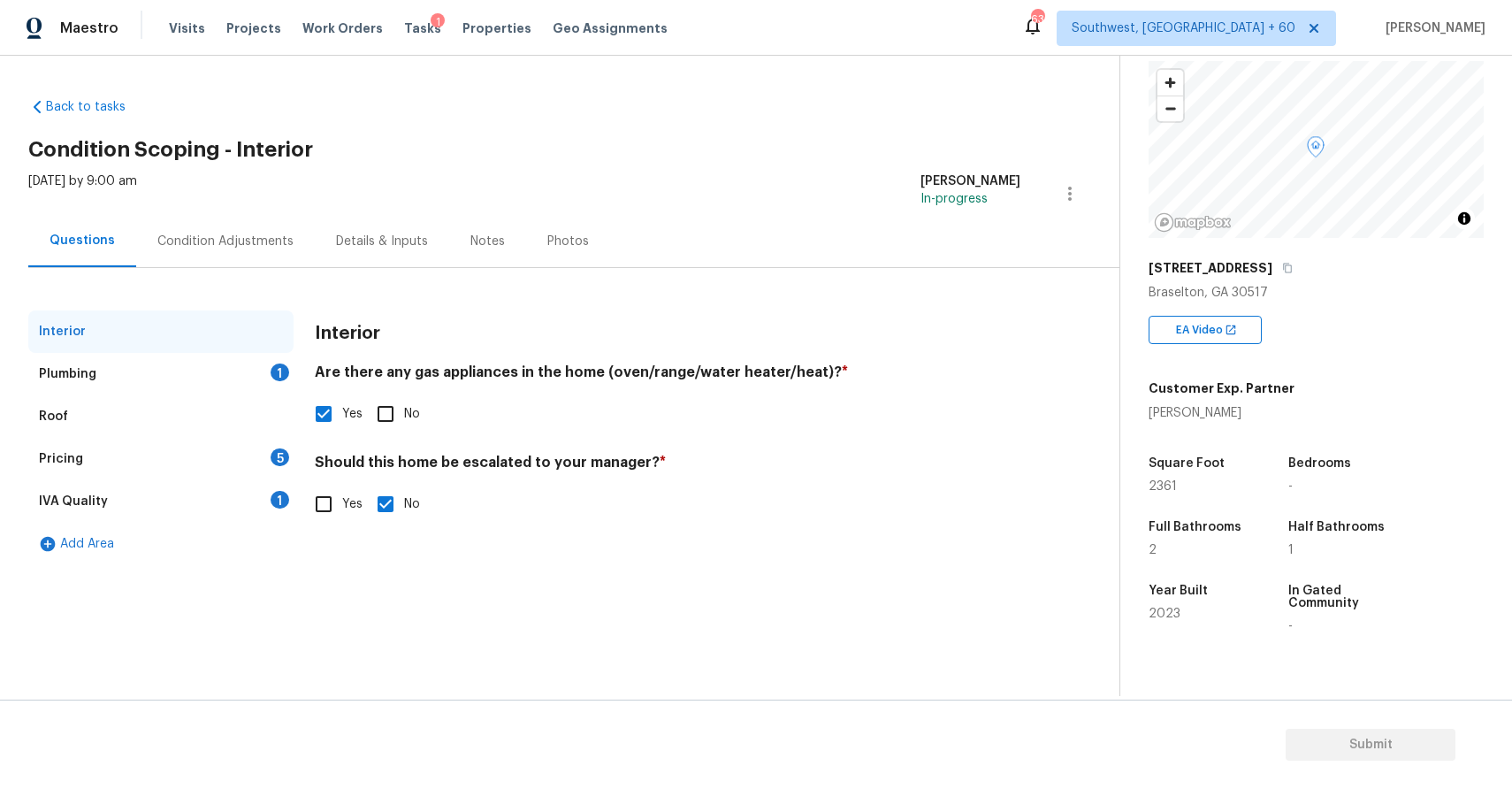
click at [221, 372] on div "Plumbing 1" at bounding box center [161, 373] width 265 height 42
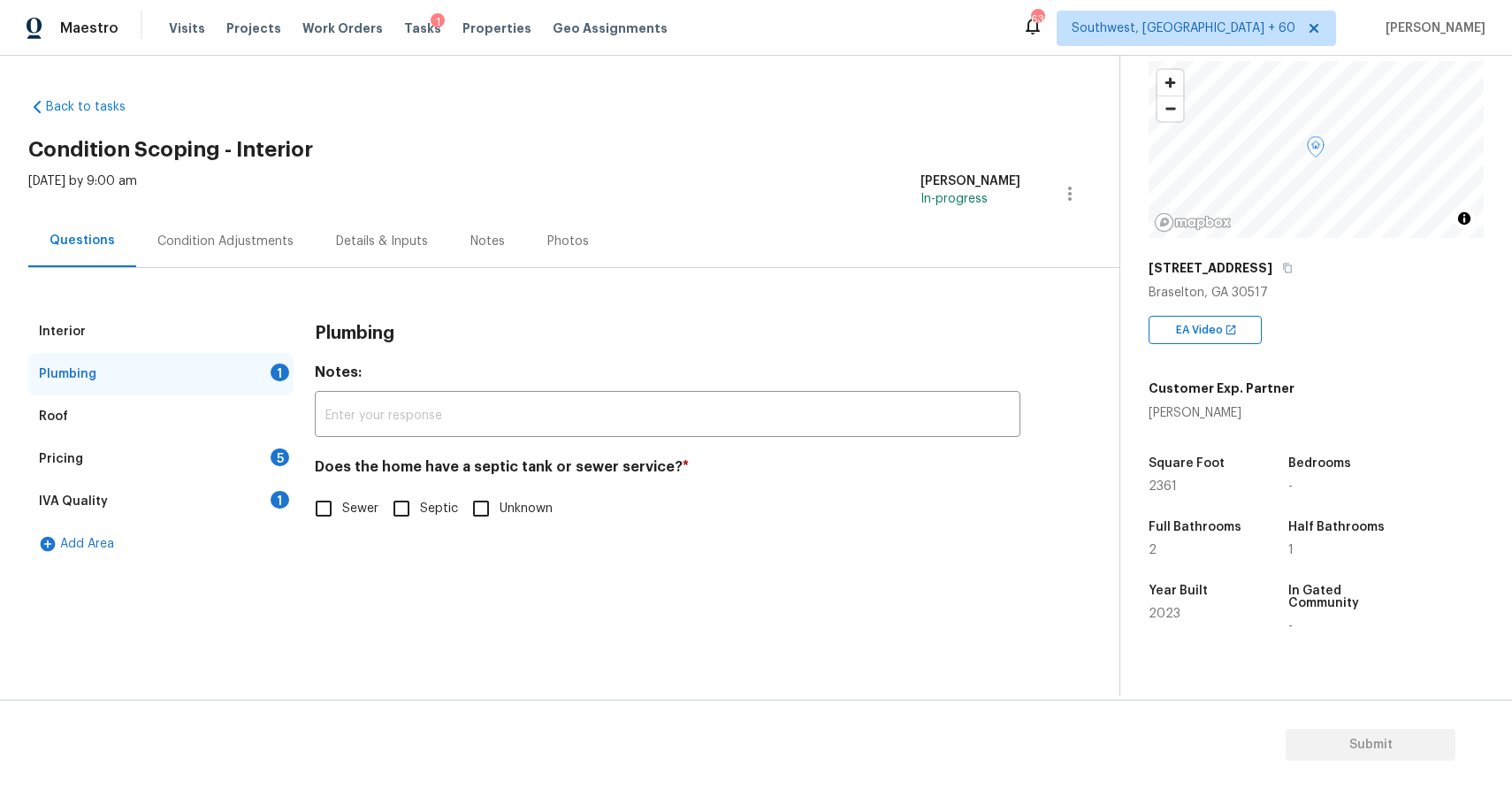
click at [340, 526] on input "Sewer" at bounding box center [324, 509] width 38 height 38
checkbox input "true"
click at [217, 455] on div "Pricing 5" at bounding box center [161, 458] width 265 height 42
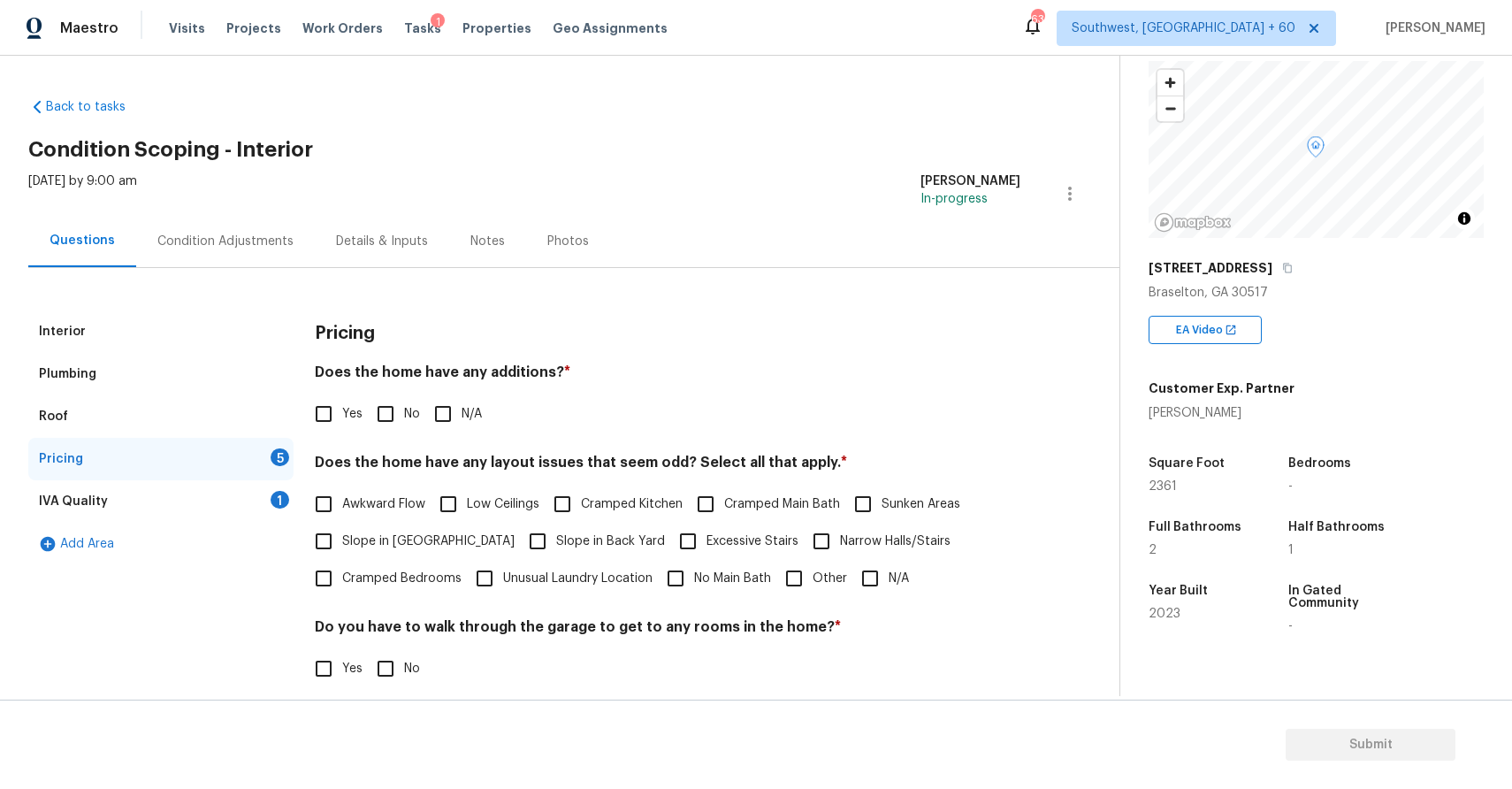
click at [472, 407] on span "N/A" at bounding box center [472, 414] width 21 height 19
click at [462, 407] on input "N/A" at bounding box center [443, 414] width 38 height 38
checkbox input "true"
click at [856, 576] on input "N/A" at bounding box center [870, 579] width 38 height 38
checkbox input "true"
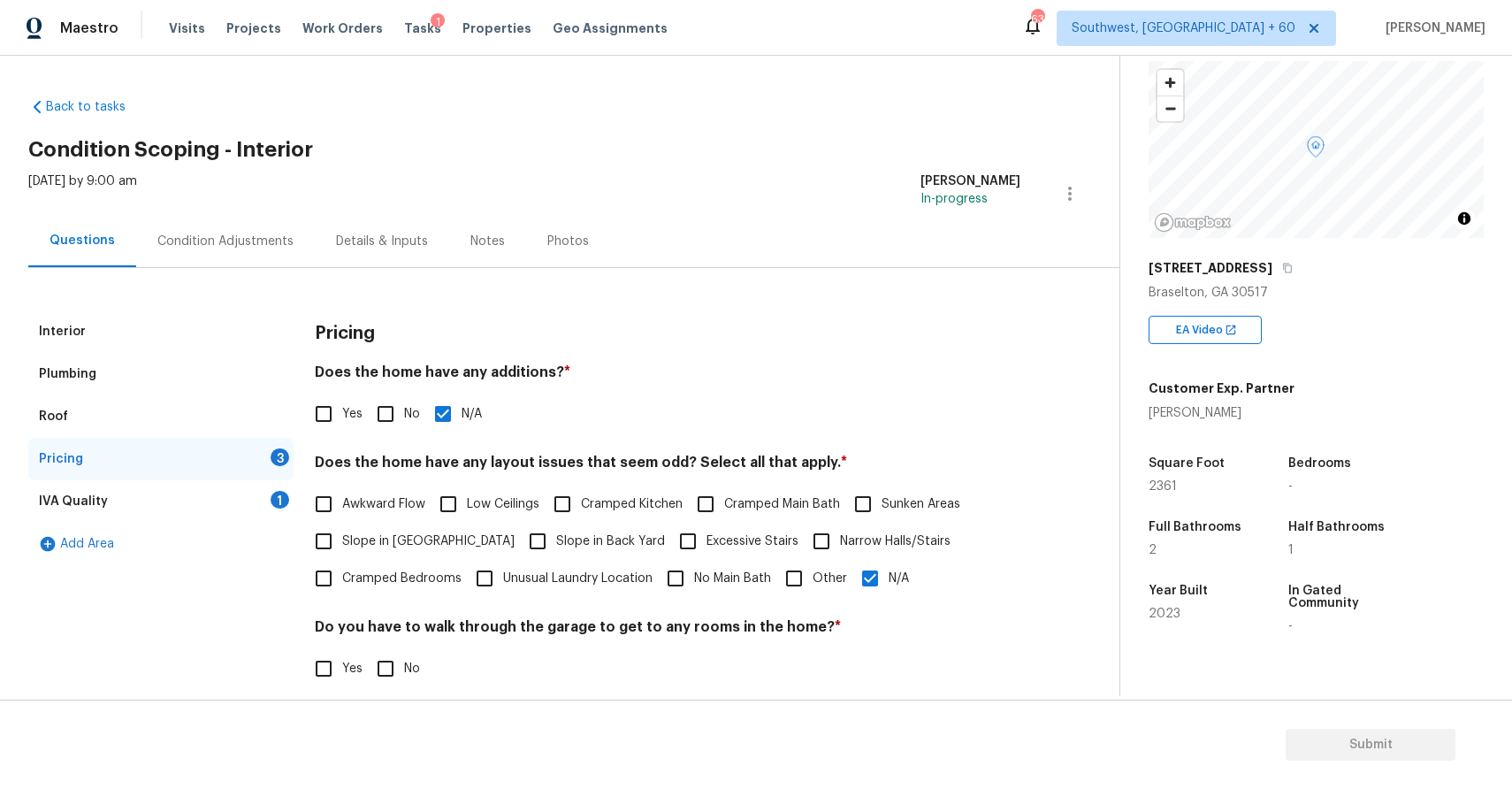
click at [394, 660] on input "No" at bounding box center [386, 669] width 38 height 38
checkbox input "true"
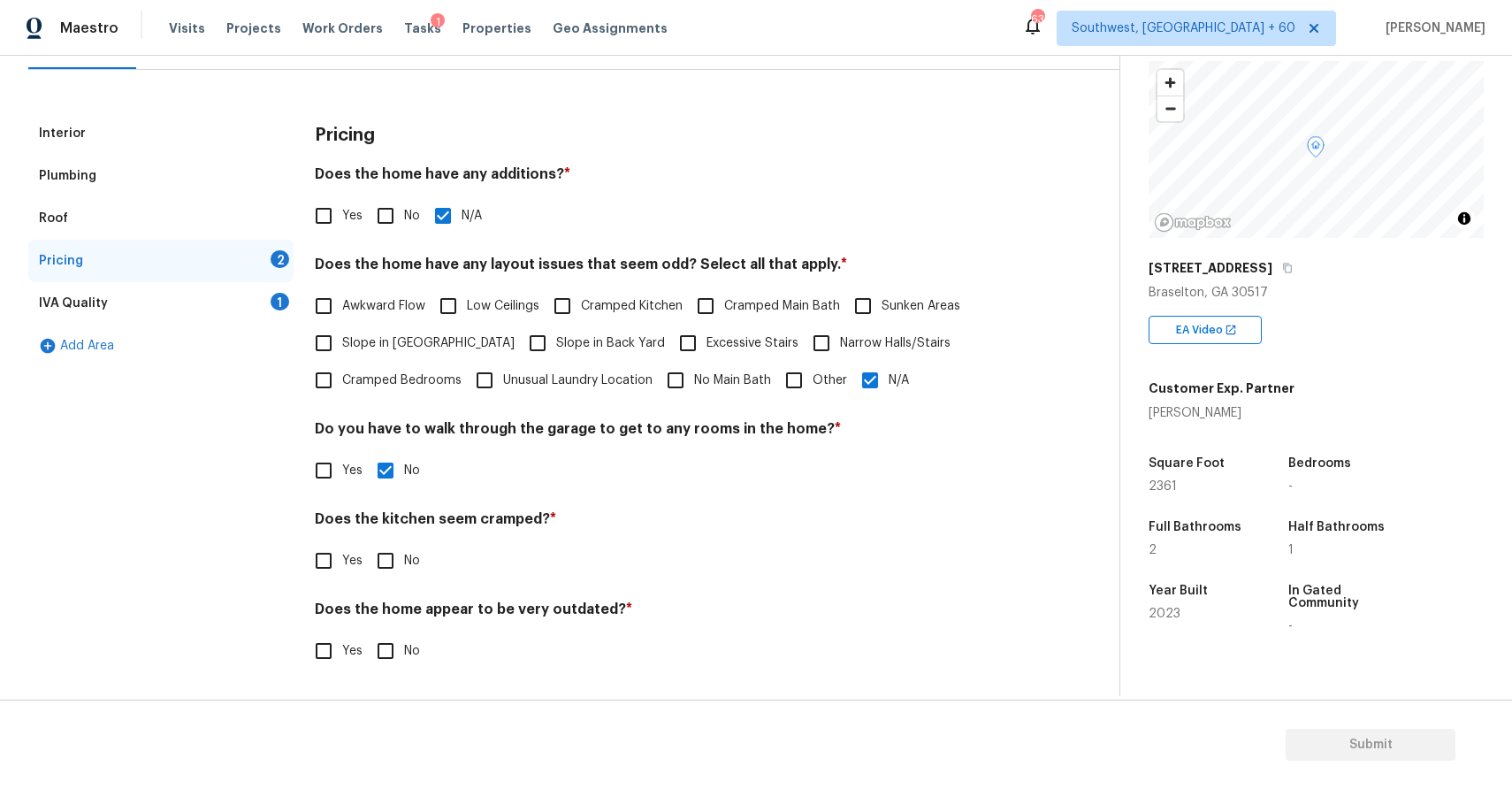
click at [399, 565] on input "No" at bounding box center [386, 561] width 38 height 38
checkbox input "true"
click at [403, 652] on input "No" at bounding box center [386, 653] width 38 height 38
checkbox input "true"
click at [257, 308] on div "IVA Quality 1" at bounding box center [161, 303] width 265 height 42
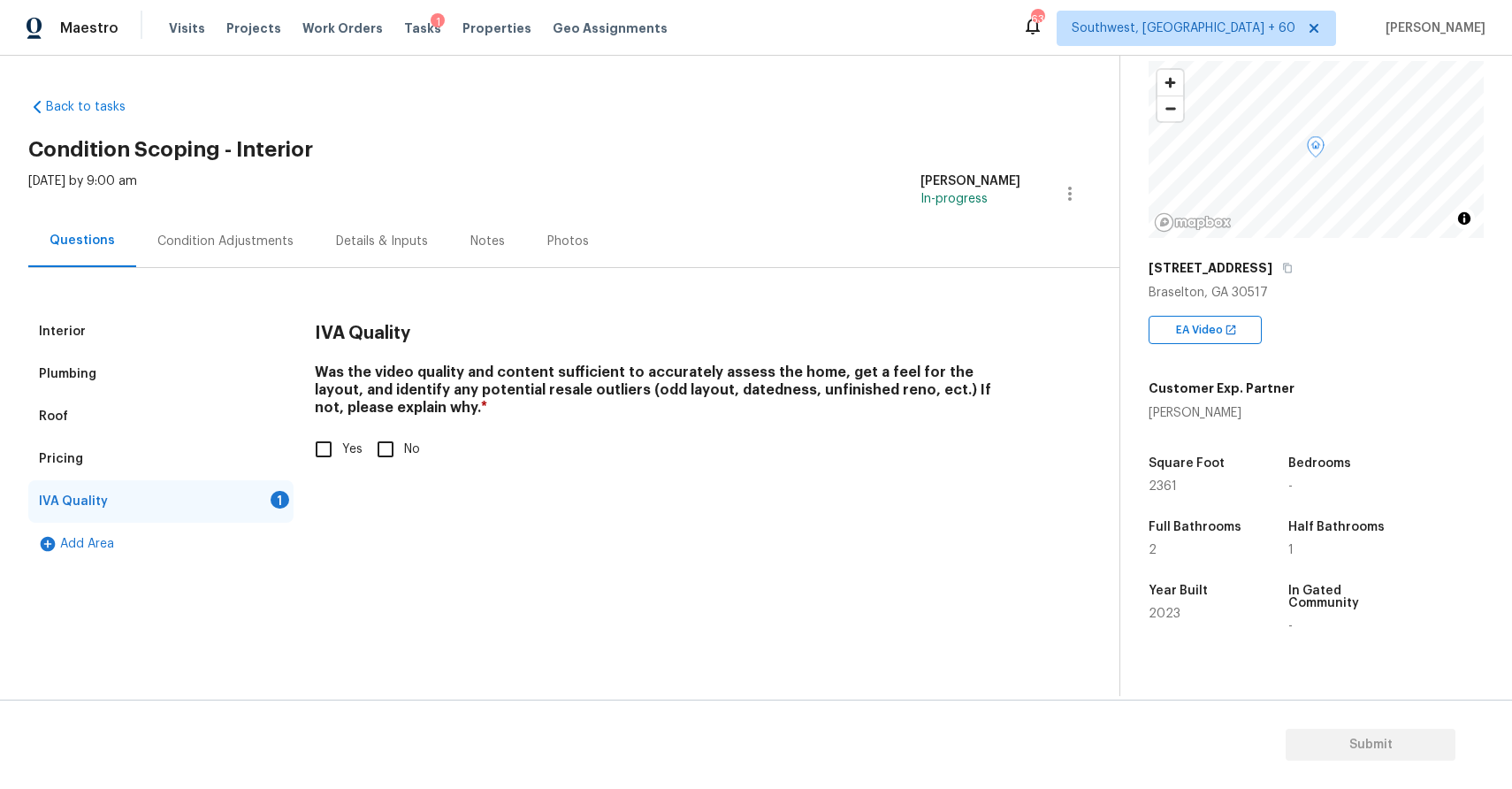
scroll to position [0, 0]
click at [340, 448] on input "Yes" at bounding box center [324, 449] width 38 height 38
checkbox input "true"
click at [253, 242] on div "Condition Adjustments" at bounding box center [225, 242] width 136 height 18
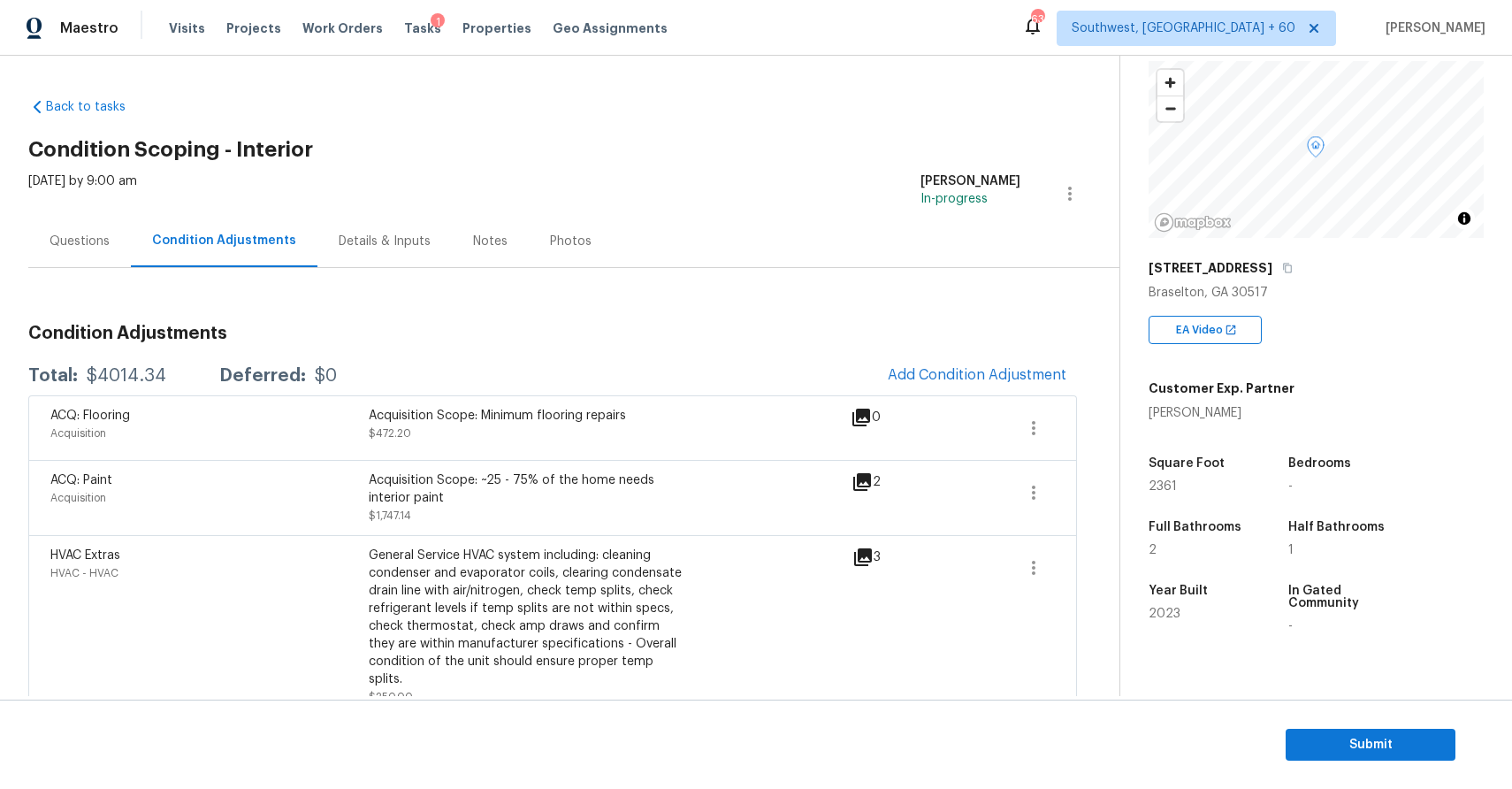
scroll to position [94, 0]
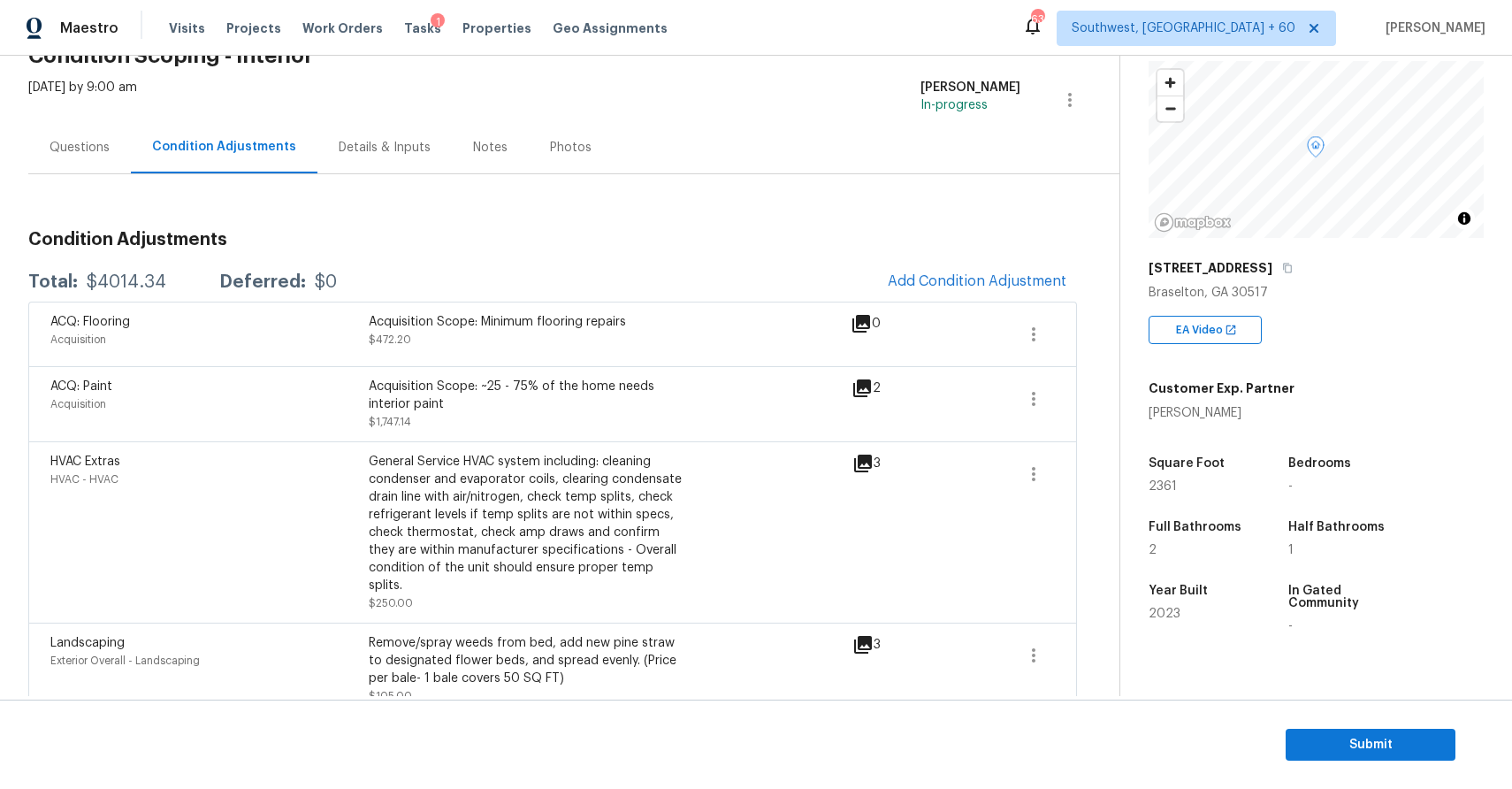
click at [131, 276] on div "$4014.34" at bounding box center [126, 282] width 80 height 18
copy div "$4014.34"
click at [104, 158] on div "Questions" at bounding box center [80, 147] width 103 height 52
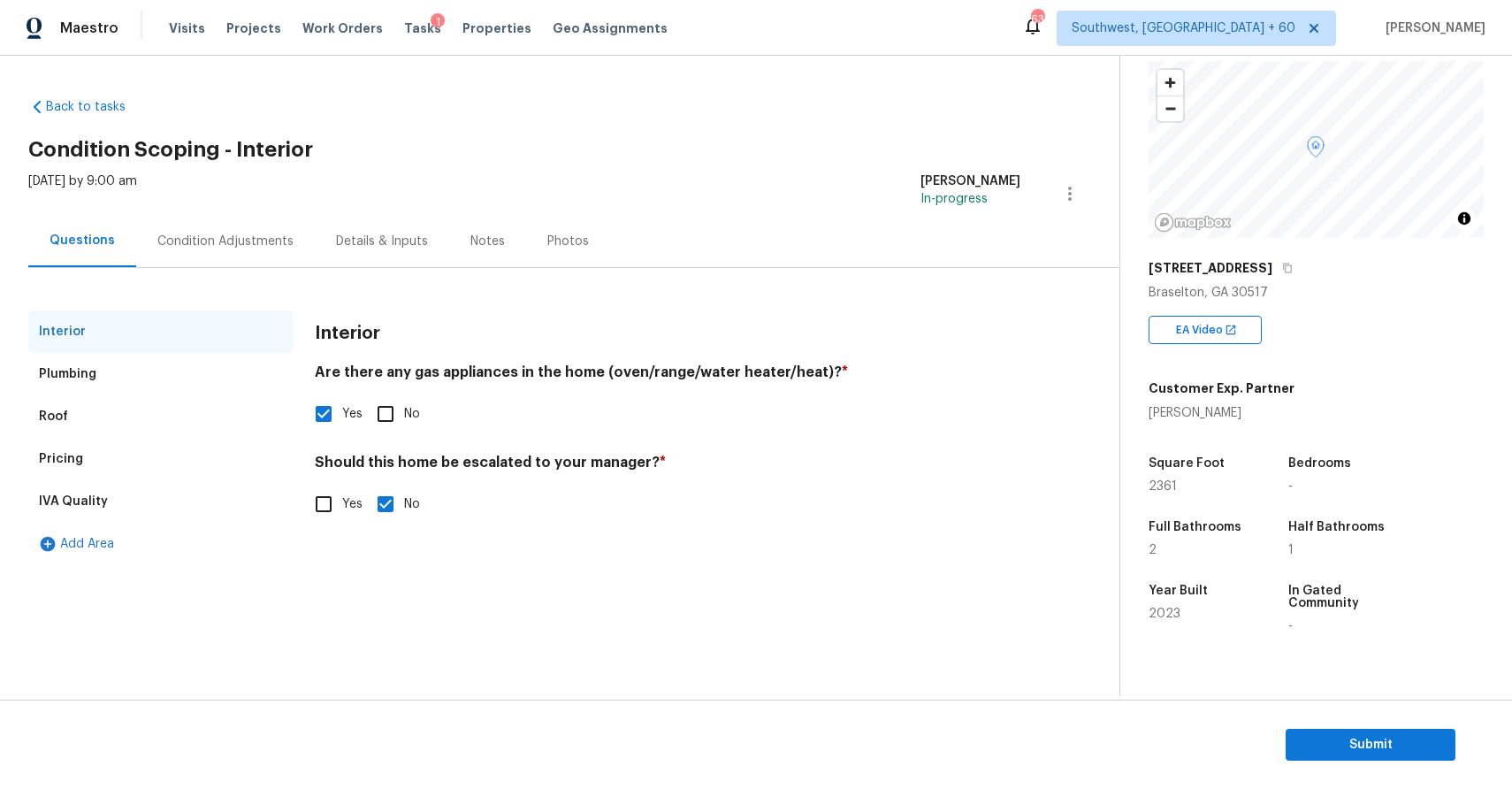
click at [211, 221] on div "Condition Adjustments" at bounding box center [225, 241] width 179 height 52
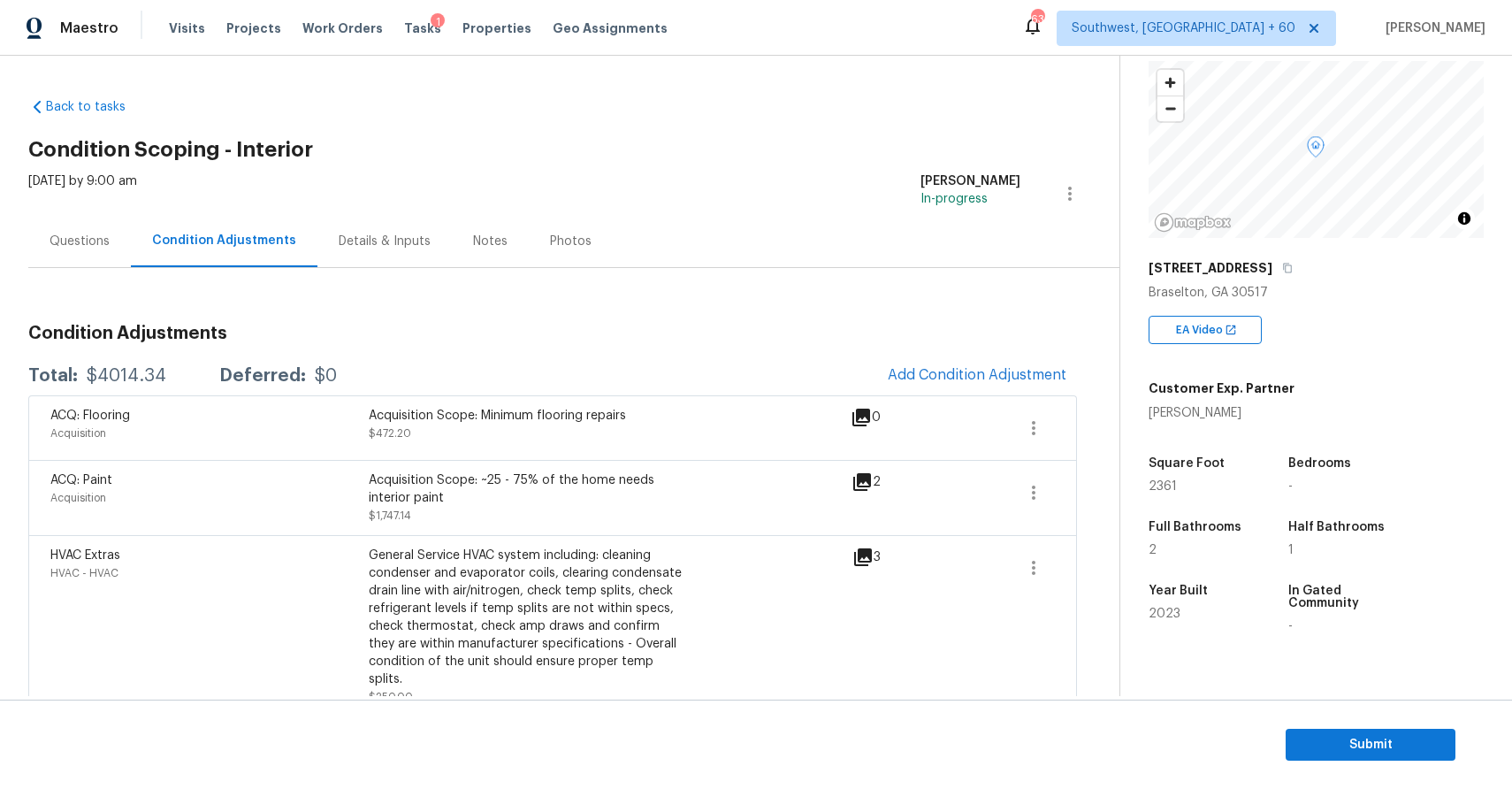
click at [138, 376] on div "$4014.34" at bounding box center [126, 376] width 80 height 18
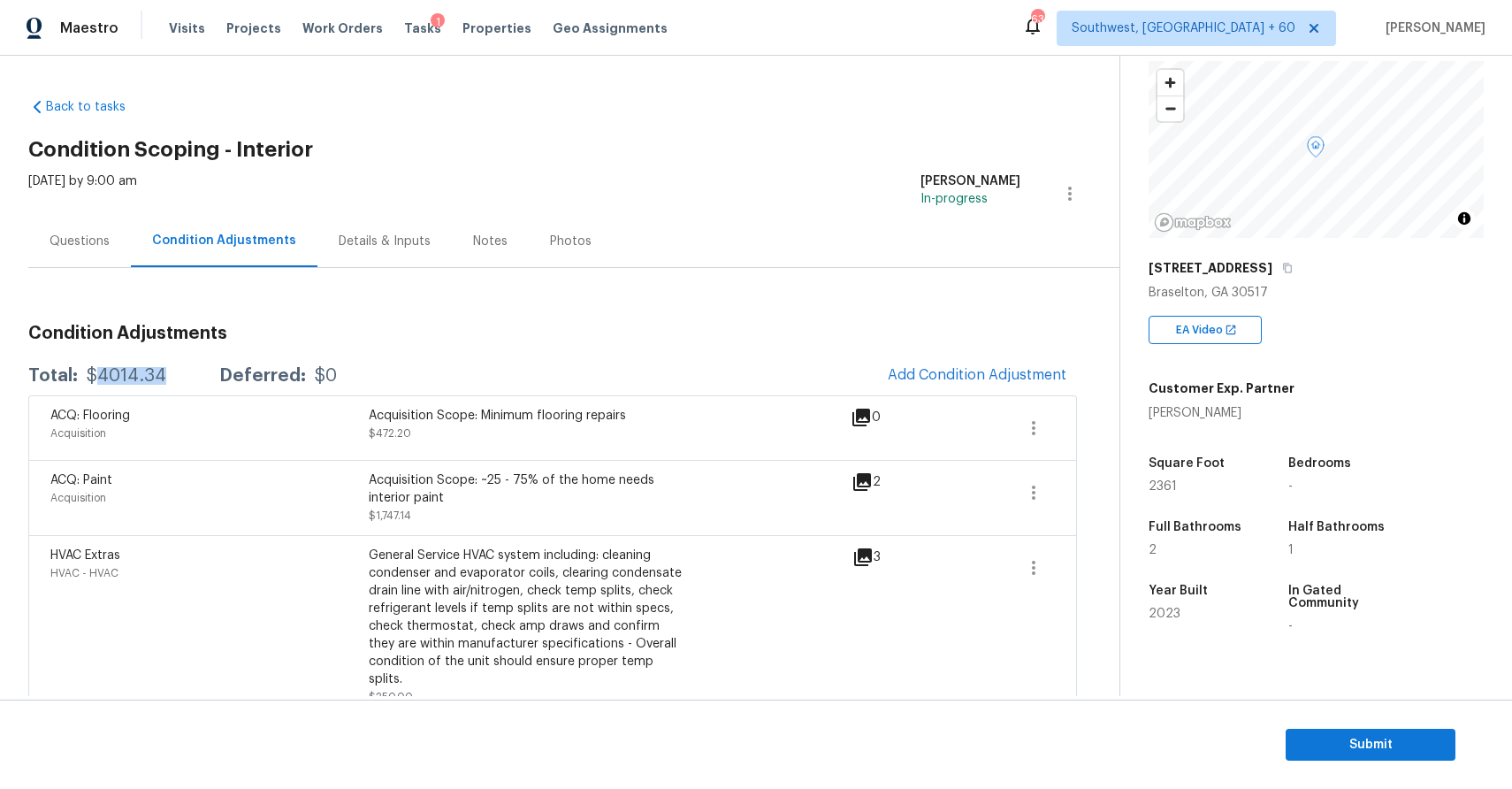
click at [138, 376] on div "$4014.34" at bounding box center [126, 376] width 80 height 18
copy div "$4014.34"
click at [60, 199] on div "Mon, Sep 22 2025 by 9:00 am" at bounding box center [83, 194] width 109 height 42
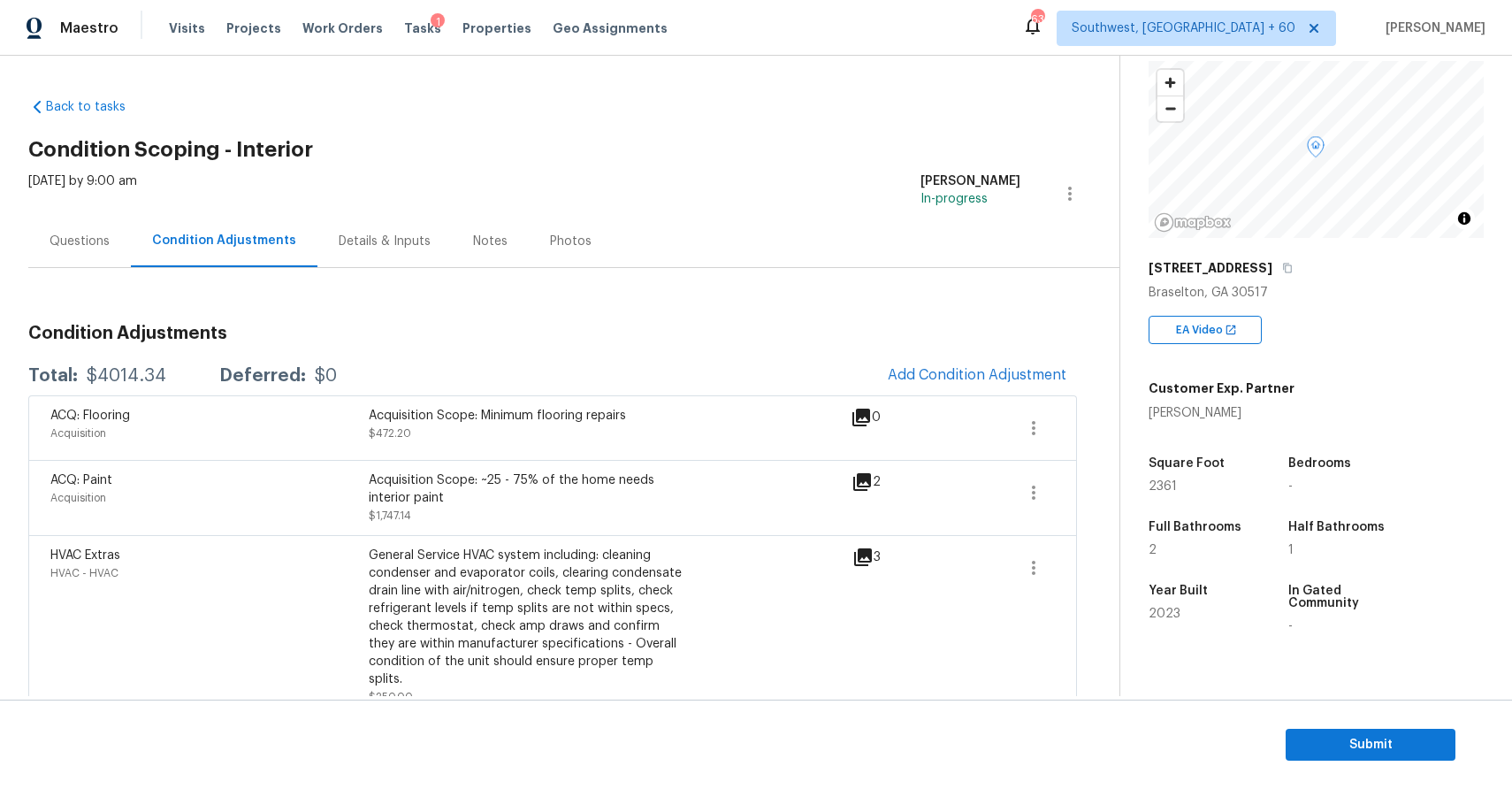
click at [80, 214] on div "Mon, Sep 22 2025 by 9:00 am" at bounding box center [83, 194] width 109 height 42
click at [101, 234] on div "Questions" at bounding box center [79, 242] width 60 height 18
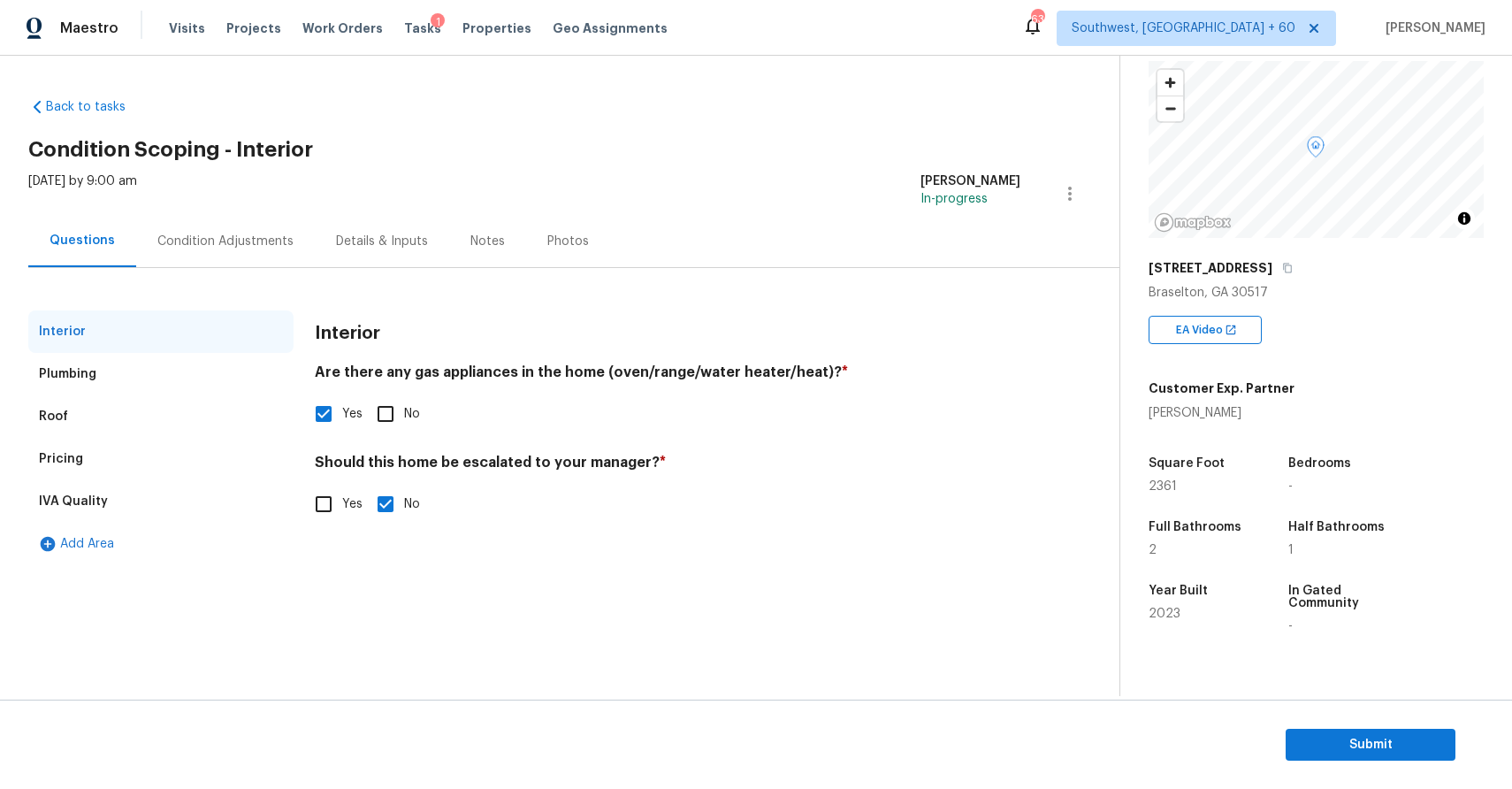
click at [245, 243] on div "Condition Adjustments" at bounding box center [225, 242] width 136 height 18
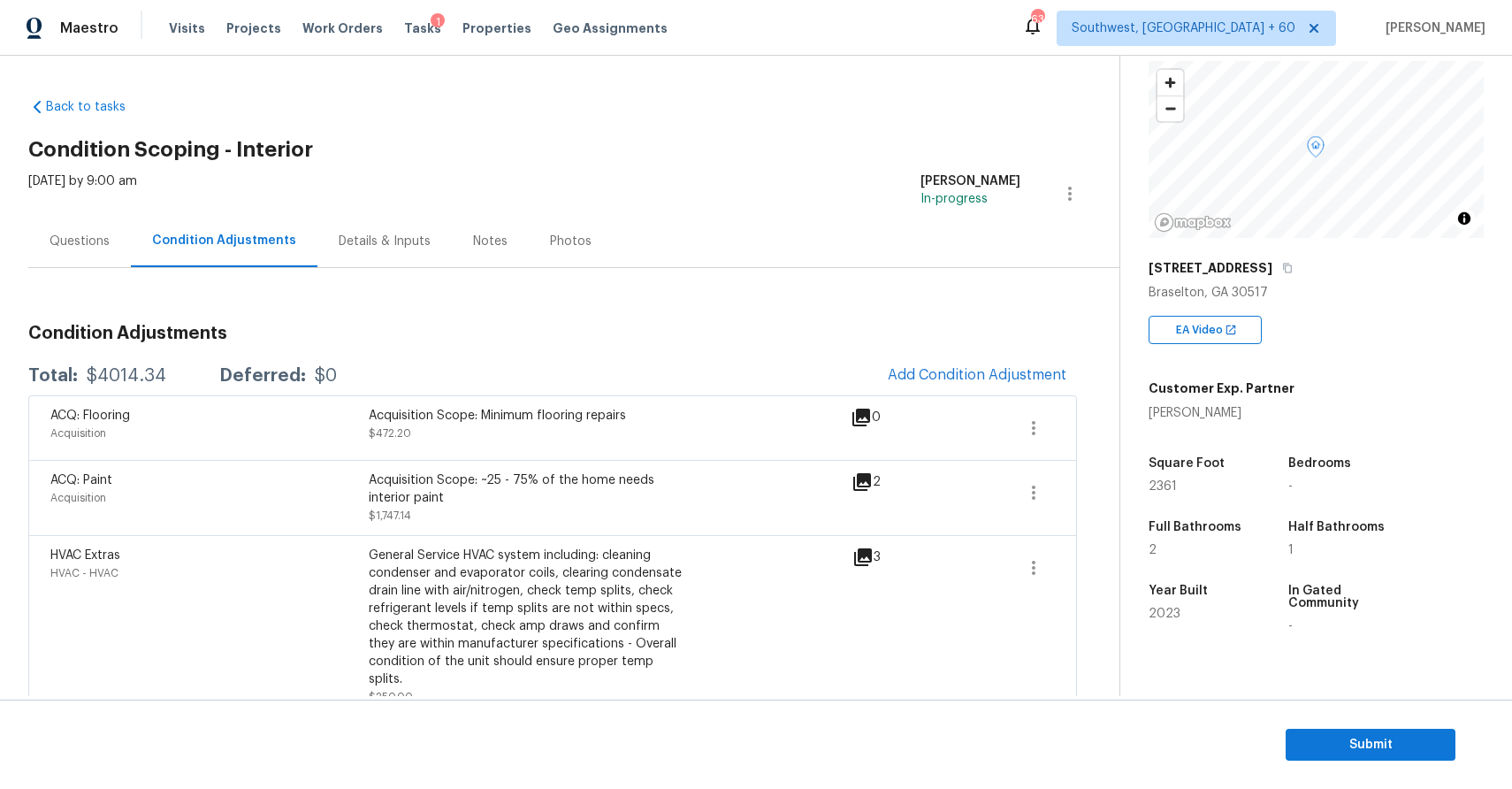
click at [61, 251] on div "Questions" at bounding box center [80, 241] width 103 height 52
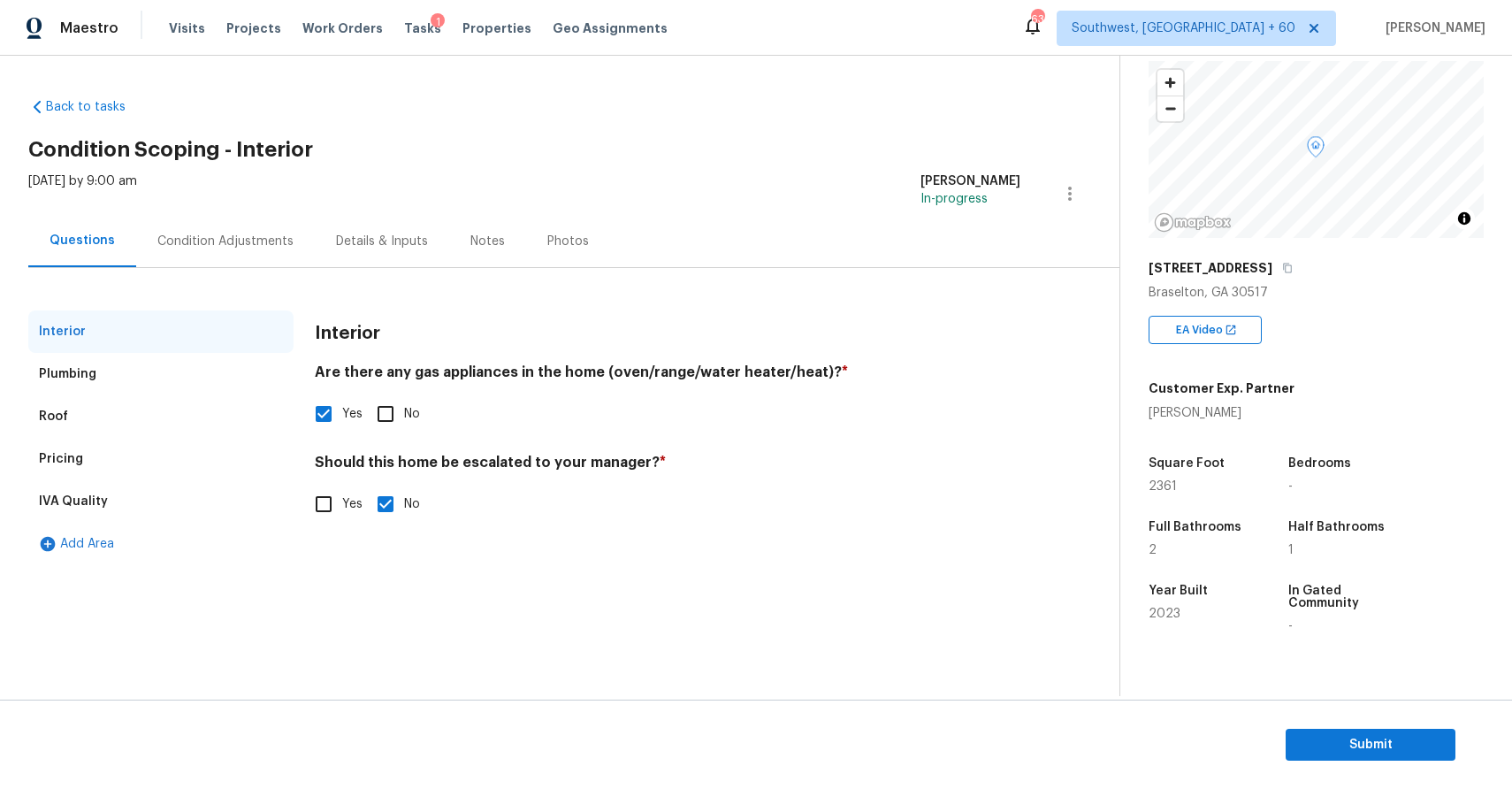
click at [208, 208] on div "Mon, Sep 22 2025 by 9:00 am Ranjith Kumar P In-progress" at bounding box center [574, 194] width 1092 height 42
click at [227, 233] on div "Condition Adjustments" at bounding box center [225, 242] width 136 height 18
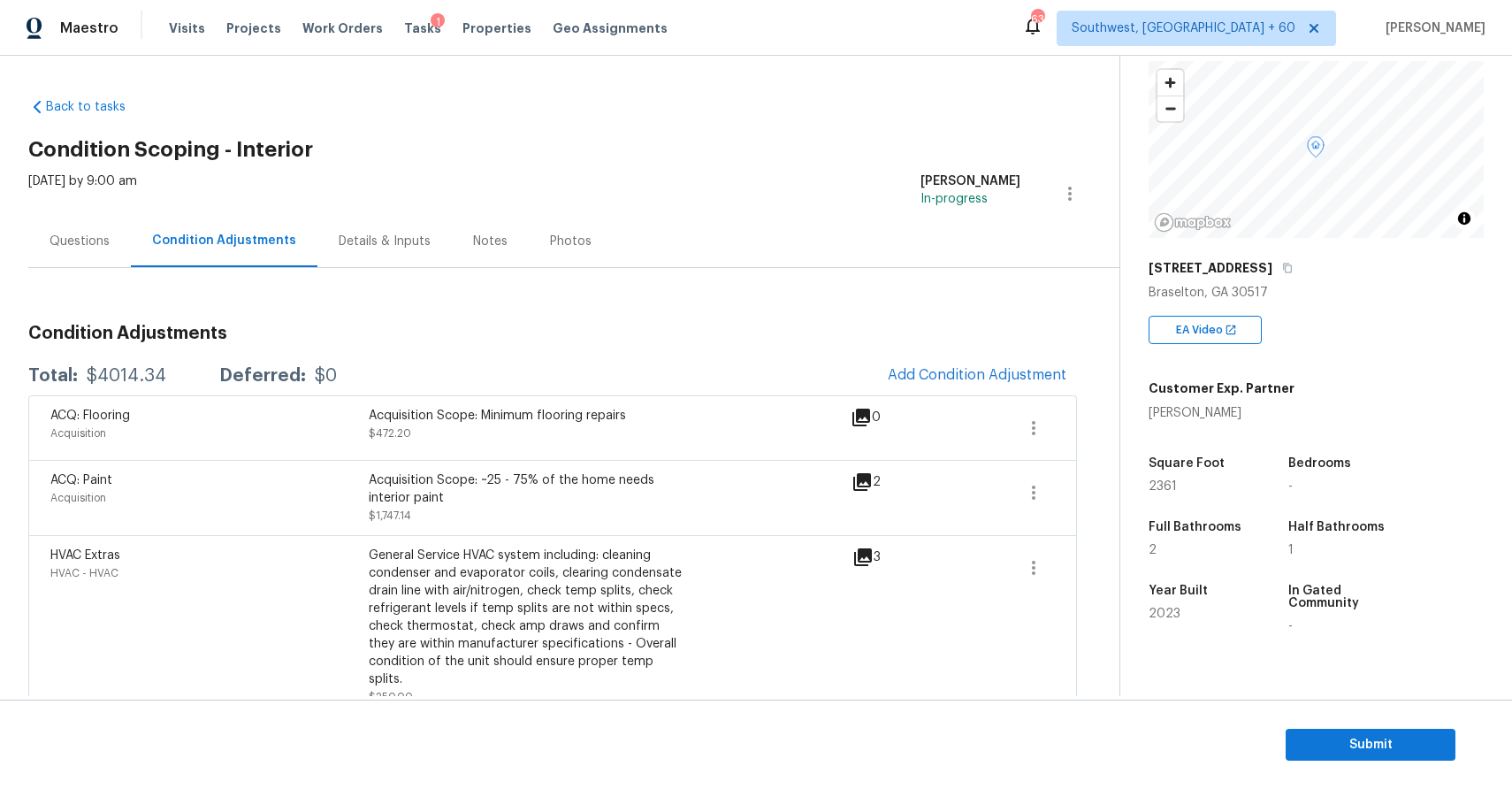
click at [60, 218] on div "Questions" at bounding box center [80, 241] width 103 height 52
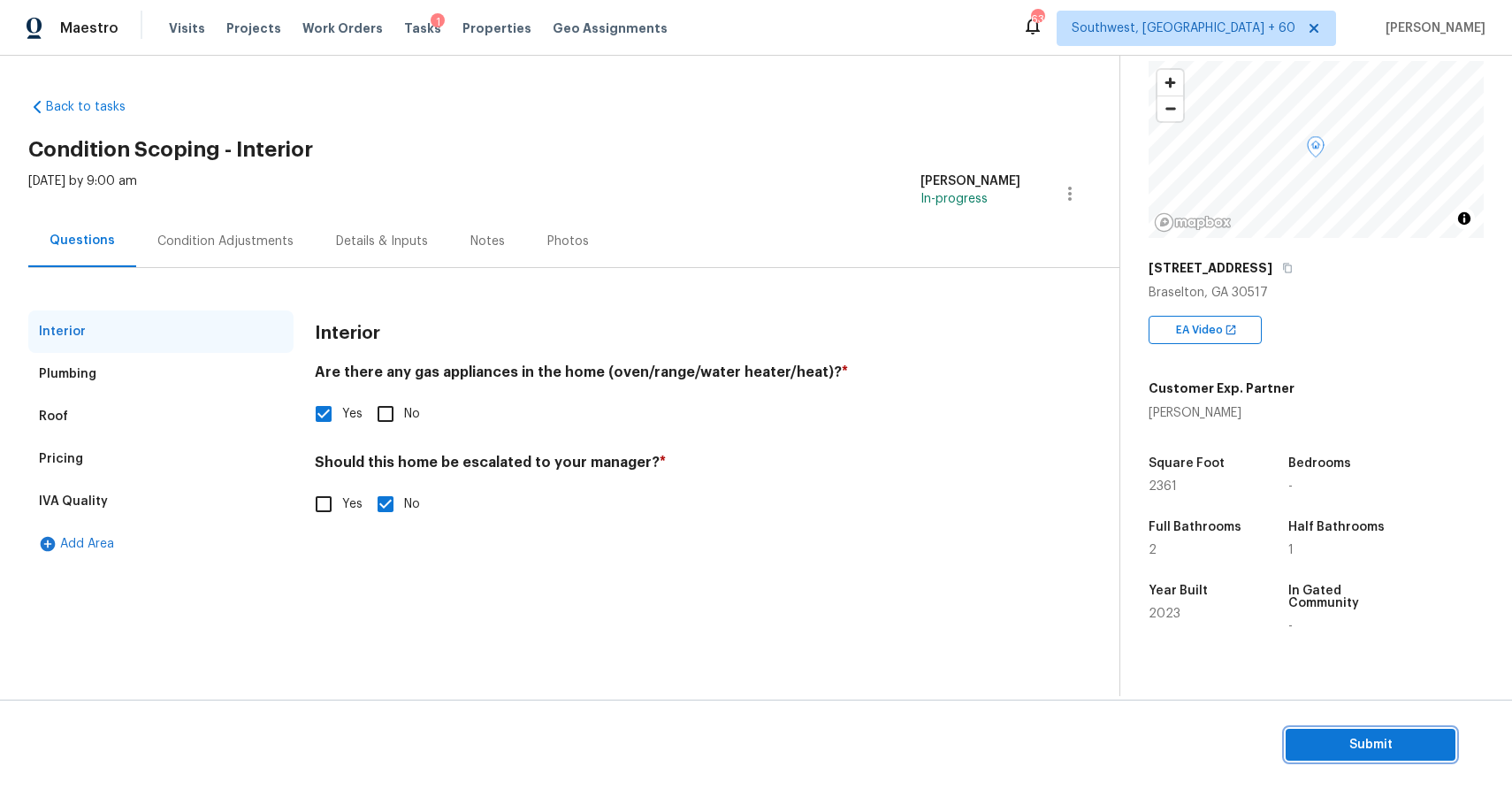
click at [1385, 754] on span "Submit" at bounding box center [1370, 746] width 141 height 22
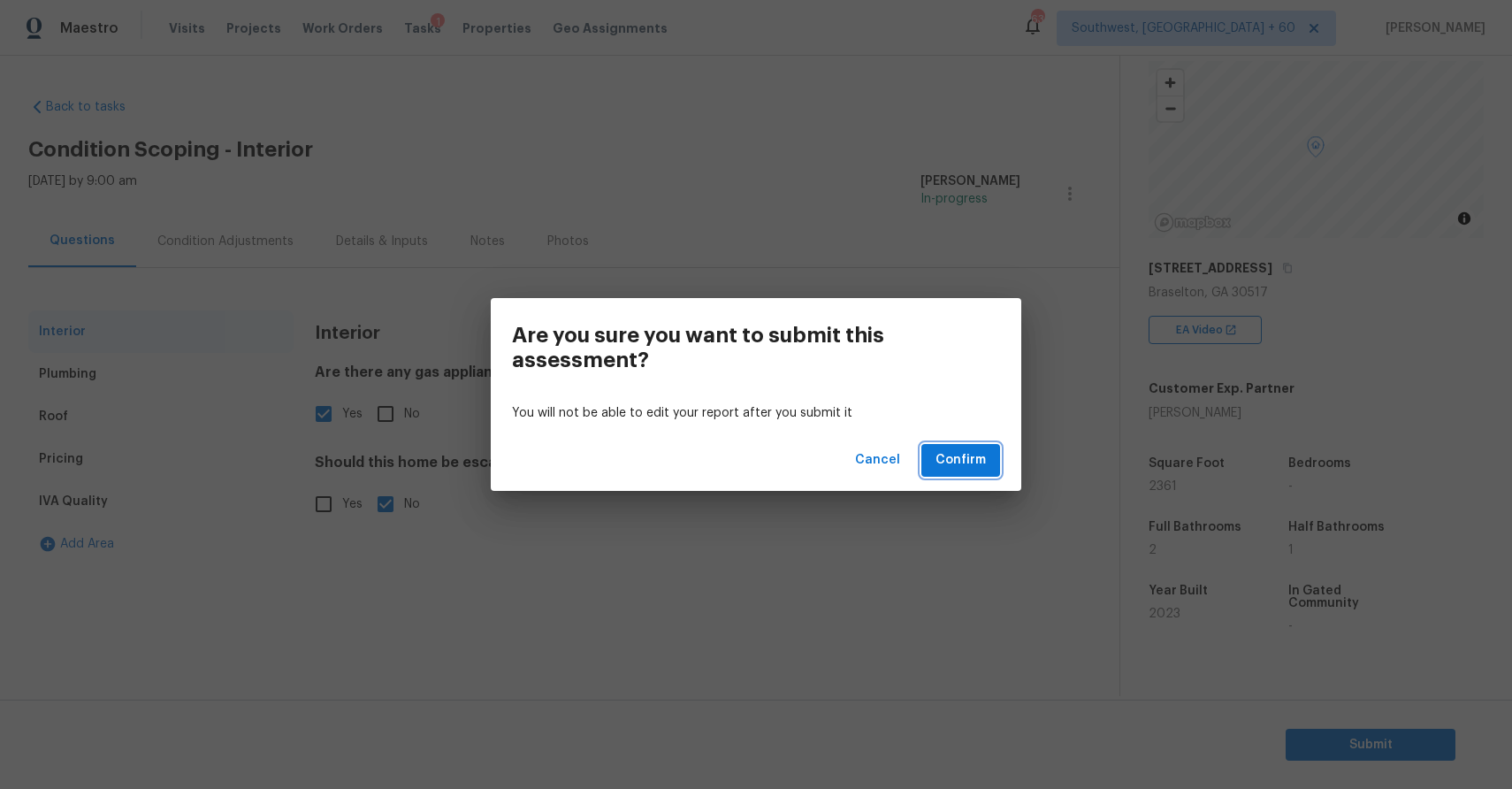
click at [983, 467] on span "Confirm" at bounding box center [960, 460] width 50 height 22
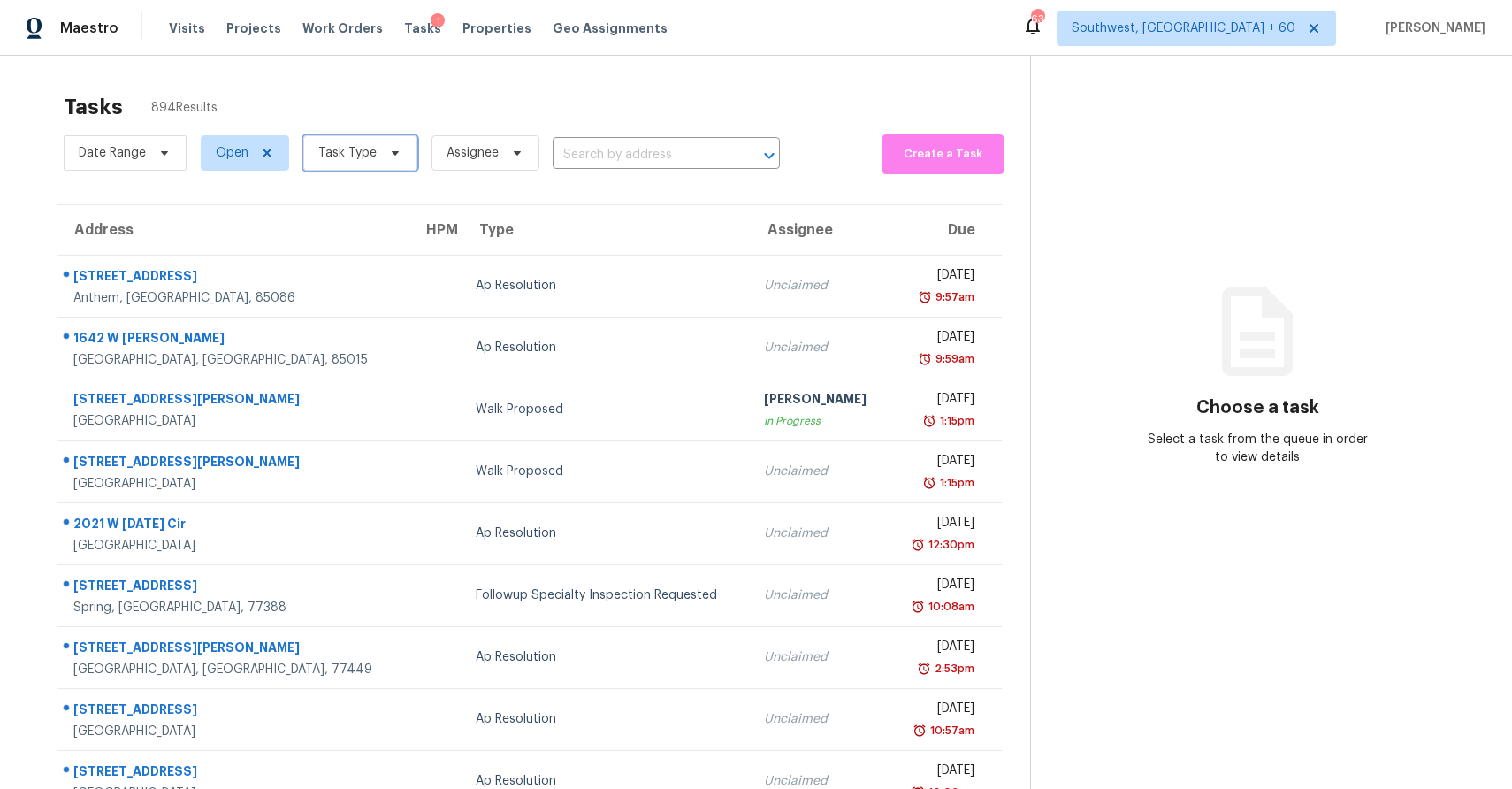
click at [336, 143] on span "Task Type" at bounding box center [360, 153] width 114 height 36
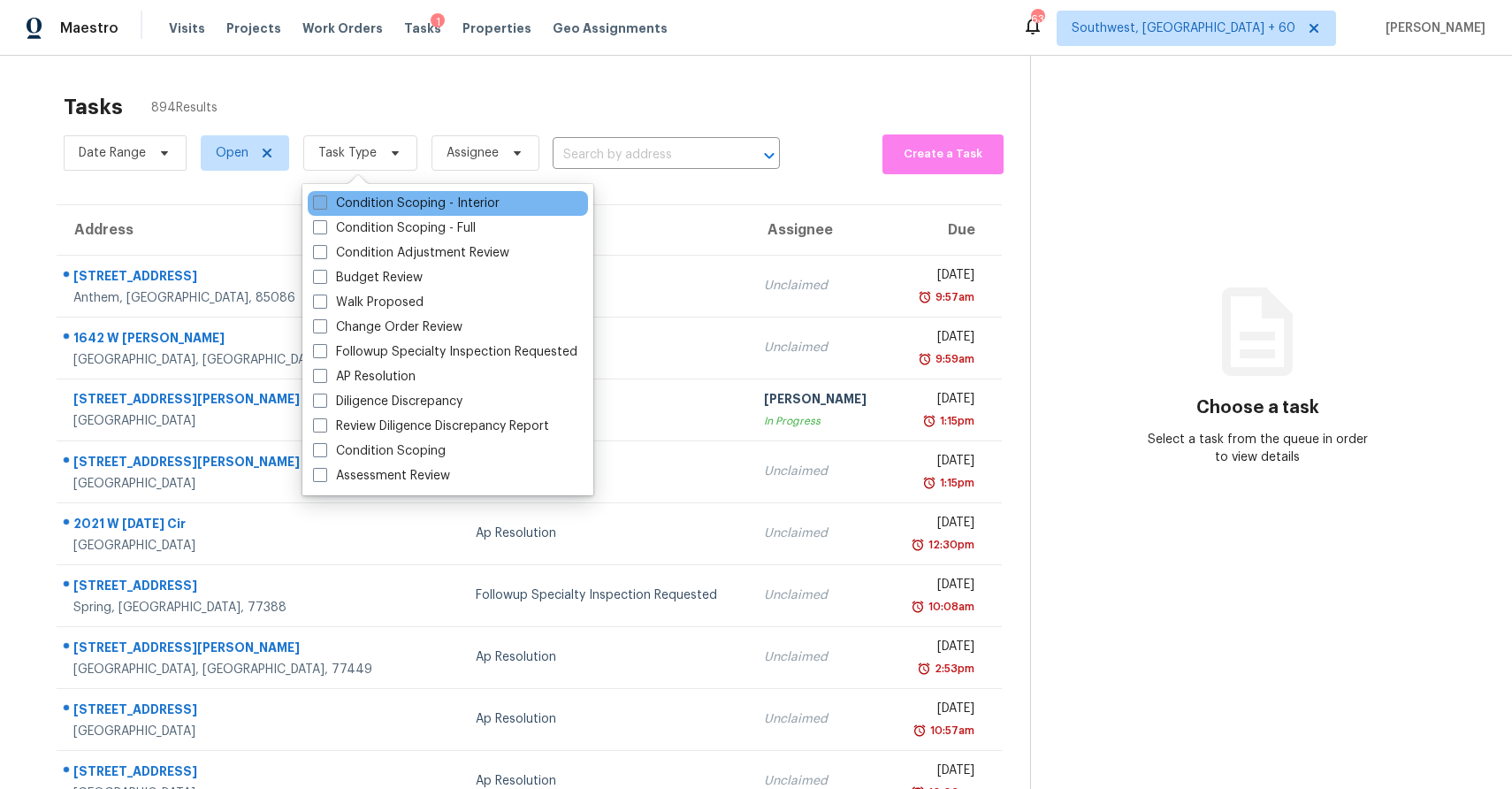
click at [453, 207] on label "Condition Scoping - Interior" at bounding box center [406, 203] width 187 height 18
click at [325, 206] on input "Condition Scoping - Interior" at bounding box center [319, 200] width 12 height 12
checkbox input "true"
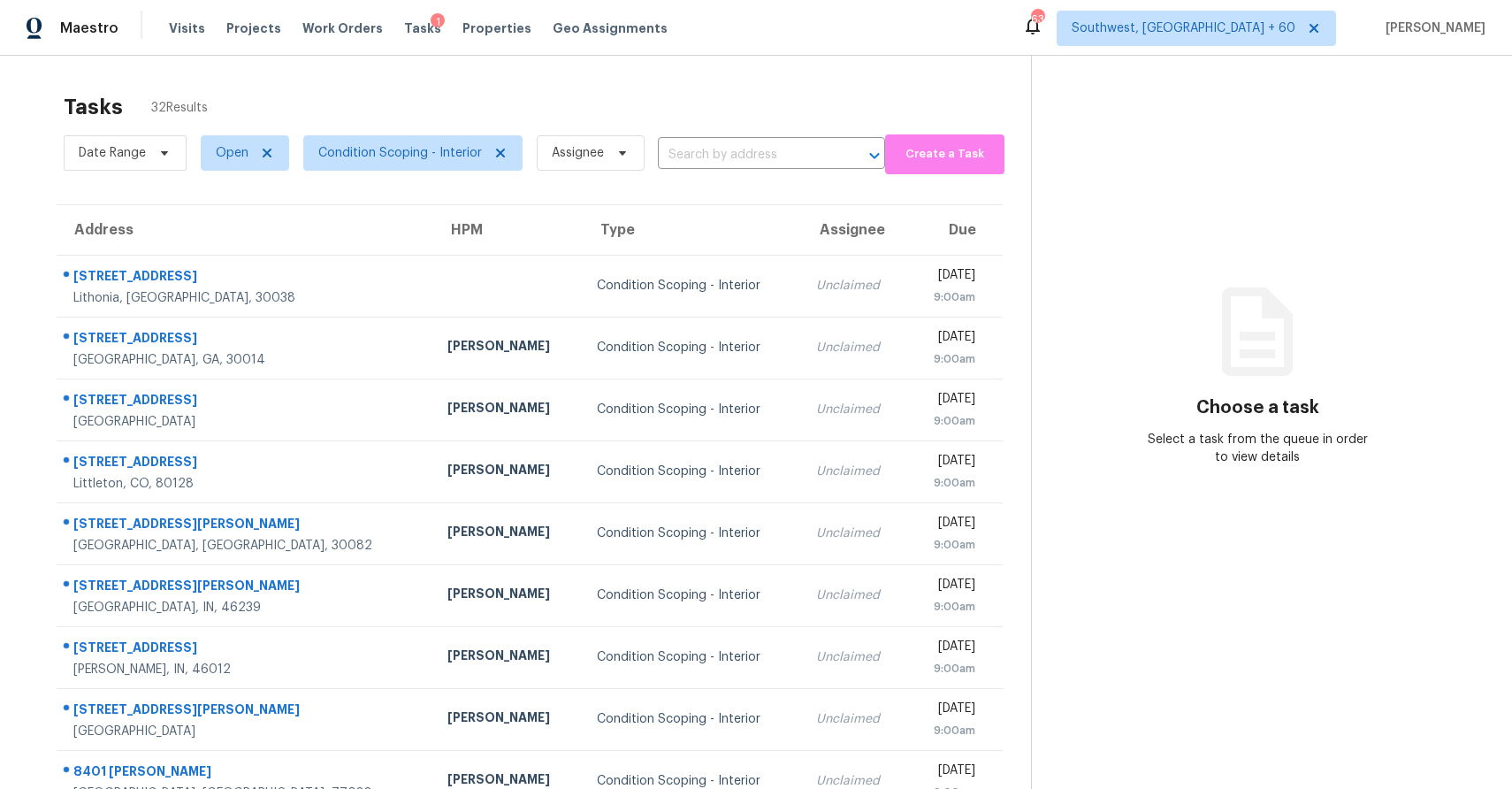
click at [620, 98] on div "Tasks 32 Results" at bounding box center [548, 107] width 967 height 46
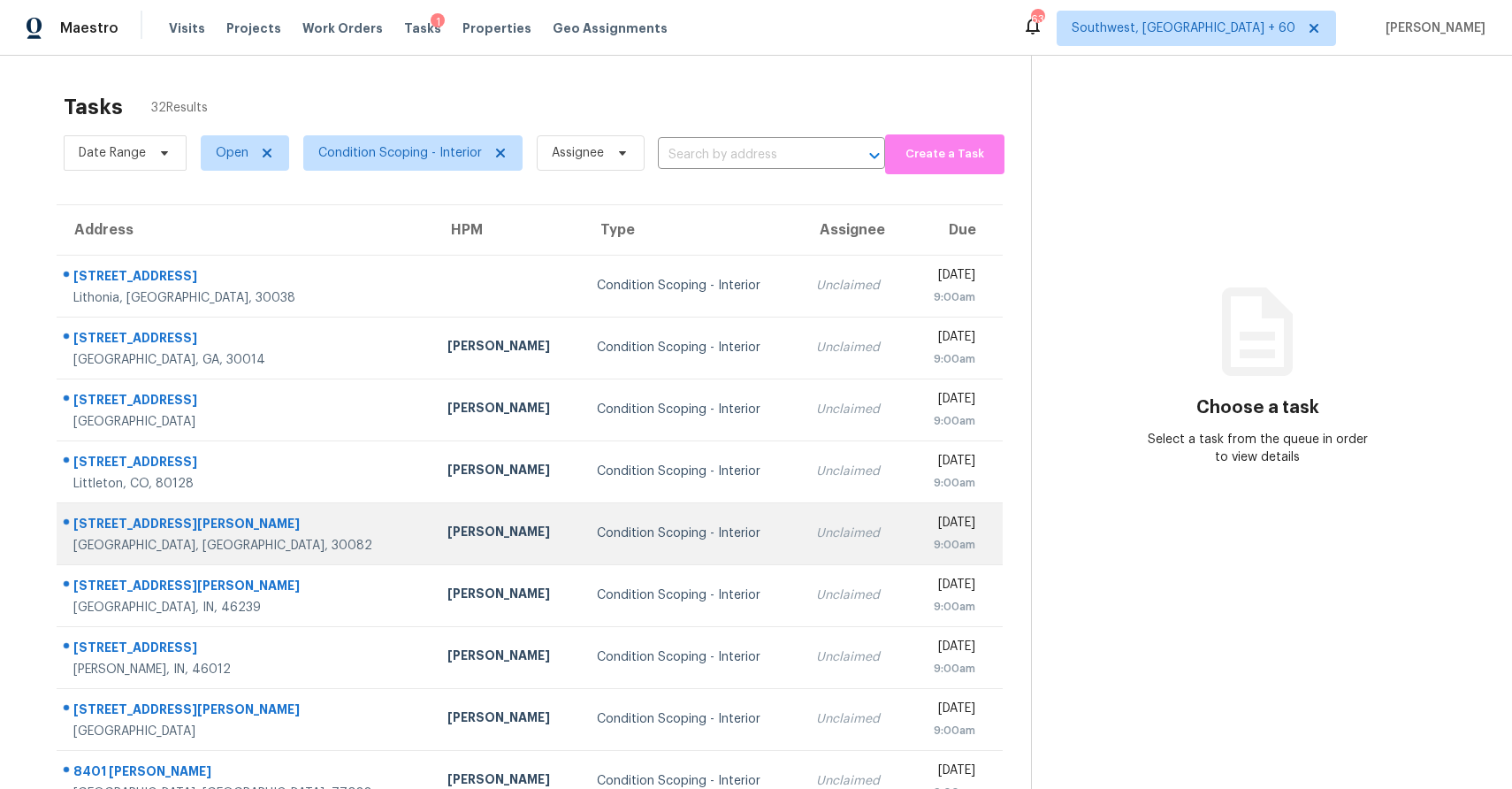
scroll to position [131, 0]
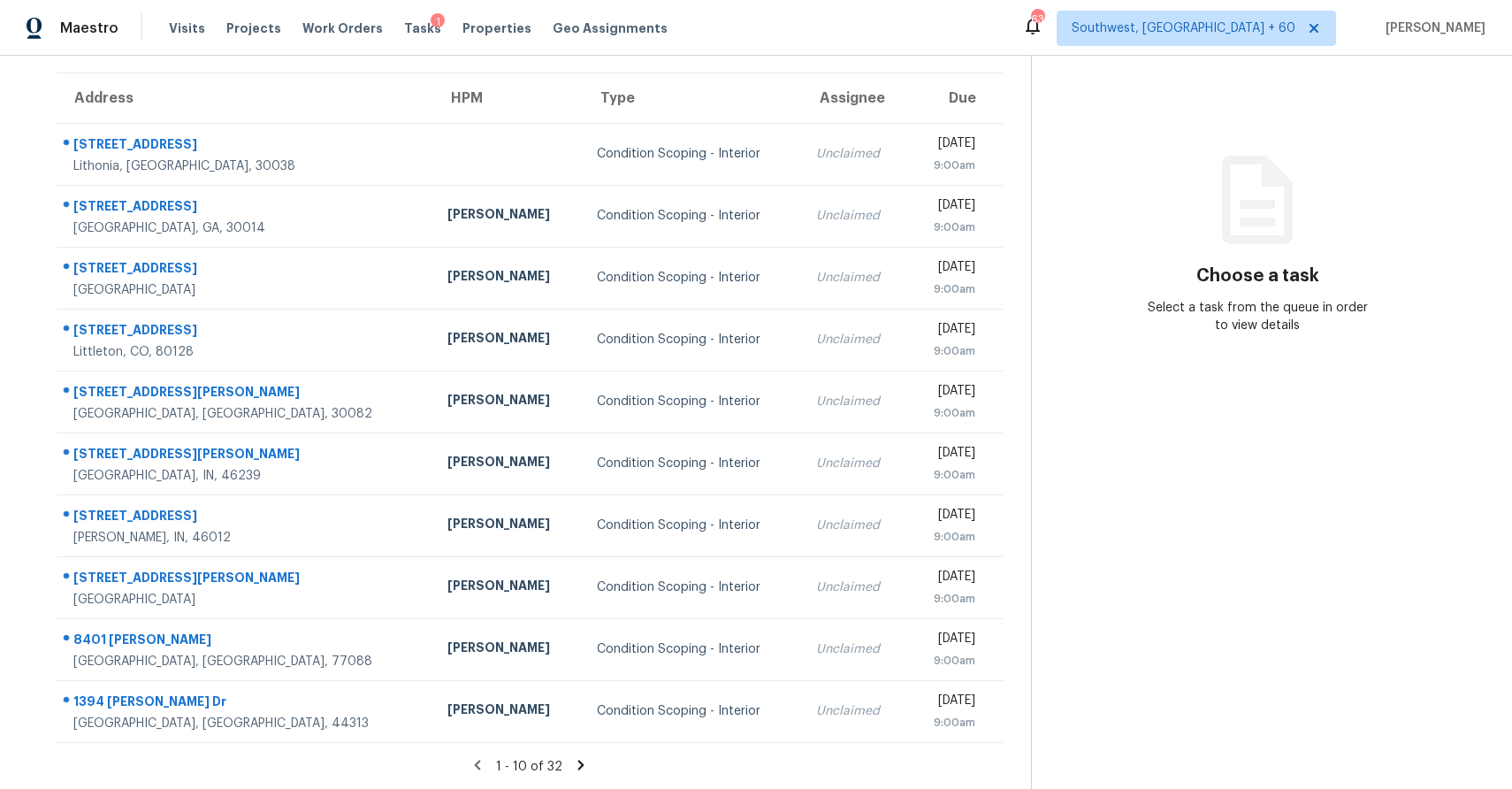
click at [579, 763] on icon at bounding box center [581, 765] width 6 height 10
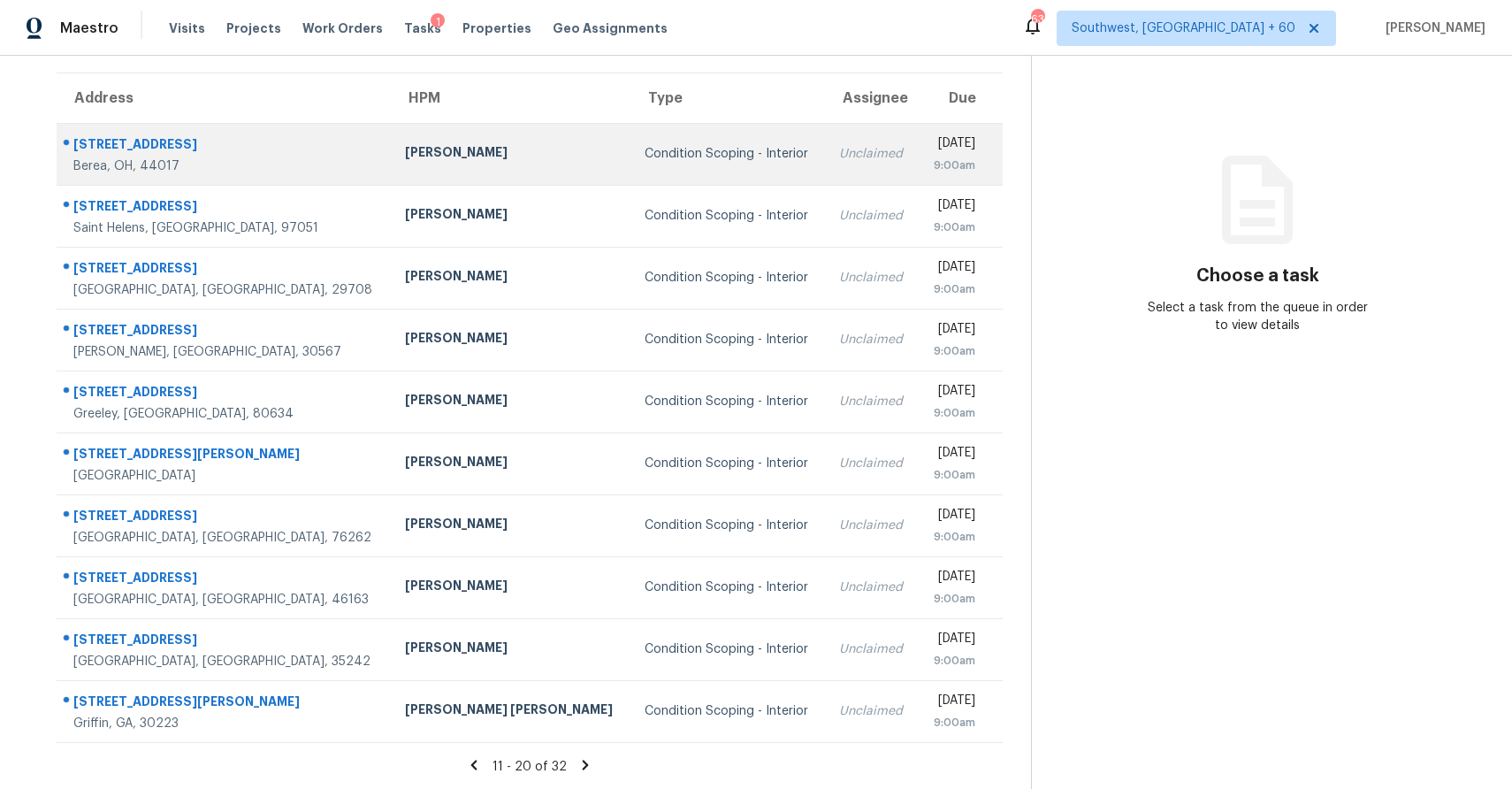
click at [631, 126] on td "Condition Scoping - Interior" at bounding box center [727, 154] width 194 height 62
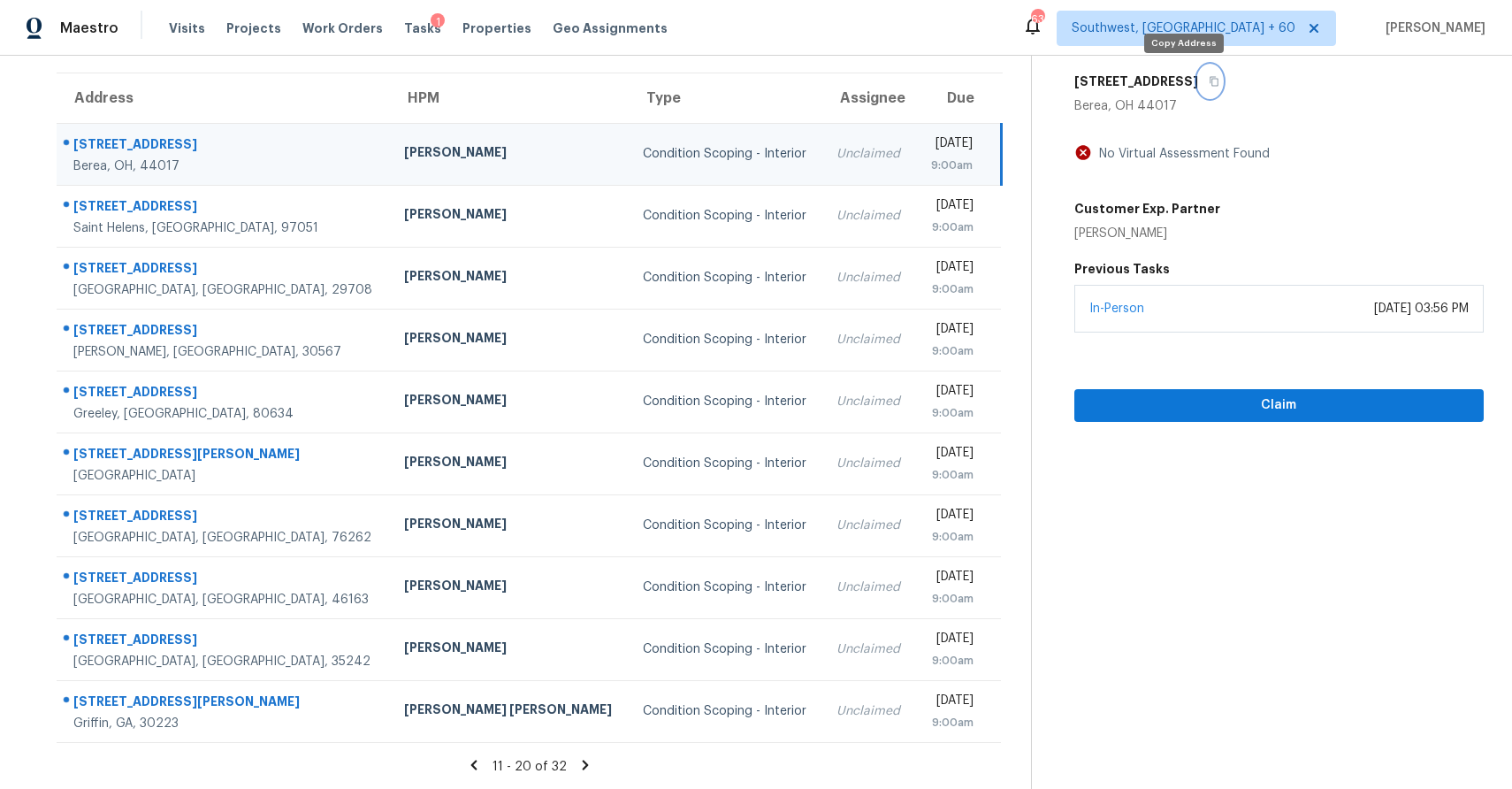
click at [1198, 93] on button "button" at bounding box center [1210, 81] width 24 height 32
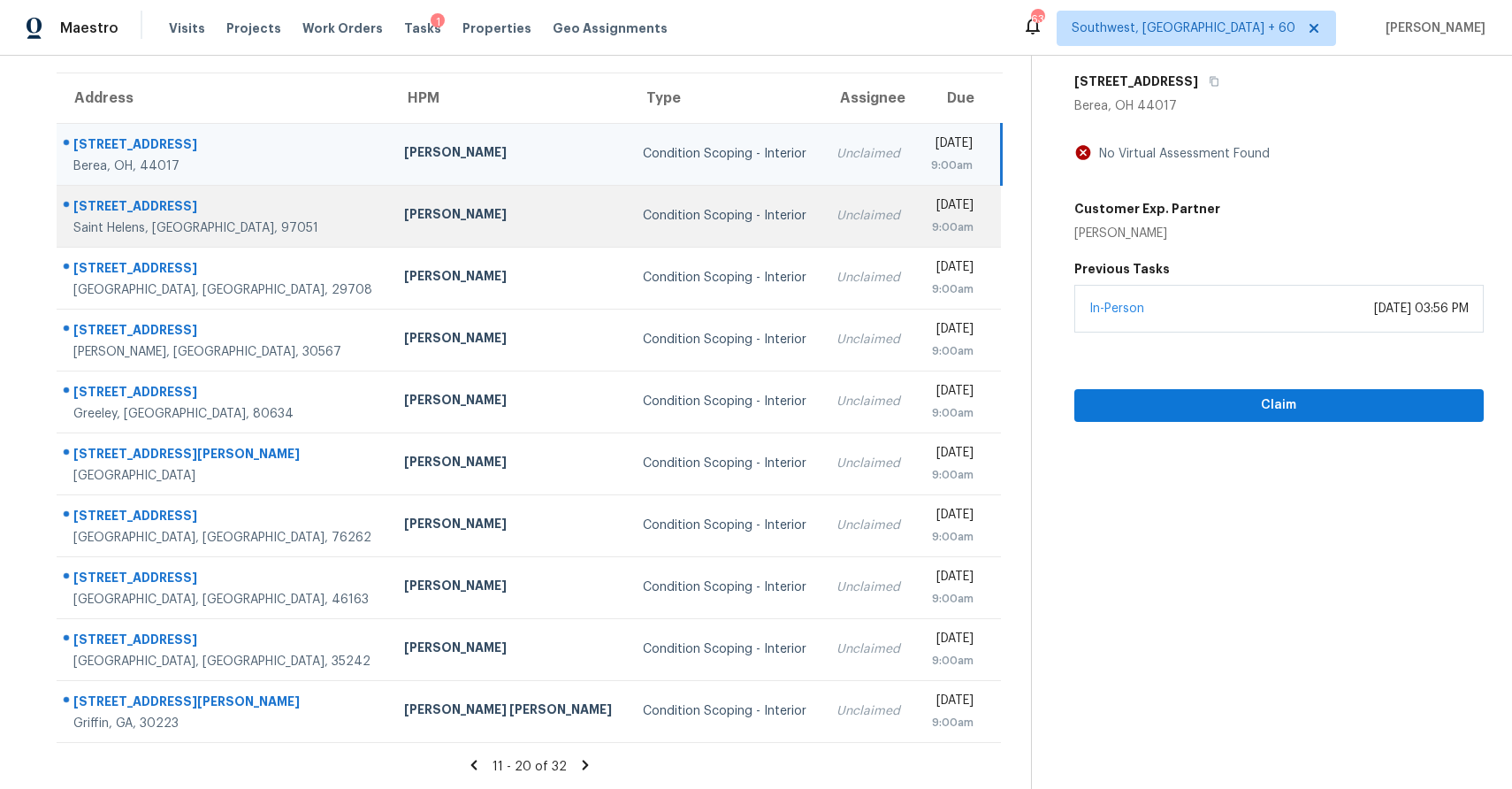
click at [643, 222] on div "Condition Scoping - Interior" at bounding box center [725, 216] width 166 height 18
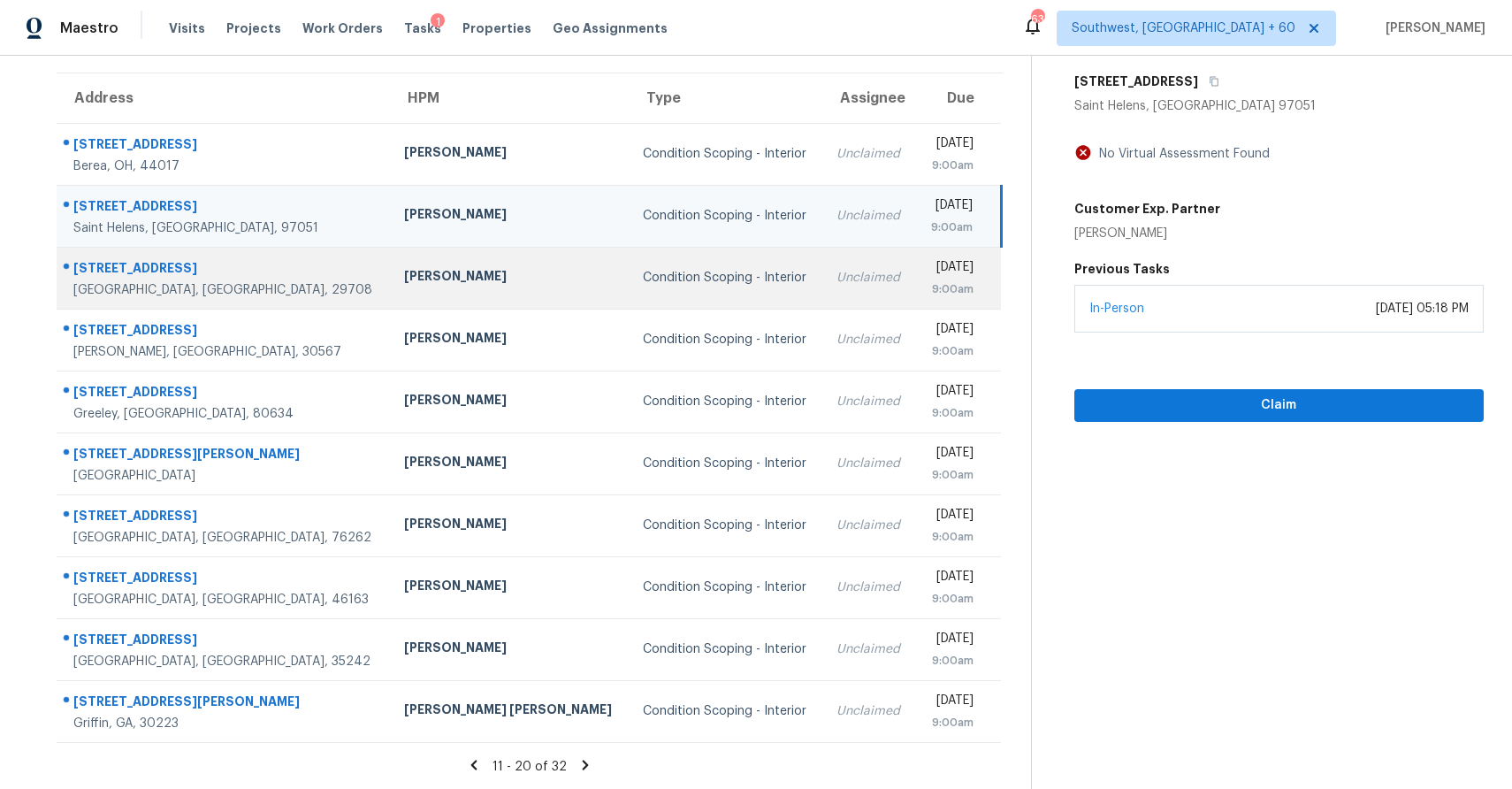
click at [643, 276] on div "Condition Scoping - Interior" at bounding box center [725, 277] width 166 height 18
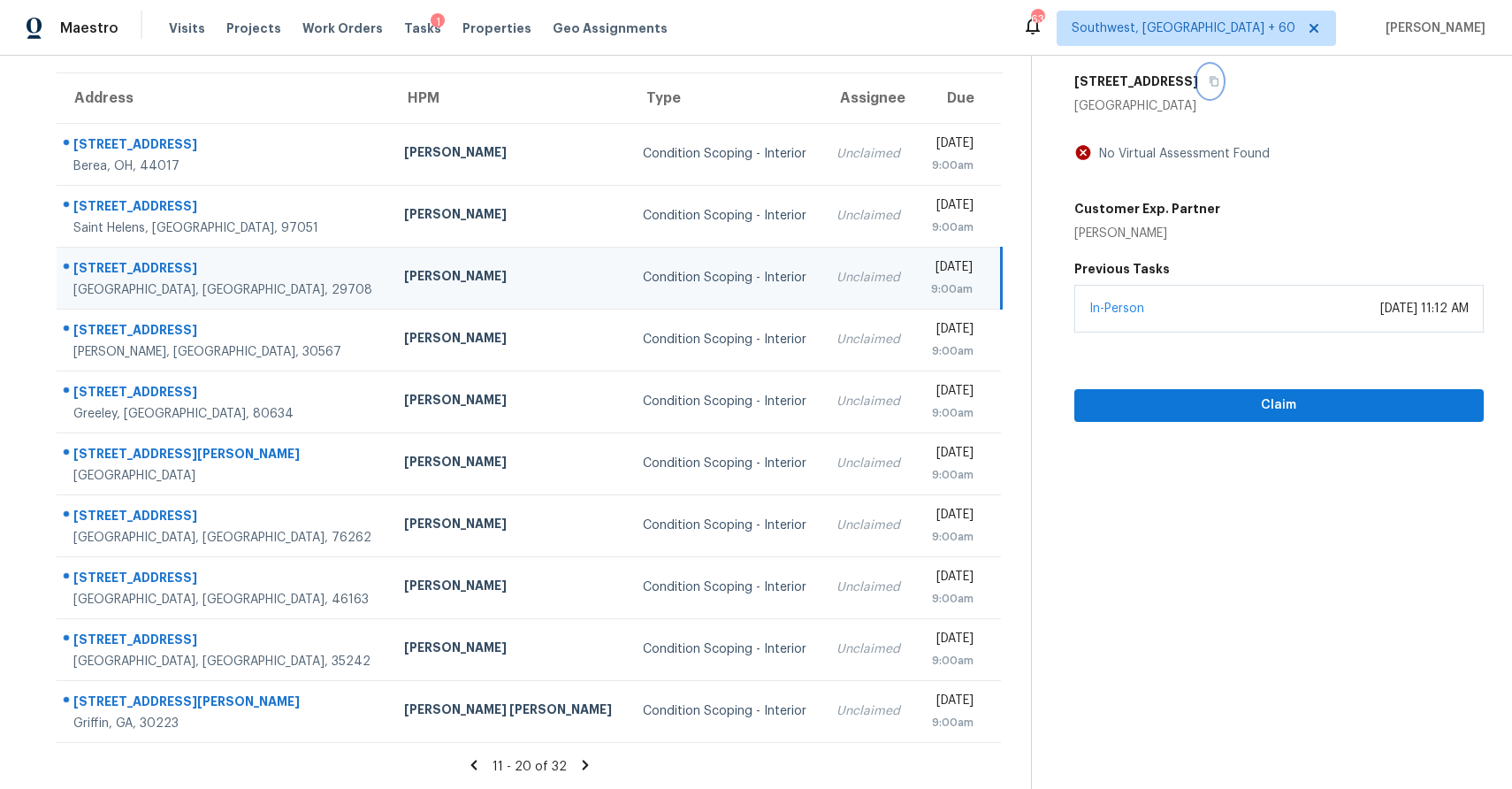
click at [1209, 78] on icon "button" at bounding box center [1214, 81] width 11 height 11
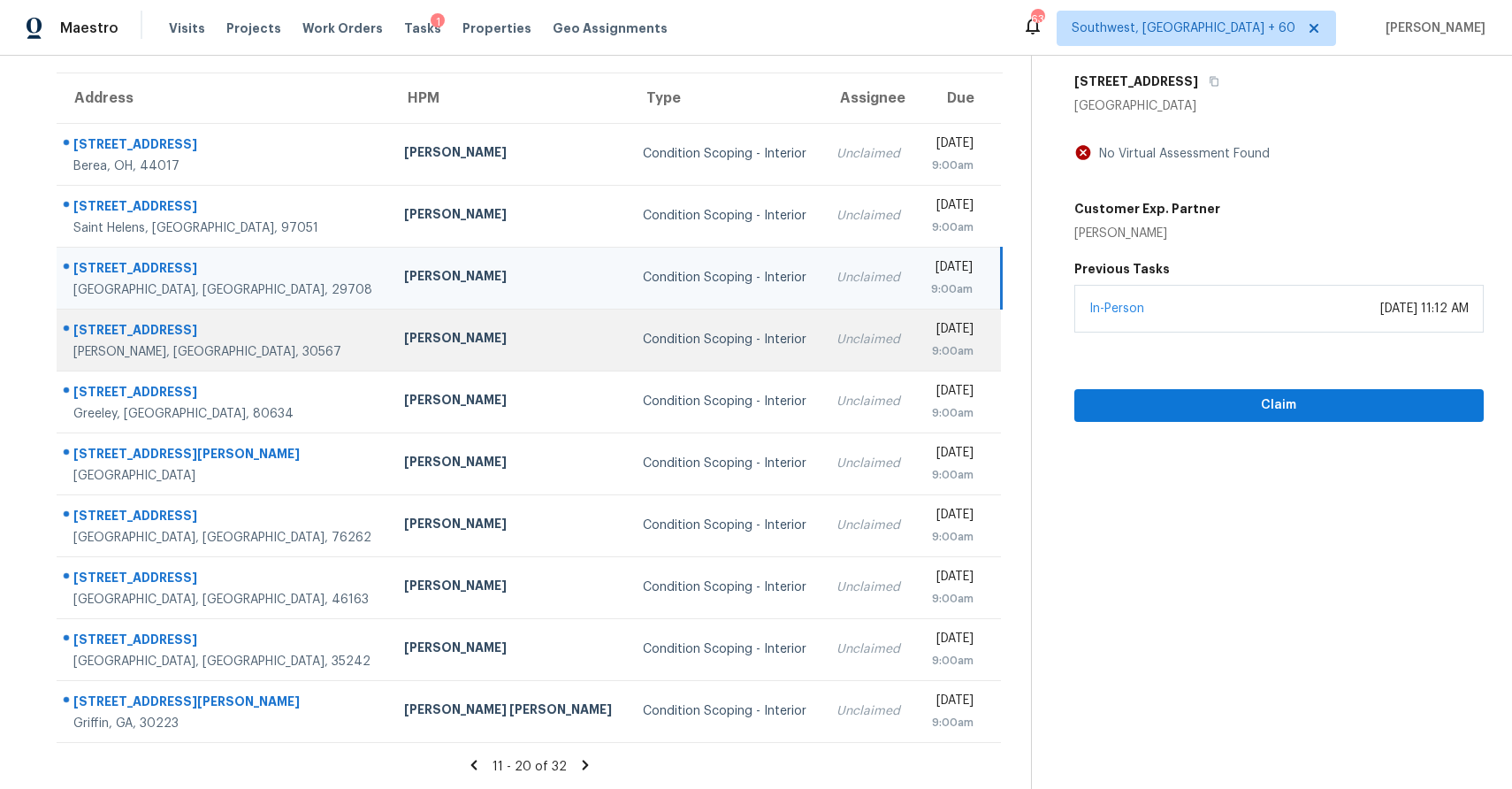
click at [643, 333] on div "Condition Scoping - Interior" at bounding box center [725, 340] width 166 height 18
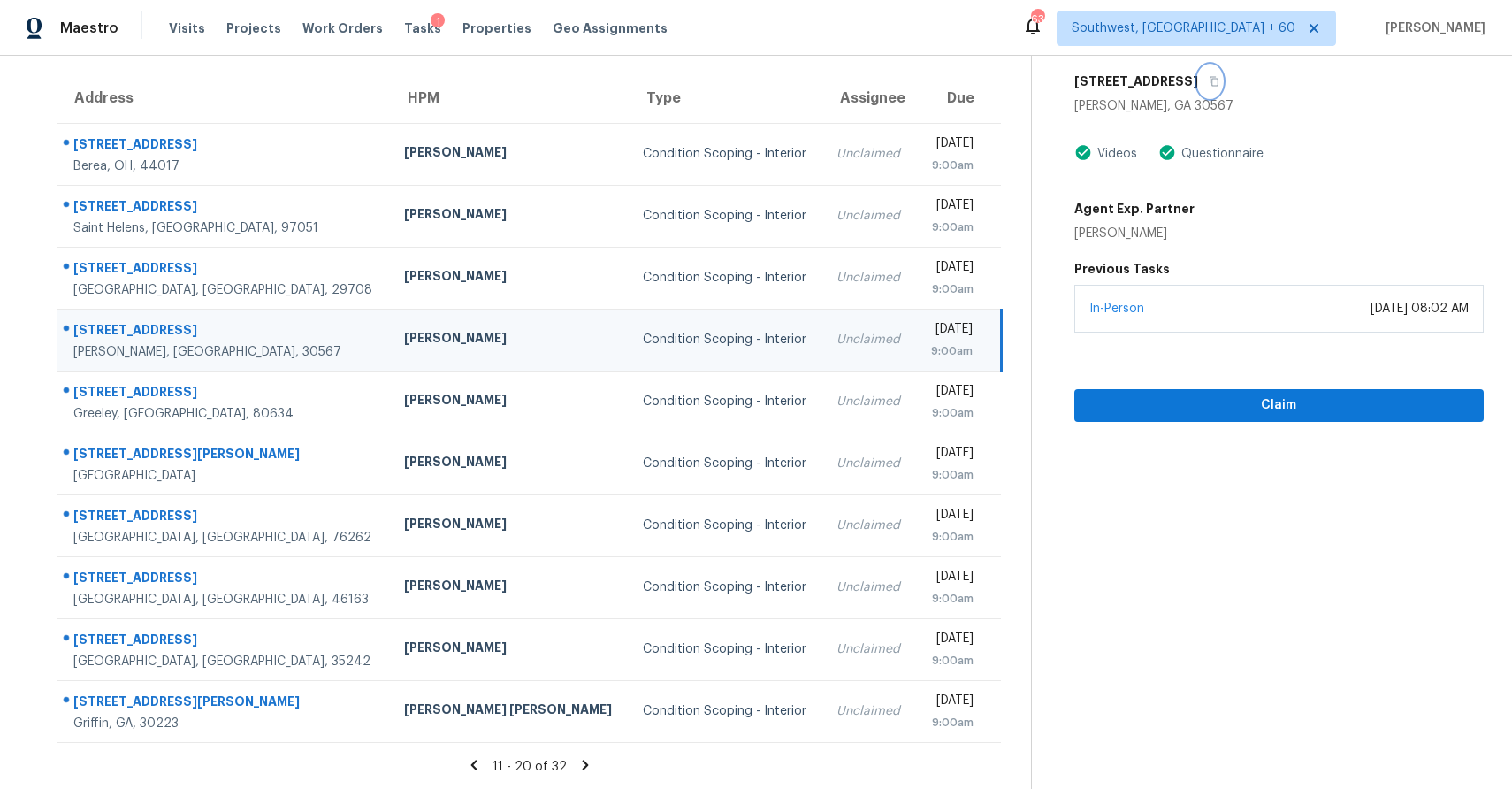
click at [1218, 89] on button "button" at bounding box center [1210, 81] width 24 height 32
click at [1252, 421] on button "Claim" at bounding box center [1278, 405] width 410 height 33
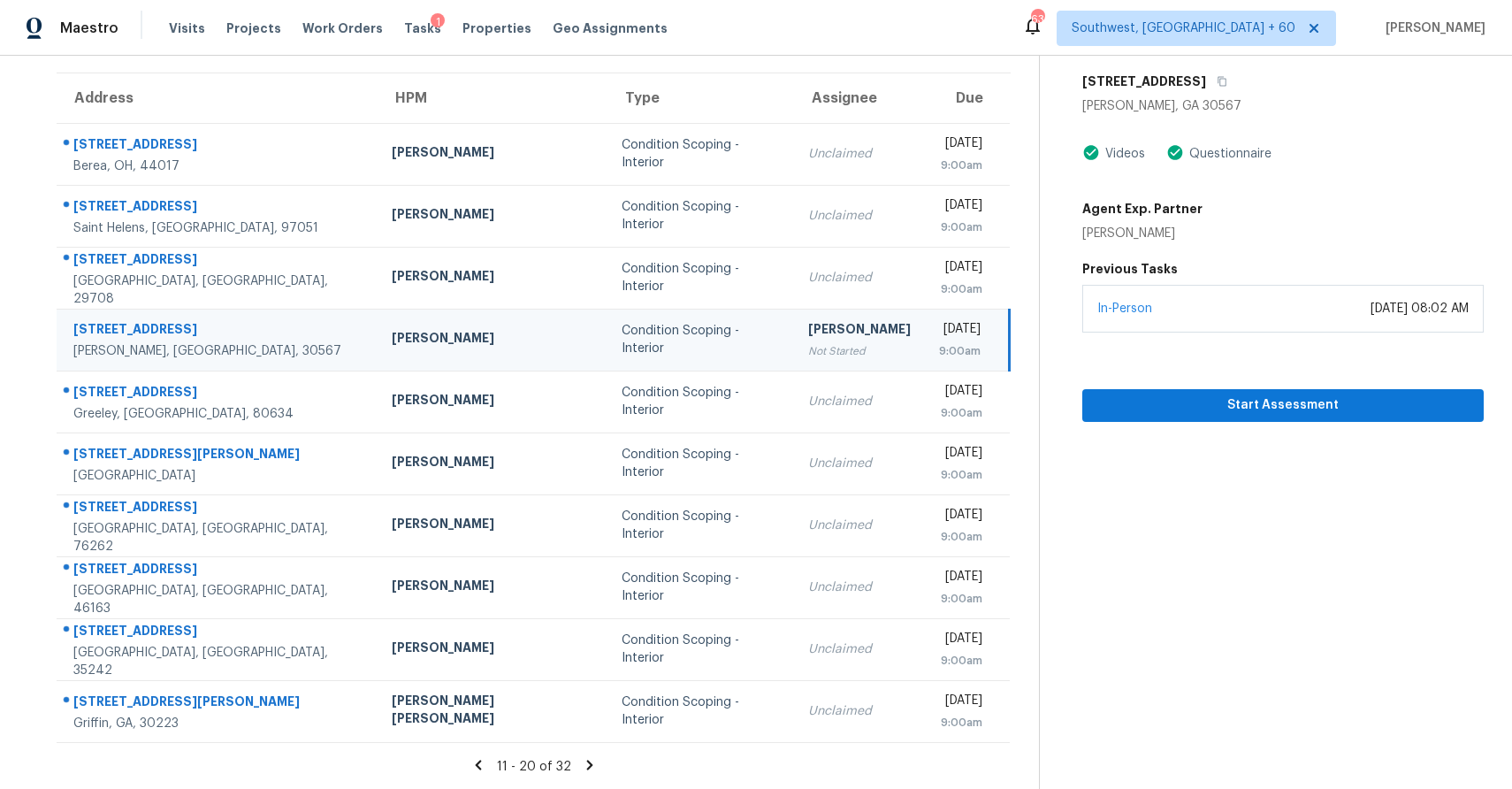
click at [1237, 385] on div "Start Assessment" at bounding box center [1283, 377] width 402 height 89
click at [1237, 395] on span "Start Assessment" at bounding box center [1283, 406] width 373 height 22
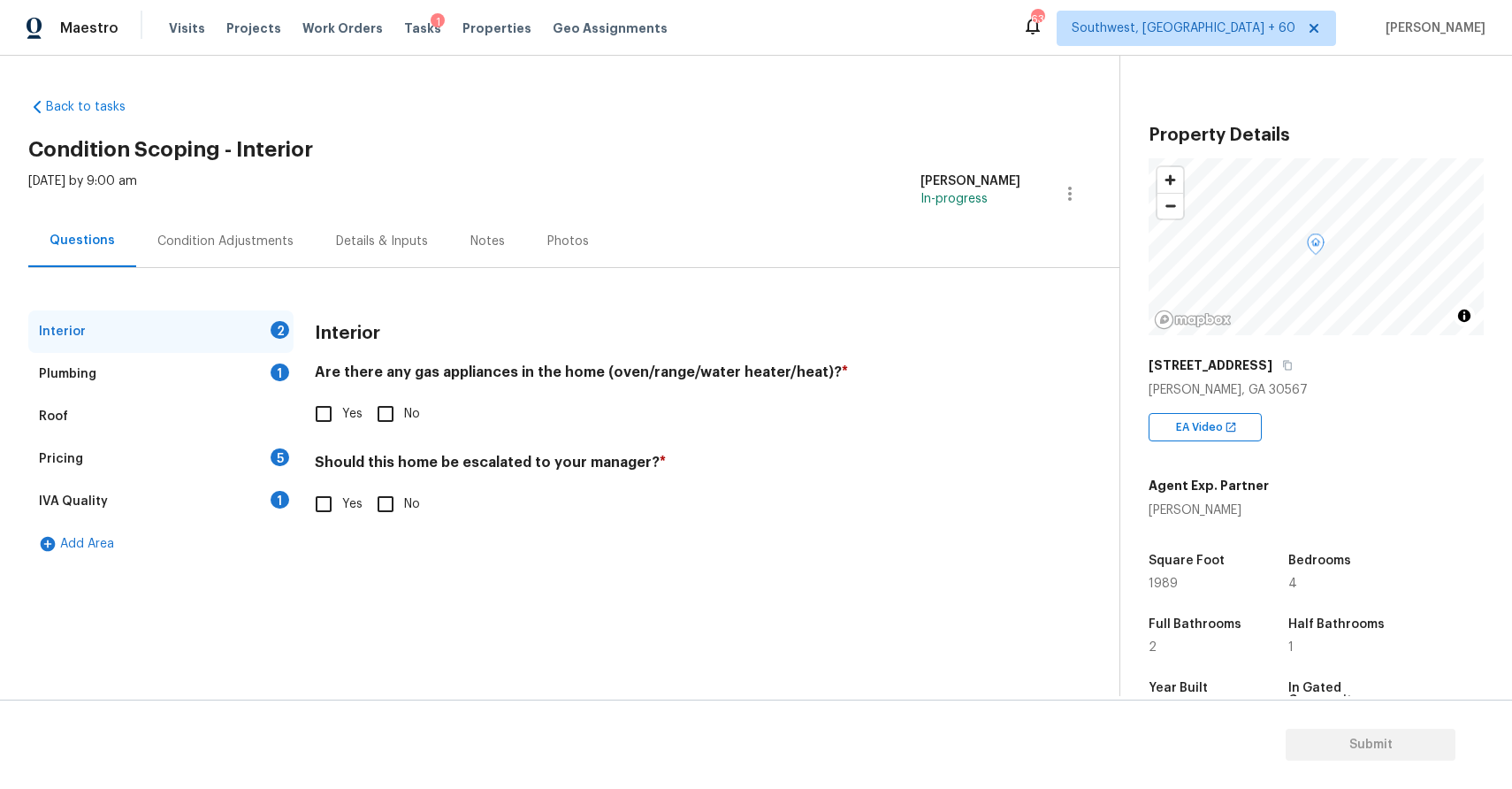
click at [225, 220] on div "Condition Adjustments" at bounding box center [225, 241] width 179 height 52
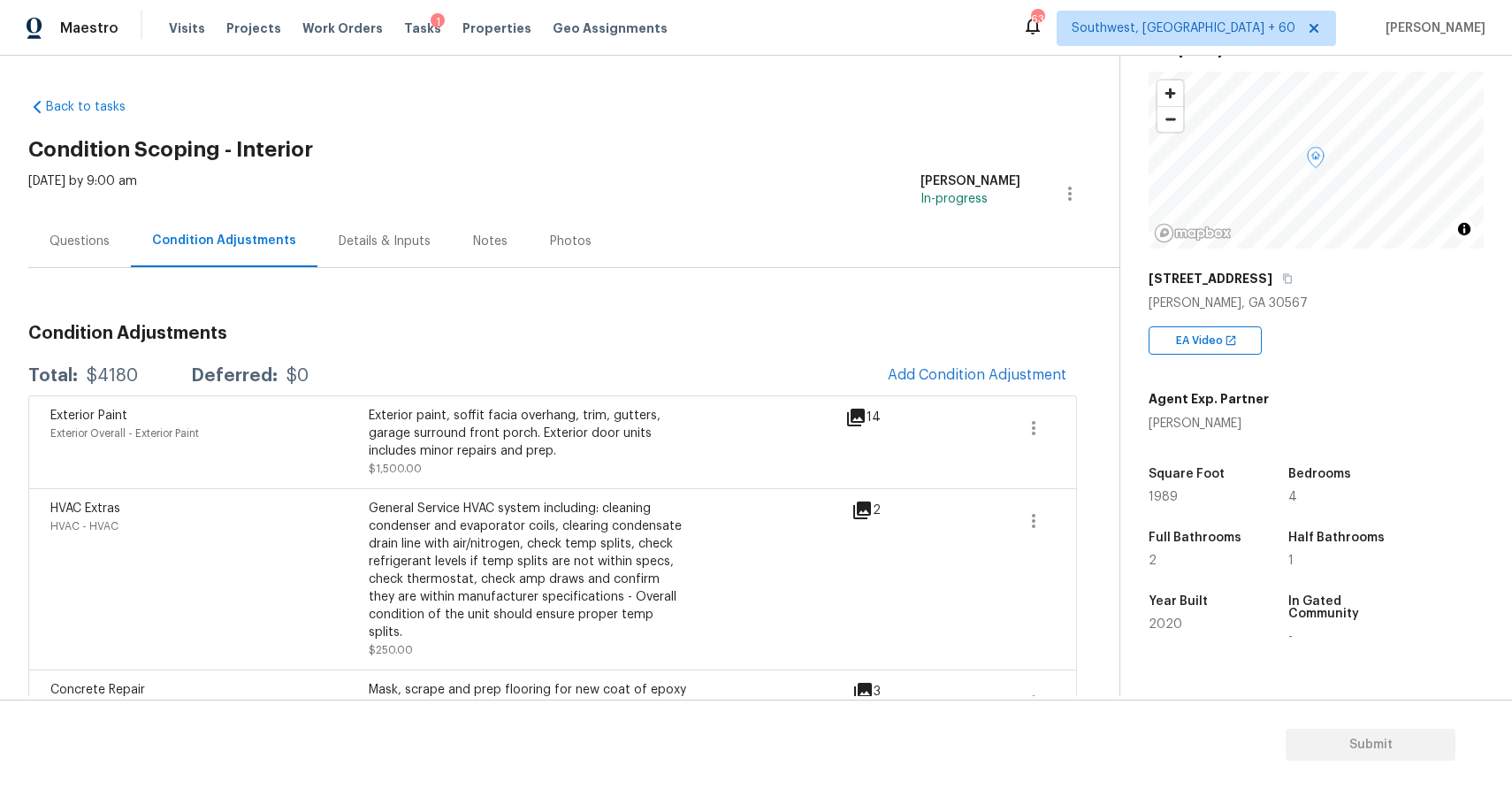
scroll to position [103, 0]
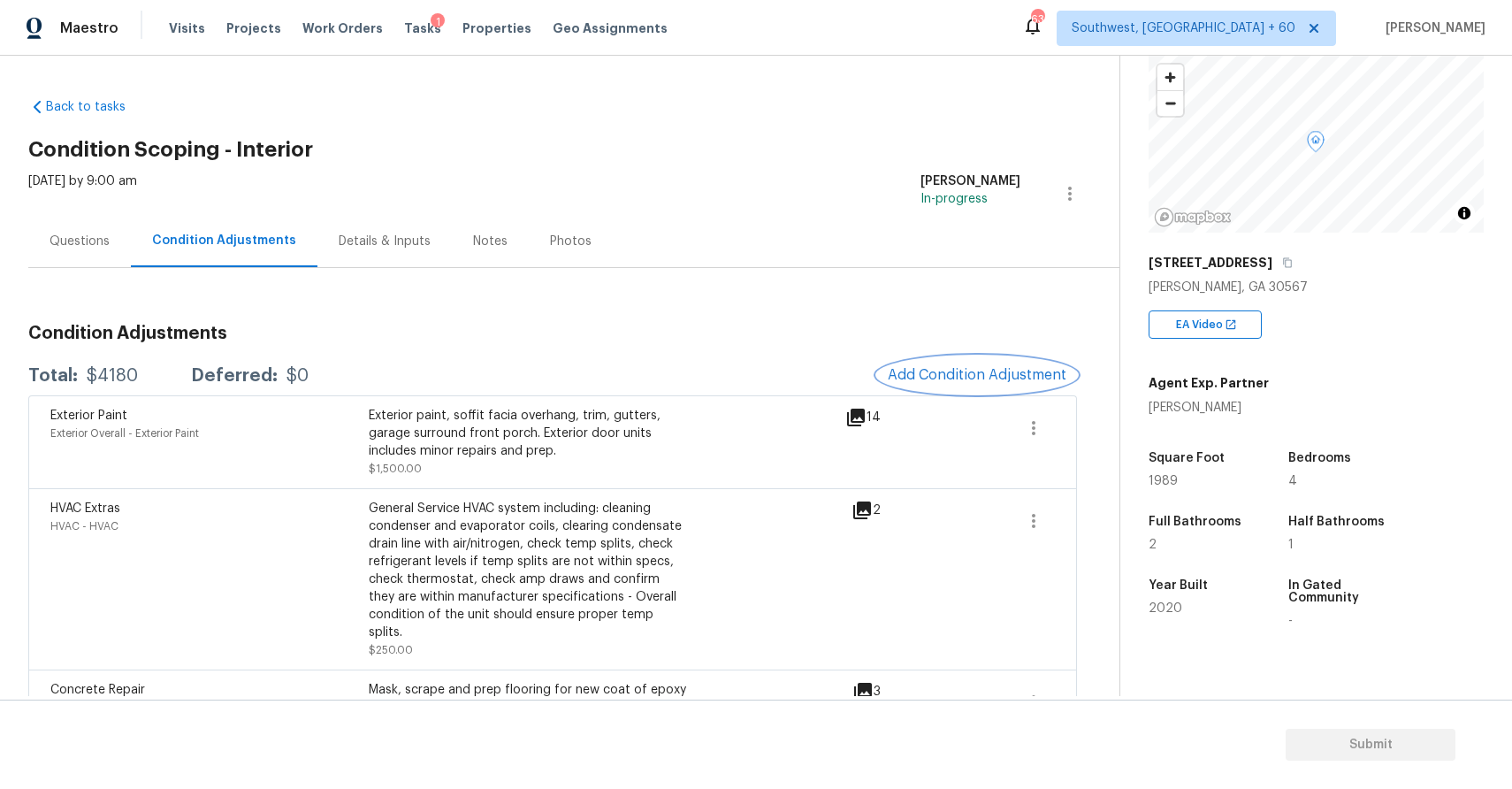
click at [975, 389] on button "Add Condition Adjustment" at bounding box center [977, 375] width 199 height 38
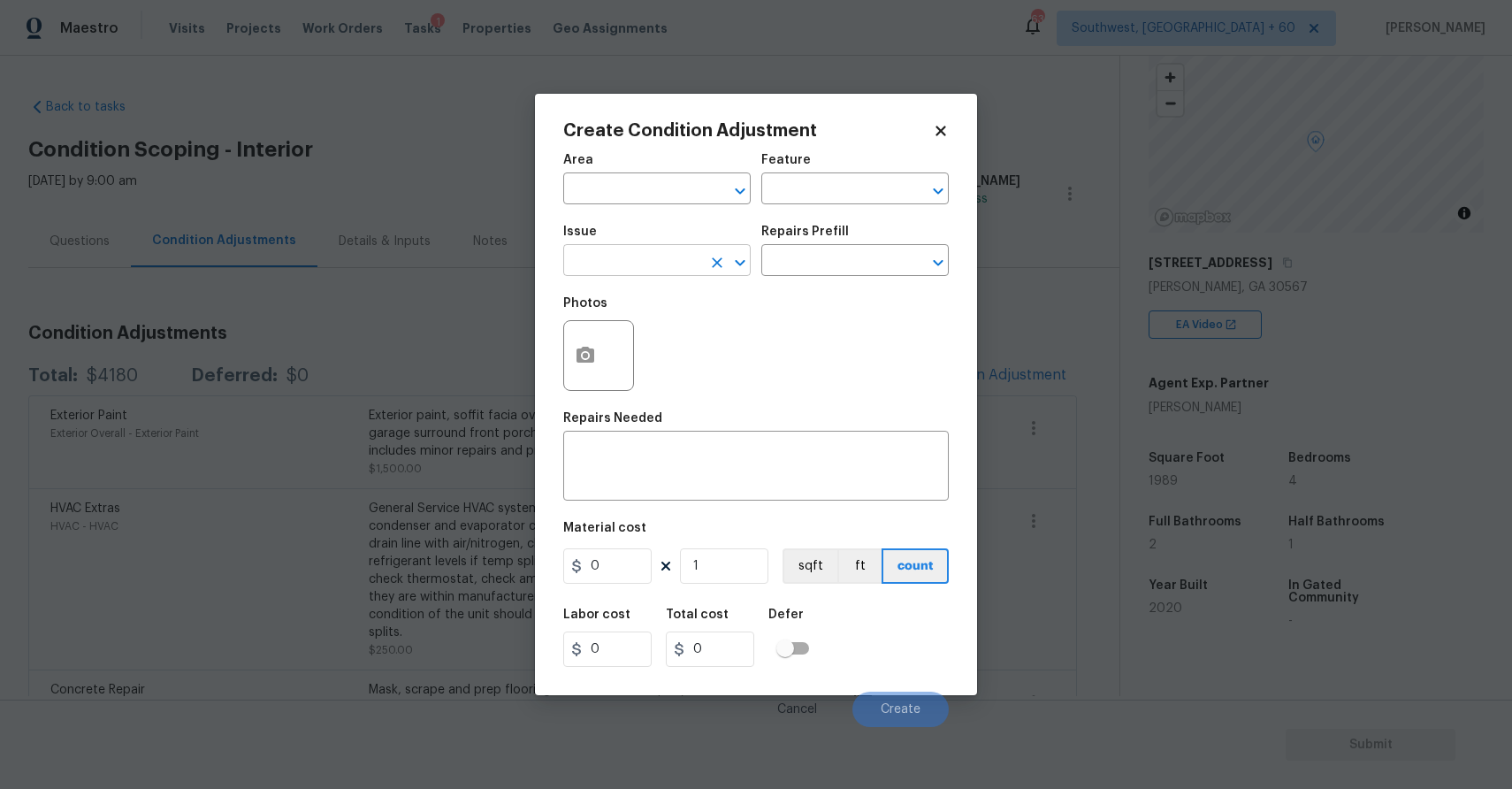
click at [642, 257] on input "text" at bounding box center [633, 263] width 138 height 28
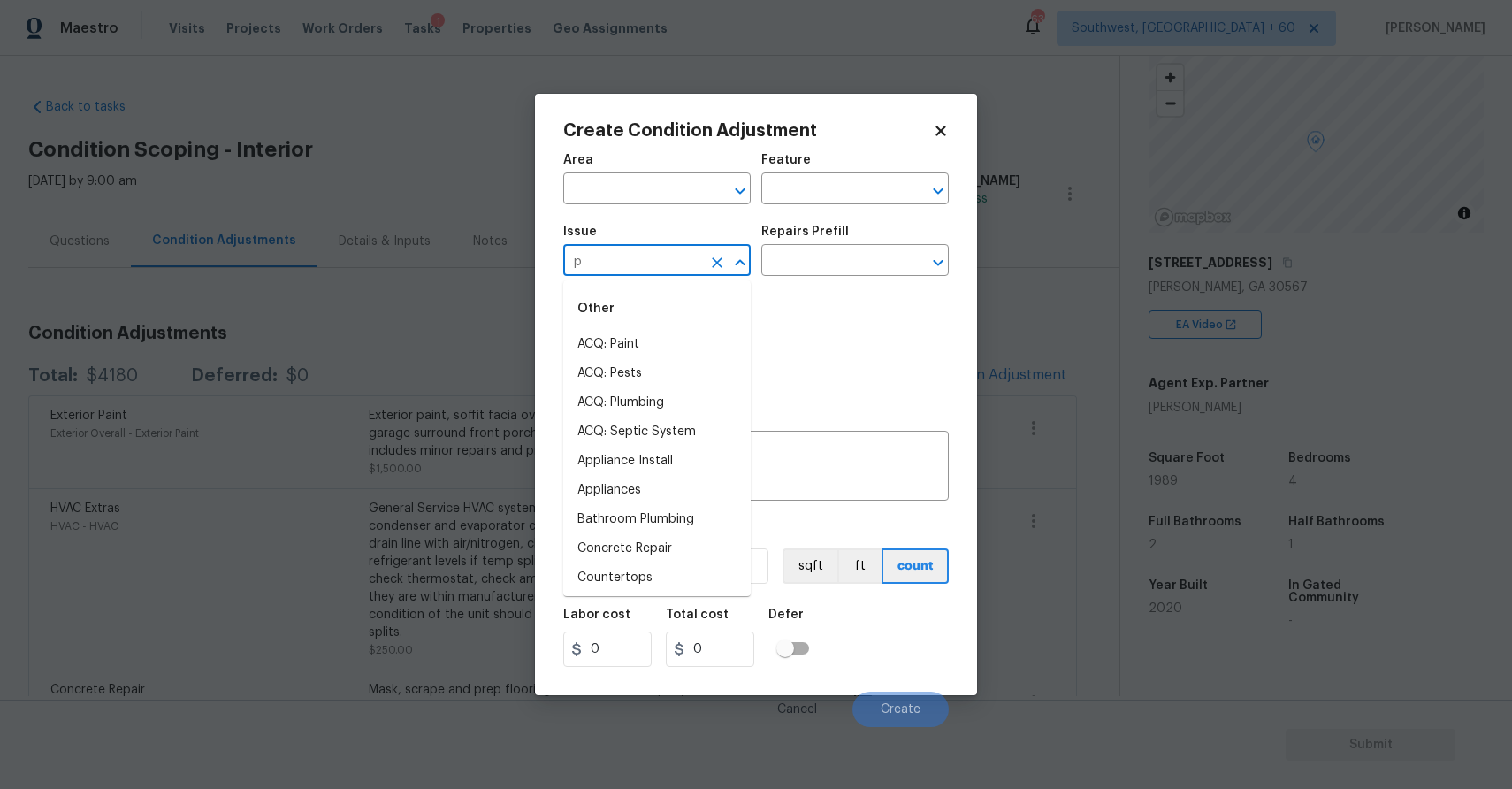
type input "pa"
type input "i"
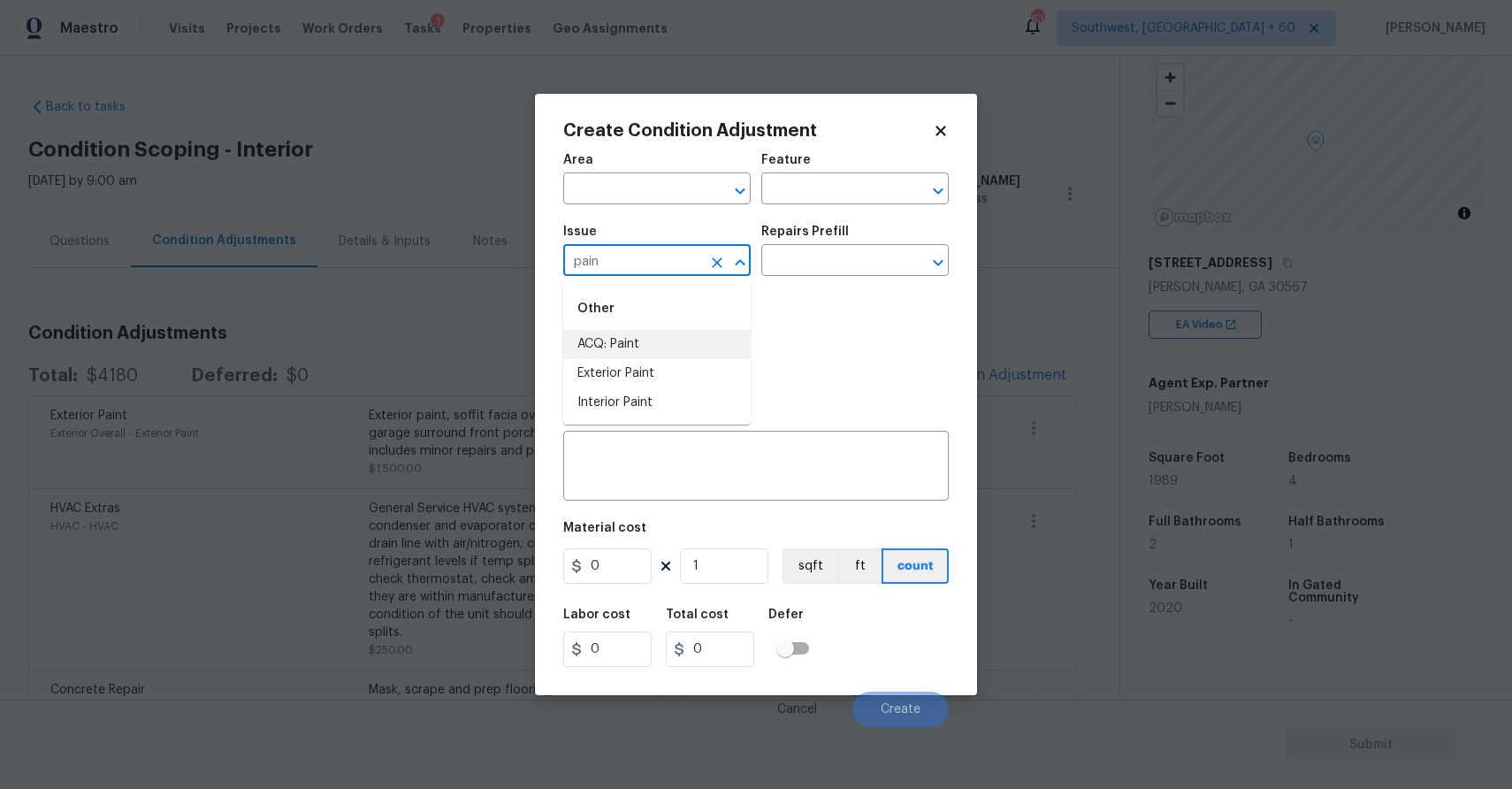
click at [633, 340] on li "ACQ: Paint" at bounding box center [657, 345] width 188 height 30
type input "ACQ: Paint"
click at [868, 272] on input "text" at bounding box center [830, 263] width 138 height 28
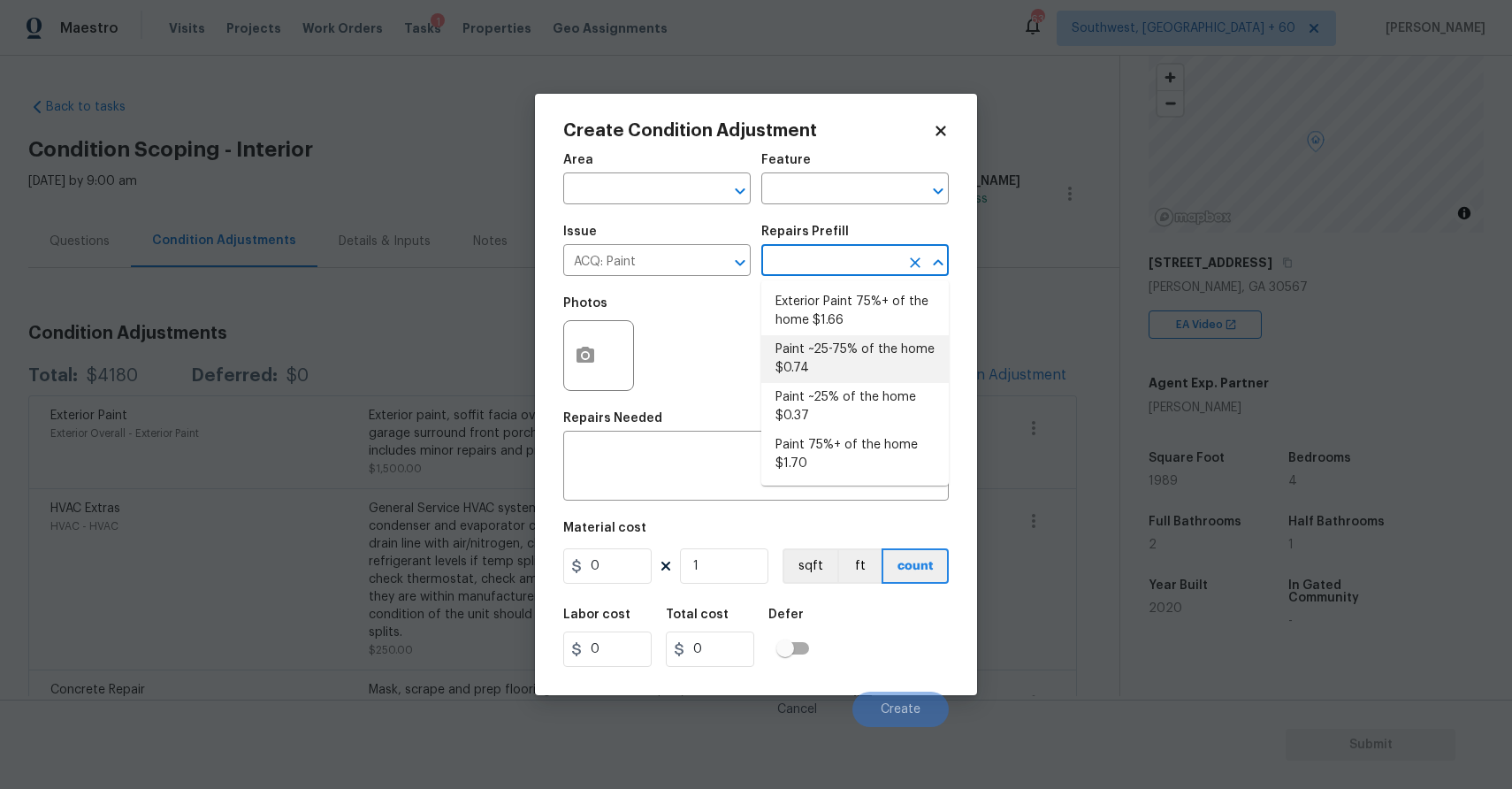
click at [881, 368] on li "Paint ~25-75% of the home $0.74" at bounding box center [855, 359] width 188 height 47
type input "Acquisition"
type textarea "Acquisition Scope: ~25 - 75% of the home needs interior paint"
type input "0.74"
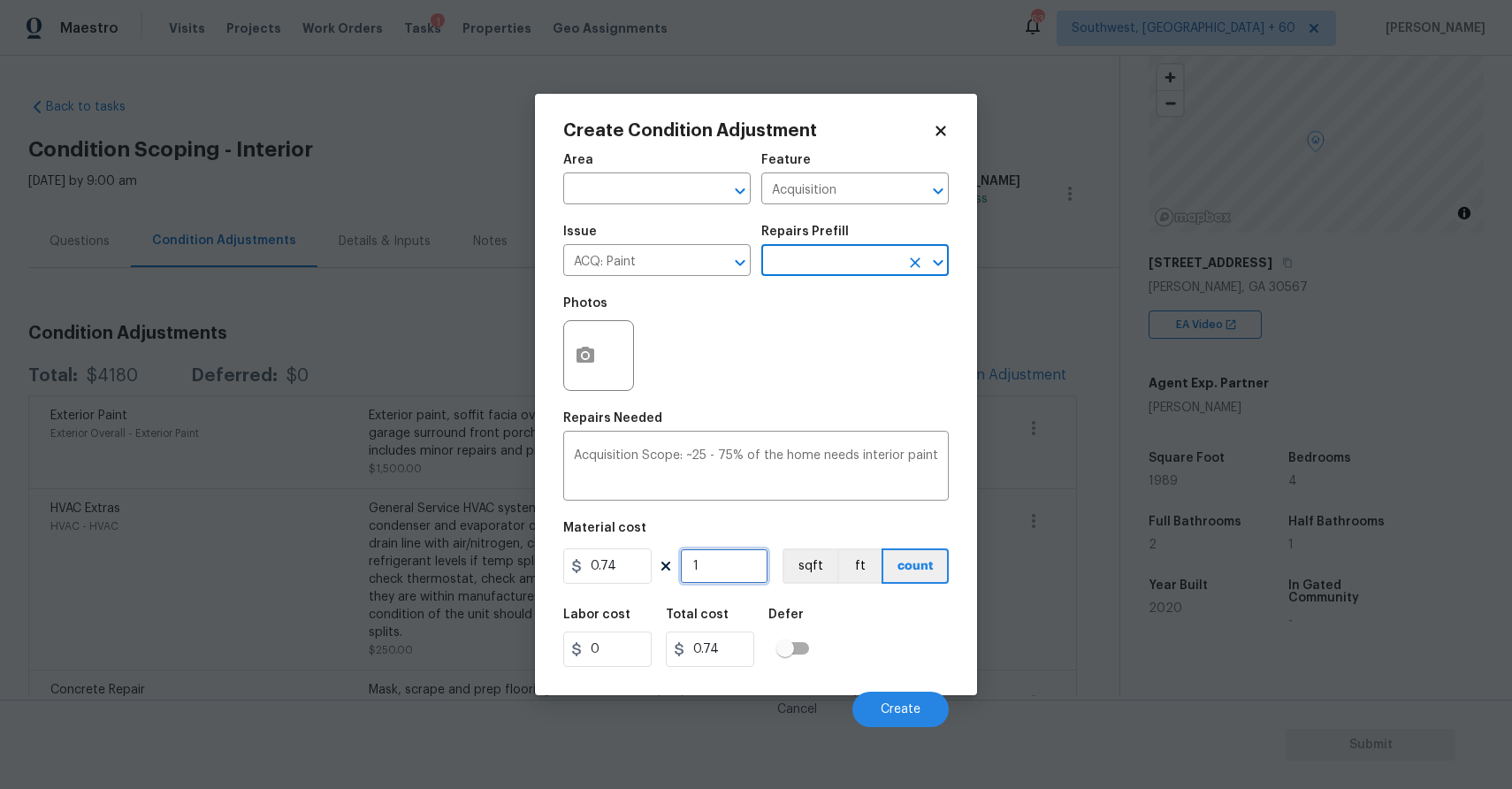
click at [740, 575] on input "1" at bounding box center [724, 566] width 89 height 36
type input "0"
type input "1"
type input "0.74"
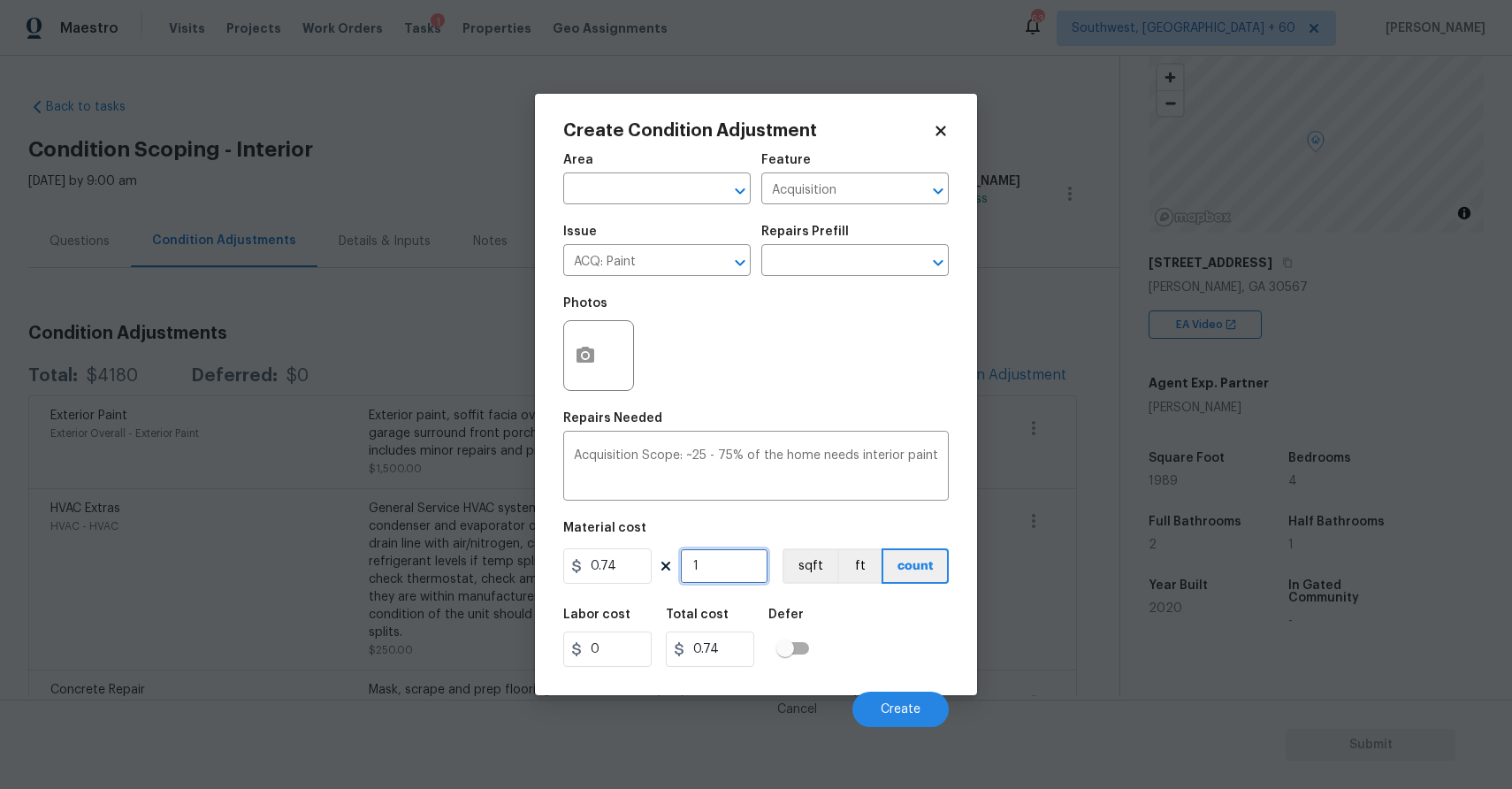
type input "19"
type input "14.06"
type input "198"
type input "146.52"
type input "1989"
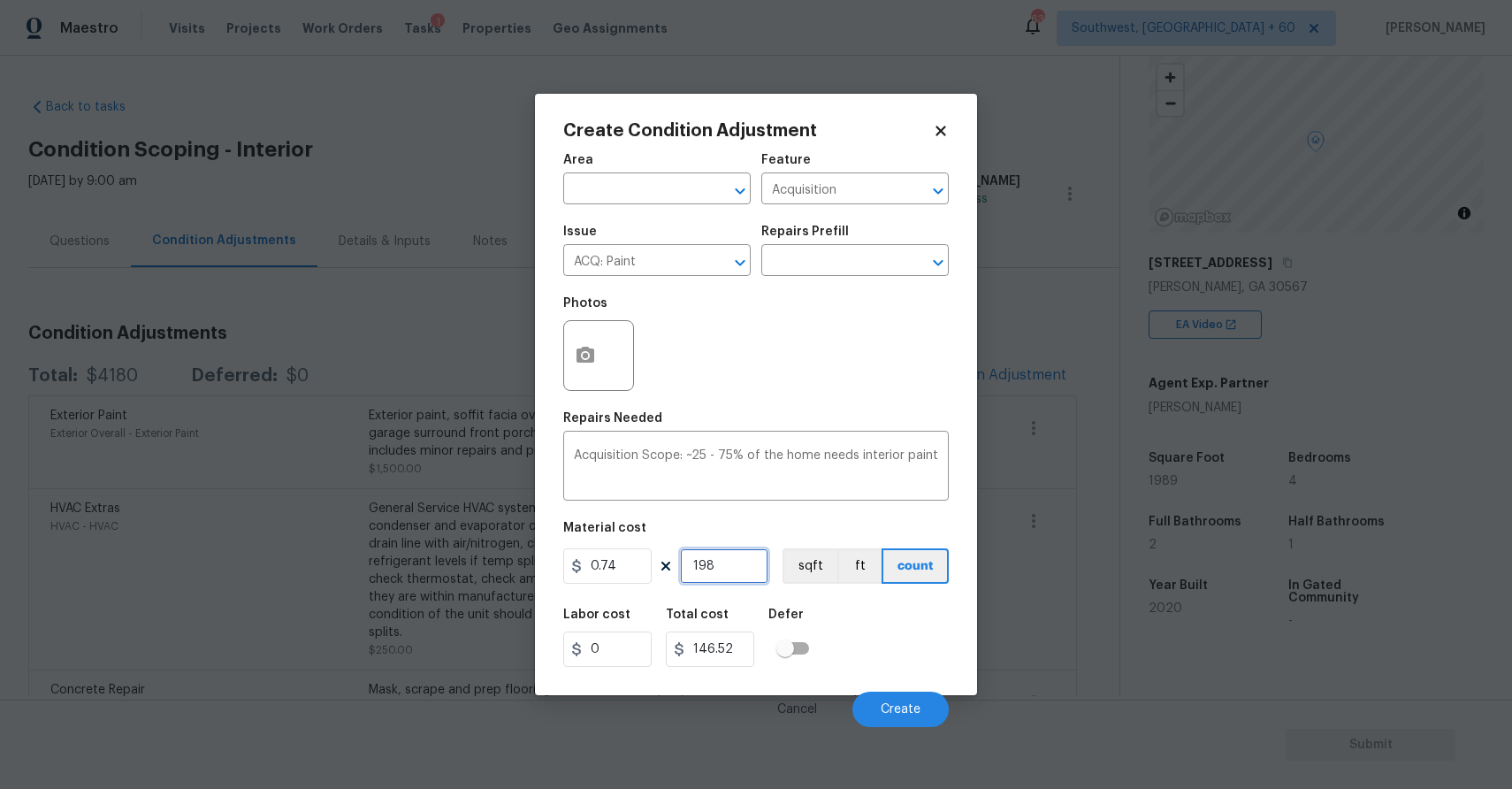
type input "1471.86"
type input "1989"
click at [583, 367] on button "button" at bounding box center [585, 355] width 42 height 69
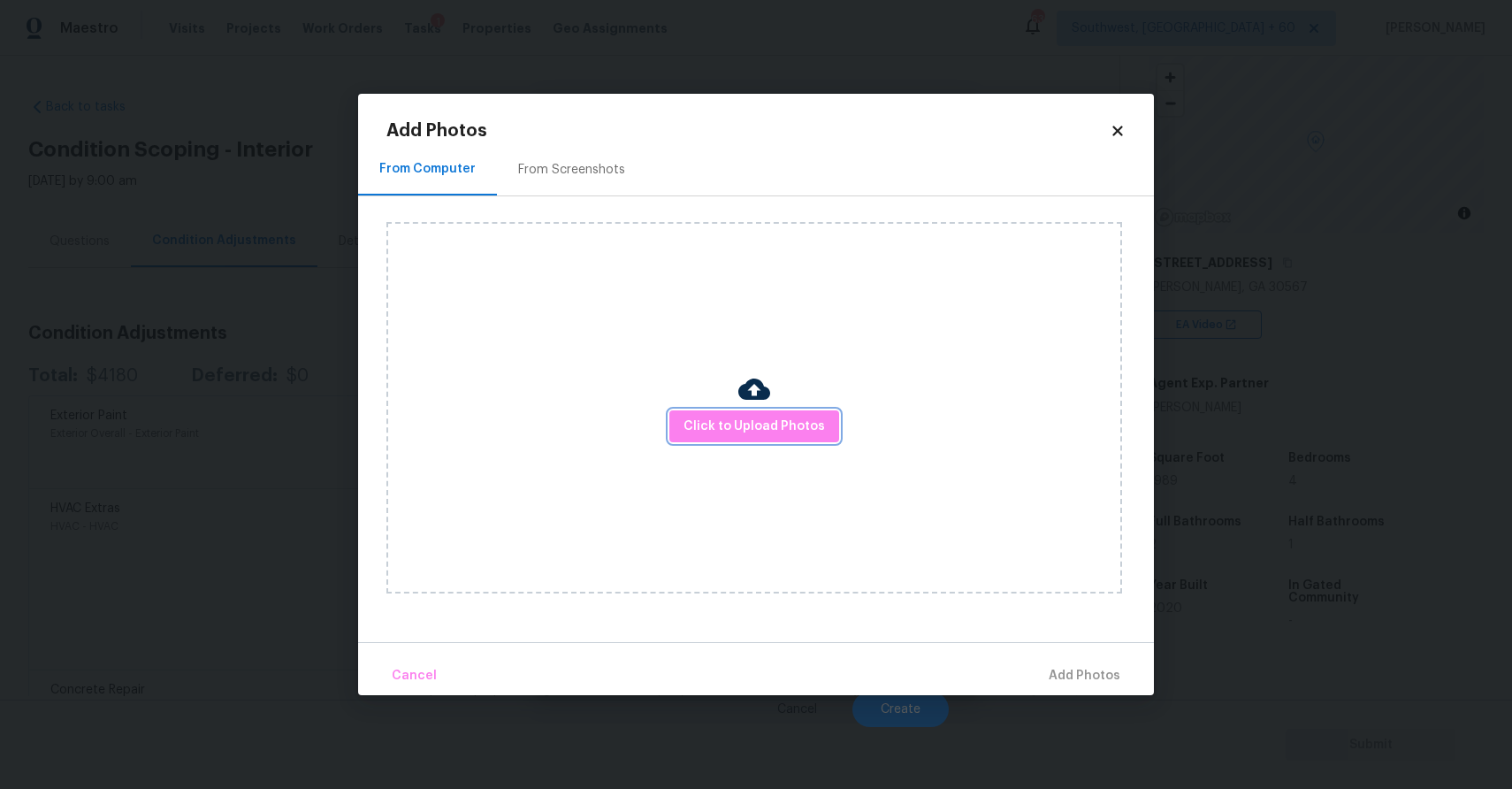
click at [745, 427] on span "Click to Upload Photos" at bounding box center [754, 427] width 141 height 22
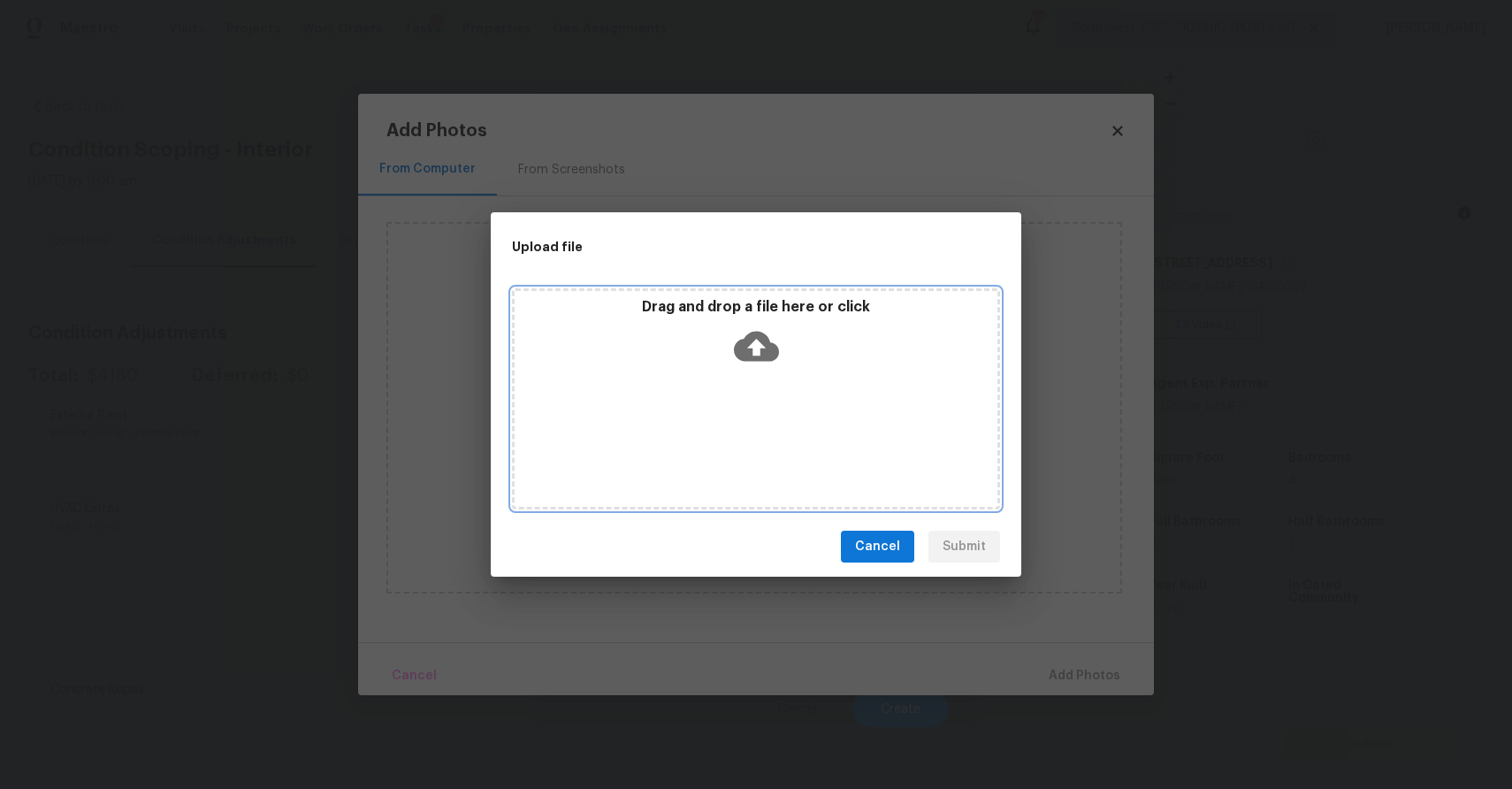
click at [745, 427] on div "Drag and drop a file here or click" at bounding box center [756, 399] width 489 height 221
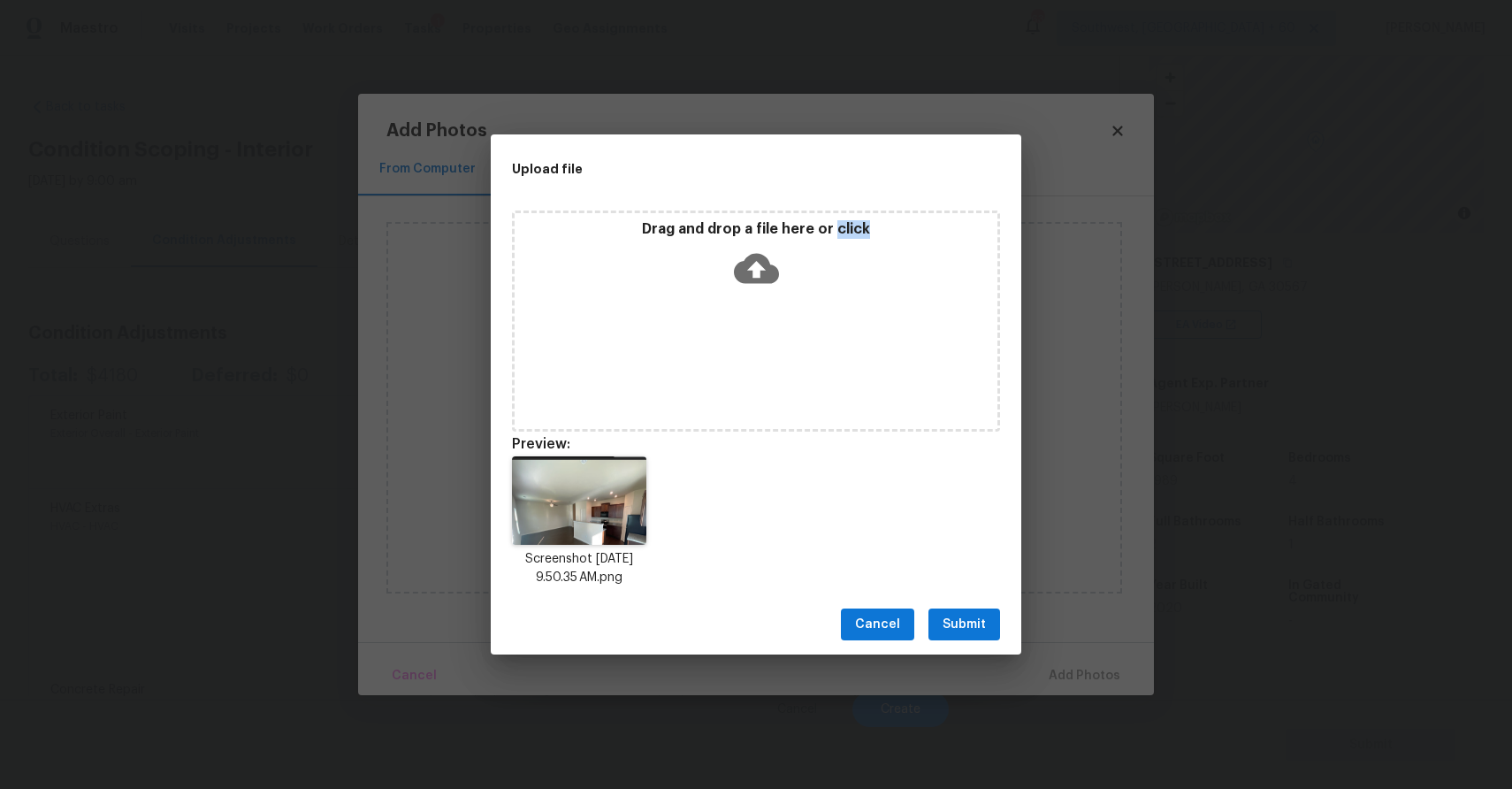
click at [753, 399] on div "Drag and drop a file here or click" at bounding box center [756, 321] width 489 height 221
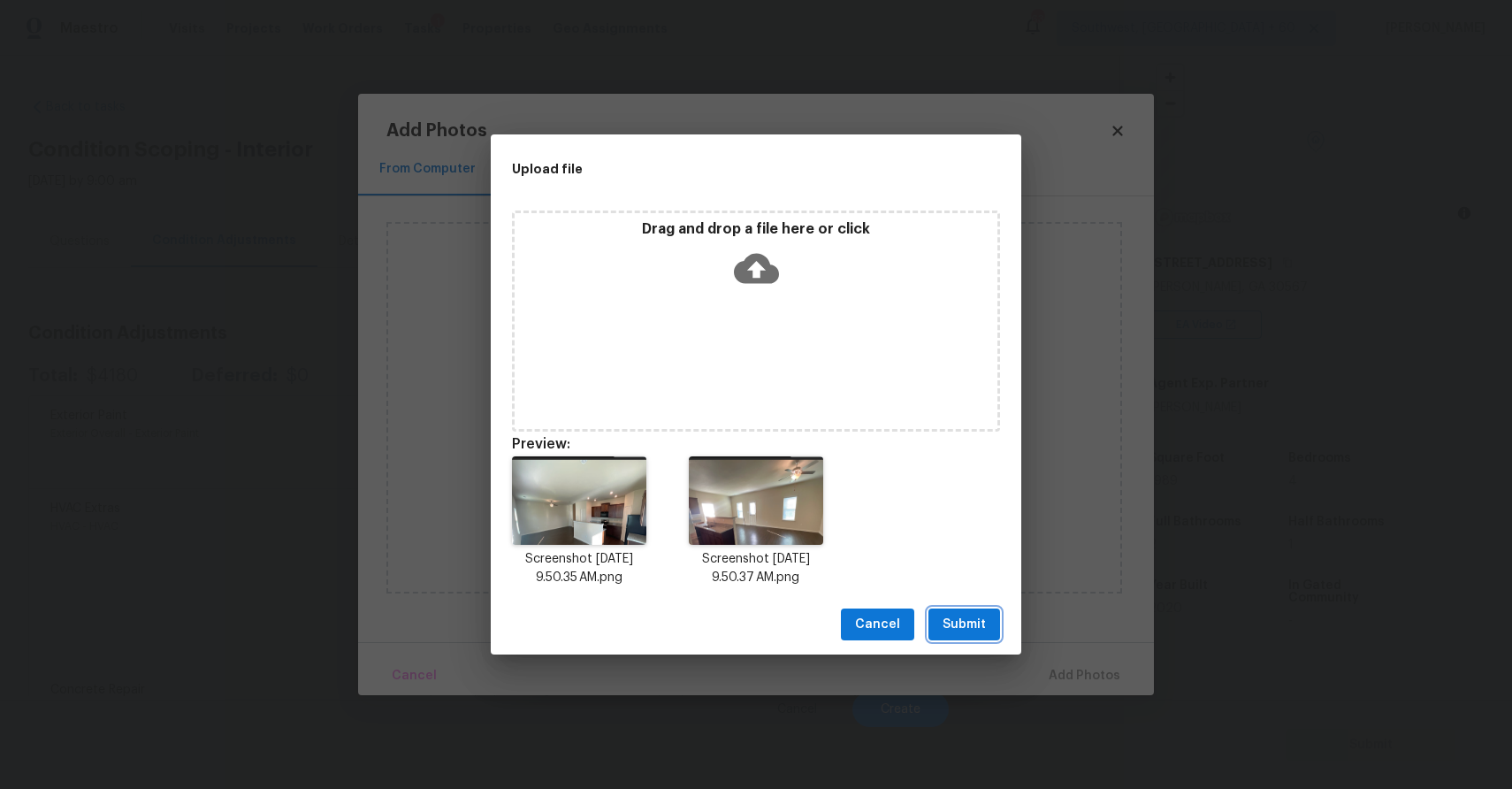
click at [971, 619] on span "Submit" at bounding box center [964, 625] width 43 height 22
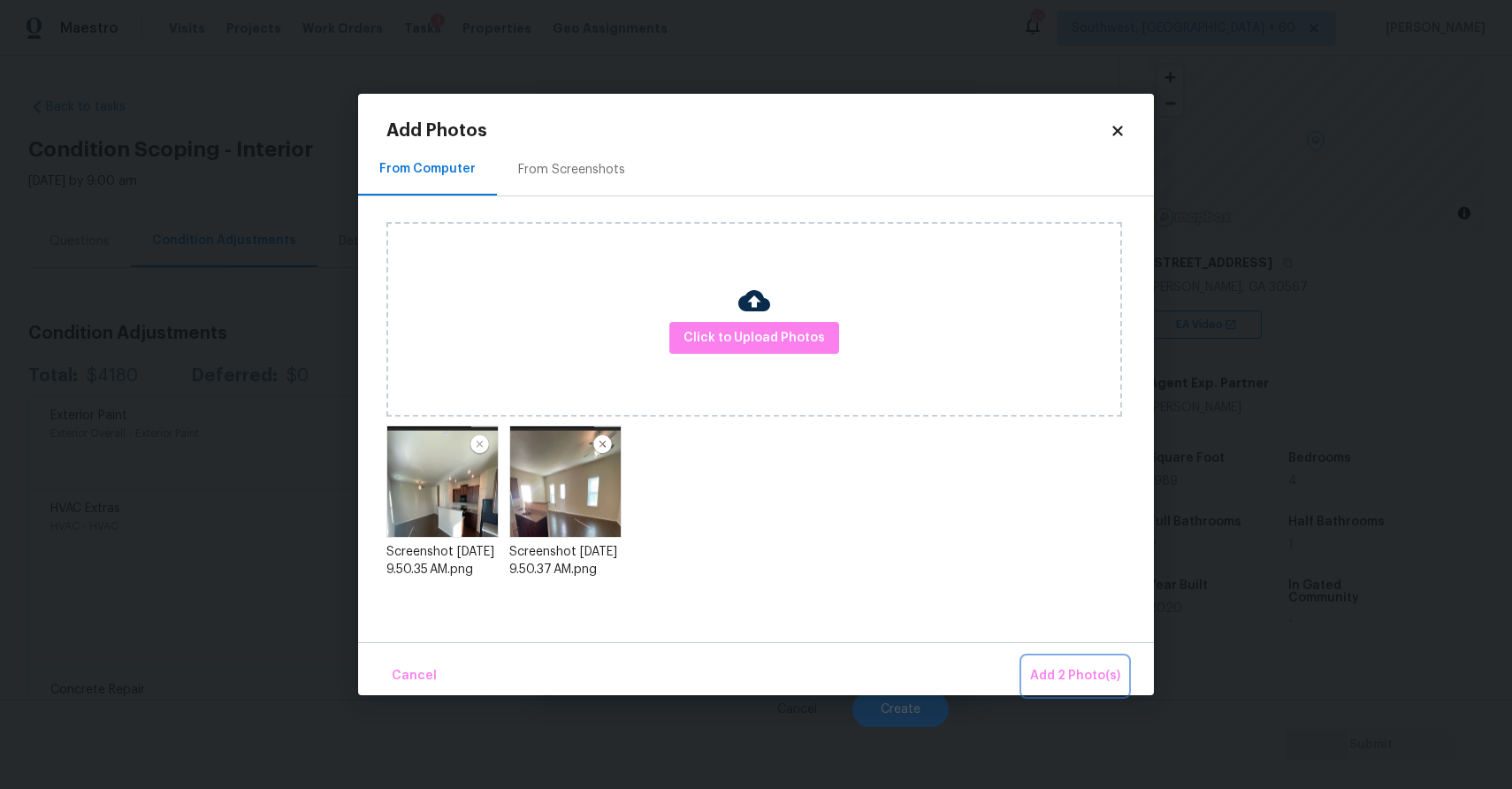
click at [1058, 671] on span "Add 2 Photo(s)" at bounding box center [1075, 676] width 90 height 22
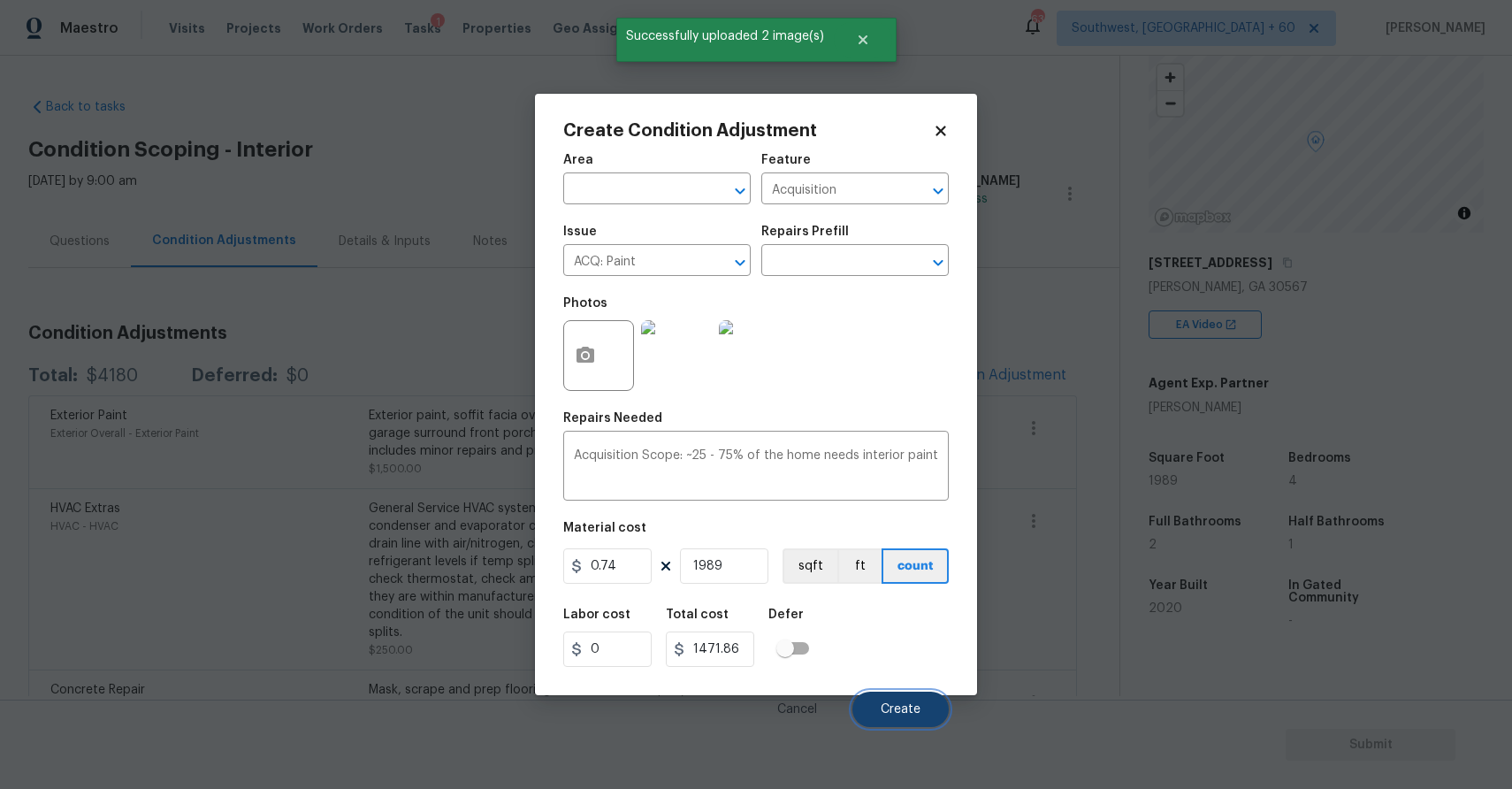
click at [914, 702] on button "Create" at bounding box center [901, 710] width 97 height 36
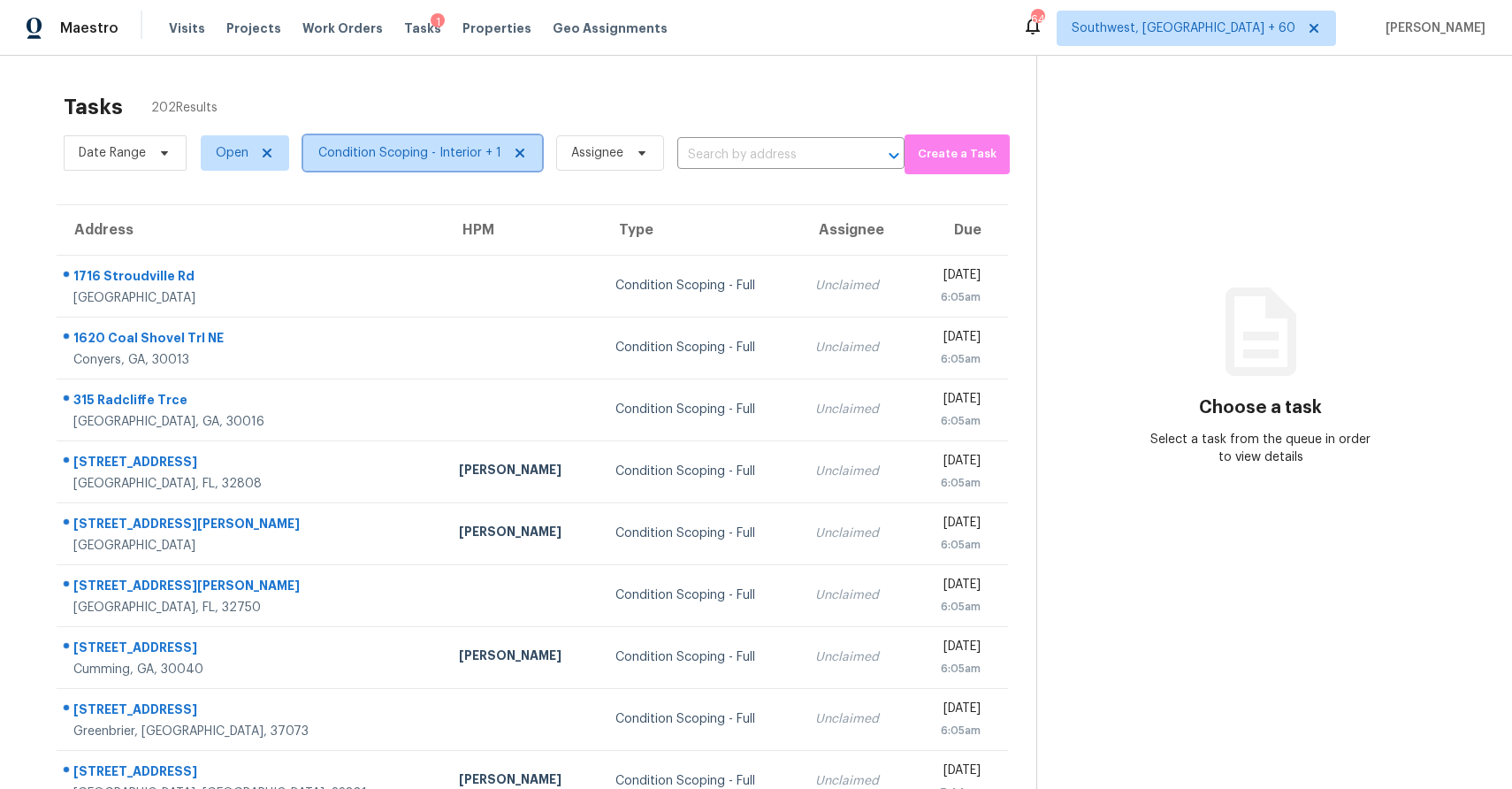
click at [449, 148] on span "Condition Scoping - Interior + 1" at bounding box center [410, 153] width 183 height 18
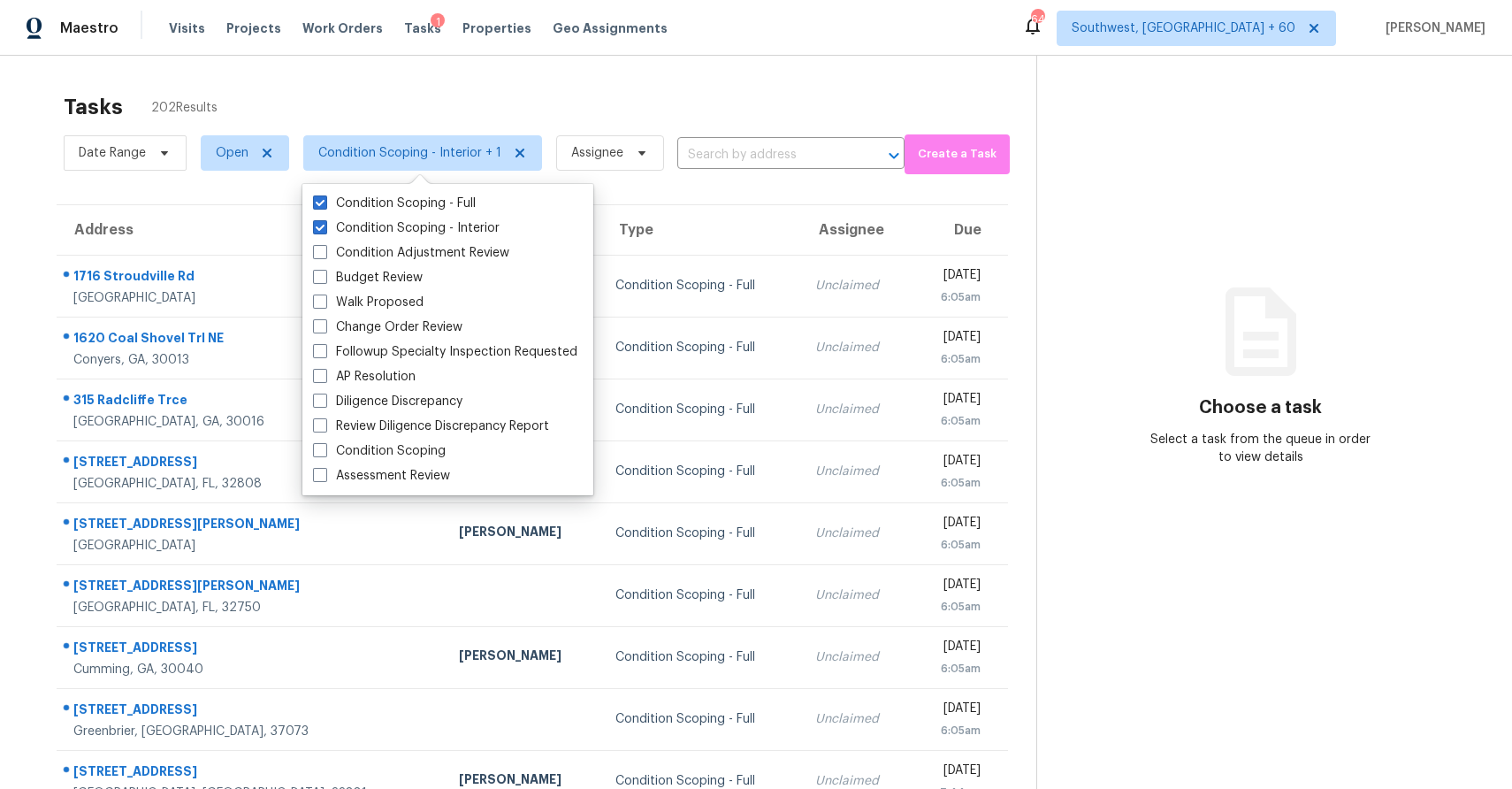
click at [472, 191] on div "Condition Scoping - Full Condition Scoping - Interior Condition Adjustment Revi…" at bounding box center [447, 339] width 291 height 311
click at [458, 200] on label "Condition Scoping - Full" at bounding box center [394, 203] width 163 height 18
click at [325, 200] on input "Condition Scoping - Full" at bounding box center [319, 200] width 12 height 12
checkbox input "false"
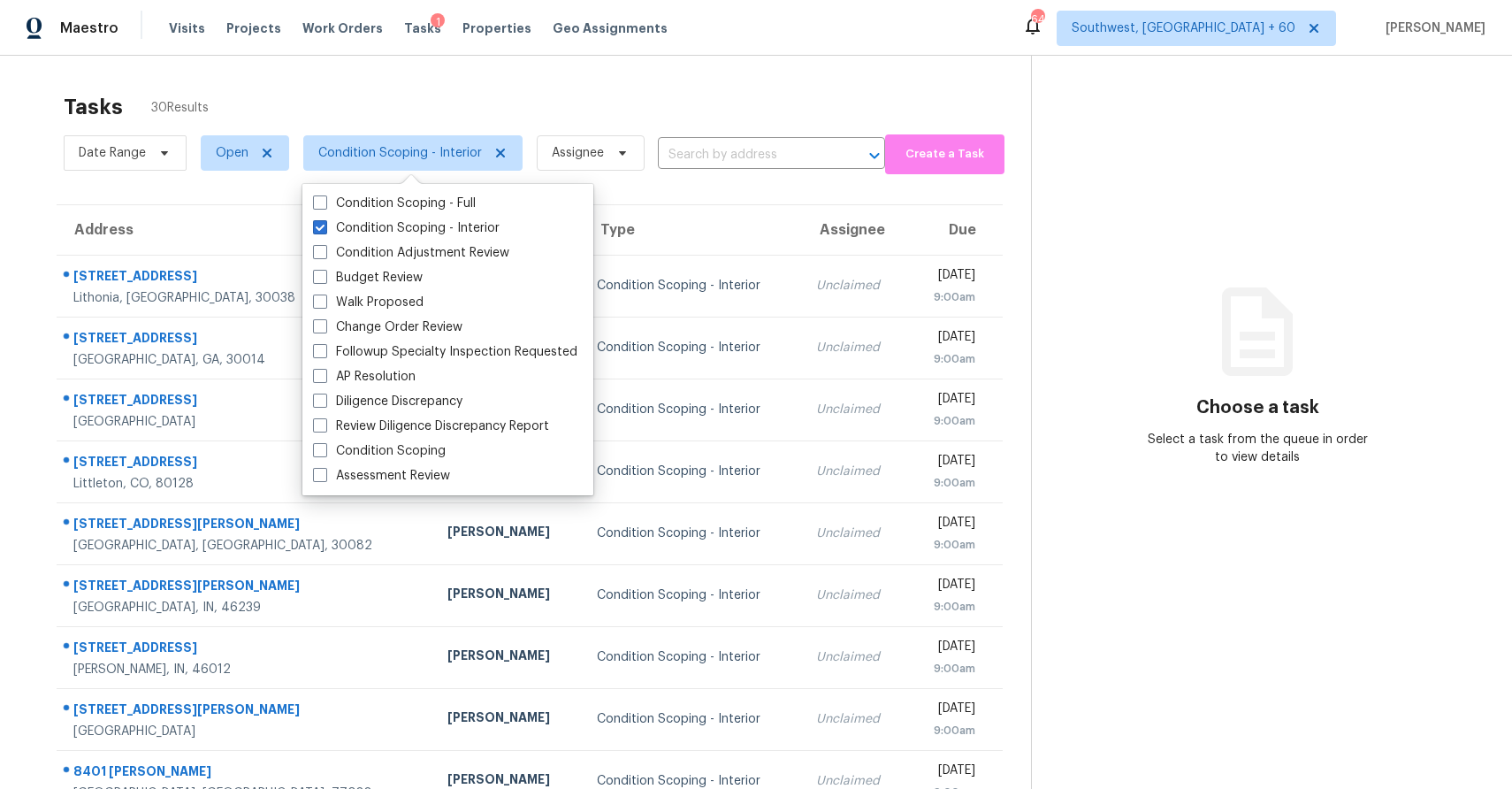
click at [692, 135] on div "Date Range Open Condition Scoping - Interior Assignee ​" at bounding box center [475, 153] width 821 height 46
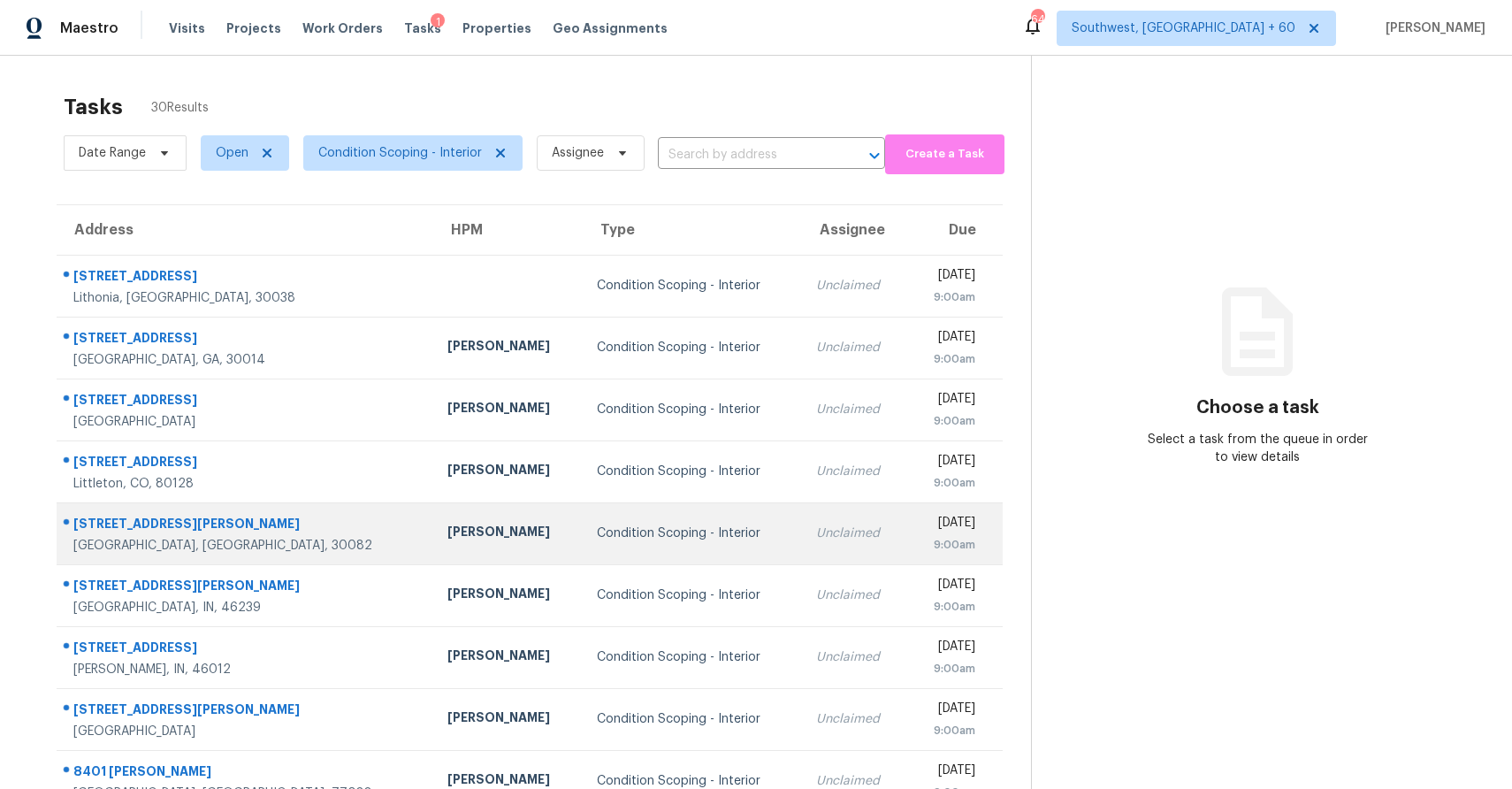
scroll to position [131, 0]
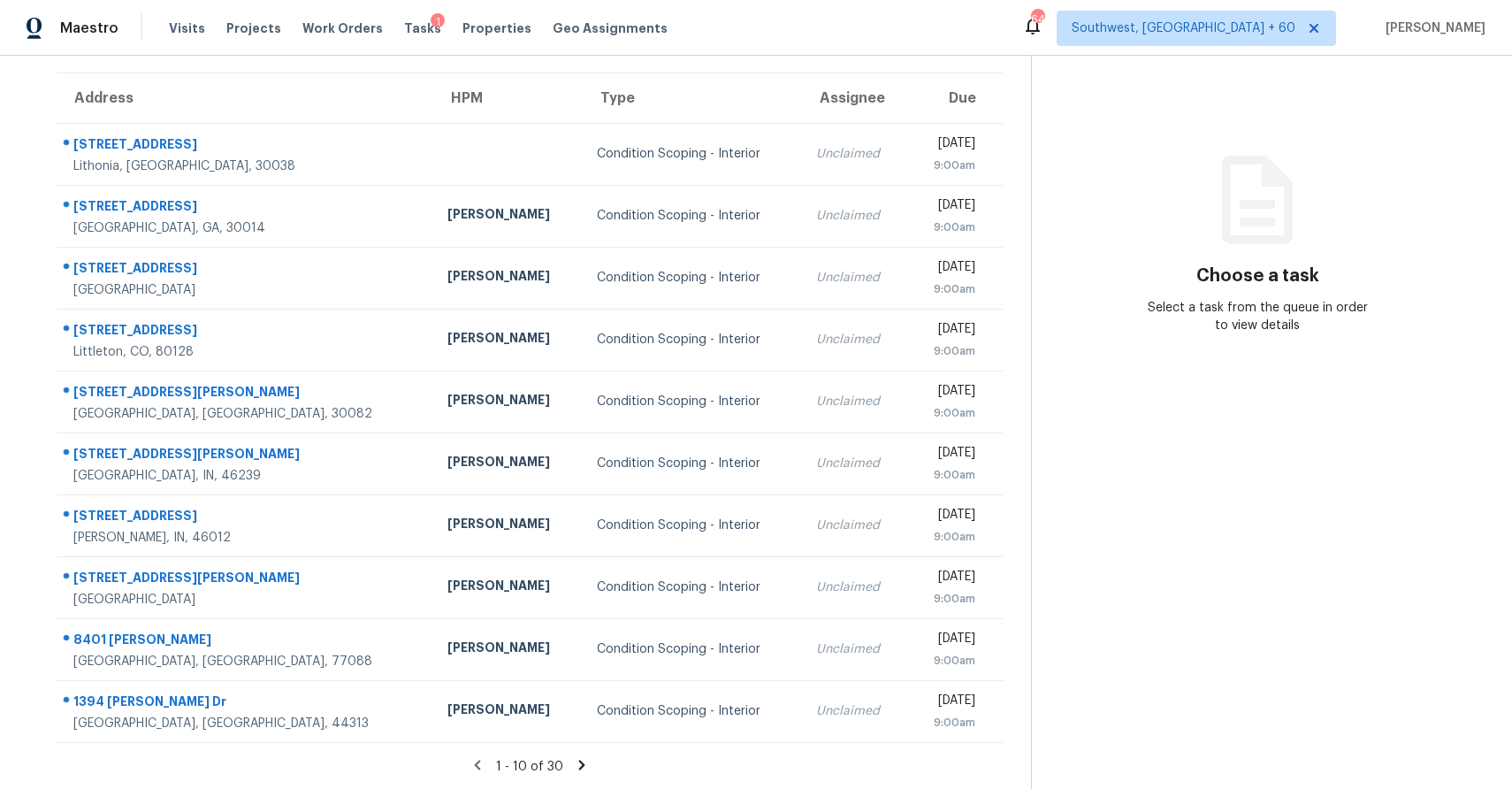
click at [580, 761] on icon at bounding box center [581, 765] width 6 height 10
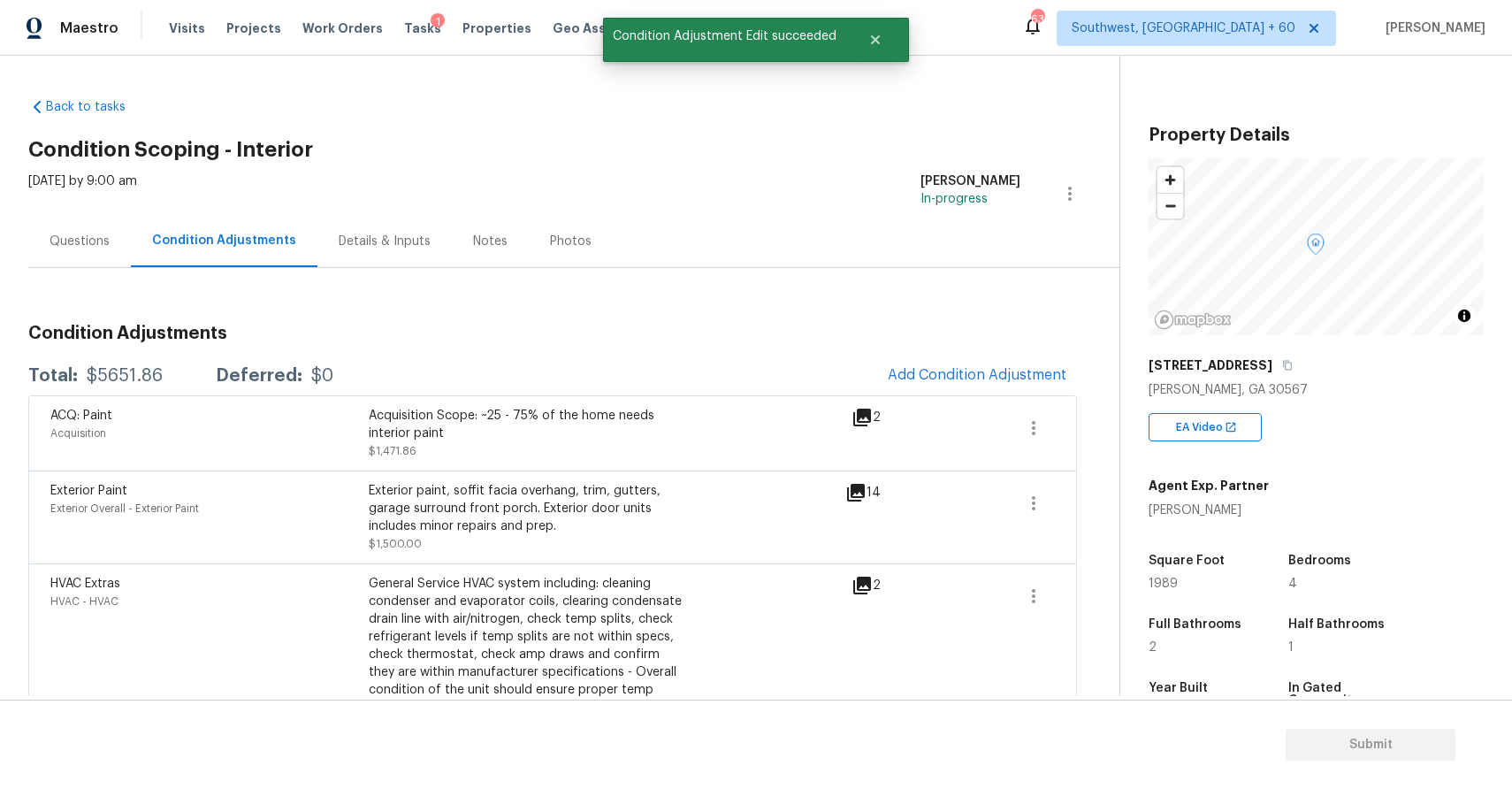
scroll to position [103, 0]
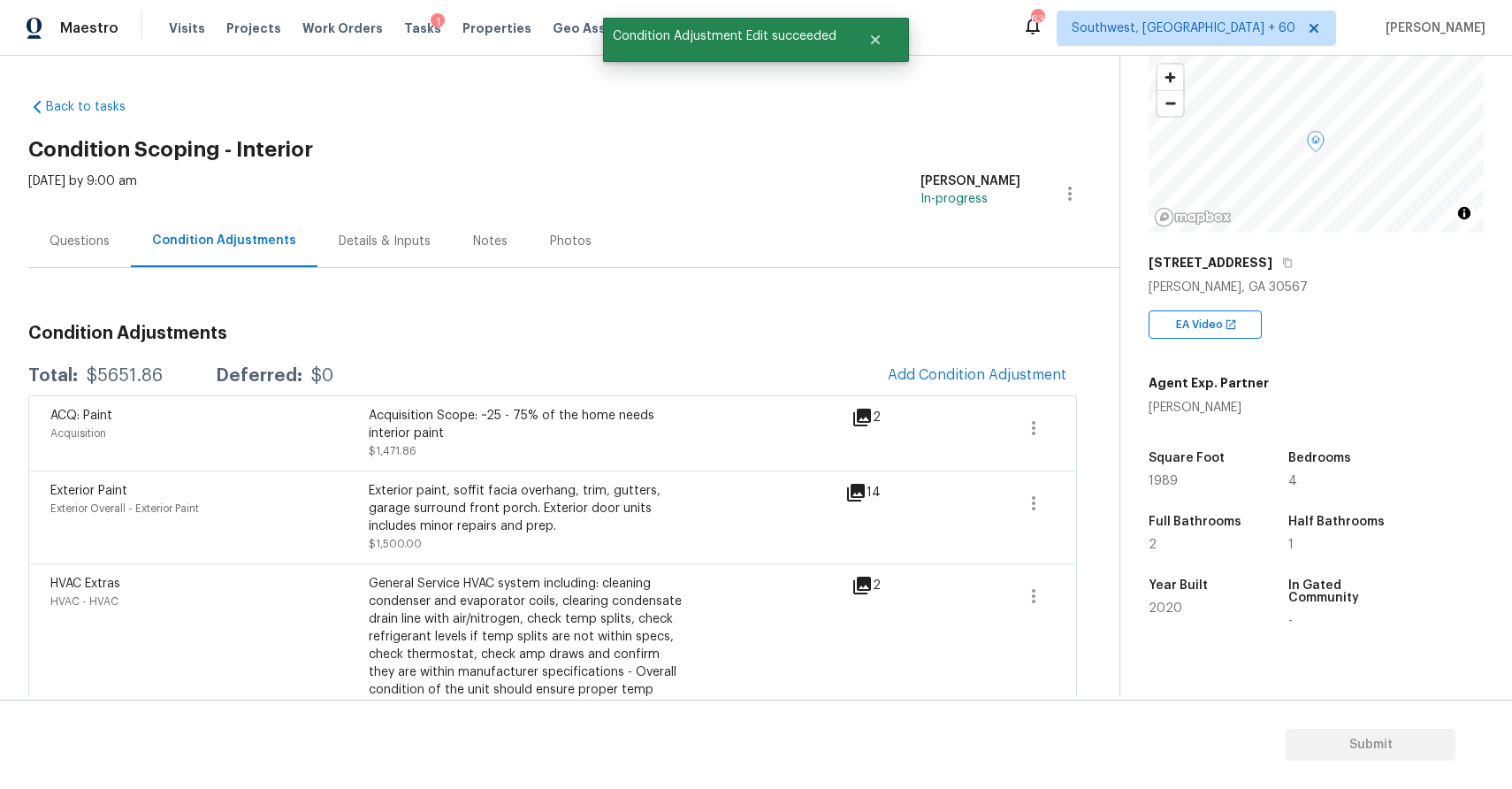
drag, startPoint x: 0, startPoint y: 0, endPoint x: 876, endPoint y: 705, distance: 1124.5
click at [914, 703] on section "Submit" at bounding box center [756, 745] width 1512 height 90
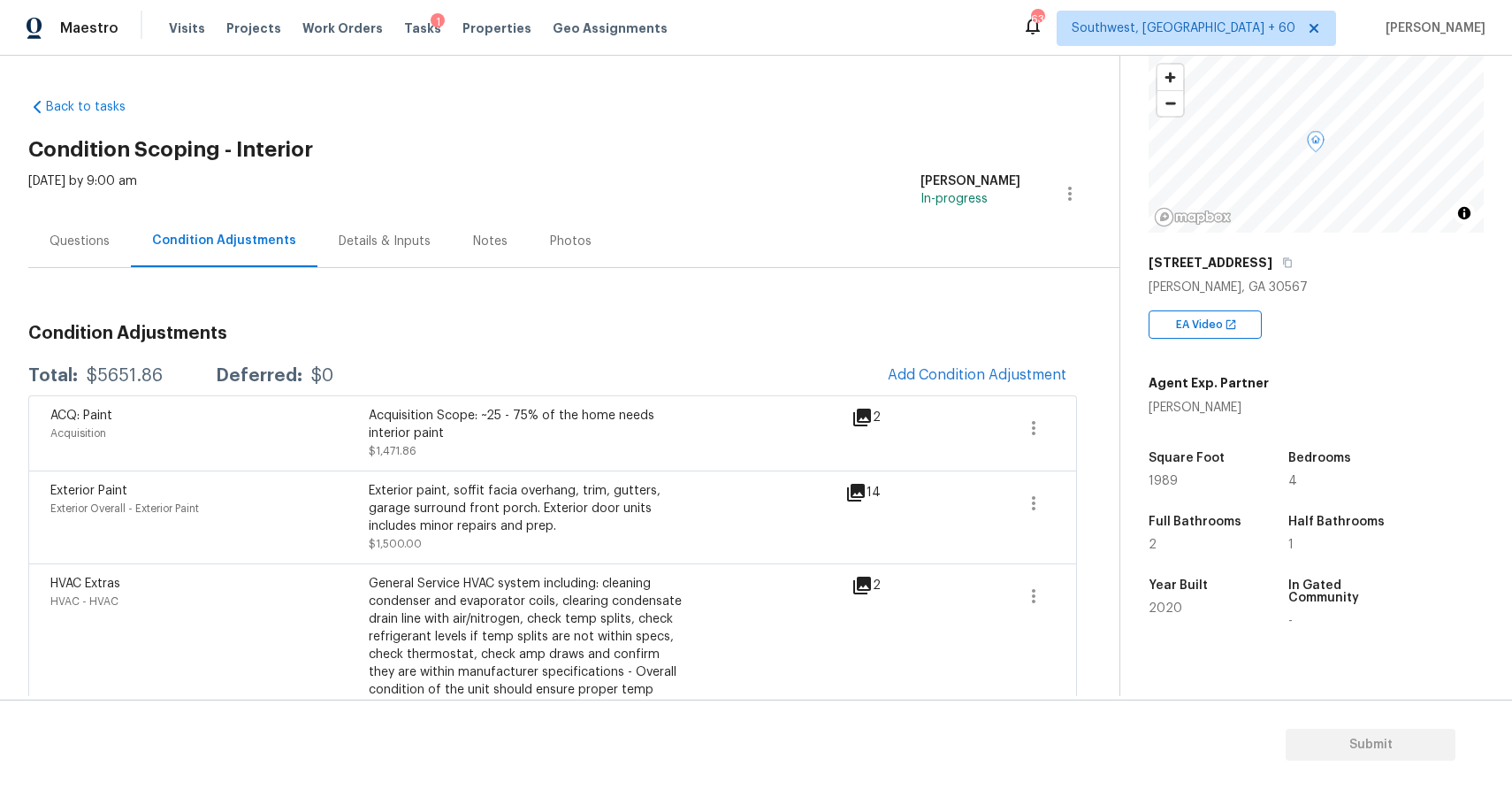
scroll to position [89, 0]
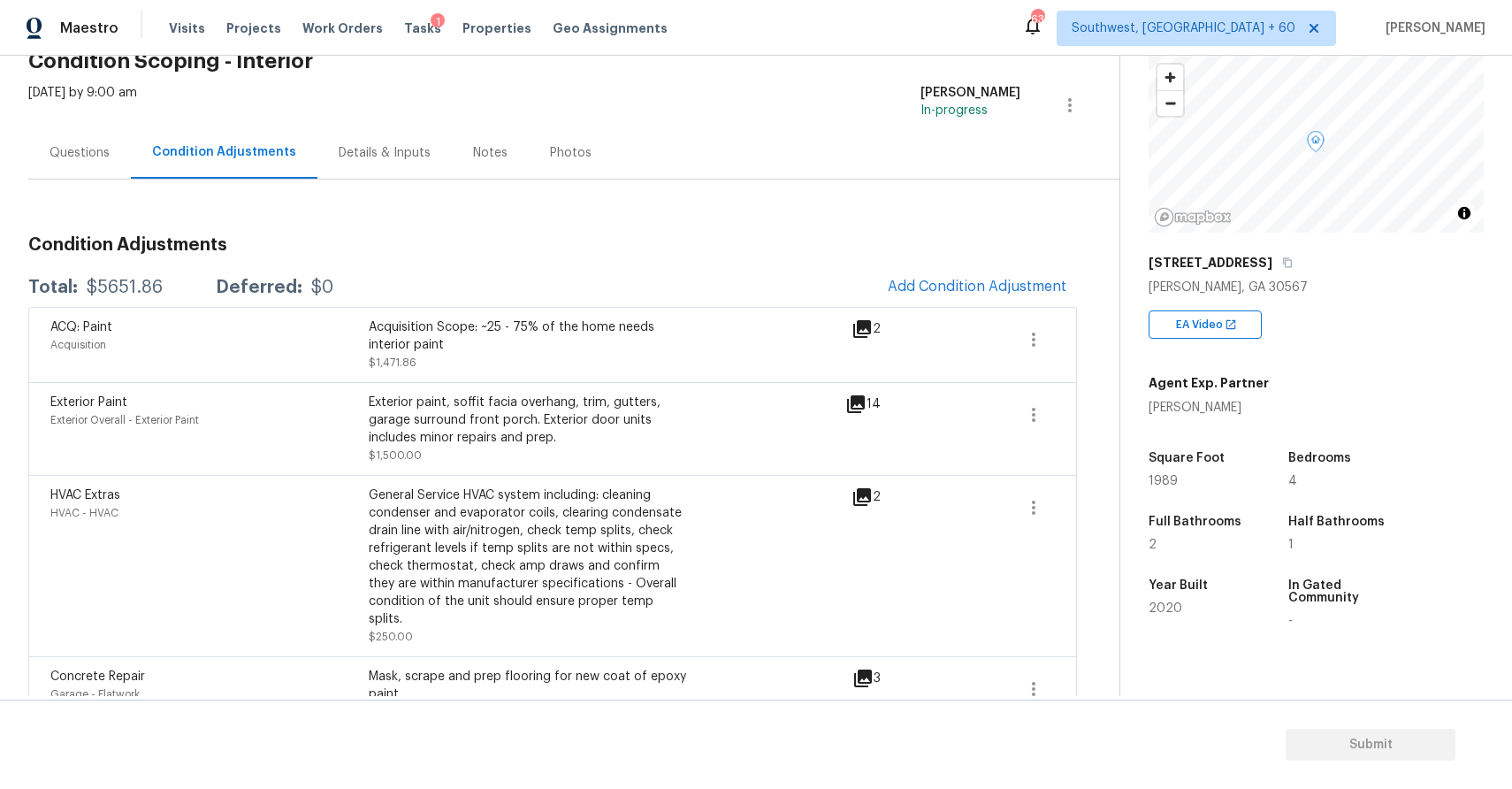
click at [1017, 262] on div "Condition Adjustments Total: $5651.86 Deferred: $0 Add Condition Adjustment ACQ…" at bounding box center [553, 695] width 1049 height 947
click at [949, 292] on span "Add Condition Adjustment" at bounding box center [976, 286] width 179 height 16
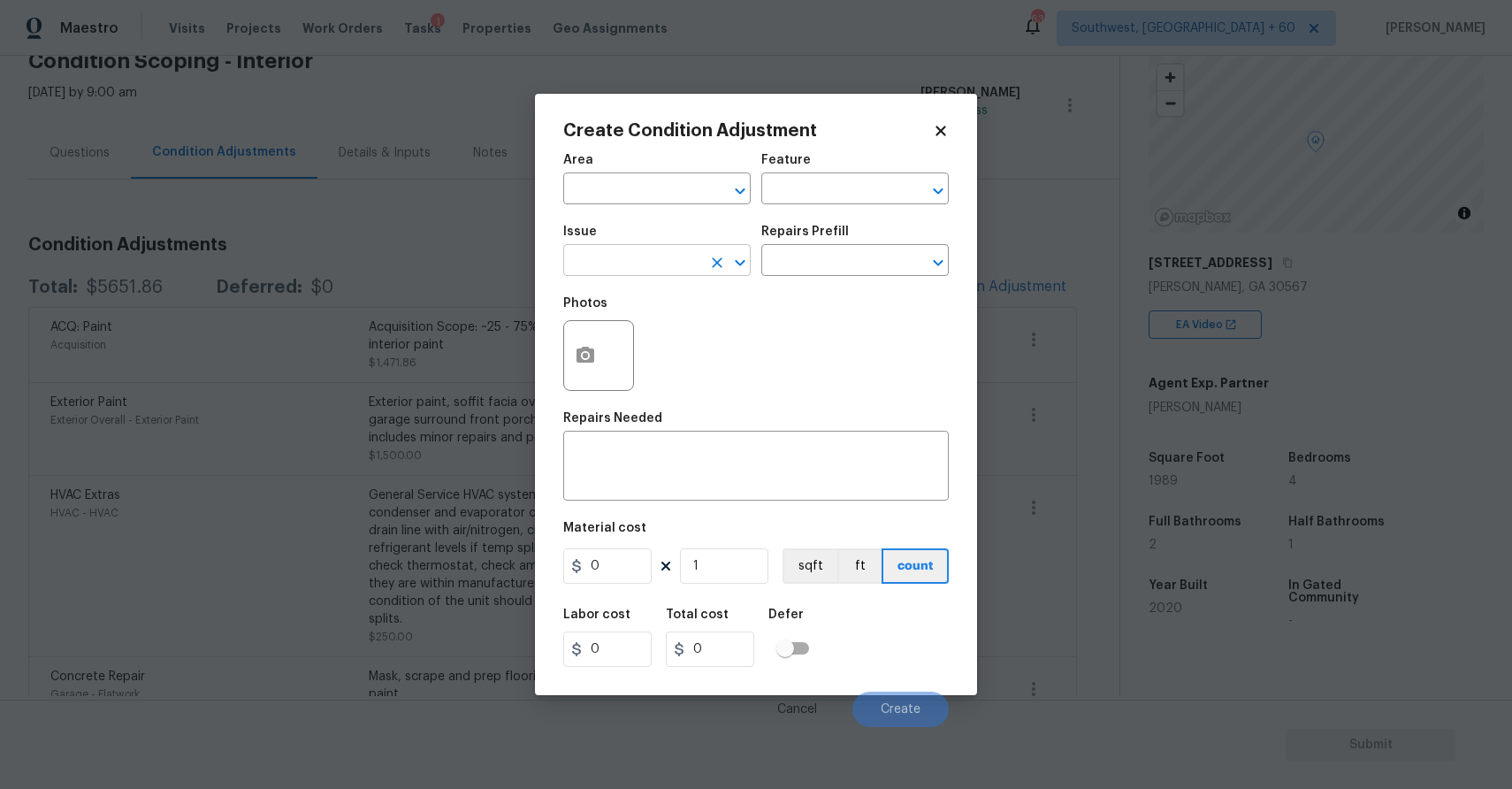
click at [653, 259] on input "text" at bounding box center [633, 263] width 138 height 28
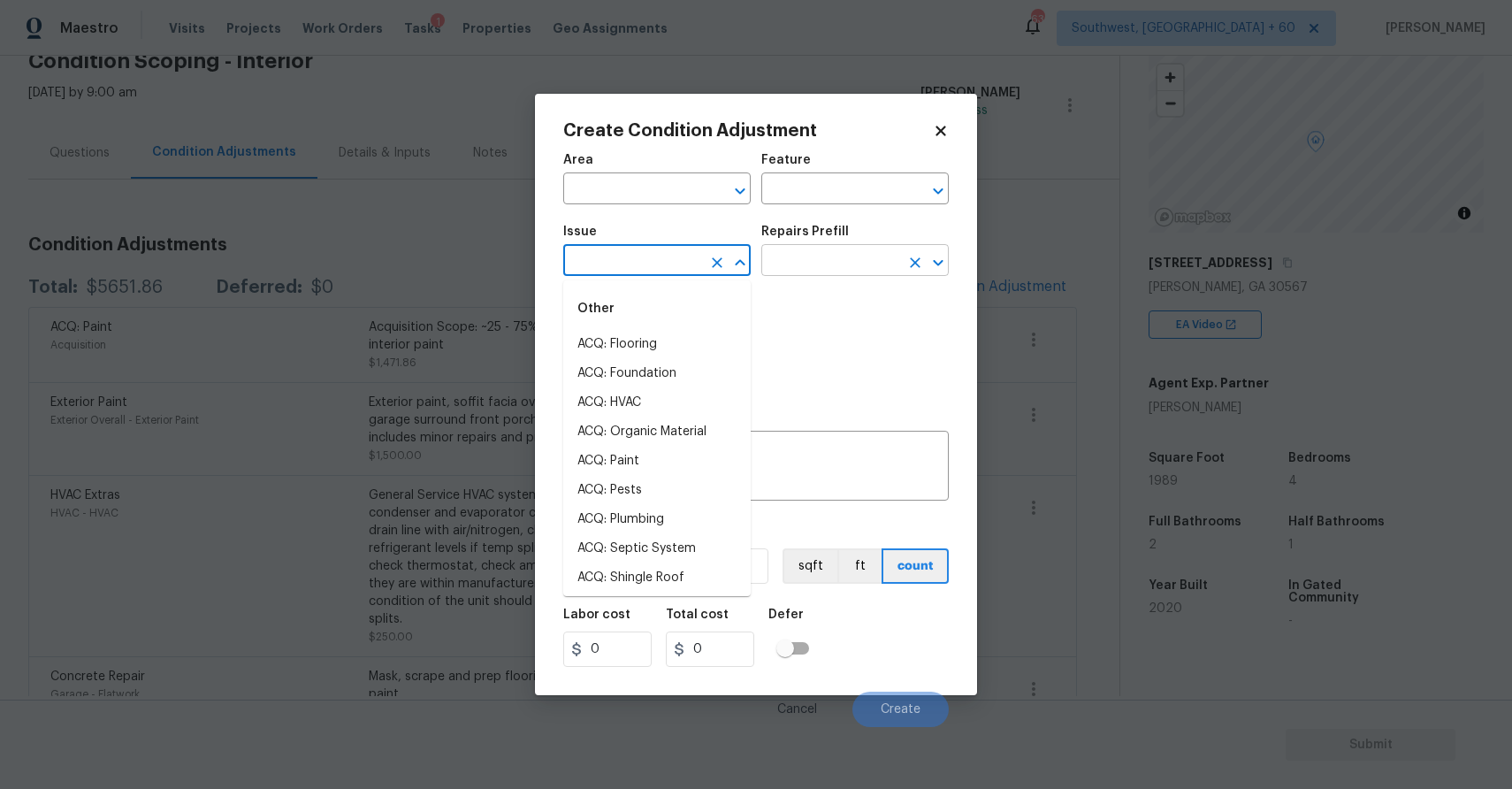
type input "d"
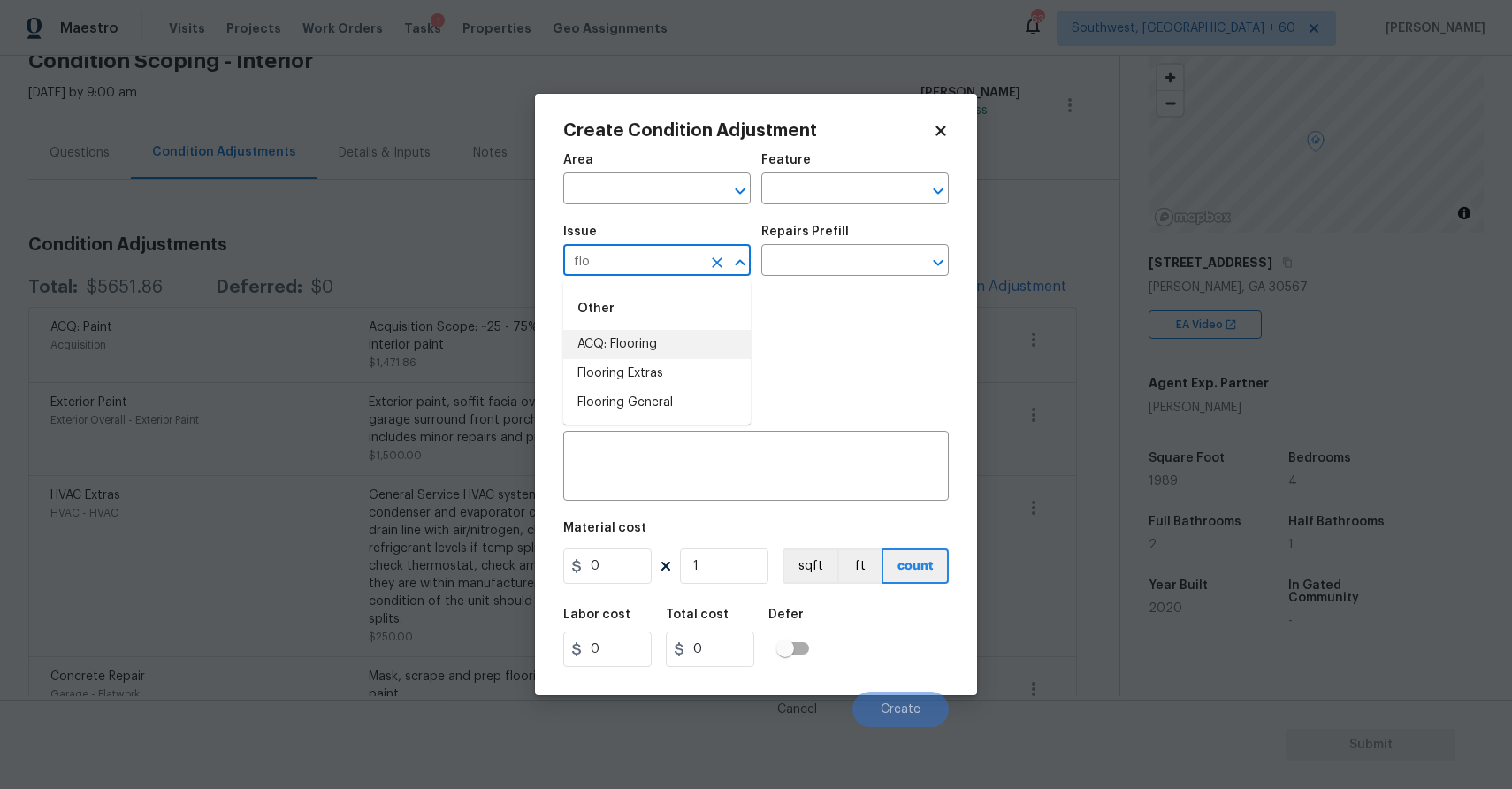
click at [672, 331] on li "ACQ: Flooring" at bounding box center [657, 345] width 188 height 30
type input "ACQ: Flooring"
click at [812, 246] on div "Repairs Prefill" at bounding box center [855, 236] width 188 height 23
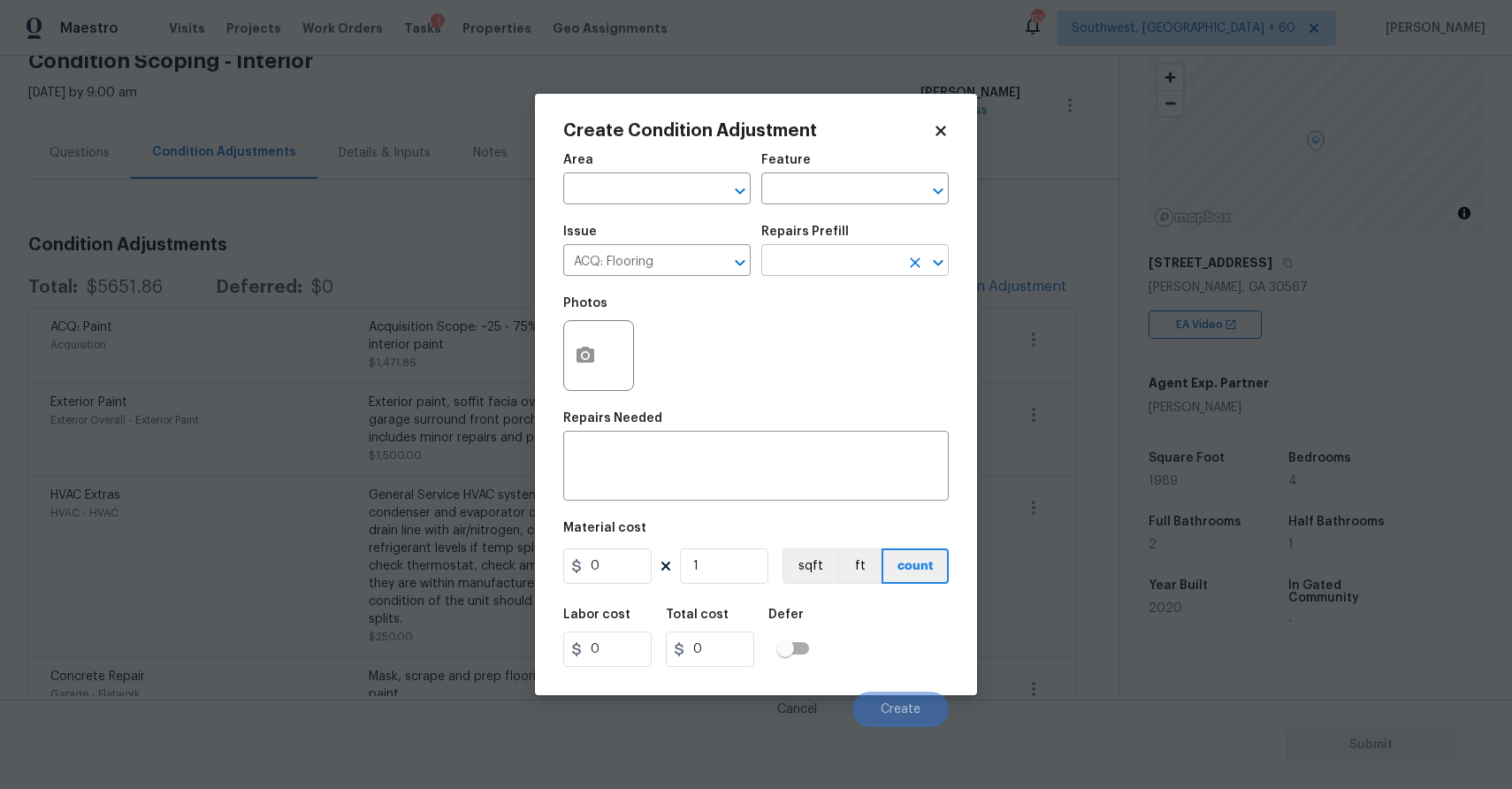
click at [843, 257] on input "text" at bounding box center [830, 263] width 138 height 28
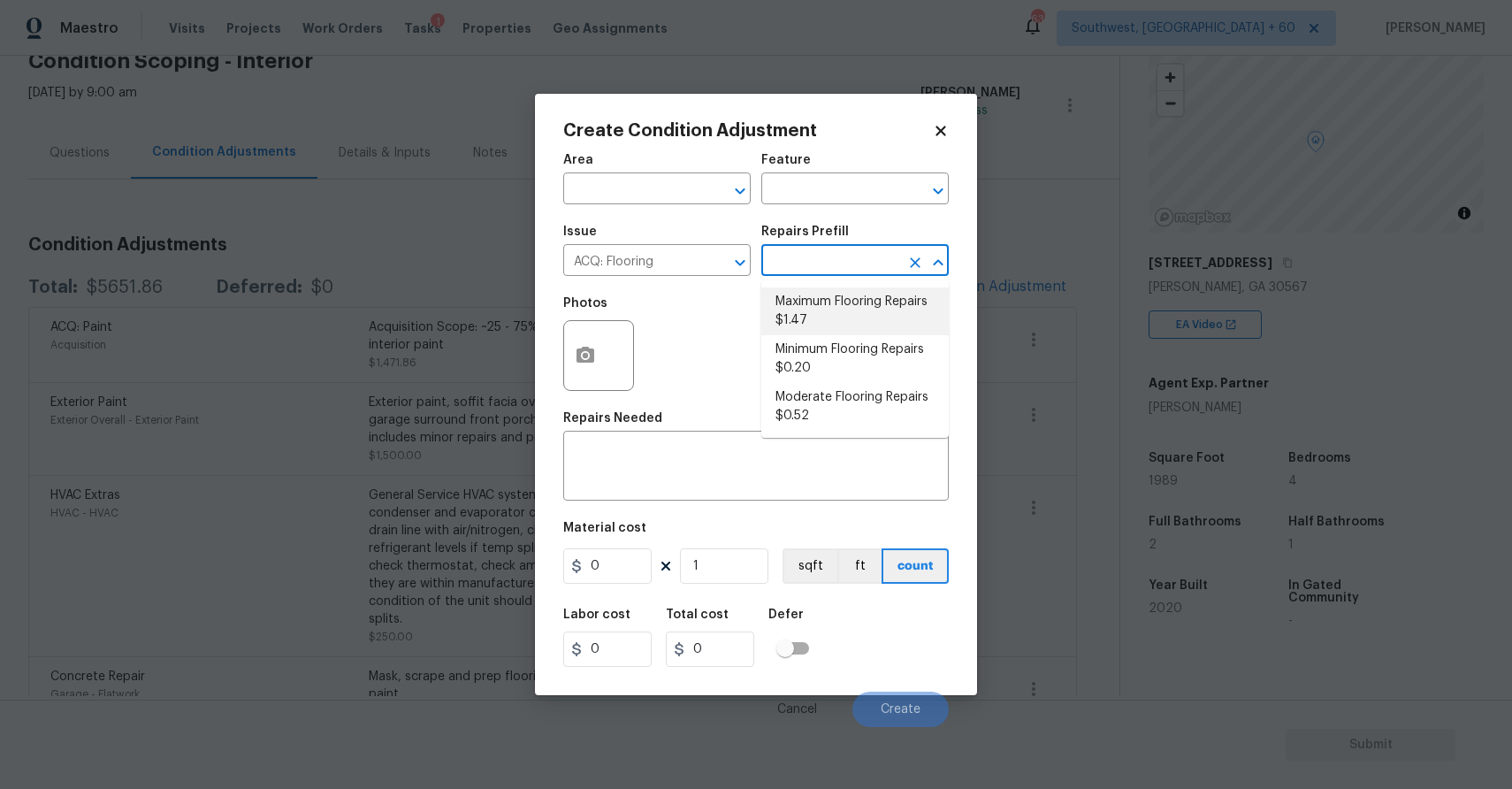
click at [769, 311] on li "Maximum Flooring Repairs $1.47" at bounding box center [855, 311] width 188 height 47
type input "Acquisition"
type textarea "Acquisition Scope: Maximum flooring repairs"
type input "1.47"
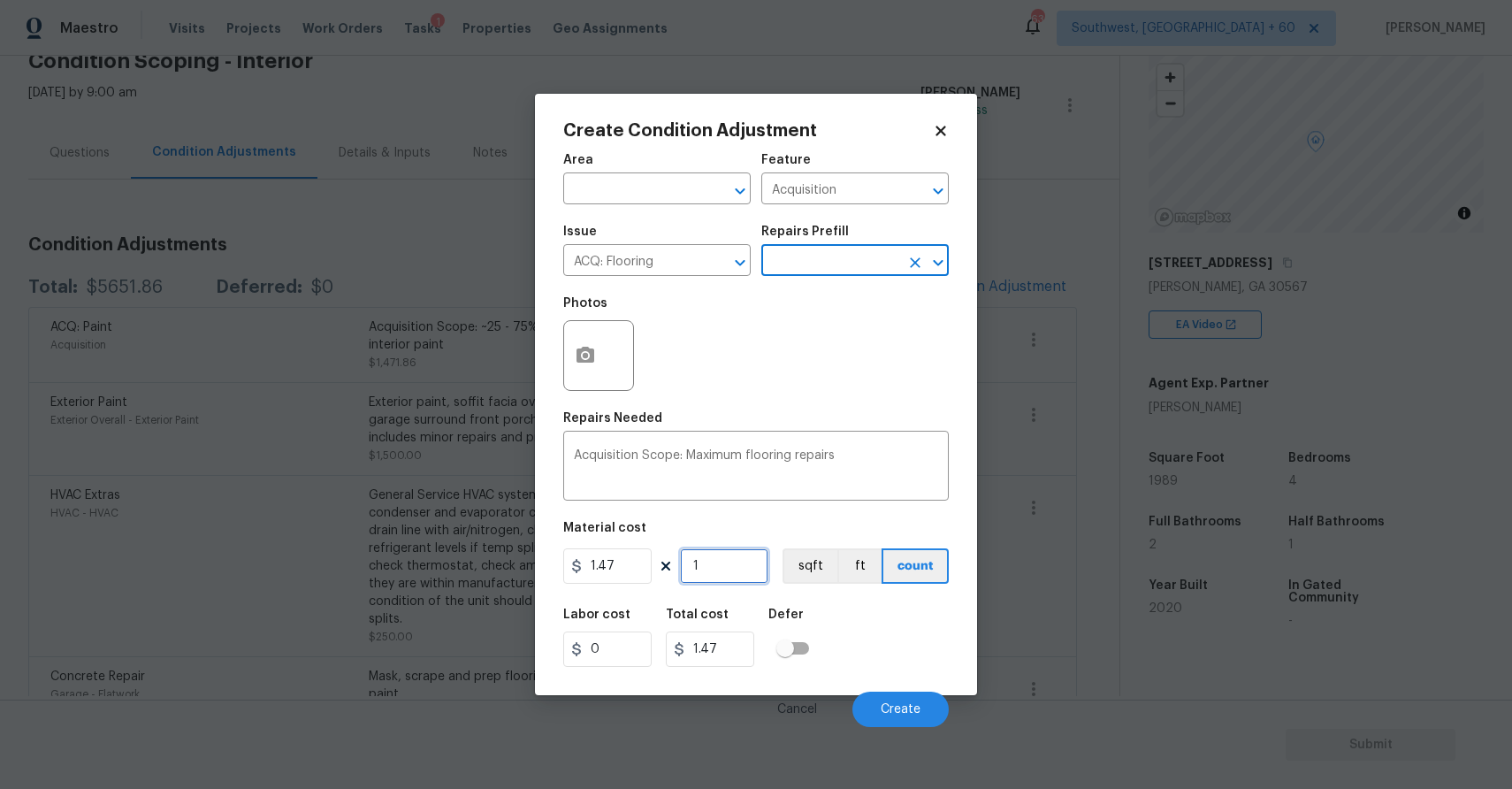
click at [713, 572] on input "1" at bounding box center [724, 566] width 89 height 36
type input "0"
type input "1"
type input "1.47"
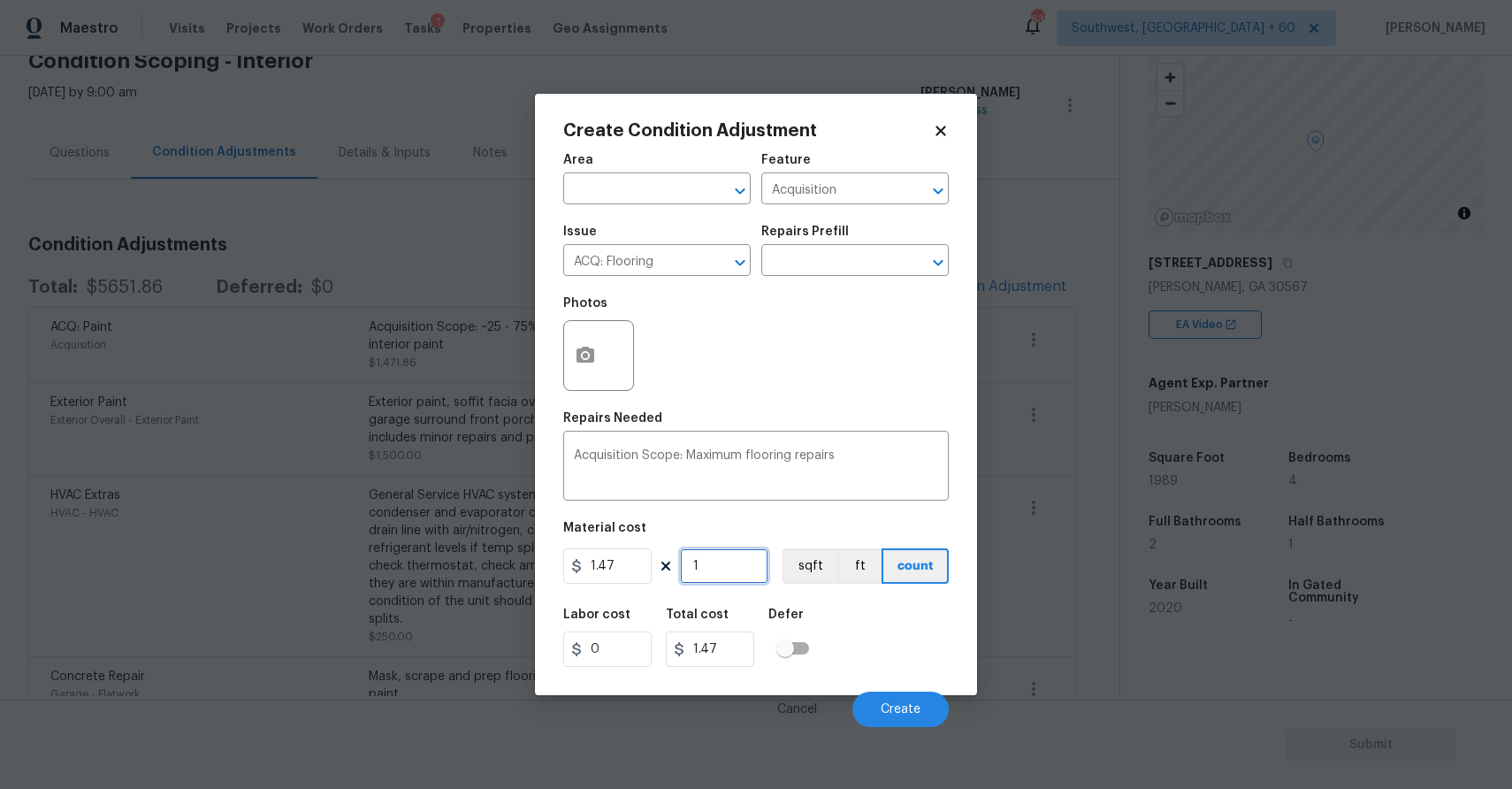
type input "19"
type input "27.93"
type input "198"
type input "291.06"
type input "1989"
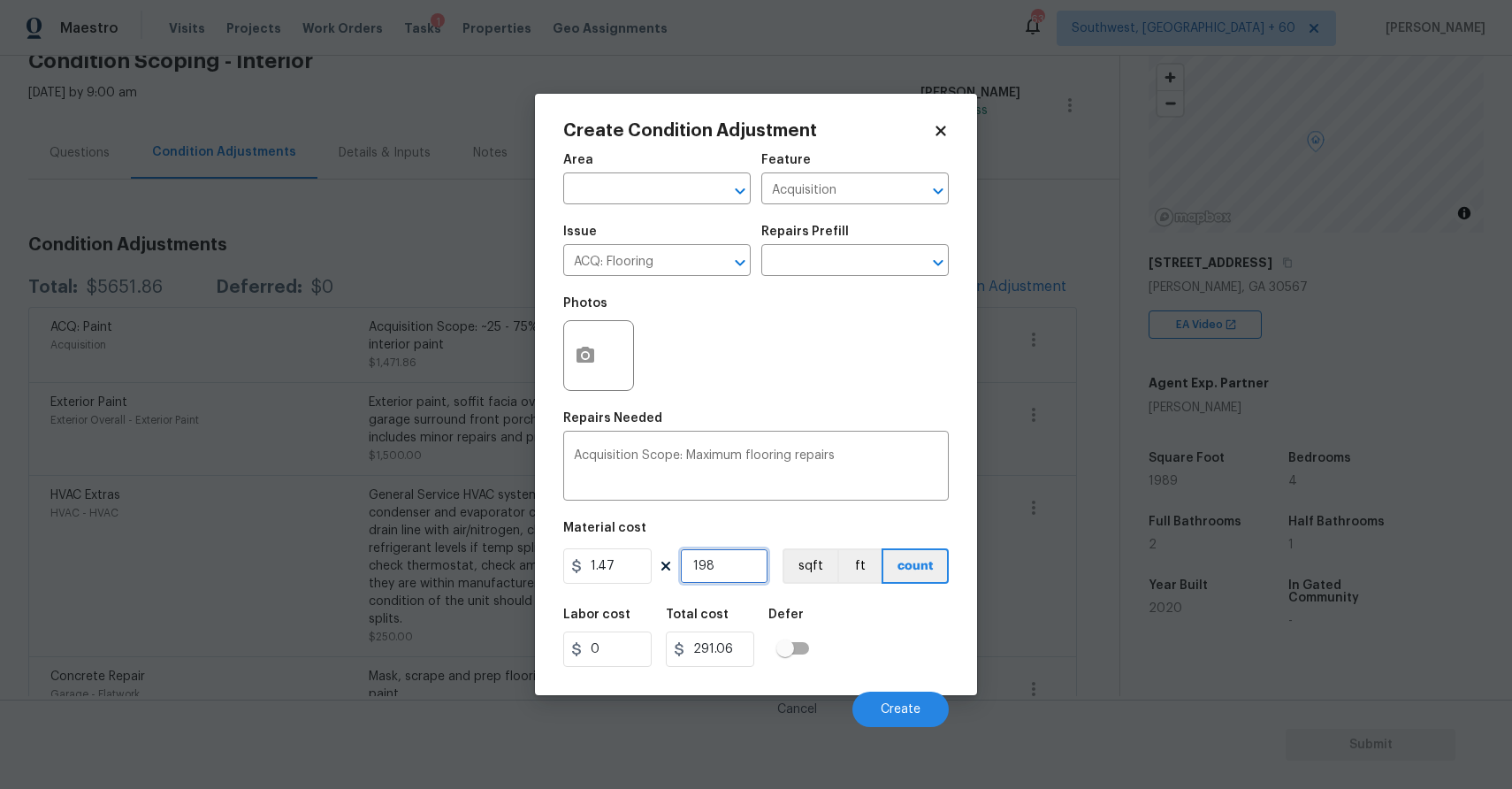
type input "2923.83"
type input "1989"
click at [573, 357] on button "button" at bounding box center [585, 355] width 42 height 69
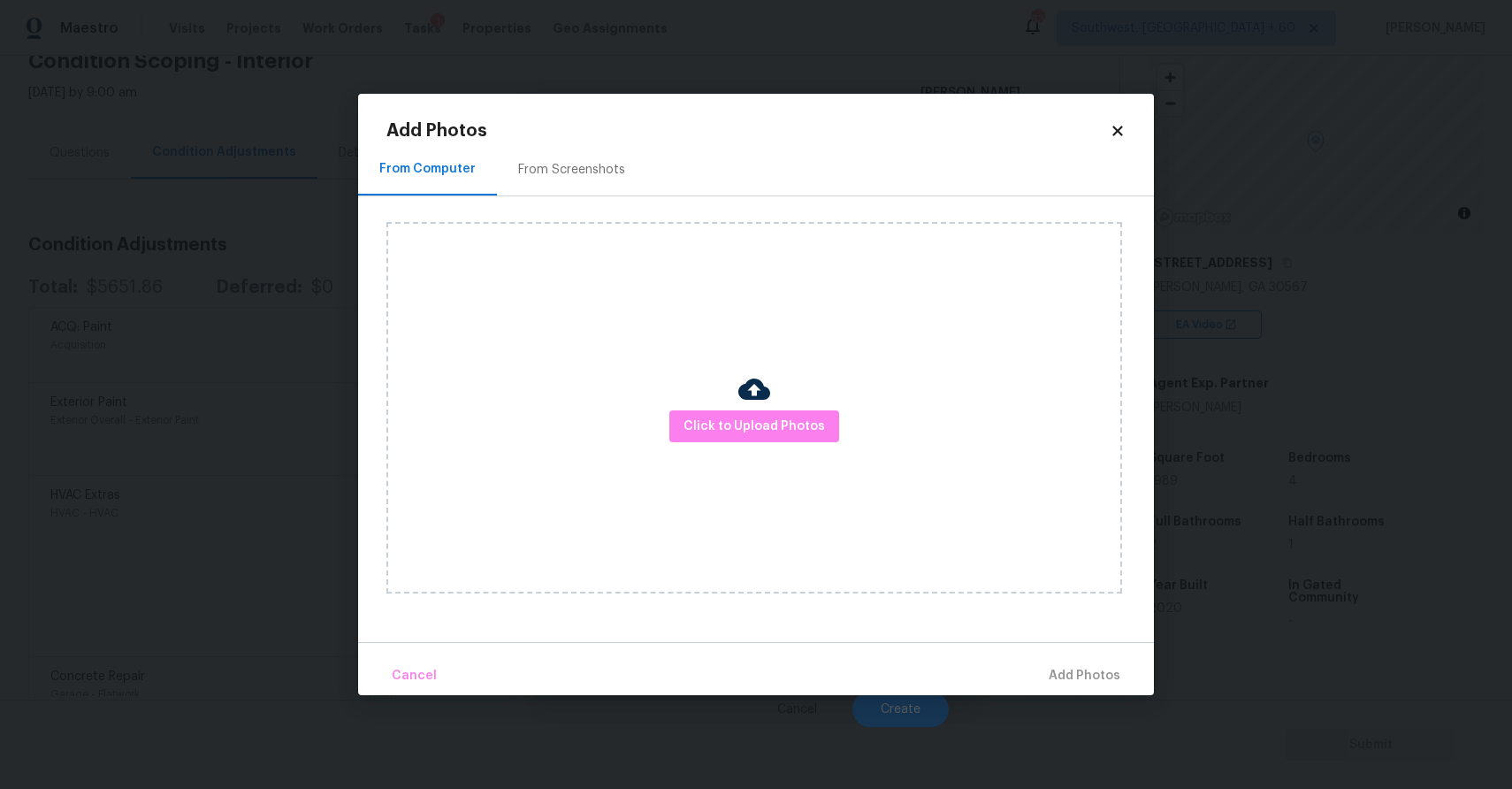
click at [706, 409] on div "Click to Upload Photos" at bounding box center [753, 408] width 735 height 371
click at [716, 423] on span "Click to Upload Photos" at bounding box center [754, 427] width 141 height 22
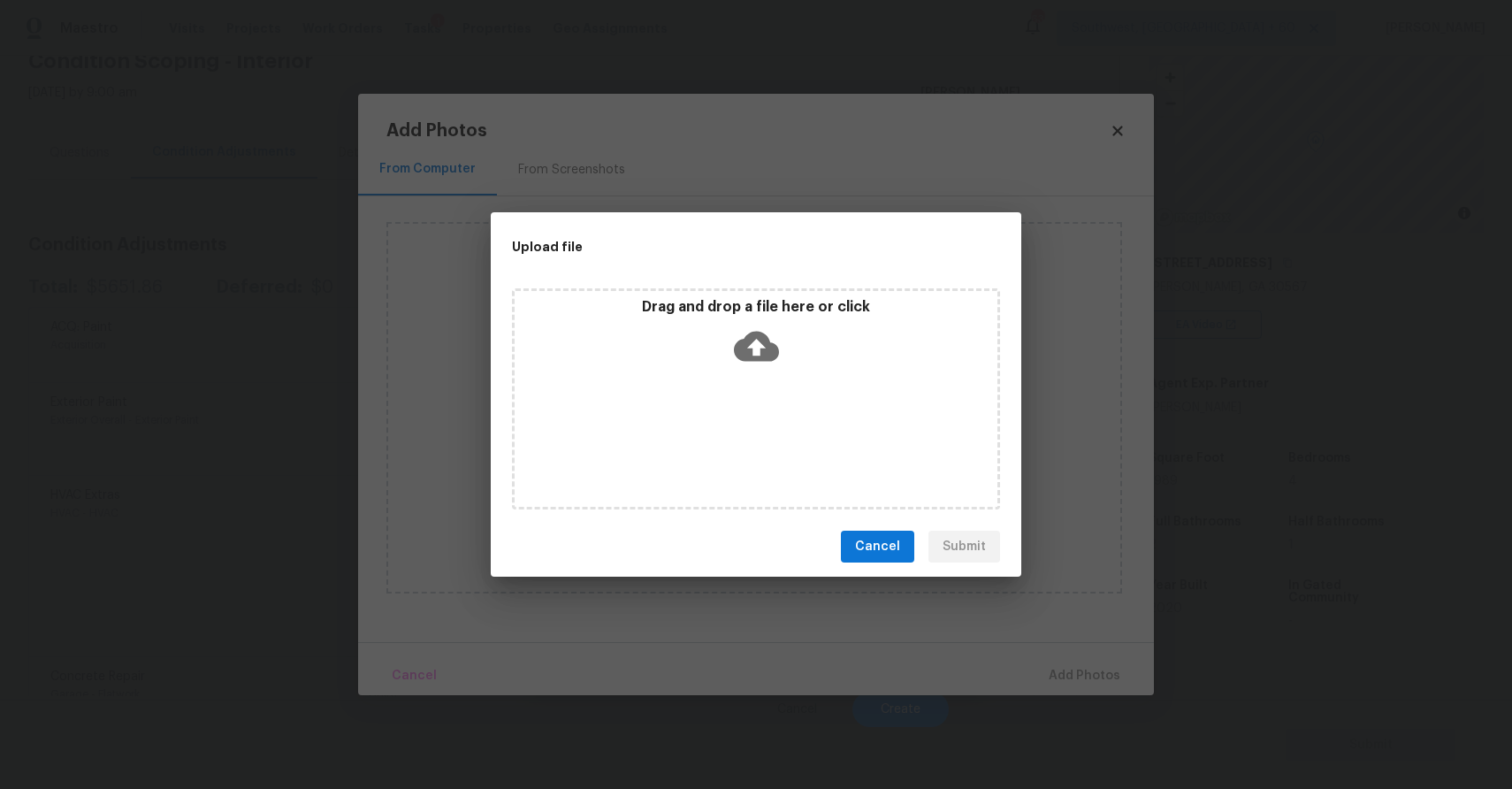
click at [716, 423] on div "Drag and drop a file here or click" at bounding box center [756, 399] width 489 height 221
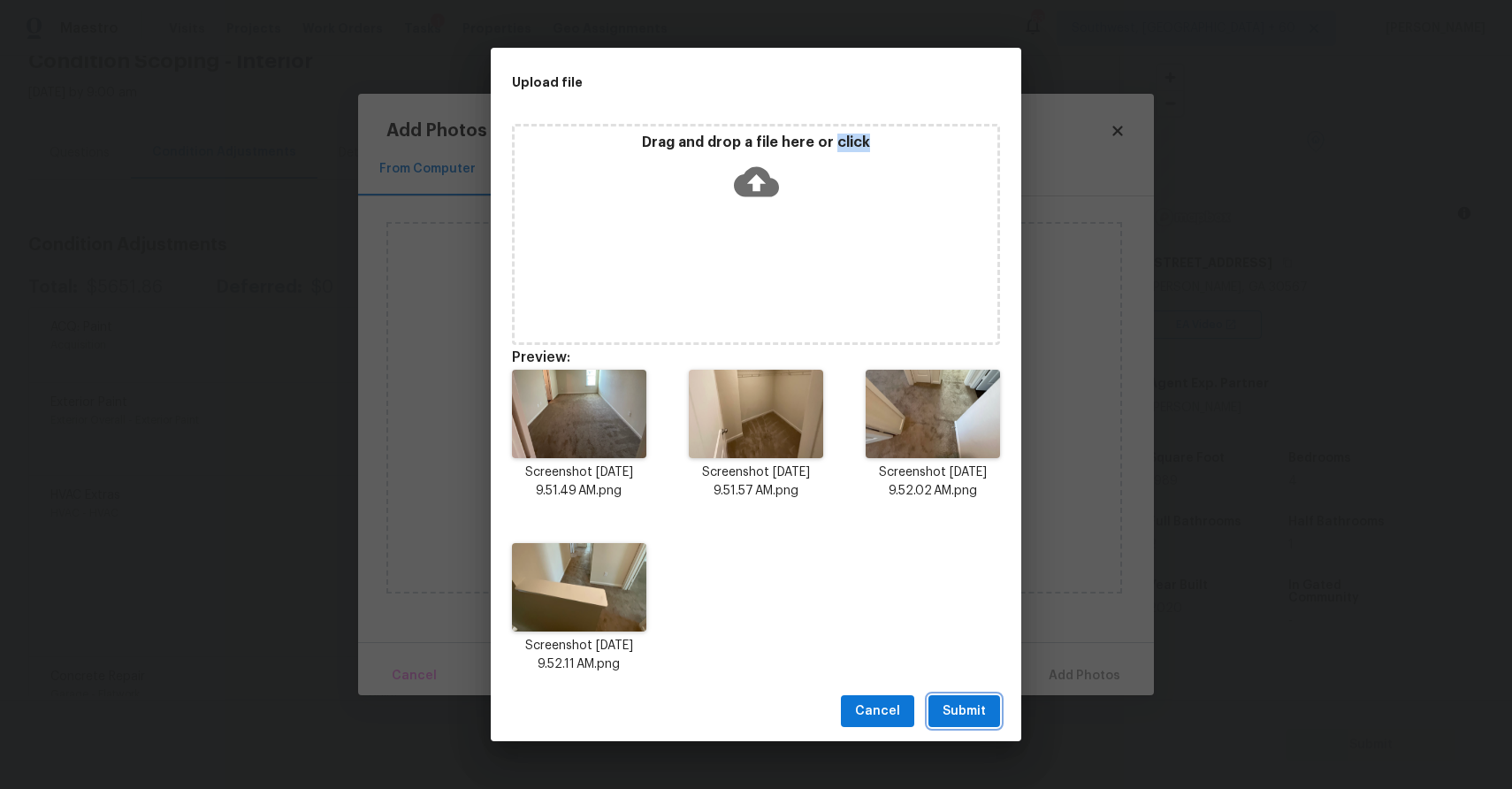
click at [964, 695] on button "Submit" at bounding box center [964, 711] width 72 height 33
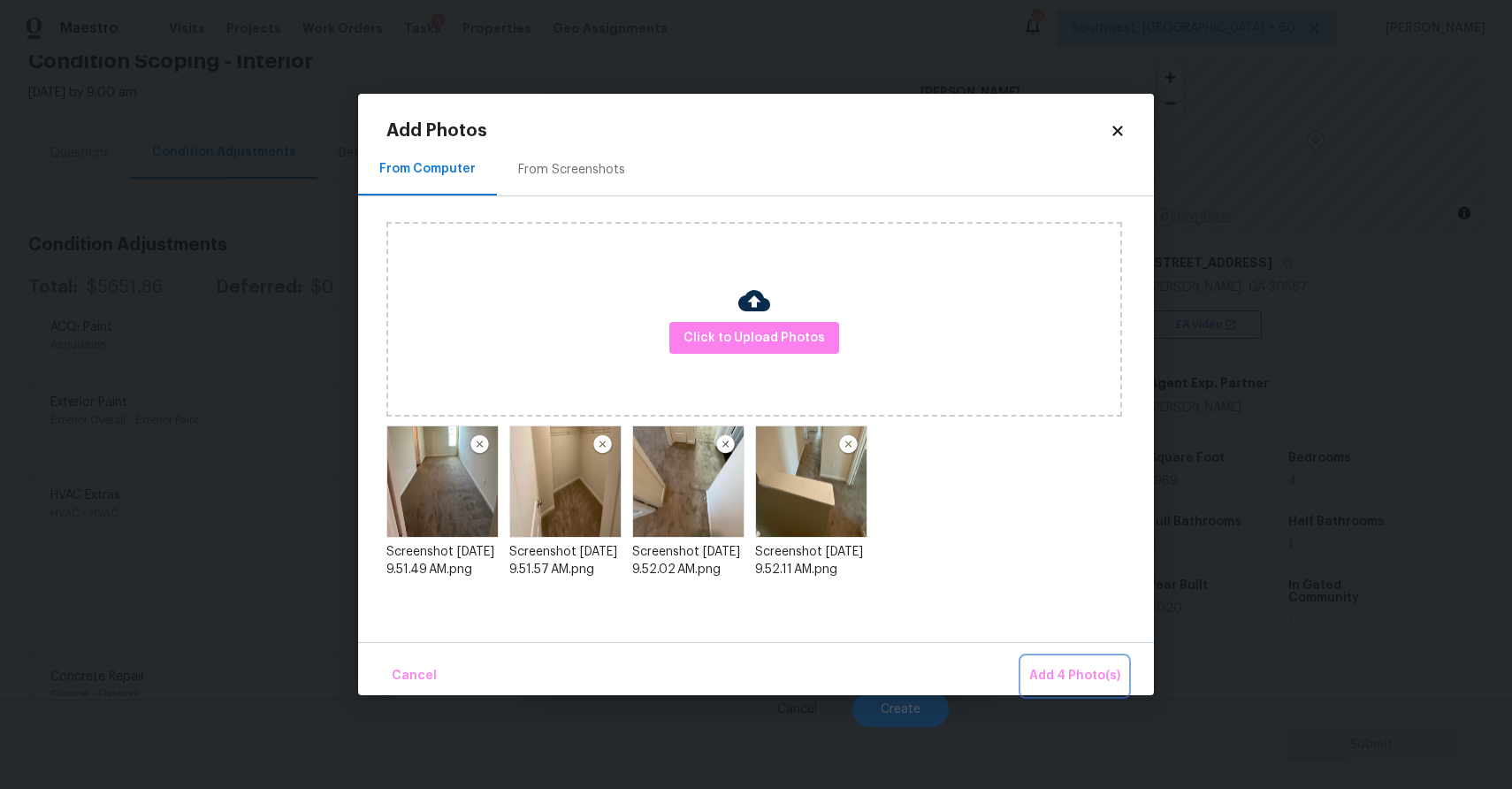
click at [1063, 667] on span "Add 4 Photo(s)" at bounding box center [1075, 676] width 91 height 22
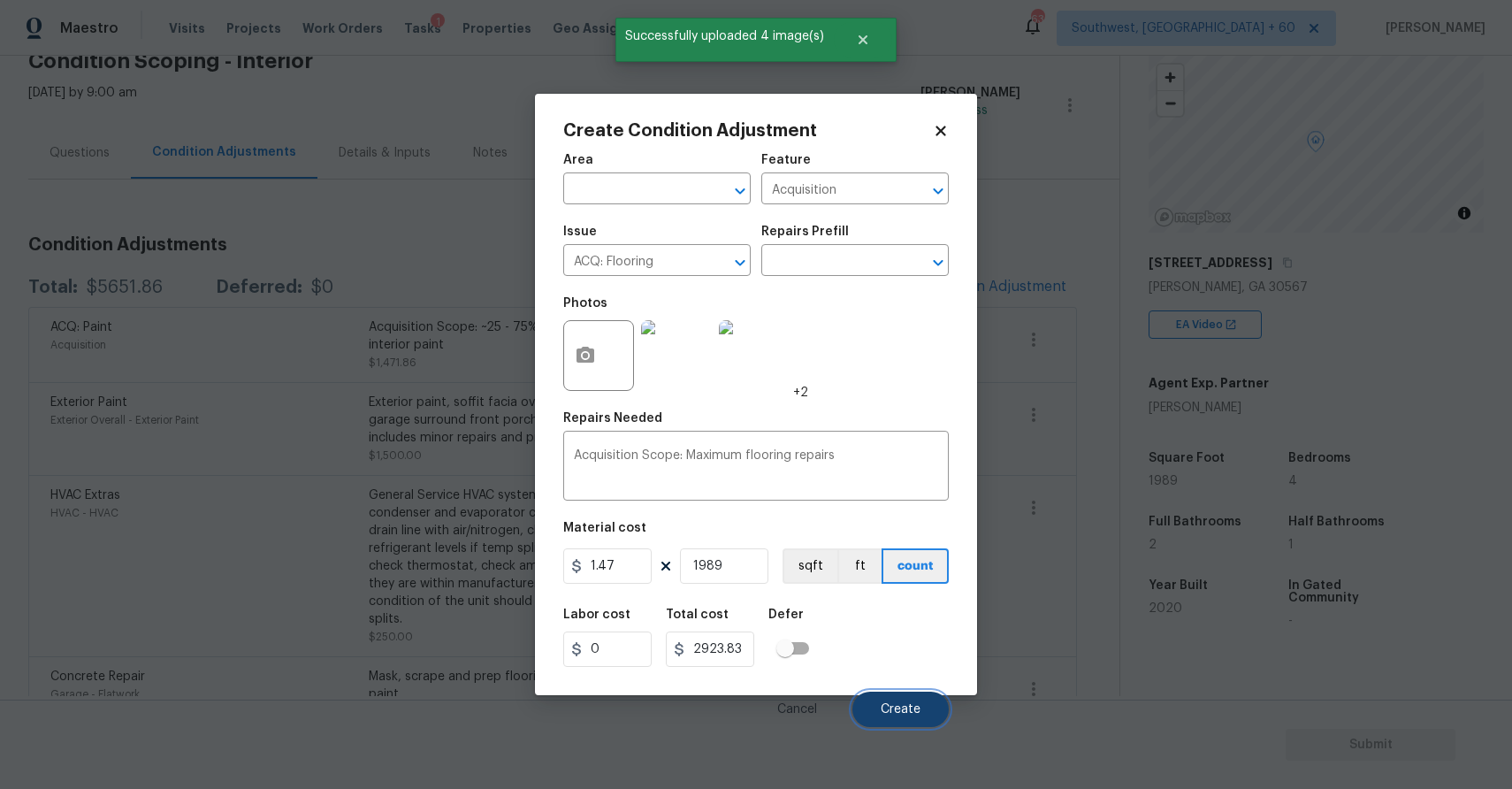
click at [902, 714] on span "Create" at bounding box center [900, 709] width 39 height 13
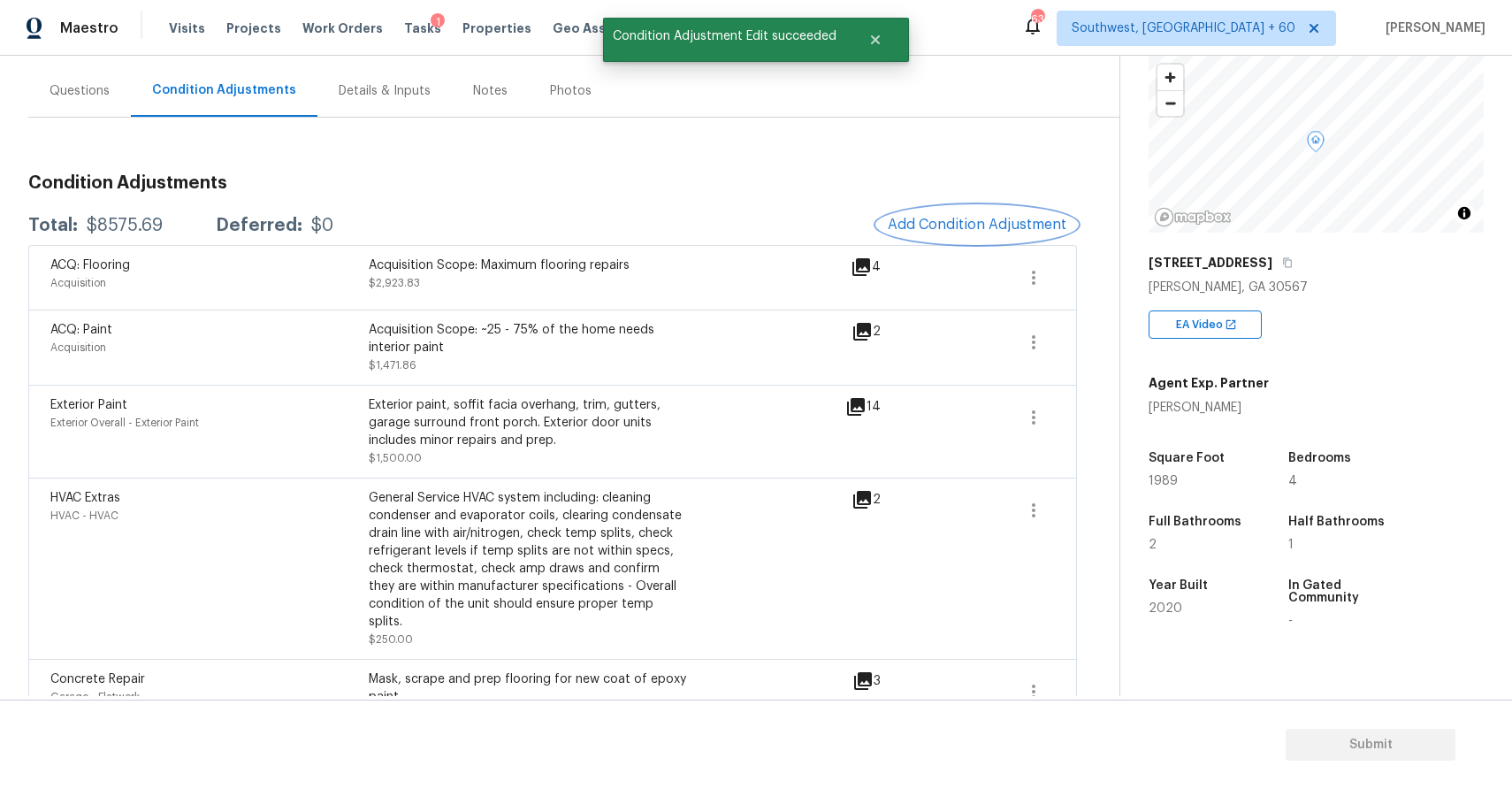
scroll to position [162, 0]
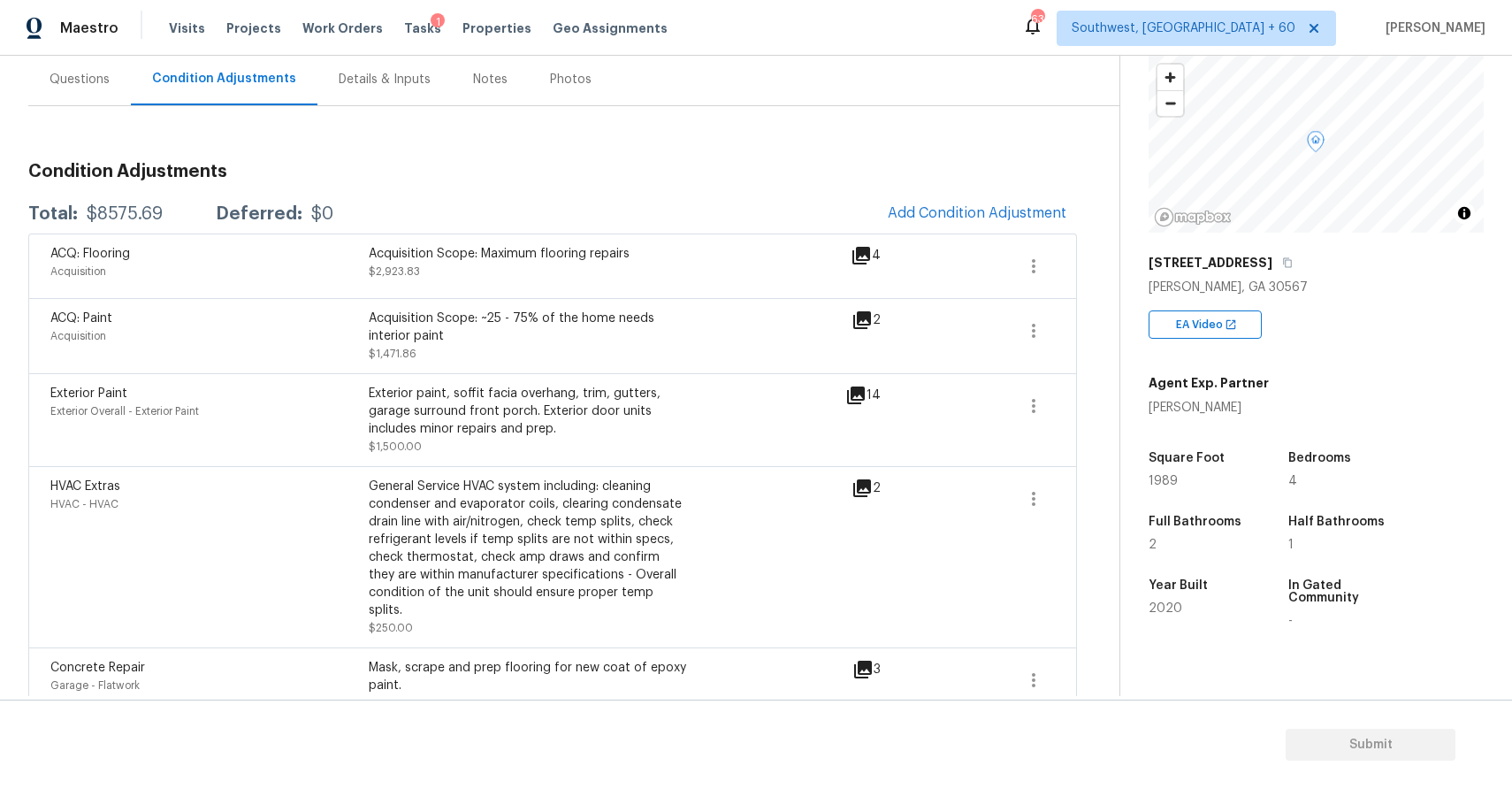
click at [115, 98] on div "Questions" at bounding box center [80, 79] width 103 height 52
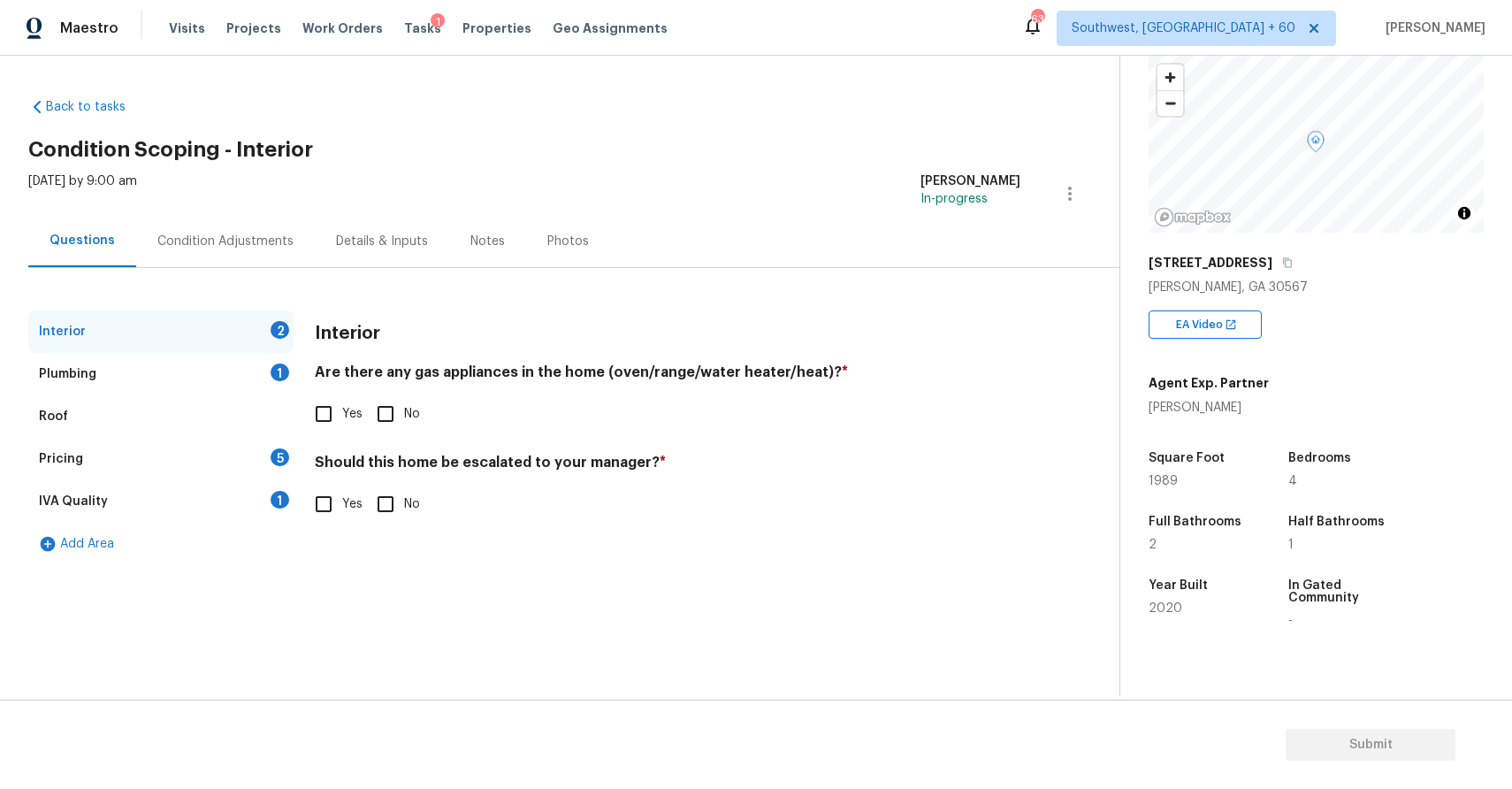
click at [281, 248] on div "Condition Adjustments" at bounding box center [225, 242] width 136 height 18
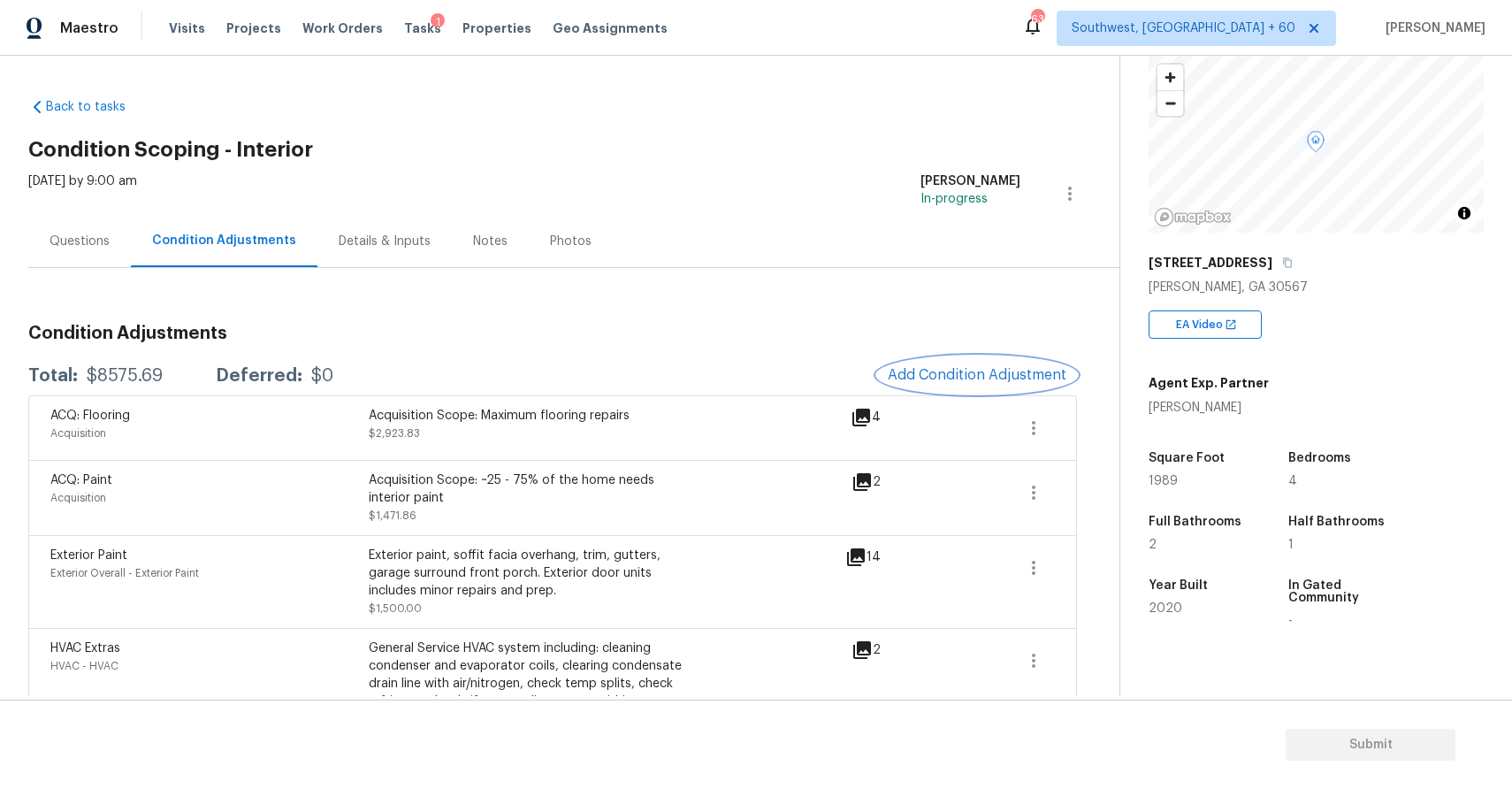
click at [964, 359] on button "Add Condition Adjustment" at bounding box center [977, 375] width 199 height 38
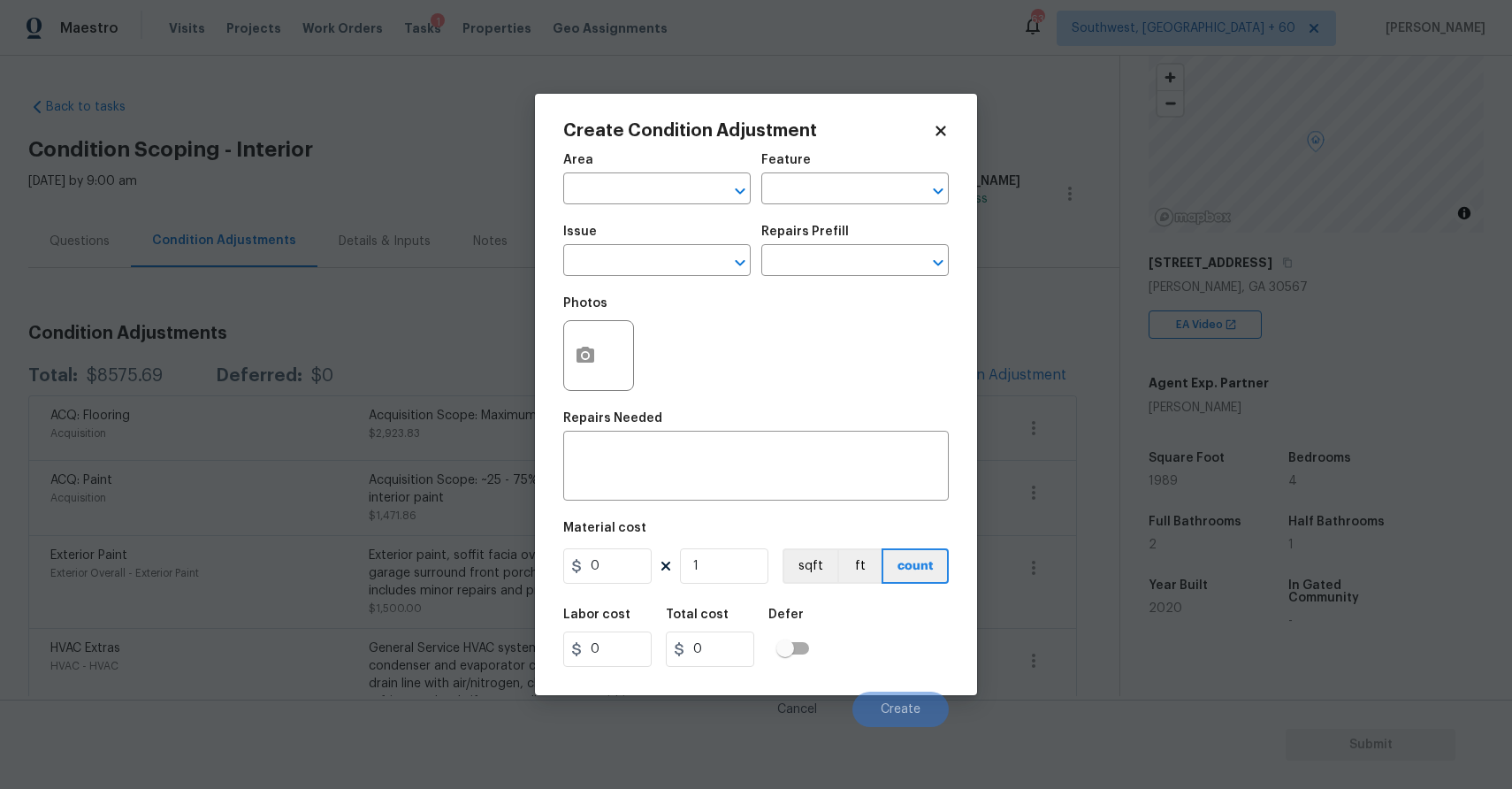
click at [1005, 369] on body "Maestro Visits Projects Work Orders Tasks 1 Properties Geo Assignments 639 Sout…" at bounding box center [756, 394] width 1512 height 789
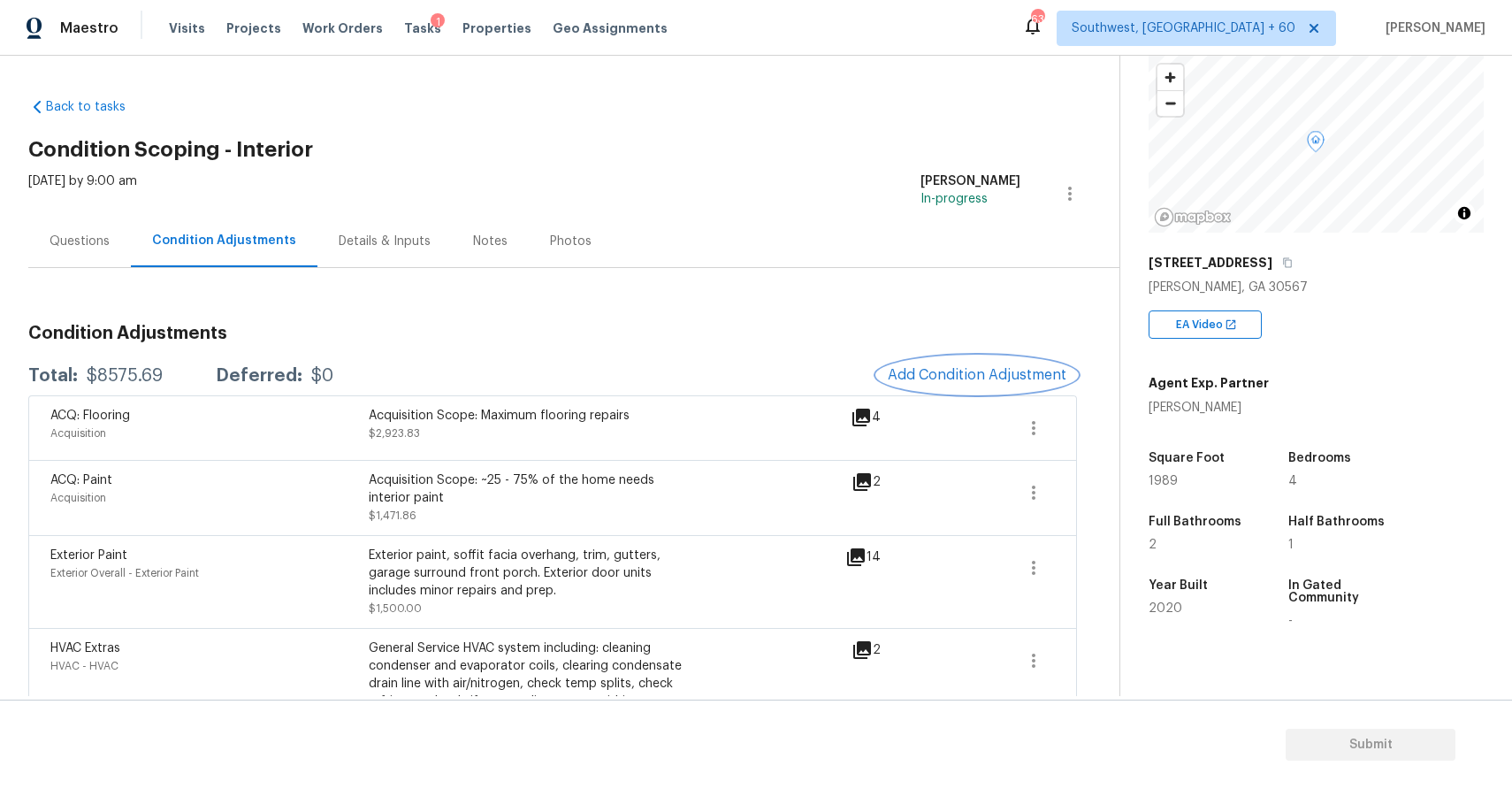
click at [1002, 382] on span "Add Condition Adjustment" at bounding box center [976, 375] width 179 height 16
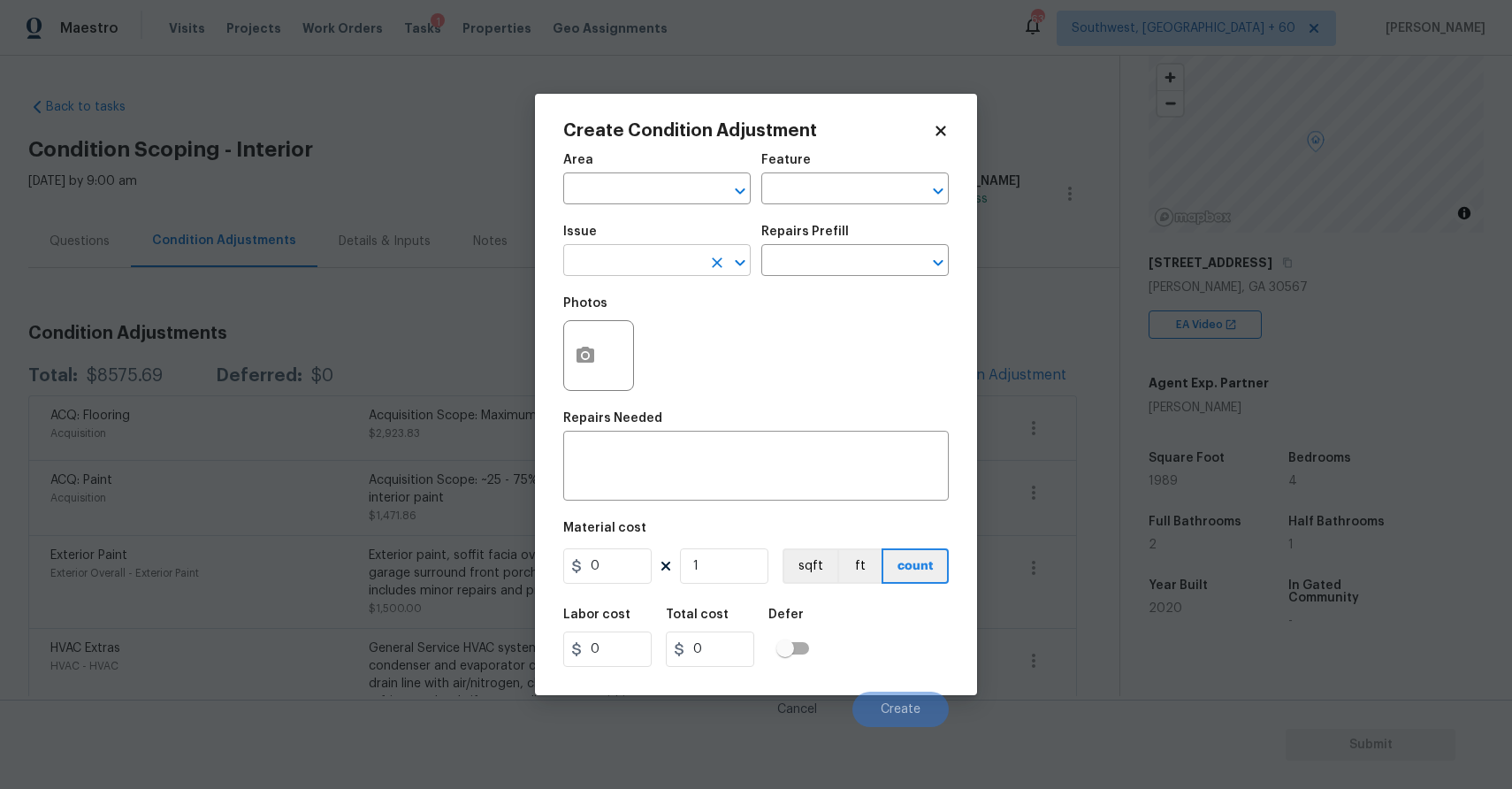
click at [630, 275] on input "text" at bounding box center [633, 263] width 138 height 28
click at [667, 350] on li "Light Smoke Odor" at bounding box center [657, 345] width 188 height 30
type input "Light Smoke Odor"
click at [817, 254] on input "text" at bounding box center [830, 263] width 138 height 28
click at [711, 260] on icon "Clear" at bounding box center [718, 263] width 18 height 18
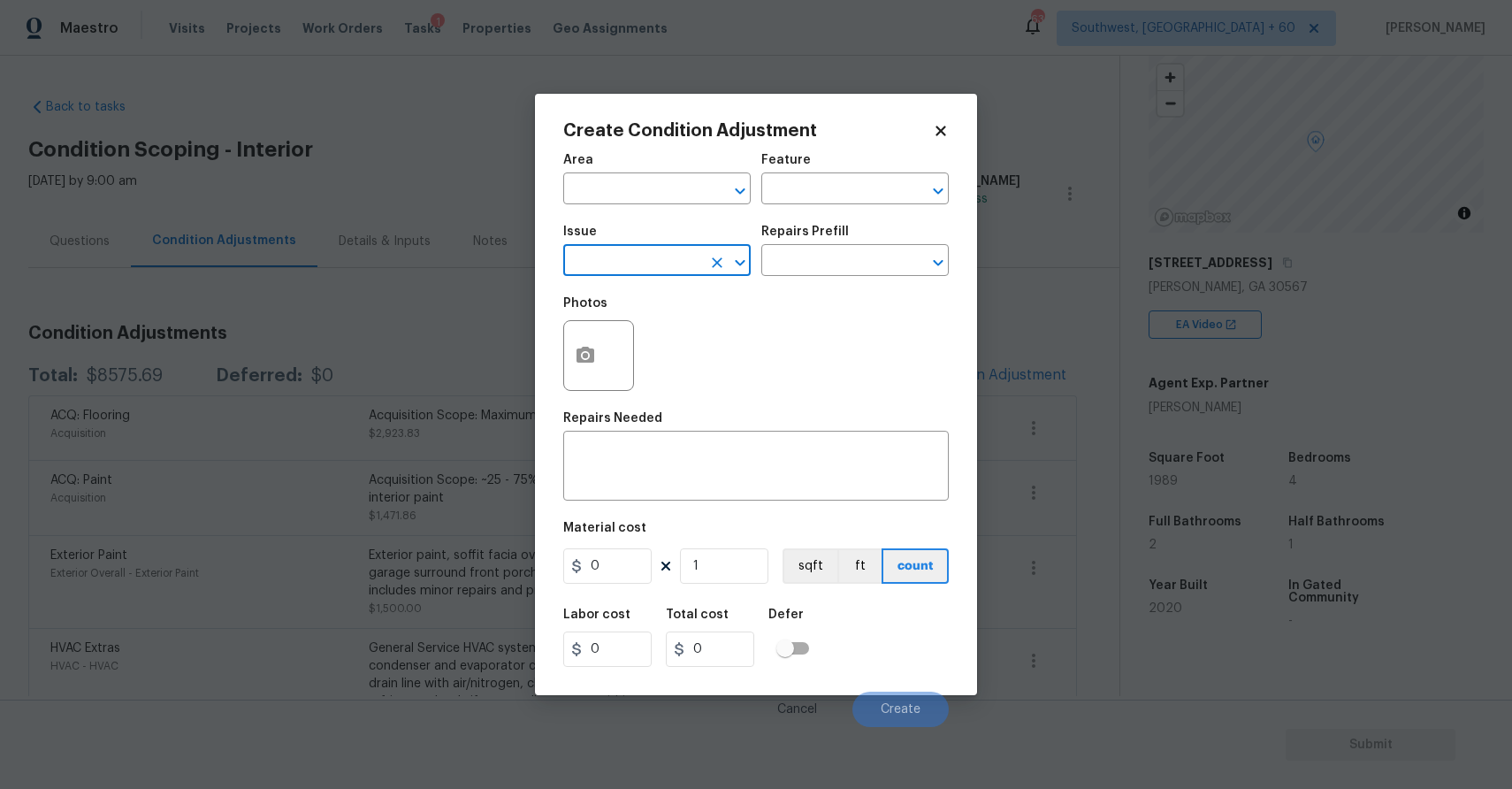
click at [674, 260] on input "text" at bounding box center [633, 263] width 138 height 28
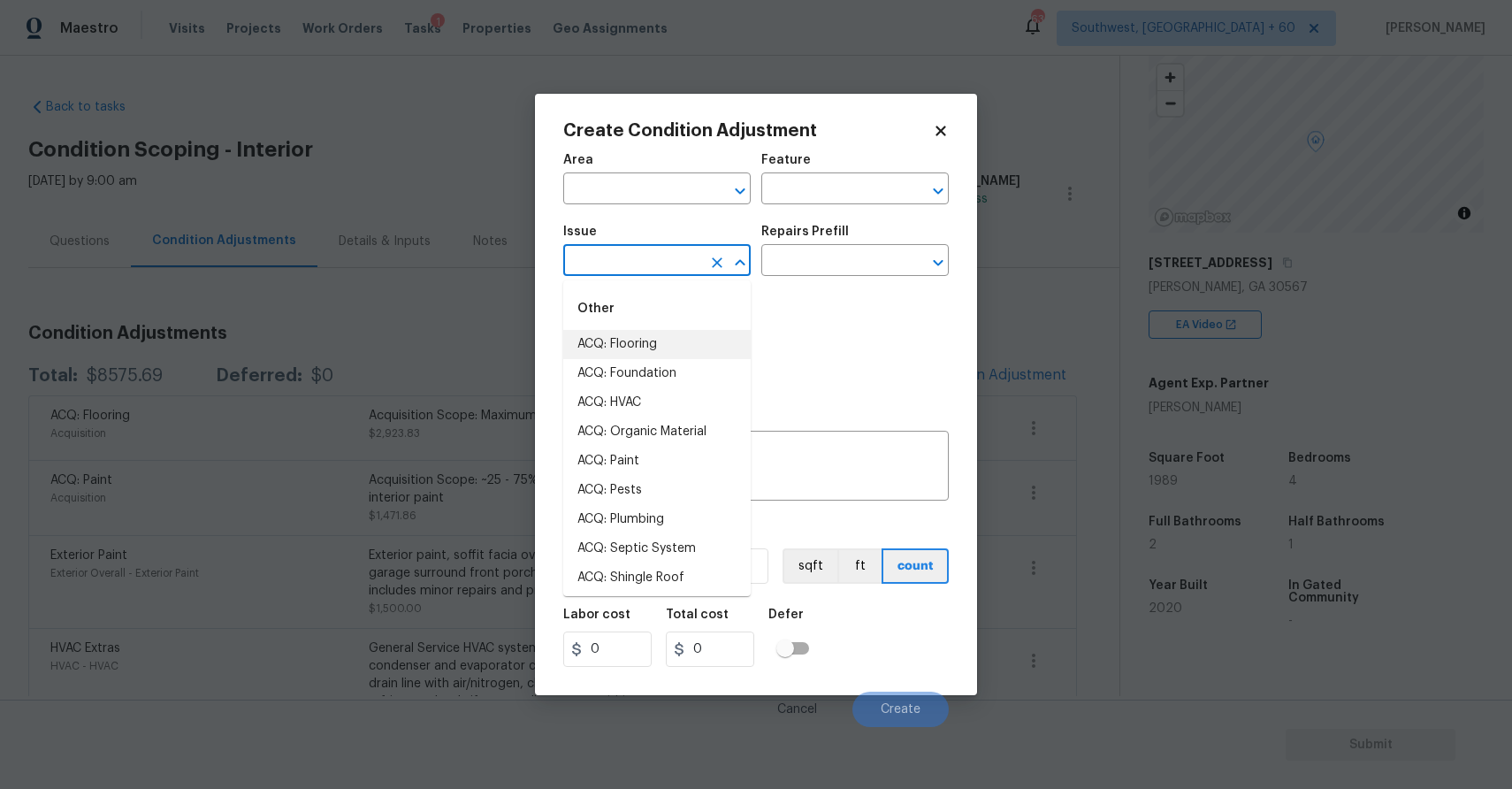
click at [674, 260] on input "text" at bounding box center [633, 263] width 138 height 28
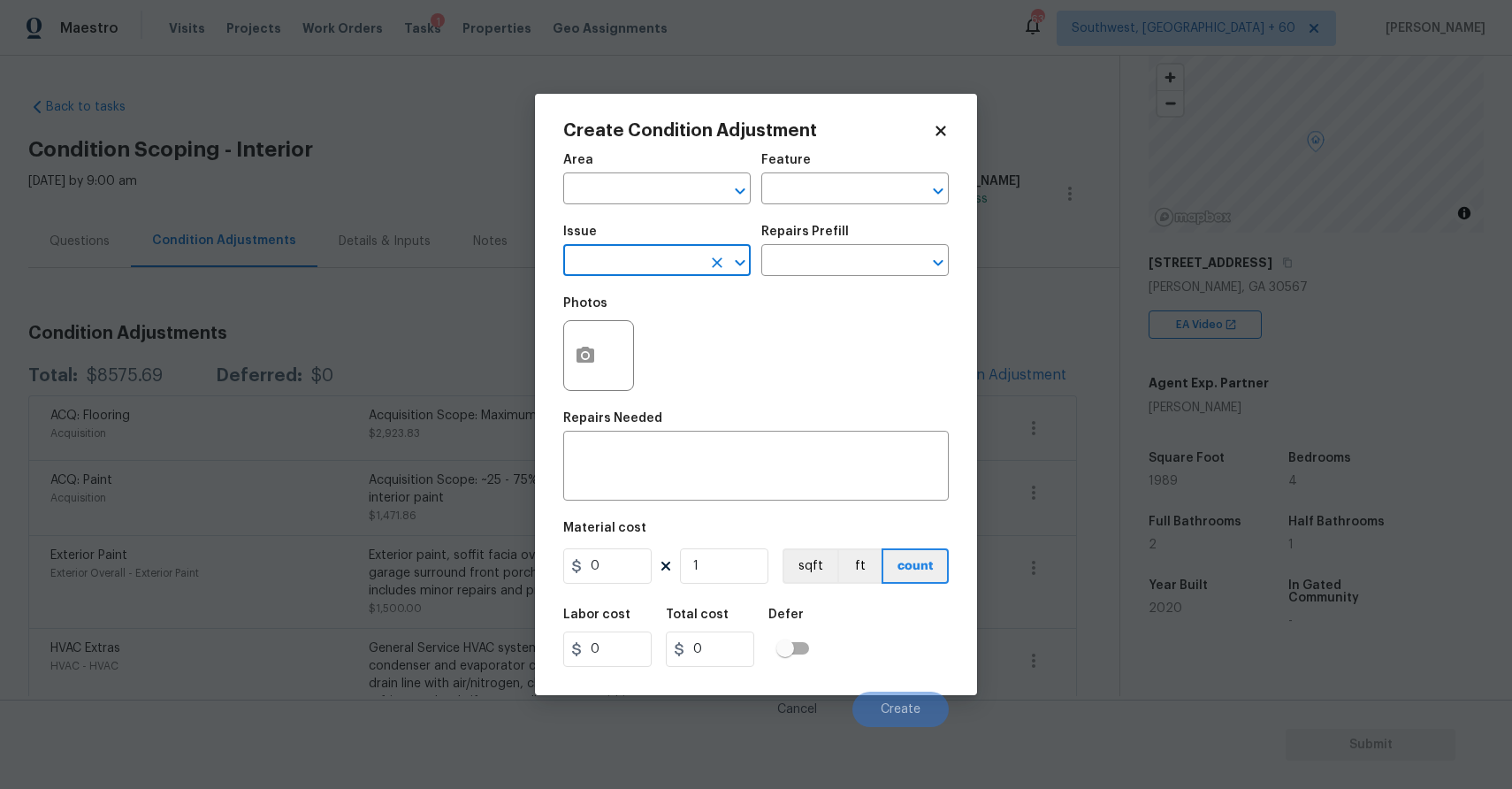
click at [1049, 293] on body "Maestro Visits Projects Work Orders Tasks 1 Properties Geo Assignments 639 Sout…" at bounding box center [756, 394] width 1512 height 789
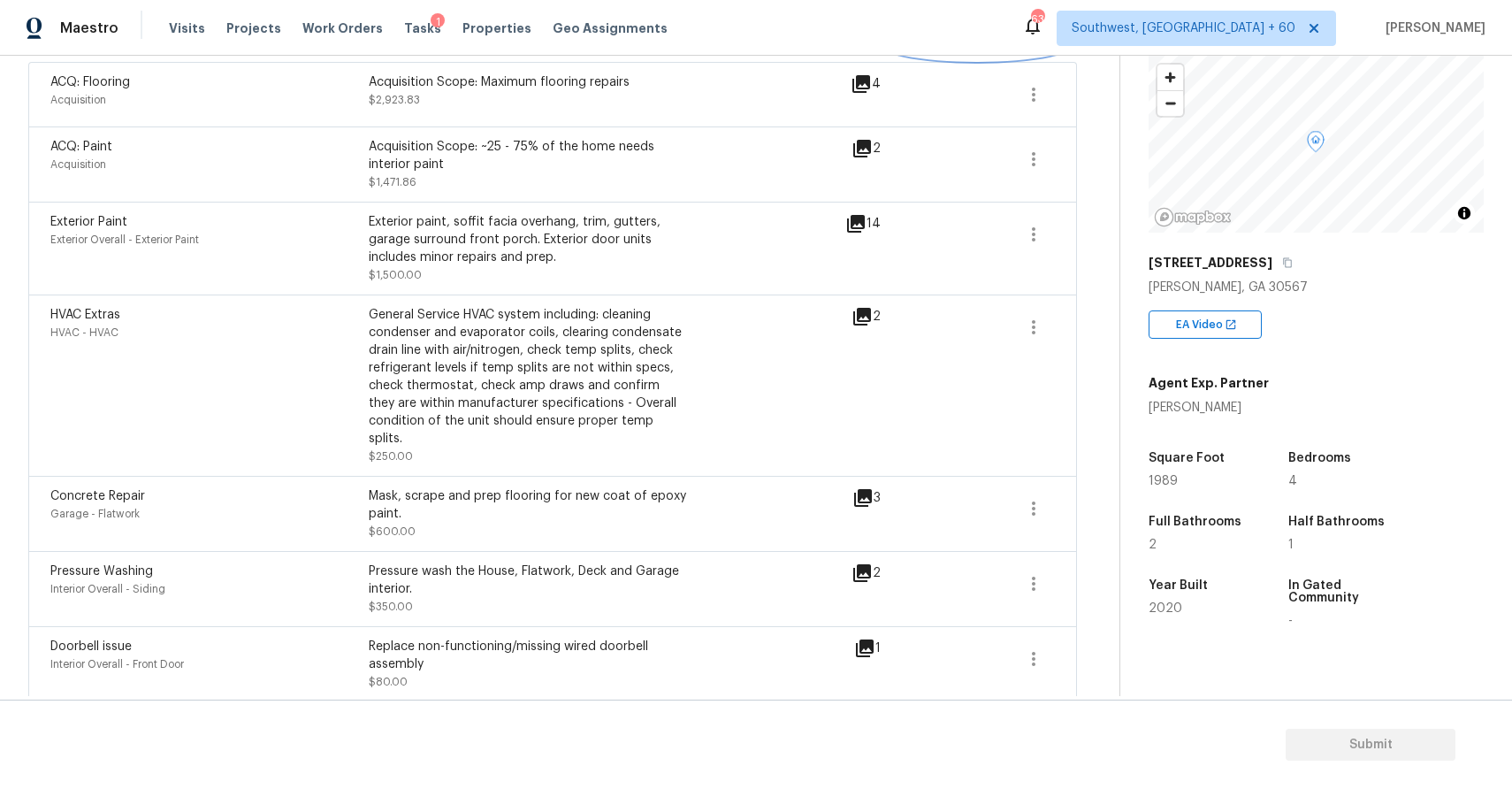
scroll to position [227, 0]
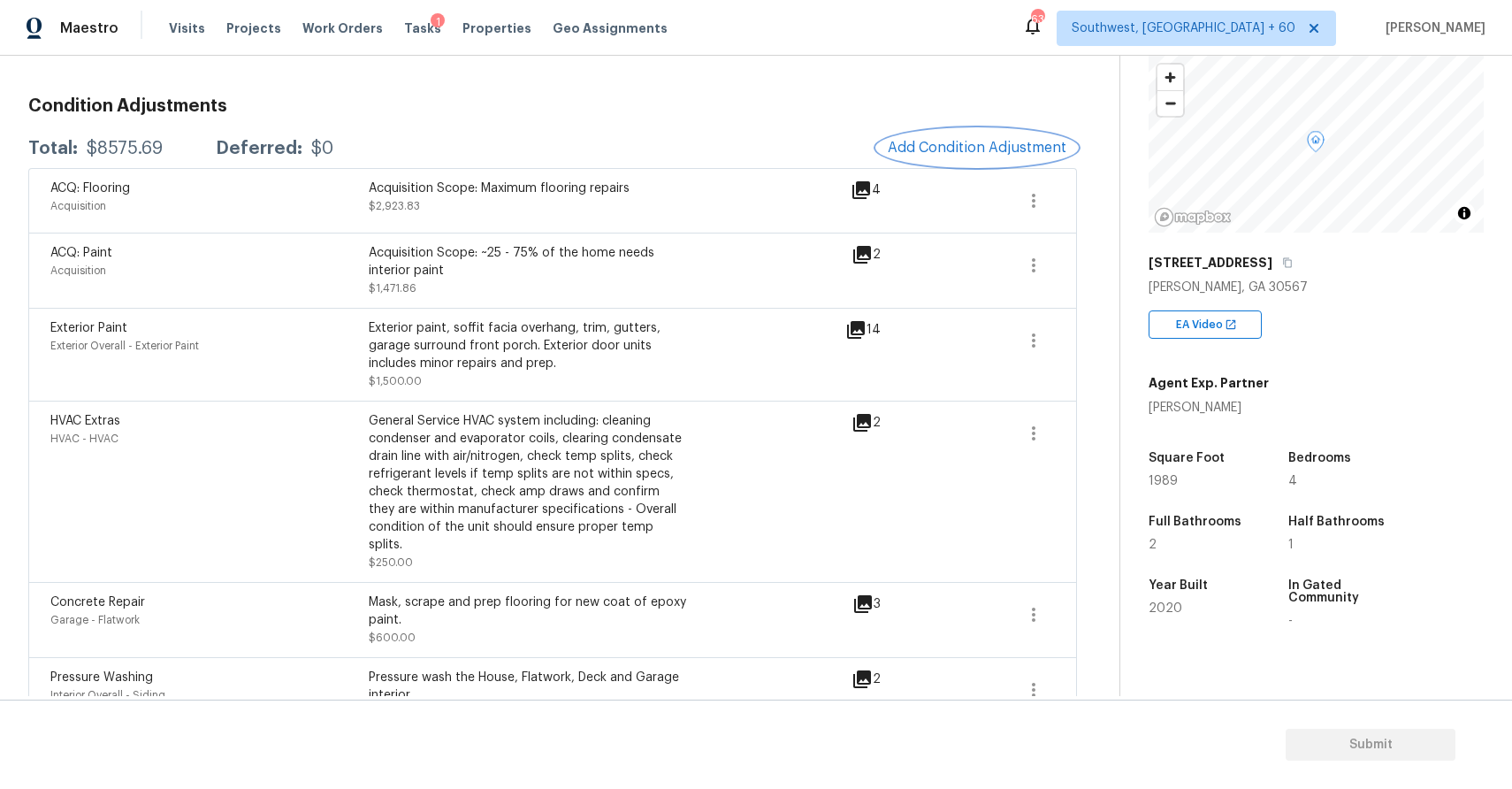
click at [952, 149] on span "Add Condition Adjustment" at bounding box center [976, 148] width 179 height 16
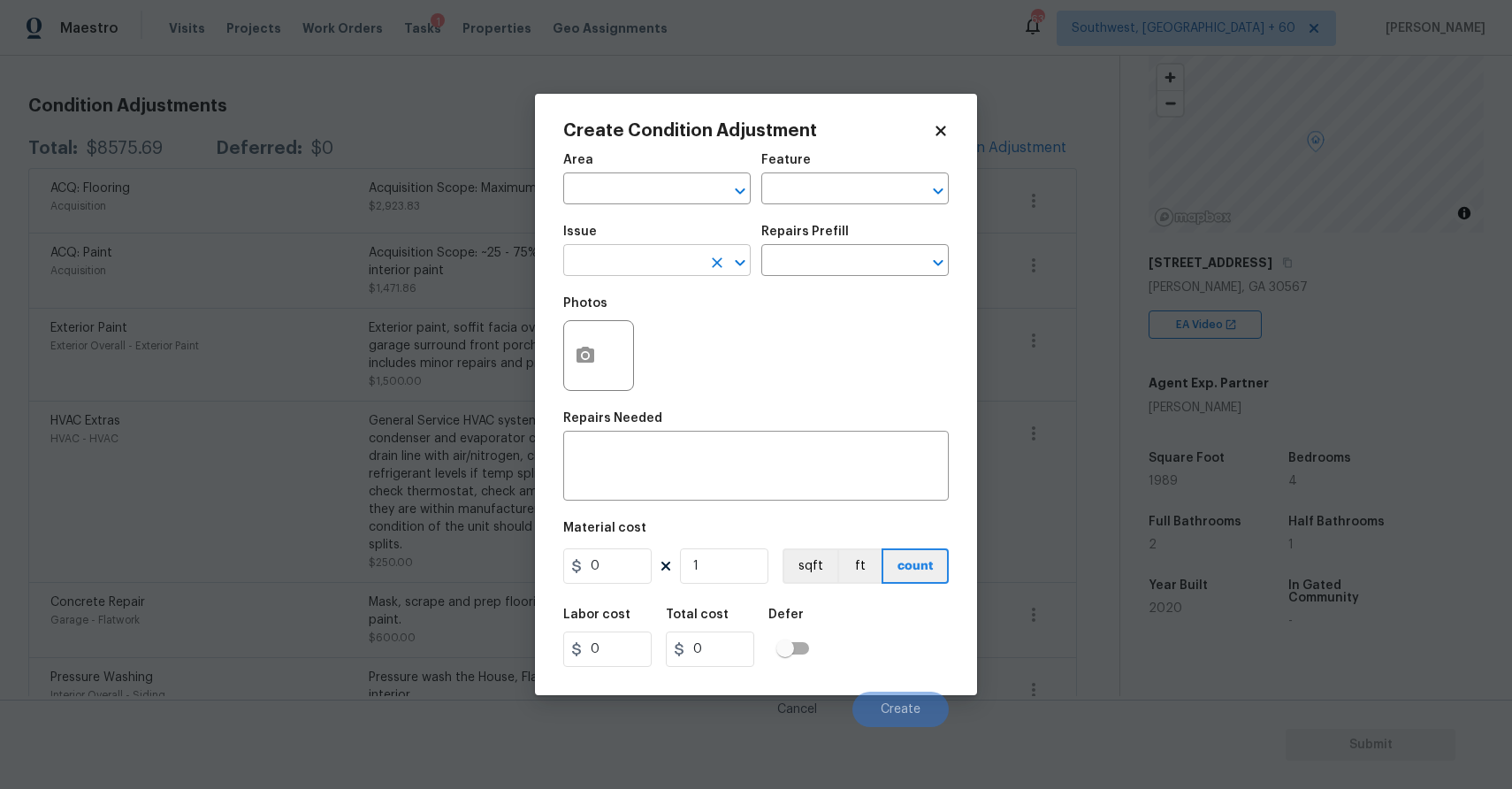
click at [630, 262] on input "text" at bounding box center [633, 263] width 138 height 28
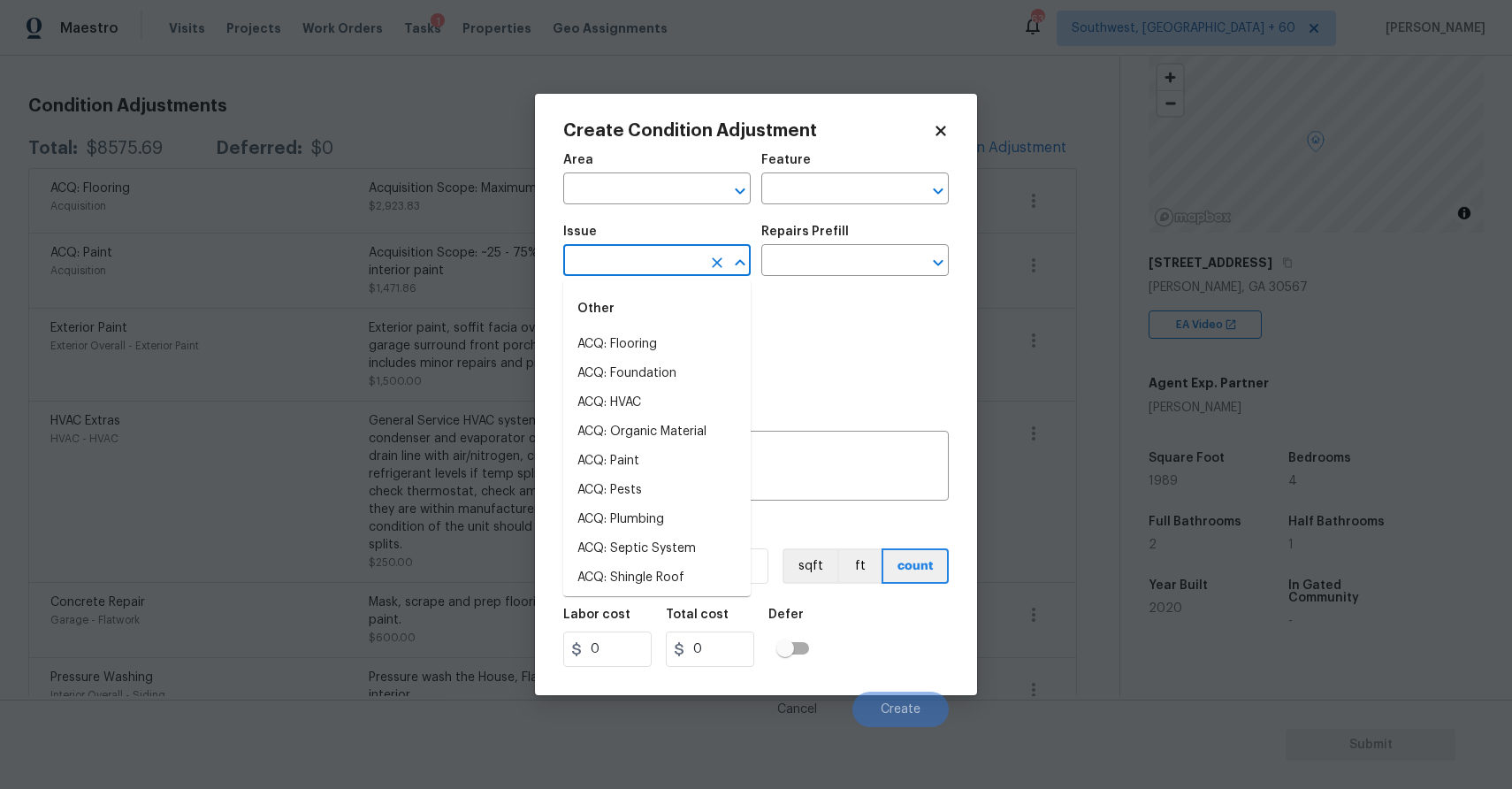
type input "o"
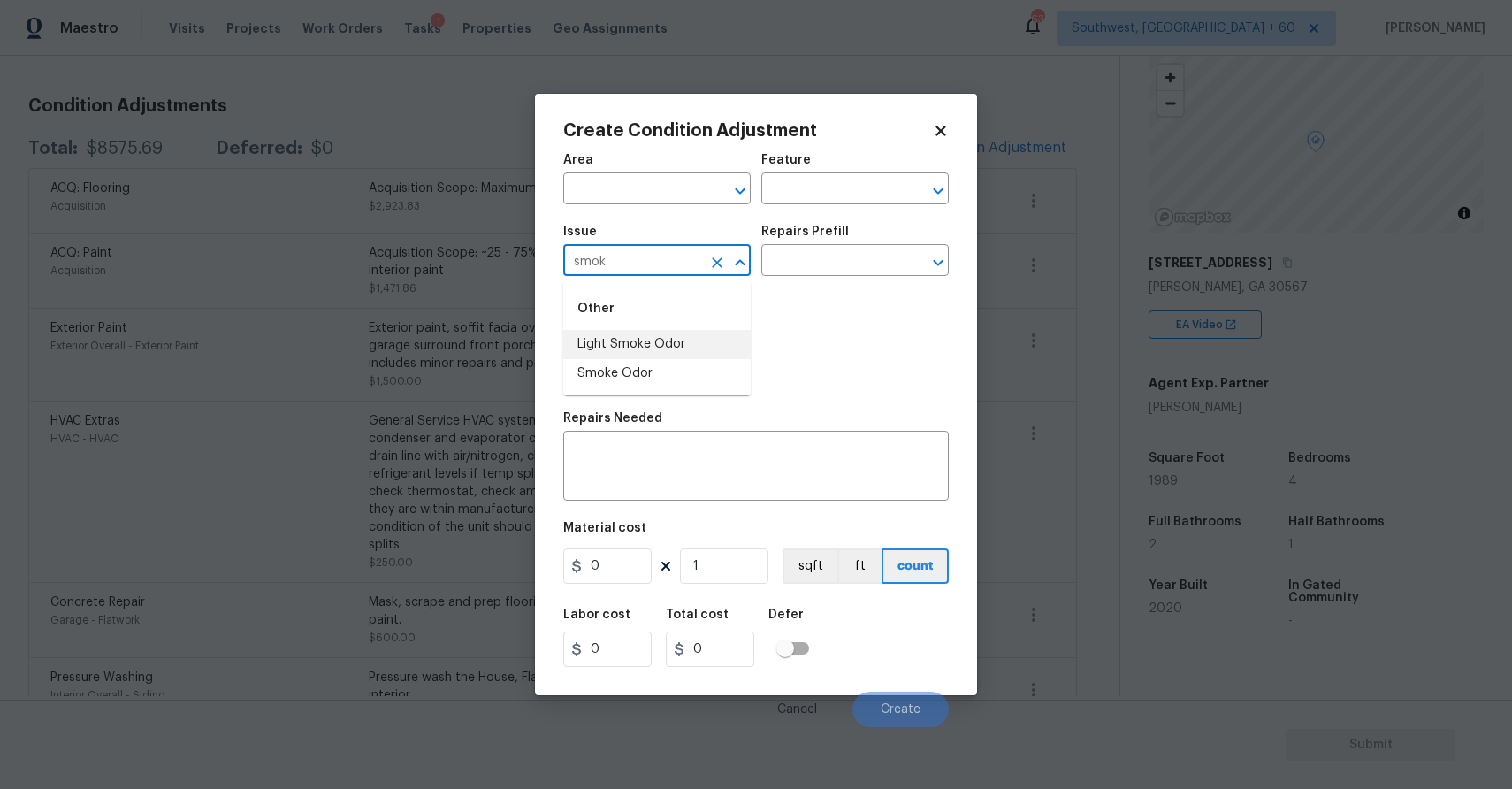
click at [703, 338] on li "Light Smoke Odor" at bounding box center [657, 345] width 188 height 30
type input "Light Smoke Odor"
click at [783, 262] on input "text" at bounding box center [830, 263] width 138 height 28
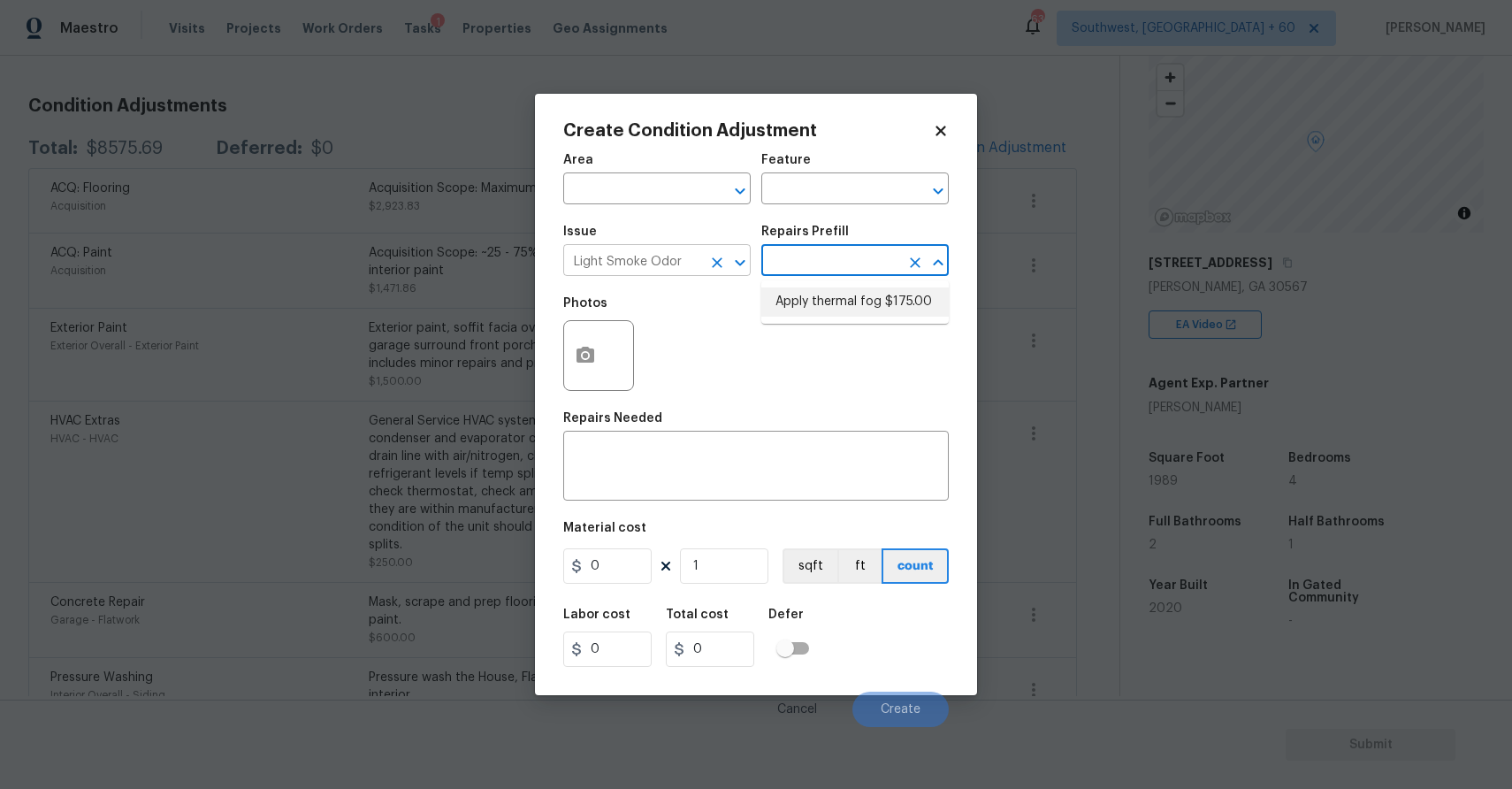
click at [714, 260] on icon "Clear" at bounding box center [717, 263] width 11 height 11
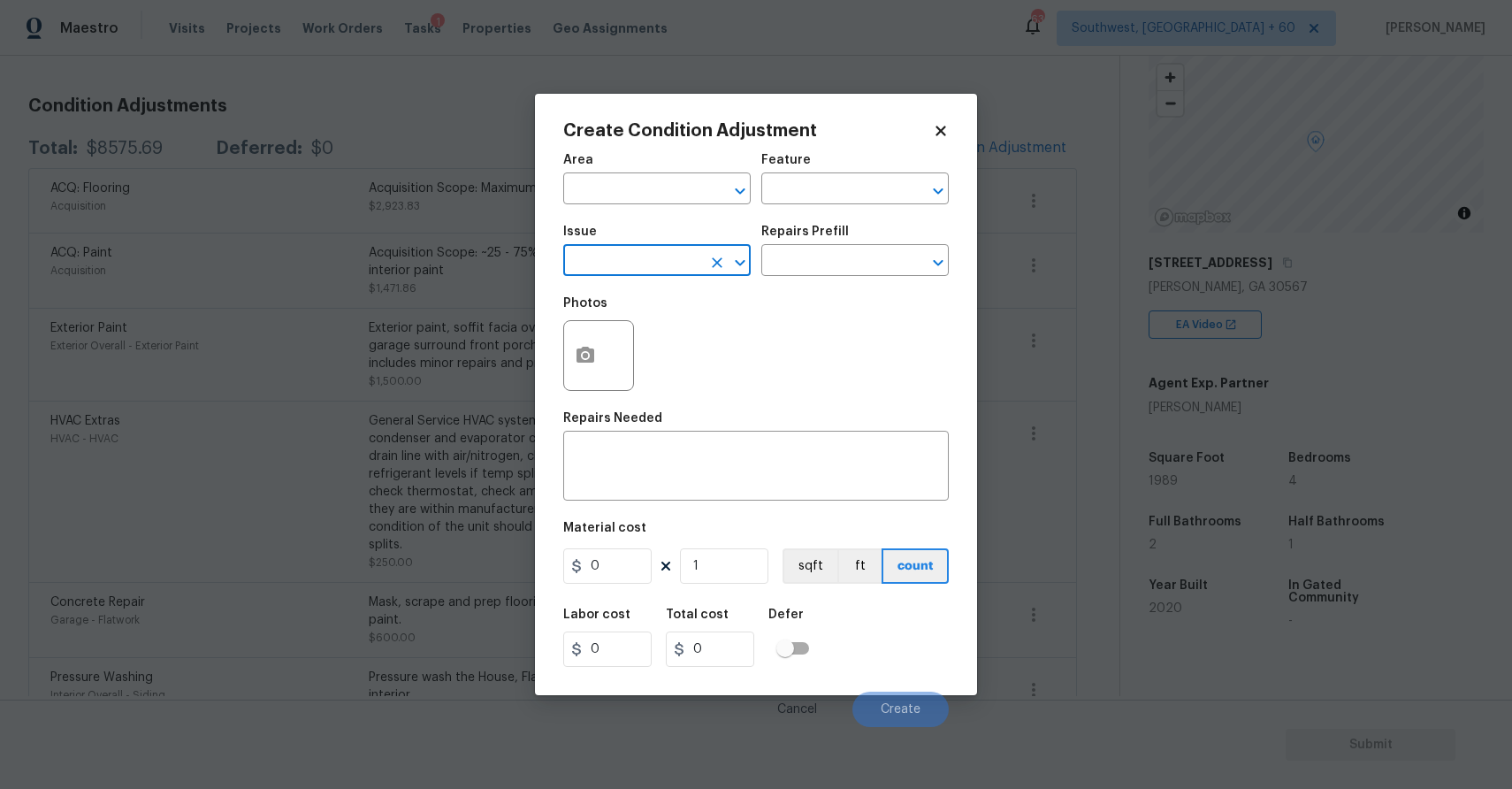
click at [688, 259] on input "text" at bounding box center [633, 263] width 138 height 28
click at [663, 341] on li "Light Pet Odor" at bounding box center [657, 345] width 188 height 30
type input "Light Pet Odor"
click at [831, 265] on input "text" at bounding box center [830, 263] width 138 height 28
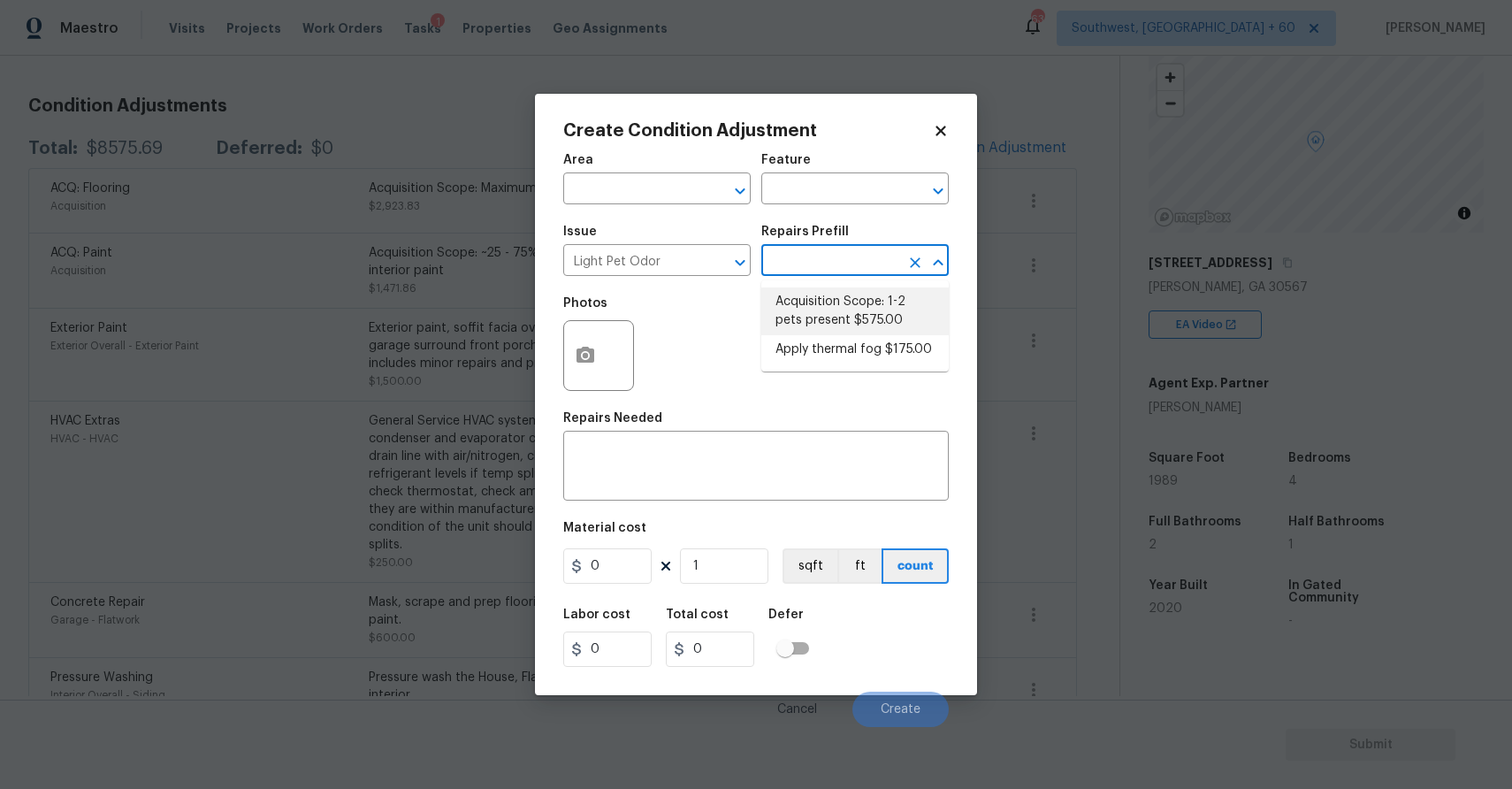
click at [781, 290] on li "Acquisition Scope: 1-2 pets present $575.00" at bounding box center [855, 311] width 188 height 47
type textarea "Acquisition Scope: 1-2 pets present"
type input "575"
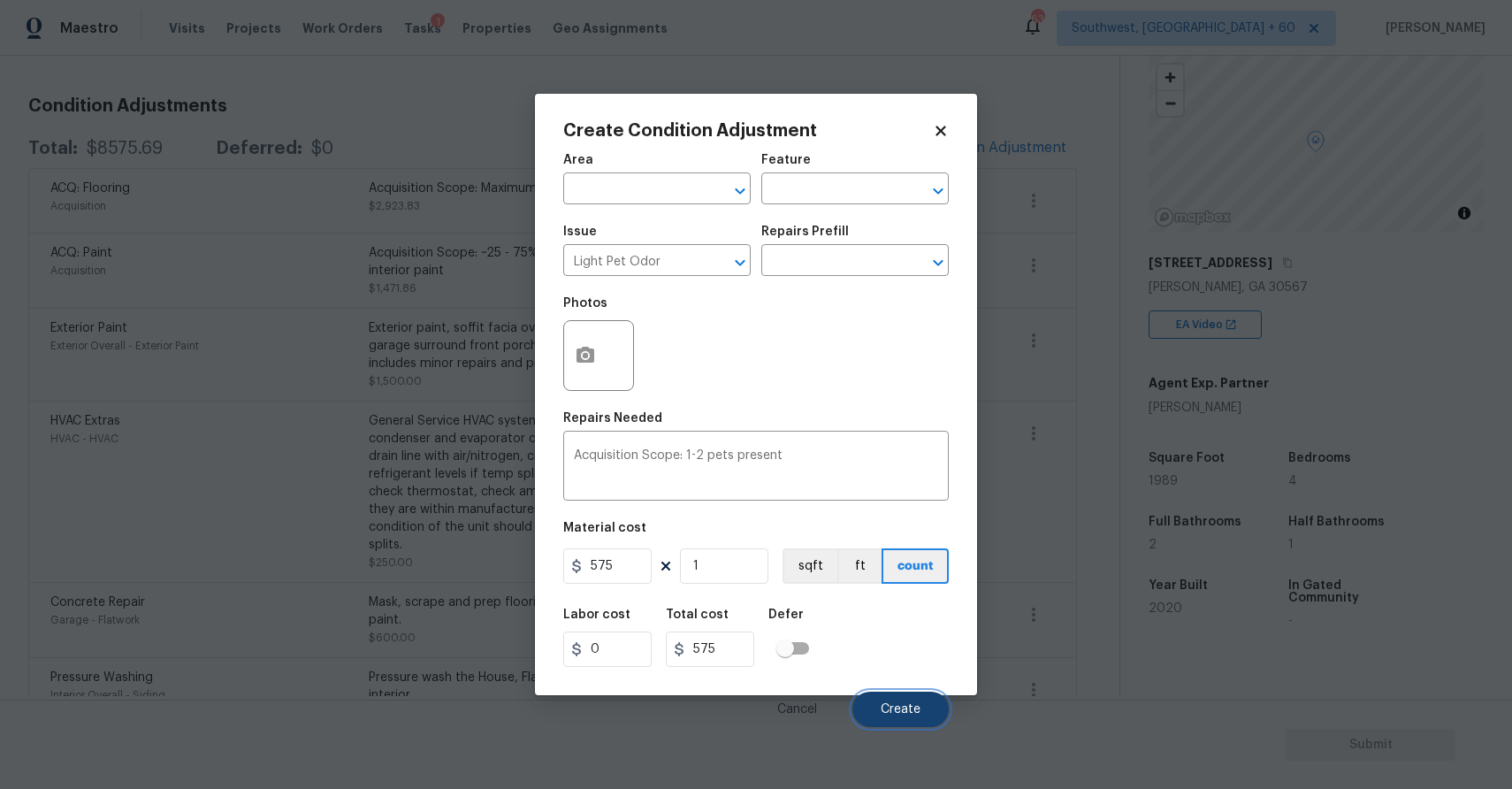
click at [909, 718] on button "Create" at bounding box center [901, 710] width 97 height 36
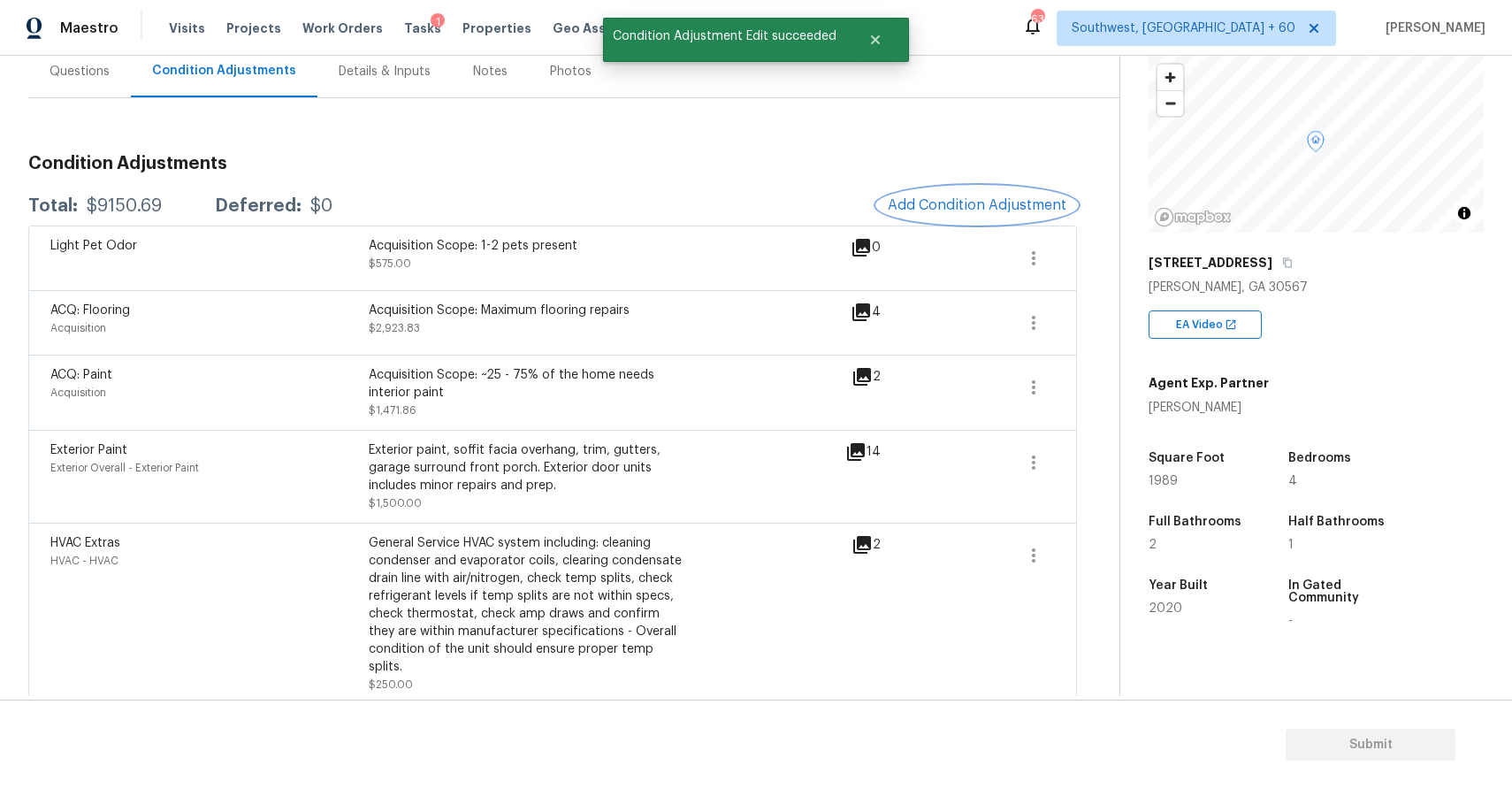
scroll to position [64, 0]
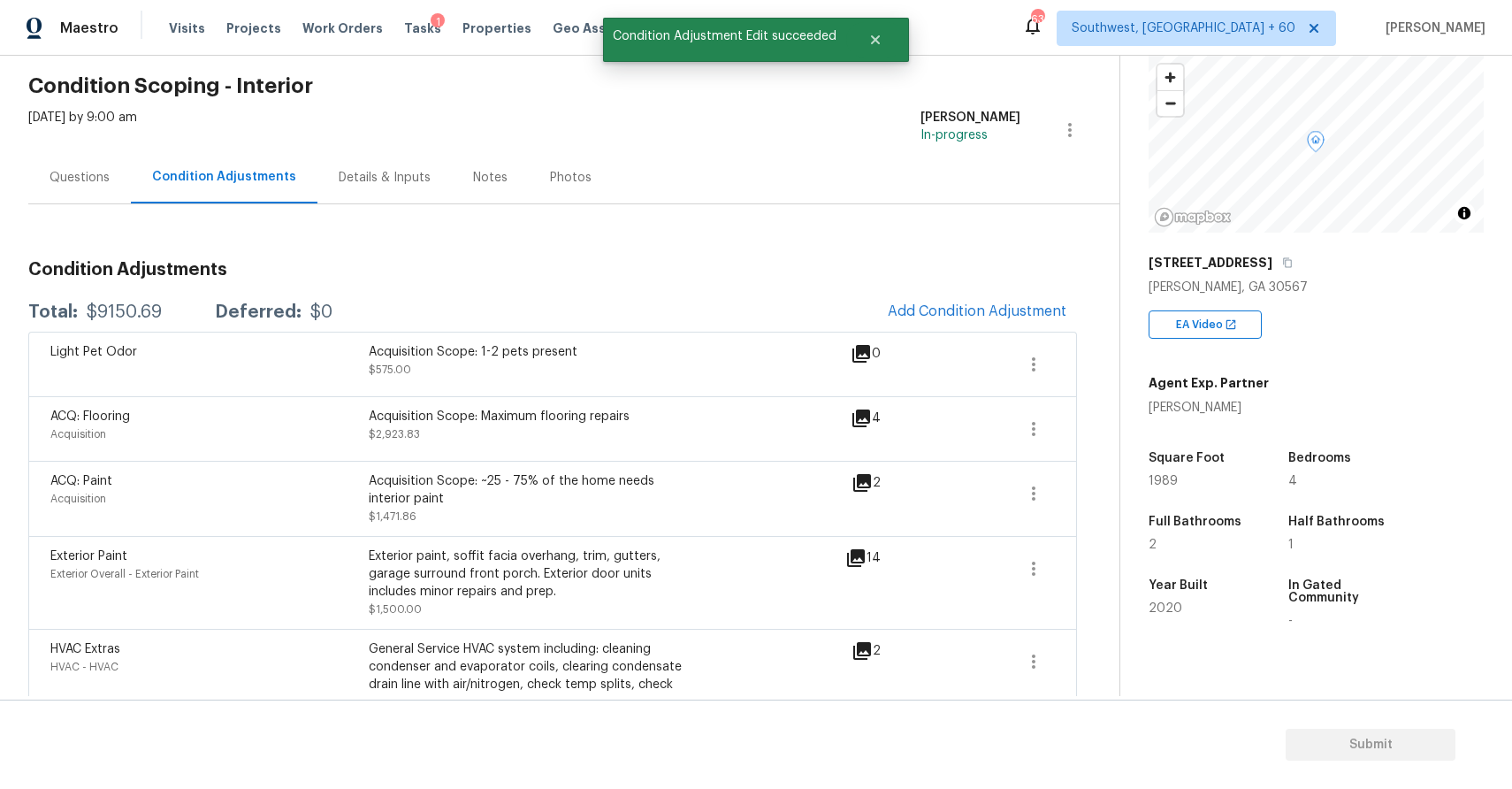
click at [115, 190] on div "Questions" at bounding box center [80, 177] width 103 height 52
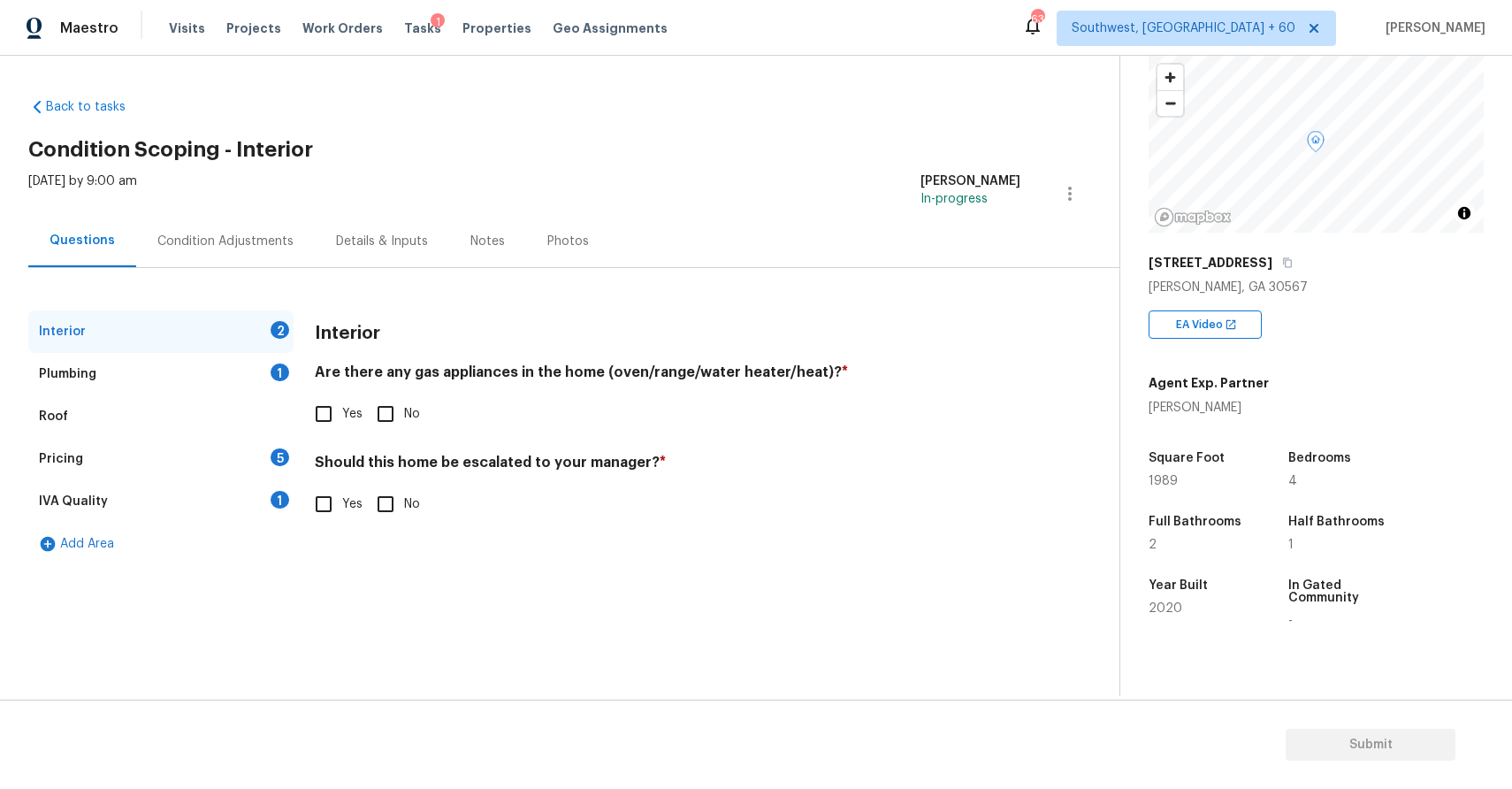
click at [401, 411] on input "No" at bounding box center [386, 414] width 38 height 38
checkbox input "true"
click at [379, 501] on input "No" at bounding box center [386, 505] width 38 height 38
checkbox input "true"
click at [264, 371] on div "Plumbing 1" at bounding box center [161, 373] width 265 height 42
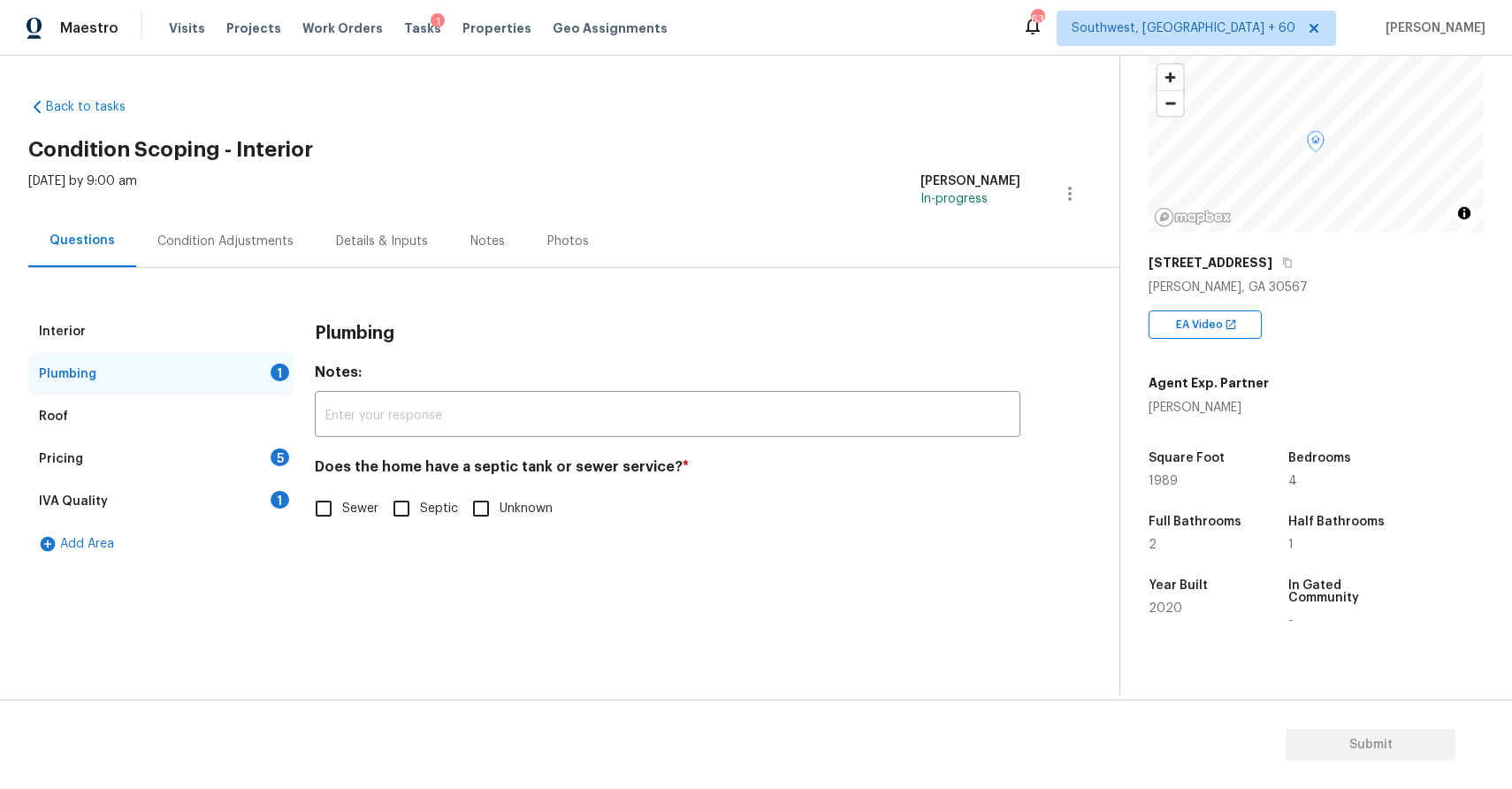
click at [336, 524] on input "Sewer" at bounding box center [324, 509] width 38 height 38
checkbox input "true"
click at [240, 461] on div "Pricing 5" at bounding box center [161, 458] width 265 height 42
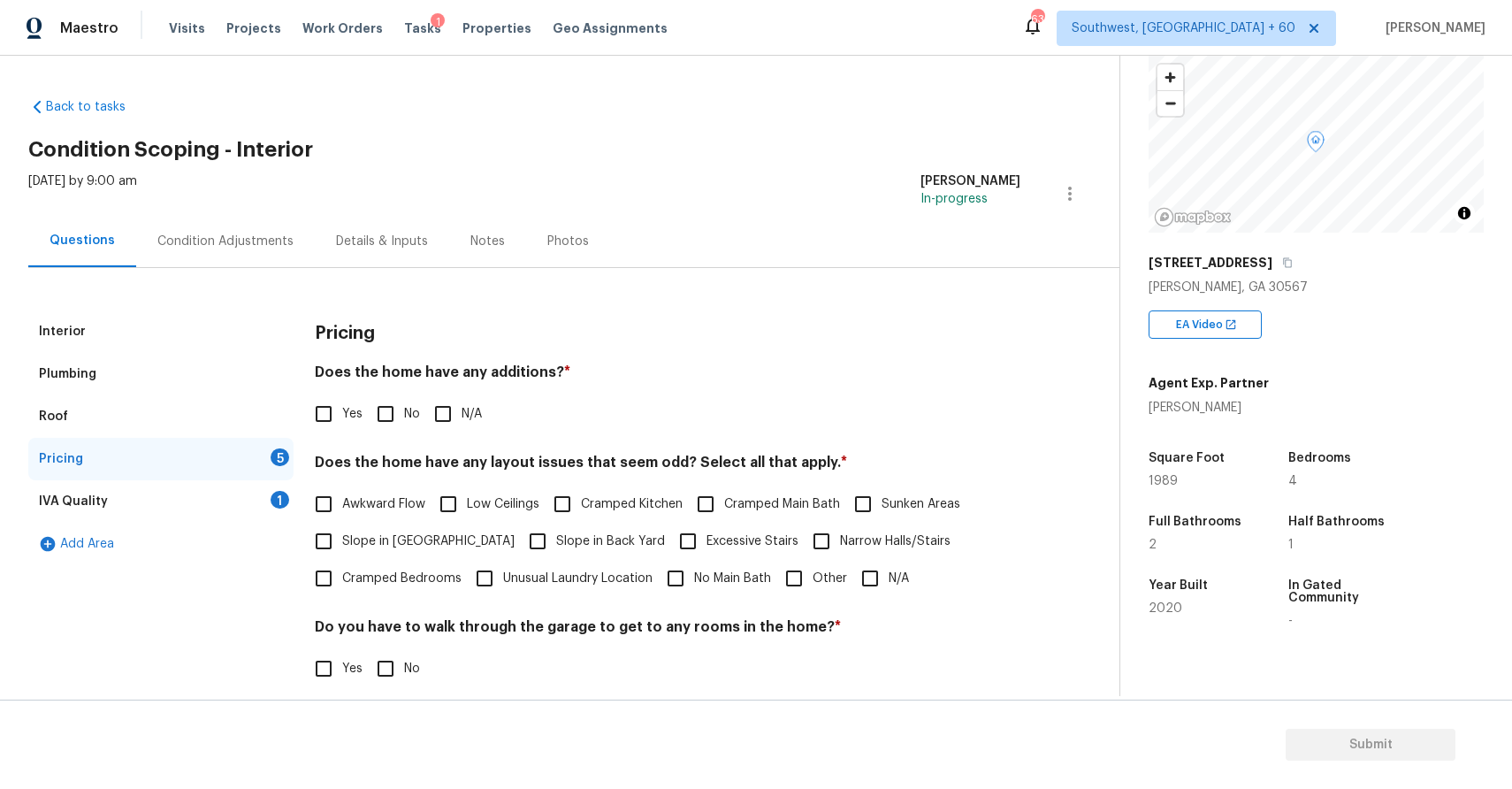
click at [482, 383] on h4 "Does the home have any additions? *" at bounding box center [667, 375] width 706 height 25
click at [474, 412] on span "N/A" at bounding box center [472, 414] width 21 height 19
click at [462, 412] on input "N/A" at bounding box center [443, 414] width 38 height 38
checkbox input "true"
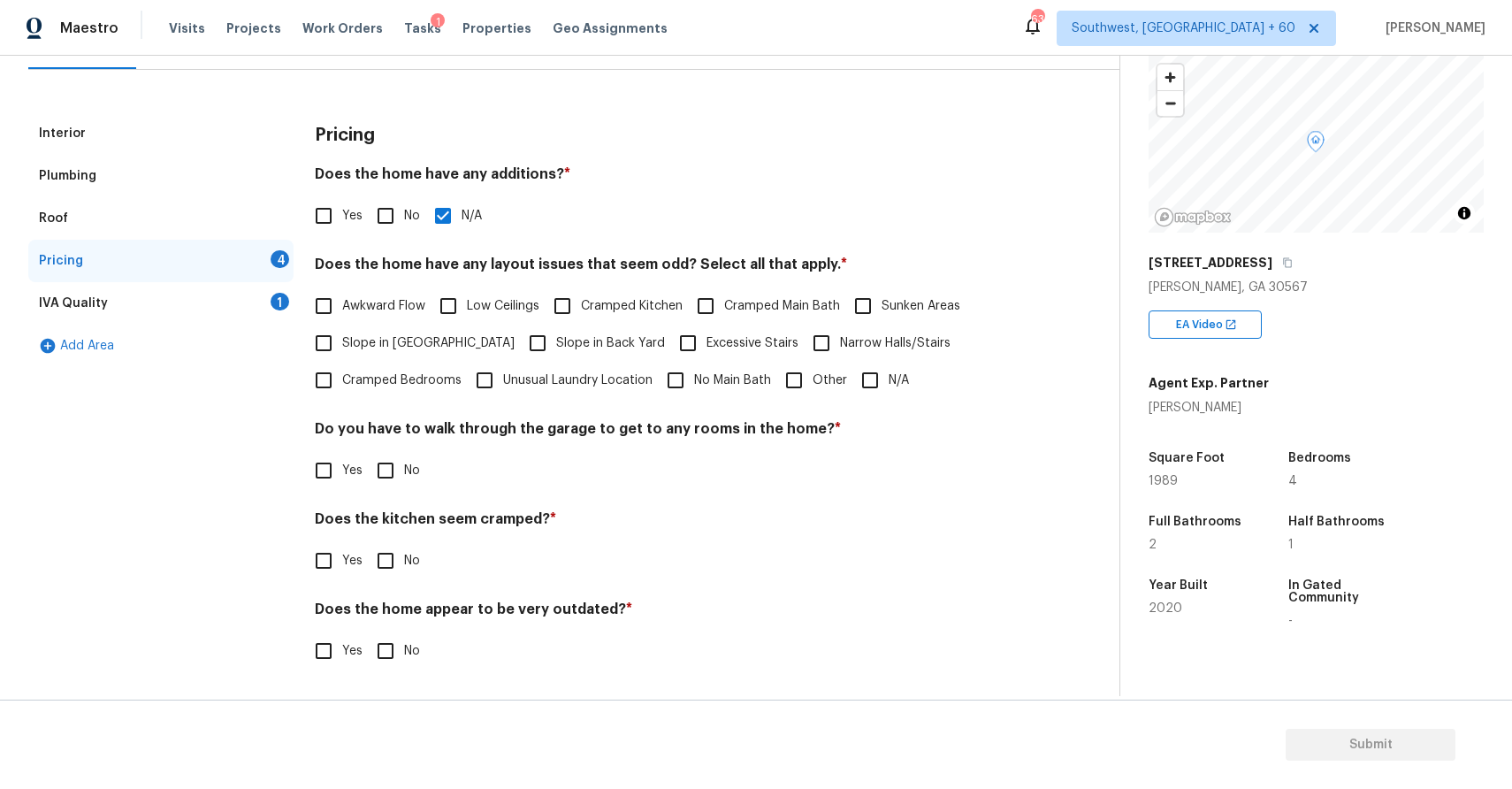
click at [879, 378] on input "N/A" at bounding box center [870, 380] width 38 height 38
checkbox input "true"
click at [409, 485] on label "No" at bounding box center [394, 471] width 53 height 38
click at [404, 485] on input "No" at bounding box center [386, 471] width 38 height 38
checkbox input "true"
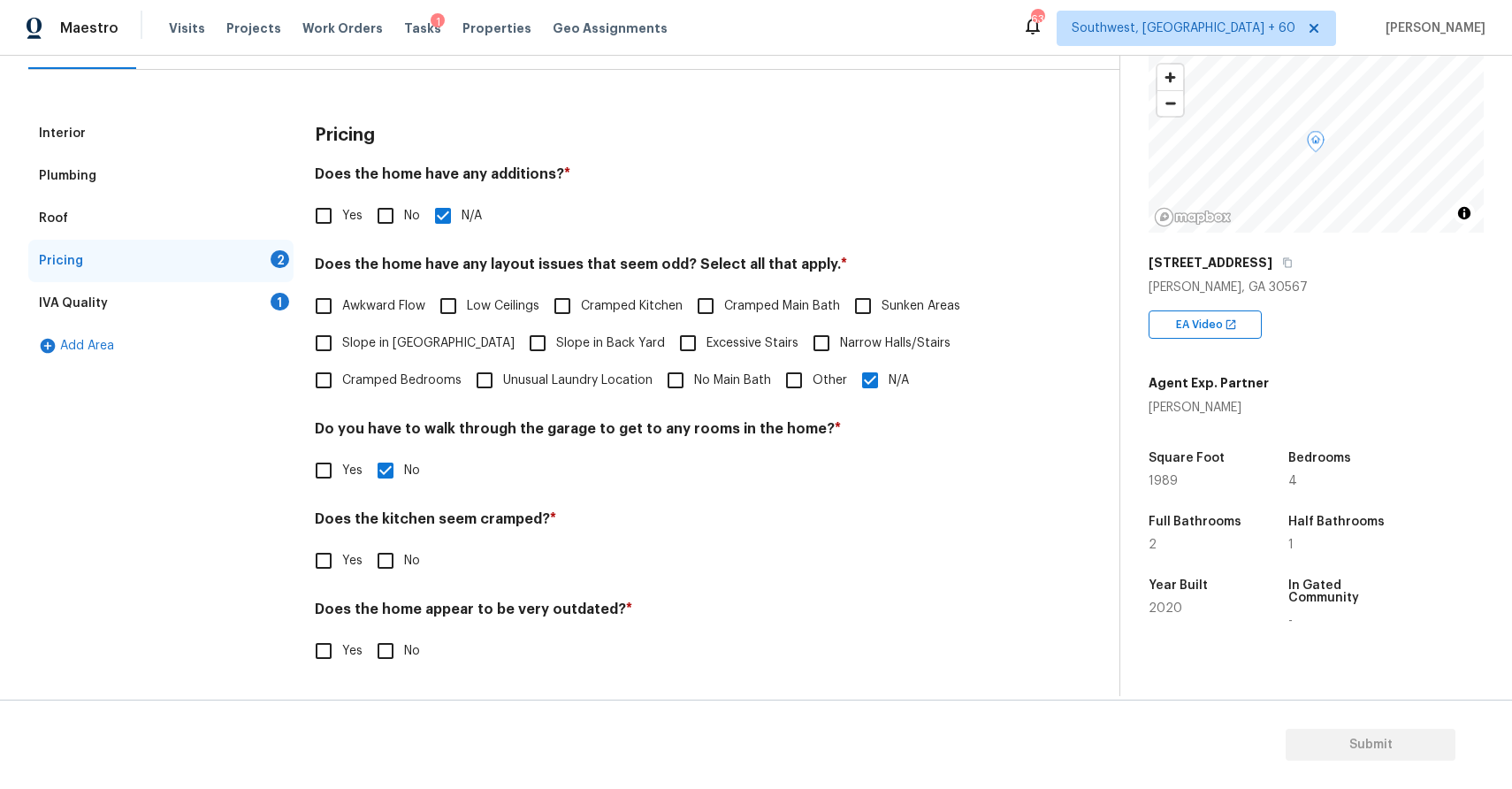
click at [386, 546] on input "No" at bounding box center [386, 561] width 38 height 38
checkbox input "true"
click at [394, 641] on input "No" at bounding box center [386, 652] width 38 height 38
checkbox input "true"
click at [226, 298] on div "IVA Quality 1" at bounding box center [161, 303] width 265 height 42
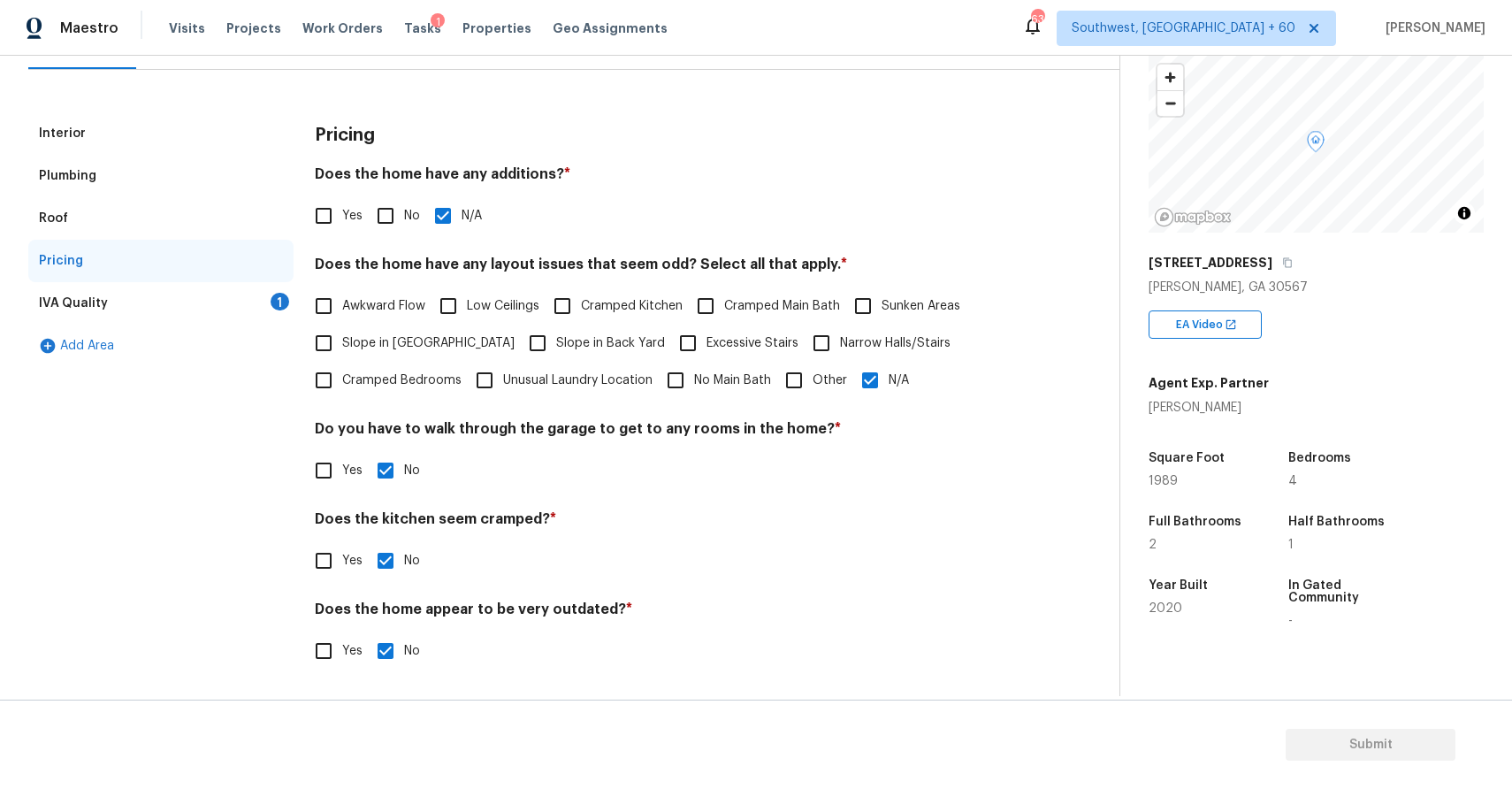
scroll to position [0, 0]
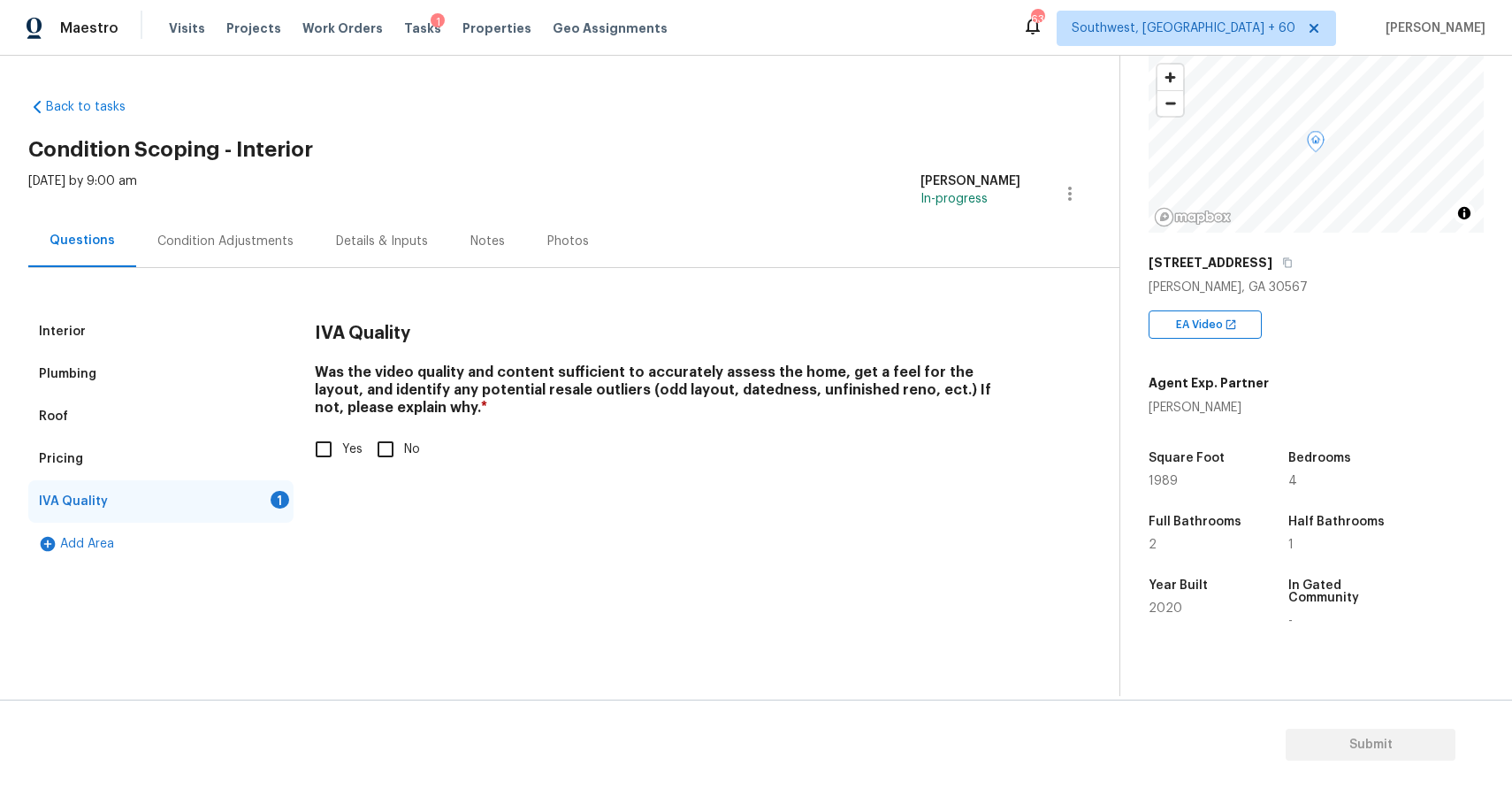
click at [344, 427] on div "Was the video quality and content sufficient to accurately assess the home, get…" at bounding box center [667, 416] width 706 height 105
click at [353, 438] on label "Yes" at bounding box center [334, 449] width 57 height 38
click at [342, 438] on input "Yes" at bounding box center [324, 449] width 38 height 38
checkbox input "true"
click at [259, 235] on div "Condition Adjustments" at bounding box center [225, 242] width 136 height 18
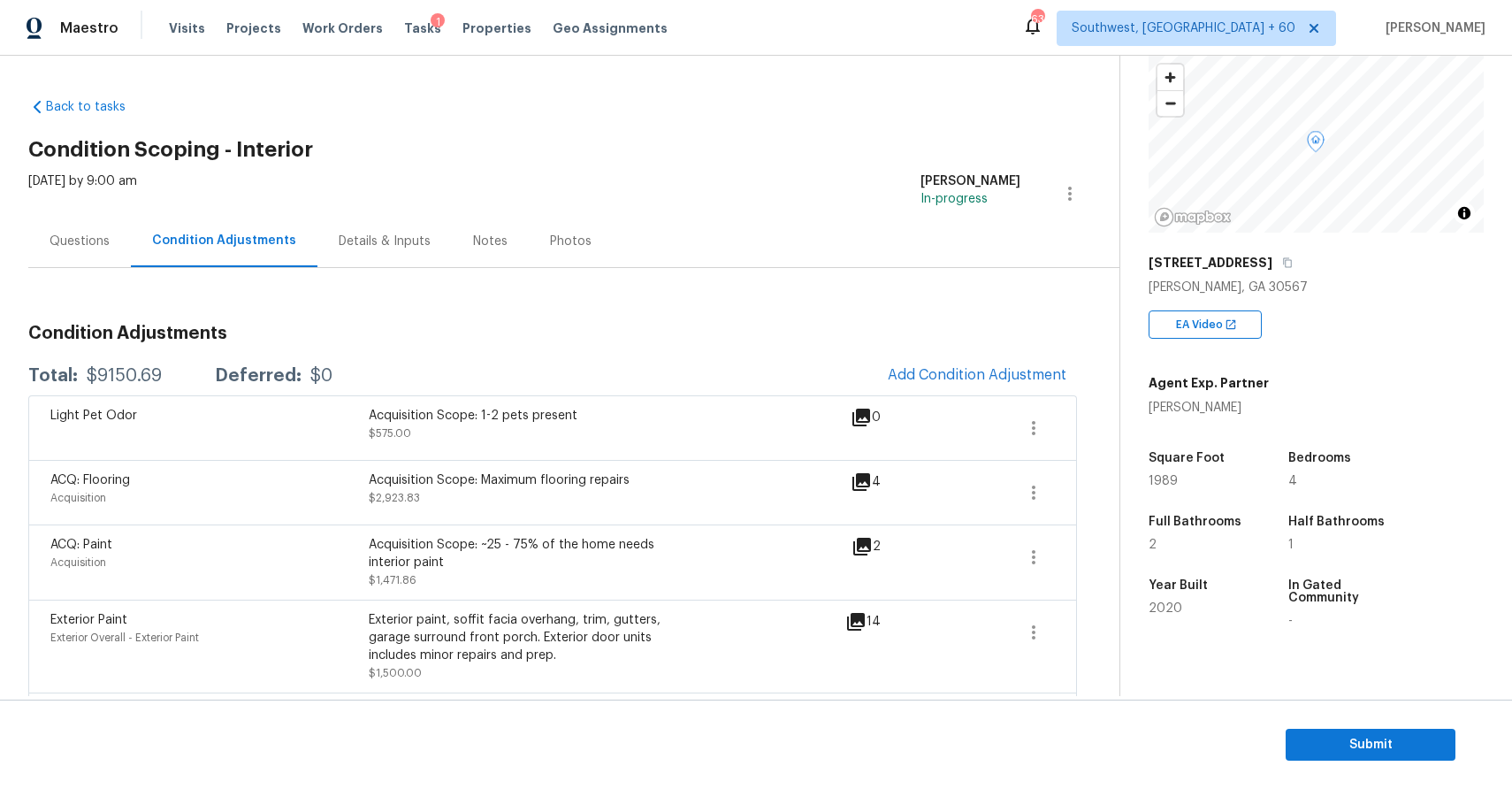
click at [123, 372] on div "$9150.69" at bounding box center [124, 376] width 75 height 18
copy div "$9150.69"
click at [85, 237] on div "Questions" at bounding box center [79, 242] width 60 height 18
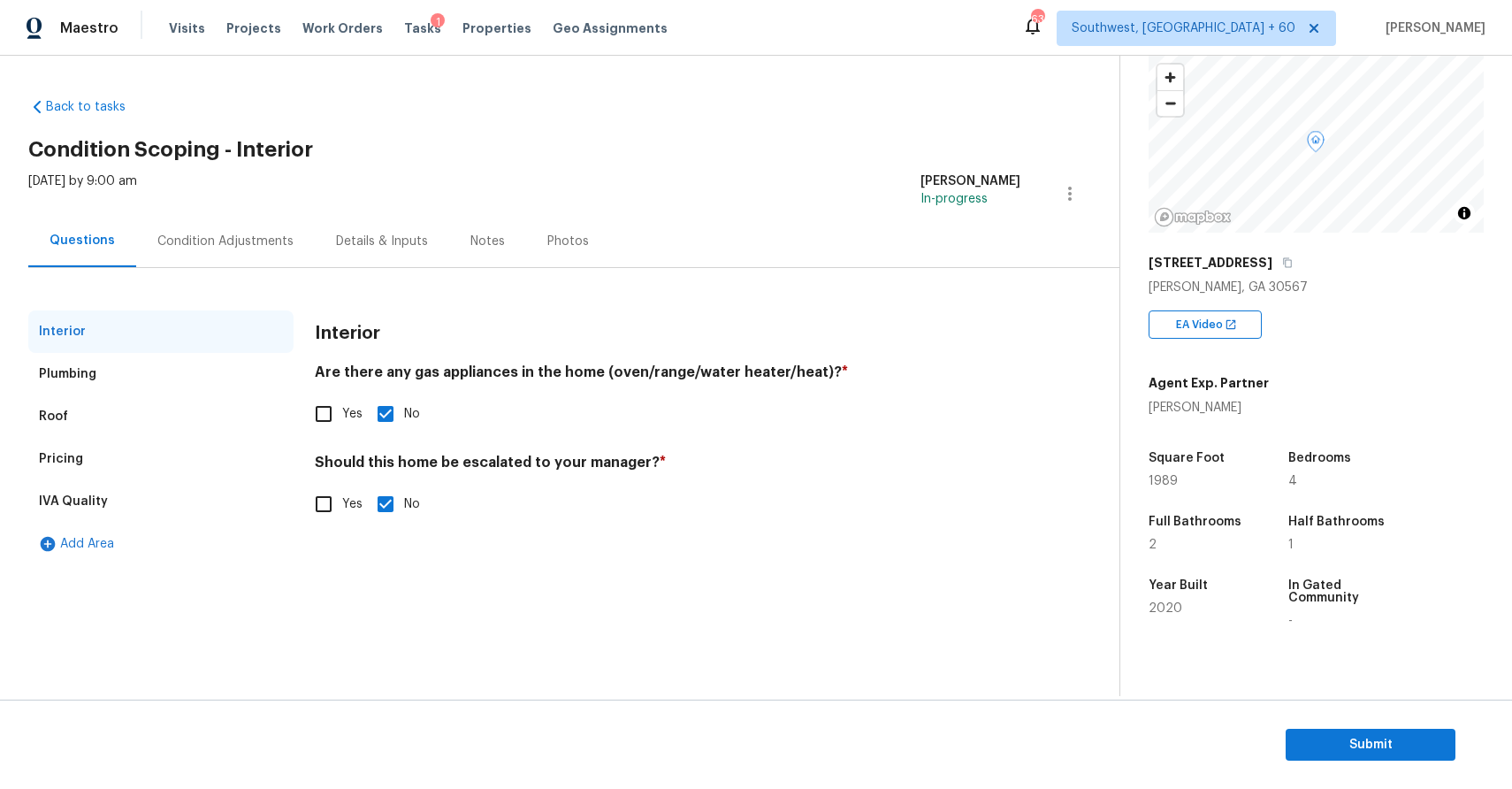
click at [241, 229] on div "Condition Adjustments" at bounding box center [225, 241] width 179 height 52
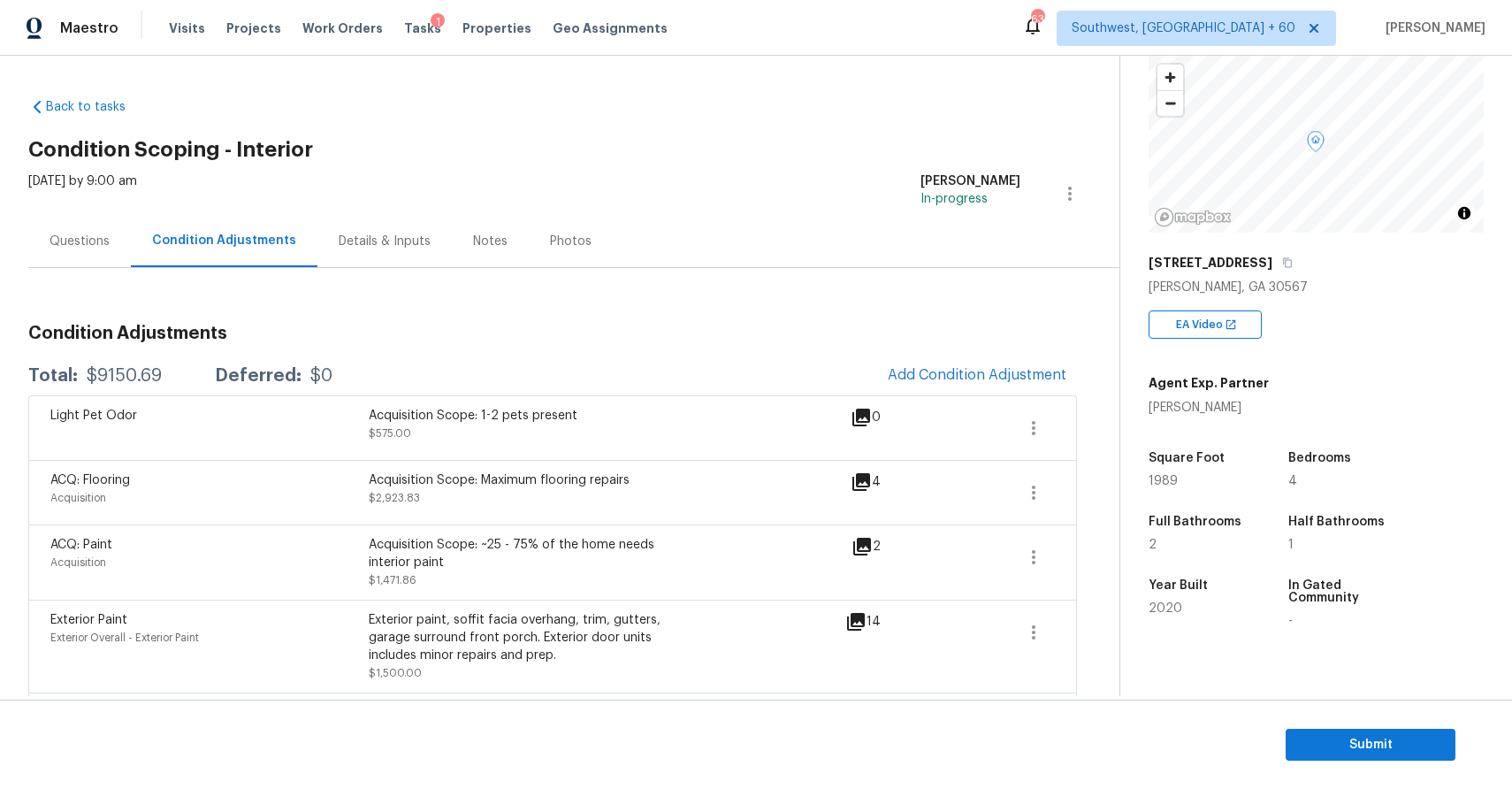
click at [104, 237] on div "Questions" at bounding box center [79, 242] width 60 height 18
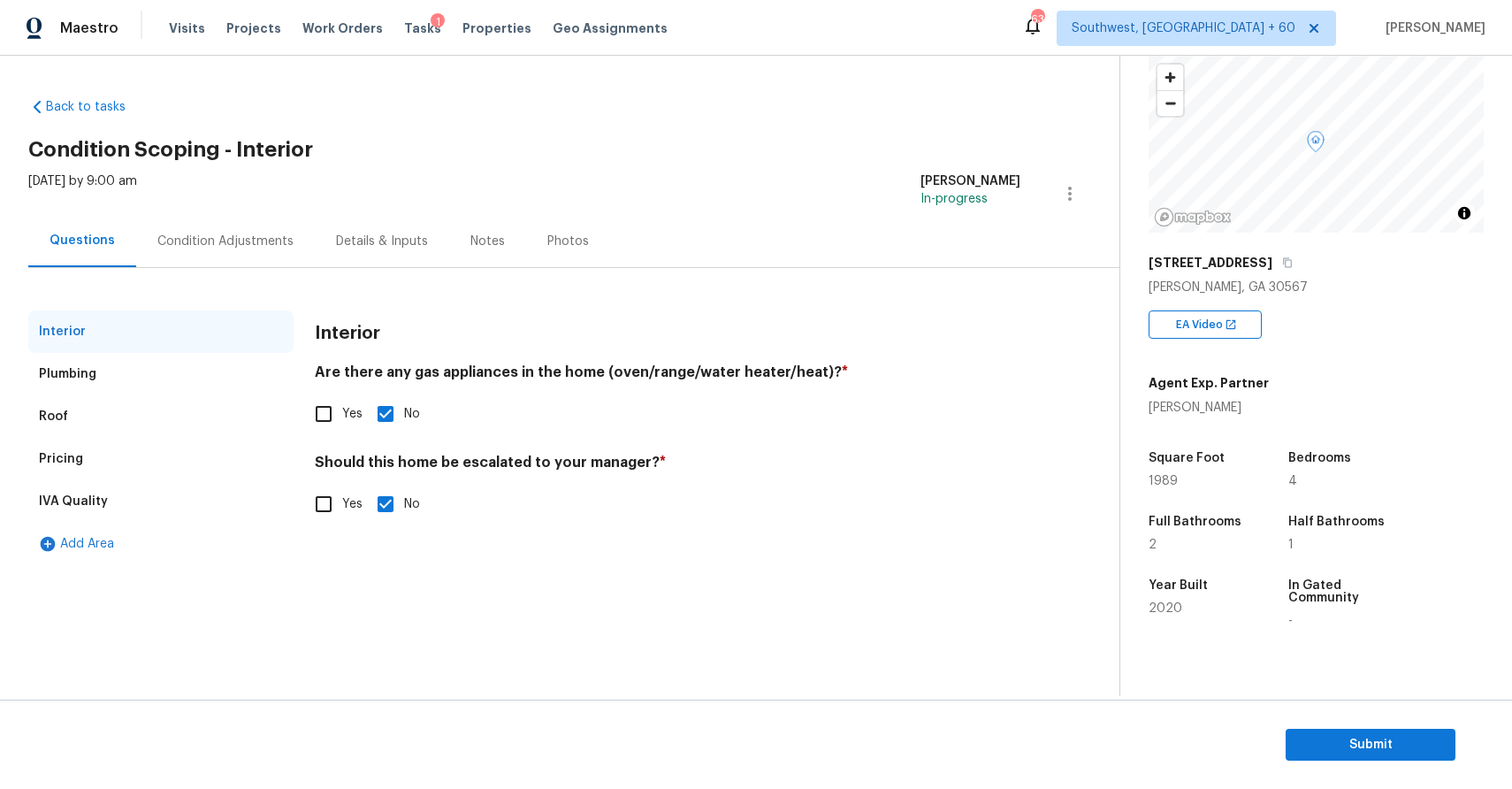
click at [234, 249] on div "Condition Adjustments" at bounding box center [225, 242] width 136 height 18
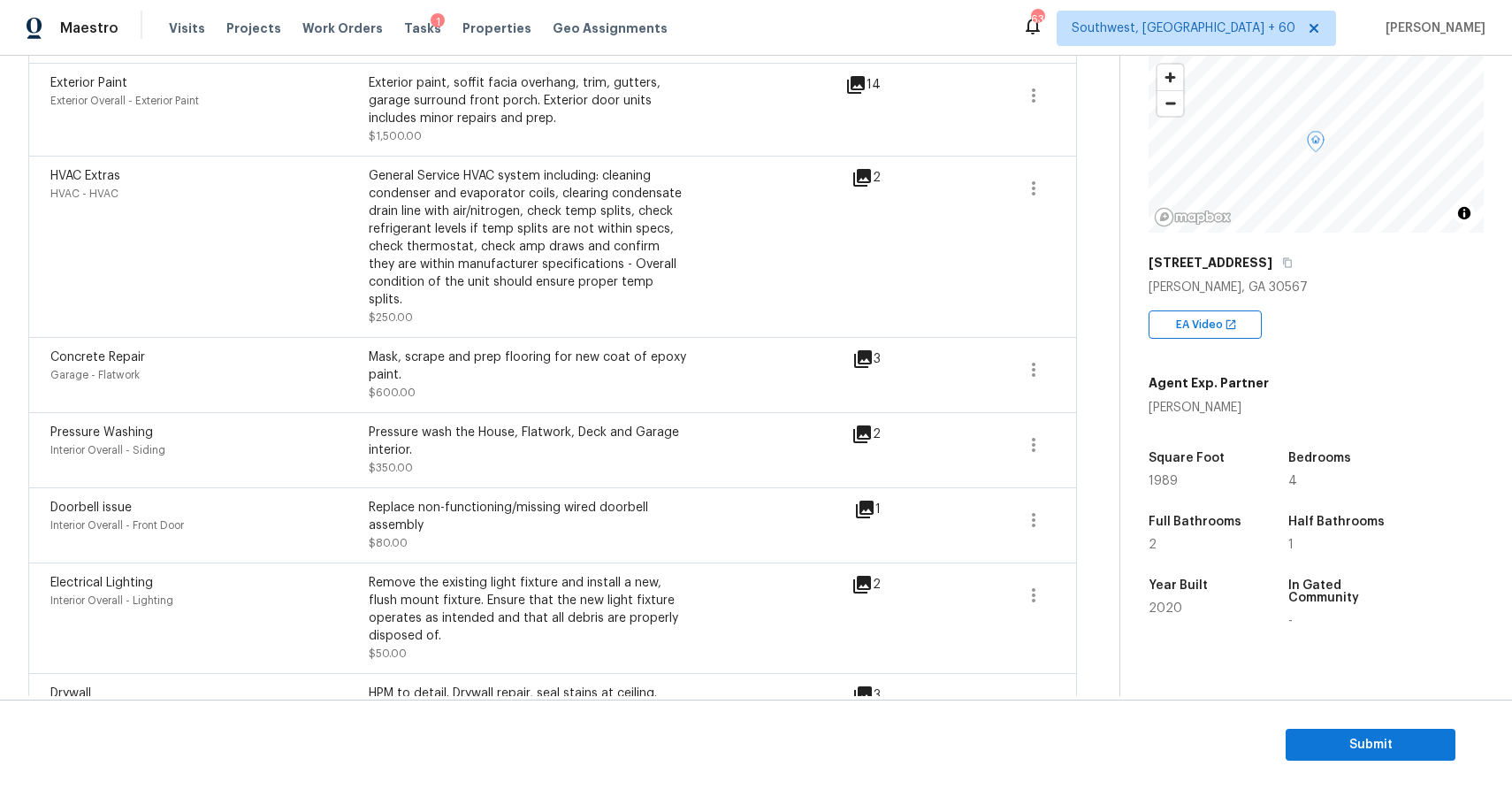
scroll to position [571, 0]
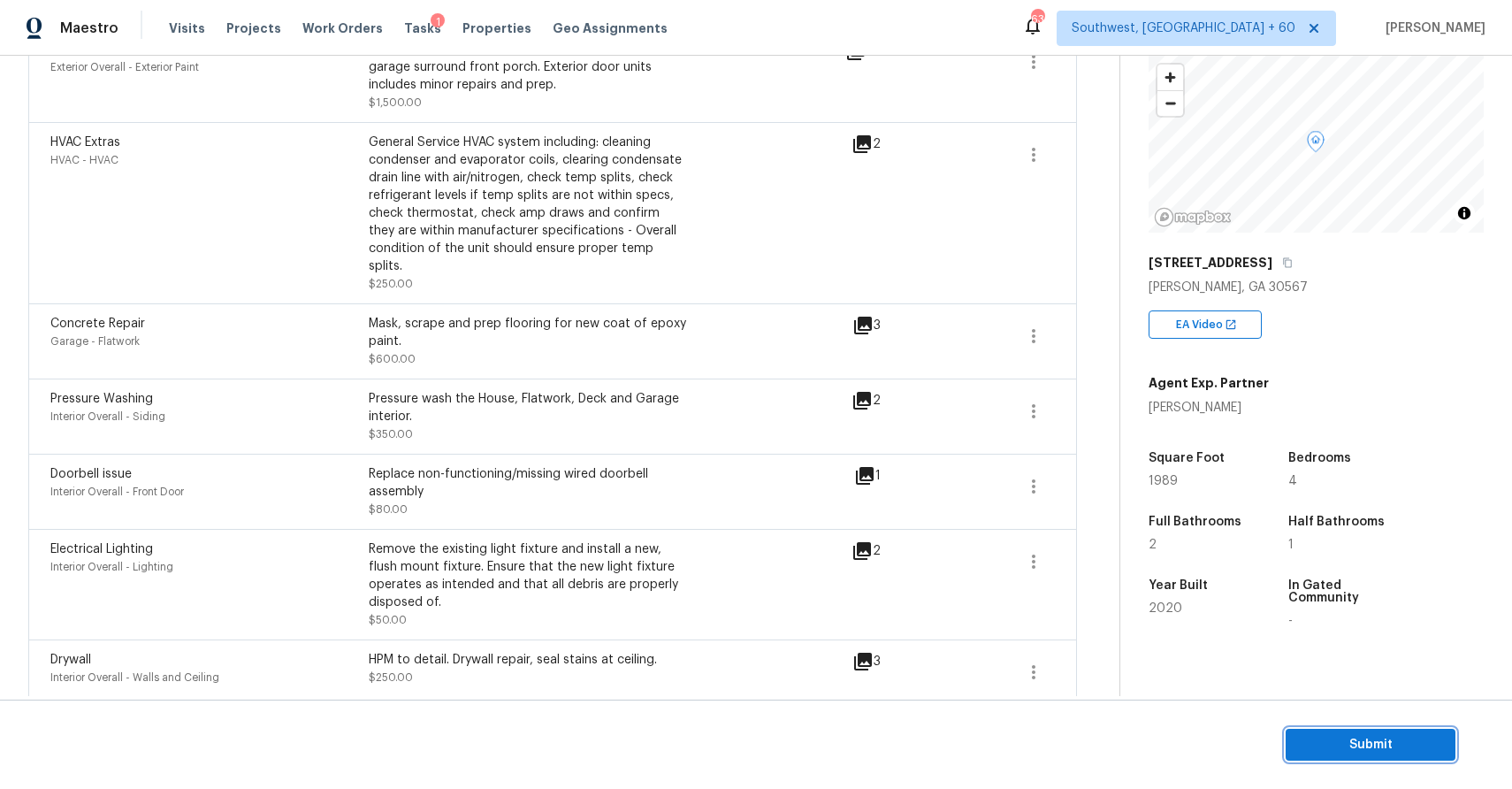
click at [1395, 732] on button "Submit" at bounding box center [1371, 745] width 170 height 33
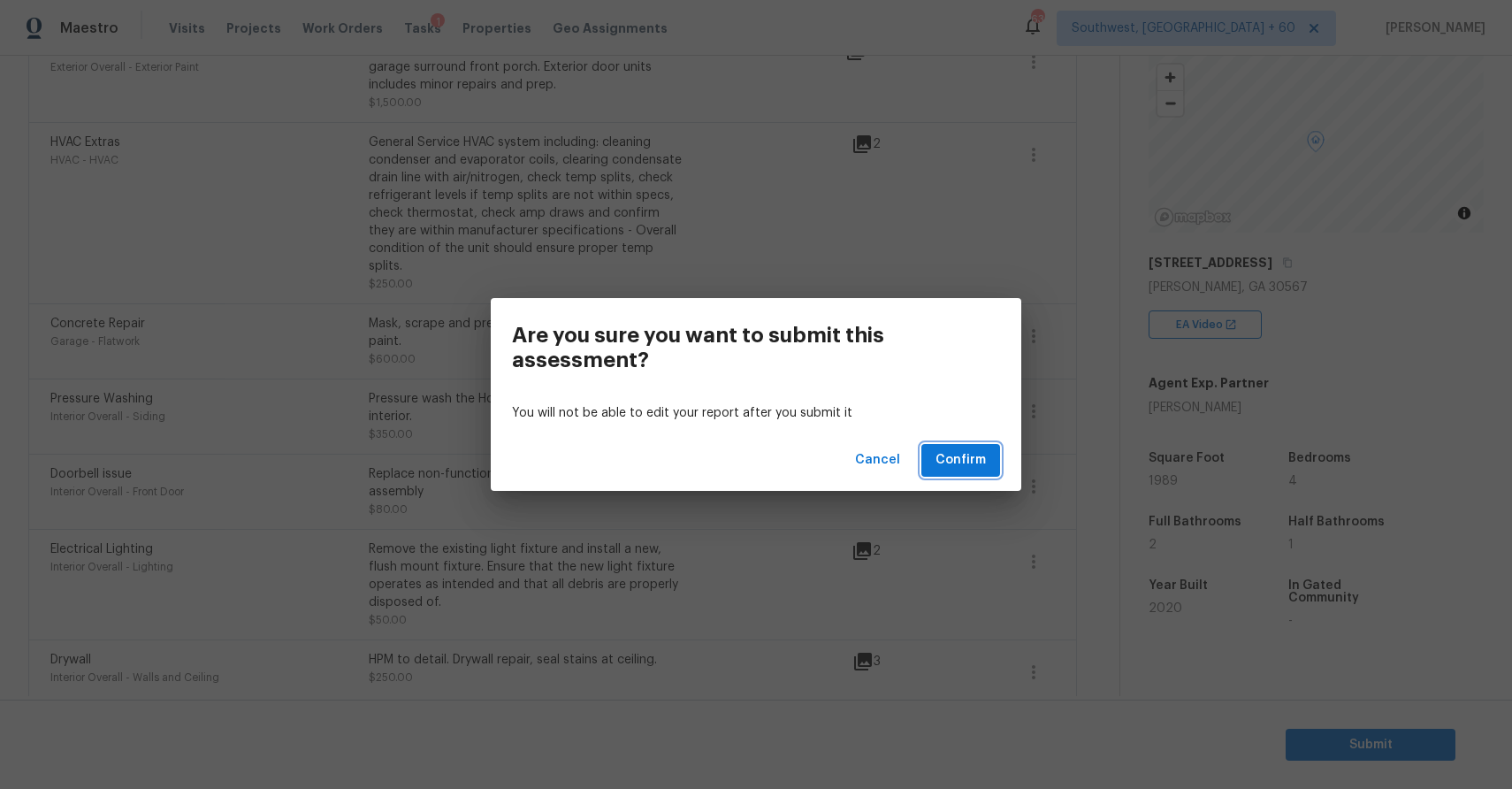
click at [972, 451] on span "Confirm" at bounding box center [960, 460] width 50 height 22
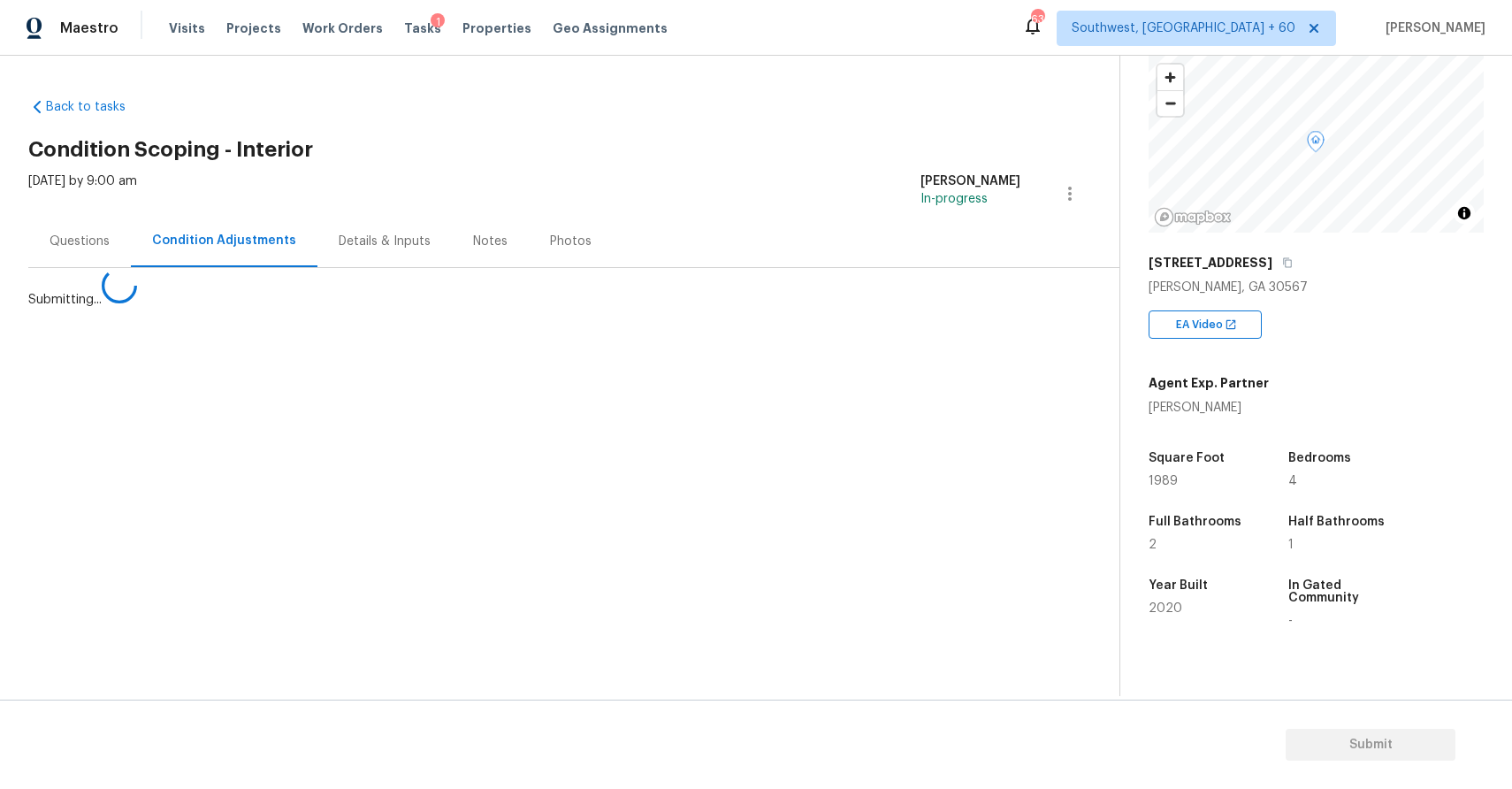
scroll to position [0, 0]
